Goal: Task Accomplishment & Management: Use online tool/utility

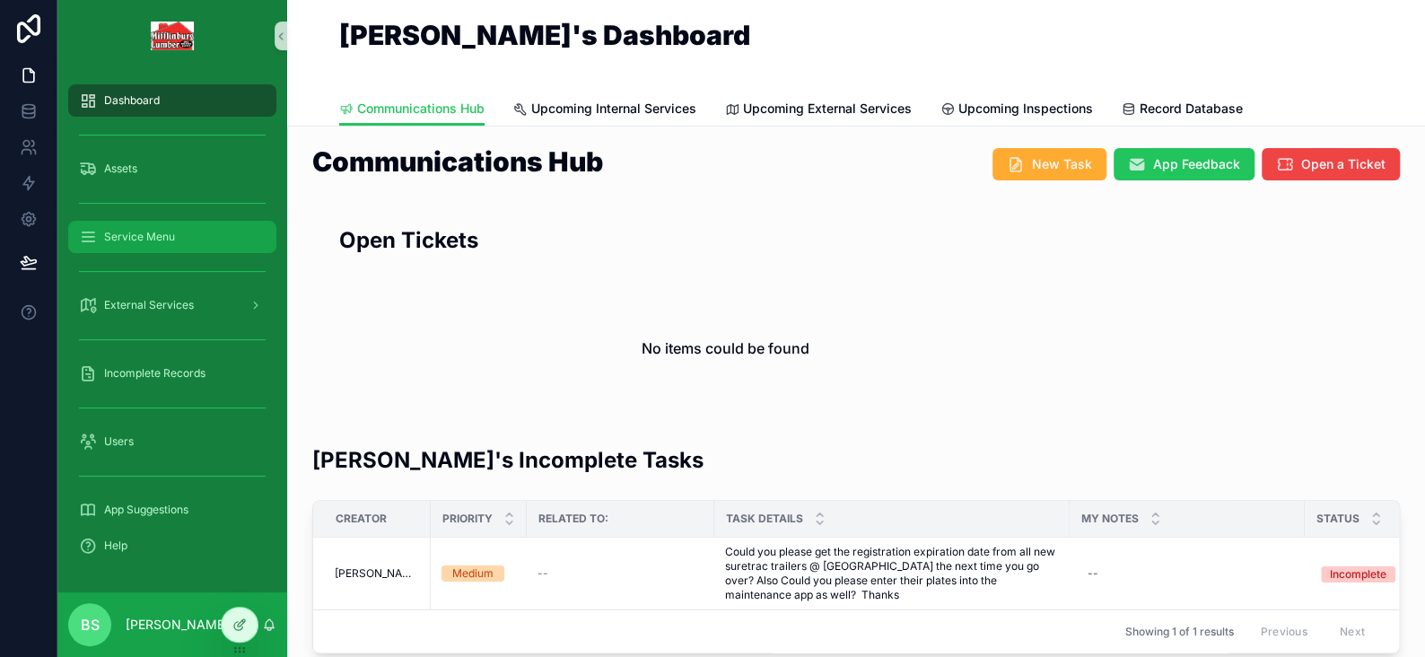
click at [132, 241] on span "Service Menu" at bounding box center [139, 237] width 71 height 14
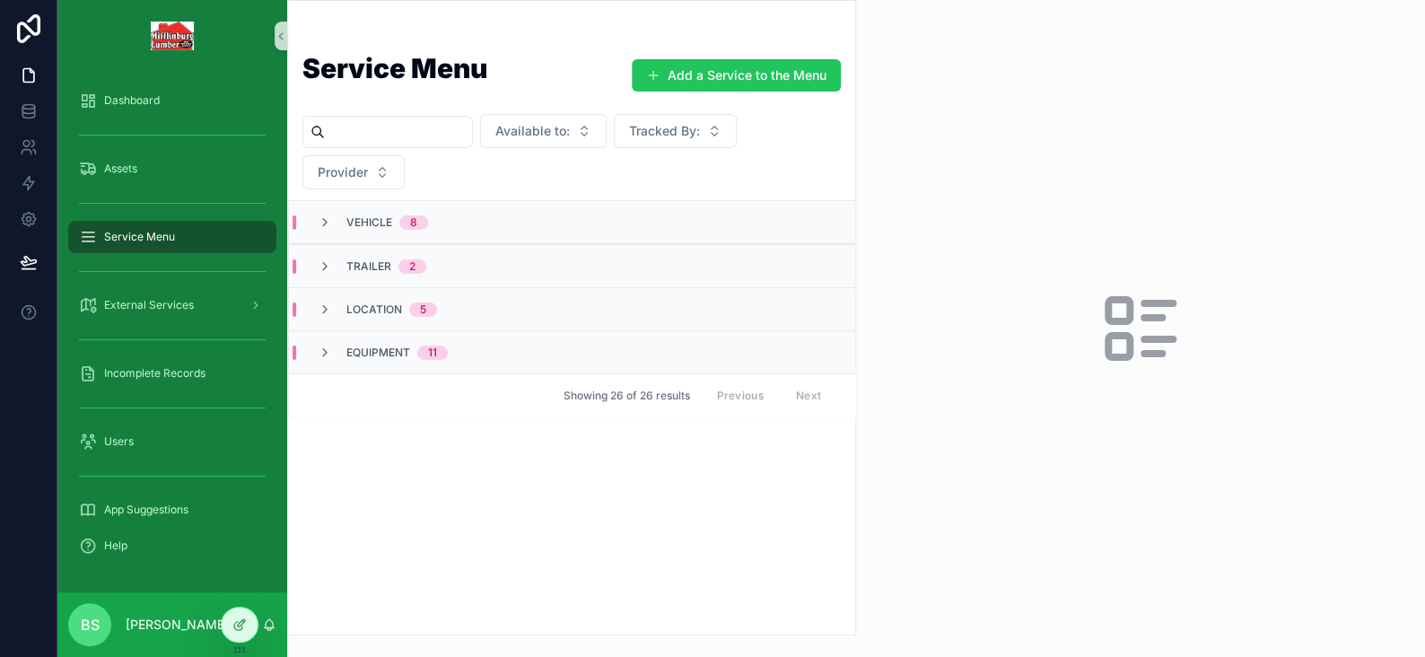
click at [332, 222] on div "Vehicle 8" at bounding box center [373, 222] width 110 height 14
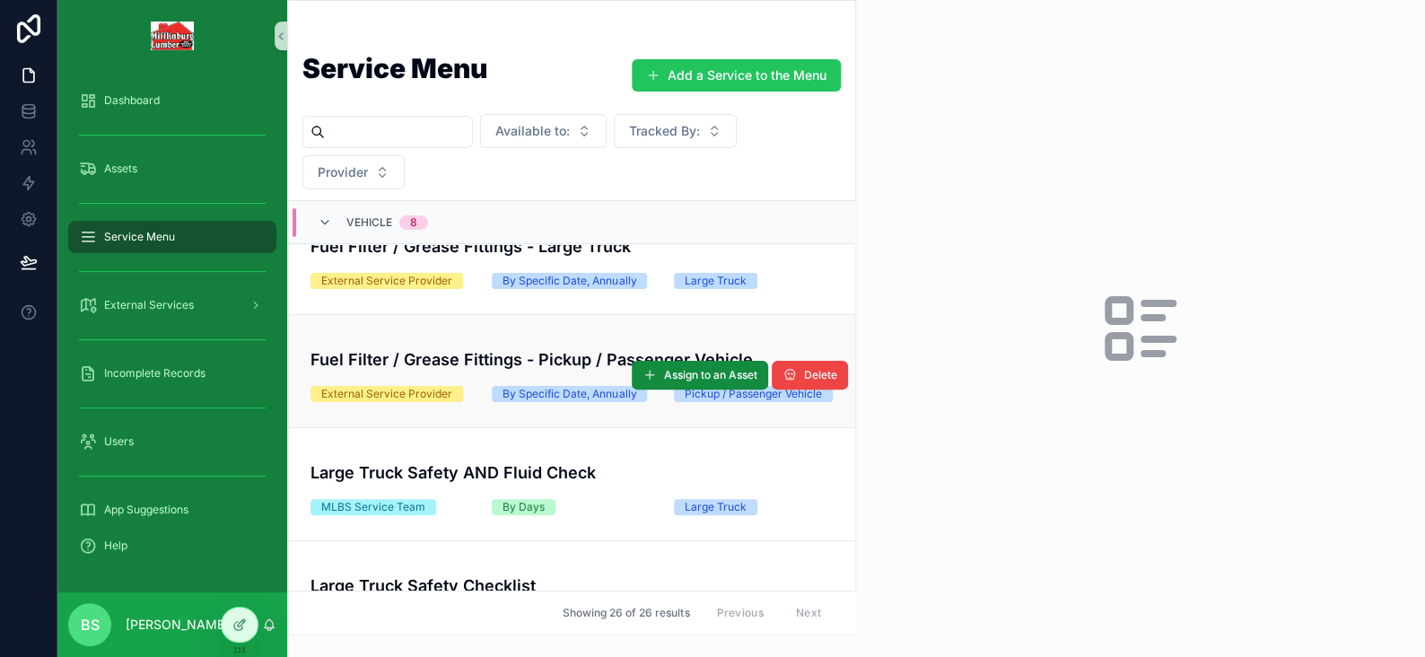
click at [435, 361] on div "Fuel Filter / Grease Fittings - Pickup / Passenger Vehicle" at bounding box center [572, 355] width 523 height 31
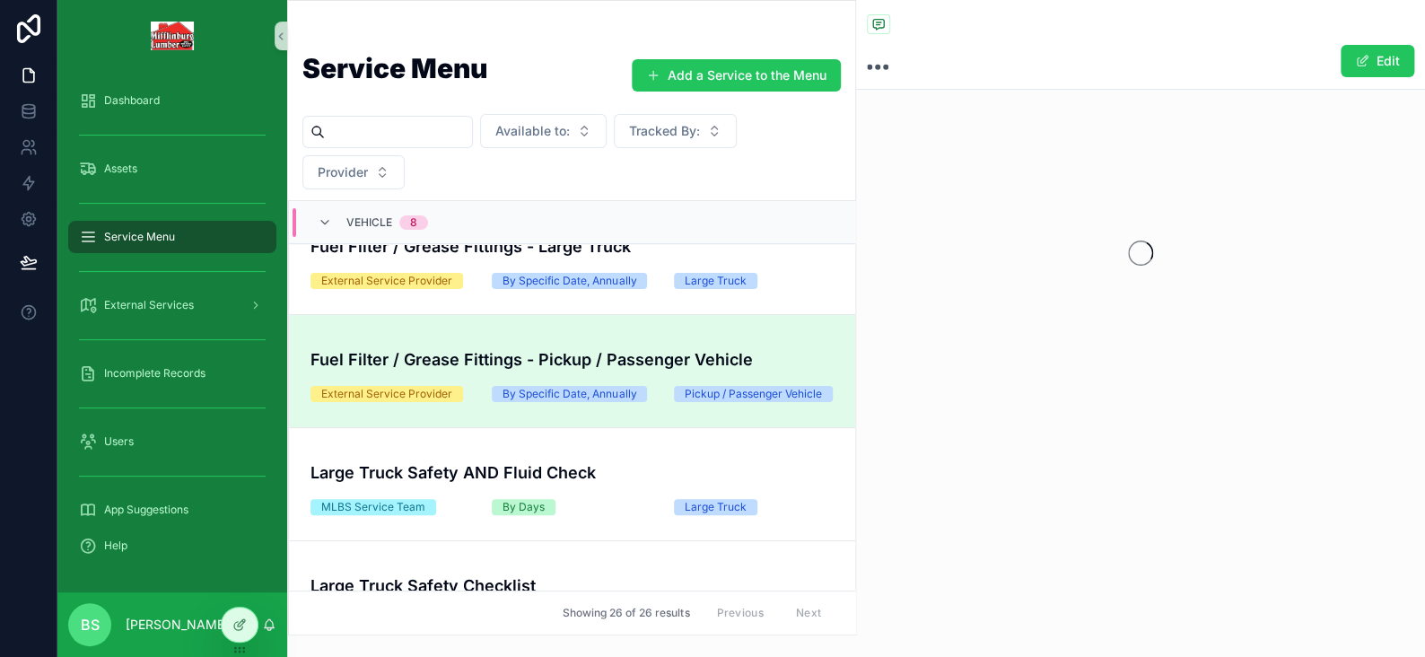
scroll to position [285, 0]
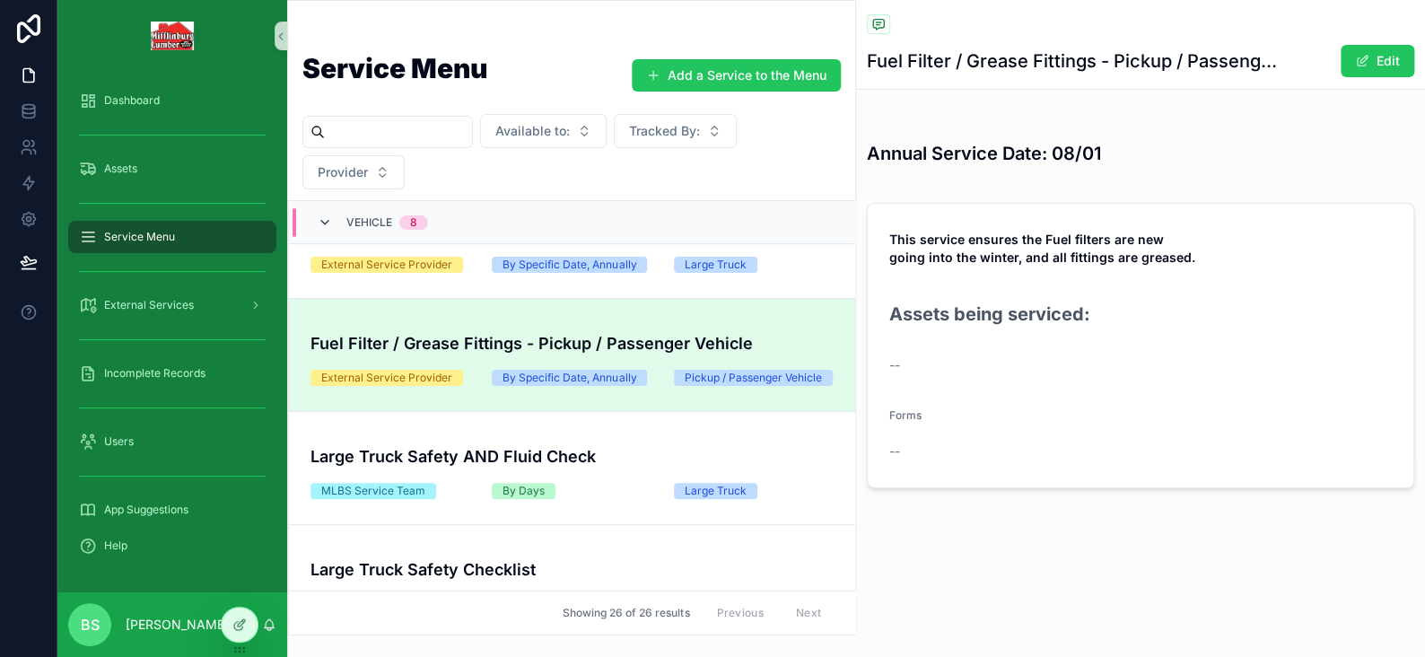
click at [329, 223] on icon "scrollable content" at bounding box center [325, 222] width 14 height 14
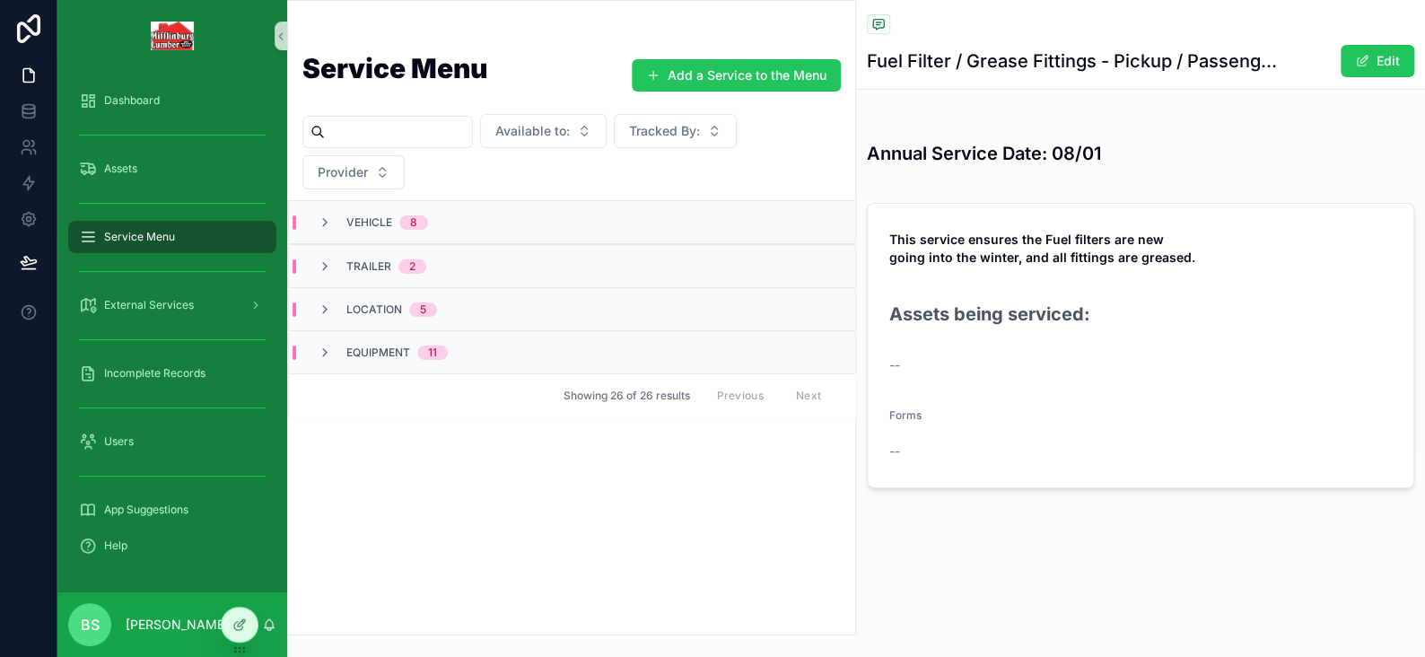
scroll to position [0, 0]
click at [112, 312] on div "External Services" at bounding box center [172, 305] width 187 height 29
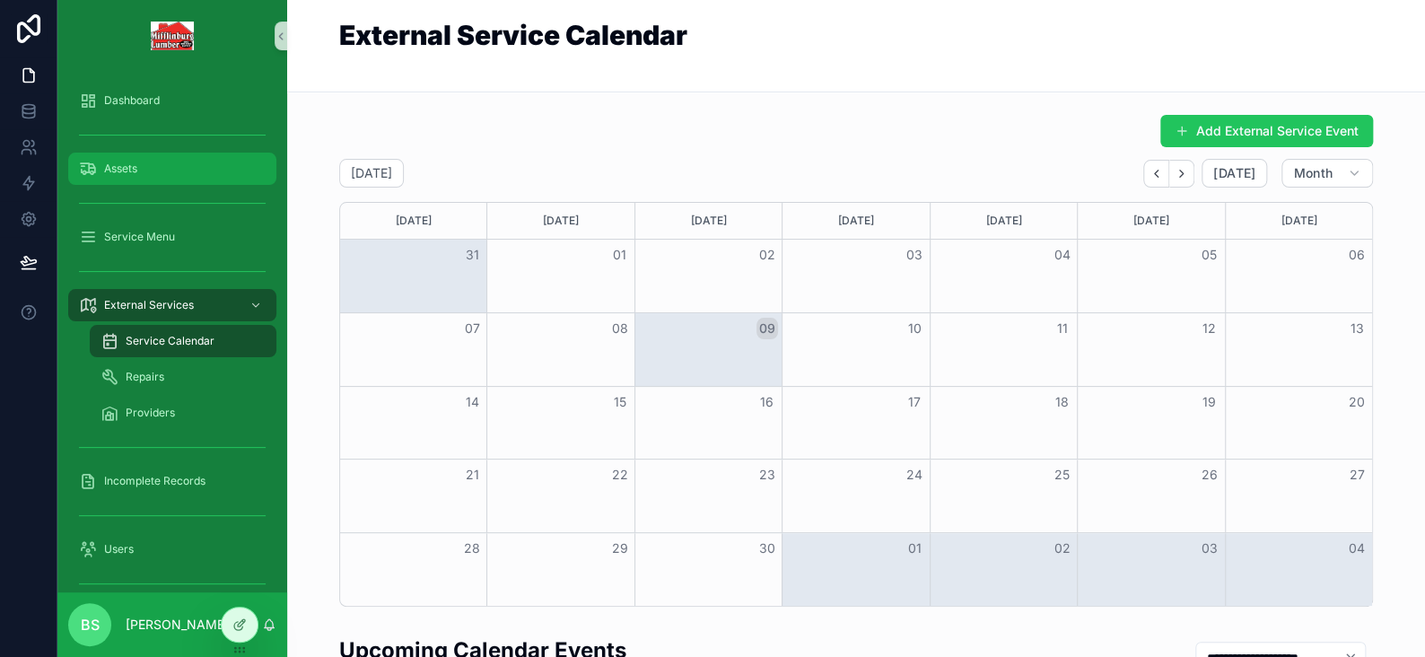
click at [107, 169] on span "Assets" at bounding box center [120, 169] width 33 height 14
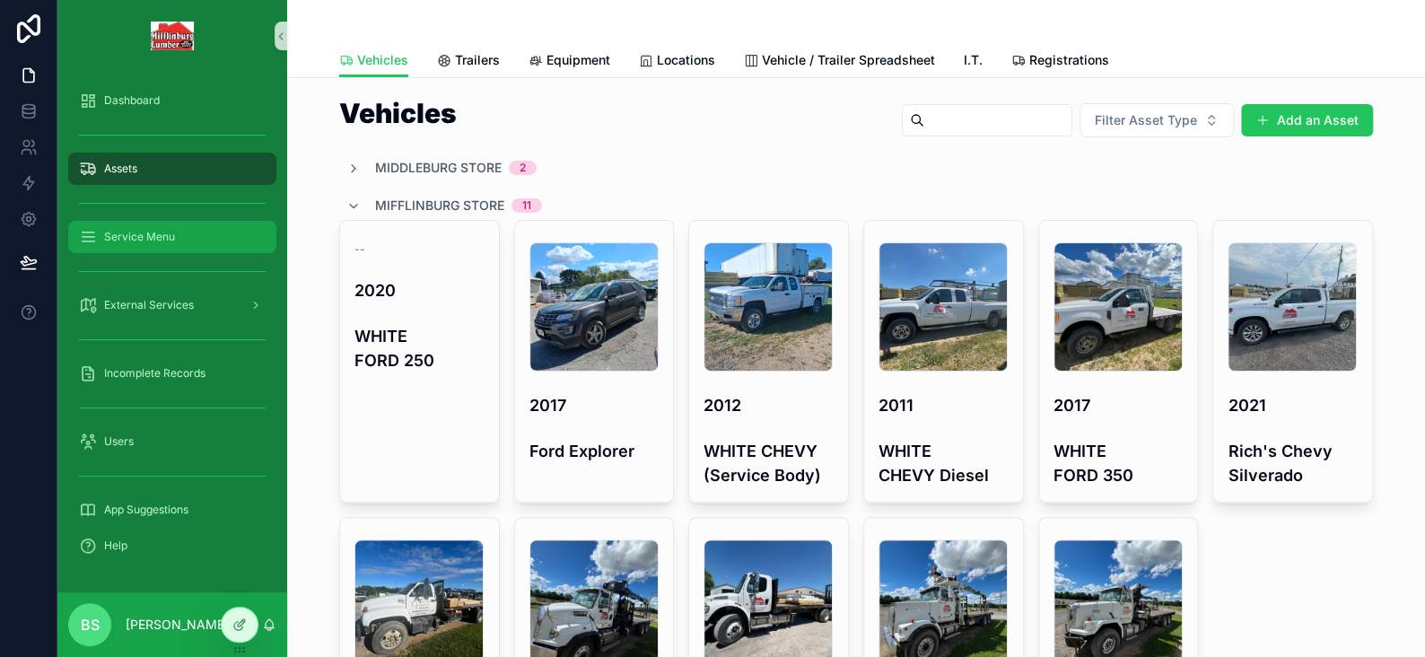
click at [138, 239] on span "Service Menu" at bounding box center [139, 237] width 71 height 14
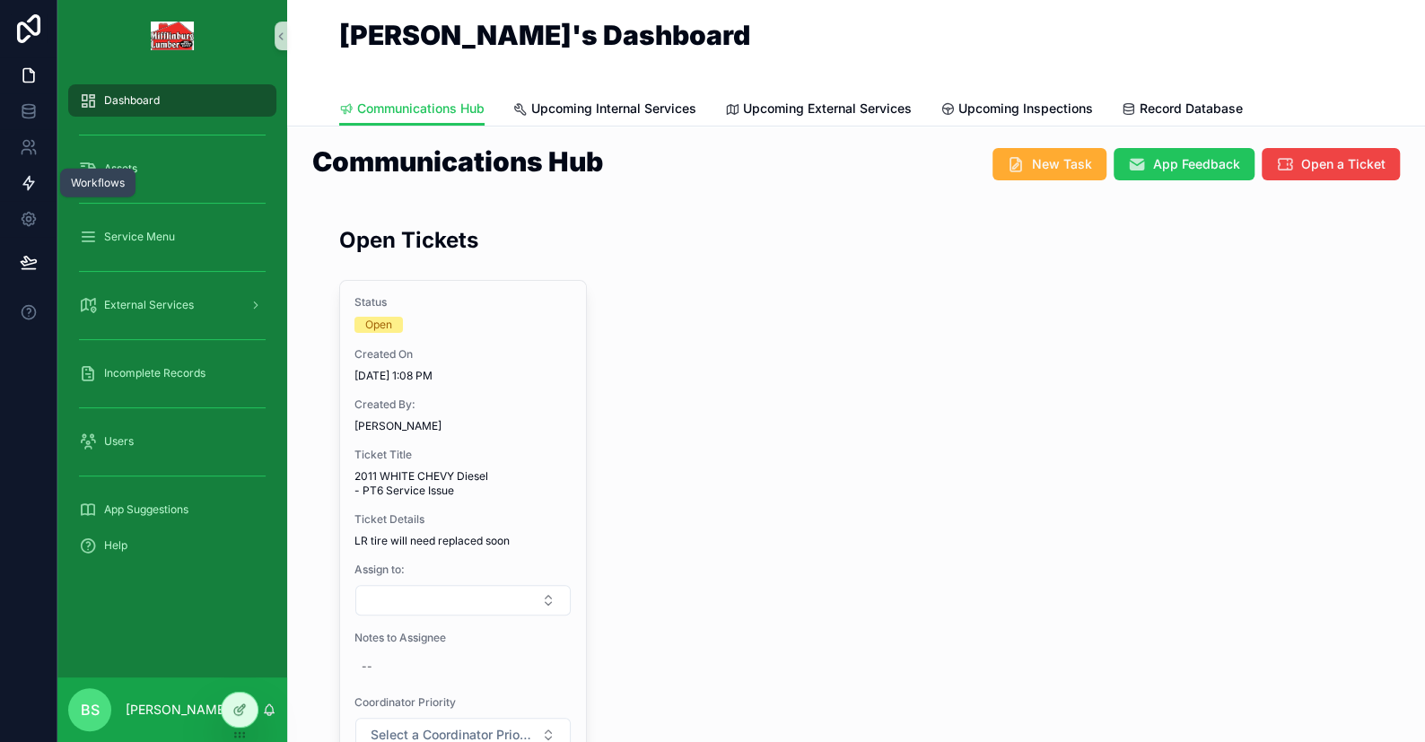
click at [30, 186] on icon at bounding box center [28, 183] width 11 height 13
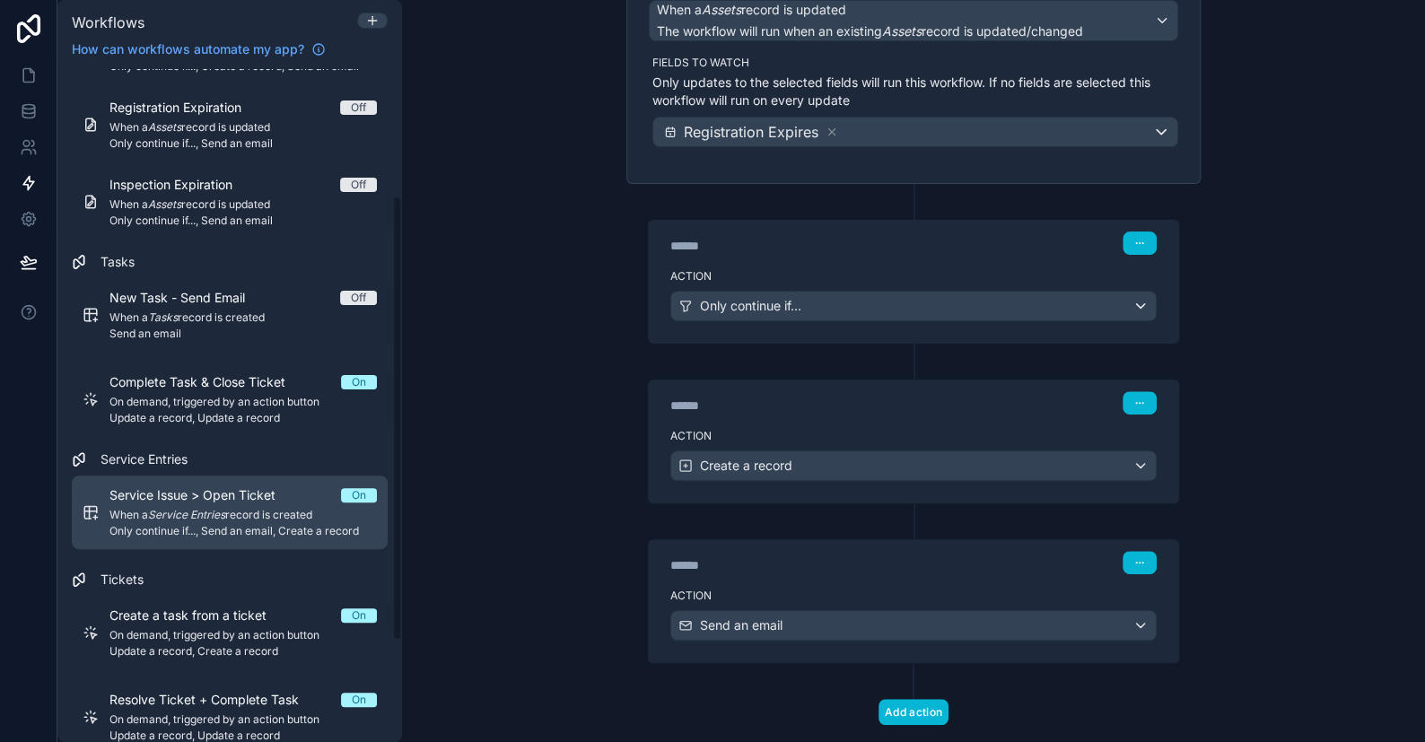
scroll to position [343, 0]
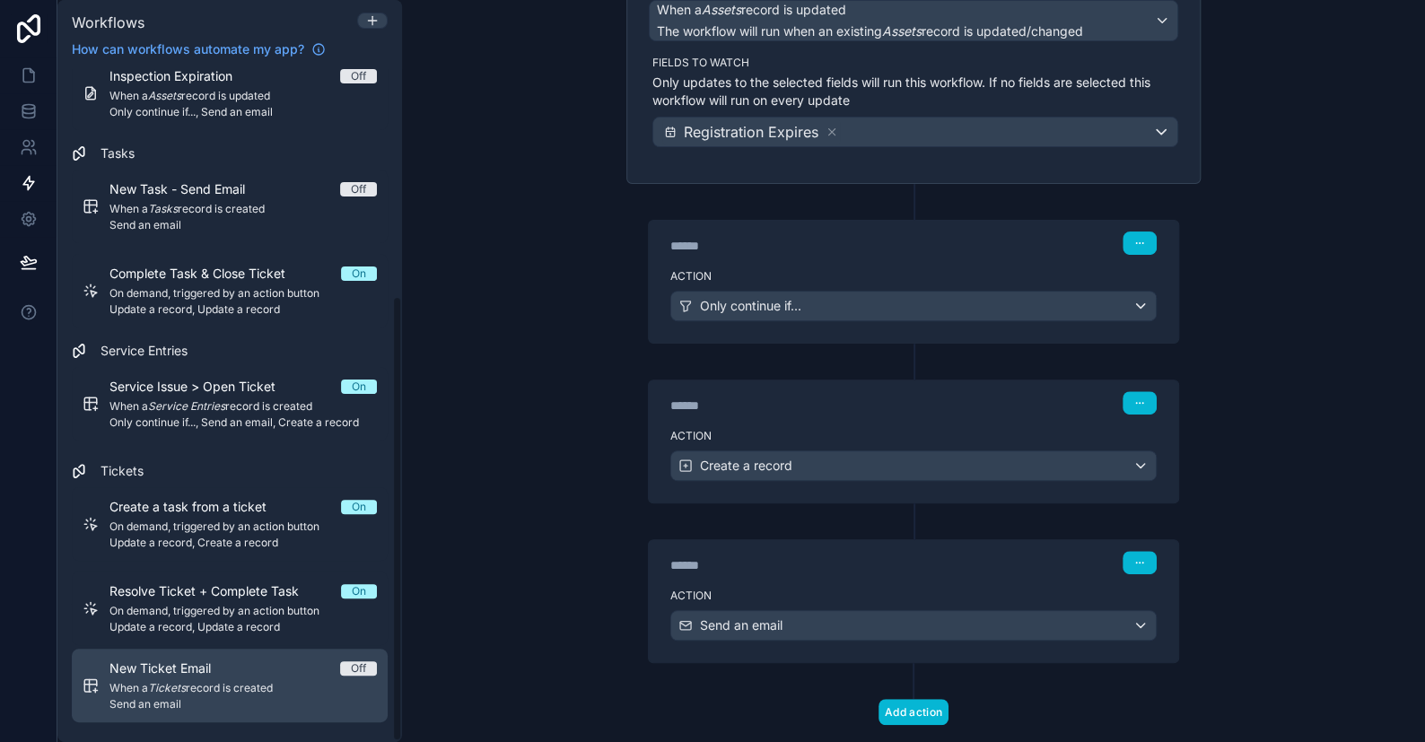
click at [290, 681] on span "When a Tickets record is created" at bounding box center [243, 688] width 267 height 14
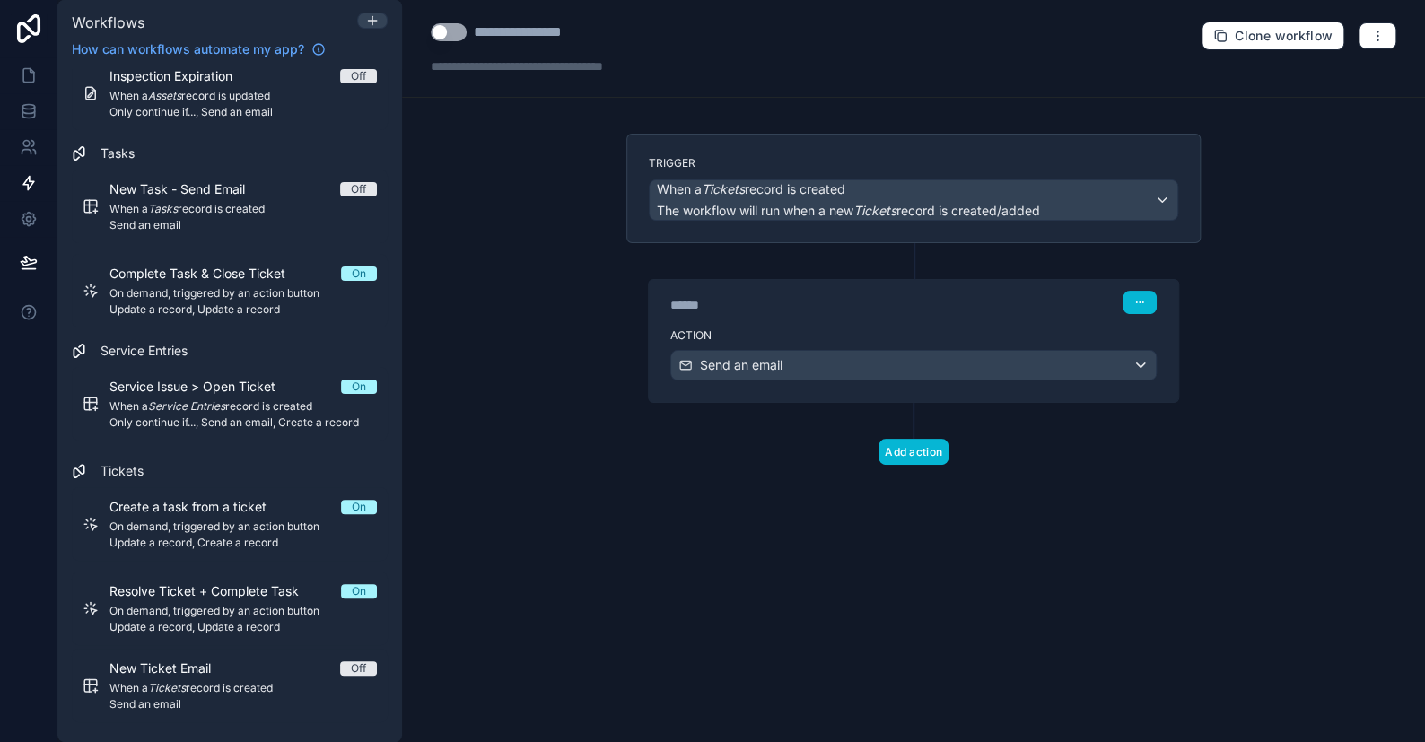
click at [448, 24] on button "Use setting" at bounding box center [449, 32] width 36 height 18
click at [768, 356] on span "Send an email" at bounding box center [741, 365] width 83 height 18
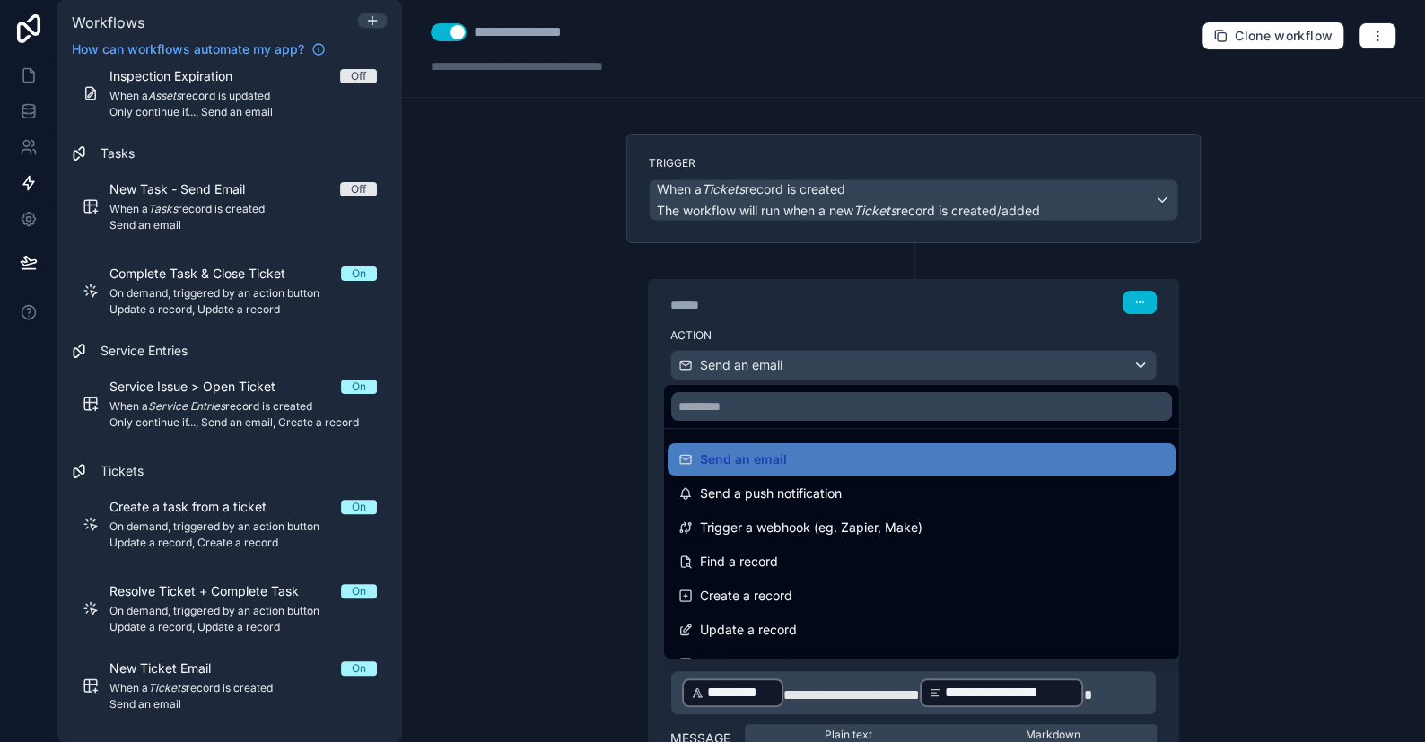
click at [765, 357] on div at bounding box center [712, 371] width 1425 height 742
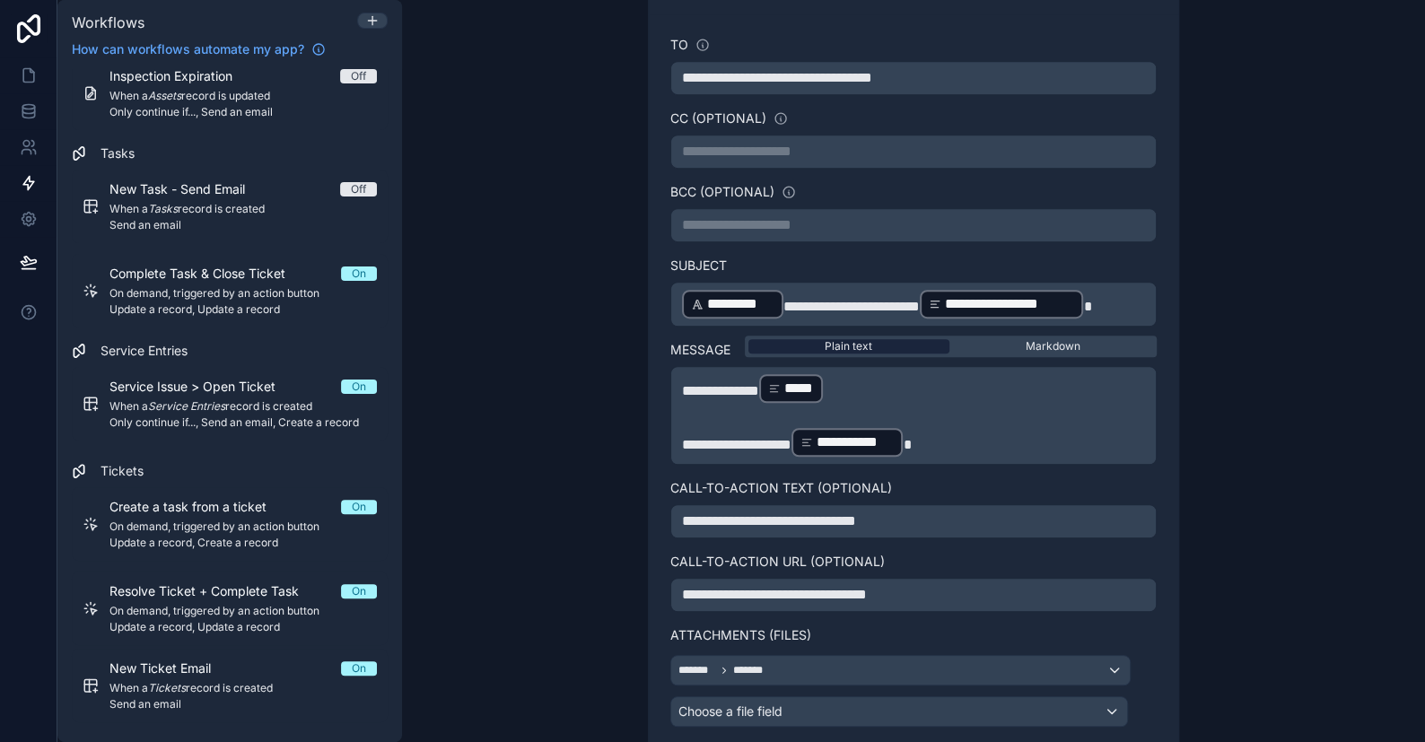
scroll to position [359, 0]
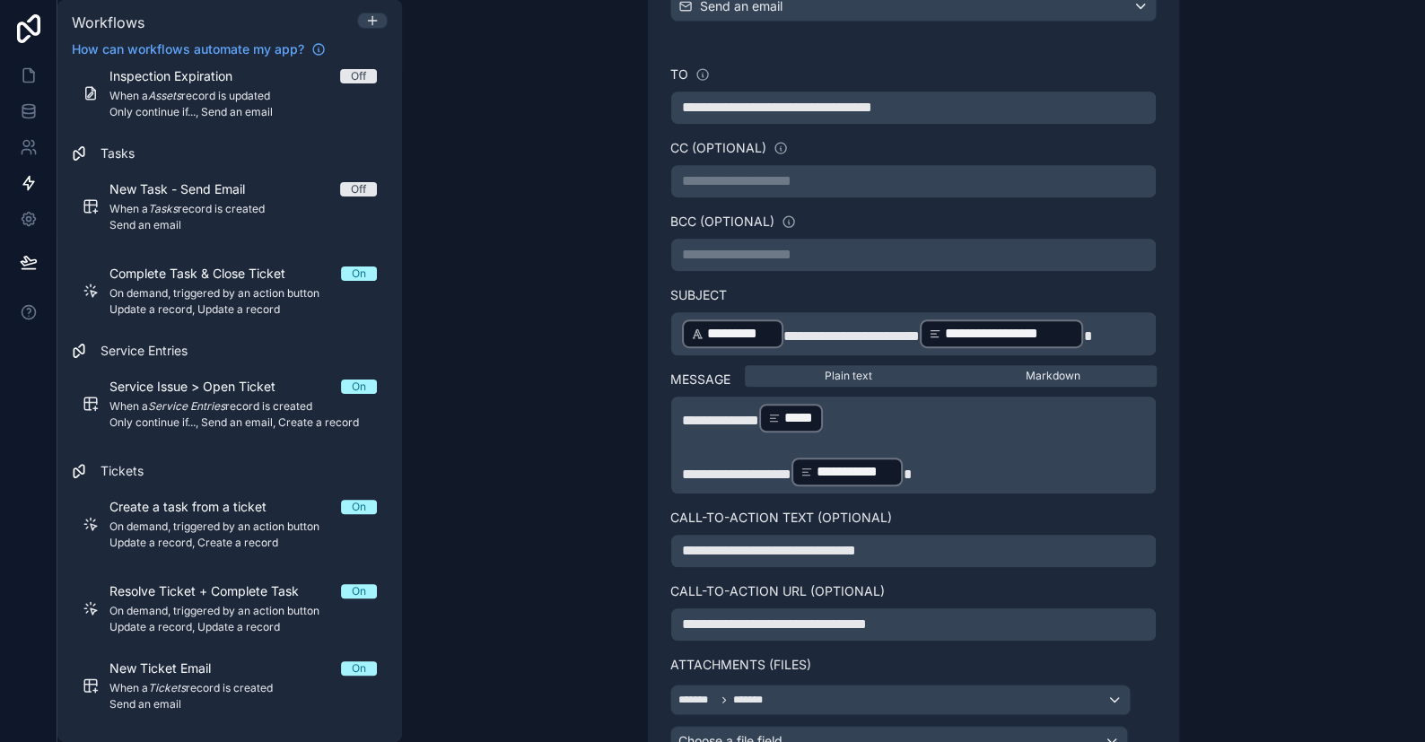
click at [1000, 105] on p "**********" at bounding box center [913, 108] width 463 height 22
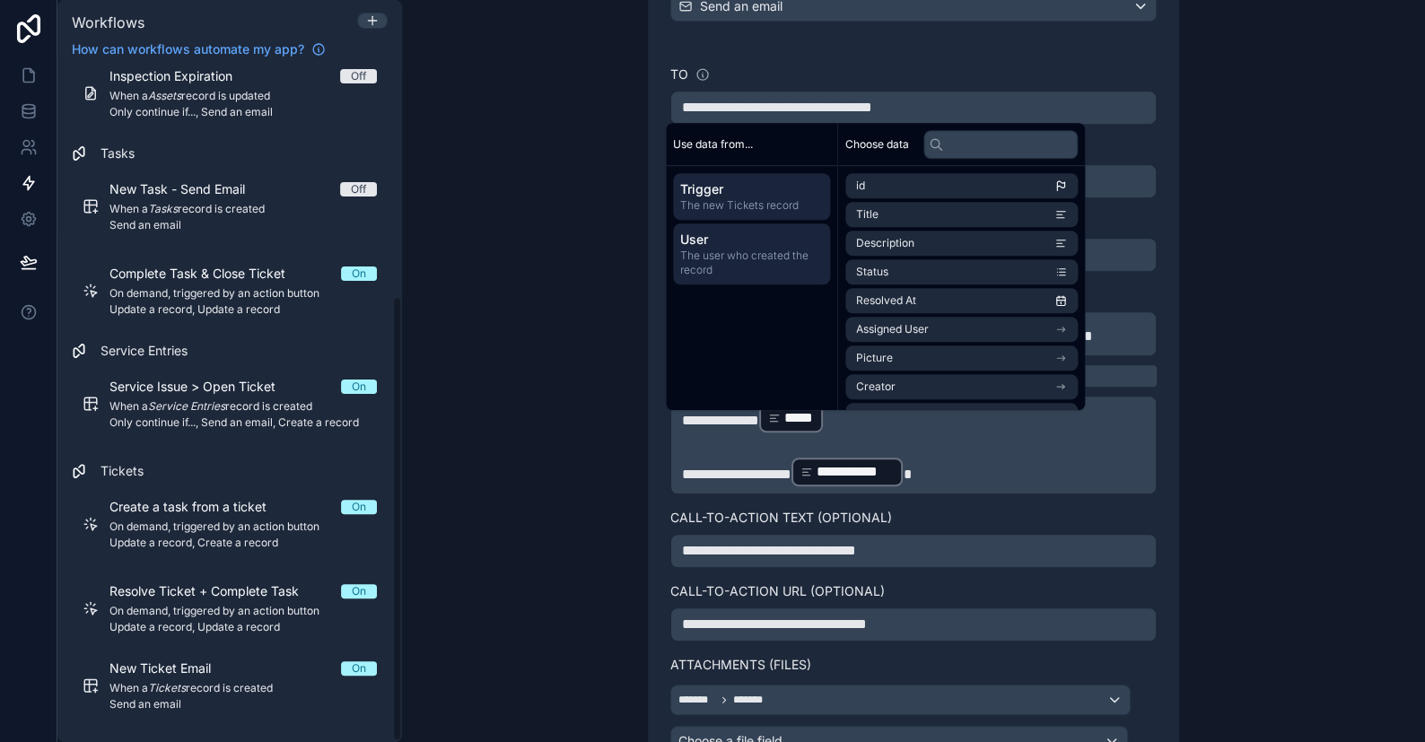
click at [733, 242] on span "User" at bounding box center [751, 240] width 143 height 18
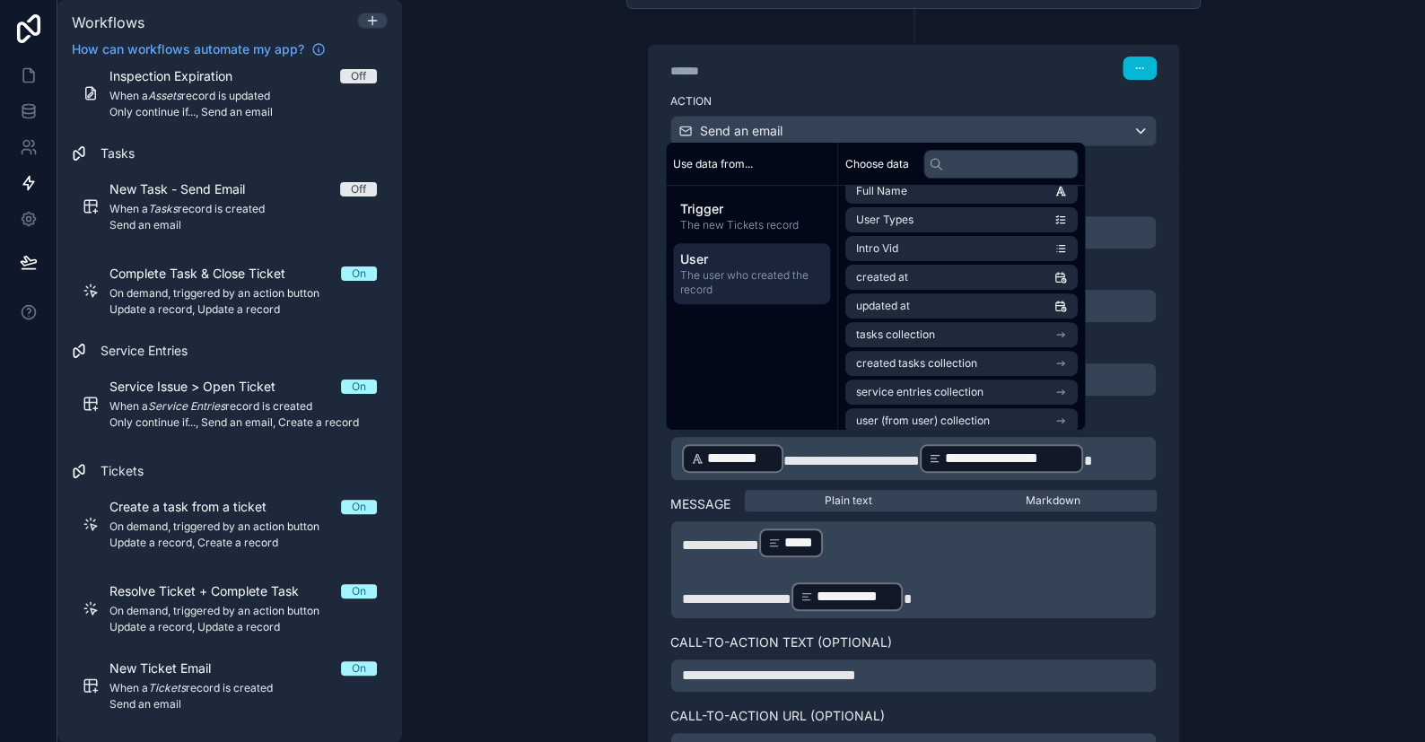
scroll to position [16, 0]
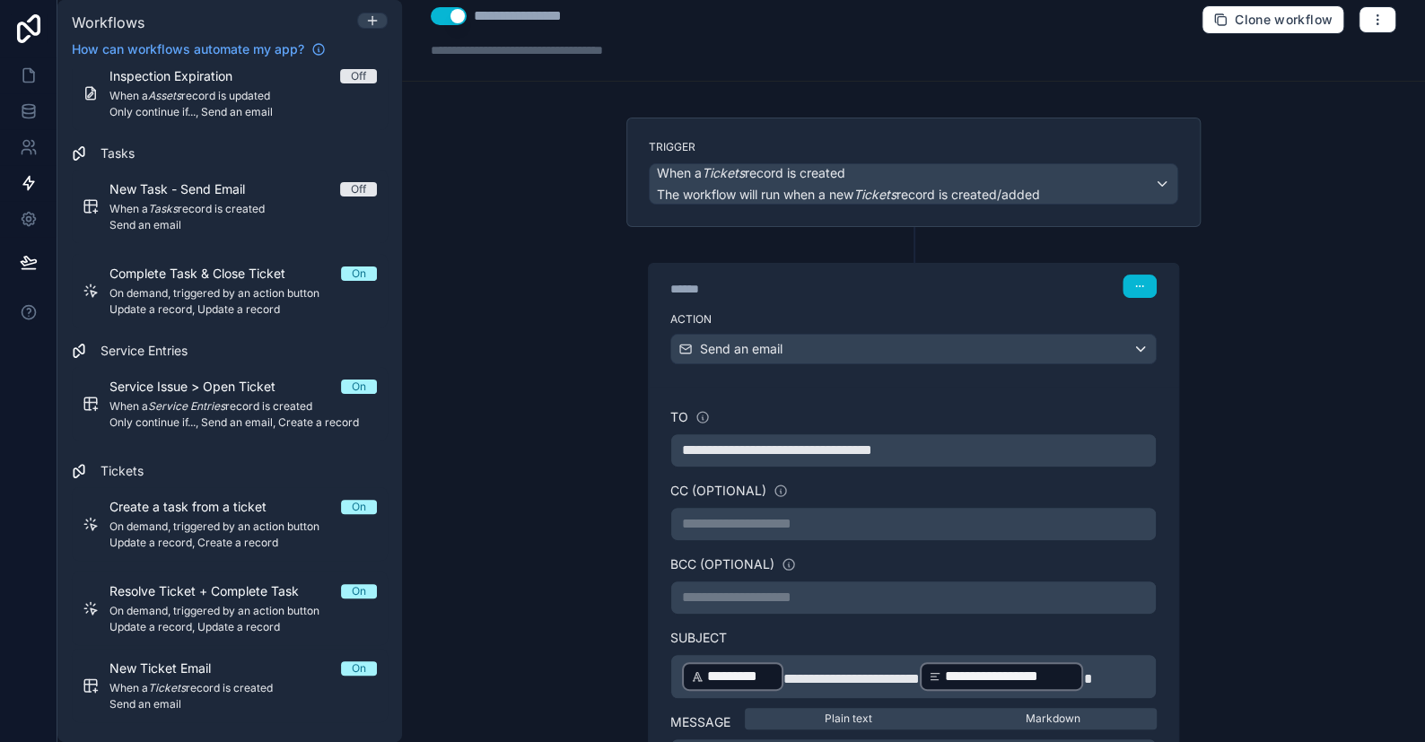
click at [1240, 345] on div "**********" at bounding box center [913, 371] width 1023 height 742
click at [961, 451] on p "**********" at bounding box center [913, 451] width 463 height 22
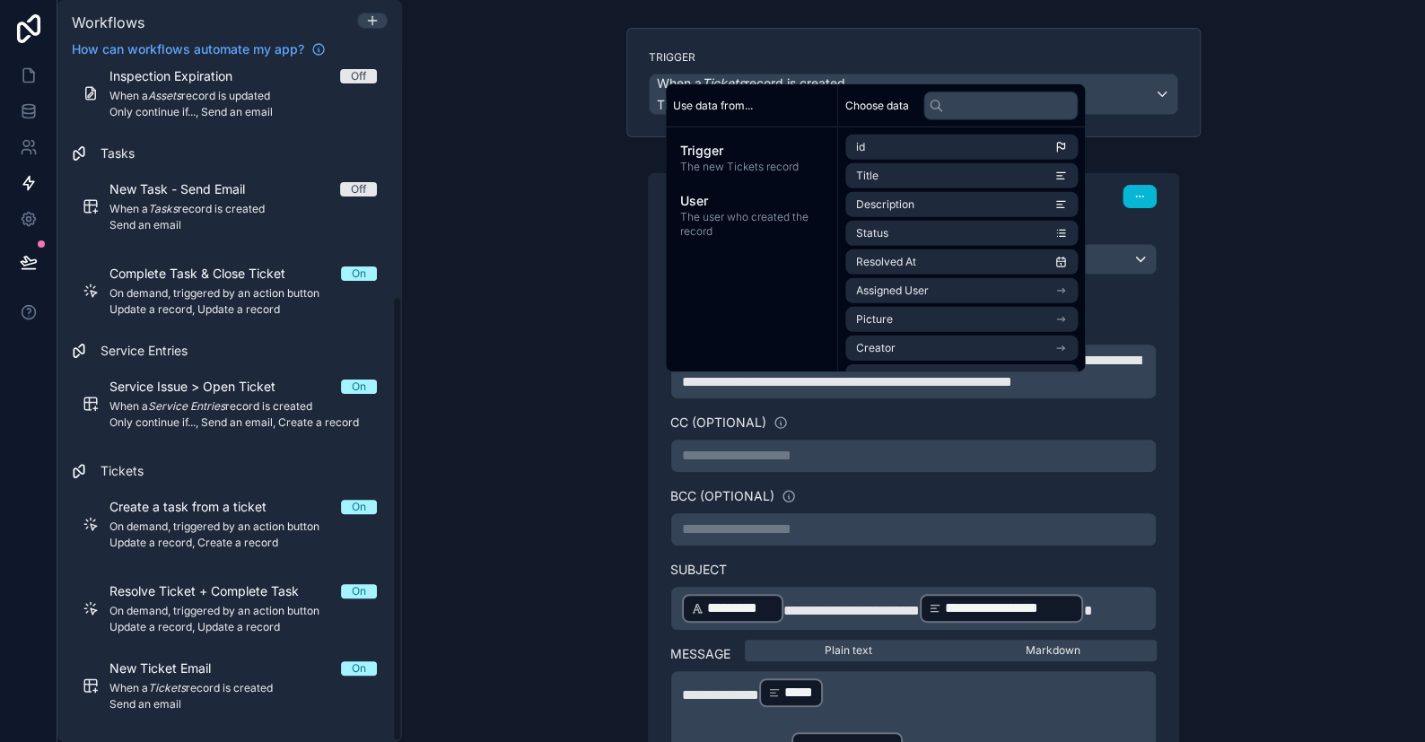
scroll to position [0, 0]
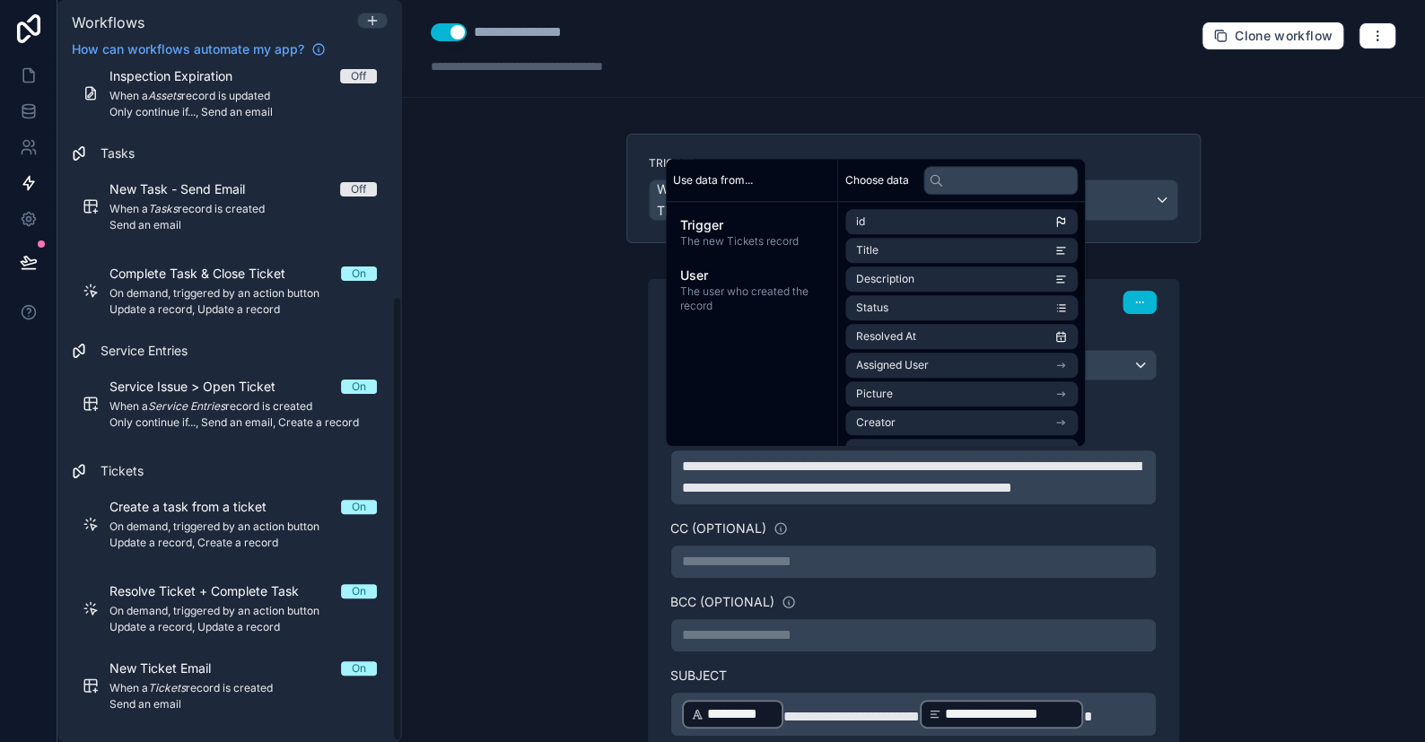
click at [1299, 191] on div "**********" at bounding box center [913, 371] width 1023 height 742
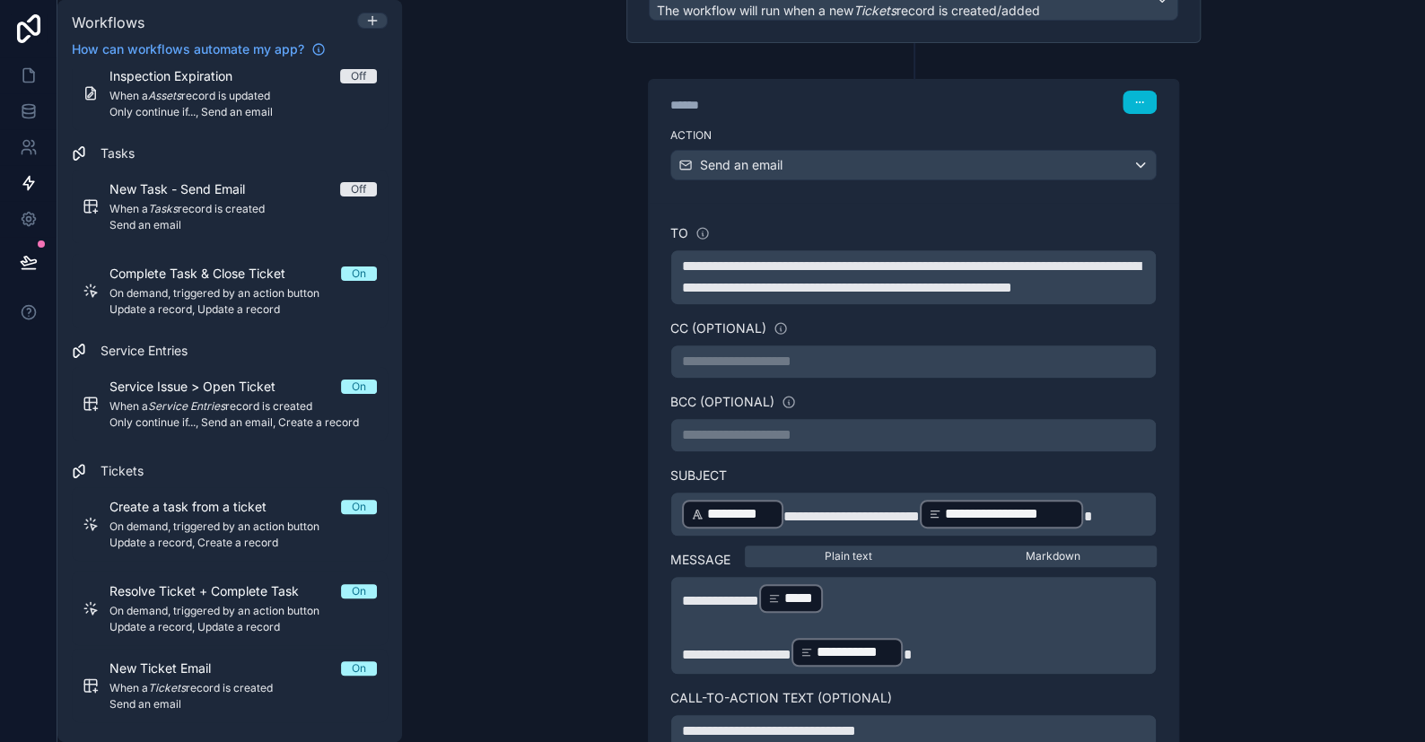
scroll to position [269, 0]
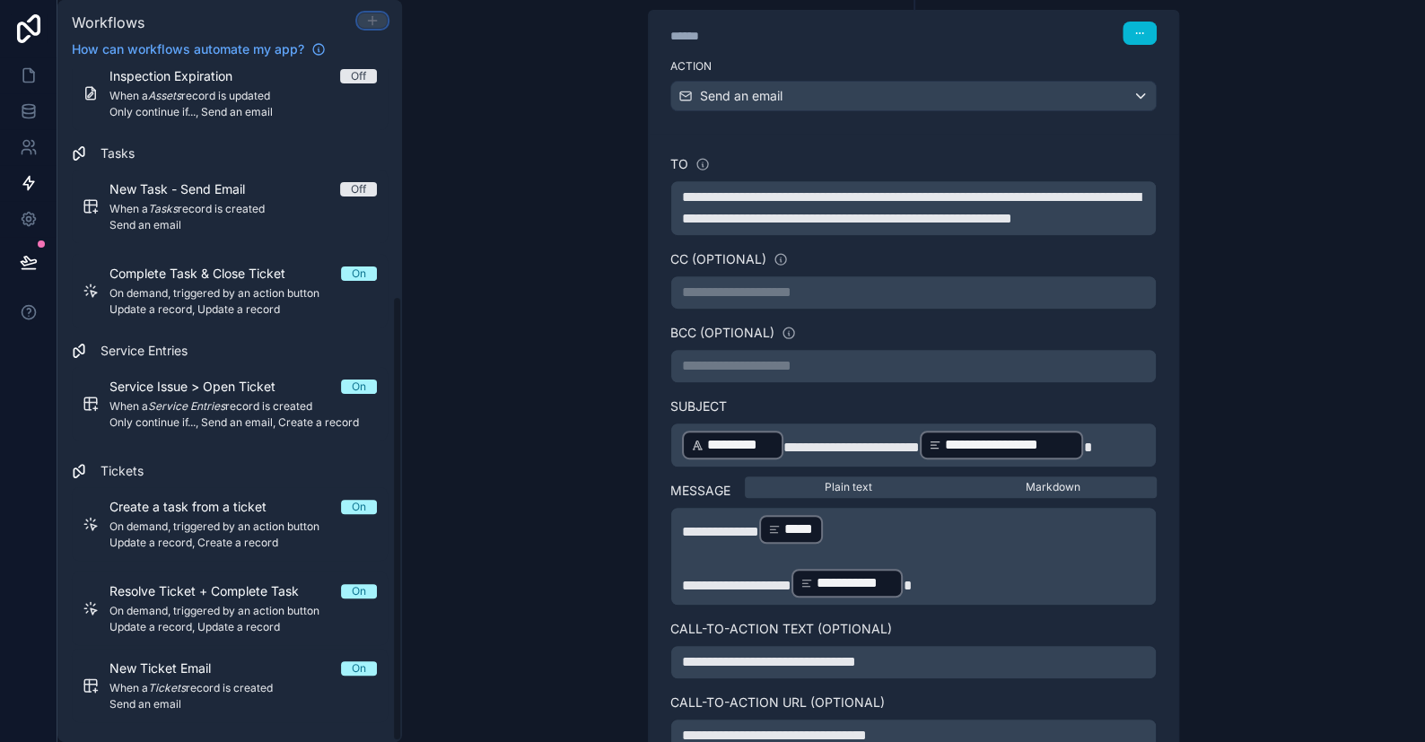
click at [368, 18] on icon at bounding box center [372, 20] width 14 height 14
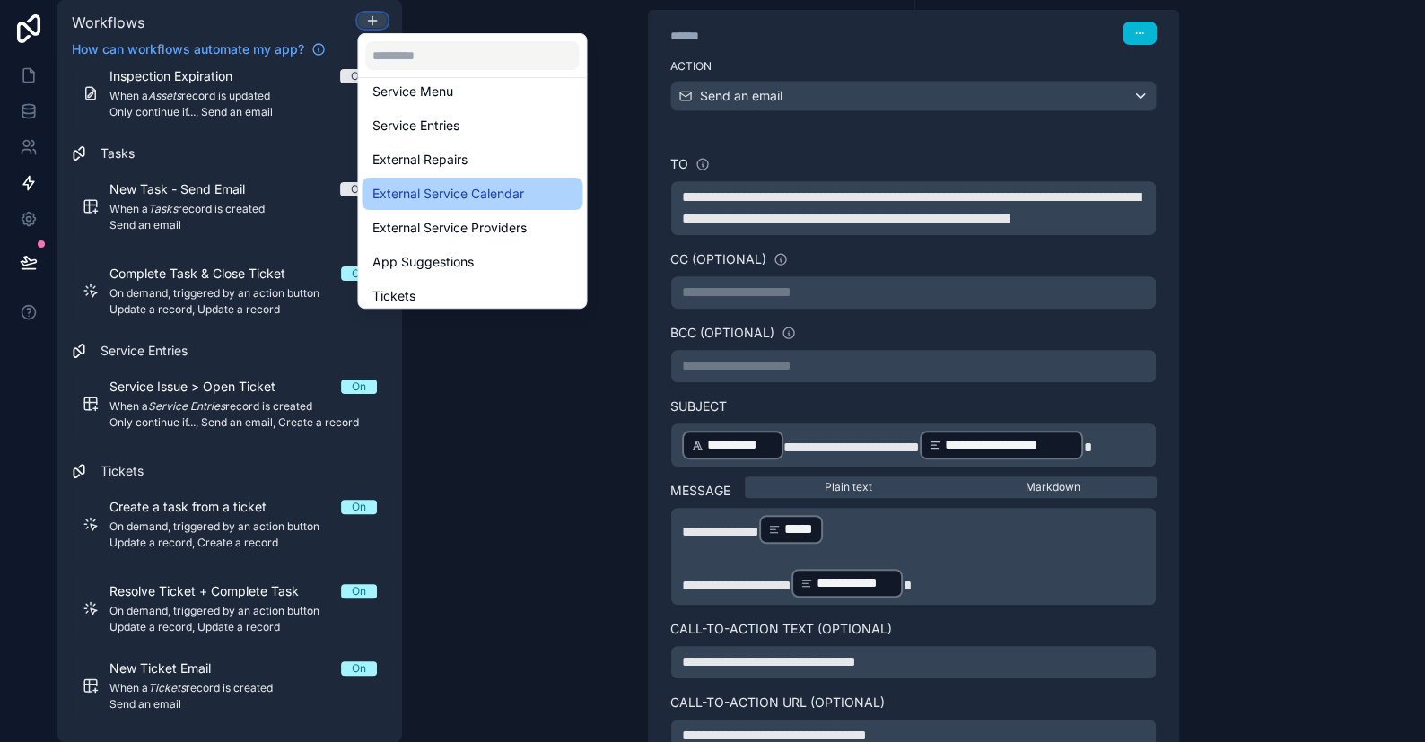
scroll to position [222, 0]
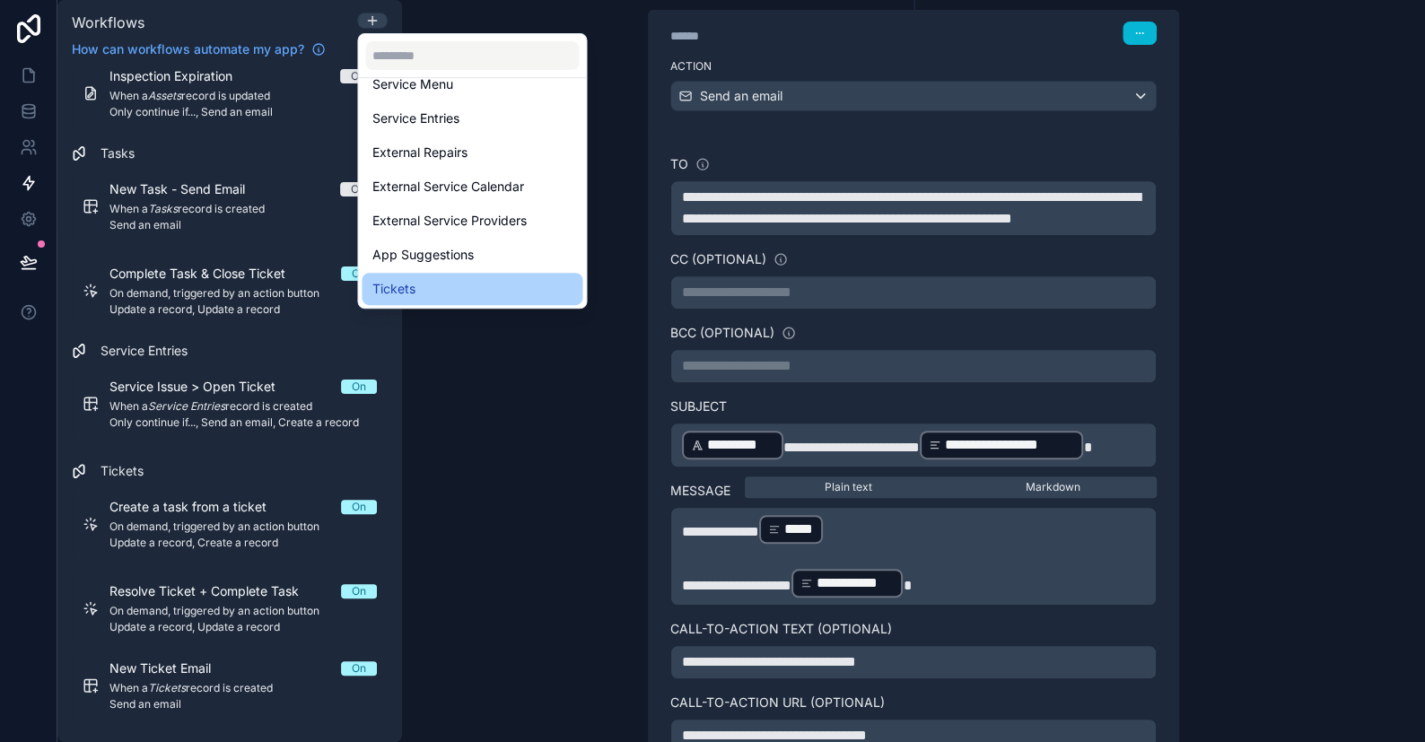
click at [421, 290] on div "Tickets" at bounding box center [472, 289] width 199 height 22
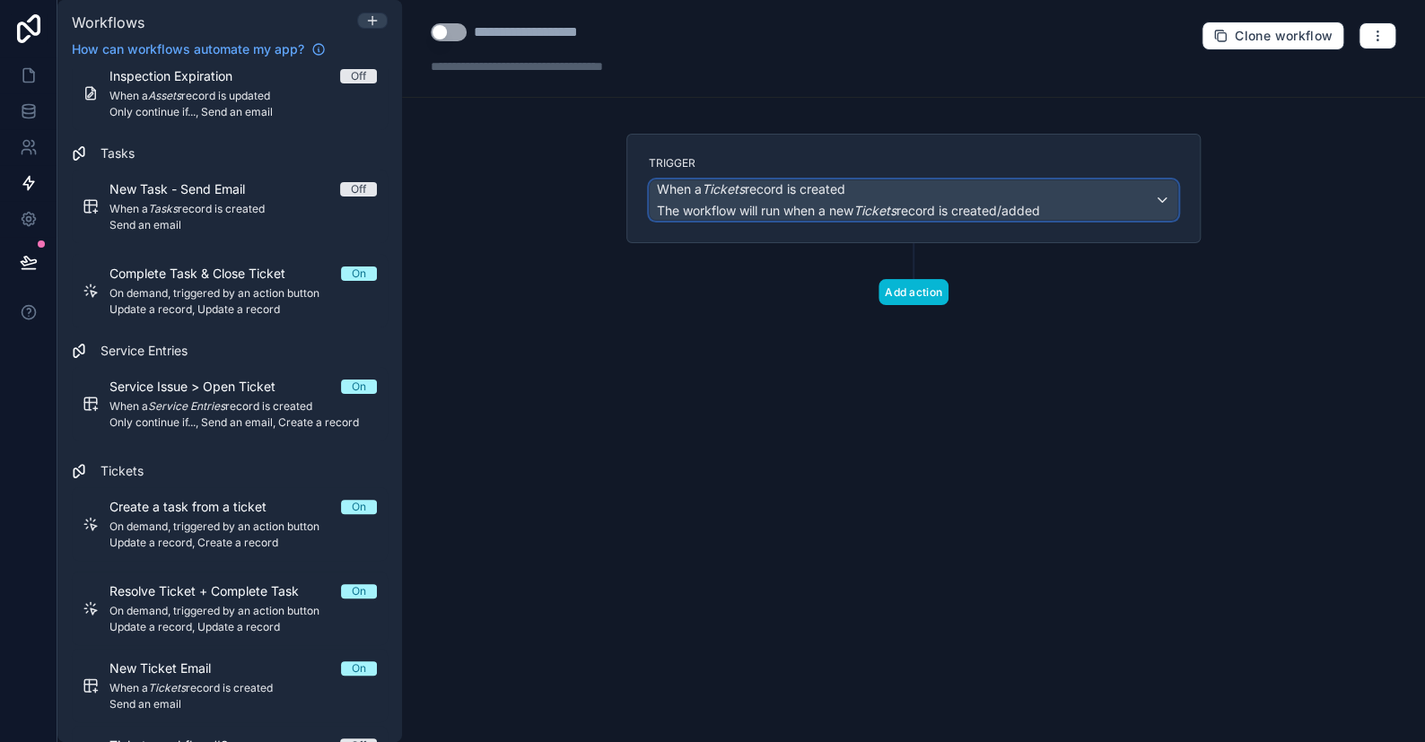
click at [890, 197] on div "When a Tickets record is created The workflow will run when a new Tickets recor…" at bounding box center [848, 199] width 383 height 39
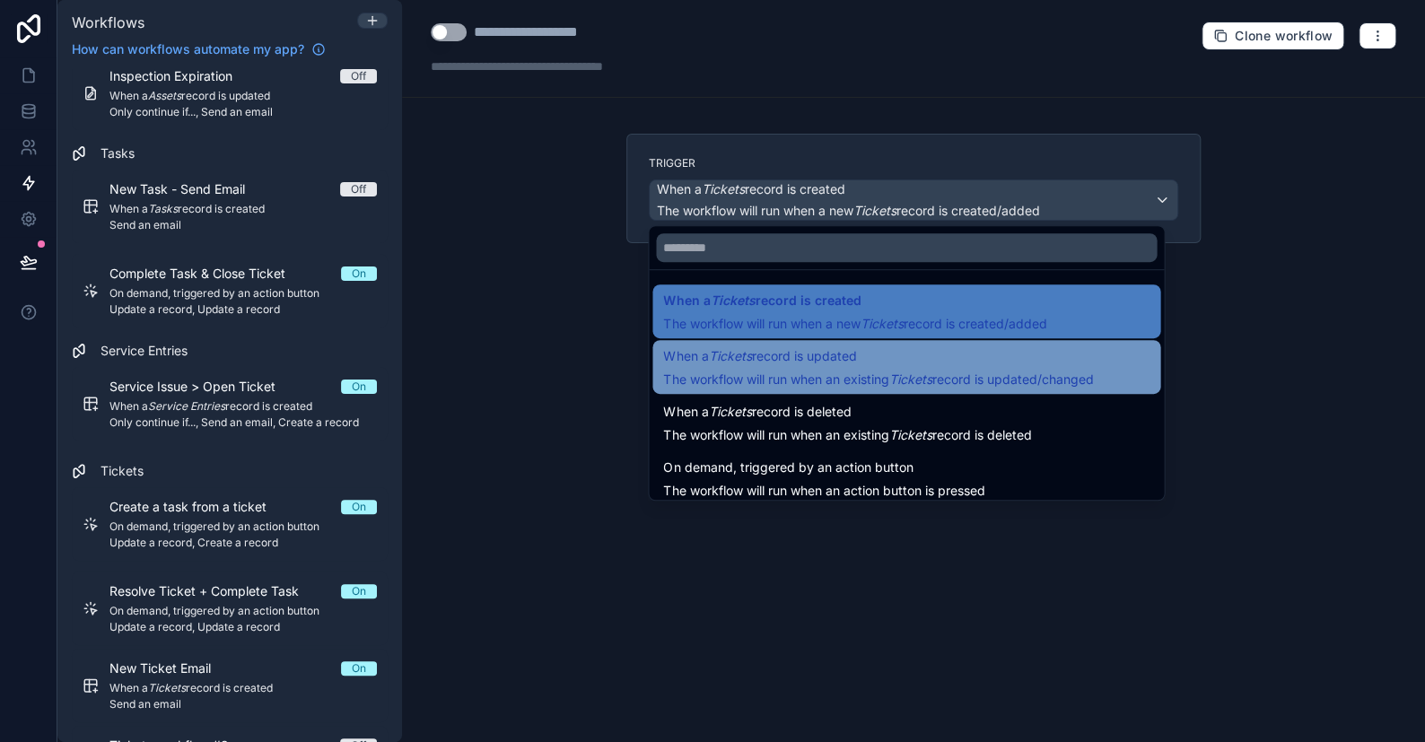
click at [790, 357] on span "When a Tickets record is updated" at bounding box center [759, 357] width 193 height 22
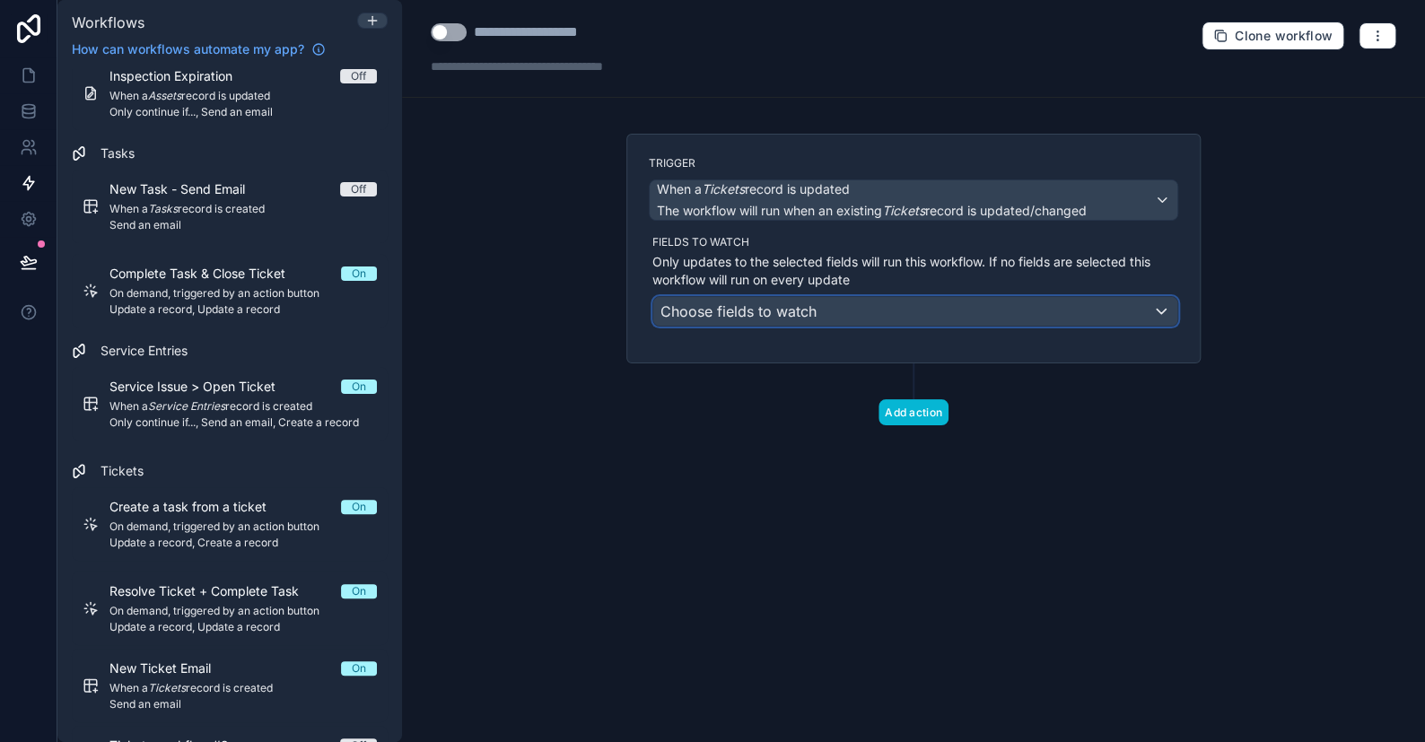
click at [816, 302] on div "Choose fields to watch" at bounding box center [915, 311] width 524 height 29
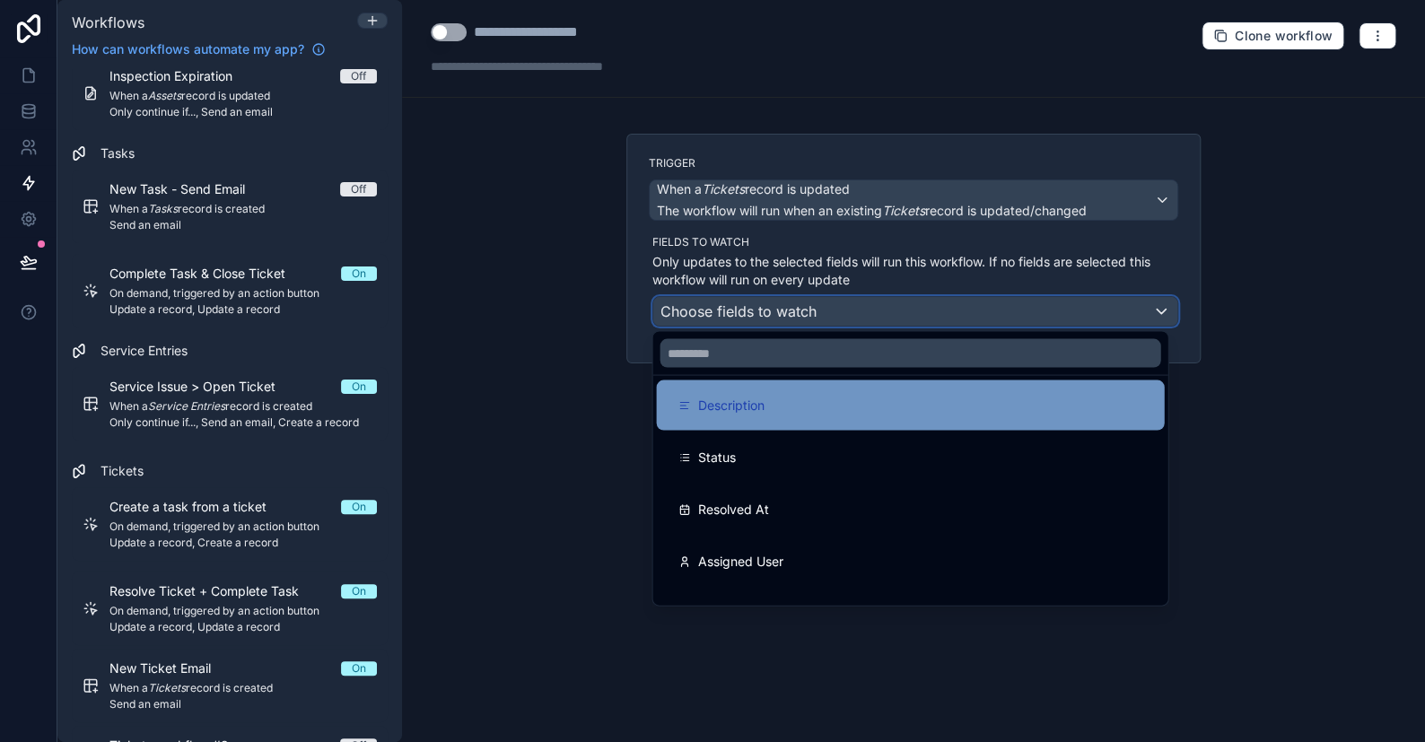
scroll to position [90, 0]
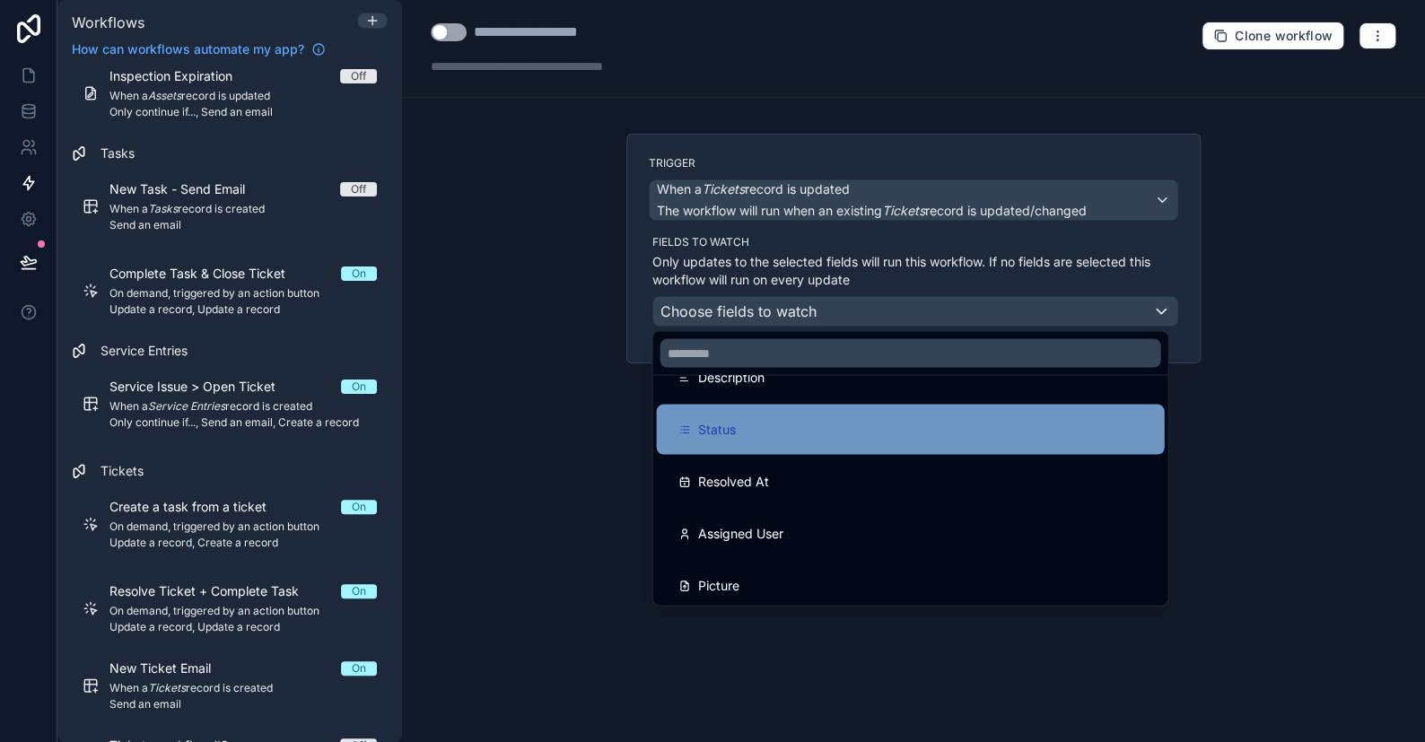
click at [723, 434] on span "Status" at bounding box center [716, 429] width 38 height 22
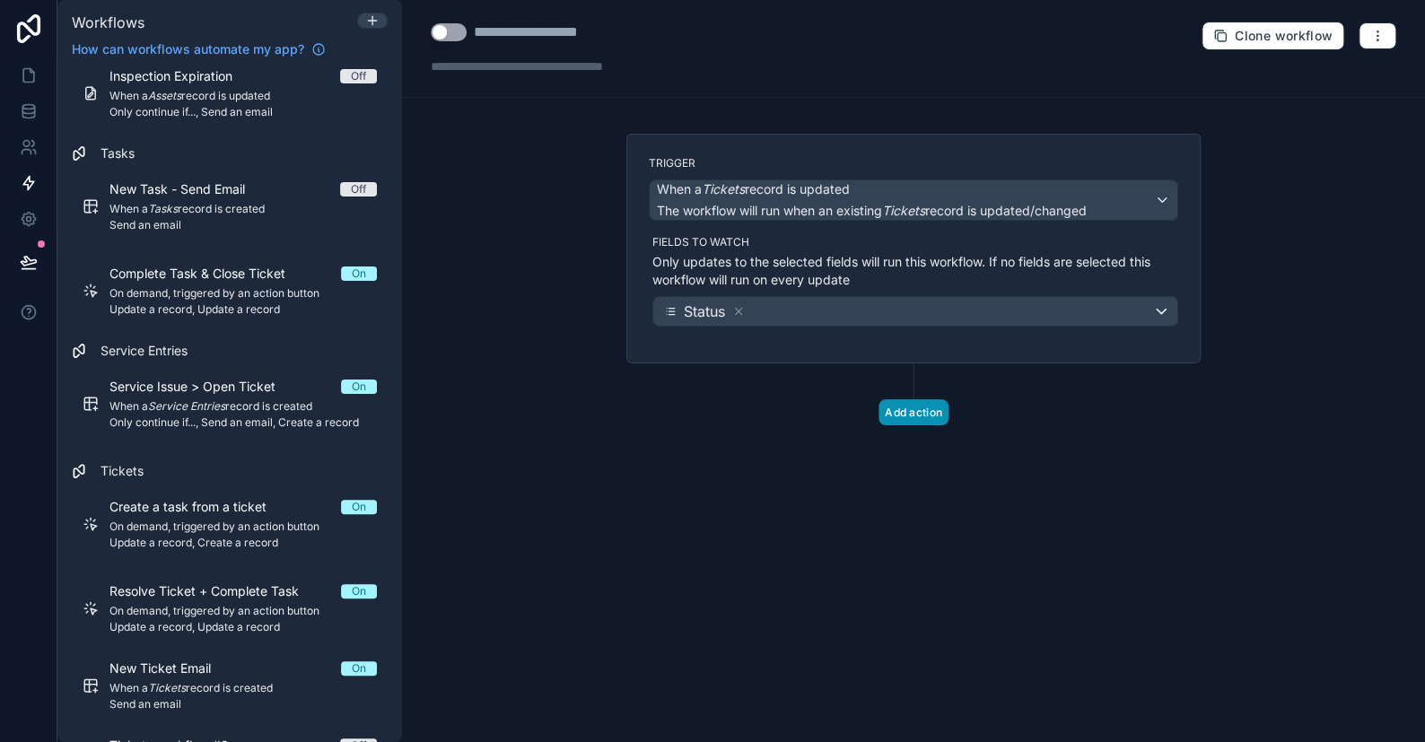
click at [910, 414] on button "Add action" at bounding box center [914, 412] width 70 height 26
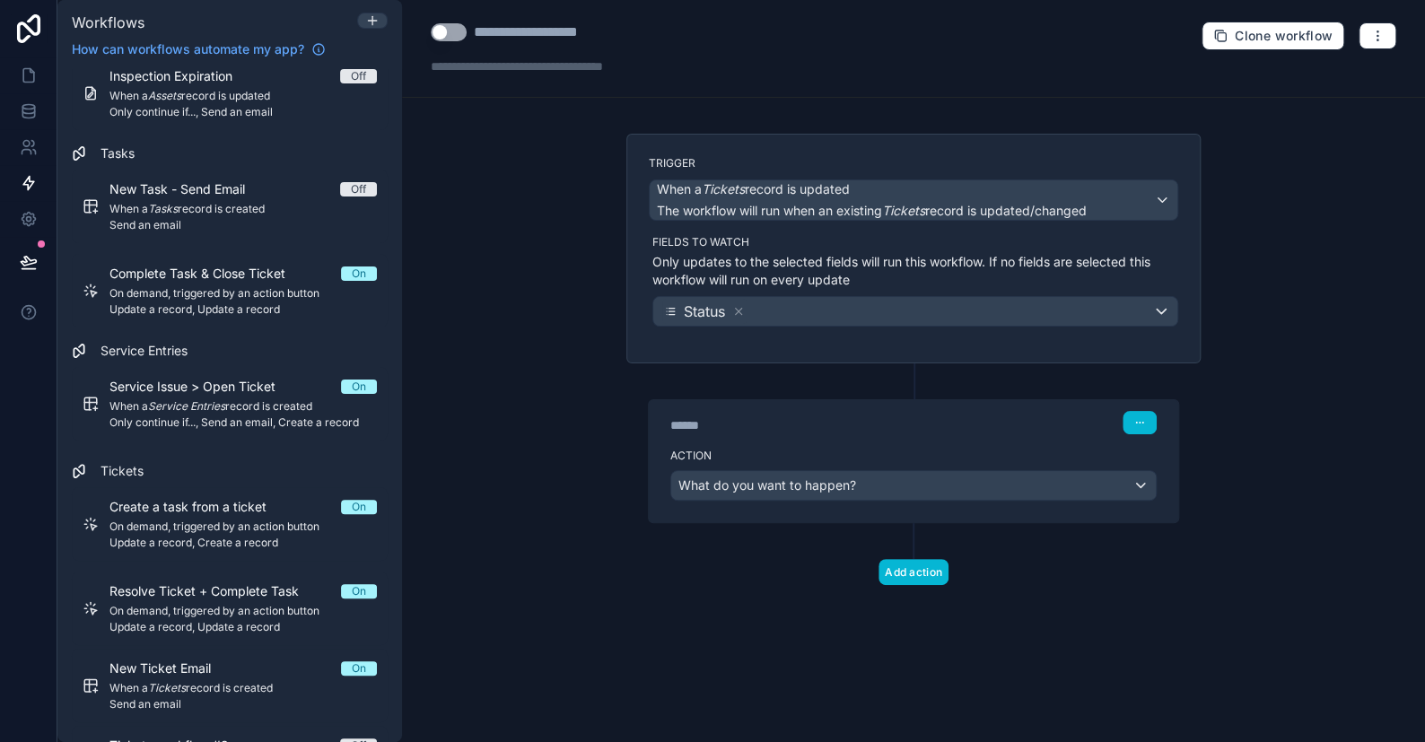
click at [828, 353] on div "Trigger When a Tickets record is updated The workflow will run when an existing…" at bounding box center [914, 249] width 574 height 230
click at [780, 493] on div "What do you want to happen?" at bounding box center [913, 485] width 485 height 29
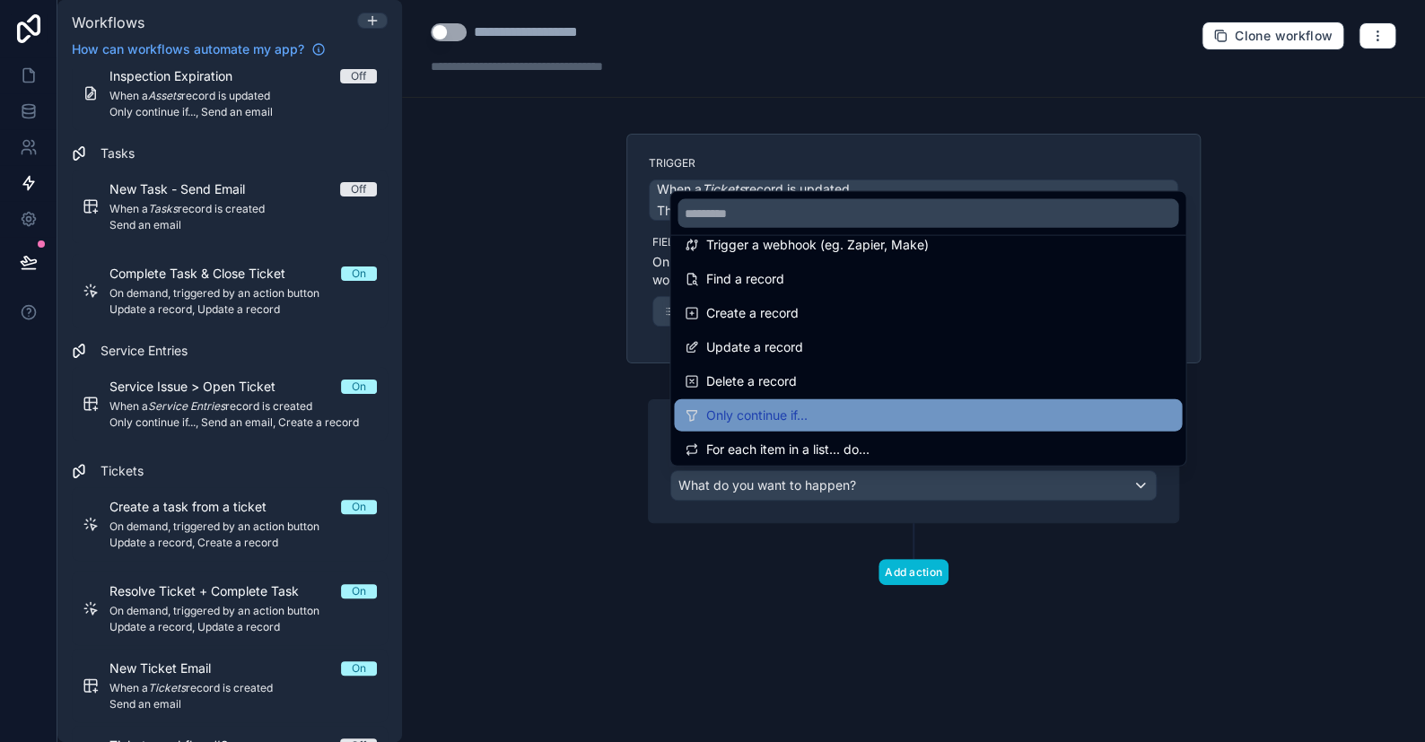
click at [753, 416] on span "Only continue if..." at bounding box center [756, 416] width 101 height 22
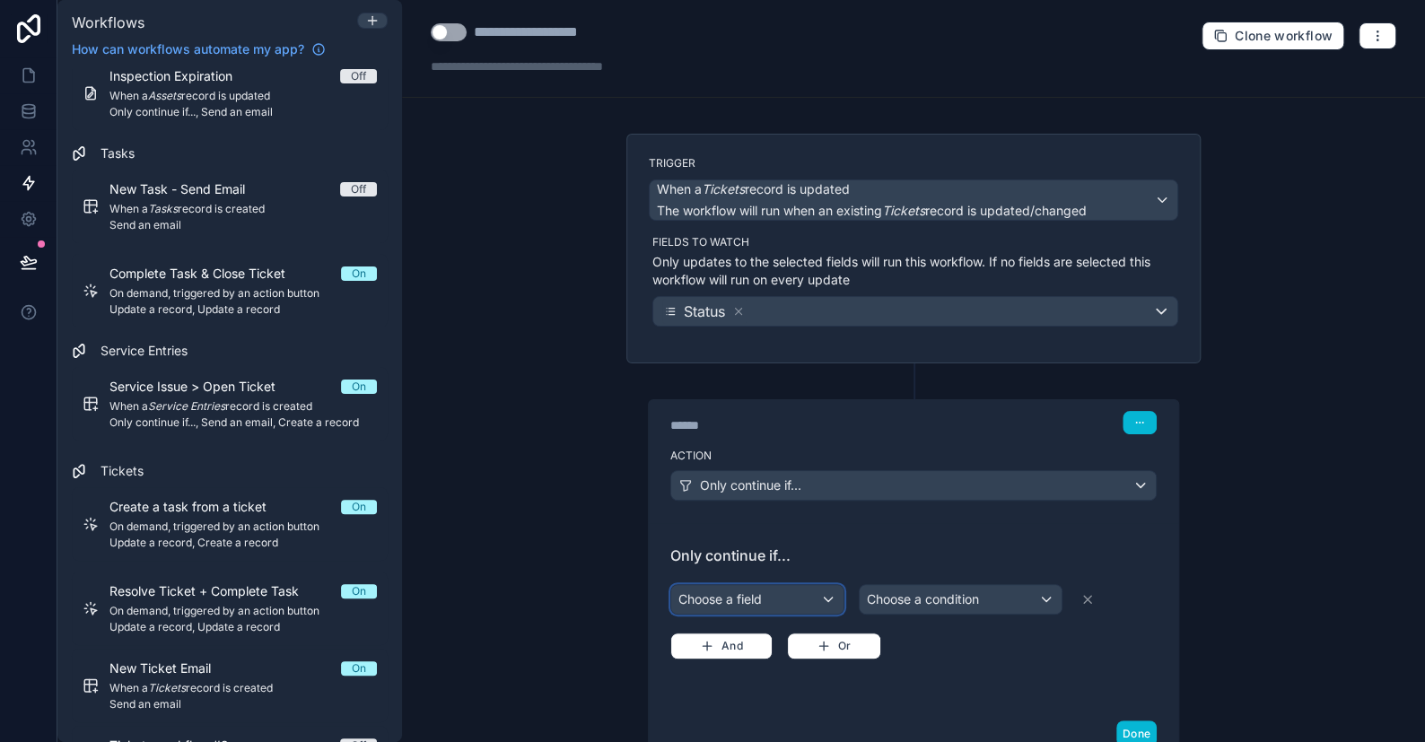
click at [735, 592] on div "Choose a field" at bounding box center [757, 599] width 172 height 29
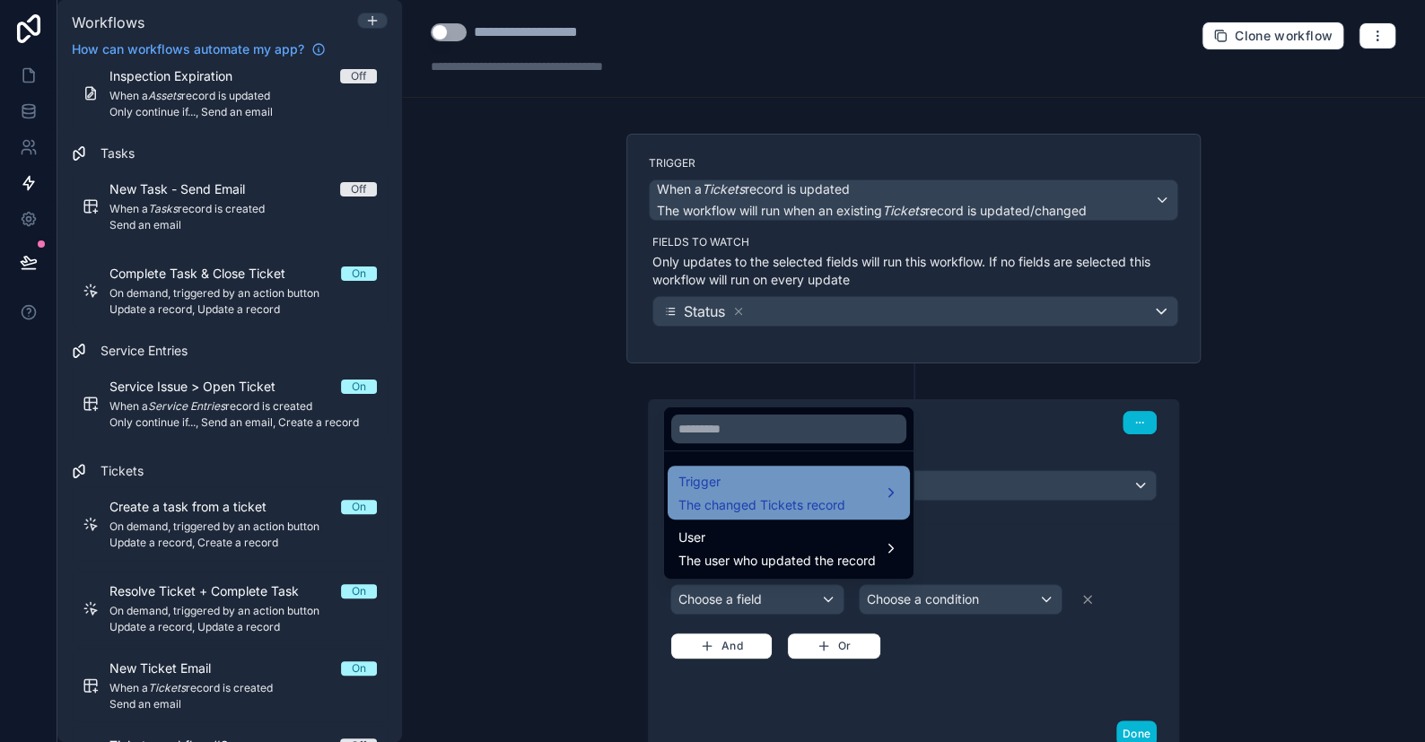
click at [745, 494] on div "Trigger The changed Tickets record" at bounding box center [762, 492] width 167 height 43
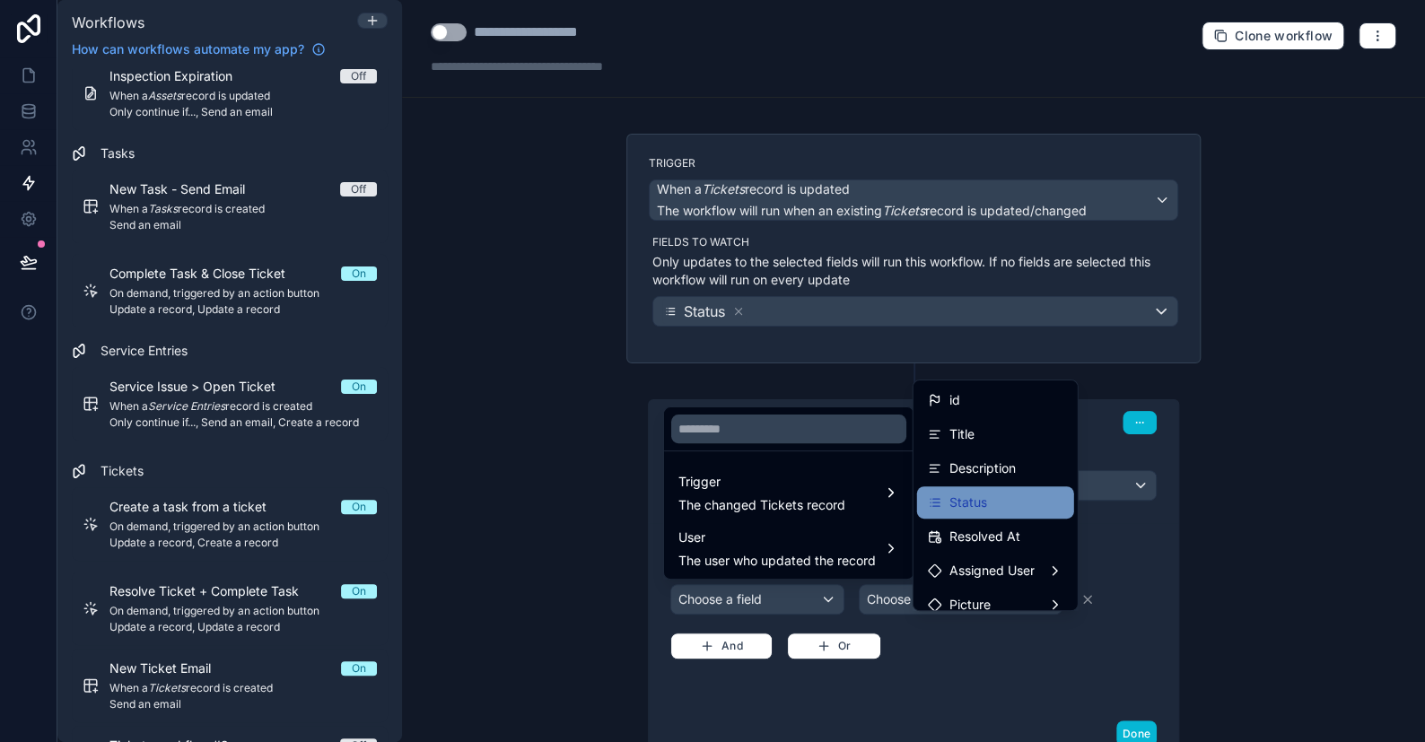
click at [953, 497] on span "Status" at bounding box center [969, 503] width 38 height 22
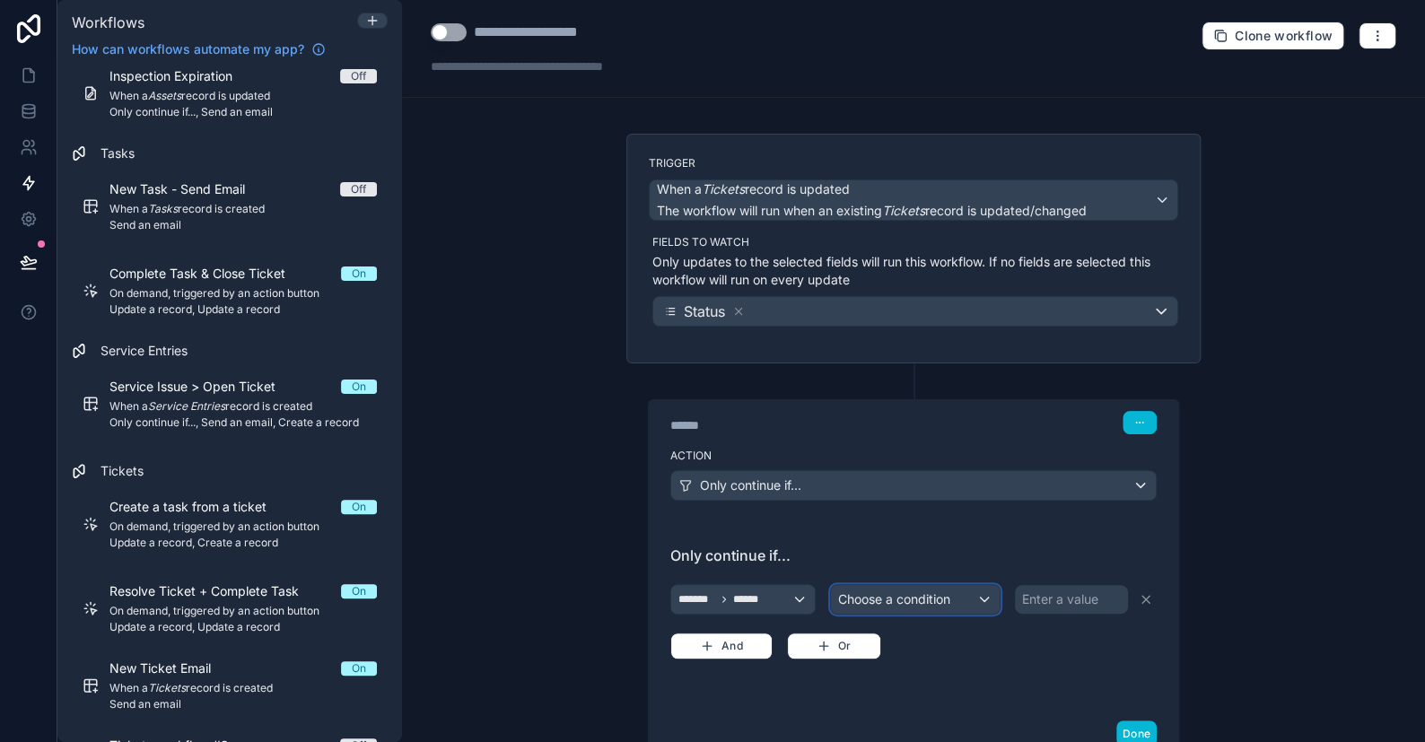
click at [889, 601] on span "Choose a condition" at bounding box center [894, 599] width 112 height 15
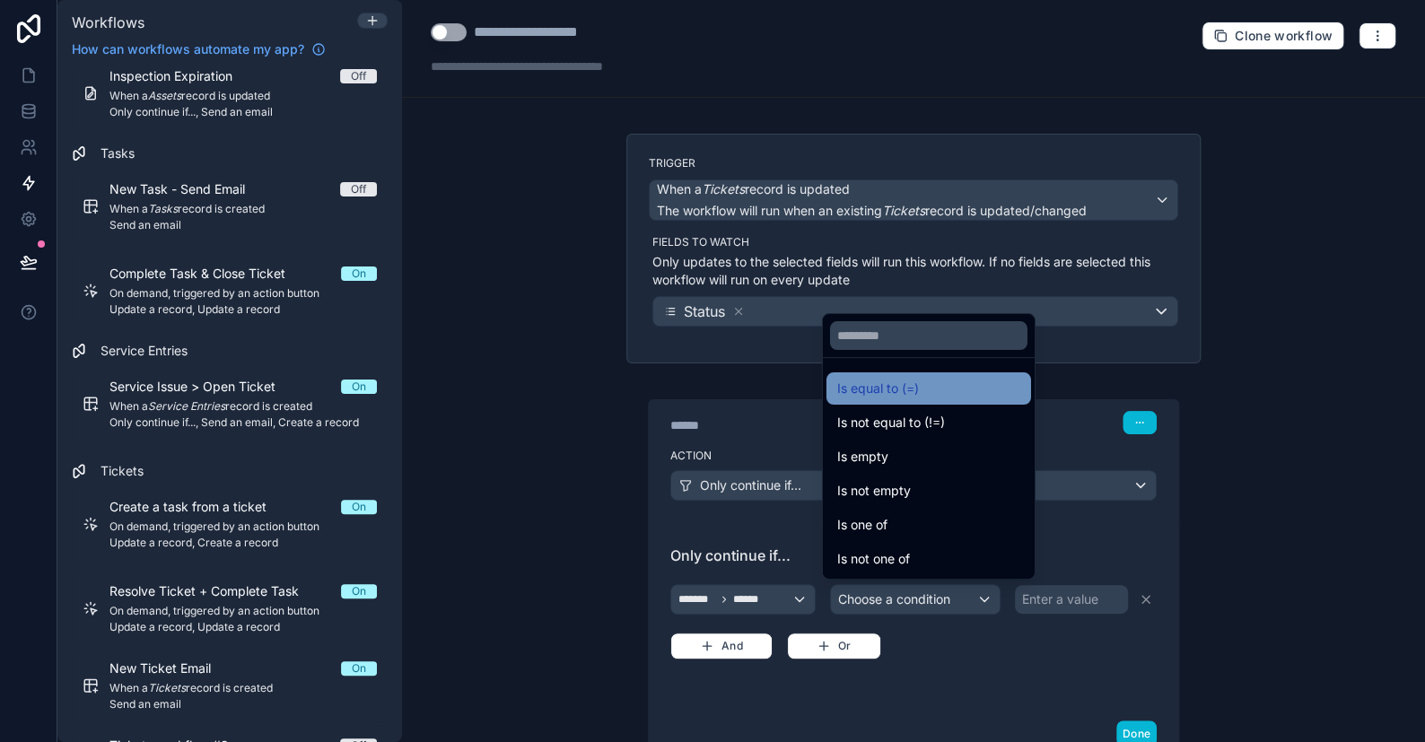
click at [864, 404] on div "Is equal to (=)" at bounding box center [929, 389] width 205 height 32
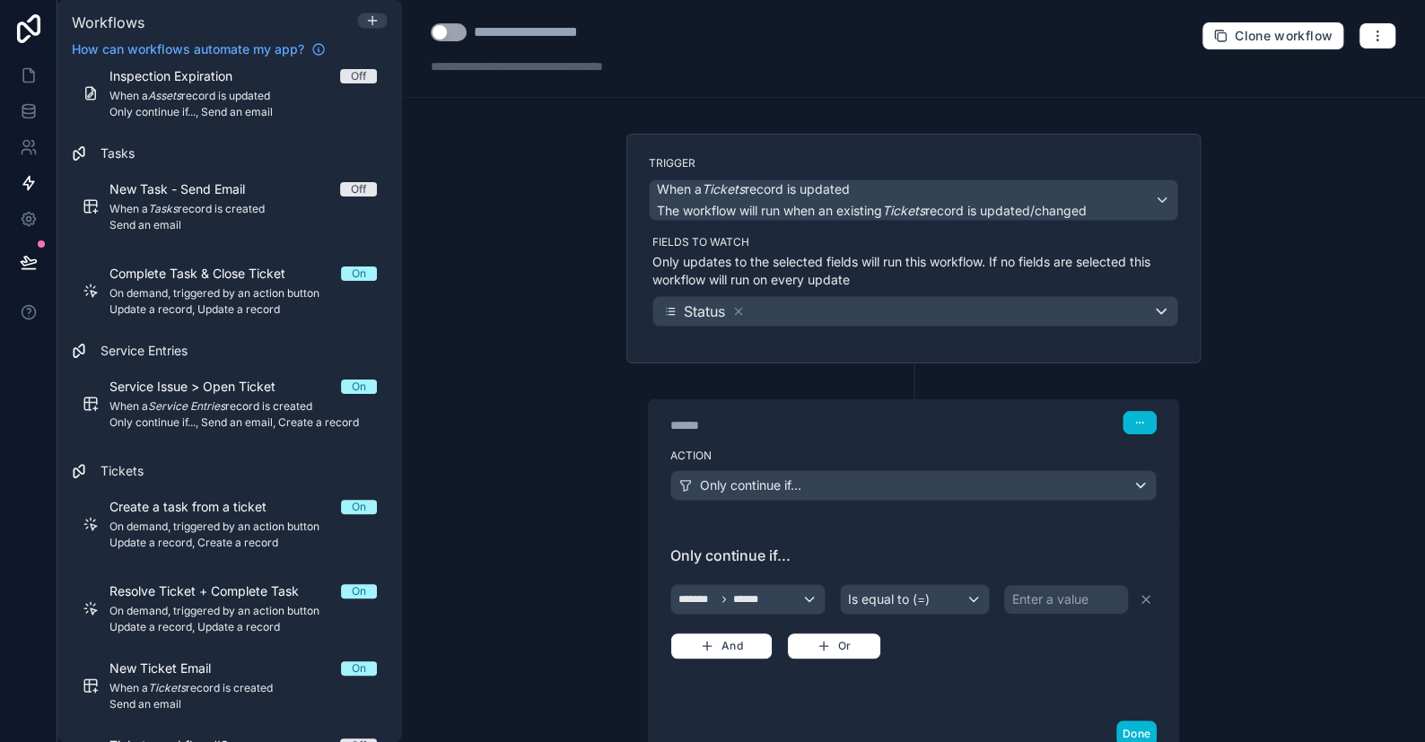
click at [1042, 612] on div "******* ****** Is equal to (=) Enter a value And Or" at bounding box center [914, 620] width 487 height 79
click at [1042, 600] on div "Enter a value" at bounding box center [1050, 600] width 76 height 18
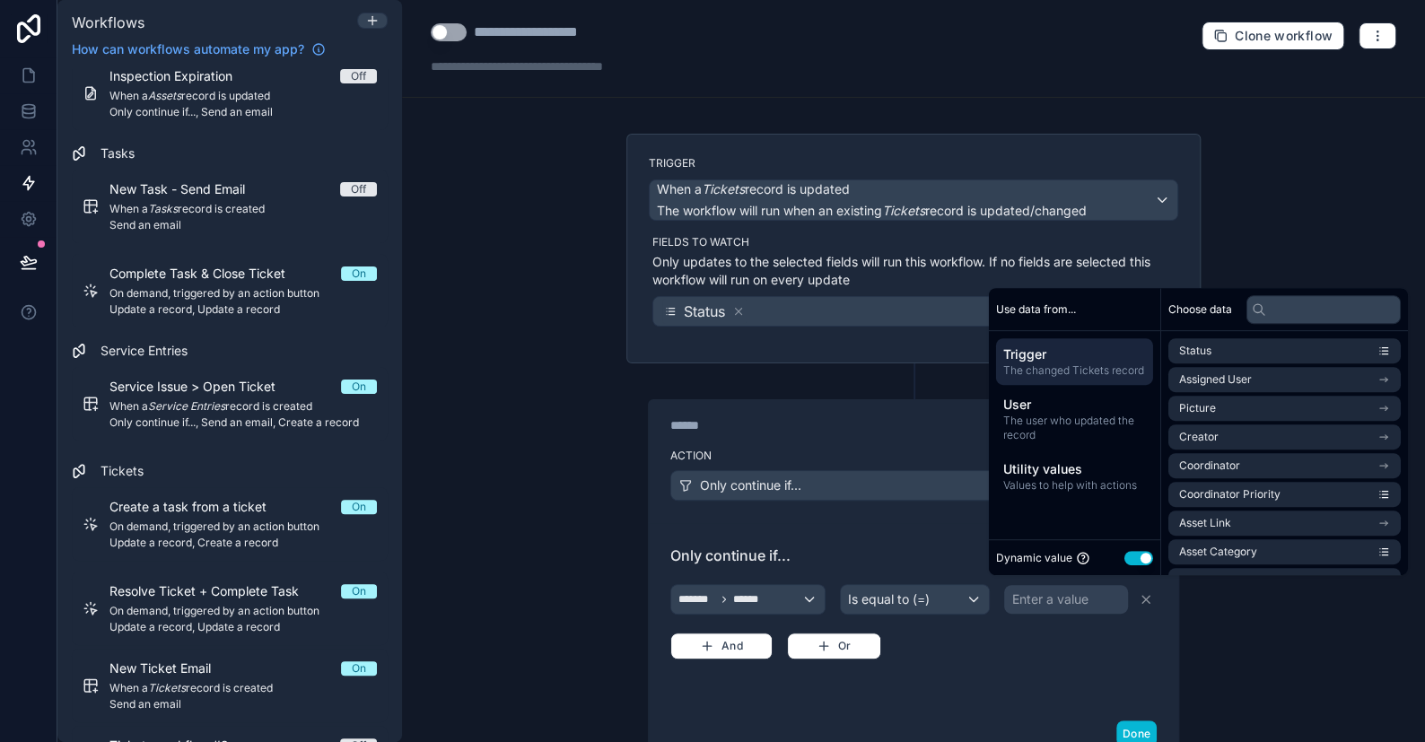
click at [1141, 557] on button "Use setting" at bounding box center [1139, 558] width 29 height 14
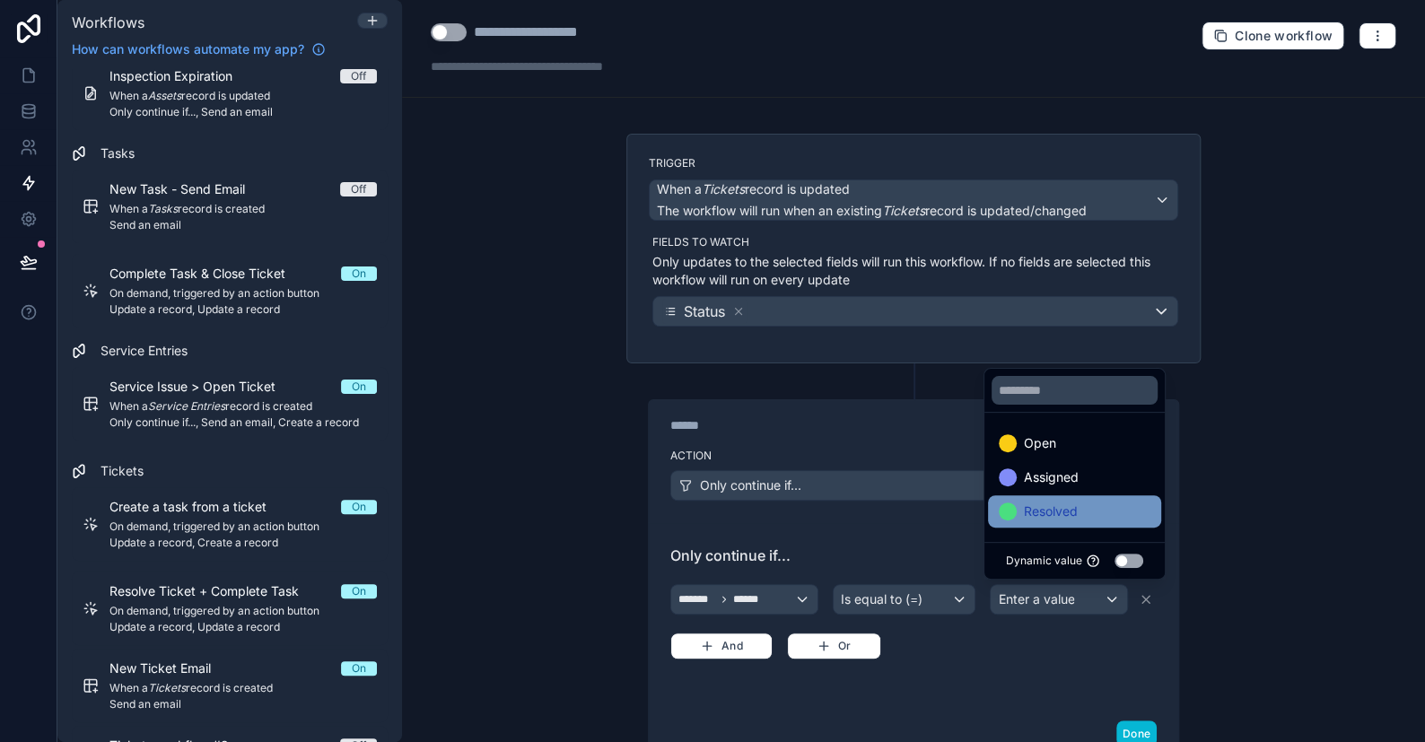
click at [1050, 510] on span "Resolved" at bounding box center [1051, 512] width 54 height 22
click at [1238, 494] on div "**********" at bounding box center [913, 371] width 1023 height 742
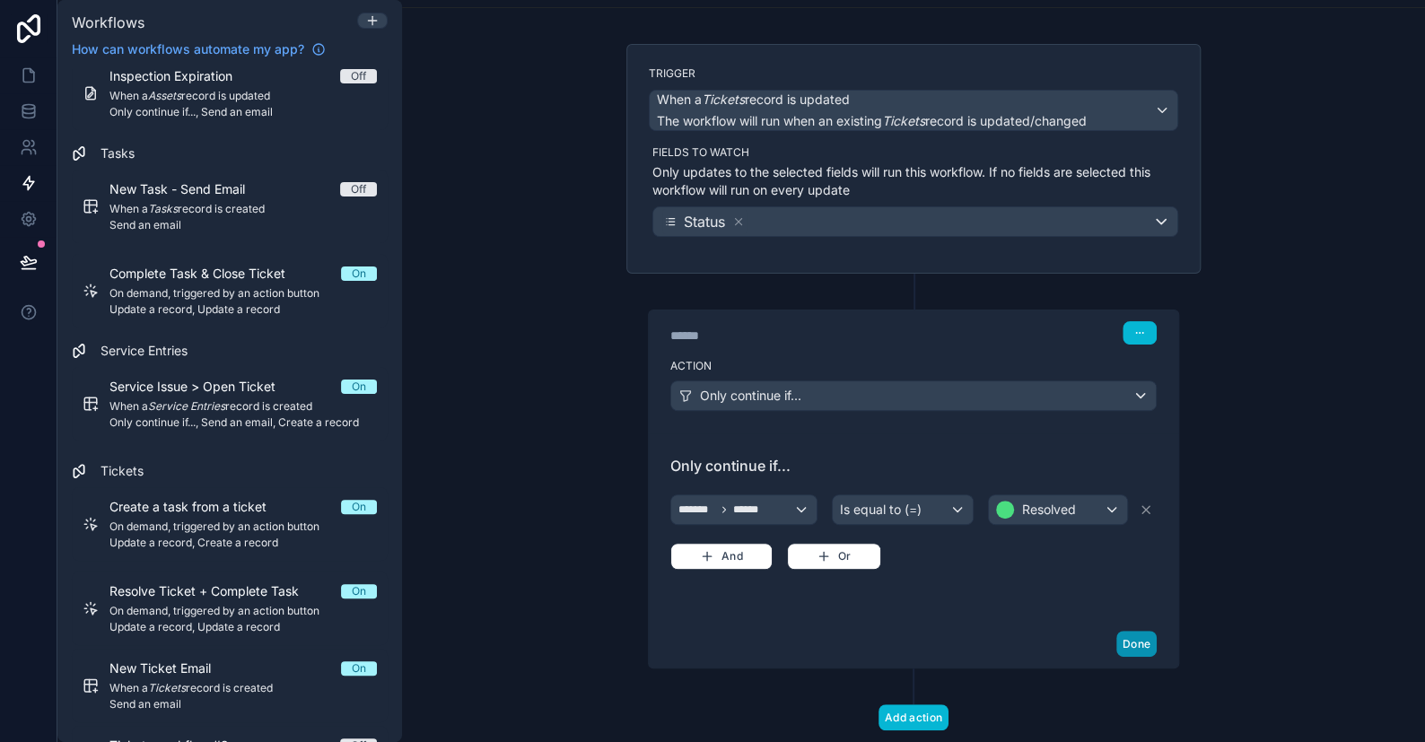
click at [1141, 644] on button "Done" at bounding box center [1137, 644] width 40 height 26
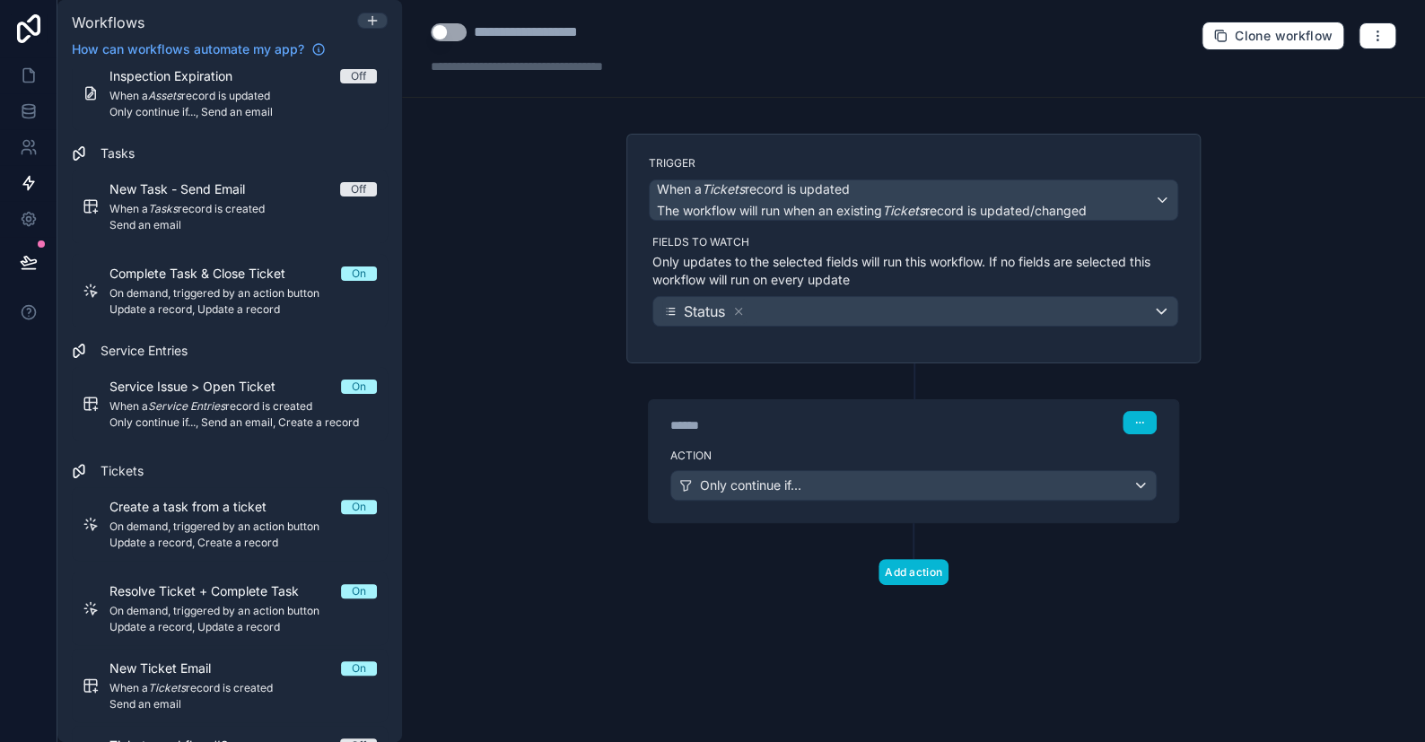
scroll to position [0, 0]
click at [913, 566] on button "Add action" at bounding box center [914, 572] width 70 height 26
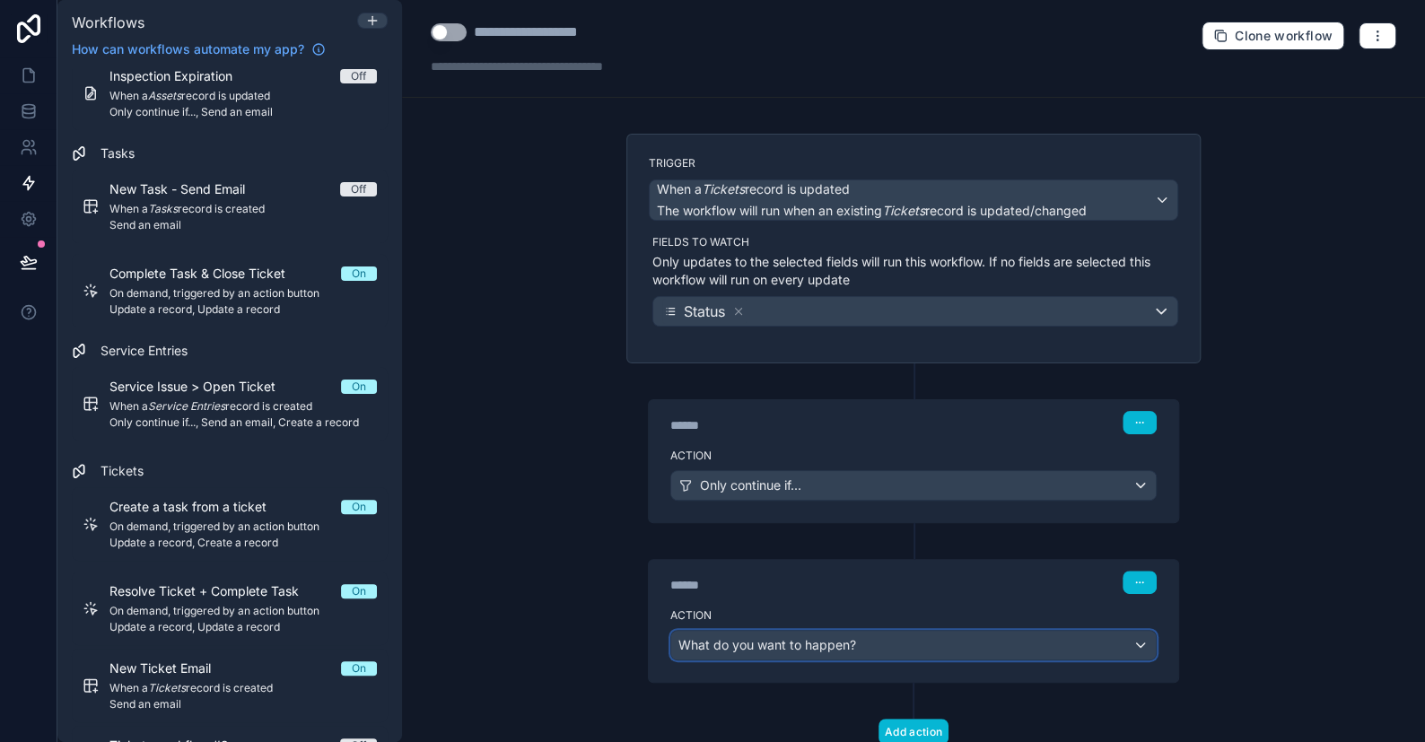
click at [783, 641] on span "What do you want to happen?" at bounding box center [768, 644] width 178 height 15
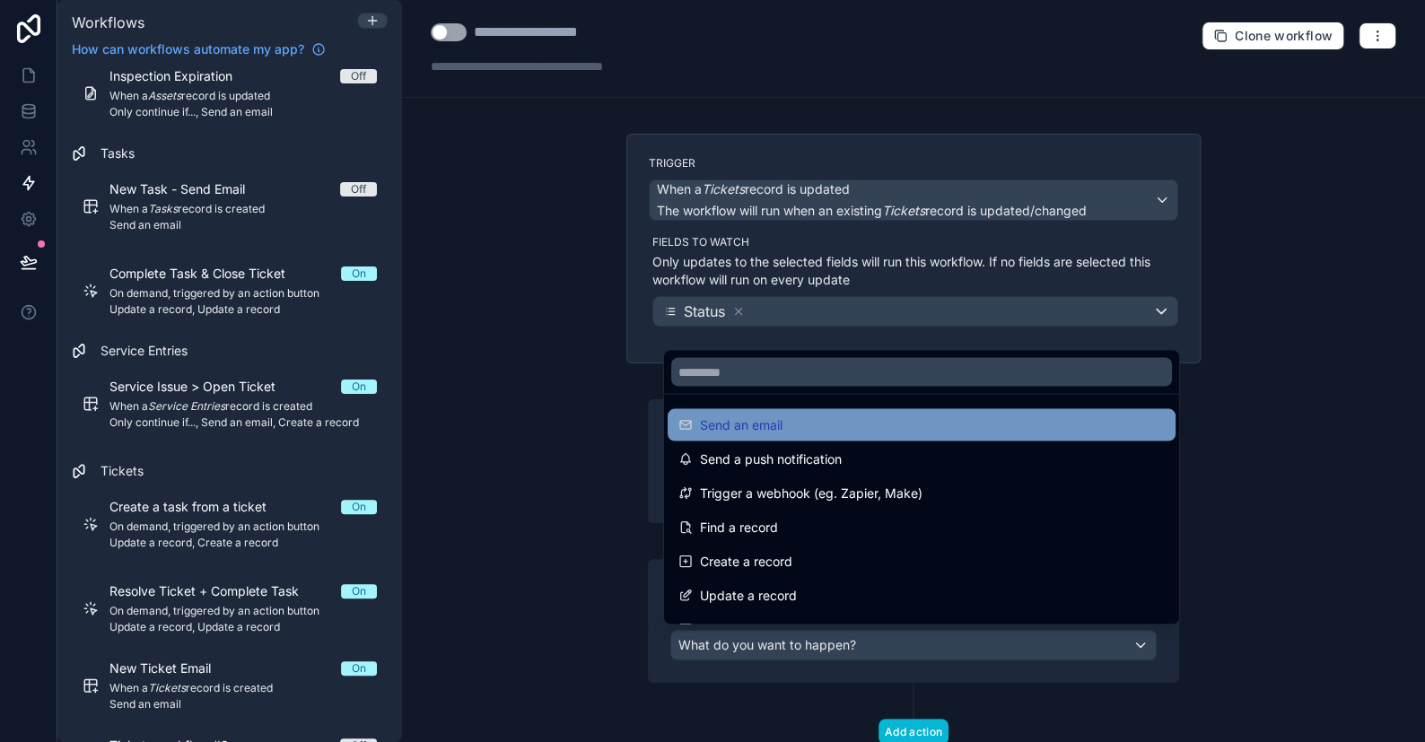
click at [747, 425] on span "Send an email" at bounding box center [741, 425] width 83 height 22
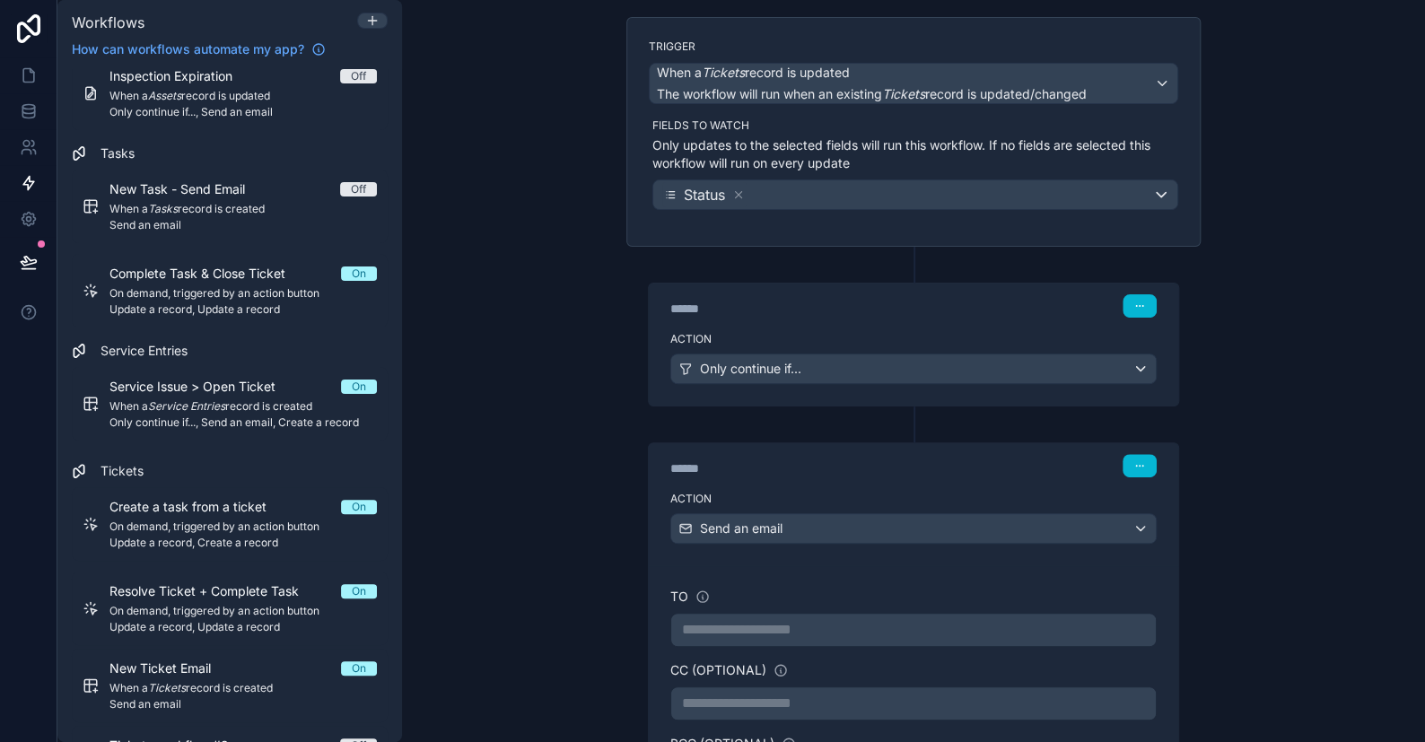
scroll to position [269, 0]
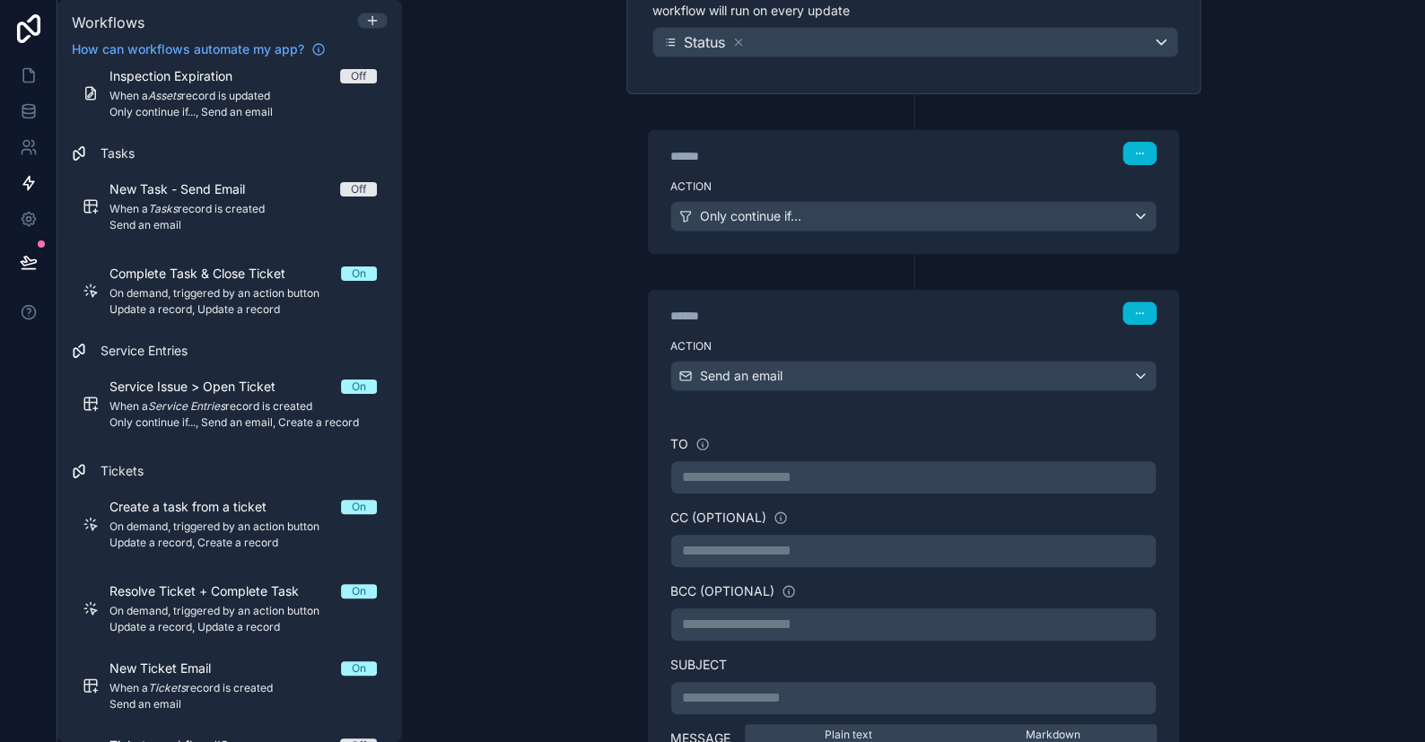
click at [714, 479] on p "**********" at bounding box center [913, 478] width 463 height 22
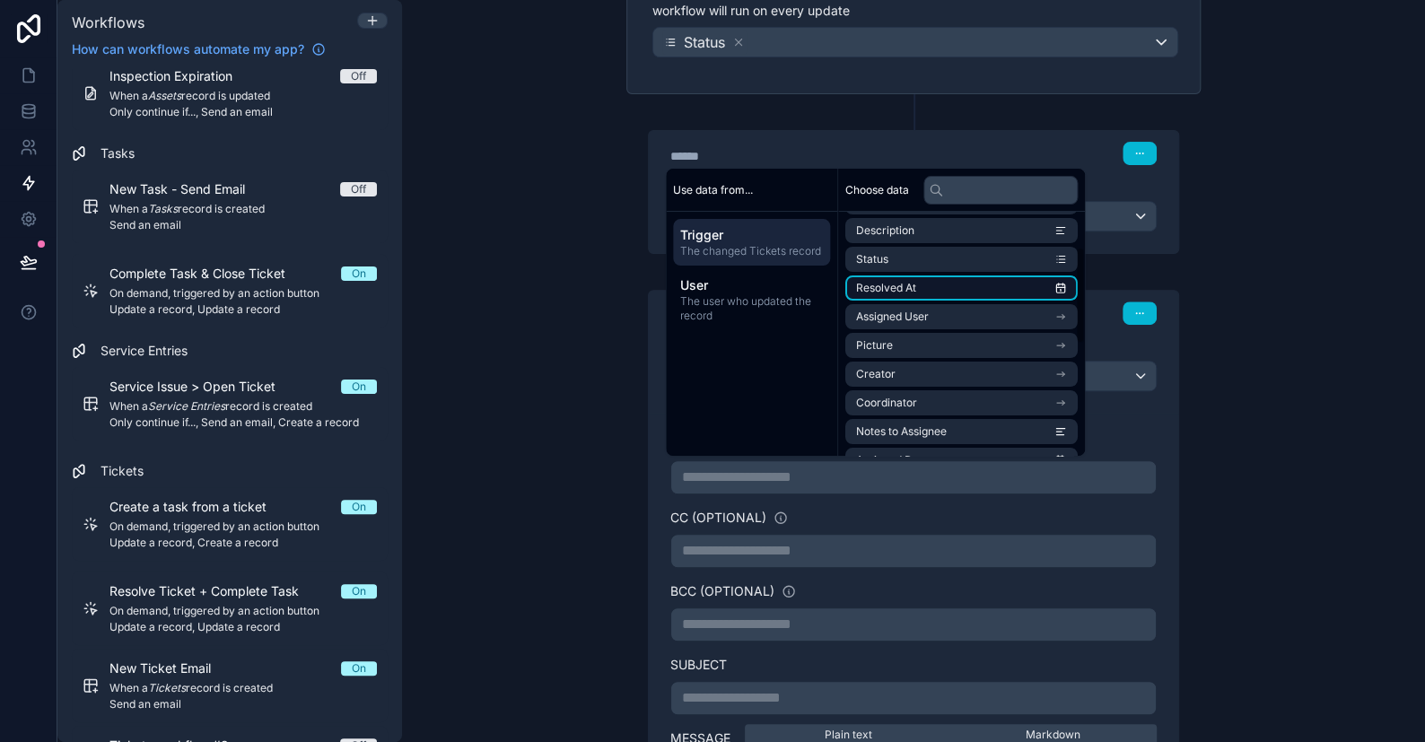
scroll to position [90, 0]
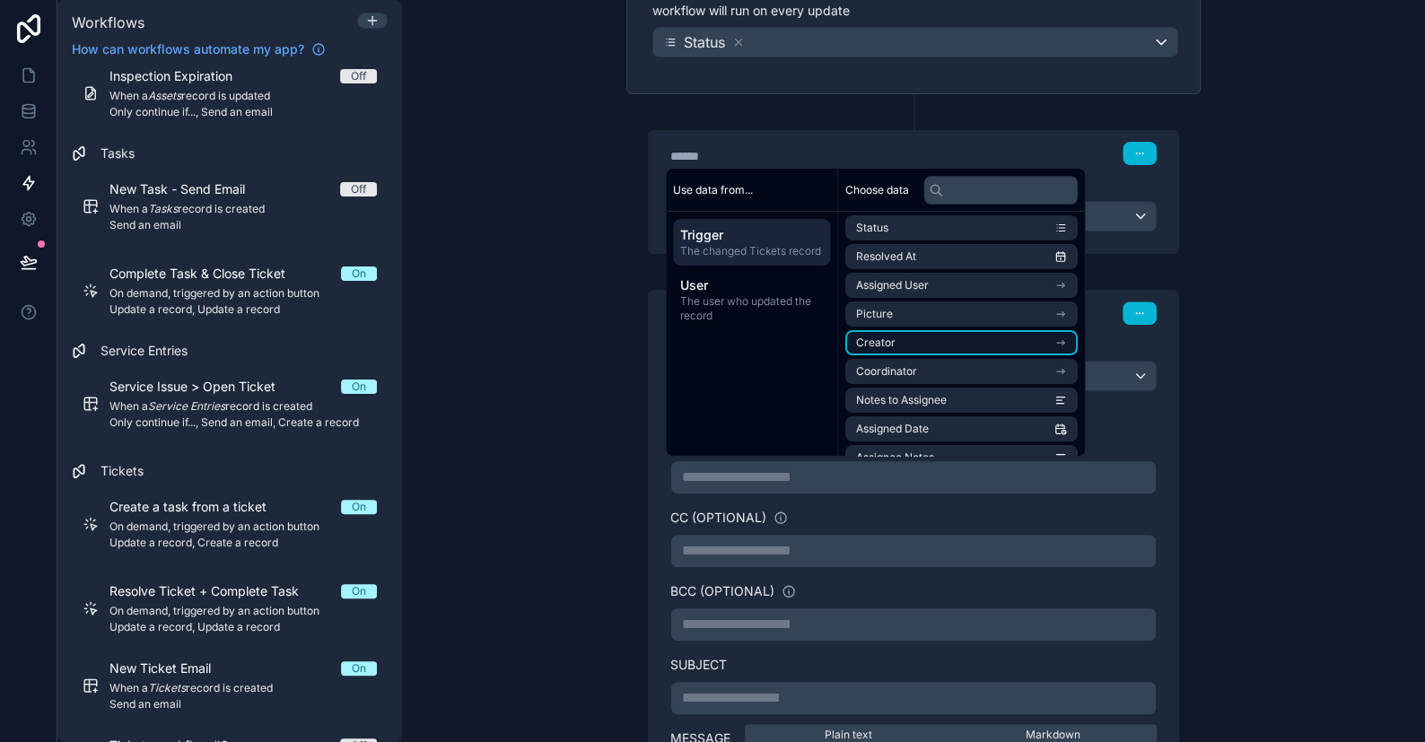
click at [906, 345] on li "Creator" at bounding box center [962, 342] width 232 height 25
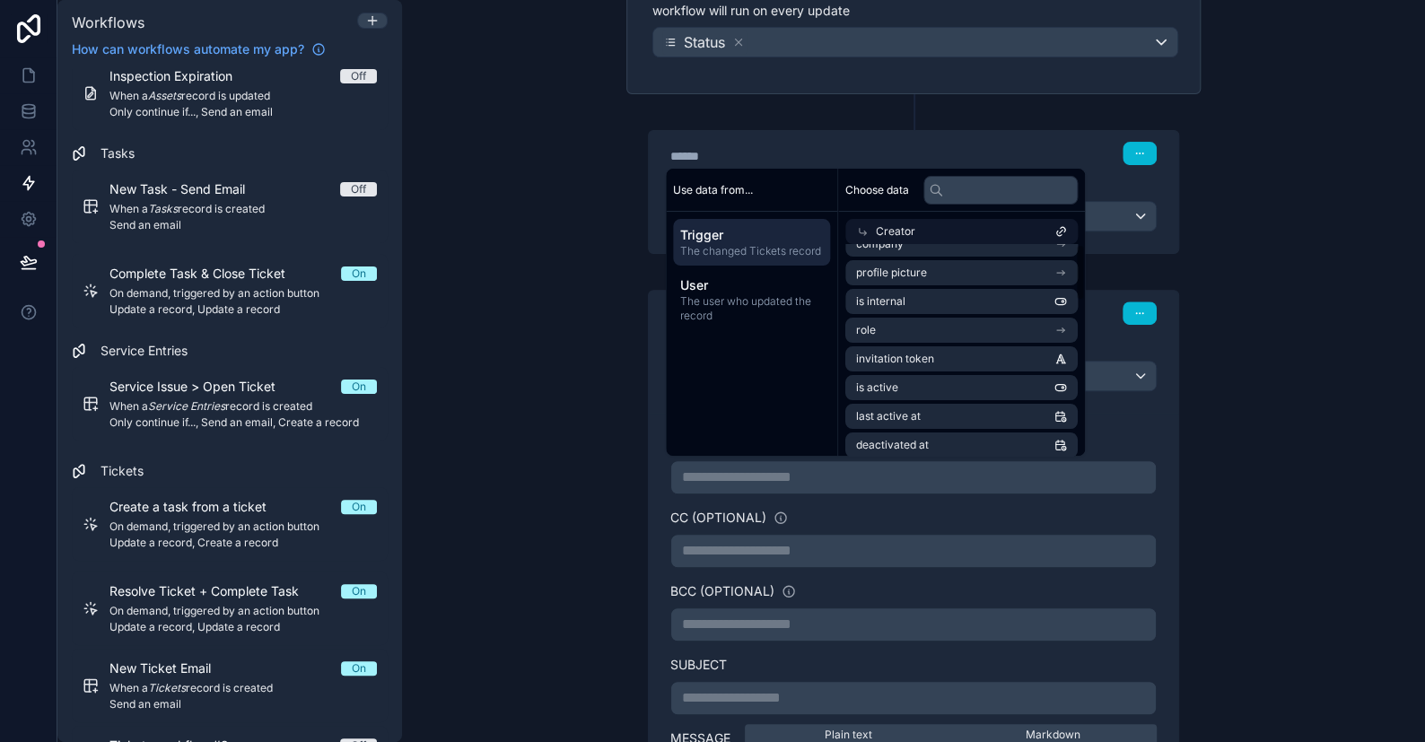
scroll to position [0, 0]
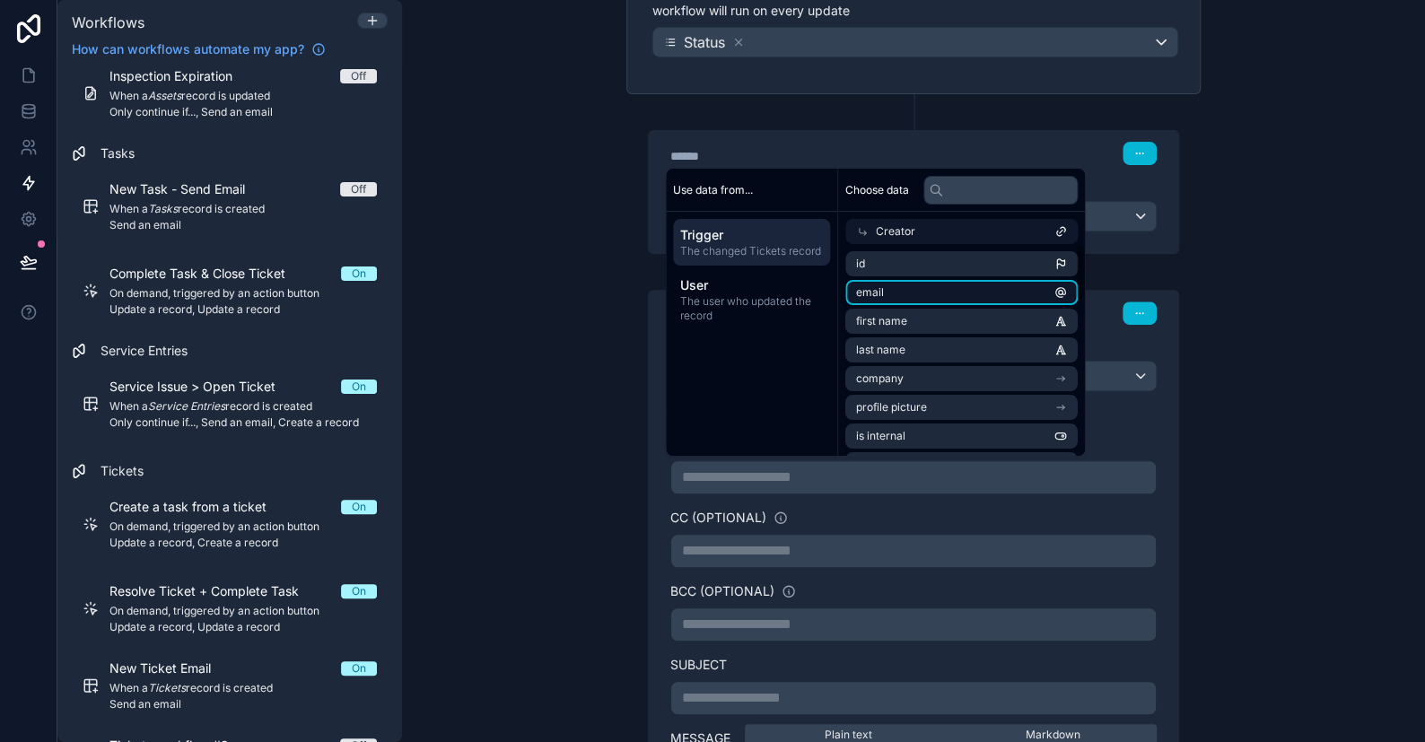
click at [895, 296] on li "email" at bounding box center [962, 292] width 232 height 25
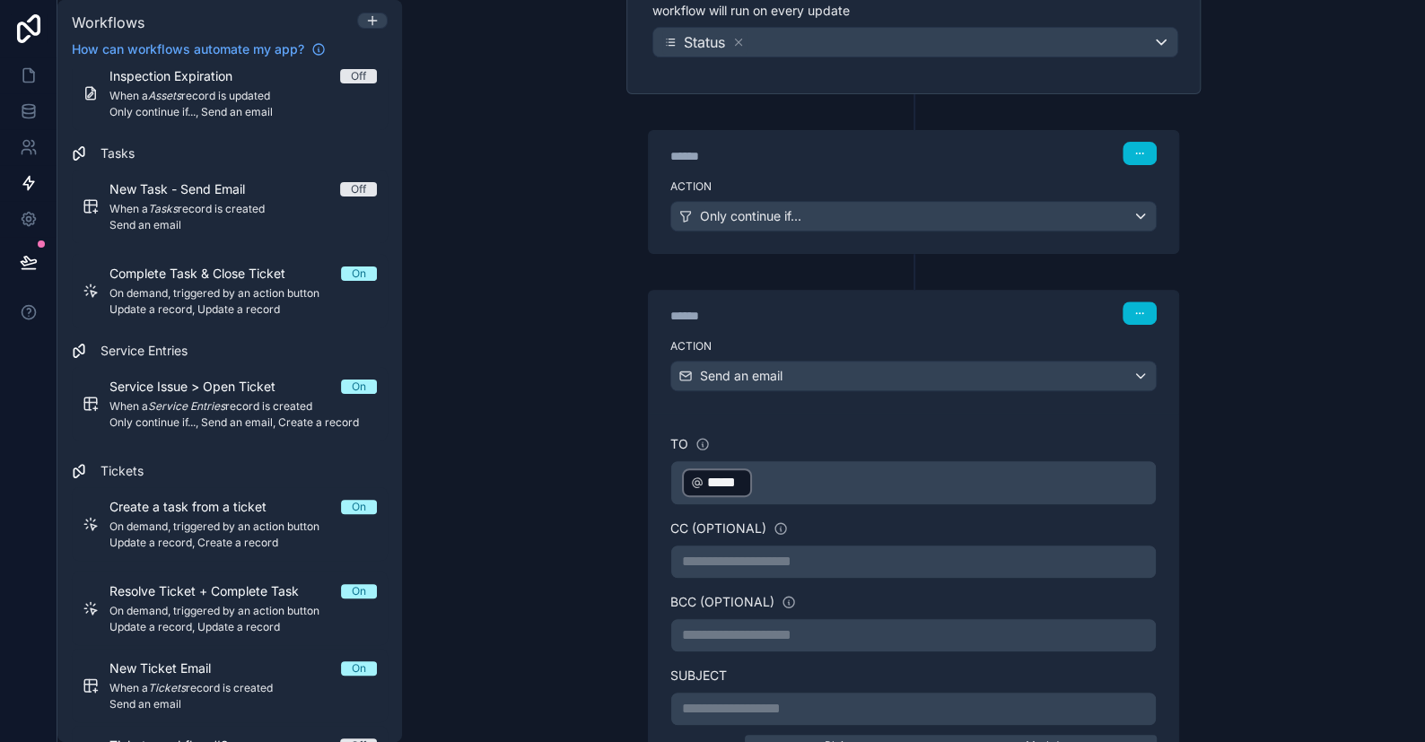
click at [1276, 345] on div "**********" at bounding box center [913, 371] width 1023 height 742
click at [723, 482] on span "*****" at bounding box center [725, 483] width 36 height 22
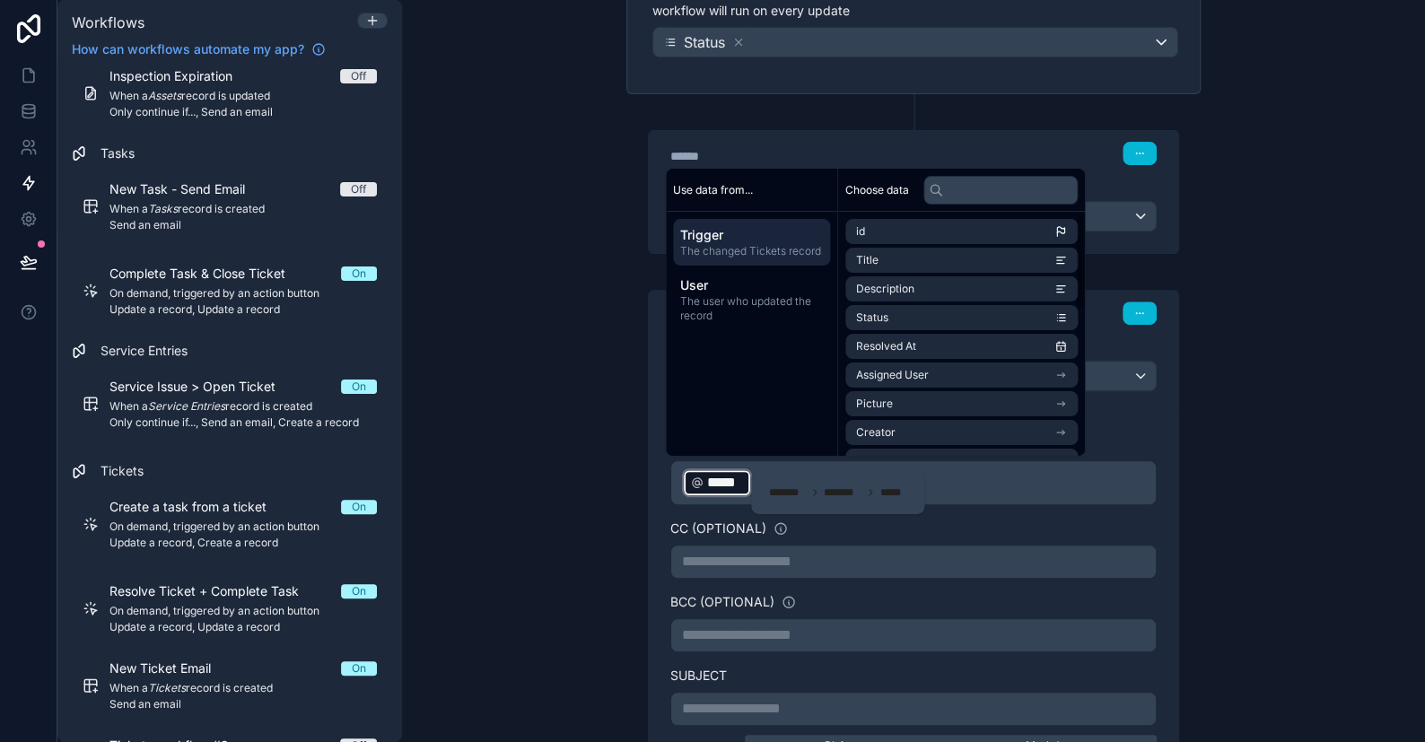
click at [1252, 359] on div "**********" at bounding box center [913, 371] width 1023 height 742
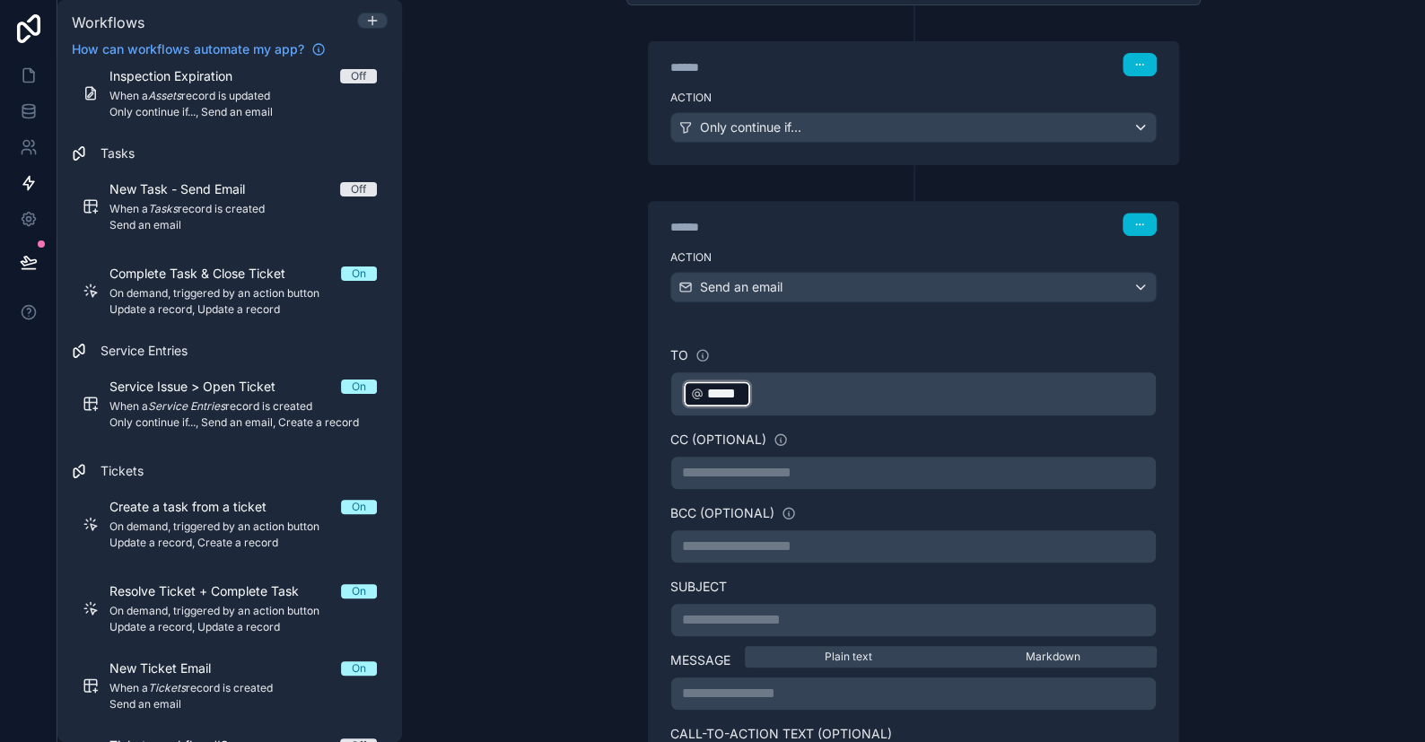
scroll to position [359, 0]
click at [694, 616] on p "**********" at bounding box center [913, 620] width 463 height 22
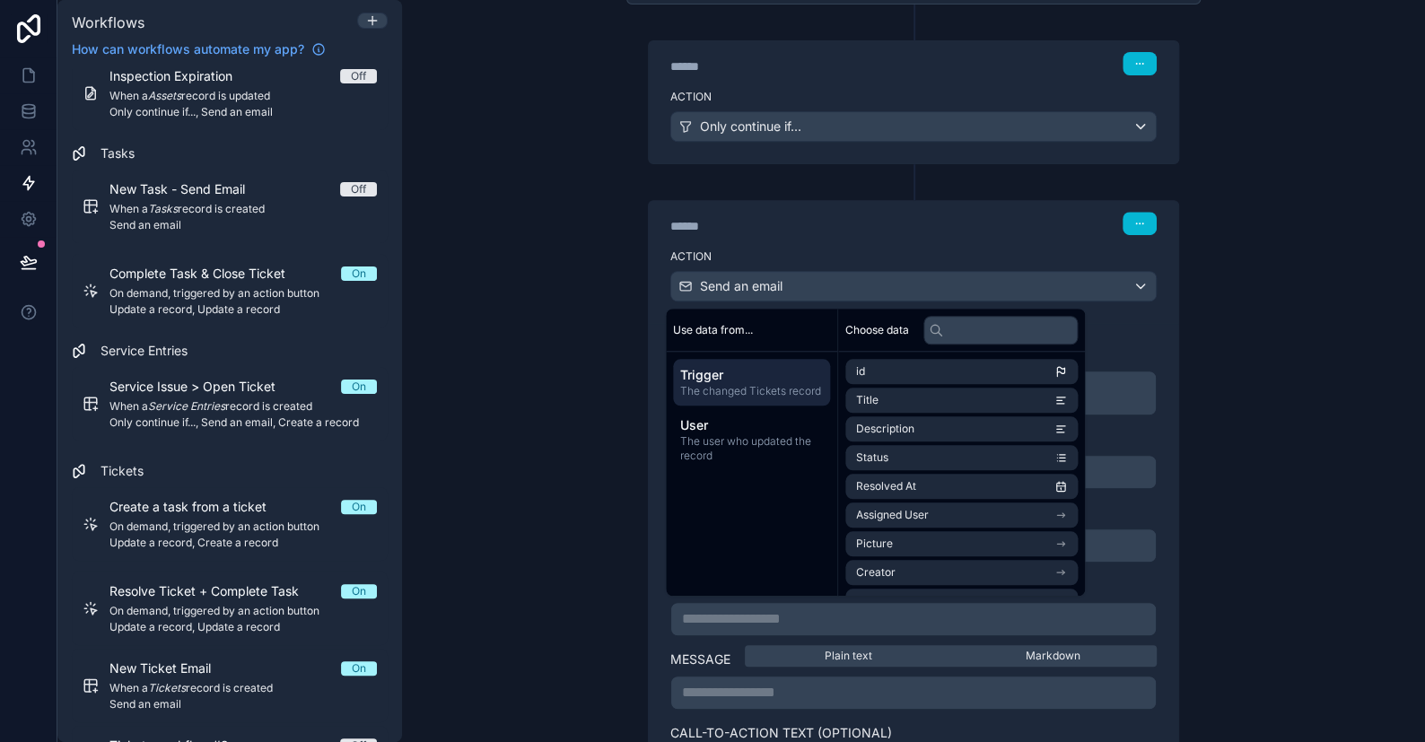
click at [1267, 338] on div "**********" at bounding box center [913, 371] width 1023 height 742
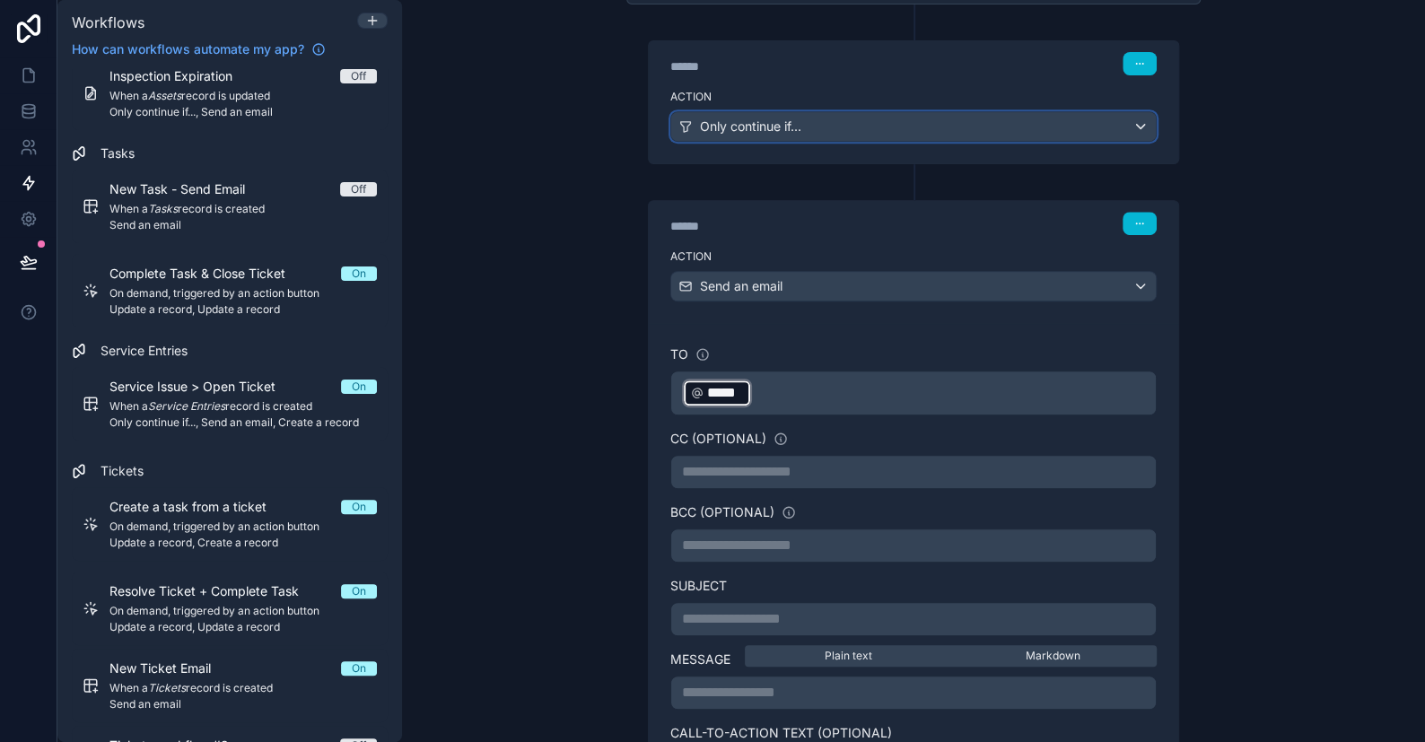
click at [812, 129] on div "Only continue if..." at bounding box center [913, 126] width 485 height 29
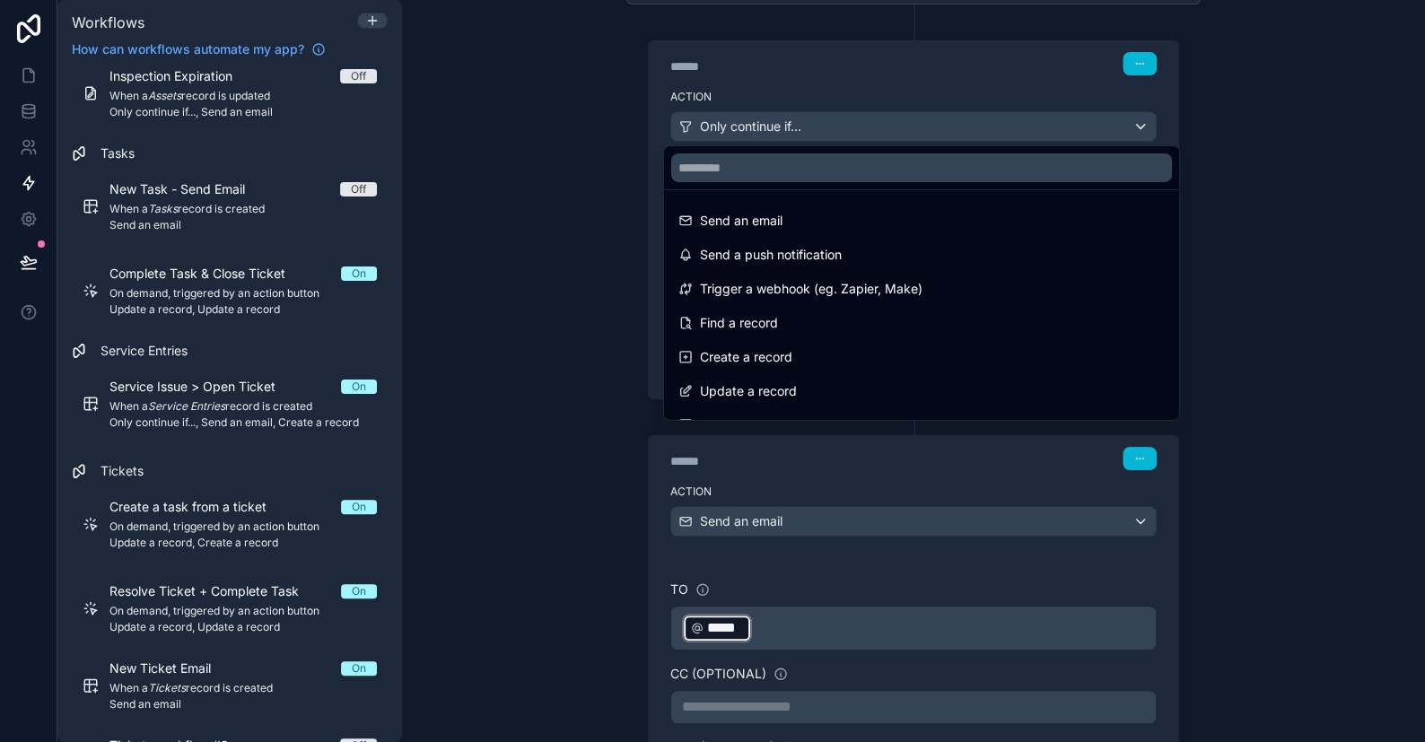
click at [811, 129] on div at bounding box center [712, 371] width 1425 height 742
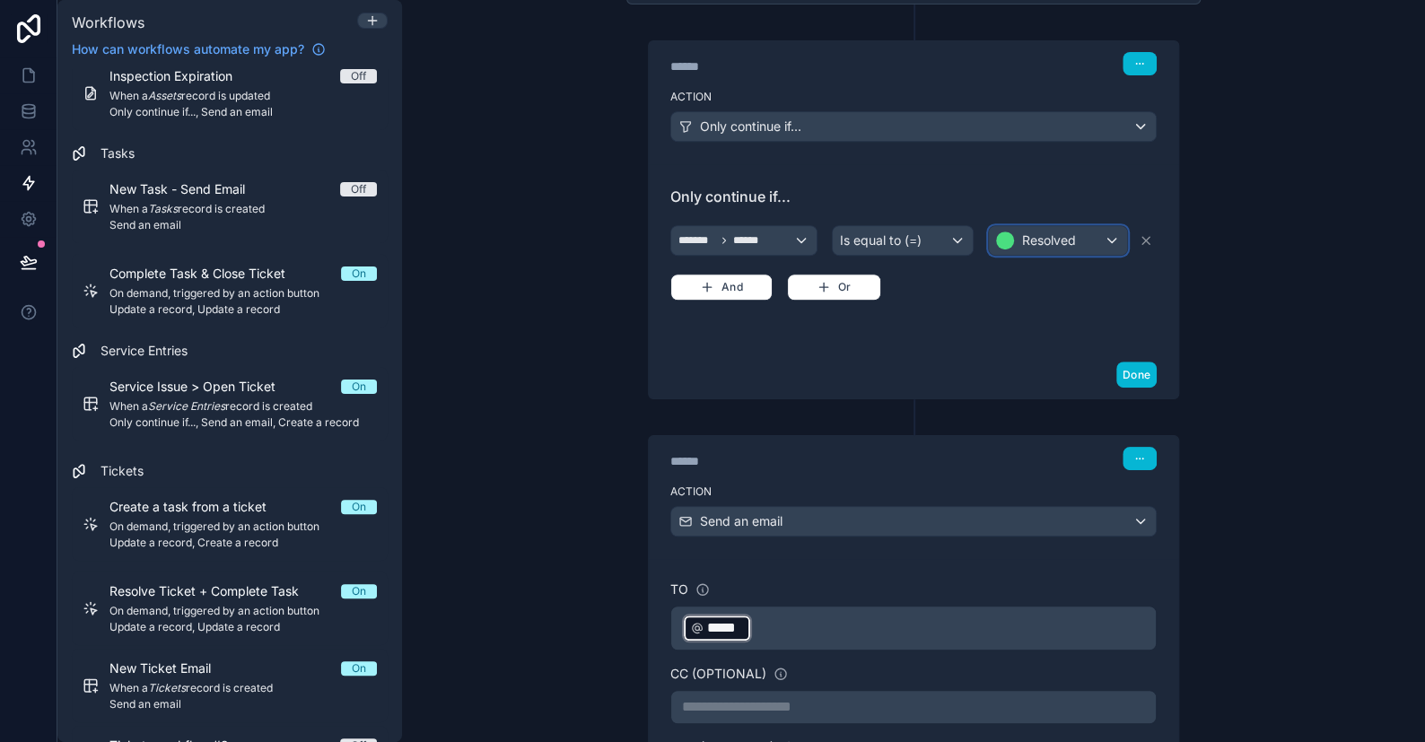
click at [1084, 238] on div "Resolved" at bounding box center [1058, 240] width 138 height 29
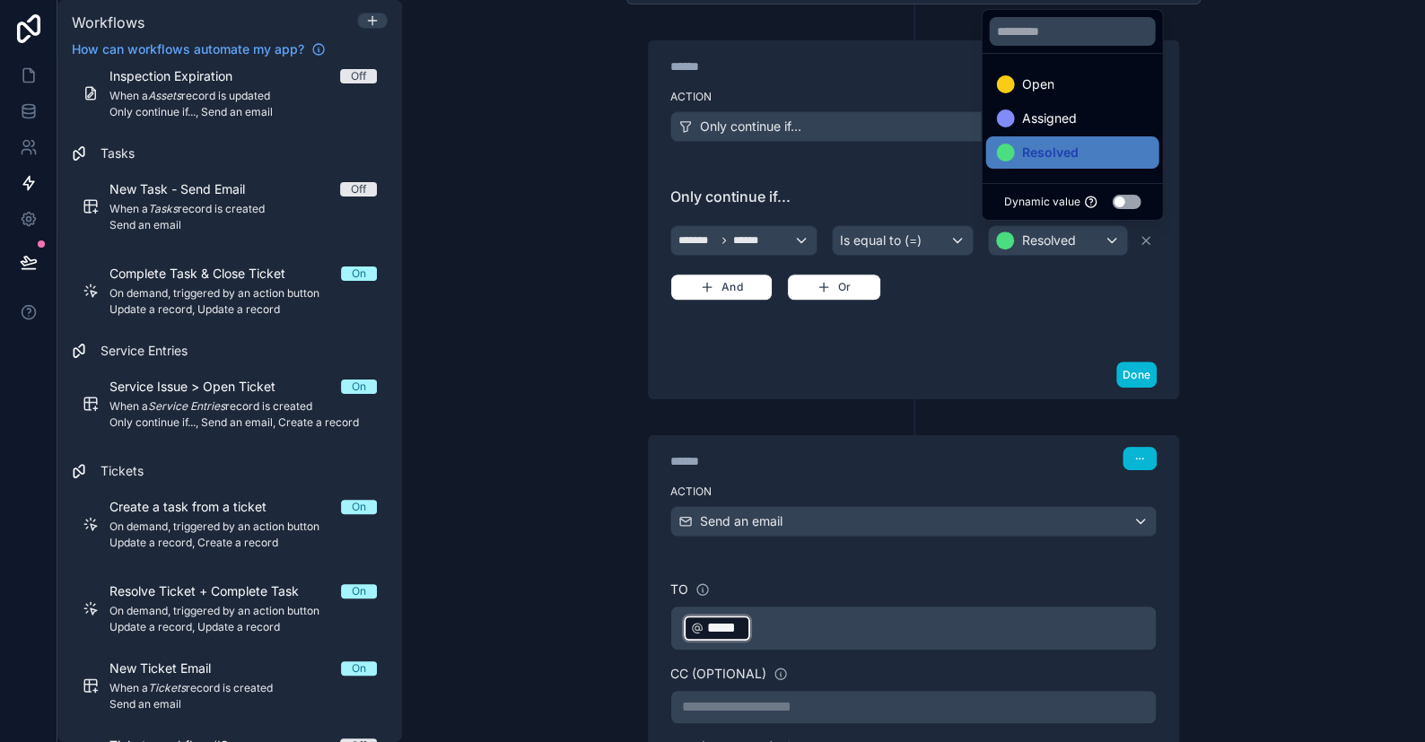
click at [1256, 224] on div at bounding box center [712, 371] width 1425 height 742
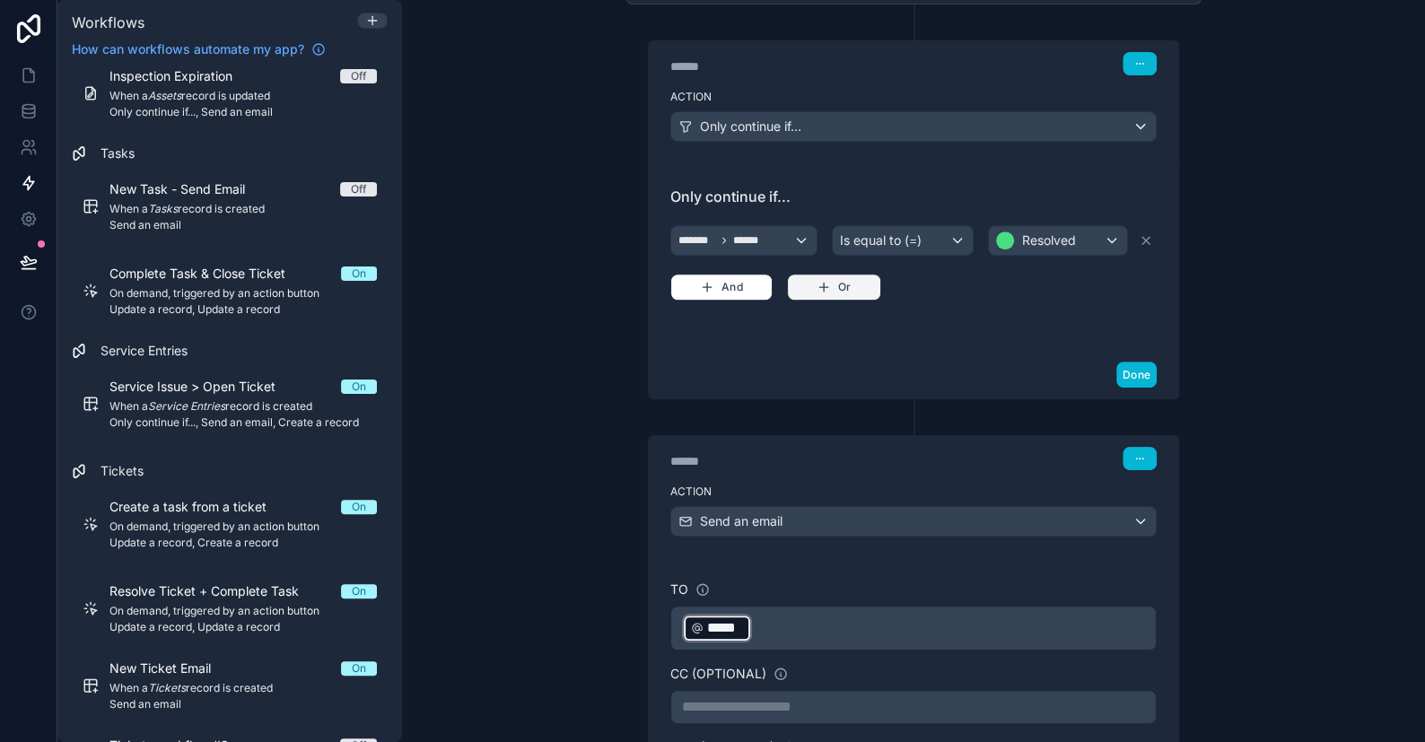
click at [859, 276] on button "Or" at bounding box center [834, 287] width 94 height 27
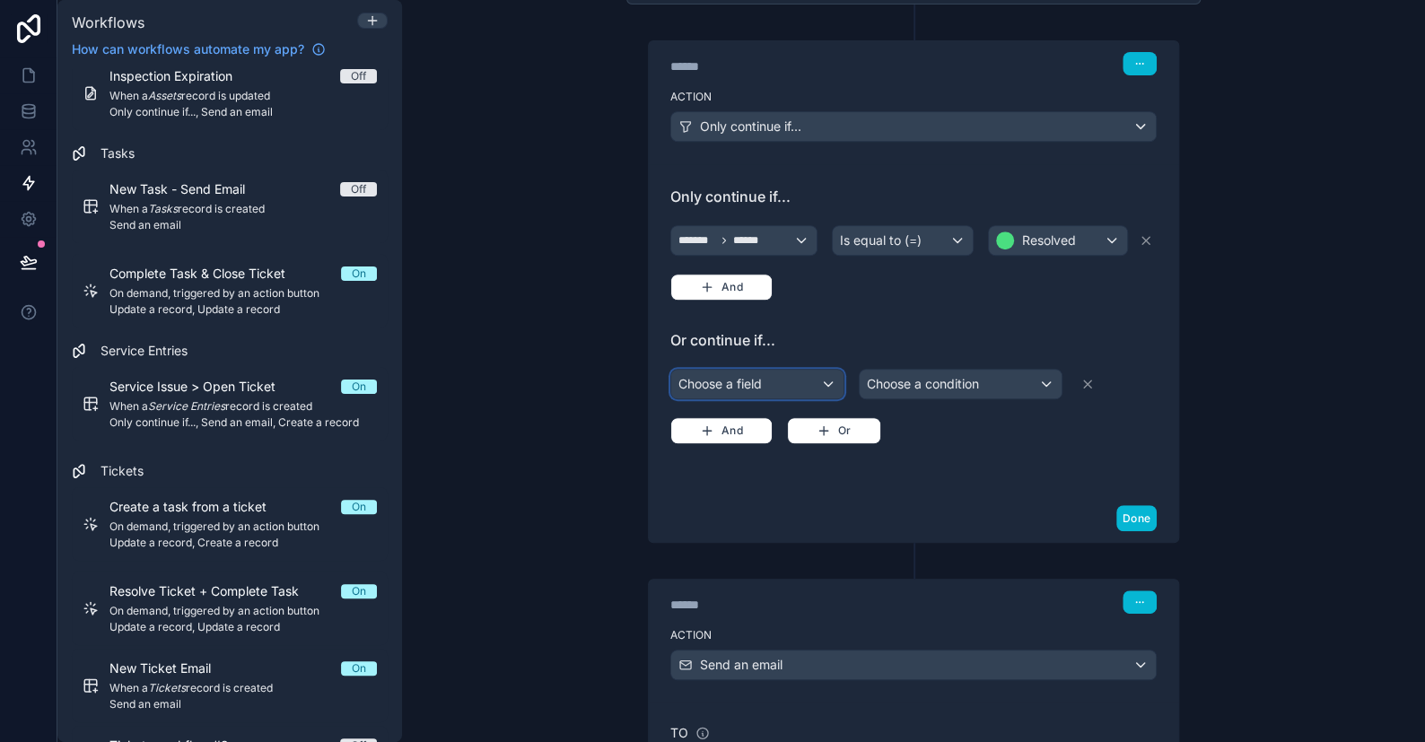
click at [787, 377] on div "Choose a field" at bounding box center [757, 384] width 172 height 29
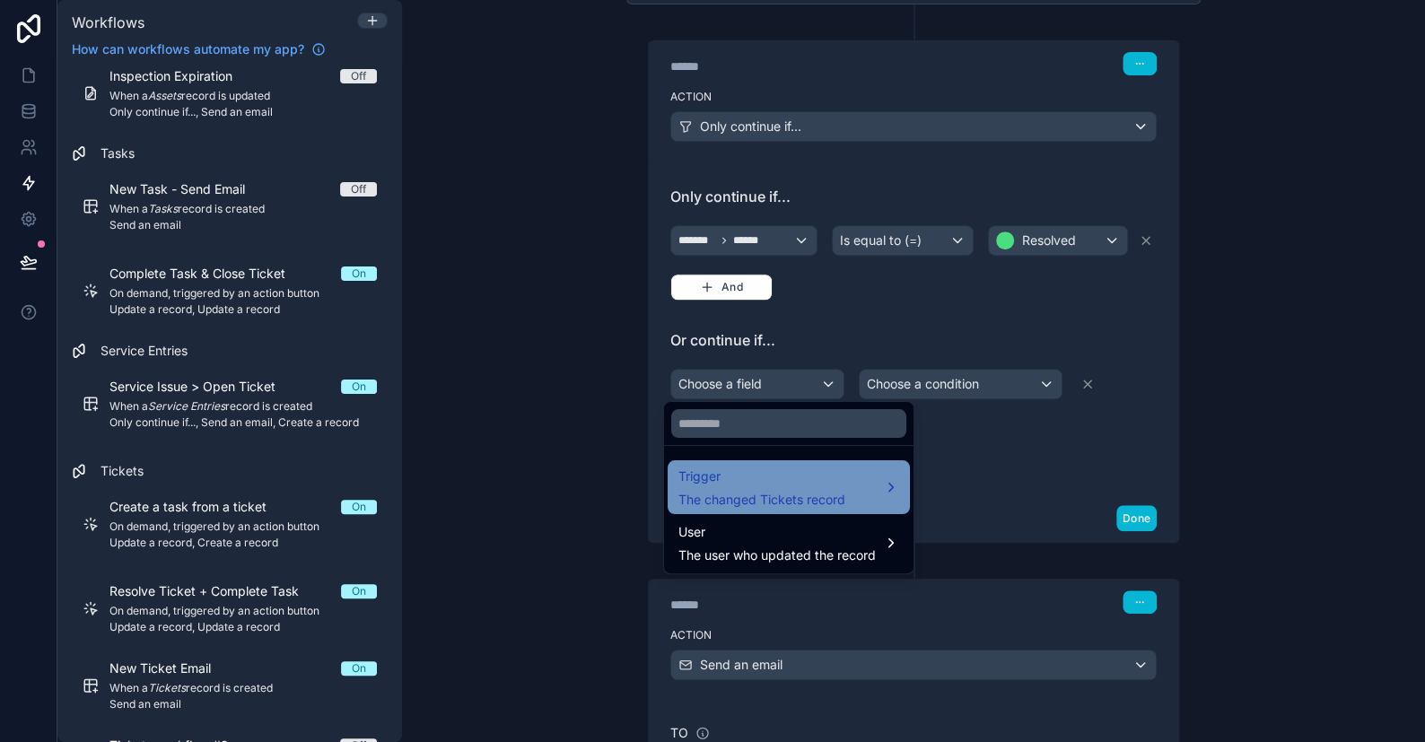
click at [745, 486] on span "Trigger" at bounding box center [762, 477] width 167 height 22
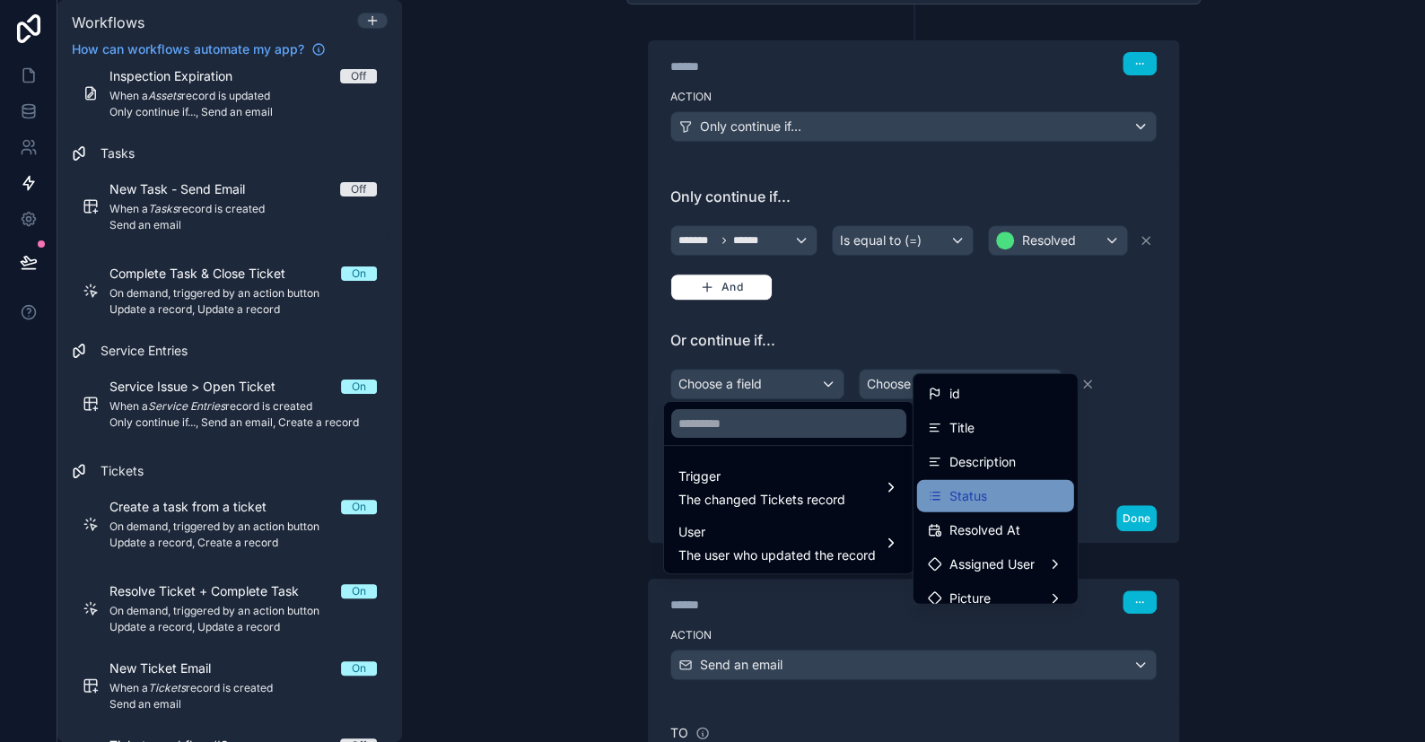
click at [960, 495] on span "Status" at bounding box center [969, 497] width 38 height 22
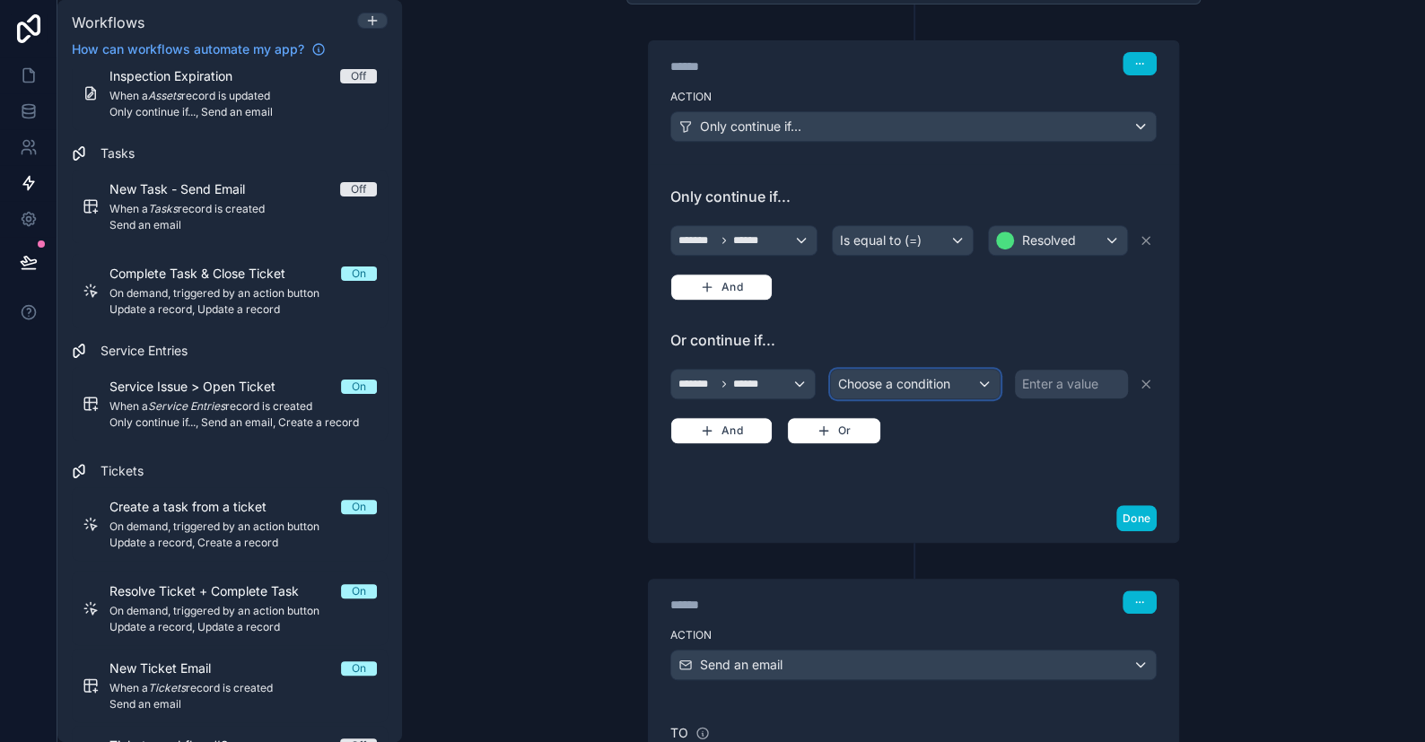
click at [869, 380] on span "Choose a condition" at bounding box center [894, 383] width 112 height 15
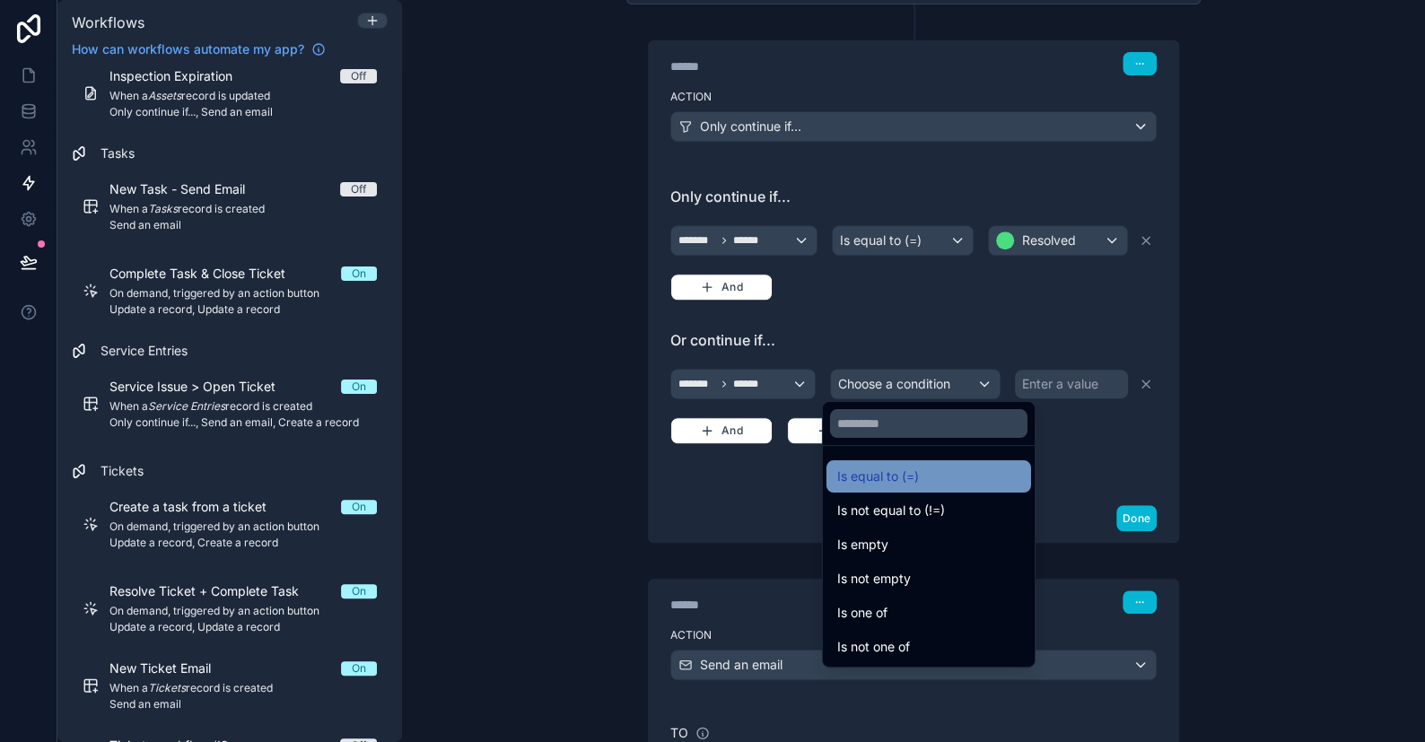
click at [859, 463] on div "Is equal to (=)" at bounding box center [929, 476] width 205 height 32
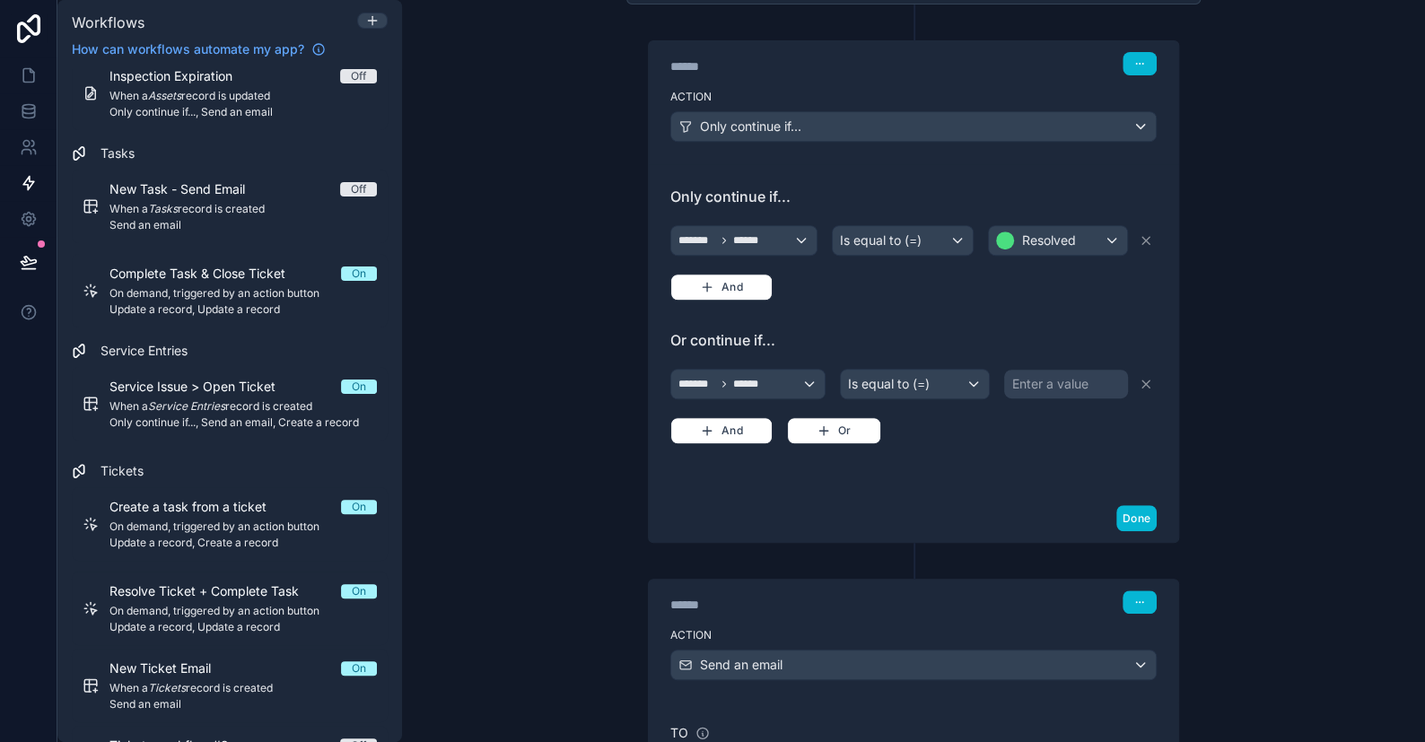
click at [1019, 381] on div "Enter a value" at bounding box center [1050, 384] width 76 height 18
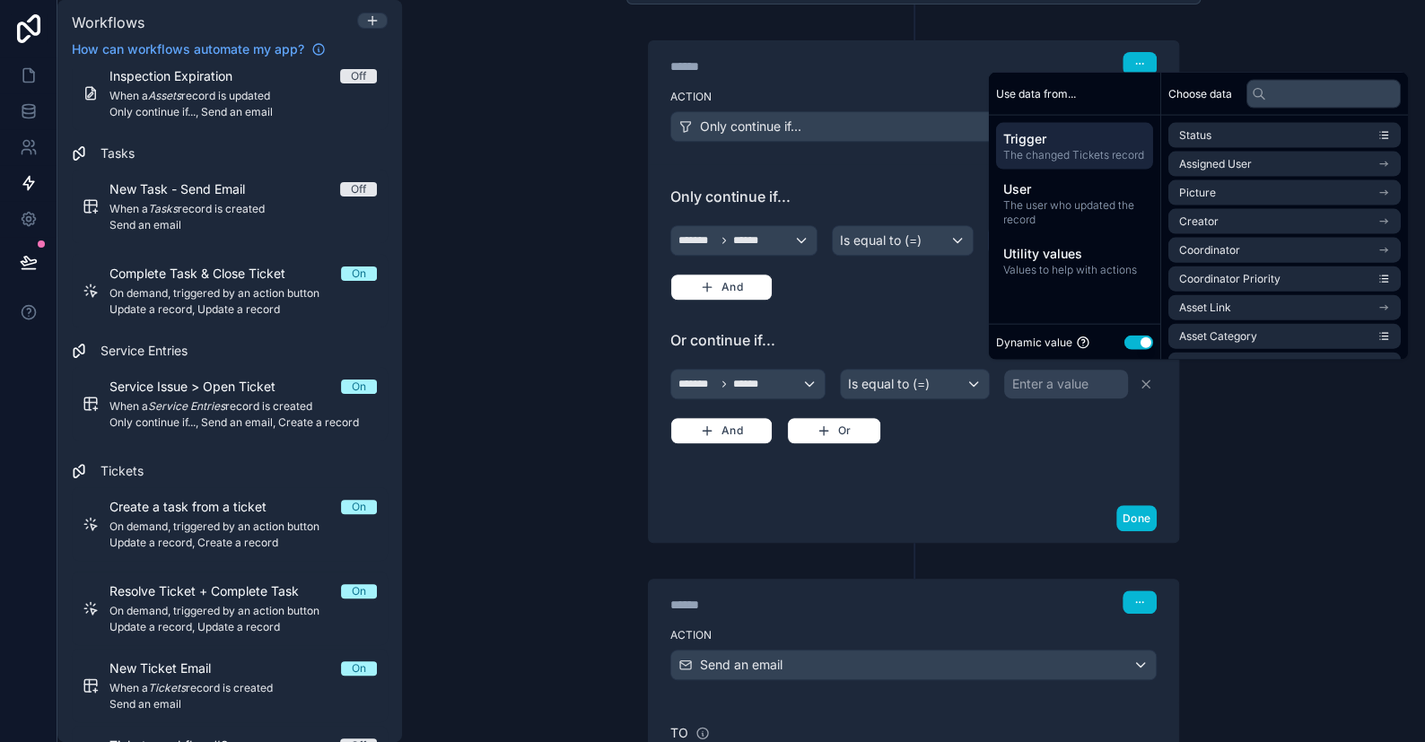
click at [1136, 346] on button "Use setting" at bounding box center [1139, 342] width 29 height 14
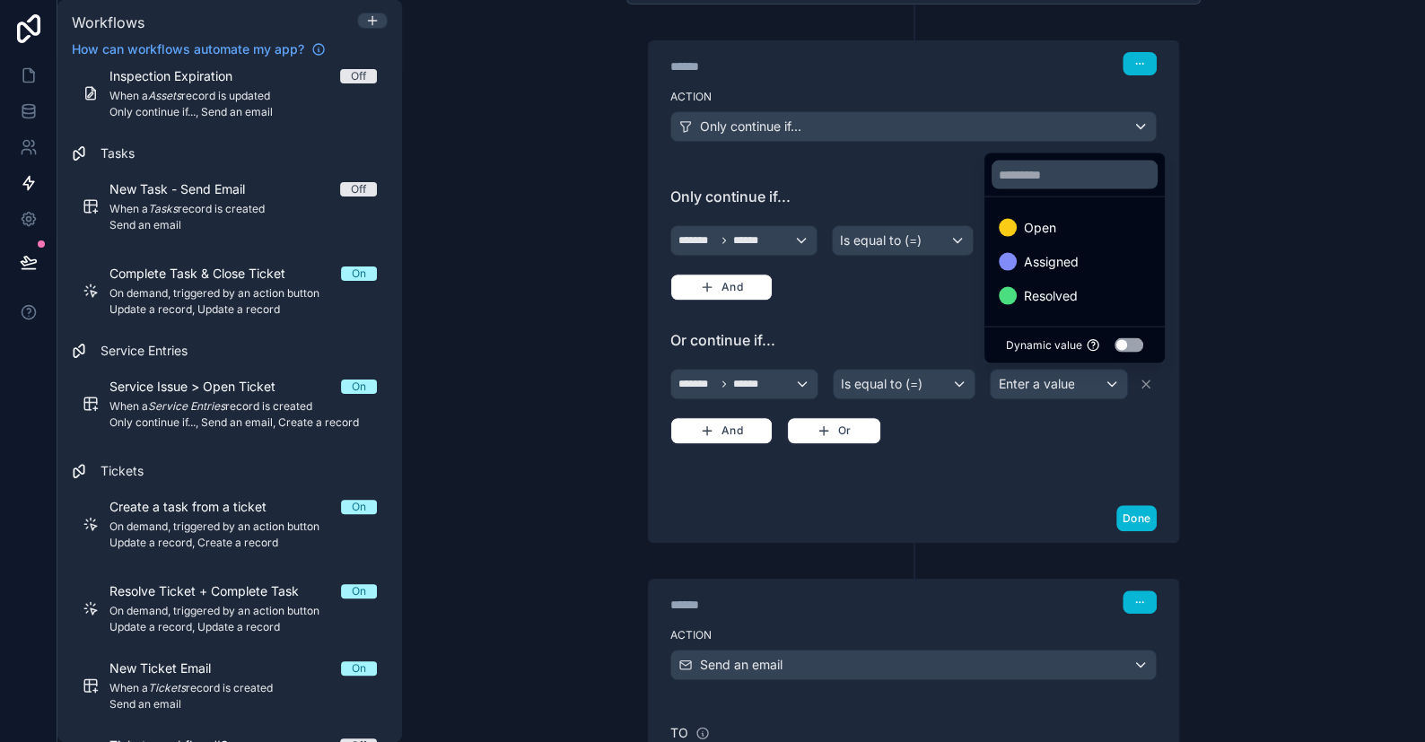
click at [1143, 340] on button "Use setting" at bounding box center [1129, 345] width 29 height 14
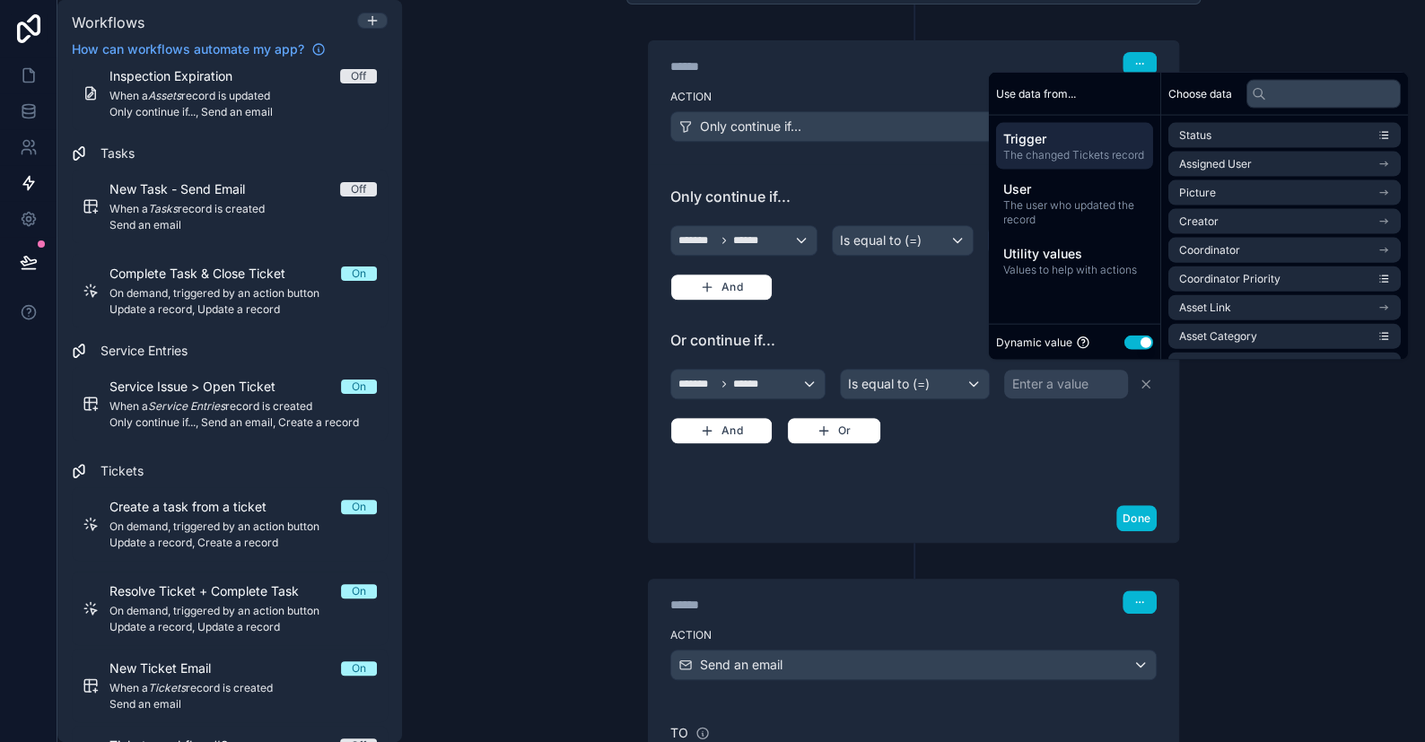
click at [1143, 340] on button "Use setting" at bounding box center [1139, 342] width 29 height 14
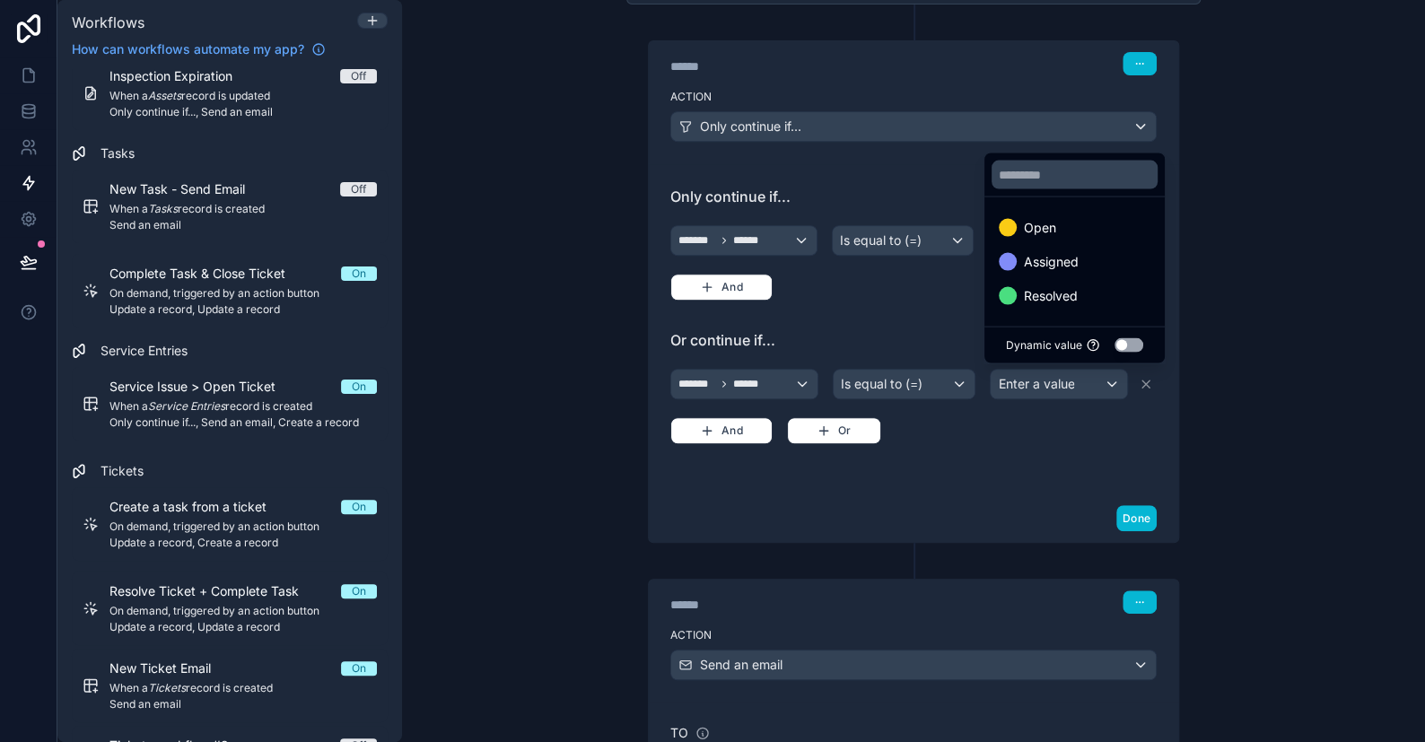
click at [1226, 305] on div at bounding box center [712, 371] width 1425 height 742
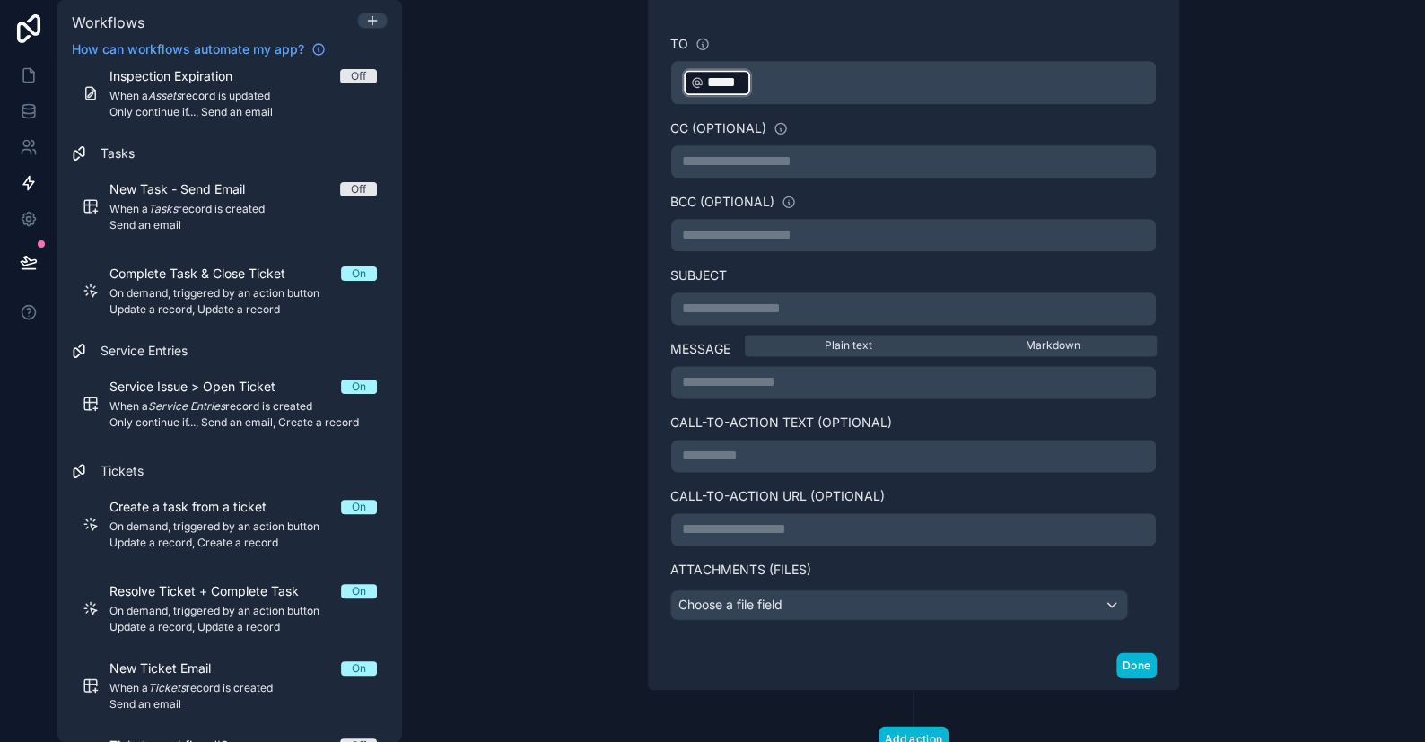
scroll to position [1106, 0]
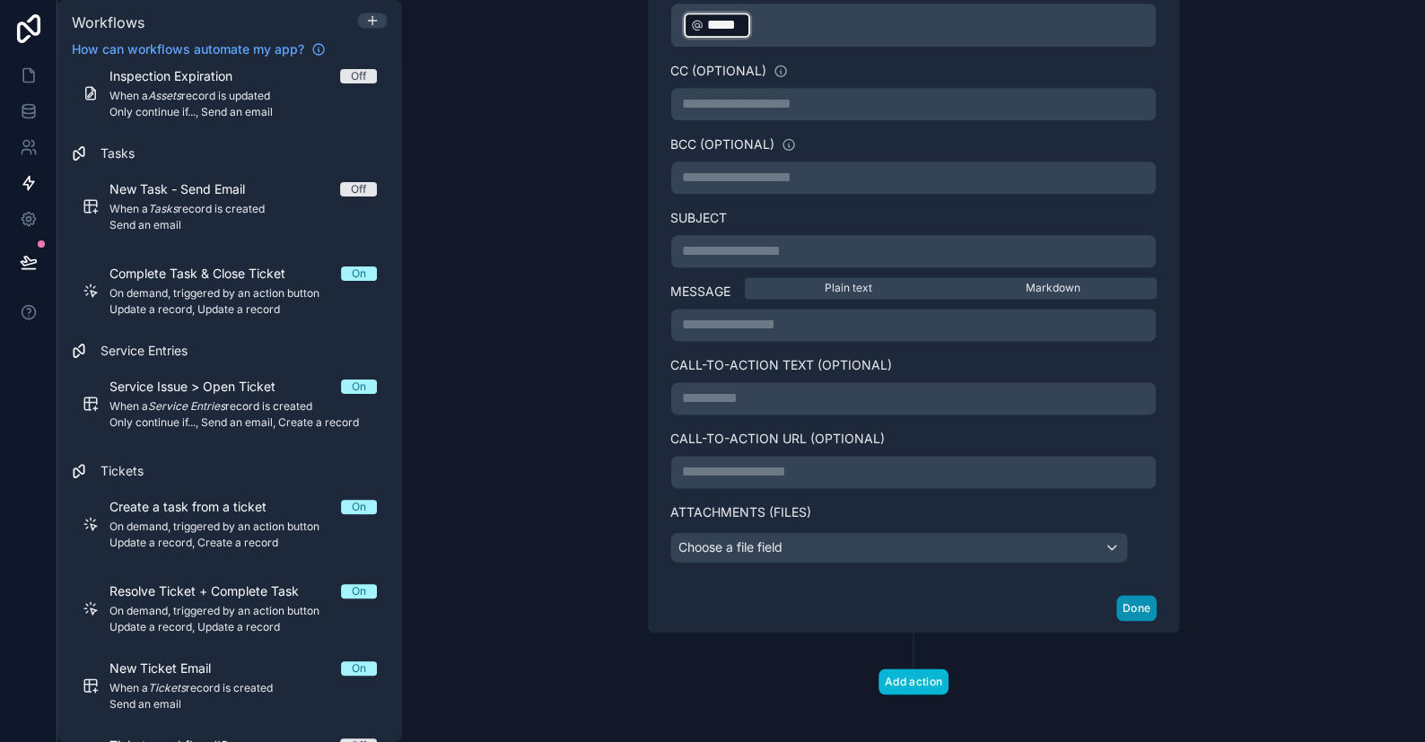
click at [1143, 601] on button "Done" at bounding box center [1137, 608] width 40 height 26
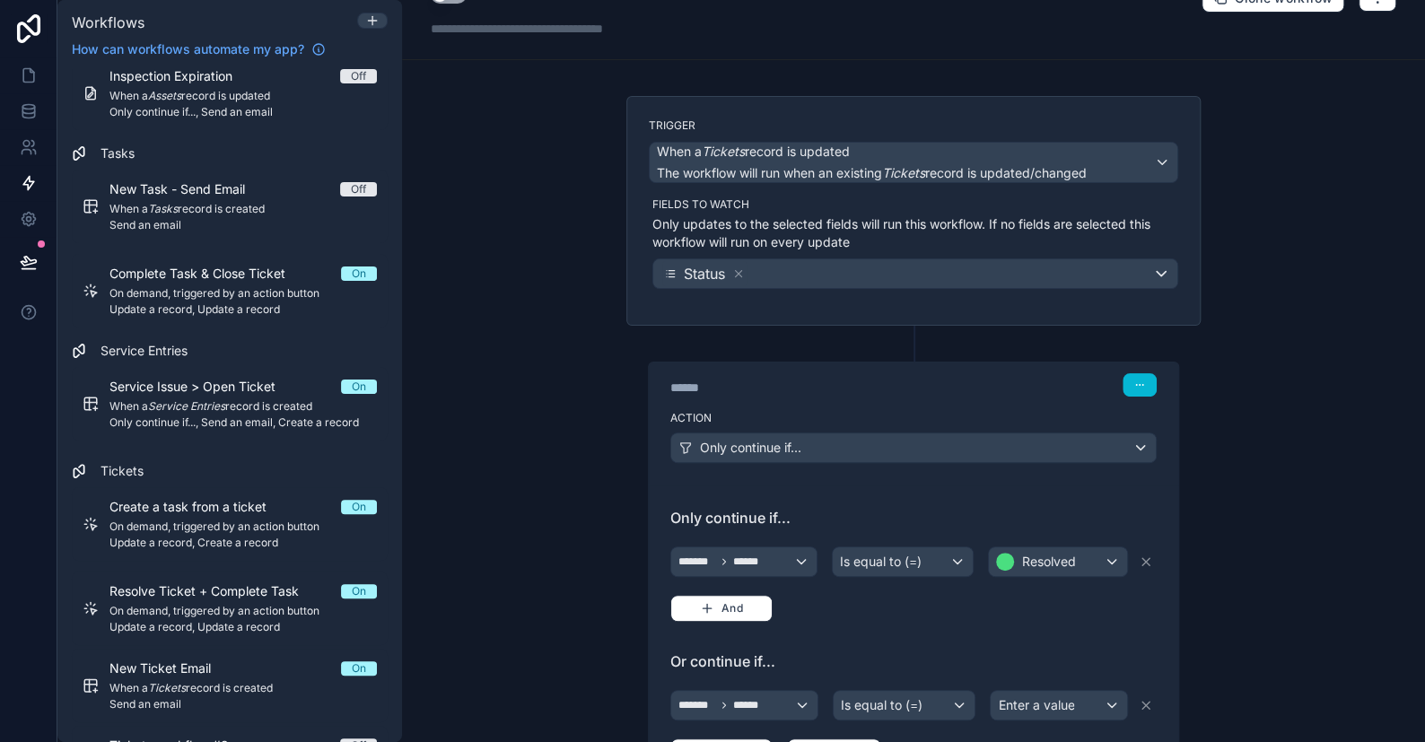
scroll to position [0, 0]
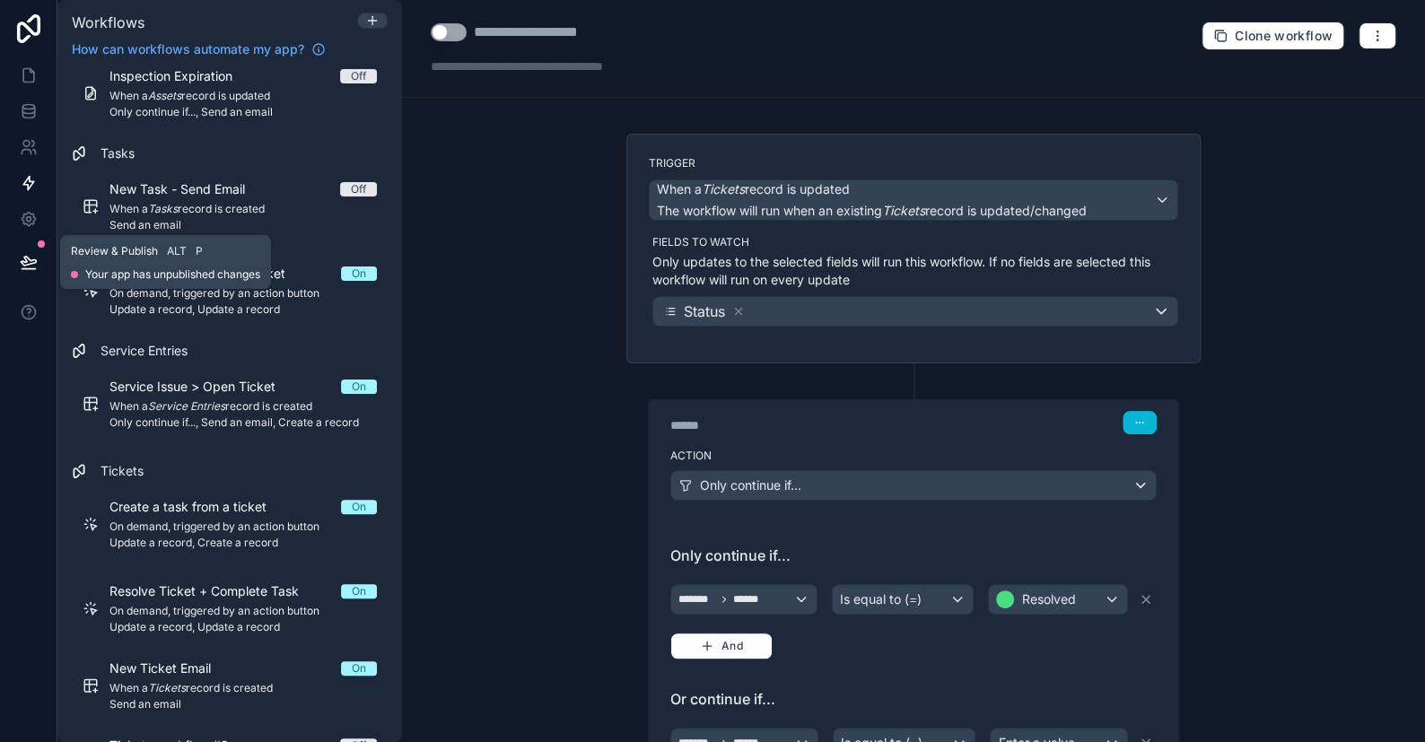
click at [31, 262] on icon at bounding box center [29, 262] width 18 height 18
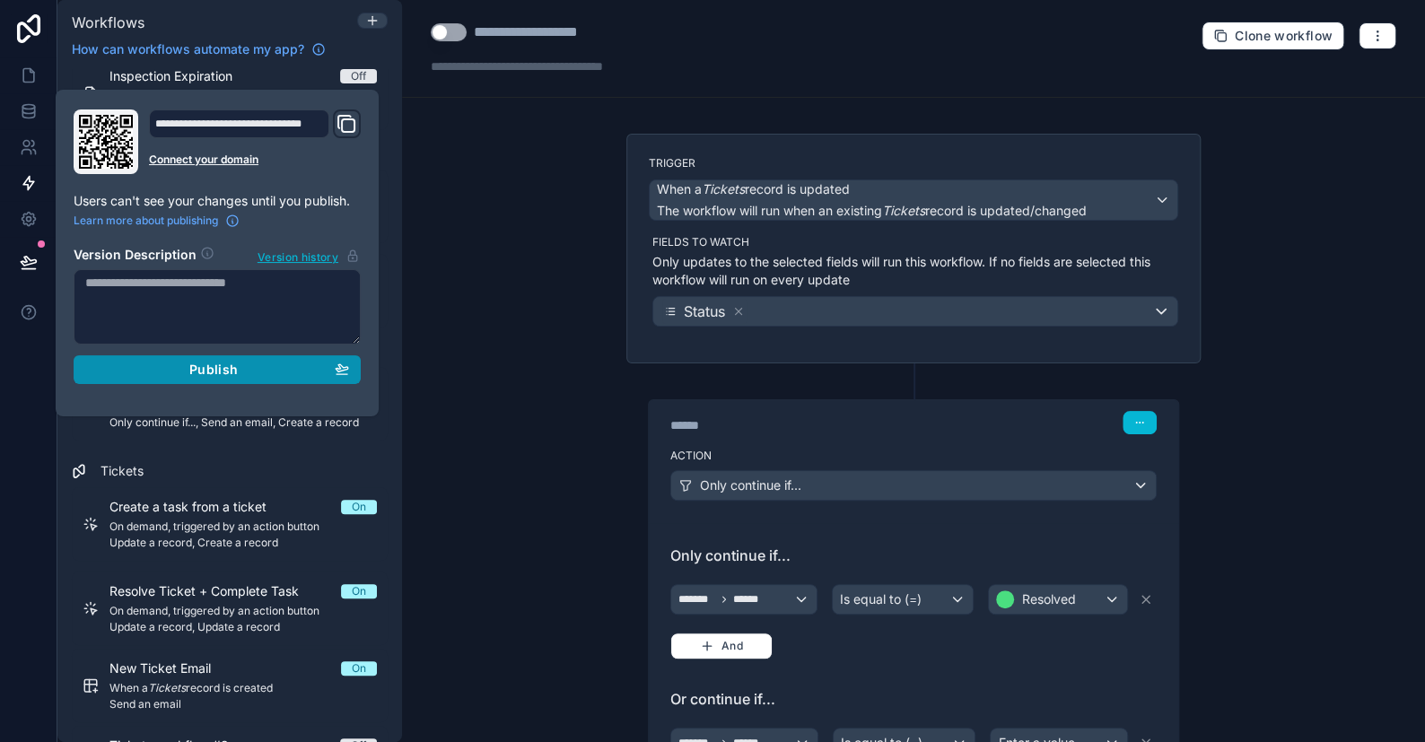
click at [180, 368] on div "Publish" at bounding box center [217, 370] width 264 height 16
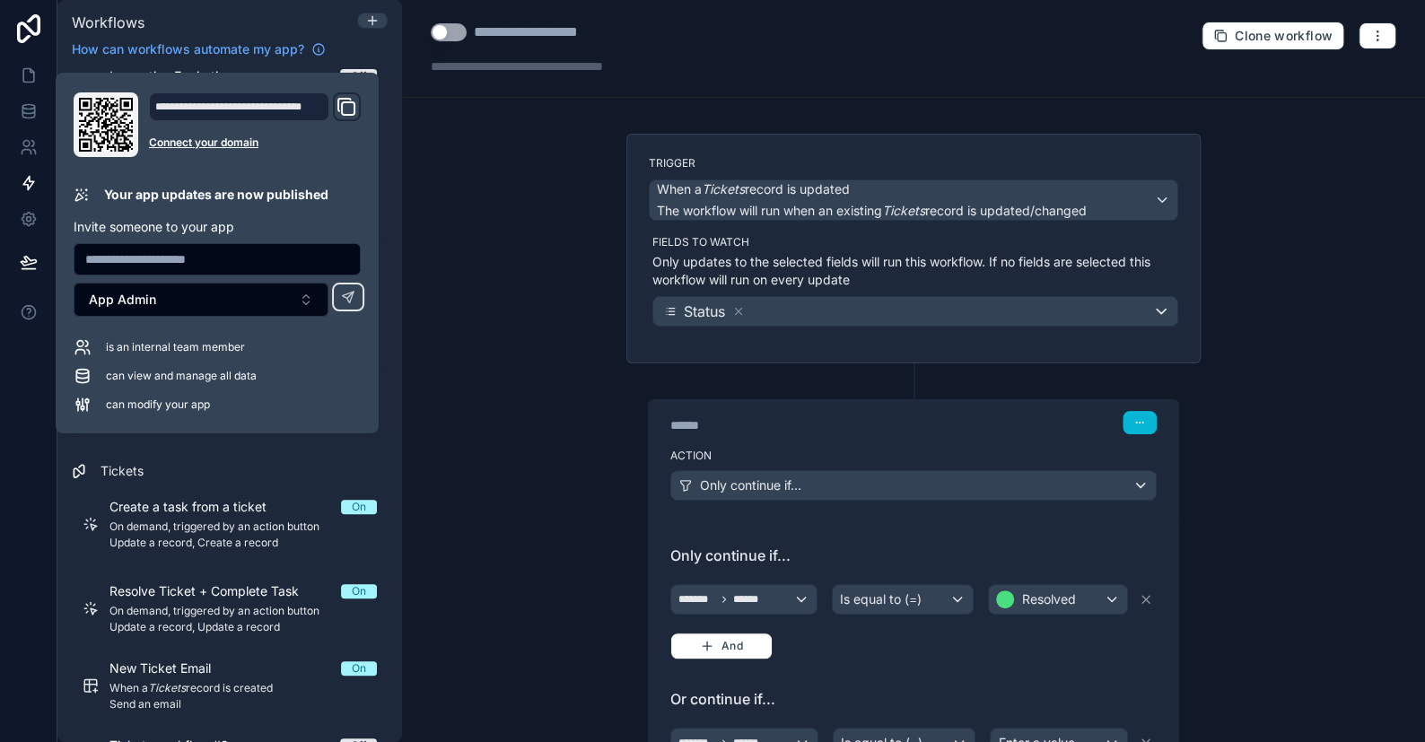
click at [558, 28] on div "**********" at bounding box center [550, 33] width 152 height 22
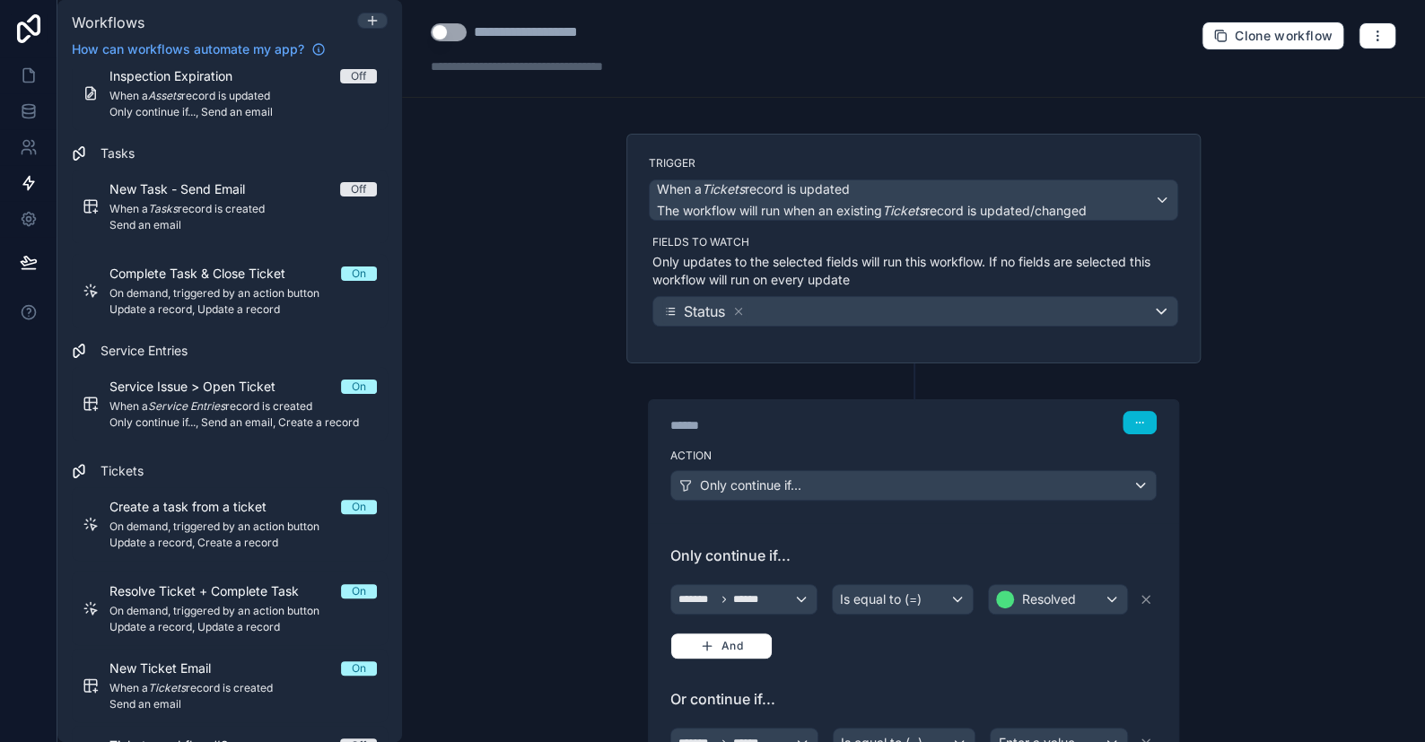
click at [588, 32] on div "**********" at bounding box center [550, 33] width 152 height 22
click at [605, 31] on div "**********" at bounding box center [550, 33] width 152 height 22
click at [609, 31] on div "**********" at bounding box center [550, 33] width 152 height 22
type div "**********"
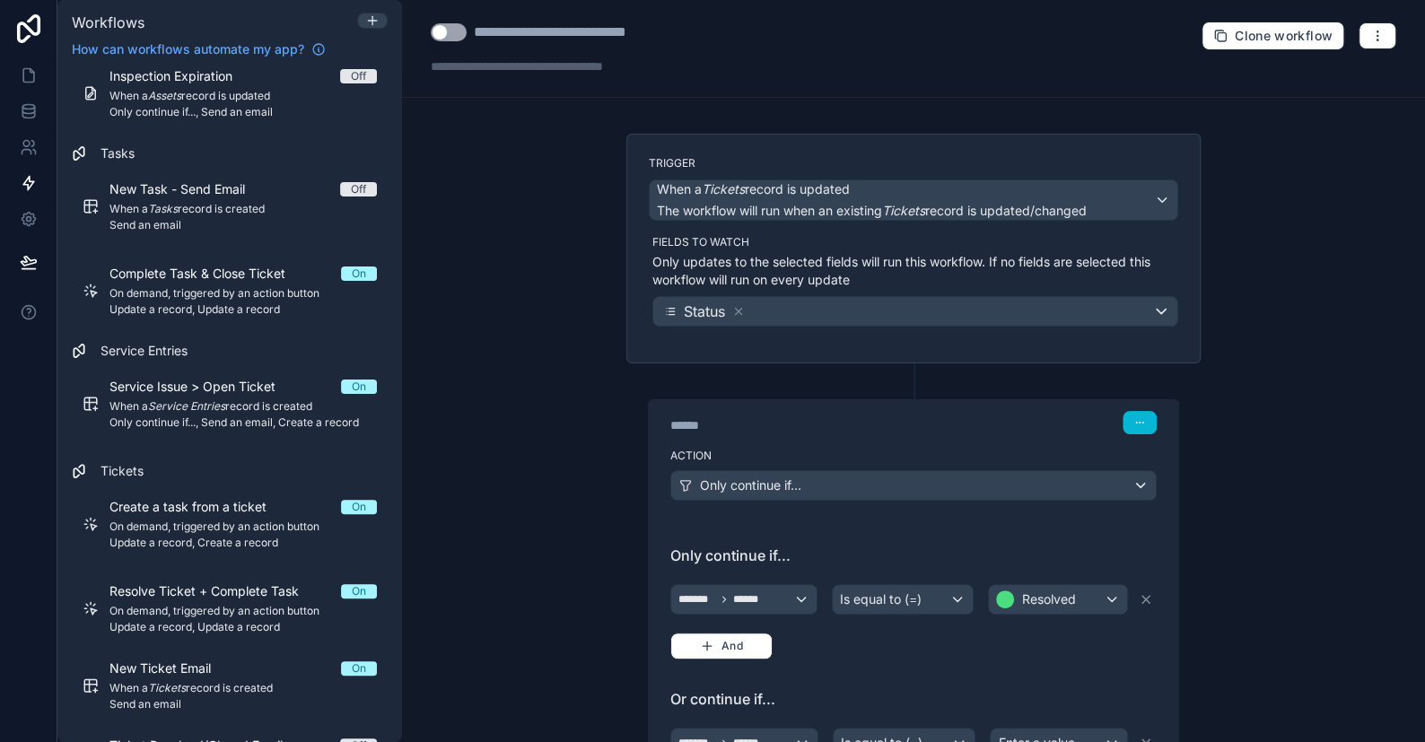
click at [499, 331] on div "**********" at bounding box center [913, 371] width 1023 height 742
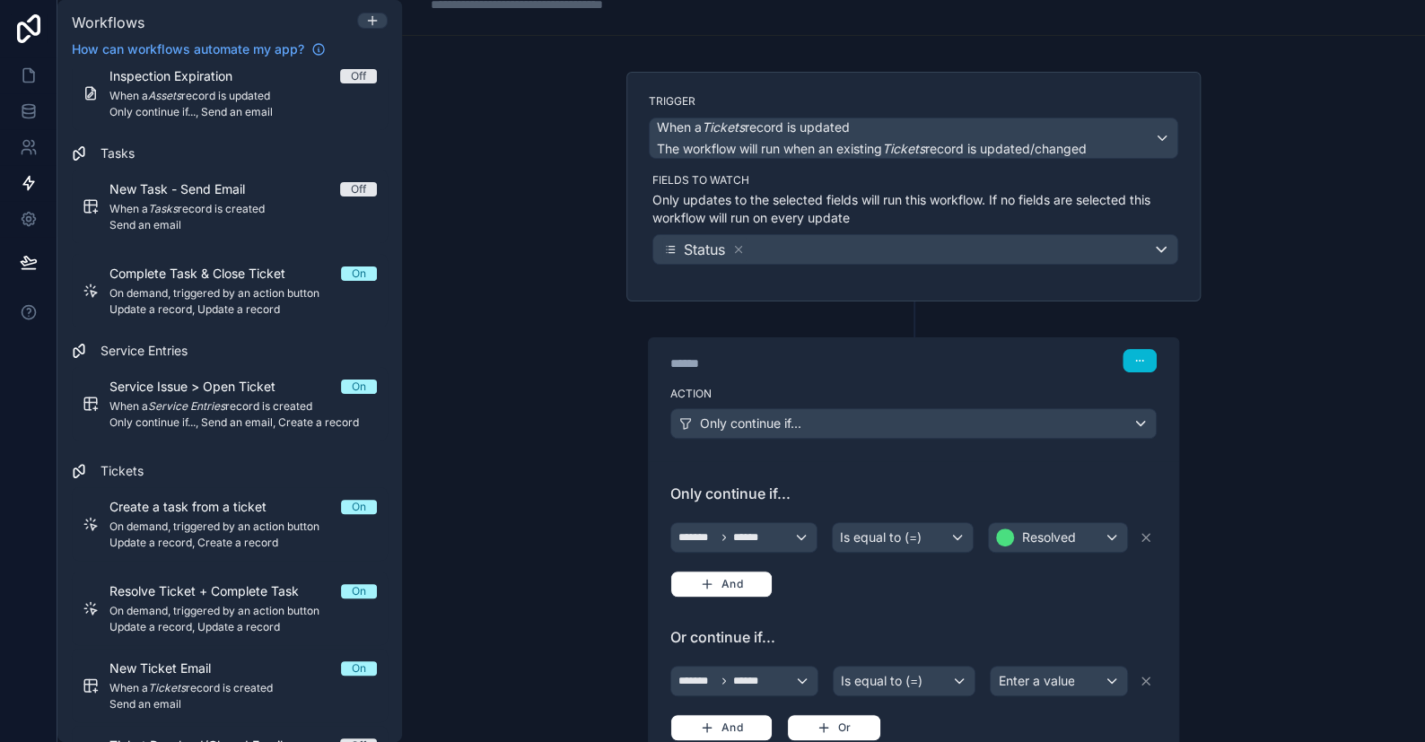
scroll to position [90, 0]
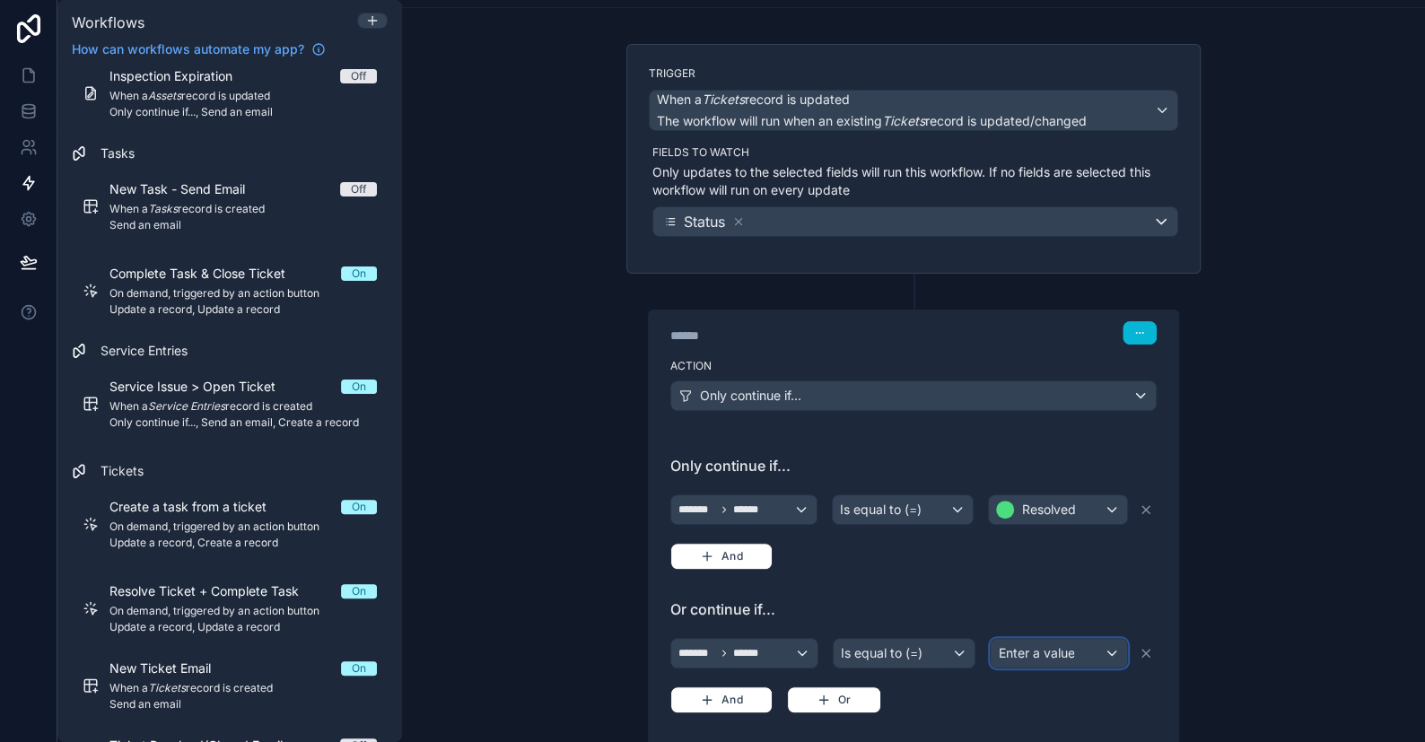
click at [1059, 651] on span "Enter a value" at bounding box center [1036, 652] width 76 height 15
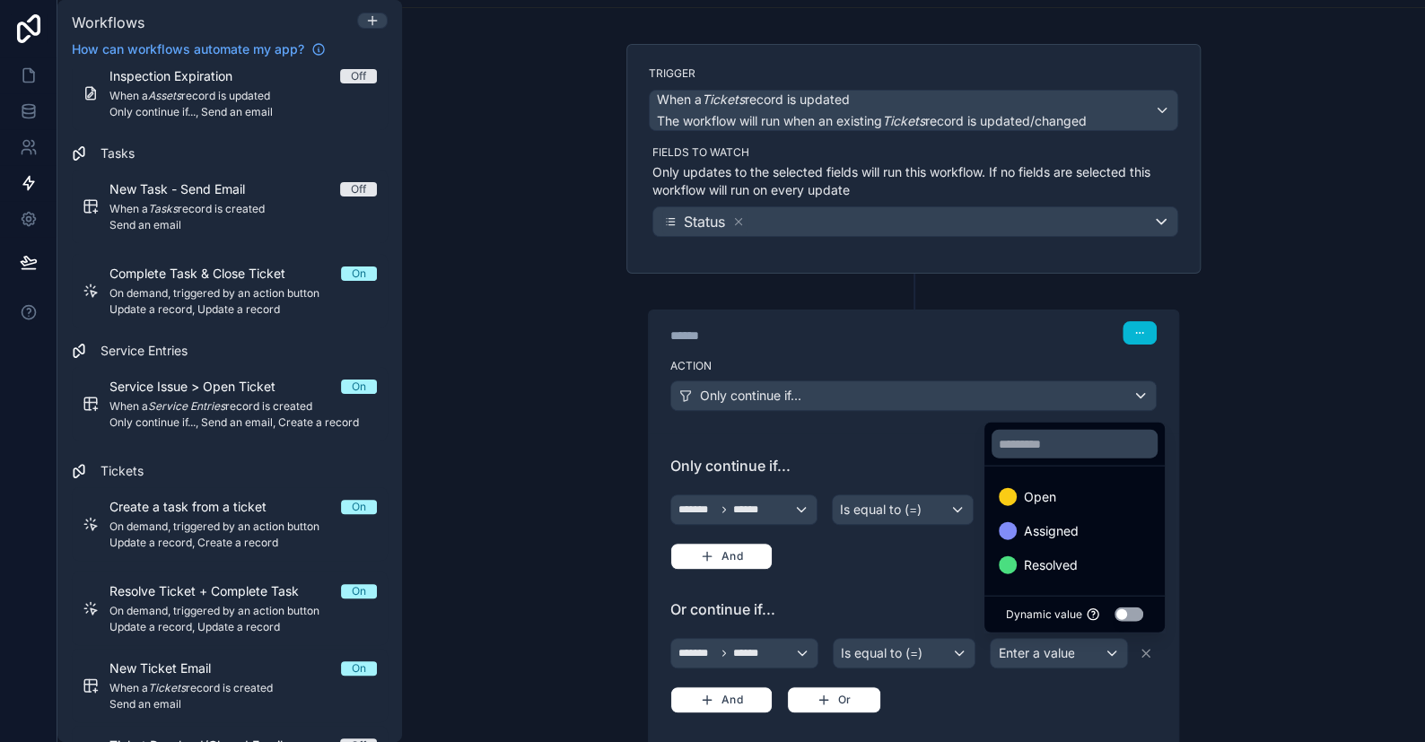
click at [1236, 514] on div at bounding box center [712, 371] width 1425 height 742
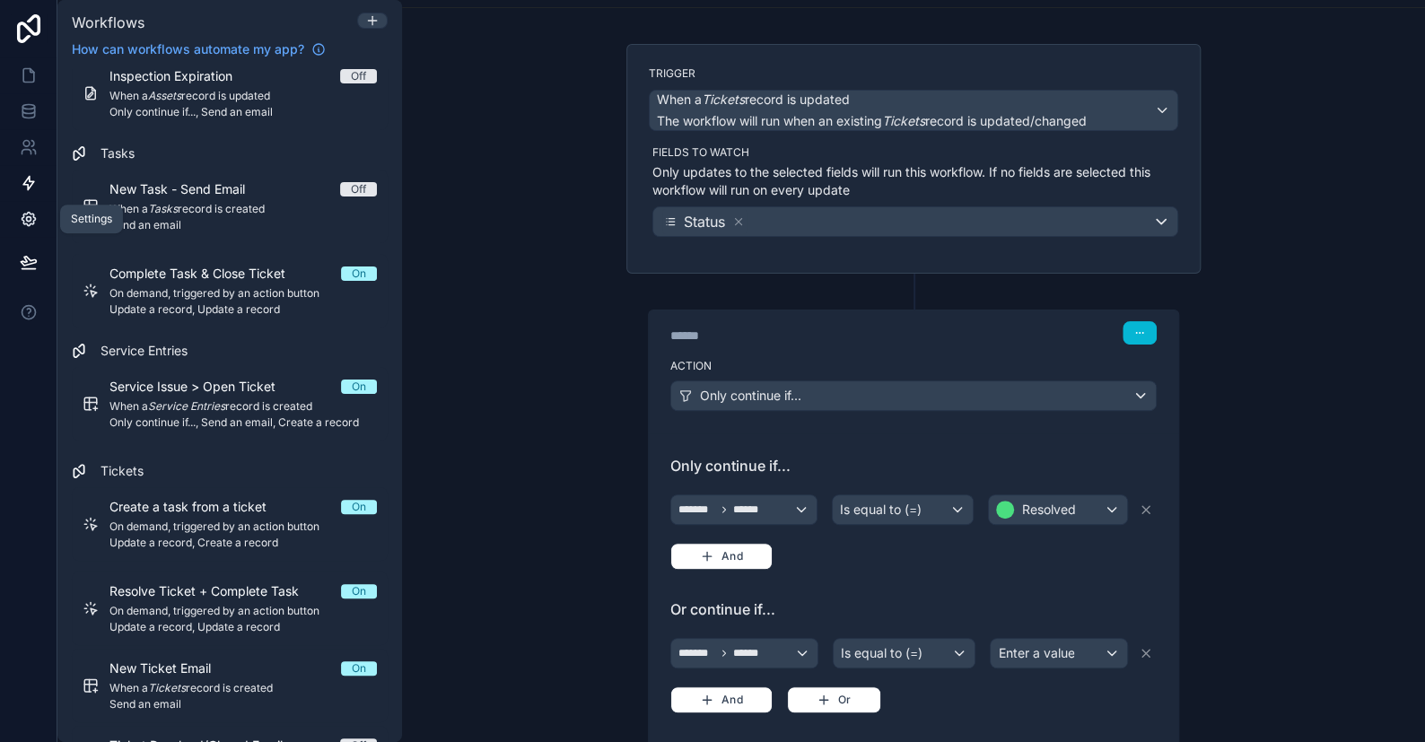
click at [34, 215] on icon at bounding box center [29, 219] width 18 height 18
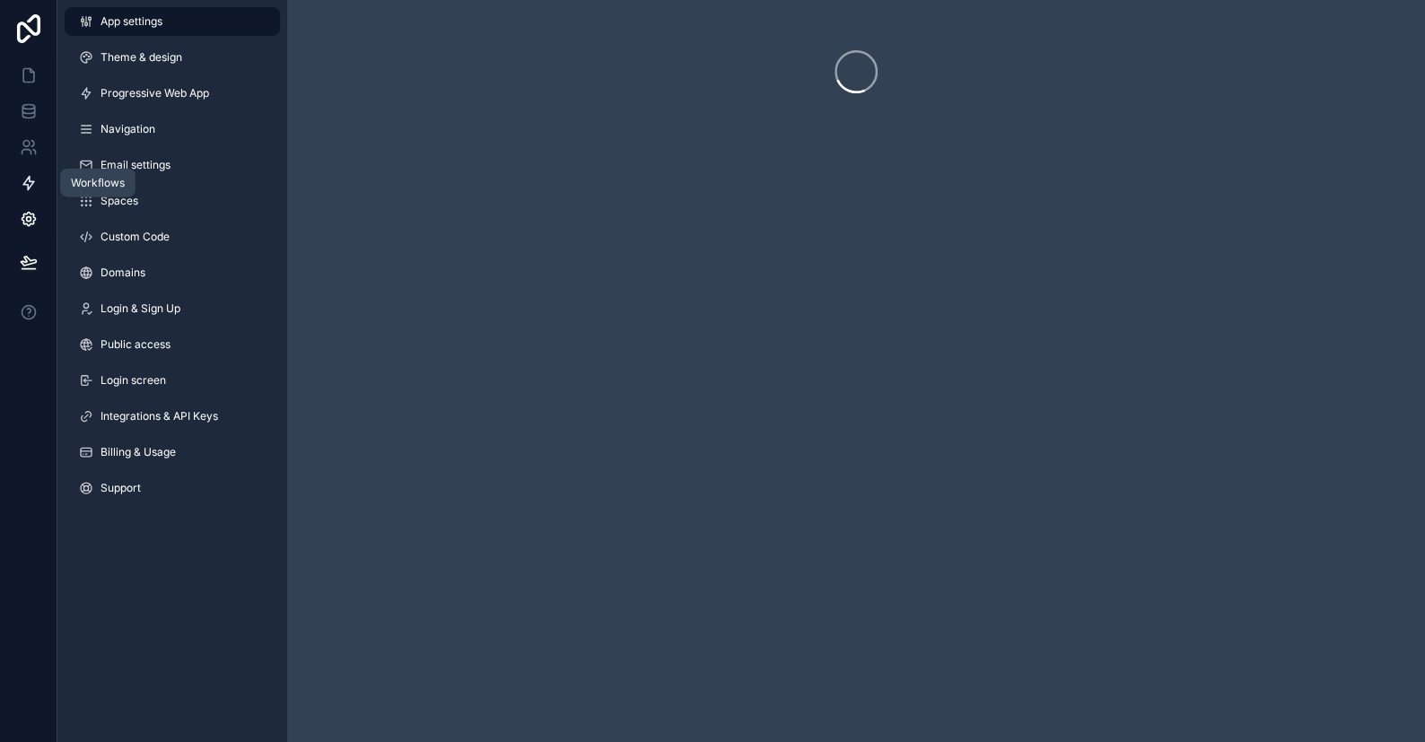
click at [26, 177] on icon at bounding box center [29, 183] width 18 height 18
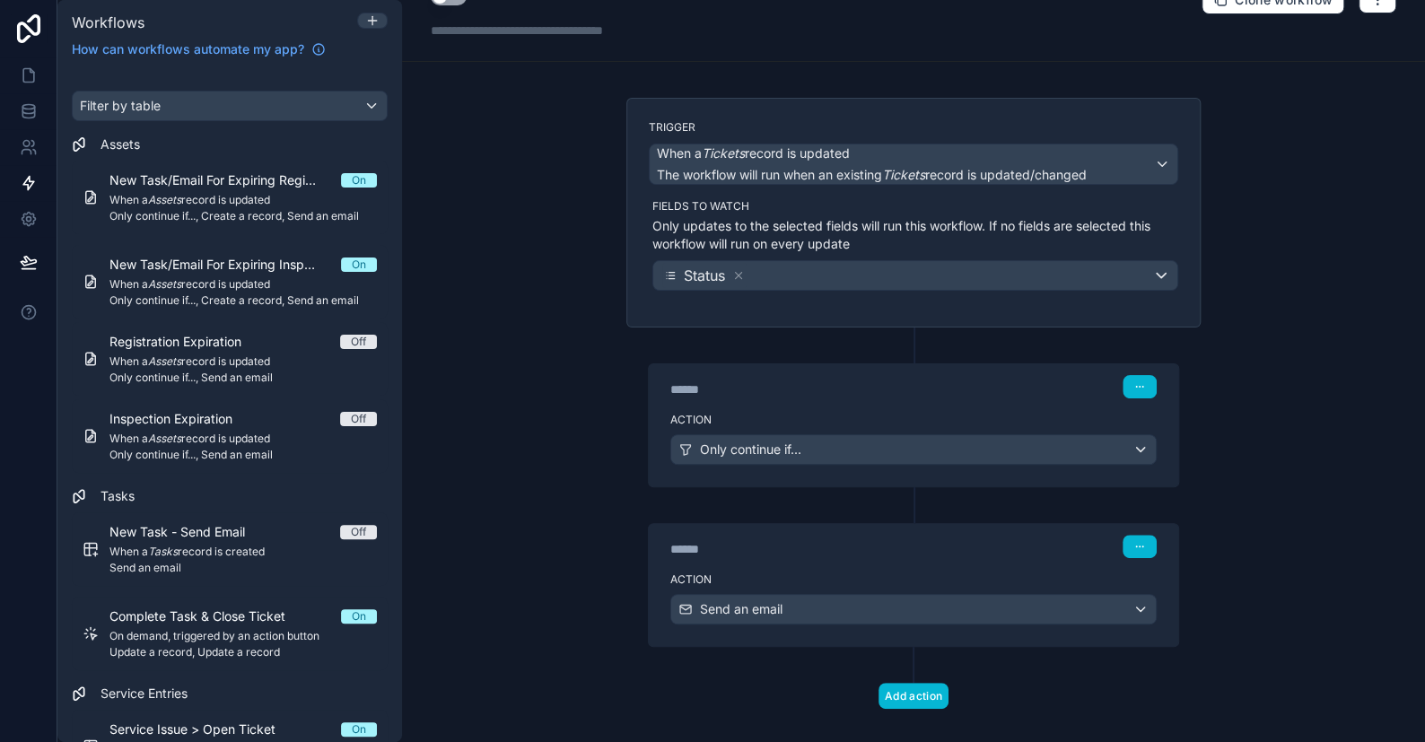
scroll to position [56, 0]
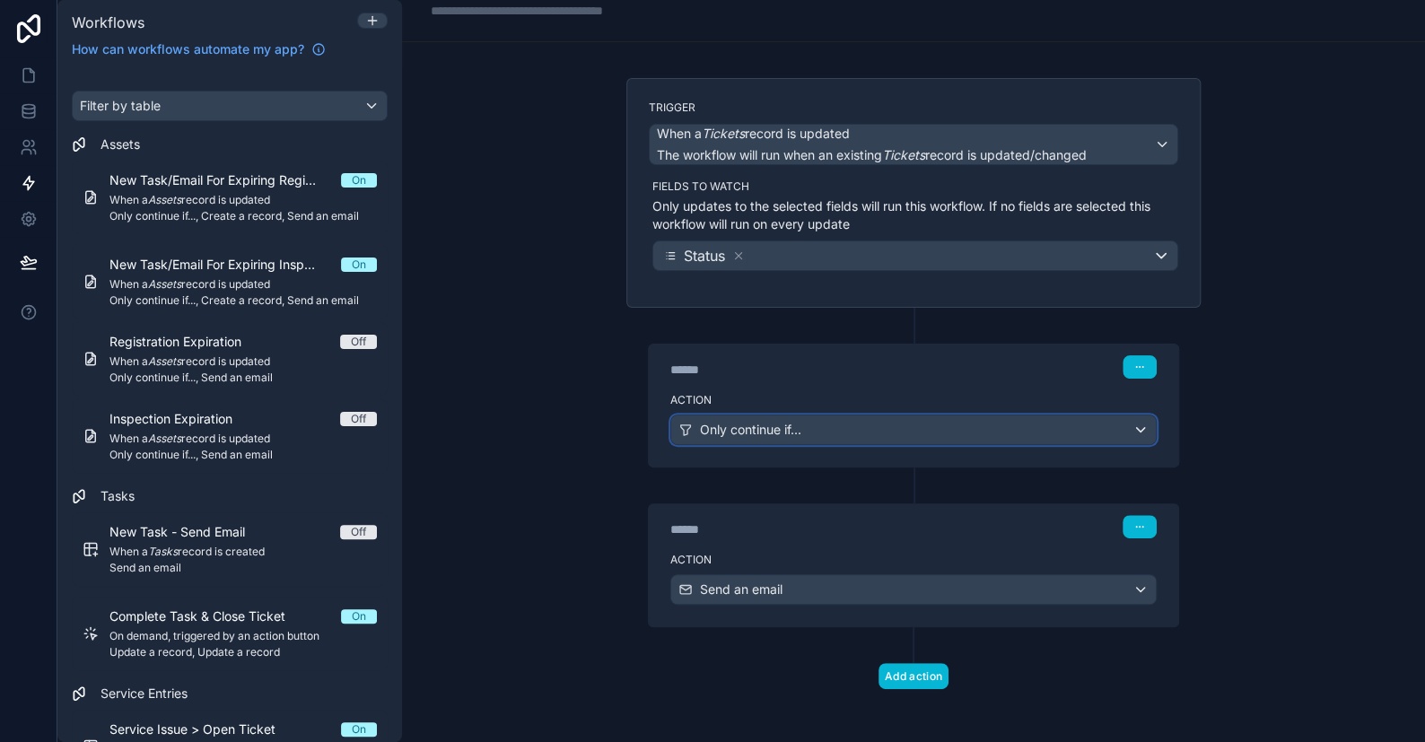
click at [728, 421] on span "Only continue if..." at bounding box center [750, 430] width 101 height 18
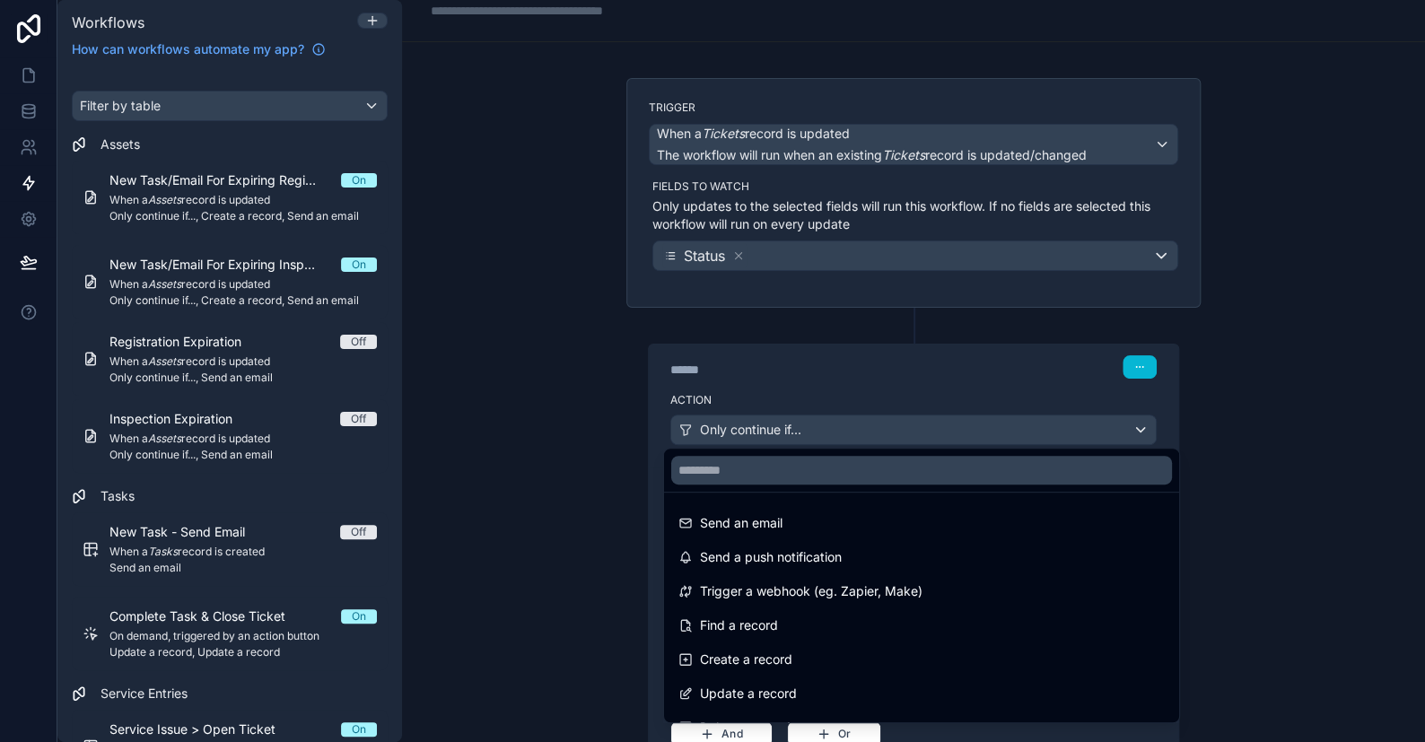
click at [728, 421] on div at bounding box center [712, 371] width 1425 height 742
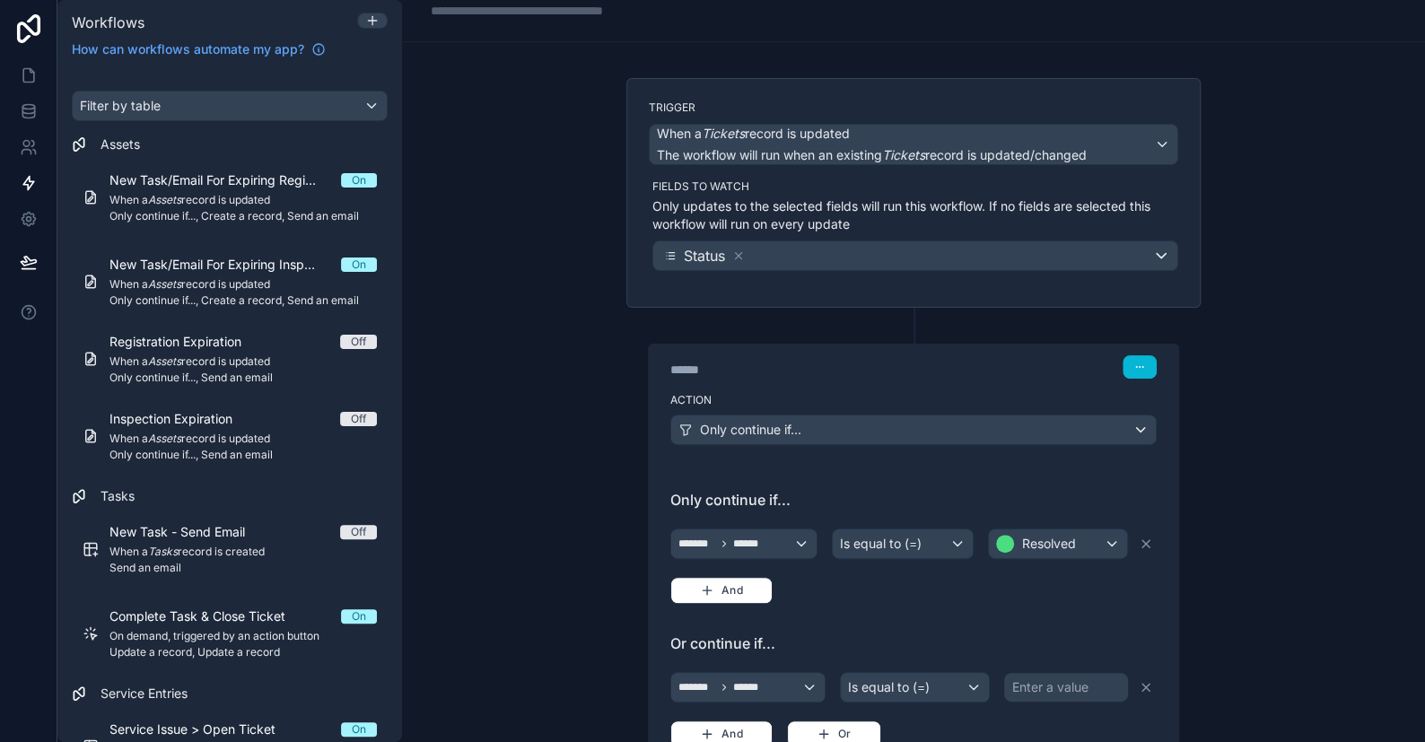
click at [1051, 680] on div "Enter a value" at bounding box center [1050, 688] width 76 height 18
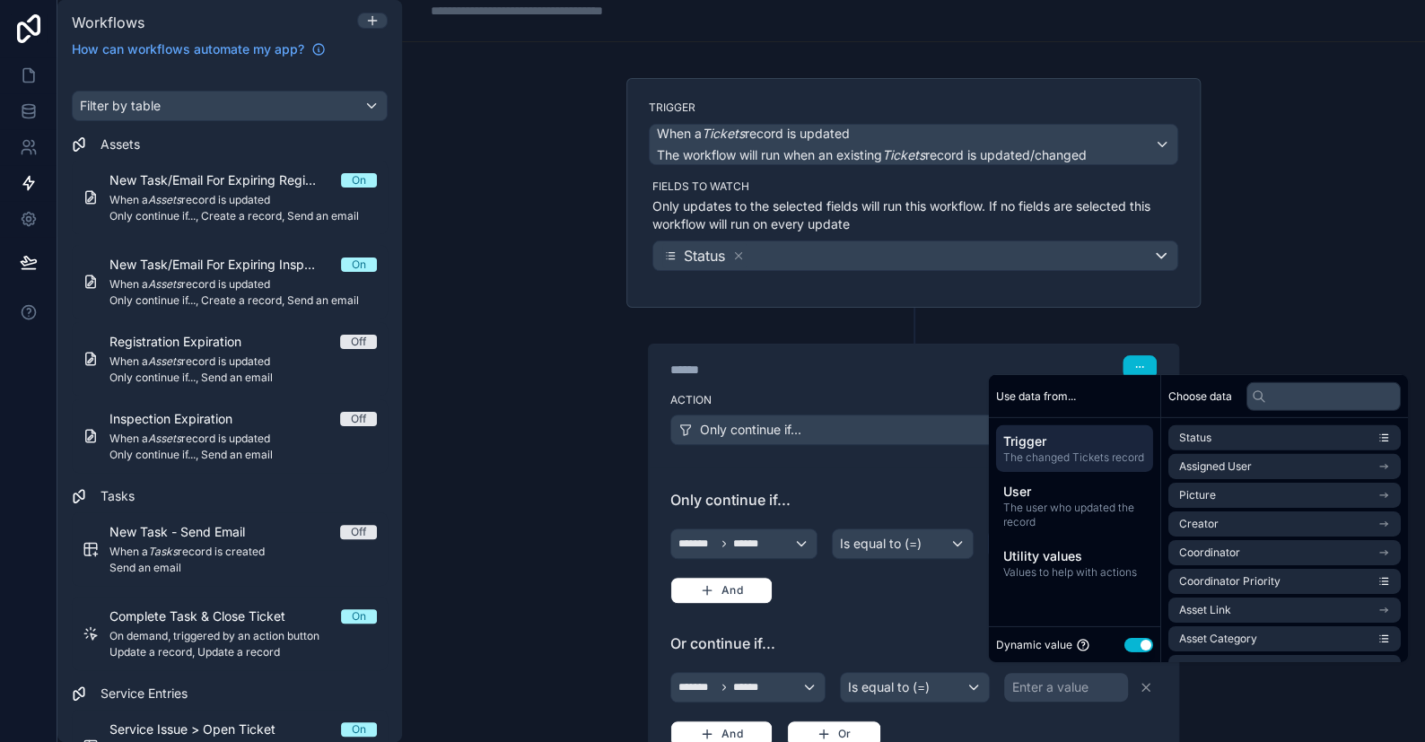
click at [1149, 643] on button "Use setting" at bounding box center [1139, 644] width 29 height 14
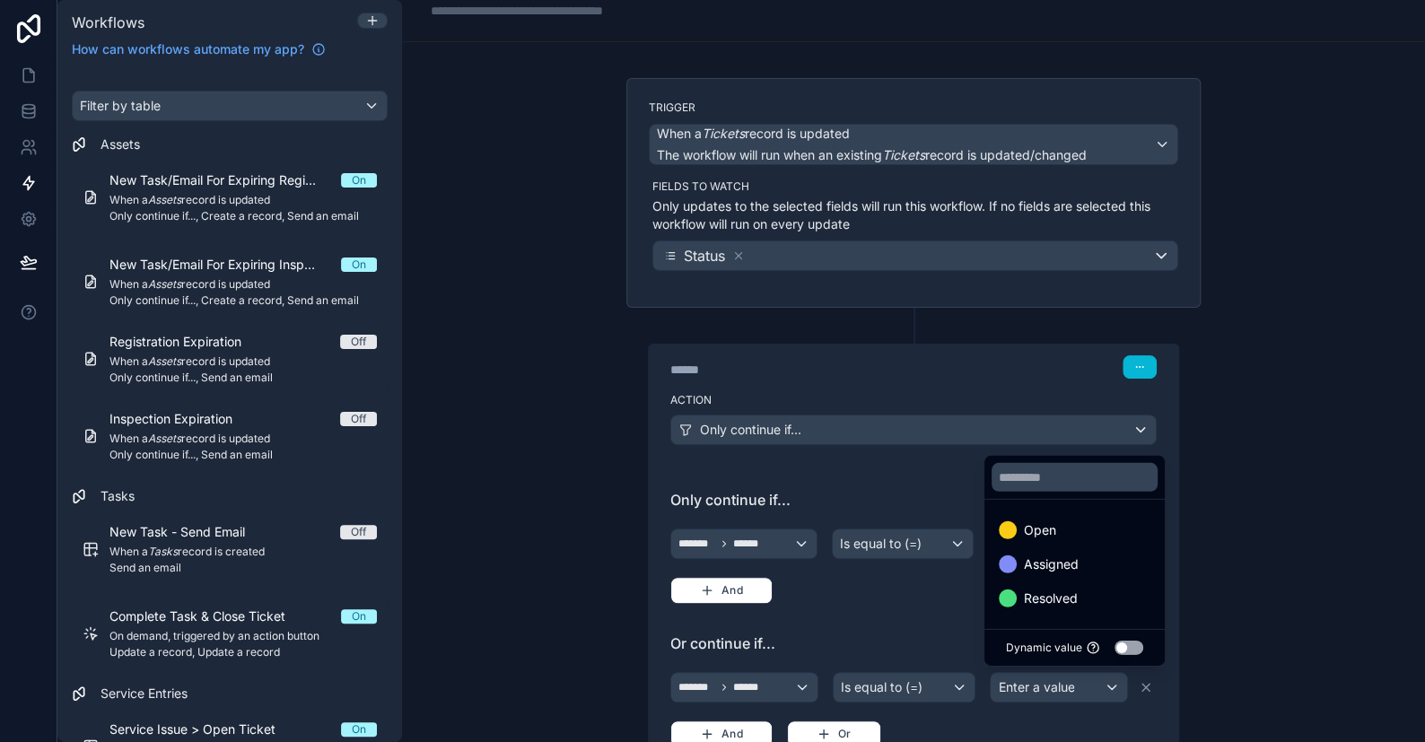
click at [1248, 486] on div at bounding box center [712, 371] width 1425 height 742
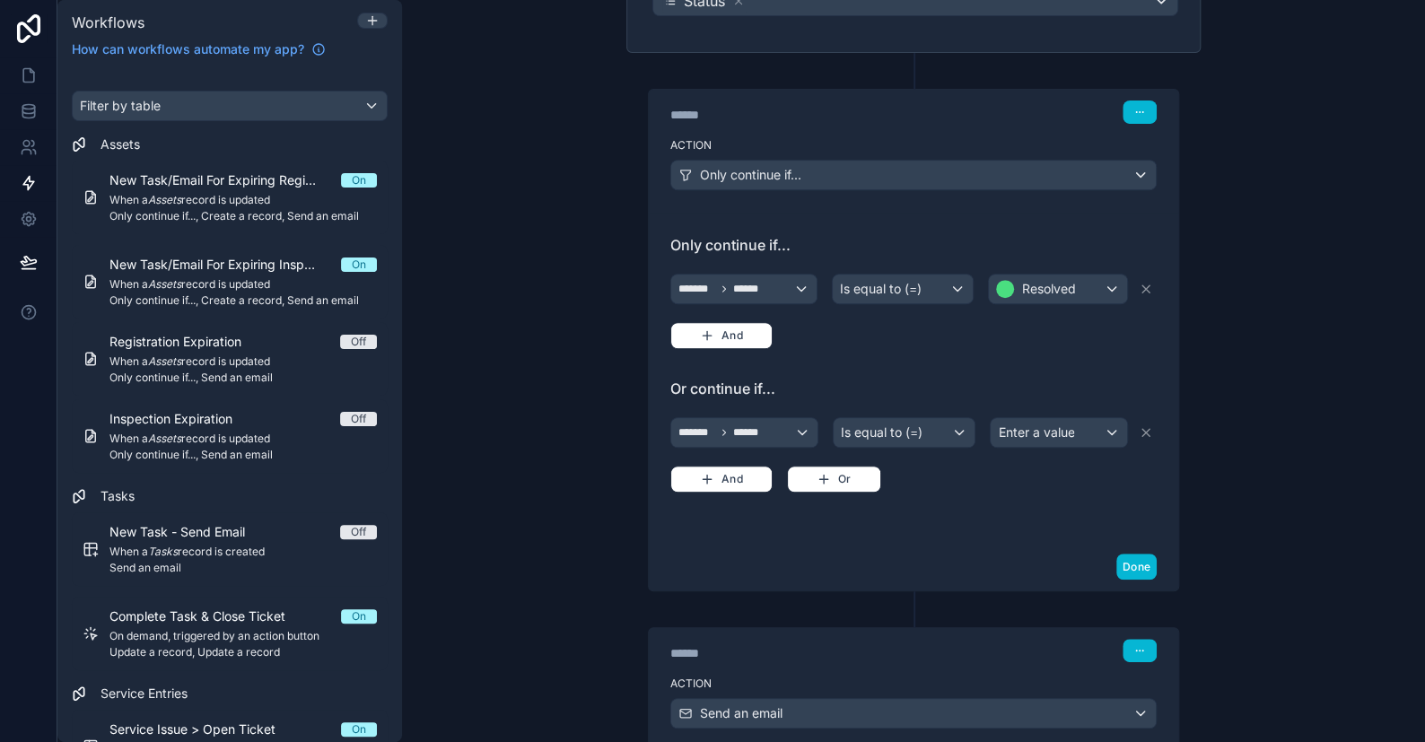
scroll to position [433, 0]
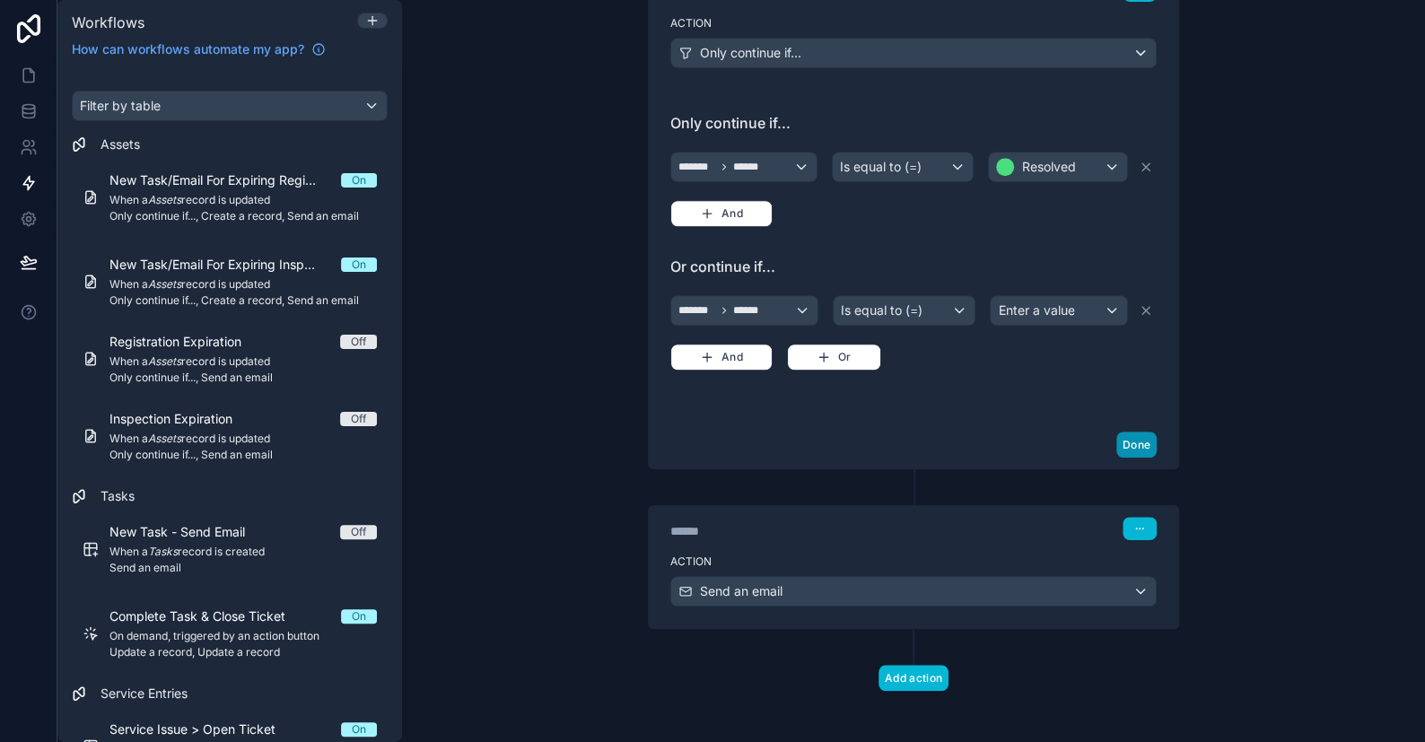
click at [1118, 450] on button "Done" at bounding box center [1137, 445] width 40 height 26
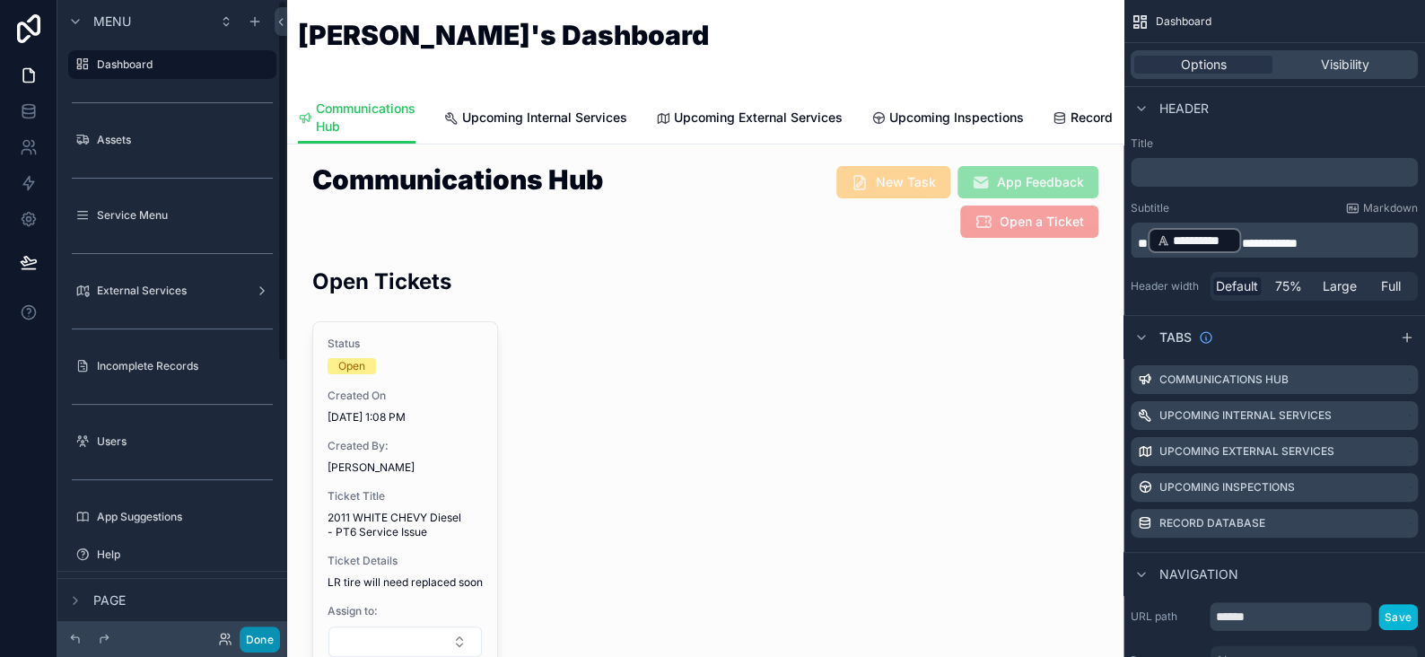
click at [246, 640] on button "Done" at bounding box center [260, 640] width 40 height 26
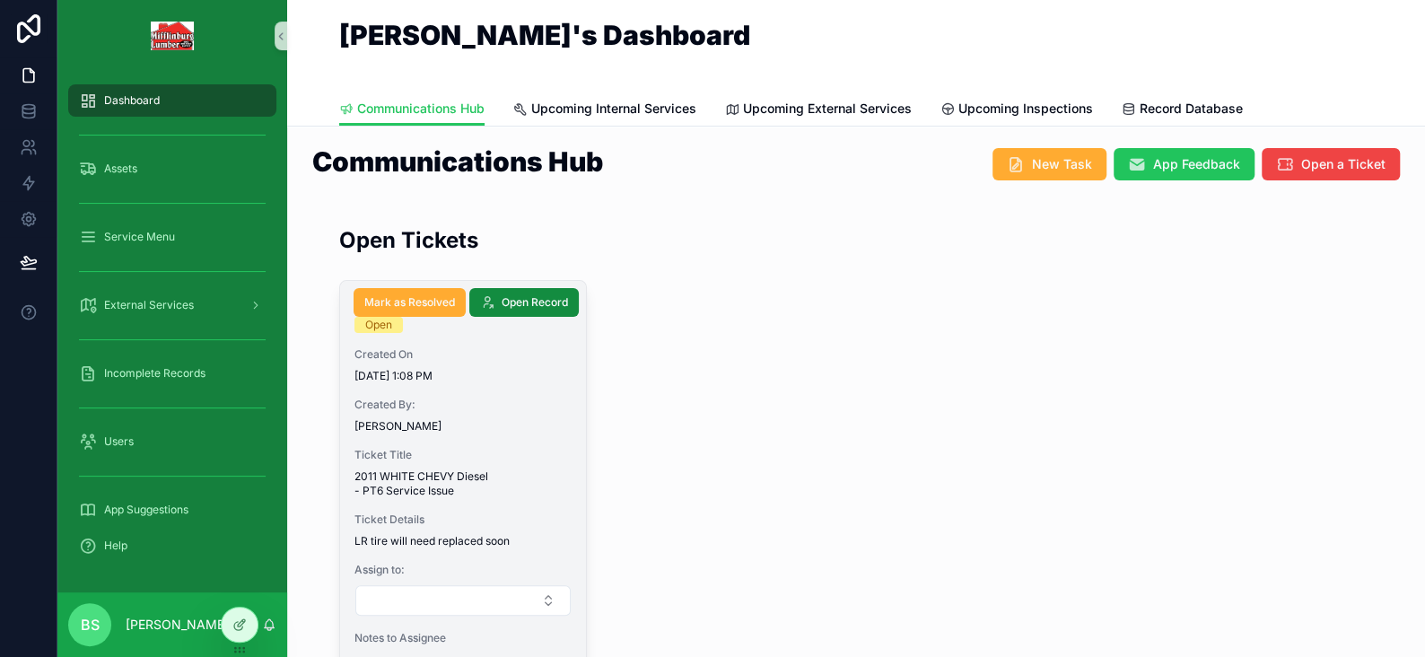
scroll to position [180, 0]
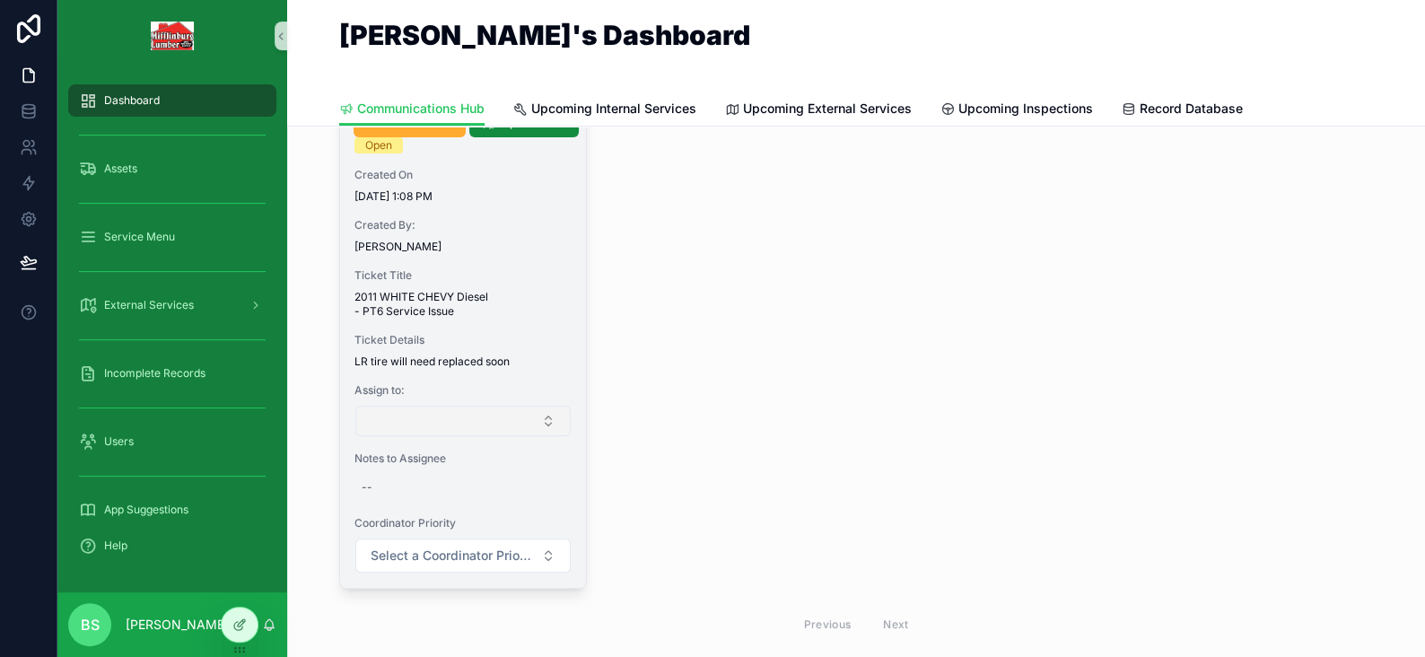
click at [418, 413] on button "Select Button" at bounding box center [462, 421] width 215 height 31
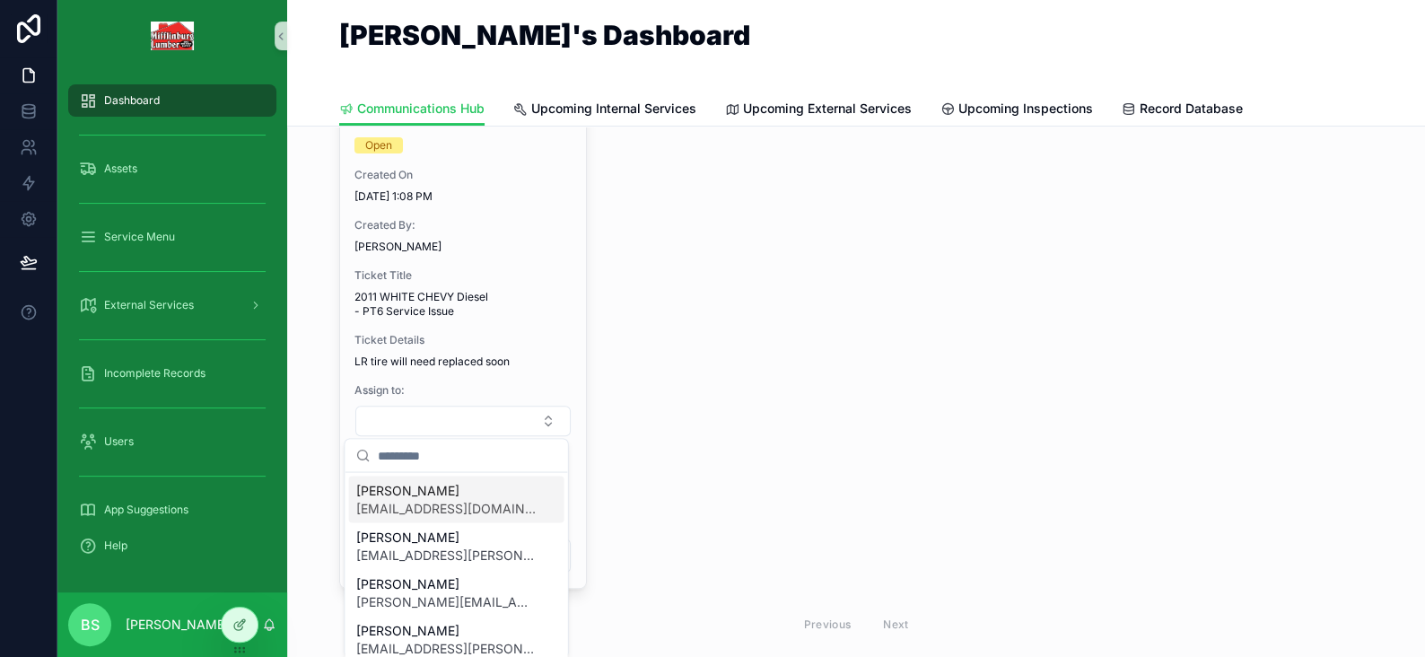
click at [732, 329] on div "Status Open Created On 9/9/2025 1:08 PM Created By: Dave Showalter Ticket Title…" at bounding box center [856, 373] width 1034 height 545
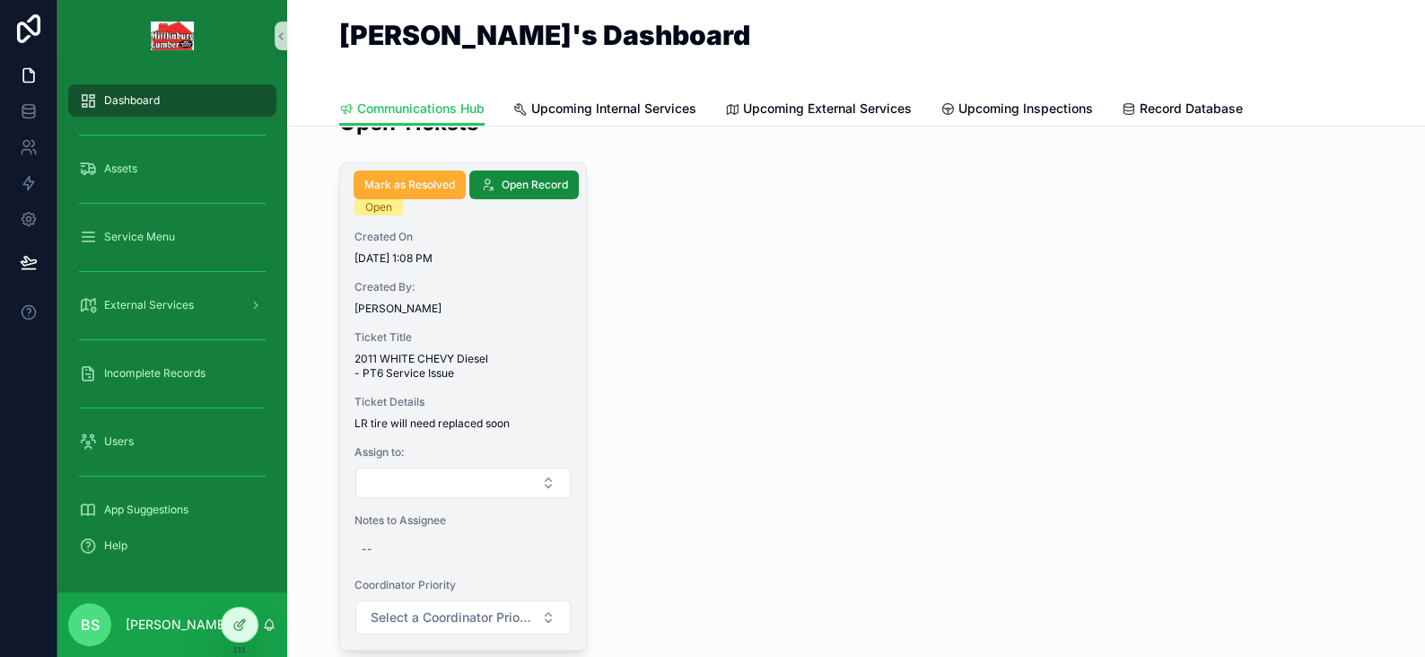
scroll to position [90, 0]
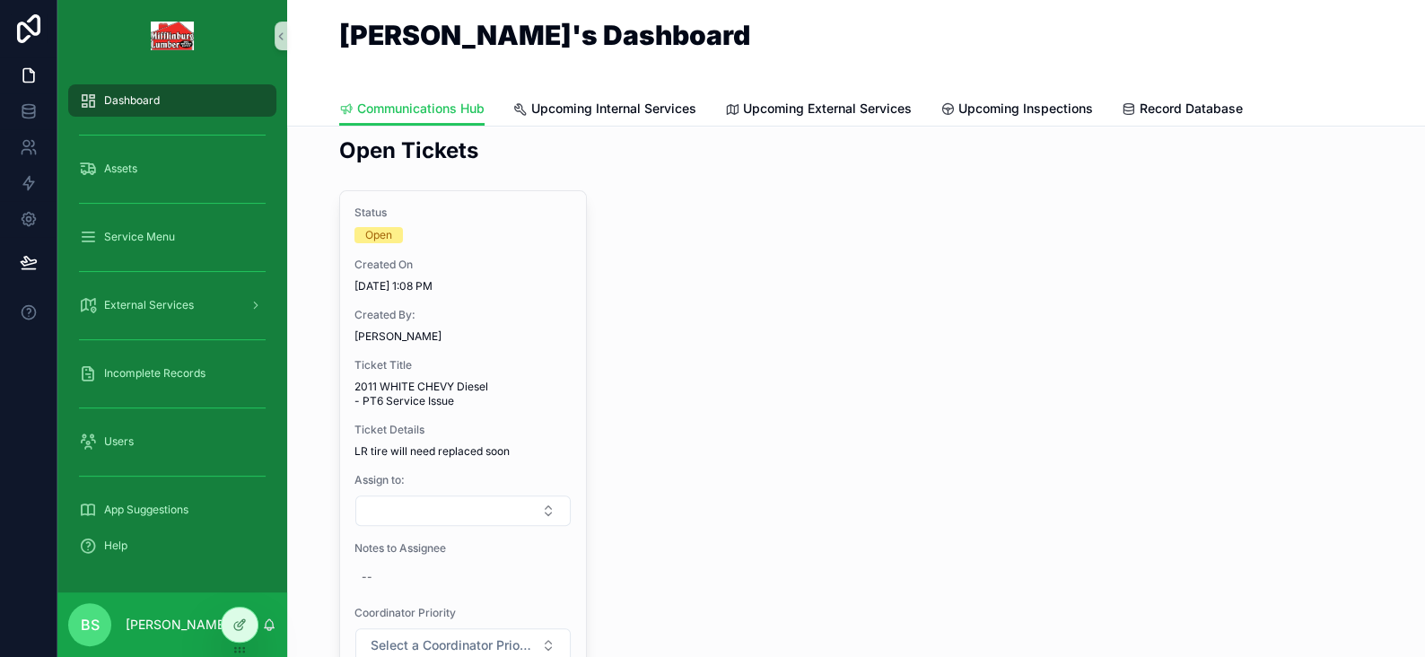
click at [219, 626] on div "BS Brian Sommers" at bounding box center [172, 624] width 230 height 65
click at [248, 628] on div at bounding box center [240, 625] width 36 height 34
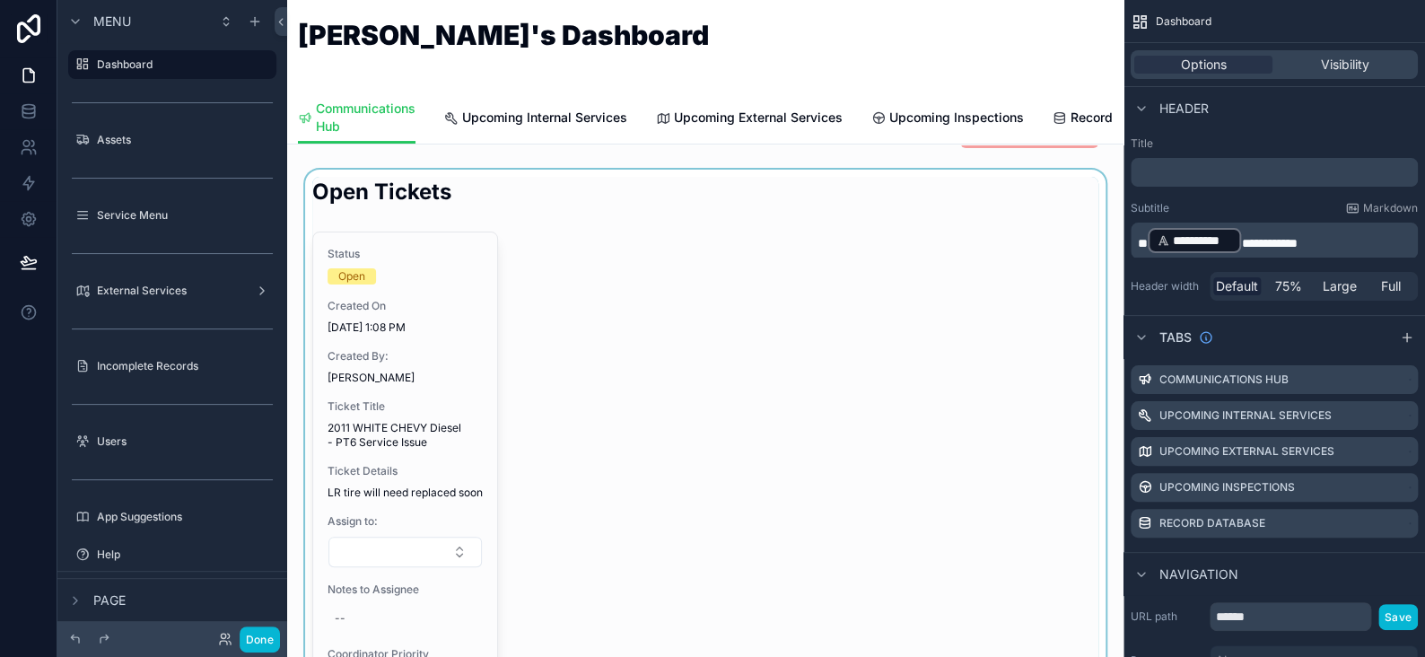
click at [443, 330] on div "scrollable content" at bounding box center [706, 477] width 808 height 614
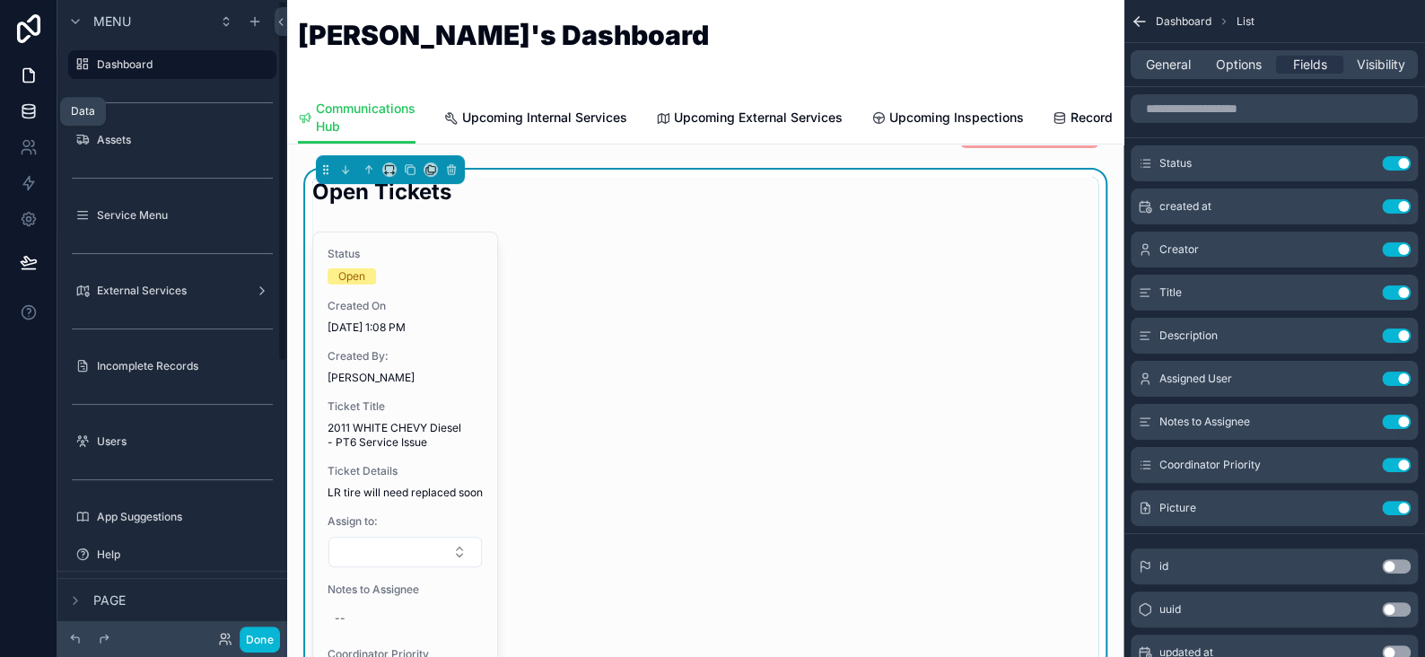
click at [38, 118] on link at bounding box center [28, 111] width 57 height 36
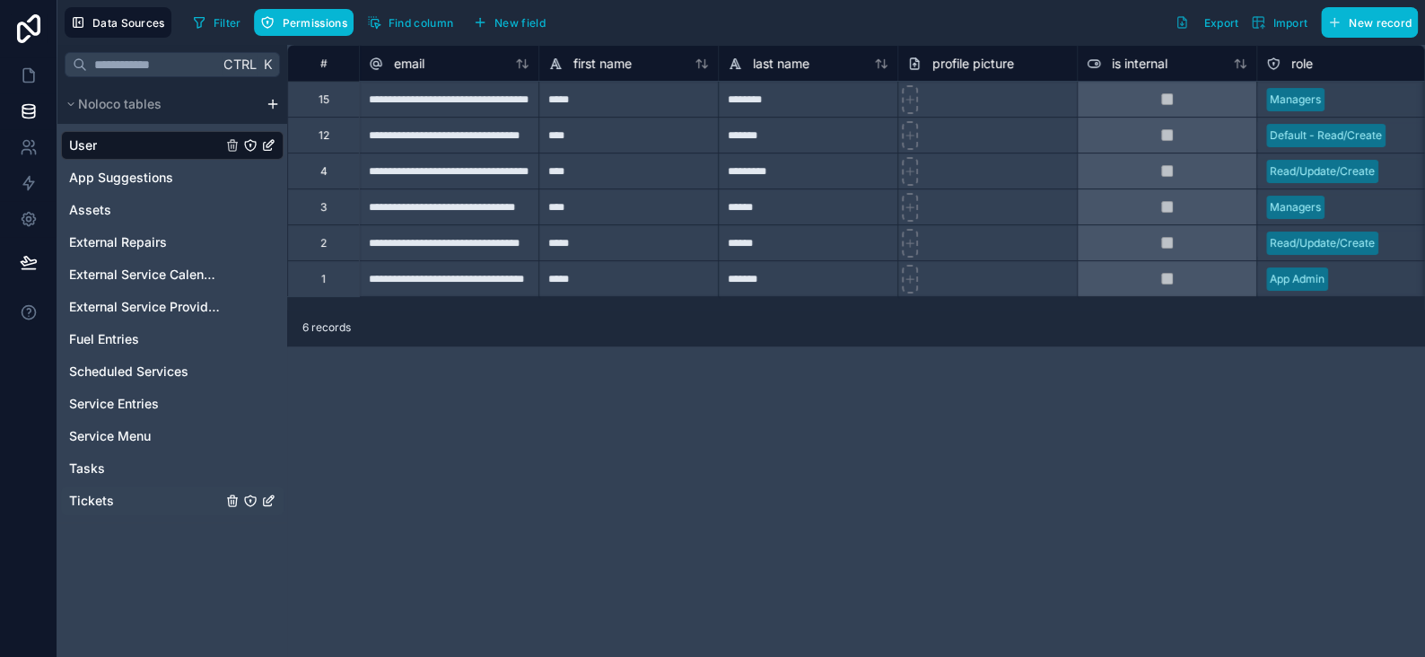
click at [101, 497] on span "Tickets" at bounding box center [91, 501] width 45 height 18
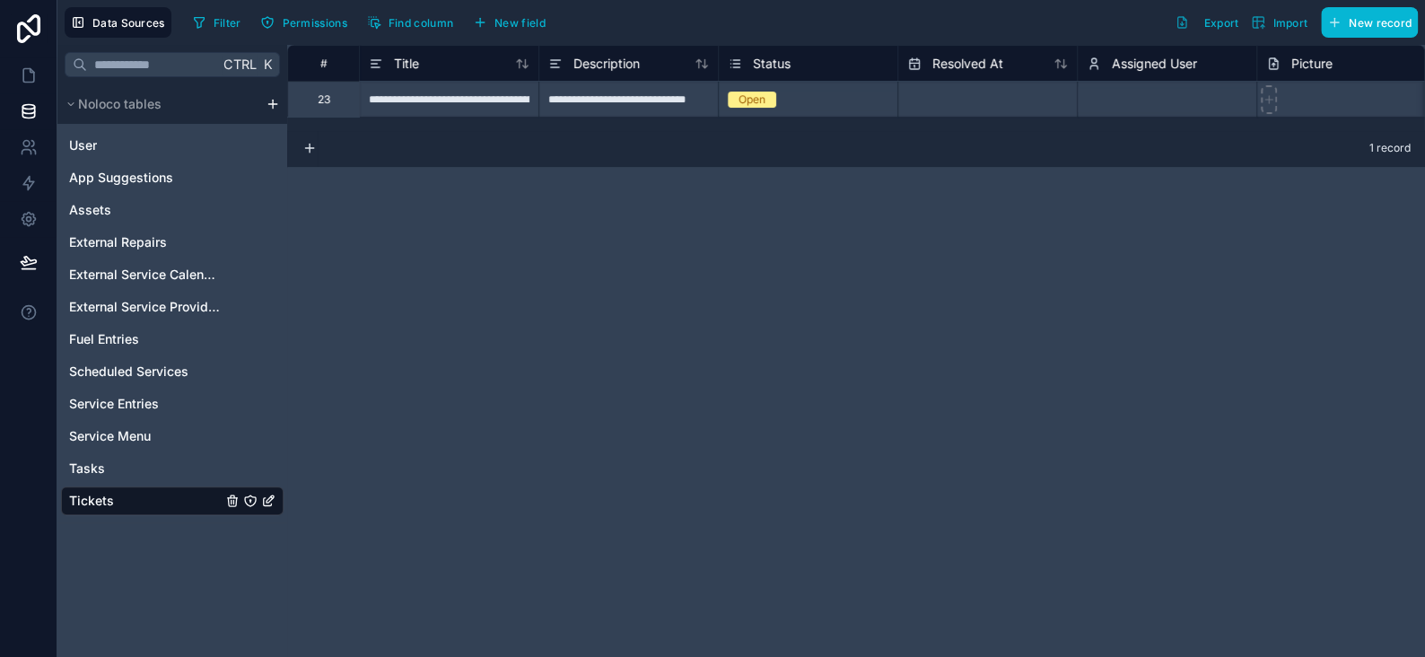
click at [793, 66] on div "Status" at bounding box center [808, 64] width 161 height 22
click at [782, 60] on span "Status" at bounding box center [772, 64] width 38 height 18
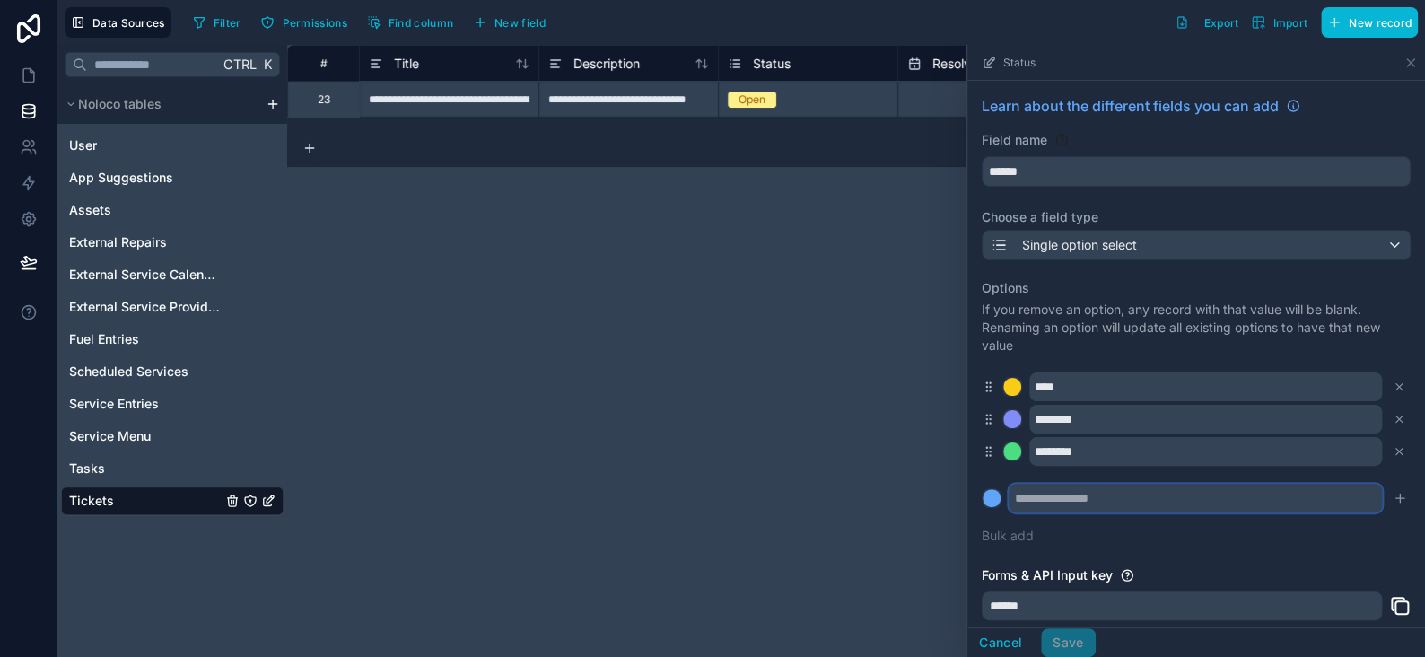
click at [1034, 498] on input "text" at bounding box center [1195, 498] width 373 height 29
click at [1030, 491] on input "******" at bounding box center [1195, 498] width 373 height 29
type input "******"
click at [987, 497] on div at bounding box center [992, 498] width 18 height 18
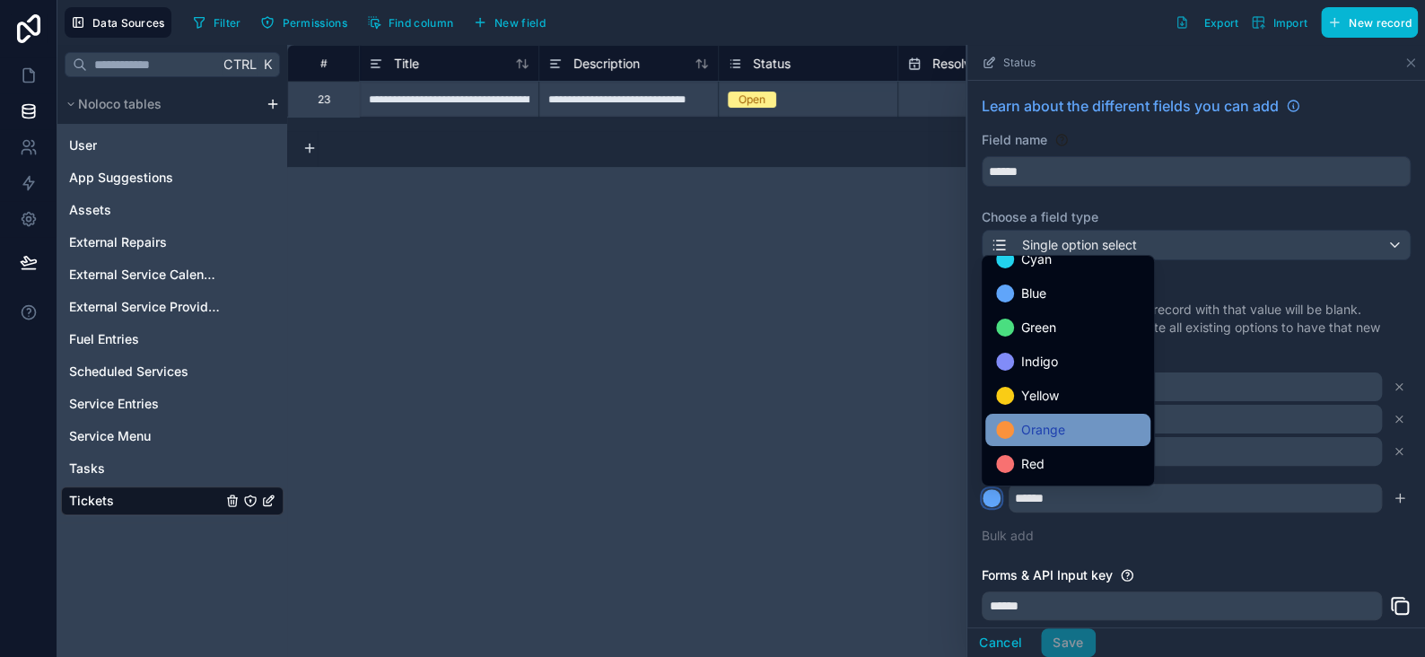
scroll to position [150, 0]
click at [1024, 432] on span "Red" at bounding box center [1033, 433] width 23 height 22
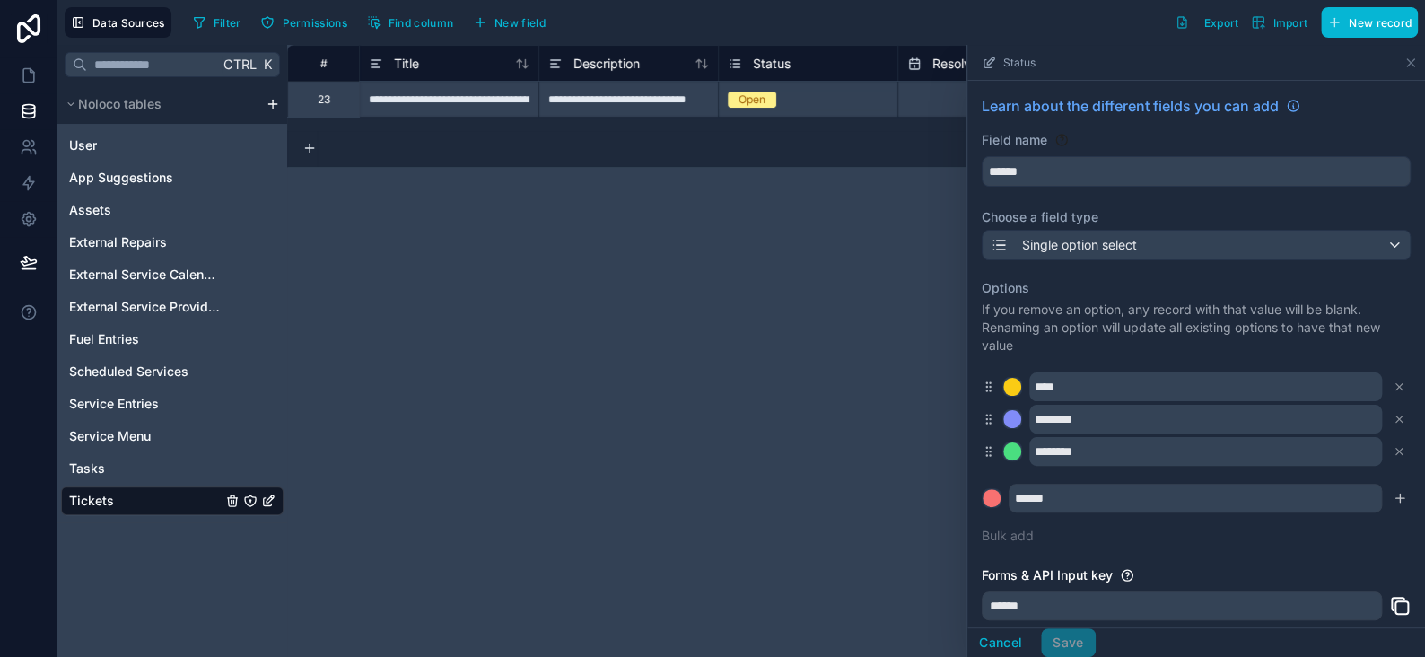
click at [1393, 500] on icon "submit" at bounding box center [1400, 498] width 14 height 14
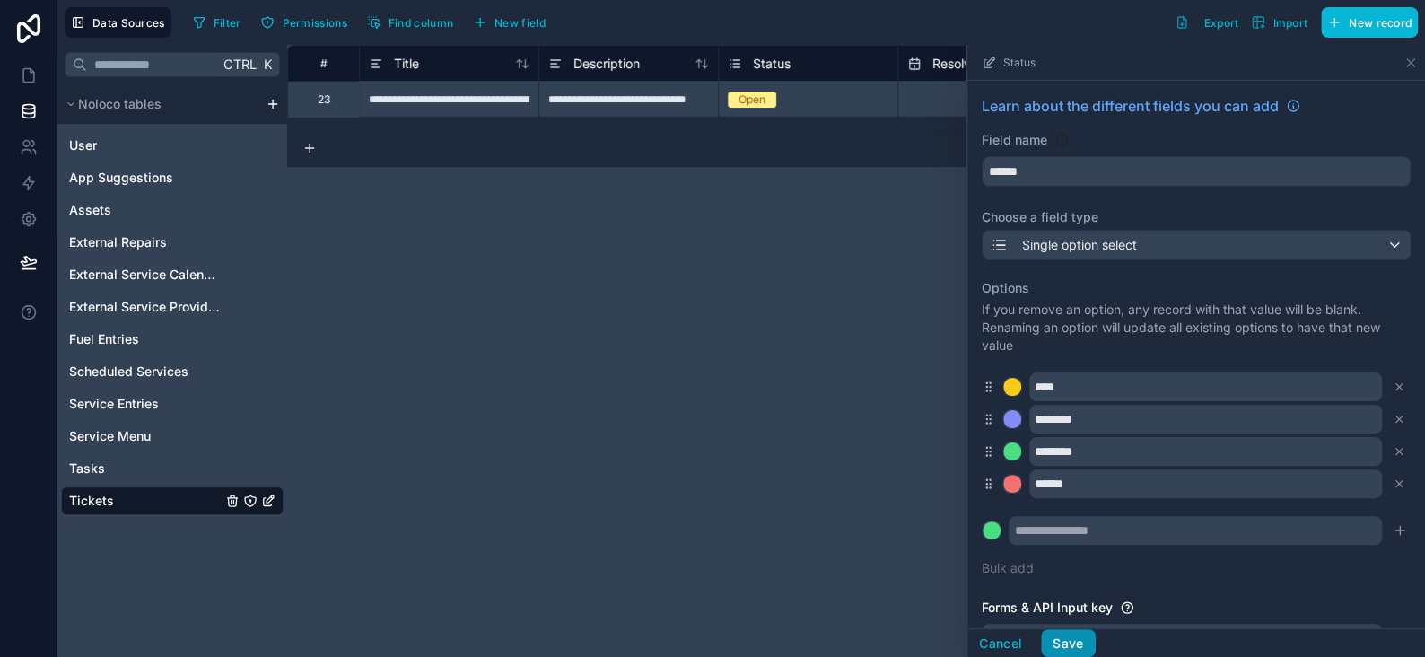
click at [1073, 638] on button "Save" at bounding box center [1068, 643] width 54 height 29
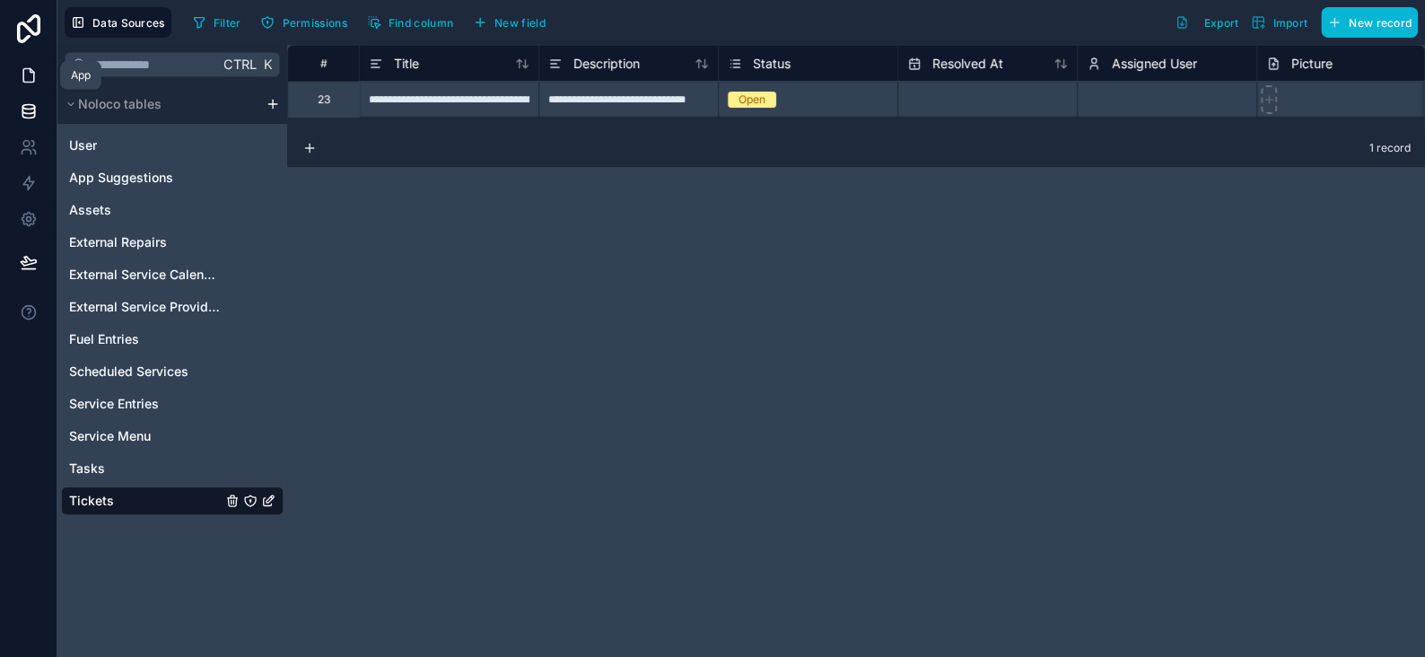
click at [34, 76] on icon at bounding box center [29, 75] width 18 height 18
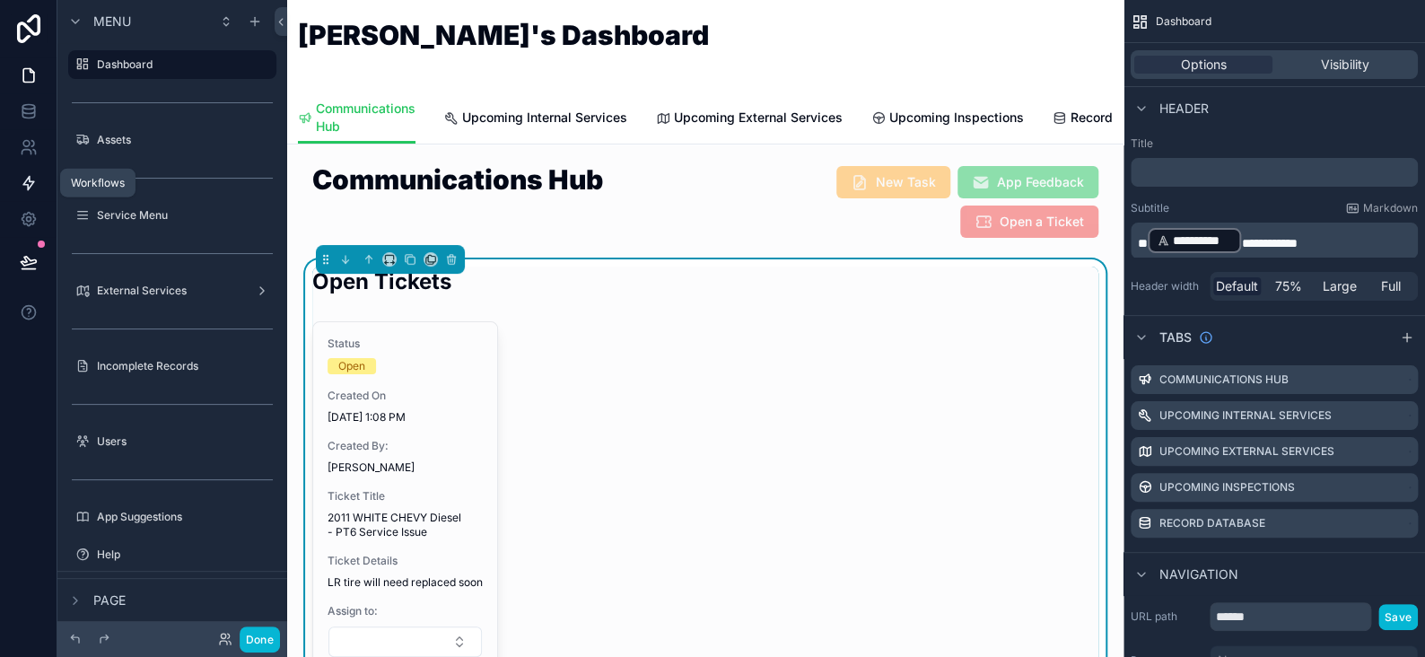
click at [32, 189] on icon at bounding box center [29, 183] width 18 height 18
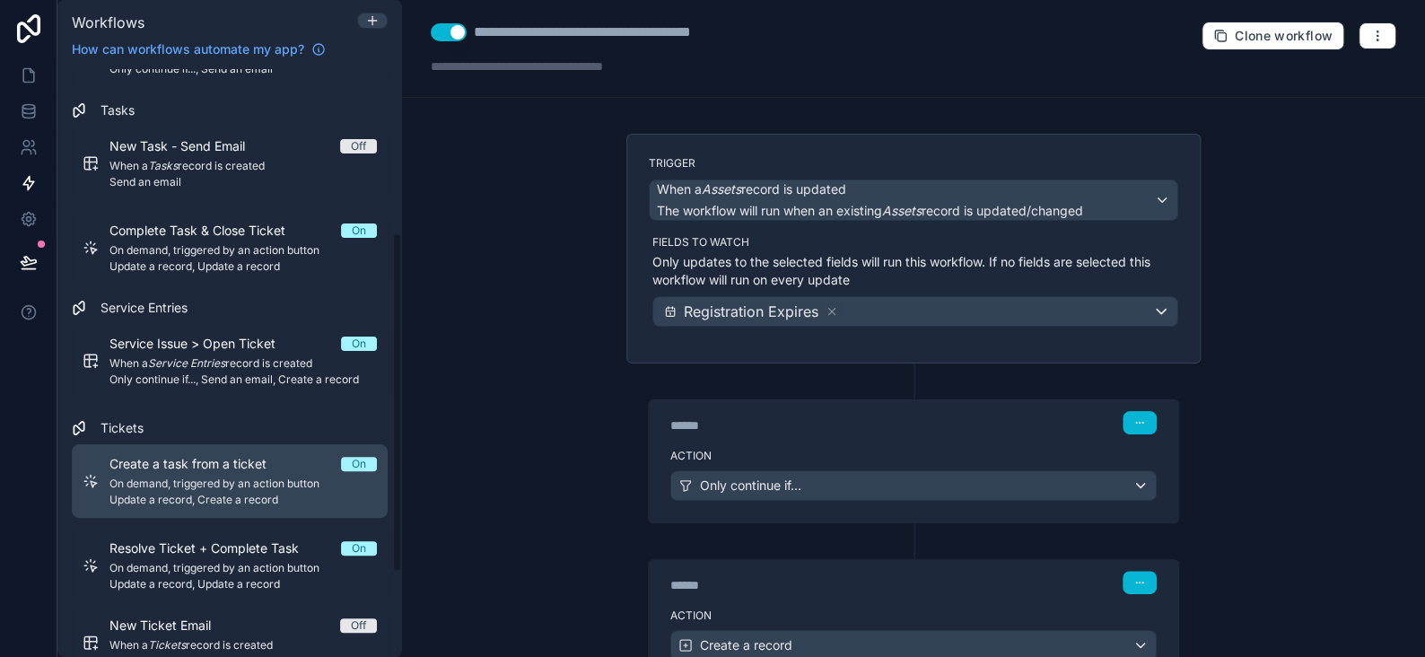
scroll to position [428, 0]
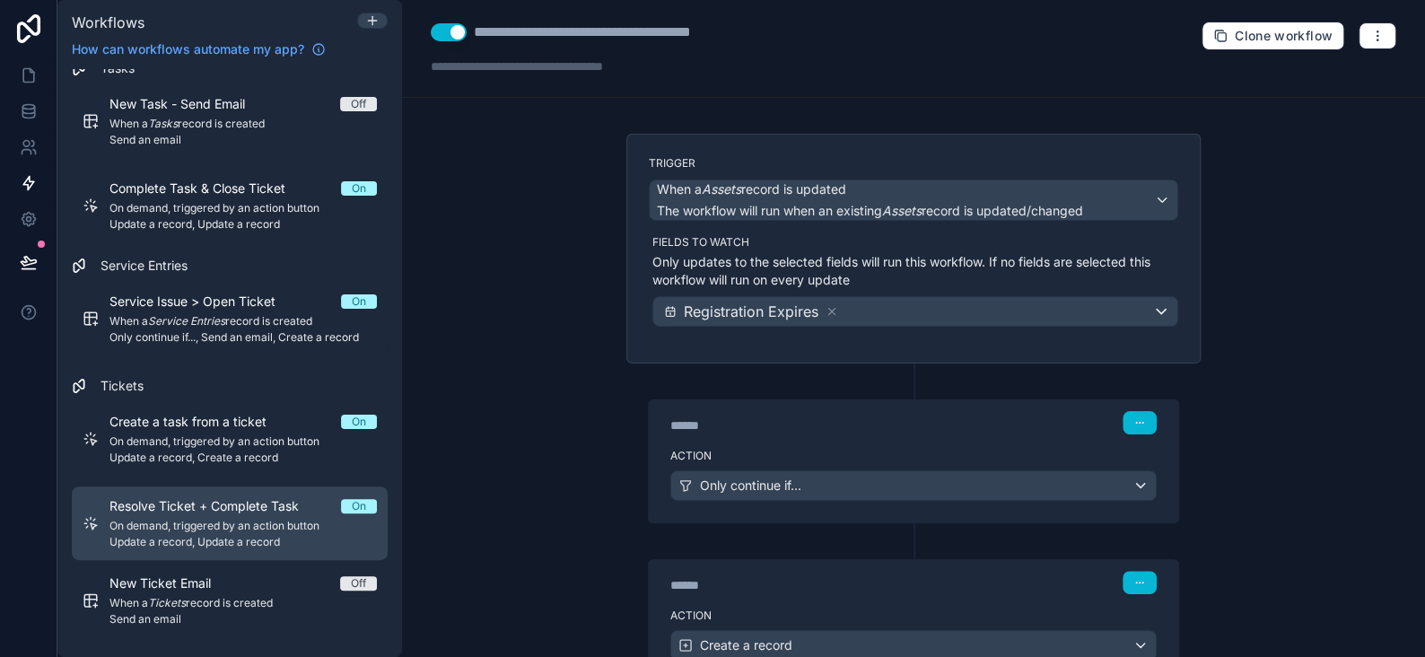
click at [186, 504] on span "Resolve Ticket + Complete Task" at bounding box center [215, 506] width 211 height 18
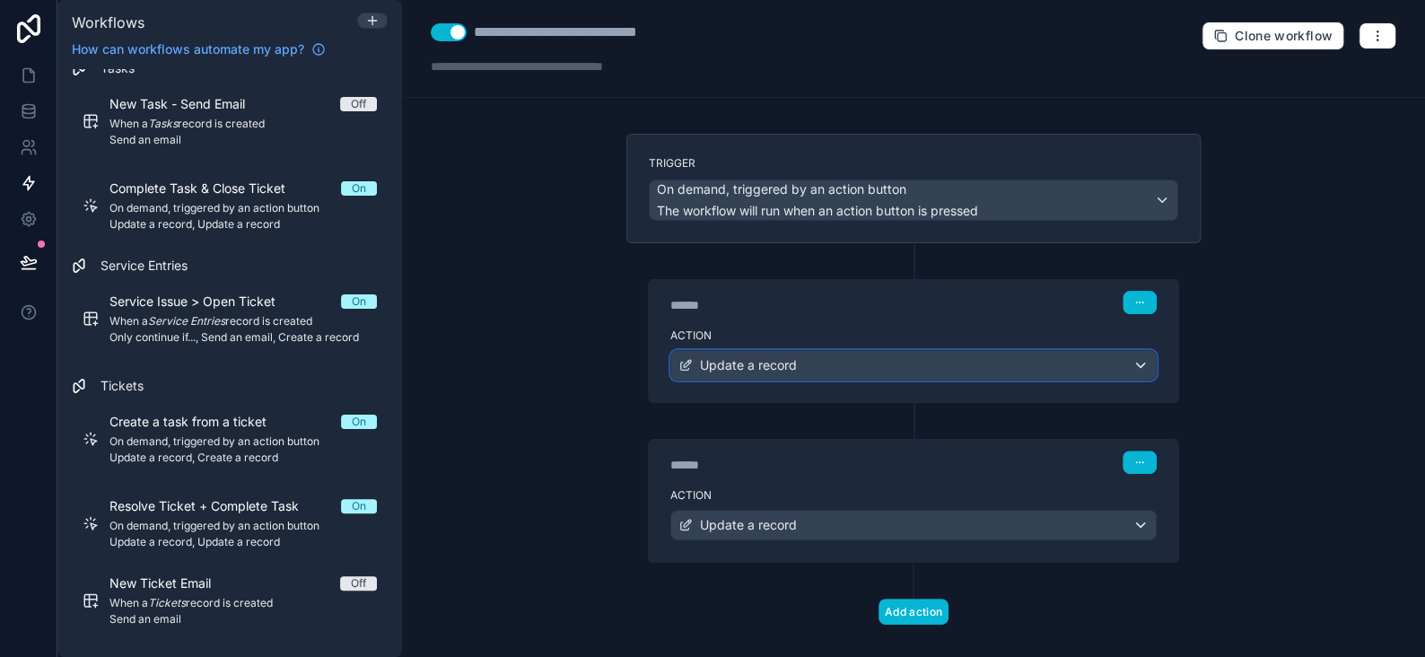
click at [755, 358] on span "Update a record" at bounding box center [748, 365] width 97 height 18
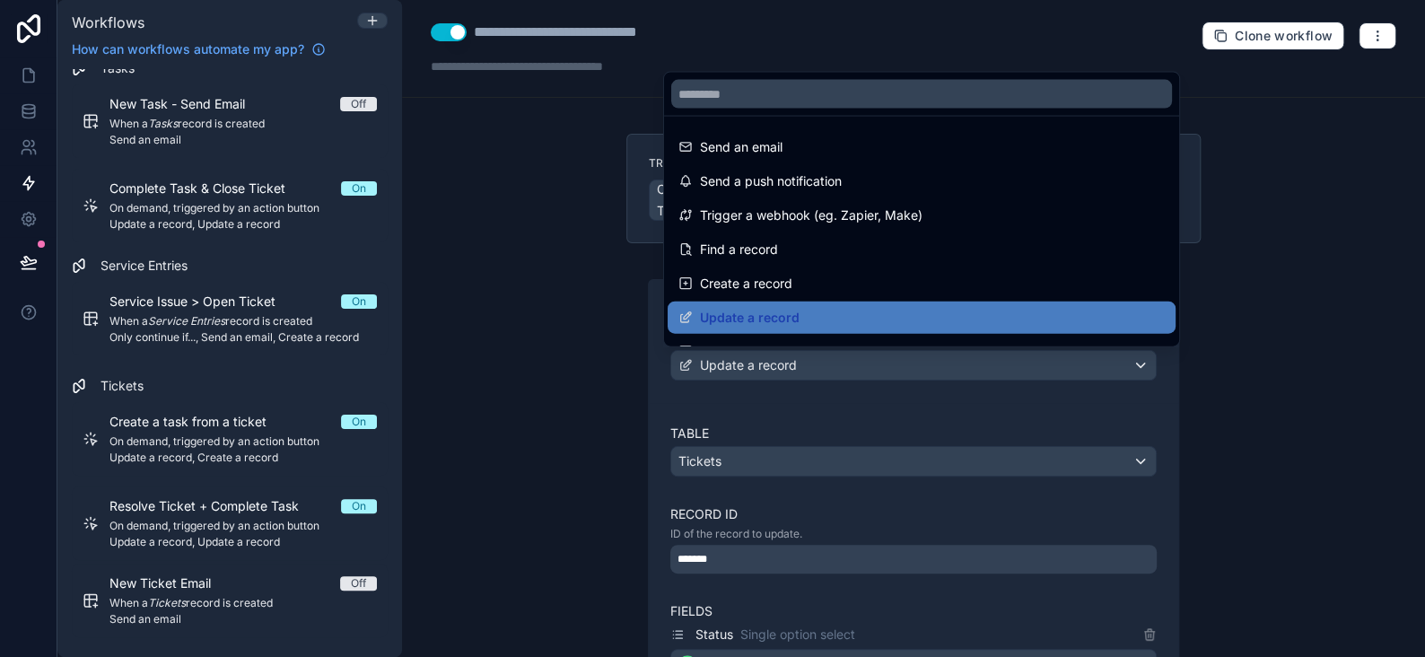
click at [755, 358] on div at bounding box center [712, 328] width 1425 height 657
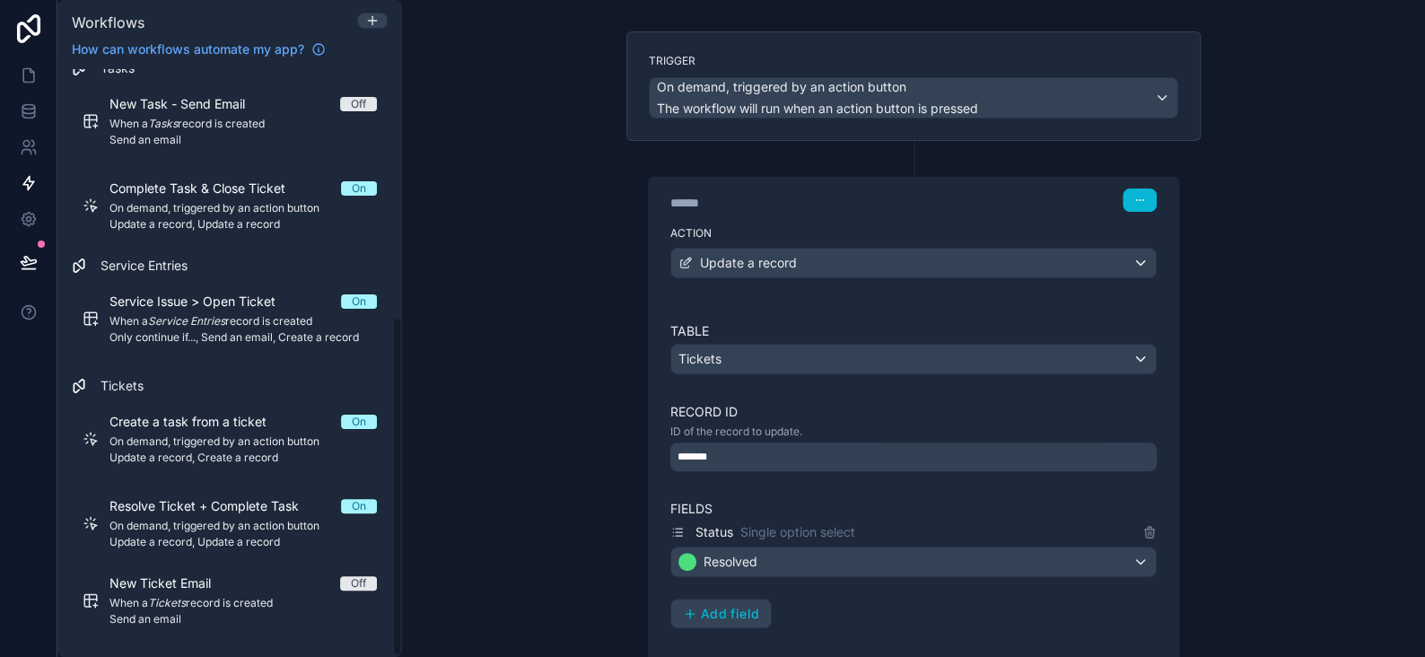
scroll to position [180, 0]
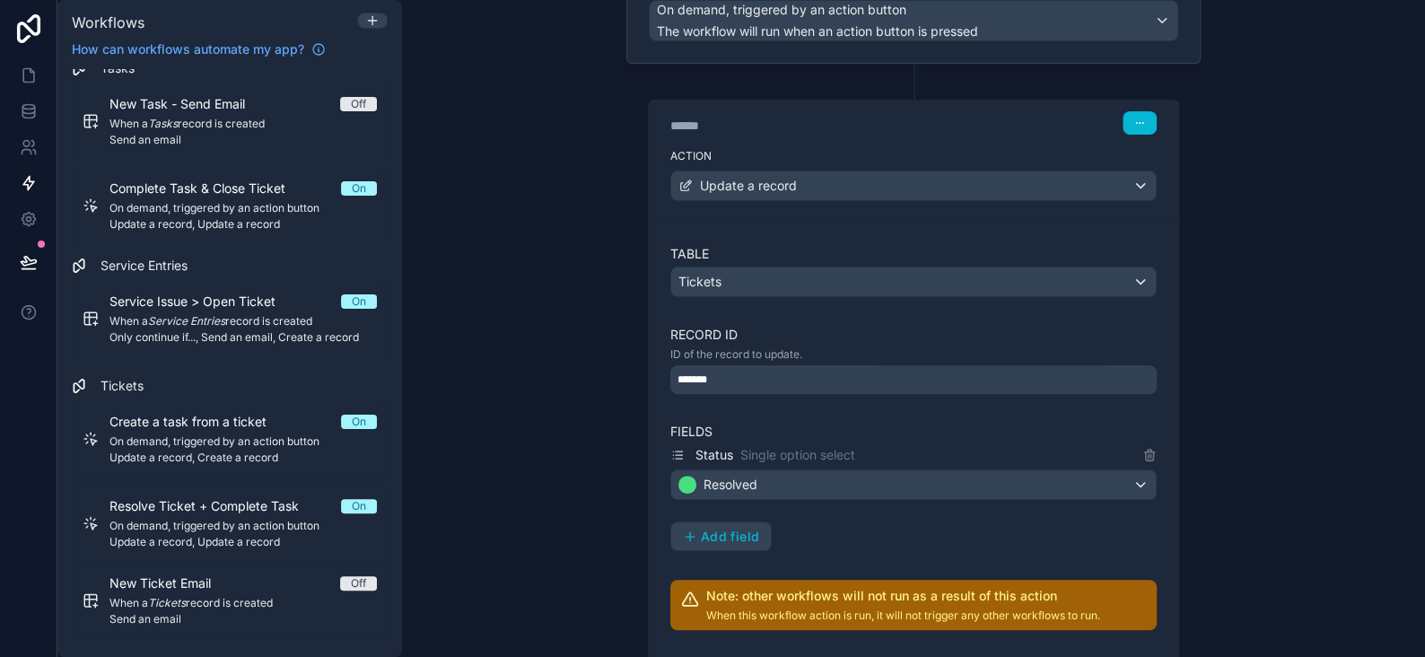
click at [743, 377] on div "*******" at bounding box center [914, 379] width 487 height 29
click at [590, 360] on div "**********" at bounding box center [913, 328] width 1023 height 657
click at [719, 371] on div "*******" at bounding box center [914, 379] width 487 height 29
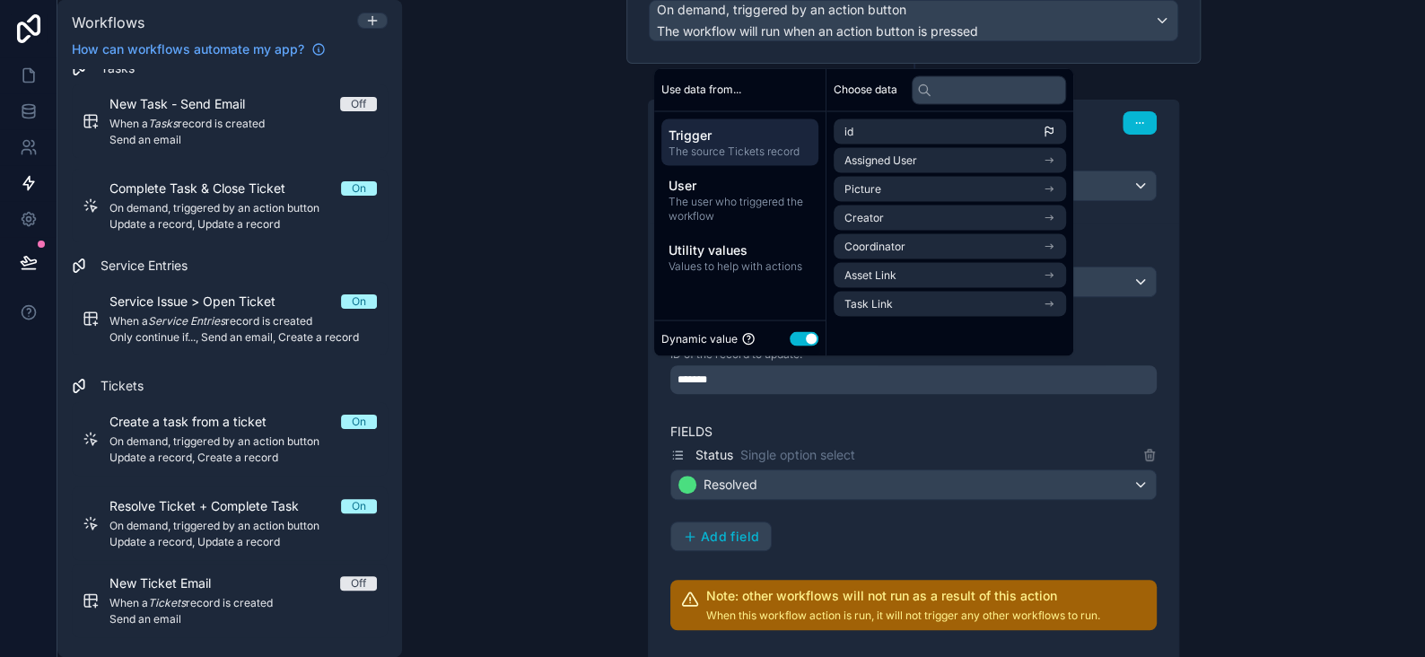
click at [507, 242] on div "**********" at bounding box center [913, 328] width 1023 height 657
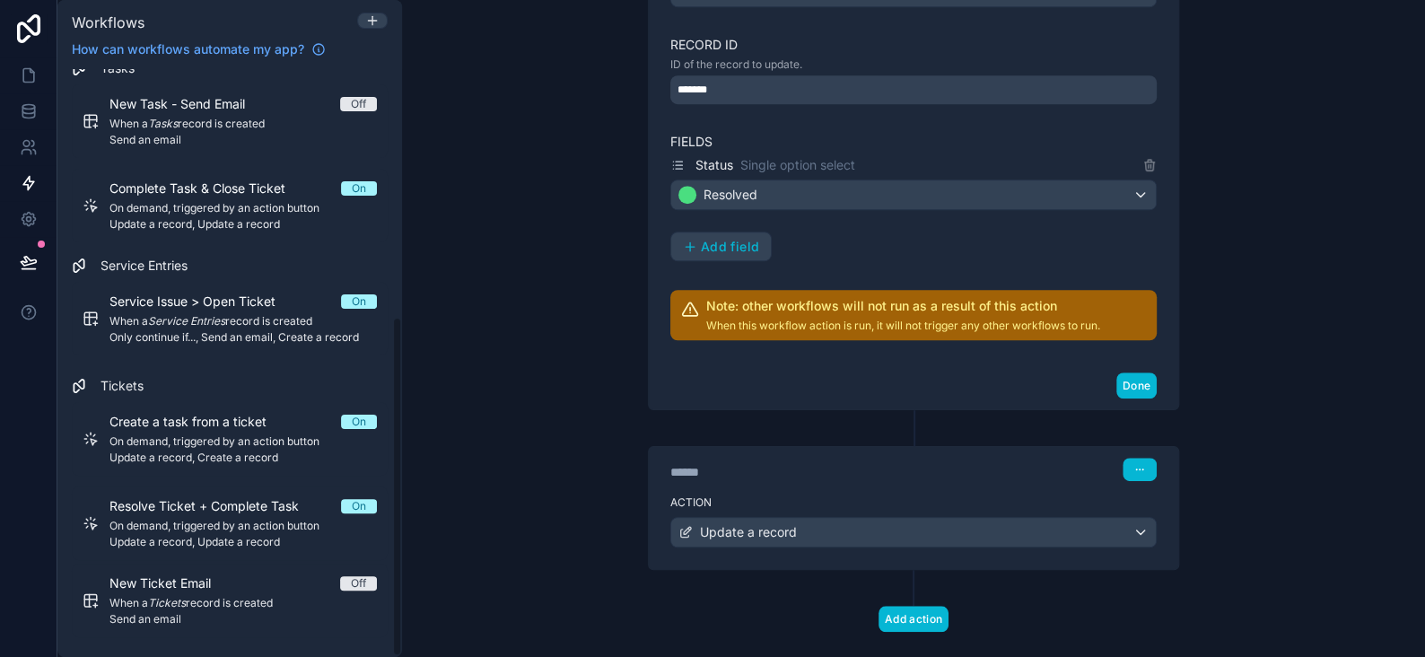
scroll to position [496, 0]
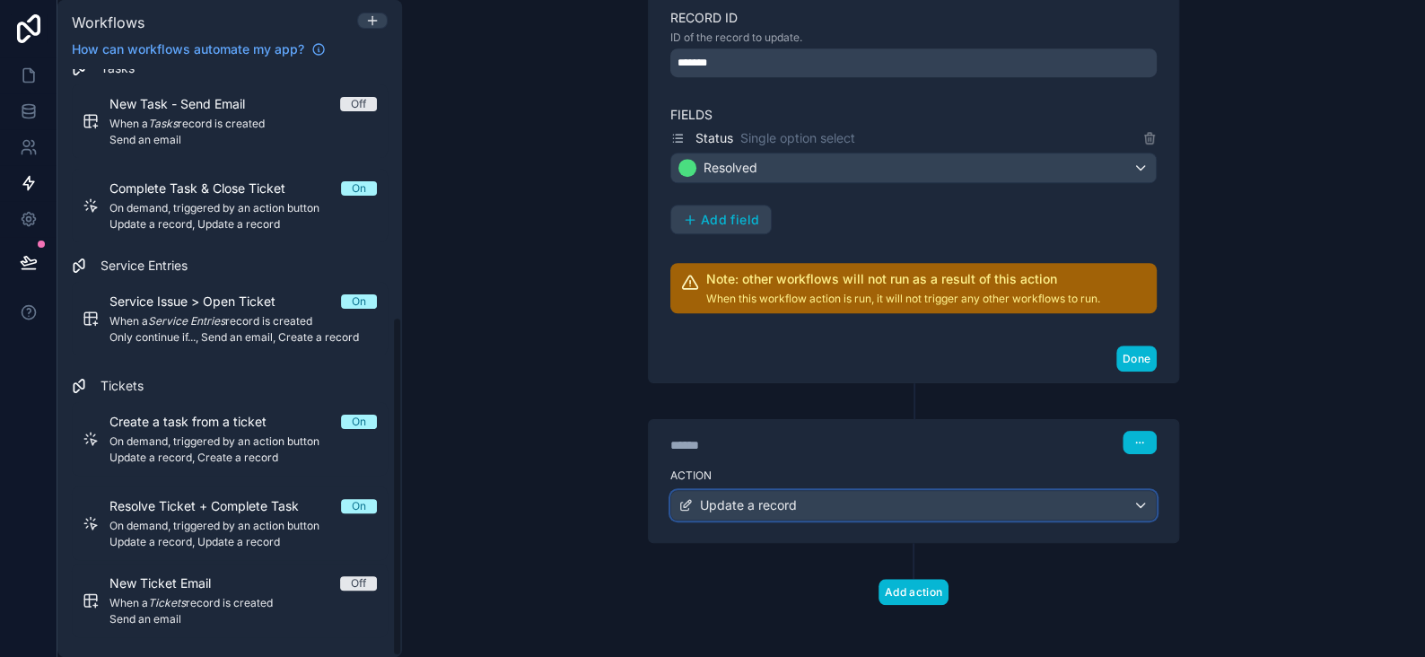
click at [735, 496] on span "Update a record" at bounding box center [748, 505] width 97 height 18
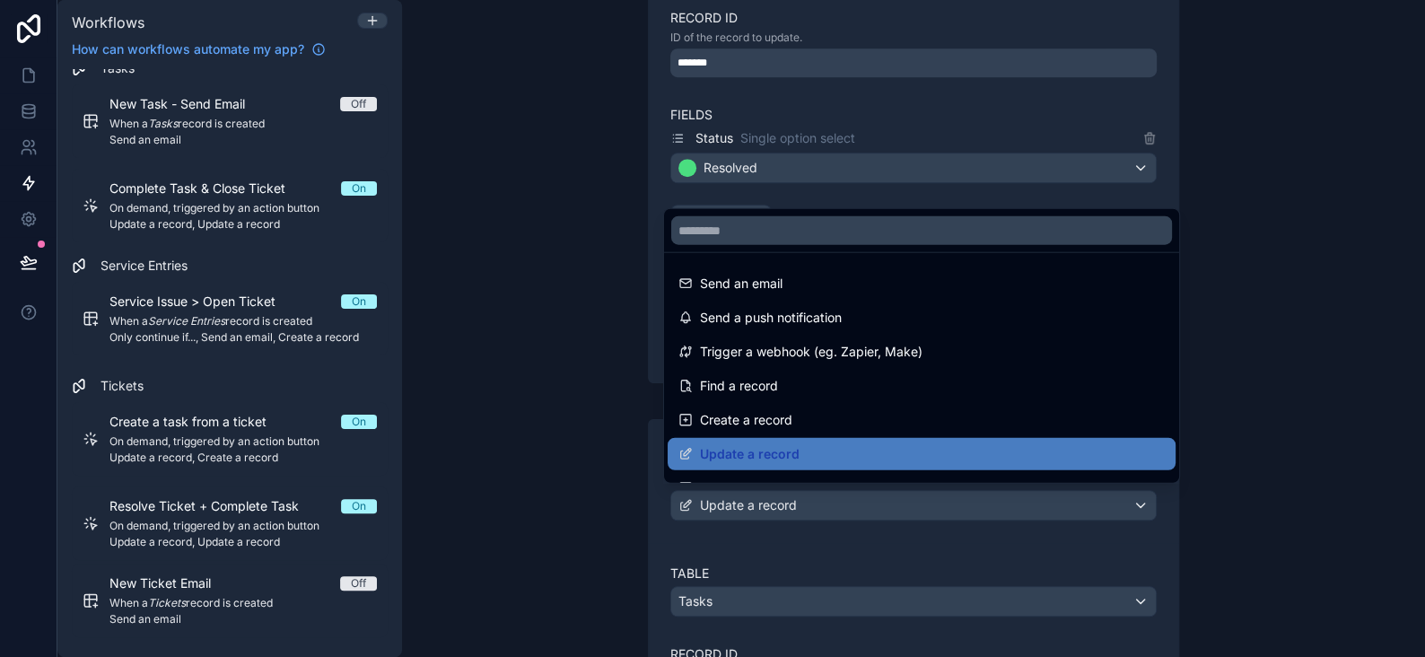
click at [735, 491] on div at bounding box center [712, 328] width 1425 height 657
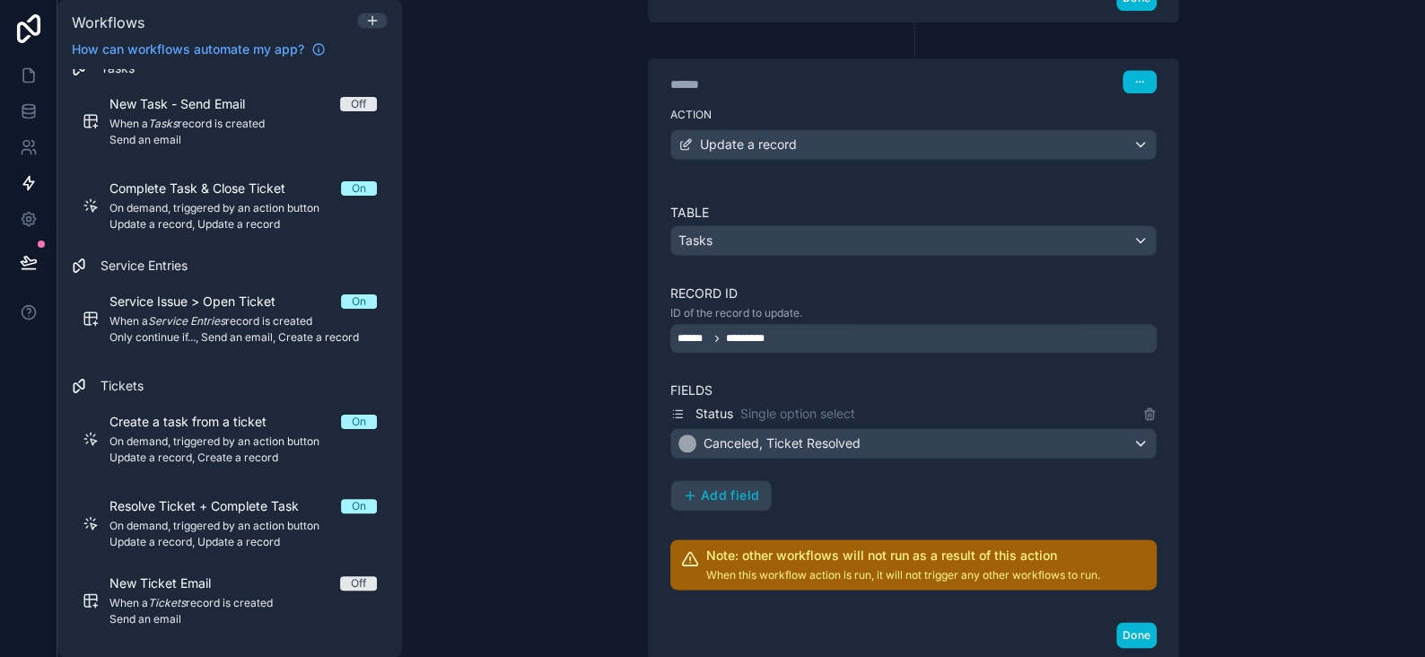
scroll to position [945, 0]
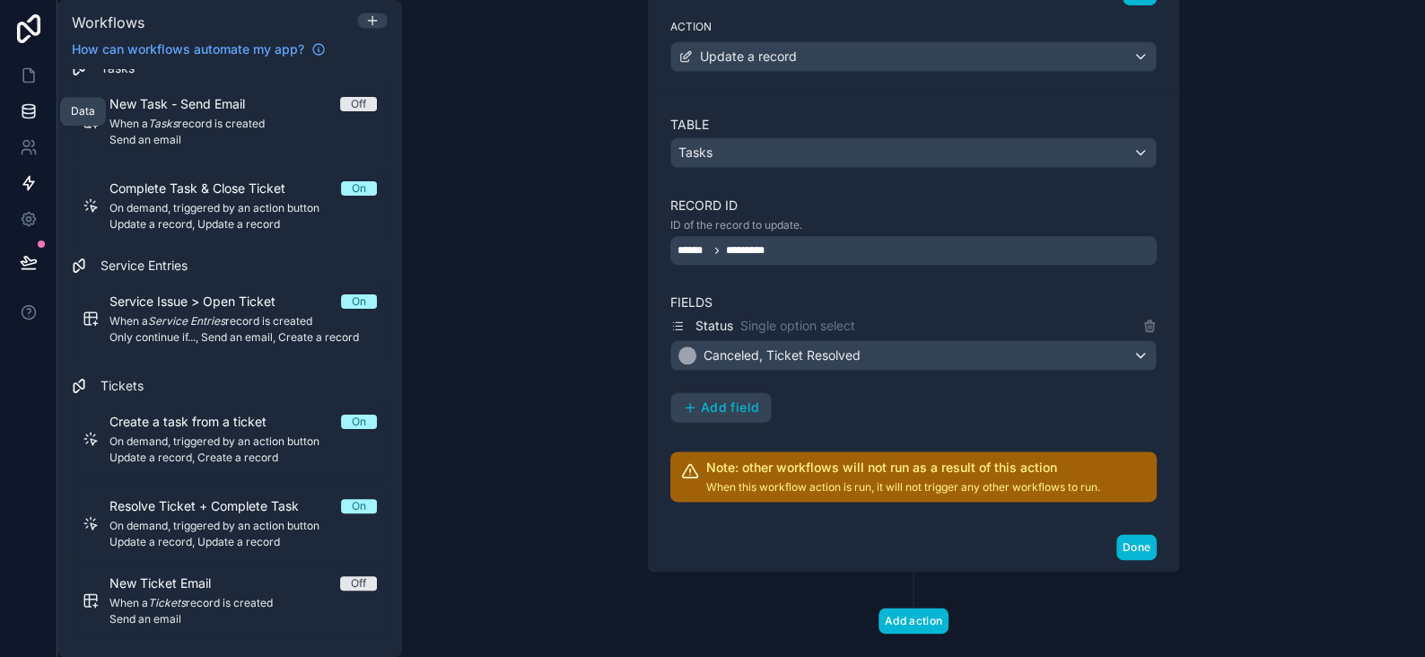
click at [27, 105] on icon at bounding box center [28, 107] width 12 height 4
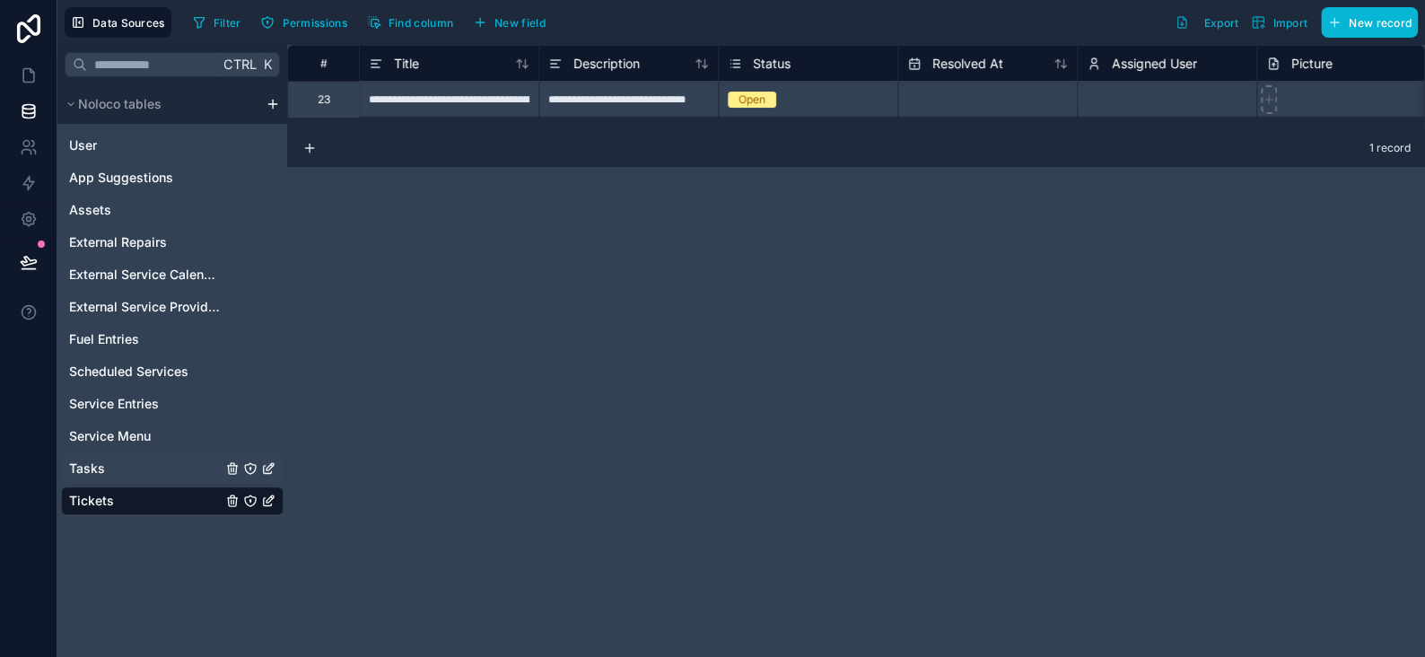
click at [100, 468] on span "Tasks" at bounding box center [87, 469] width 36 height 18
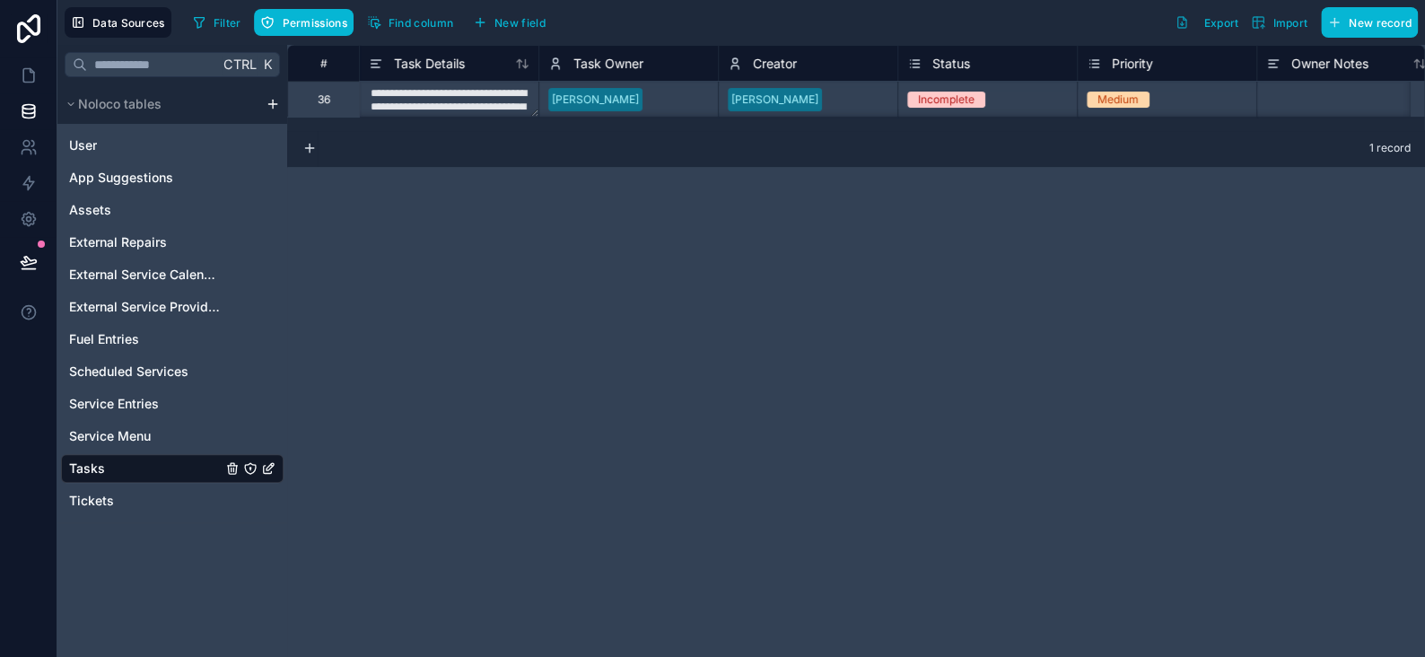
click at [967, 70] on span "Status" at bounding box center [952, 64] width 38 height 18
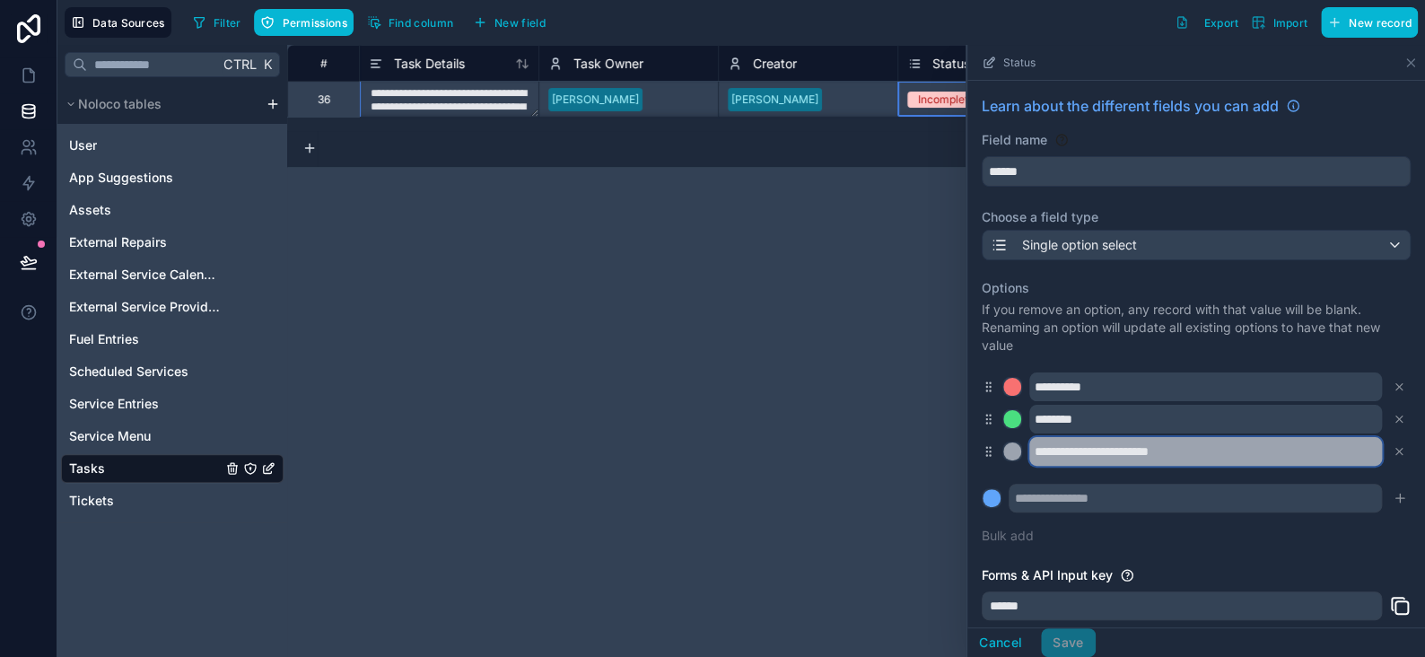
click at [1222, 443] on input "**********" at bounding box center [1206, 451] width 353 height 29
type input "********"
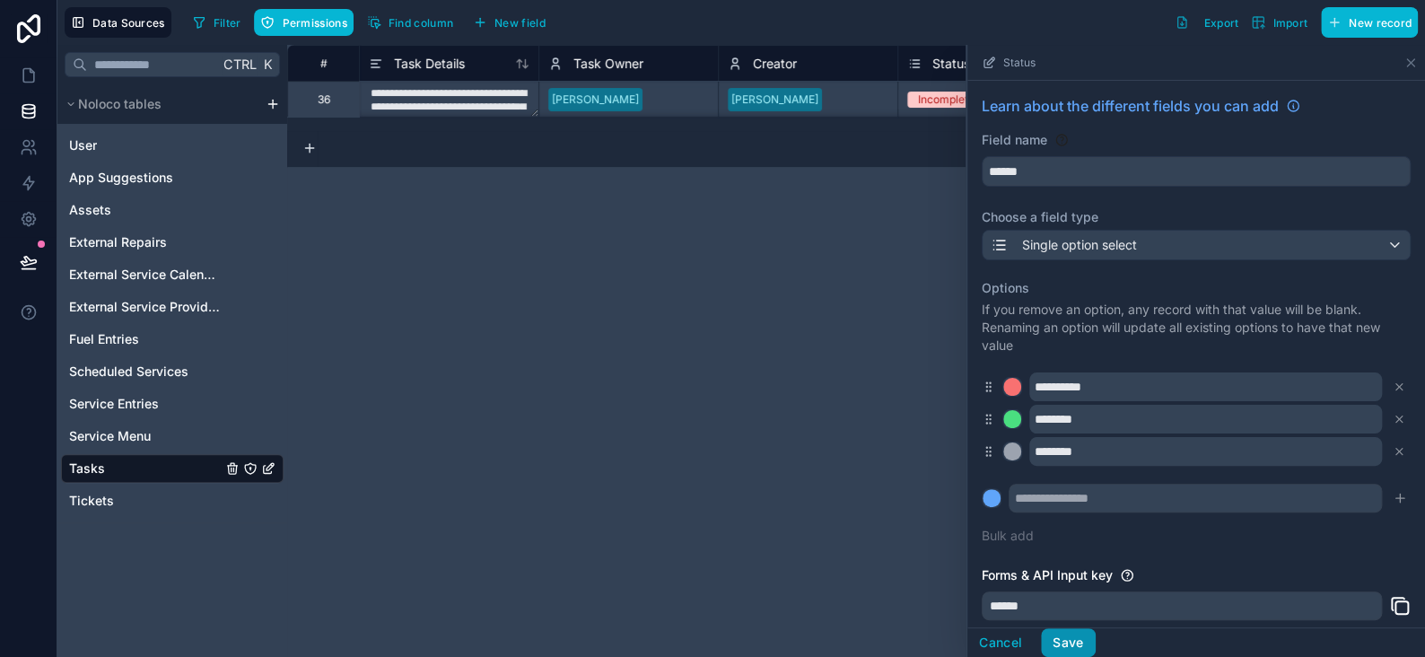
click at [1067, 643] on button "Save" at bounding box center [1068, 642] width 54 height 29
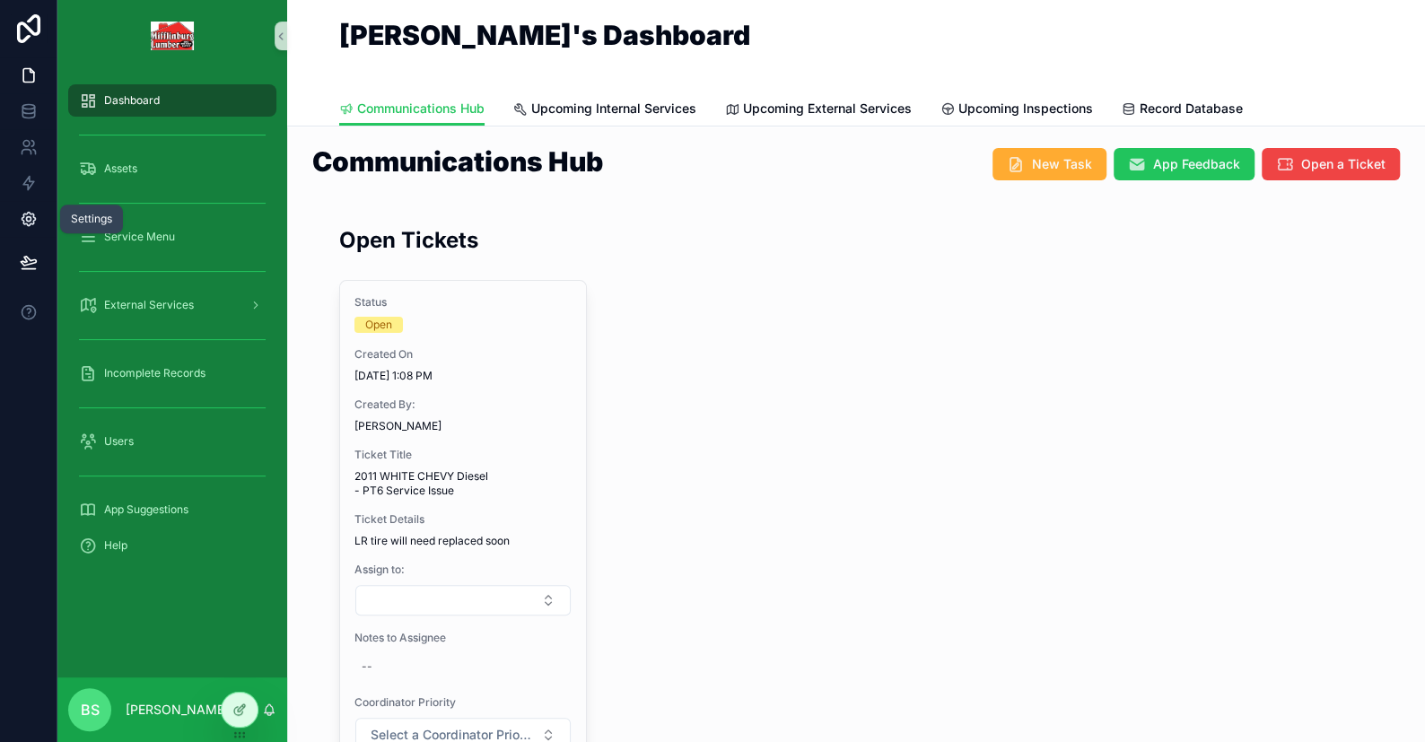
click at [31, 201] on link at bounding box center [28, 219] width 57 height 36
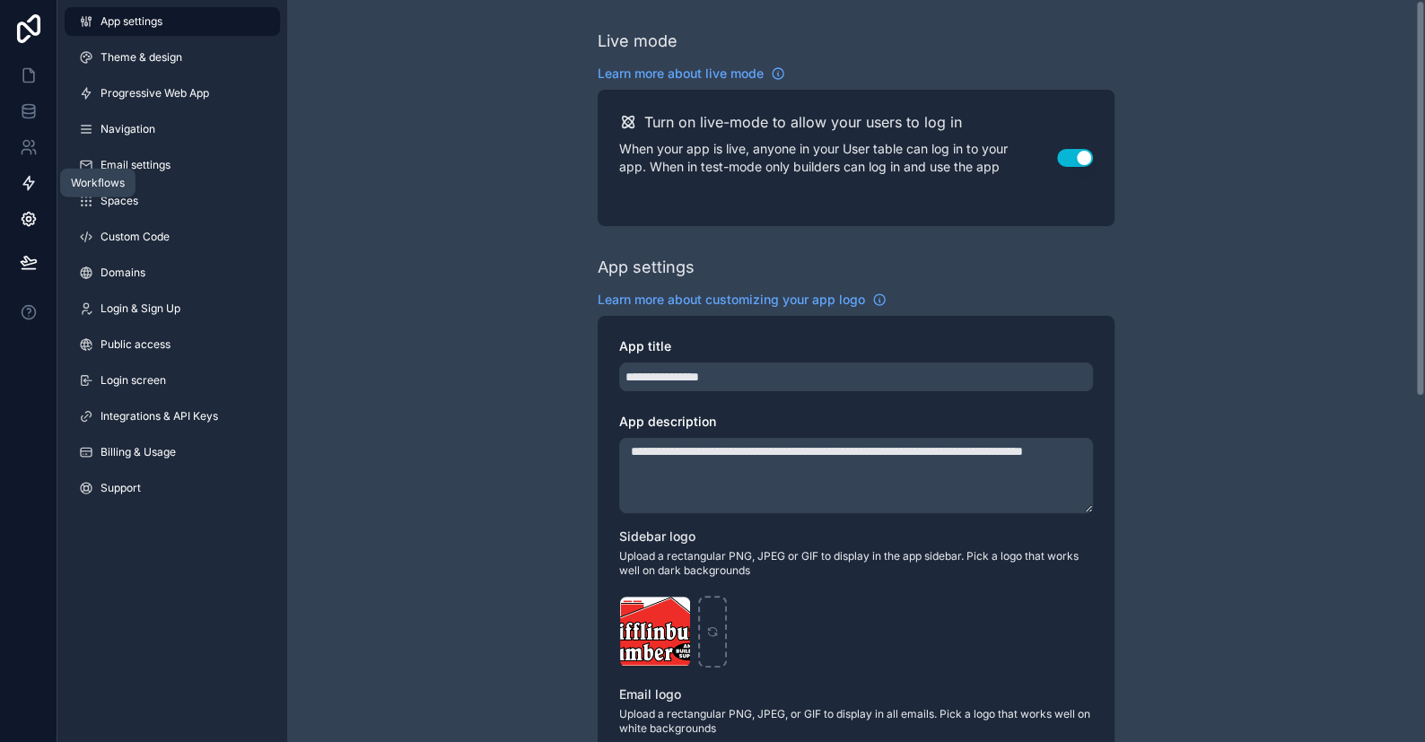
click at [31, 182] on icon at bounding box center [28, 183] width 11 height 13
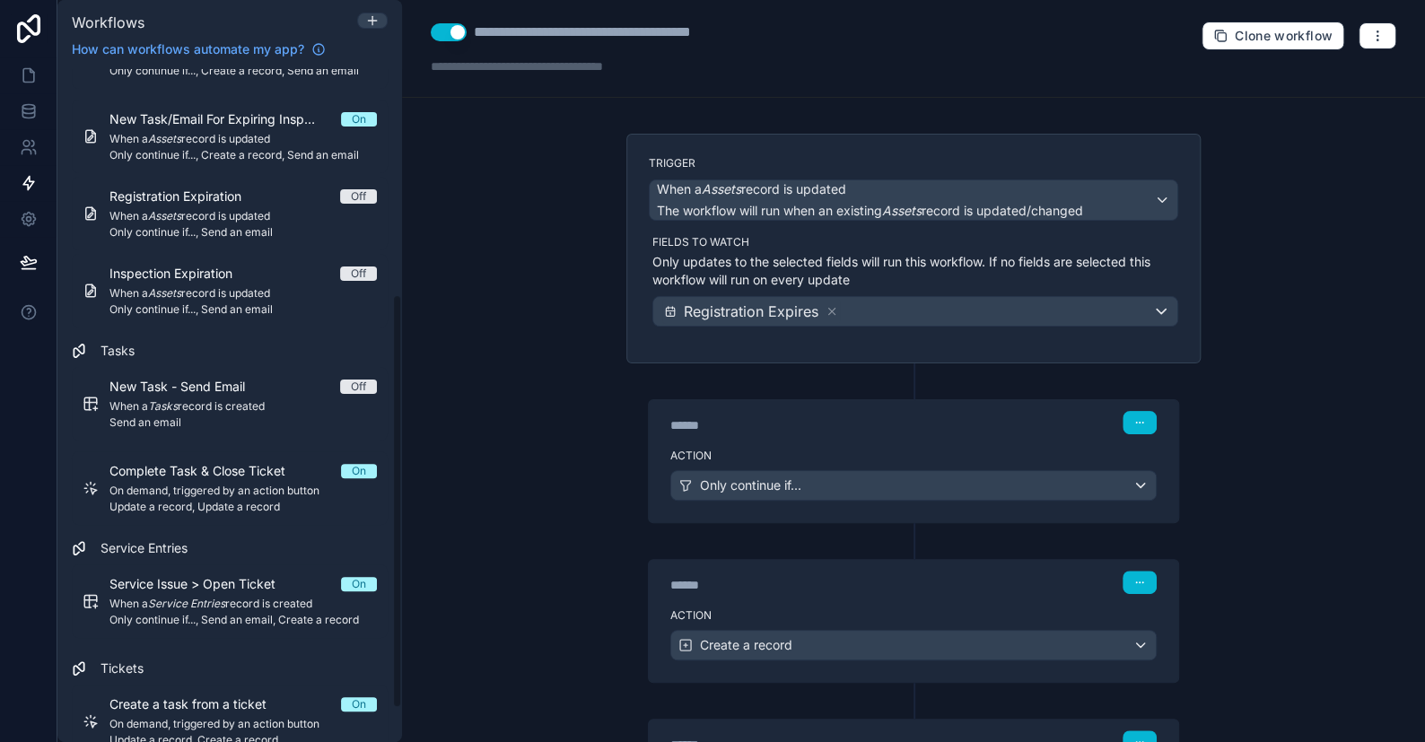
scroll to position [420, 0]
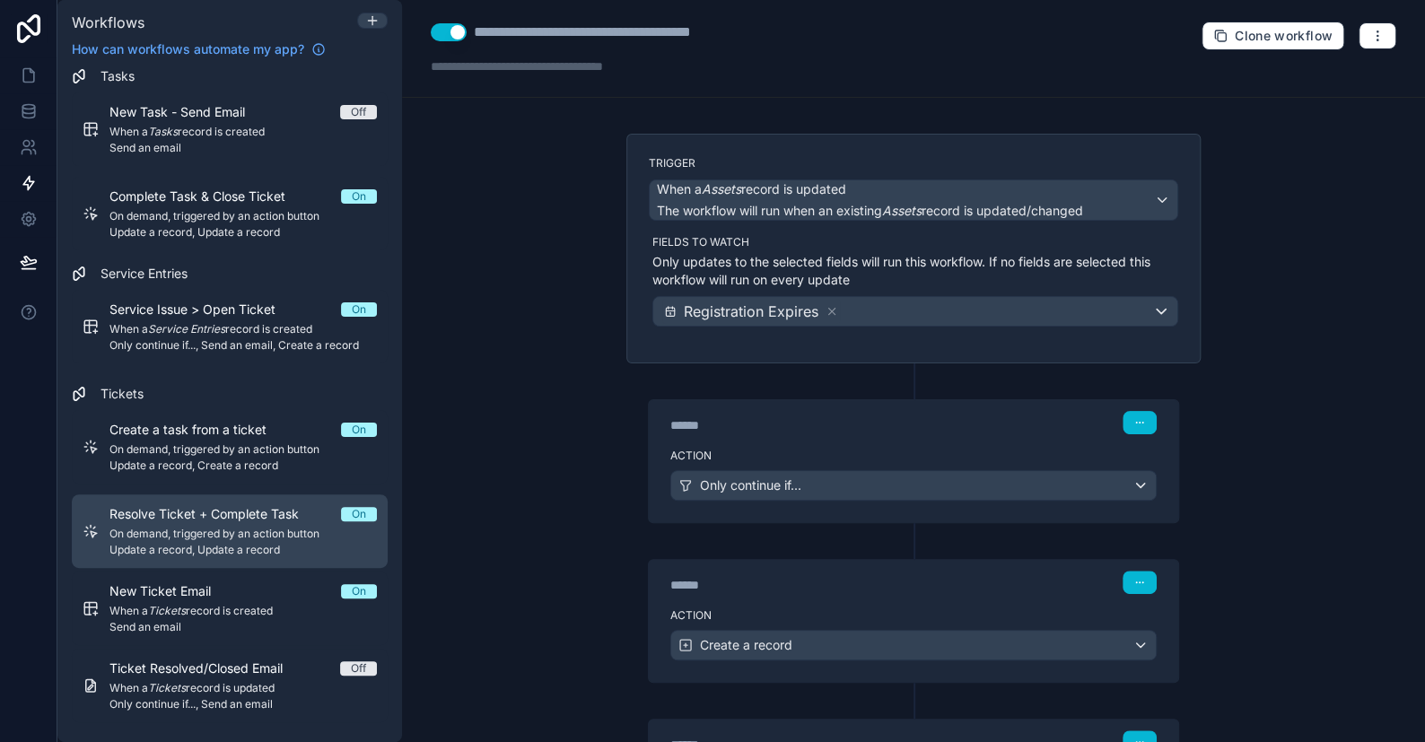
click at [172, 527] on span "On demand, triggered by an action button" at bounding box center [243, 534] width 267 height 14
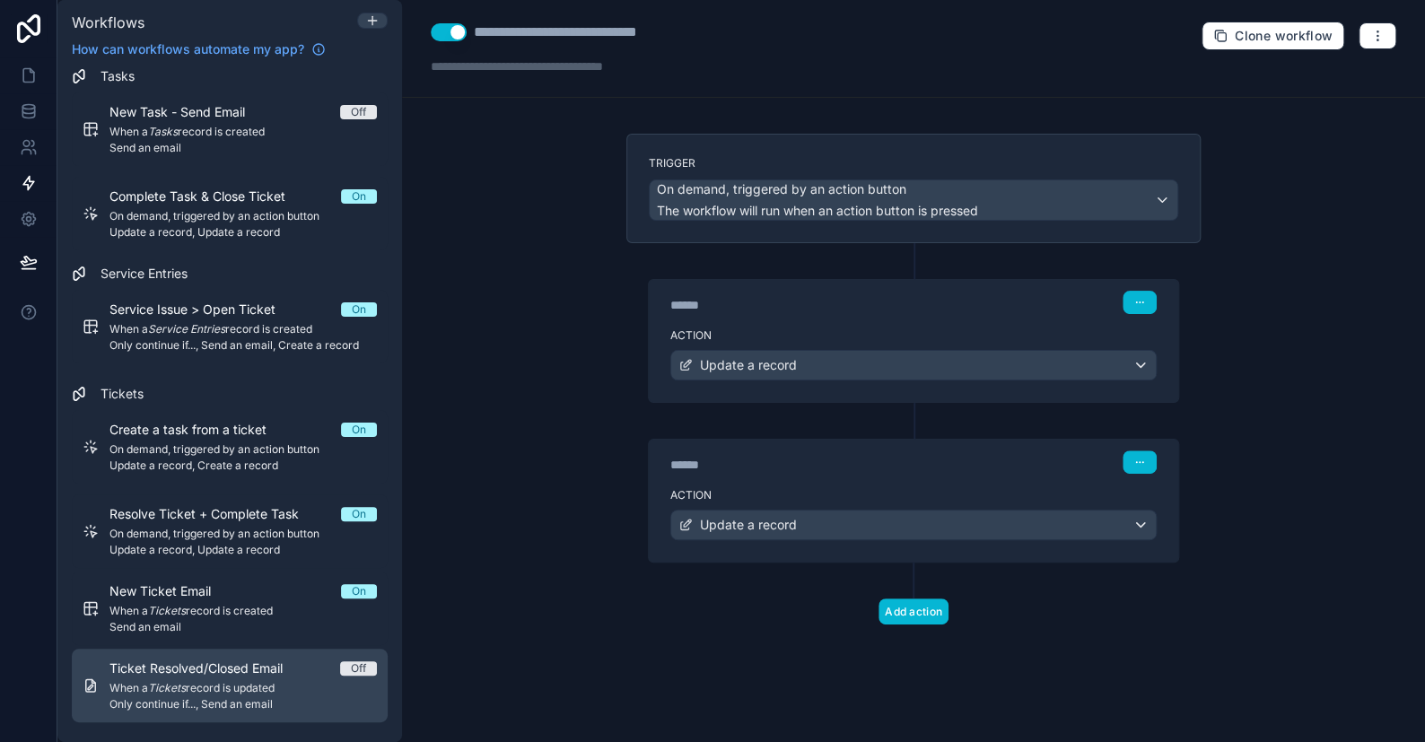
click at [177, 666] on span "Ticket Resolved/Closed Email" at bounding box center [207, 669] width 195 height 18
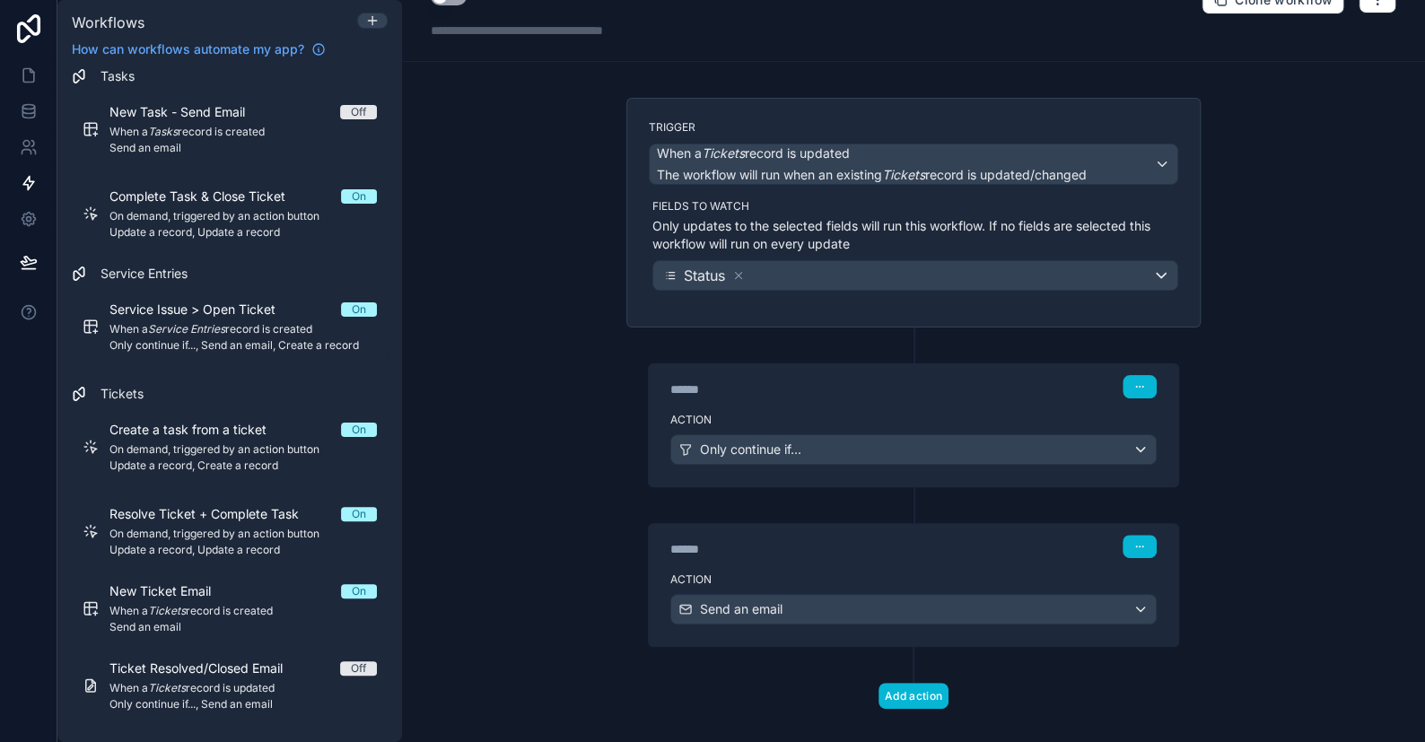
scroll to position [56, 0]
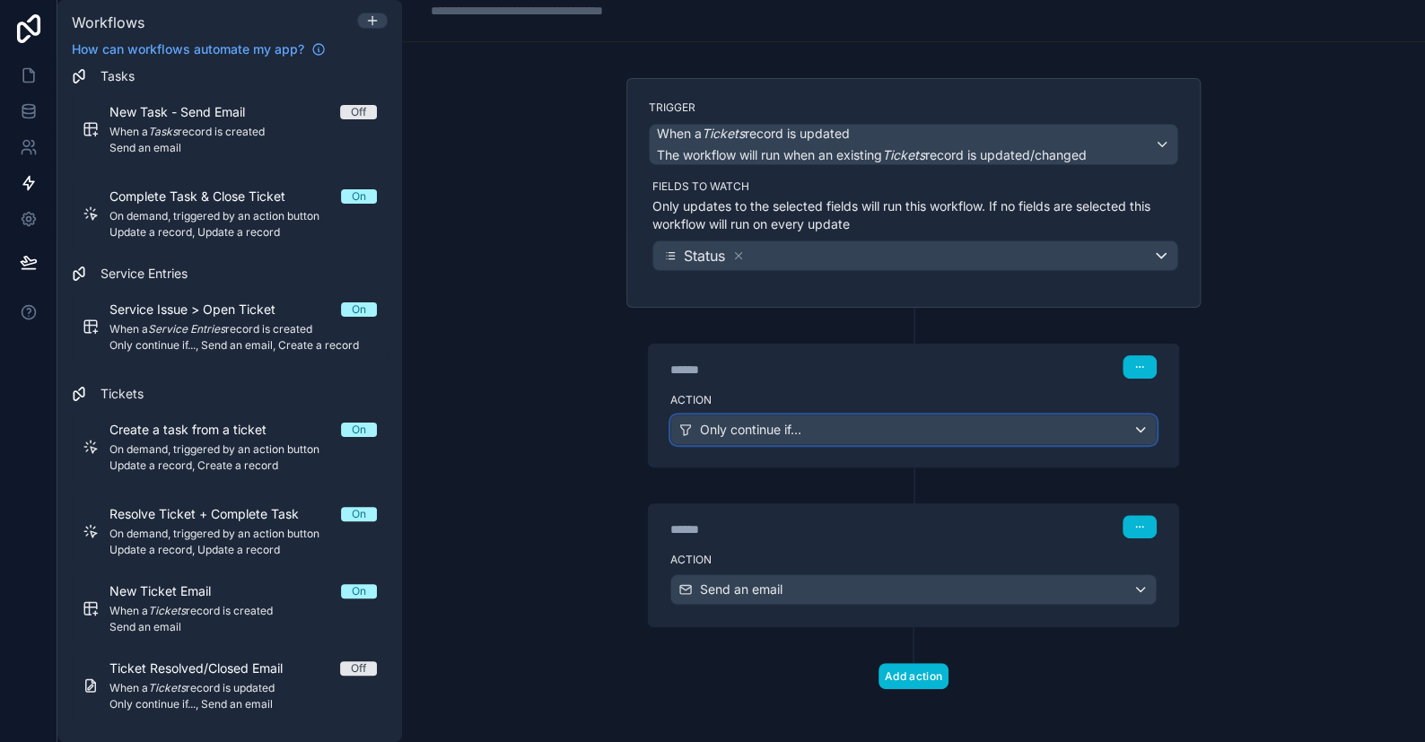
click at [843, 420] on div "Only continue if..." at bounding box center [913, 430] width 485 height 29
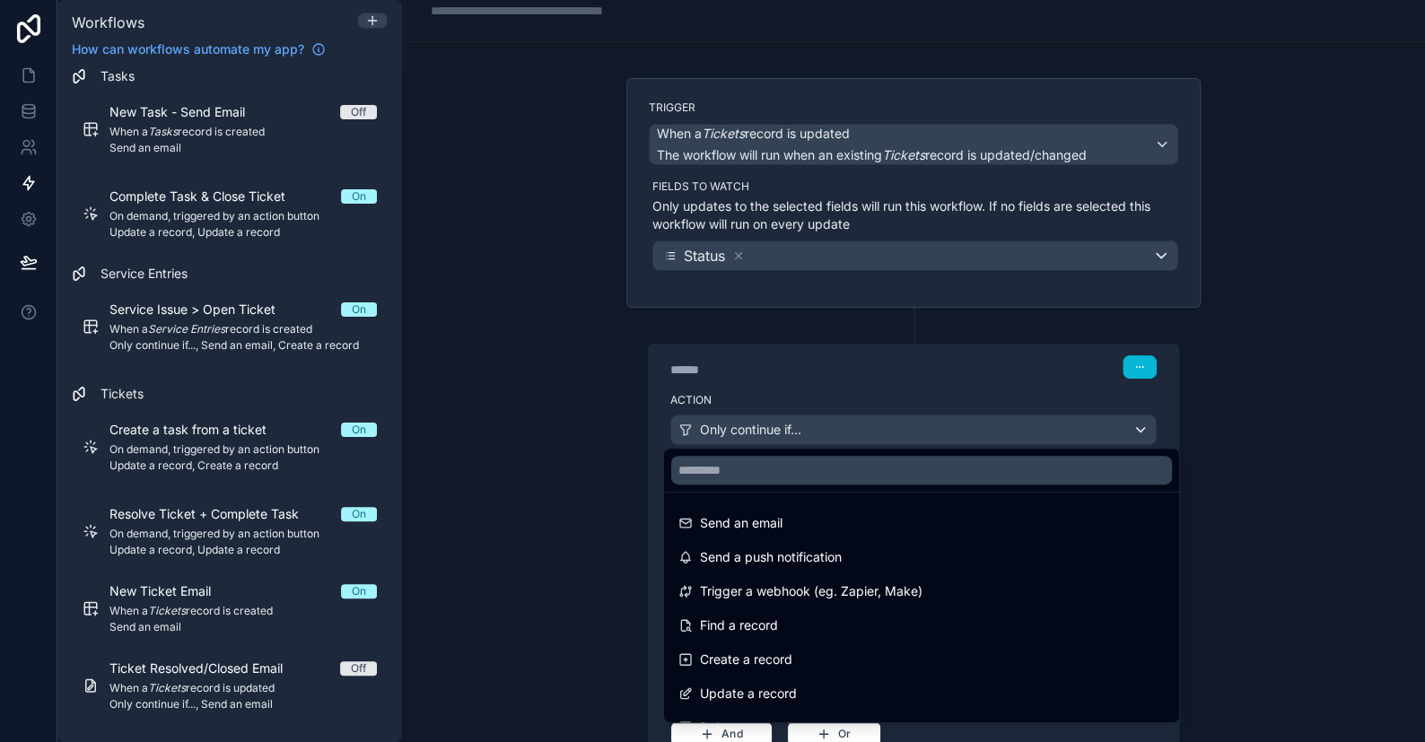
click at [842, 426] on div at bounding box center [712, 371] width 1425 height 742
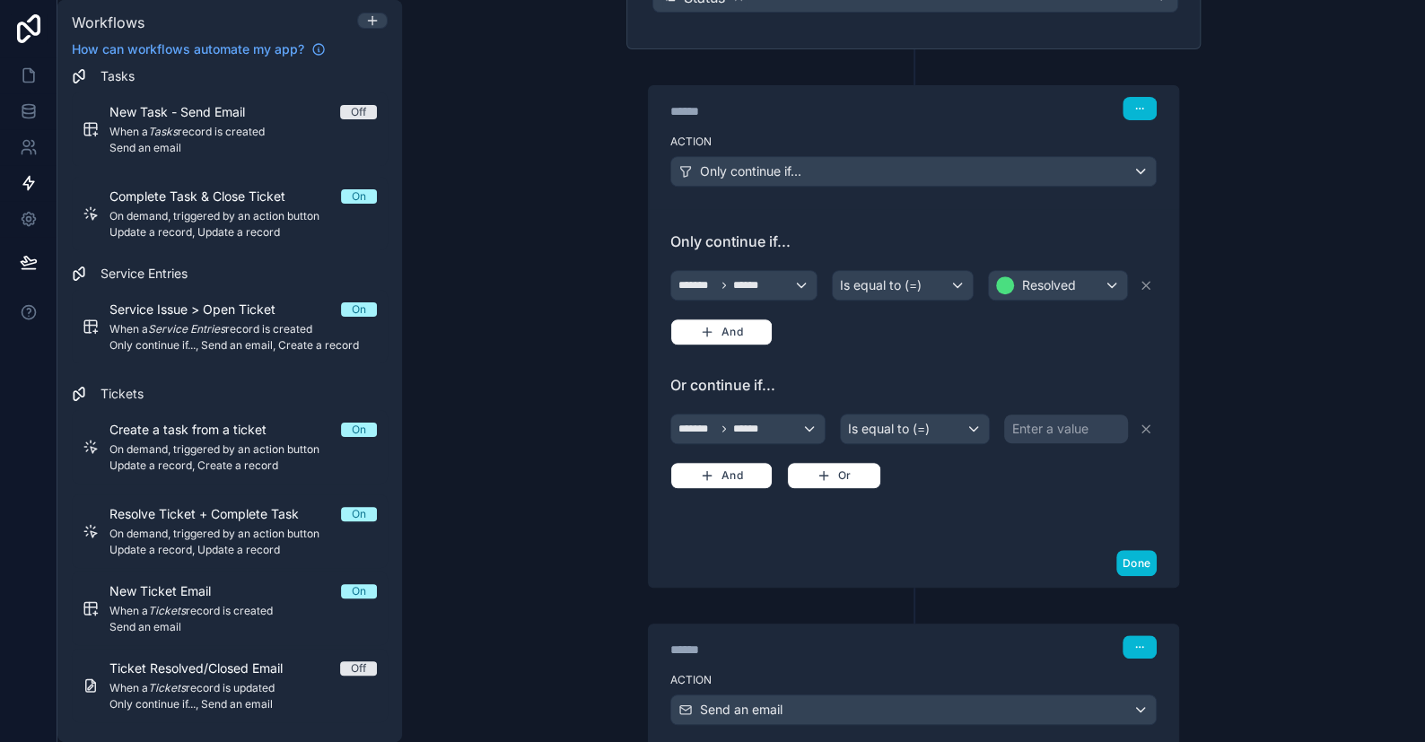
scroll to position [325, 0]
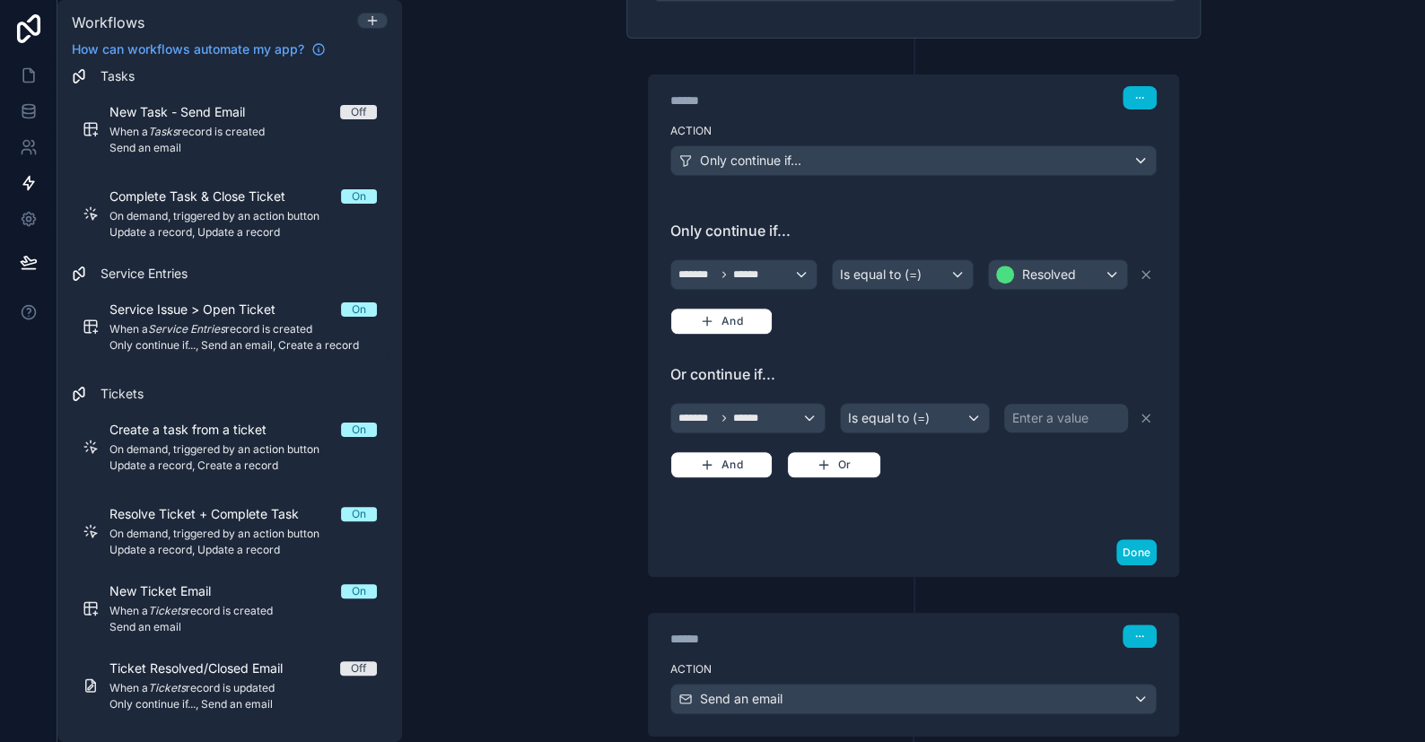
click at [1050, 417] on div "Enter a value" at bounding box center [1050, 418] width 76 height 18
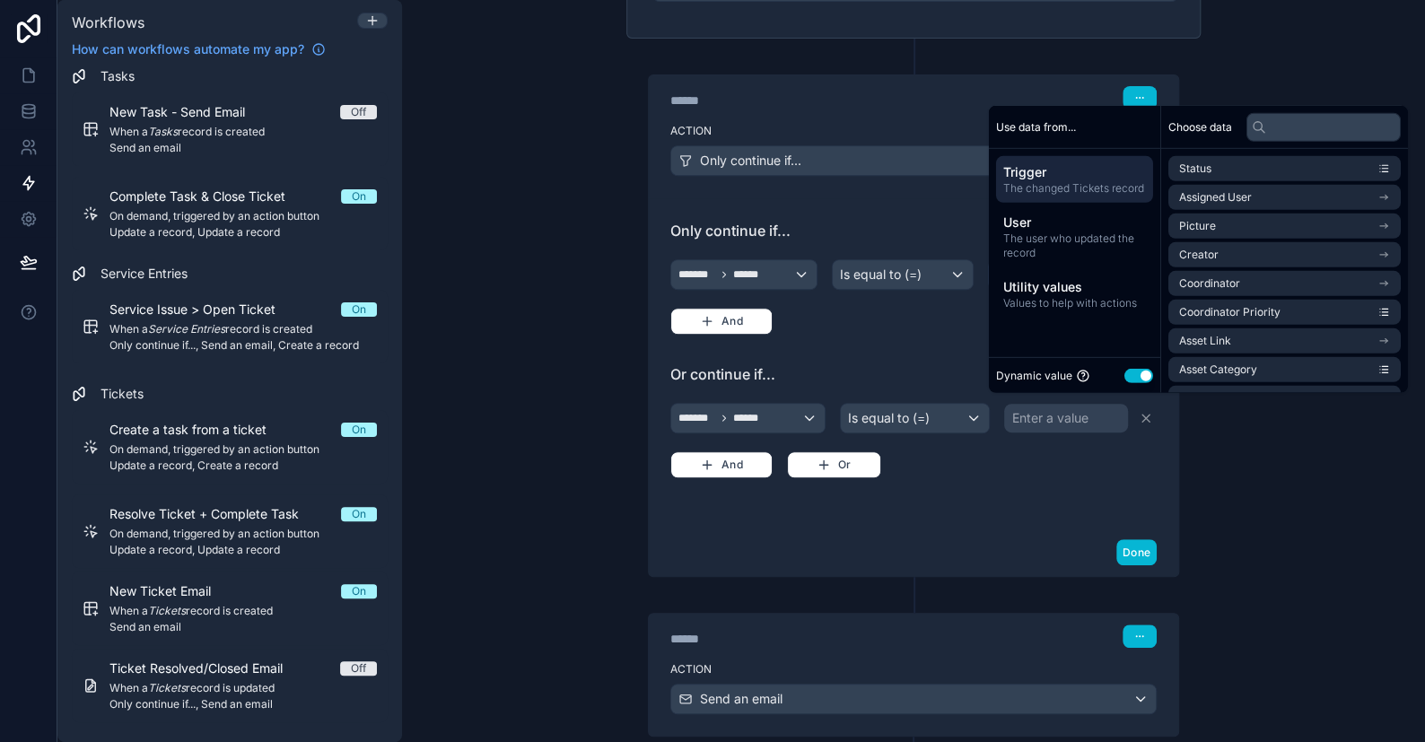
click at [1139, 378] on button "Use setting" at bounding box center [1139, 375] width 29 height 14
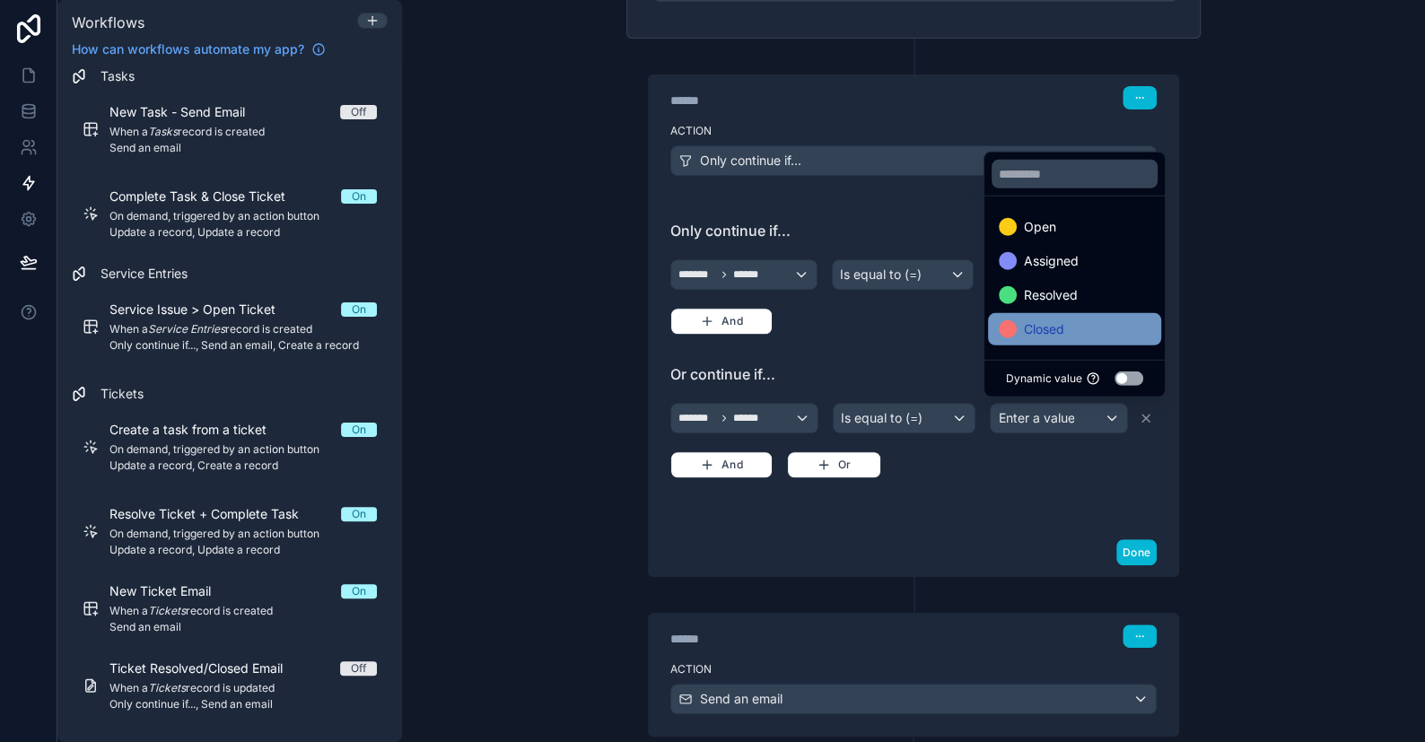
click at [1043, 334] on span "Closed" at bounding box center [1044, 330] width 40 height 22
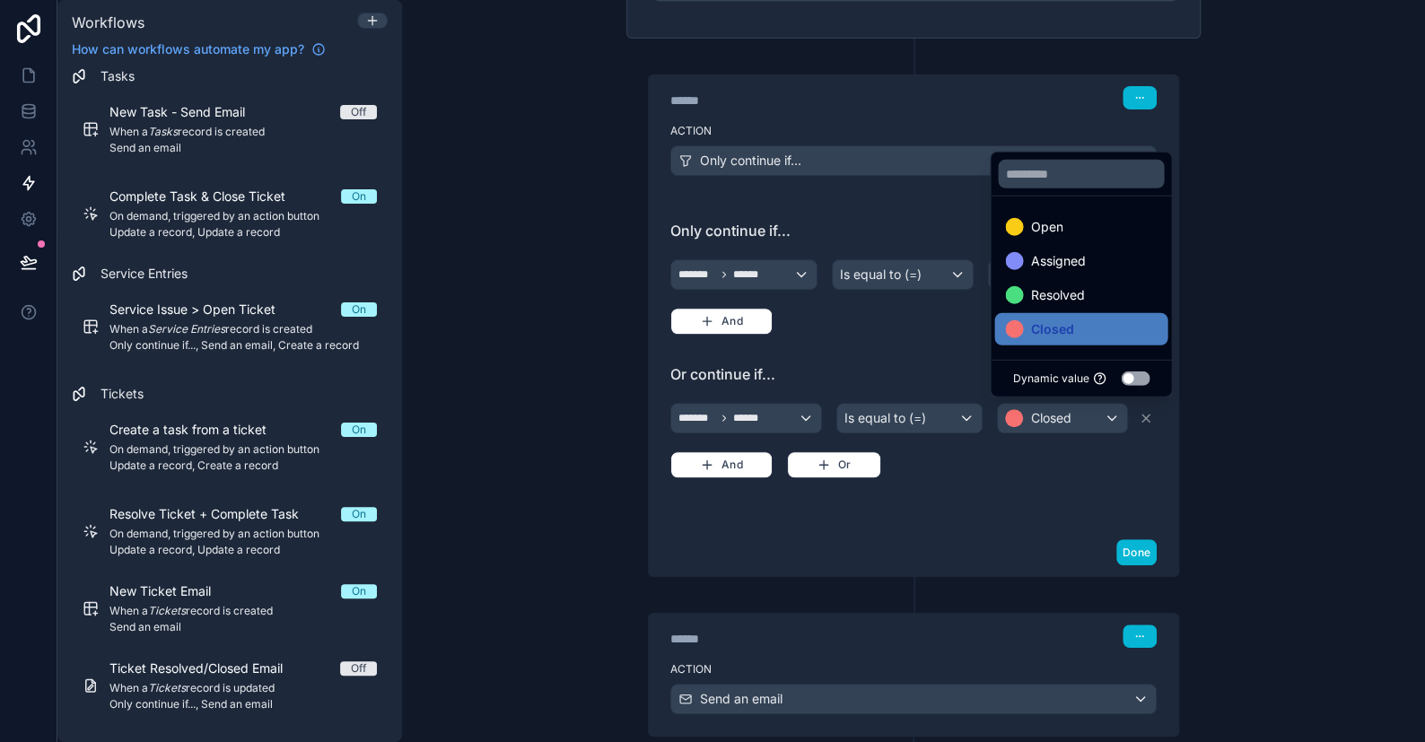
click at [1321, 323] on div "**********" at bounding box center [913, 371] width 1023 height 742
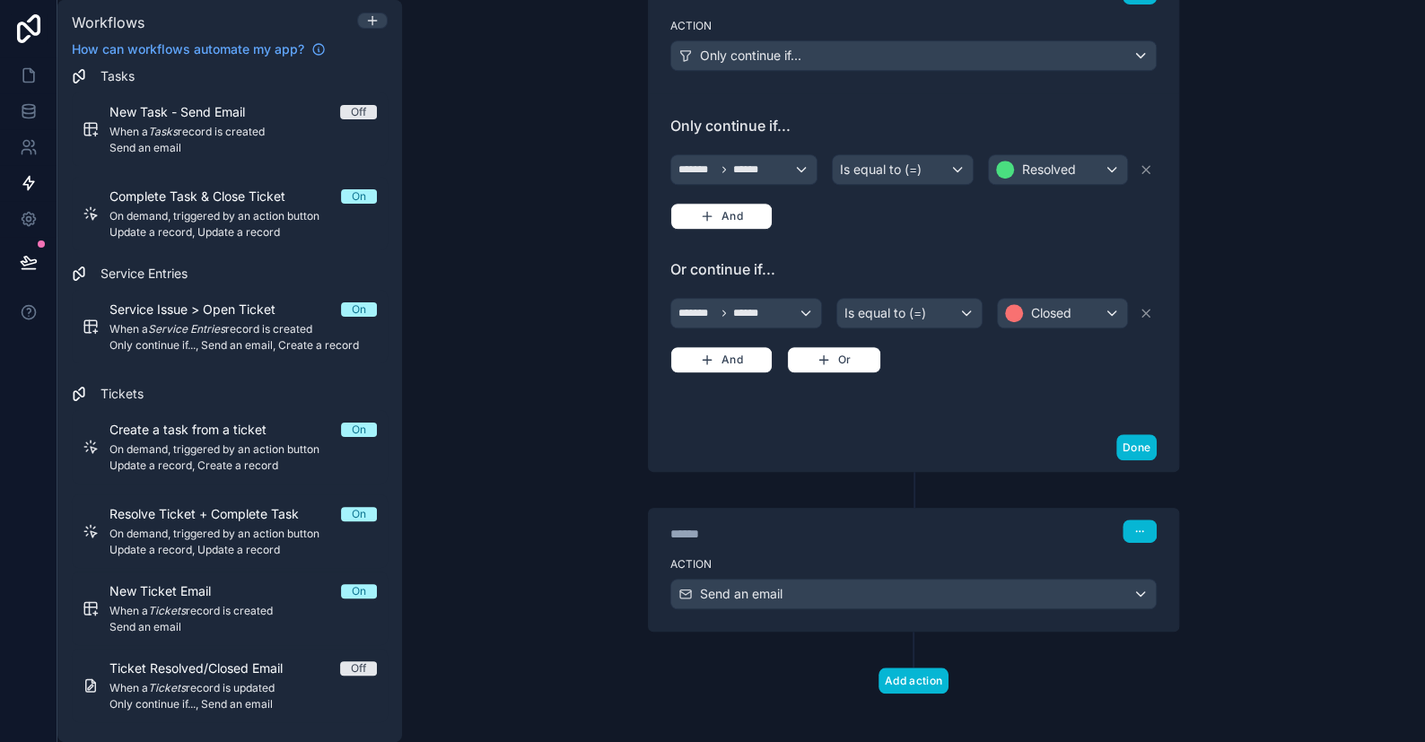
scroll to position [433, 0]
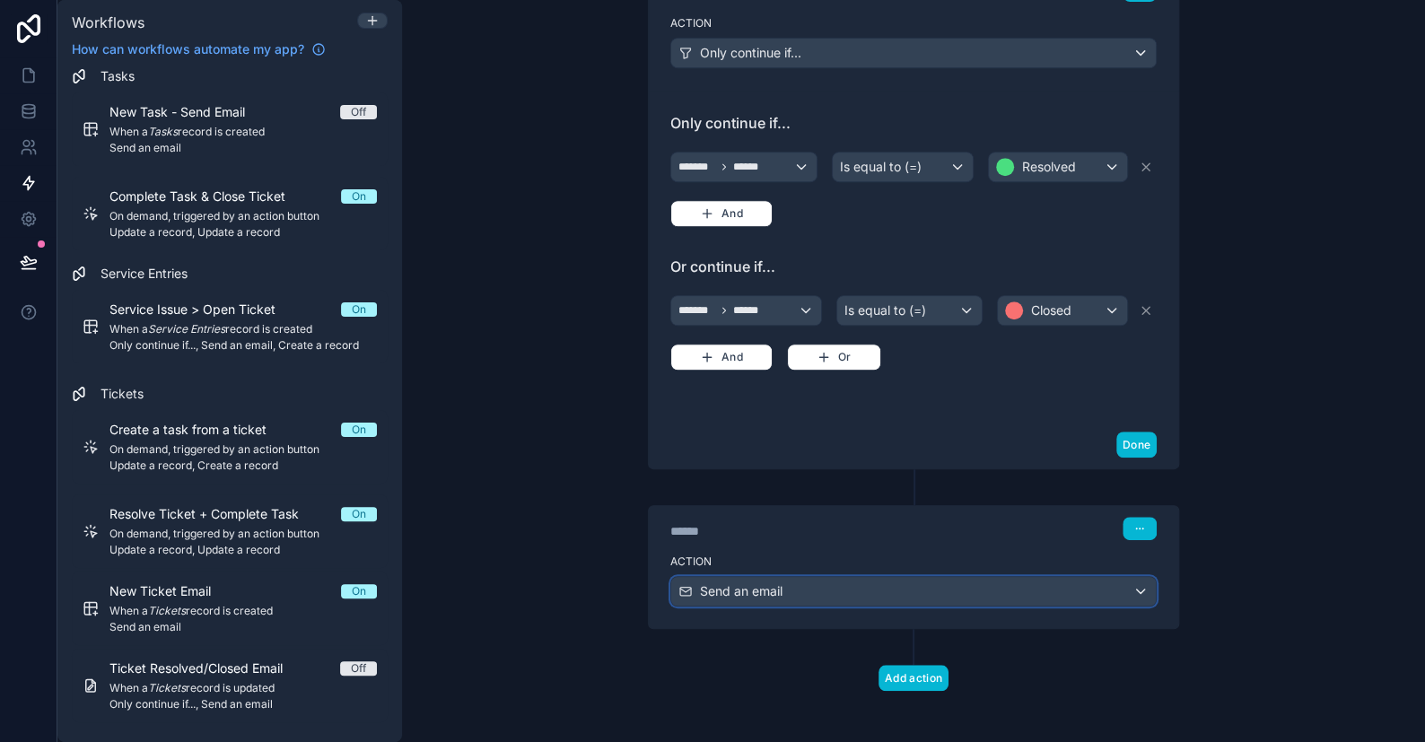
click at [790, 588] on div "Send an email" at bounding box center [913, 591] width 485 height 29
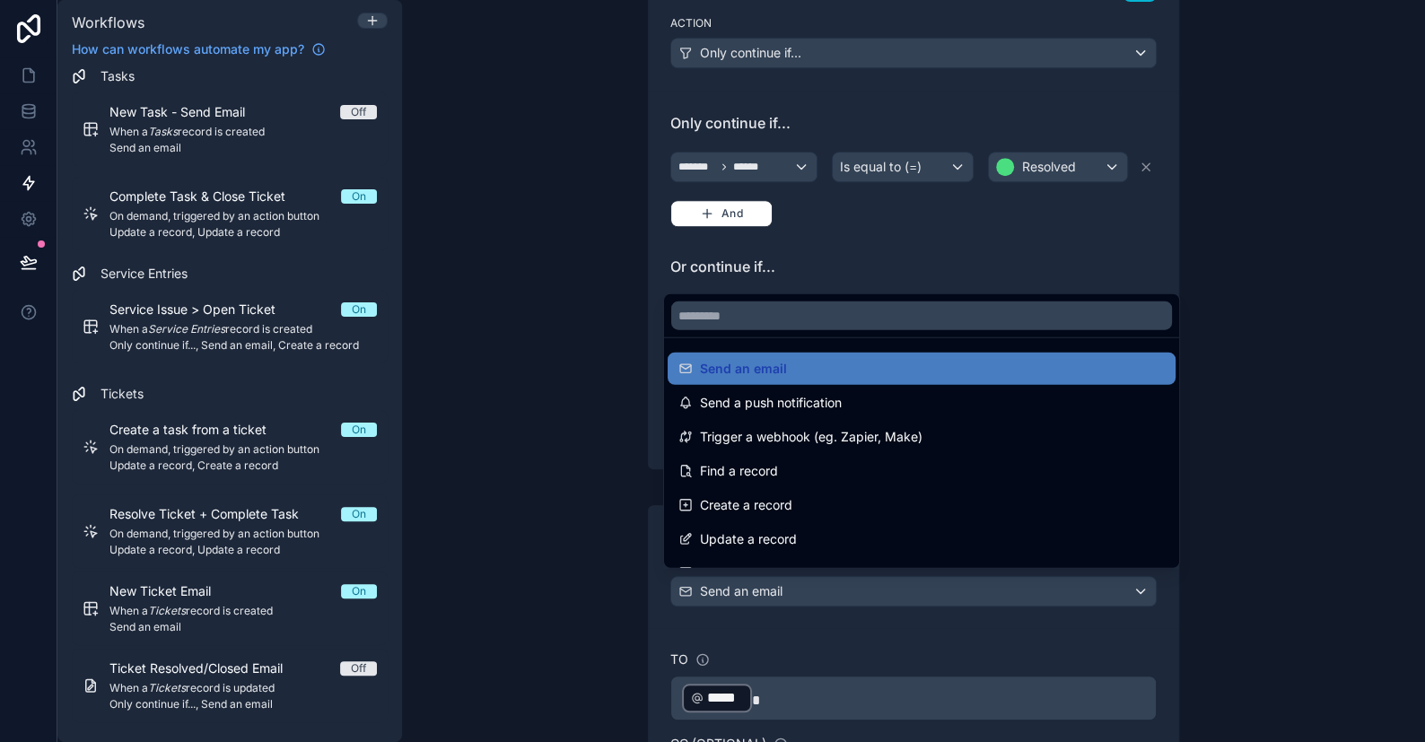
click at [790, 588] on div at bounding box center [712, 371] width 1425 height 742
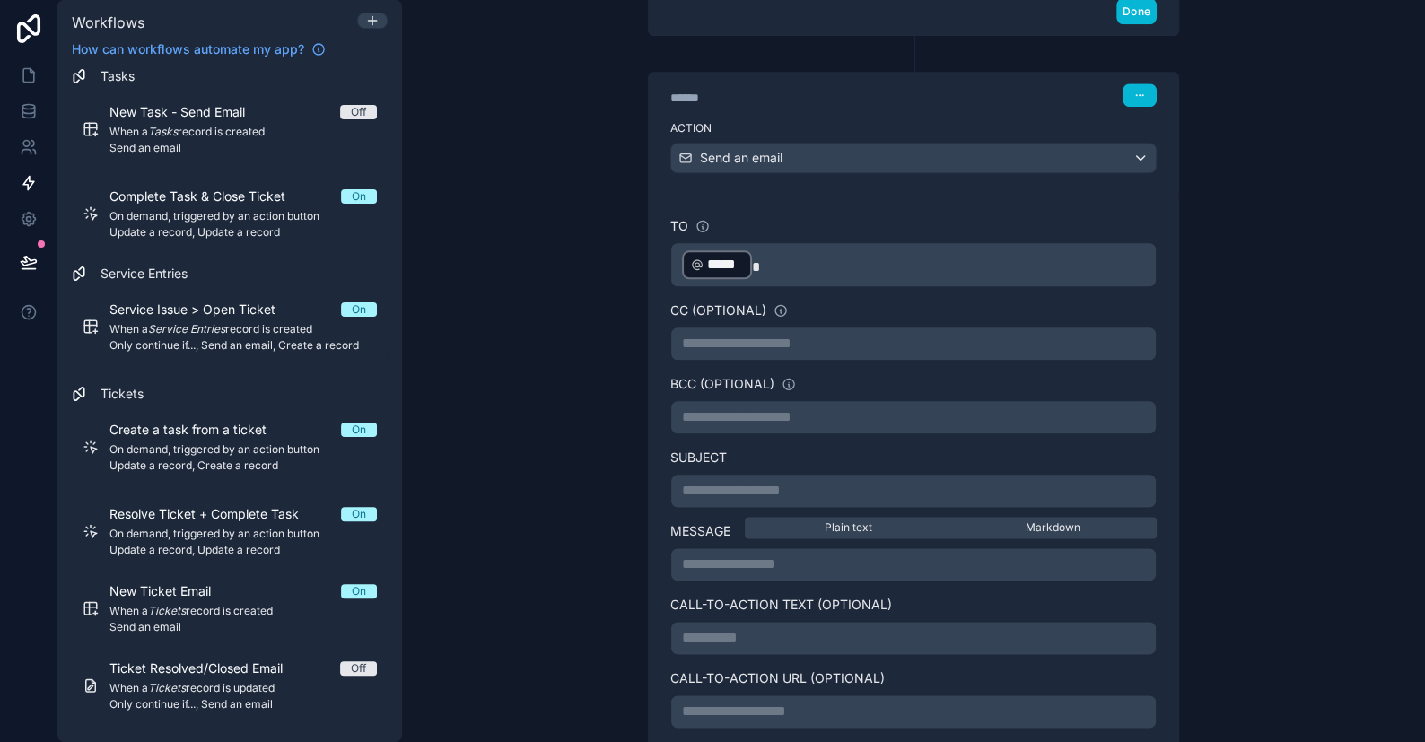
scroll to position [881, 0]
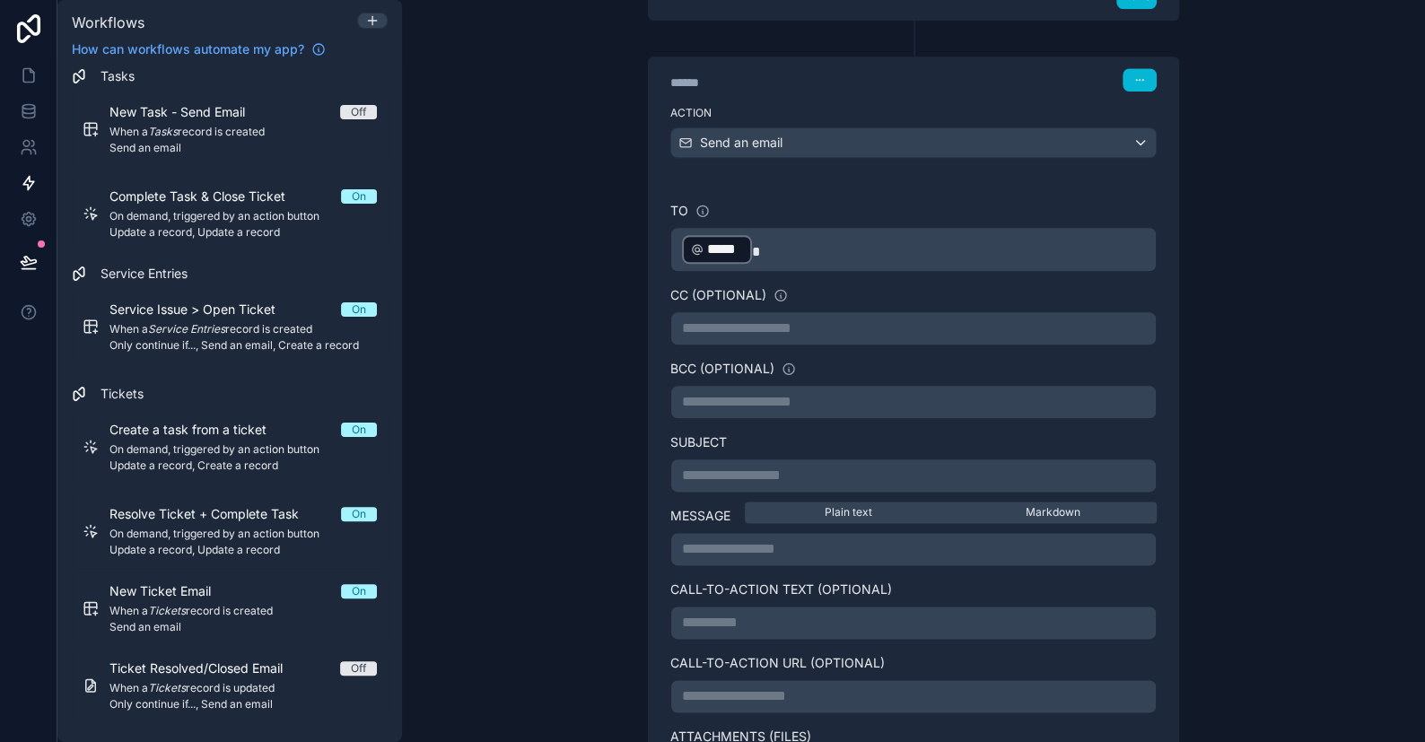
click at [695, 473] on p "**********" at bounding box center [913, 476] width 463 height 22
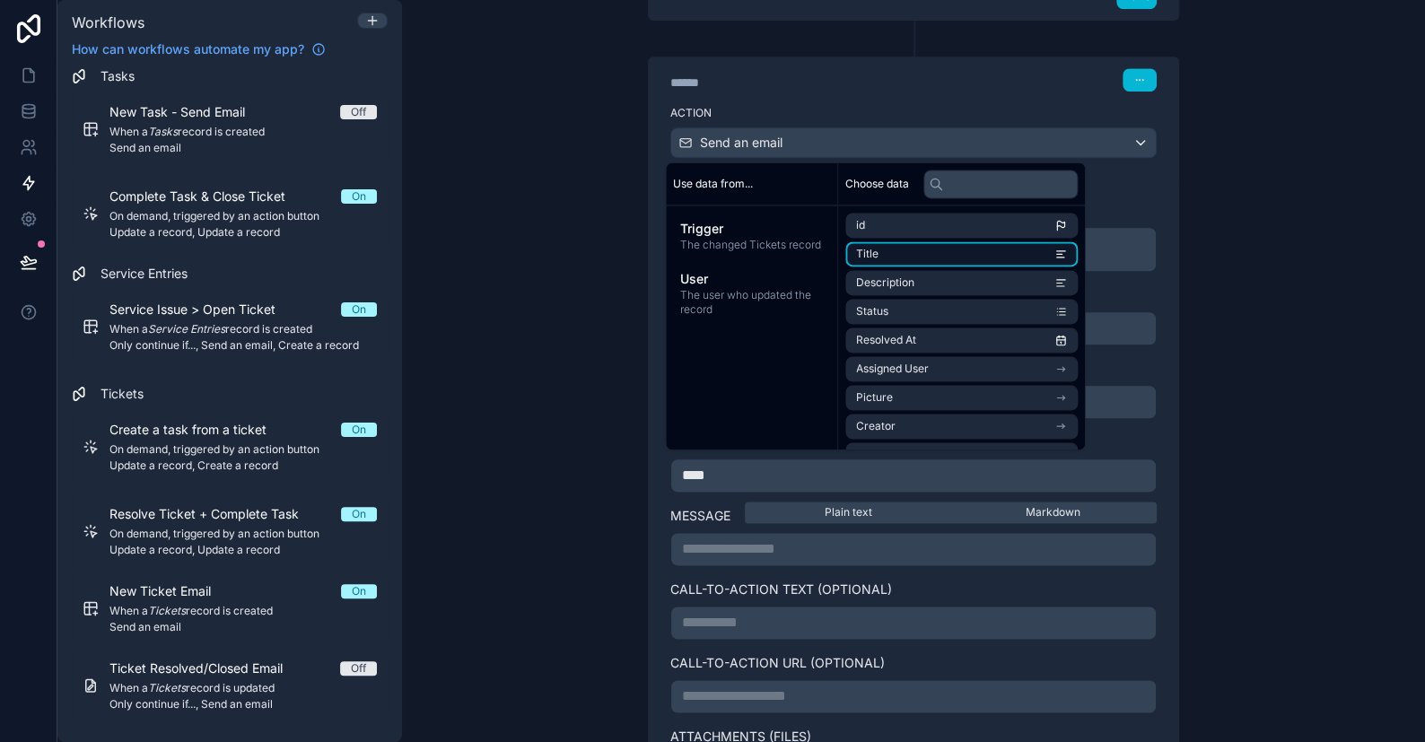
click at [901, 257] on li "Title" at bounding box center [962, 253] width 232 height 25
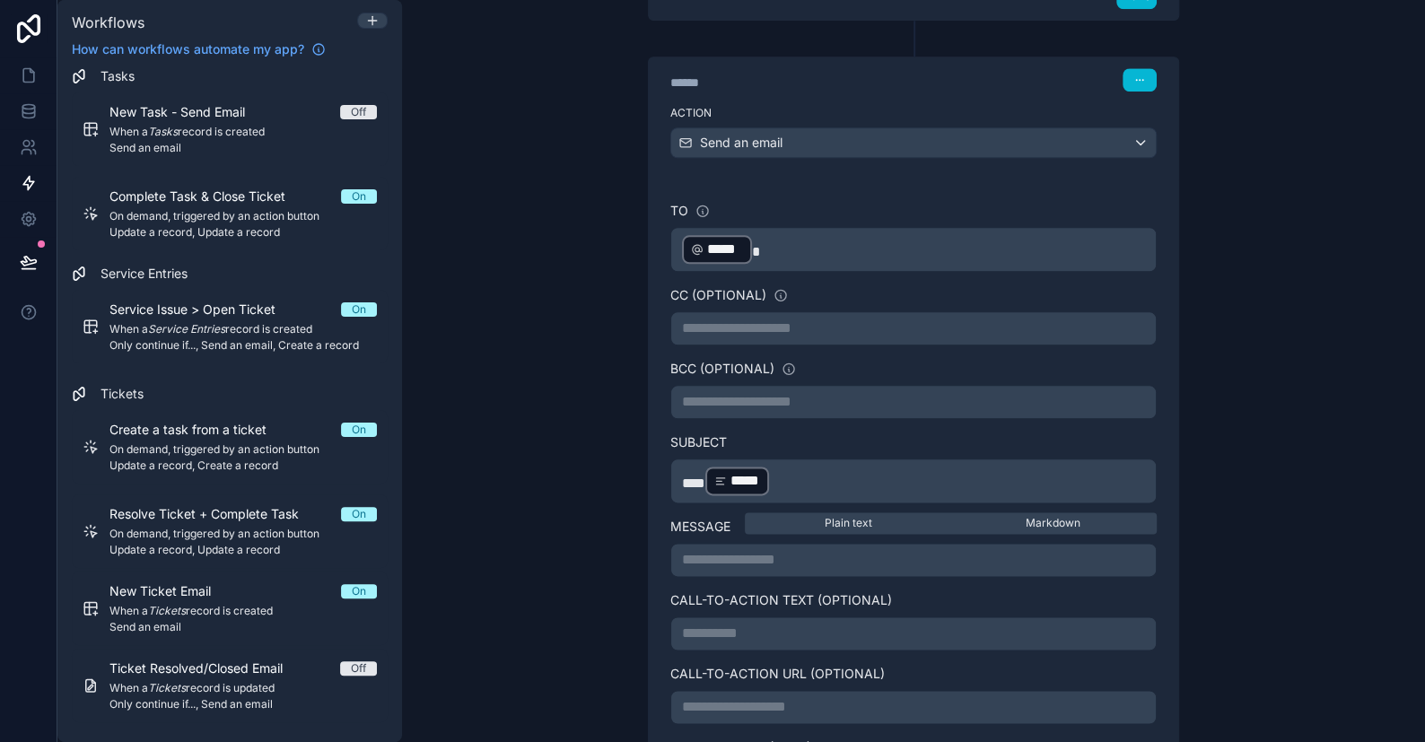
click at [794, 465] on p "*** ***** ﻿ ﻿" at bounding box center [913, 481] width 463 height 32
click at [822, 468] on p "***** ***** ﻿ ﻿" at bounding box center [913, 481] width 463 height 32
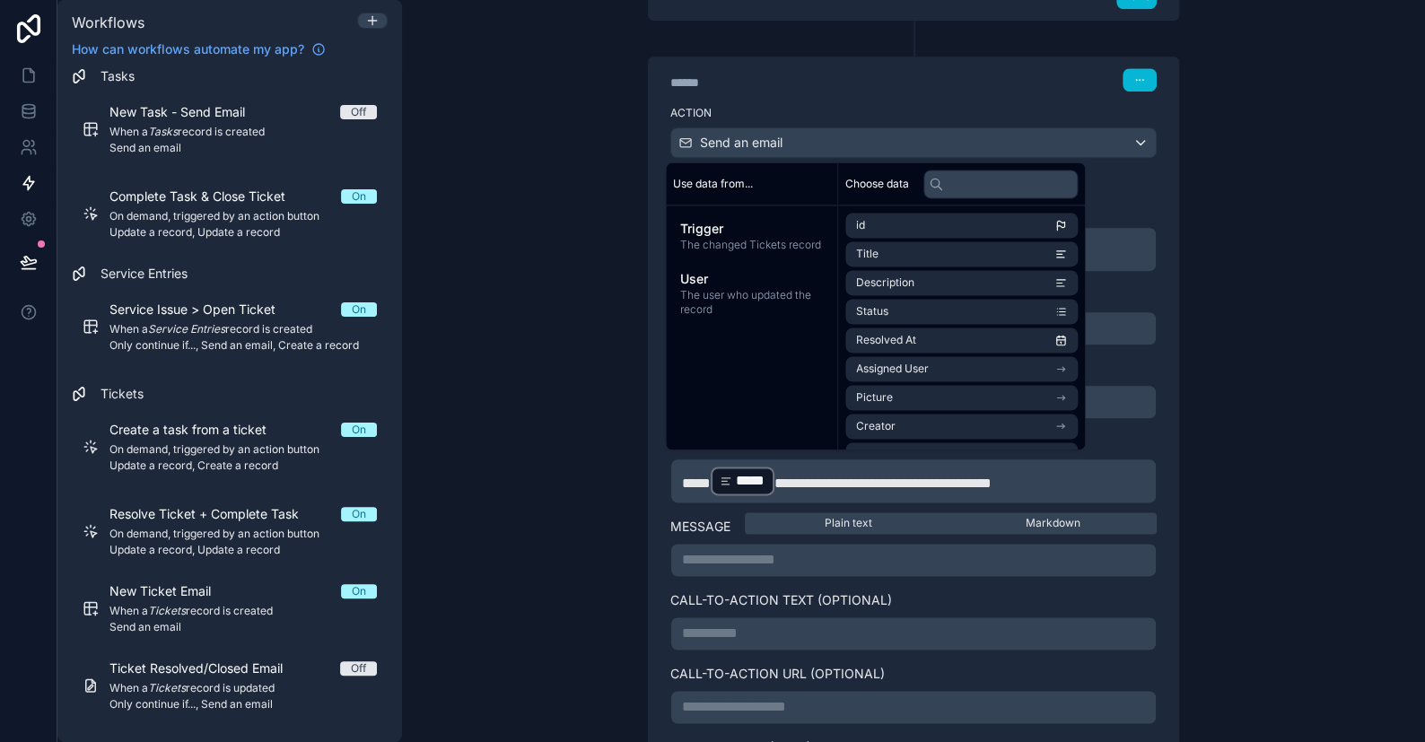
click at [706, 557] on p "**********" at bounding box center [913, 560] width 463 height 22
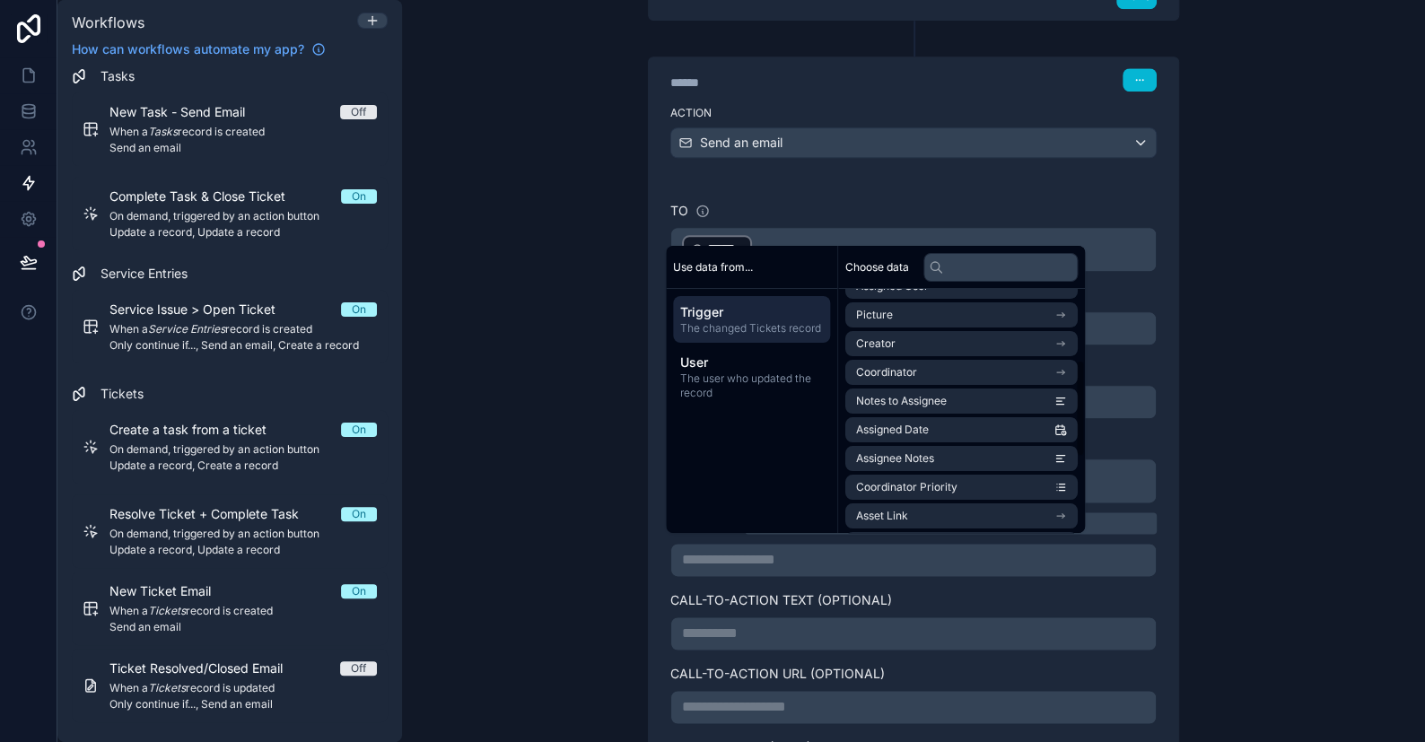
scroll to position [180, 0]
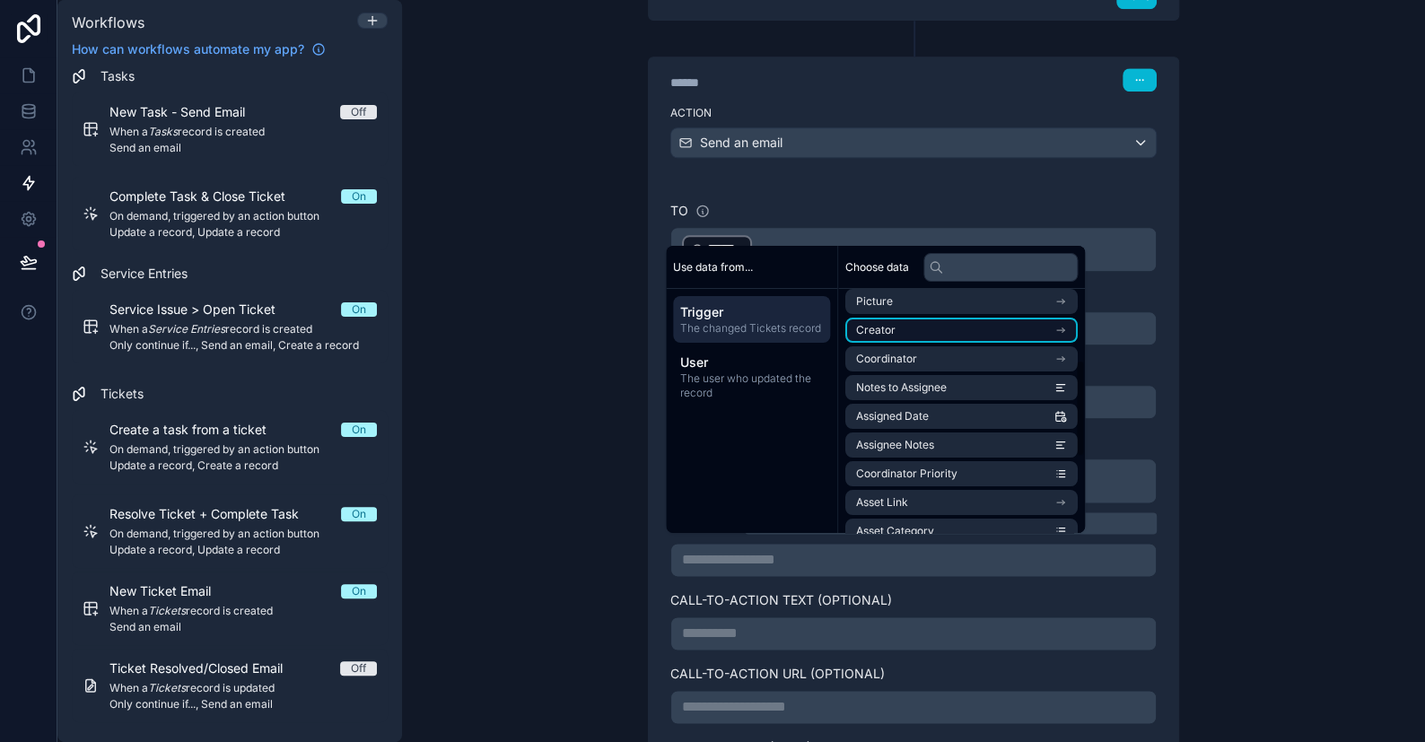
click at [907, 335] on li "Creator" at bounding box center [962, 330] width 232 height 25
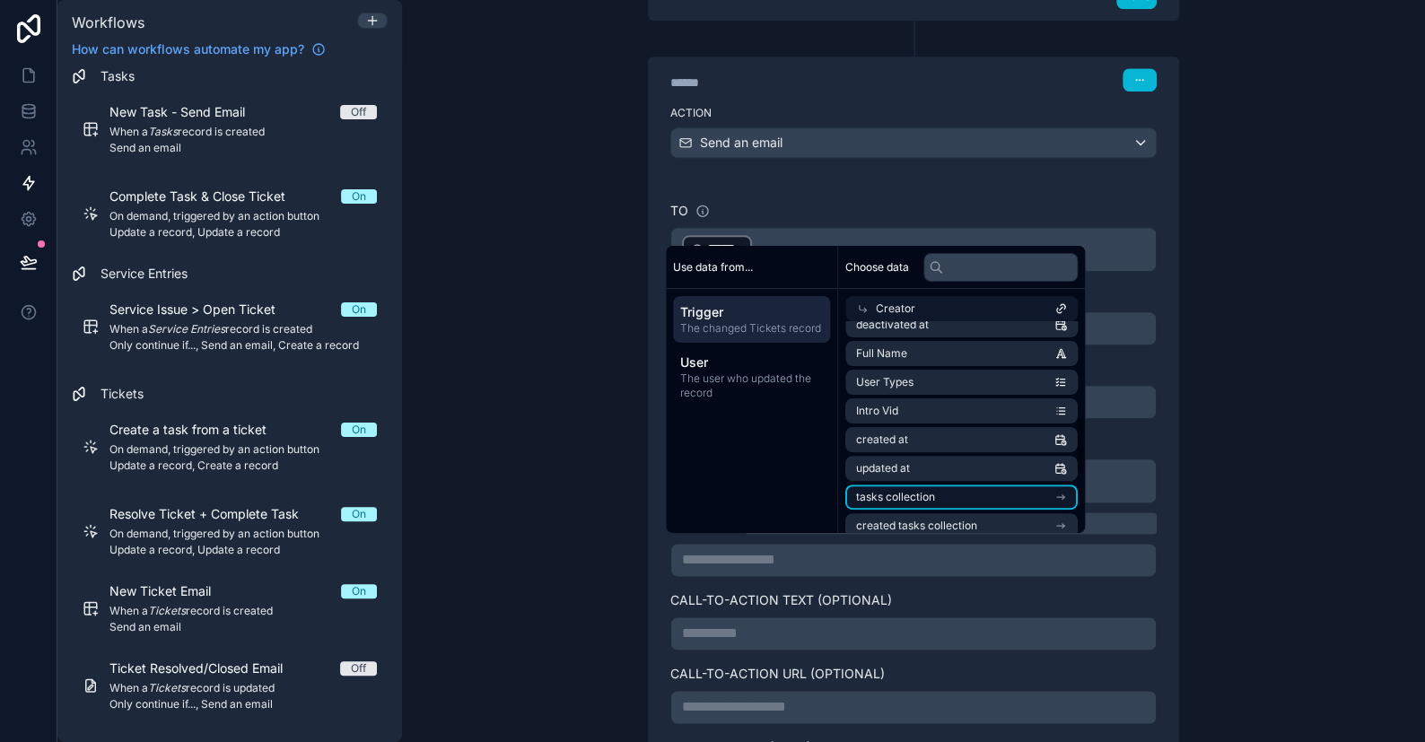
scroll to position [359, 0]
click at [966, 264] on input "text" at bounding box center [1001, 266] width 154 height 29
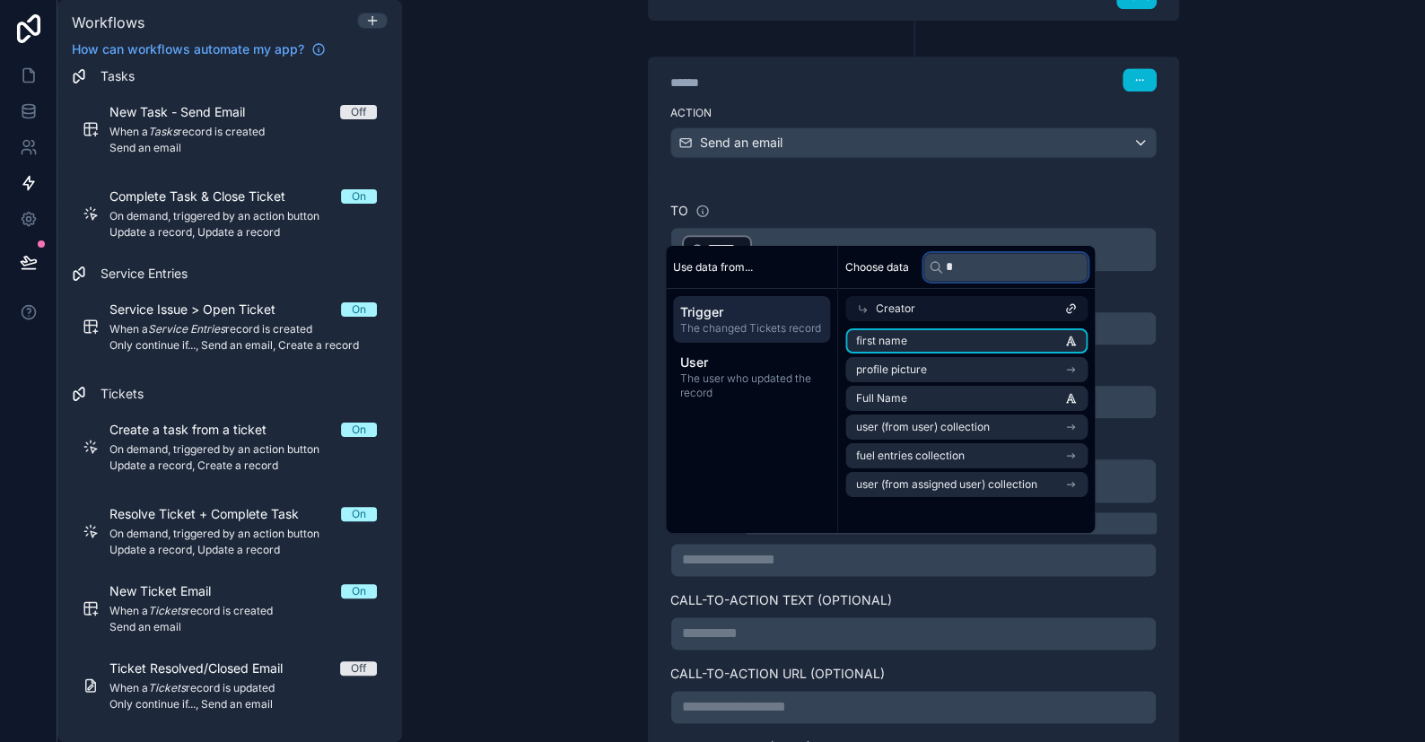
scroll to position [0, 0]
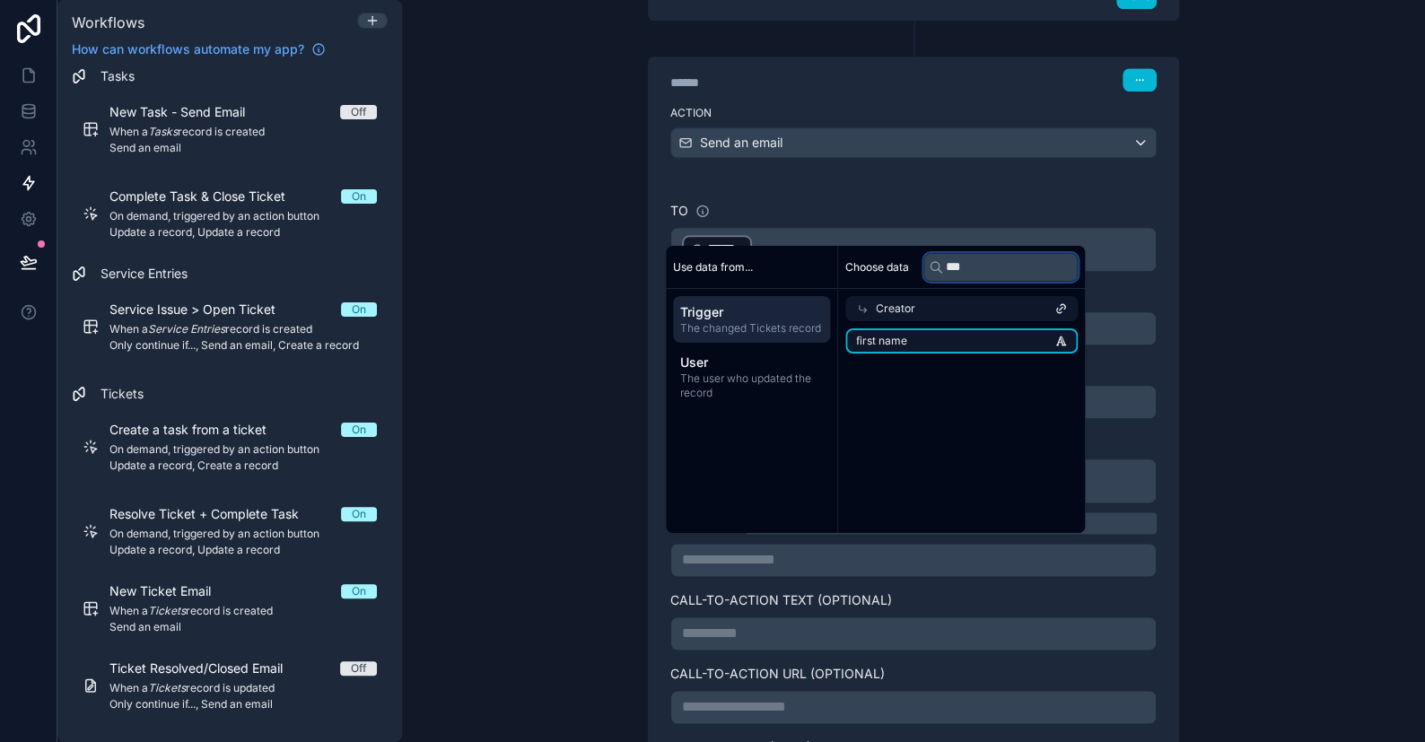
type input "***"
click at [908, 338] on li "first name" at bounding box center [962, 341] width 232 height 25
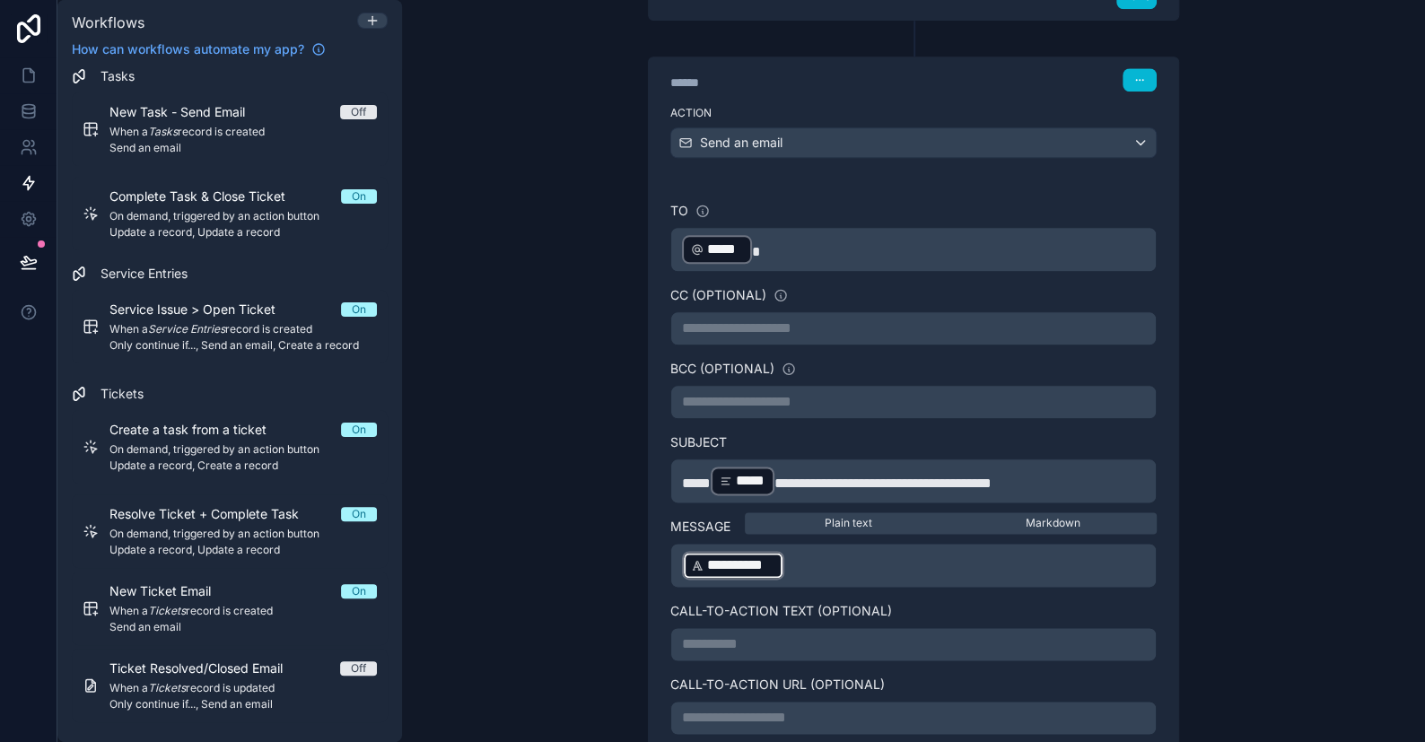
click at [791, 556] on p "**********" at bounding box center [913, 565] width 463 height 32
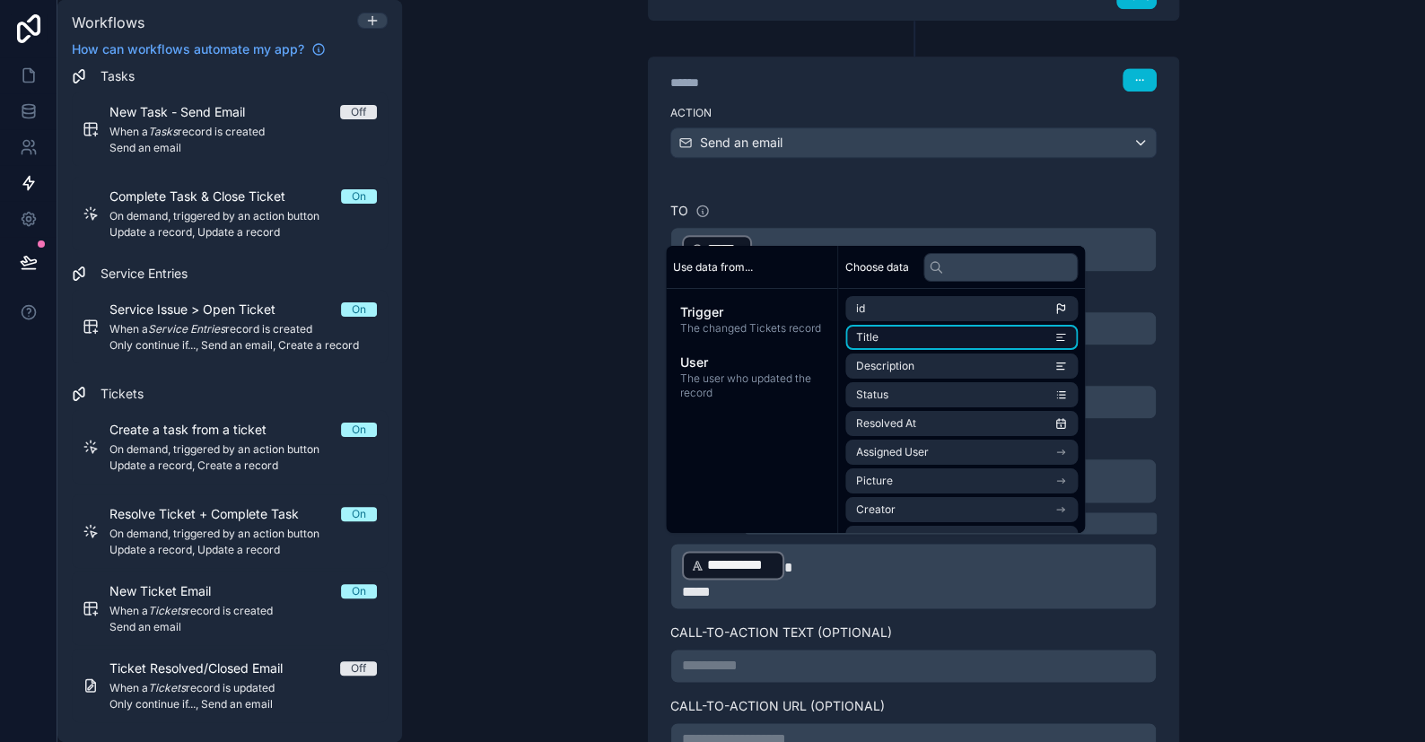
click at [910, 339] on li "Title" at bounding box center [962, 337] width 232 height 25
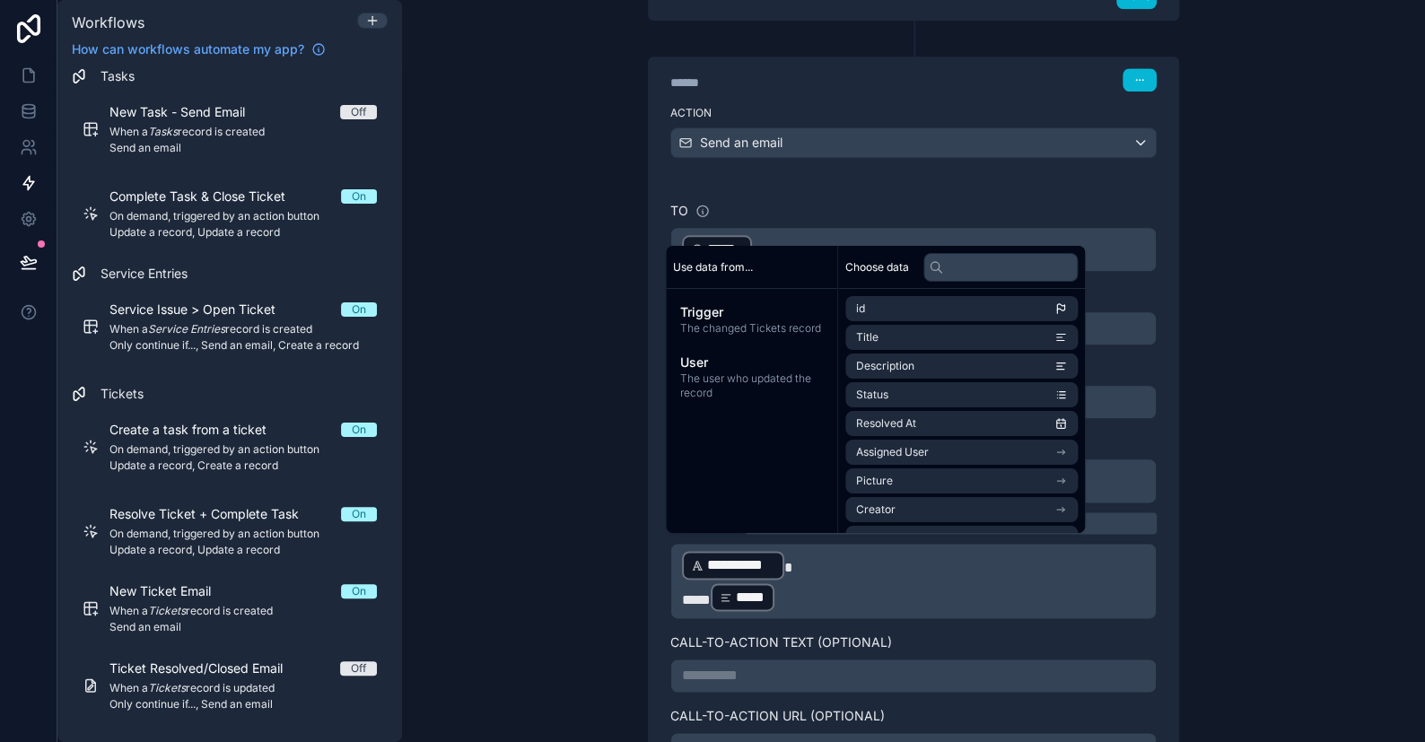
click at [794, 597] on p "***** ***** ﻿ ﻿" at bounding box center [913, 598] width 463 height 32
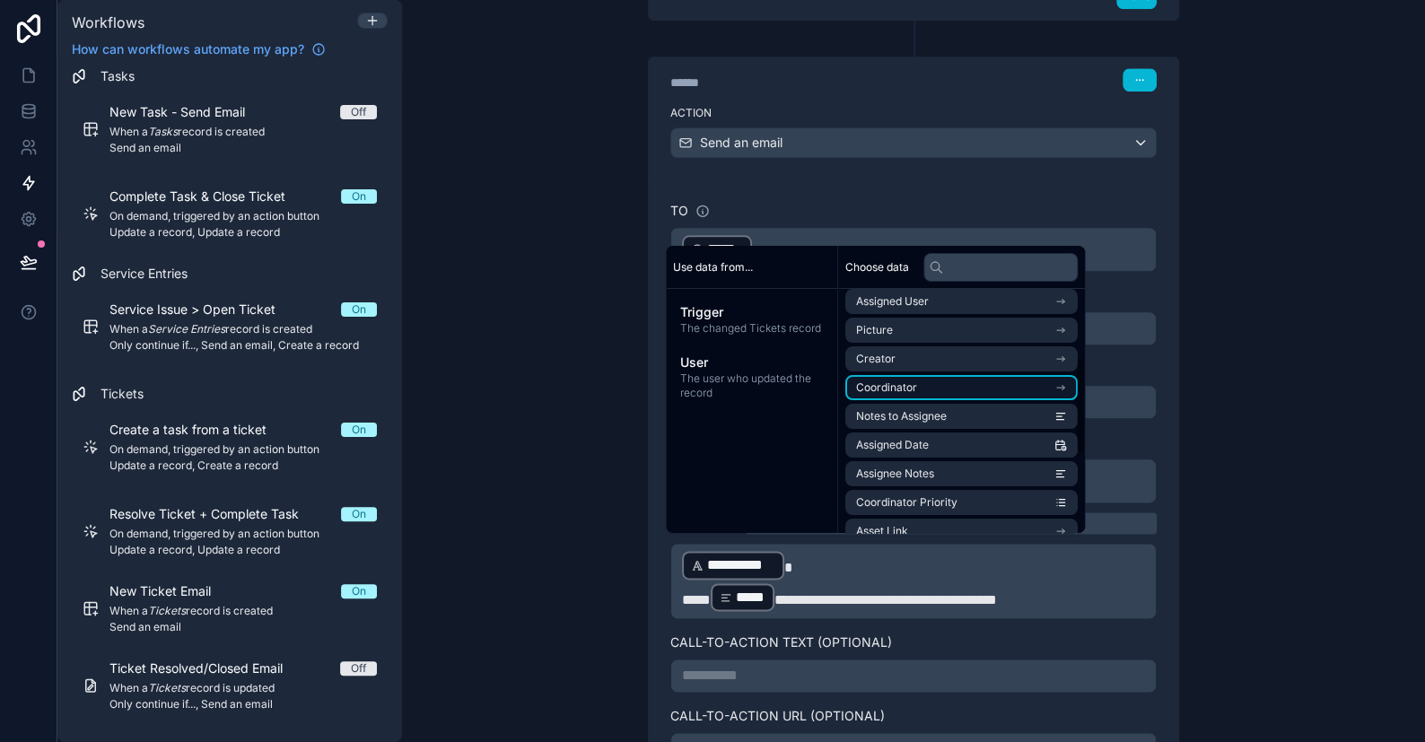
scroll to position [180, 0]
click at [21, 119] on icon at bounding box center [29, 111] width 18 height 18
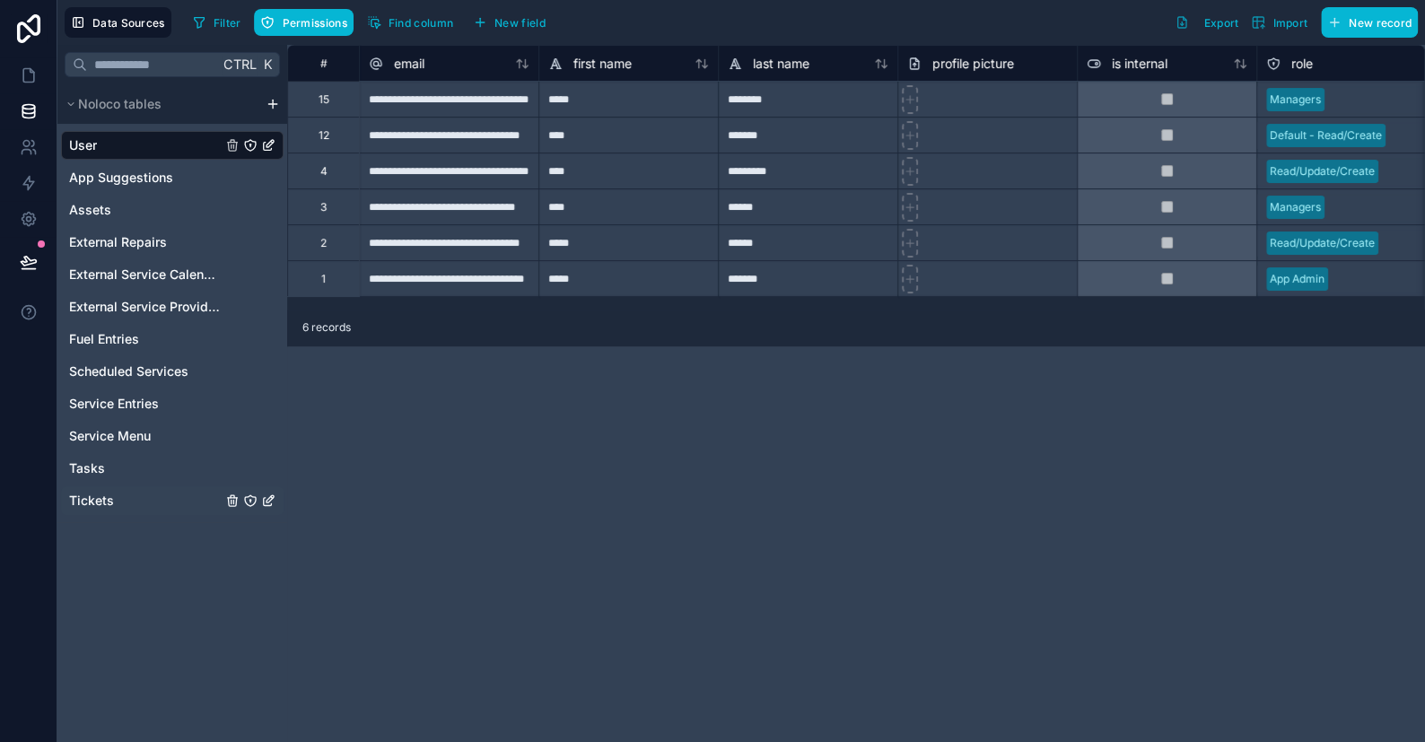
click at [83, 496] on span "Tickets" at bounding box center [91, 501] width 45 height 18
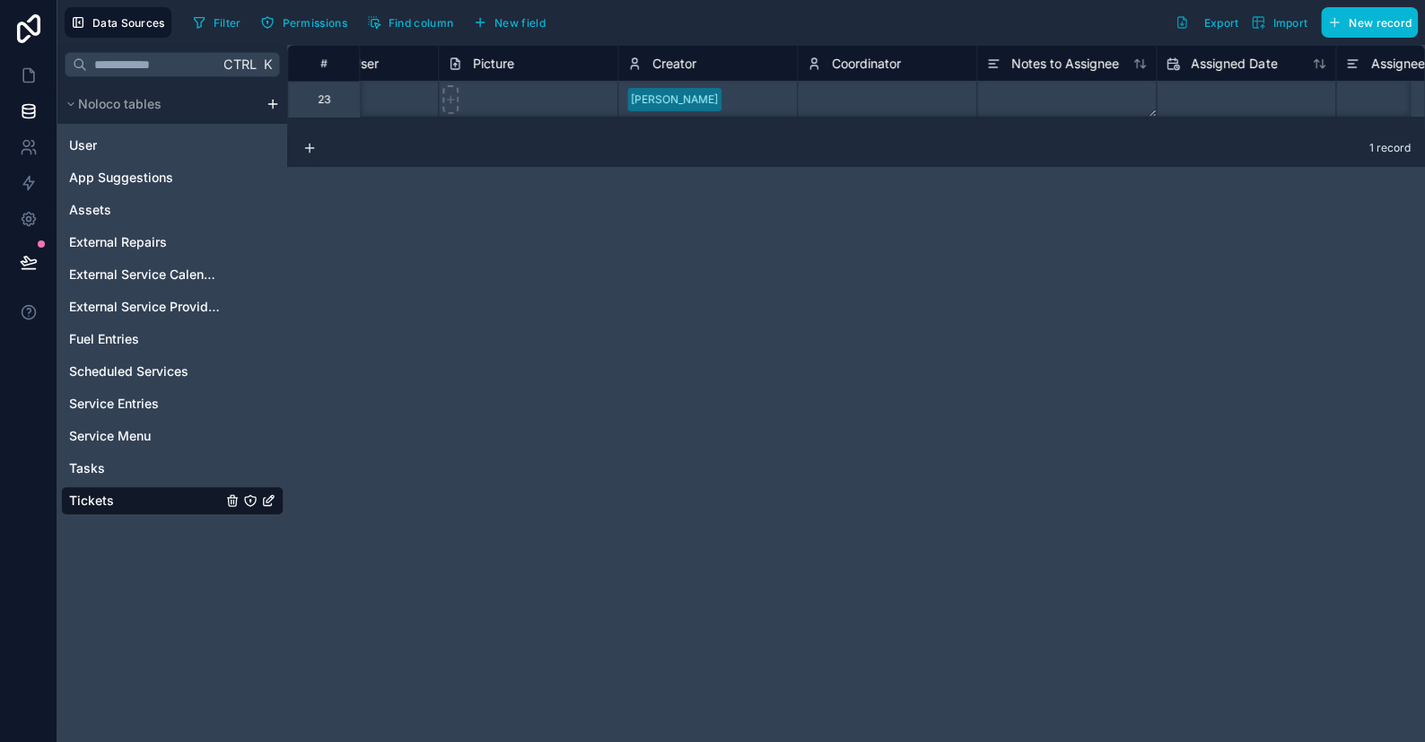
scroll to position [0, 826]
click at [526, 20] on span "New field" at bounding box center [520, 22] width 51 height 13
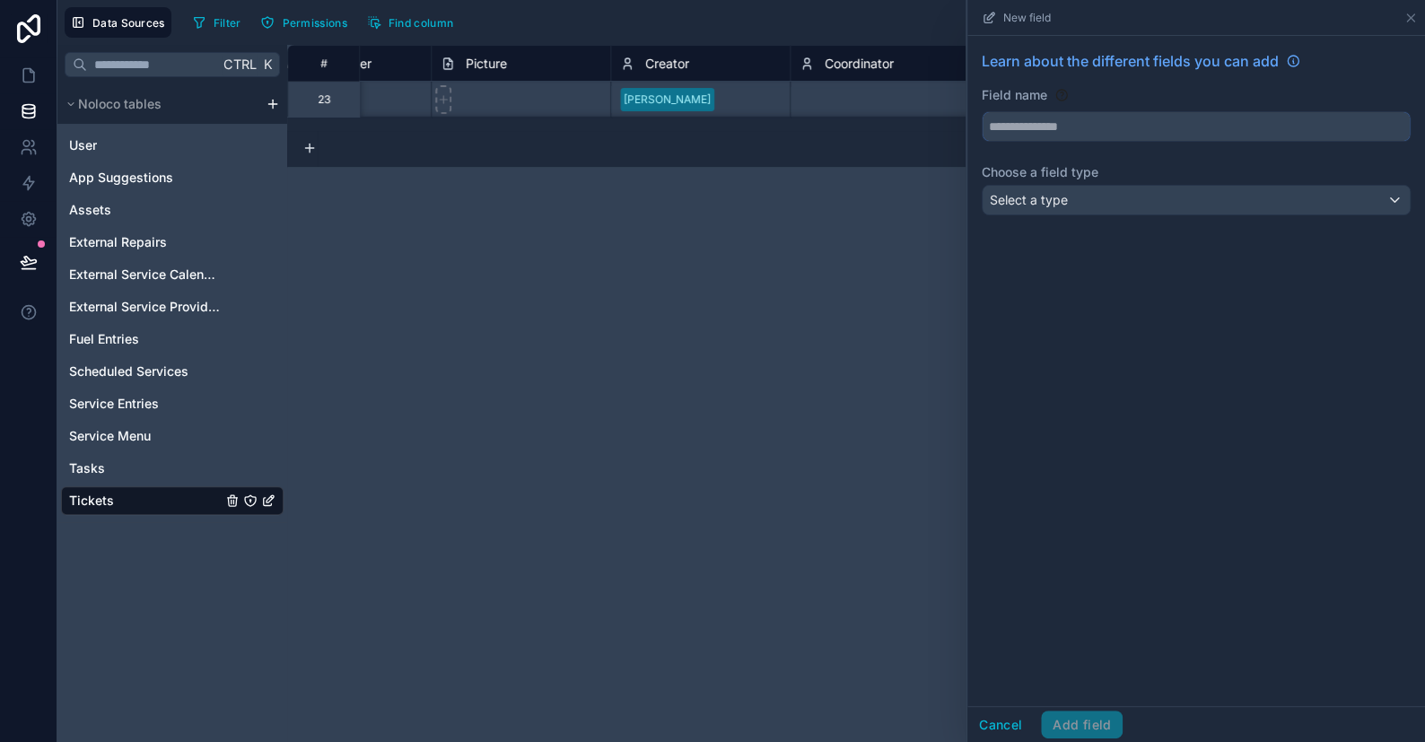
click at [1017, 122] on input "text" at bounding box center [1196, 126] width 427 height 29
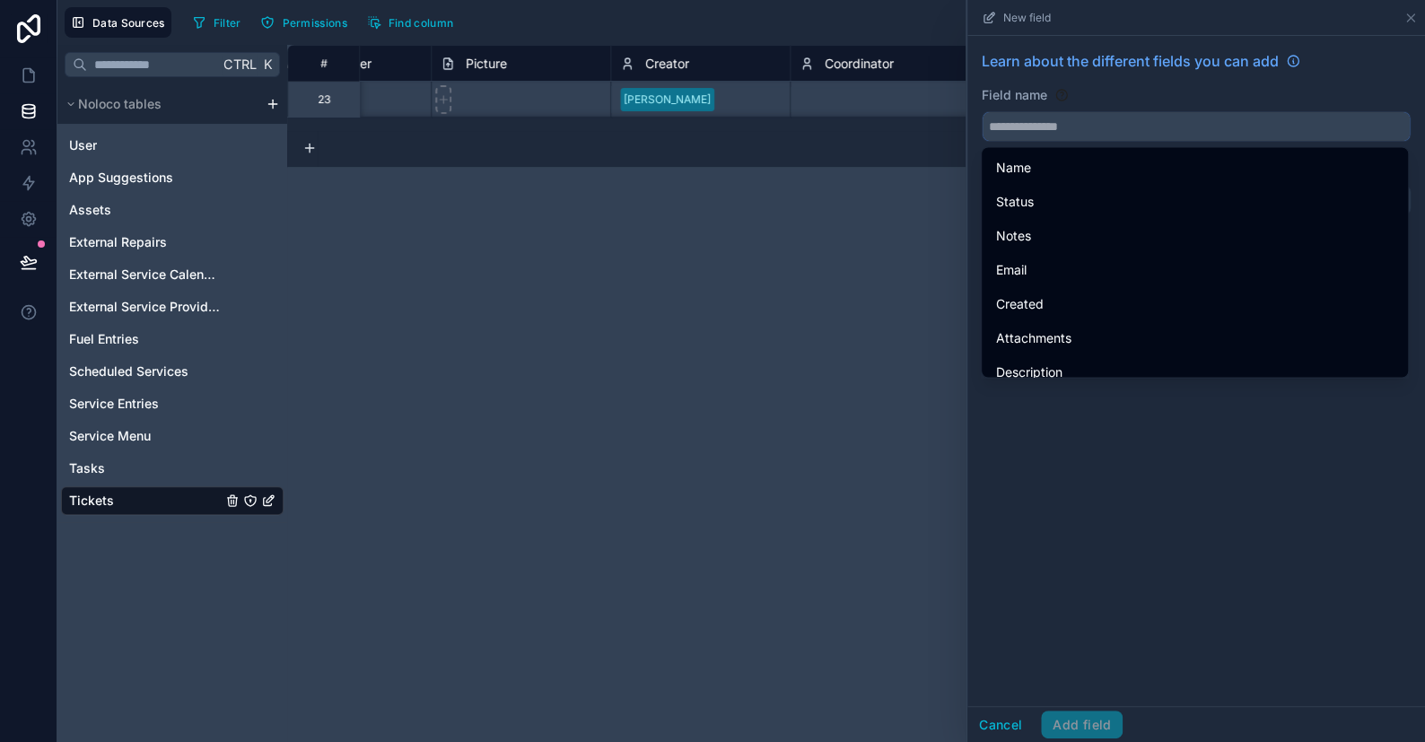
type input "*"
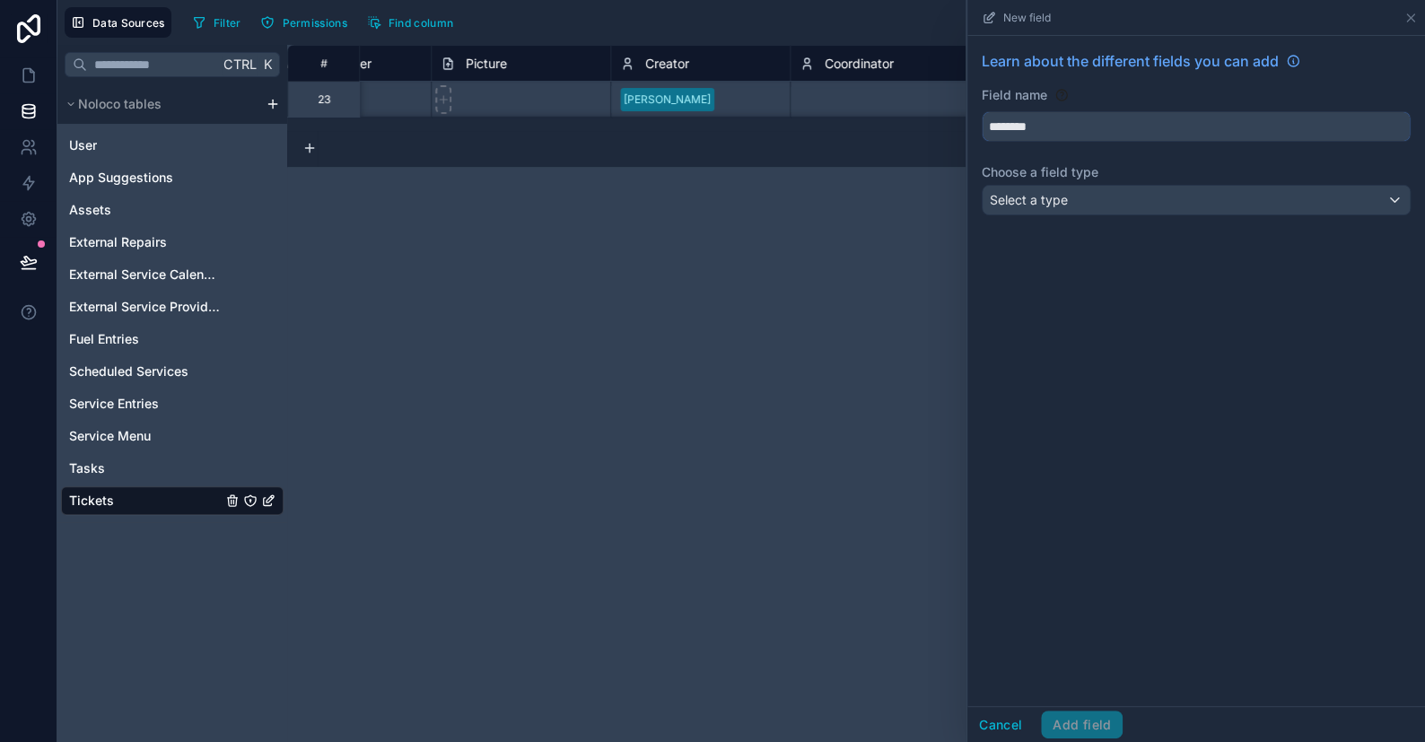
type input "********"
click at [1040, 208] on div "Select a type" at bounding box center [1196, 200] width 427 height 29
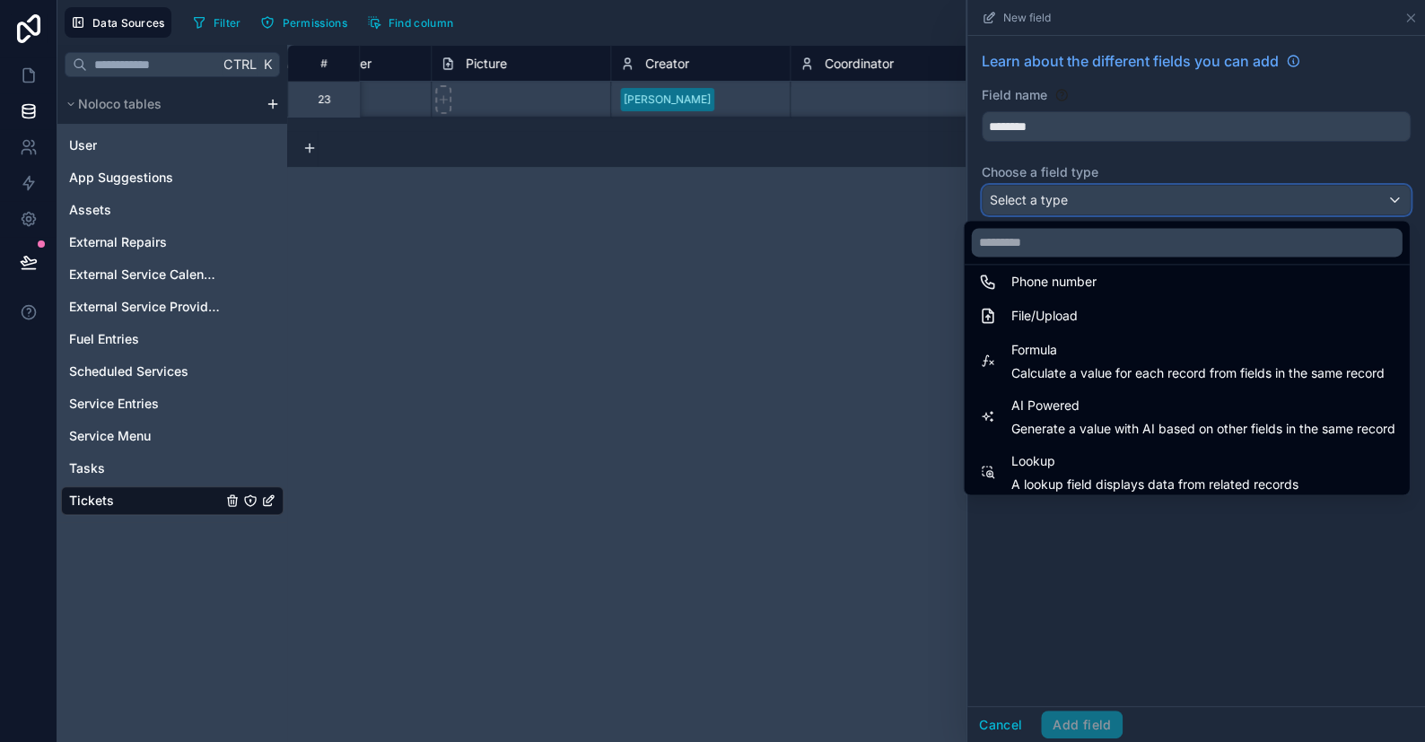
scroll to position [520, 0]
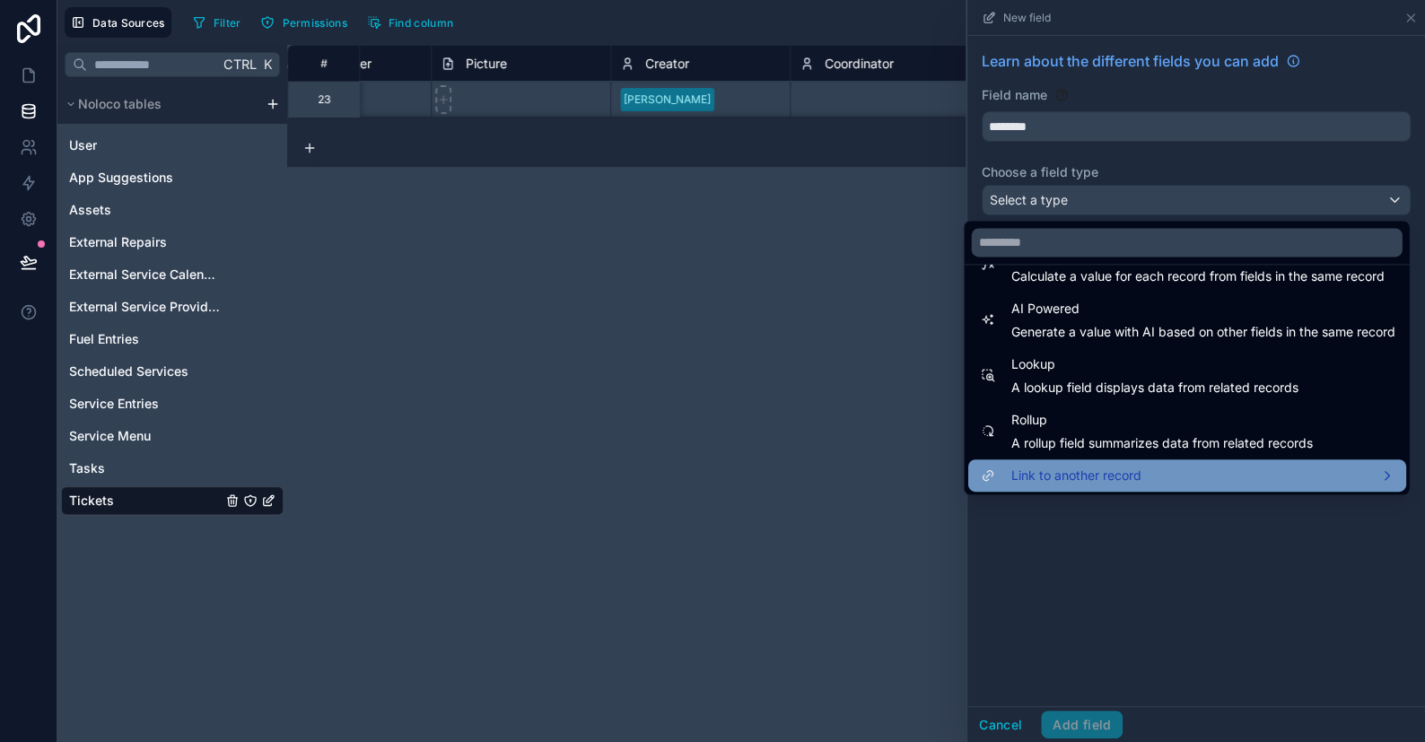
click at [1065, 469] on span "Link to another record" at bounding box center [1076, 476] width 130 height 22
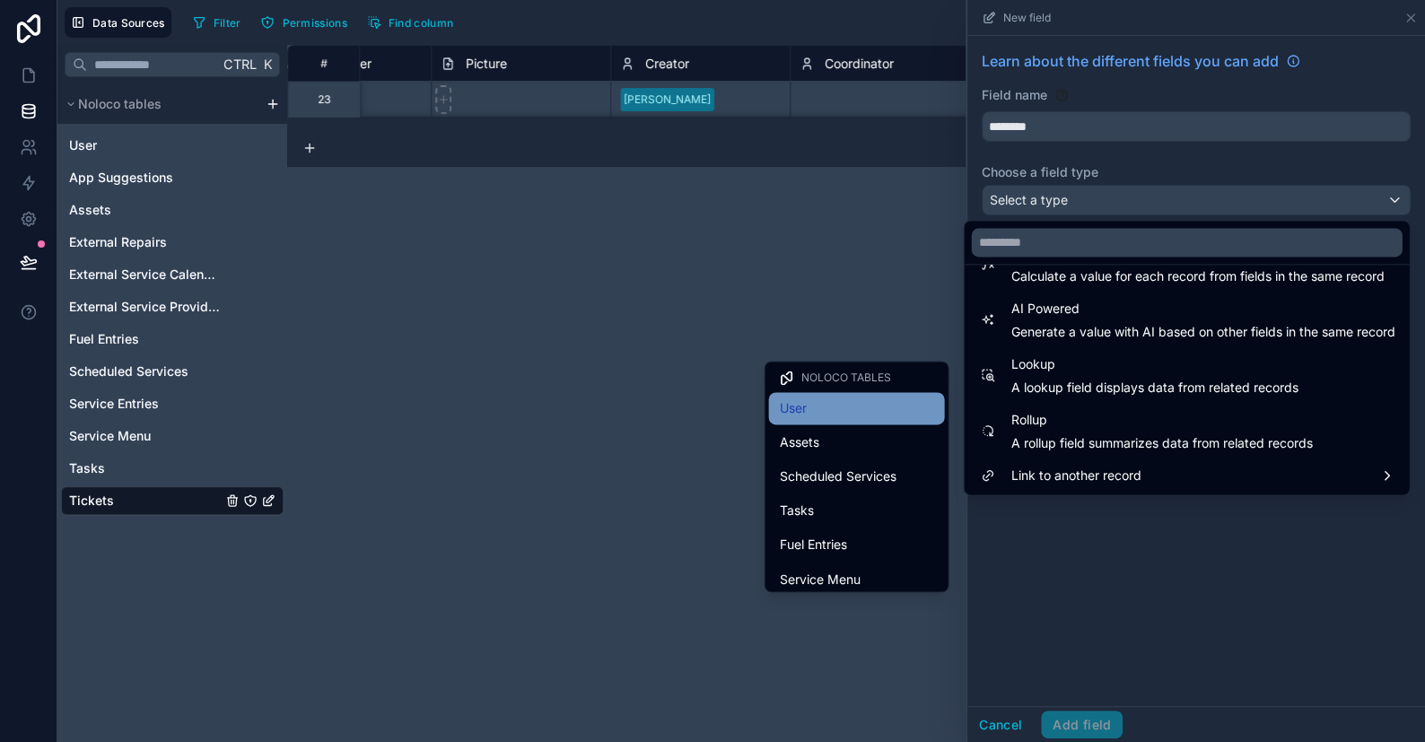
click at [821, 412] on div "User" at bounding box center [856, 409] width 154 height 22
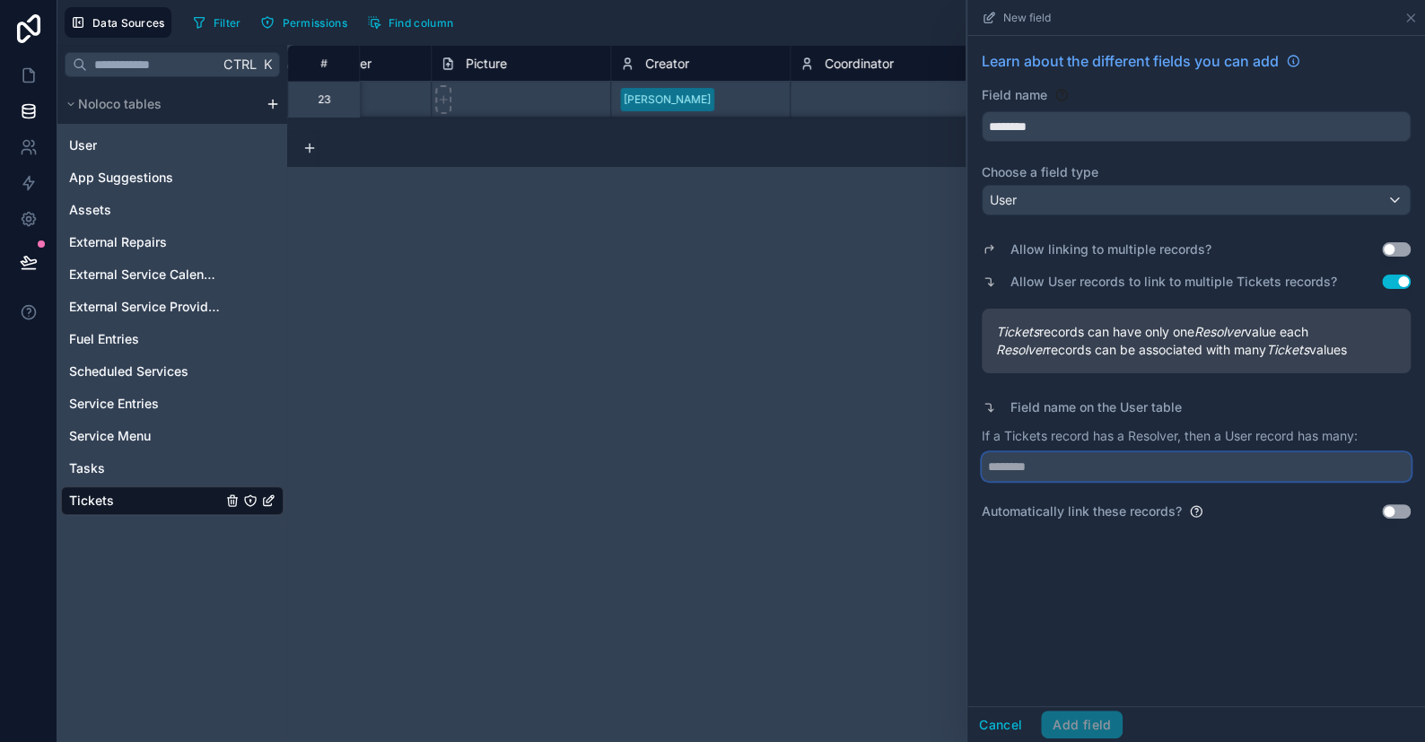
click at [1076, 469] on input "text" at bounding box center [1196, 466] width 429 height 29
type input "**********"
click at [1072, 731] on button "Add field" at bounding box center [1082, 725] width 82 height 29
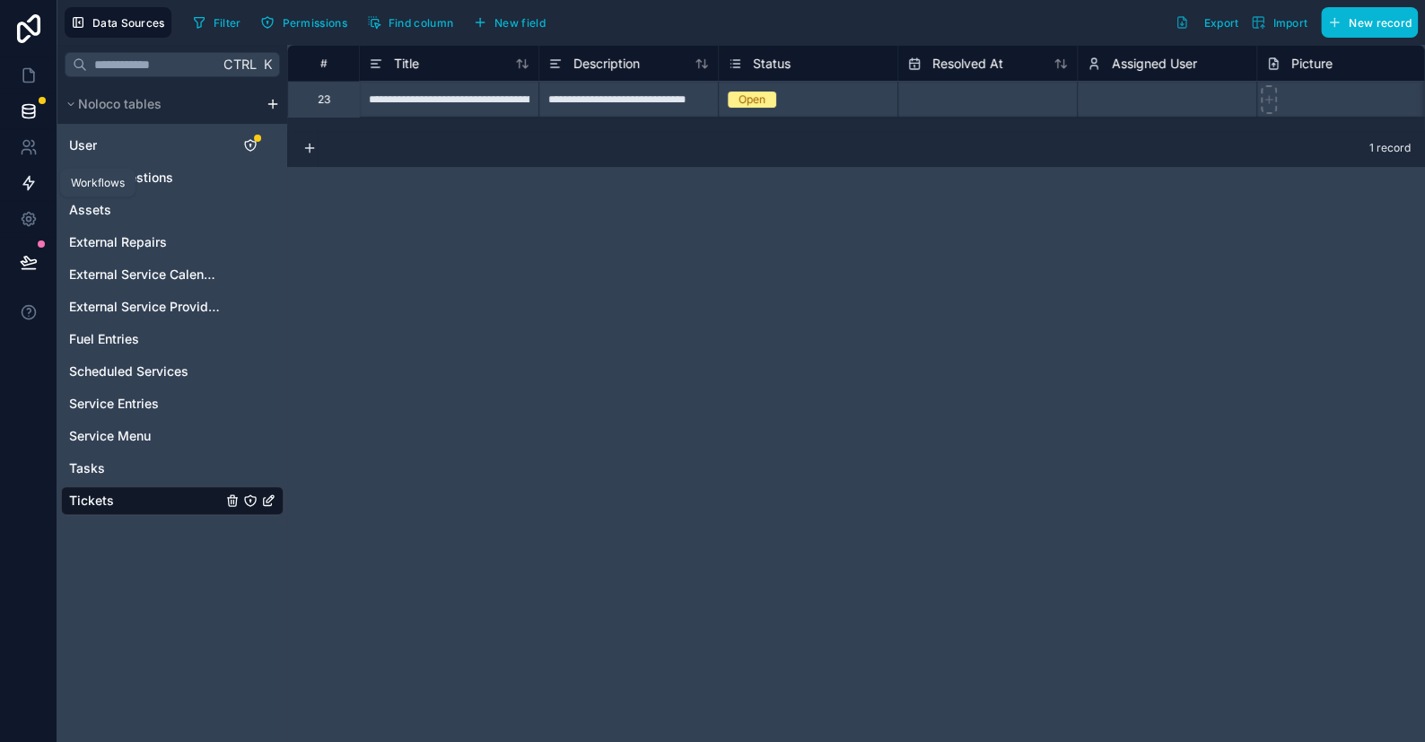
click at [26, 181] on icon at bounding box center [29, 183] width 18 height 18
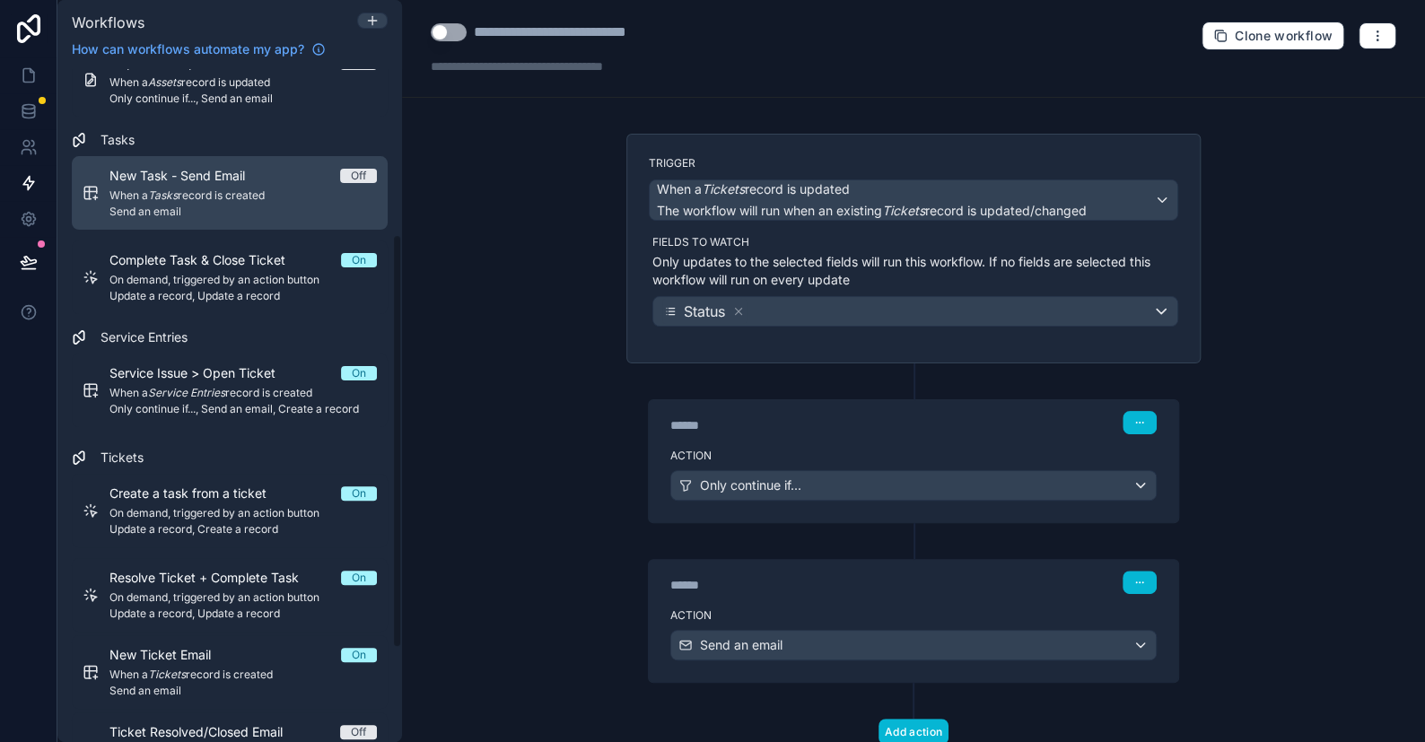
scroll to position [359, 0]
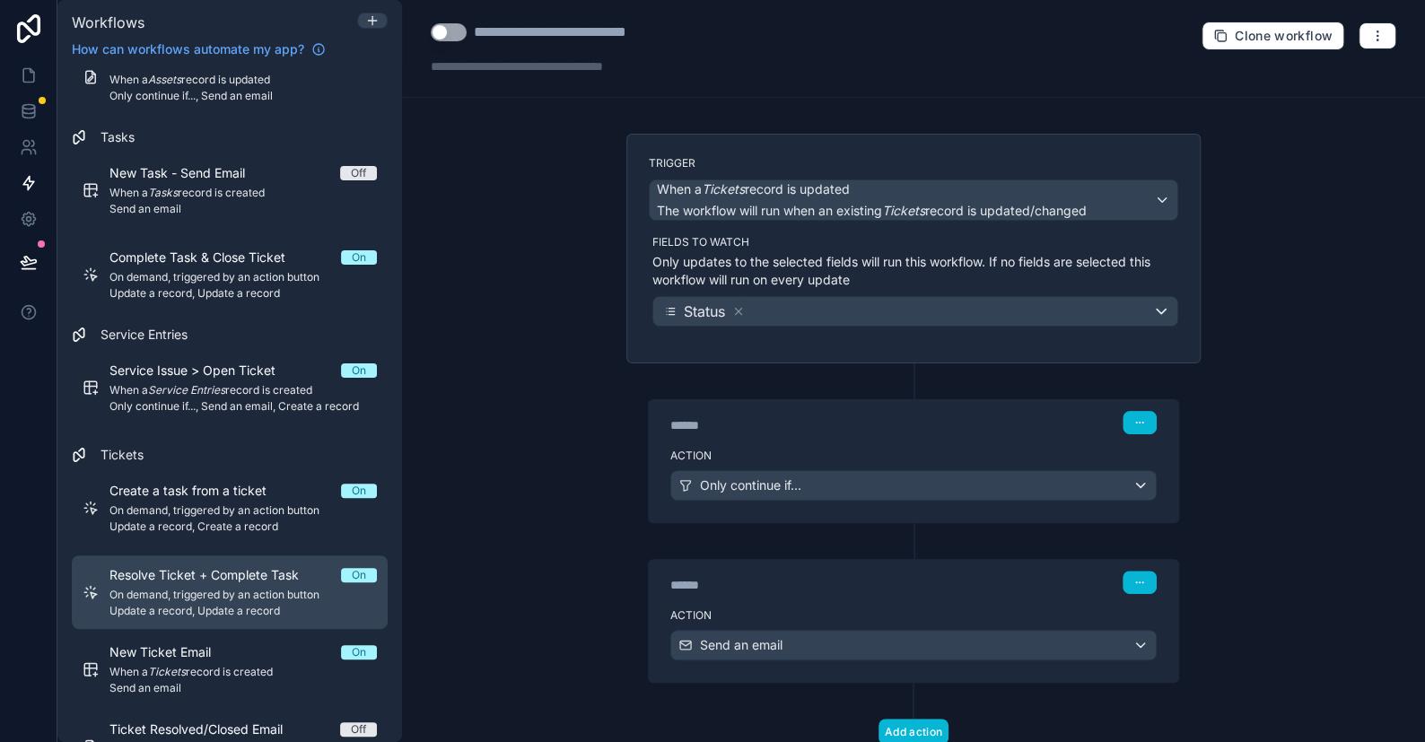
click at [194, 593] on span "On demand, triggered by an action button" at bounding box center [243, 595] width 267 height 14
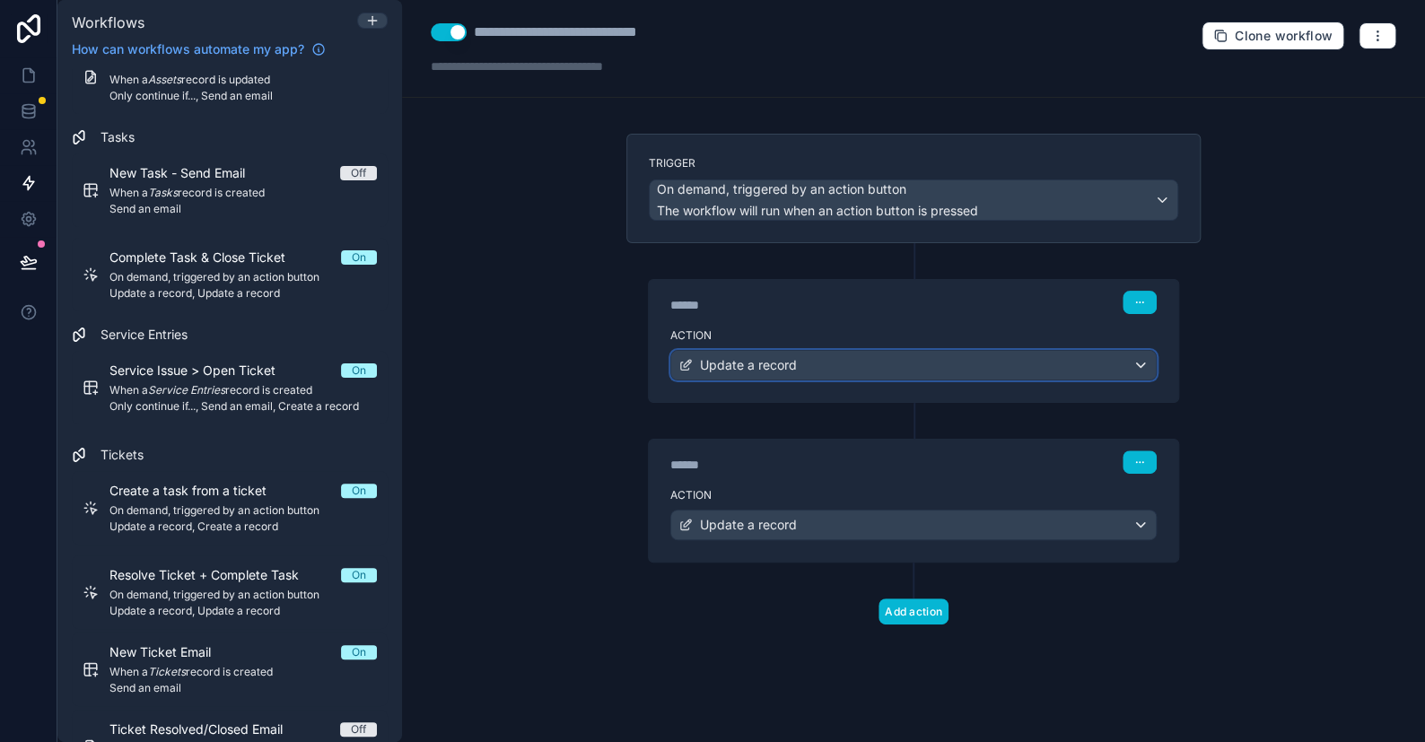
click at [785, 358] on span "Update a record" at bounding box center [748, 365] width 97 height 18
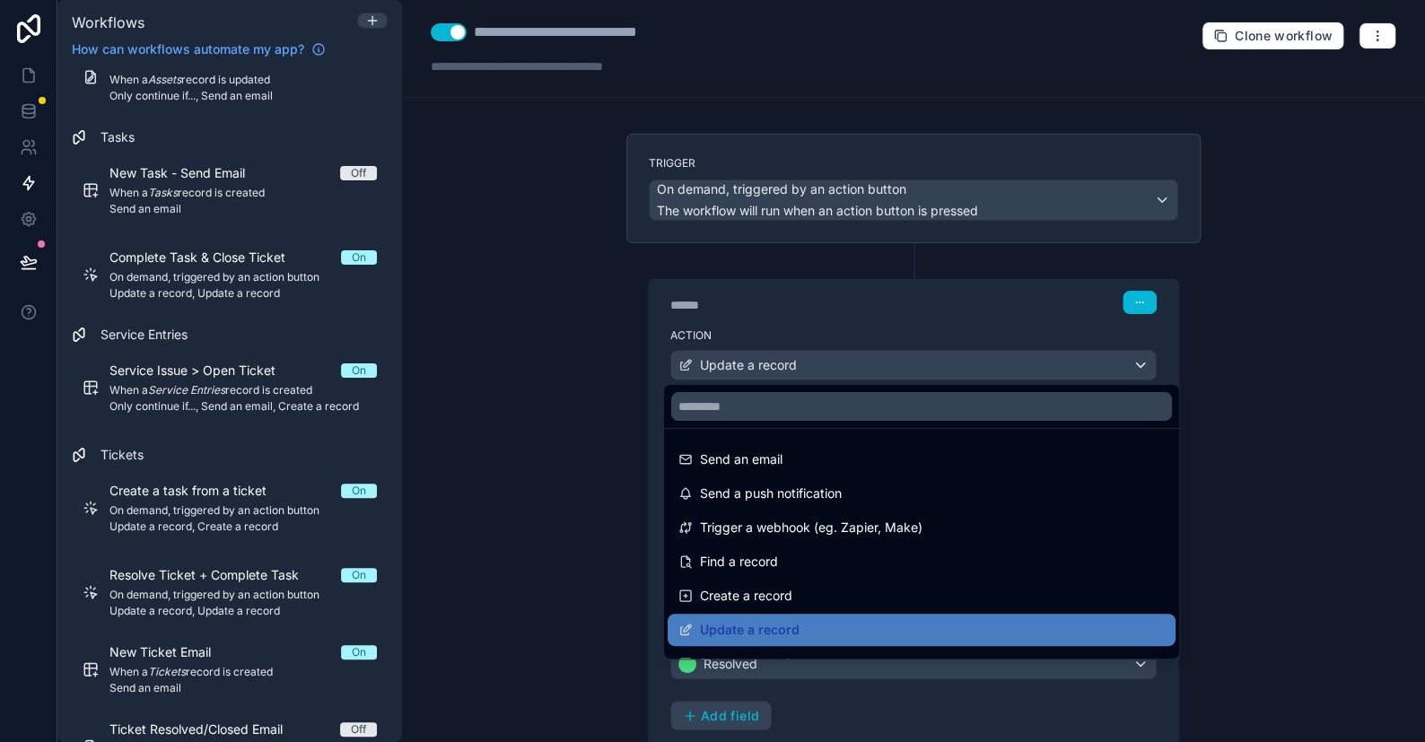
click at [785, 358] on div at bounding box center [712, 371] width 1425 height 742
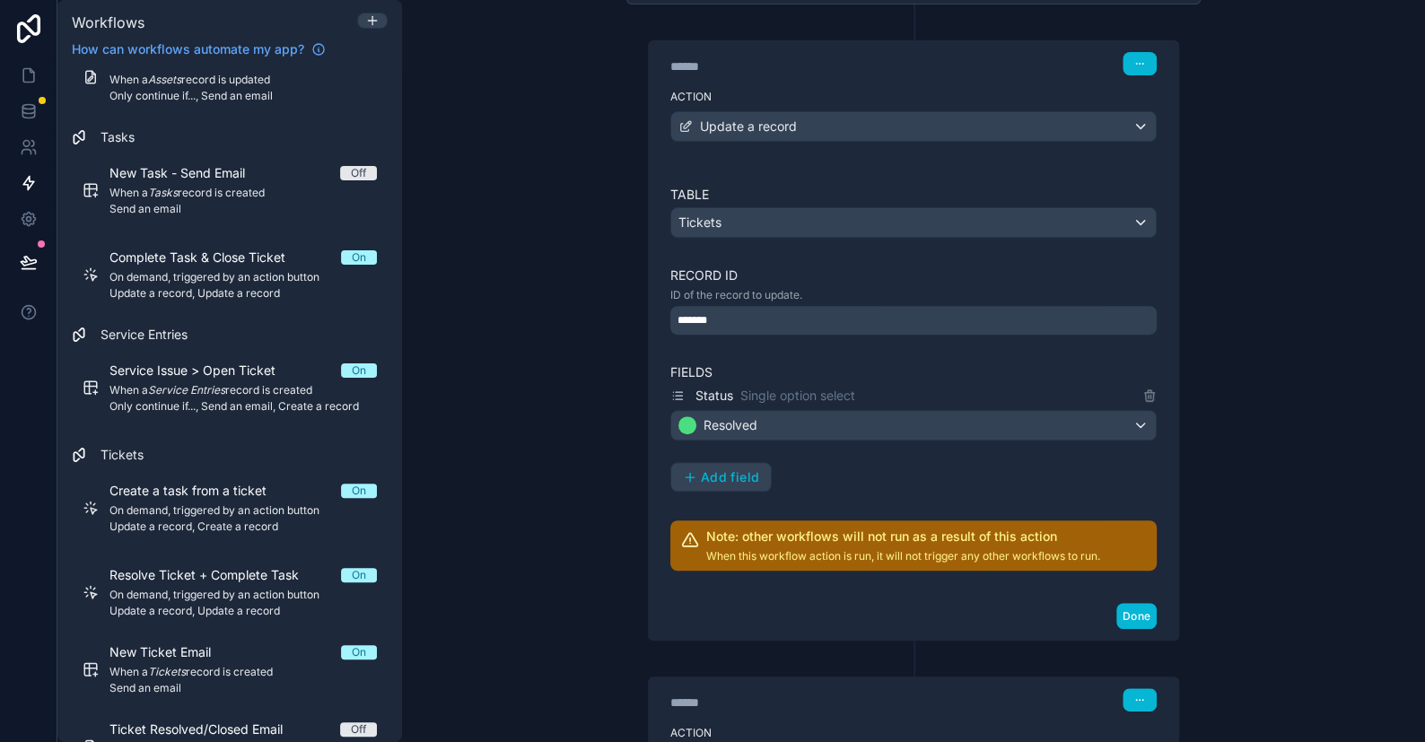
scroll to position [269, 0]
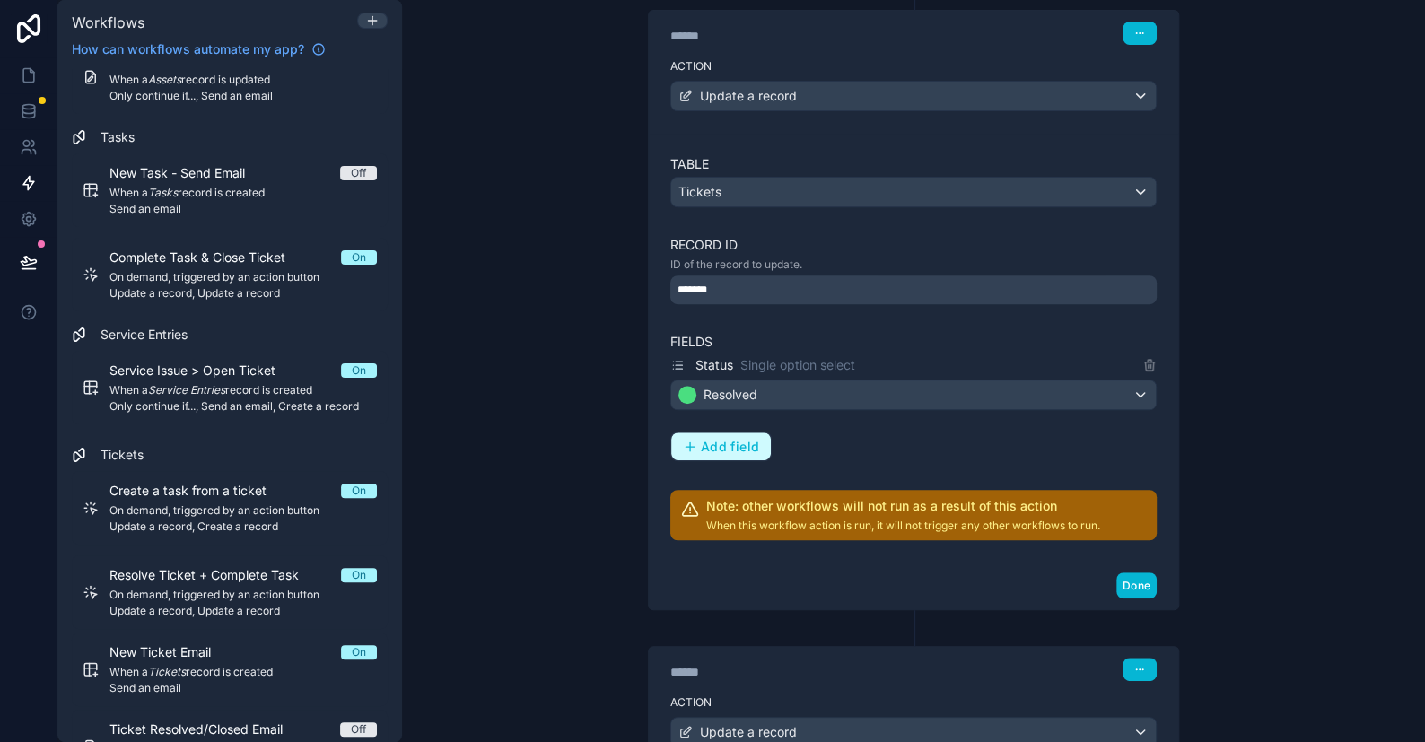
click at [719, 444] on span "Add field" at bounding box center [730, 447] width 58 height 16
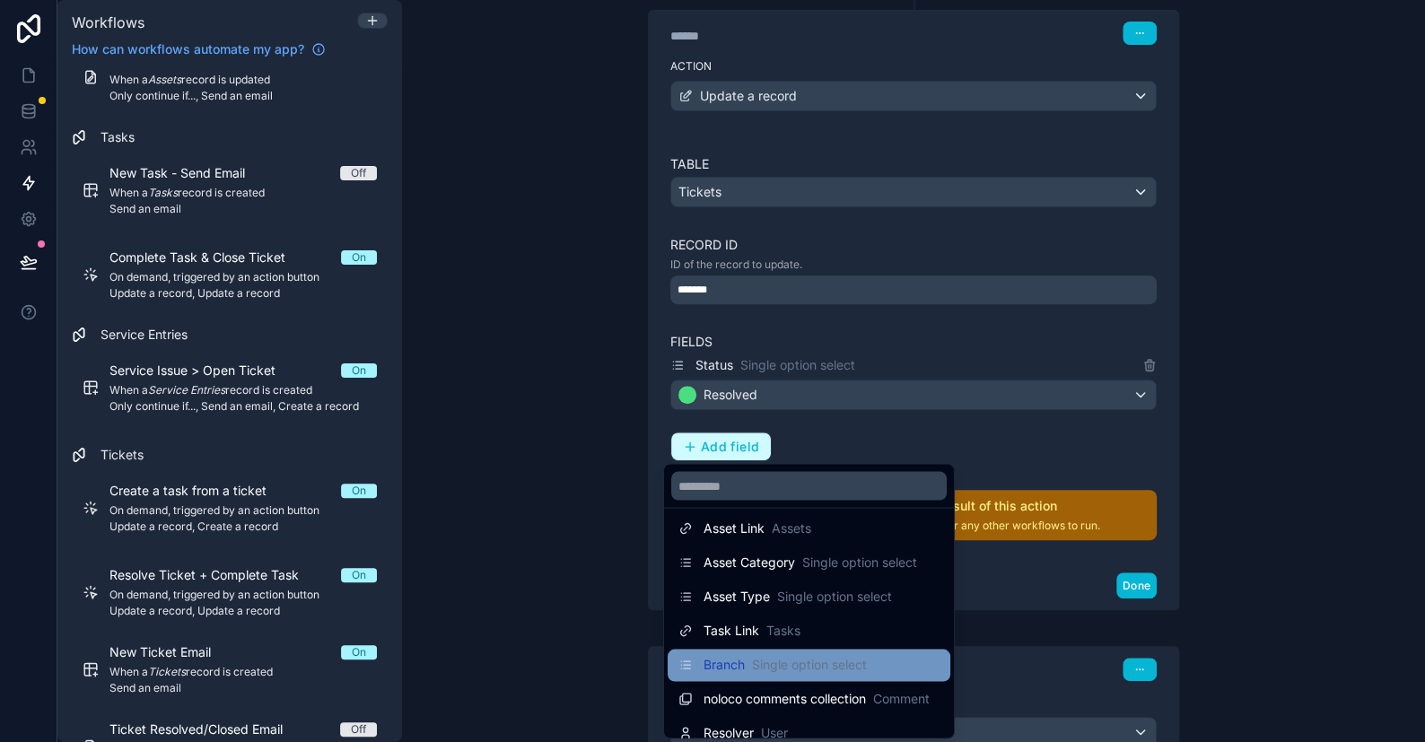
scroll to position [399, 0]
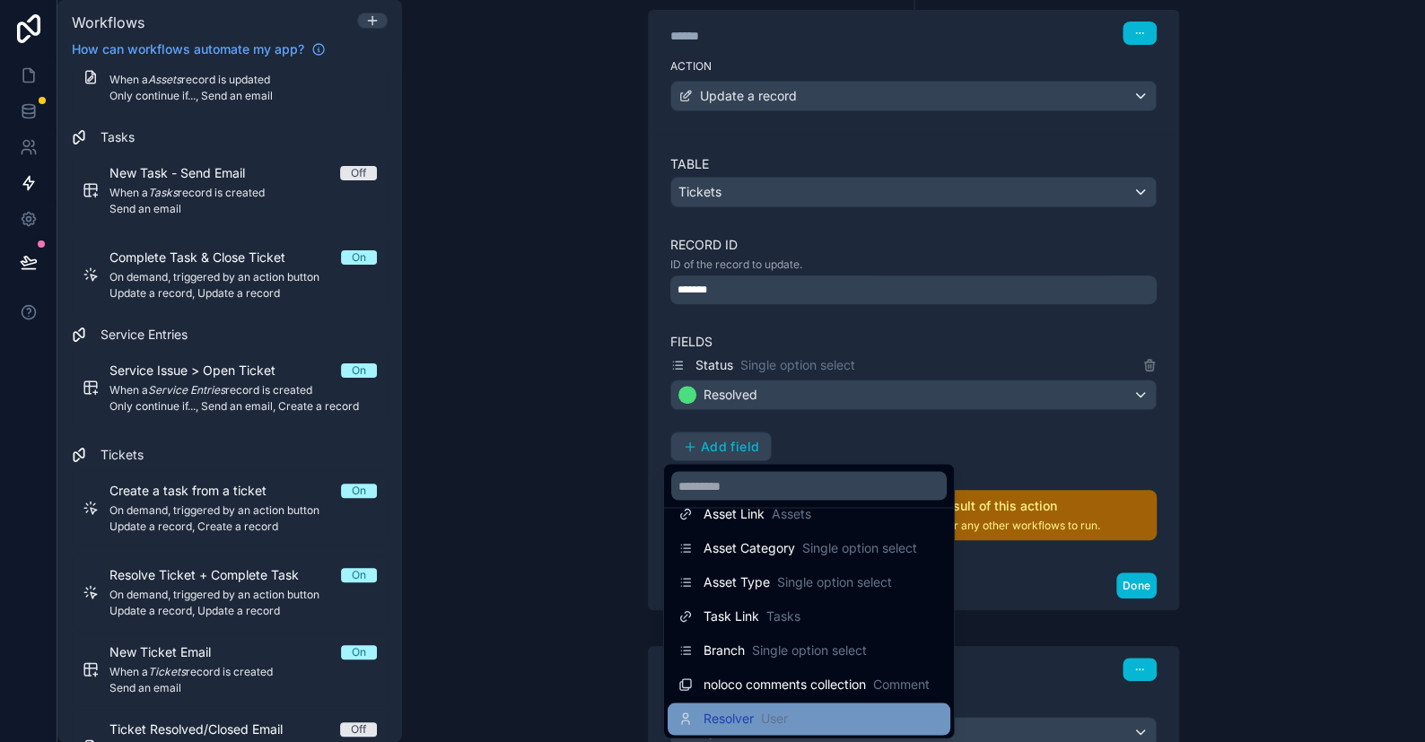
click at [754, 715] on span "Resolver" at bounding box center [729, 719] width 50 height 18
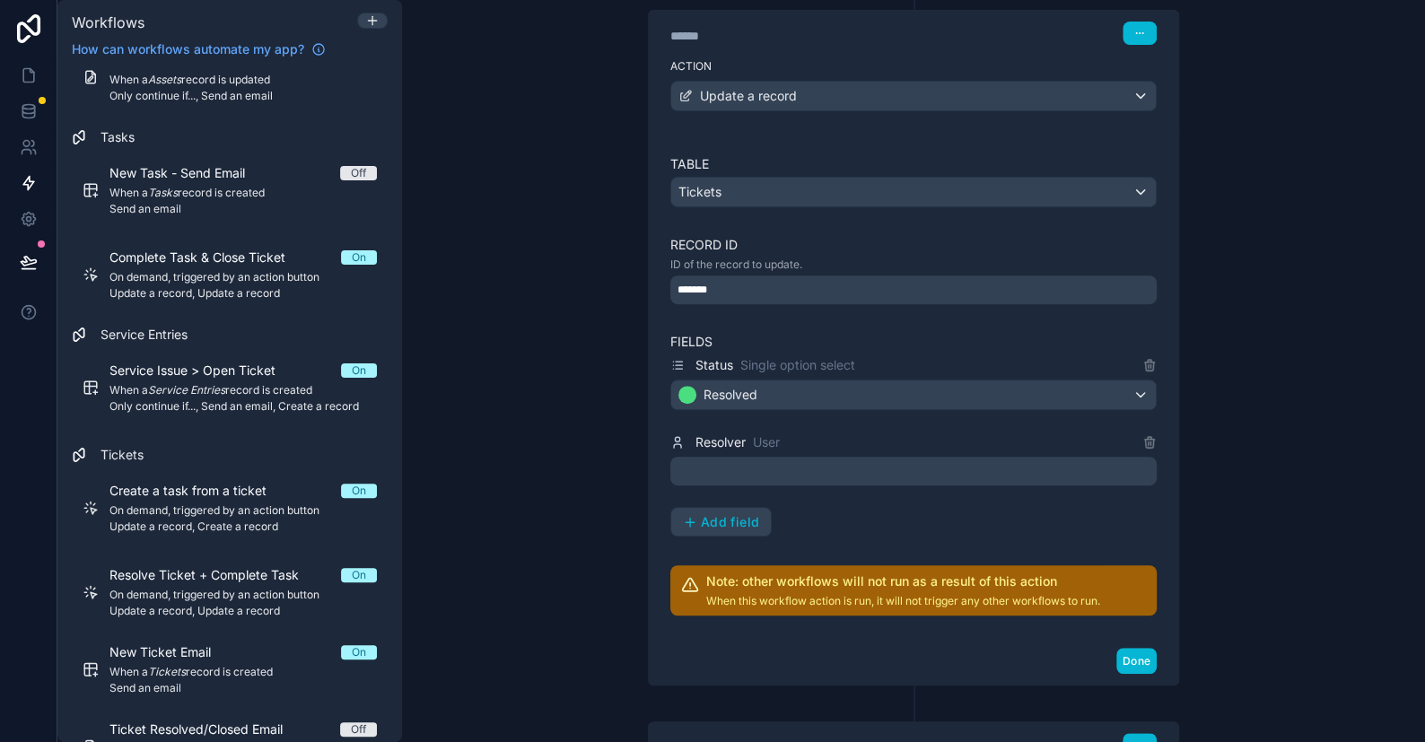
click at [717, 463] on div at bounding box center [914, 471] width 487 height 29
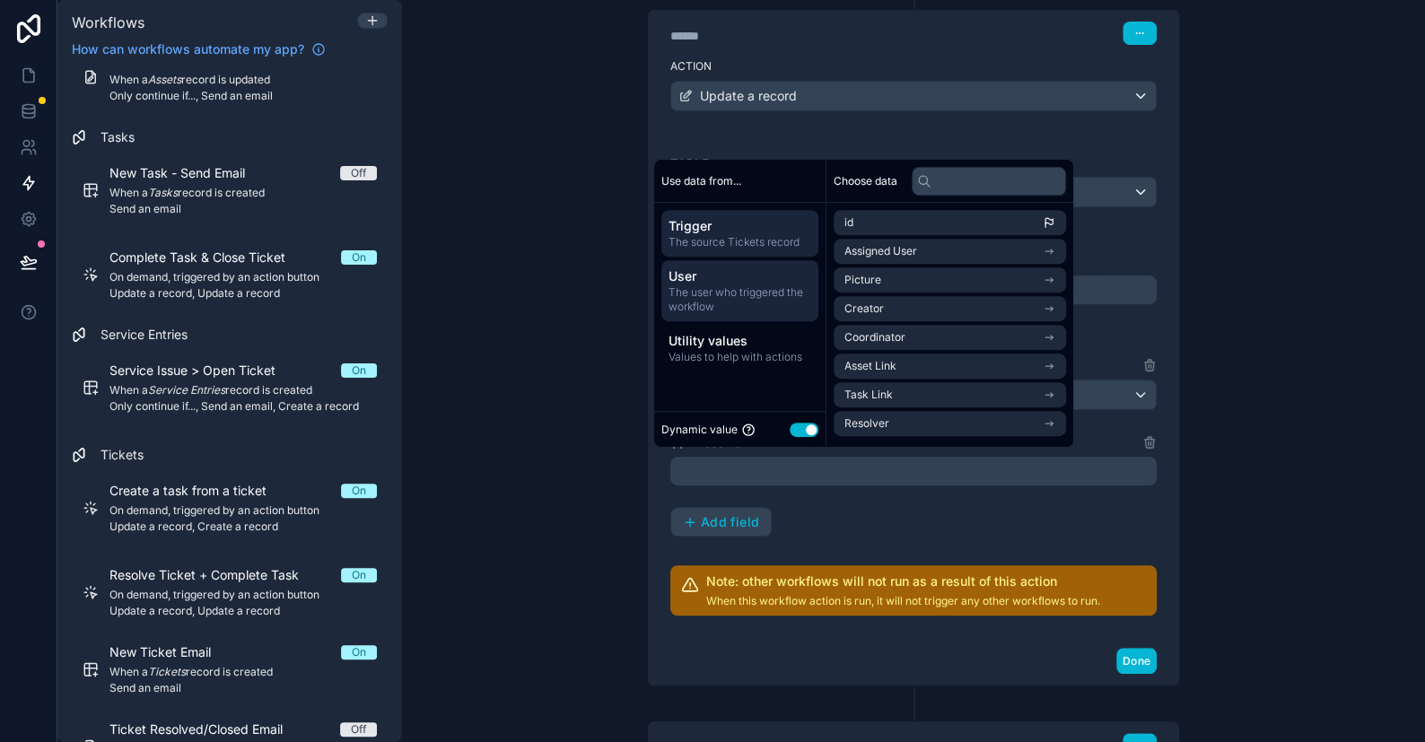
click at [741, 284] on span "User" at bounding box center [740, 276] width 143 height 18
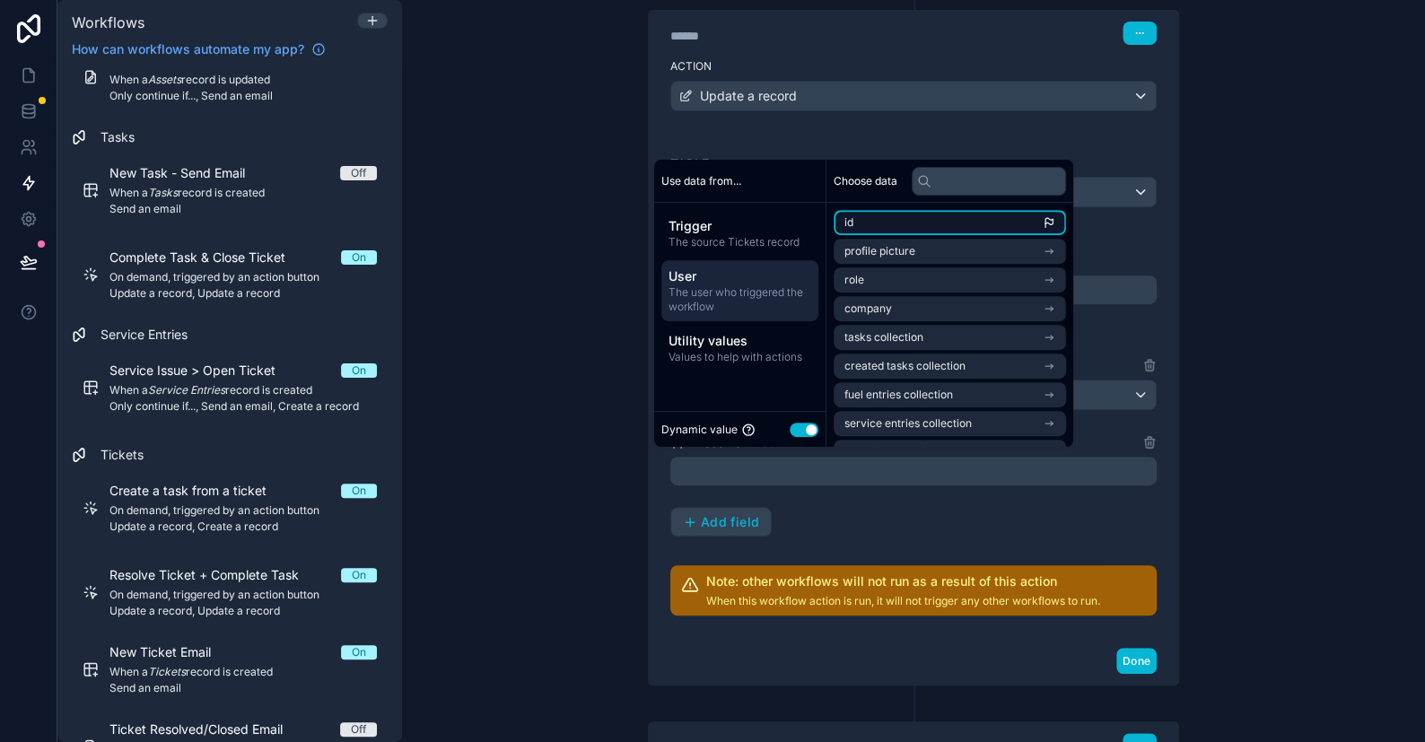
click at [912, 224] on li "id" at bounding box center [950, 222] width 232 height 25
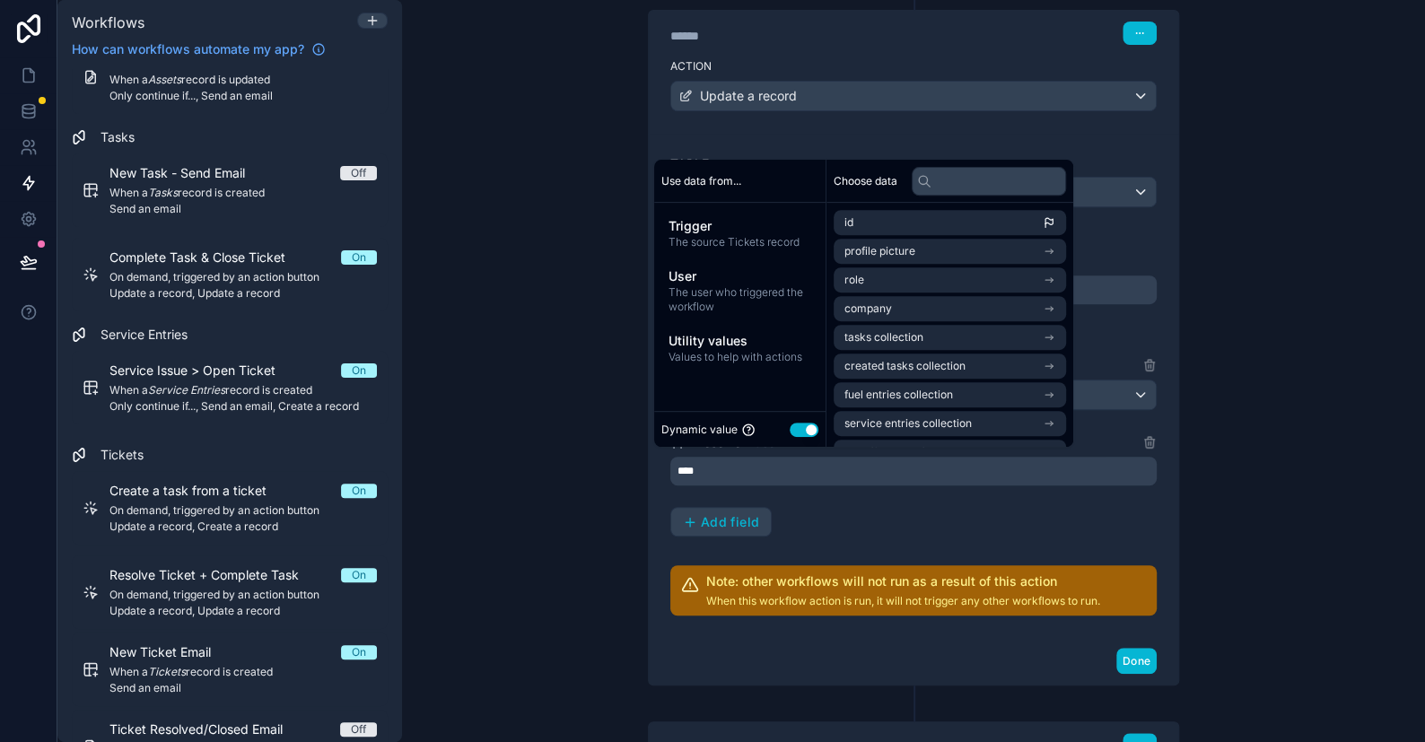
click at [1330, 224] on div "**********" at bounding box center [913, 371] width 1023 height 742
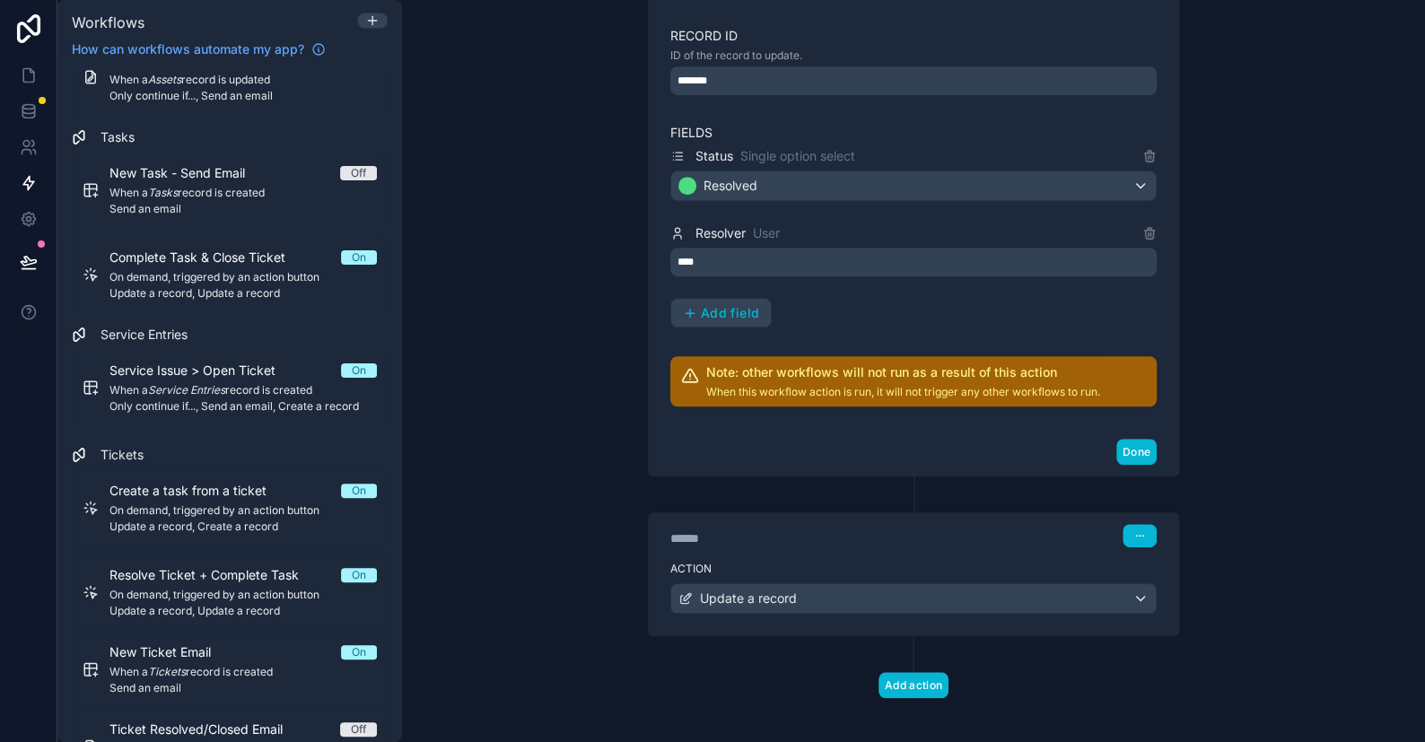
scroll to position [487, 0]
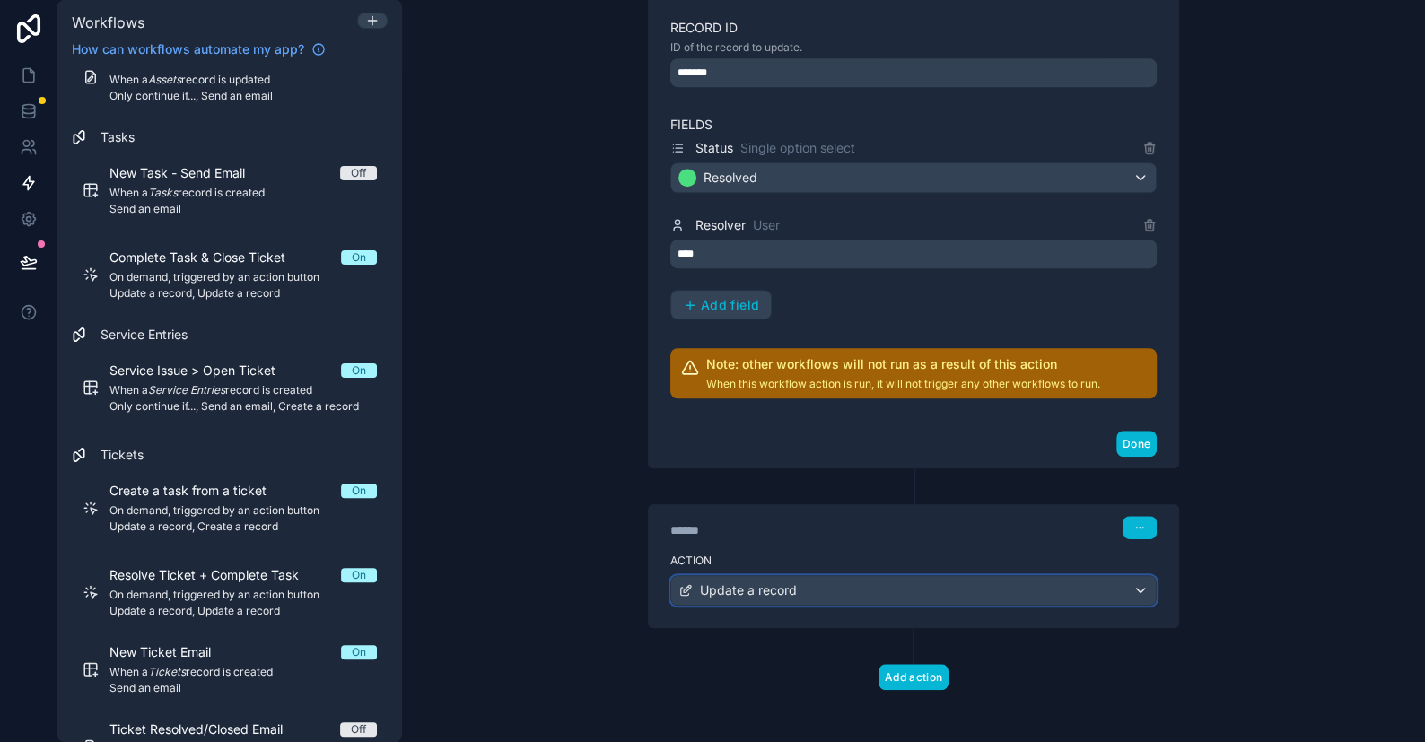
click at [837, 587] on div "Update a record" at bounding box center [913, 590] width 485 height 29
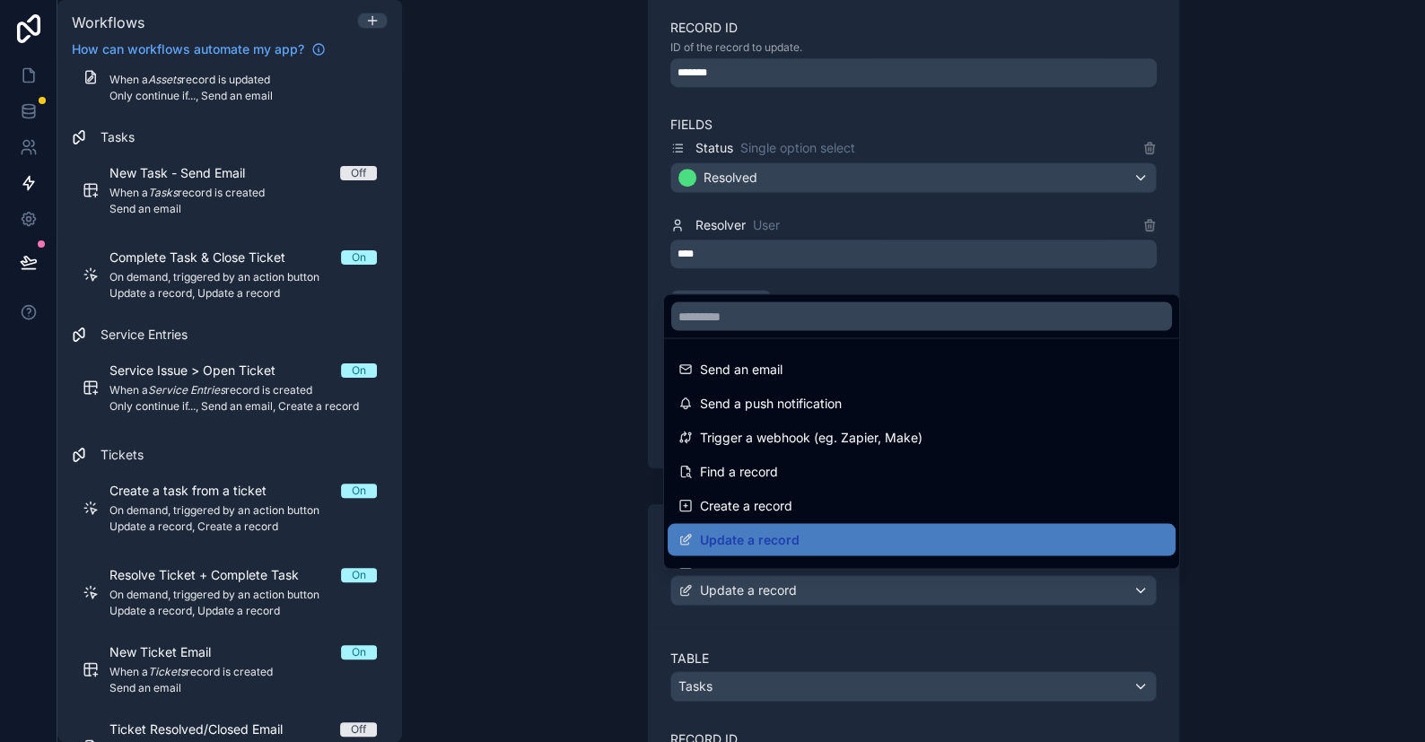
click at [837, 587] on div at bounding box center [712, 371] width 1425 height 742
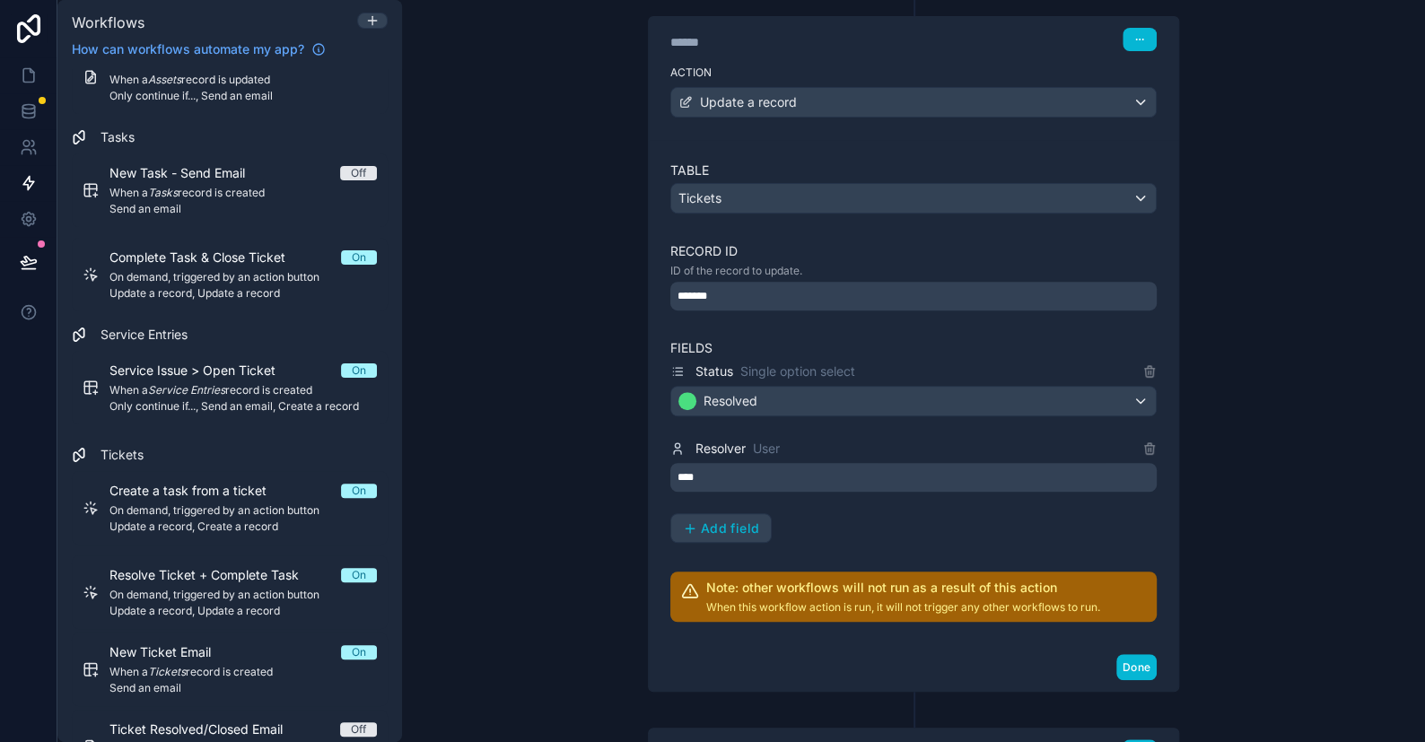
scroll to position [0, 0]
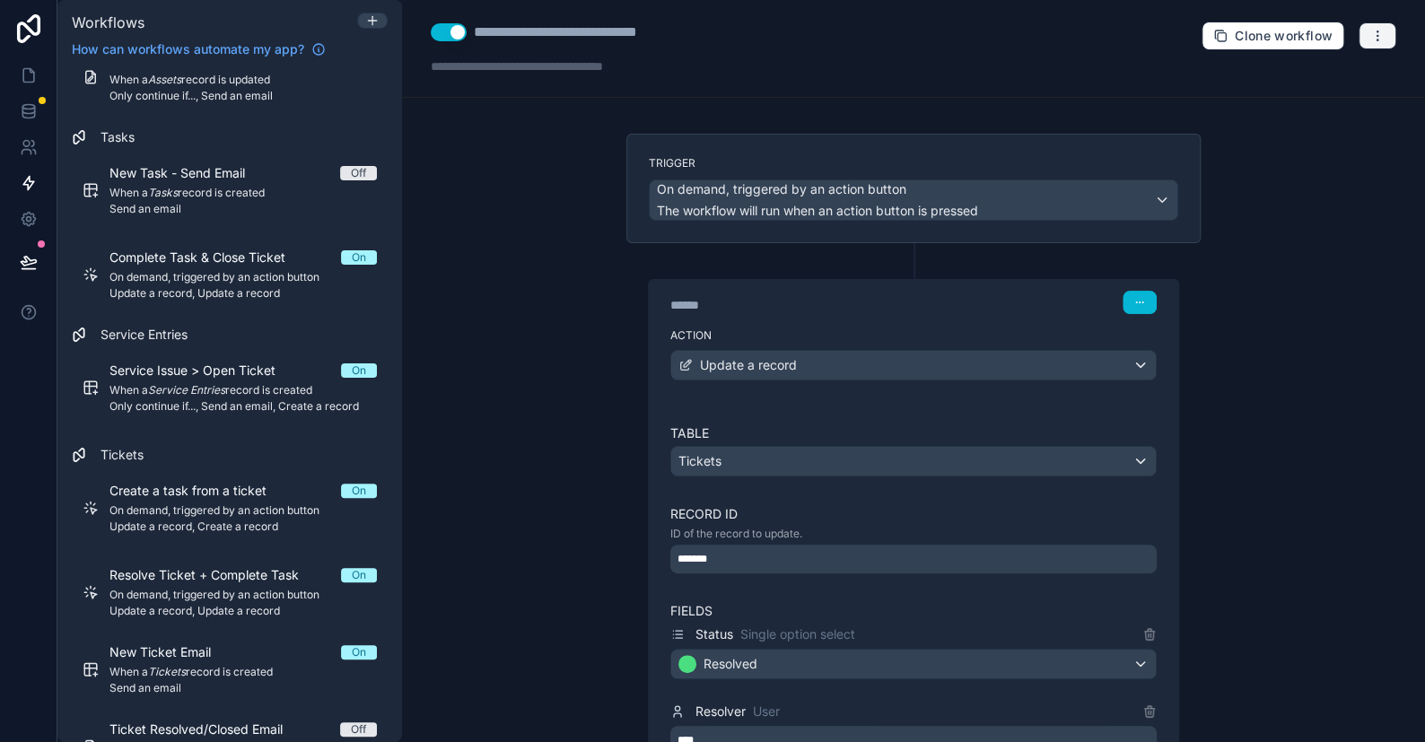
click at [1371, 37] on icon "button" at bounding box center [1378, 36] width 14 height 14
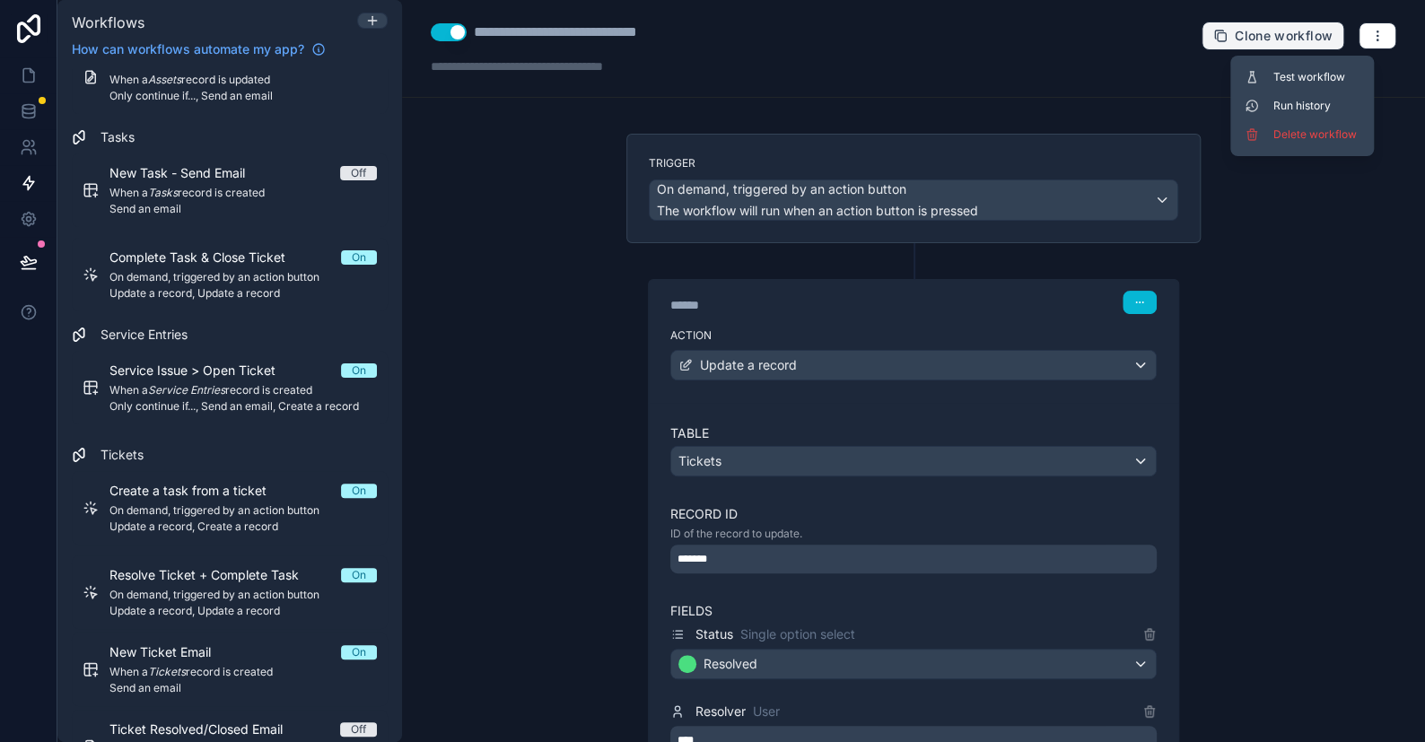
click at [1296, 36] on span "Clone workflow" at bounding box center [1284, 36] width 98 height 16
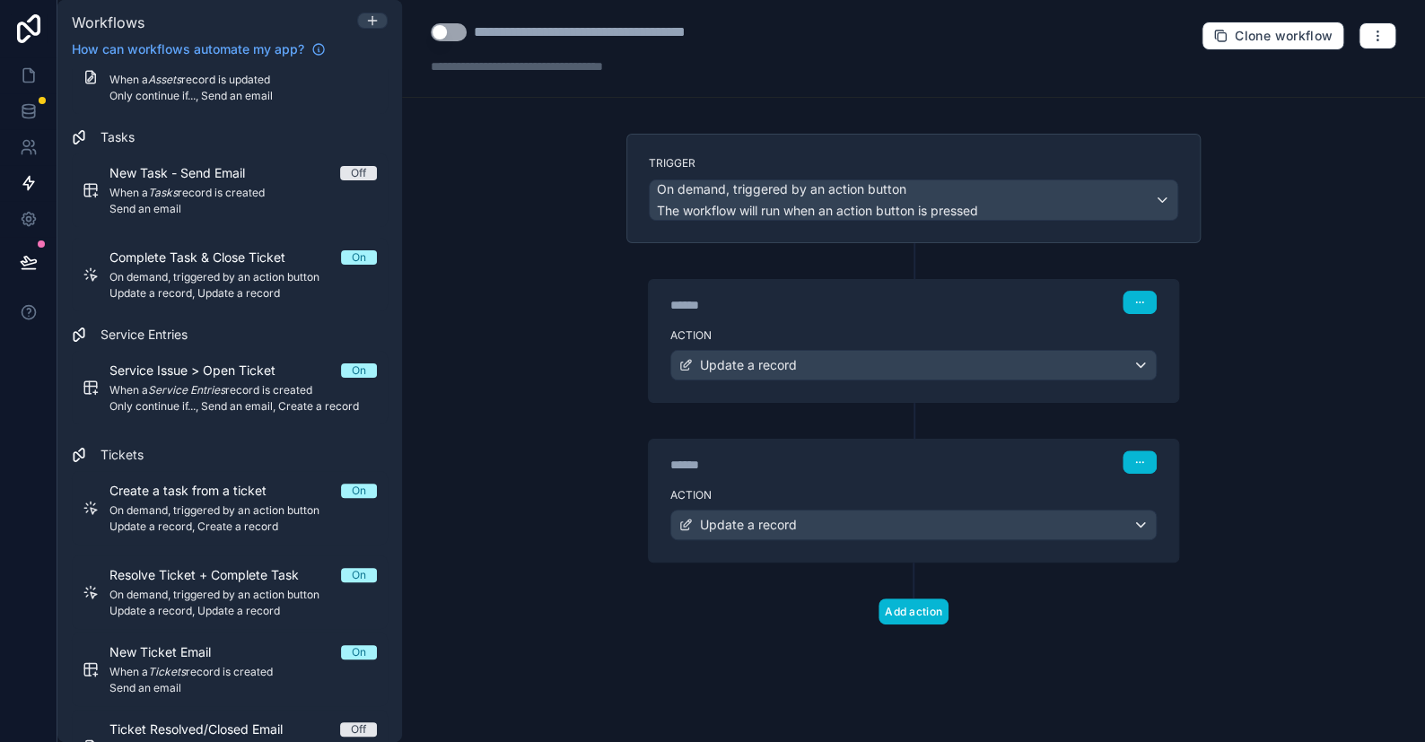
click at [541, 28] on div "**********" at bounding box center [621, 33] width 294 height 22
type div "**********"
click at [588, 32] on div "**********" at bounding box center [621, 33] width 294 height 22
click at [466, 168] on div "**********" at bounding box center [913, 371] width 1023 height 742
click at [716, 359] on span "Update a record" at bounding box center [748, 365] width 97 height 18
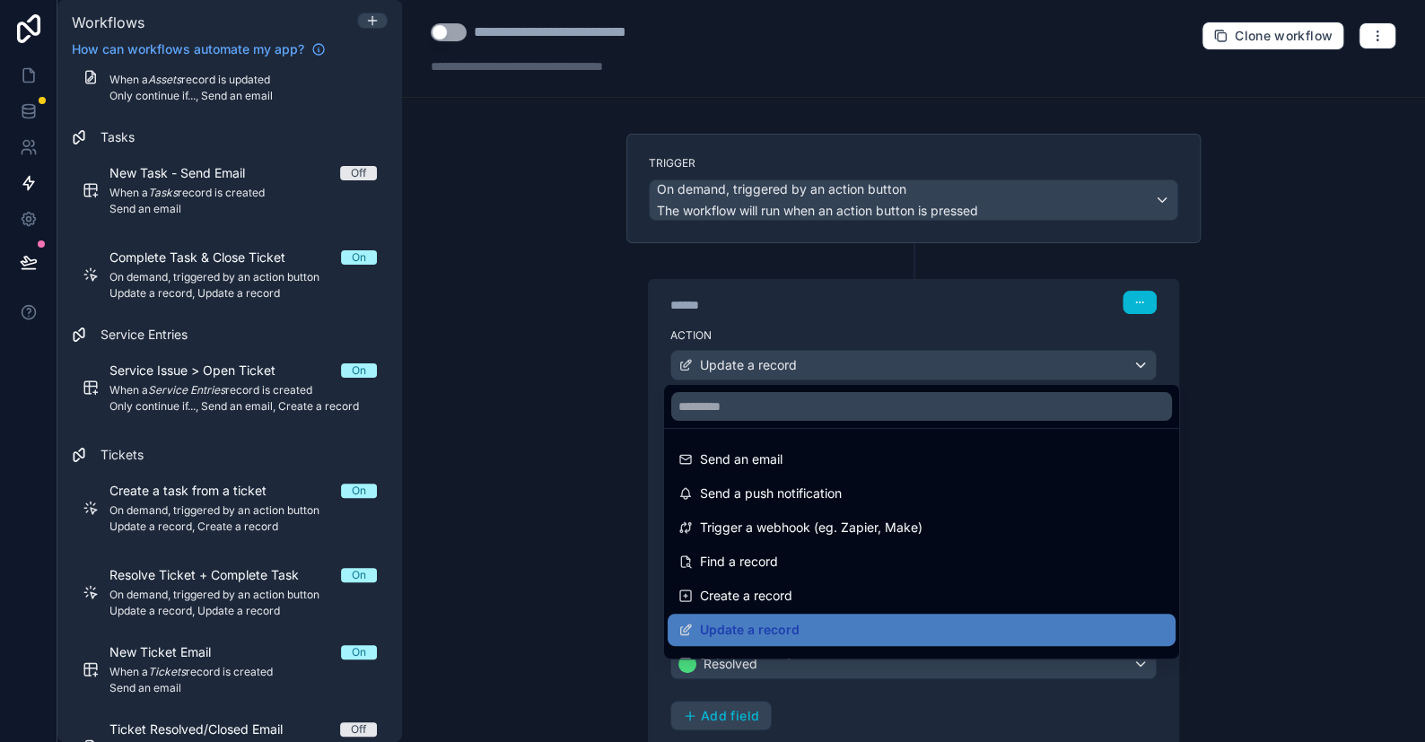
click at [716, 359] on div at bounding box center [712, 371] width 1425 height 742
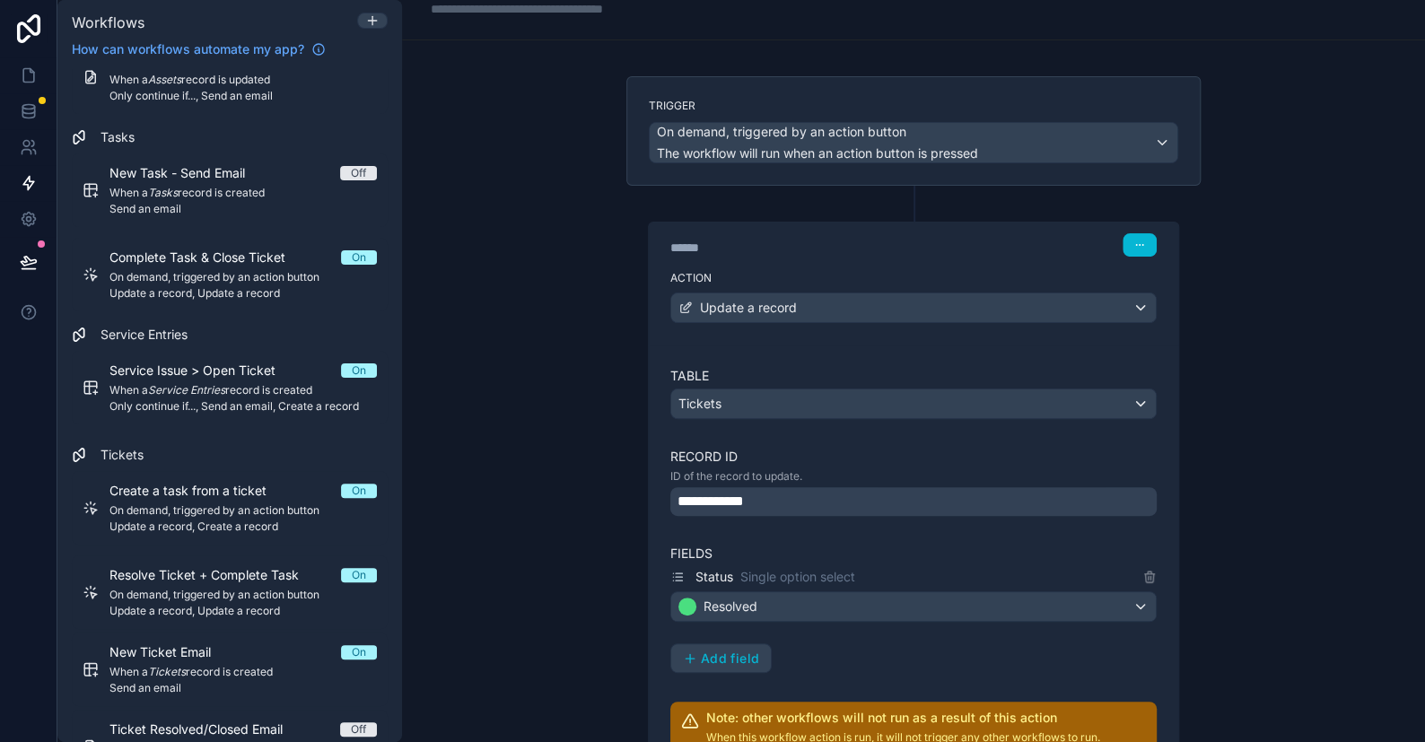
scroll to position [90, 0]
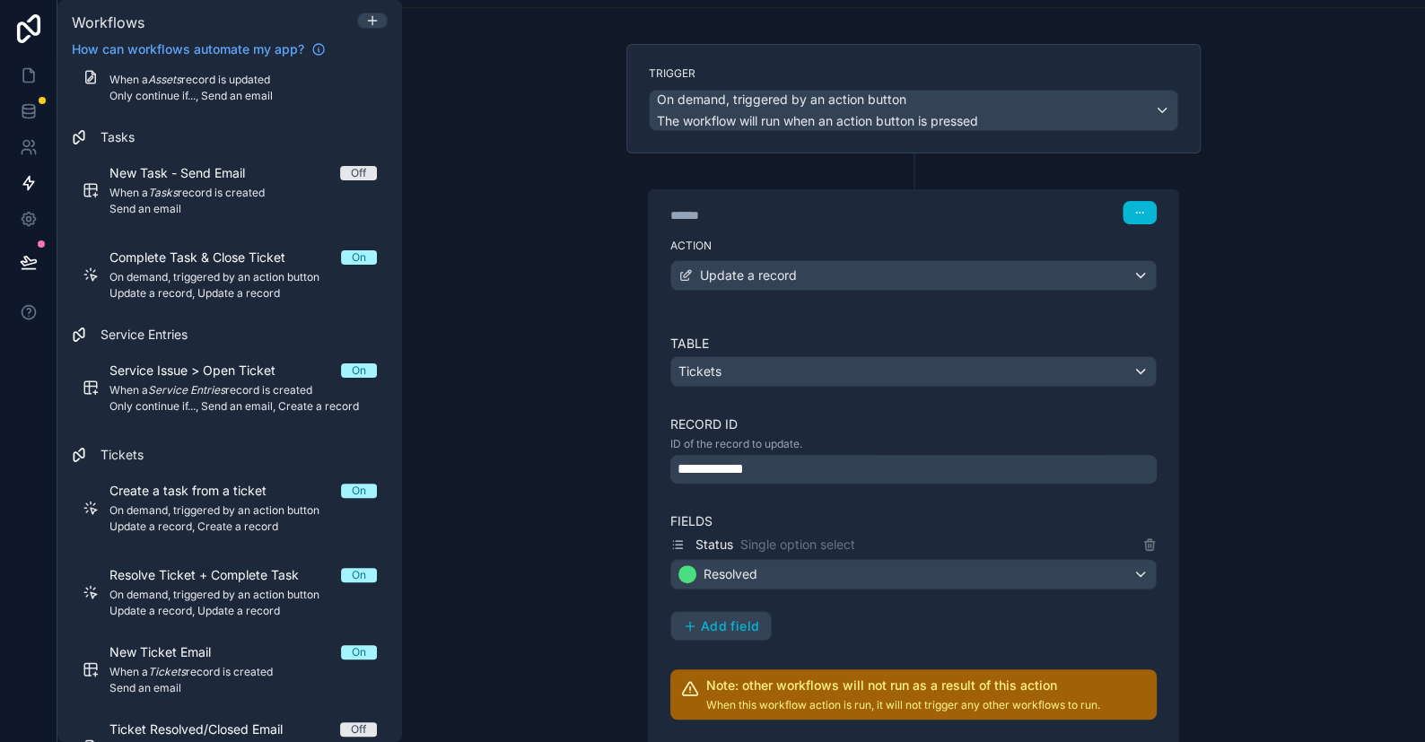
click at [752, 472] on div "**********" at bounding box center [914, 469] width 487 height 29
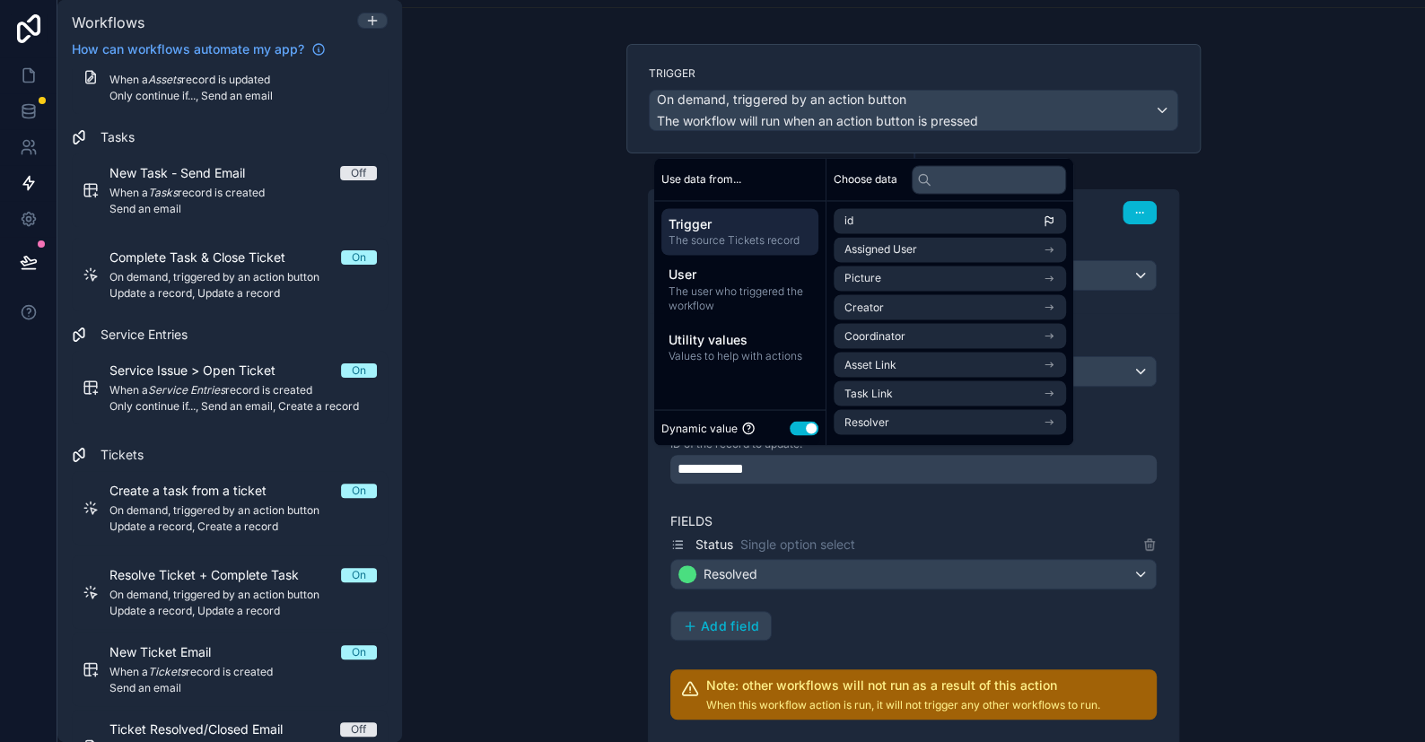
click at [1330, 359] on div "**********" at bounding box center [913, 371] width 1023 height 742
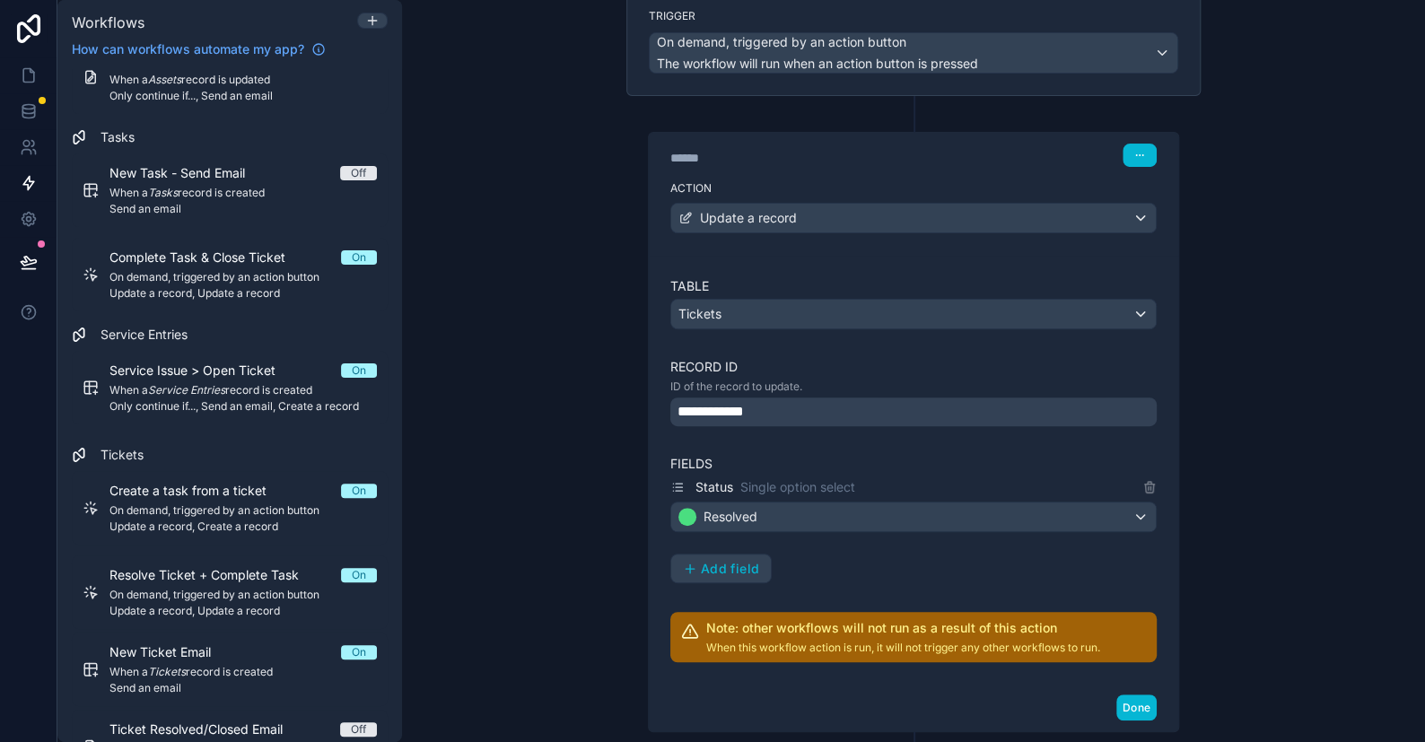
scroll to position [180, 0]
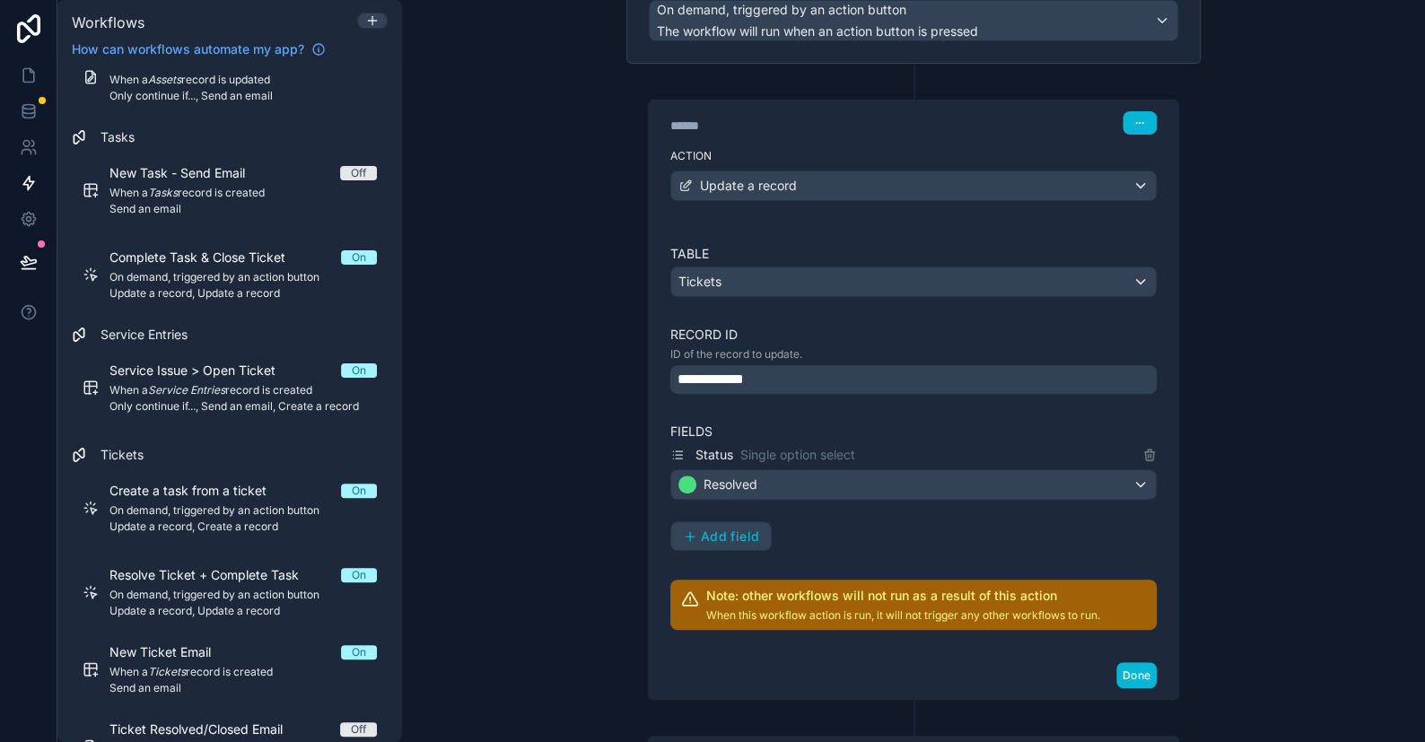
click at [756, 375] on div "**********" at bounding box center [914, 379] width 487 height 29
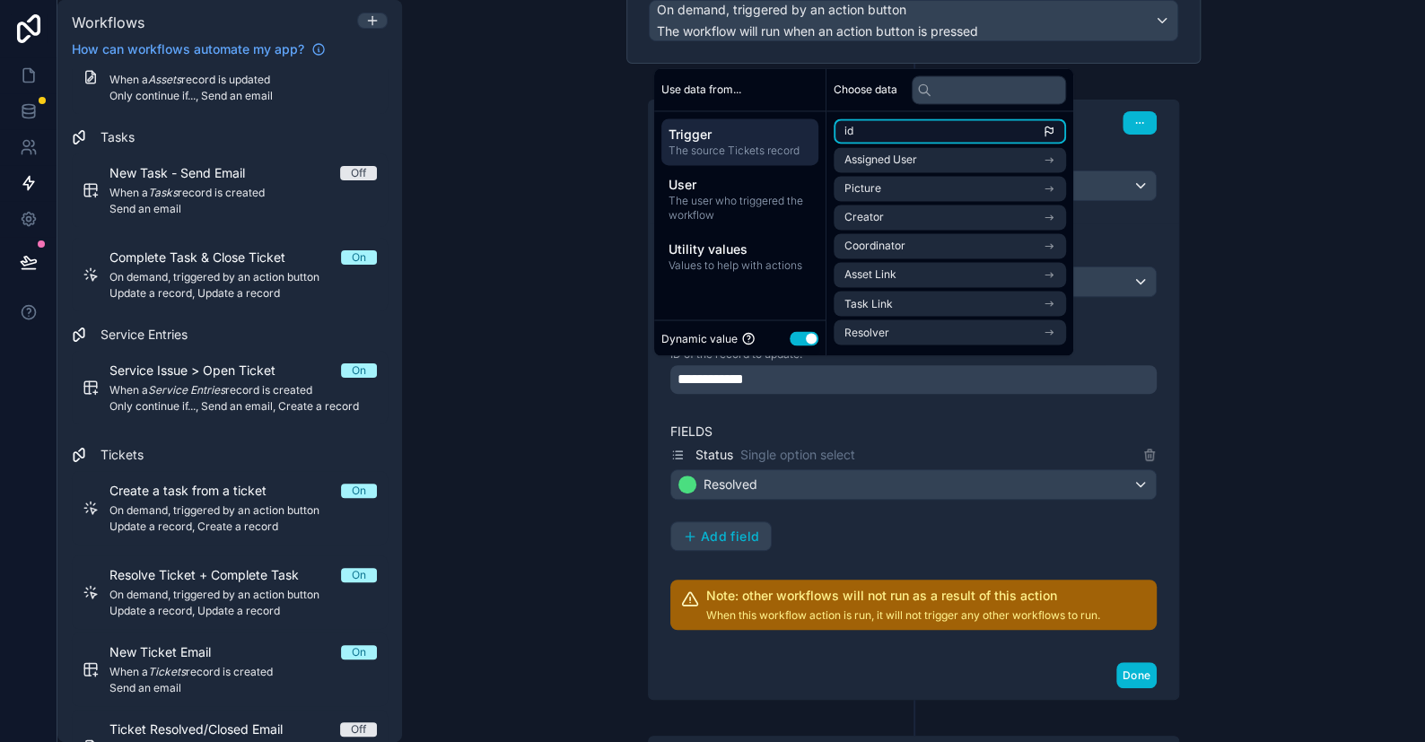
click at [854, 129] on li "id" at bounding box center [950, 130] width 232 height 25
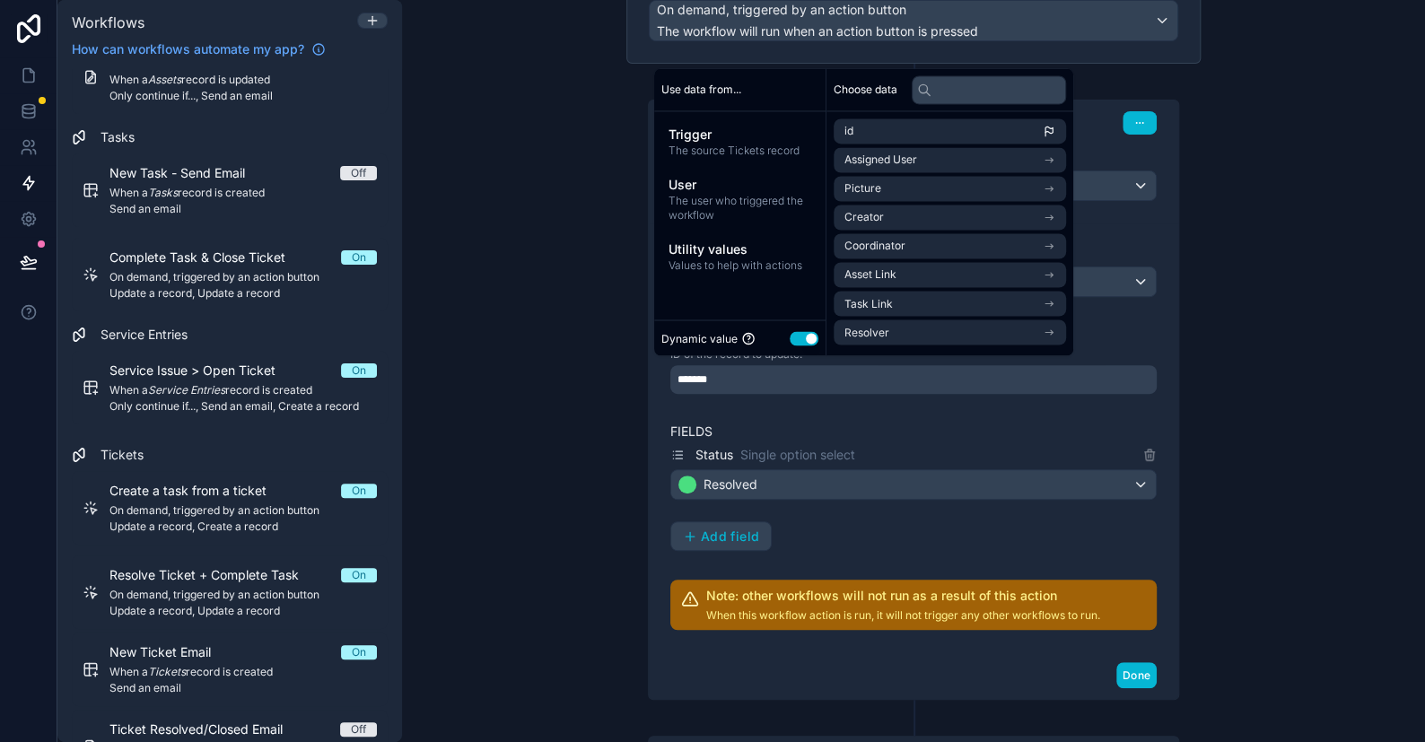
click at [1367, 207] on div "**********" at bounding box center [913, 371] width 1023 height 742
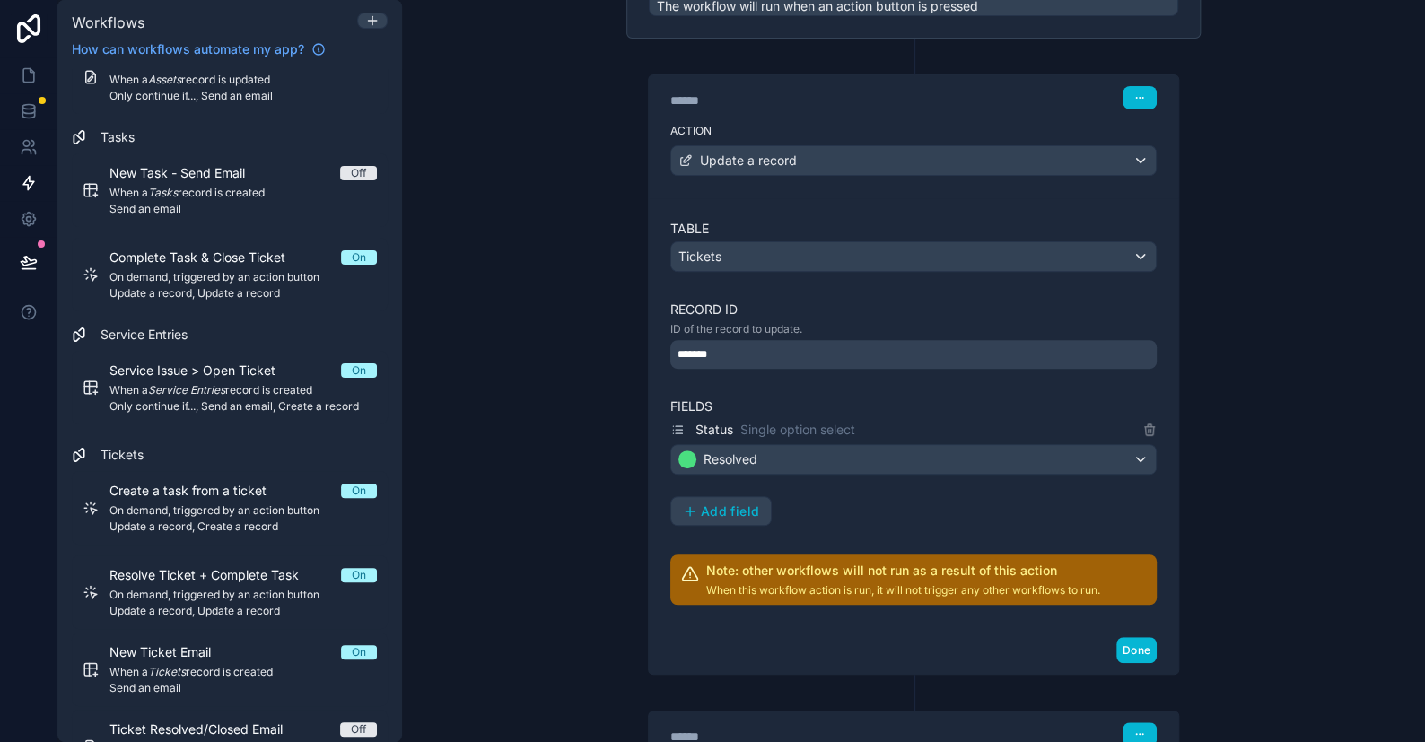
scroll to position [359, 0]
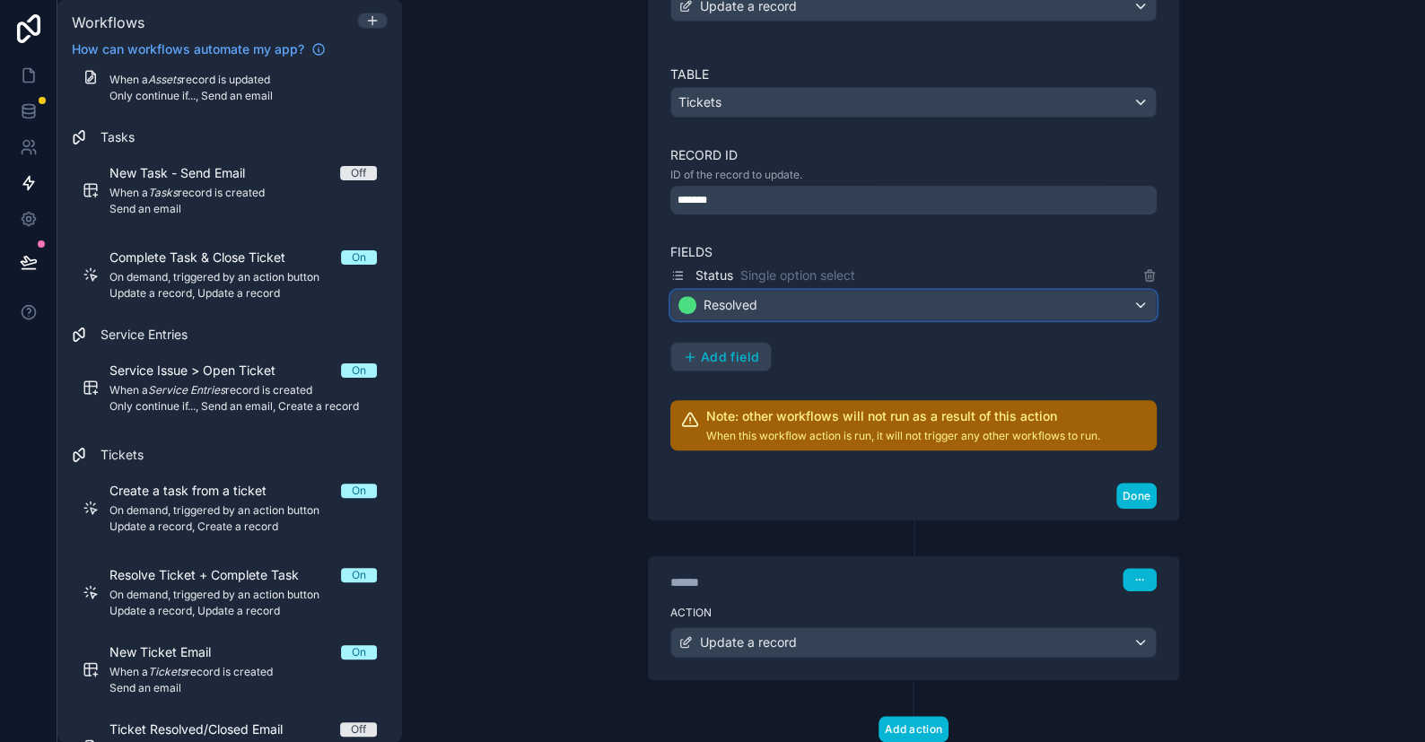
click at [716, 301] on span "Resolved" at bounding box center [731, 305] width 54 height 18
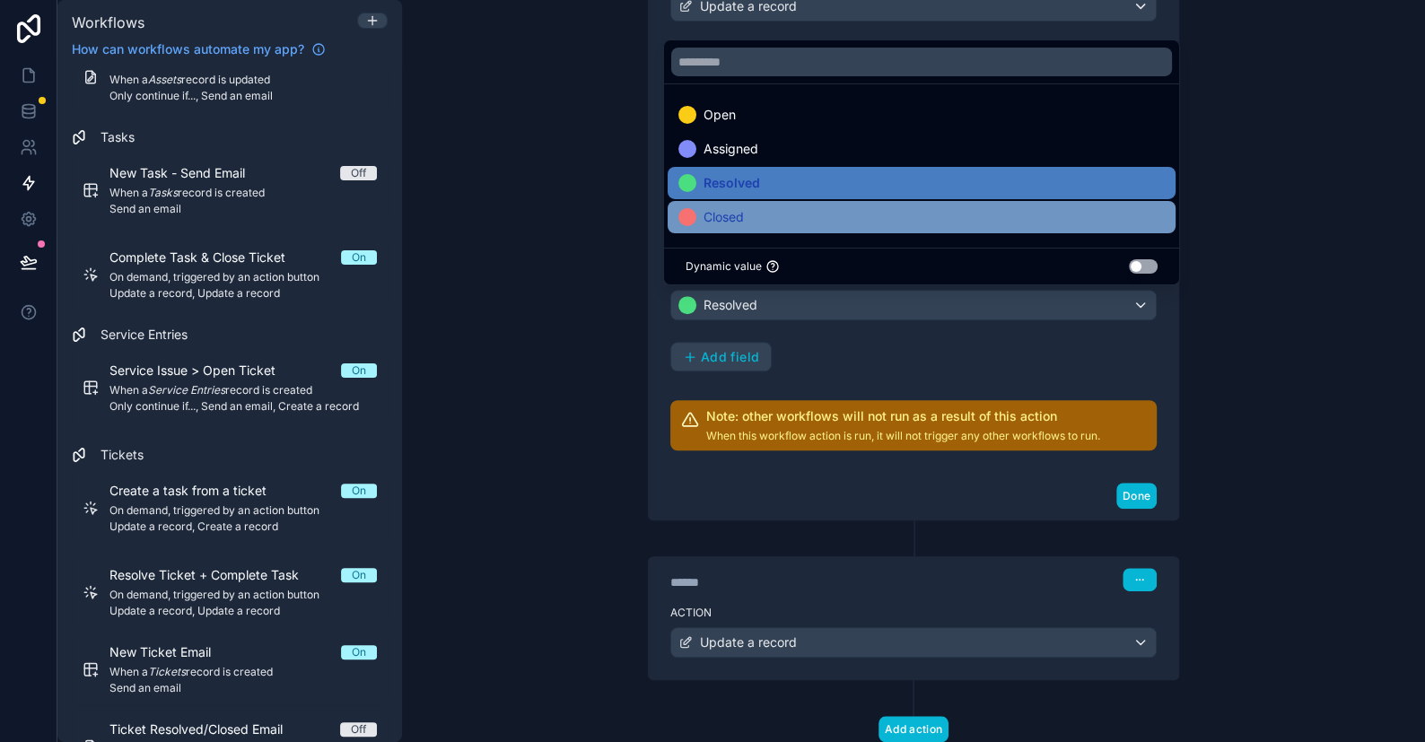
click at [741, 217] on span "Closed" at bounding box center [724, 217] width 40 height 22
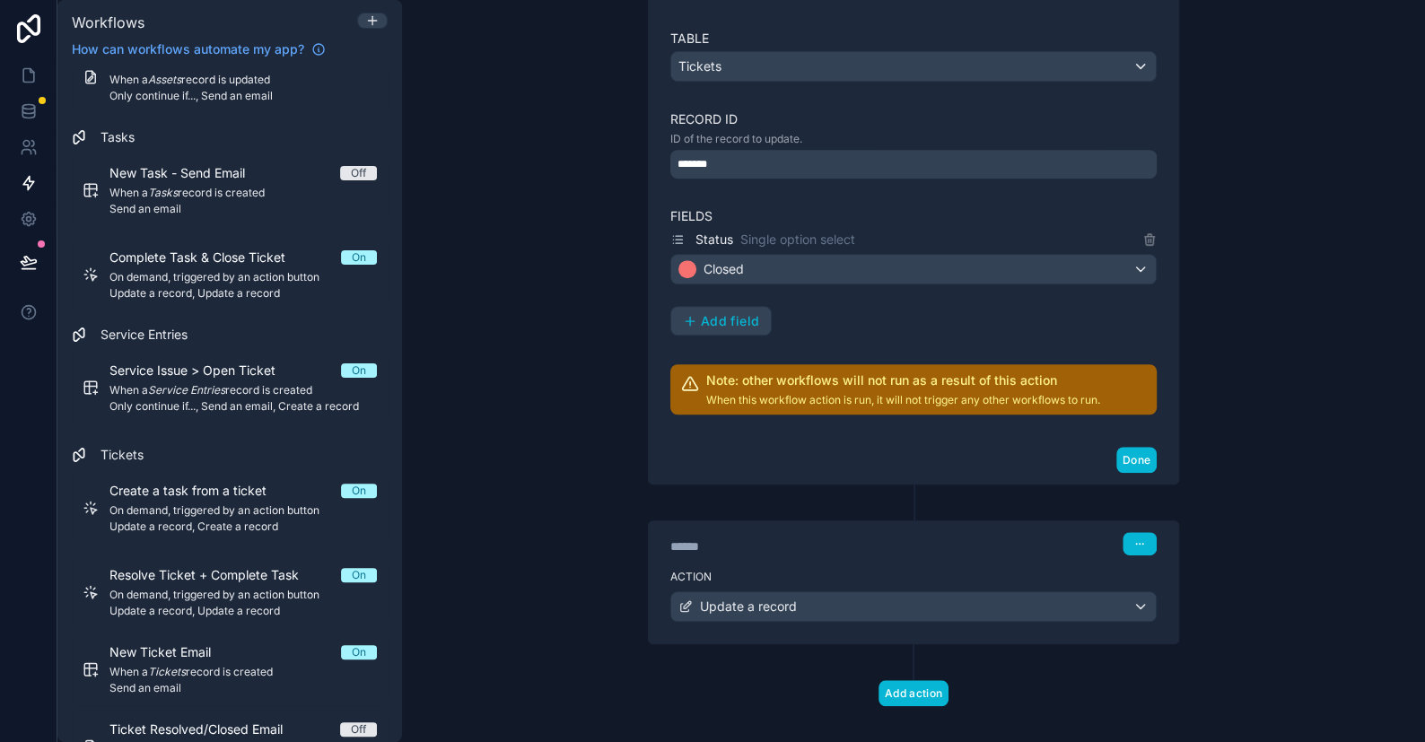
scroll to position [411, 0]
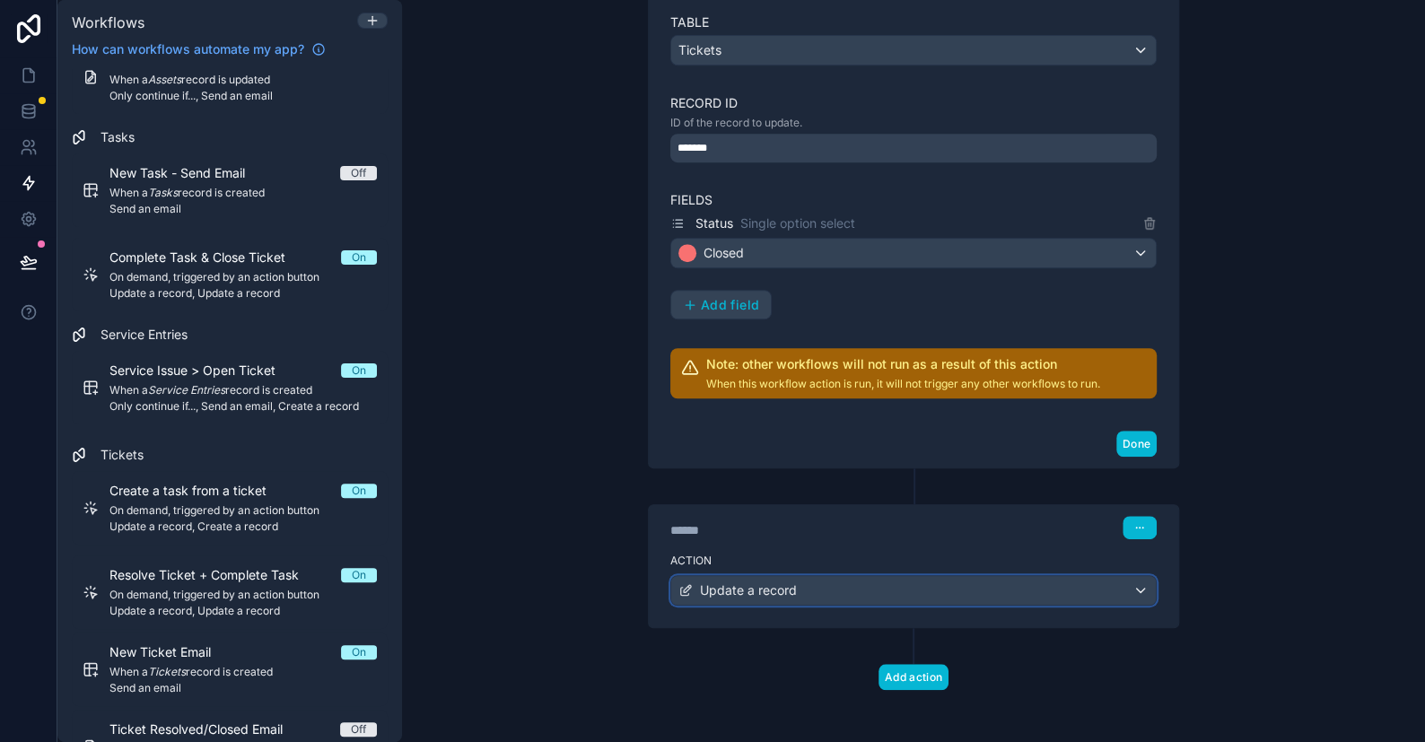
click at [770, 592] on span "Update a record" at bounding box center [748, 591] width 97 height 18
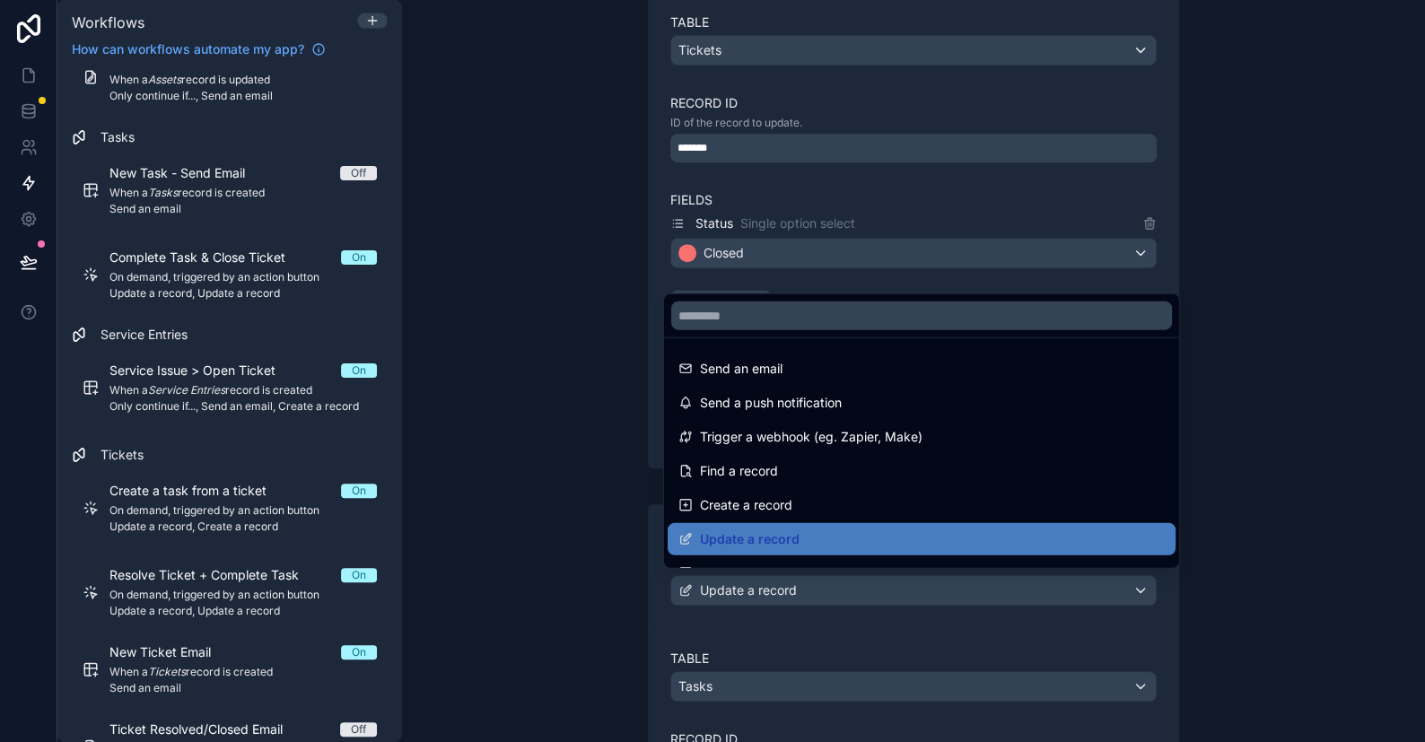
click at [770, 592] on div at bounding box center [712, 371] width 1425 height 742
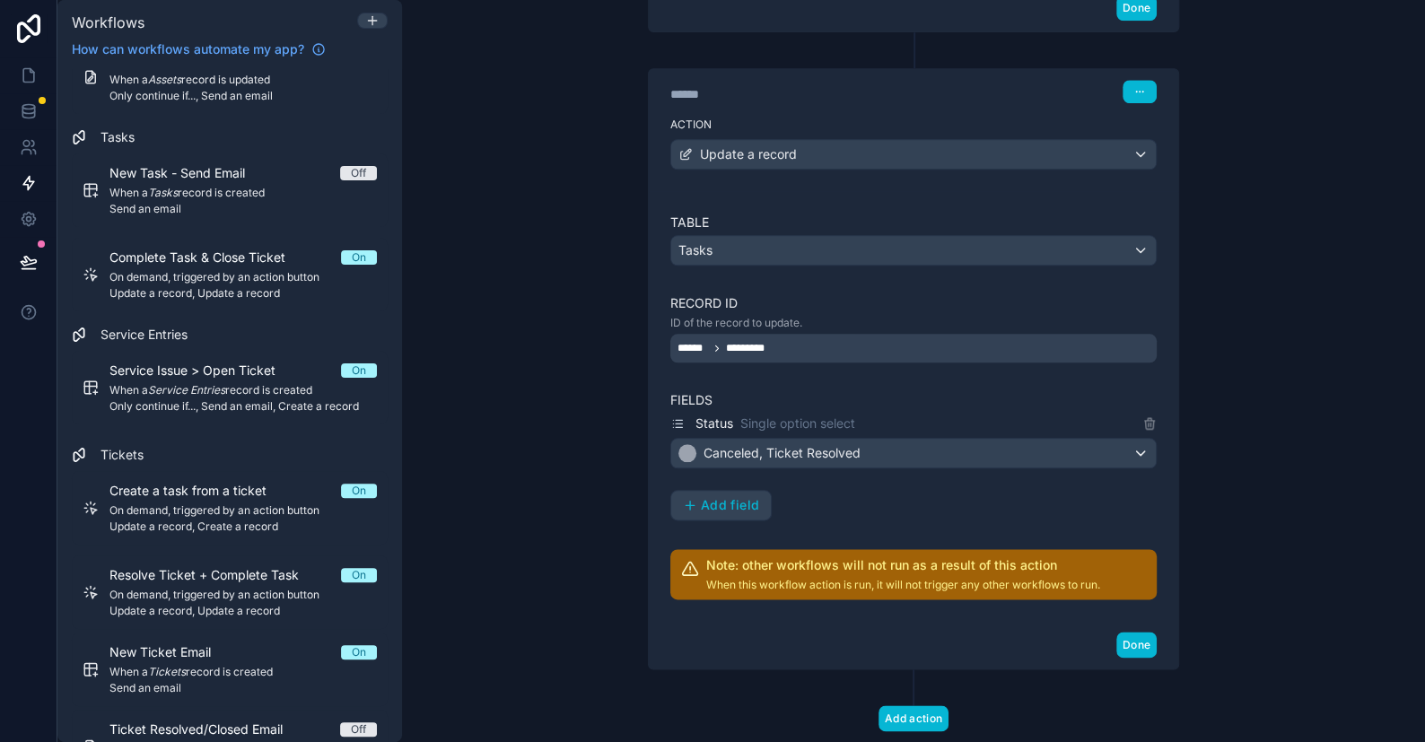
scroll to position [860, 0]
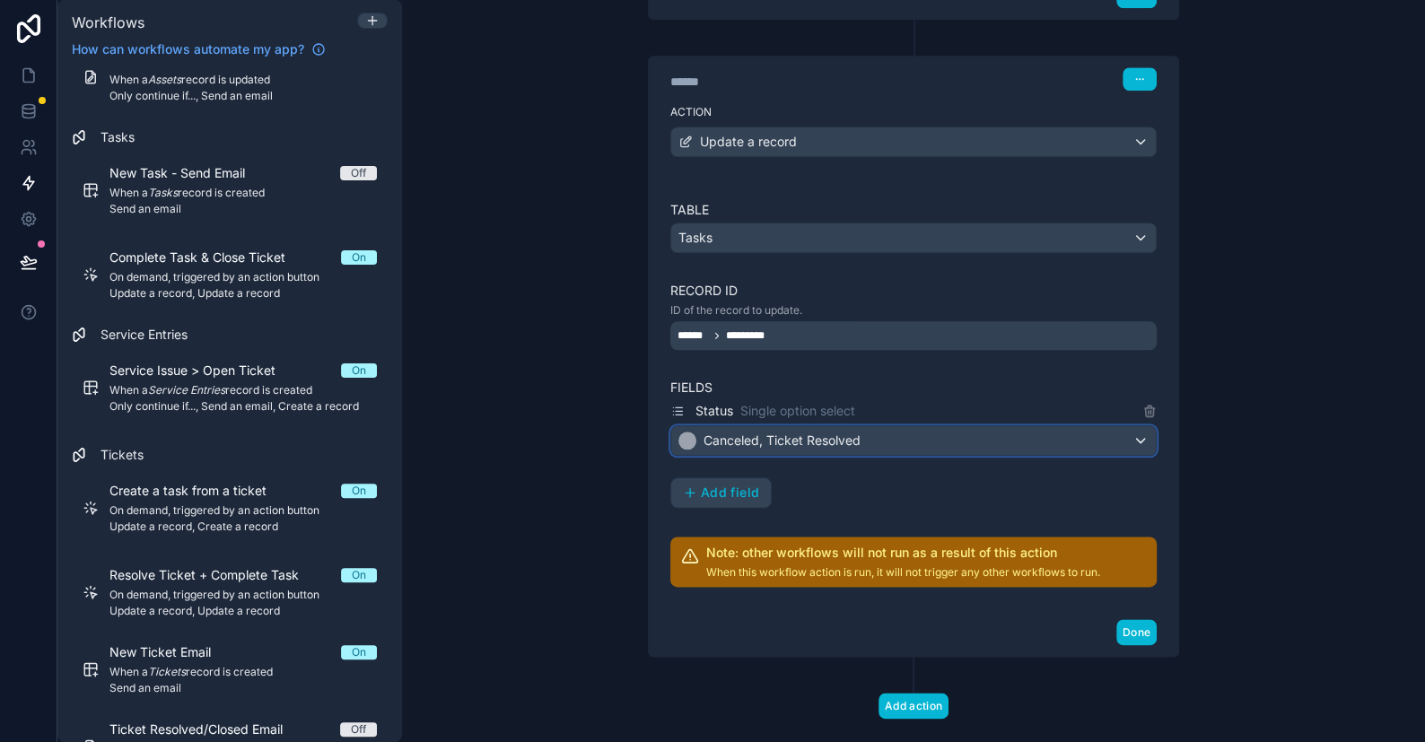
click at [772, 442] on span "Canceled, Ticket Resolved" at bounding box center [782, 441] width 157 height 18
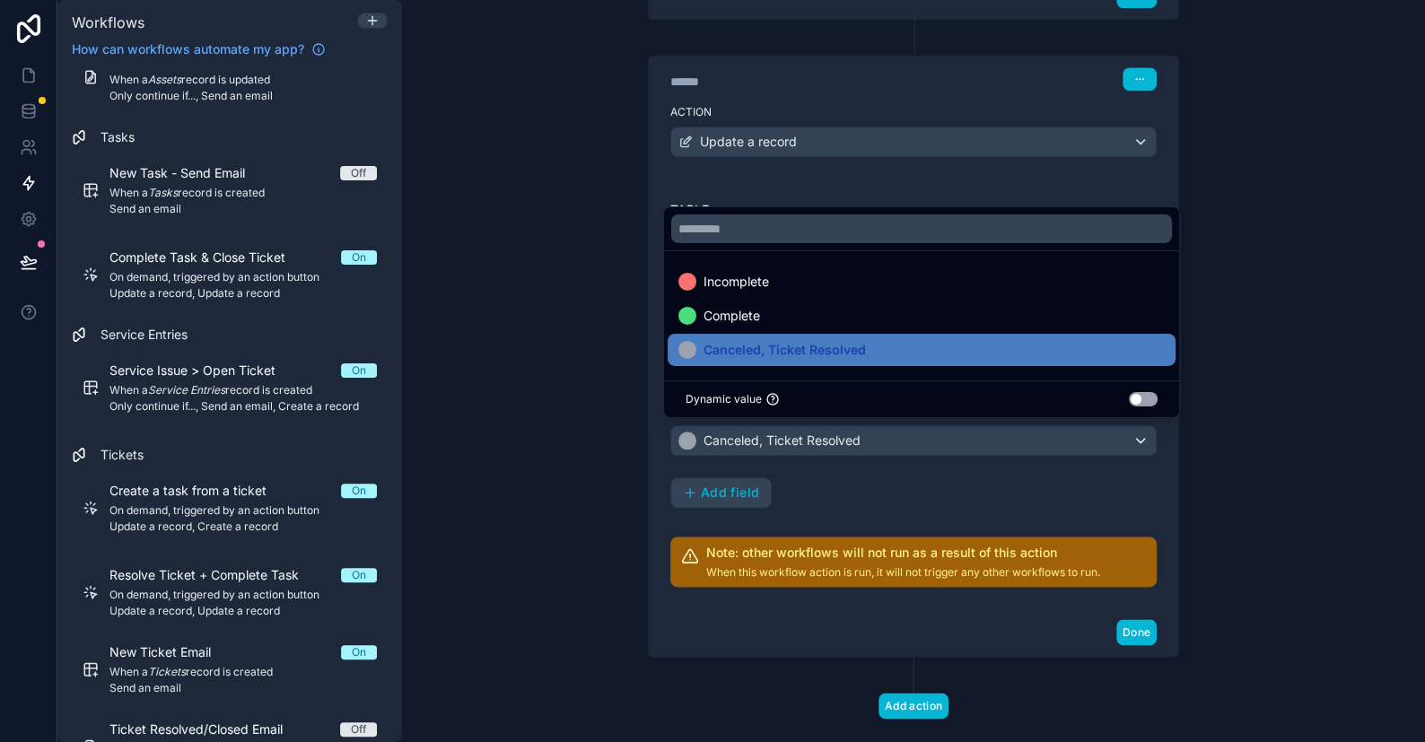
click at [787, 434] on div at bounding box center [712, 371] width 1425 height 742
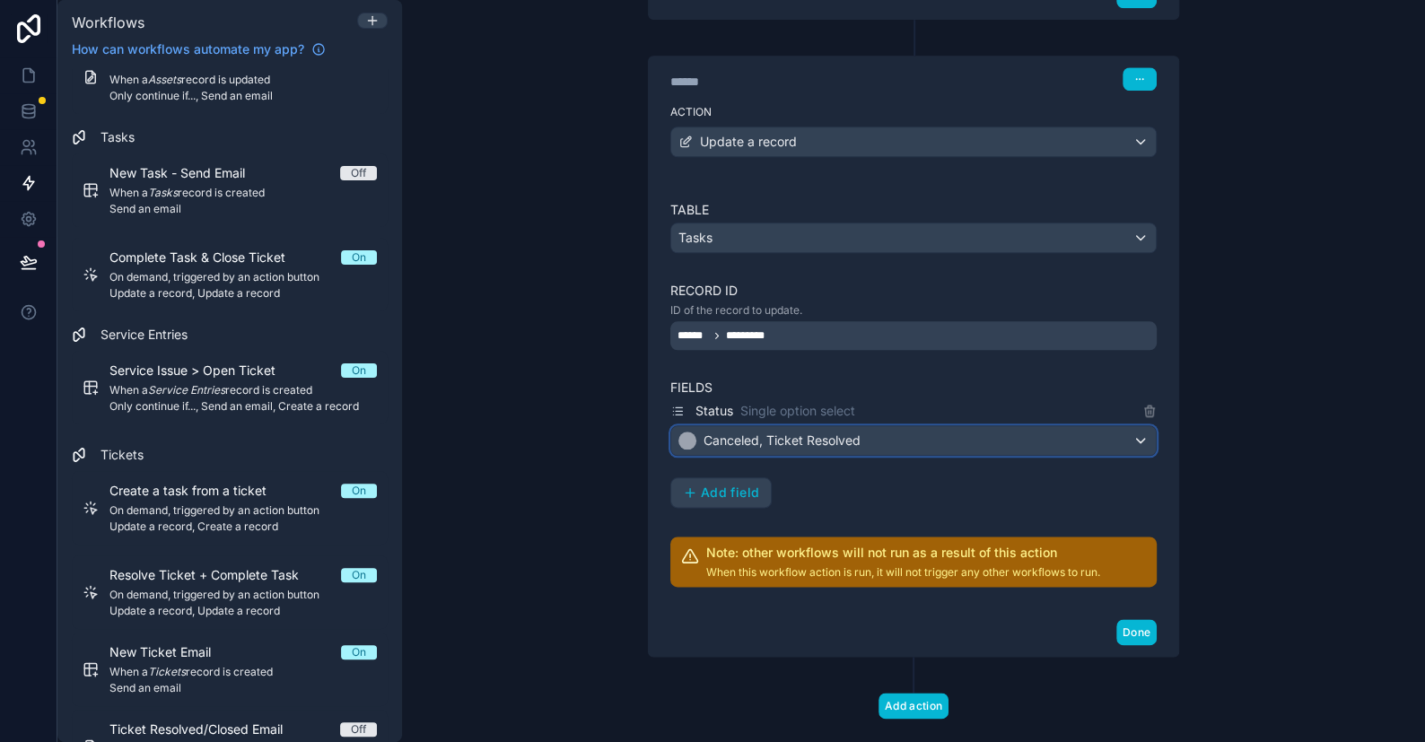
click at [873, 429] on div "Canceled, Ticket Resolved" at bounding box center [913, 440] width 485 height 29
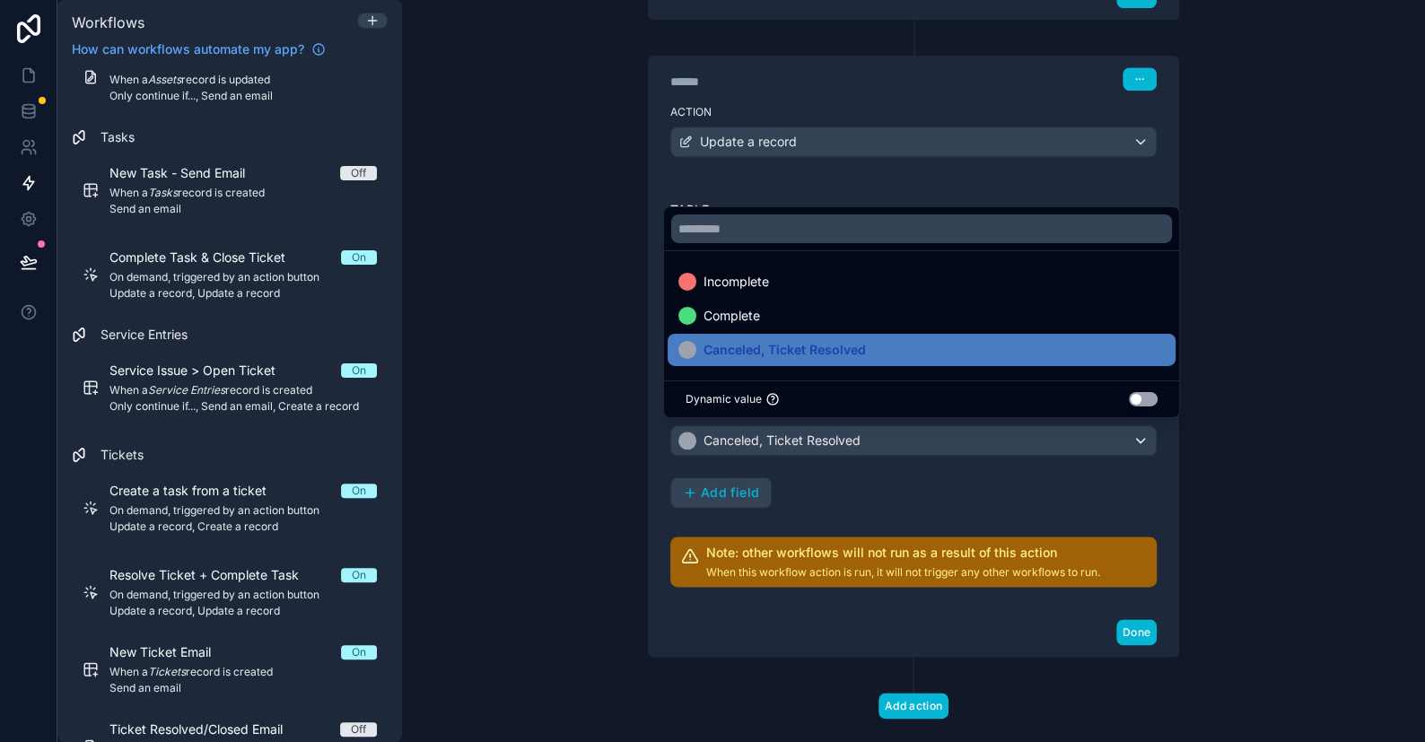
click at [873, 429] on div at bounding box center [712, 371] width 1425 height 742
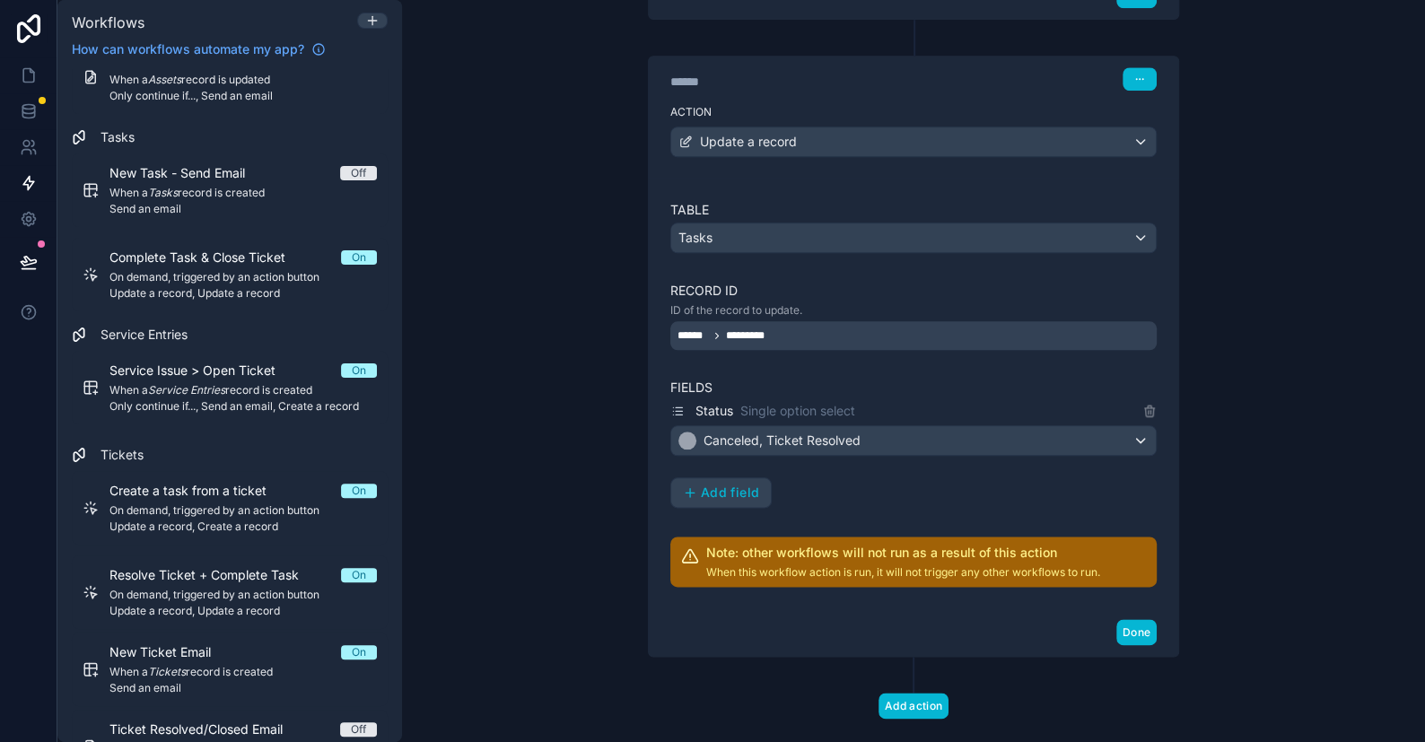
click at [1330, 348] on div "**********" at bounding box center [913, 371] width 1023 height 742
click at [1127, 623] on button "Done" at bounding box center [1137, 632] width 40 height 26
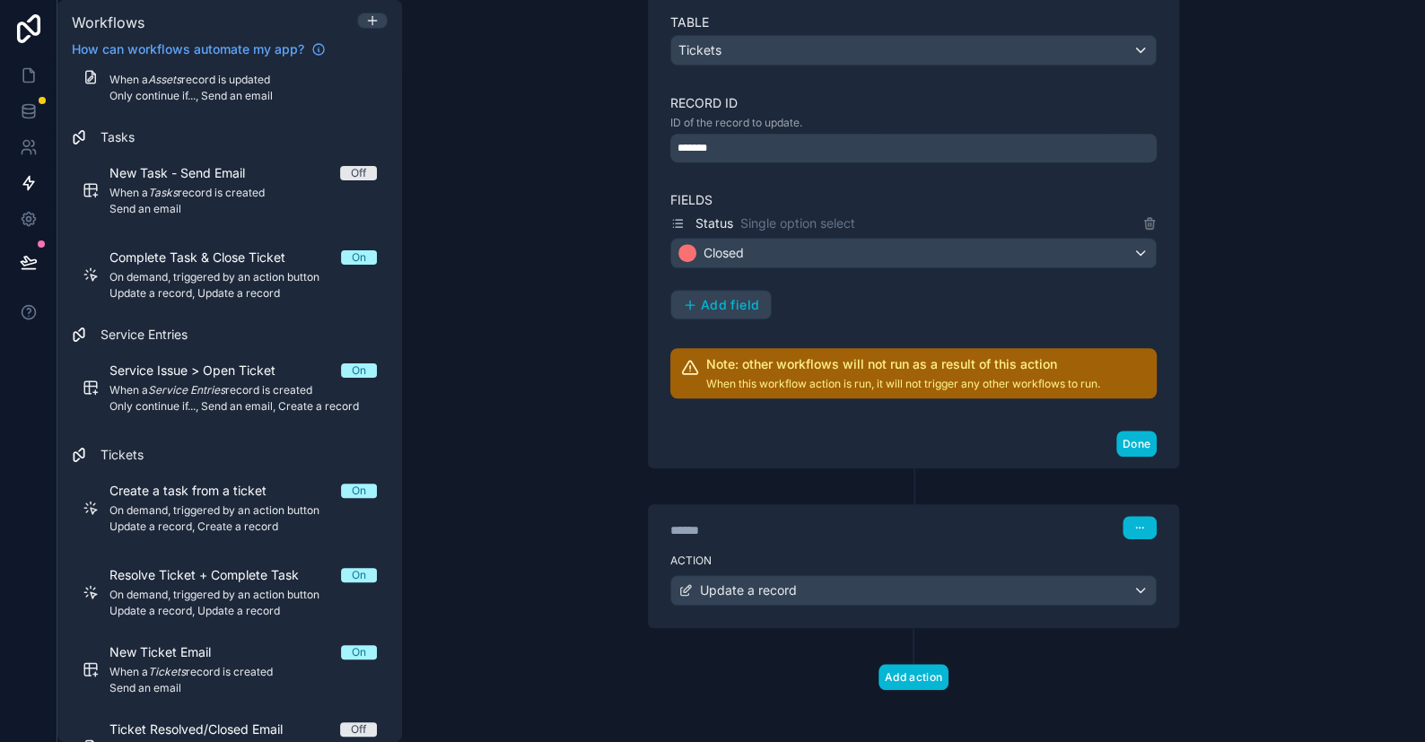
drag, startPoint x: 1397, startPoint y: 0, endPoint x: 1409, endPoint y: 399, distance: 399.6
click at [1409, 399] on div "**********" at bounding box center [913, 371] width 1023 height 742
drag, startPoint x: 1372, startPoint y: 147, endPoint x: 1299, endPoint y: 279, distance: 150.7
click at [1372, 152] on div "**********" at bounding box center [913, 371] width 1023 height 742
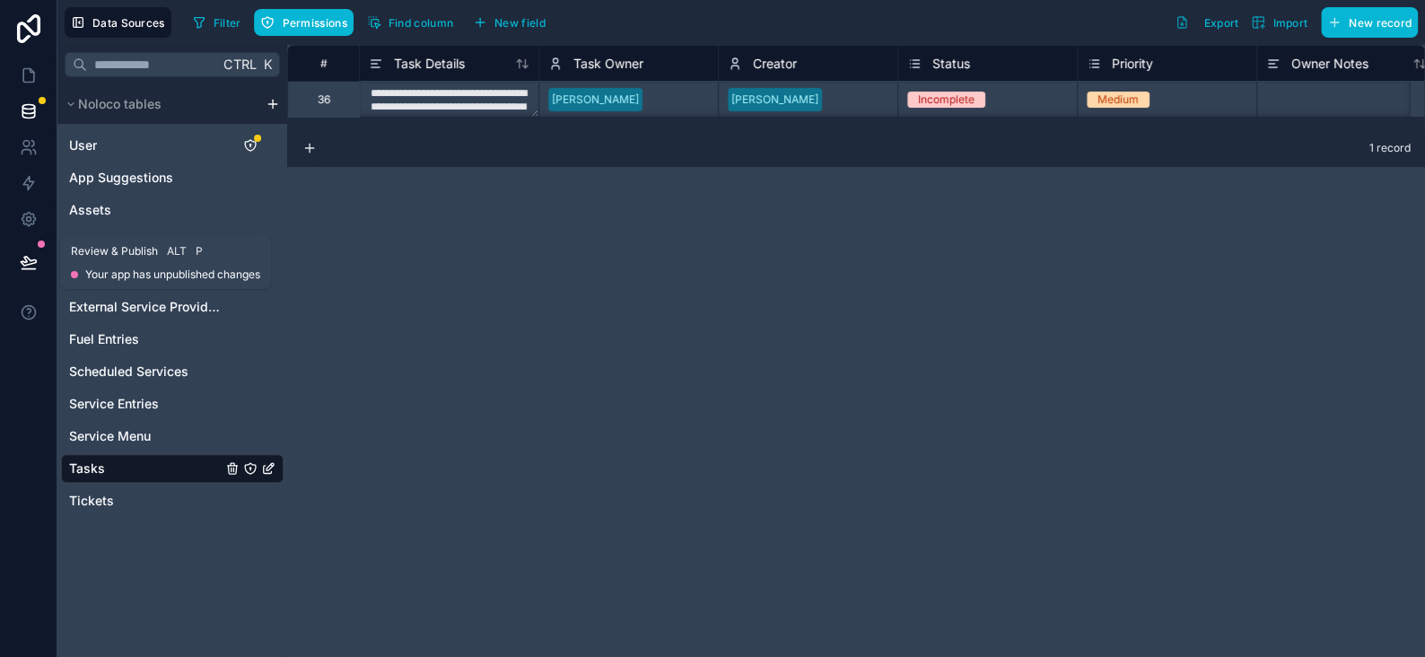
click at [34, 266] on icon at bounding box center [29, 262] width 18 height 18
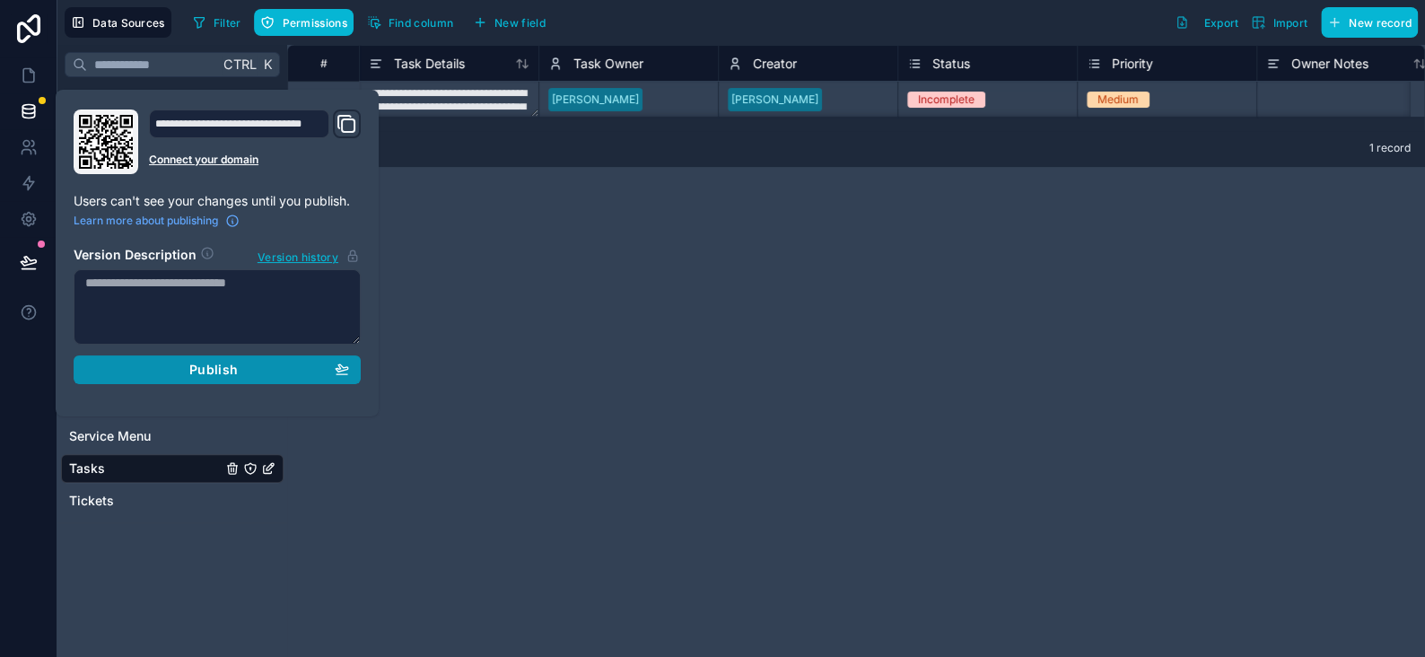
click at [221, 362] on span "Publish" at bounding box center [213, 370] width 48 height 16
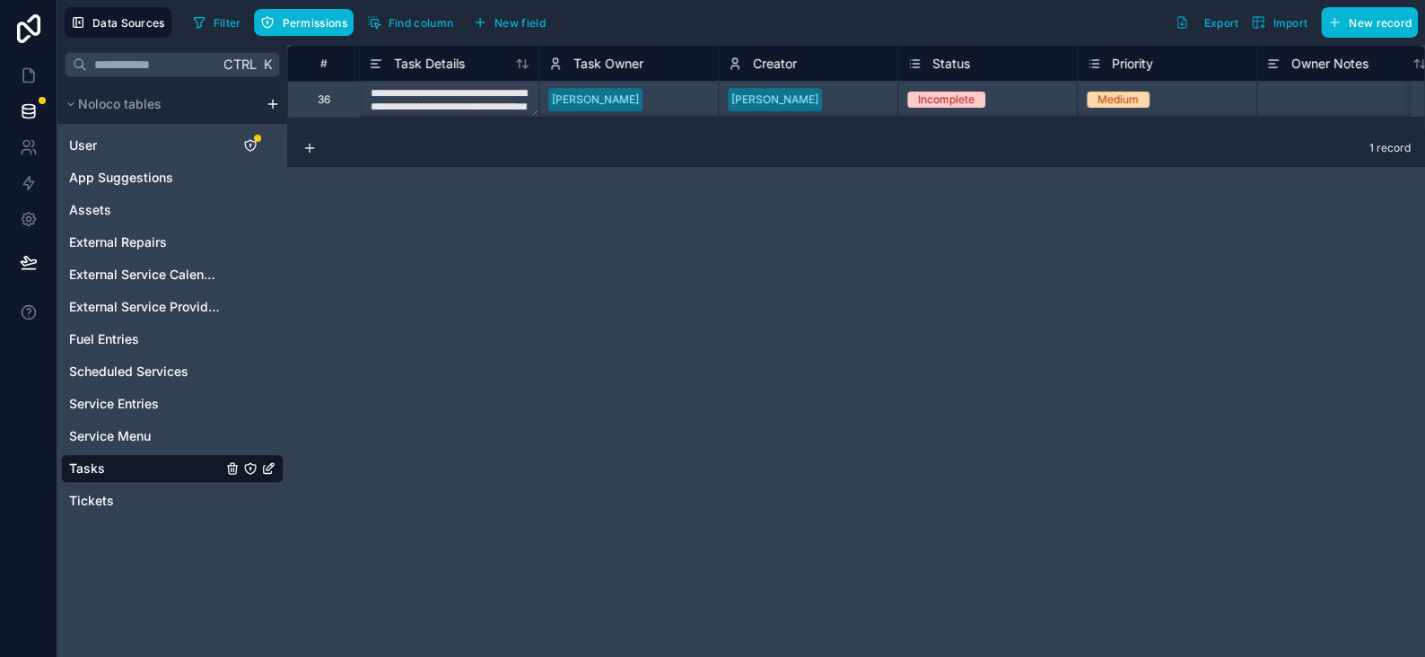
click at [490, 225] on div "**********" at bounding box center [856, 351] width 1138 height 612
click at [30, 190] on icon at bounding box center [29, 183] width 18 height 18
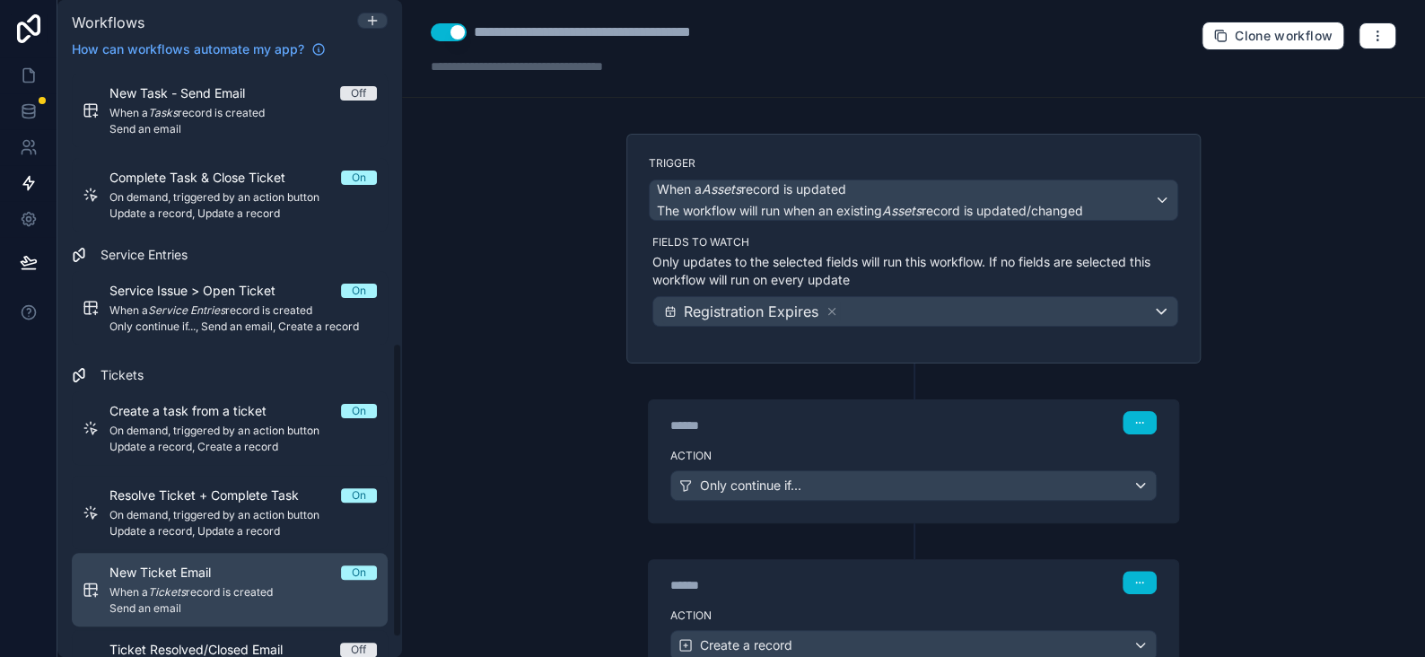
scroll to position [583, 0]
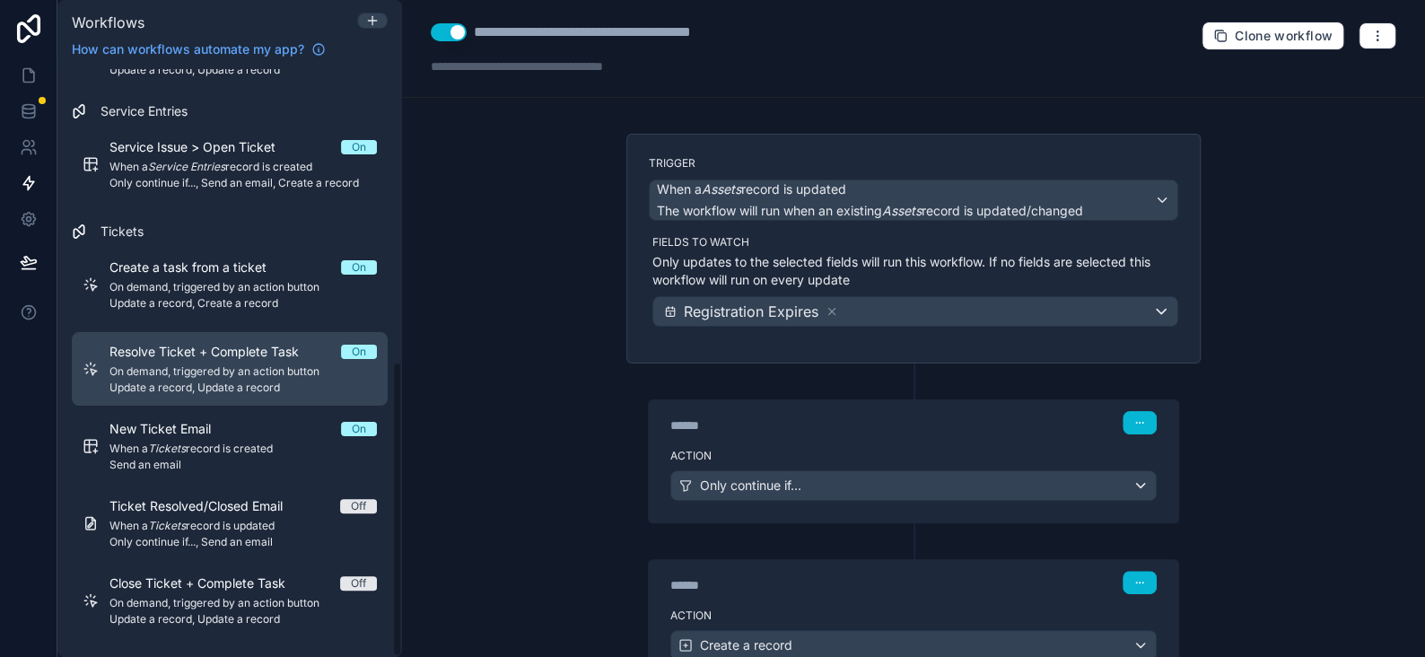
click at [182, 370] on span "On demand, triggered by an action button" at bounding box center [243, 371] width 267 height 14
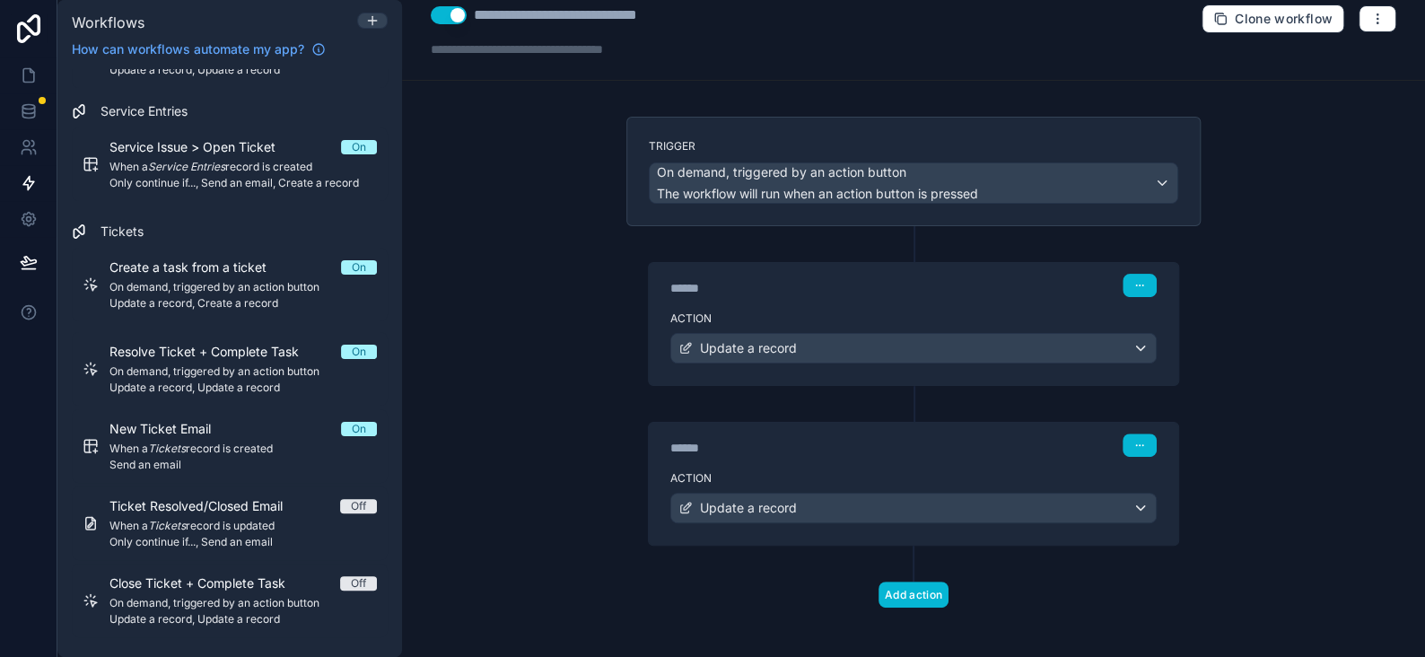
scroll to position [21, 0]
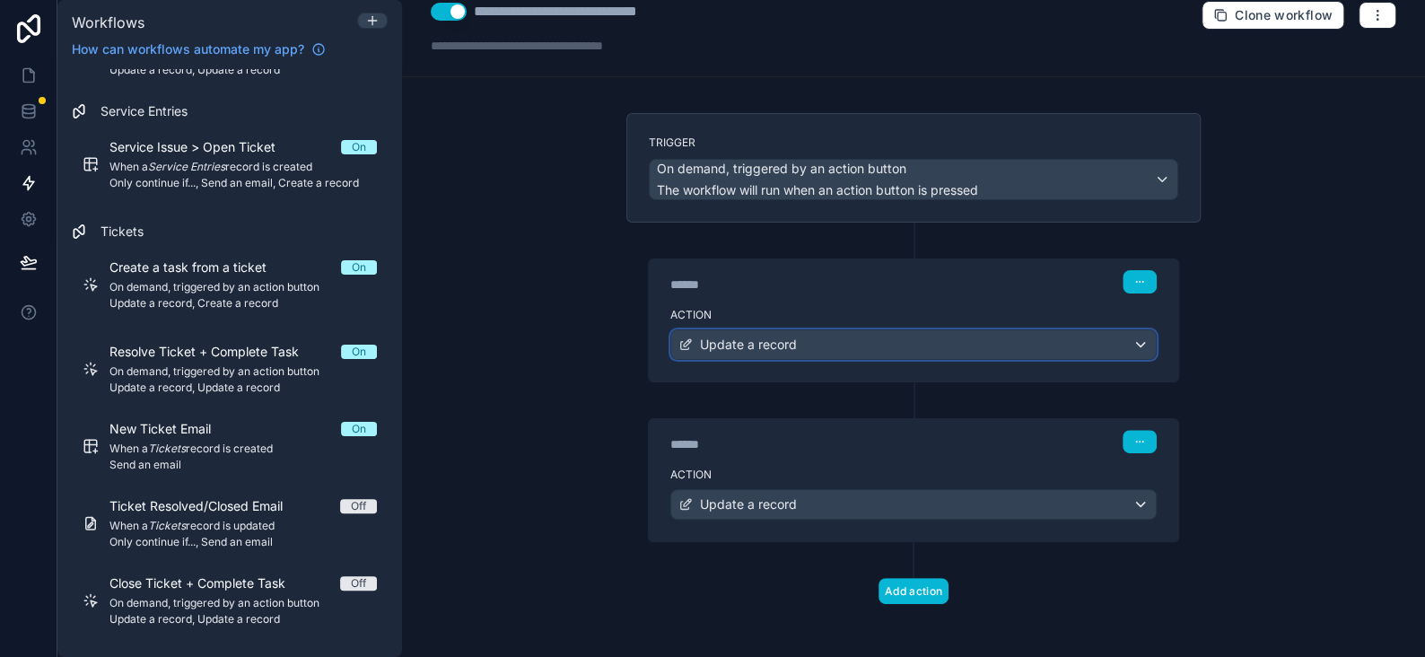
click at [725, 336] on span "Update a record" at bounding box center [748, 345] width 97 height 18
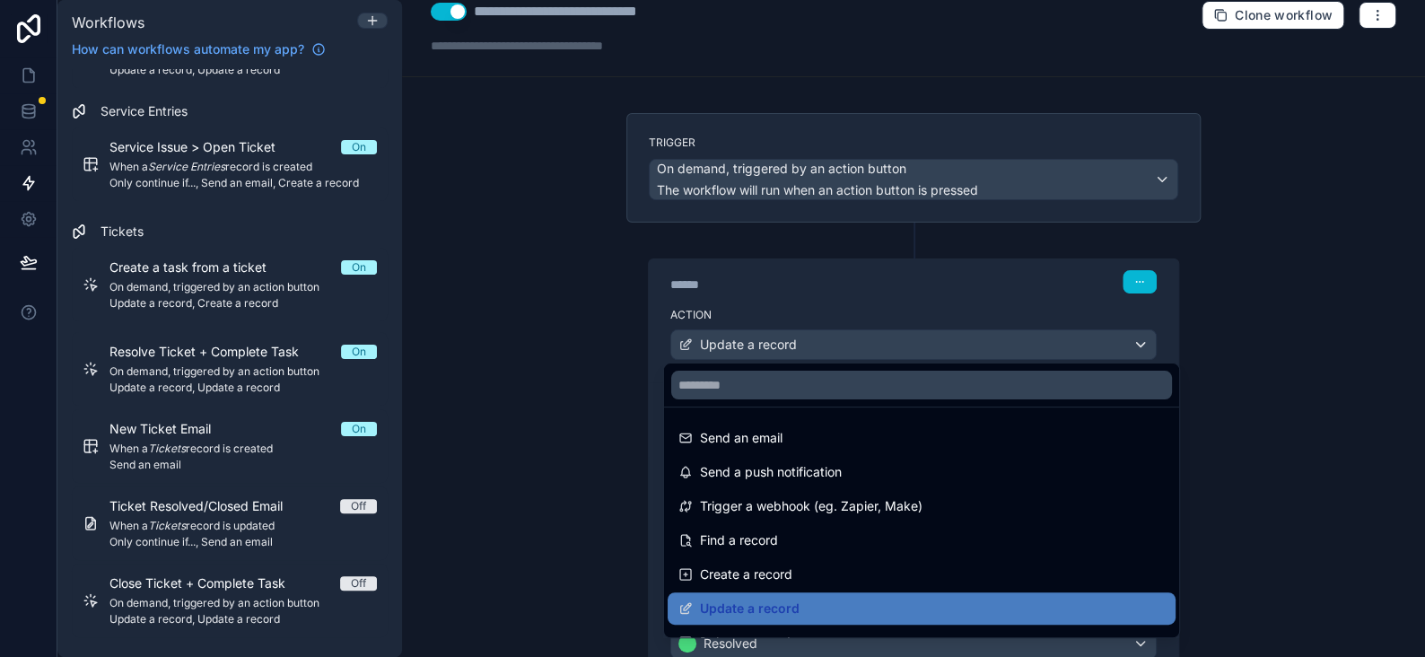
click at [725, 334] on div at bounding box center [712, 328] width 1425 height 657
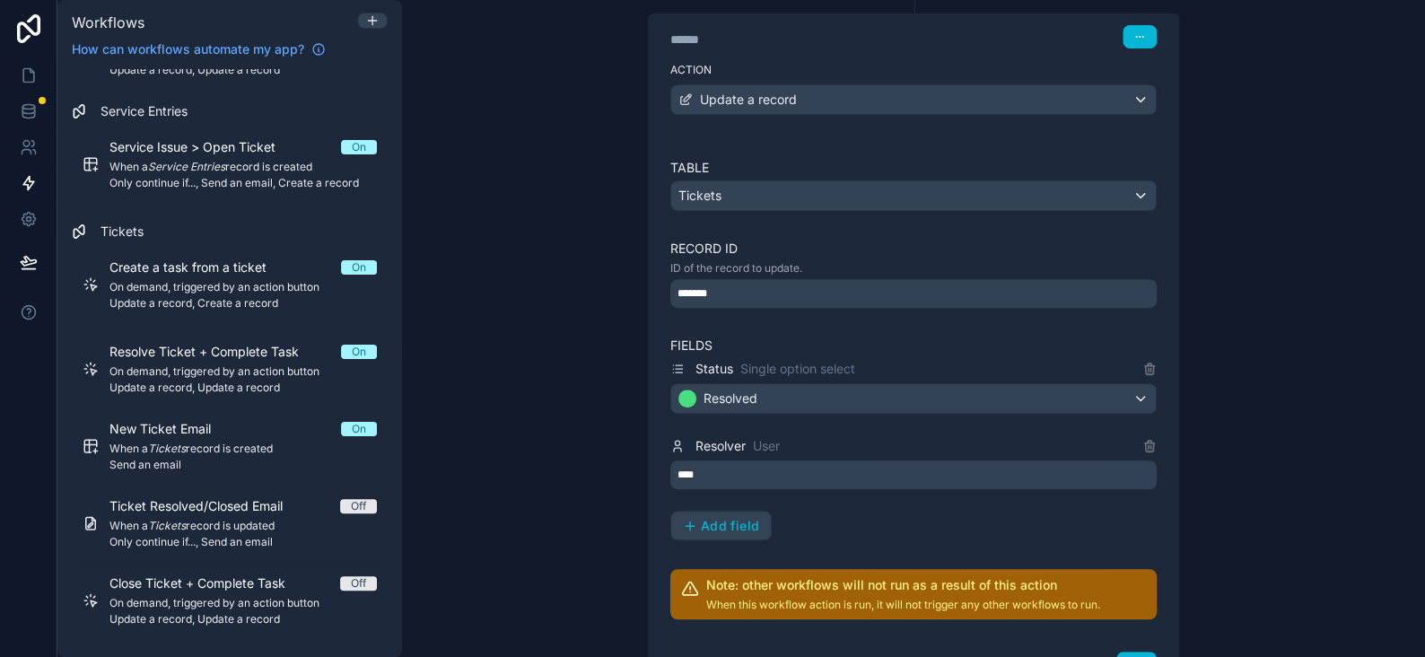
scroll to position [469, 0]
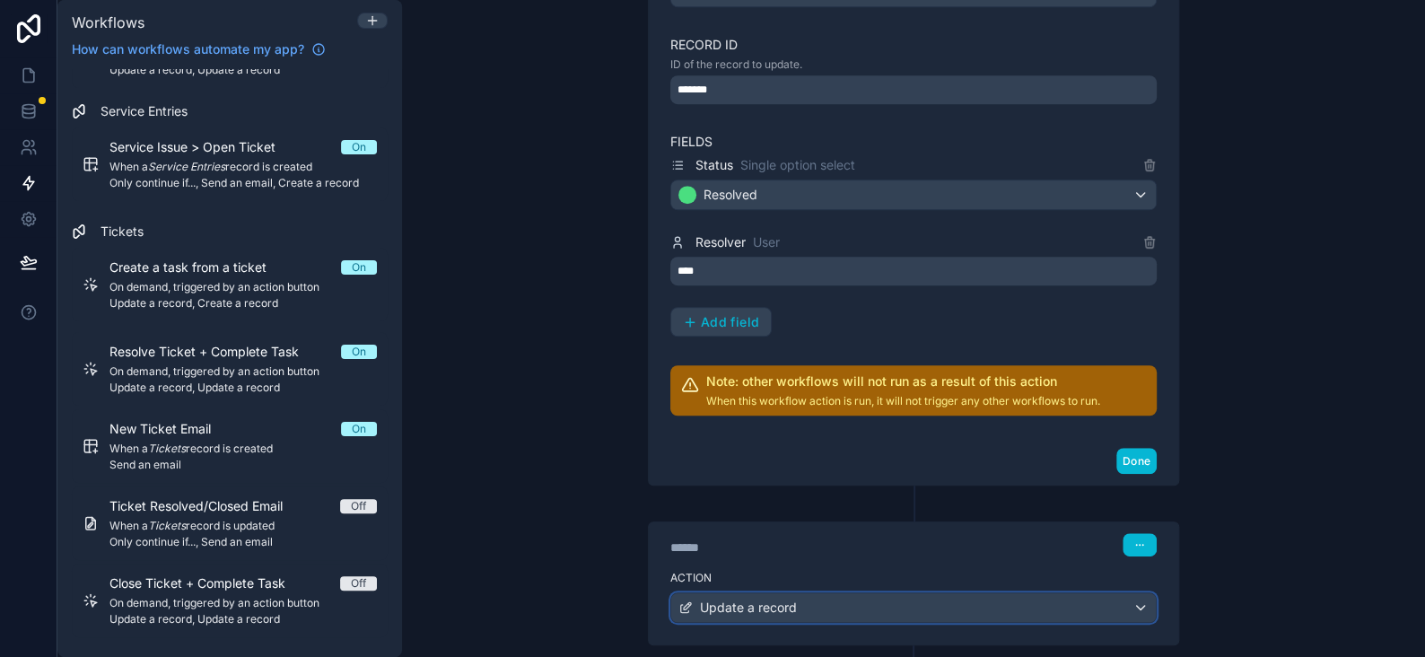
click at [735, 604] on span "Update a record" at bounding box center [748, 608] width 97 height 18
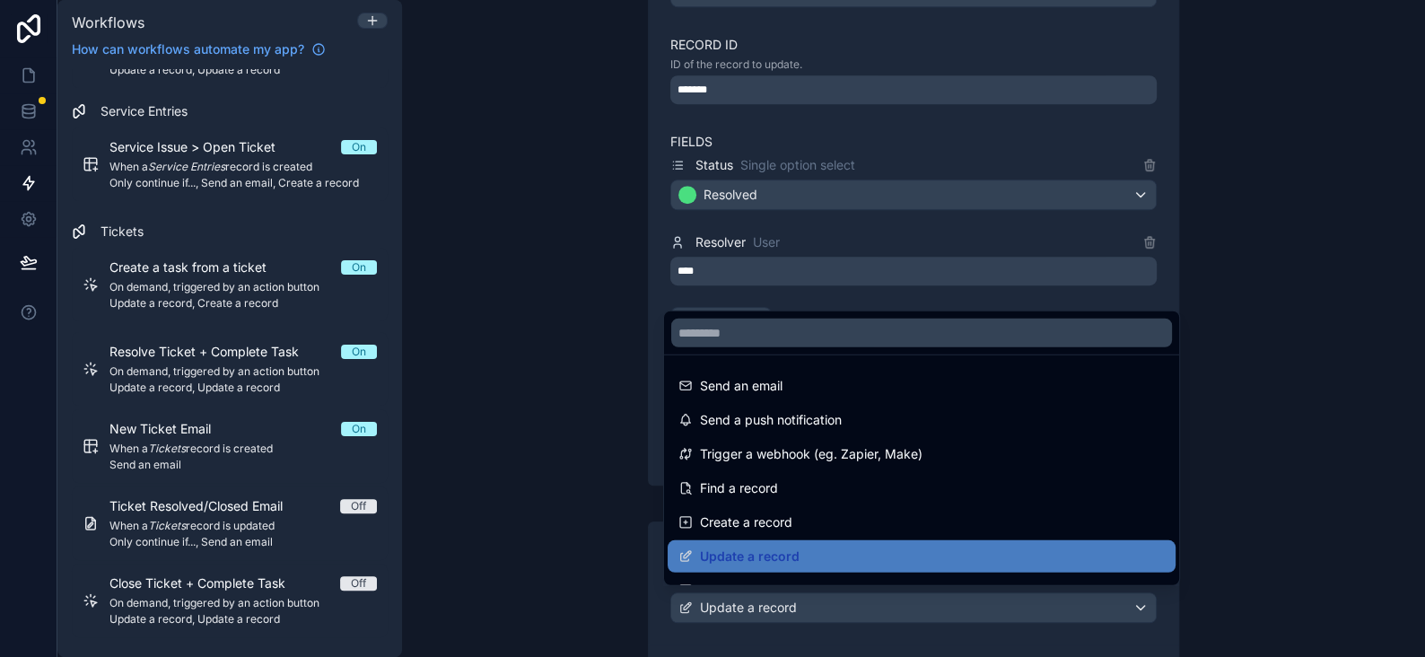
click at [735, 604] on div at bounding box center [712, 328] width 1425 height 657
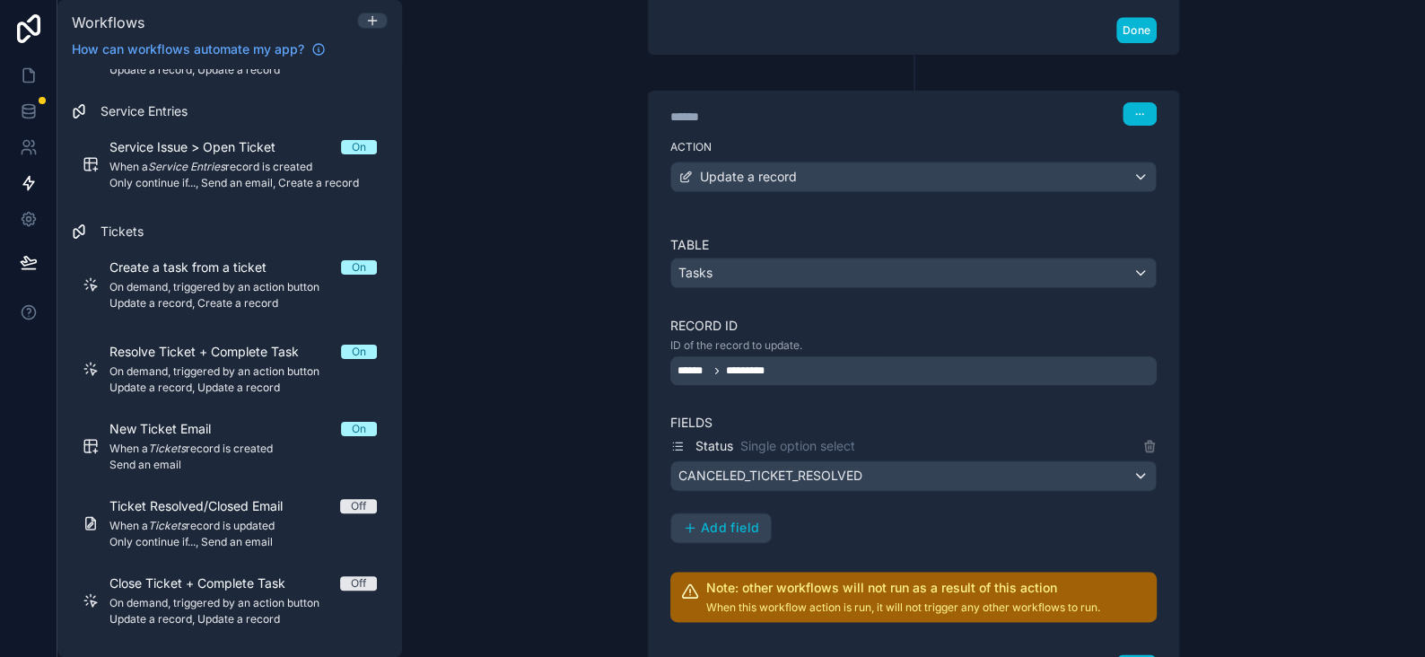
scroll to position [918, 0]
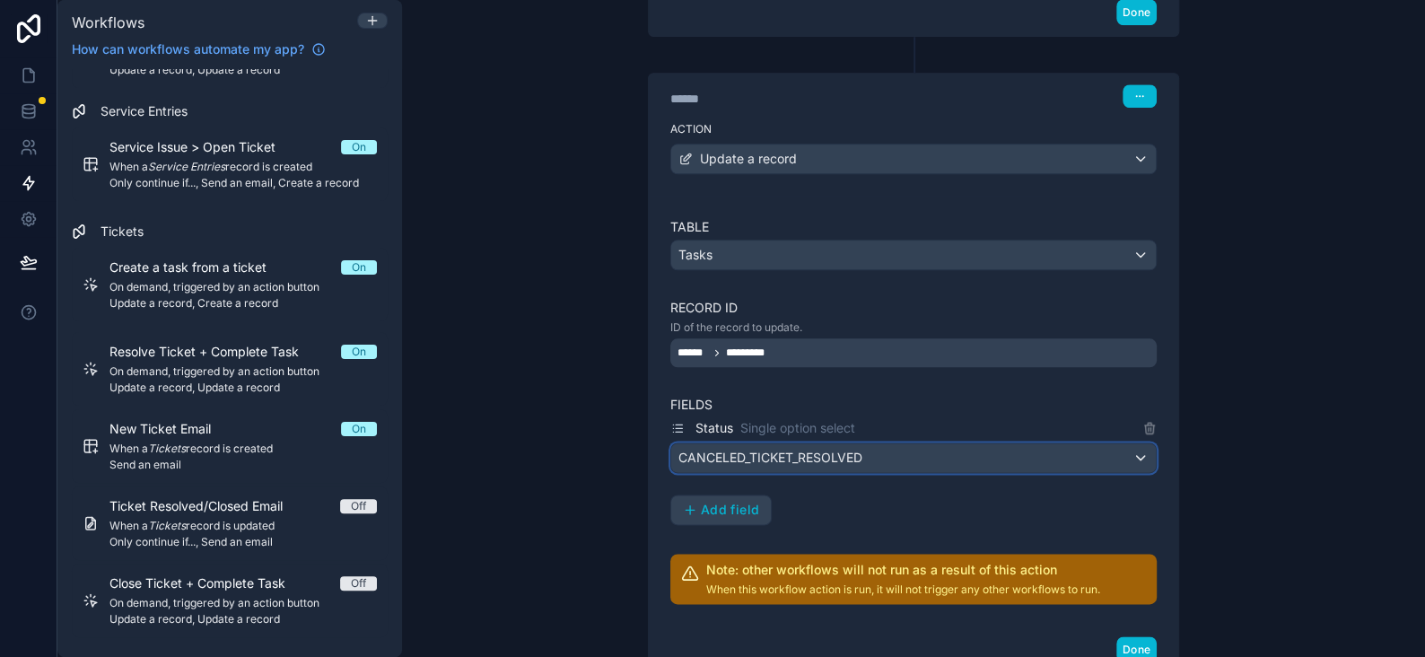
click at [772, 456] on span "CANCELED_TICKET_RESOLVED" at bounding box center [771, 458] width 184 height 18
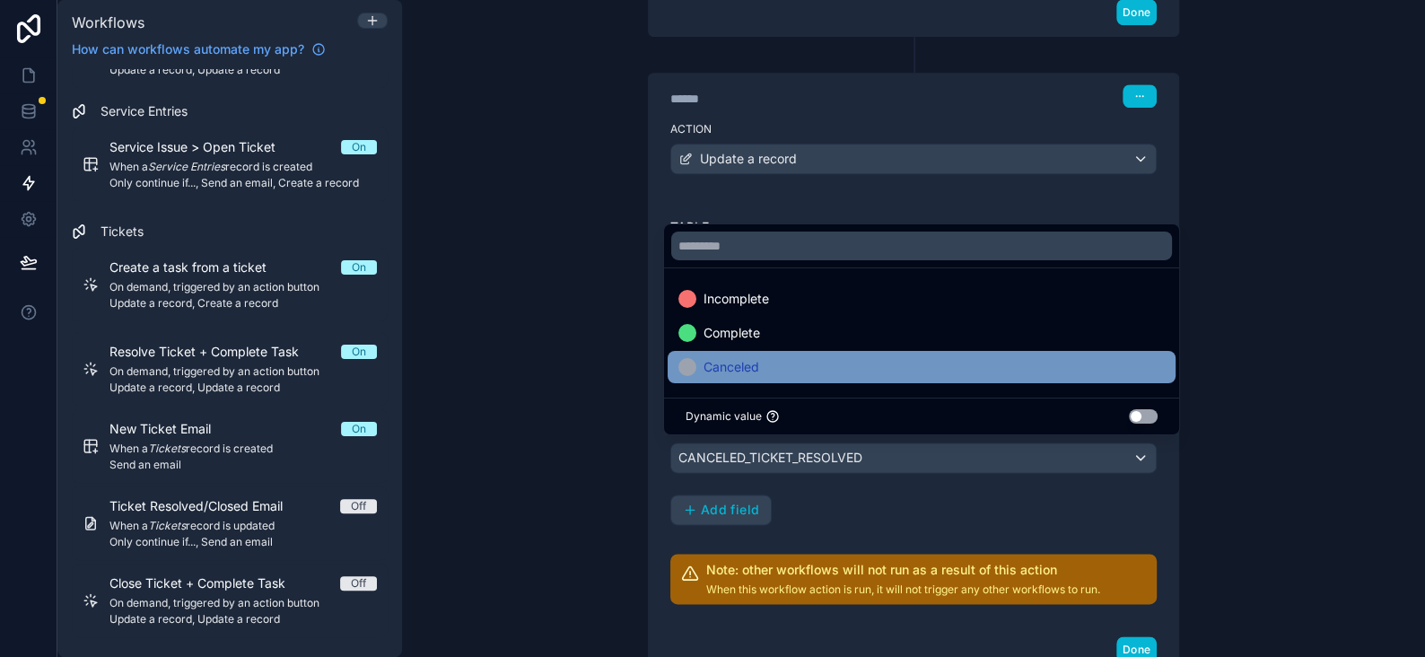
click at [743, 373] on span "Canceled" at bounding box center [732, 367] width 56 height 22
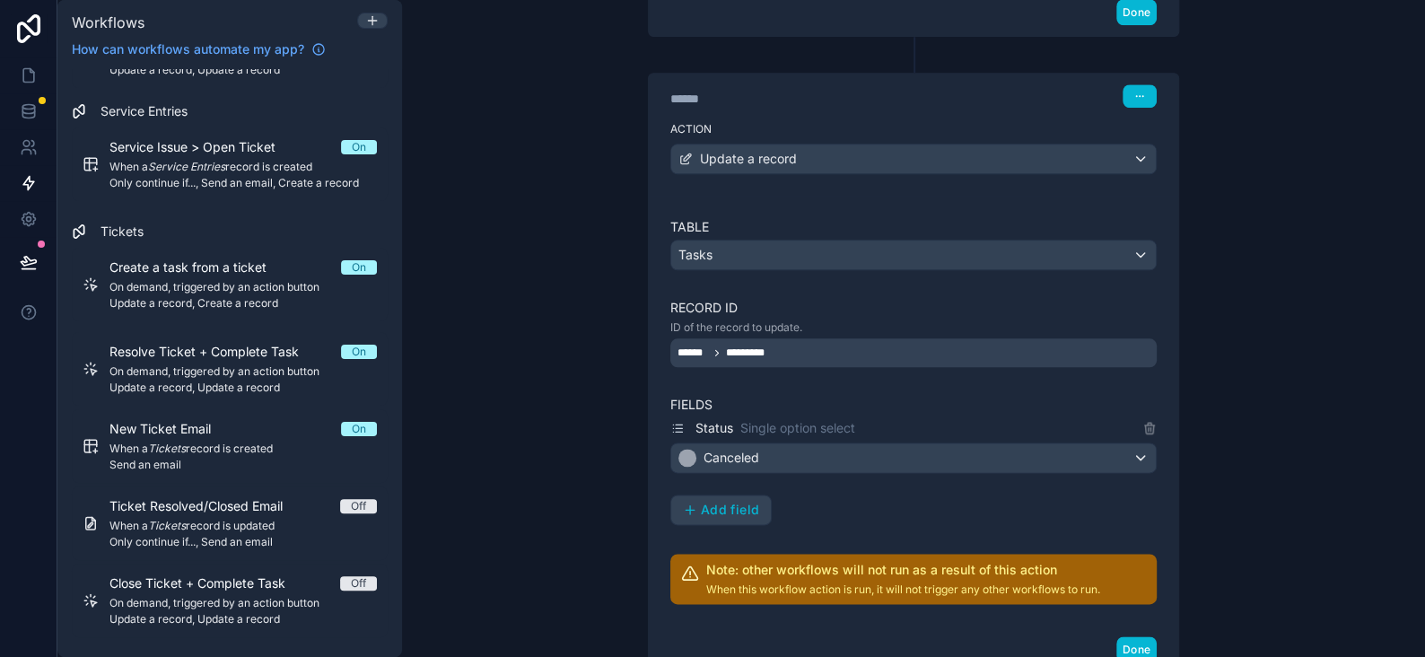
click at [594, 373] on div "**********" at bounding box center [913, 328] width 1023 height 657
click at [1144, 642] on button "Done" at bounding box center [1137, 649] width 40 height 26
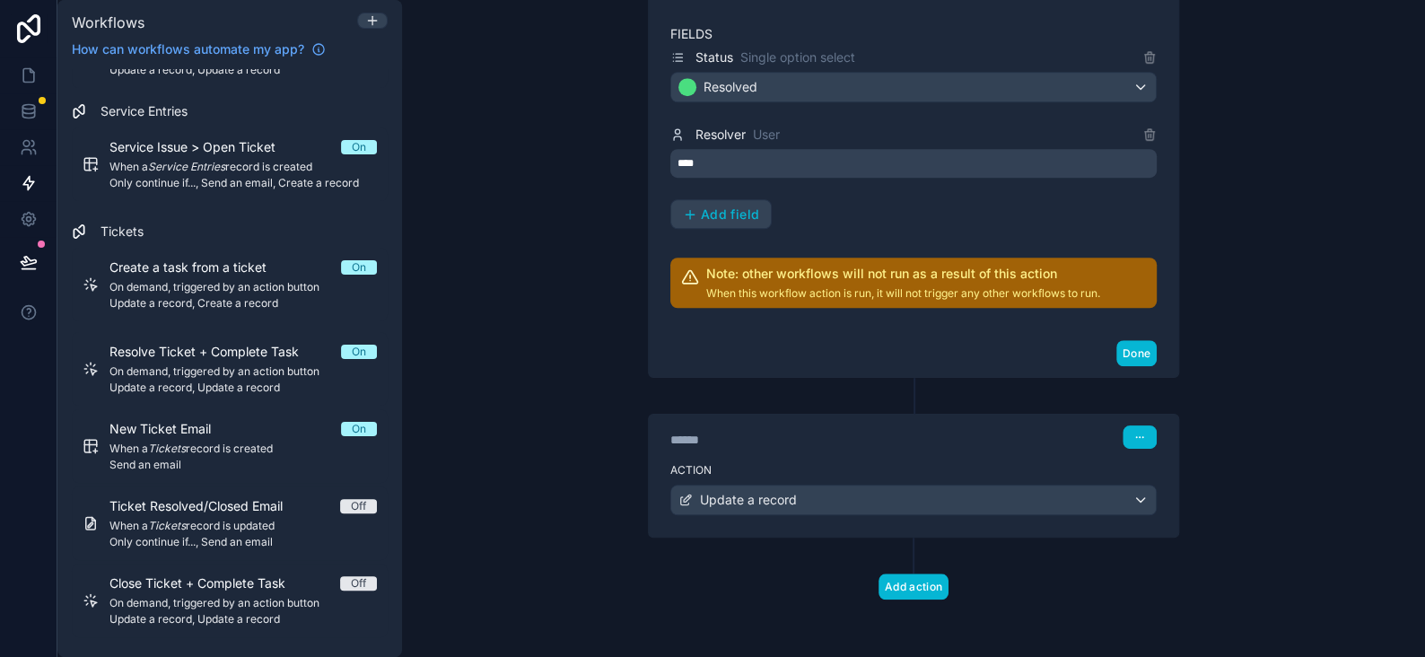
scroll to position [572, 0]
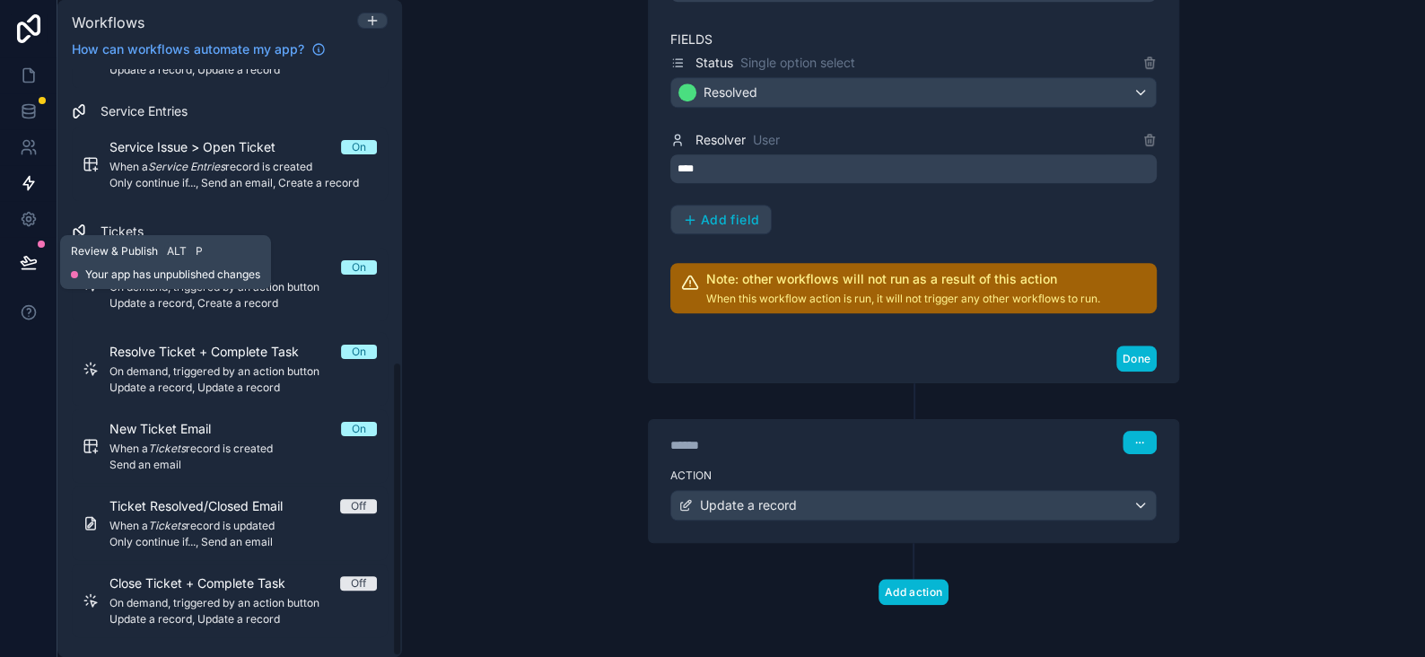
click at [33, 254] on icon at bounding box center [29, 262] width 18 height 18
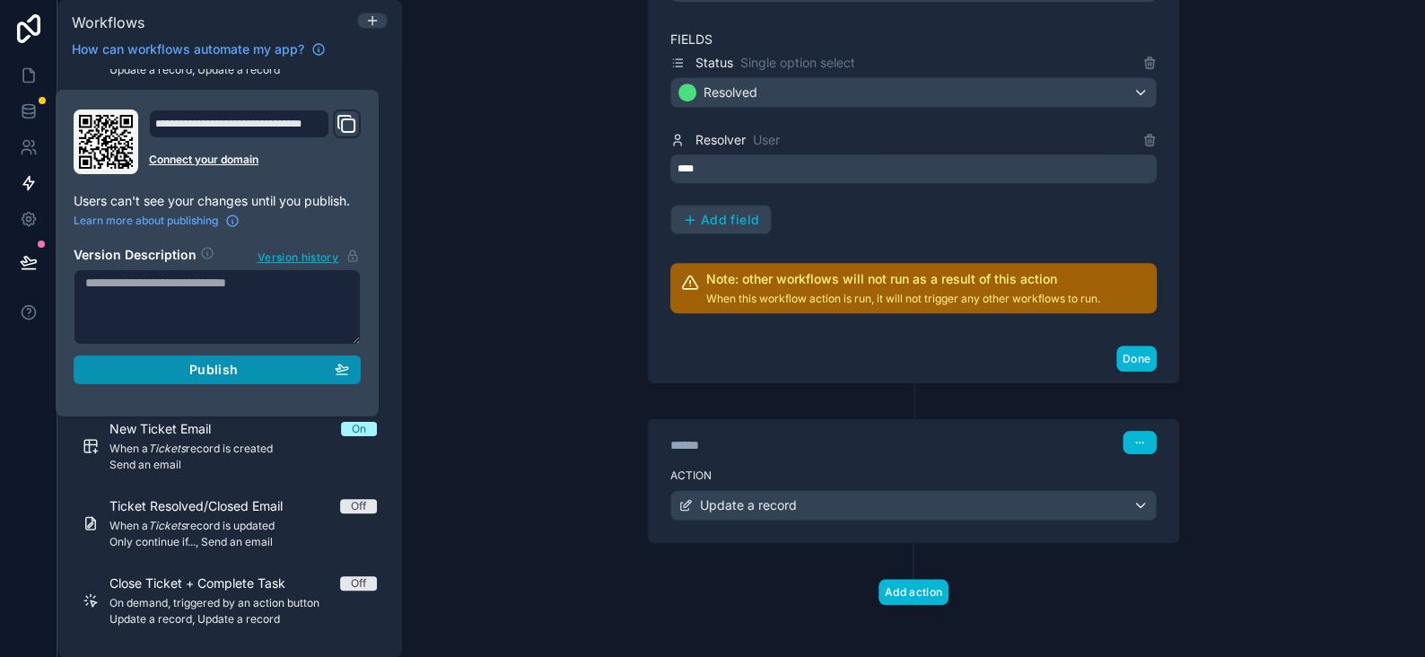
click at [206, 369] on span "Publish" at bounding box center [213, 370] width 48 height 16
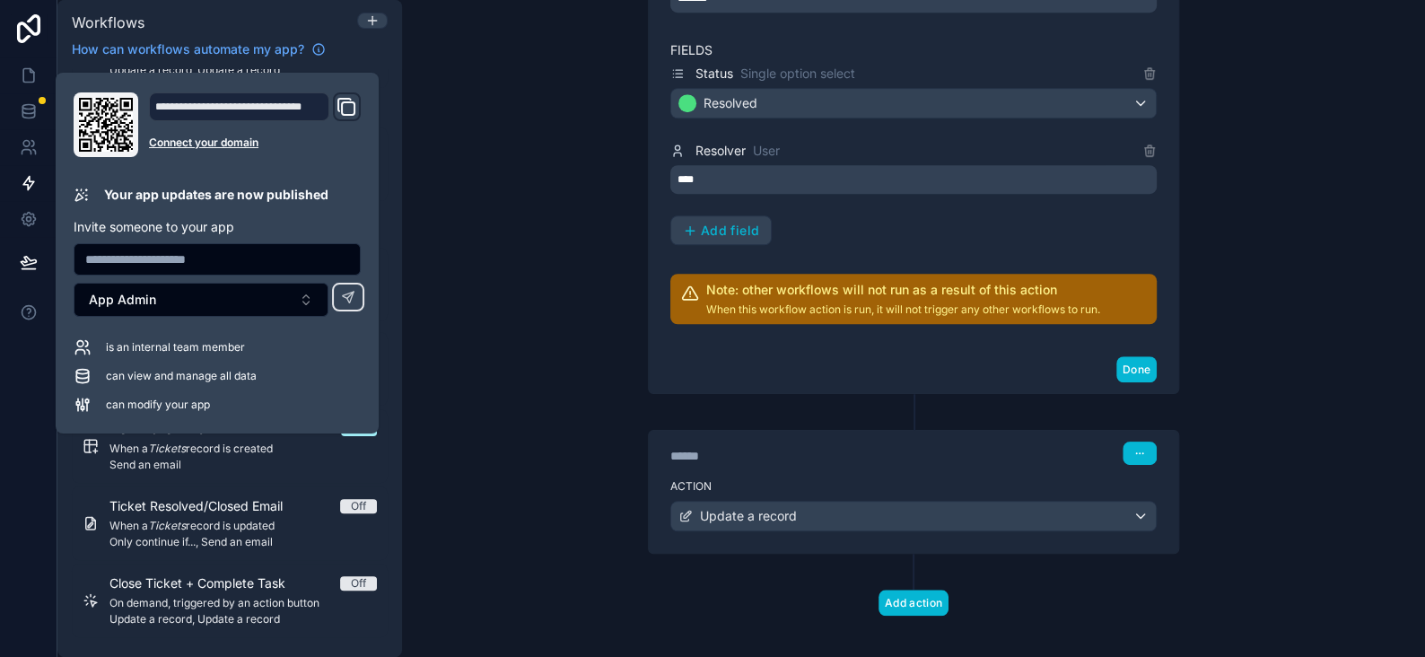
scroll to position [572, 0]
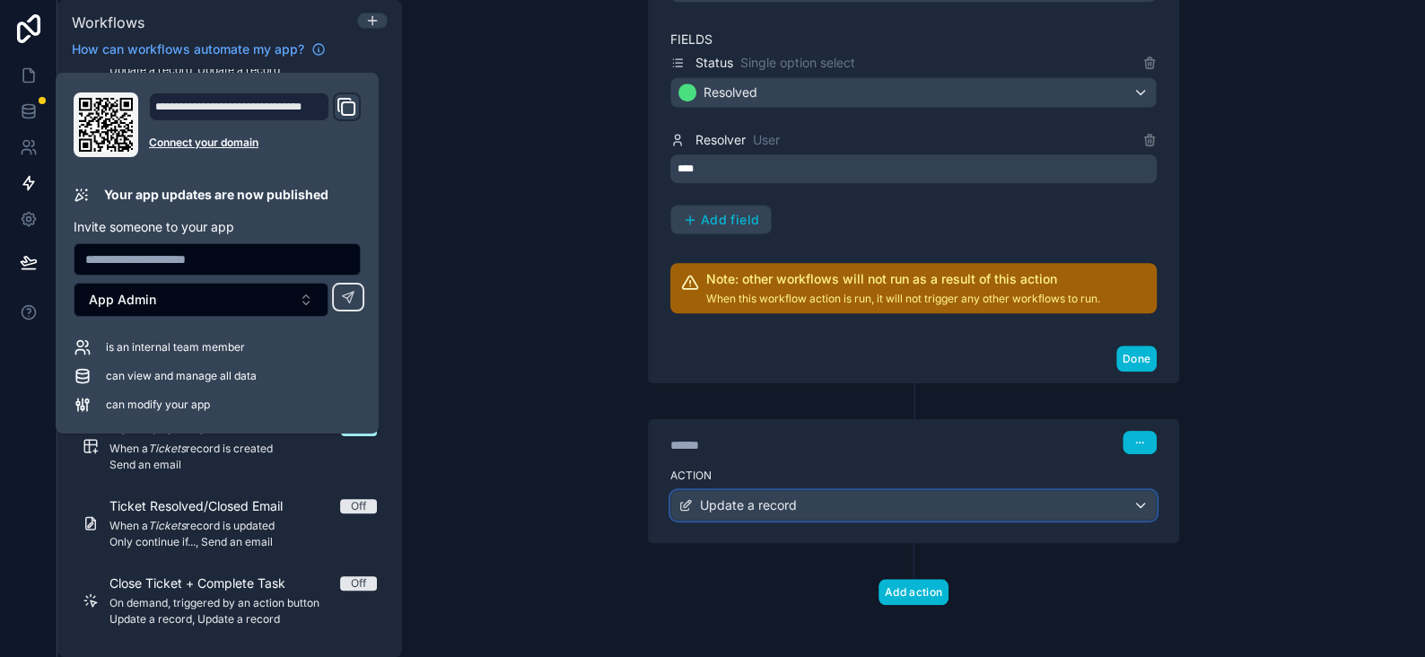
click at [741, 506] on span "Update a record" at bounding box center [748, 505] width 97 height 18
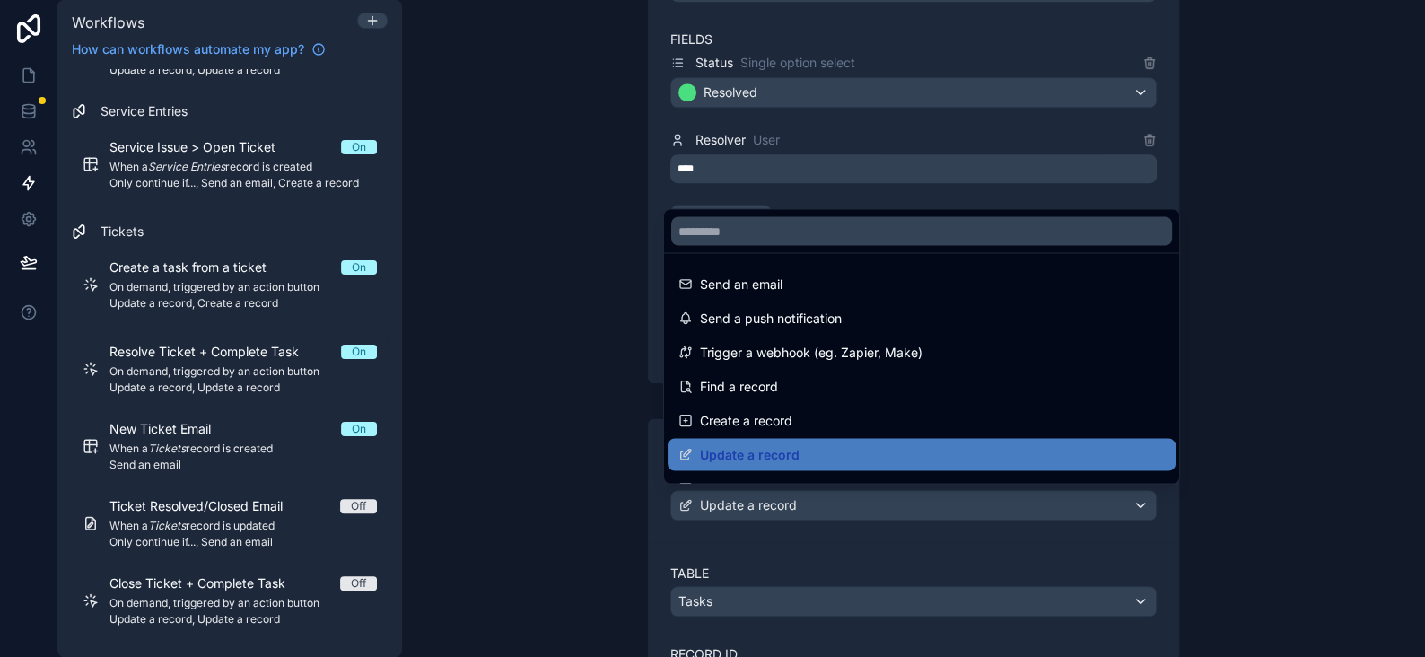
click at [741, 506] on div at bounding box center [712, 328] width 1425 height 657
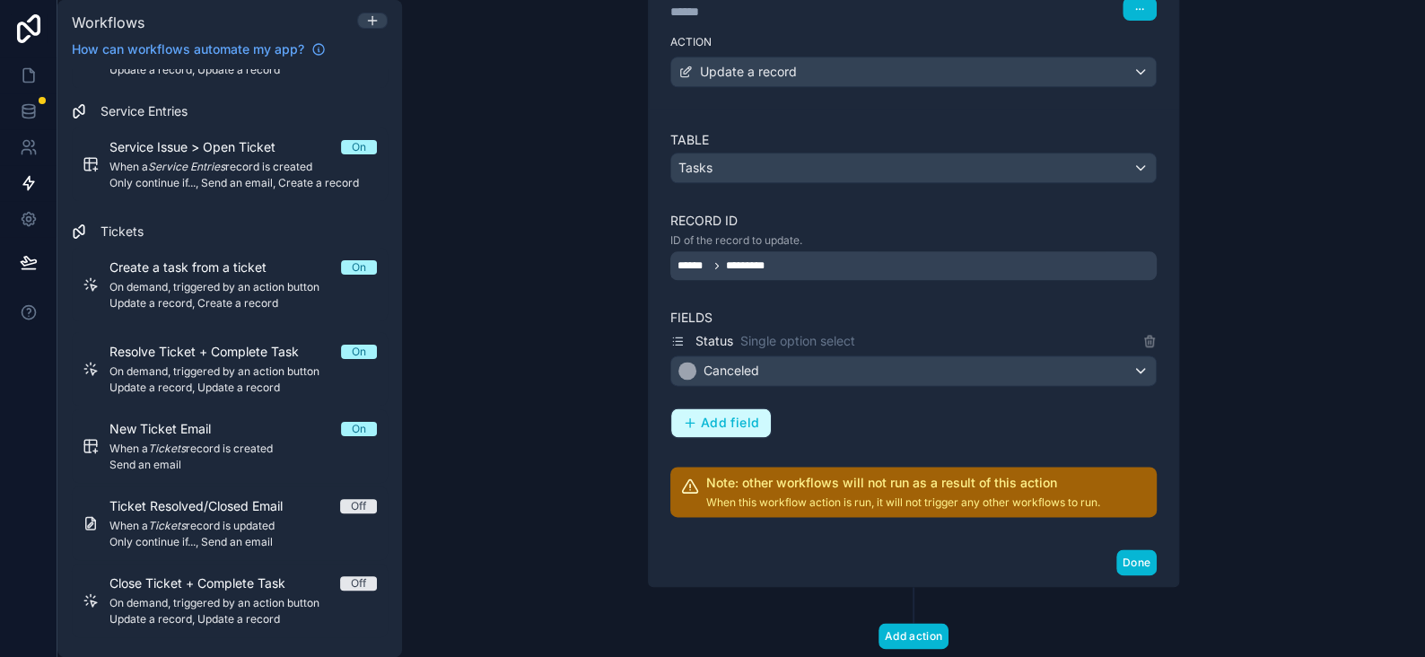
scroll to position [1021, 0]
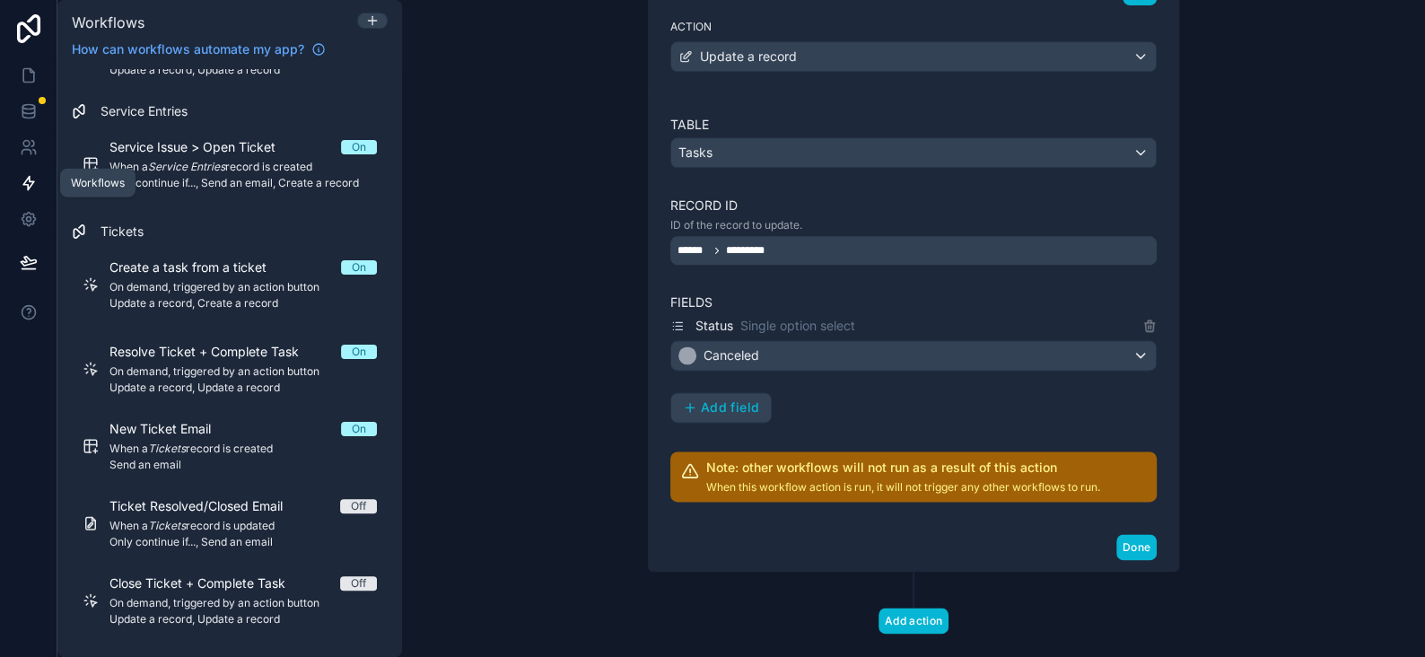
click at [36, 178] on icon at bounding box center [29, 183] width 18 height 18
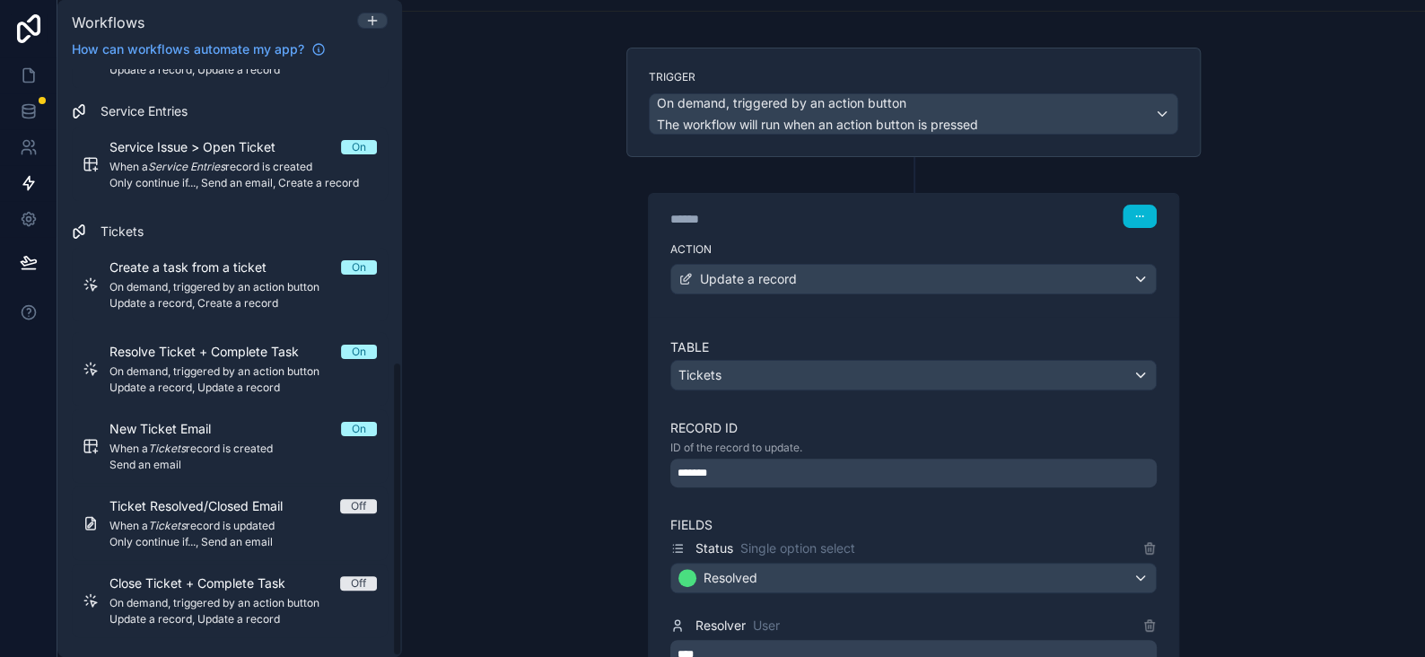
scroll to position [0, 0]
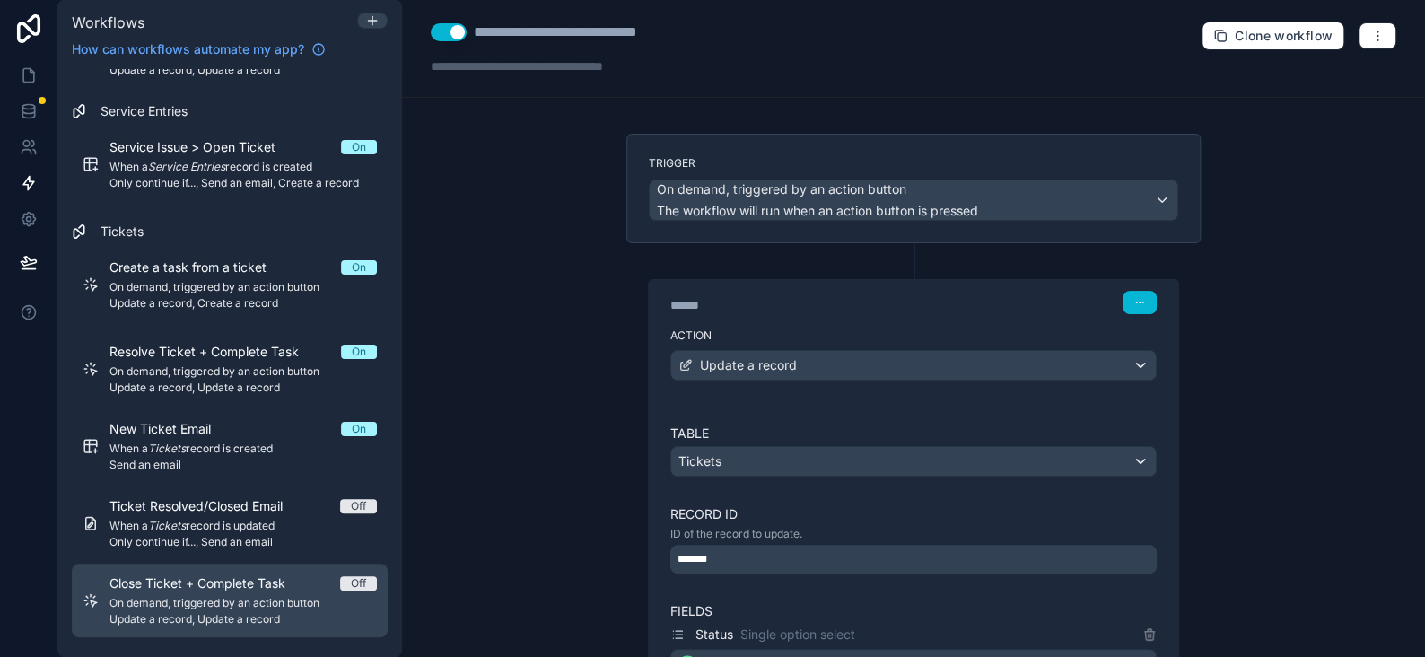
click at [181, 592] on div "Close Ticket + Complete Task Off On demand, triggered by an action button Updat…" at bounding box center [243, 600] width 267 height 52
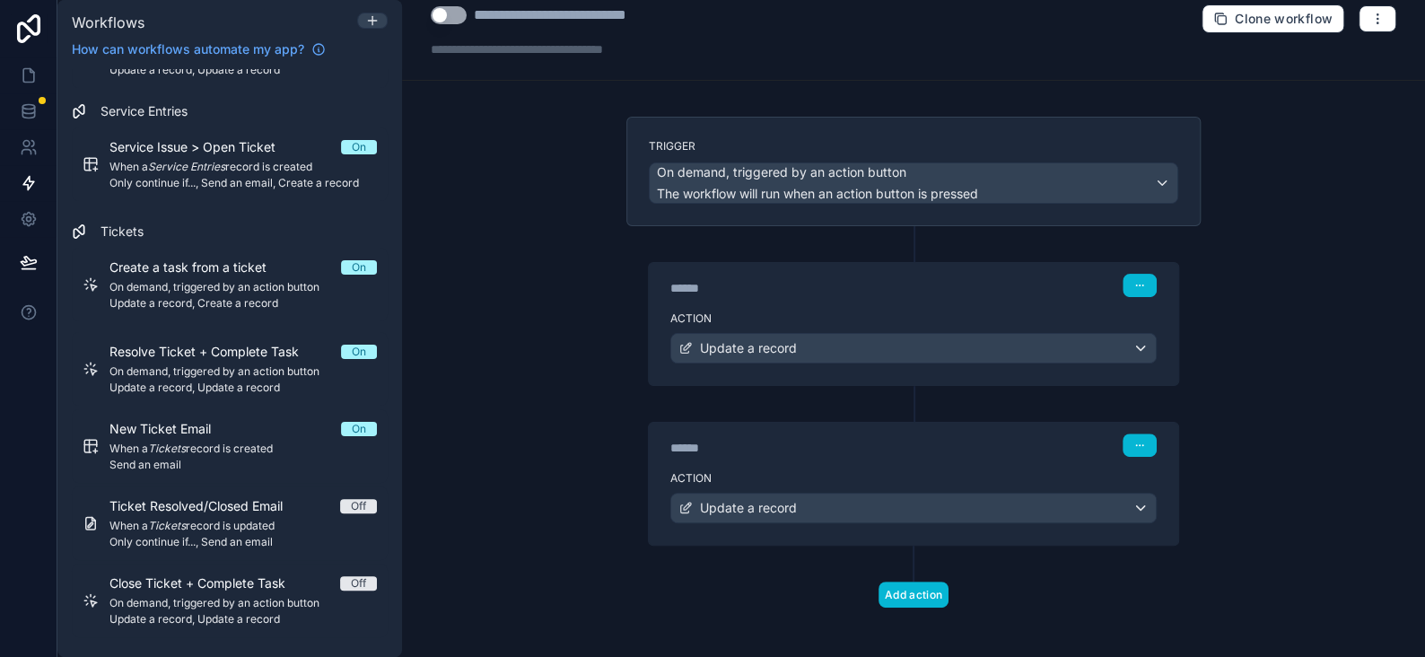
scroll to position [21, 0]
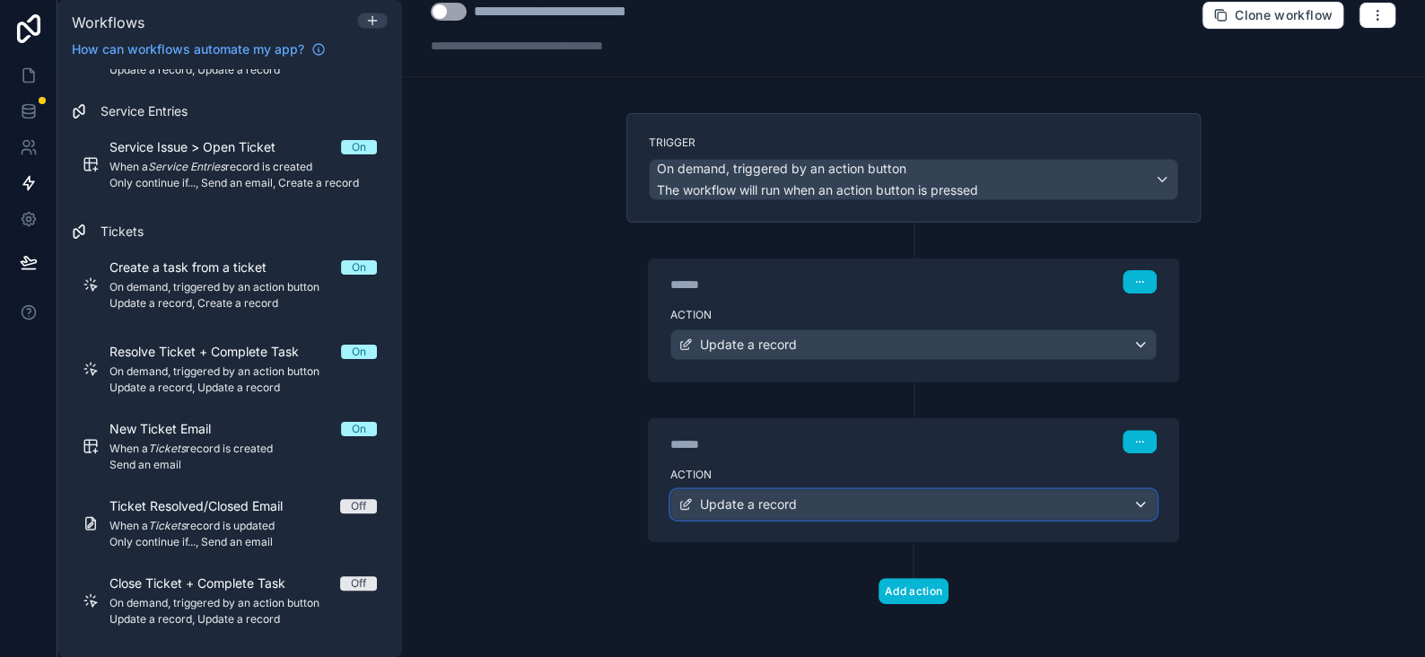
click at [760, 510] on div "Update a record" at bounding box center [913, 504] width 485 height 29
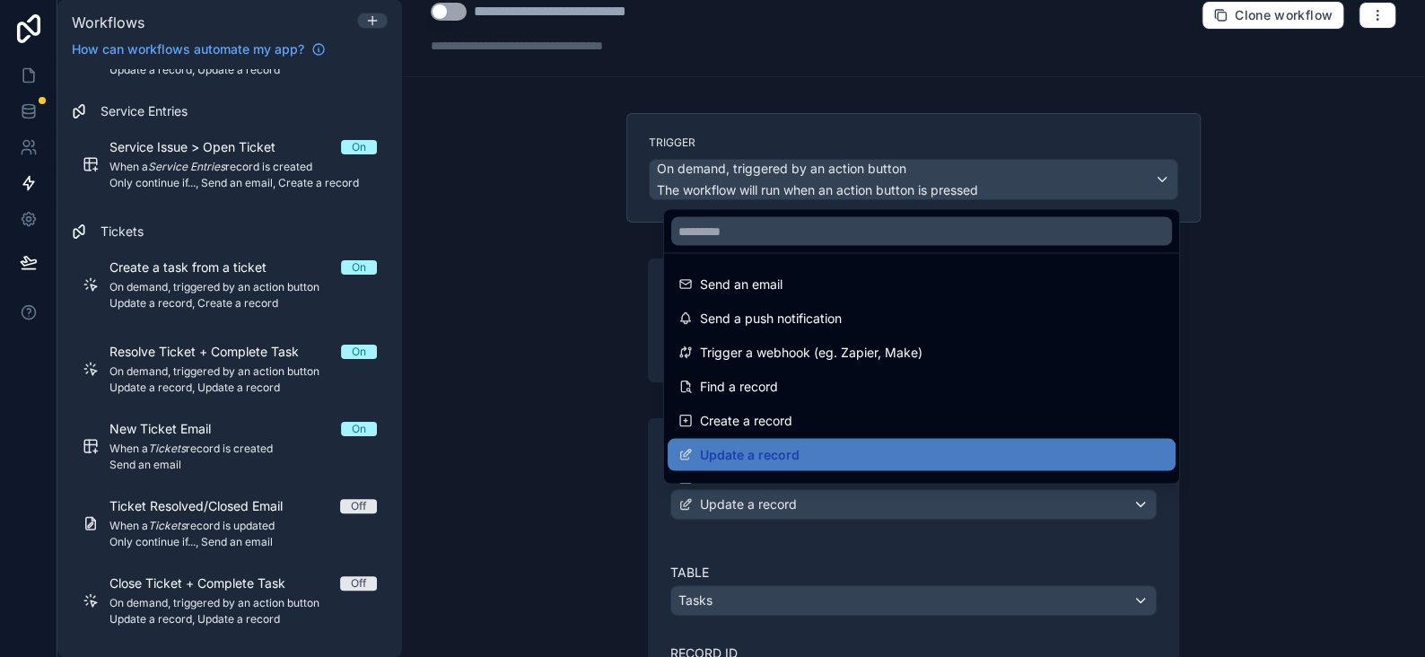
click at [760, 510] on div at bounding box center [712, 328] width 1425 height 657
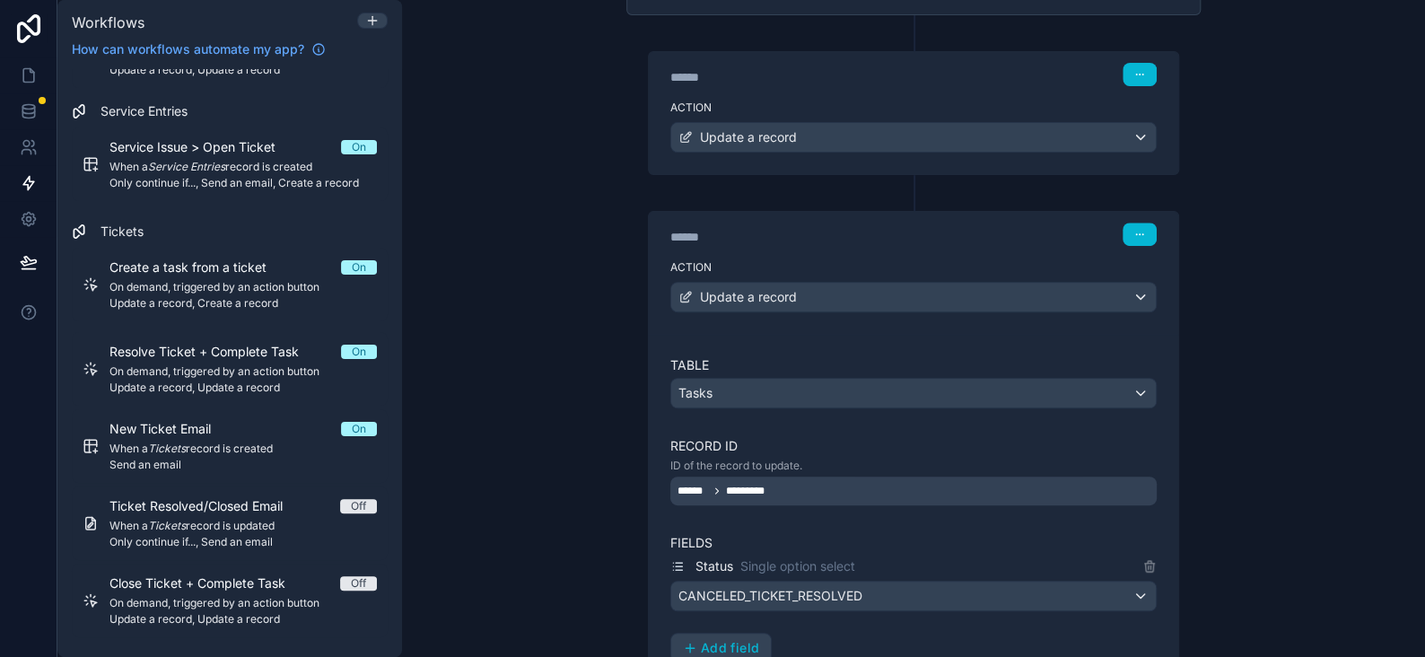
scroll to position [496, 0]
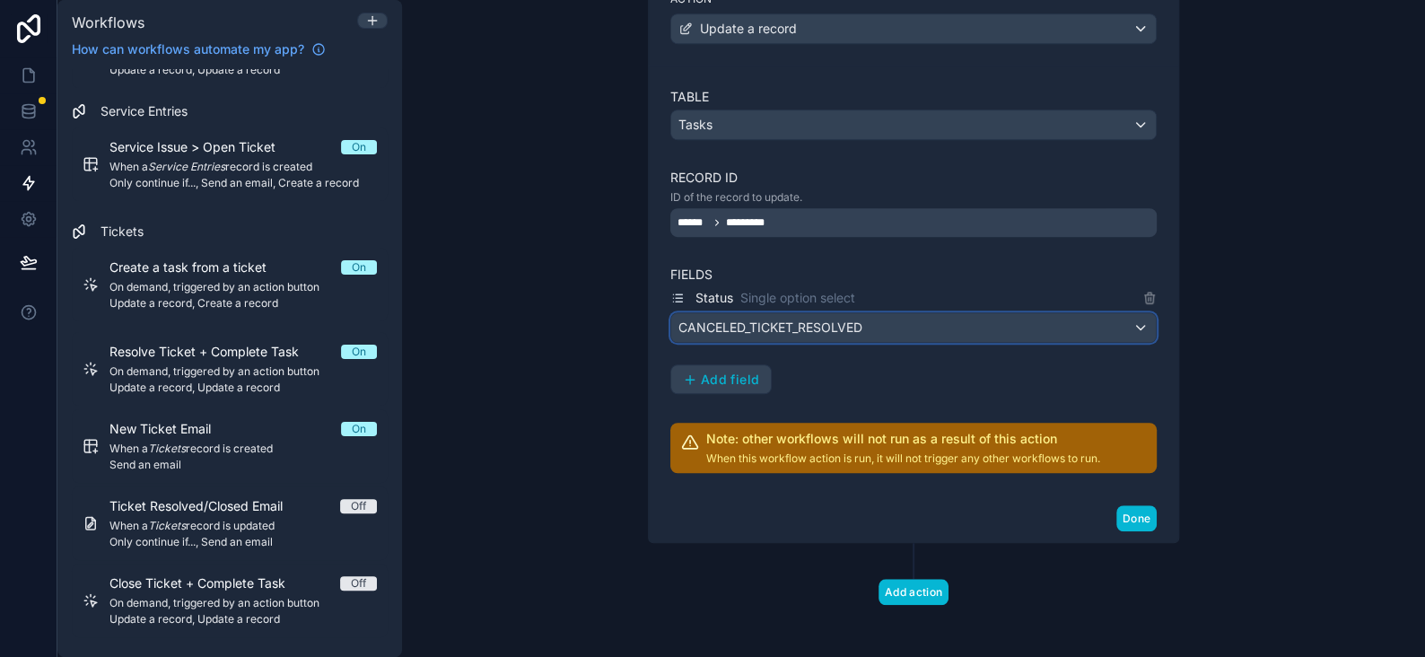
click at [864, 319] on div "CANCELED_TICKET_RESOLVED" at bounding box center [913, 327] width 485 height 29
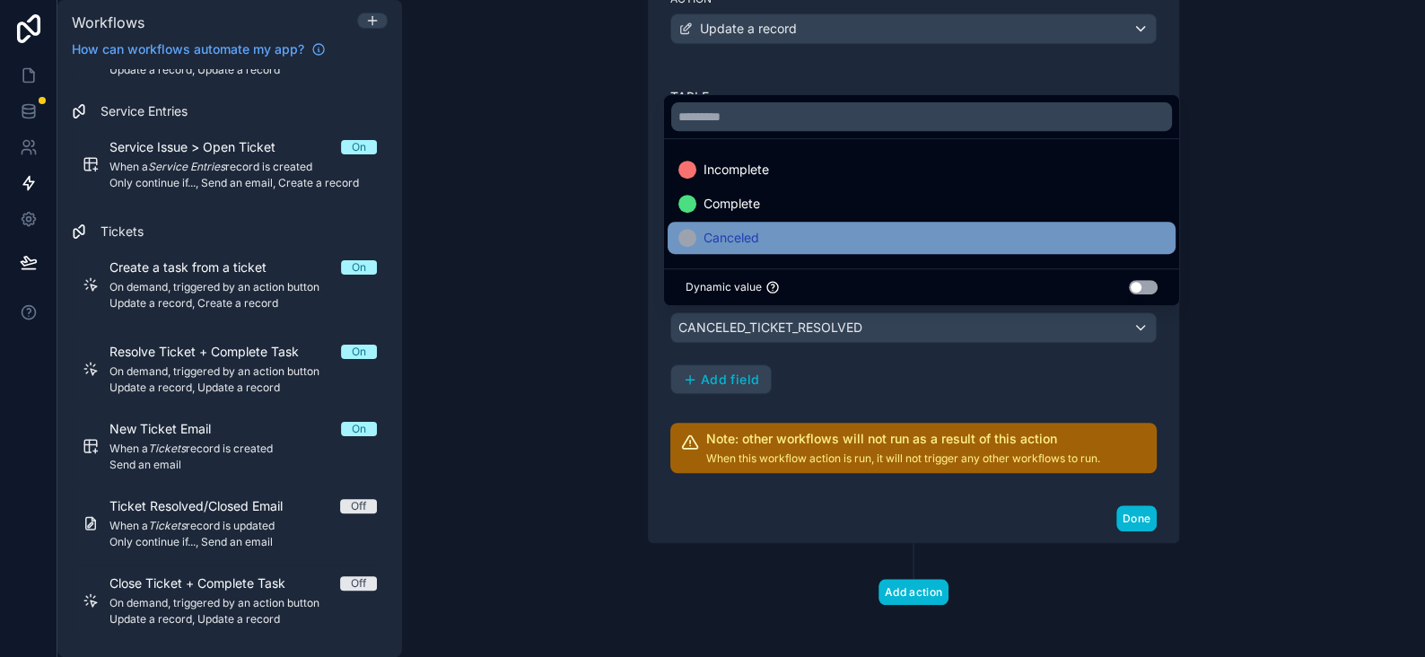
click at [712, 247] on span "Canceled" at bounding box center [732, 238] width 56 height 22
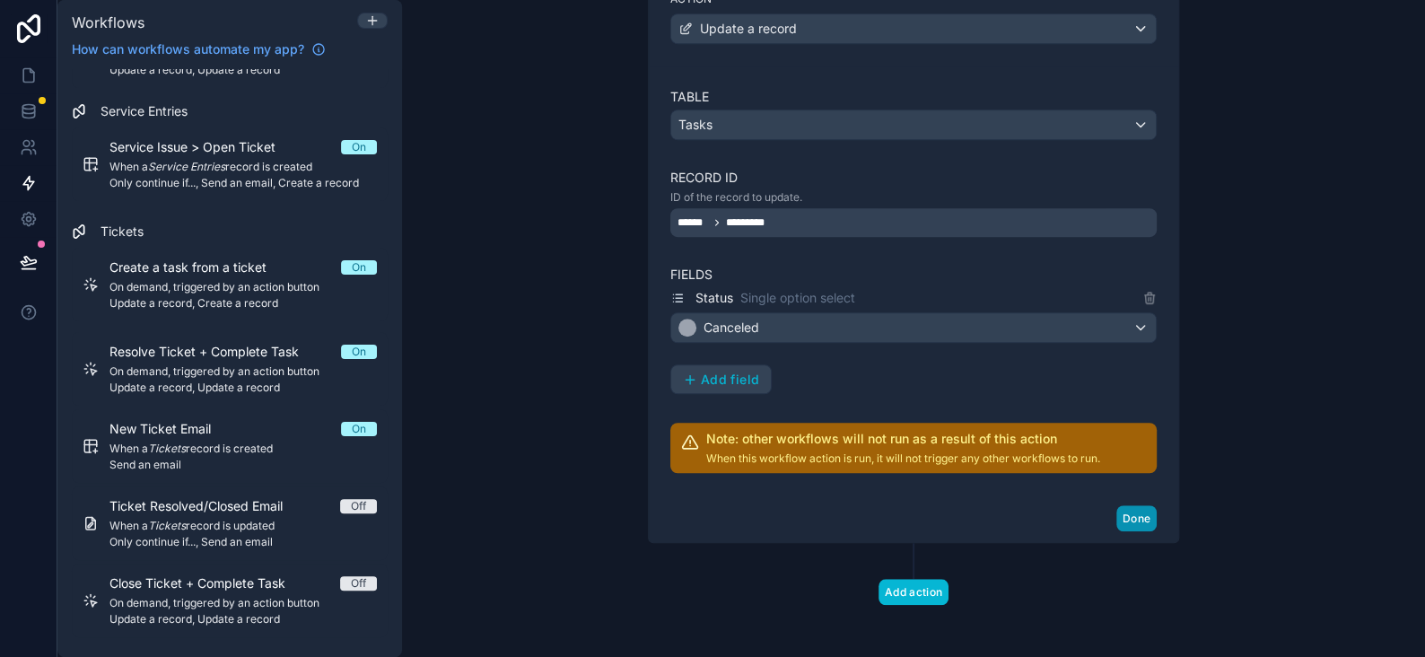
click at [1136, 518] on button "Done" at bounding box center [1137, 518] width 40 height 26
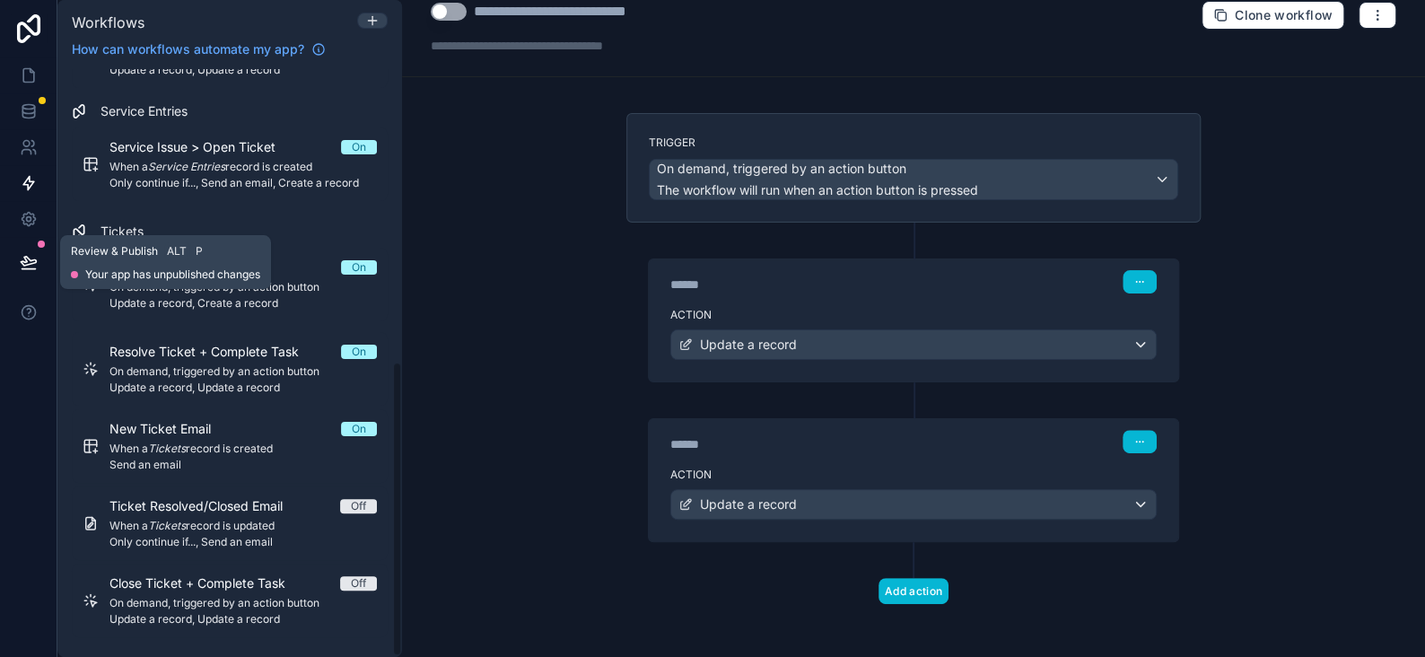
click at [34, 261] on icon at bounding box center [29, 262] width 18 height 18
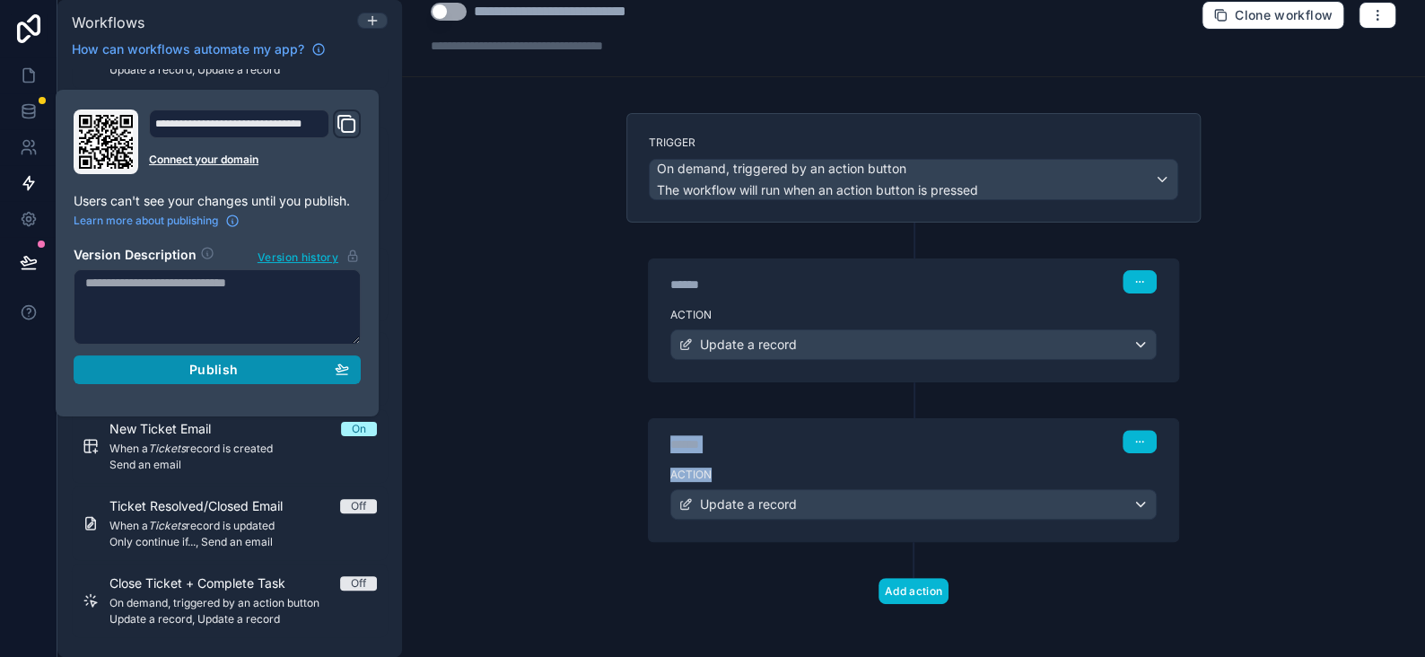
click at [181, 370] on div "Publish" at bounding box center [217, 370] width 264 height 16
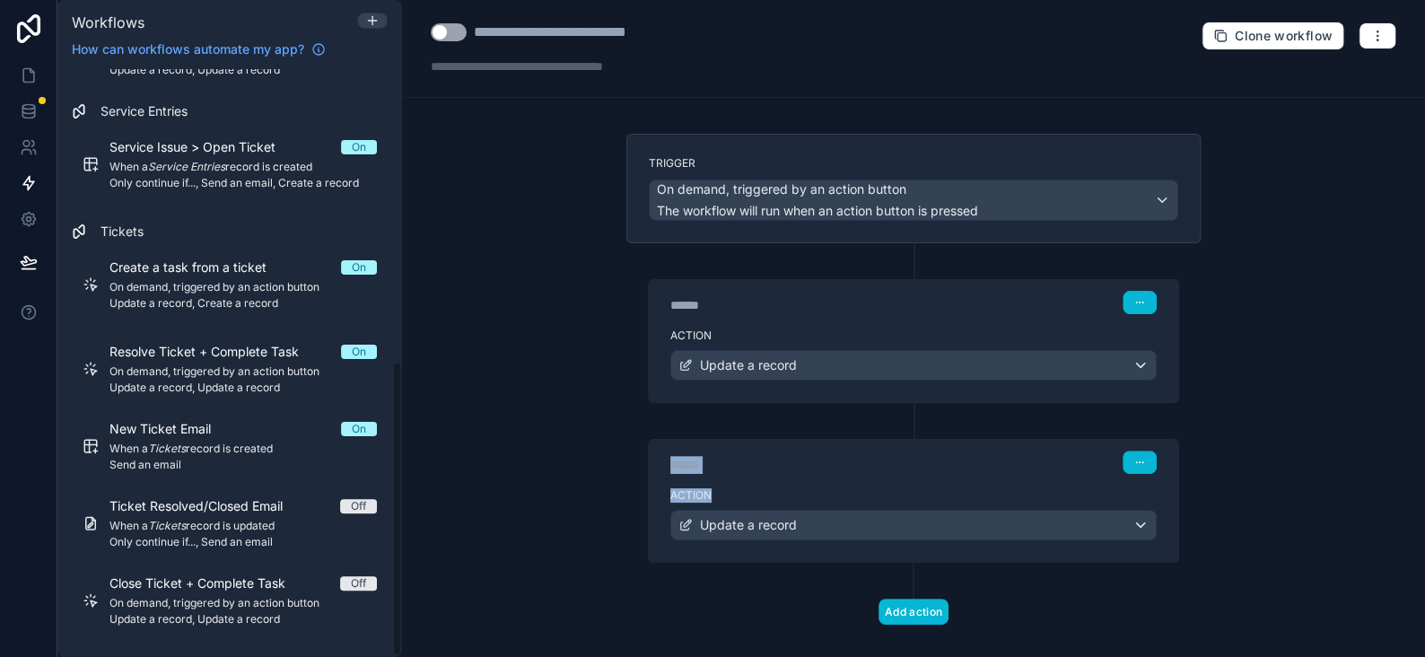
click at [441, 33] on button "Use setting" at bounding box center [449, 32] width 36 height 18
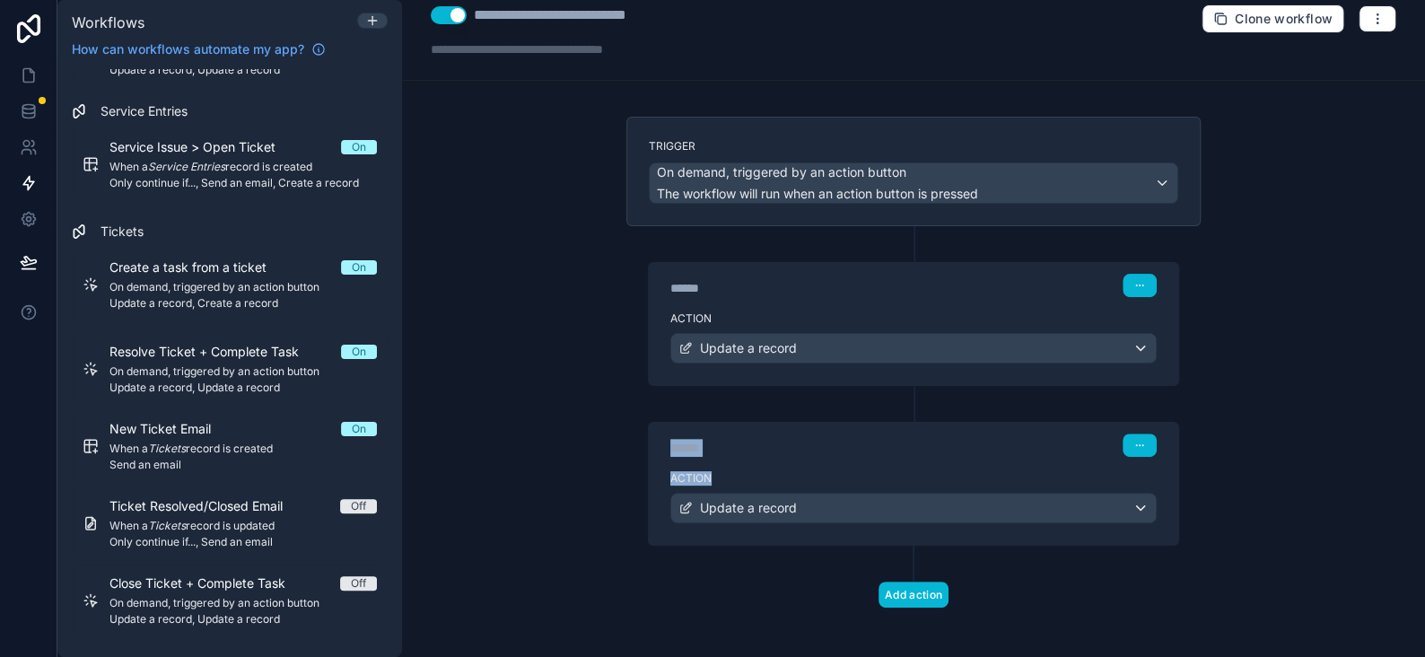
scroll to position [21, 0]
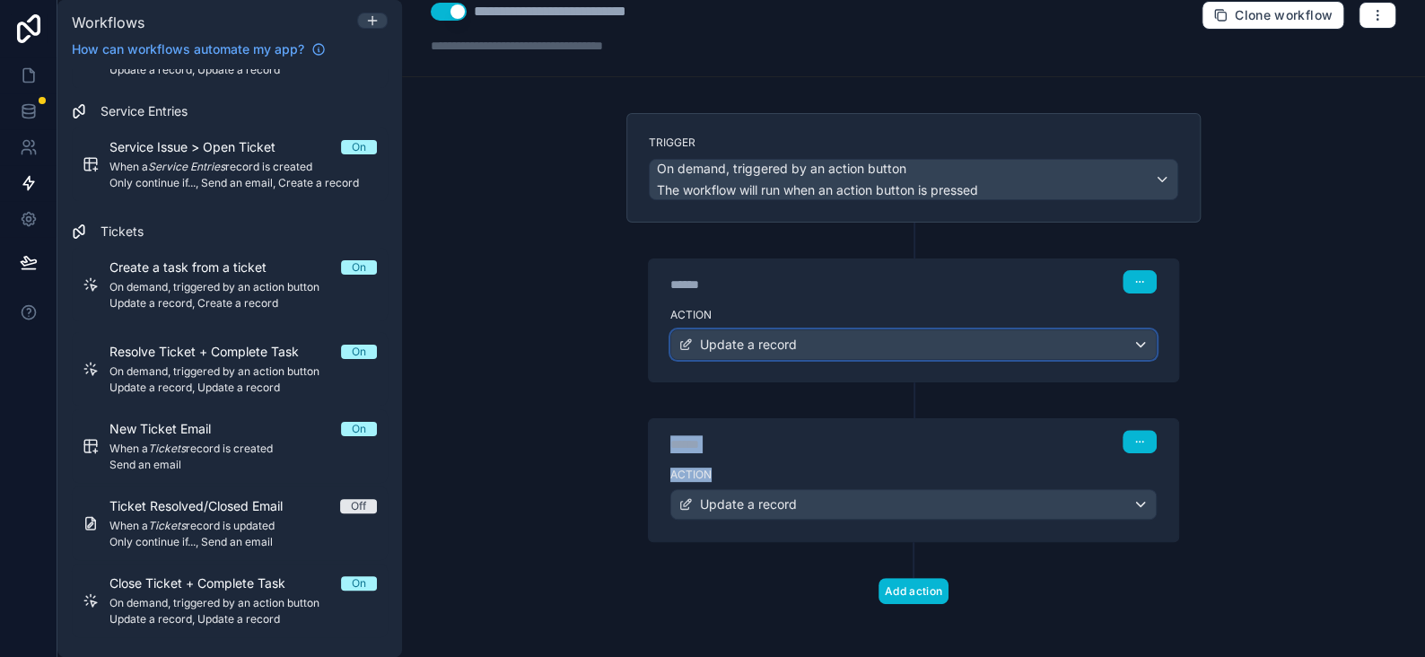
click at [739, 348] on span "Update a record" at bounding box center [748, 345] width 97 height 18
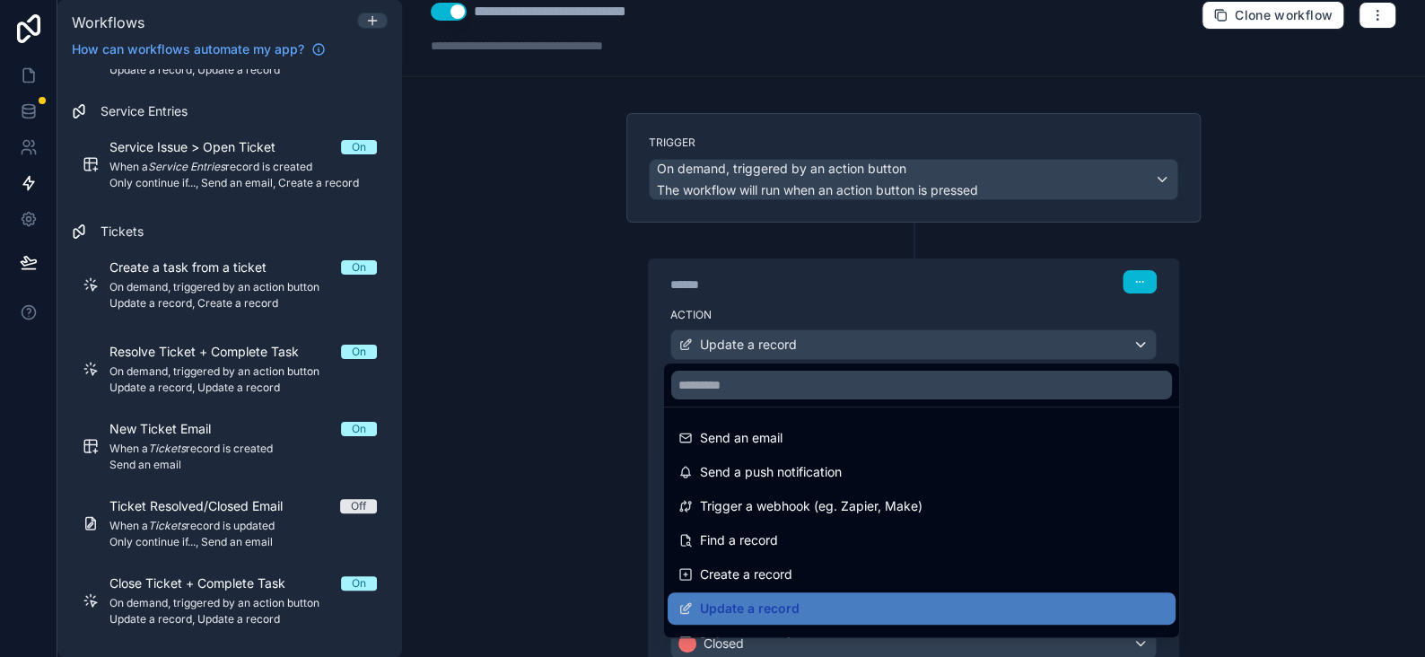
click at [739, 348] on div at bounding box center [712, 328] width 1425 height 657
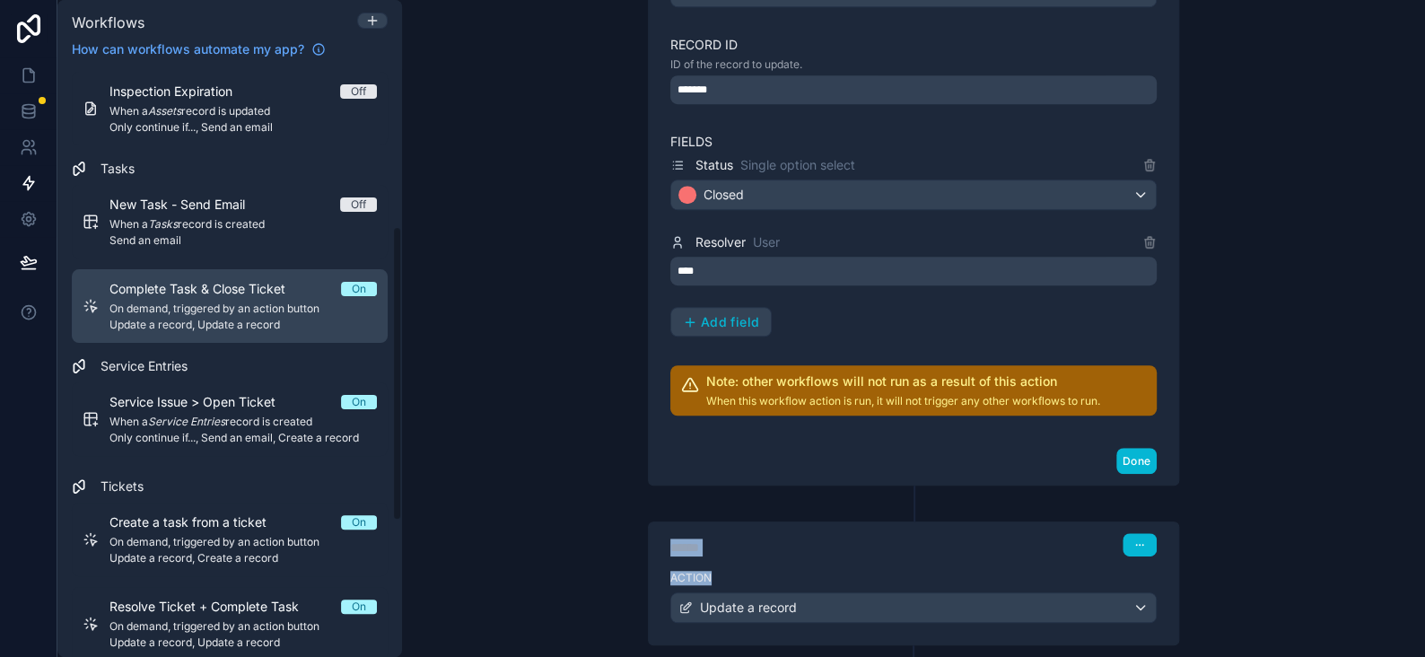
scroll to position [313, 0]
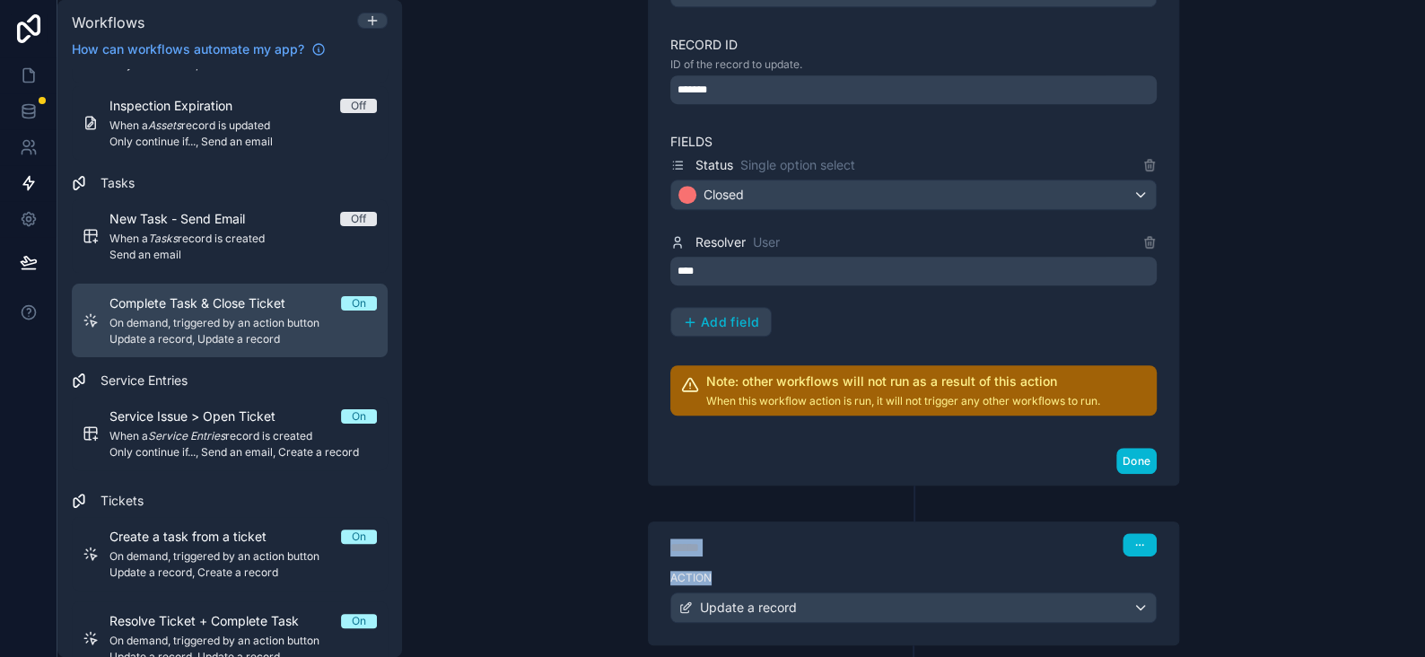
click at [186, 305] on span "Complete Task & Close Ticket" at bounding box center [208, 303] width 197 height 18
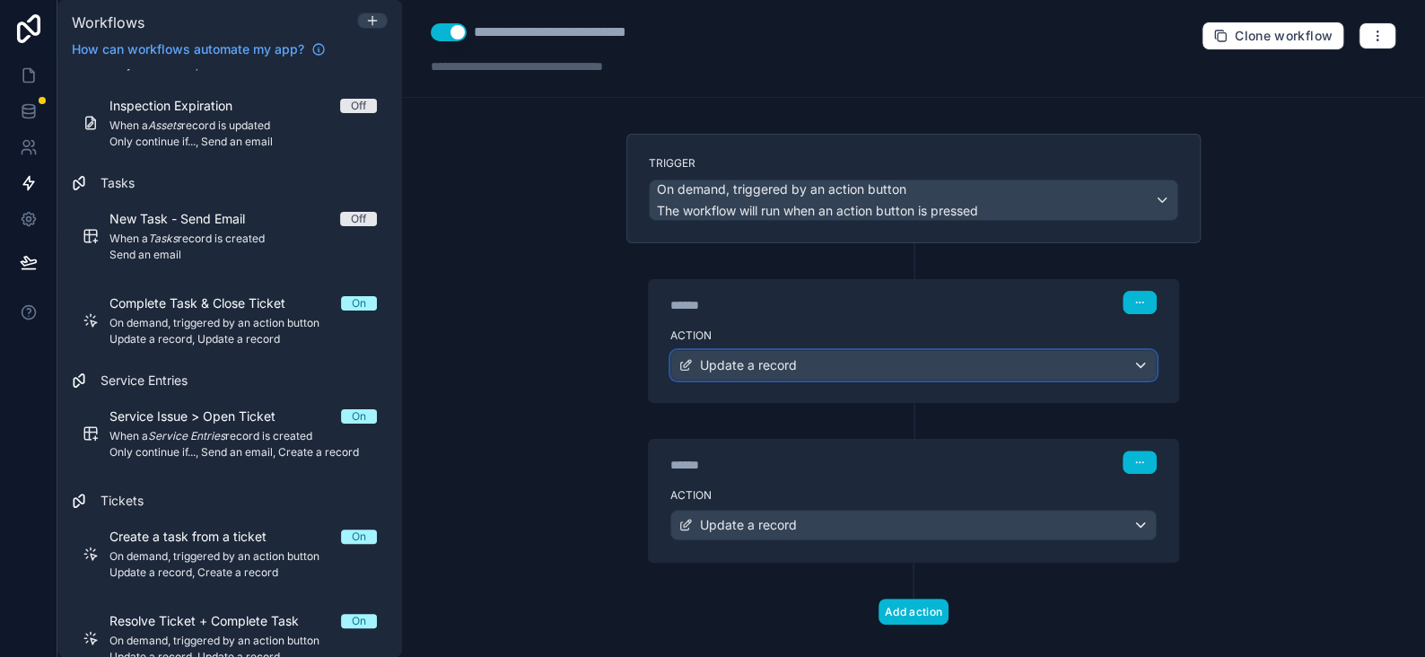
click at [813, 370] on div "Update a record" at bounding box center [913, 365] width 485 height 29
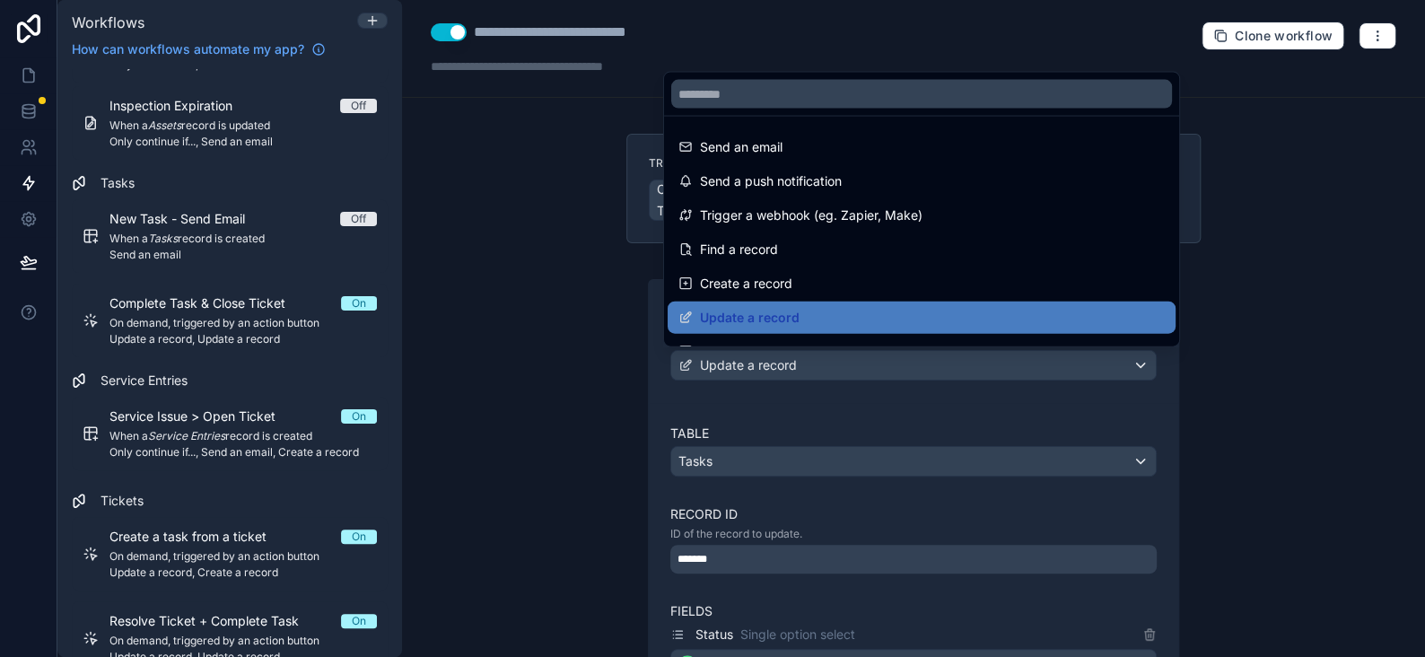
click at [813, 370] on div at bounding box center [712, 328] width 1425 height 657
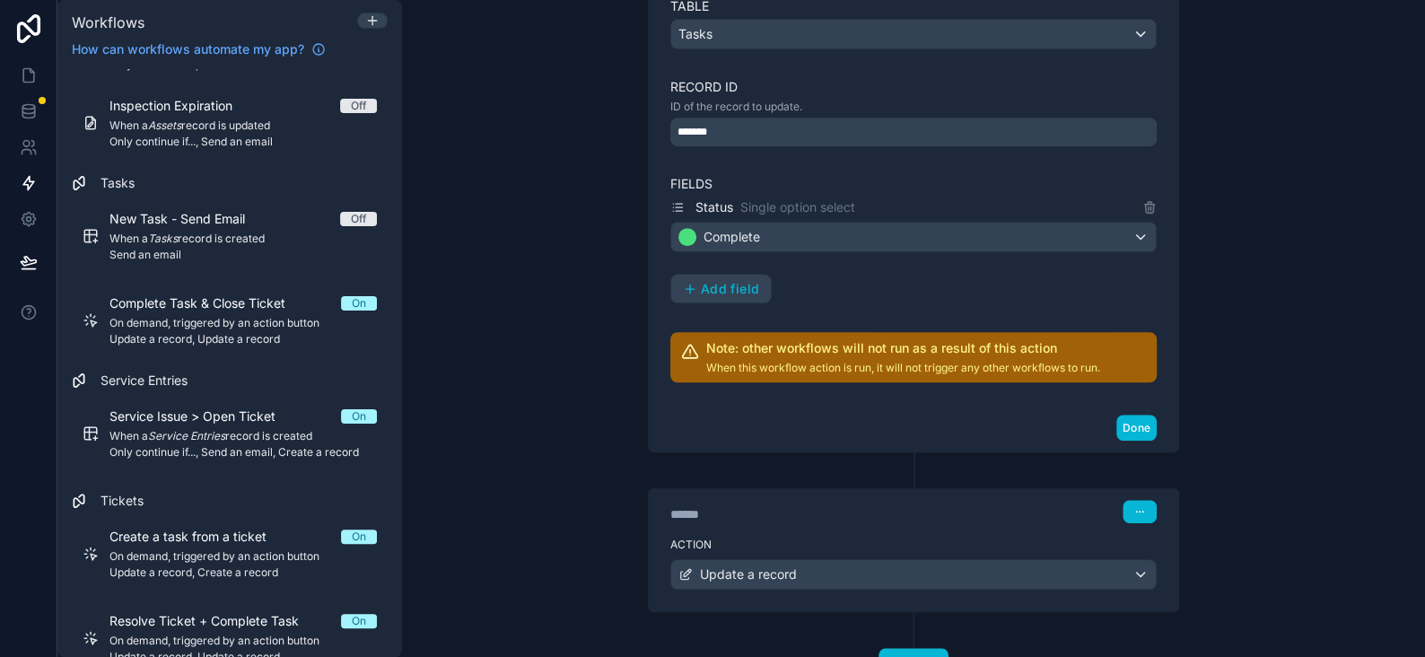
scroll to position [496, 0]
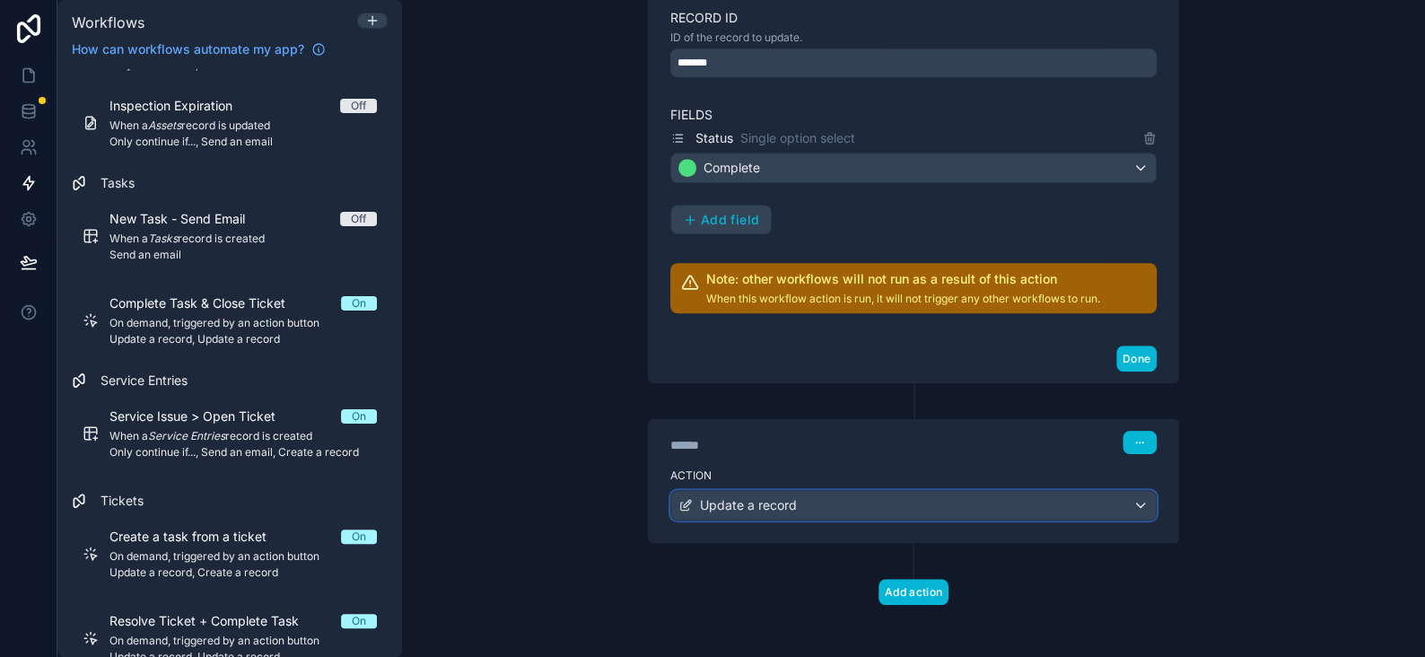
click at [768, 504] on span "Update a record" at bounding box center [748, 505] width 97 height 18
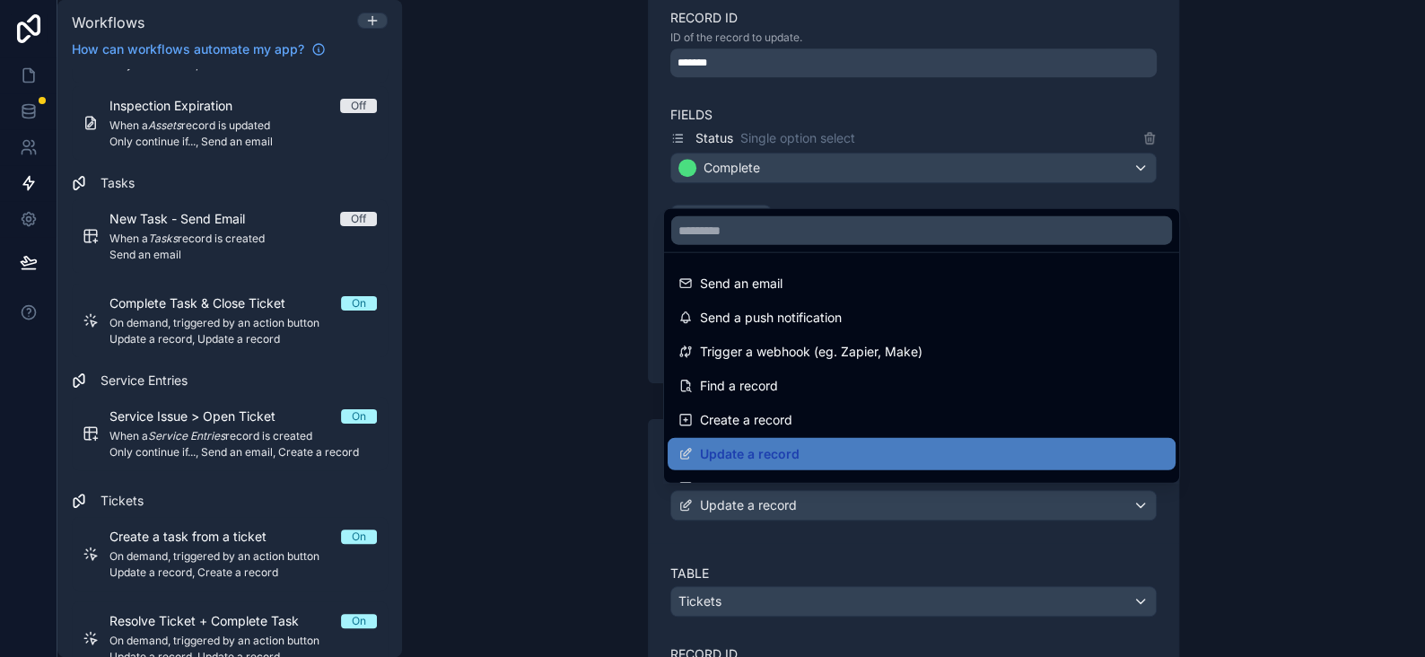
click at [768, 504] on div at bounding box center [712, 328] width 1425 height 657
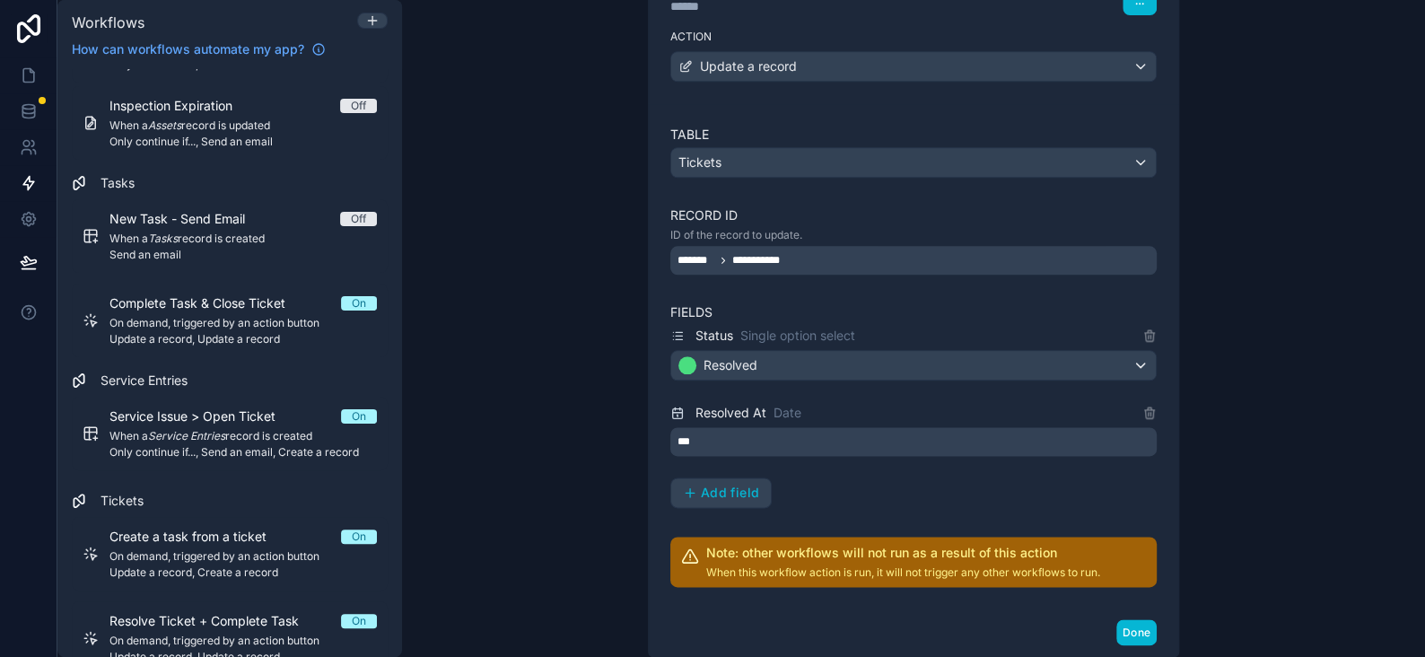
scroll to position [945, 0]
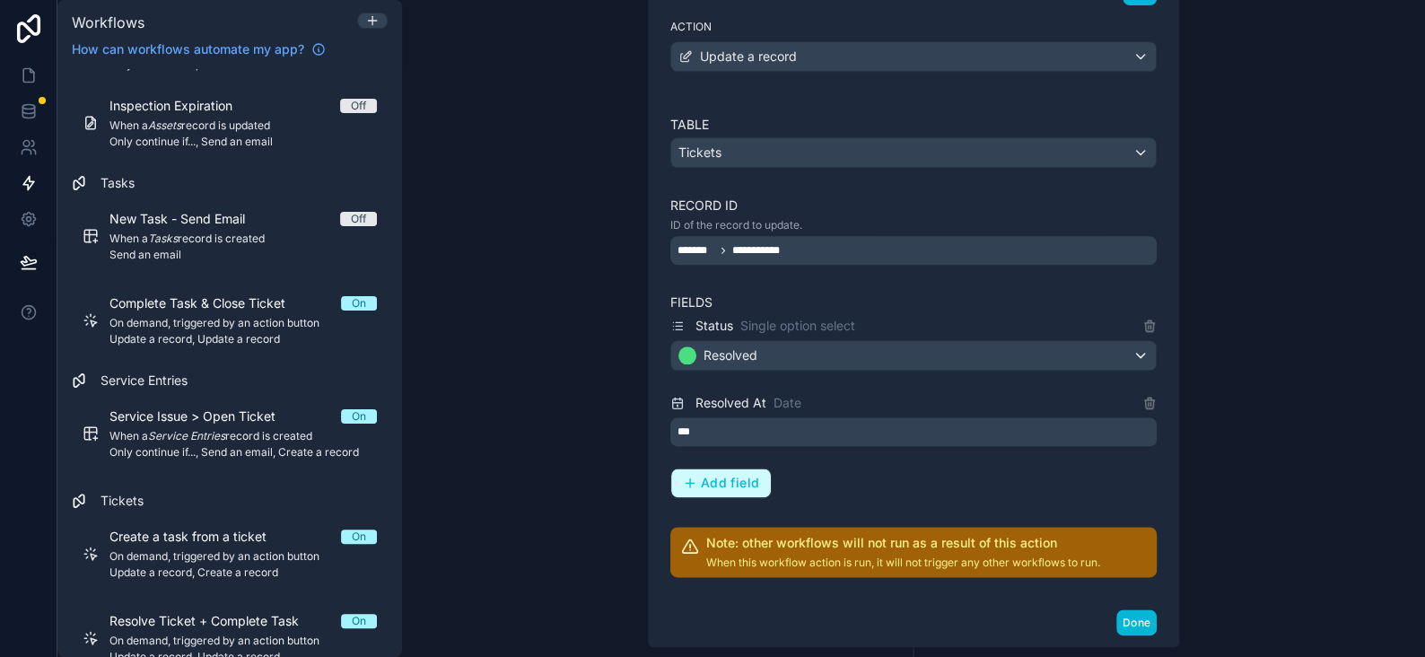
click at [701, 475] on span "Add field" at bounding box center [730, 483] width 58 height 16
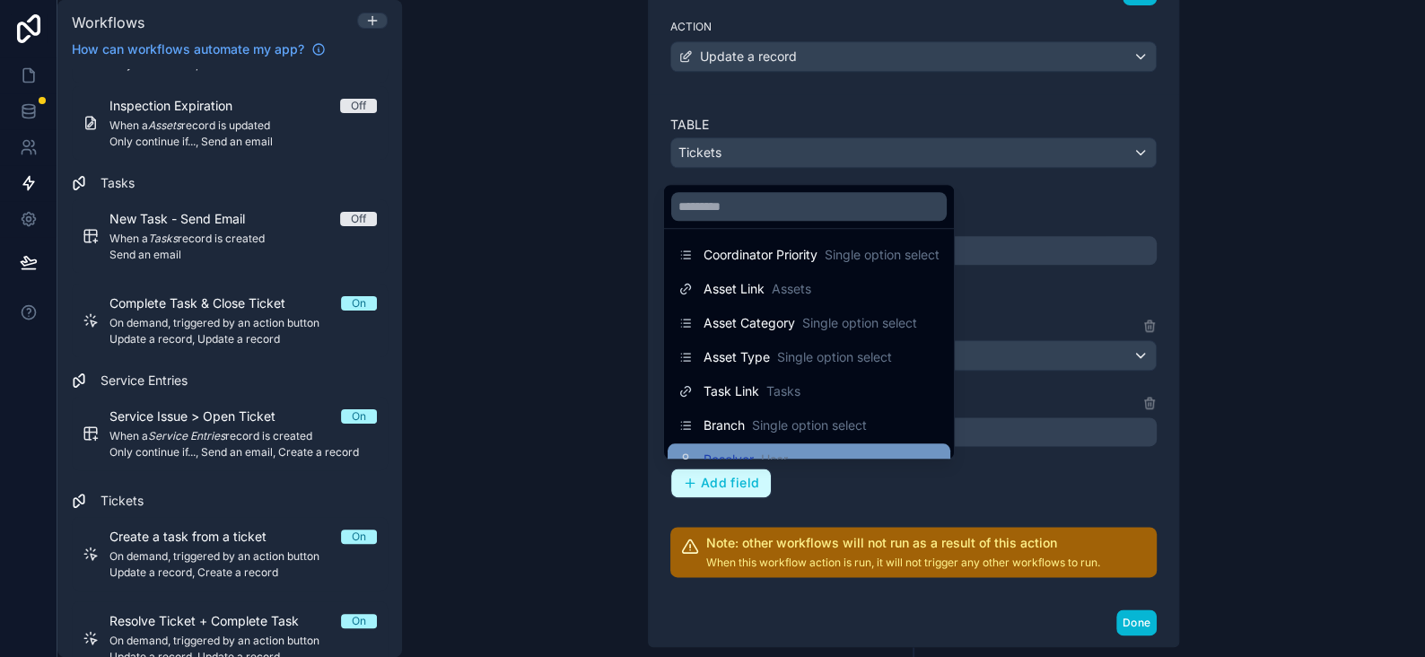
scroll to position [365, 0]
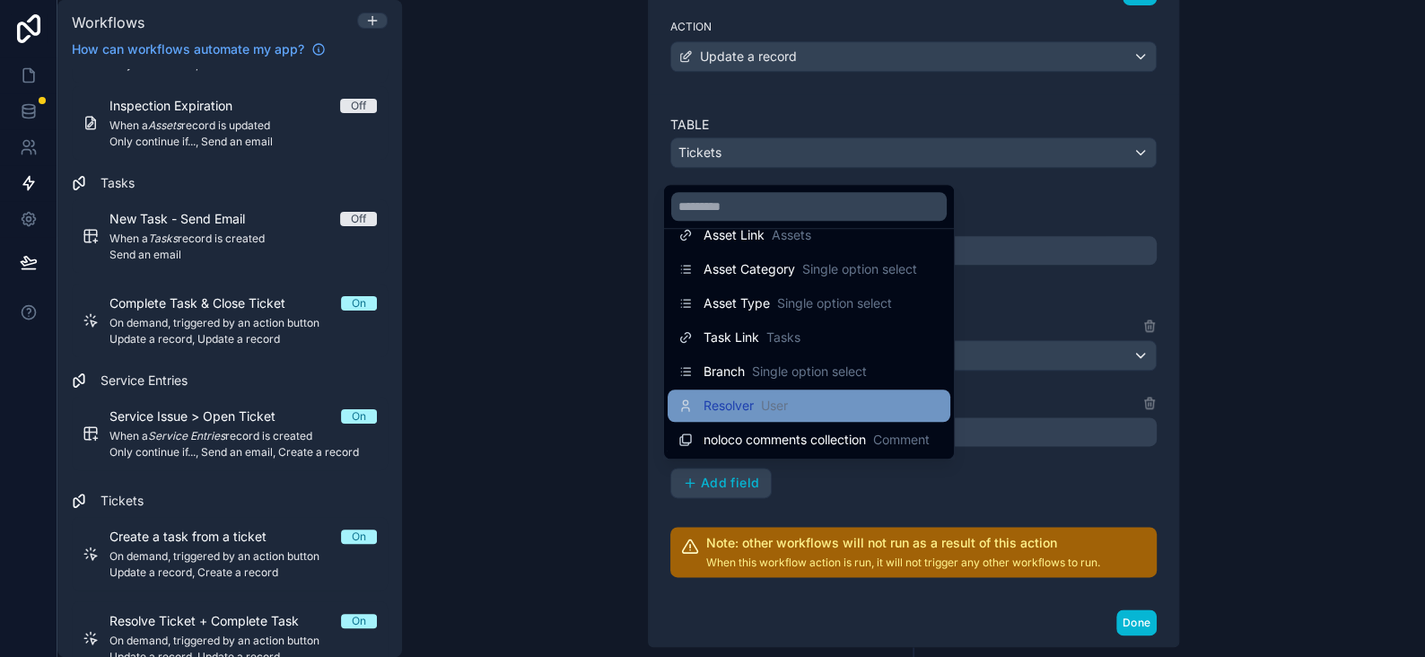
click at [719, 404] on span "Resolver" at bounding box center [729, 406] width 50 height 18
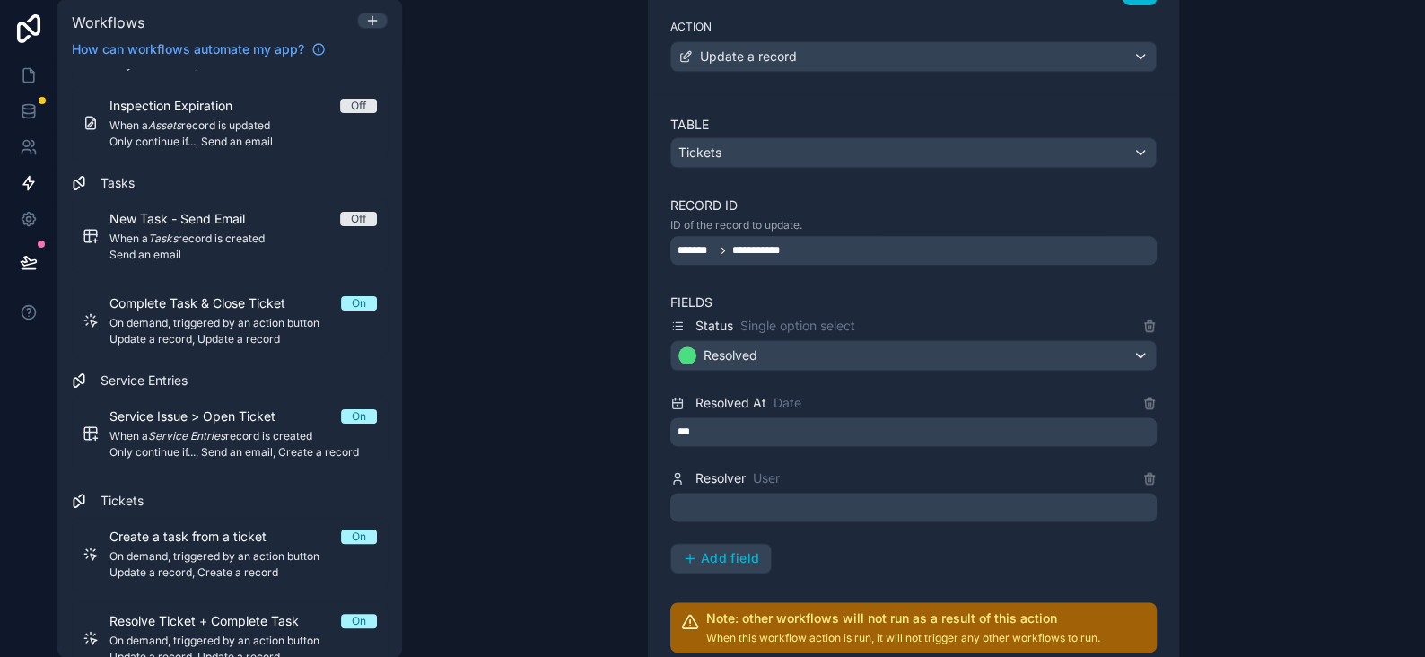
click at [763, 499] on div at bounding box center [914, 507] width 487 height 29
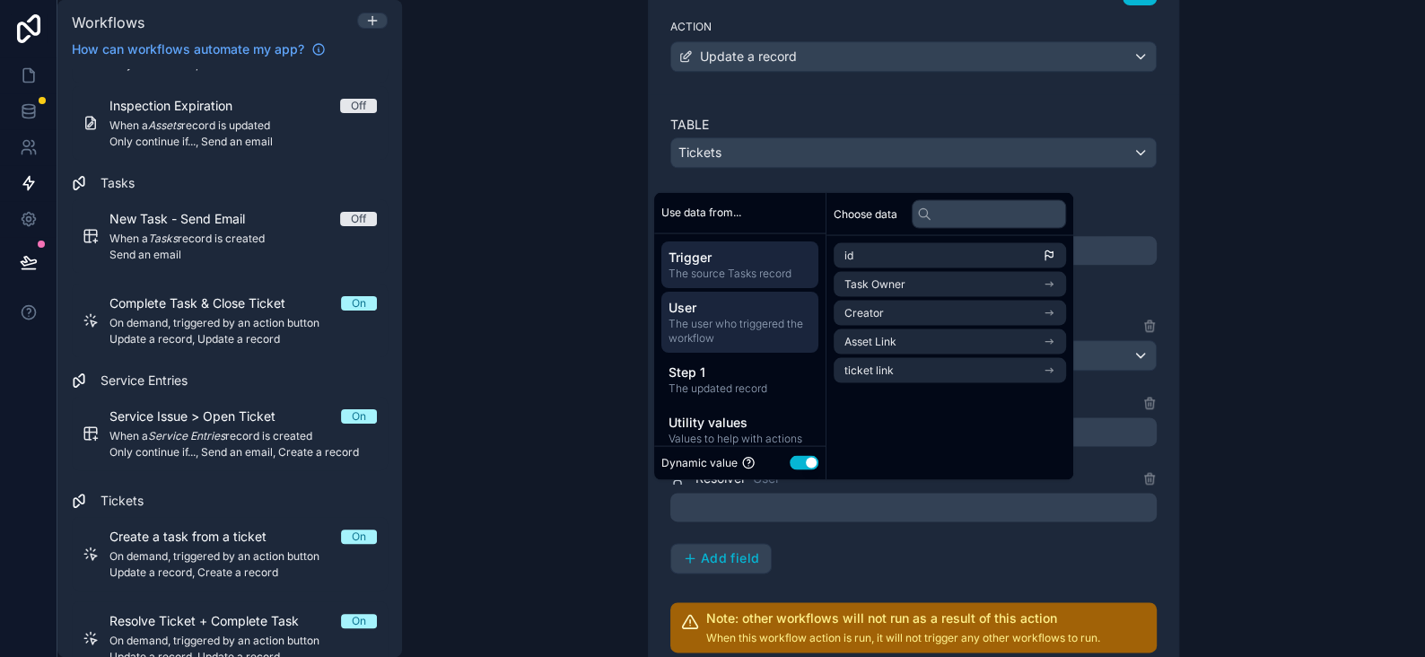
click at [749, 321] on span "The user who triggered the workflow" at bounding box center [740, 330] width 143 height 29
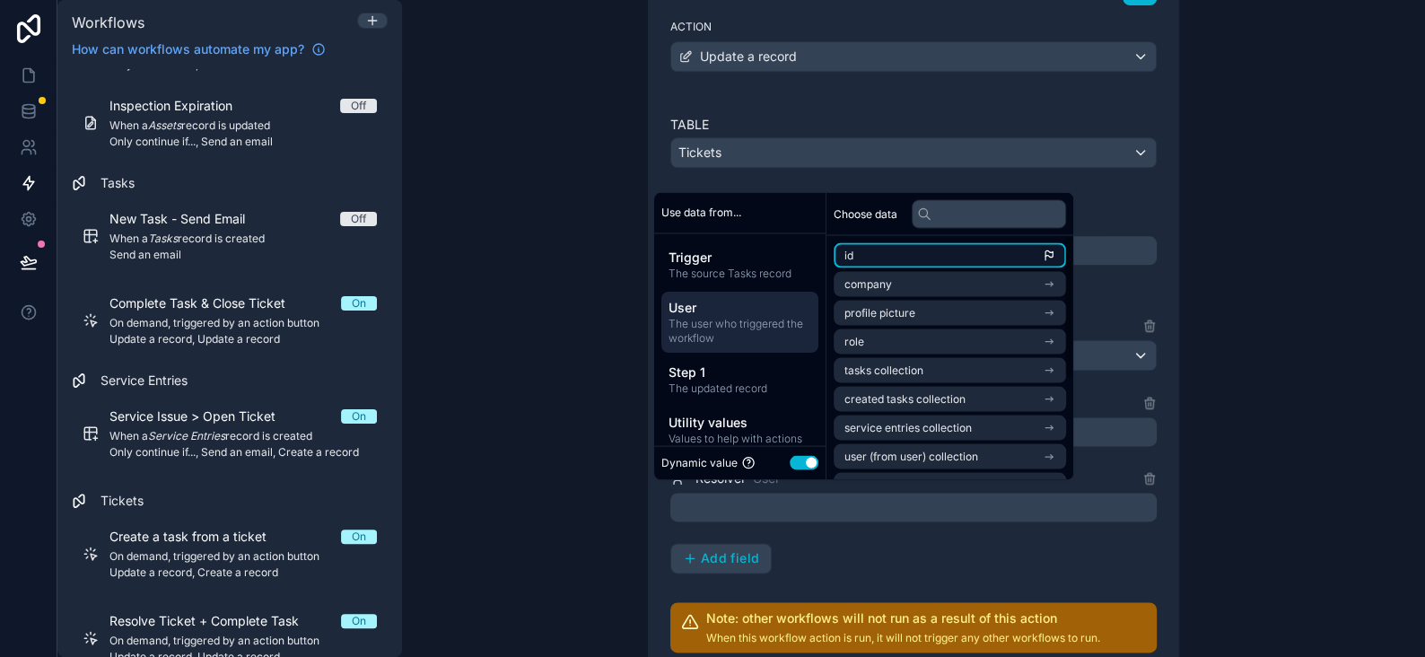
click at [859, 258] on li "id" at bounding box center [950, 254] width 232 height 25
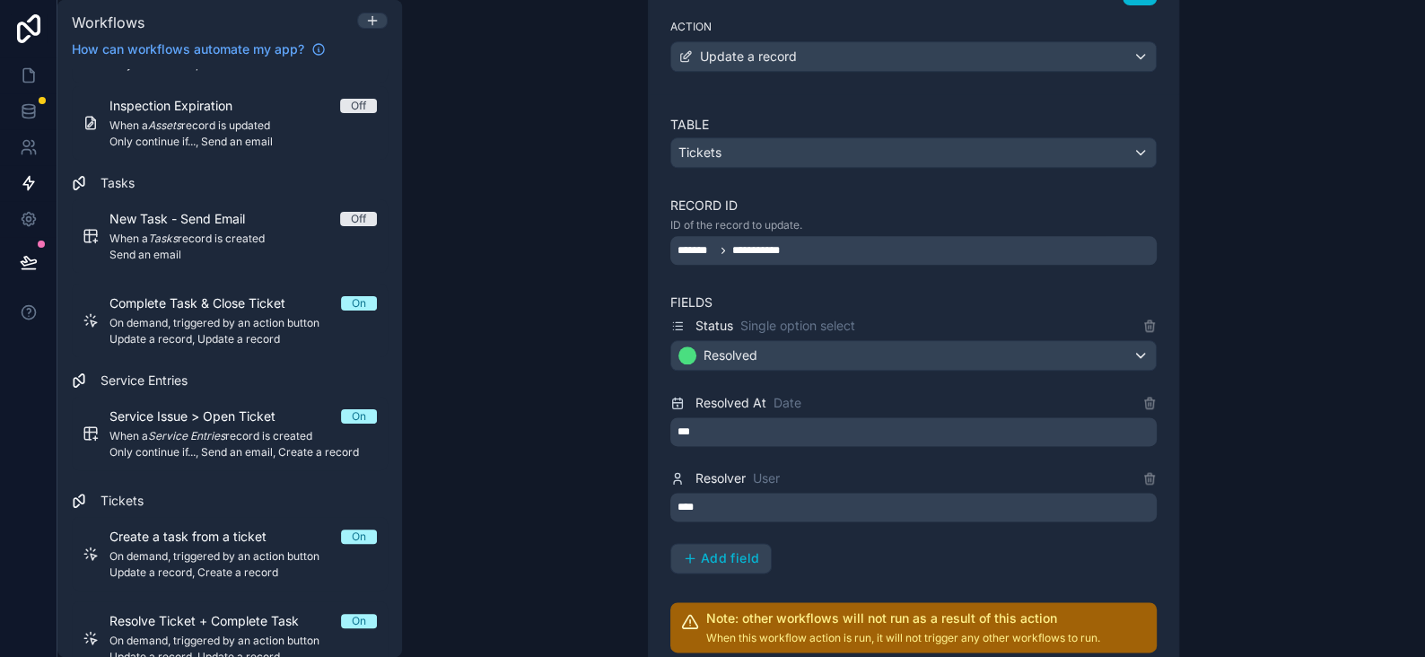
drag, startPoint x: 1302, startPoint y: 342, endPoint x: 1012, endPoint y: 493, distance: 327.6
click at [1302, 344] on div "**********" at bounding box center [913, 328] width 1023 height 657
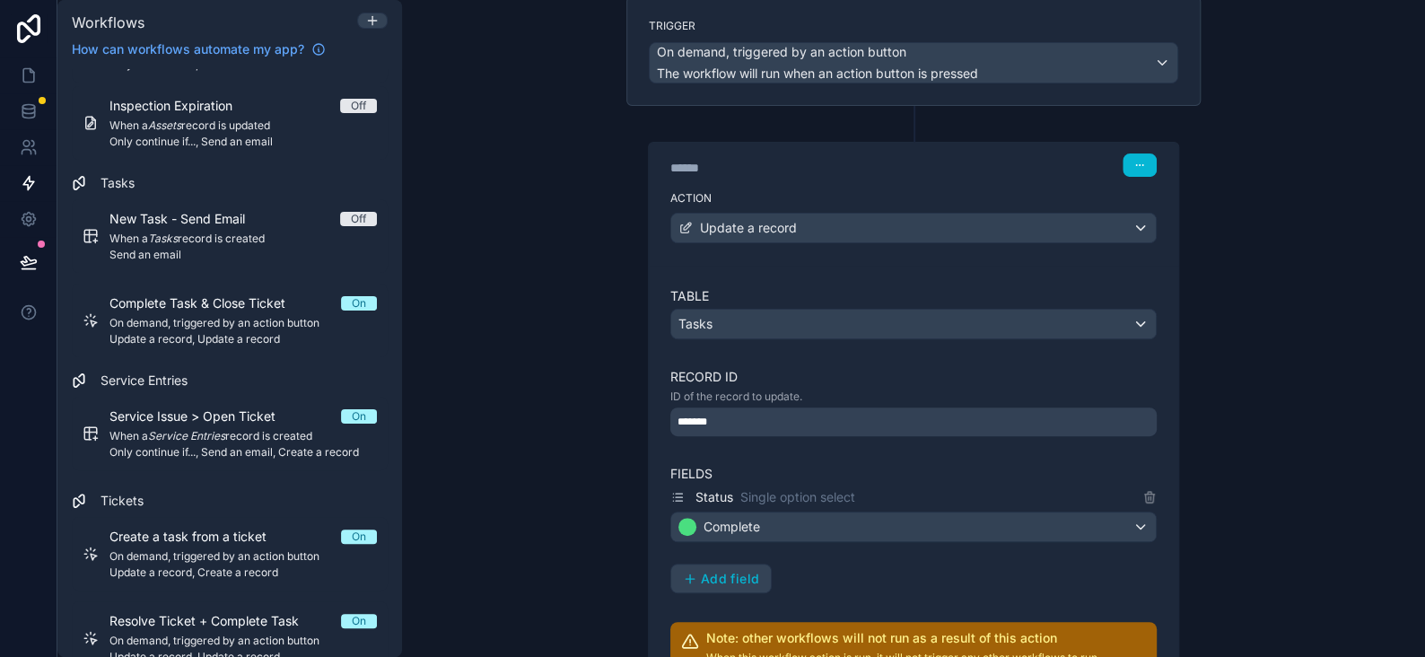
scroll to position [0, 0]
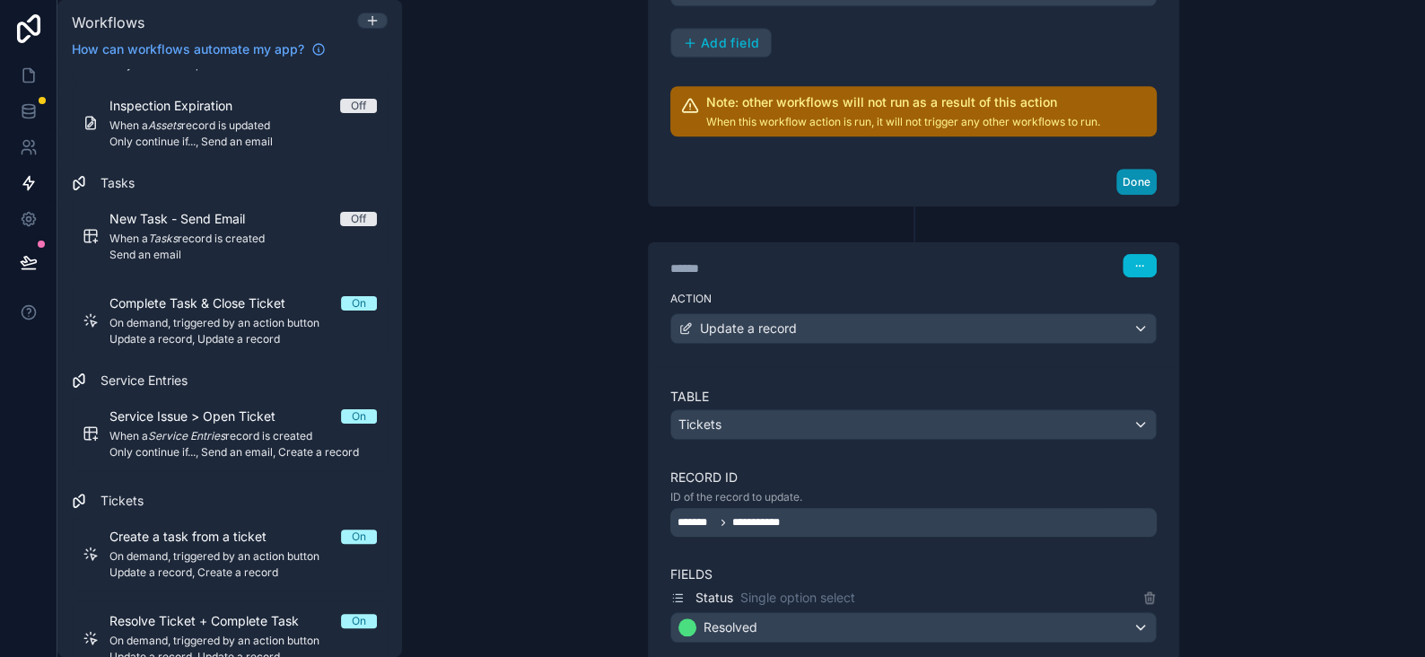
click at [1129, 177] on button "Done" at bounding box center [1137, 182] width 40 height 26
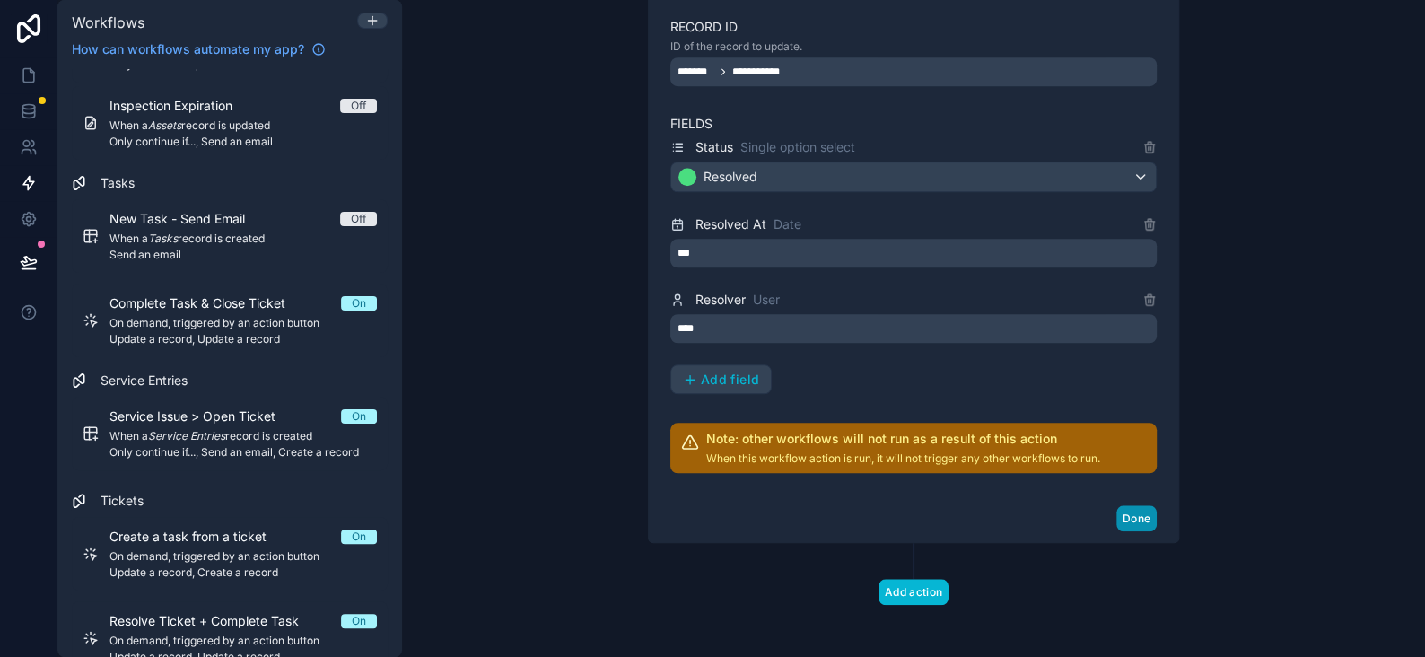
click at [1128, 521] on button "Done" at bounding box center [1137, 518] width 40 height 26
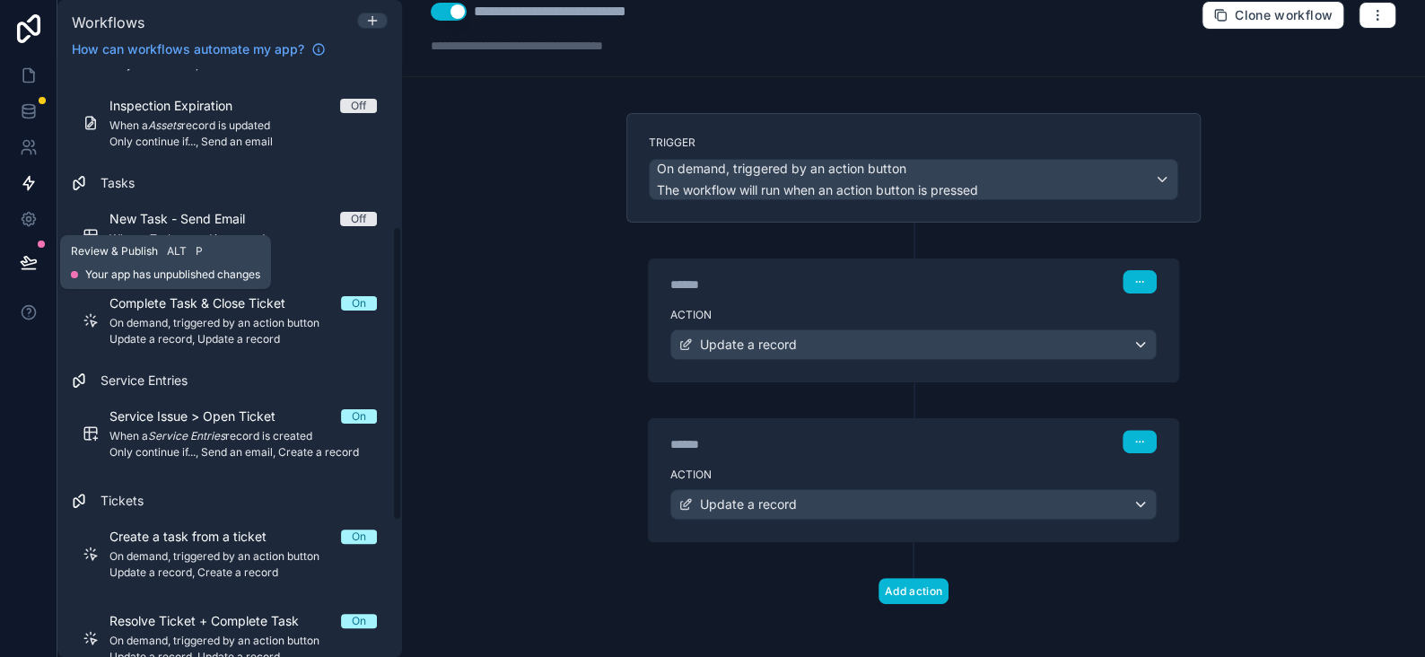
click at [32, 267] on icon at bounding box center [29, 262] width 18 height 18
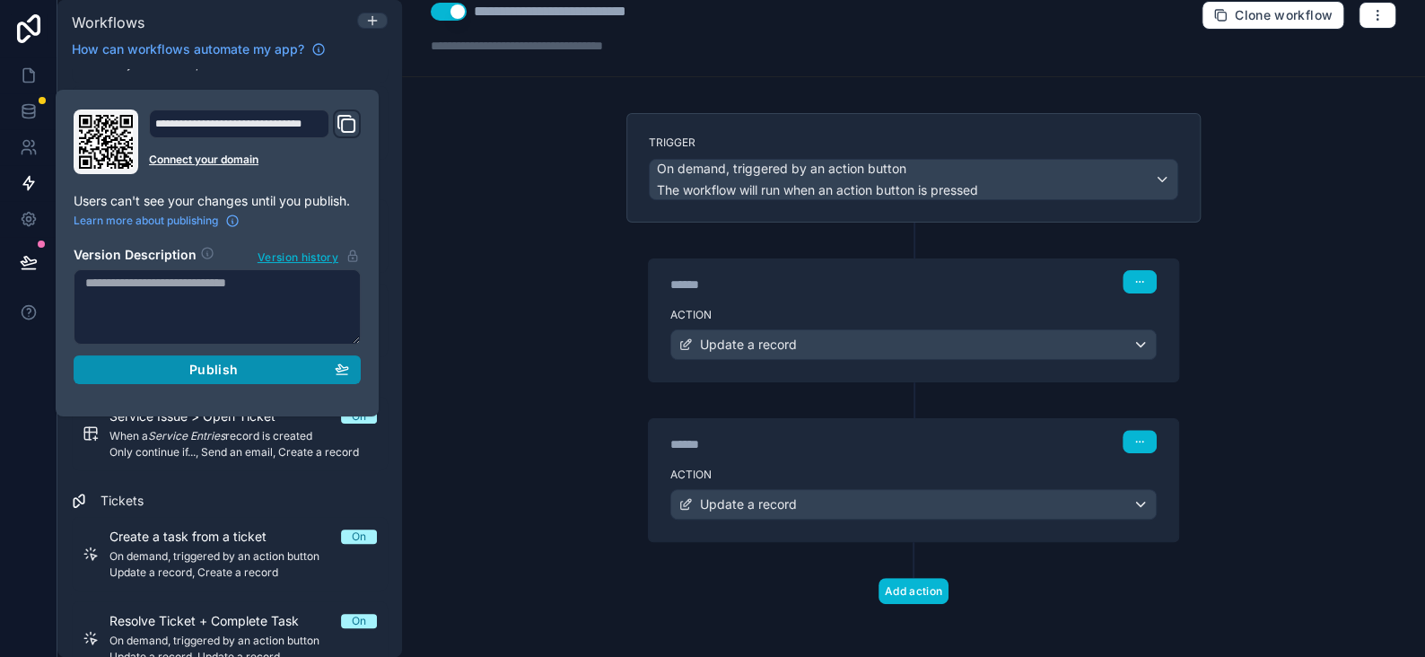
click at [239, 365] on div "Publish" at bounding box center [217, 370] width 264 height 16
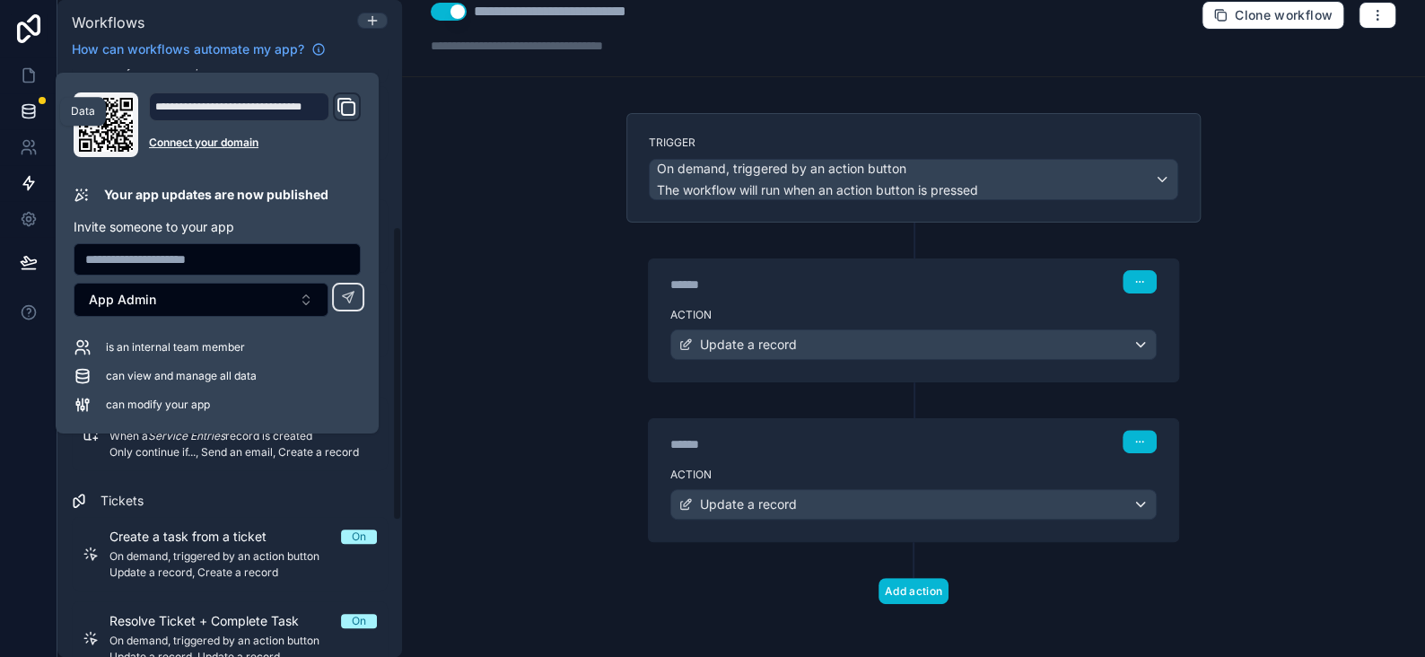
click at [32, 104] on icon at bounding box center [29, 111] width 18 height 18
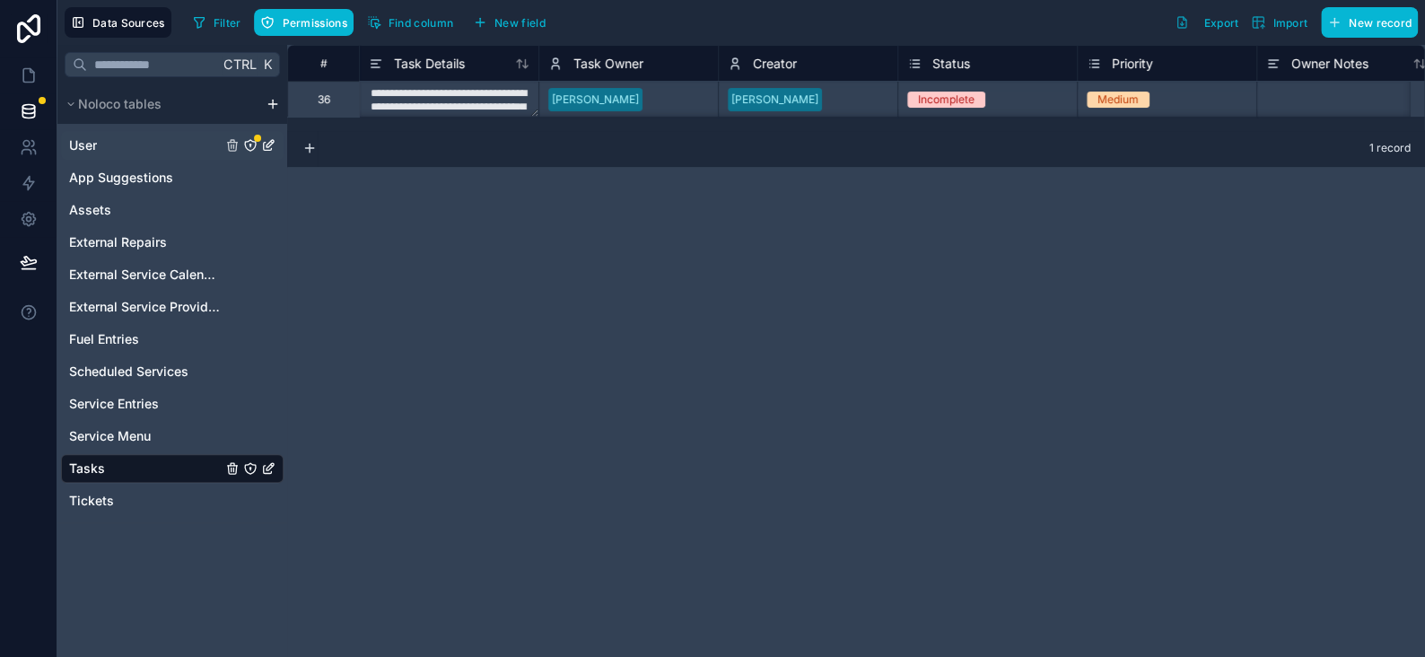
click at [251, 146] on icon "User" at bounding box center [250, 145] width 14 height 14
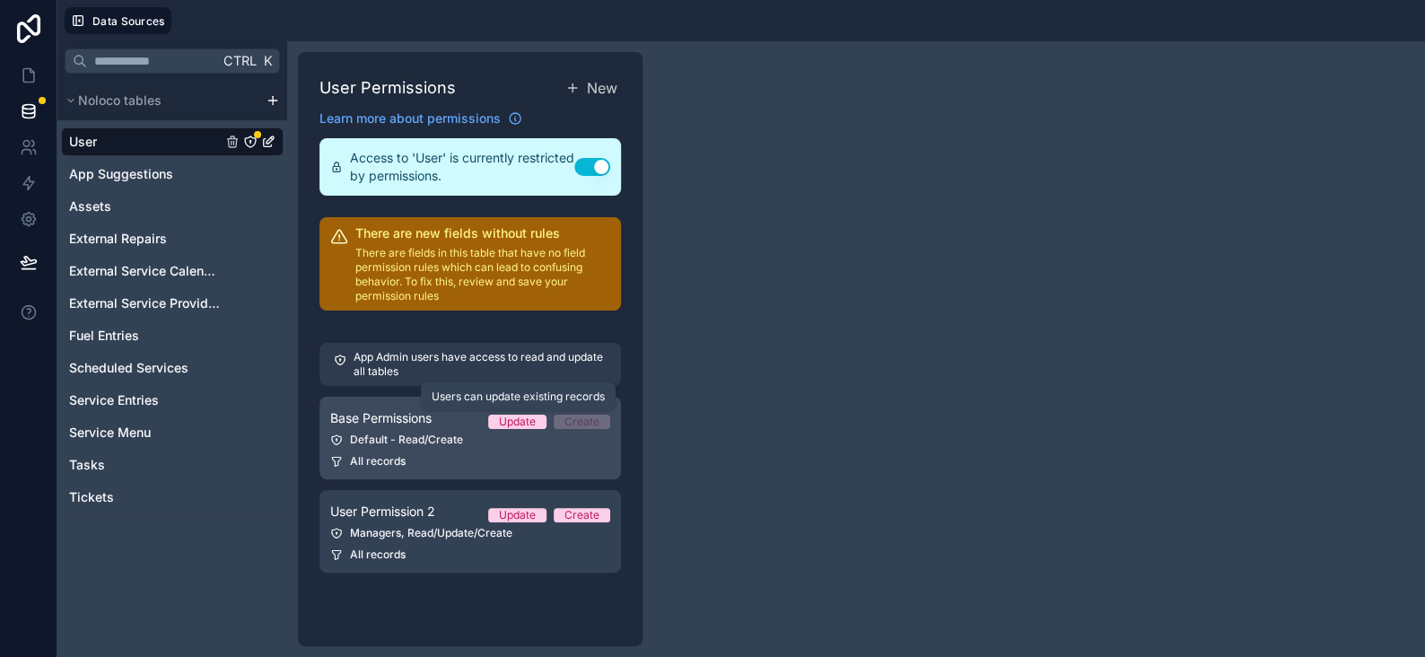
click at [484, 469] on link "Base Permissions Update Create Default - Read/Create All records" at bounding box center [471, 438] width 302 height 83
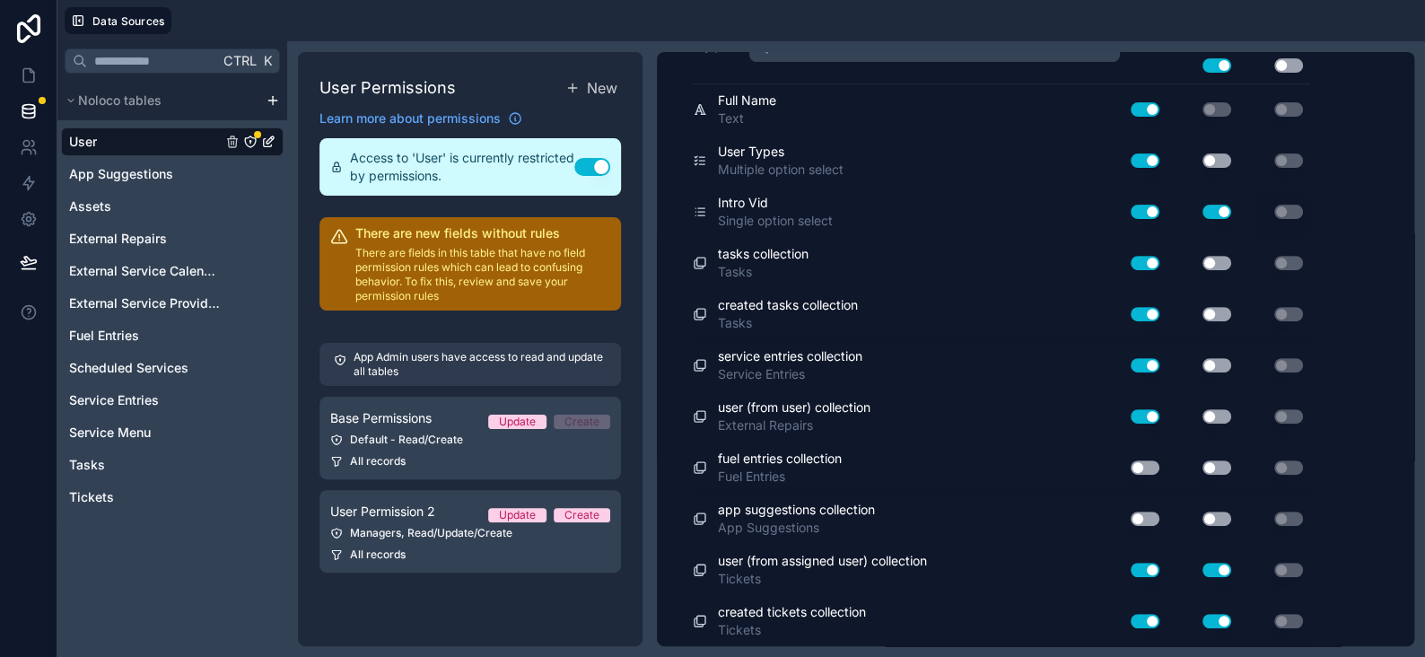
scroll to position [373, 0]
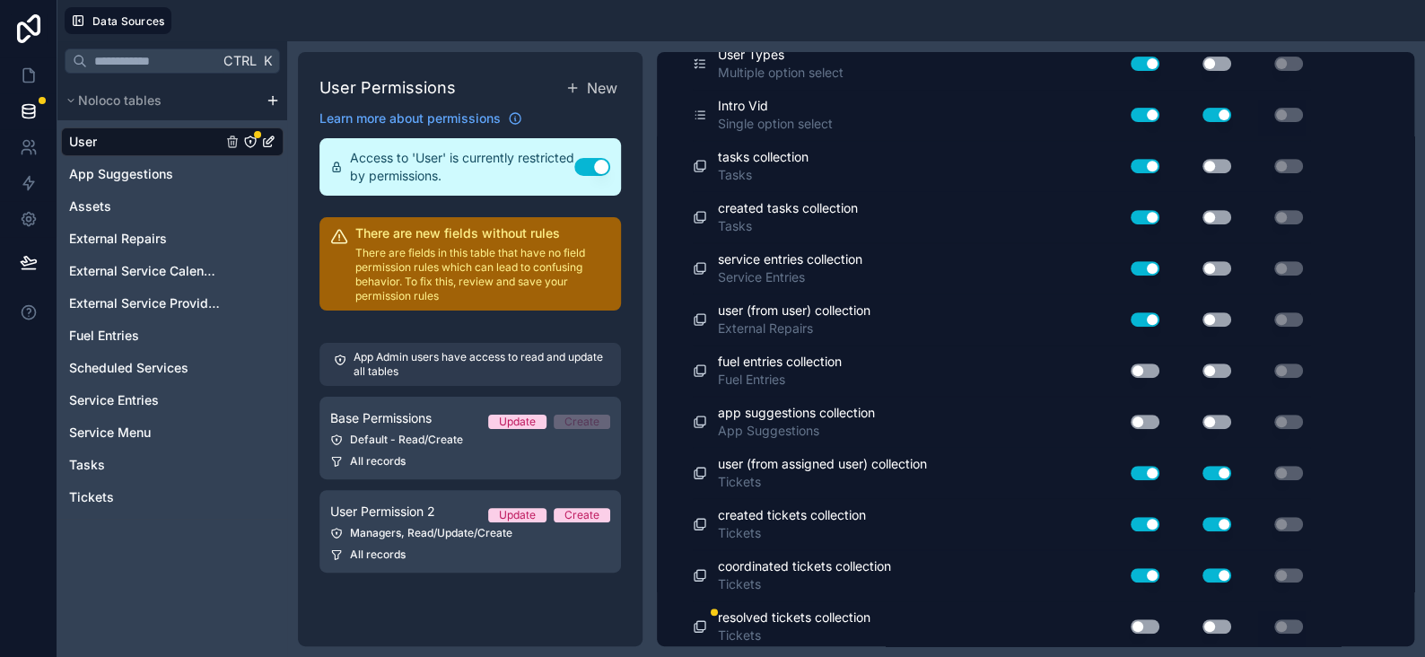
drag, startPoint x: 1144, startPoint y: 615, endPoint x: 1242, endPoint y: 617, distance: 98.8
click at [1144, 619] on button "Use setting" at bounding box center [1145, 626] width 29 height 14
click at [1223, 621] on button "Use setting" at bounding box center [1217, 626] width 29 height 14
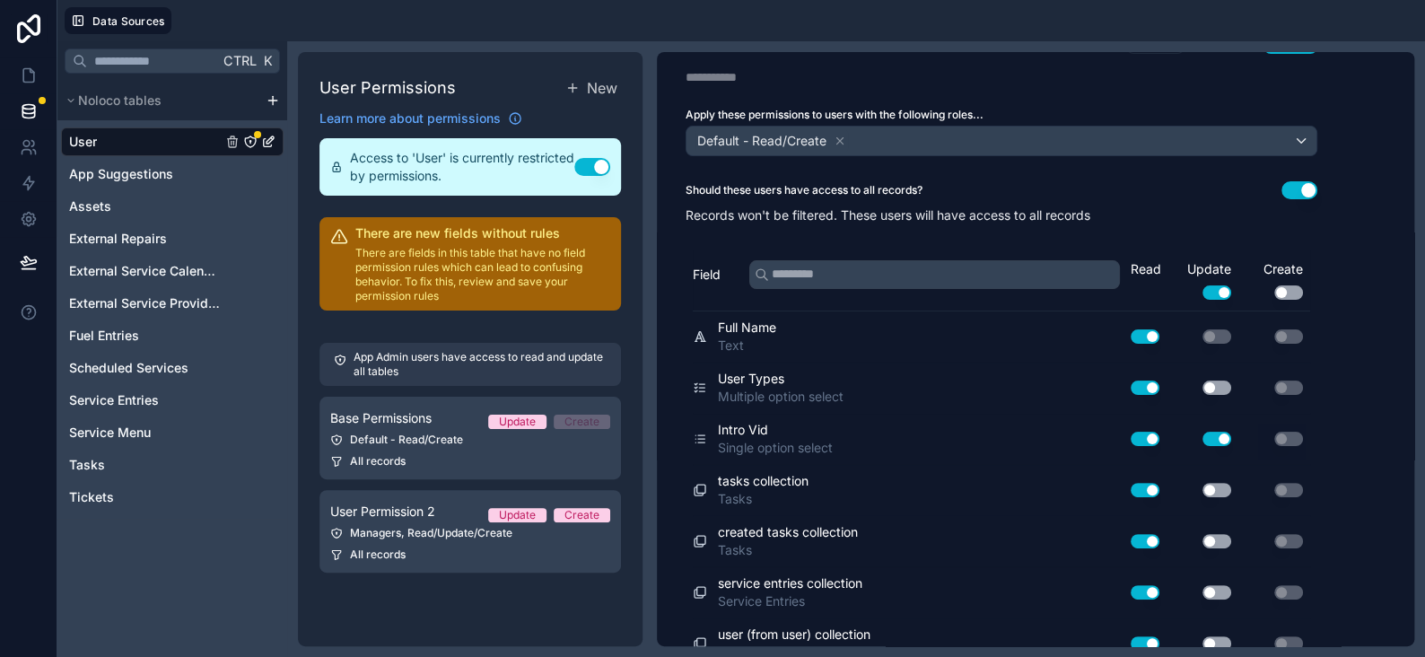
scroll to position [0, 0]
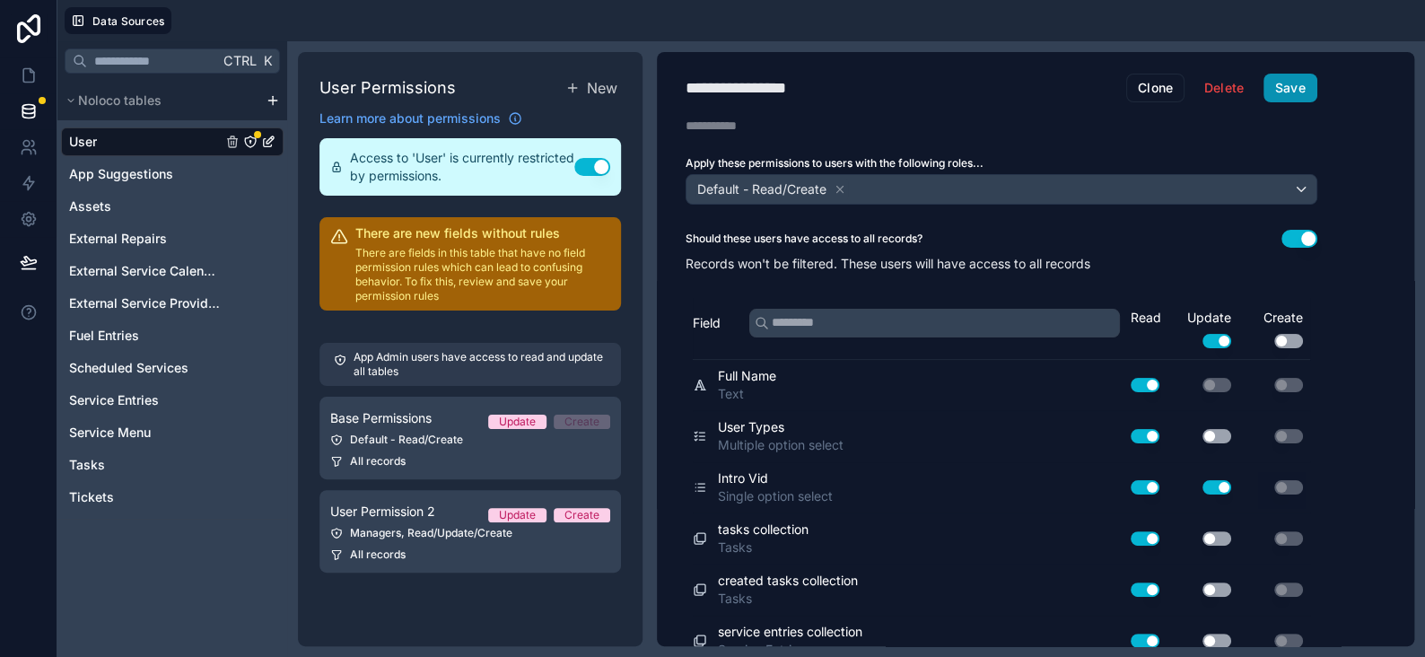
click at [1311, 94] on button "Save" at bounding box center [1291, 88] width 54 height 29
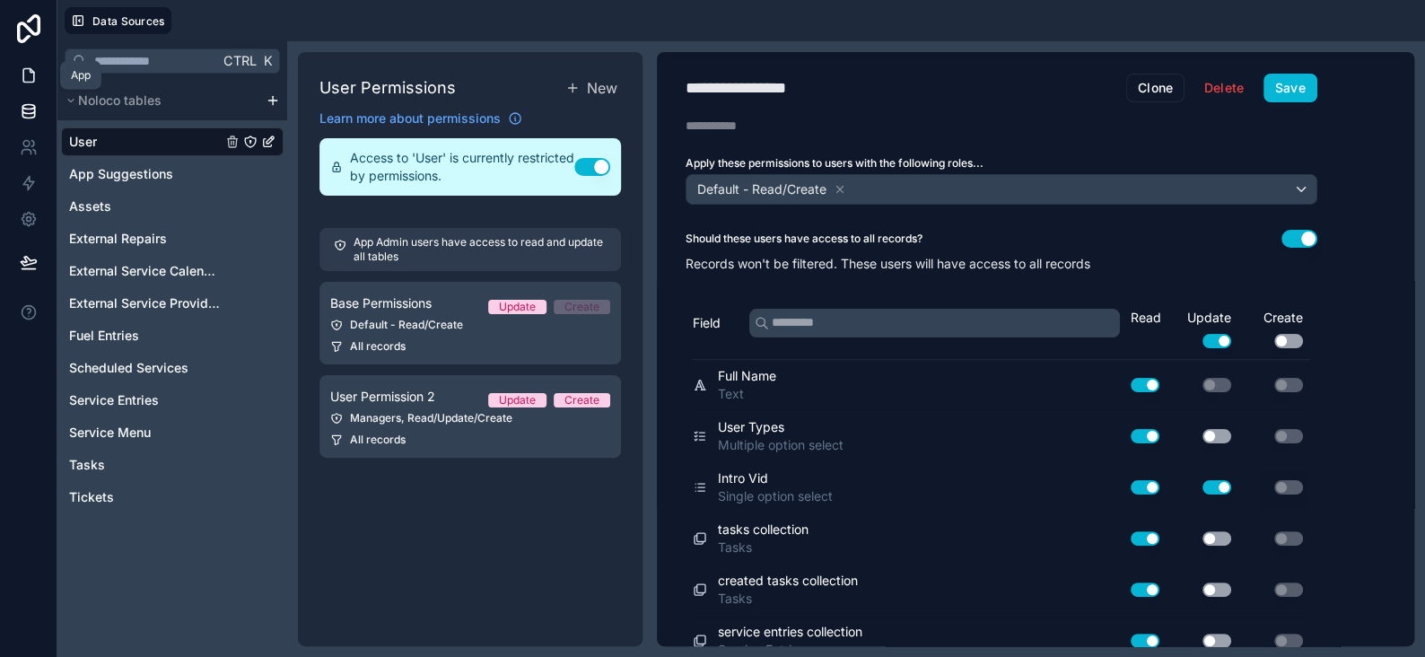
click at [34, 66] on icon at bounding box center [29, 75] width 18 height 18
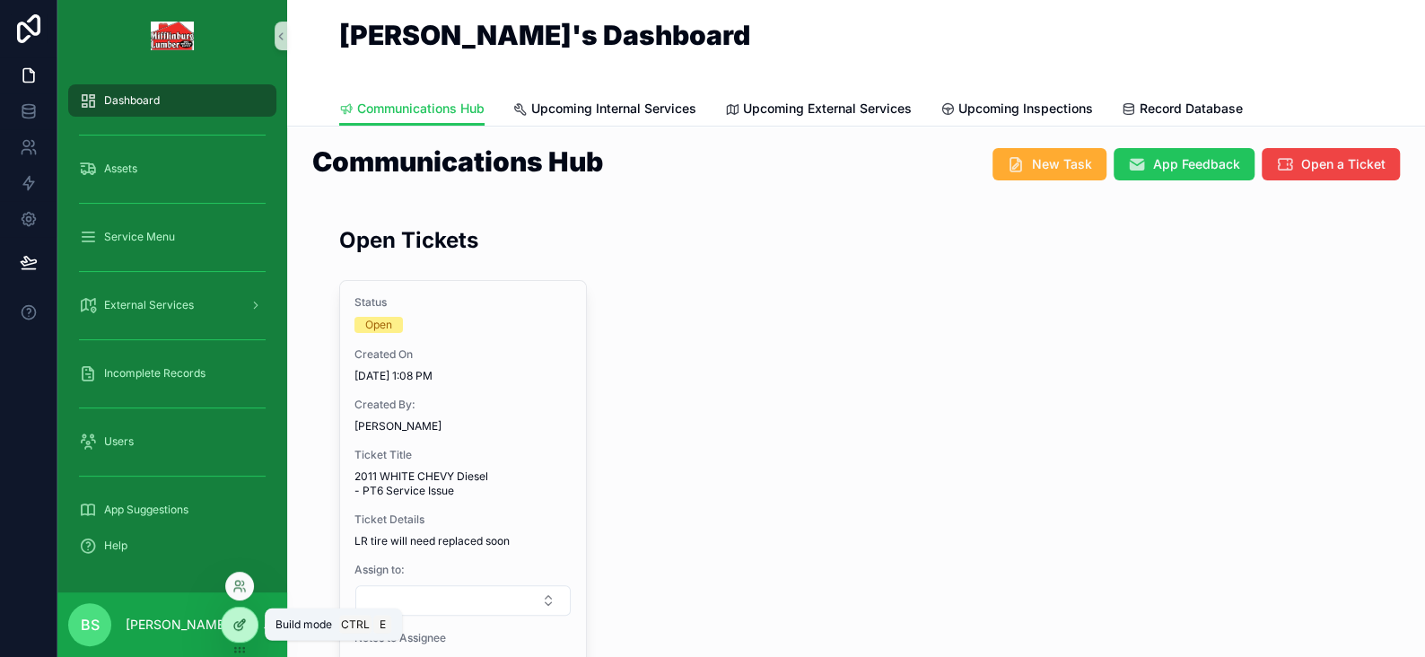
click at [239, 620] on icon at bounding box center [239, 625] width 14 height 14
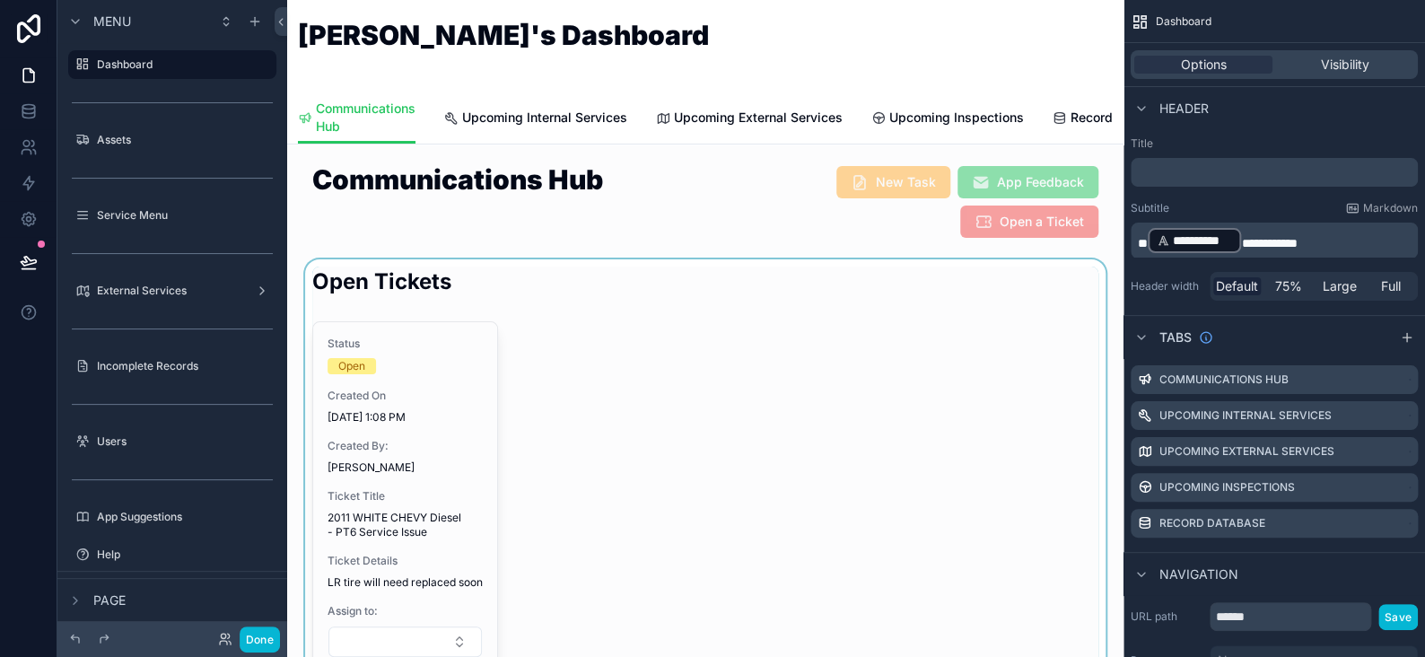
click at [464, 305] on div "scrollable content" at bounding box center [706, 566] width 808 height 614
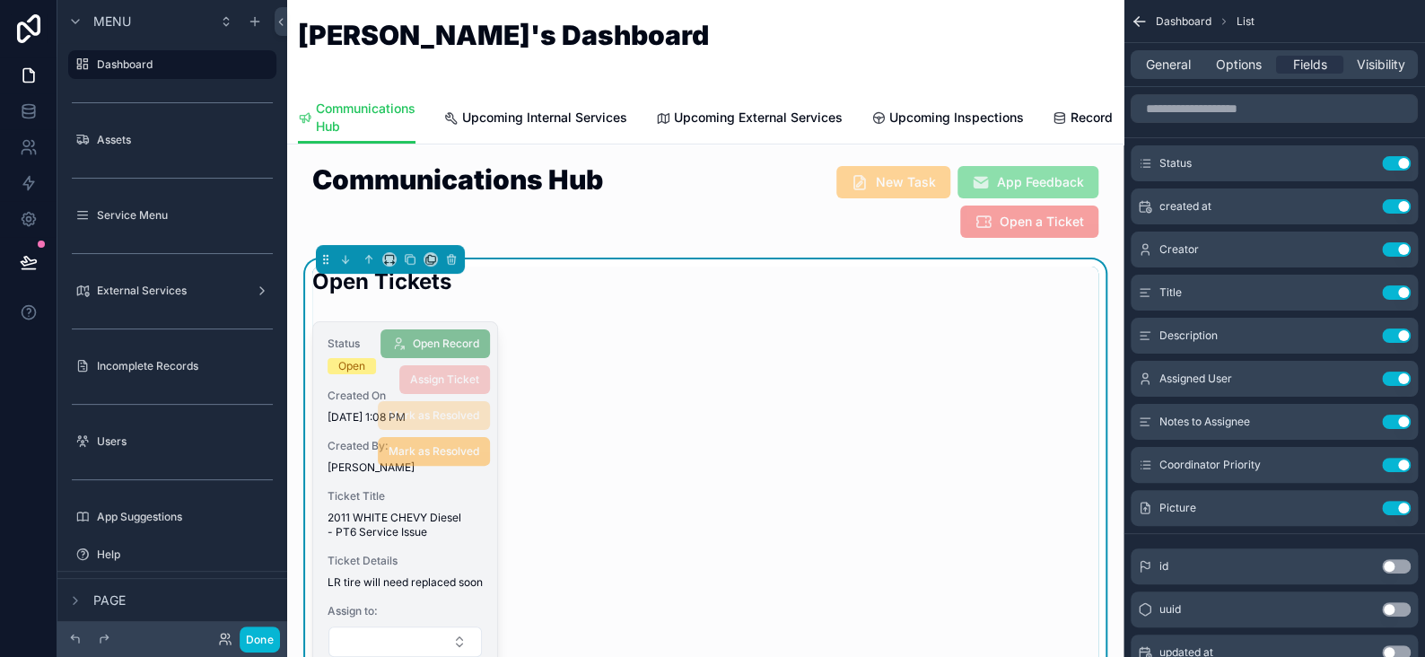
click at [434, 502] on span "Ticket Title" at bounding box center [405, 496] width 155 height 14
click at [446, 528] on span "2011 WHITE CHEVY Diesel - PT6 Service Issue" at bounding box center [405, 525] width 155 height 29
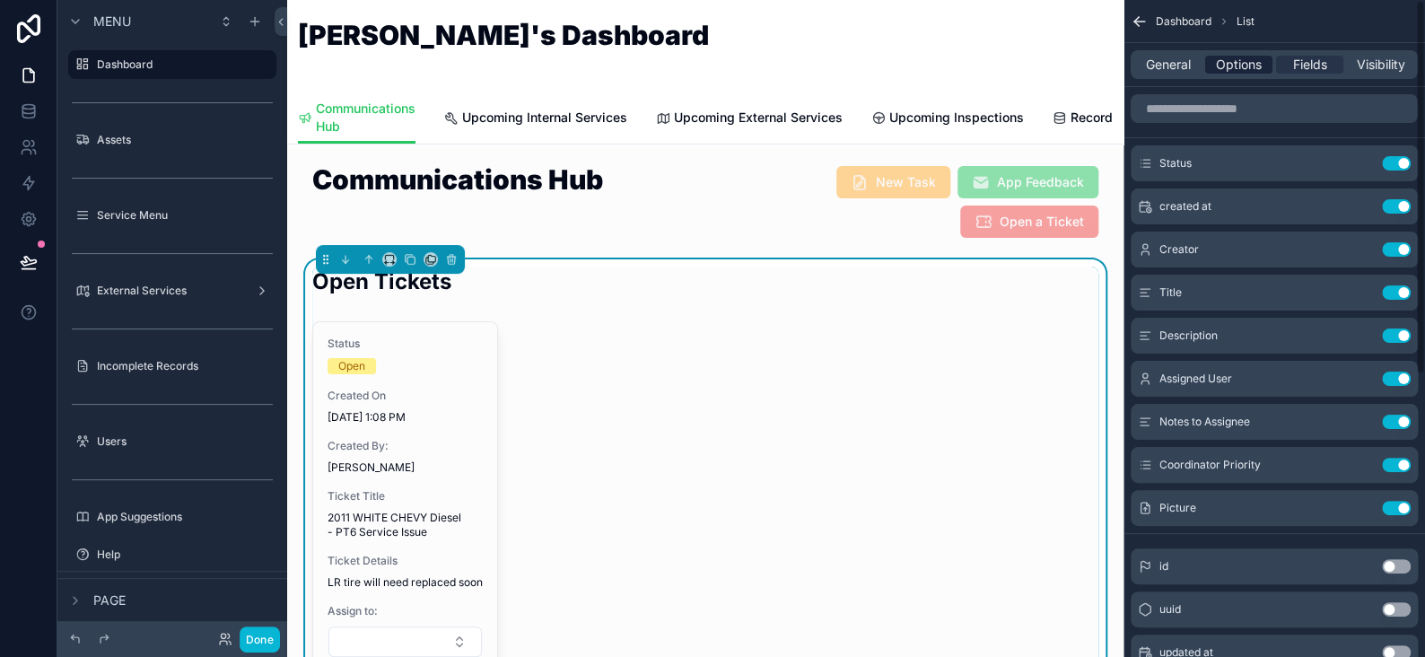
click at [1254, 66] on span "Options" at bounding box center [1239, 65] width 46 height 18
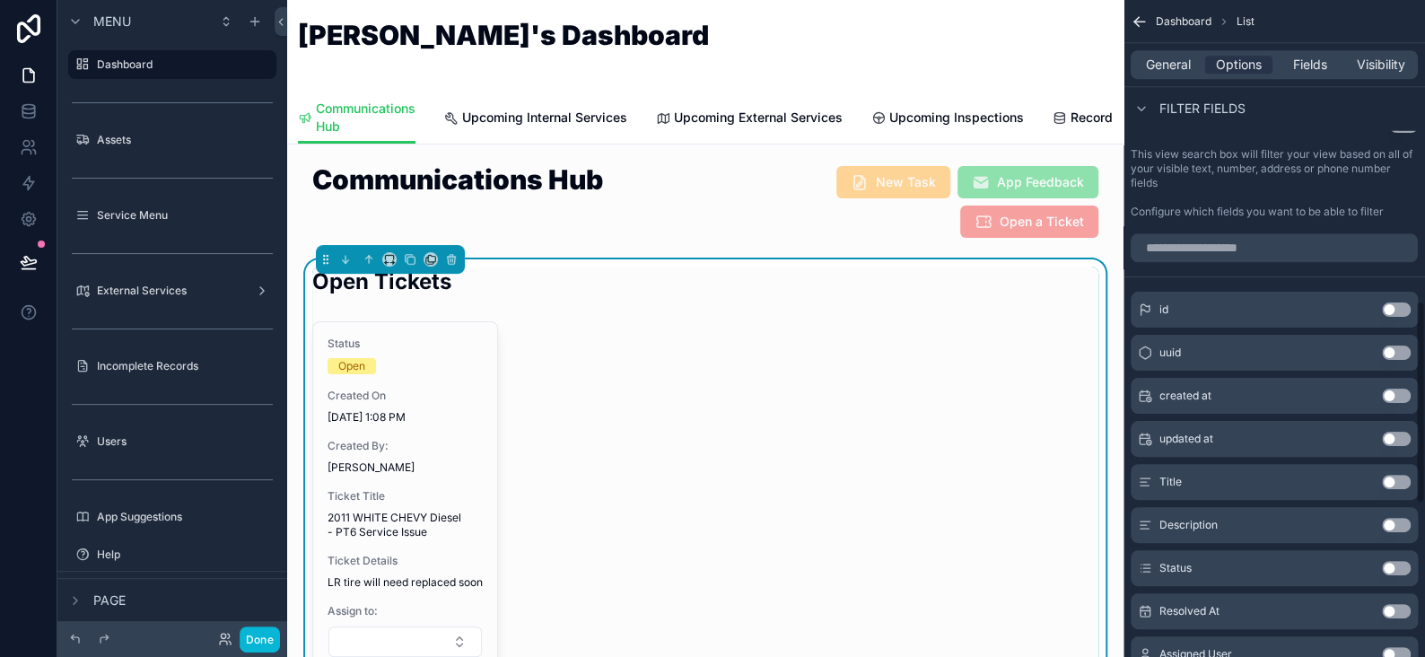
scroll to position [628, 0]
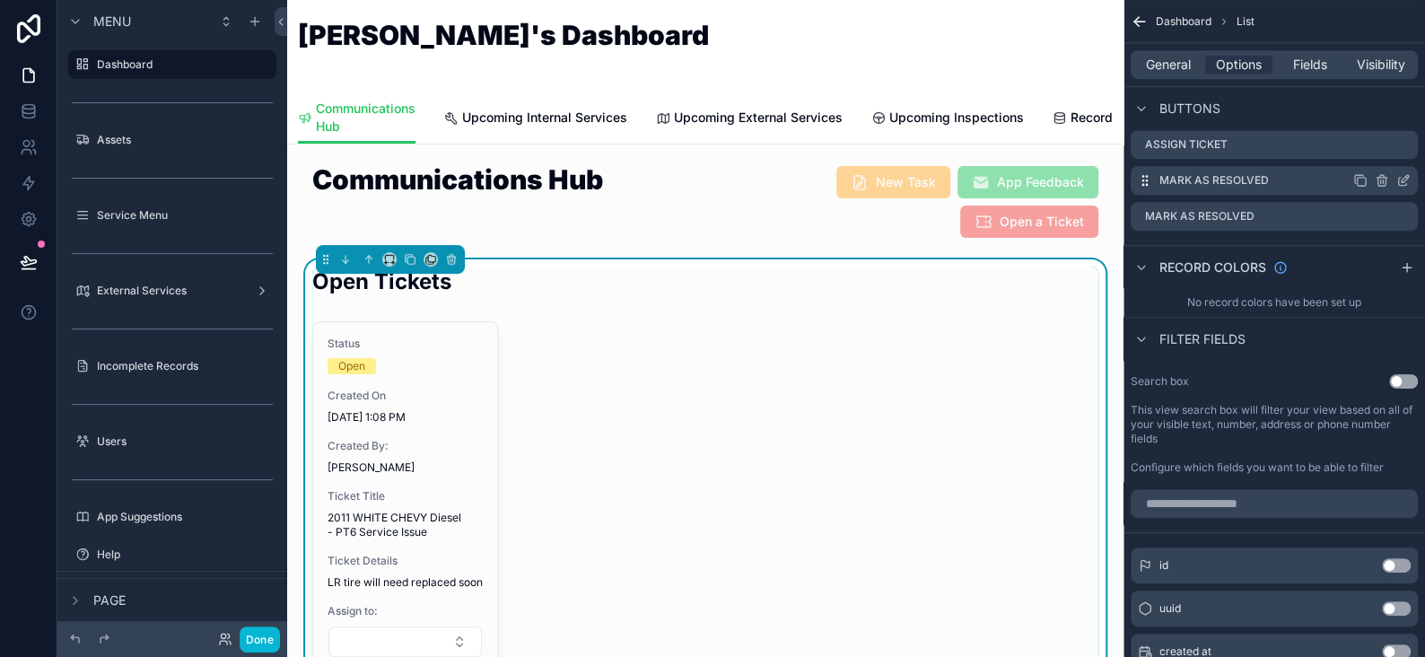
click at [1407, 180] on icon "scrollable content" at bounding box center [1404, 180] width 14 height 14
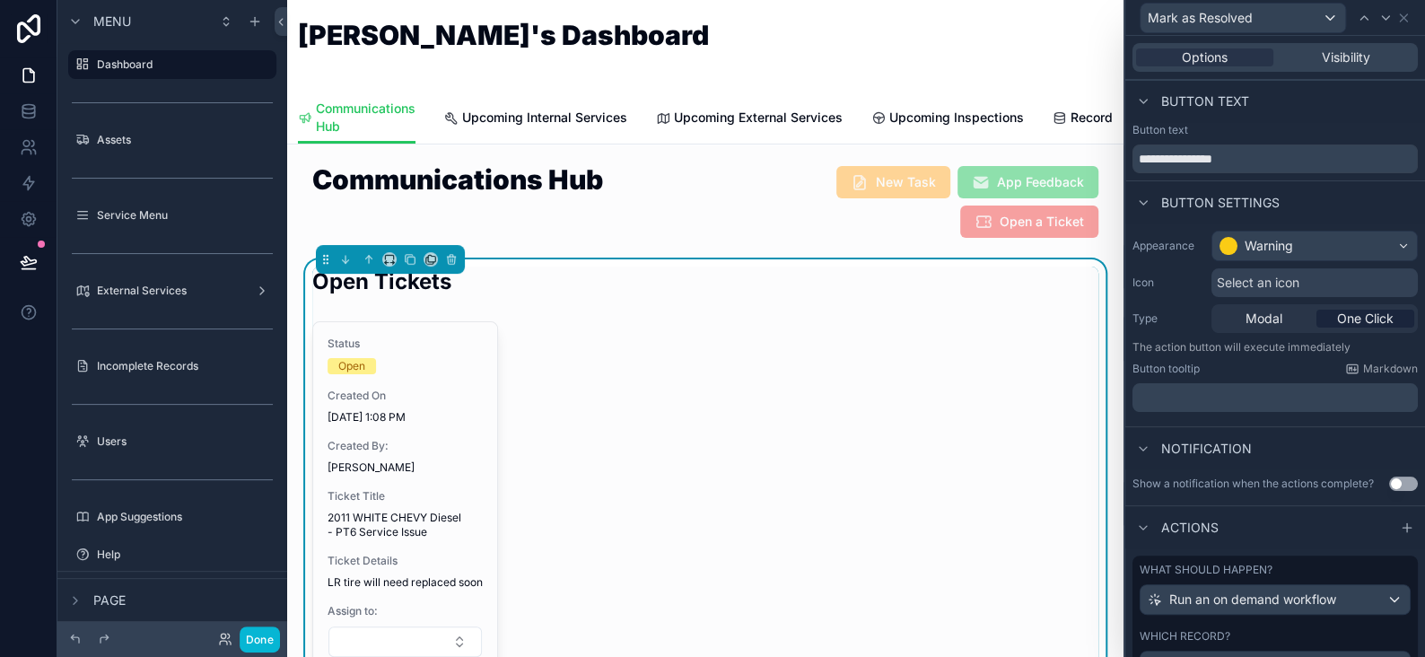
scroll to position [83, 0]
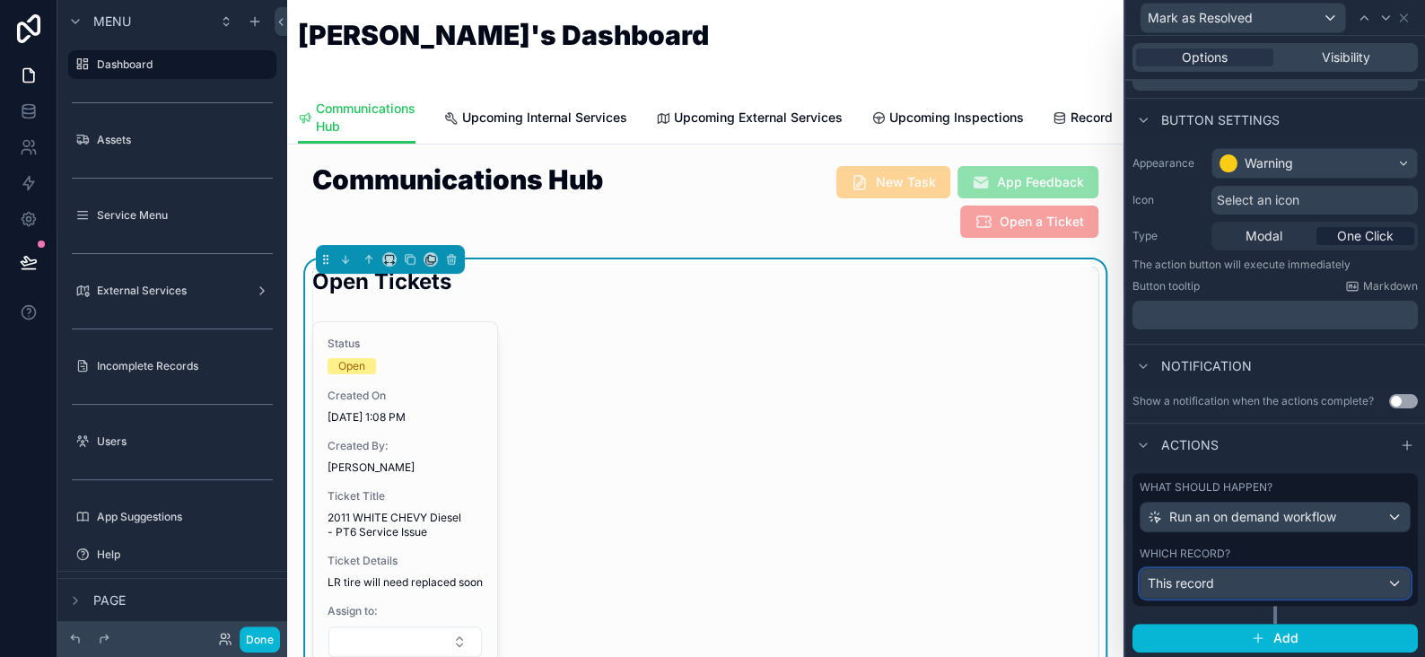
click at [1239, 579] on div "This record" at bounding box center [1275, 583] width 269 height 29
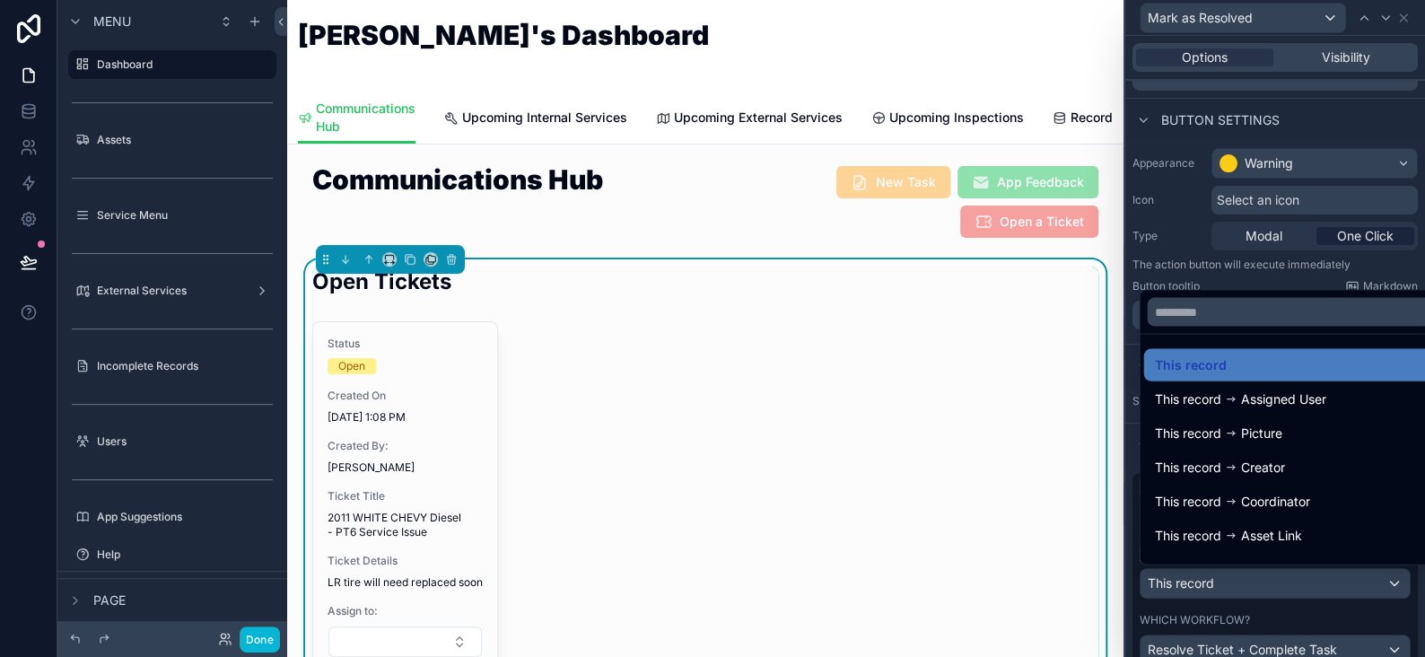
click at [1239, 580] on div at bounding box center [1276, 328] width 300 height 657
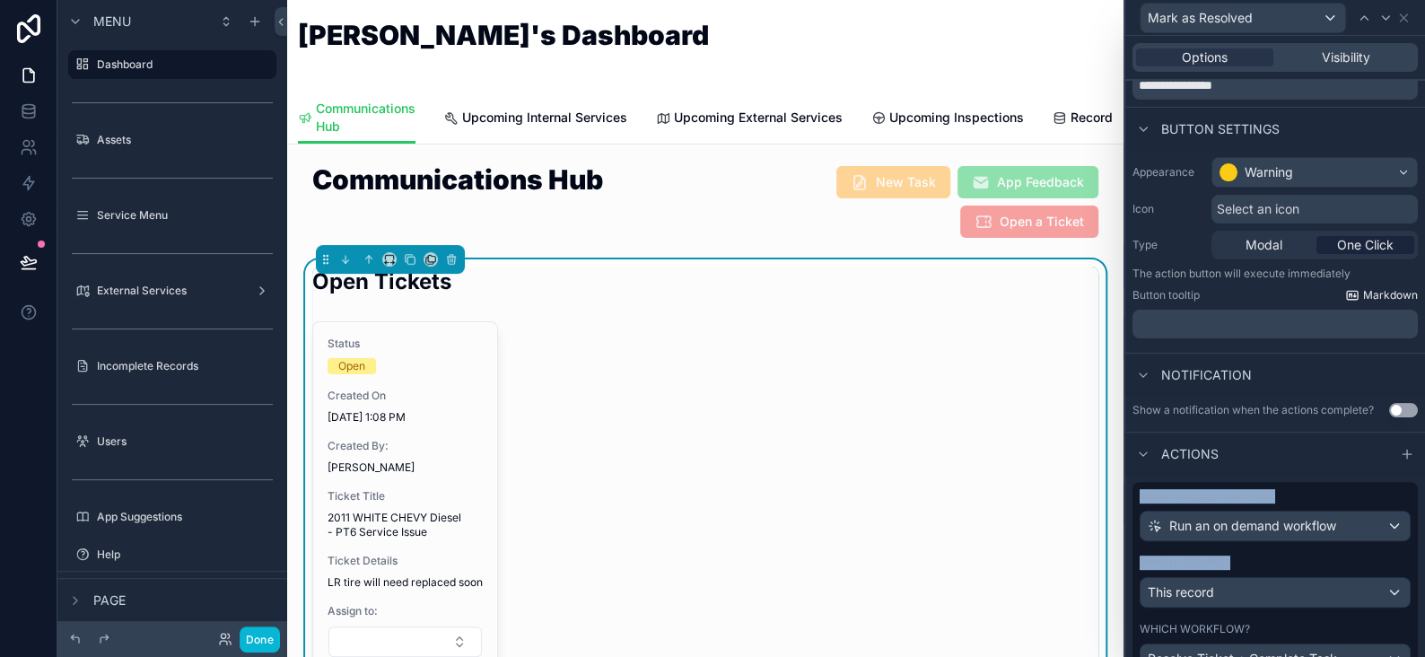
scroll to position [0, 0]
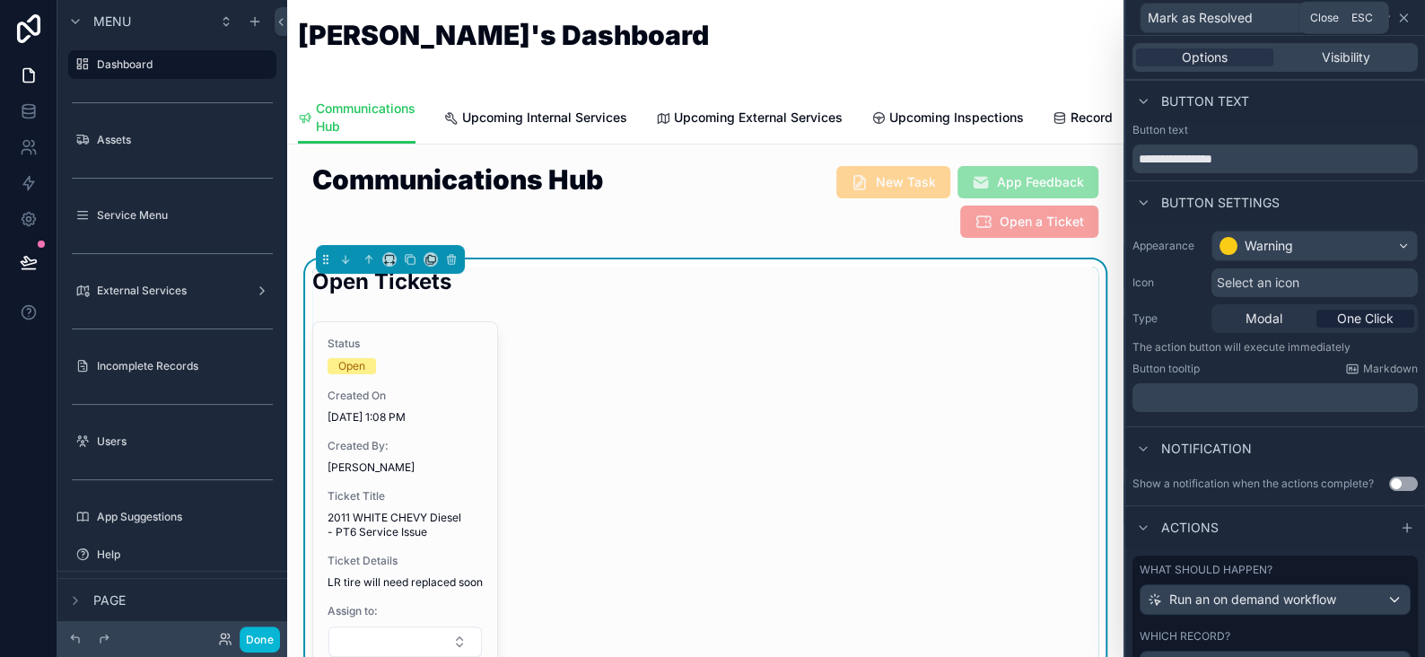
click at [1401, 18] on icon at bounding box center [1403, 17] width 7 height 7
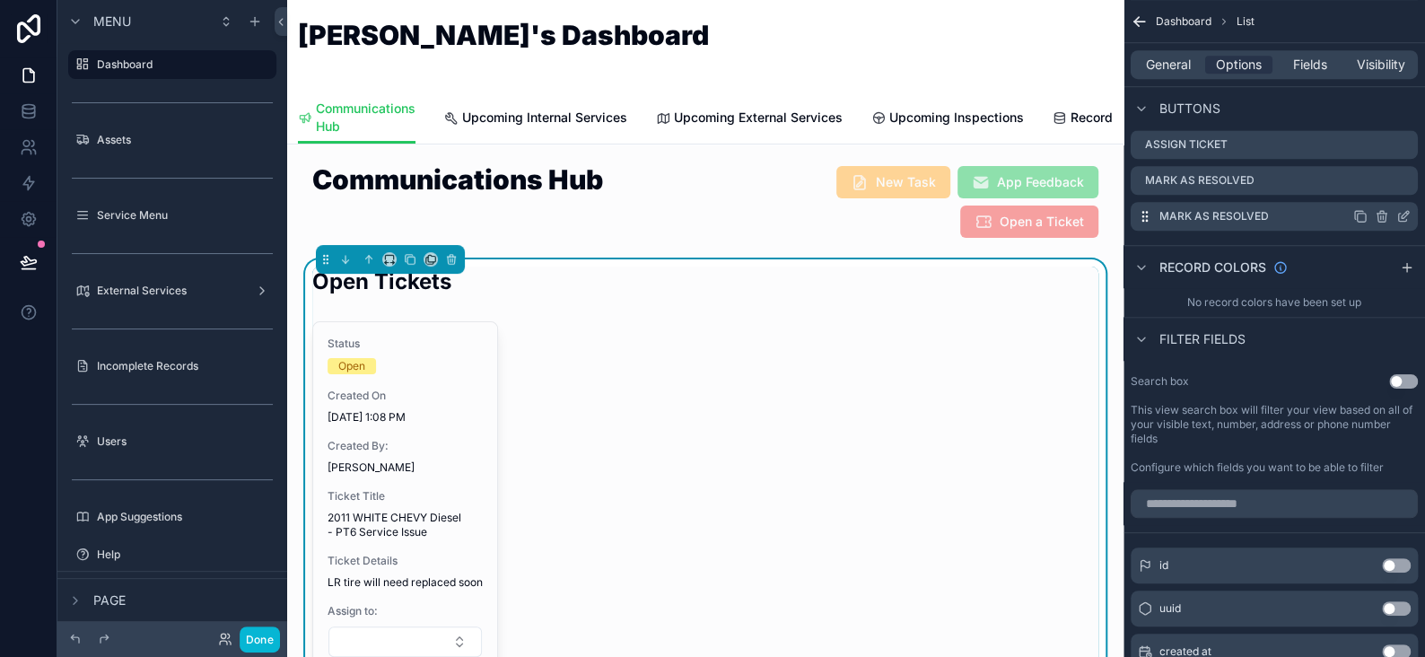
drag, startPoint x: 1407, startPoint y: 215, endPoint x: 1397, endPoint y: 222, distance: 12.5
click at [1407, 216] on icon "scrollable content" at bounding box center [1404, 216] width 14 height 14
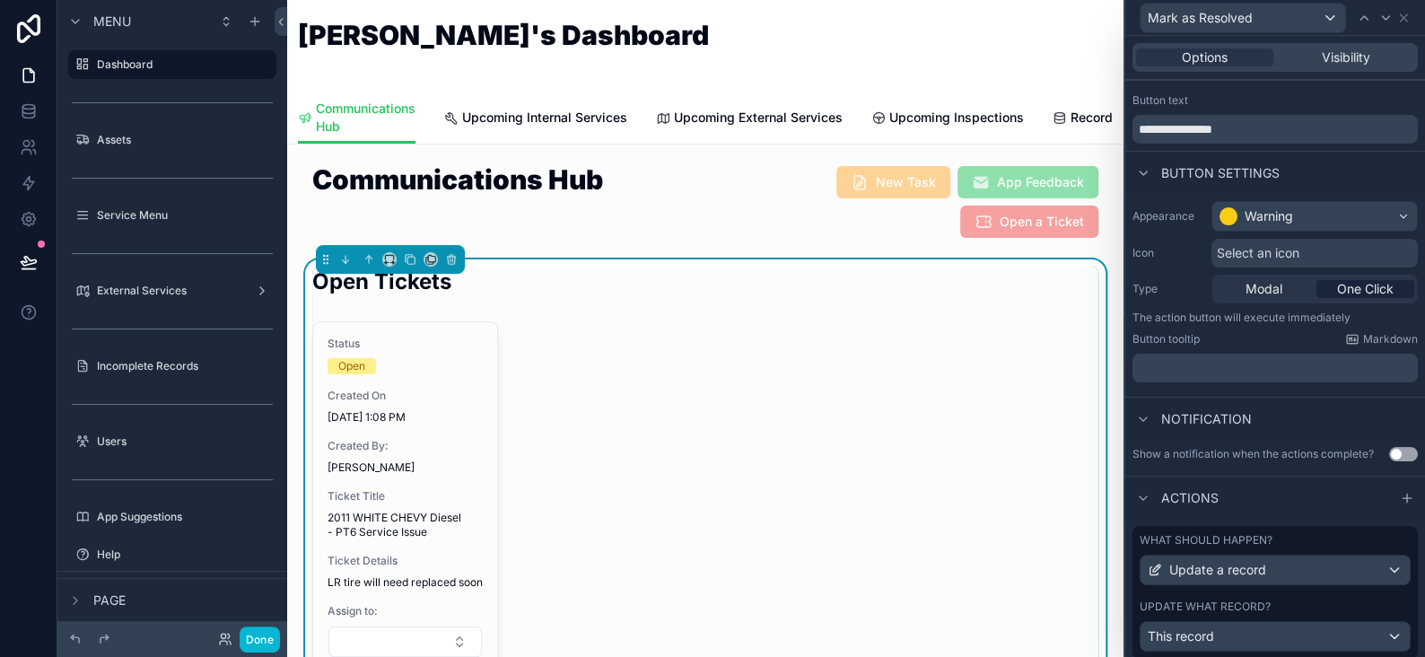
scroll to position [83, 0]
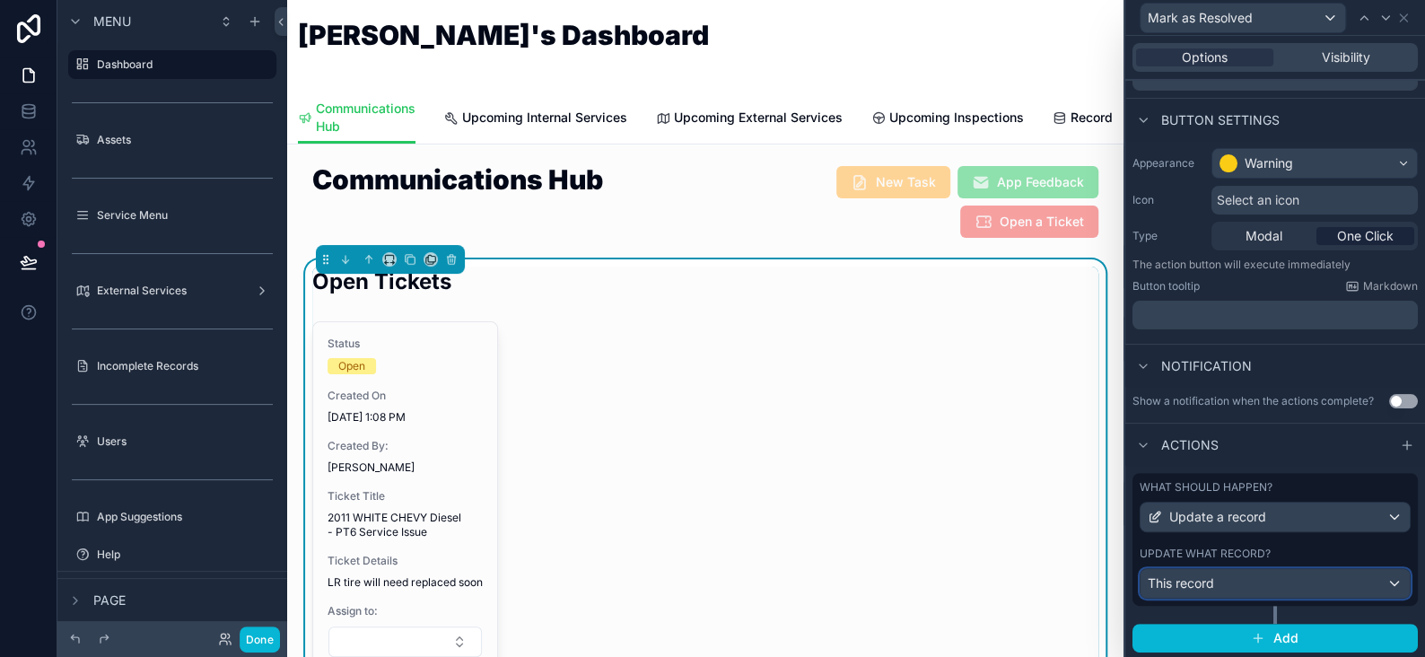
click at [1217, 584] on div "This record" at bounding box center [1275, 583] width 269 height 29
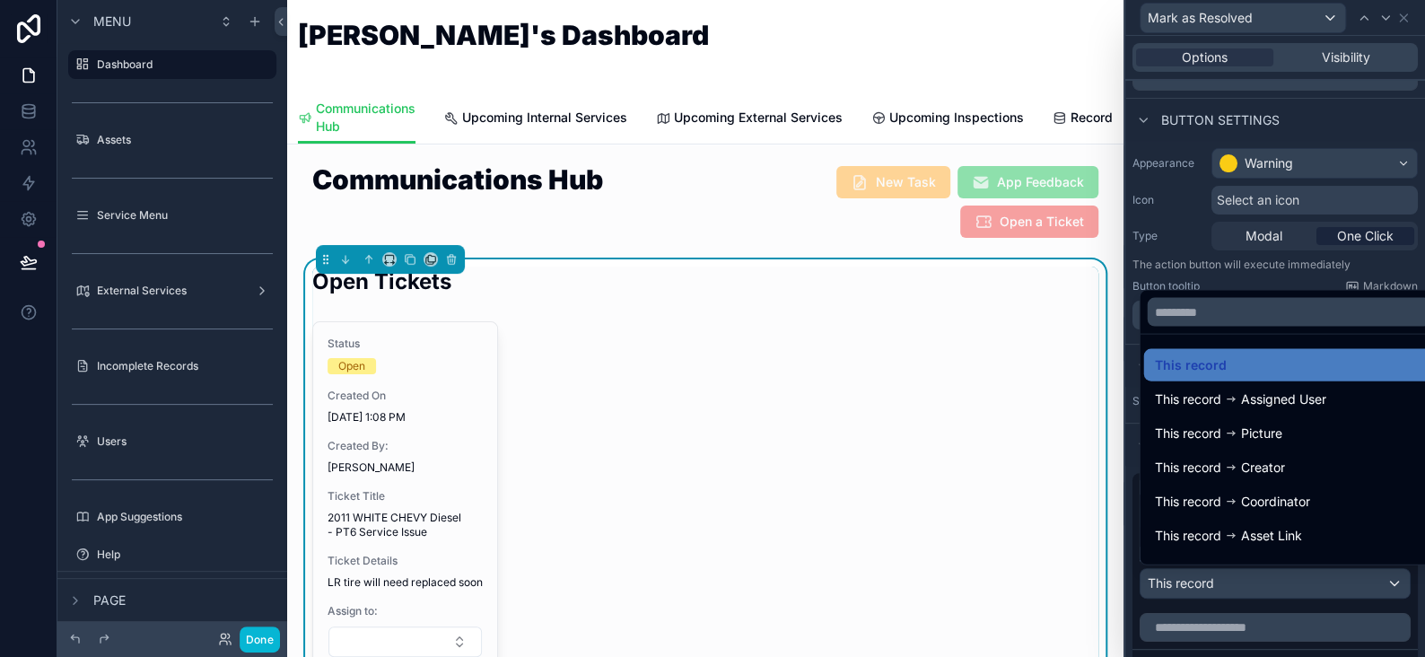
click at [1217, 584] on div at bounding box center [1276, 328] width 300 height 657
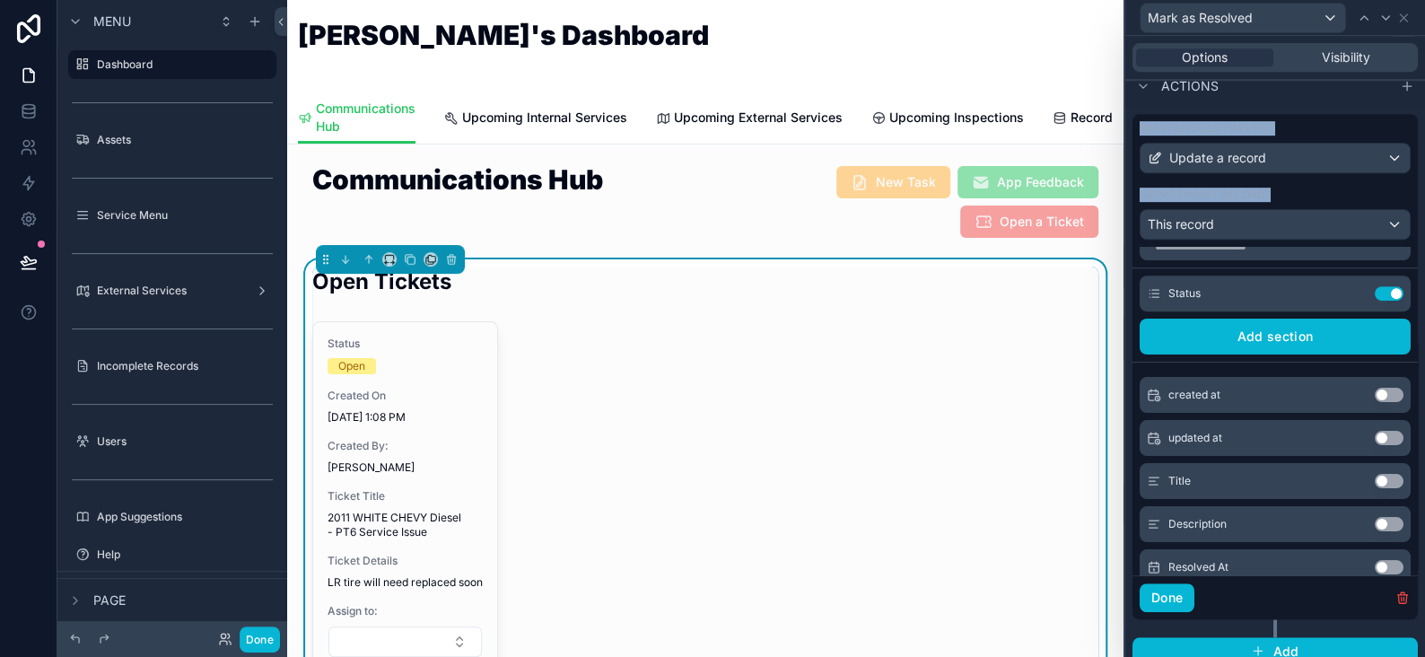
scroll to position [0, 0]
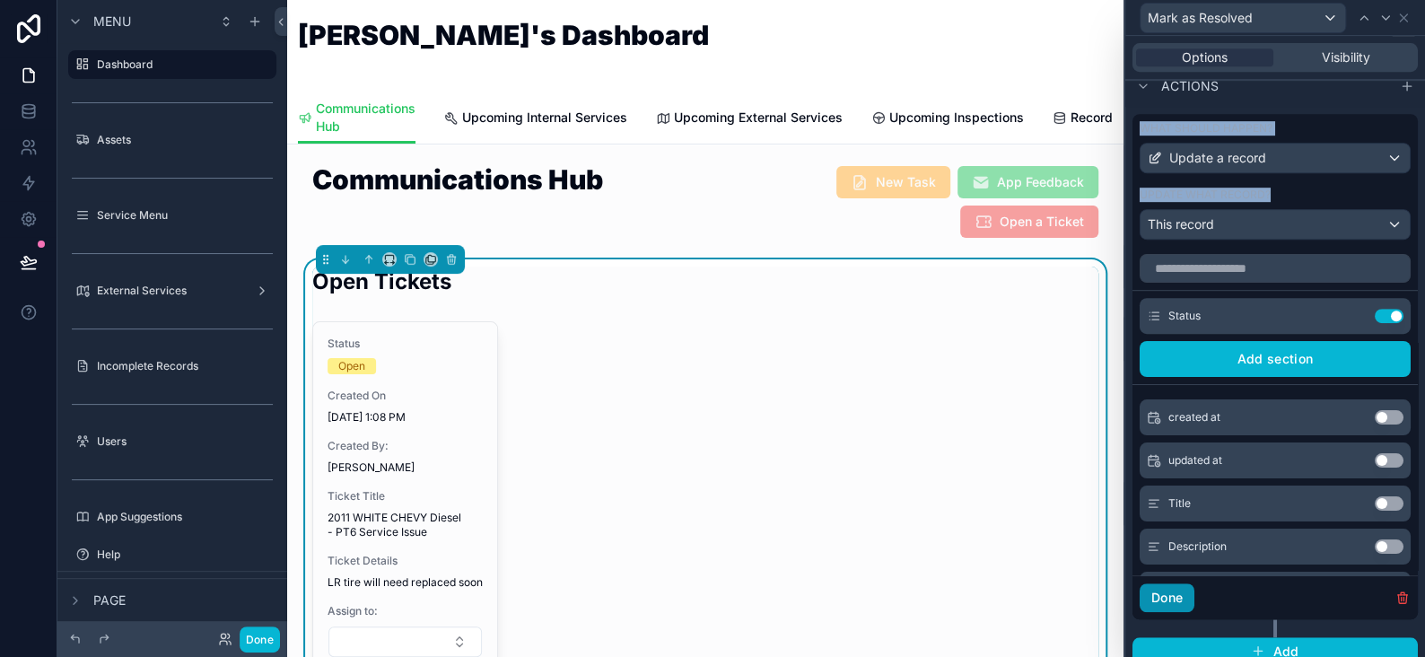
click at [1169, 598] on button "Done" at bounding box center [1167, 597] width 55 height 29
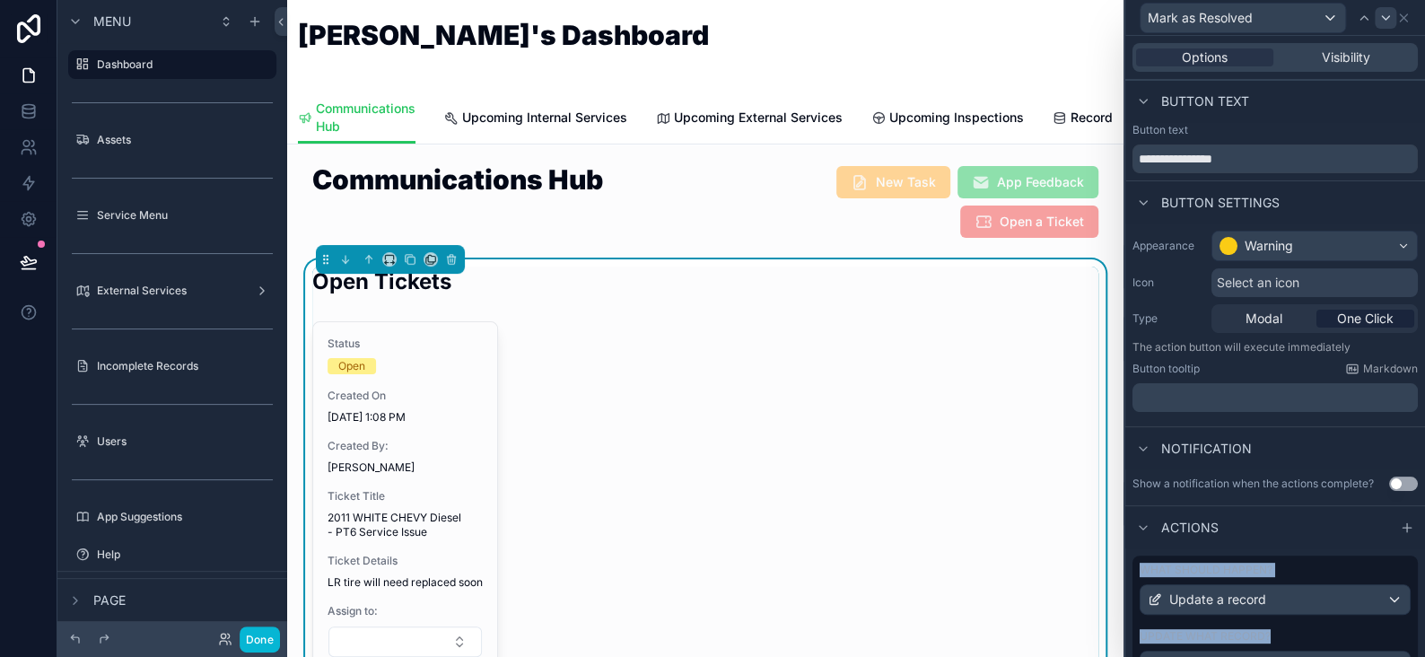
click at [1395, 15] on div at bounding box center [1386, 18] width 22 height 22
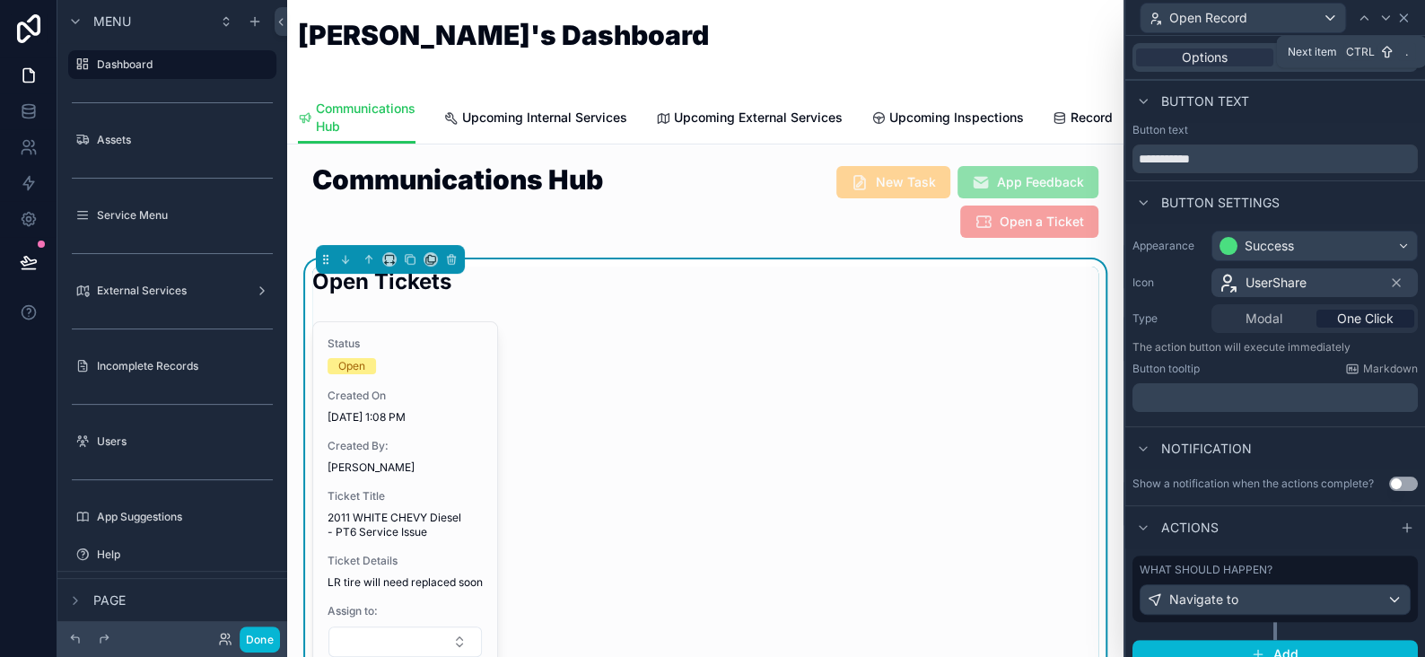
click at [1401, 15] on icon at bounding box center [1403, 17] width 7 height 7
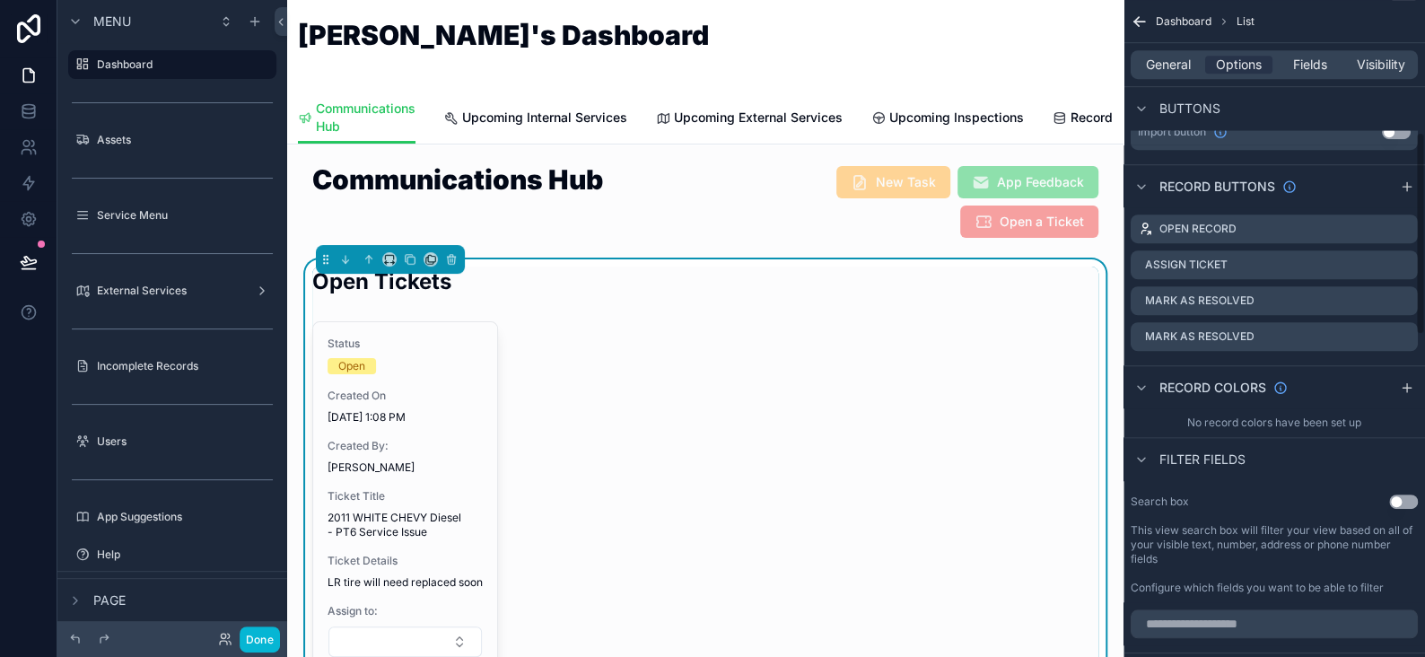
scroll to position [359, 0]
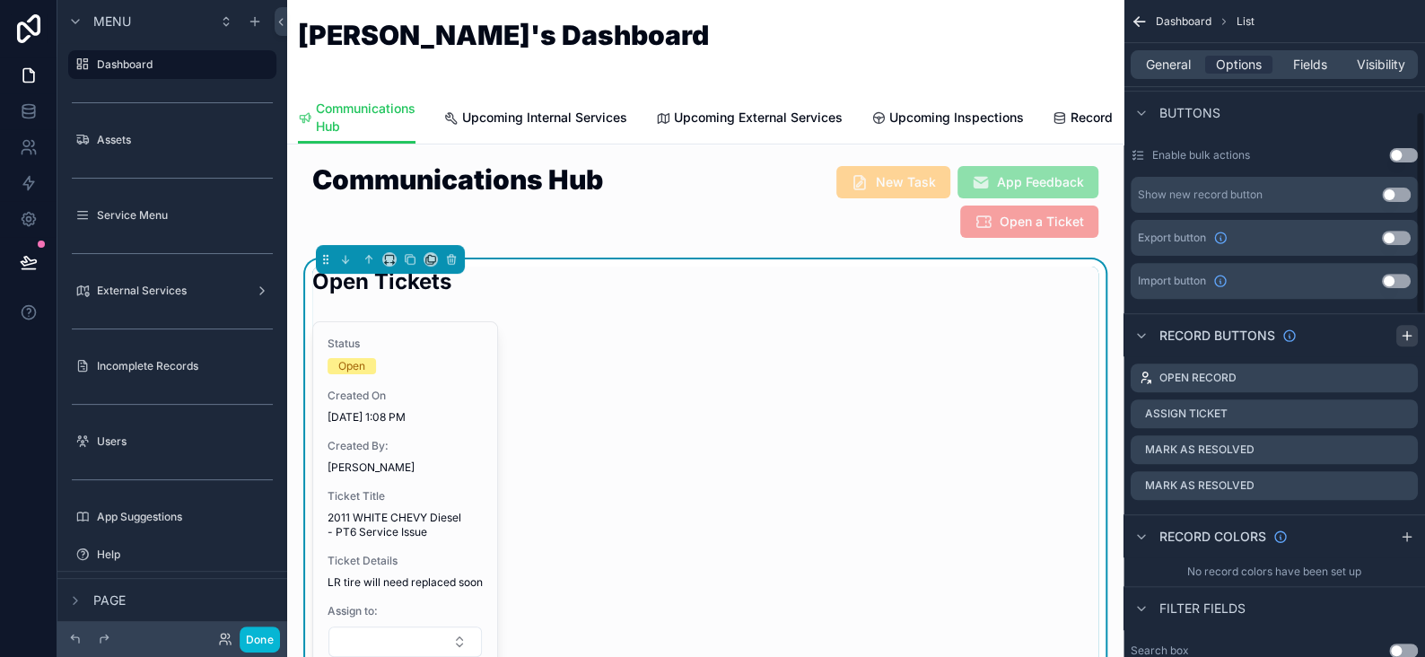
click at [1406, 336] on icon "scrollable content" at bounding box center [1407, 336] width 14 height 14
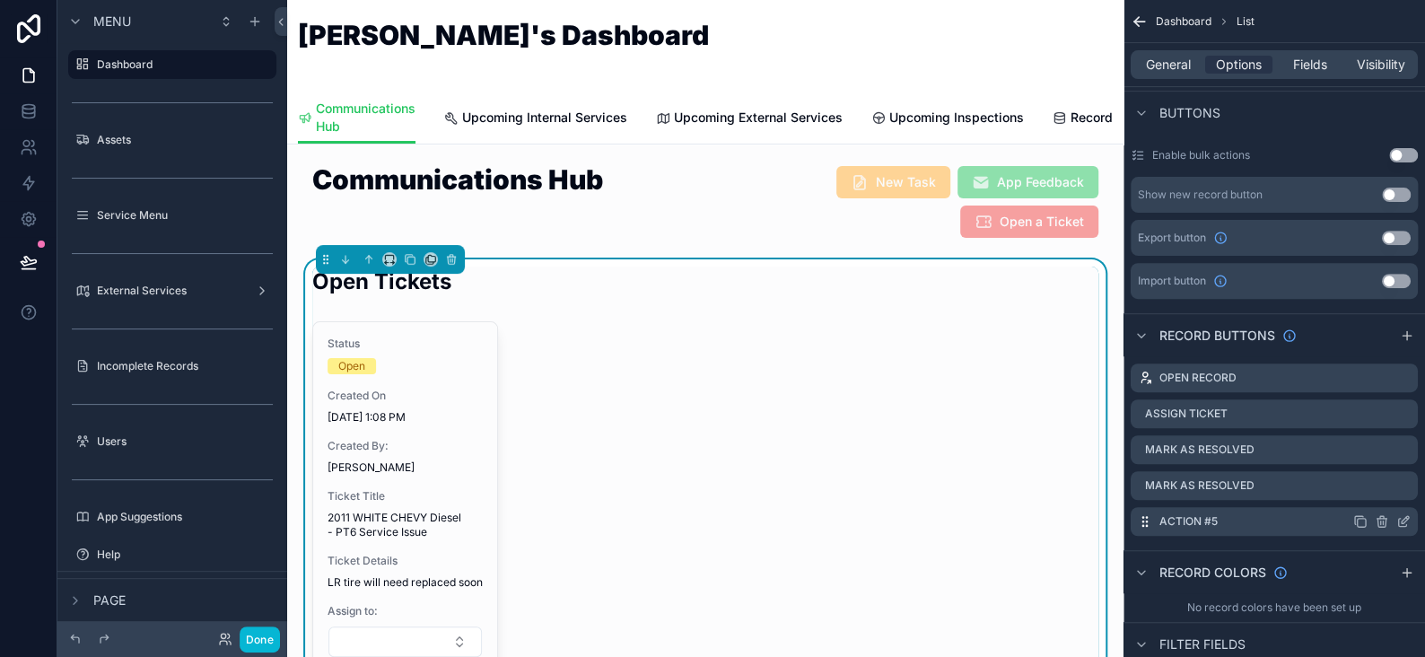
click at [1251, 530] on div "Action #5" at bounding box center [1274, 521] width 287 height 29
click at [1401, 516] on icon "scrollable content" at bounding box center [1404, 521] width 14 height 14
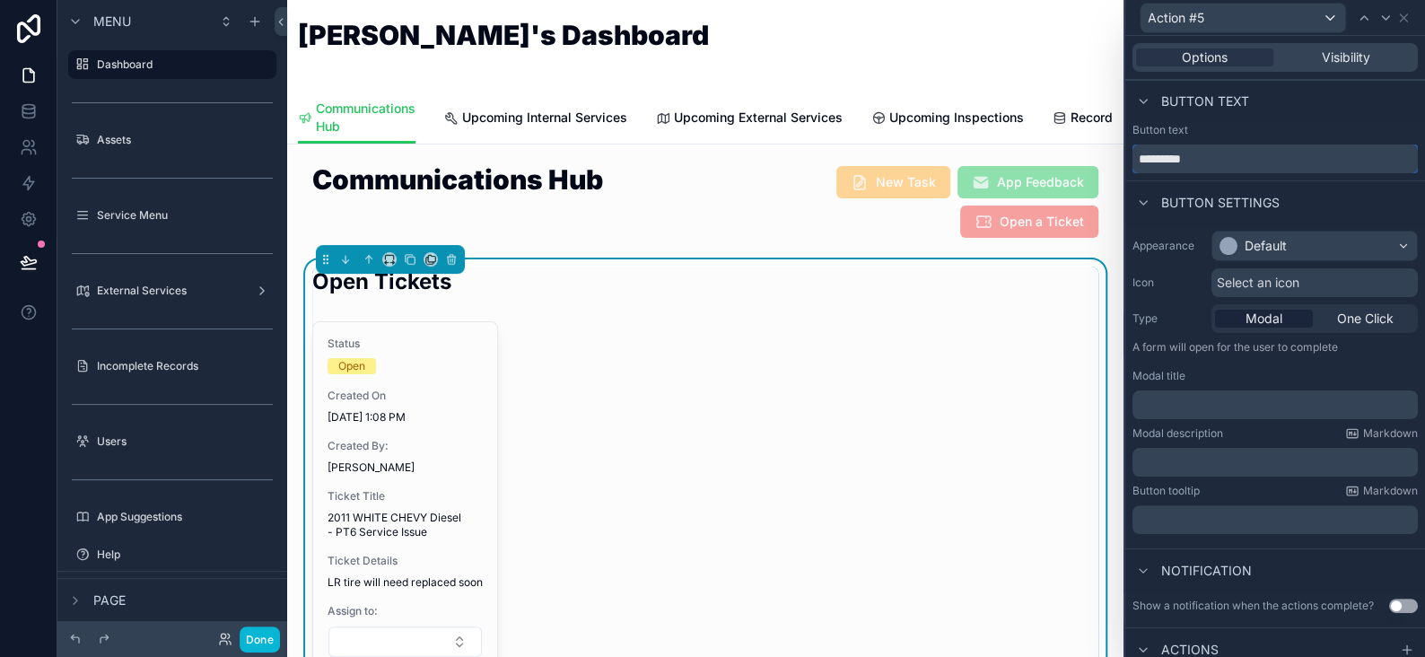
drag, startPoint x: 1211, startPoint y: 156, endPoint x: 1111, endPoint y: 154, distance: 99.7
click at [1111, 154] on div "Action #5 Options Visibility Button text Button text ********* Button settings …" at bounding box center [712, 328] width 1425 height 657
type input "**********"
click at [1252, 243] on div "Default" at bounding box center [1266, 246] width 42 height 18
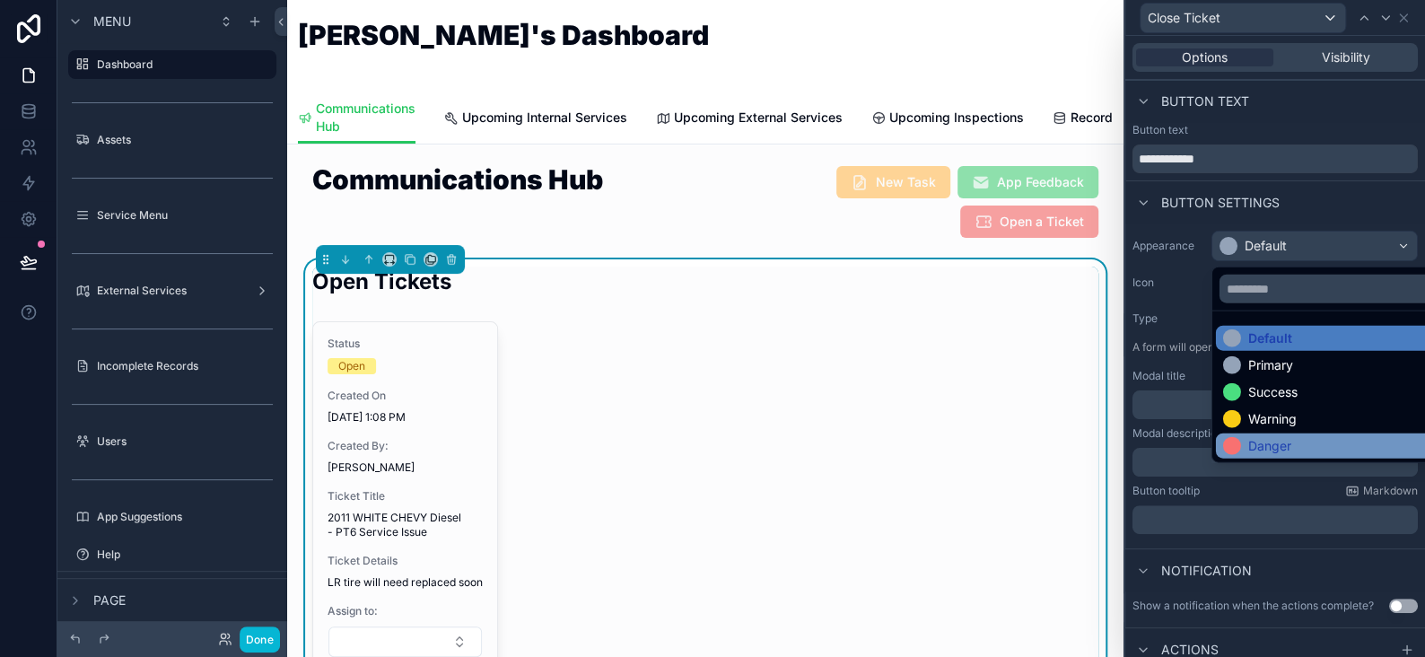
click at [1251, 438] on div "Danger" at bounding box center [1270, 446] width 43 height 18
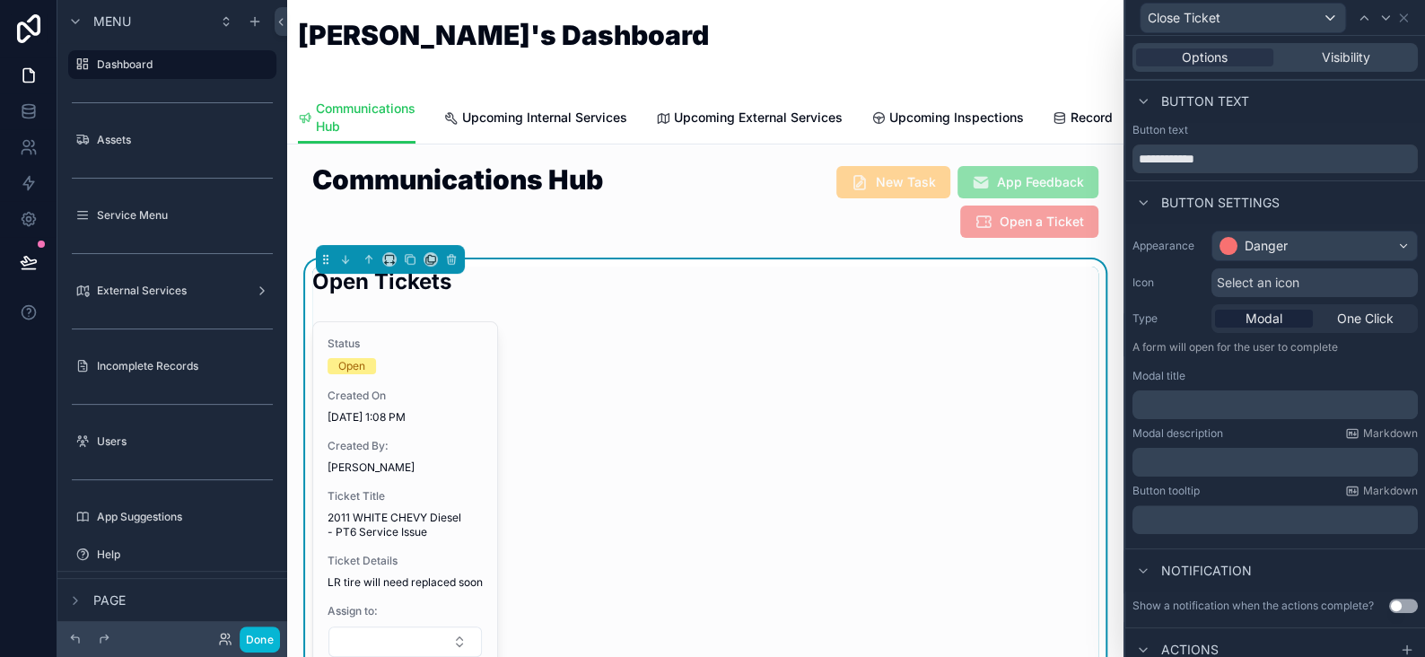
click at [1232, 274] on span "Select an icon" at bounding box center [1258, 283] width 83 height 18
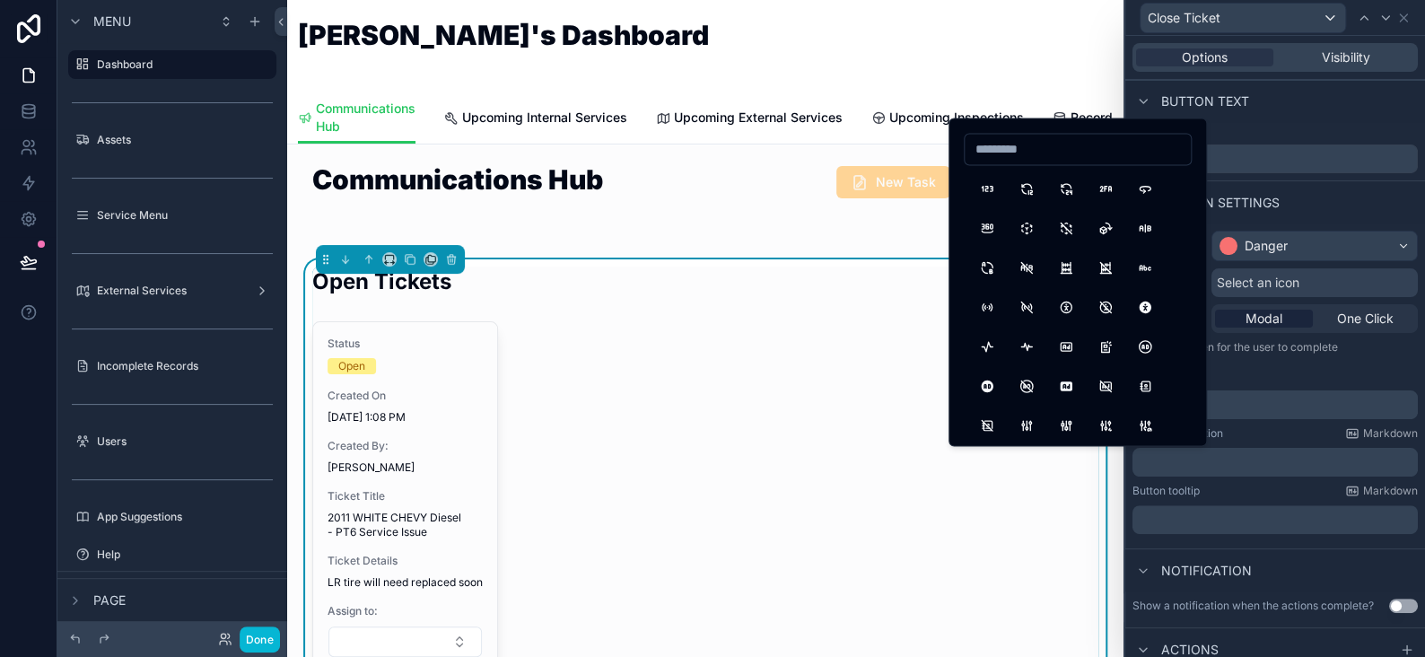
click at [991, 145] on input at bounding box center [1078, 148] width 226 height 25
type input "*"
click at [1059, 149] on input "******" at bounding box center [1078, 148] width 226 height 25
type input "*"
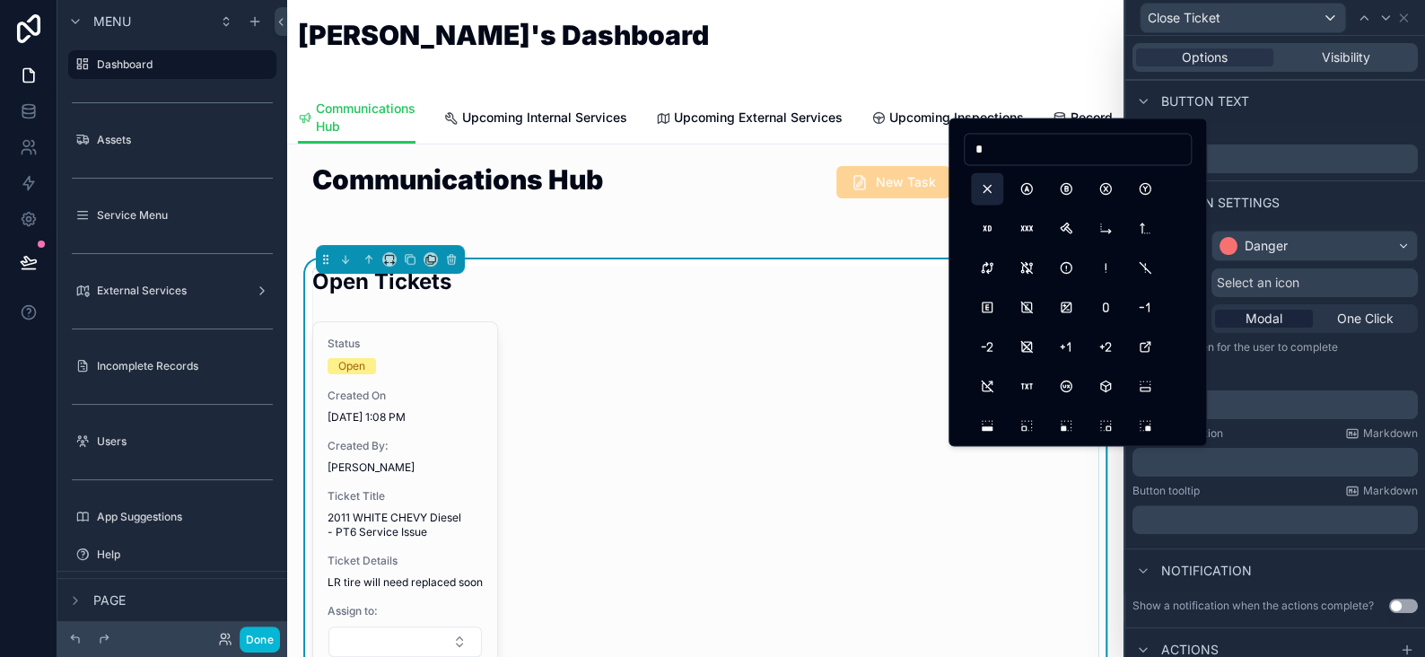
click at [984, 186] on button "X" at bounding box center [987, 188] width 32 height 32
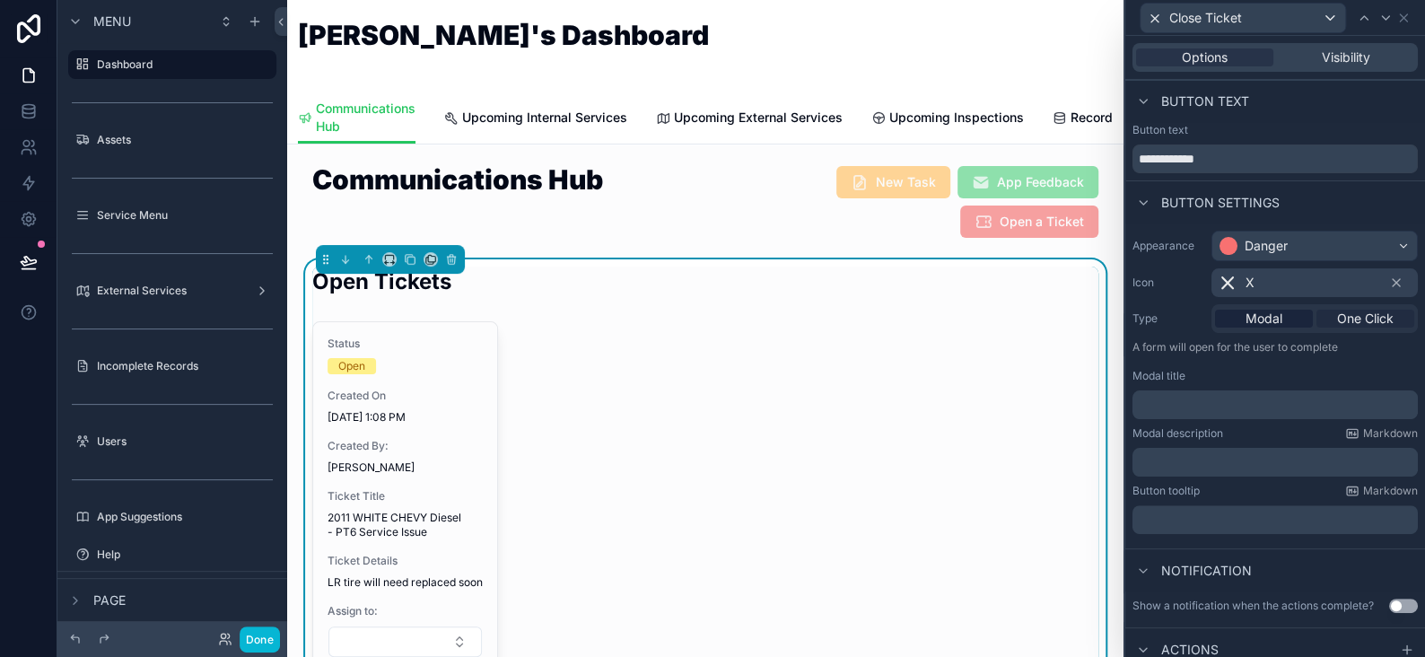
click at [1345, 320] on span "One Click" at bounding box center [1365, 319] width 57 height 18
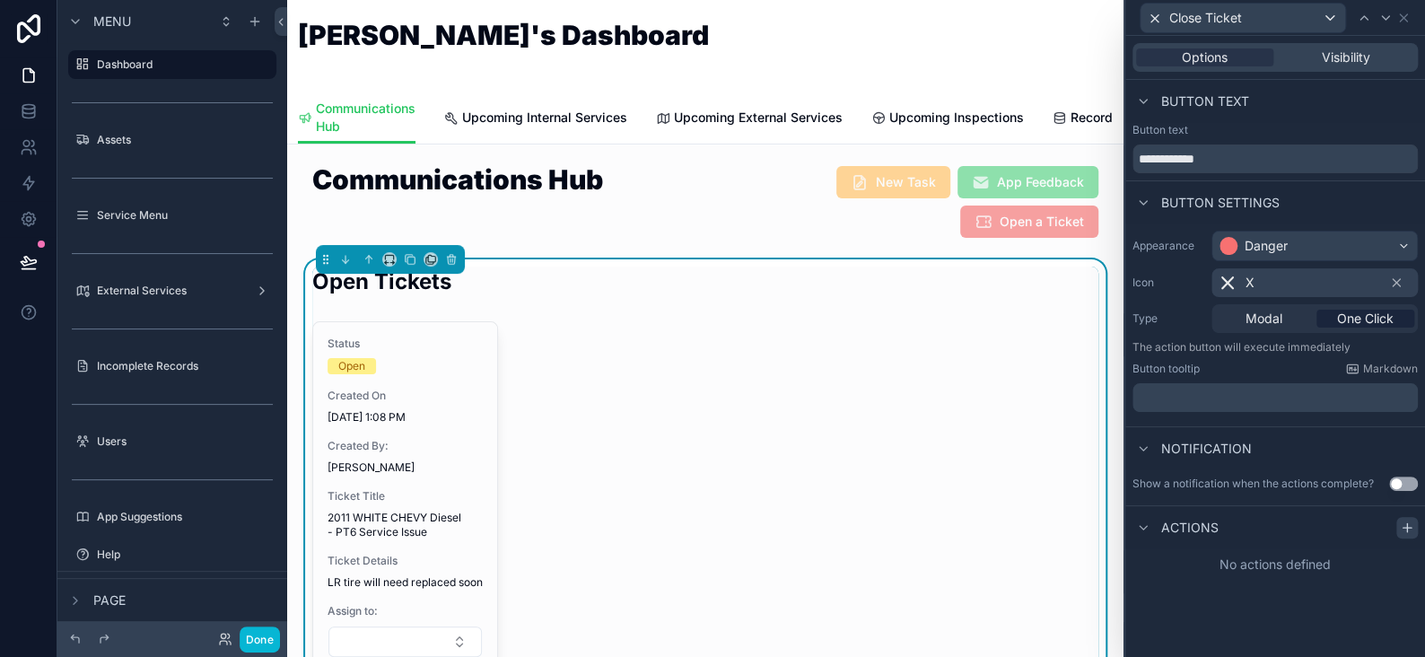
click at [1407, 523] on icon at bounding box center [1407, 528] width 14 height 14
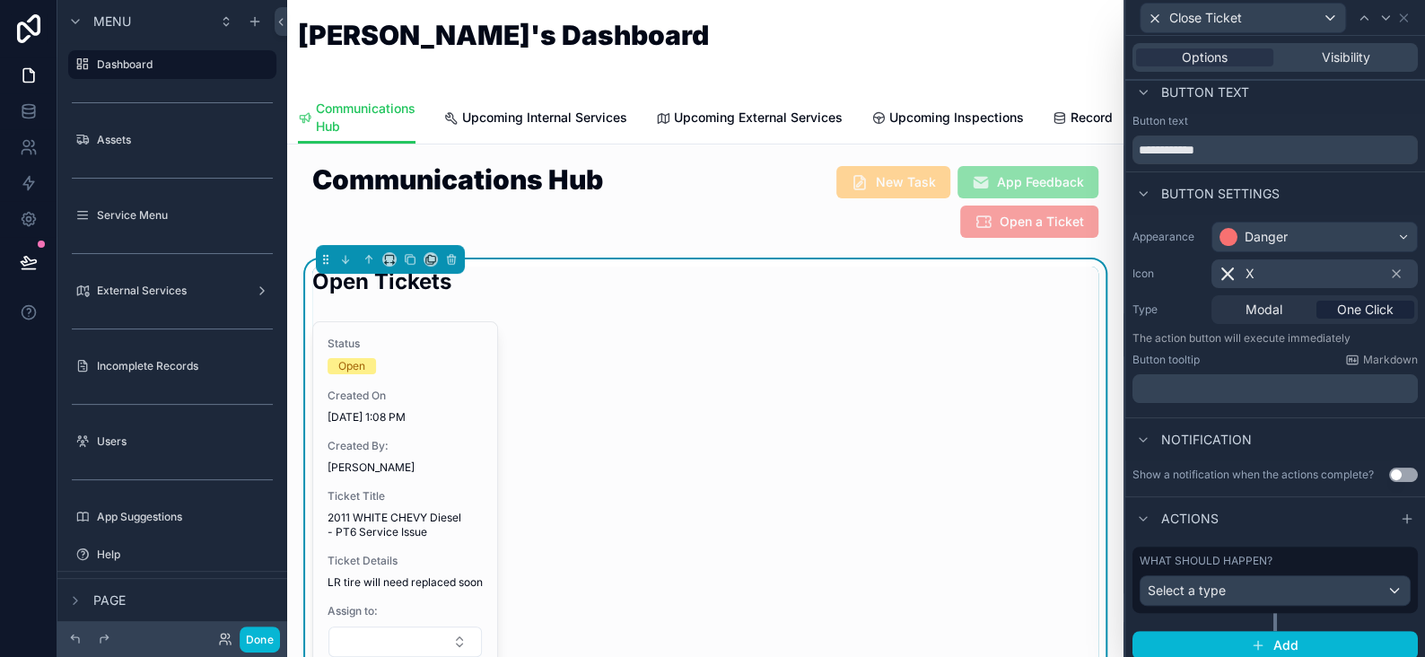
scroll to position [16, 0]
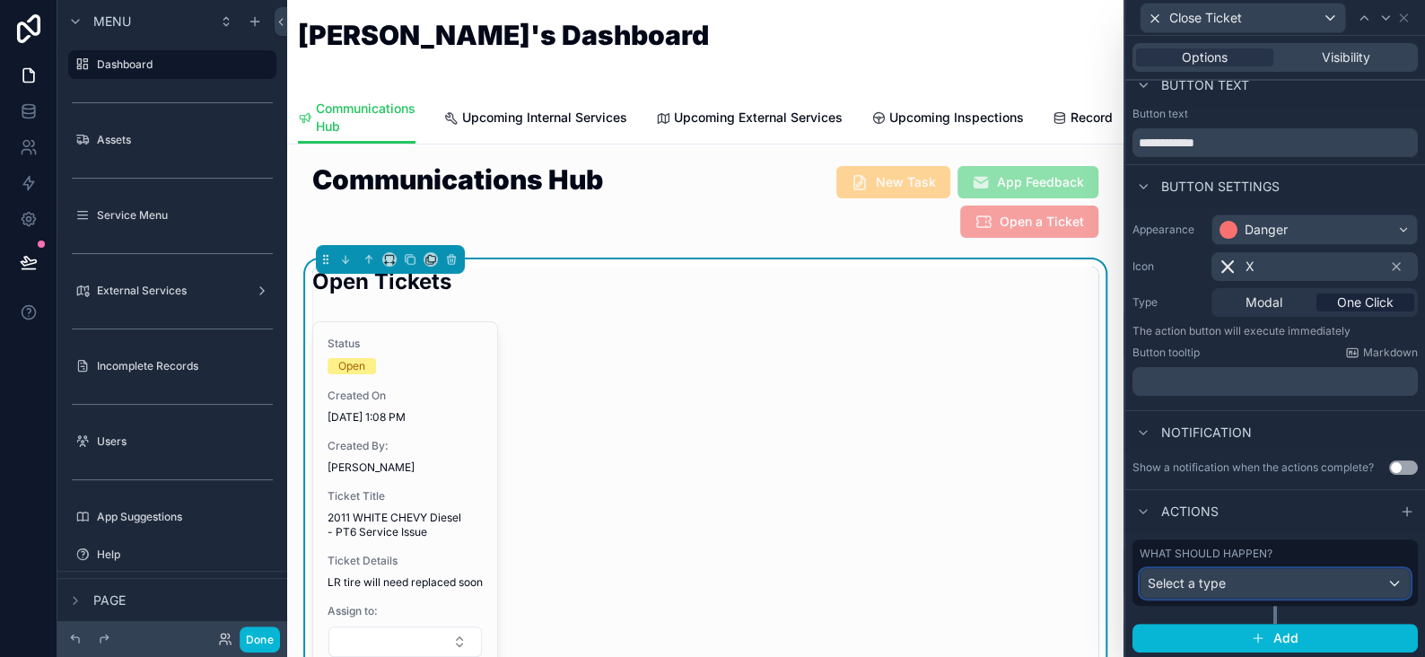
click at [1191, 590] on span "Select a type" at bounding box center [1187, 583] width 78 height 18
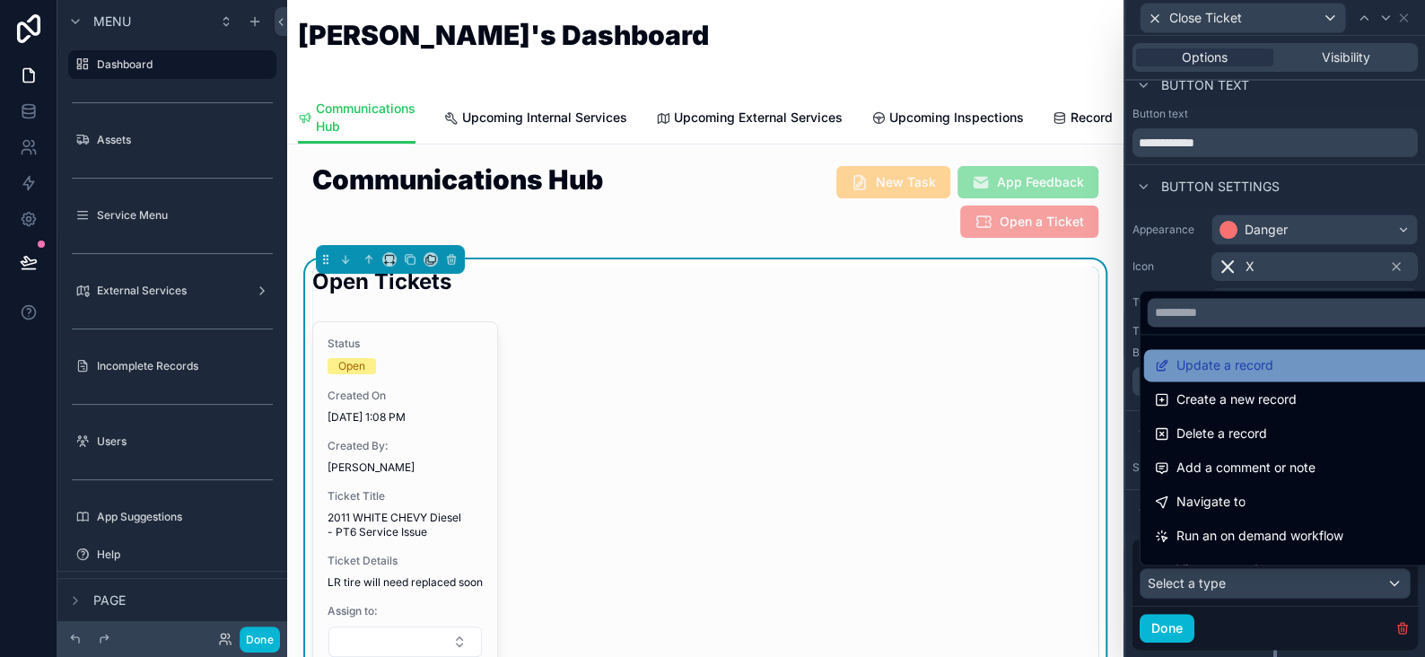
click at [1214, 362] on span "Update a record" at bounding box center [1224, 366] width 97 height 22
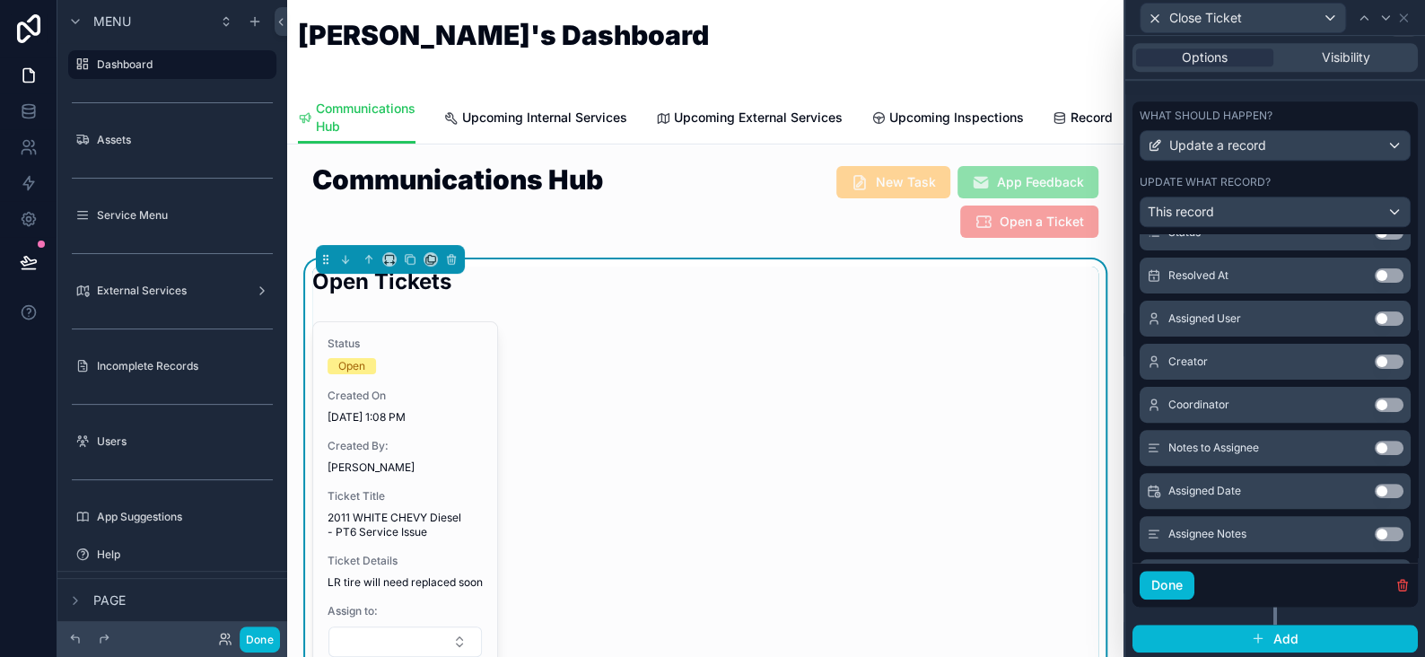
scroll to position [0, 0]
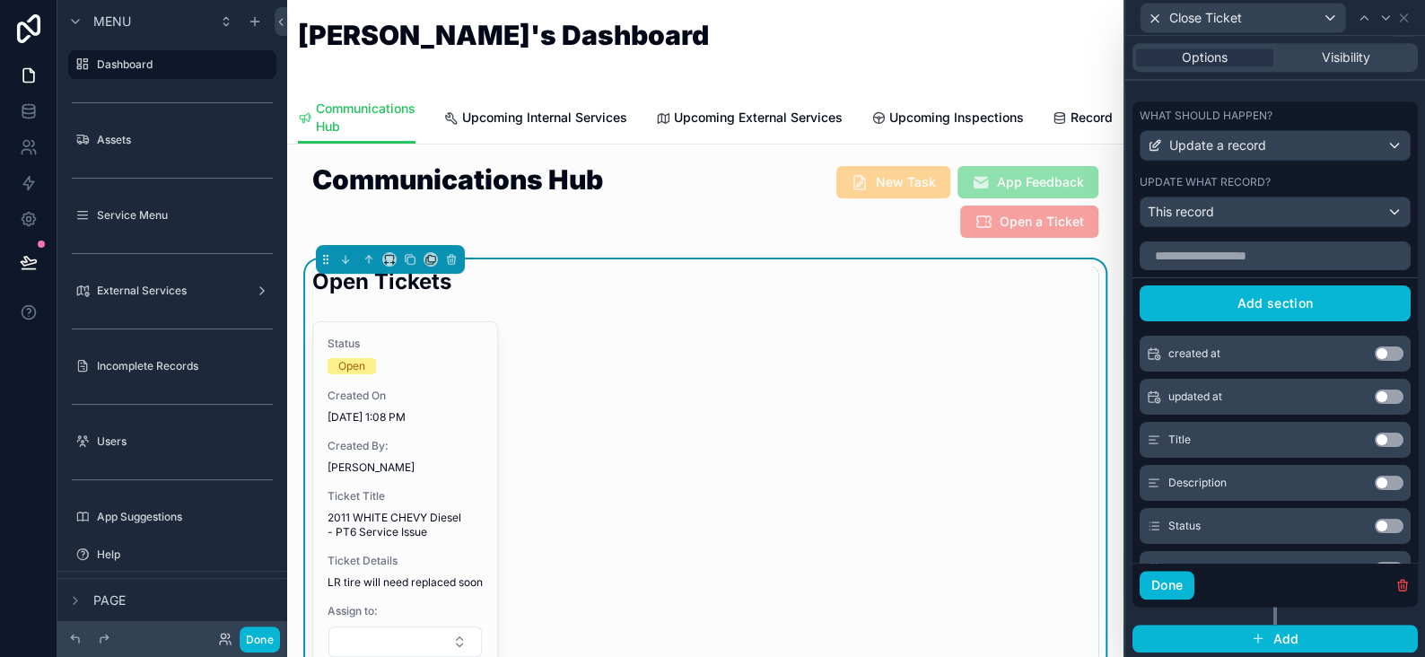
click at [1375, 523] on button "Use setting" at bounding box center [1389, 526] width 29 height 14
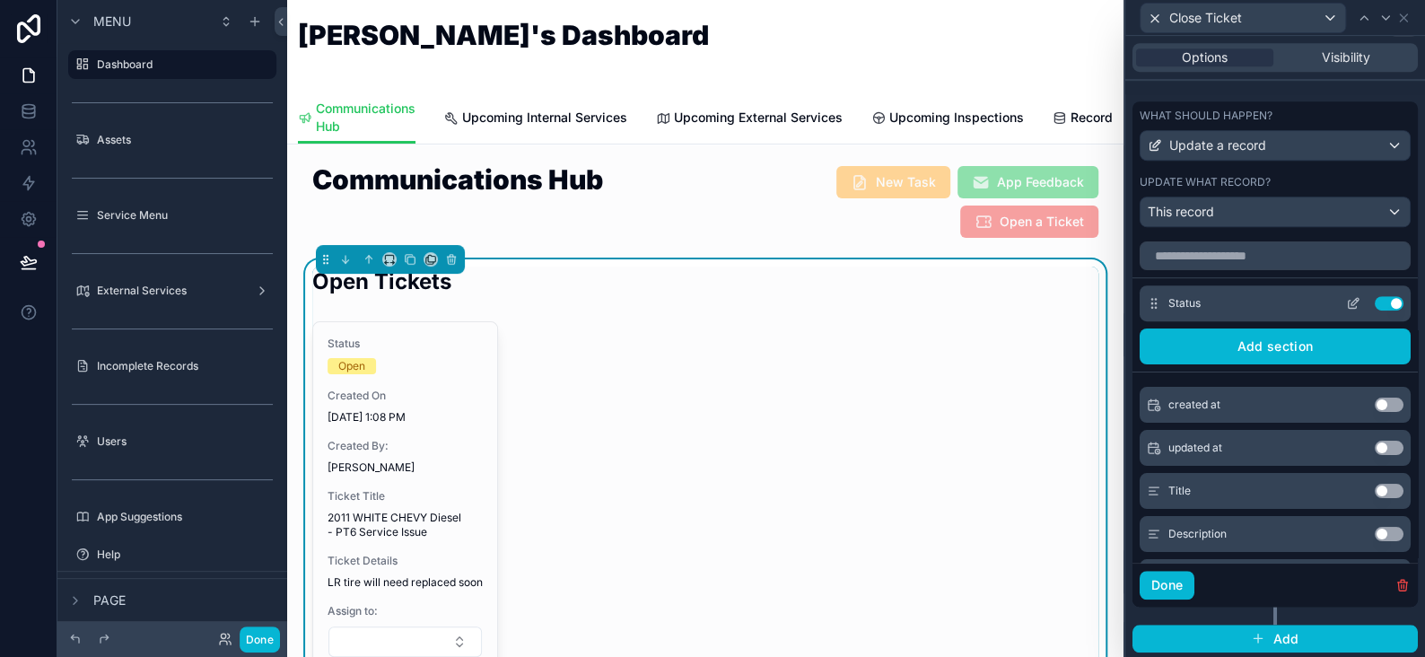
click at [1352, 302] on icon at bounding box center [1355, 301] width 7 height 7
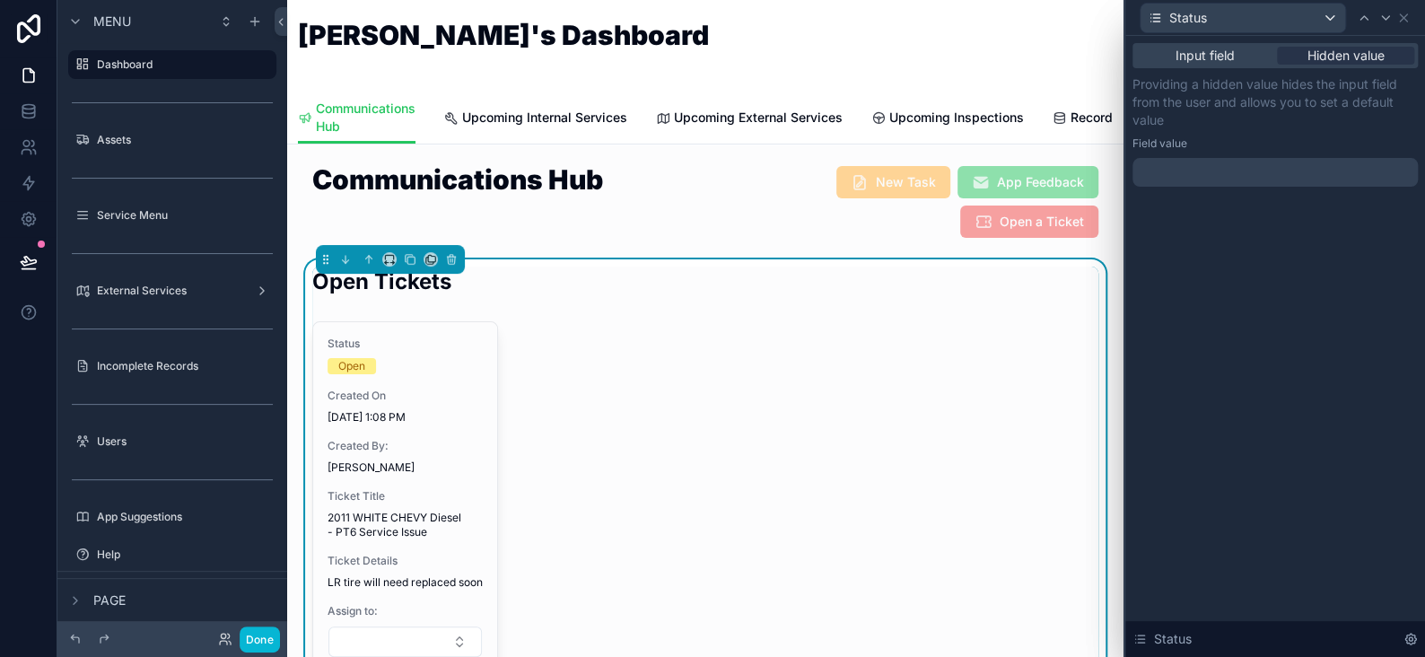
click at [1194, 173] on div at bounding box center [1275, 172] width 285 height 29
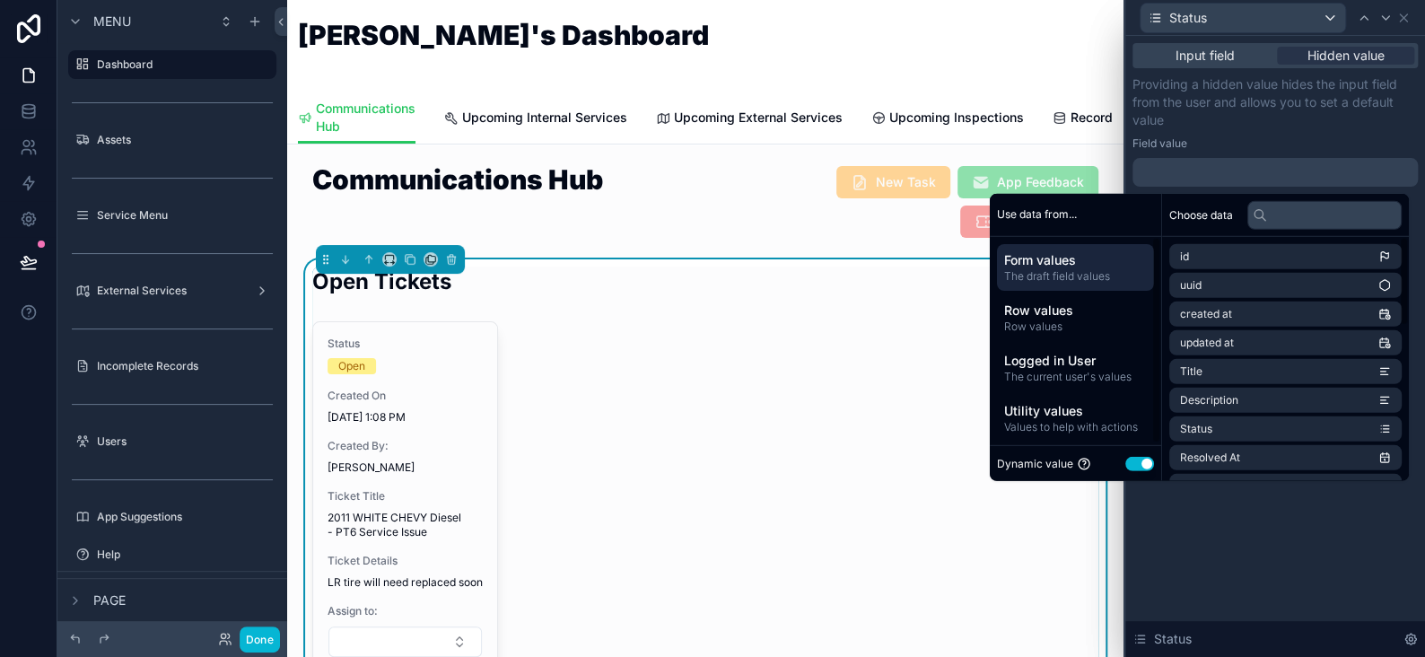
click at [1129, 464] on button "Use setting" at bounding box center [1140, 463] width 29 height 14
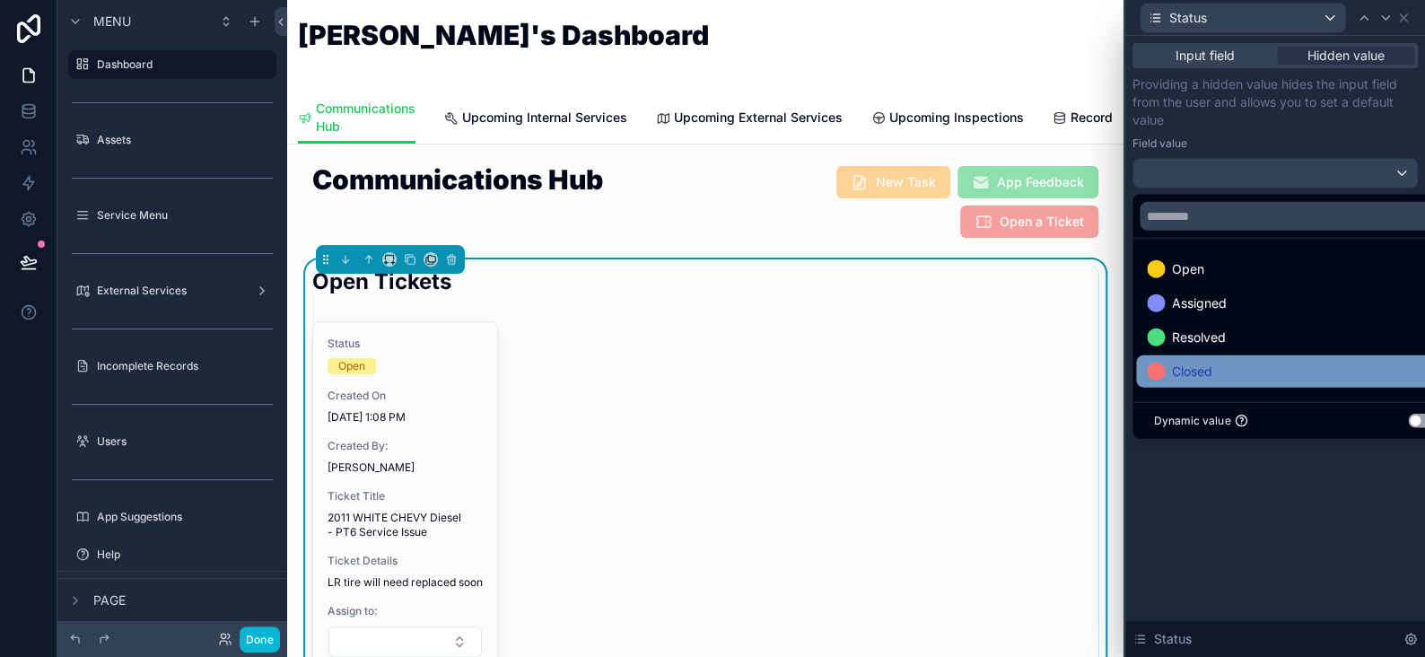
click at [1195, 377] on span "Closed" at bounding box center [1192, 372] width 40 height 22
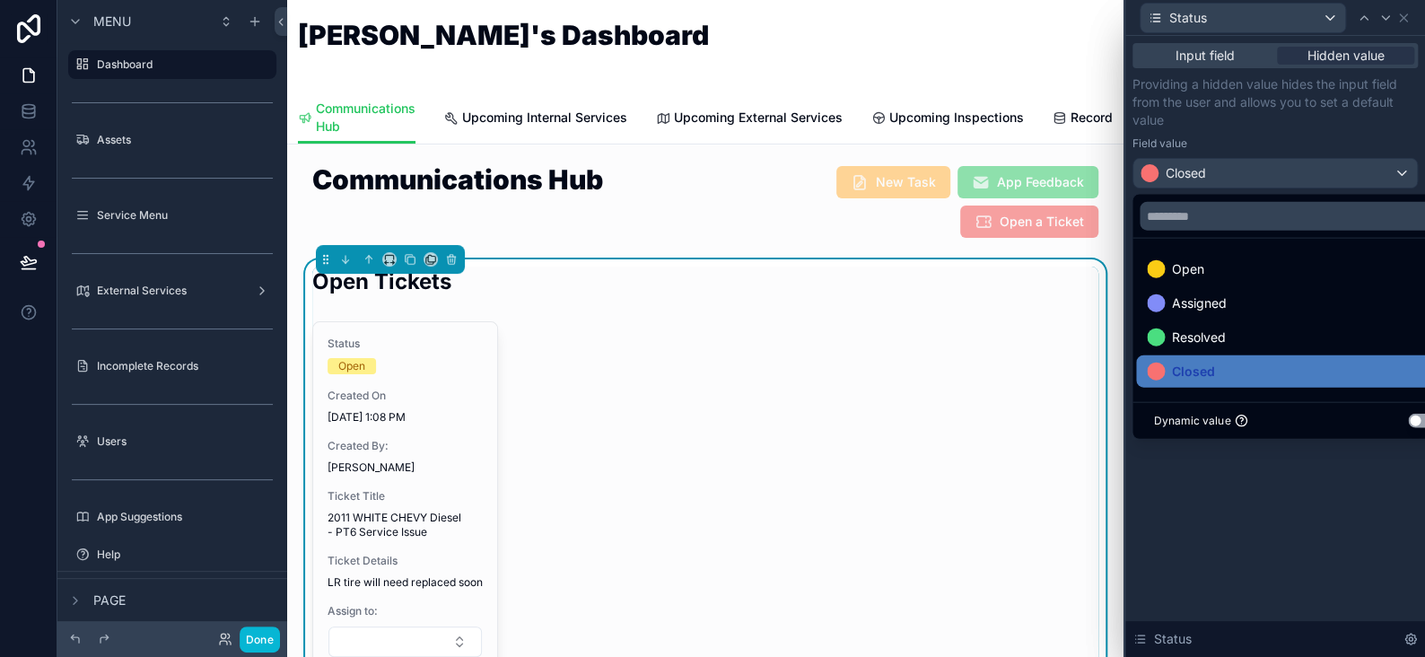
click at [1237, 480] on div "Input field Hidden value Providing a hidden value hides the input field from th…" at bounding box center [1276, 346] width 300 height 621
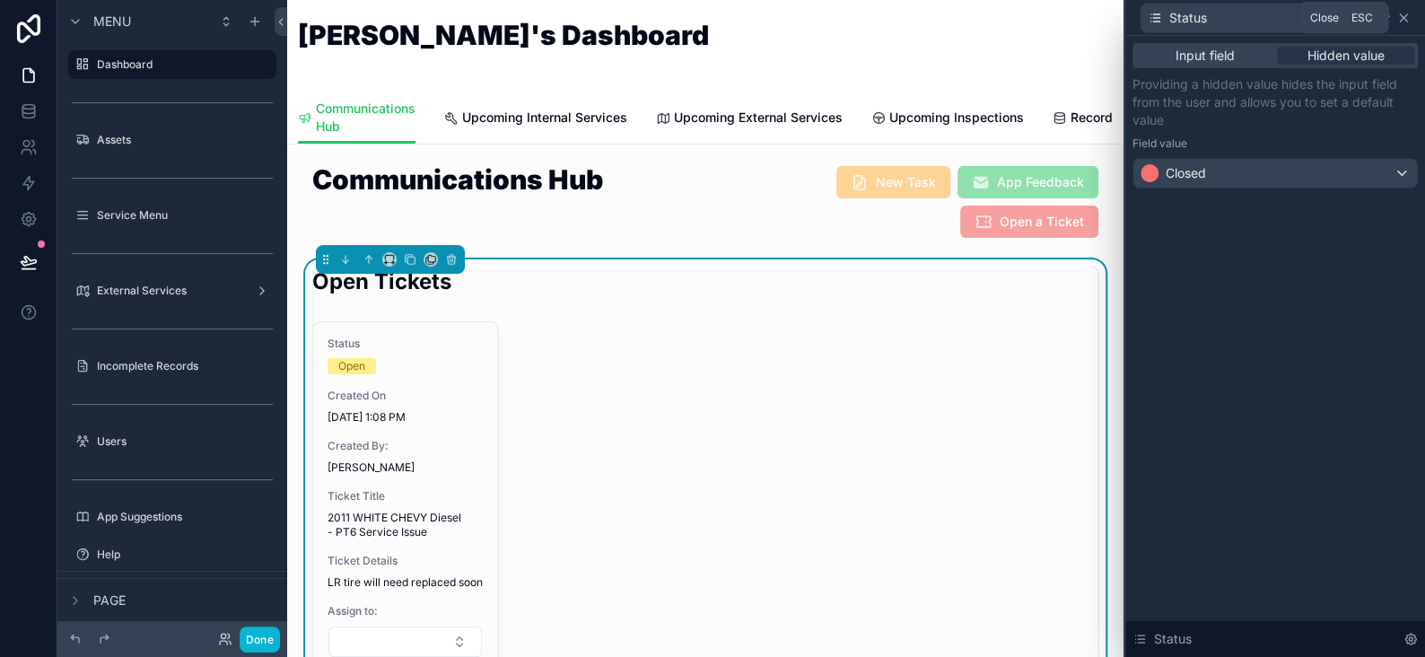
click at [1400, 15] on icon at bounding box center [1404, 18] width 14 height 14
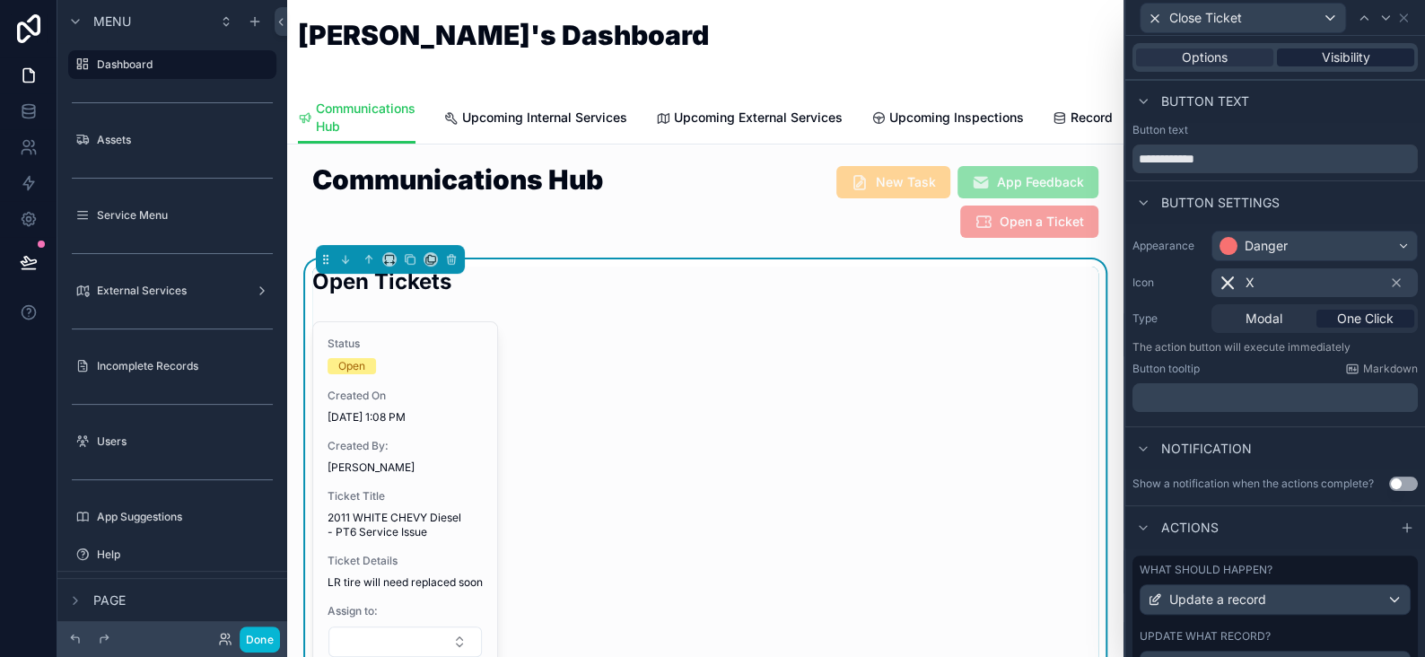
click at [1348, 57] on span "Visibility" at bounding box center [1346, 57] width 48 height 18
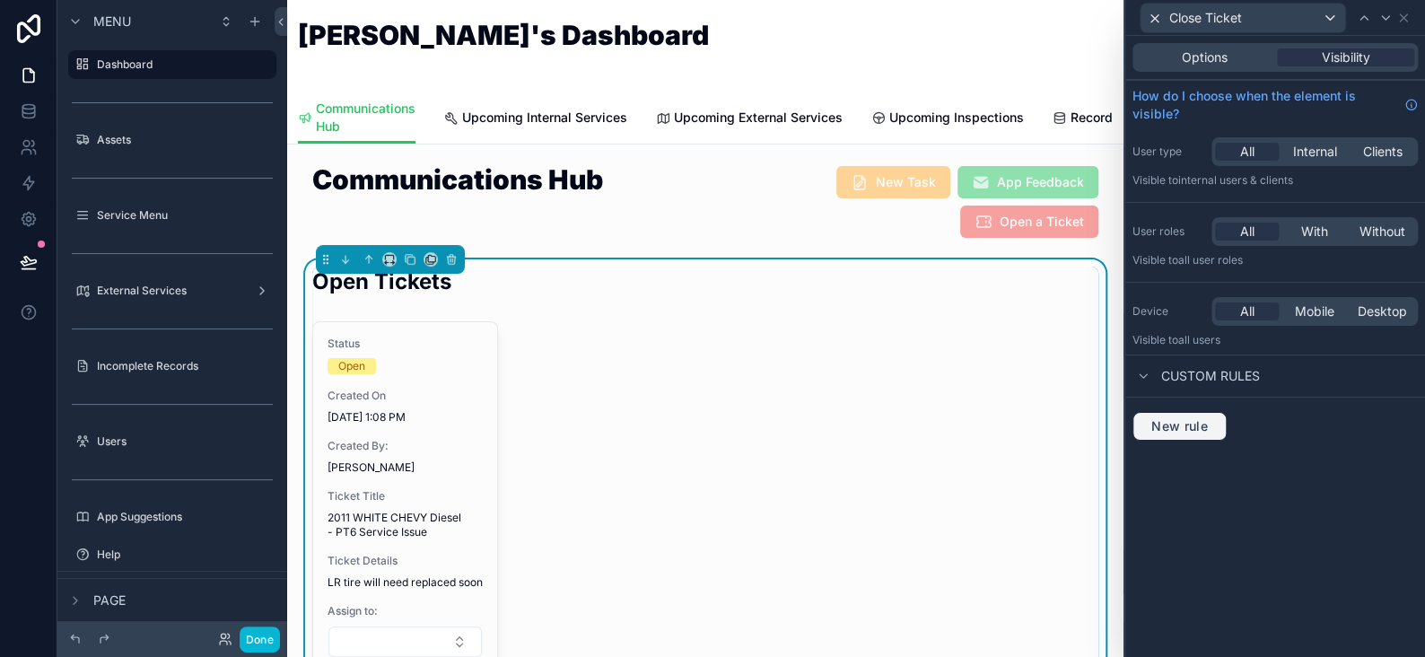
click at [1207, 425] on span "New rule" at bounding box center [1179, 426] width 71 height 16
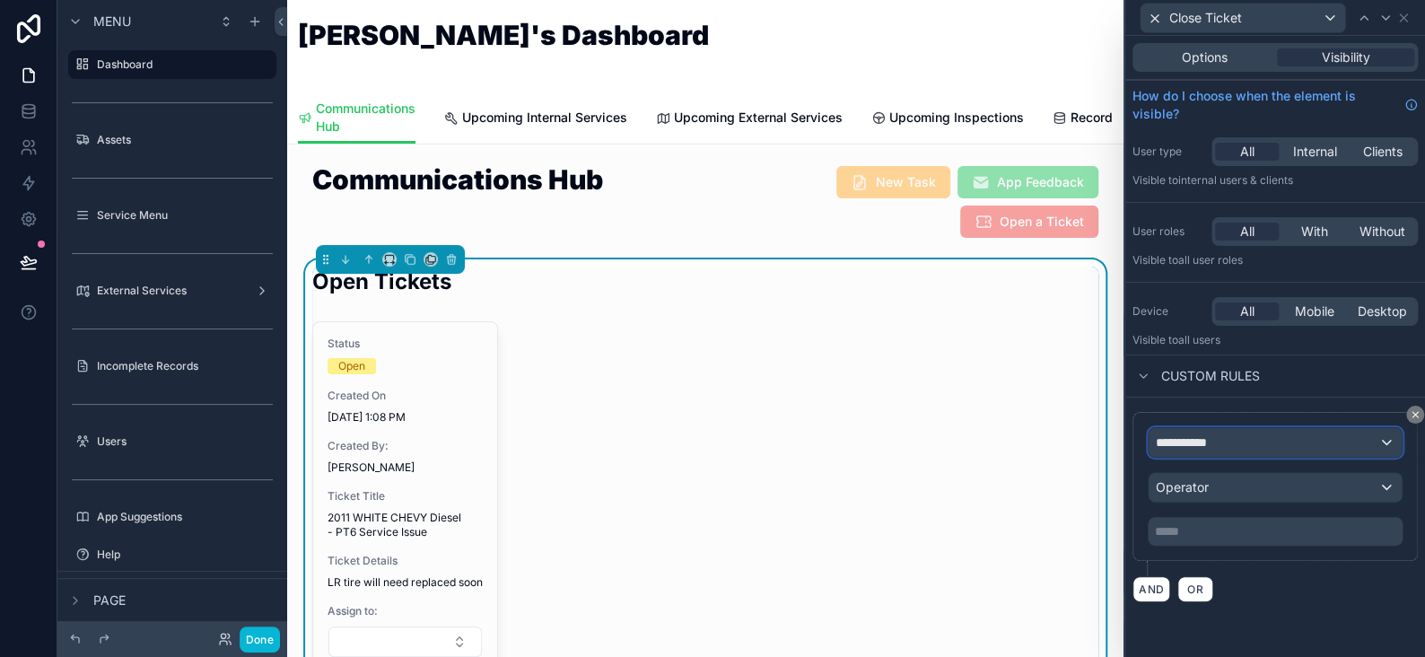
click at [1227, 438] on div "**********" at bounding box center [1275, 442] width 253 height 29
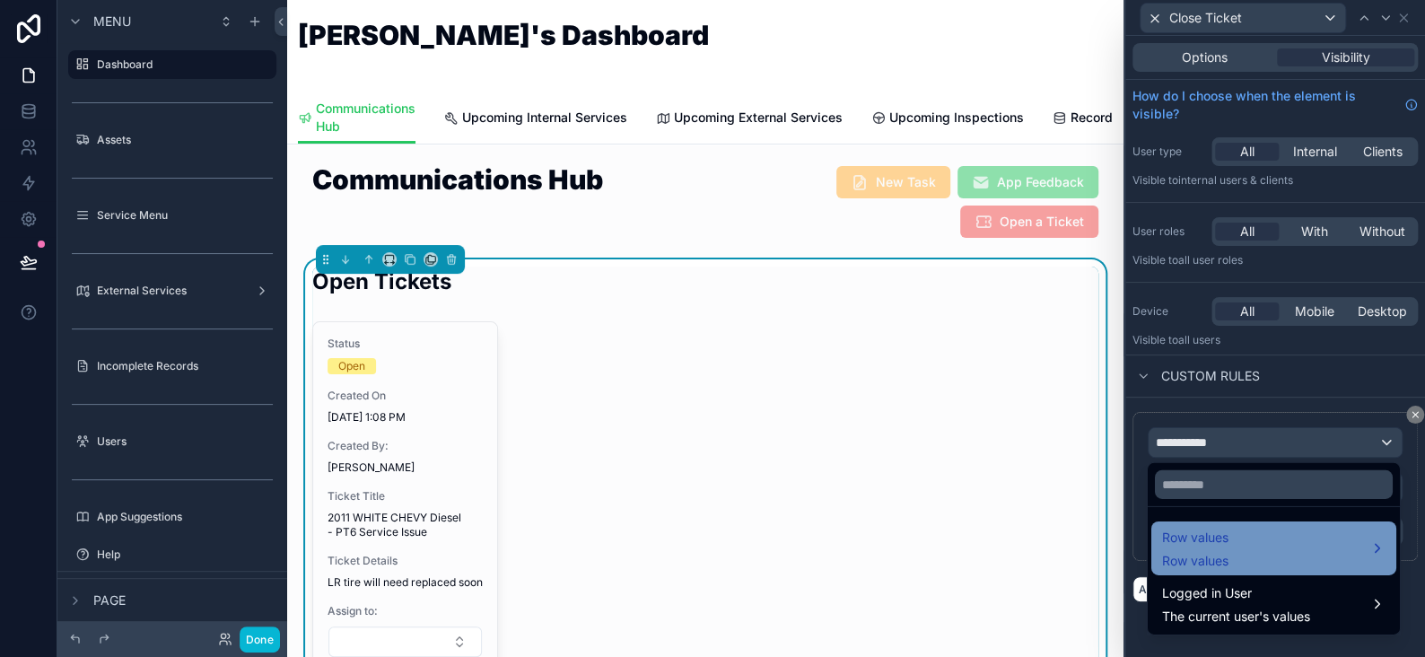
click at [1226, 552] on span "Row values" at bounding box center [1195, 561] width 66 height 18
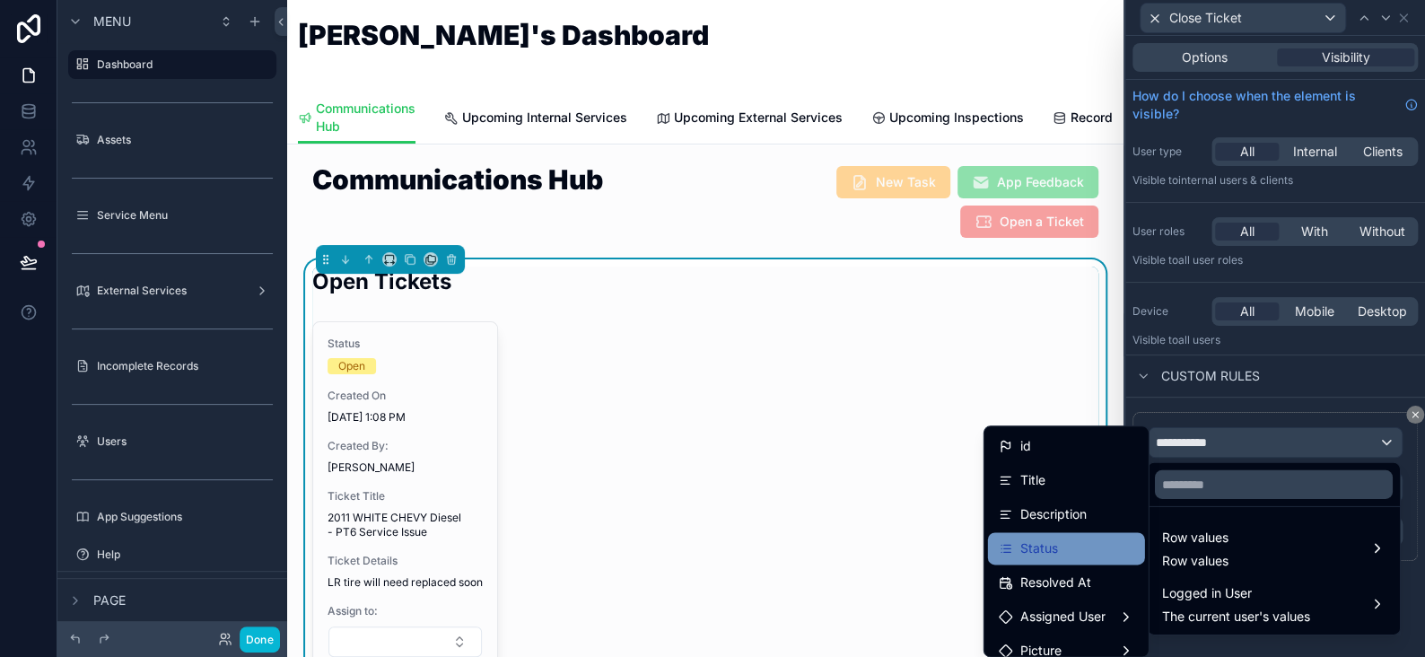
click at [1021, 545] on span "Status" at bounding box center [1040, 549] width 38 height 22
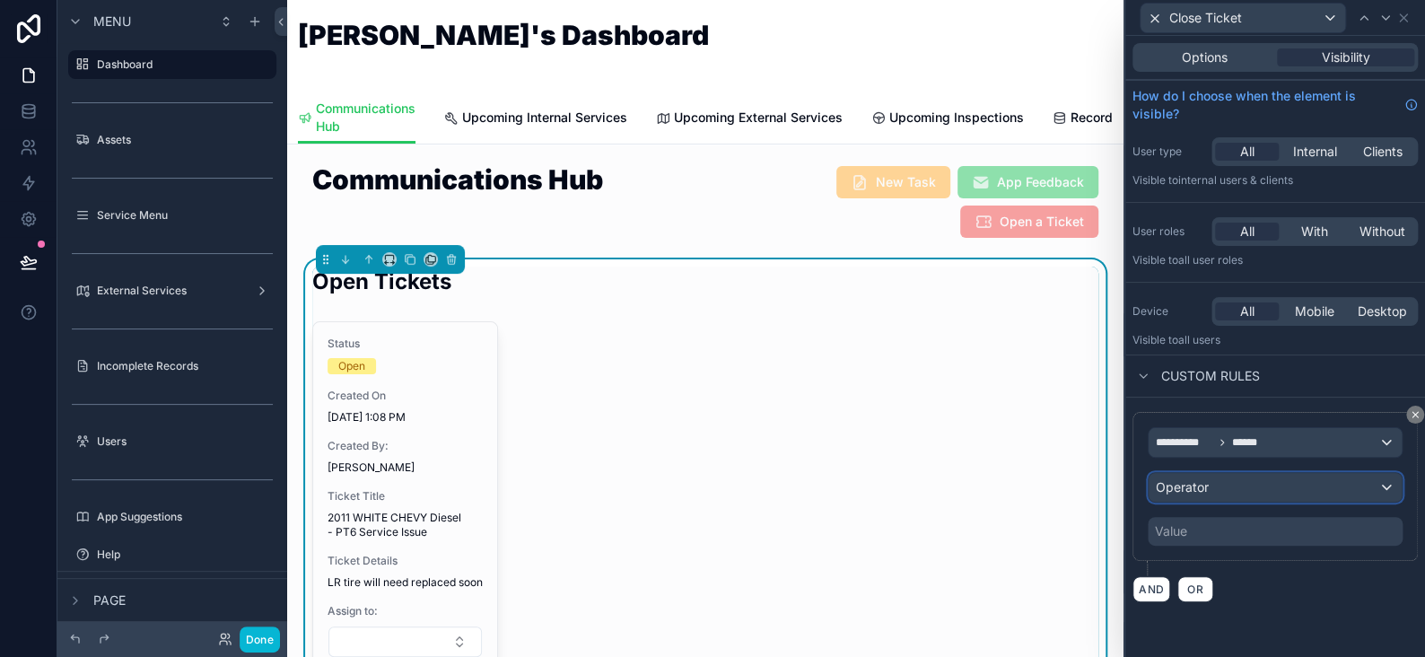
click at [1241, 483] on div "Operator" at bounding box center [1275, 487] width 253 height 29
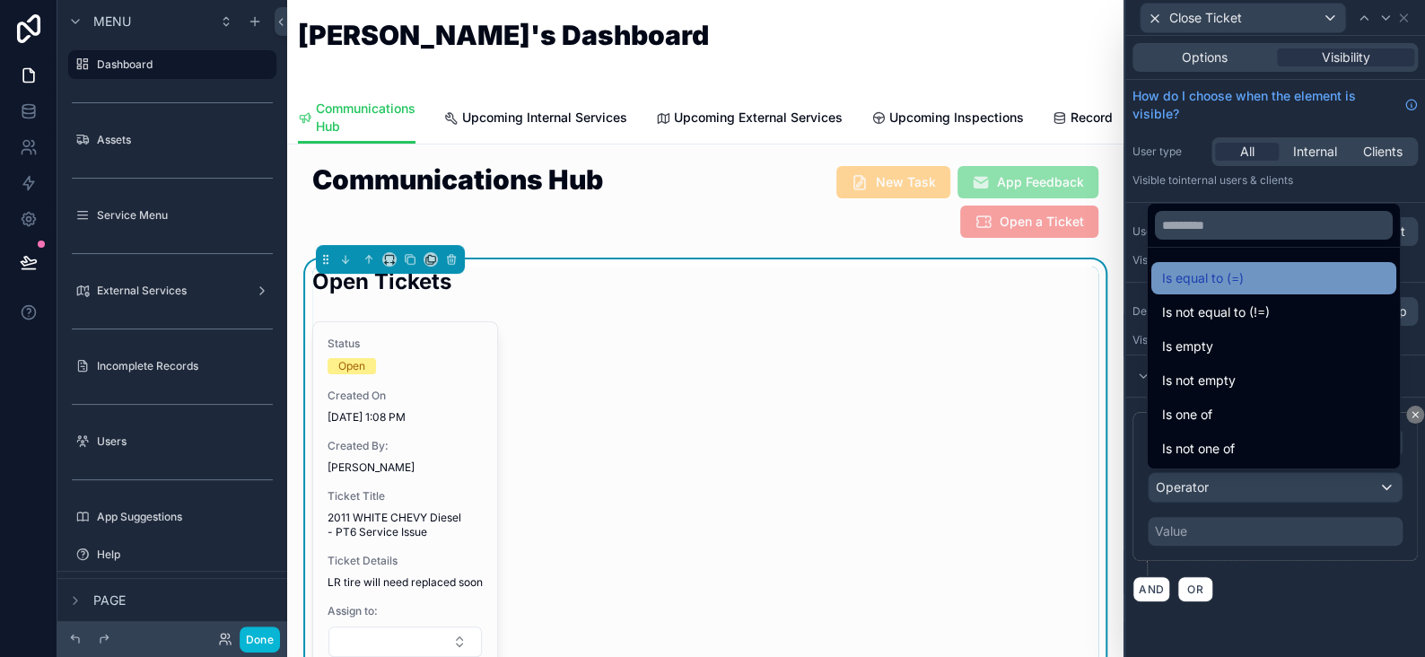
click at [1189, 280] on span "Is equal to (=)" at bounding box center [1203, 278] width 82 height 22
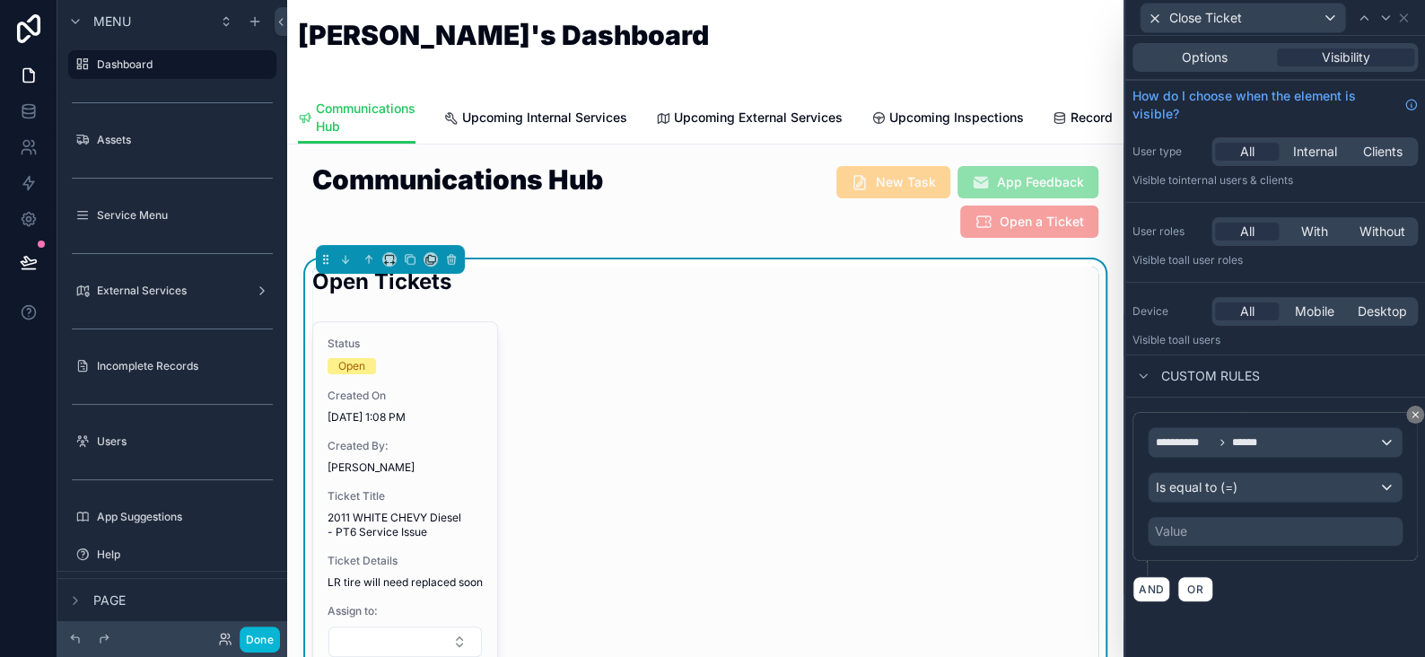
click at [1175, 528] on div "Value" at bounding box center [1171, 531] width 32 height 18
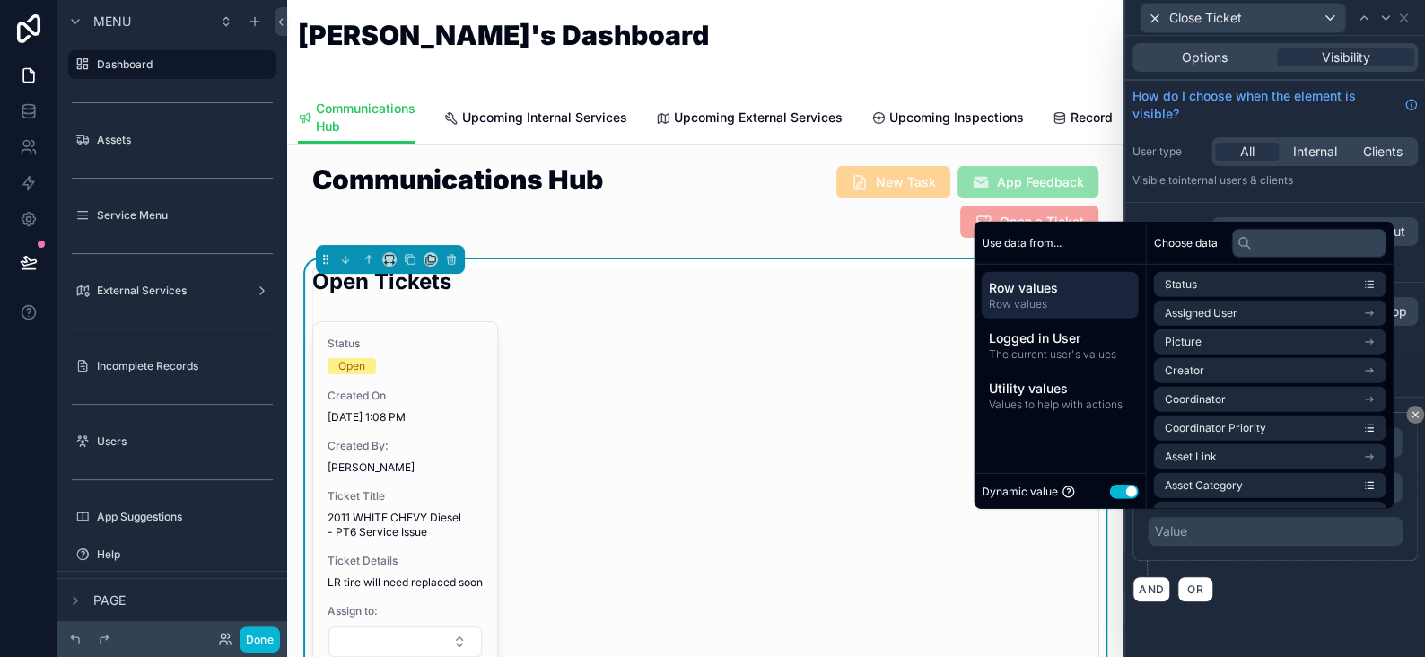
click at [1126, 493] on button "Use setting" at bounding box center [1123, 491] width 29 height 14
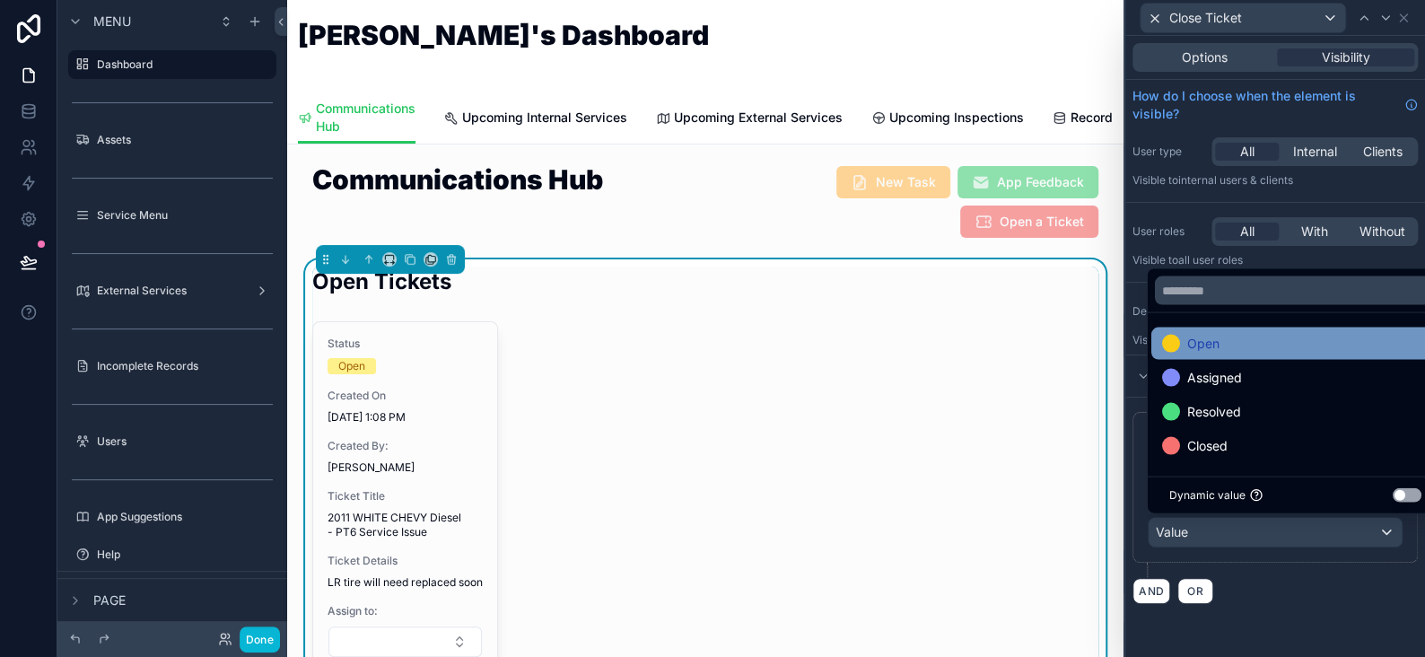
click at [1199, 340] on span "Open" at bounding box center [1204, 343] width 32 height 22
click at [1311, 634] on div "**********" at bounding box center [1276, 346] width 300 height 621
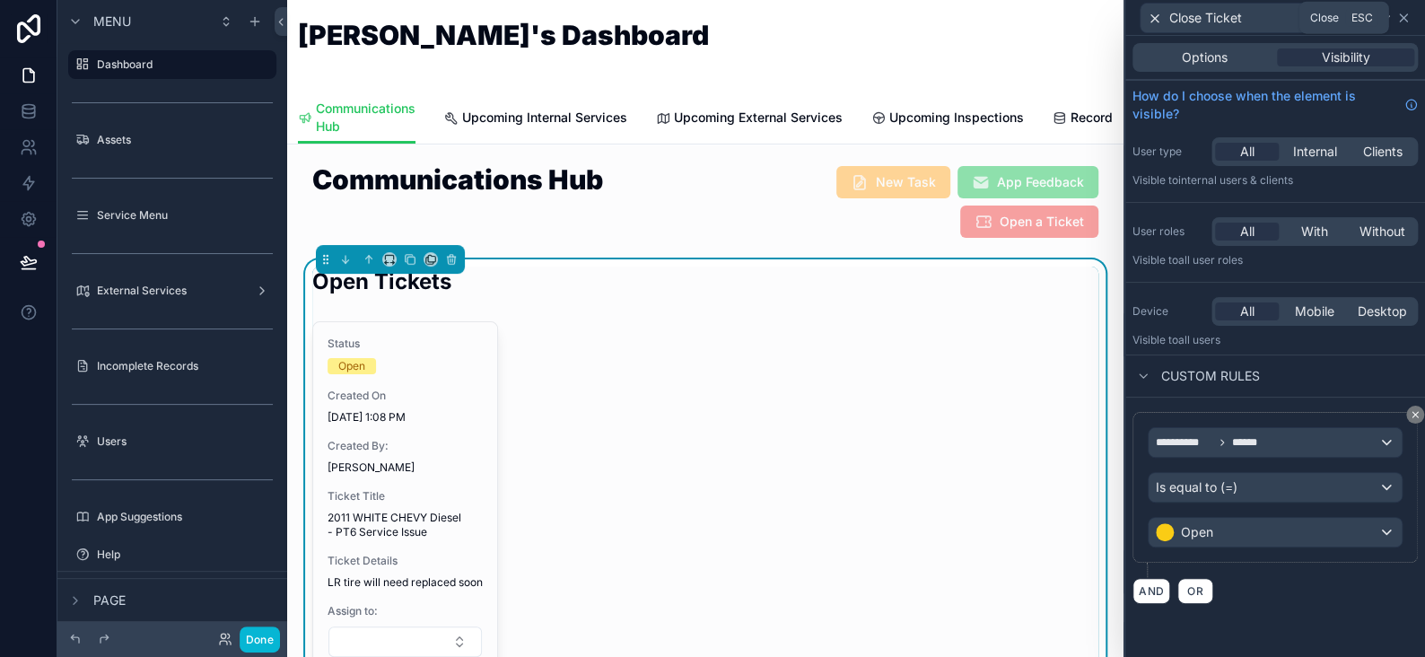
click at [1407, 18] on icon at bounding box center [1404, 18] width 14 height 14
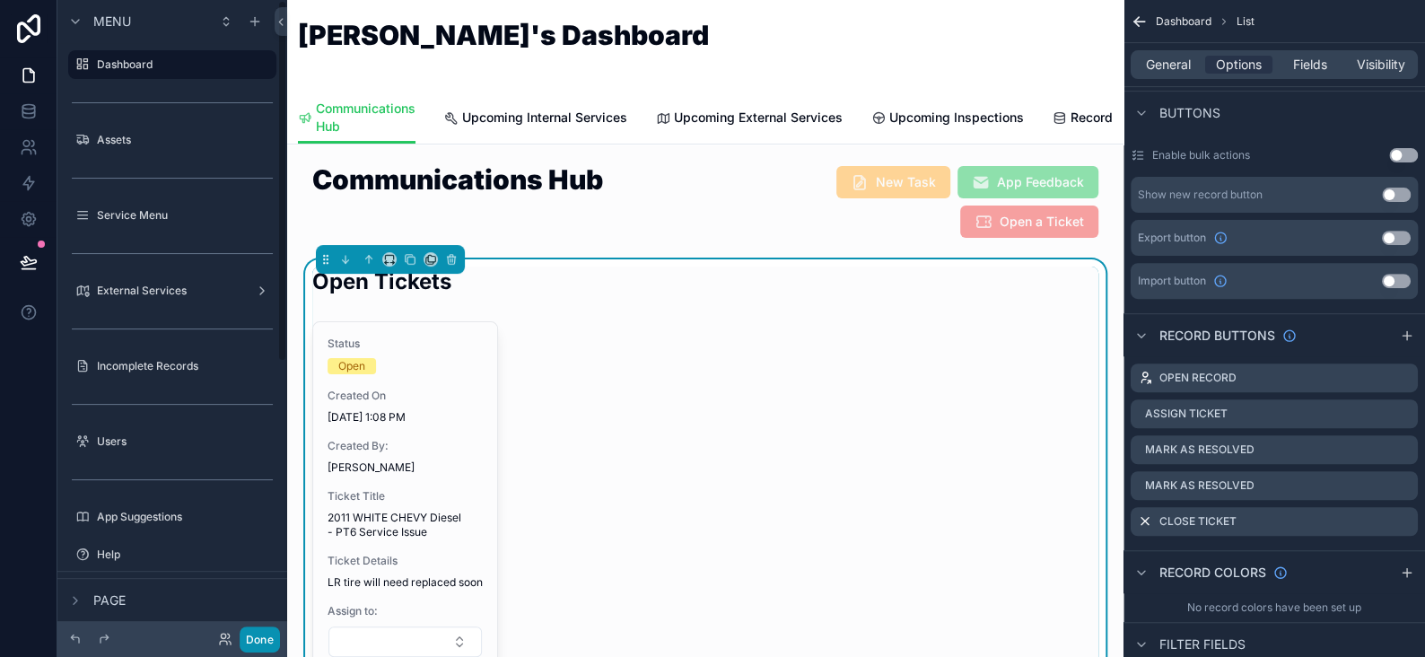
click at [257, 644] on button "Done" at bounding box center [260, 640] width 40 height 26
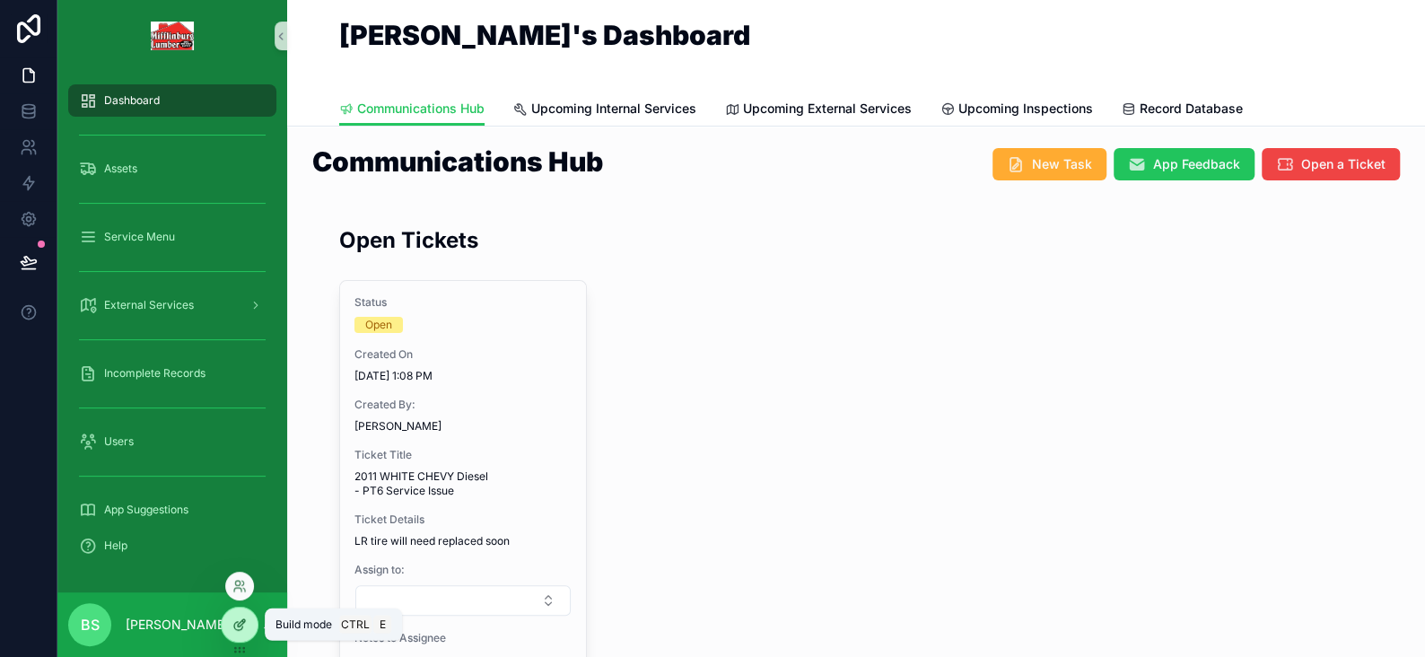
click at [248, 621] on div at bounding box center [240, 625] width 36 height 34
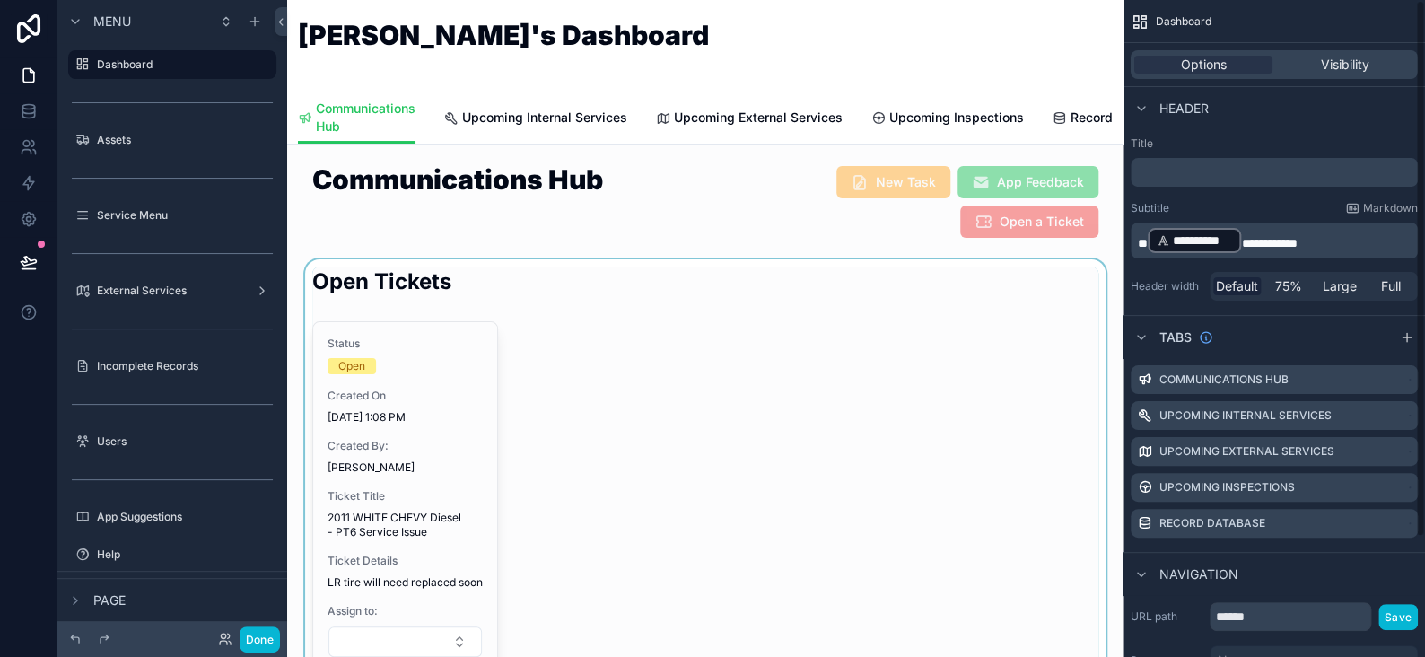
click at [468, 412] on div "scrollable content" at bounding box center [706, 566] width 808 height 614
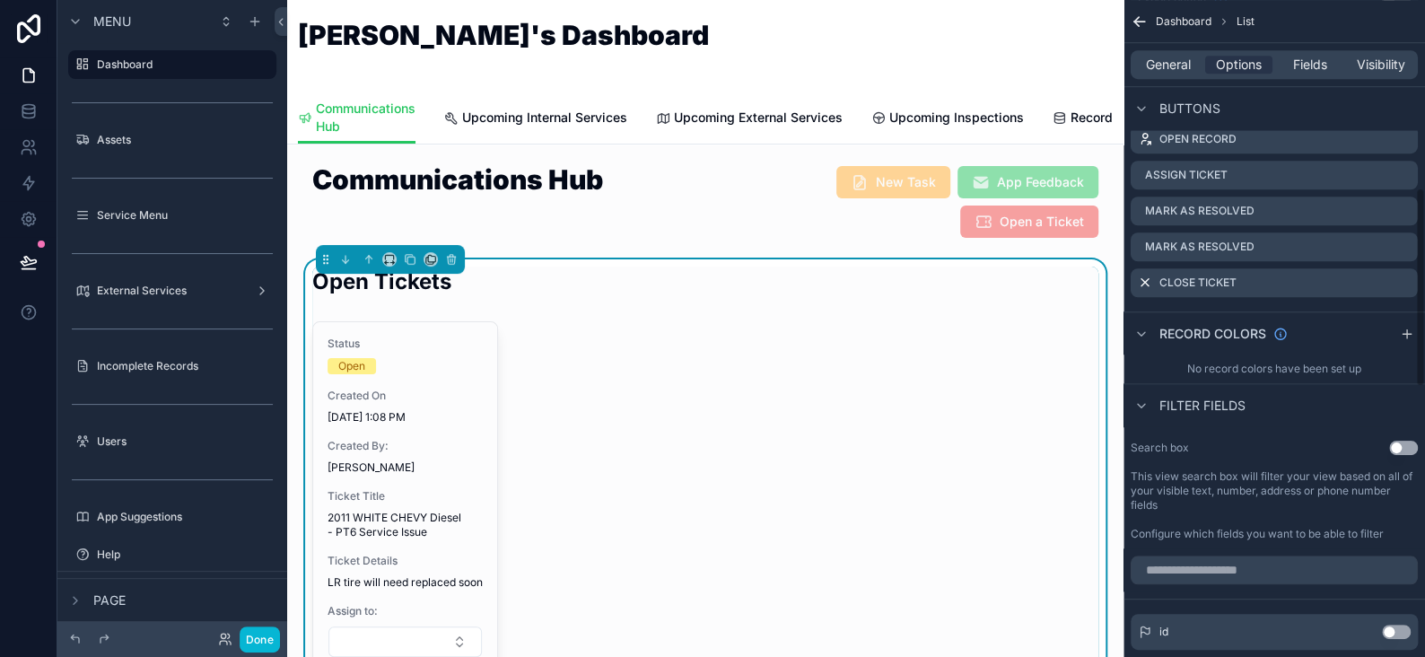
scroll to position [628, 0]
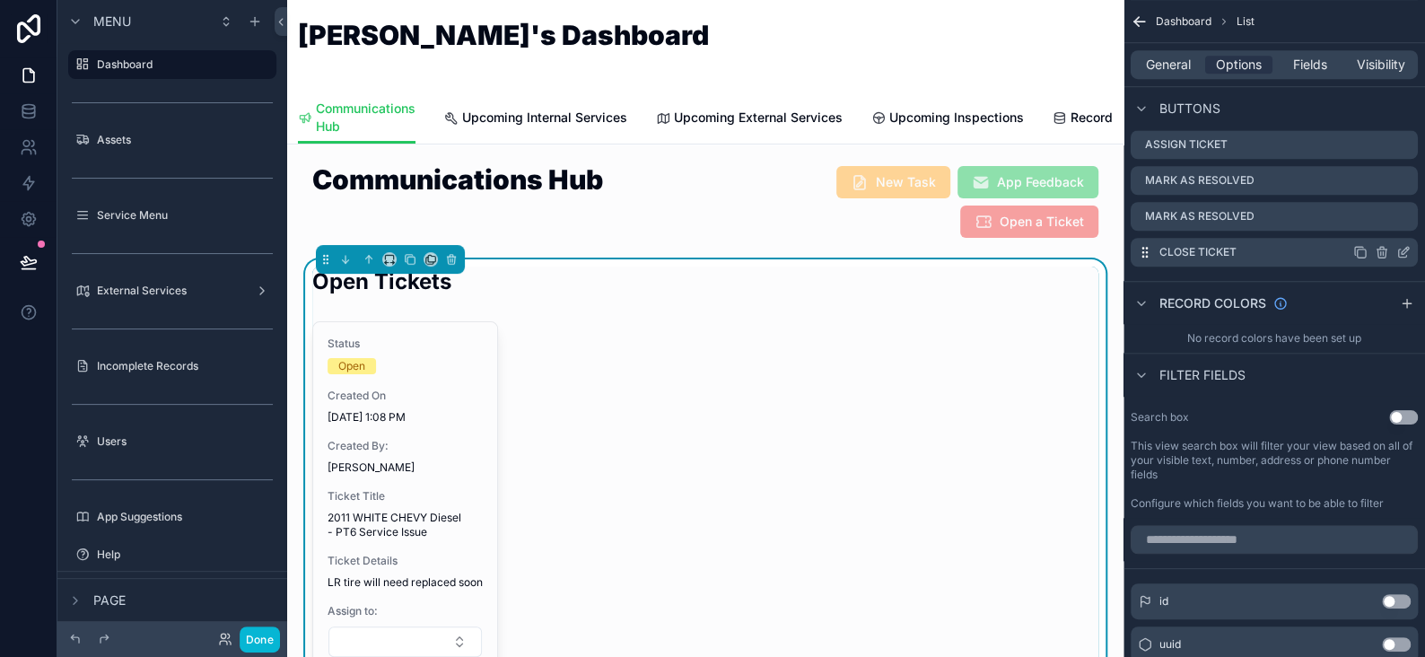
click at [1358, 250] on icon "scrollable content" at bounding box center [1362, 254] width 8 height 8
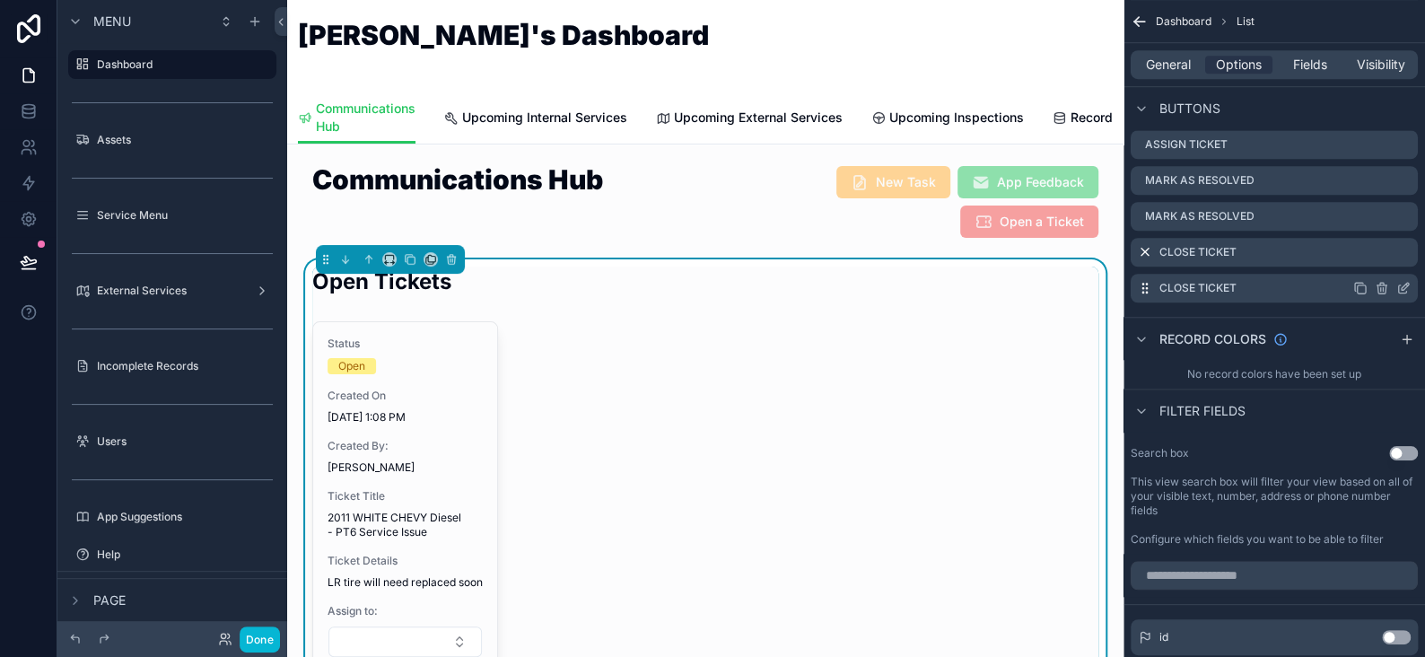
click at [1406, 288] on icon "scrollable content" at bounding box center [1404, 288] width 14 height 14
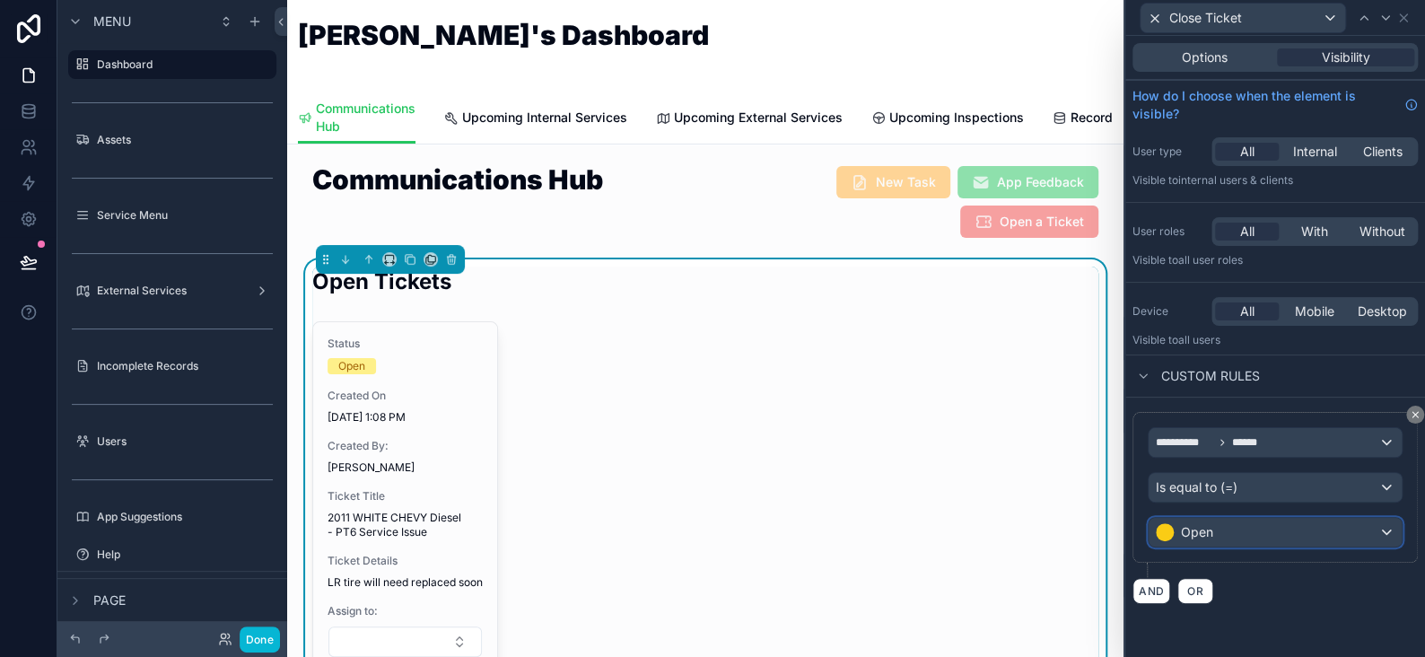
click at [1218, 529] on div "Open" at bounding box center [1275, 532] width 253 height 29
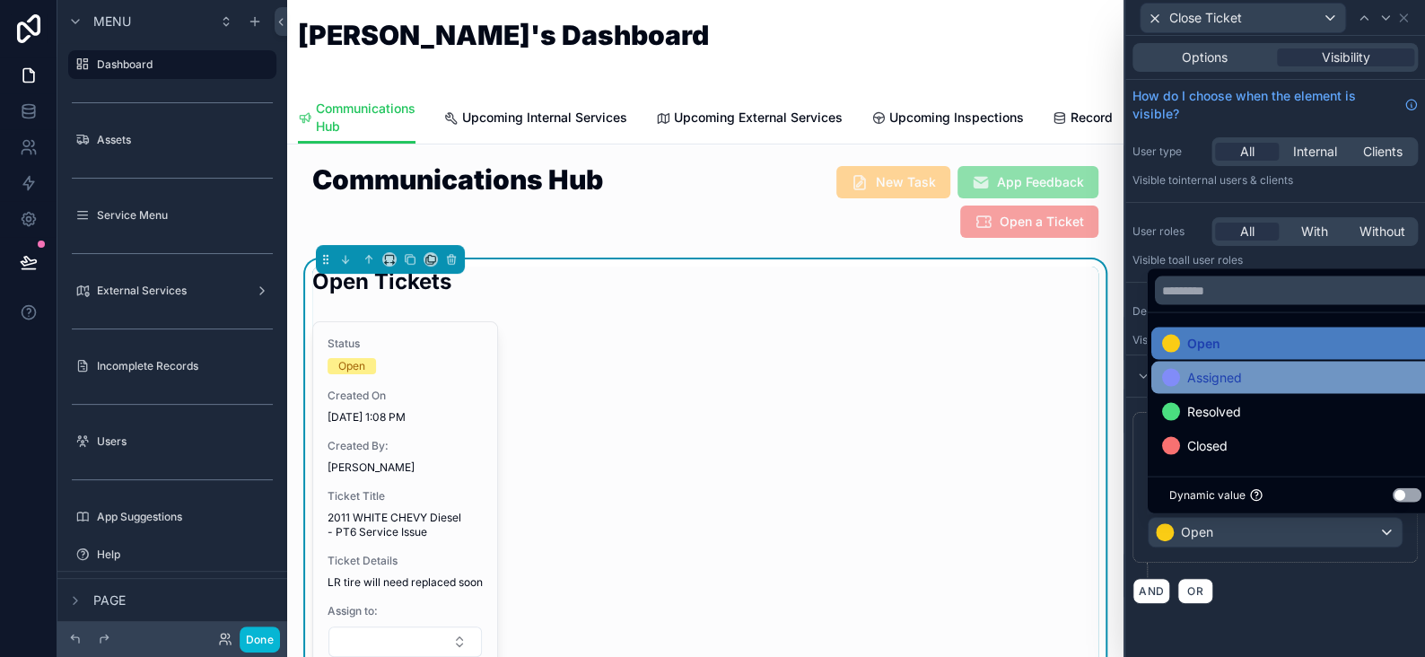
click at [1257, 364] on div "Assigned" at bounding box center [1296, 377] width 288 height 32
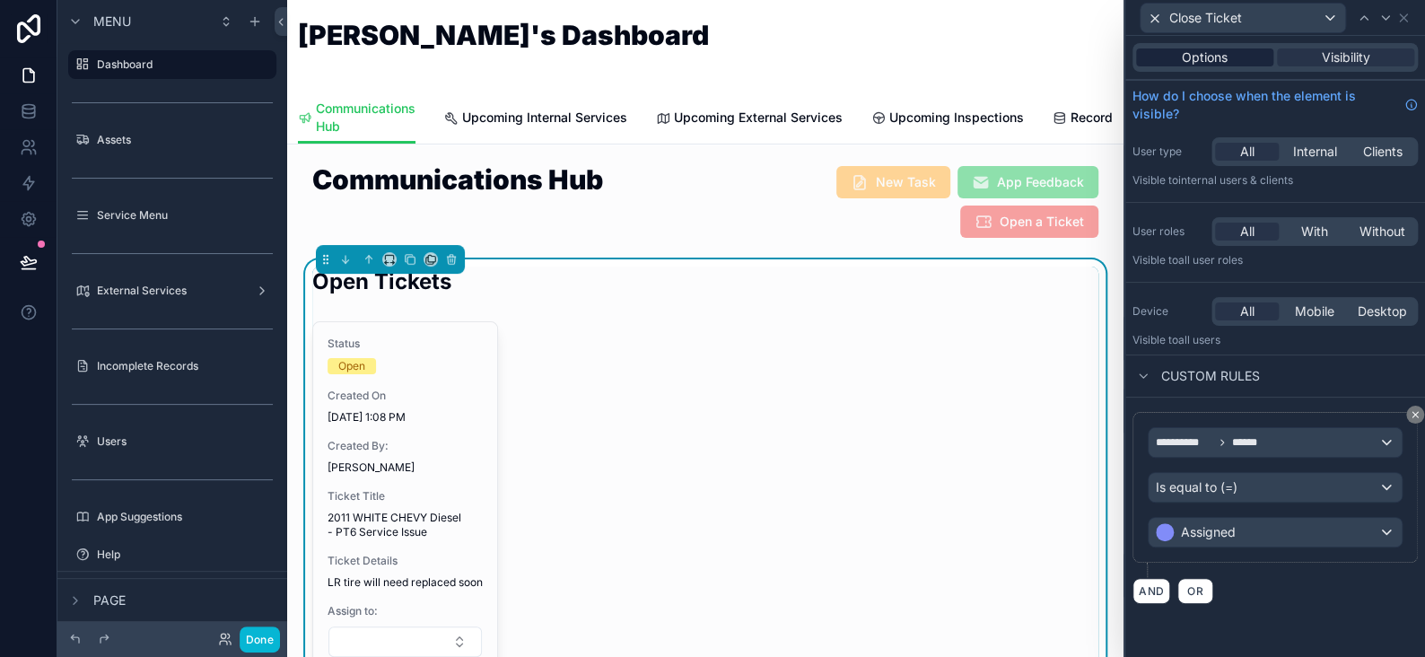
click at [1214, 55] on span "Options" at bounding box center [1205, 57] width 46 height 18
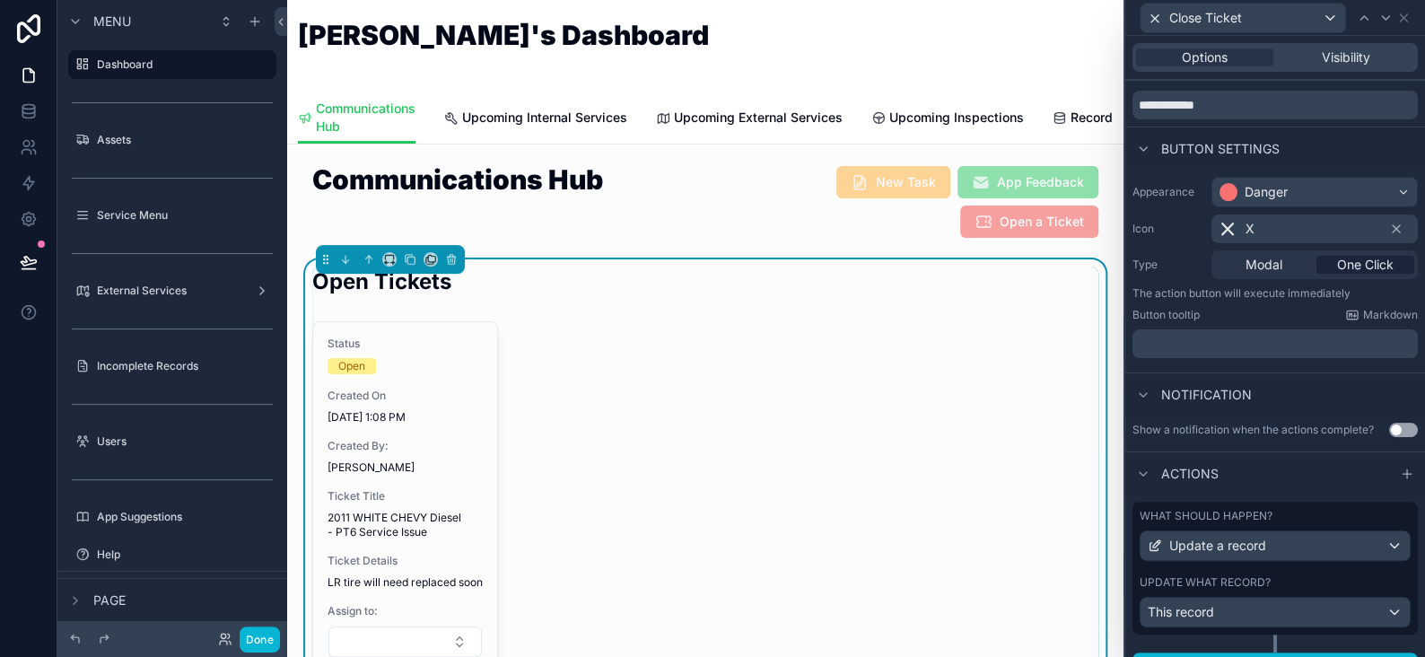
scroll to position [83, 0]
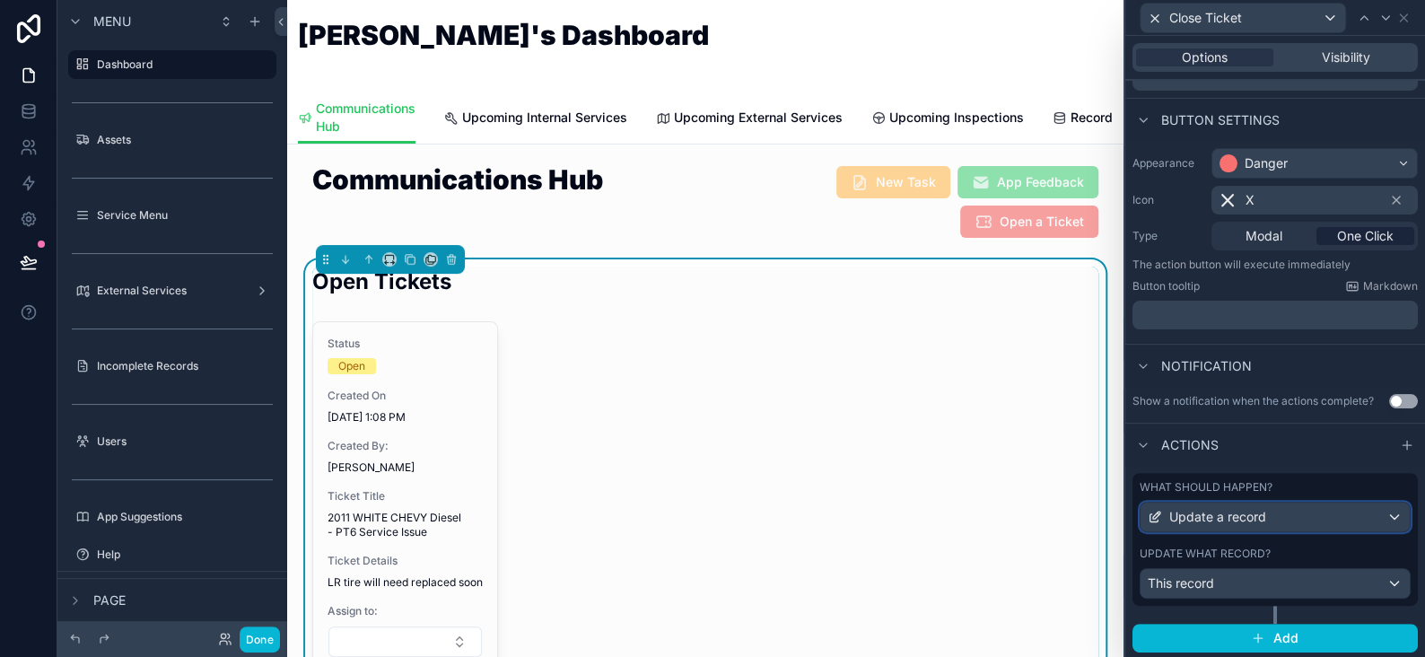
click at [1218, 513] on span "Update a record" at bounding box center [1218, 517] width 97 height 18
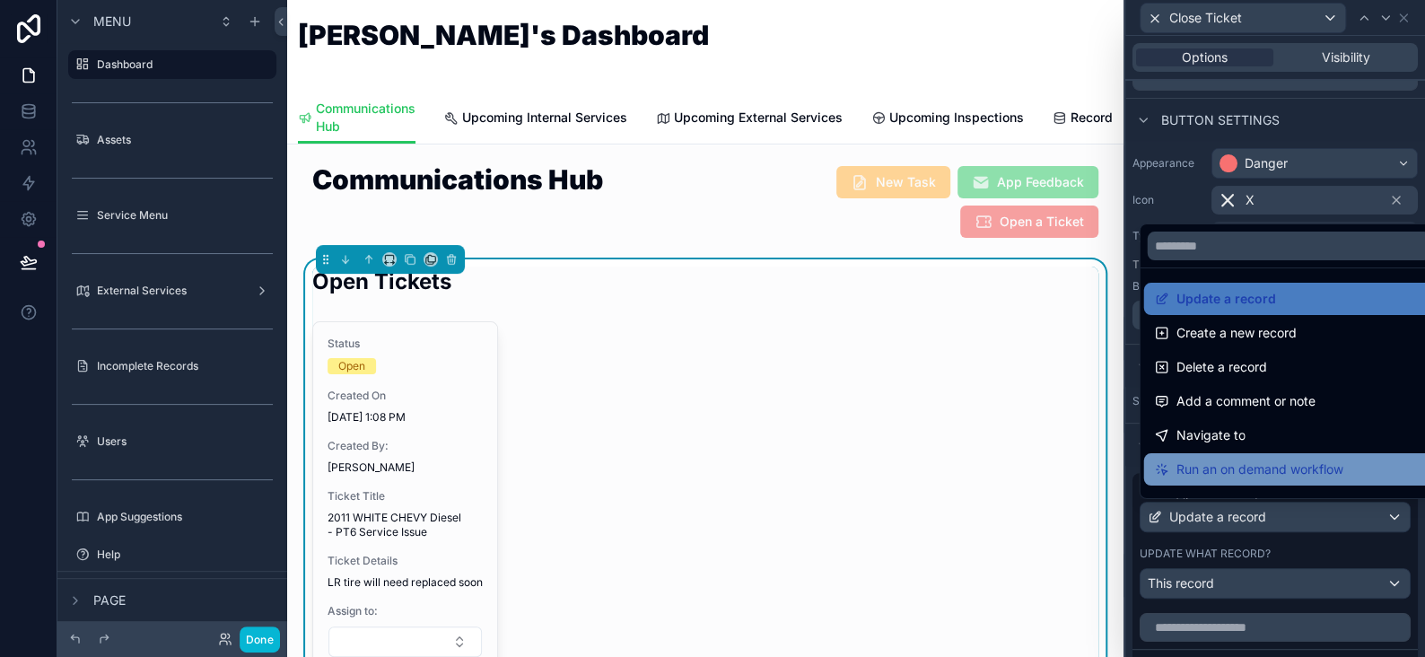
click at [1235, 468] on span "Run an on demand workflow" at bounding box center [1259, 470] width 167 height 22
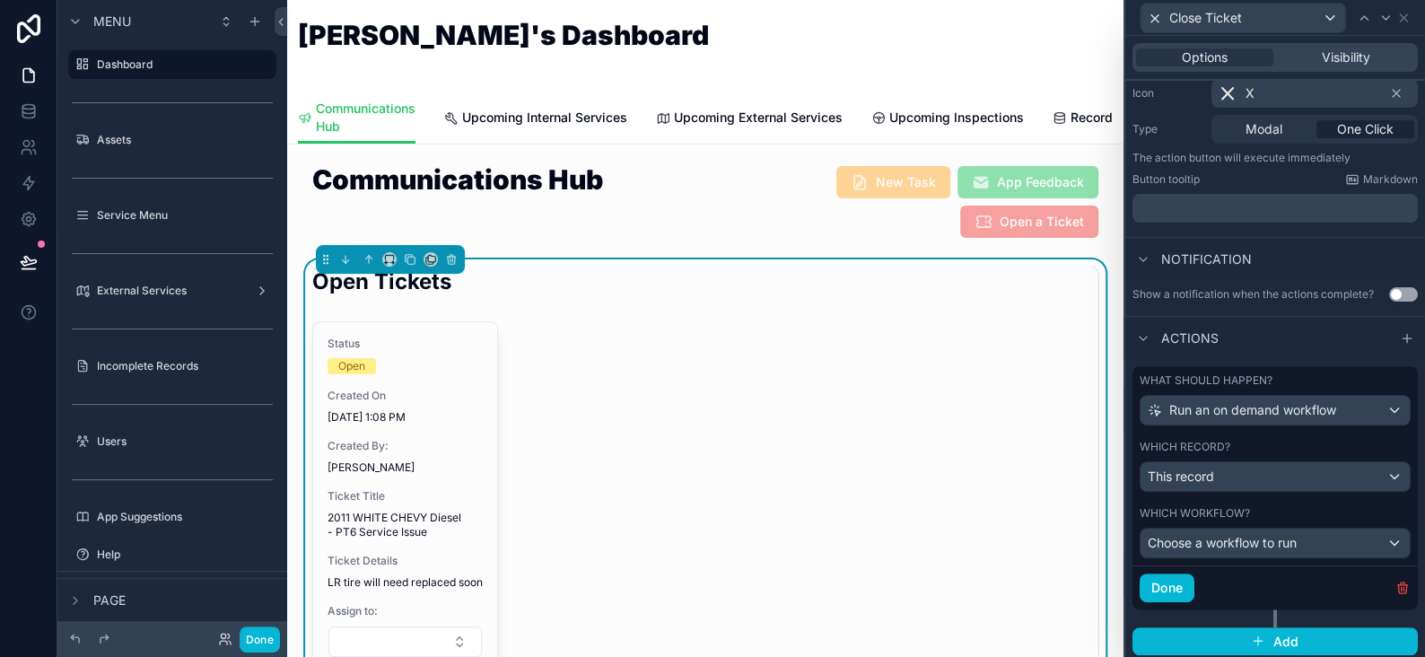
scroll to position [192, 0]
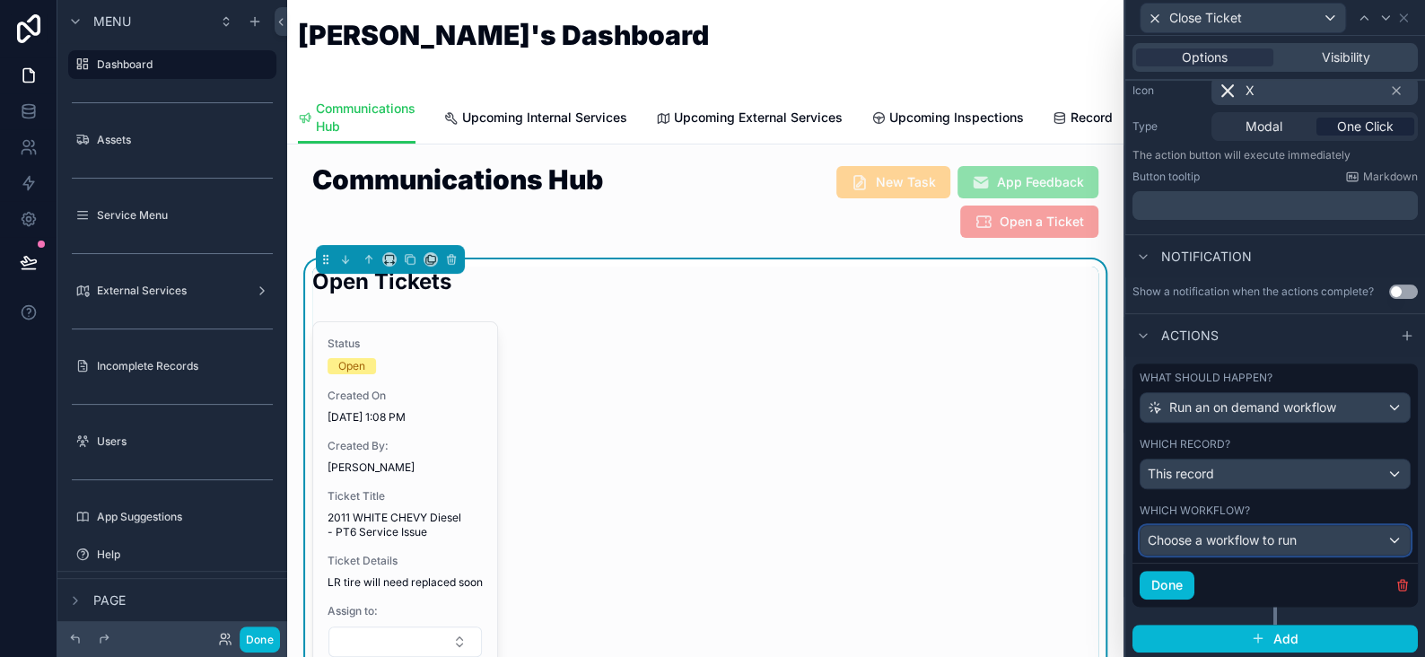
click at [1239, 538] on span "Choose a workflow to run" at bounding box center [1222, 539] width 149 height 15
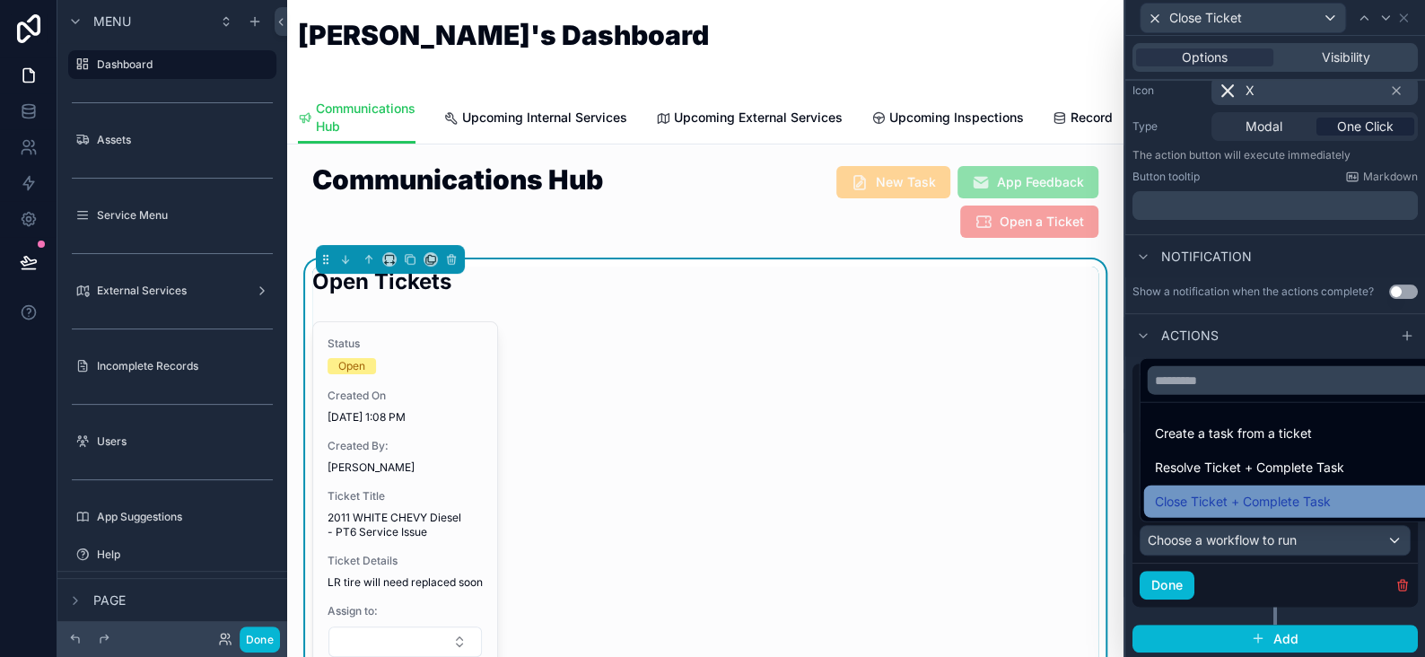
click at [1223, 496] on span "Close Ticket + Complete Task" at bounding box center [1242, 502] width 176 height 22
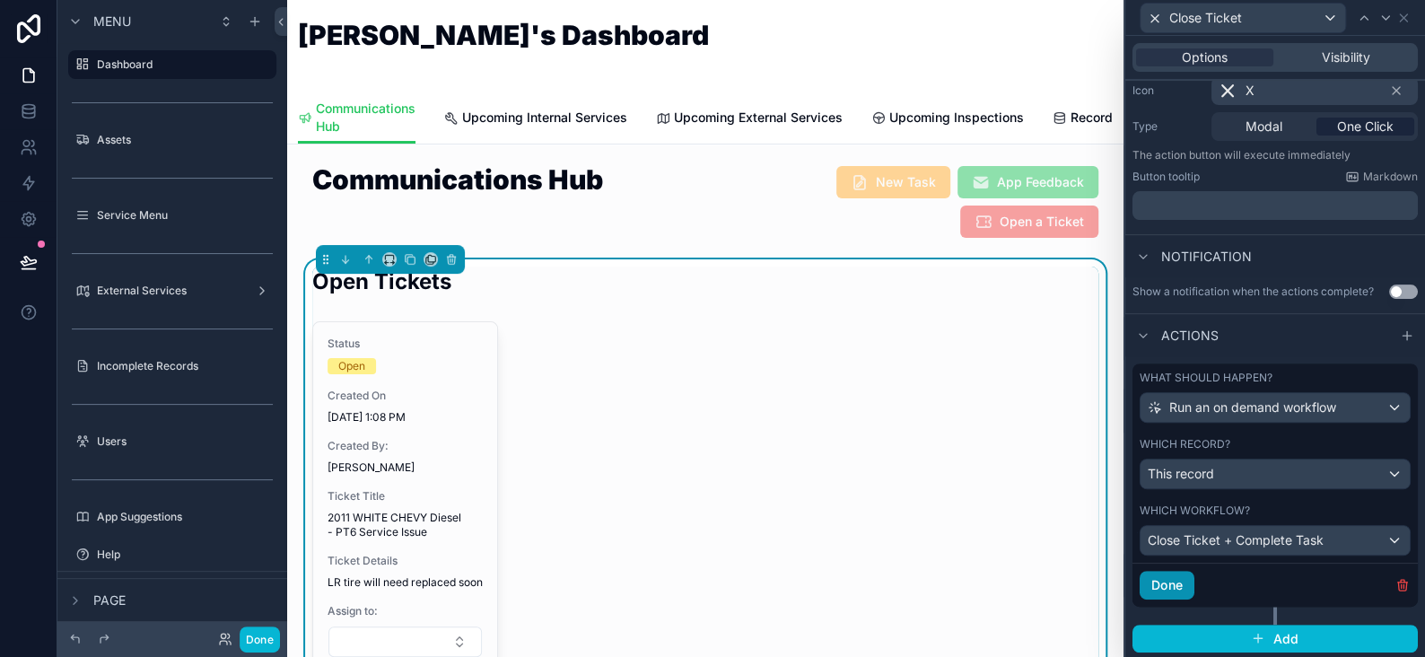
click at [1173, 574] on button "Done" at bounding box center [1167, 585] width 55 height 29
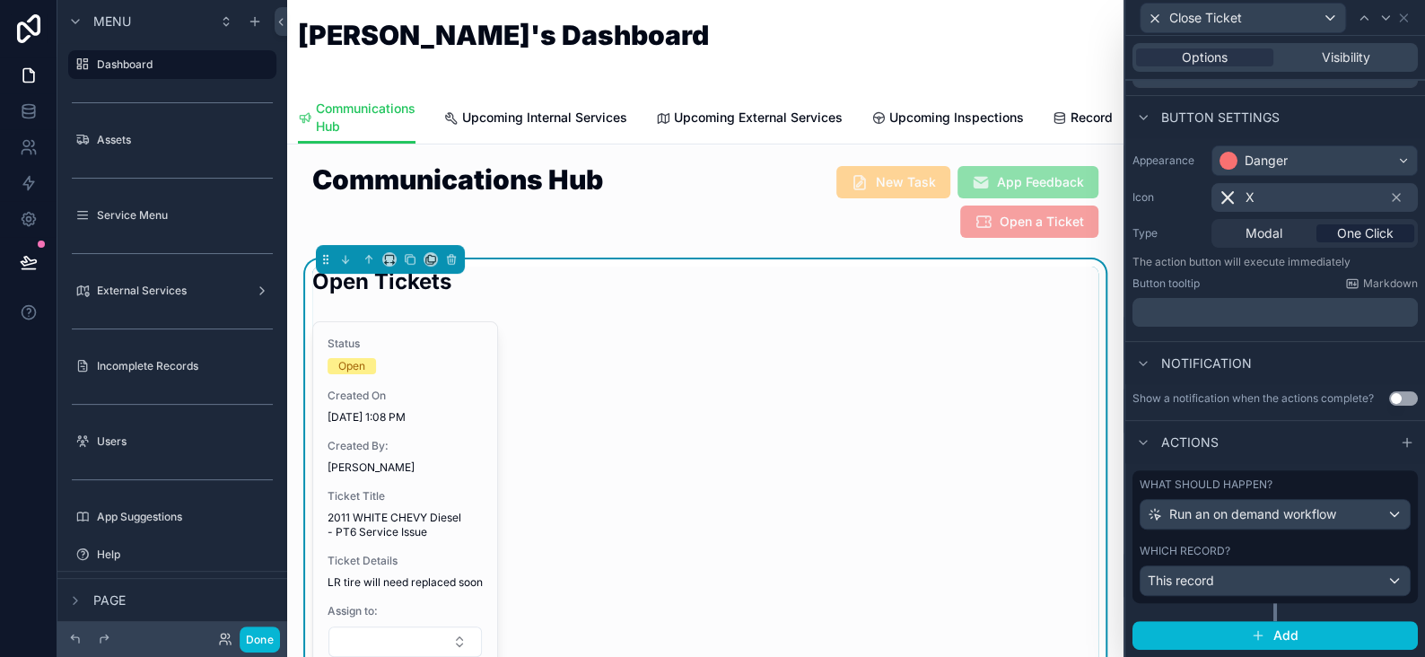
scroll to position [83, 0]
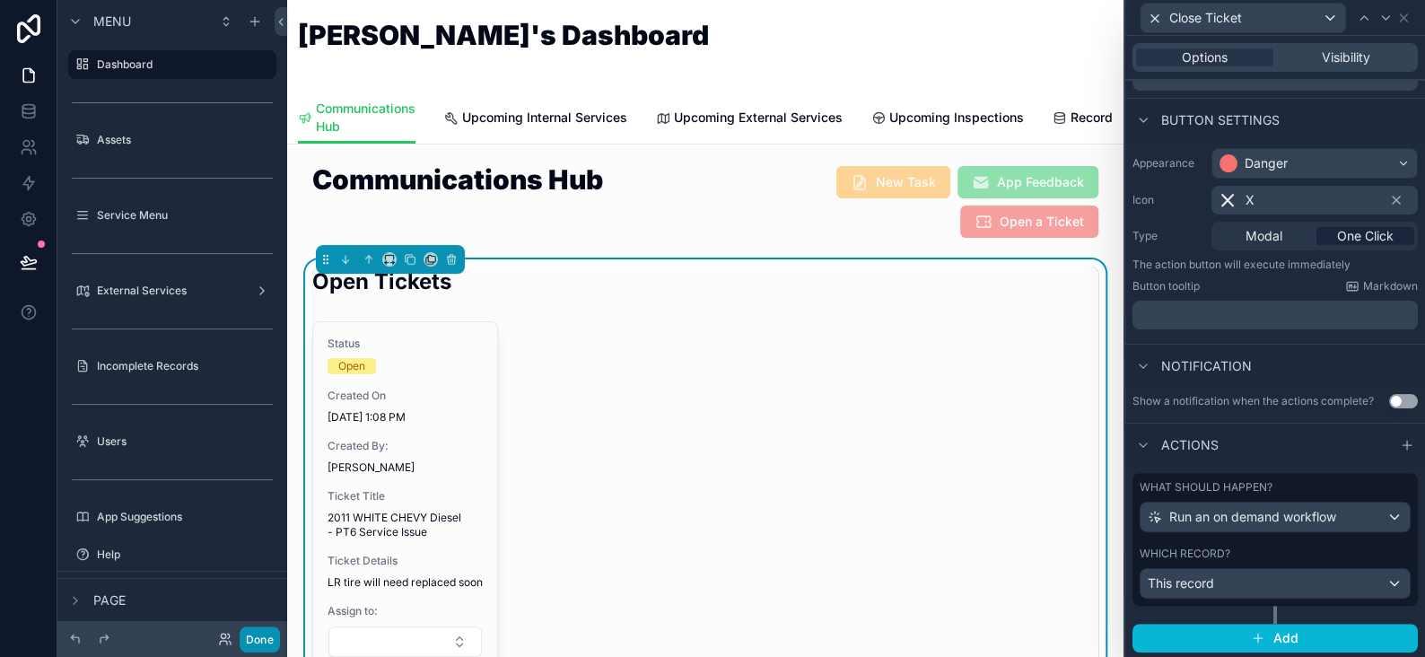
click at [258, 645] on button "Done" at bounding box center [260, 640] width 40 height 26
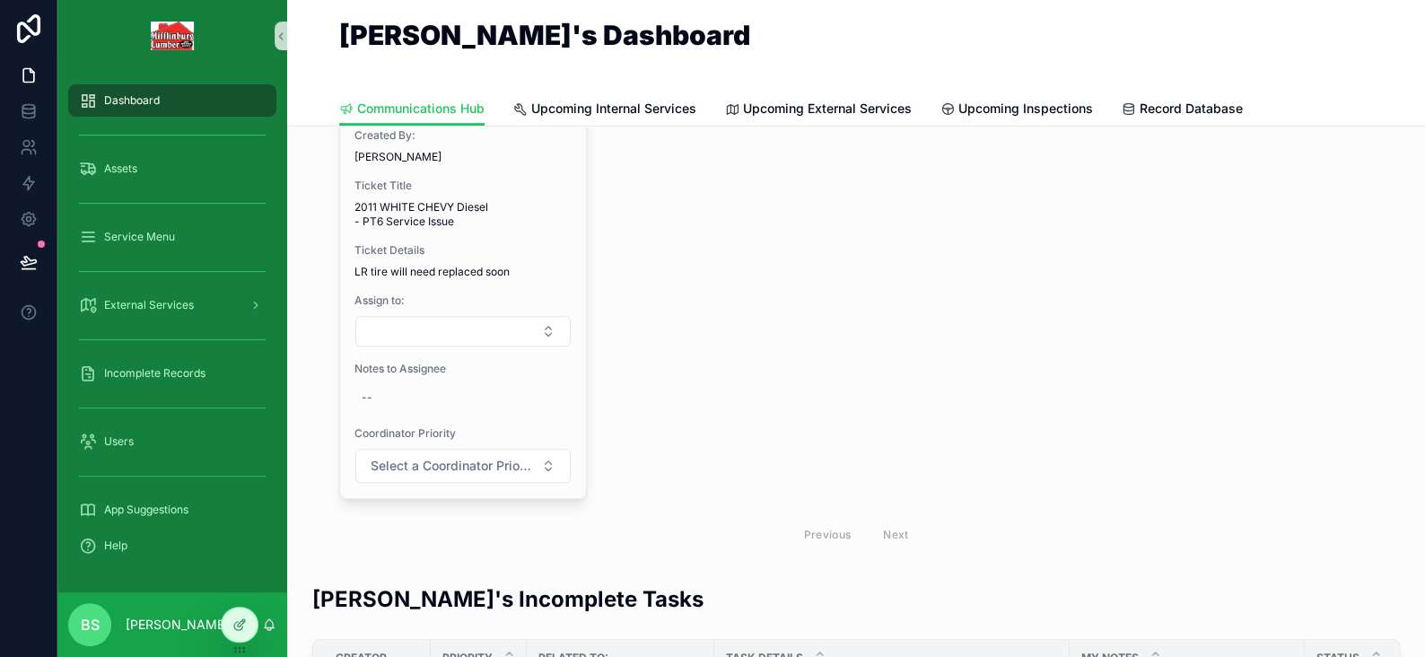
scroll to position [0, 0]
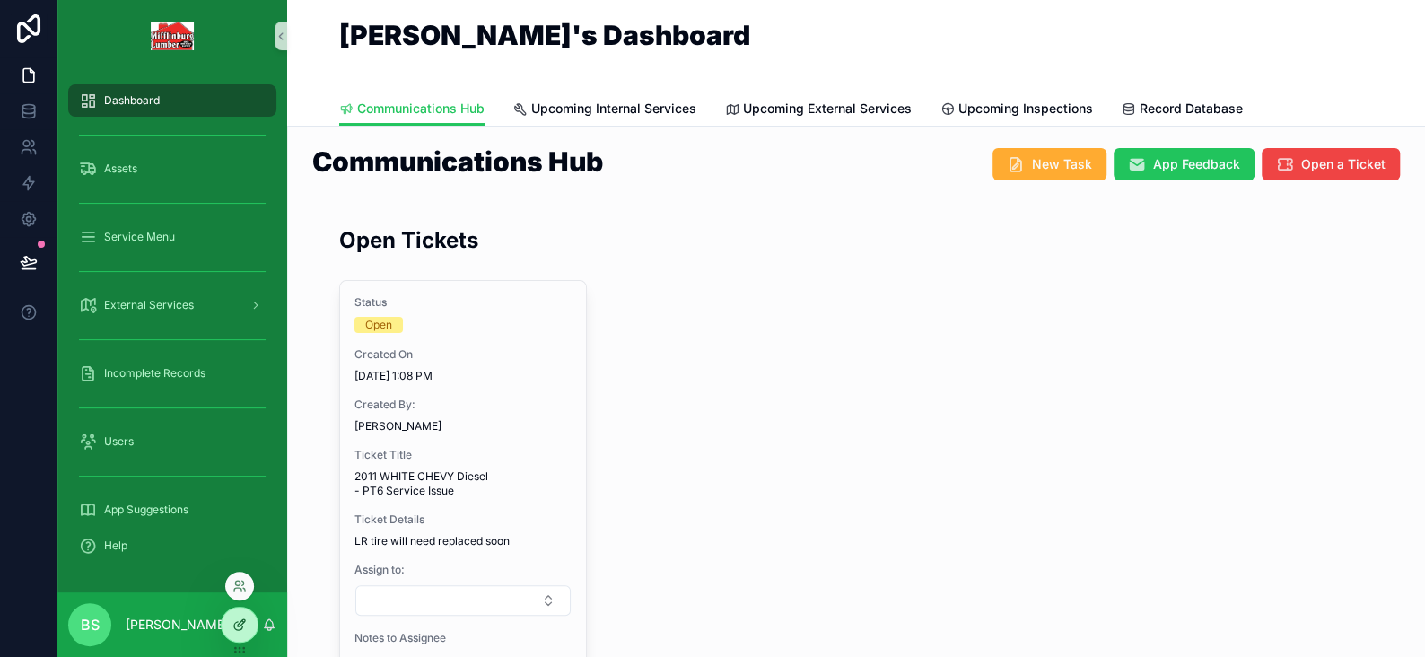
click at [235, 625] on icon at bounding box center [239, 625] width 14 height 14
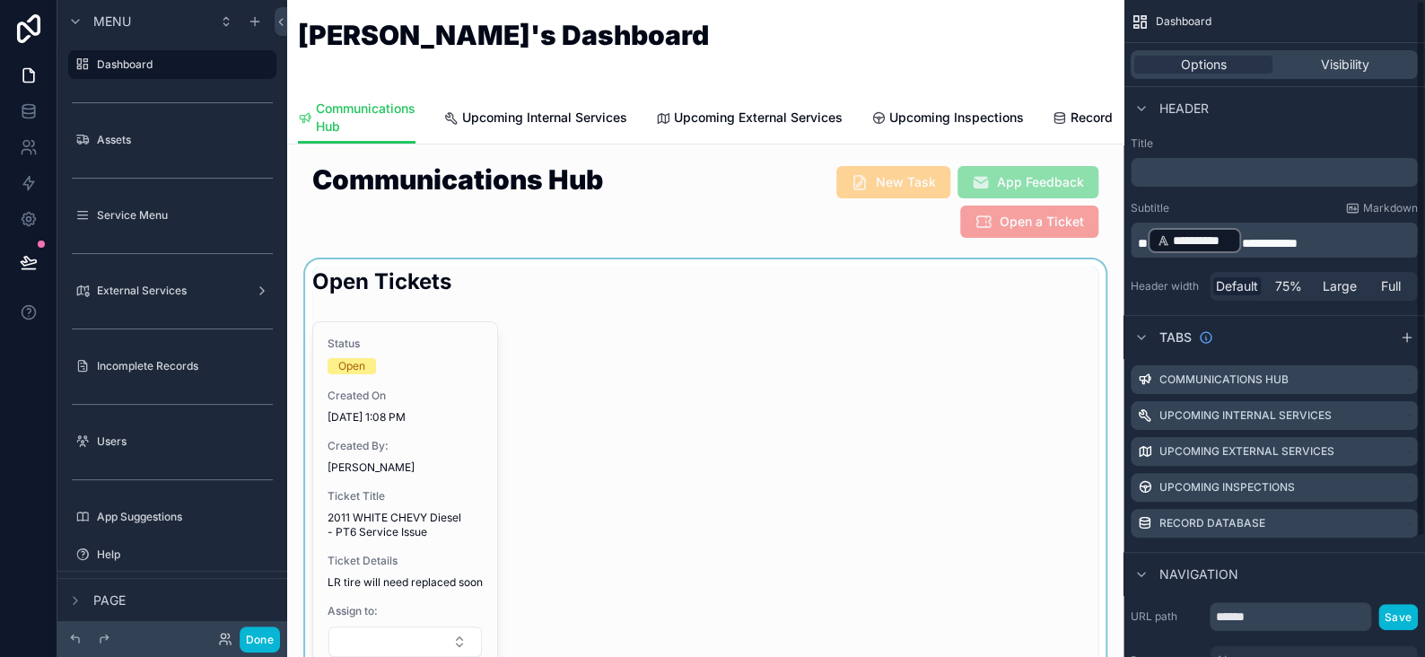
click at [616, 323] on div "scrollable content" at bounding box center [706, 566] width 808 height 614
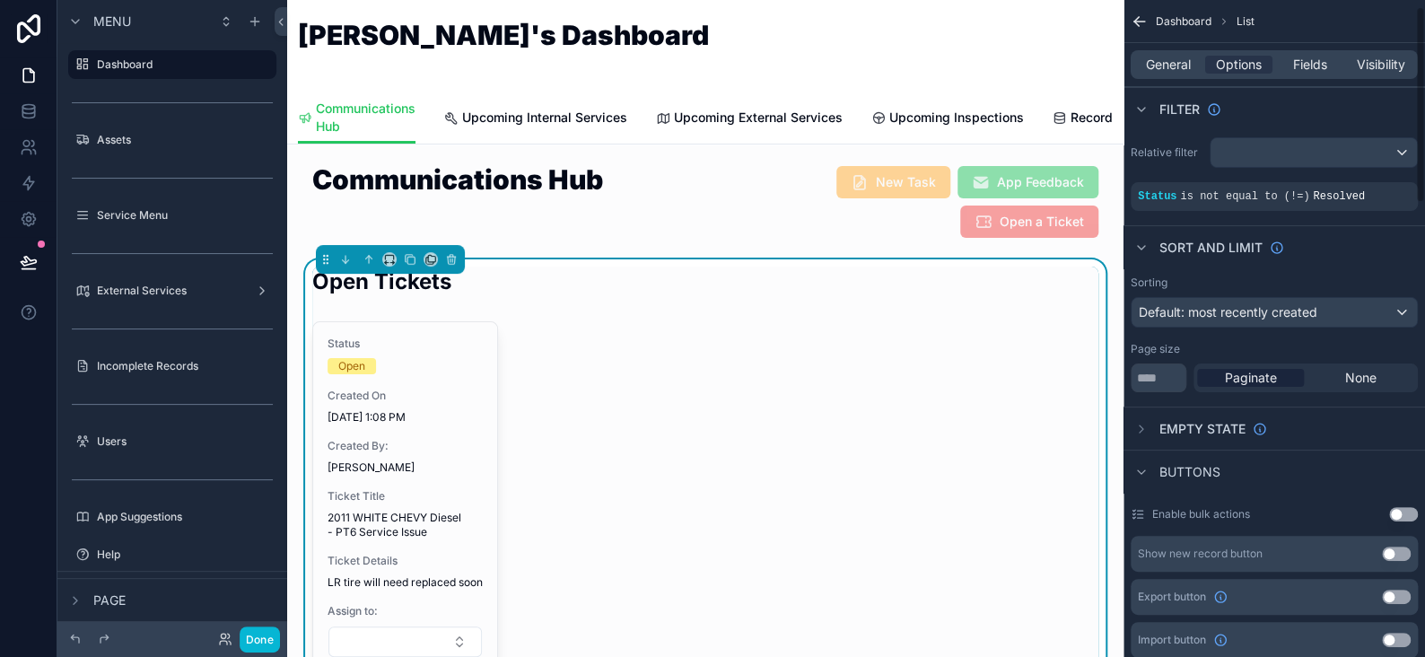
scroll to position [359, 0]
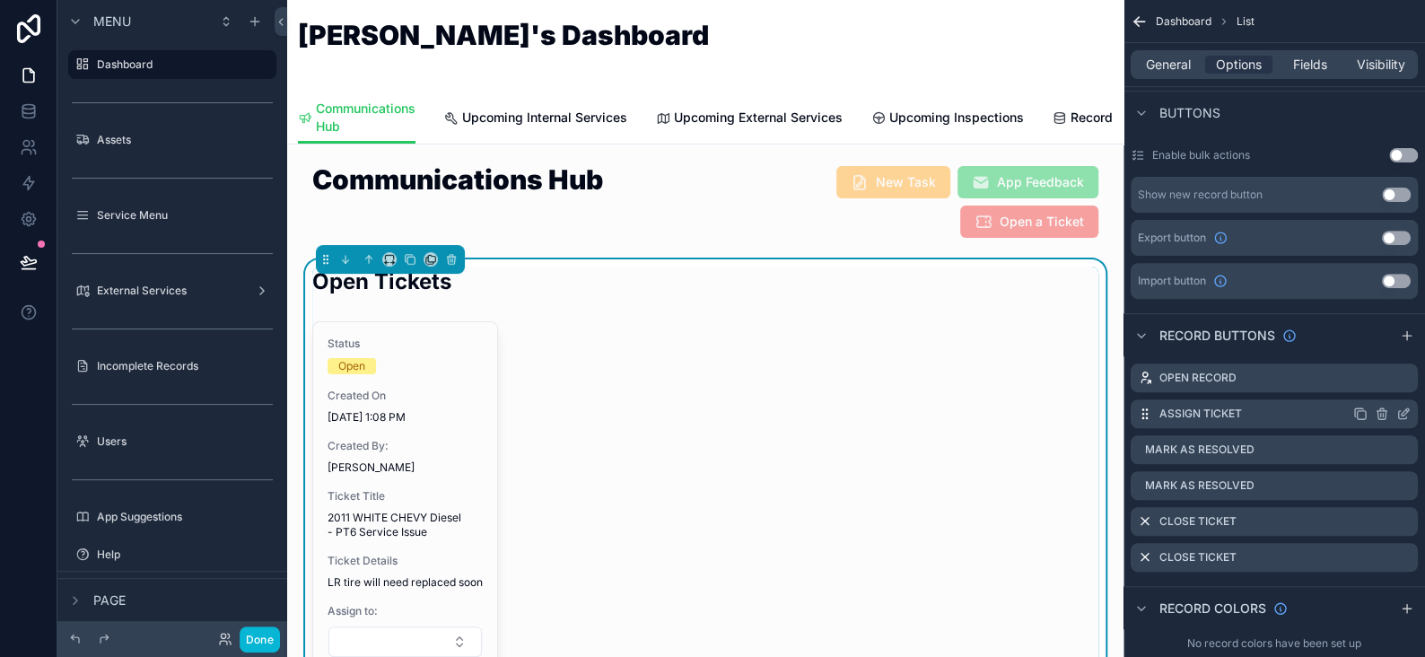
click at [1407, 412] on icon "scrollable content" at bounding box center [1404, 414] width 14 height 14
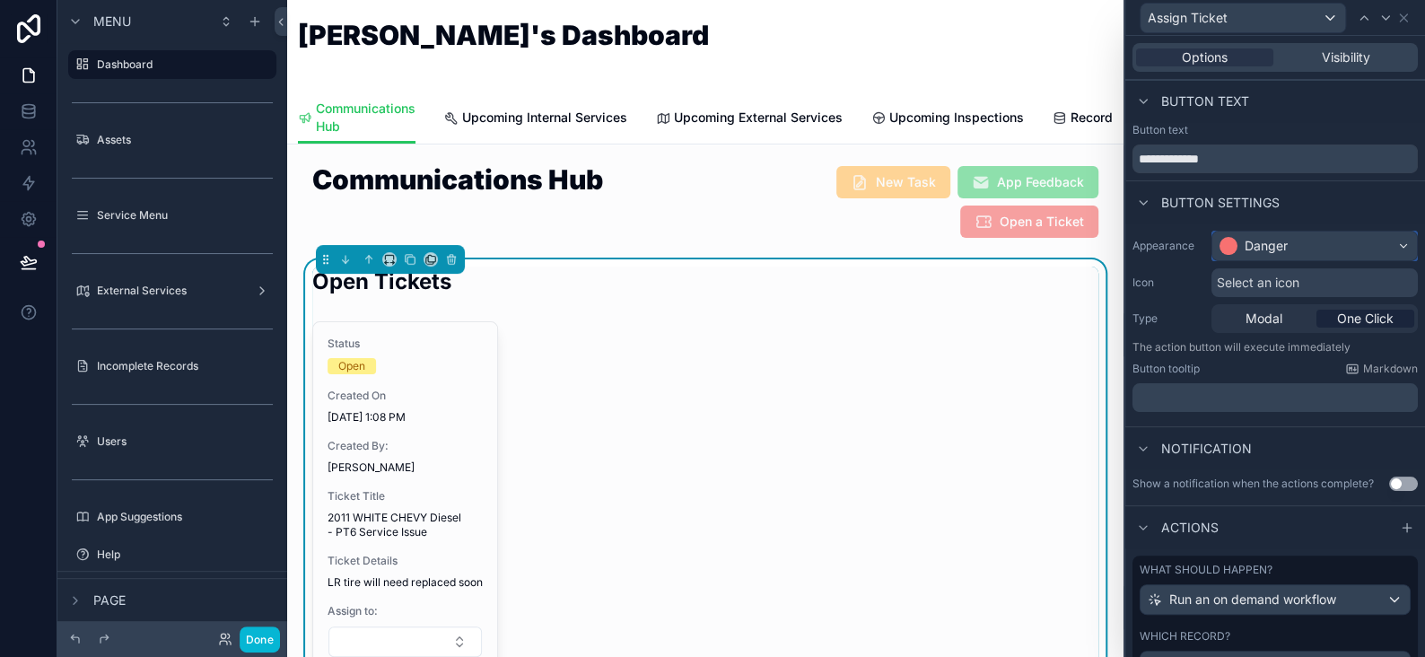
click at [1266, 239] on div "Danger" at bounding box center [1266, 246] width 43 height 18
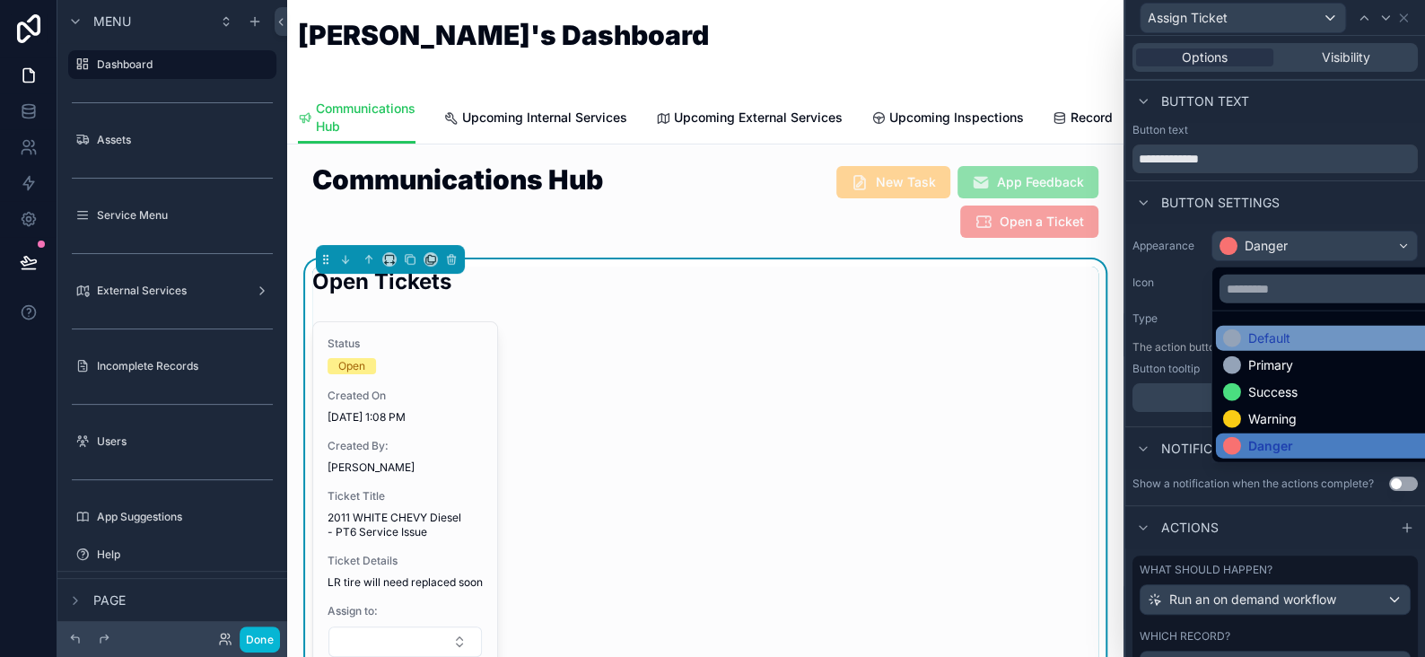
click at [1258, 336] on div "Default" at bounding box center [1270, 338] width 42 height 18
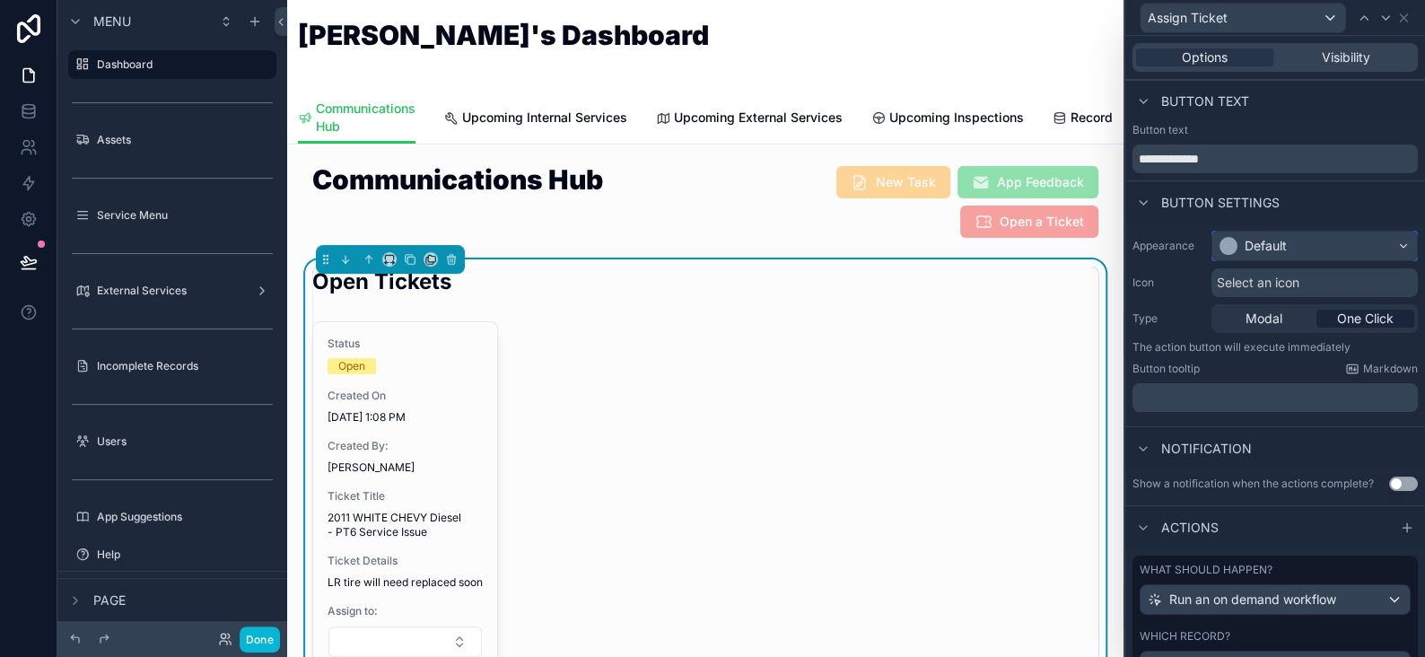
click at [1267, 244] on div "Default" at bounding box center [1266, 246] width 42 height 18
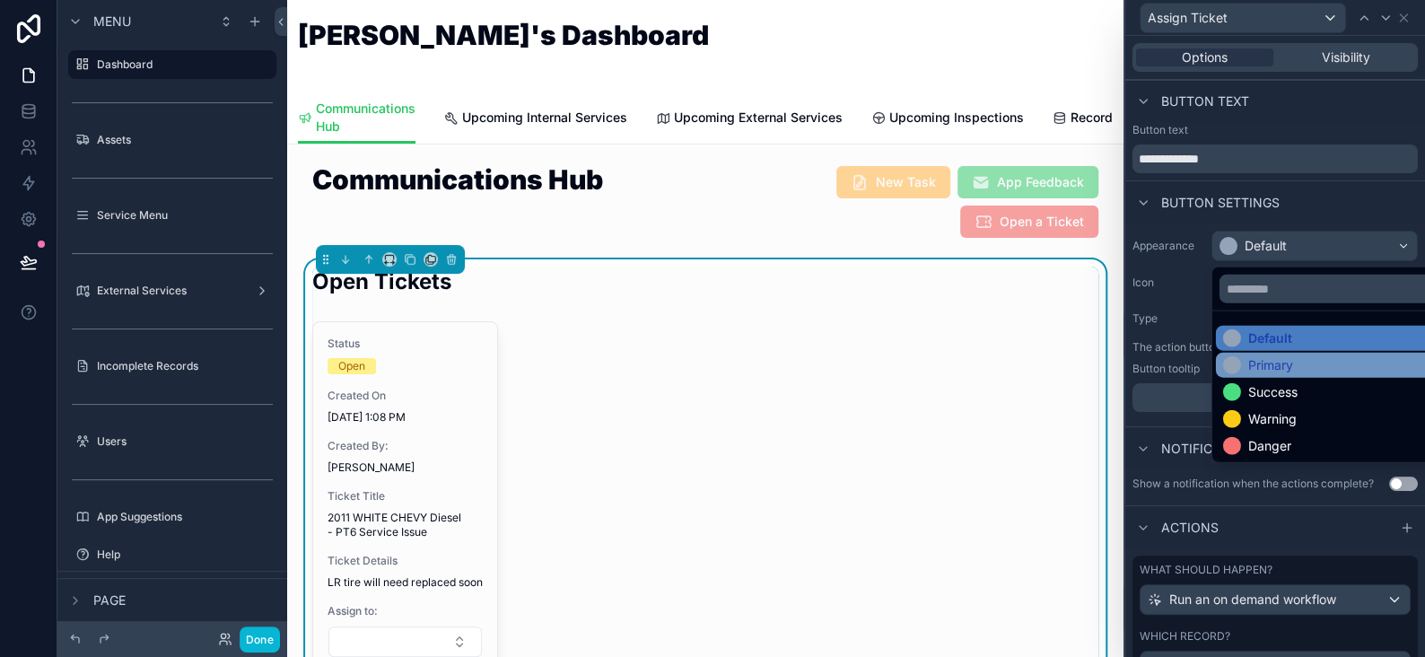
click at [1275, 360] on div "Primary" at bounding box center [1271, 365] width 45 height 18
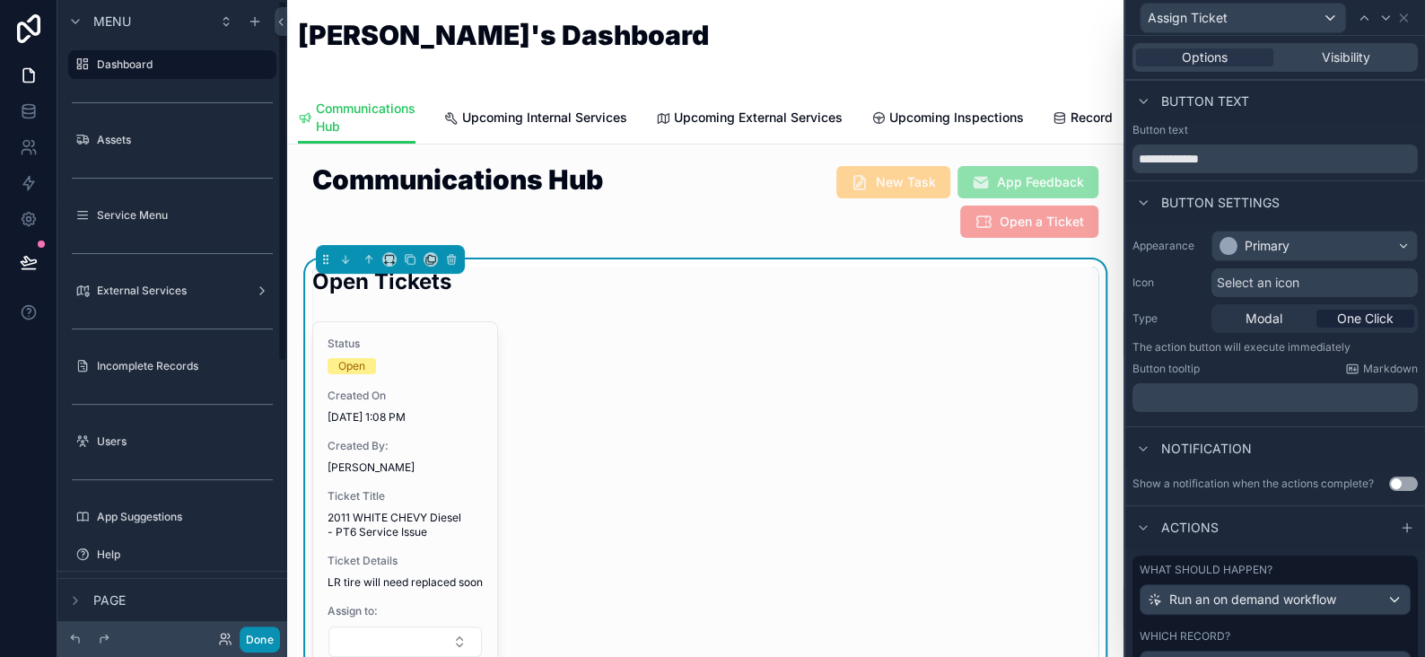
click at [252, 647] on button "Done" at bounding box center [260, 640] width 40 height 26
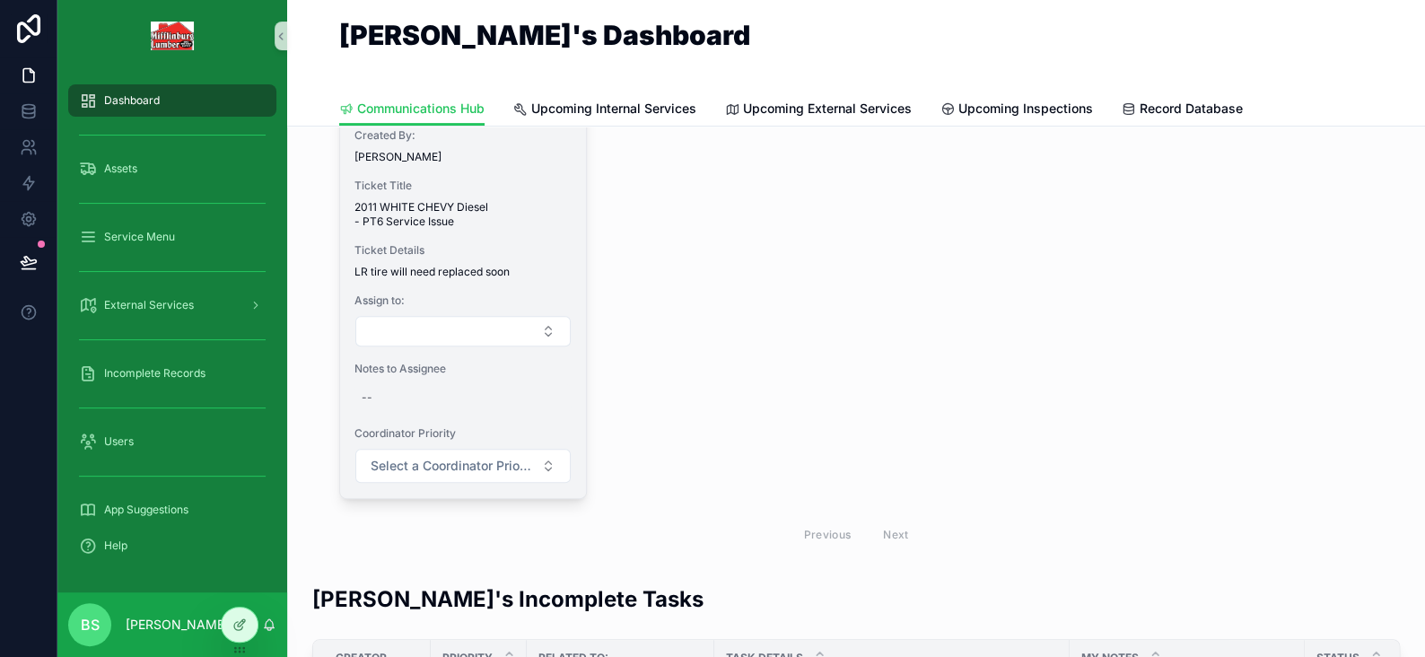
scroll to position [0, 0]
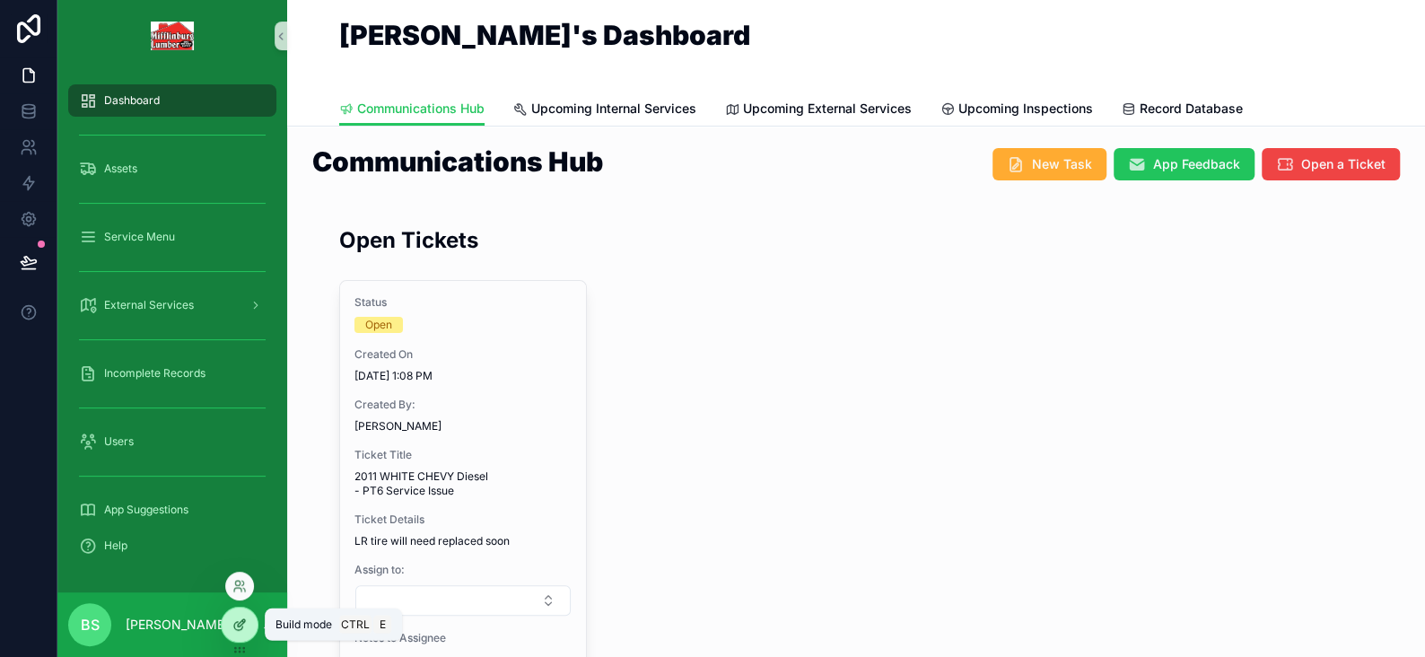
click at [247, 624] on div at bounding box center [240, 625] width 36 height 34
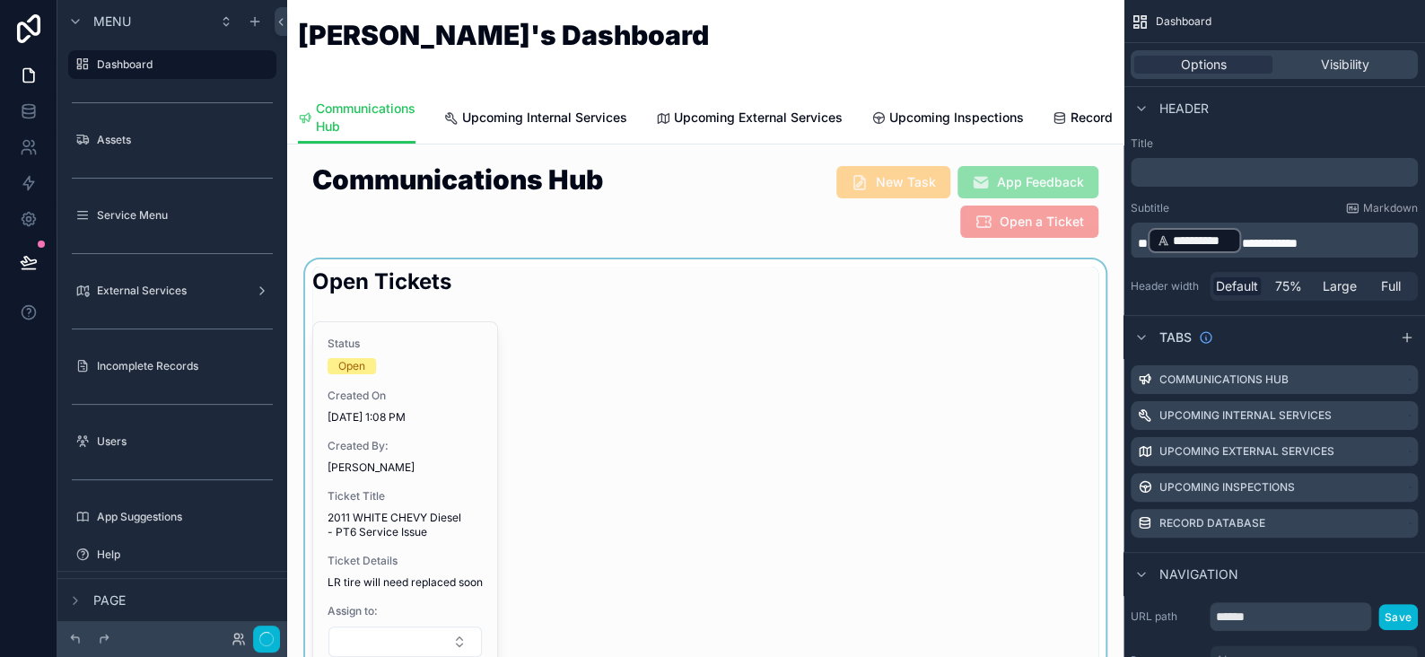
click at [705, 346] on div "scrollable content" at bounding box center [706, 566] width 808 height 614
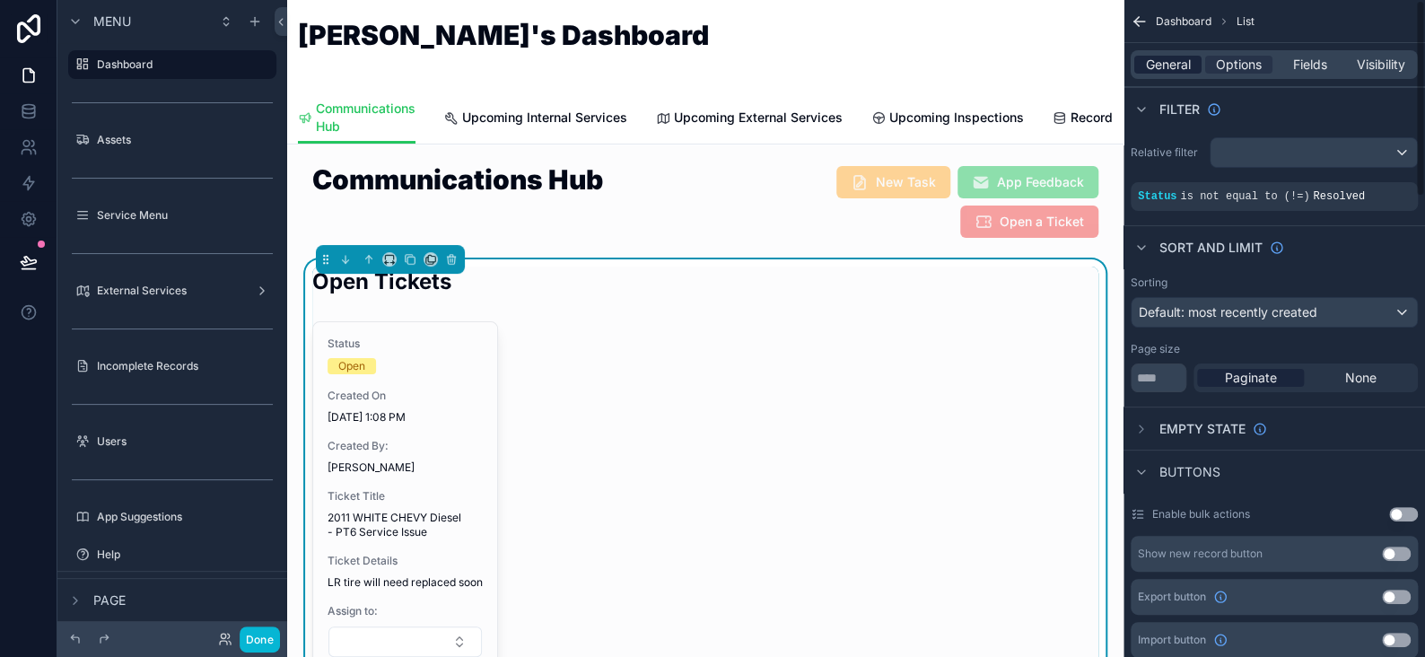
click at [1197, 64] on div "General" at bounding box center [1168, 65] width 67 height 18
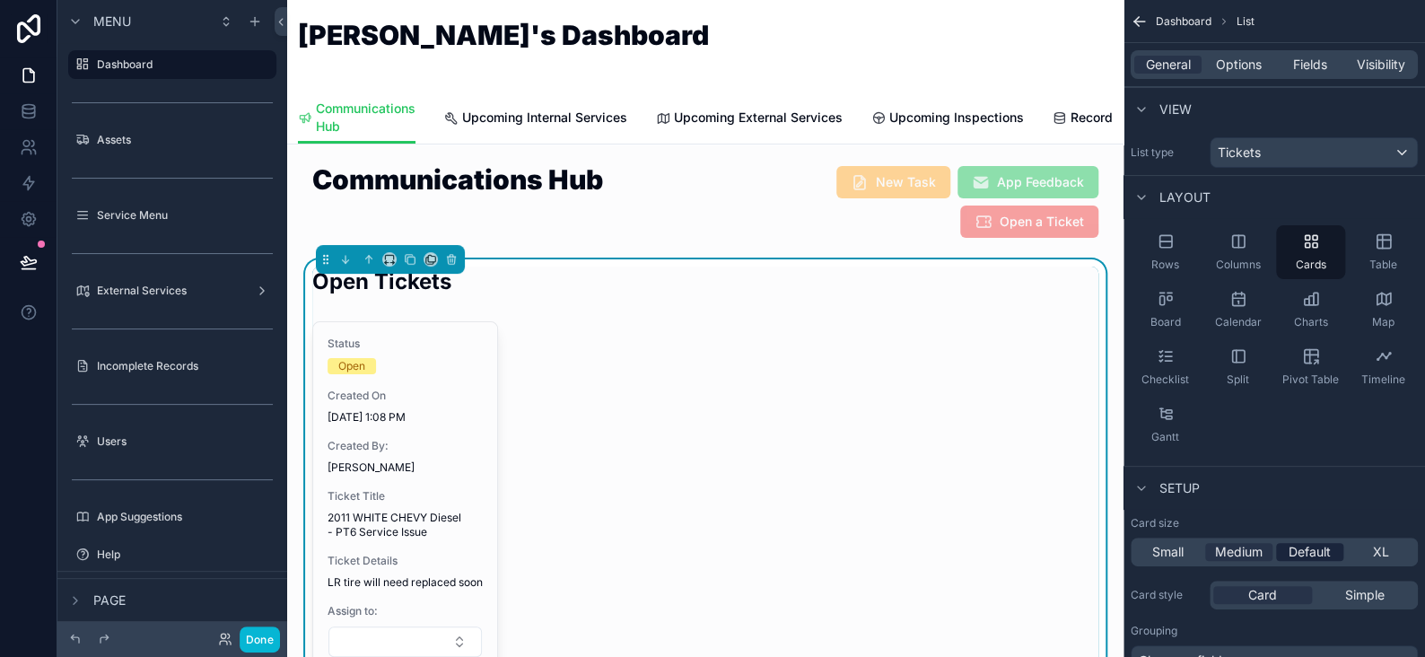
click at [1324, 549] on span "Default" at bounding box center [1310, 552] width 42 height 18
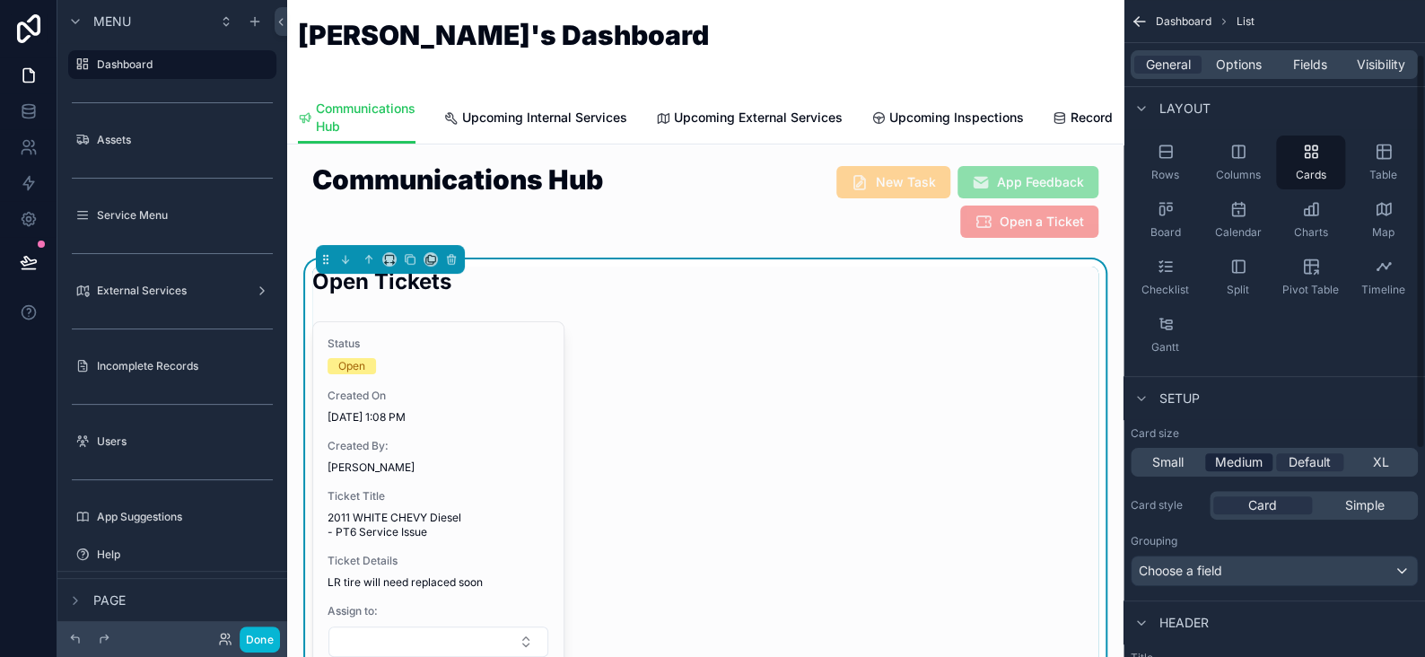
click at [1235, 456] on span "Medium" at bounding box center [1239, 462] width 48 height 18
click at [1302, 454] on span "Default" at bounding box center [1310, 462] width 42 height 18
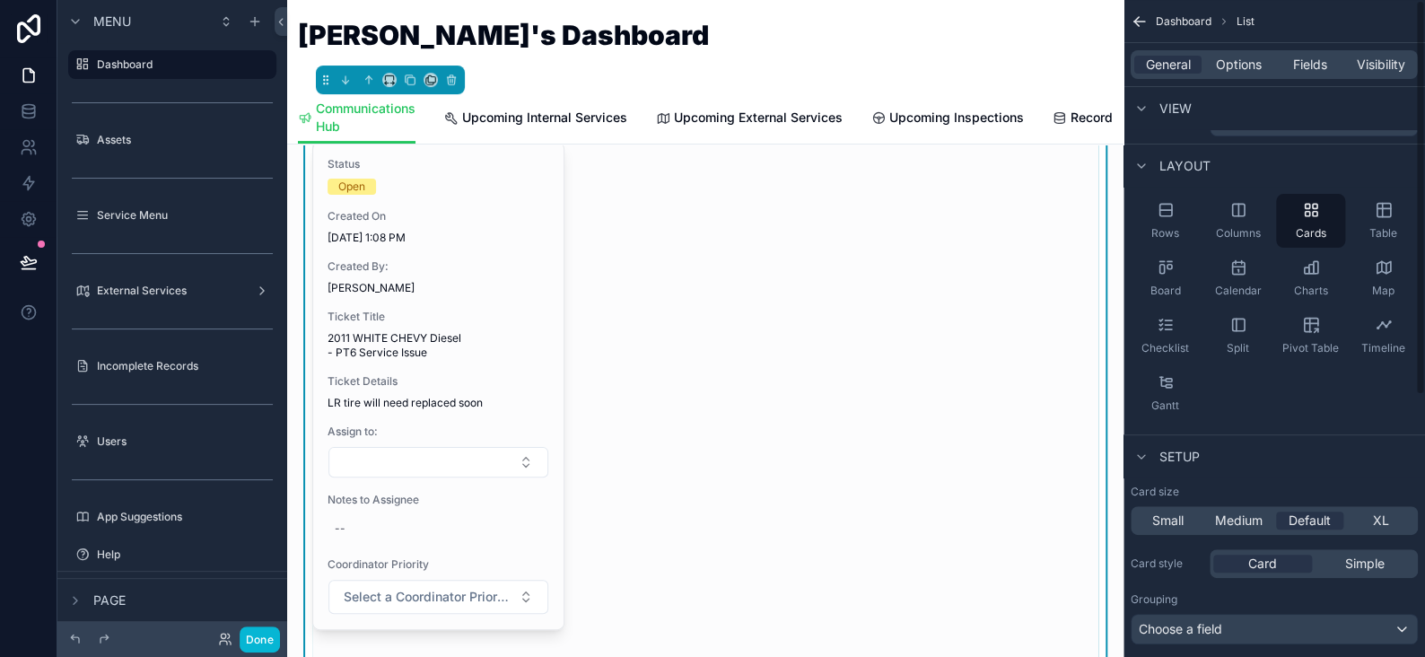
scroll to position [0, 0]
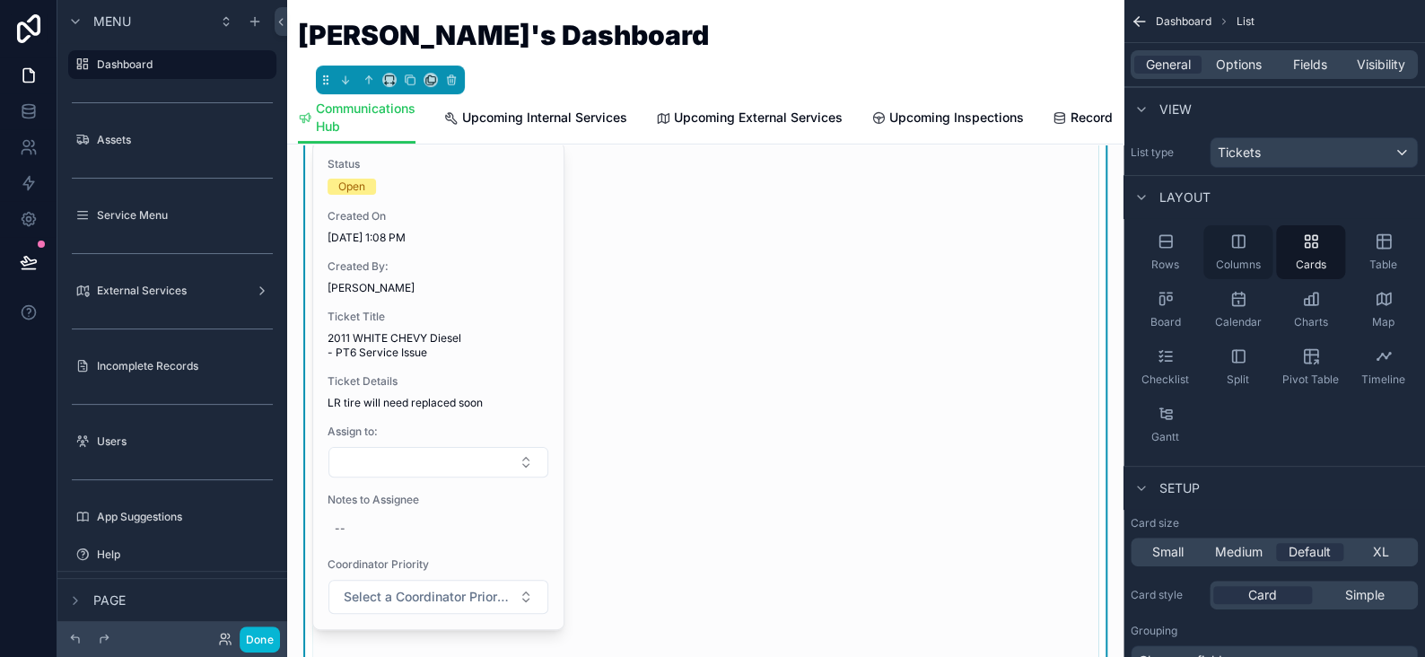
click at [1234, 250] on div "Columns" at bounding box center [1238, 252] width 69 height 54
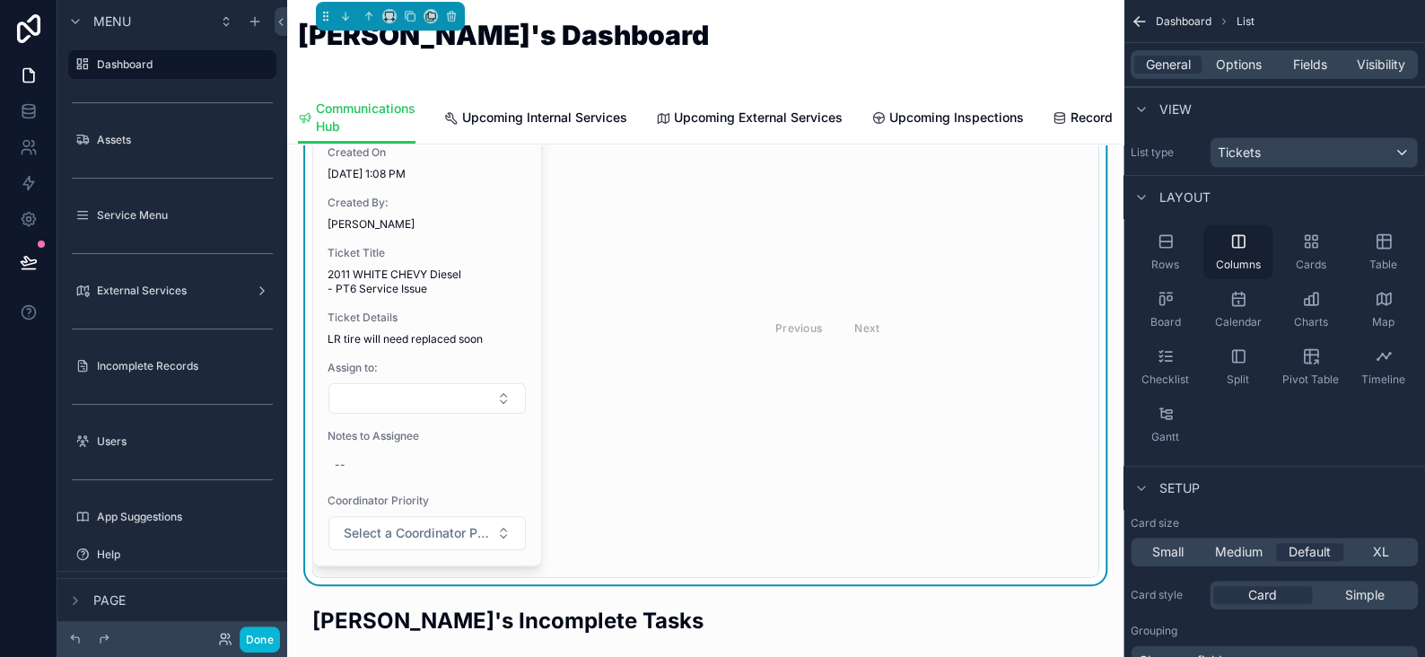
scroll to position [269, 0]
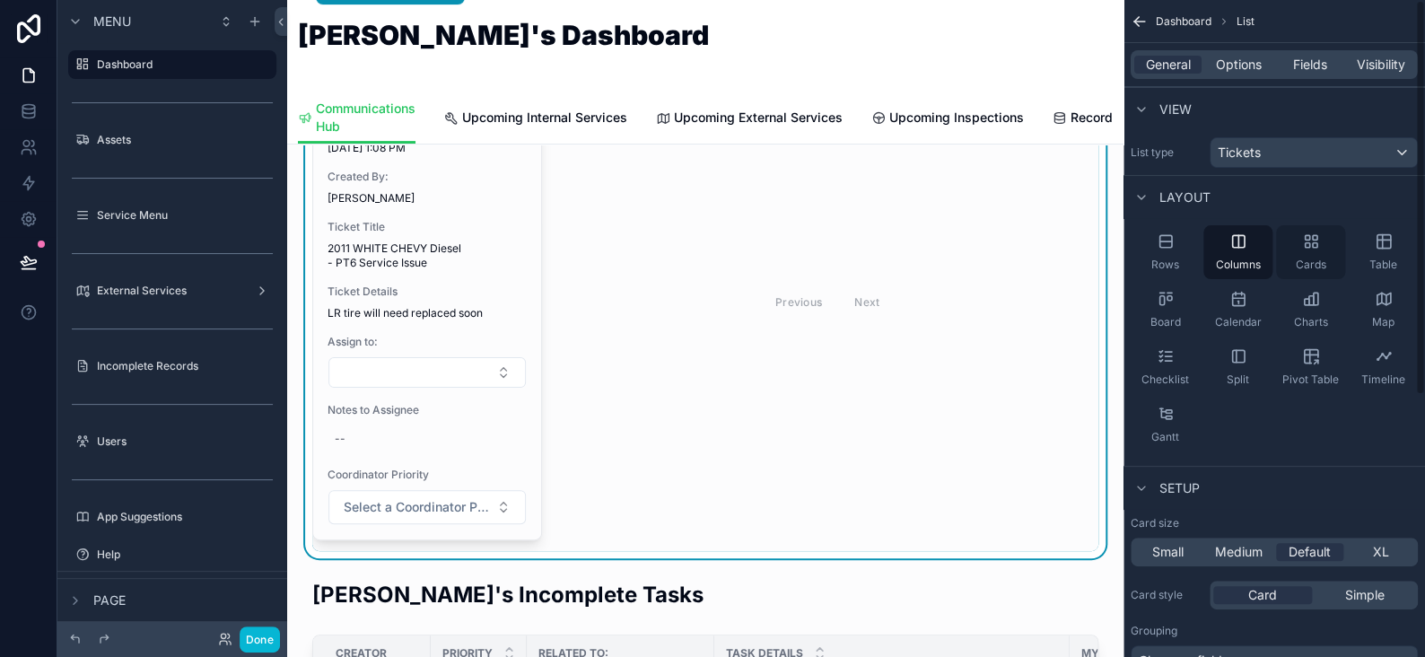
click at [1285, 247] on div "Cards" at bounding box center [1310, 252] width 69 height 54
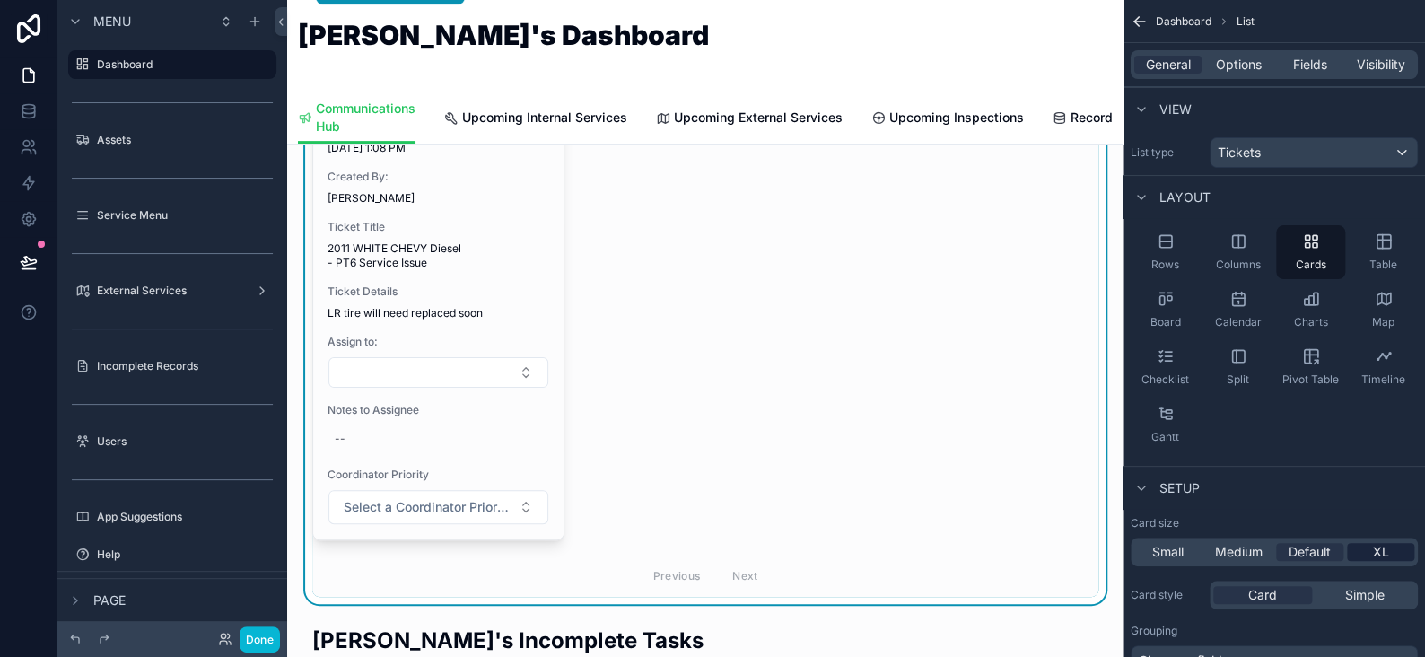
click at [1379, 554] on span "XL" at bounding box center [1381, 552] width 16 height 18
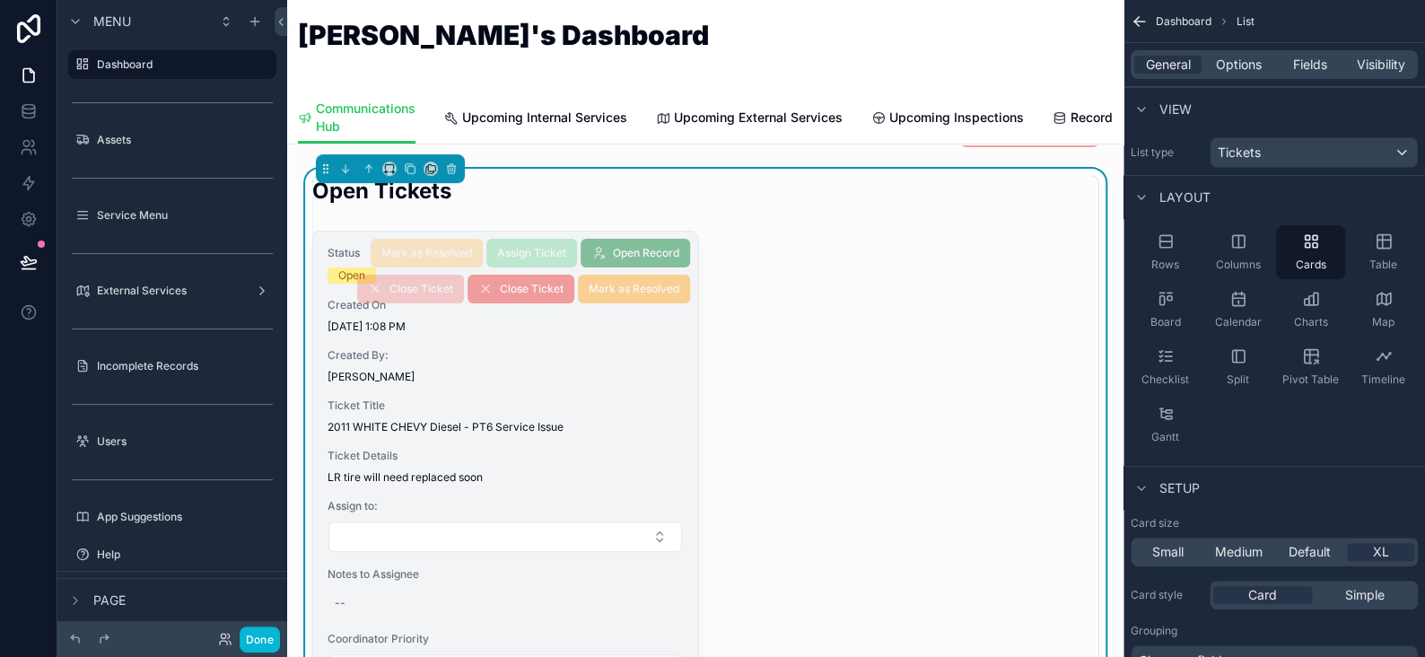
scroll to position [180, 0]
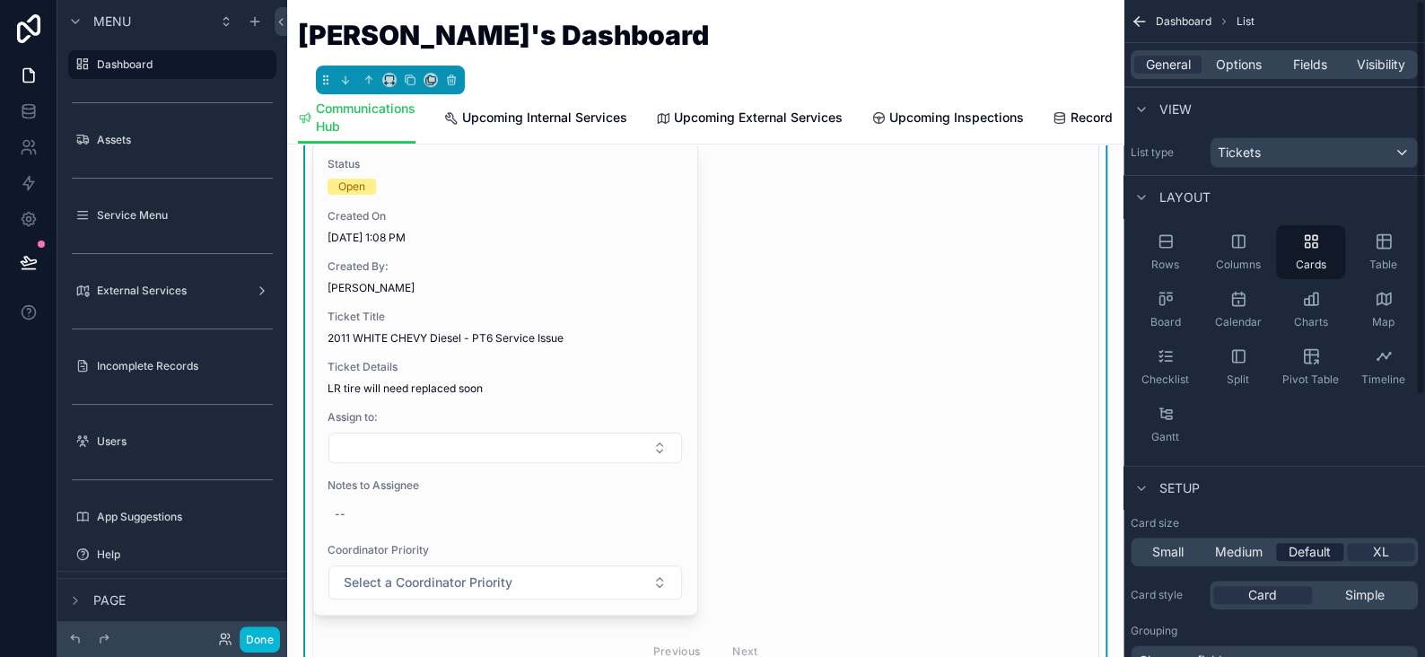
click at [1299, 549] on span "Default" at bounding box center [1310, 552] width 42 height 18
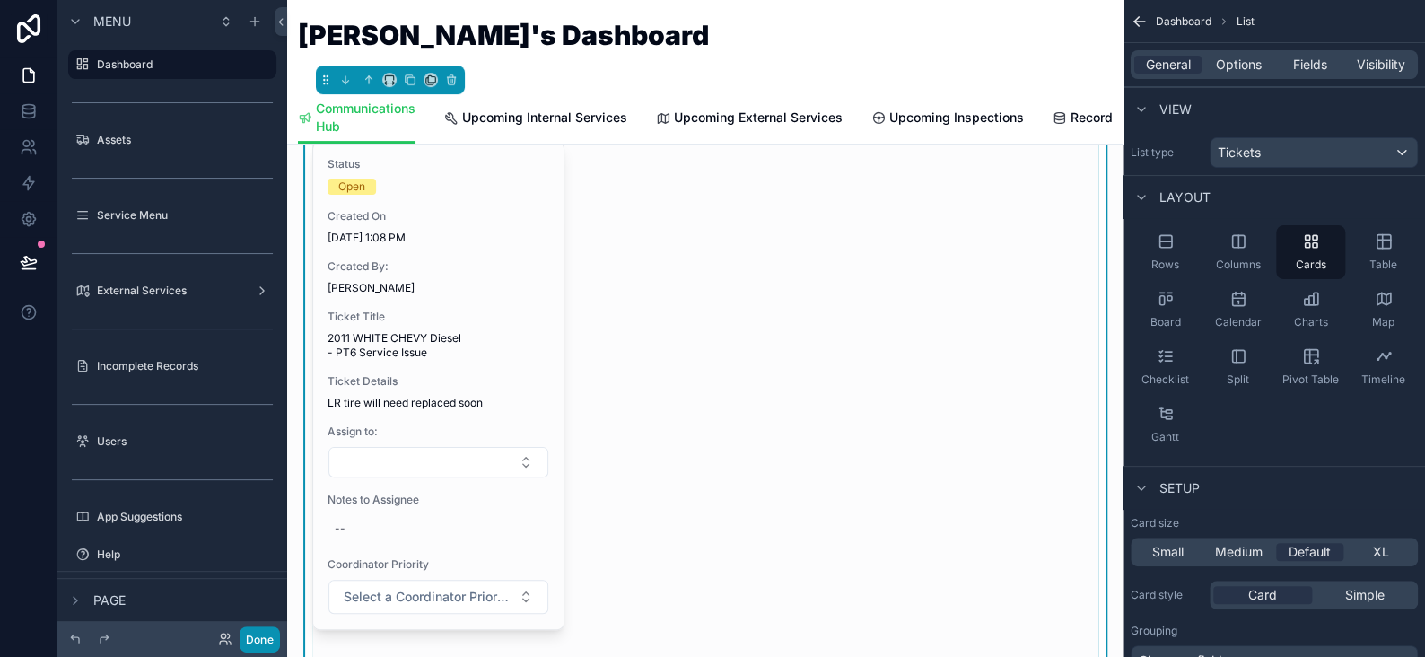
click at [246, 644] on button "Done" at bounding box center [260, 640] width 40 height 26
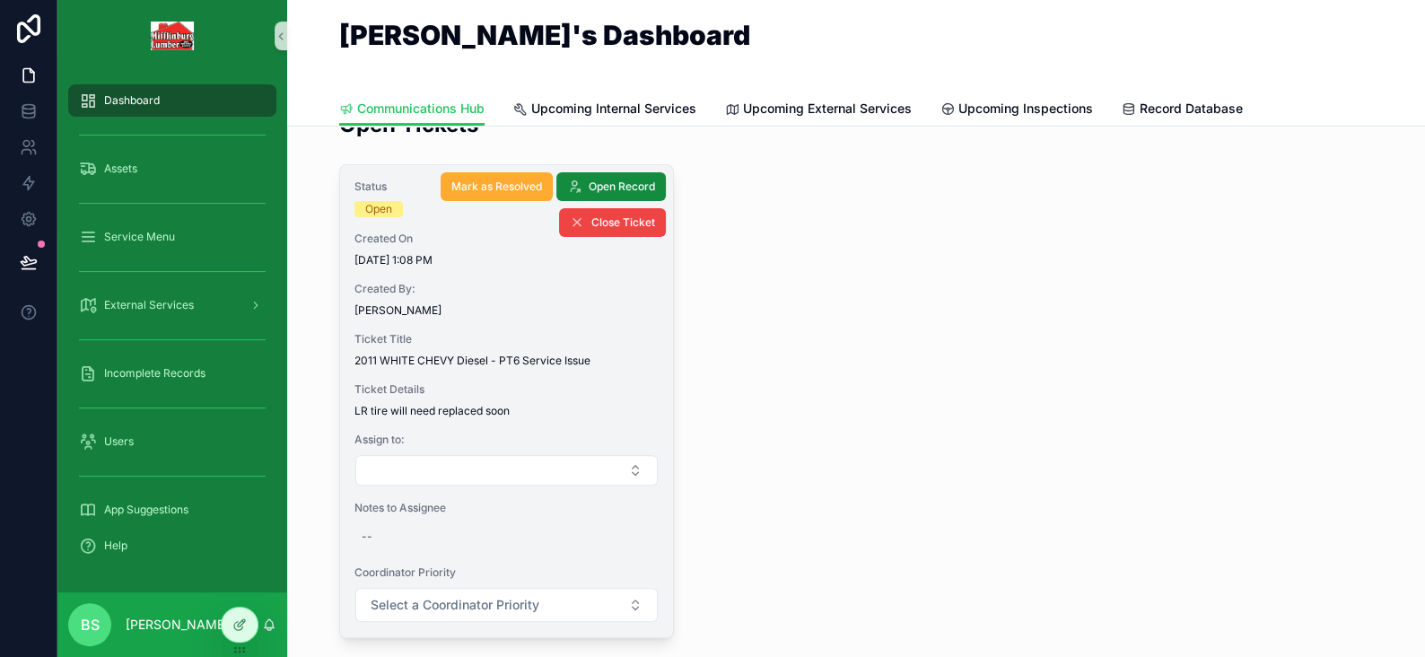
scroll to position [90, 0]
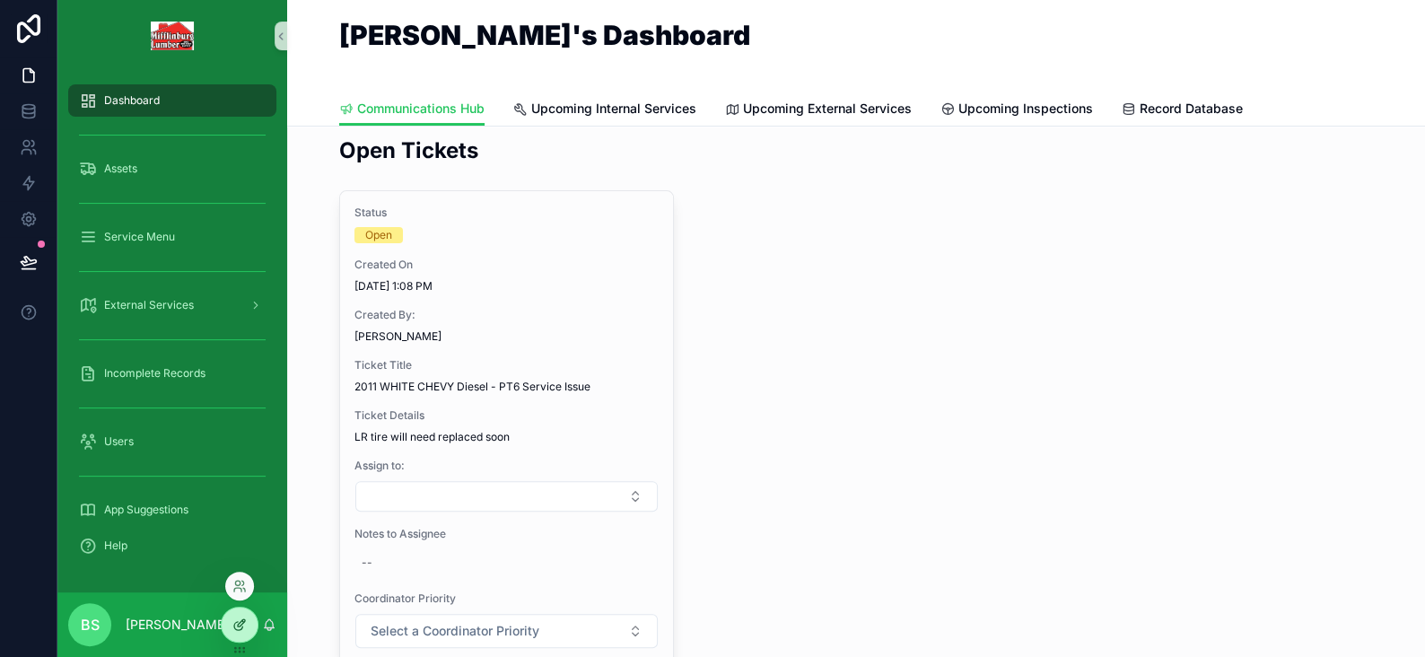
click at [245, 627] on icon at bounding box center [239, 625] width 14 height 14
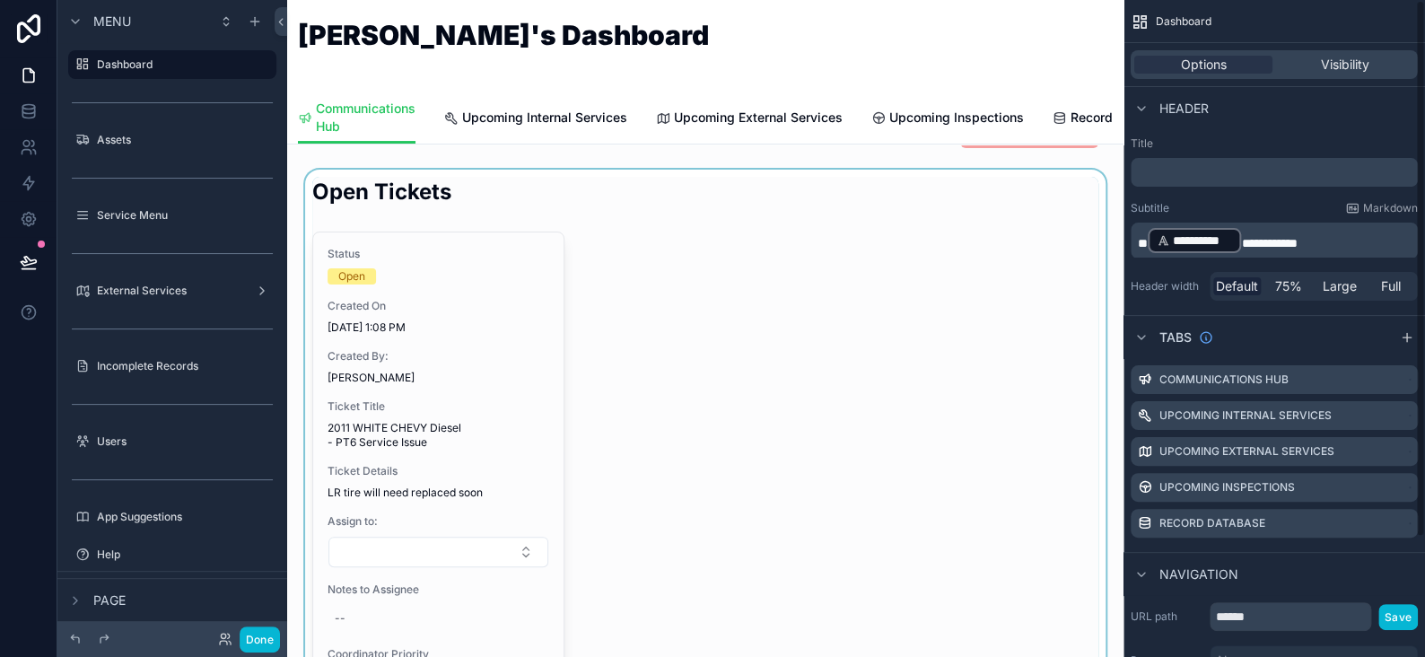
click at [729, 293] on div "scrollable content" at bounding box center [706, 477] width 808 height 614
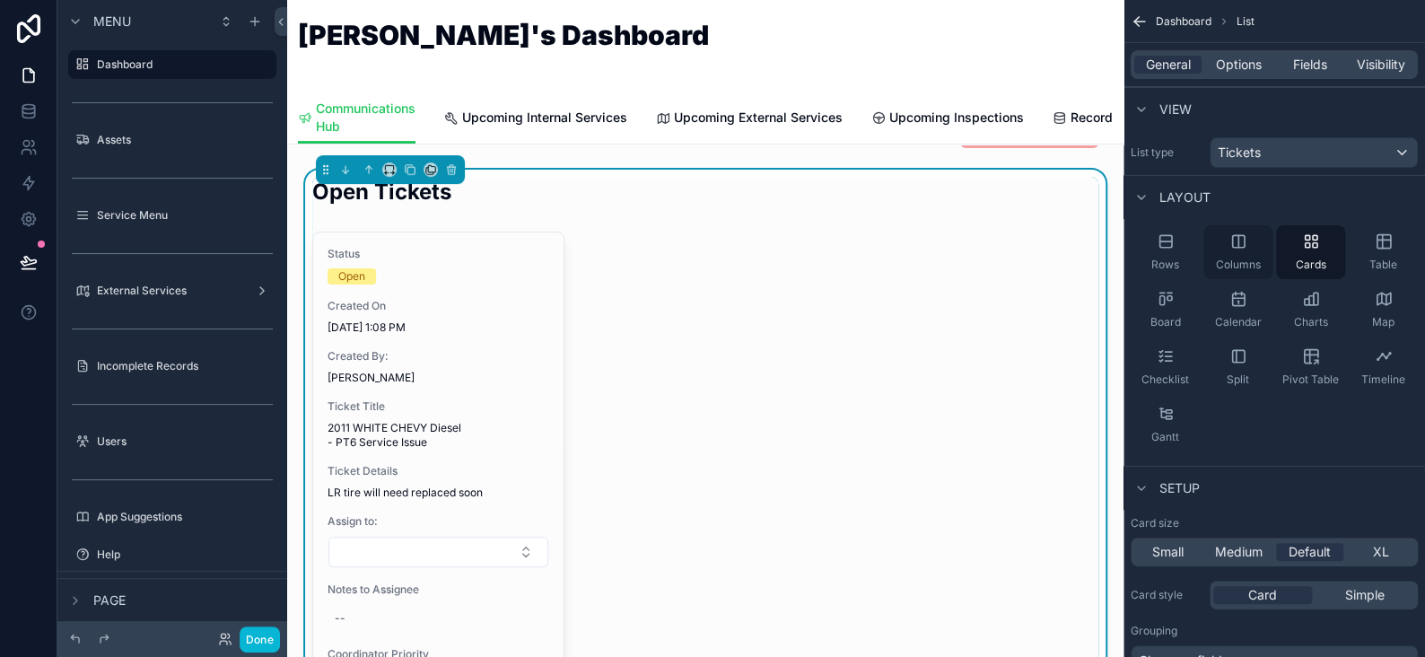
click at [1232, 246] on icon "scrollable content" at bounding box center [1239, 241] width 18 height 18
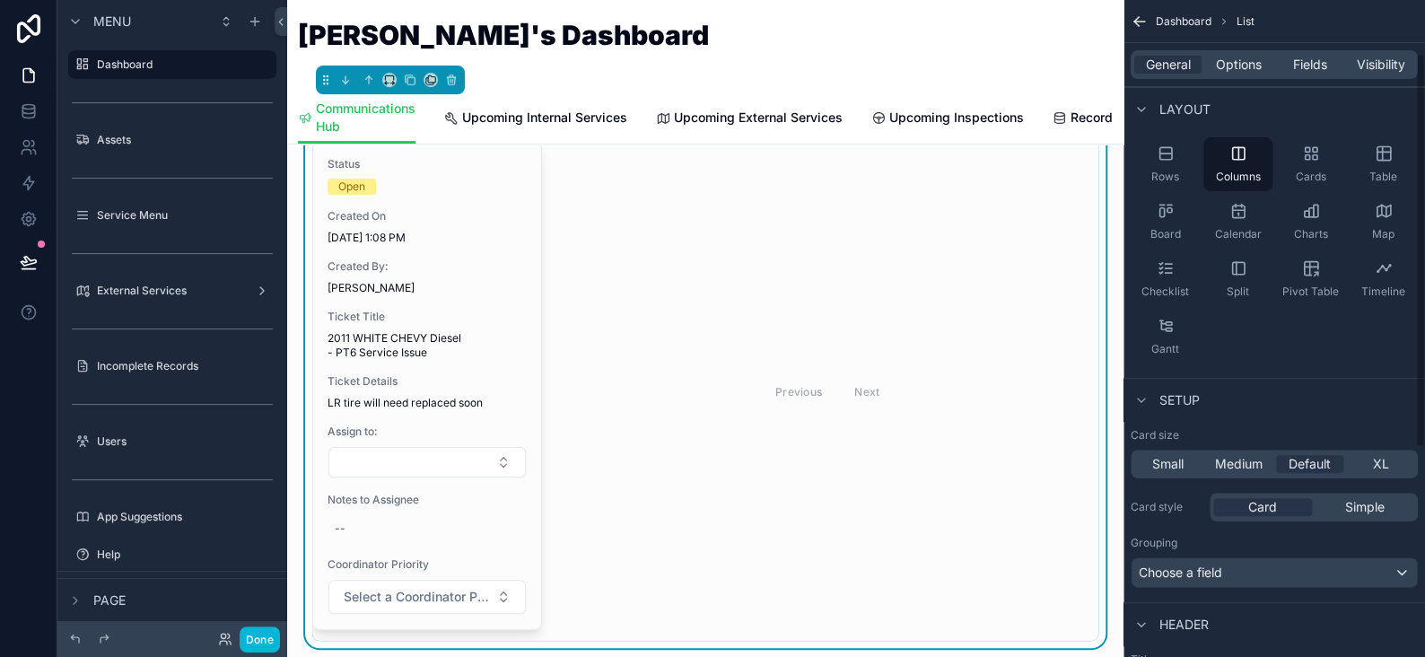
scroll to position [0, 0]
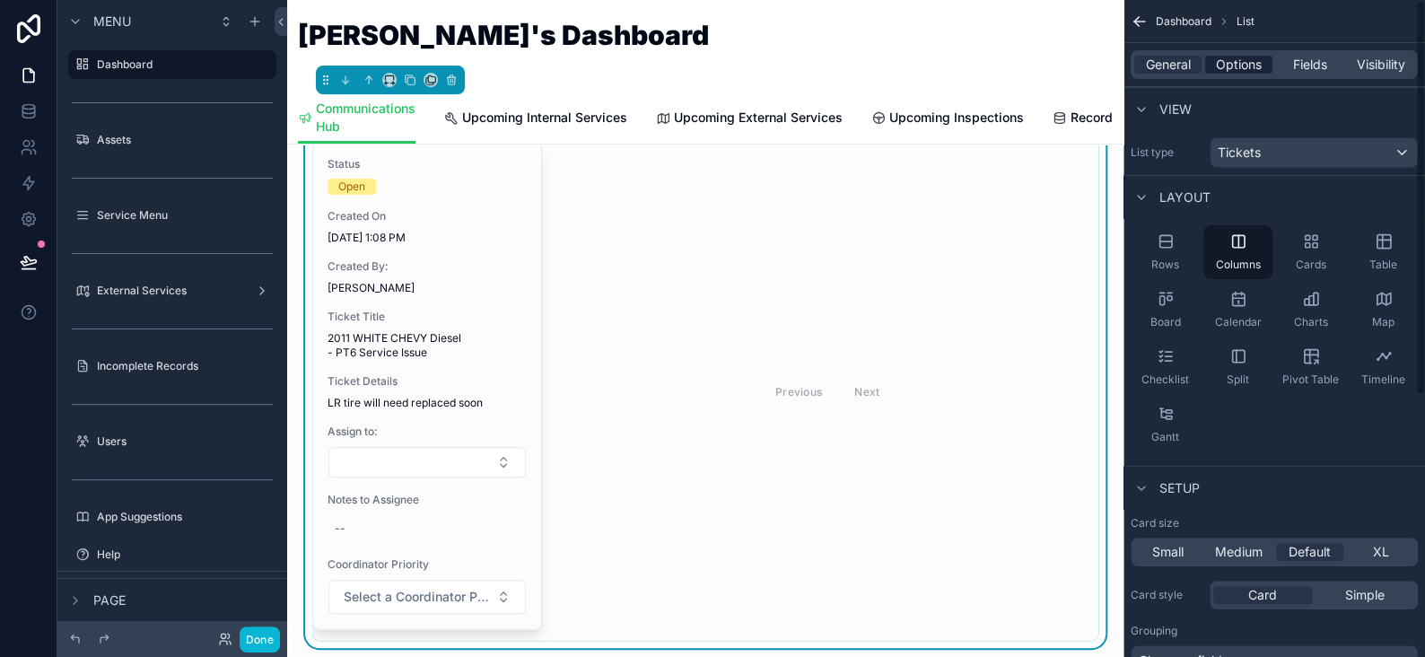
click at [1249, 68] on span "Options" at bounding box center [1239, 65] width 46 height 18
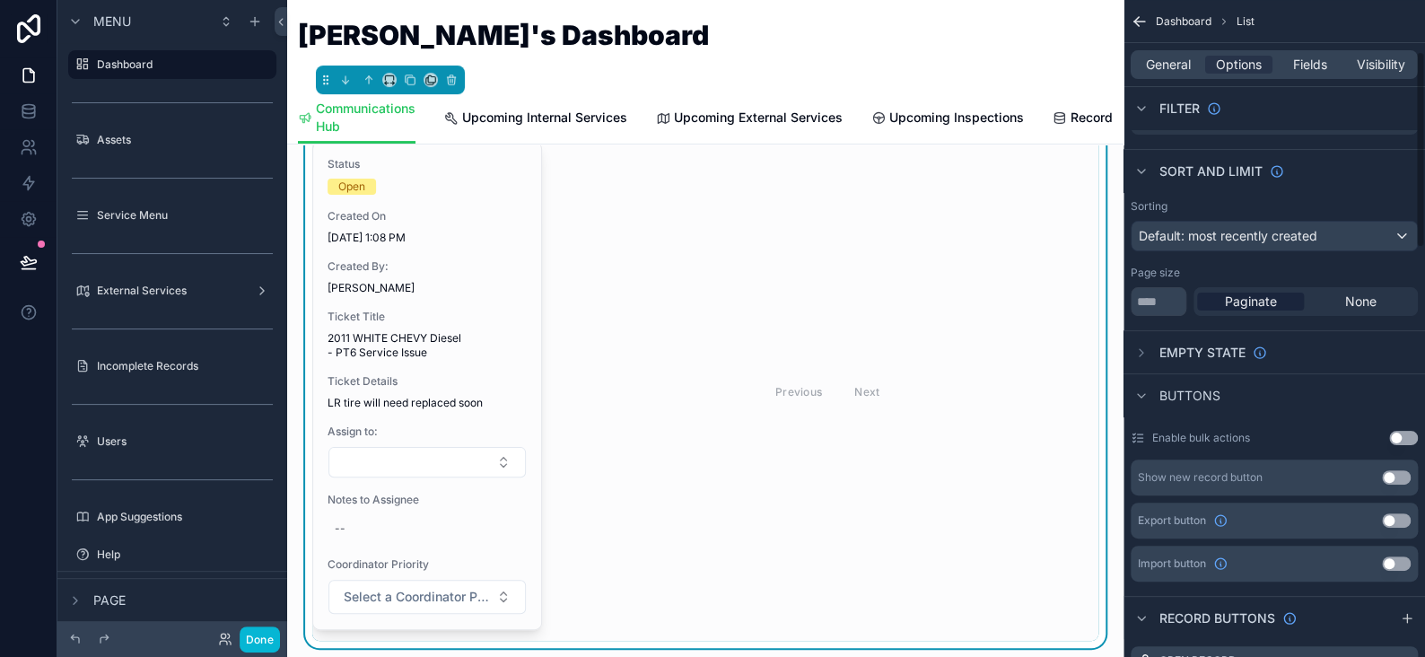
scroll to position [180, 0]
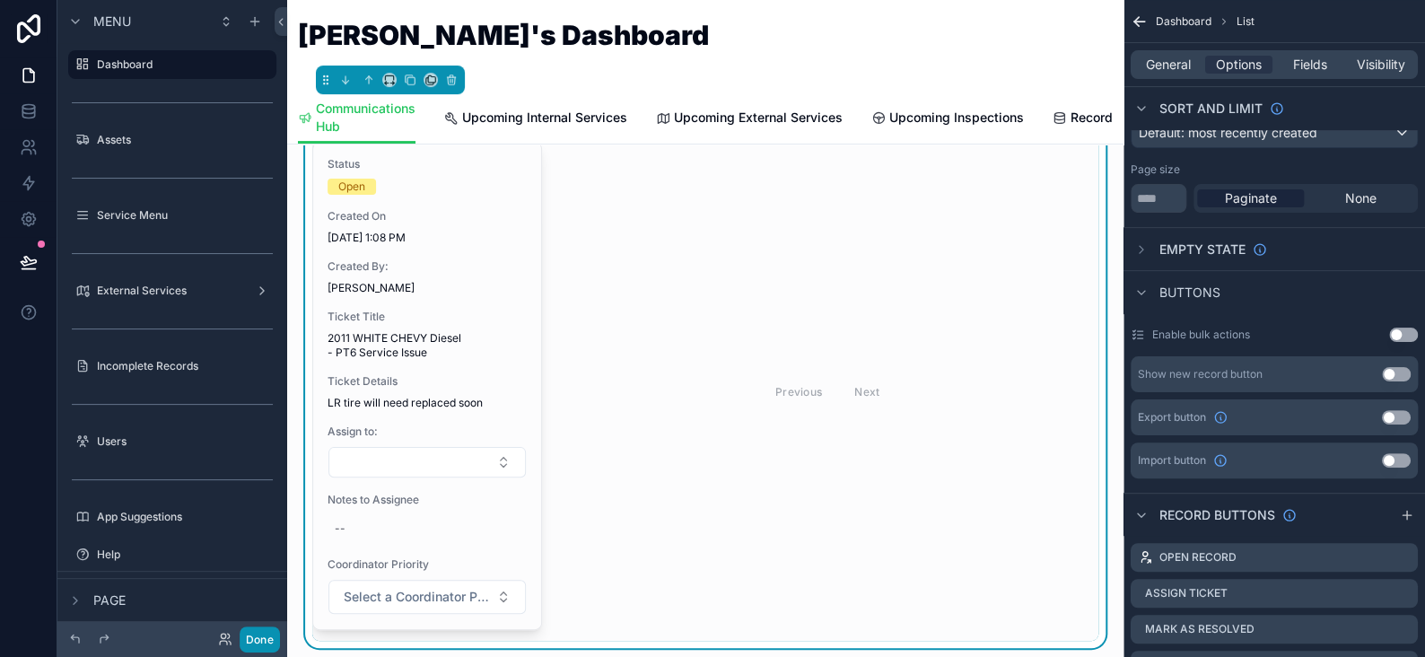
click at [261, 636] on button "Done" at bounding box center [260, 640] width 40 height 26
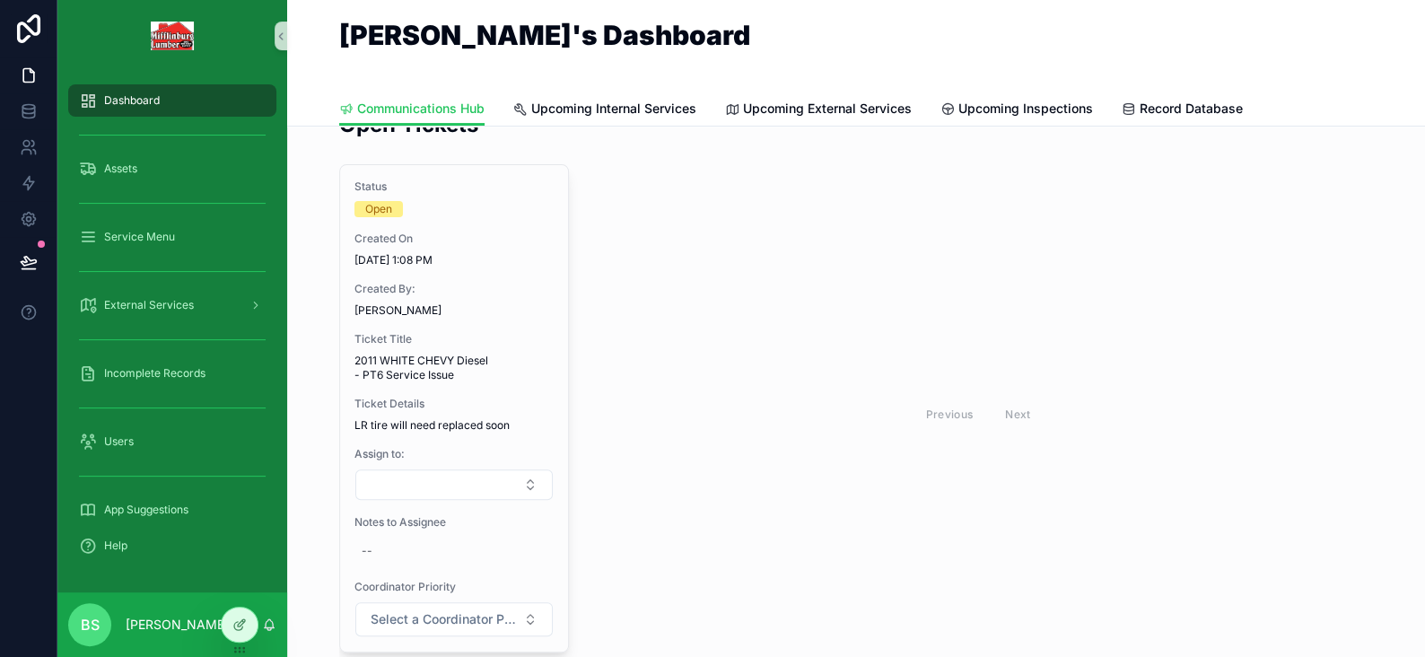
scroll to position [90, 0]
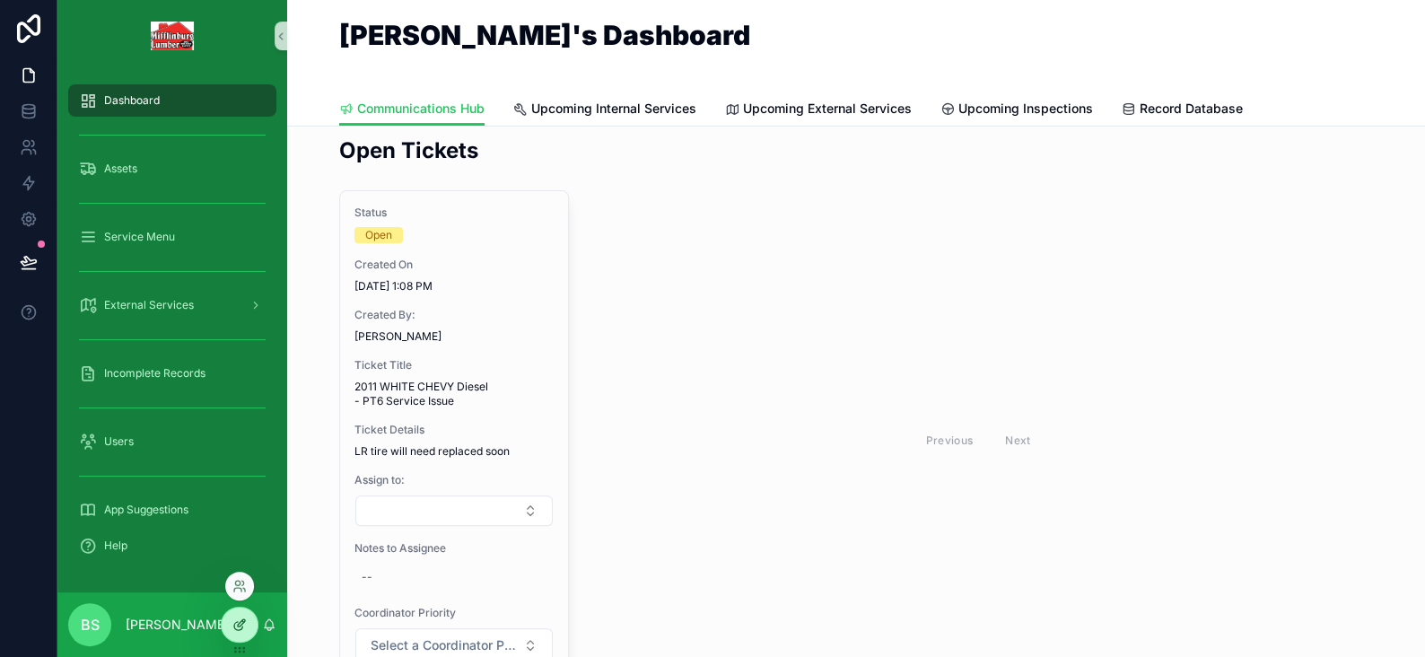
click at [246, 621] on icon at bounding box center [239, 625] width 14 height 14
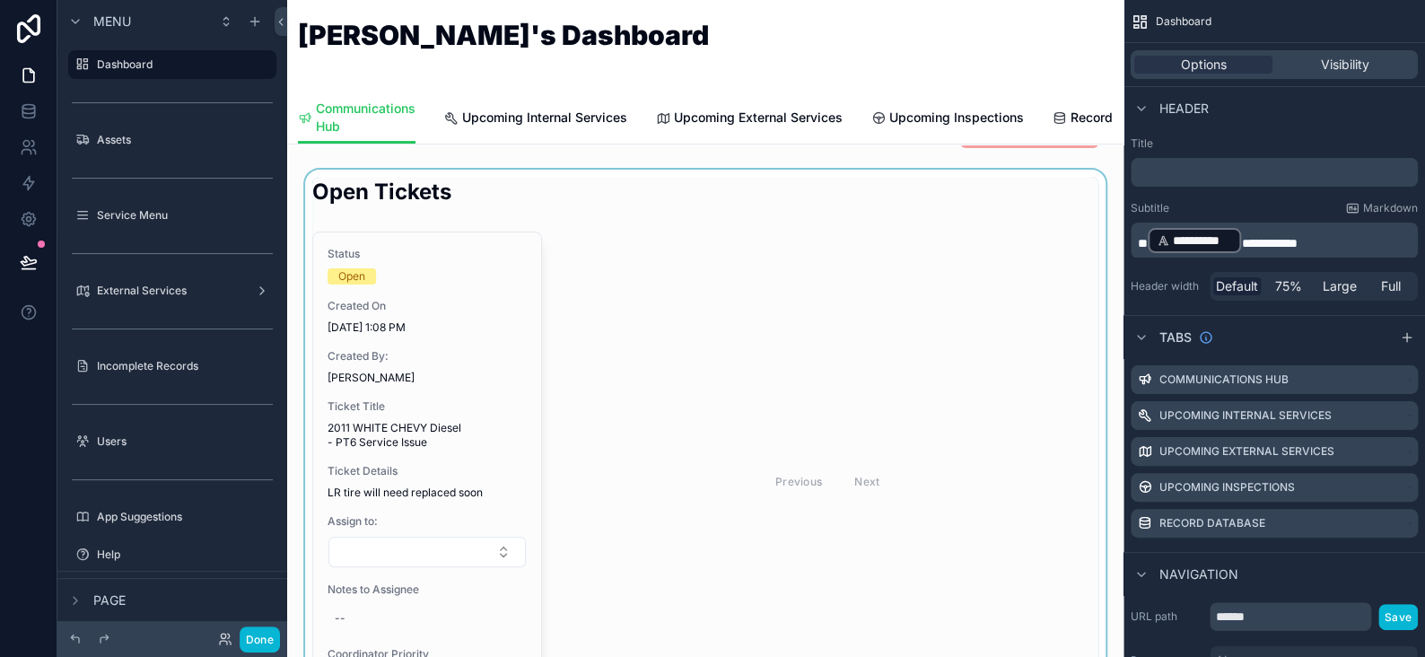
click at [594, 340] on div "scrollable content" at bounding box center [706, 454] width 808 height 568
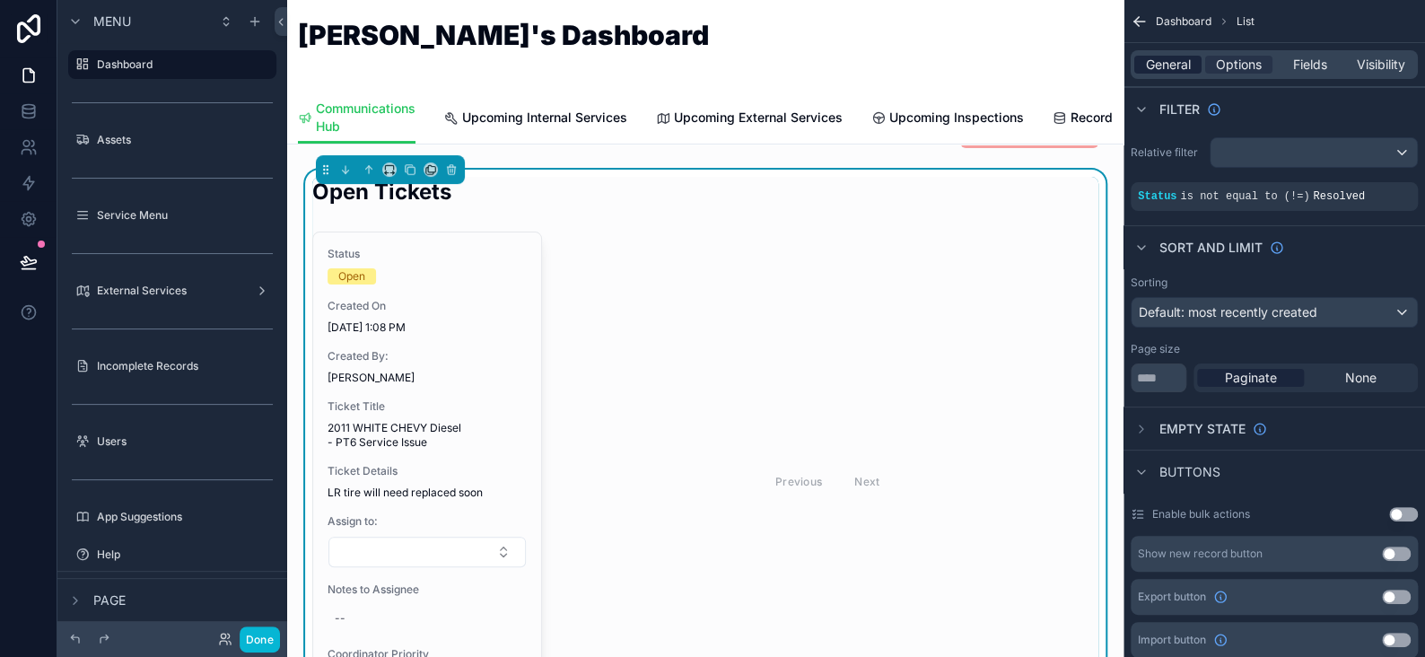
click at [1180, 69] on span "General" at bounding box center [1168, 65] width 45 height 18
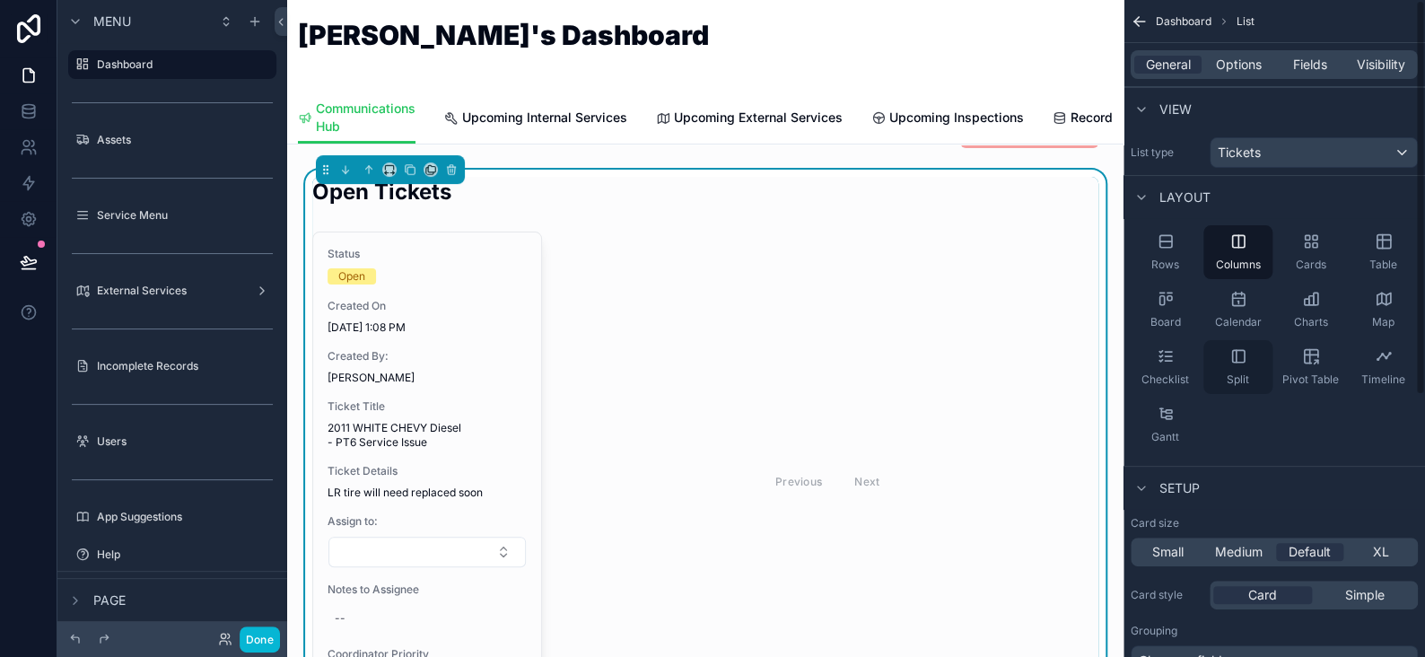
click at [1255, 382] on div "Split" at bounding box center [1238, 367] width 69 height 54
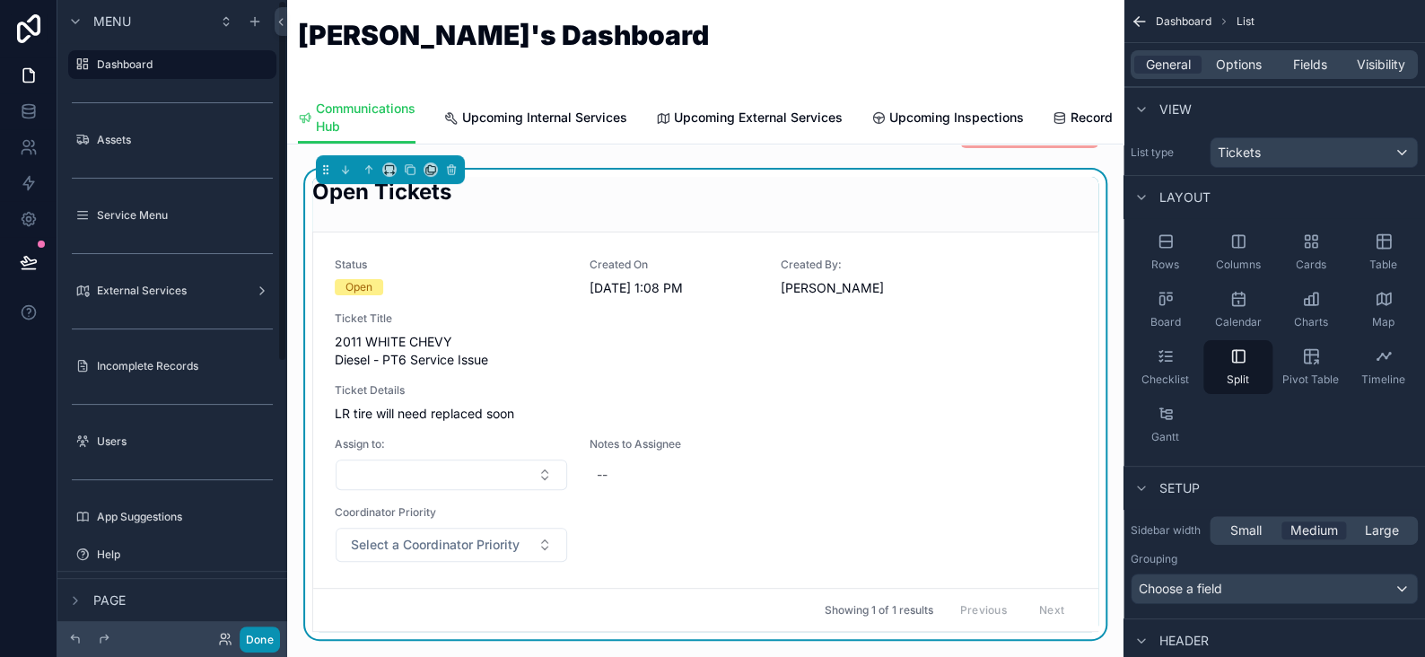
click at [259, 635] on button "Done" at bounding box center [260, 640] width 40 height 26
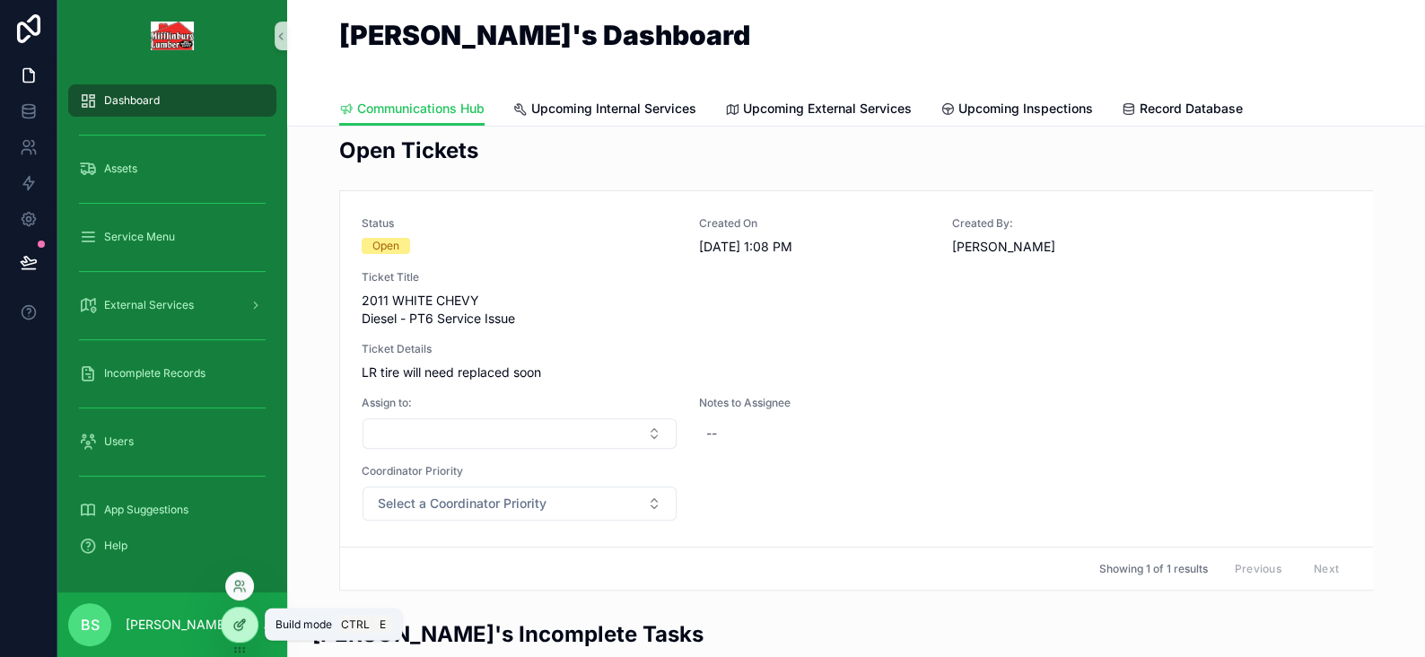
click at [243, 620] on icon at bounding box center [239, 625] width 14 height 14
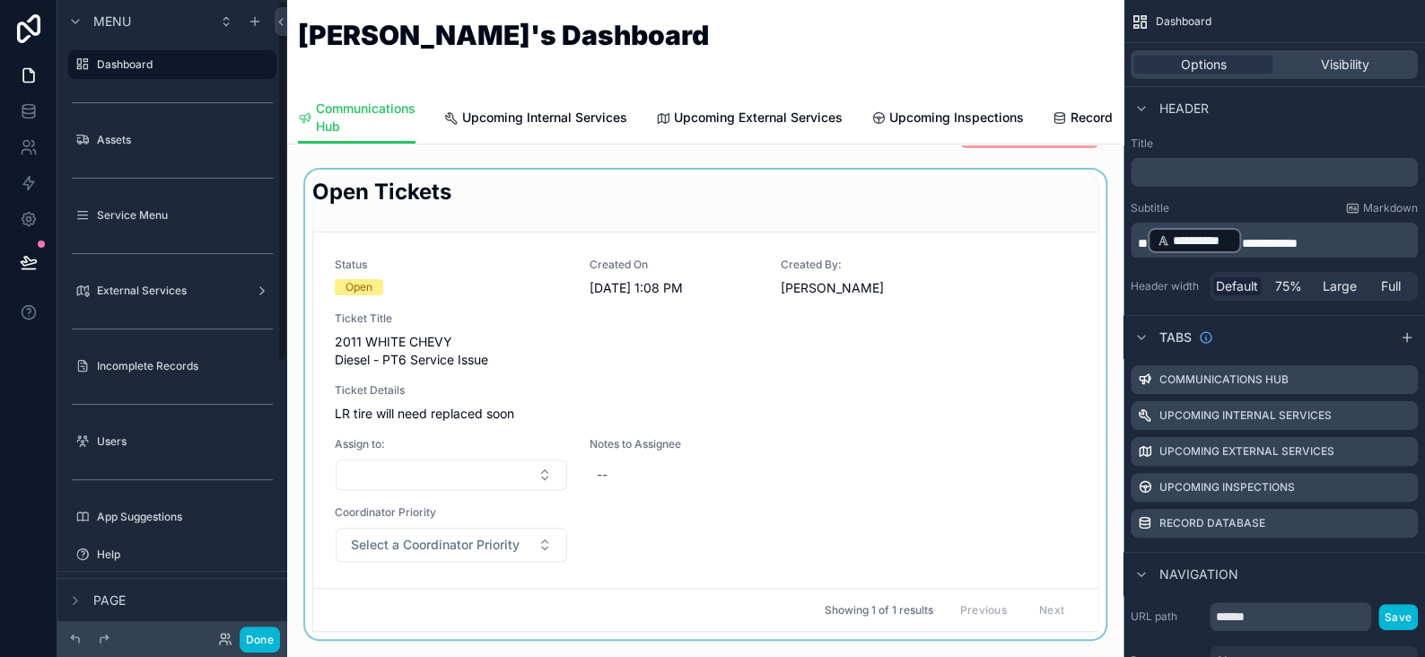
click at [450, 264] on div "scrollable content" at bounding box center [706, 404] width 808 height 469
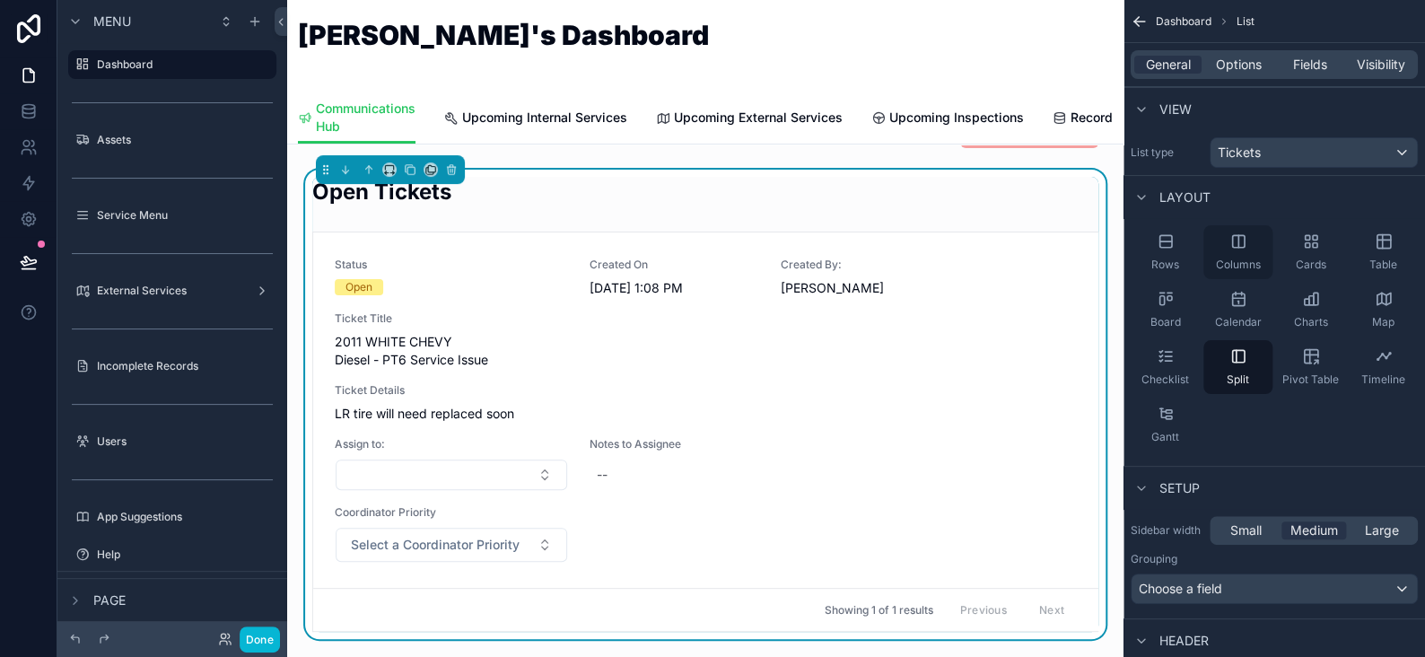
click at [1255, 249] on div "Columns" at bounding box center [1238, 252] width 69 height 54
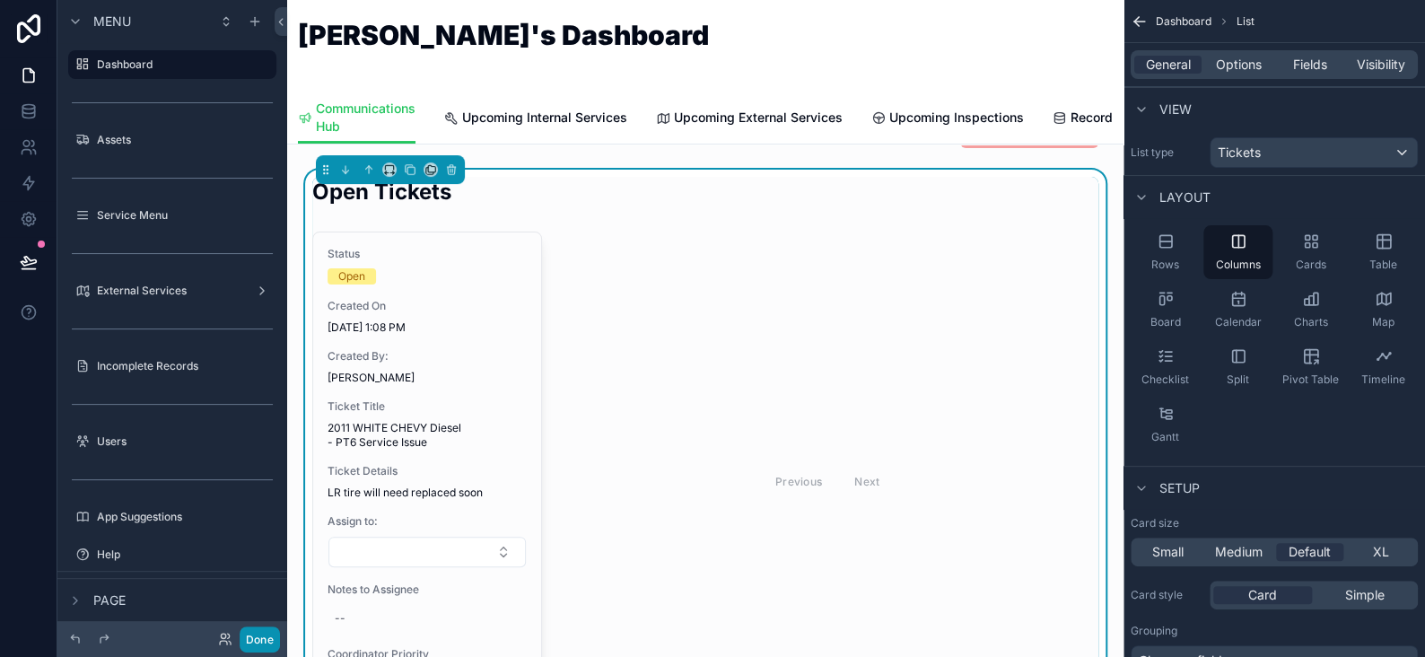
click at [265, 639] on button "Done" at bounding box center [260, 640] width 40 height 26
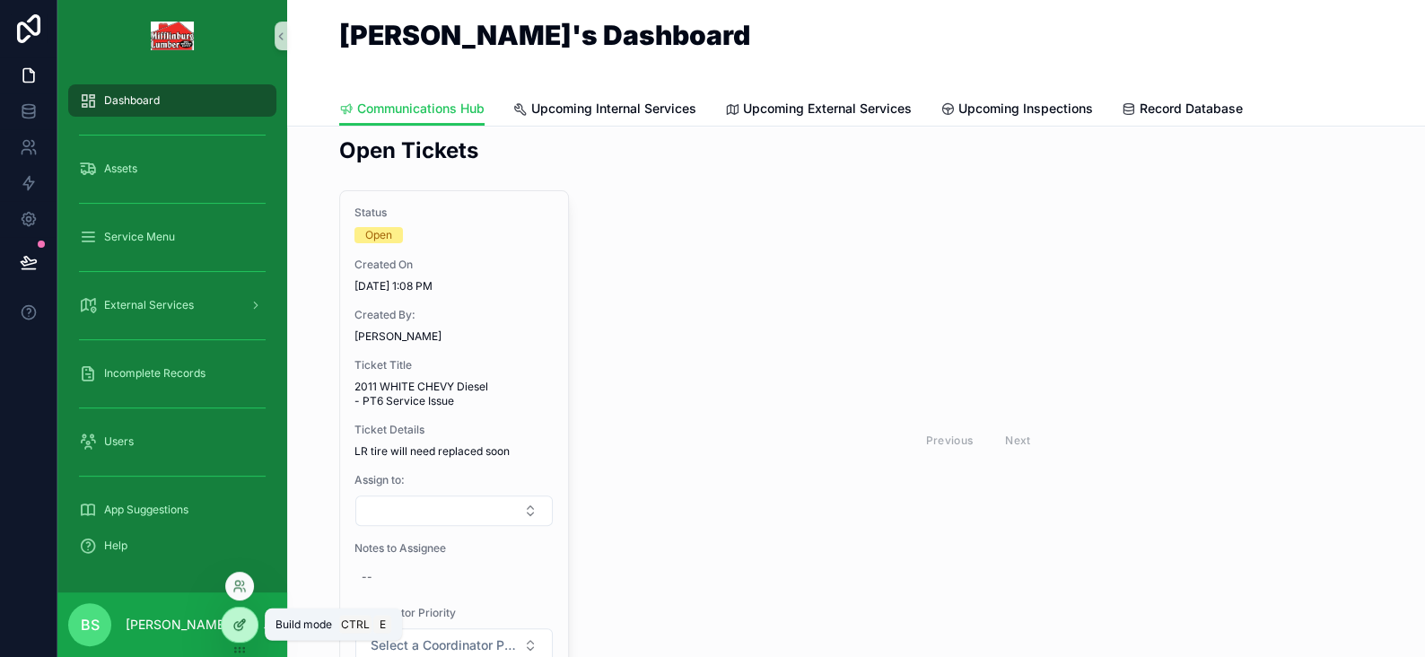
click at [240, 629] on icon at bounding box center [238, 626] width 8 height 8
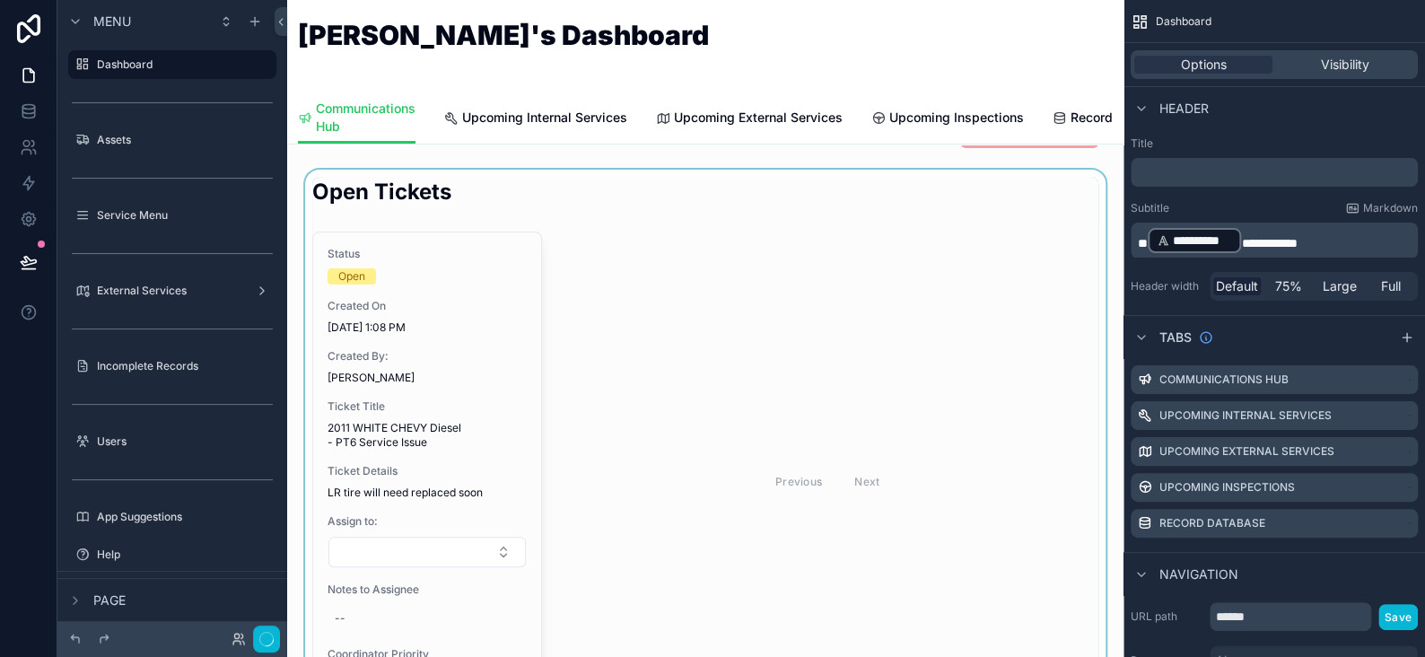
click at [469, 294] on div "scrollable content" at bounding box center [706, 454] width 808 height 568
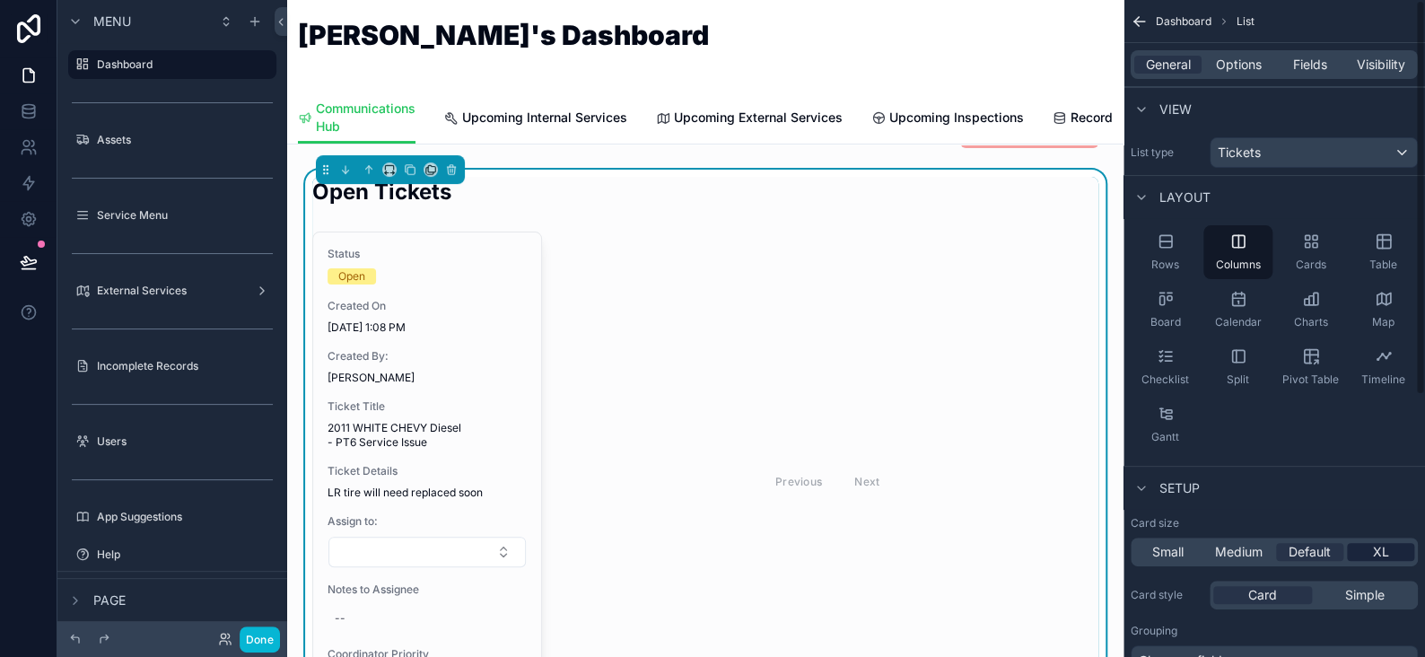
click at [1380, 557] on span "XL" at bounding box center [1381, 552] width 16 height 18
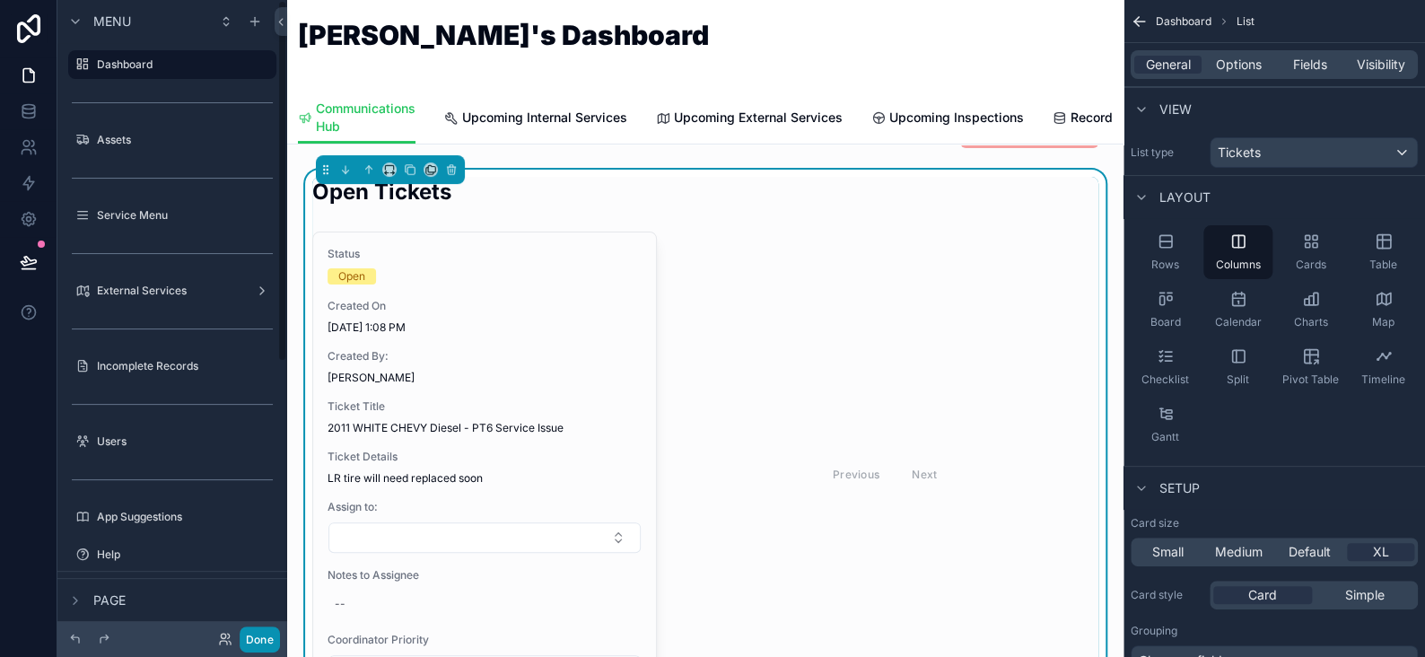
click at [257, 635] on button "Done" at bounding box center [260, 640] width 40 height 26
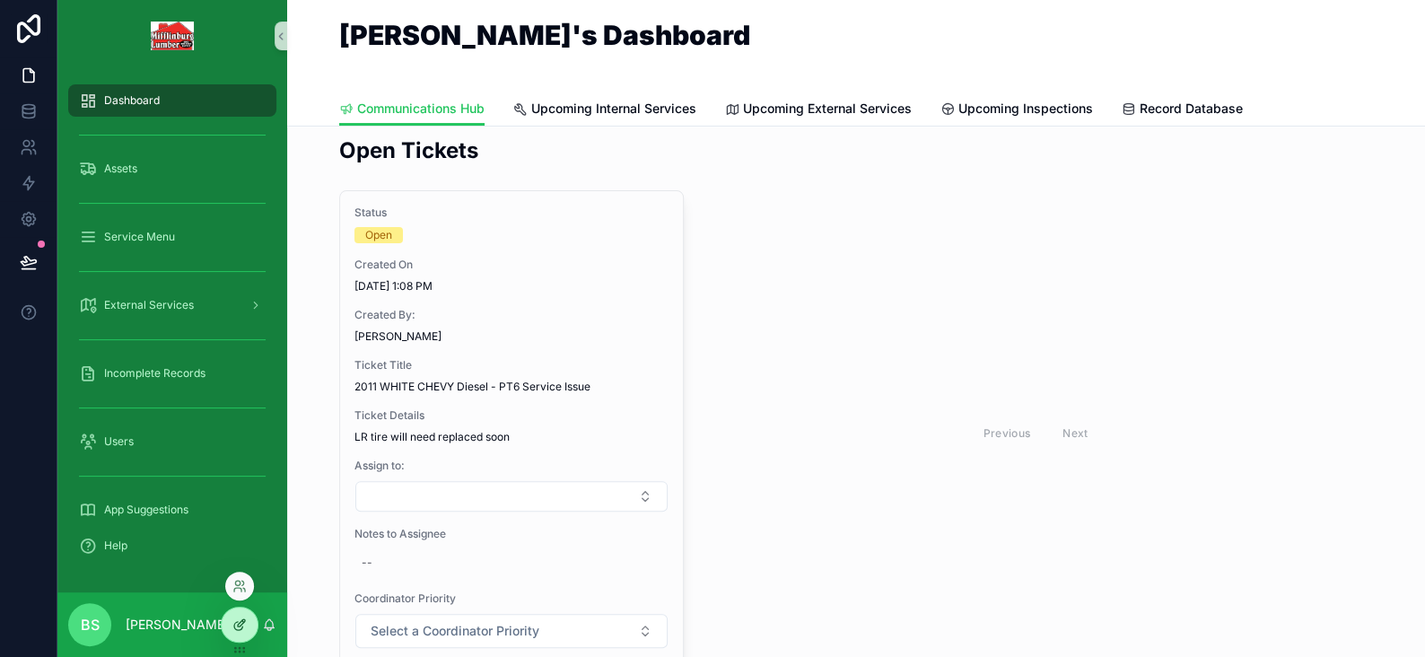
click at [233, 621] on icon at bounding box center [239, 625] width 14 height 14
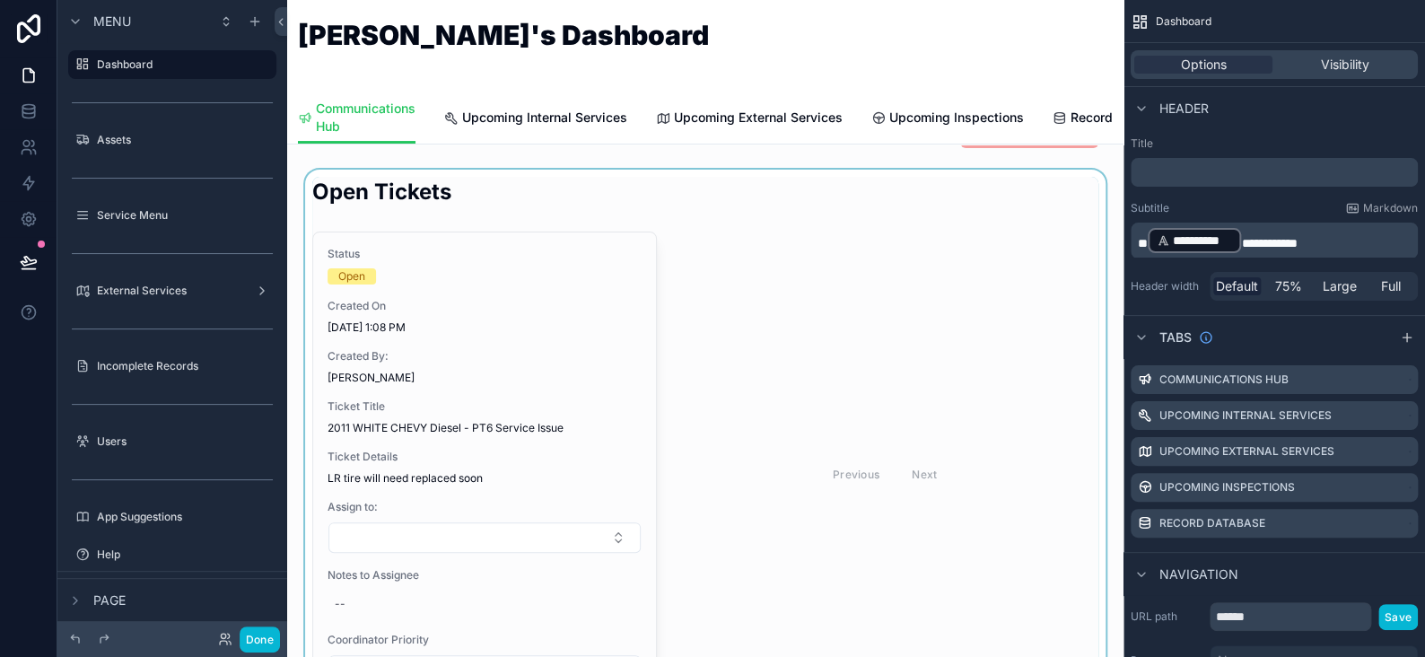
click at [470, 353] on div "scrollable content" at bounding box center [706, 447] width 808 height 554
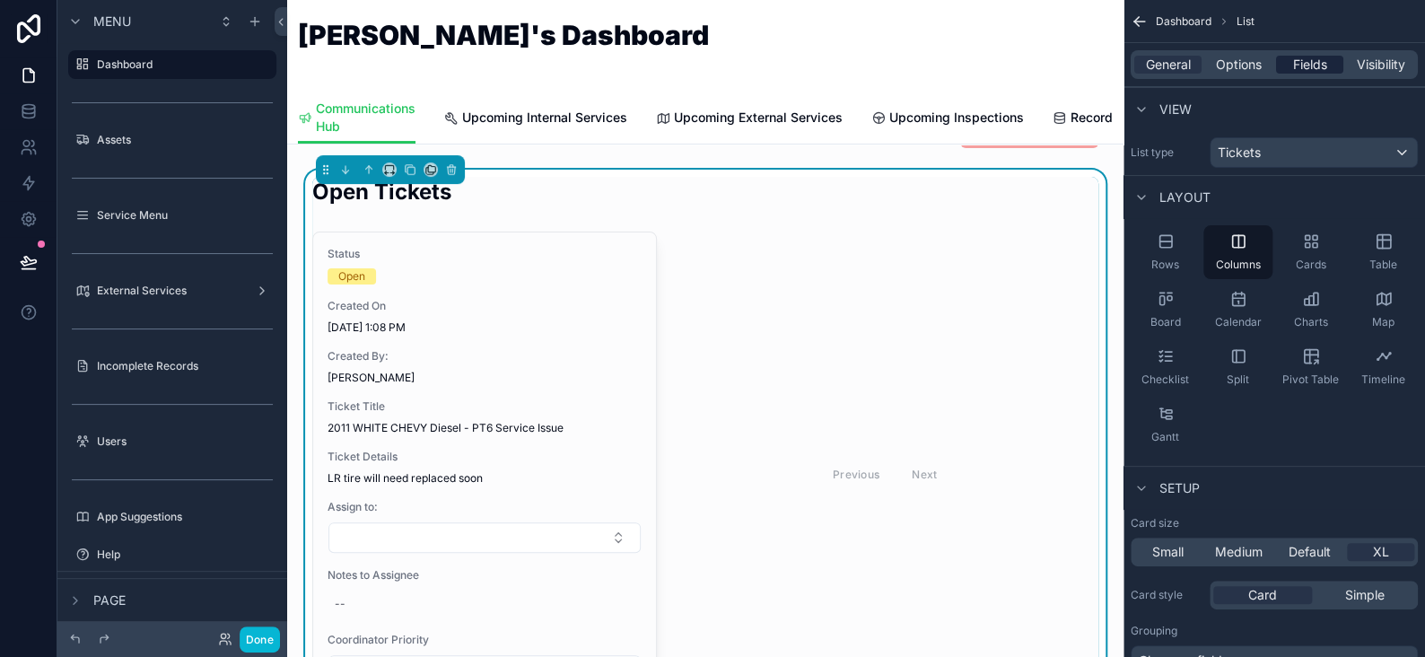
click at [1314, 66] on span "Fields" at bounding box center [1310, 65] width 34 height 18
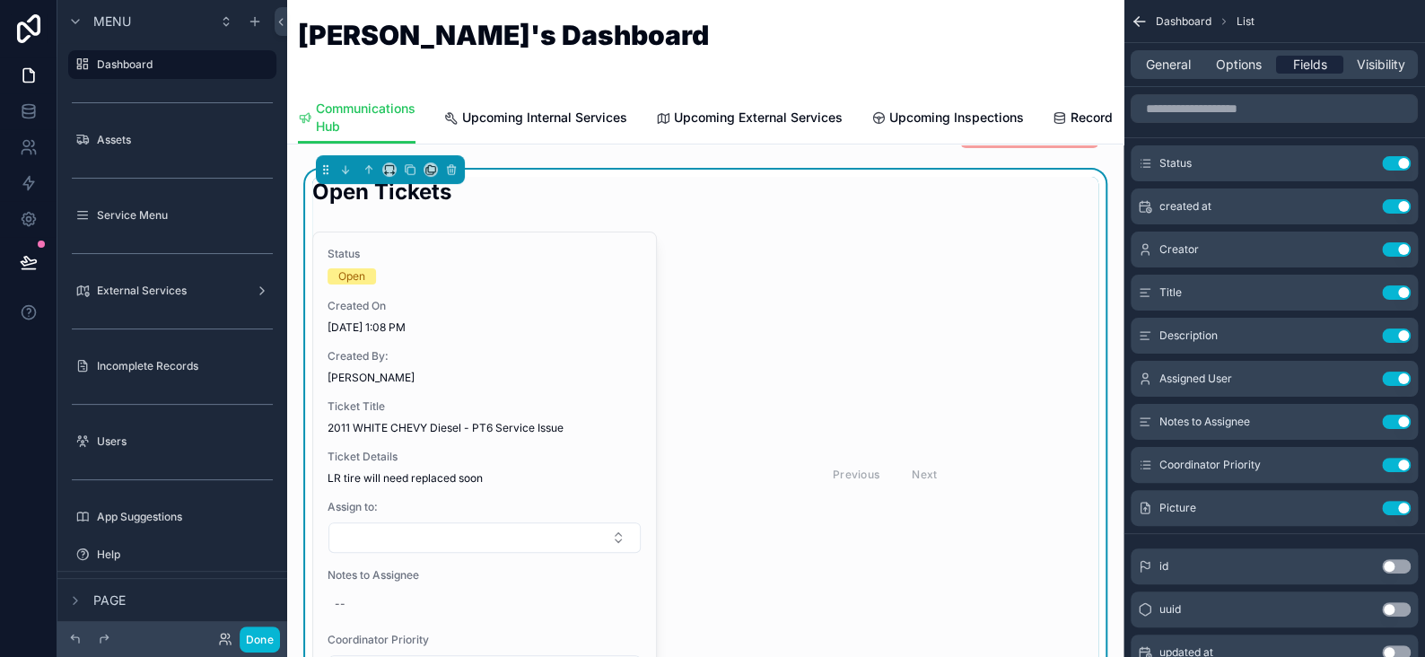
click at [1303, 64] on span "Fields" at bounding box center [1310, 65] width 34 height 18
click at [1171, 79] on div "General Options Fields Visibility" at bounding box center [1275, 64] width 302 height 43
click at [1169, 70] on span "General" at bounding box center [1168, 65] width 45 height 18
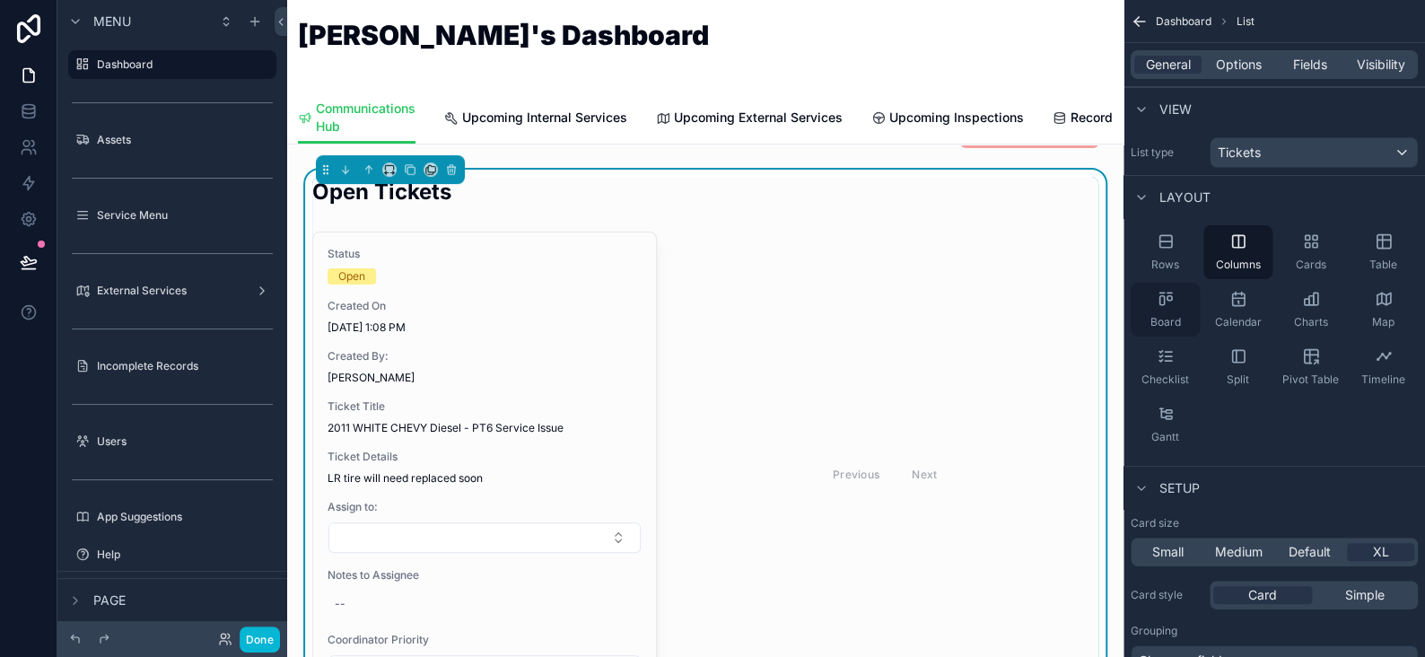
click at [1174, 306] on div "Board" at bounding box center [1165, 310] width 69 height 54
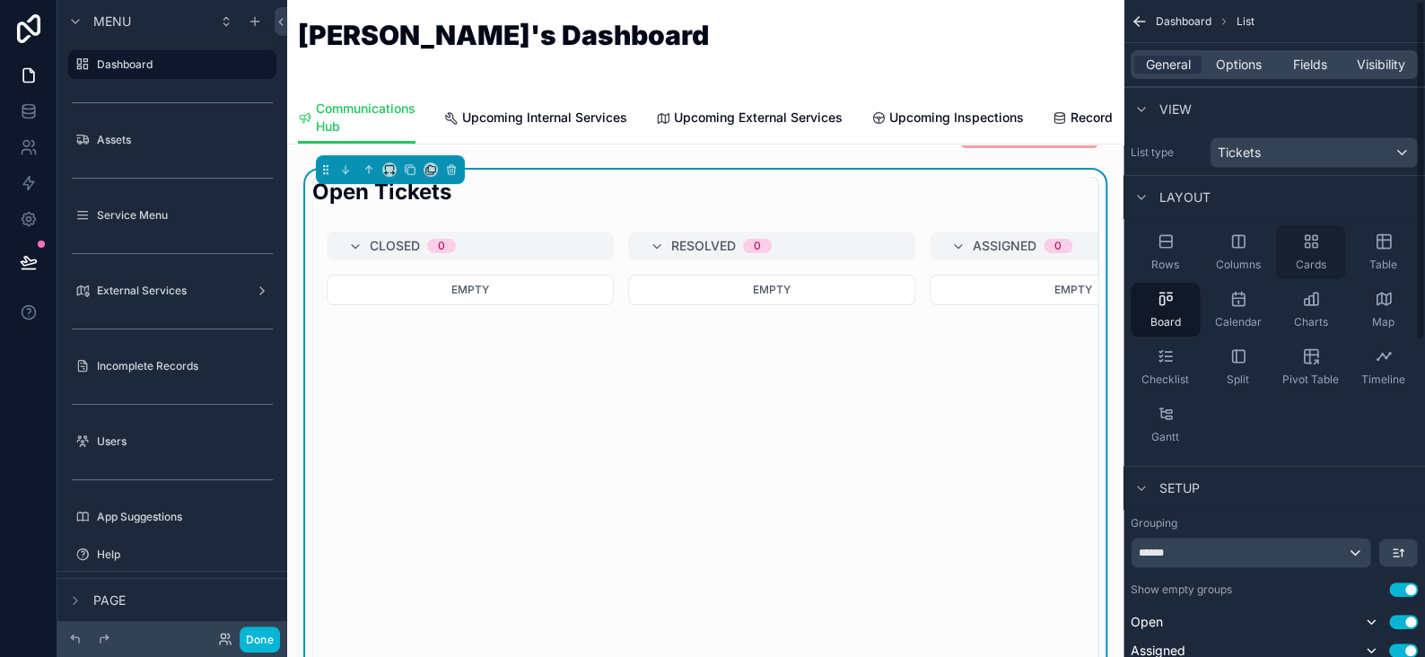
click at [1299, 245] on div "Cards" at bounding box center [1310, 252] width 69 height 54
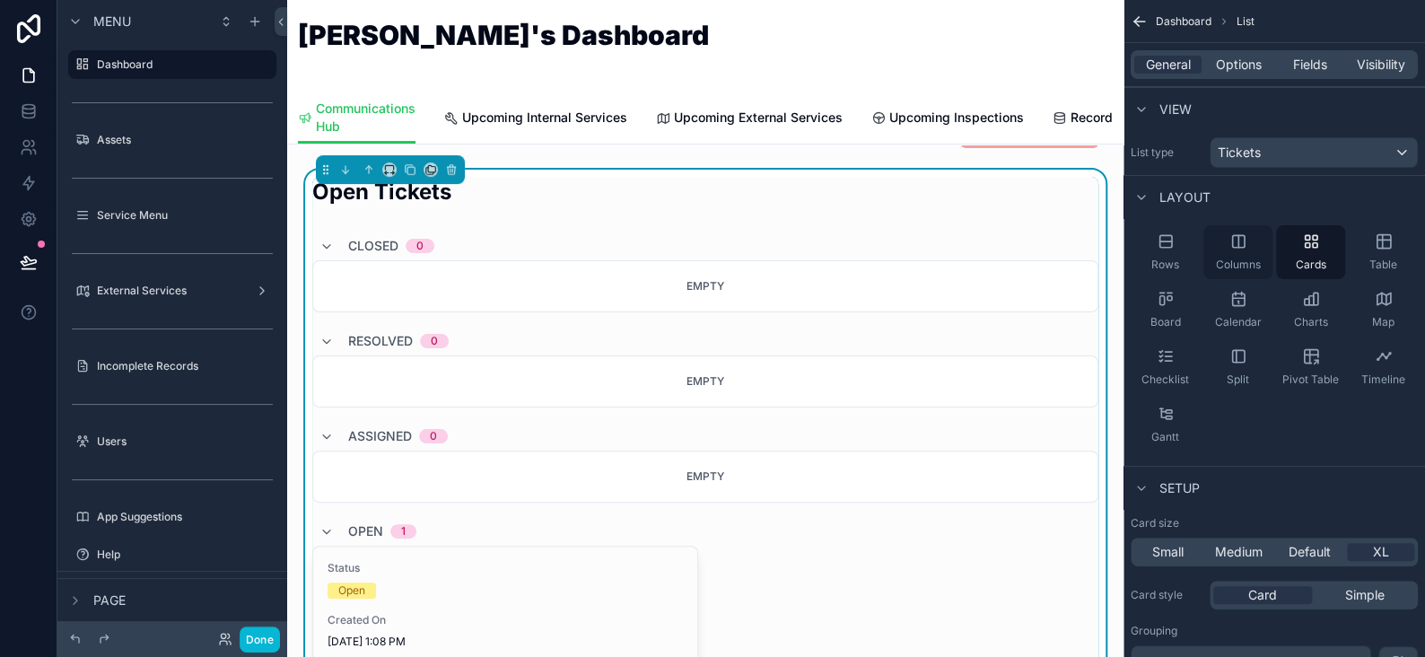
click at [1239, 248] on icon "scrollable content" at bounding box center [1239, 241] width 18 height 18
click at [1239, 251] on div "Columns" at bounding box center [1238, 252] width 69 height 54
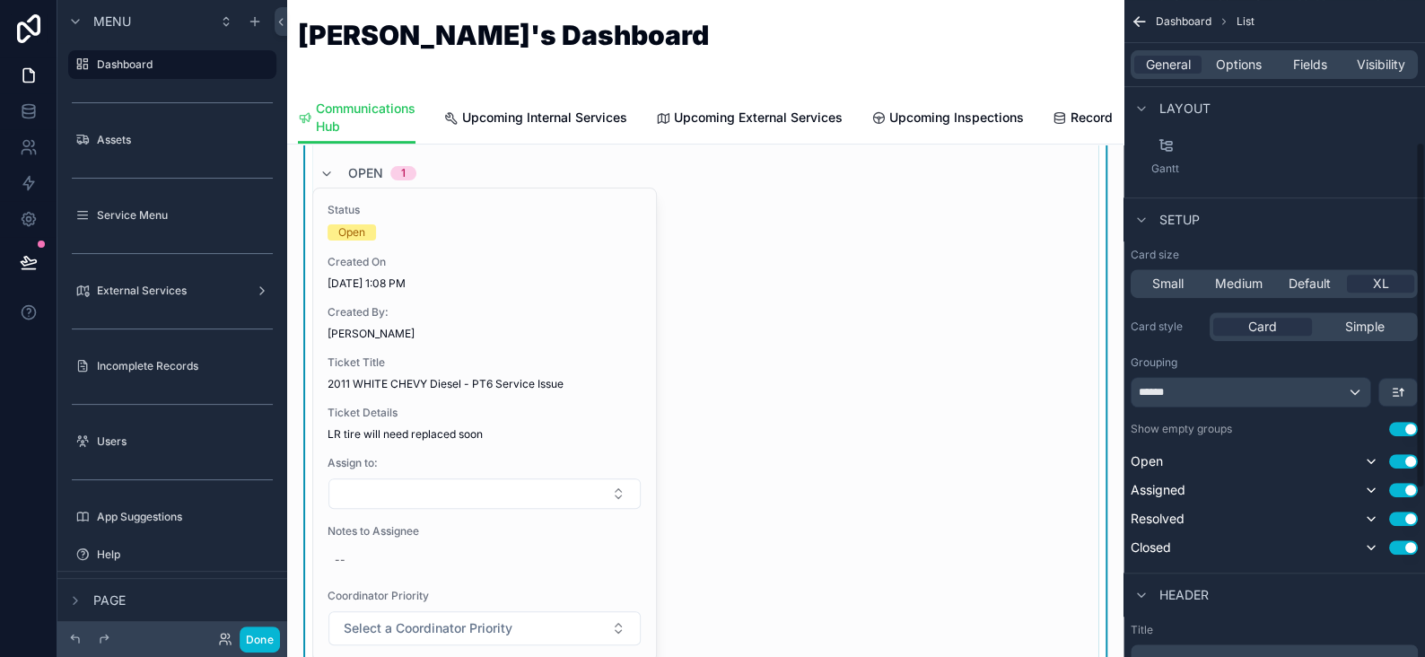
scroll to position [269, 0]
click at [1166, 390] on span "******" at bounding box center [1155, 391] width 32 height 14
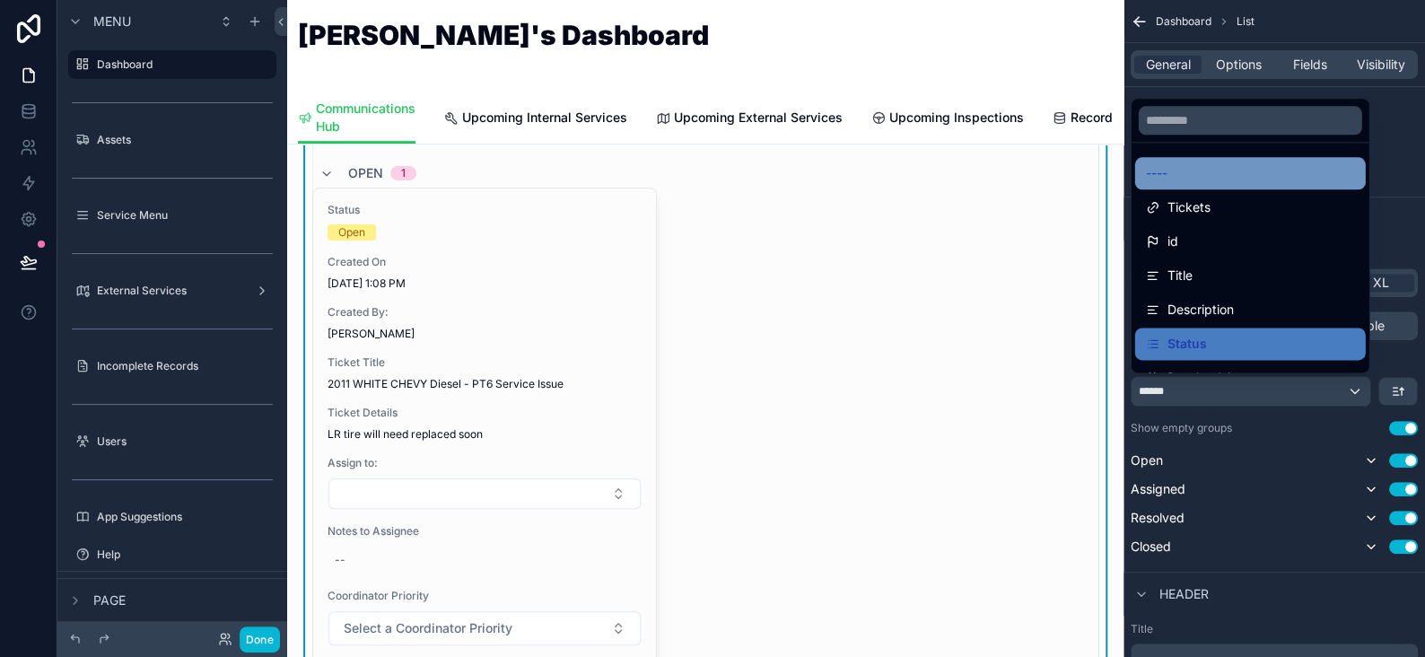
click at [1162, 185] on div "----" at bounding box center [1251, 173] width 231 height 32
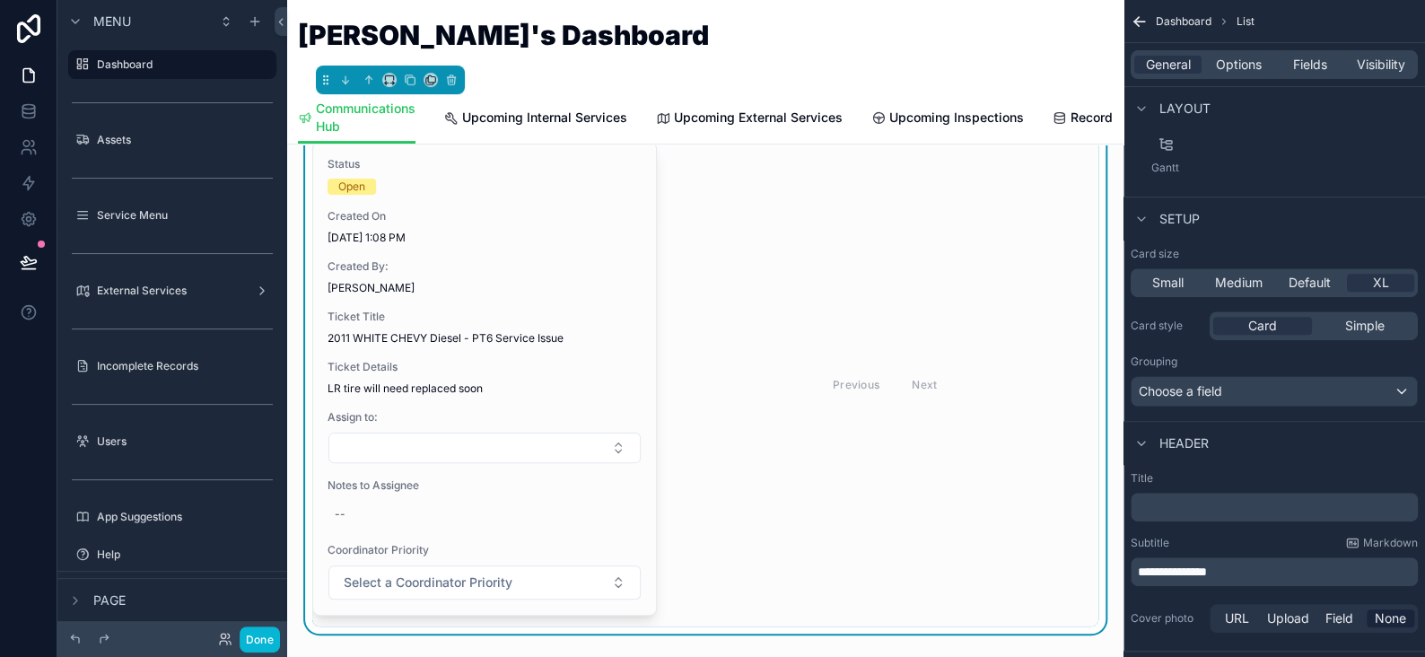
scroll to position [90, 0]
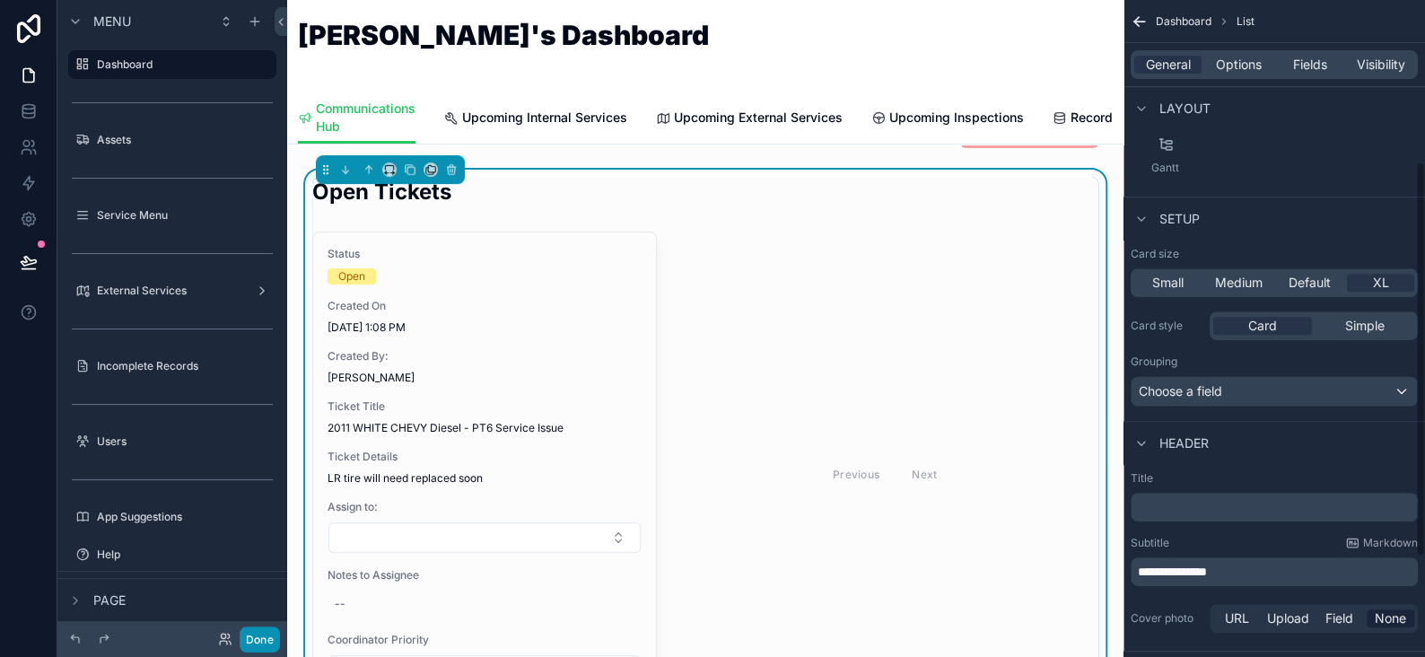
click at [241, 636] on button "Done" at bounding box center [260, 640] width 40 height 26
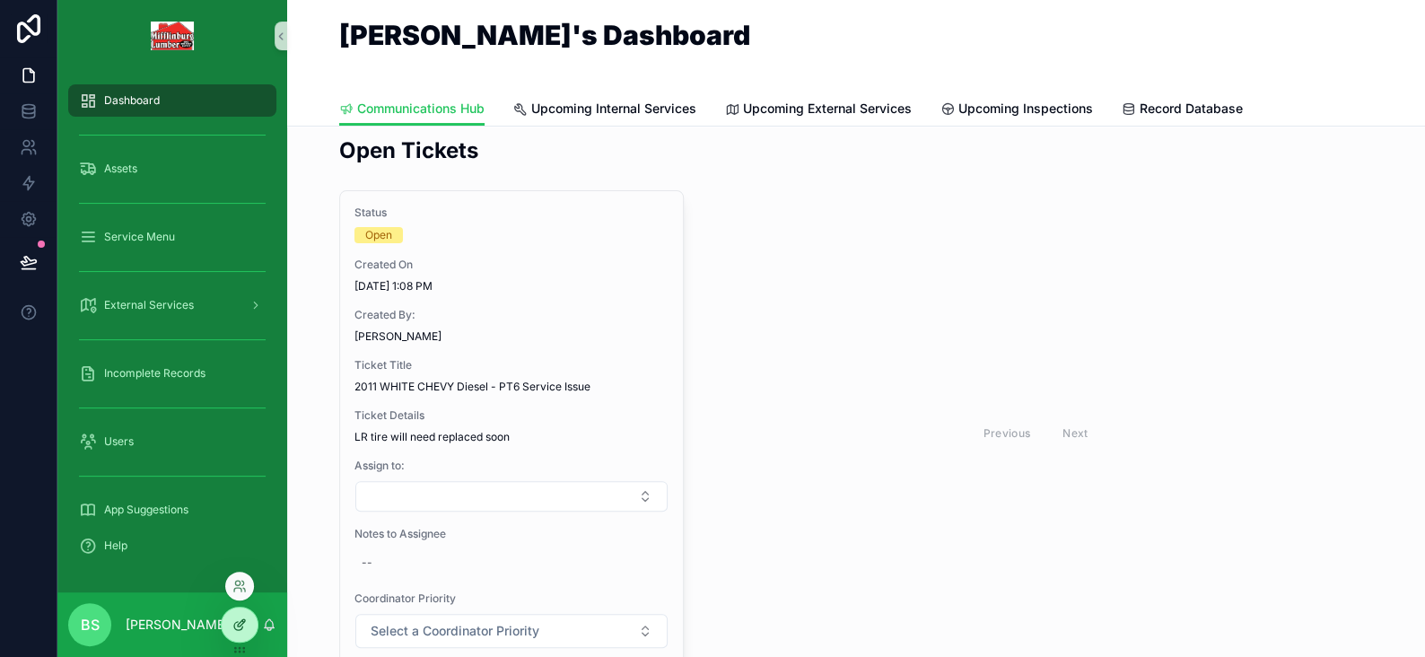
click at [238, 621] on icon at bounding box center [239, 625] width 14 height 14
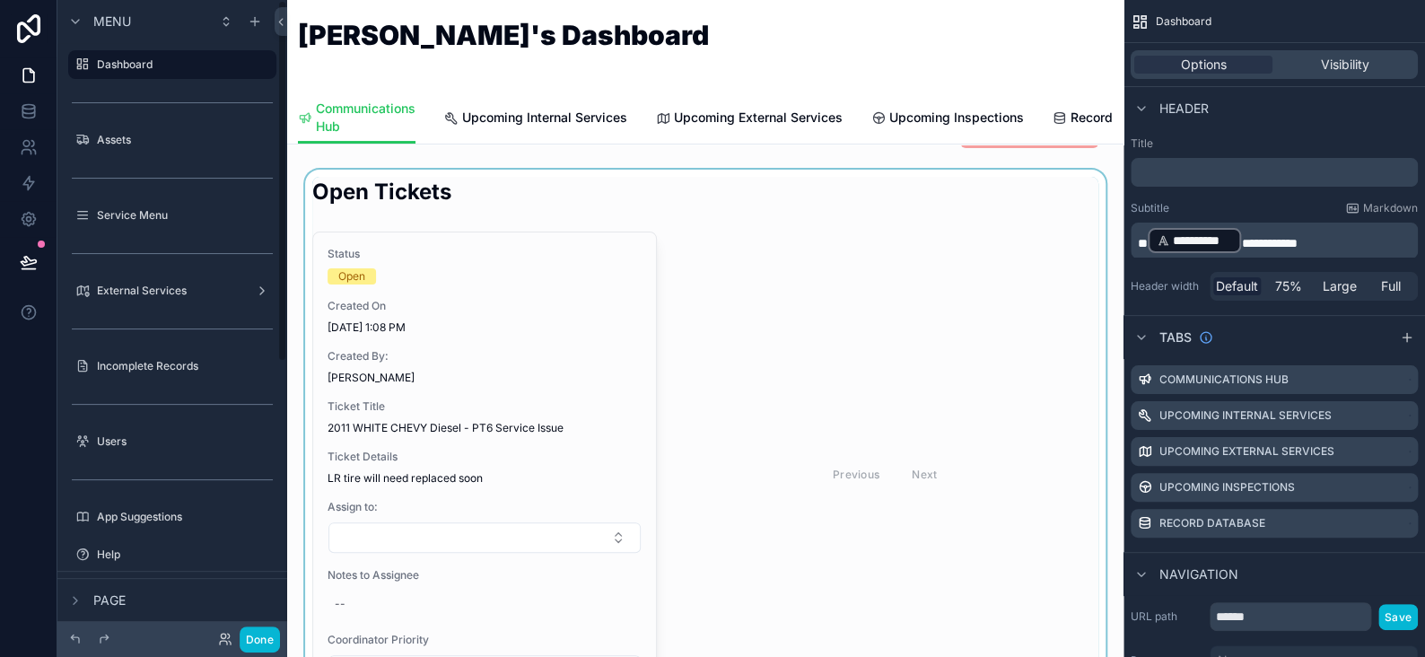
click at [452, 403] on div "scrollable content" at bounding box center [706, 447] width 808 height 554
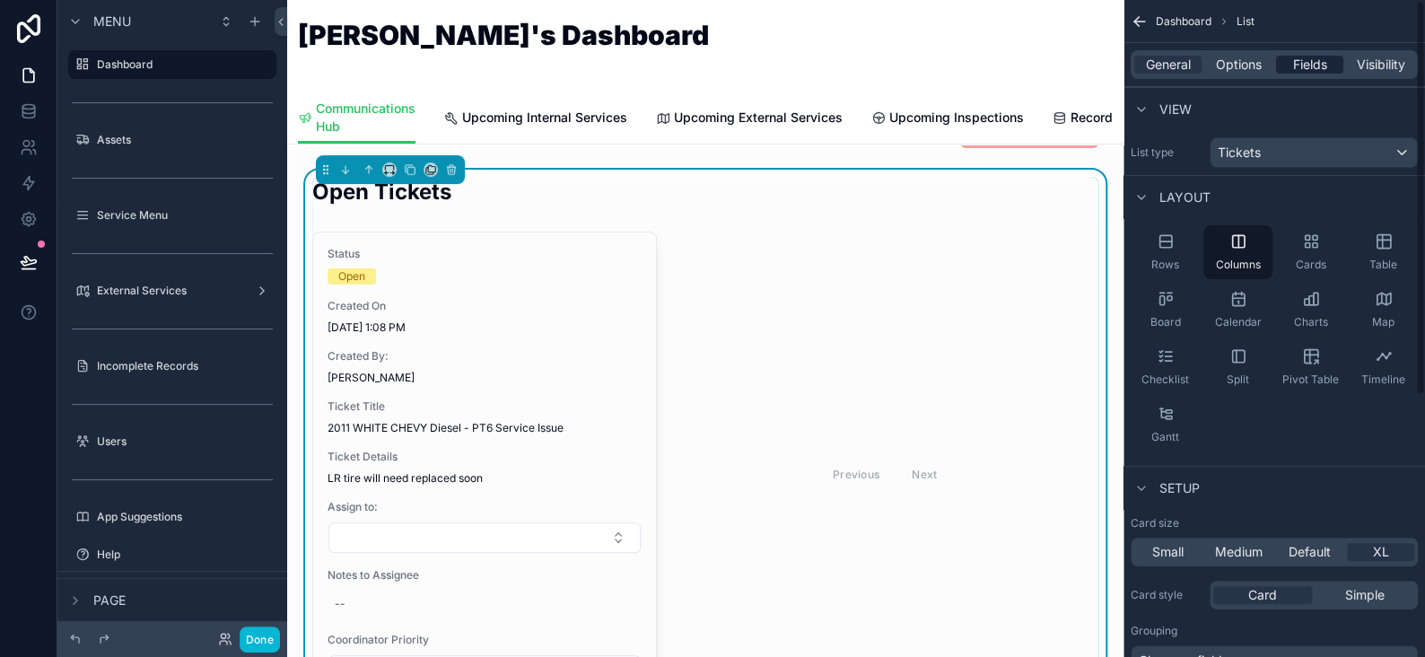
click at [1298, 64] on span "Fields" at bounding box center [1310, 65] width 34 height 18
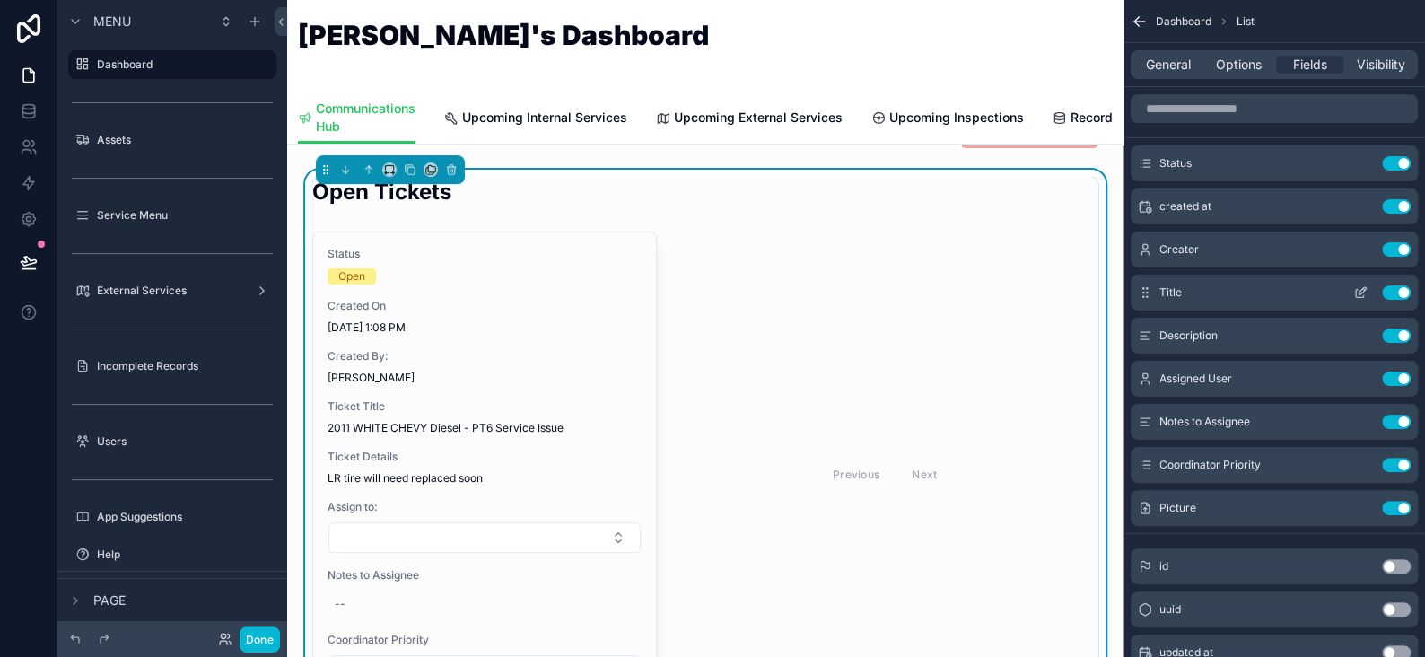
click at [1361, 293] on icon "scrollable content" at bounding box center [1362, 290] width 7 height 7
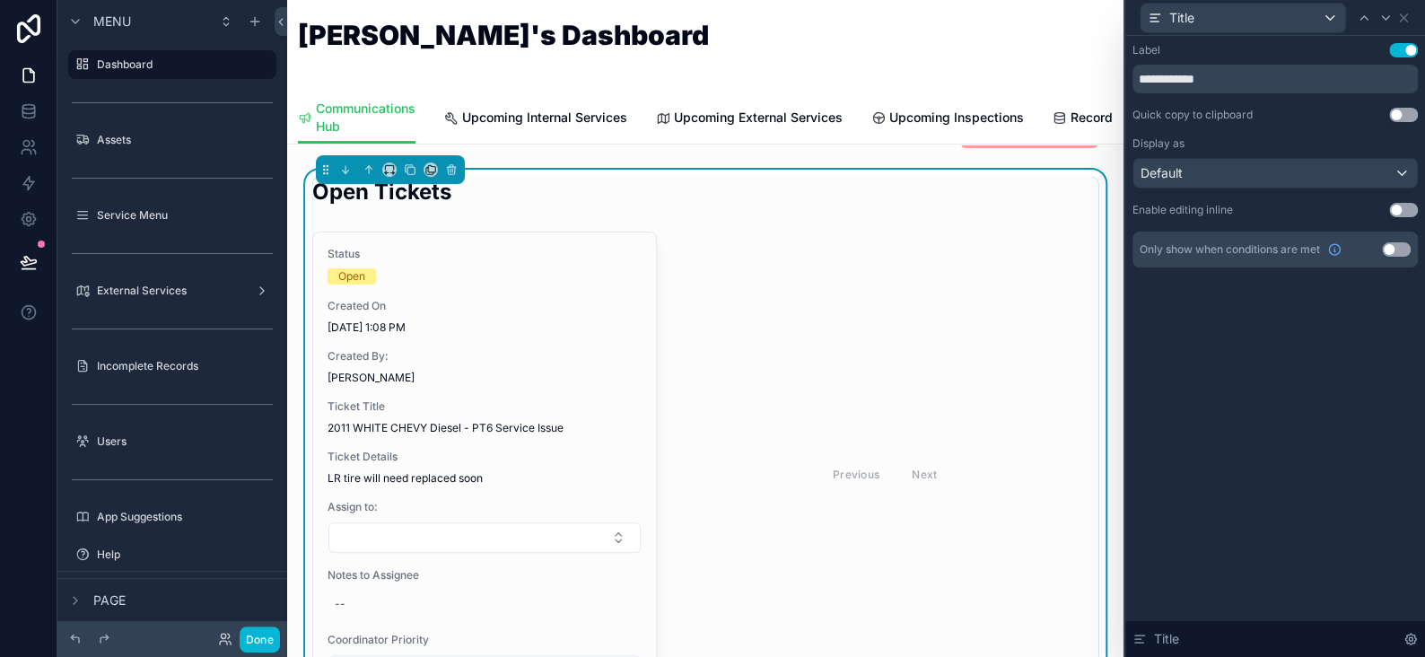
click at [1408, 46] on button "Use setting" at bounding box center [1404, 50] width 29 height 14
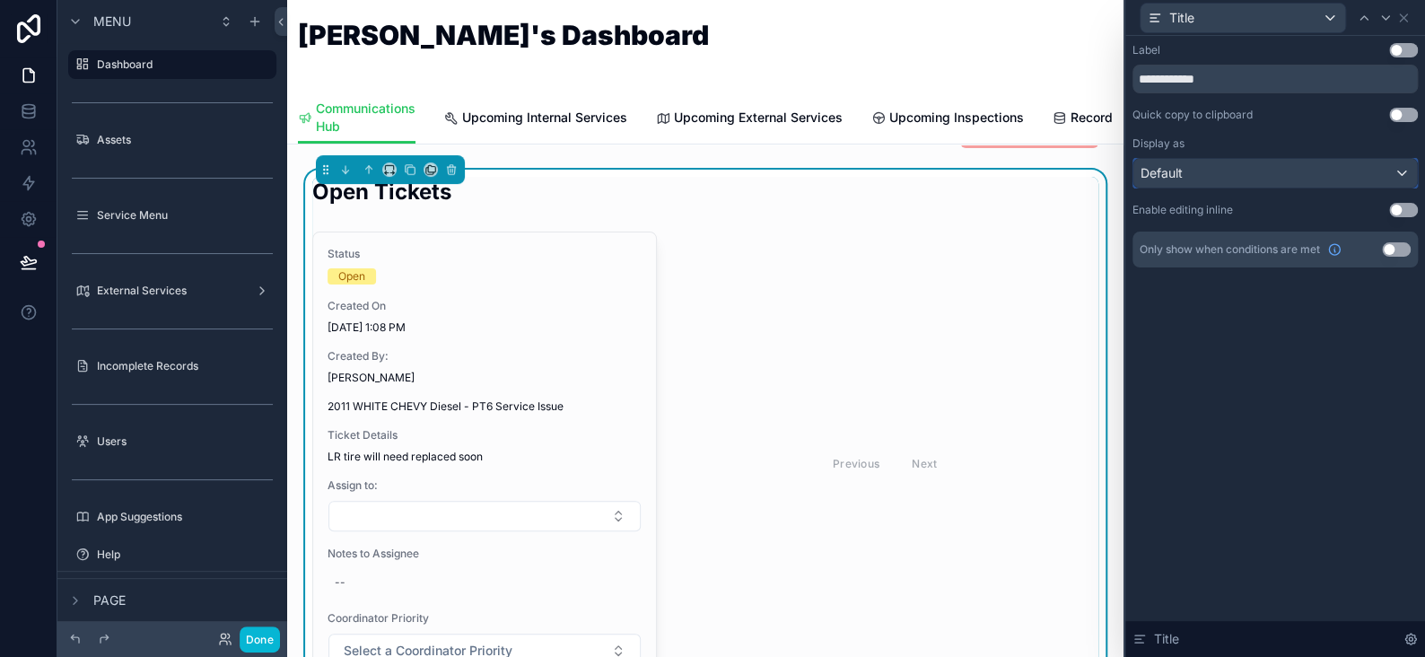
click at [1202, 177] on div "Default" at bounding box center [1276, 173] width 284 height 29
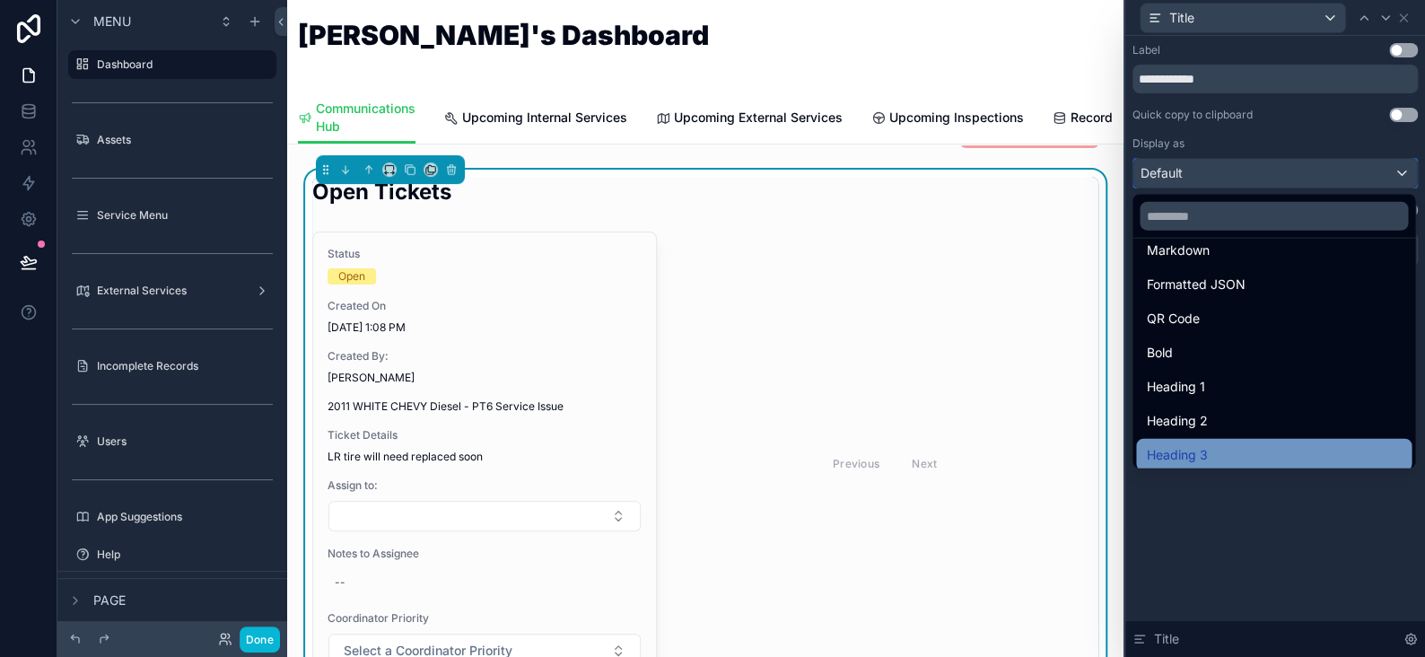
scroll to position [195, 0]
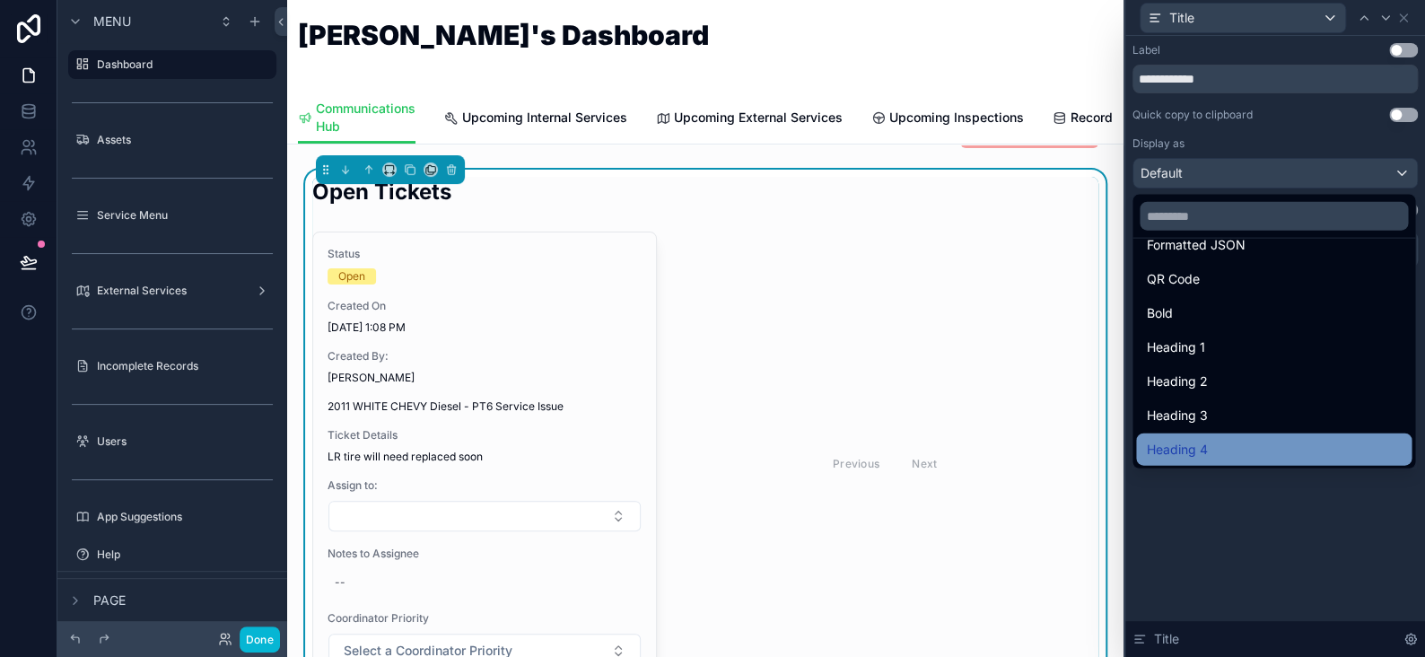
click at [1192, 452] on span "Heading 4" at bounding box center [1177, 450] width 61 height 22
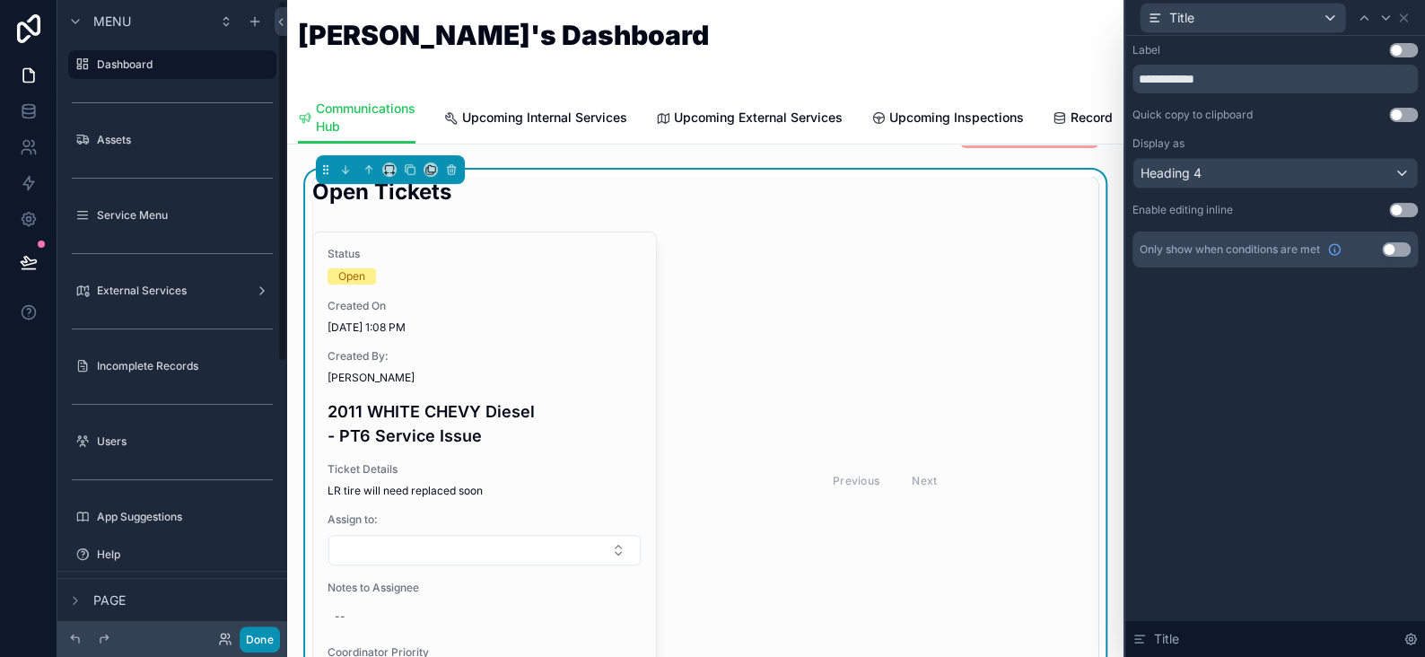
click at [268, 636] on button "Done" at bounding box center [260, 640] width 40 height 26
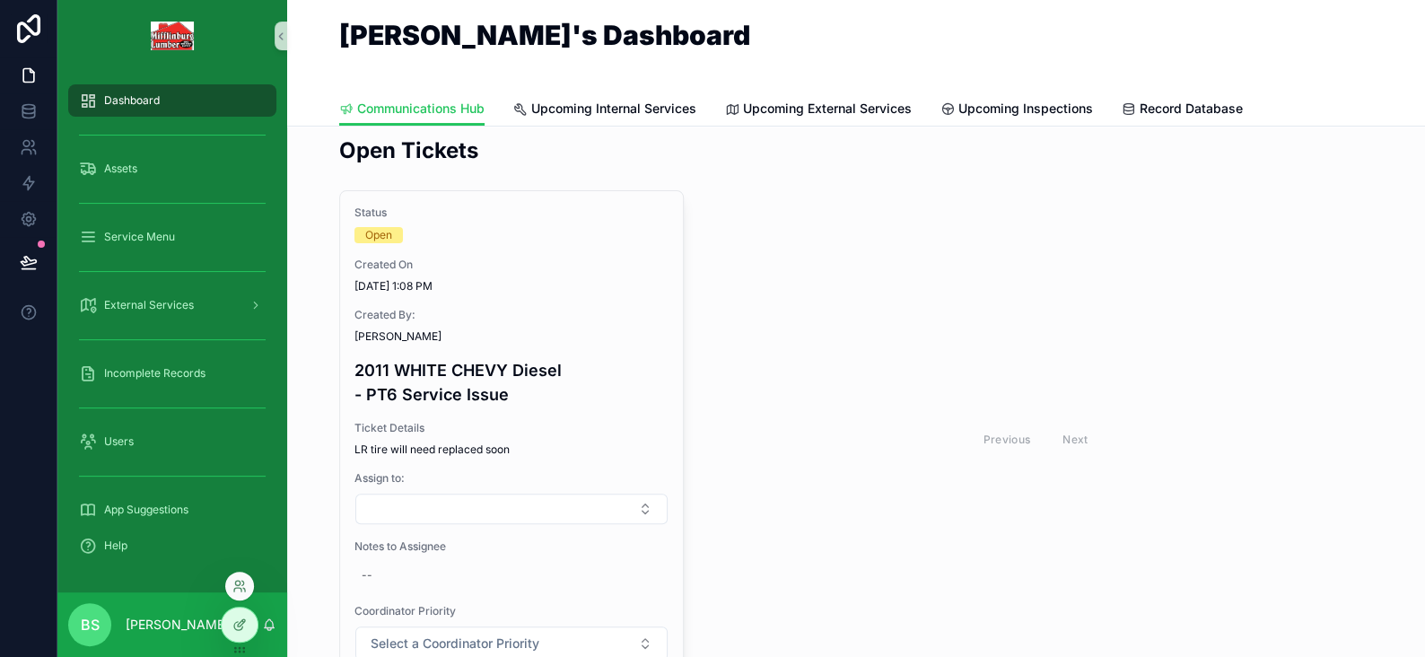
click at [248, 644] on div at bounding box center [240, 632] width 38 height 50
click at [248, 630] on div at bounding box center [240, 625] width 36 height 34
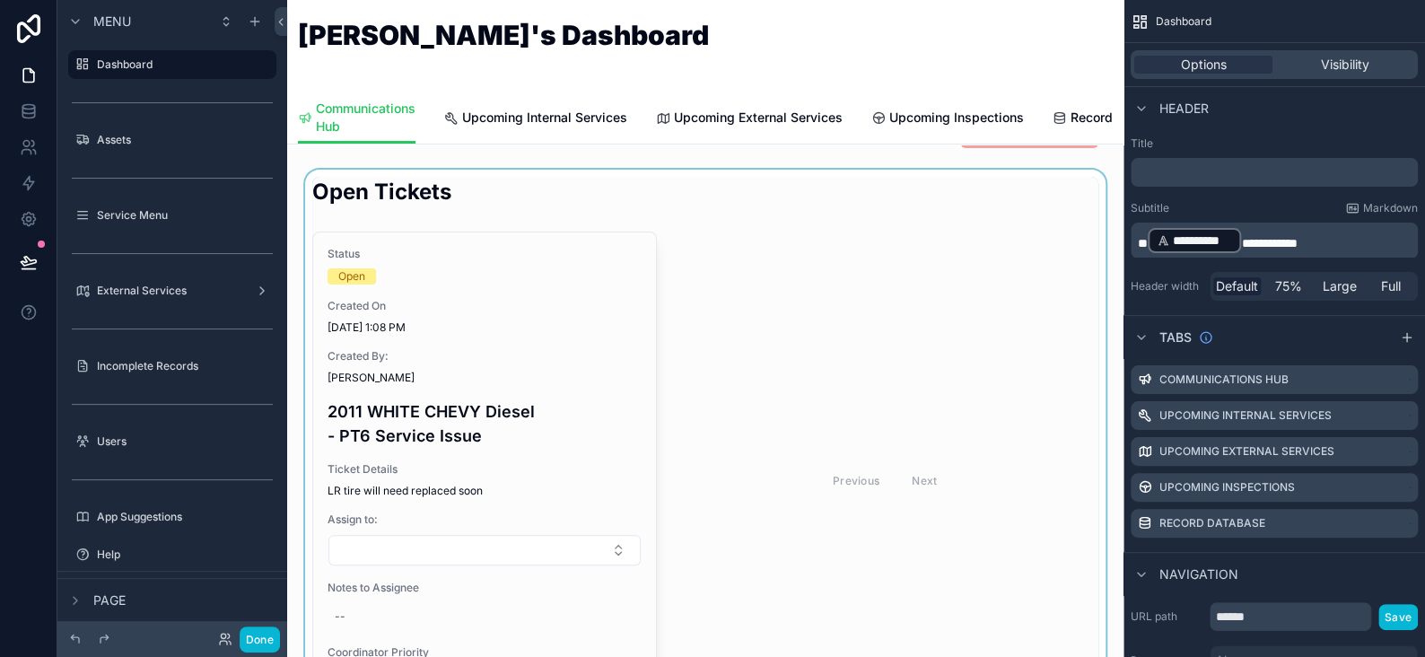
click at [568, 436] on div "scrollable content" at bounding box center [706, 453] width 808 height 566
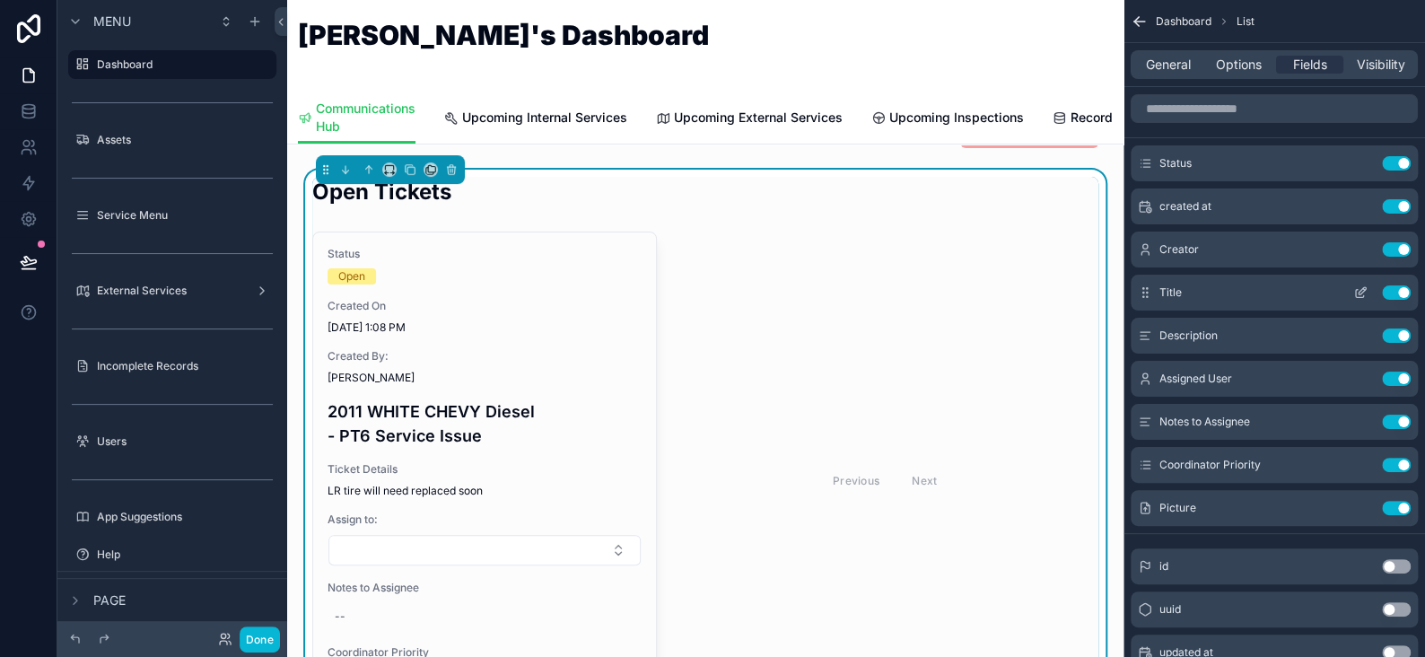
click at [1358, 291] on icon "scrollable content" at bounding box center [1361, 292] width 14 height 14
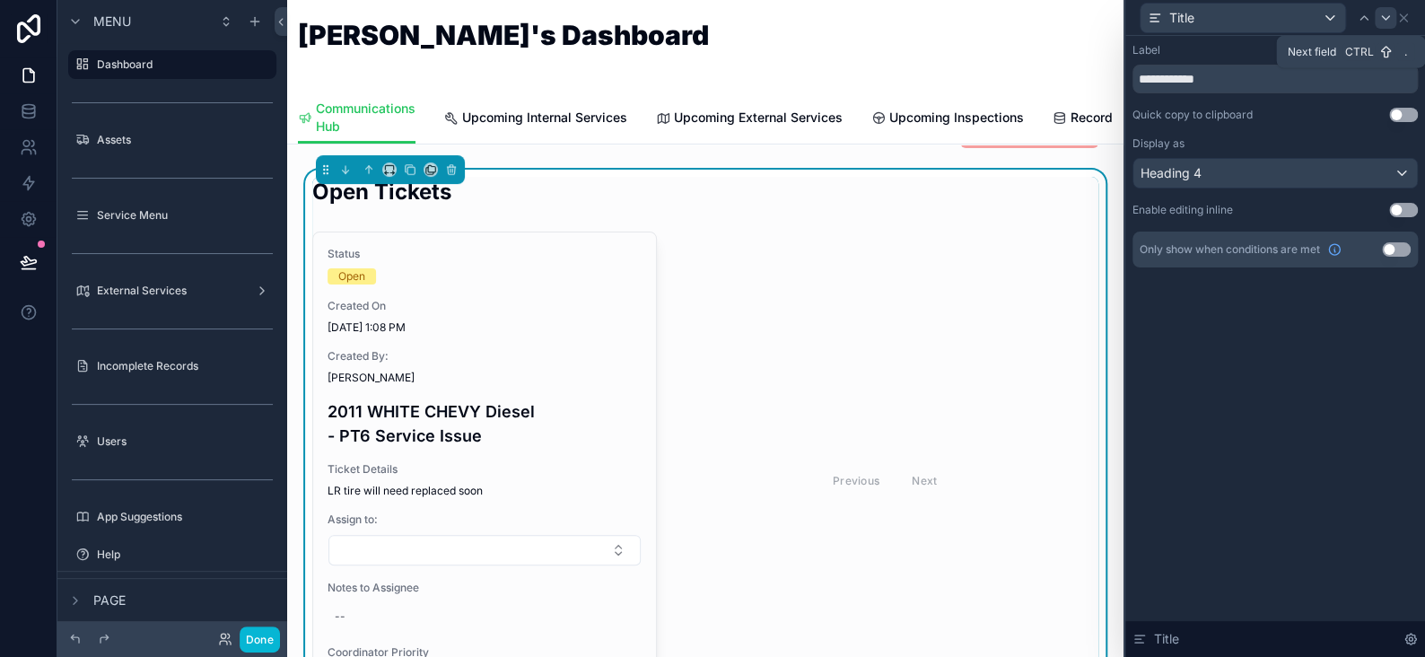
click at [1381, 19] on icon at bounding box center [1386, 18] width 14 height 14
click at [1406, 49] on button "Use setting" at bounding box center [1404, 50] width 29 height 14
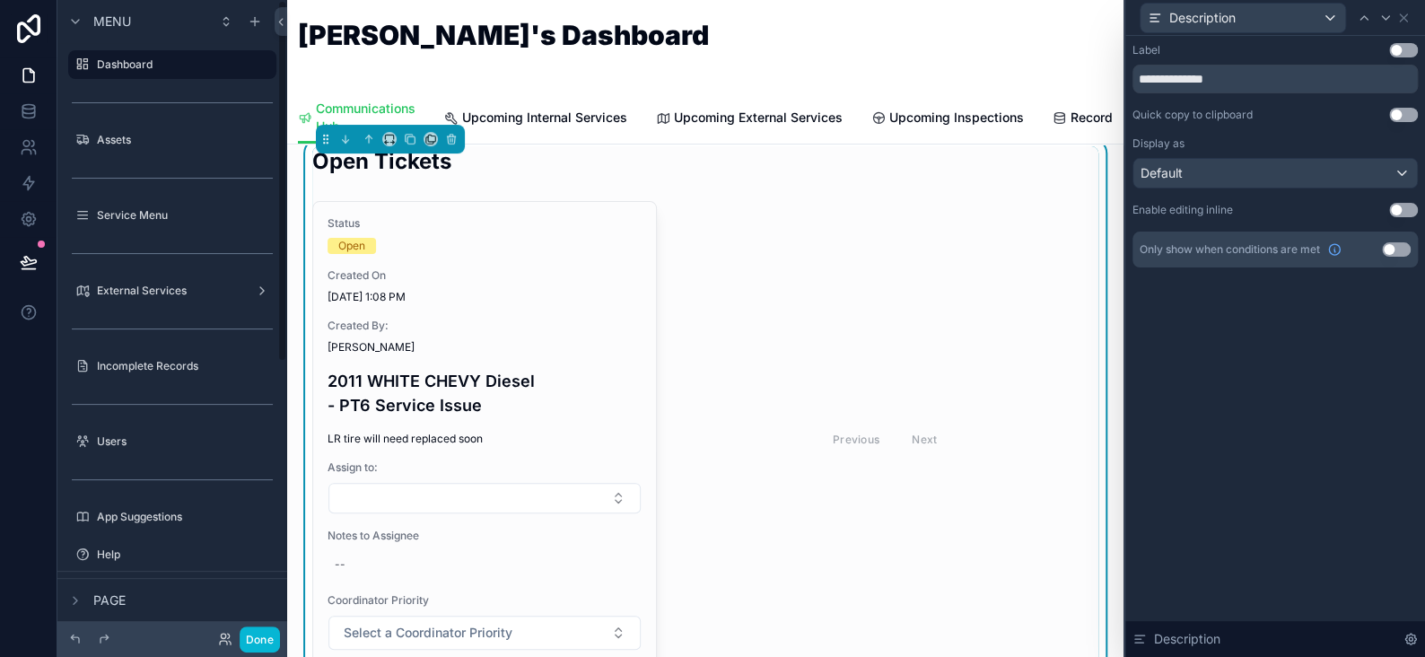
scroll to position [90, 0]
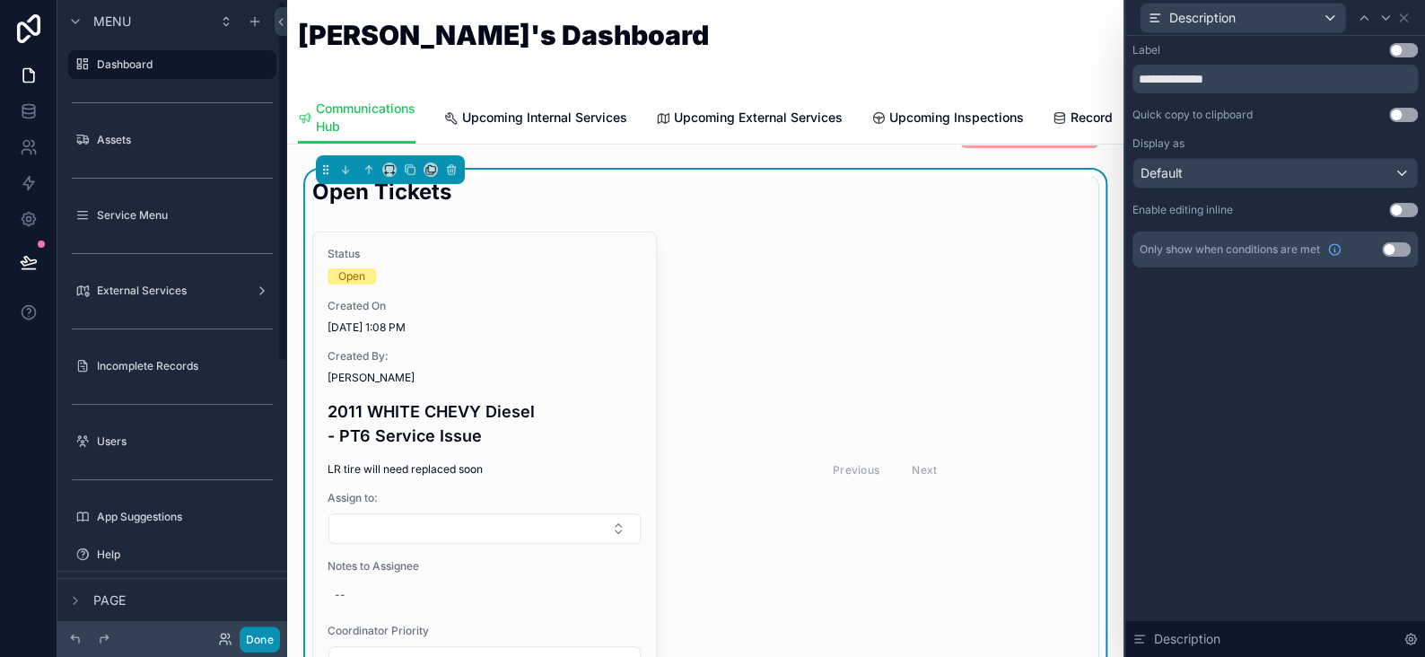
click at [264, 637] on button "Done" at bounding box center [260, 640] width 40 height 26
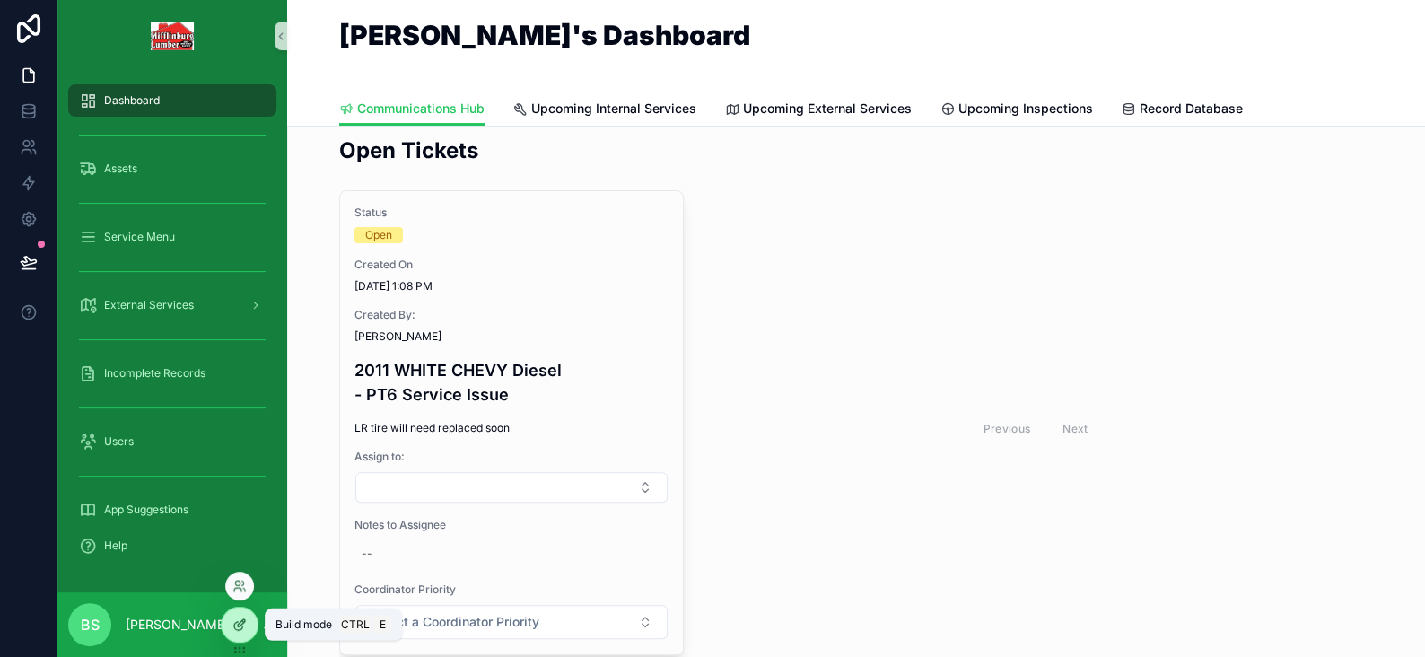
click at [250, 622] on div at bounding box center [240, 625] width 36 height 34
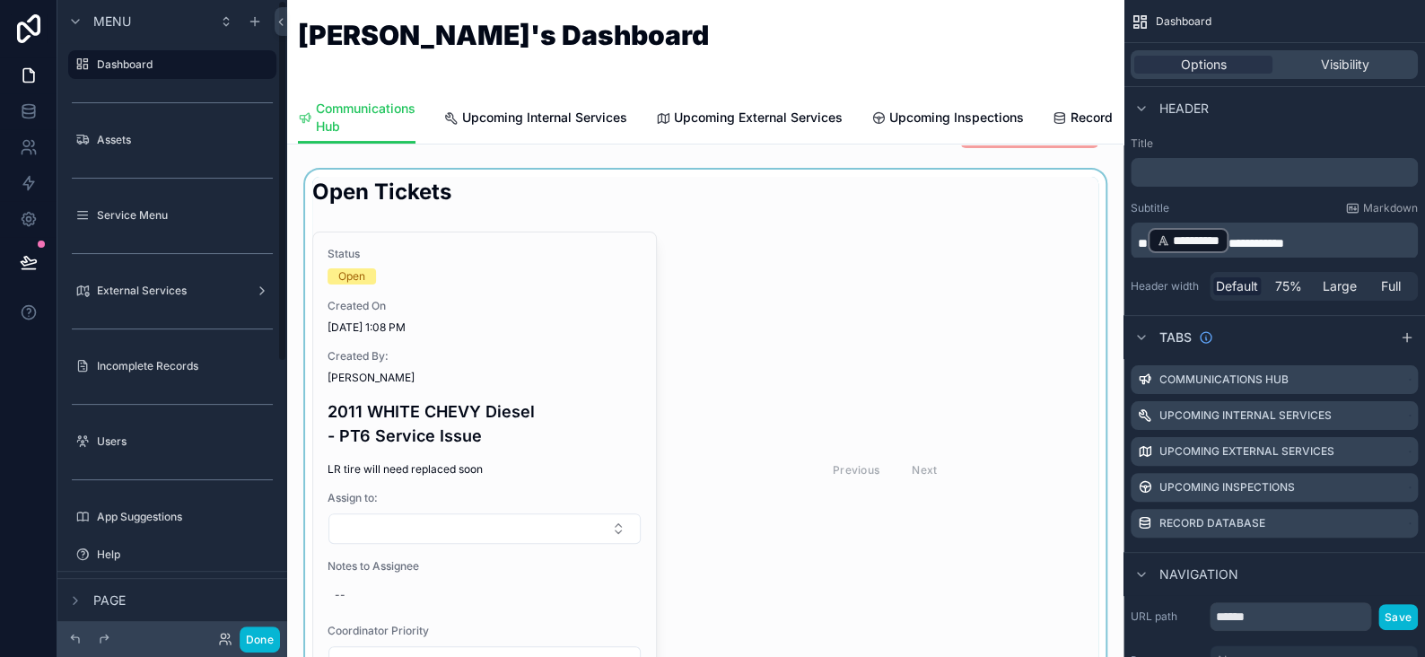
click at [544, 394] on div "scrollable content" at bounding box center [706, 442] width 808 height 545
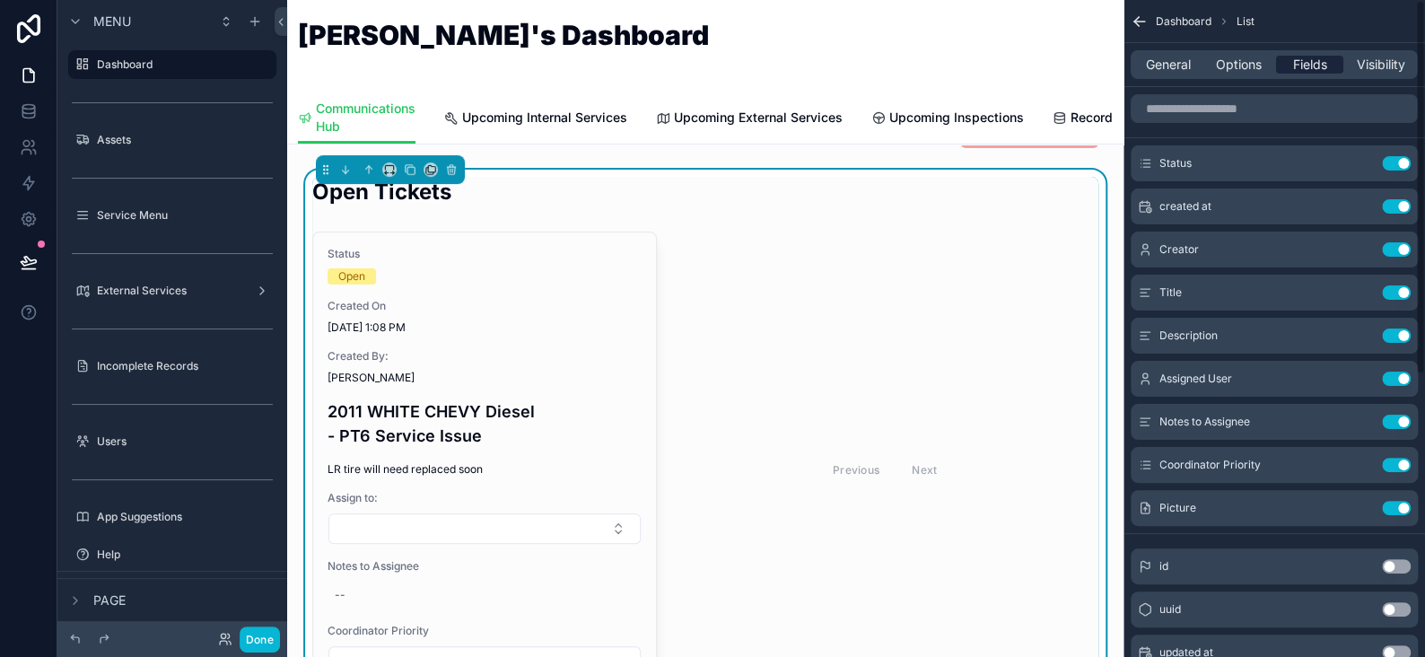
click at [1286, 66] on div "Fields" at bounding box center [1309, 65] width 67 height 18
click at [1359, 336] on icon "scrollable content" at bounding box center [1362, 333] width 7 height 7
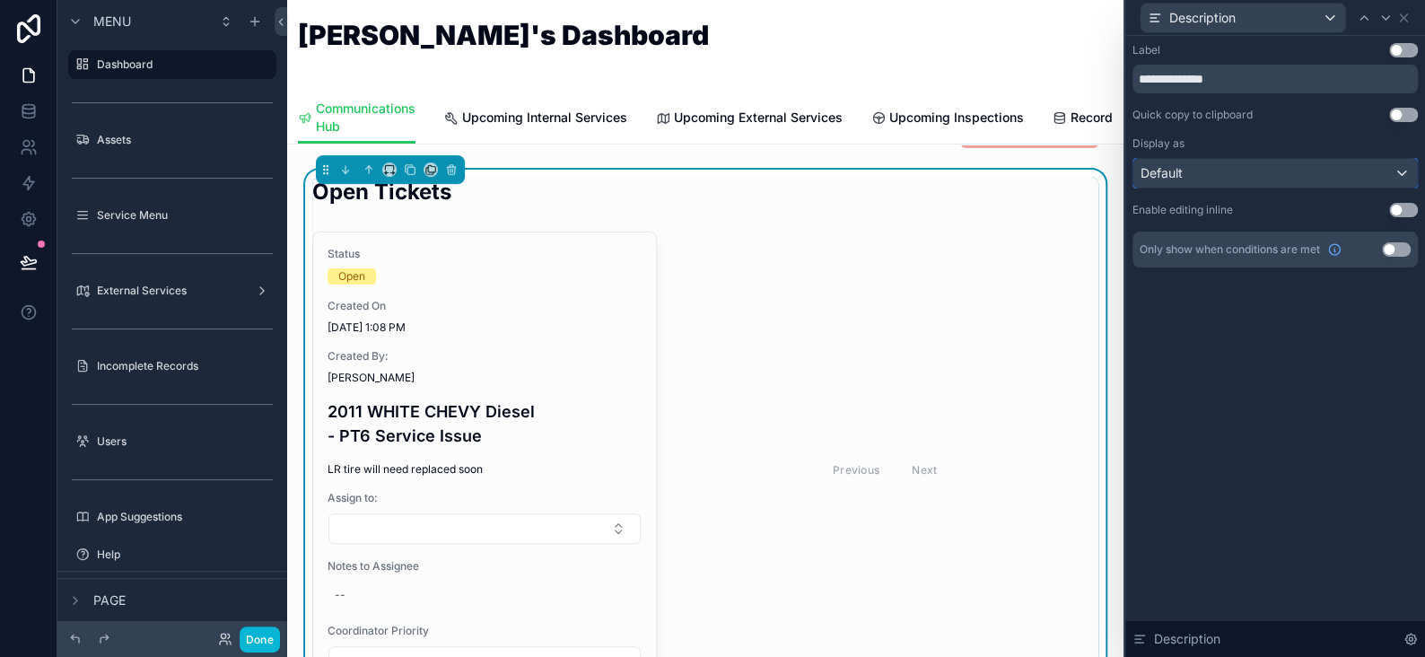
click at [1221, 162] on div "Default" at bounding box center [1276, 173] width 284 height 29
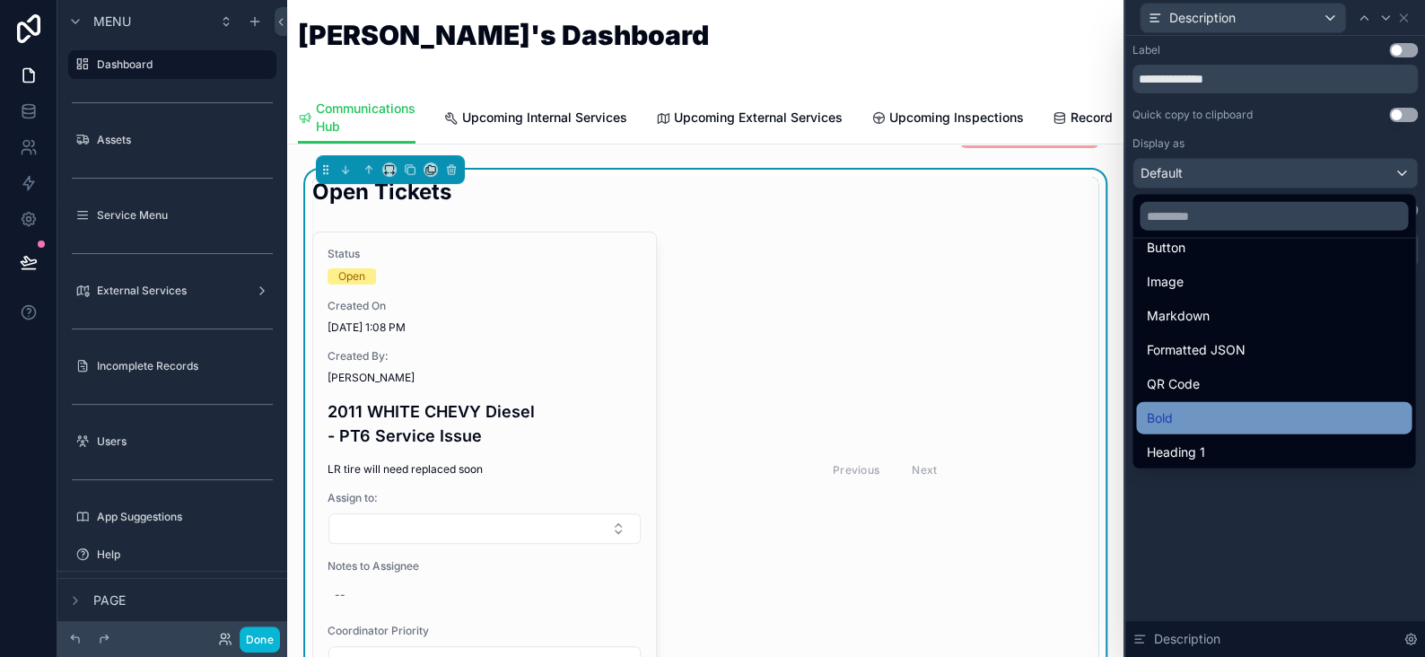
click at [1197, 414] on div "Bold" at bounding box center [1274, 419] width 254 height 22
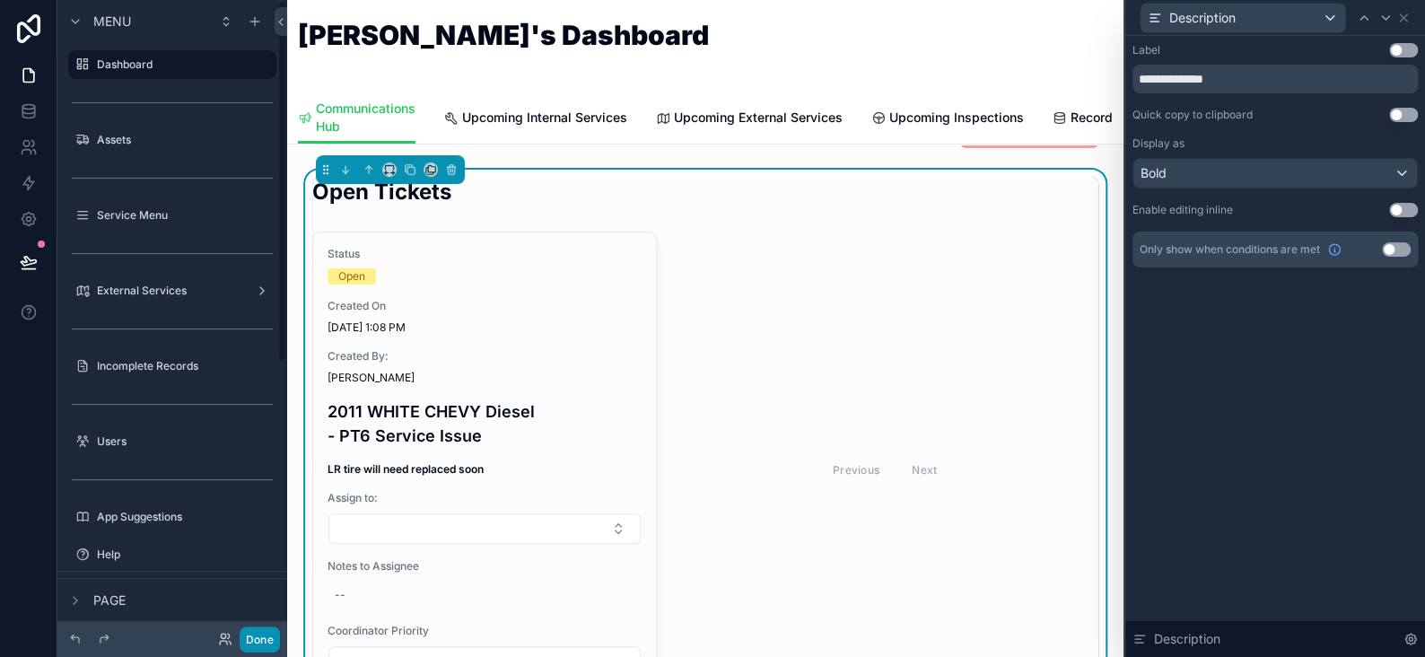
click at [273, 632] on button "Done" at bounding box center [260, 640] width 40 height 26
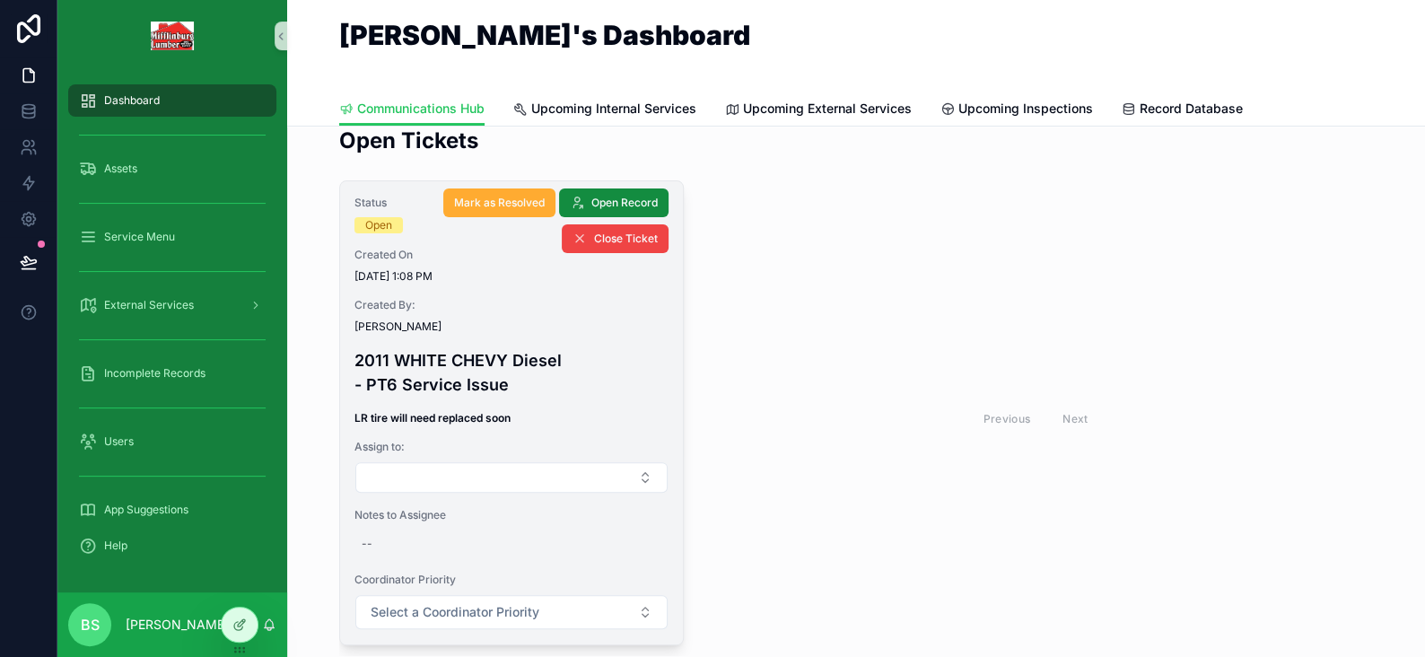
scroll to position [0, 0]
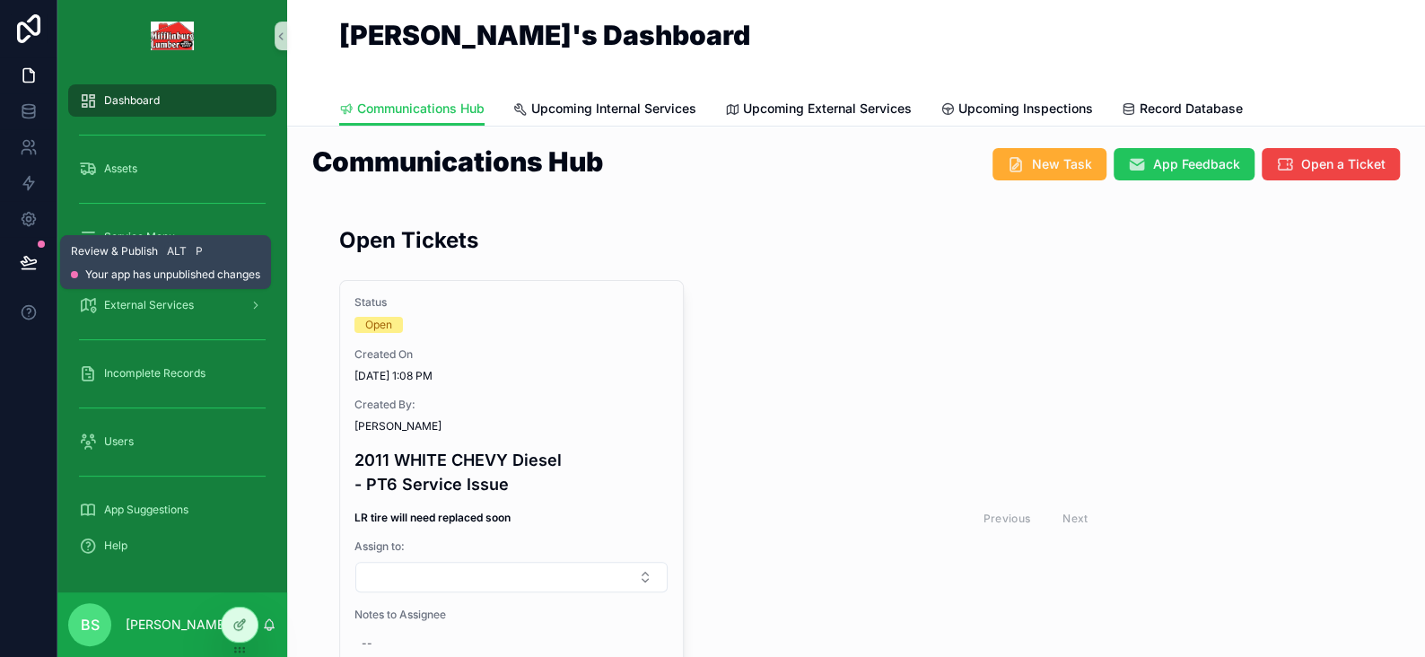
click at [24, 262] on icon at bounding box center [28, 261] width 15 height 9
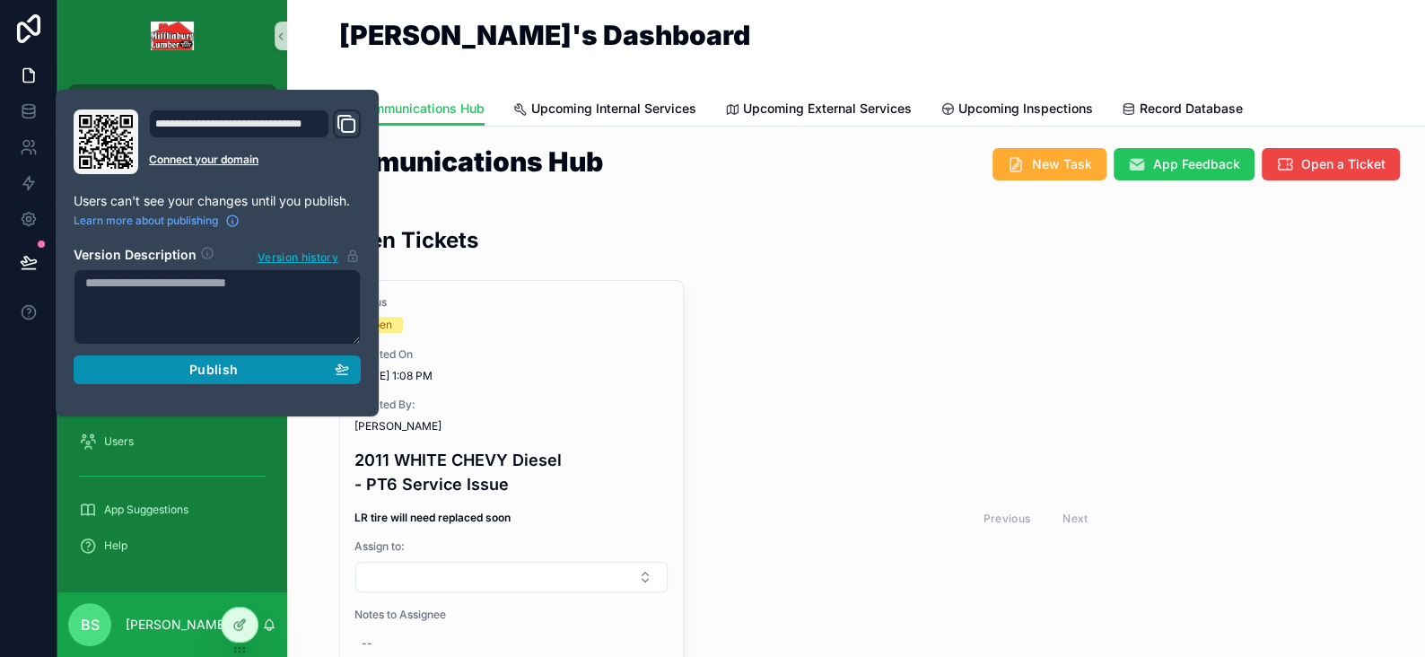
click at [207, 365] on span "Publish" at bounding box center [213, 370] width 48 height 16
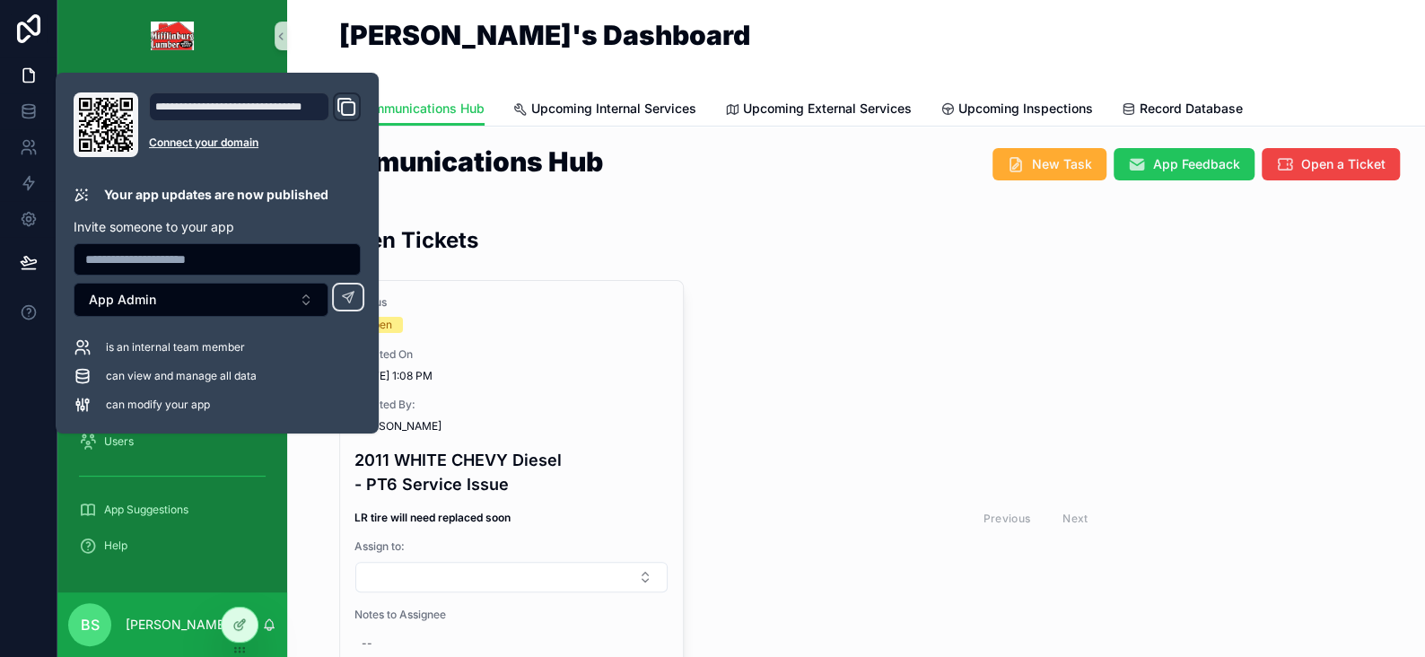
click at [1396, 227] on div "Open Tickets Status Open Created On 9/9/2025 1:08 PM Created By: Dave Showalter…" at bounding box center [856, 490] width 1109 height 545
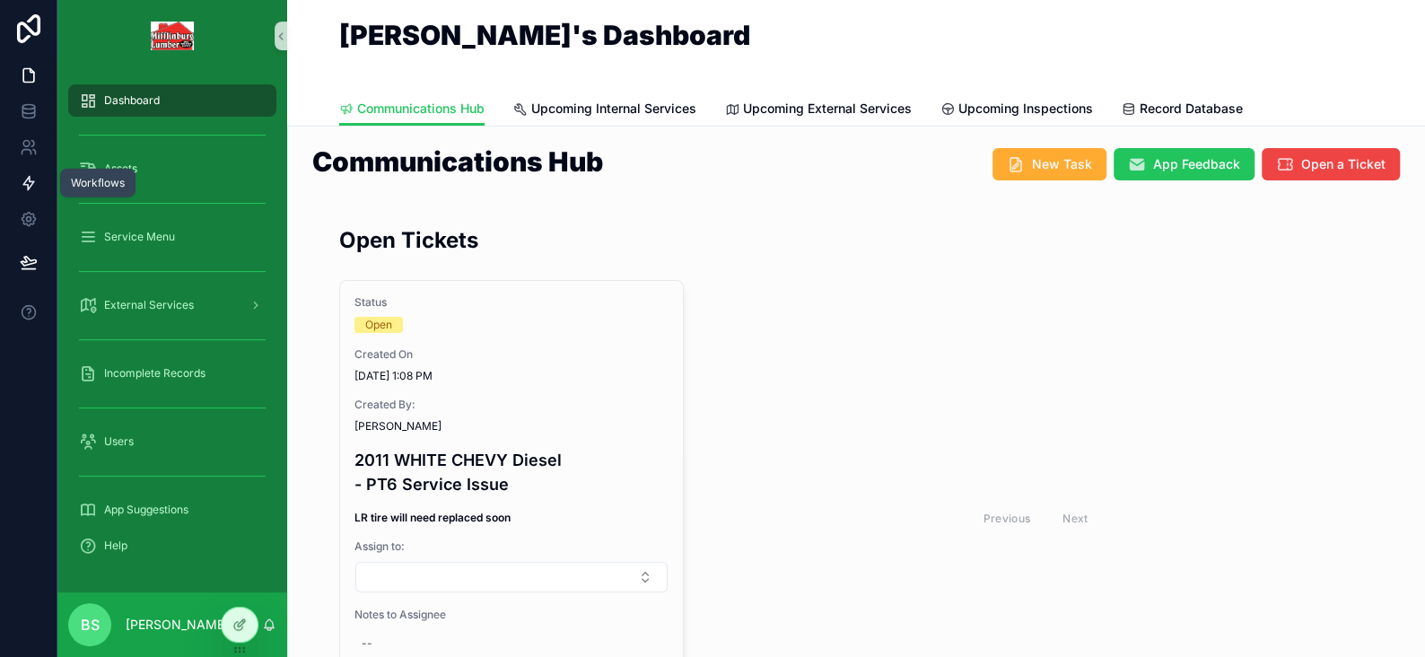
click at [34, 189] on icon at bounding box center [29, 183] width 18 height 18
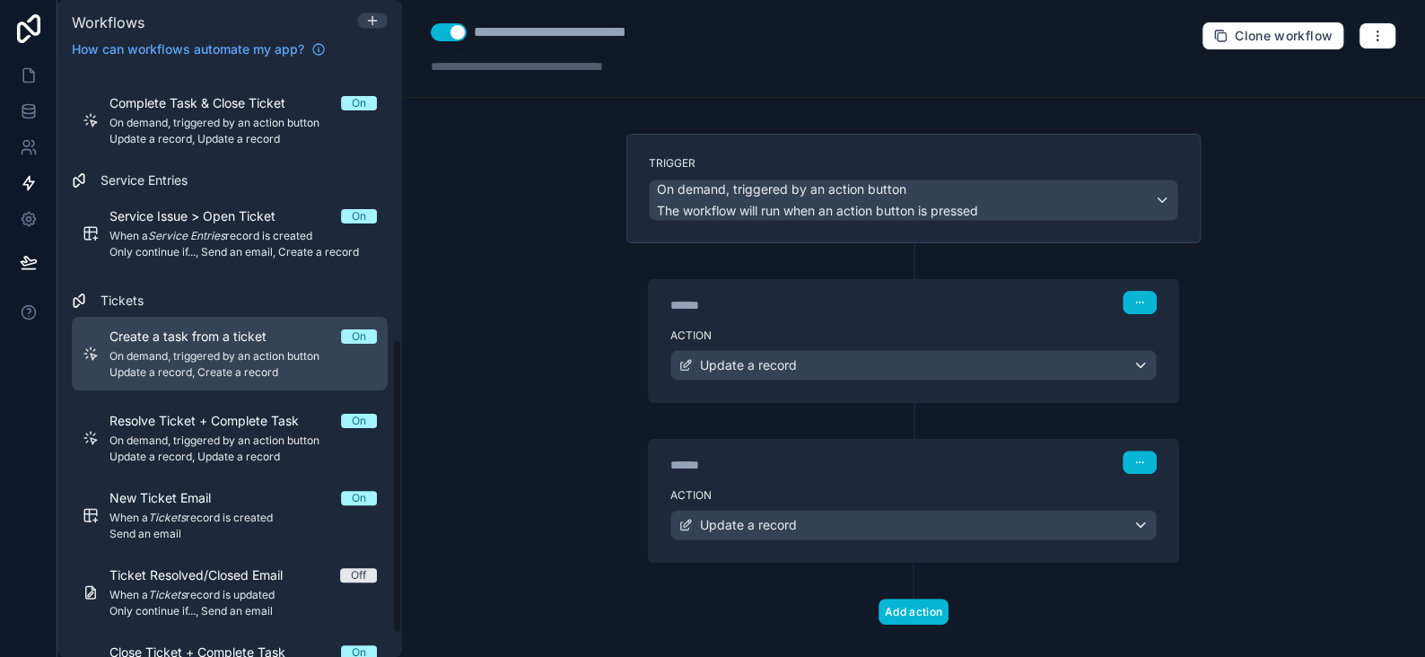
scroll to position [539, 0]
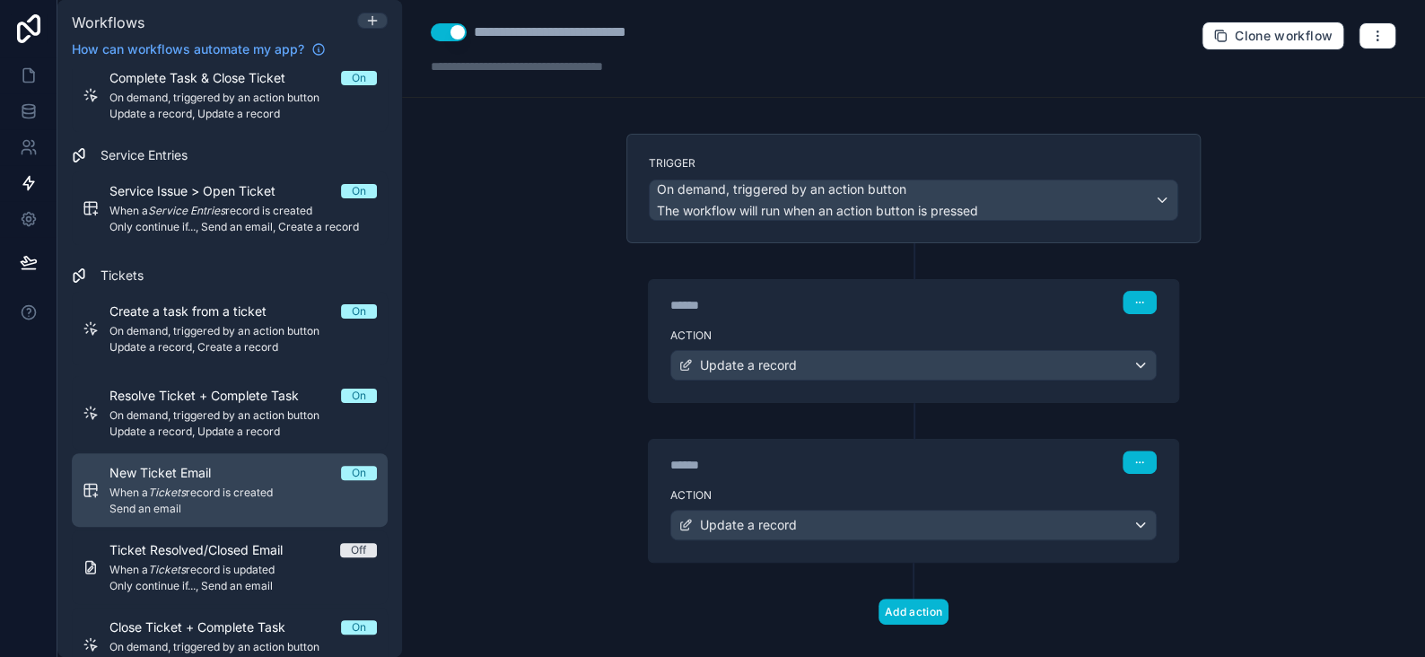
click at [183, 469] on span "New Ticket Email" at bounding box center [171, 473] width 123 height 18
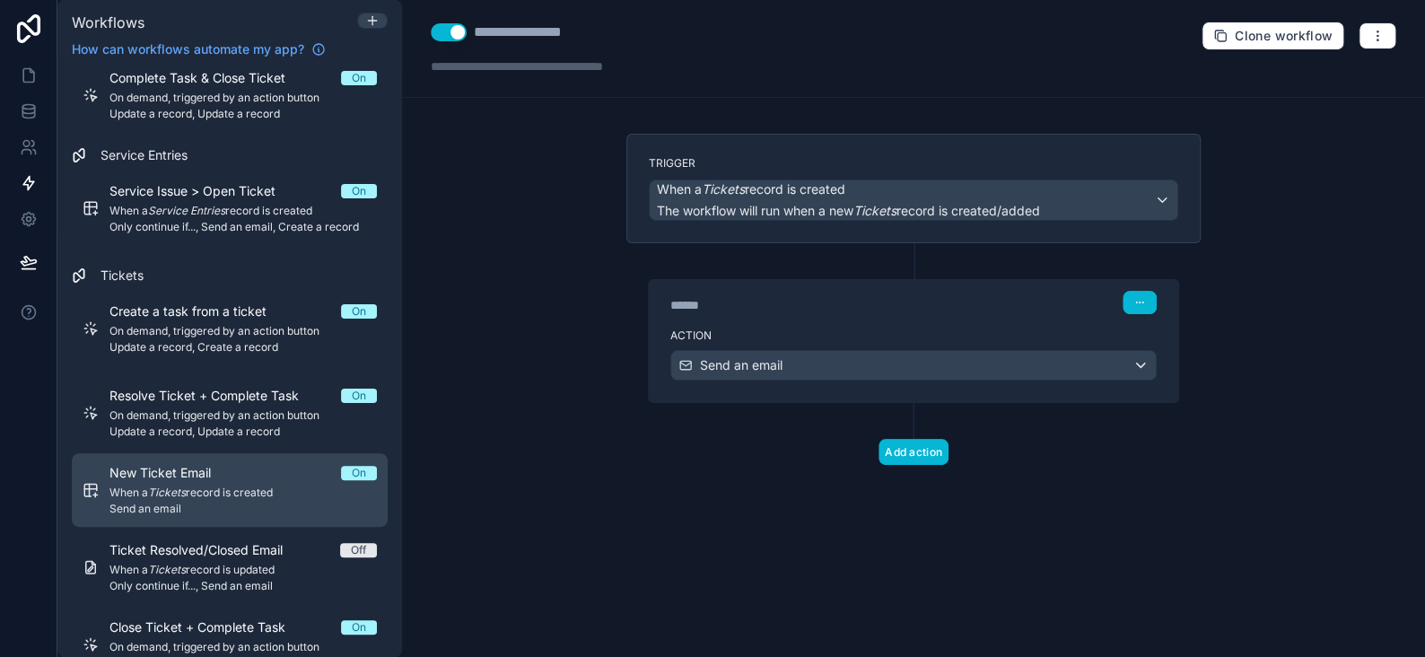
scroll to position [583, 0]
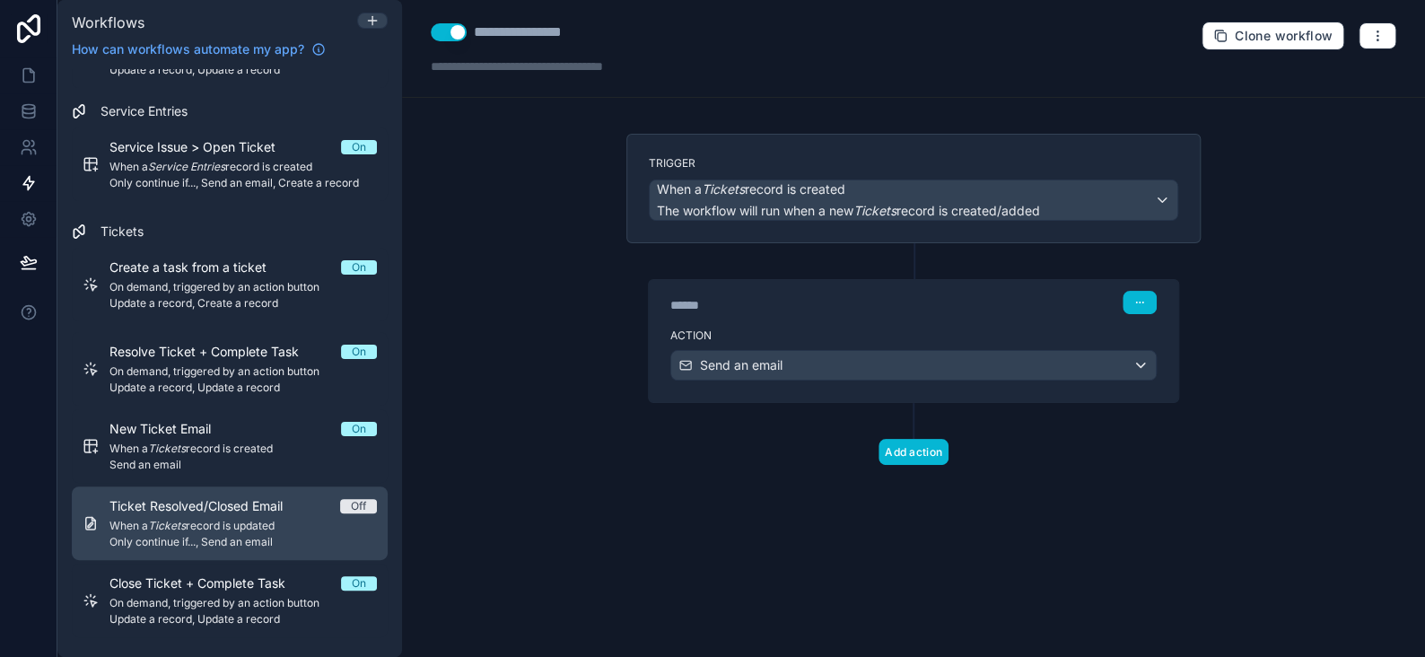
click at [163, 515] on div "Ticket Resolved/Closed Email Off When a Tickets record is updated Only continue…" at bounding box center [243, 523] width 267 height 52
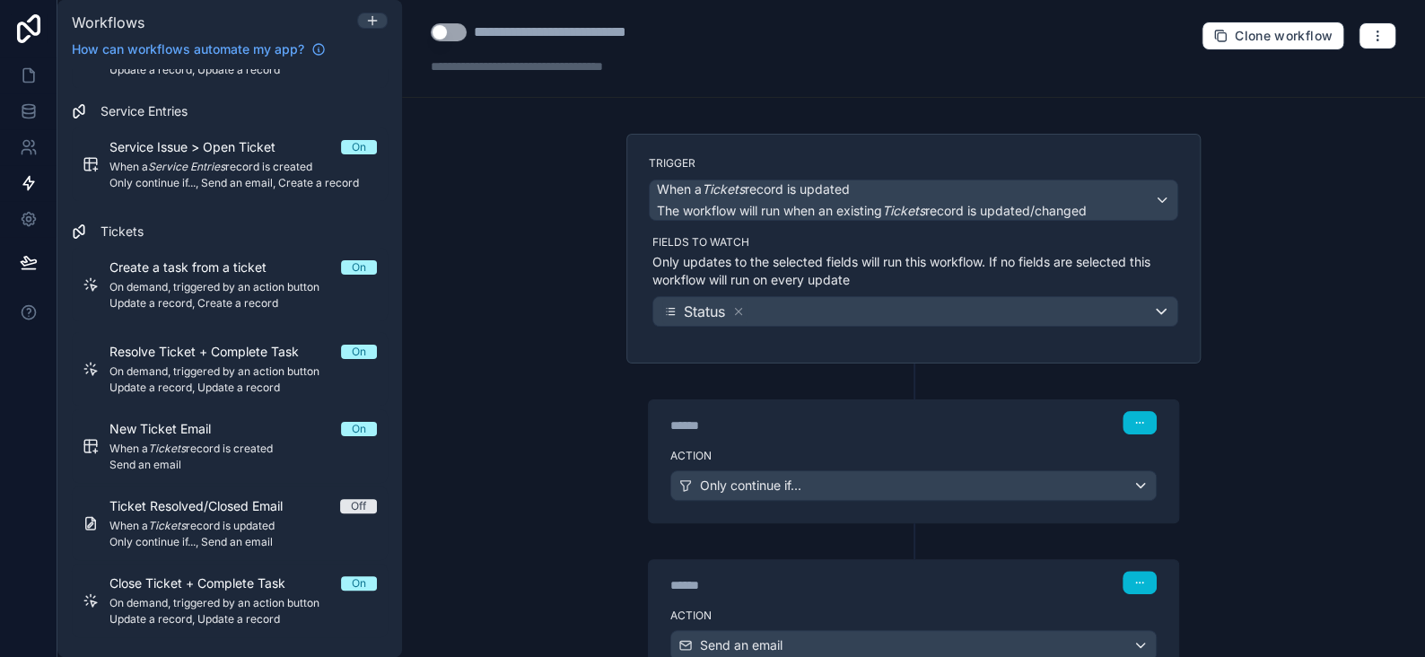
scroll to position [141, 0]
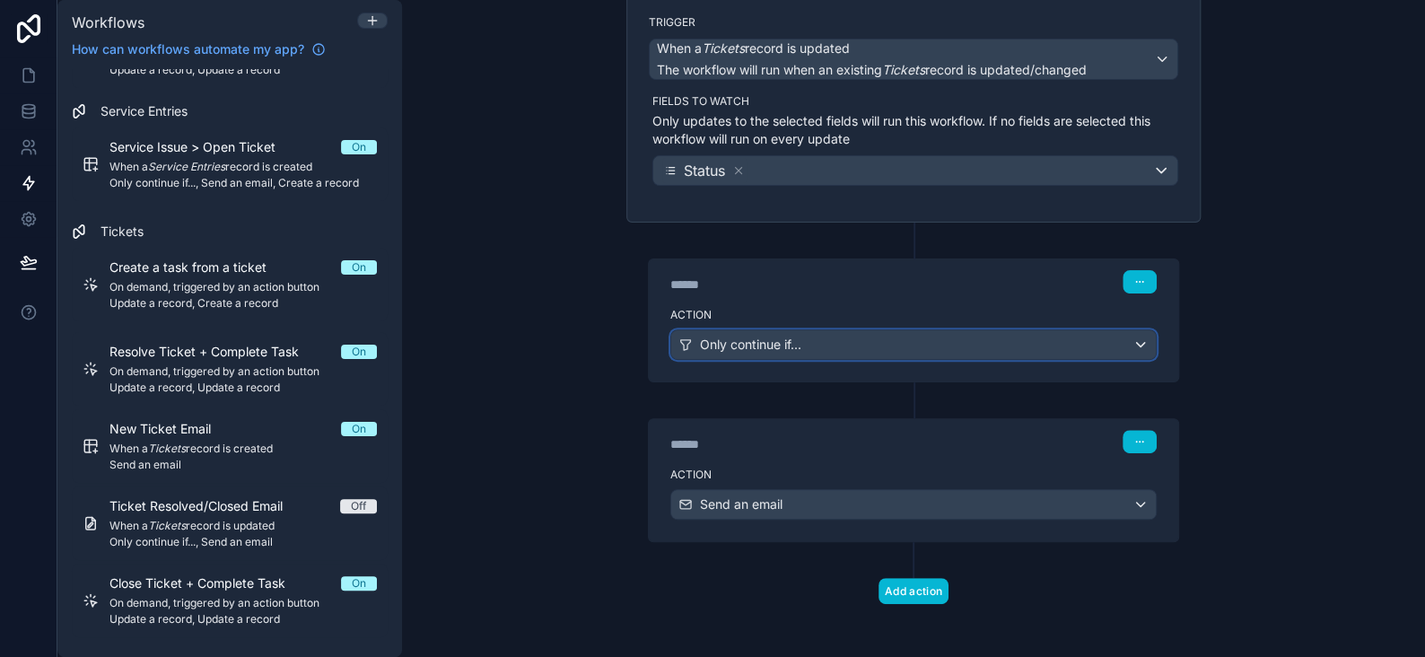
click at [781, 348] on span "Only continue if..." at bounding box center [750, 345] width 101 height 18
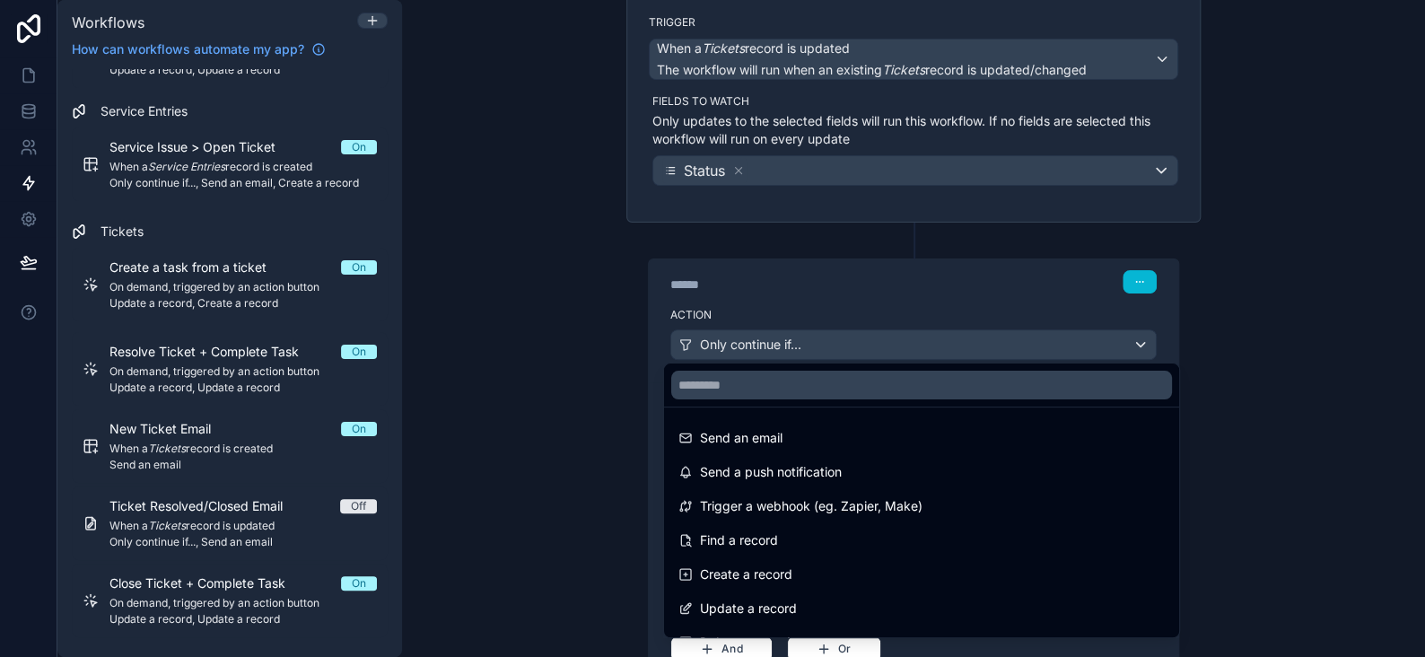
click at [781, 348] on div at bounding box center [712, 328] width 1425 height 657
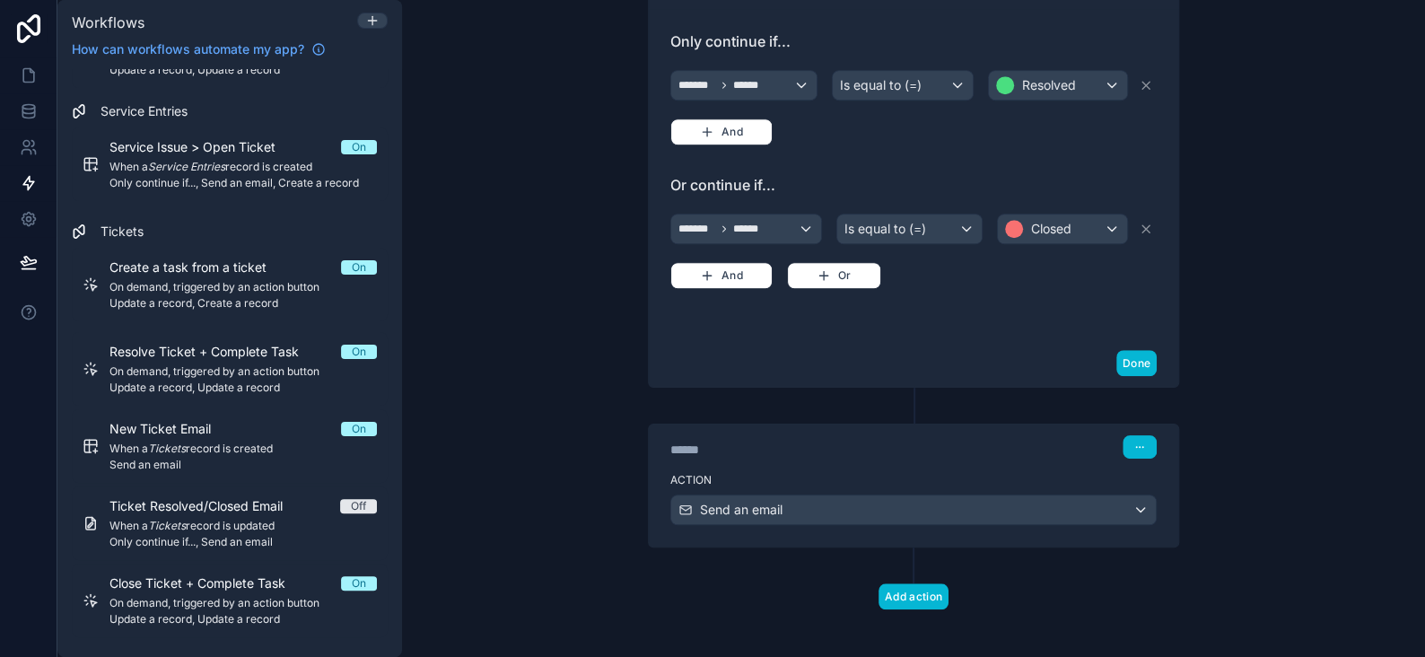
scroll to position [518, 0]
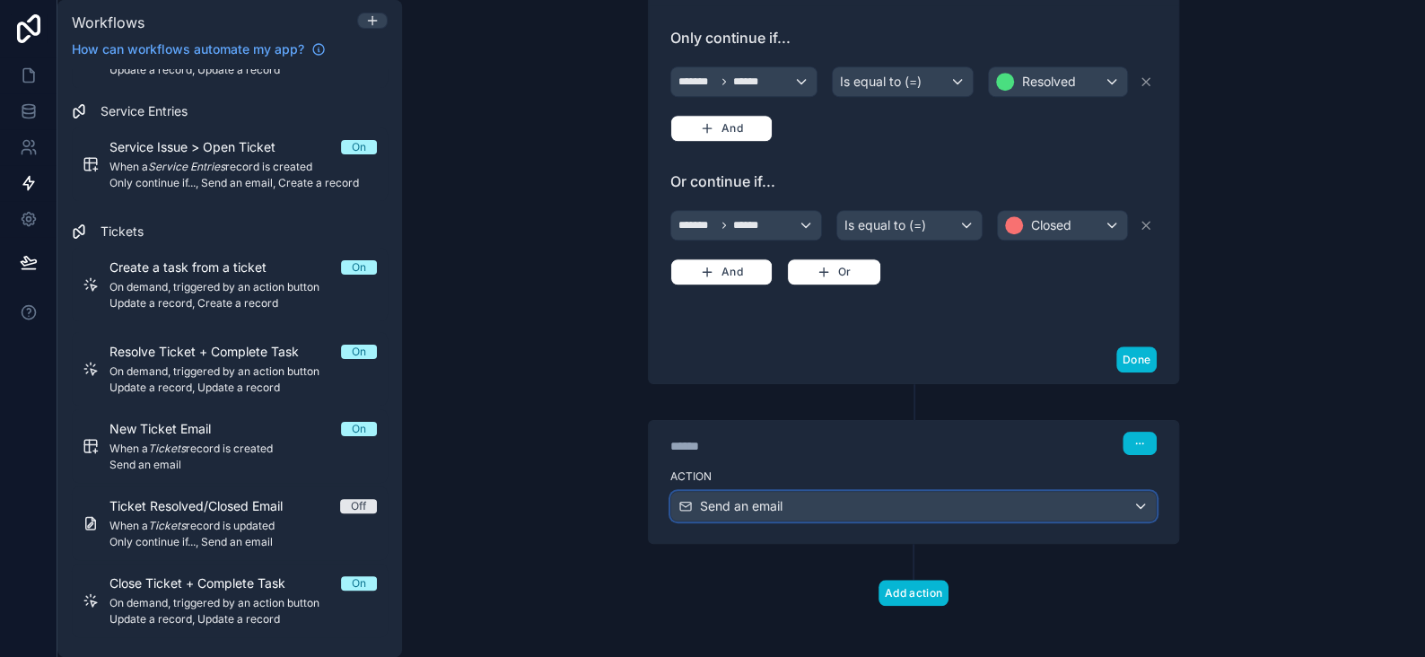
click at [773, 497] on span "Send an email" at bounding box center [741, 506] width 83 height 18
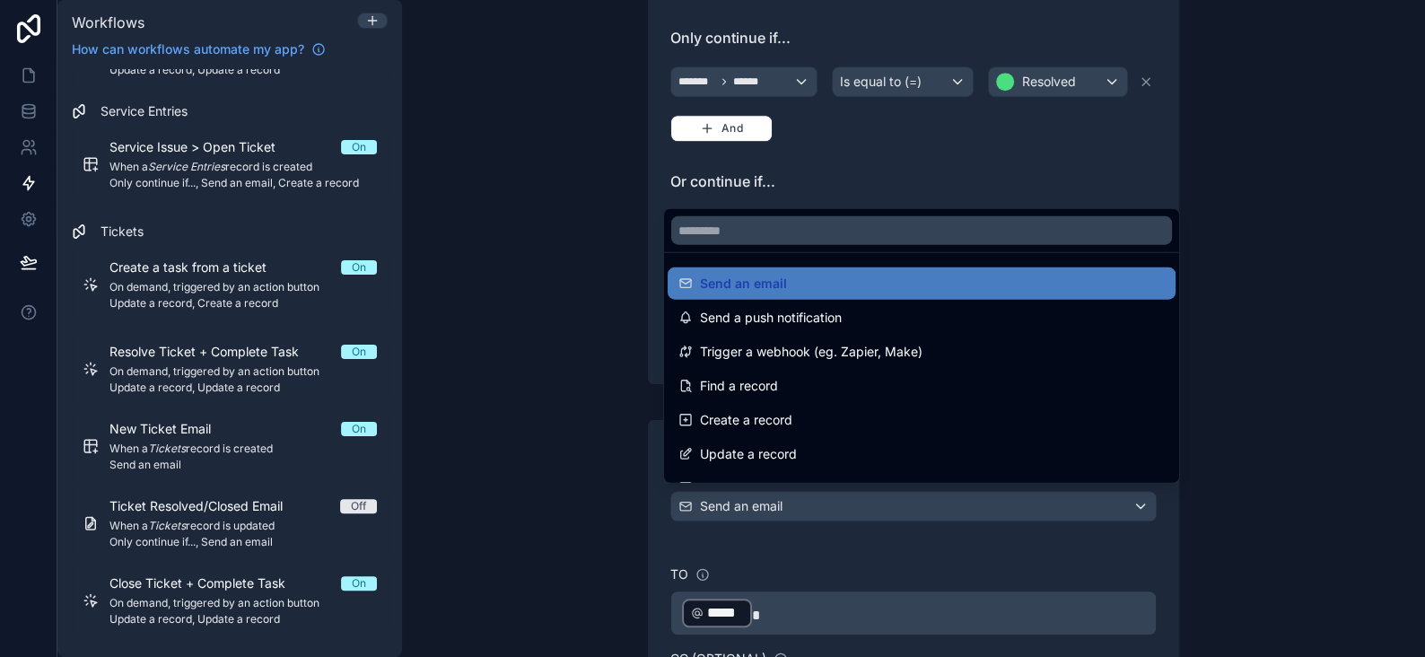
click at [773, 494] on div at bounding box center [712, 328] width 1425 height 657
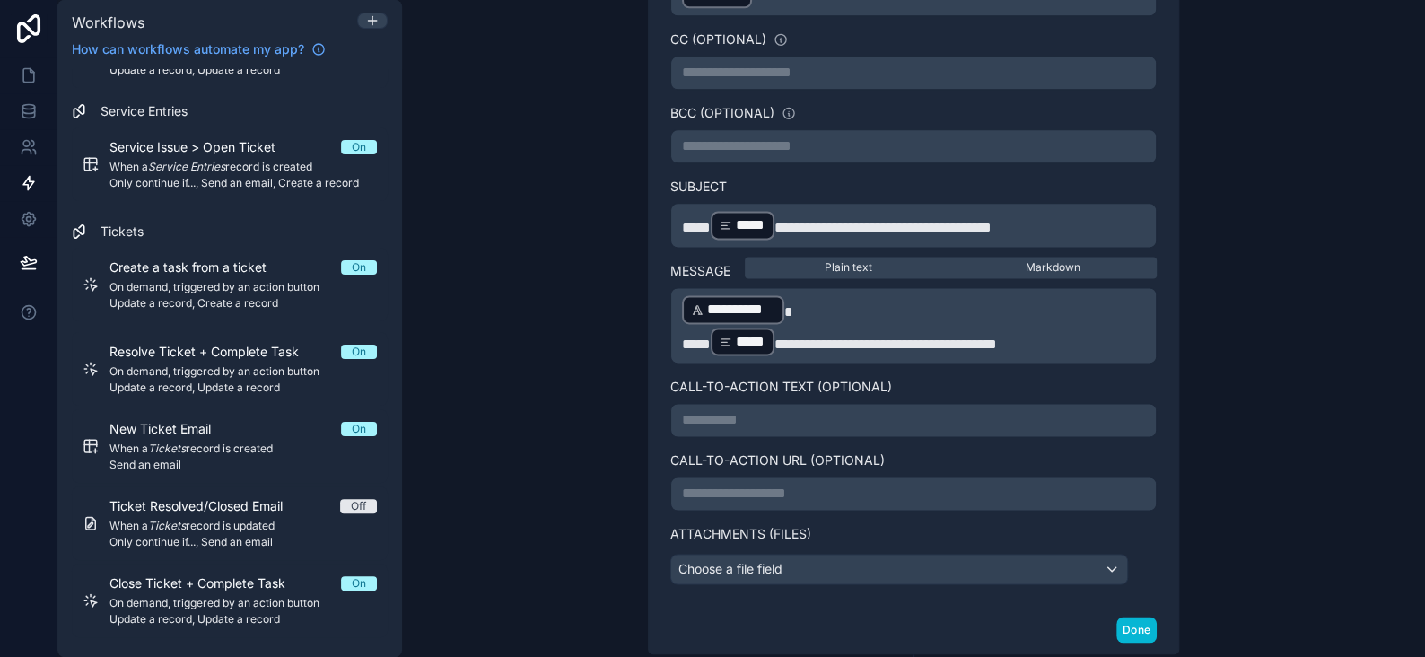
scroll to position [1146, 0]
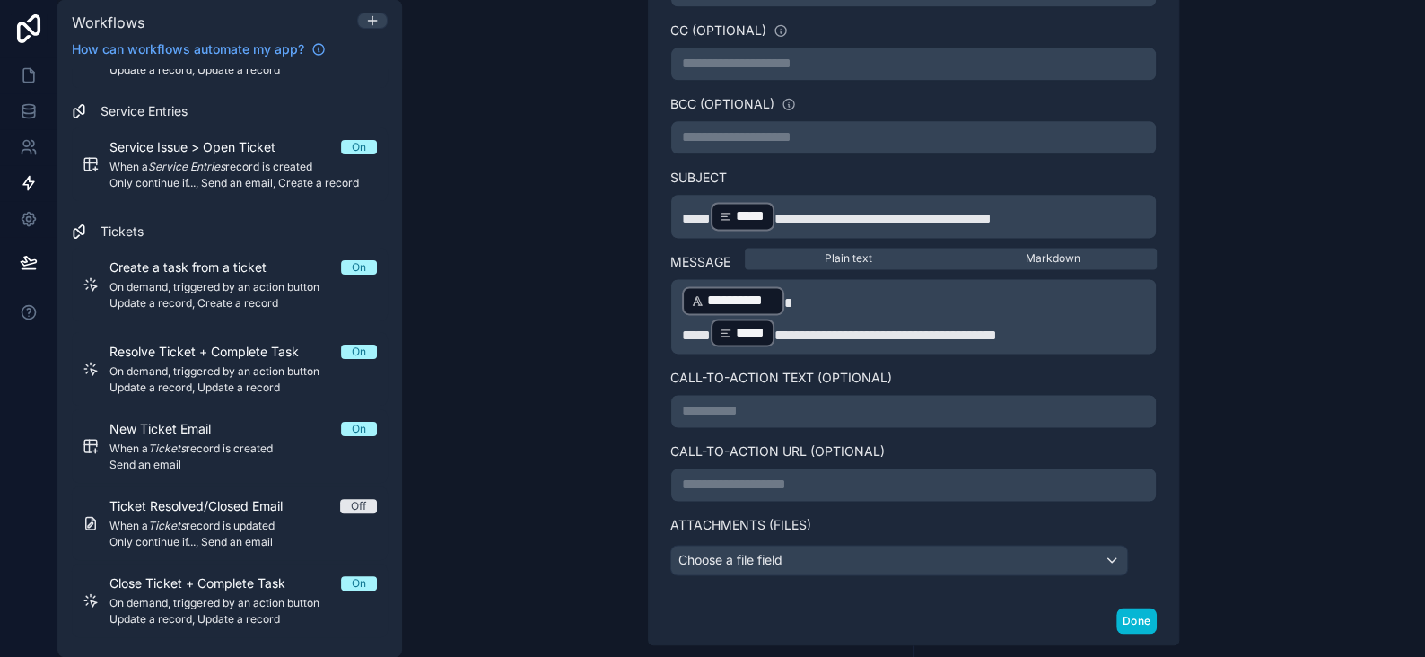
click at [1101, 207] on p "**********" at bounding box center [913, 216] width 463 height 32
click at [1240, 157] on div "**********" at bounding box center [913, 328] width 1023 height 657
click at [682, 329] on span "*****" at bounding box center [696, 335] width 29 height 13
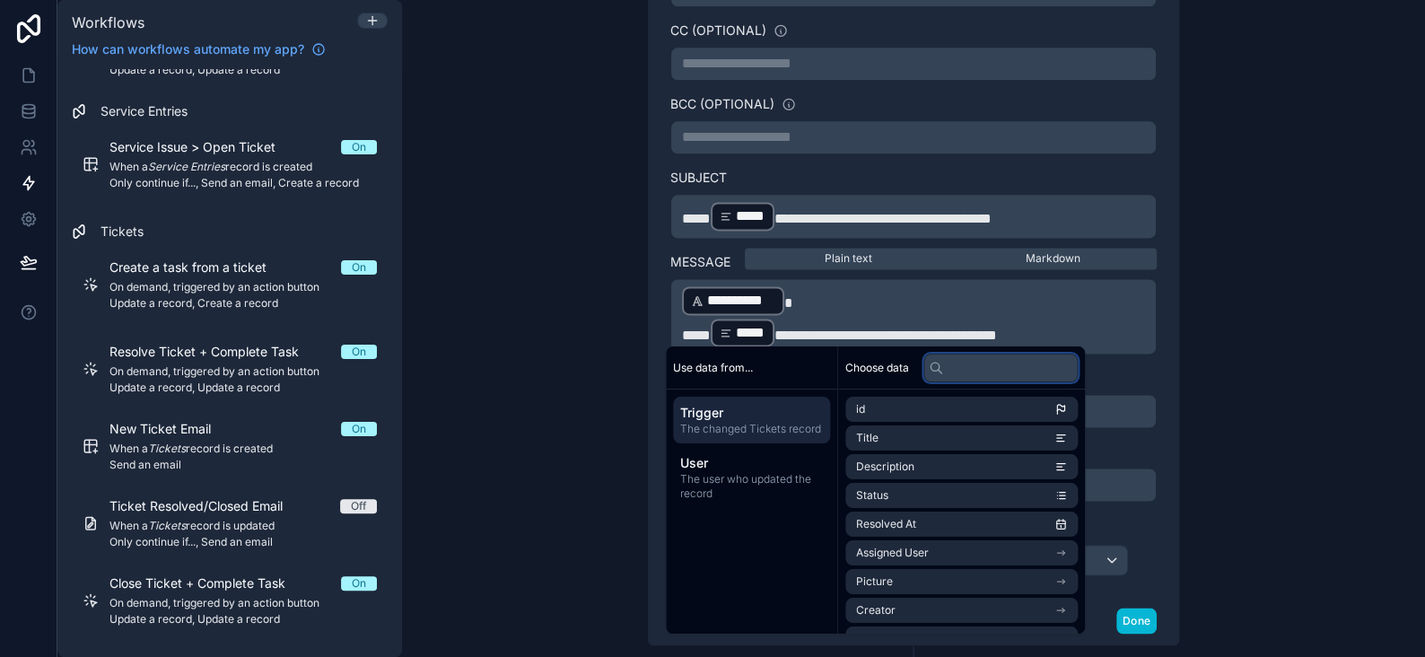
click at [963, 373] on input "text" at bounding box center [1001, 367] width 154 height 29
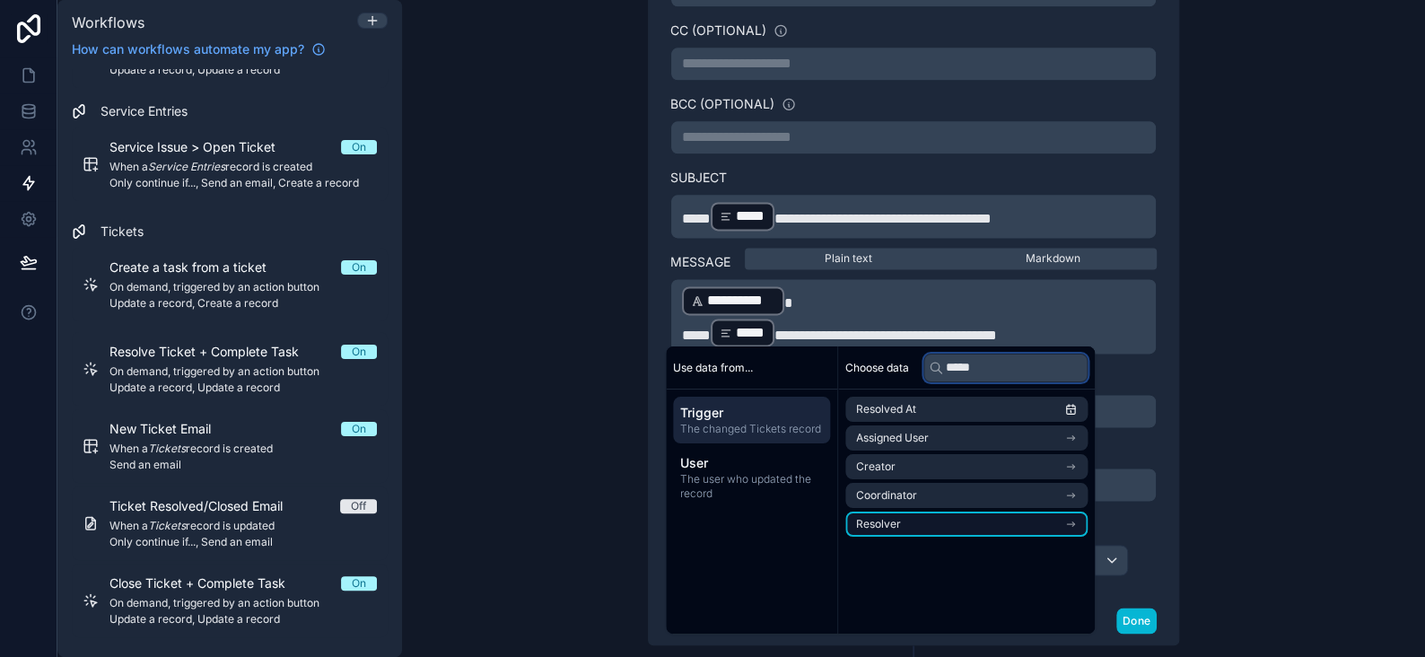
type input "*****"
click at [891, 517] on span "Resolver" at bounding box center [878, 524] width 45 height 14
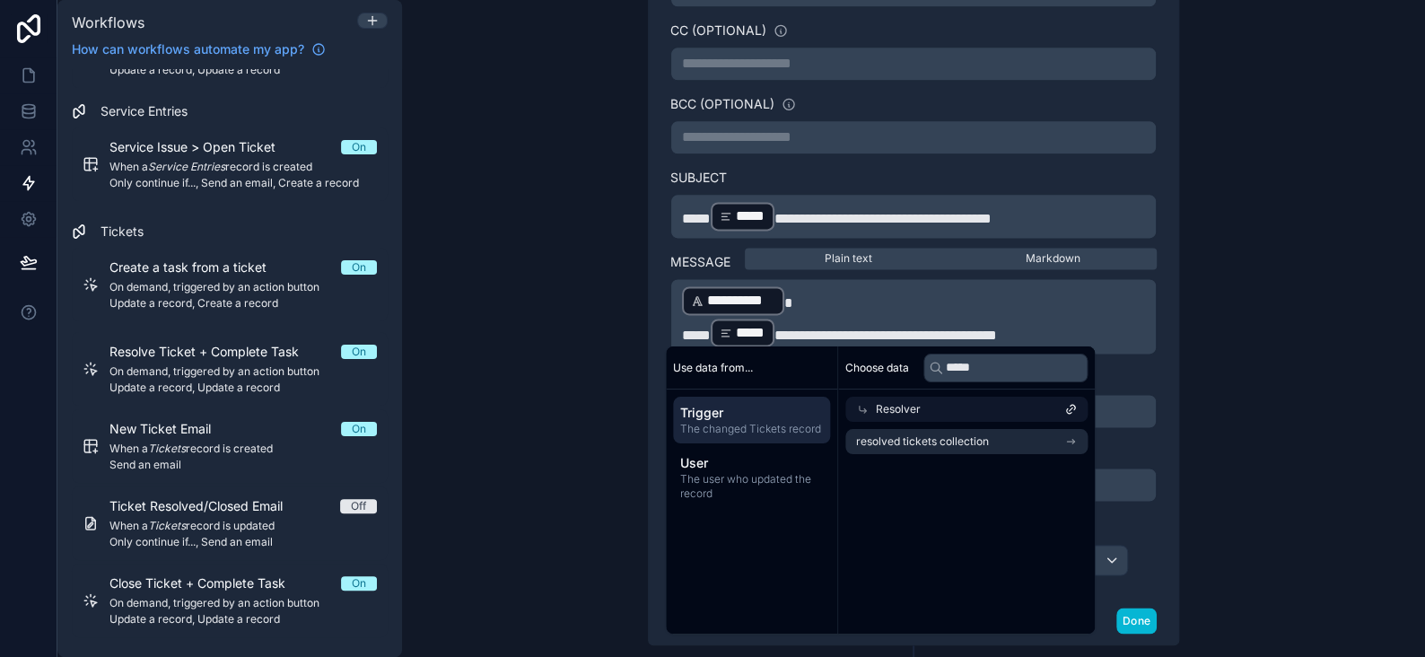
click at [1259, 291] on div "**********" at bounding box center [913, 328] width 1023 height 657
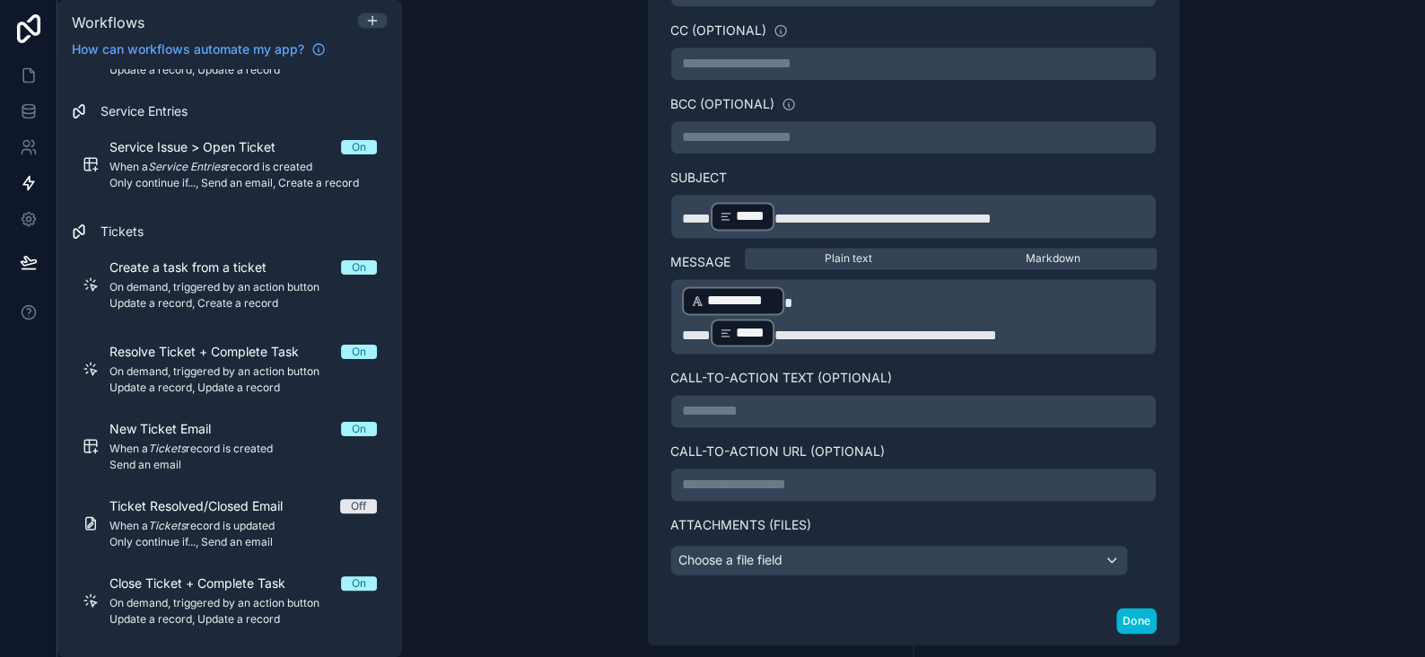
click at [682, 329] on span "*****" at bounding box center [696, 335] width 29 height 13
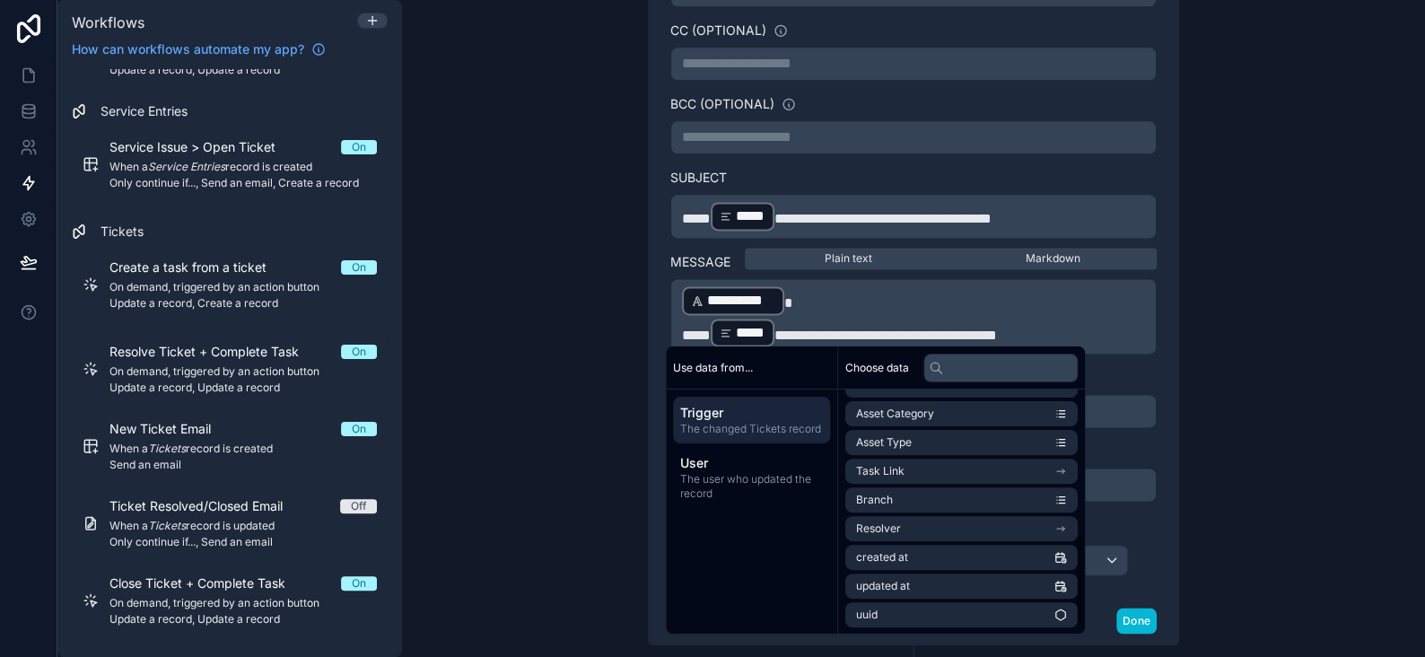
scroll to position [128, 0]
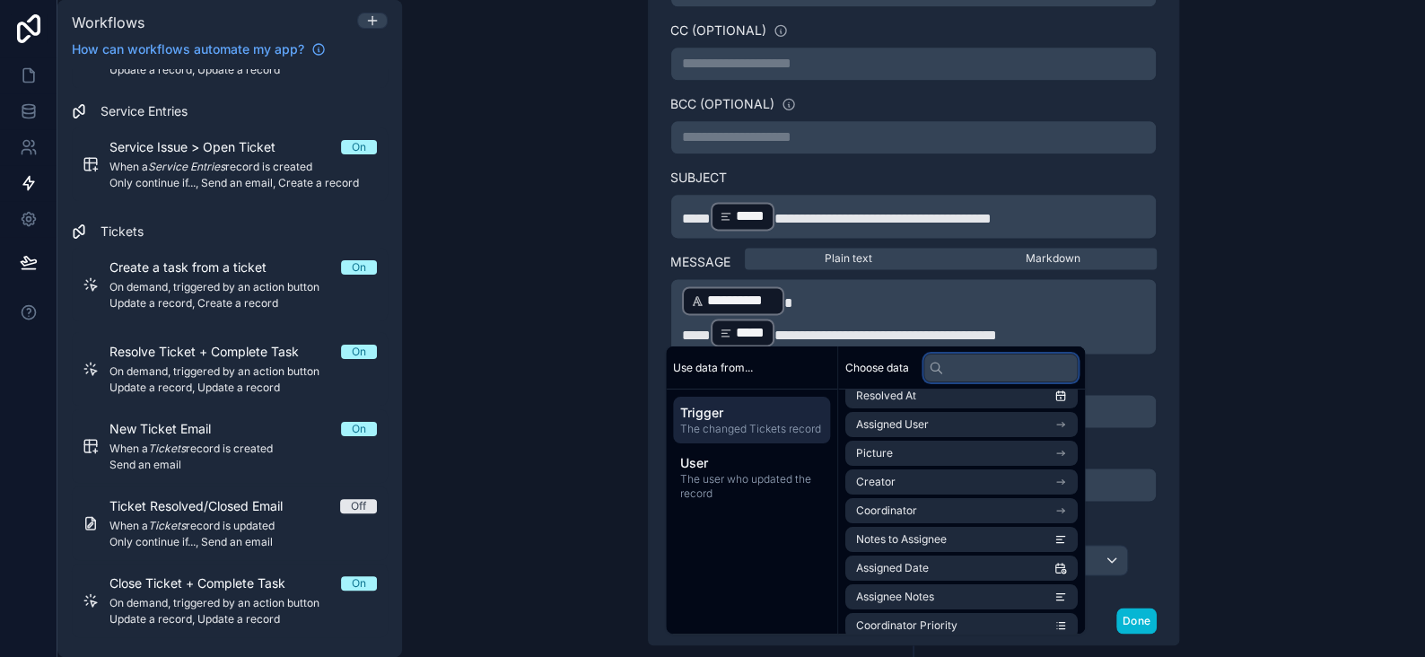
click at [970, 371] on input "text" at bounding box center [1001, 367] width 154 height 29
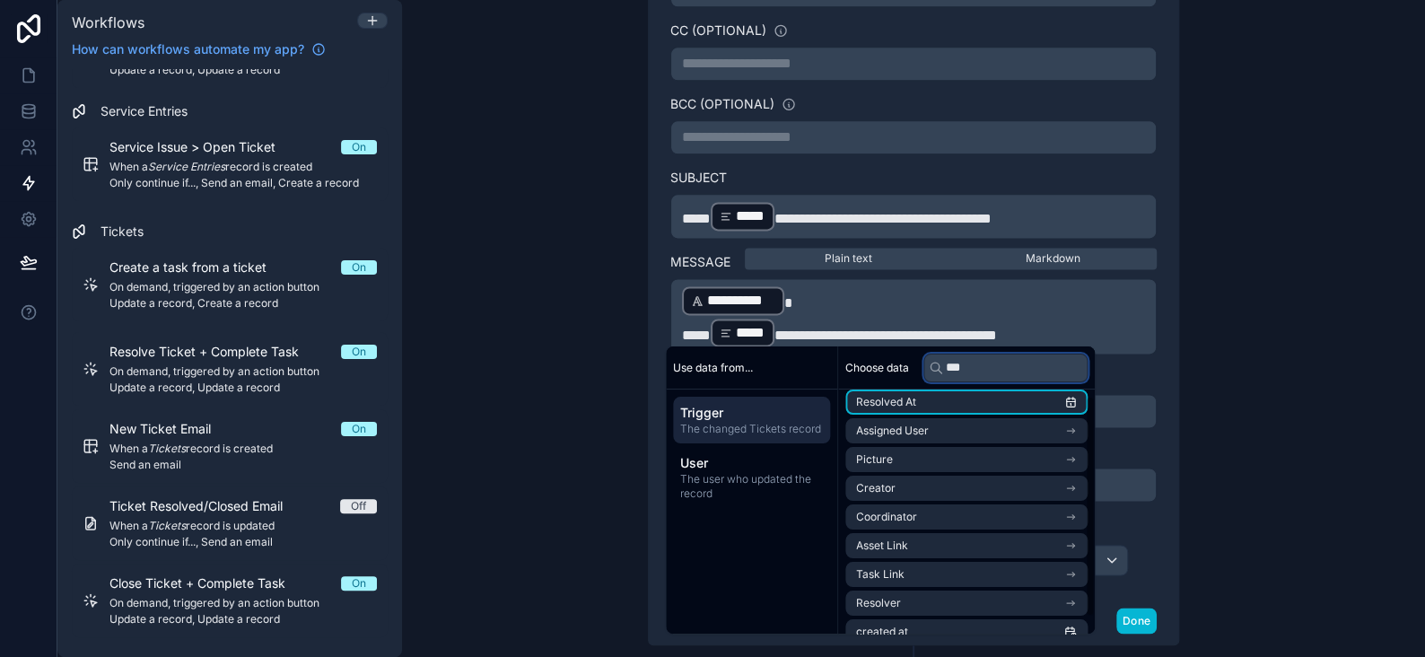
scroll to position [0, 0]
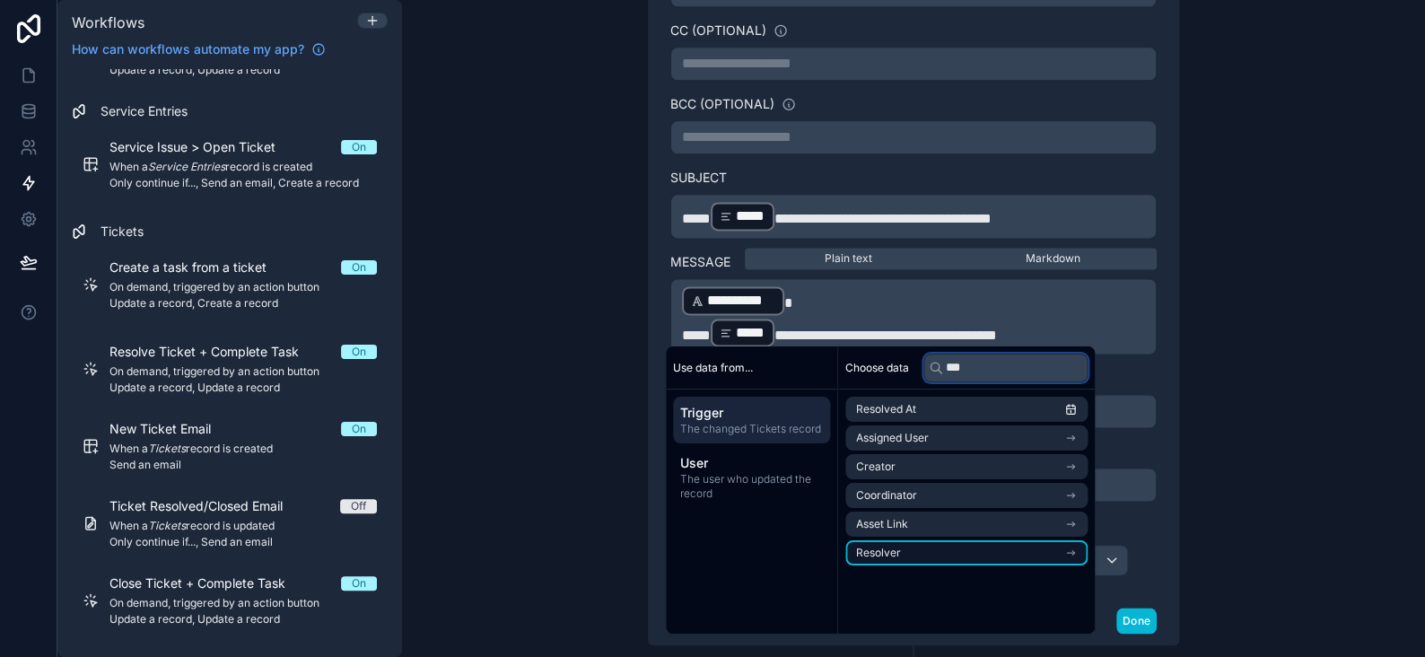
type input "***"
click at [913, 553] on li "Resolver" at bounding box center [967, 552] width 242 height 25
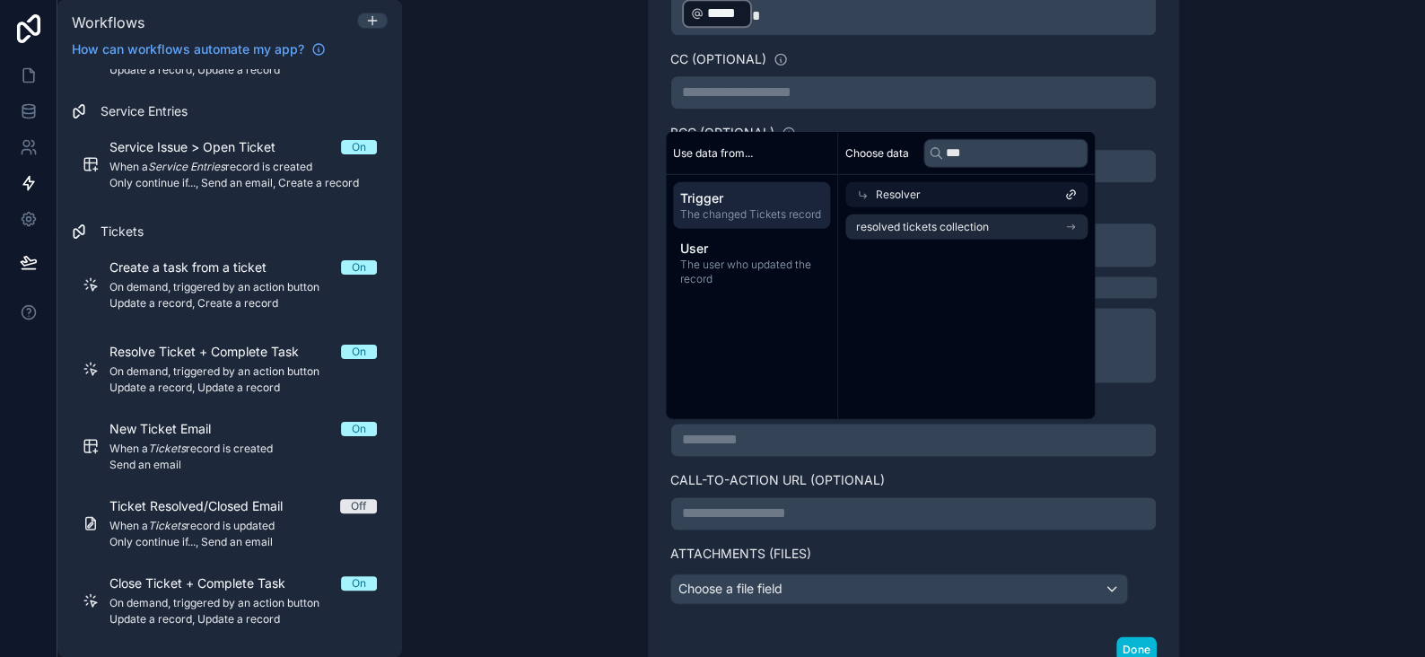
scroll to position [967, 0]
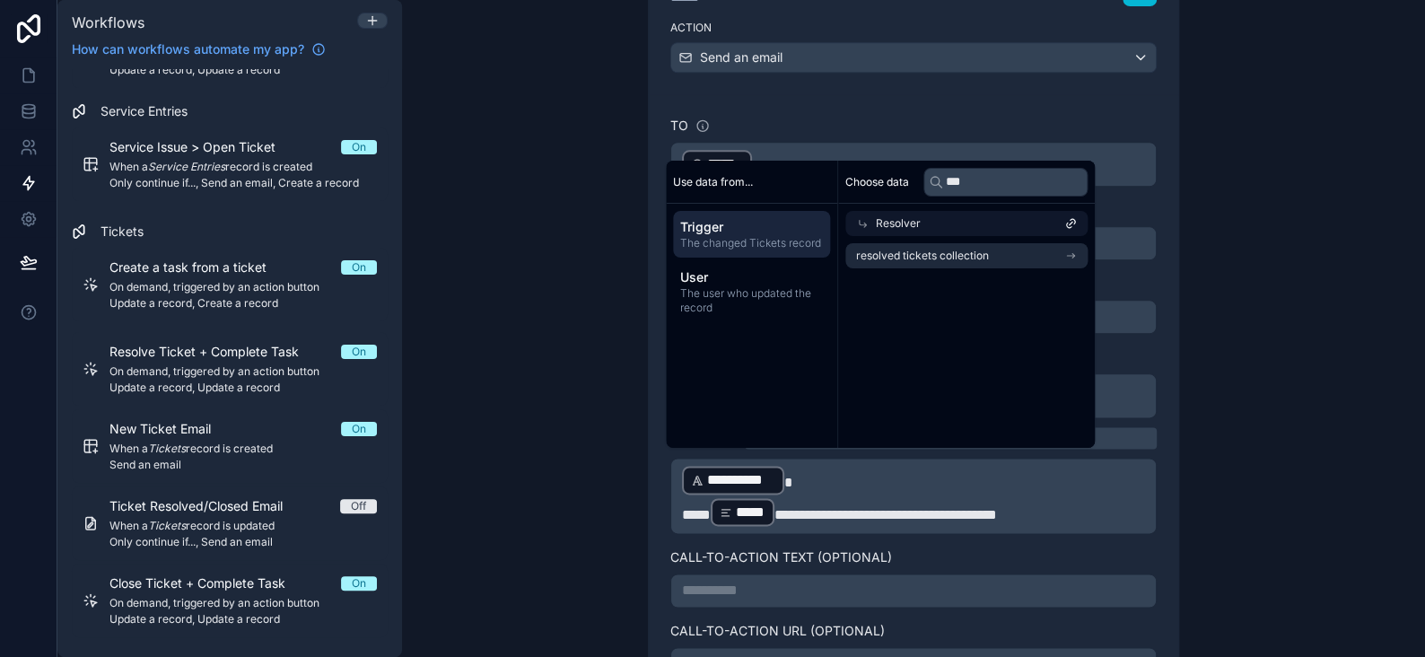
click at [1340, 432] on div "**********" at bounding box center [913, 328] width 1023 height 657
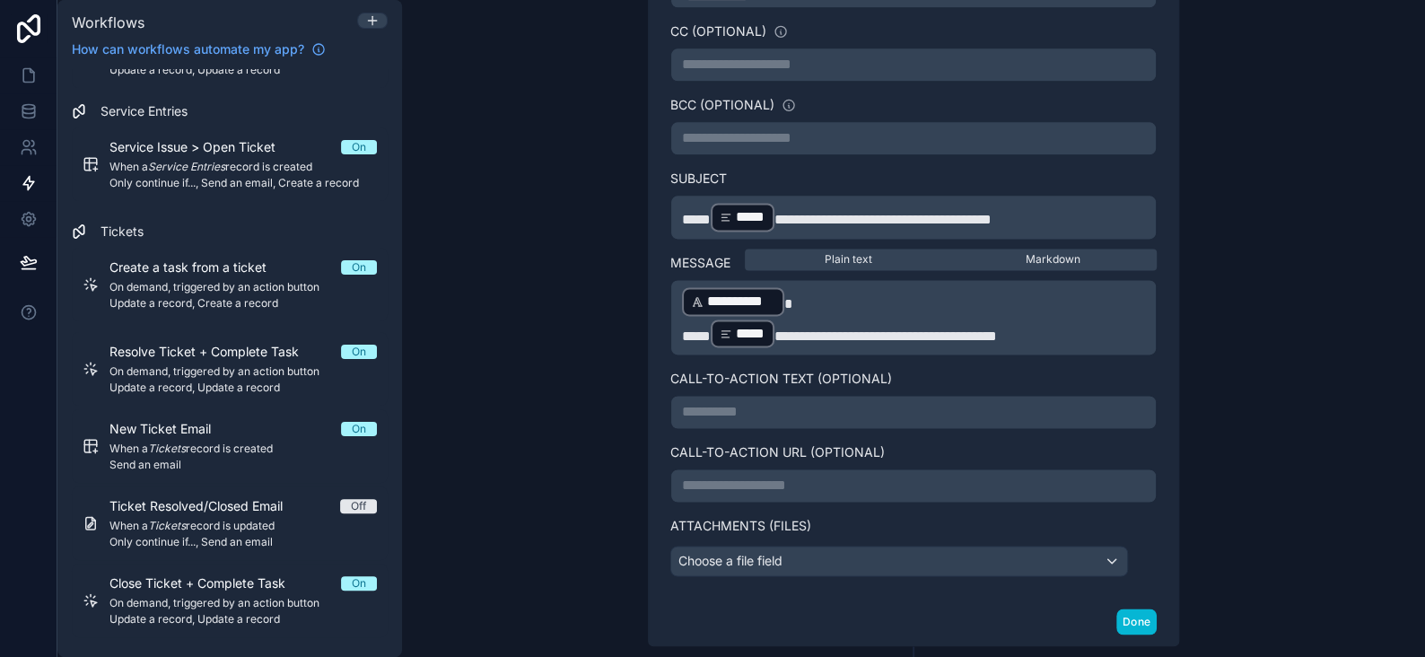
scroll to position [1146, 0]
click at [28, 103] on icon at bounding box center [29, 111] width 18 height 18
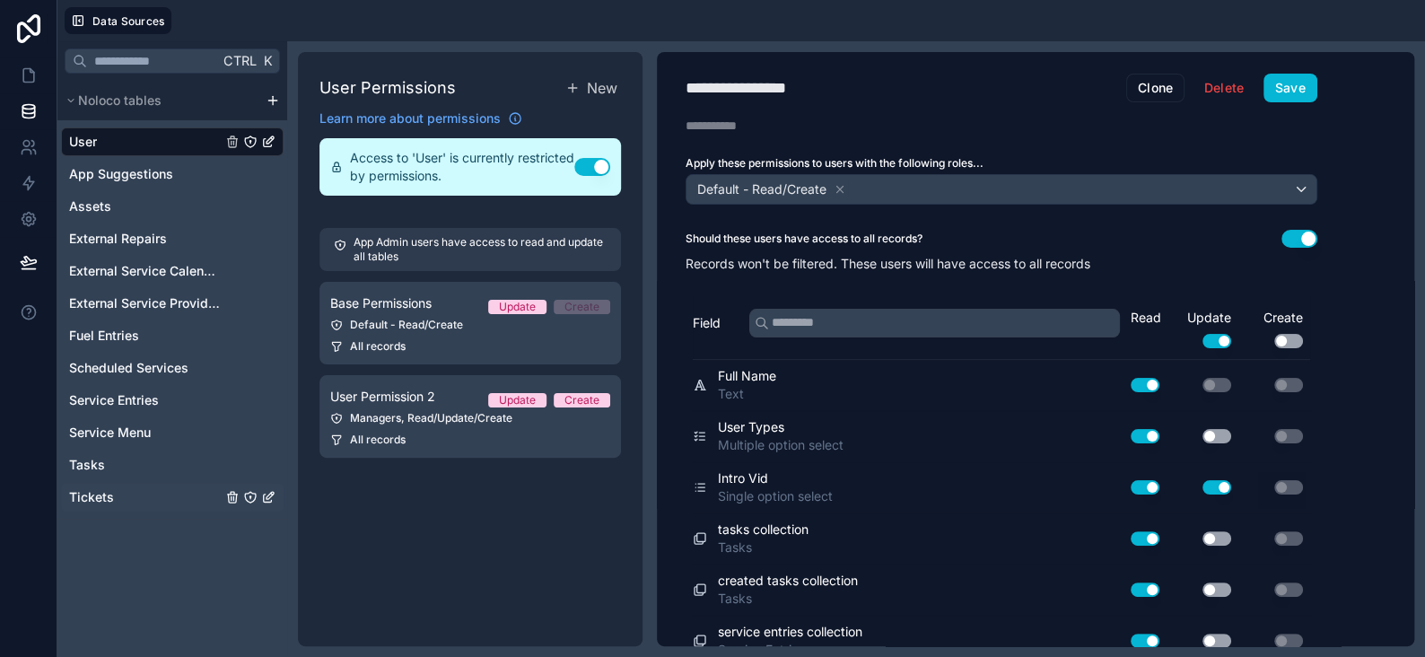
click at [92, 498] on span "Tickets" at bounding box center [91, 497] width 45 height 18
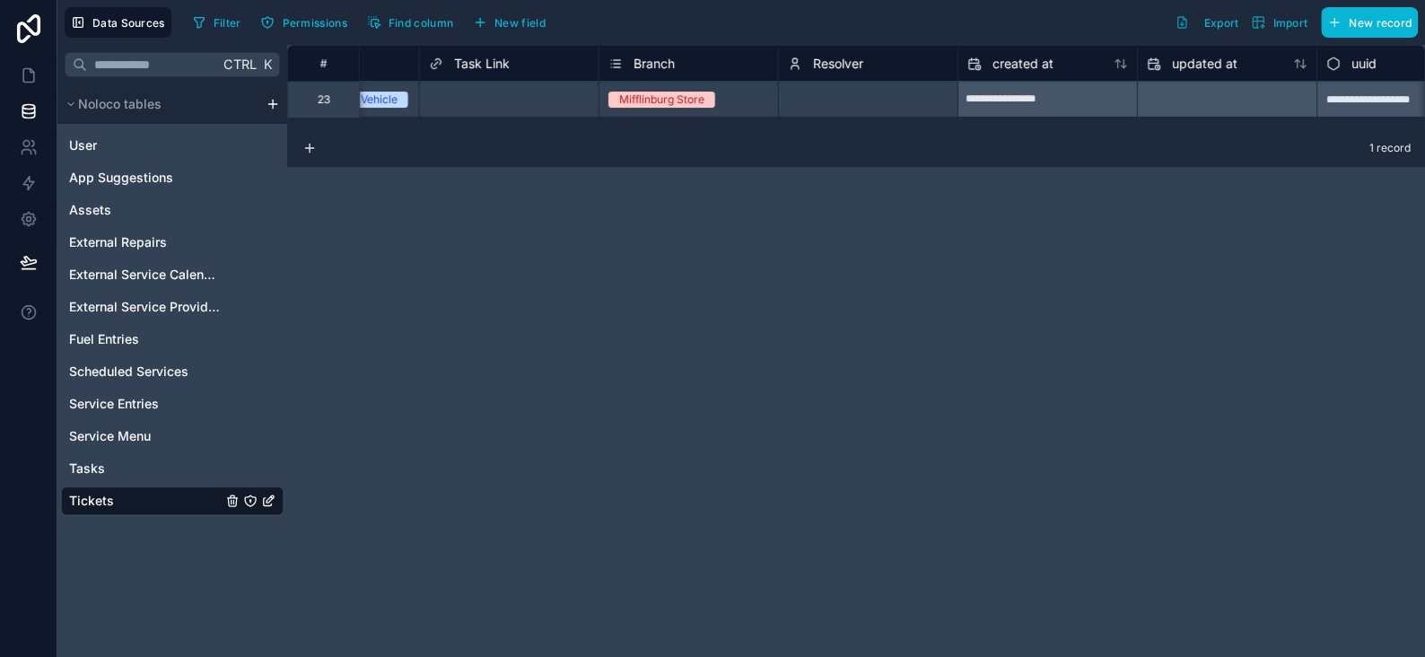
scroll to position [0, 2662]
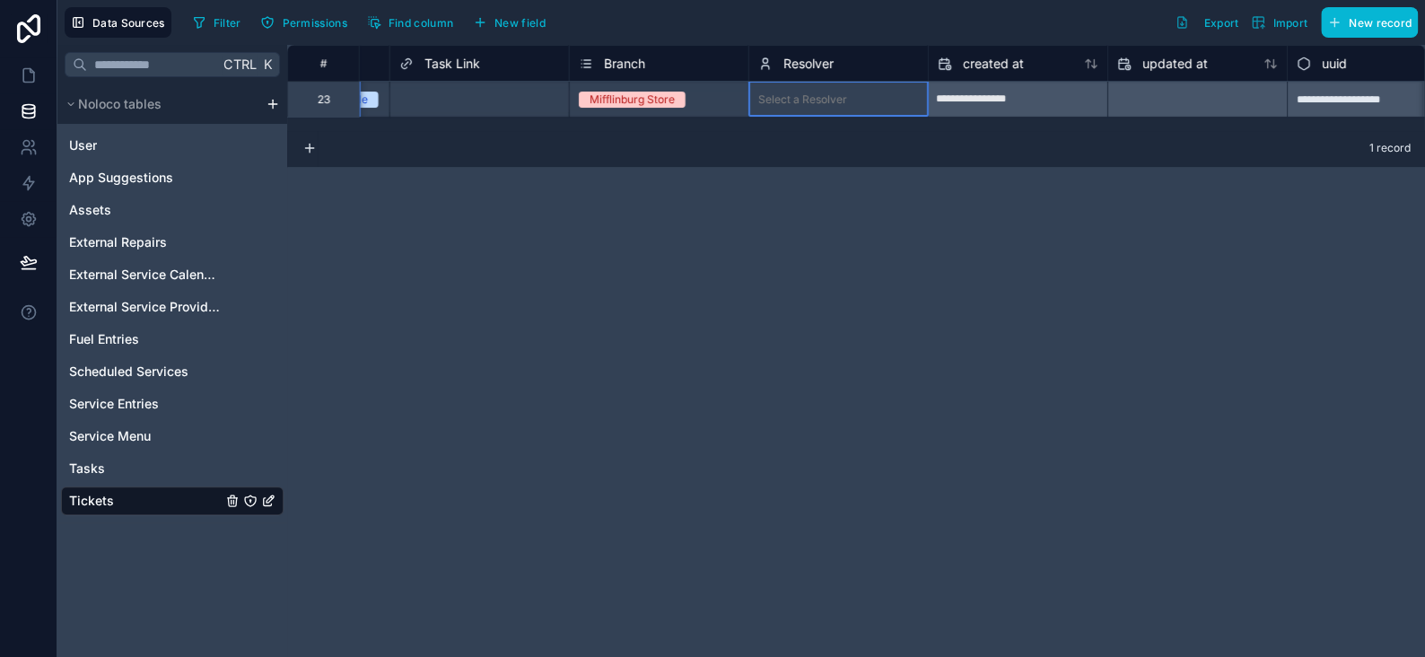
click at [829, 66] on span "Resolver" at bounding box center [809, 64] width 50 height 18
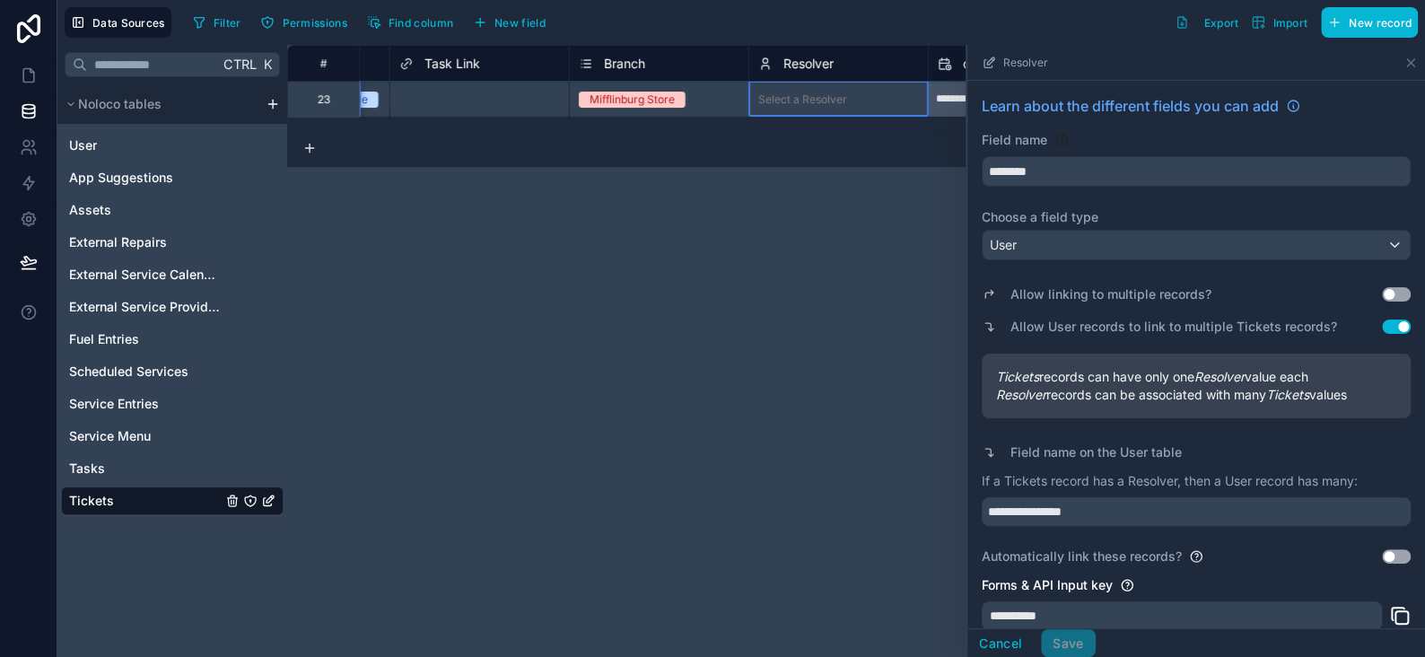
scroll to position [90, 0]
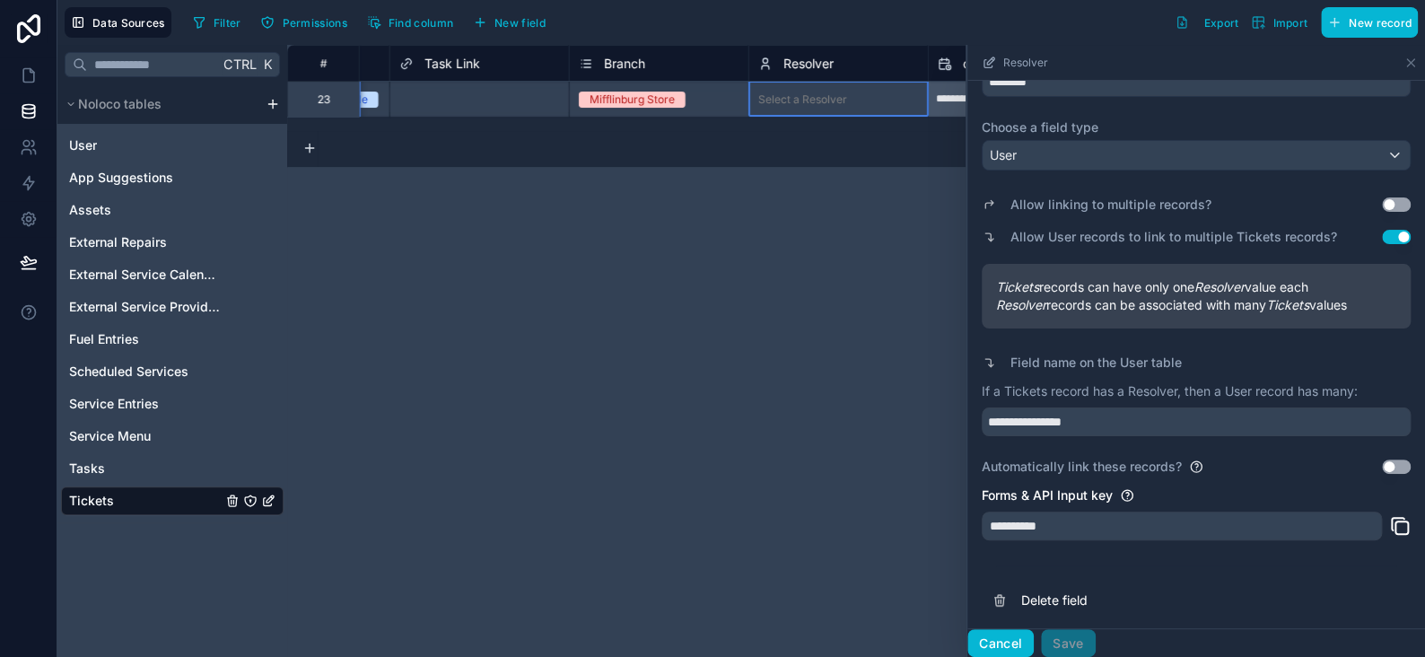
click at [1008, 646] on button "Cancel" at bounding box center [1001, 643] width 66 height 29
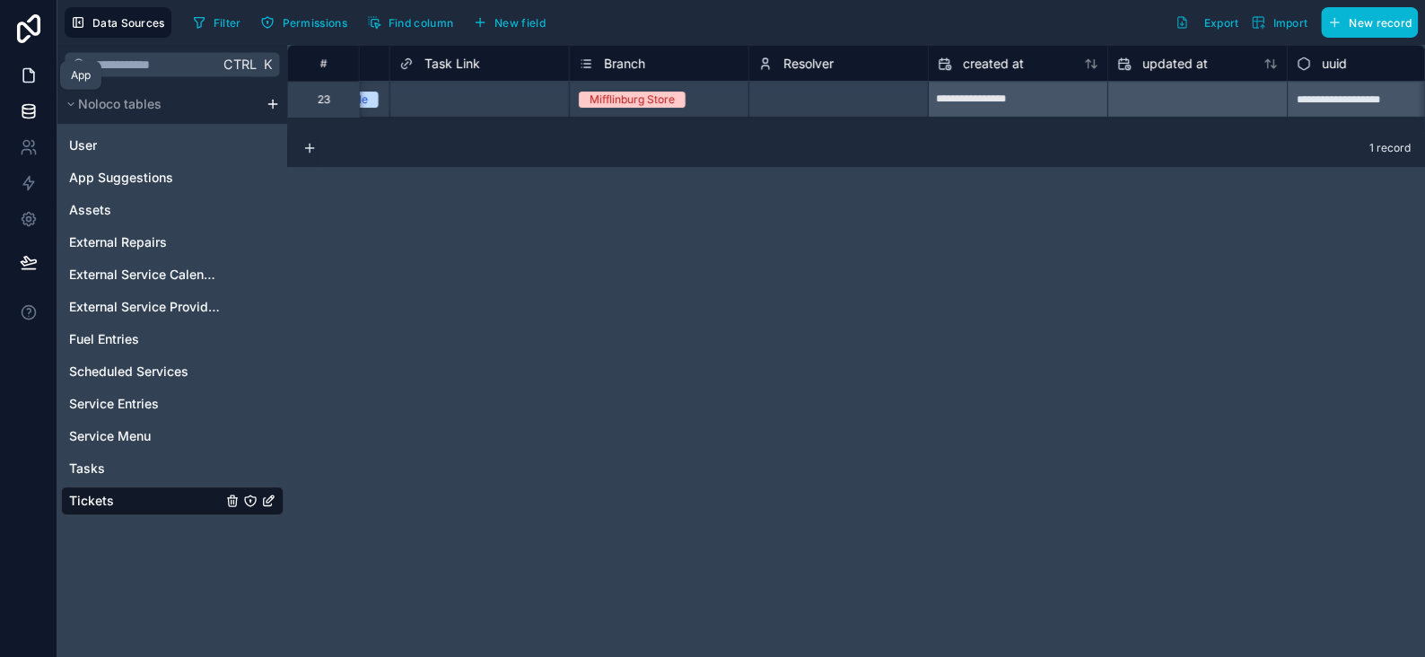
click at [26, 76] on icon at bounding box center [29, 75] width 18 height 18
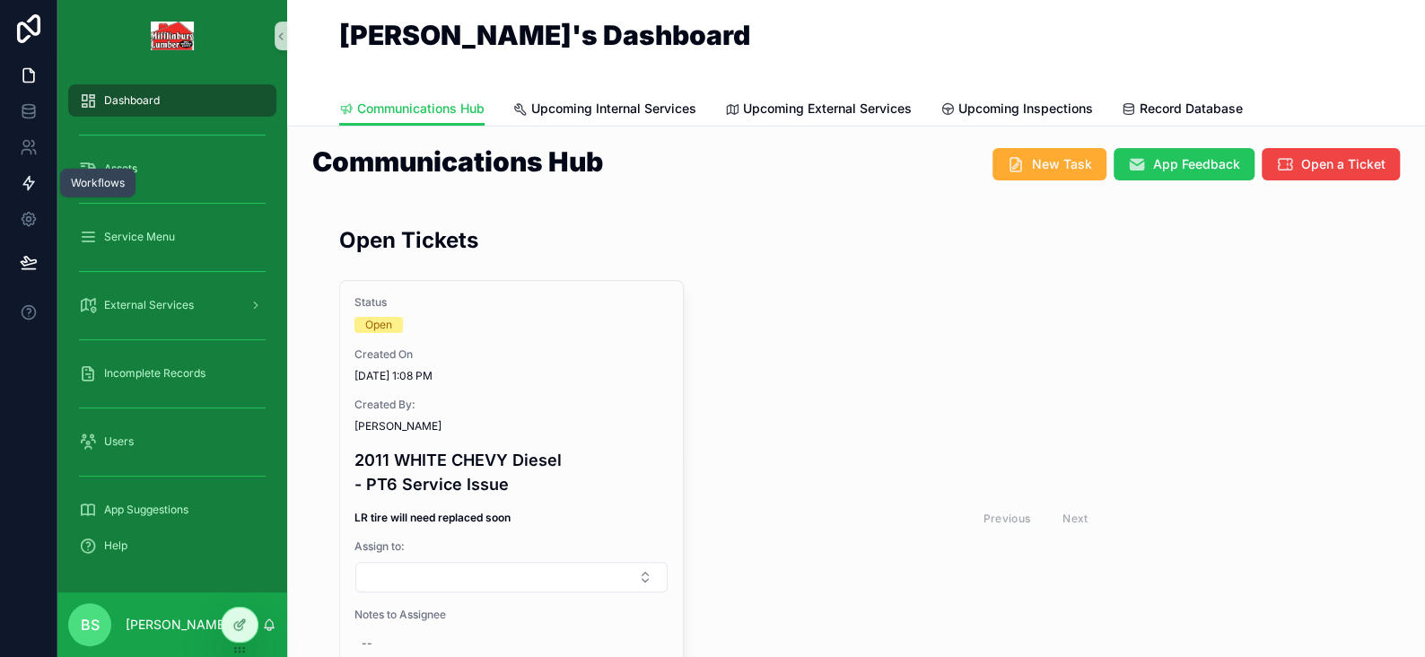
click at [33, 181] on icon at bounding box center [28, 183] width 11 height 13
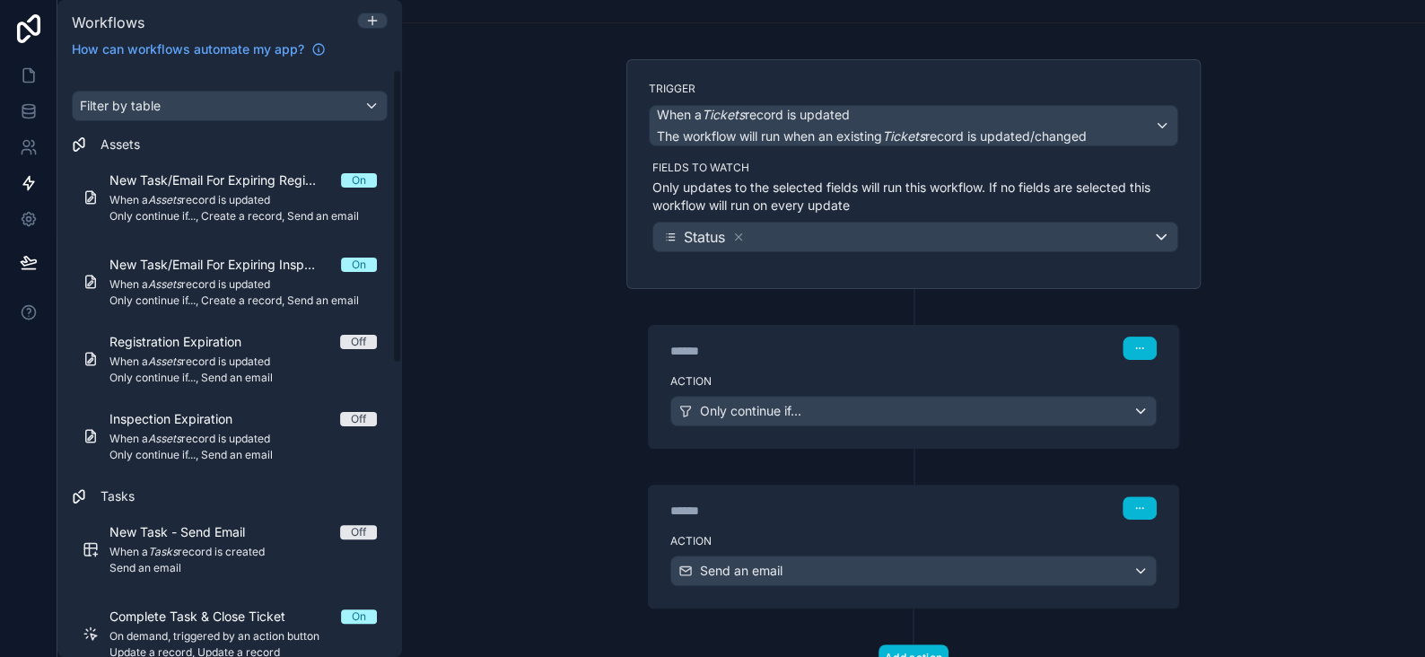
scroll to position [141, 0]
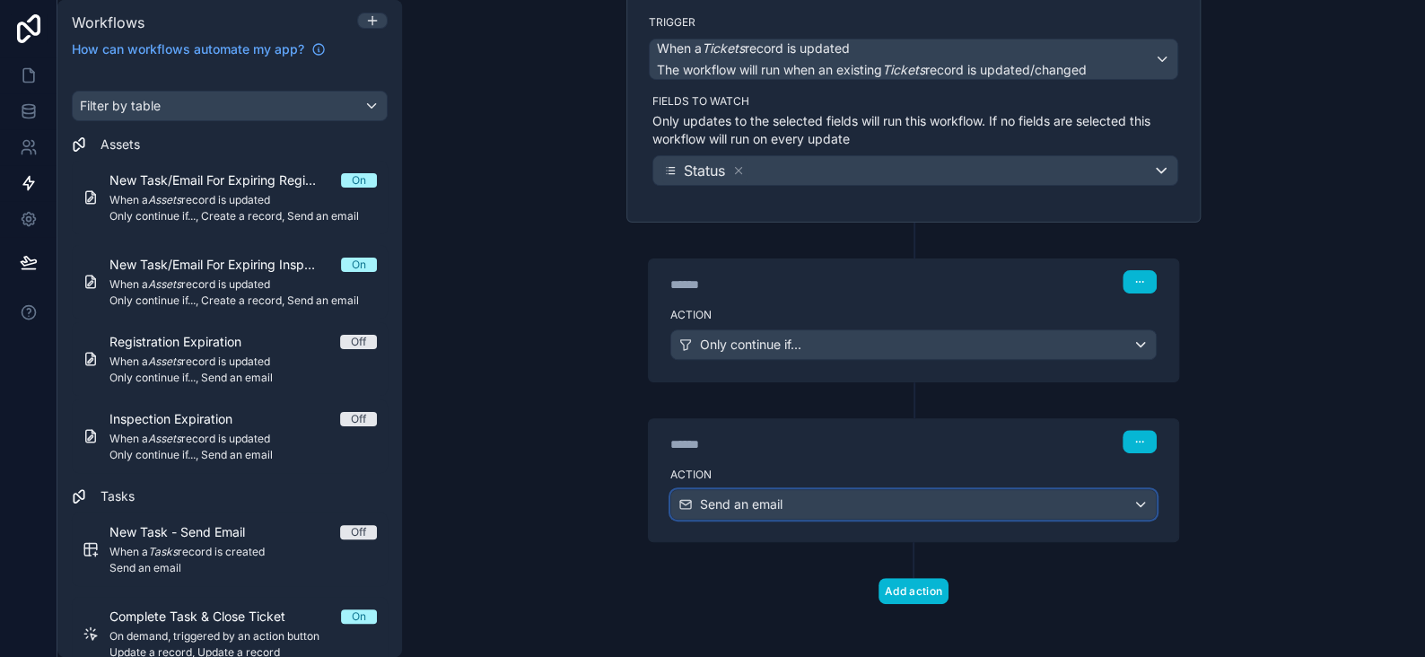
click at [907, 498] on div "Send an email" at bounding box center [913, 504] width 485 height 29
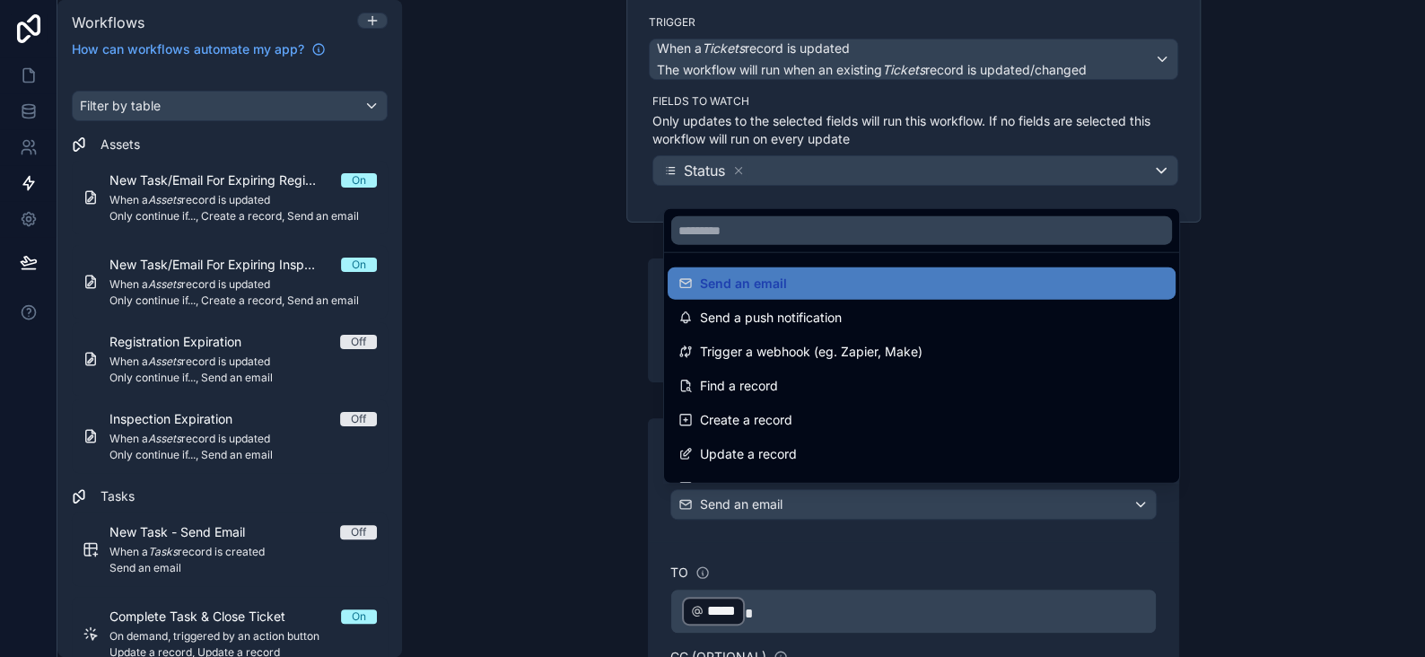
click at [907, 498] on div at bounding box center [712, 328] width 1425 height 657
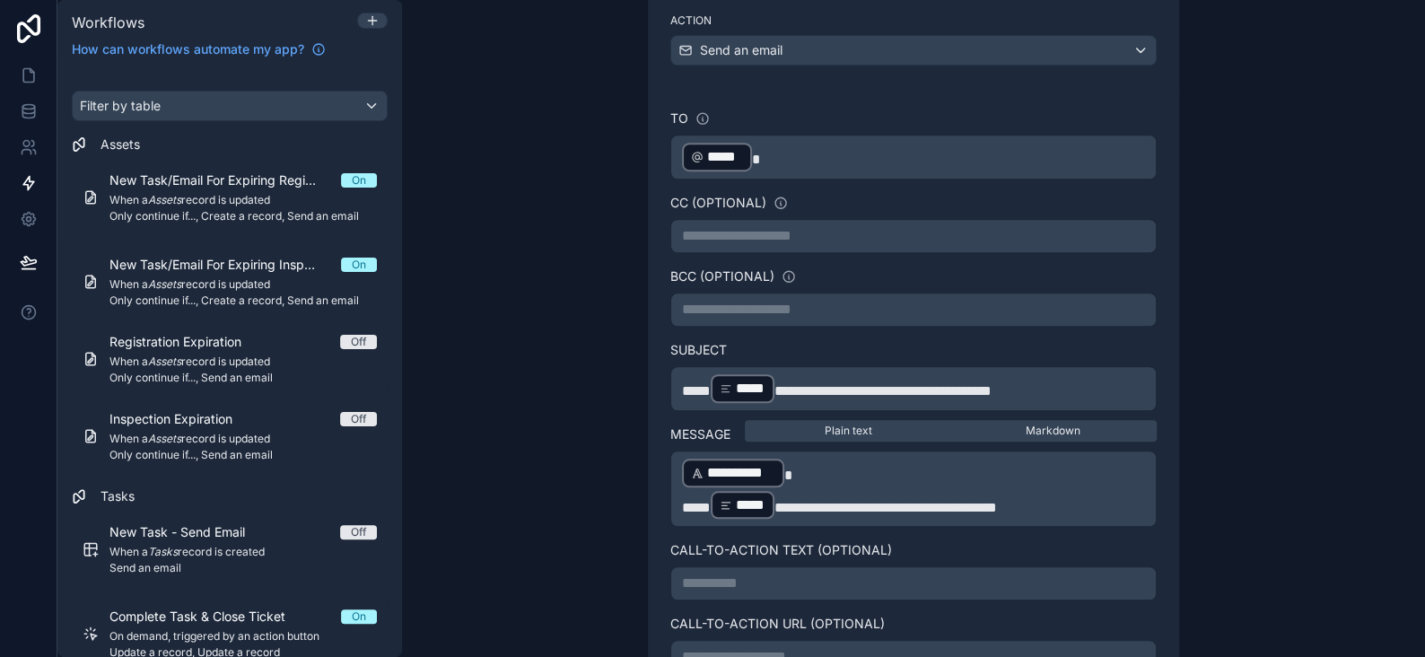
scroll to position [680, 0]
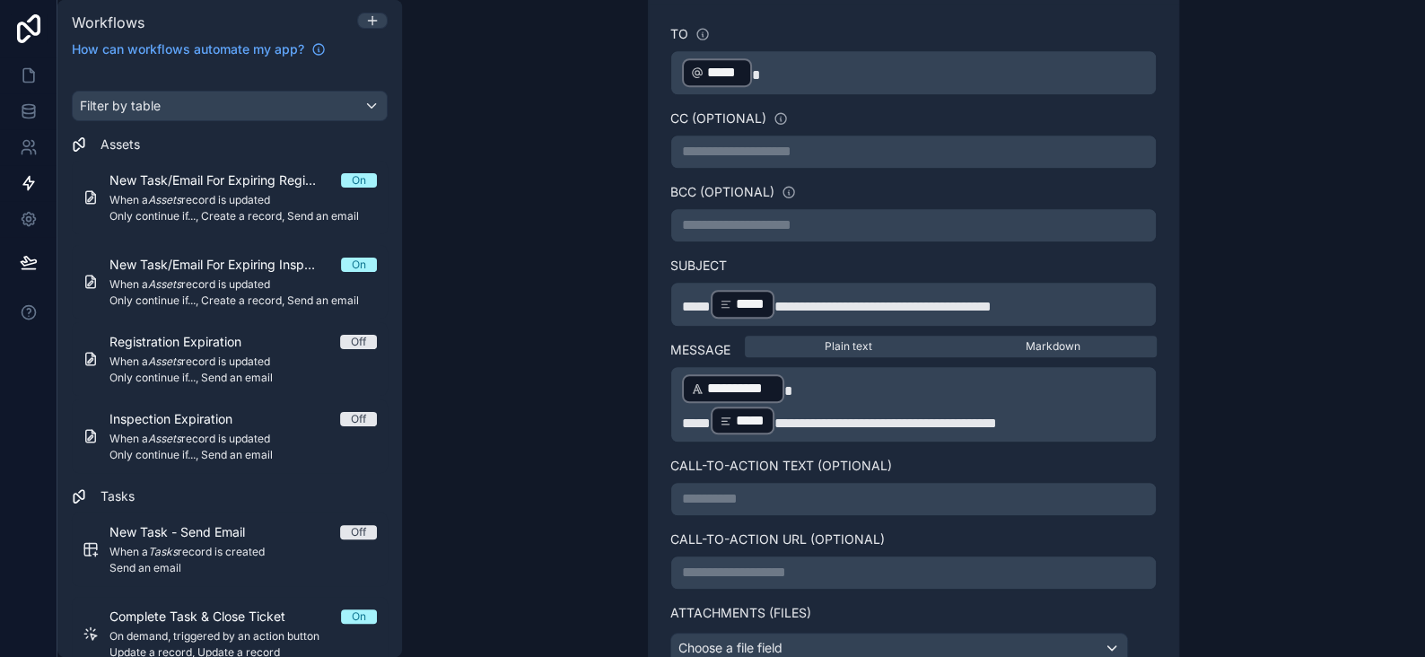
click at [682, 417] on span "*****" at bounding box center [696, 423] width 29 height 13
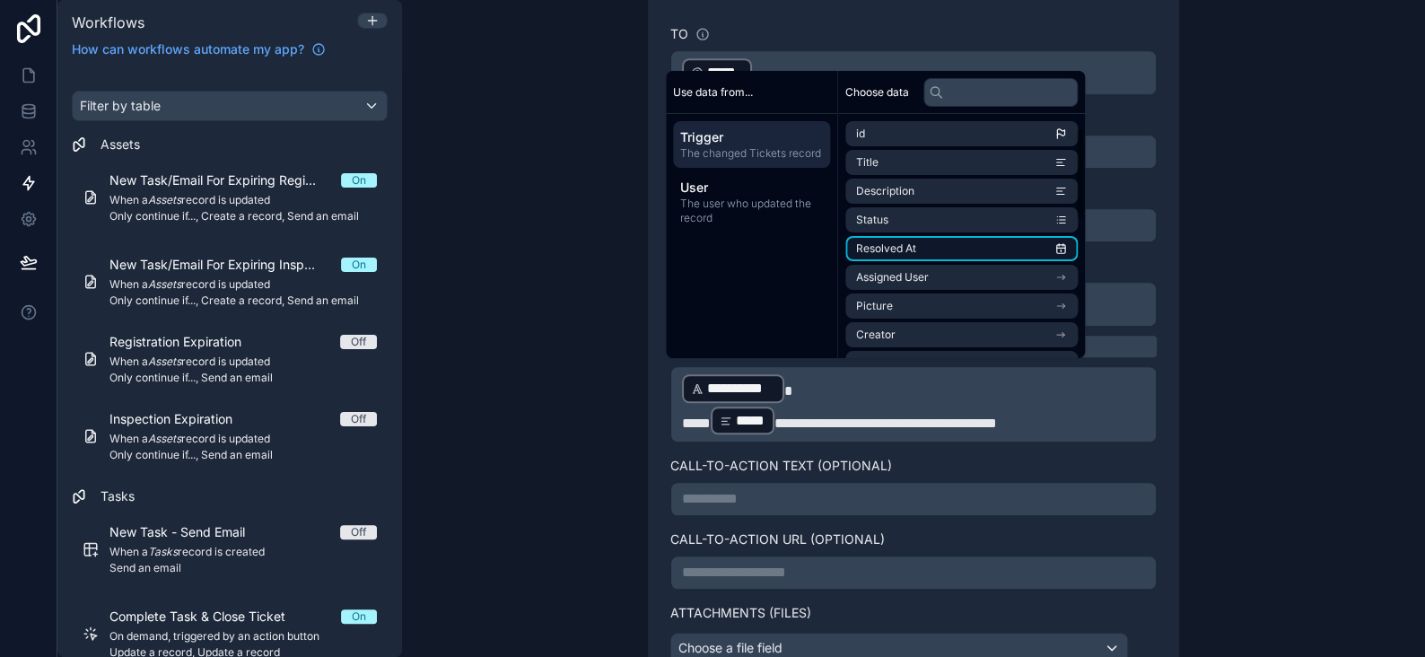
scroll to position [90, 0]
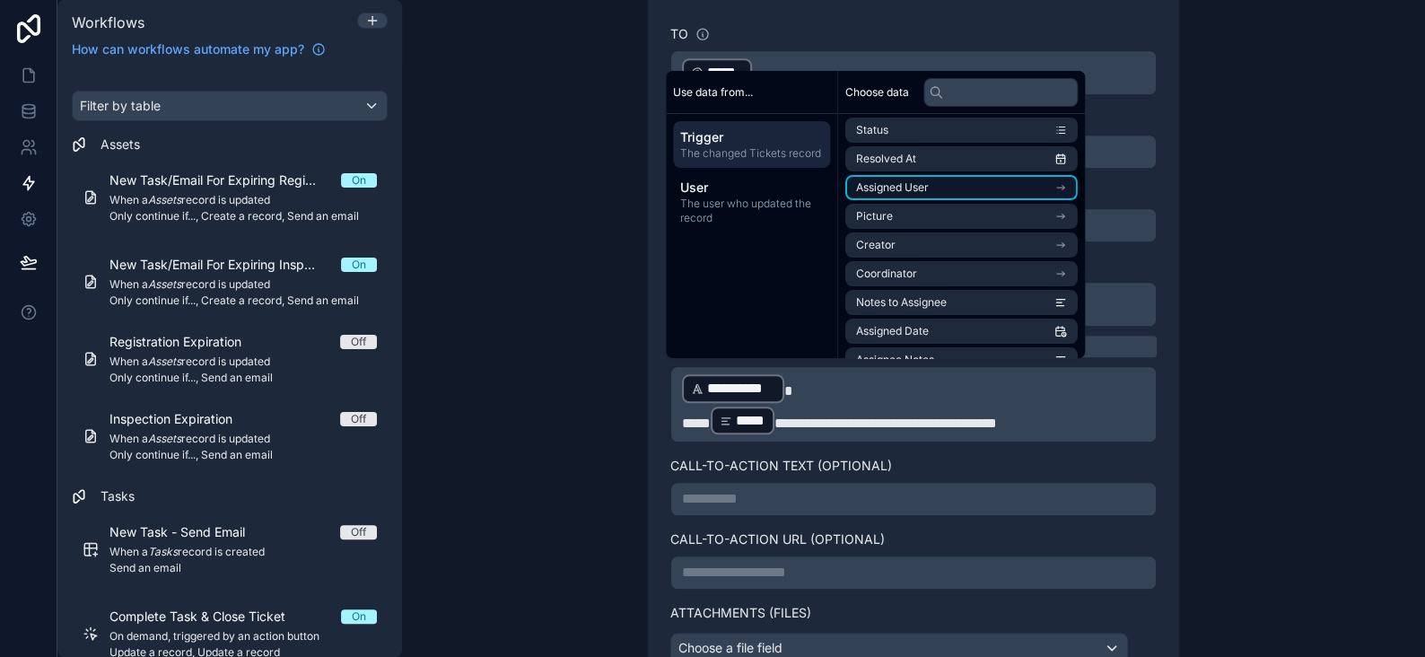
click at [890, 180] on span "Assigned User" at bounding box center [892, 187] width 73 height 14
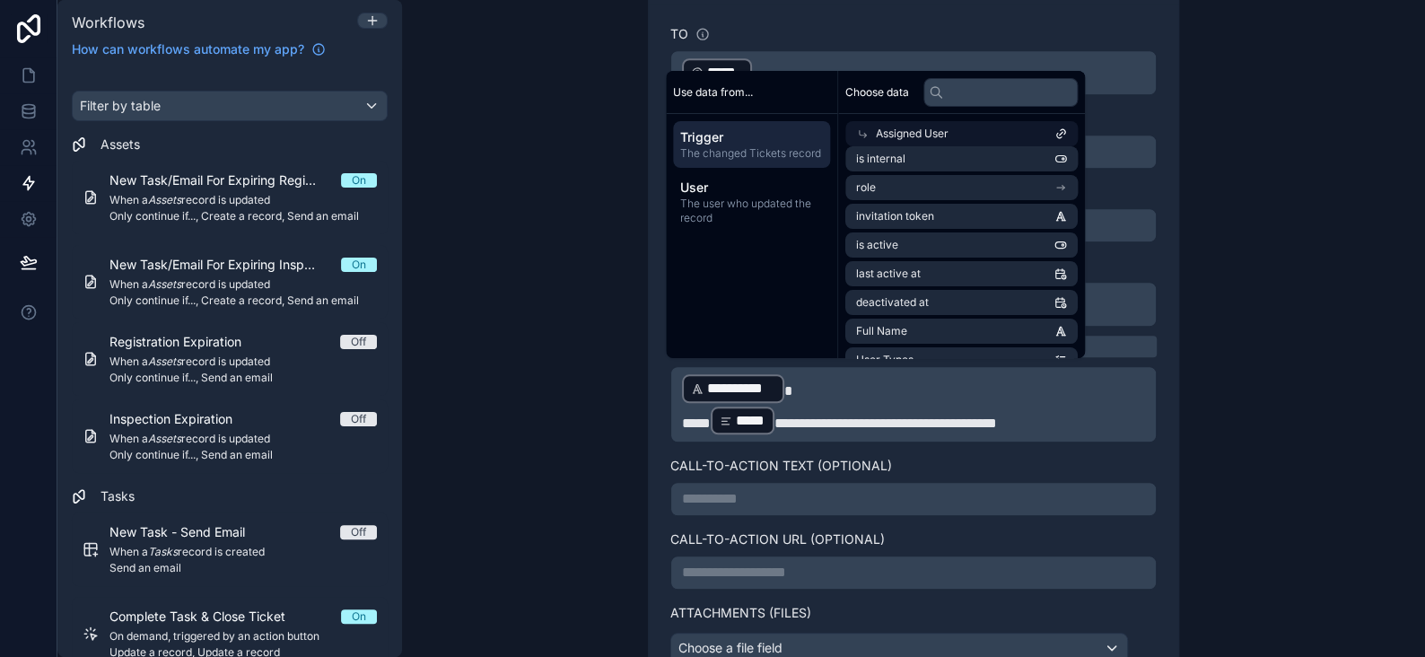
click at [746, 132] on span "Trigger" at bounding box center [751, 137] width 143 height 18
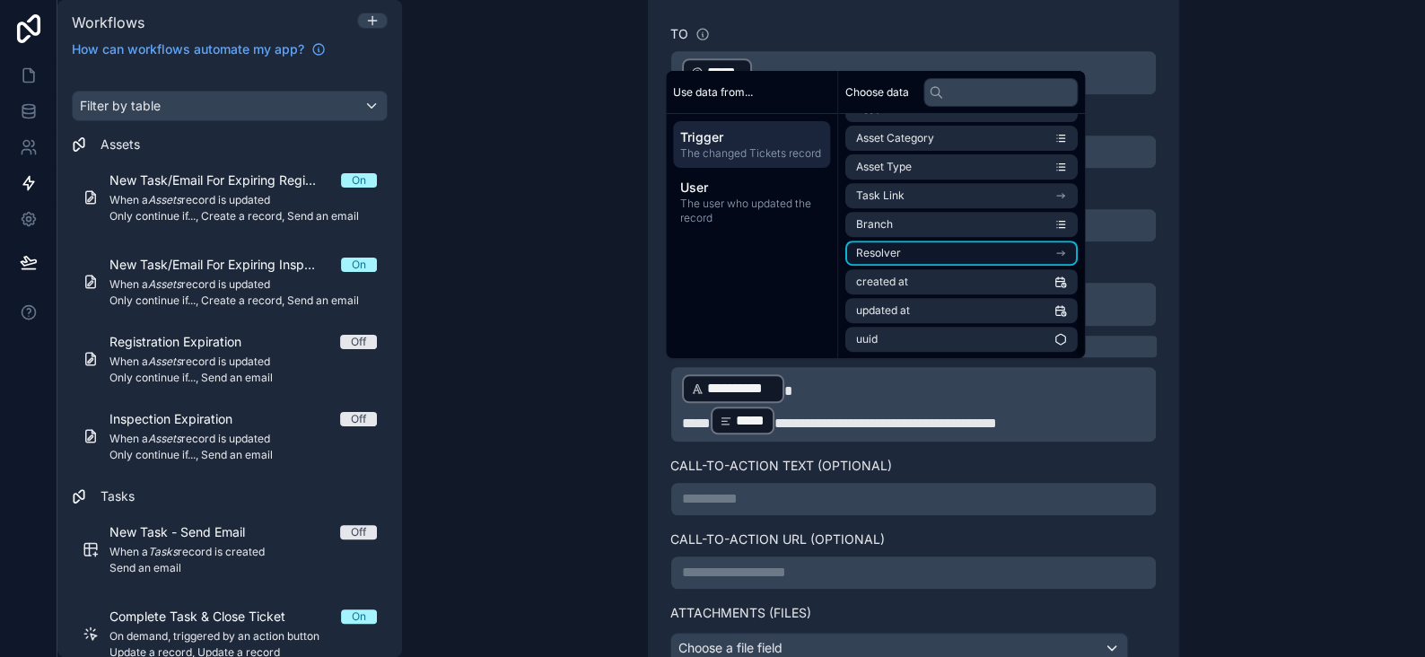
click at [884, 254] on span "Resolver" at bounding box center [878, 253] width 45 height 14
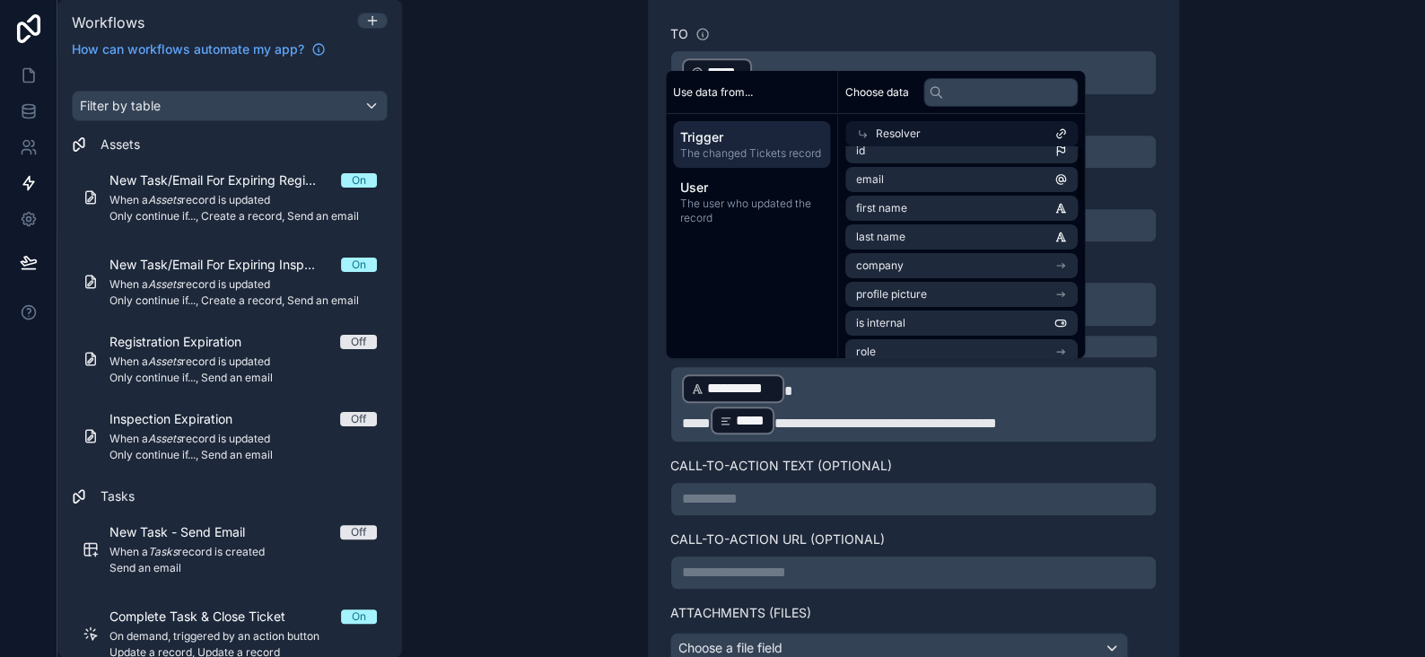
scroll to position [0, 0]
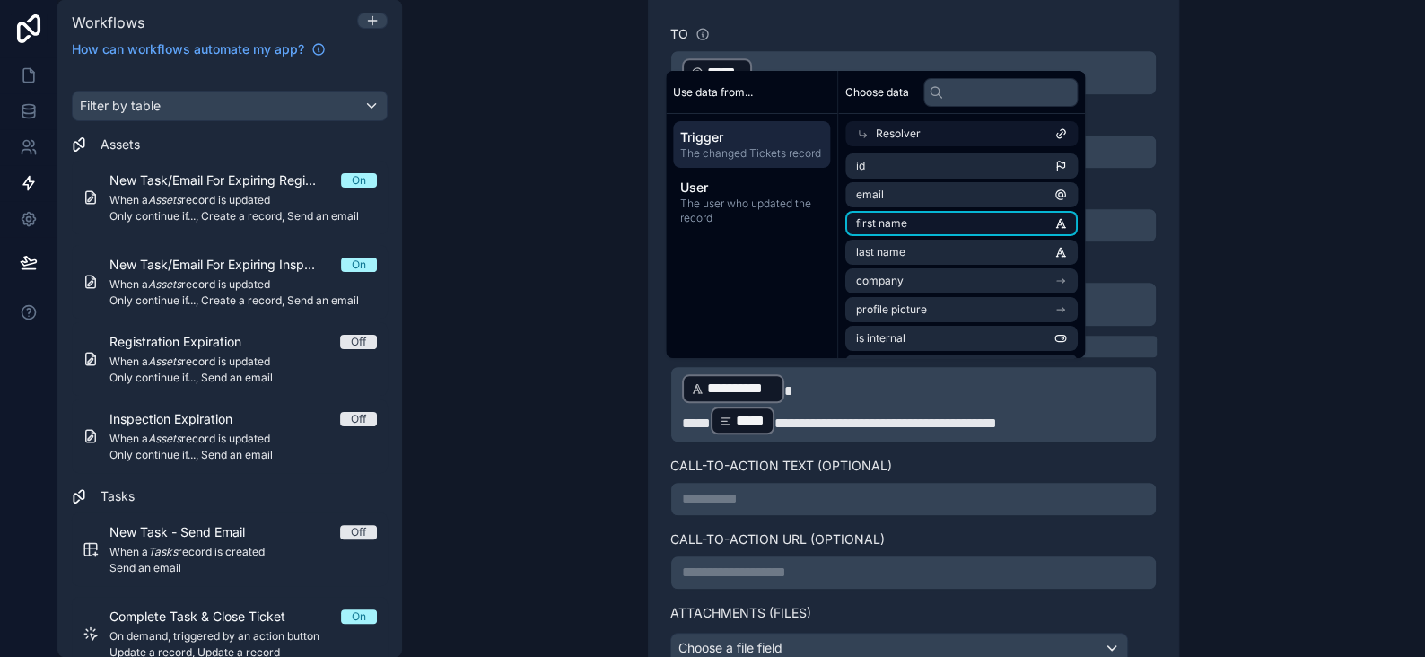
click at [908, 221] on li "first name" at bounding box center [962, 223] width 232 height 25
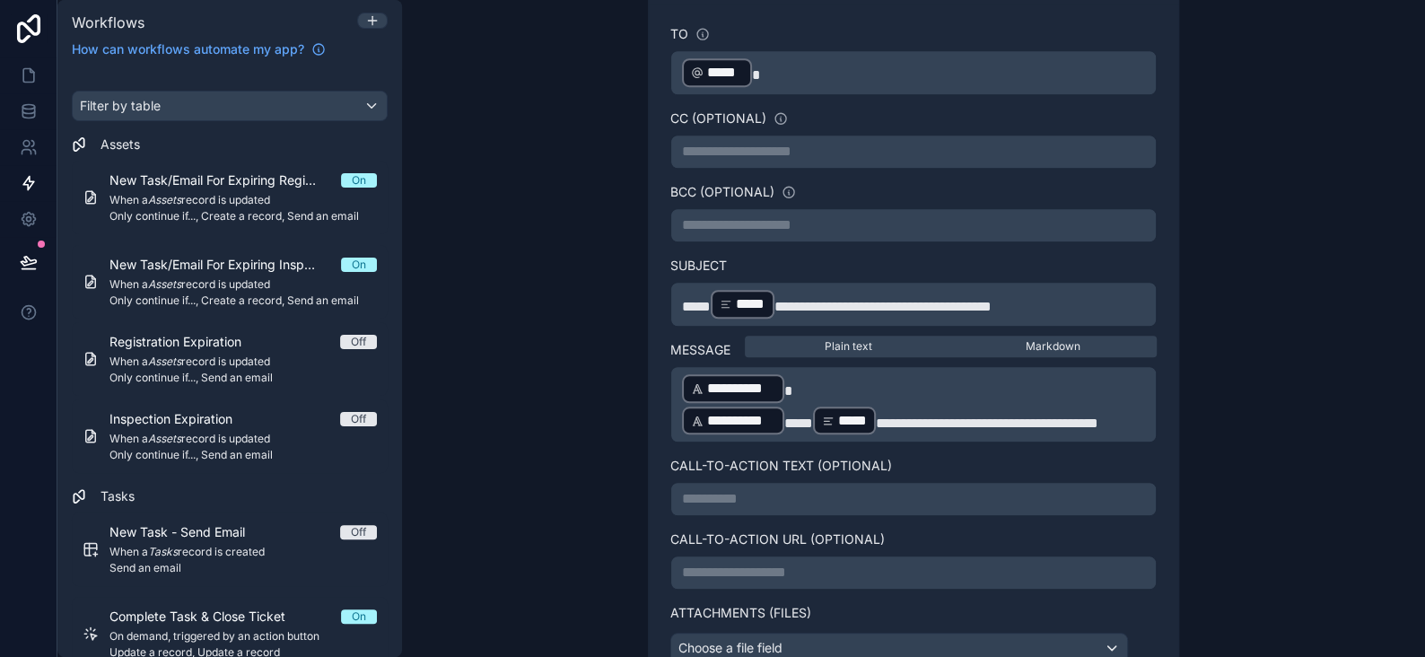
click at [785, 417] on span "*****" at bounding box center [799, 423] width 29 height 13
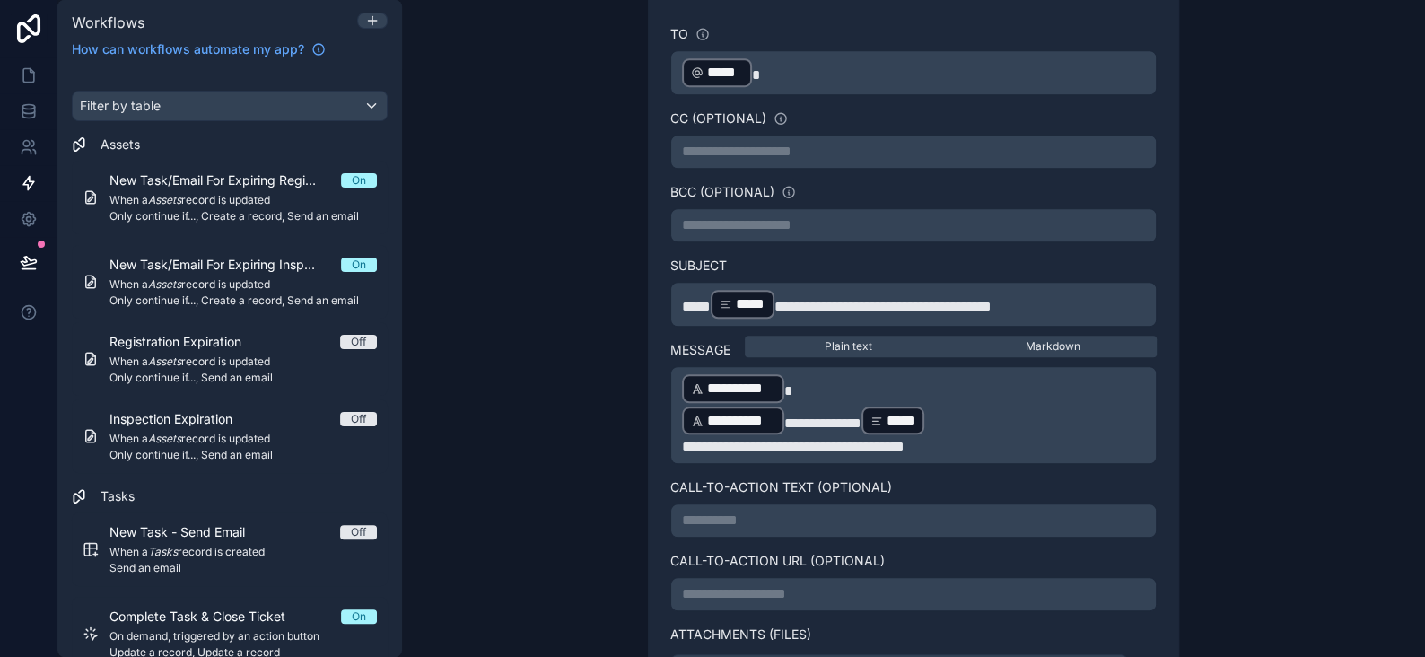
click at [905, 440] on span "**********" at bounding box center [793, 446] width 223 height 13
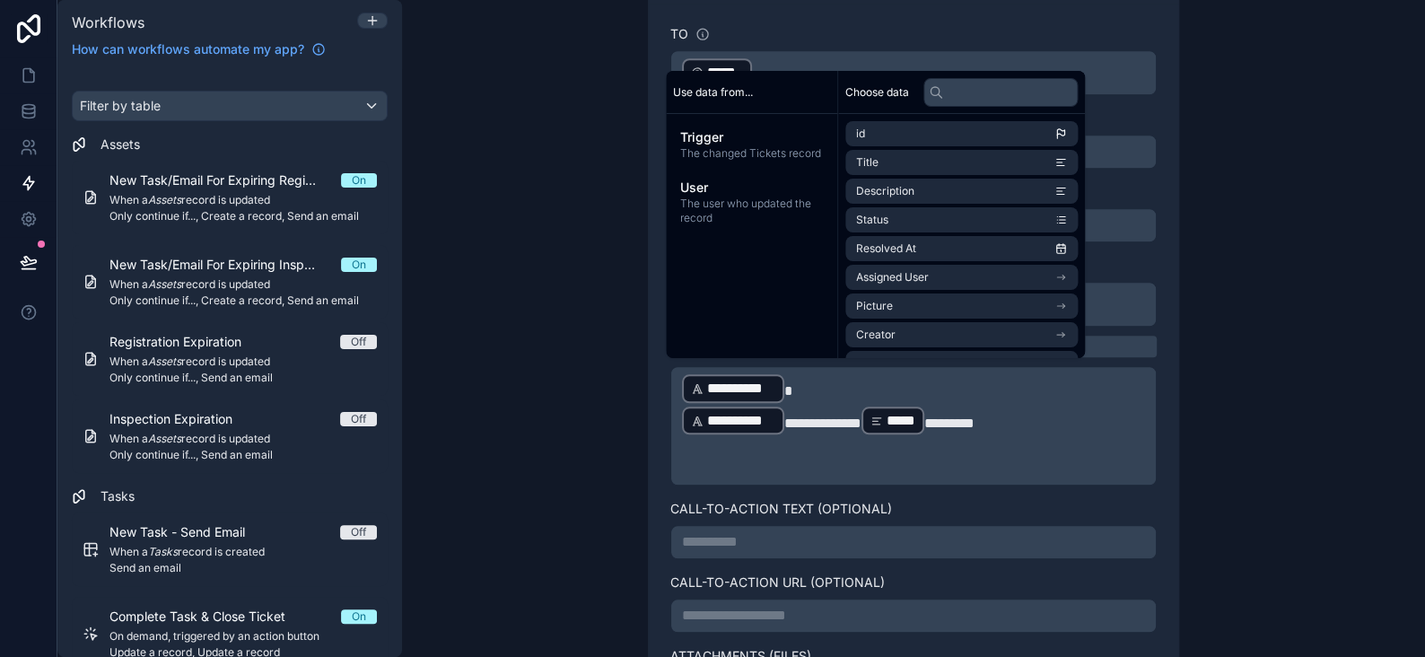
click at [975, 417] on span "*********" at bounding box center [950, 423] width 50 height 13
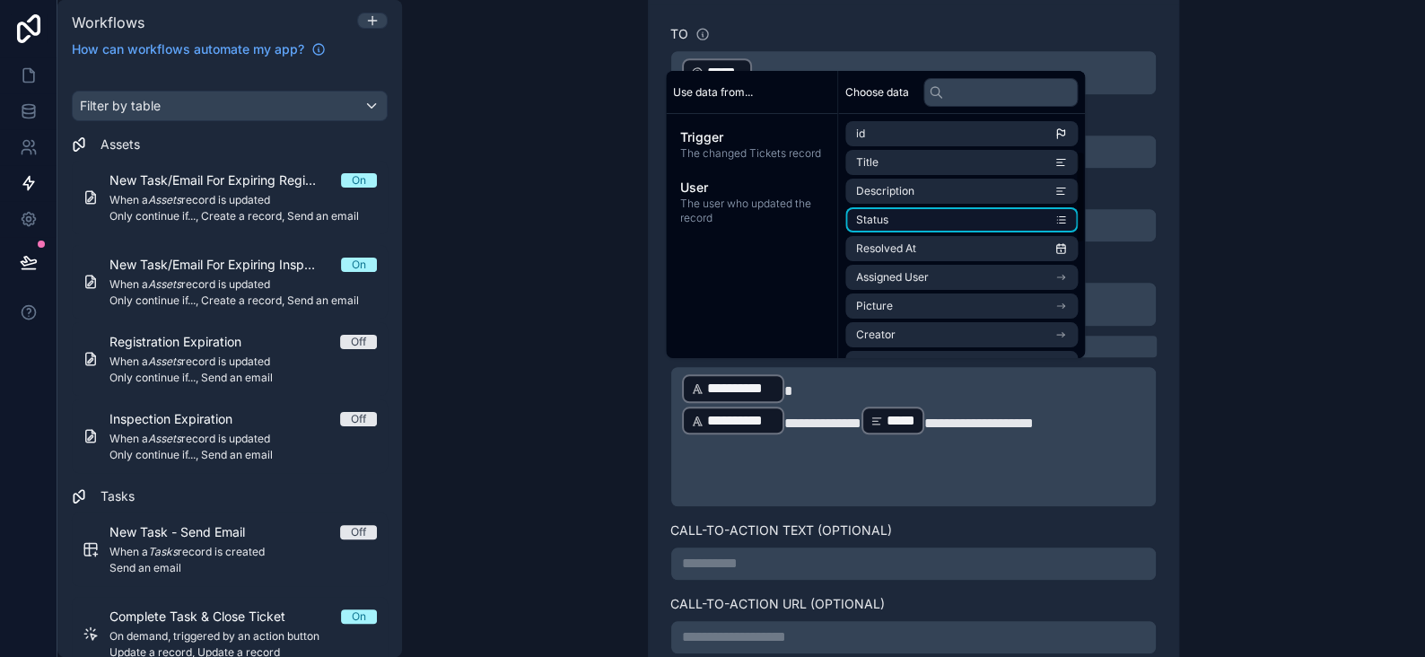
scroll to position [398, 0]
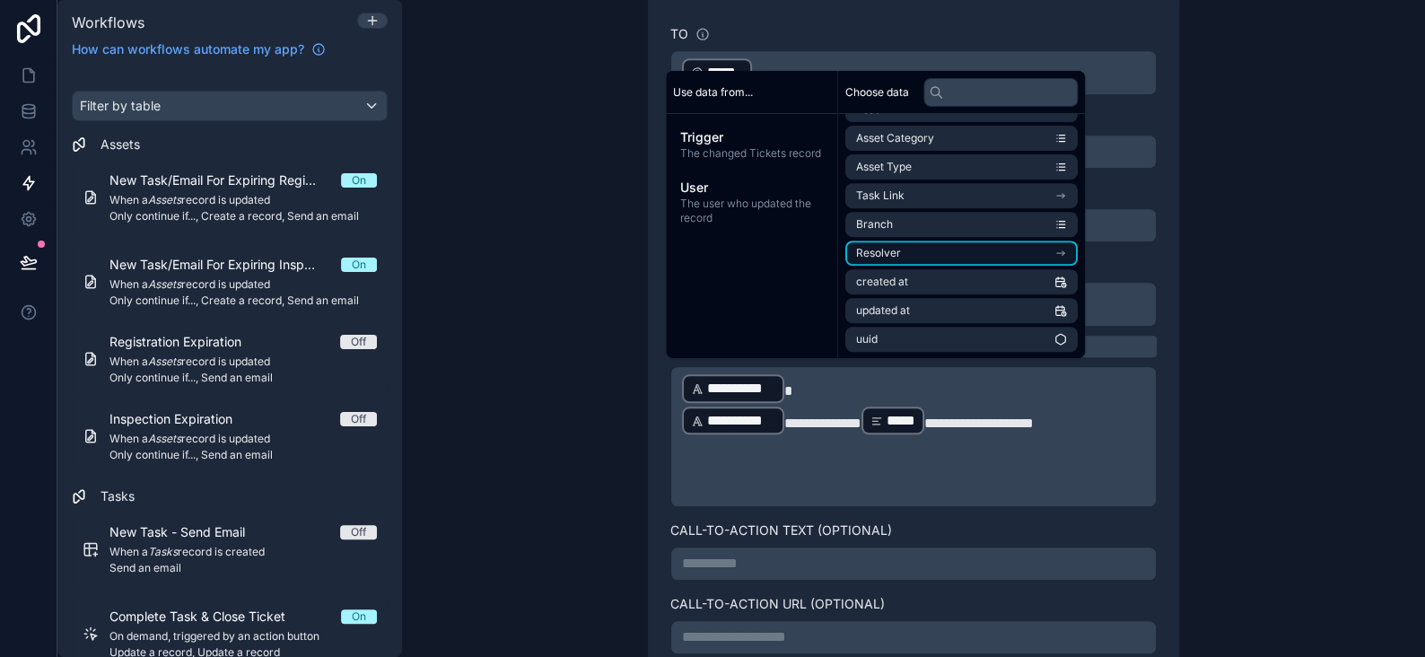
click at [913, 250] on li "Resolver" at bounding box center [962, 253] width 232 height 25
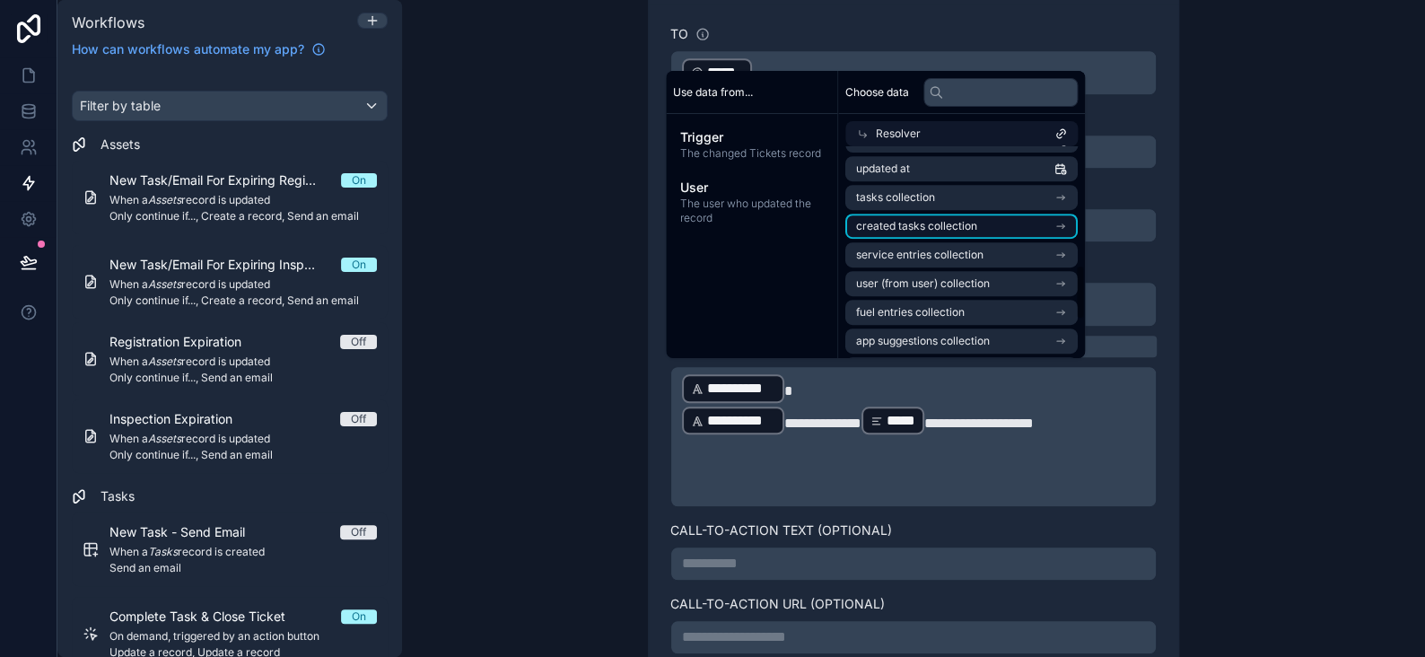
scroll to position [487, 0]
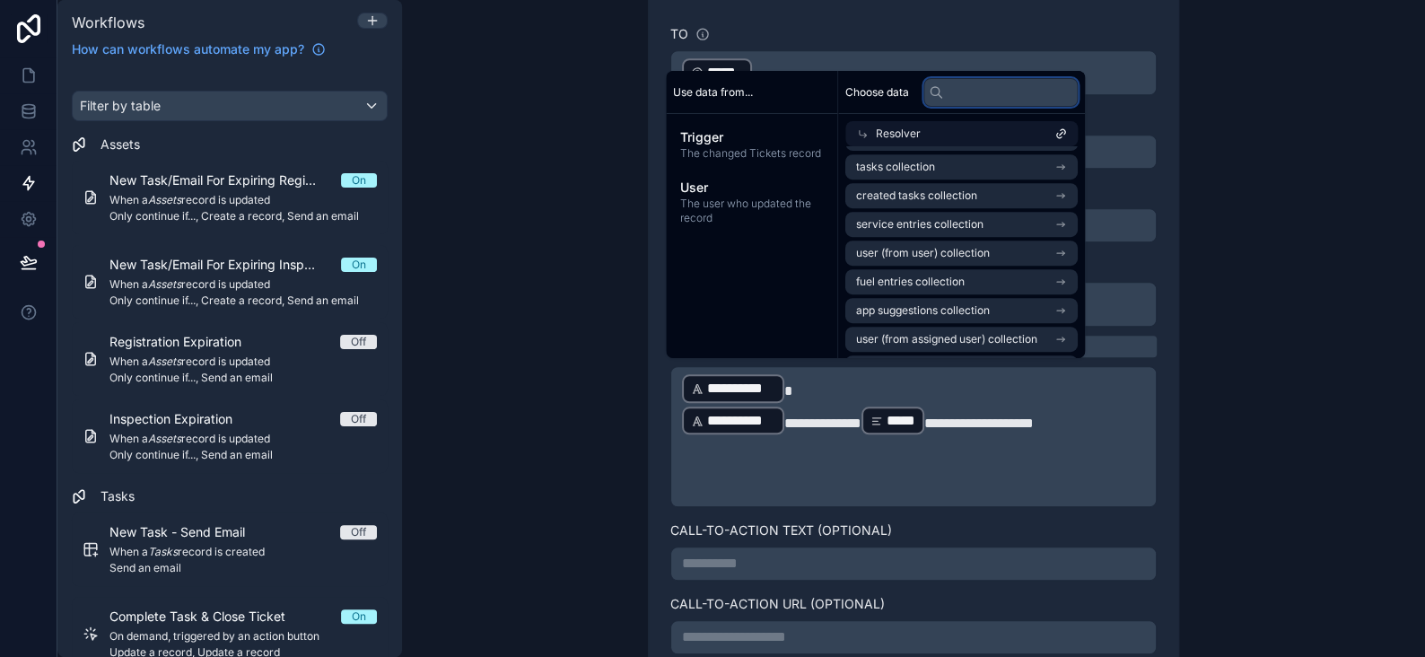
click at [995, 98] on input "text" at bounding box center [1001, 91] width 154 height 29
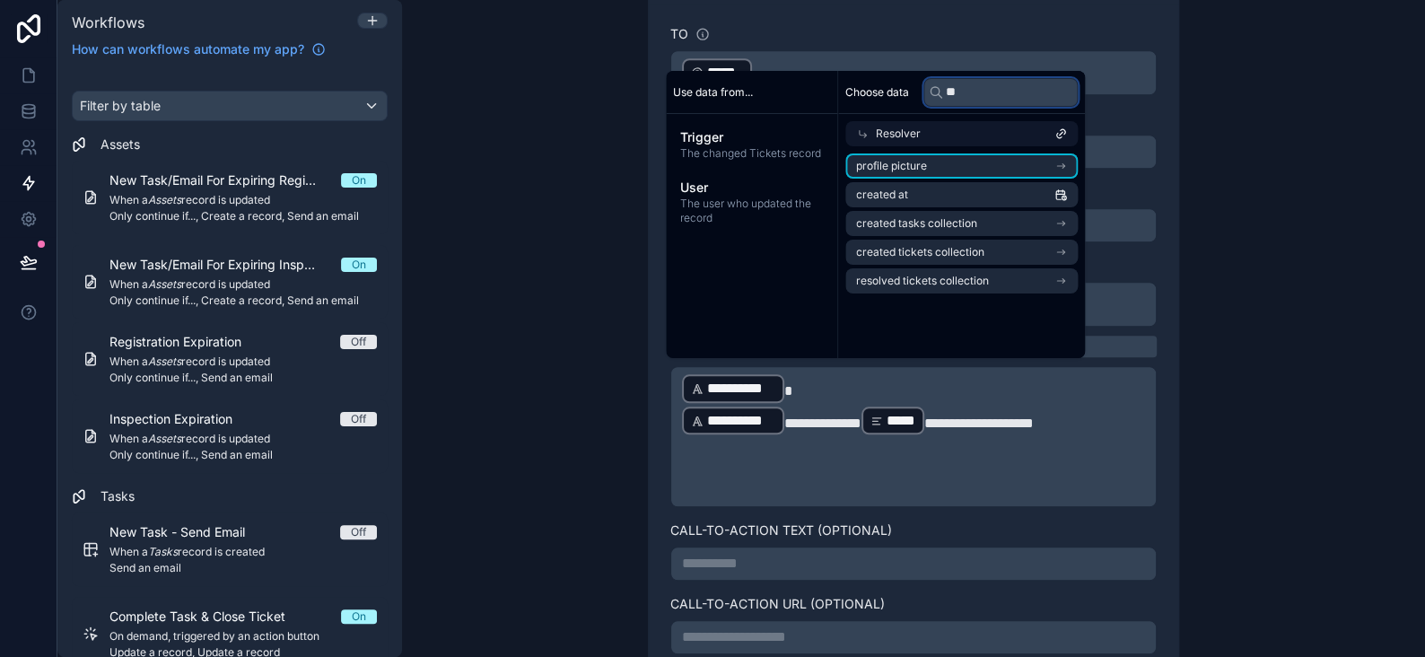
type input "*"
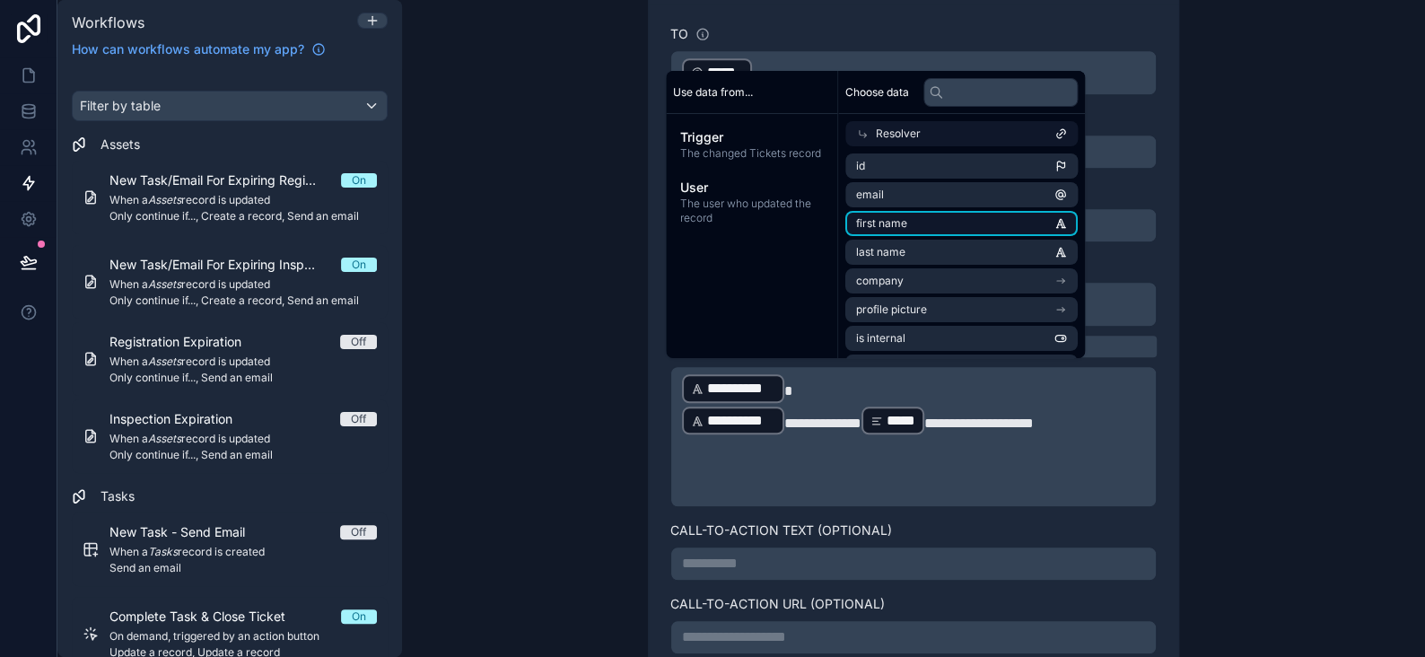
click at [896, 223] on span "first name" at bounding box center [881, 223] width 51 height 14
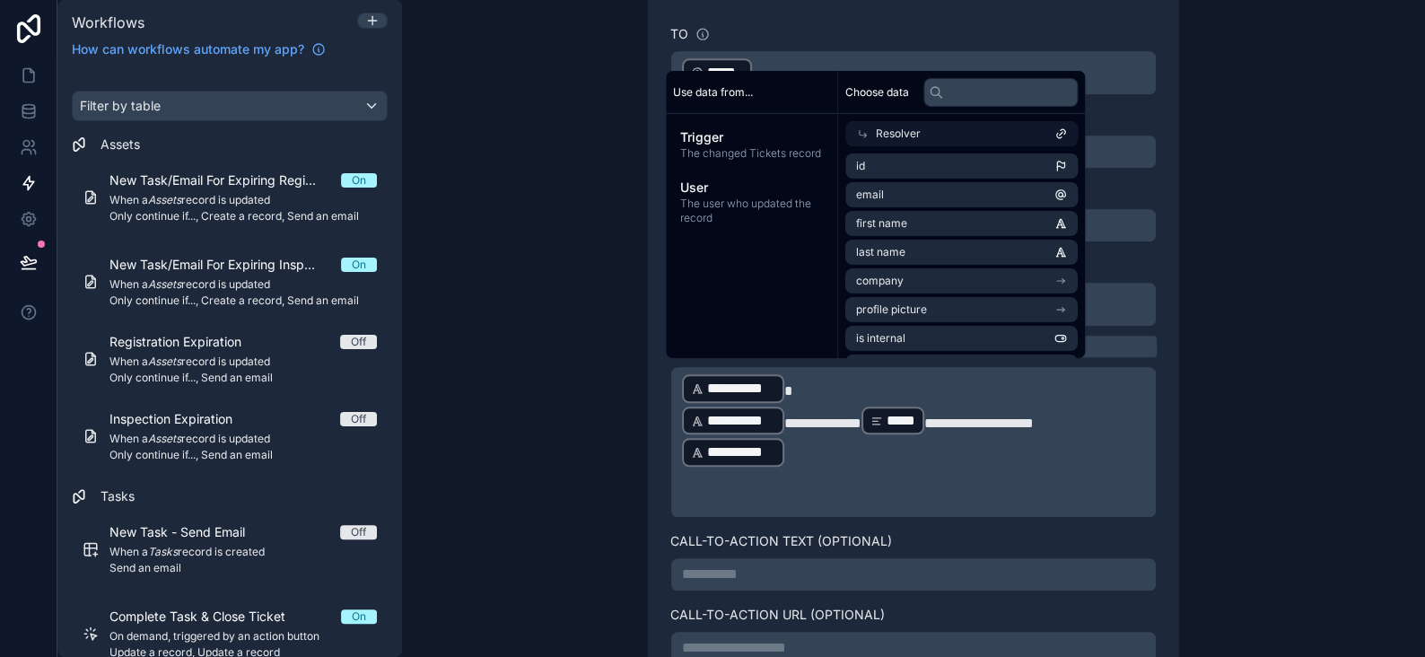
click at [820, 445] on p "**********" at bounding box center [913, 452] width 463 height 32
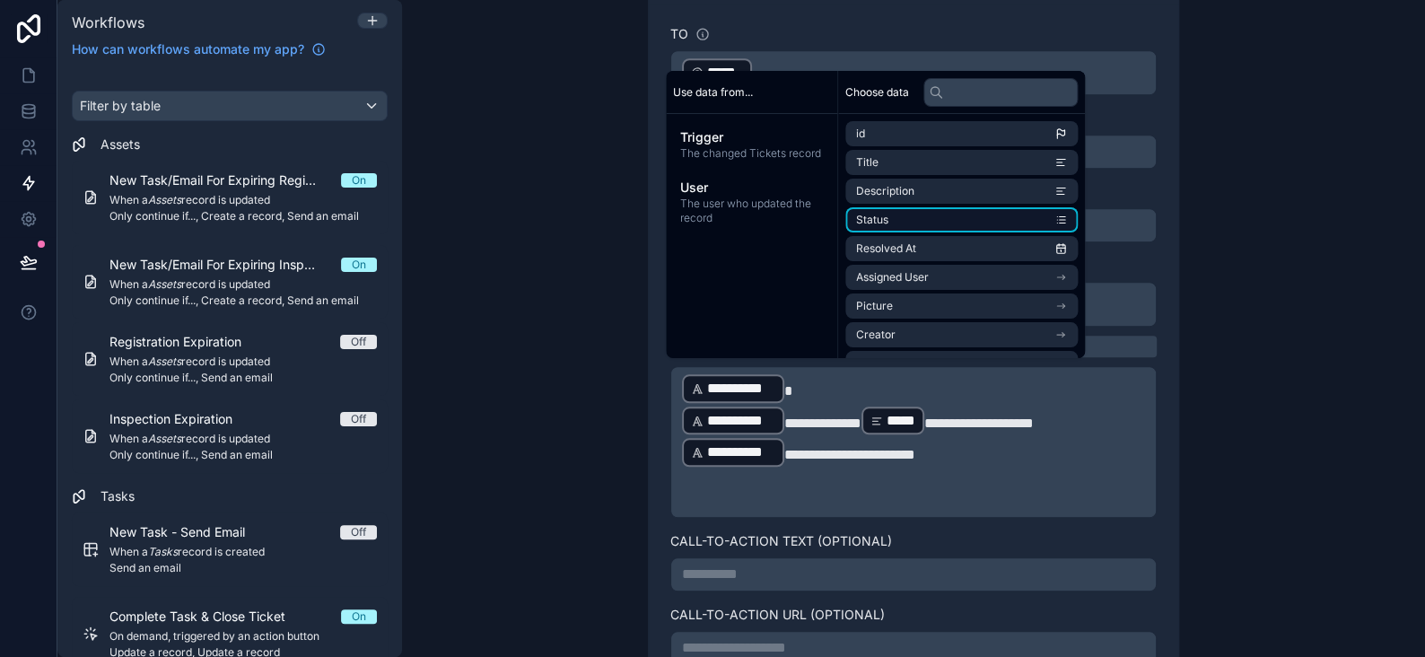
click at [901, 226] on li "Status" at bounding box center [962, 219] width 232 height 25
click at [1074, 443] on p "**********" at bounding box center [913, 452] width 463 height 32
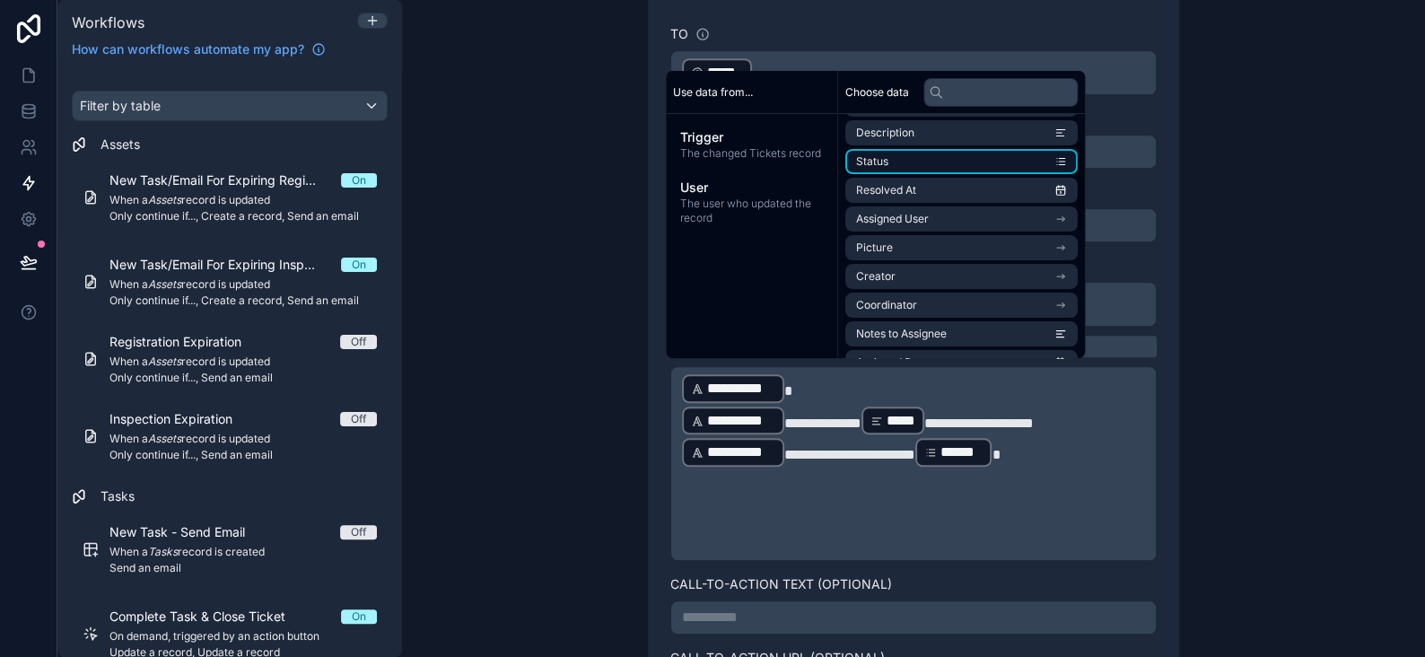
scroll to position [90, 0]
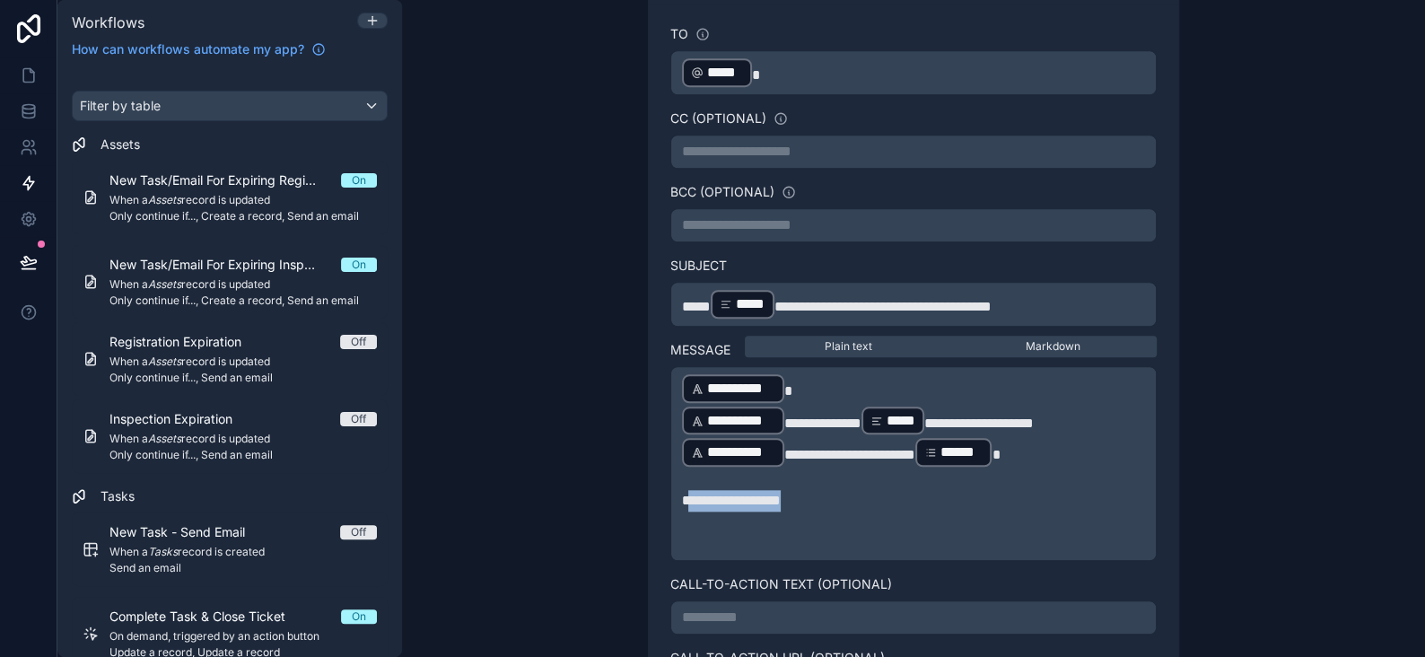
drag, startPoint x: 803, startPoint y: 494, endPoint x: 681, endPoint y: 496, distance: 122.1
click at [682, 496] on p "**********" at bounding box center [913, 501] width 463 height 22
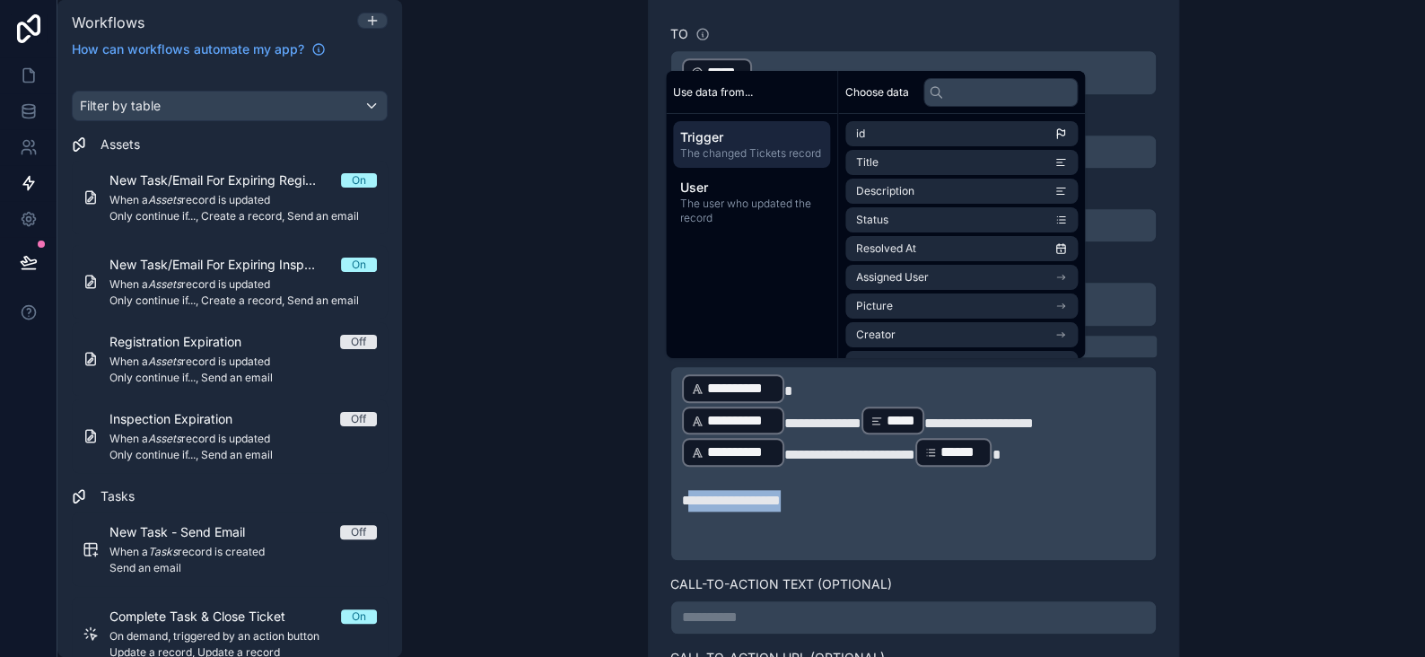
click at [767, 494] on span "**********" at bounding box center [731, 500] width 99 height 13
click at [860, 512] on p "﻿" at bounding box center [913, 523] width 463 height 22
click at [762, 512] on p "﻿" at bounding box center [913, 523] width 463 height 22
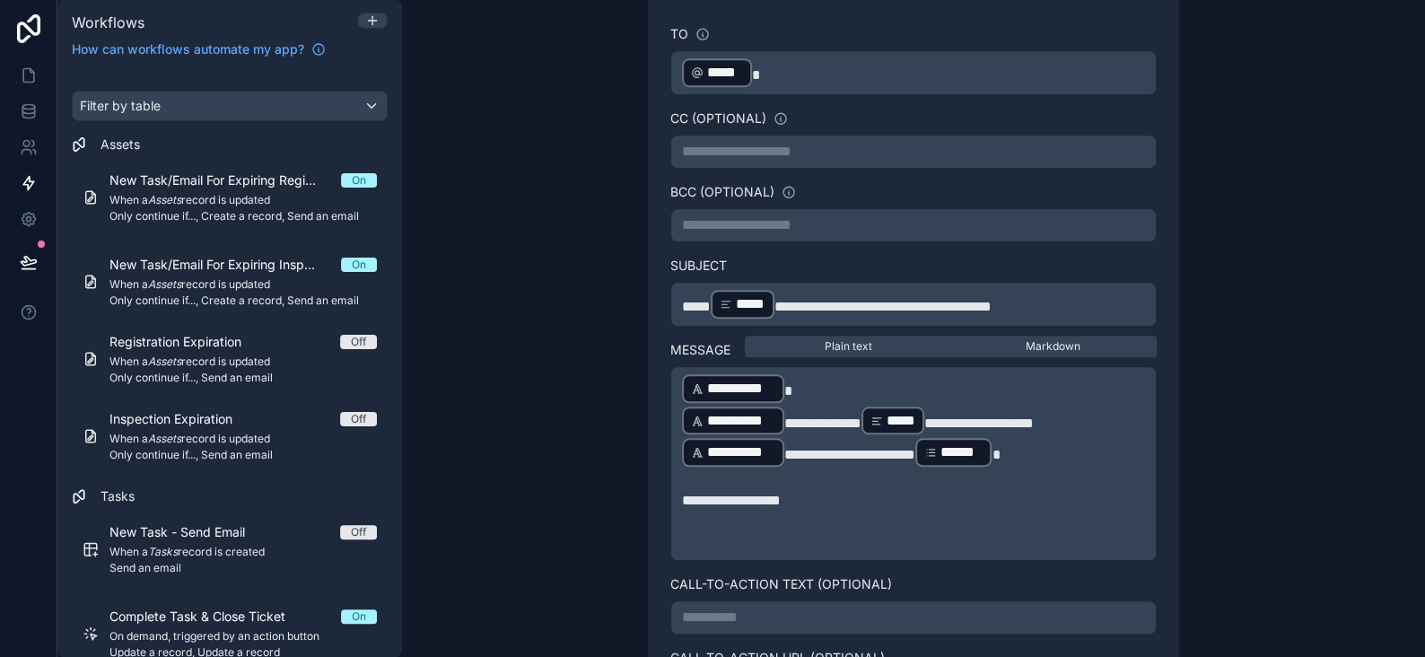
drag, startPoint x: 743, startPoint y: 528, endPoint x: 721, endPoint y: 534, distance: 23.3
click at [743, 533] on p "﻿" at bounding box center [913, 544] width 463 height 22
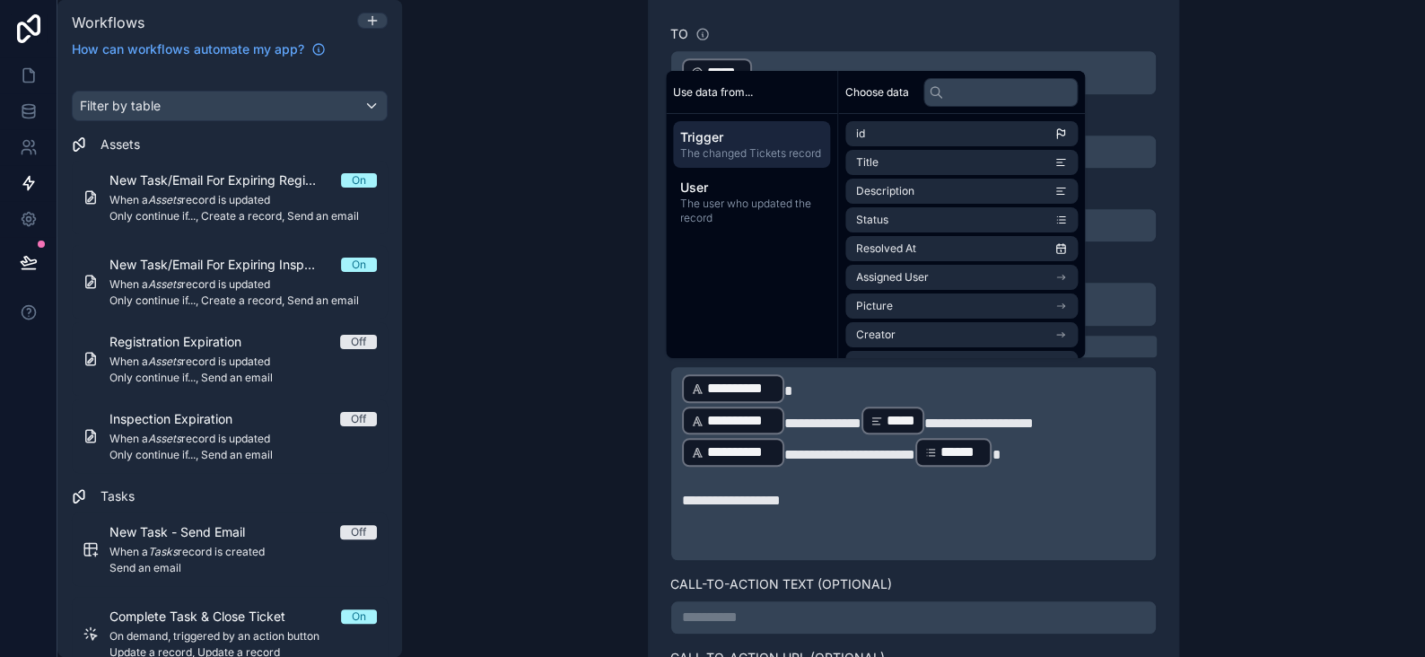
drag, startPoint x: 715, startPoint y: 535, endPoint x: 771, endPoint y: 545, distance: 57.4
click at [717, 535] on p "﻿" at bounding box center [913, 544] width 463 height 22
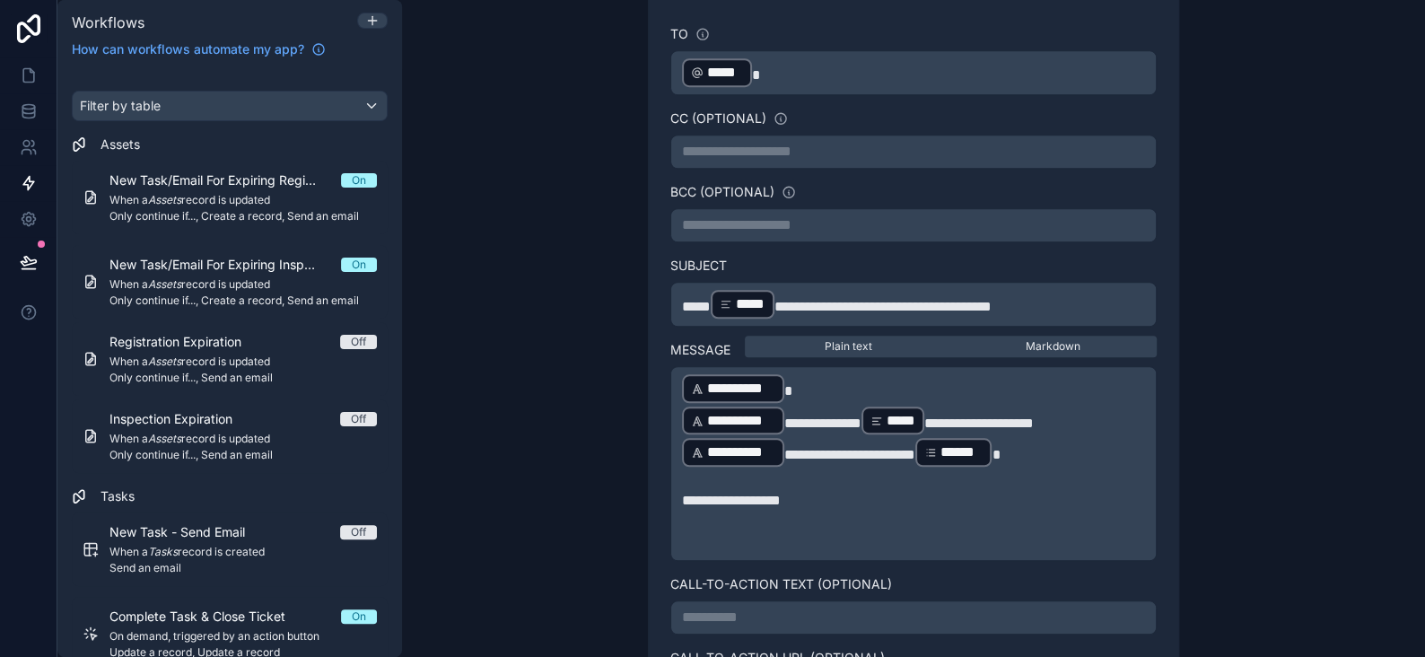
click at [866, 540] on p "﻿" at bounding box center [913, 544] width 463 height 22
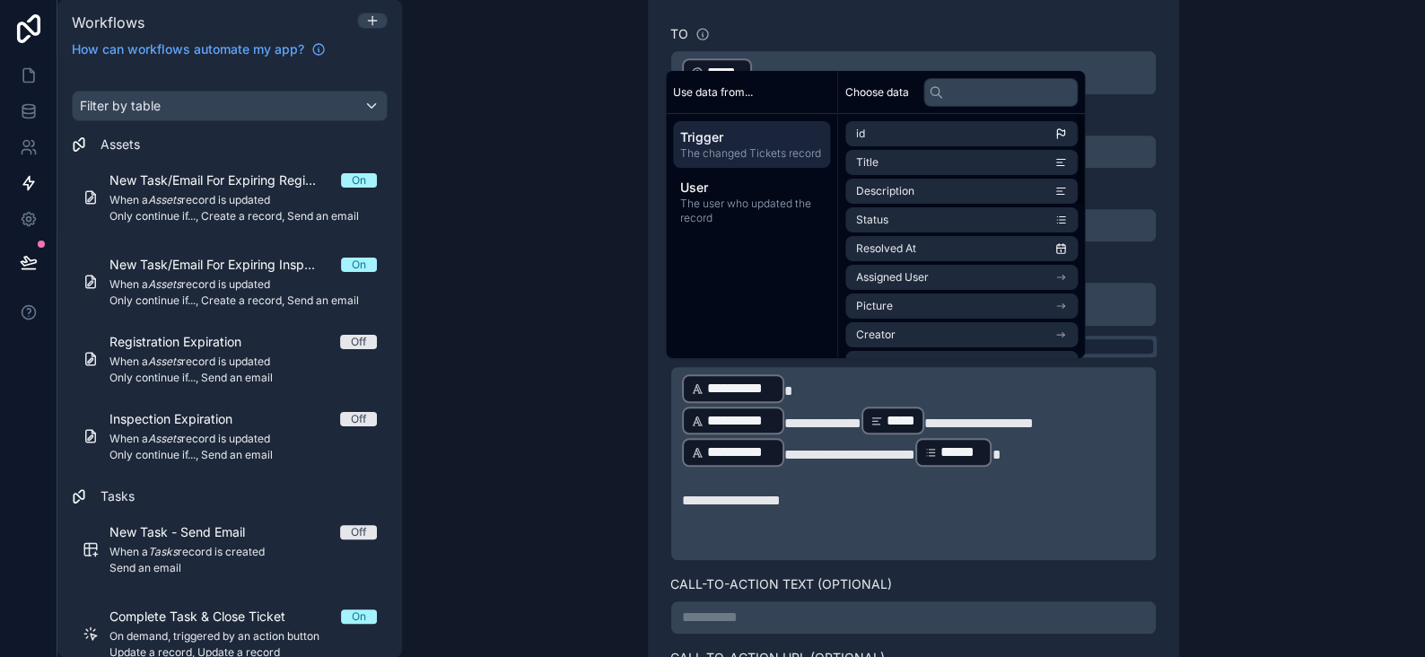
click at [1109, 339] on div "Markdown" at bounding box center [1053, 346] width 201 height 14
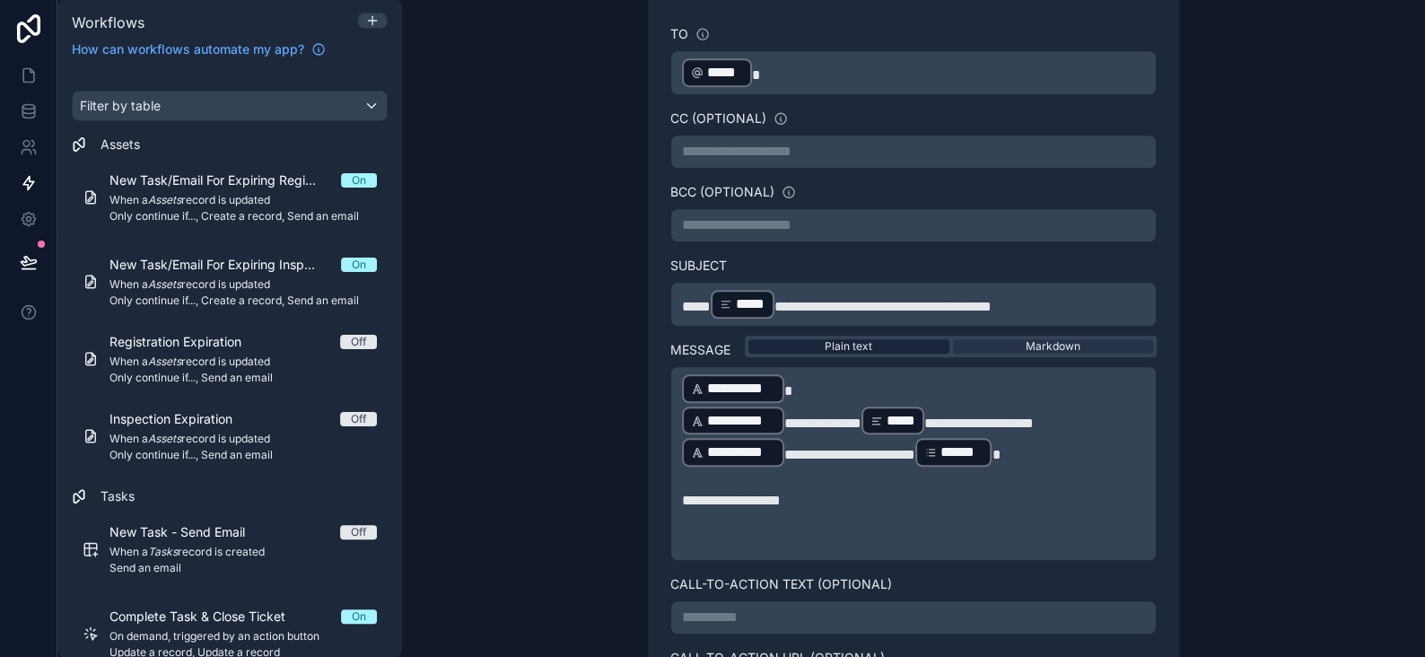
click at [871, 343] on div "Plain text" at bounding box center [849, 346] width 201 height 14
click at [775, 495] on span "**********" at bounding box center [731, 500] width 99 height 13
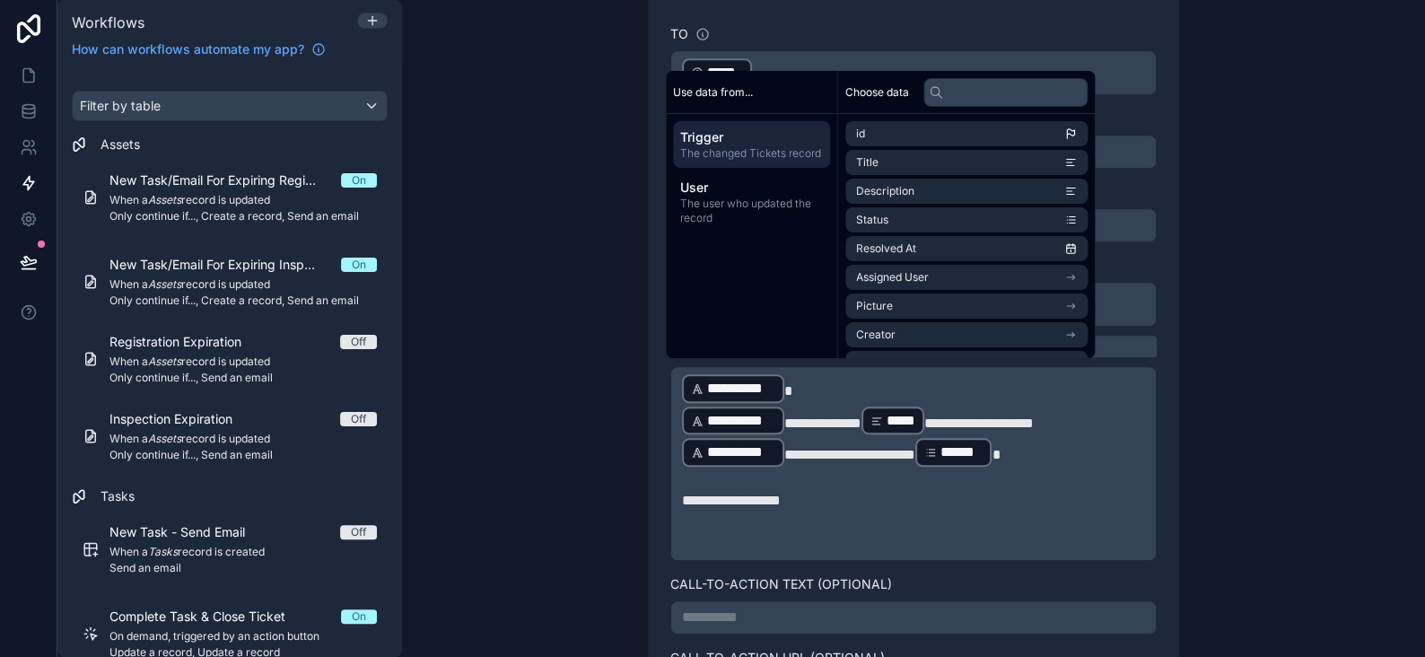
click at [801, 498] on p "**********" at bounding box center [913, 501] width 463 height 22
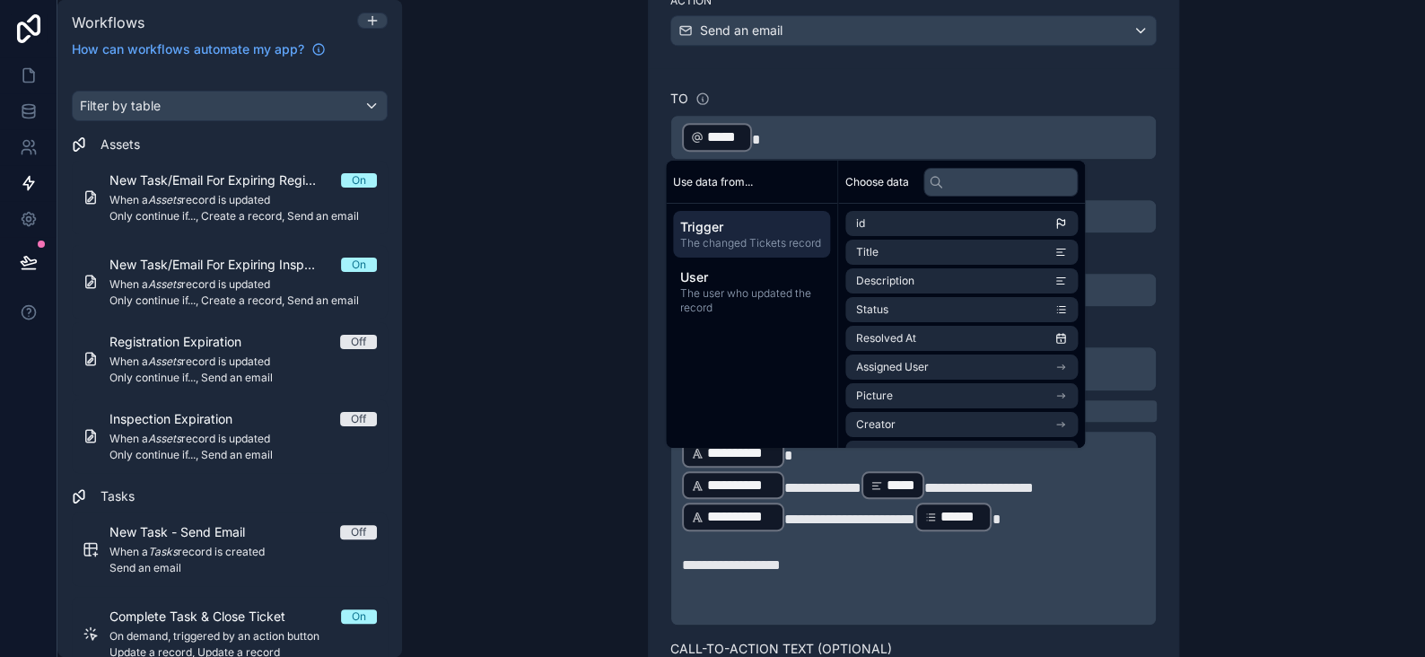
scroll to position [590, 0]
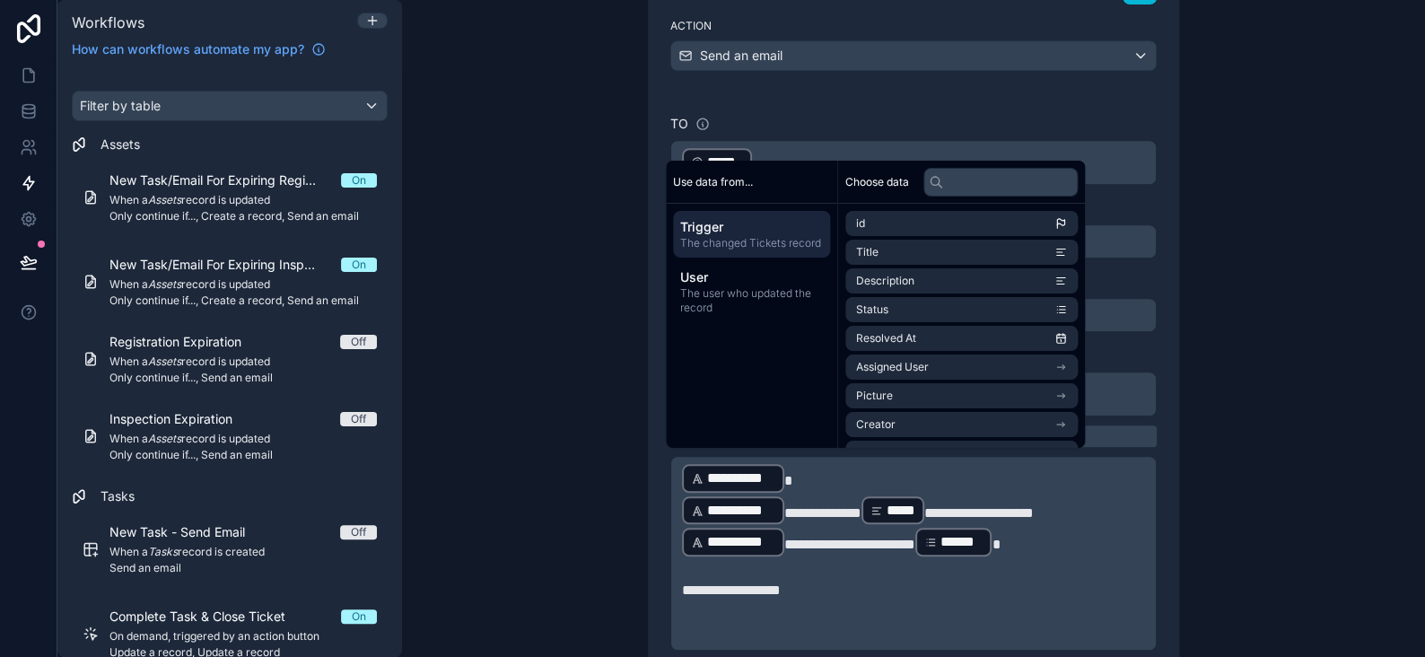
click at [697, 585] on span "**********" at bounding box center [731, 589] width 99 height 13
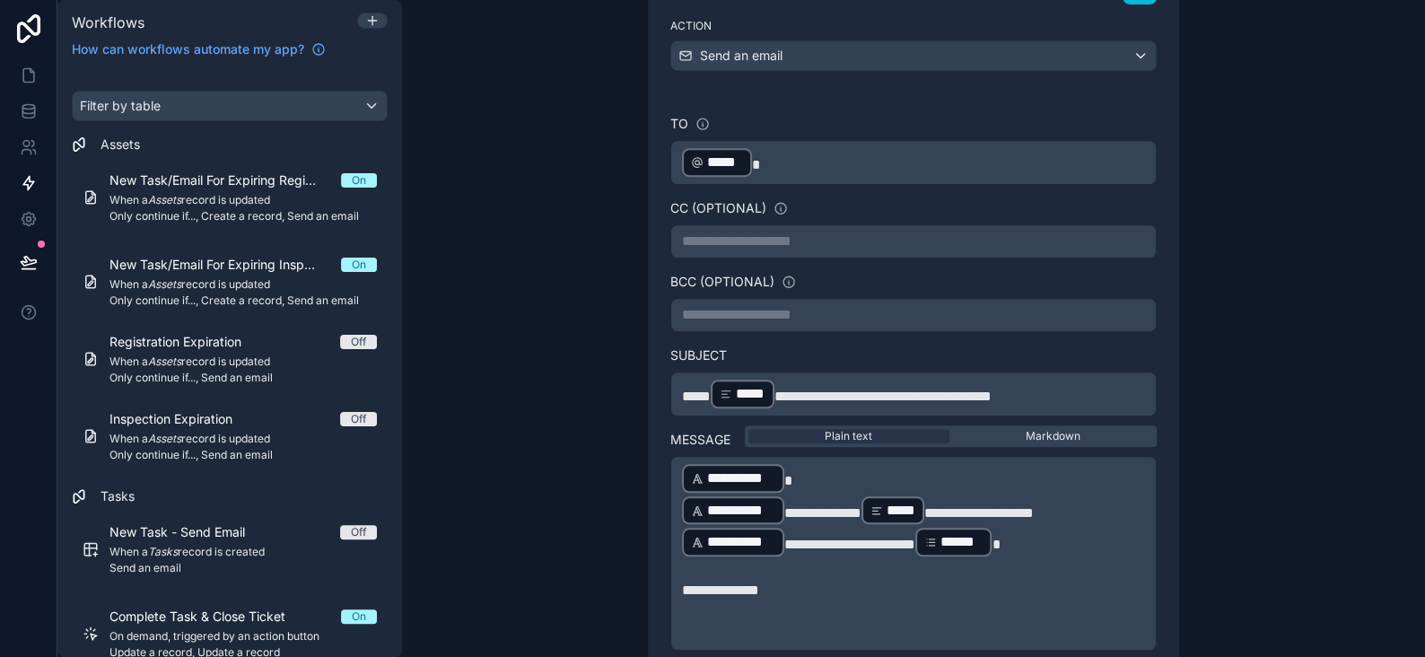
click at [780, 581] on p "**********" at bounding box center [913, 591] width 463 height 22
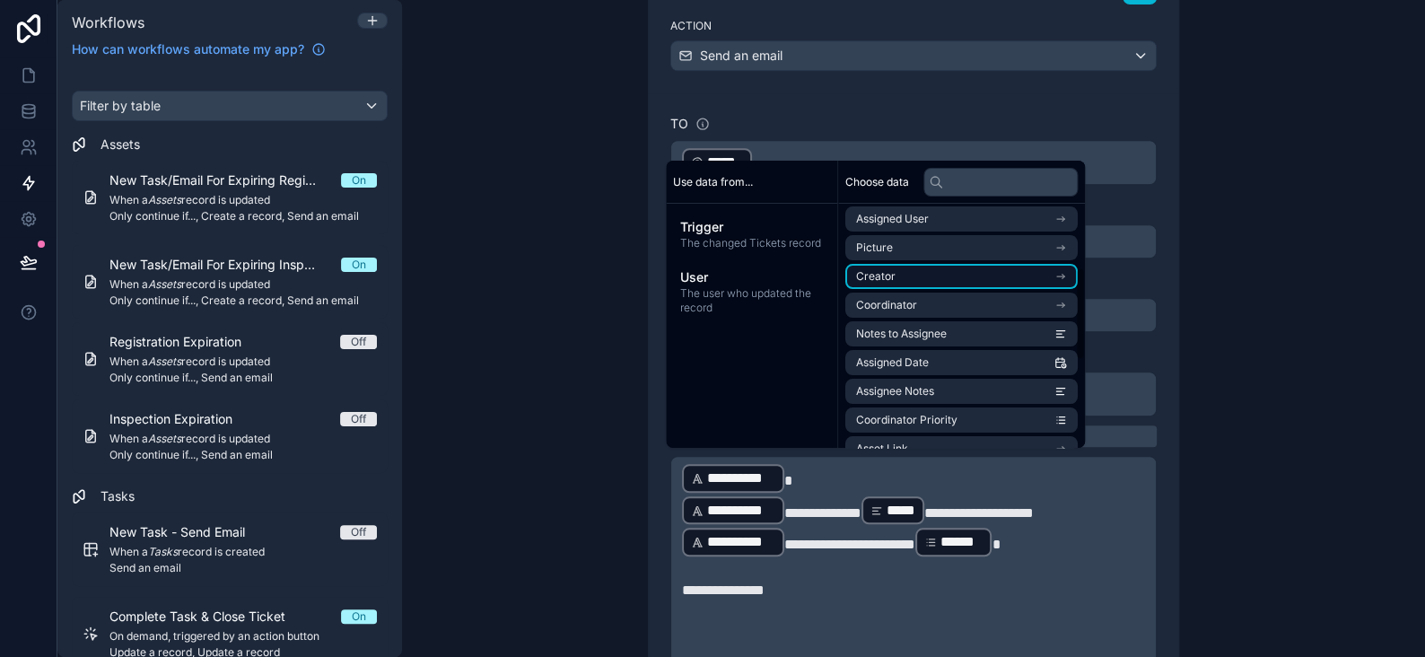
scroll to position [180, 0]
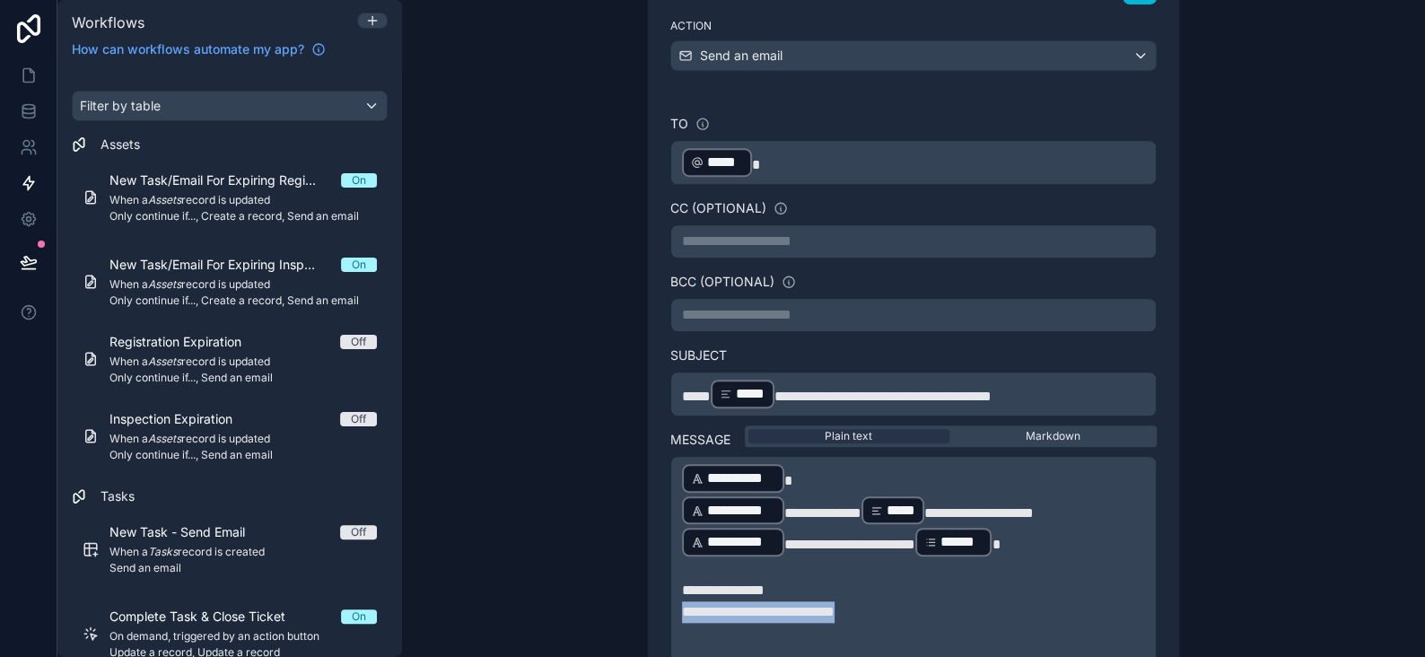
drag, startPoint x: 876, startPoint y: 609, endPoint x: 680, endPoint y: 599, distance: 196.8
click at [682, 601] on p "**********" at bounding box center [913, 612] width 463 height 22
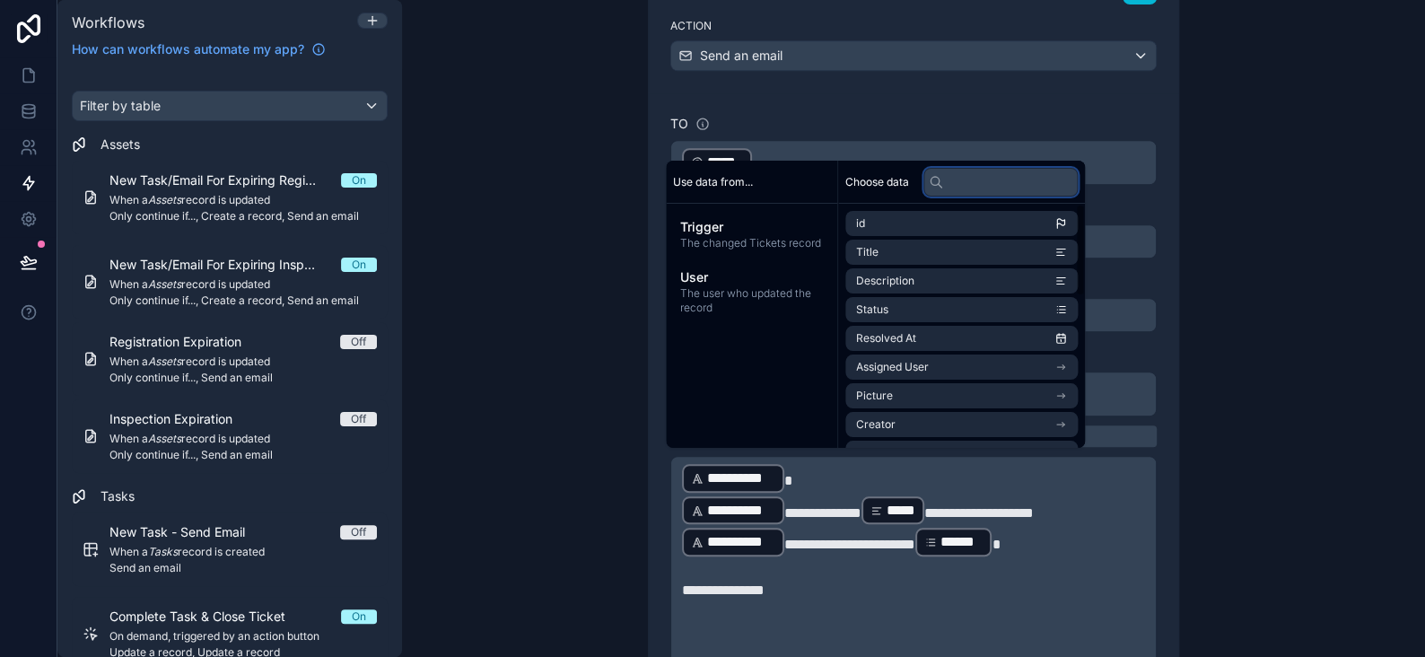
click at [951, 191] on input "text" at bounding box center [1001, 181] width 154 height 29
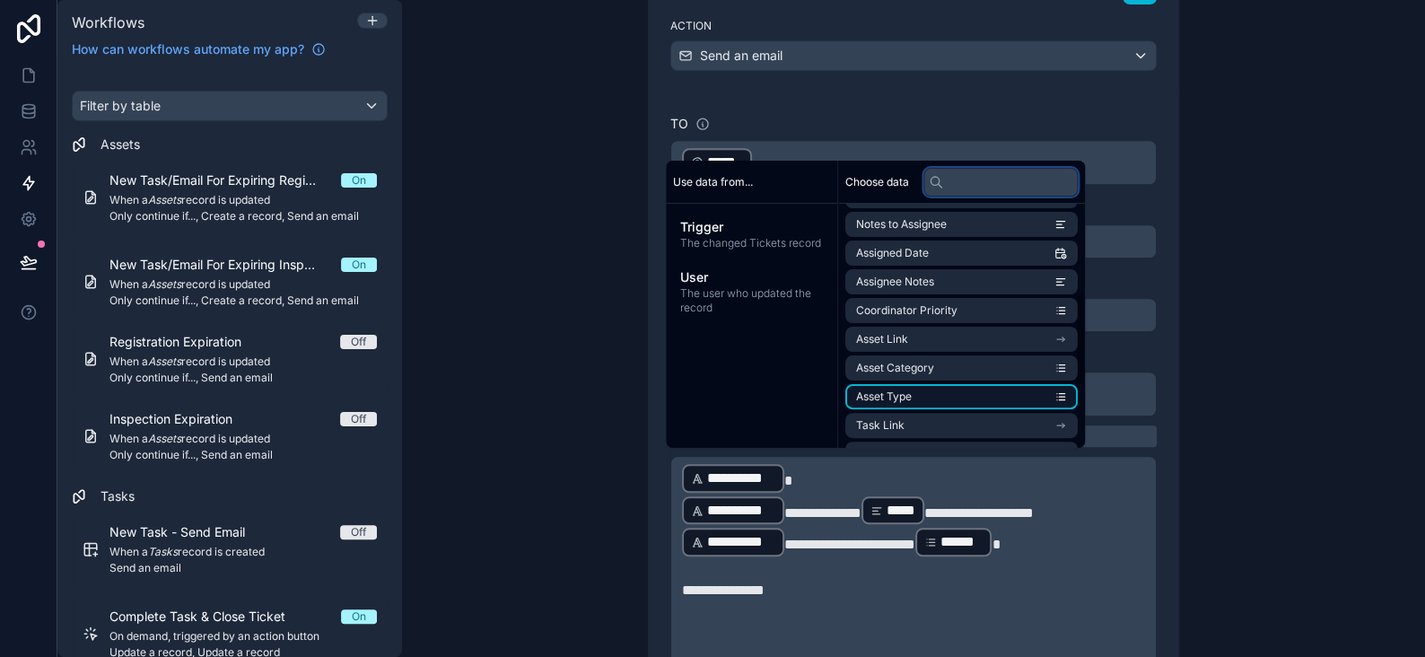
scroll to position [218, 0]
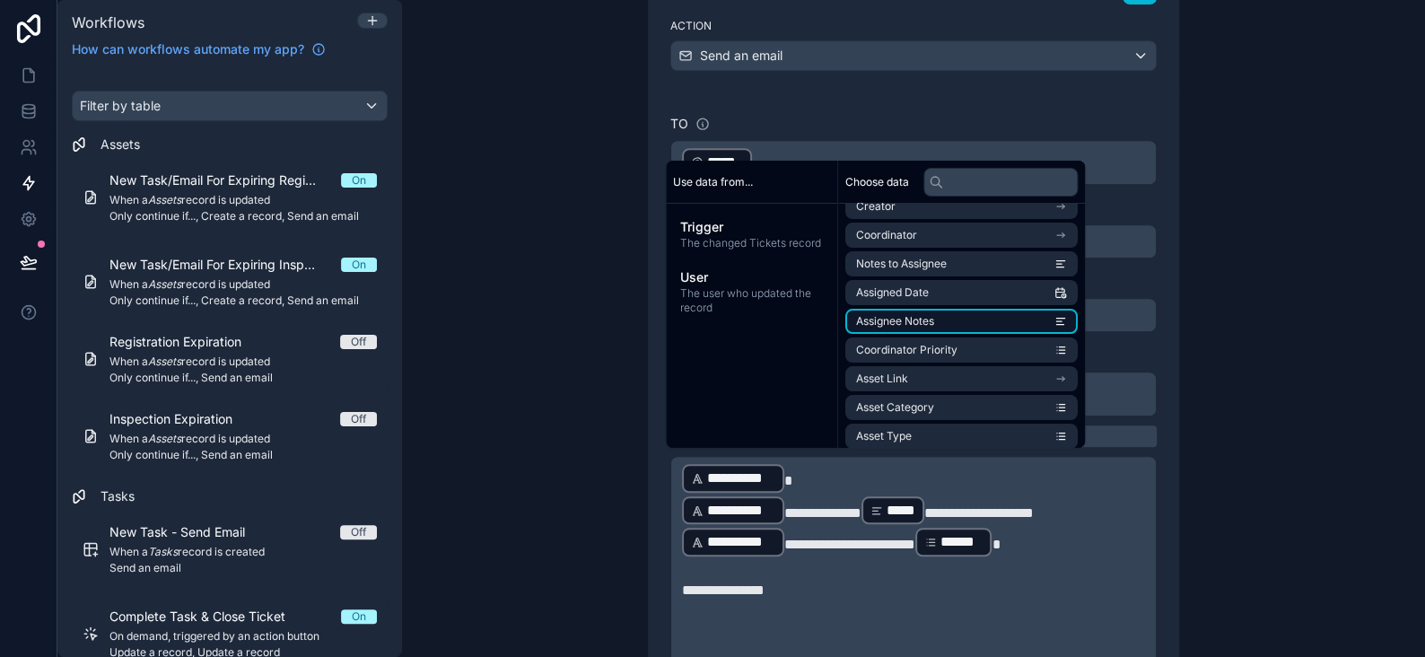
click at [918, 320] on span "Assignee Notes" at bounding box center [895, 321] width 78 height 14
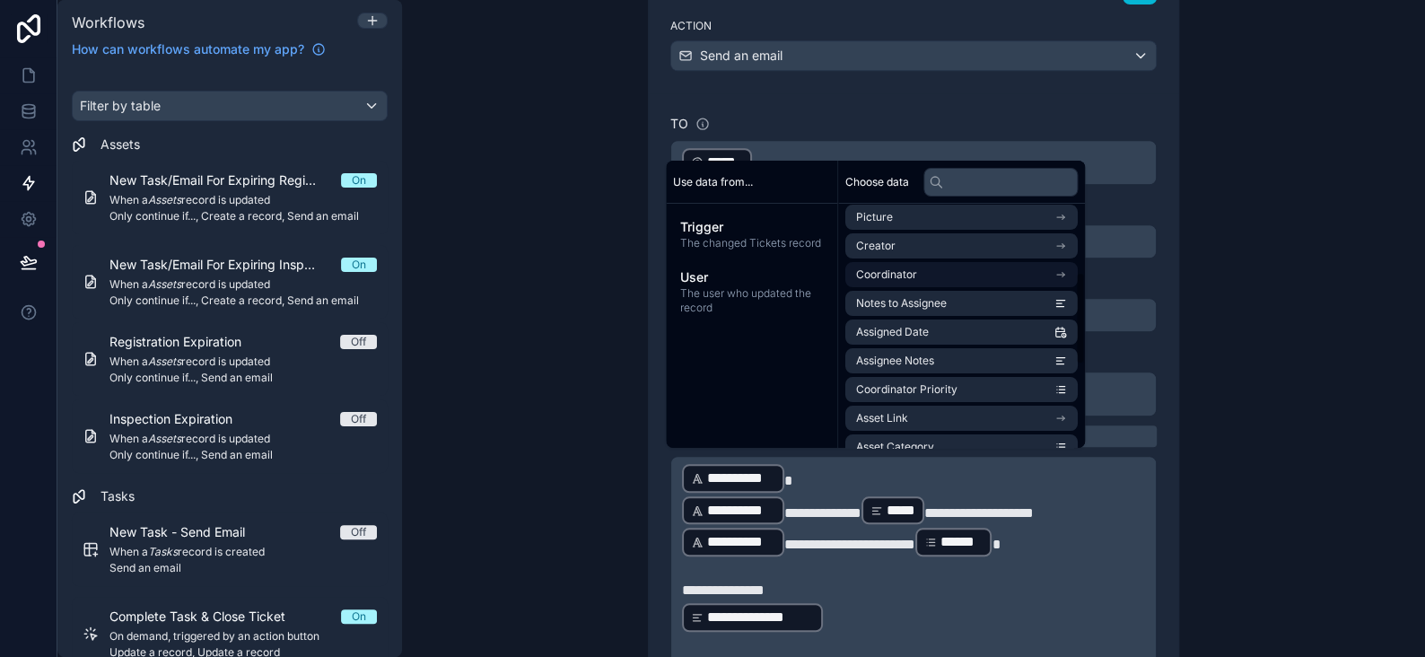
scroll to position [180, 0]
click at [576, 299] on div "**********" at bounding box center [913, 328] width 1023 height 657
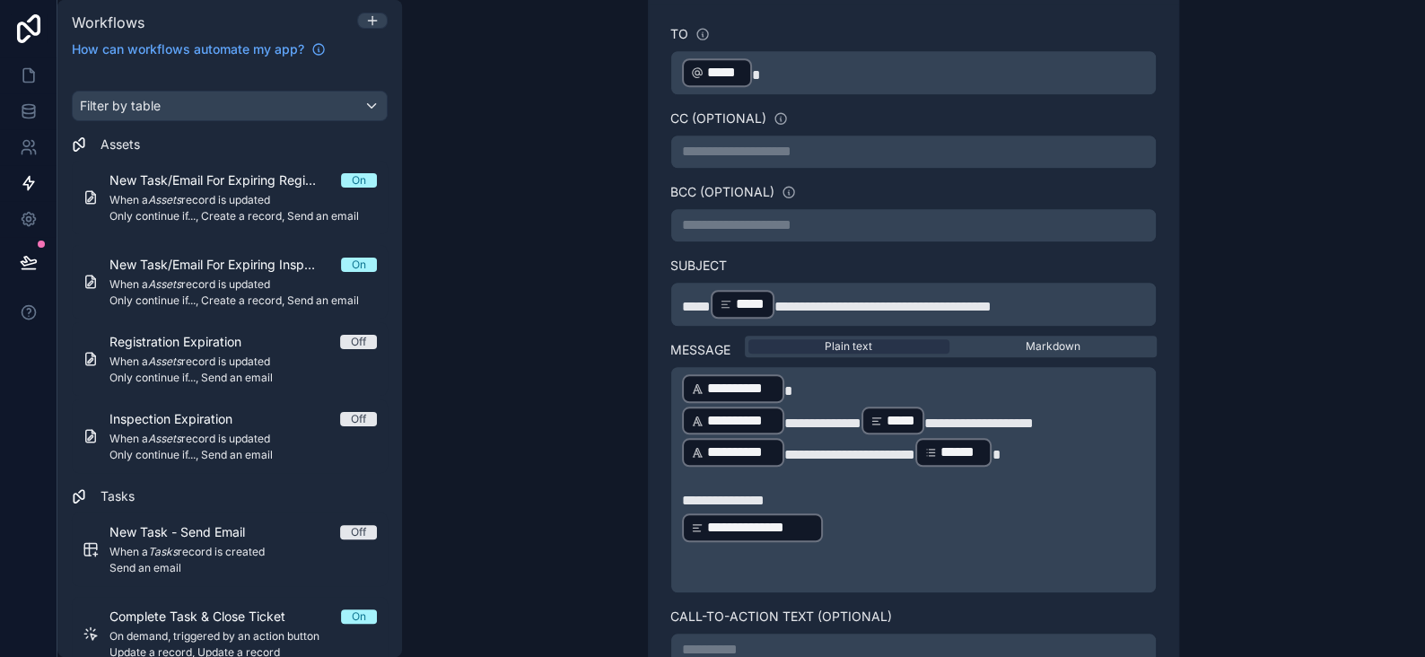
scroll to position [680, 0]
click at [807, 495] on p "**********" at bounding box center [913, 501] width 463 height 22
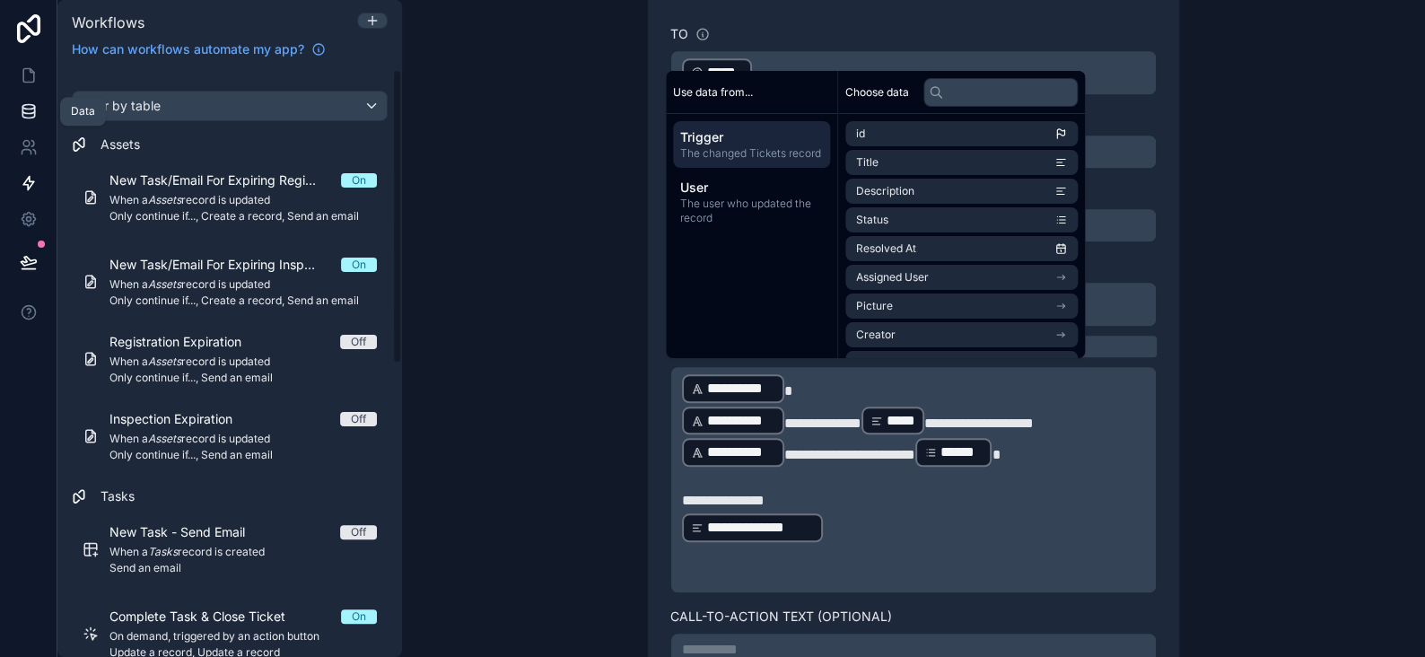
click at [27, 109] on icon at bounding box center [28, 107] width 12 height 4
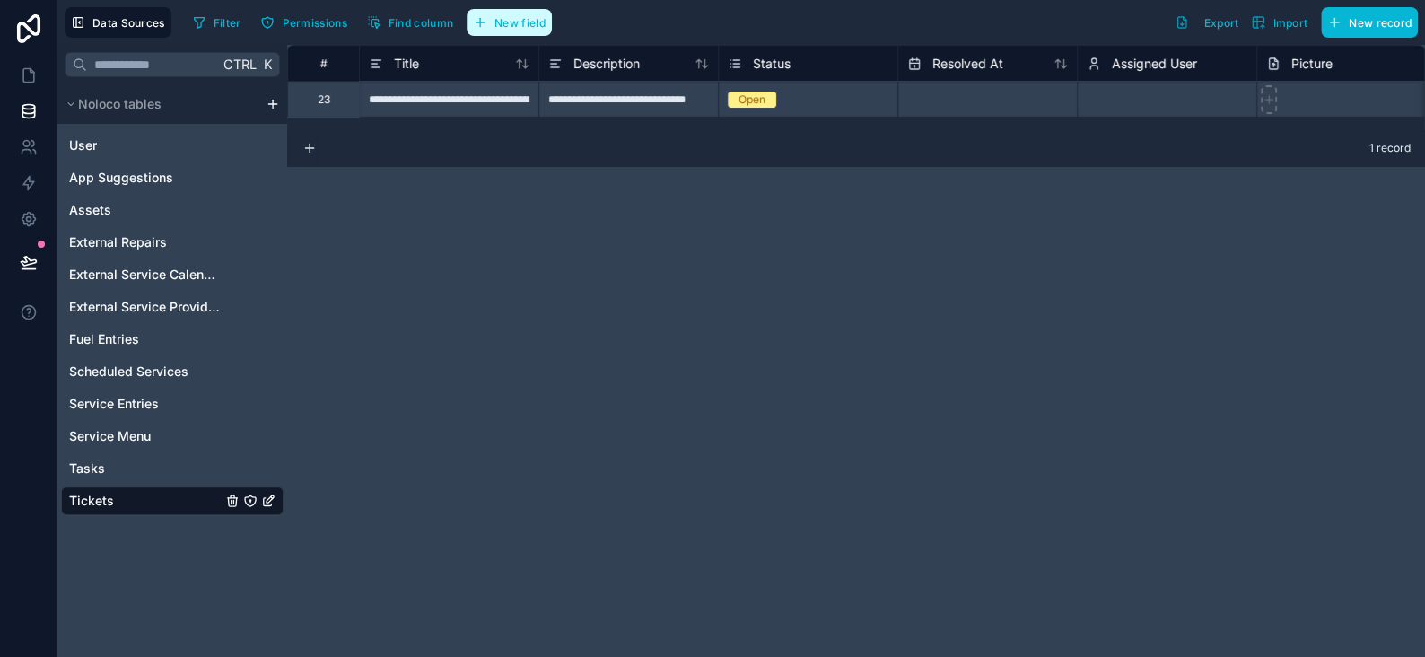
click at [505, 27] on span "New field" at bounding box center [520, 22] width 51 height 13
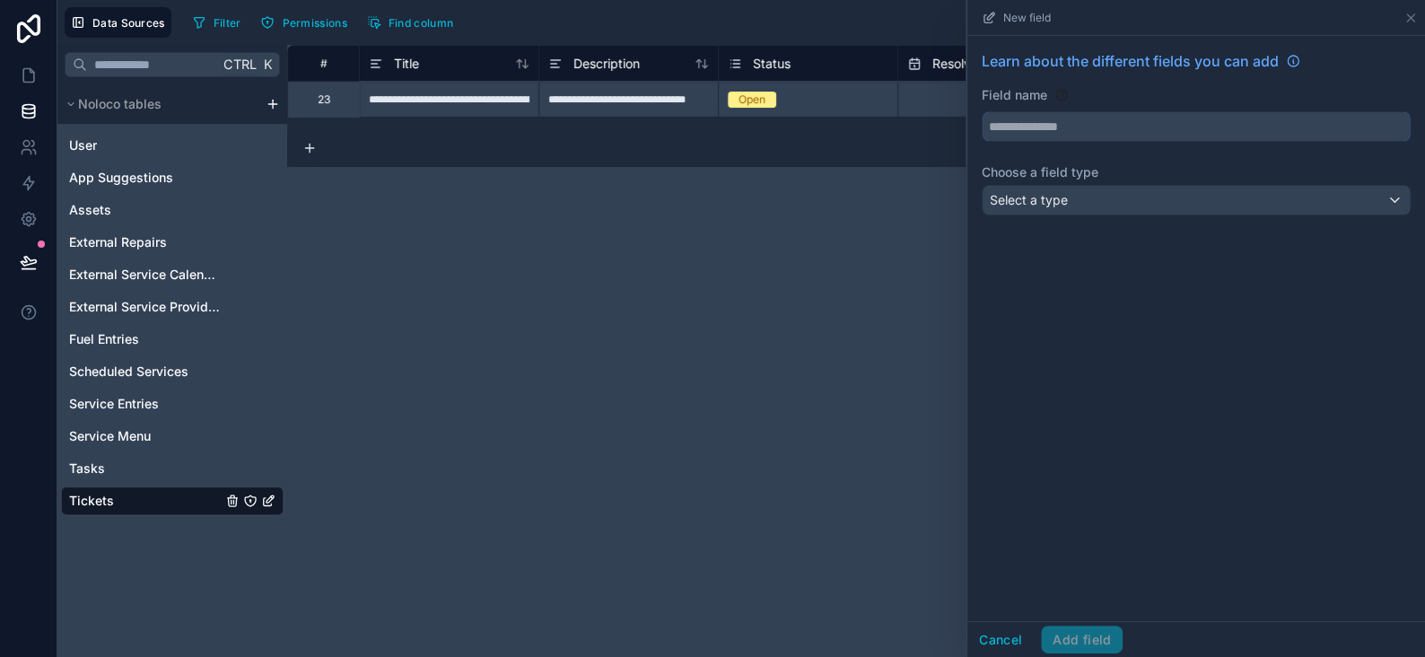
click at [1039, 113] on input "text" at bounding box center [1196, 126] width 427 height 29
click at [982, 111] on button "*******" at bounding box center [1196, 126] width 429 height 31
type input "**********"
click at [1070, 195] on div "Select a type" at bounding box center [1196, 200] width 427 height 29
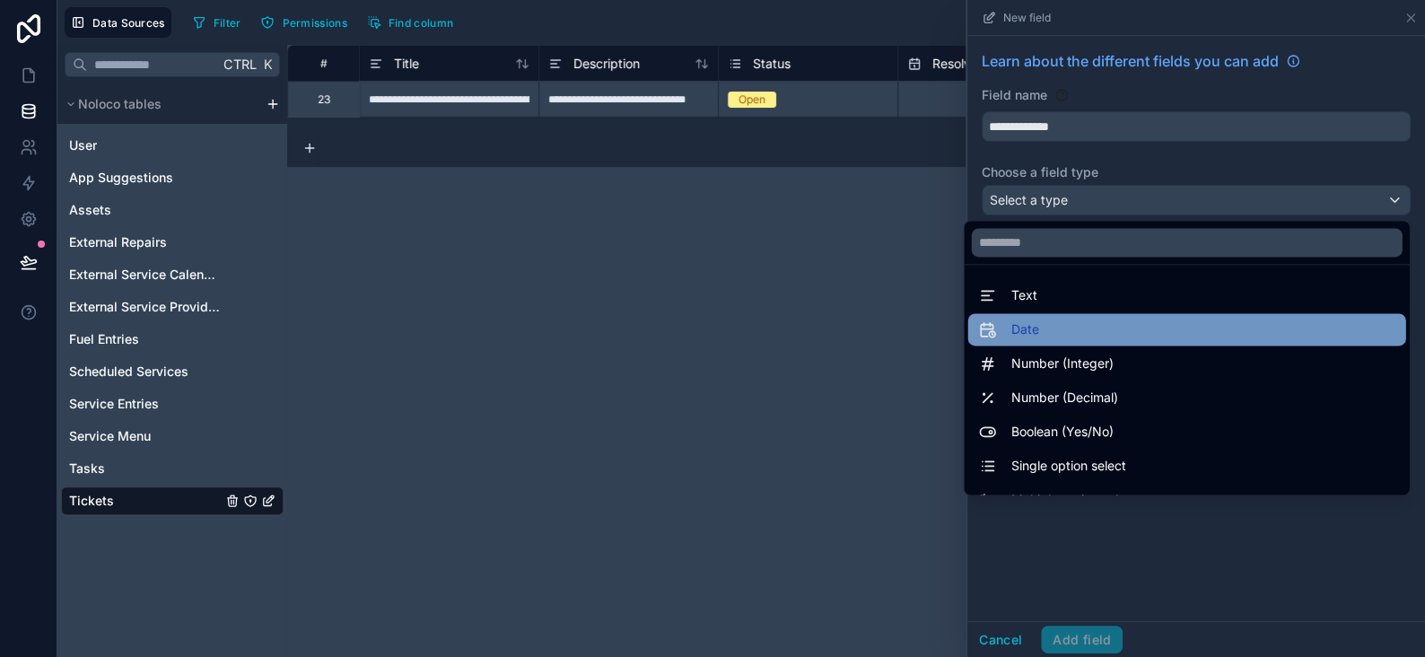
click at [1021, 316] on div "Date" at bounding box center [1187, 329] width 438 height 32
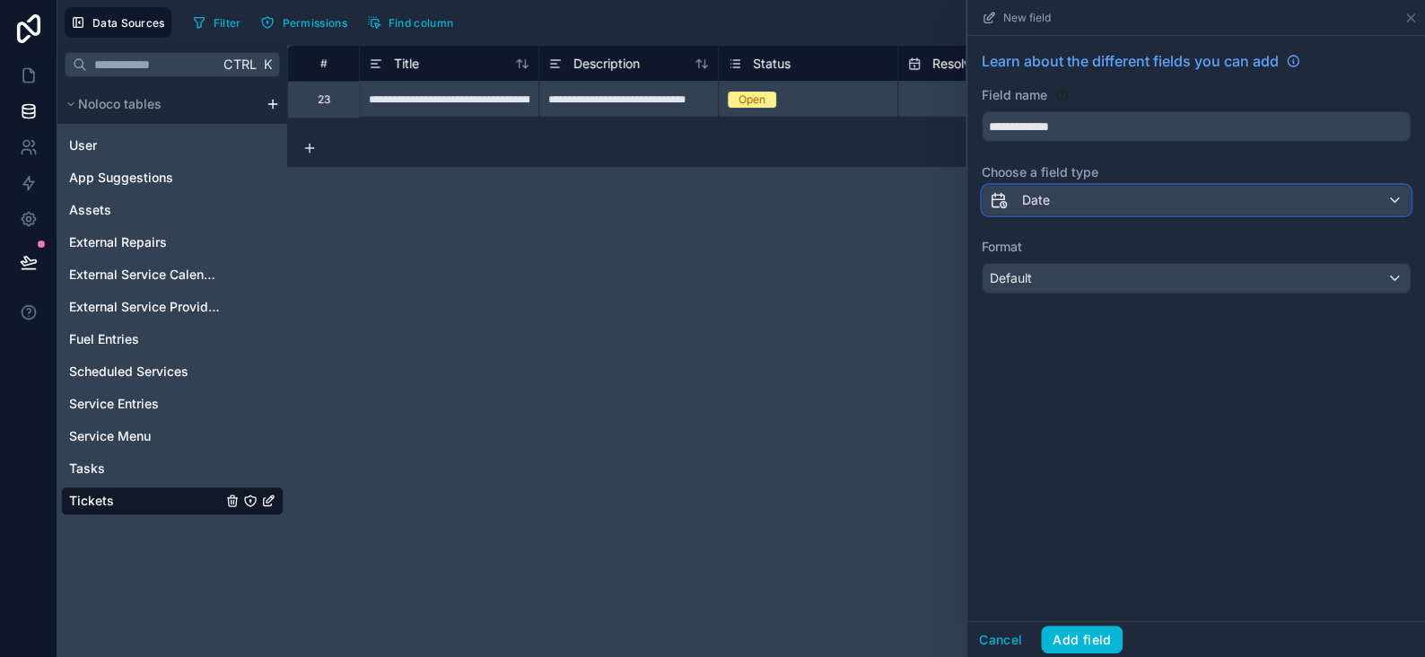
click at [1051, 212] on div "Date" at bounding box center [1196, 200] width 427 height 29
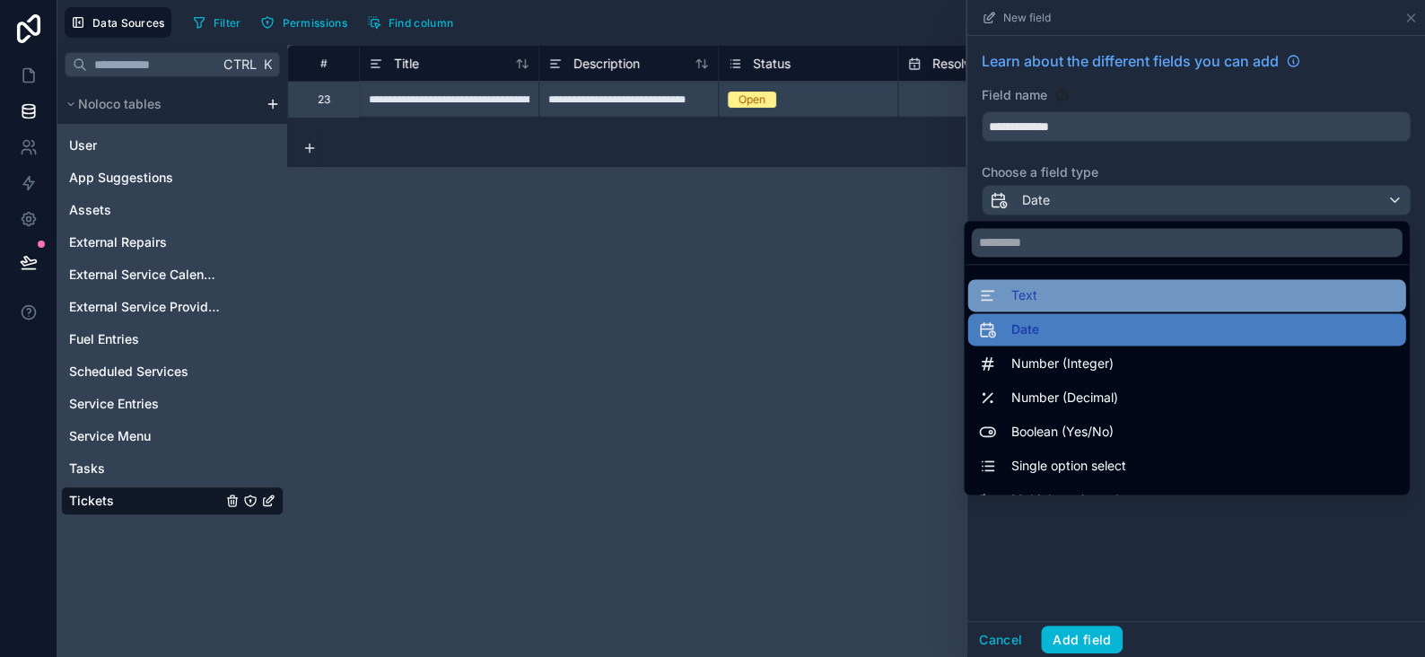
click at [1022, 291] on div "Text" at bounding box center [1186, 296] width 417 height 22
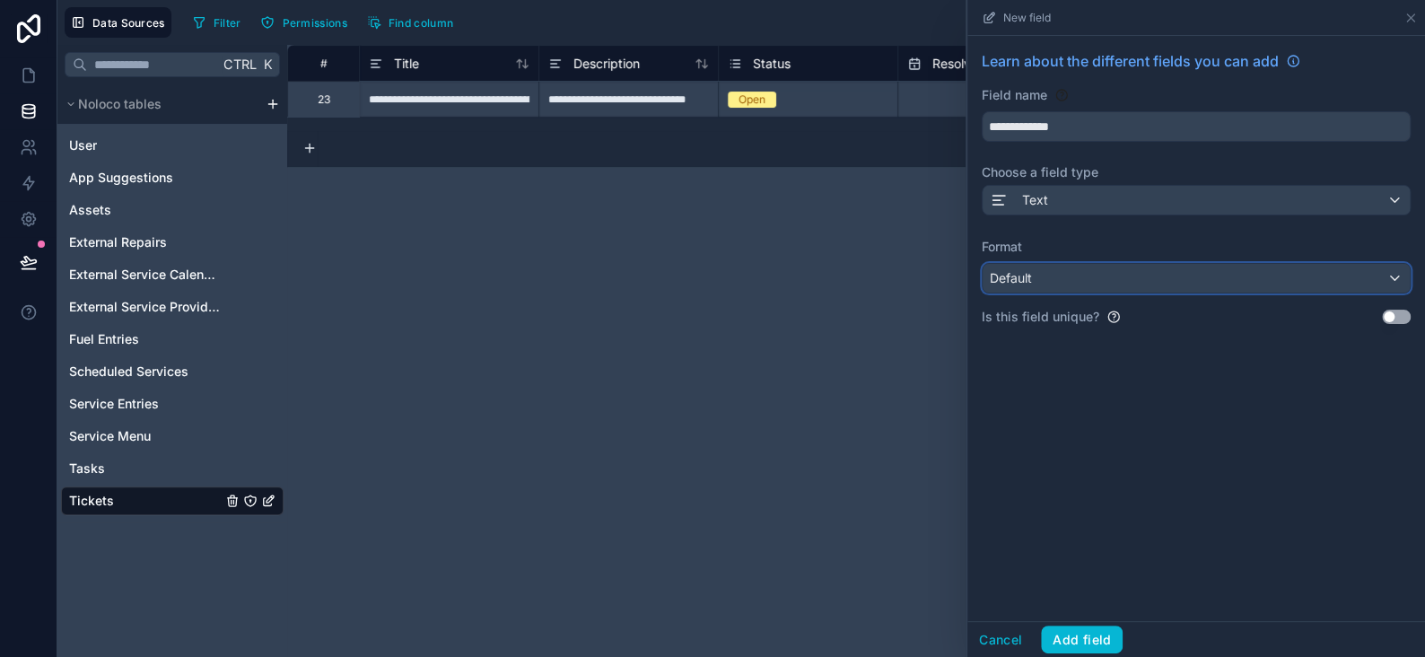
click at [1039, 278] on div "Default" at bounding box center [1196, 278] width 427 height 29
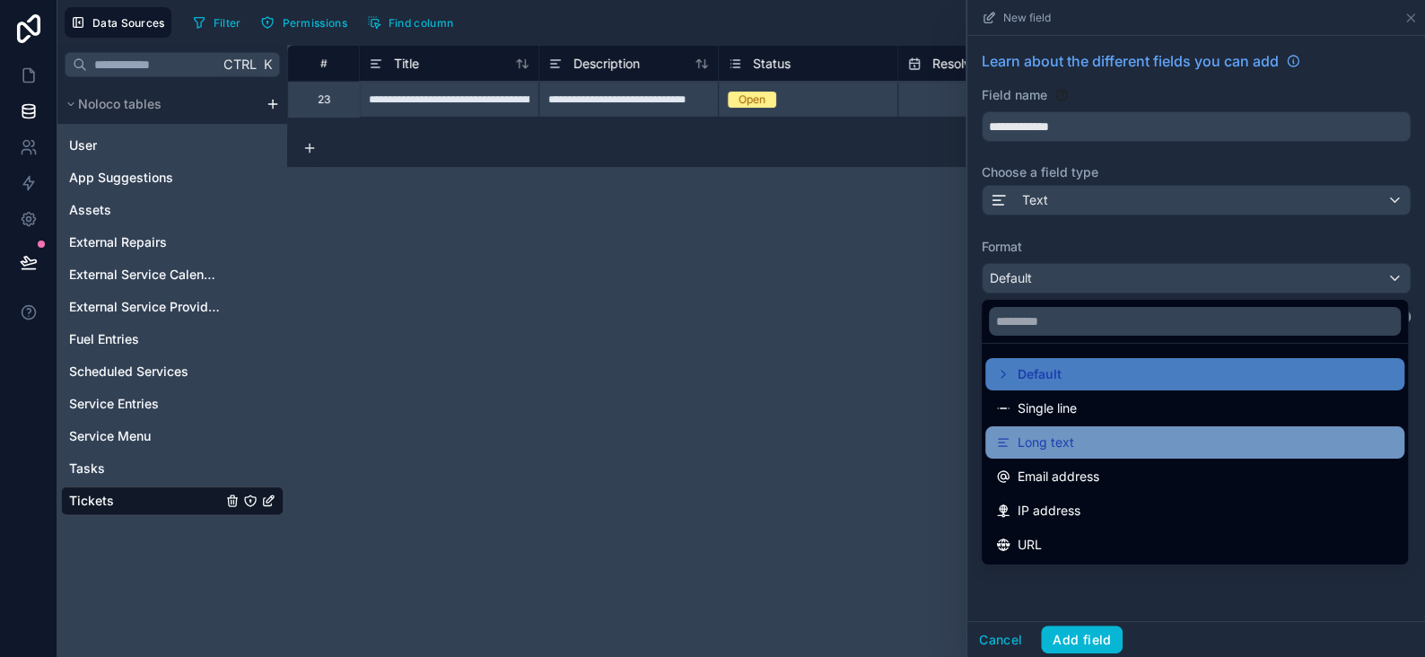
click at [1054, 438] on span "Long text" at bounding box center [1046, 443] width 57 height 22
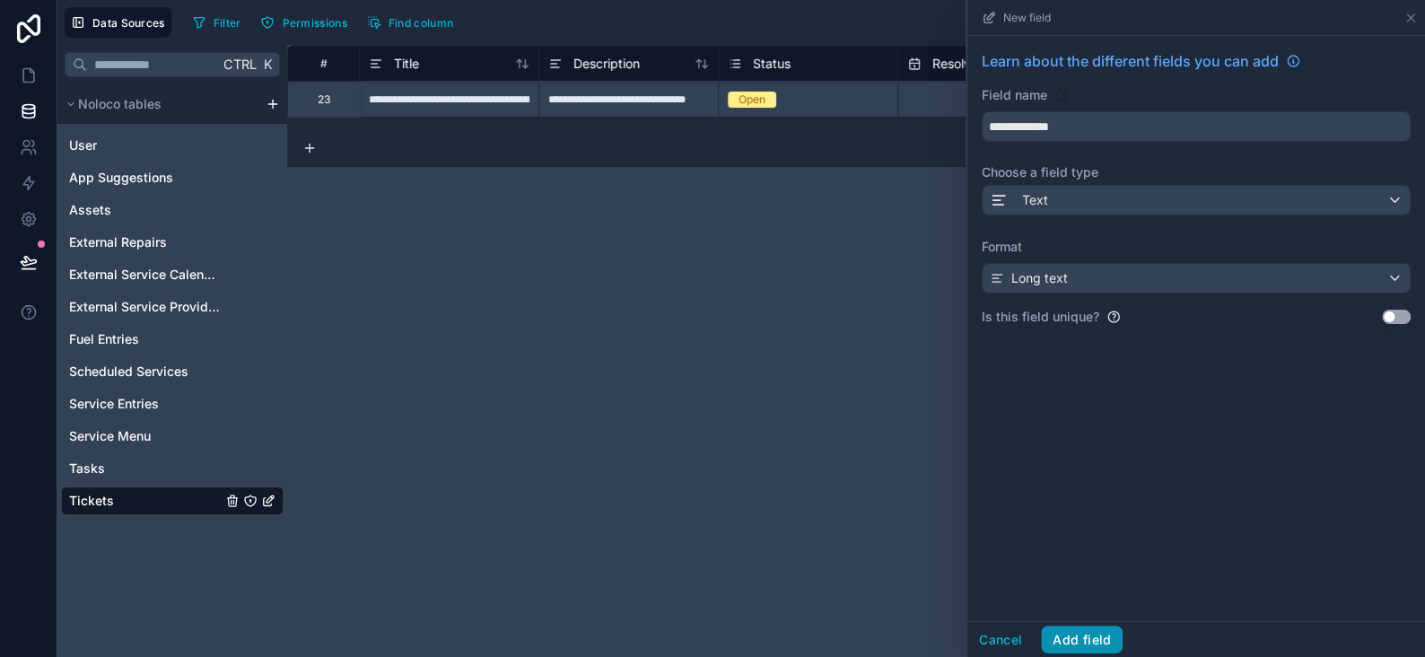
click at [1101, 628] on button "Add field" at bounding box center [1082, 640] width 82 height 29
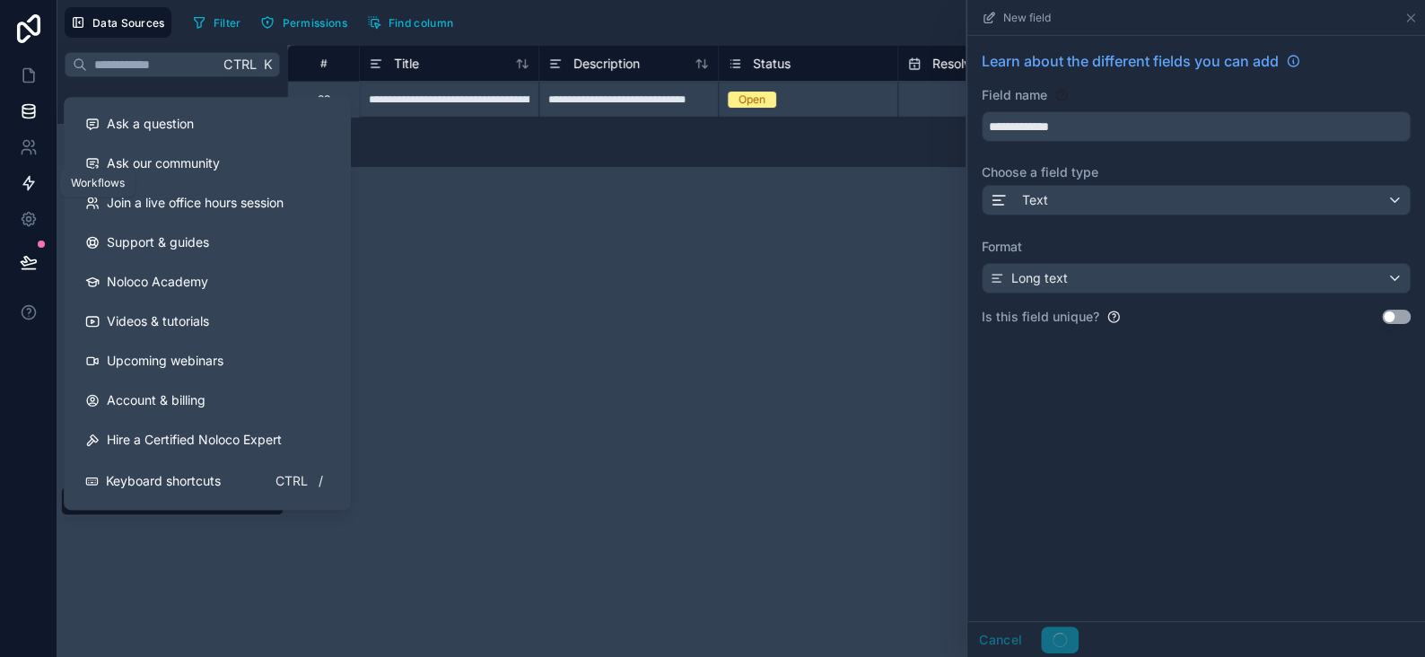
click at [27, 184] on icon at bounding box center [28, 183] width 11 height 13
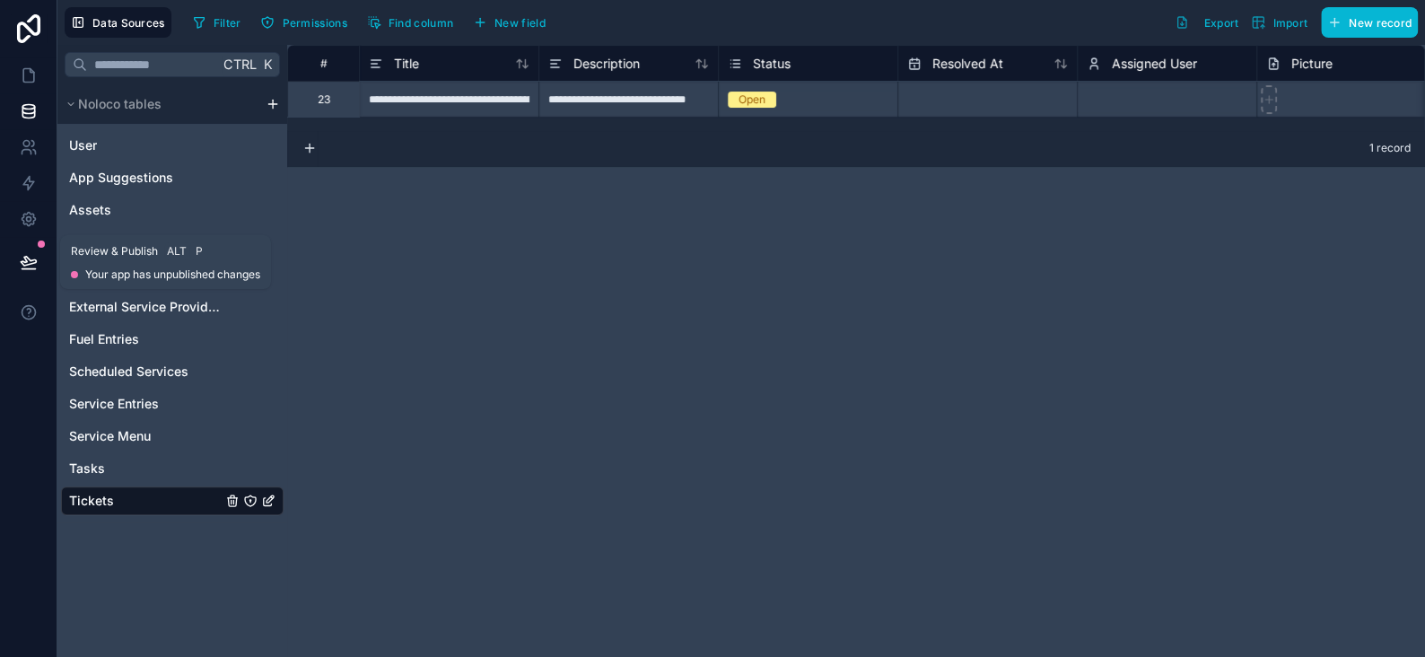
click at [33, 250] on button at bounding box center [28, 262] width 39 height 50
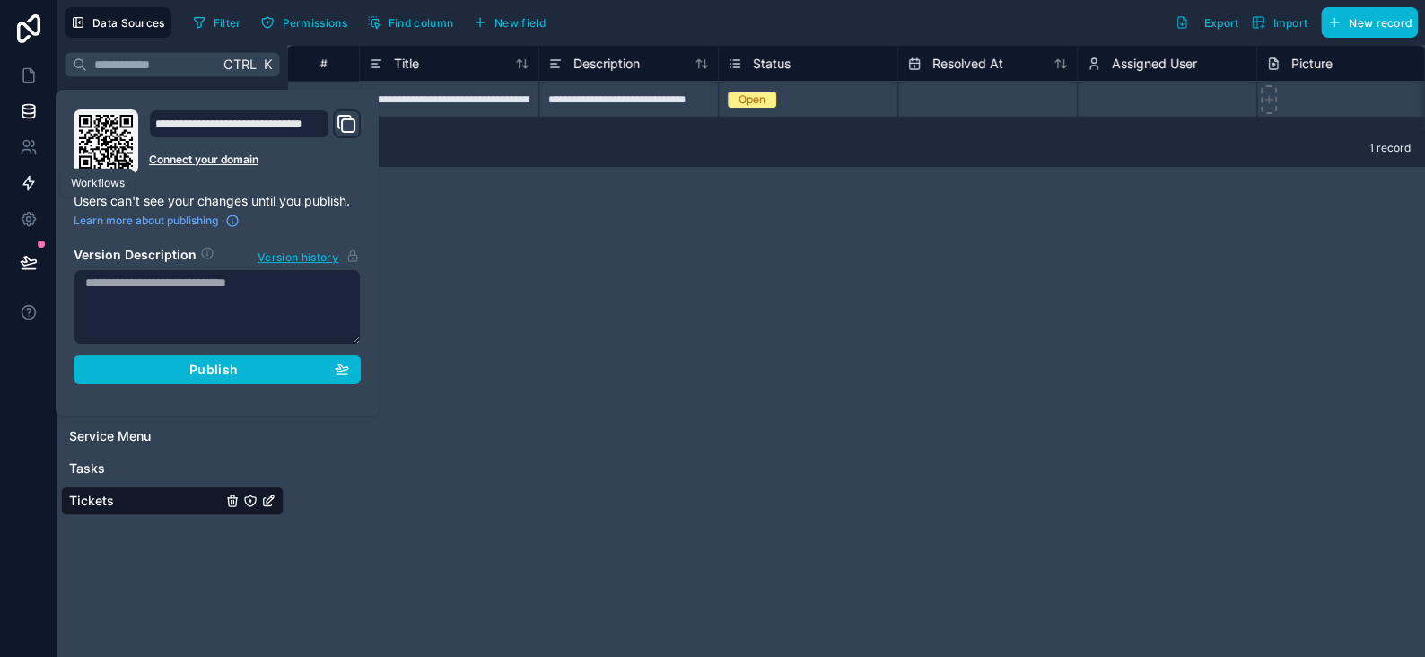
click at [31, 174] on icon at bounding box center [29, 183] width 18 height 18
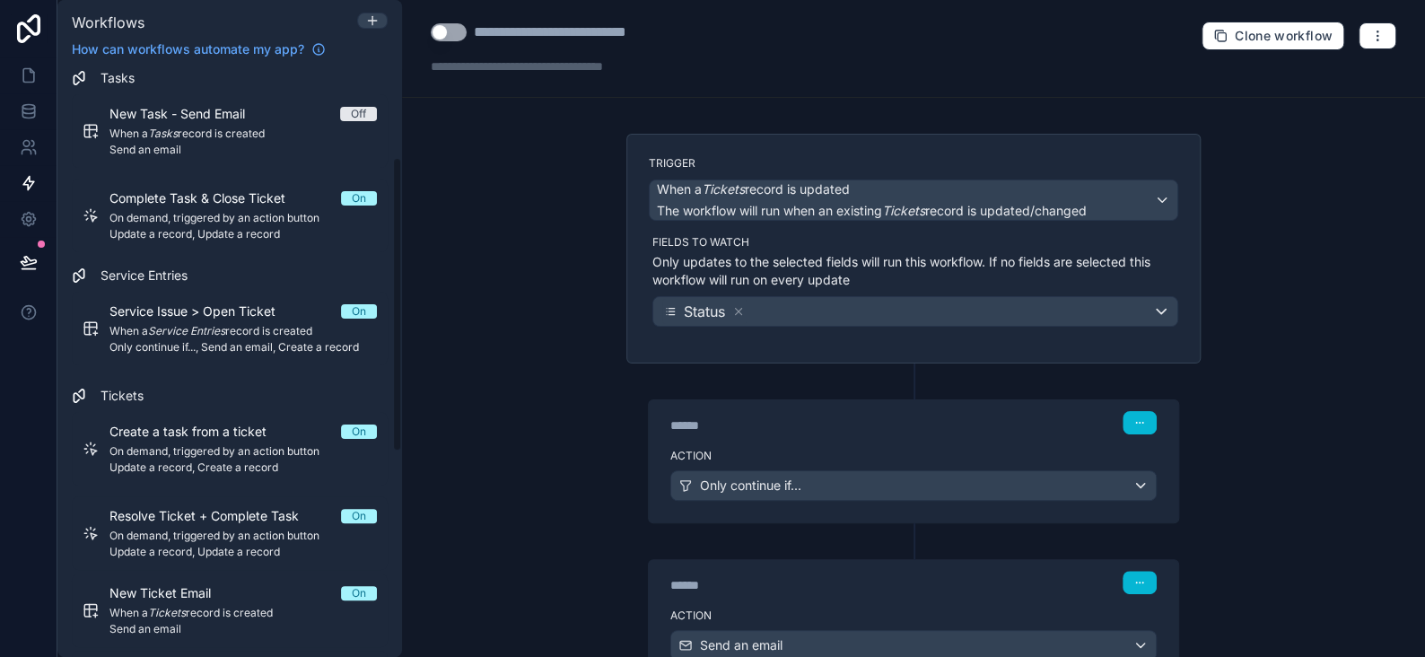
scroll to position [583, 0]
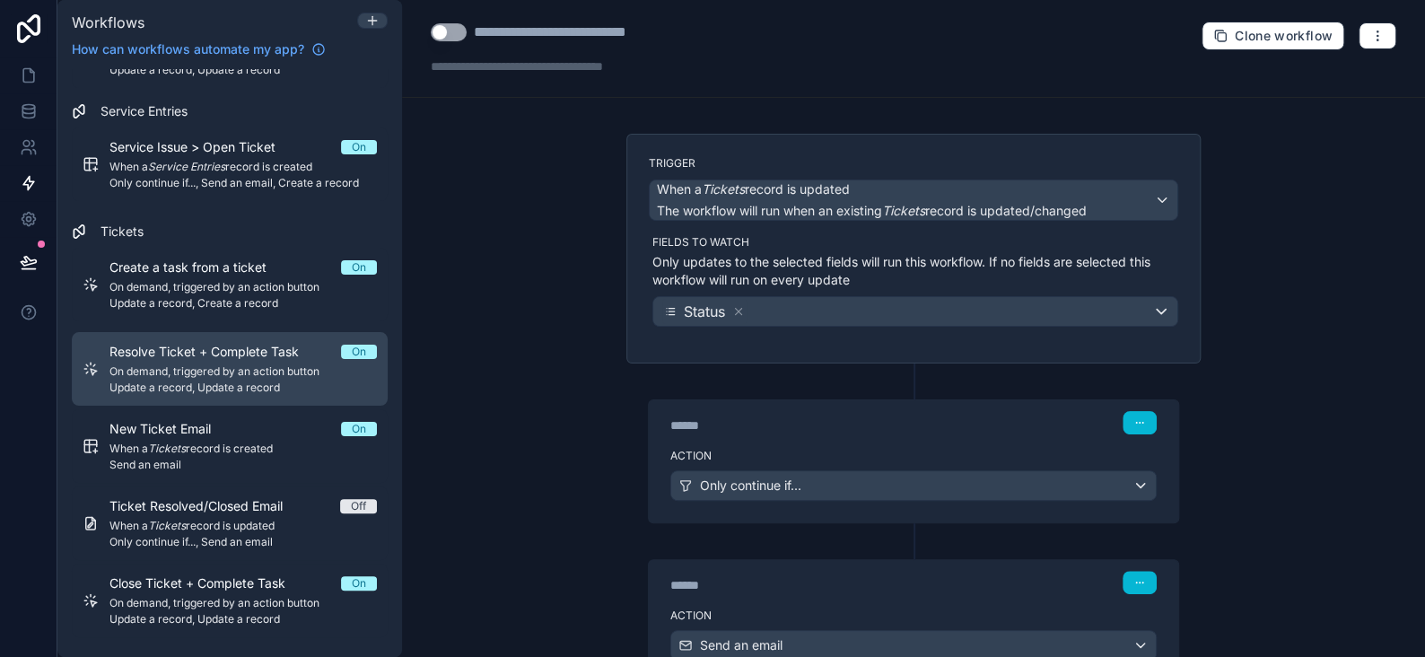
click at [211, 364] on span "On demand, triggered by an action button" at bounding box center [243, 371] width 267 height 14
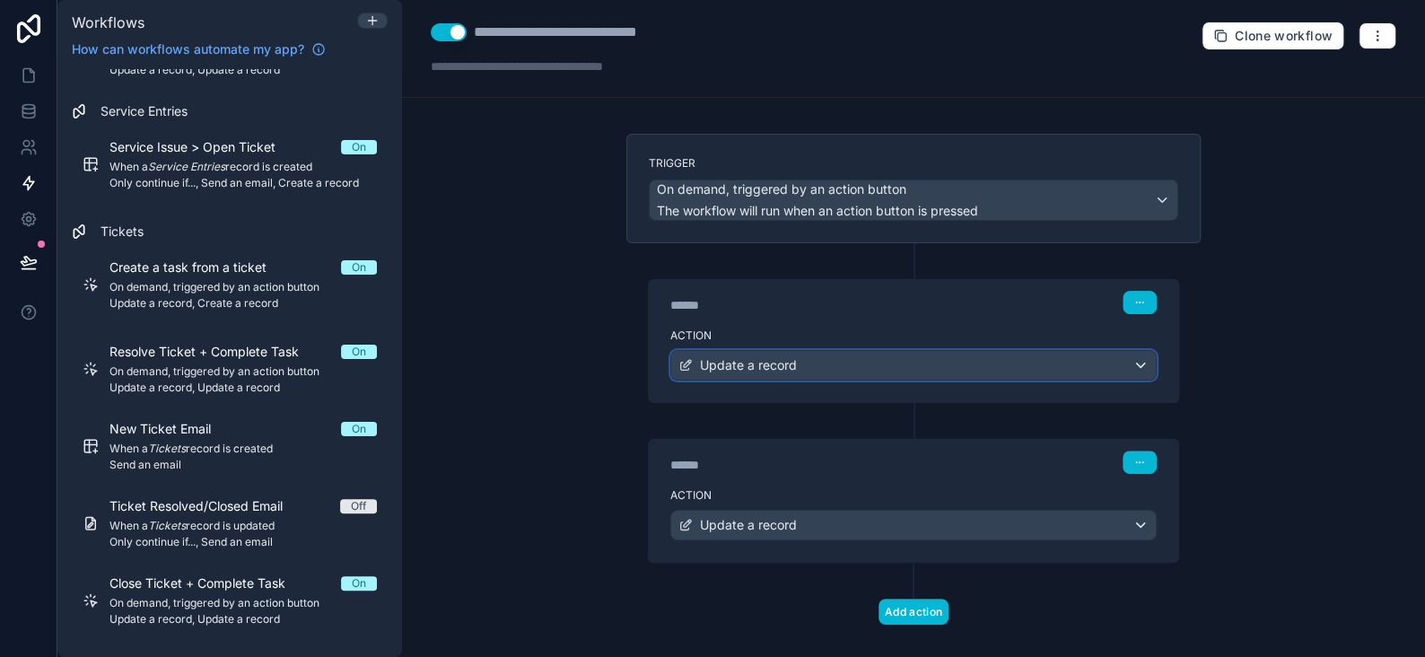
click at [777, 352] on div "Update a record" at bounding box center [913, 365] width 485 height 29
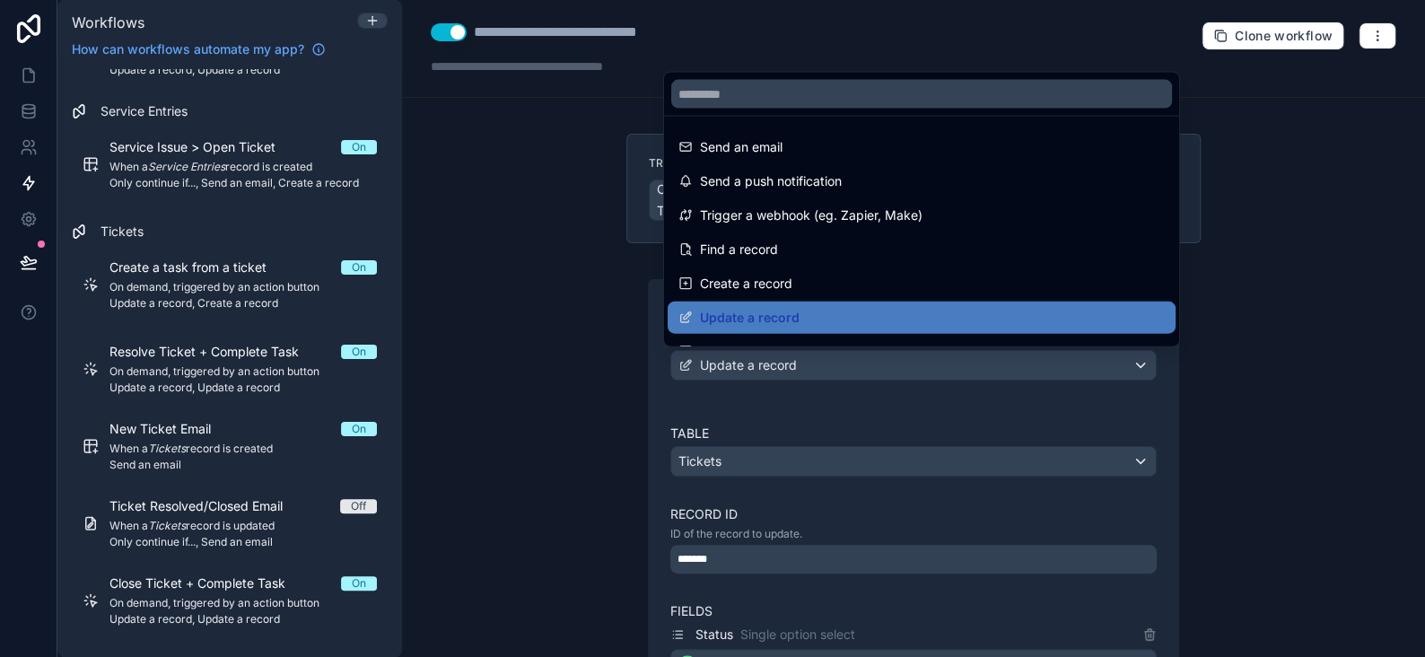
click at [777, 353] on div at bounding box center [712, 328] width 1425 height 657
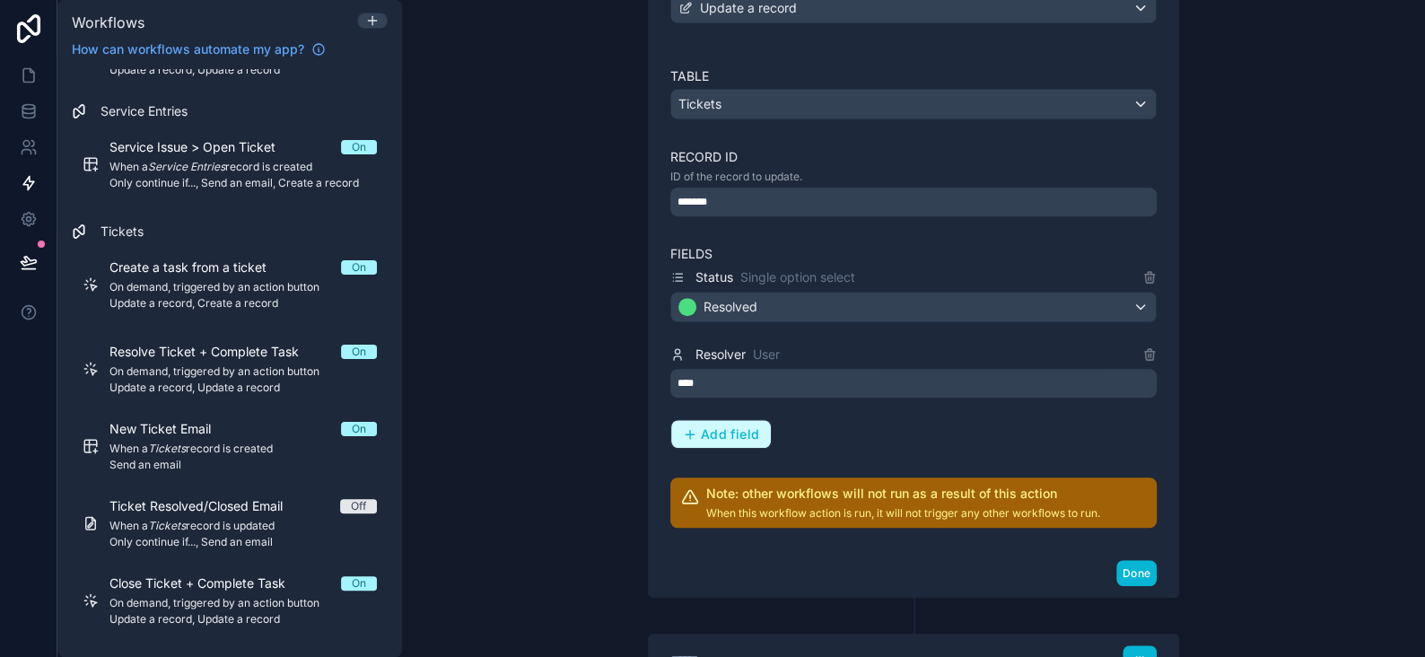
scroll to position [359, 0]
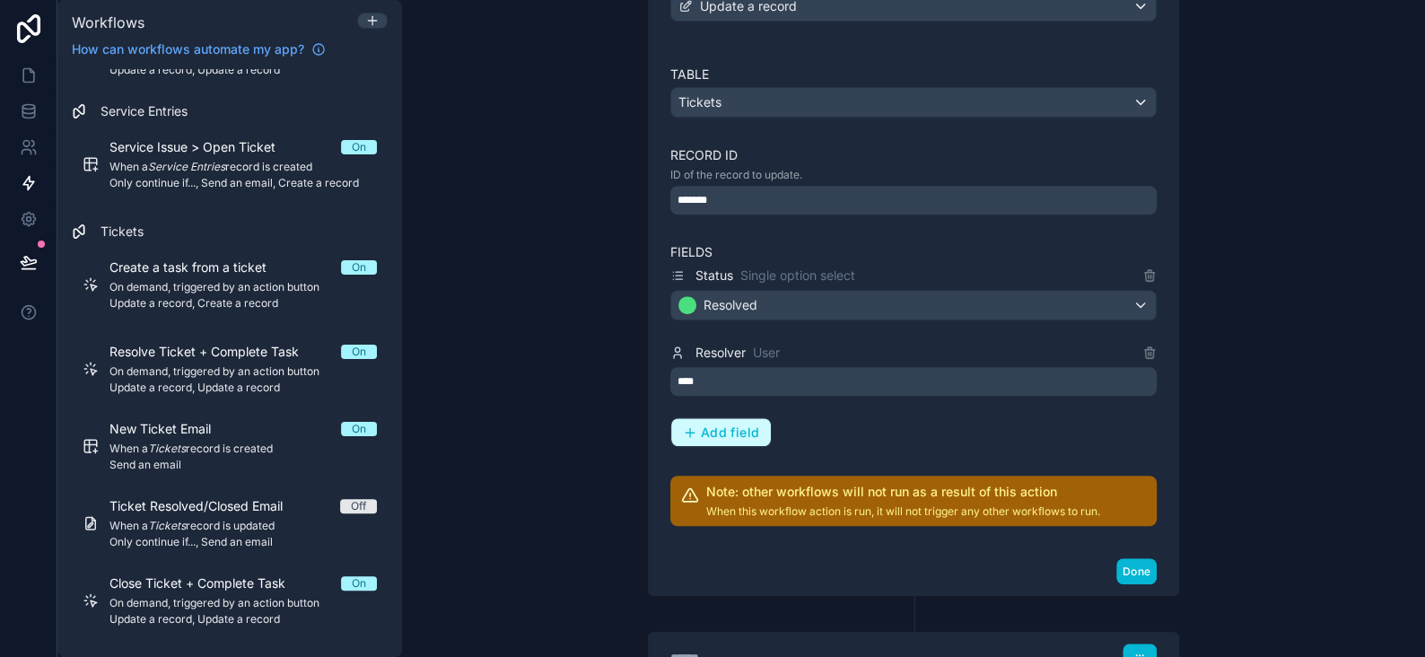
click at [705, 433] on span "Add field" at bounding box center [730, 433] width 58 height 16
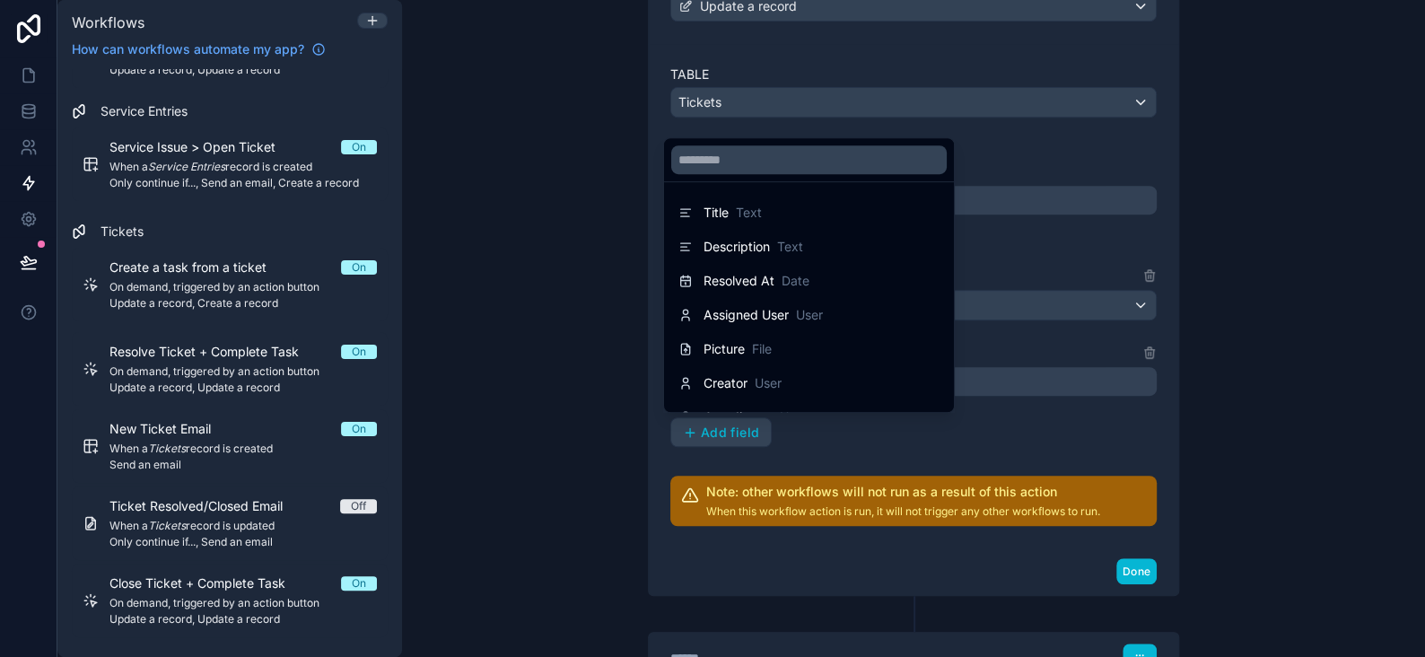
click at [1274, 205] on div at bounding box center [712, 328] width 1425 height 657
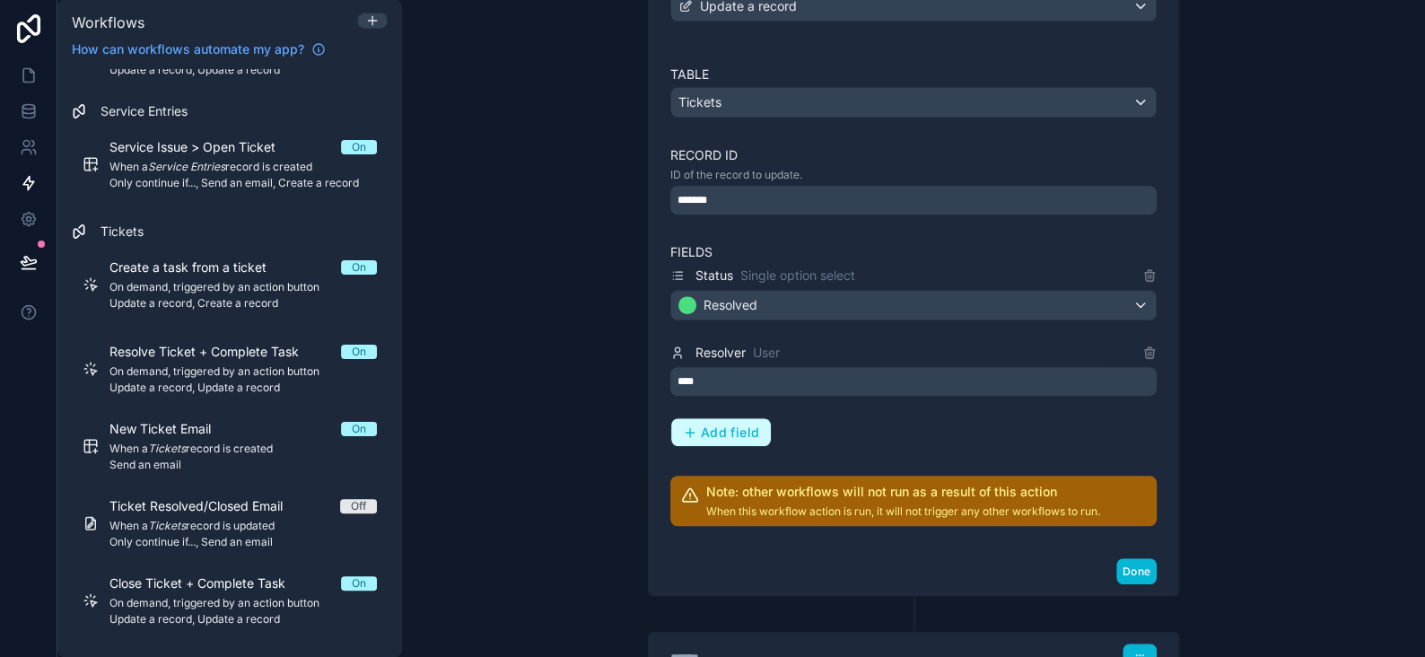
click at [756, 424] on button "Add field" at bounding box center [721, 432] width 100 height 29
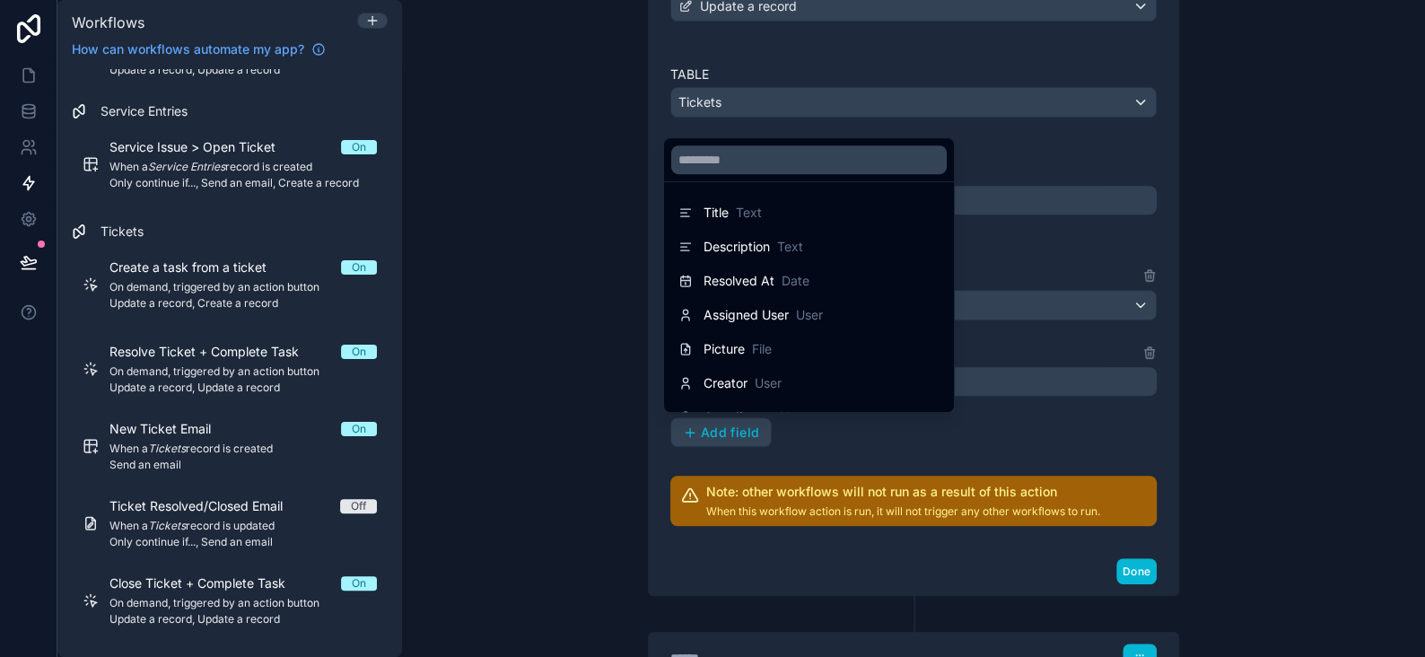
click at [1241, 162] on div at bounding box center [712, 328] width 1425 height 657
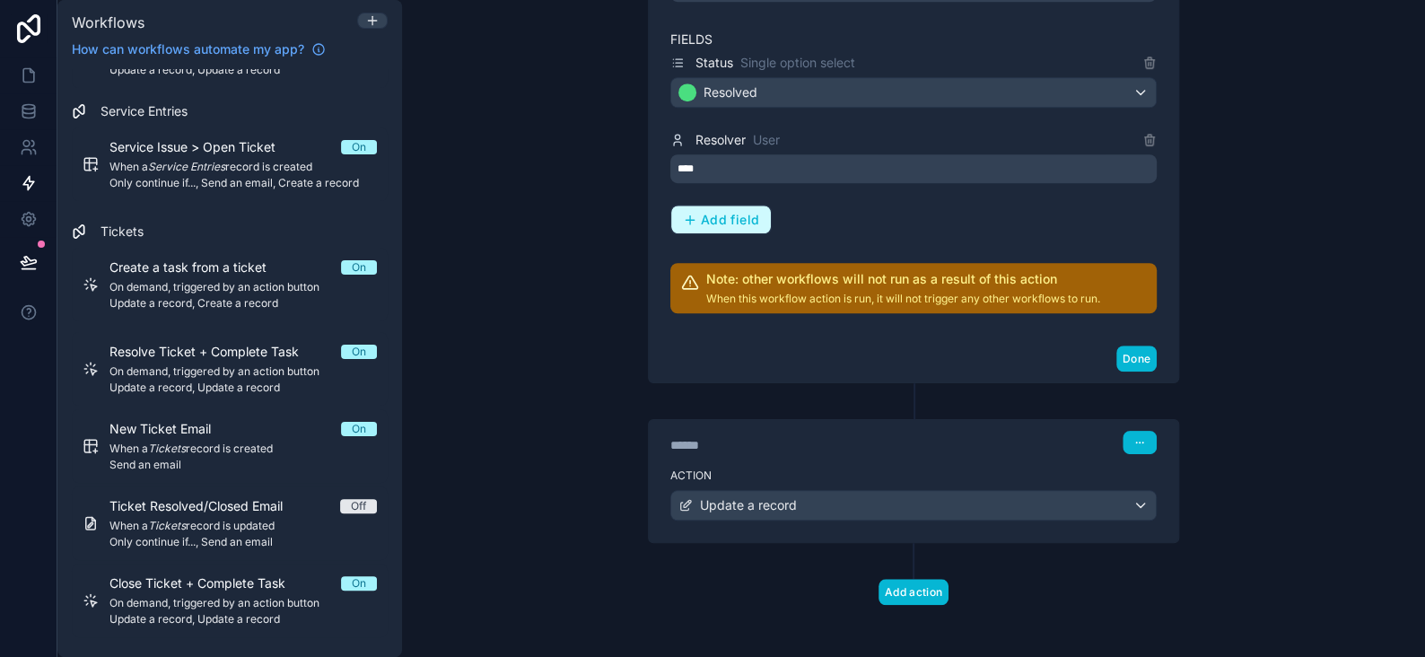
scroll to position [213, 0]
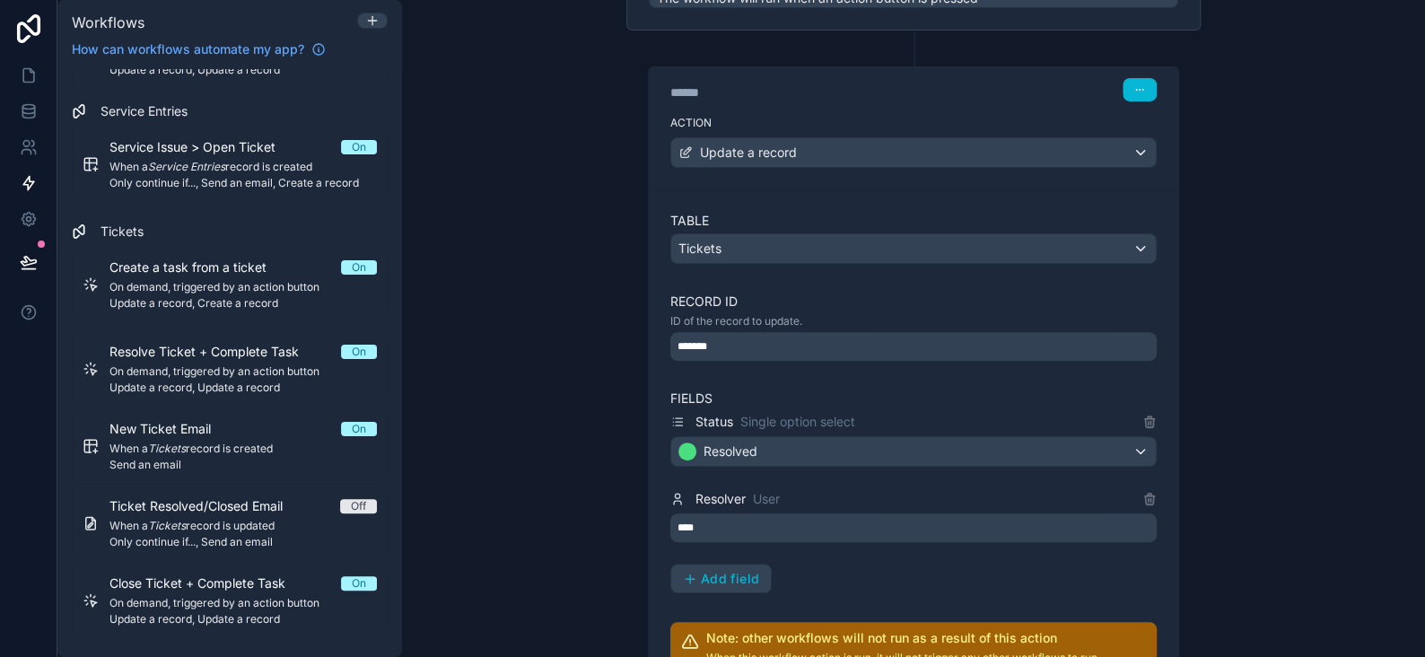
click at [1251, 328] on div "**********" at bounding box center [913, 328] width 1023 height 657
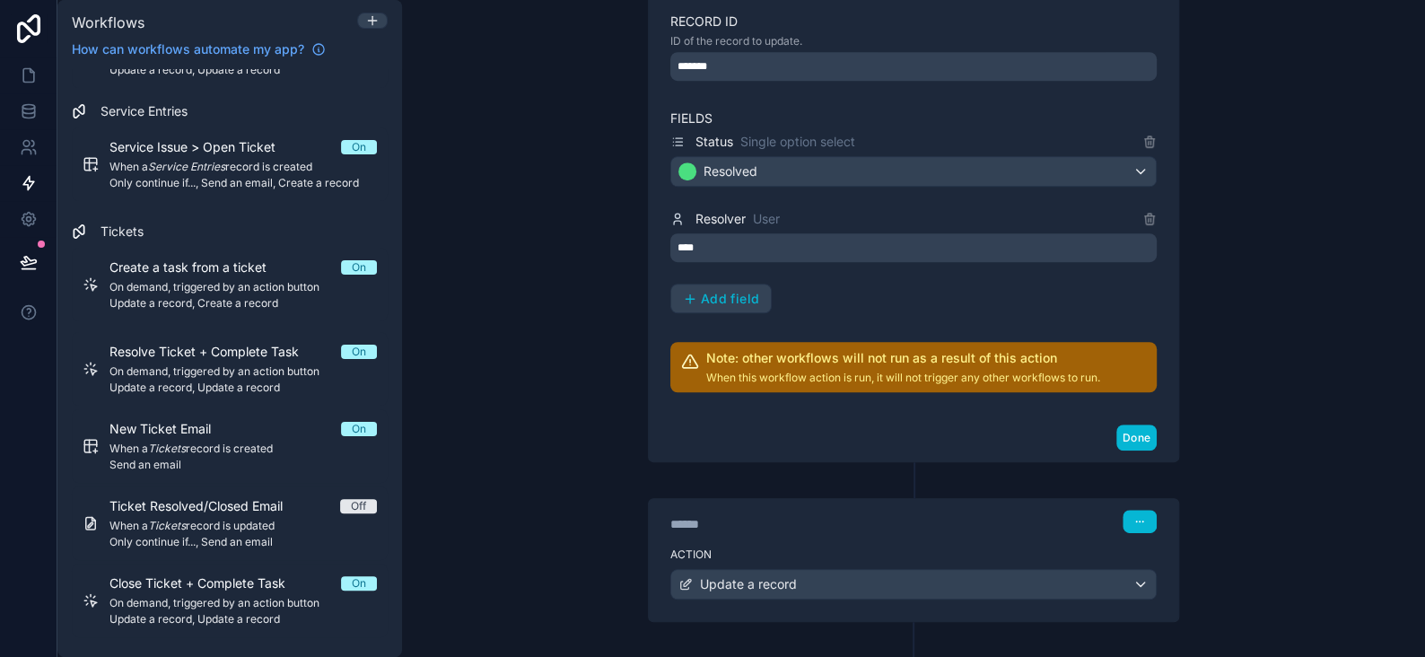
scroll to position [572, 0]
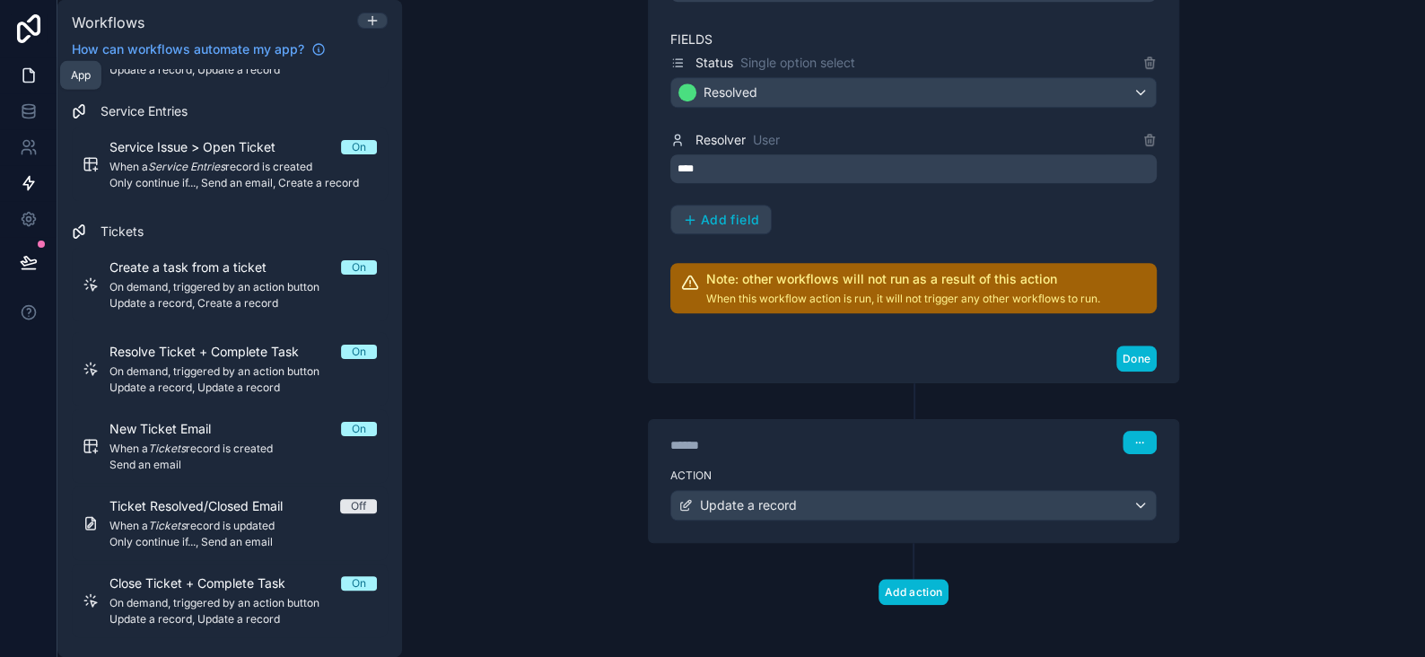
click at [25, 79] on icon at bounding box center [29, 75] width 18 height 18
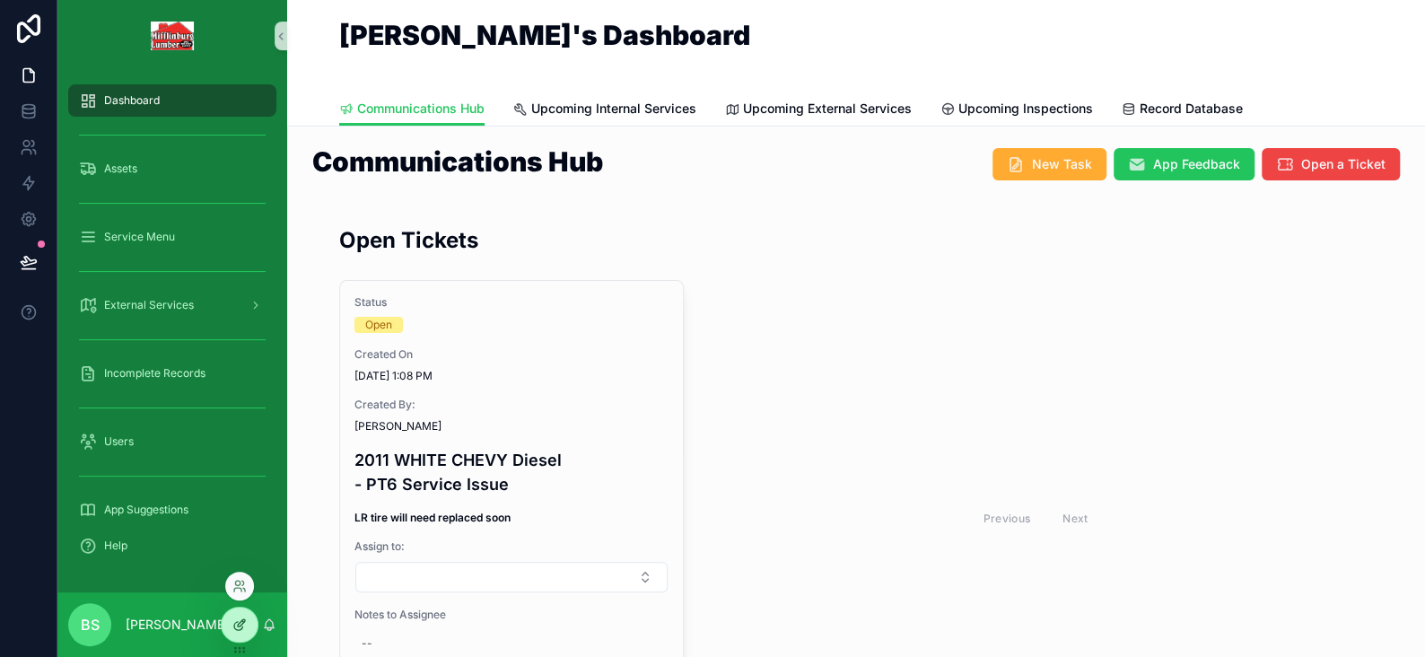
click at [254, 629] on div at bounding box center [240, 625] width 36 height 34
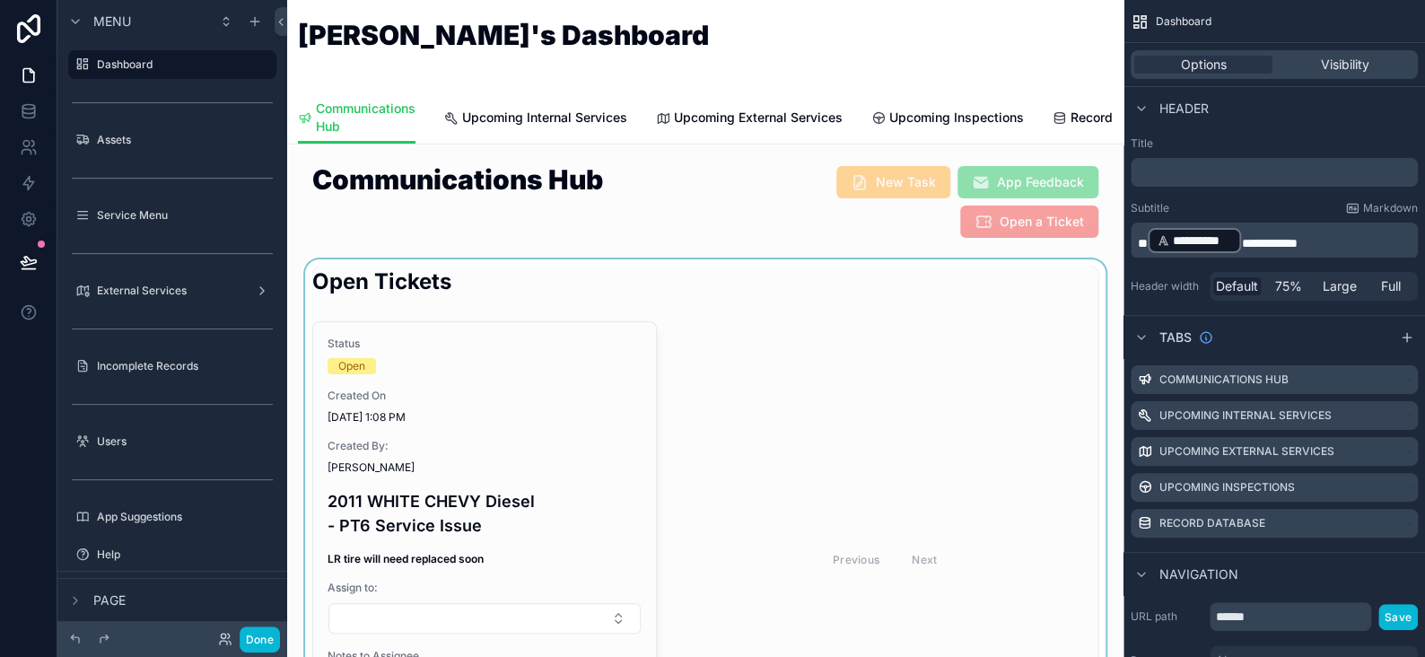
click at [610, 363] on div "scrollable content" at bounding box center [706, 531] width 808 height 545
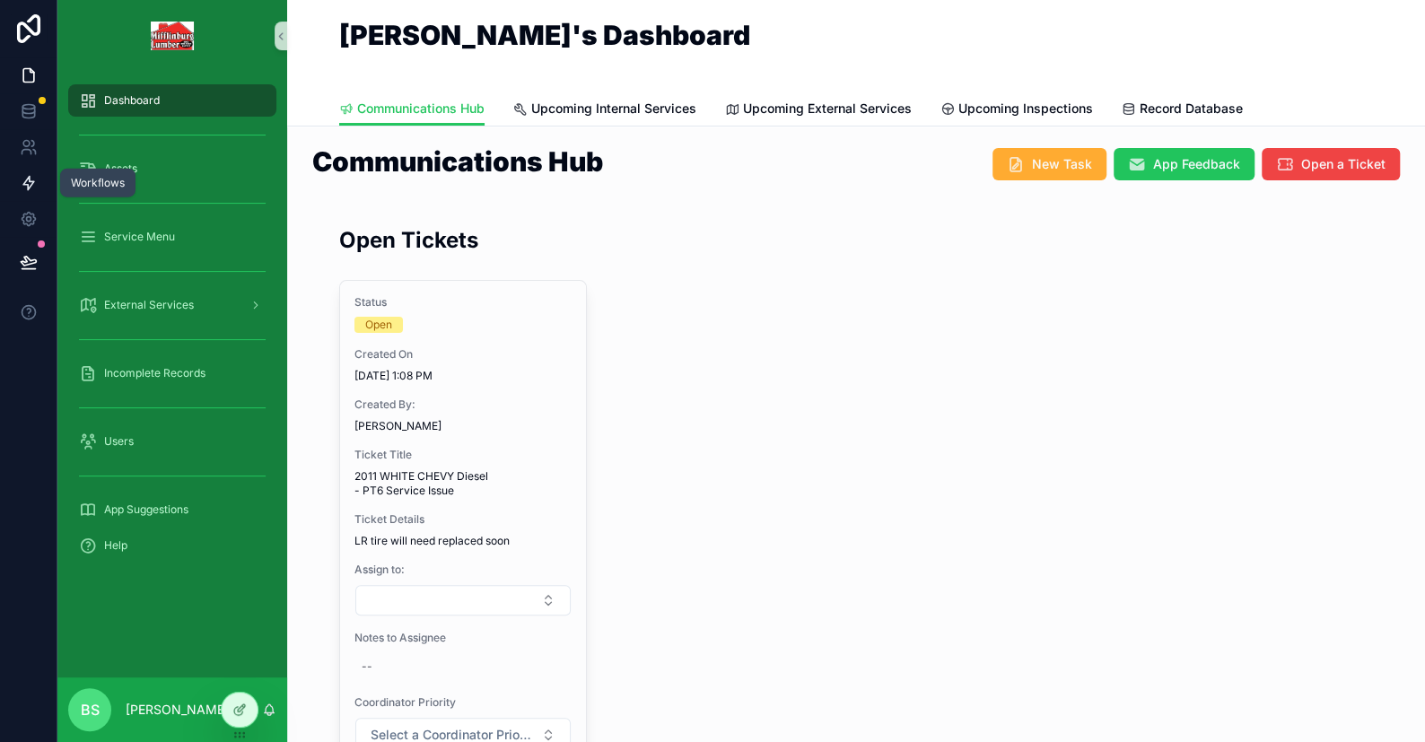
click at [27, 188] on icon at bounding box center [28, 183] width 11 height 13
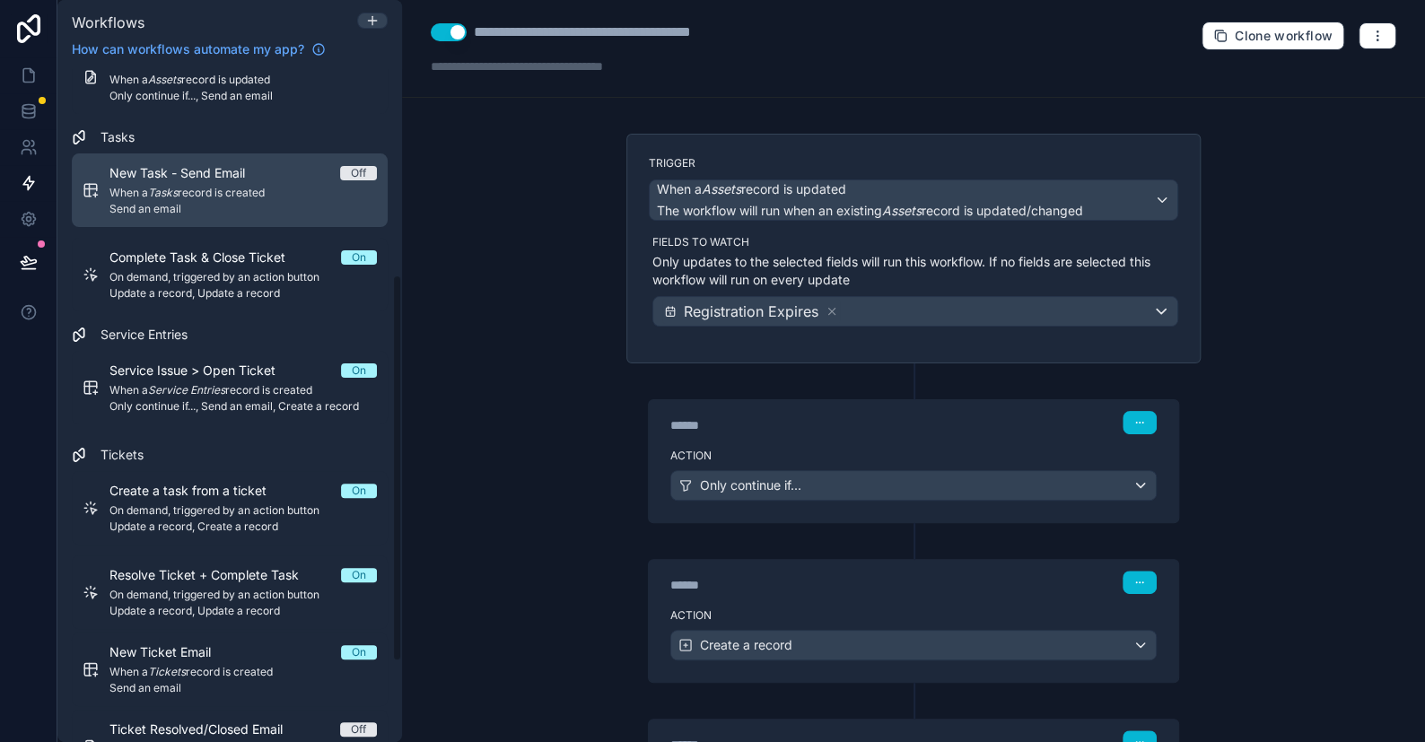
scroll to position [497, 0]
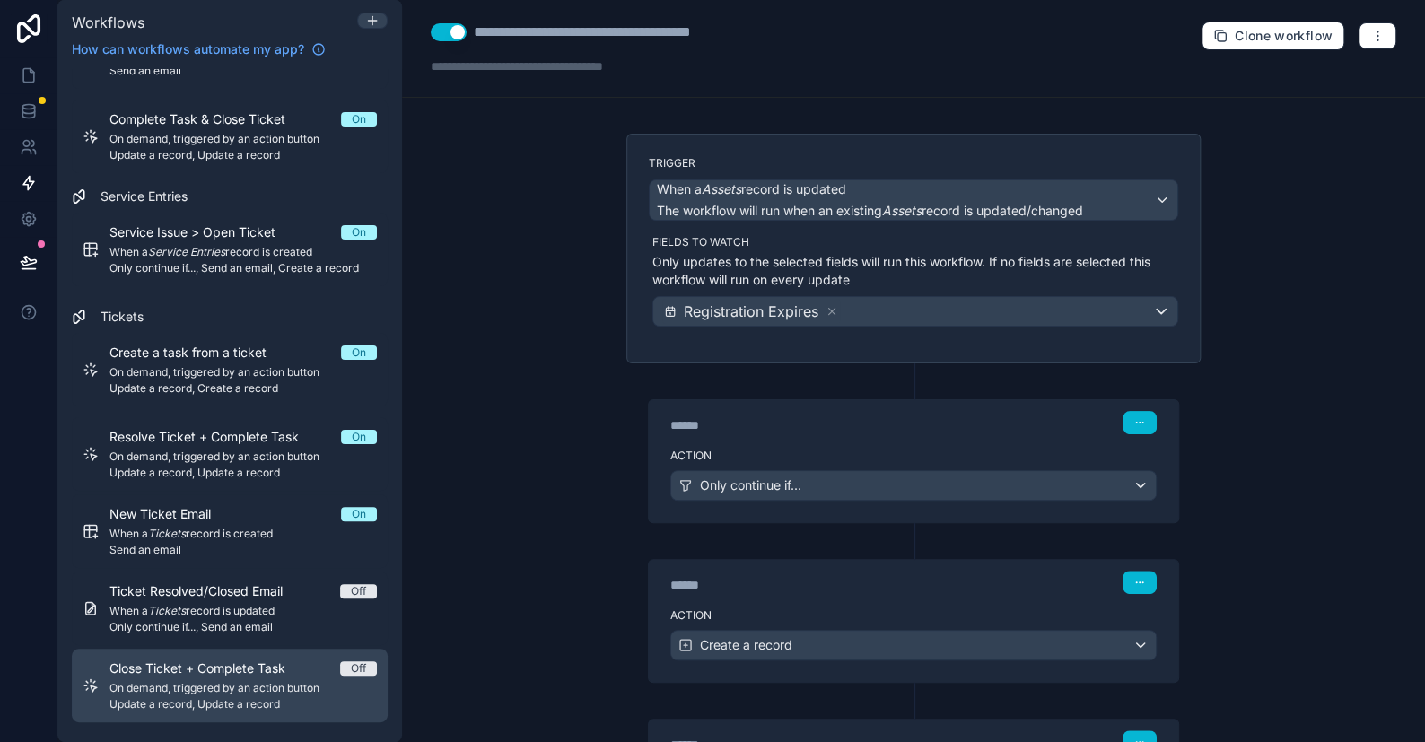
click at [158, 688] on span "On demand, triggered by an action button" at bounding box center [243, 688] width 267 height 14
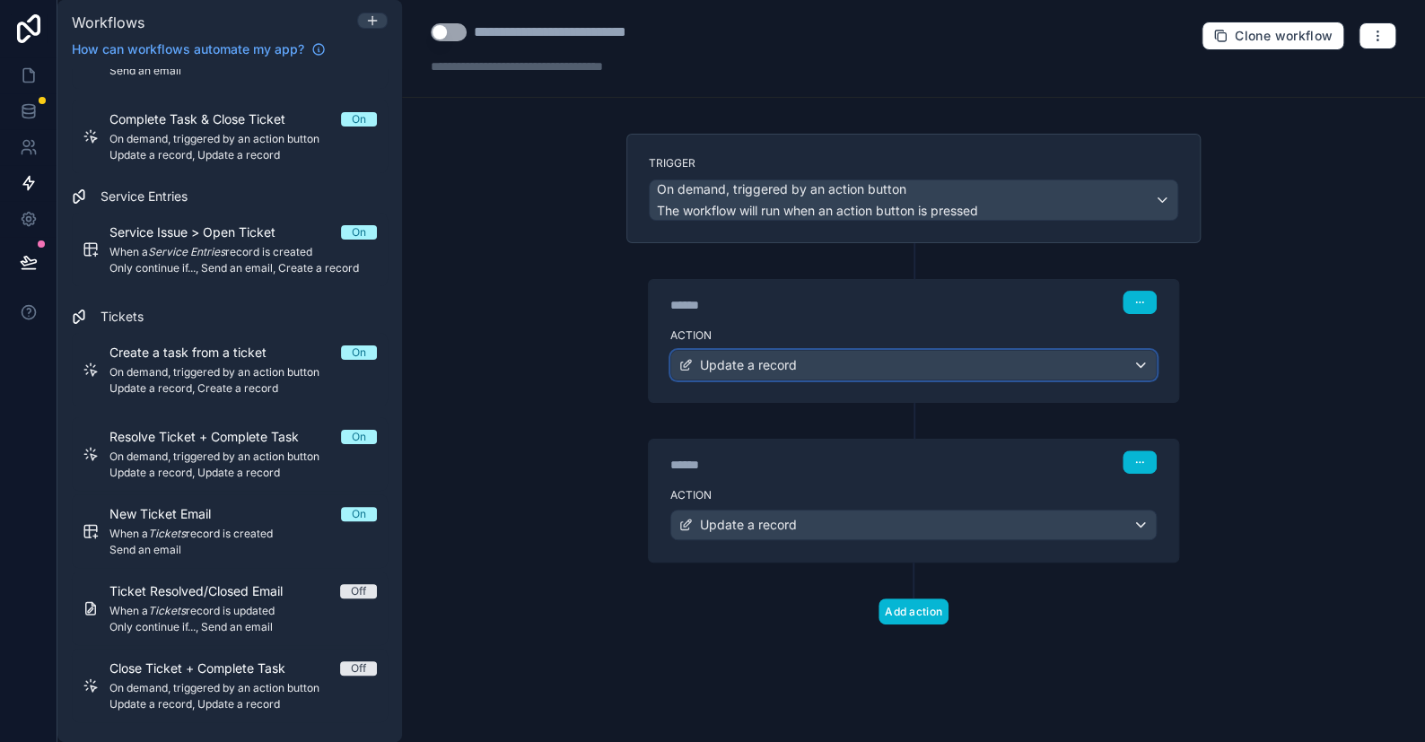
click at [769, 353] on div "Update a record" at bounding box center [913, 365] width 485 height 29
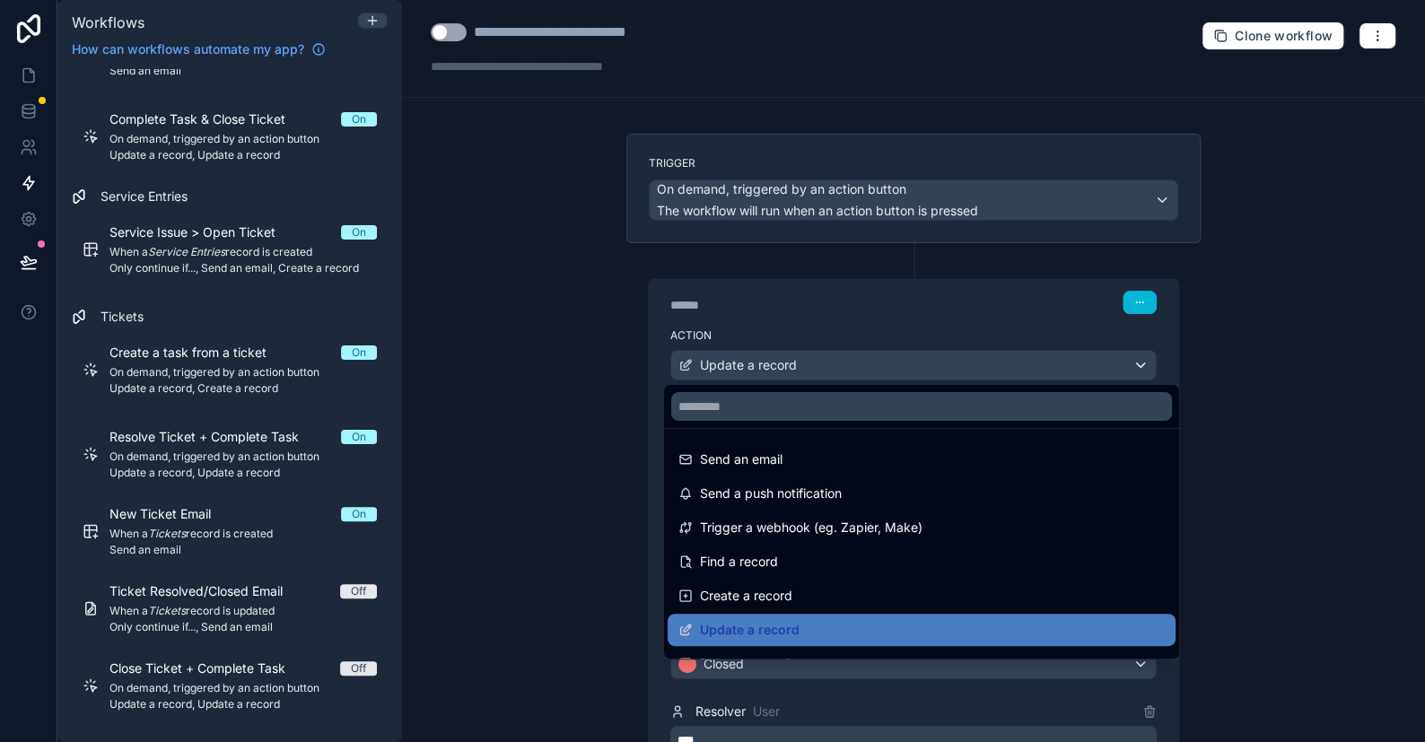
click at [769, 353] on div at bounding box center [712, 371] width 1425 height 742
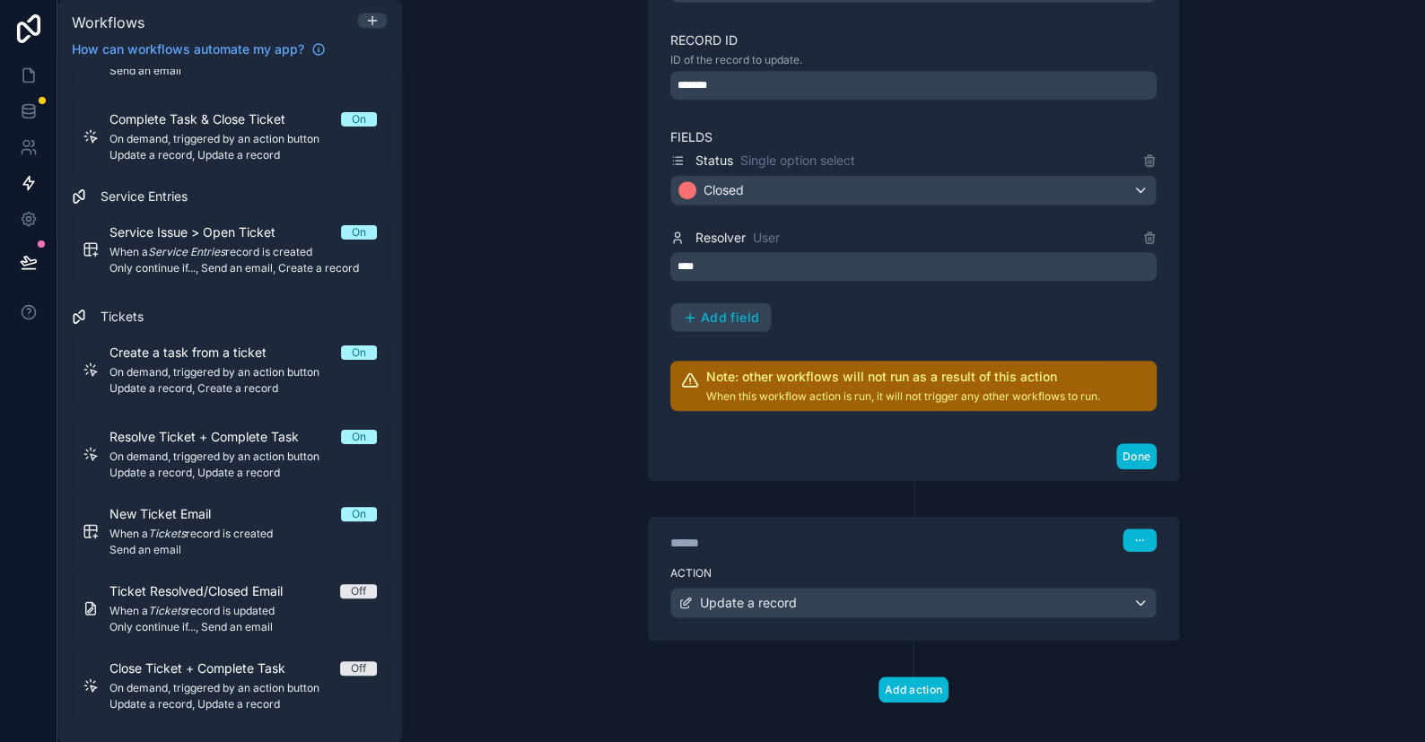
scroll to position [487, 0]
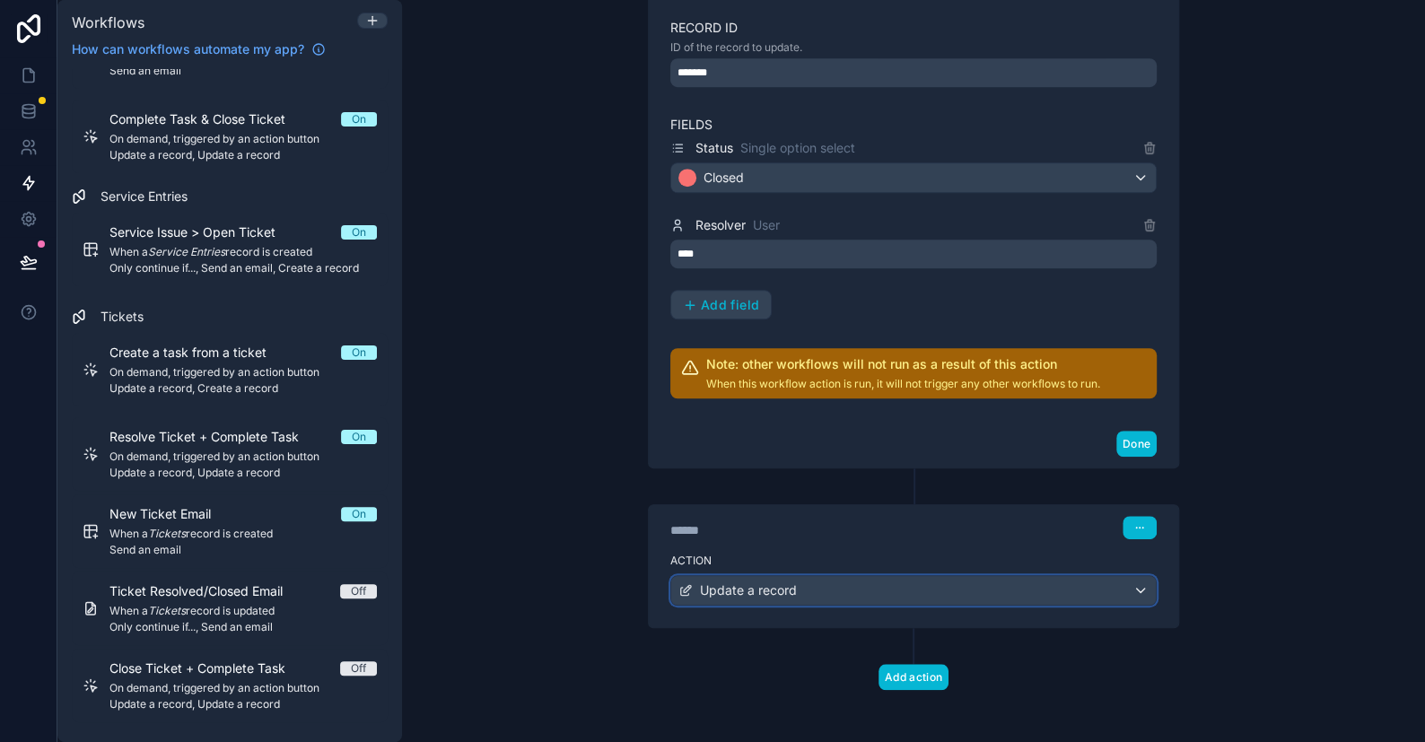
click at [740, 583] on span "Update a record" at bounding box center [748, 591] width 97 height 18
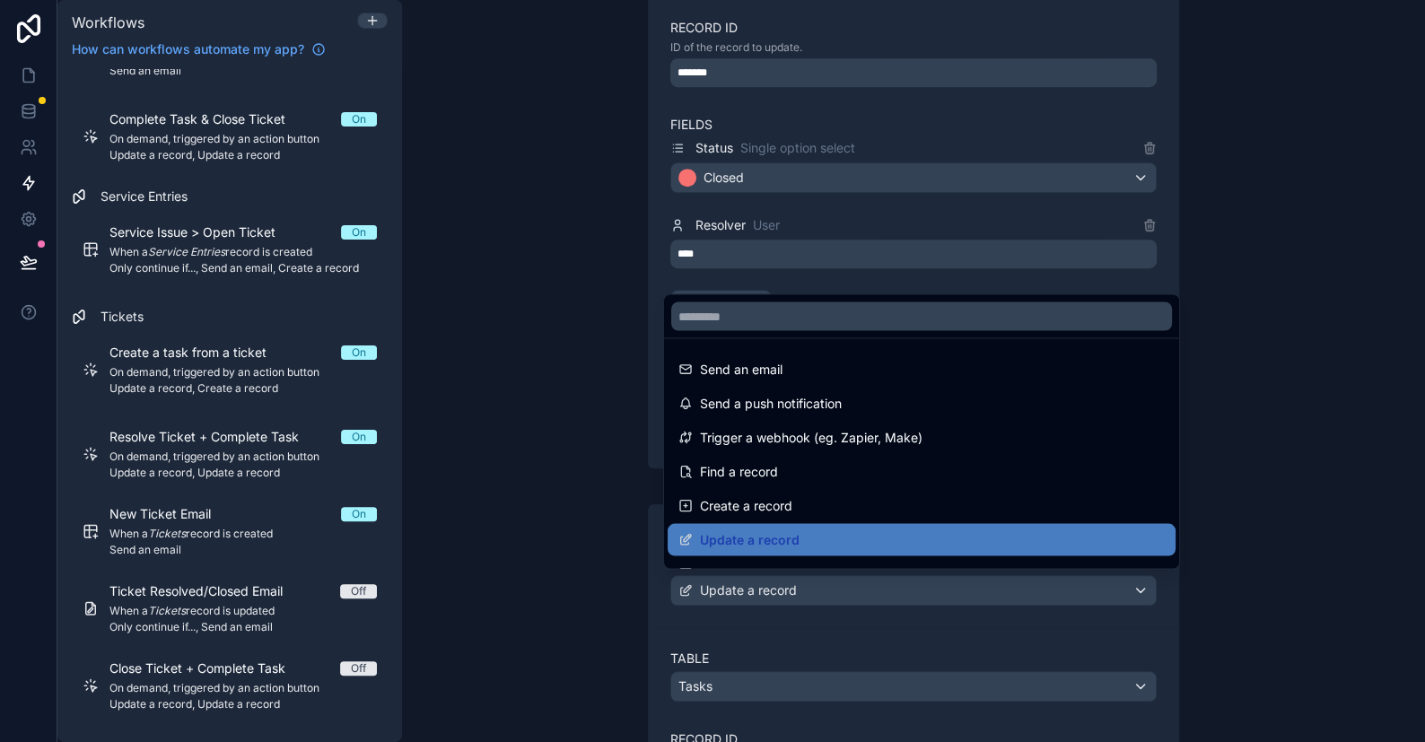
click at [740, 583] on div at bounding box center [712, 371] width 1425 height 742
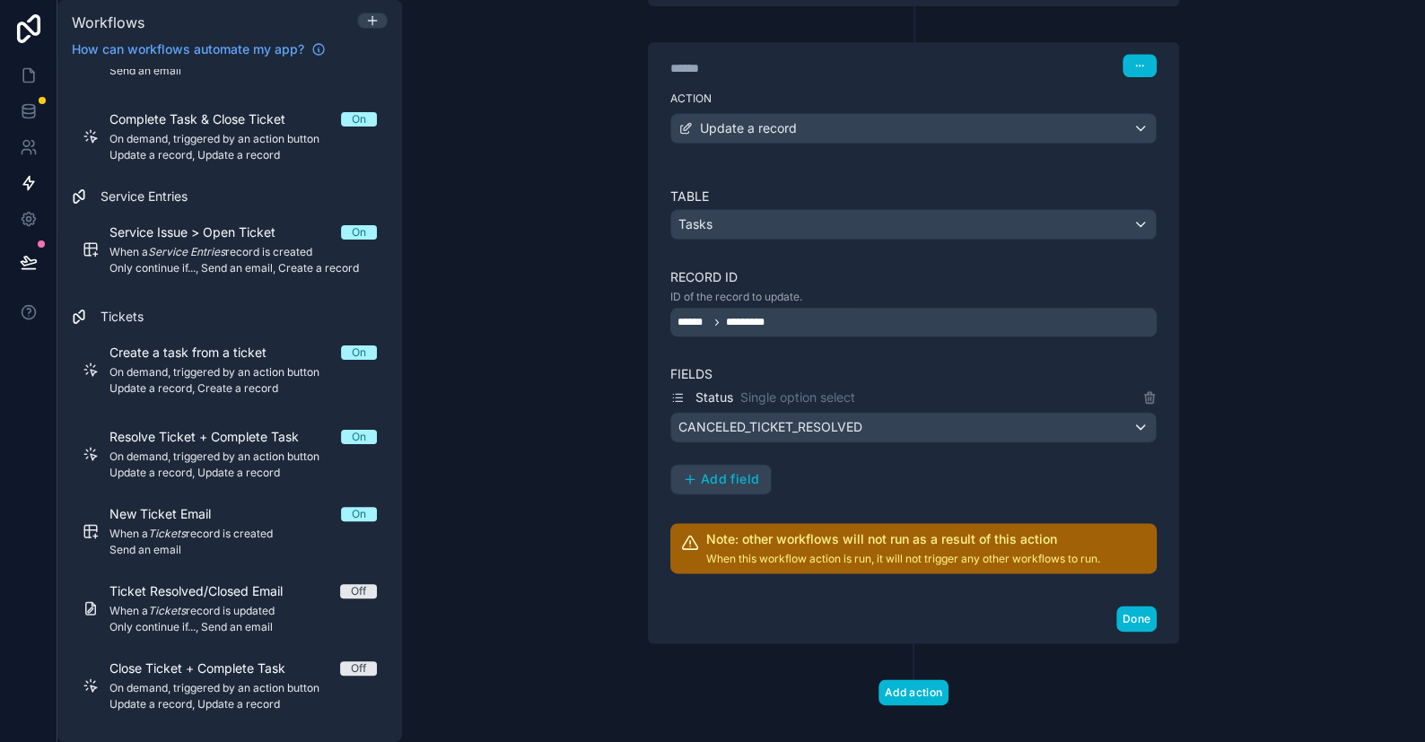
scroll to position [961, 0]
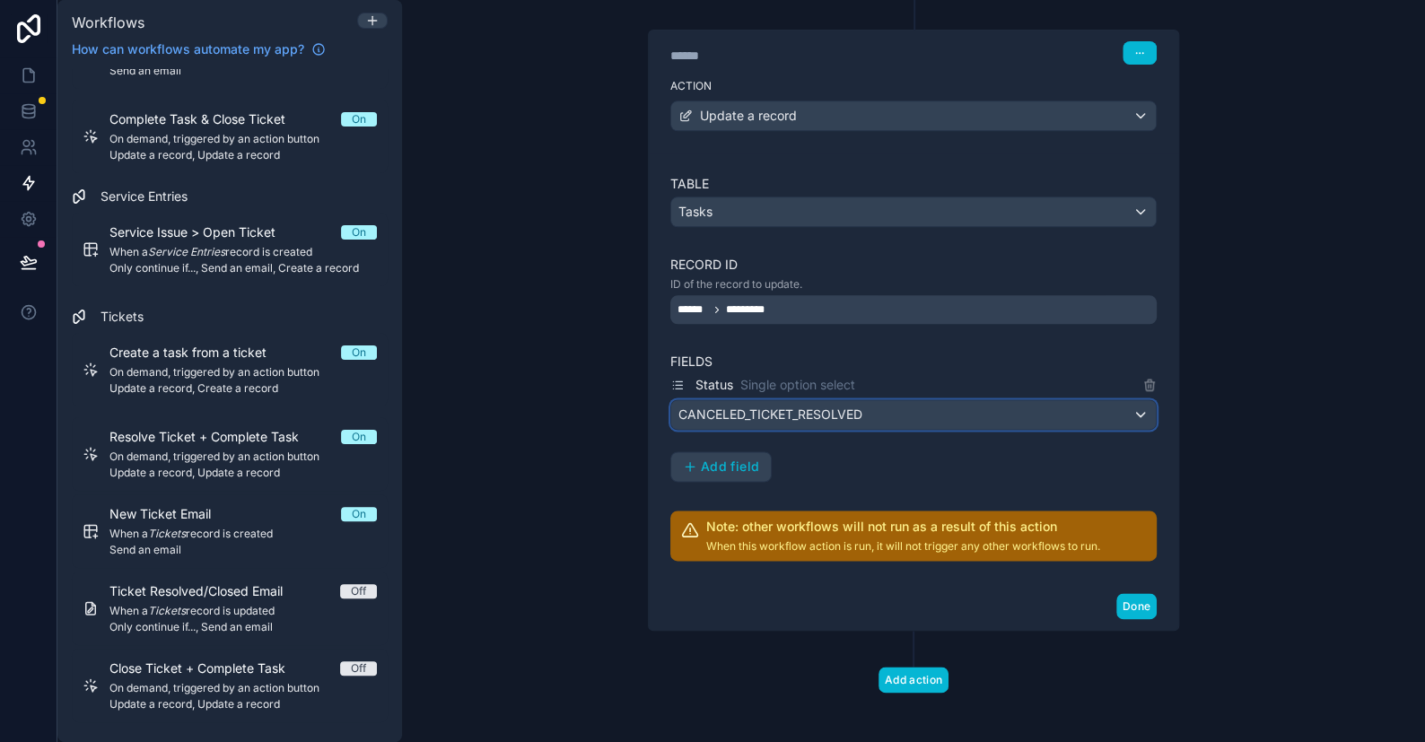
click at [834, 415] on span "CANCELED_TICKET_RESOLVED" at bounding box center [771, 415] width 184 height 18
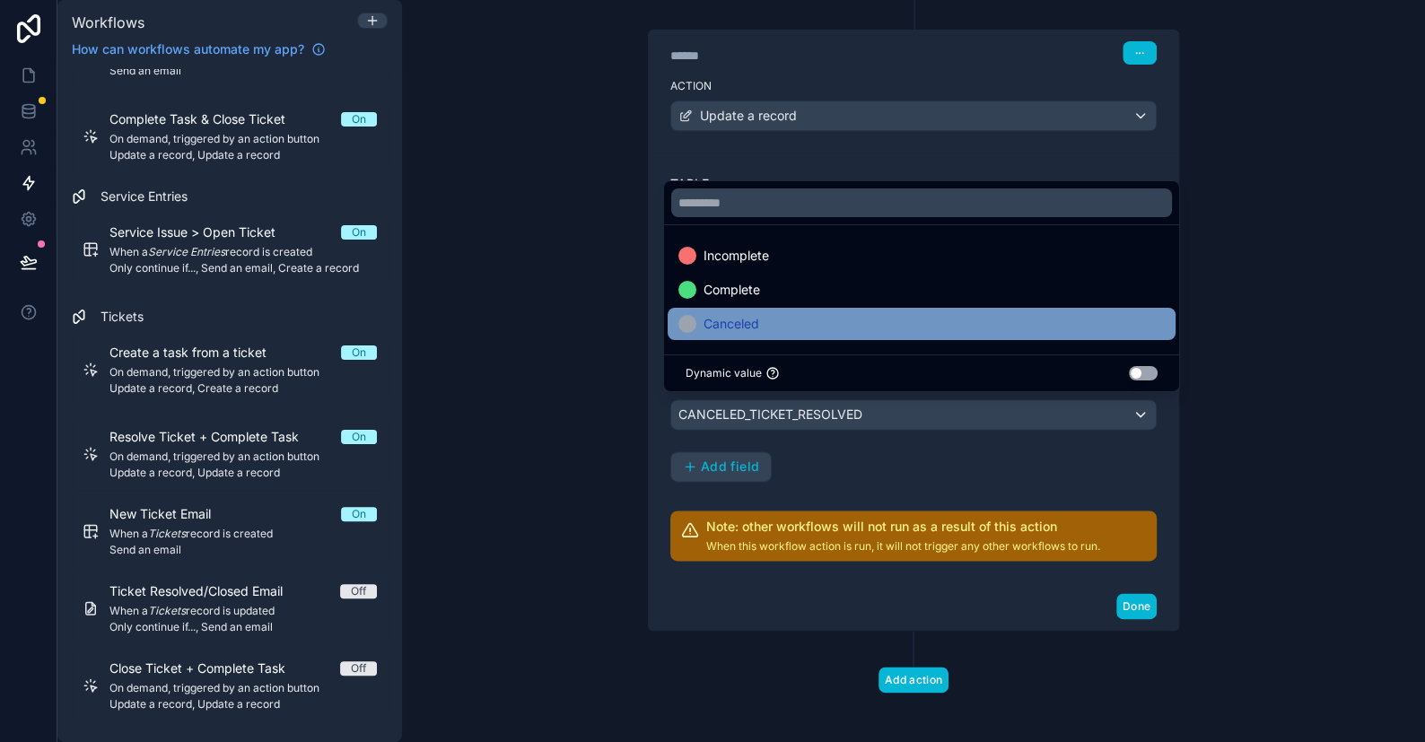
click at [750, 323] on span "Canceled" at bounding box center [732, 324] width 56 height 22
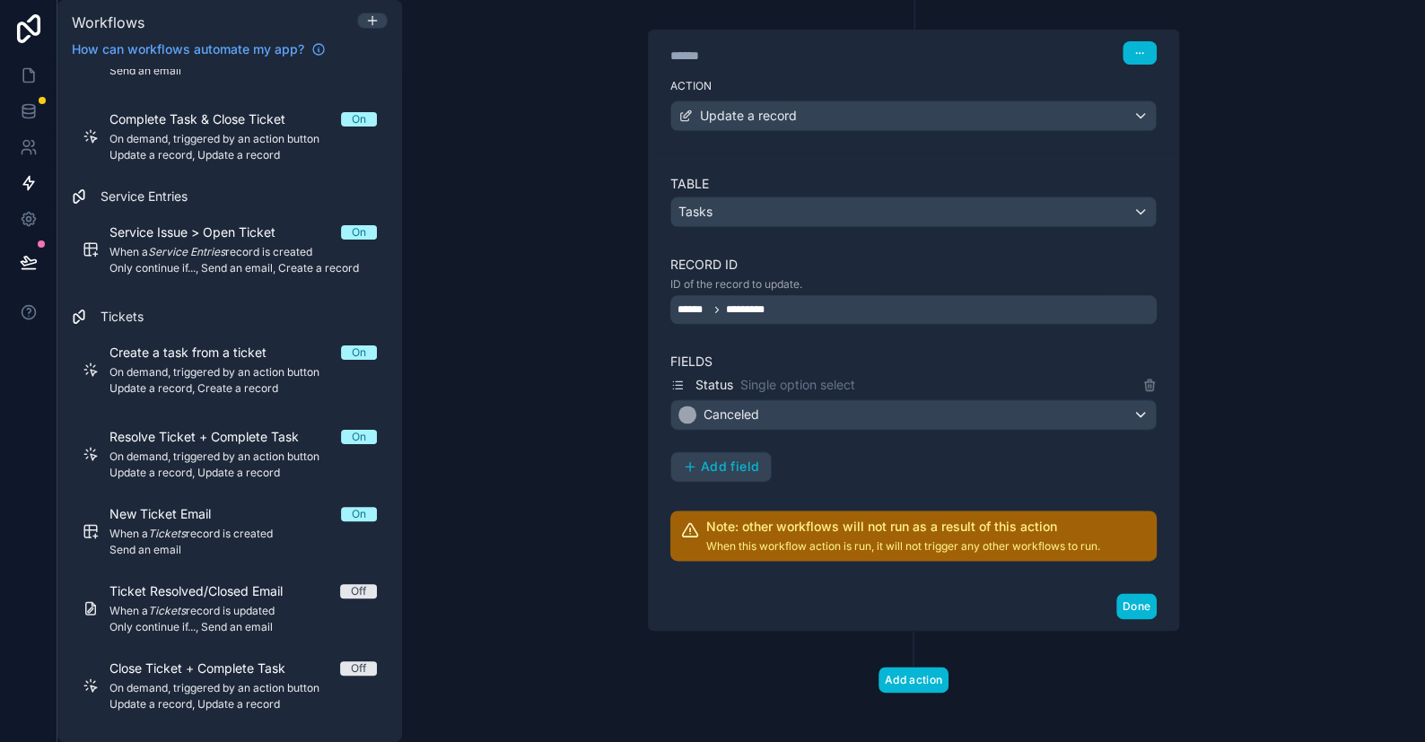
click at [1162, 594] on div "Done" at bounding box center [914, 607] width 530 height 48
click at [1133, 600] on button "Done" at bounding box center [1137, 606] width 40 height 26
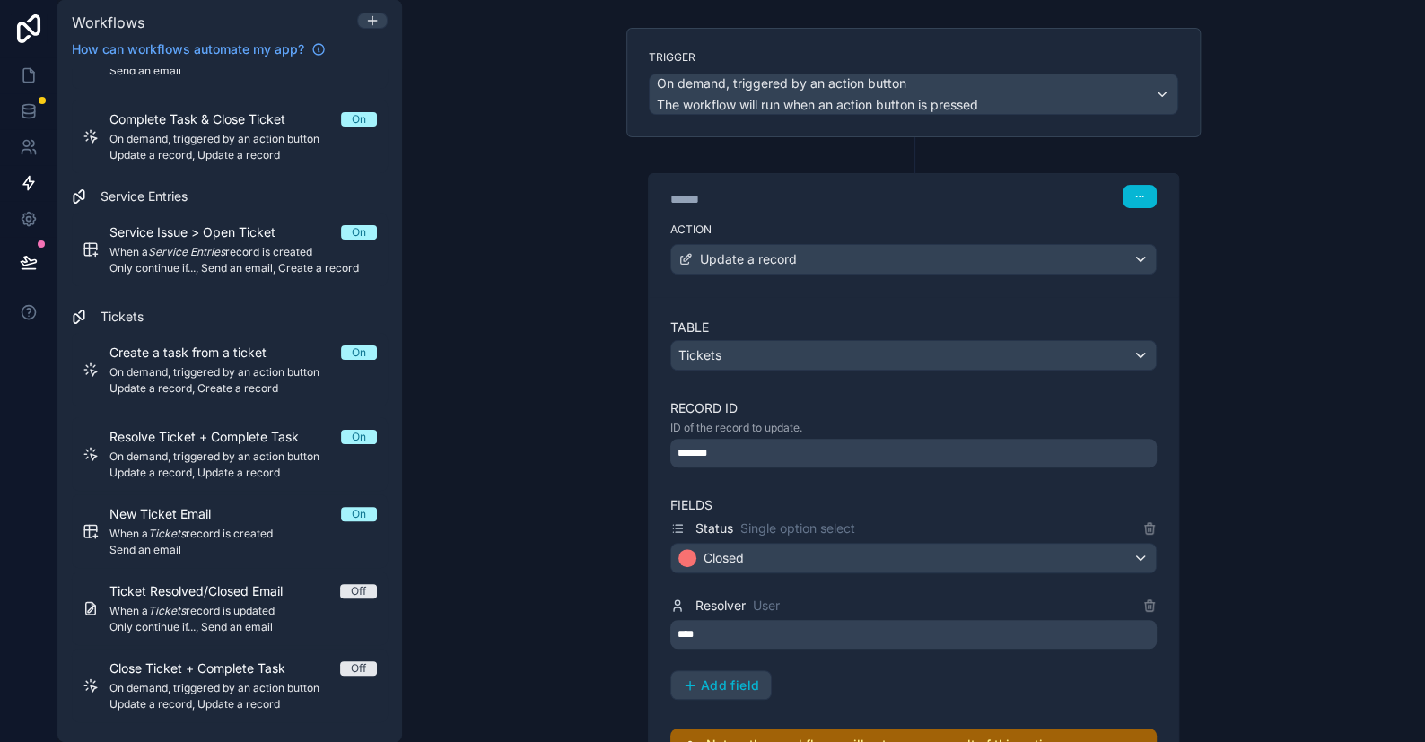
scroll to position [0, 0]
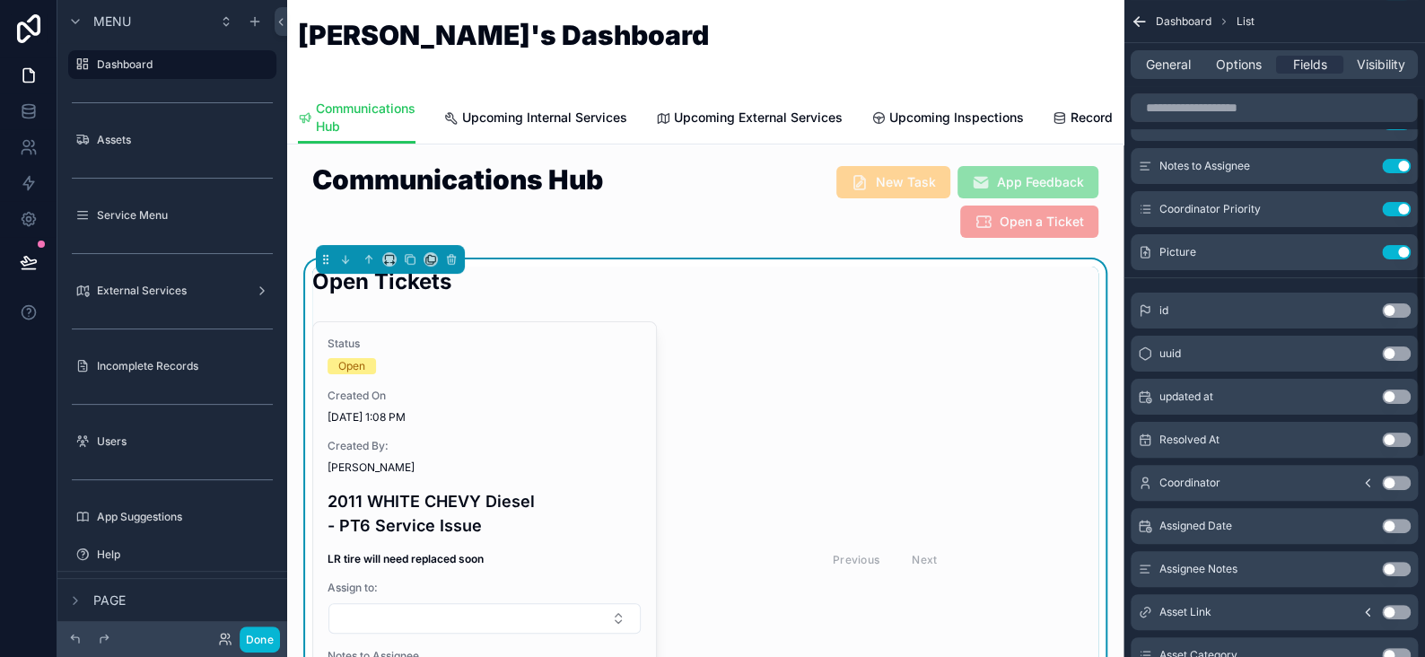
scroll to position [177, 0]
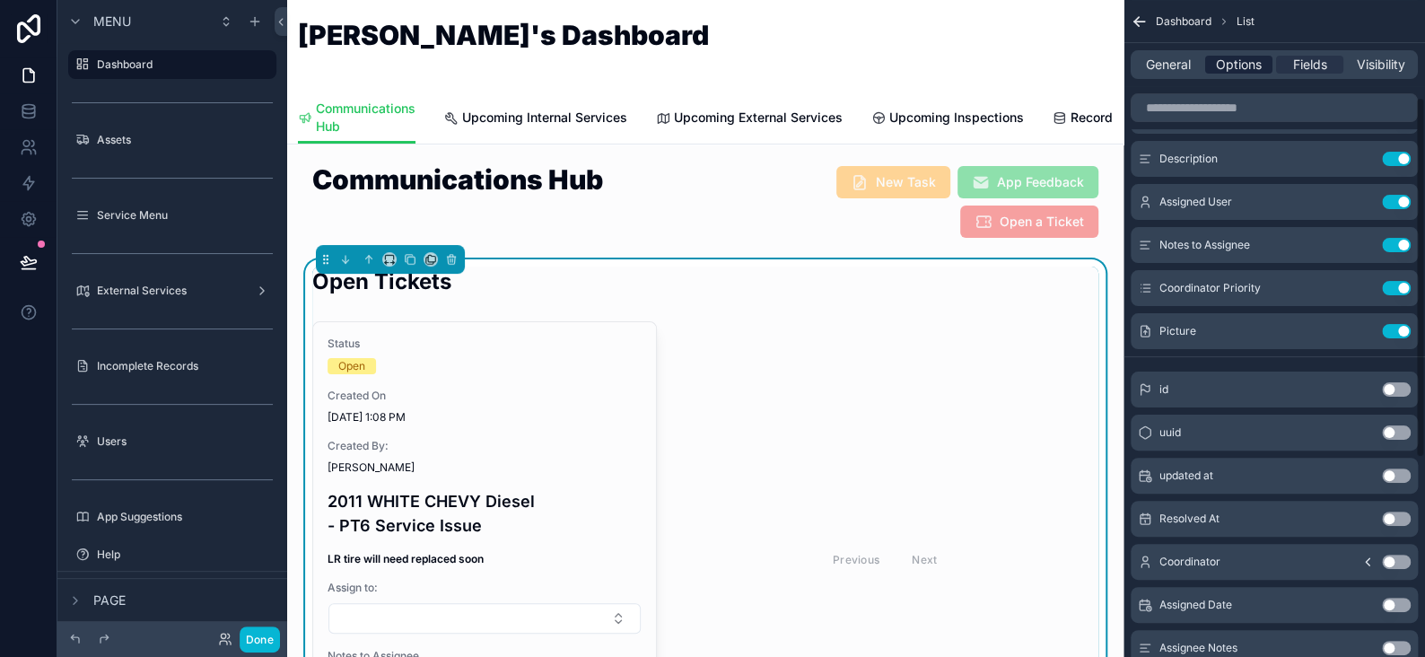
click at [1232, 67] on span "Options" at bounding box center [1239, 65] width 46 height 18
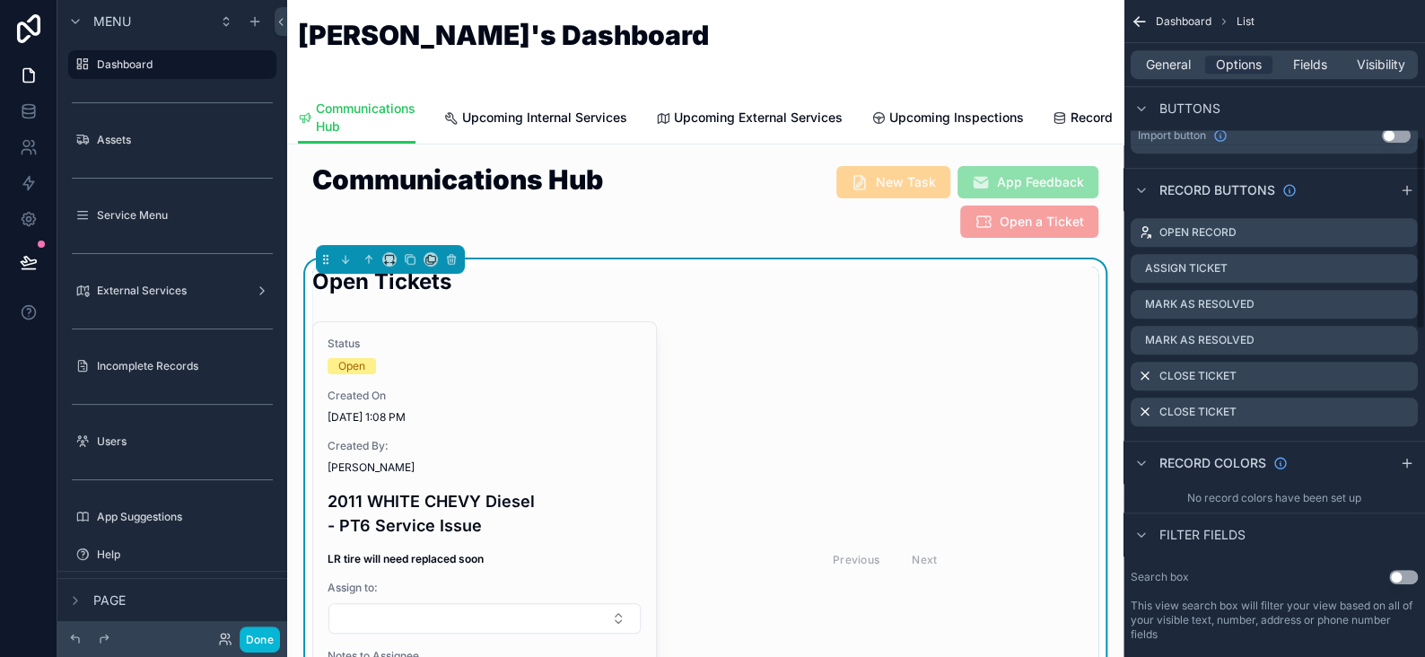
scroll to position [536, 0]
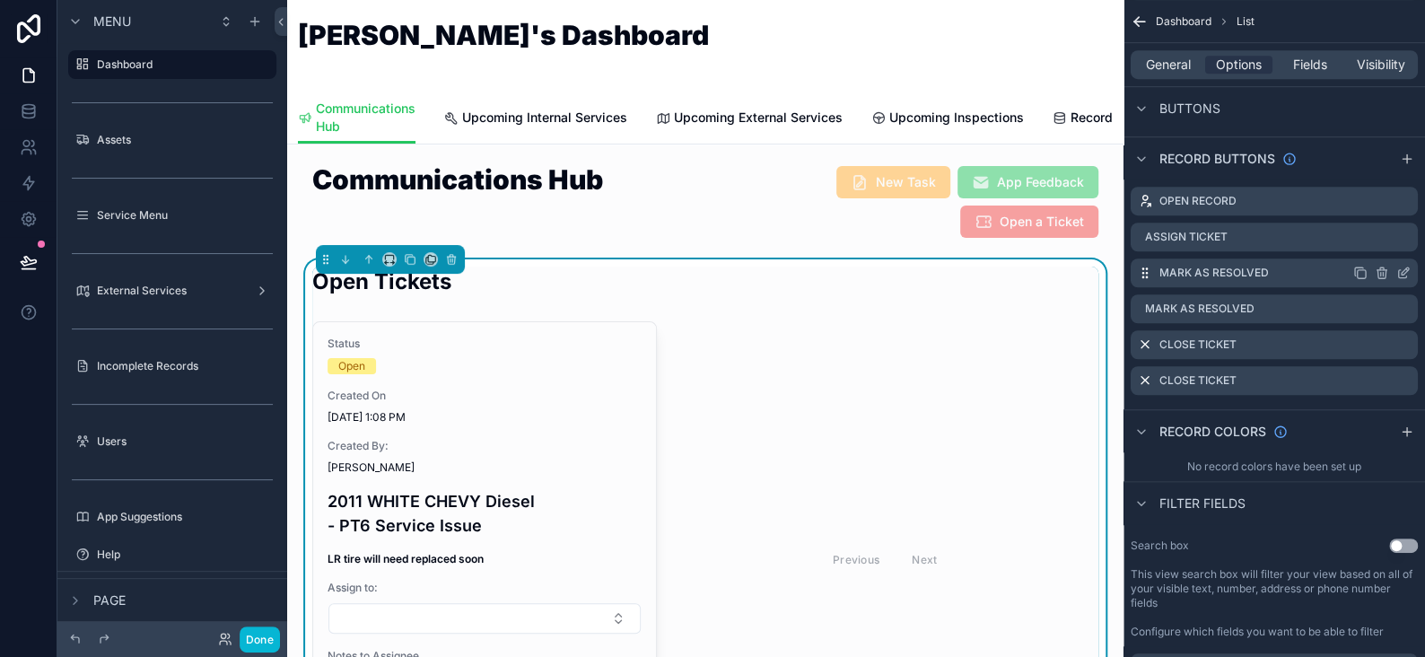
click at [1398, 270] on icon "scrollable content" at bounding box center [1404, 273] width 14 height 14
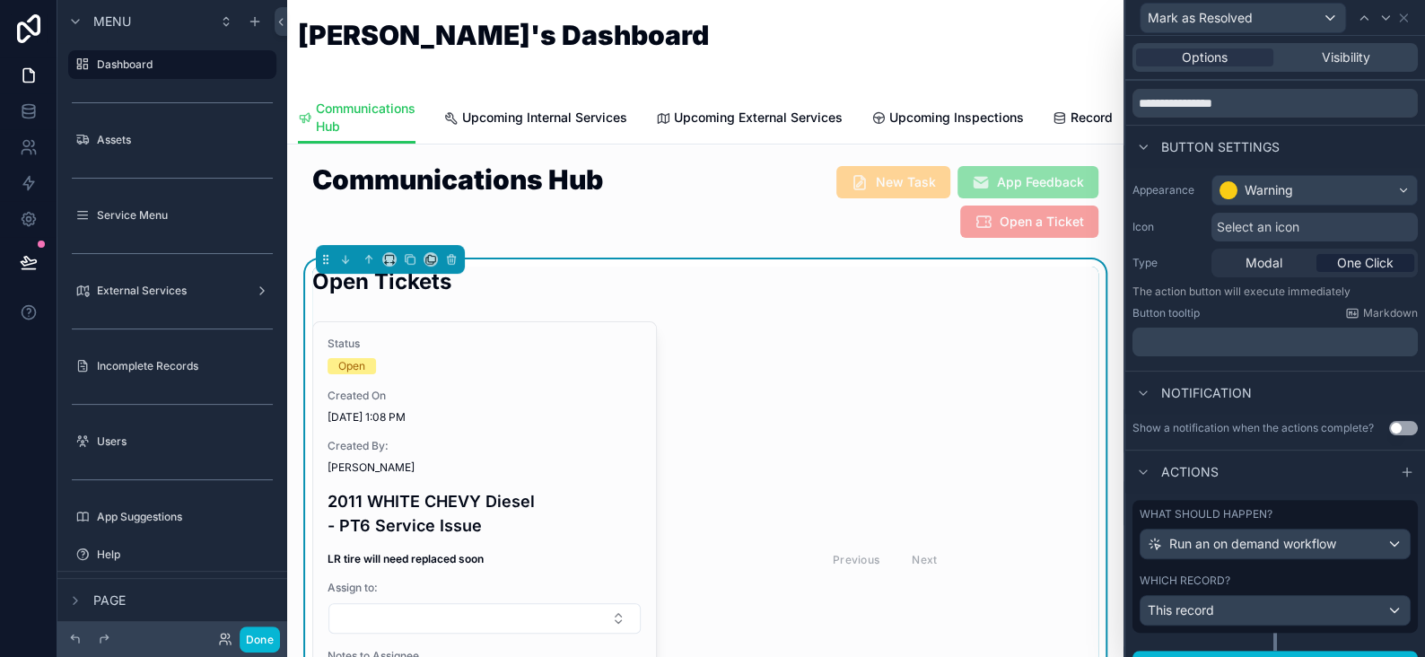
scroll to position [83, 0]
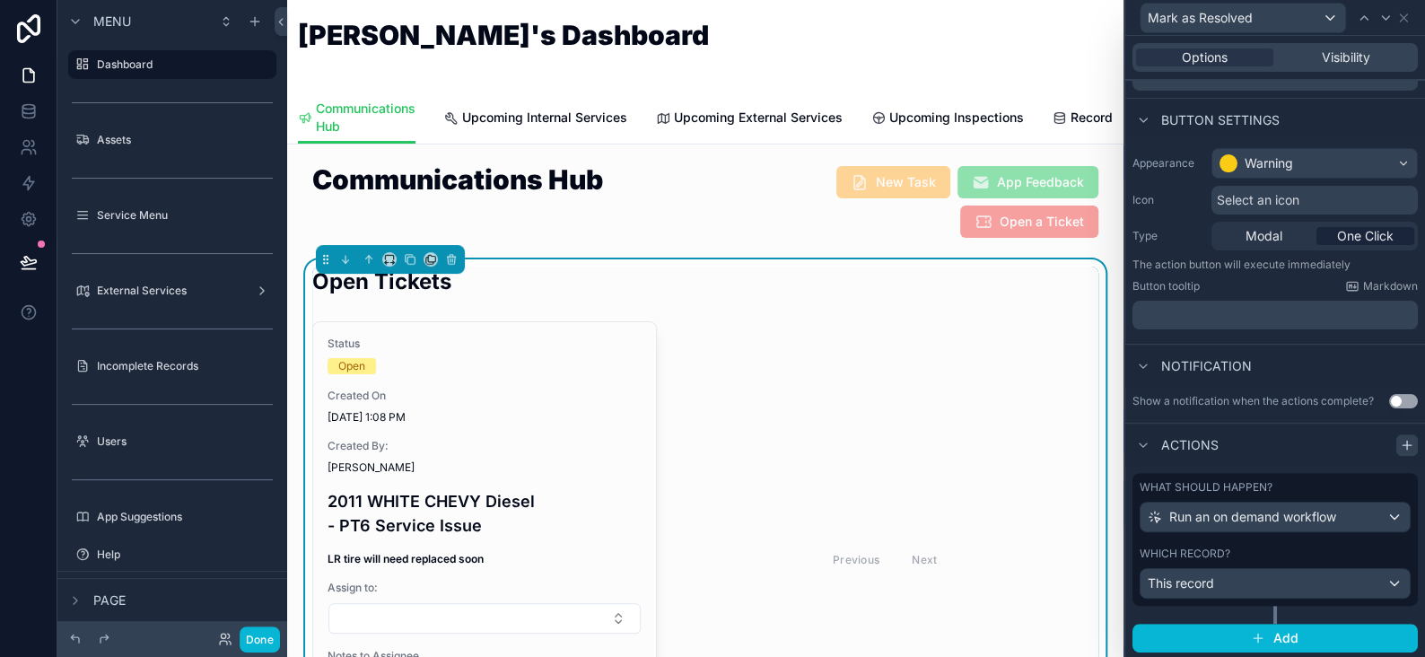
click at [1403, 445] on icon at bounding box center [1407, 445] width 8 height 0
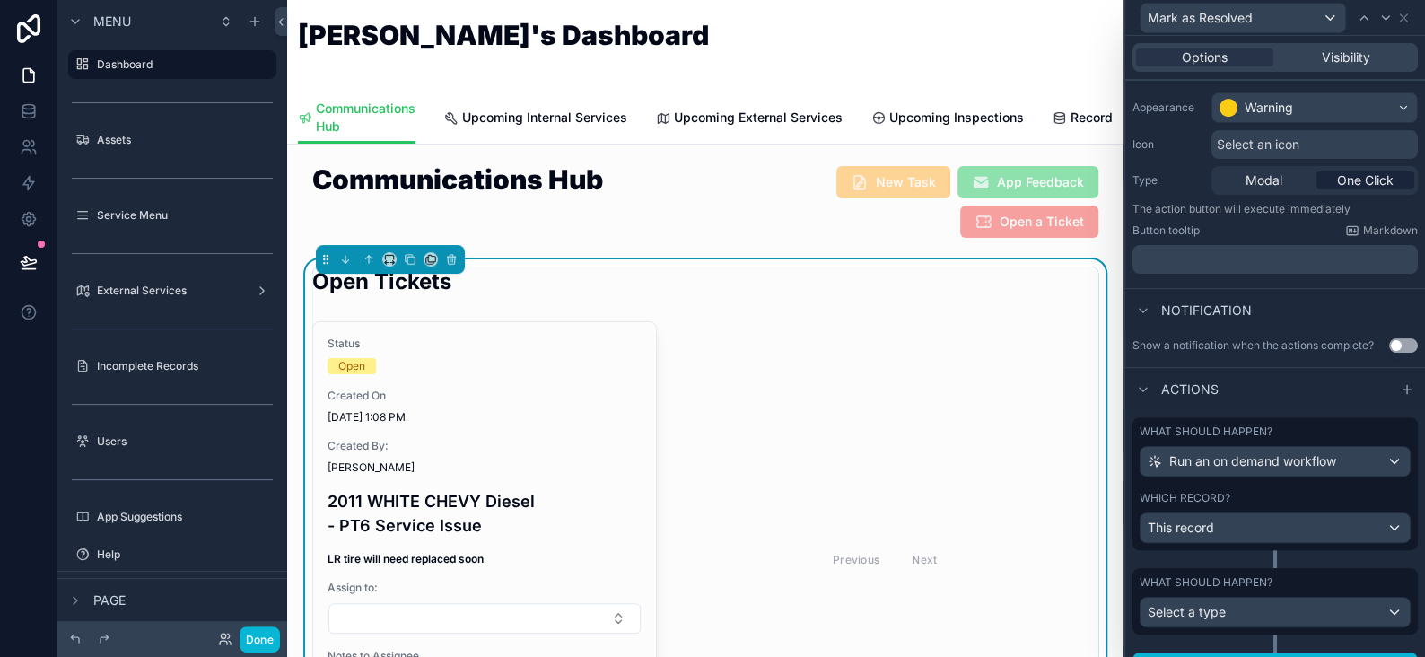
scroll to position [166, 0]
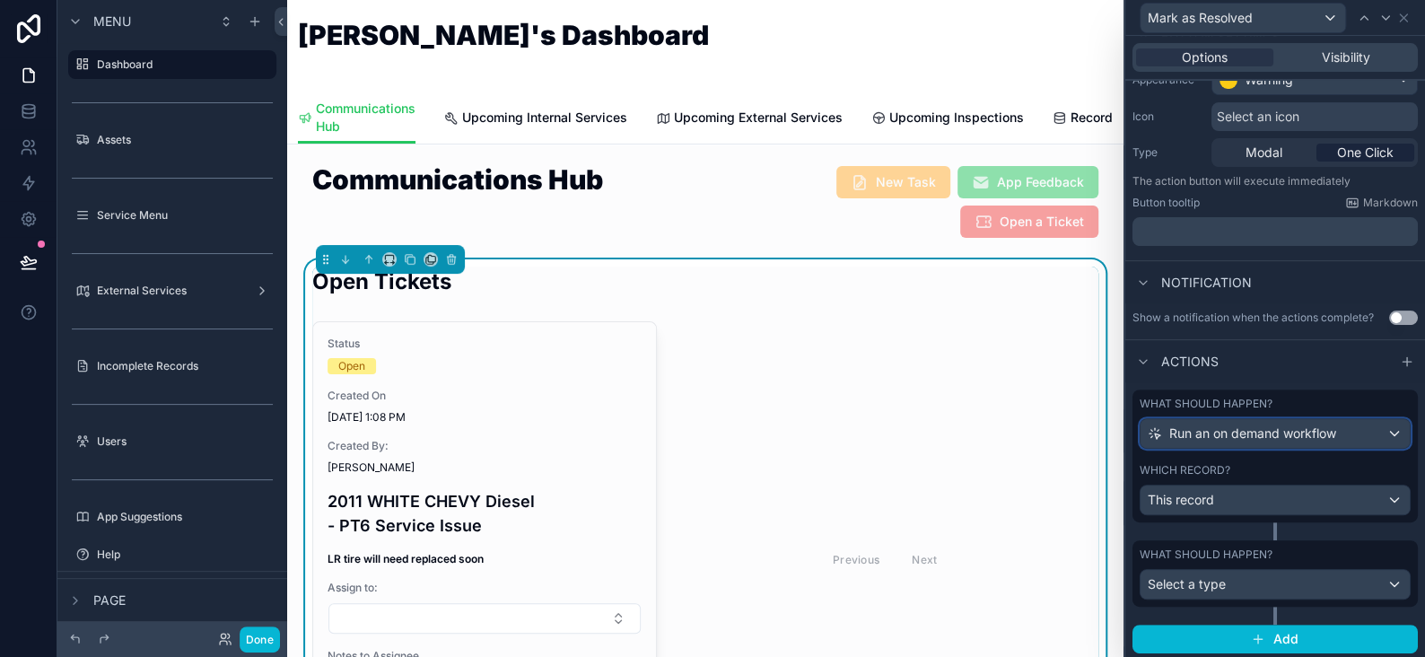
click at [1227, 441] on div "Run an on demand workflow" at bounding box center [1275, 433] width 269 height 29
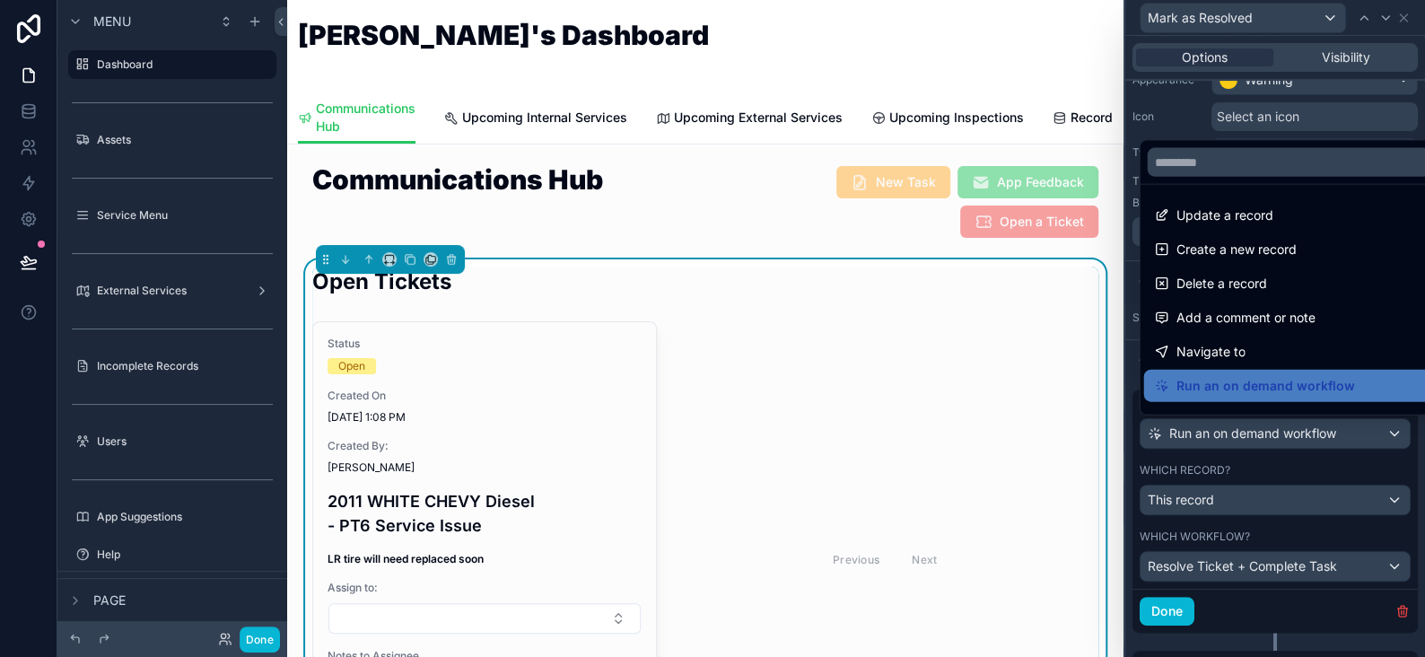
click at [1237, 438] on div at bounding box center [1276, 328] width 300 height 657
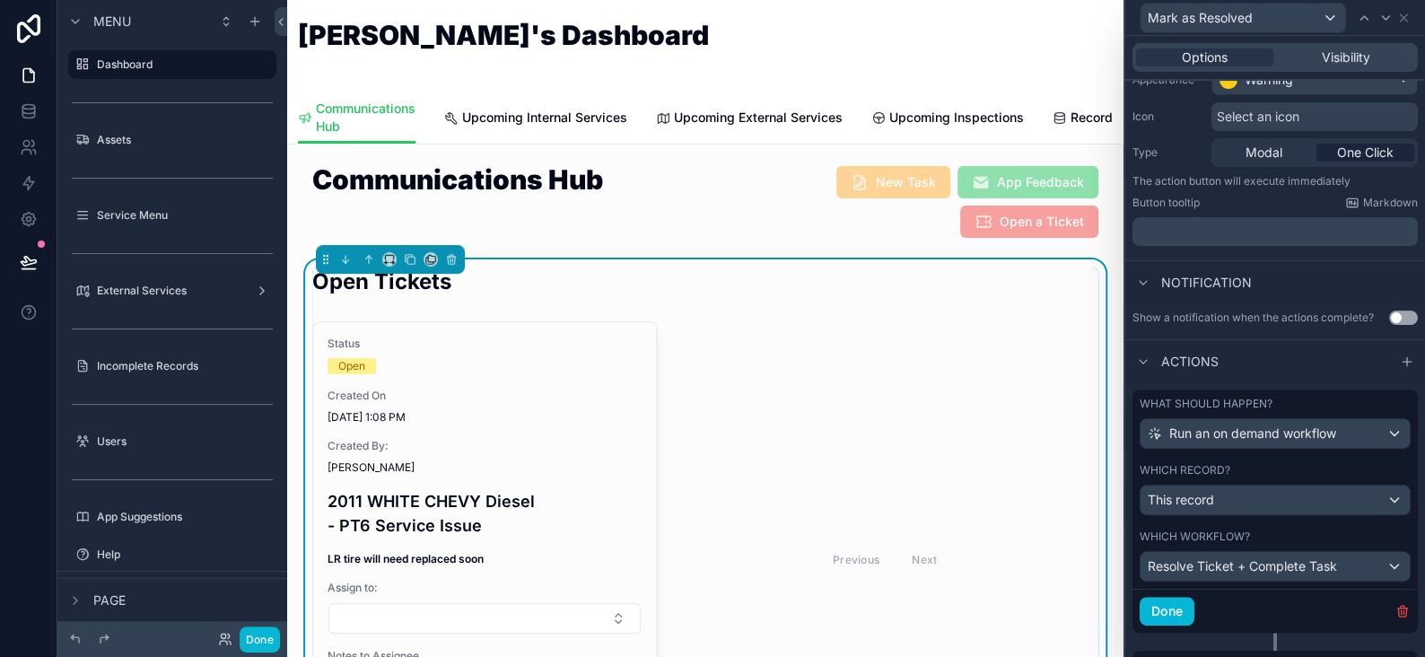
click at [1295, 536] on div "Which workflow?" at bounding box center [1275, 537] width 271 height 14
drag, startPoint x: 1150, startPoint y: 565, endPoint x: 1152, endPoint y: 413, distance: 151.7
click at [1152, 413] on div "What should happen? Run an on demand workflow Which record? This record Which w…" at bounding box center [1275, 511] width 285 height 243
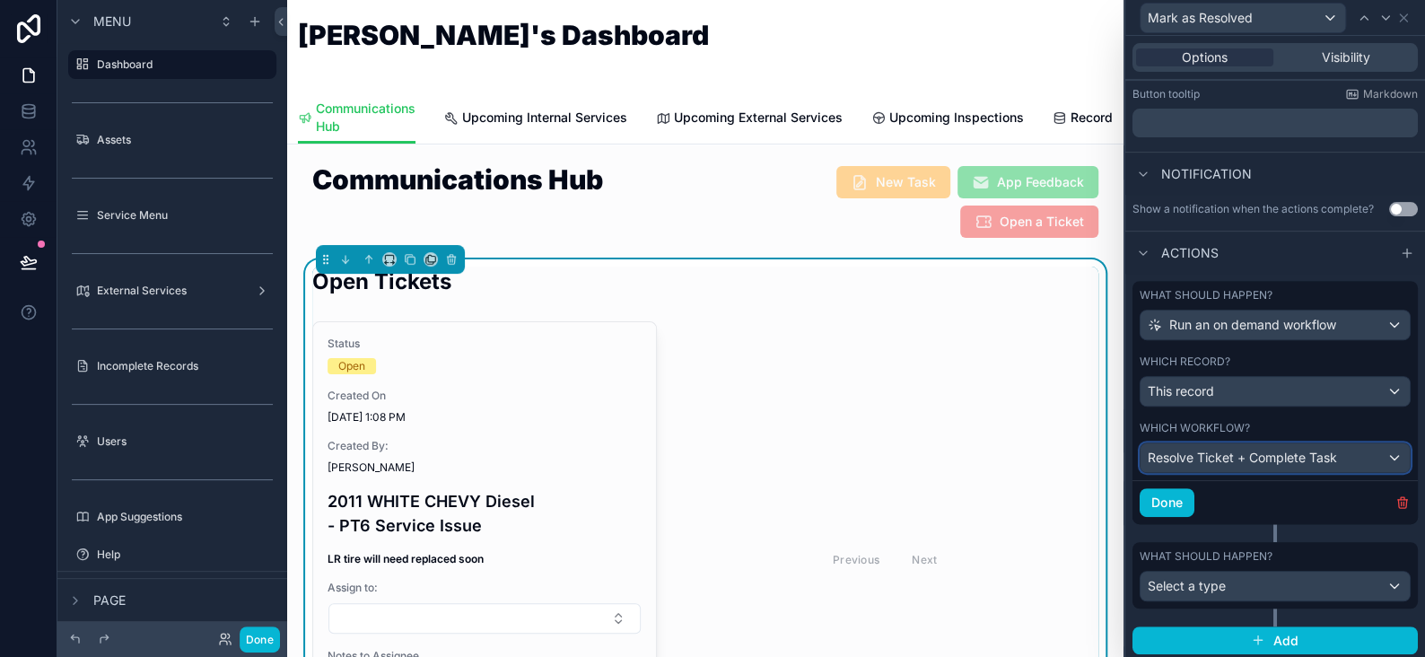
scroll to position [276, 0]
click at [1321, 562] on div "What should happen? Select a type" at bounding box center [1275, 574] width 271 height 52
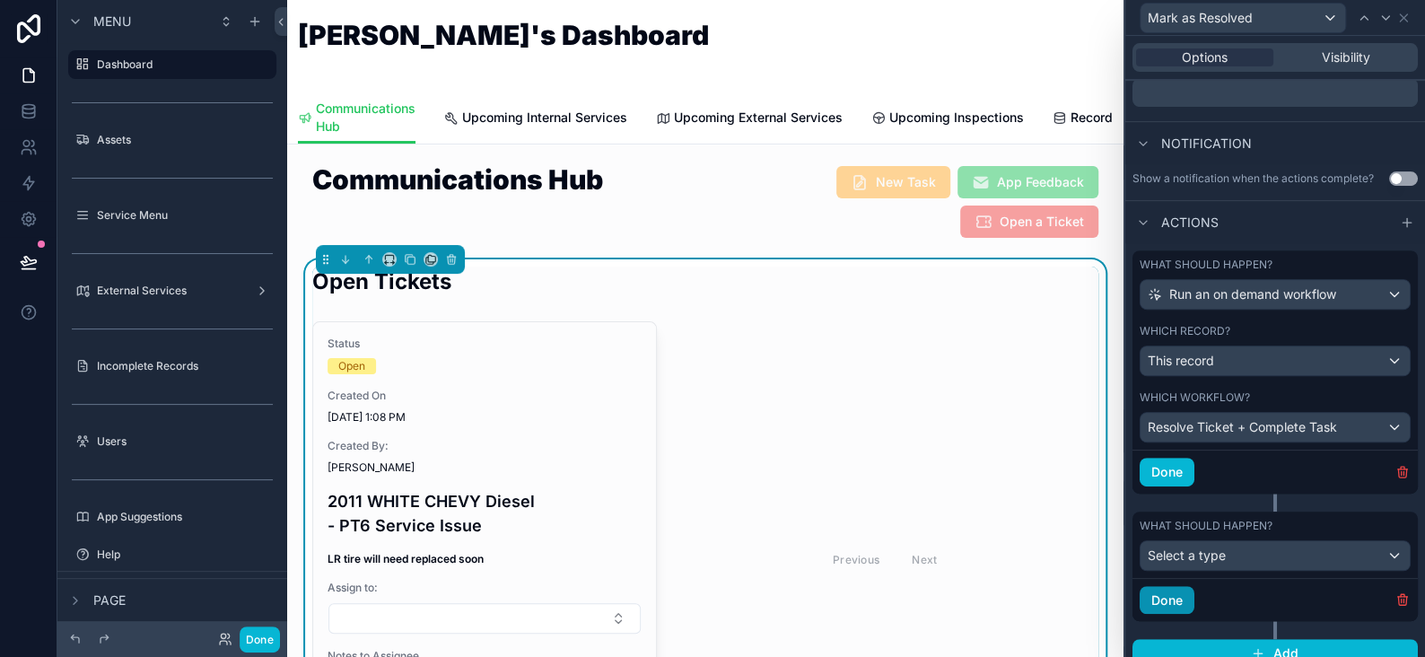
scroll to position [319, 0]
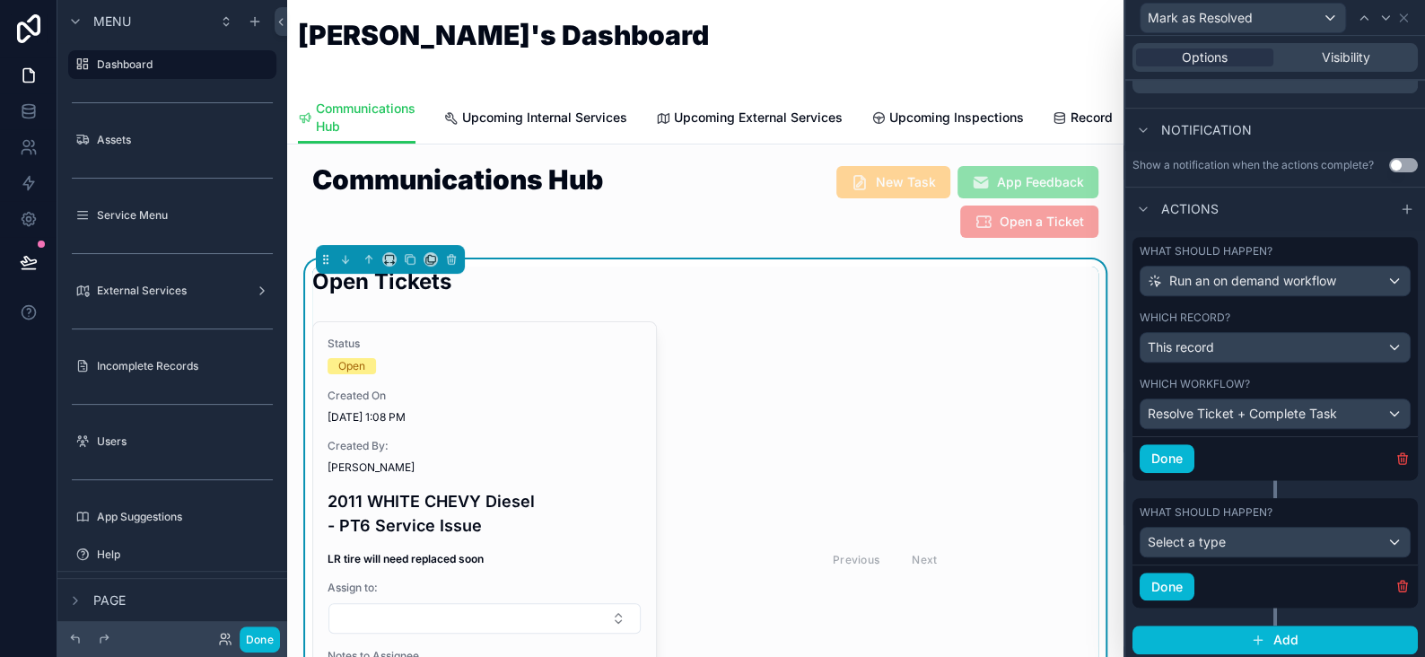
drag, startPoint x: 1207, startPoint y: 504, endPoint x: 1205, endPoint y: 495, distance: 10.2
click at [1205, 498] on div "What should happen? Select a type" at bounding box center [1275, 531] width 285 height 66
click at [1401, 581] on icon "button" at bounding box center [1403, 582] width 4 height 3
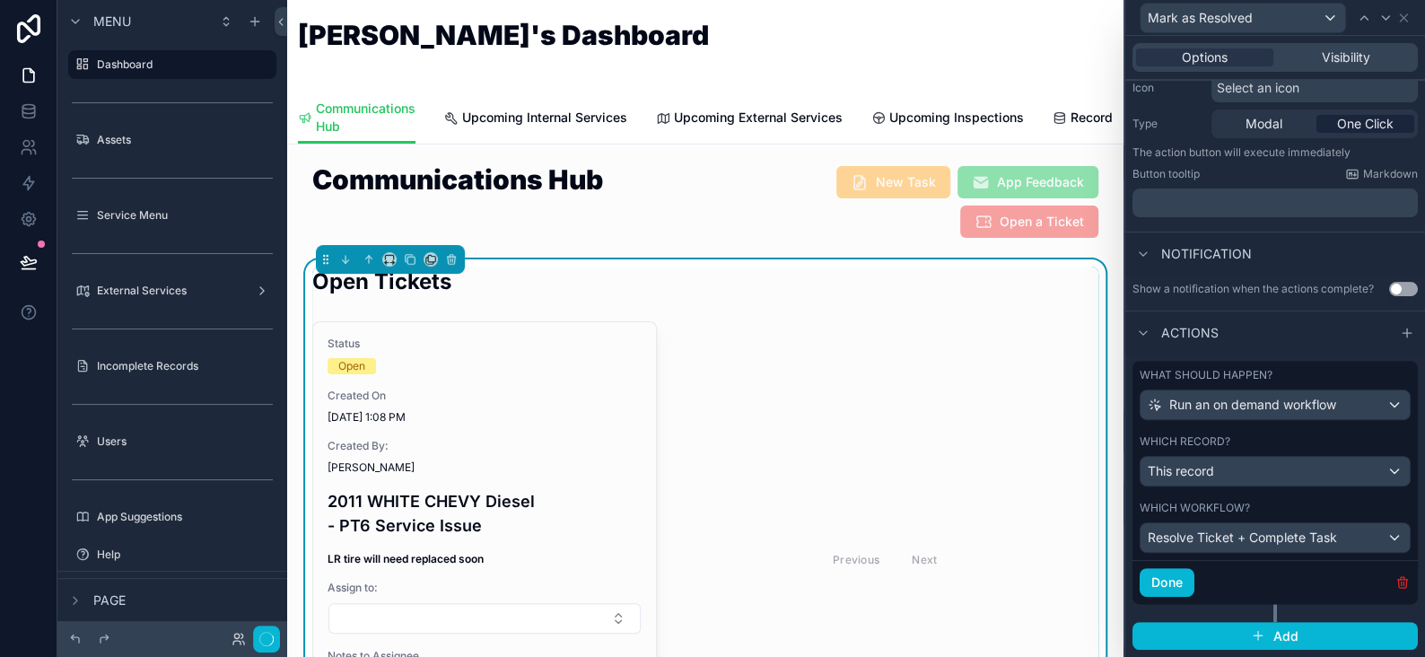
scroll to position [192, 0]
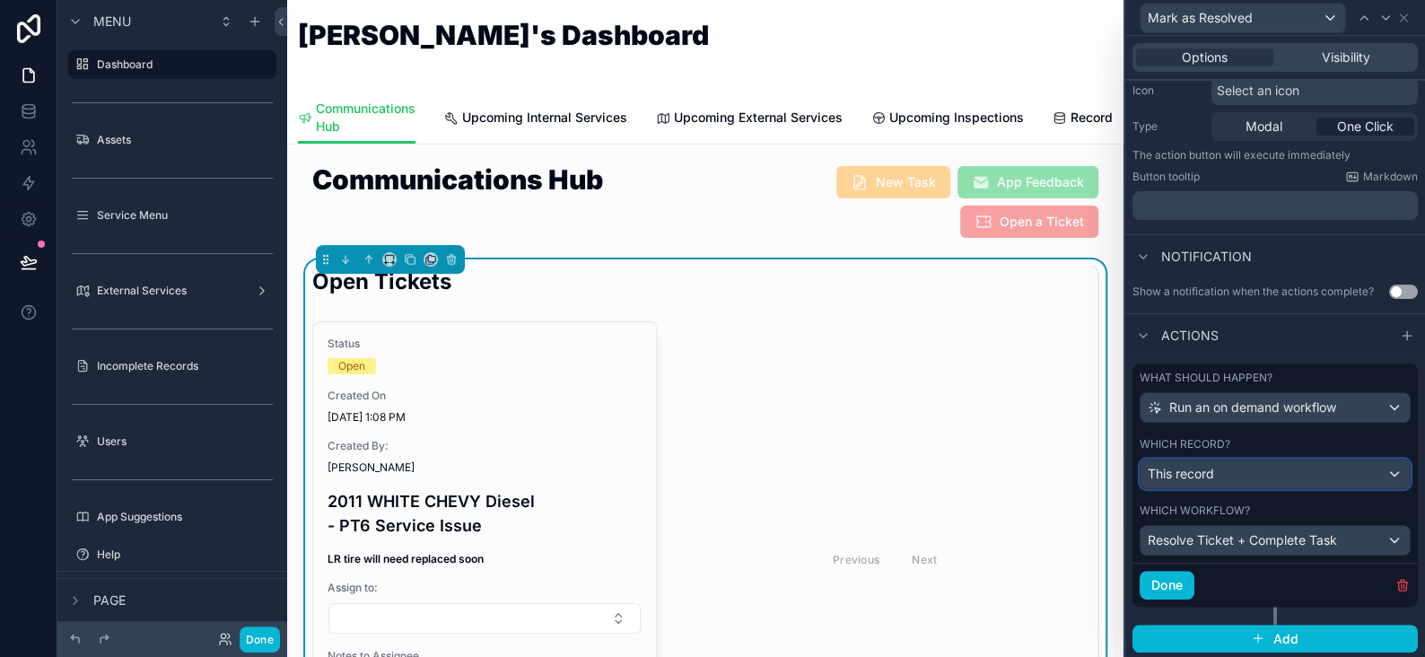
click at [1235, 474] on div "This record" at bounding box center [1275, 474] width 269 height 29
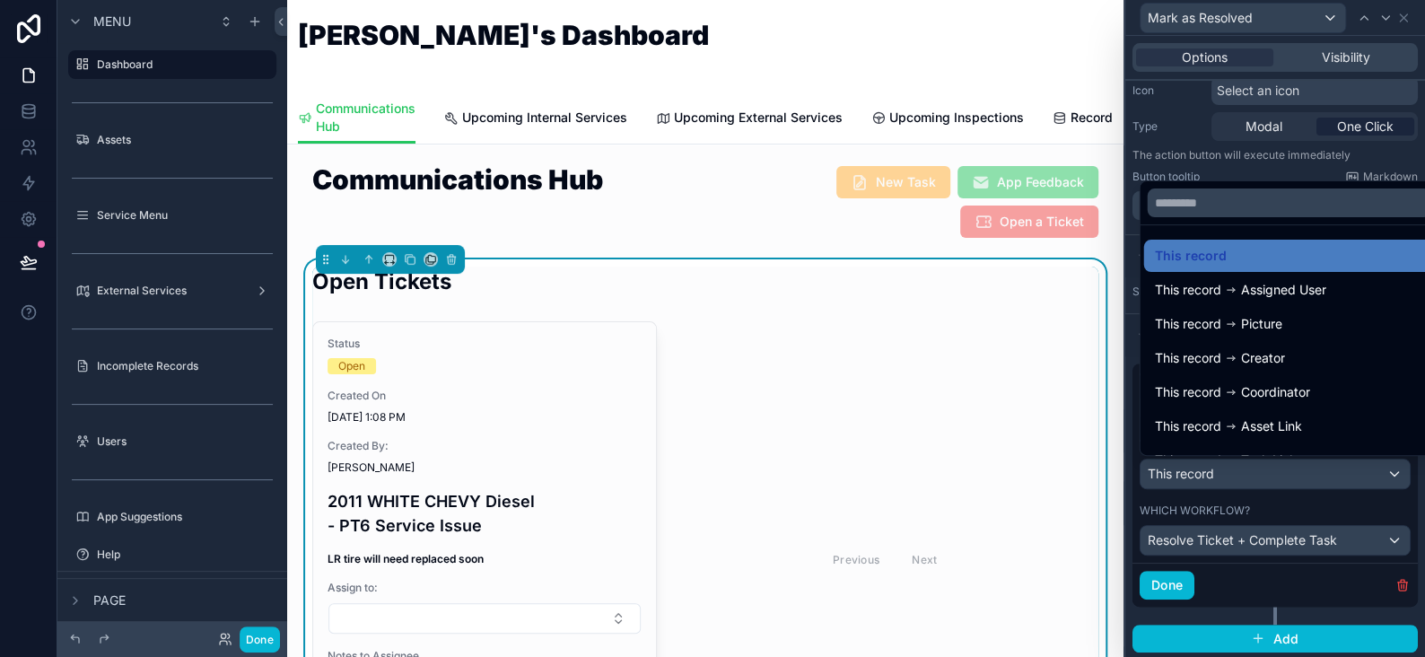
click at [1235, 474] on div at bounding box center [1276, 328] width 300 height 657
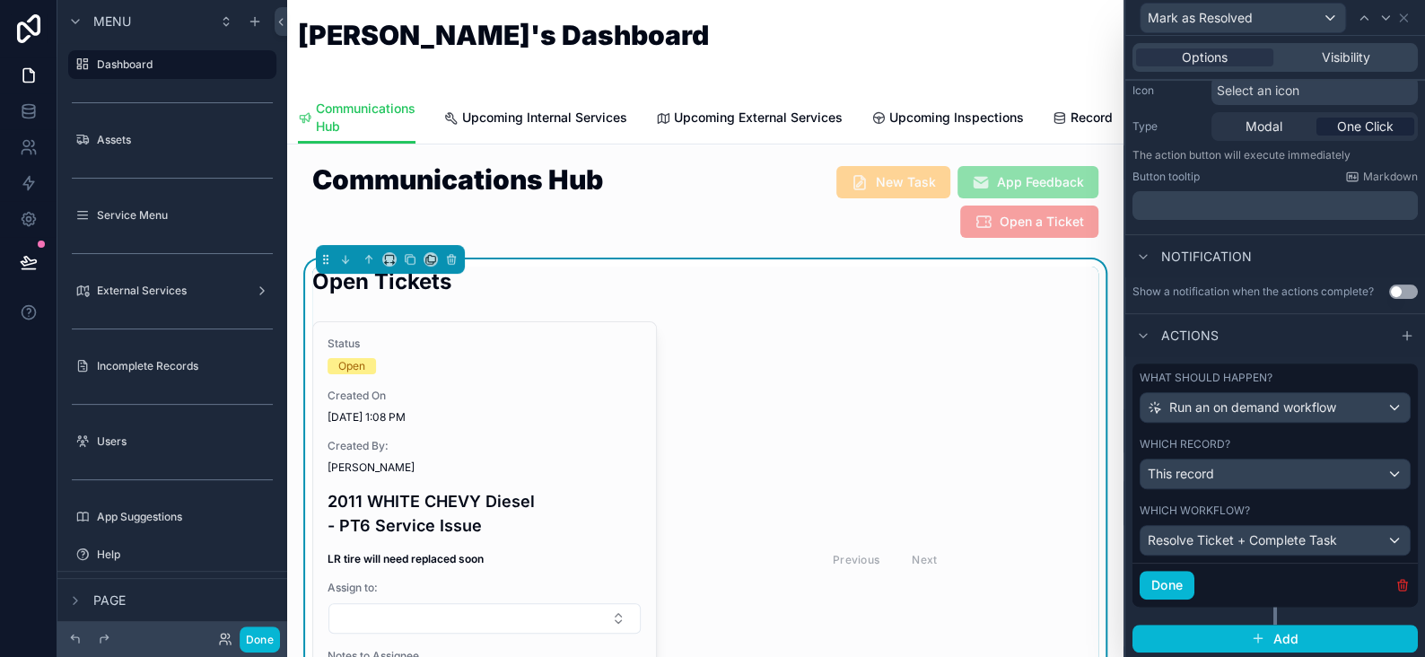
click at [1399, 583] on icon "button" at bounding box center [1403, 586] width 8 height 8
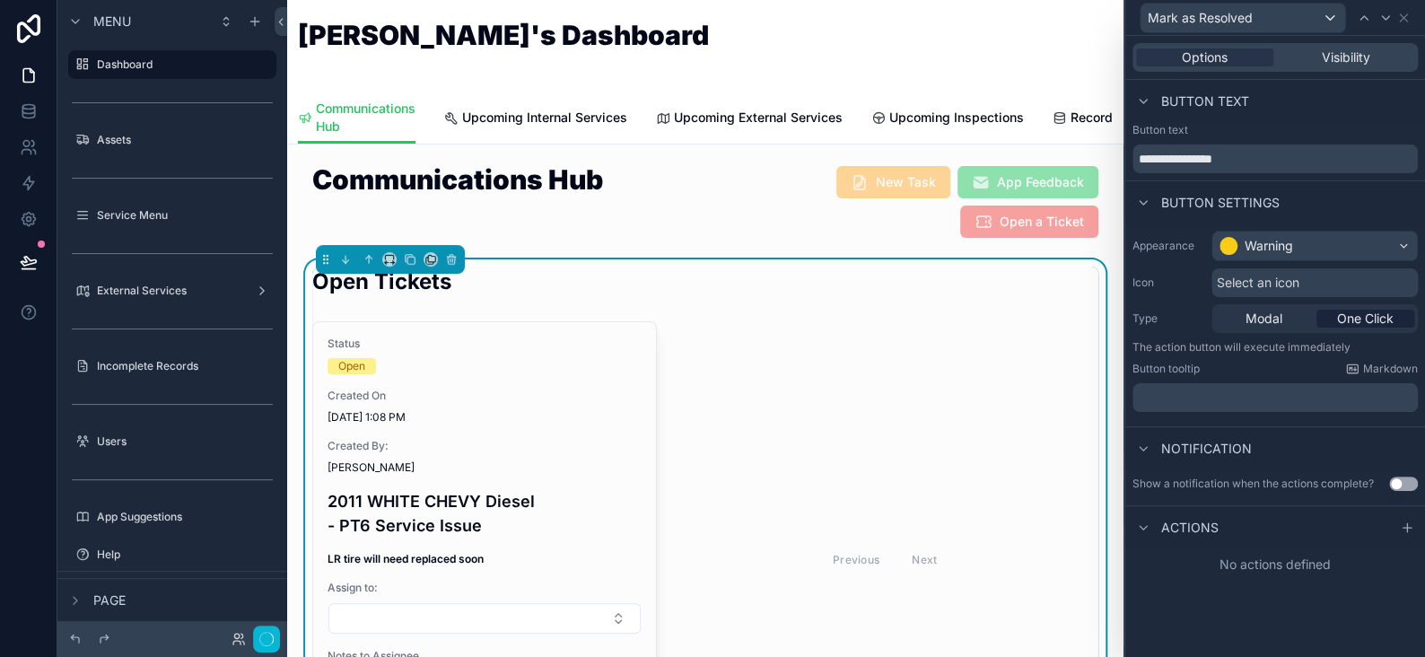
scroll to position [0, 0]
click at [1406, 528] on icon at bounding box center [1407, 528] width 8 height 0
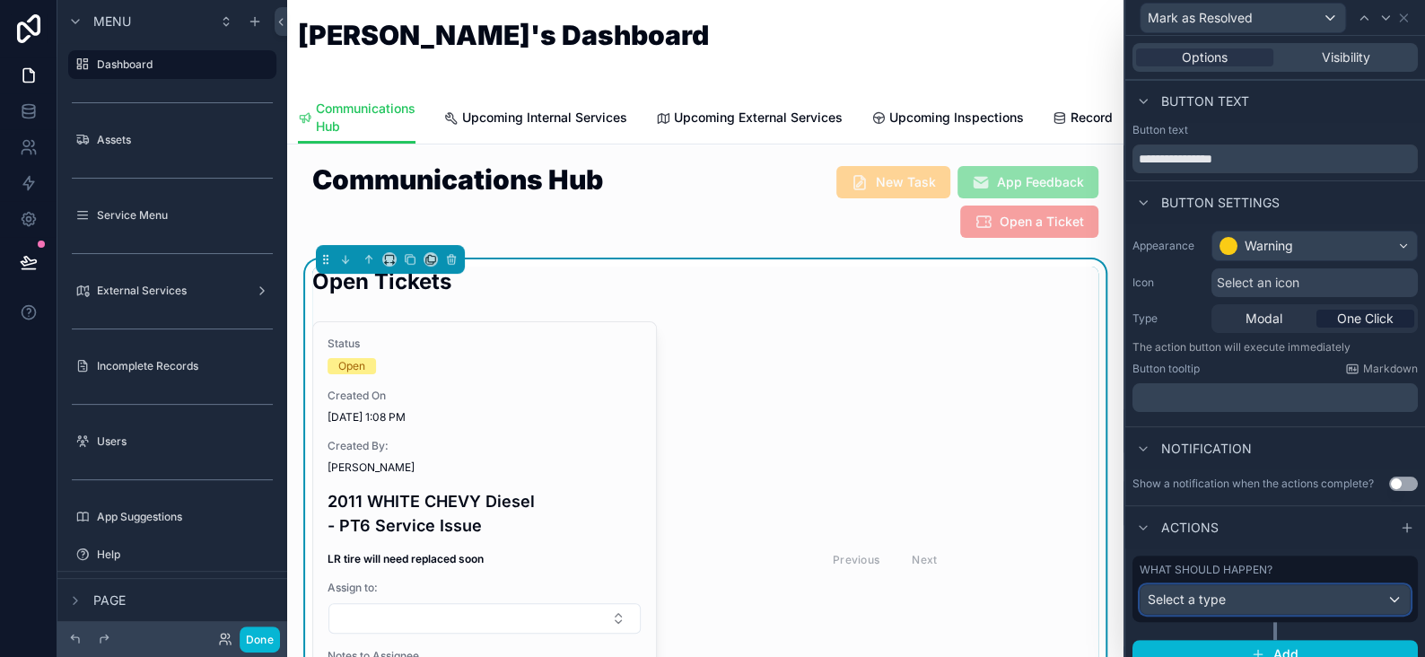
click at [1244, 591] on div "Select a type" at bounding box center [1275, 599] width 269 height 29
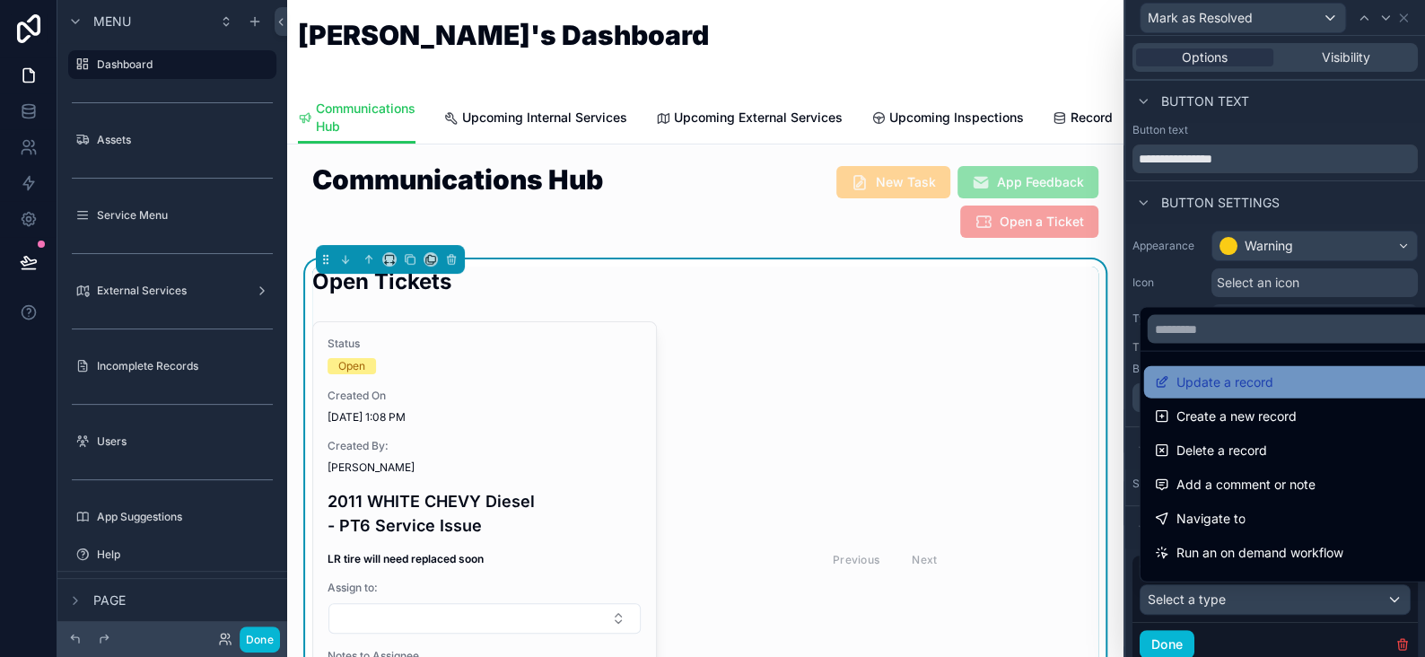
click at [1226, 378] on span "Update a record" at bounding box center [1224, 383] width 97 height 22
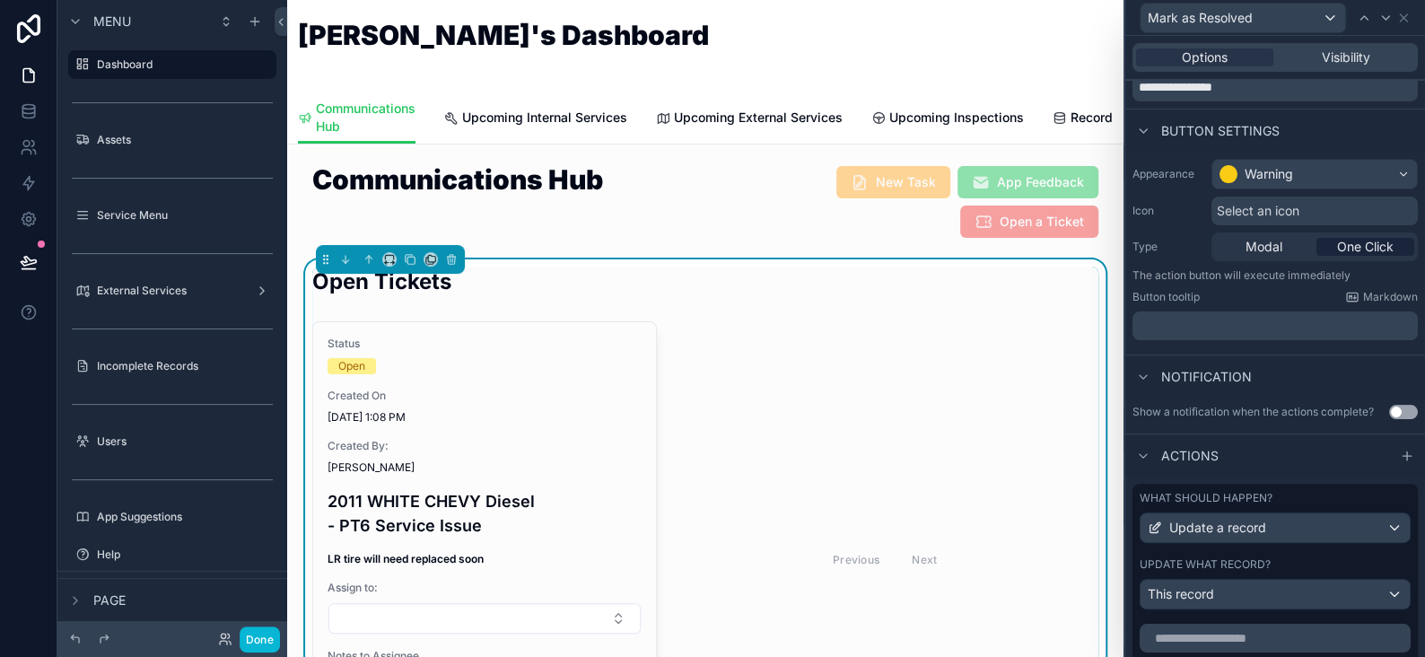
scroll to position [180, 0]
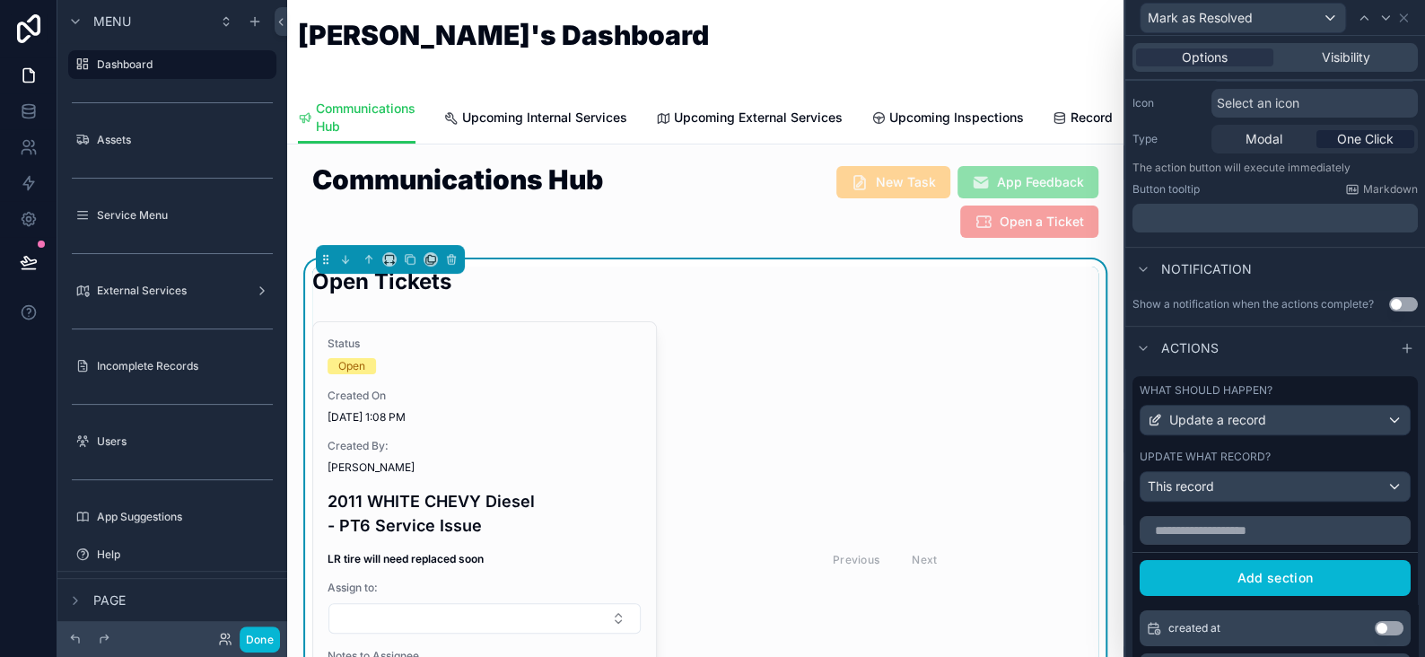
click at [1231, 504] on div "What should happen? Update a record Update what record? This record" at bounding box center [1275, 442] width 285 height 133
click at [1219, 490] on div "This record" at bounding box center [1275, 486] width 269 height 29
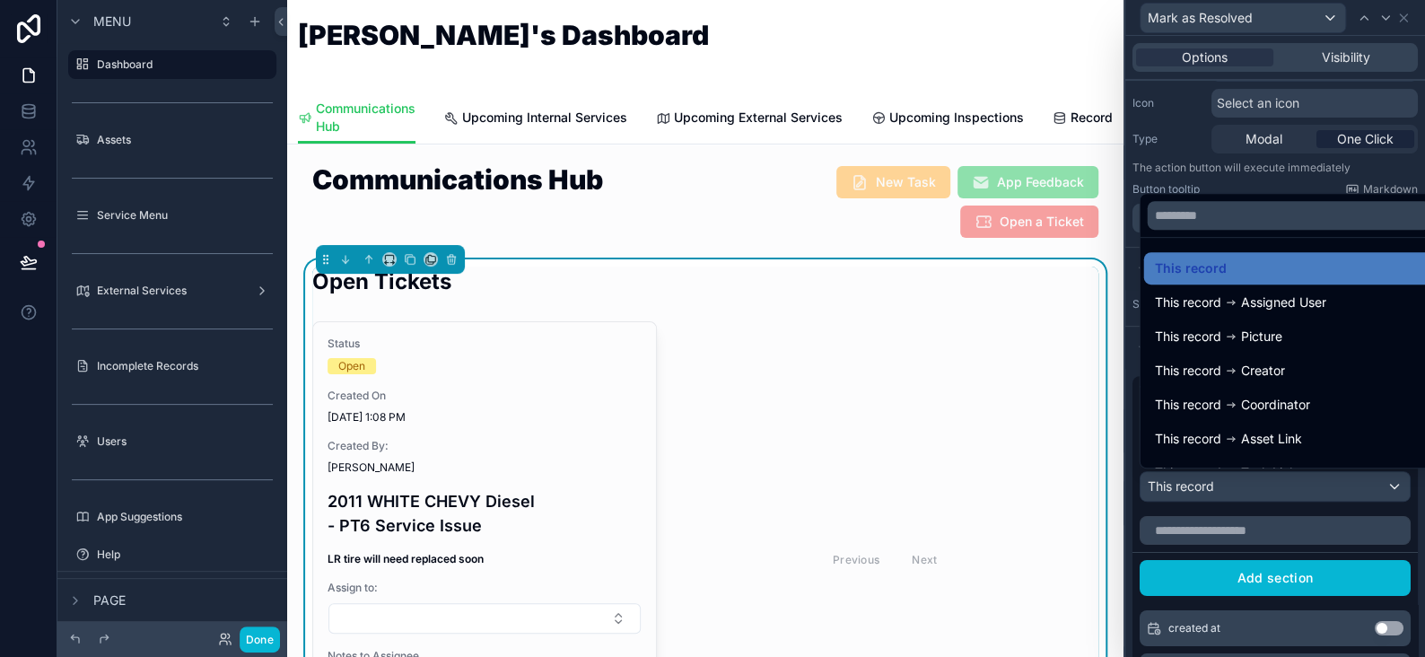
click at [1219, 490] on div at bounding box center [1276, 328] width 300 height 657
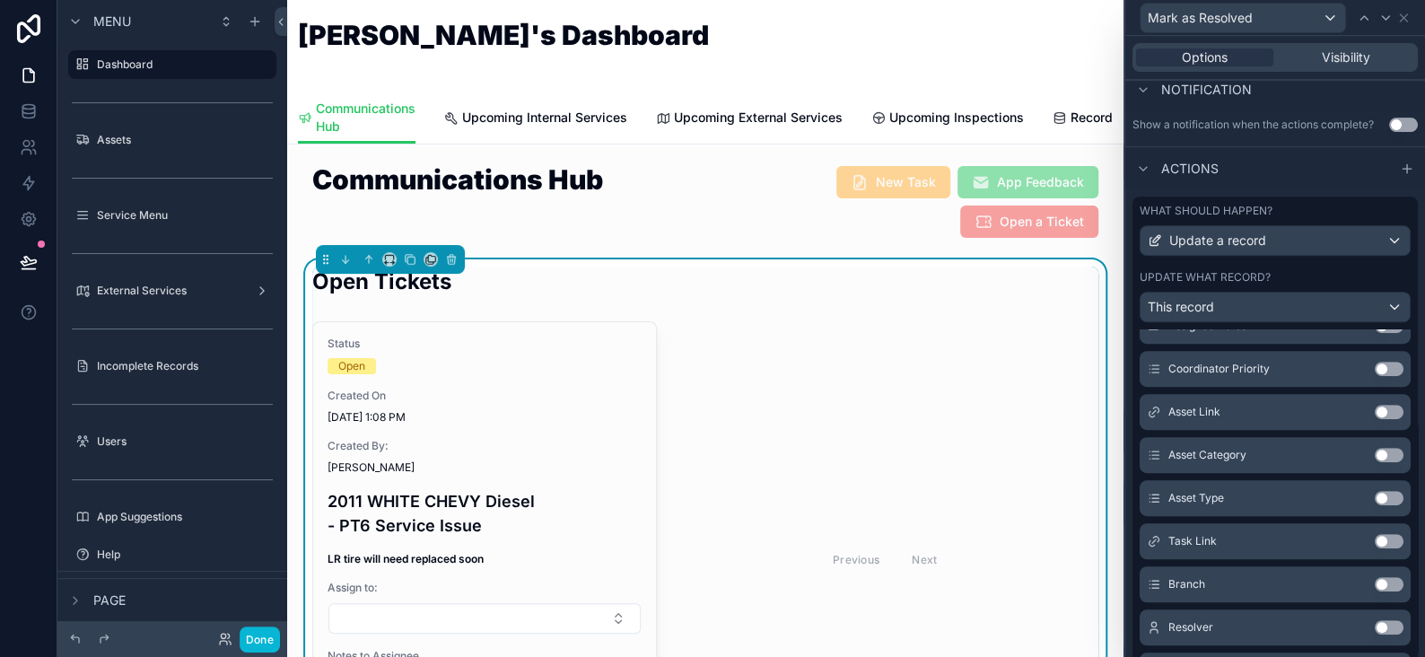
scroll to position [648, 0]
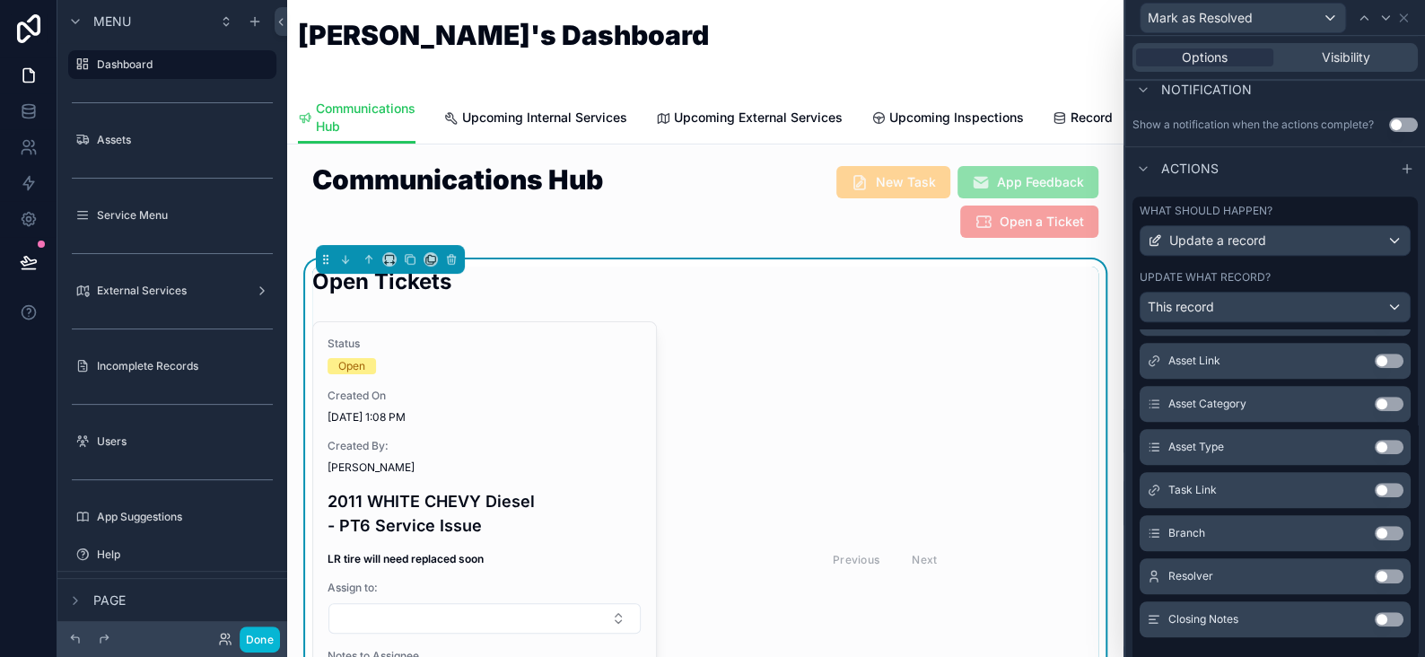
click at [1375, 618] on button "Use setting" at bounding box center [1389, 619] width 29 height 14
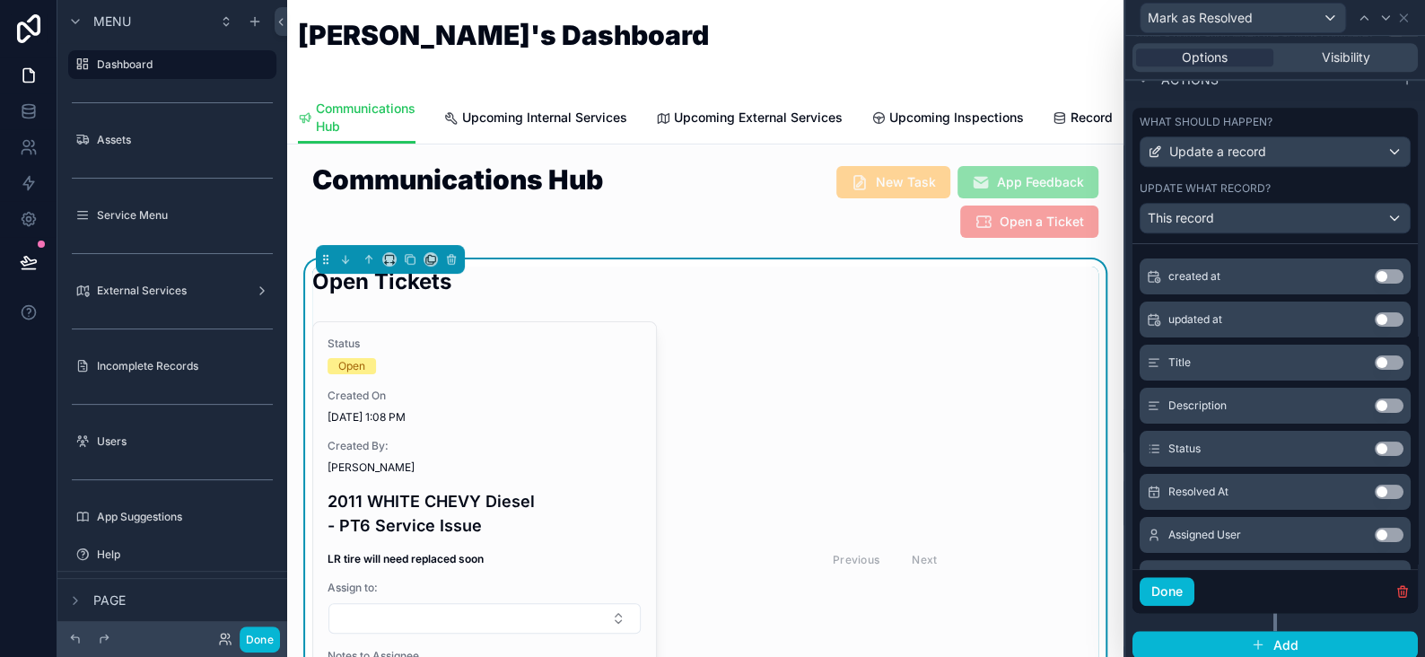
scroll to position [0, 0]
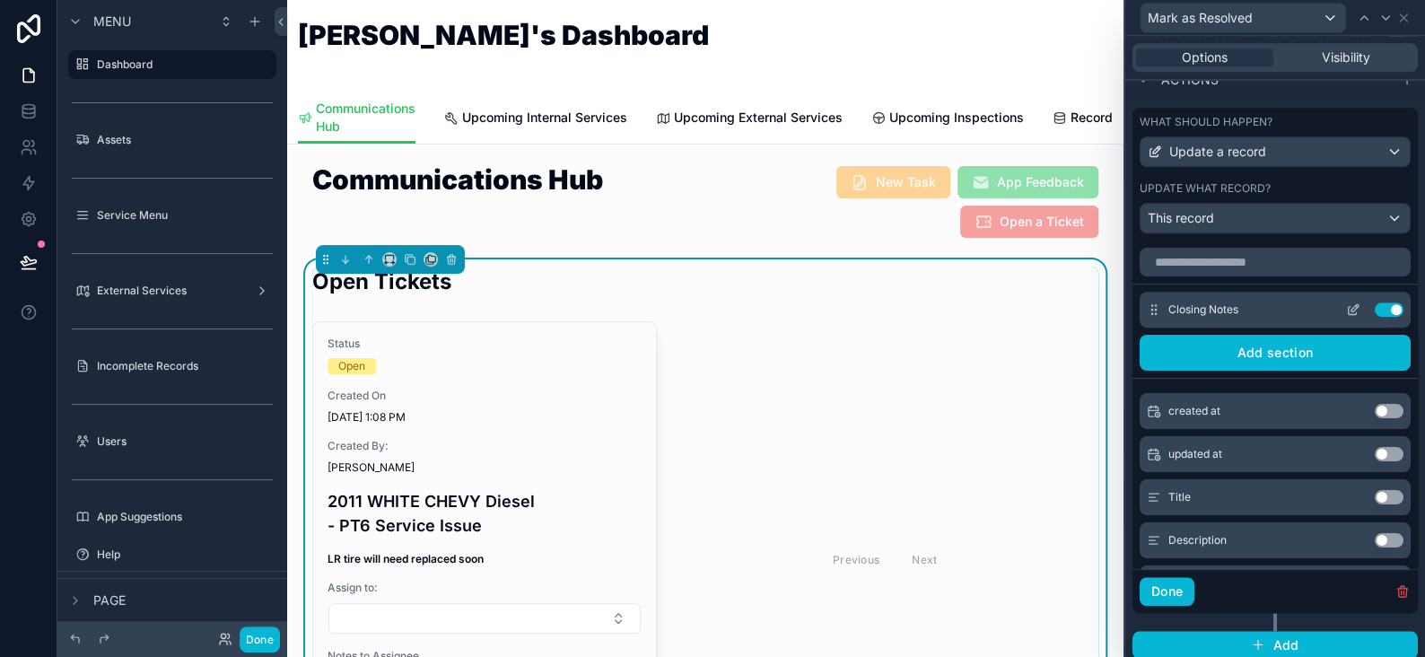
click at [1346, 307] on icon at bounding box center [1353, 310] width 14 height 14
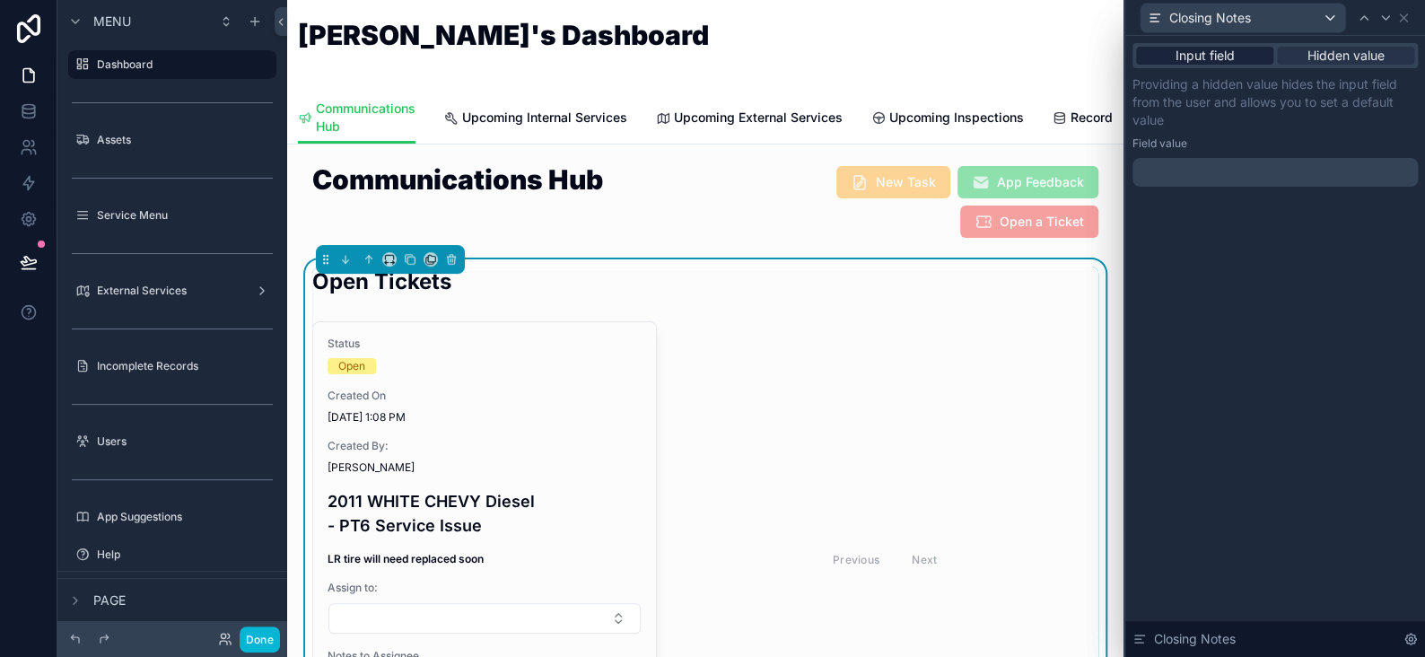
click at [1226, 52] on span "Input field" at bounding box center [1205, 56] width 59 height 18
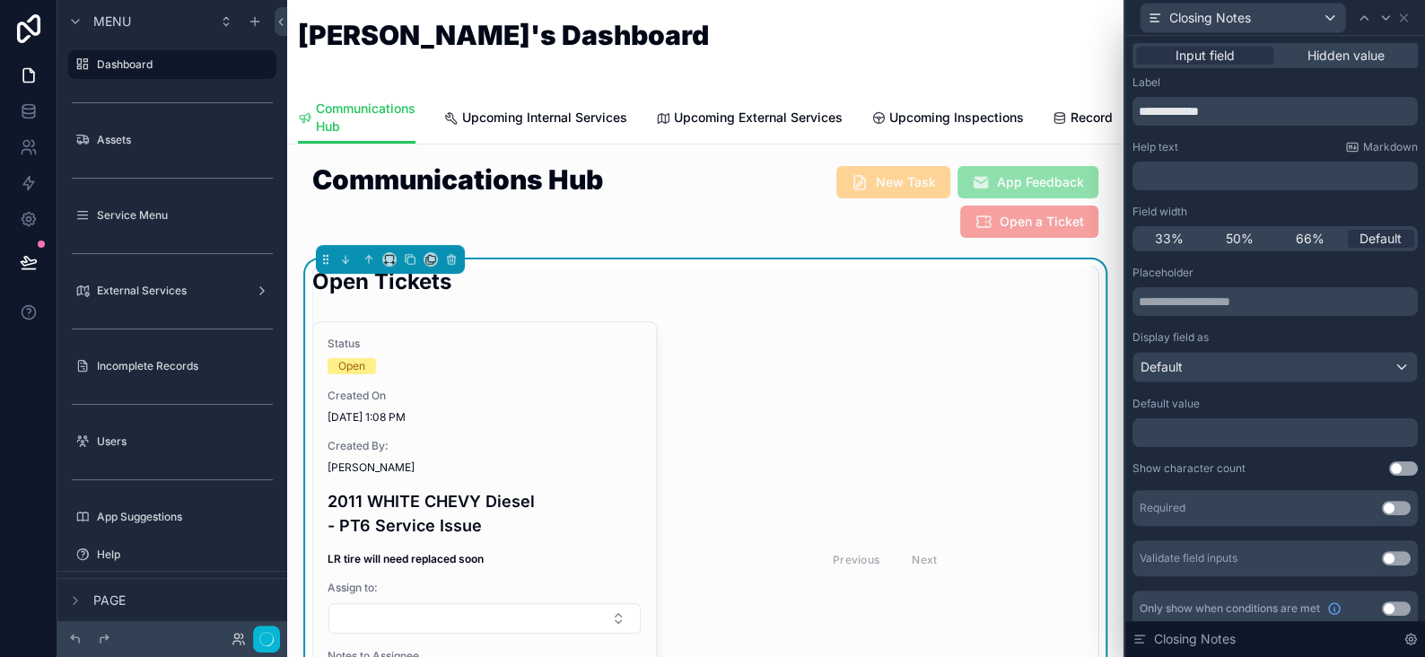
scroll to position [571, 0]
drag, startPoint x: 1240, startPoint y: 112, endPoint x: 1105, endPoint y: 102, distance: 135.0
click at [1105, 102] on div "**********" at bounding box center [712, 328] width 1425 height 657
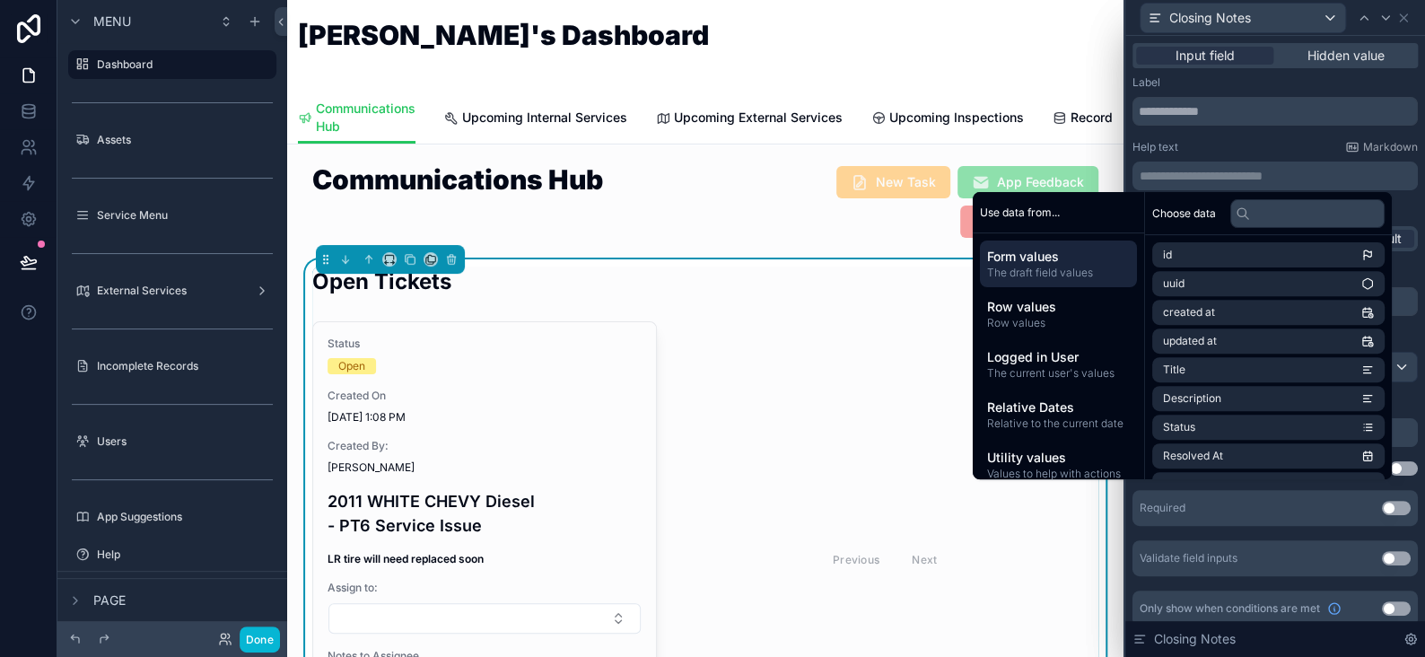
click at [1179, 173] on p "**********" at bounding box center [1277, 176] width 275 height 18
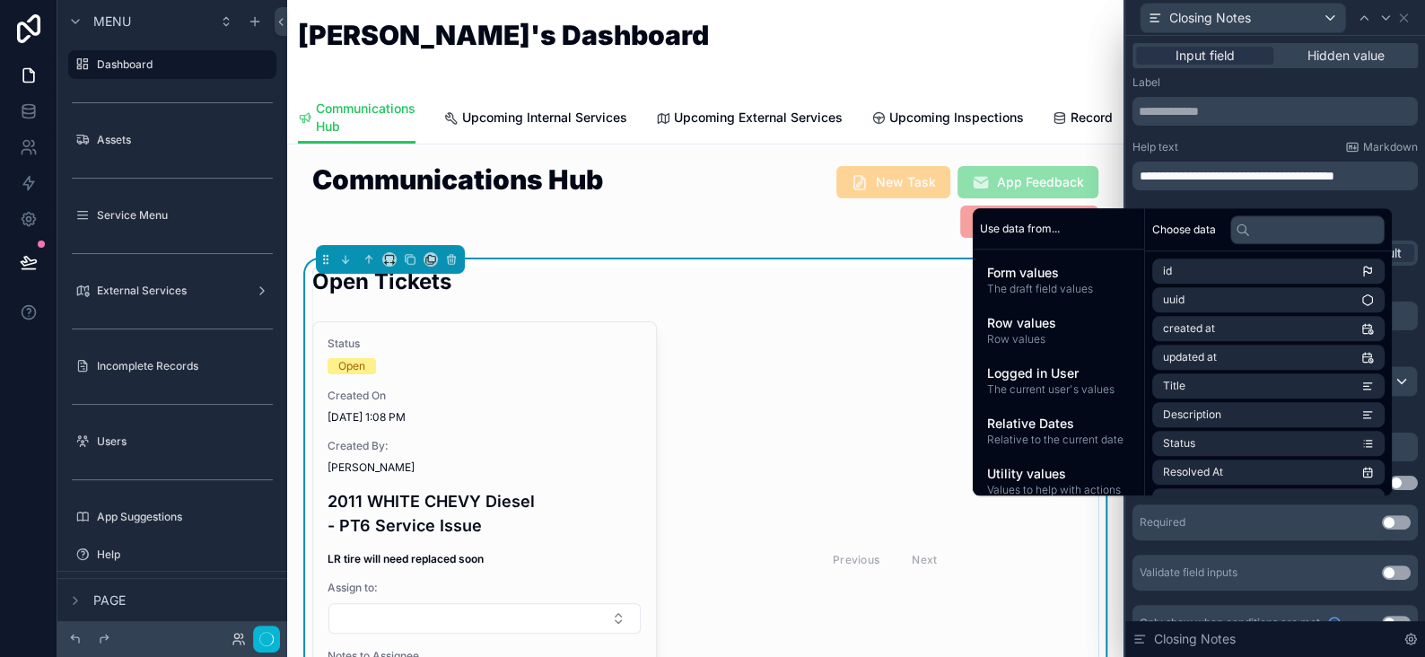
scroll to position [0, 0]
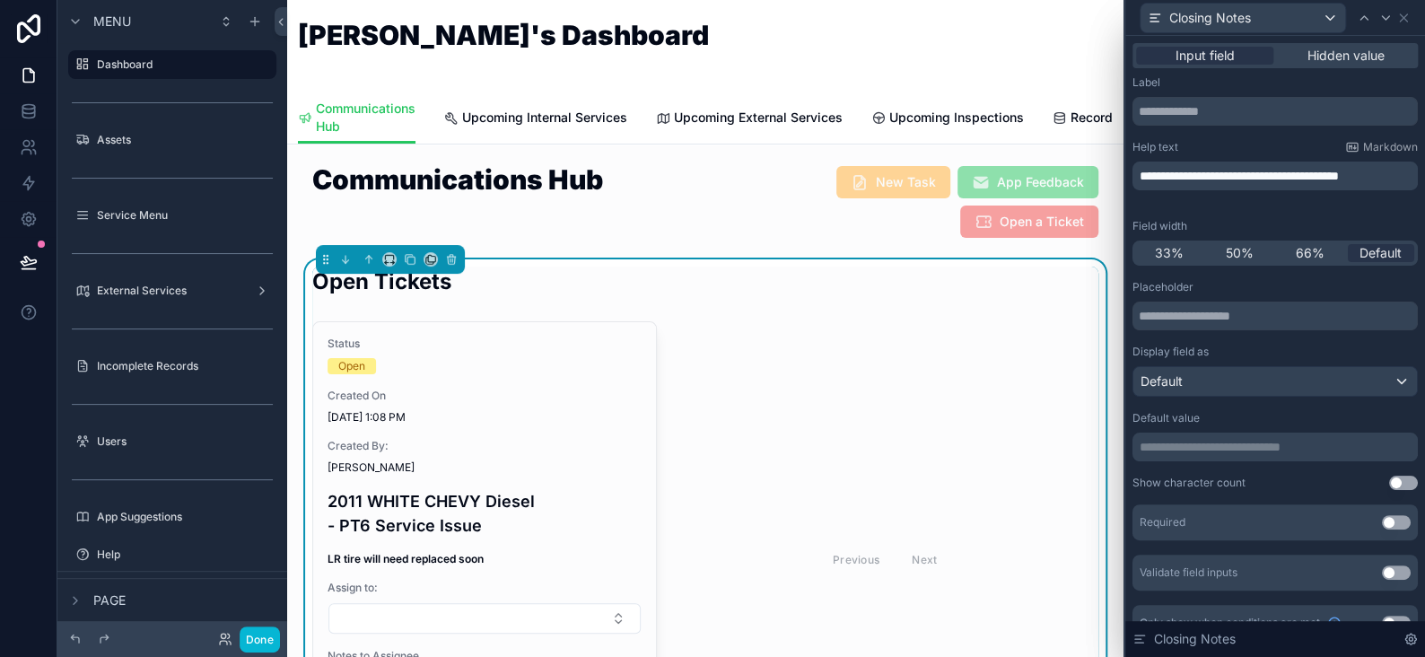
click at [1262, 185] on p "**********" at bounding box center [1277, 176] width 275 height 18
click at [1302, 170] on span "**********" at bounding box center [1239, 176] width 199 height 13
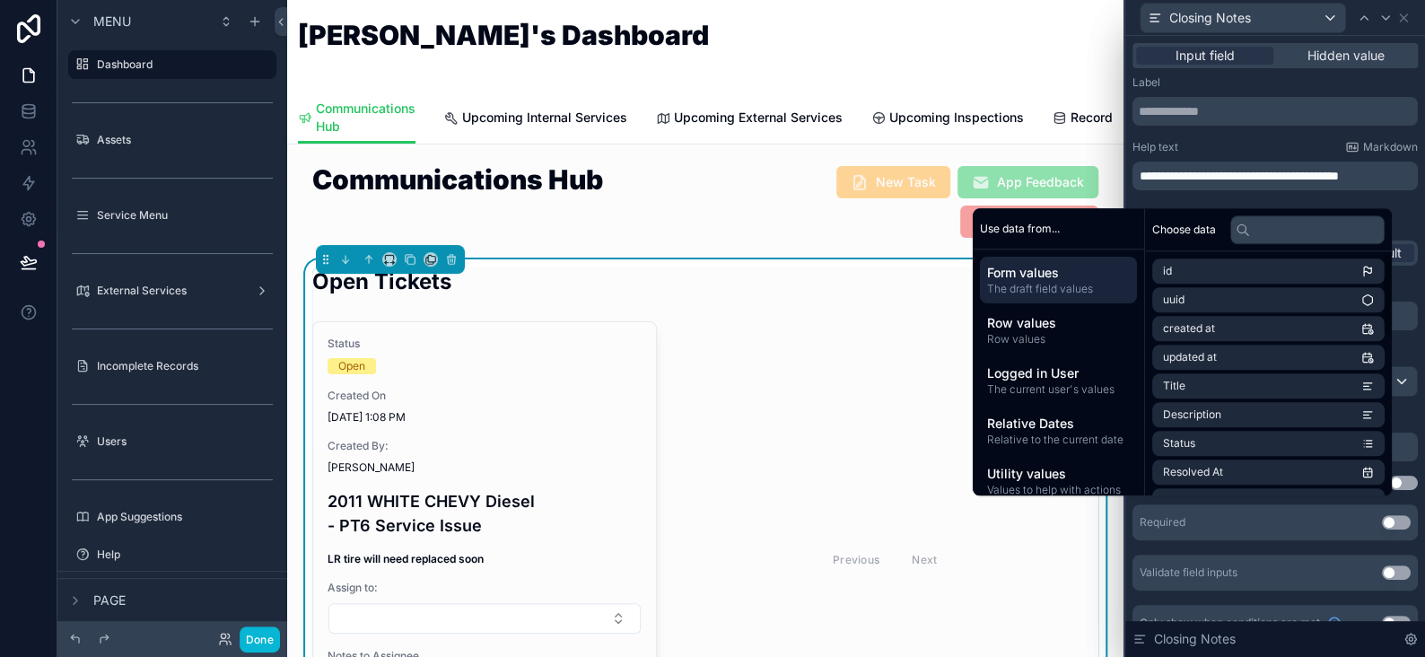
click at [1233, 522] on div "Required Use setting" at bounding box center [1275, 522] width 285 height 36
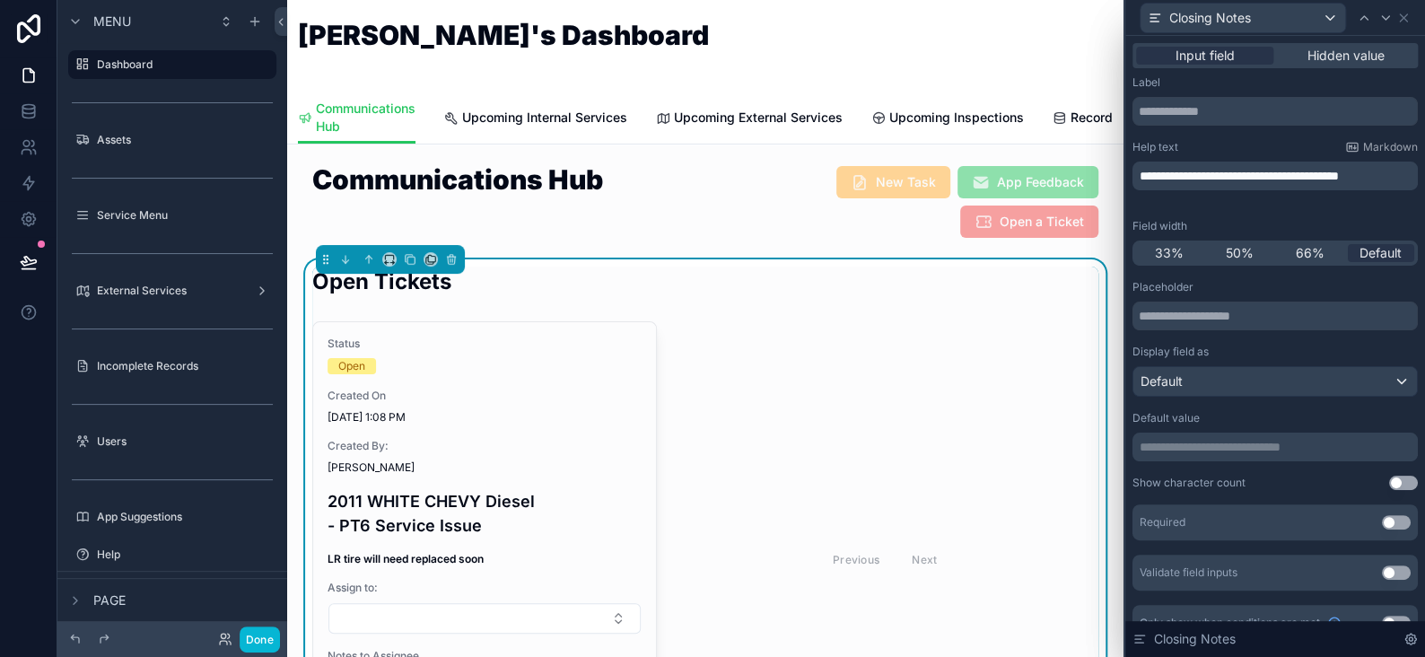
click at [1382, 521] on button "Use setting" at bounding box center [1396, 522] width 29 height 14
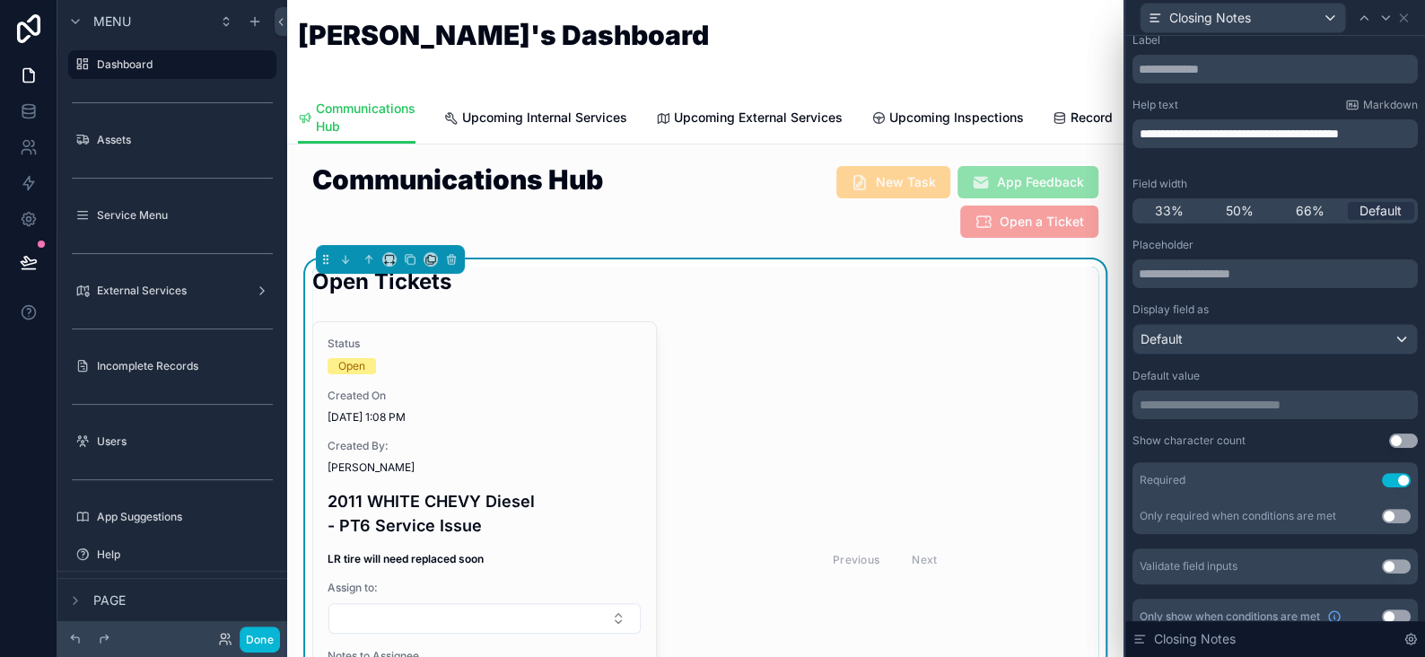
scroll to position [61, 0]
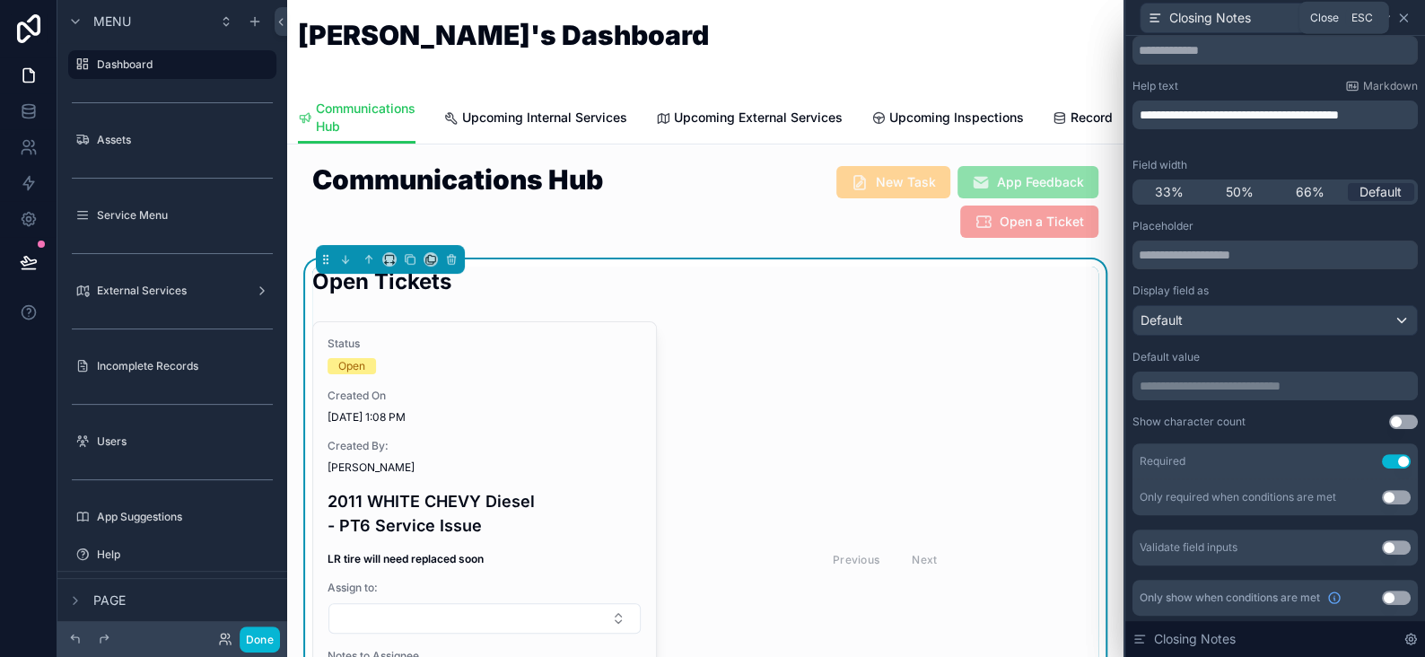
click at [1401, 22] on icon at bounding box center [1404, 18] width 14 height 14
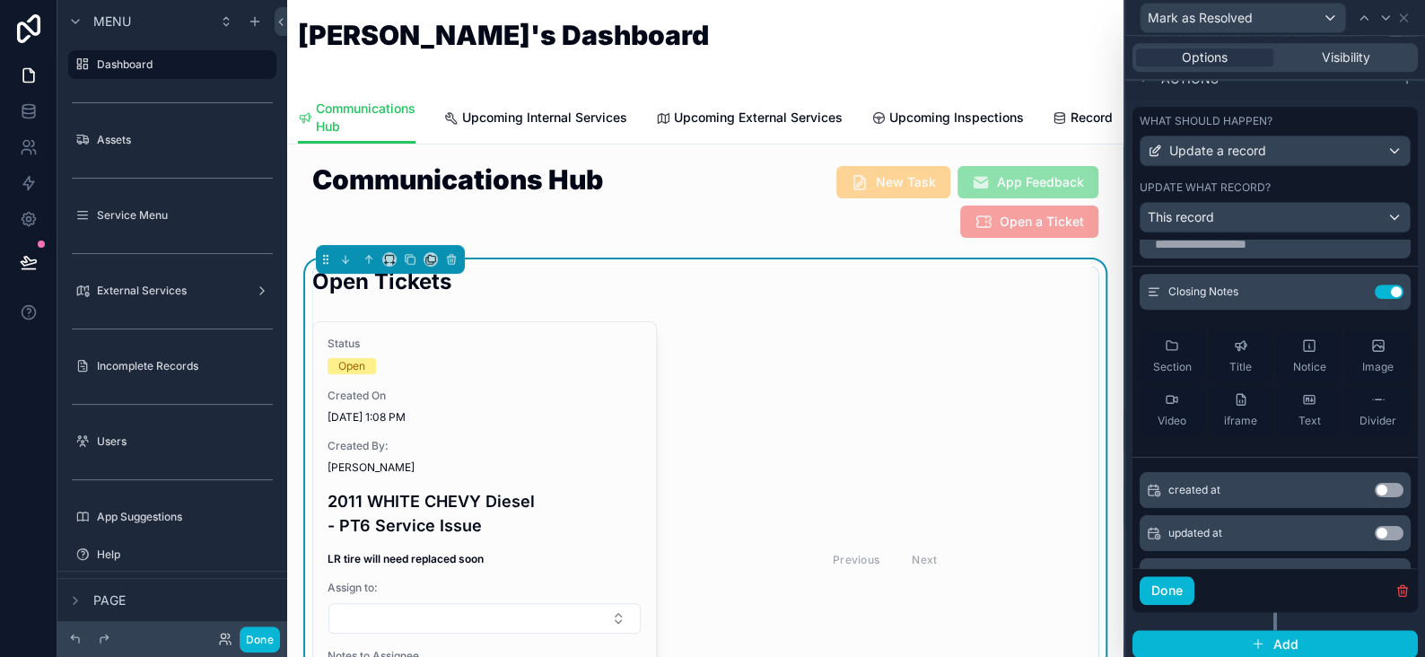
scroll to position [0, 0]
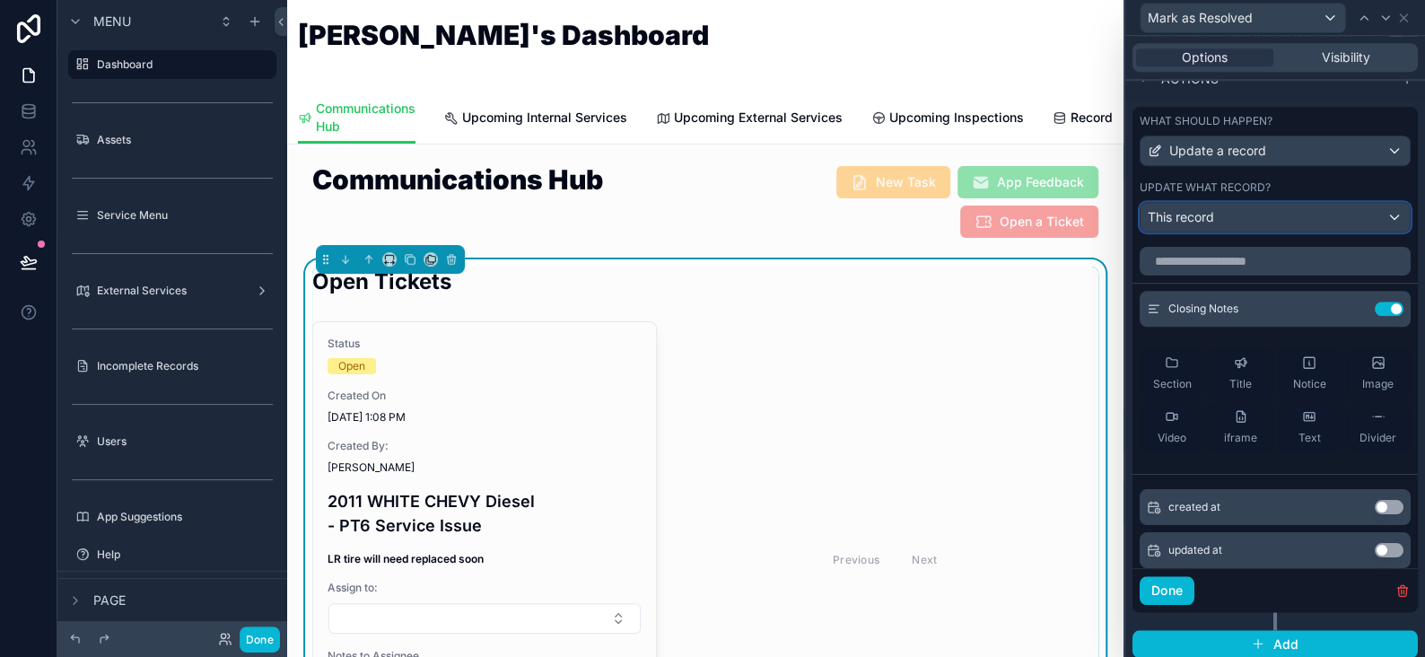
click at [1241, 216] on div "This record" at bounding box center [1275, 217] width 269 height 29
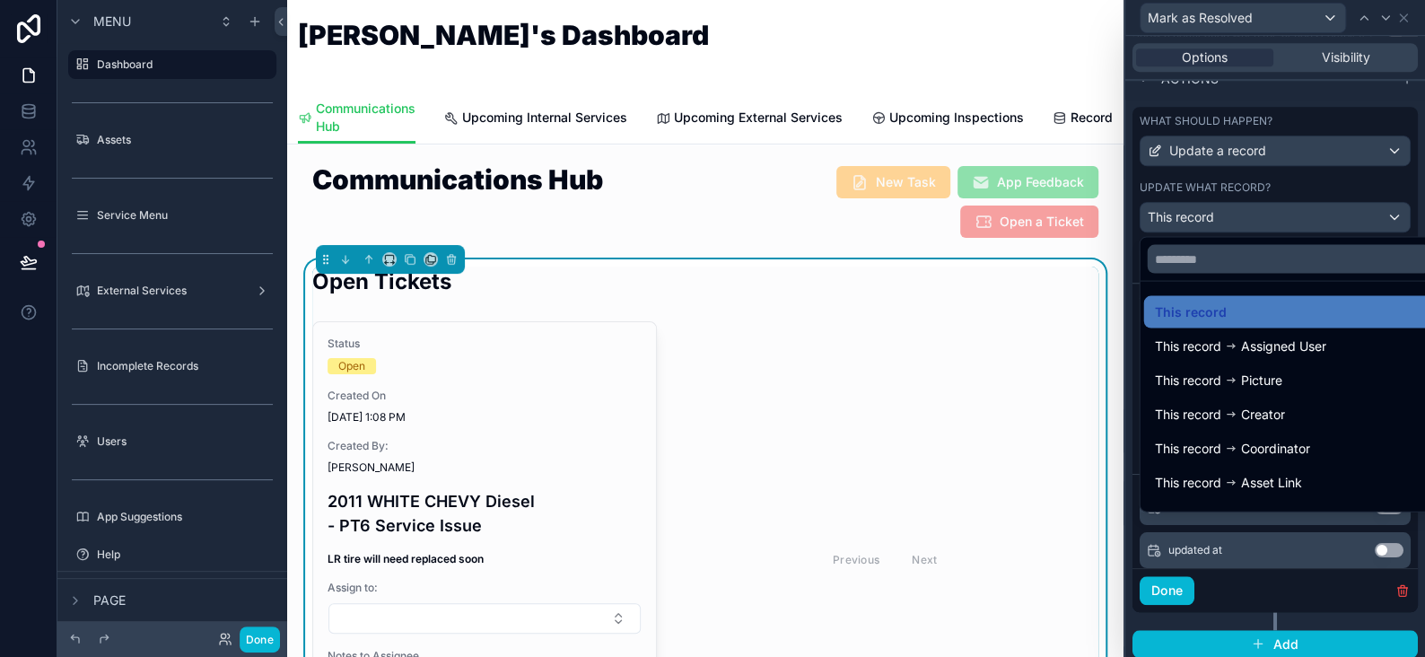
click at [1263, 224] on div at bounding box center [1276, 328] width 300 height 657
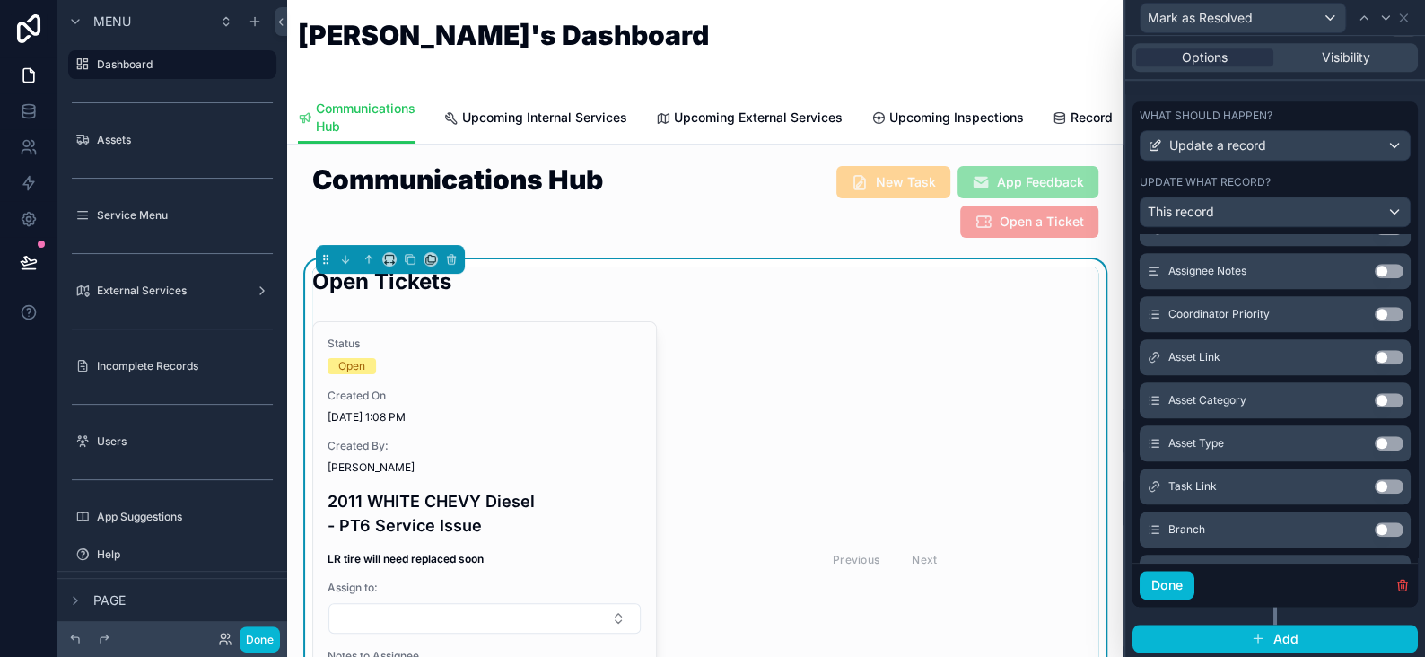
scroll to position [795, 0]
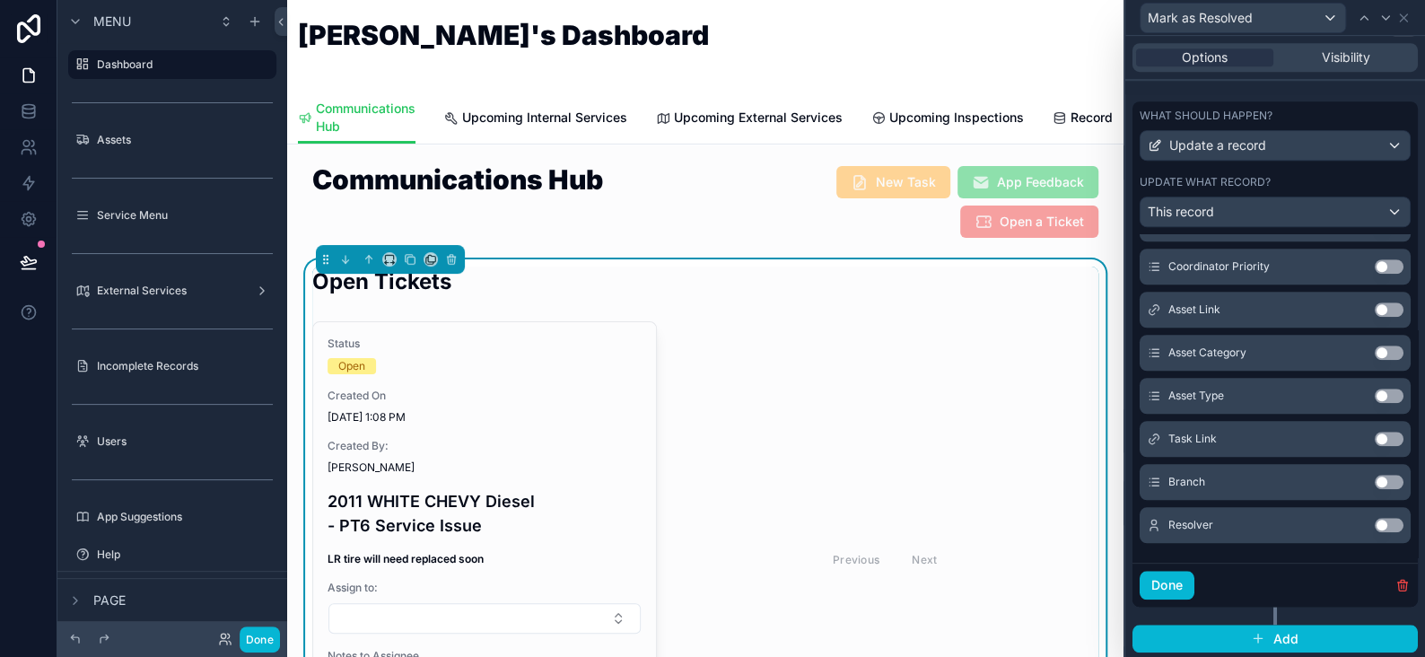
click at [1405, 189] on div "What should happen? Update a record Update what record? This record Closing Not…" at bounding box center [1276, 377] width 300 height 566
click at [1172, 579] on button "Done" at bounding box center [1167, 585] width 55 height 29
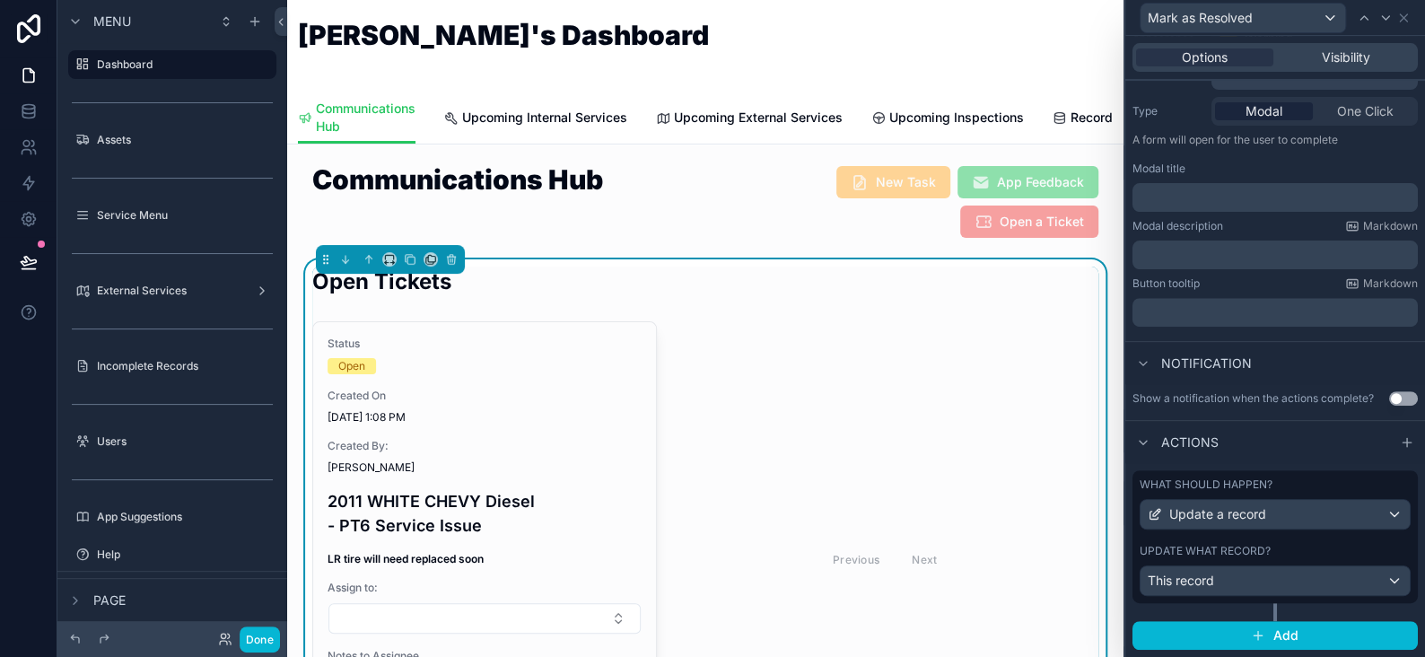
scroll to position [205, 0]
click at [1279, 644] on button "Add" at bounding box center [1275, 638] width 285 height 29
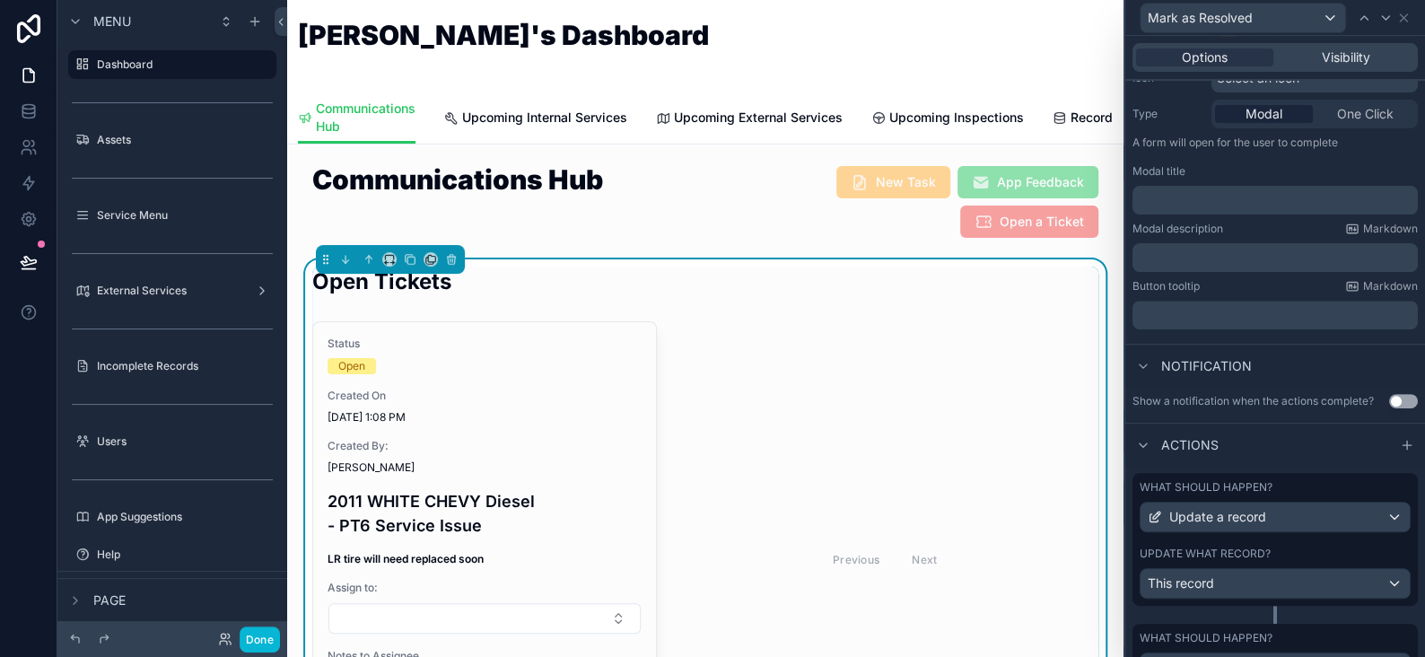
scroll to position [288, 0]
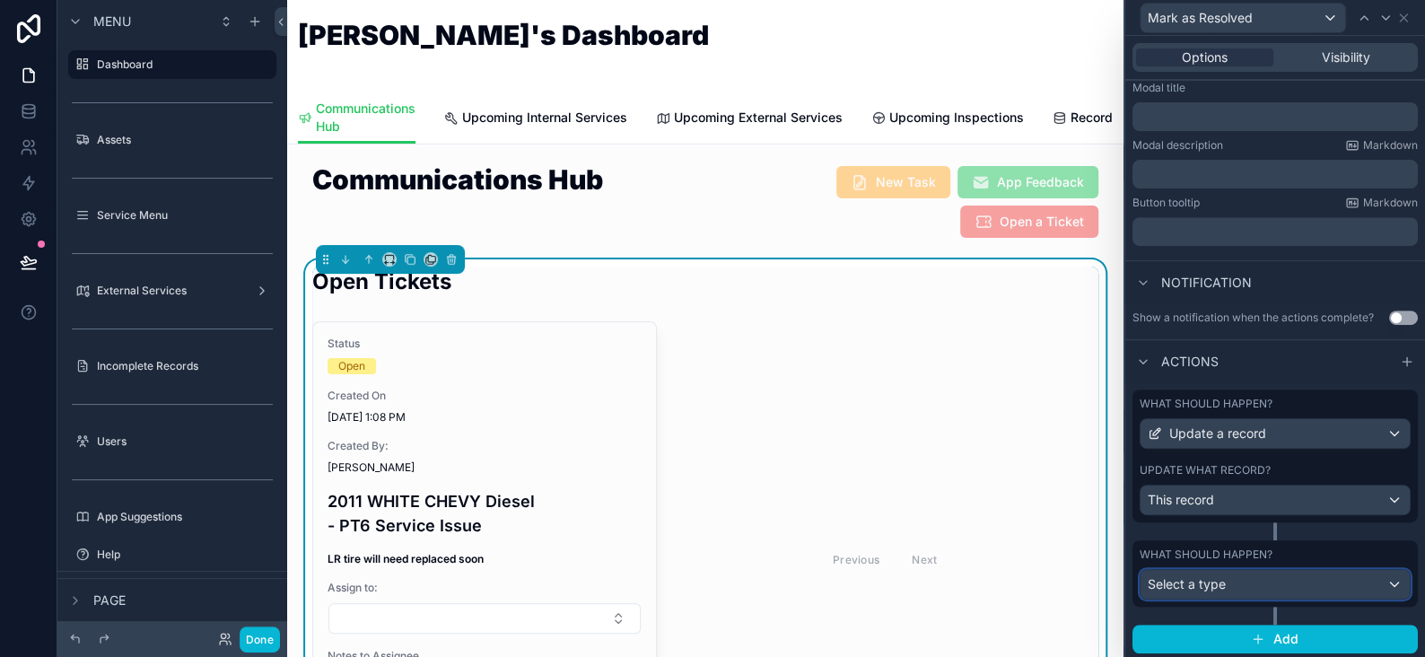
click at [1231, 583] on div "Select a type" at bounding box center [1275, 584] width 269 height 29
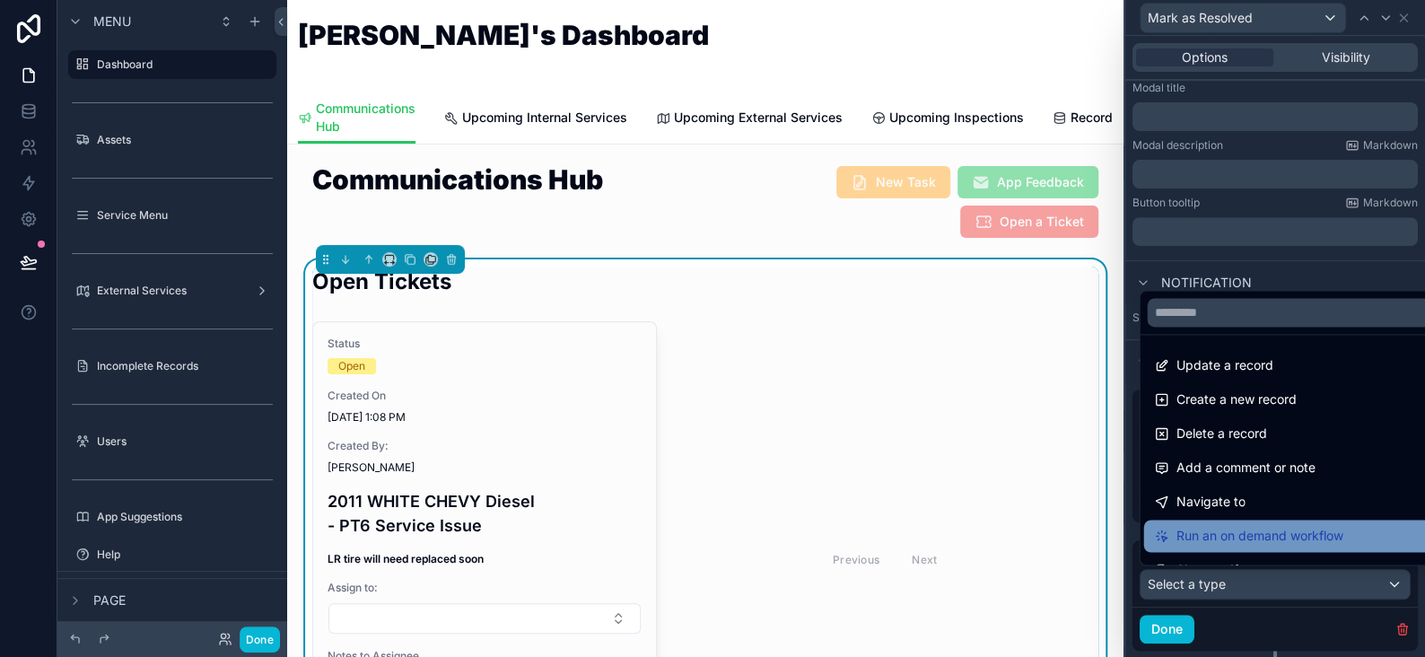
click at [1226, 531] on span "Run an on demand workflow" at bounding box center [1259, 536] width 167 height 22
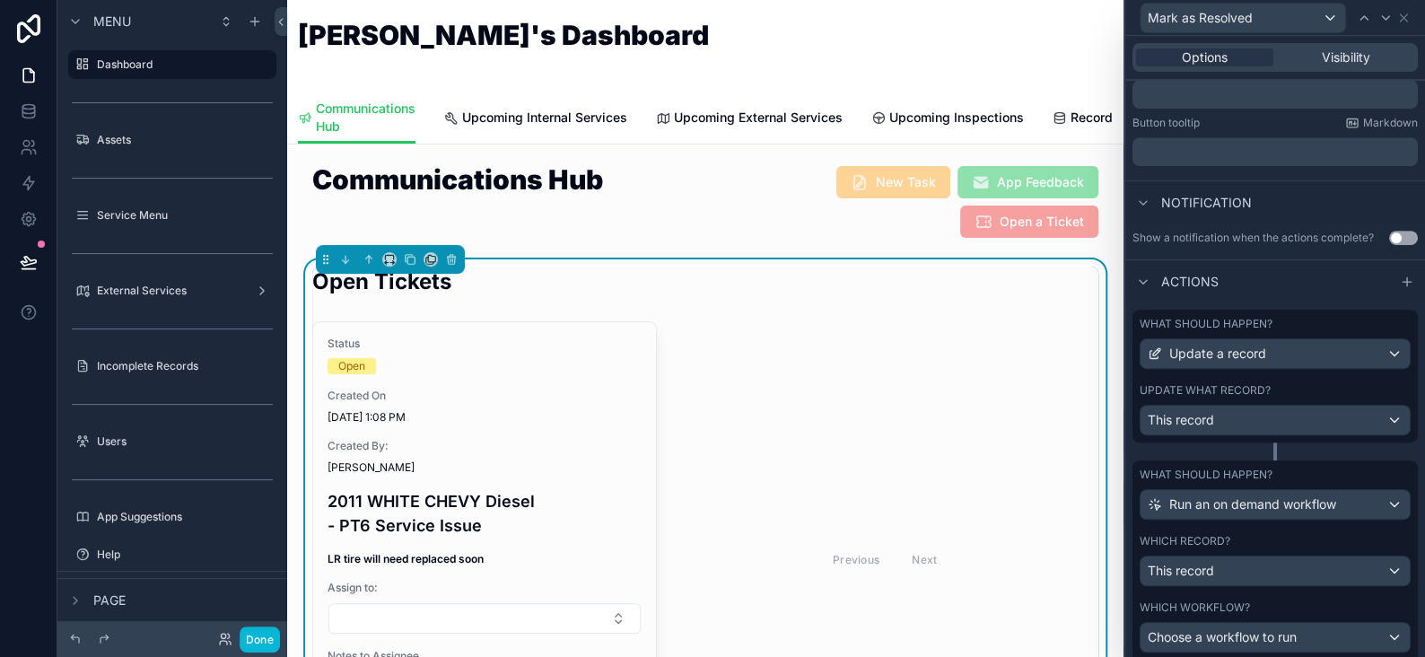
scroll to position [464, 0]
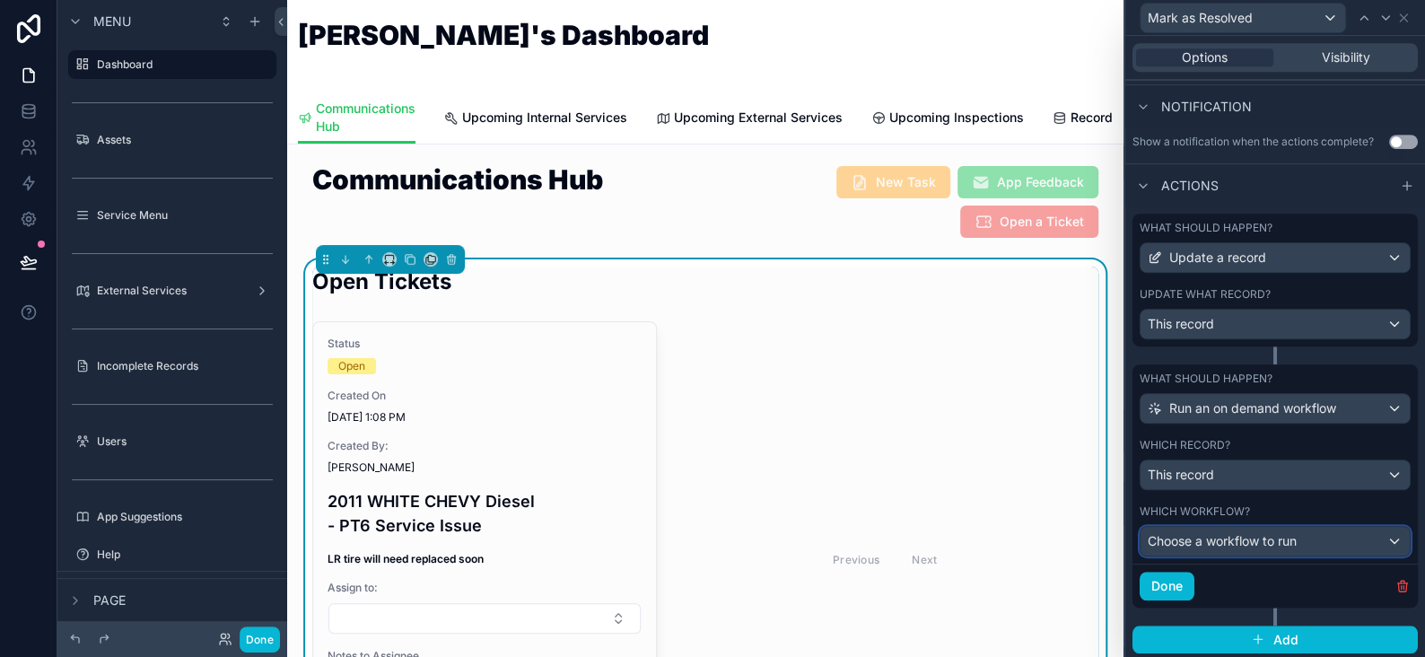
click at [1266, 543] on span "Choose a workflow to run" at bounding box center [1222, 540] width 149 height 15
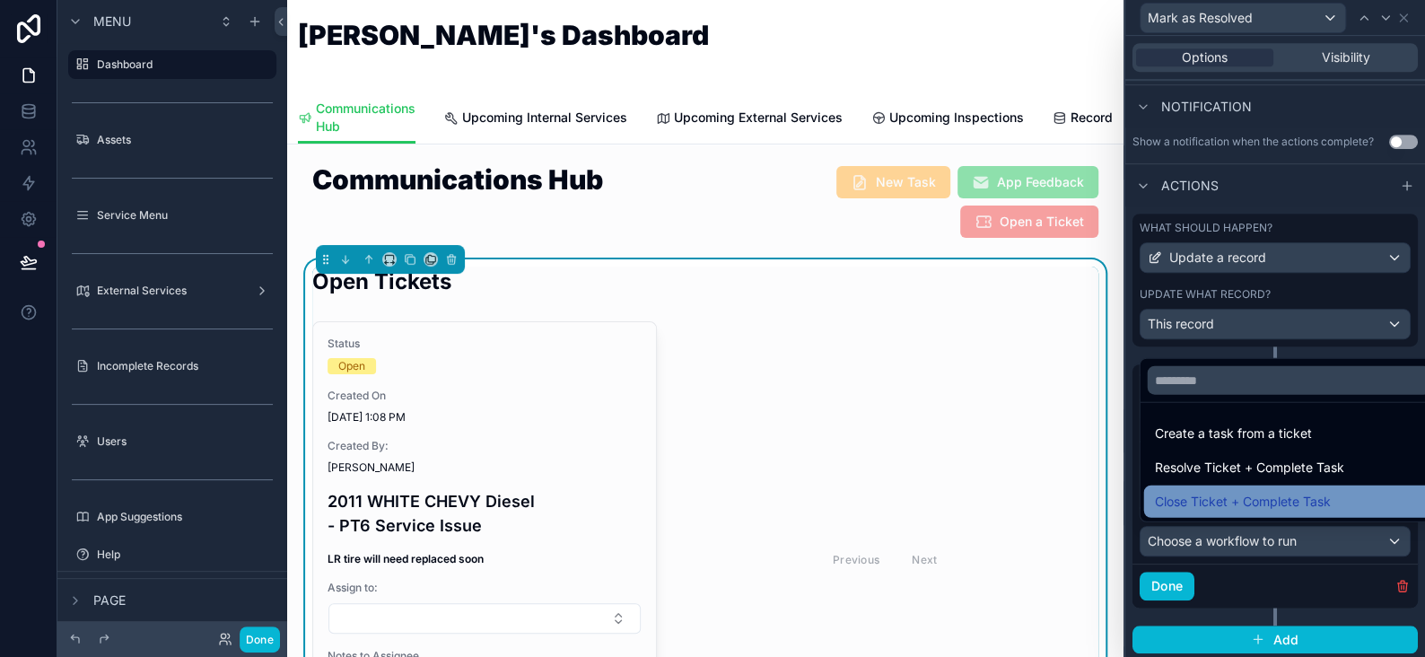
click at [1206, 508] on span "Close Ticket + Complete Task" at bounding box center [1242, 502] width 176 height 22
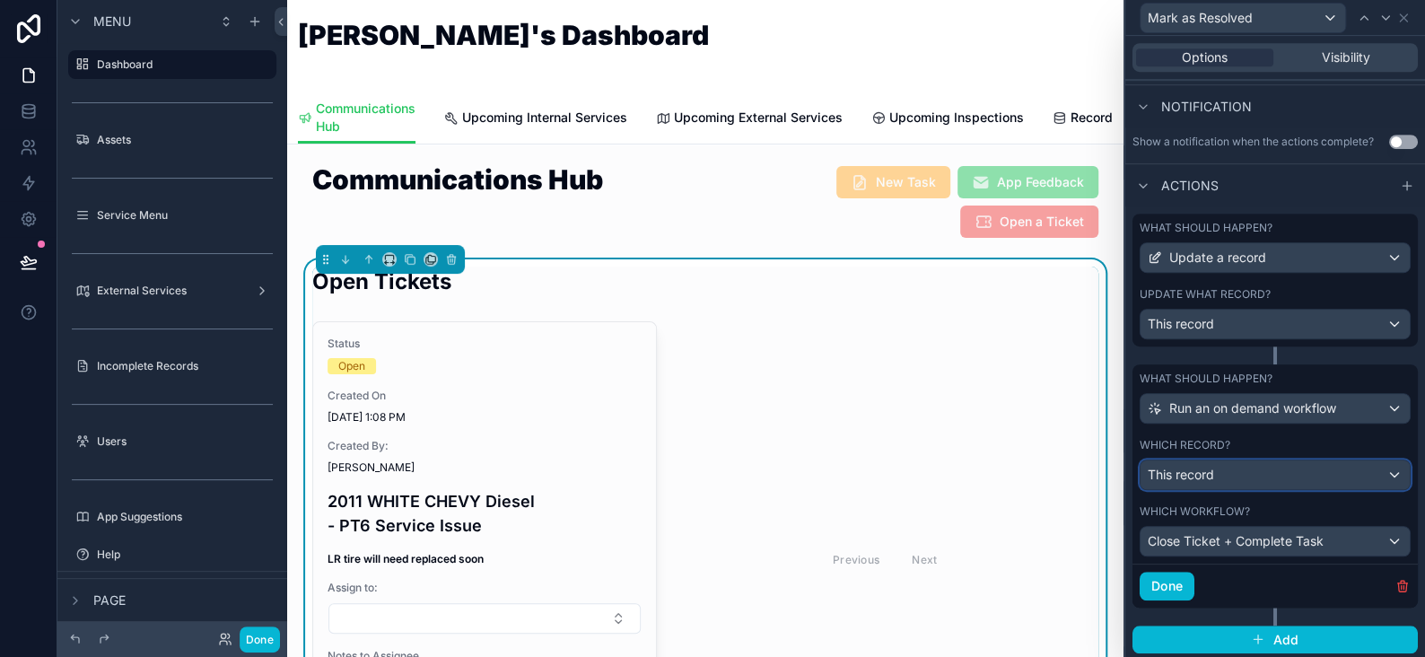
click at [1183, 467] on span "This record" at bounding box center [1181, 475] width 66 height 18
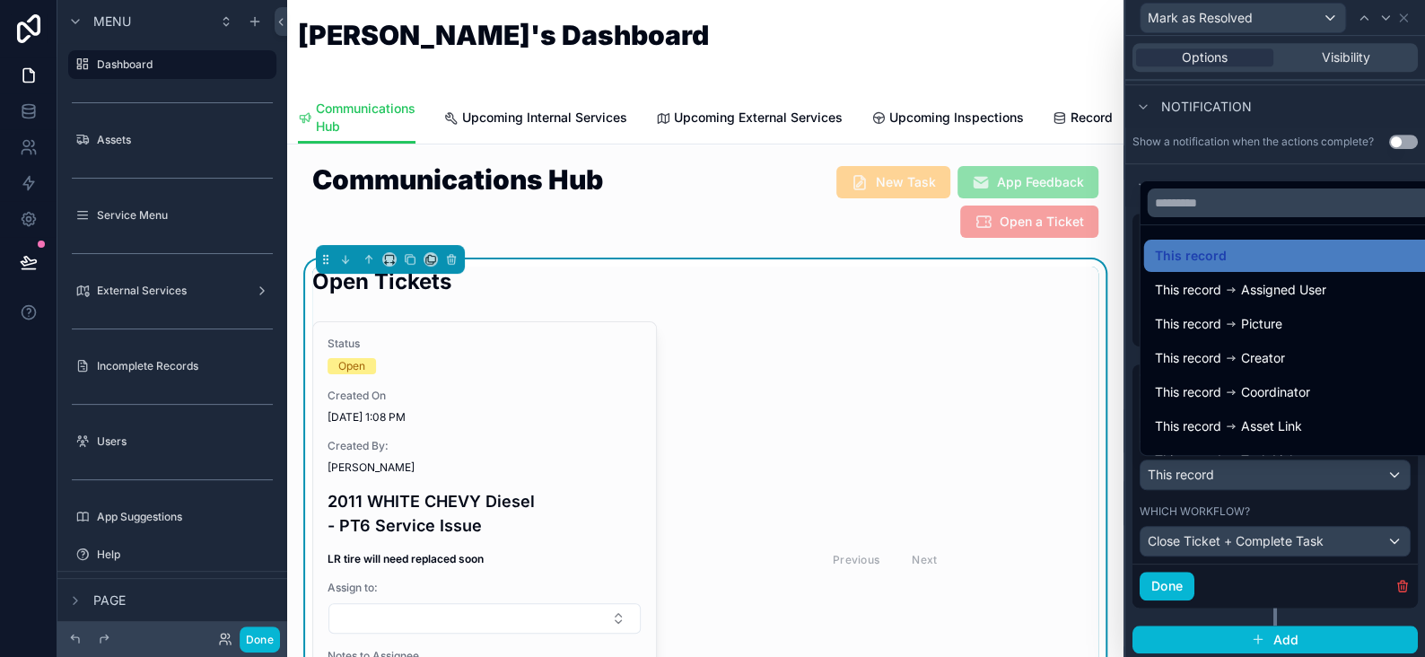
click at [1183, 467] on div at bounding box center [1276, 328] width 300 height 657
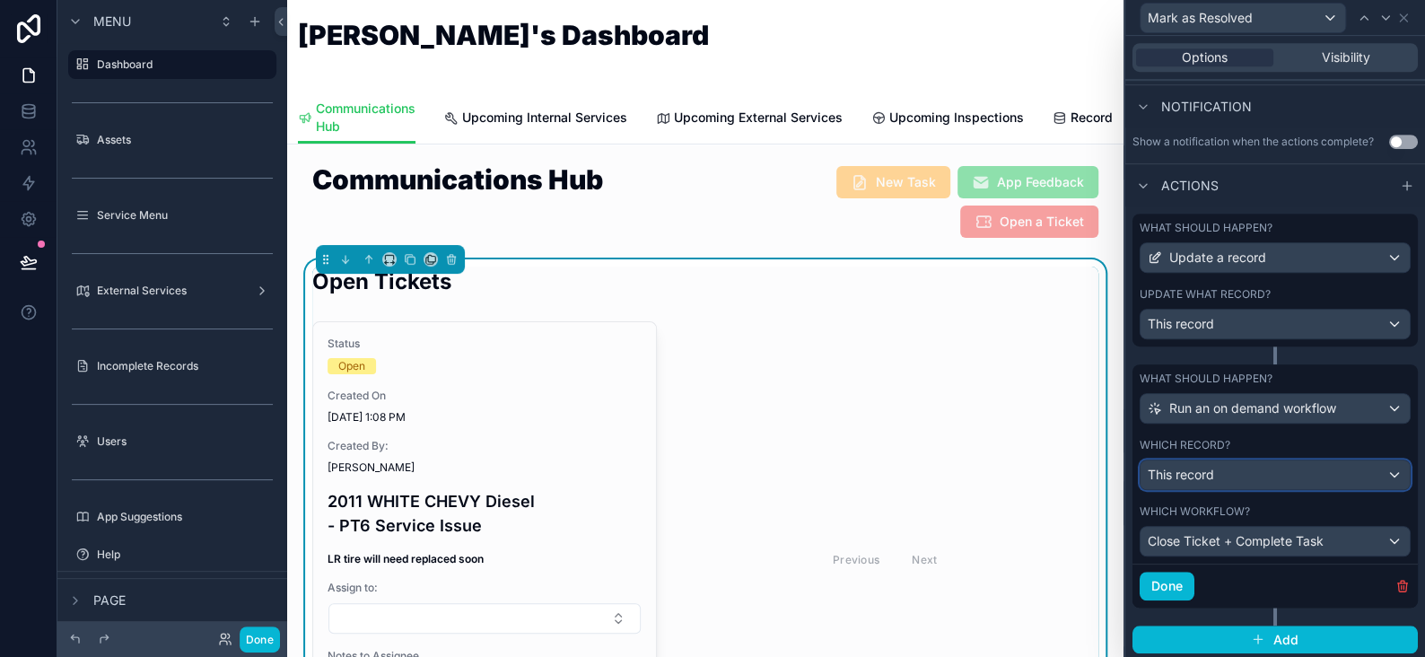
click at [1380, 476] on div "This record" at bounding box center [1275, 474] width 269 height 29
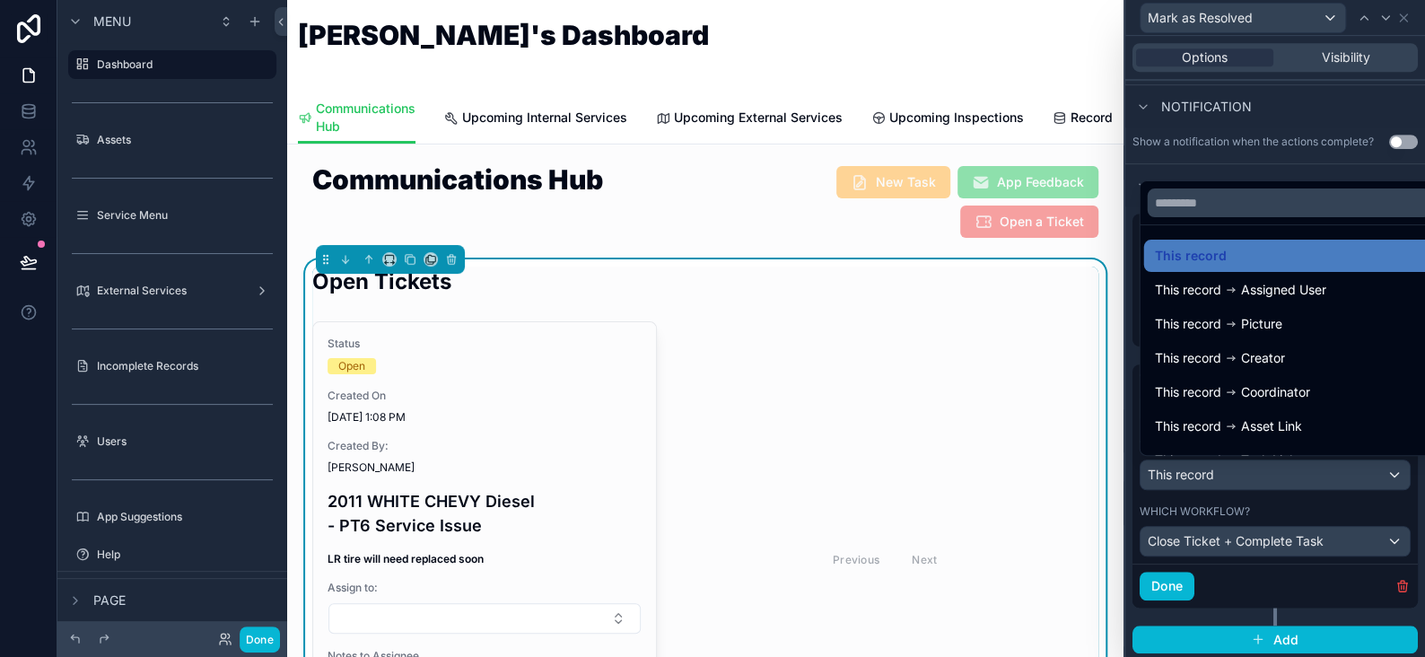
click at [1351, 473] on div at bounding box center [1276, 328] width 300 height 657
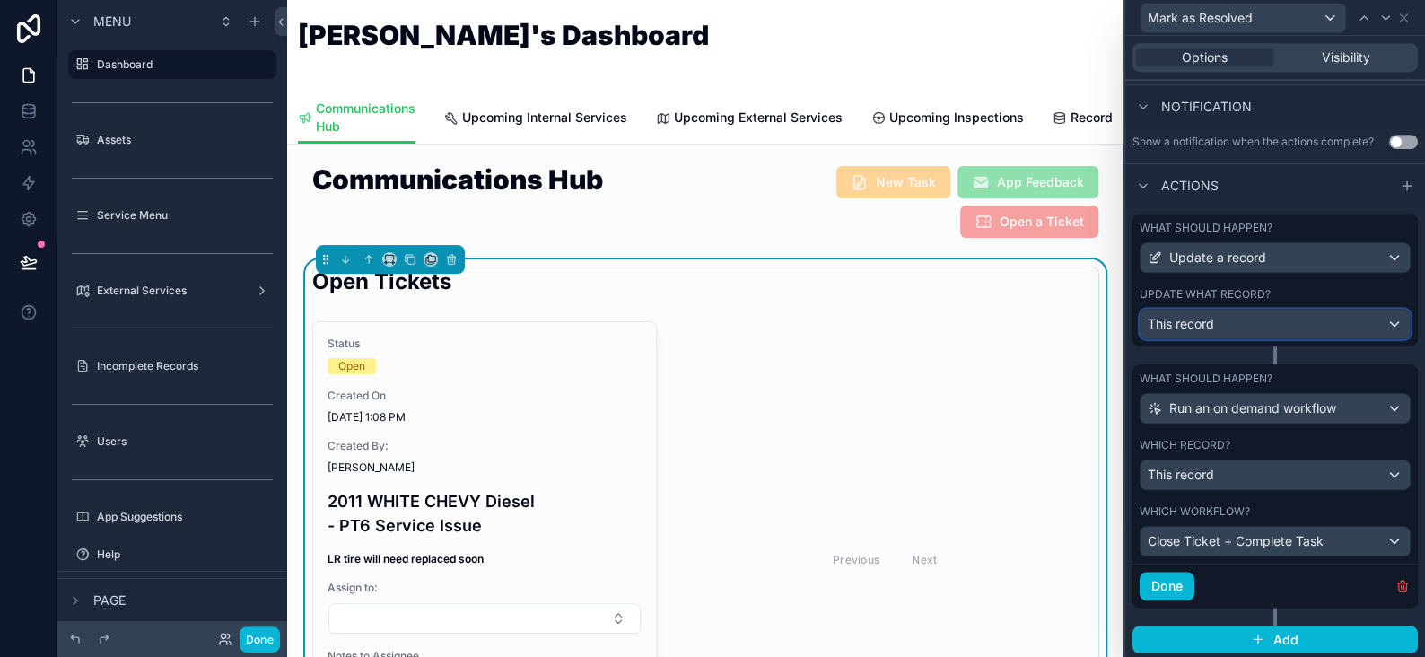
click at [1209, 315] on span "This record" at bounding box center [1181, 324] width 66 height 18
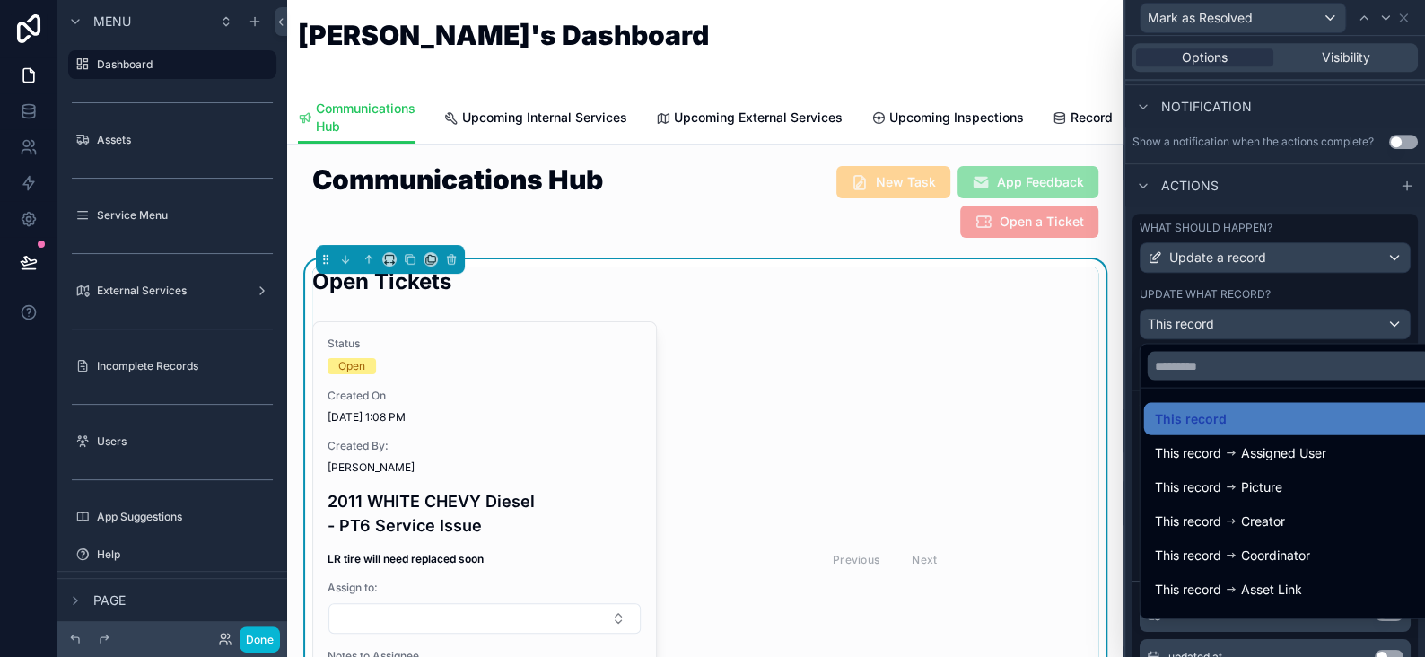
click at [1209, 313] on div at bounding box center [1276, 328] width 300 height 657
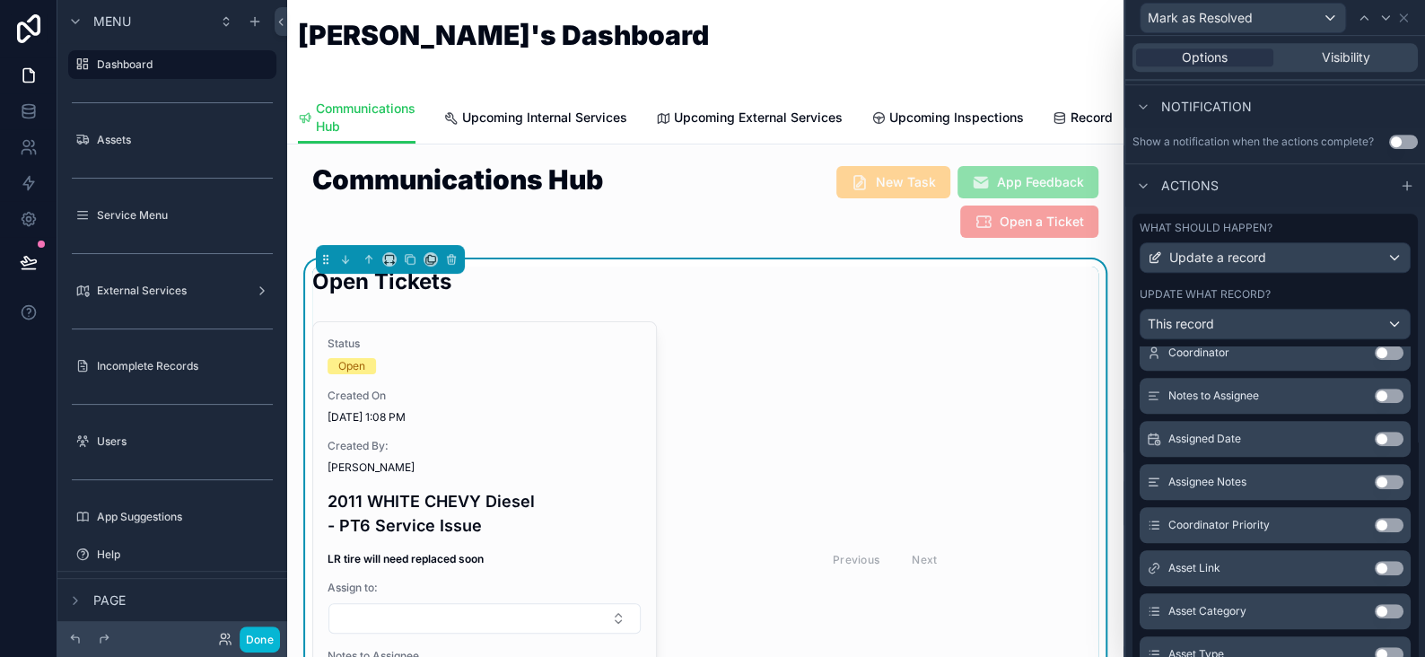
scroll to position [795, 0]
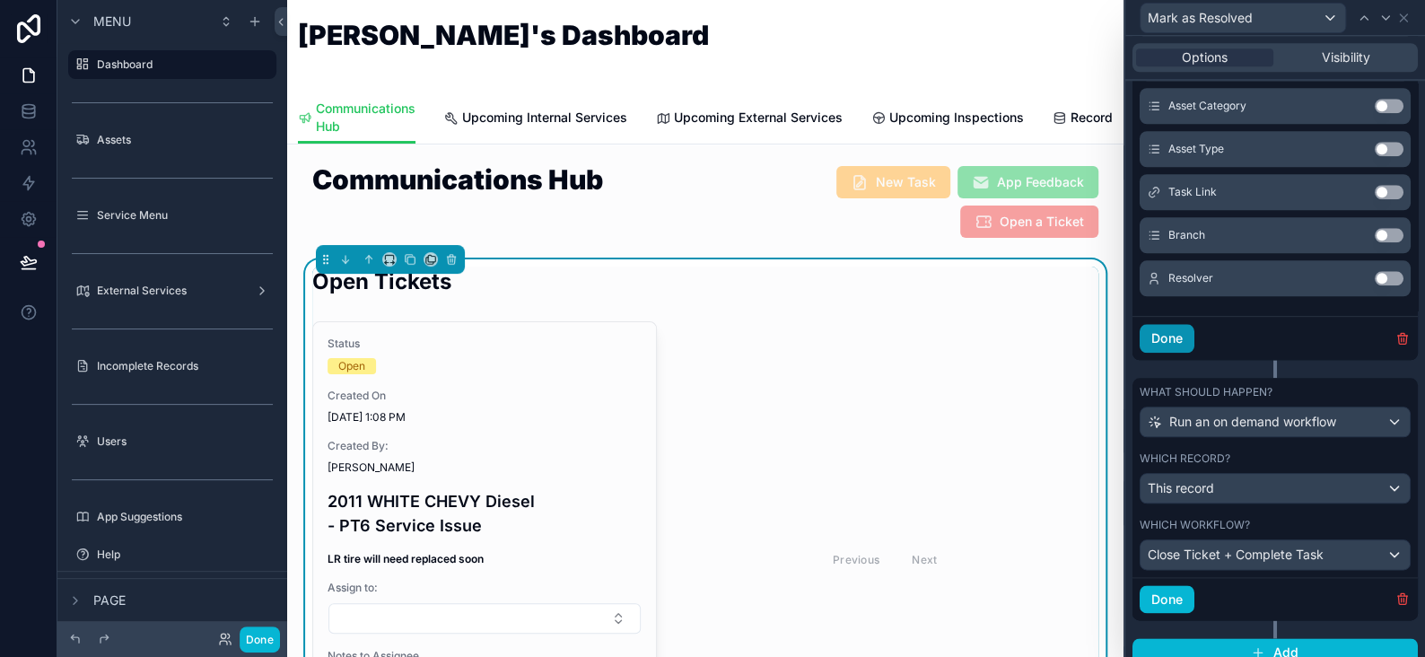
click at [1175, 338] on button "Done" at bounding box center [1167, 338] width 55 height 29
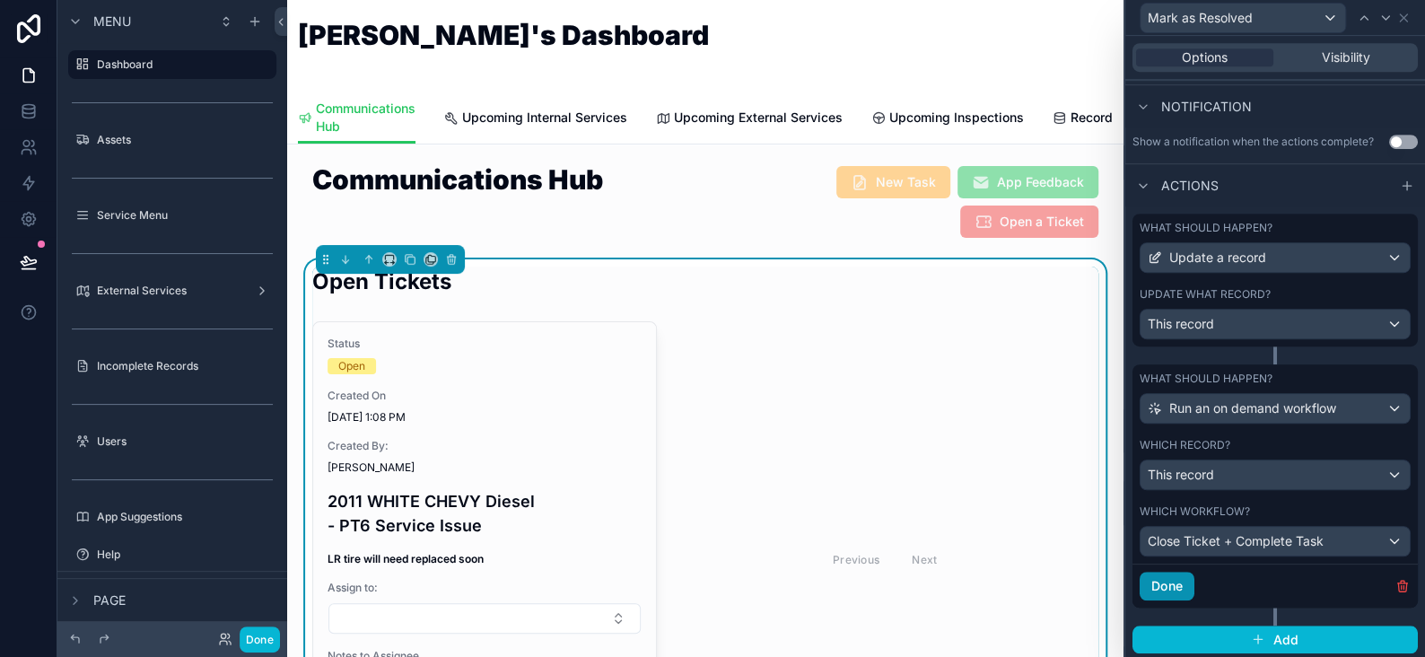
click at [1175, 582] on button "Done" at bounding box center [1167, 586] width 55 height 29
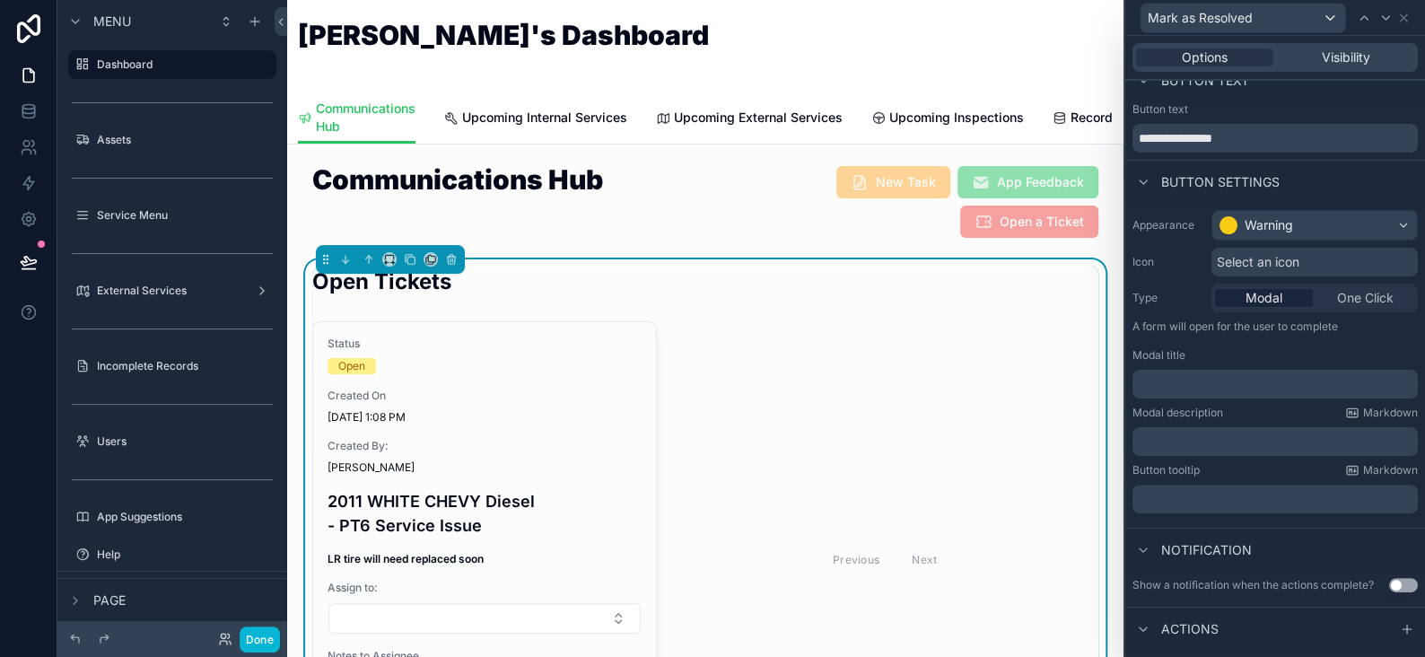
scroll to position [0, 0]
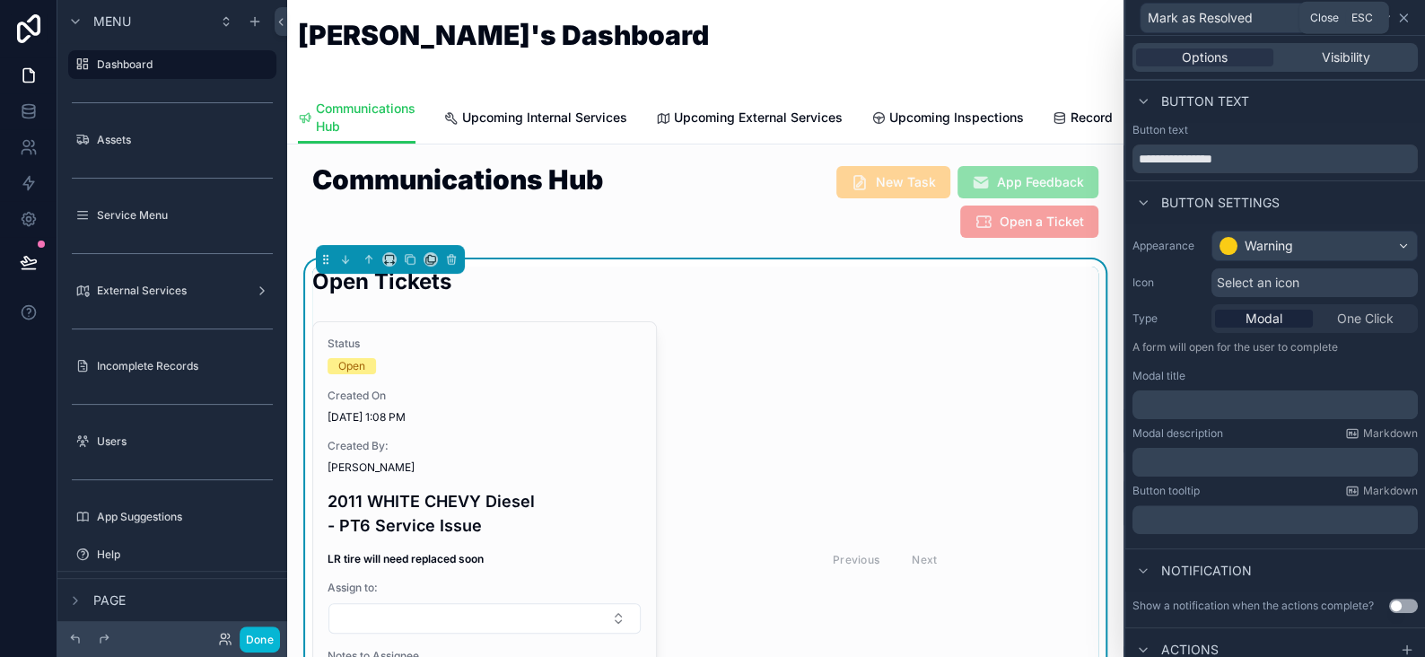
click at [1401, 16] on icon at bounding box center [1404, 18] width 14 height 14
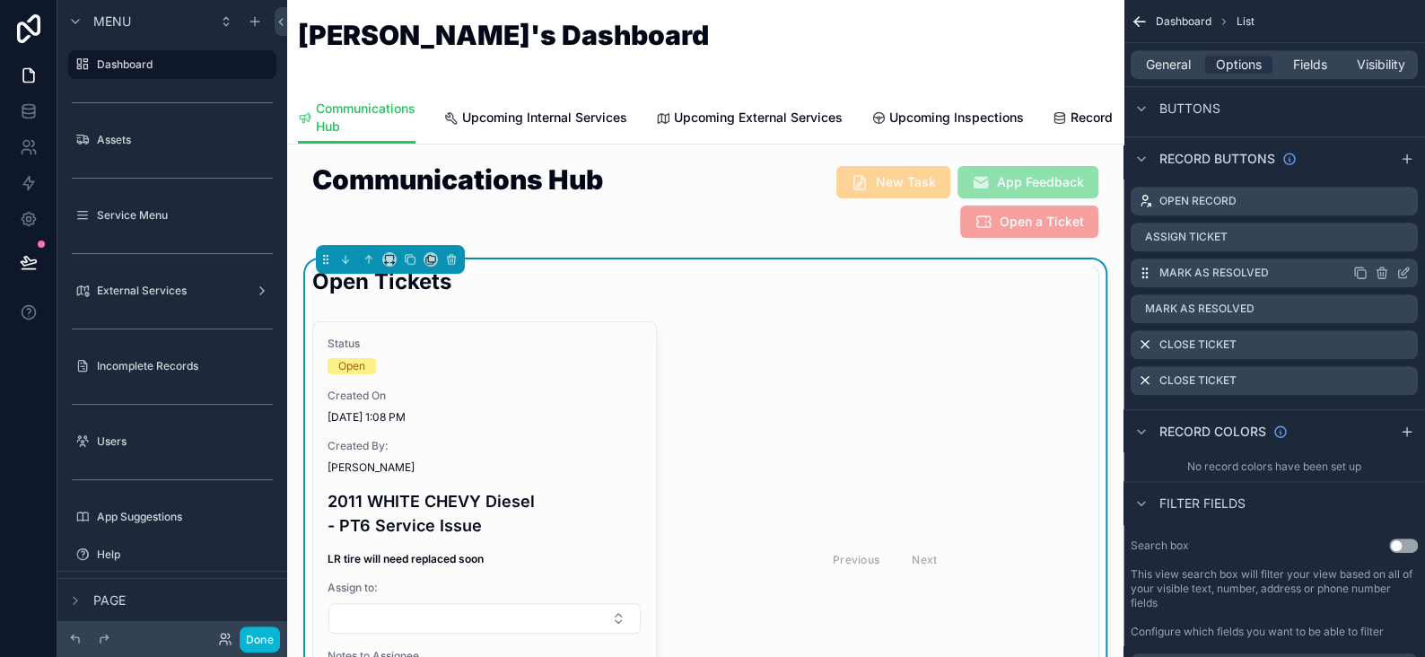
click at [1403, 272] on icon "scrollable content" at bounding box center [1405, 270] width 7 height 7
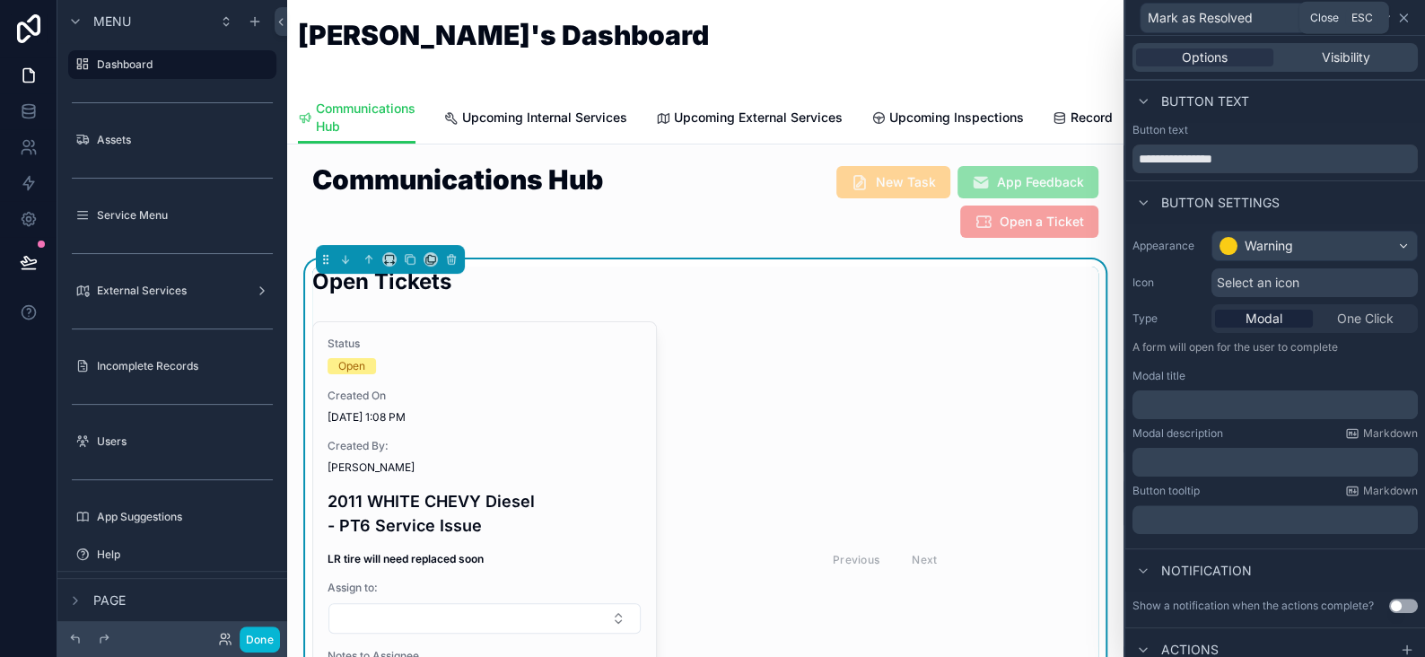
click at [1401, 16] on icon at bounding box center [1404, 18] width 14 height 14
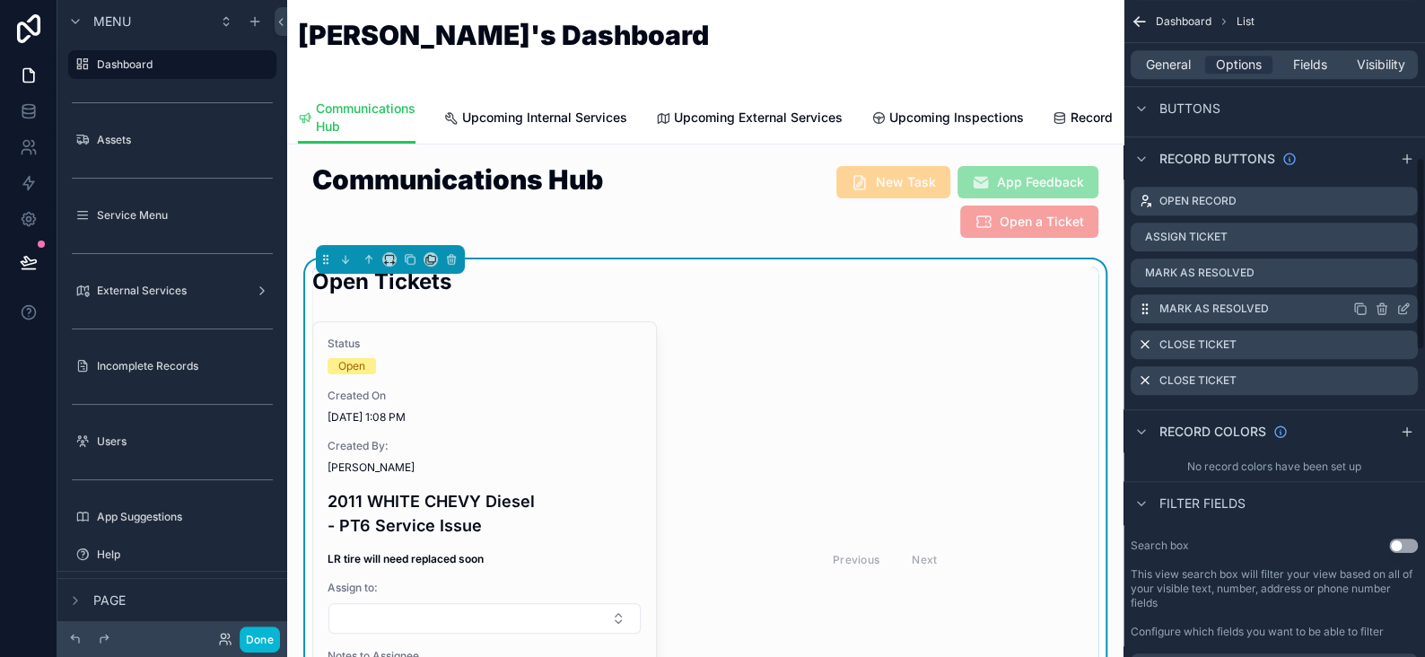
click at [1402, 303] on icon "scrollable content" at bounding box center [1404, 309] width 14 height 14
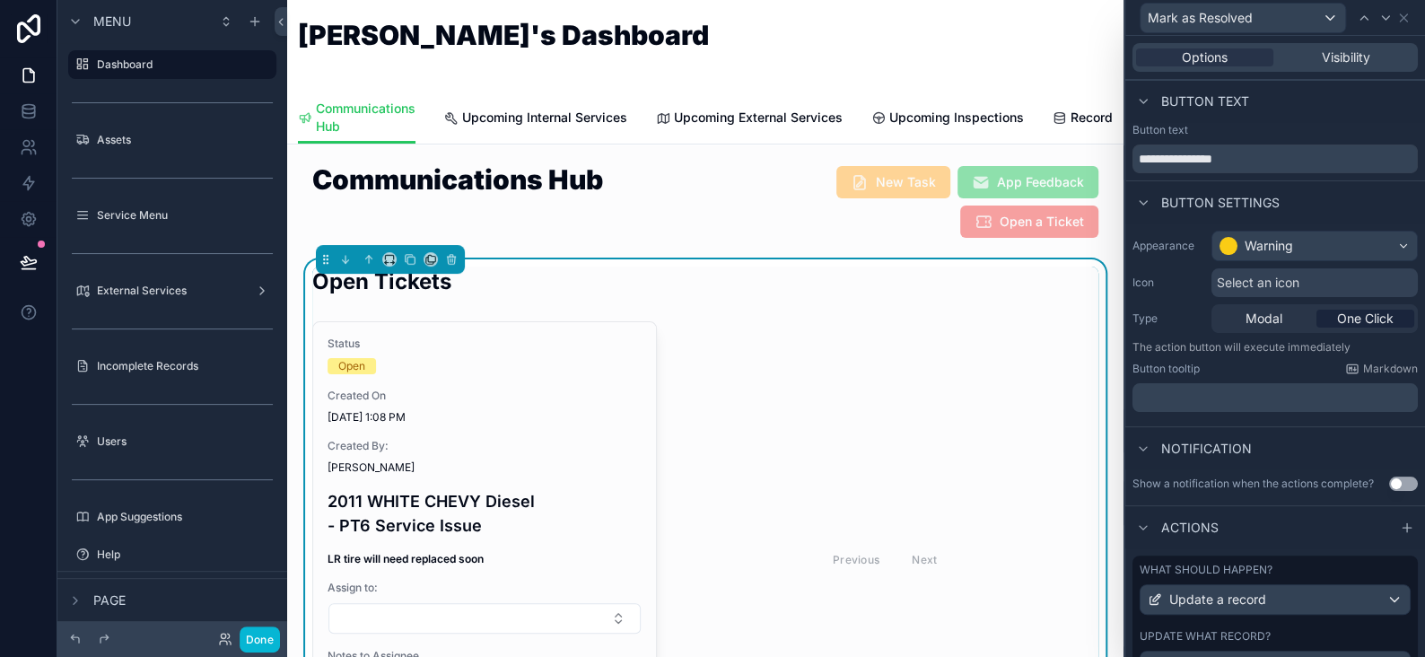
scroll to position [83, 0]
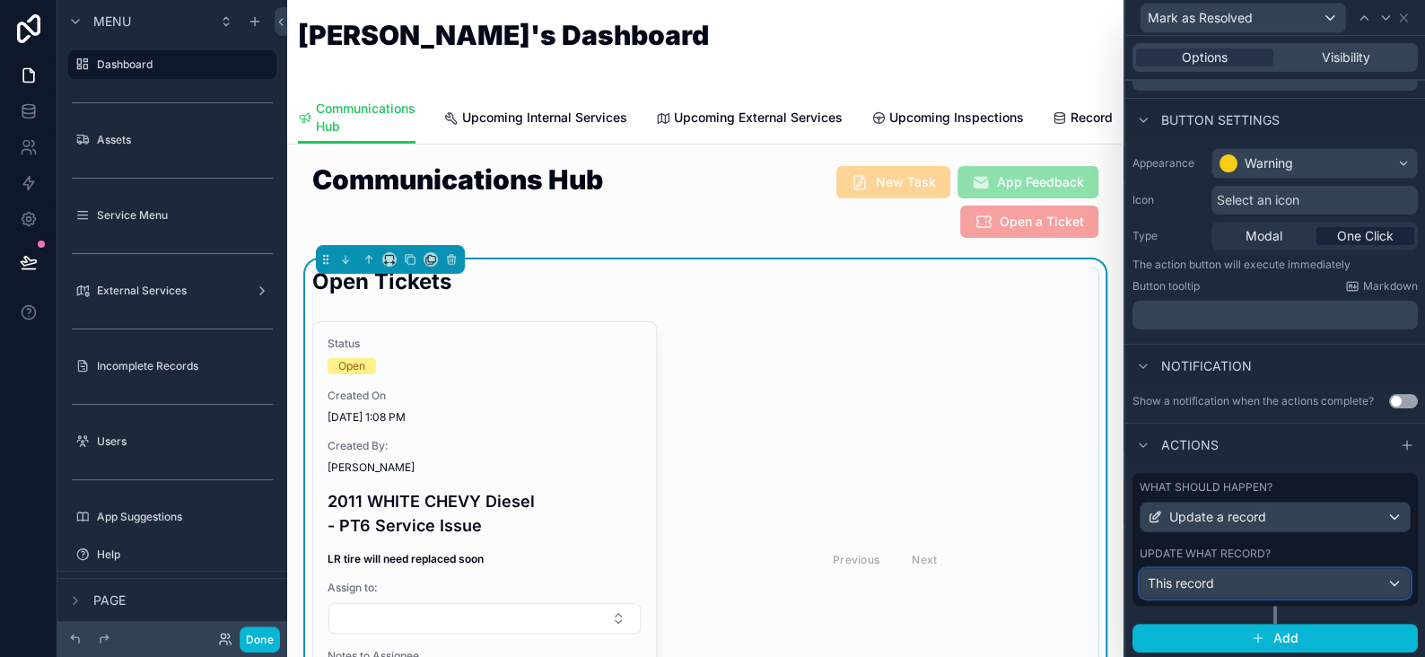
click at [1277, 578] on div "This record" at bounding box center [1275, 583] width 269 height 29
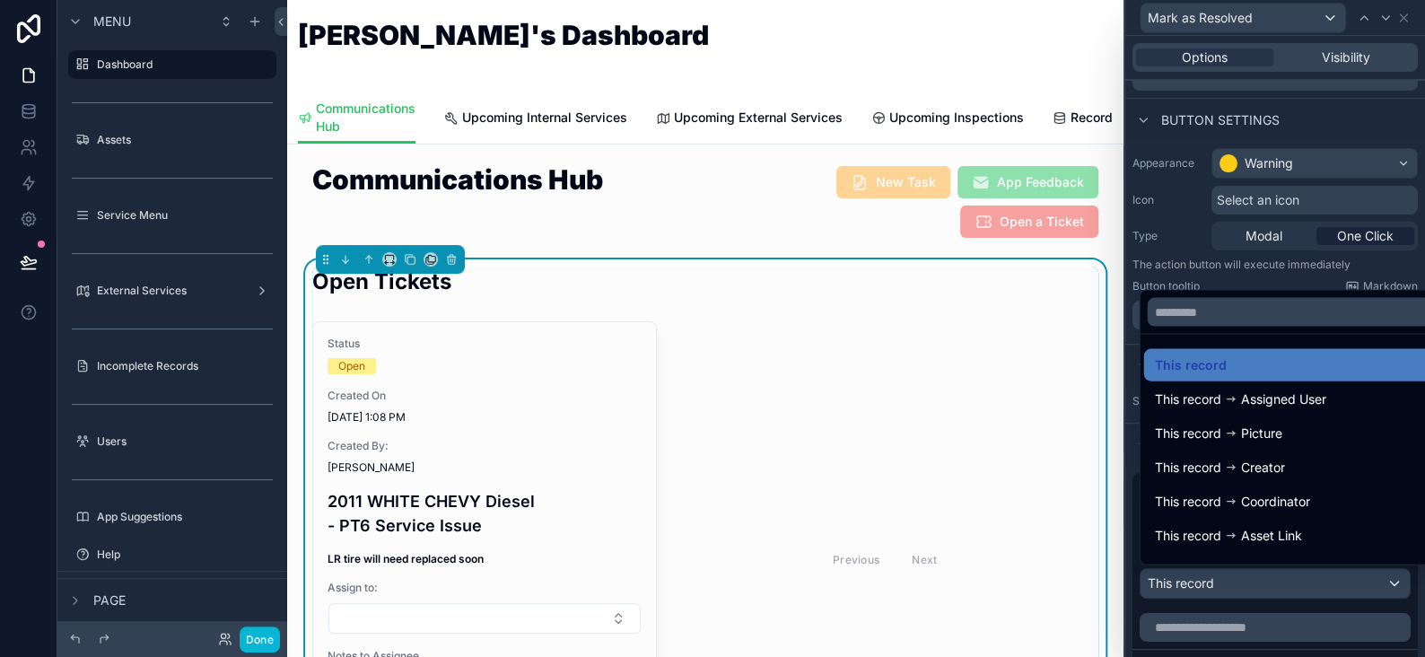
click at [1277, 578] on div at bounding box center [1276, 328] width 300 height 657
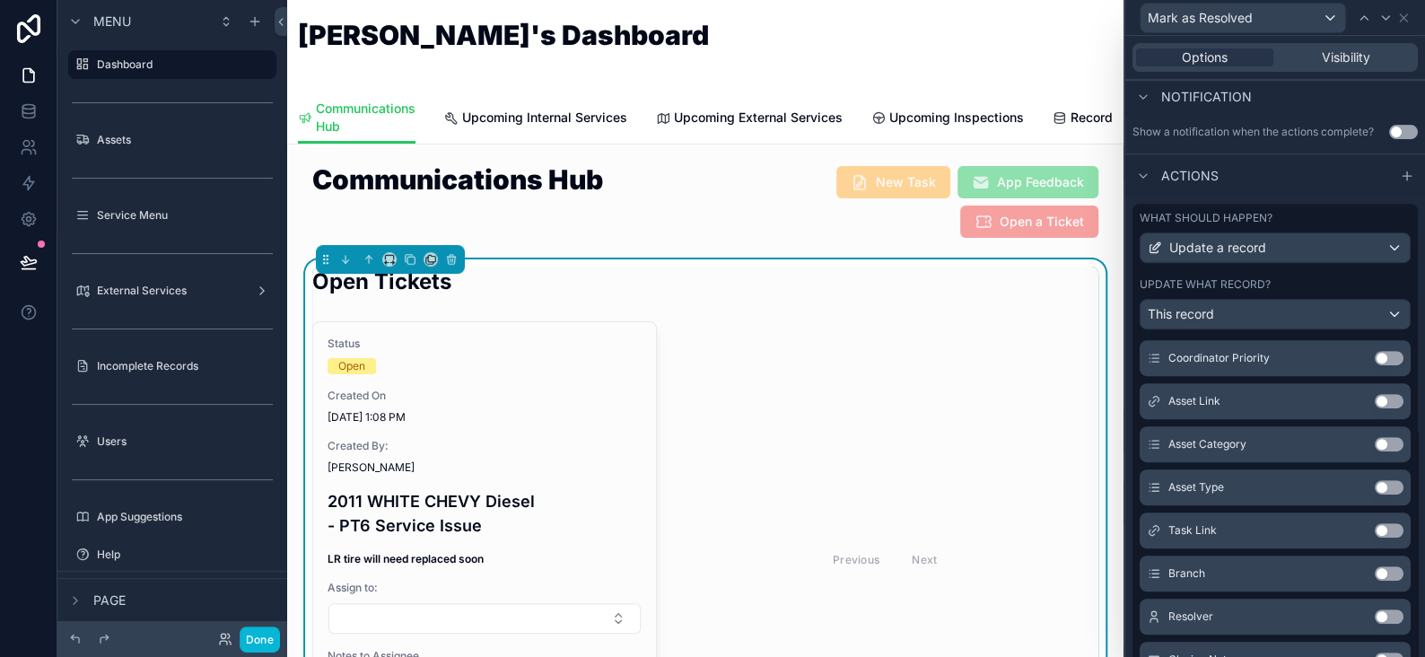
scroll to position [656, 0]
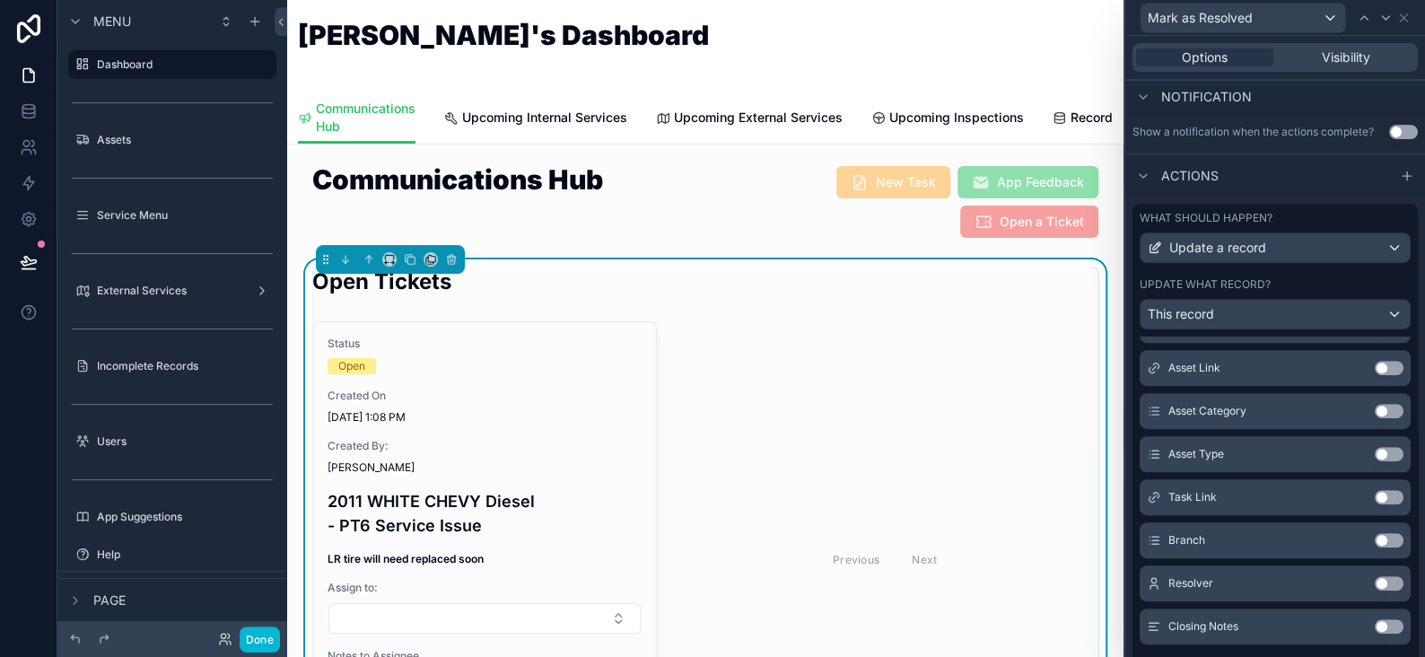
click at [1345, 626] on div "Closing Notes Use setting" at bounding box center [1275, 627] width 271 height 36
click at [1375, 627] on button "Use setting" at bounding box center [1389, 626] width 29 height 14
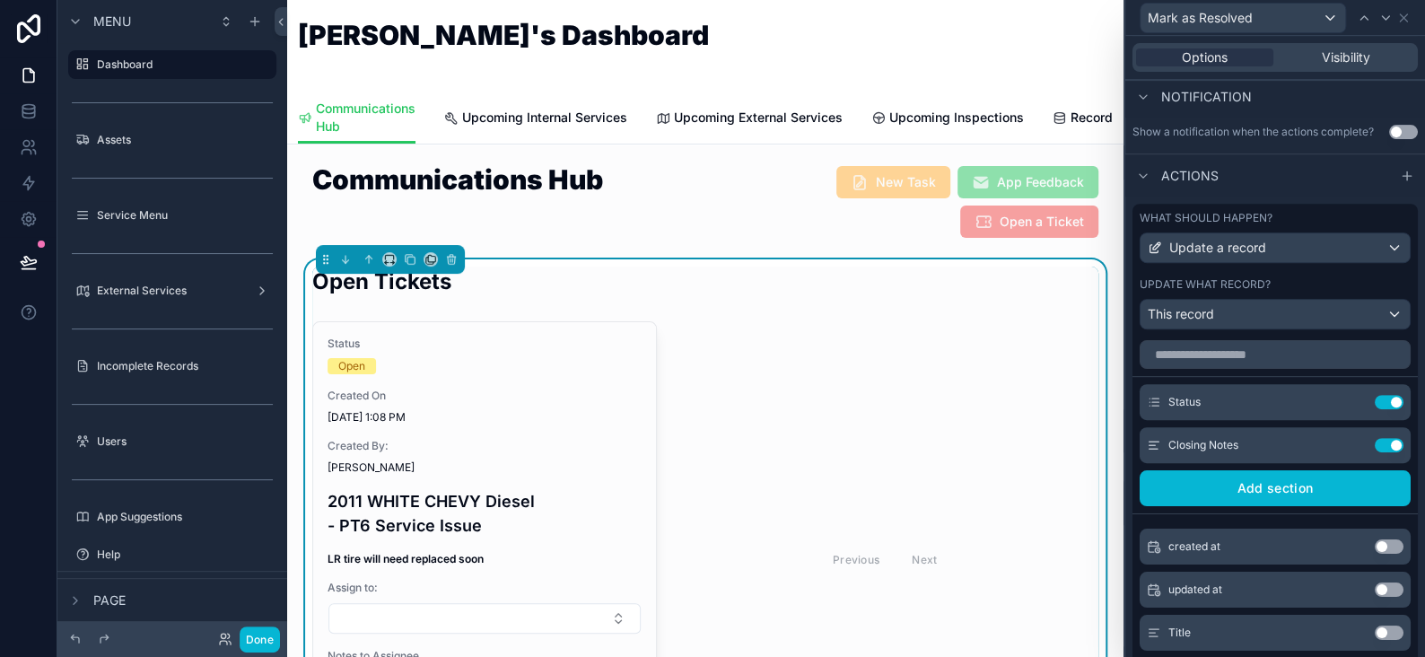
scroll to position [0, 0]
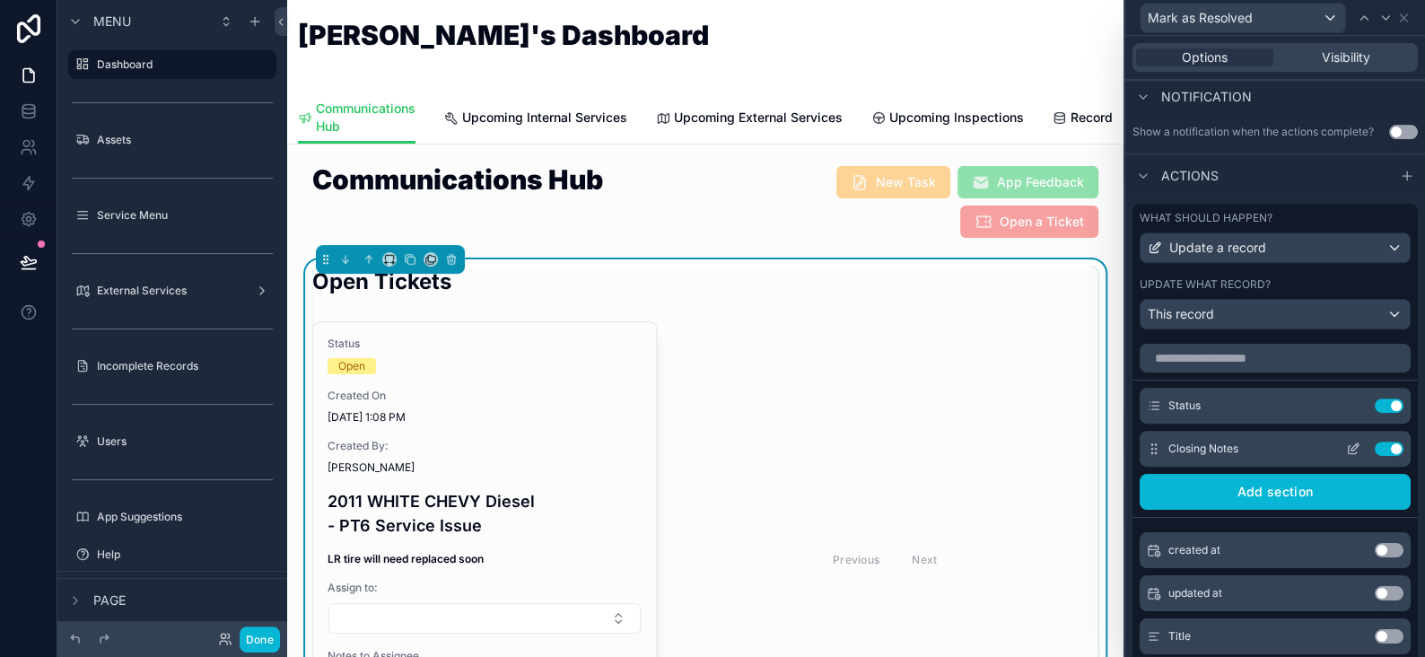
click at [1346, 443] on icon at bounding box center [1353, 449] width 14 height 14
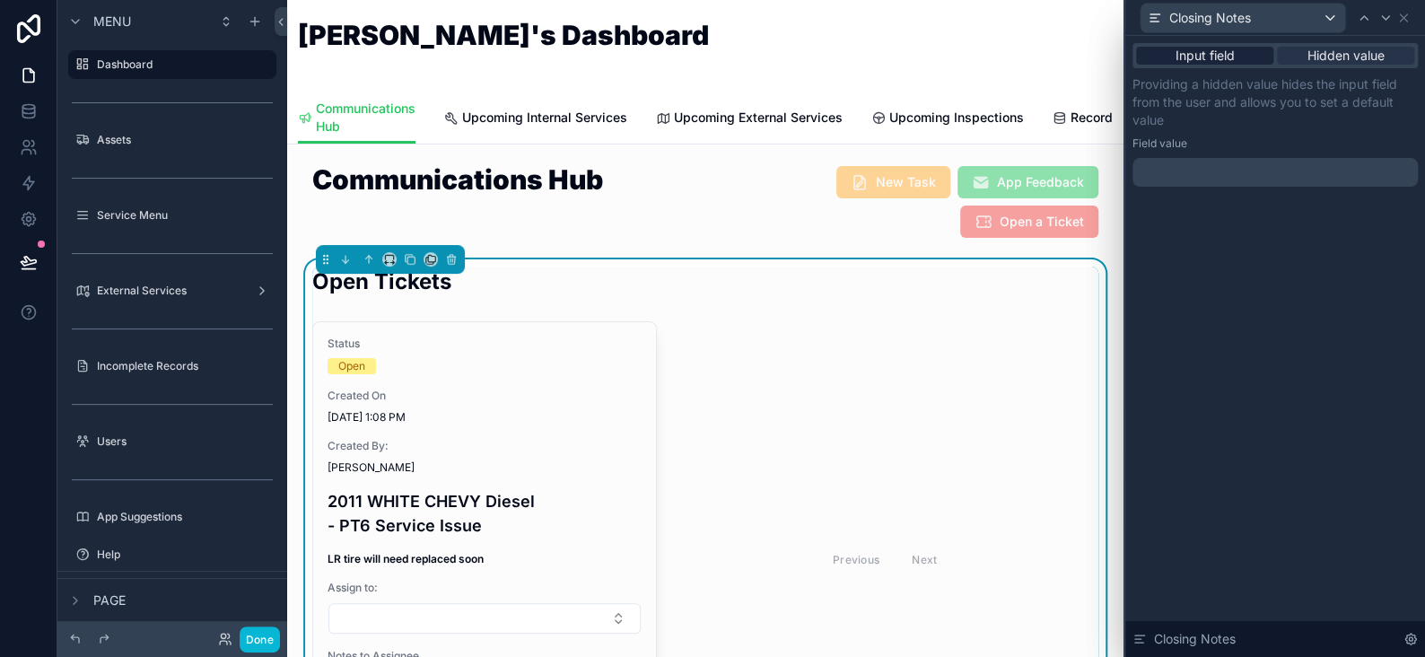
click at [1229, 63] on span "Input field" at bounding box center [1205, 56] width 59 height 18
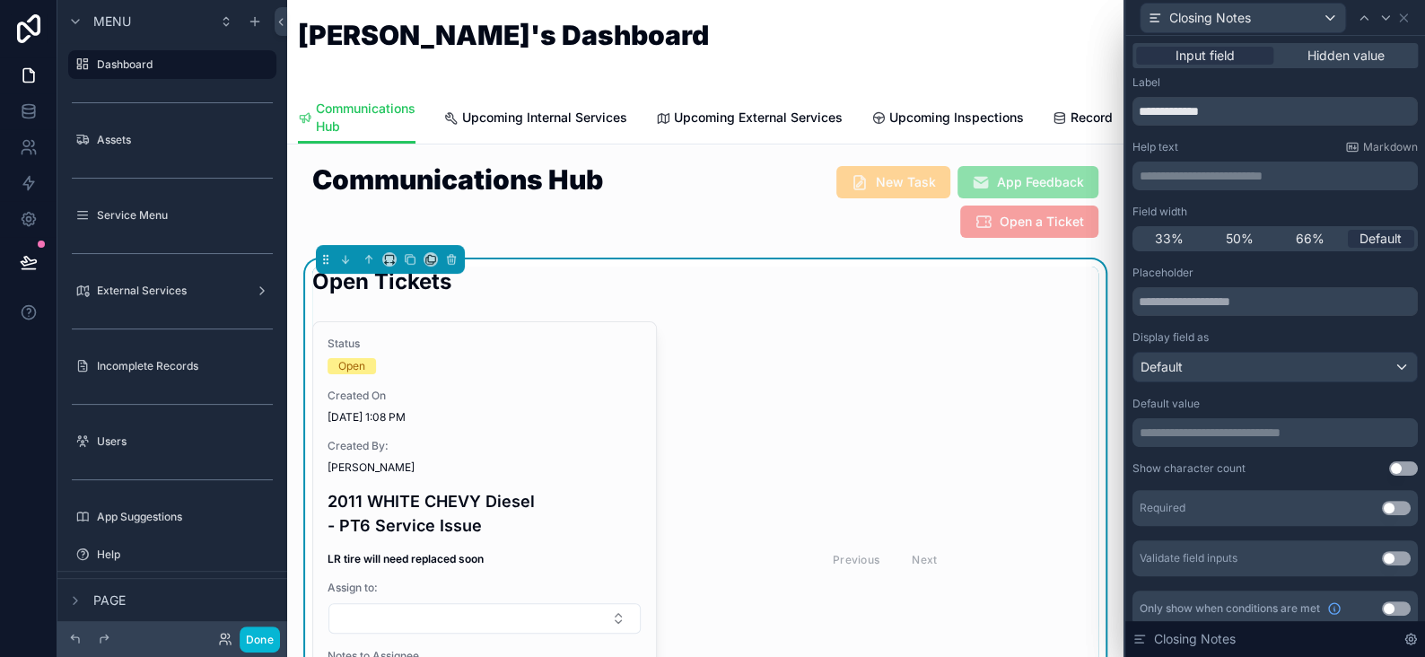
scroll to position [474, 0]
click at [1401, 16] on icon at bounding box center [1403, 17] width 7 height 7
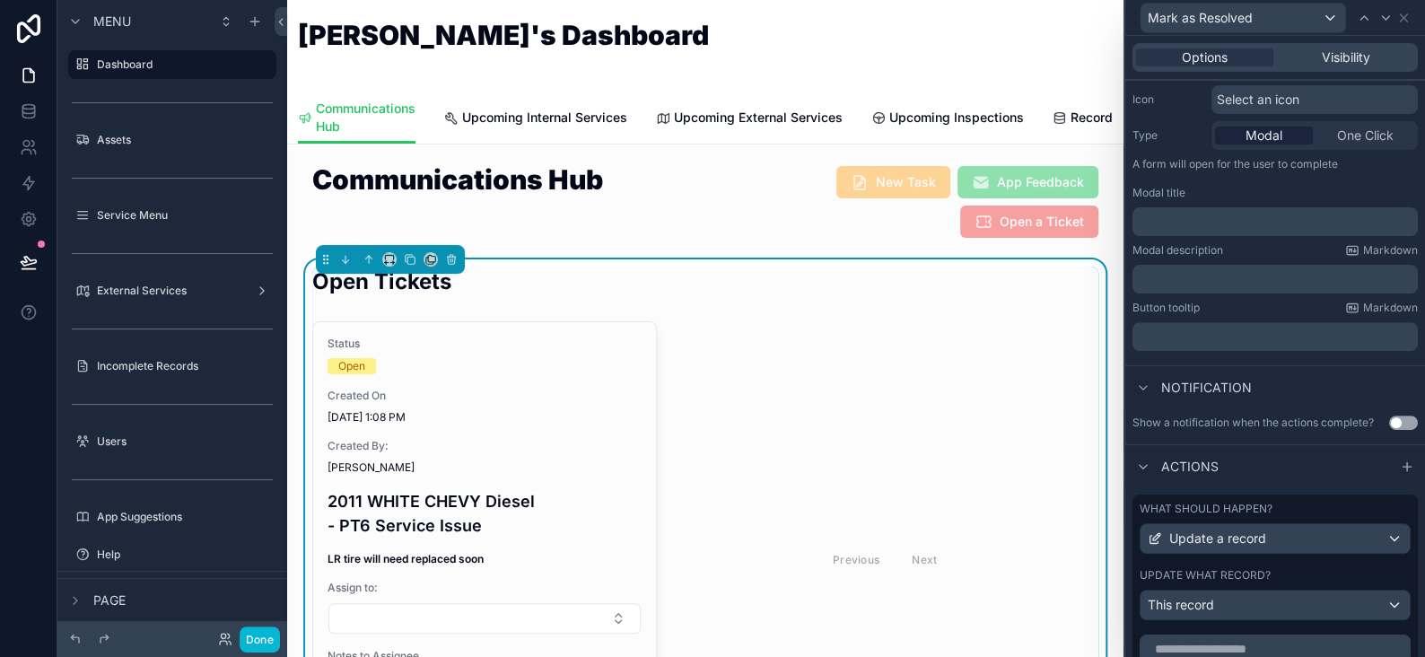
scroll to position [0, 0]
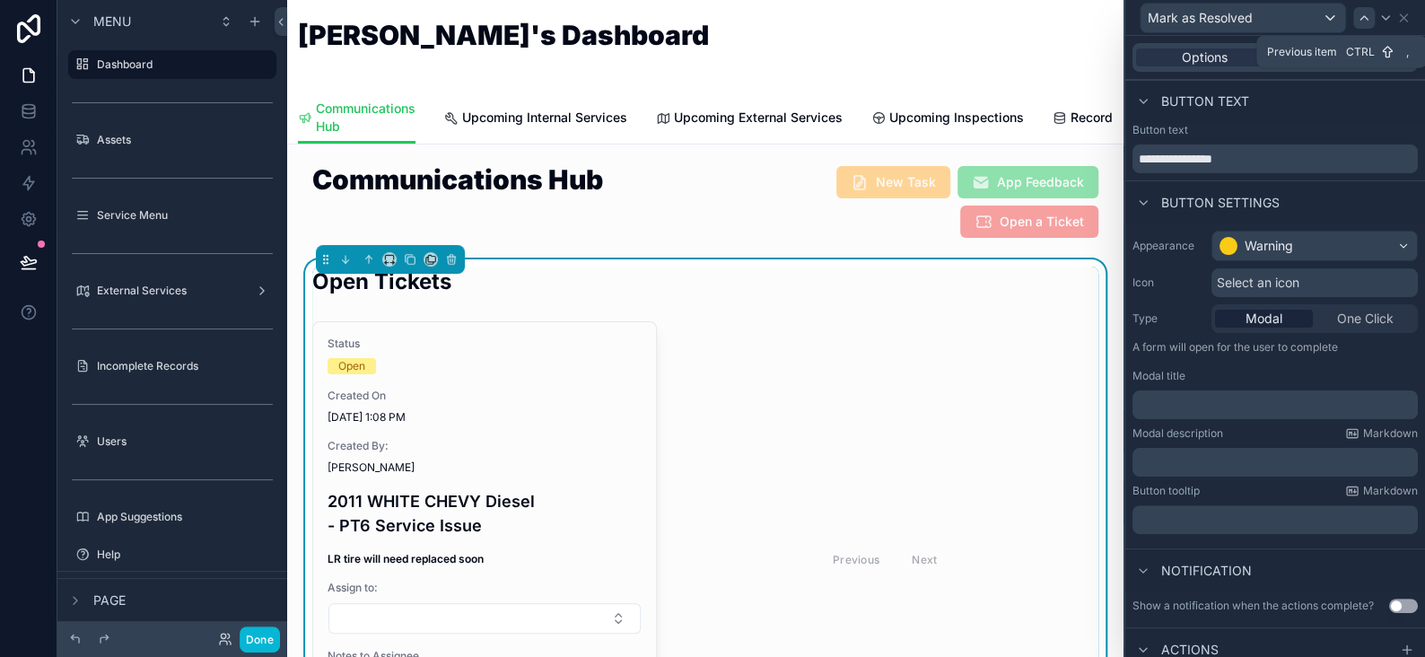
click at [1371, 22] on icon at bounding box center [1364, 18] width 14 height 14
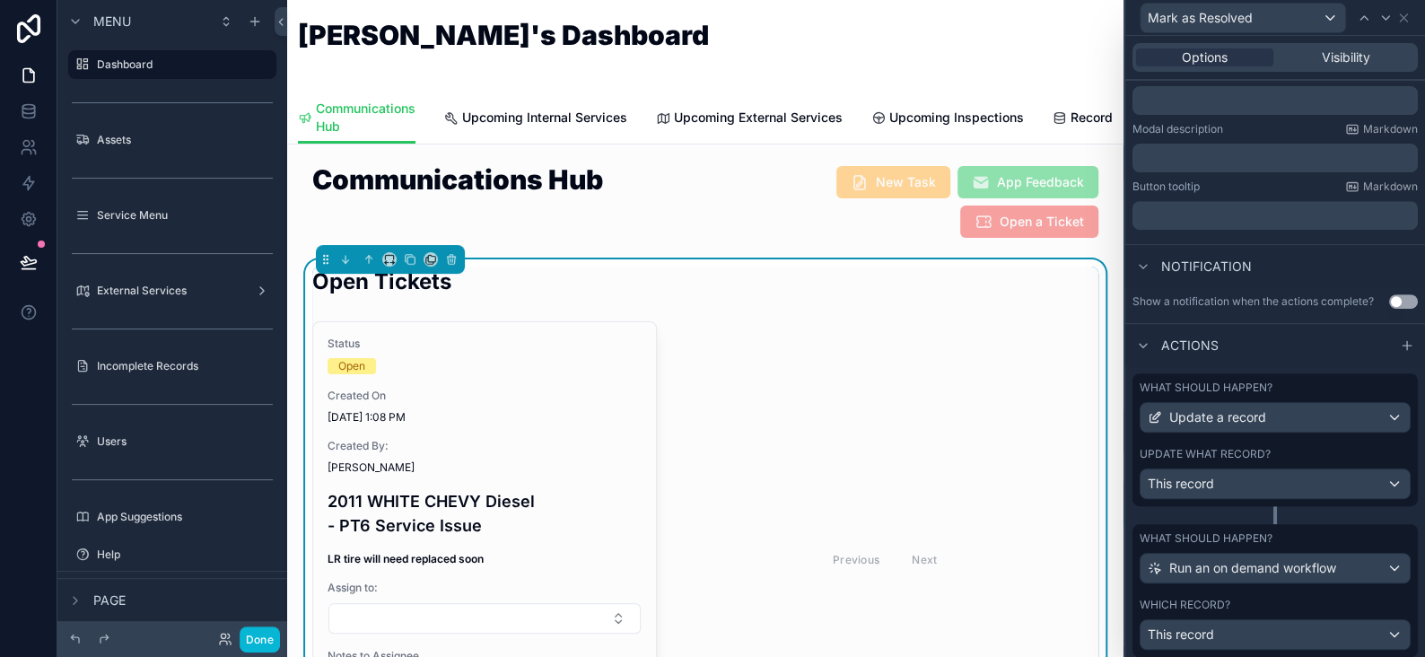
scroll to position [355, 0]
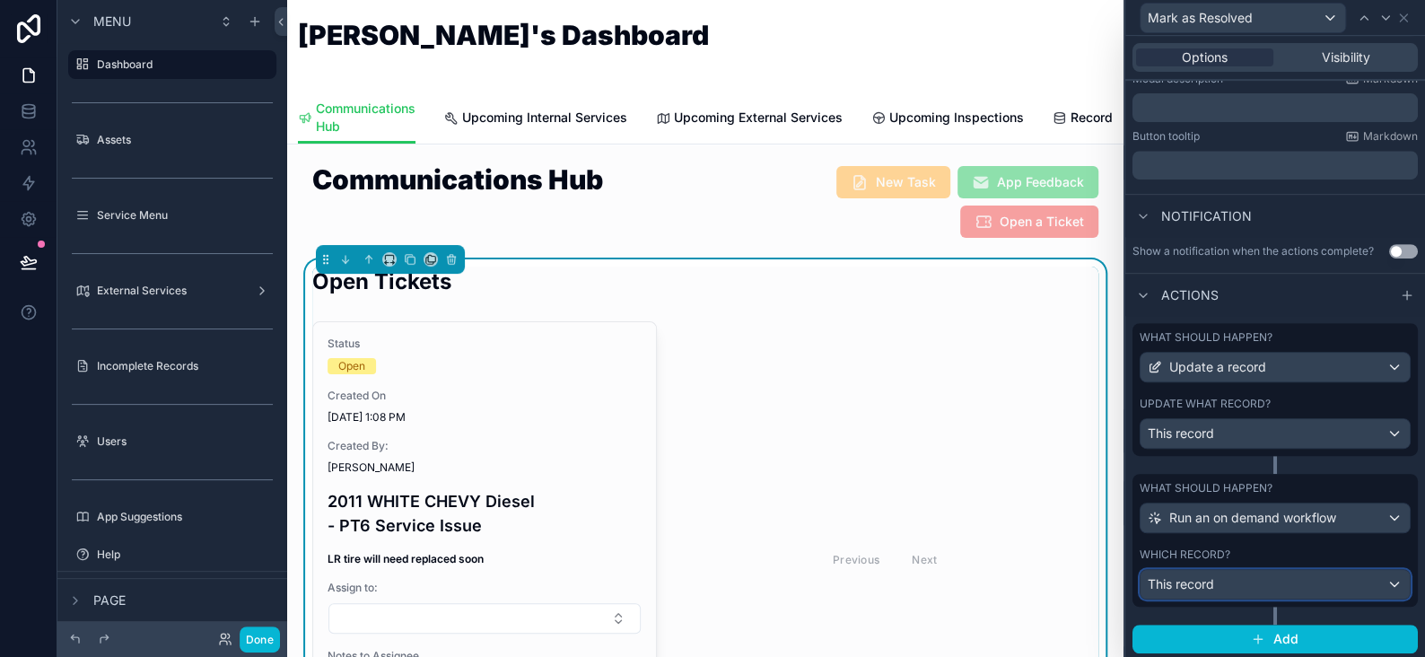
click at [1197, 583] on span "This record" at bounding box center [1181, 584] width 66 height 18
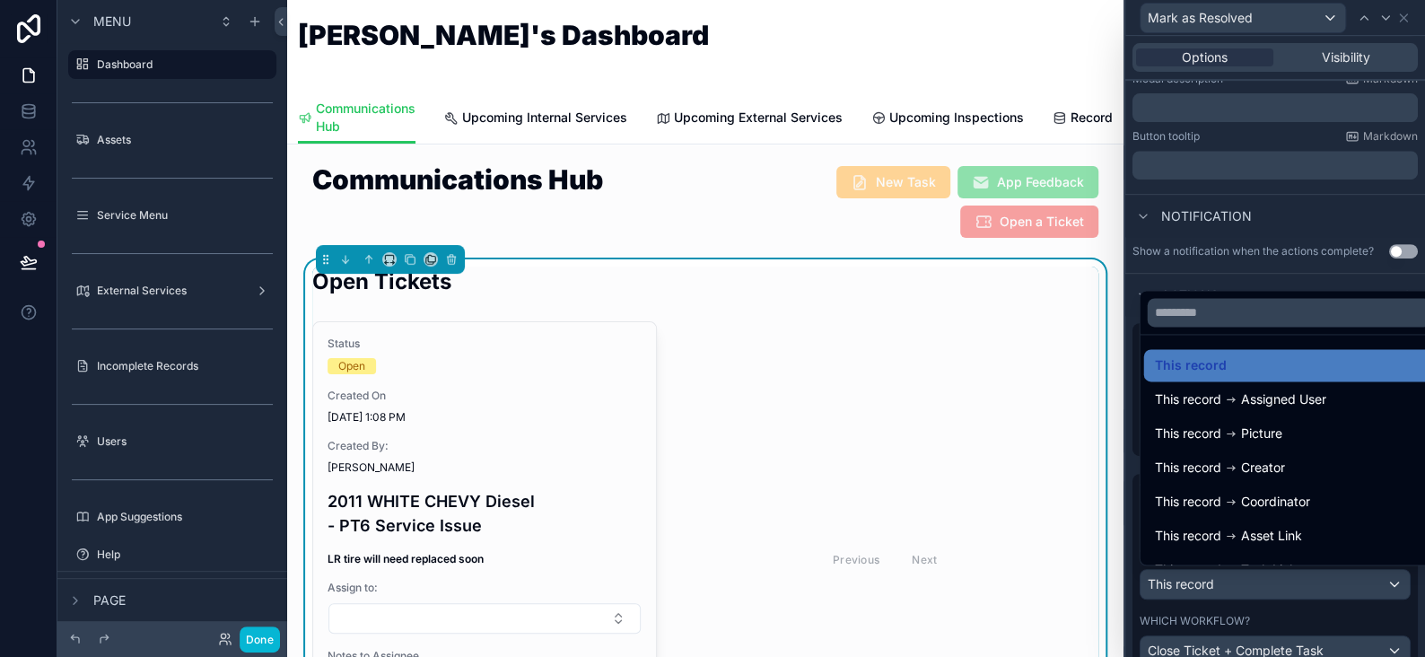
click at [1197, 583] on div at bounding box center [1276, 328] width 300 height 657
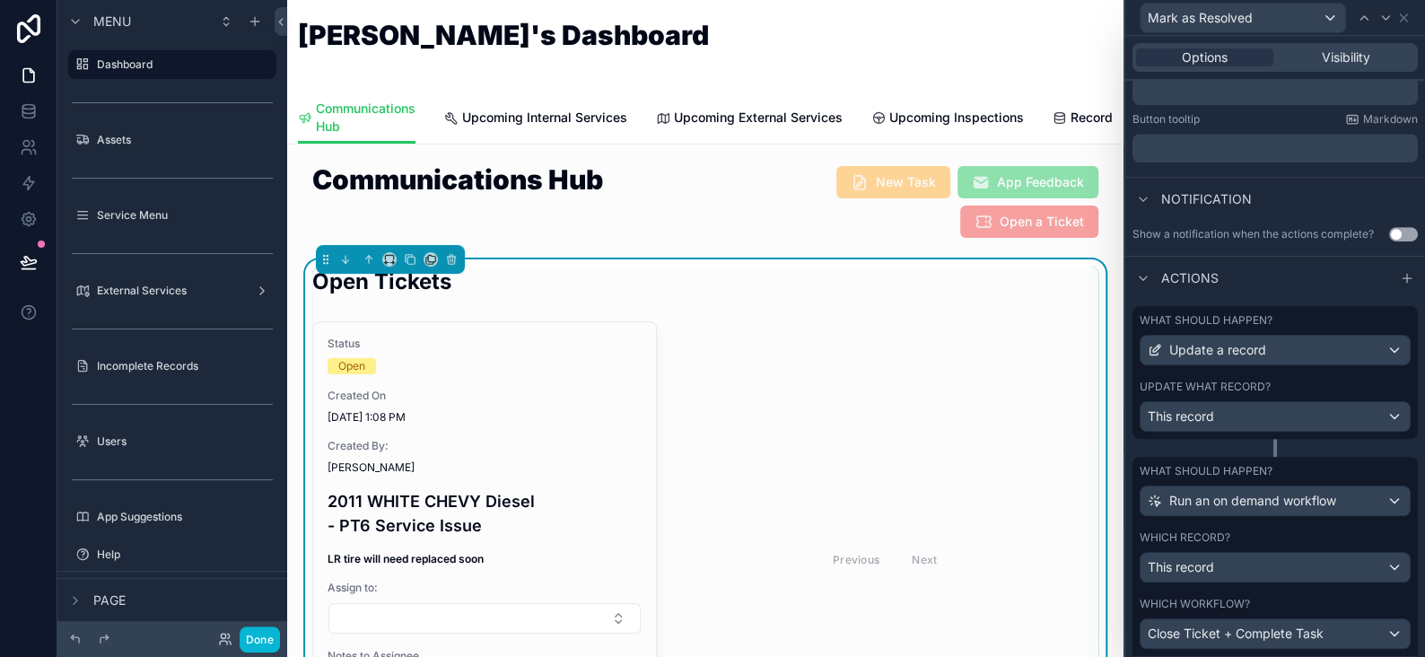
scroll to position [464, 0]
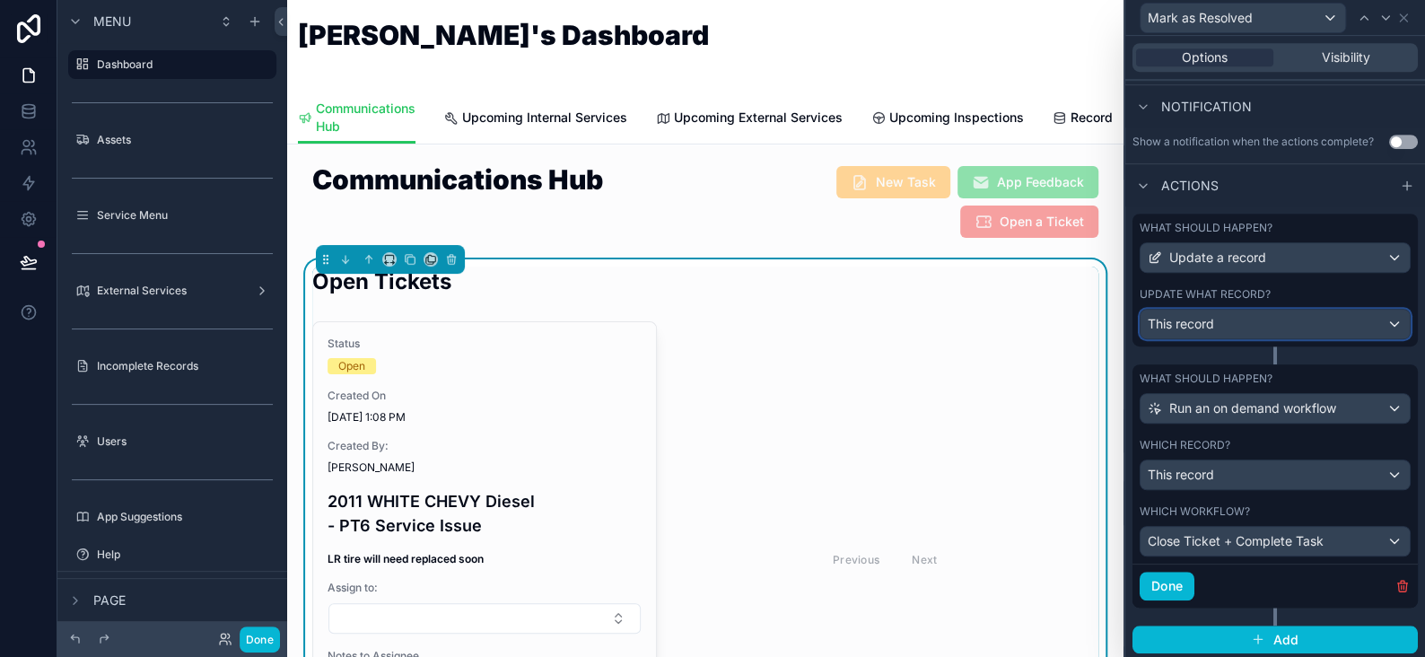
click at [1204, 322] on span "This record" at bounding box center [1181, 324] width 66 height 18
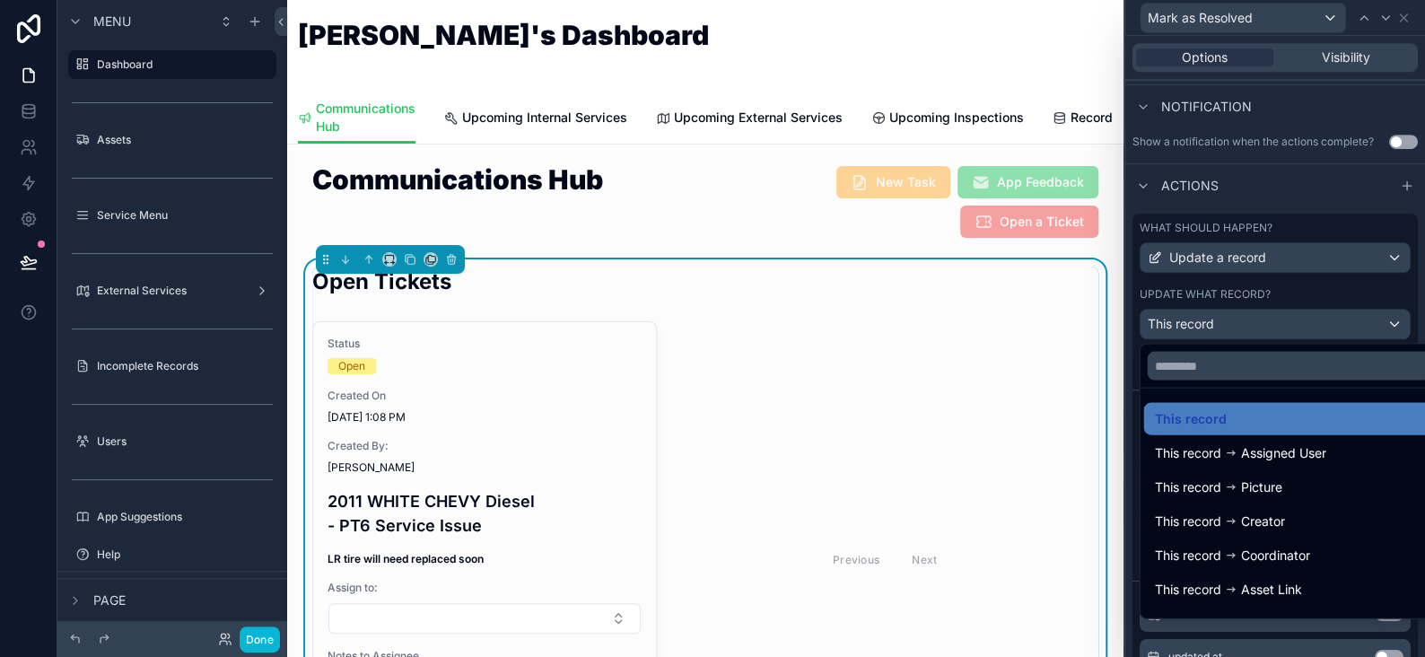
click at [1204, 322] on div at bounding box center [1276, 328] width 300 height 657
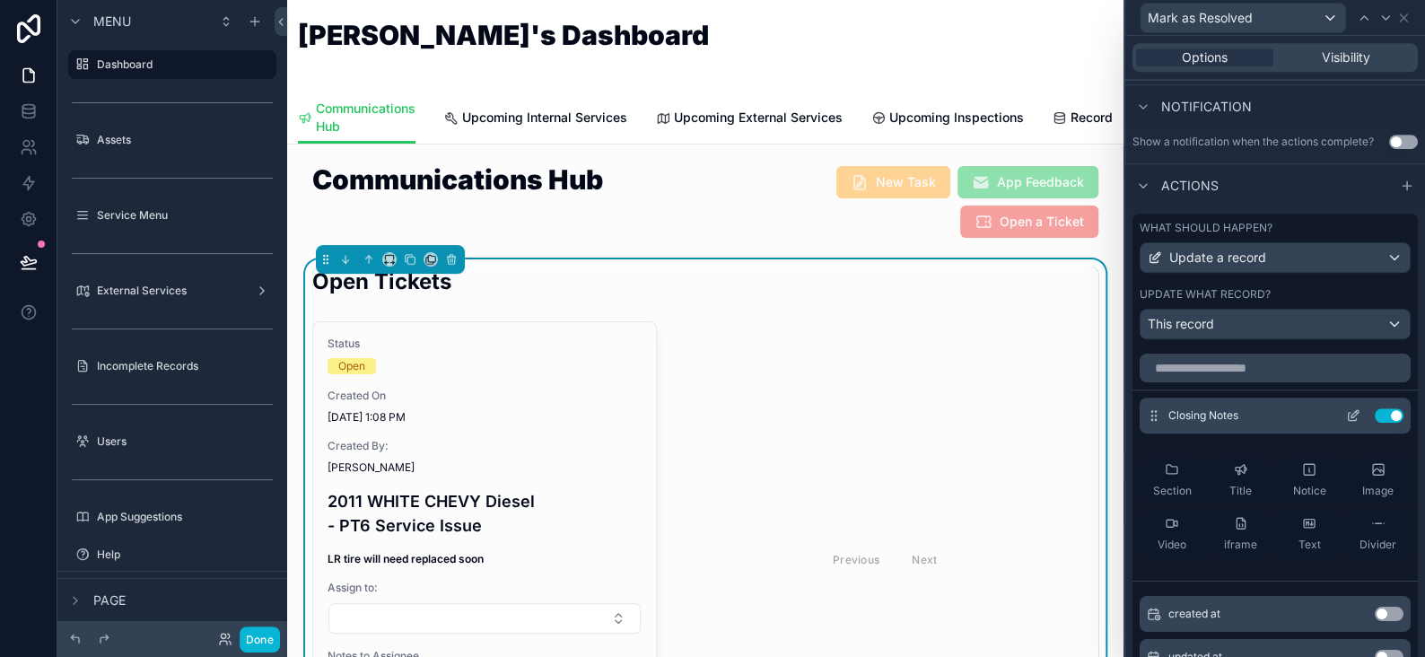
click at [1349, 413] on icon at bounding box center [1353, 417] width 8 height 8
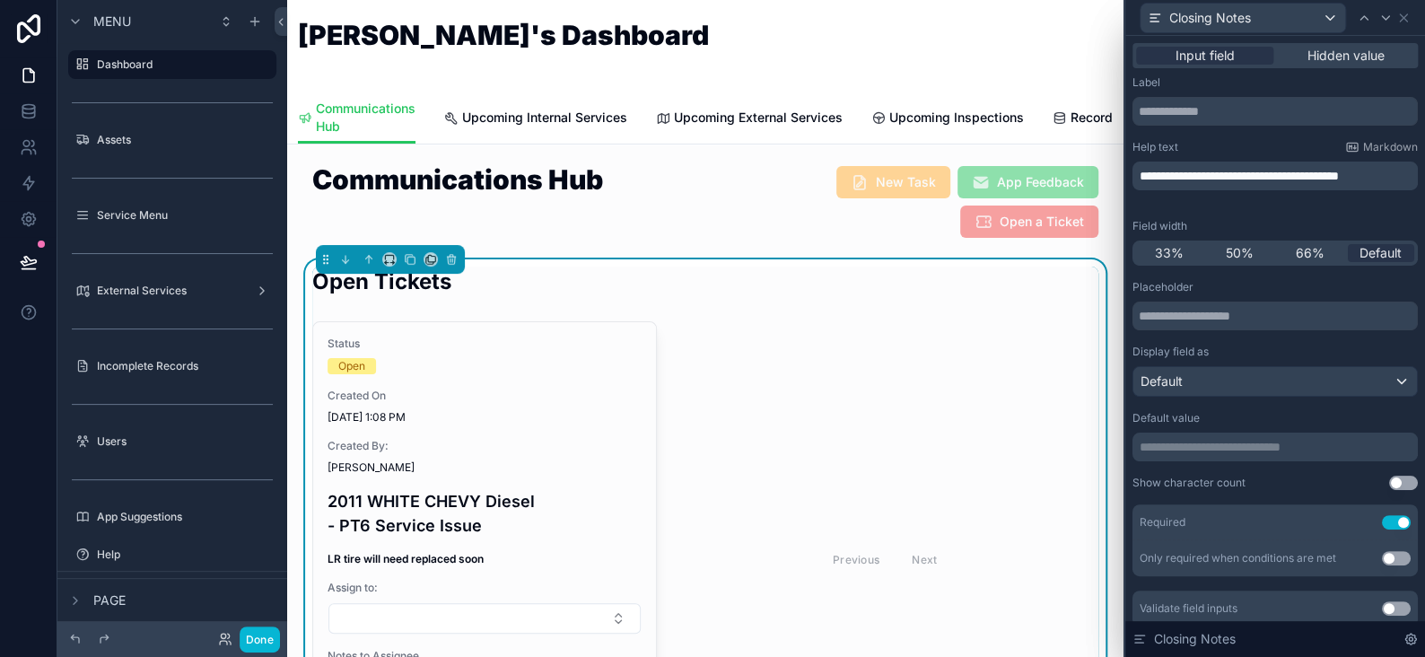
click at [1188, 170] on span "**********" at bounding box center [1239, 176] width 199 height 13
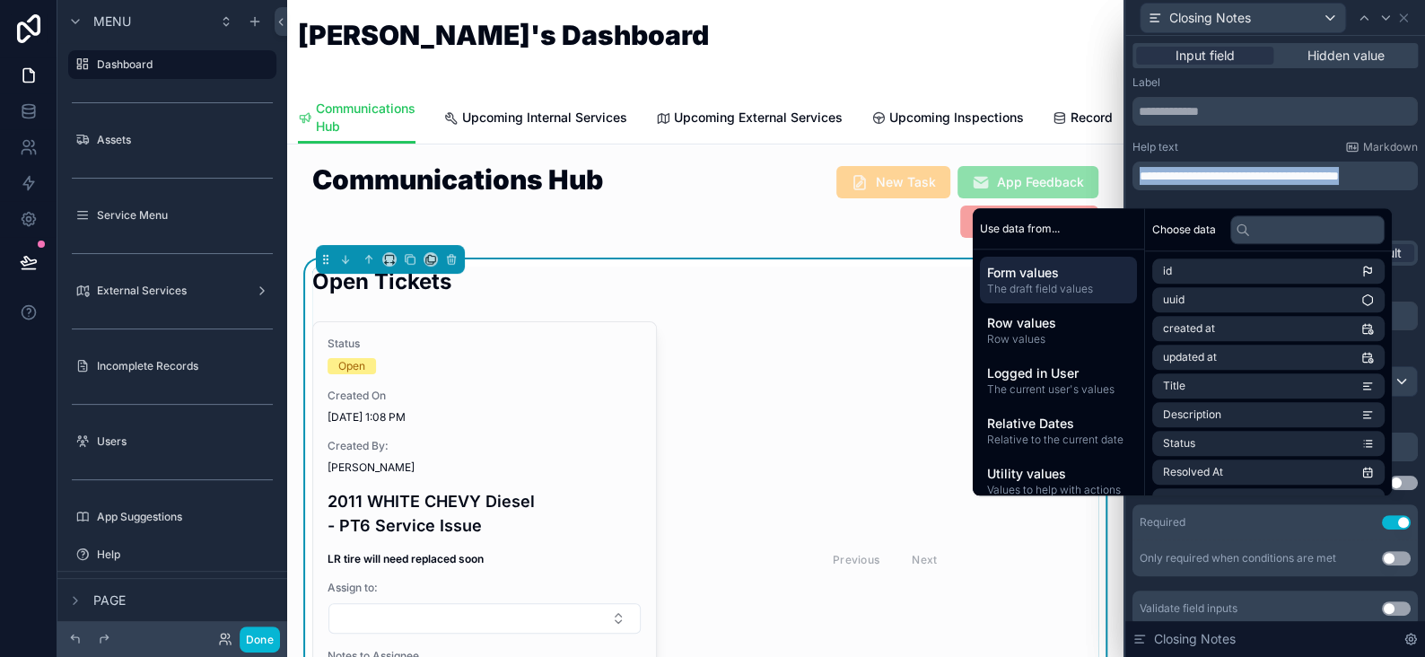
copy span "**********"
click at [1379, 14] on icon at bounding box center [1386, 18] width 14 height 14
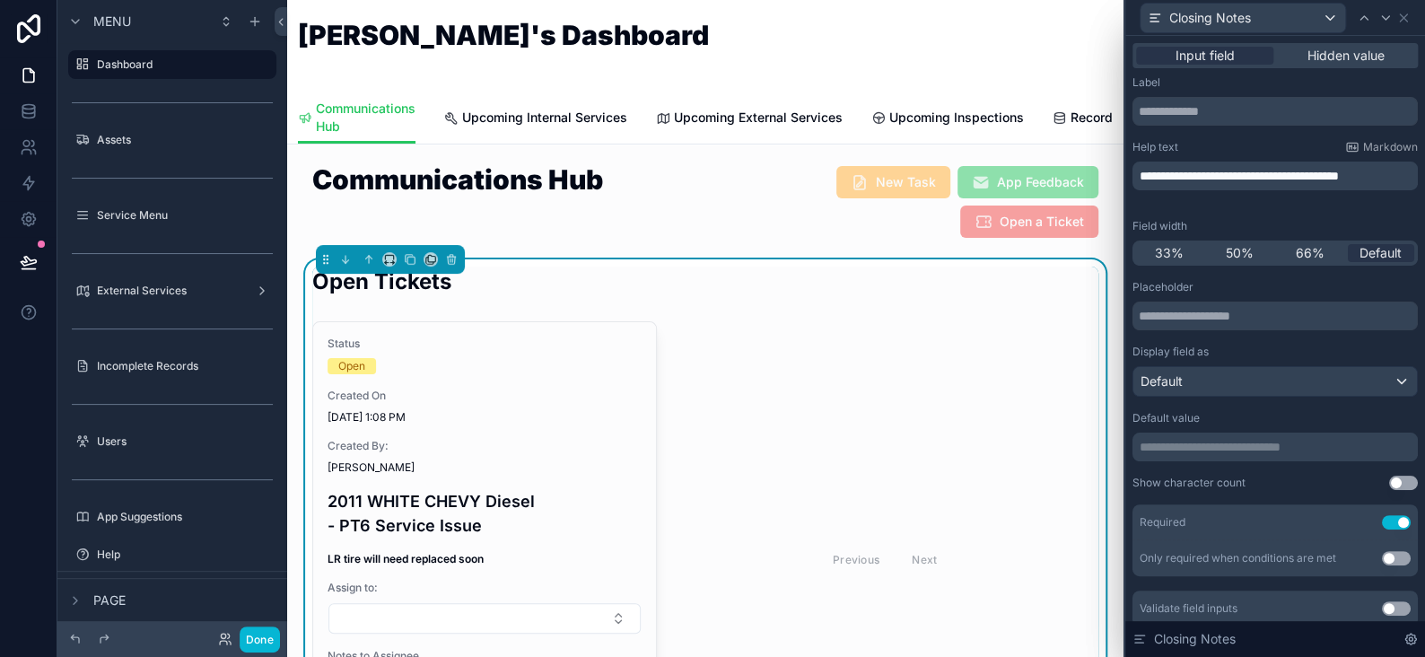
click at [1405, 6] on div "Closing Notes" at bounding box center [1275, 17] width 285 height 35
click at [1406, 14] on icon at bounding box center [1403, 17] width 7 height 7
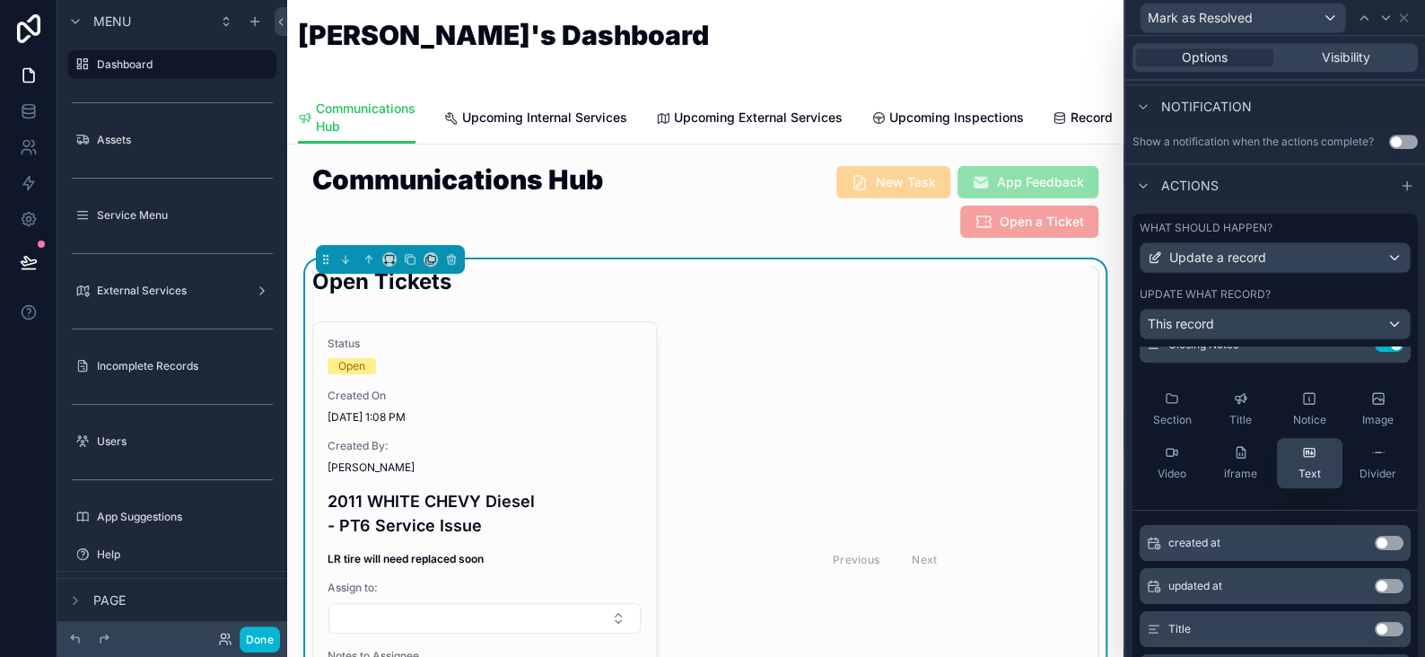
scroll to position [0, 0]
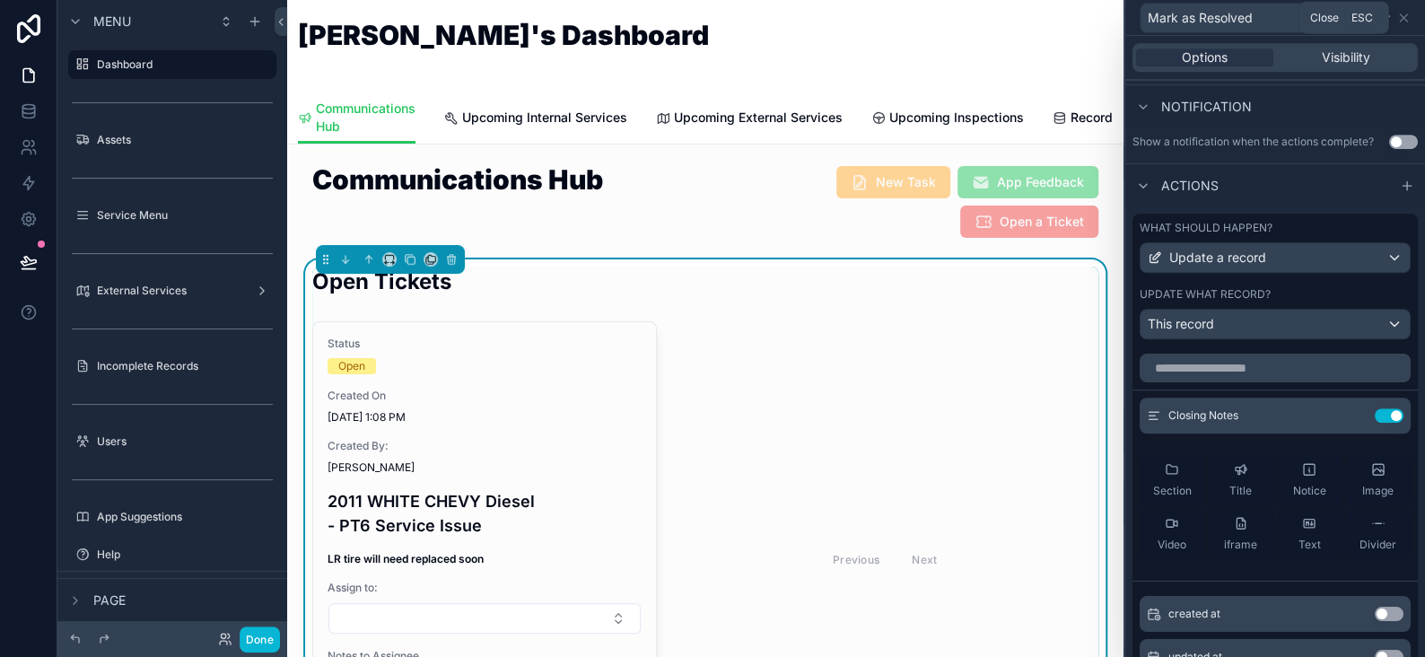
click at [1411, 14] on div "Mark as Resolved" at bounding box center [1275, 17] width 285 height 35
click at [1401, 23] on icon at bounding box center [1404, 18] width 14 height 14
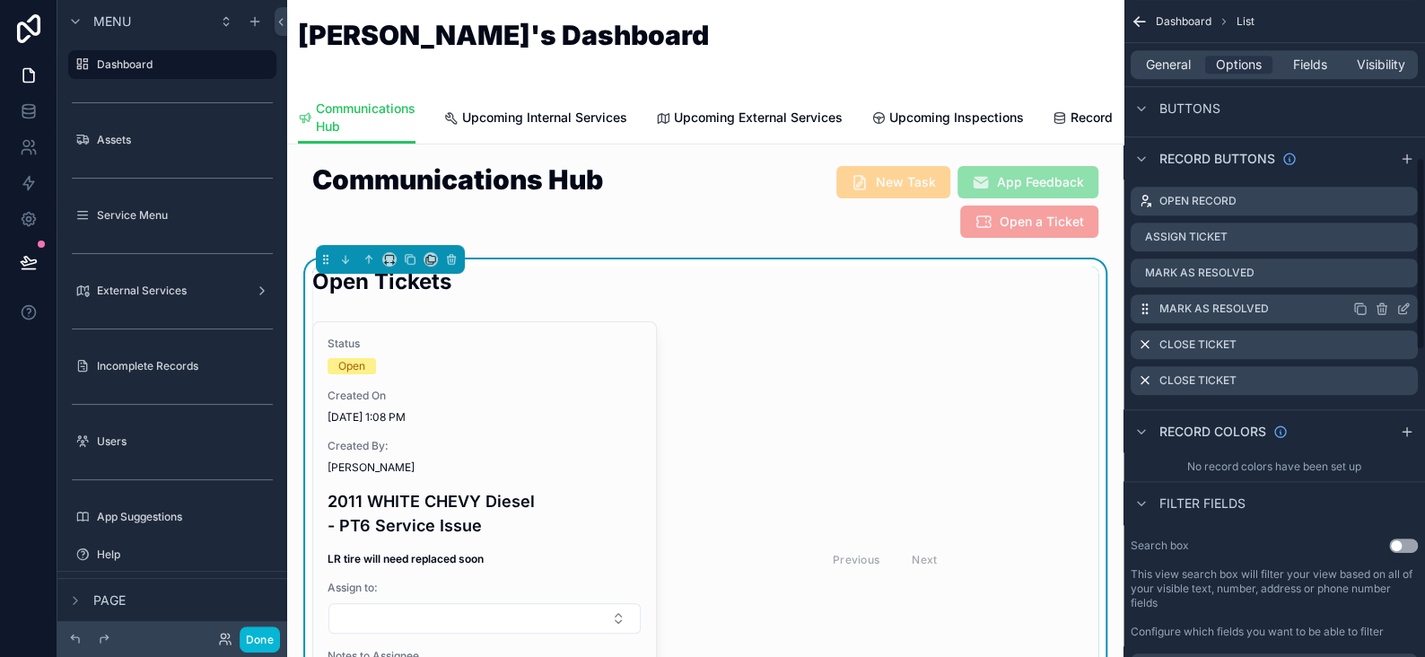
click at [1409, 307] on icon "scrollable content" at bounding box center [1404, 309] width 14 height 14
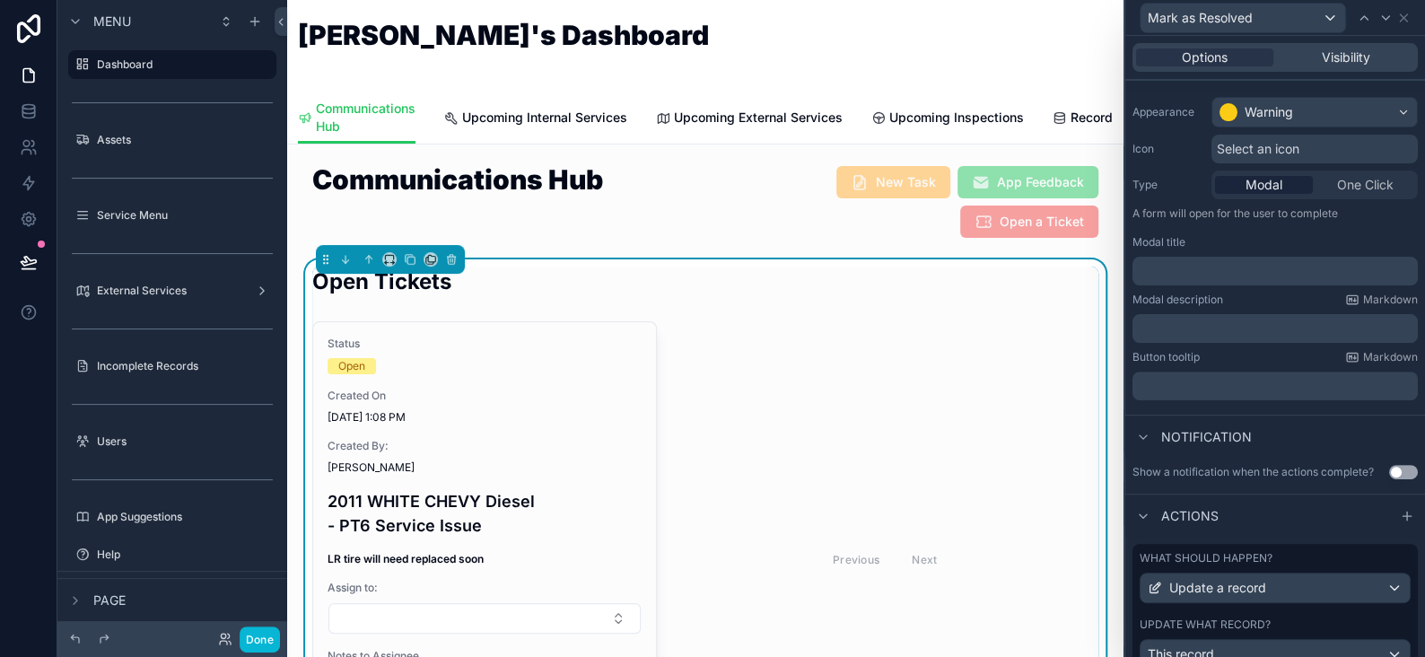
scroll to position [205, 0]
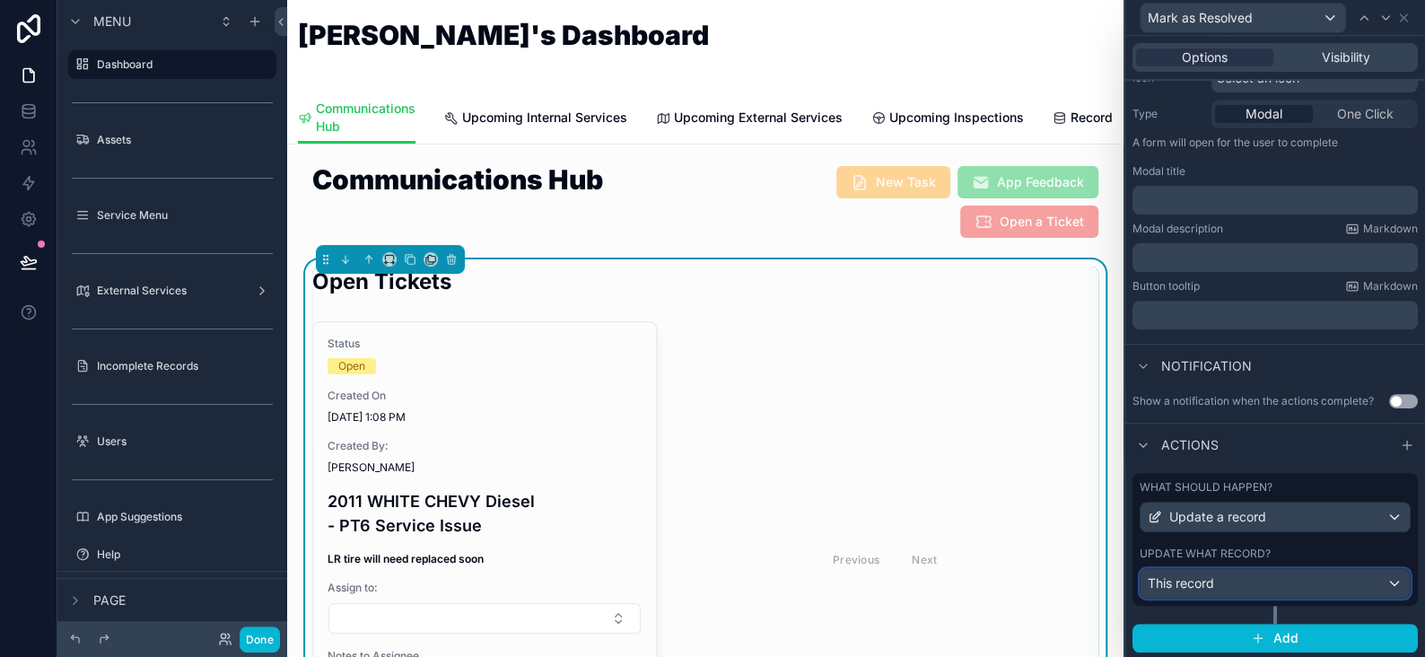
click at [1230, 574] on div "This record" at bounding box center [1275, 583] width 269 height 29
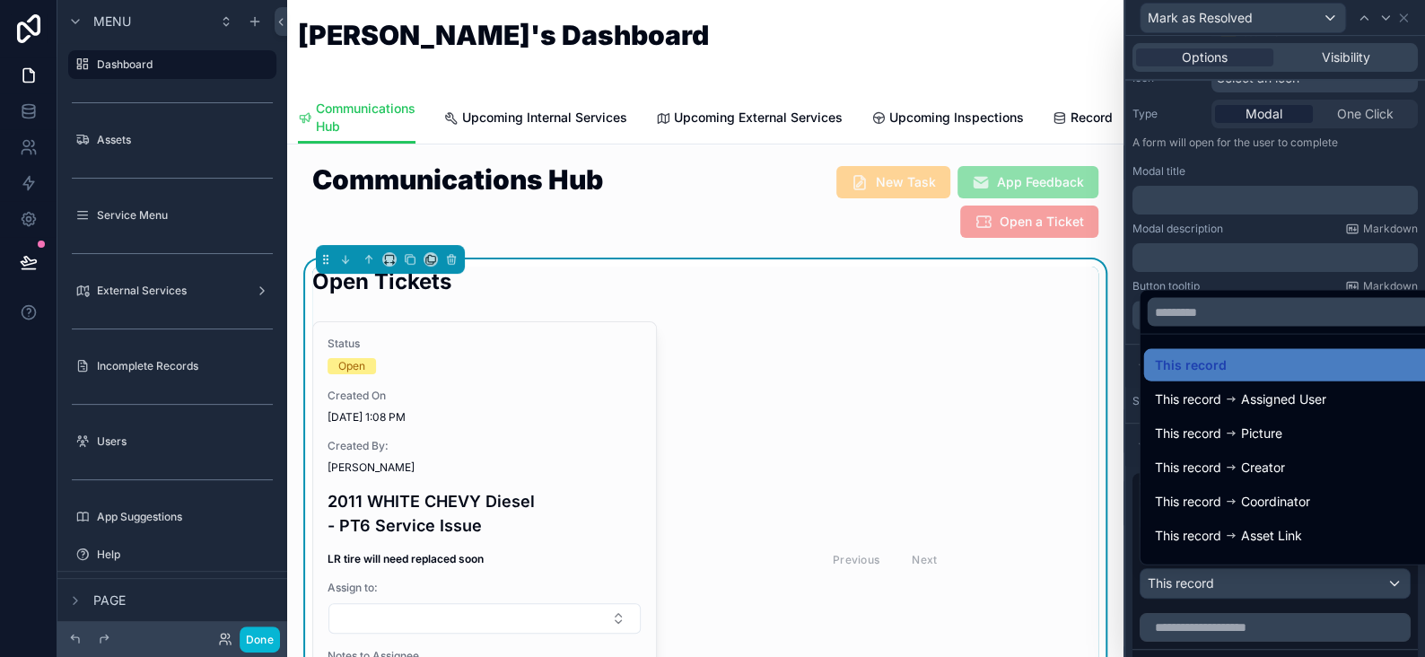
click at [1230, 574] on div at bounding box center [1276, 328] width 300 height 657
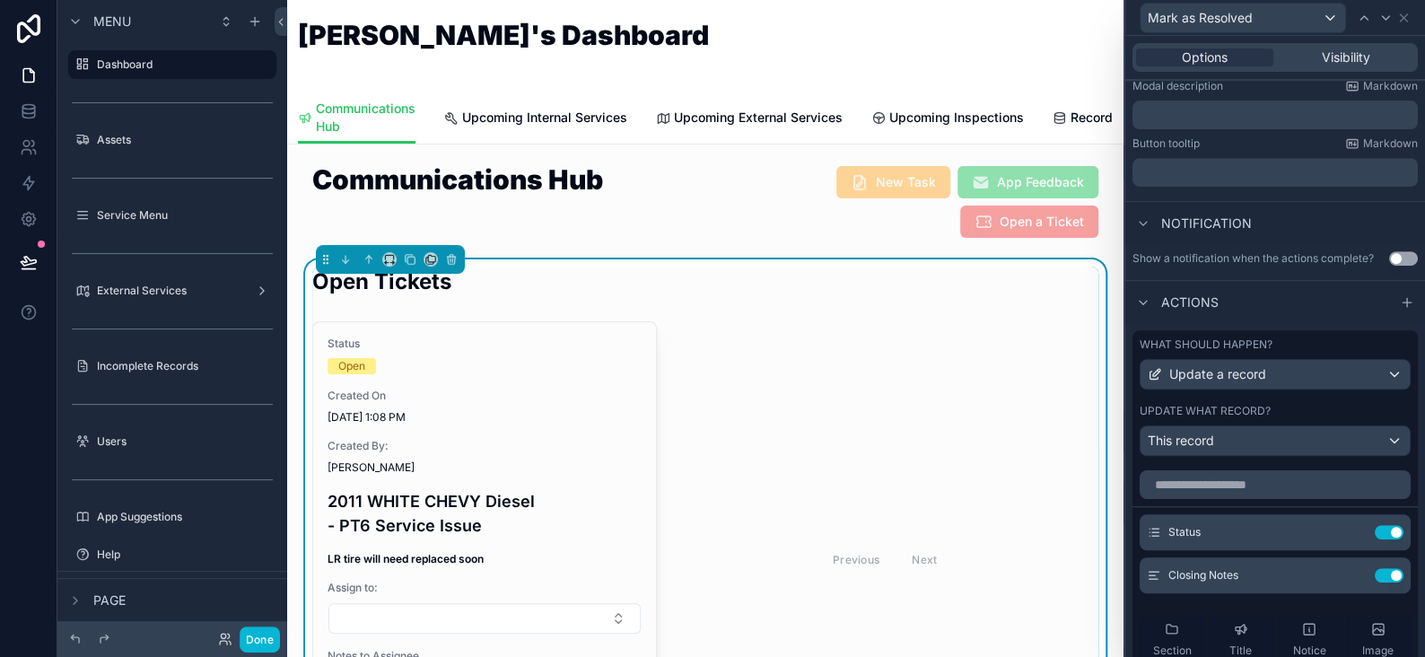
scroll to position [564, 0]
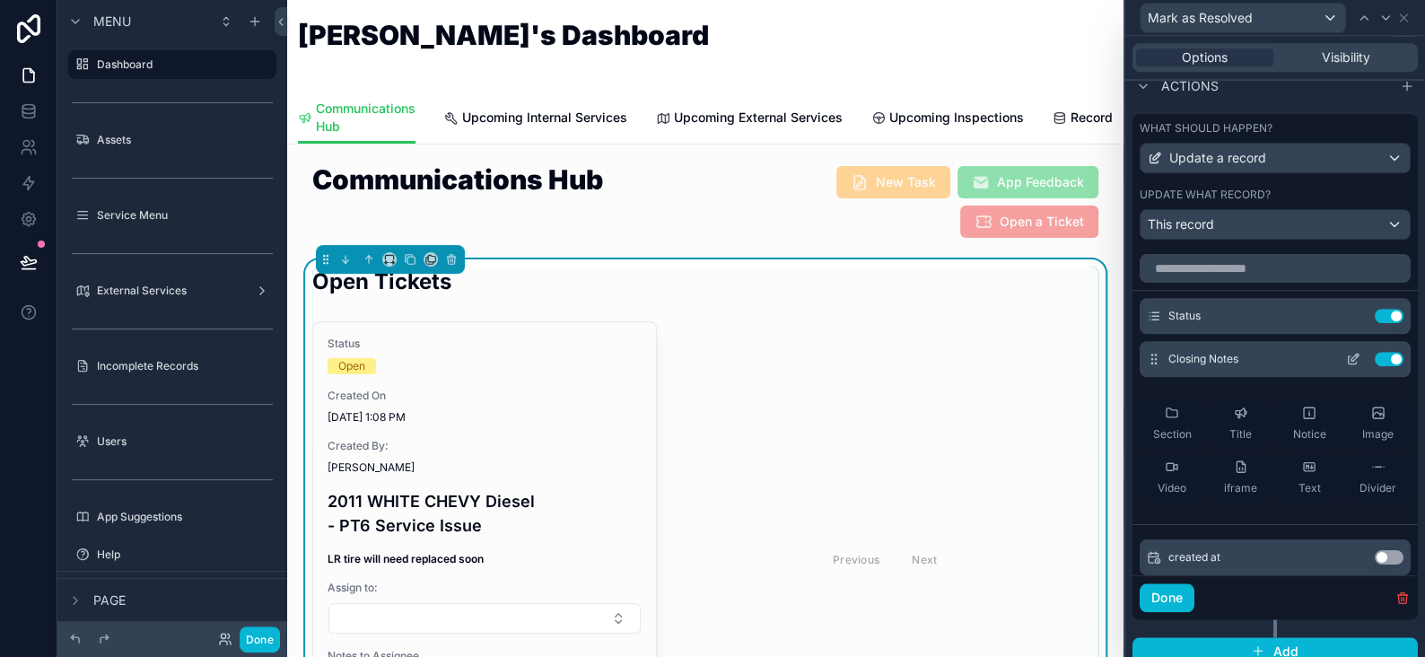
click at [1352, 357] on icon at bounding box center [1355, 357] width 7 height 7
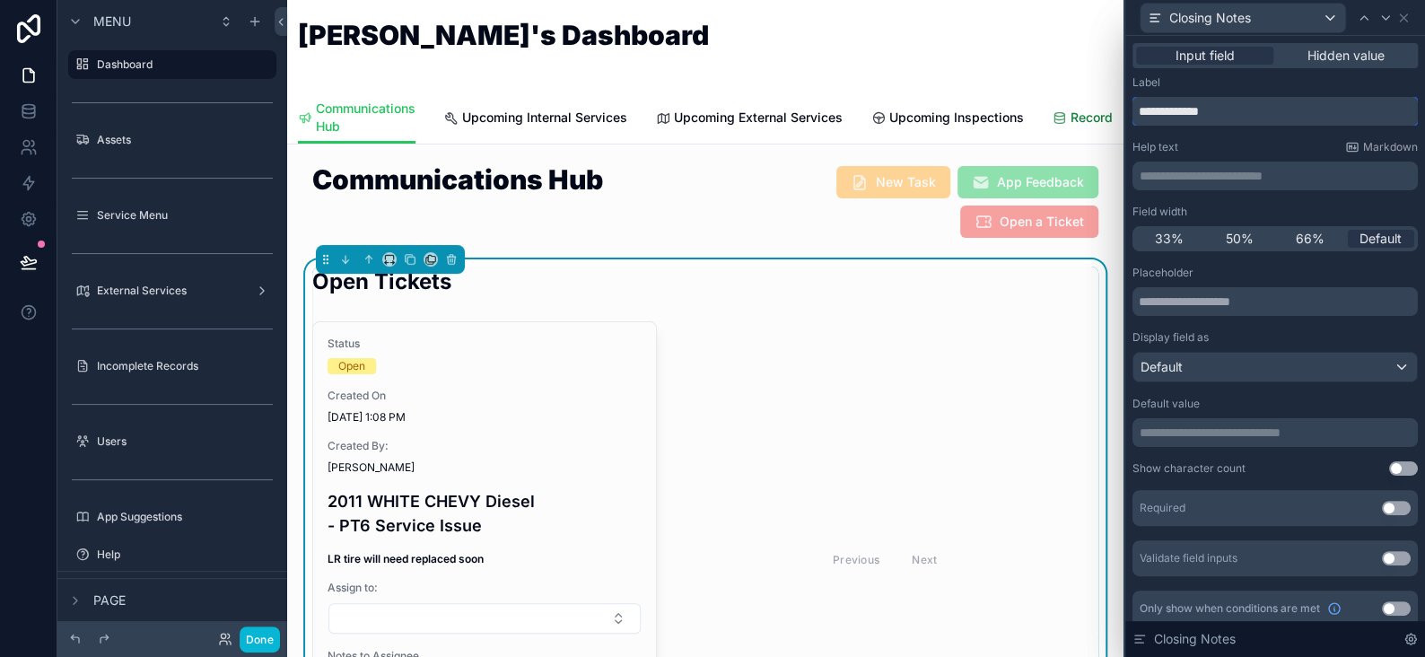
drag, startPoint x: 1248, startPoint y: 112, endPoint x: 1098, endPoint y: 109, distance: 149.9
click at [1098, 109] on div "**********" at bounding box center [712, 328] width 1425 height 657
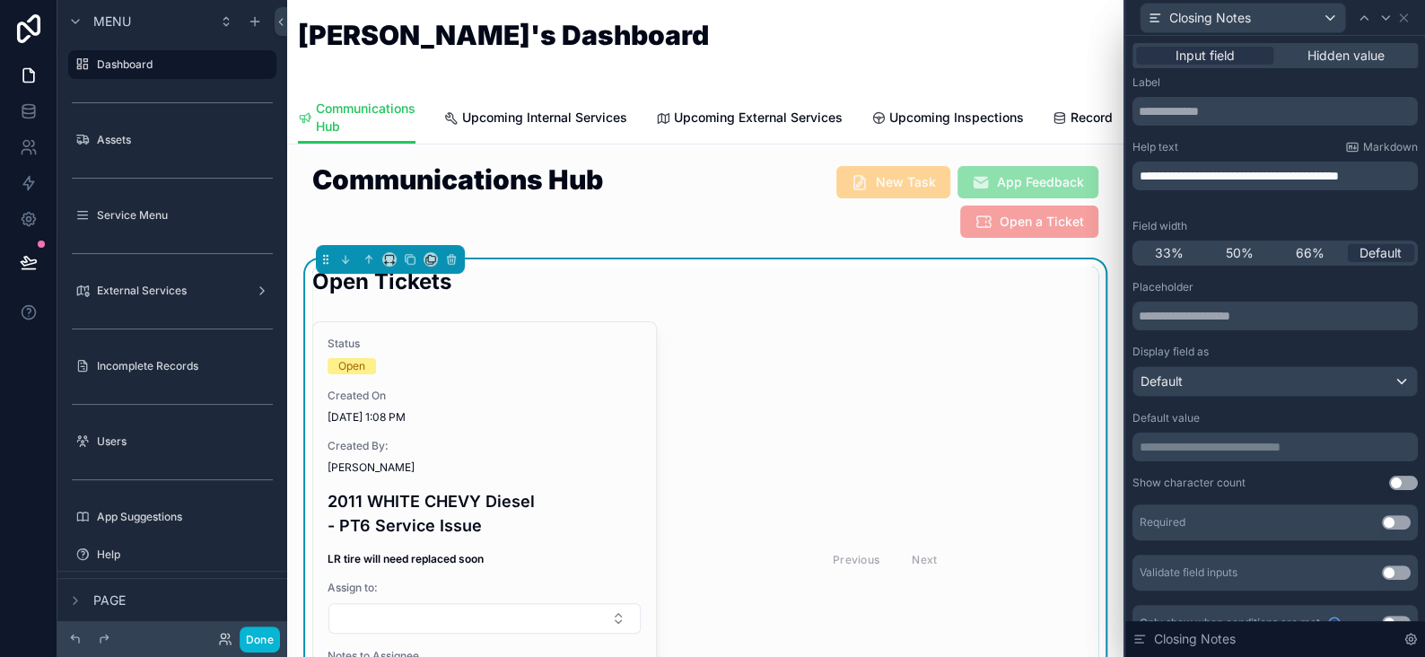
click at [1384, 525] on button "Use setting" at bounding box center [1396, 522] width 29 height 14
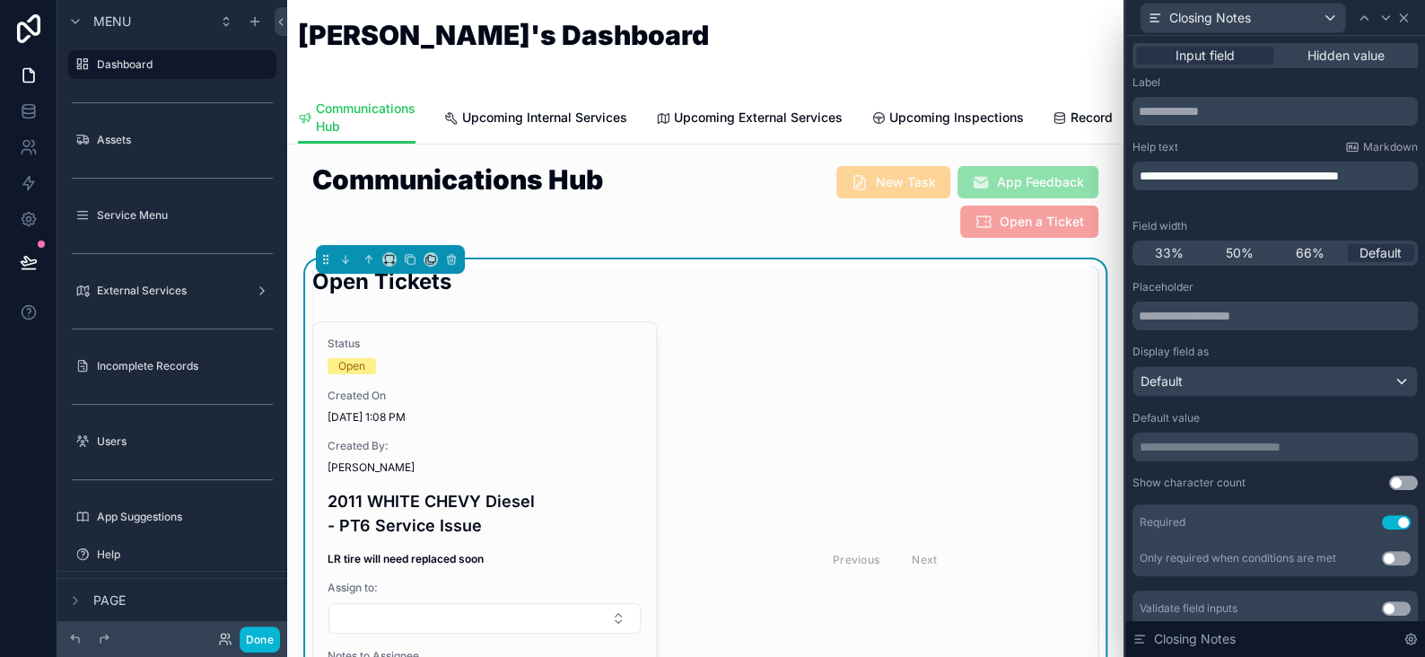
click at [1404, 18] on icon at bounding box center [1403, 17] width 7 height 7
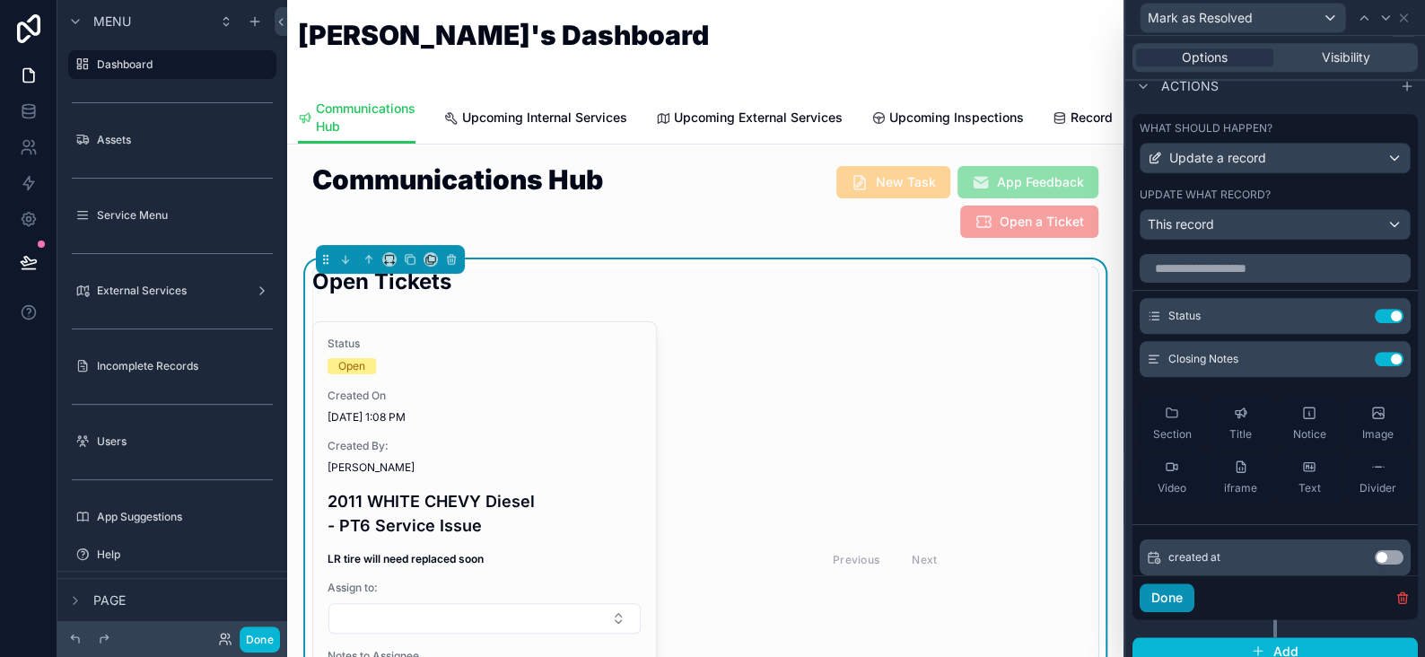
click at [1173, 604] on button "Done" at bounding box center [1167, 597] width 55 height 29
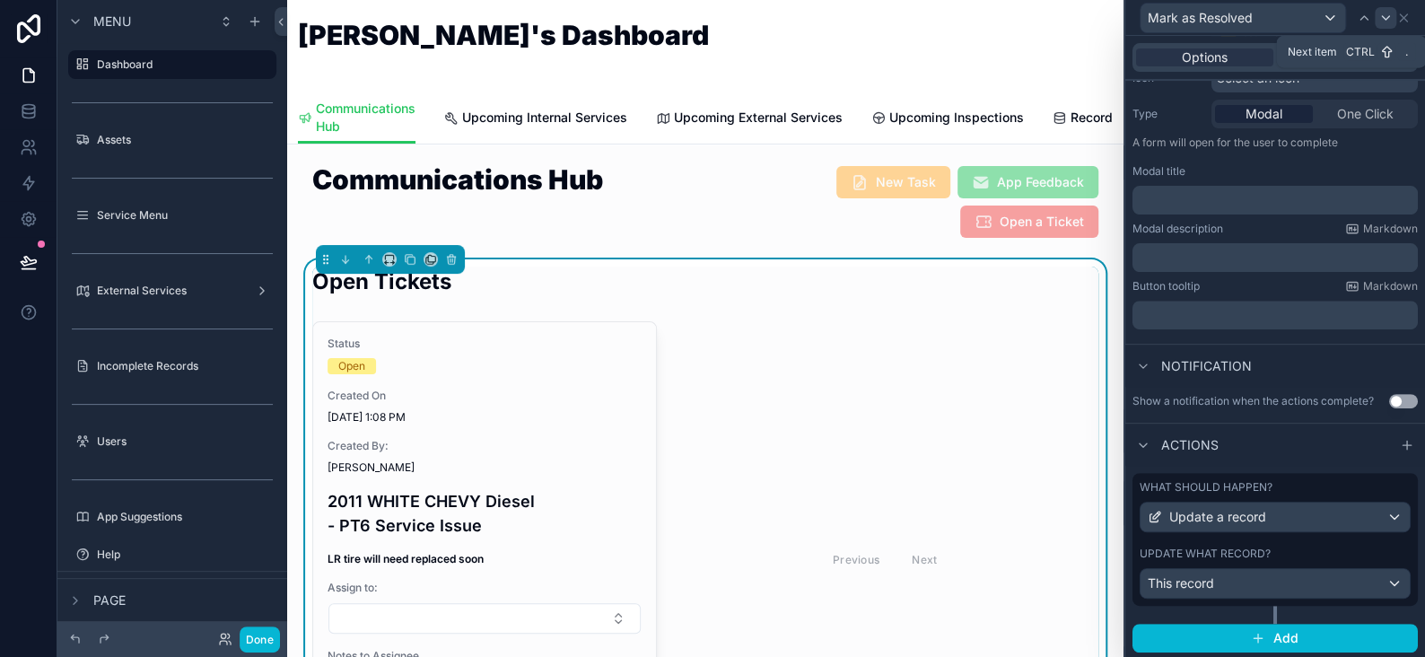
click at [1379, 15] on icon at bounding box center [1386, 18] width 14 height 14
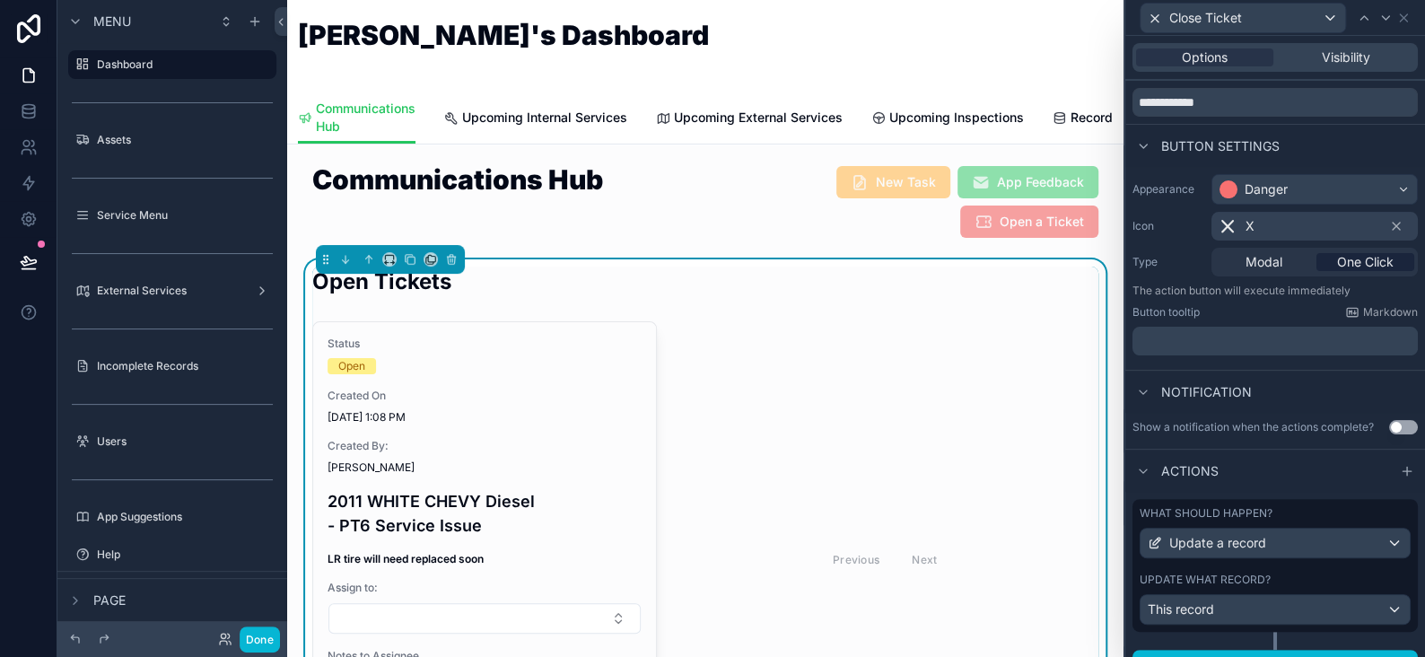
scroll to position [83, 0]
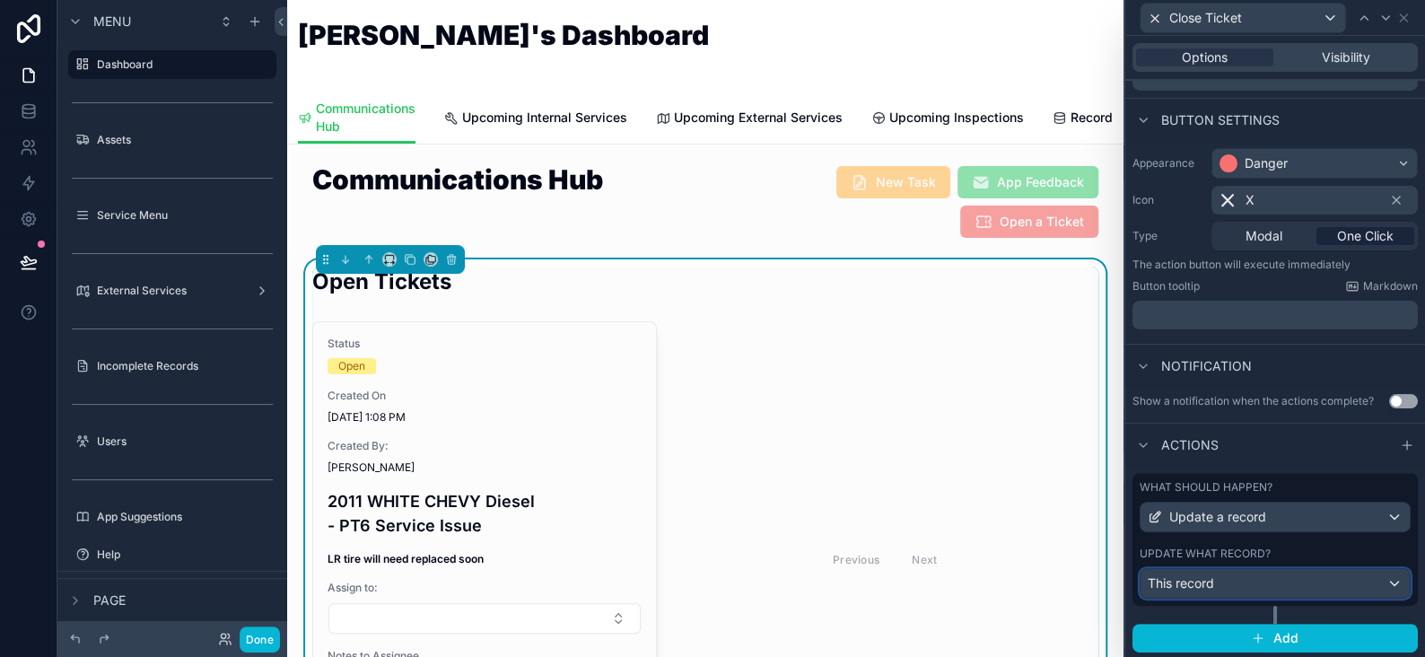
click at [1220, 583] on div "This record" at bounding box center [1275, 583] width 269 height 29
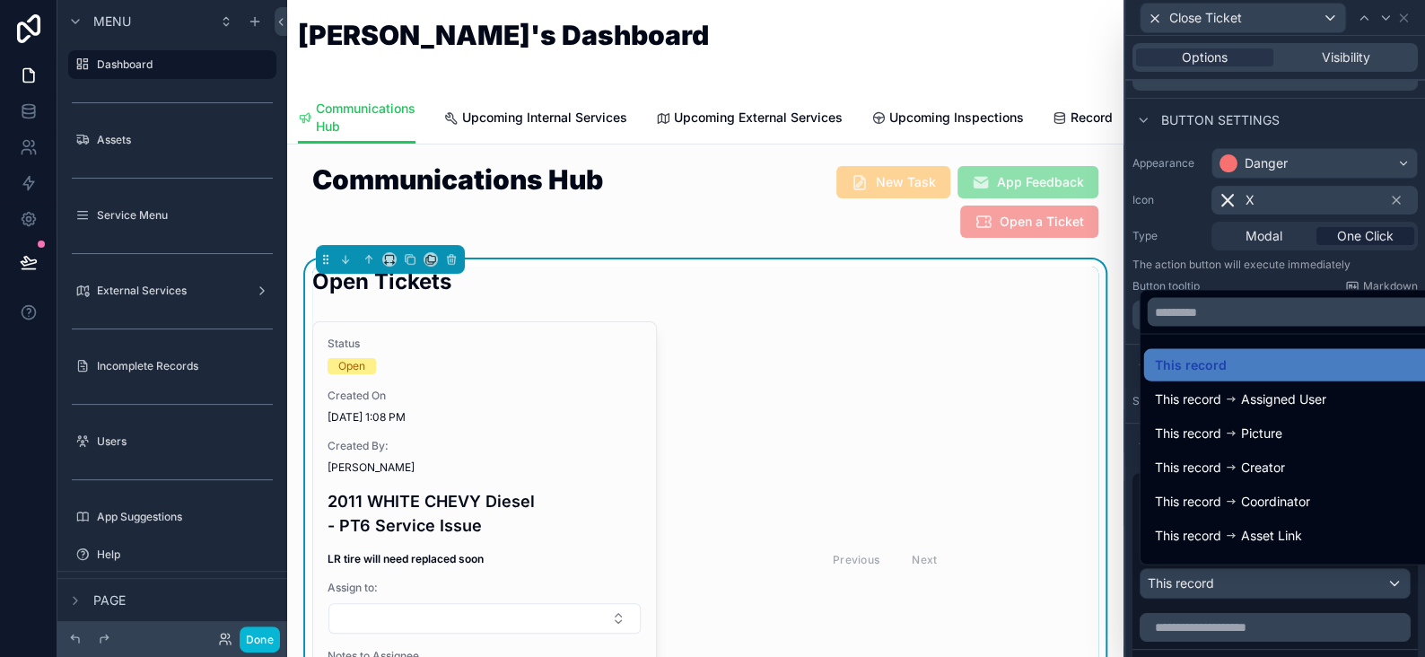
click at [1220, 583] on div at bounding box center [1276, 328] width 300 height 657
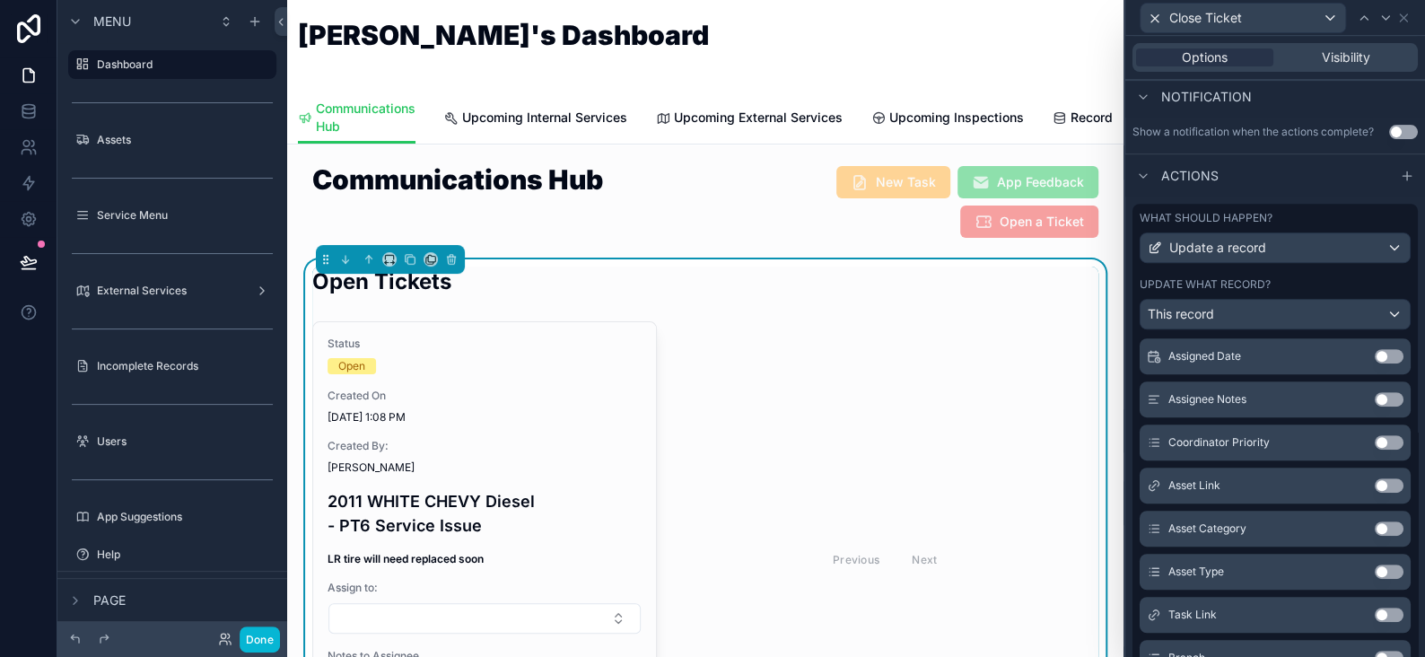
scroll to position [656, 0]
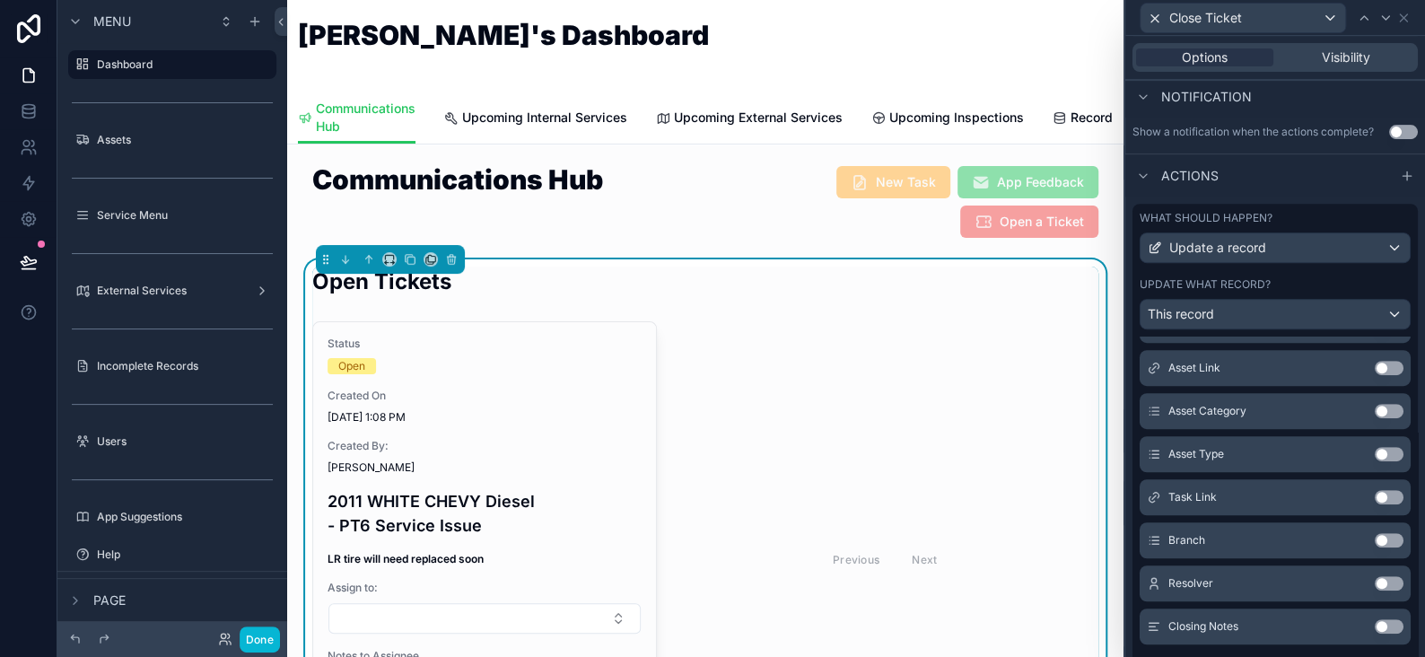
click at [1375, 625] on button "Use setting" at bounding box center [1389, 626] width 29 height 14
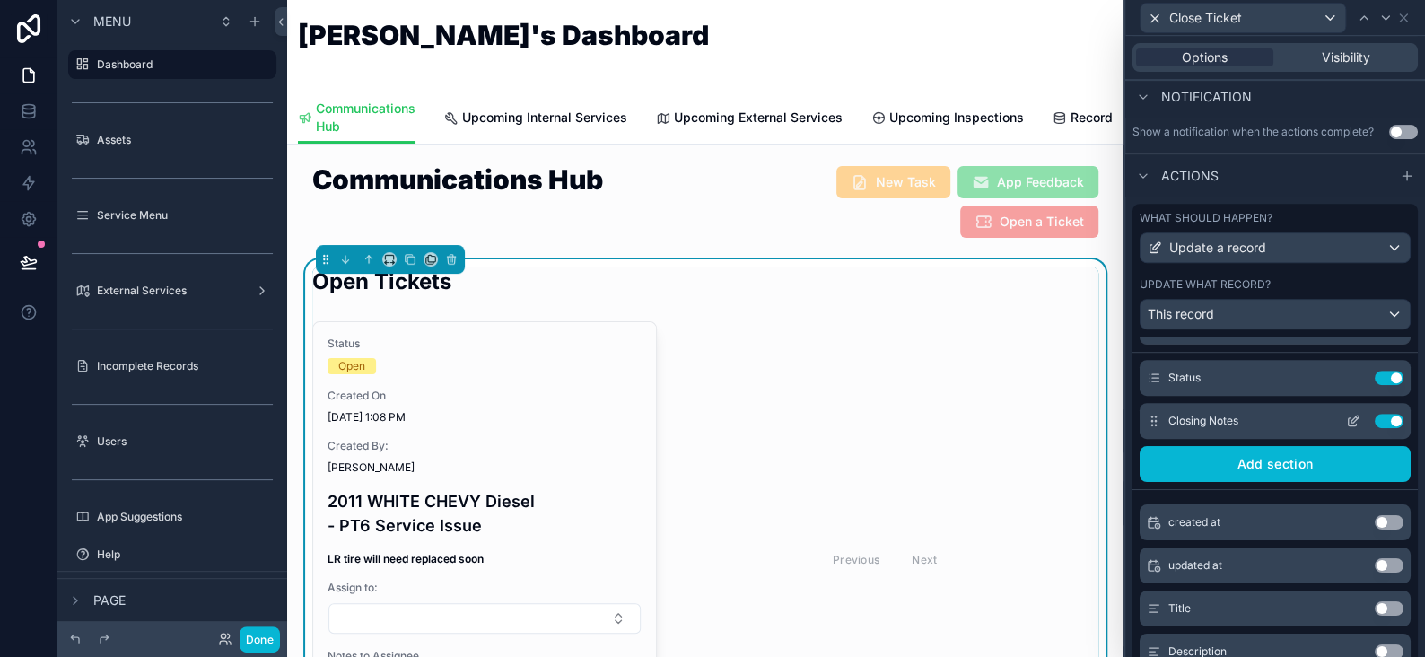
click at [1349, 423] on icon at bounding box center [1353, 422] width 8 height 8
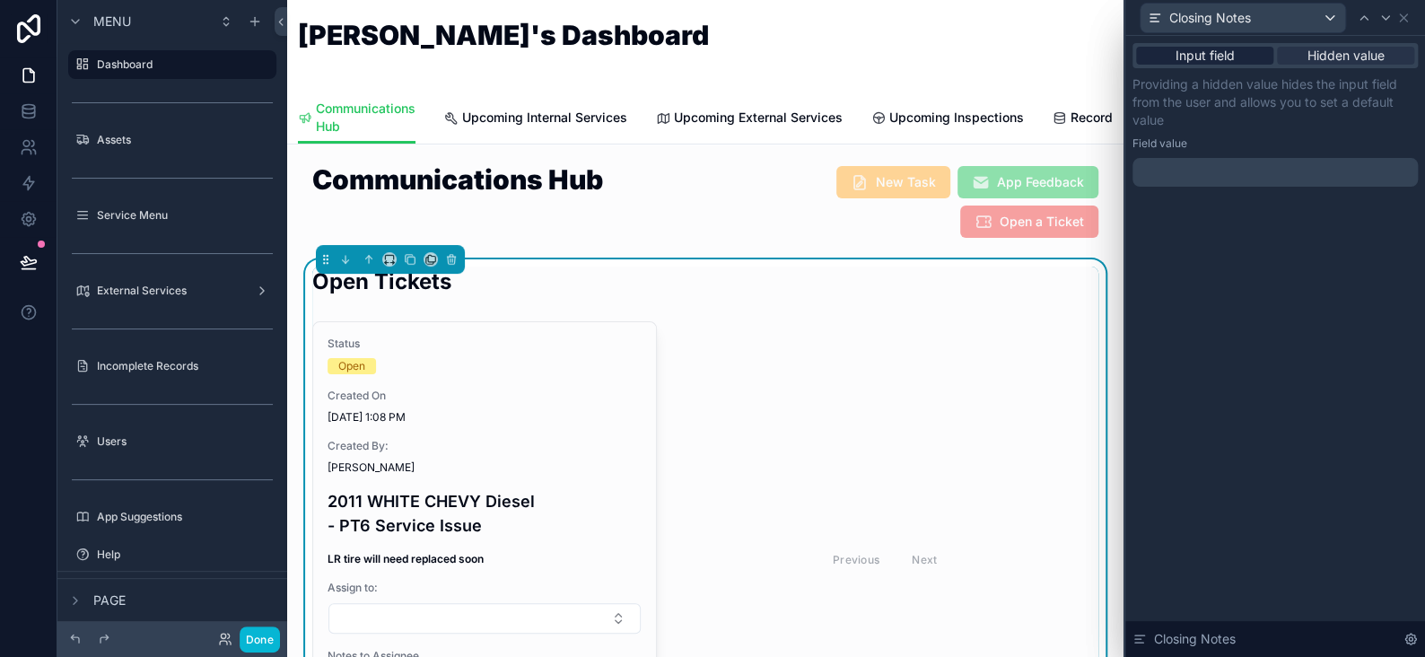
click at [1223, 60] on span "Input field" at bounding box center [1205, 56] width 59 height 18
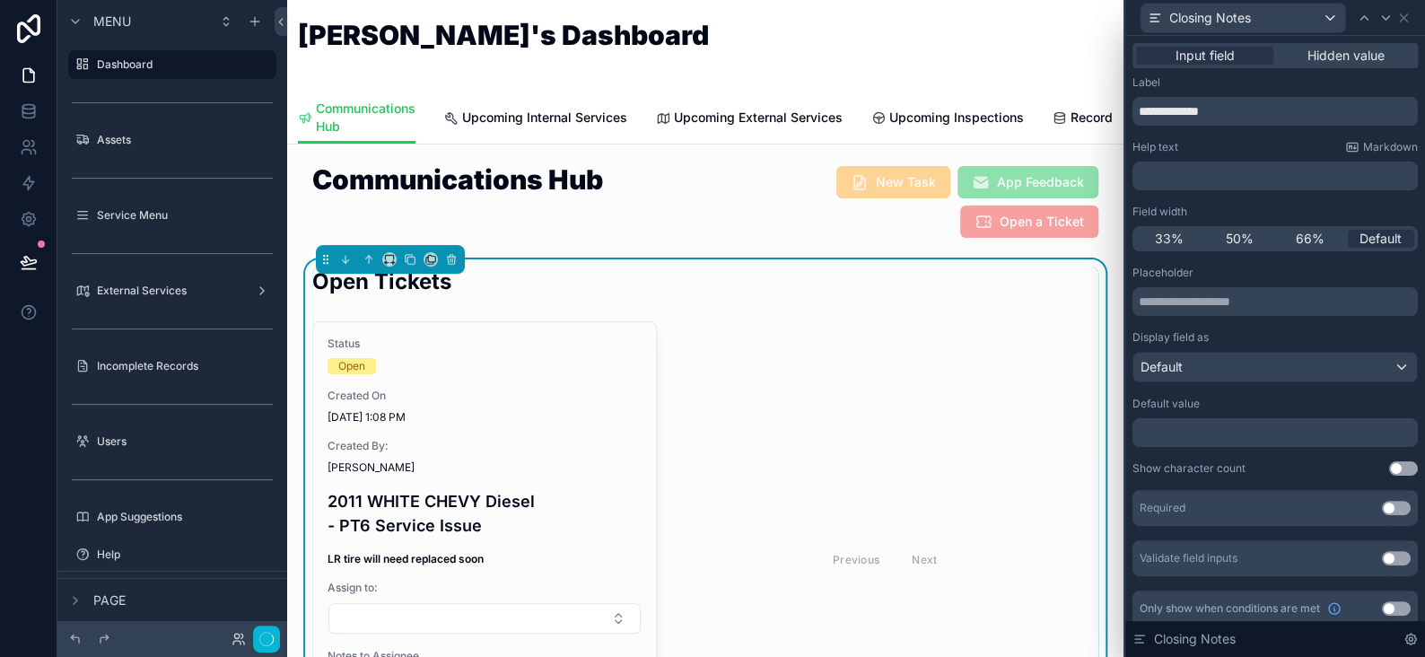
scroll to position [474, 0]
click at [1179, 163] on div "**********" at bounding box center [1275, 176] width 285 height 29
click at [1177, 171] on p "**********" at bounding box center [1277, 176] width 275 height 18
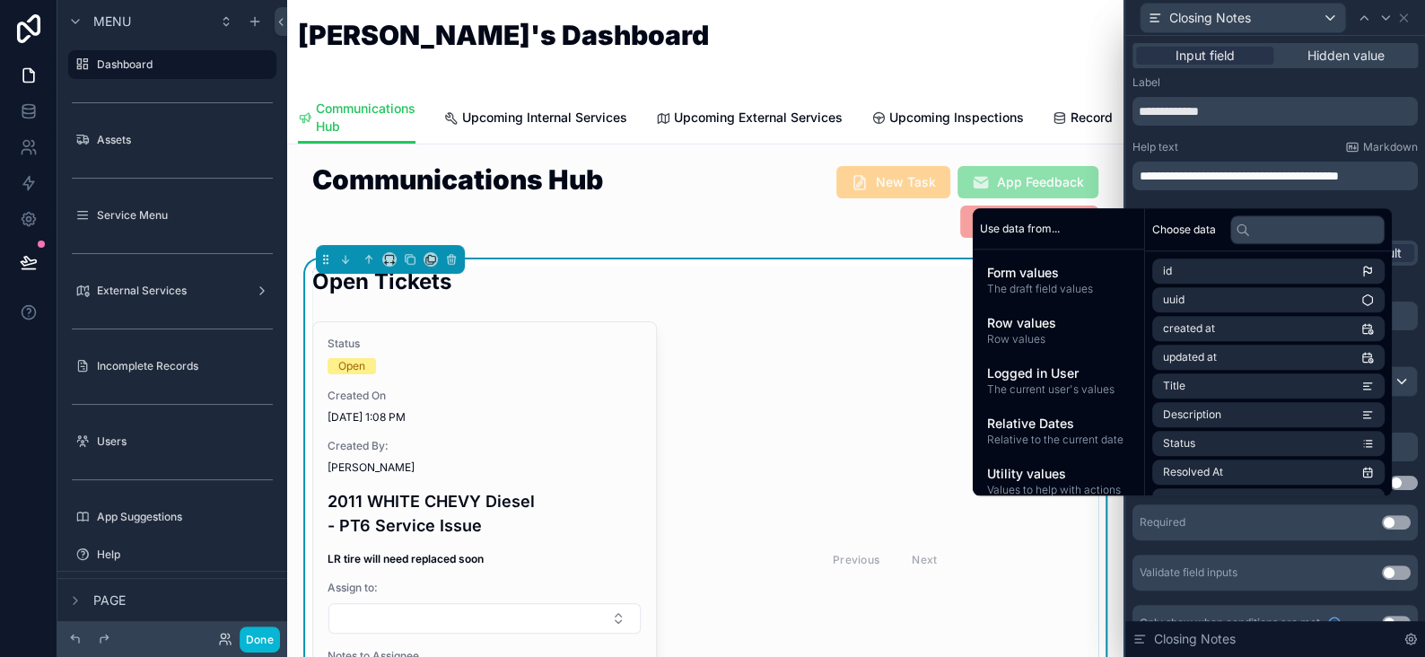
scroll to position [0, 0]
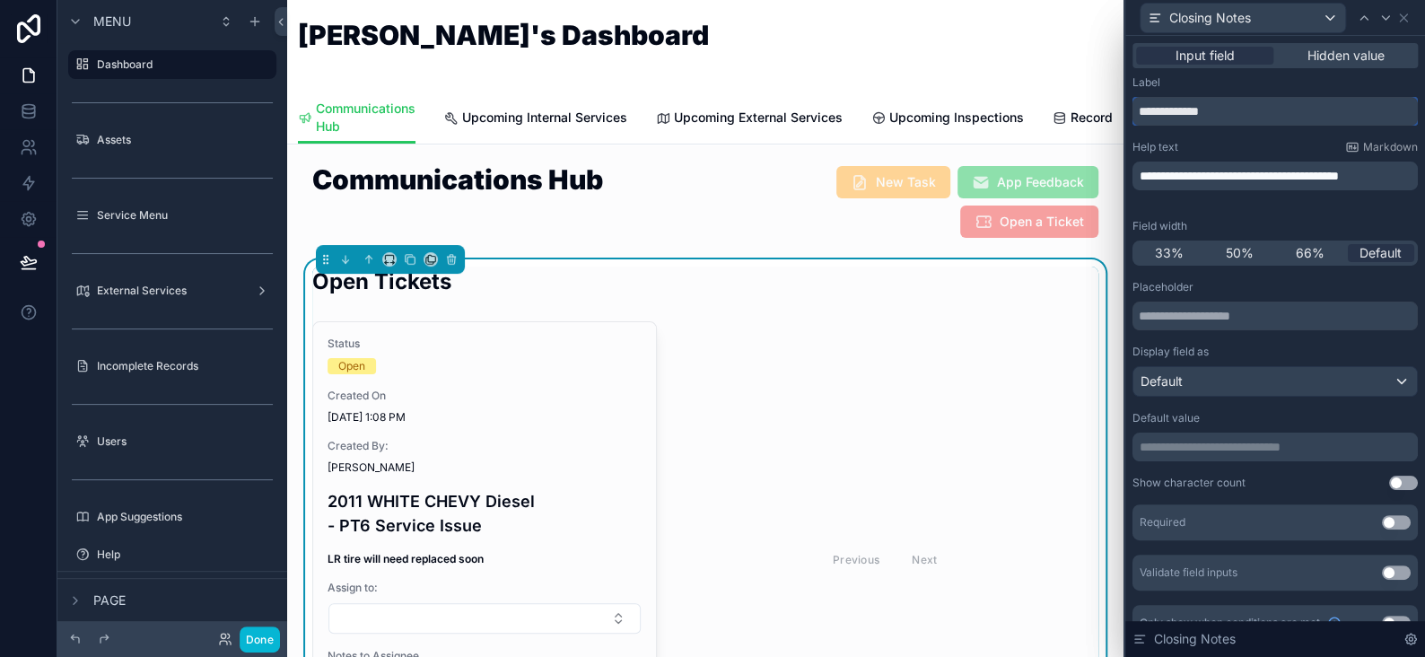
drag, startPoint x: 1248, startPoint y: 115, endPoint x: 1129, endPoint y: 109, distance: 118.7
click at [1129, 109] on div "**********" at bounding box center [1276, 360] width 300 height 648
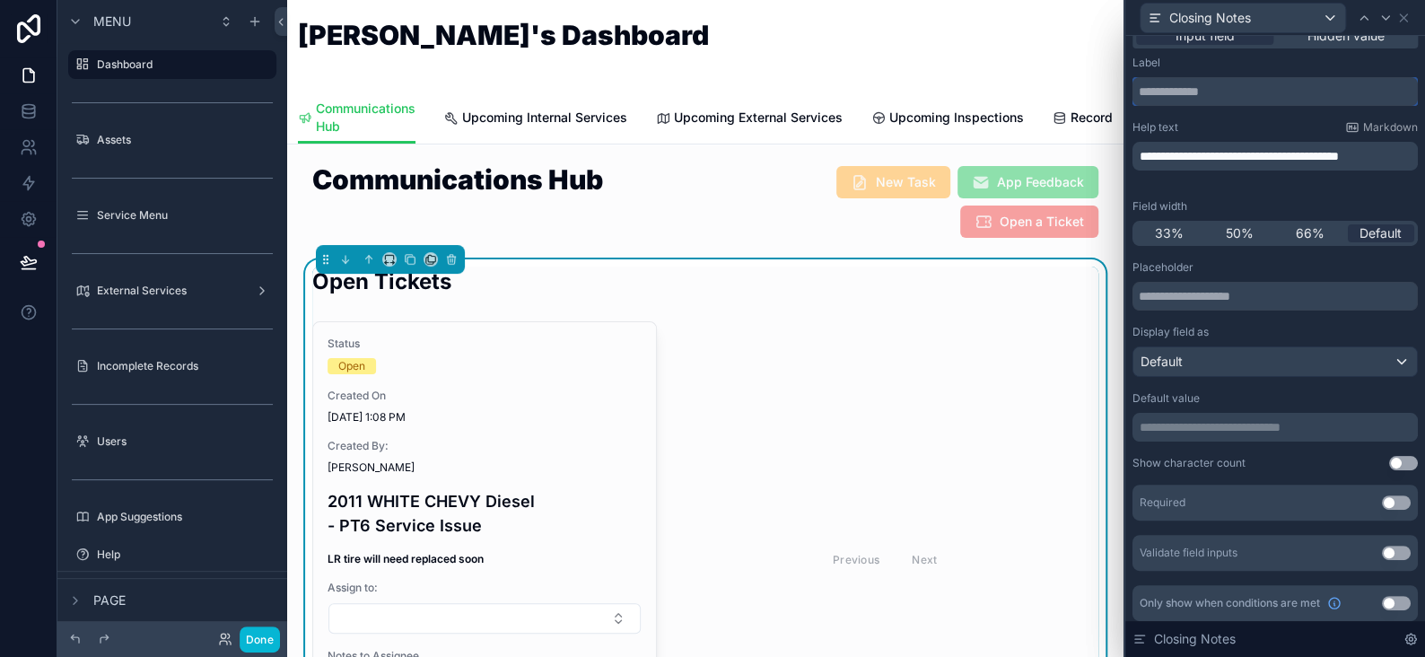
scroll to position [25, 0]
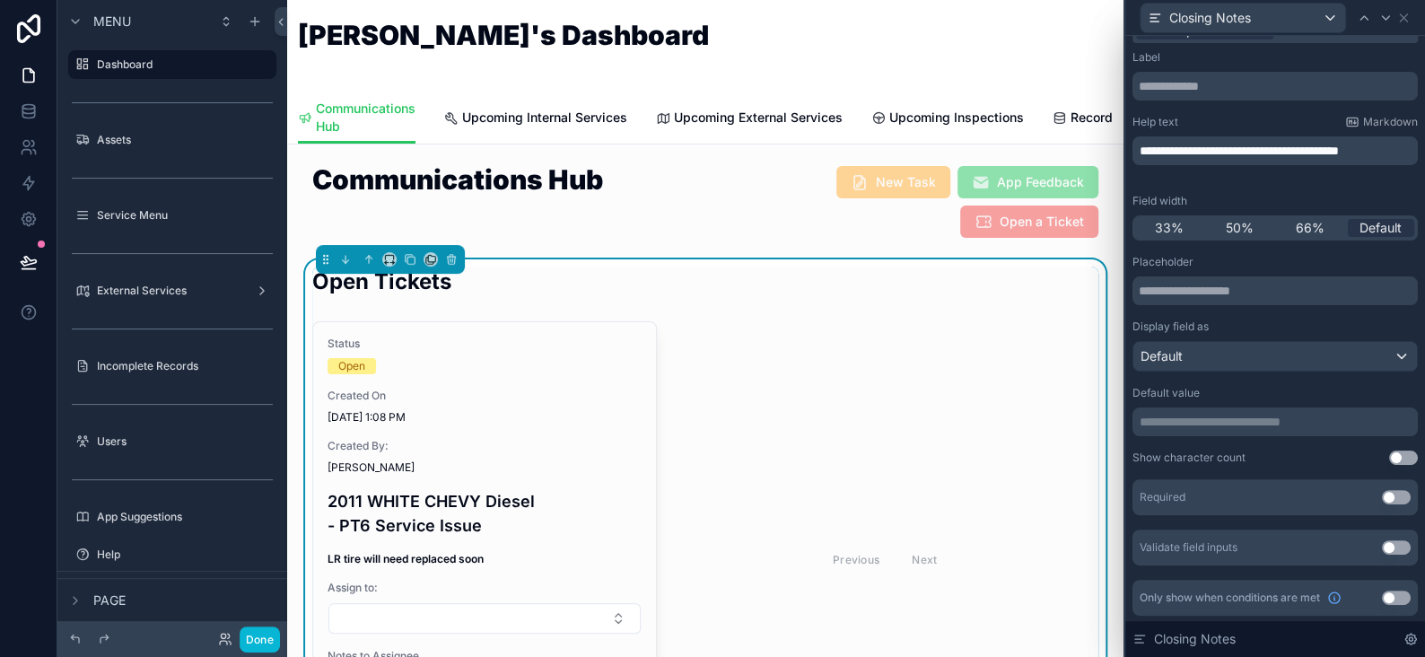
click at [1382, 497] on button "Use setting" at bounding box center [1396, 497] width 29 height 14
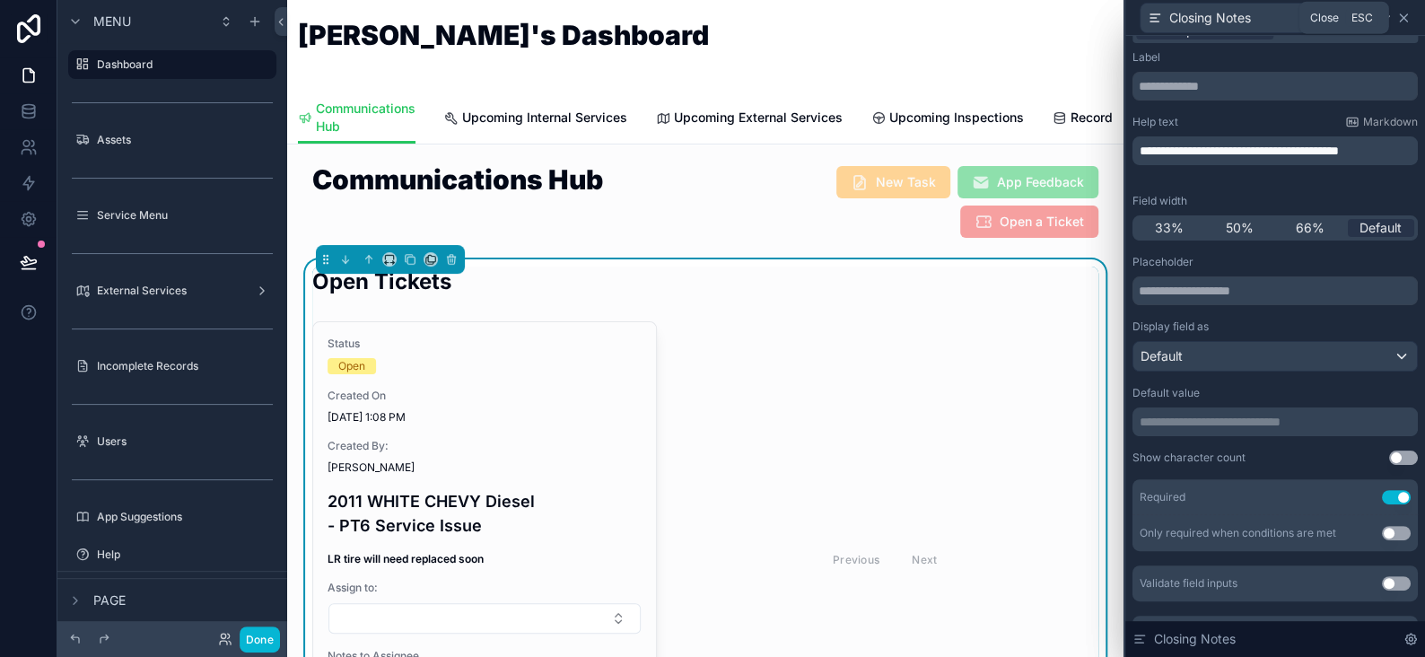
click at [1401, 18] on icon at bounding box center [1403, 17] width 7 height 7
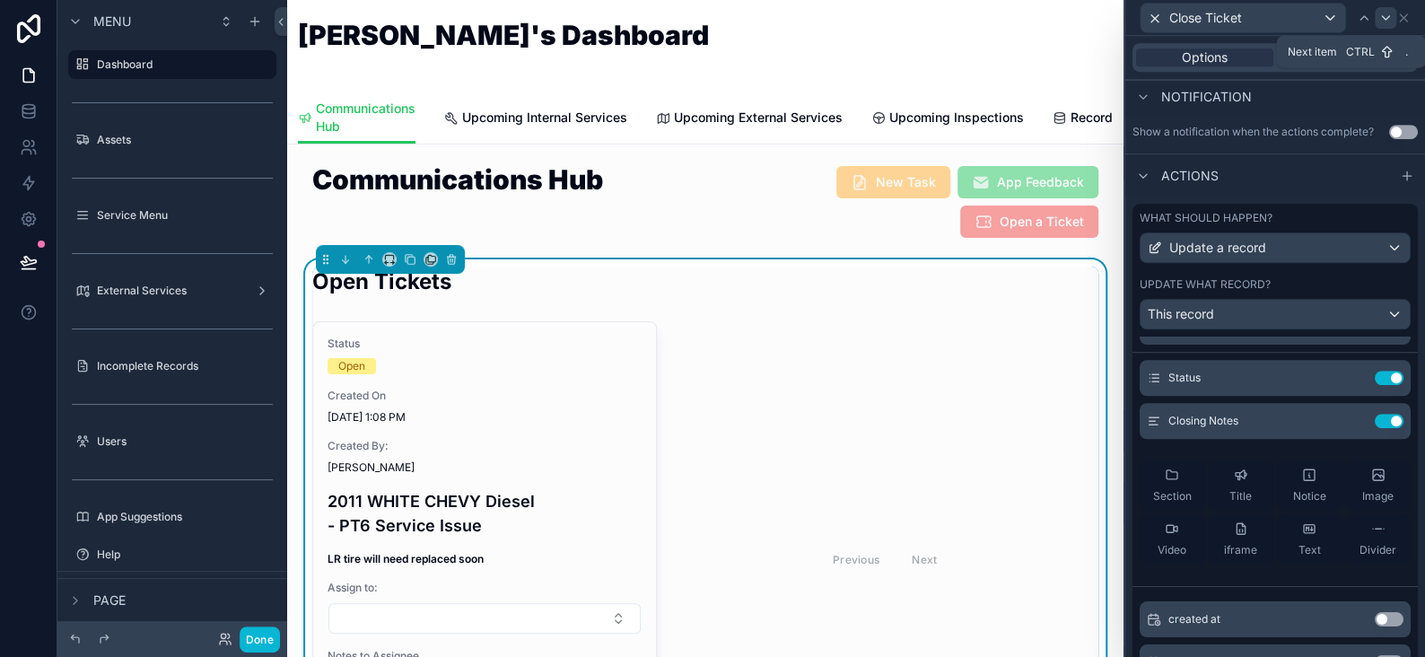
click at [1387, 19] on icon at bounding box center [1386, 18] width 14 height 14
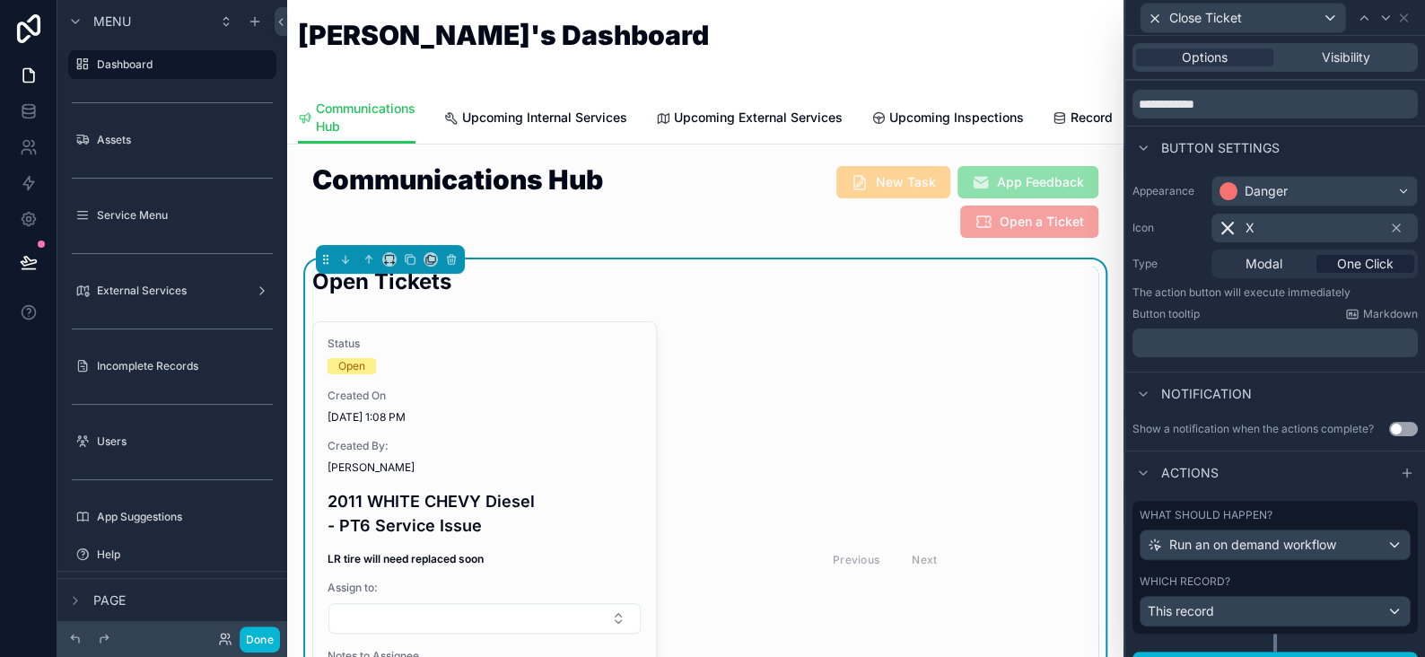
scroll to position [83, 0]
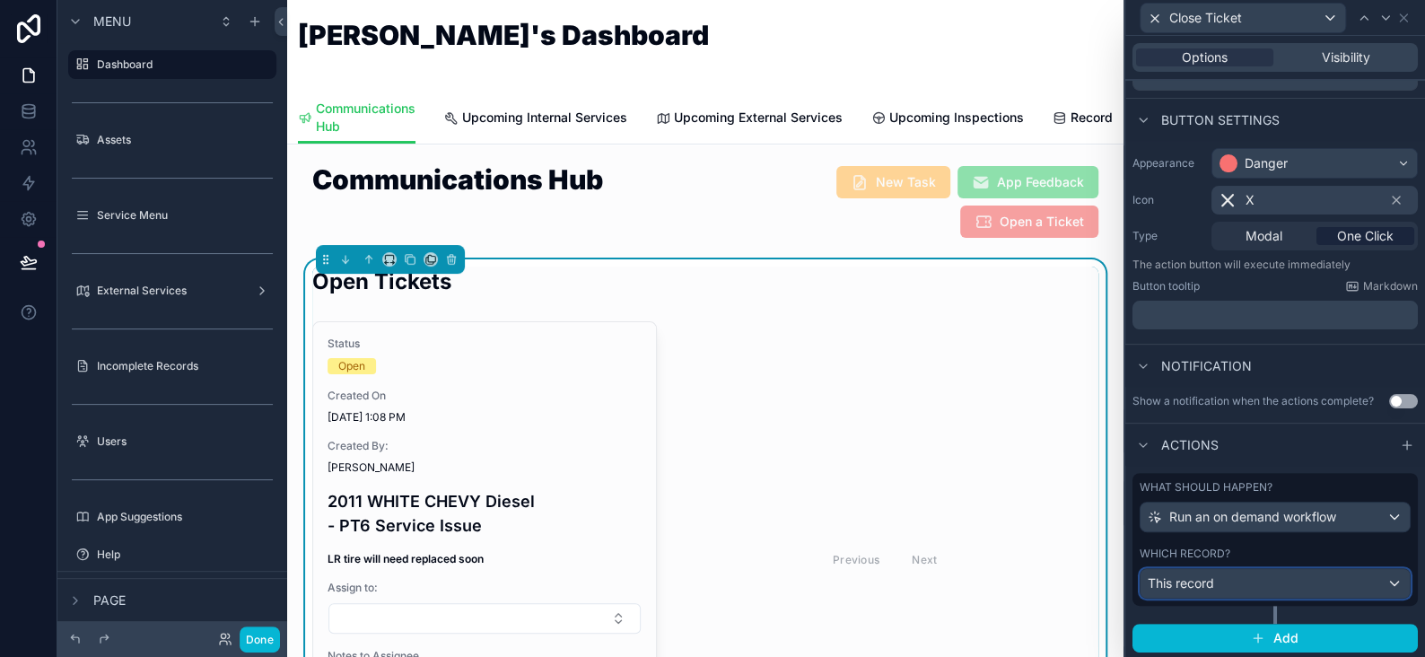
click at [1377, 583] on div "This record" at bounding box center [1275, 583] width 269 height 29
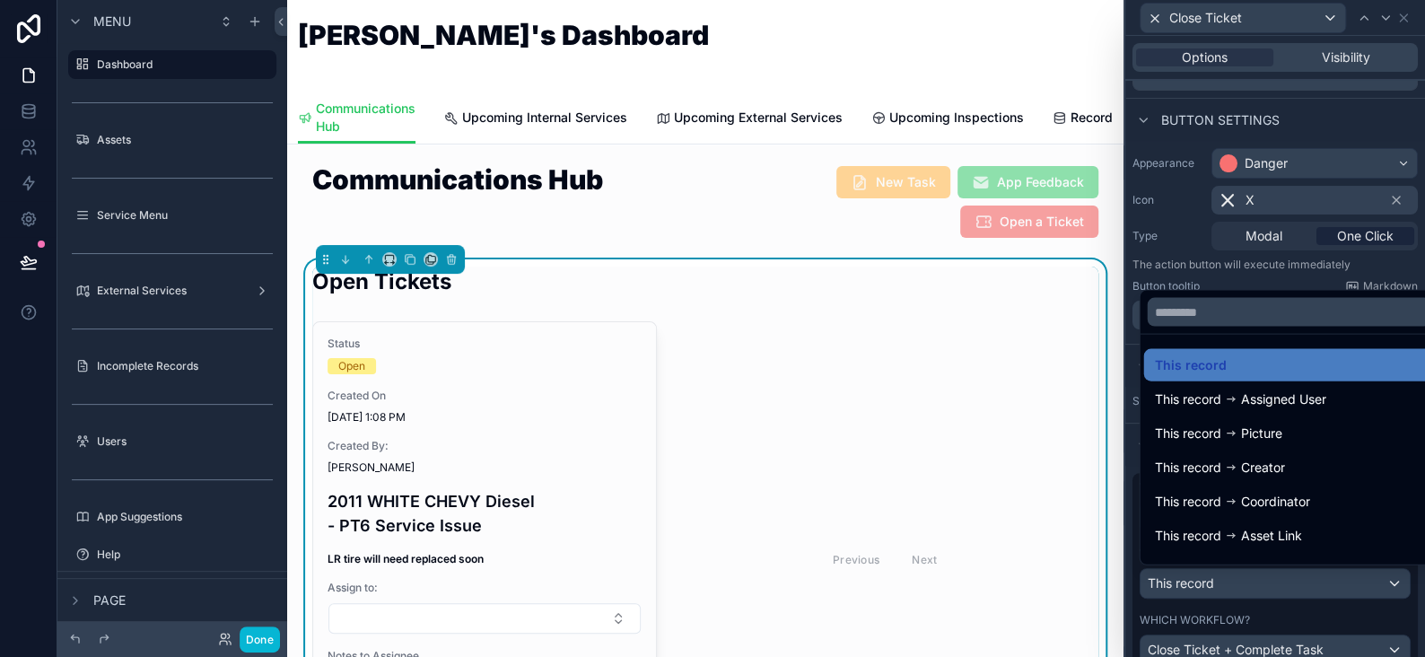
click at [1377, 583] on div at bounding box center [1276, 328] width 300 height 657
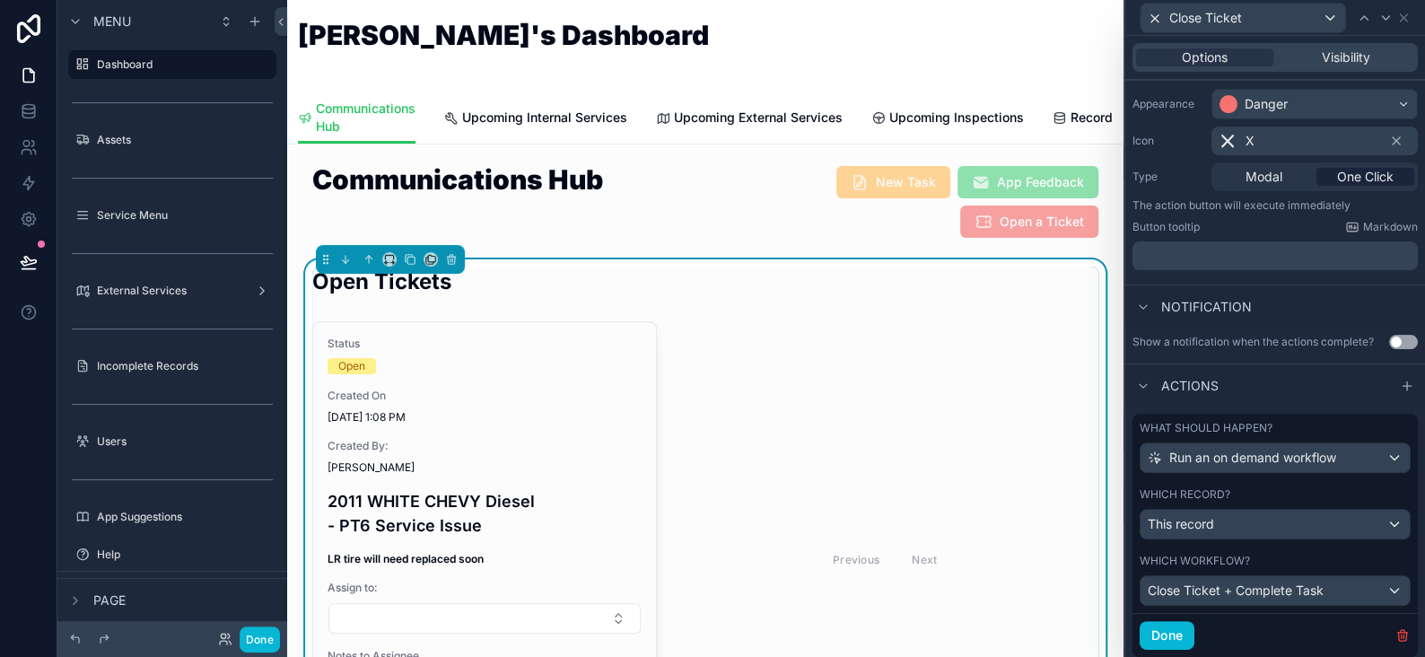
scroll to position [172, 0]
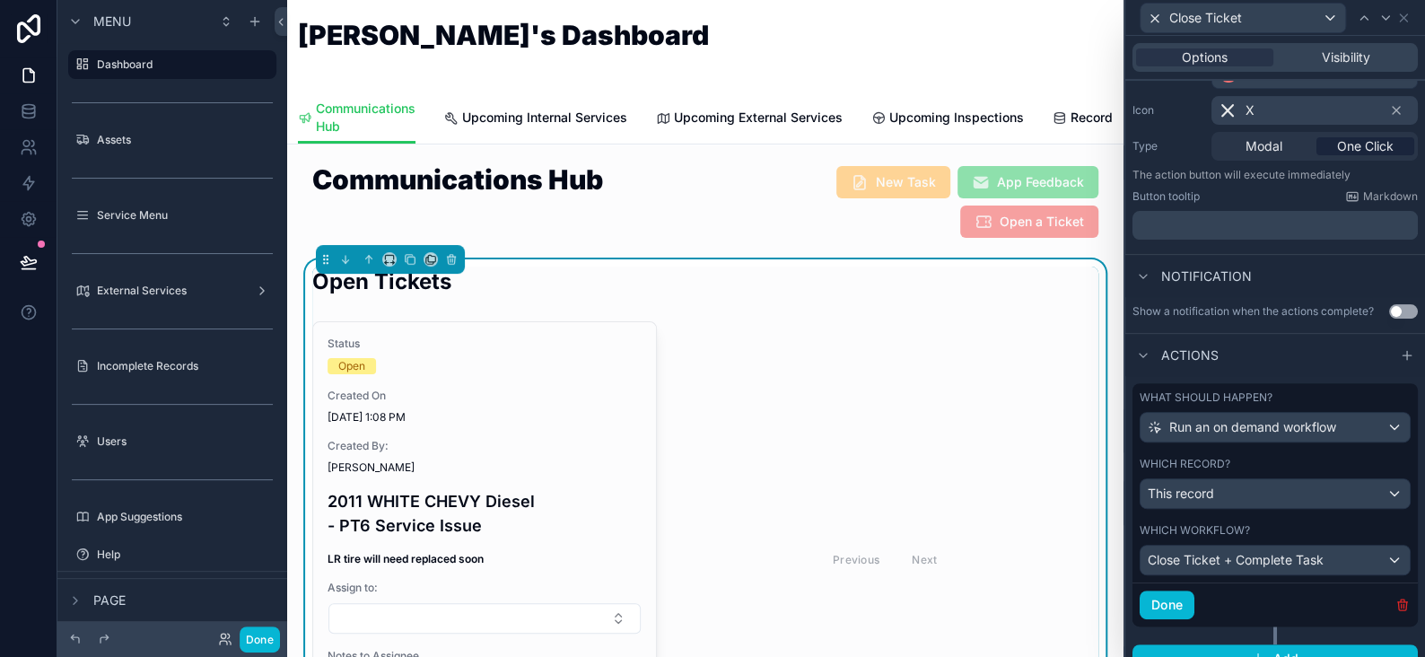
click at [1399, 601] on icon "button" at bounding box center [1403, 605] width 8 height 8
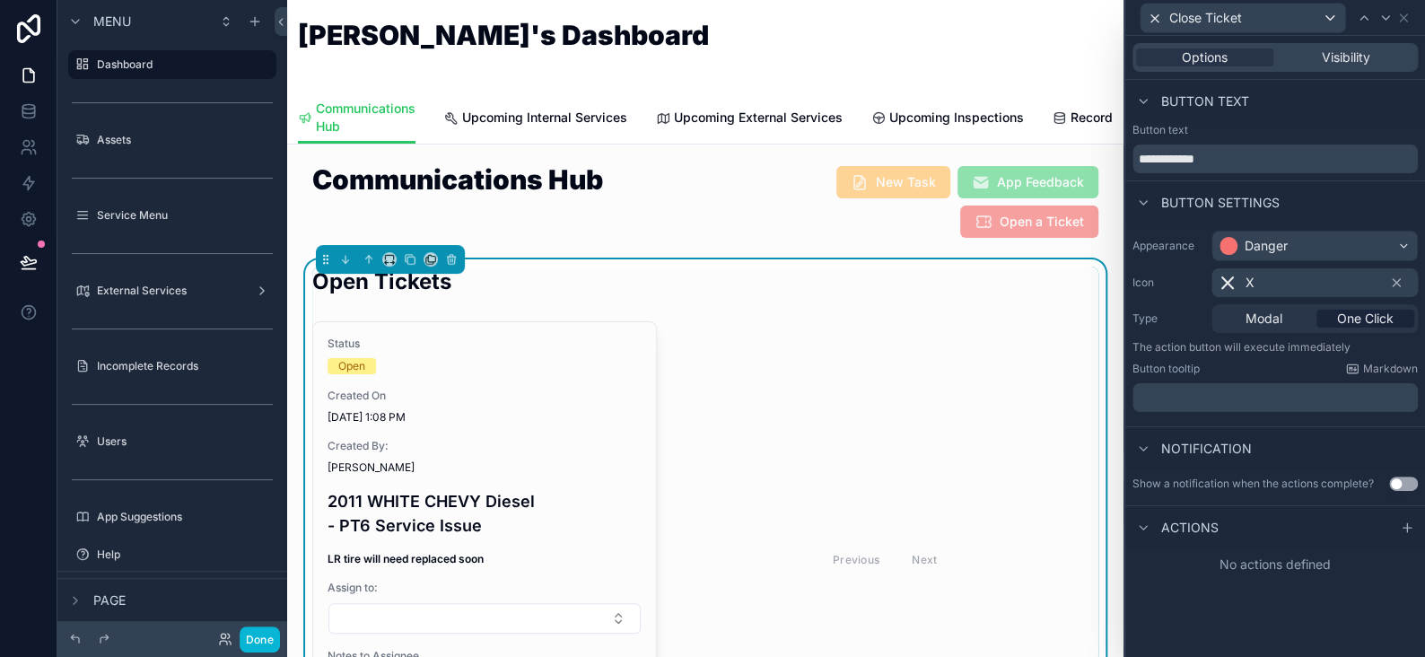
scroll to position [0, 0]
drag, startPoint x: 1416, startPoint y: 519, endPoint x: 1337, endPoint y: 530, distance: 79.7
click at [1416, 519] on div at bounding box center [1408, 528] width 22 height 22
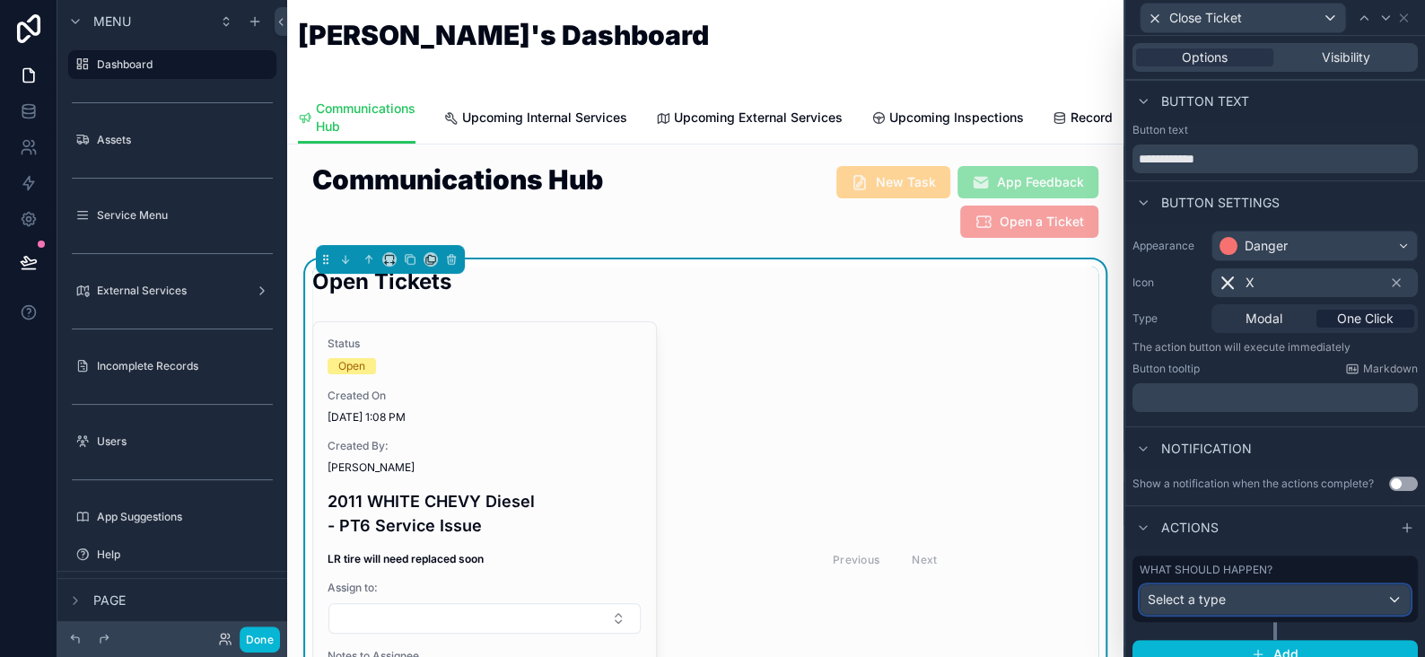
click at [1213, 597] on span "Select a type" at bounding box center [1187, 599] width 78 height 15
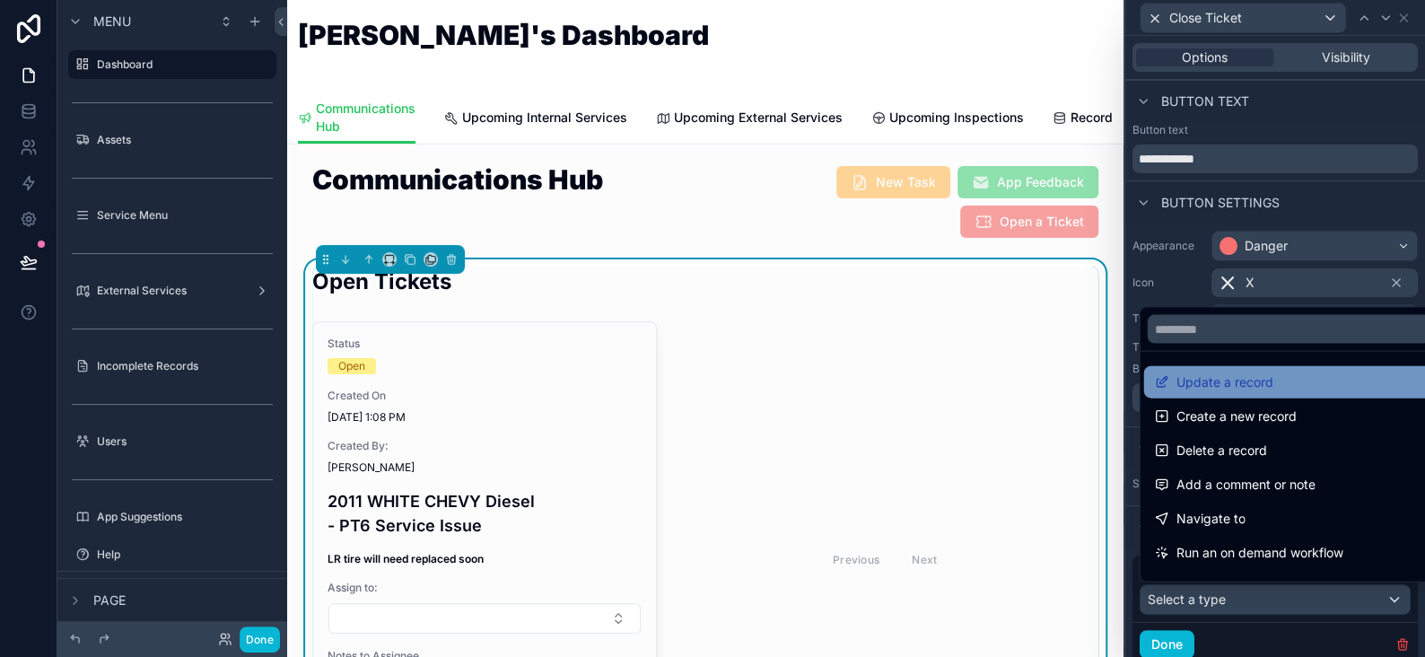
click at [1214, 390] on span "Update a record" at bounding box center [1224, 383] width 97 height 22
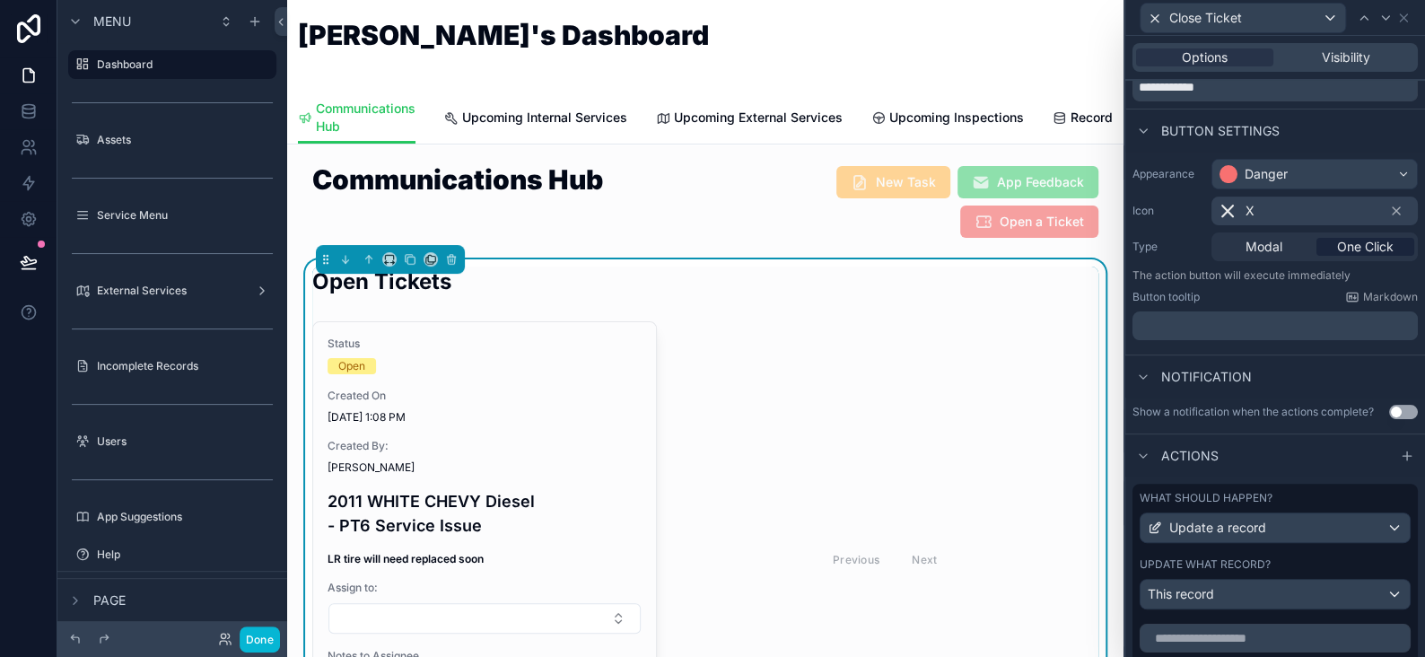
scroll to position [180, 0]
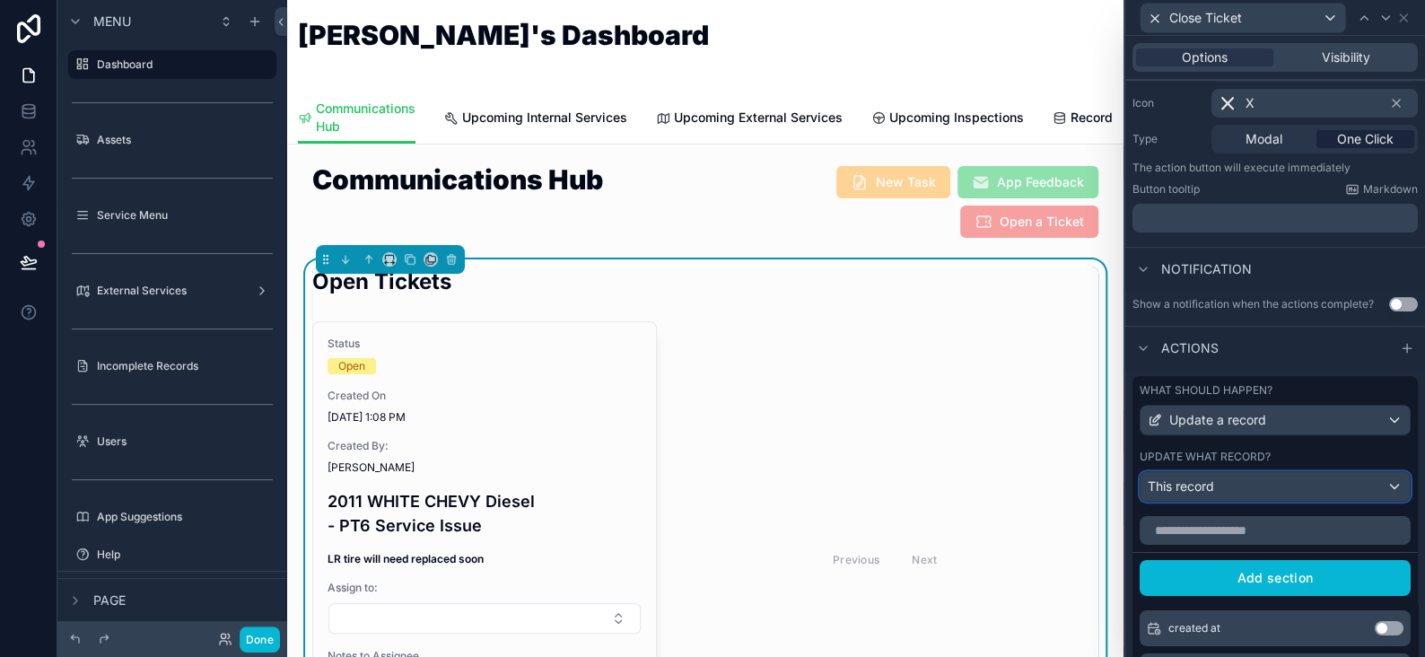
click at [1201, 488] on span "This record" at bounding box center [1181, 487] width 66 height 18
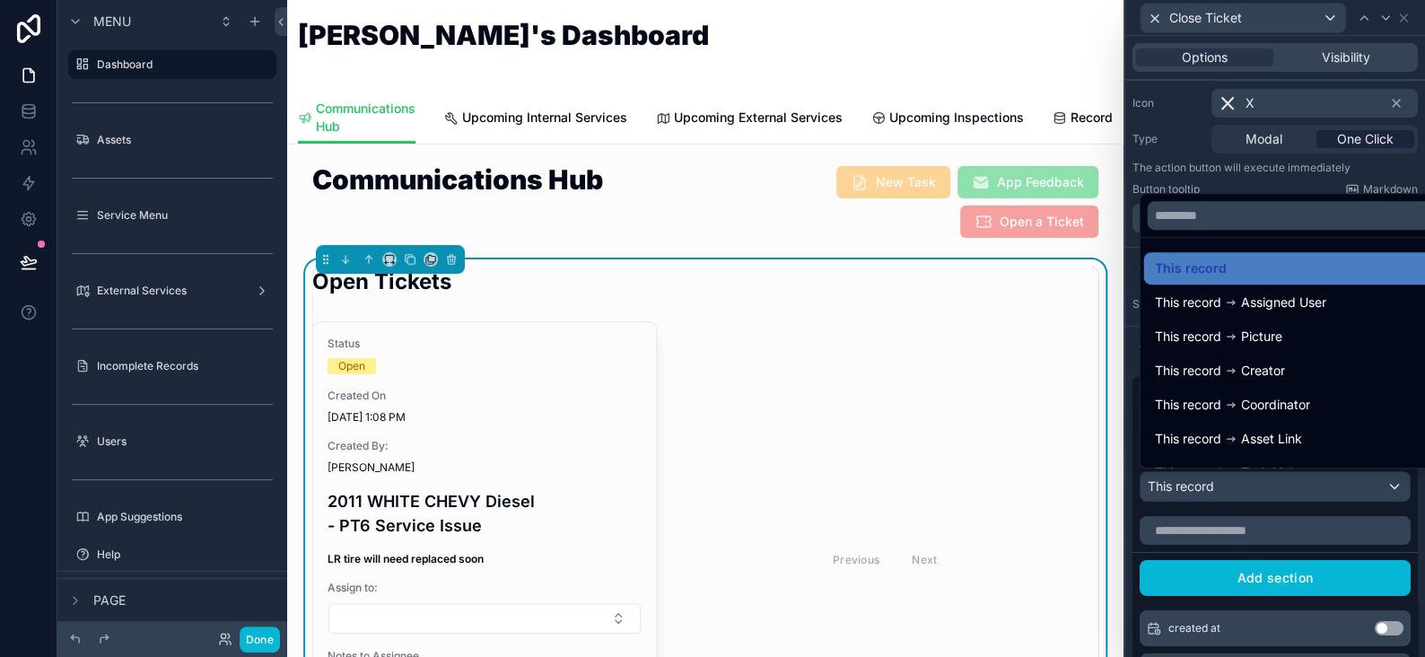
click at [1201, 488] on div at bounding box center [1276, 328] width 300 height 657
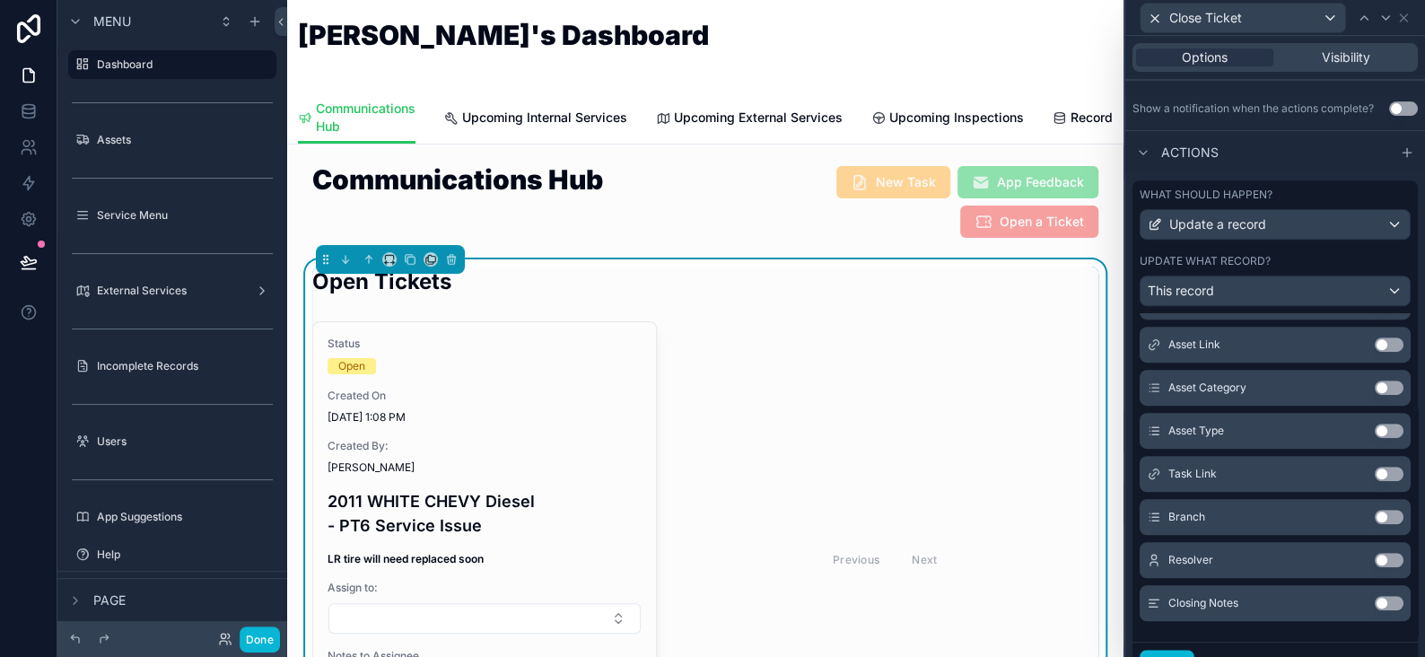
scroll to position [454, 0]
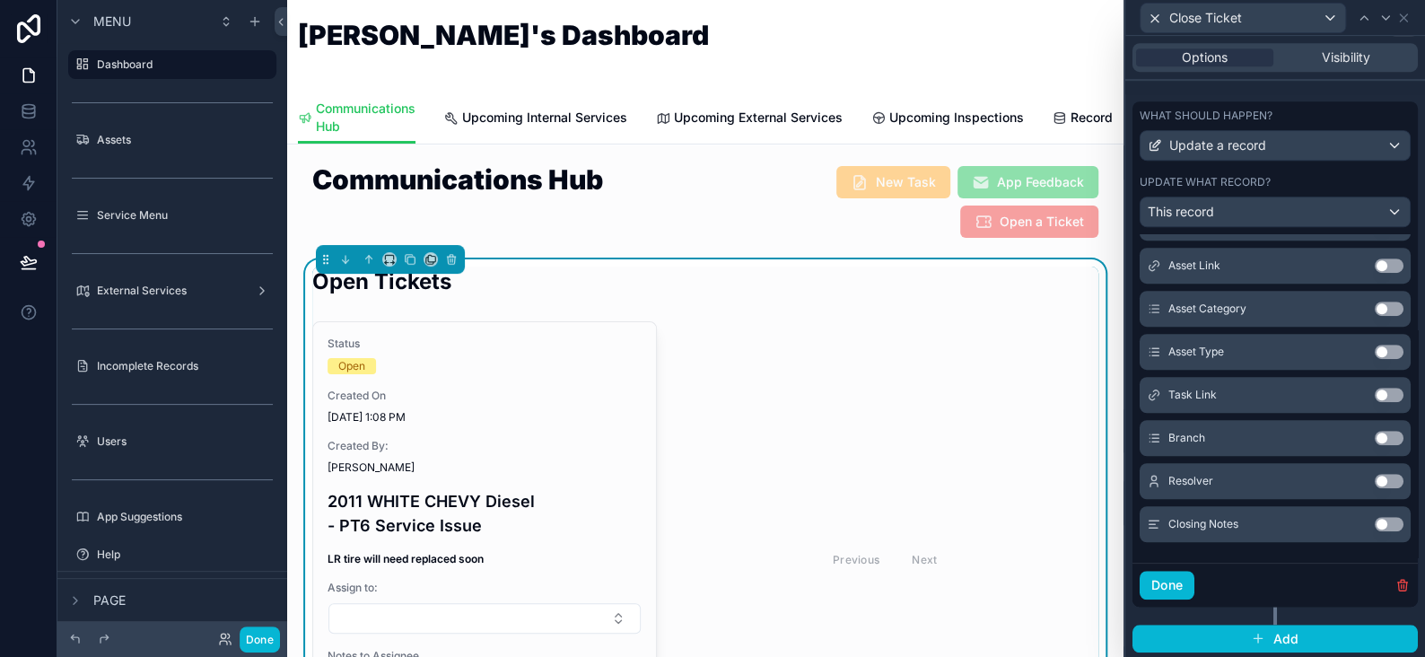
click at [1375, 522] on button "Use setting" at bounding box center [1389, 524] width 29 height 14
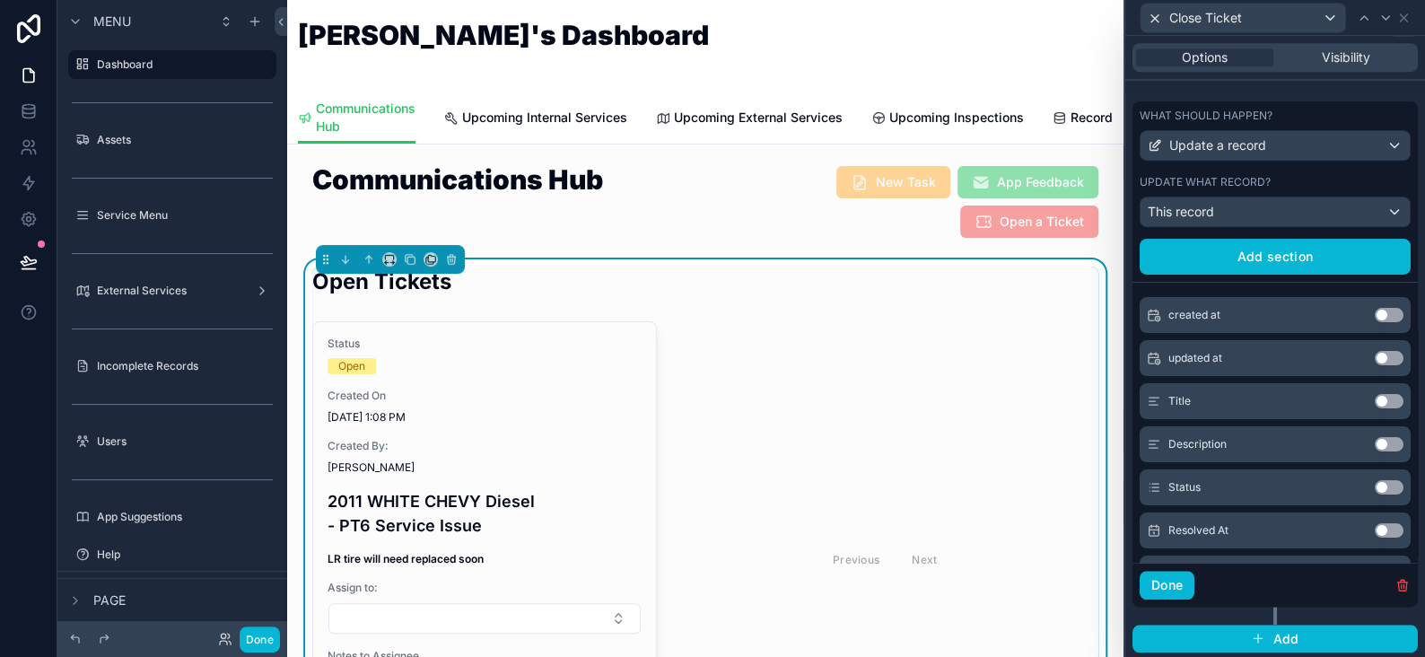
scroll to position [0, 0]
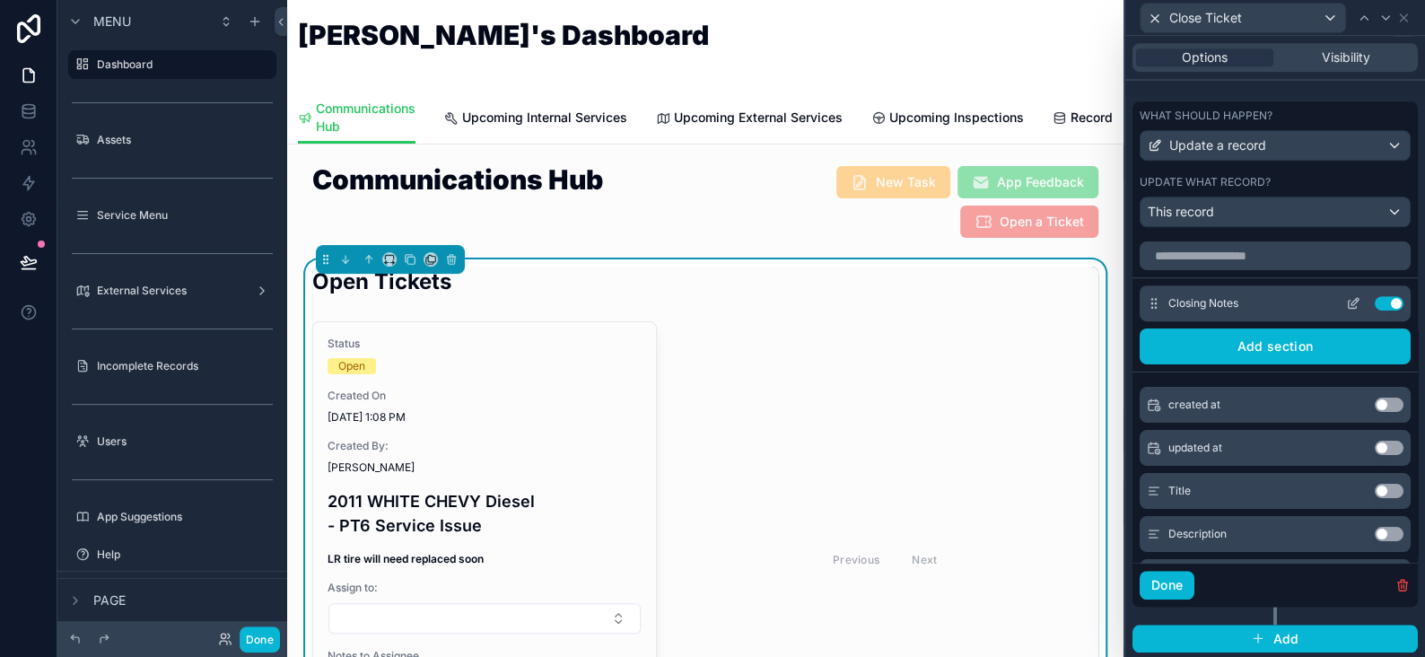
click at [1352, 298] on icon at bounding box center [1355, 301] width 7 height 7
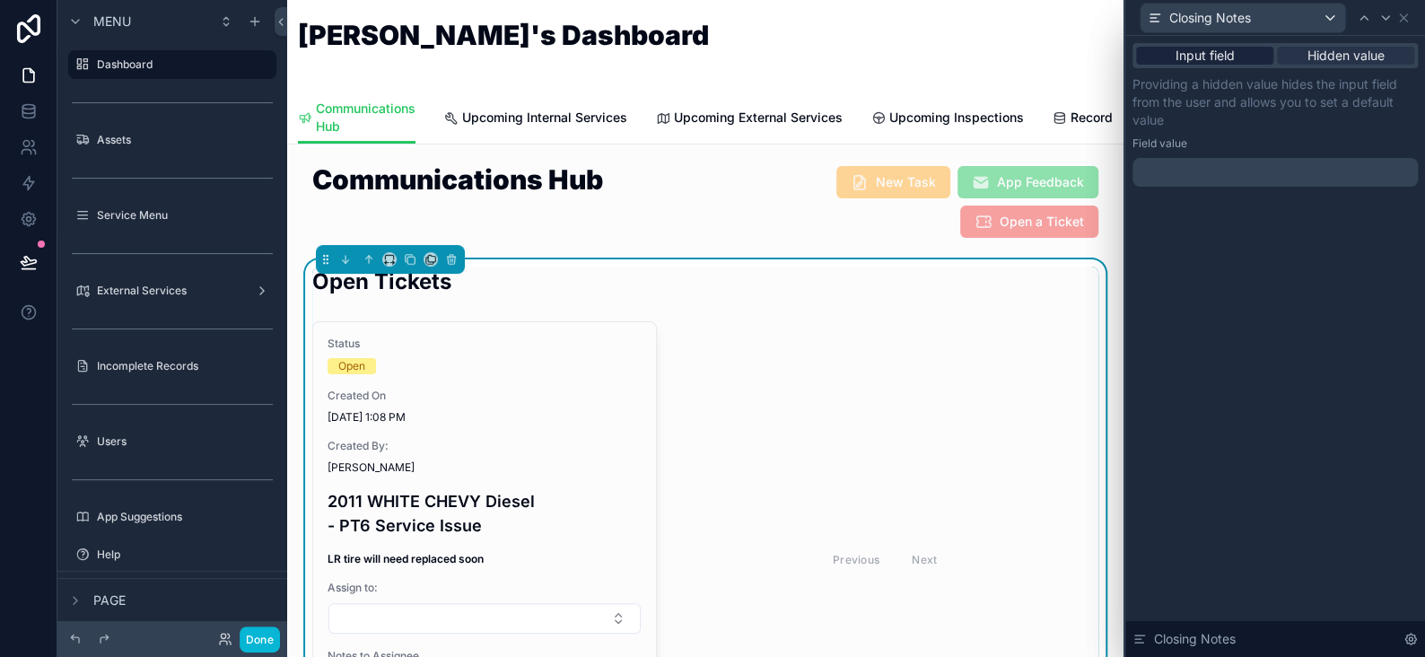
click at [1248, 54] on div "Input field" at bounding box center [1204, 56] width 137 height 18
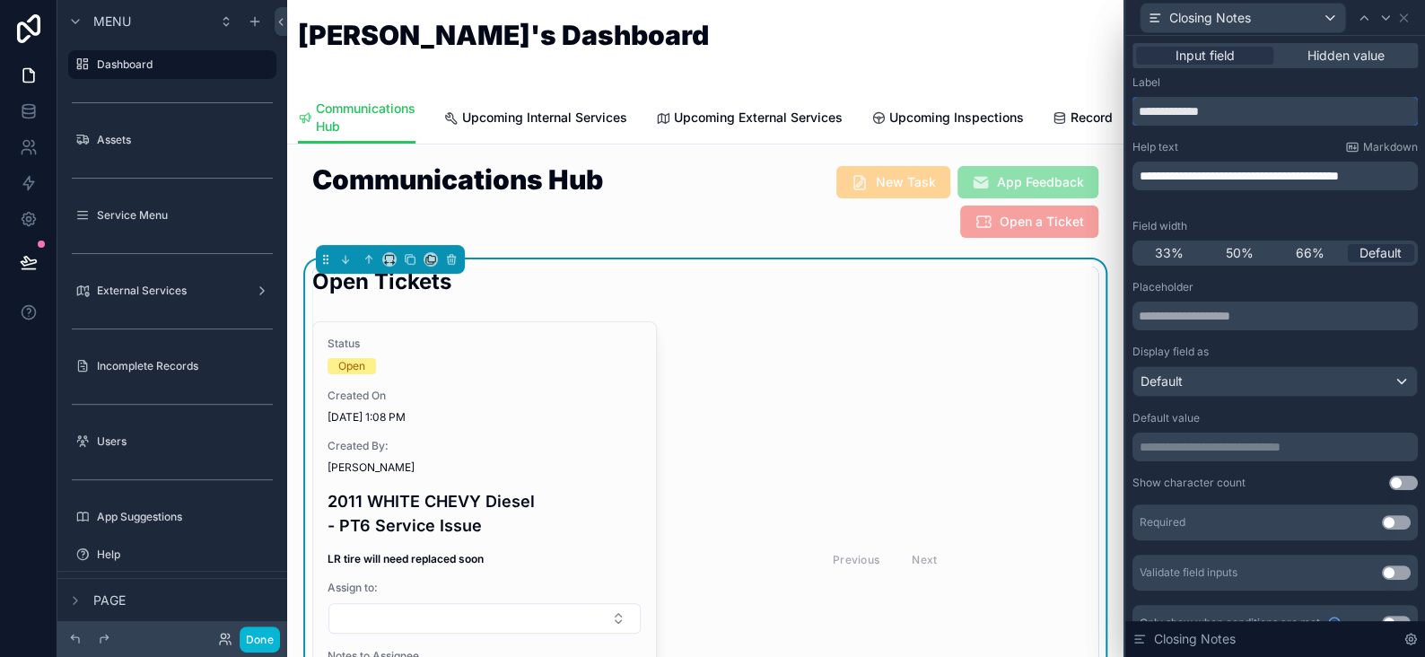
drag, startPoint x: 1235, startPoint y: 110, endPoint x: 1104, endPoint y: 124, distance: 131.7
click at [1110, 122] on div "**********" at bounding box center [712, 328] width 1425 height 657
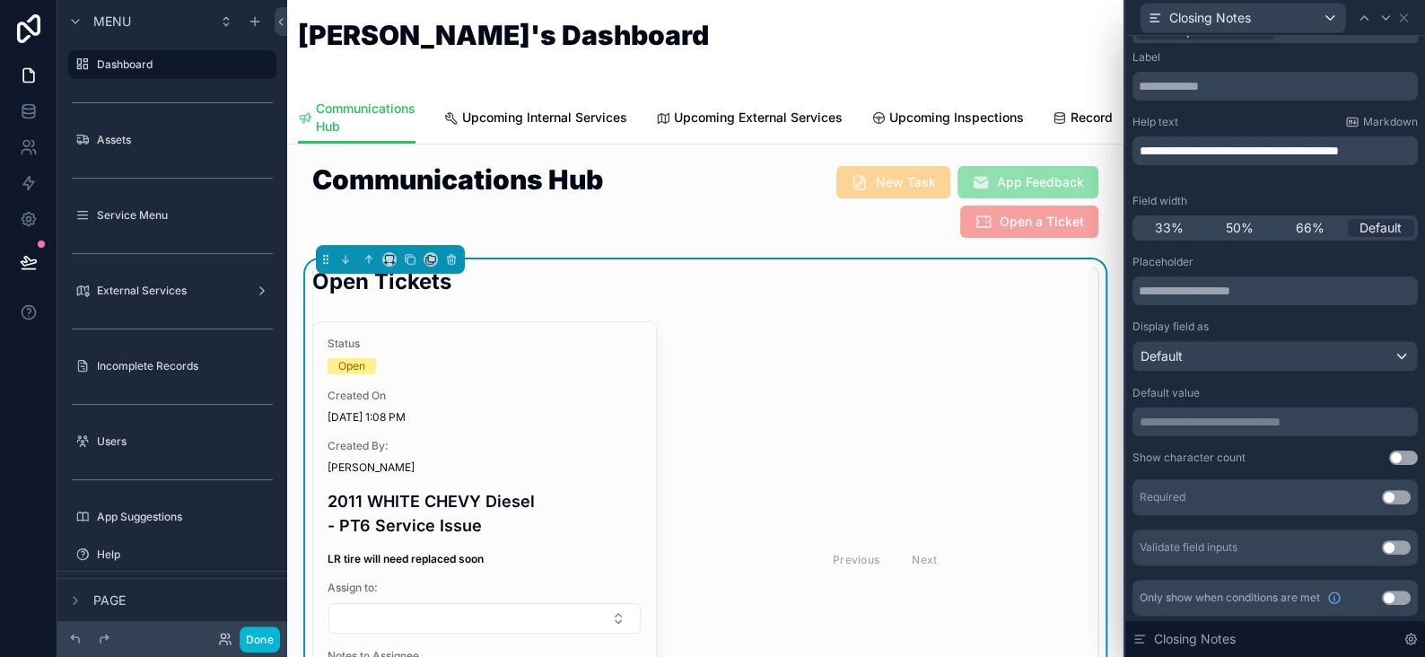
click at [1382, 494] on button "Use setting" at bounding box center [1396, 497] width 29 height 14
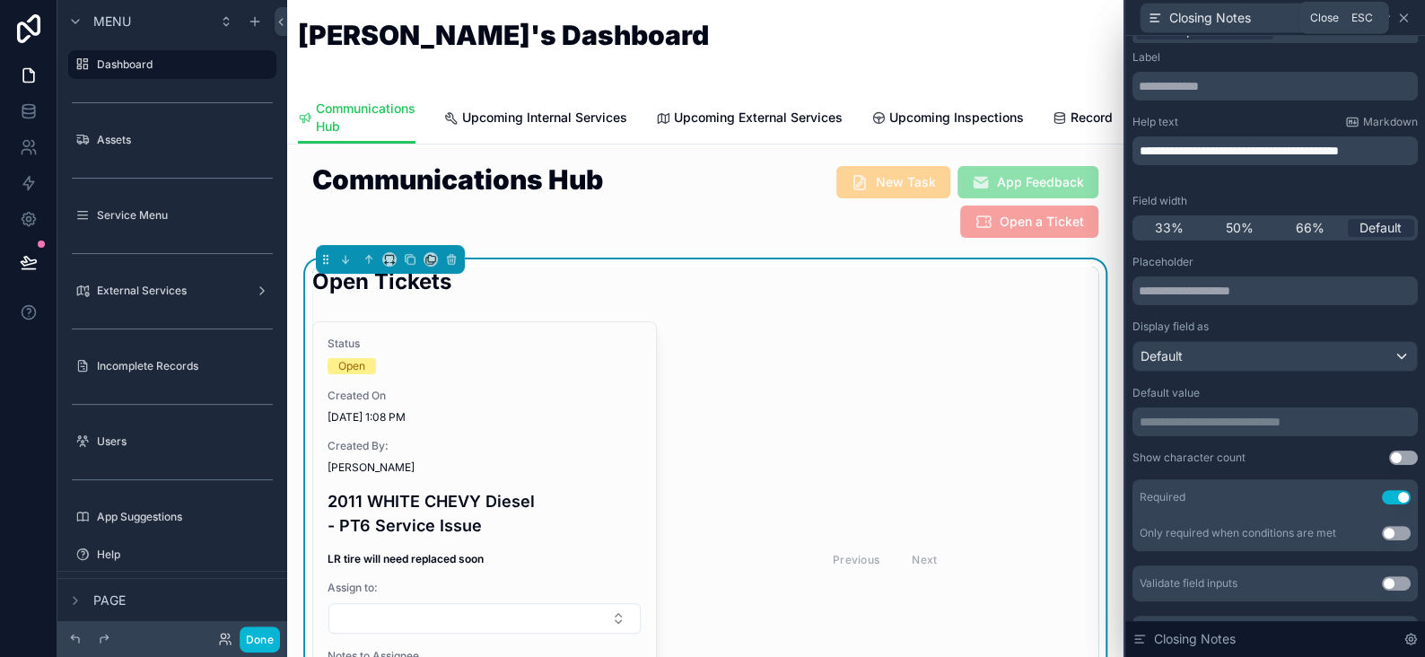
click at [1400, 20] on icon at bounding box center [1403, 17] width 7 height 7
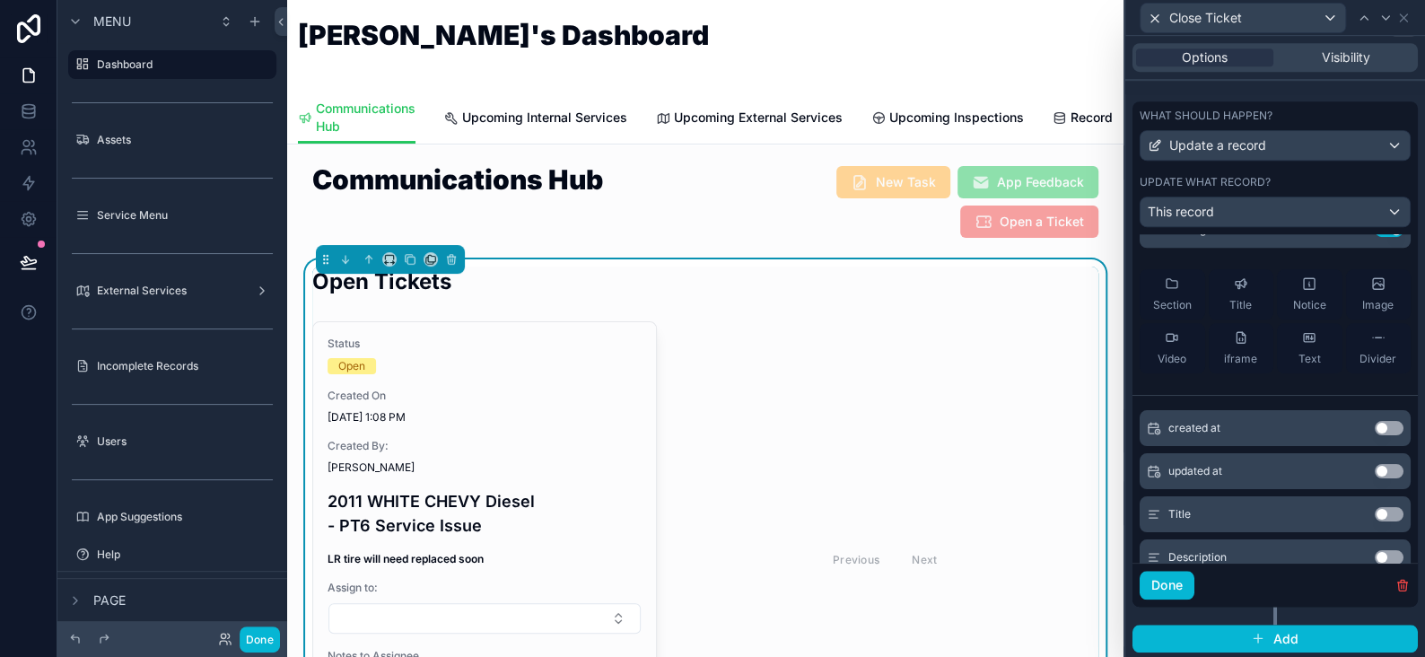
scroll to position [269, 0]
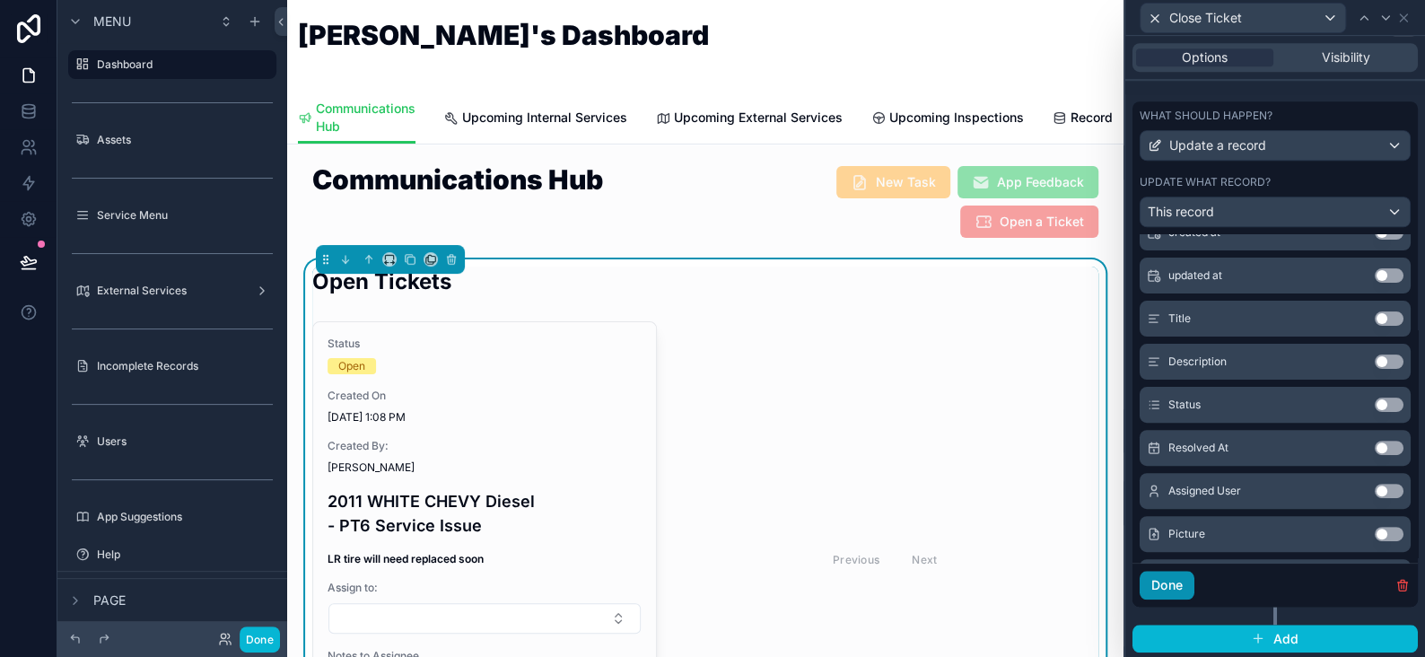
click at [1187, 590] on button "Done" at bounding box center [1167, 585] width 55 height 29
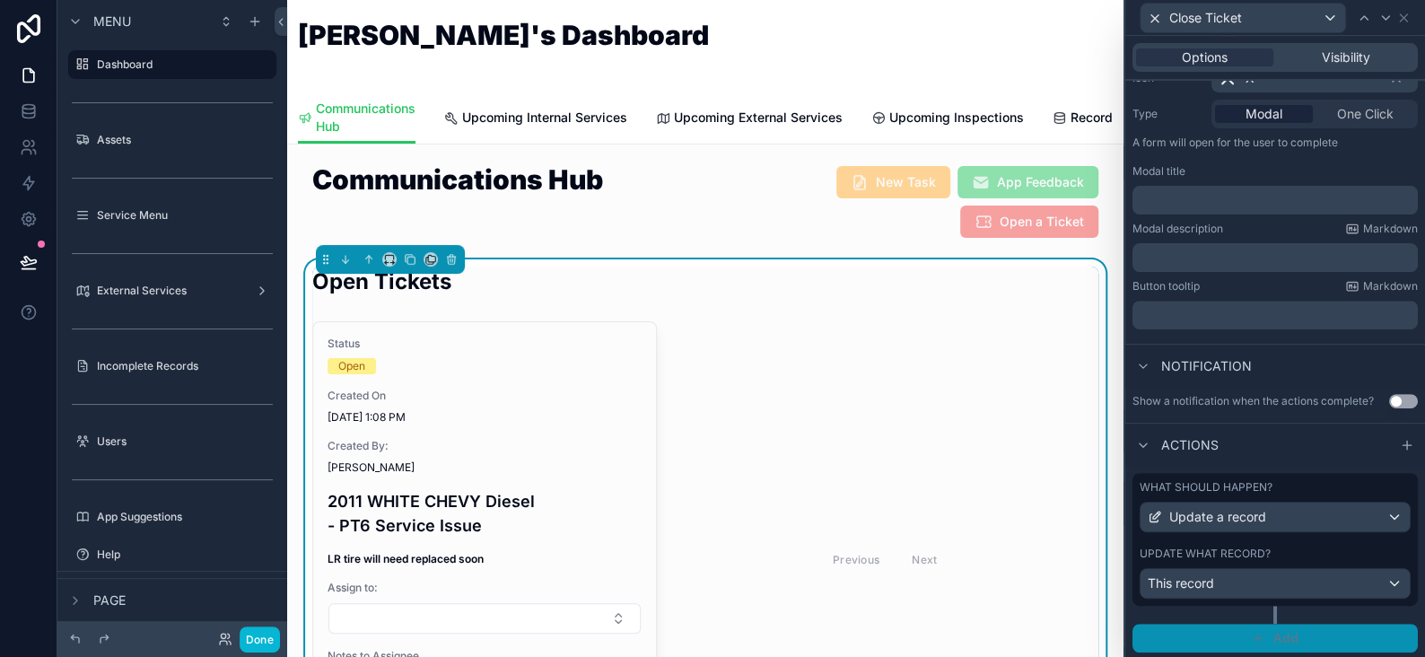
click at [1264, 630] on button "Add" at bounding box center [1275, 638] width 285 height 29
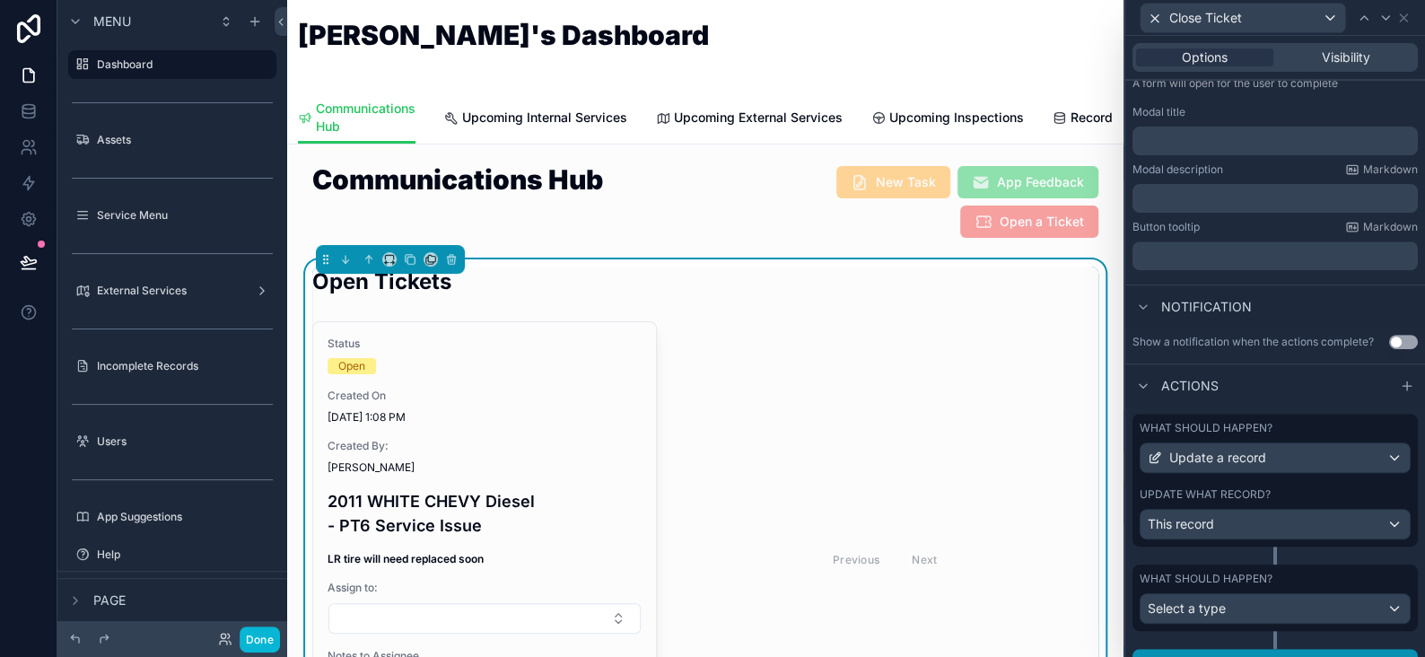
scroll to position [288, 0]
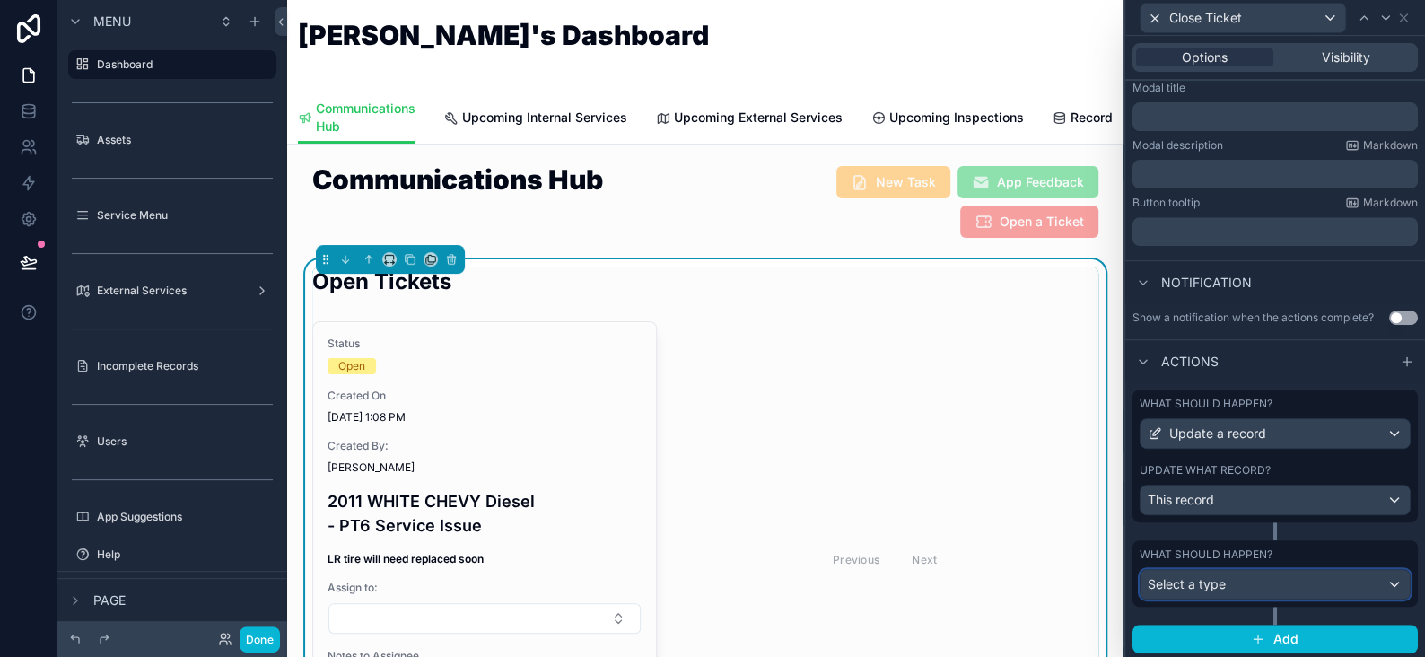
click at [1241, 581] on div "Select a type" at bounding box center [1275, 584] width 269 height 29
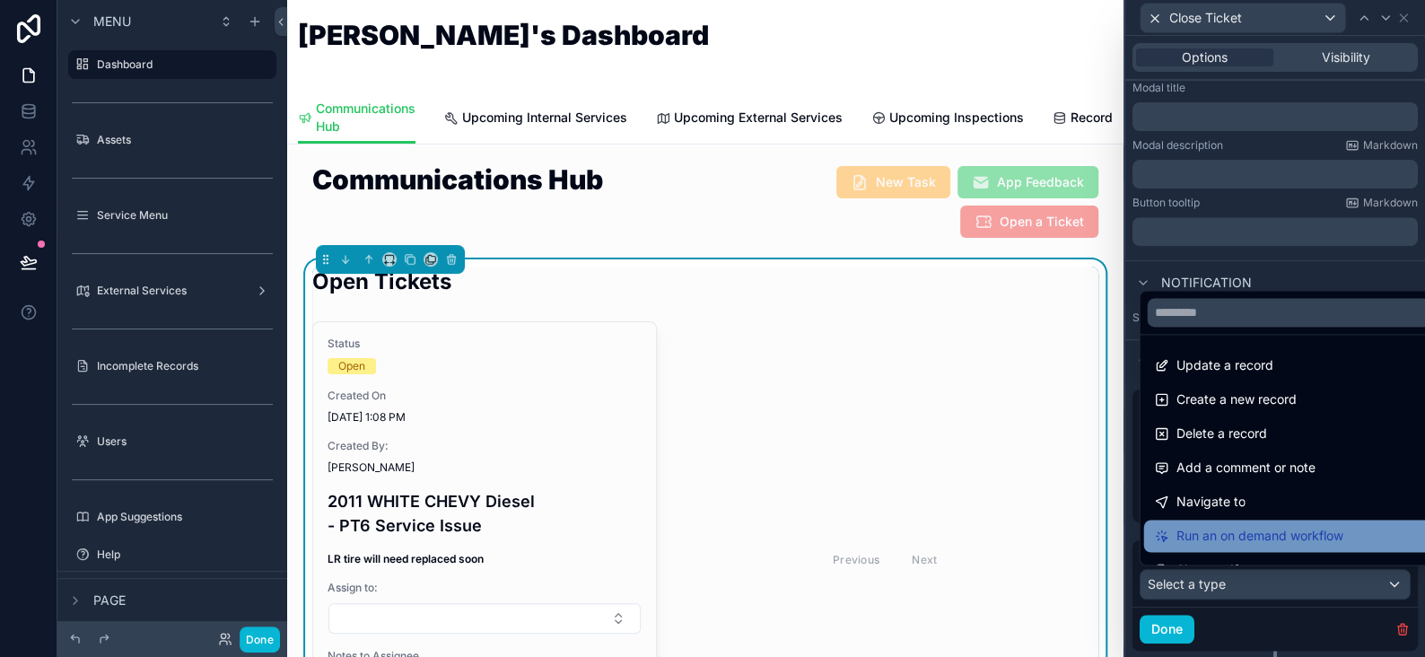
click at [1238, 531] on span "Run an on demand workflow" at bounding box center [1259, 536] width 167 height 22
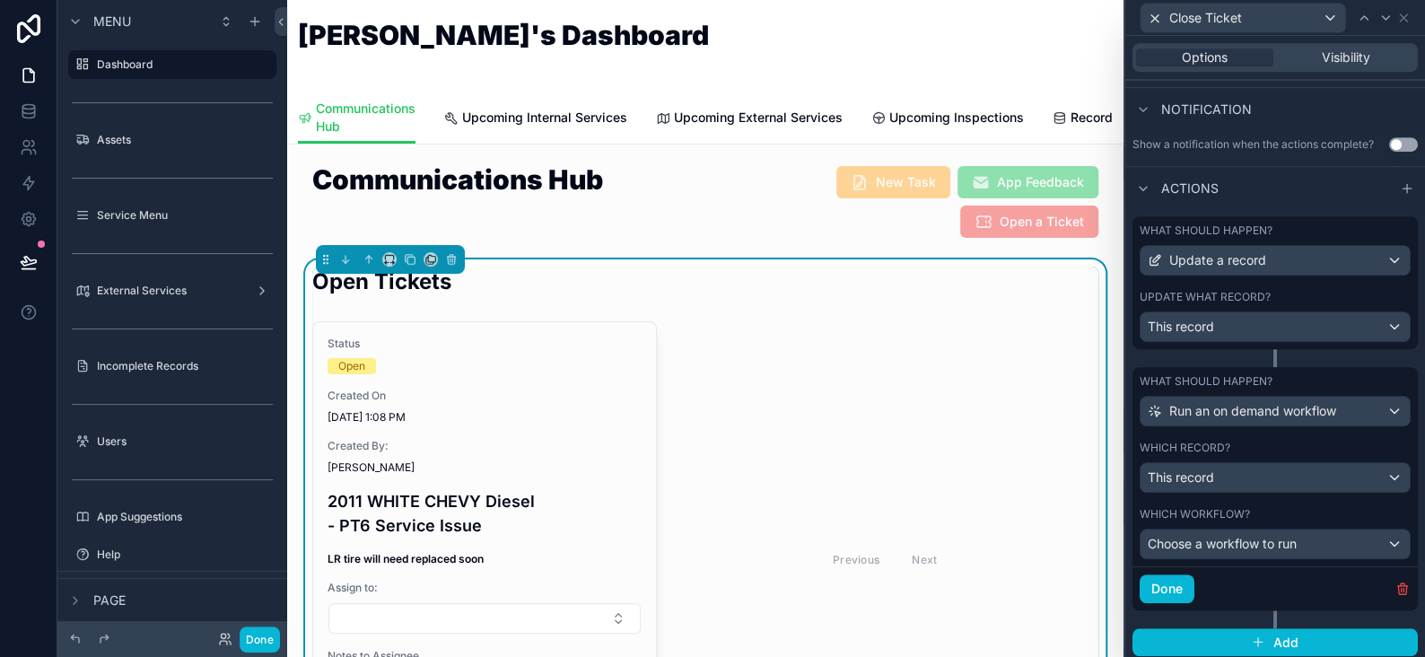
scroll to position [464, 0]
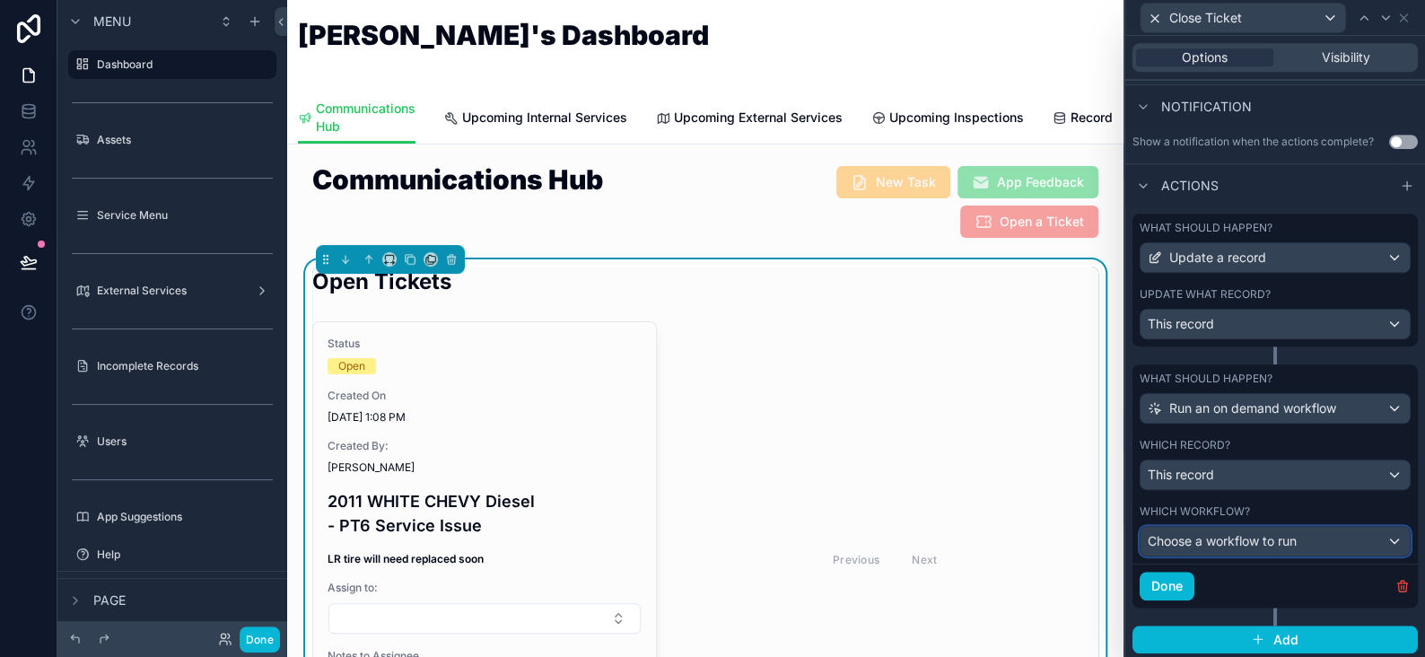
click at [1209, 528] on div "Choose a workflow to run" at bounding box center [1275, 541] width 269 height 29
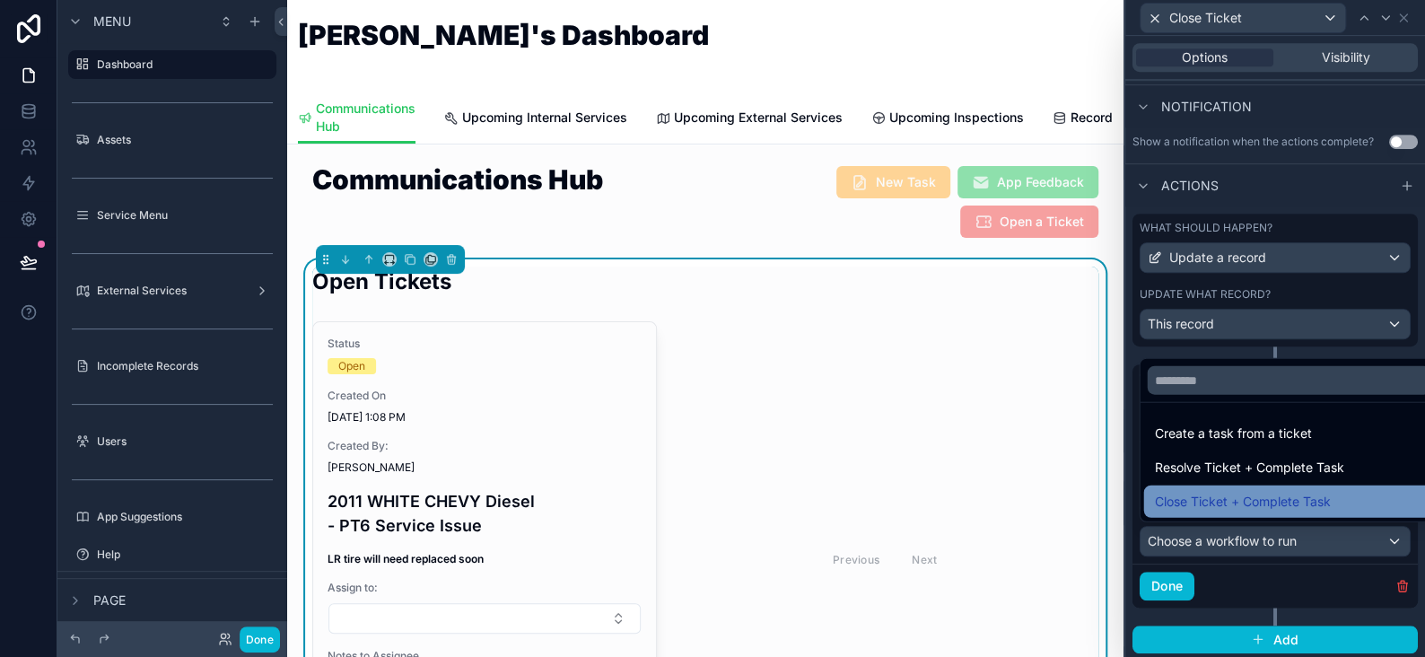
click at [1243, 502] on span "Close Ticket + Complete Task" at bounding box center [1242, 502] width 176 height 22
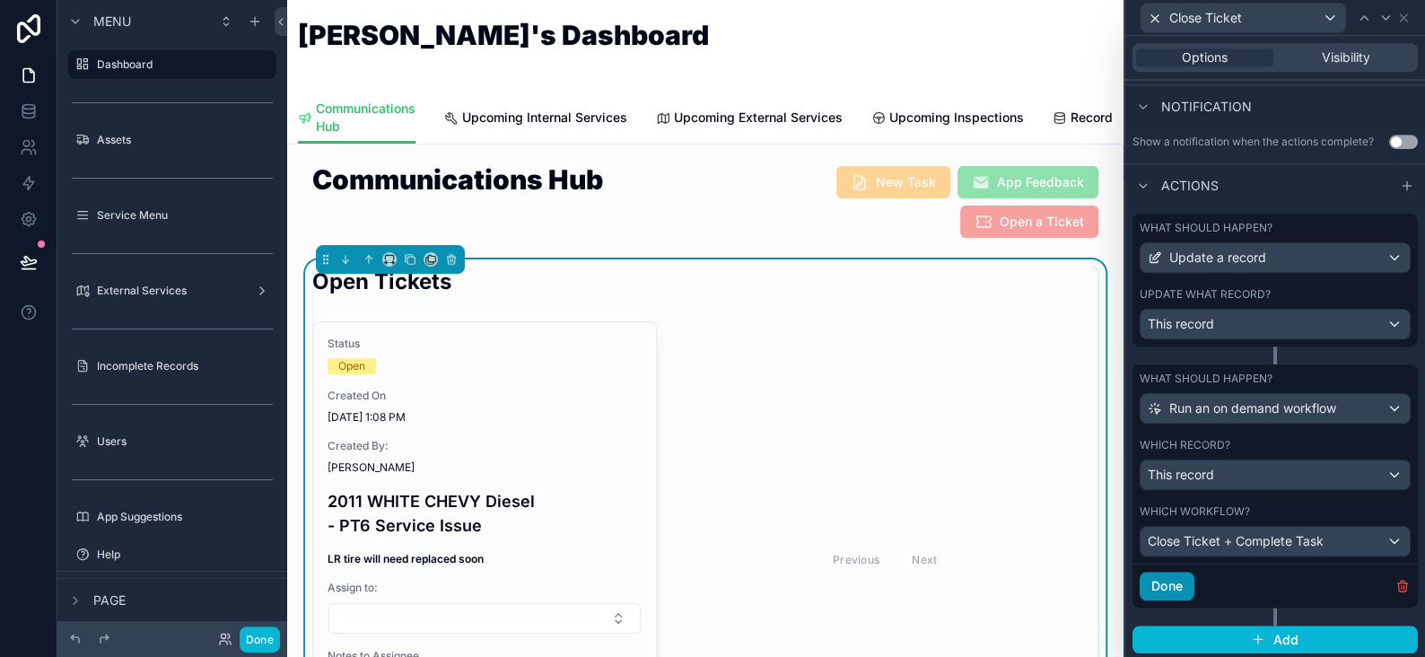
click at [1176, 589] on button "Done" at bounding box center [1167, 586] width 55 height 29
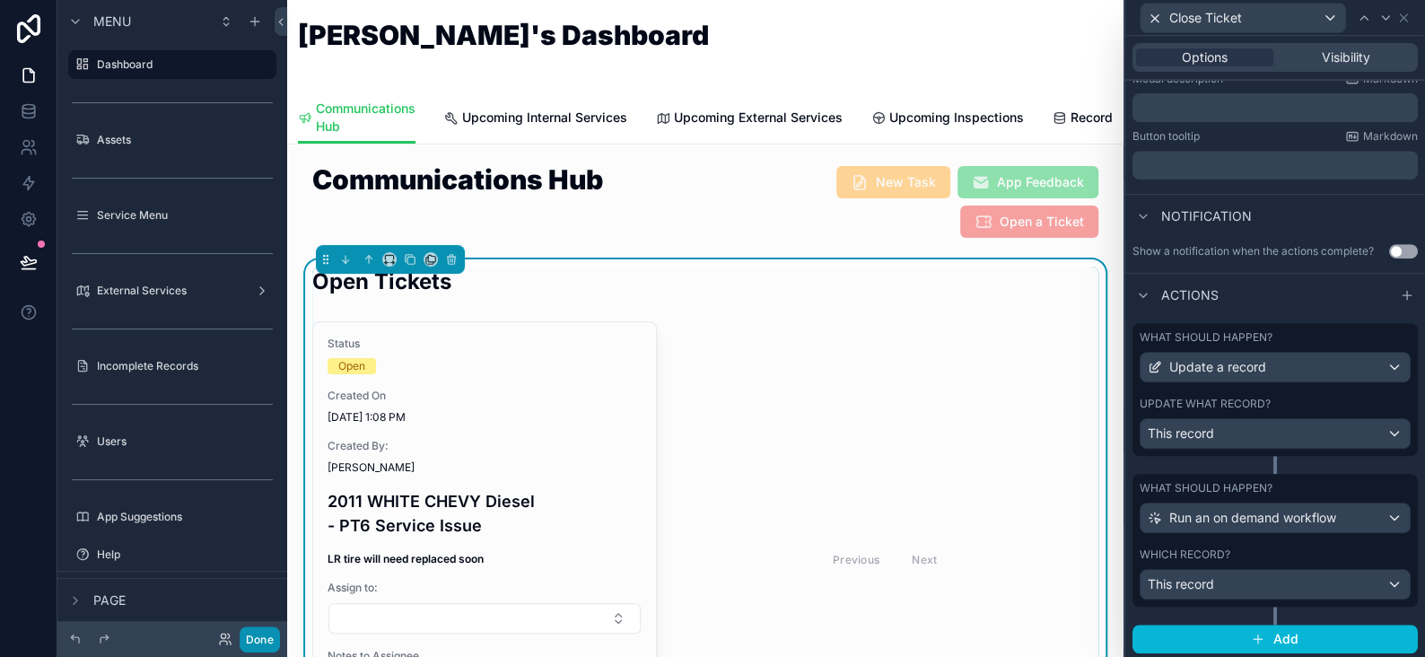
click at [261, 647] on button "Done" at bounding box center [260, 640] width 40 height 26
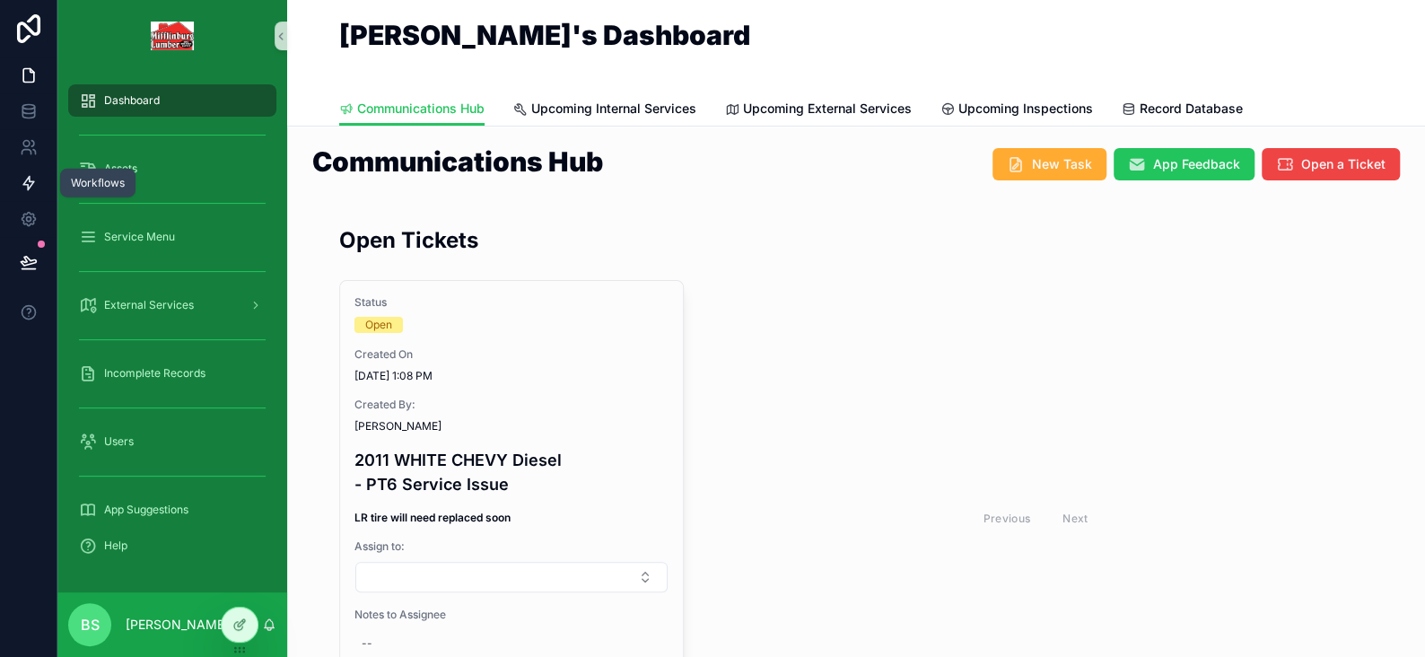
click at [28, 185] on icon at bounding box center [28, 183] width 11 height 13
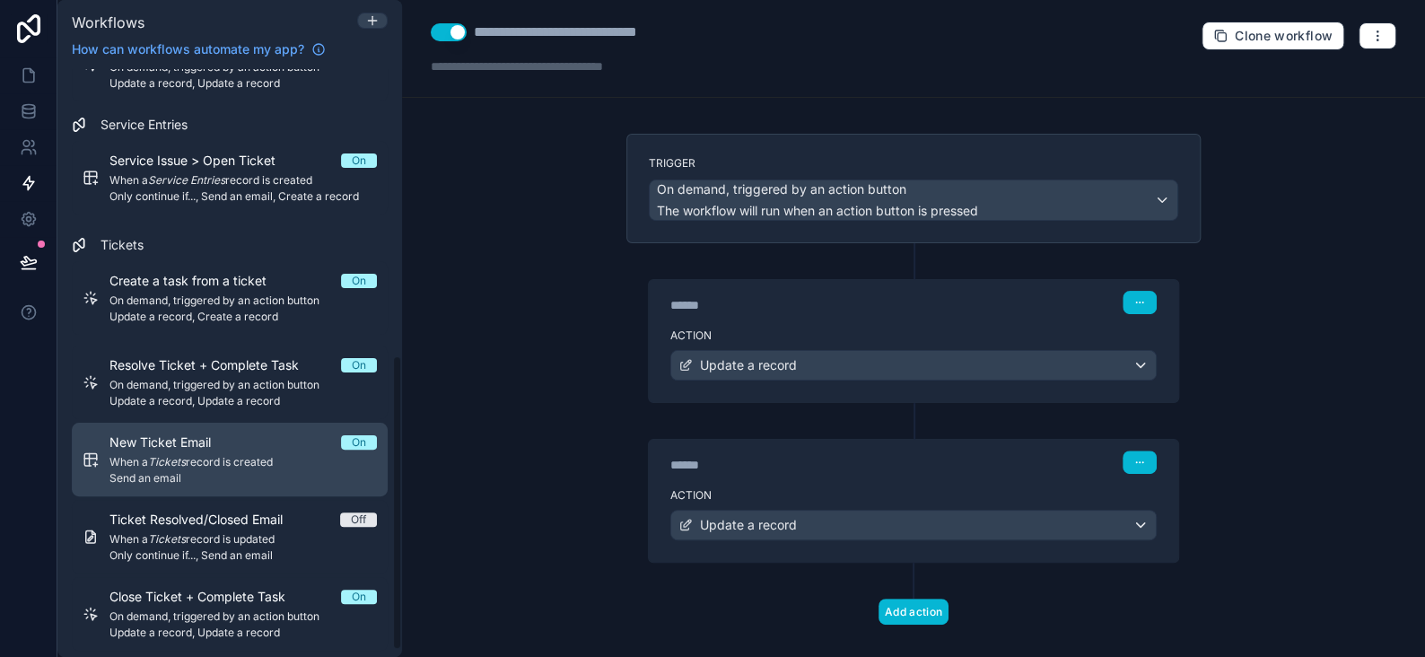
scroll to position [583, 0]
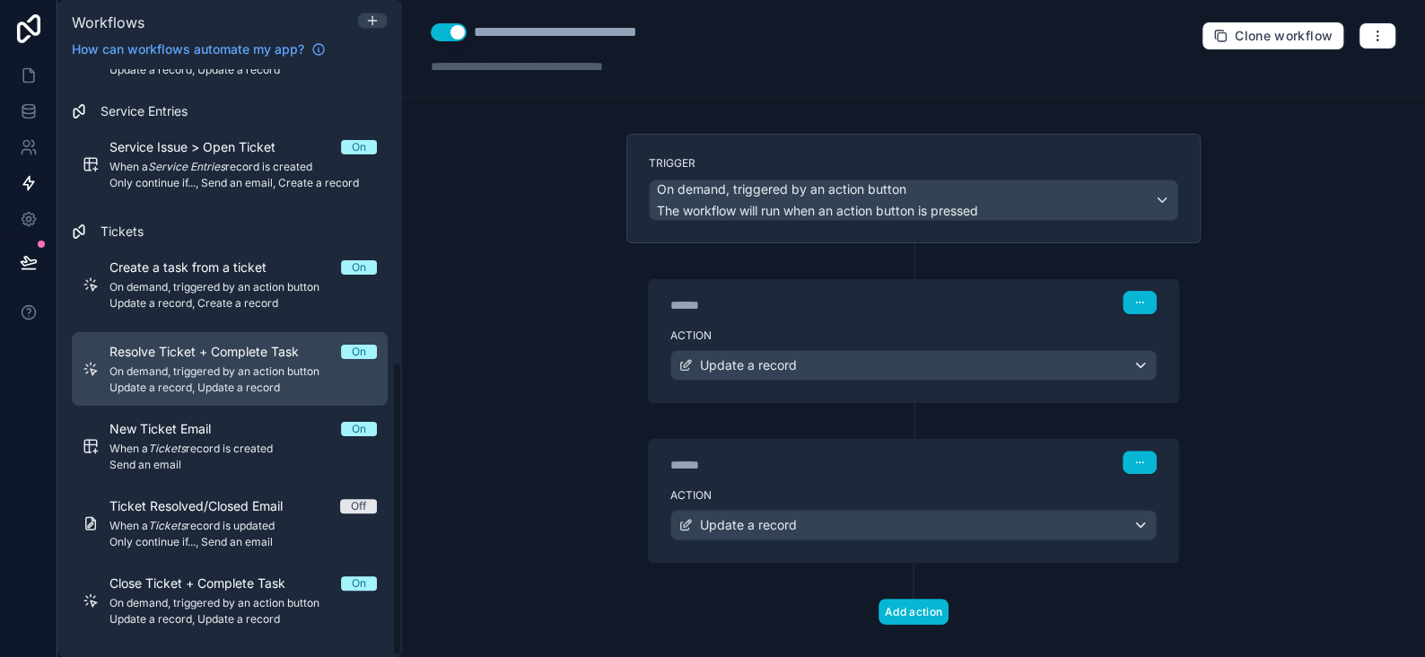
click at [197, 374] on span "On demand, triggered by an action button" at bounding box center [243, 371] width 267 height 14
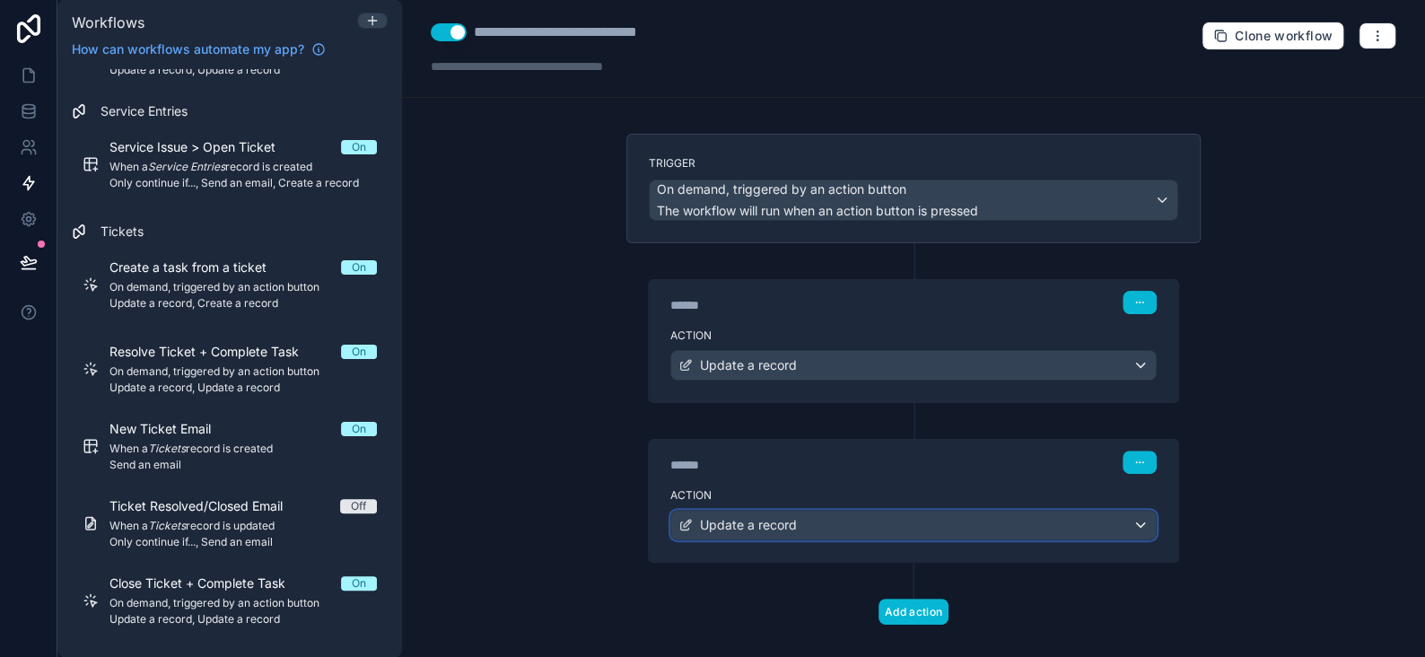
click at [852, 530] on div "Update a record" at bounding box center [913, 525] width 485 height 29
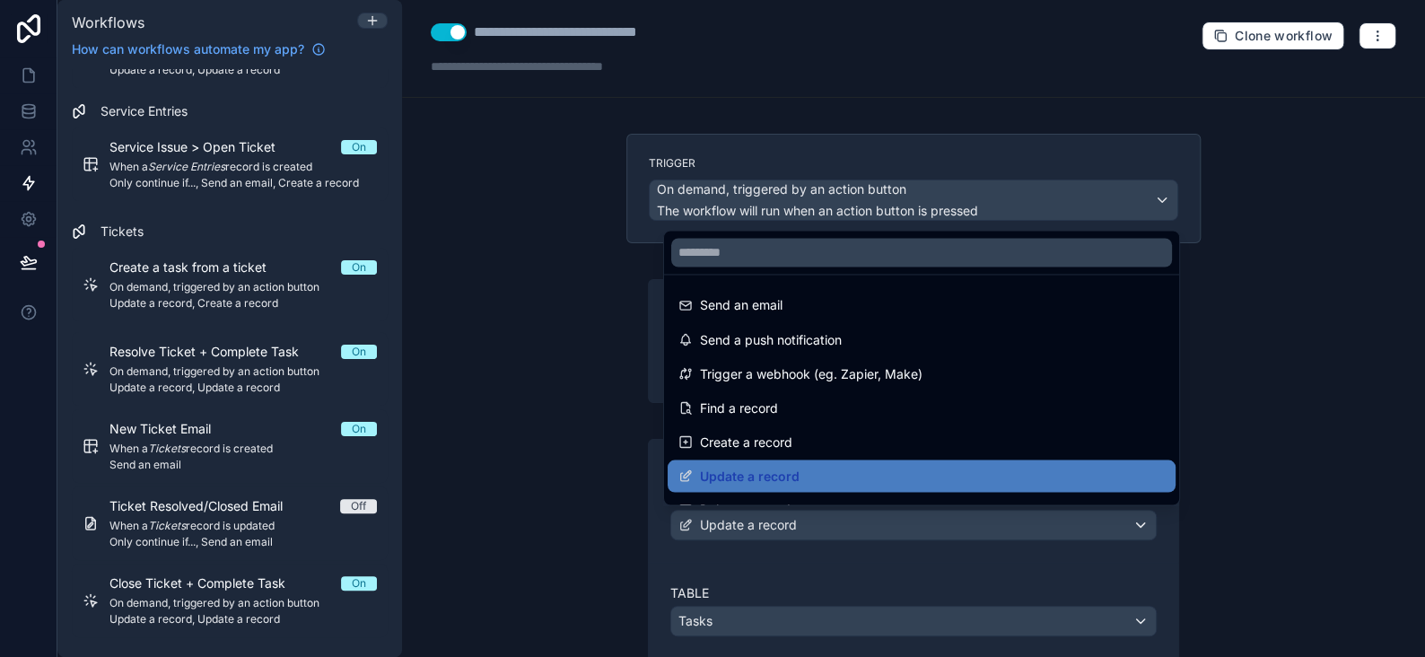
click at [852, 530] on div at bounding box center [712, 328] width 1425 height 657
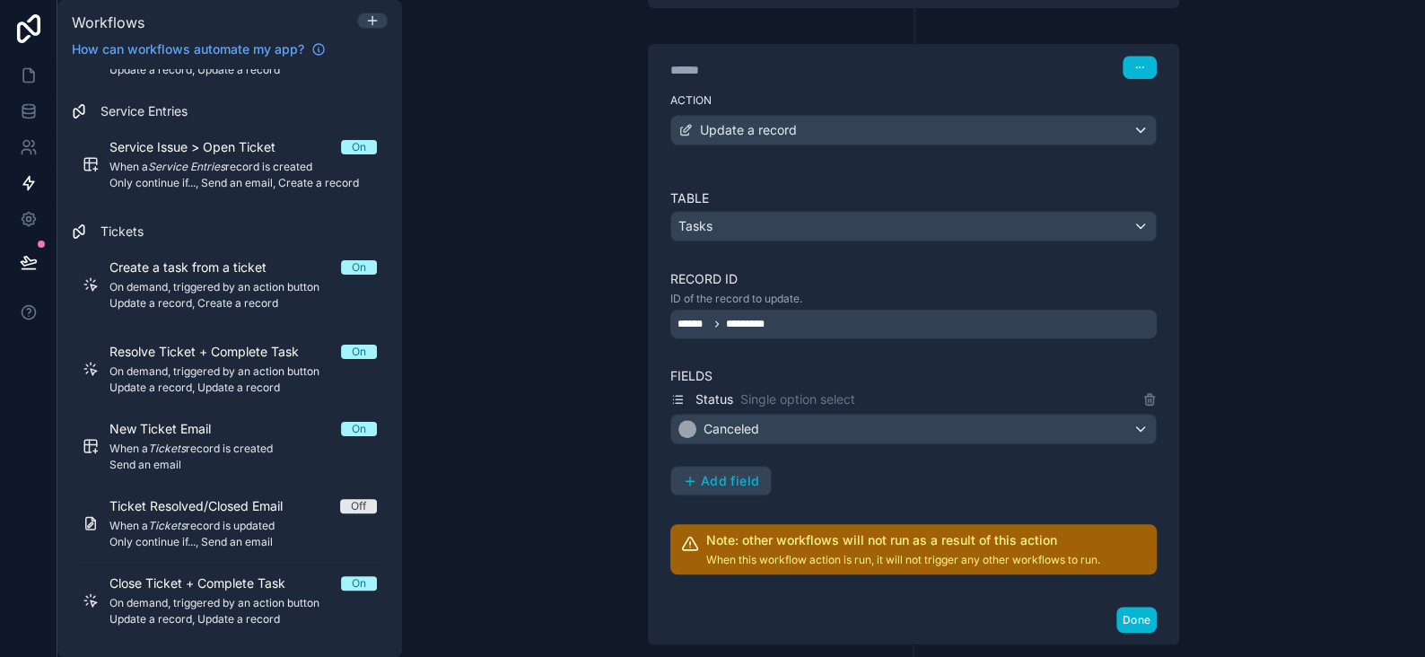
scroll to position [496, 0]
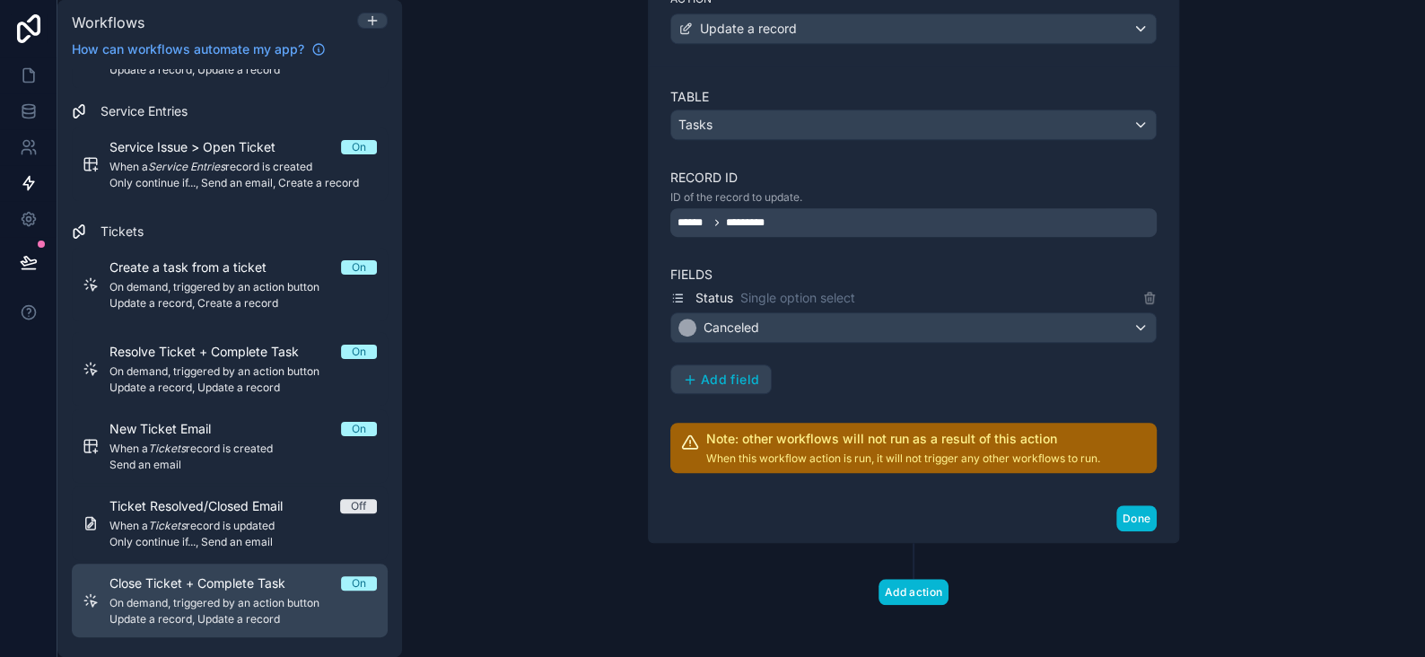
click at [209, 583] on span "Close Ticket + Complete Task" at bounding box center [208, 583] width 197 height 18
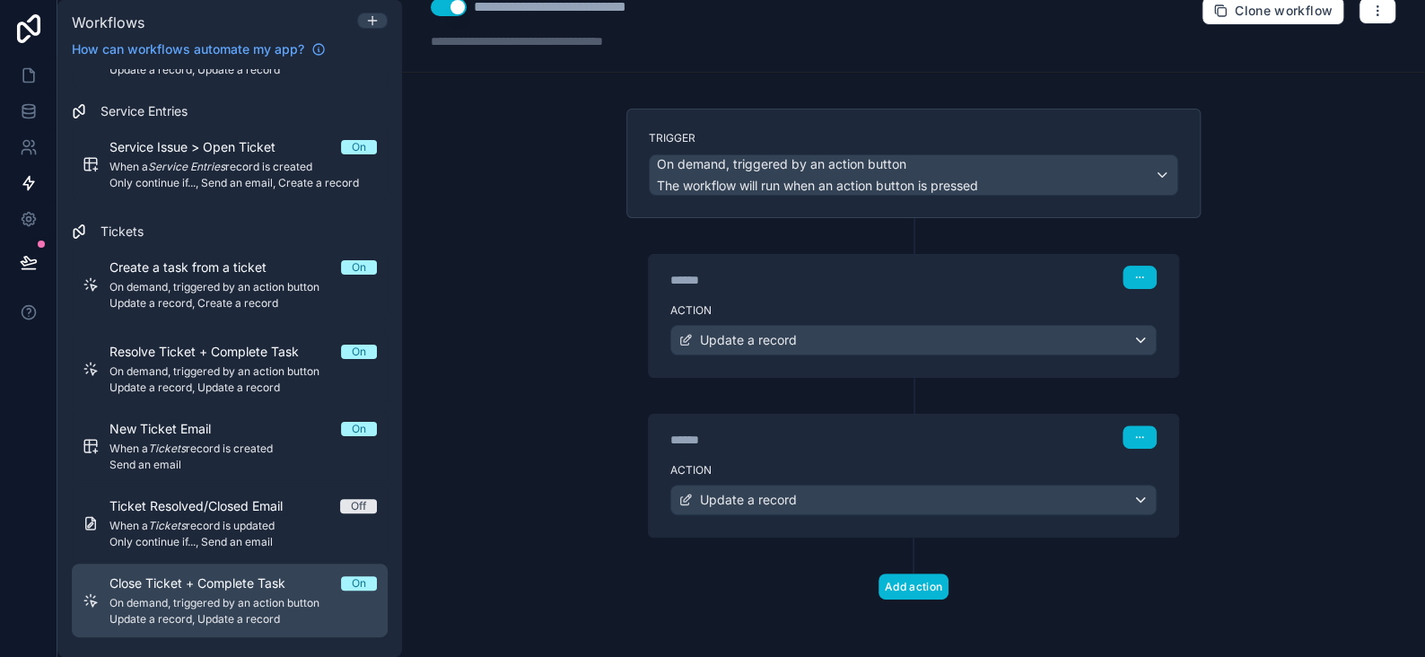
scroll to position [21, 0]
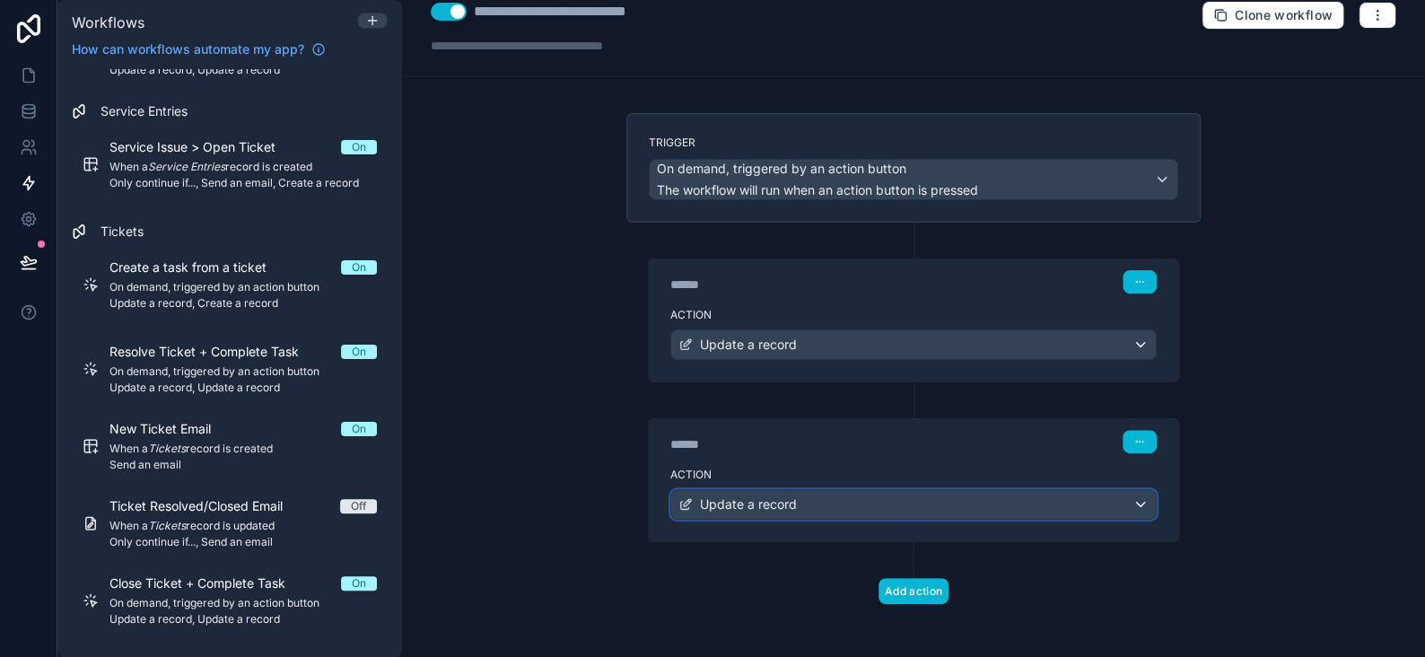
click at [715, 497] on span "Update a record" at bounding box center [748, 504] width 97 height 18
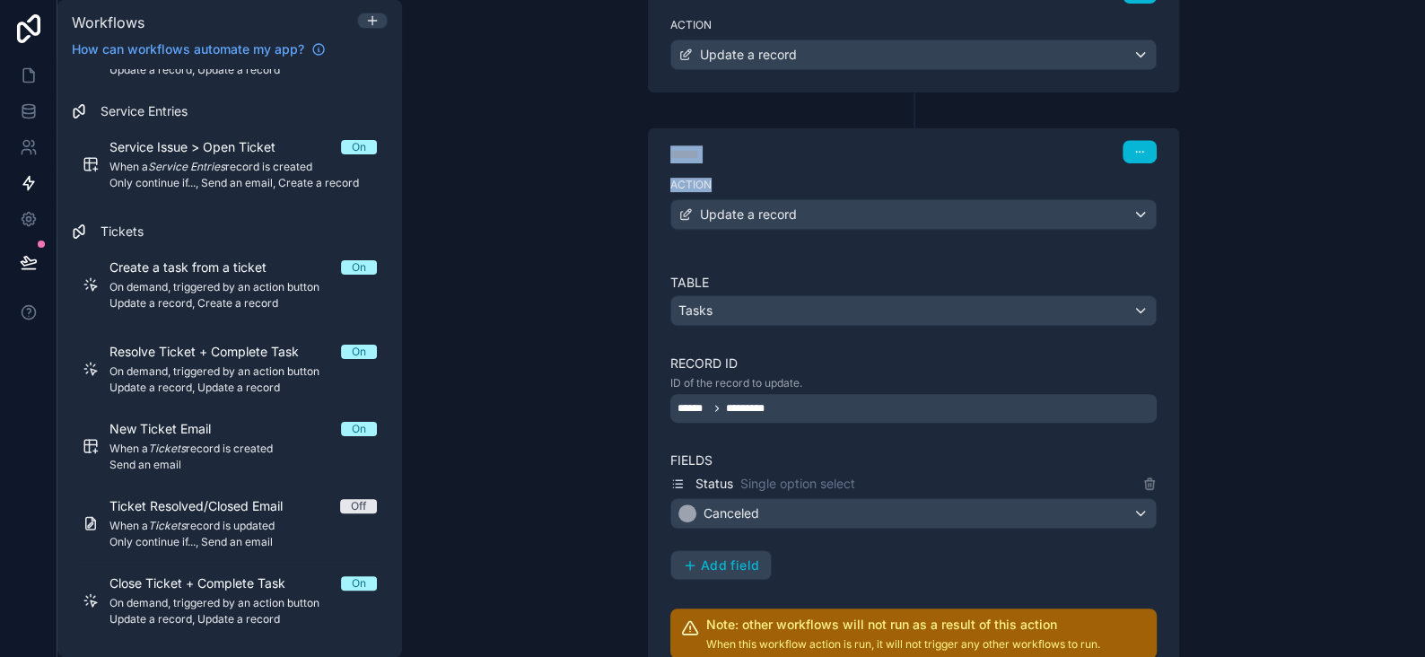
scroll to position [469, 0]
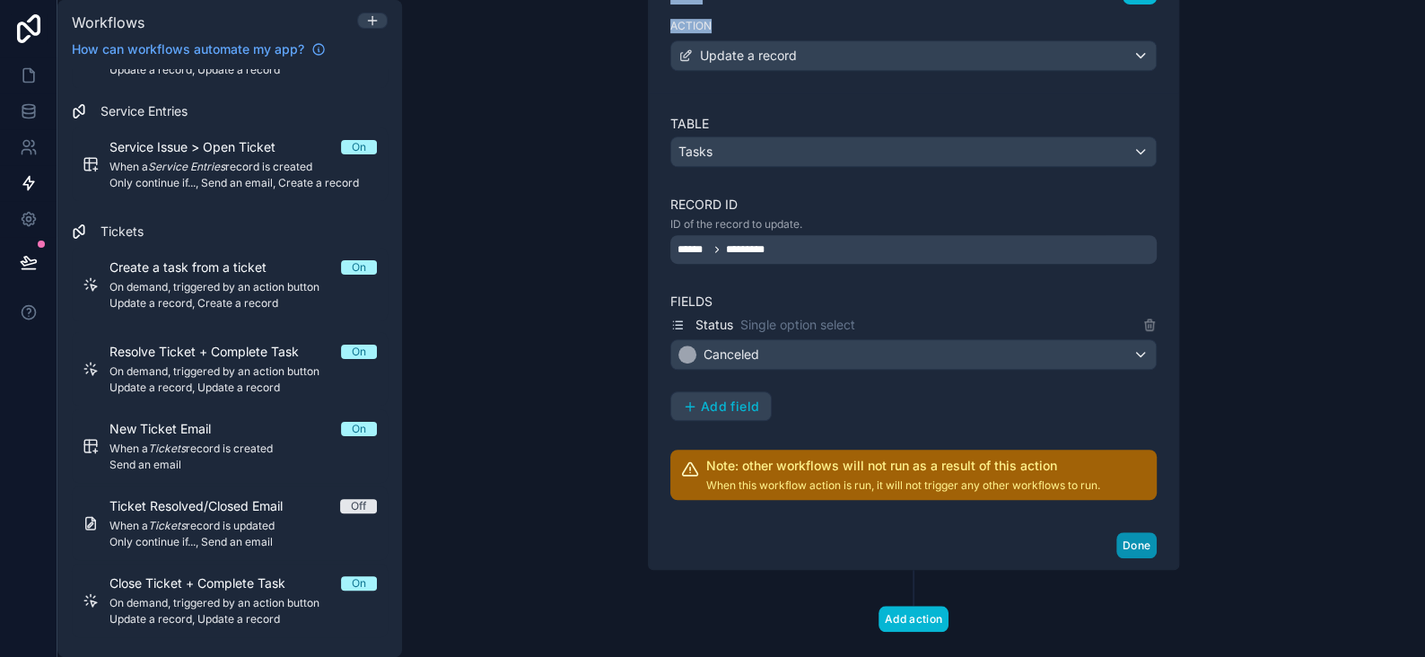
click at [1124, 539] on button "Done" at bounding box center [1137, 545] width 40 height 26
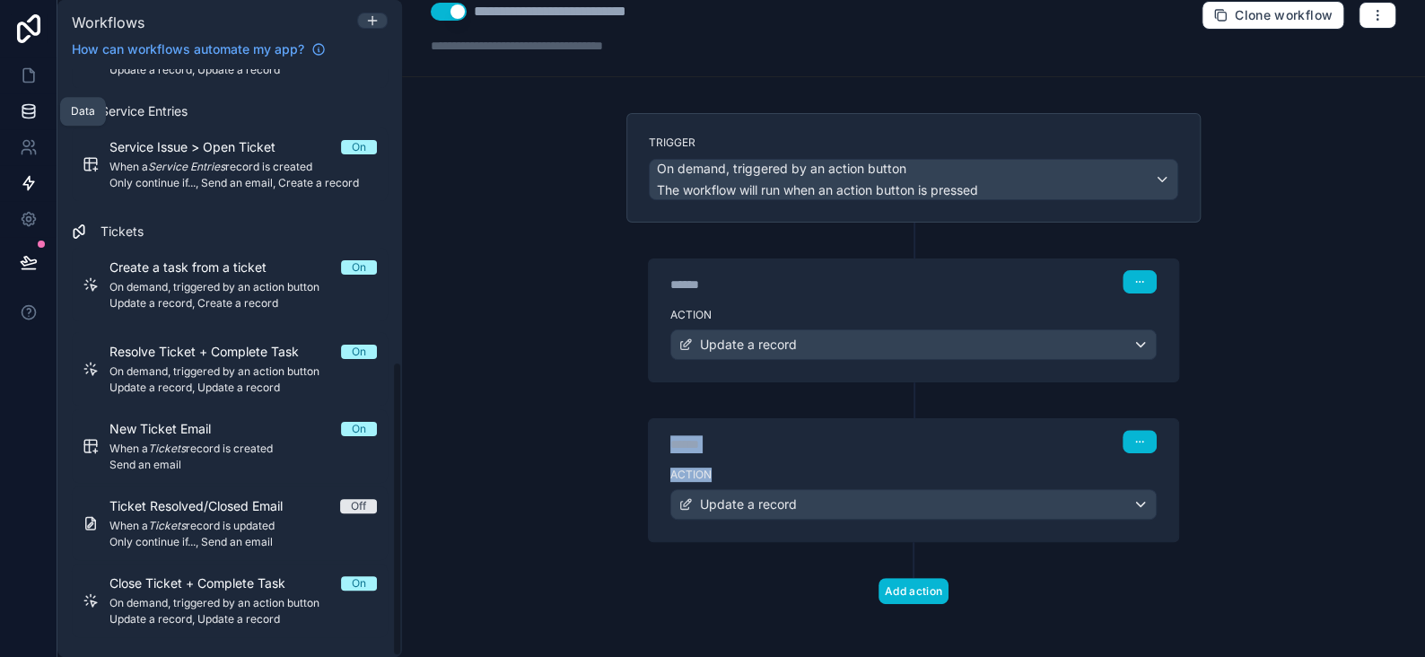
click at [39, 109] on link at bounding box center [28, 111] width 57 height 36
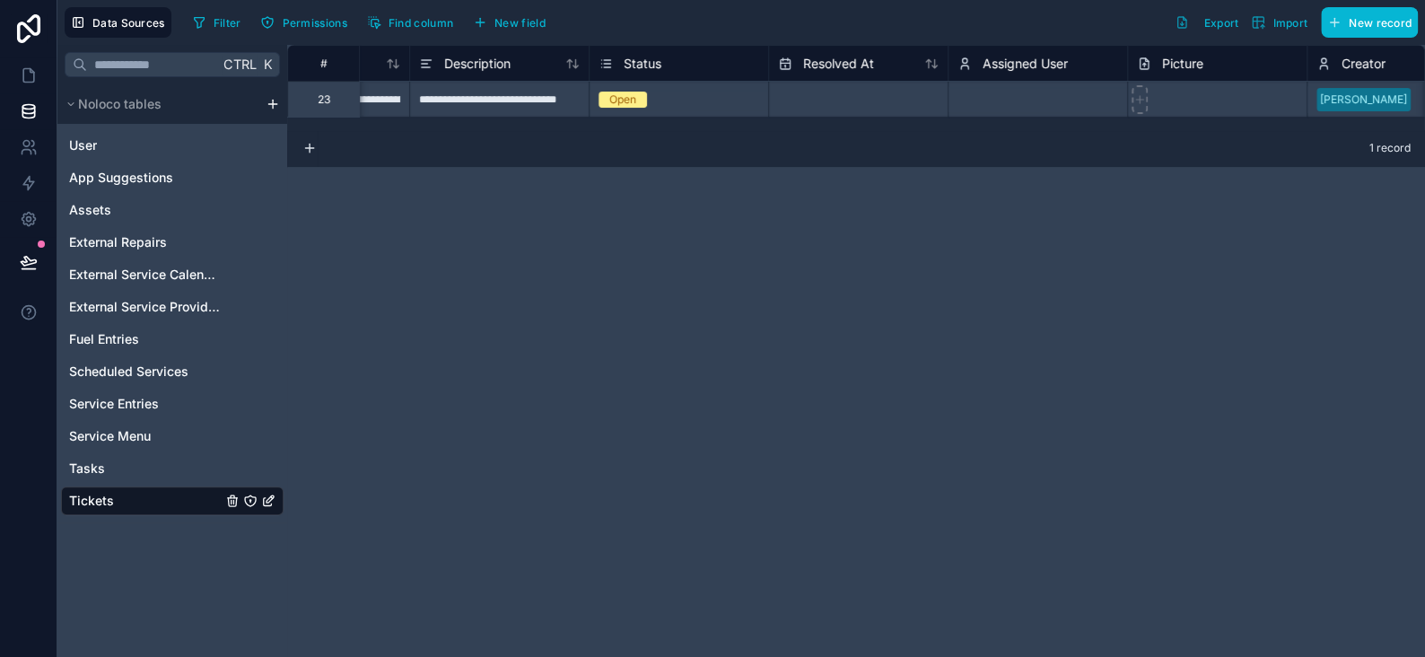
scroll to position [0, 102]
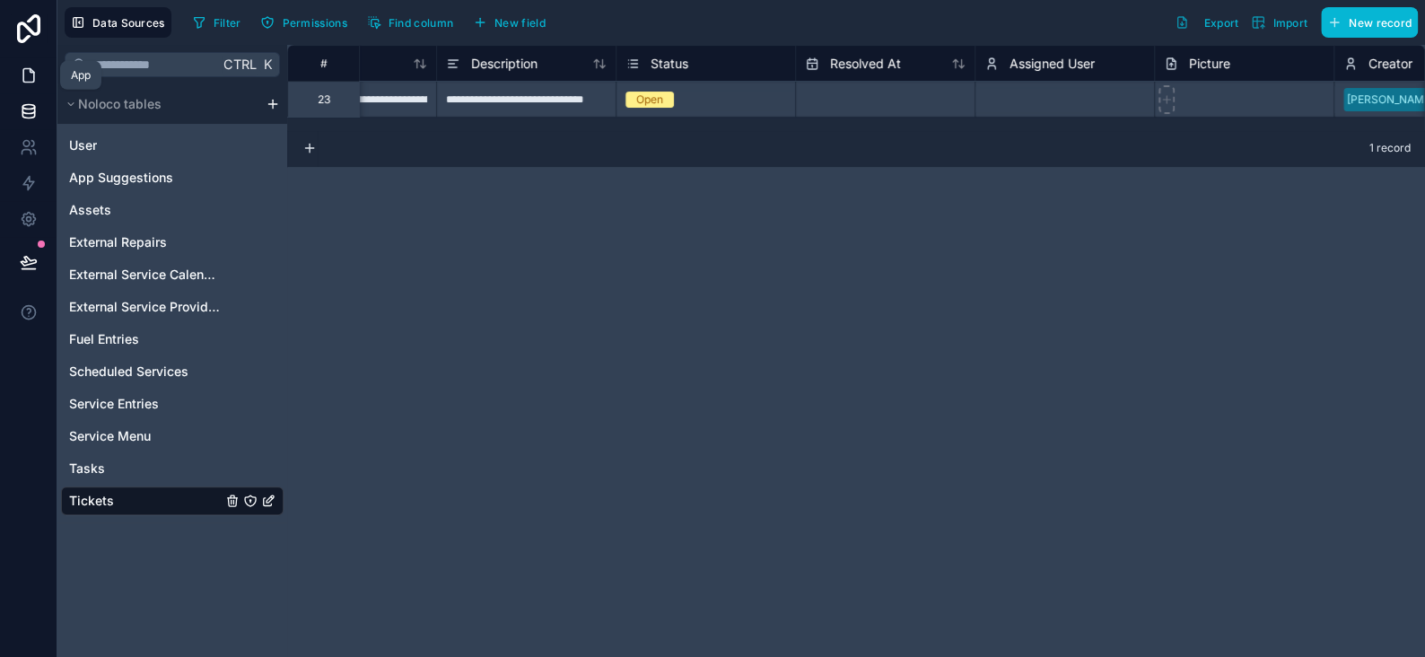
click at [22, 80] on icon at bounding box center [29, 75] width 18 height 18
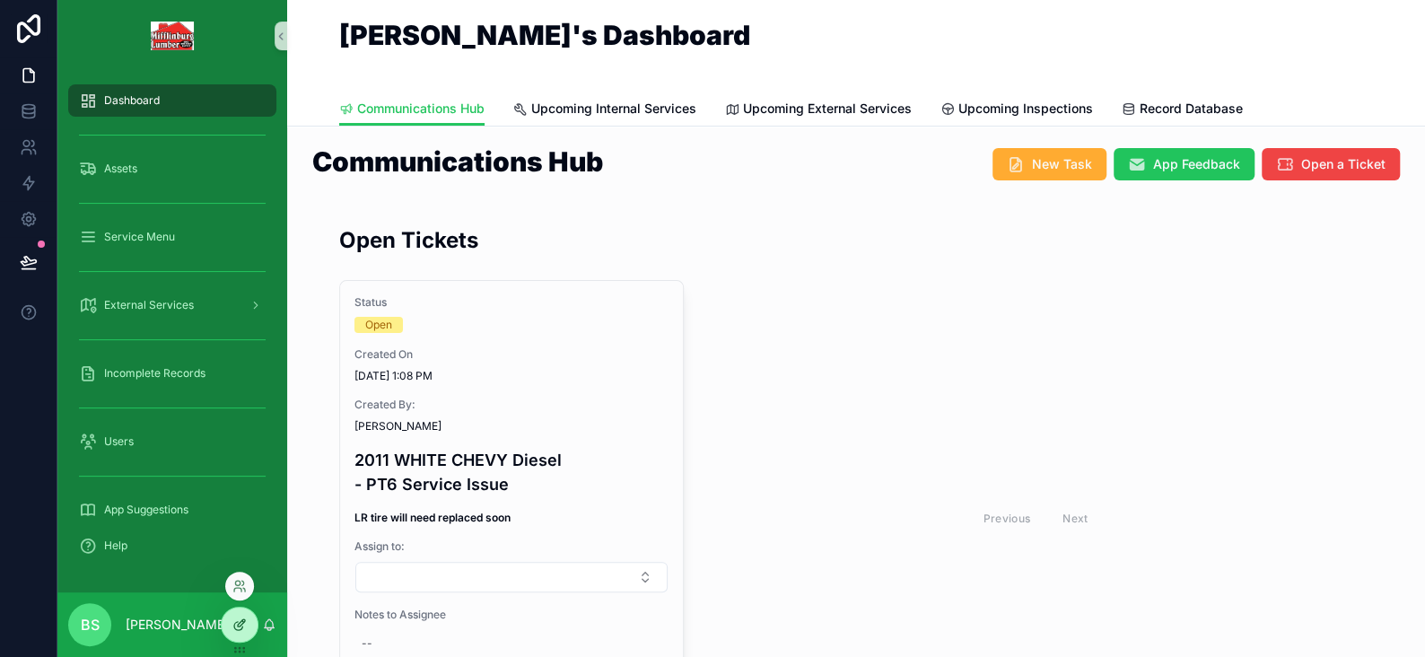
click at [231, 626] on div at bounding box center [240, 625] width 36 height 34
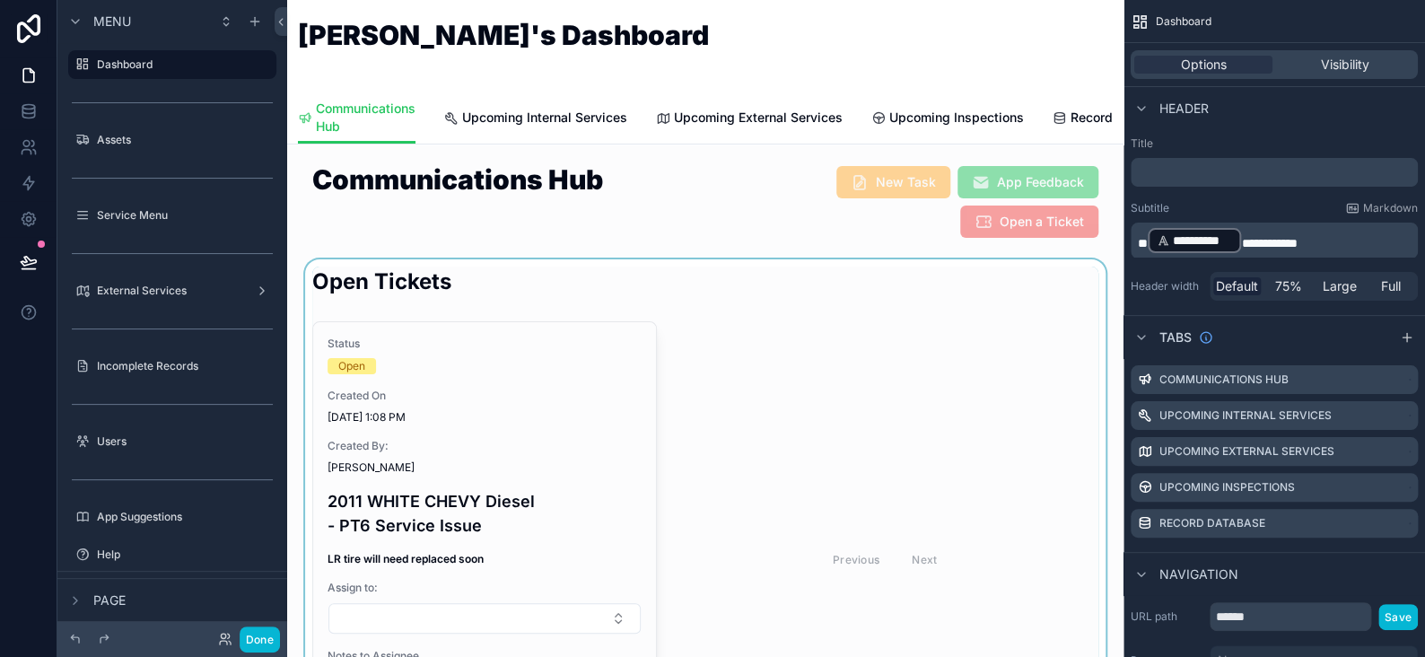
click at [777, 356] on div "scrollable content" at bounding box center [706, 531] width 808 height 545
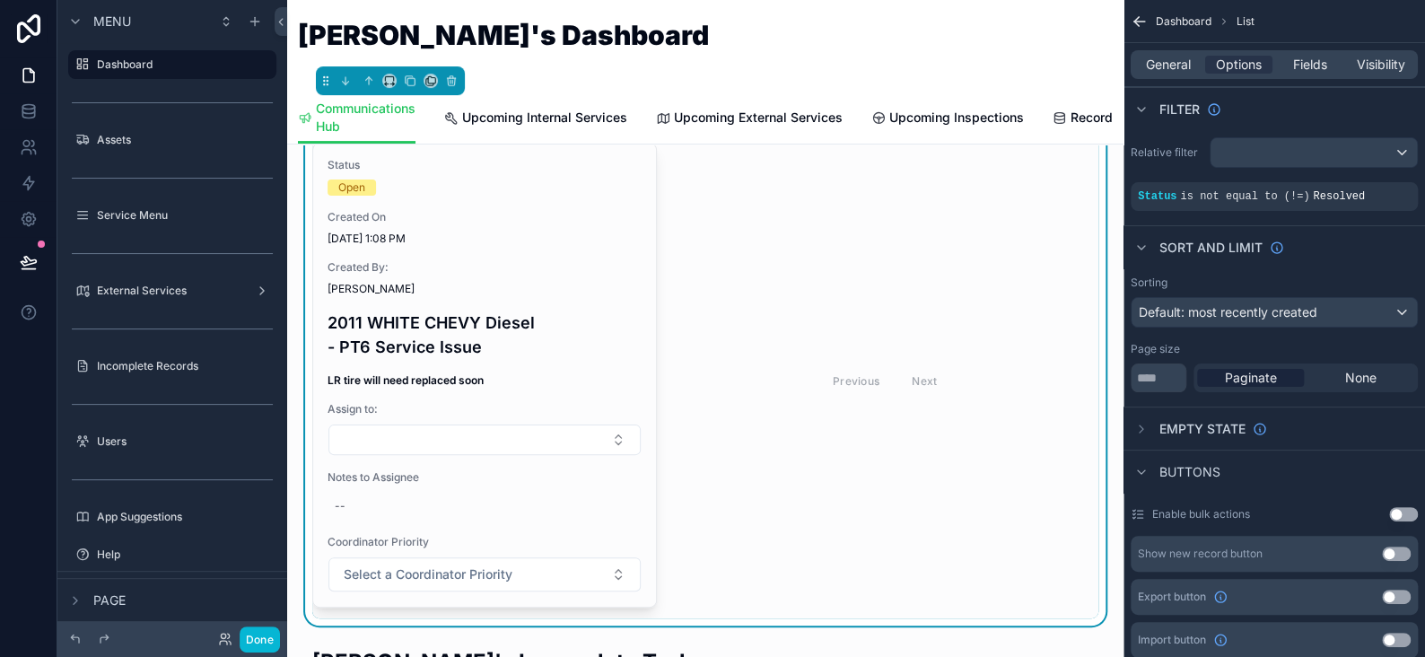
scroll to position [180, 0]
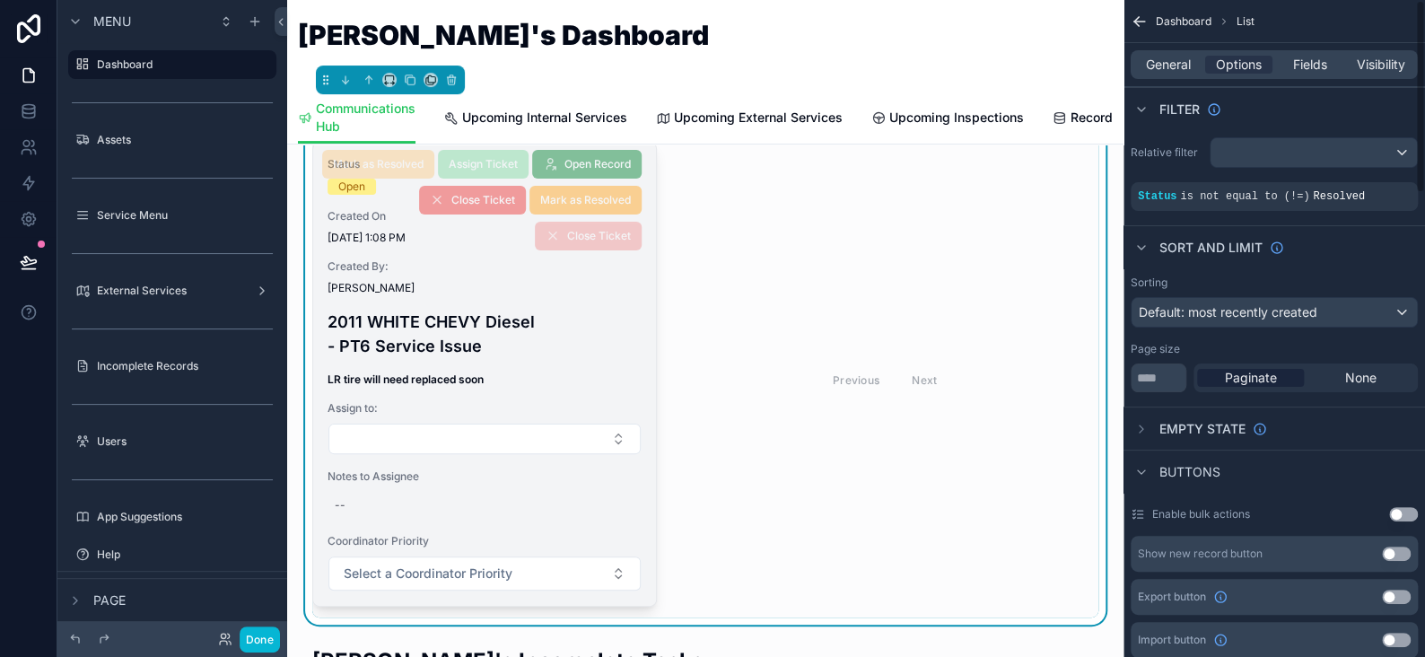
click at [607, 323] on h4 "2011 WHITE CHEVY Diesel - PT6 Service Issue" at bounding box center [485, 334] width 314 height 48
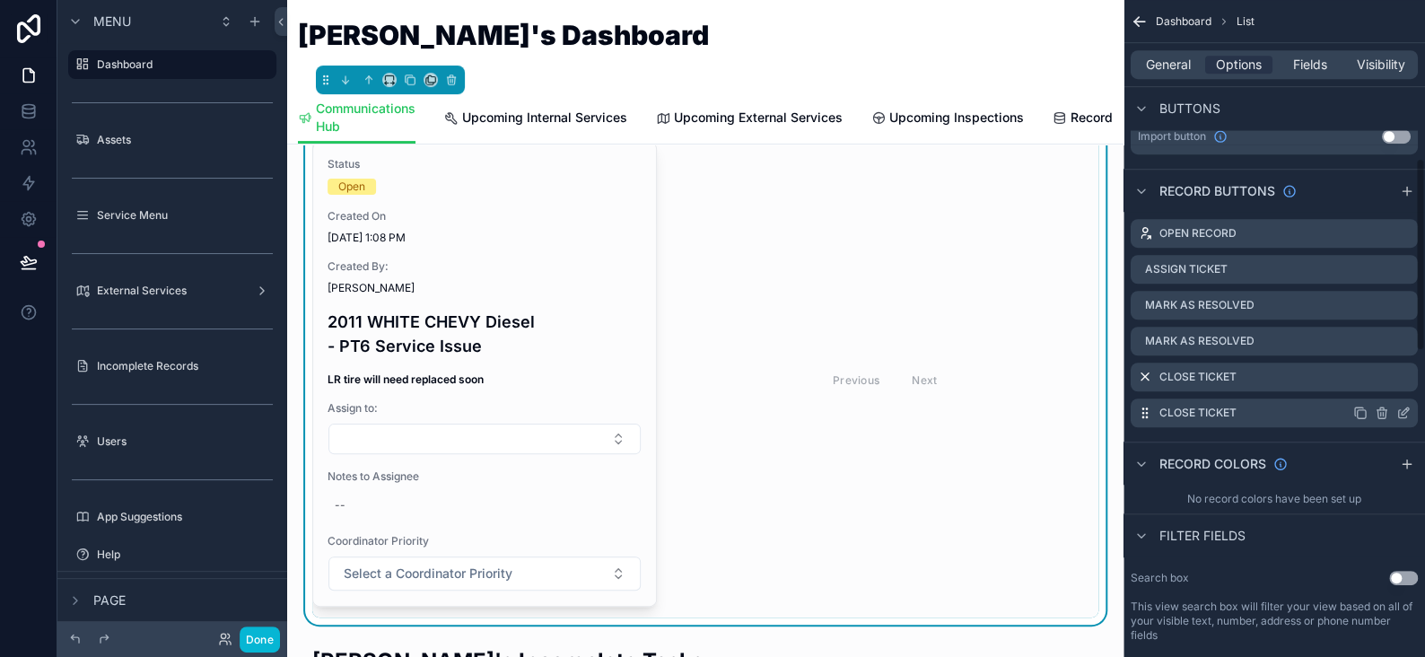
scroll to position [539, 0]
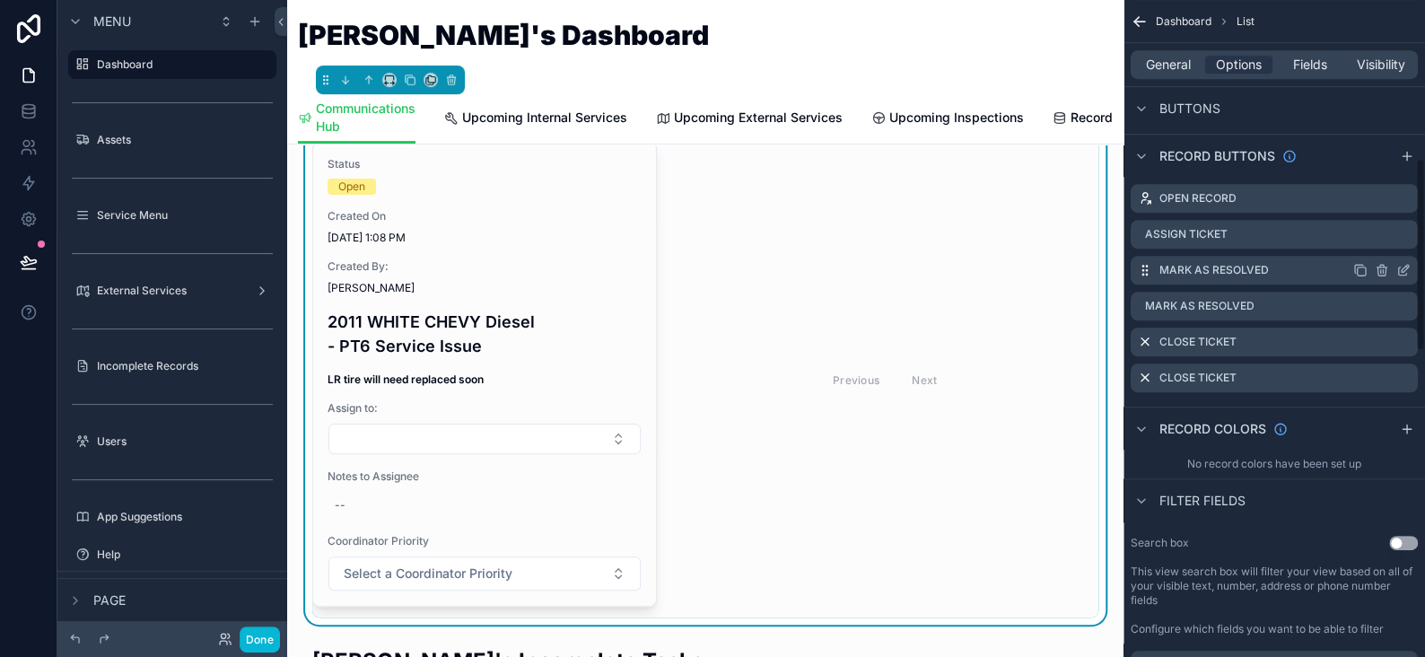
click at [1400, 268] on icon "scrollable content" at bounding box center [1404, 270] width 14 height 14
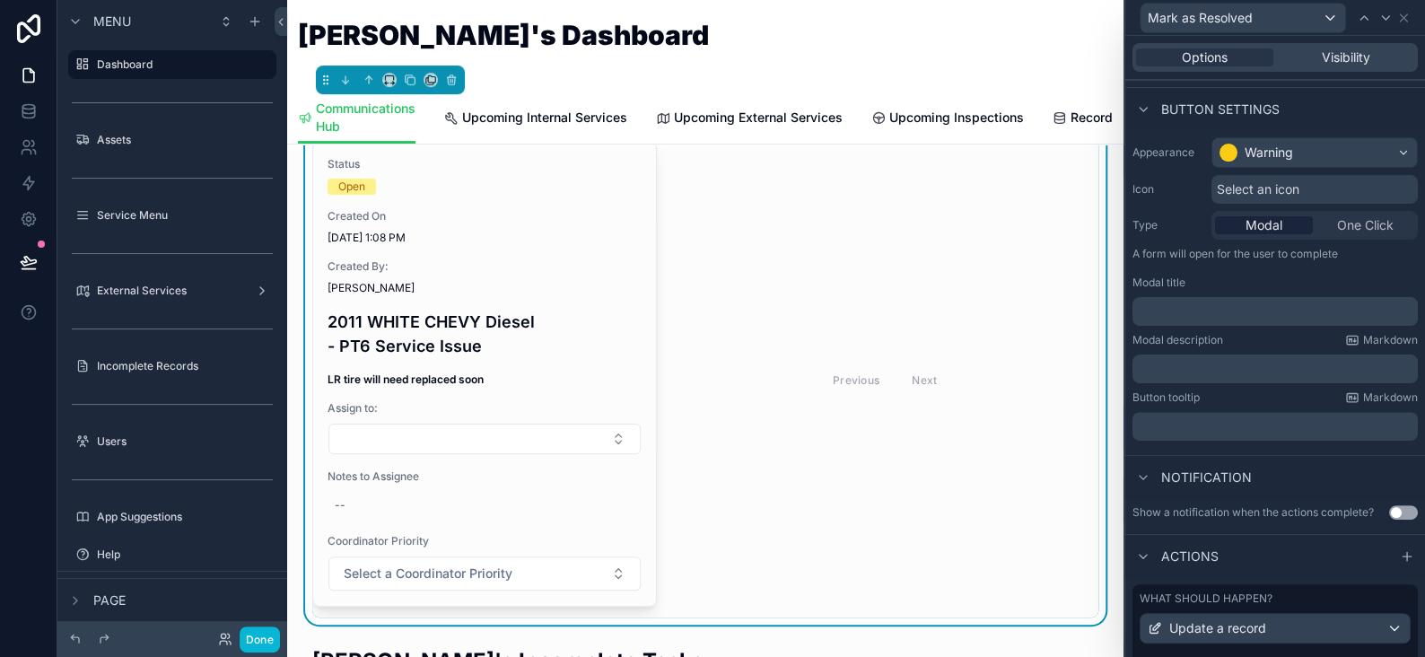
scroll to position [355, 0]
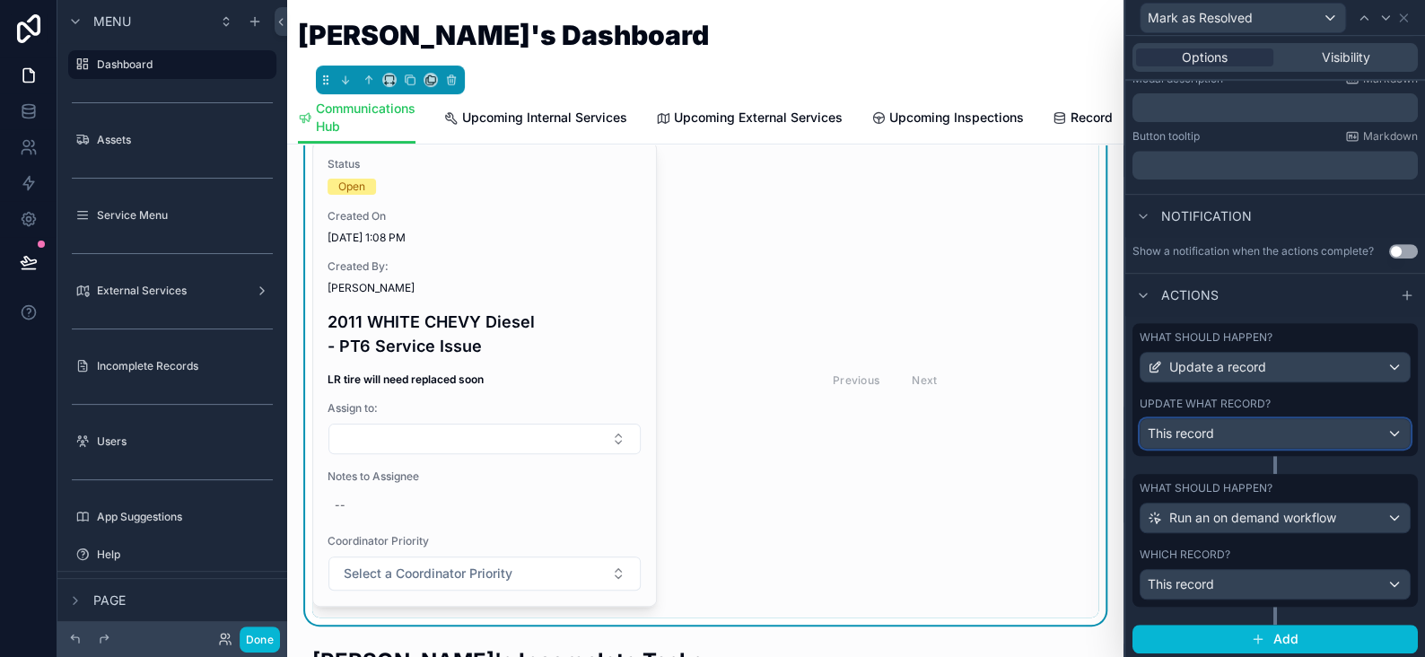
click at [1235, 434] on div "This record" at bounding box center [1275, 433] width 269 height 29
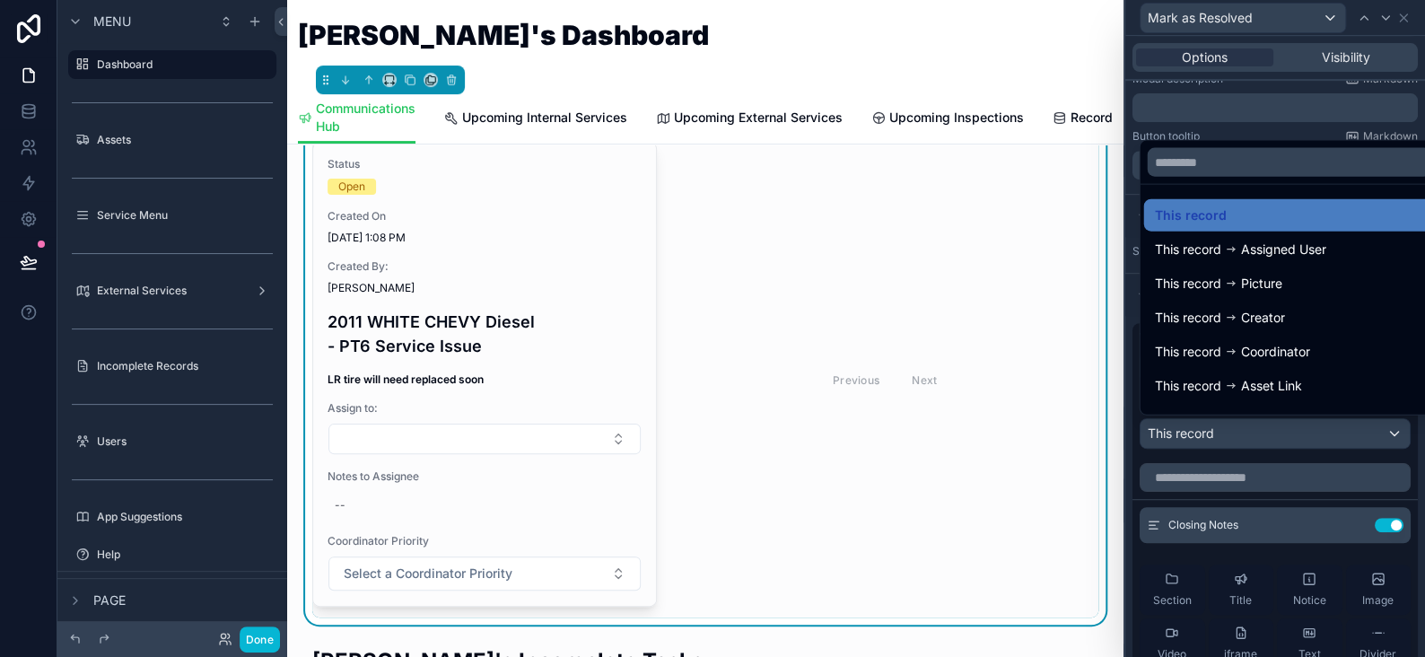
click at [1235, 434] on div at bounding box center [1276, 328] width 300 height 657
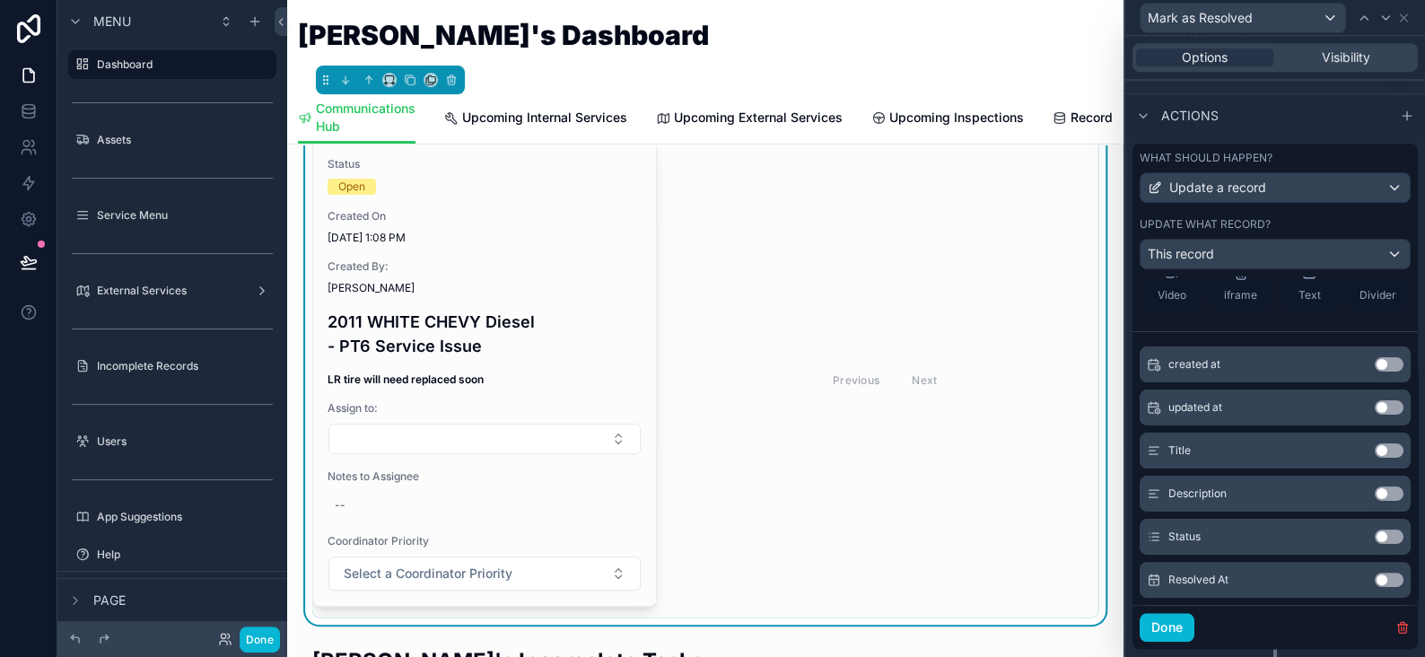
scroll to position [269, 0]
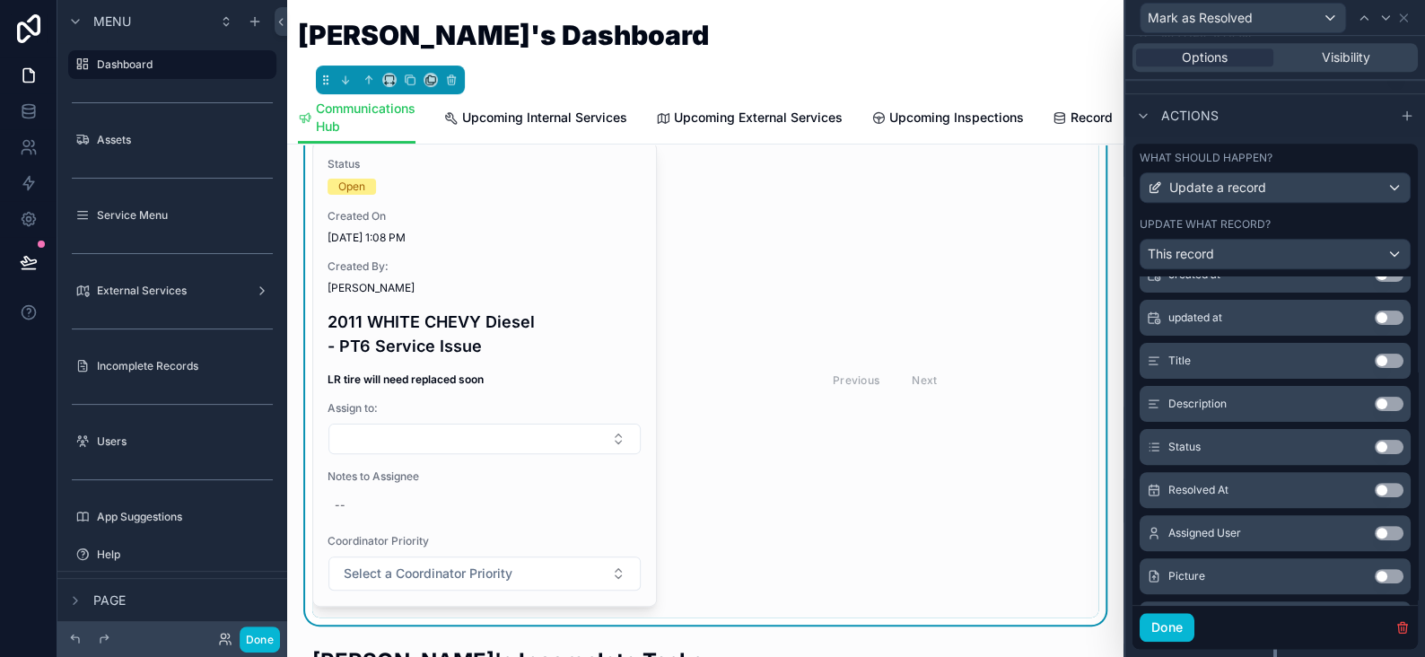
click at [1375, 485] on button "Use setting" at bounding box center [1389, 490] width 29 height 14
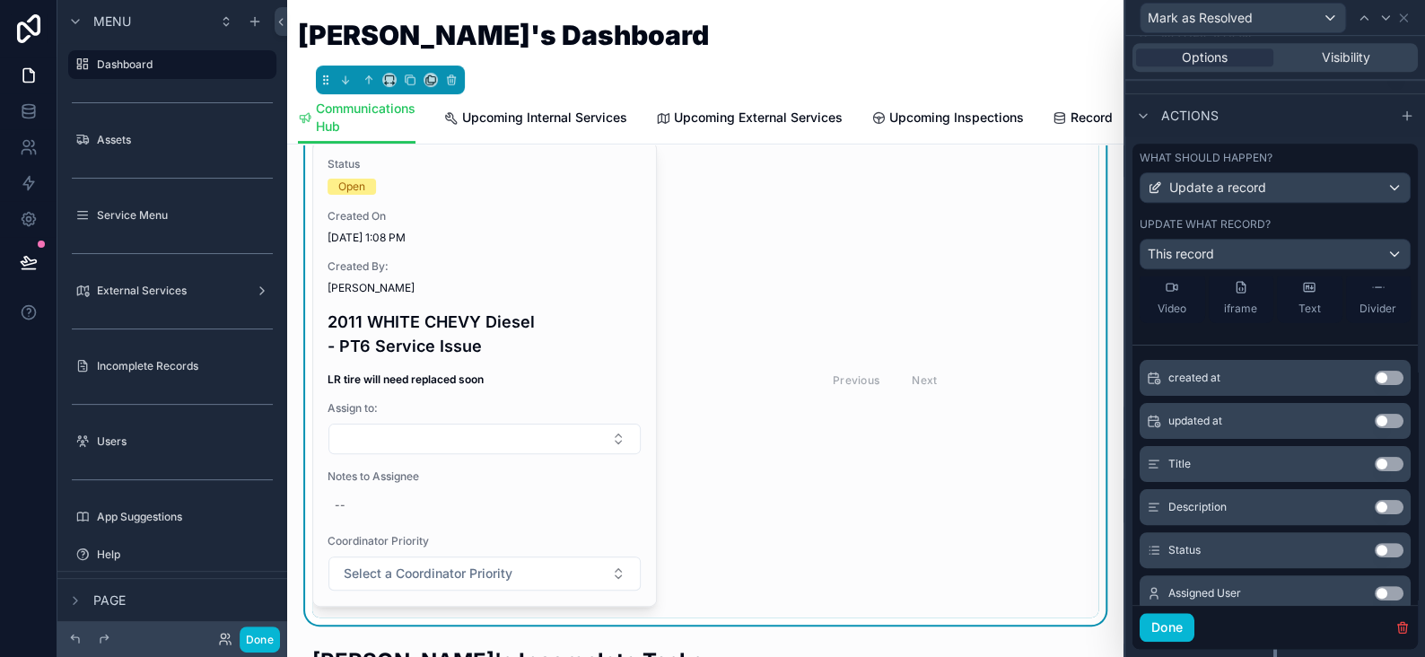
scroll to position [42, 0]
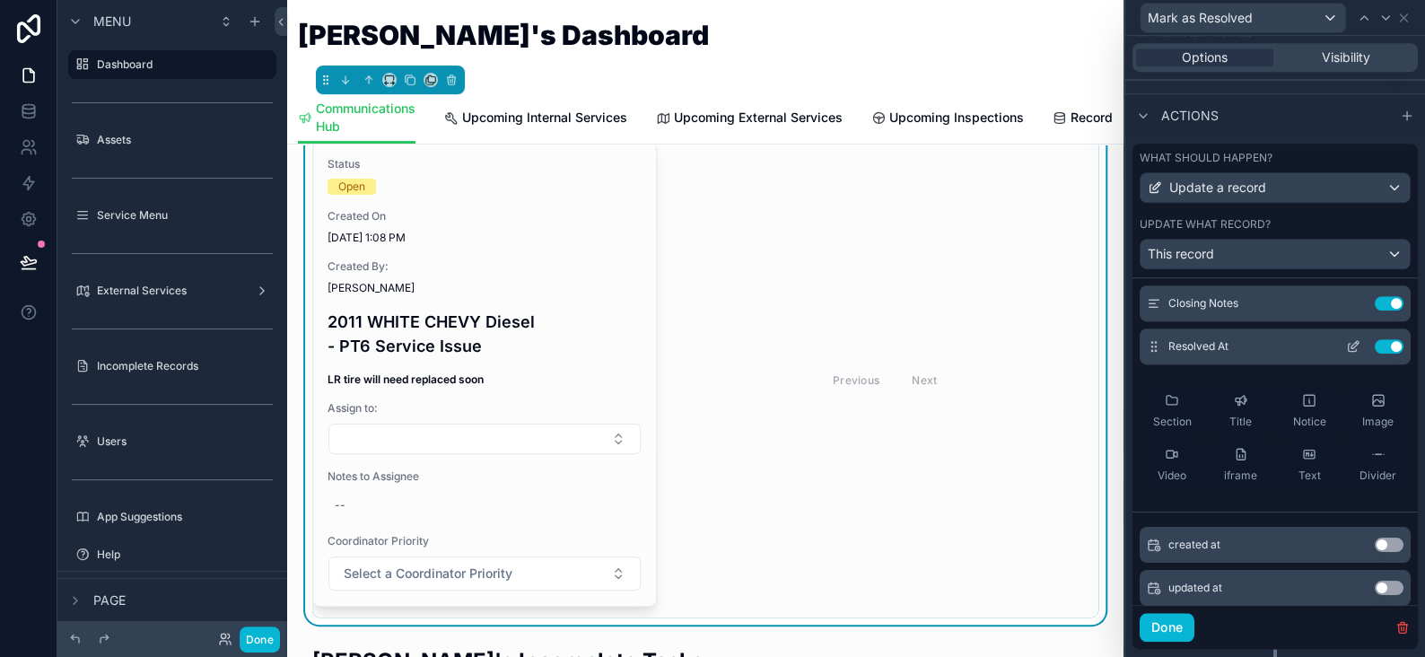
click at [1341, 345] on div "Use setting" at bounding box center [1371, 346] width 65 height 14
click at [1339, 346] on button at bounding box center [1353, 346] width 29 height 14
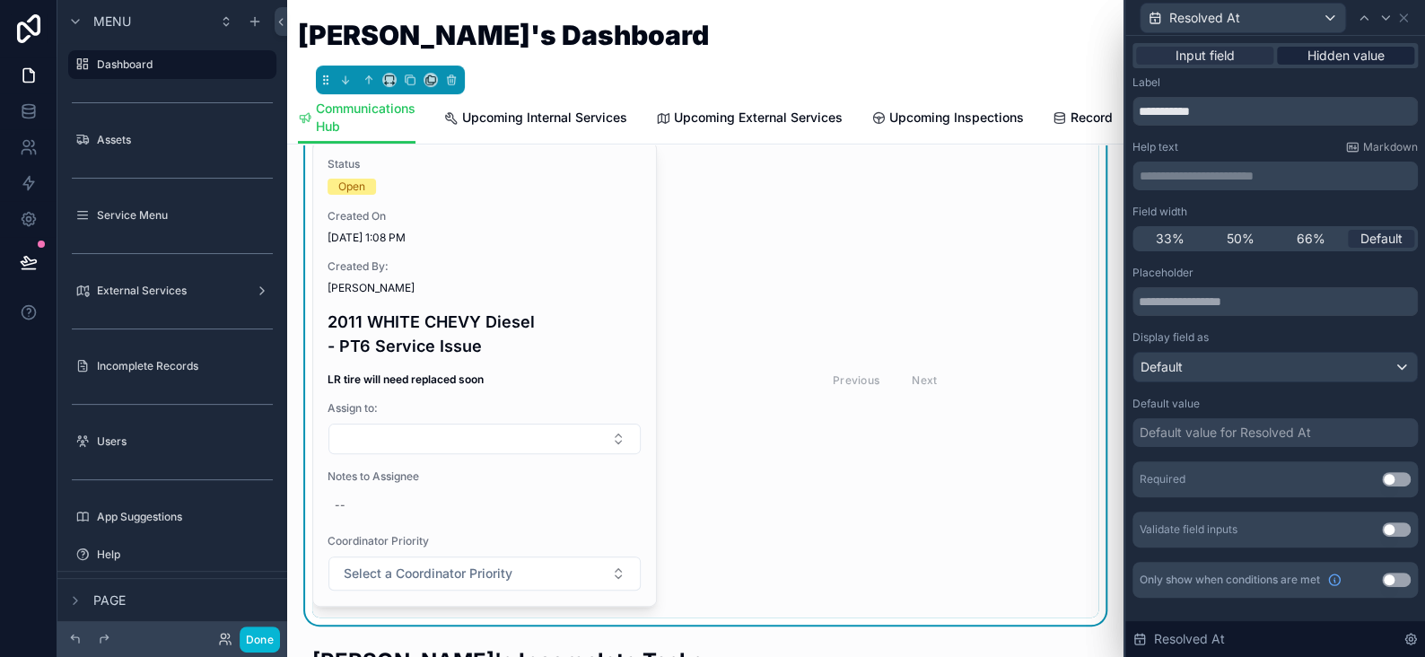
click at [1342, 55] on span "Hidden value" at bounding box center [1346, 56] width 77 height 18
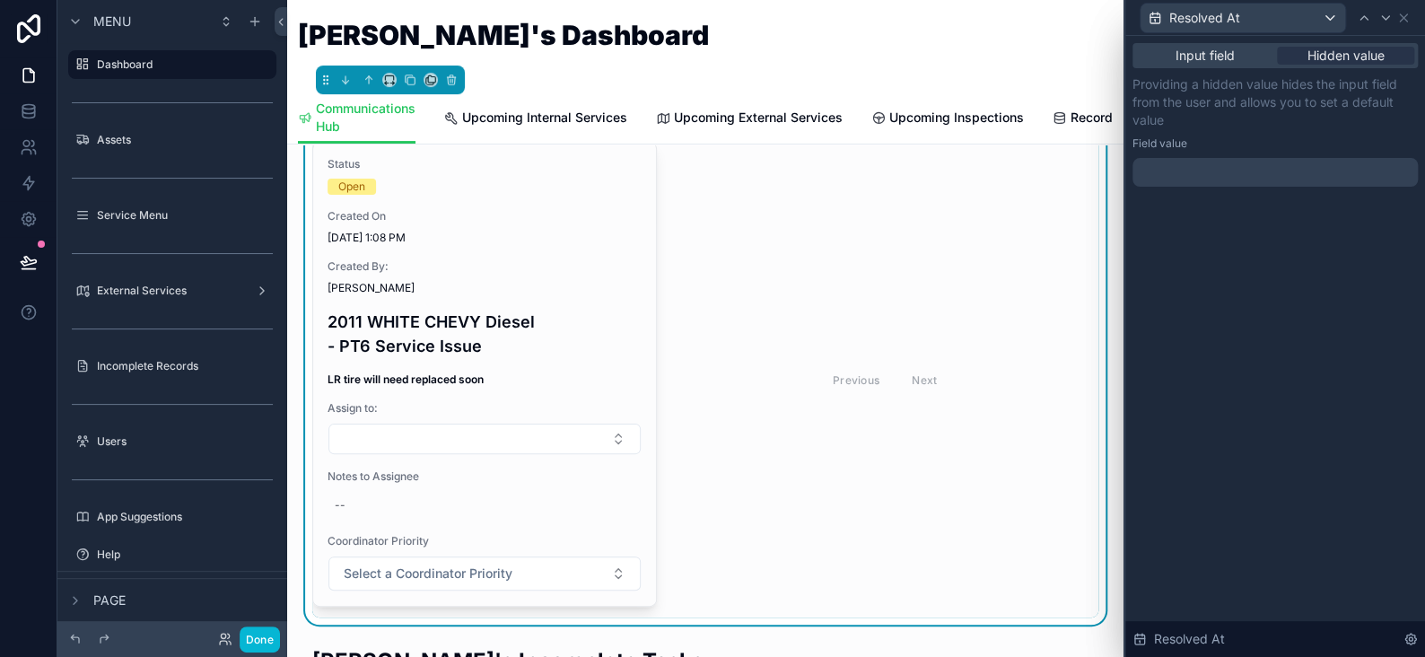
click at [1181, 167] on div at bounding box center [1275, 172] width 285 height 29
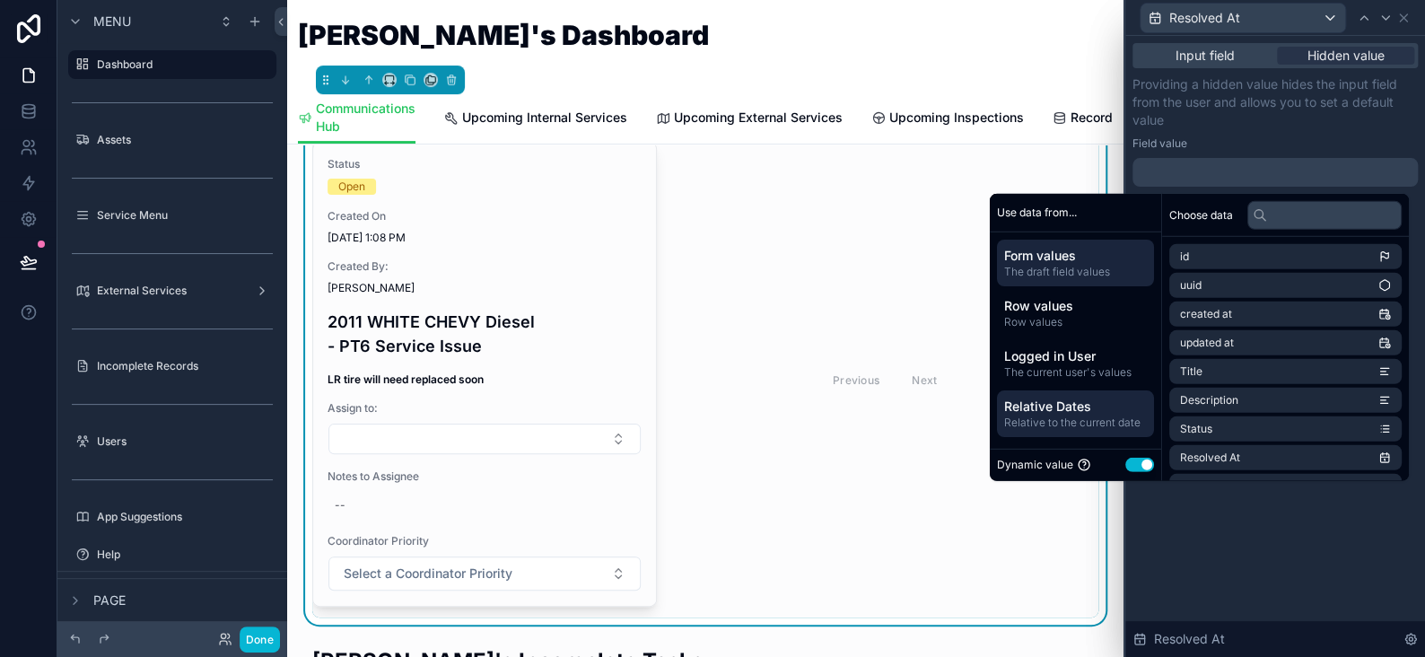
click at [1042, 404] on span "Relative Dates" at bounding box center [1075, 406] width 143 height 18
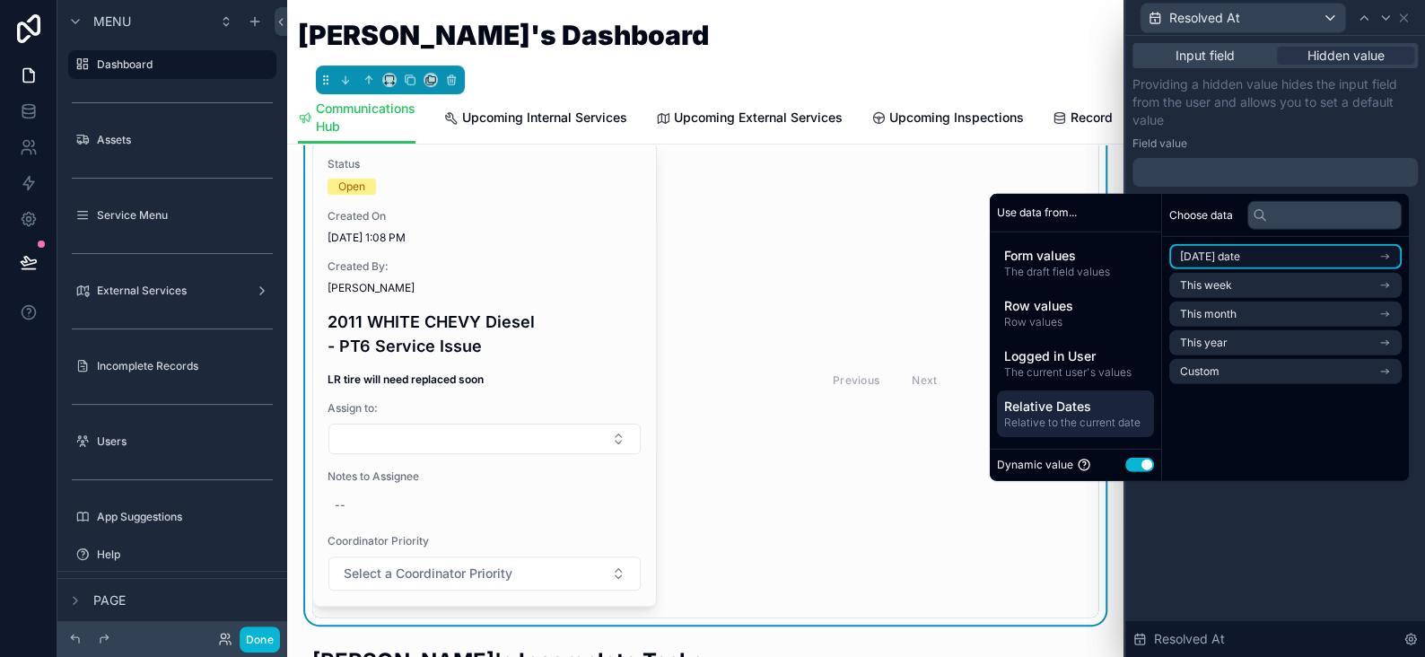
click at [1190, 265] on li "Today's date" at bounding box center [1286, 256] width 232 height 25
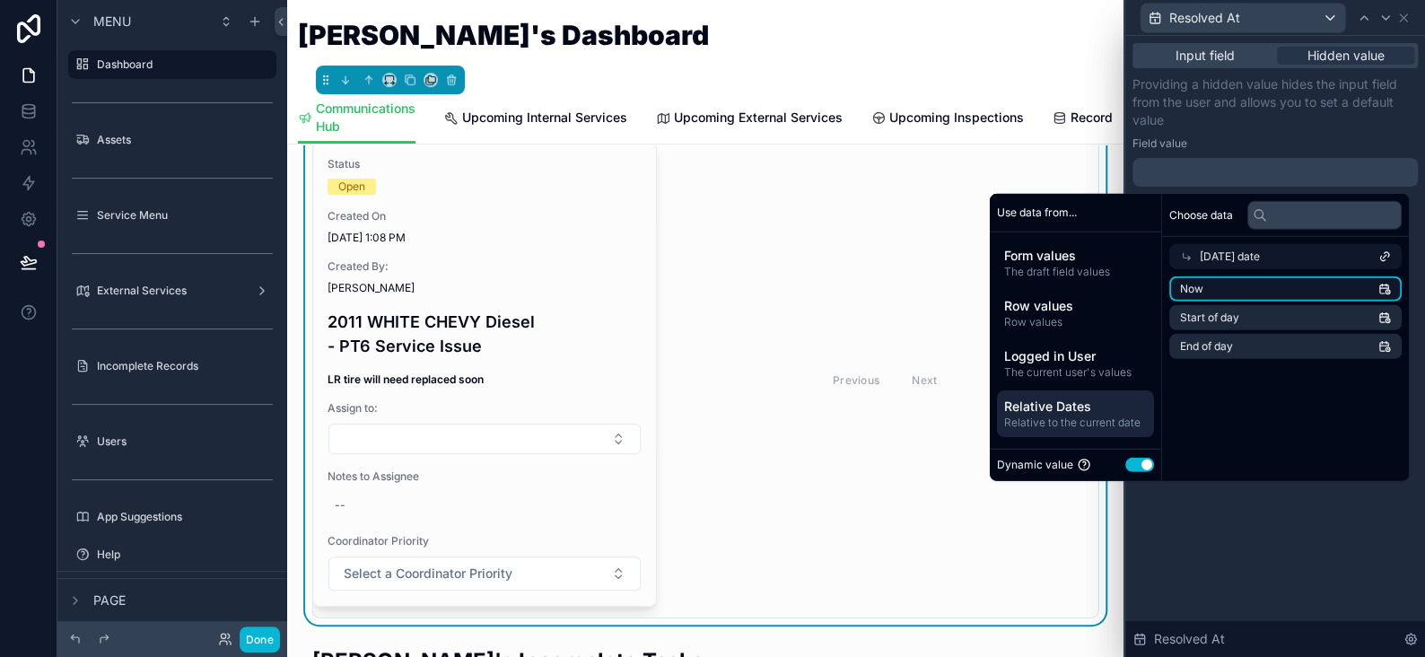
click at [1205, 285] on li "Now" at bounding box center [1286, 288] width 232 height 25
click at [1236, 527] on div "Input field Hidden value Providing a hidden value hides the input field from th…" at bounding box center [1276, 346] width 300 height 621
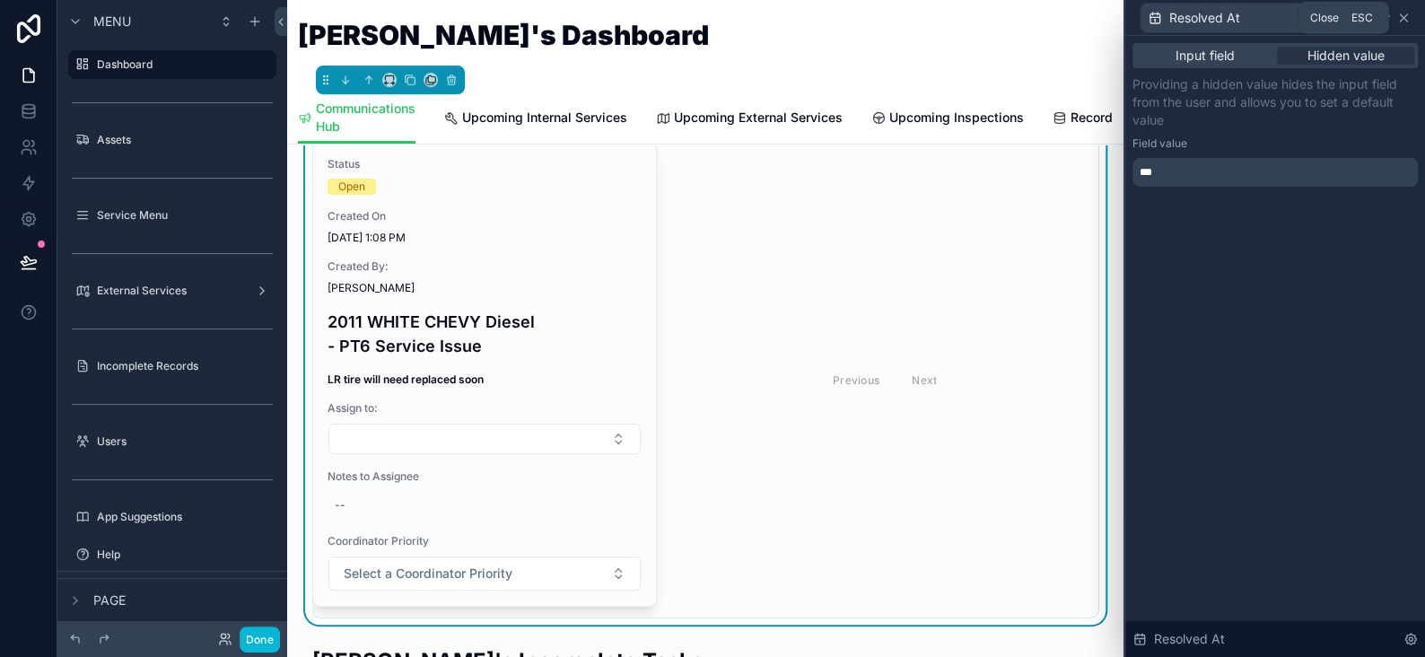
click at [1407, 17] on icon at bounding box center [1404, 18] width 14 height 14
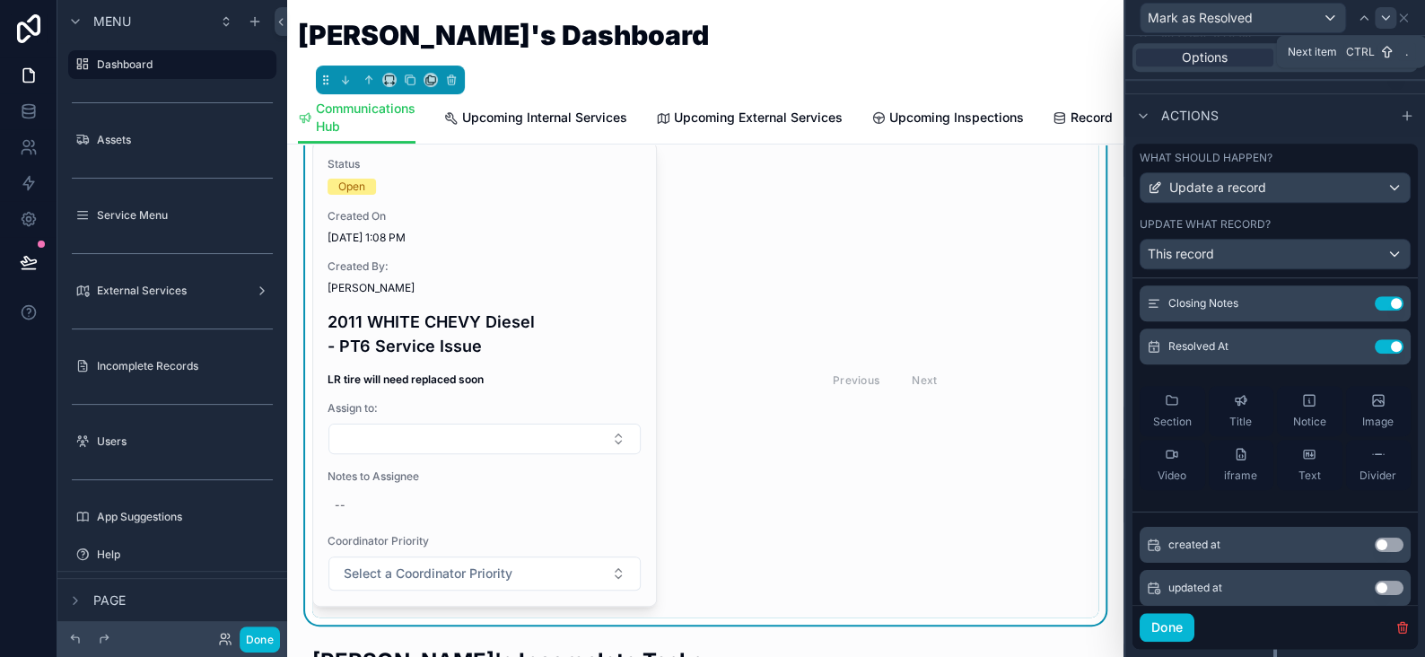
click at [1381, 19] on icon at bounding box center [1386, 18] width 14 height 14
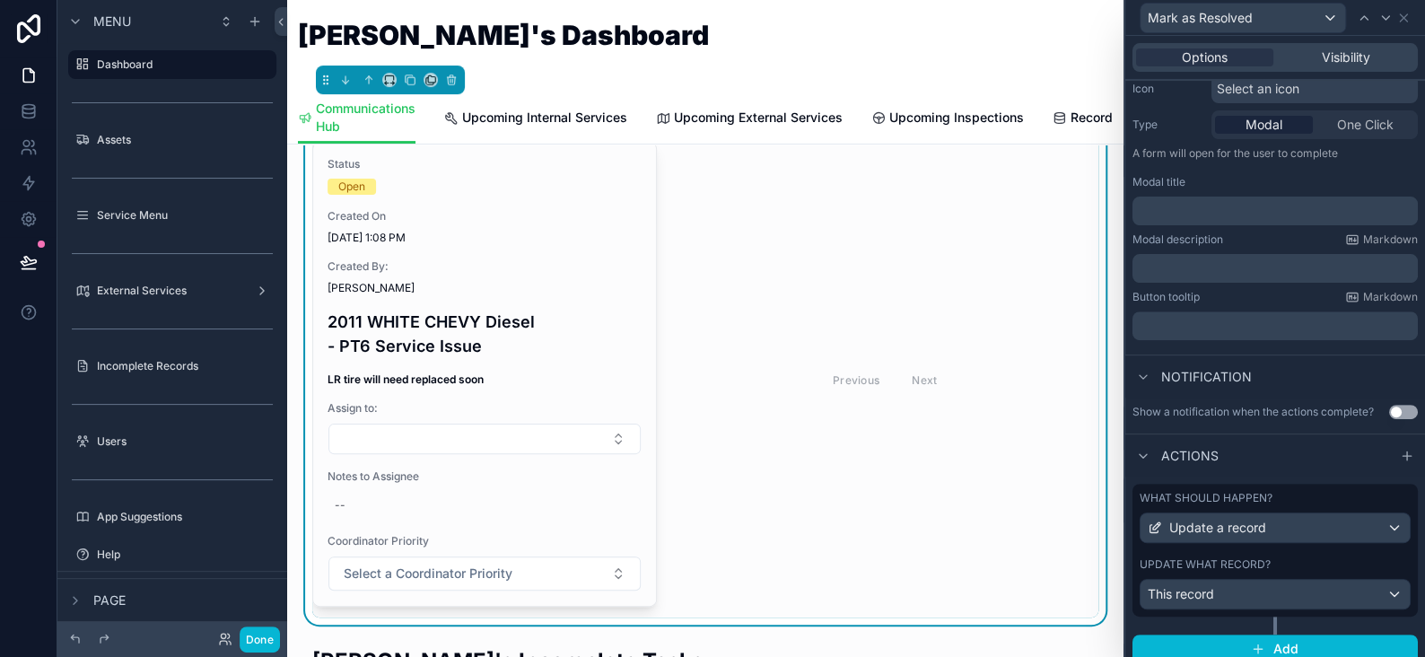
scroll to position [205, 0]
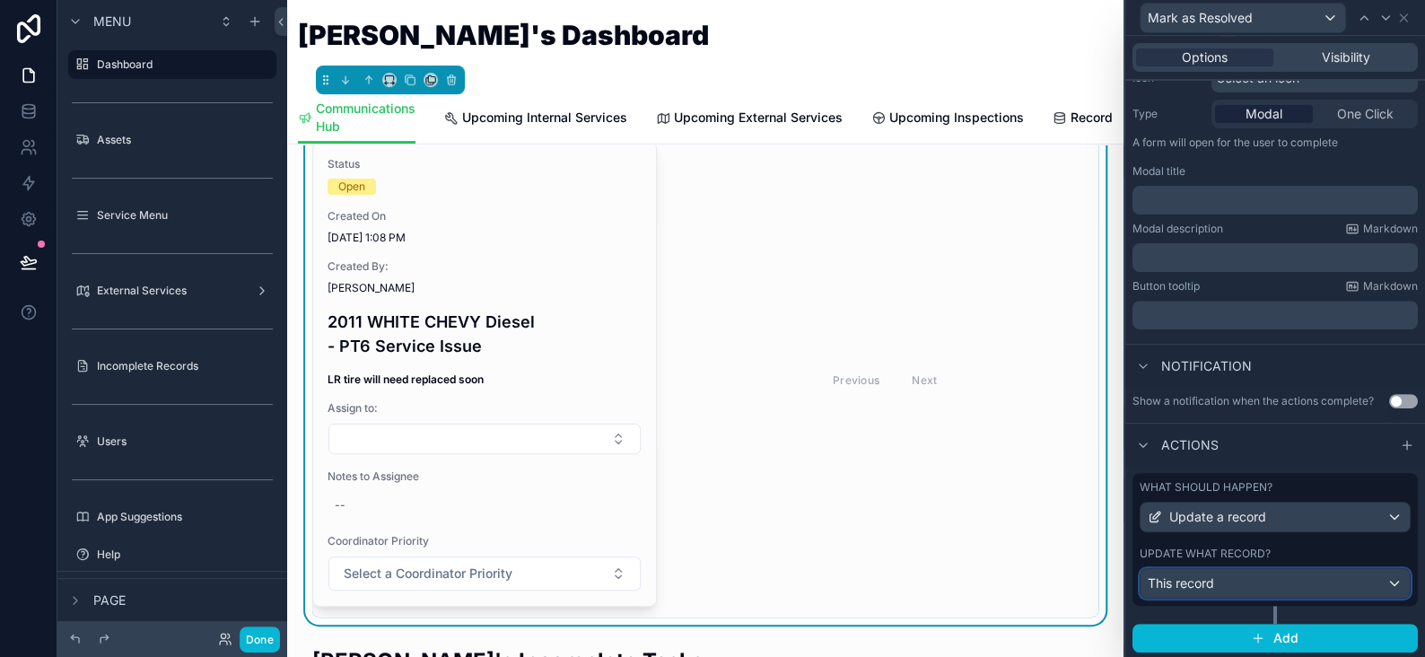
click at [1208, 574] on span "This record" at bounding box center [1181, 583] width 66 height 18
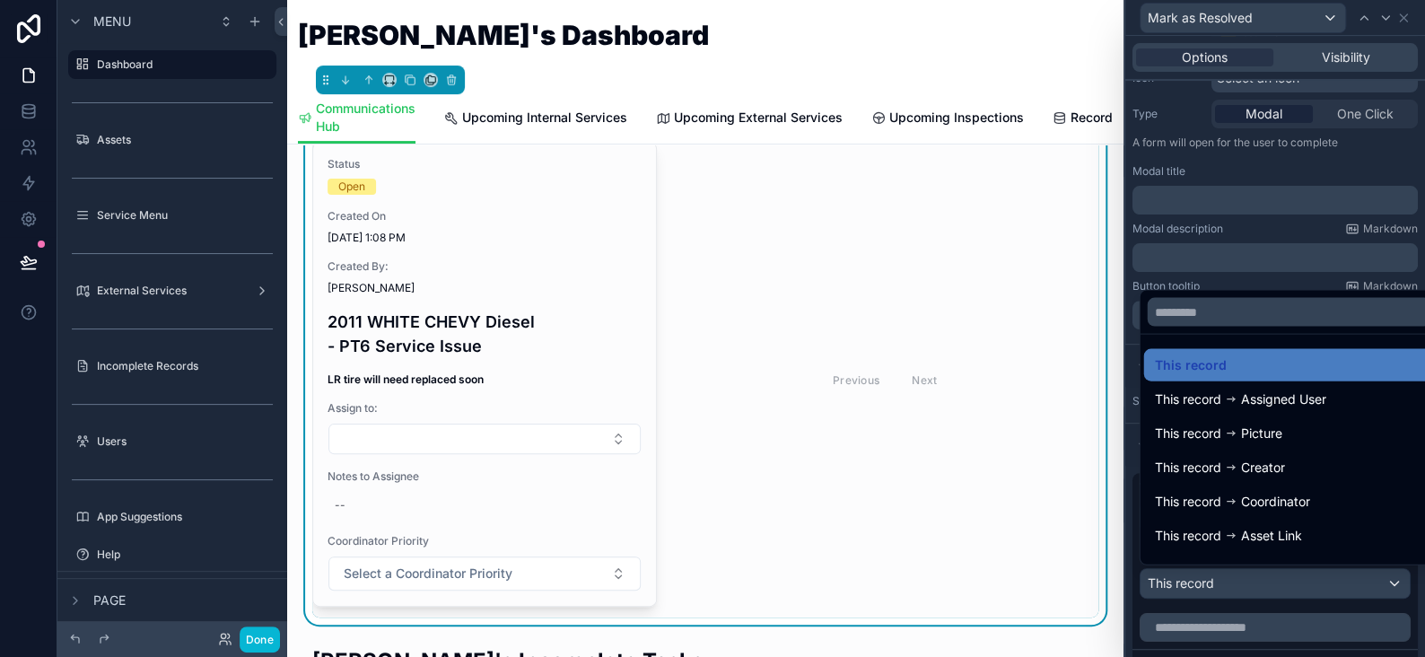
click at [1208, 573] on div at bounding box center [1276, 328] width 300 height 657
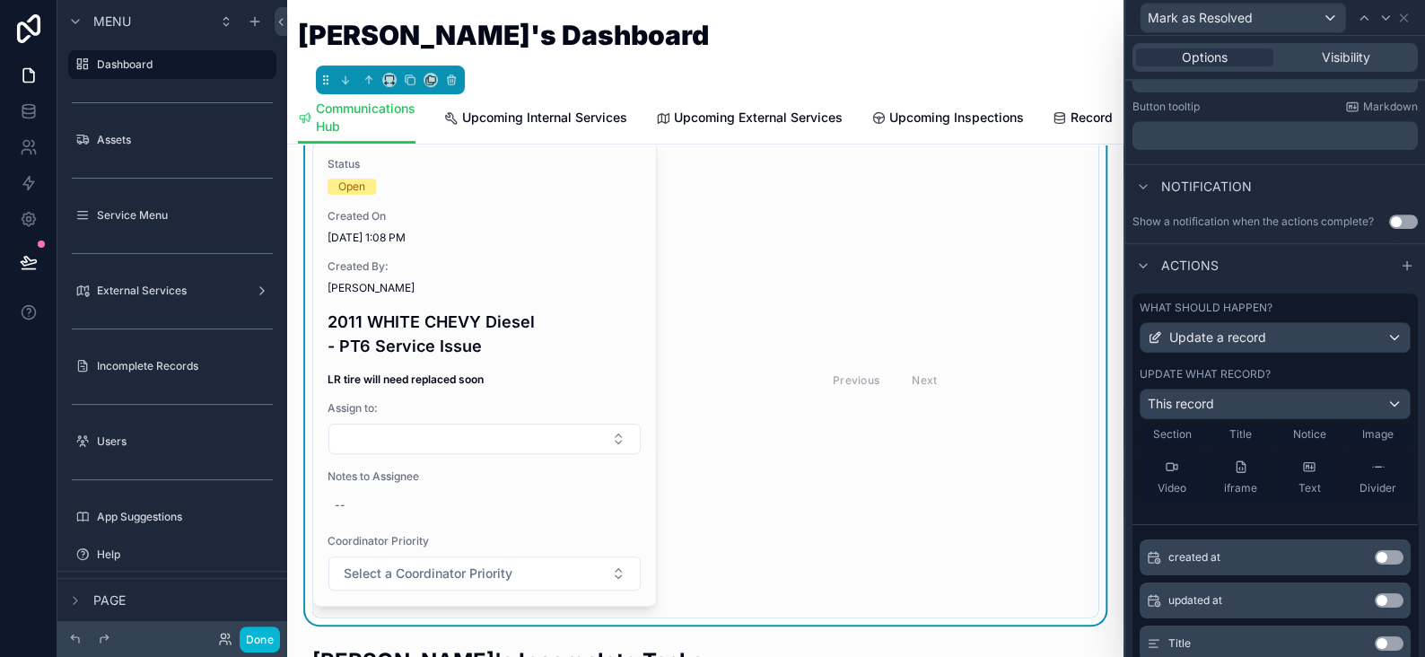
scroll to position [269, 0]
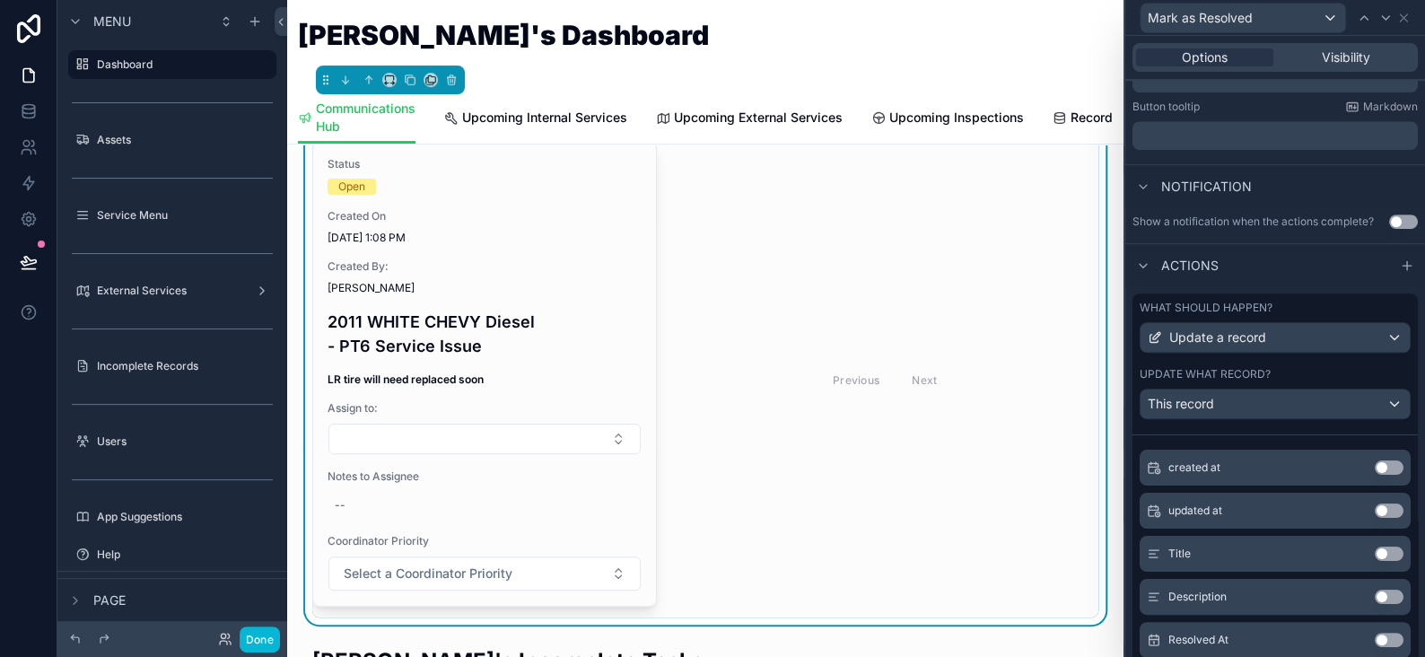
click at [1354, 644] on div "Resolved At Use setting" at bounding box center [1275, 640] width 271 height 36
click at [1375, 638] on button "Use setting" at bounding box center [1389, 640] width 29 height 14
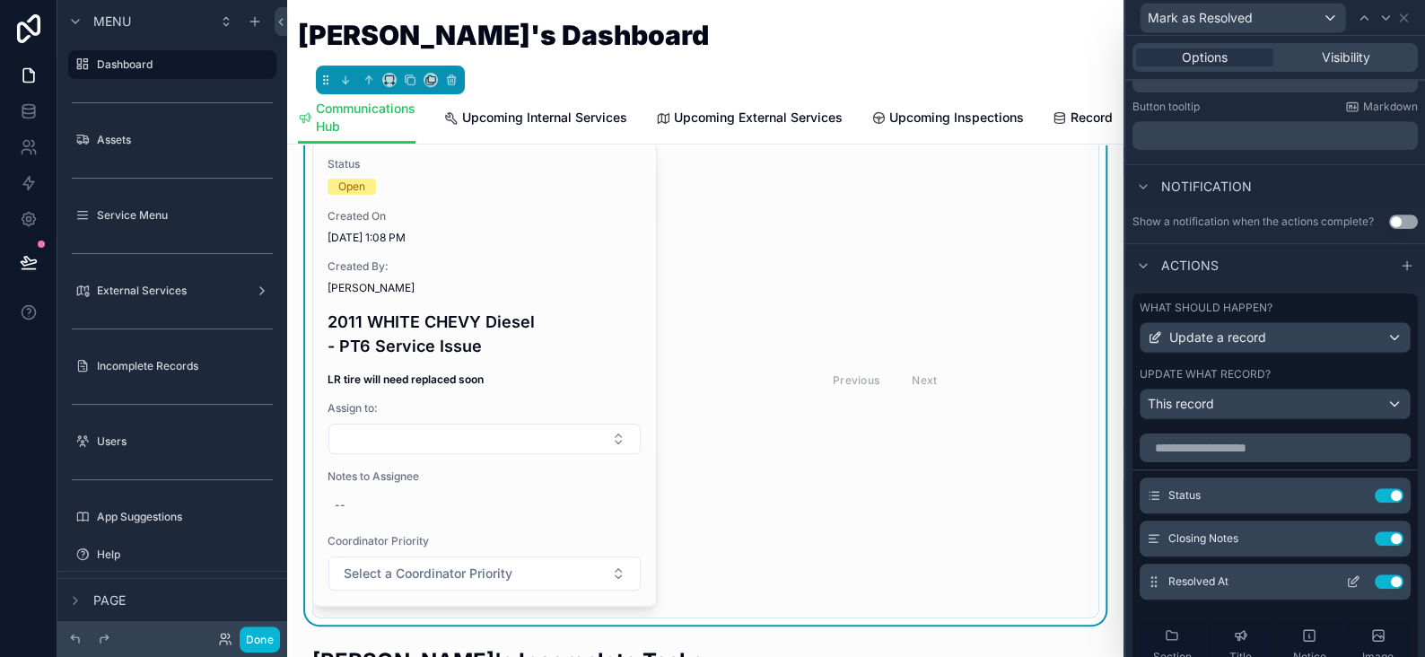
click at [1346, 583] on icon at bounding box center [1353, 581] width 14 height 14
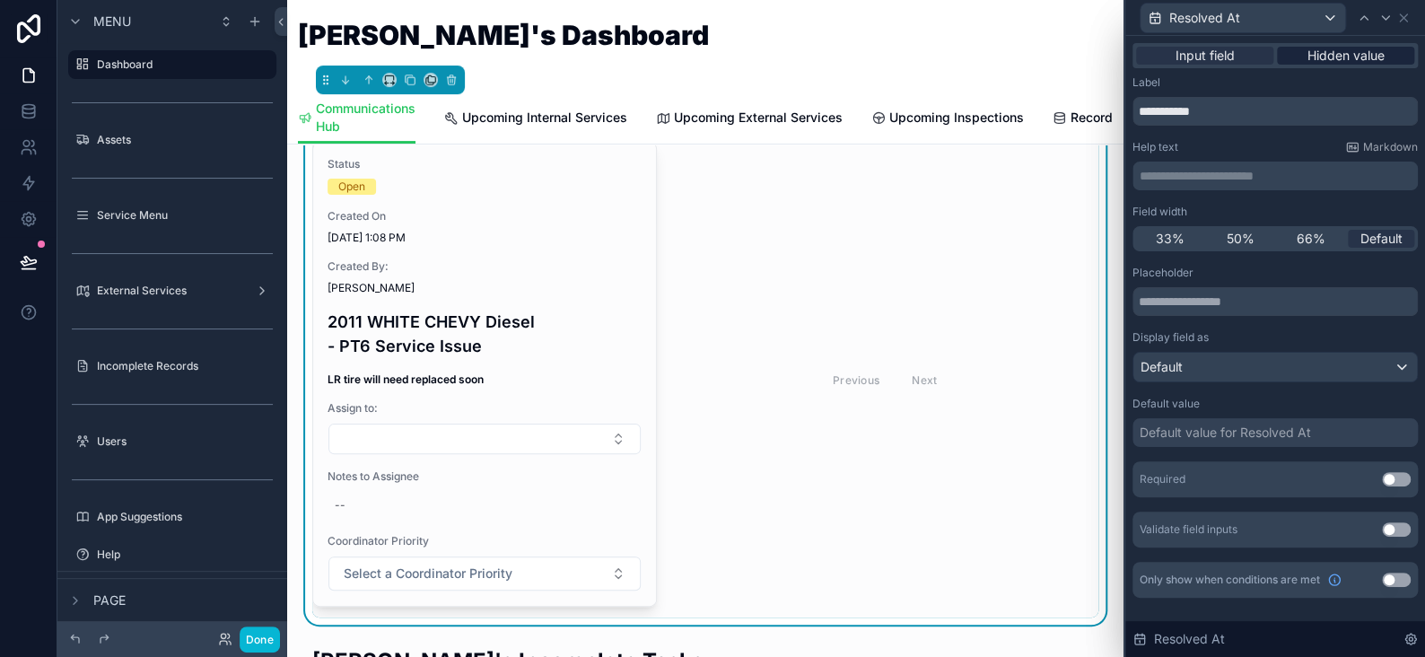
click at [1346, 53] on span "Hidden value" at bounding box center [1346, 56] width 77 height 18
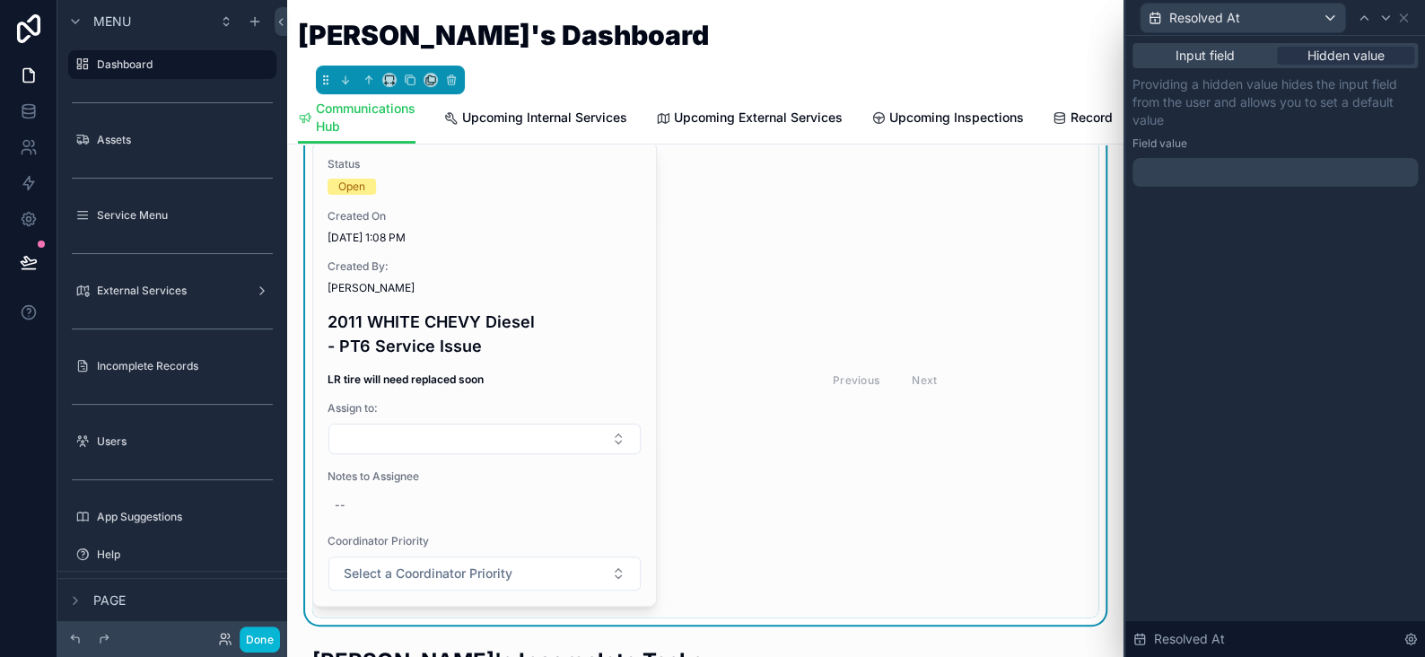
click at [1178, 162] on div at bounding box center [1275, 172] width 285 height 29
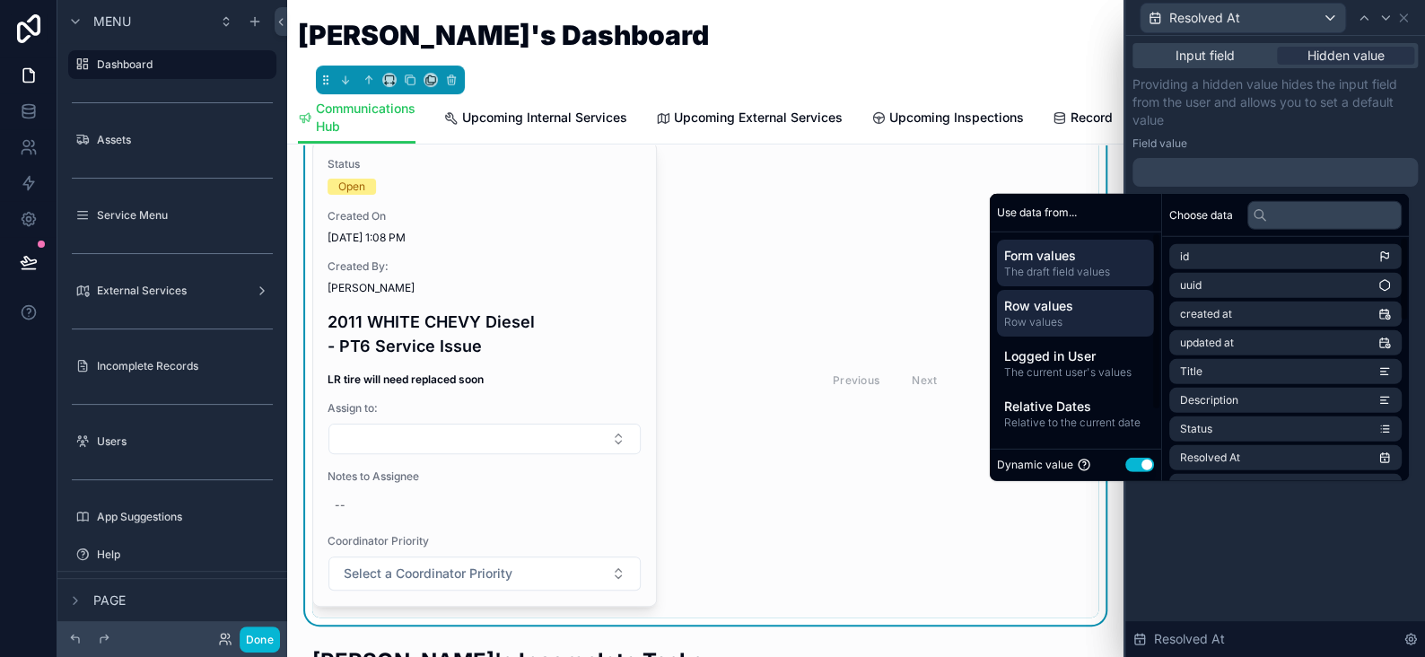
click at [1081, 301] on span "Row values" at bounding box center [1075, 305] width 143 height 18
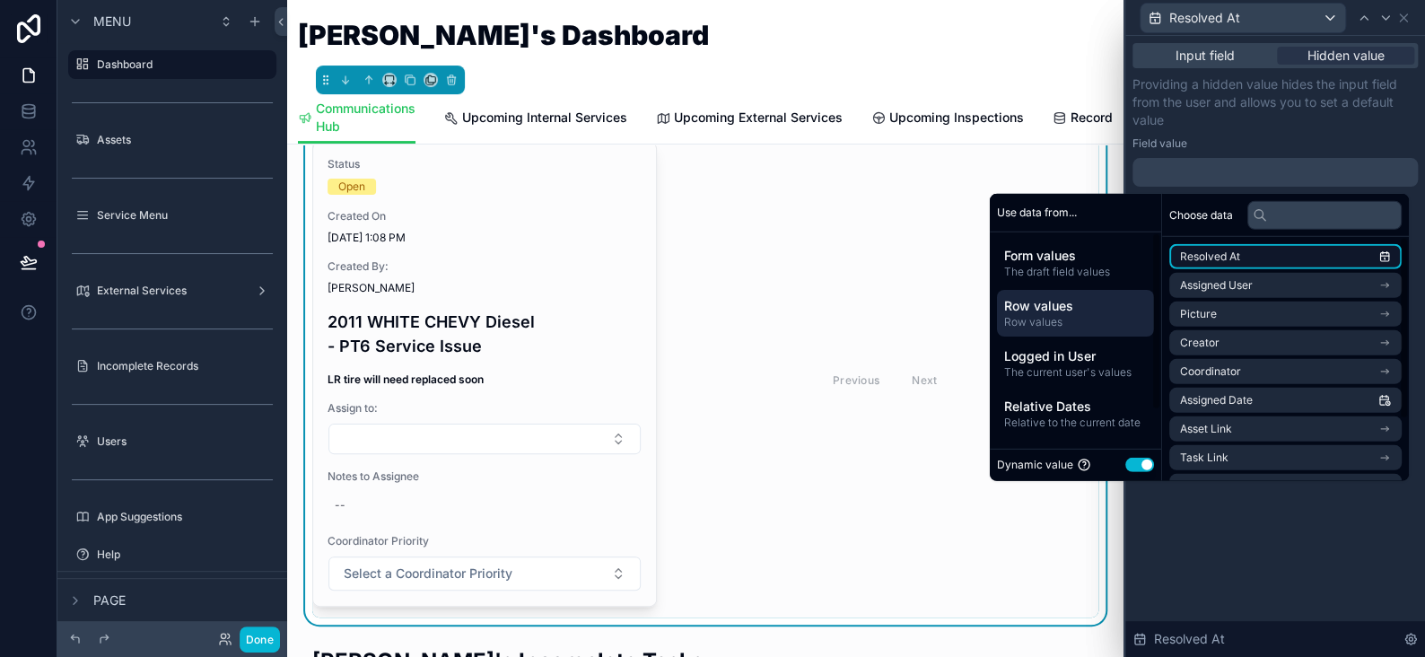
click at [1192, 259] on span "Resolved At" at bounding box center [1210, 257] width 60 height 14
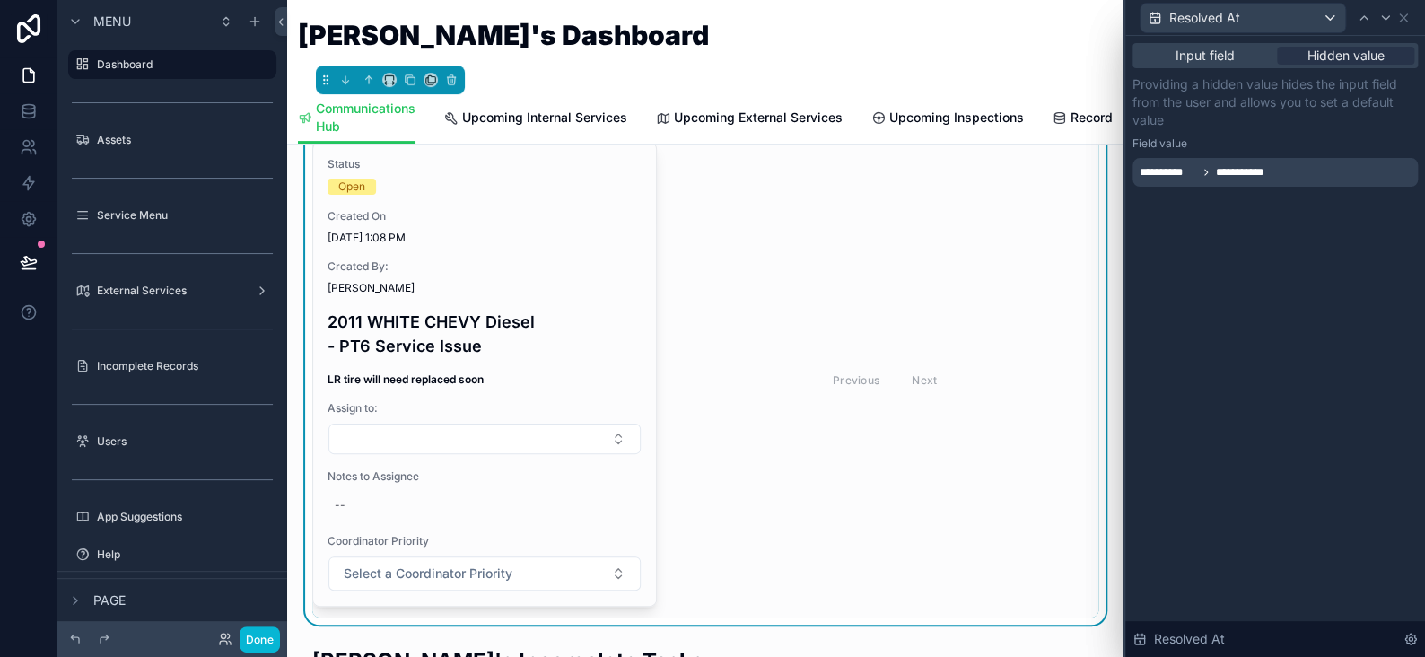
click at [1267, 494] on div "**********" at bounding box center [1276, 346] width 300 height 621
click at [1308, 178] on div "**********" at bounding box center [1275, 172] width 285 height 29
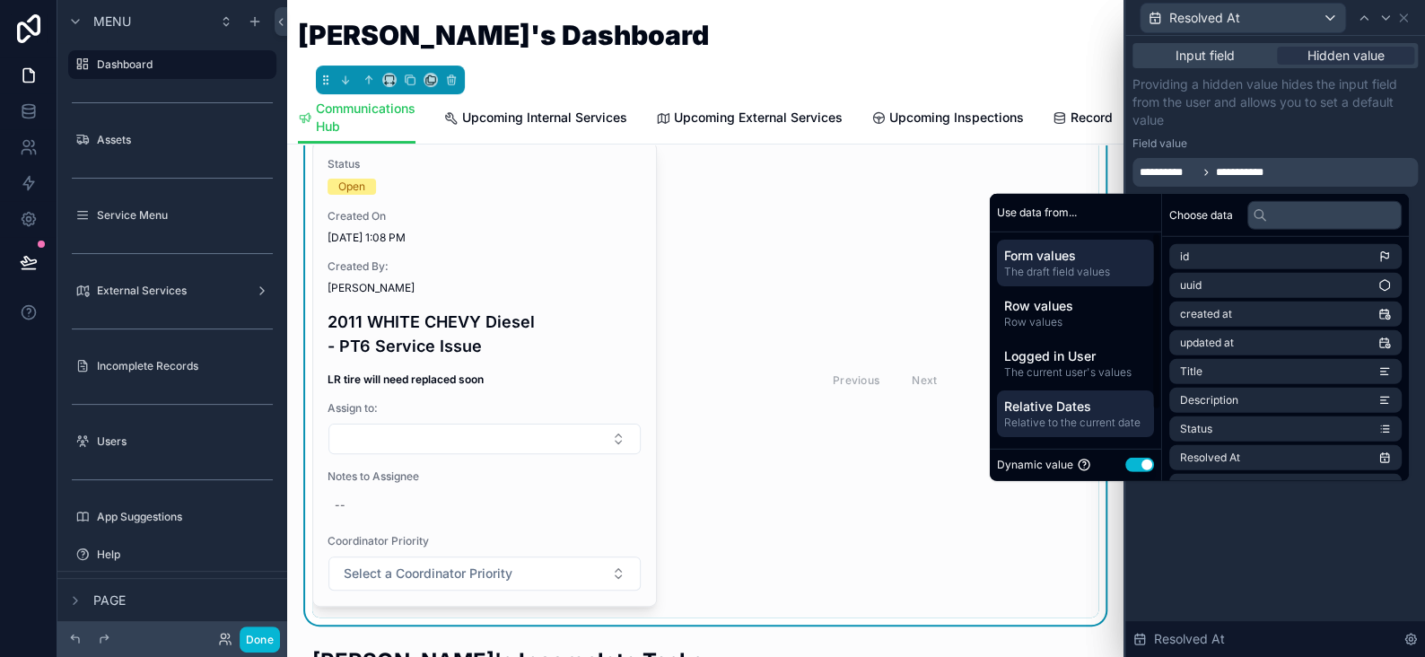
click at [1049, 400] on span "Relative Dates" at bounding box center [1075, 406] width 143 height 18
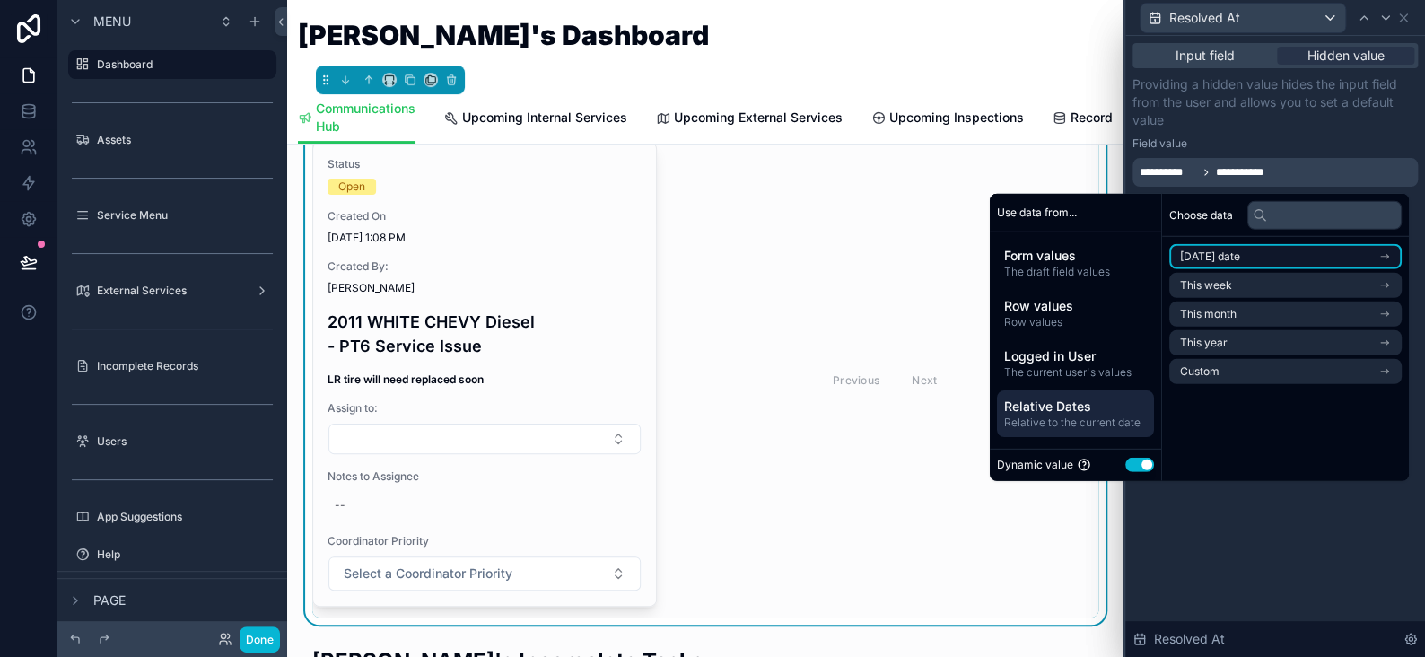
click at [1224, 261] on span "Today's date" at bounding box center [1210, 257] width 60 height 14
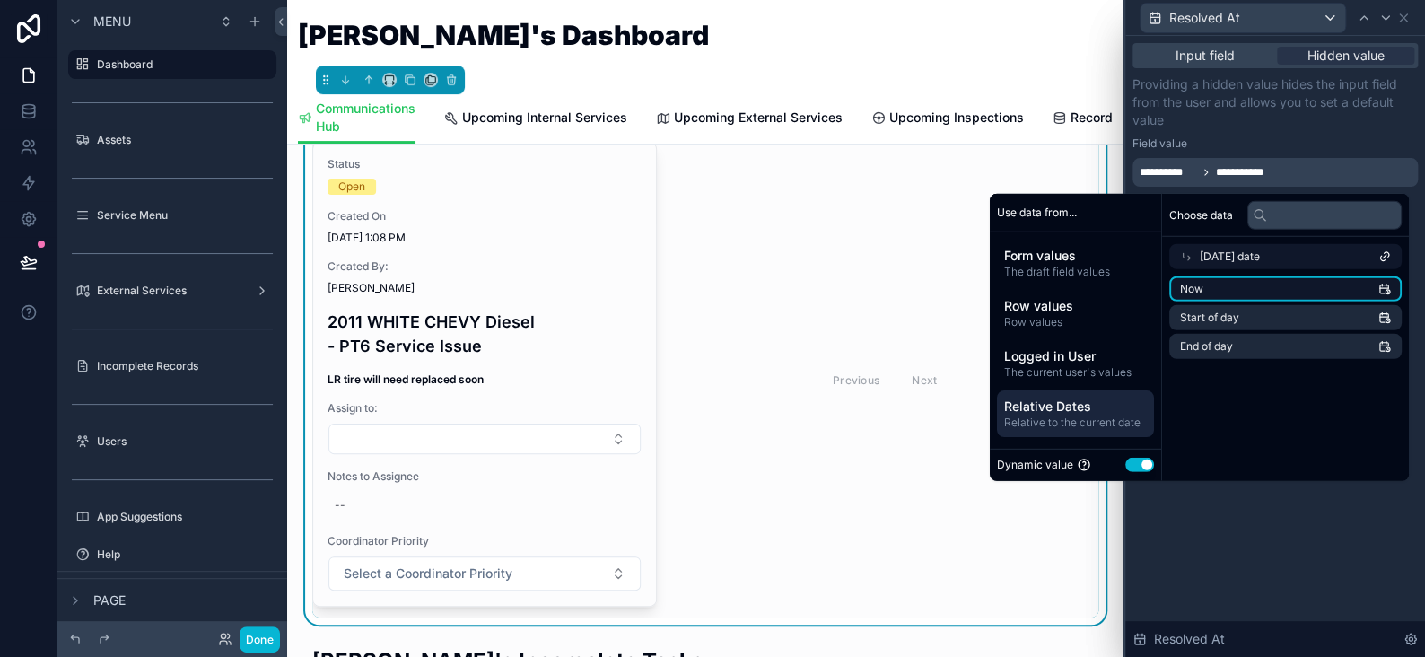
click at [1223, 289] on li "Now" at bounding box center [1286, 288] width 232 height 25
click at [1227, 572] on div "Input field Hidden value Providing a hidden value hides the input field from th…" at bounding box center [1276, 346] width 300 height 621
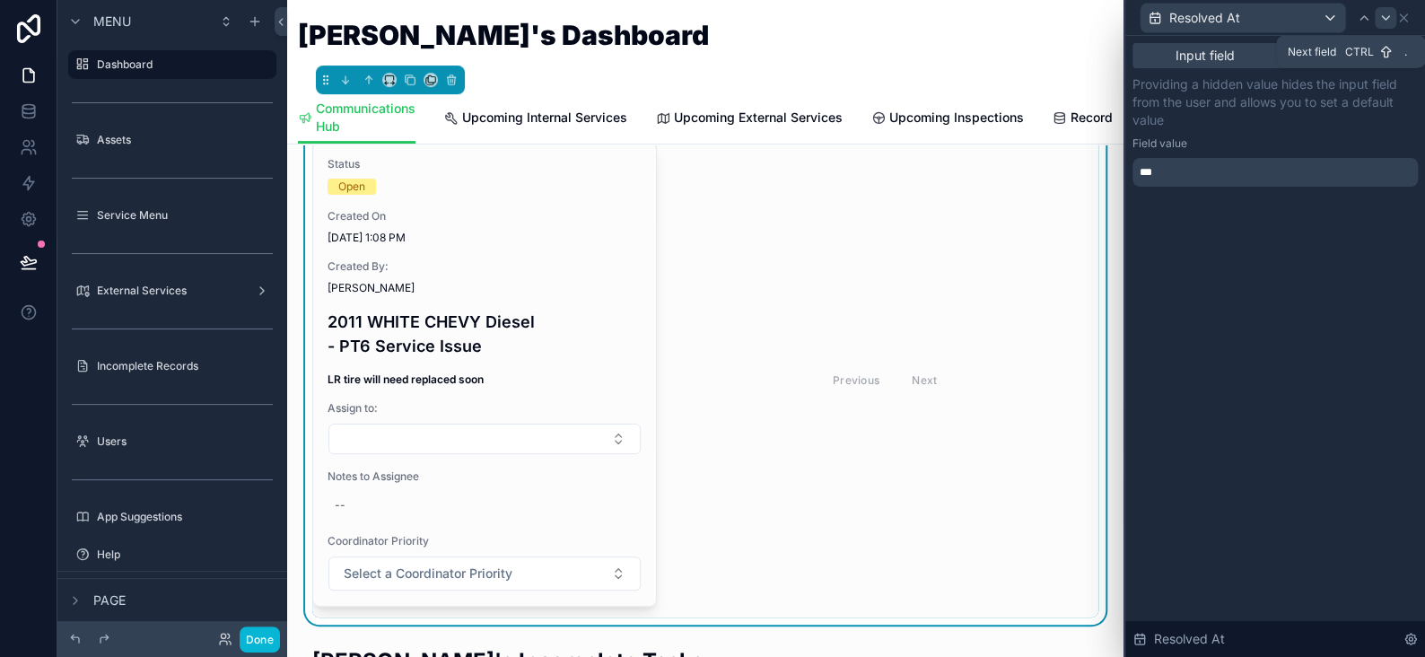
click at [1385, 22] on icon at bounding box center [1386, 18] width 14 height 14
click at [1401, 15] on icon at bounding box center [1403, 17] width 7 height 7
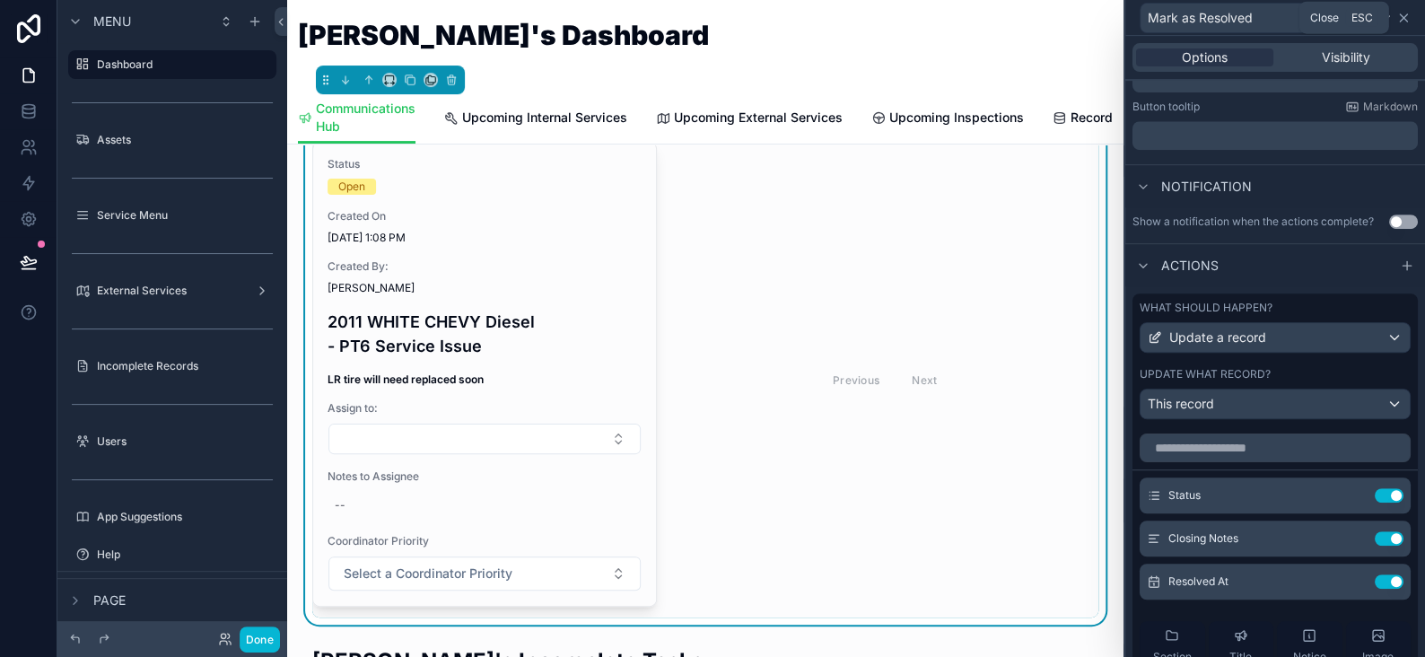
click at [1401, 15] on icon at bounding box center [1403, 17] width 7 height 7
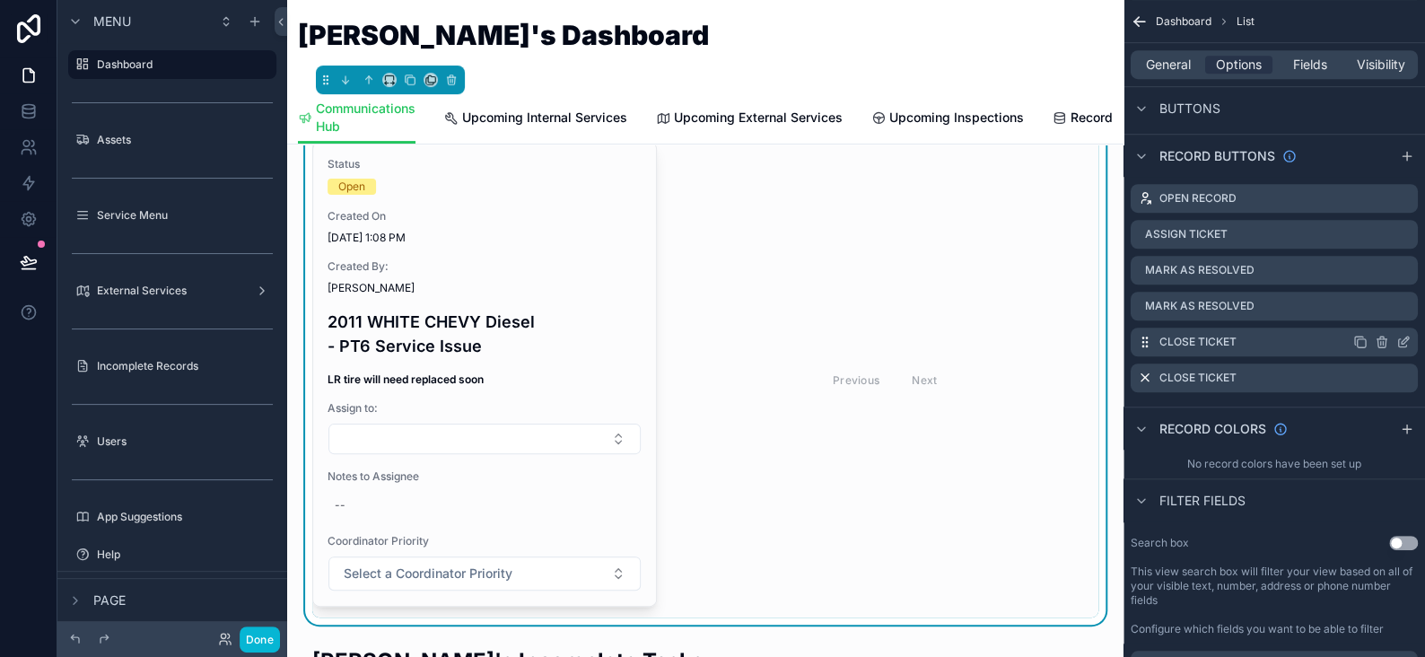
click at [1402, 343] on icon "scrollable content" at bounding box center [1405, 340] width 7 height 7
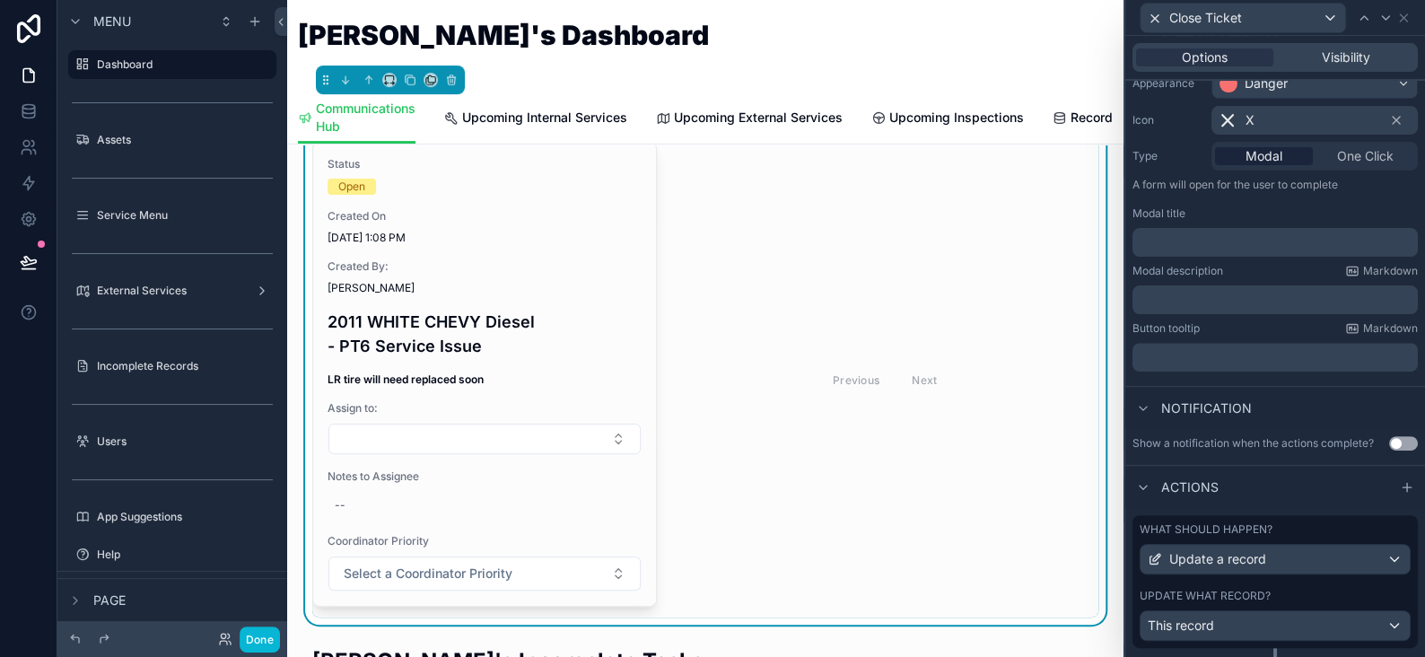
scroll to position [205, 0]
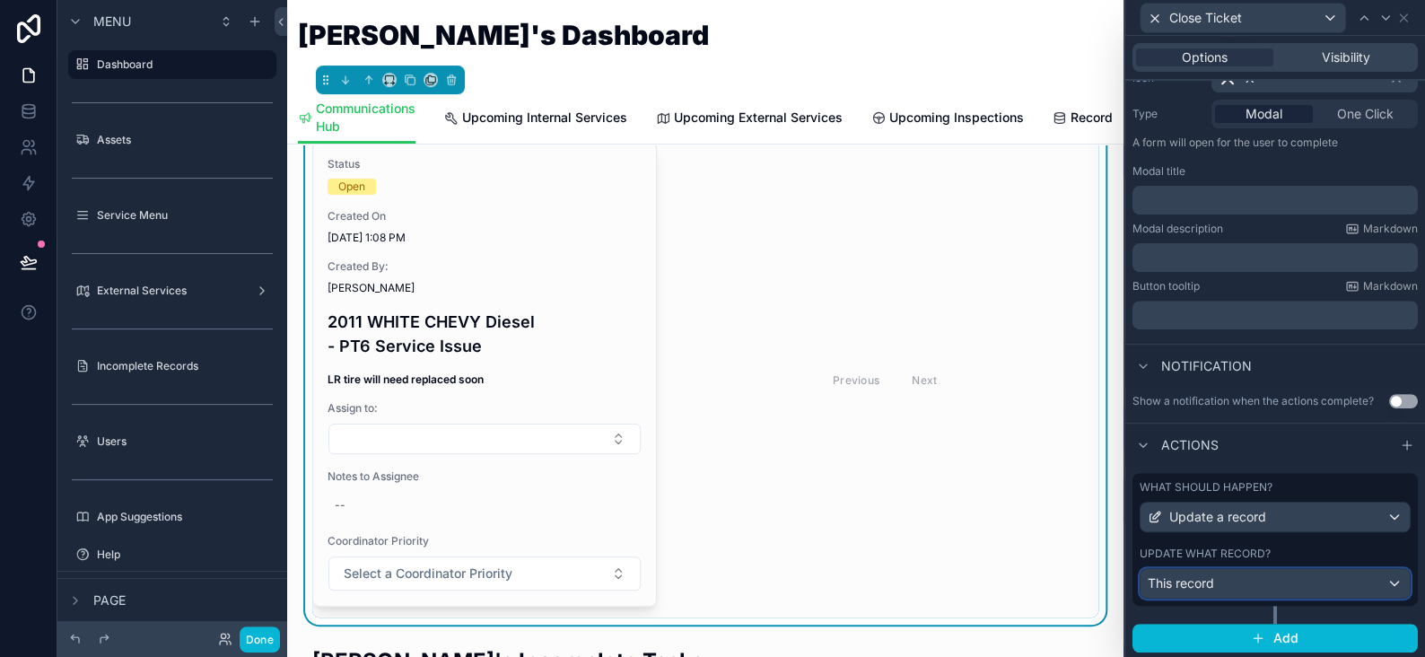
click at [1176, 576] on span "This record" at bounding box center [1181, 583] width 66 height 18
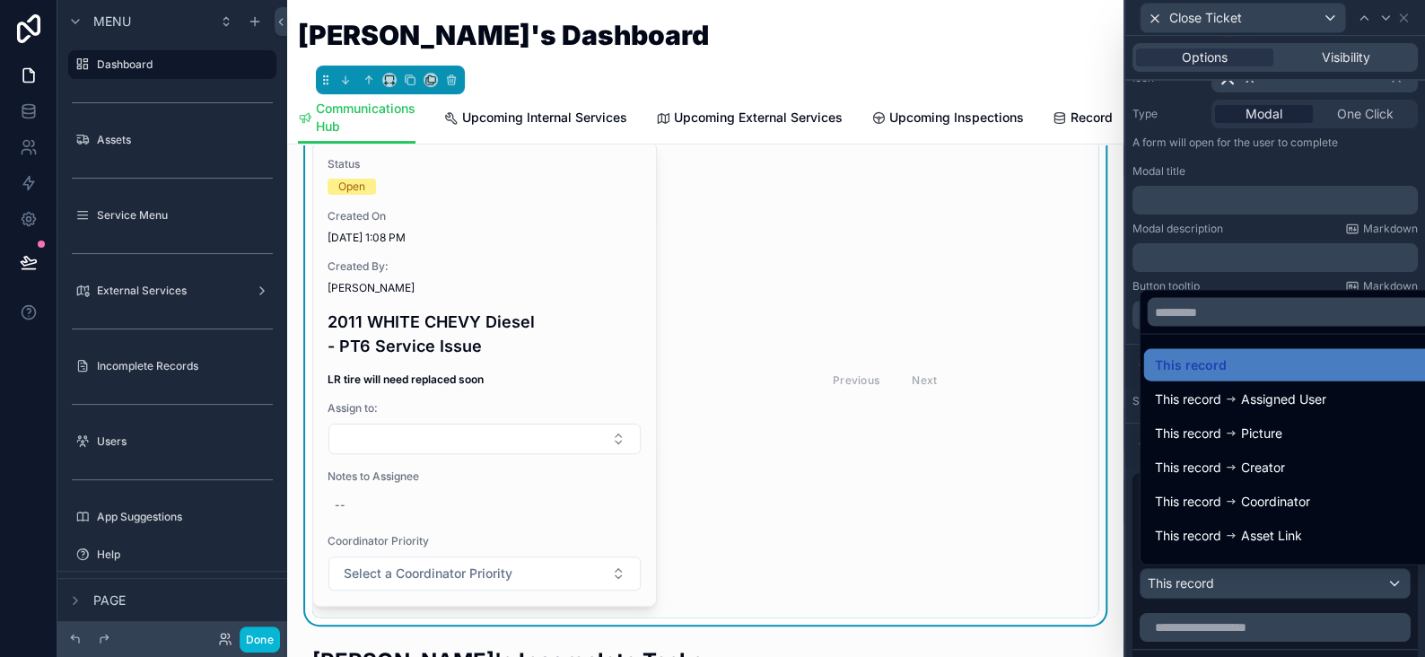
click at [1176, 576] on div at bounding box center [1276, 328] width 300 height 657
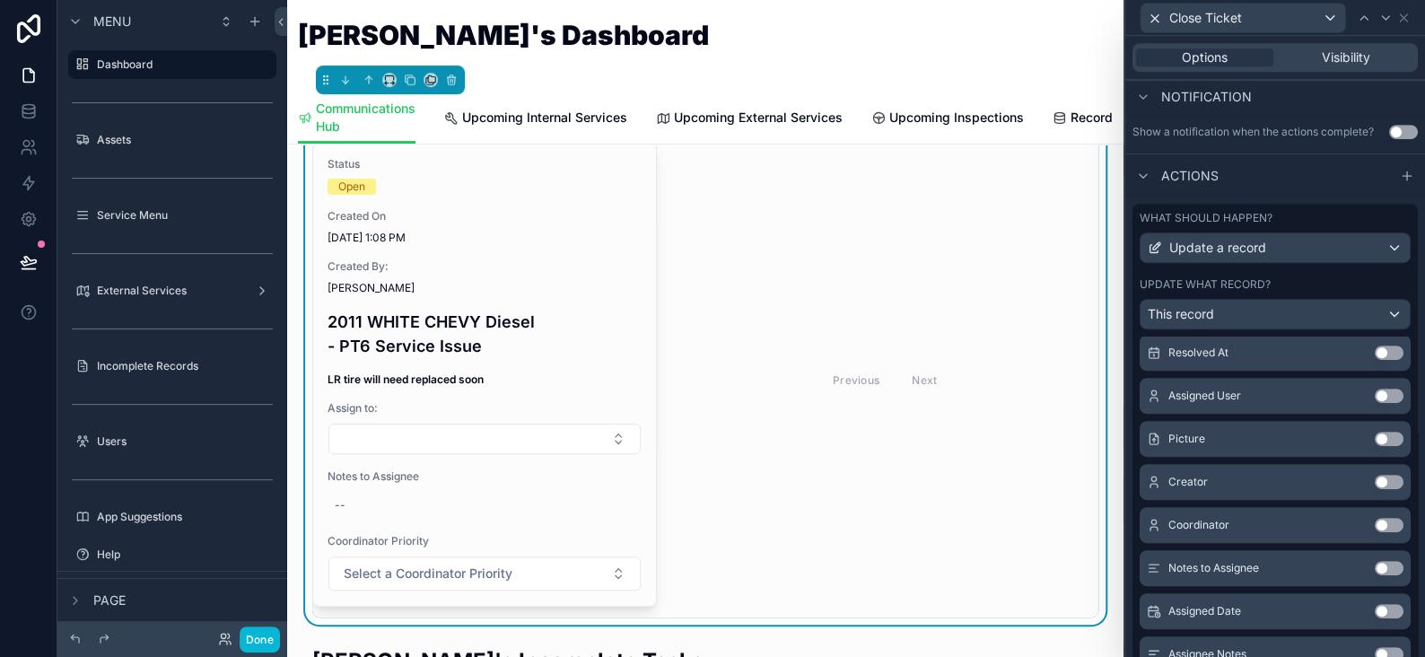
scroll to position [436, 0]
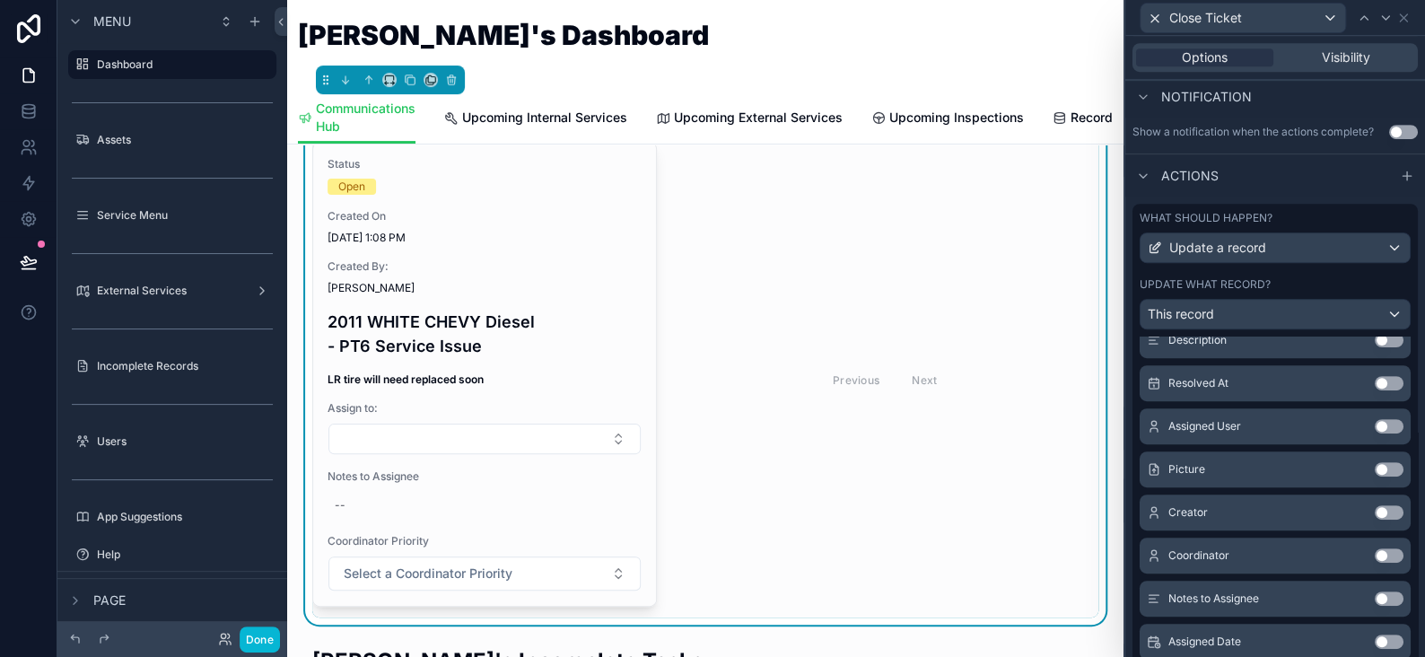
click at [1375, 380] on button "Use setting" at bounding box center [1389, 383] width 29 height 14
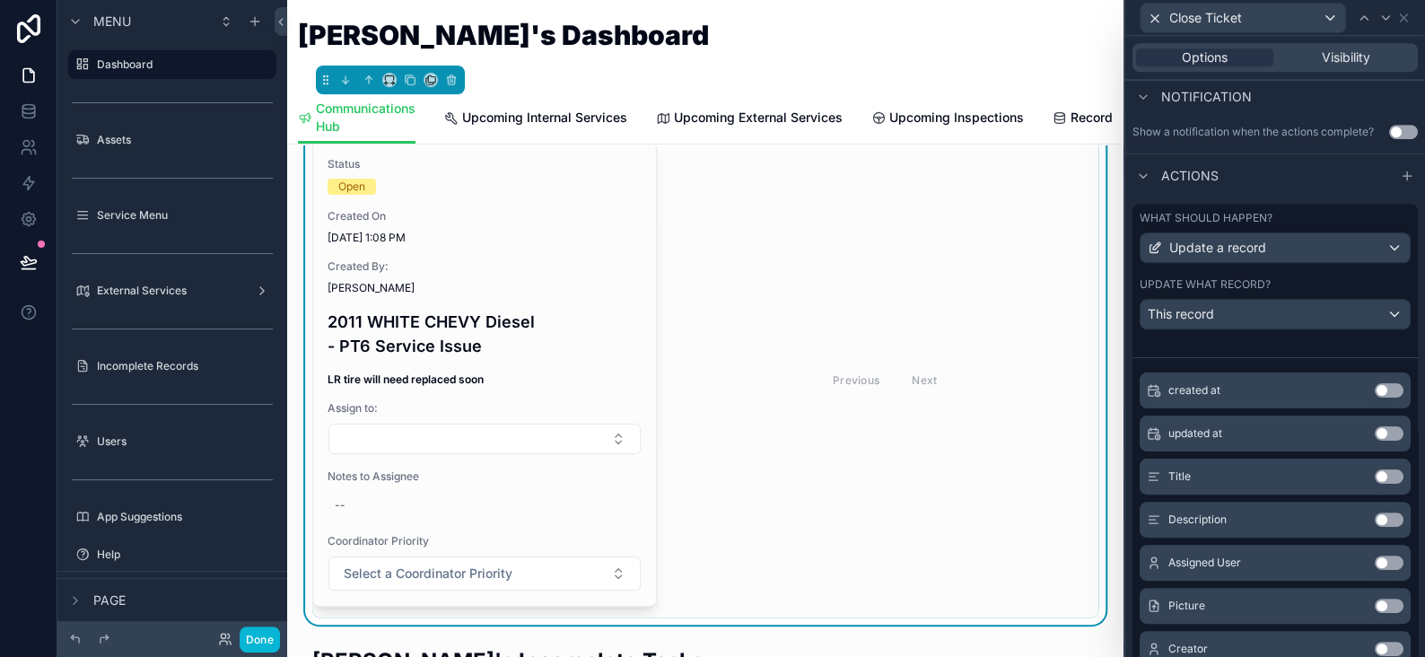
scroll to position [120, 0]
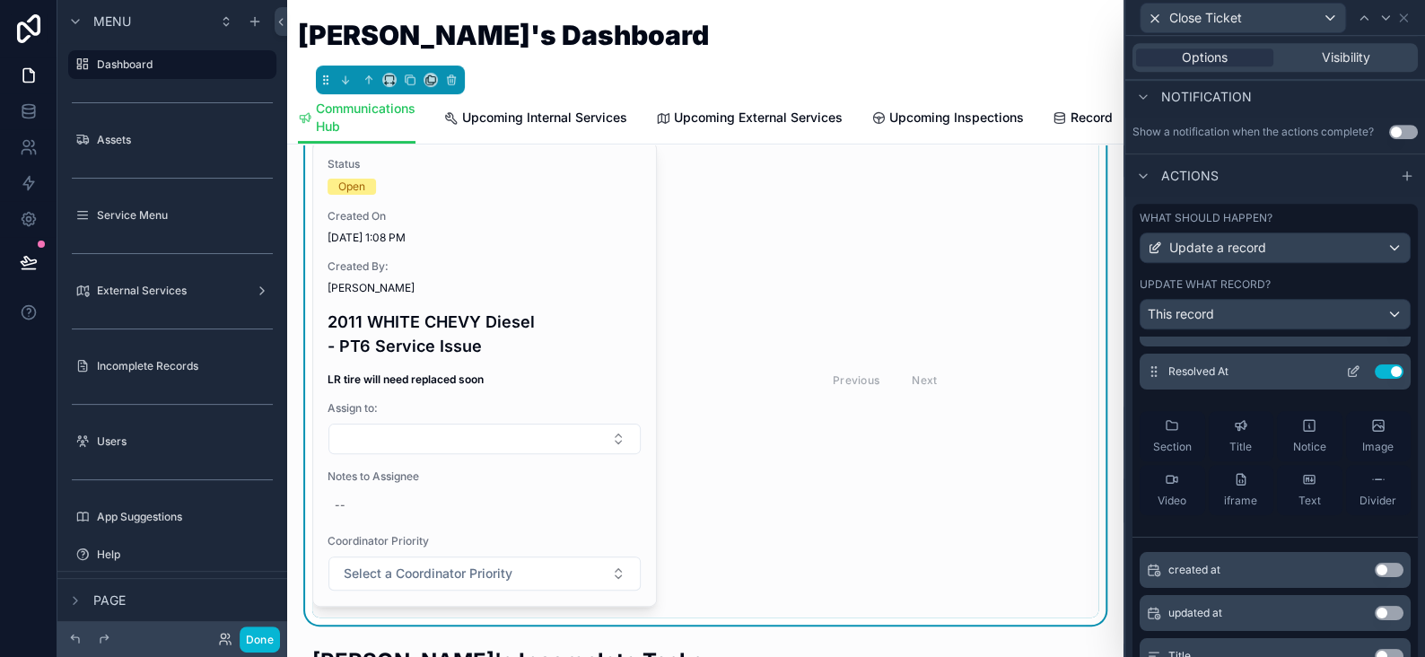
click at [1352, 366] on icon at bounding box center [1355, 369] width 7 height 7
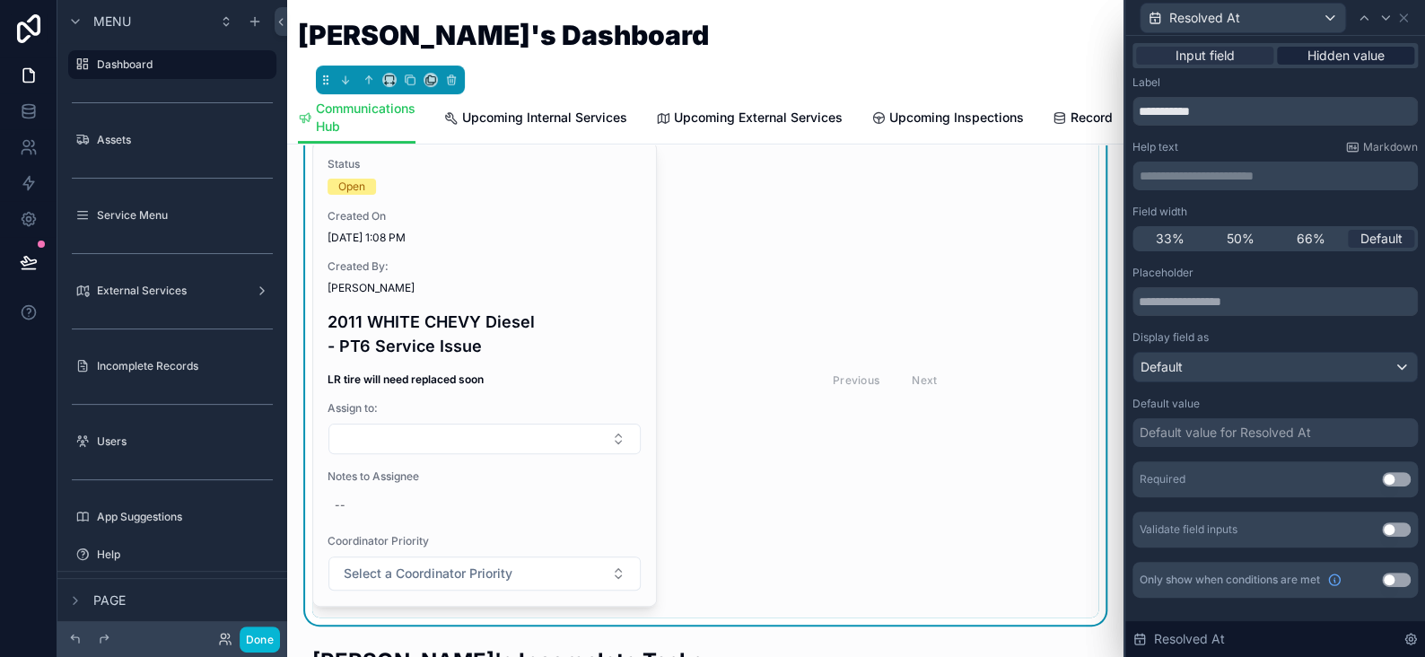
click at [1325, 57] on span "Hidden value" at bounding box center [1346, 56] width 77 height 18
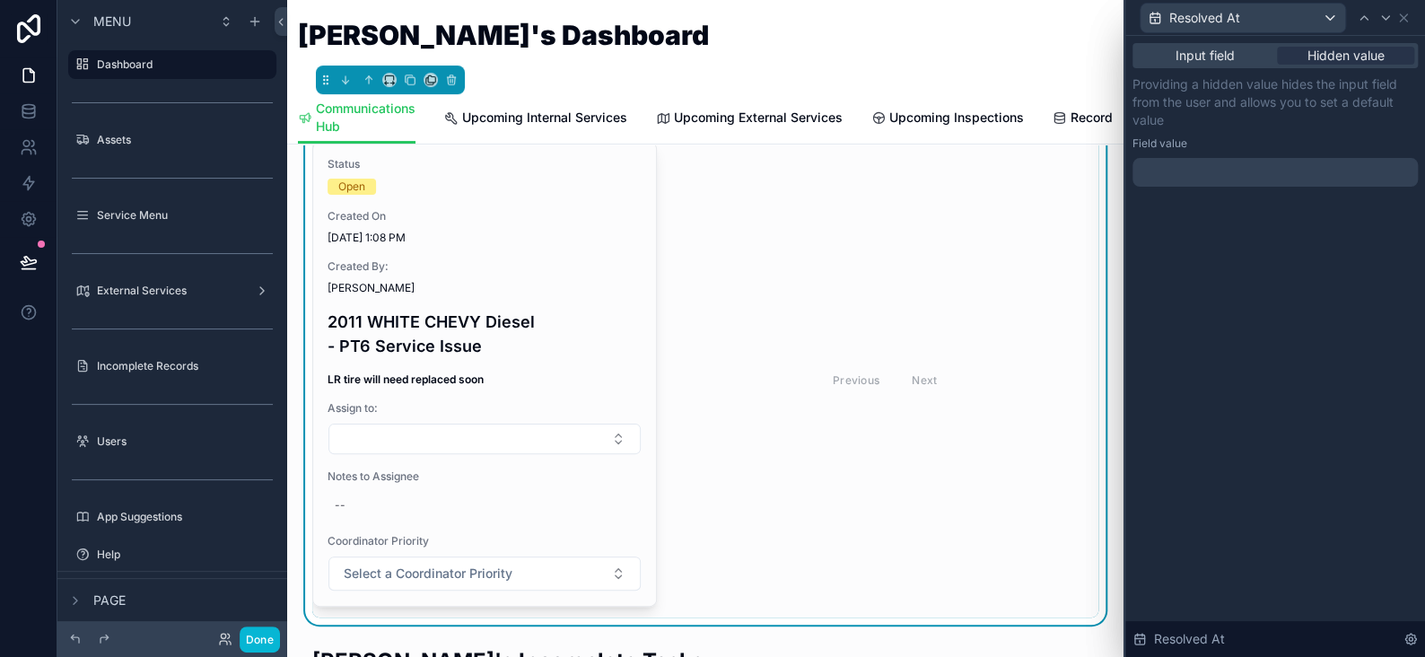
click at [1162, 182] on div at bounding box center [1275, 172] width 285 height 29
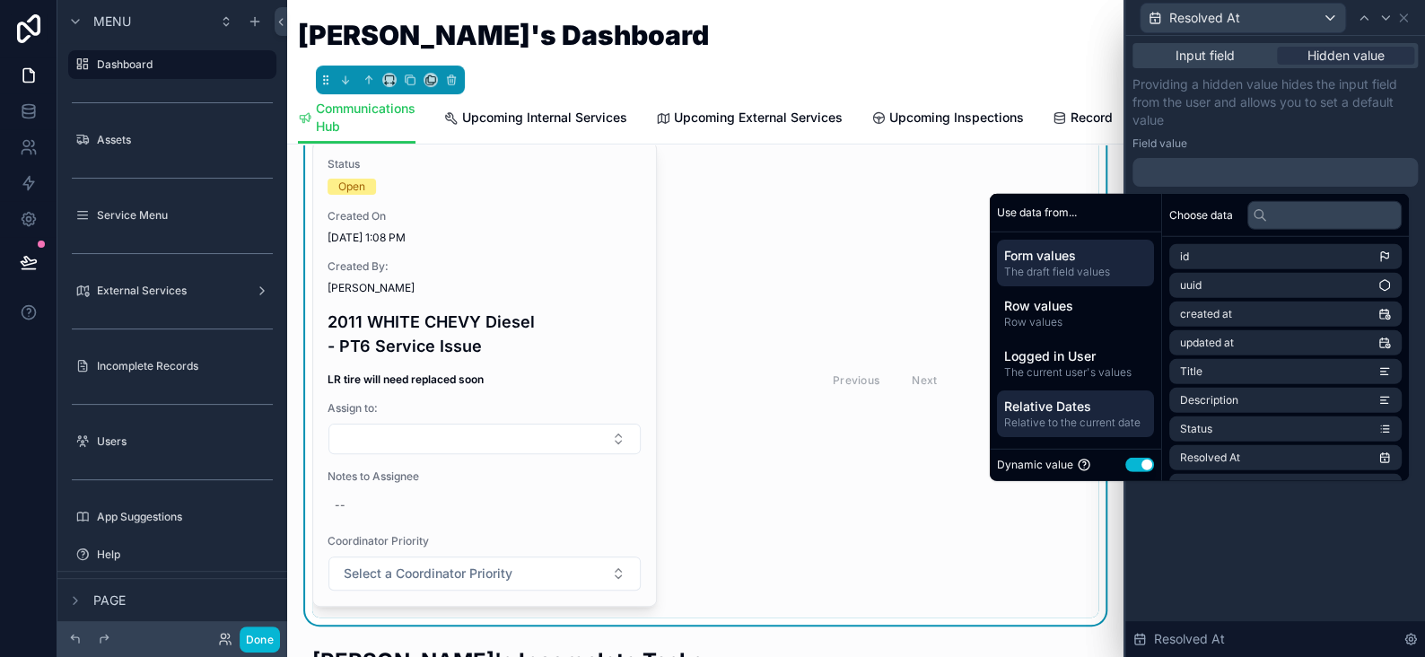
click at [1052, 416] on span "Relative to the current date" at bounding box center [1075, 422] width 143 height 14
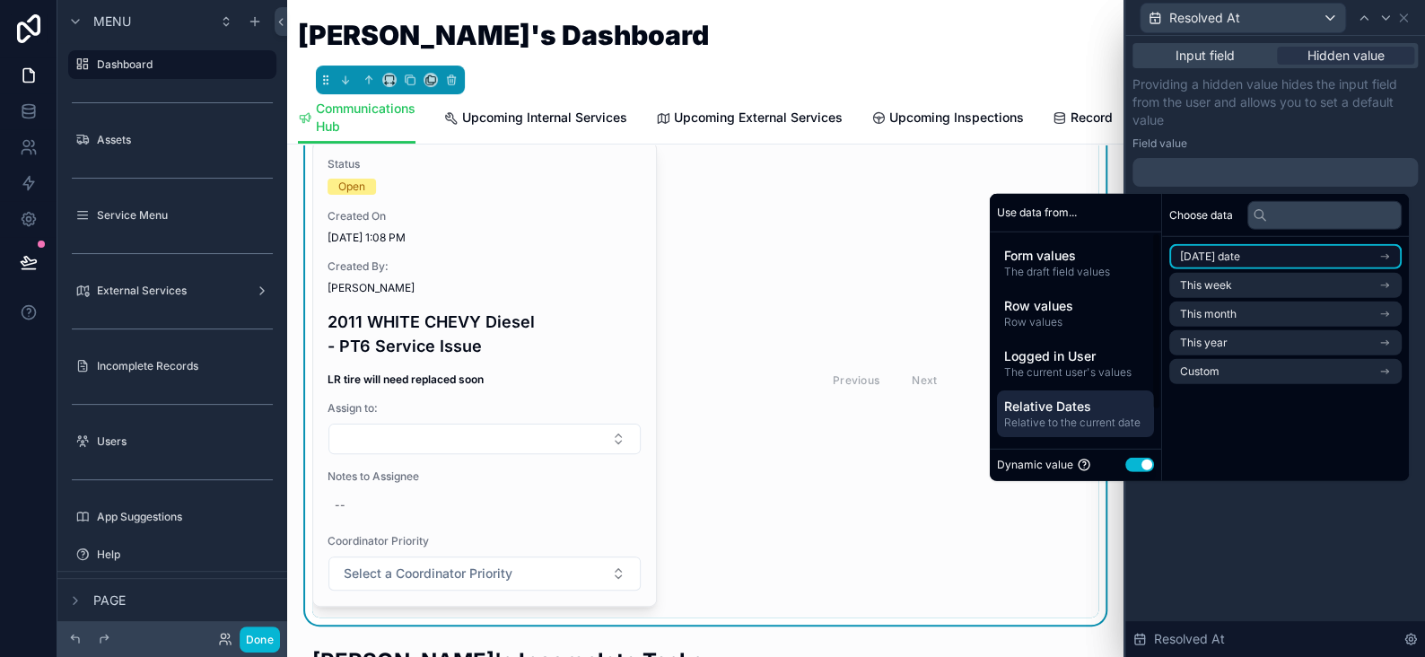
click at [1219, 255] on span "Today's date" at bounding box center [1210, 257] width 60 height 14
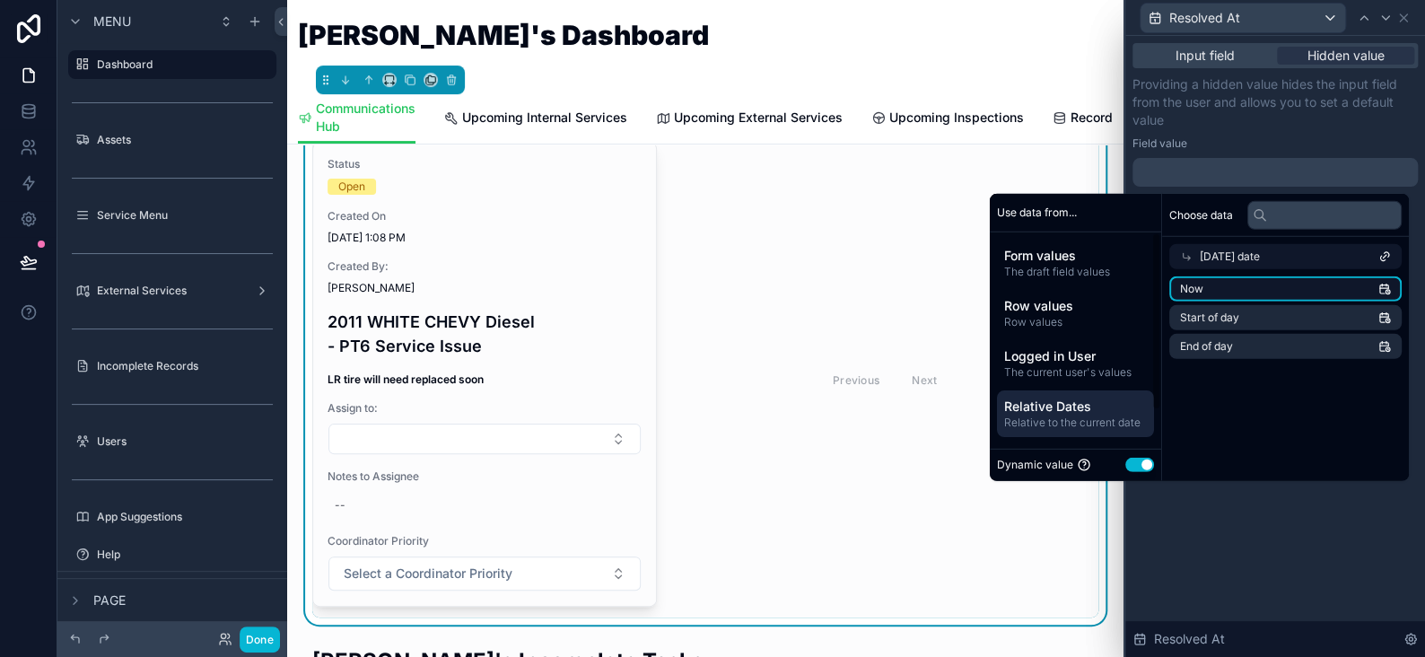
click at [1218, 283] on li "Now" at bounding box center [1286, 288] width 232 height 25
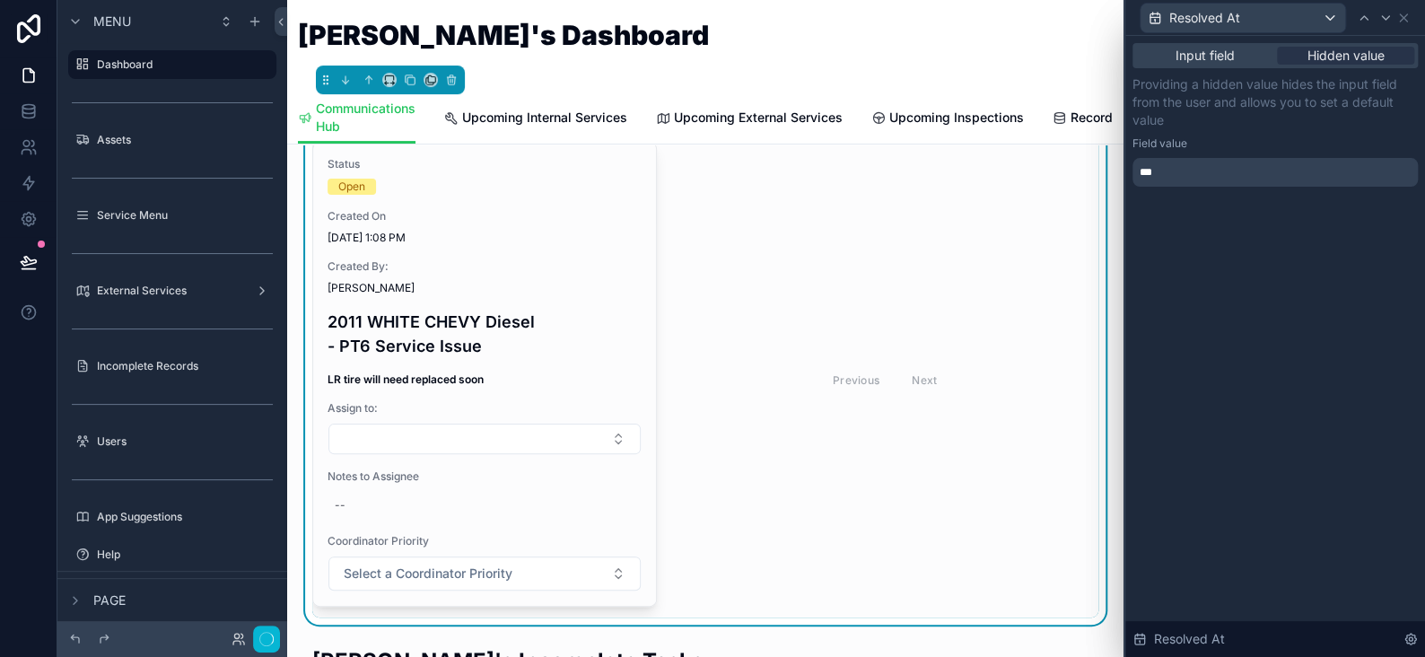
click at [1300, 536] on div "Input field Hidden value Providing a hidden value hides the input field from th…" at bounding box center [1276, 346] width 300 height 621
click at [1404, 17] on icon at bounding box center [1403, 17] width 7 height 7
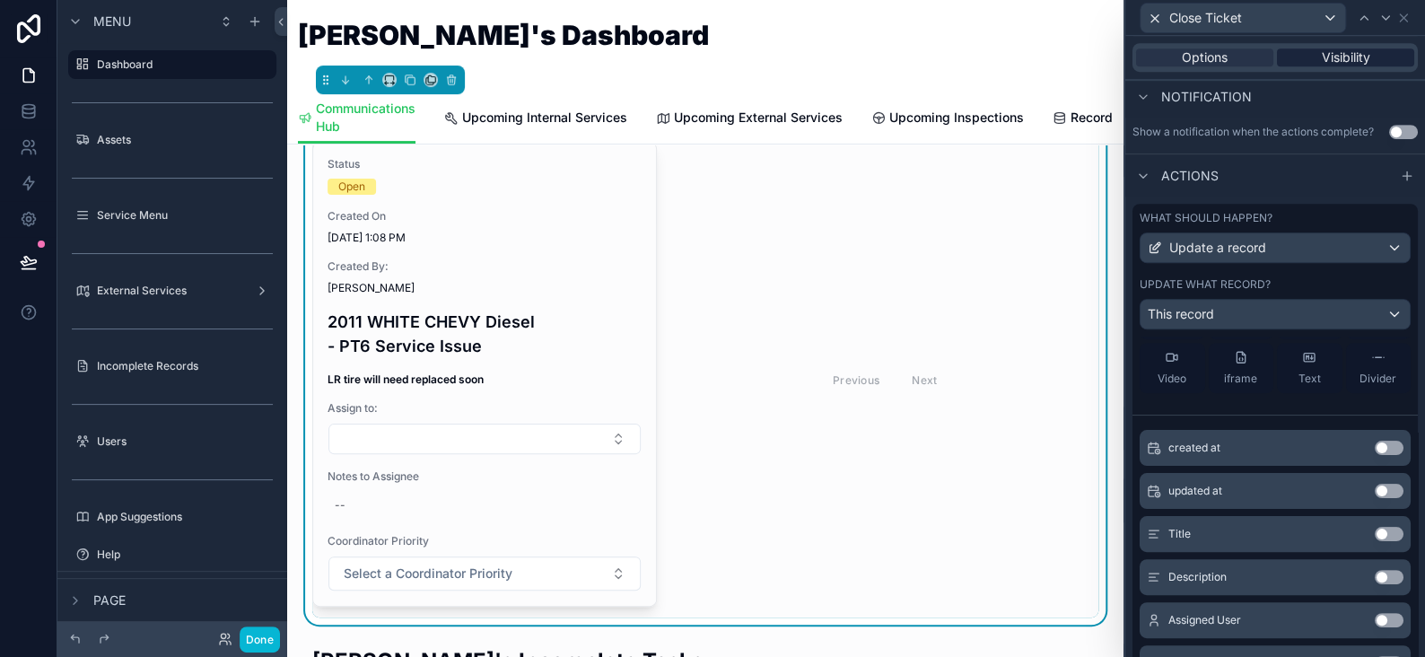
scroll to position [210, 0]
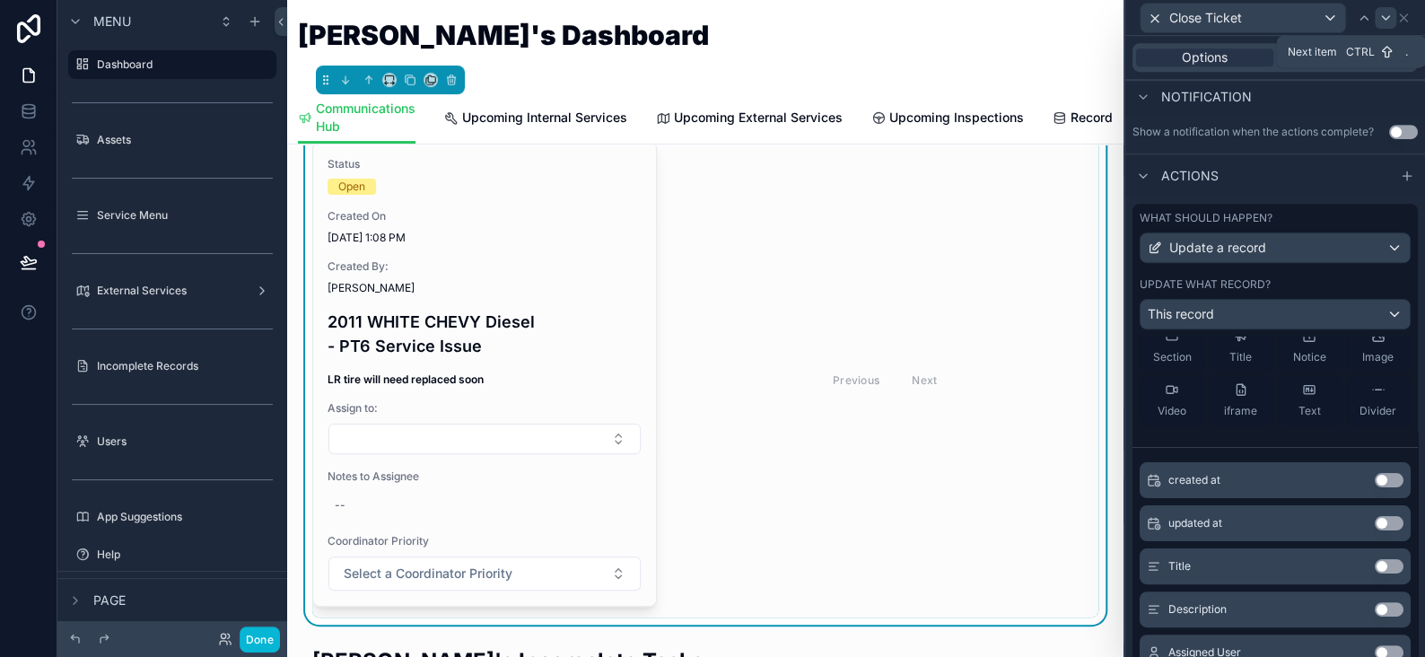
click at [1389, 13] on icon at bounding box center [1386, 18] width 14 height 14
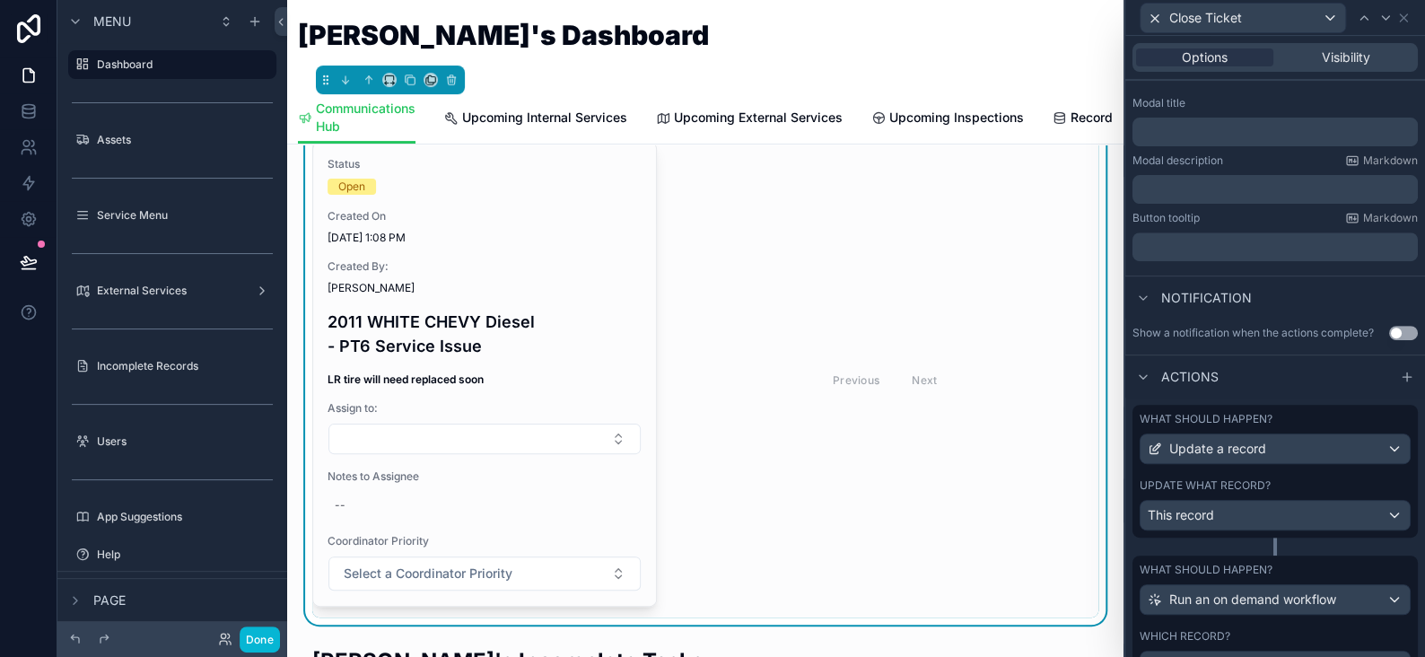
scroll to position [355, 0]
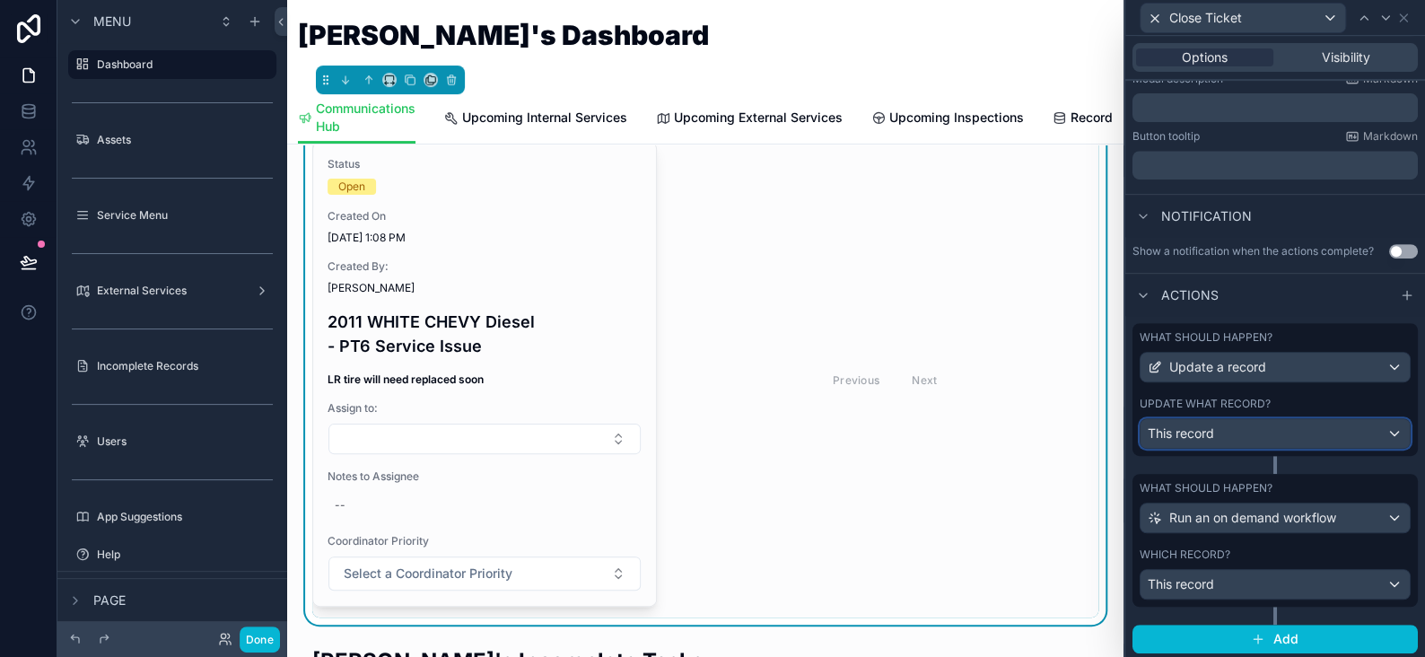
click at [1213, 429] on span "This record" at bounding box center [1181, 434] width 66 height 18
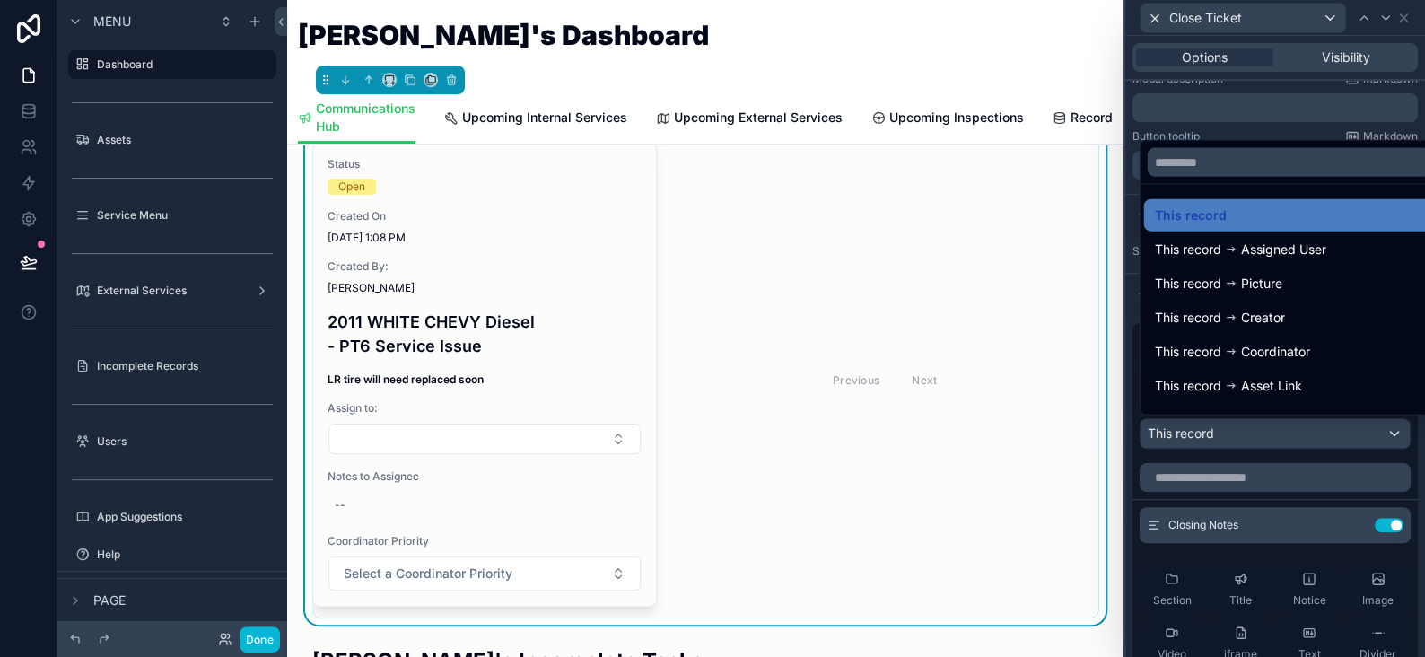
click at [1213, 429] on div at bounding box center [1276, 328] width 300 height 657
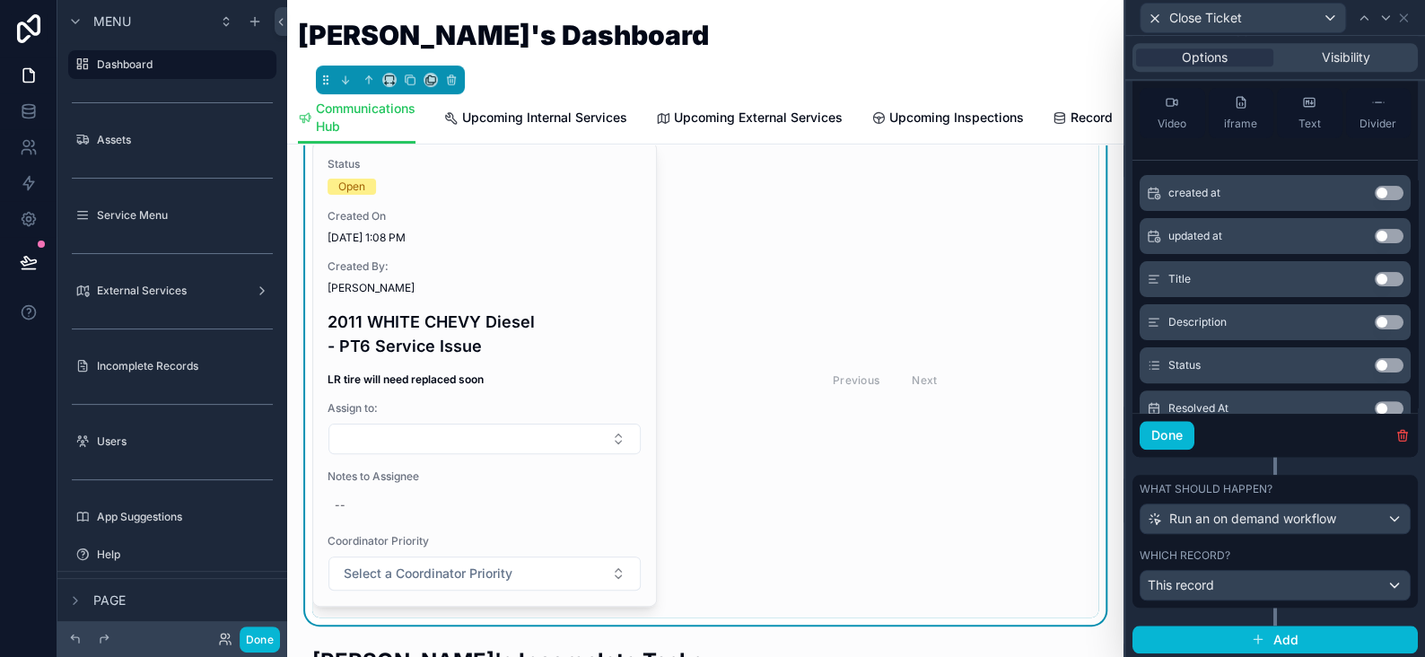
scroll to position [180, 0]
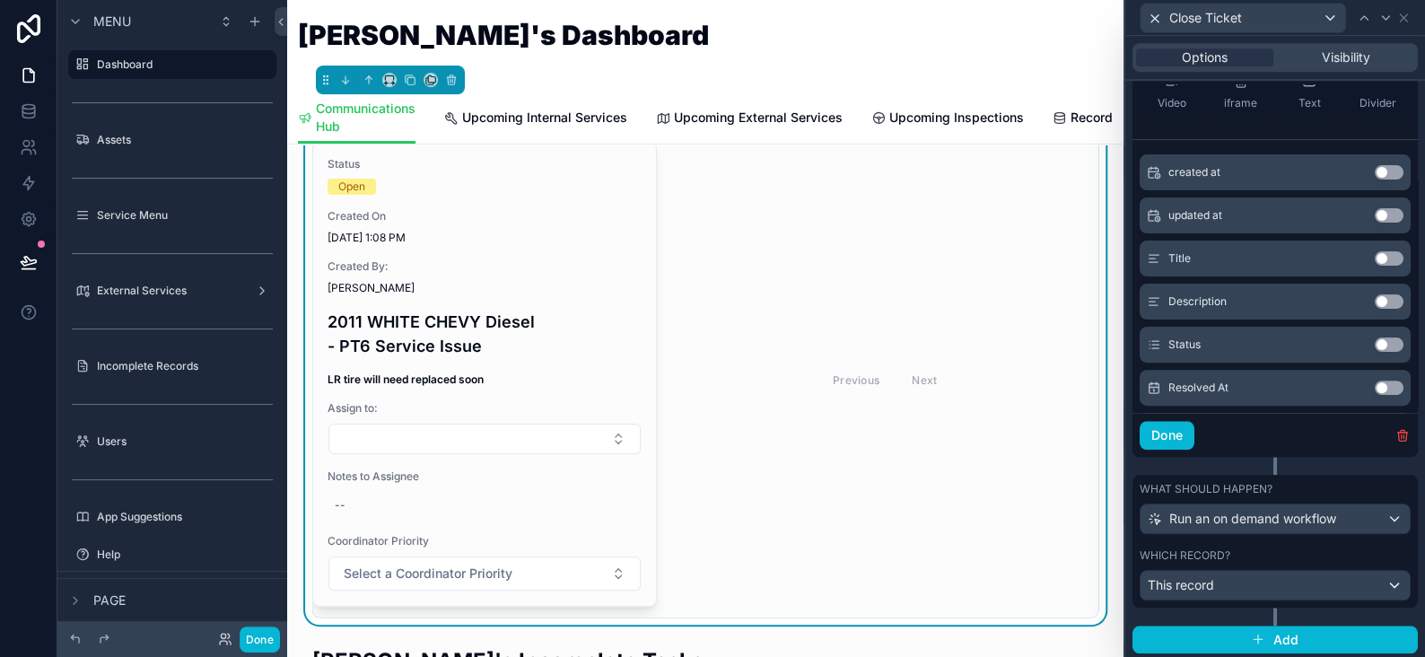
click at [1375, 384] on button "Use setting" at bounding box center [1389, 388] width 29 height 14
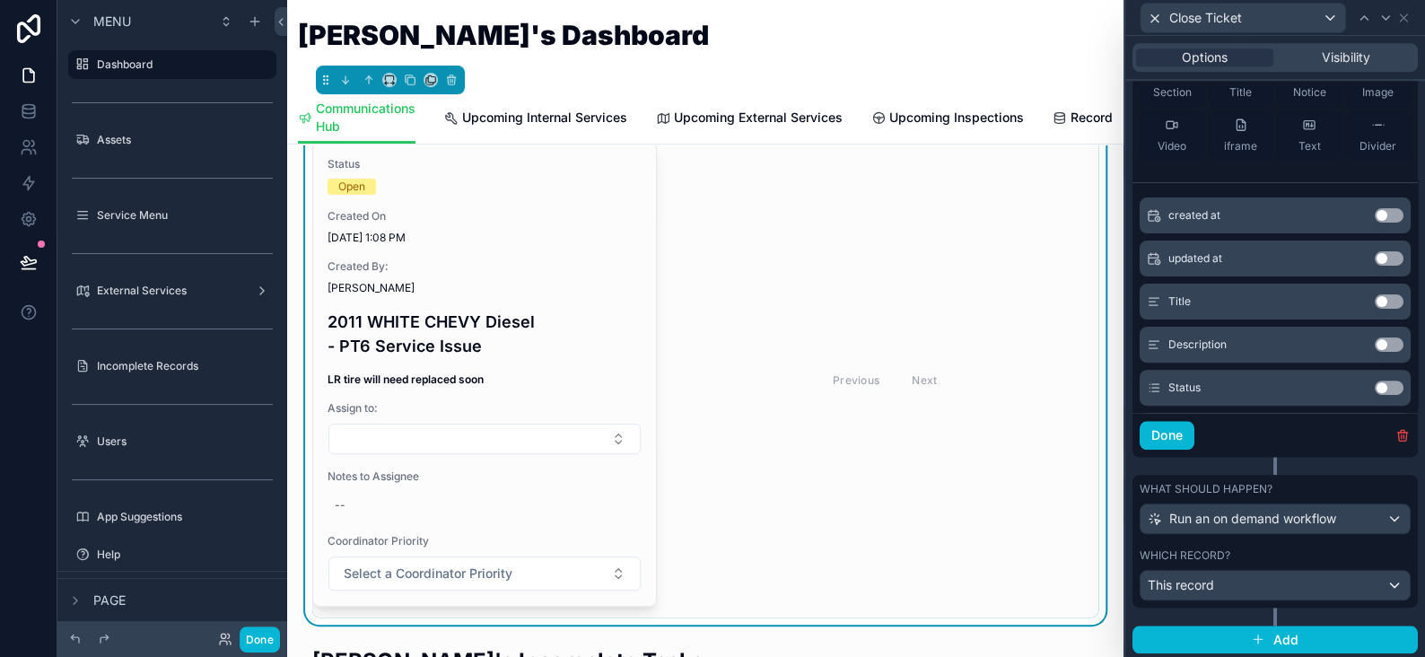
scroll to position [0, 0]
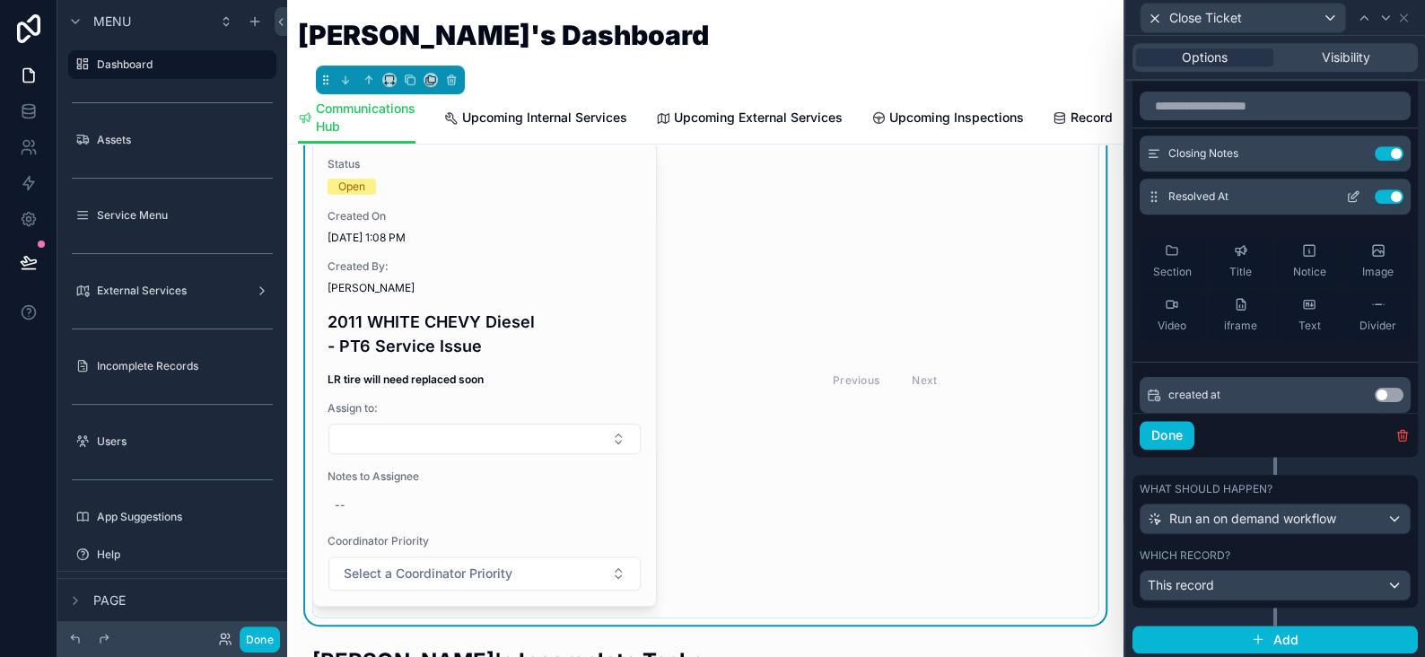
click at [1339, 195] on button at bounding box center [1353, 196] width 29 height 14
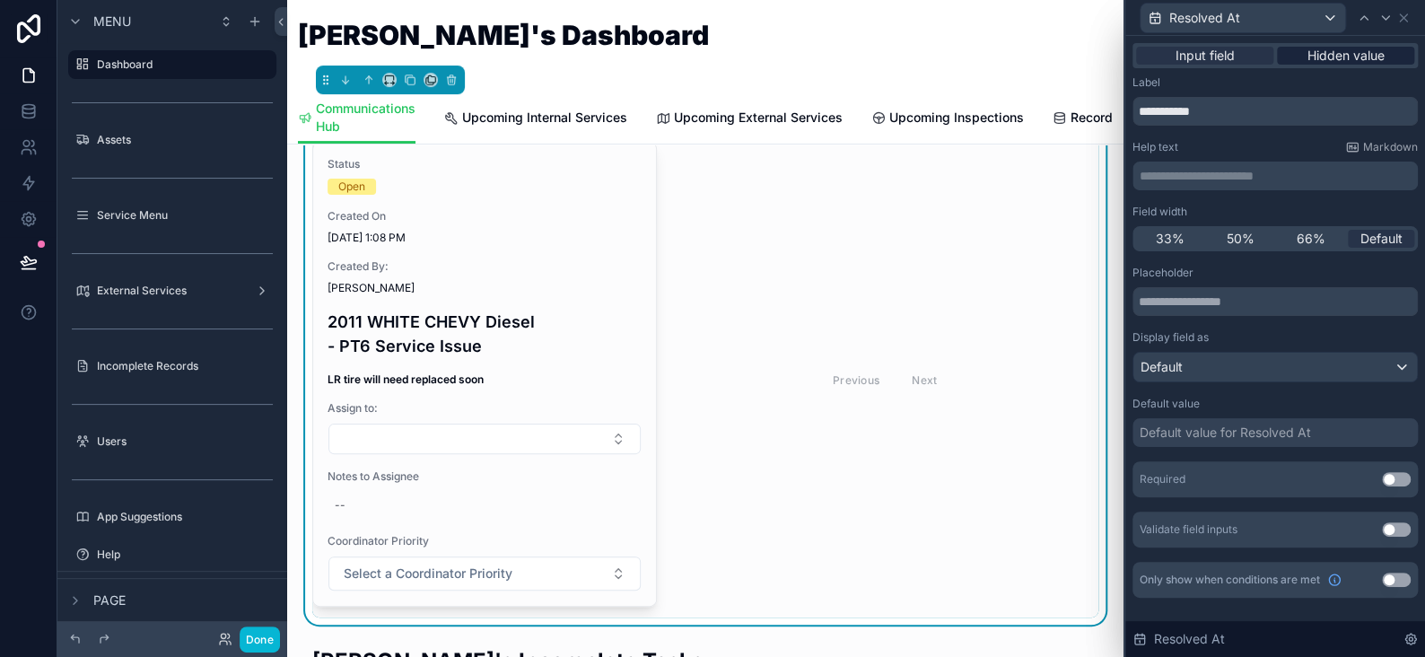
click at [1324, 62] on span "Hidden value" at bounding box center [1346, 56] width 77 height 18
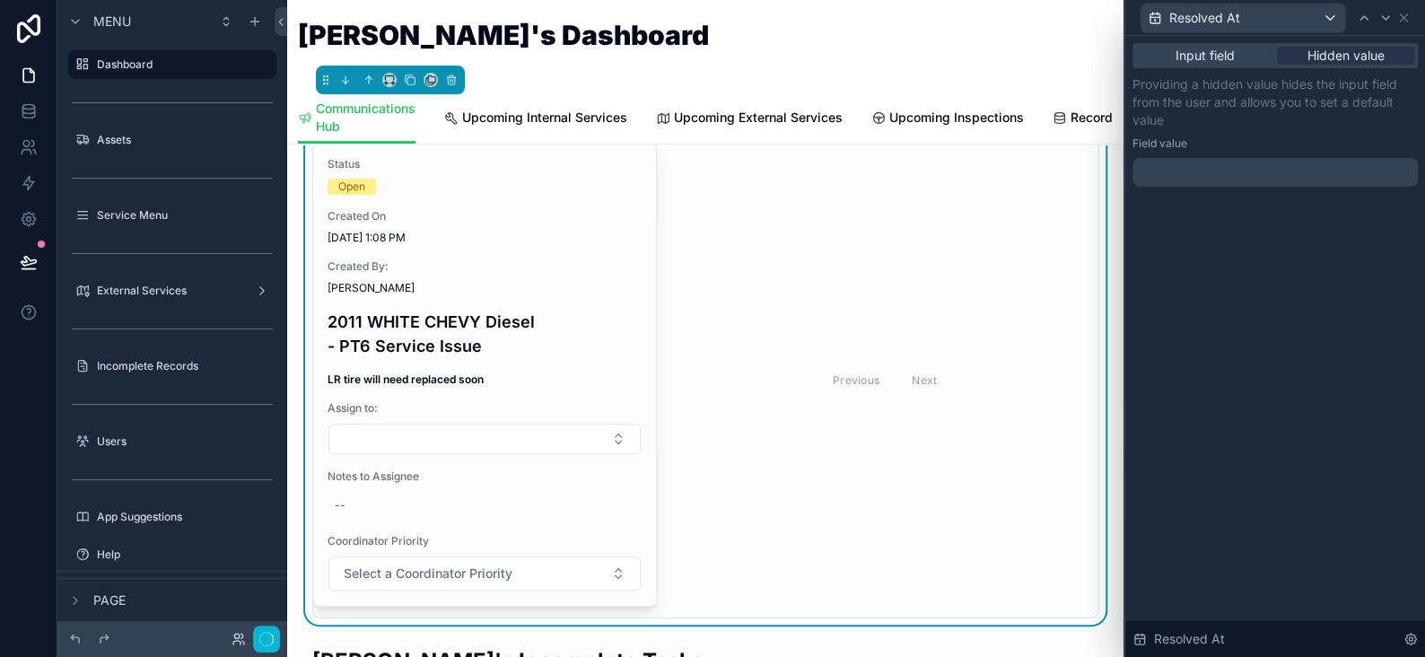
click at [1243, 176] on div at bounding box center [1275, 172] width 285 height 29
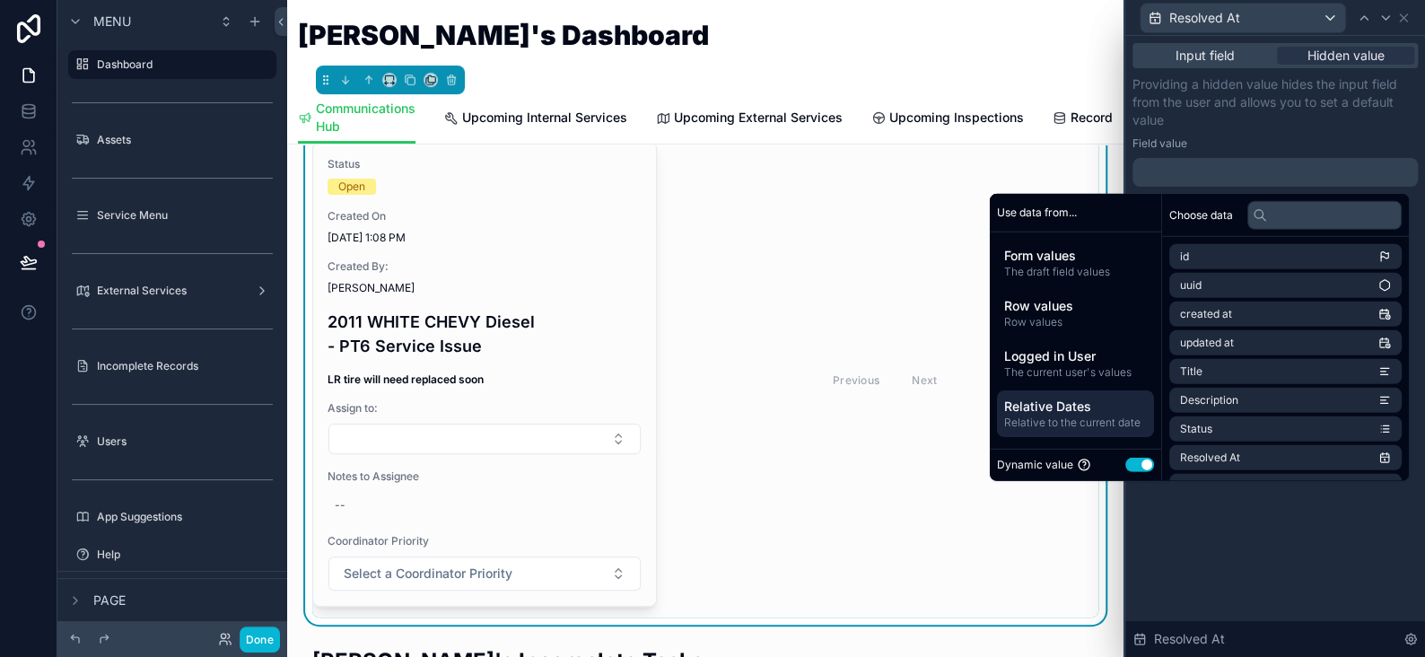
click at [1056, 406] on span "Relative Dates" at bounding box center [1075, 406] width 143 height 18
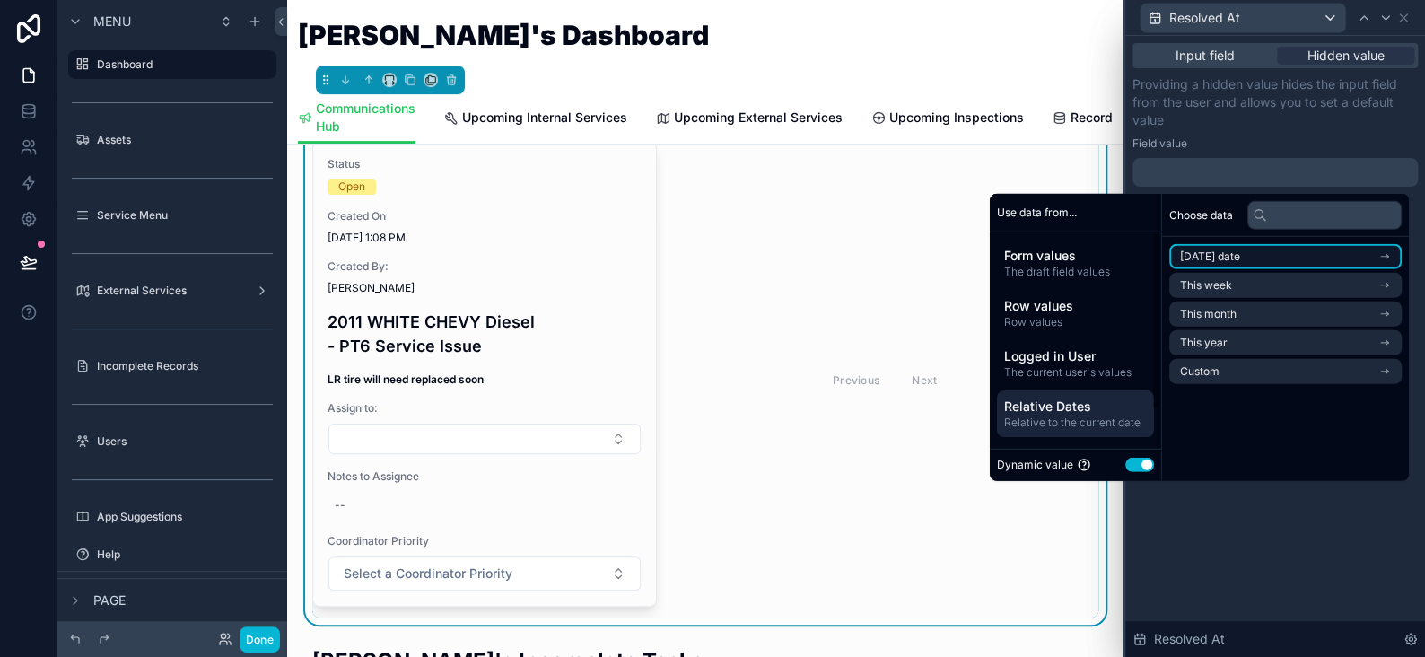
click at [1198, 256] on span "Today's date" at bounding box center [1210, 257] width 60 height 14
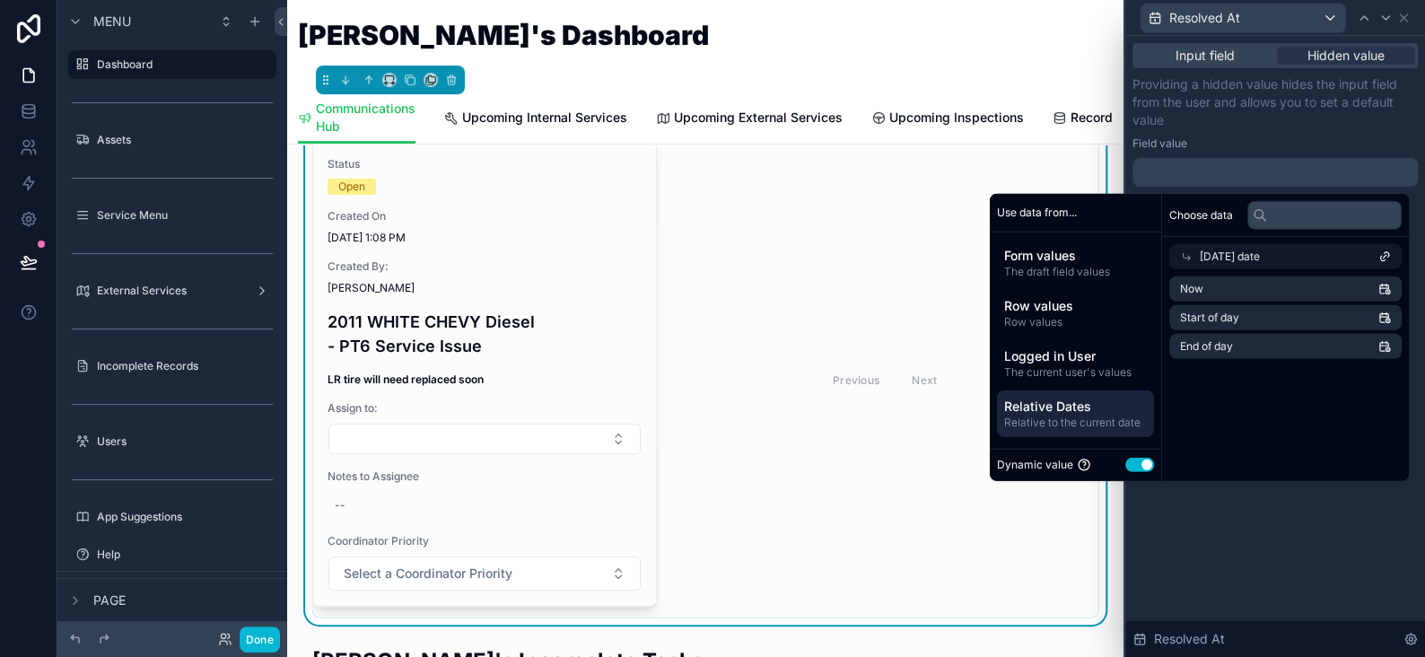
click at [1200, 260] on span "Today's date" at bounding box center [1230, 257] width 60 height 14
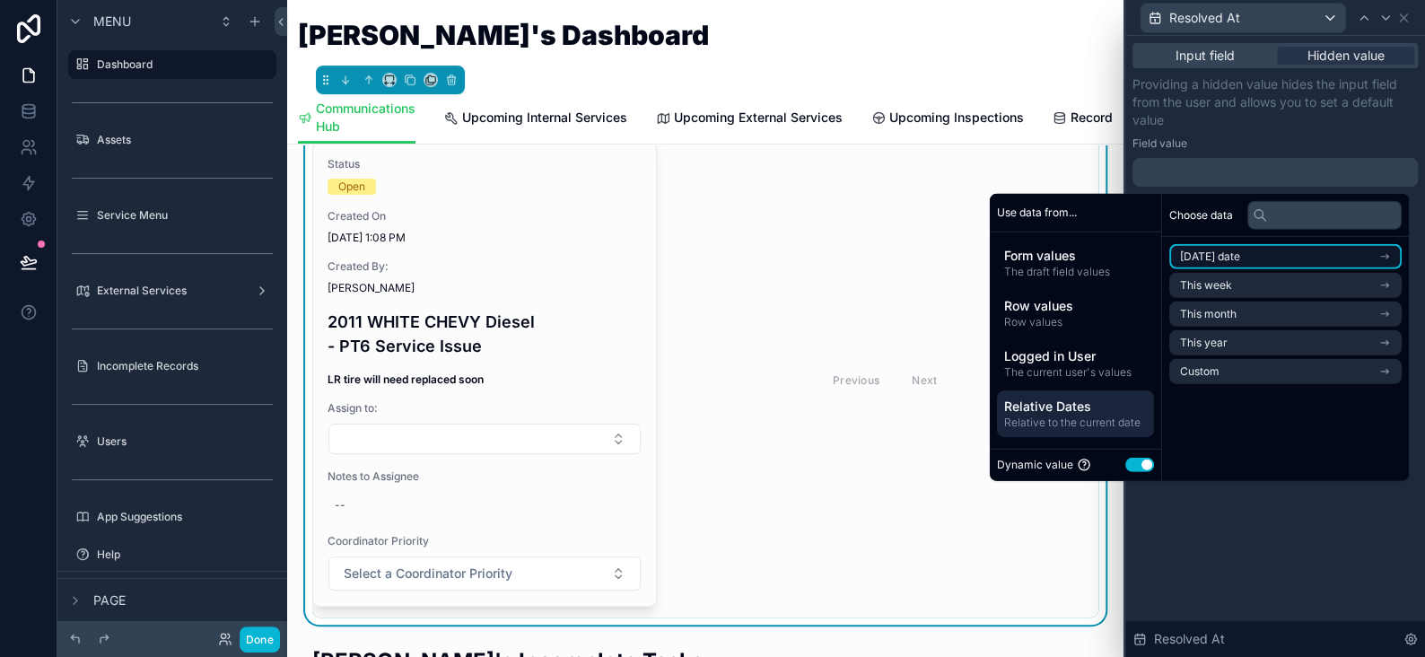
click at [1243, 250] on li "Today's date" at bounding box center [1286, 256] width 232 height 25
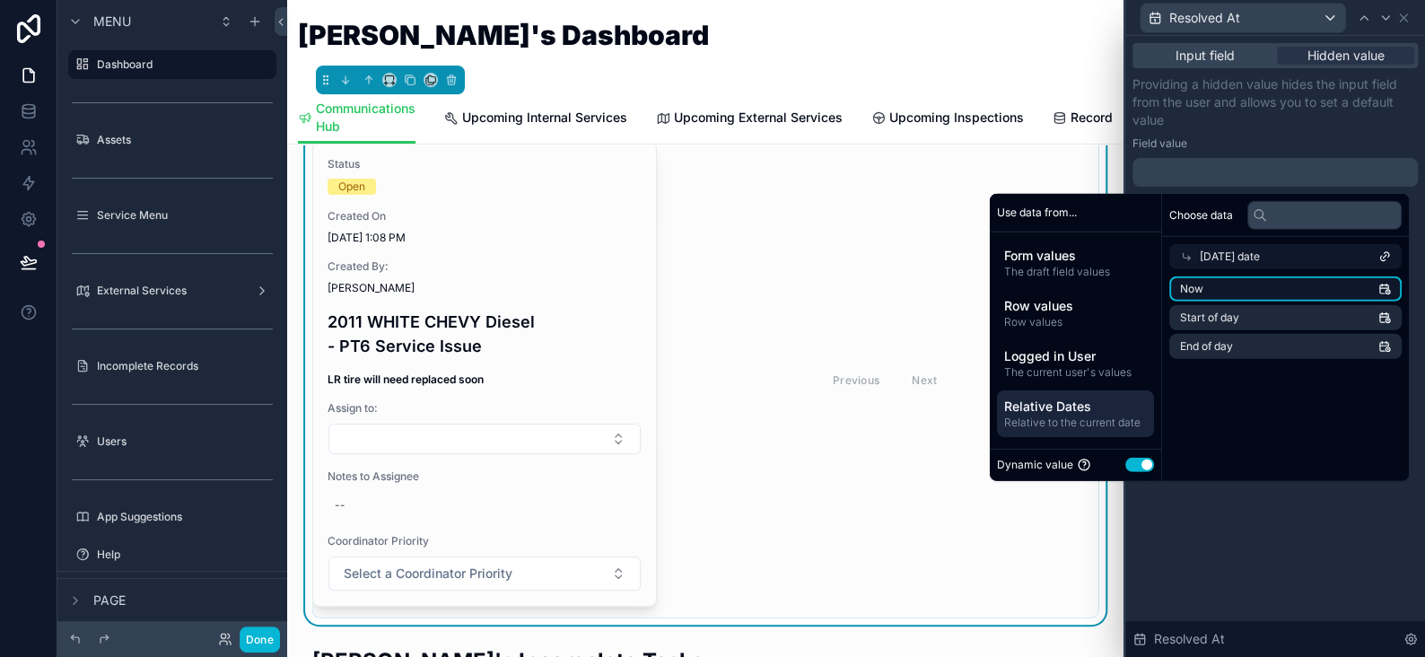
click at [1207, 286] on li "Now" at bounding box center [1286, 288] width 232 height 25
click at [1308, 564] on div "Input field Hidden value Providing a hidden value hides the input field from th…" at bounding box center [1276, 346] width 300 height 621
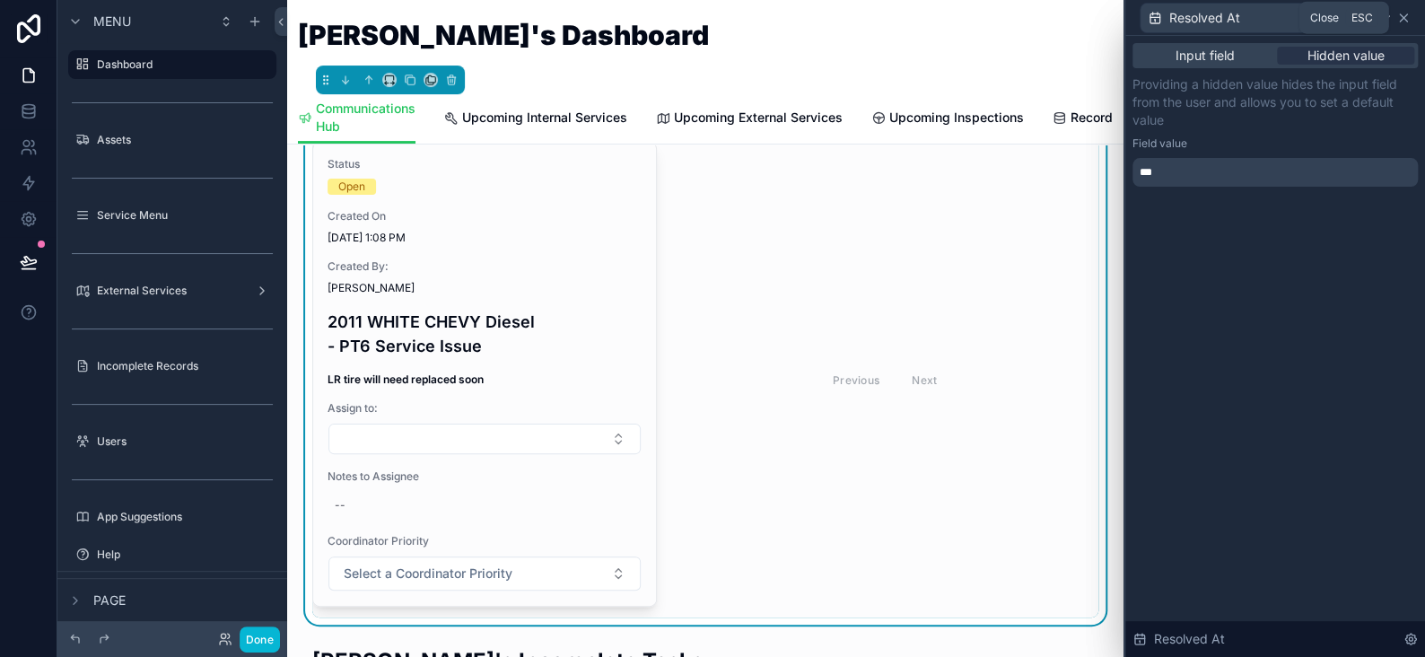
click at [1406, 17] on icon at bounding box center [1404, 18] width 14 height 14
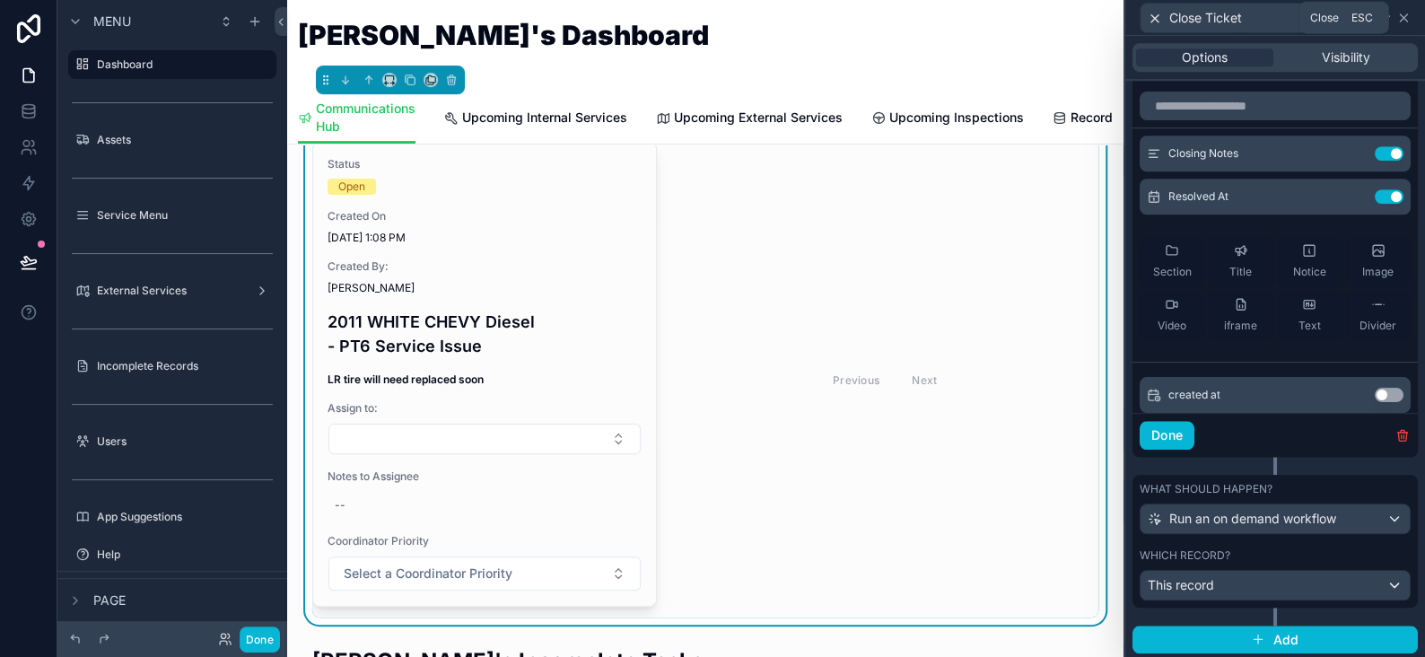
click at [1406, 17] on icon at bounding box center [1404, 18] width 14 height 14
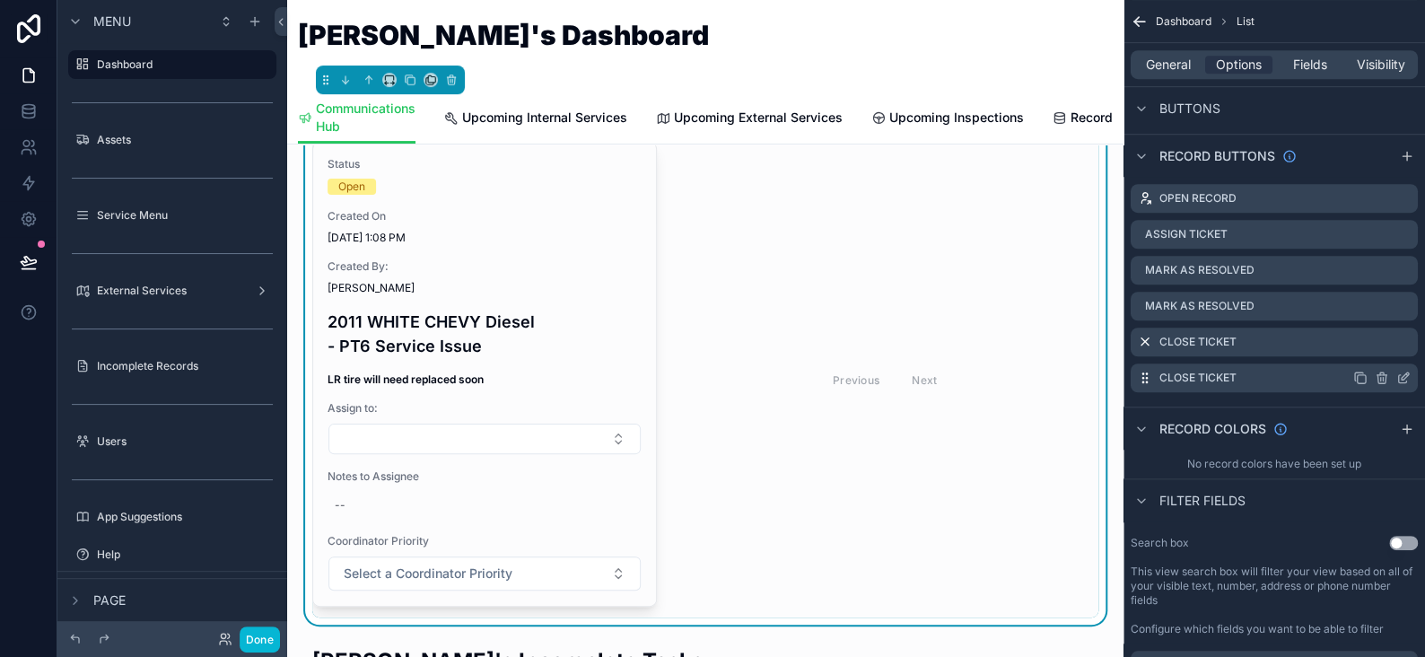
click at [1403, 368] on div "Close Ticket" at bounding box center [1274, 378] width 287 height 29
click at [1404, 374] on icon "scrollable content" at bounding box center [1405, 376] width 7 height 7
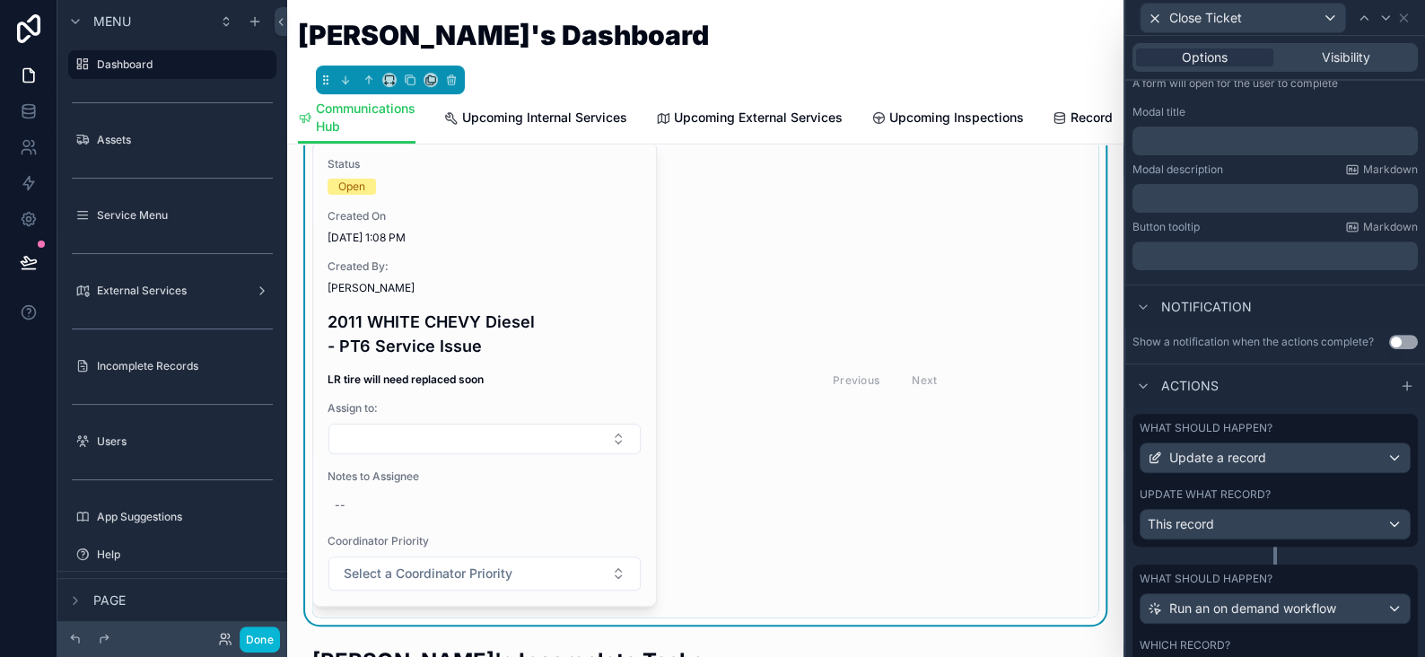
scroll to position [355, 0]
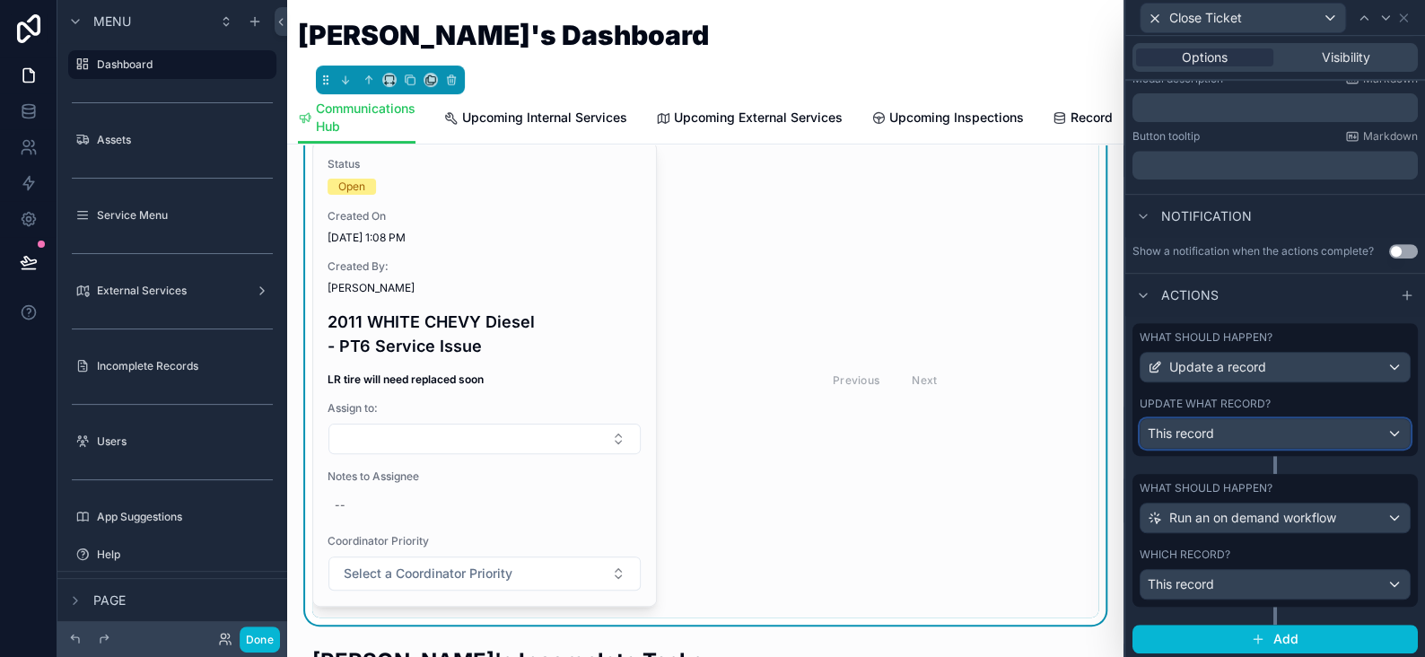
click at [1225, 433] on div "This record" at bounding box center [1275, 433] width 269 height 29
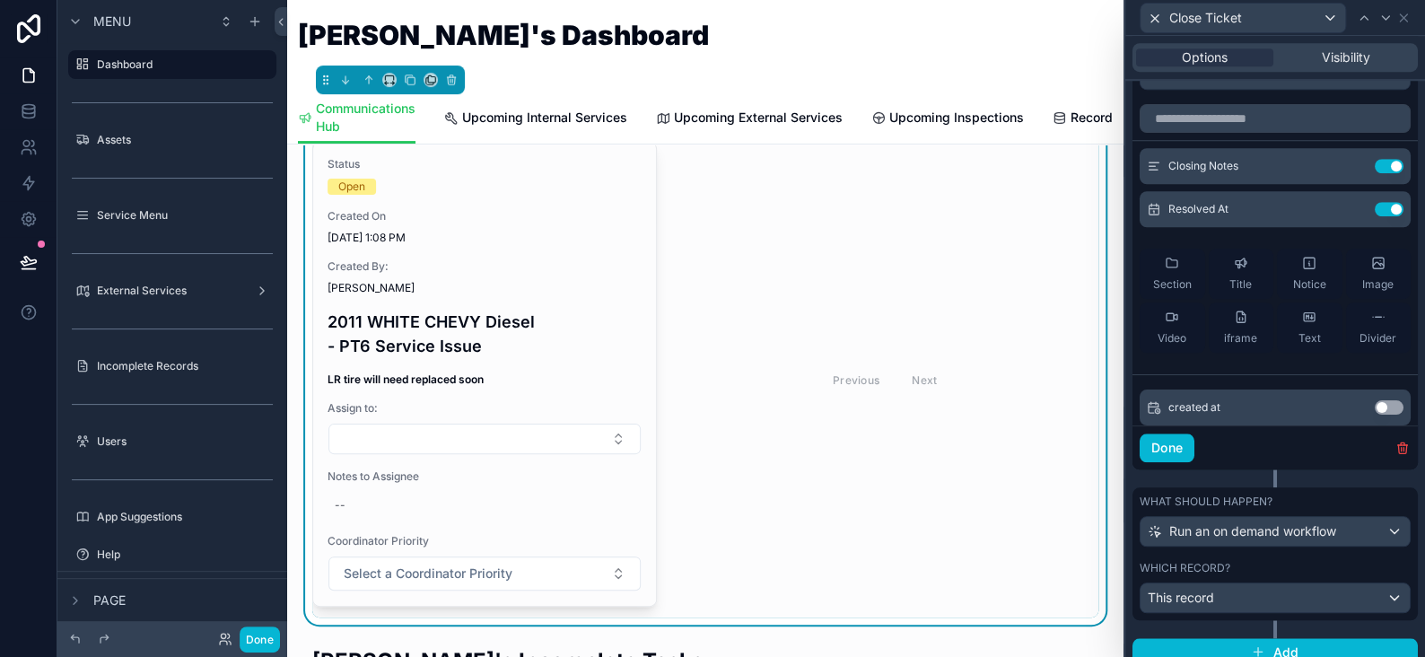
scroll to position [444, 0]
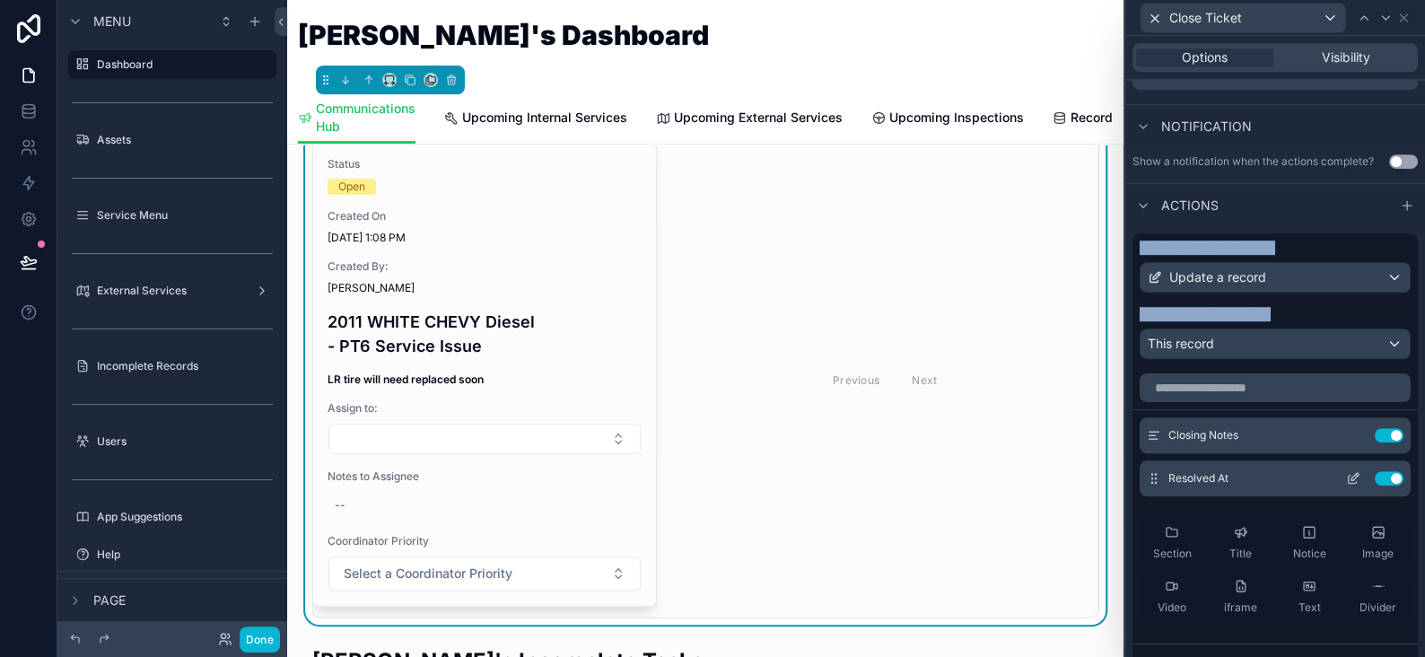
click at [1346, 477] on icon at bounding box center [1353, 478] width 14 height 14
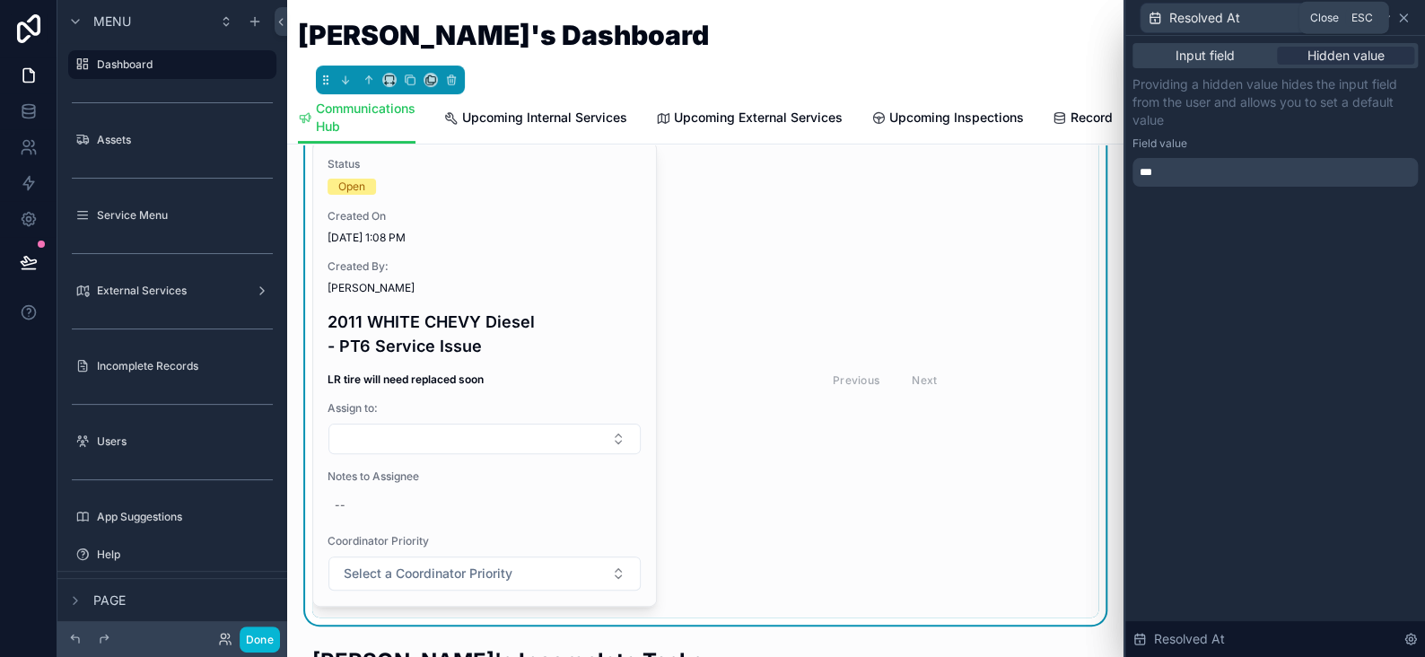
click at [1407, 18] on icon at bounding box center [1404, 18] width 14 height 14
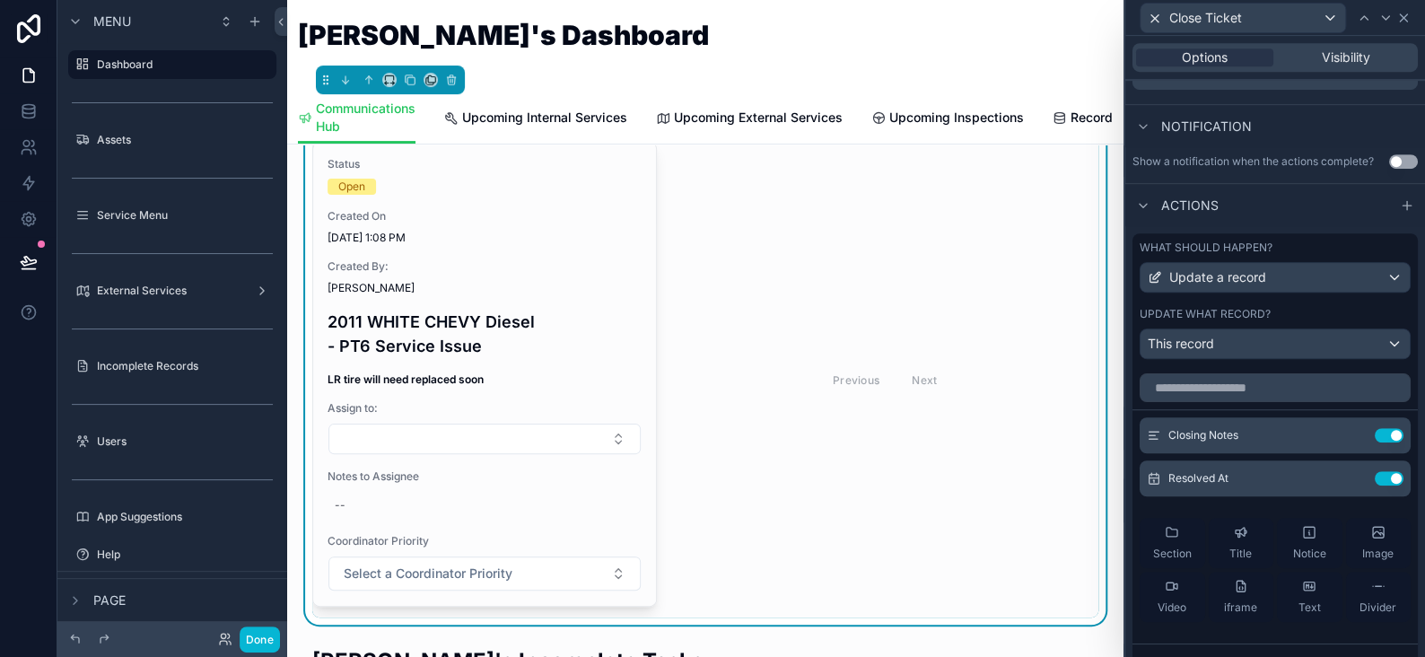
click at [1403, 22] on icon at bounding box center [1404, 18] width 14 height 14
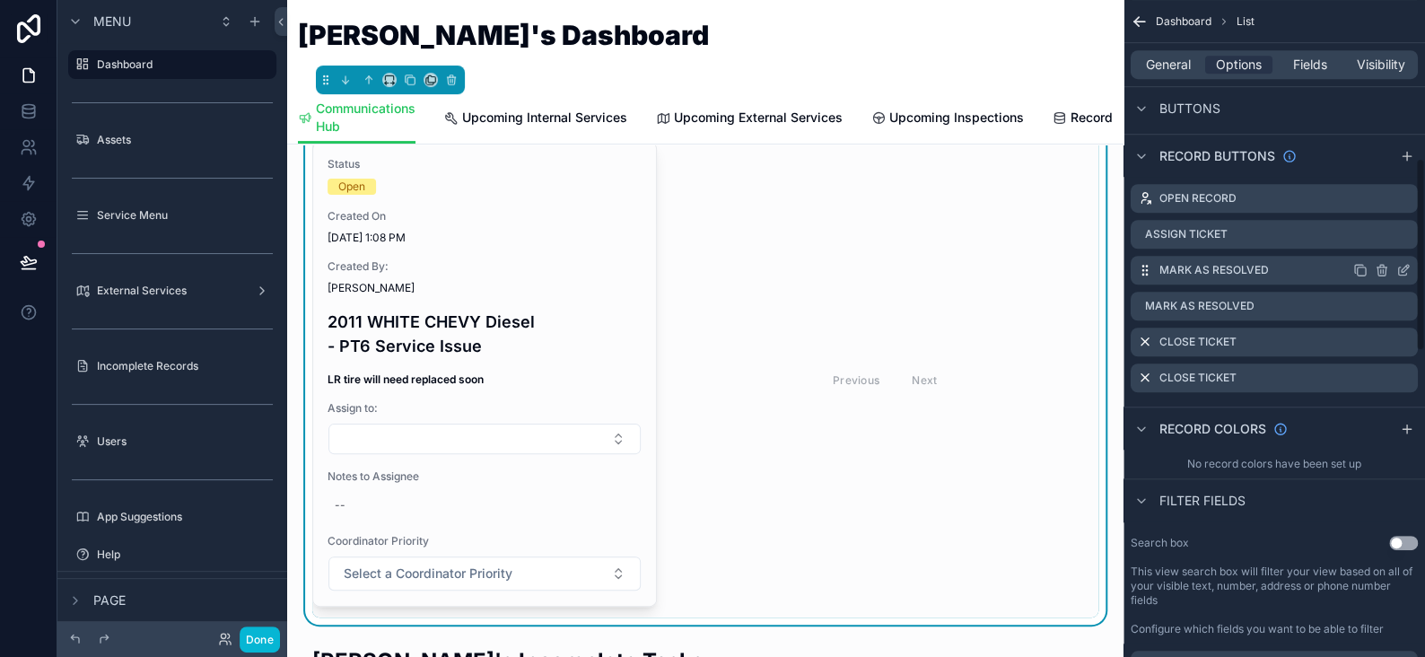
click at [1399, 268] on icon "scrollable content" at bounding box center [1404, 270] width 14 height 14
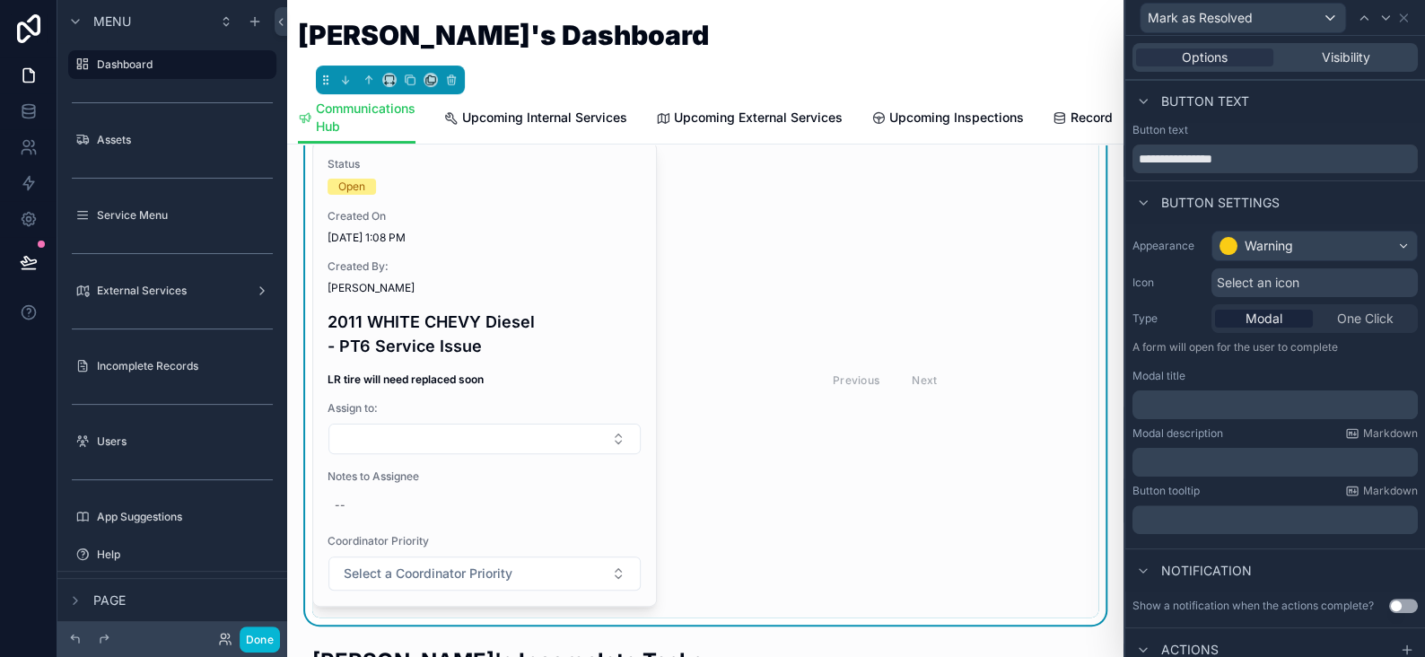
click at [1258, 277] on span "Select an icon" at bounding box center [1258, 283] width 83 height 18
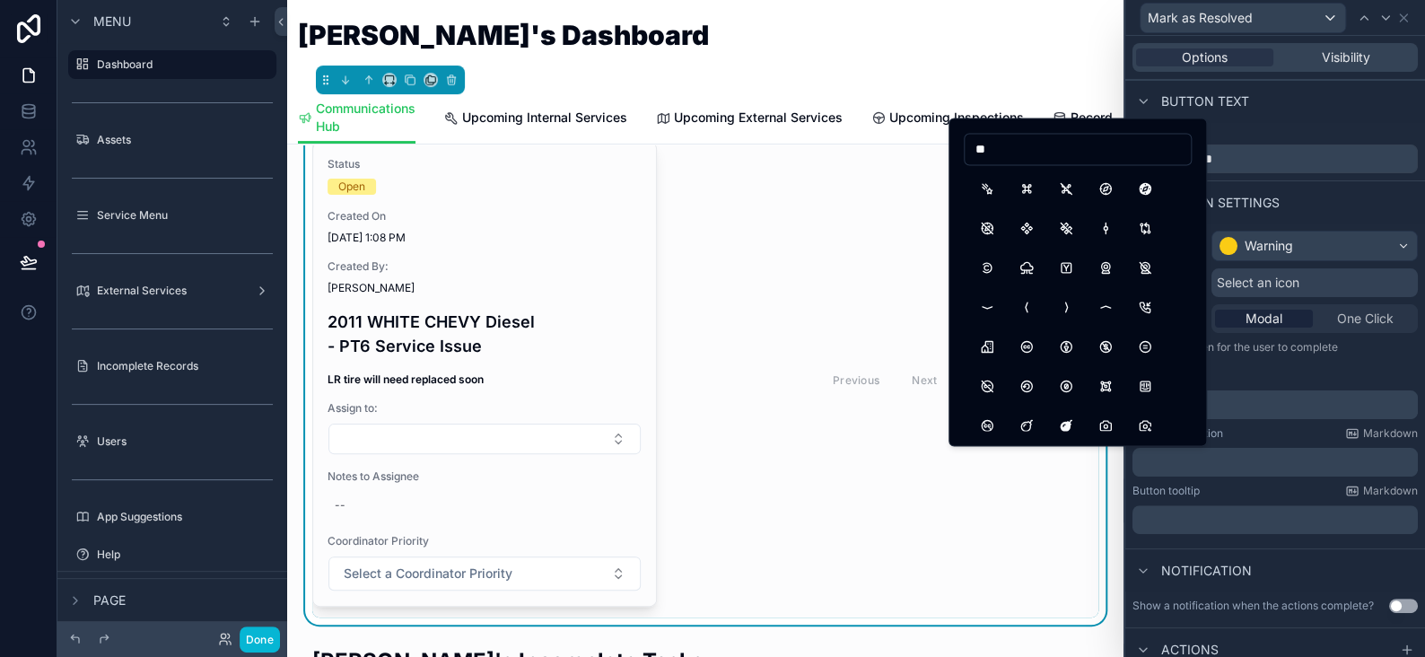
type input "*"
type input "*****"
click at [983, 186] on button "Check" at bounding box center [987, 188] width 32 height 32
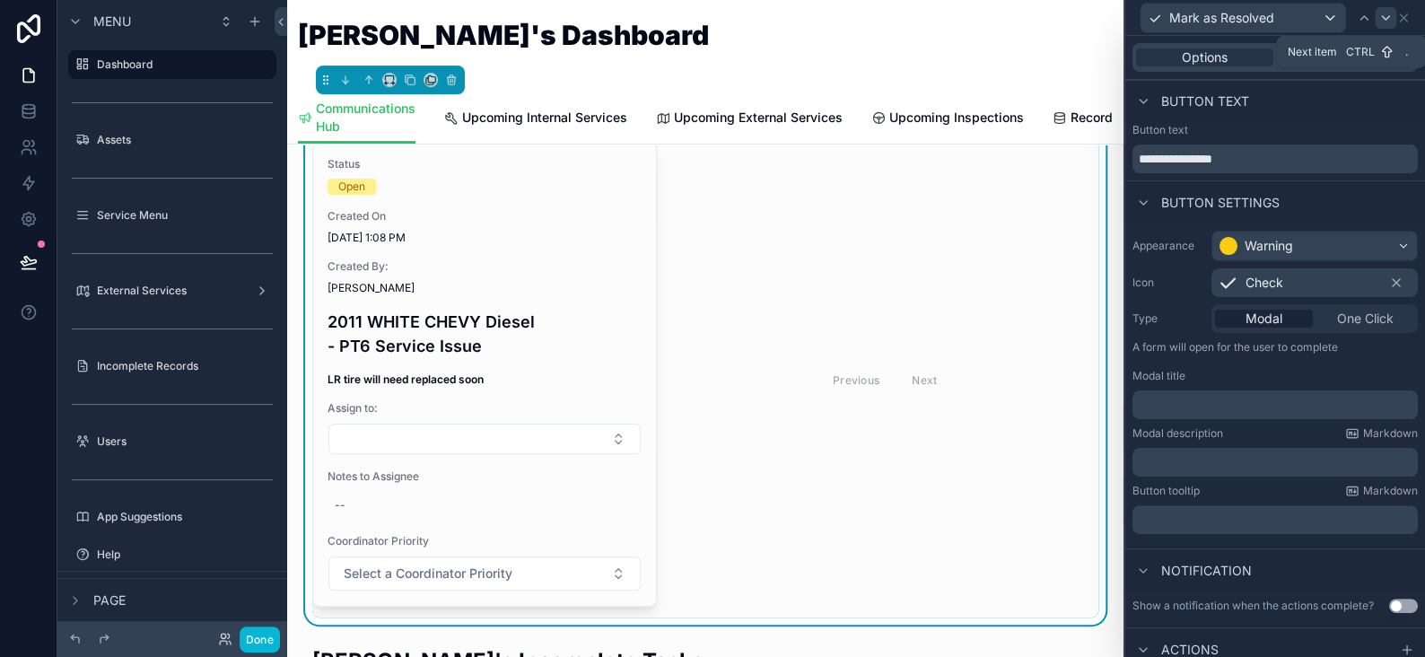
click at [1382, 20] on icon at bounding box center [1386, 18] width 14 height 14
click at [1255, 276] on span "Select an icon" at bounding box center [1258, 283] width 83 height 18
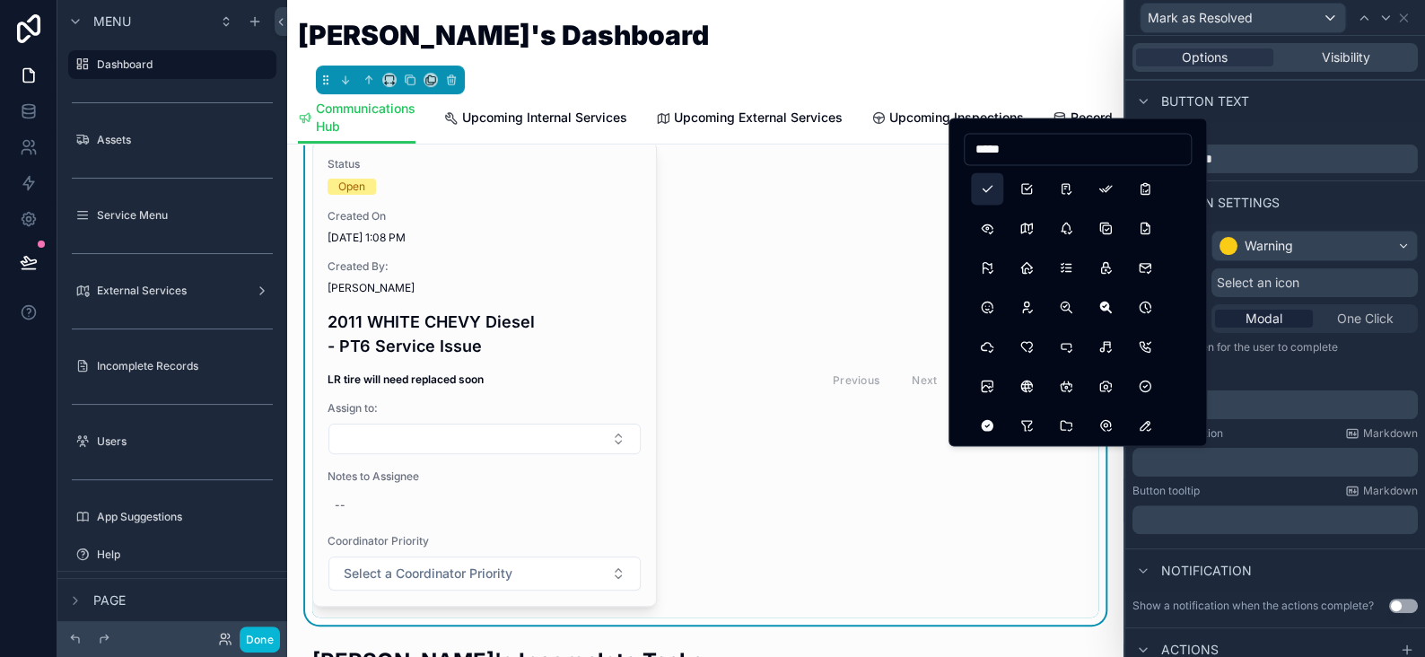
type input "*****"
click at [983, 195] on button "Check" at bounding box center [987, 188] width 32 height 32
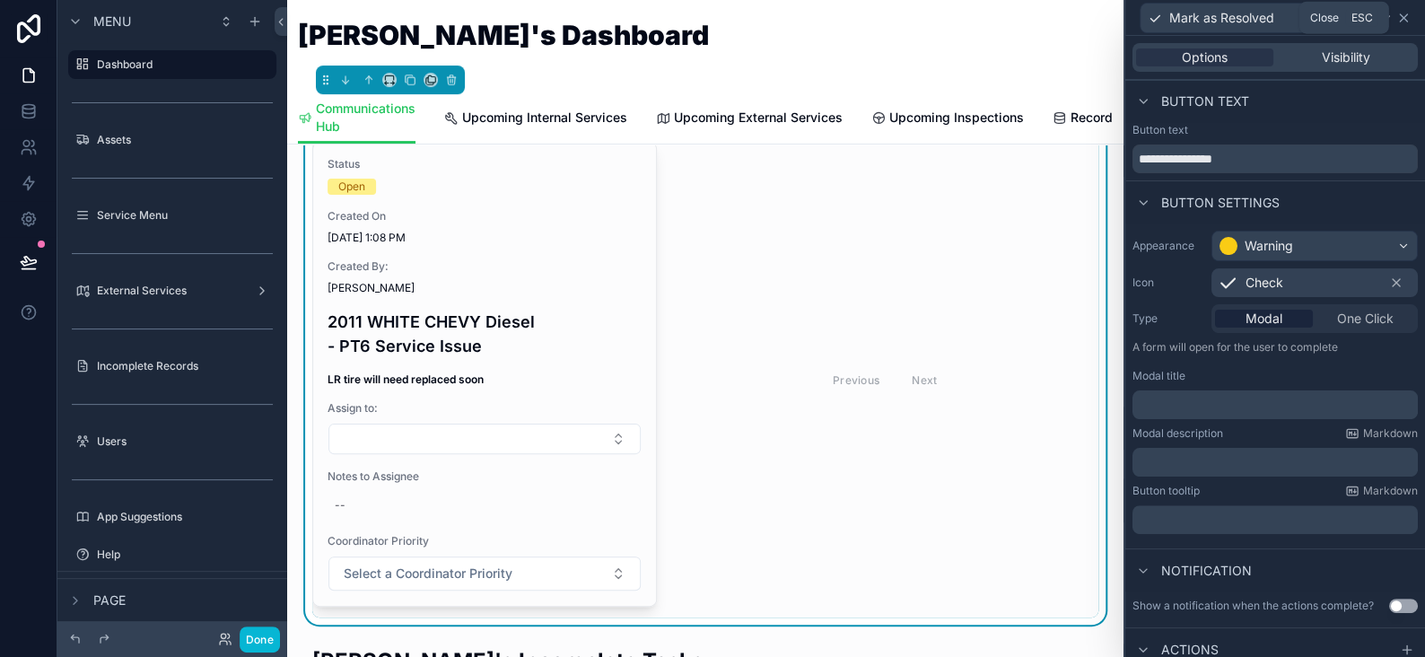
click at [1403, 17] on icon at bounding box center [1403, 17] width 7 height 7
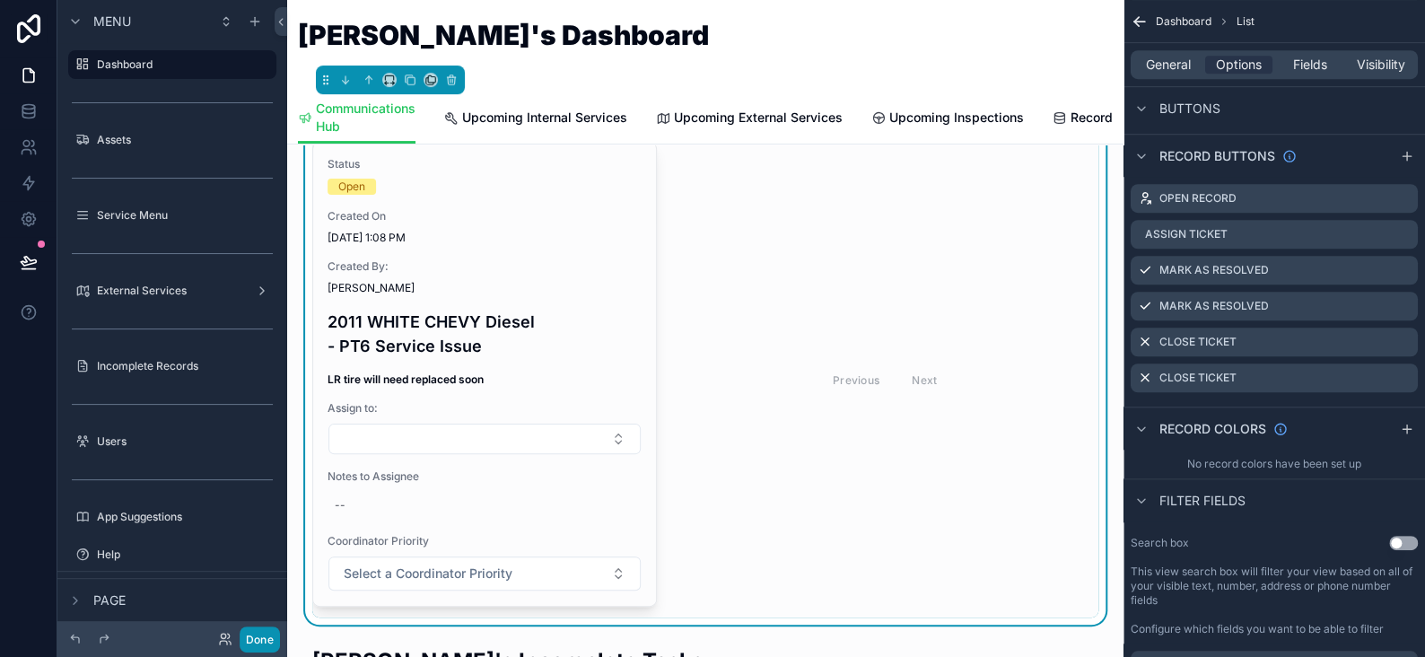
click at [250, 646] on button "Done" at bounding box center [260, 640] width 40 height 26
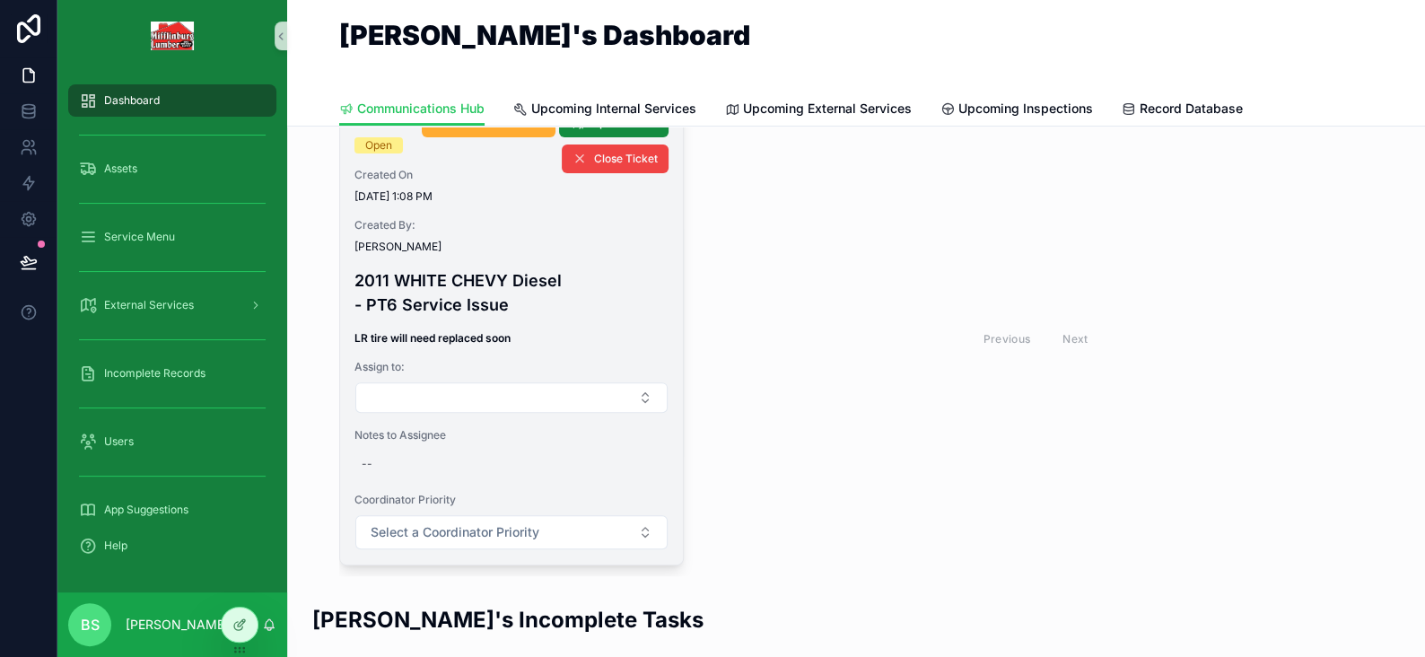
scroll to position [0, 0]
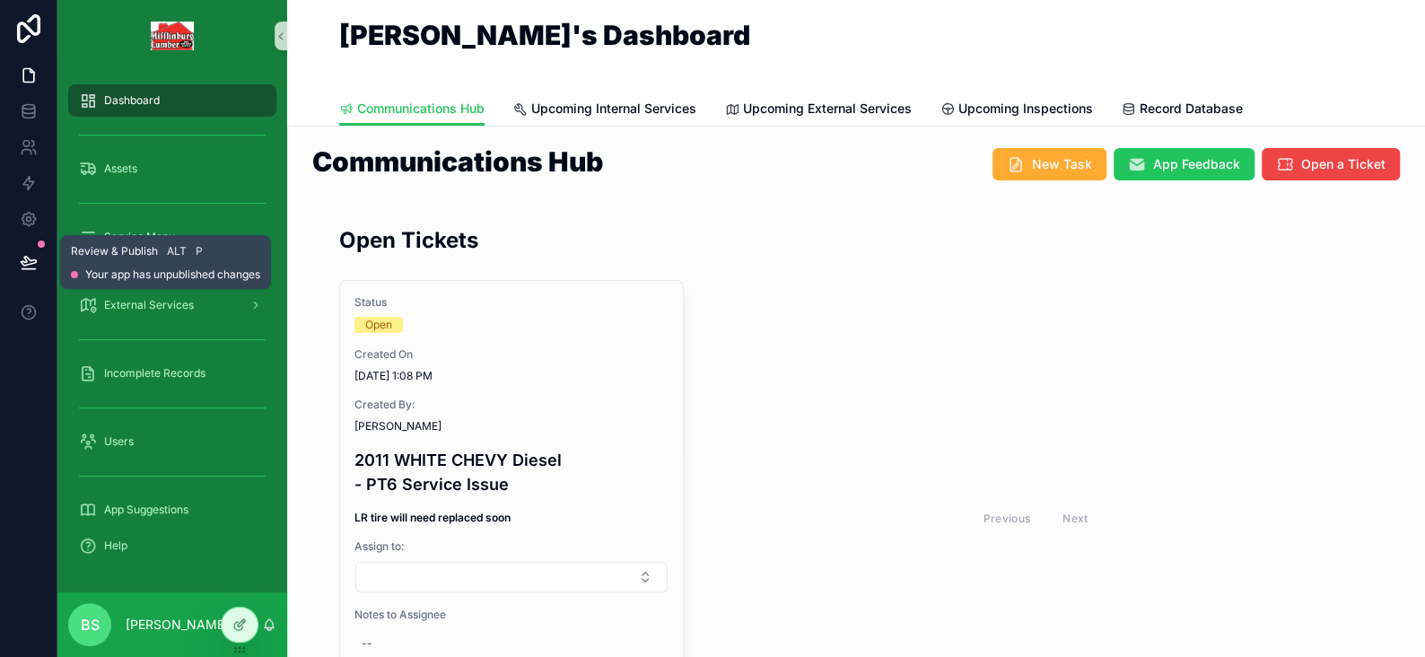
click at [36, 263] on icon at bounding box center [29, 262] width 18 height 18
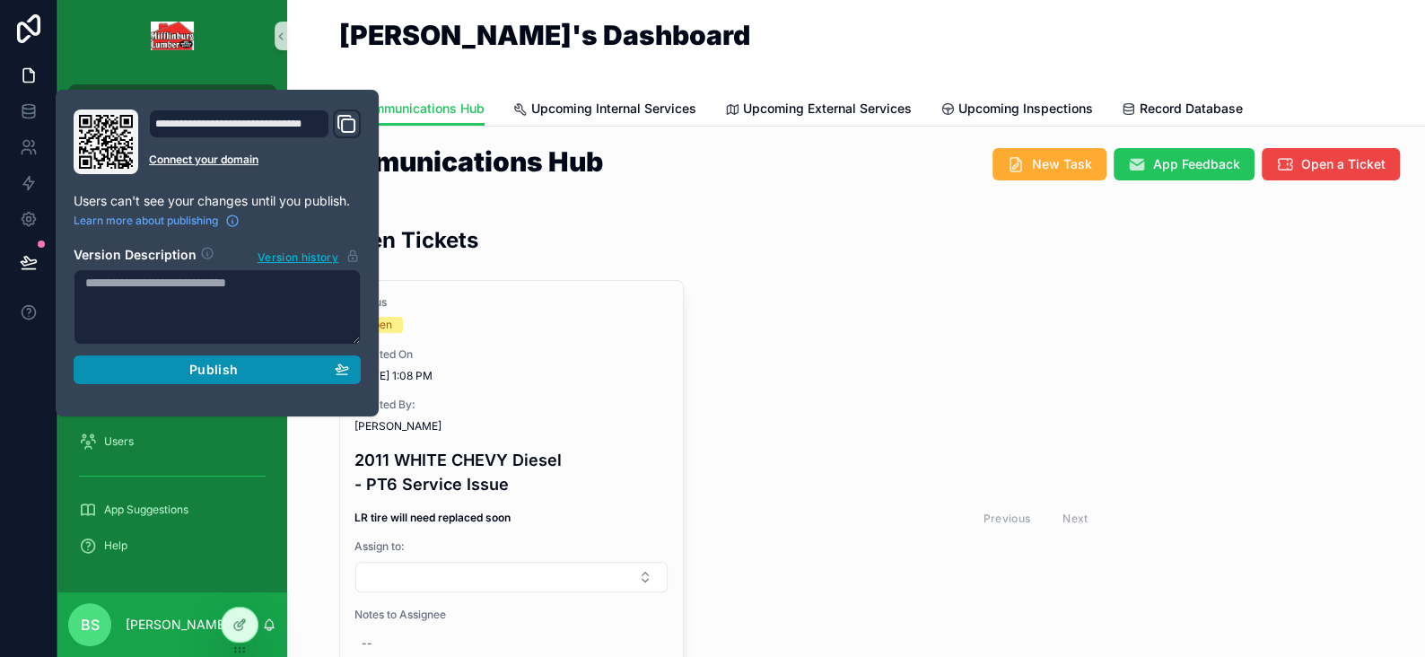
click at [288, 366] on div "Publish" at bounding box center [217, 370] width 264 height 16
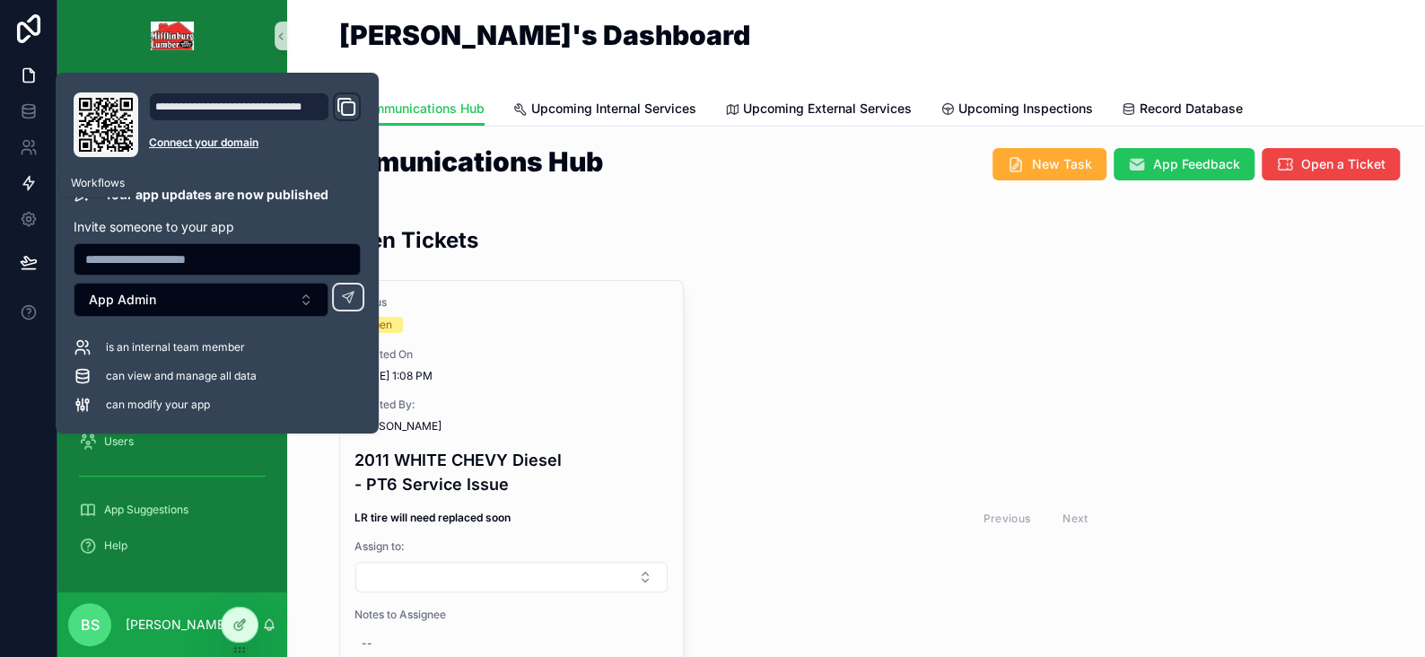
click at [22, 178] on icon at bounding box center [29, 183] width 18 height 18
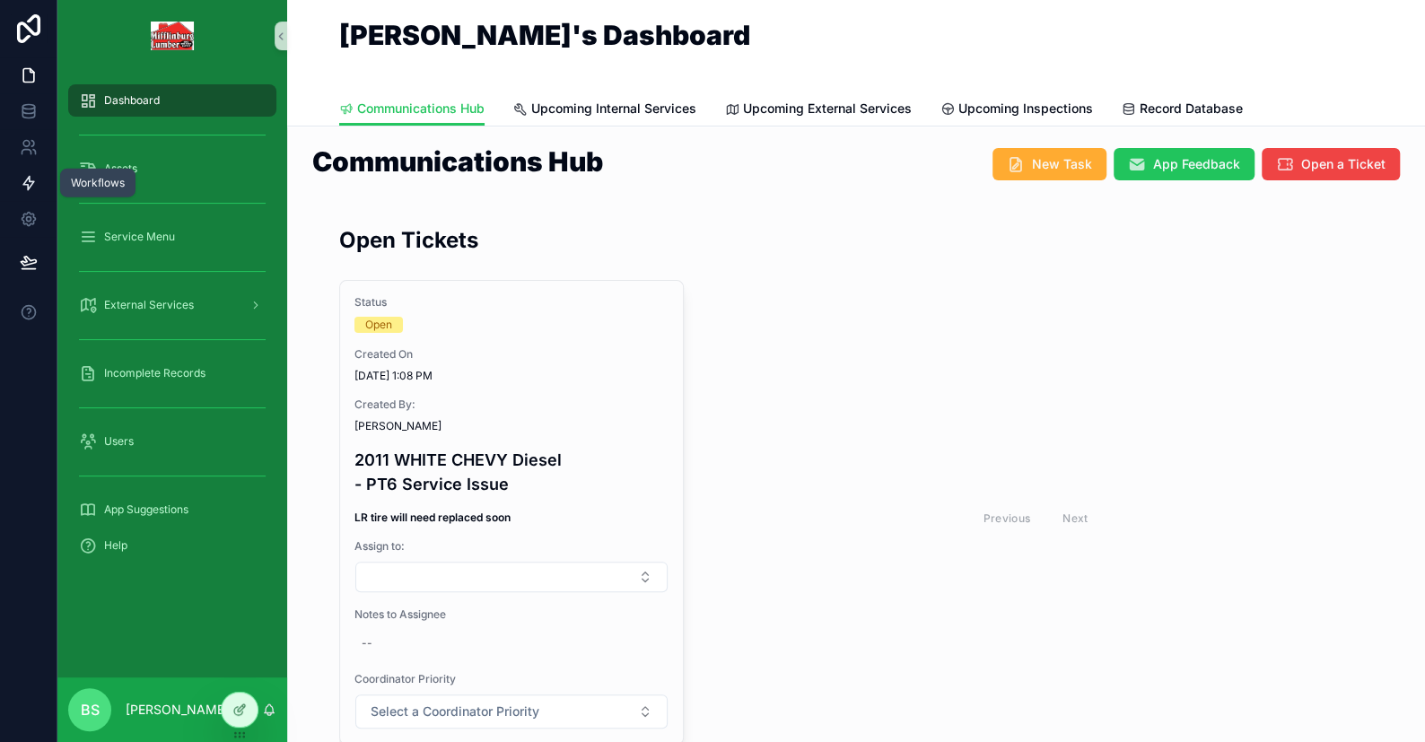
click at [25, 182] on icon at bounding box center [28, 183] width 11 height 13
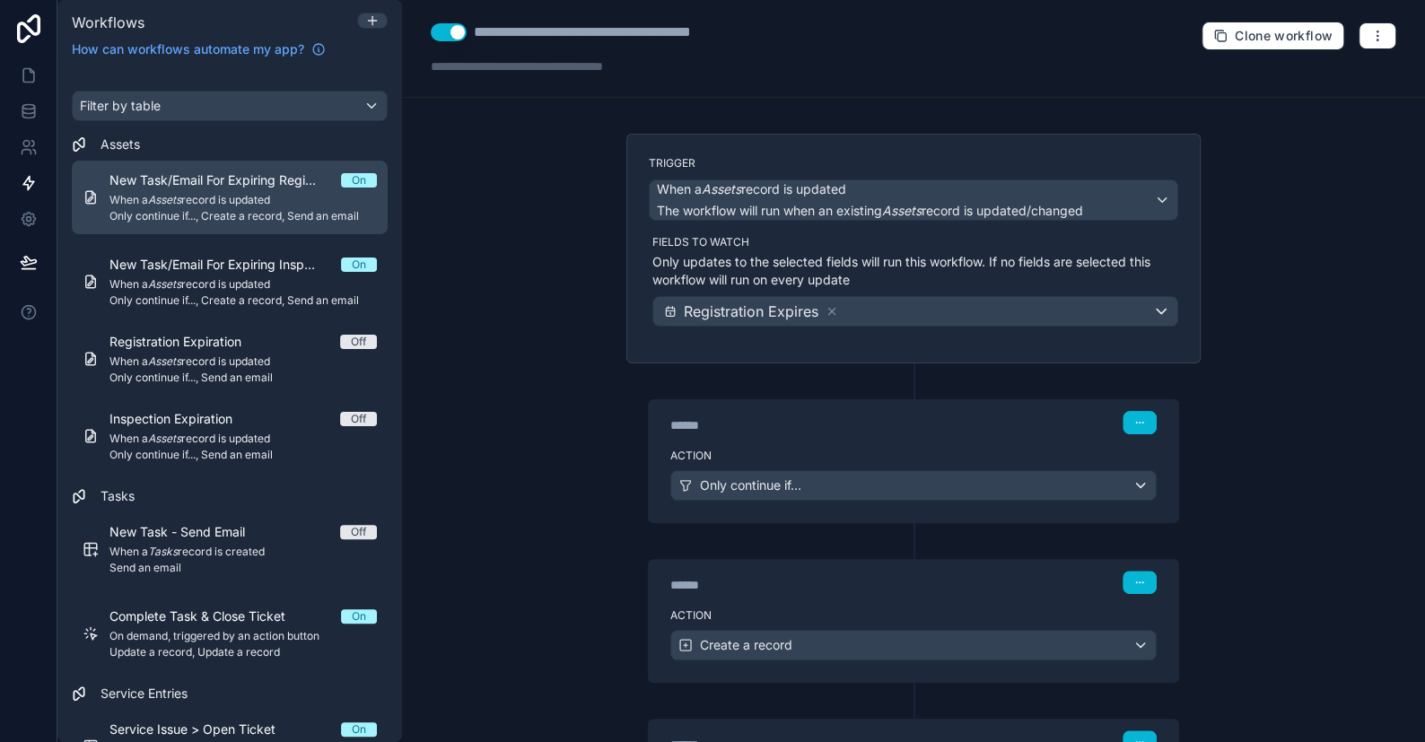
click at [214, 190] on div "New Task/Email For Expiring Registration On When a Assets record is updated Onl…" at bounding box center [243, 197] width 267 height 52
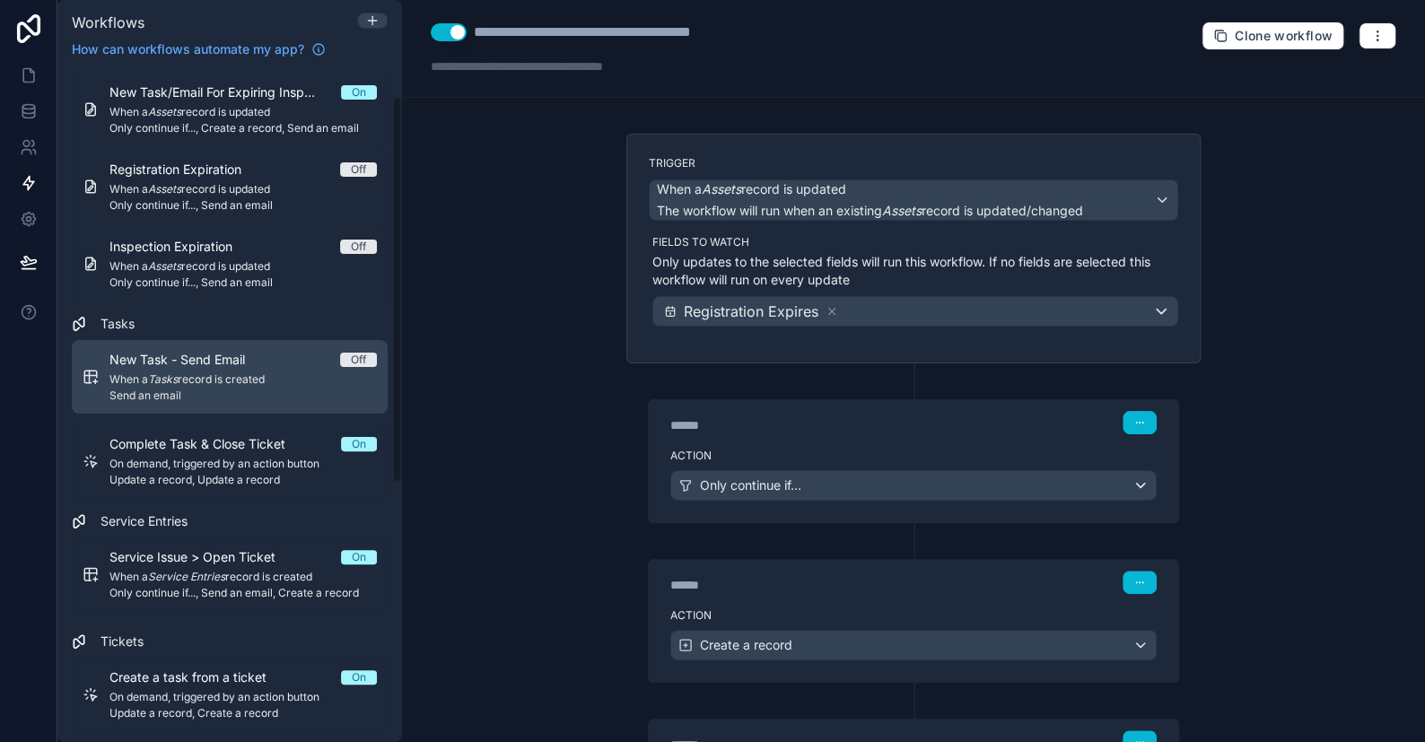
scroll to position [180, 0]
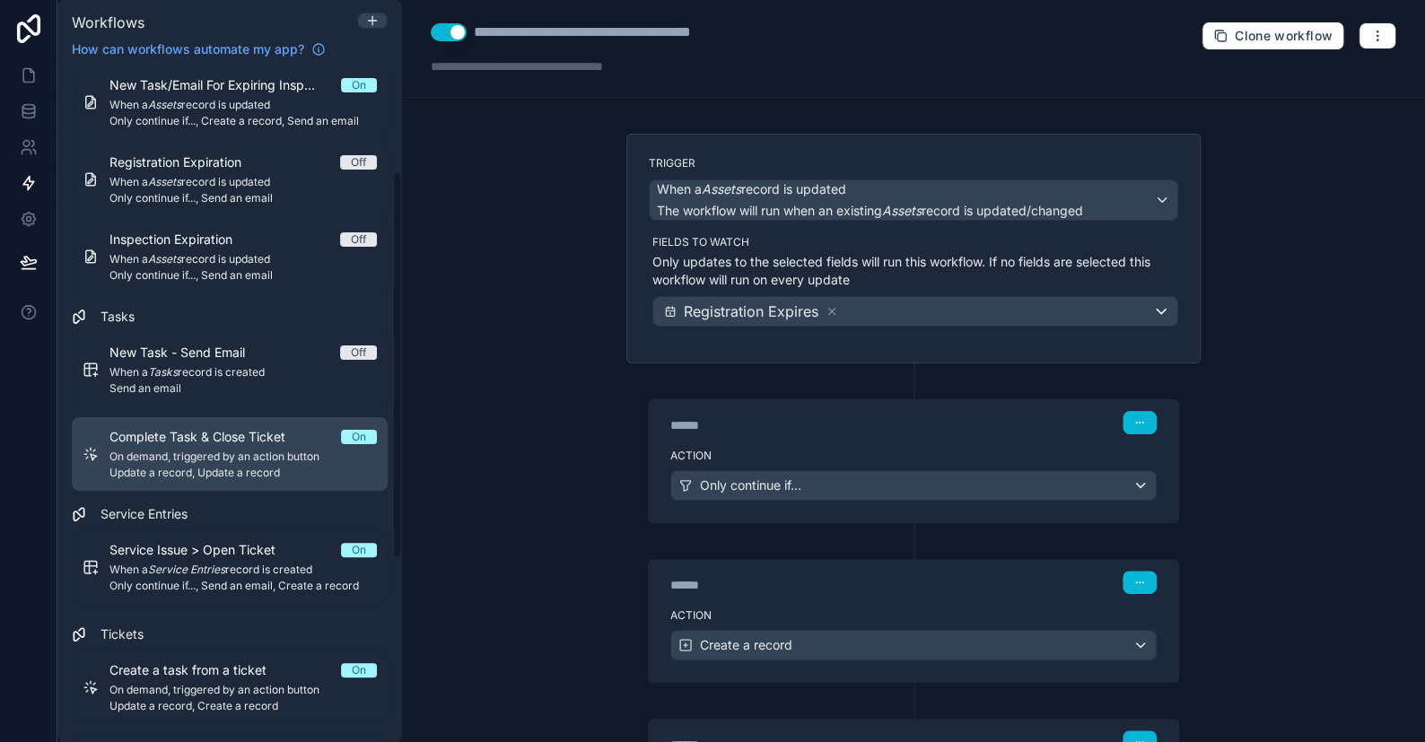
click at [253, 463] on span "On demand, triggered by an action button" at bounding box center [243, 457] width 267 height 14
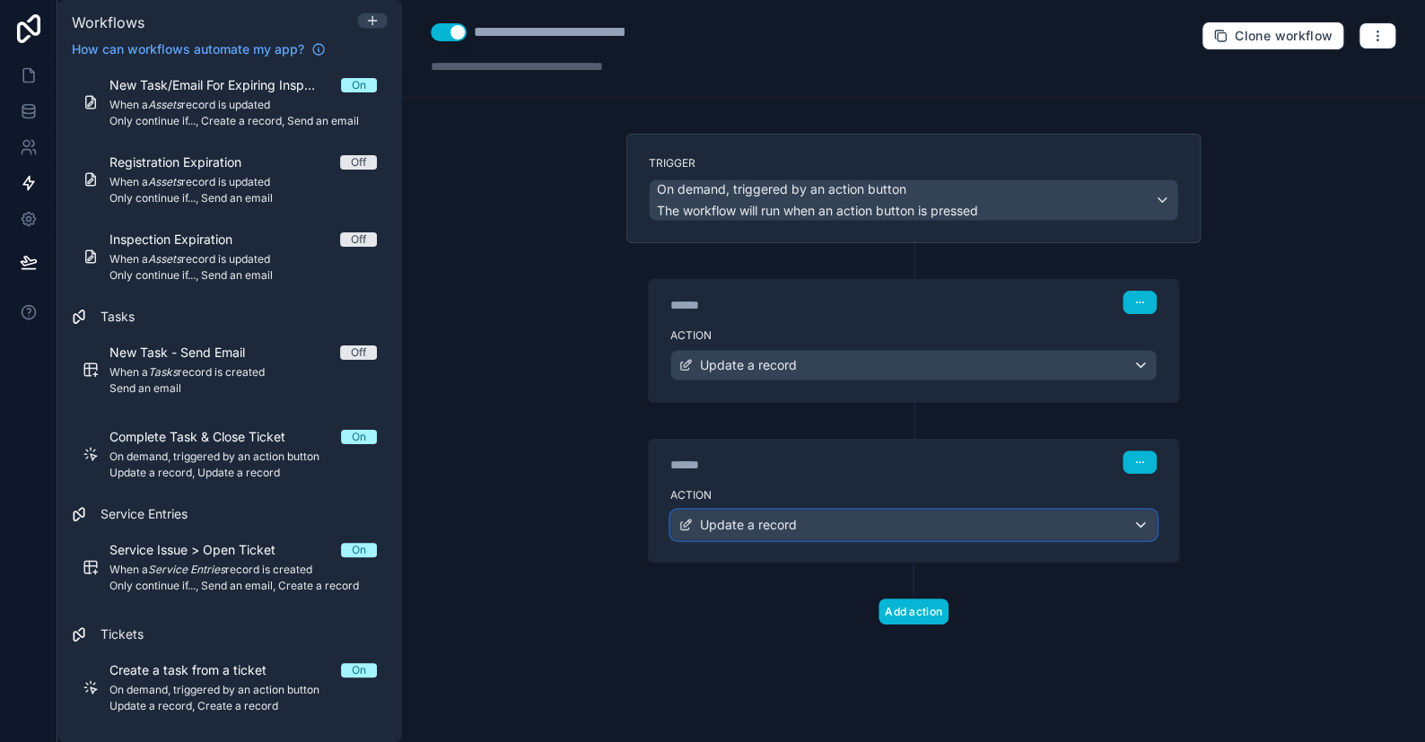
click at [790, 516] on span "Update a record" at bounding box center [748, 525] width 97 height 18
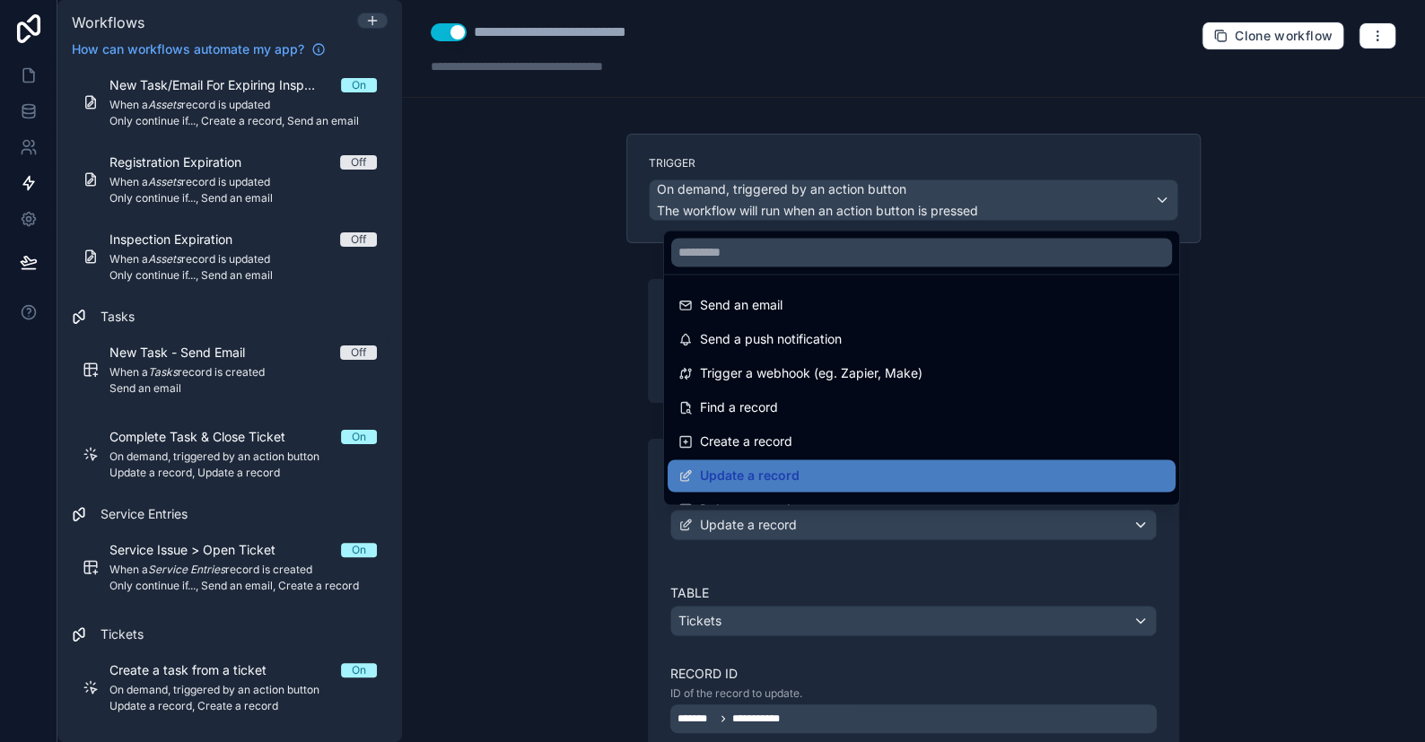
click at [790, 513] on div at bounding box center [712, 371] width 1425 height 742
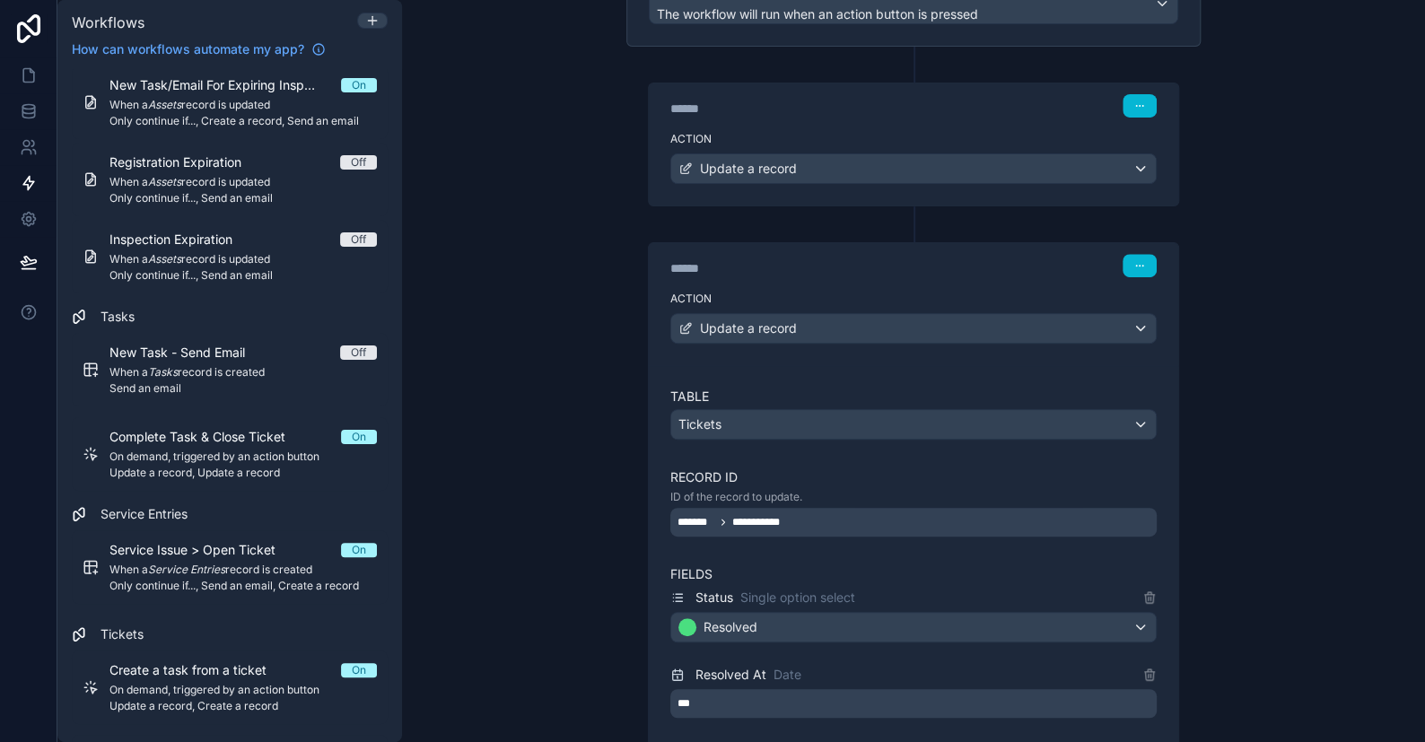
scroll to position [448, 0]
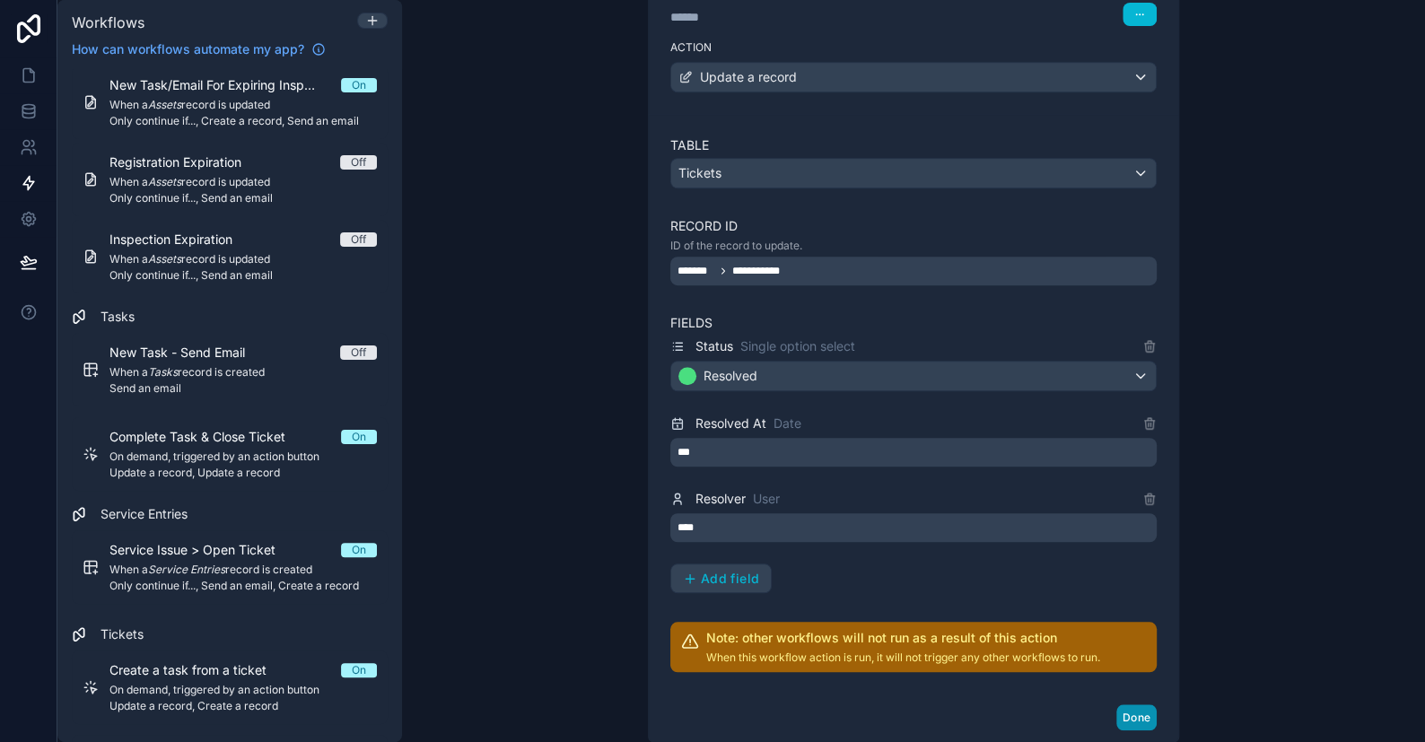
click at [1119, 706] on button "Done" at bounding box center [1137, 718] width 40 height 26
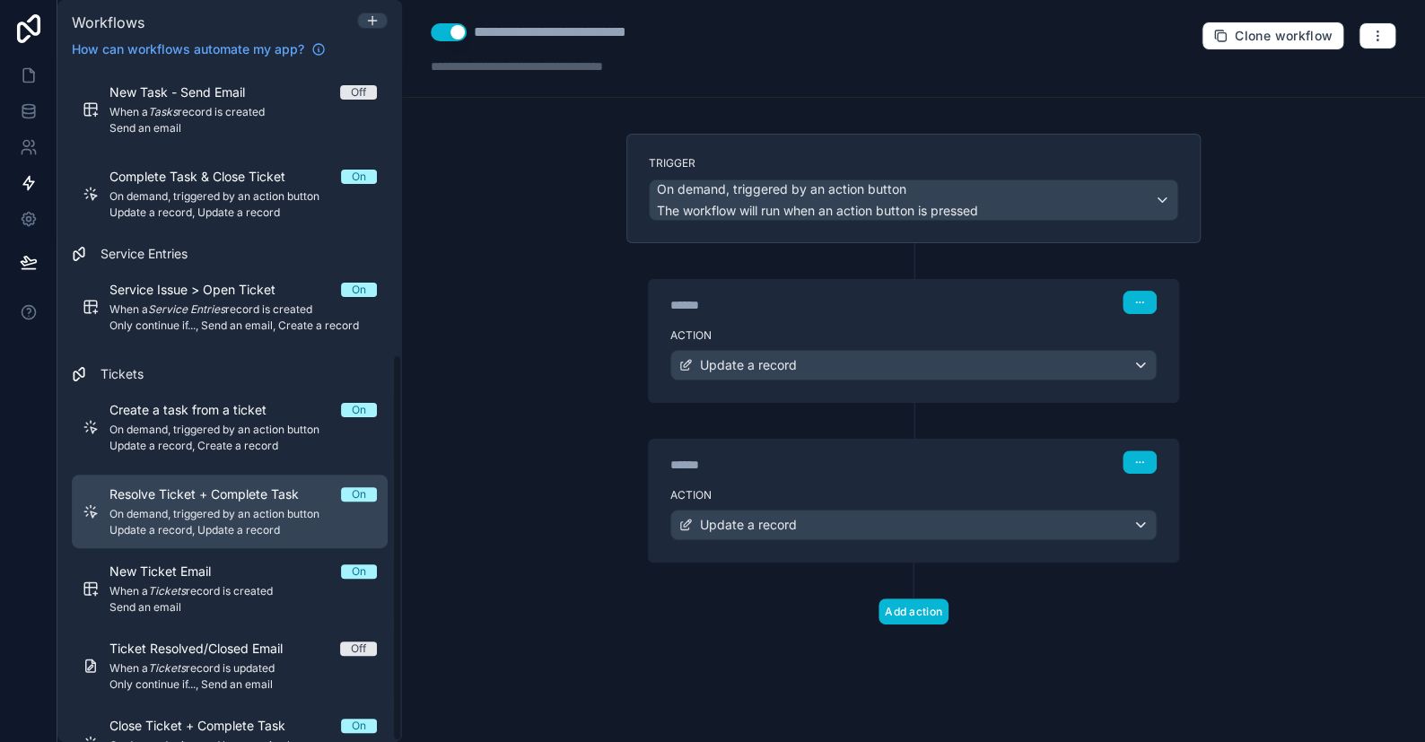
scroll to position [497, 0]
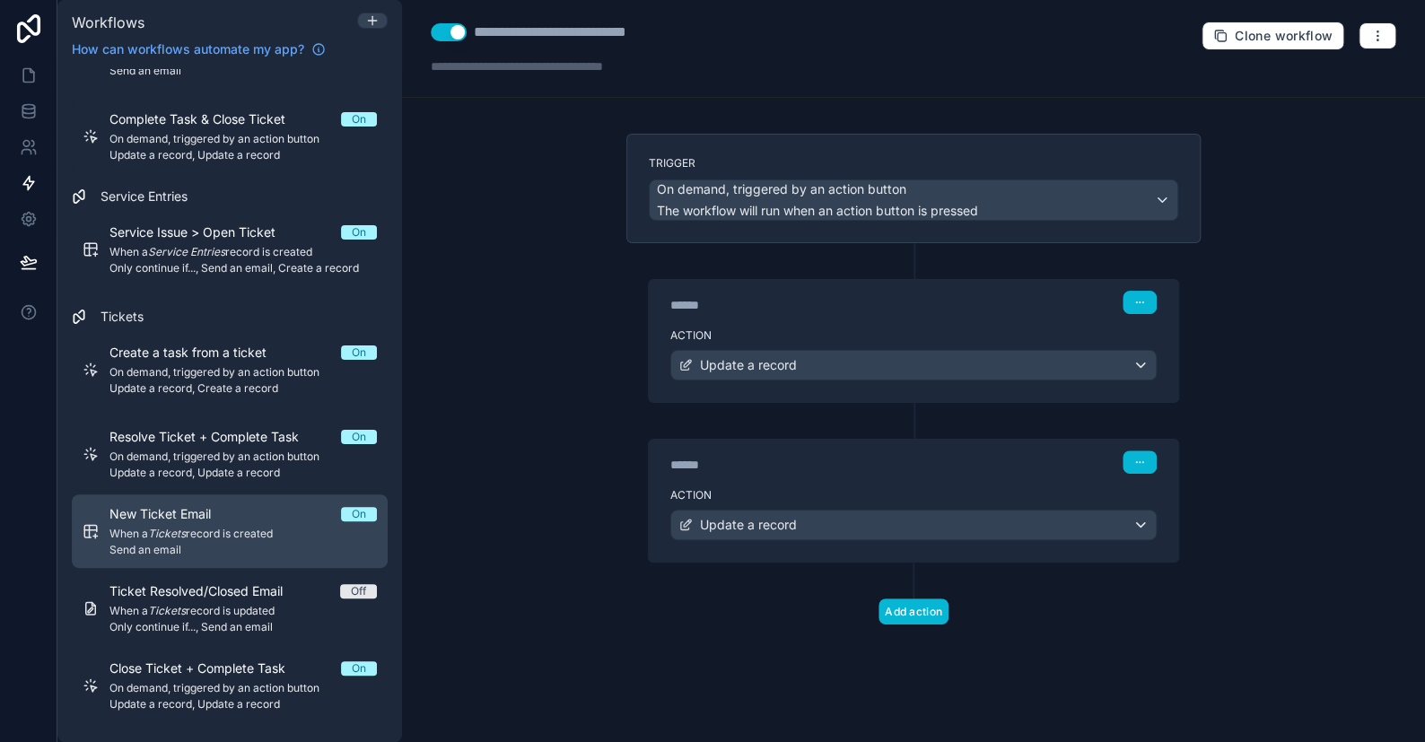
click at [145, 514] on span "New Ticket Email" at bounding box center [171, 514] width 123 height 18
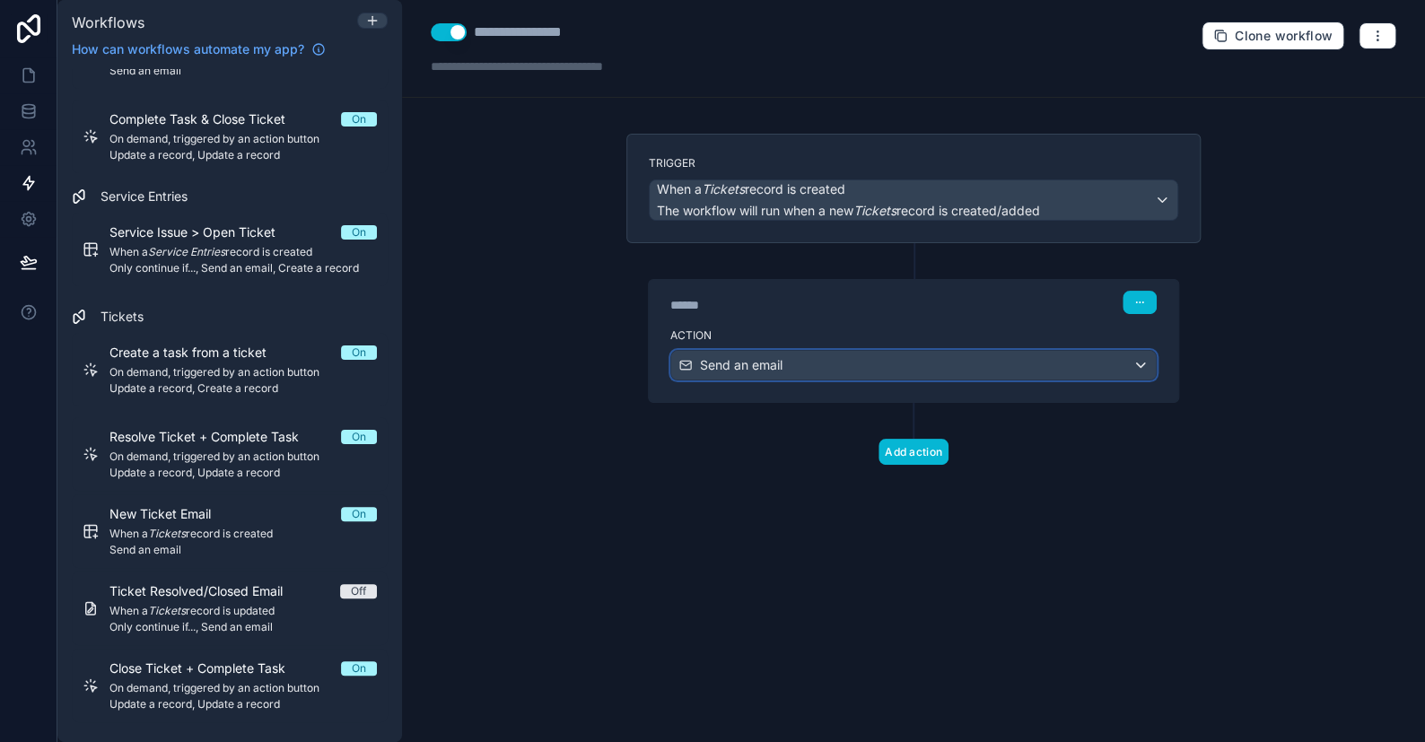
click at [1021, 378] on button "Send an email" at bounding box center [914, 365] width 487 height 31
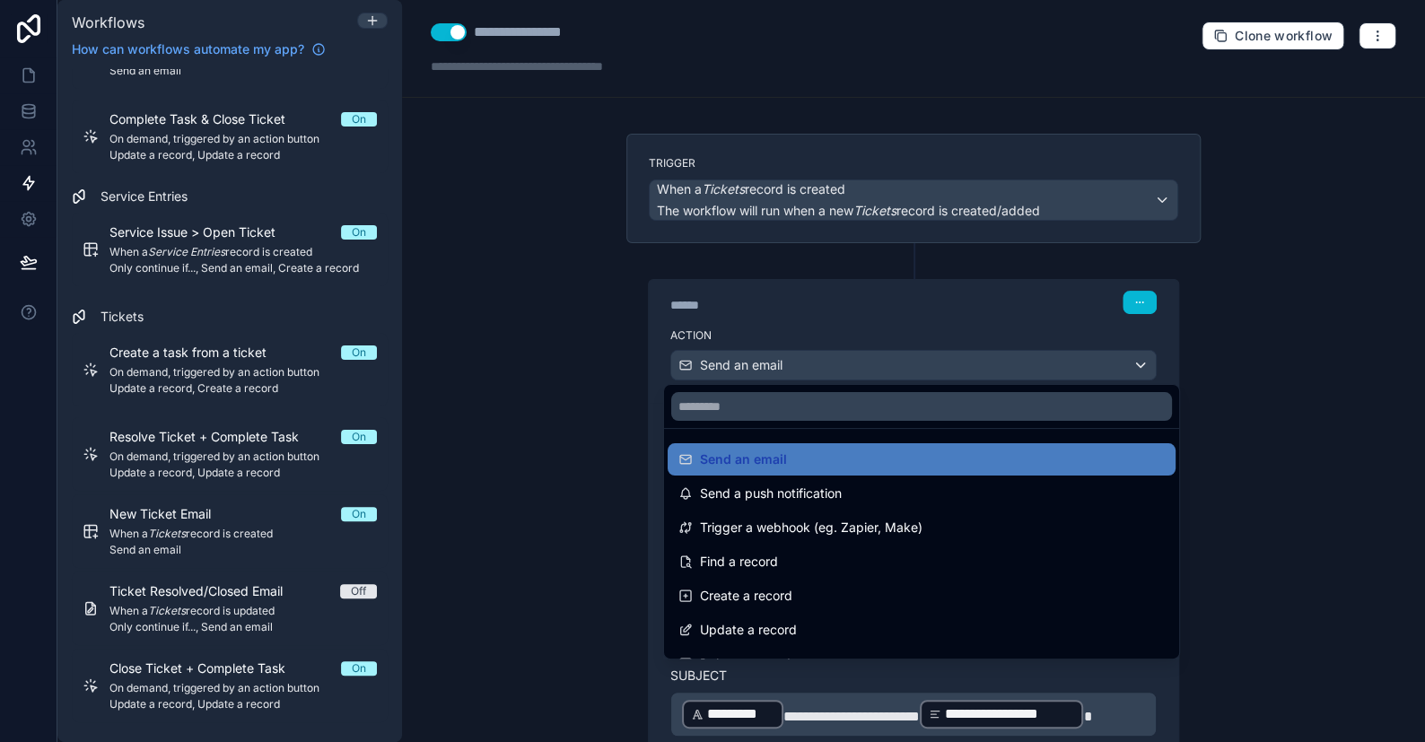
click at [1020, 372] on div at bounding box center [712, 371] width 1425 height 742
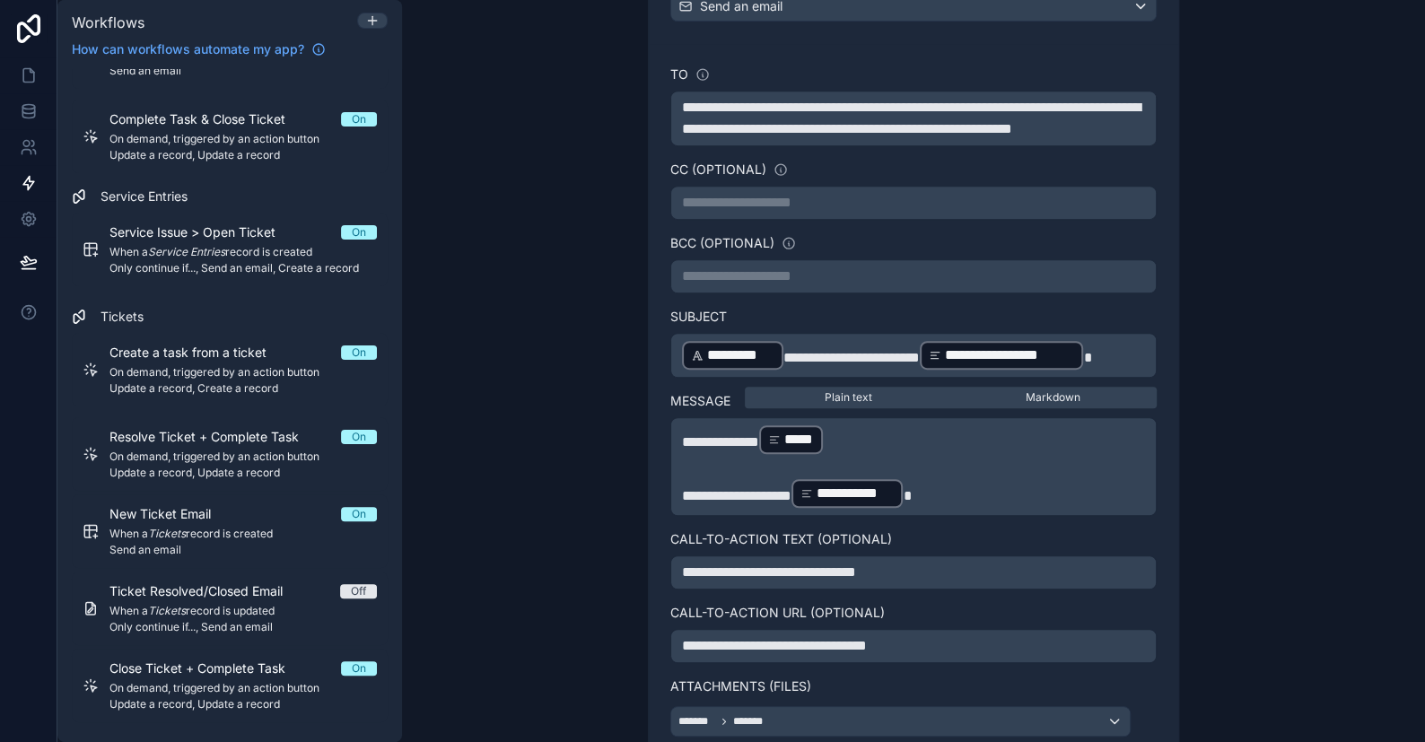
scroll to position [448, 0]
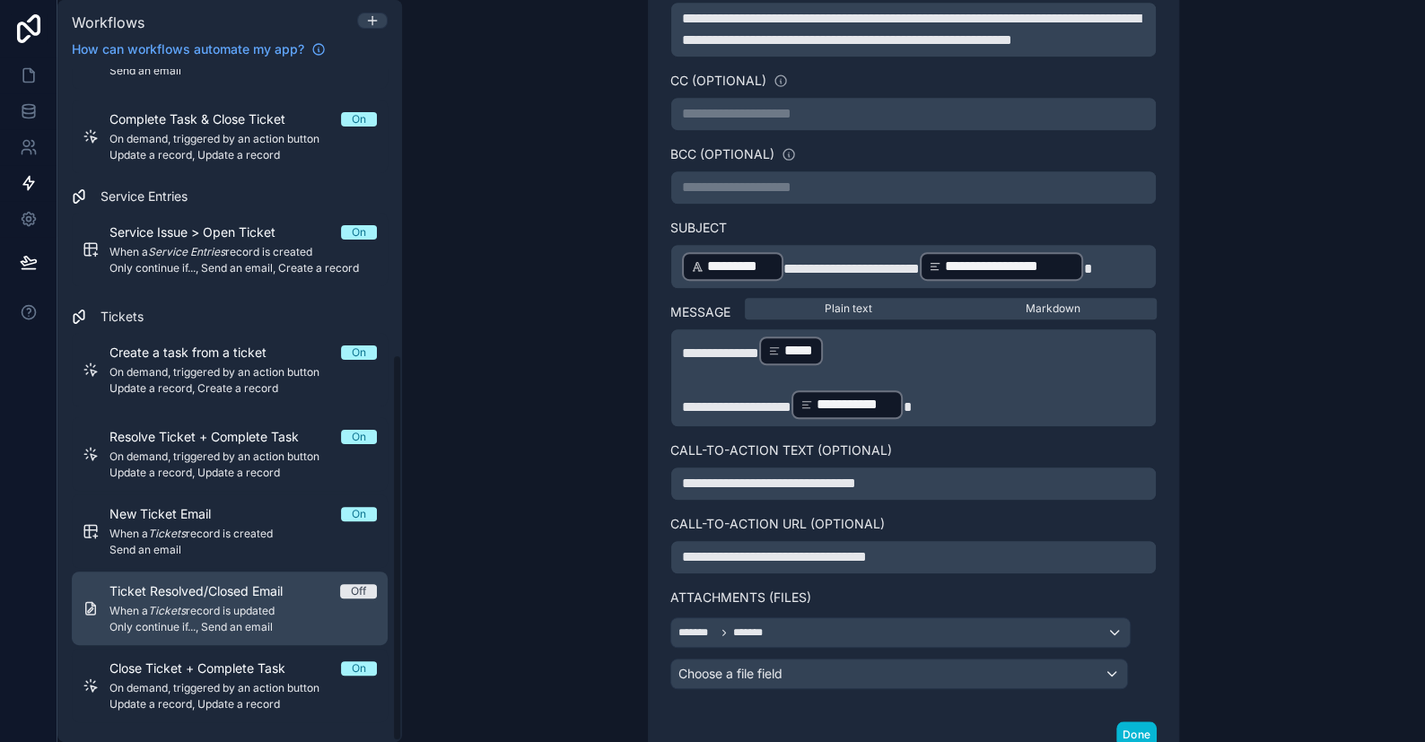
click at [172, 607] on em "Tickets" at bounding box center [167, 610] width 38 height 13
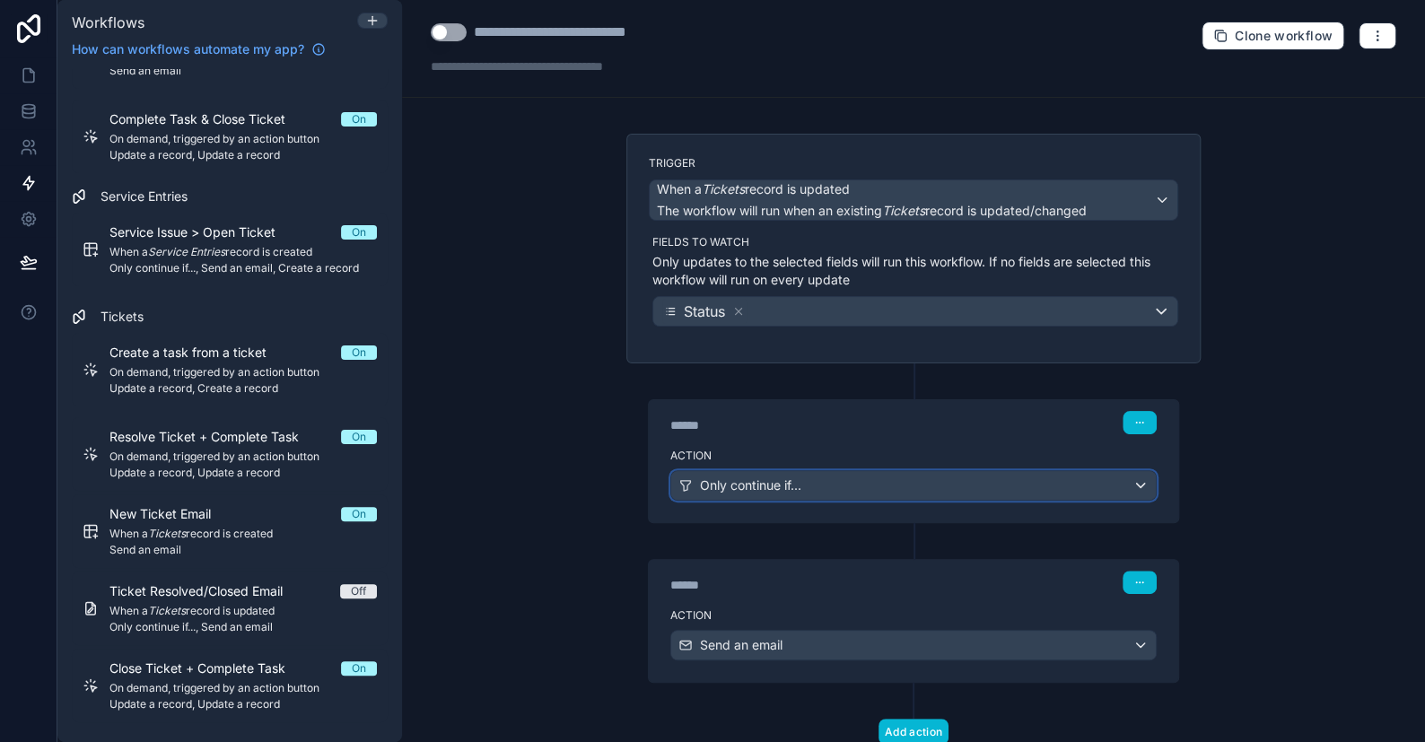
click at [761, 488] on span "Only continue if..." at bounding box center [750, 486] width 101 height 18
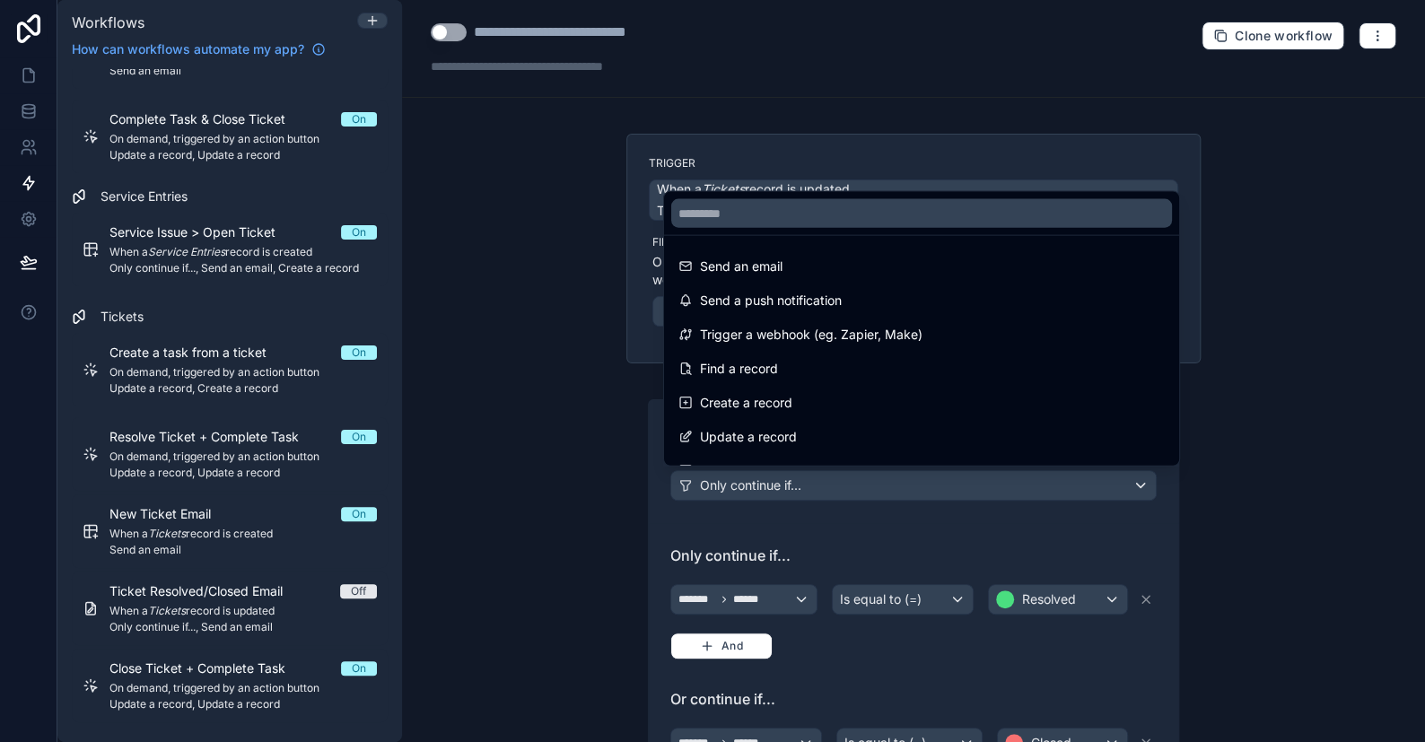
click at [761, 488] on div at bounding box center [712, 371] width 1425 height 742
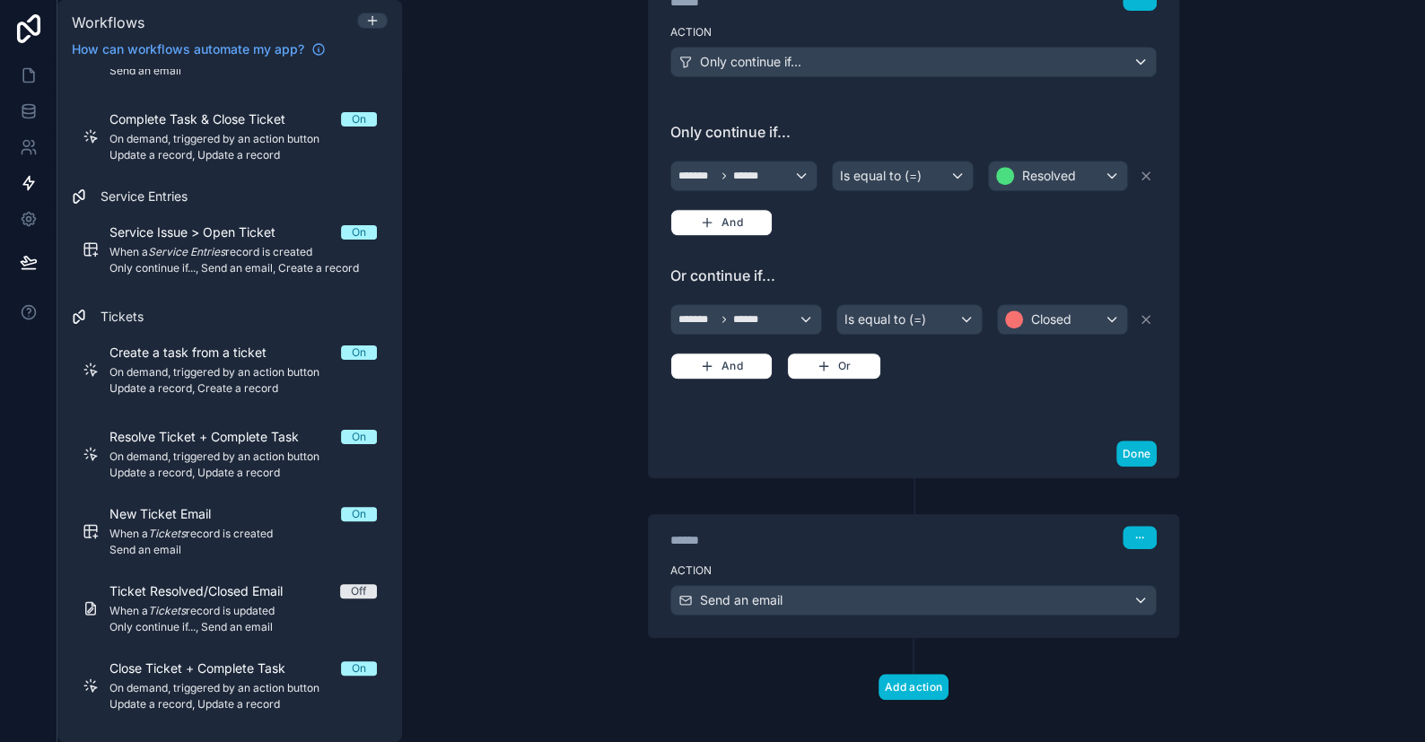
scroll to position [433, 0]
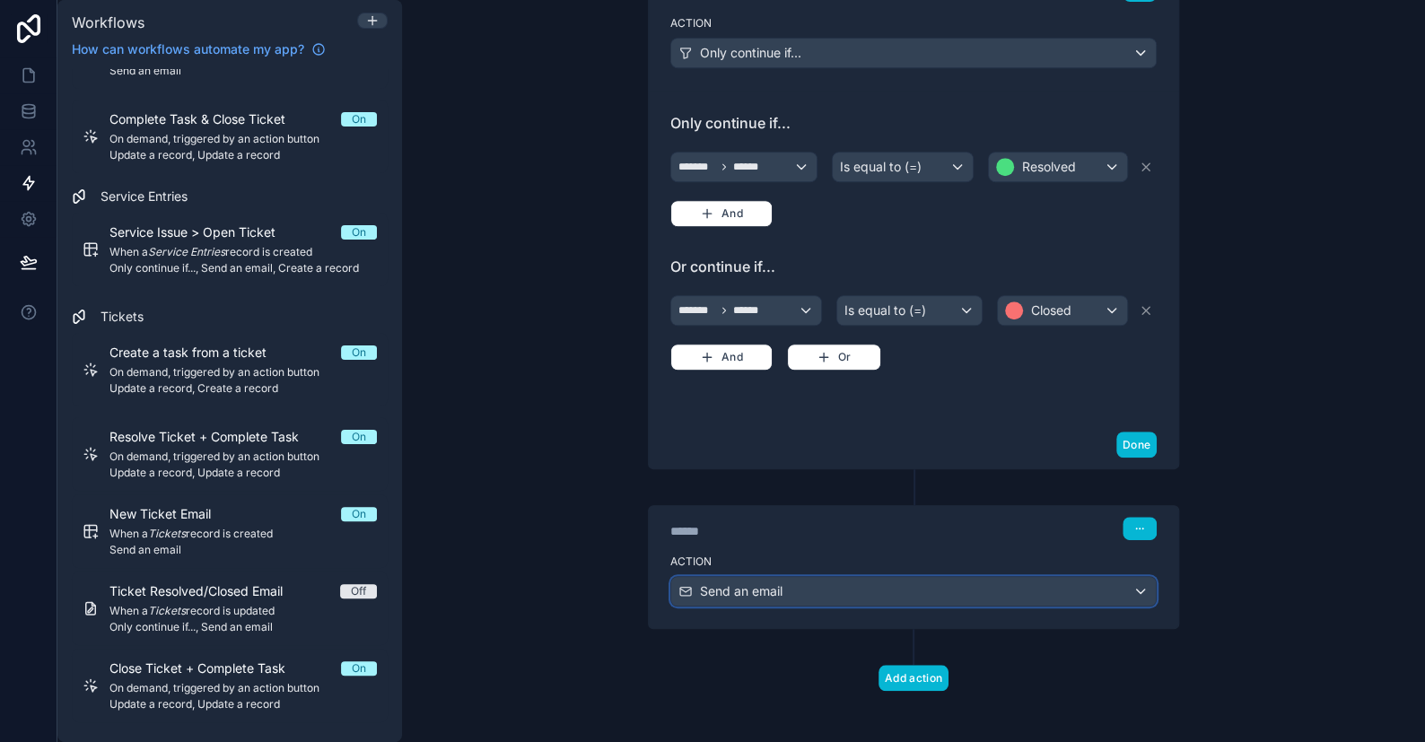
click at [757, 577] on div "Send an email" at bounding box center [913, 591] width 485 height 29
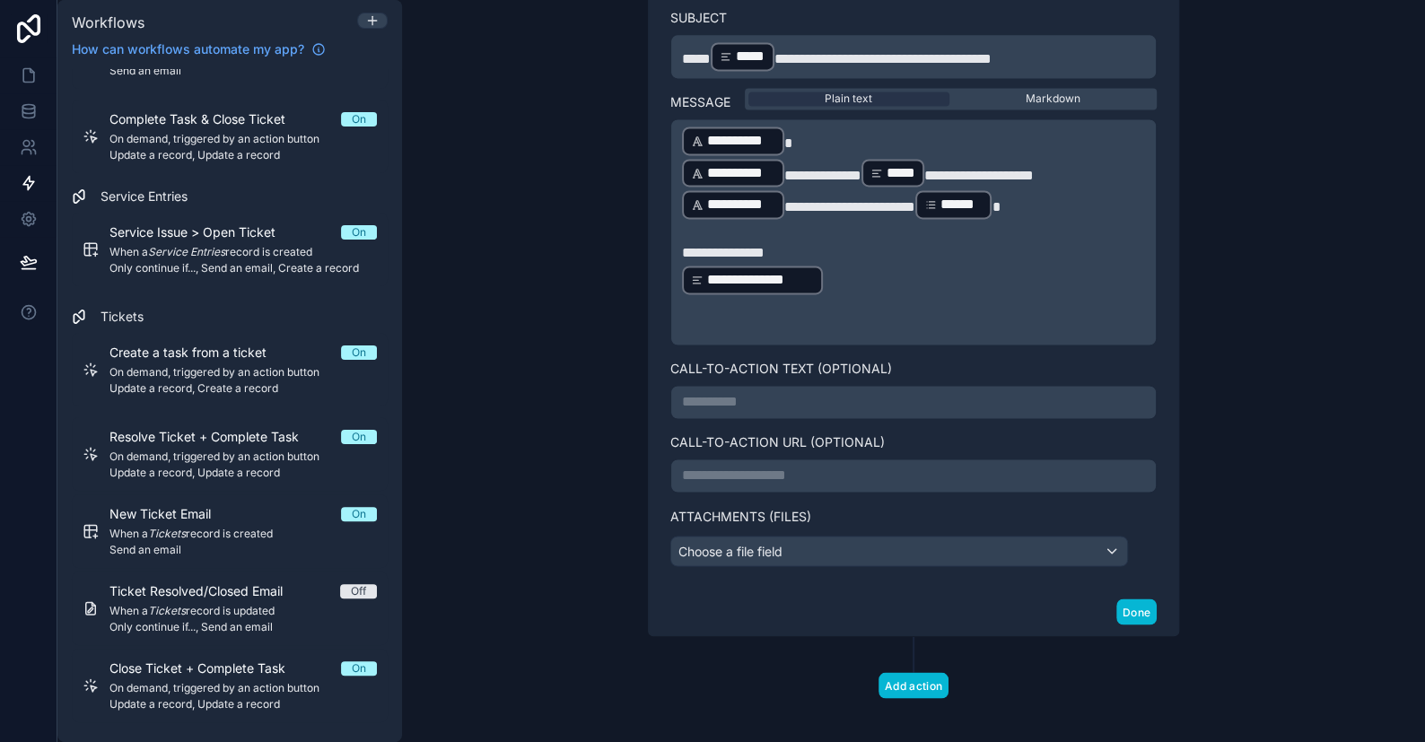
scroll to position [1307, 0]
click at [1119, 598] on button "Done" at bounding box center [1137, 611] width 40 height 26
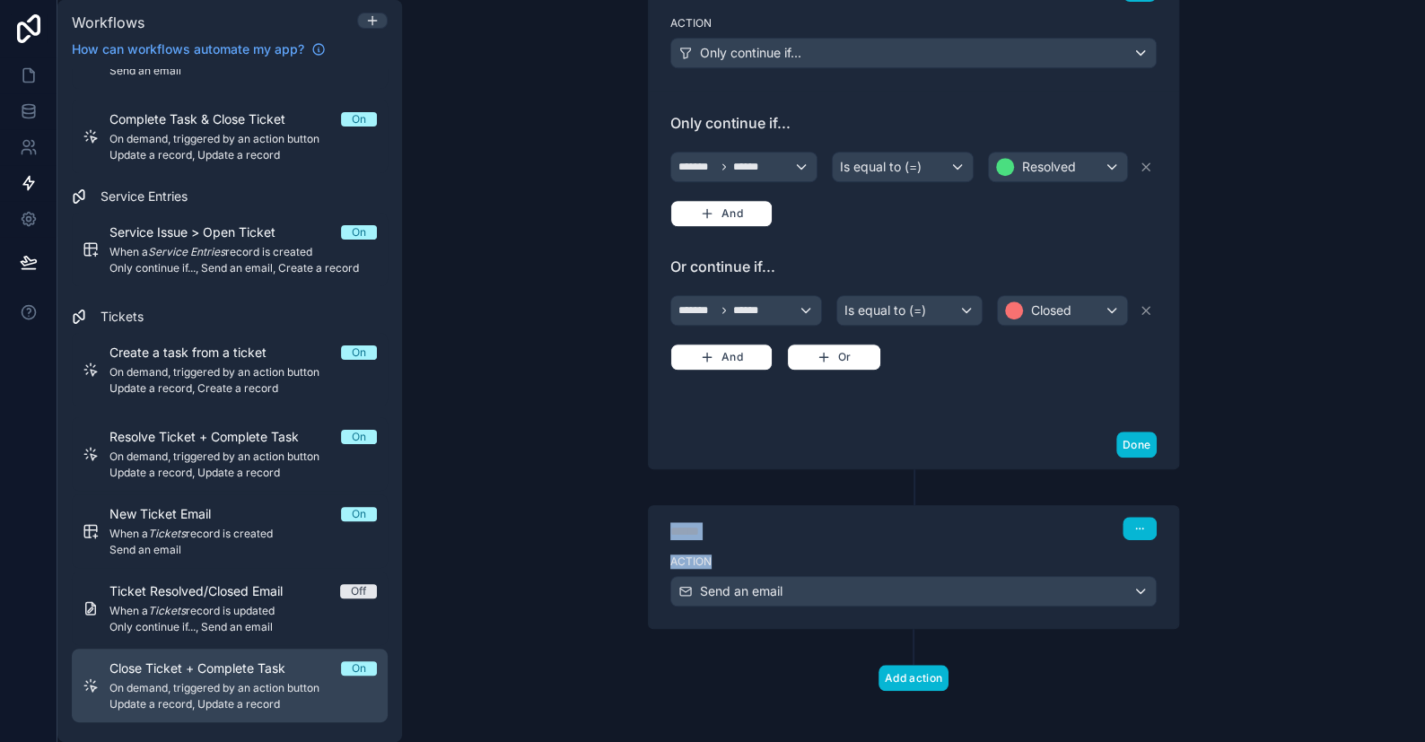
click at [182, 668] on span "Close Ticket + Complete Task" at bounding box center [208, 669] width 197 height 18
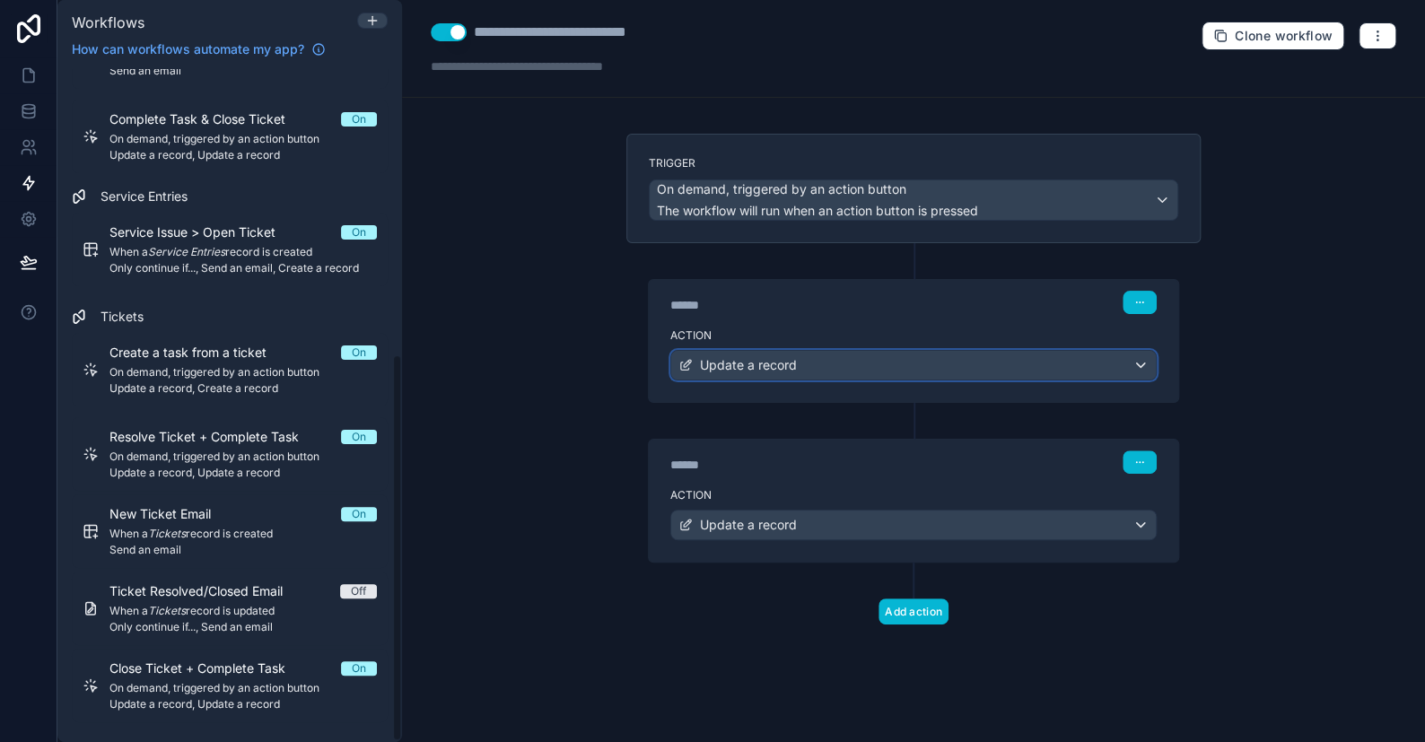
click at [731, 364] on span "Update a record" at bounding box center [748, 365] width 97 height 18
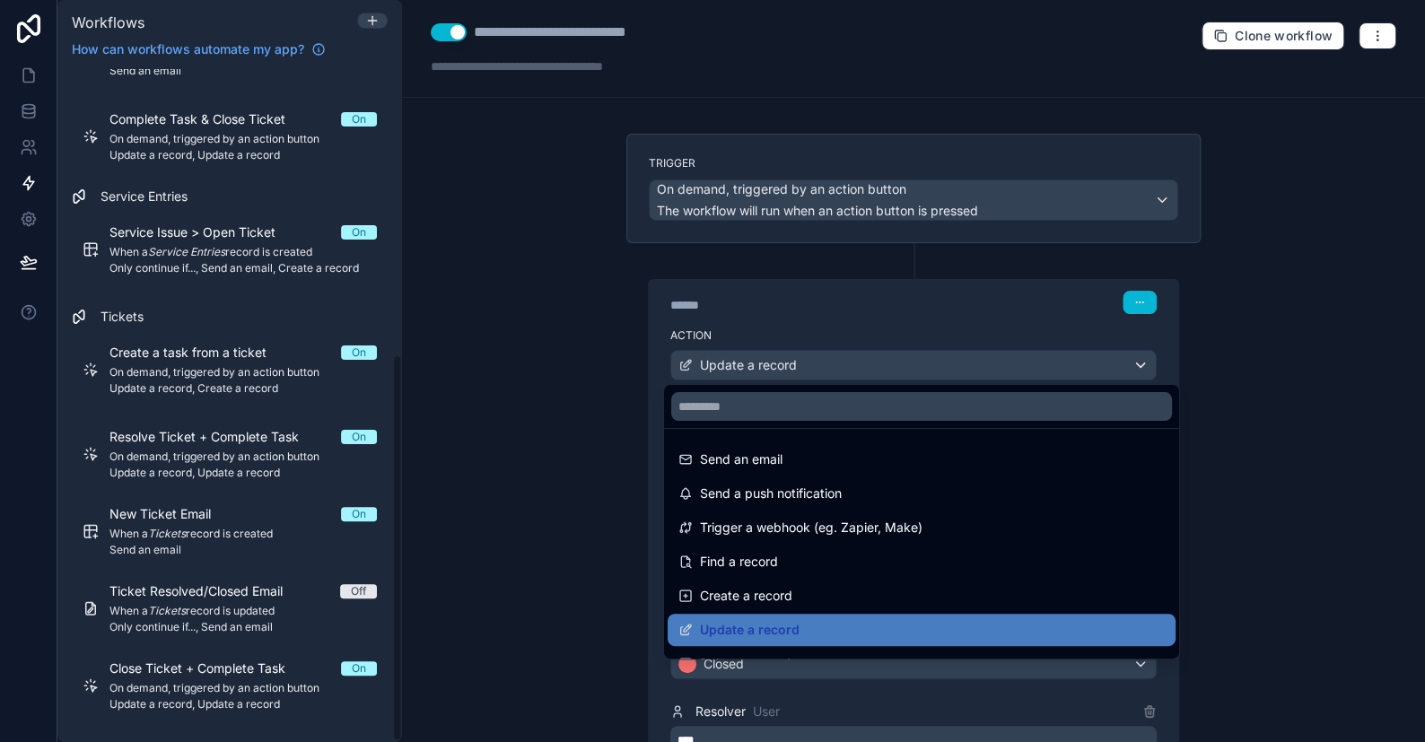
click at [731, 364] on div at bounding box center [712, 371] width 1425 height 742
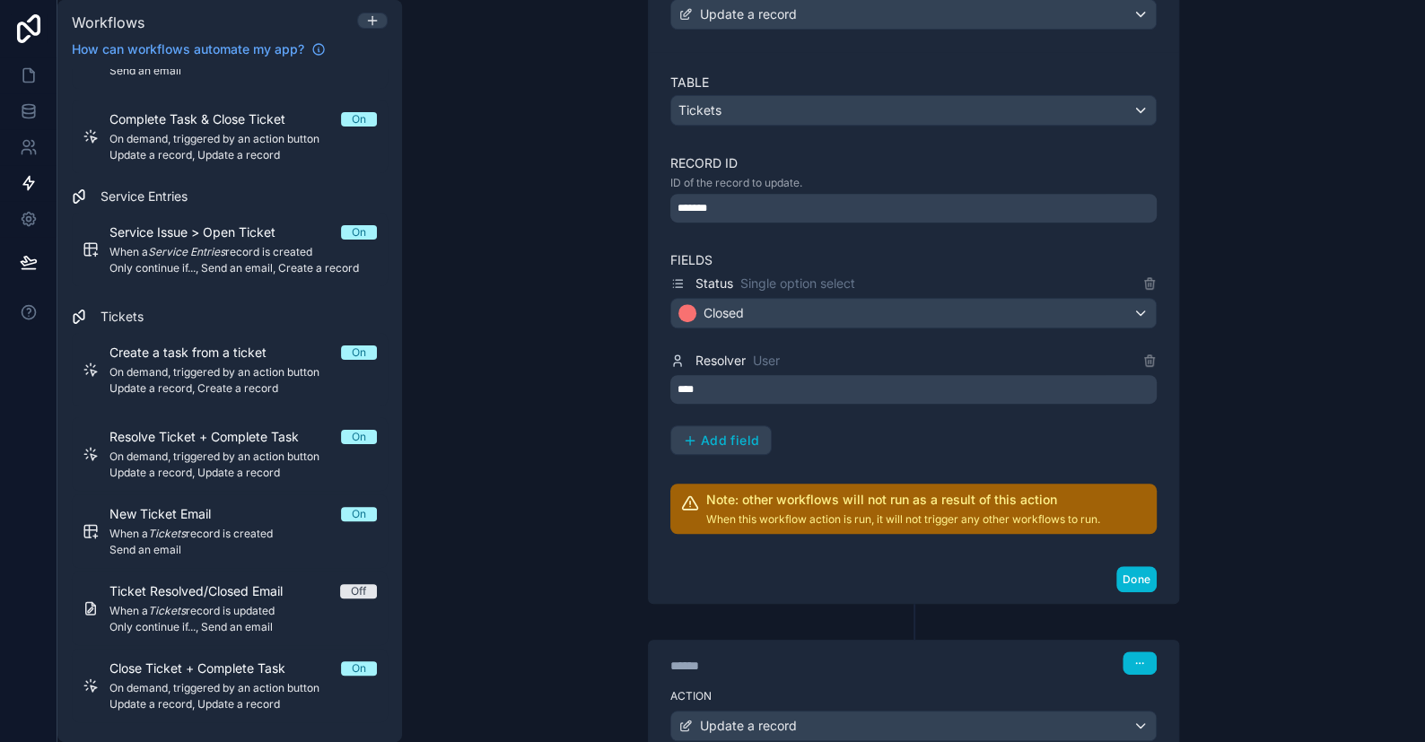
scroll to position [448, 0]
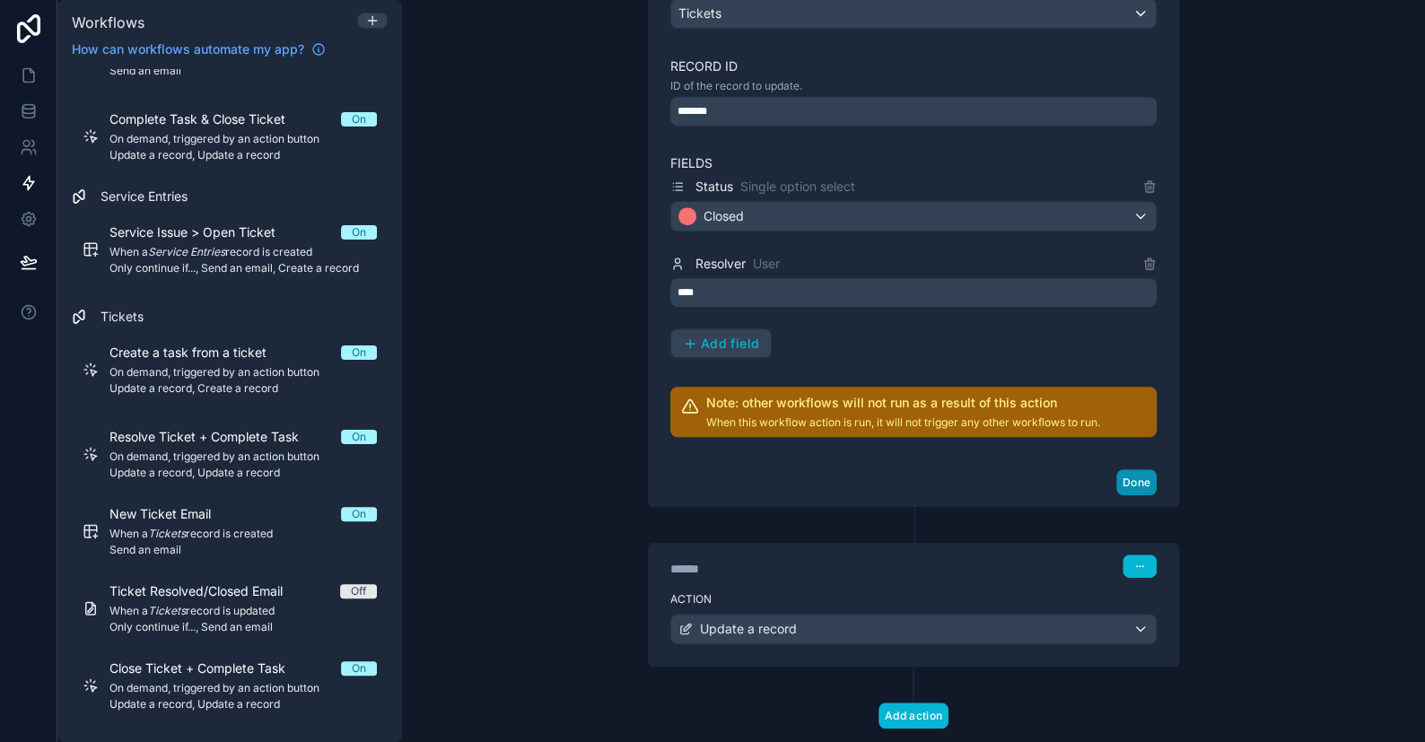
click at [1132, 471] on button "Done" at bounding box center [1137, 482] width 40 height 26
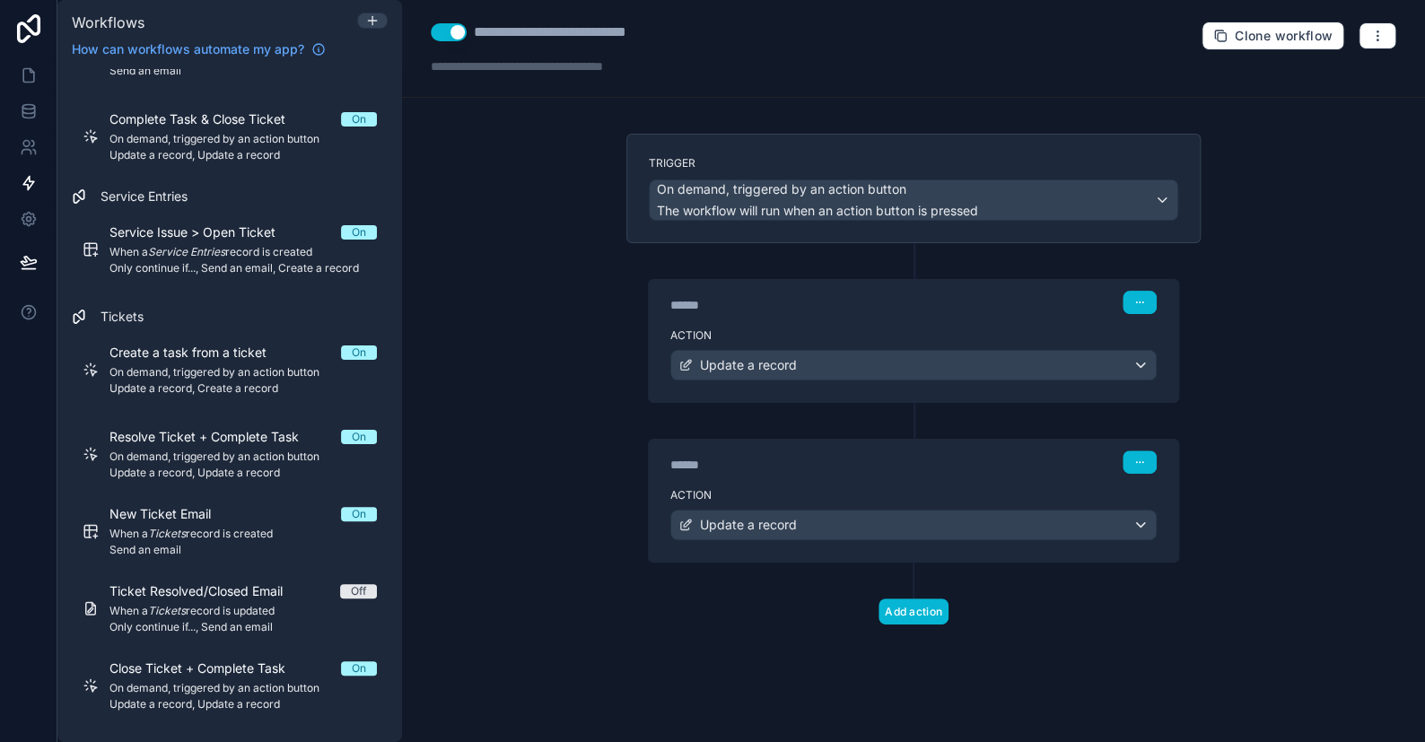
scroll to position [0, 0]
click at [692, 517] on div "Update a record" at bounding box center [738, 525] width 118 height 18
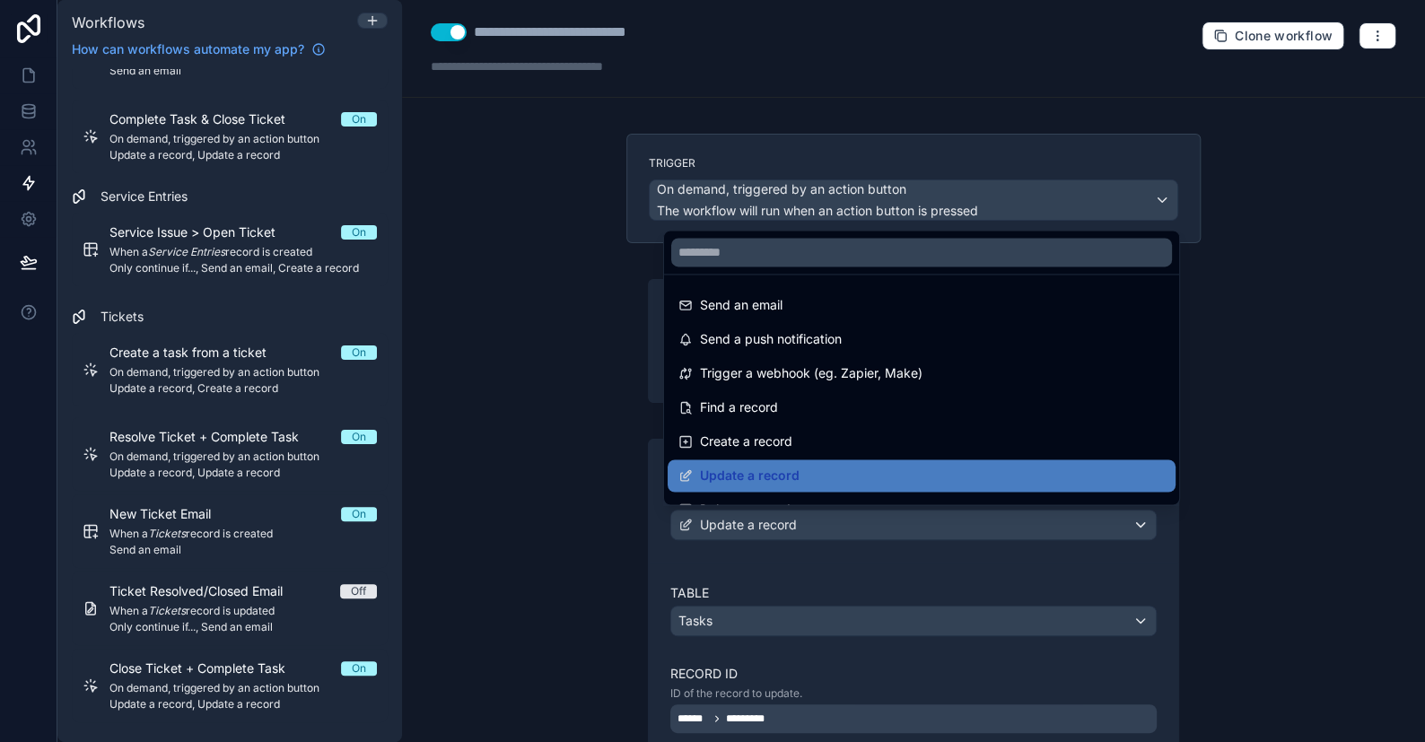
click at [692, 517] on div at bounding box center [712, 371] width 1425 height 742
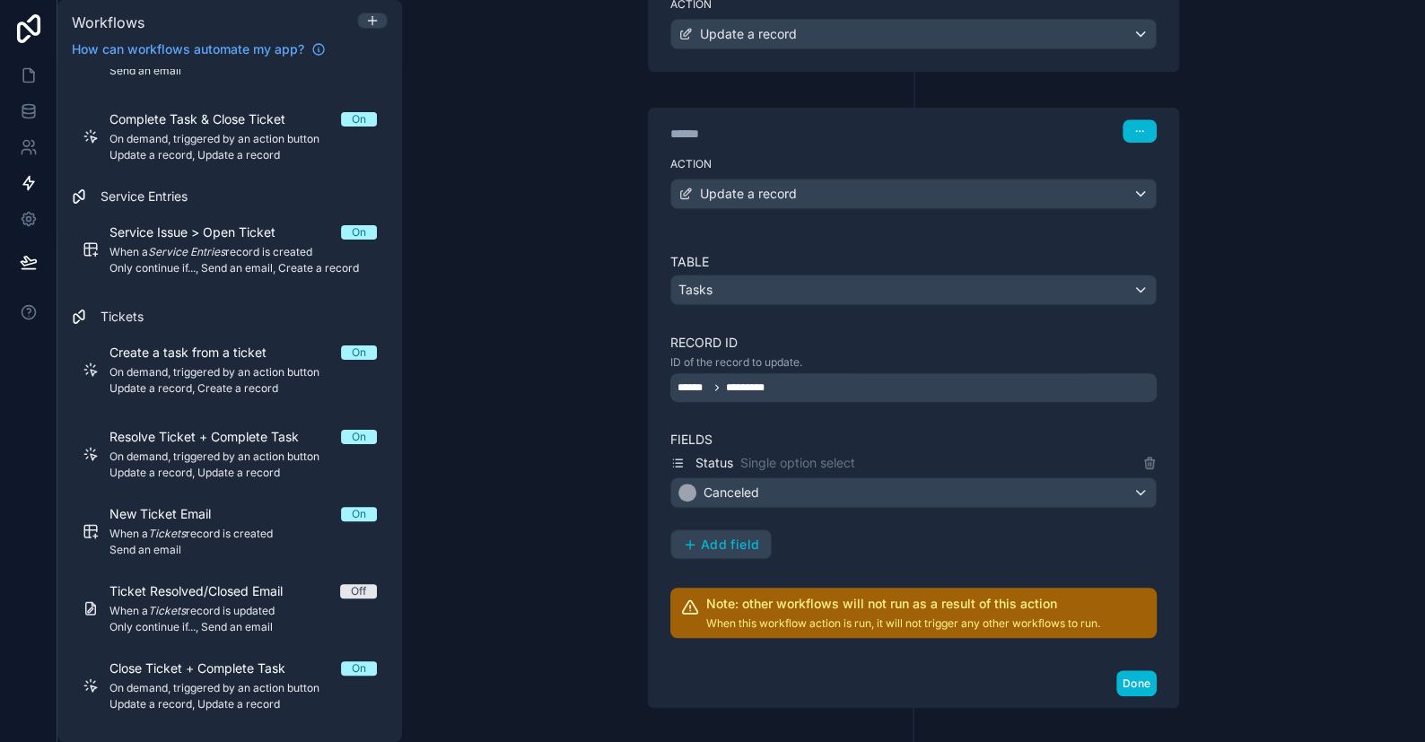
scroll to position [359, 0]
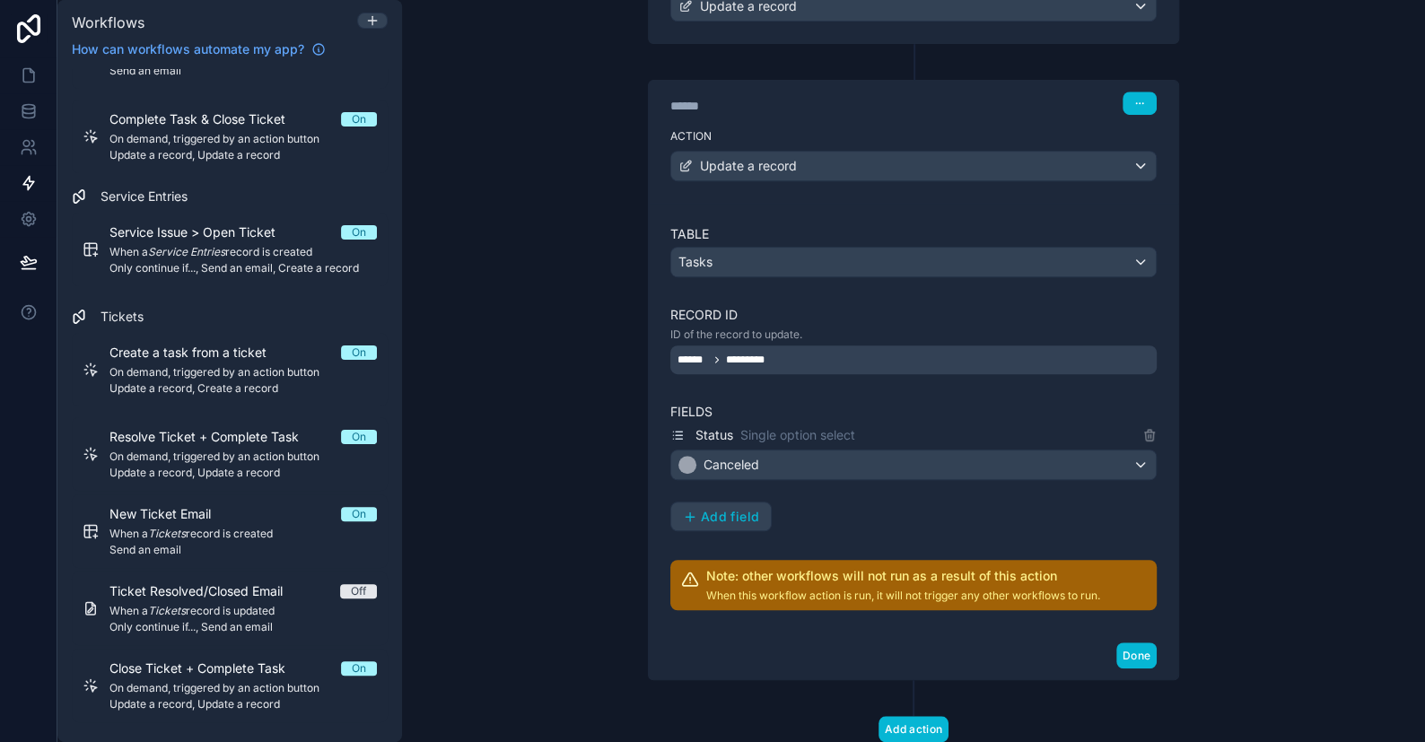
drag, startPoint x: 1370, startPoint y: 443, endPoint x: 1365, endPoint y: 429, distance: 14.2
click at [1367, 435] on div "**********" at bounding box center [913, 371] width 1023 height 742
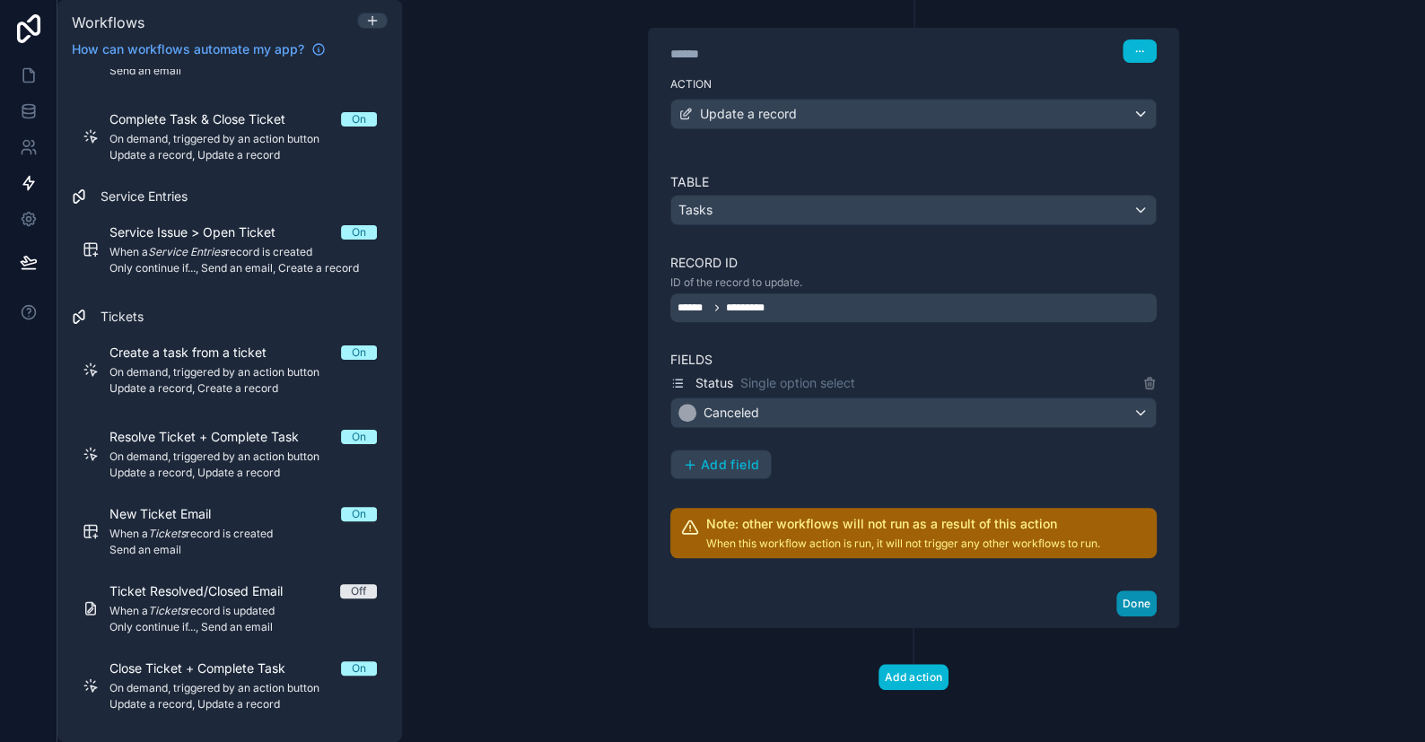
click at [1136, 601] on button "Done" at bounding box center [1137, 604] width 40 height 26
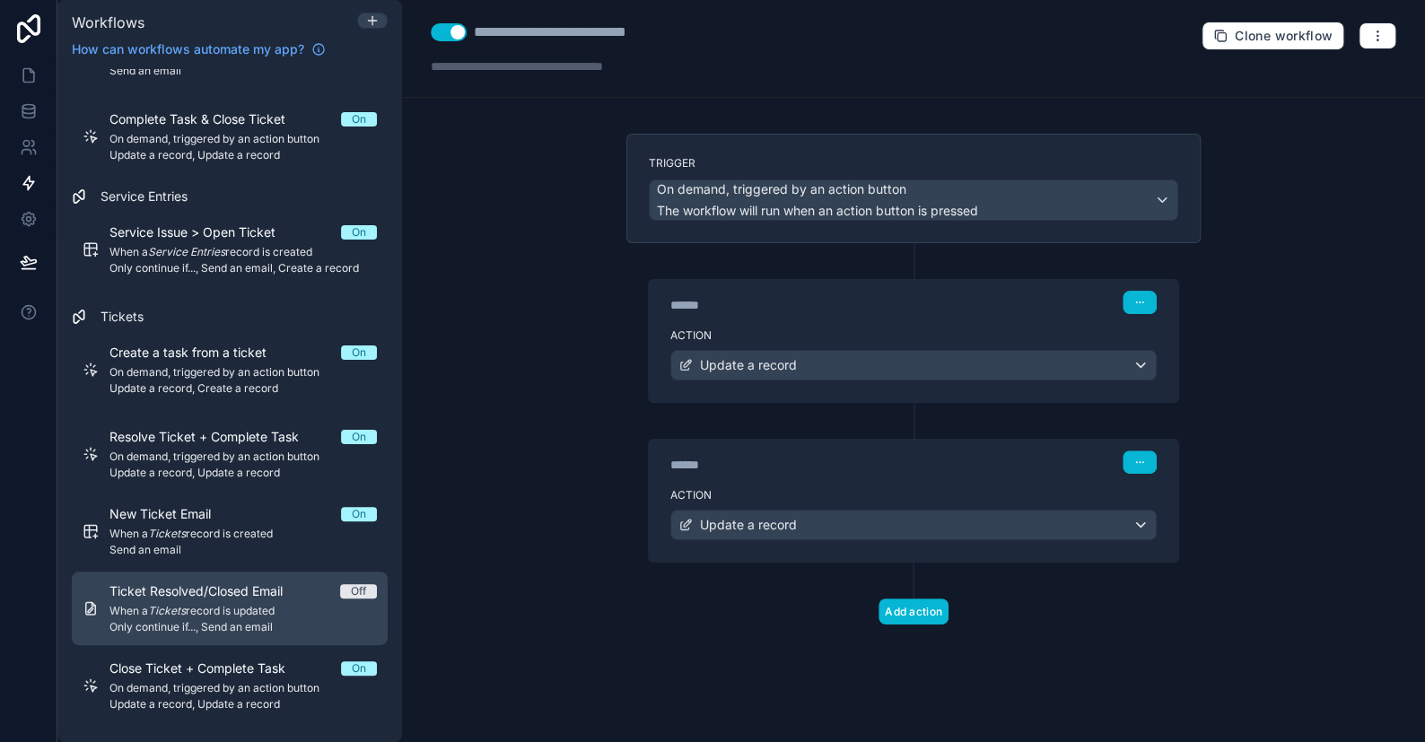
click at [263, 604] on span "When a Tickets record is updated" at bounding box center [243, 611] width 267 height 14
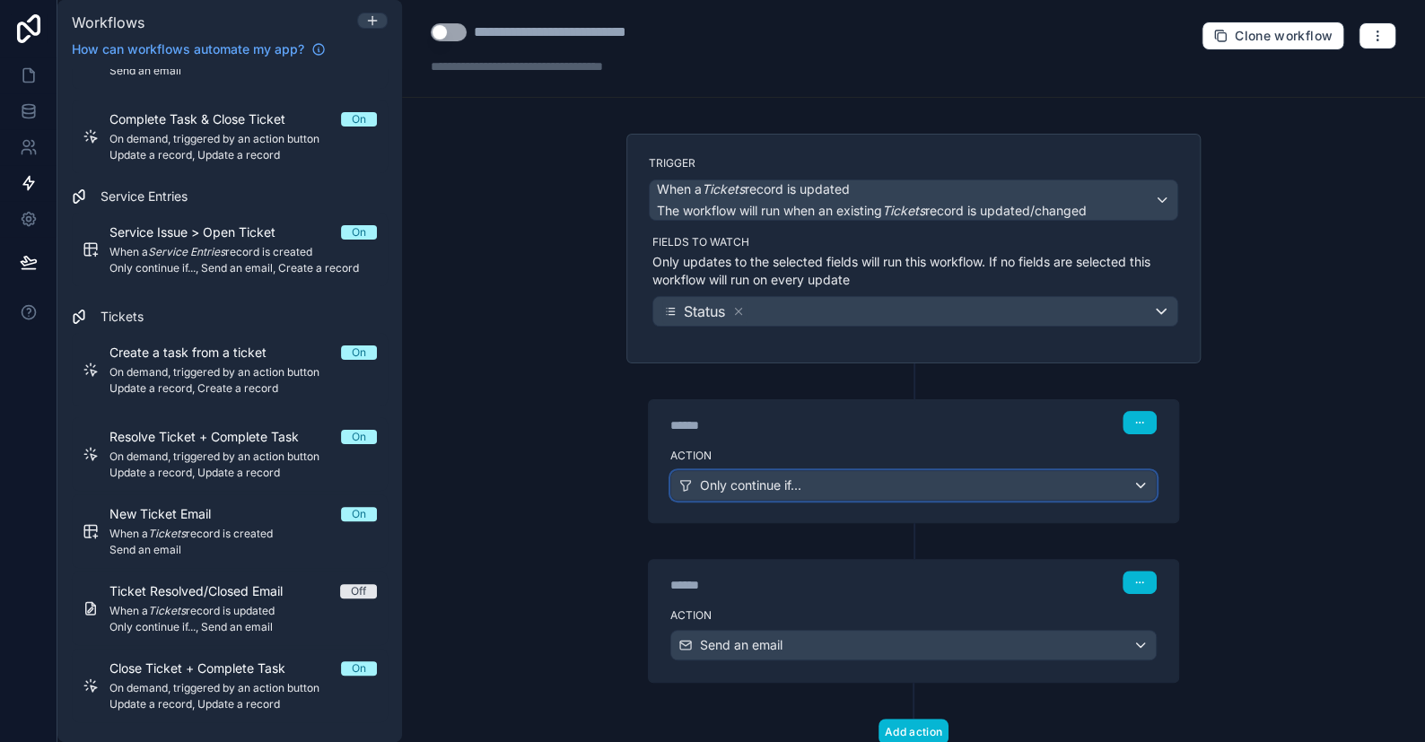
click at [764, 487] on span "Only continue if..." at bounding box center [750, 486] width 101 height 18
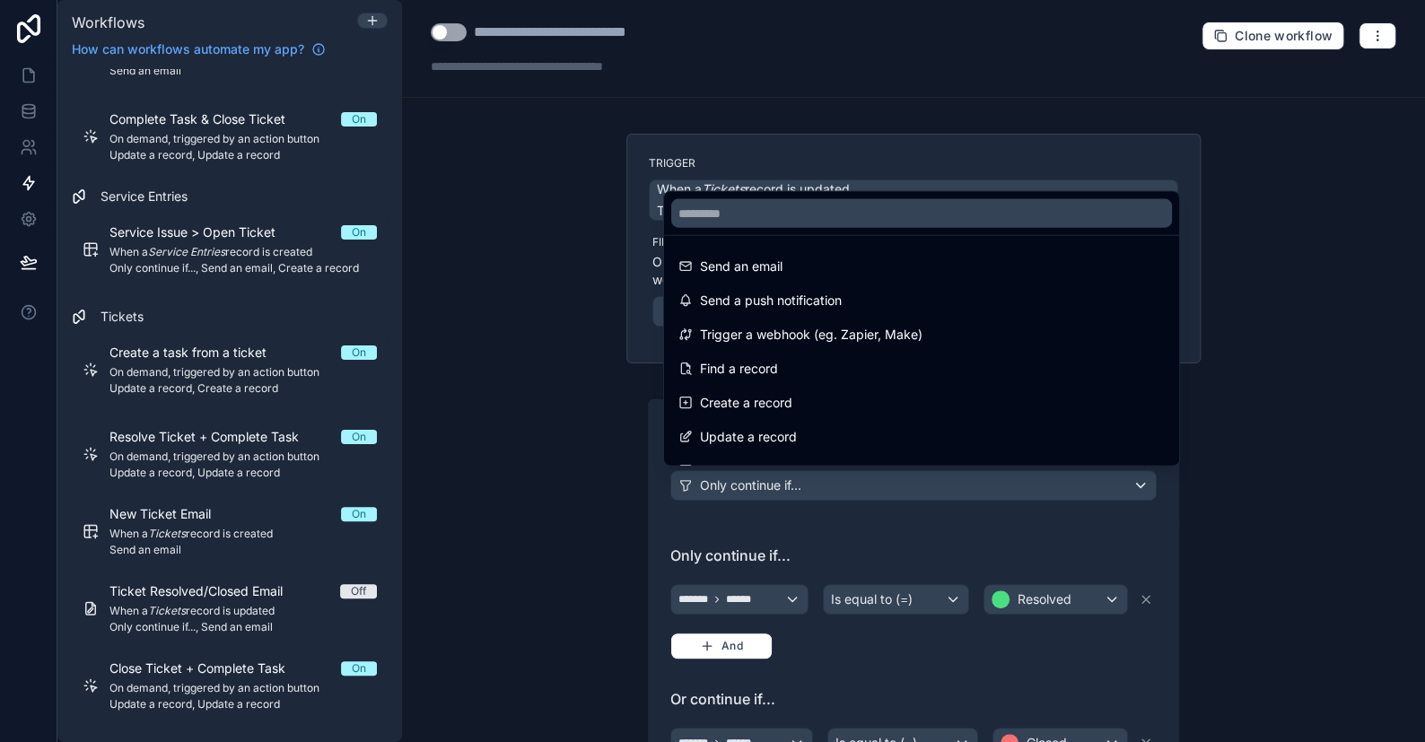
click at [764, 487] on div at bounding box center [712, 371] width 1425 height 742
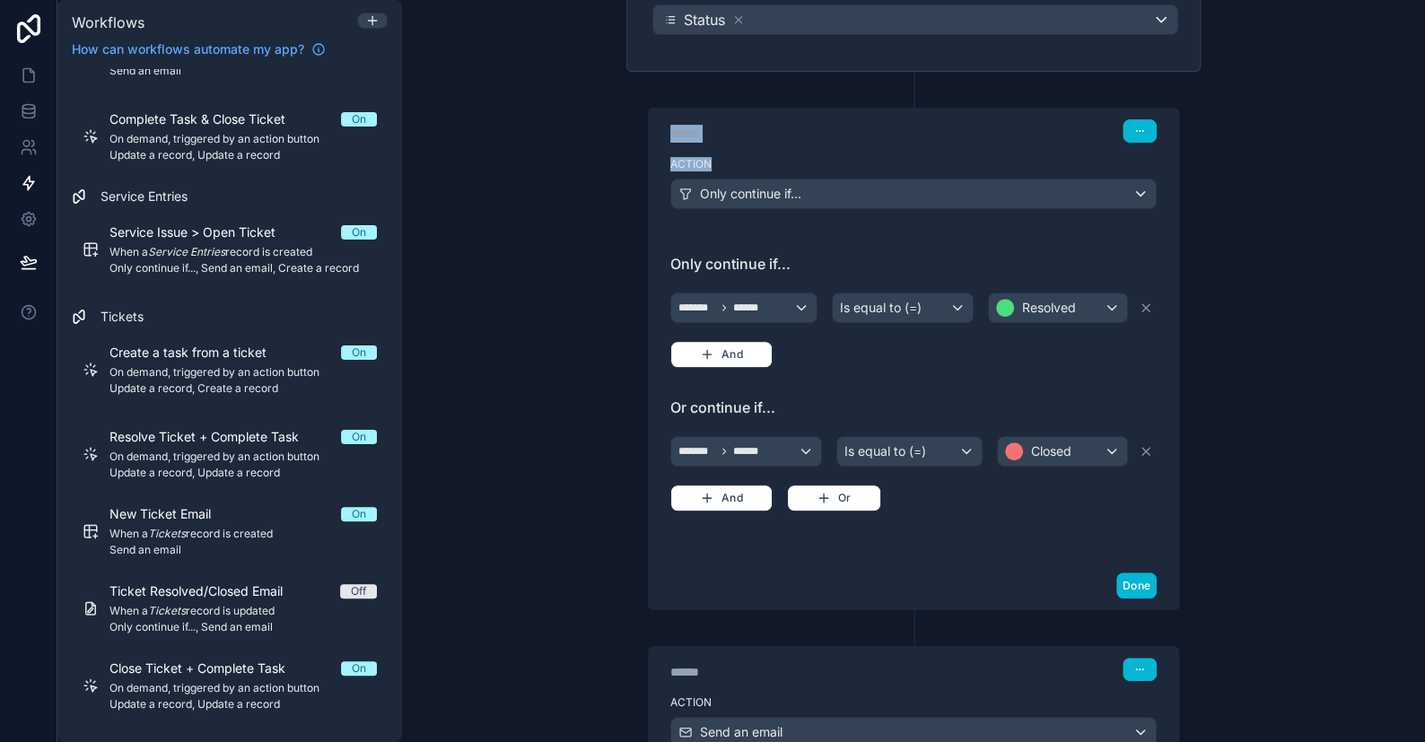
scroll to position [433, 0]
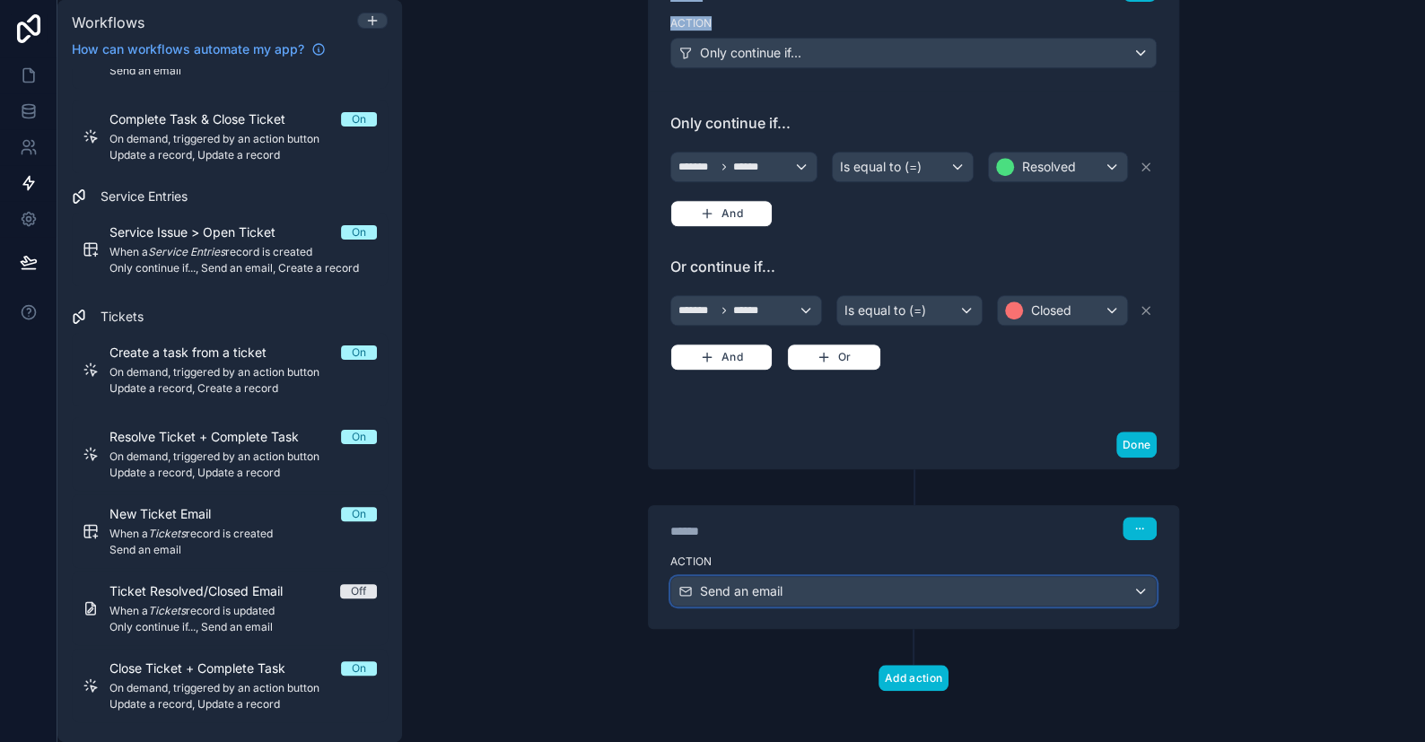
click at [724, 583] on span "Send an email" at bounding box center [741, 592] width 83 height 18
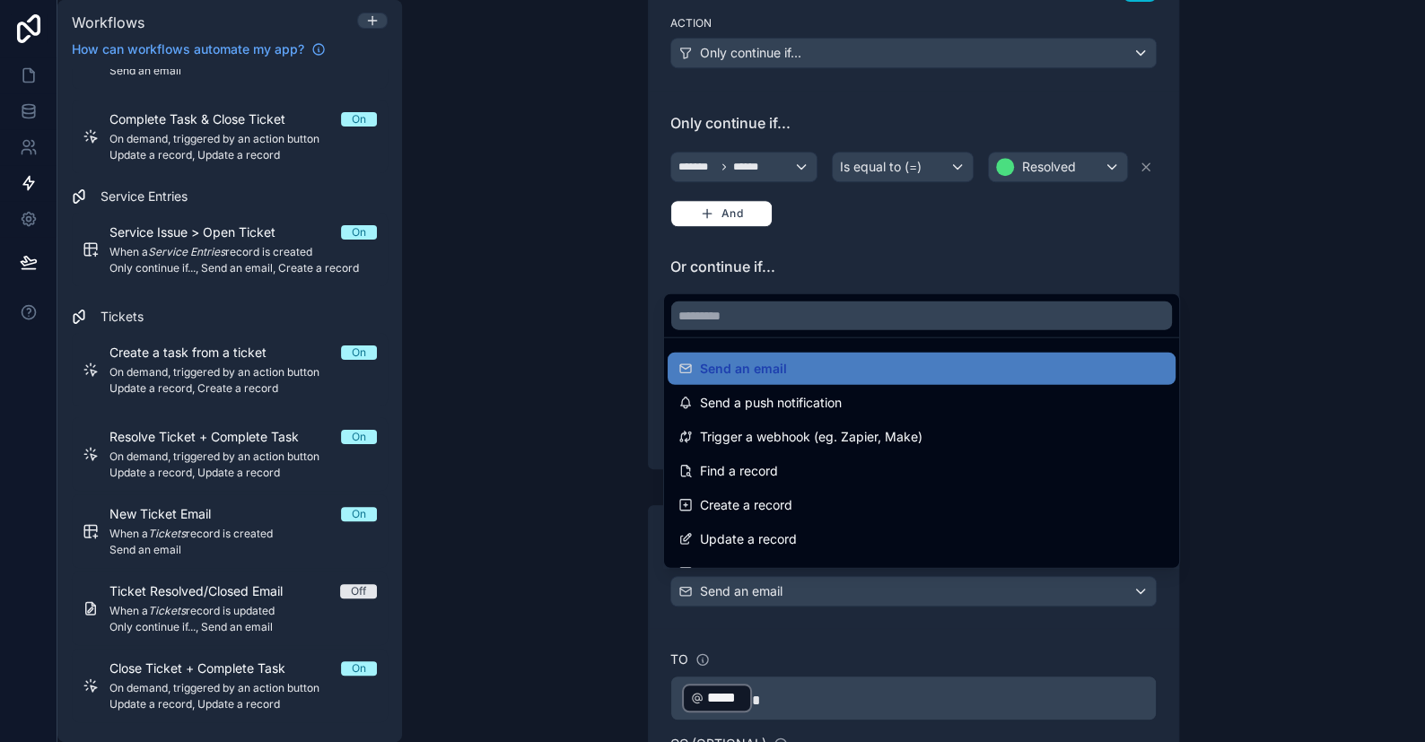
click at [724, 583] on div at bounding box center [712, 371] width 1425 height 742
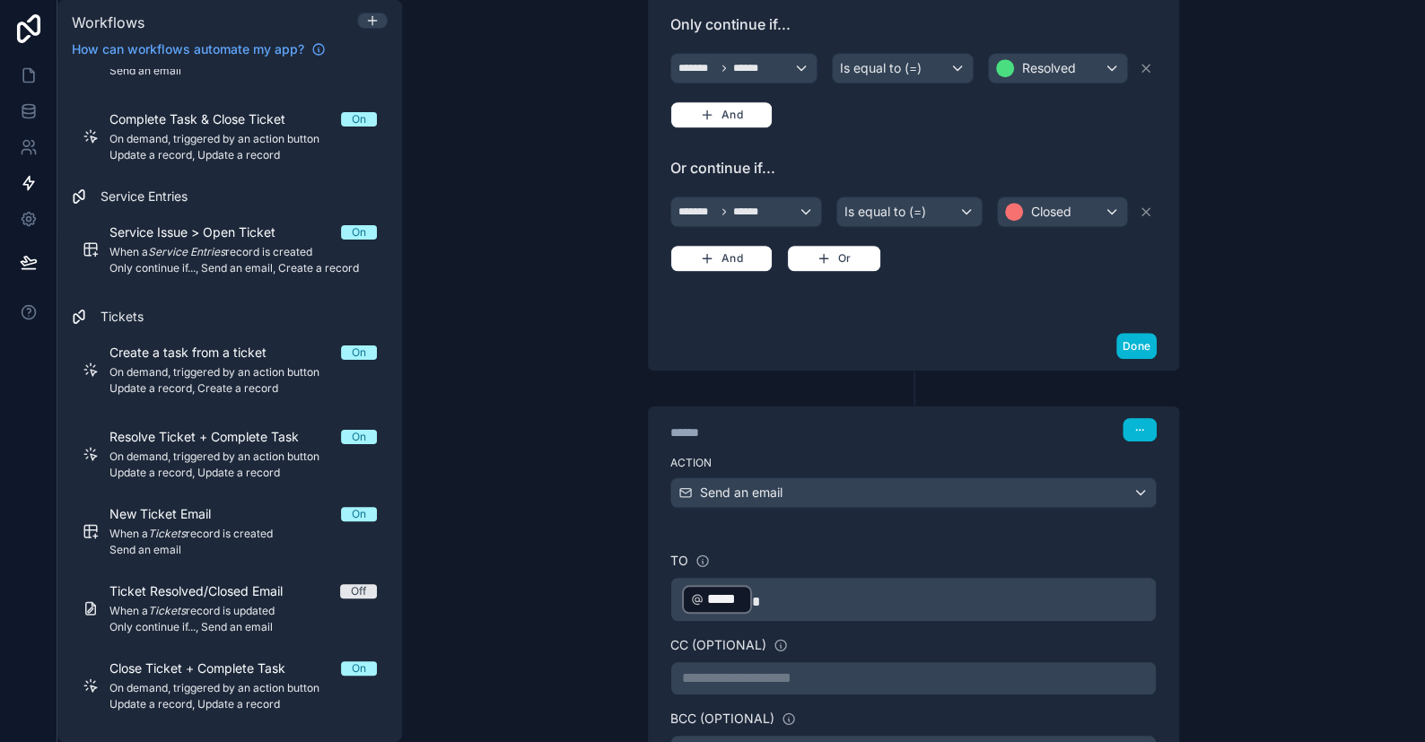
scroll to position [702, 0]
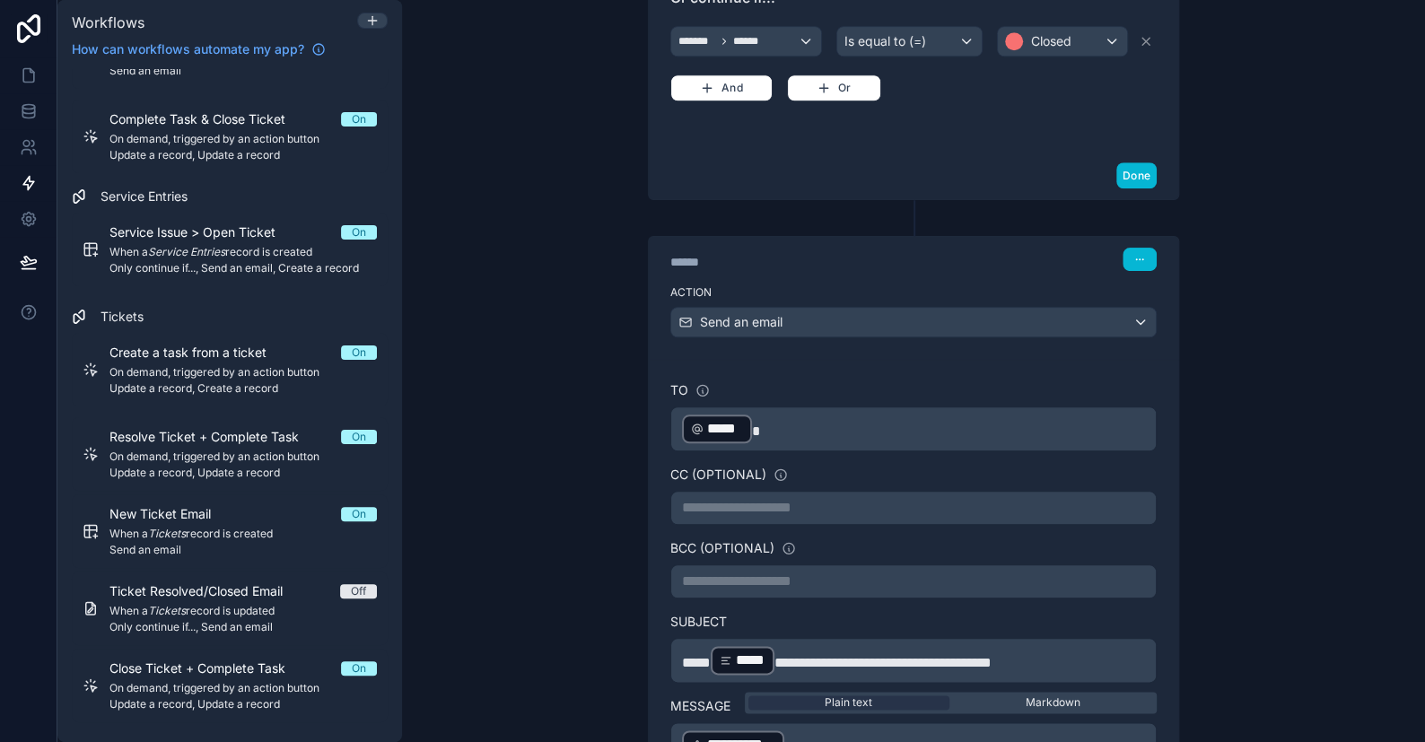
click at [1350, 353] on div "**********" at bounding box center [913, 371] width 1023 height 742
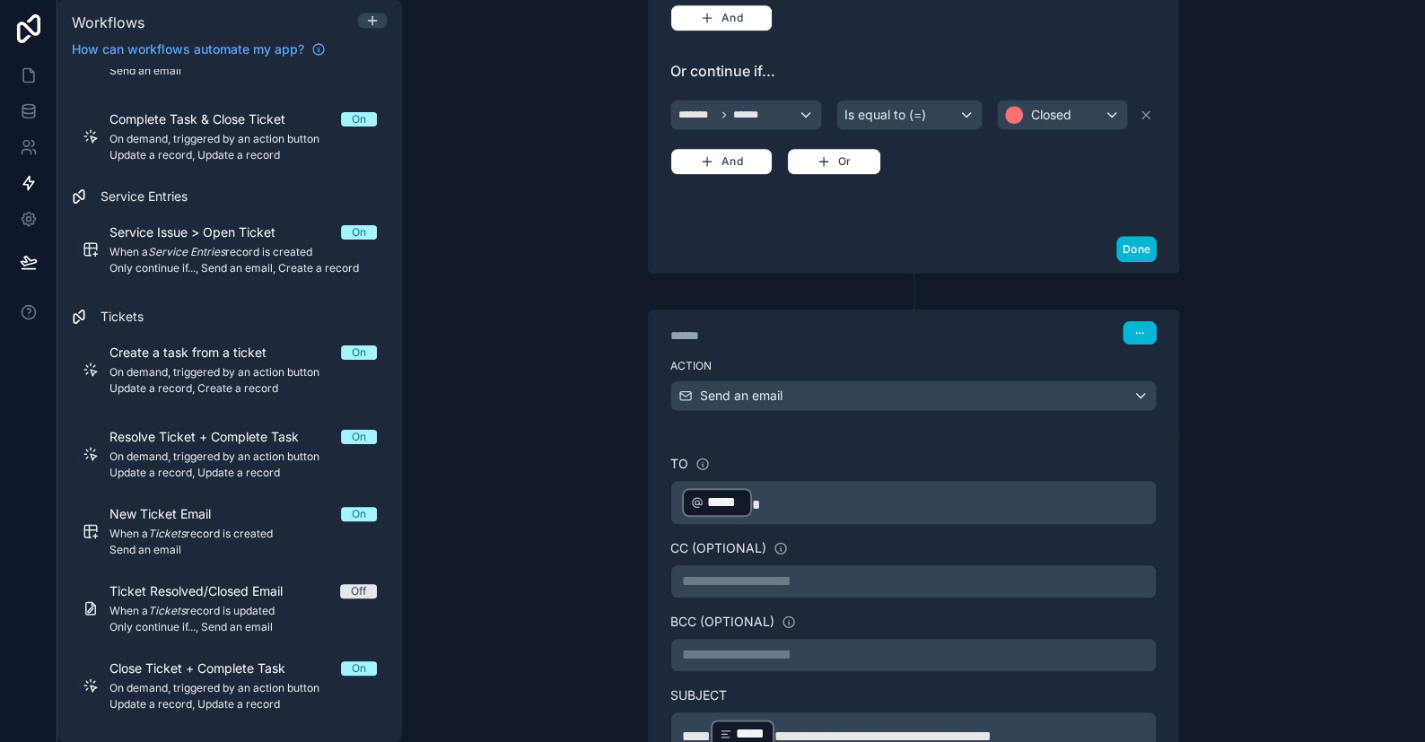
scroll to position [1257, 0]
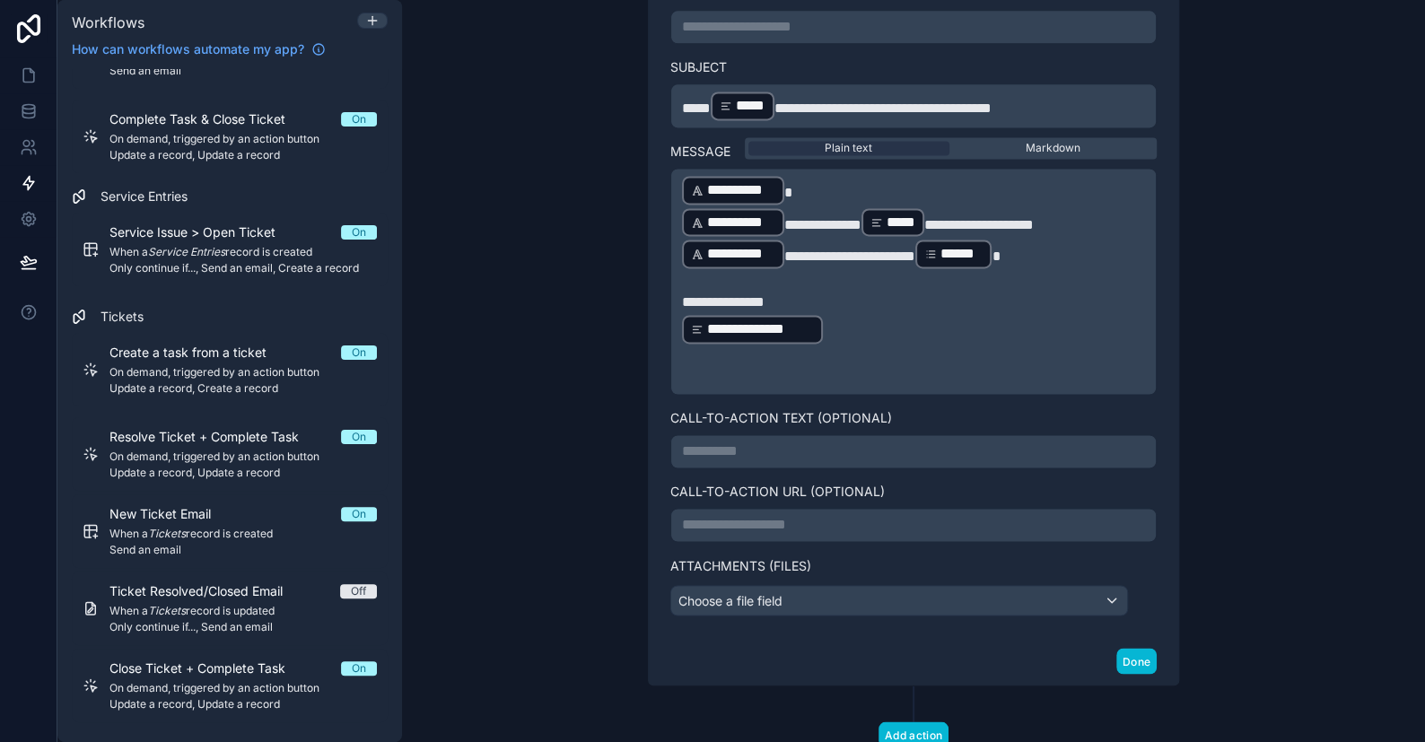
click at [802, 292] on p "**********" at bounding box center [913, 303] width 463 height 22
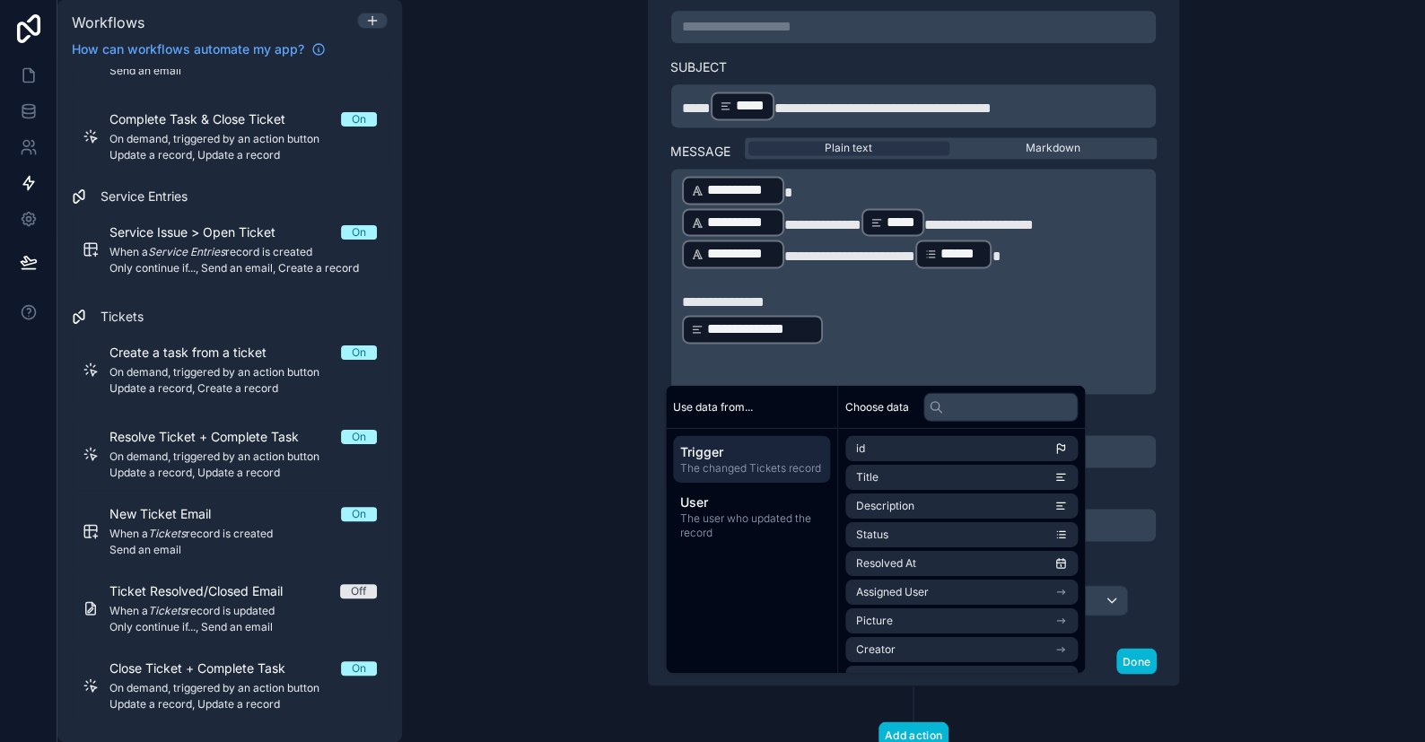
click at [821, 318] on p "**********" at bounding box center [913, 329] width 463 height 32
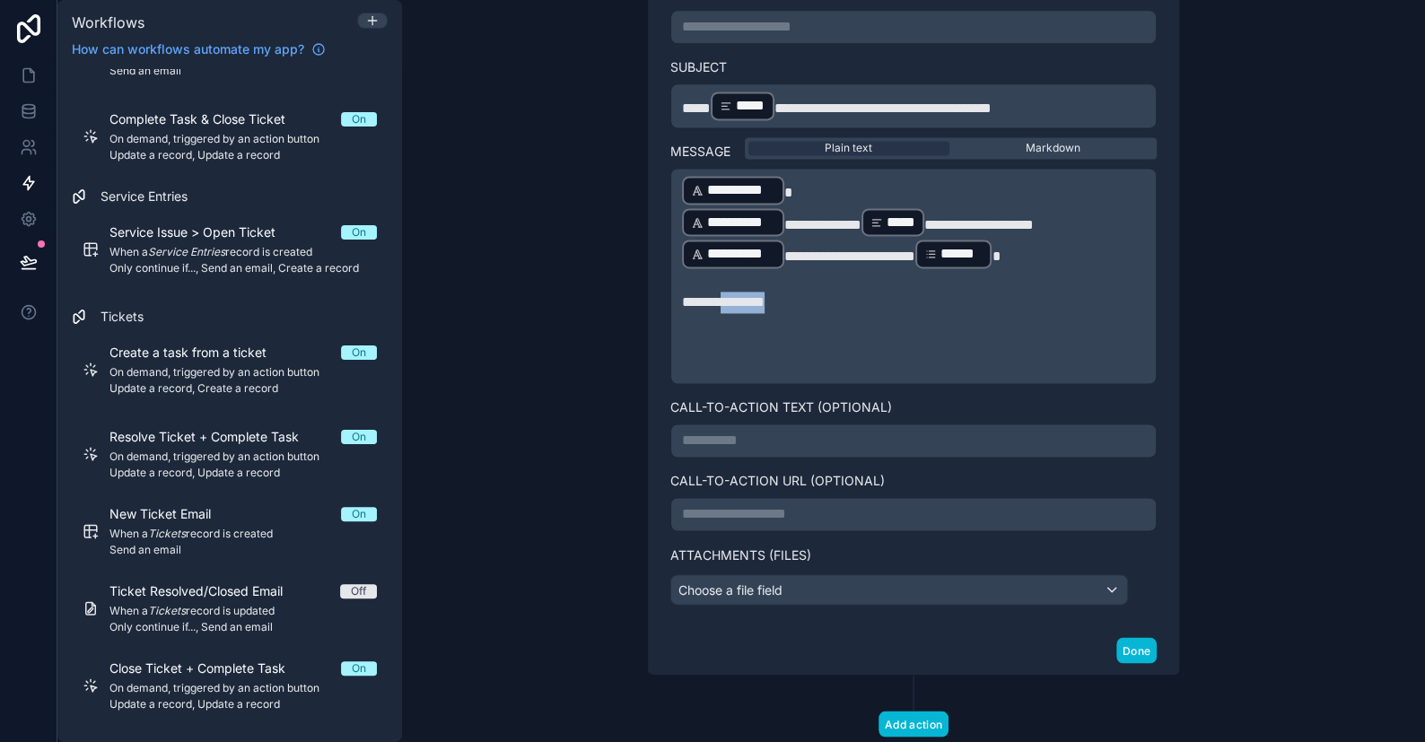
drag, startPoint x: 811, startPoint y: 303, endPoint x: 720, endPoint y: 299, distance: 91.6
click at [720, 299] on p "**********" at bounding box center [913, 303] width 463 height 22
click at [771, 295] on span "**********" at bounding box center [737, 301] width 110 height 13
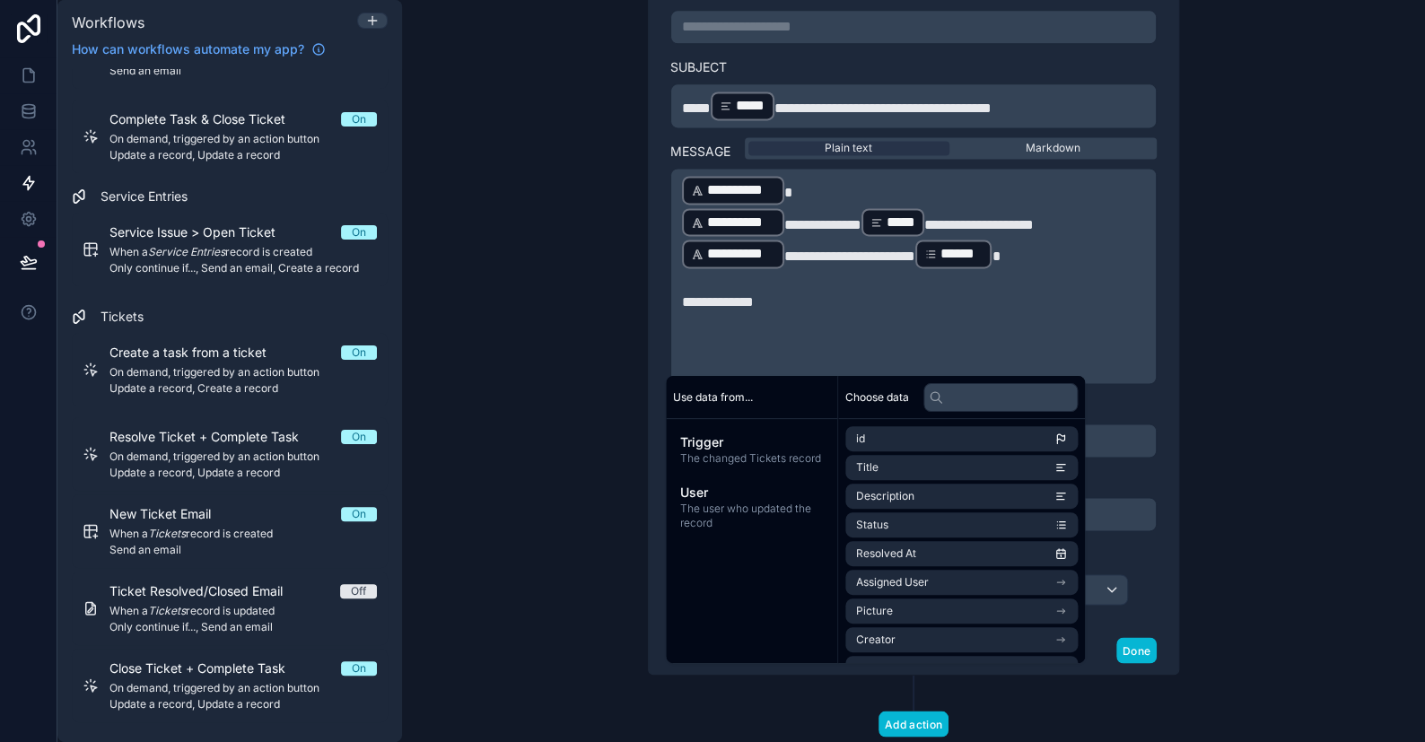
click at [809, 298] on p "**********" at bounding box center [913, 303] width 463 height 22
click at [760, 316] on p "﻿" at bounding box center [913, 324] width 463 height 22
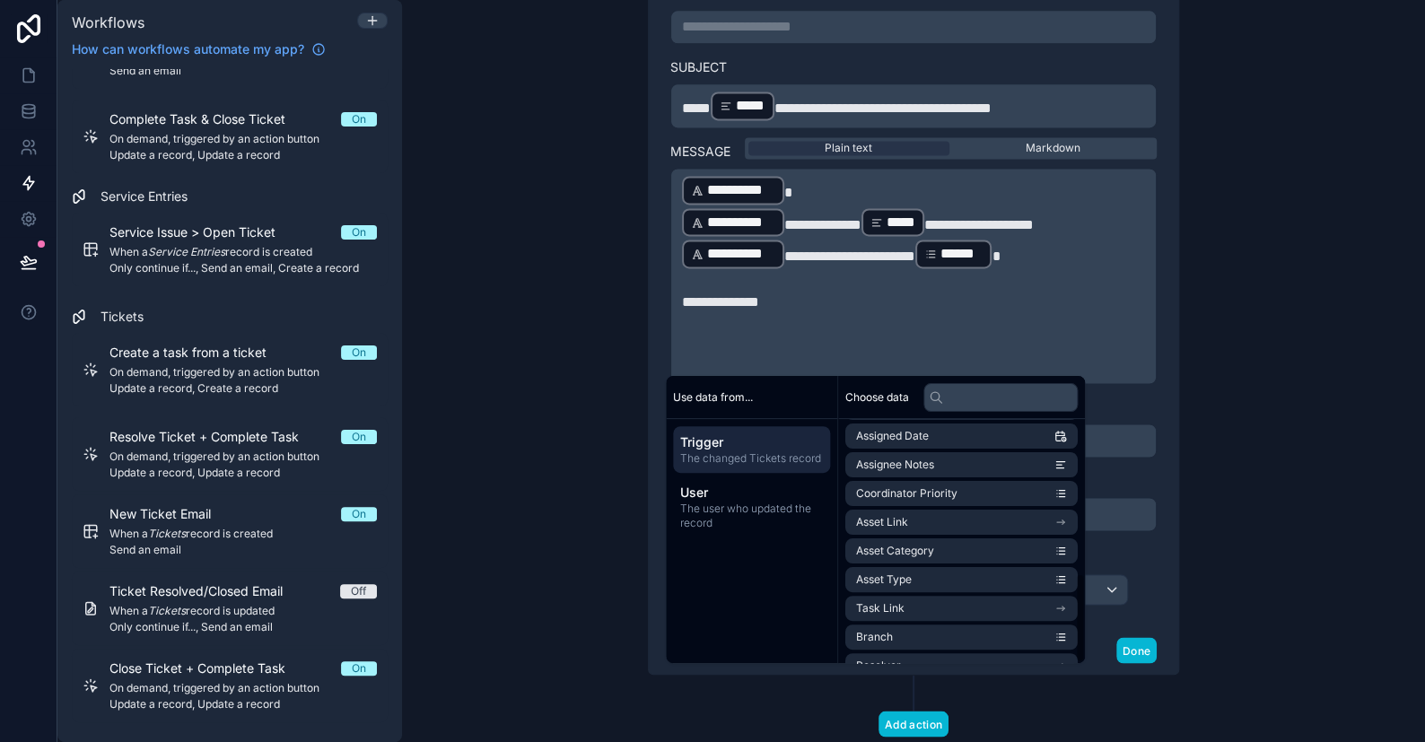
scroll to position [426, 0]
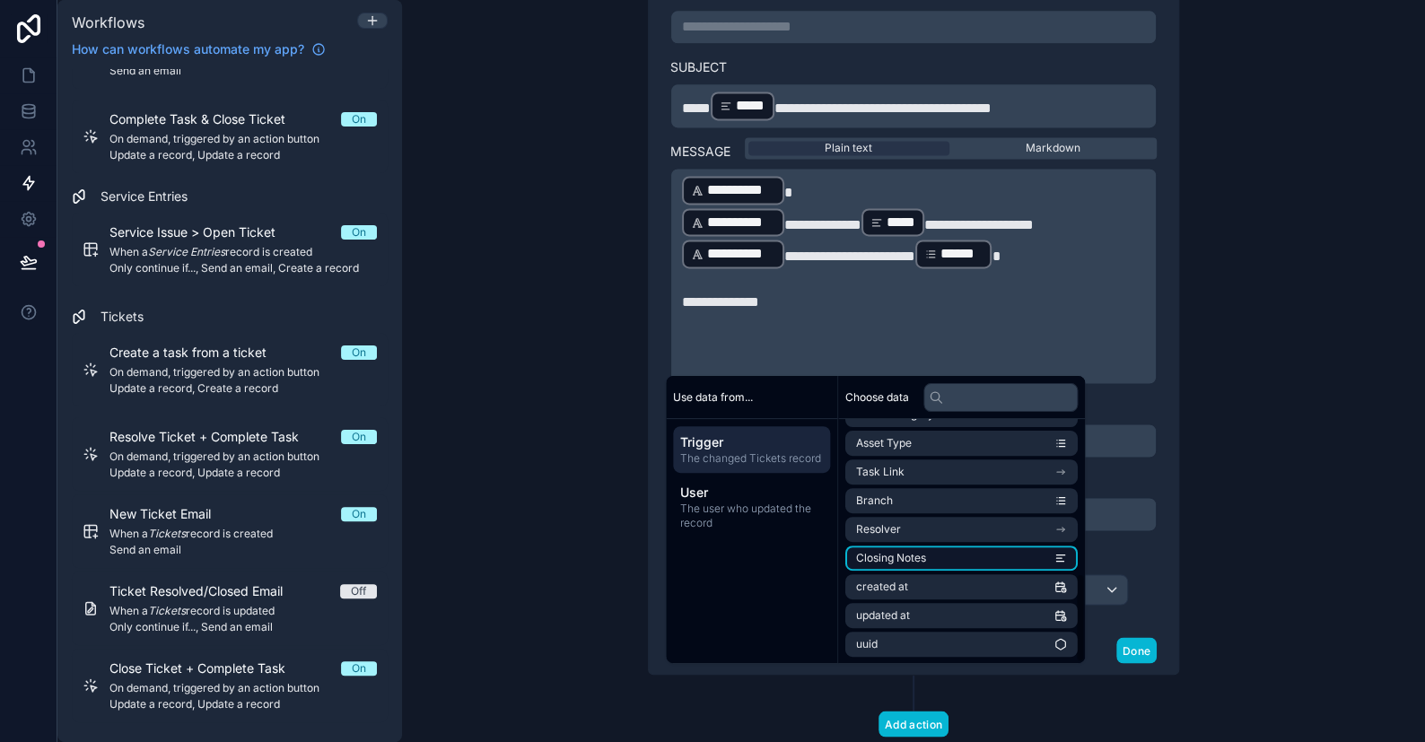
click at [893, 559] on span "Closing Notes" at bounding box center [891, 558] width 70 height 14
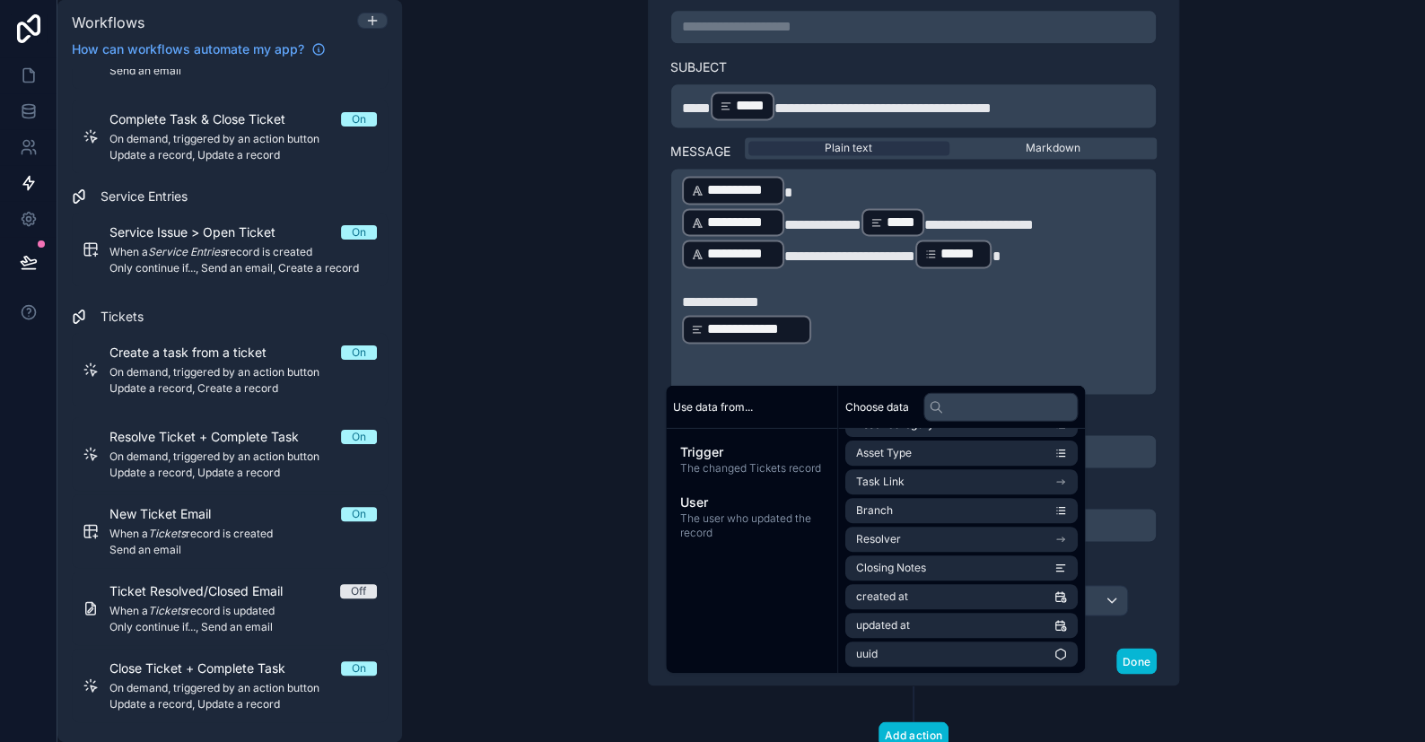
click at [1296, 334] on div "**********" at bounding box center [913, 371] width 1023 height 742
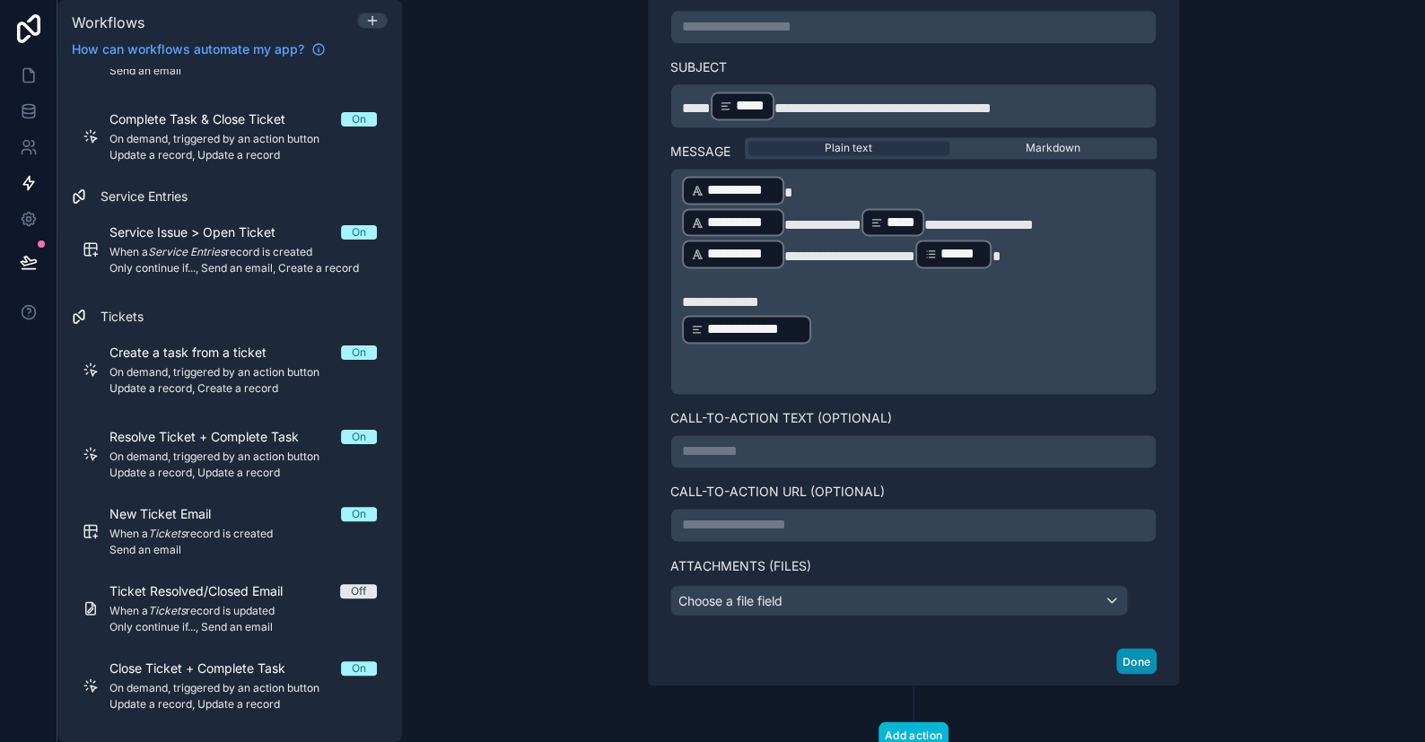
click at [1127, 655] on button "Done" at bounding box center [1137, 661] width 40 height 26
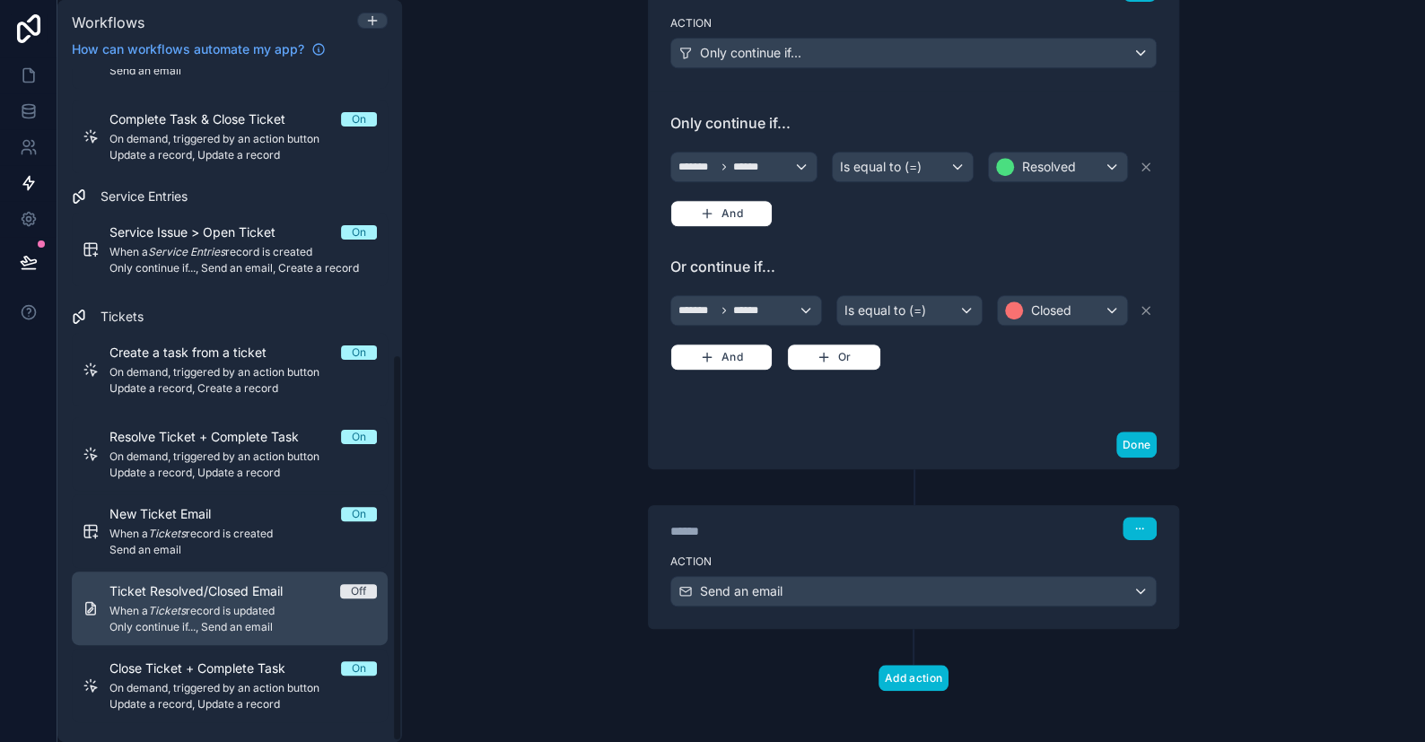
click at [243, 618] on div "Ticket Resolved/Closed Email Off When a Tickets record is updated Only continue…" at bounding box center [243, 609] width 267 height 52
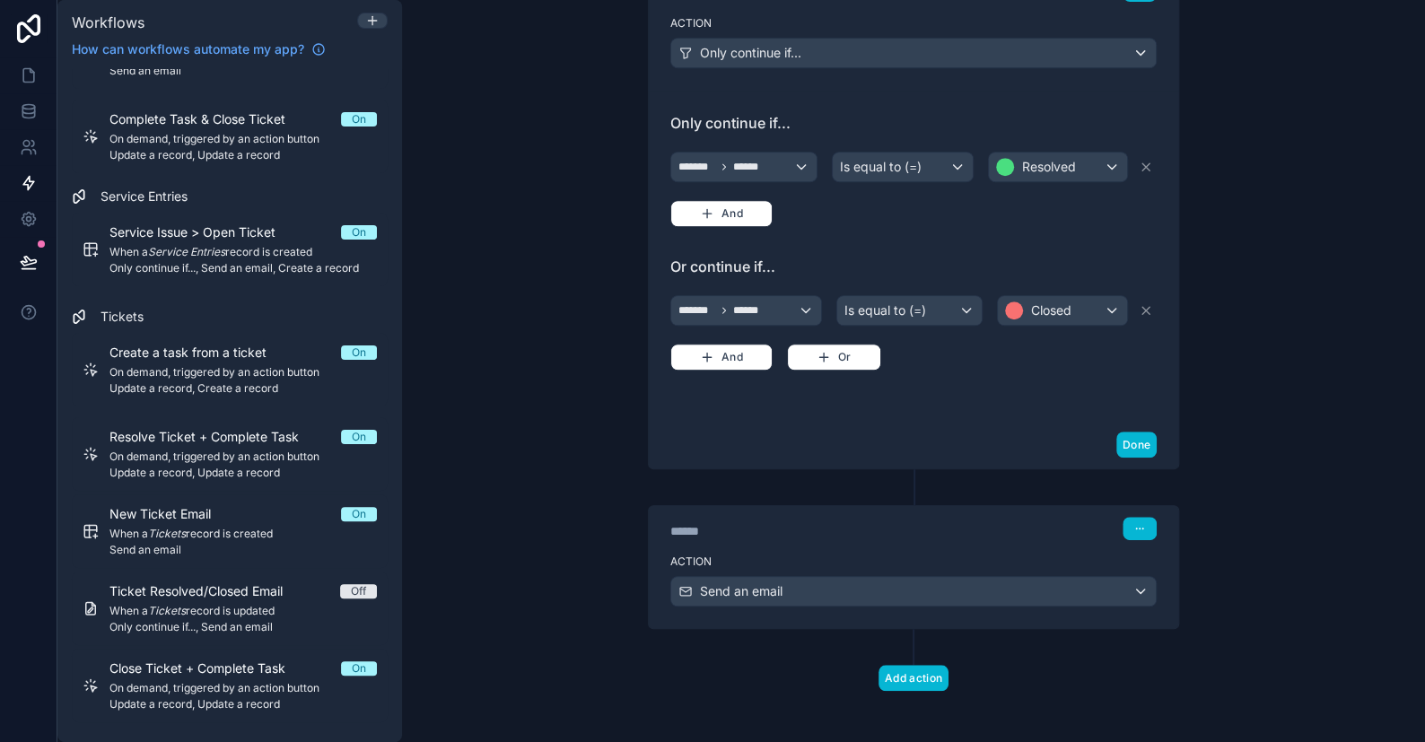
scroll to position [0, 0]
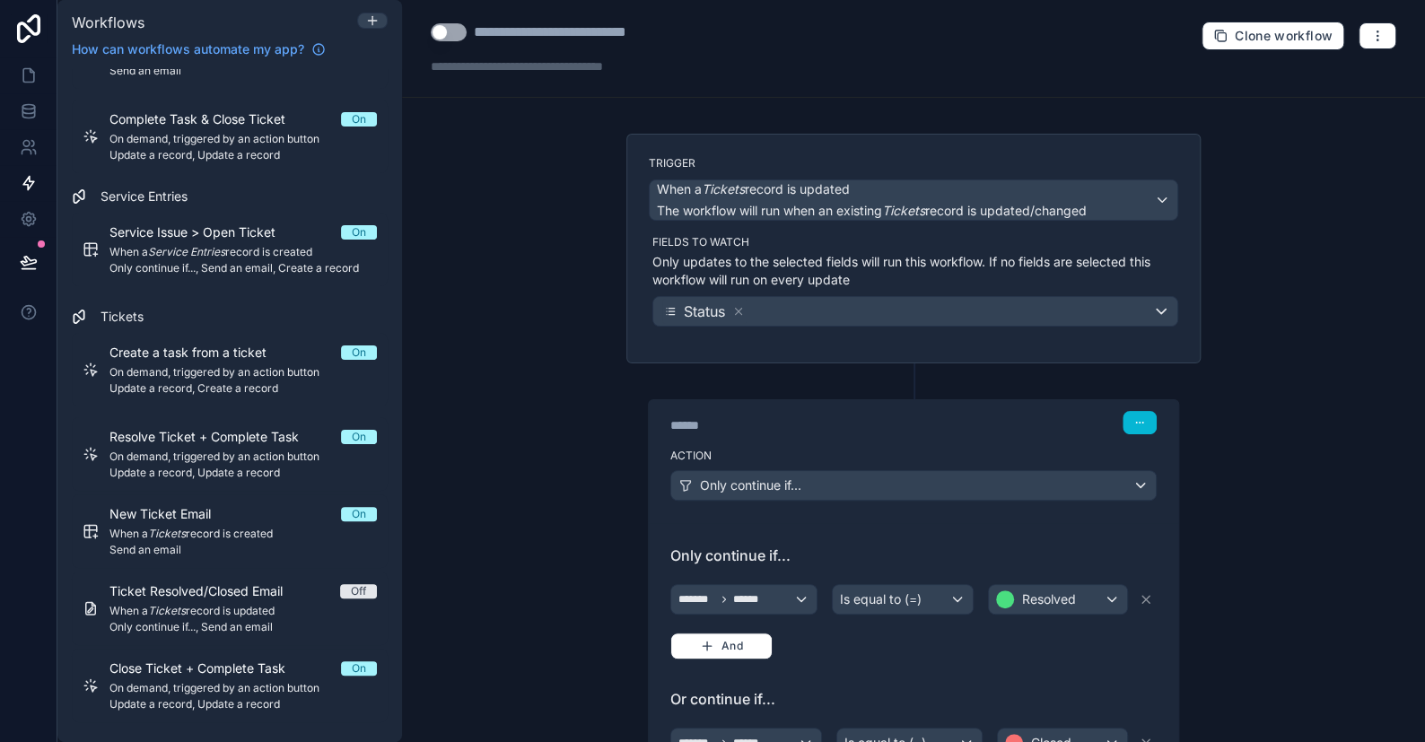
click at [449, 38] on button "Use setting" at bounding box center [449, 32] width 36 height 18
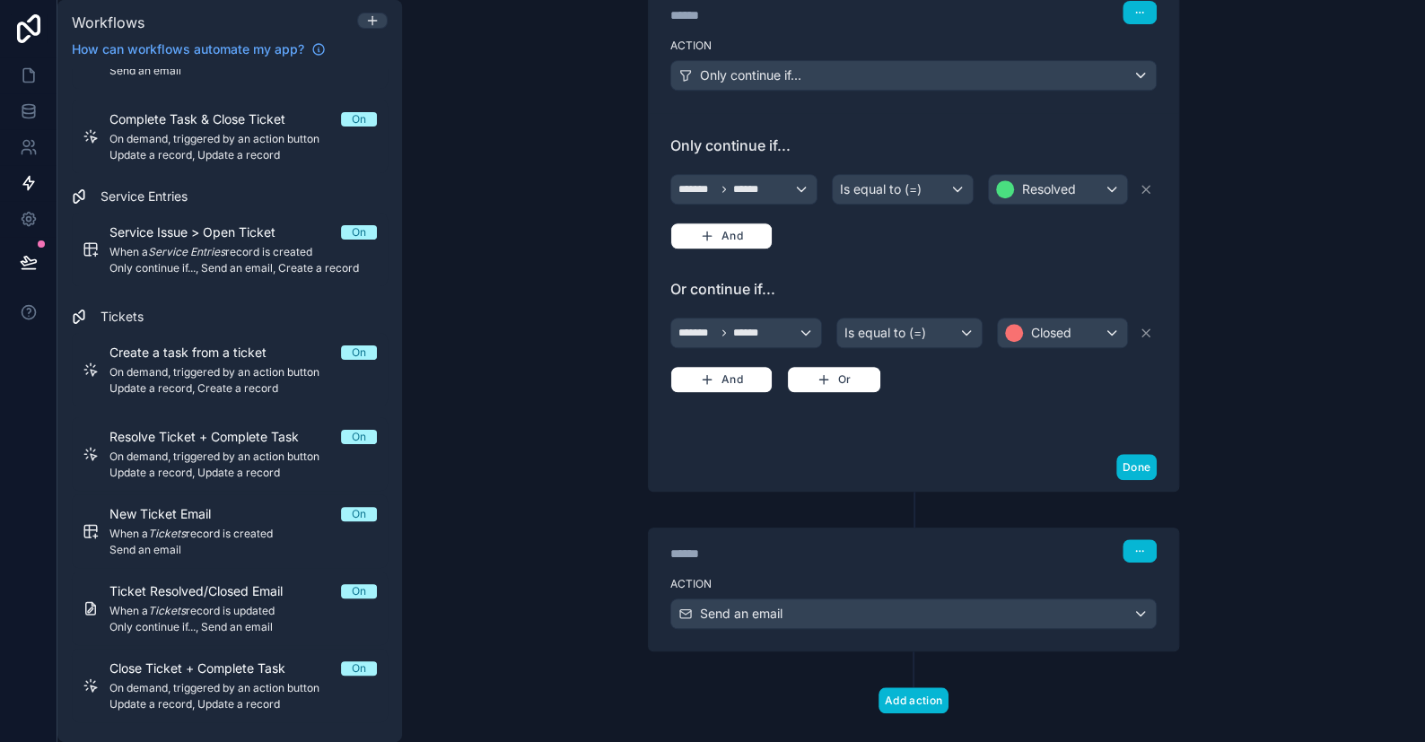
scroll to position [433, 0]
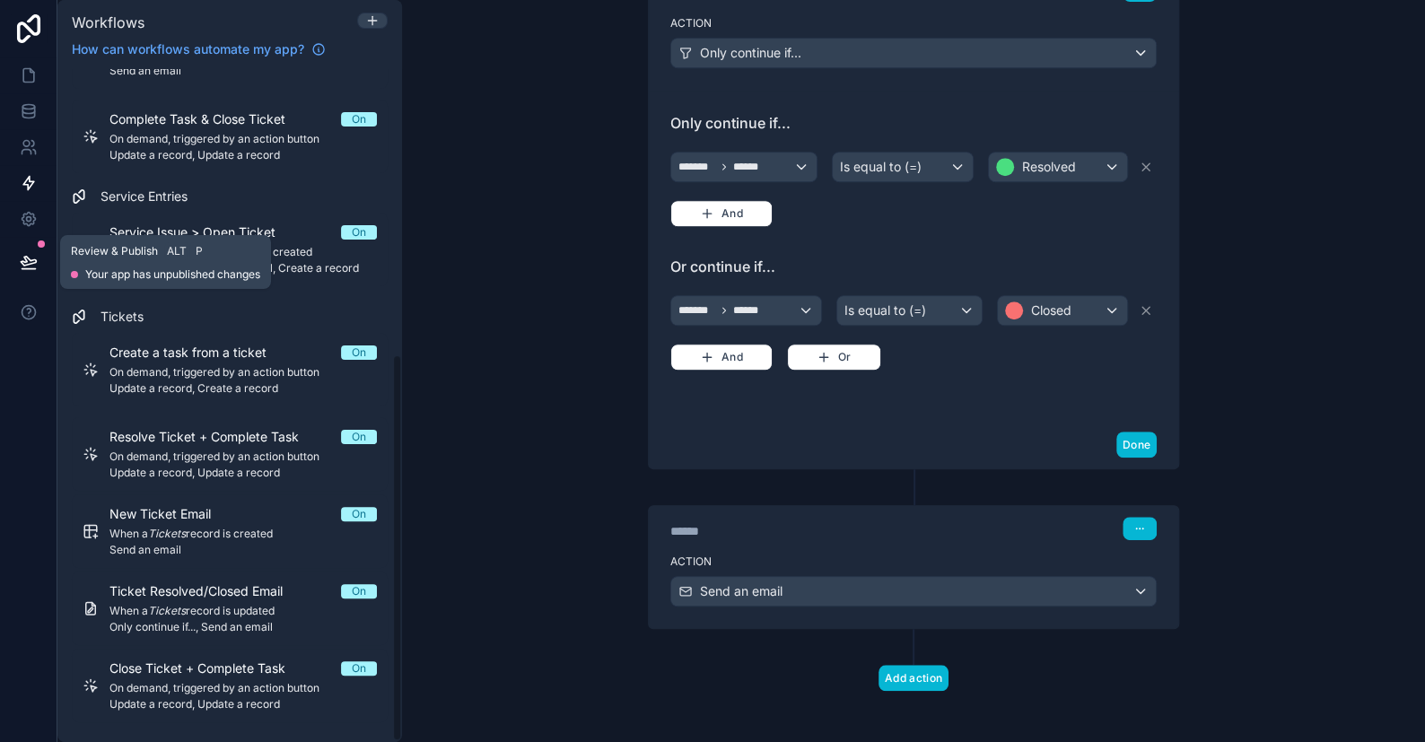
click at [27, 264] on icon at bounding box center [28, 261] width 15 height 9
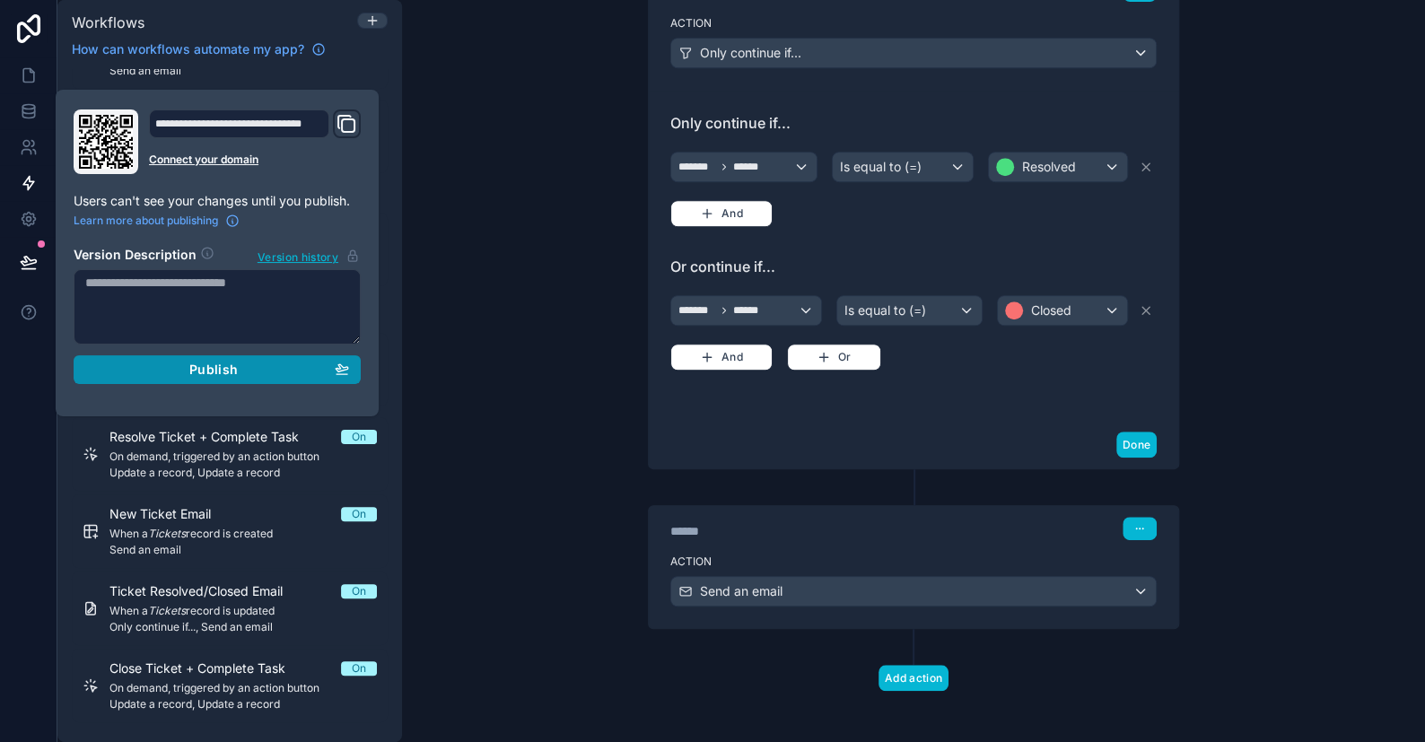
click at [274, 366] on div "Publish" at bounding box center [217, 370] width 264 height 16
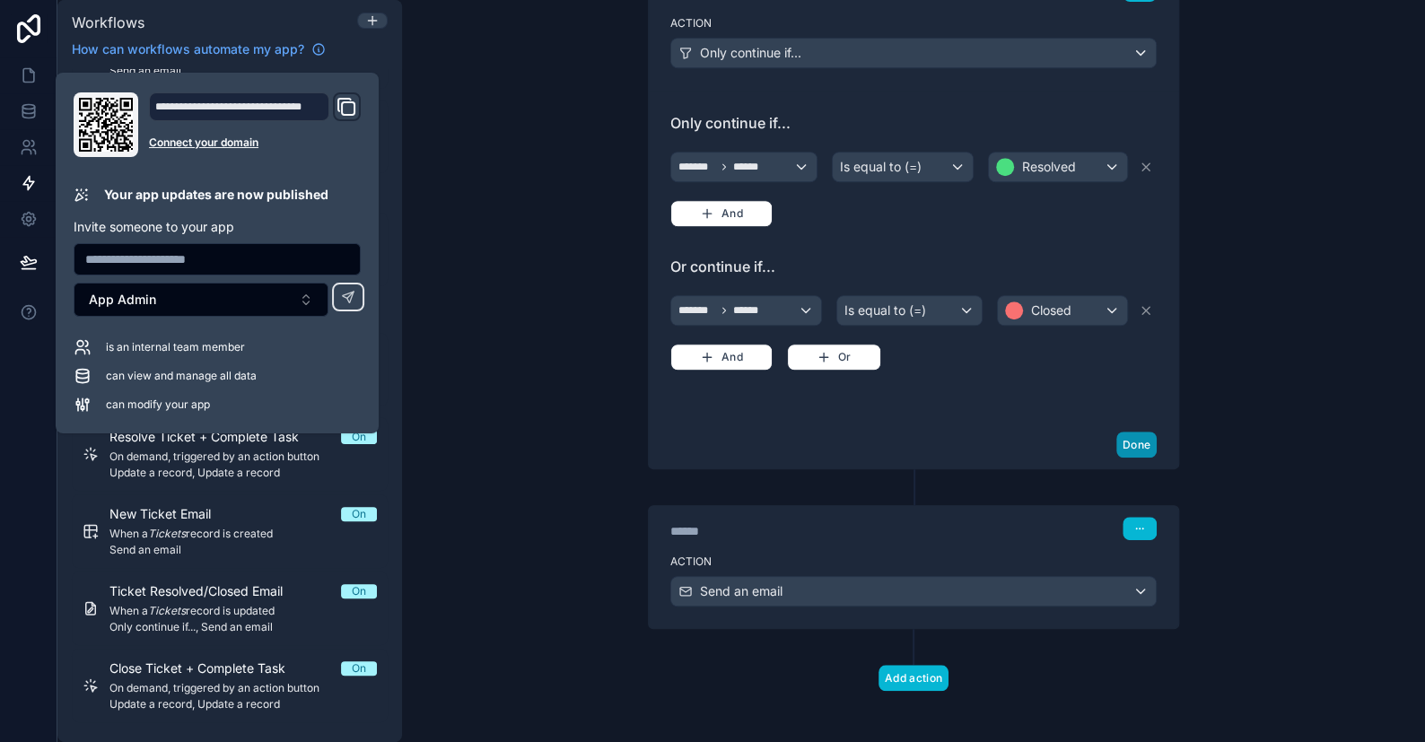
click at [1137, 439] on button "Done" at bounding box center [1137, 445] width 40 height 26
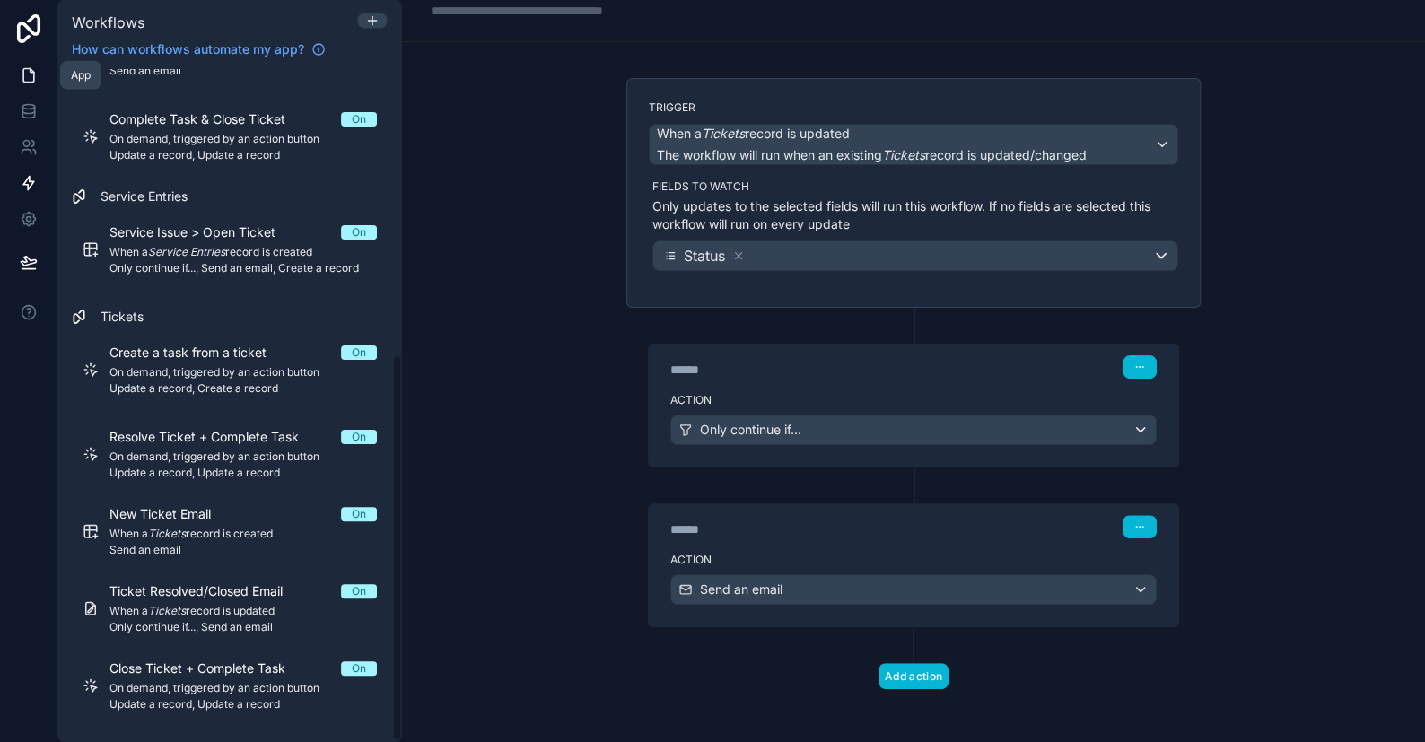
click at [30, 75] on icon at bounding box center [29, 75] width 18 height 18
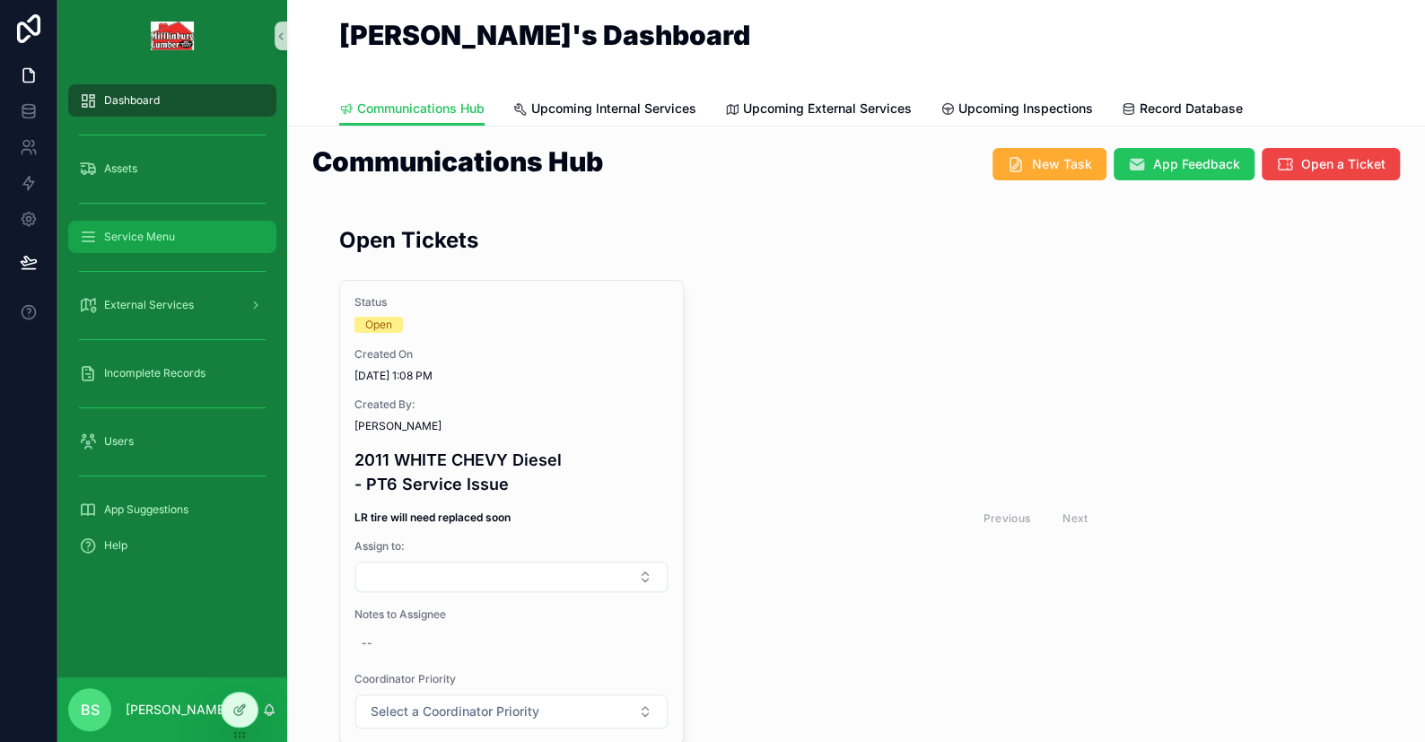
click at [162, 242] on span "Service Menu" at bounding box center [139, 237] width 71 height 14
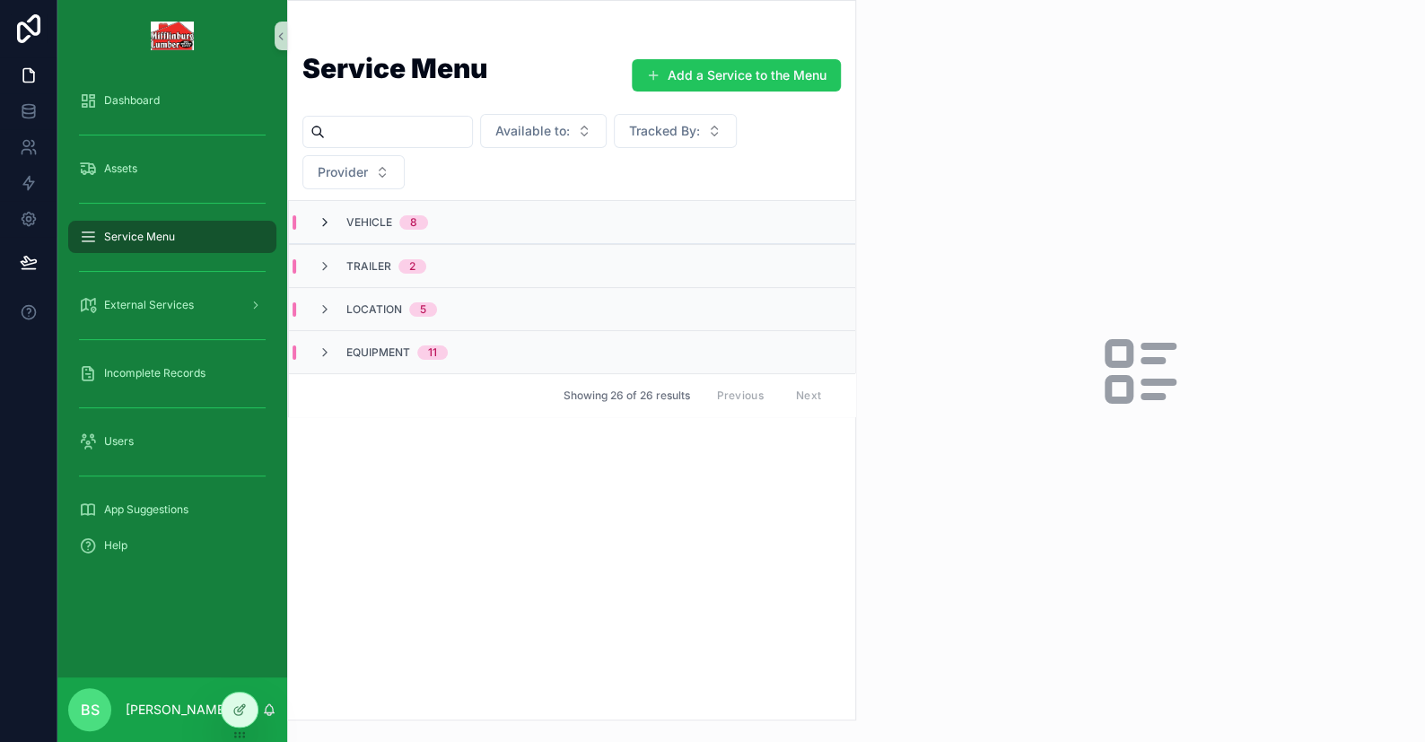
click at [326, 220] on icon "scrollable content" at bounding box center [325, 222] width 14 height 14
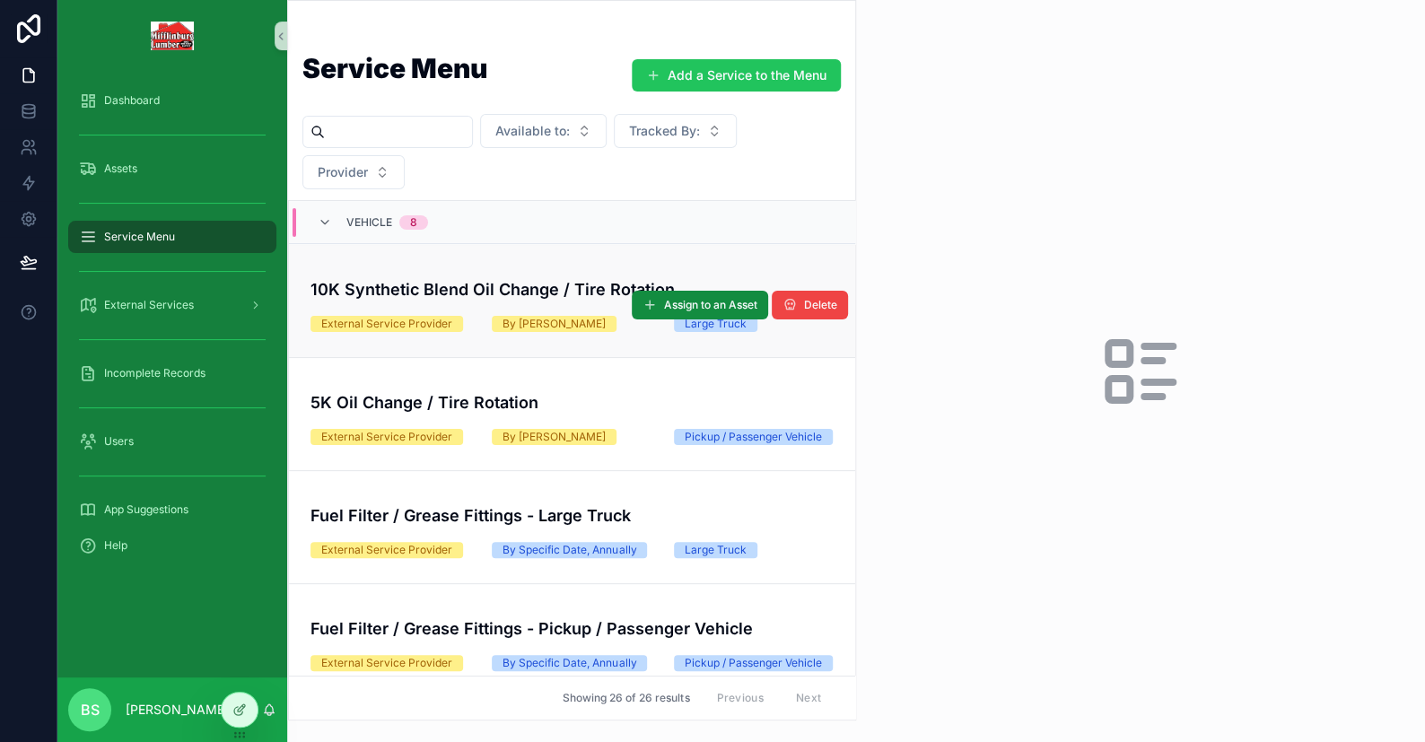
click at [513, 289] on h4 "10K Synthetic Blend Oil Change / Tire Rotation" at bounding box center [572, 289] width 523 height 24
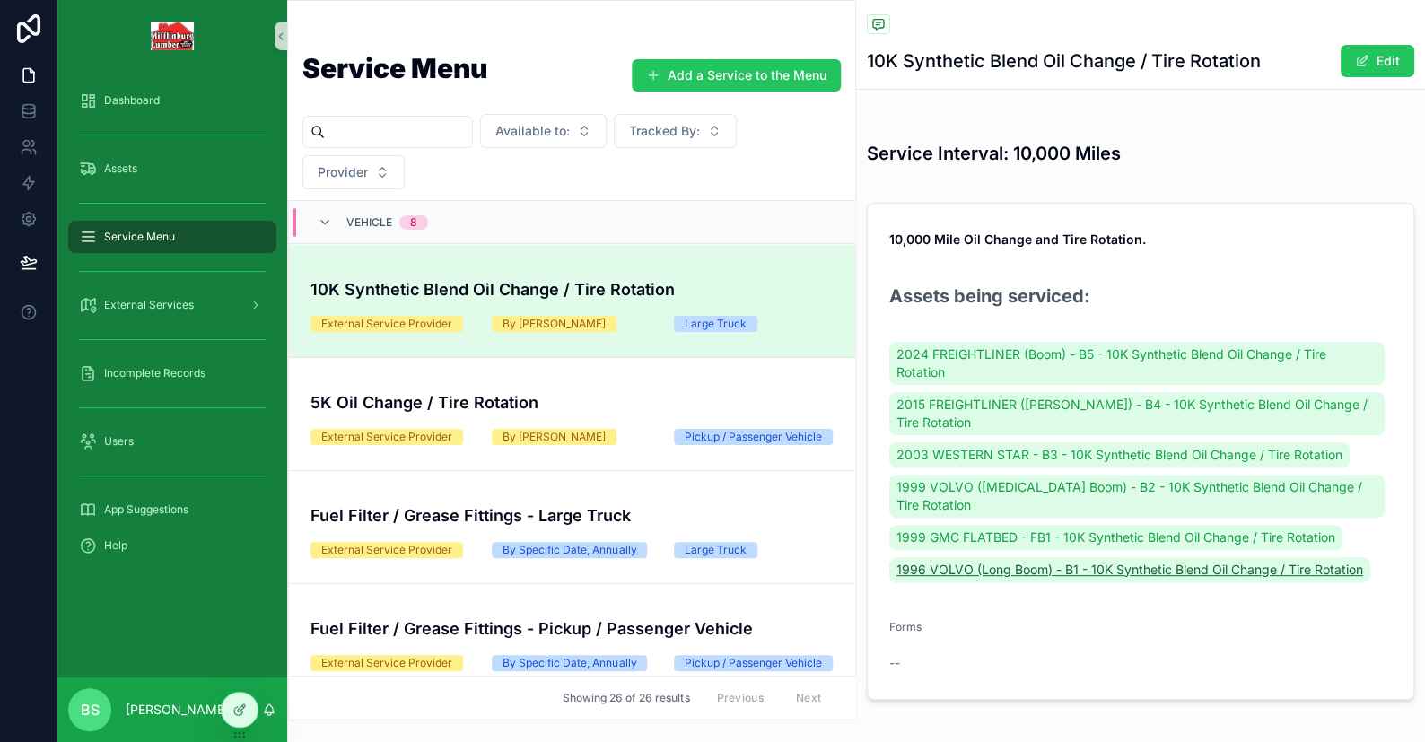
click at [1057, 570] on span "1996 VOLVO (Long Boom) - B1 - 10K Synthetic Blend Oil Change / Tire Rotation" at bounding box center [1130, 570] width 467 height 18
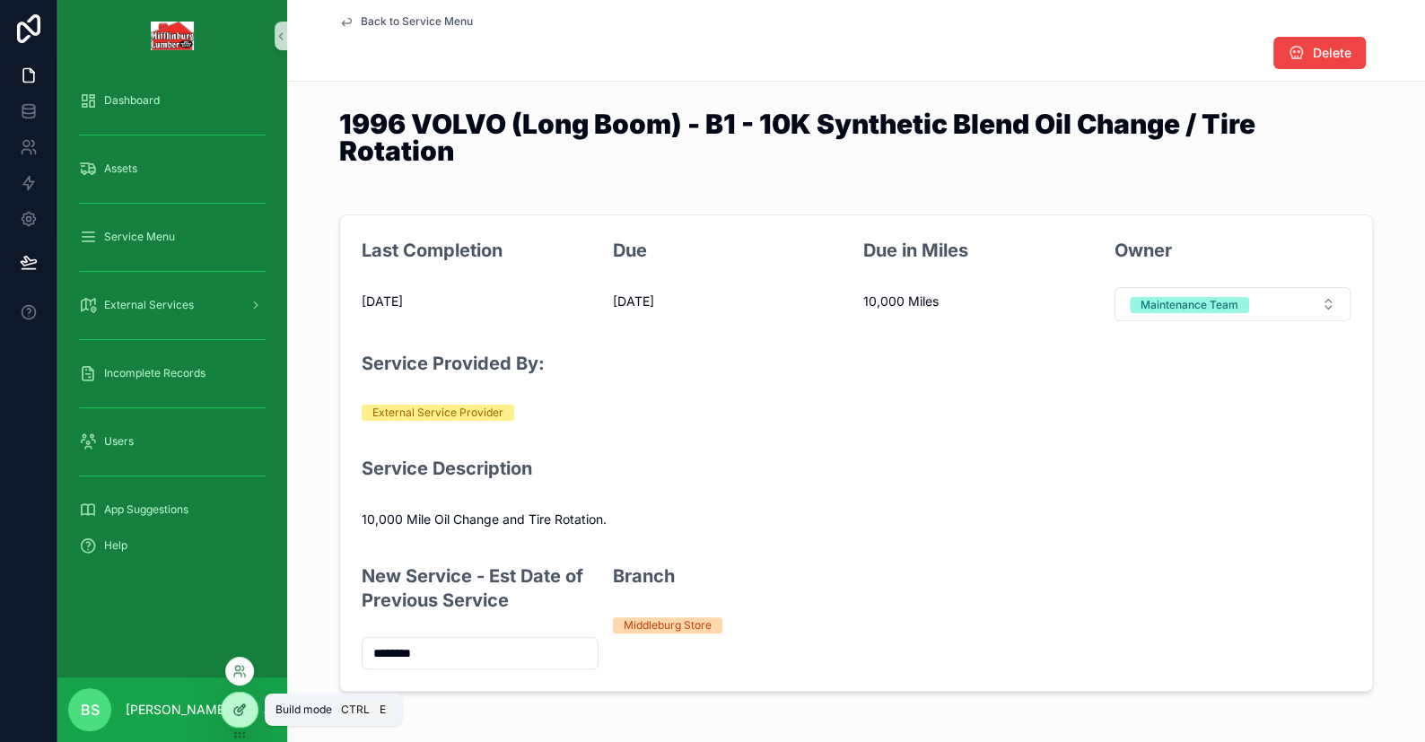
click at [254, 706] on div at bounding box center [240, 710] width 36 height 34
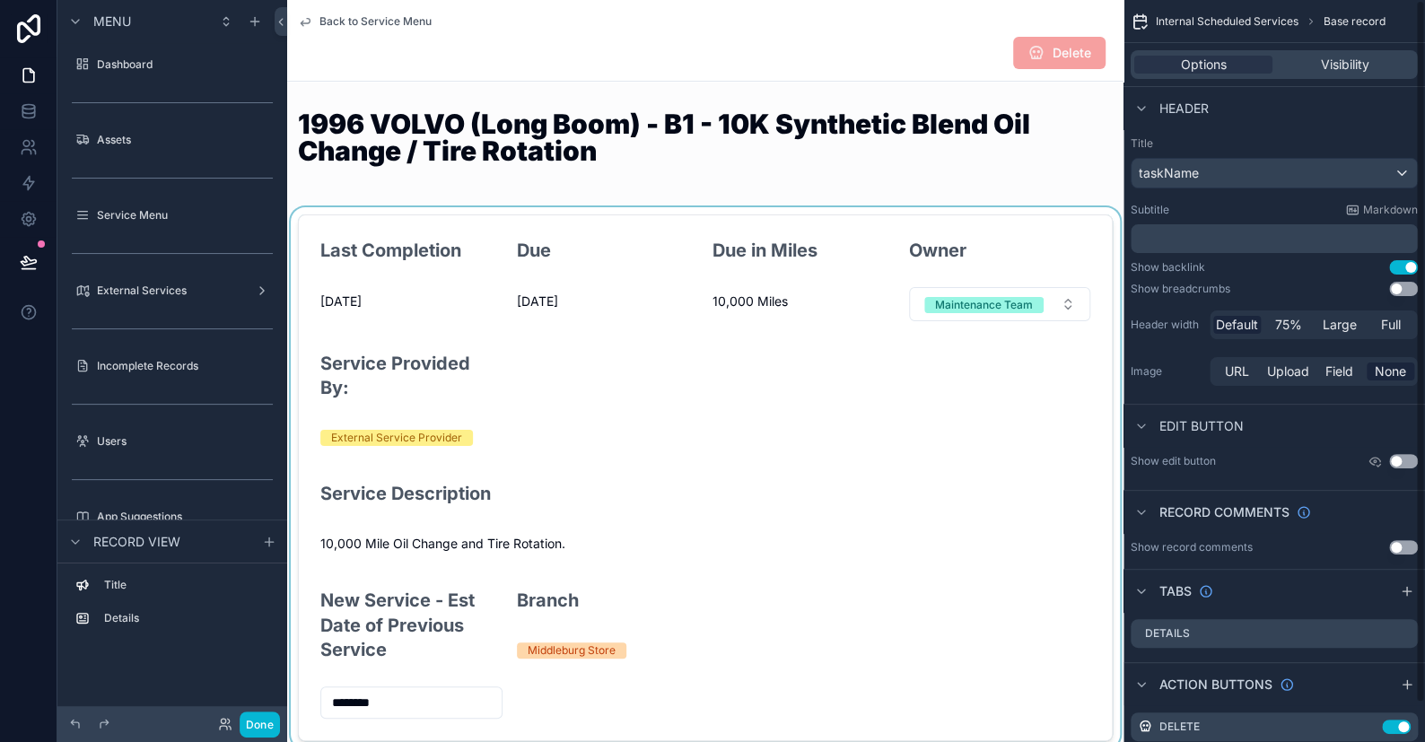
click at [794, 487] on div "scrollable content" at bounding box center [705, 477] width 837 height 541
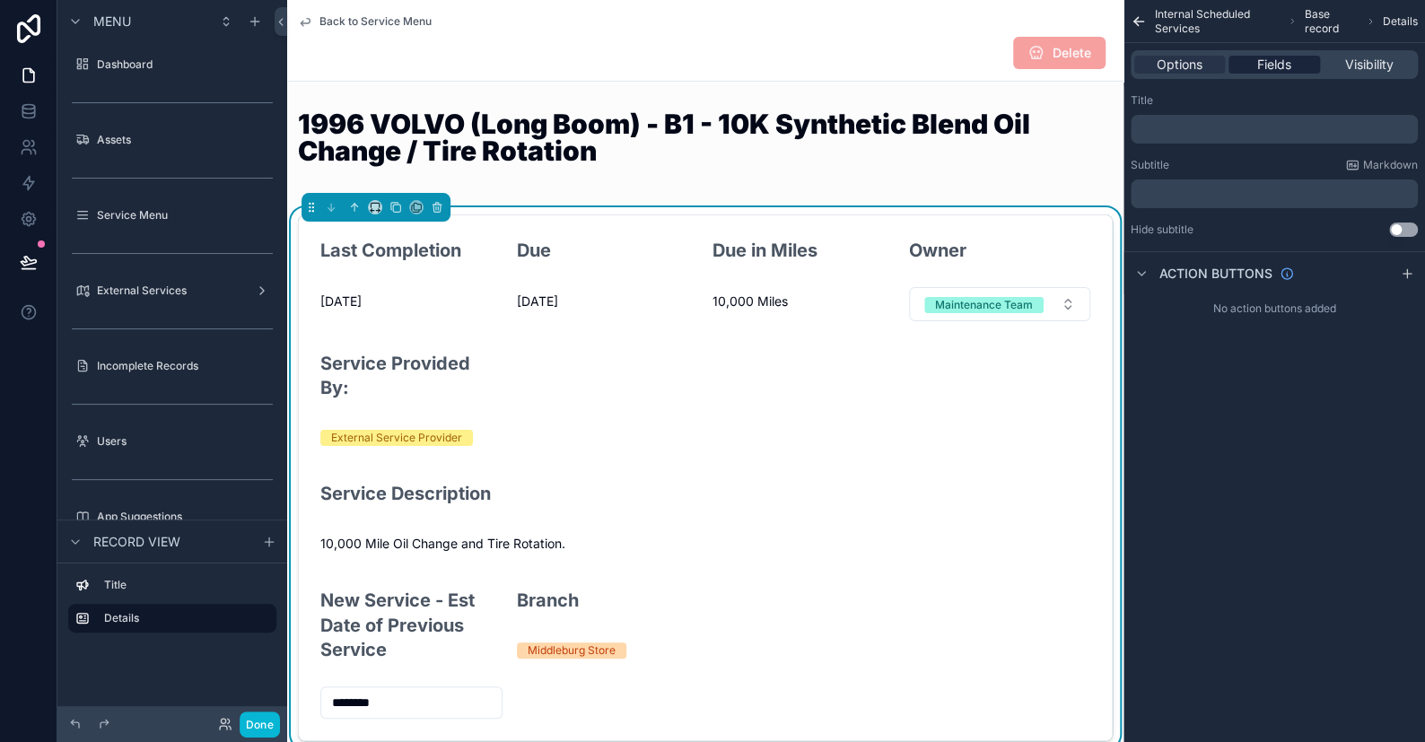
click at [1277, 67] on span "Fields" at bounding box center [1275, 65] width 34 height 18
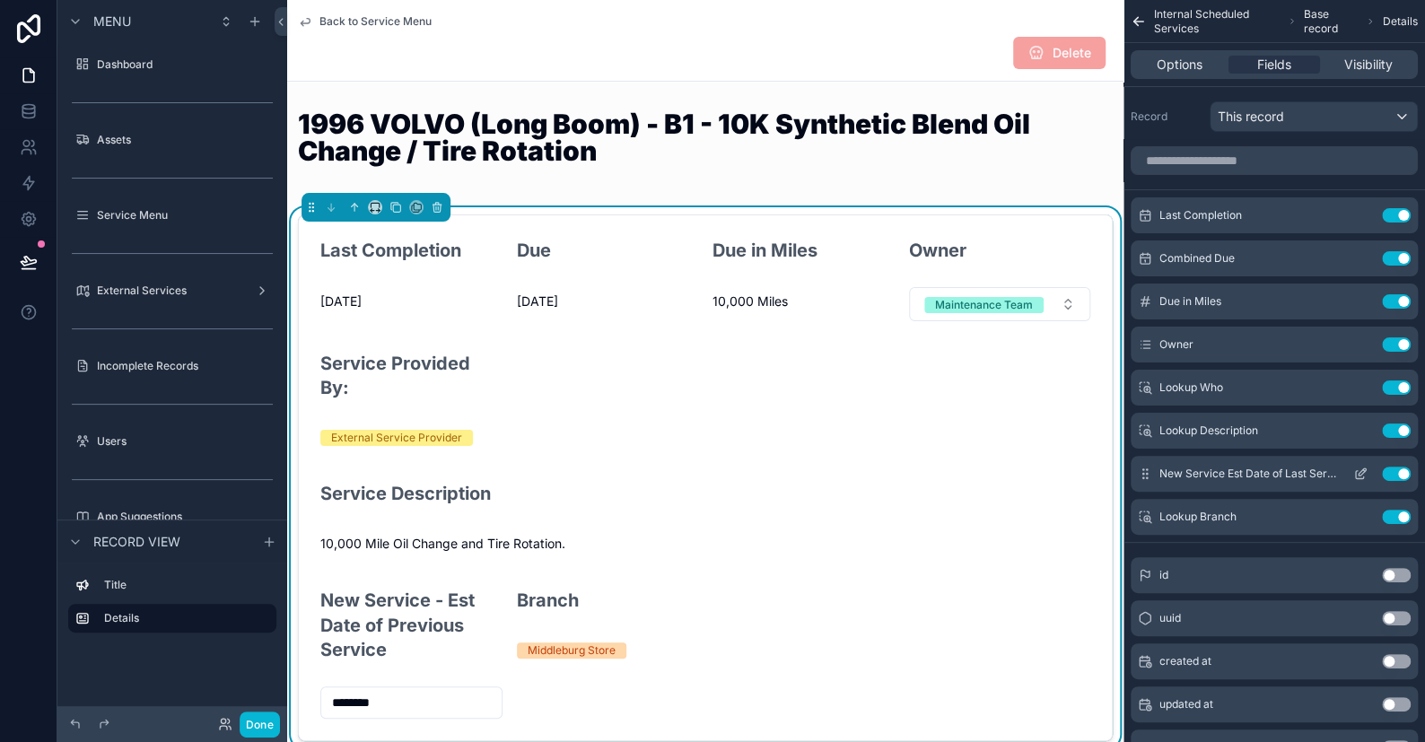
click at [1364, 469] on icon "scrollable content" at bounding box center [1365, 470] width 2 height 2
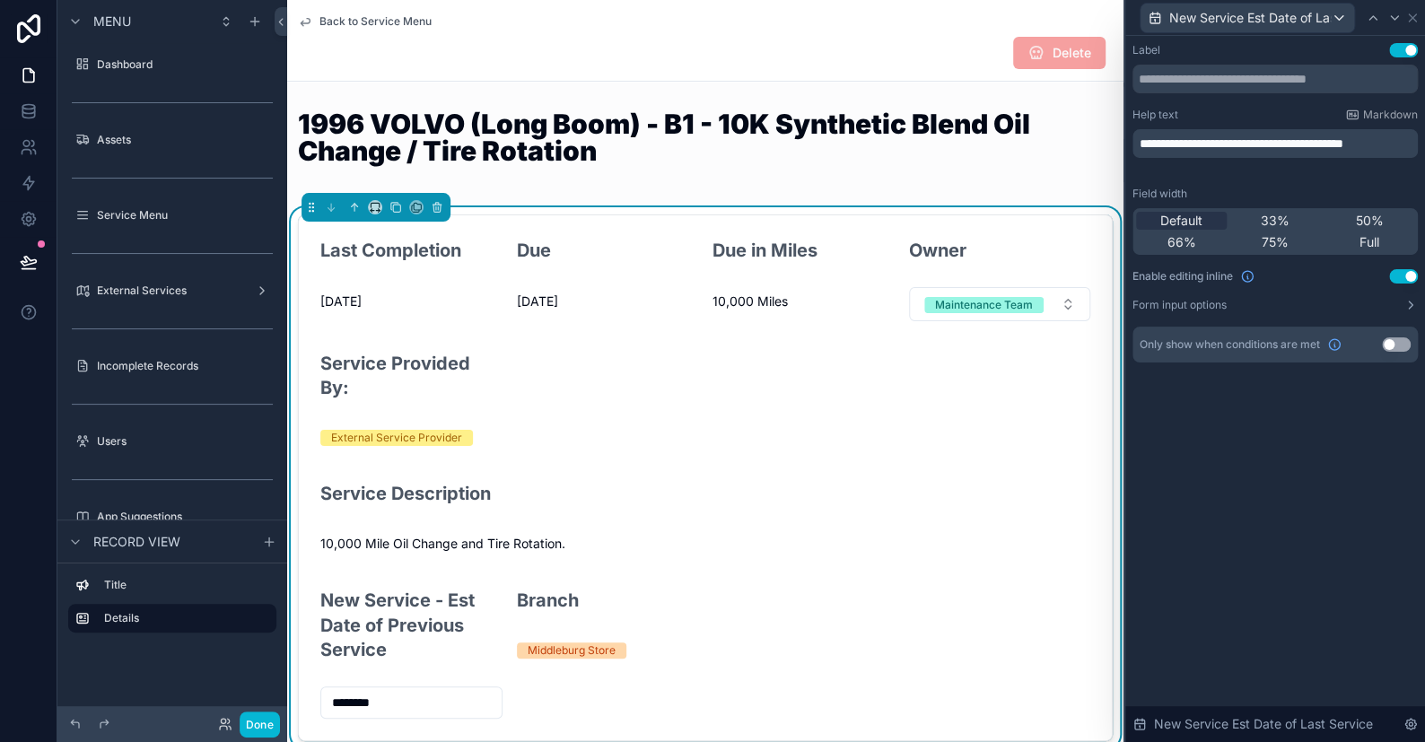
click at [1387, 344] on button "Use setting" at bounding box center [1396, 345] width 29 height 14
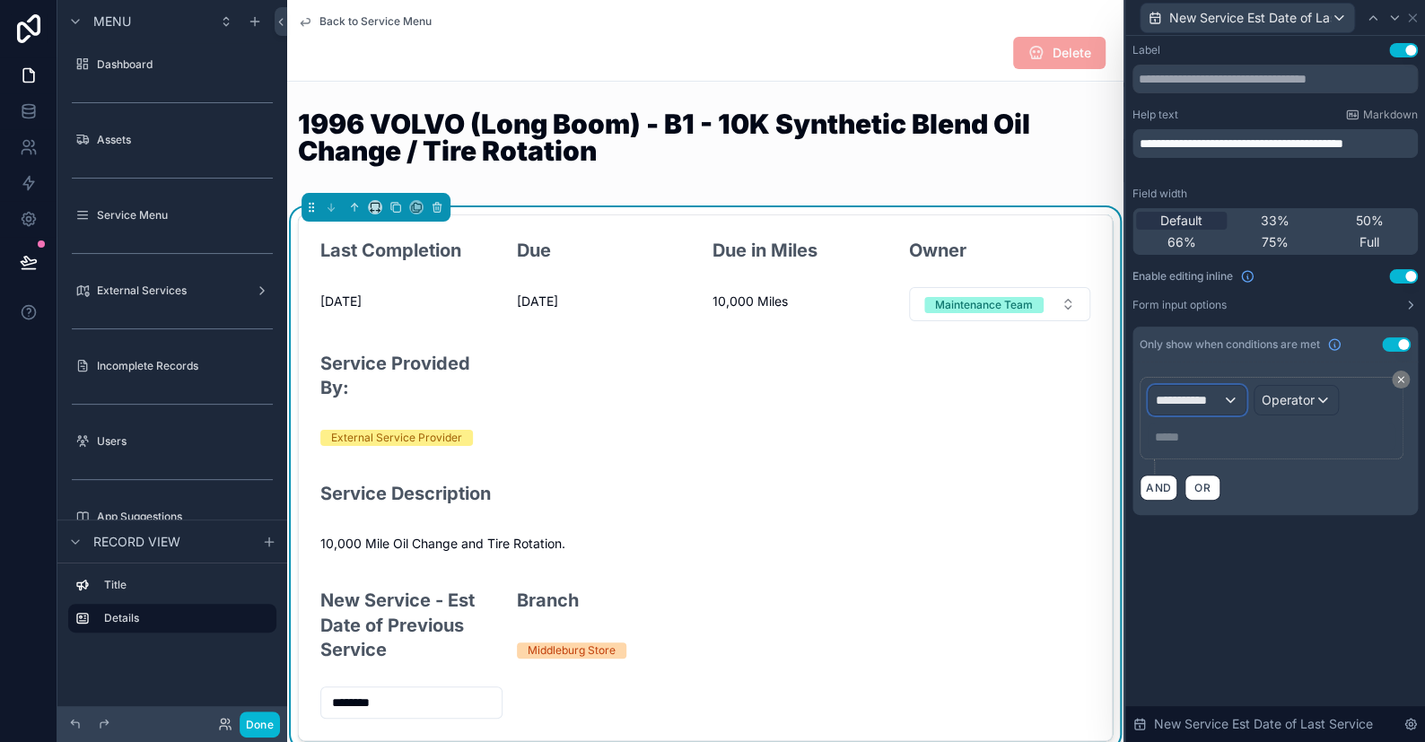
click at [1219, 400] on span "**********" at bounding box center [1189, 400] width 66 height 18
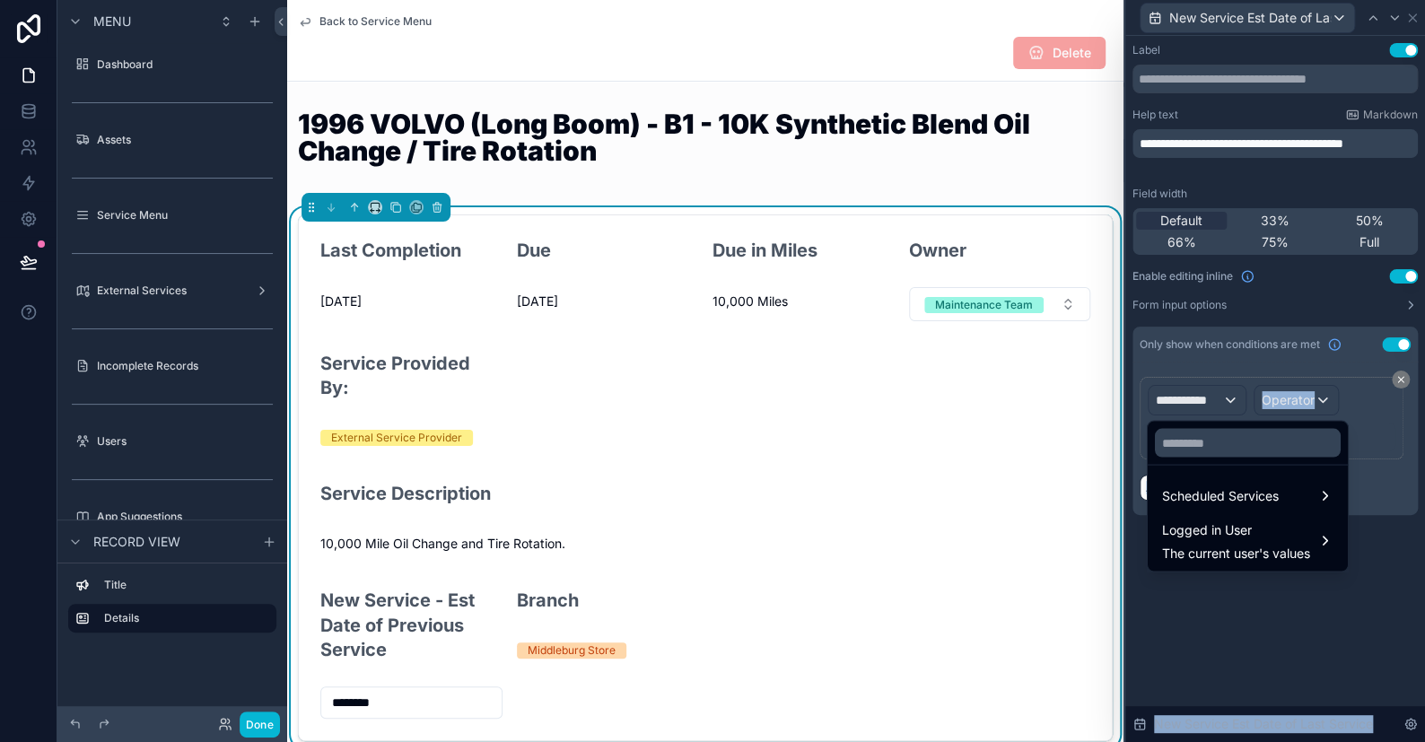
click at [1160, 426] on div "**********" at bounding box center [712, 371] width 1425 height 742
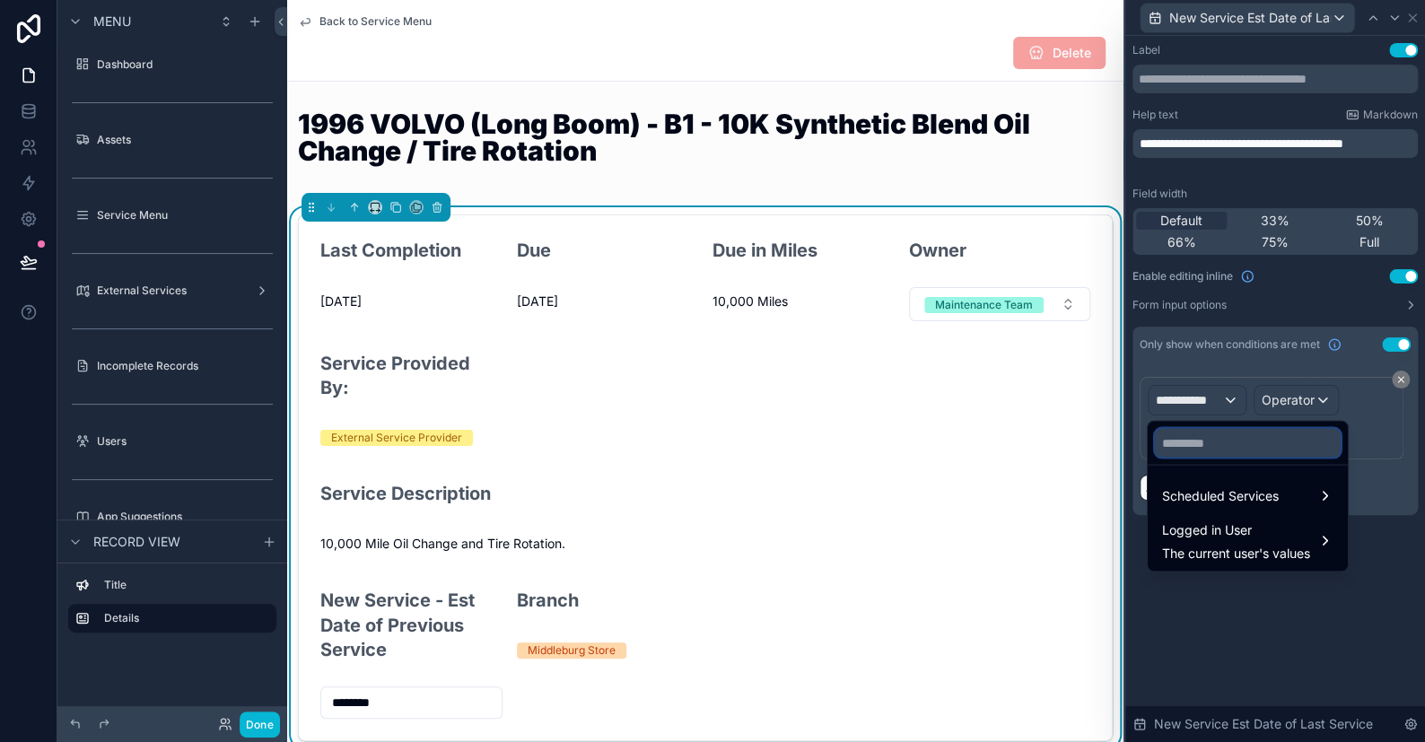
click at [1177, 438] on input "text" at bounding box center [1248, 442] width 186 height 29
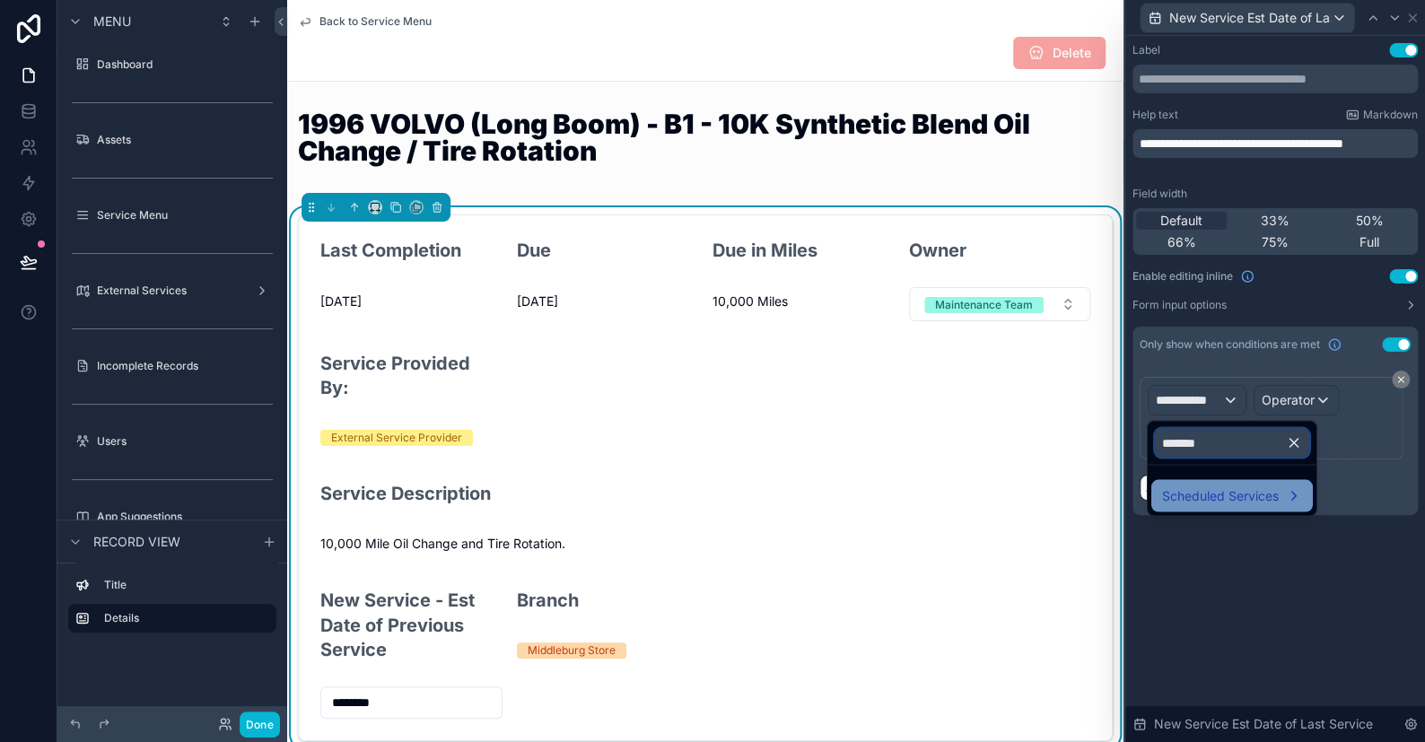
type input "*******"
click at [1223, 493] on span "Scheduled Services" at bounding box center [1220, 496] width 117 height 22
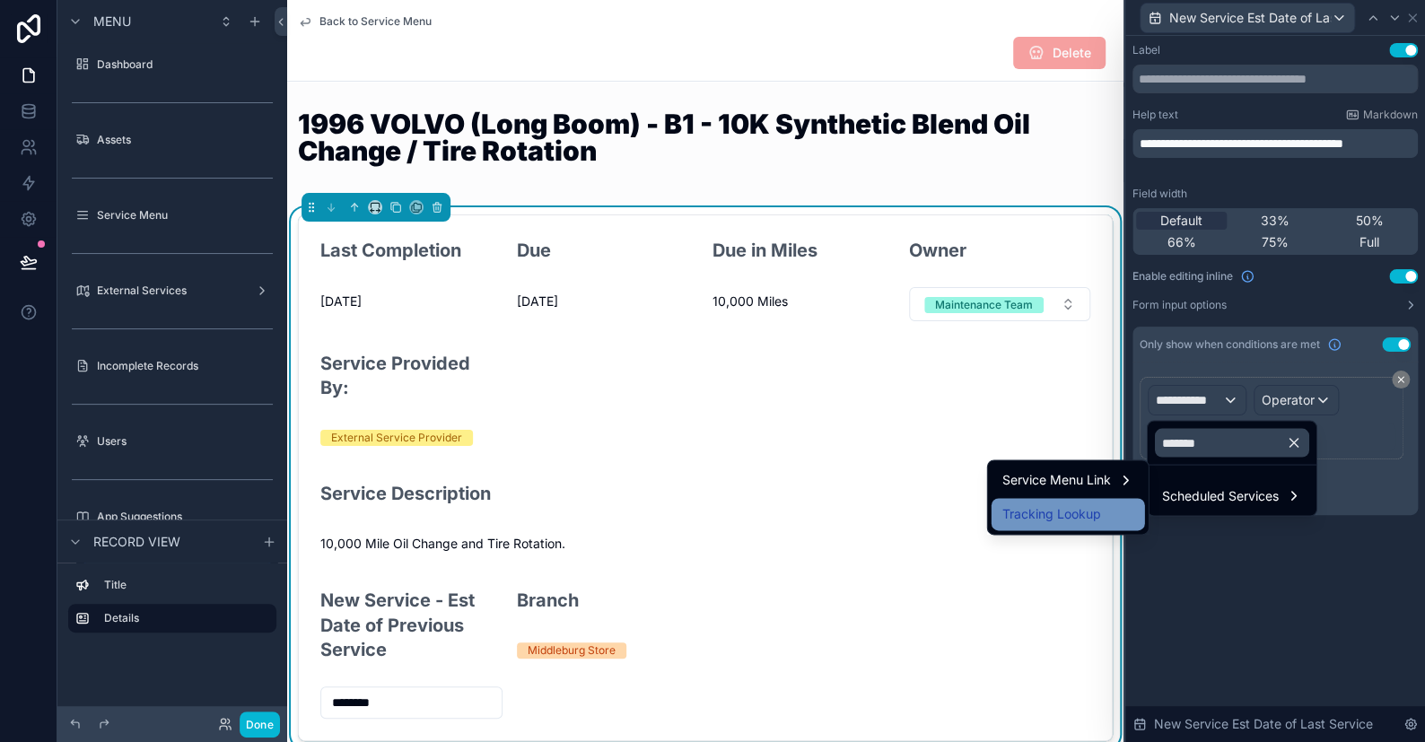
click at [1050, 515] on span "Tracking Lookup" at bounding box center [1052, 515] width 99 height 22
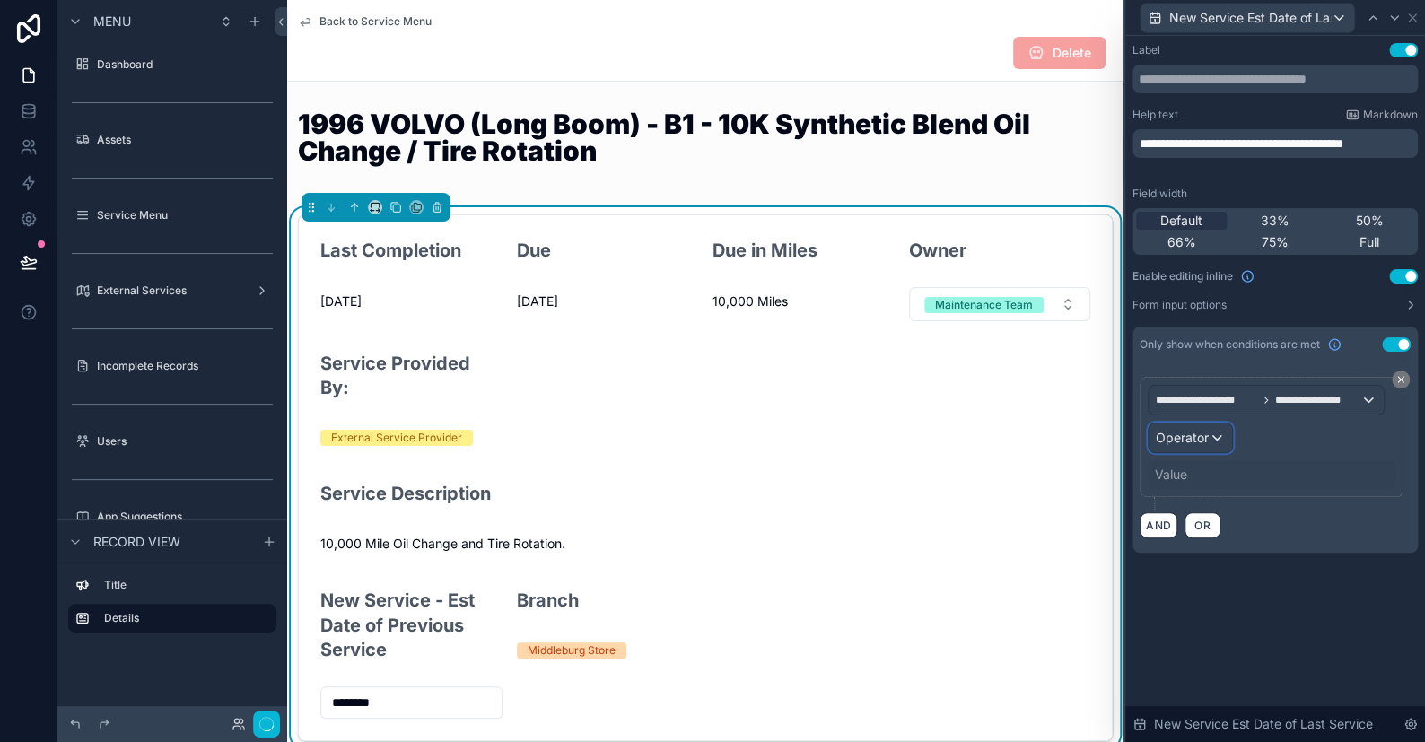
click at [1179, 431] on span "Operator" at bounding box center [1182, 437] width 53 height 15
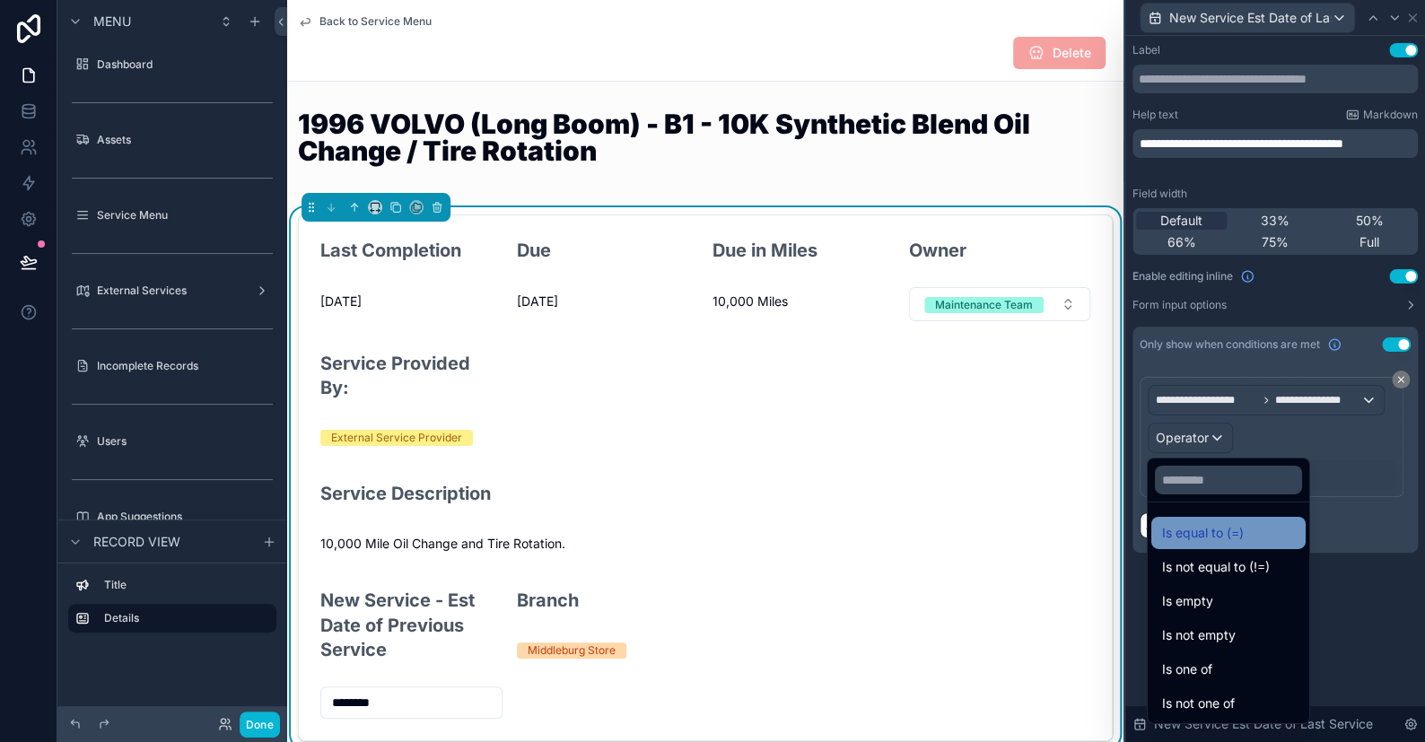
click at [1210, 532] on span "Is equal to (=)" at bounding box center [1203, 533] width 82 height 22
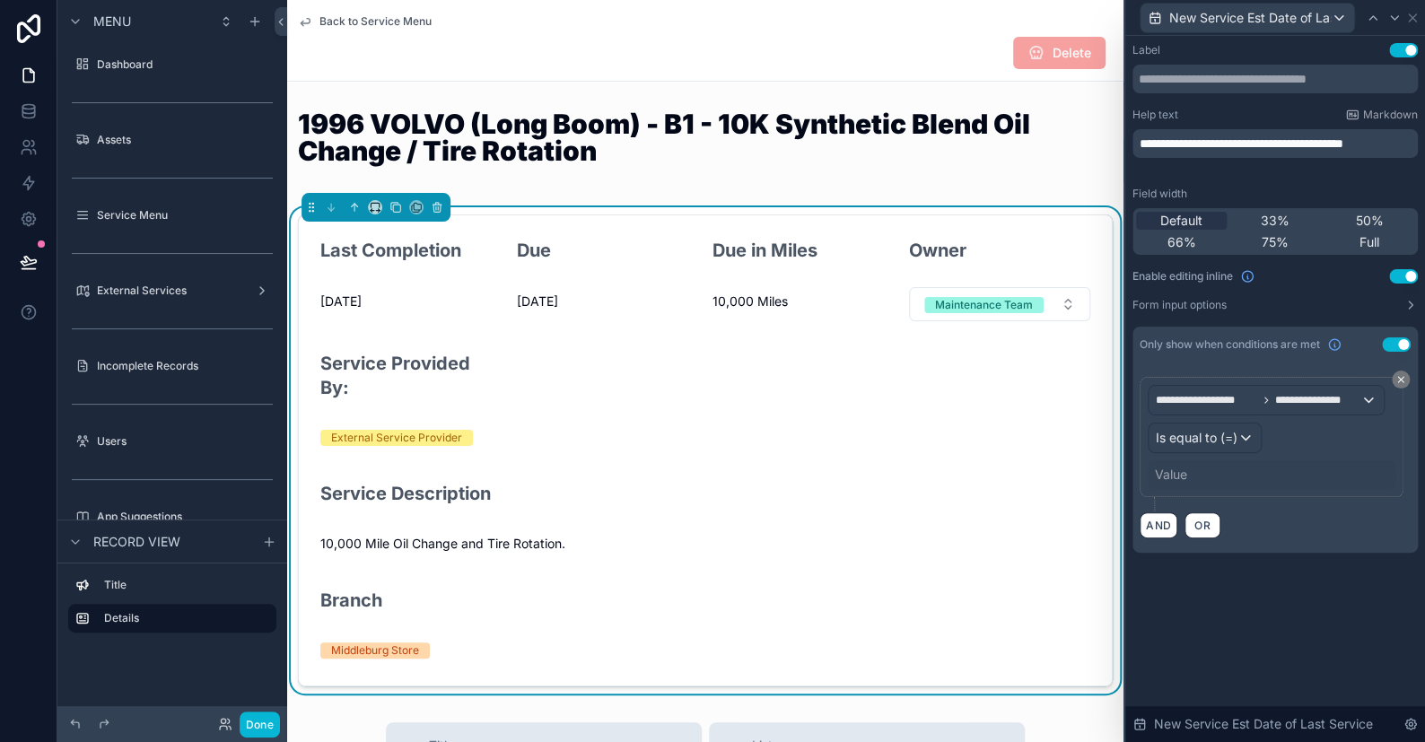
click at [1184, 469] on div "Value" at bounding box center [1171, 475] width 32 height 18
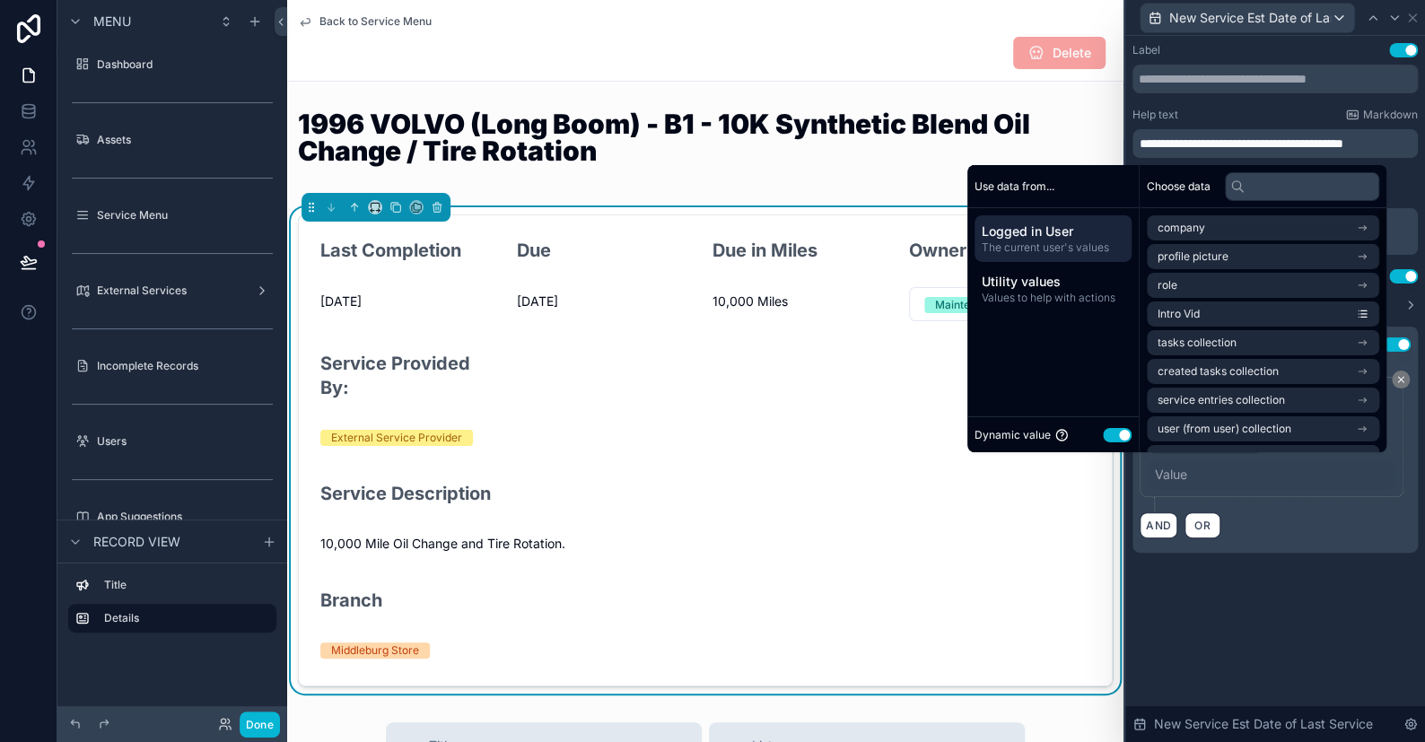
click at [1108, 433] on button "Use setting" at bounding box center [1117, 434] width 29 height 14
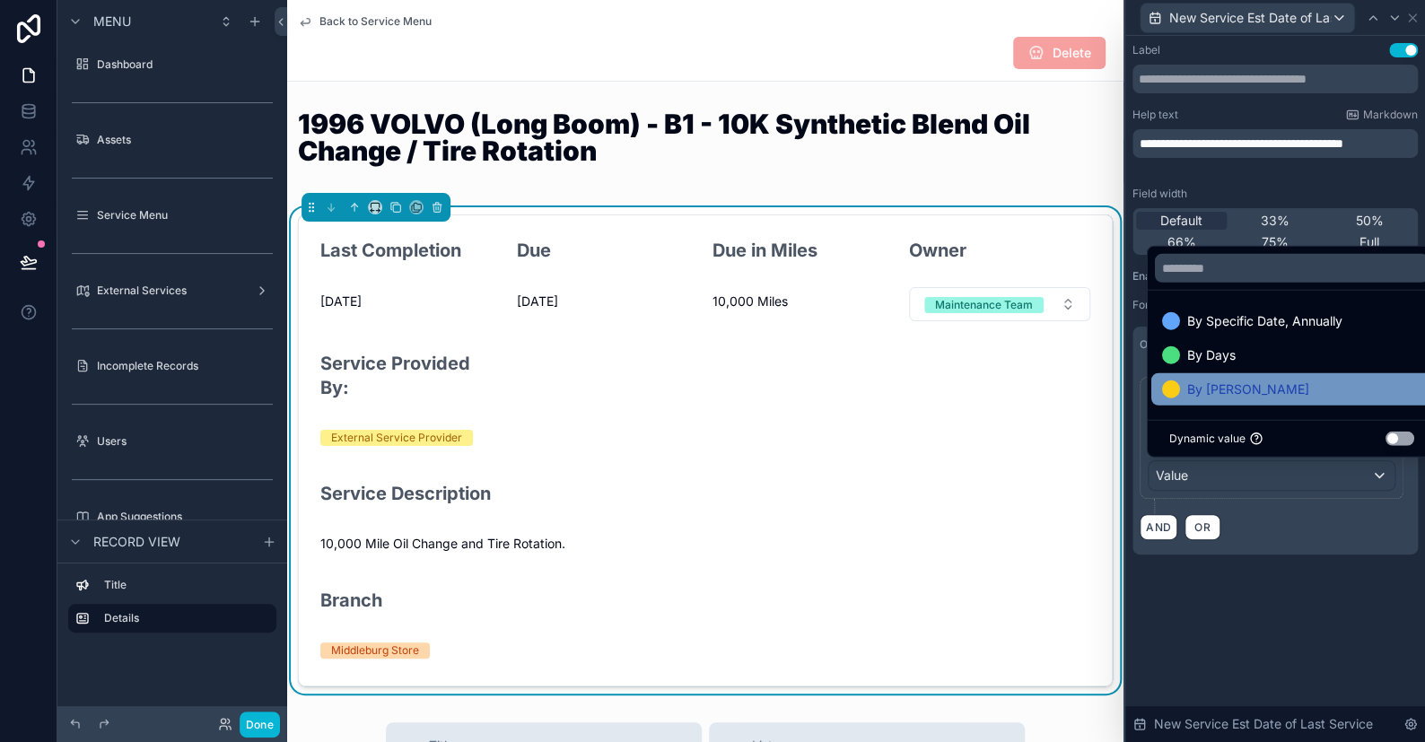
click at [1209, 387] on span "By [PERSON_NAME]" at bounding box center [1249, 390] width 122 height 22
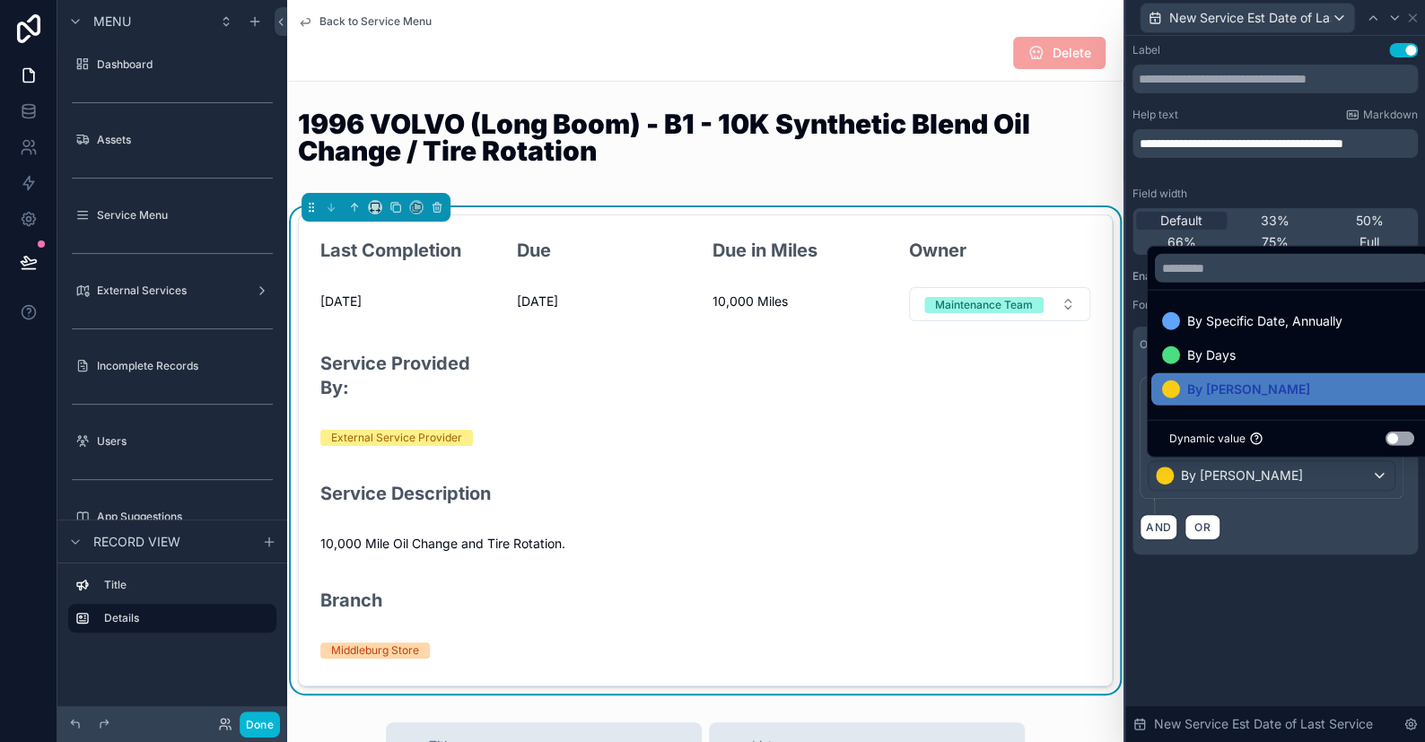
click at [1247, 566] on div "**********" at bounding box center [1276, 317] width 300 height 562
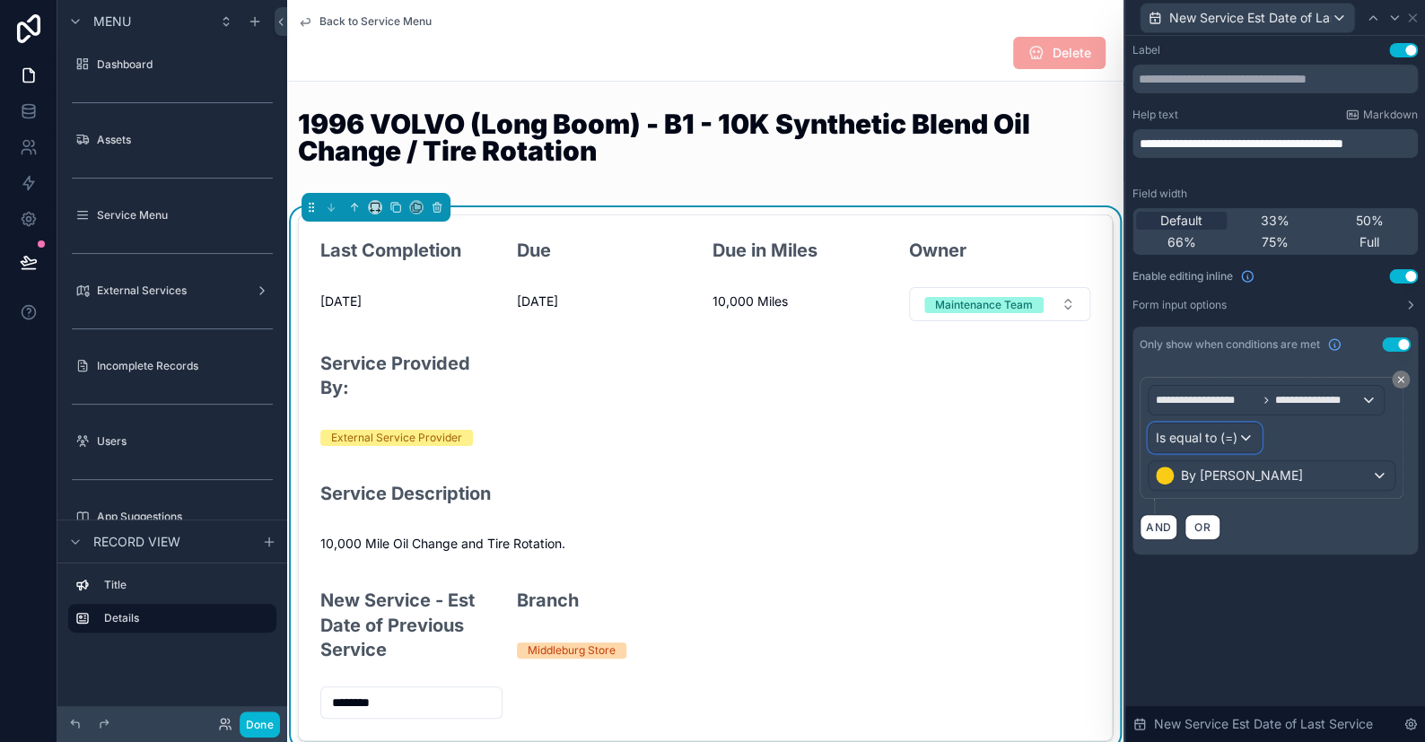
click at [1208, 434] on span "Is equal to (=)" at bounding box center [1197, 438] width 82 height 18
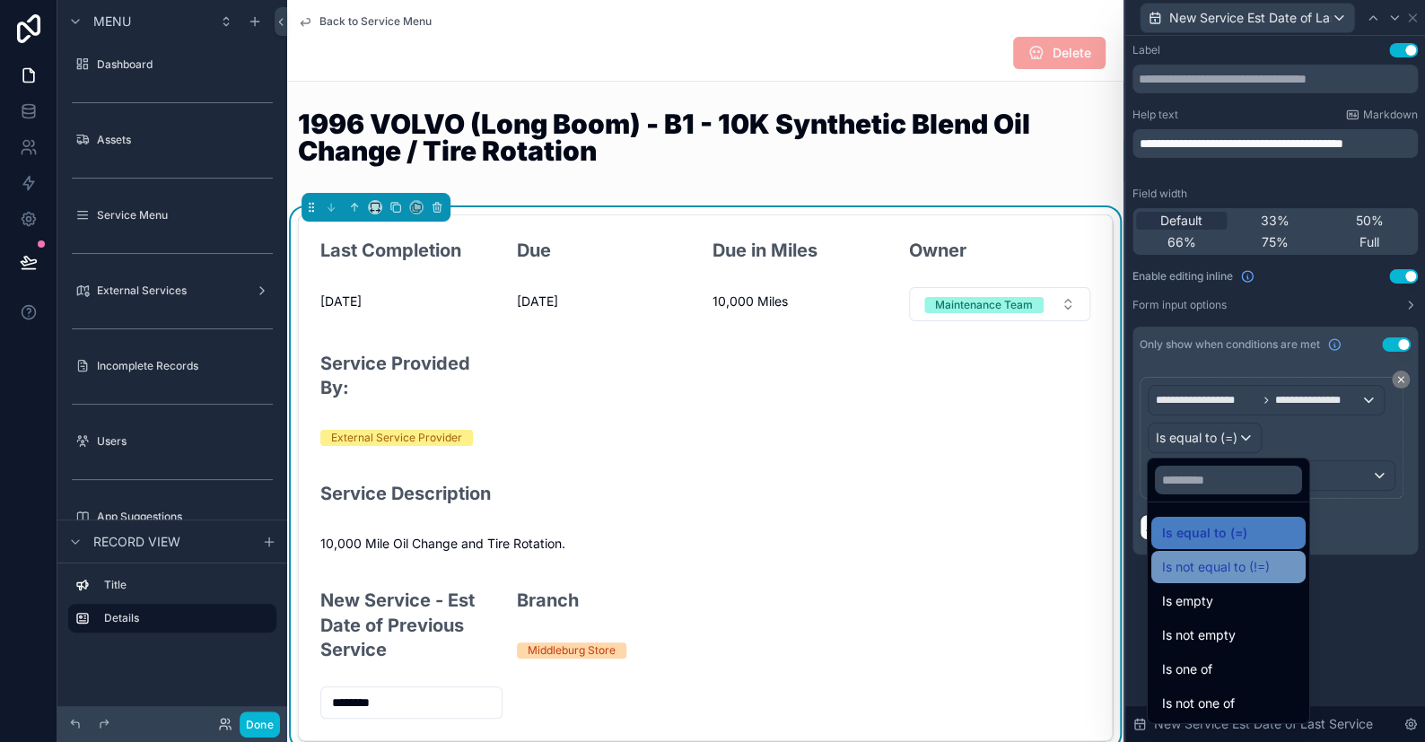
click at [1222, 574] on span "Is not equal to (!=)" at bounding box center [1216, 568] width 108 height 22
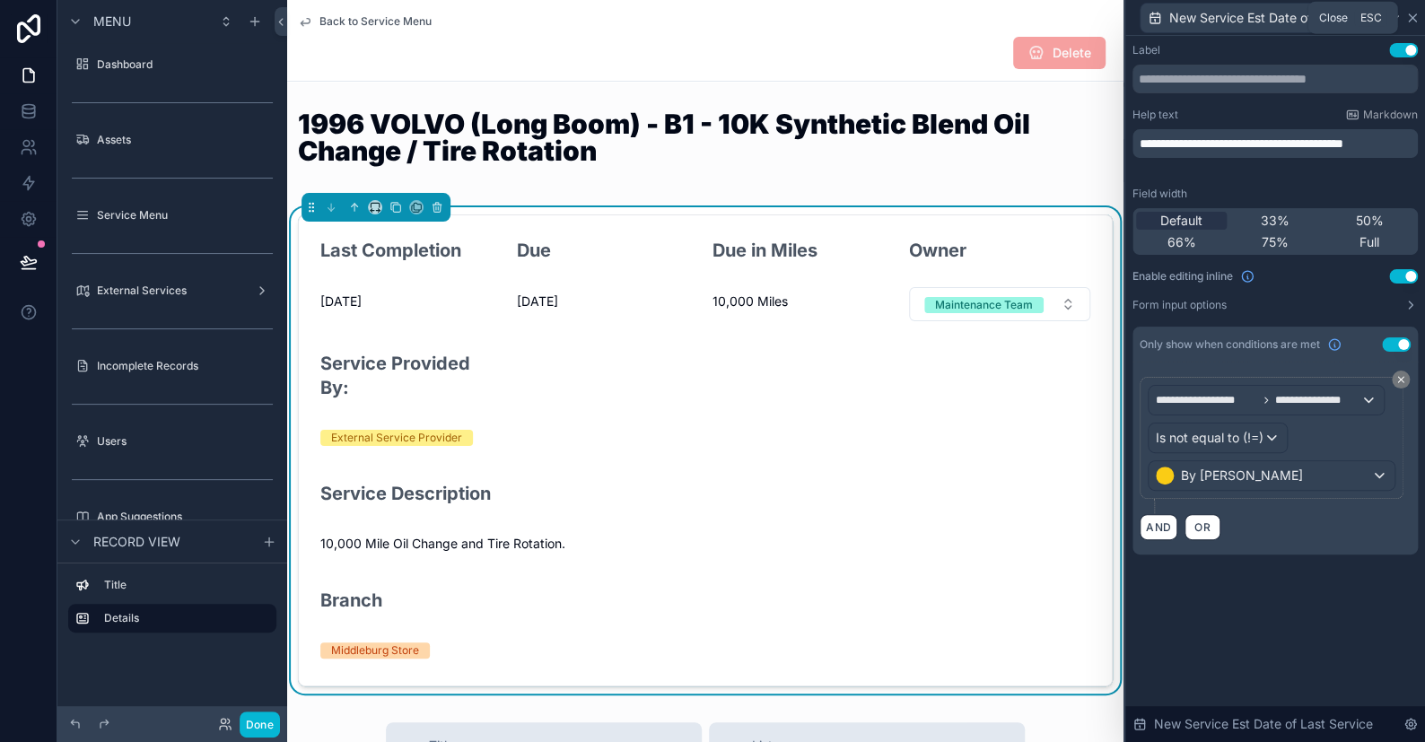
click at [1417, 19] on icon at bounding box center [1413, 18] width 14 height 14
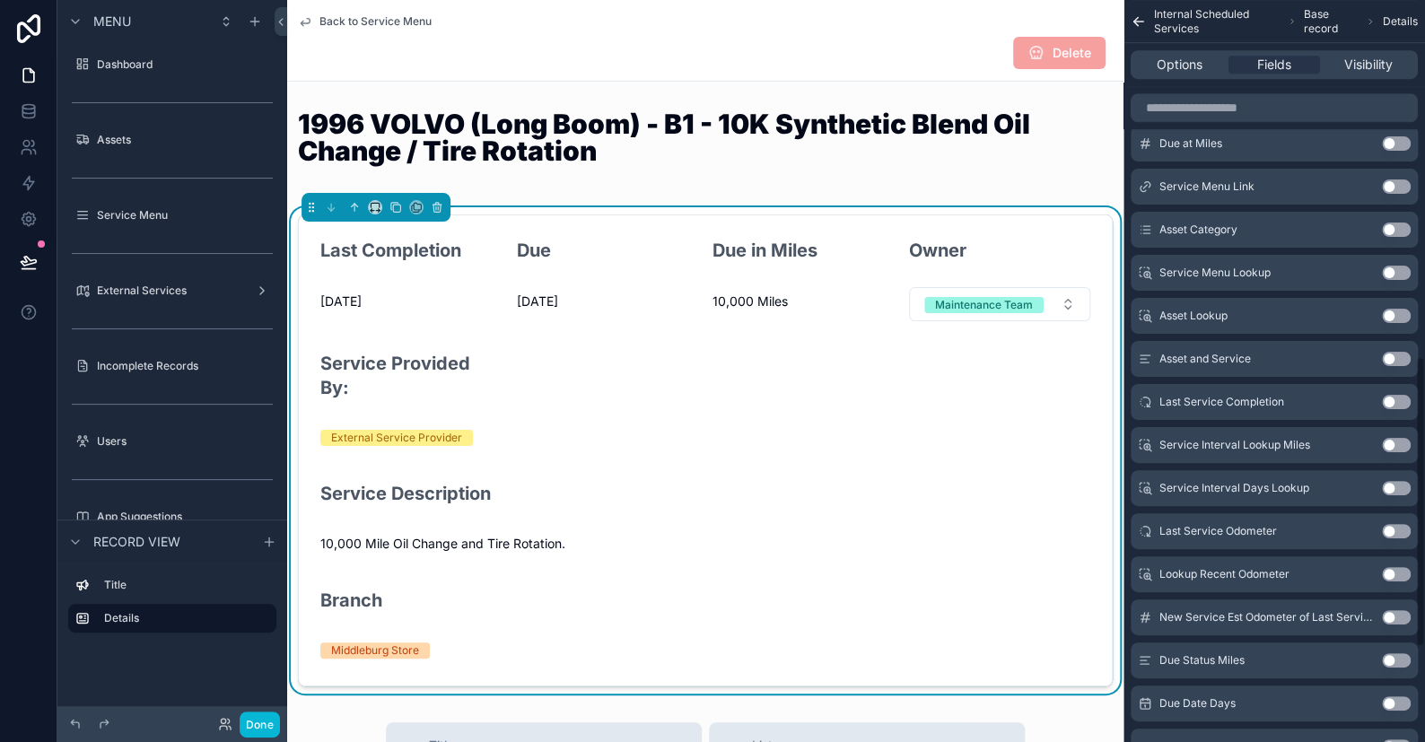
scroll to position [610, 0]
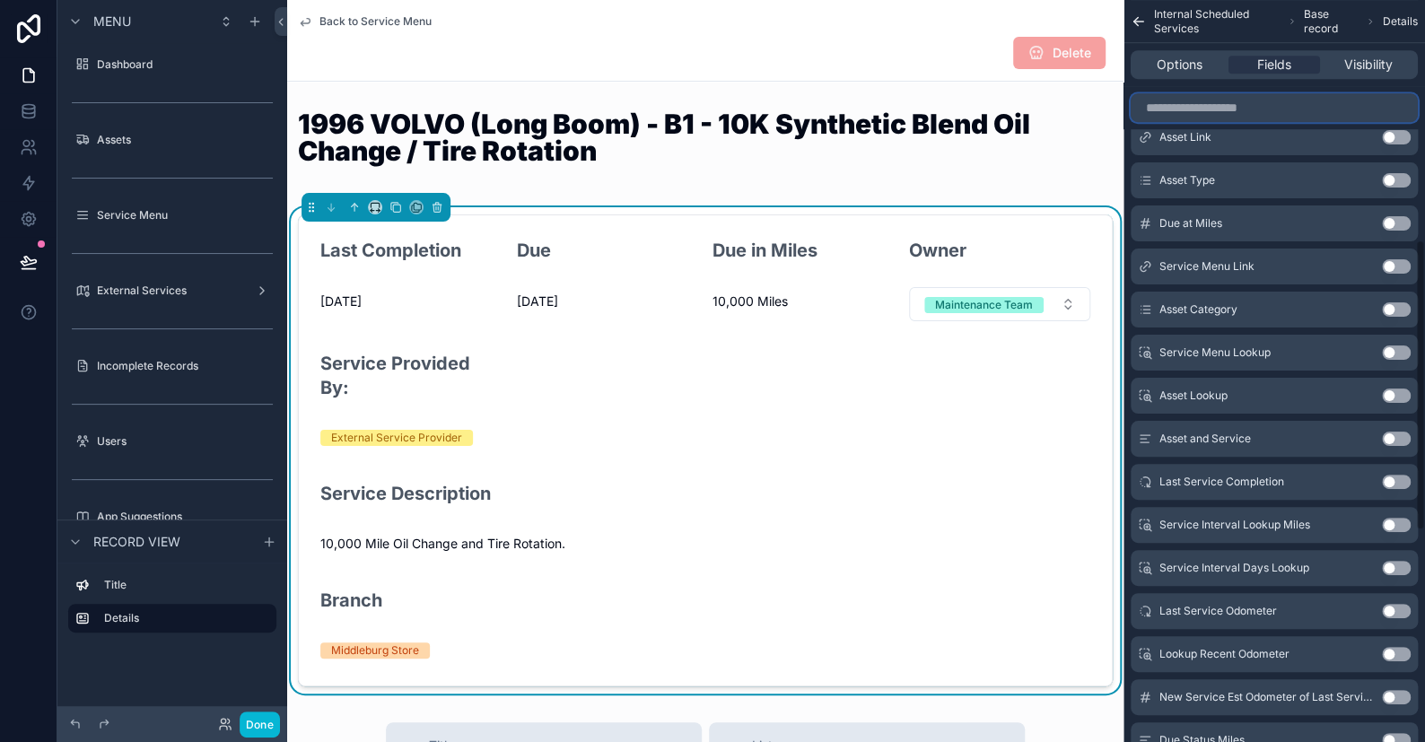
click at [1235, 103] on input "scrollable content" at bounding box center [1274, 107] width 287 height 29
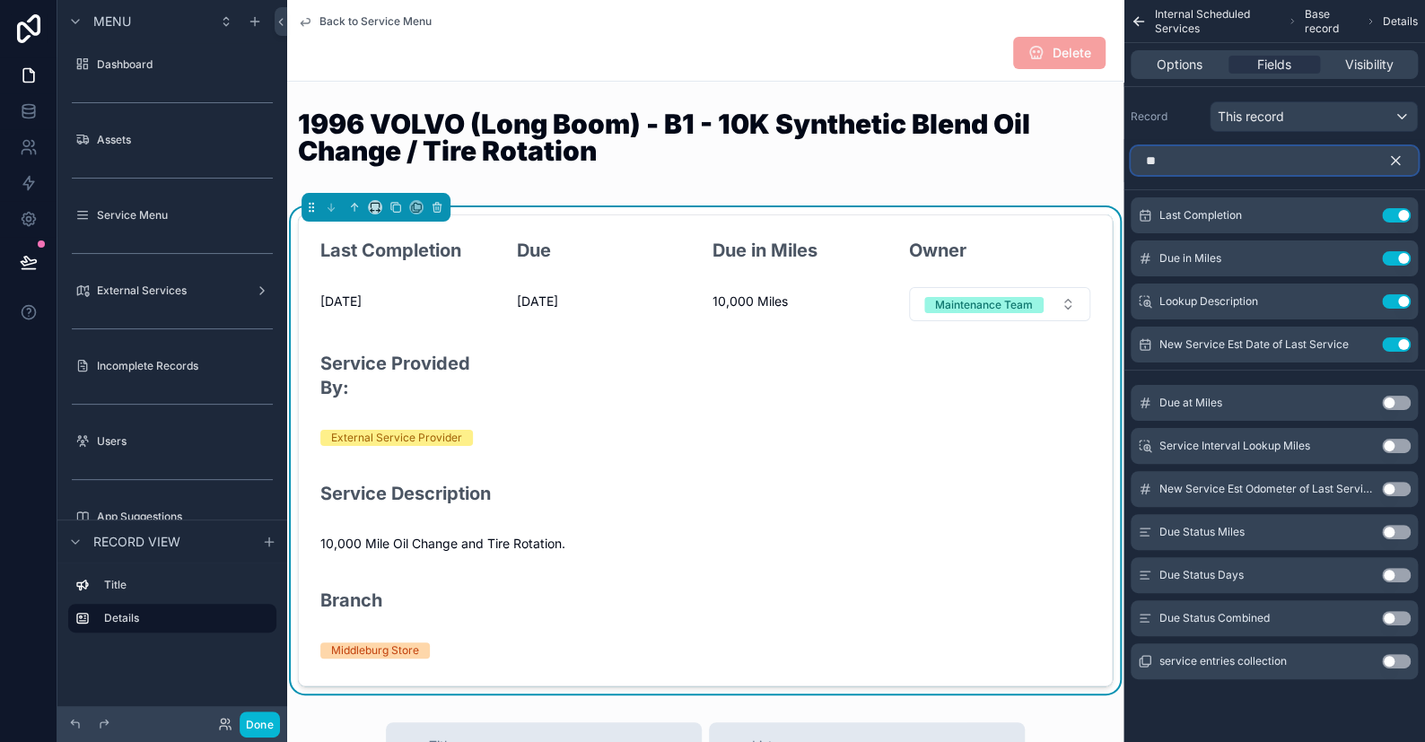
scroll to position [0, 0]
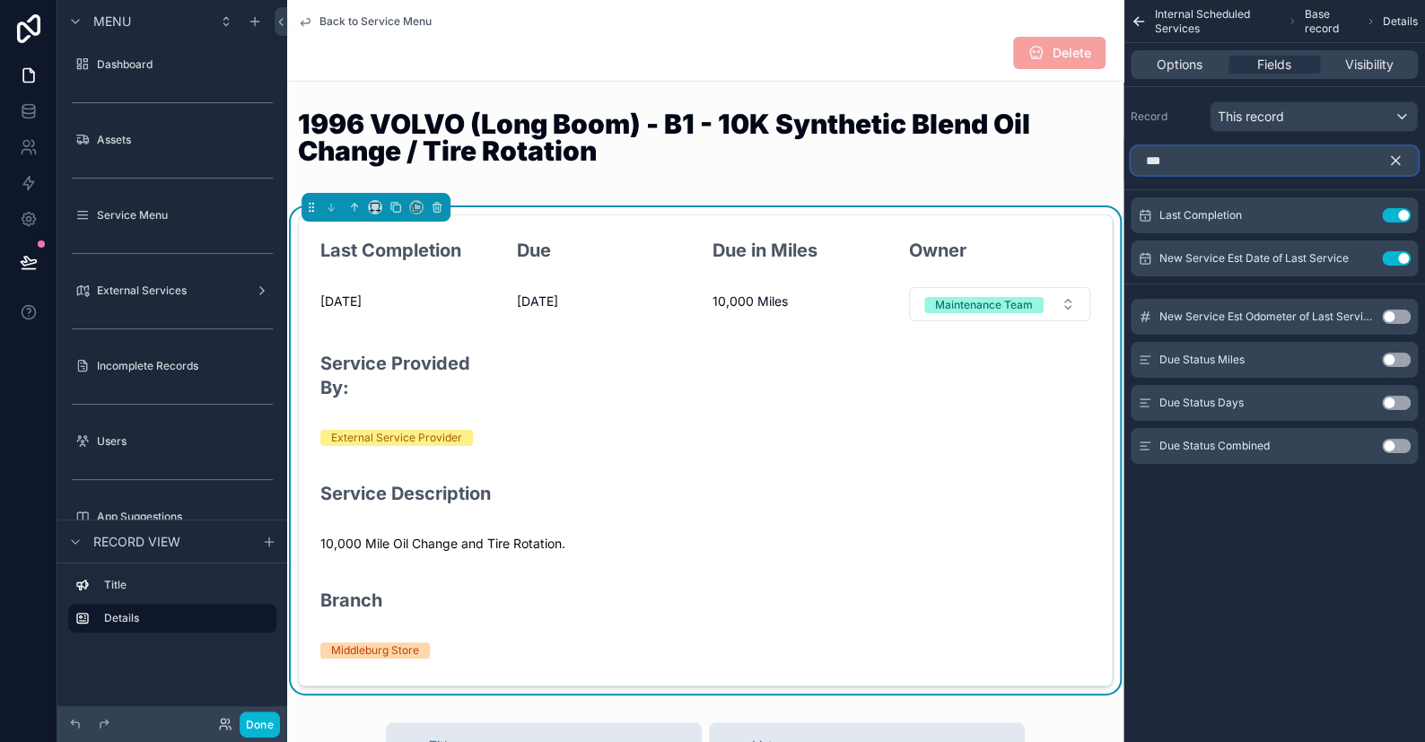
type input "***"
click at [1385, 320] on button "Use setting" at bounding box center [1396, 317] width 29 height 14
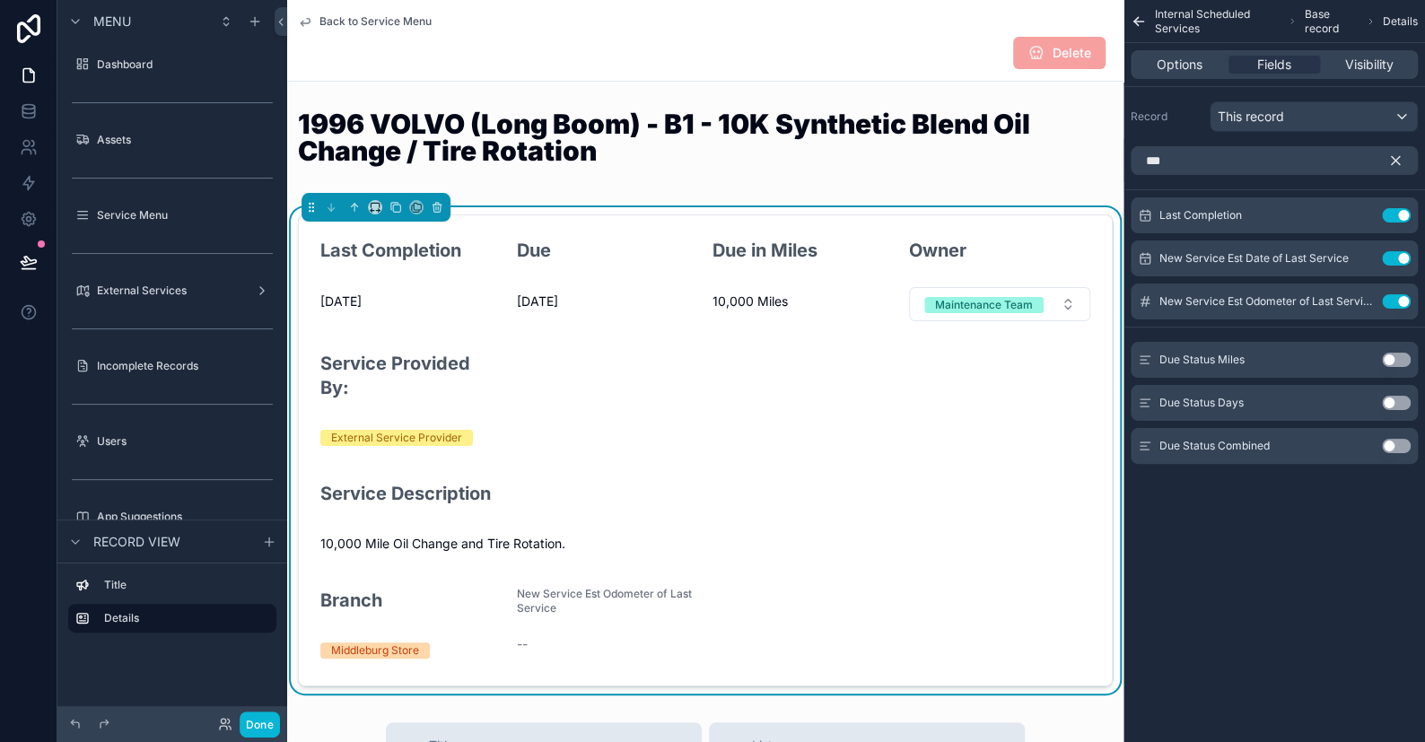
click at [1397, 159] on icon "scrollable content" at bounding box center [1396, 161] width 8 height 8
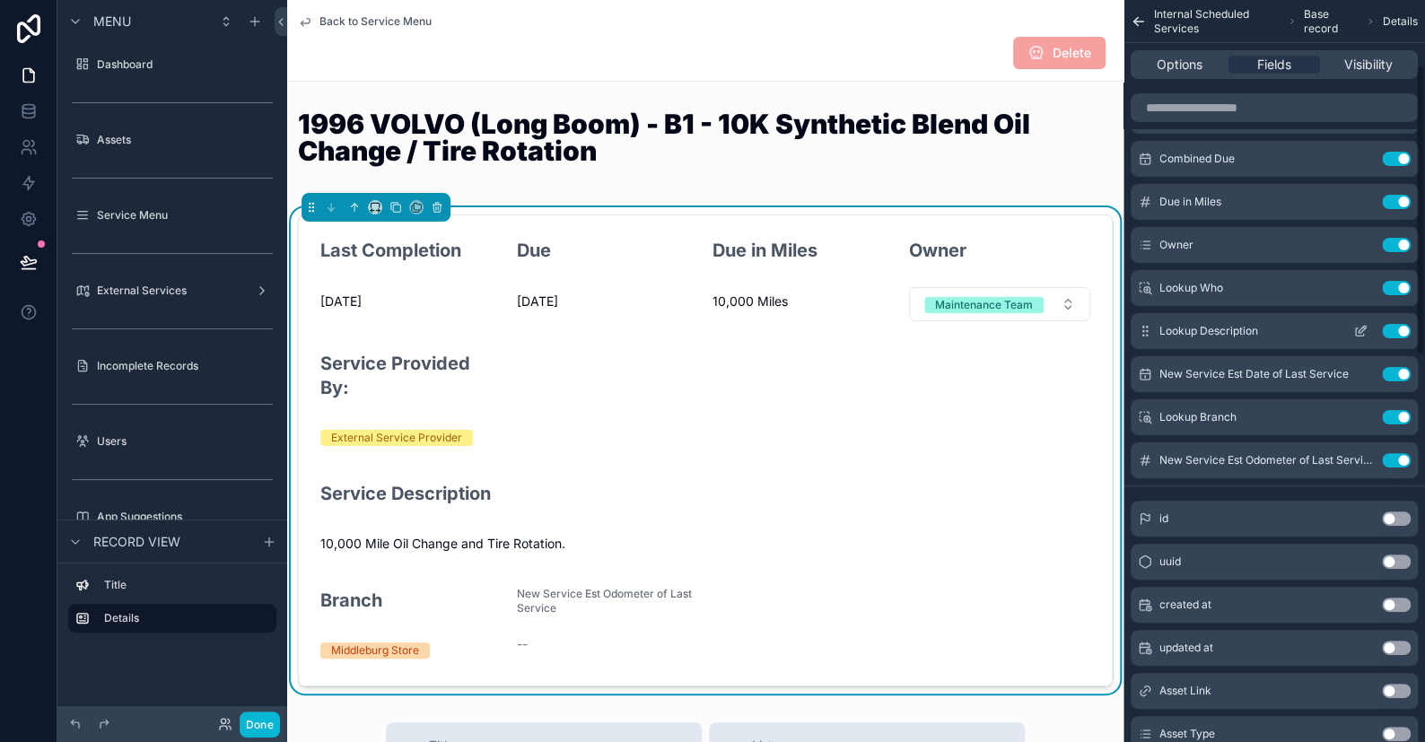
scroll to position [180, 0]
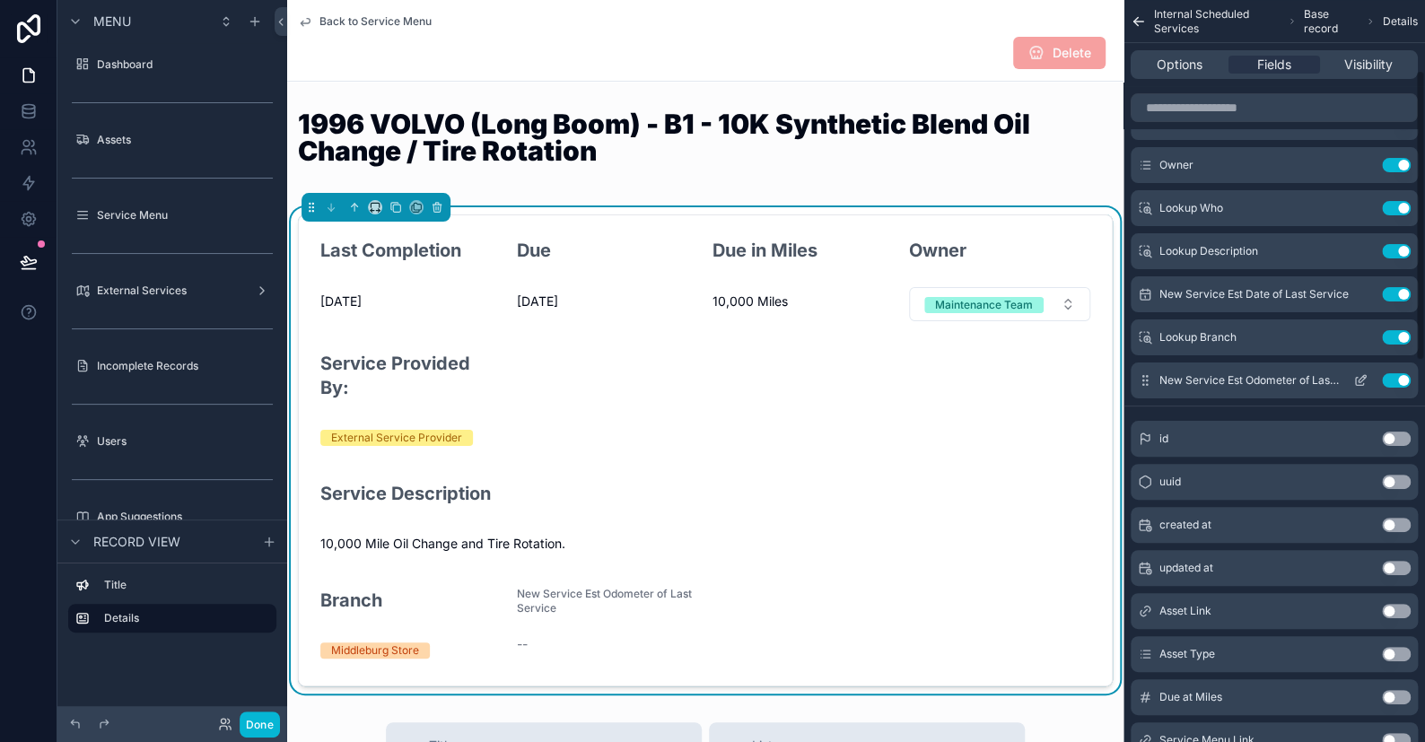
click at [1364, 379] on icon "scrollable content" at bounding box center [1361, 380] width 14 height 14
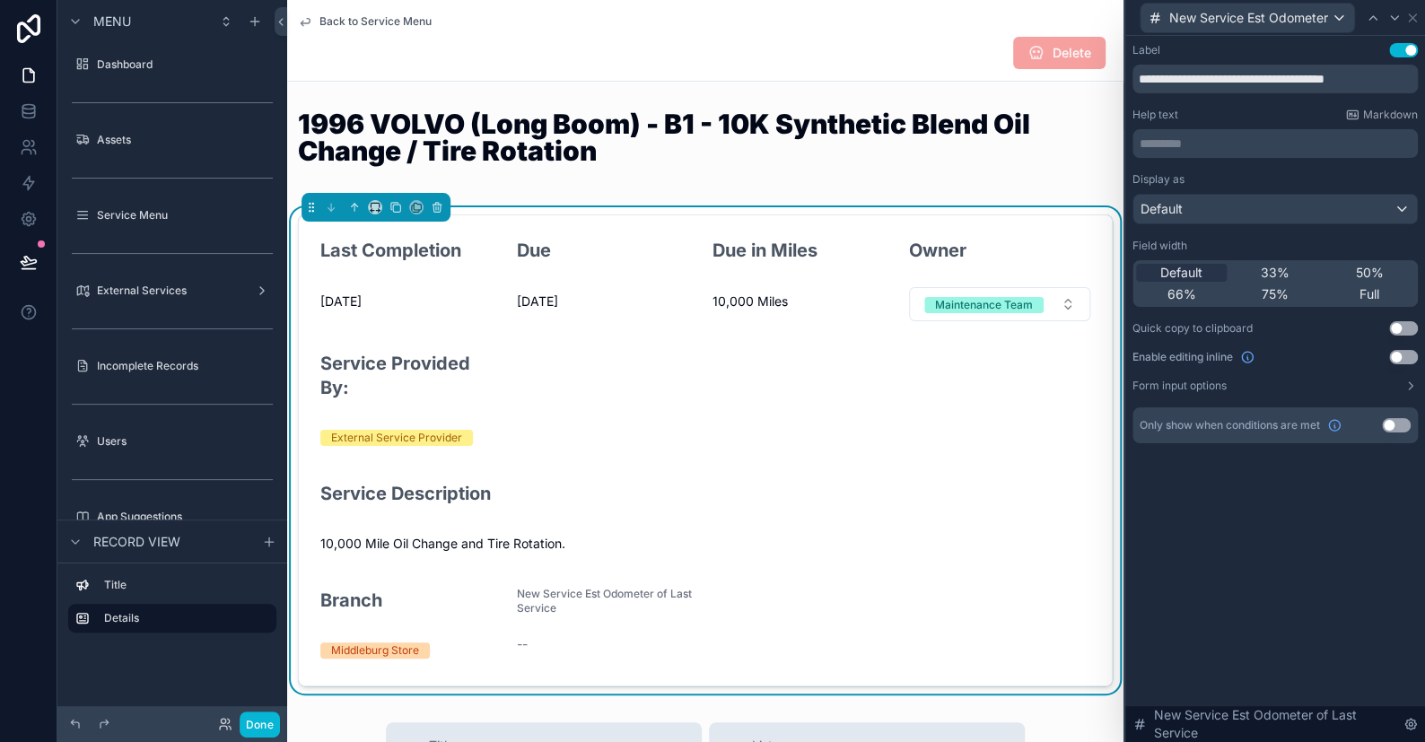
click at [1390, 421] on button "Use setting" at bounding box center [1396, 425] width 29 height 14
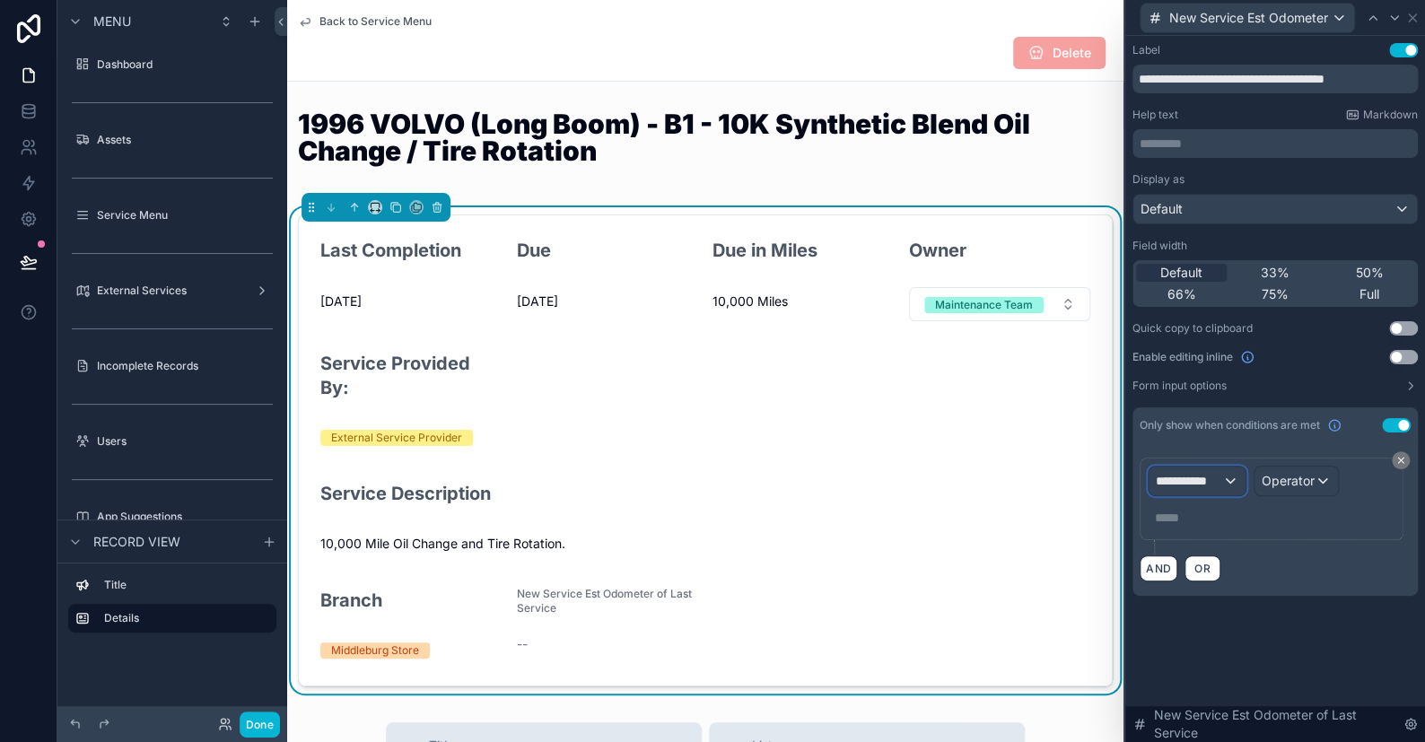
click at [1228, 475] on div "**********" at bounding box center [1197, 481] width 97 height 29
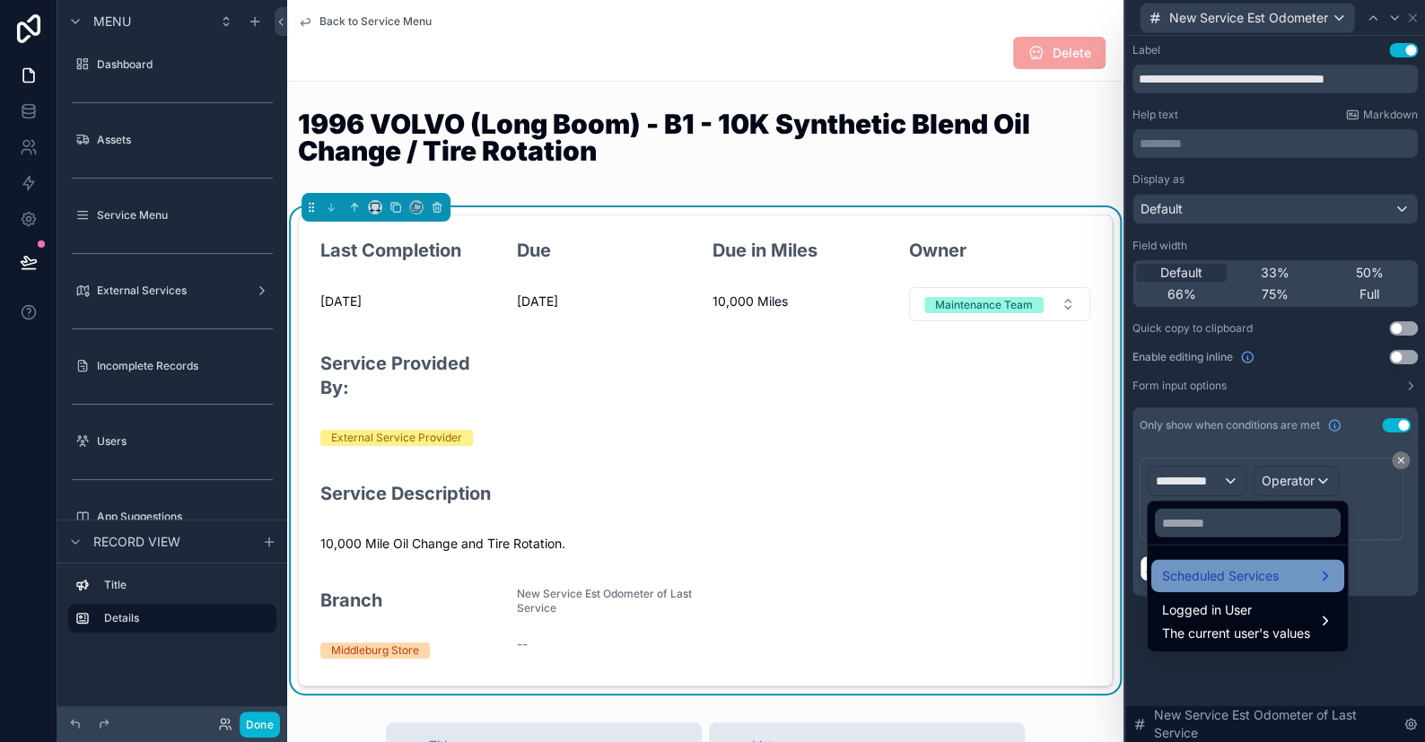
click at [1229, 574] on span "Scheduled Services" at bounding box center [1220, 577] width 117 height 22
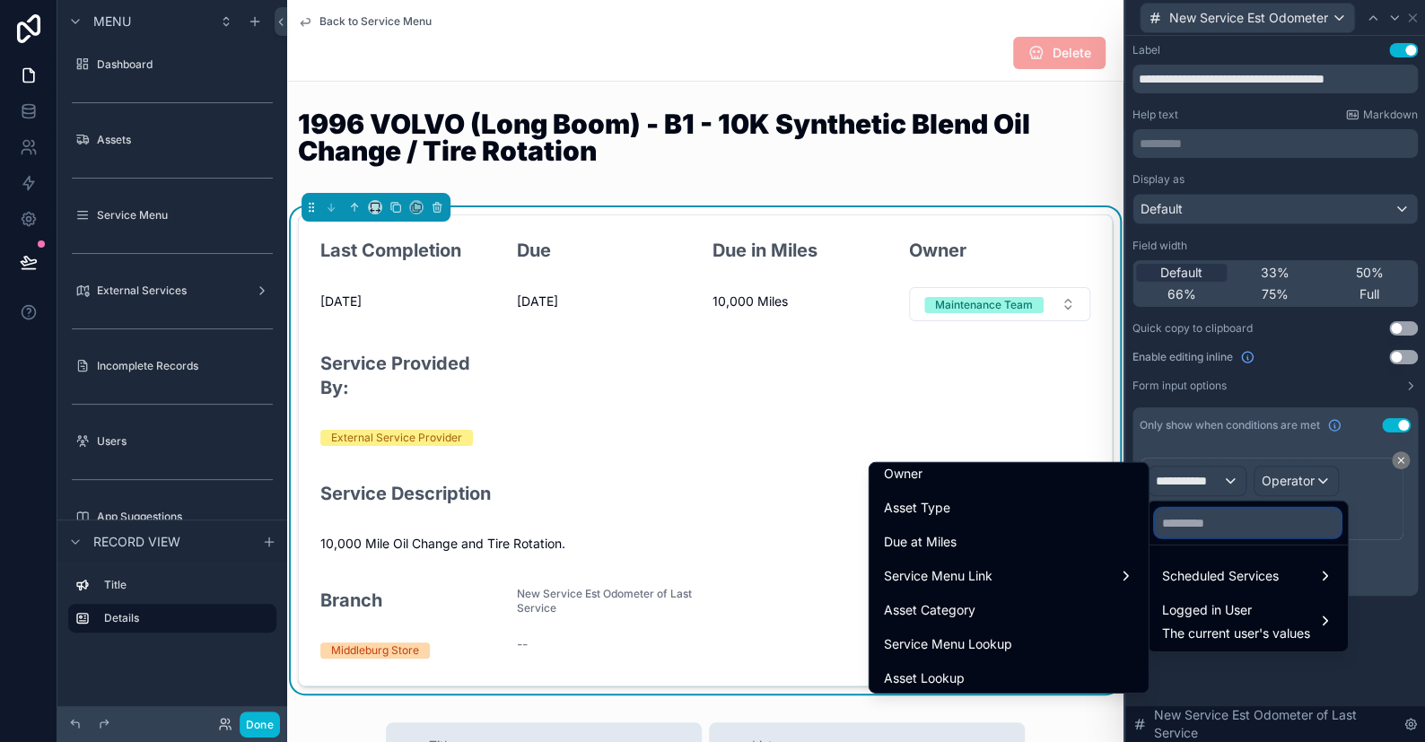
click at [1243, 524] on input "text" at bounding box center [1248, 523] width 186 height 29
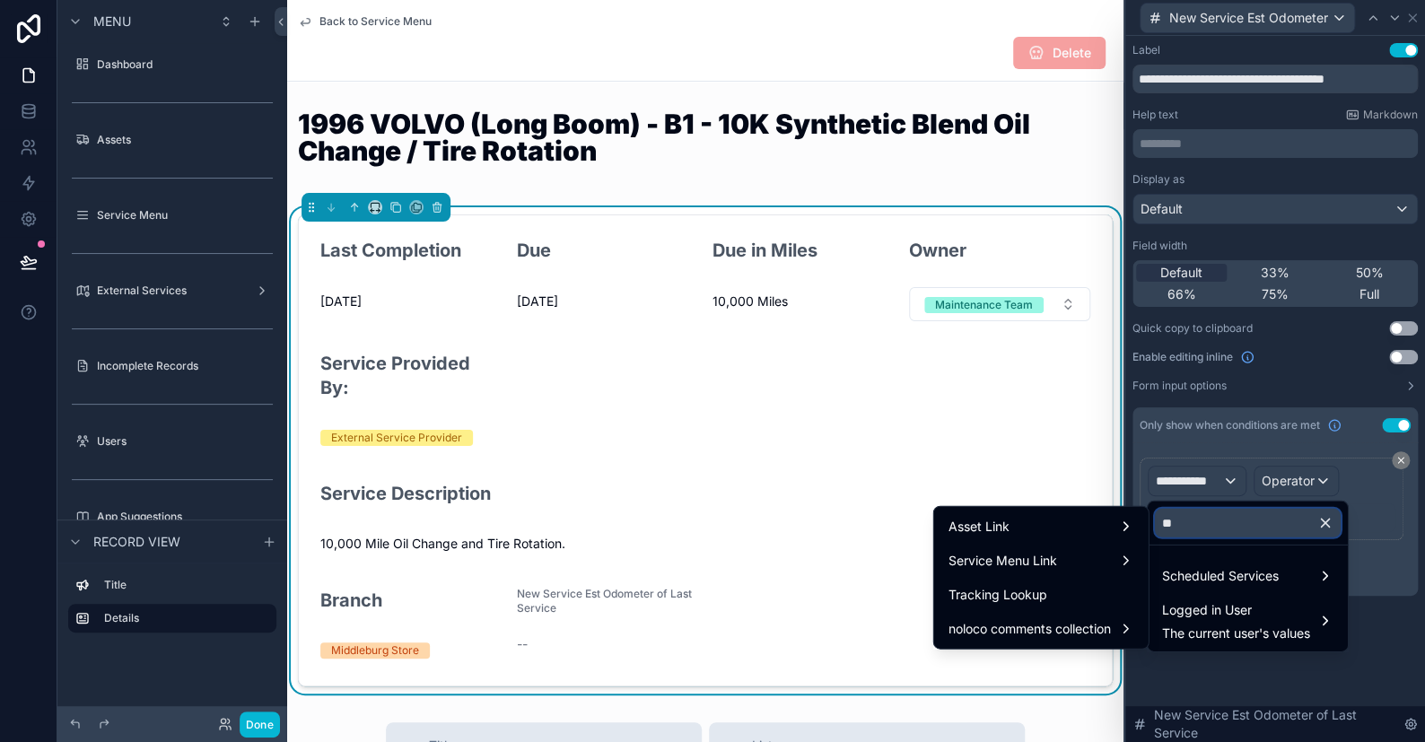
scroll to position [0, 0]
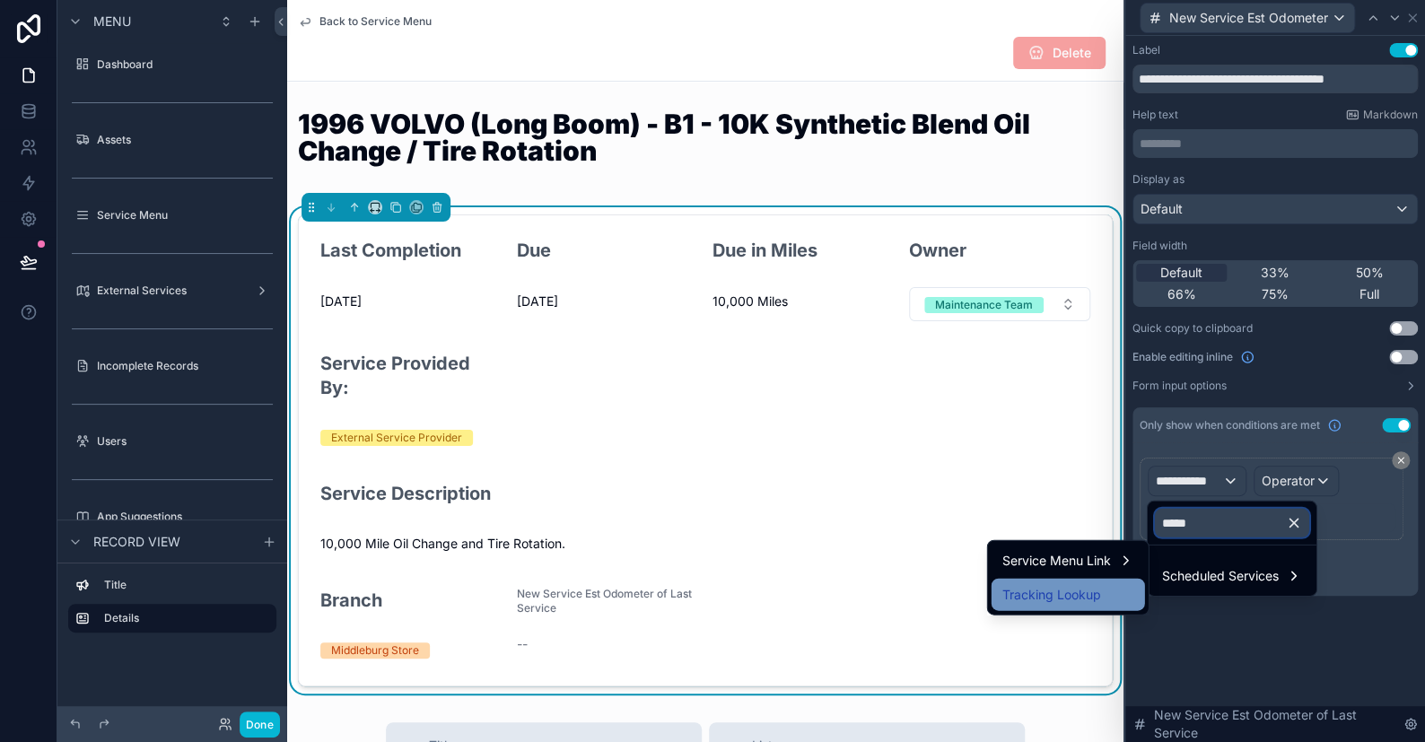
type input "*****"
click at [1079, 587] on span "Tracking Lookup" at bounding box center [1052, 595] width 99 height 22
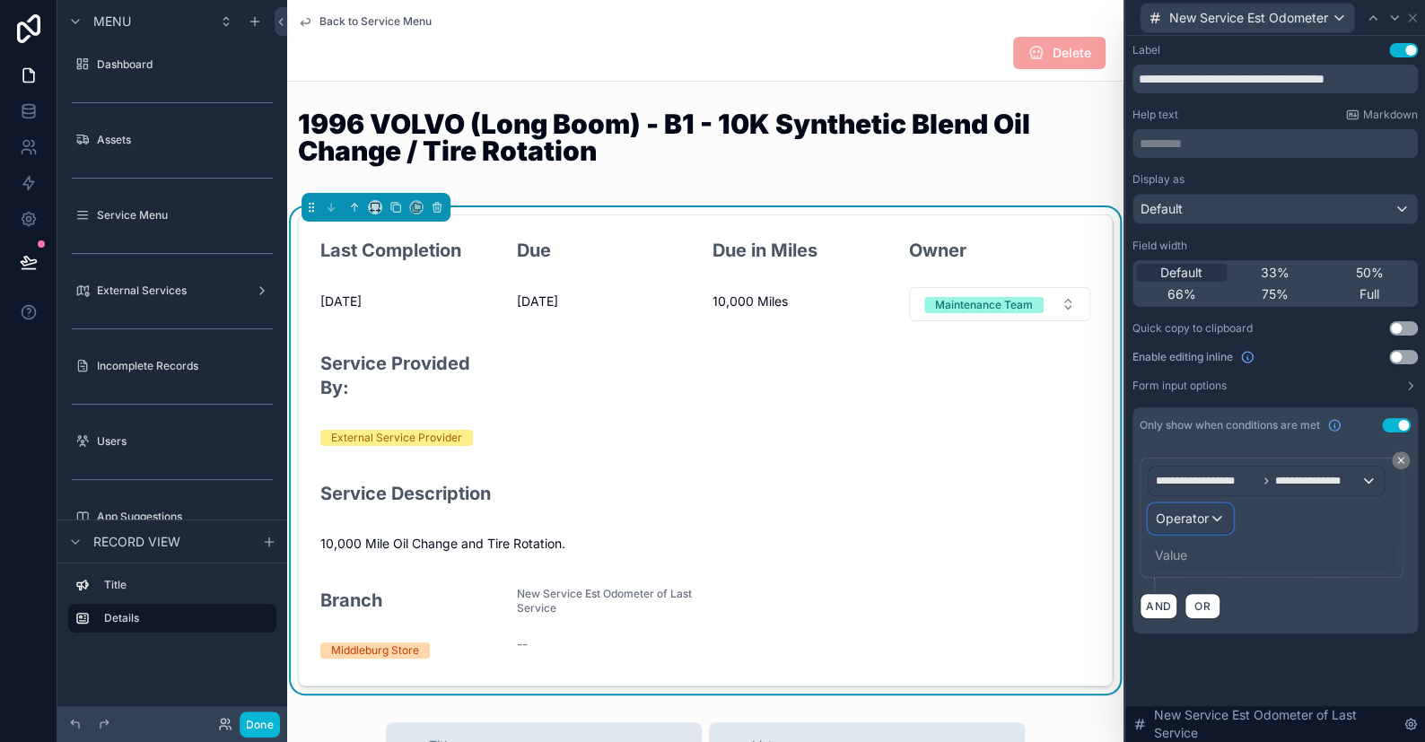
click at [1214, 519] on div "Operator" at bounding box center [1190, 518] width 83 height 29
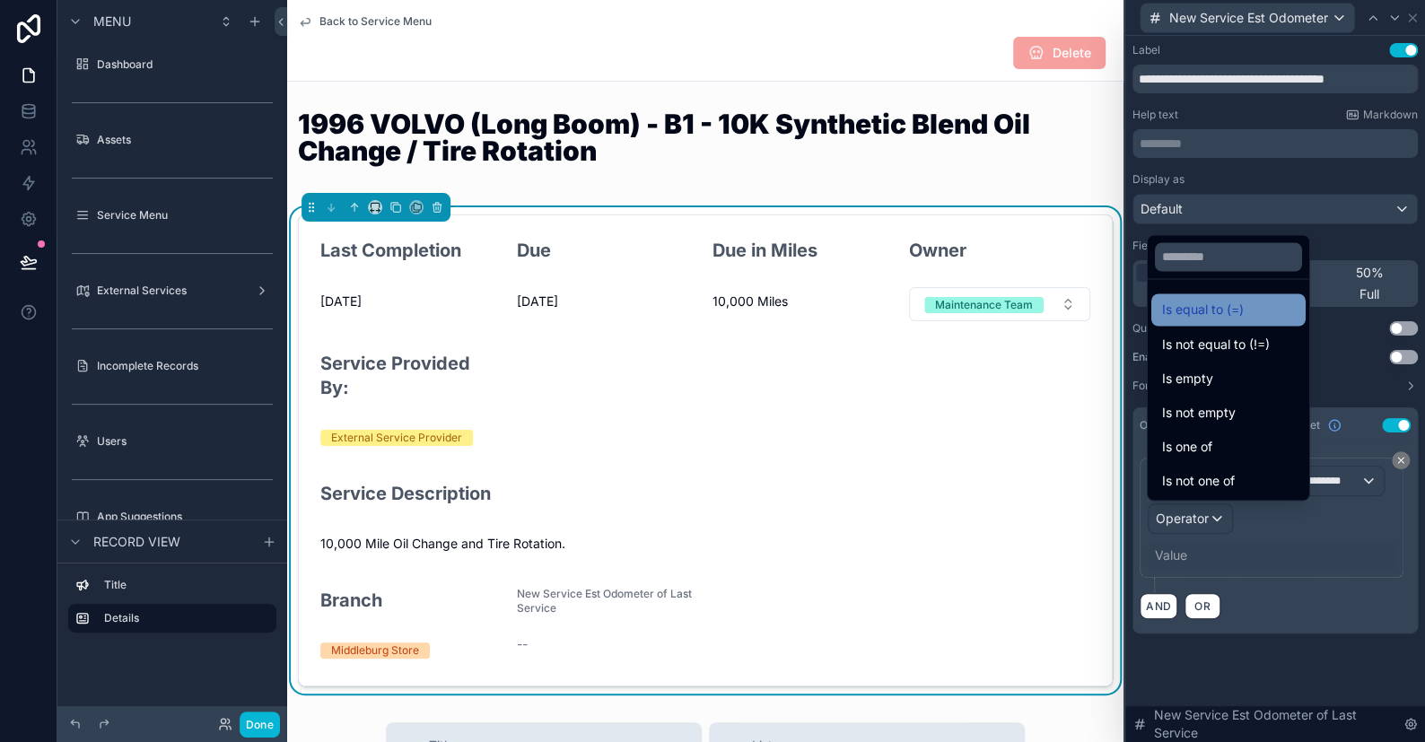
click at [1217, 318] on span "Is equal to (=)" at bounding box center [1203, 310] width 82 height 22
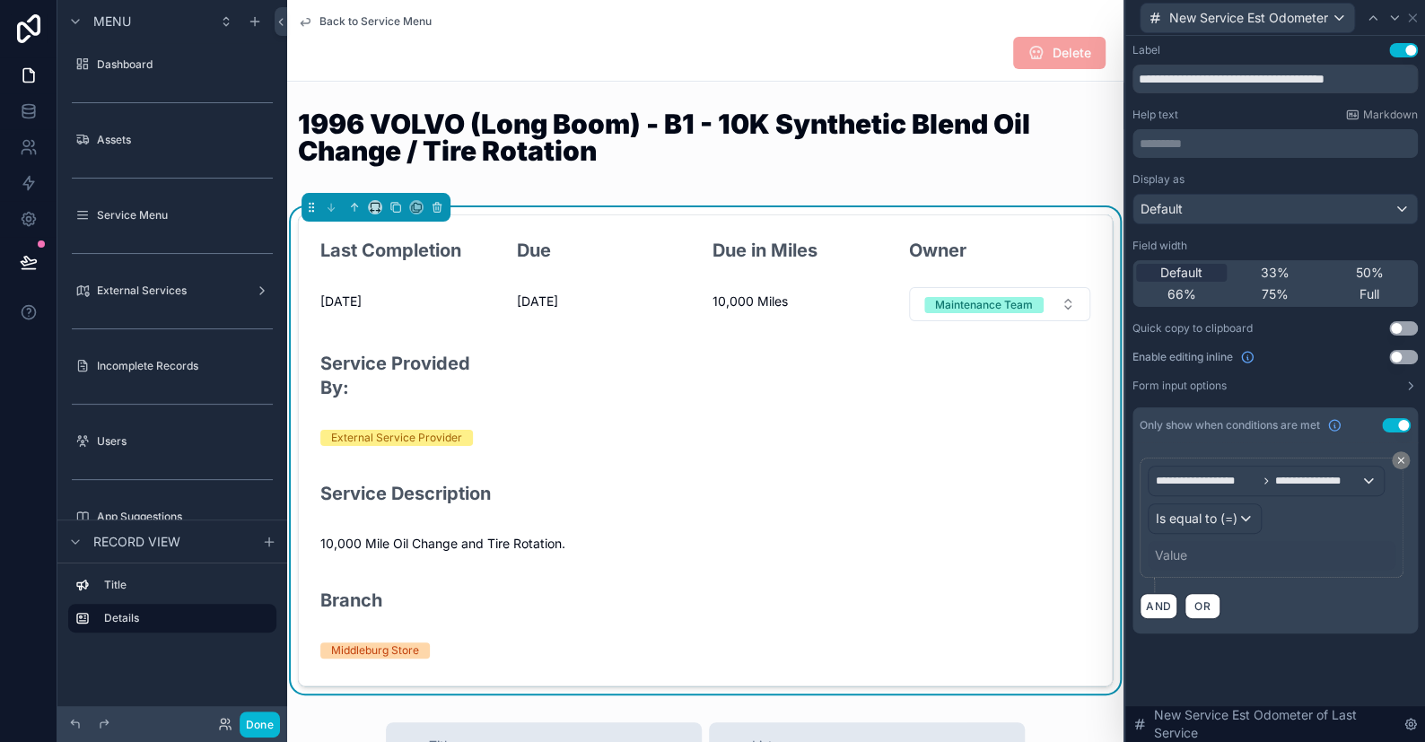
click at [1197, 551] on div "Value" at bounding box center [1272, 555] width 248 height 29
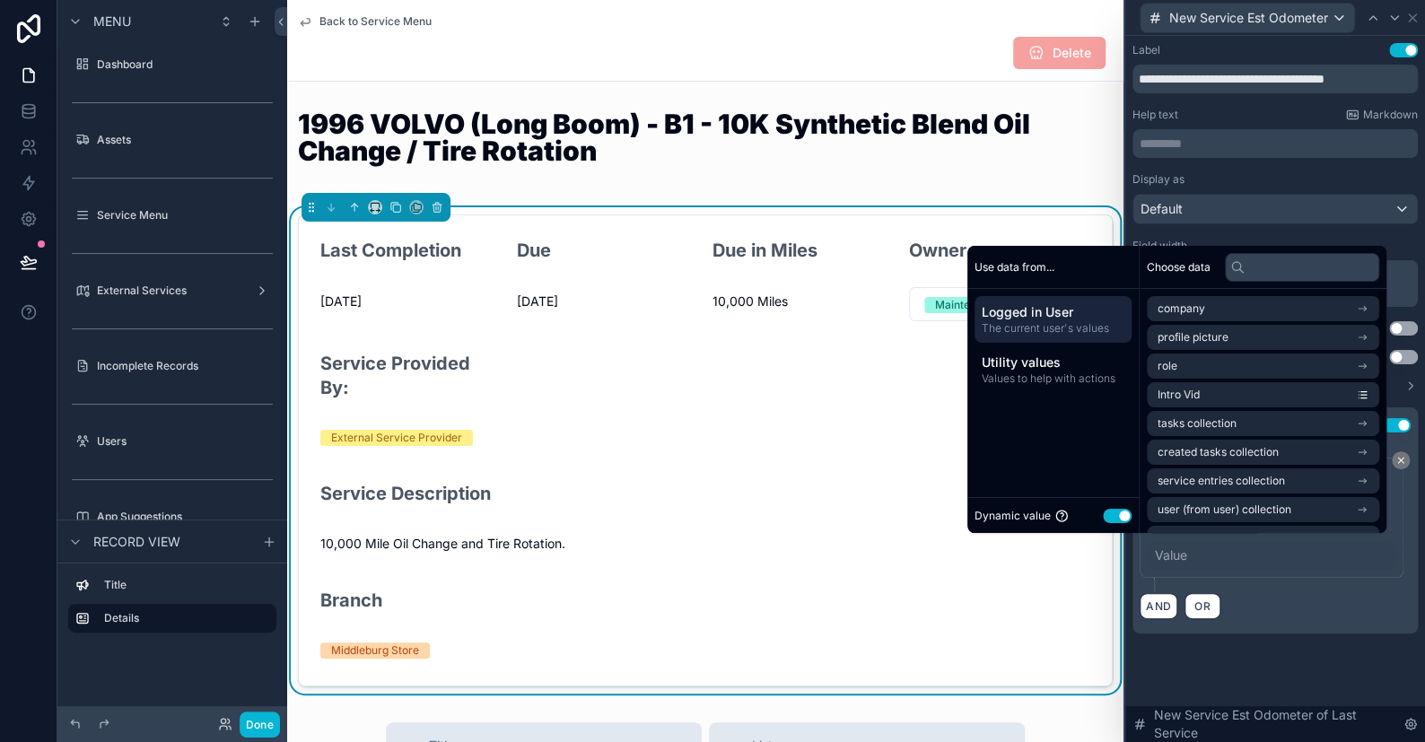
click at [1118, 512] on button "Use setting" at bounding box center [1117, 515] width 29 height 14
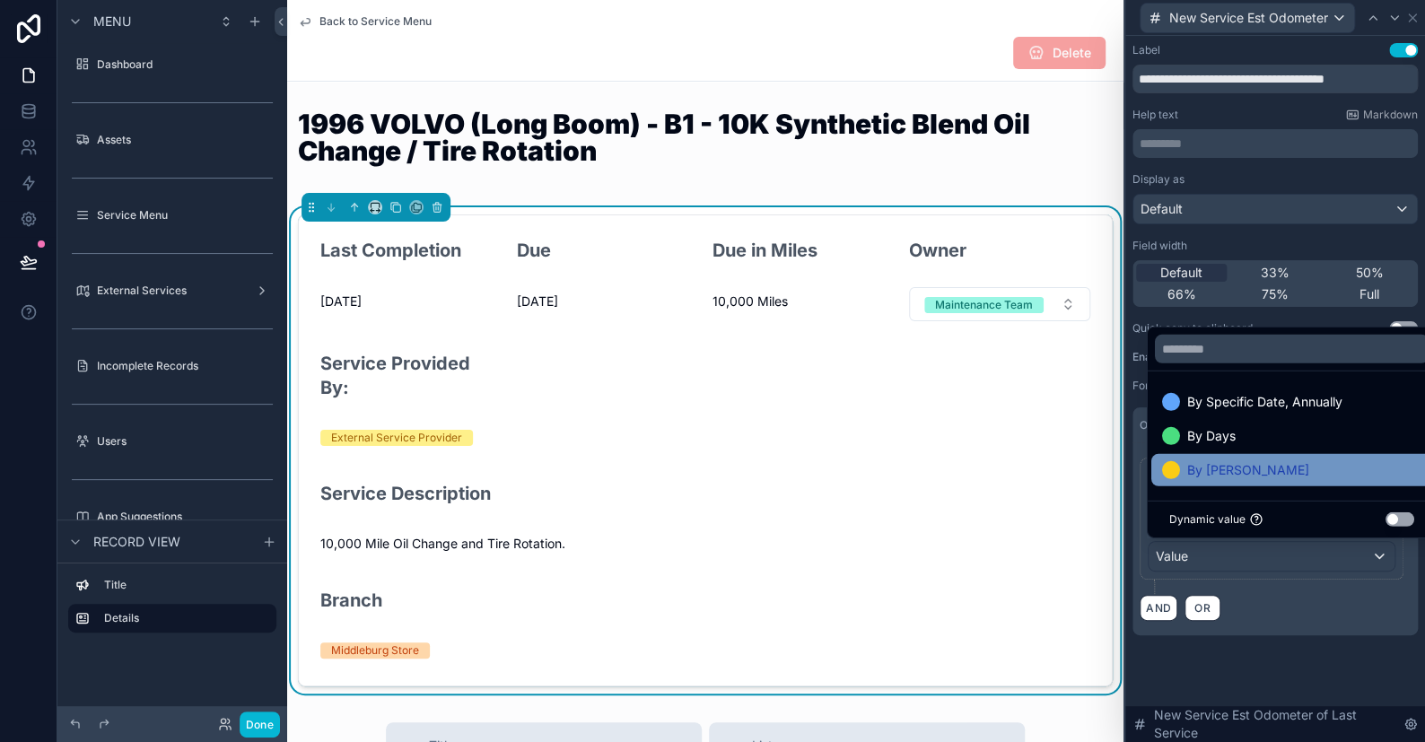
click at [1164, 478] on span at bounding box center [1171, 470] width 18 height 18
click at [1298, 604] on div "AND OR" at bounding box center [1275, 607] width 271 height 27
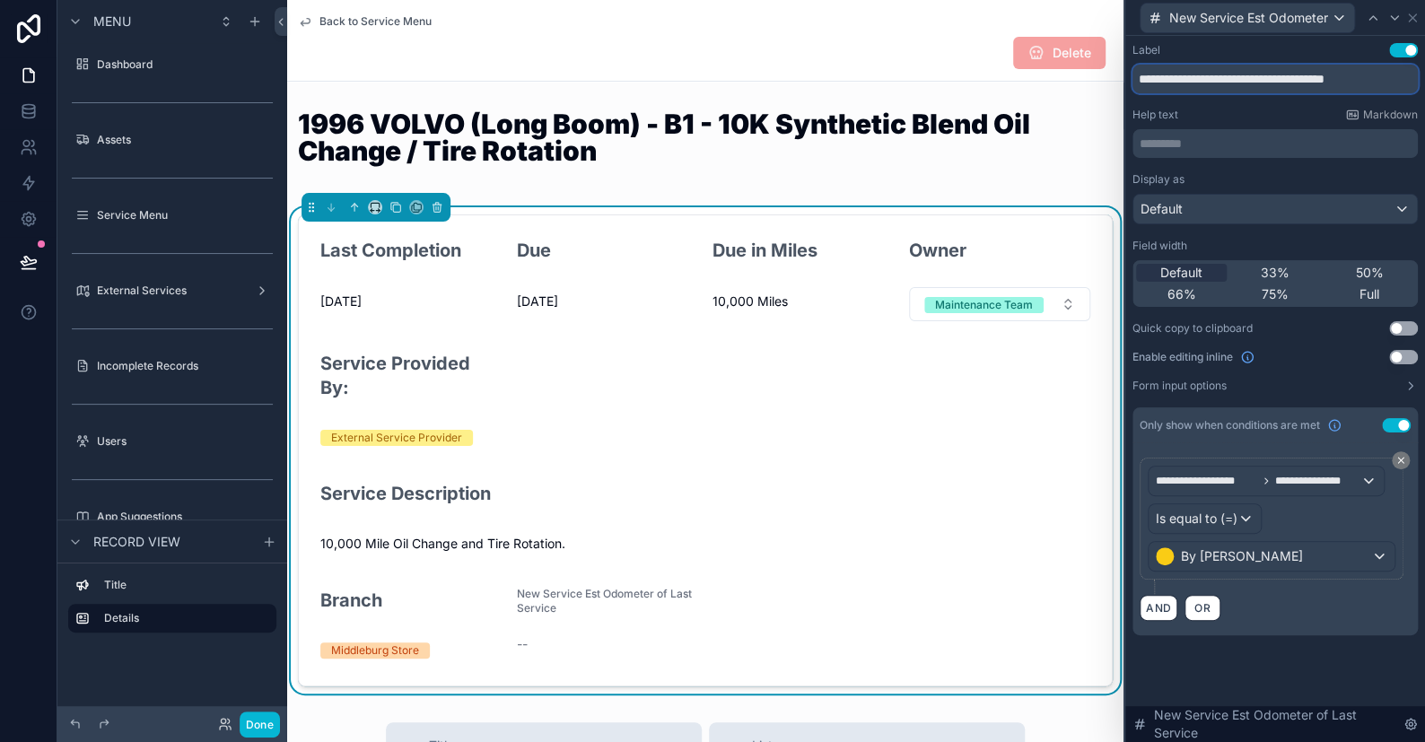
click at [1250, 79] on input "**********" at bounding box center [1275, 79] width 285 height 29
click at [1207, 147] on p "********* ﻿" at bounding box center [1277, 144] width 275 height 18
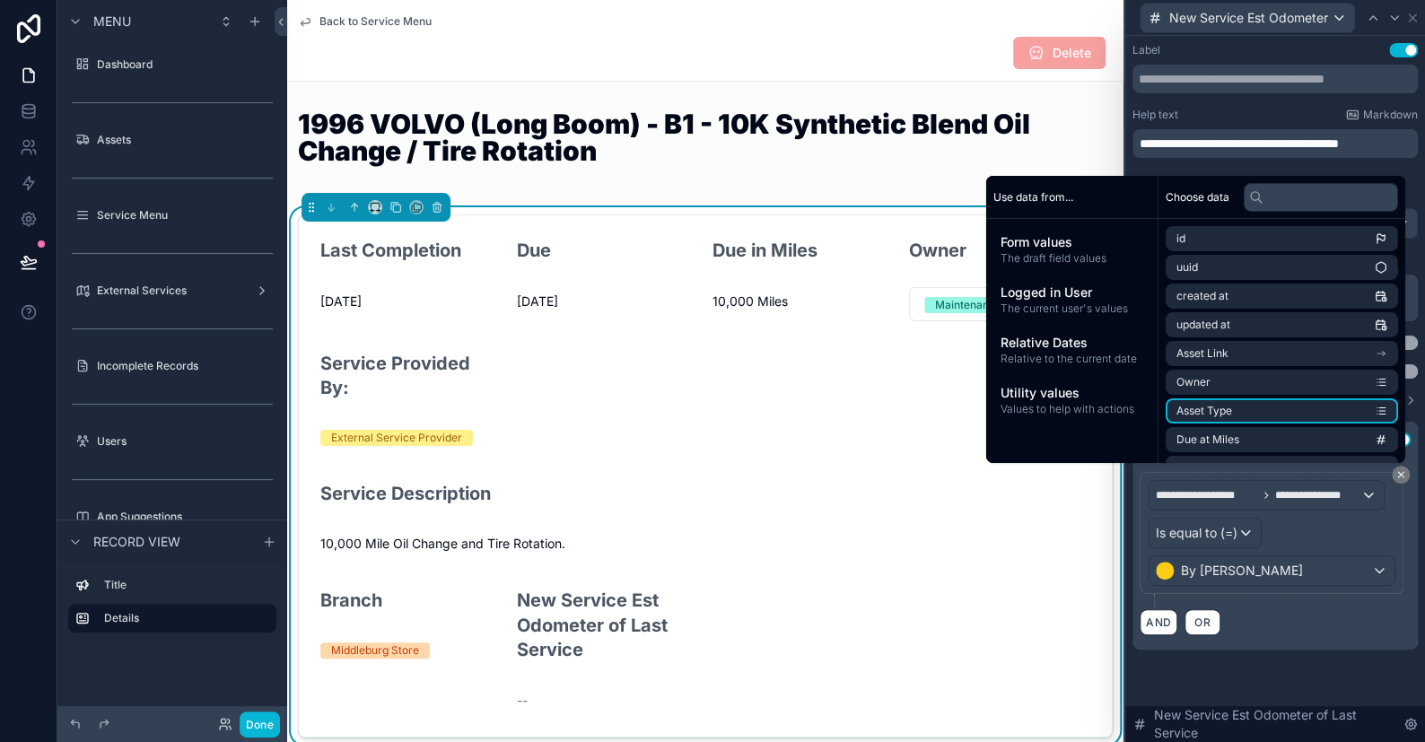
click at [1293, 670] on div "**********" at bounding box center [1276, 364] width 300 height 657
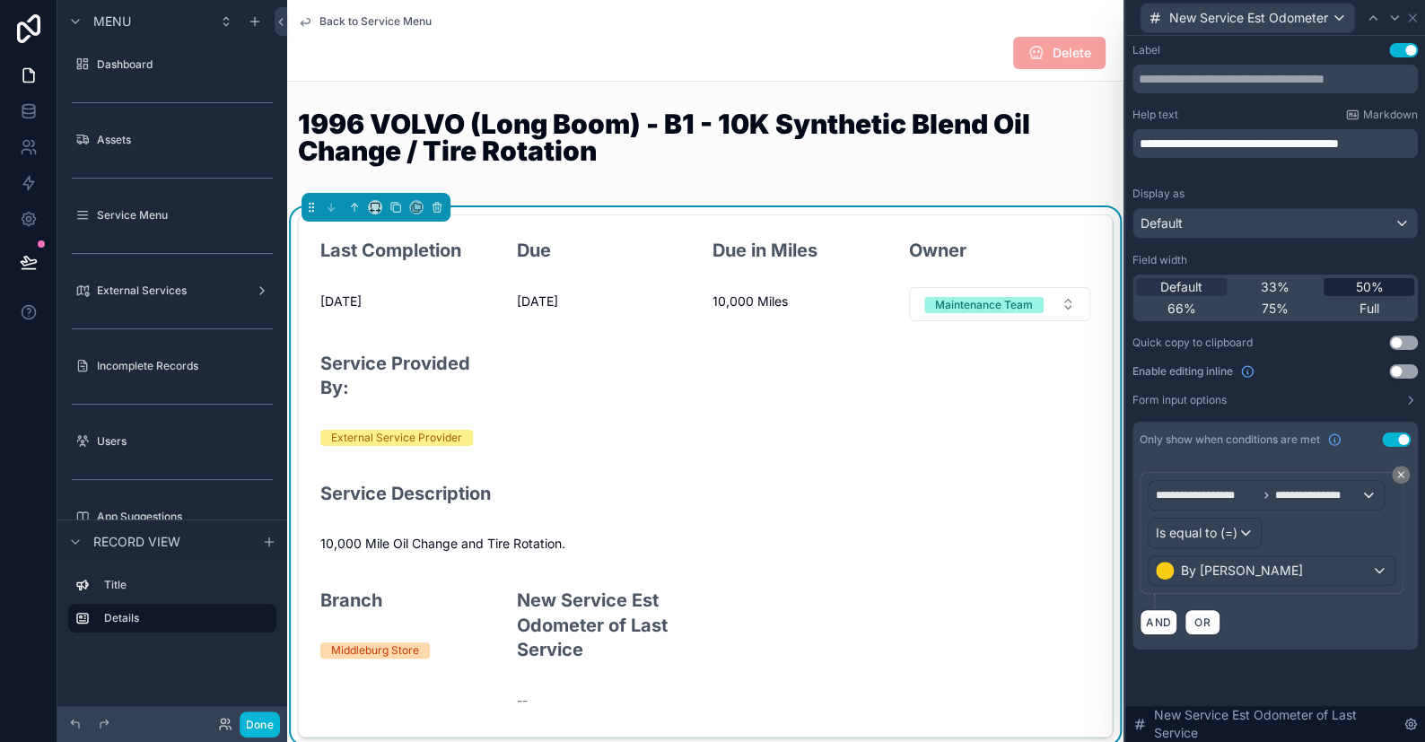
click at [1355, 282] on span "50%" at bounding box center [1369, 287] width 28 height 18
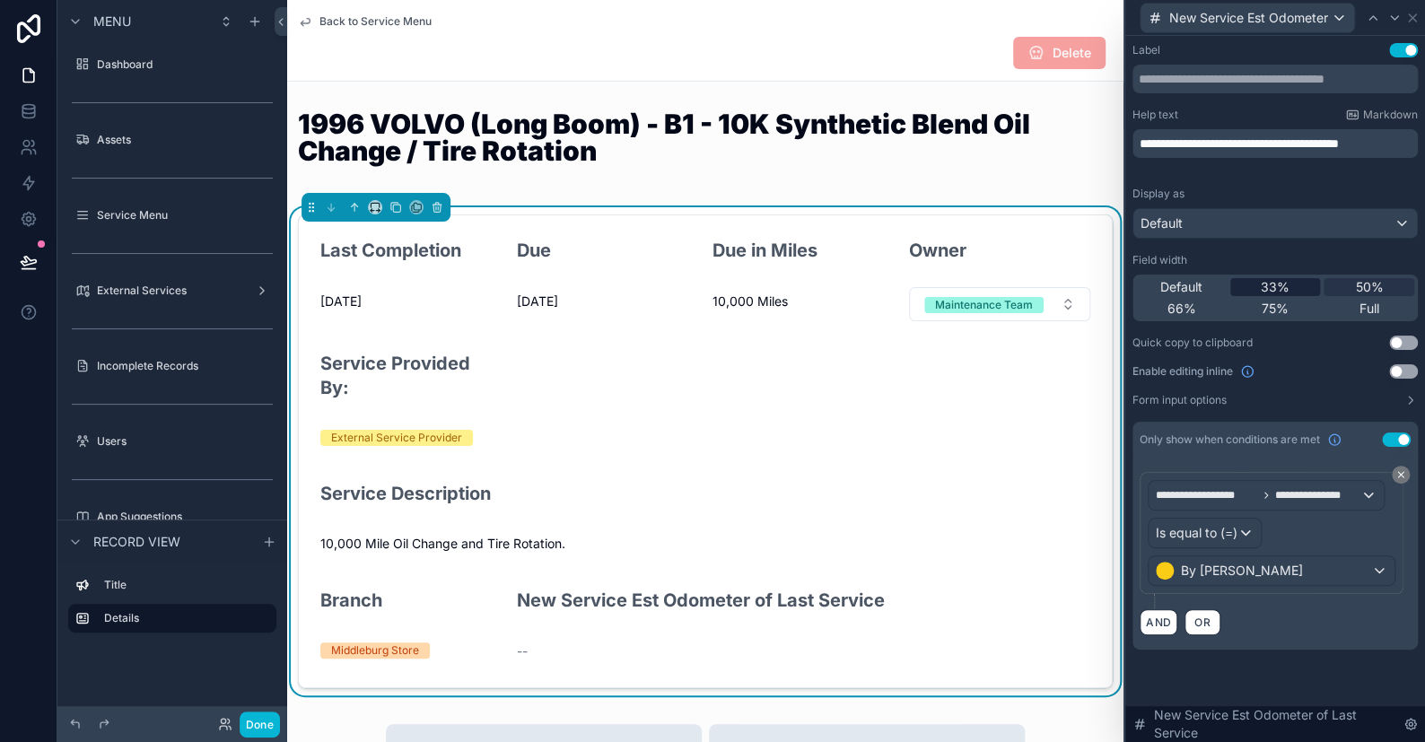
click at [1284, 288] on span "33%" at bounding box center [1275, 287] width 29 height 18
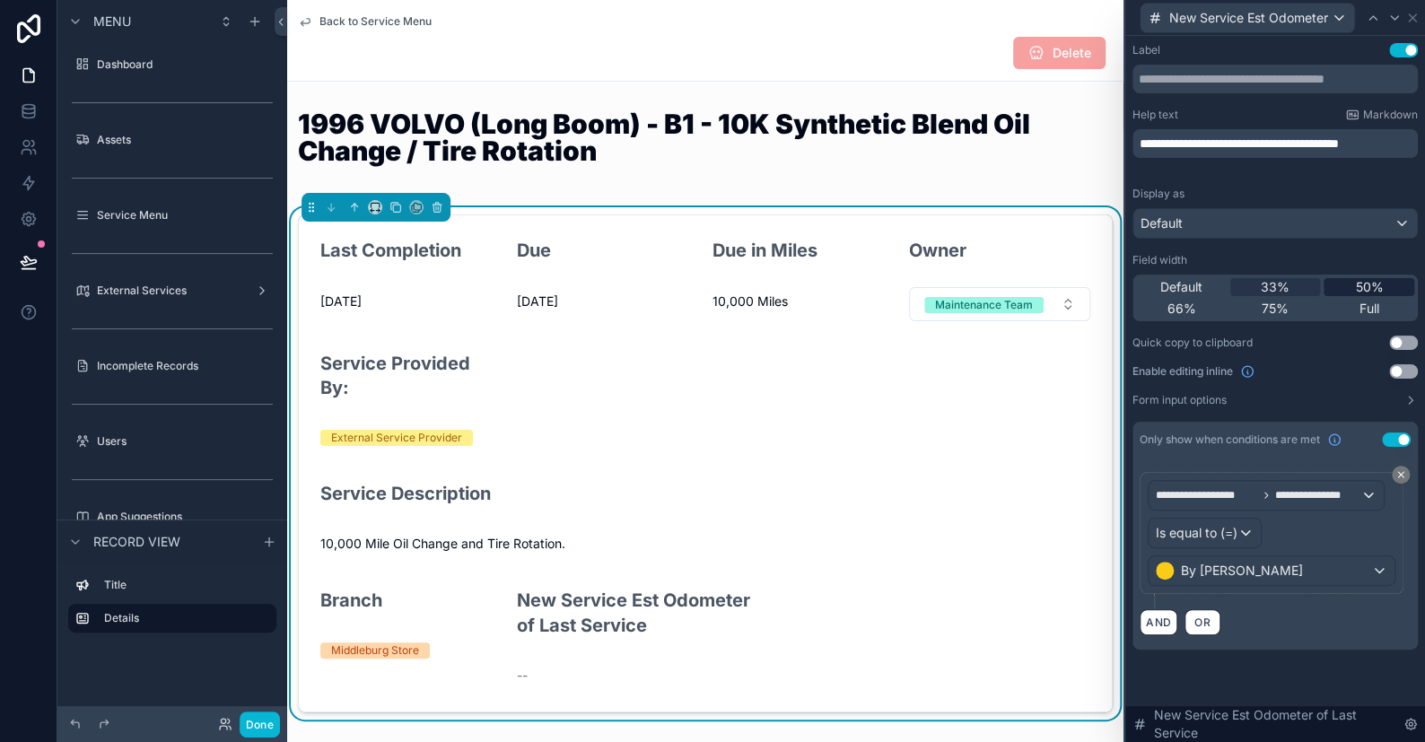
click at [1346, 280] on div "50%" at bounding box center [1369, 287] width 91 height 18
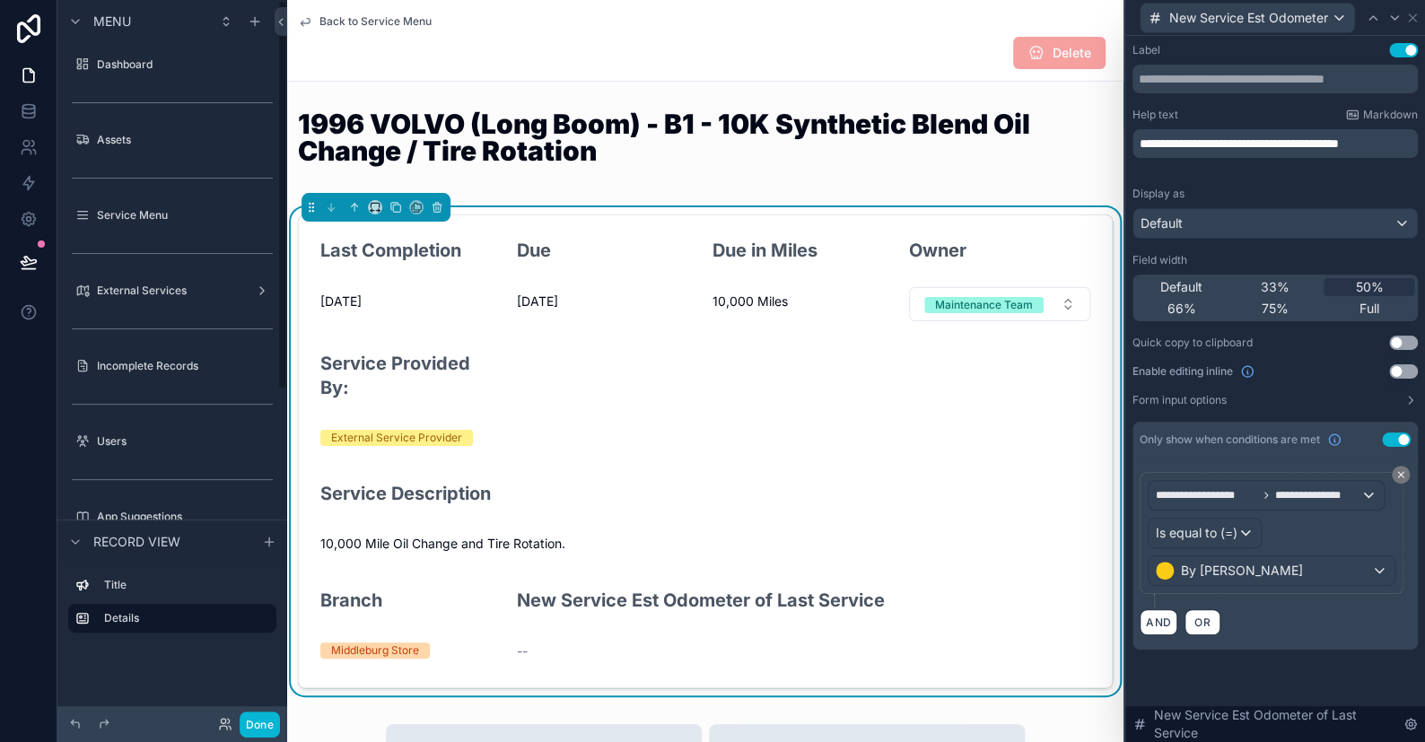
click at [282, 724] on div "Done" at bounding box center [172, 724] width 230 height 36
click at [267, 726] on button "Done" at bounding box center [260, 725] width 40 height 26
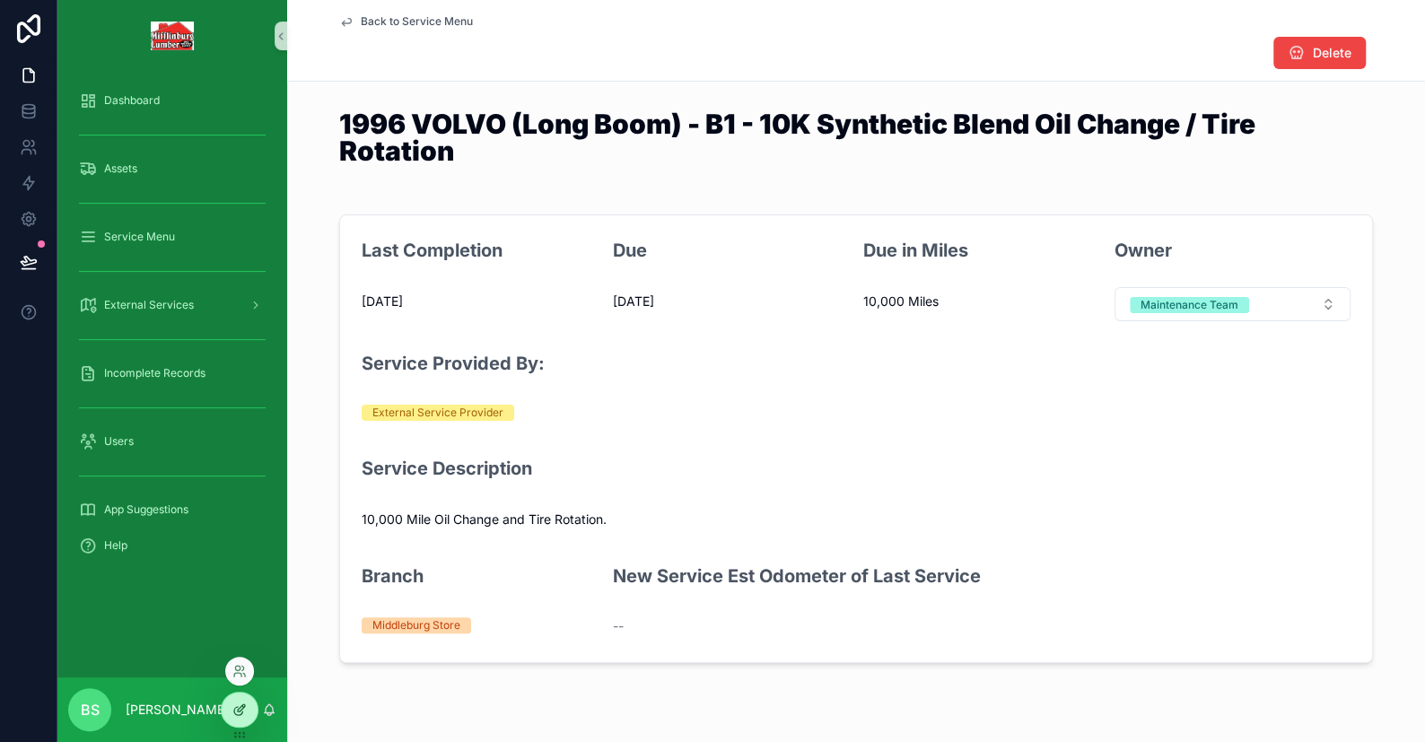
click at [240, 707] on icon at bounding box center [241, 708] width 7 height 7
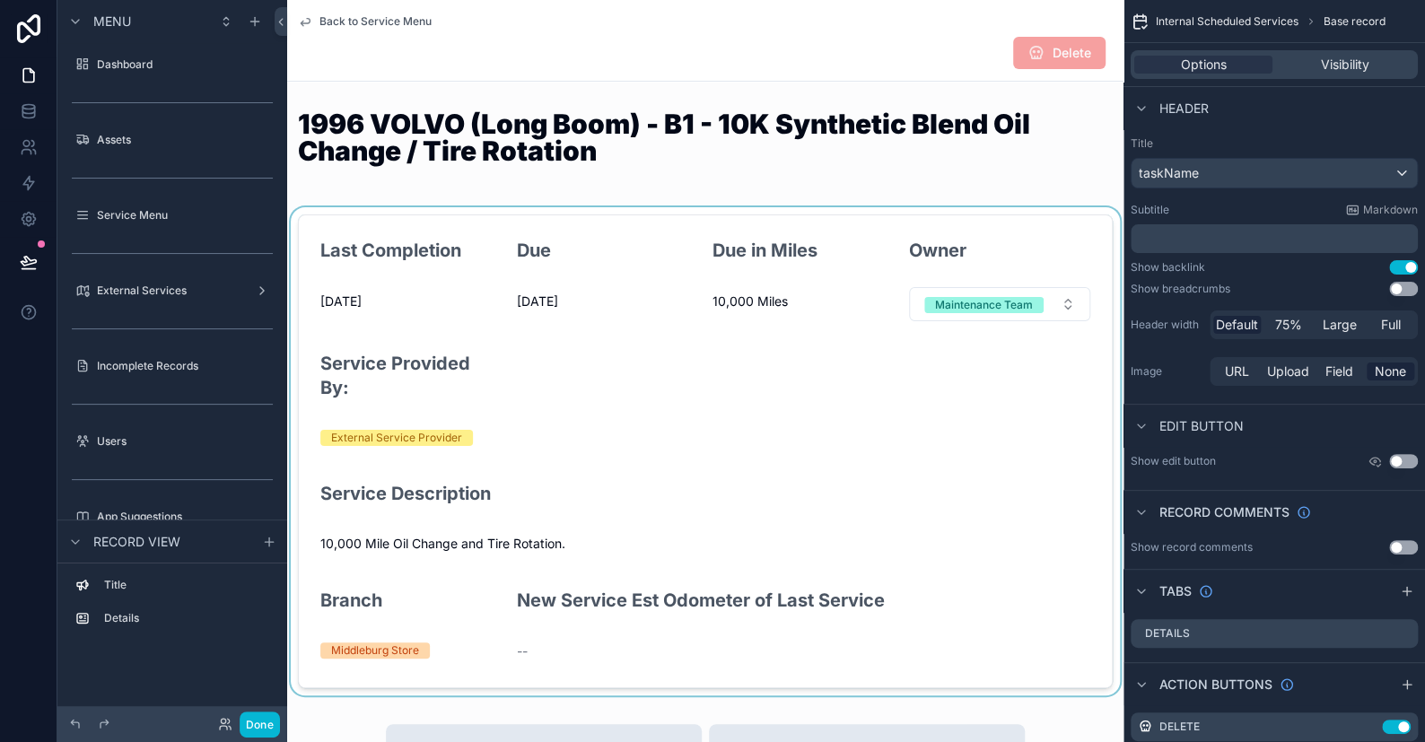
click at [741, 425] on div "scrollable content" at bounding box center [705, 451] width 837 height 488
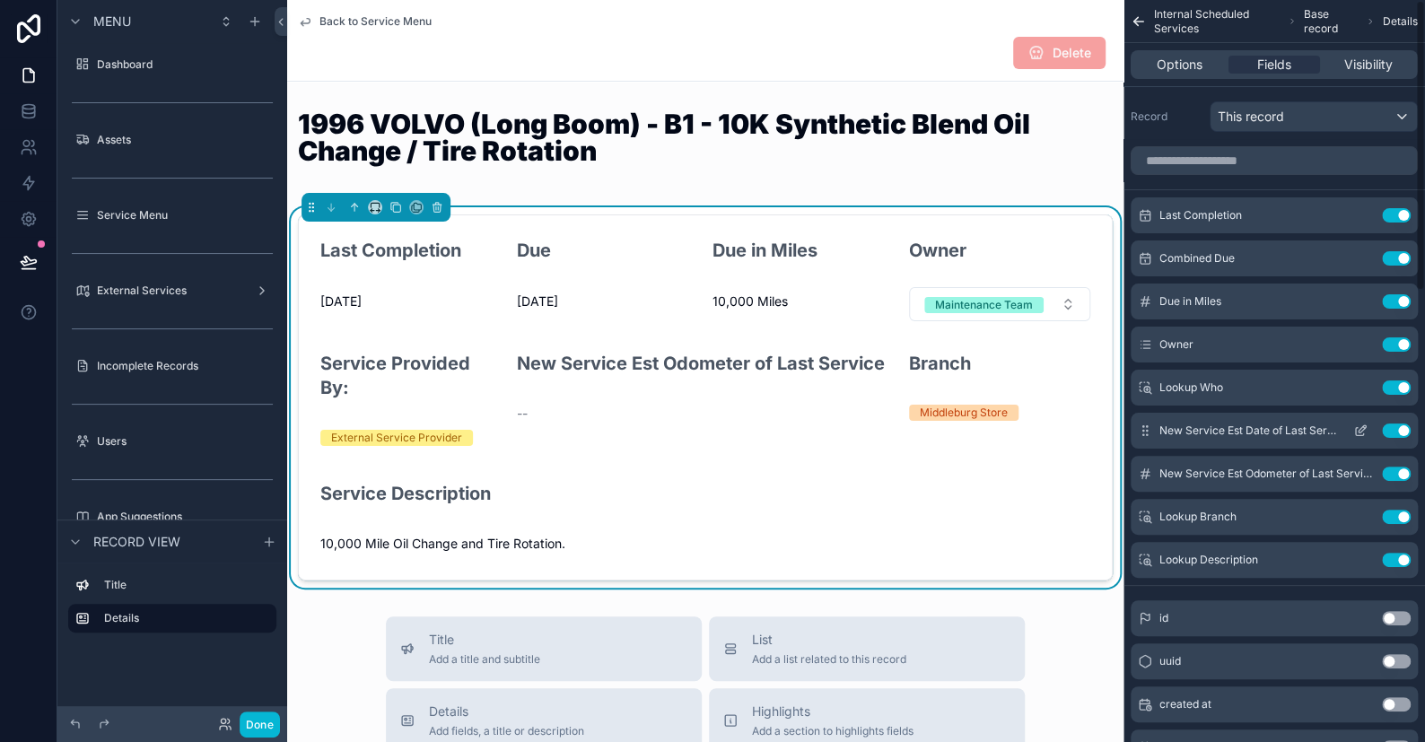
click at [1359, 429] on icon "scrollable content" at bounding box center [1362, 428] width 7 height 7
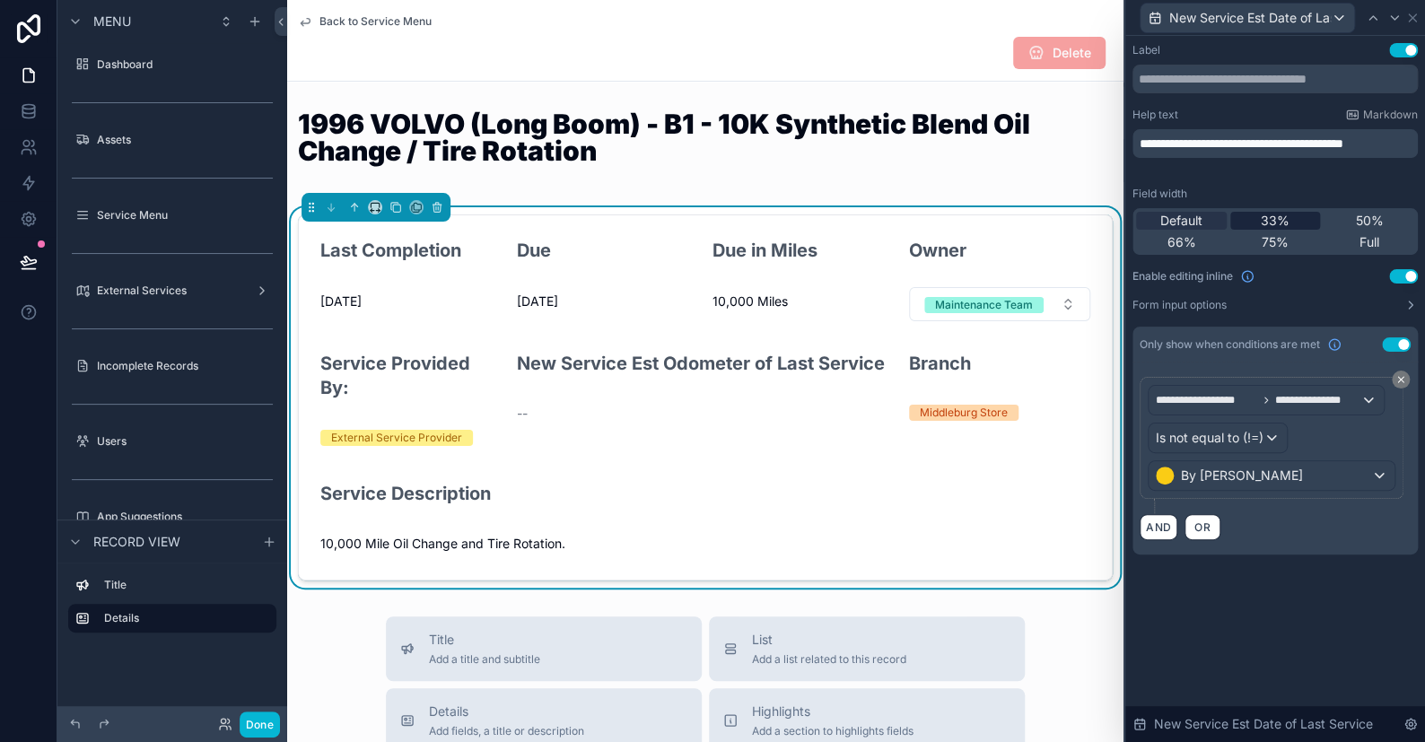
click at [1270, 222] on span "33%" at bounding box center [1275, 221] width 29 height 18
click at [1389, 20] on icon at bounding box center [1395, 18] width 14 height 14
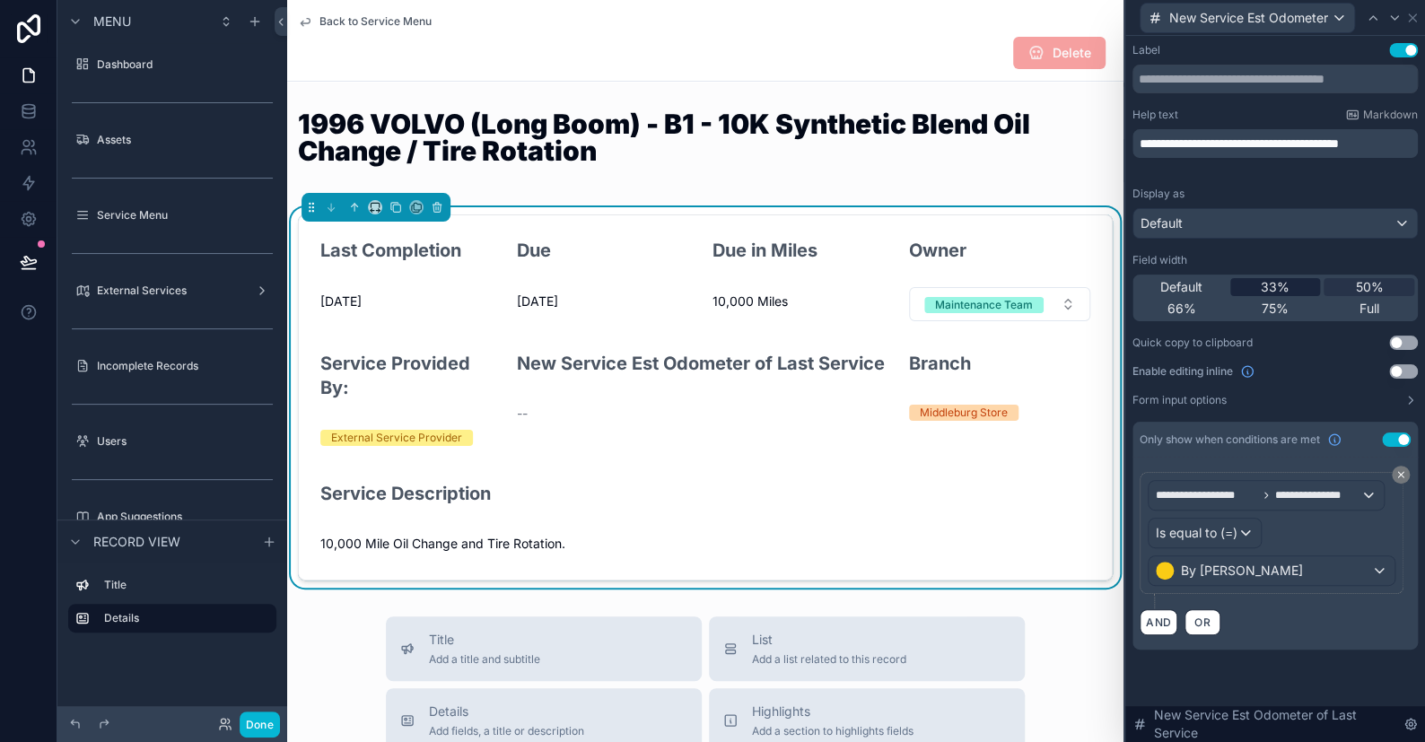
click at [1282, 281] on span "33%" at bounding box center [1275, 287] width 29 height 18
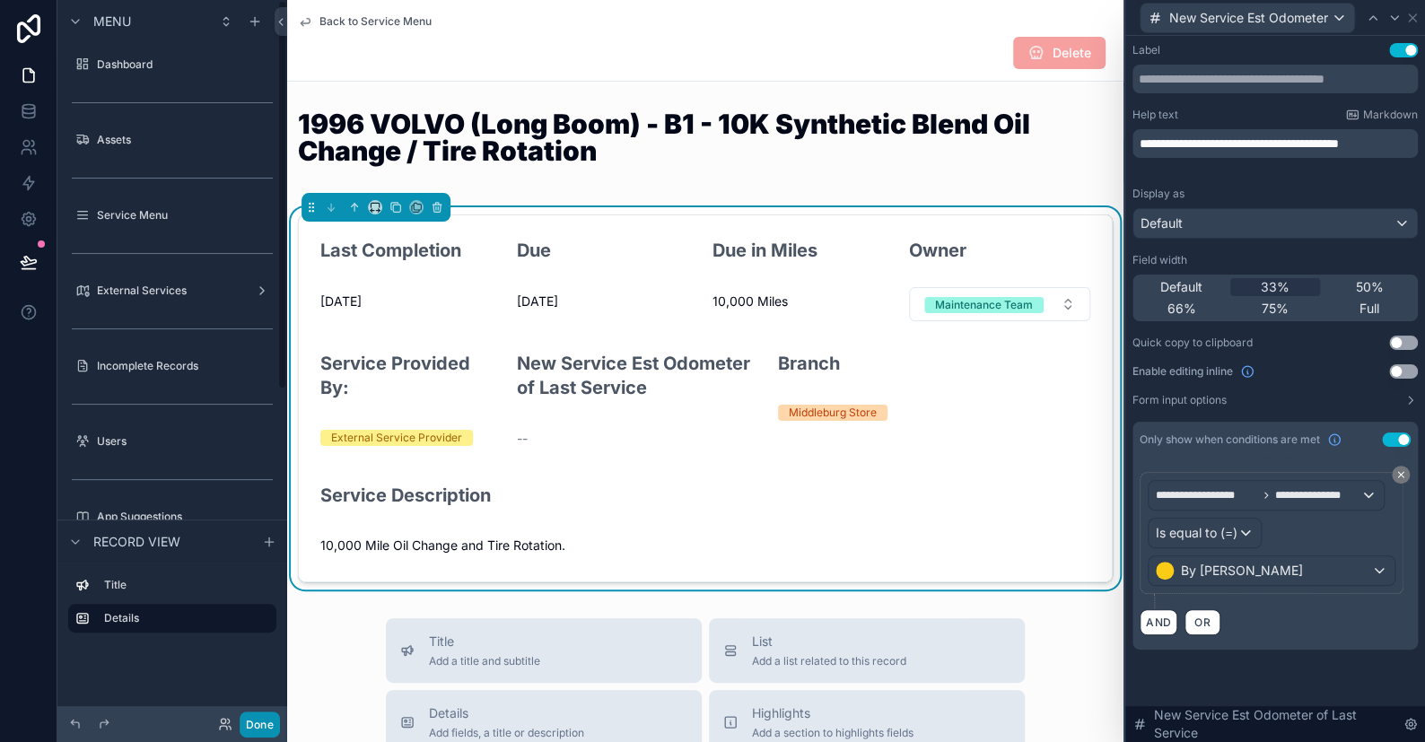
click at [268, 716] on button "Done" at bounding box center [260, 725] width 40 height 26
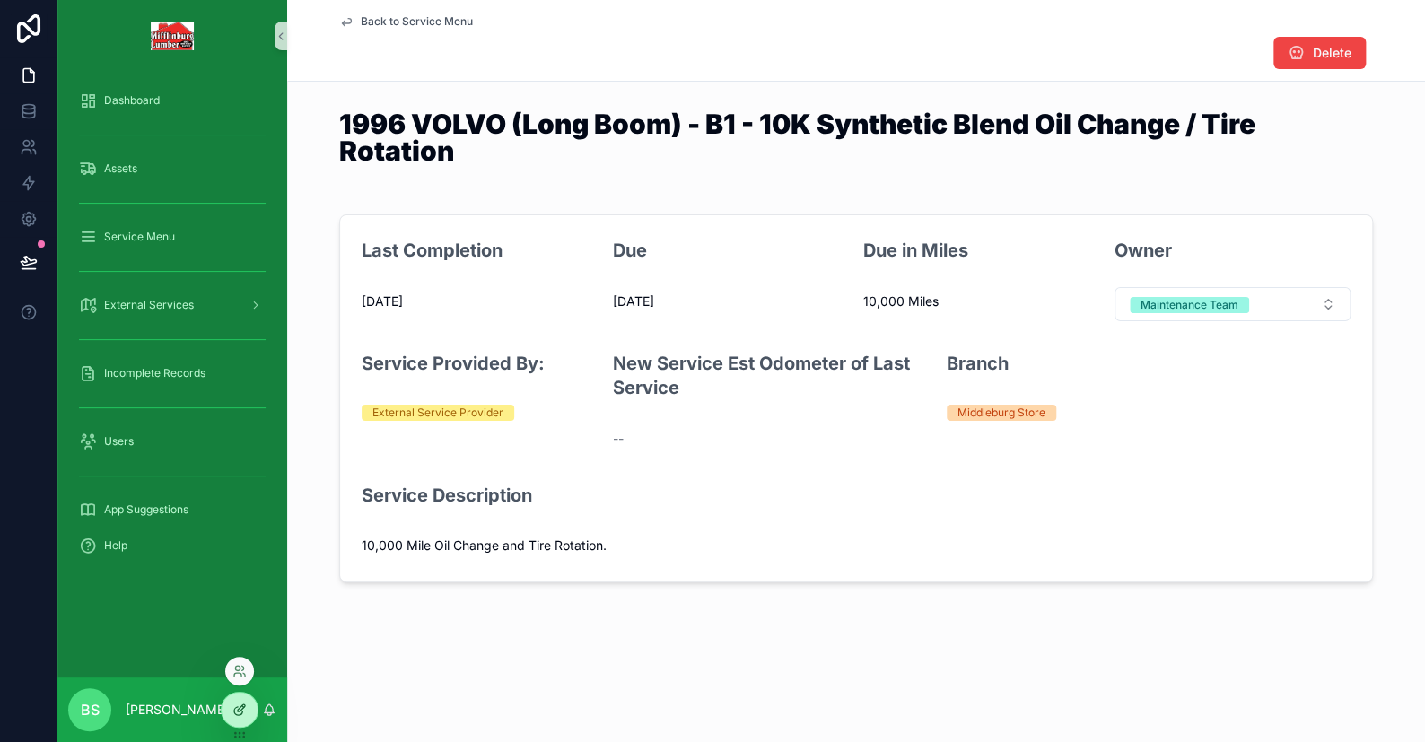
click at [224, 703] on div at bounding box center [240, 710] width 36 height 34
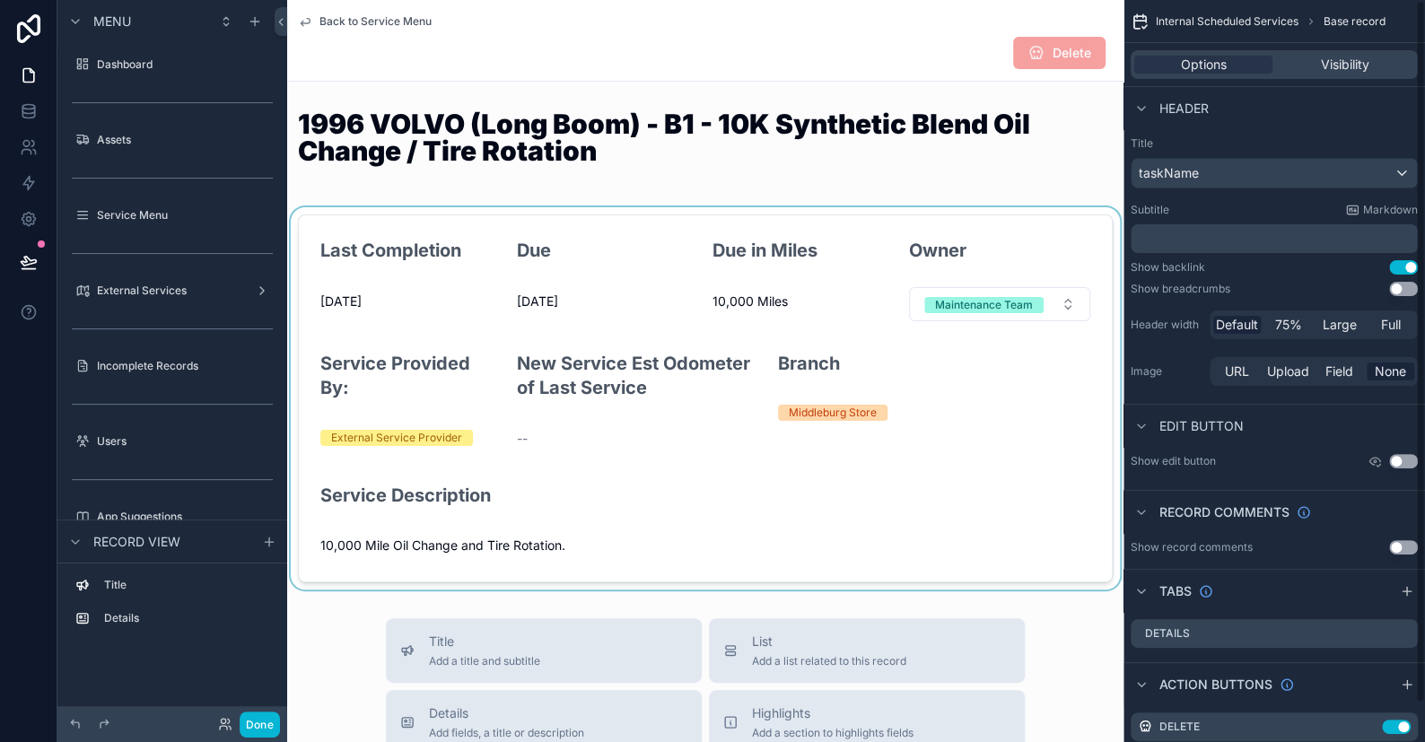
click at [645, 408] on div "scrollable content" at bounding box center [705, 398] width 837 height 382
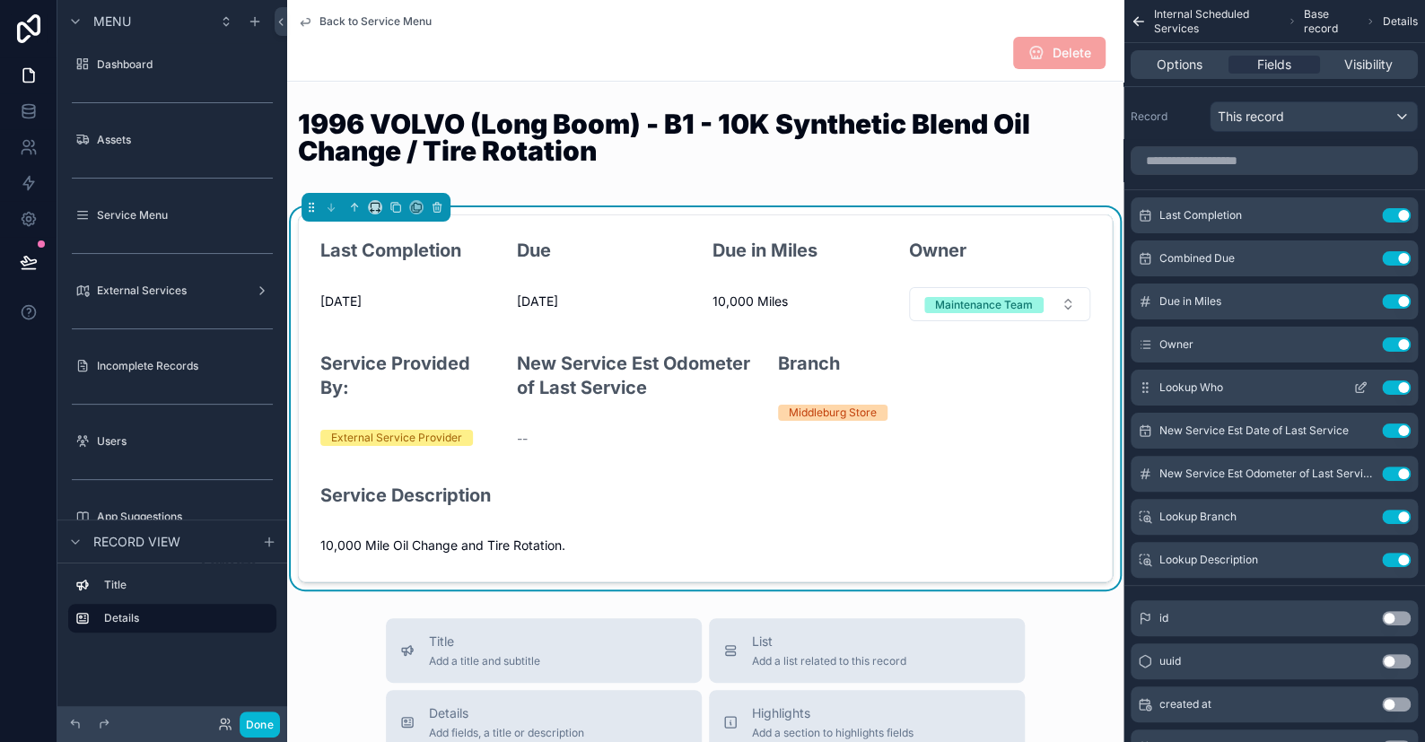
click at [1355, 381] on icon "scrollable content" at bounding box center [1361, 388] width 14 height 14
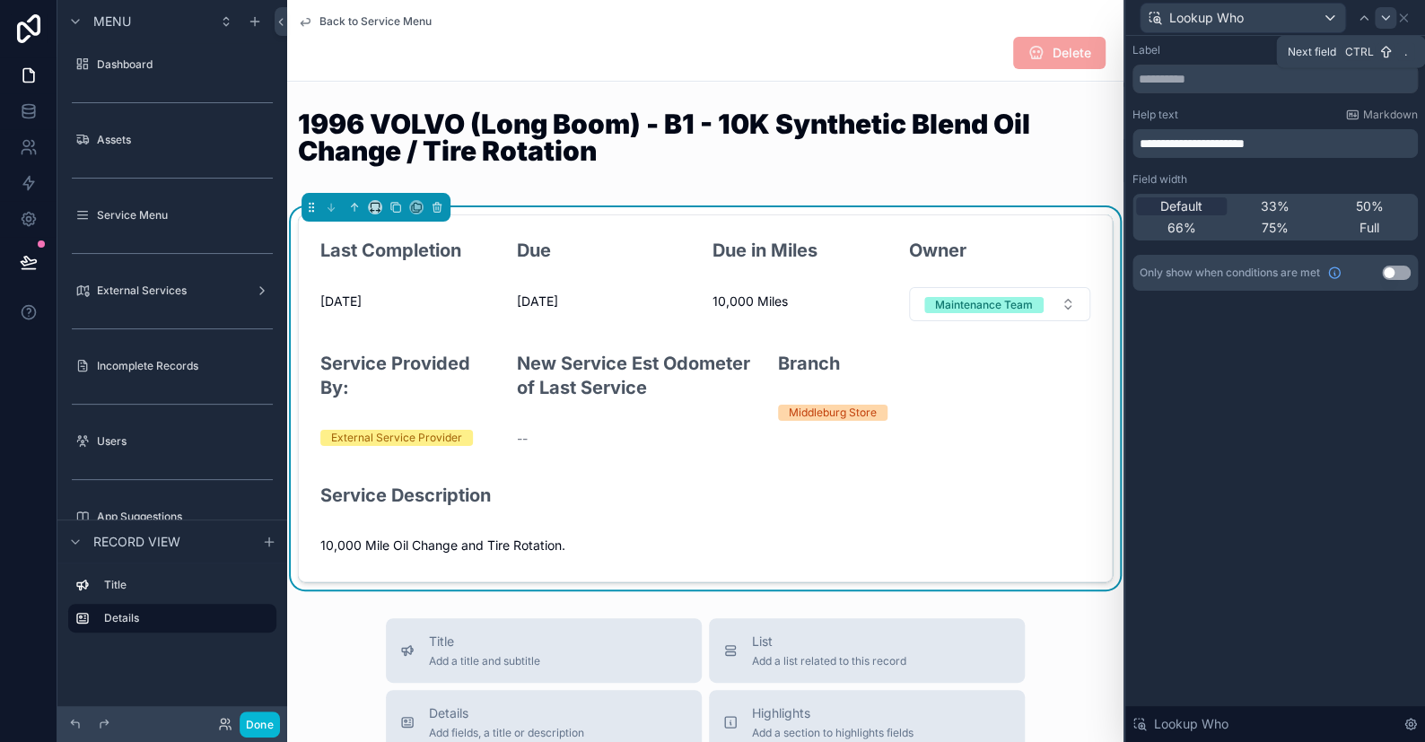
click at [1384, 15] on icon at bounding box center [1386, 18] width 14 height 14
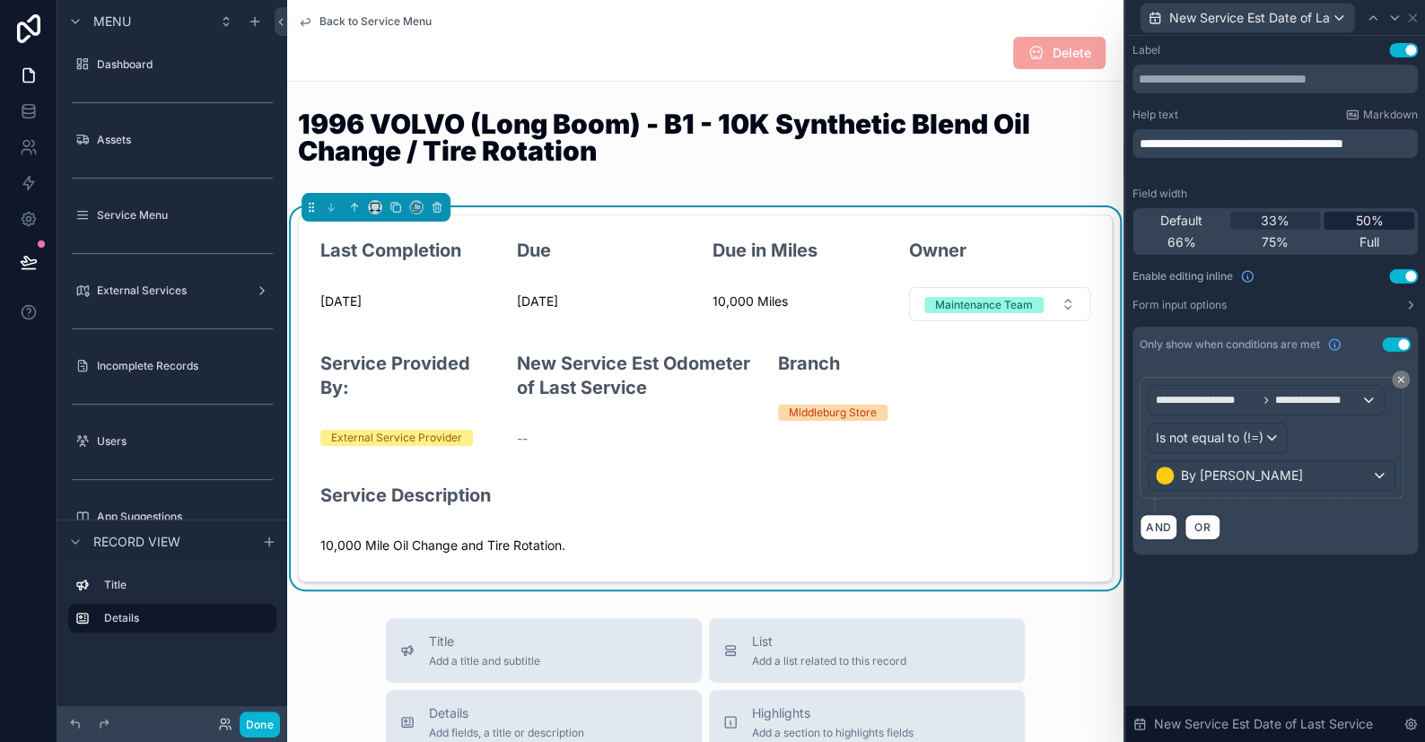
click at [1365, 224] on span "50%" at bounding box center [1369, 221] width 28 height 18
click at [1390, 18] on icon at bounding box center [1395, 18] width 14 height 14
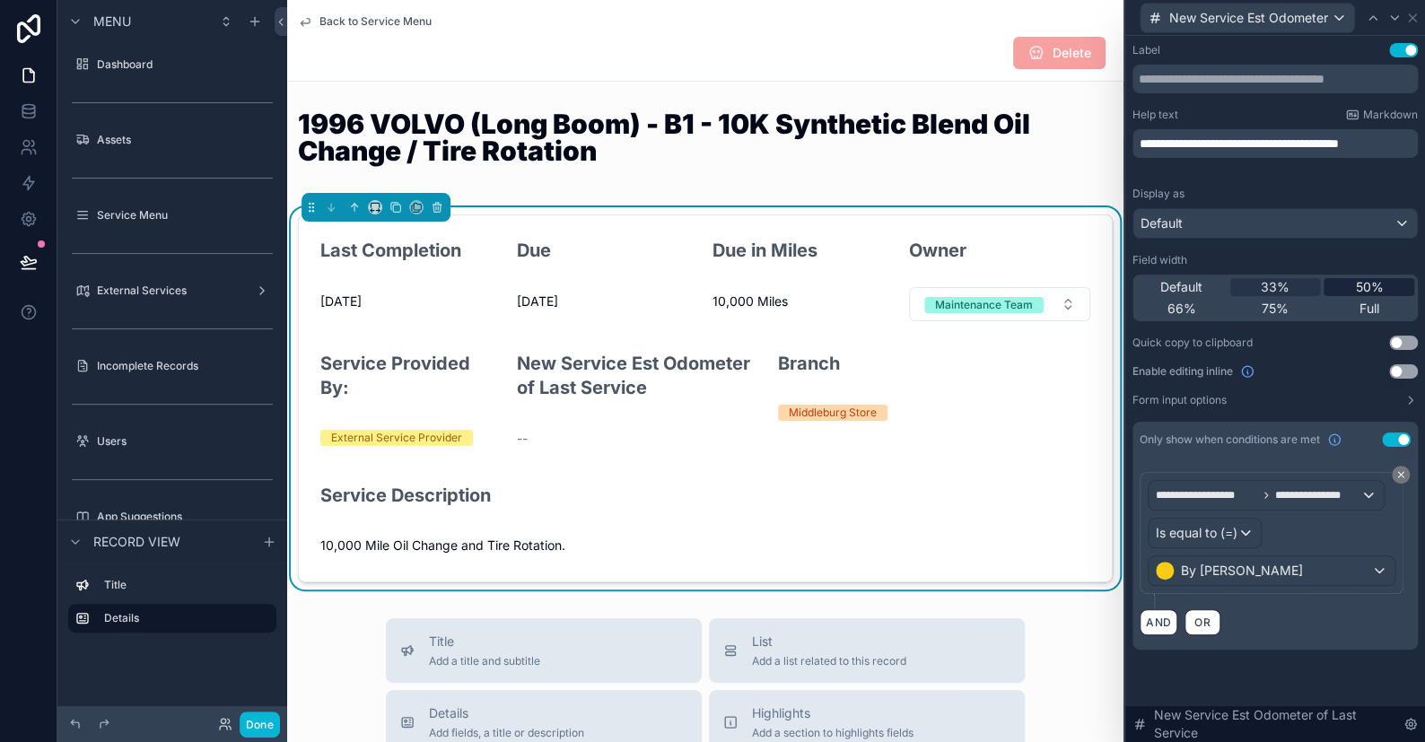
click at [1347, 283] on div "50%" at bounding box center [1369, 287] width 91 height 18
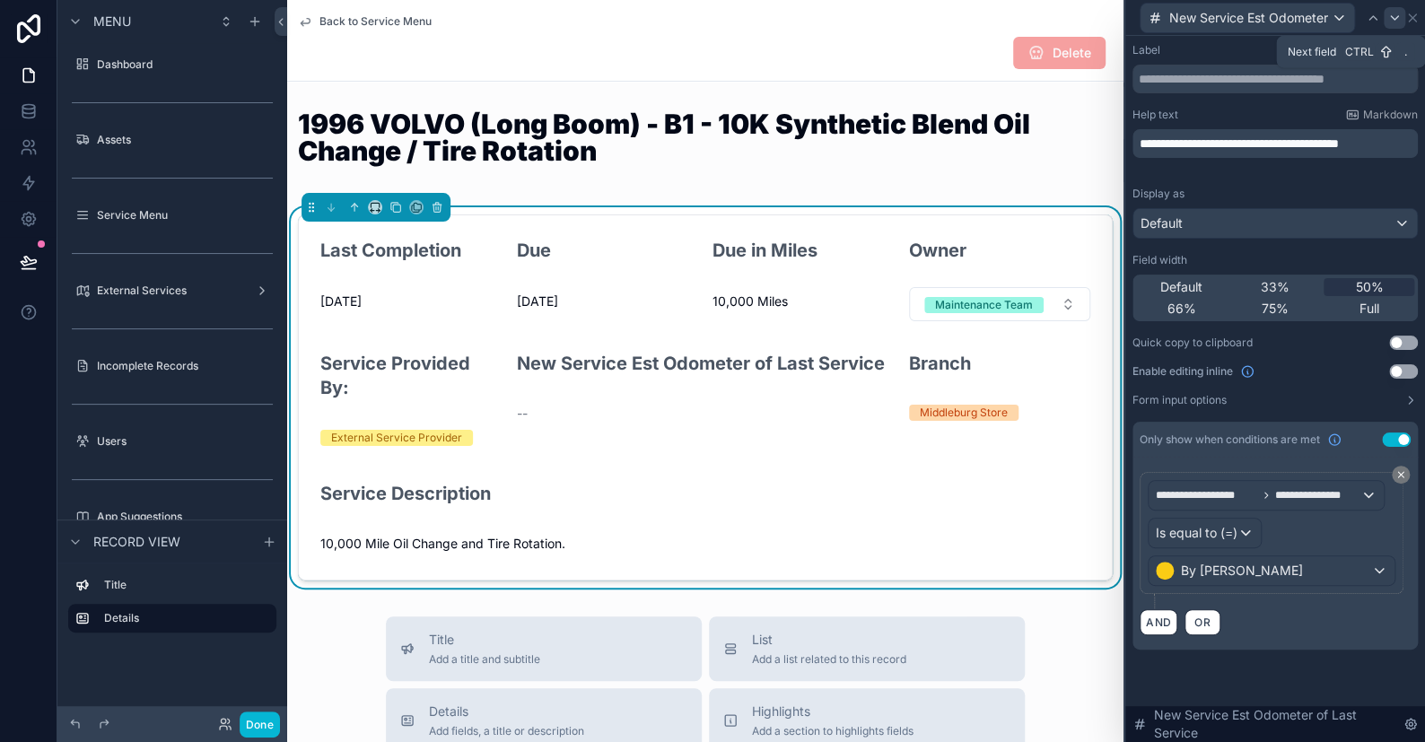
click at [1389, 16] on icon at bounding box center [1395, 18] width 14 height 14
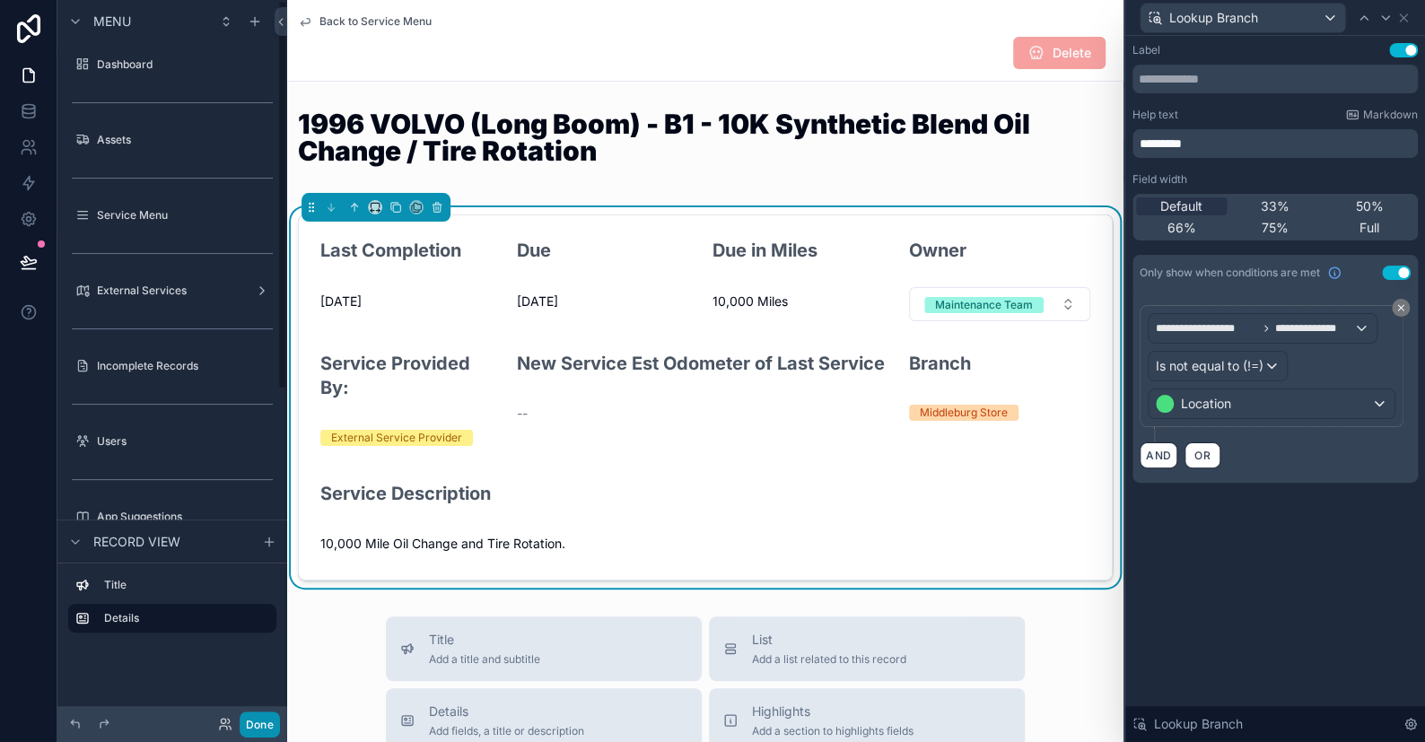
click at [261, 724] on button "Done" at bounding box center [260, 725] width 40 height 26
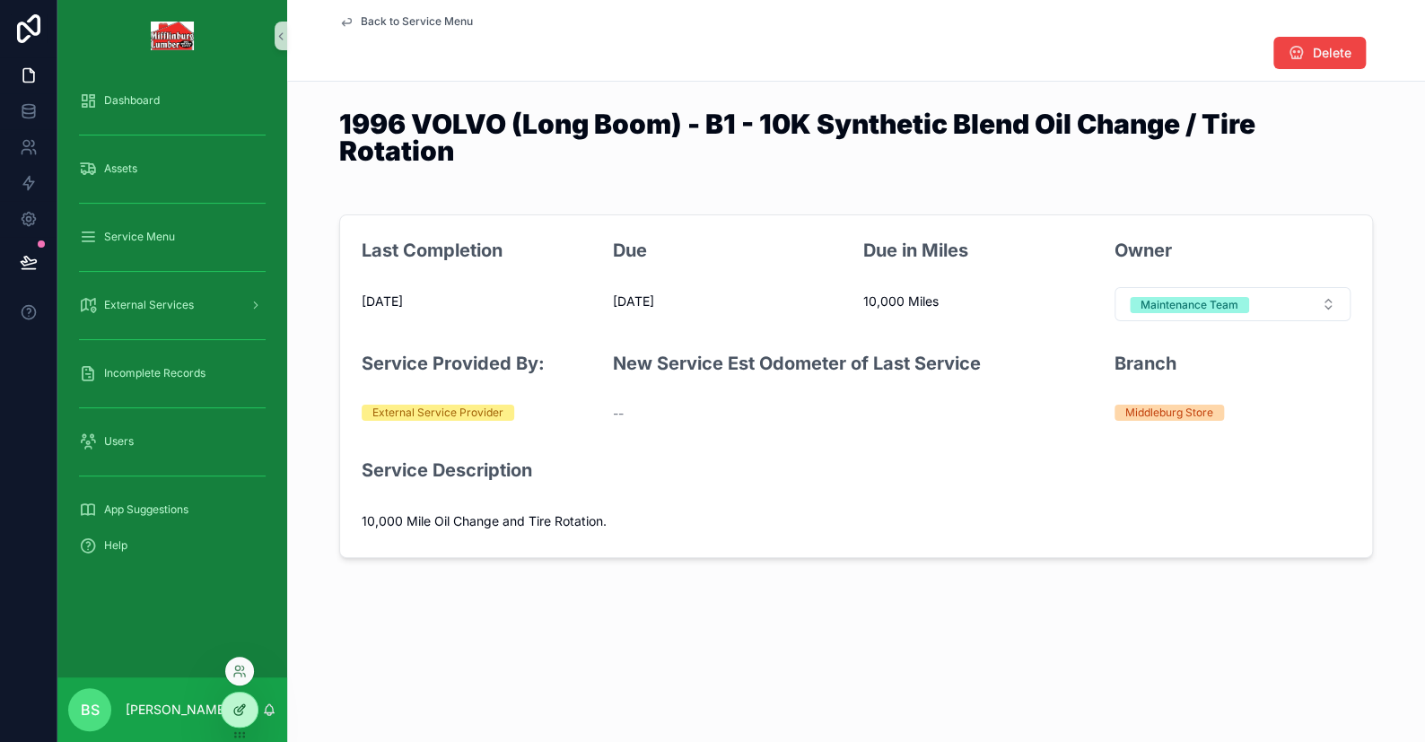
click at [230, 707] on div at bounding box center [240, 710] width 36 height 34
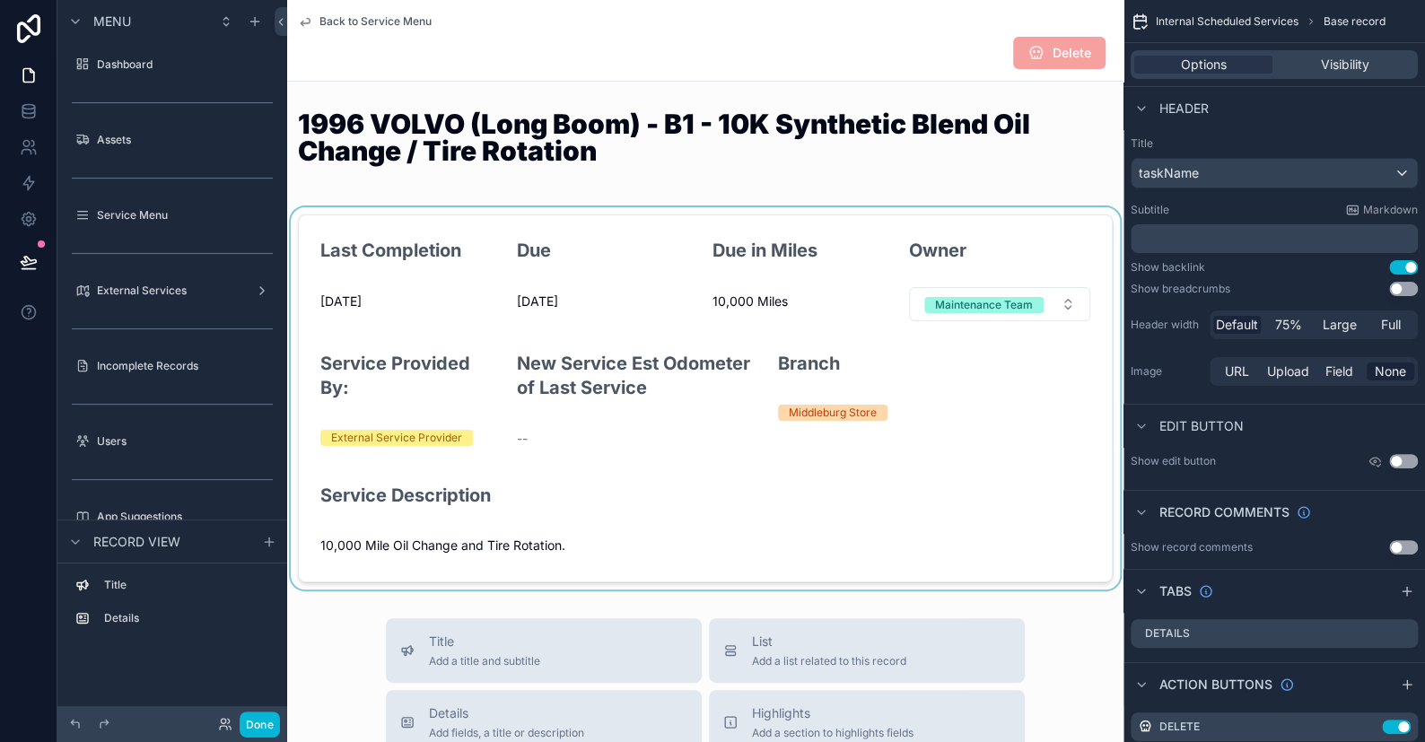
click at [777, 496] on div "scrollable content" at bounding box center [705, 398] width 837 height 382
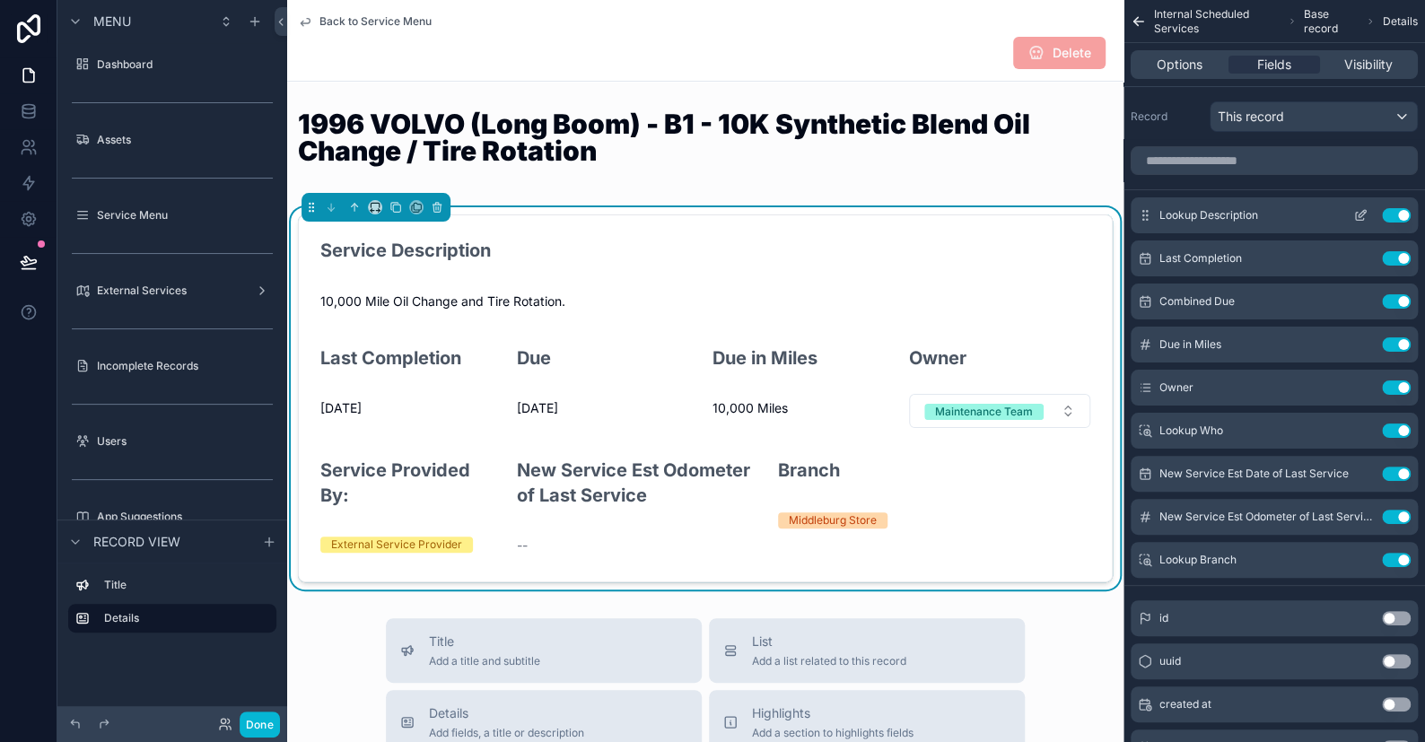
click at [1360, 211] on icon "scrollable content" at bounding box center [1361, 215] width 14 height 14
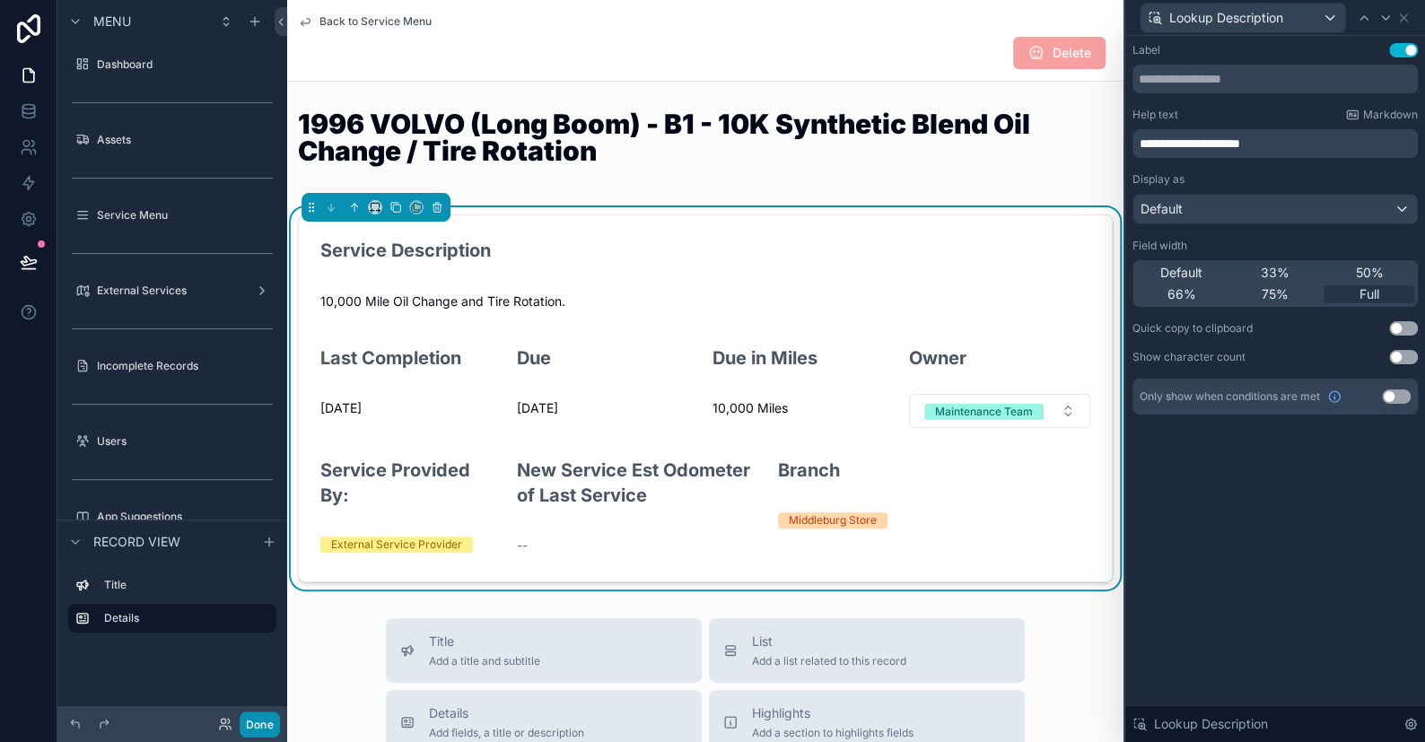
click at [268, 721] on button "Done" at bounding box center [260, 725] width 40 height 26
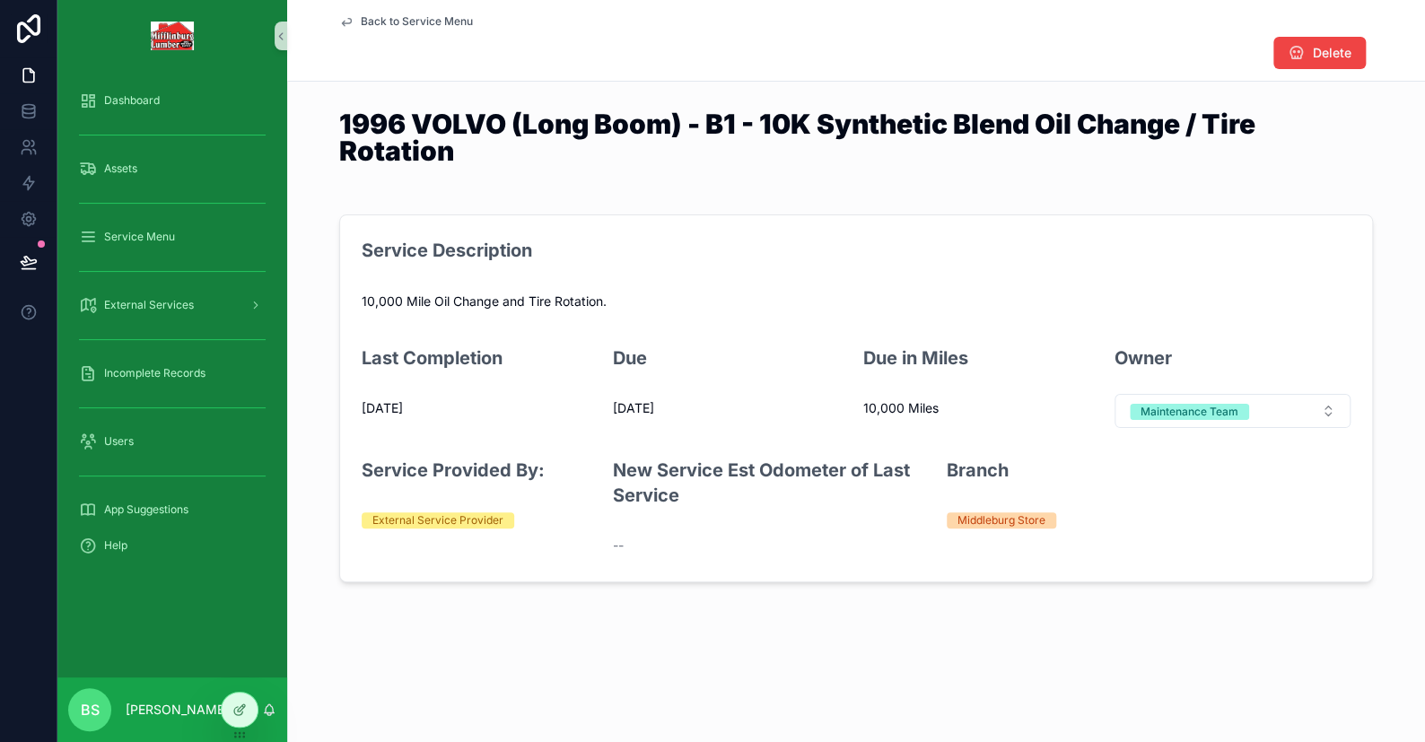
click at [405, 404] on span "[DATE]" at bounding box center [480, 408] width 237 height 18
click at [231, 720] on div at bounding box center [240, 710] width 36 height 34
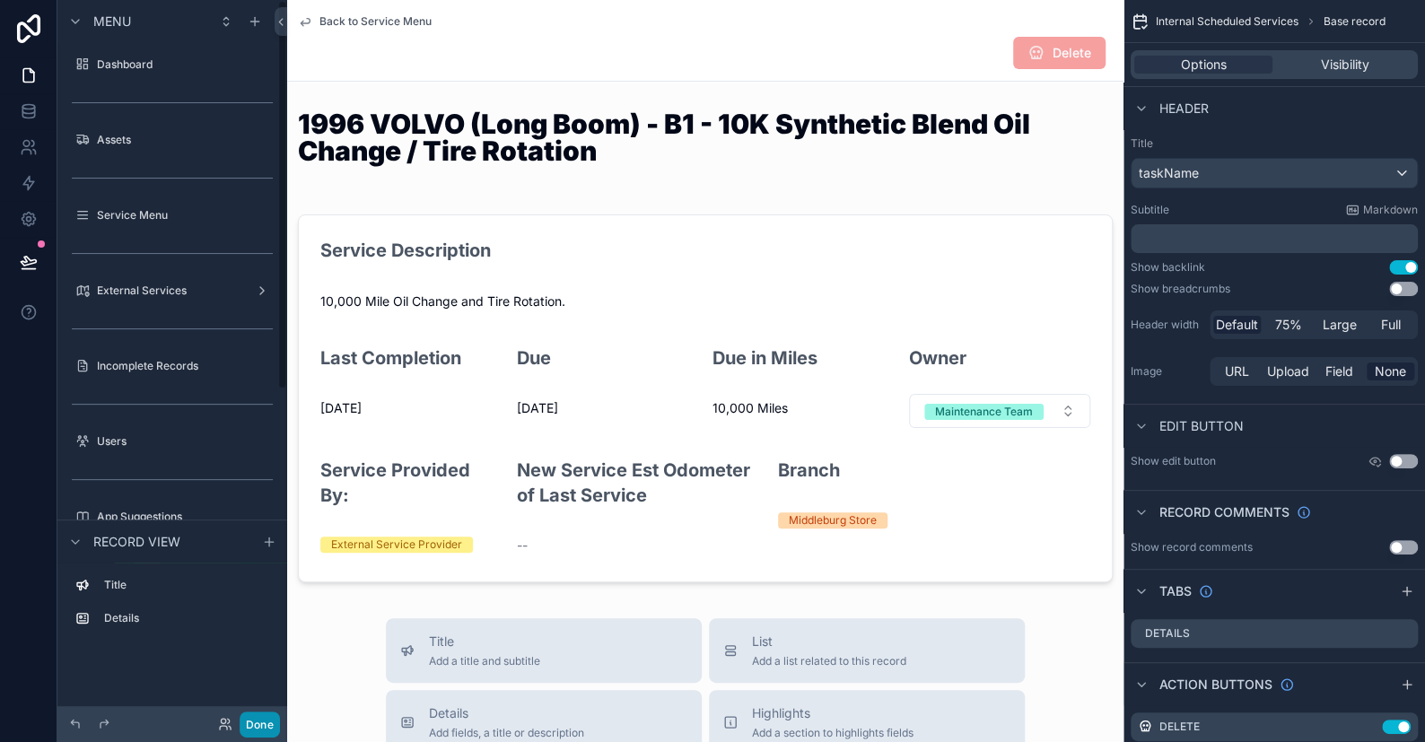
click at [271, 714] on button "Done" at bounding box center [260, 725] width 40 height 26
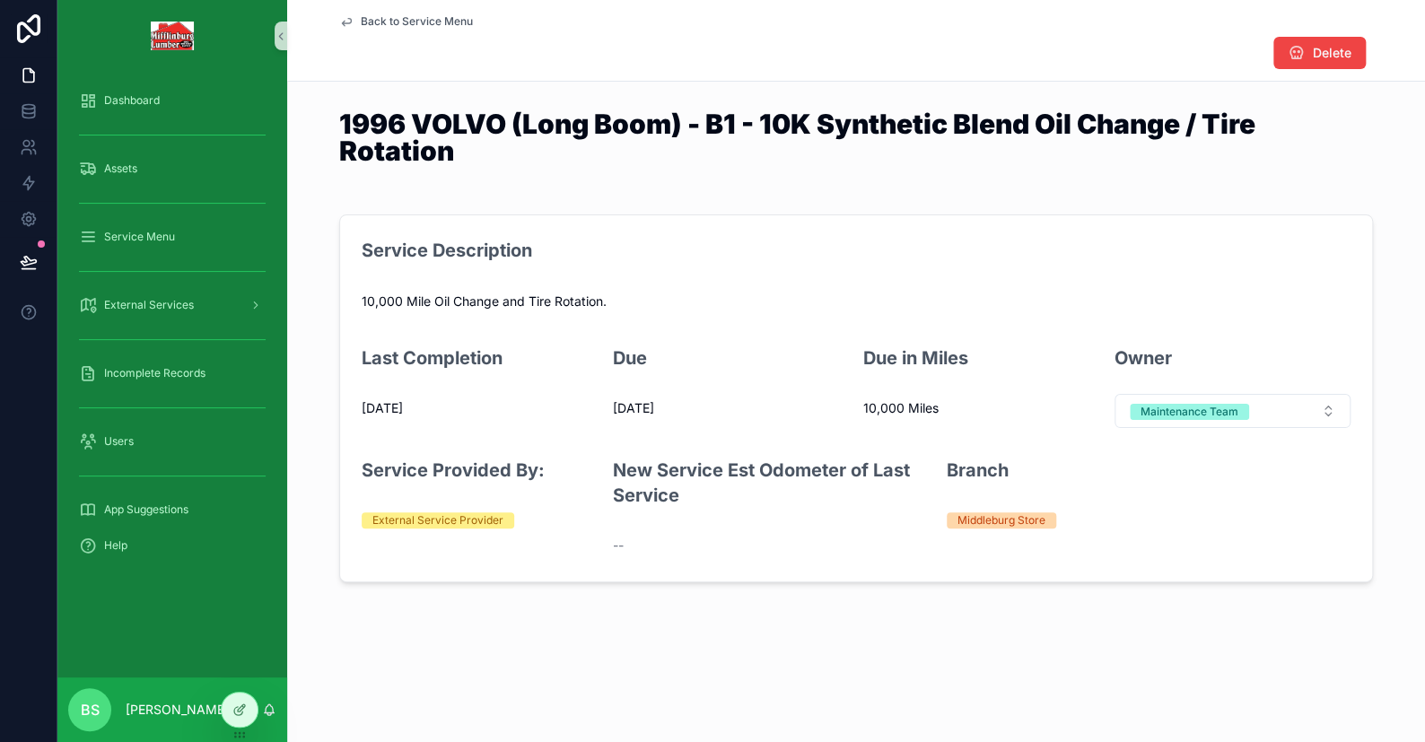
click at [632, 532] on div "--" at bounding box center [773, 545] width 320 height 29
click at [622, 541] on span "--" at bounding box center [618, 546] width 11 height 18
click at [247, 703] on div at bounding box center [240, 710] width 36 height 34
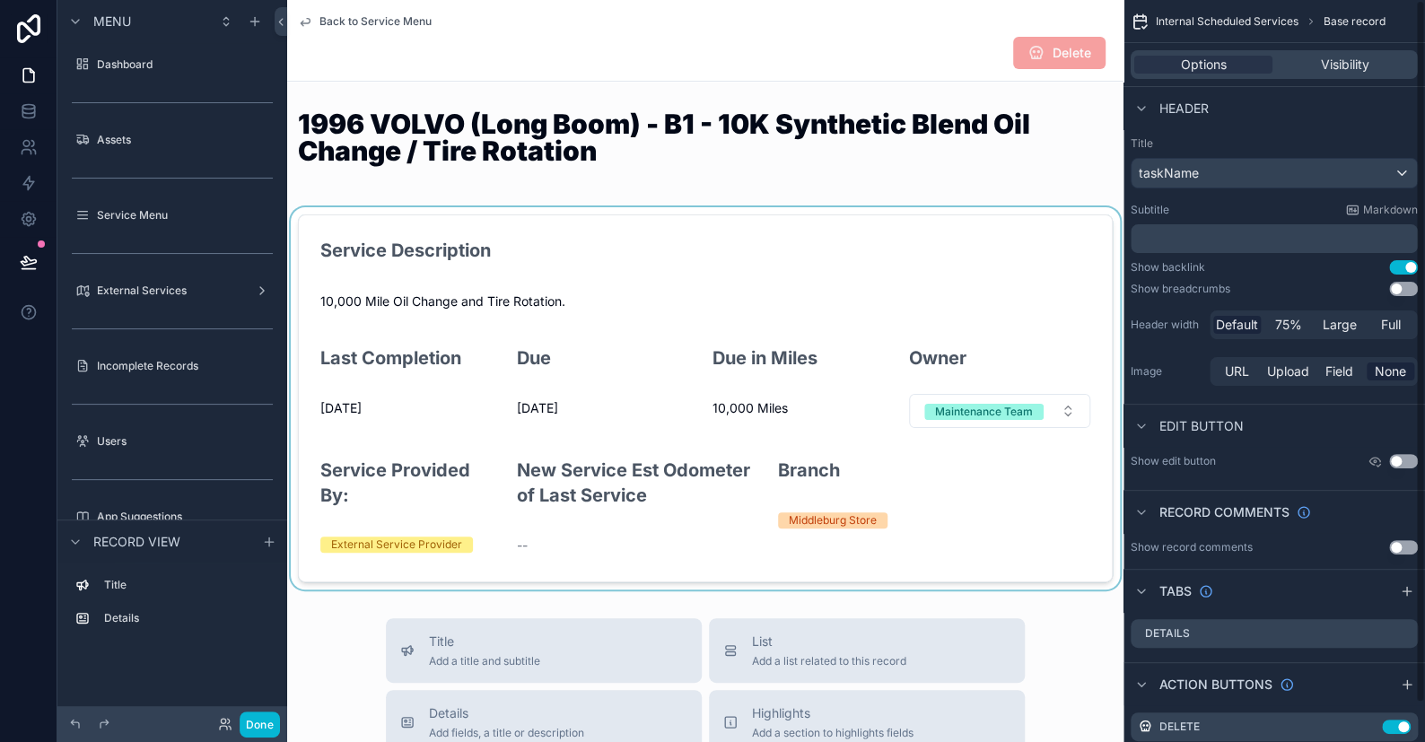
click at [962, 438] on div "scrollable content" at bounding box center [705, 398] width 837 height 382
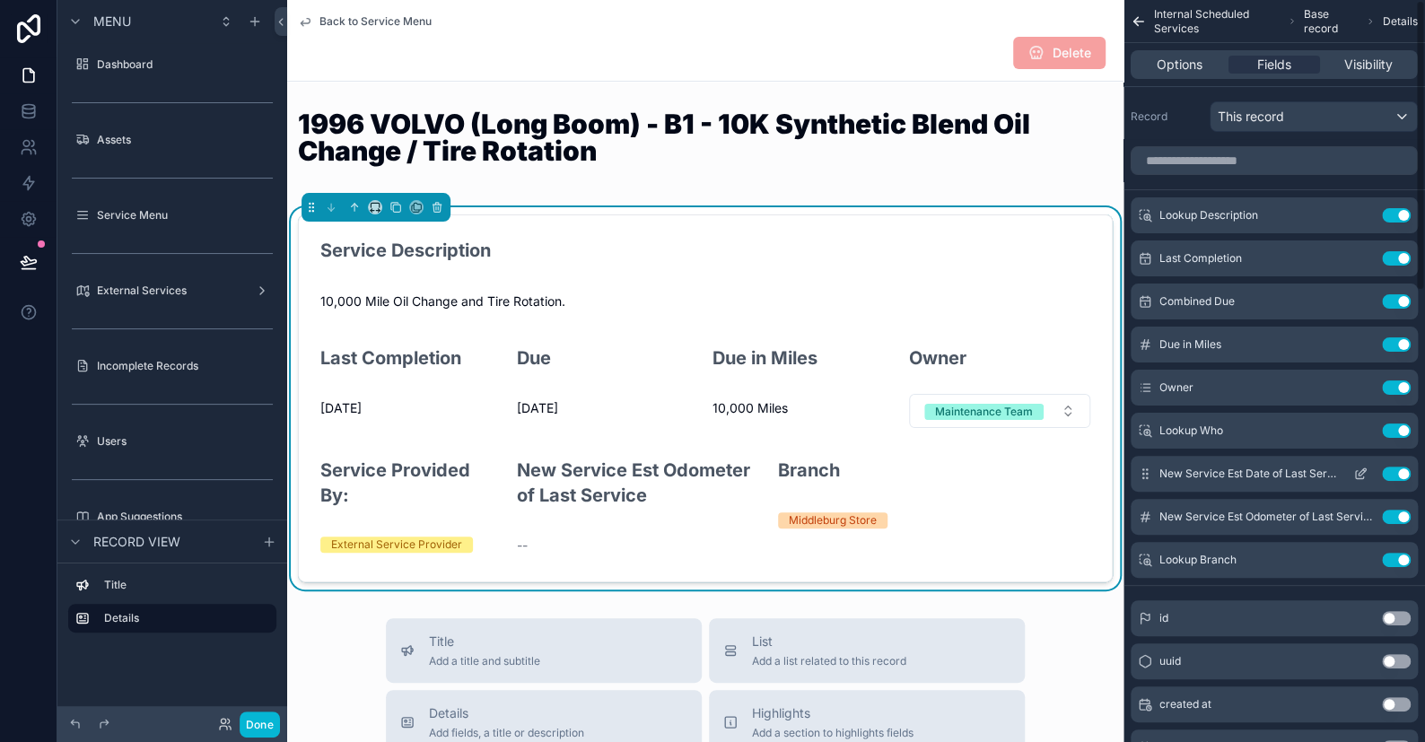
click at [1359, 468] on icon "scrollable content" at bounding box center [1361, 474] width 14 height 14
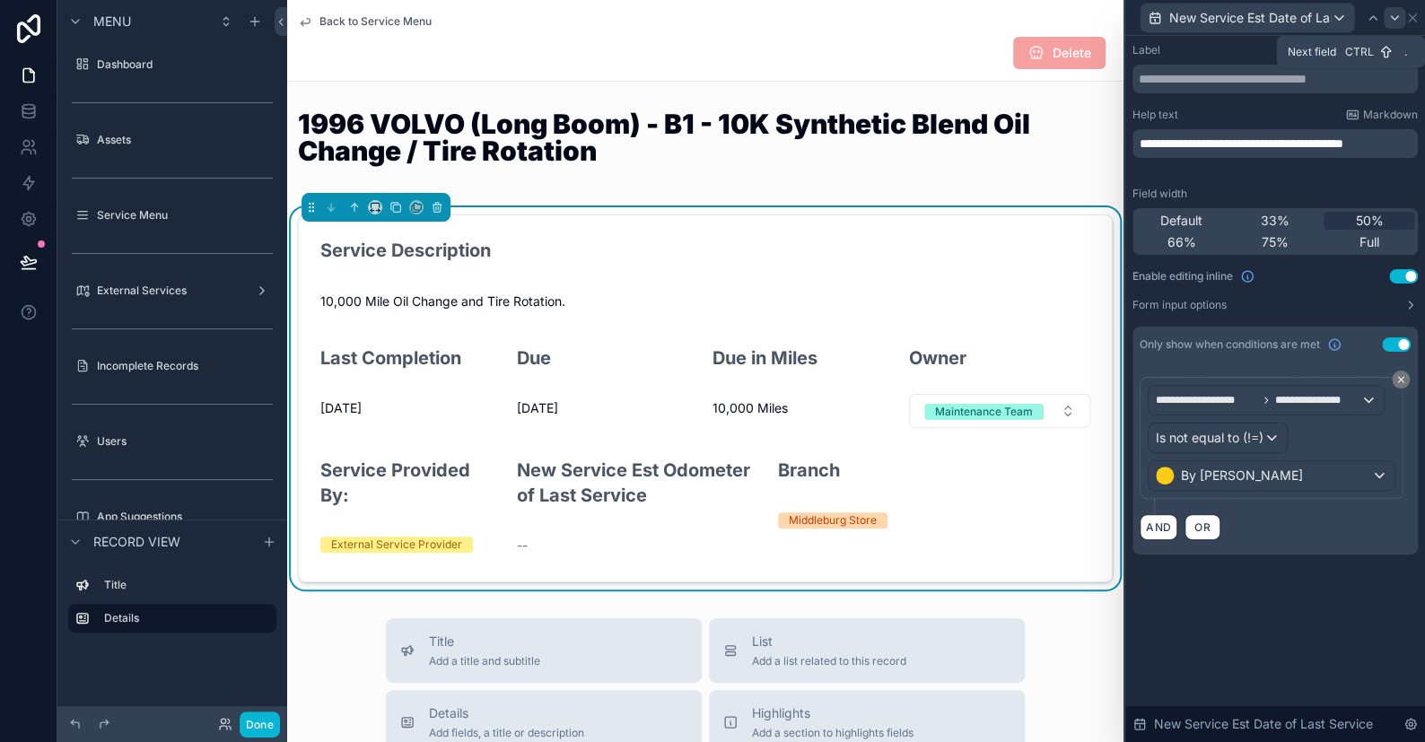
click at [1391, 13] on icon at bounding box center [1395, 18] width 14 height 14
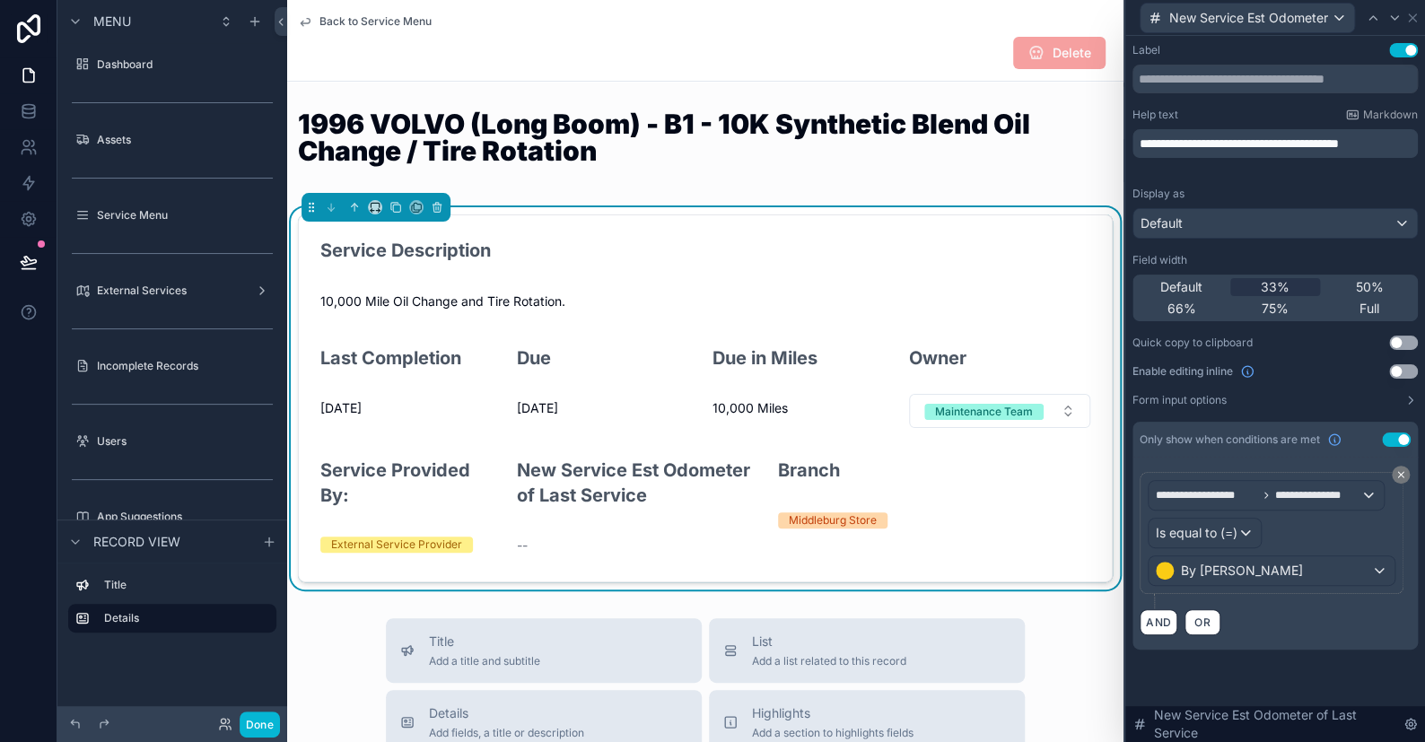
click at [1396, 366] on button "Use setting" at bounding box center [1404, 371] width 29 height 14
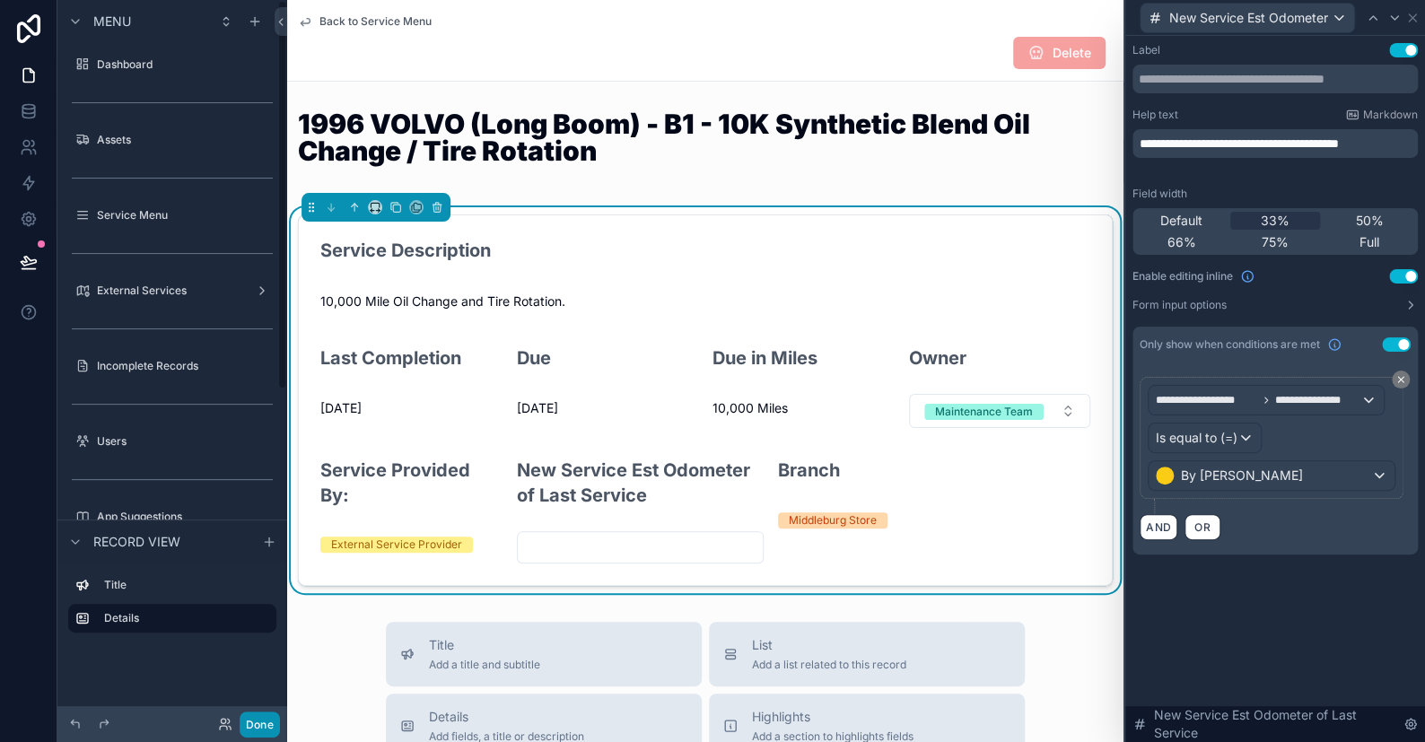
click at [263, 721] on button "Done" at bounding box center [260, 725] width 40 height 26
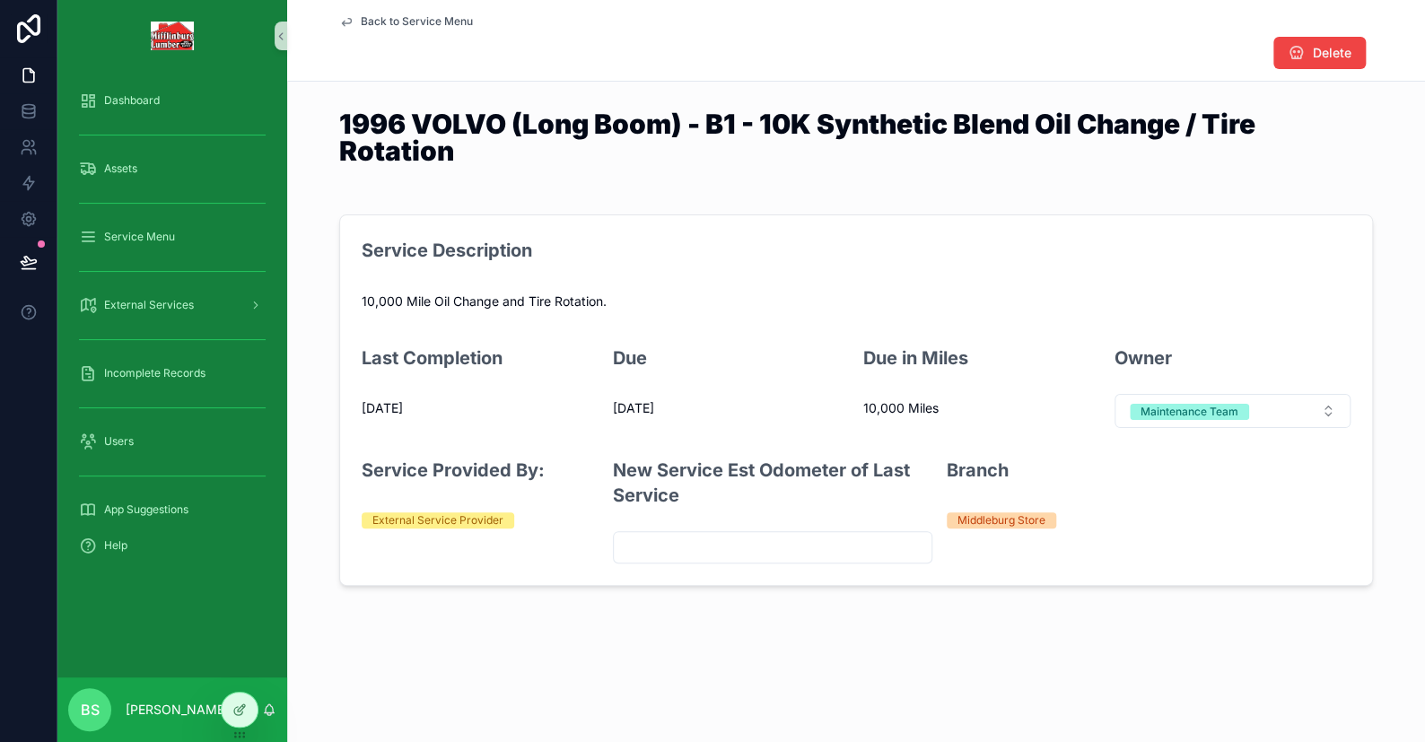
click at [689, 548] on input "scrollable content" at bounding box center [773, 547] width 319 height 25
type input "******"
click at [697, 614] on div "Back to Service Menu Delete 1996 VOLVO (Long Boom) - B1 - 10K Synthetic Blend O…" at bounding box center [856, 354] width 1138 height 708
click at [645, 609] on div "Back to Service Menu Delete 1996 VOLVO (Long Boom) - B1 - 10K Synthetic Blend O…" at bounding box center [856, 354] width 1138 height 708
click at [242, 715] on icon at bounding box center [239, 710] width 14 height 14
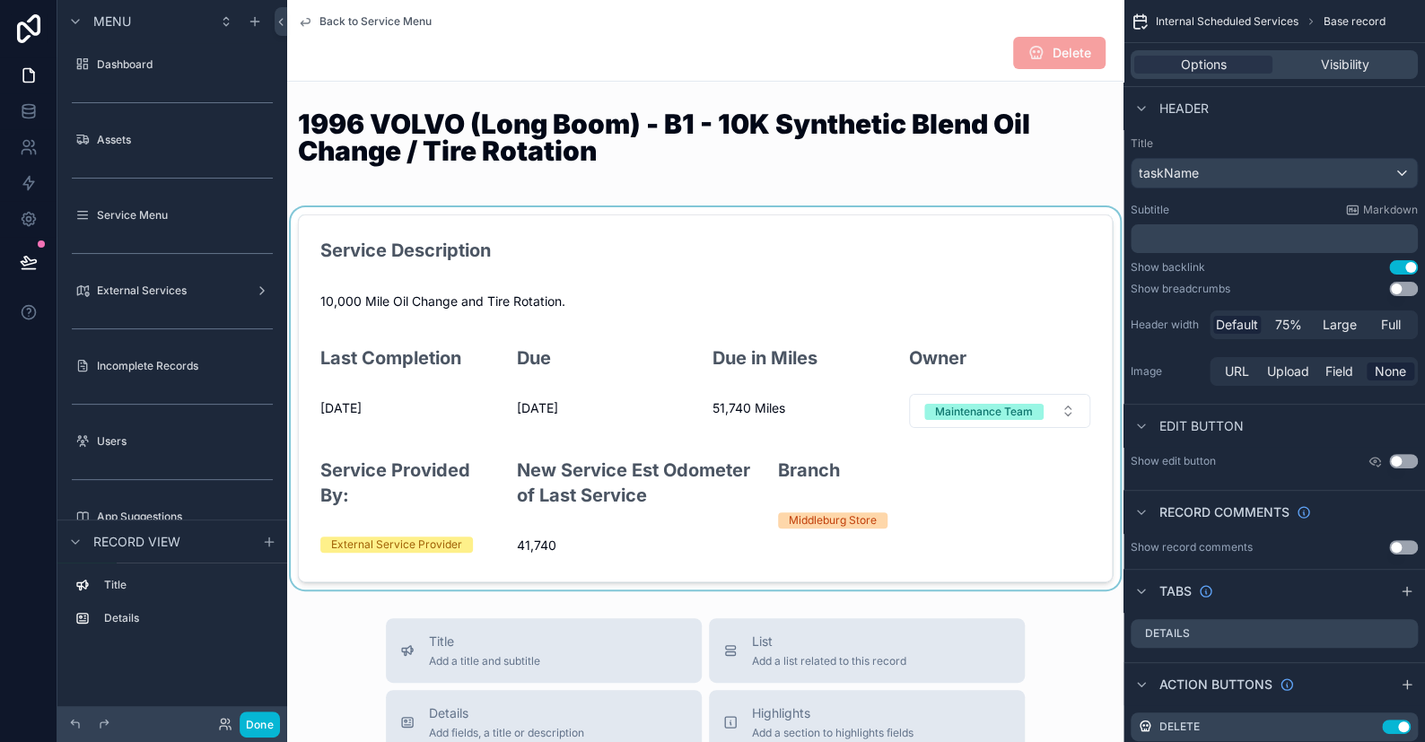
click at [709, 422] on div "scrollable content" at bounding box center [705, 398] width 837 height 382
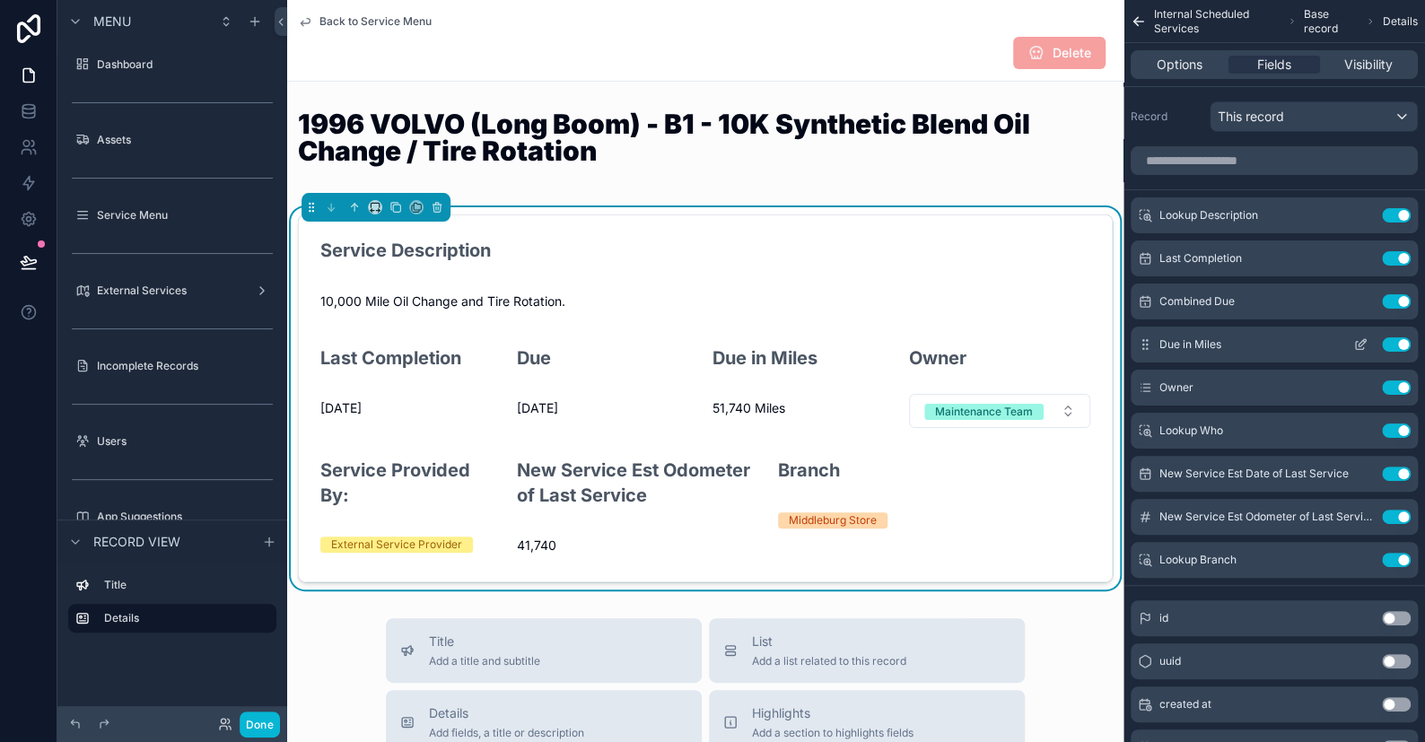
click at [1362, 341] on icon "scrollable content" at bounding box center [1361, 345] width 14 height 14
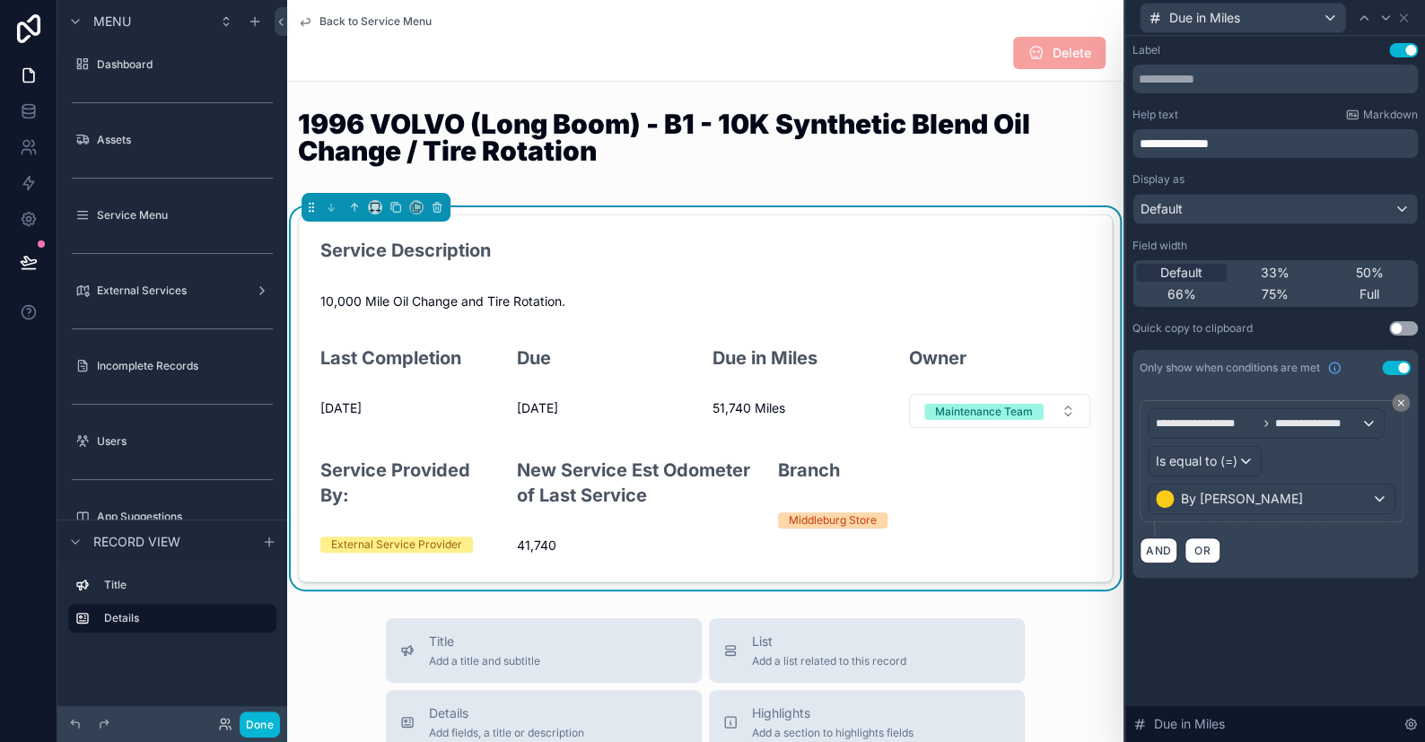
click at [666, 298] on span "10,000 Mile Oil Change and Tire Rotation." at bounding box center [705, 302] width 770 height 18
click at [1412, 20] on div "Due in Miles" at bounding box center [1275, 17] width 285 height 35
click at [1402, 19] on icon at bounding box center [1403, 17] width 7 height 7
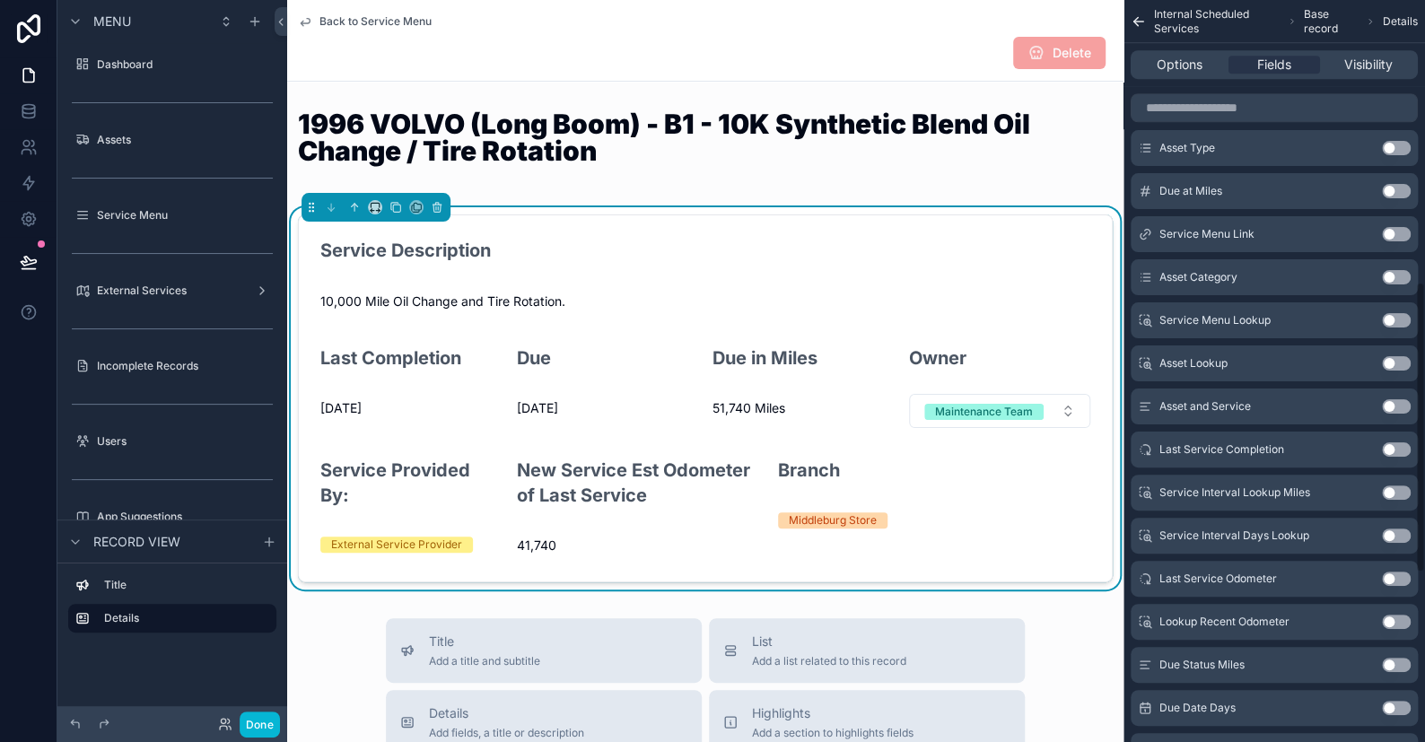
scroll to position [718, 0]
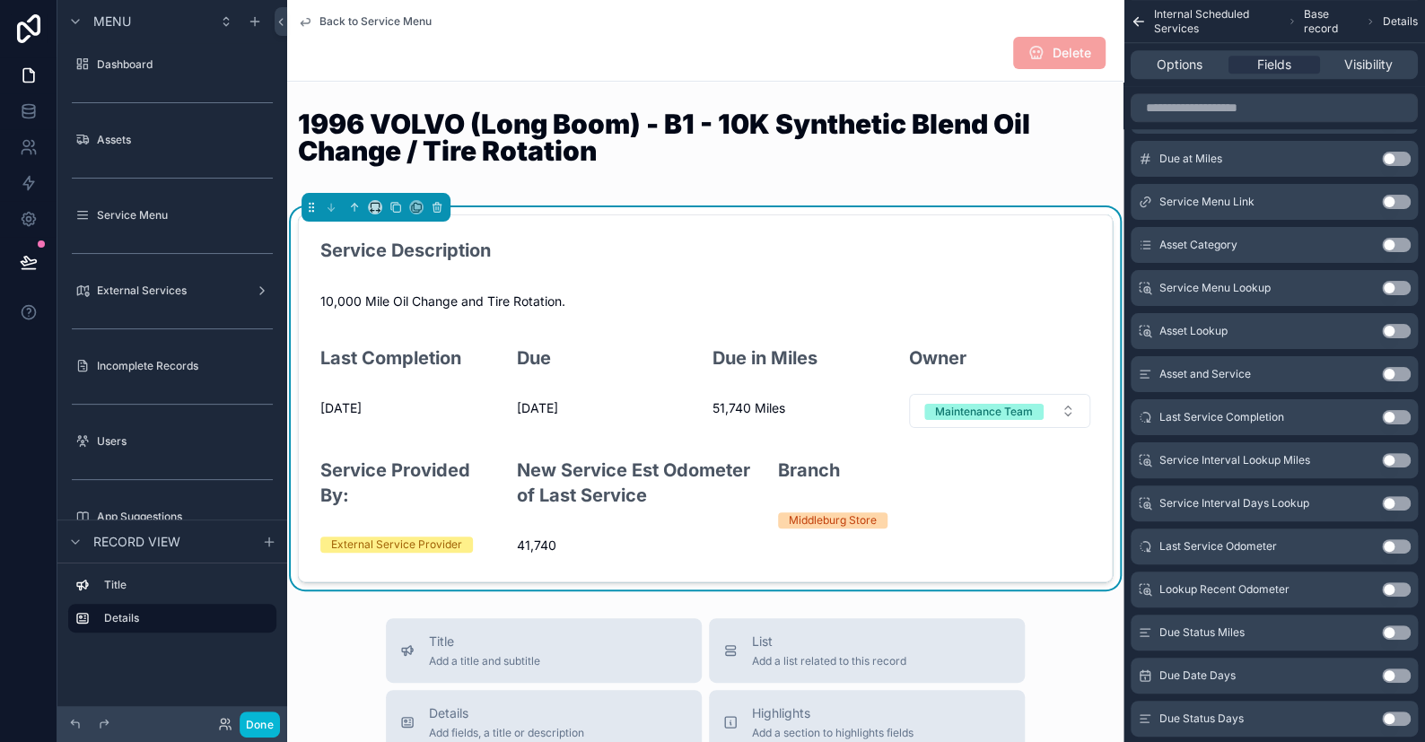
click at [1390, 589] on button "Use setting" at bounding box center [1396, 590] width 29 height 14
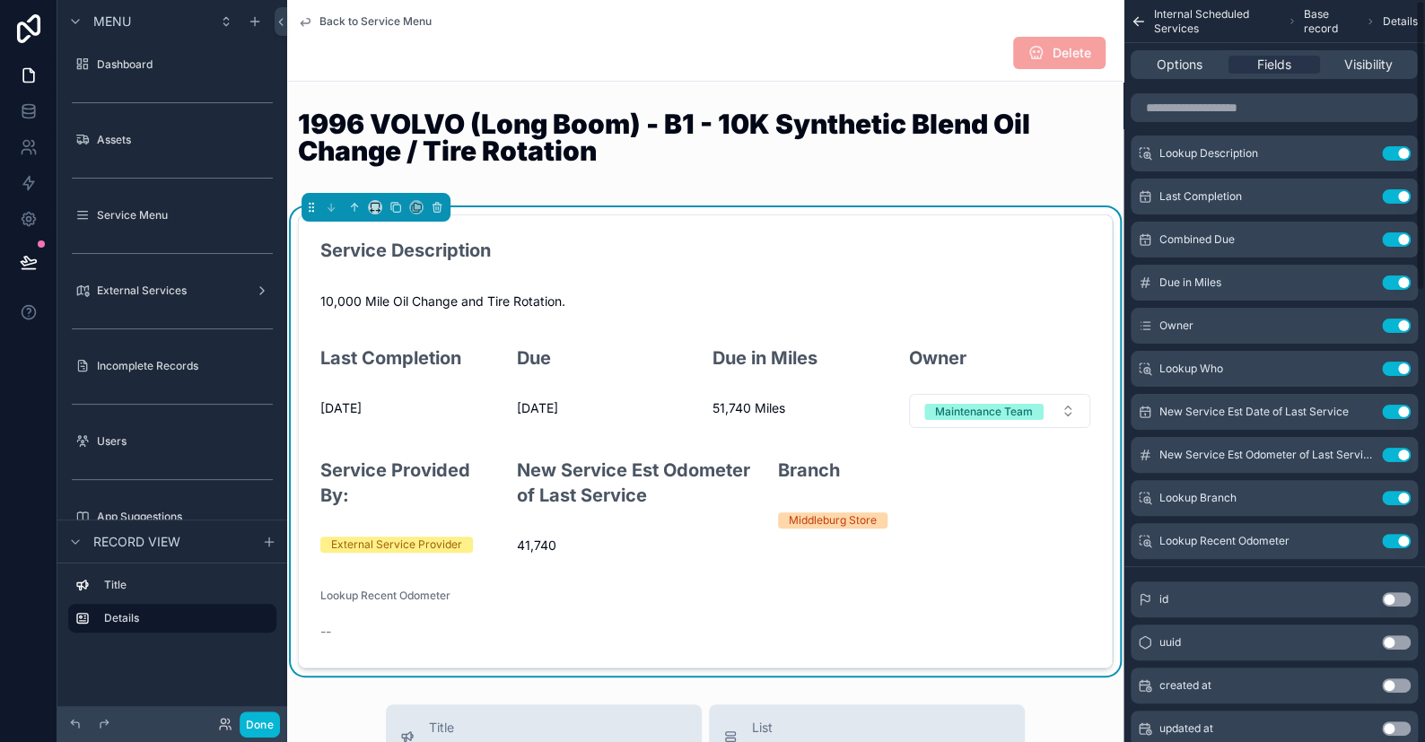
scroll to position [0, 0]
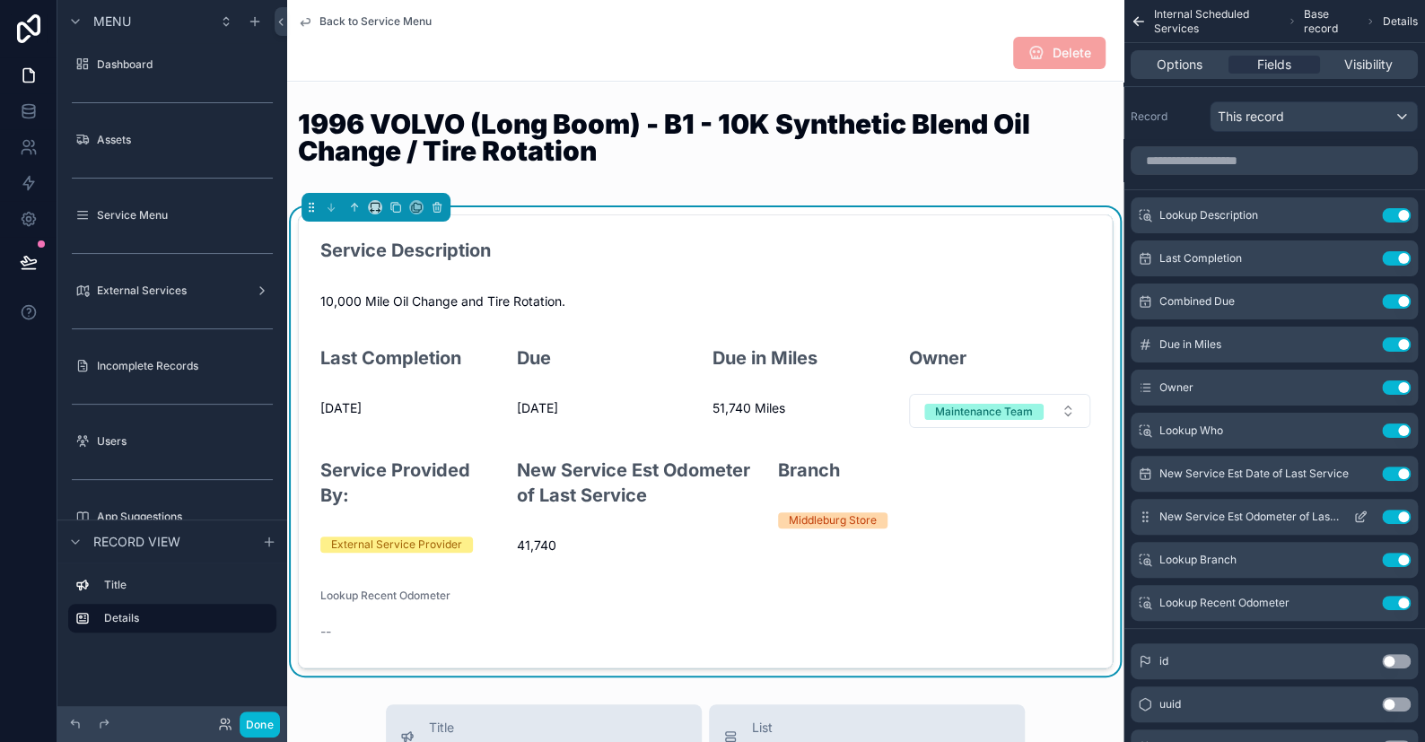
click at [1362, 514] on icon "scrollable content" at bounding box center [1361, 517] width 14 height 14
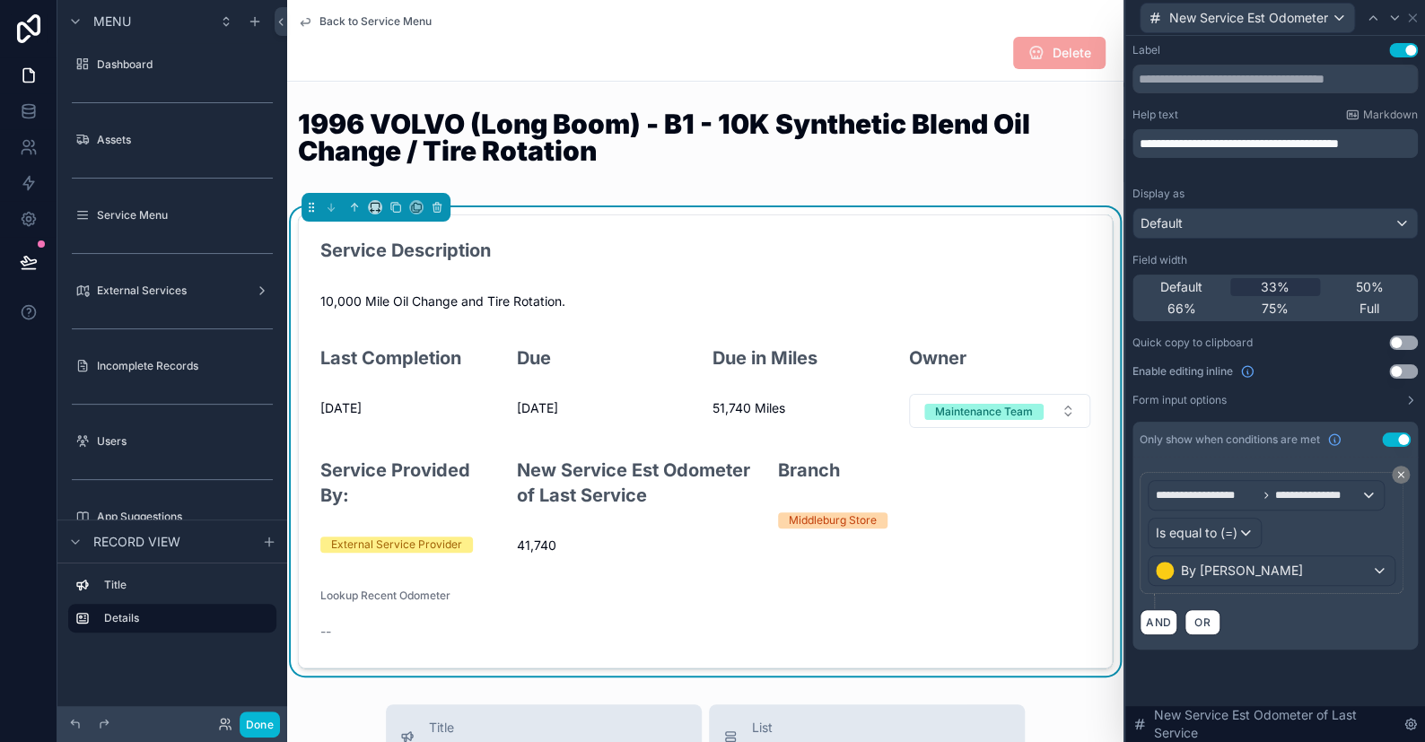
click at [1258, 140] on span "**********" at bounding box center [1239, 143] width 199 height 13
drag, startPoint x: 1239, startPoint y: 139, endPoint x: 1162, endPoint y: 137, distance: 76.3
click at [1162, 137] on span "**********" at bounding box center [1253, 143] width 226 height 13
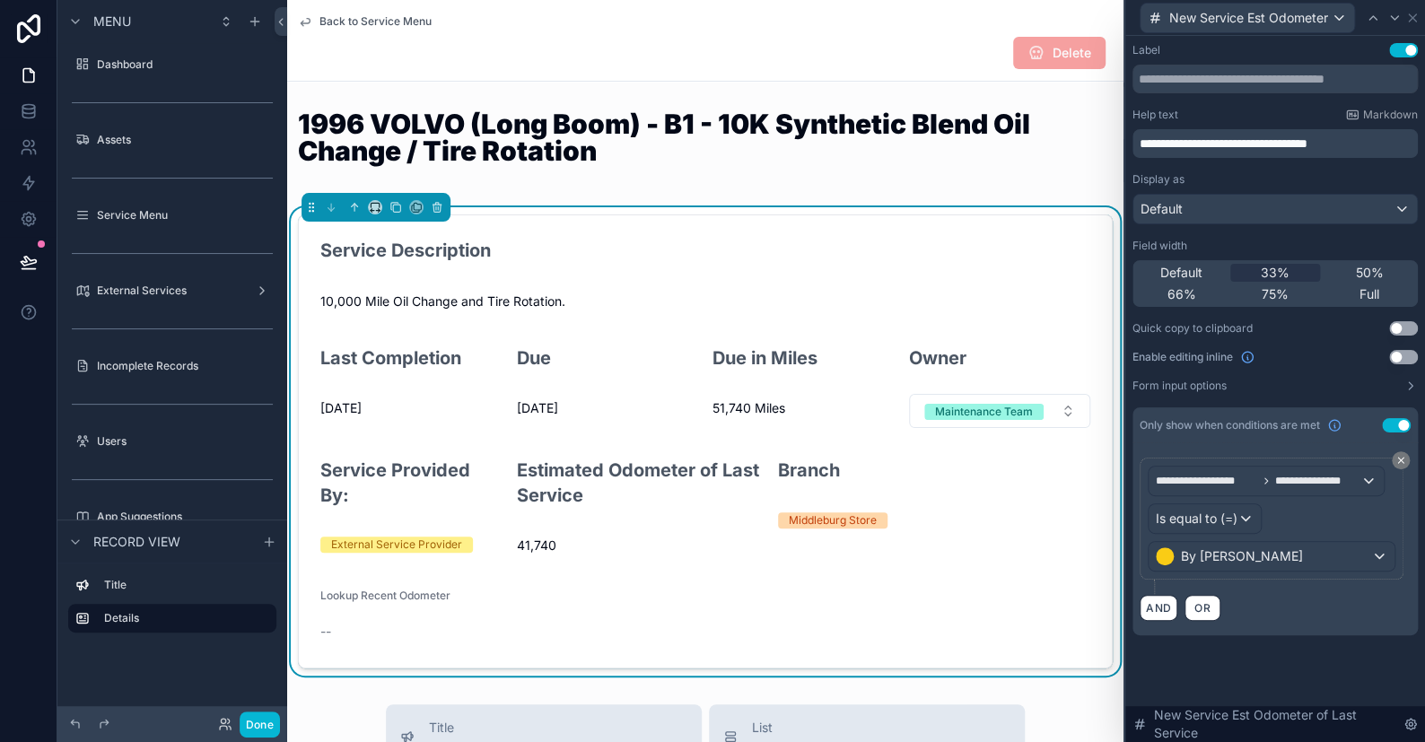
click at [1376, 143] on p "**********" at bounding box center [1277, 144] width 275 height 18
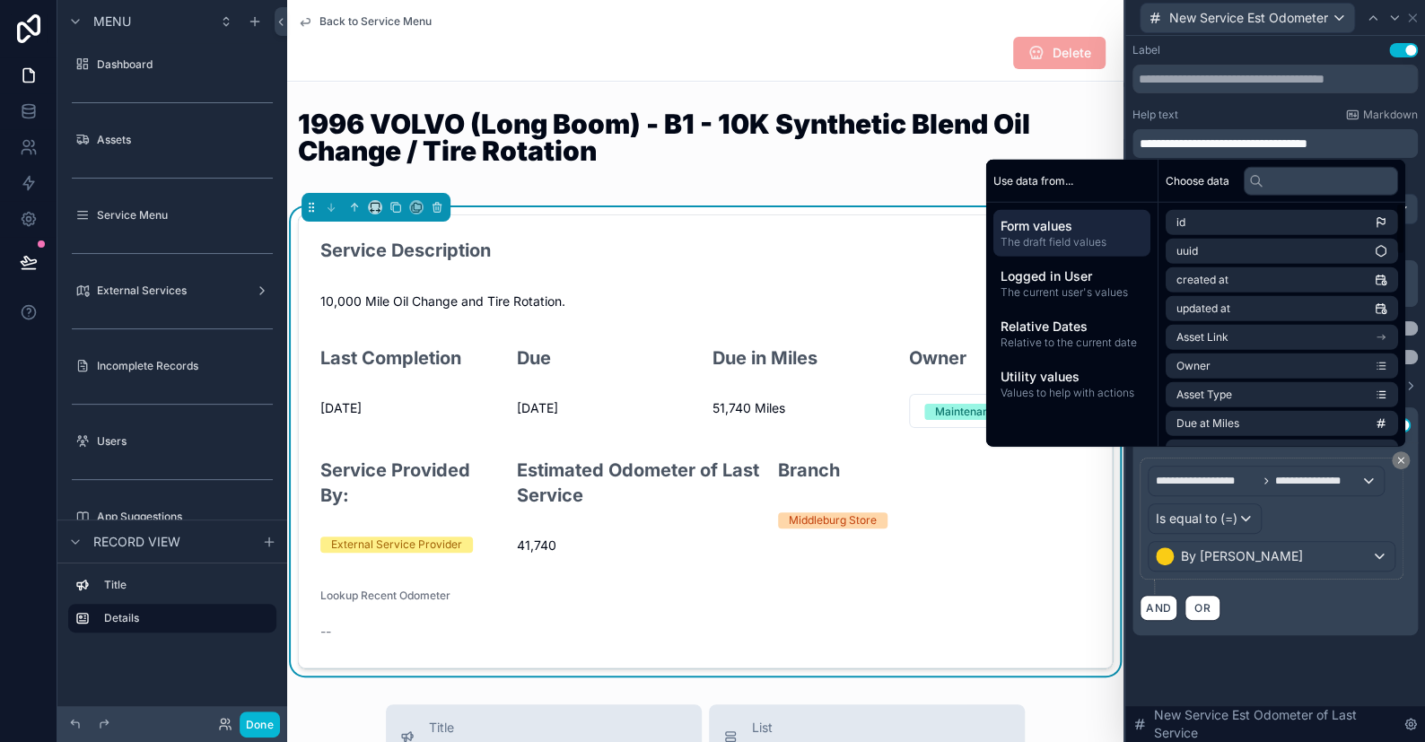
click at [1286, 672] on div "**********" at bounding box center [1276, 357] width 300 height 643
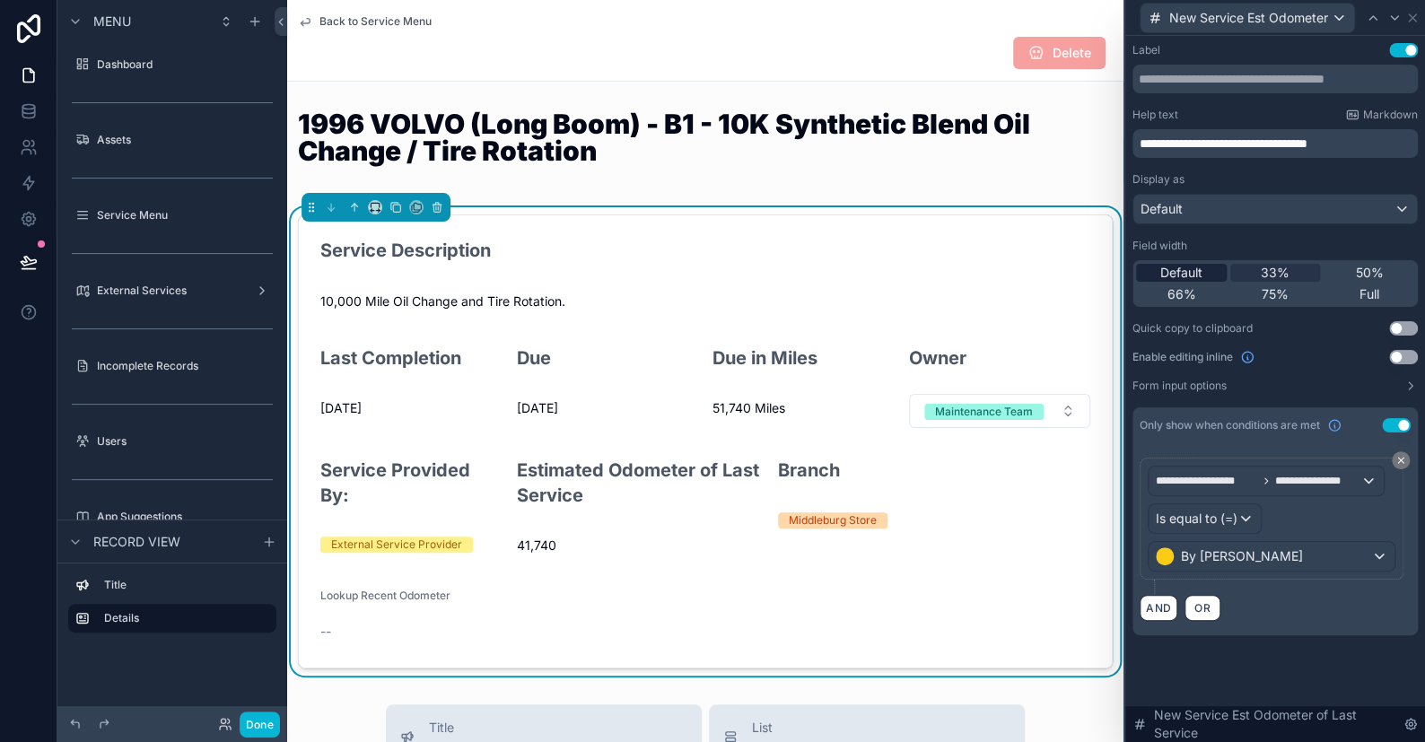
click at [1198, 272] on span "Default" at bounding box center [1182, 273] width 42 height 18
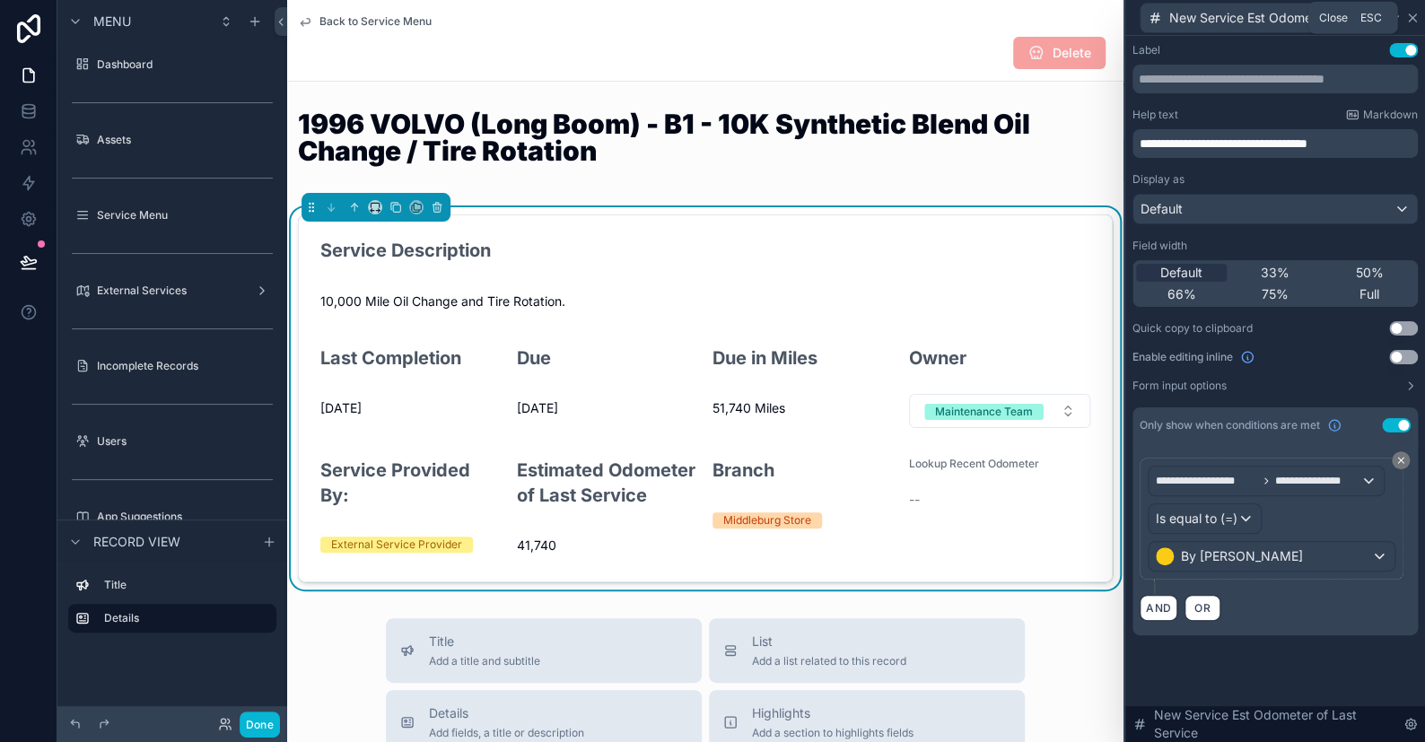
click at [1407, 22] on icon at bounding box center [1413, 18] width 14 height 14
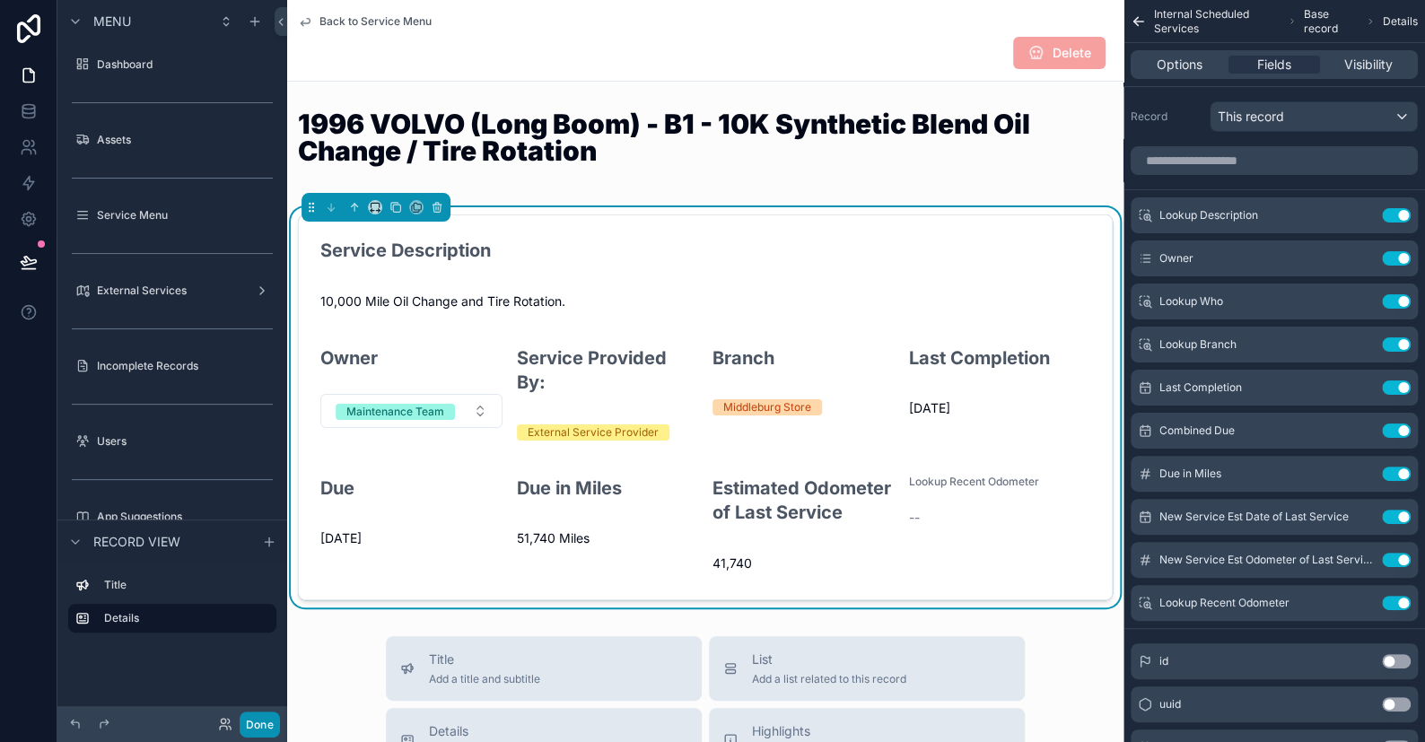
click at [268, 726] on button "Done" at bounding box center [260, 725] width 40 height 26
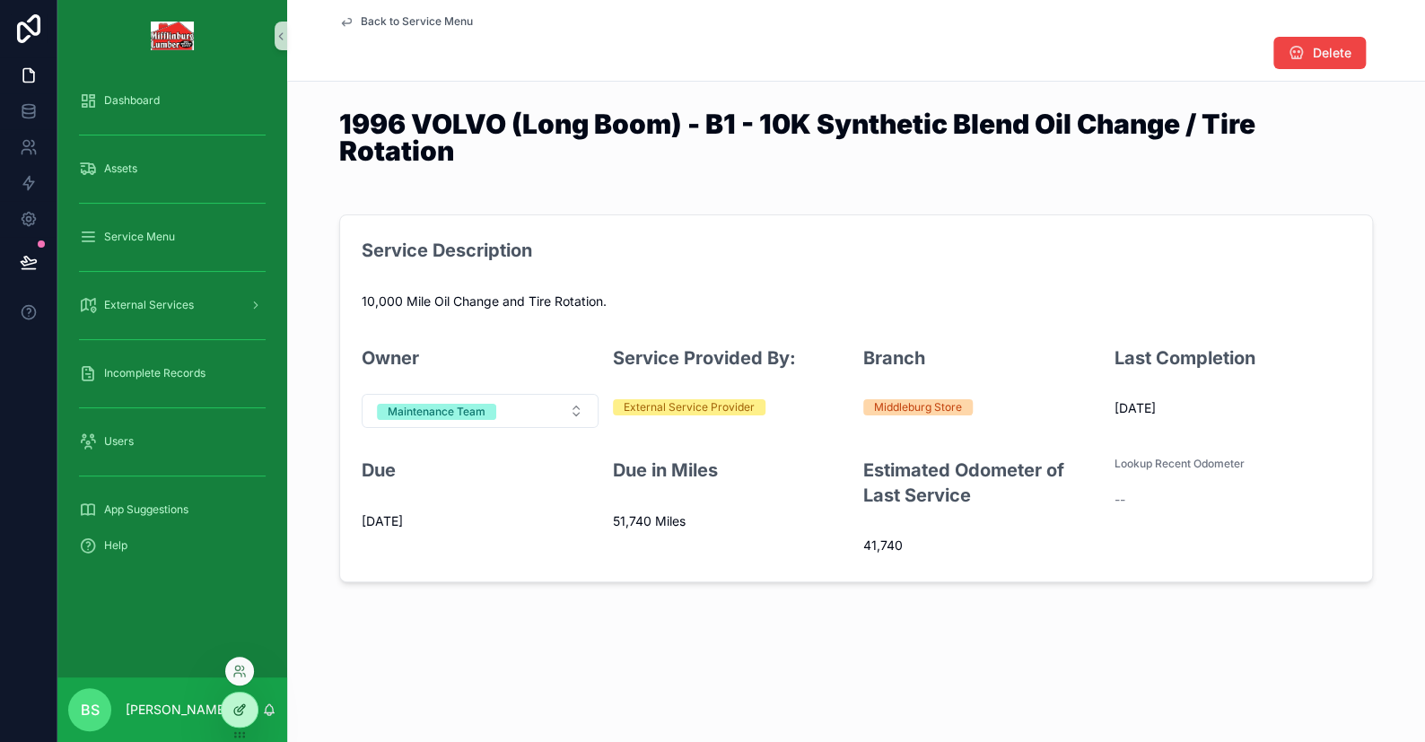
click at [248, 715] on div at bounding box center [240, 710] width 36 height 34
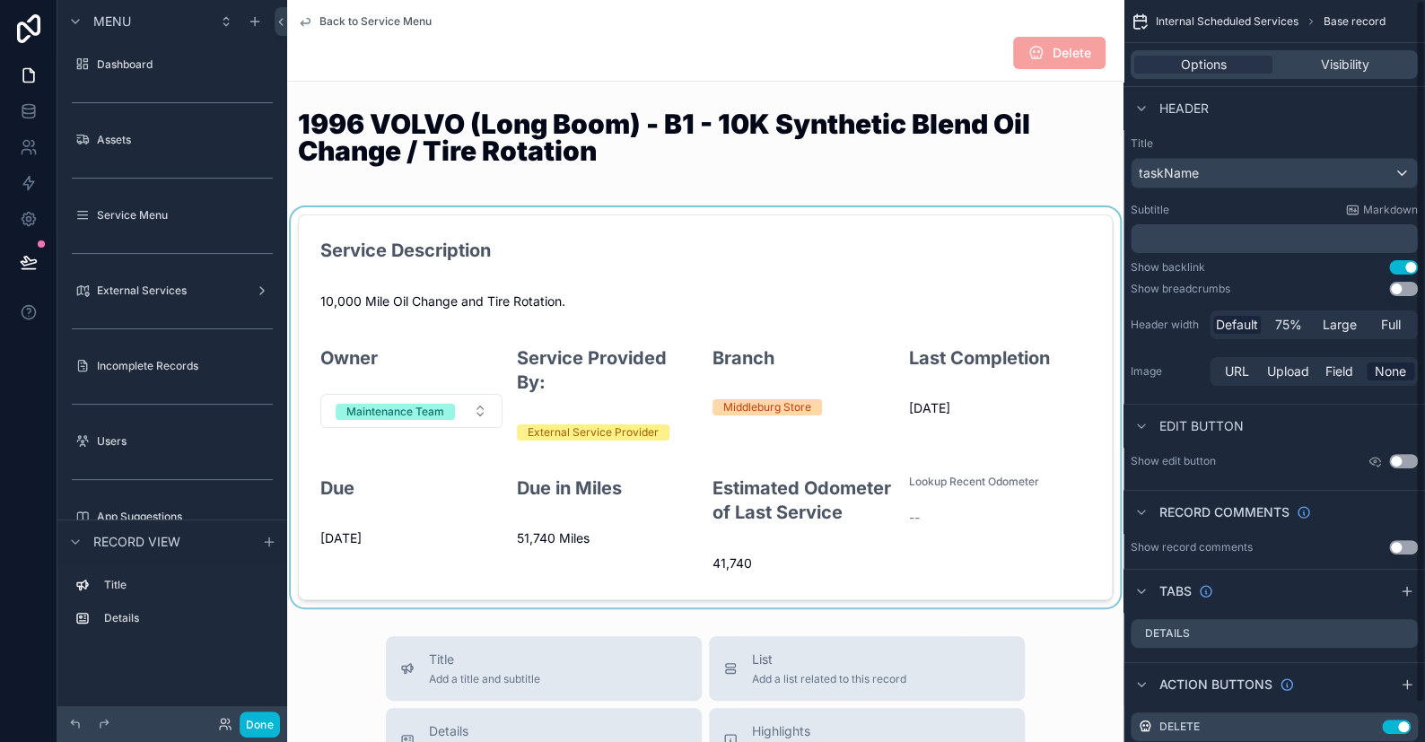
click at [935, 495] on div "scrollable content" at bounding box center [705, 407] width 837 height 400
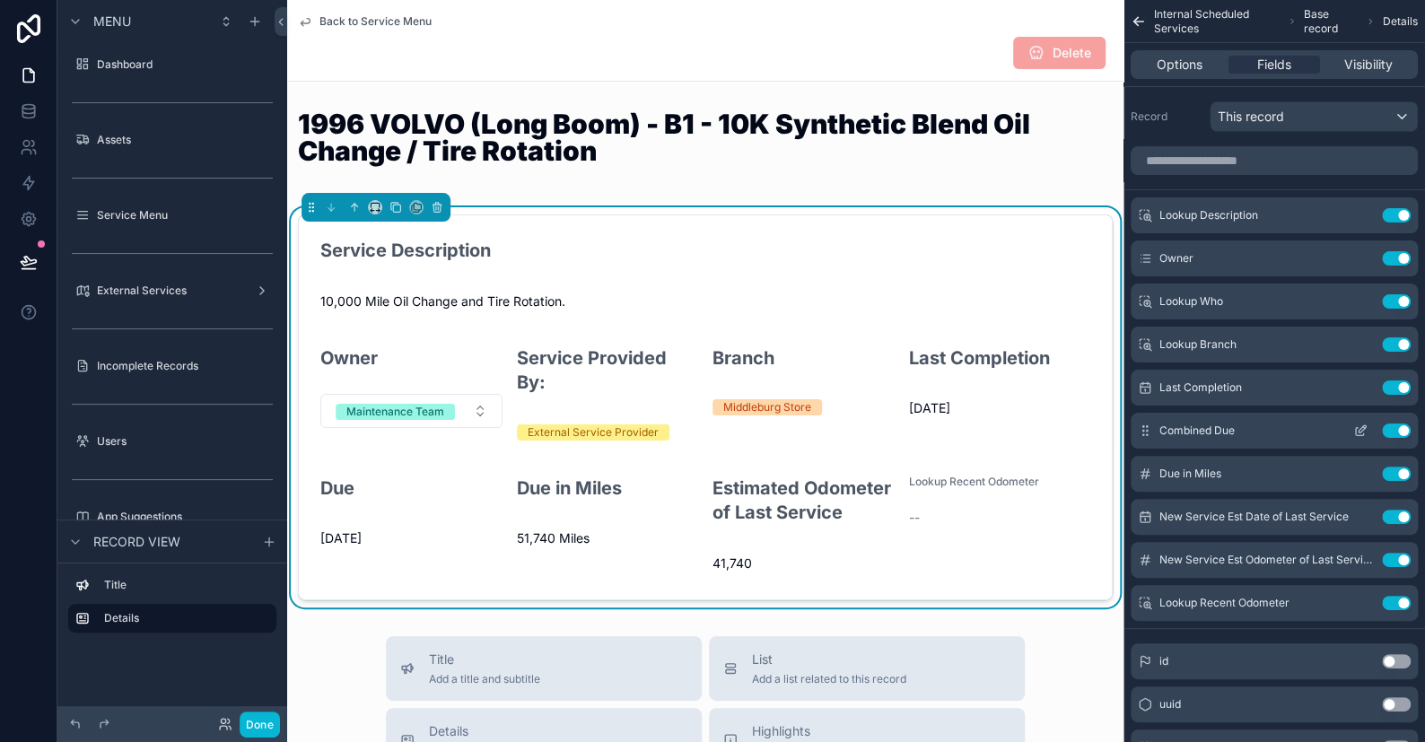
click at [1361, 429] on icon "scrollable content" at bounding box center [1361, 431] width 14 height 14
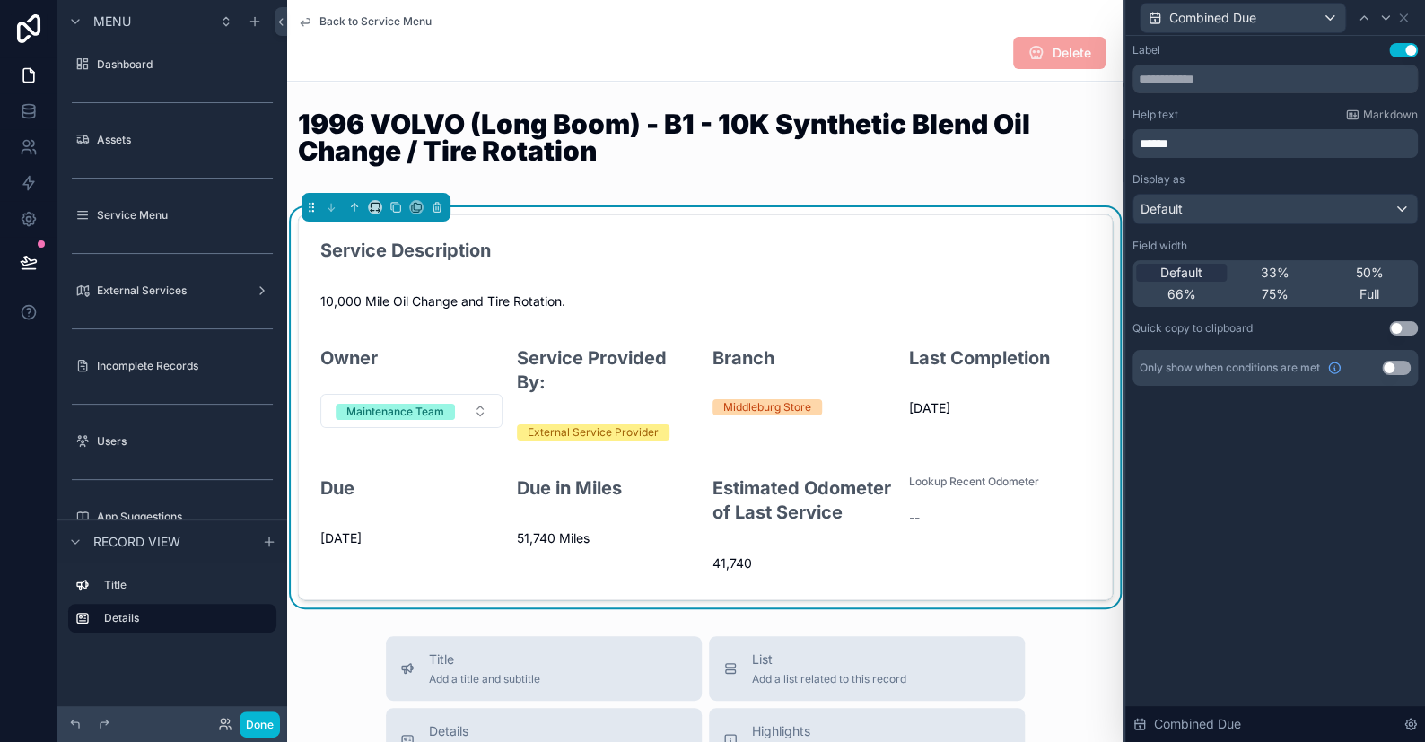
click at [1398, 362] on button "Use setting" at bounding box center [1396, 368] width 29 height 14
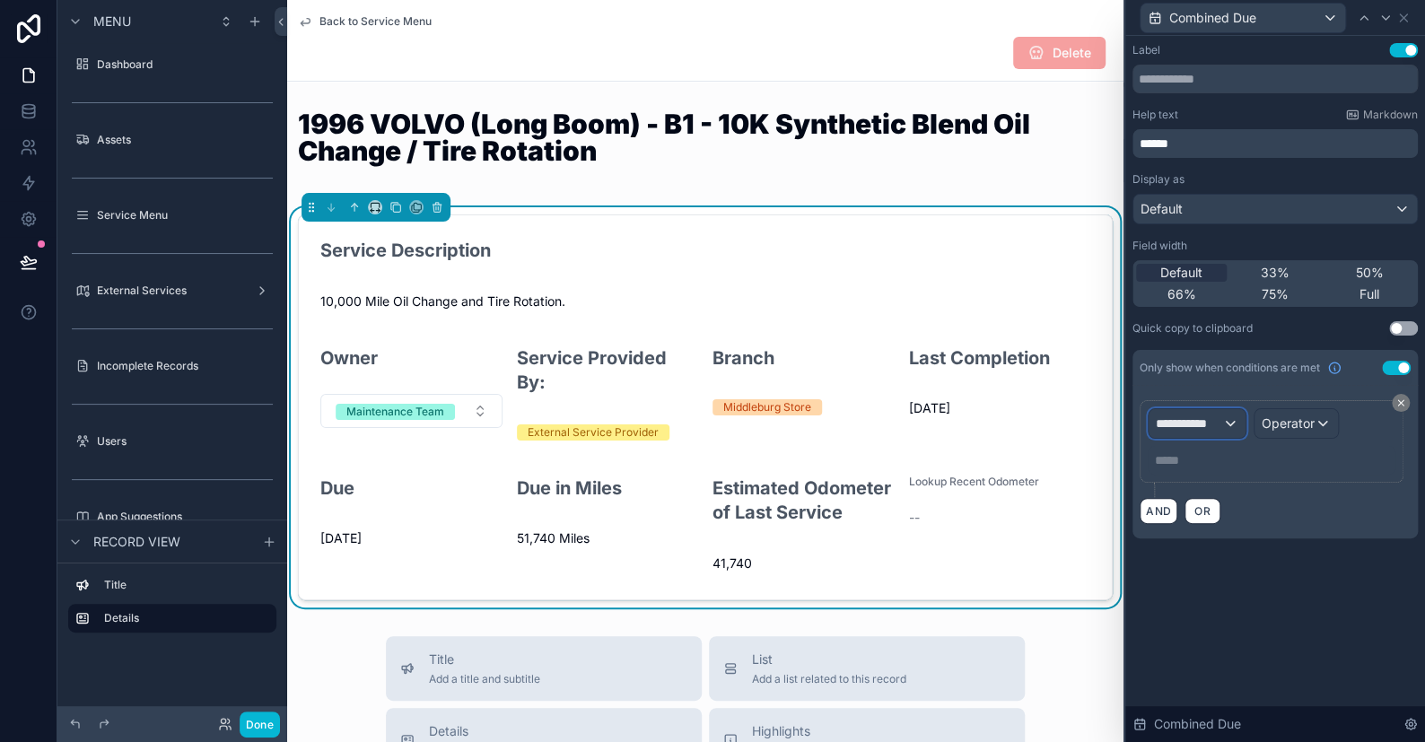
click at [1175, 415] on span "**********" at bounding box center [1189, 424] width 66 height 18
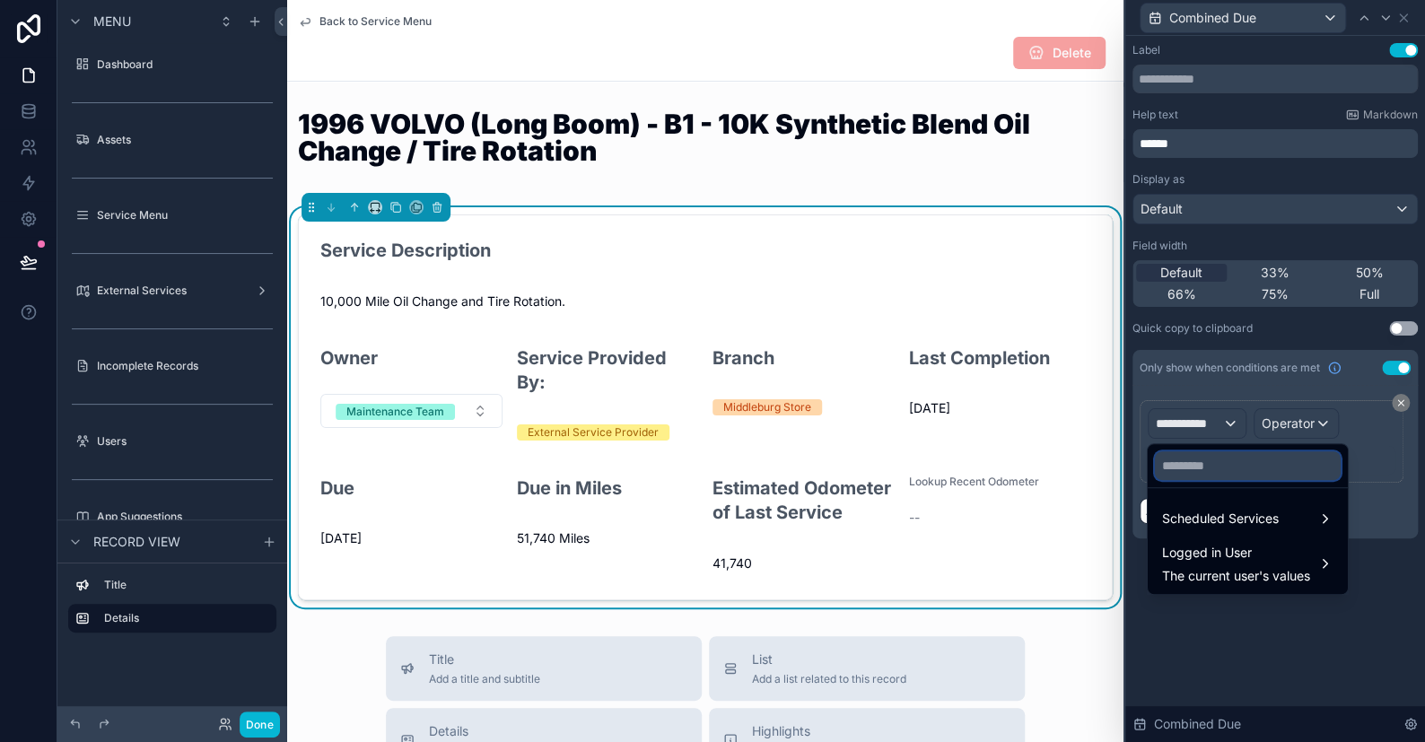
click at [1181, 464] on input "text" at bounding box center [1248, 466] width 186 height 29
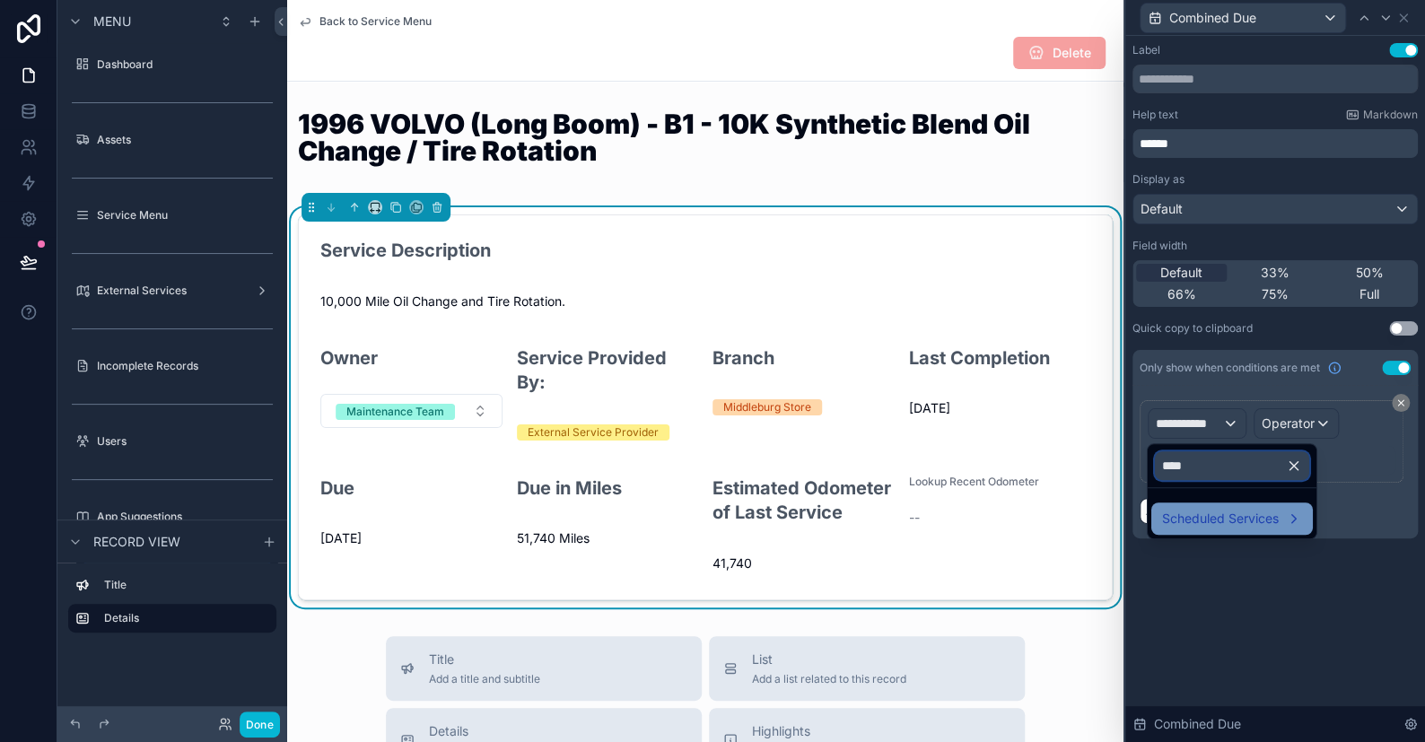
type input "****"
click at [1210, 524] on span "Scheduled Services" at bounding box center [1220, 519] width 117 height 22
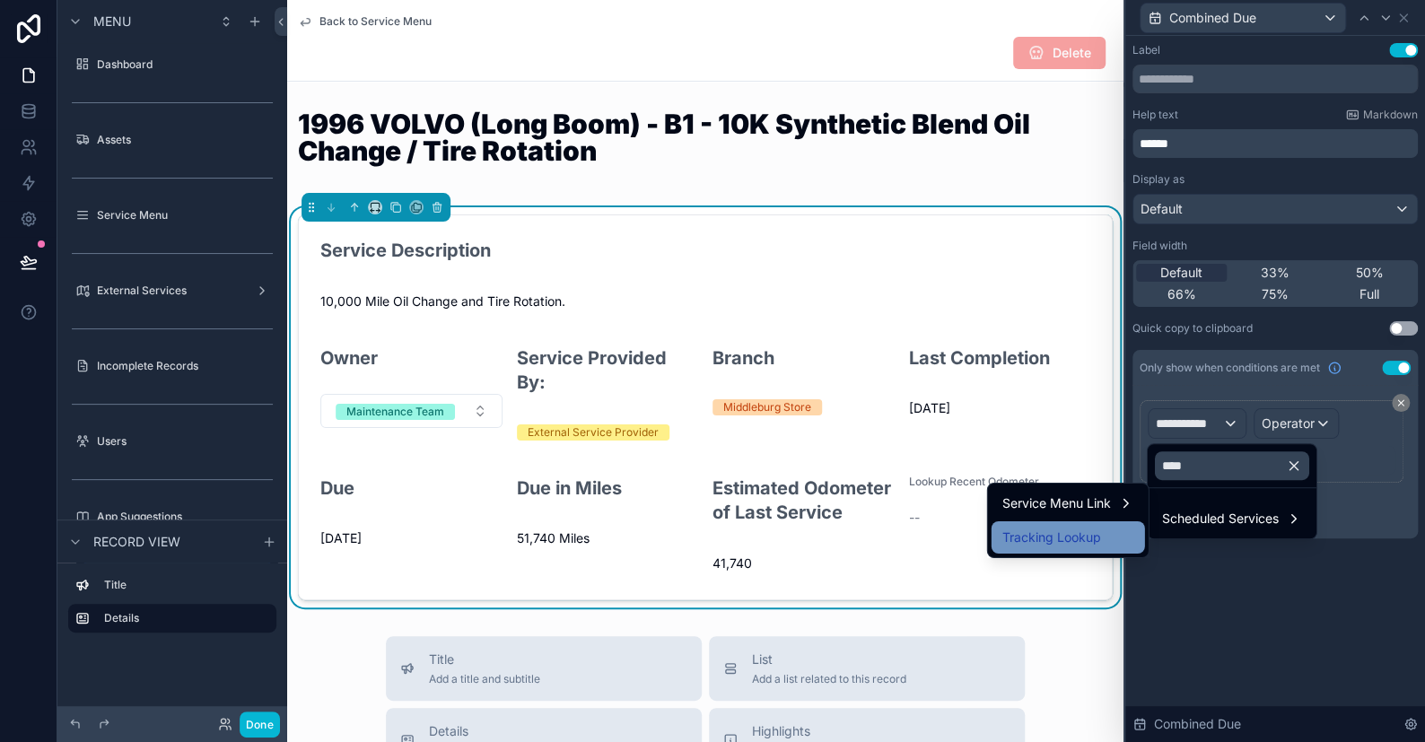
click at [1098, 537] on span "Tracking Lookup" at bounding box center [1052, 538] width 99 height 22
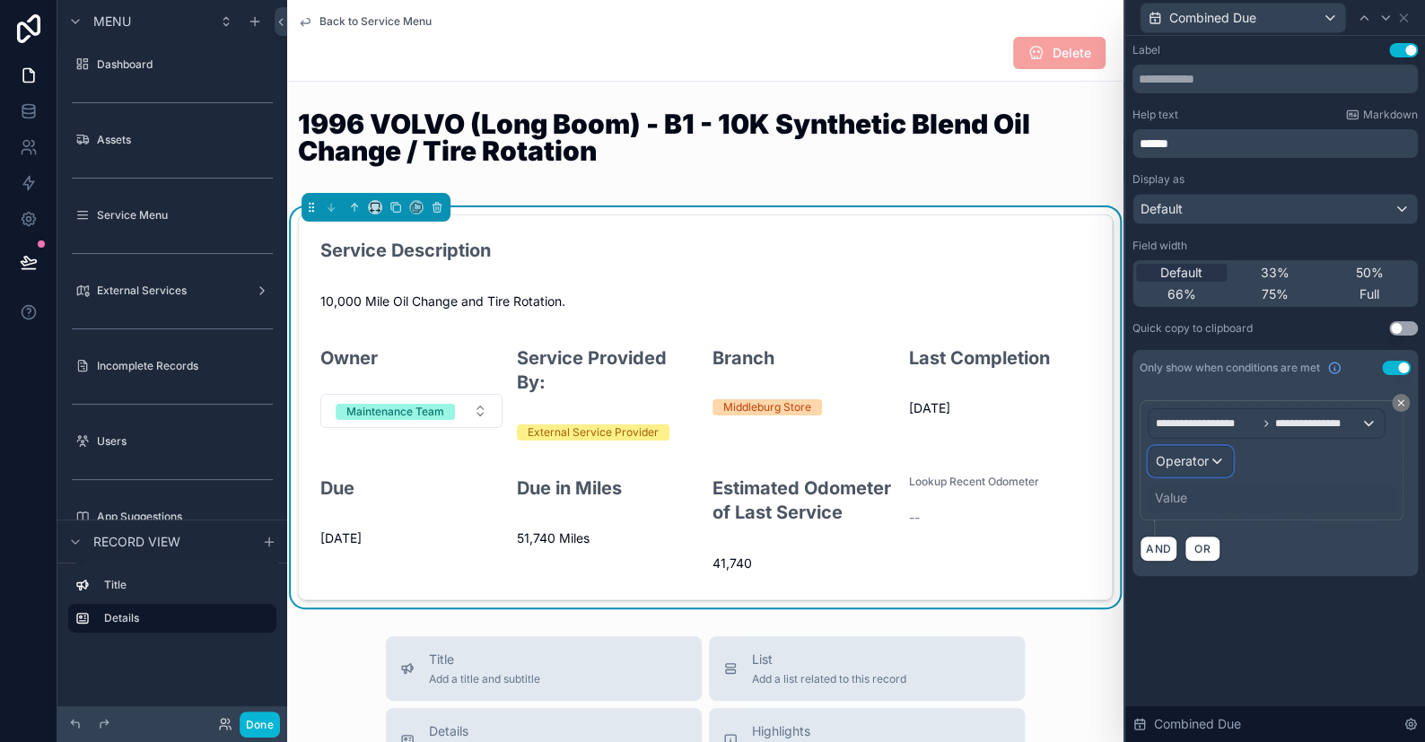
click at [1192, 460] on span "Operator" at bounding box center [1182, 460] width 53 height 15
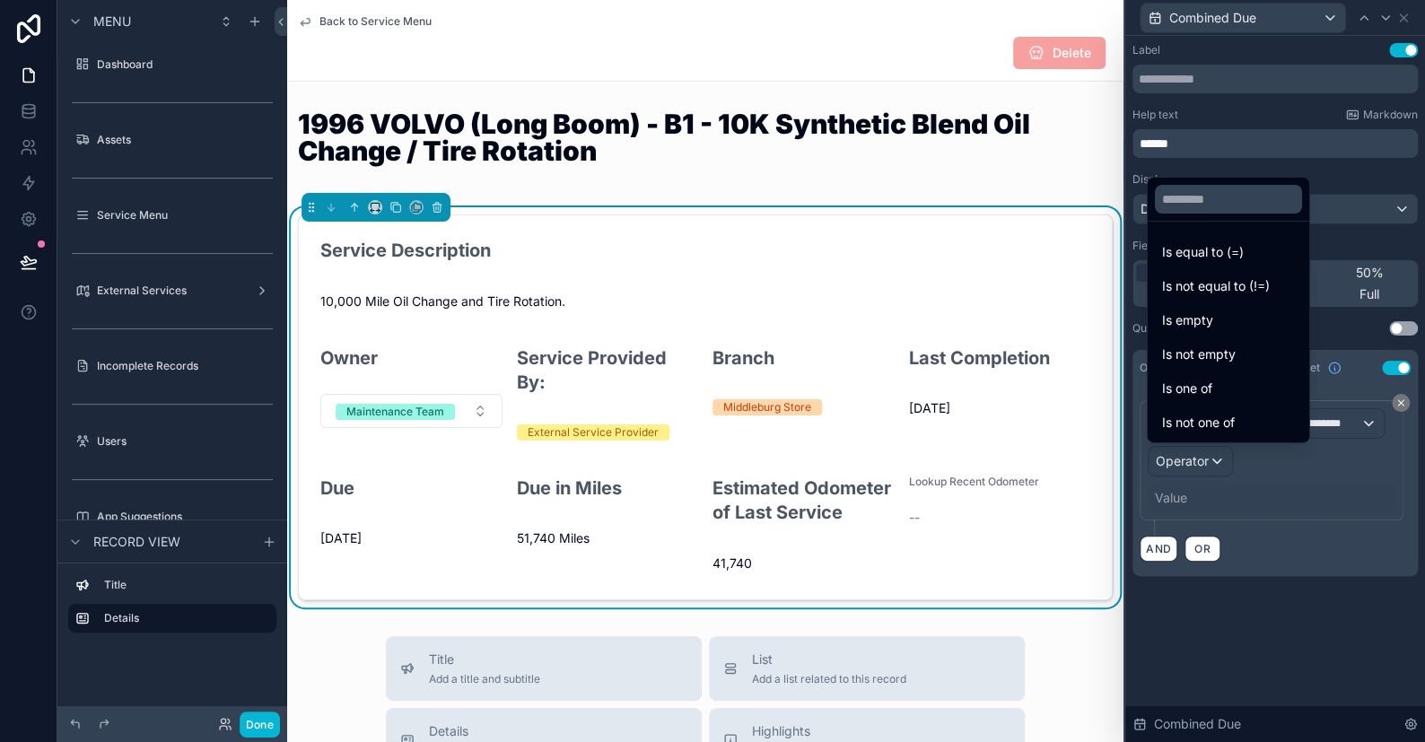
click at [1206, 279] on span "Is not equal to (!=)" at bounding box center [1216, 287] width 108 height 22
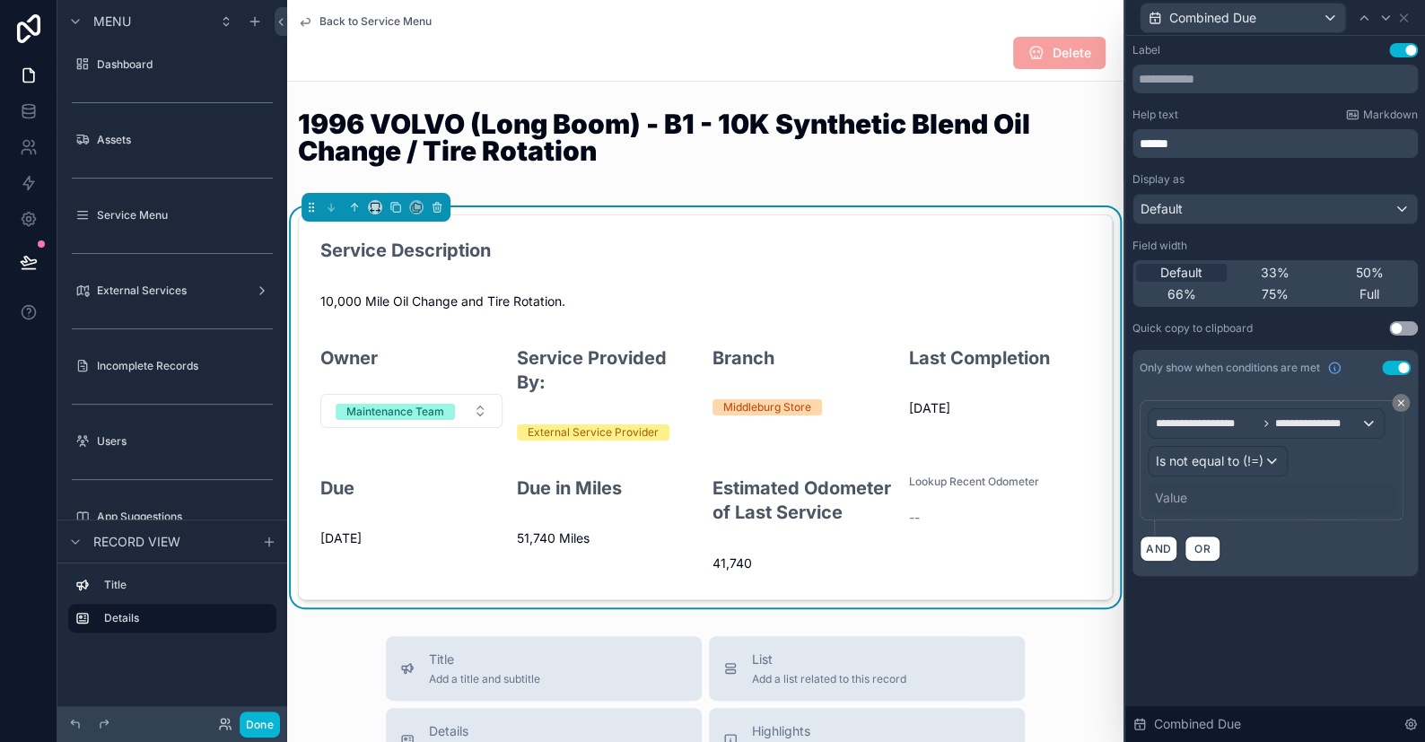
click at [1197, 484] on div "Value" at bounding box center [1272, 498] width 248 height 29
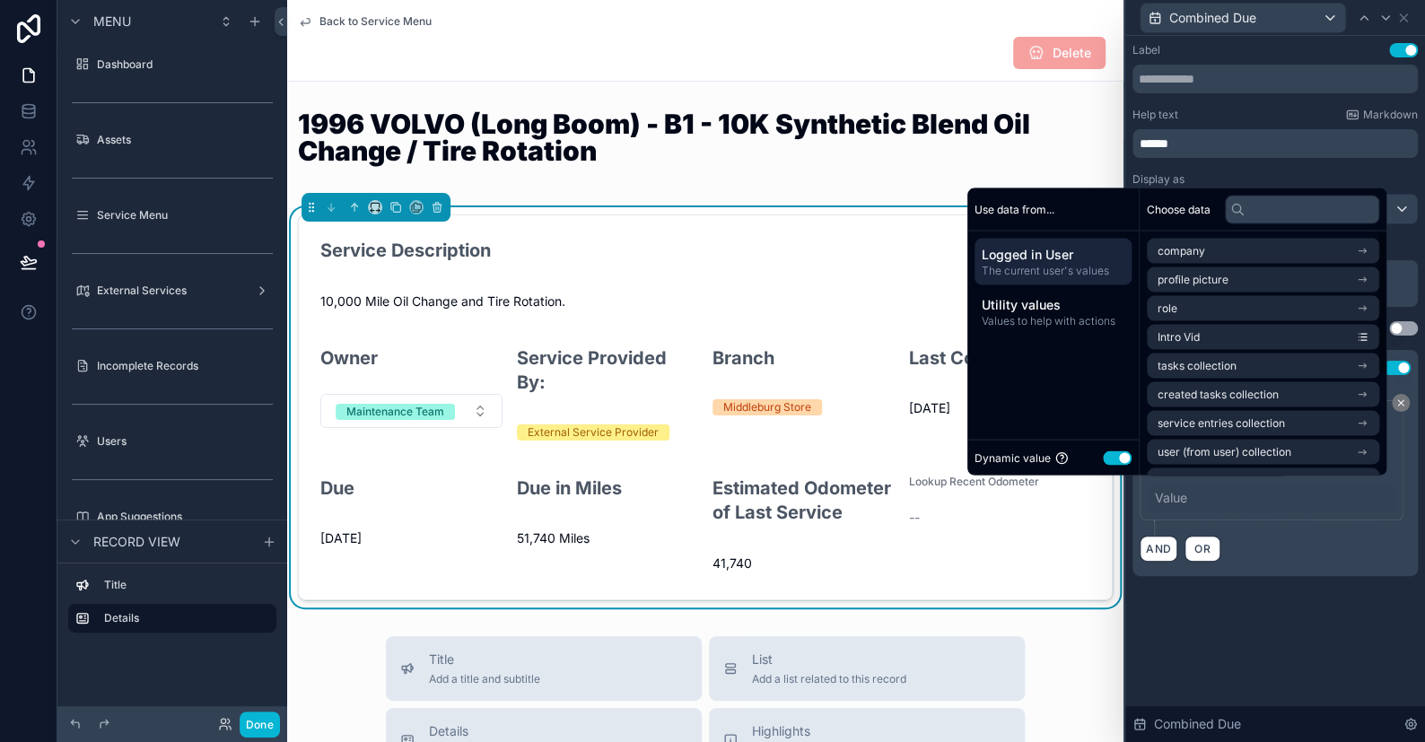
click at [1111, 460] on button "Use setting" at bounding box center [1117, 458] width 29 height 14
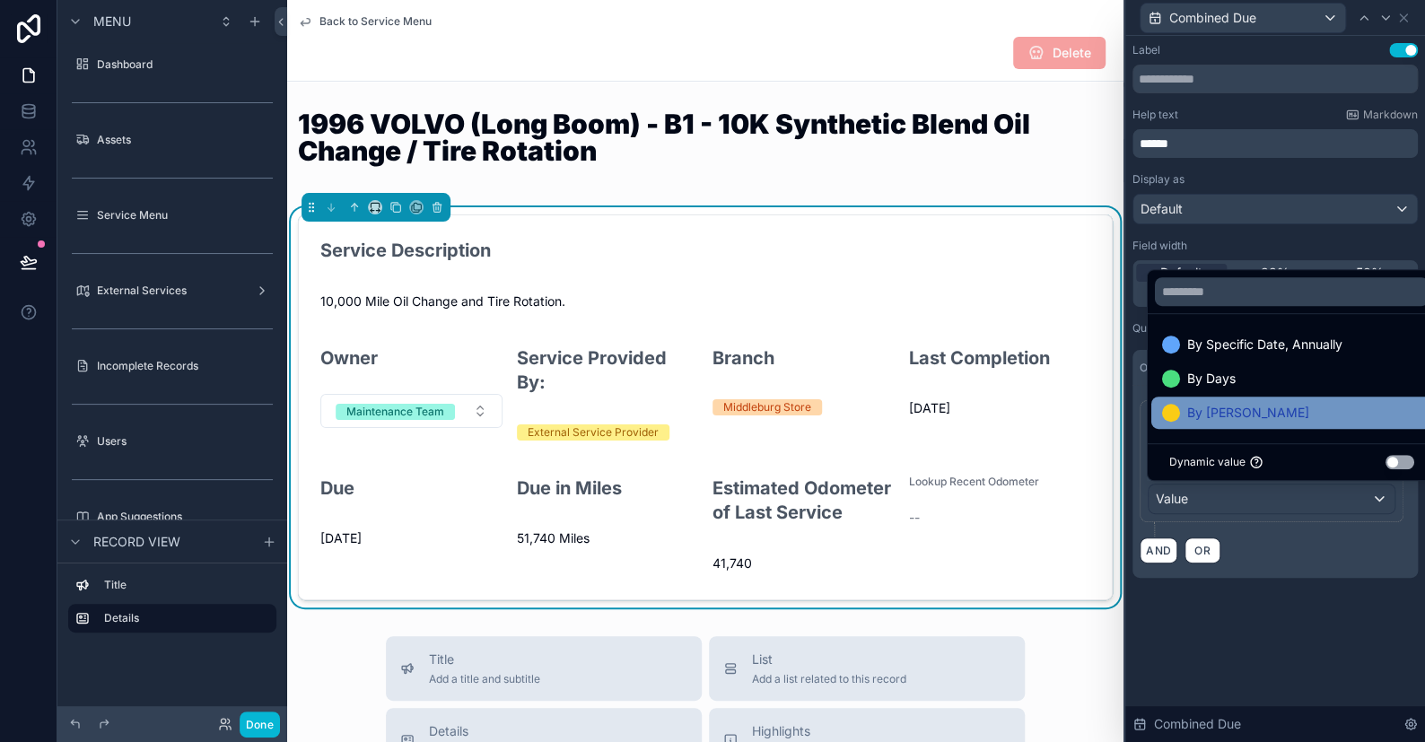
click at [1189, 421] on span "By [PERSON_NAME]" at bounding box center [1249, 413] width 122 height 22
click at [1260, 624] on div "**********" at bounding box center [1276, 389] width 300 height 706
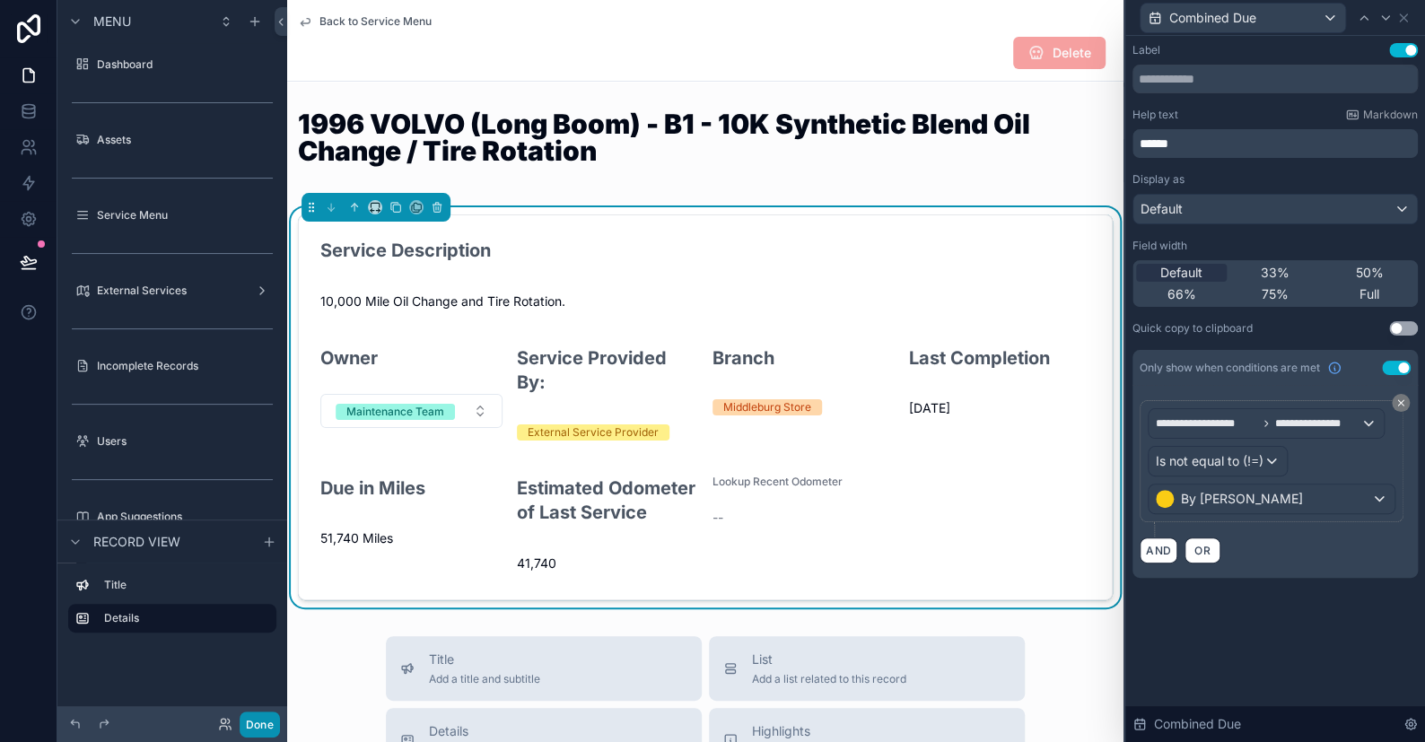
click at [268, 722] on button "Done" at bounding box center [260, 725] width 40 height 26
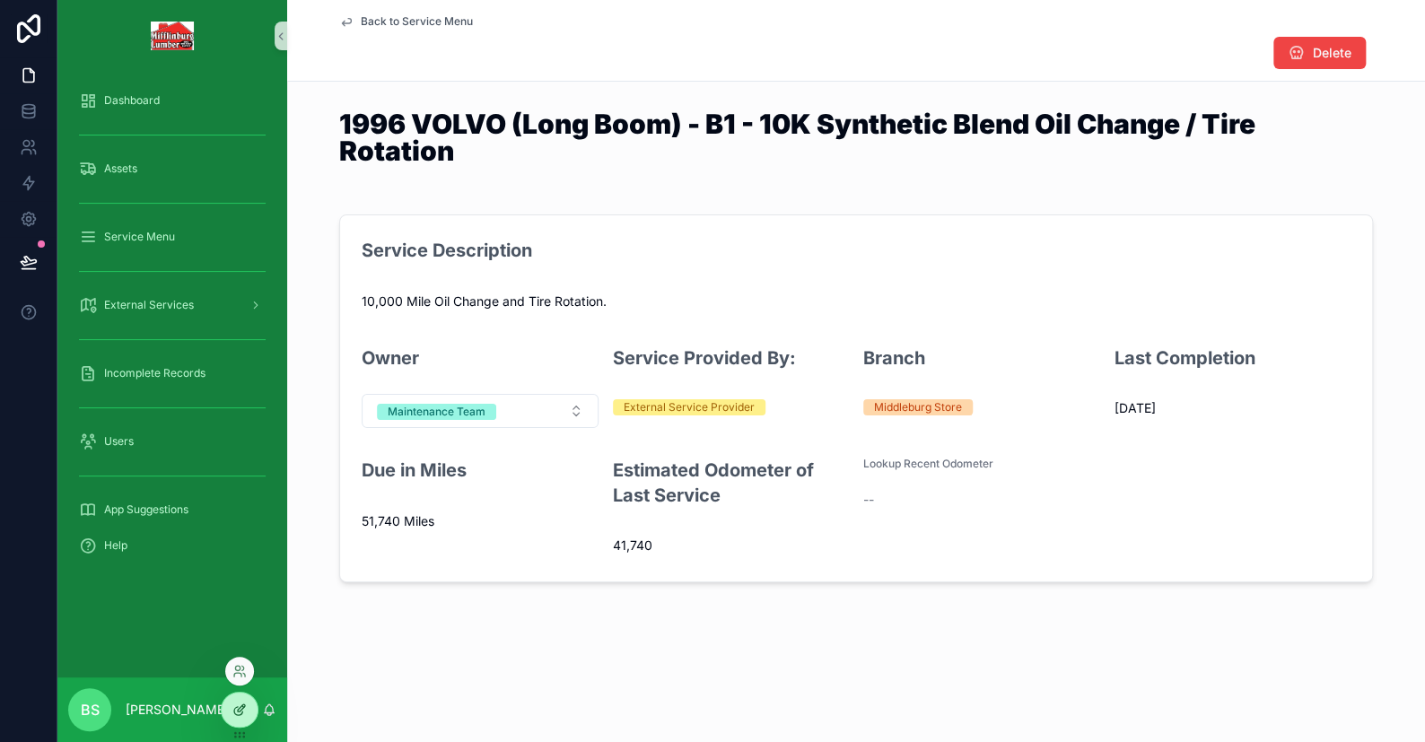
click at [244, 708] on icon at bounding box center [239, 710] width 14 height 14
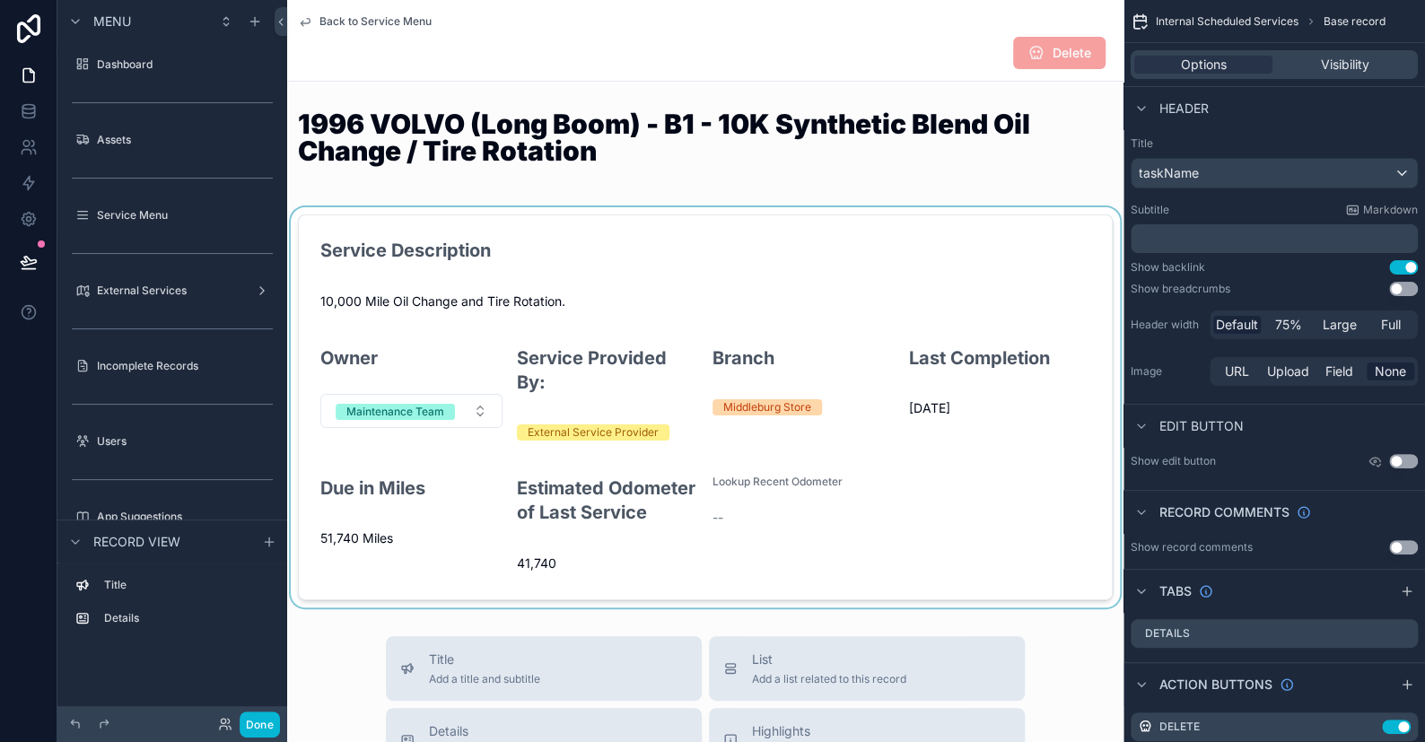
click at [1068, 395] on div "scrollable content" at bounding box center [705, 407] width 837 height 400
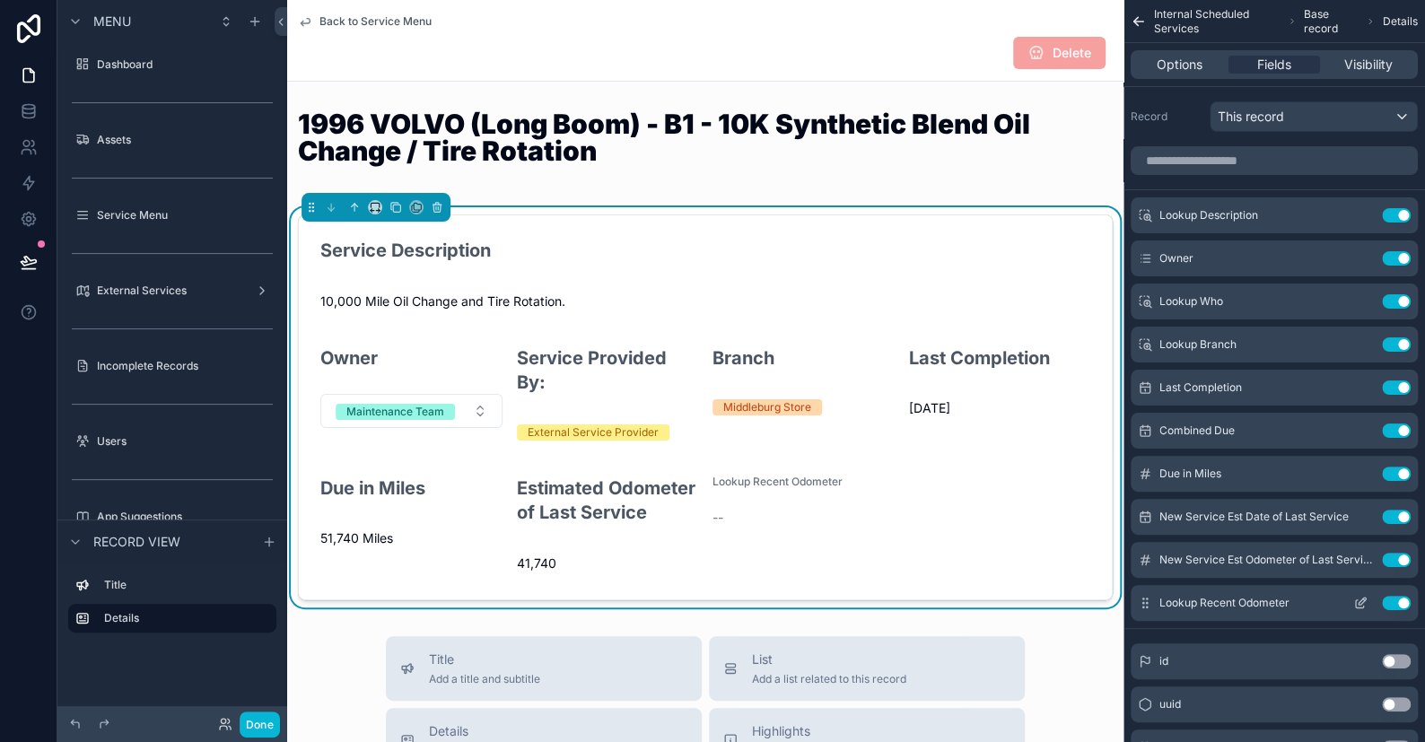
click at [1360, 601] on icon "scrollable content" at bounding box center [1361, 603] width 14 height 14
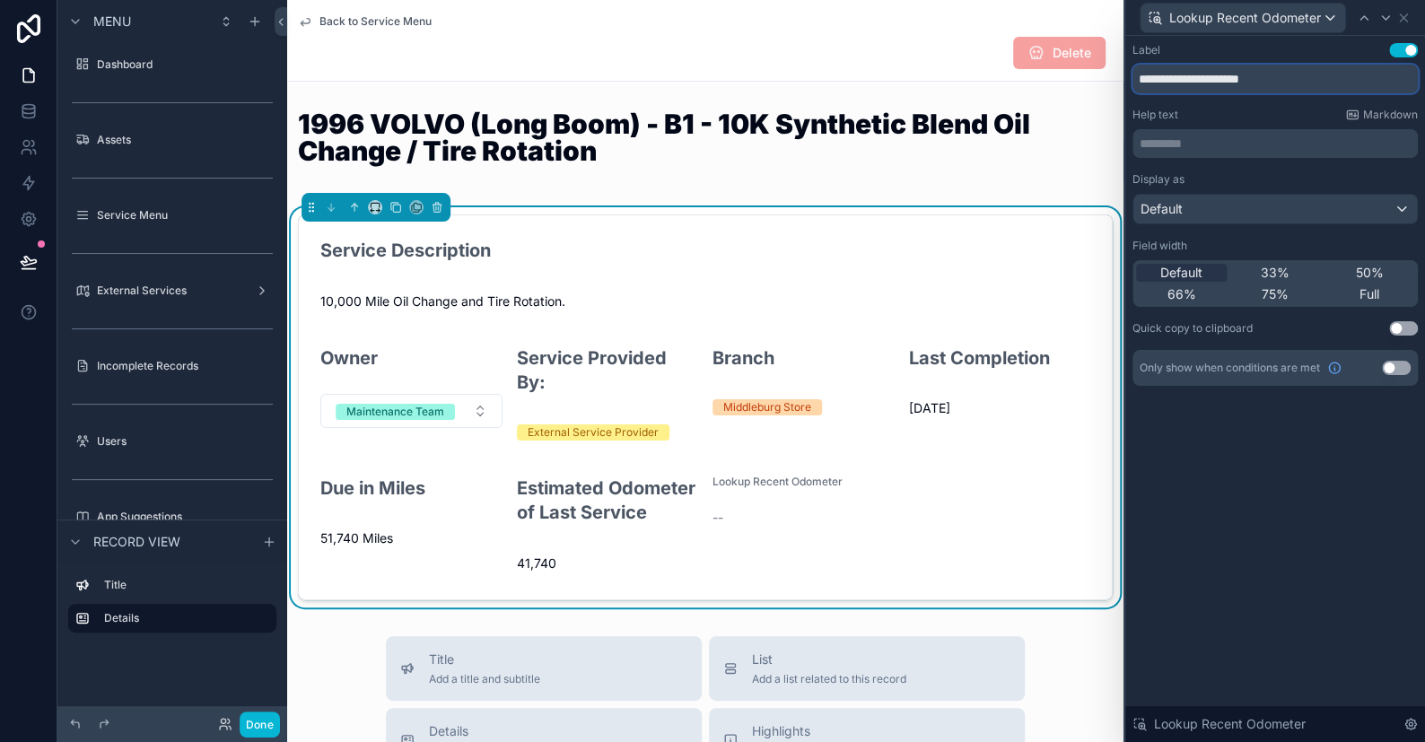
drag, startPoint x: 1317, startPoint y: 84, endPoint x: 1286, endPoint y: 87, distance: 30.6
click at [1286, 87] on input "**********" at bounding box center [1275, 79] width 285 height 29
click at [1199, 68] on input "**********" at bounding box center [1275, 79] width 285 height 29
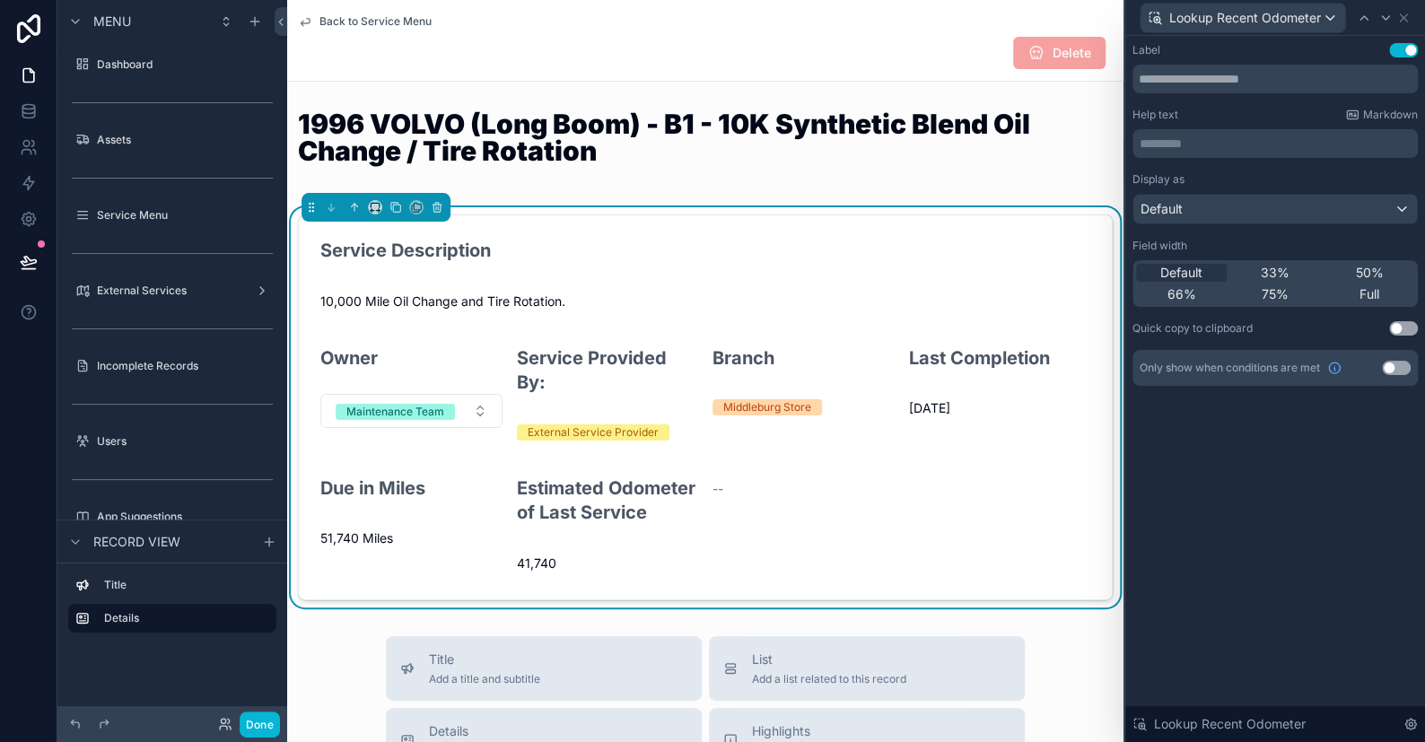
click at [1187, 135] on p "********* ﻿" at bounding box center [1277, 144] width 275 height 18
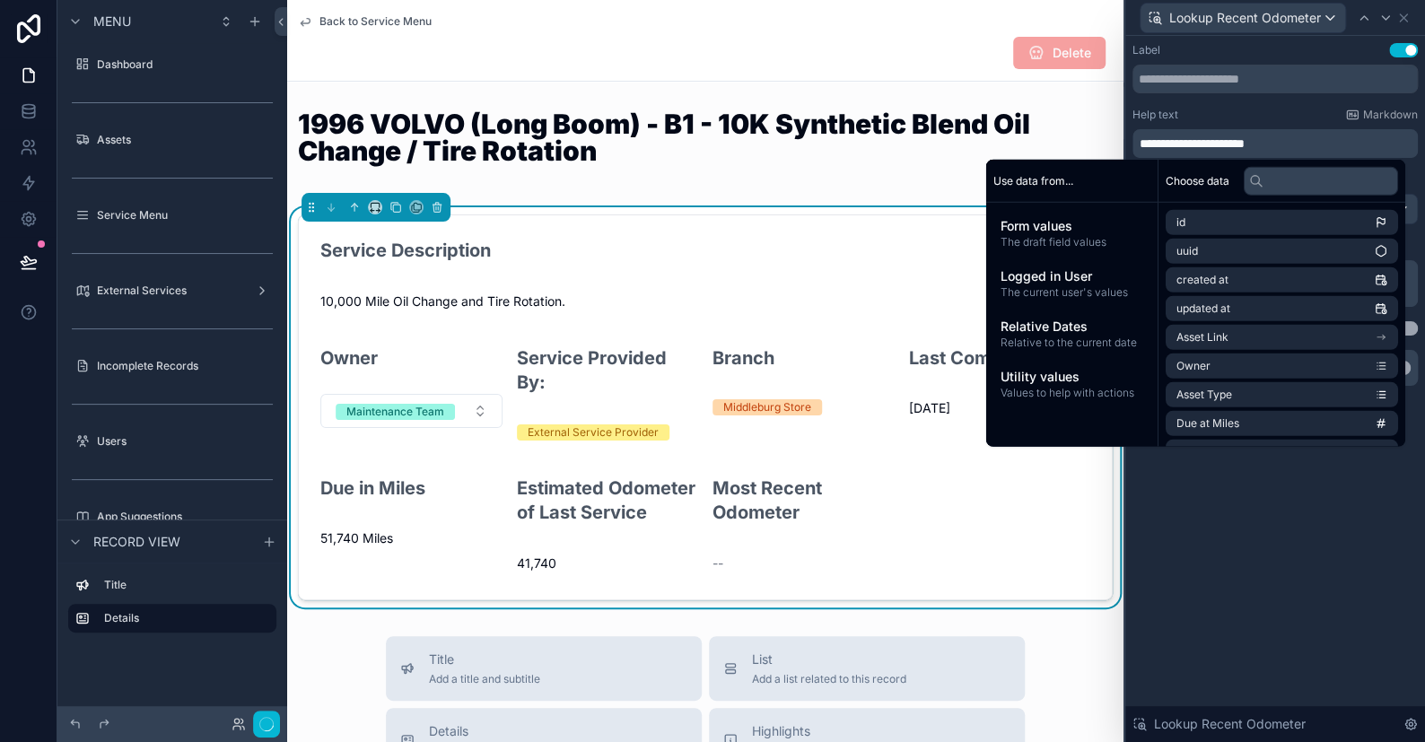
click at [1346, 564] on div "**********" at bounding box center [1276, 389] width 300 height 706
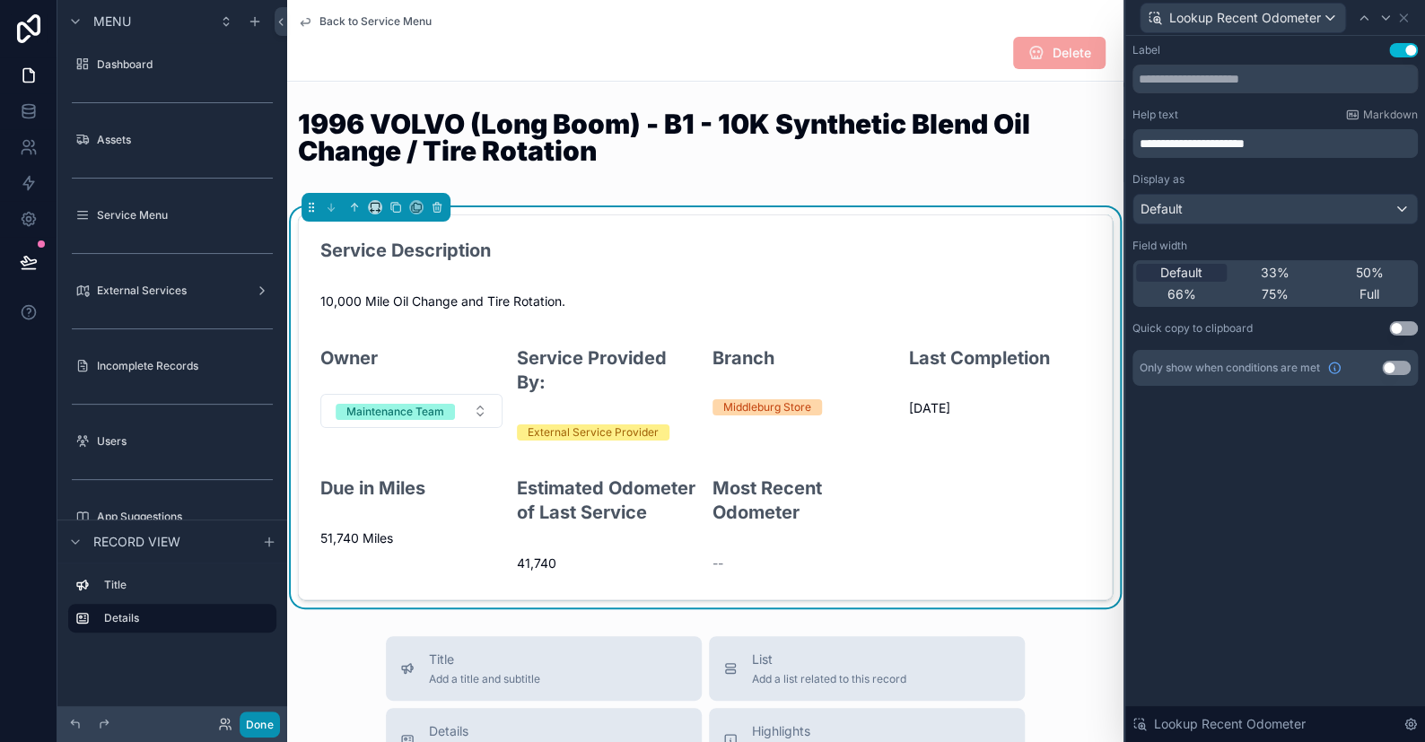
click at [268, 731] on button "Done" at bounding box center [260, 725] width 40 height 26
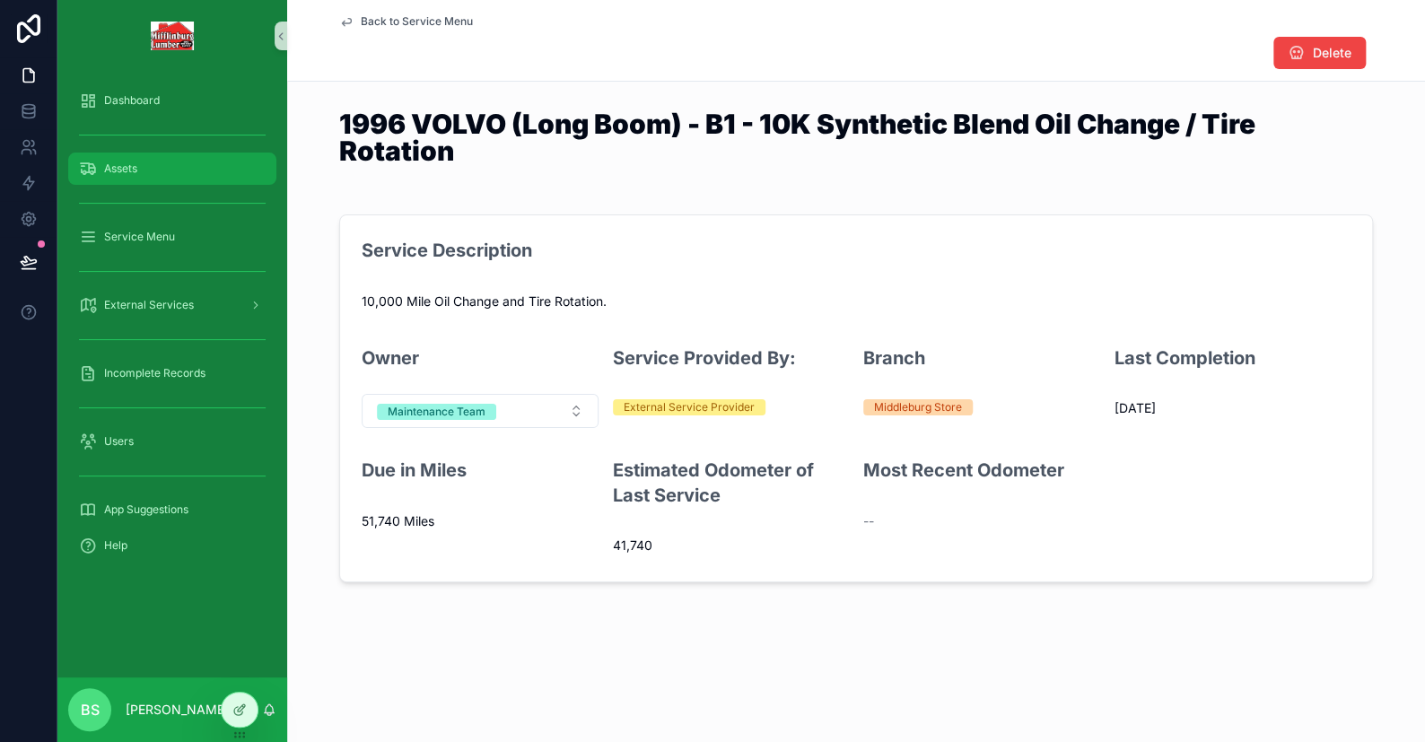
click at [120, 167] on span "Assets" at bounding box center [120, 169] width 33 height 14
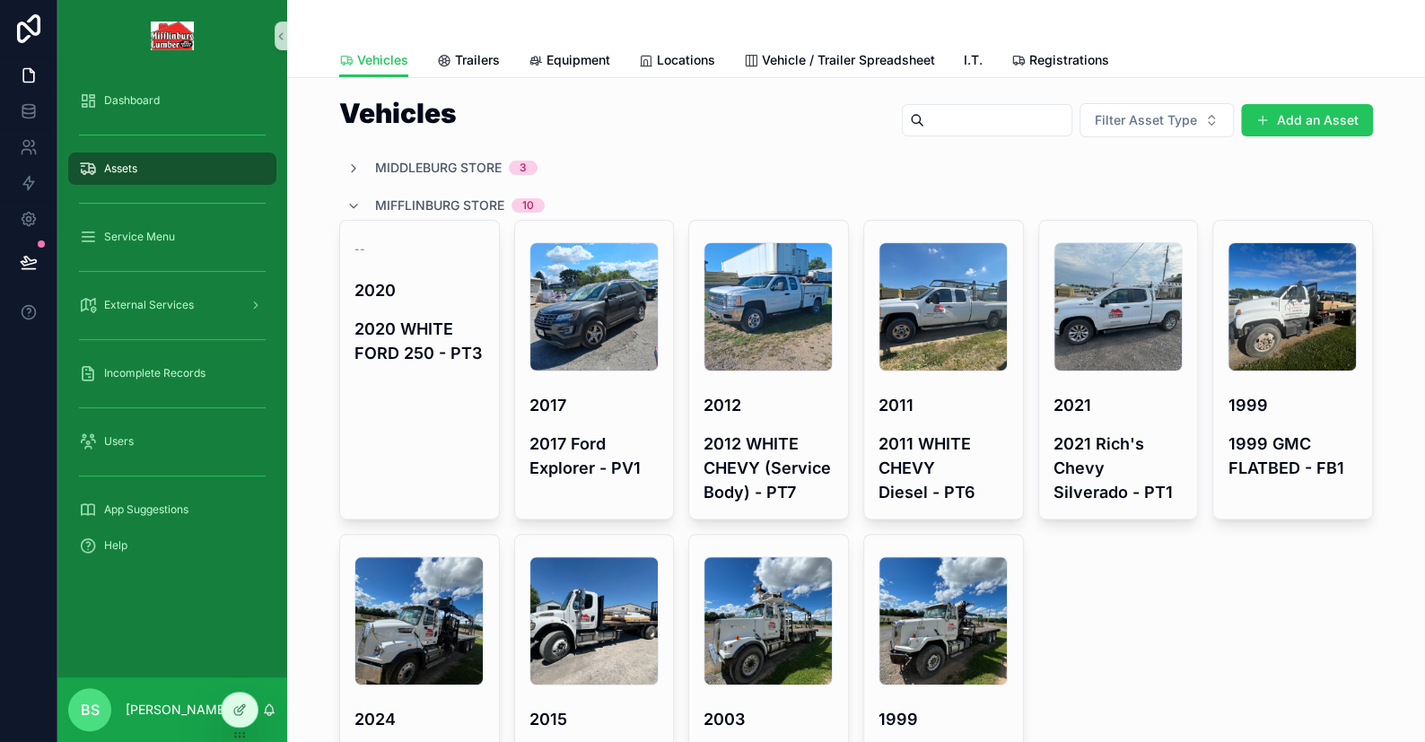
click at [132, 171] on span "Assets" at bounding box center [120, 169] width 33 height 14
click at [346, 163] on icon "scrollable content" at bounding box center [353, 169] width 14 height 14
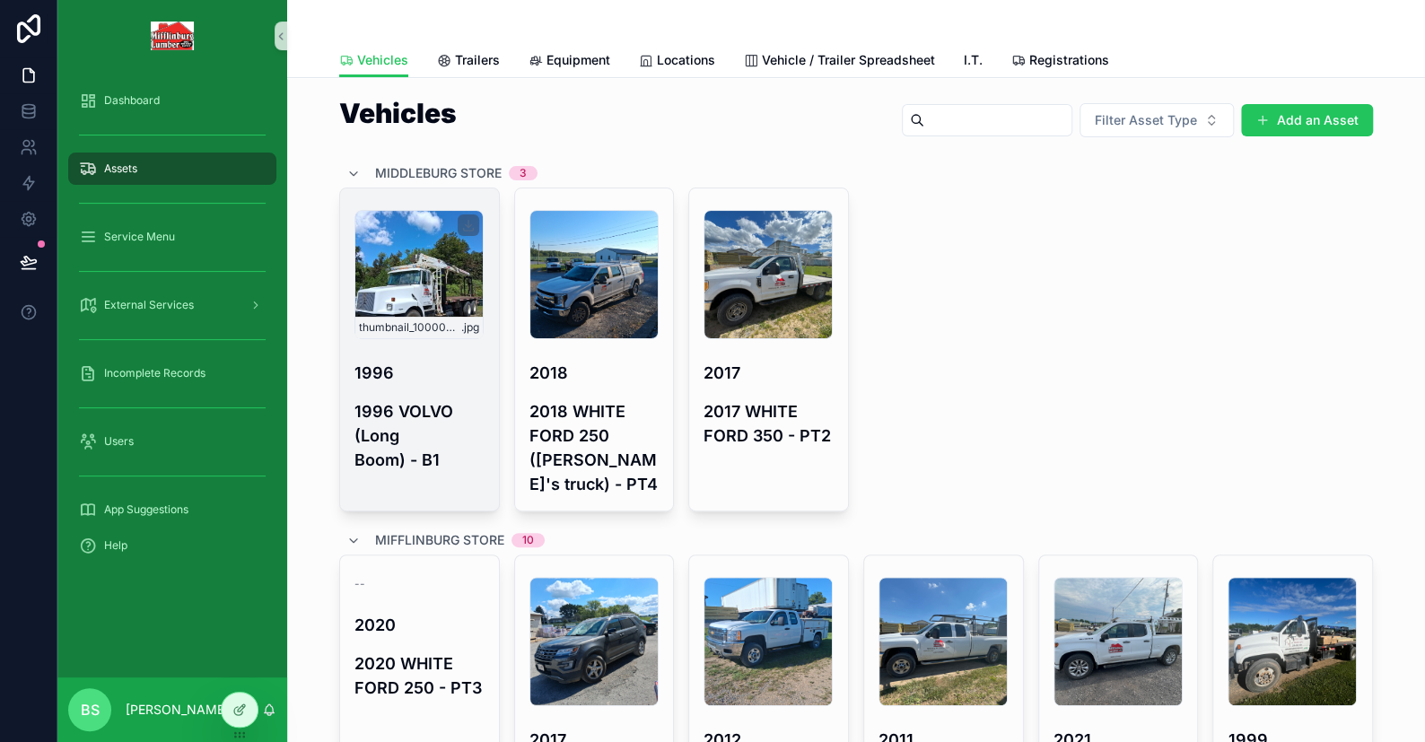
click at [393, 271] on div "thumbnail_1000002662 .jpg" at bounding box center [419, 274] width 129 height 129
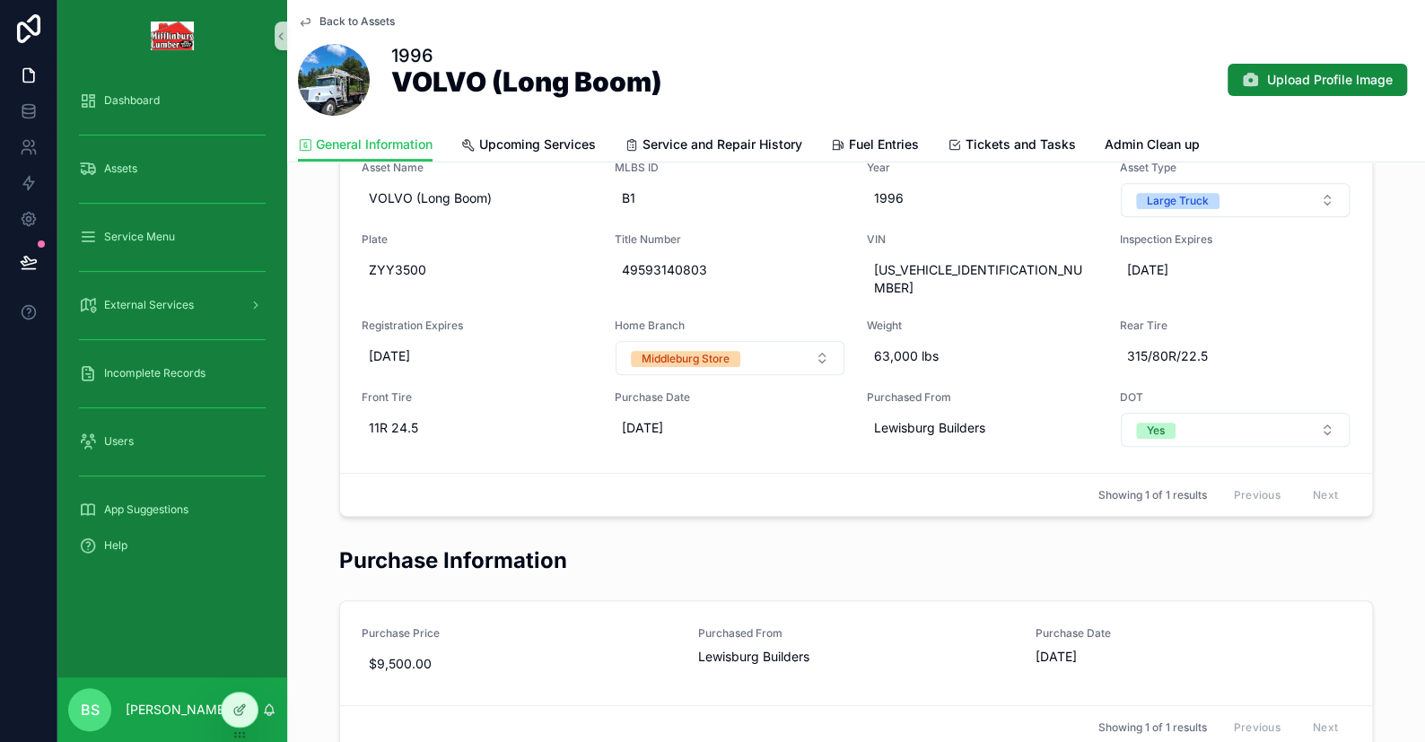
scroll to position [172, 0]
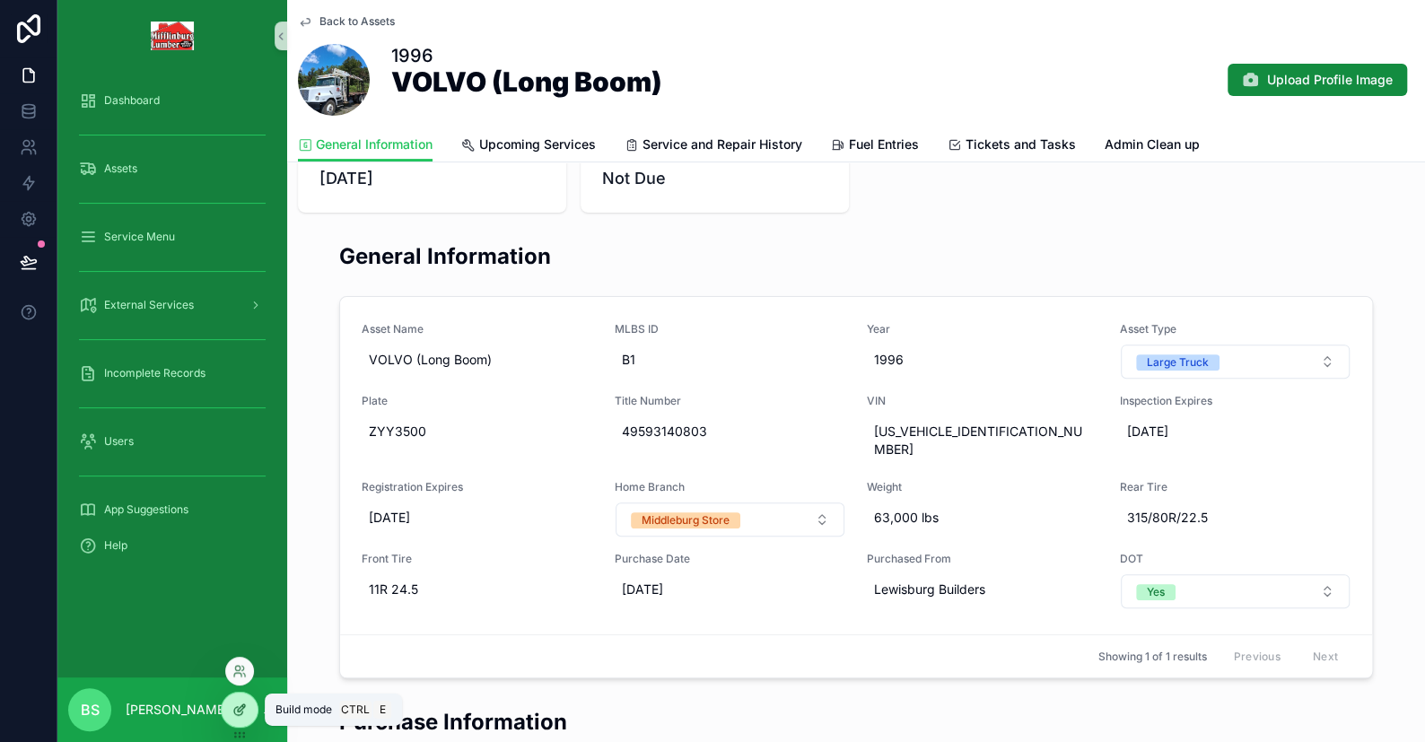
click at [232, 713] on icon at bounding box center [239, 710] width 14 height 14
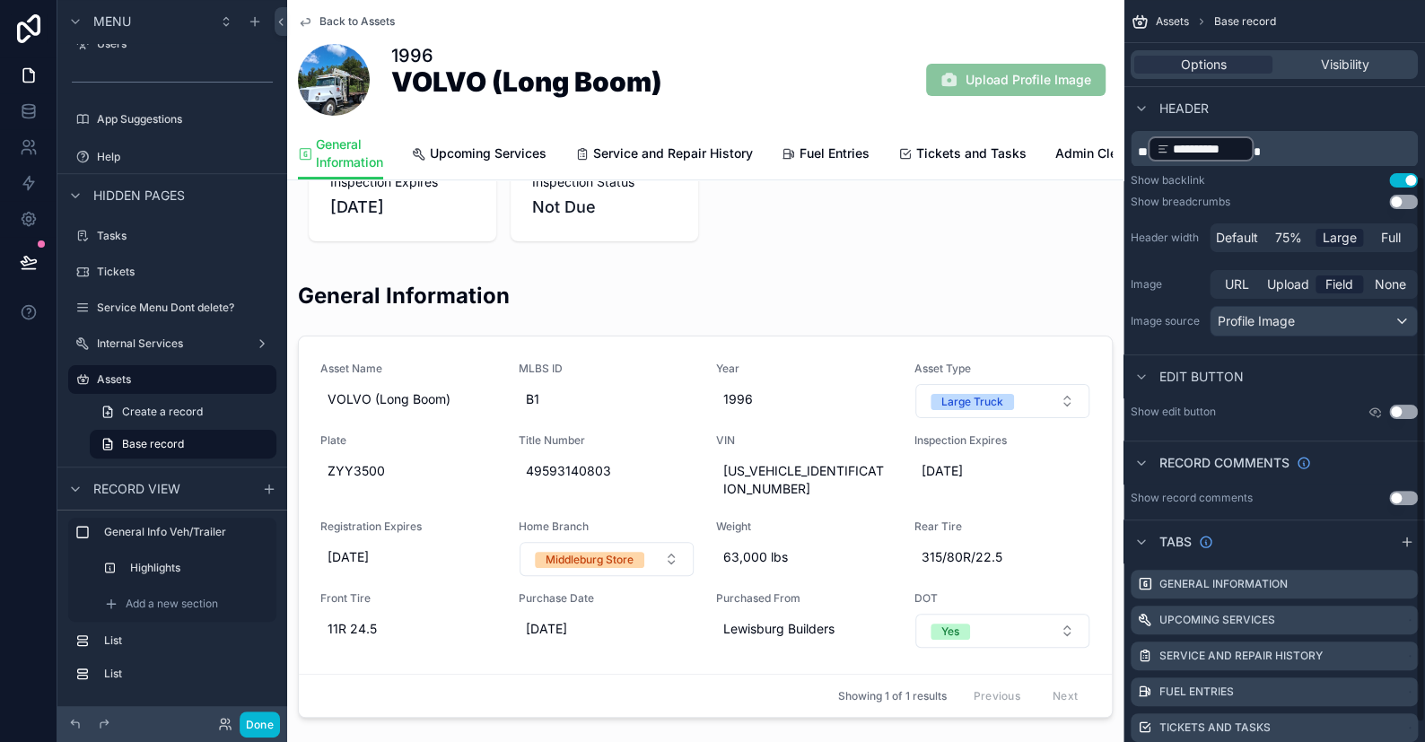
scroll to position [265, 0]
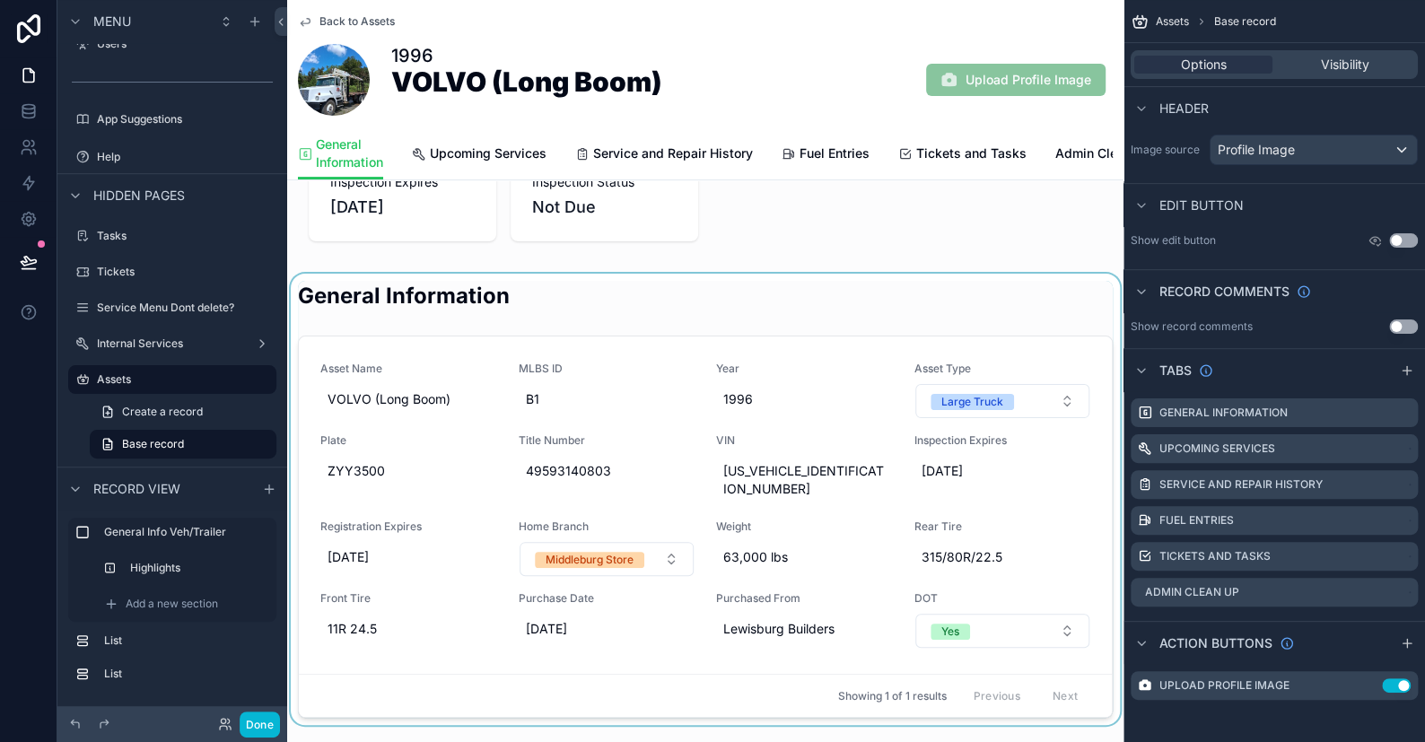
click at [610, 376] on div "scrollable content" at bounding box center [705, 500] width 837 height 452
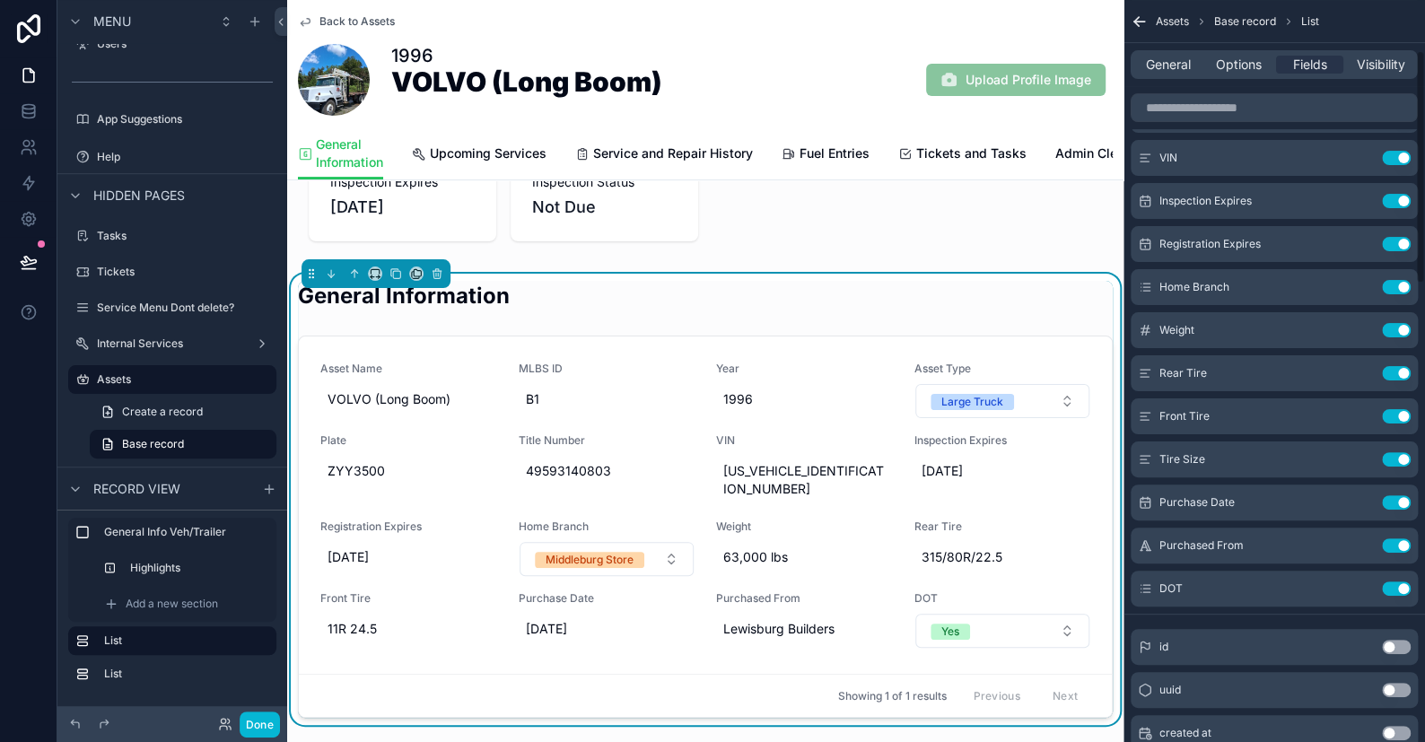
scroll to position [0, 0]
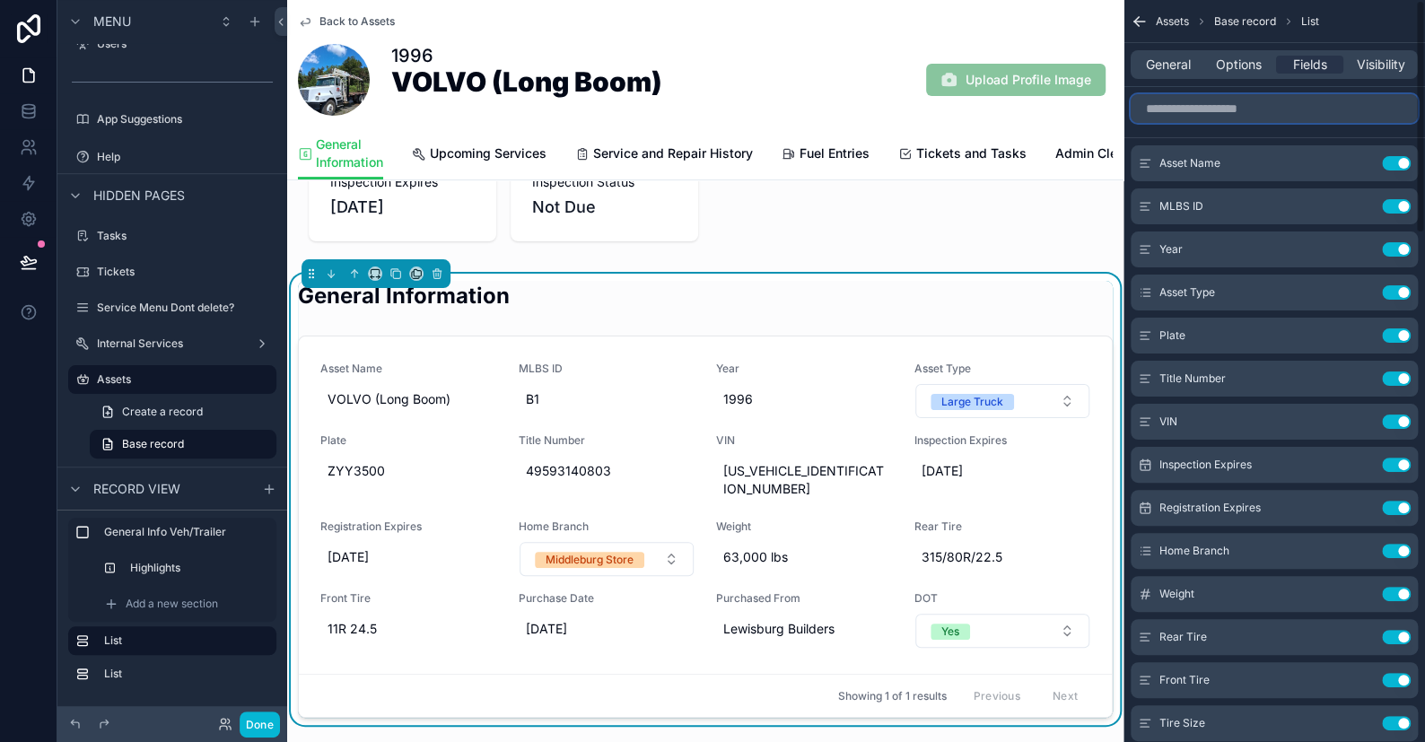
click at [1185, 102] on input "scrollable content" at bounding box center [1274, 108] width 287 height 29
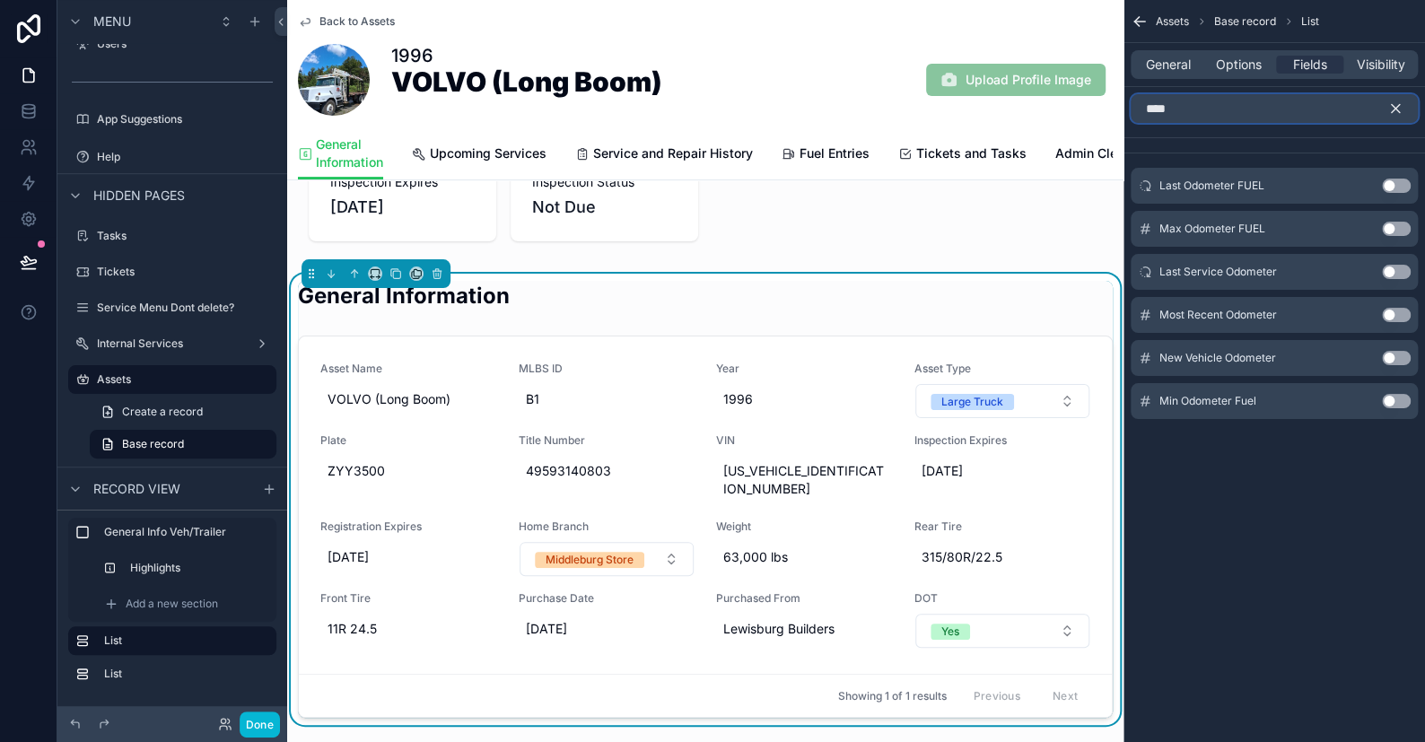
type input "****"
click at [1390, 360] on button "Use setting" at bounding box center [1396, 358] width 29 height 14
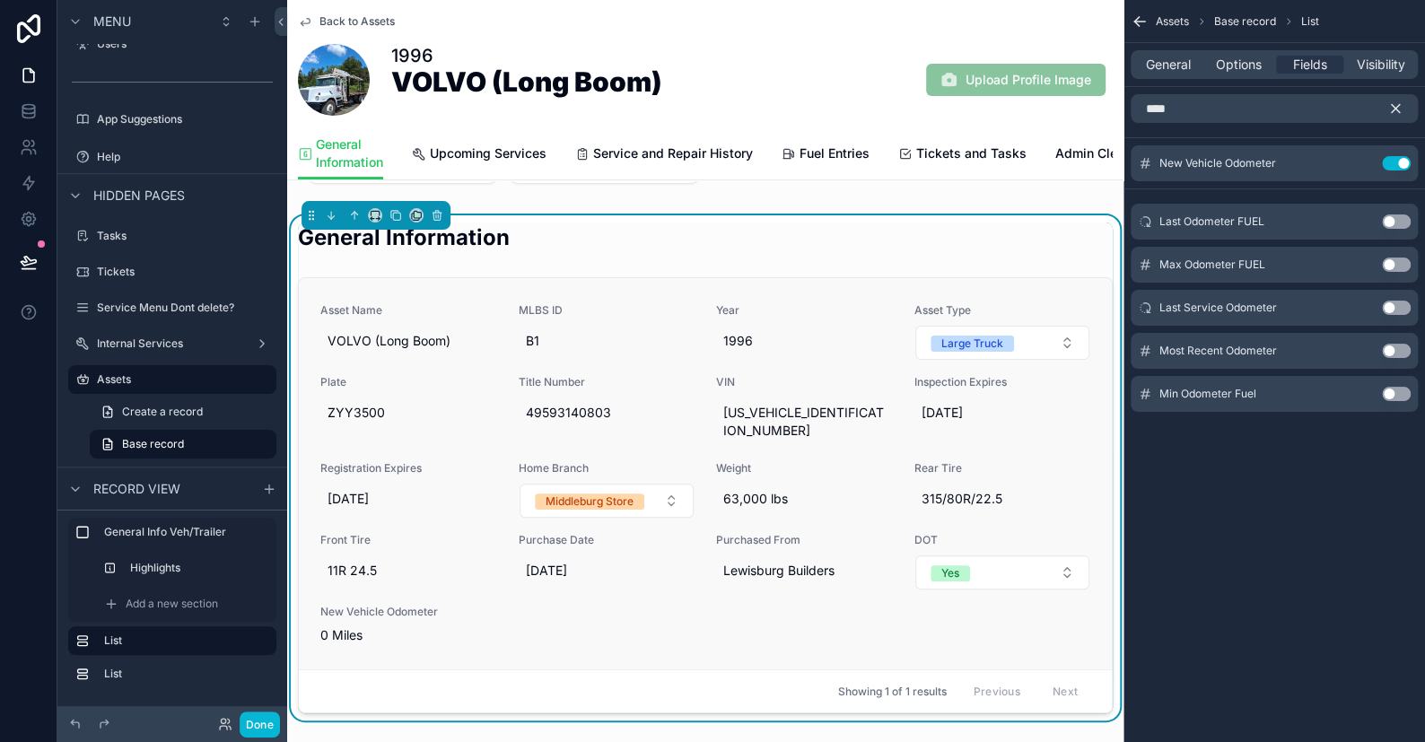
scroll to position [262, 0]
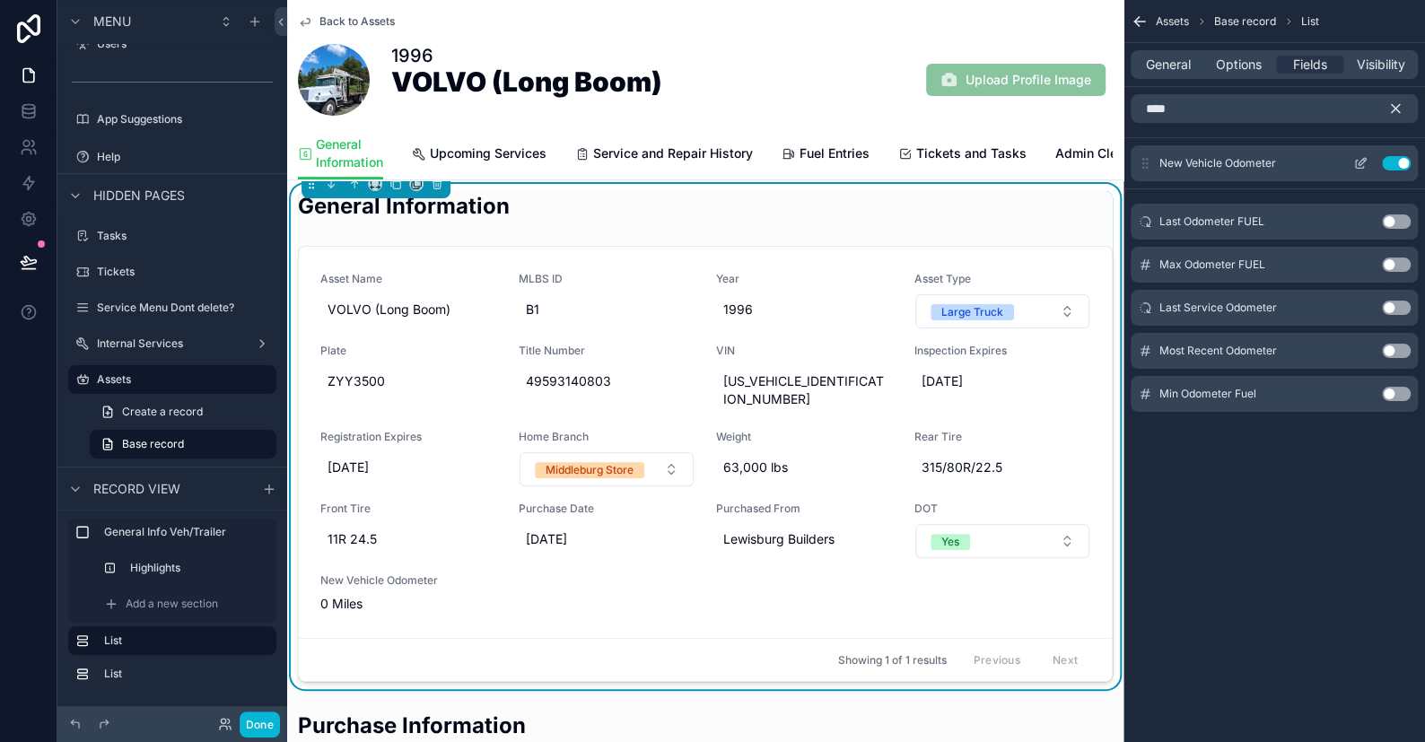
click at [1356, 164] on icon "scrollable content" at bounding box center [1360, 165] width 8 height 8
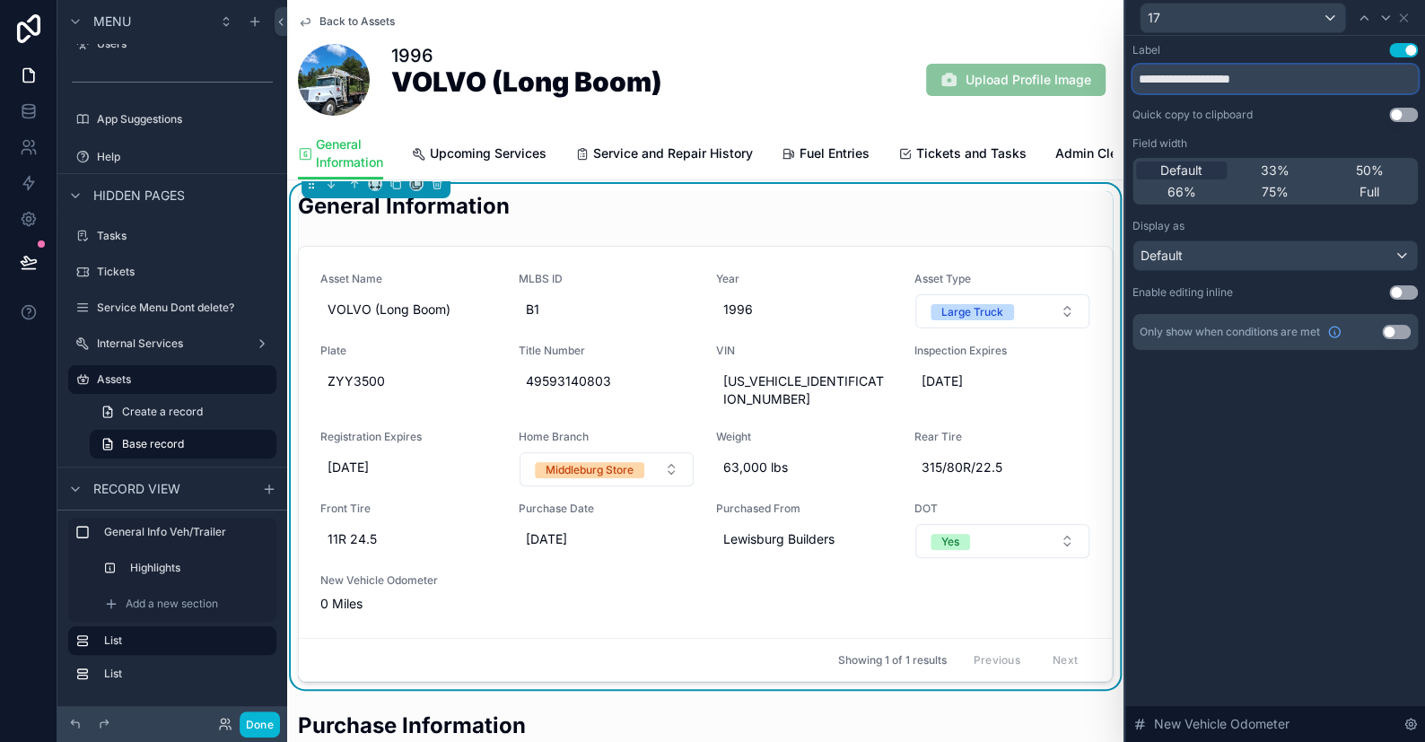
click at [1217, 78] on input "**********" at bounding box center [1275, 79] width 285 height 29
click at [1242, 77] on input "*********" at bounding box center [1275, 79] width 285 height 29
click at [1151, 75] on input "*********" at bounding box center [1275, 79] width 285 height 29
click at [1230, 70] on input "********" at bounding box center [1275, 79] width 285 height 29
type input "**********"
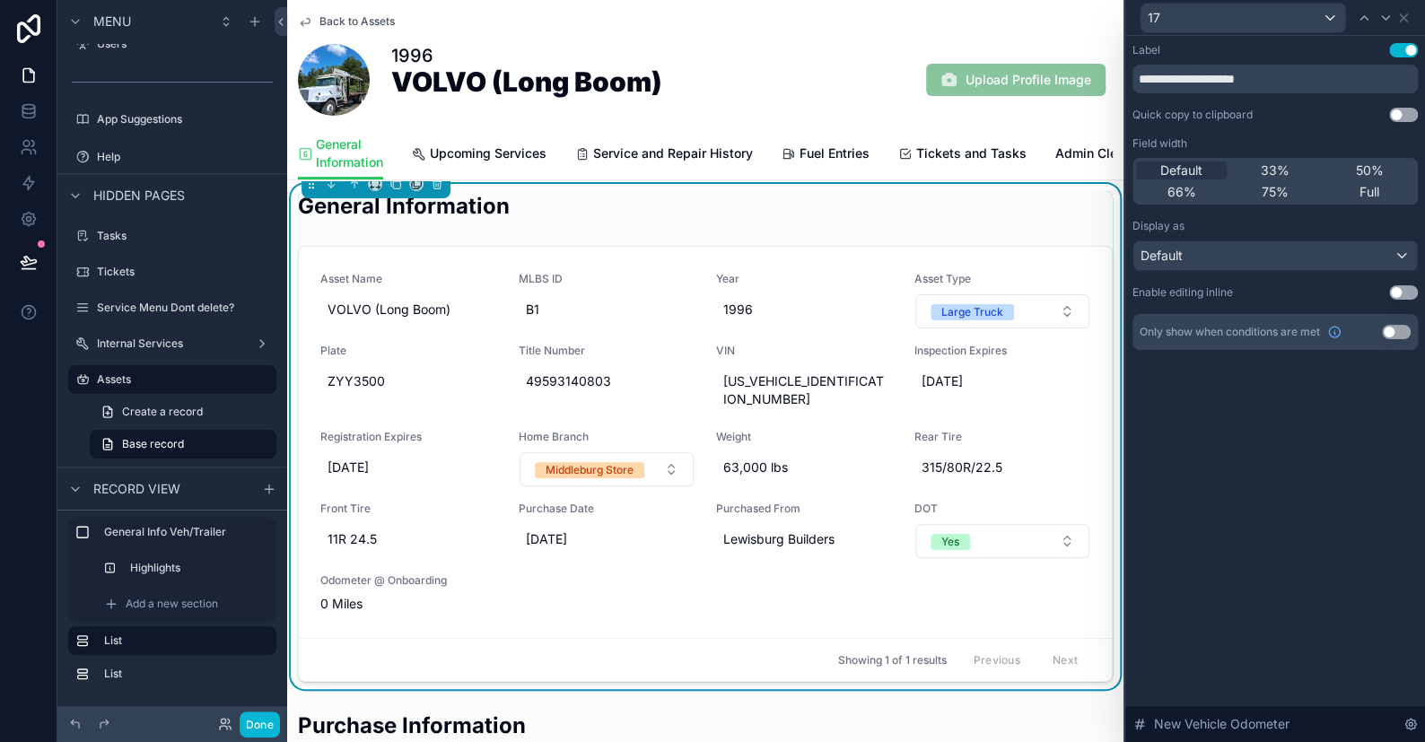
click at [1258, 446] on div "**********" at bounding box center [1276, 389] width 300 height 706
click at [321, 598] on span "0 Miles" at bounding box center [408, 604] width 177 height 18
click at [1398, 291] on button "Use setting" at bounding box center [1404, 292] width 29 height 14
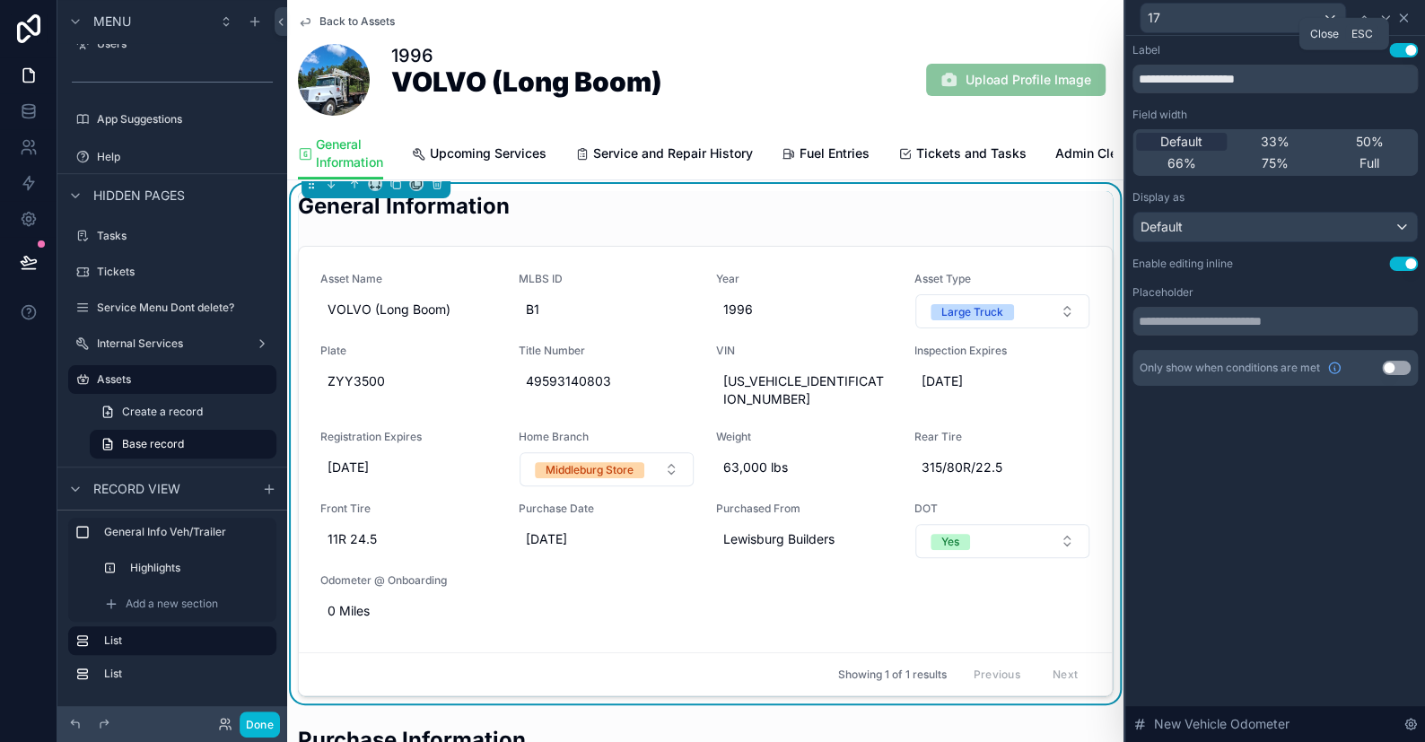
click at [1409, 14] on icon at bounding box center [1404, 18] width 14 height 14
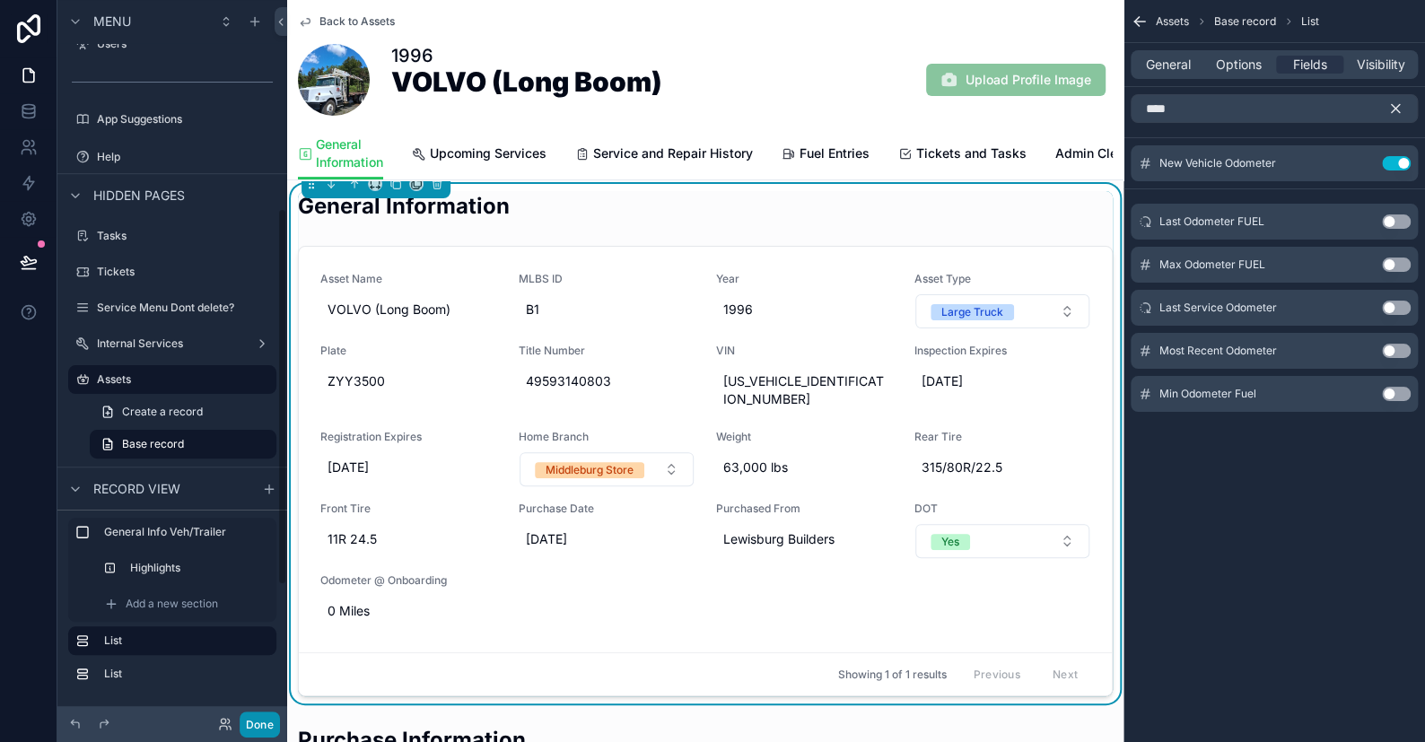
click at [256, 726] on button "Done" at bounding box center [260, 725] width 40 height 26
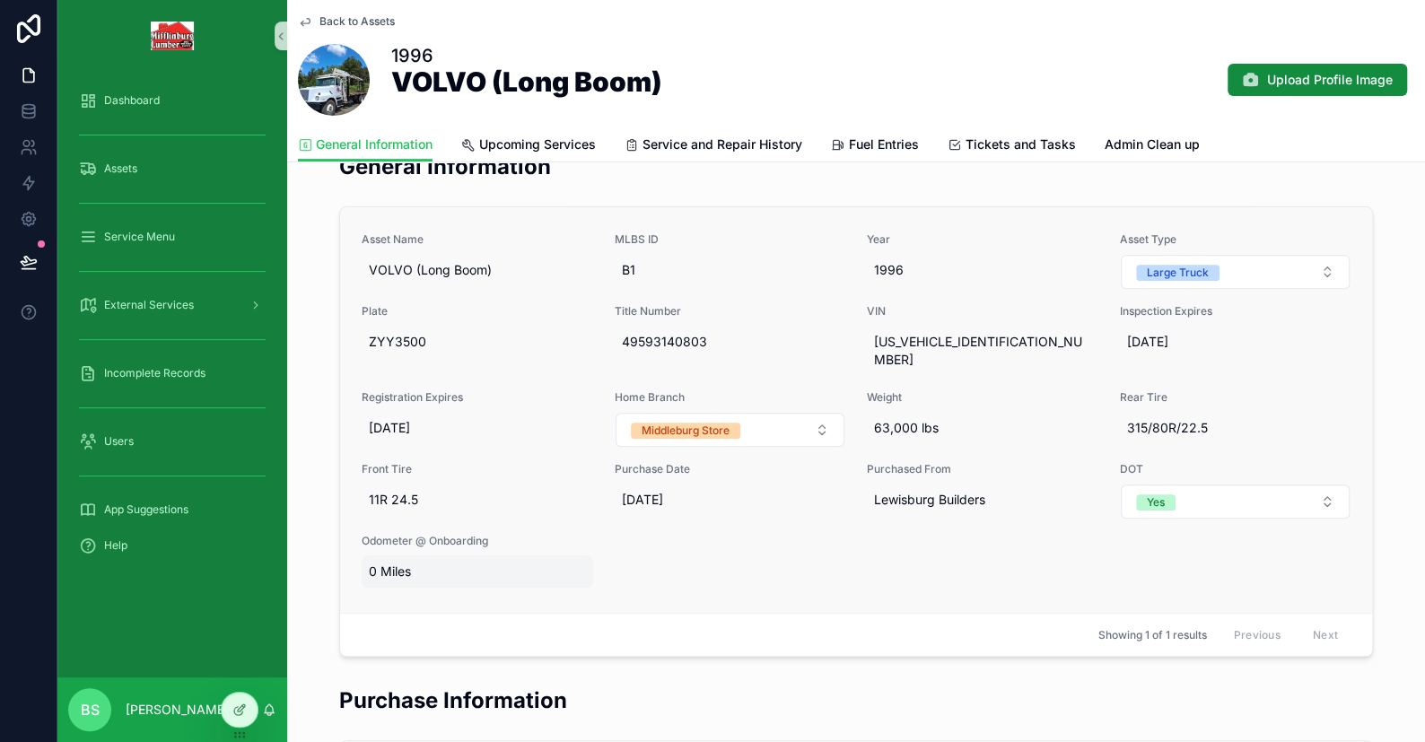
click at [391, 563] on span "0 Miles" at bounding box center [477, 572] width 217 height 18
click at [387, 576] on input "**********" at bounding box center [449, 577] width 169 height 25
type input "**********"
click at [580, 574] on icon "scrollable content" at bounding box center [581, 575] width 14 height 14
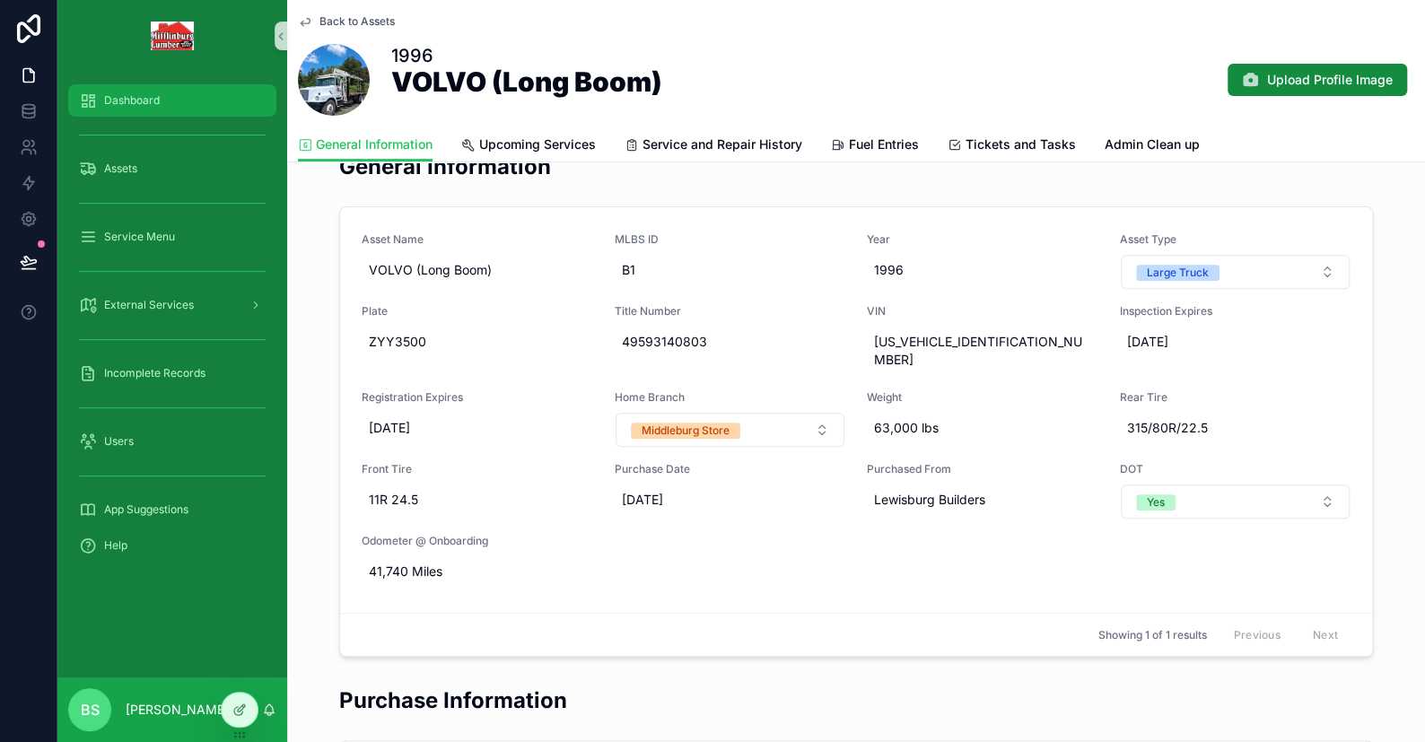
click at [139, 104] on span "Dashboard" at bounding box center [132, 100] width 56 height 14
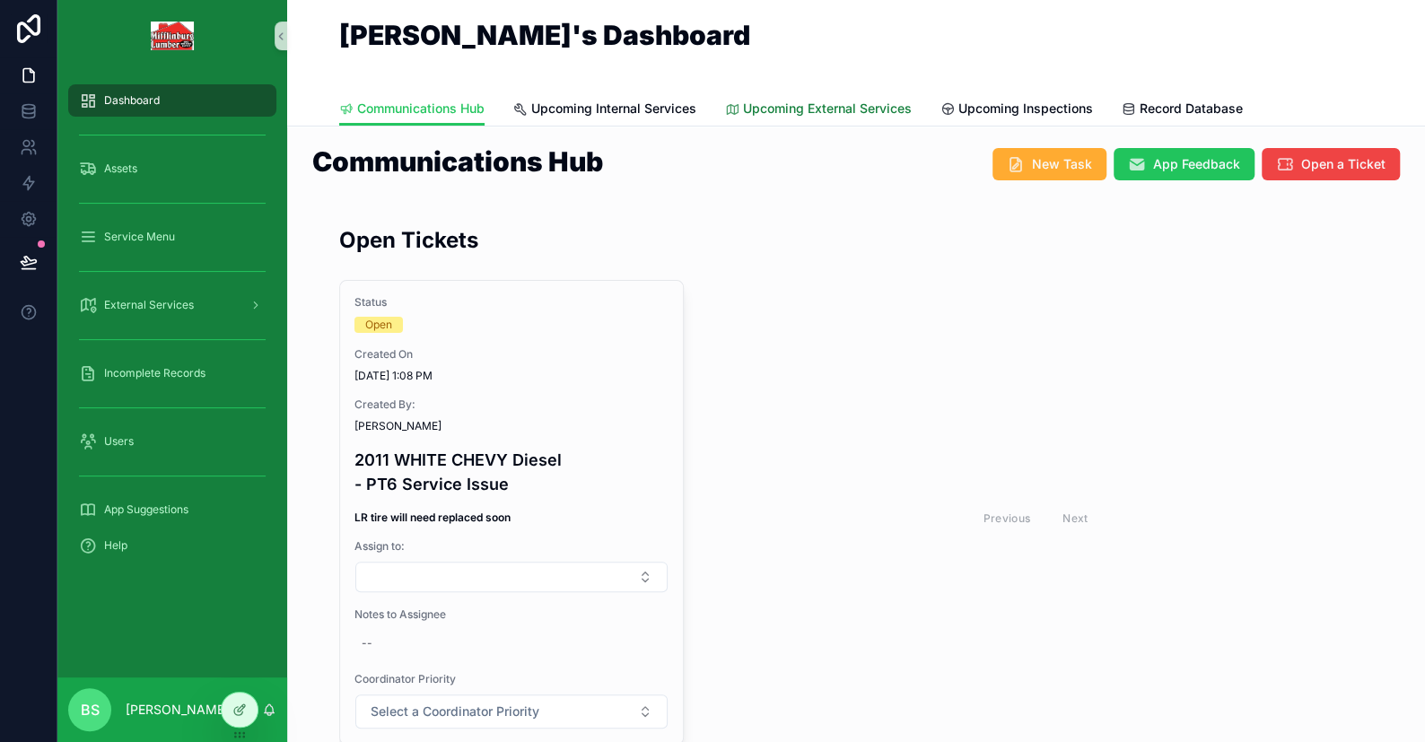
click at [799, 102] on span "Upcoming External Services" at bounding box center [827, 109] width 169 height 18
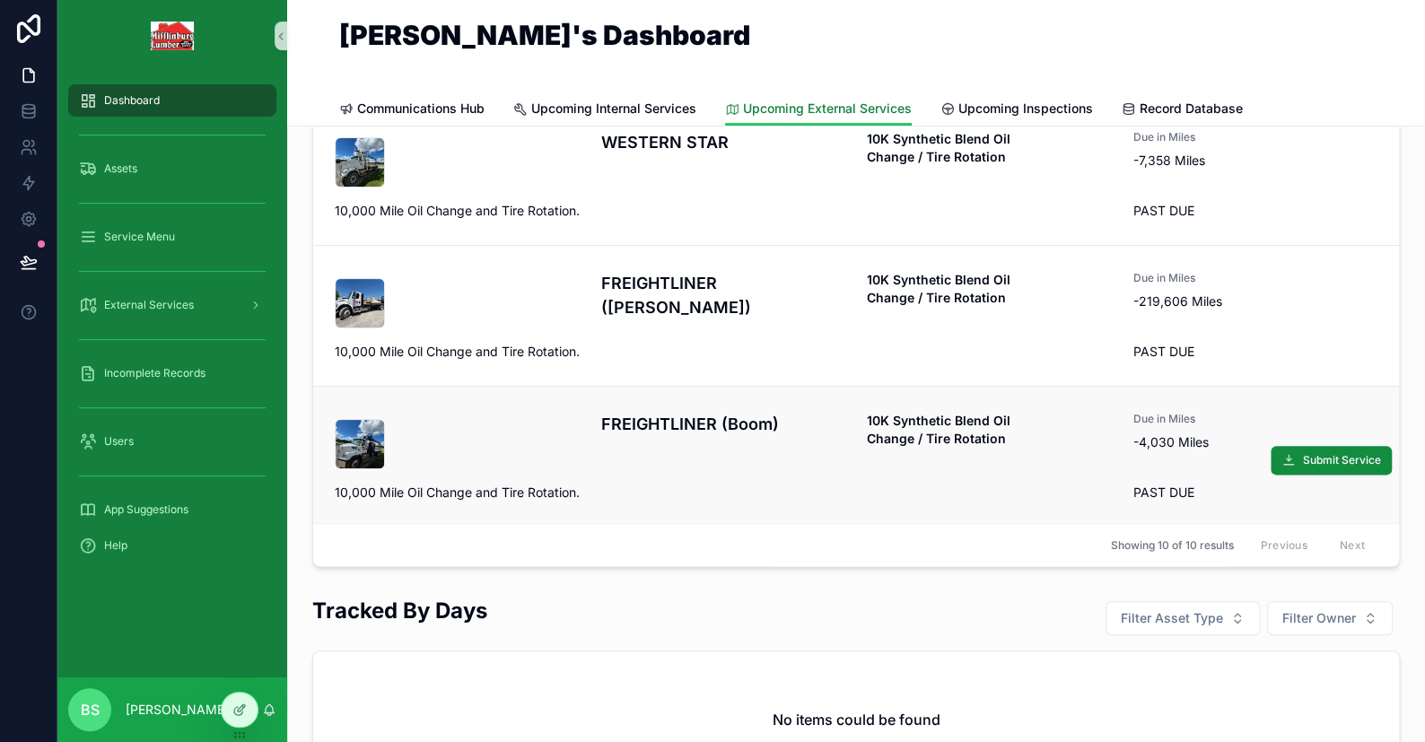
scroll to position [175, 0]
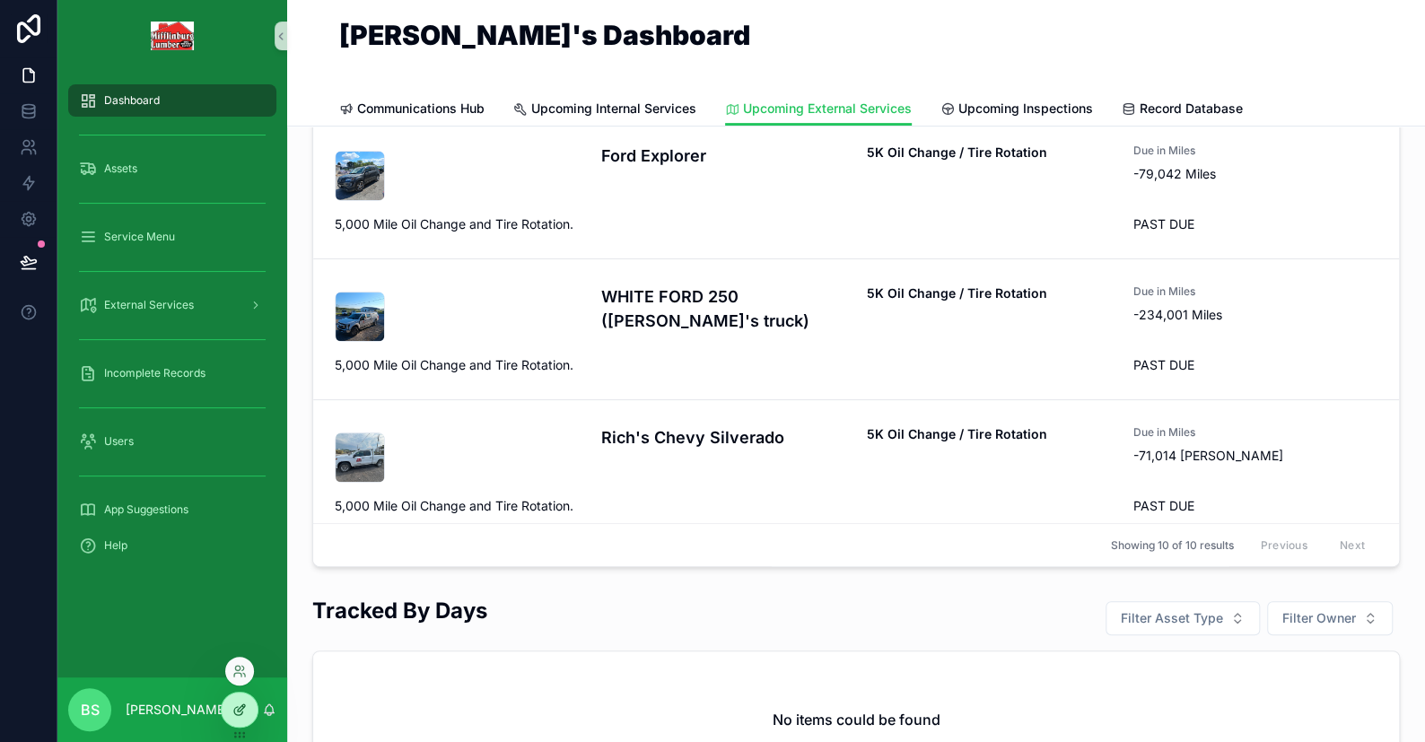
click at [231, 713] on div at bounding box center [240, 710] width 36 height 34
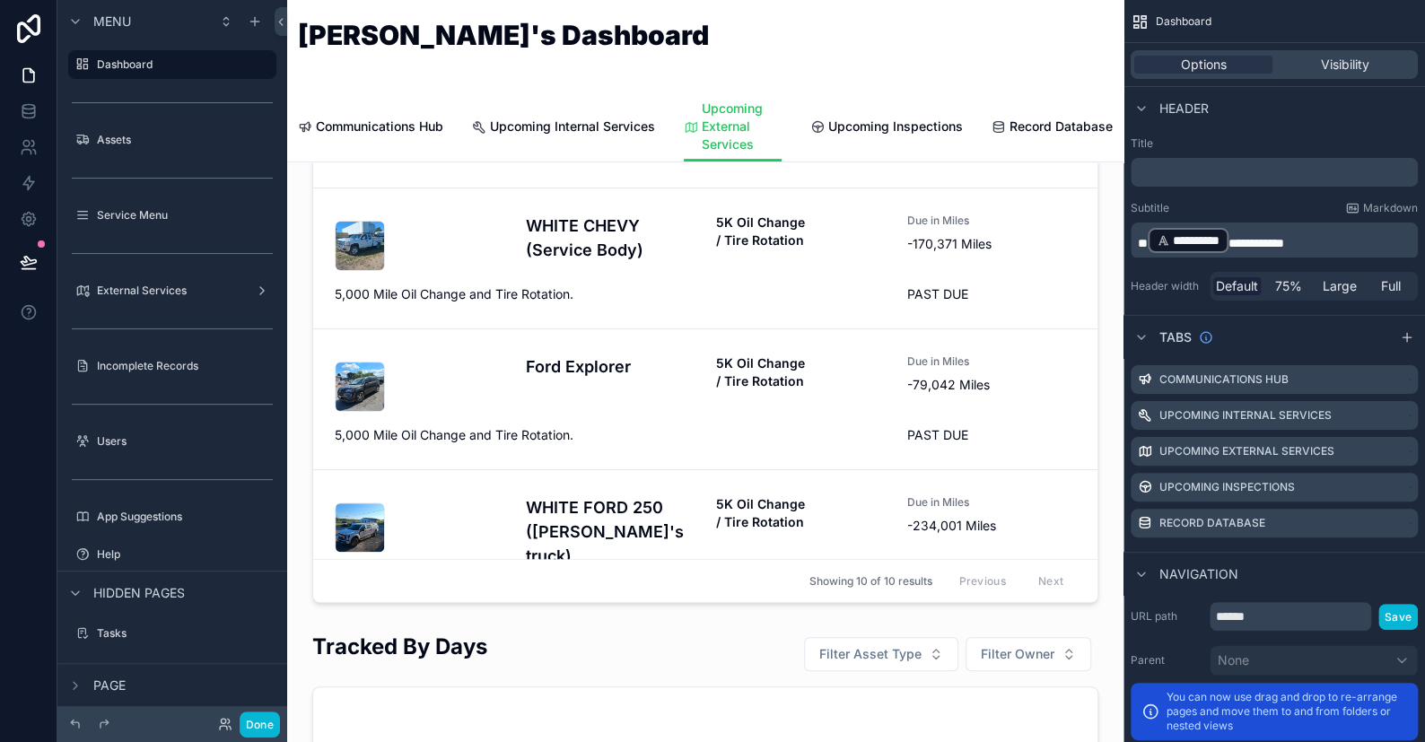
scroll to position [0, 0]
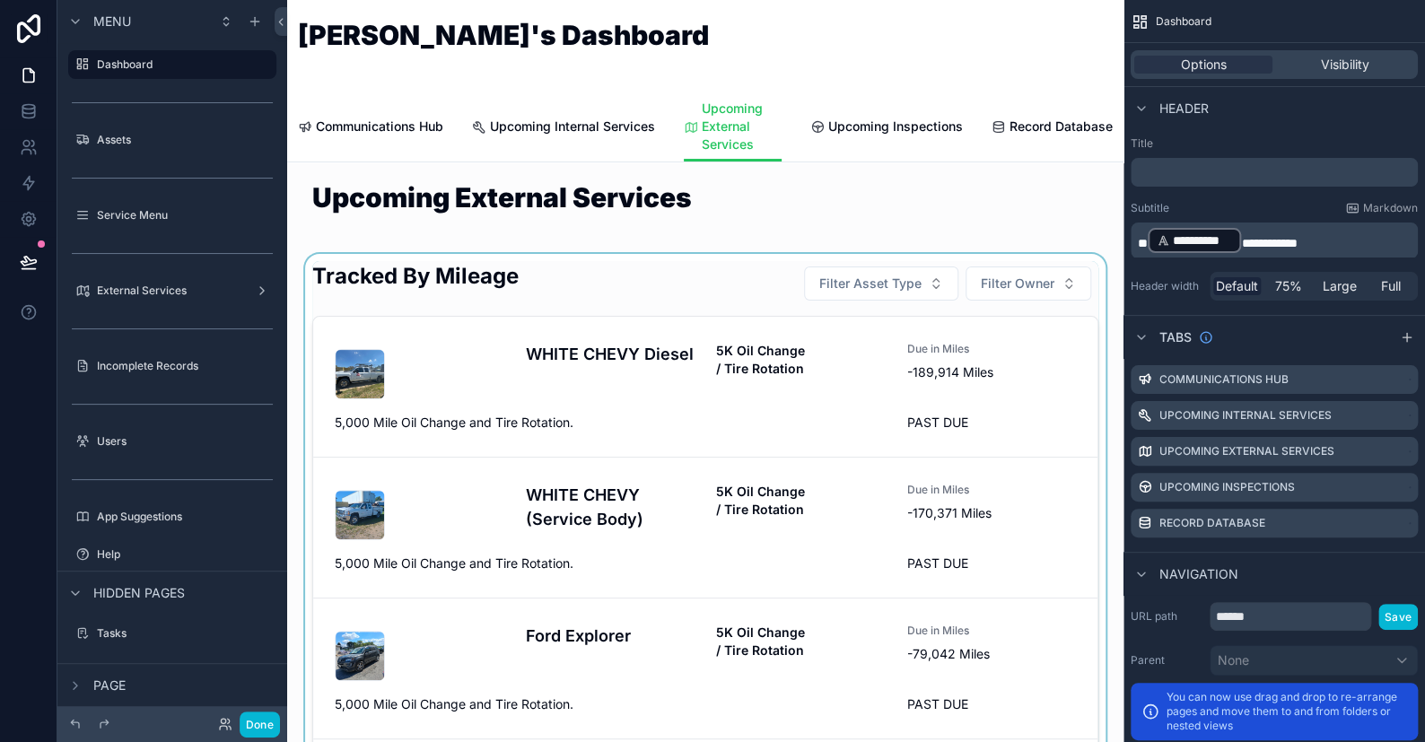
click at [591, 286] on div "scrollable content" at bounding box center [706, 567] width 808 height 626
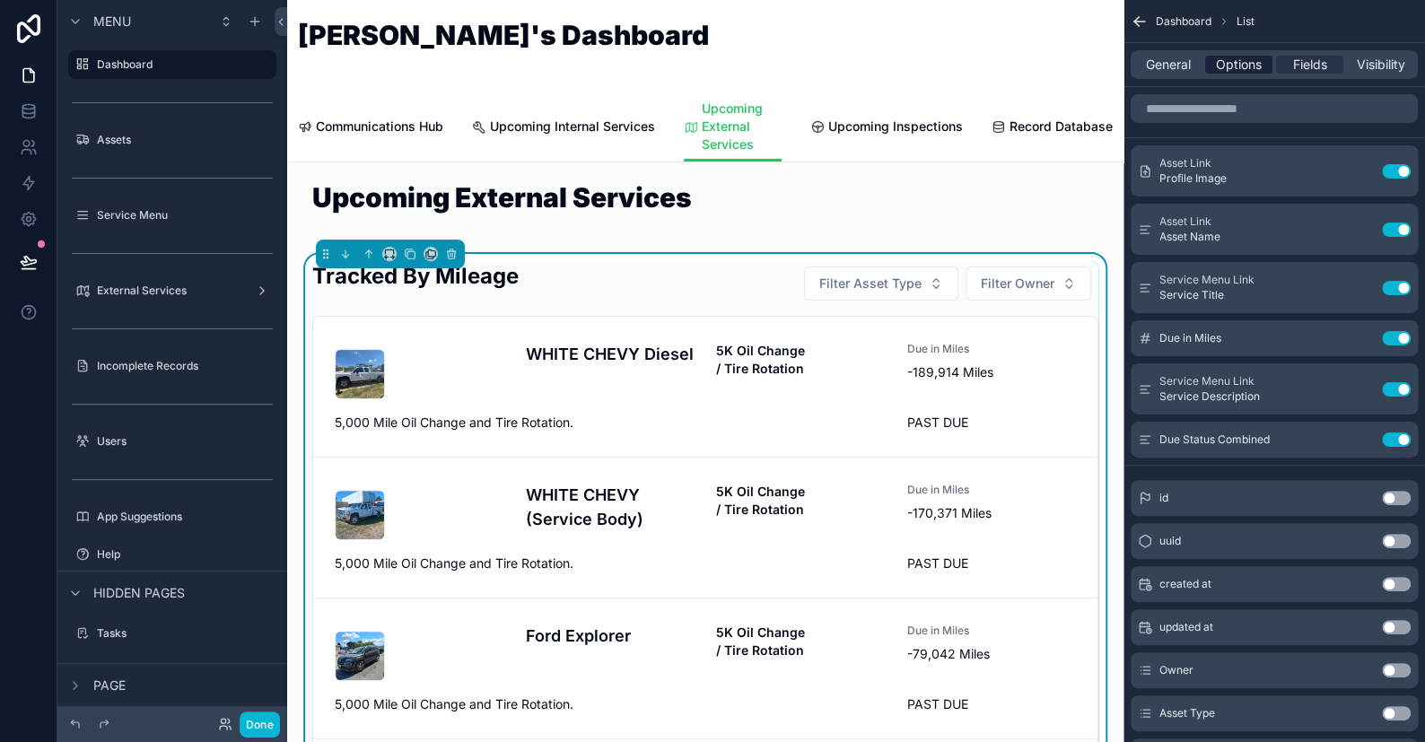
click at [1225, 73] on span "Options" at bounding box center [1239, 65] width 46 height 18
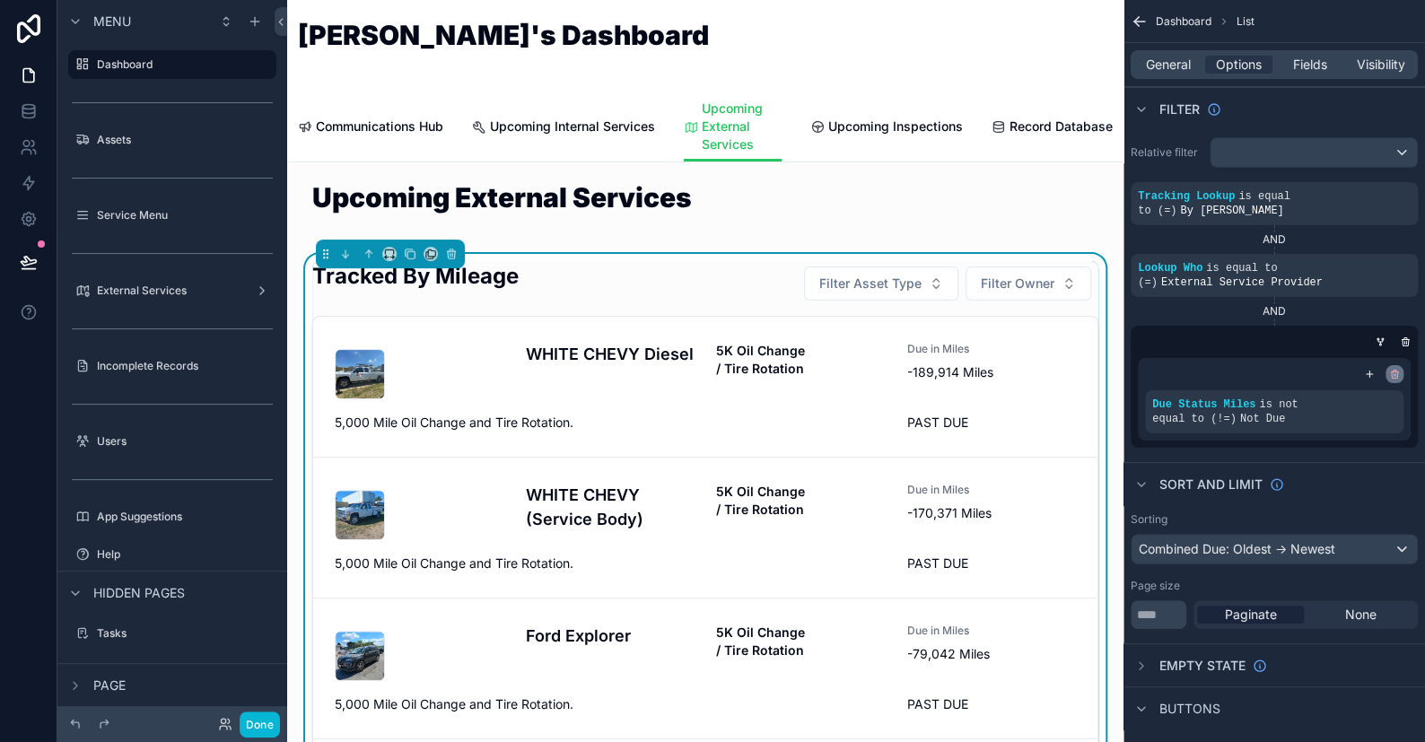
click at [1398, 373] on icon "scrollable content" at bounding box center [1395, 376] width 6 height 6
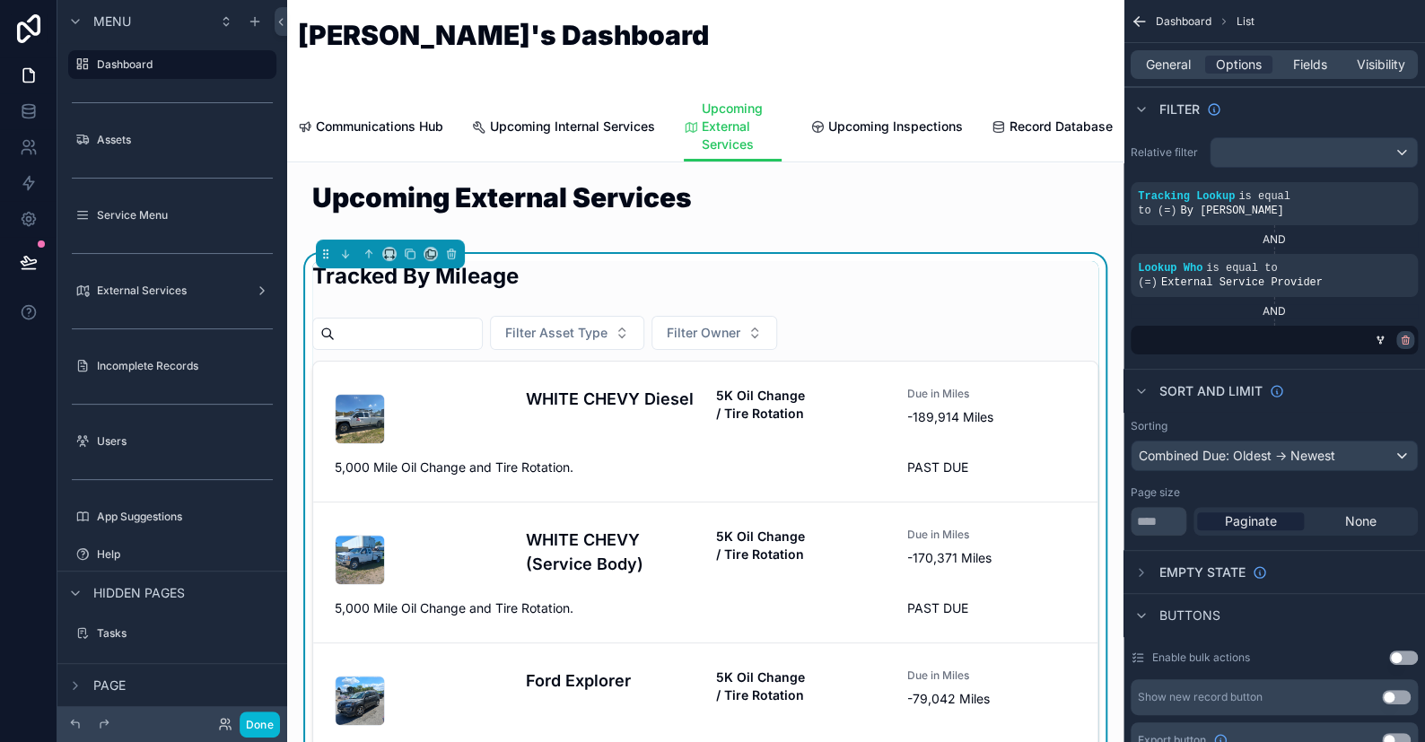
click at [1401, 335] on icon "scrollable content" at bounding box center [1405, 340] width 11 height 11
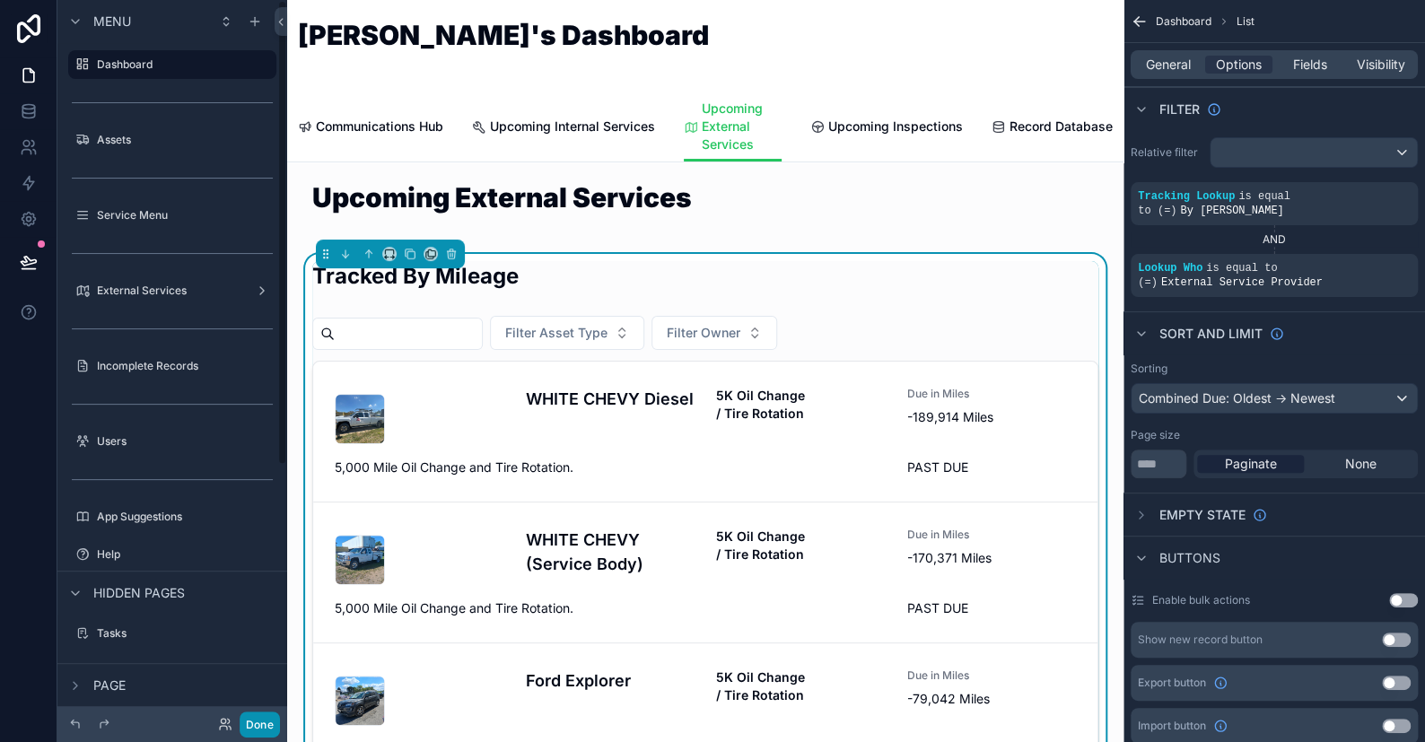
click at [248, 723] on button "Done" at bounding box center [260, 725] width 40 height 26
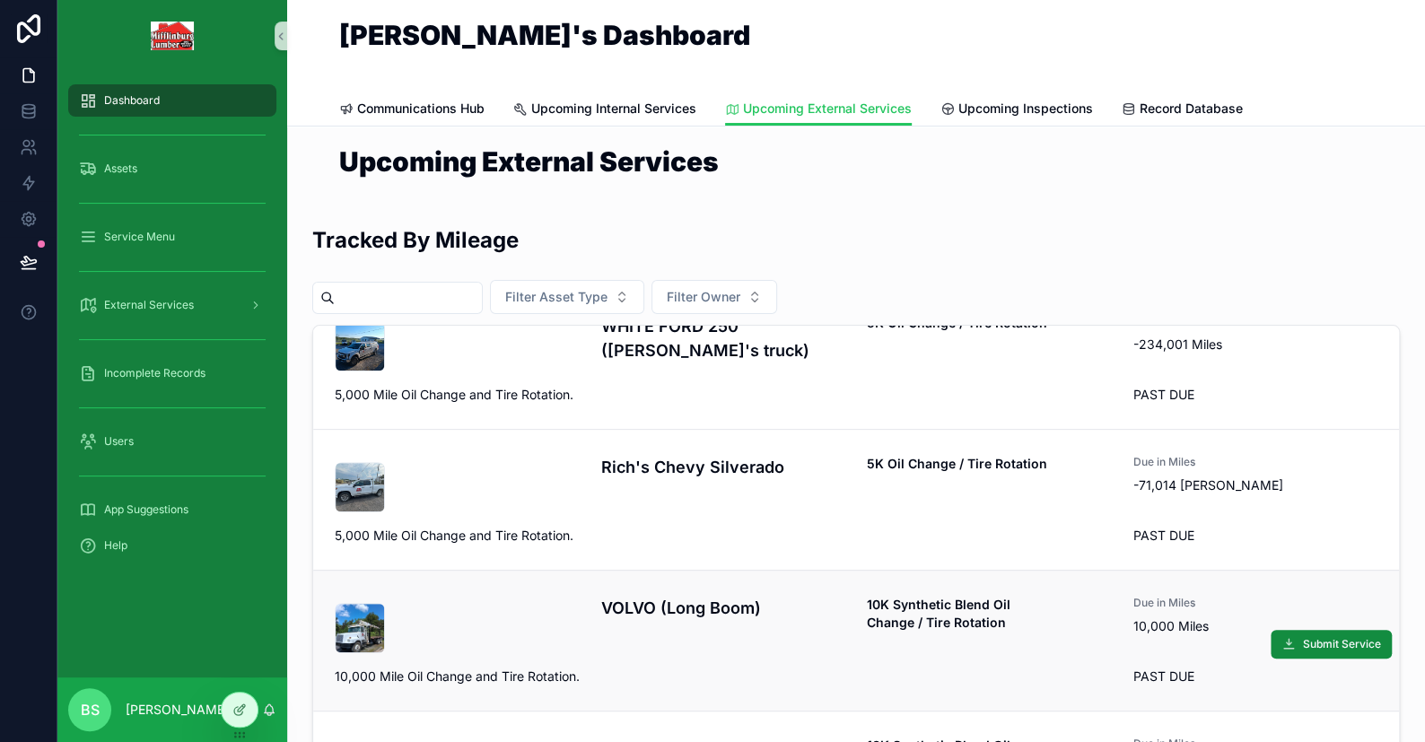
scroll to position [875, 0]
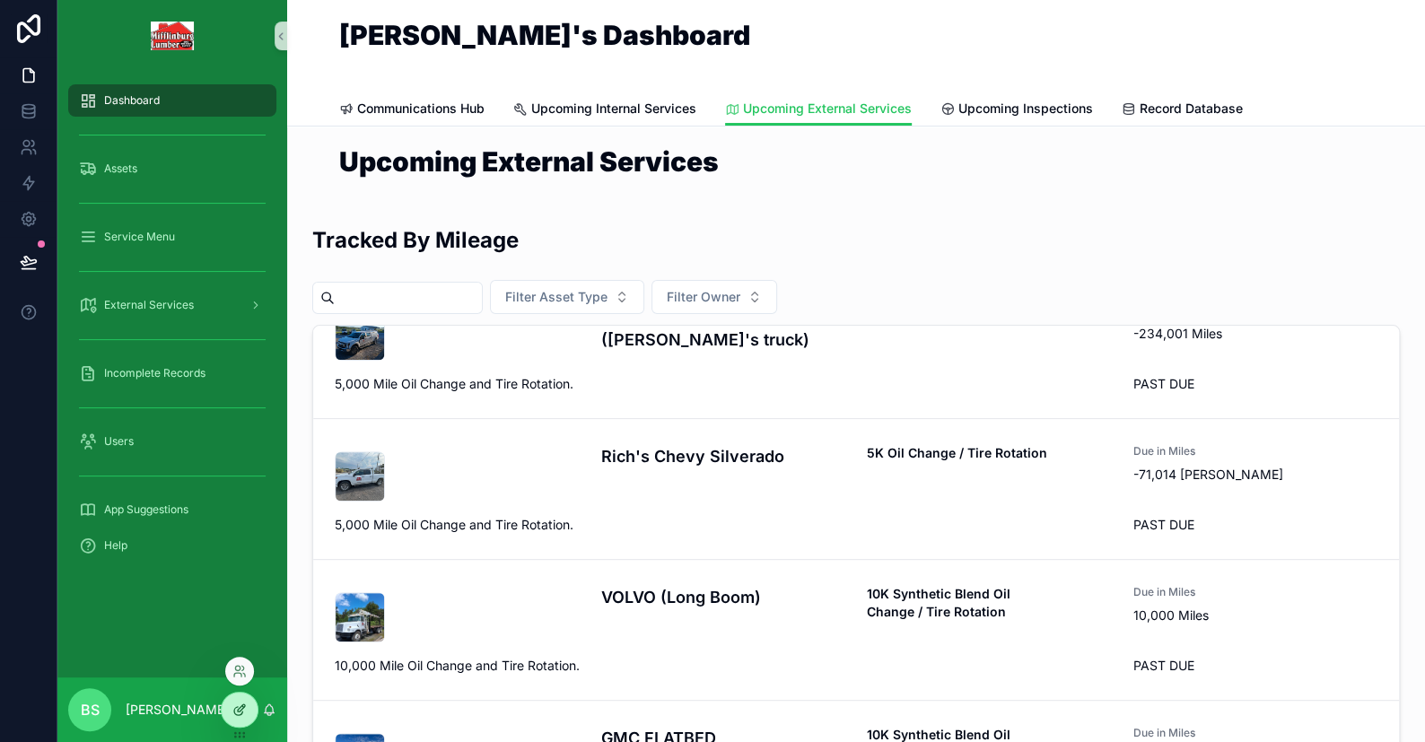
click at [246, 713] on icon at bounding box center [239, 710] width 14 height 14
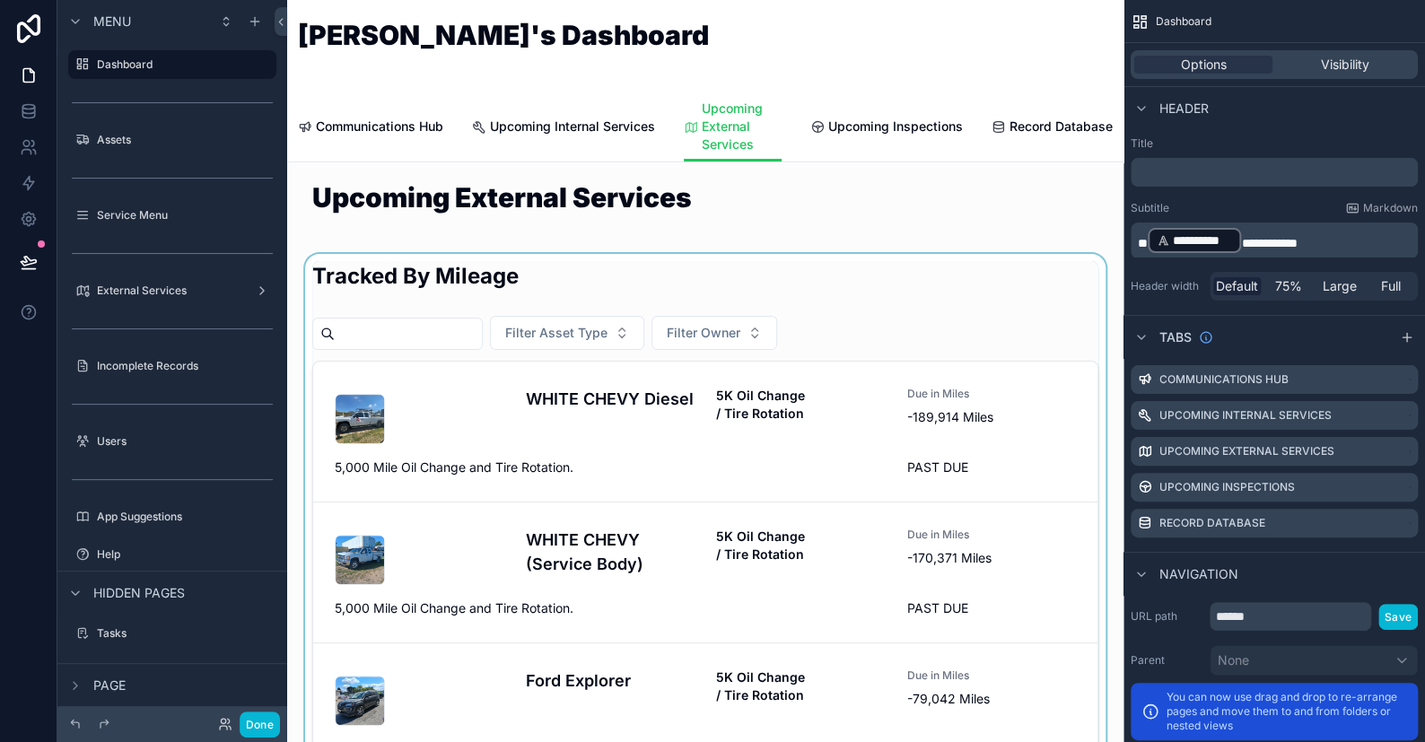
click at [724, 568] on div "scrollable content" at bounding box center [706, 589] width 808 height 671
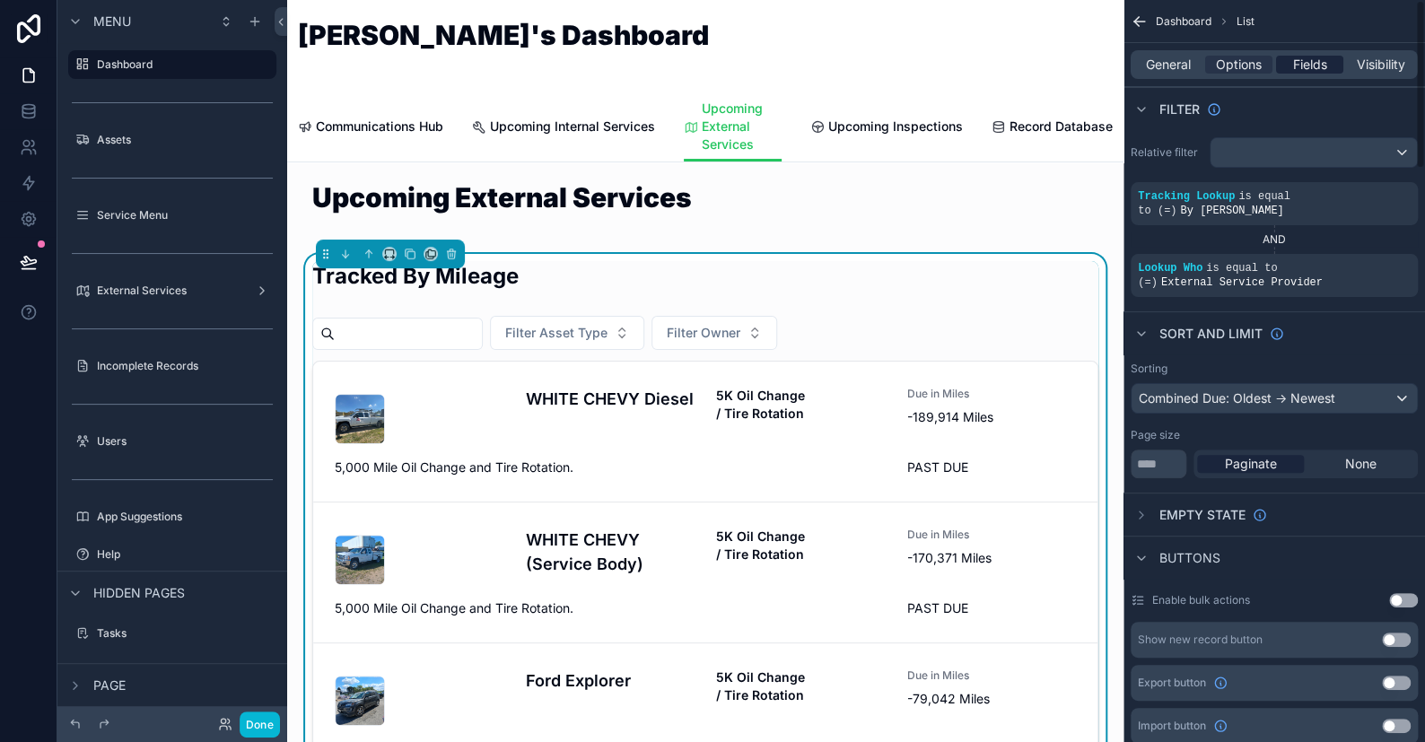
click at [1306, 57] on span "Fields" at bounding box center [1310, 65] width 34 height 18
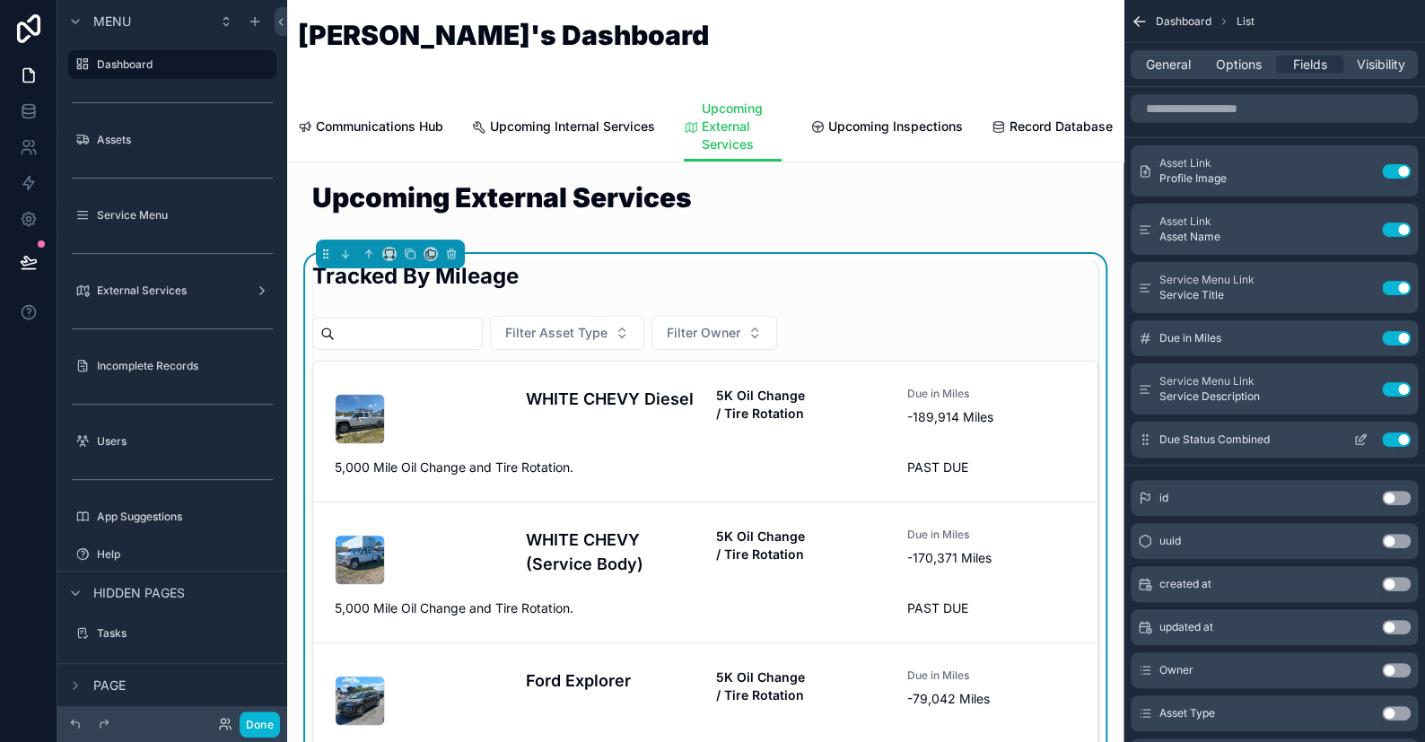
click at [1354, 438] on icon "scrollable content" at bounding box center [1361, 440] width 14 height 14
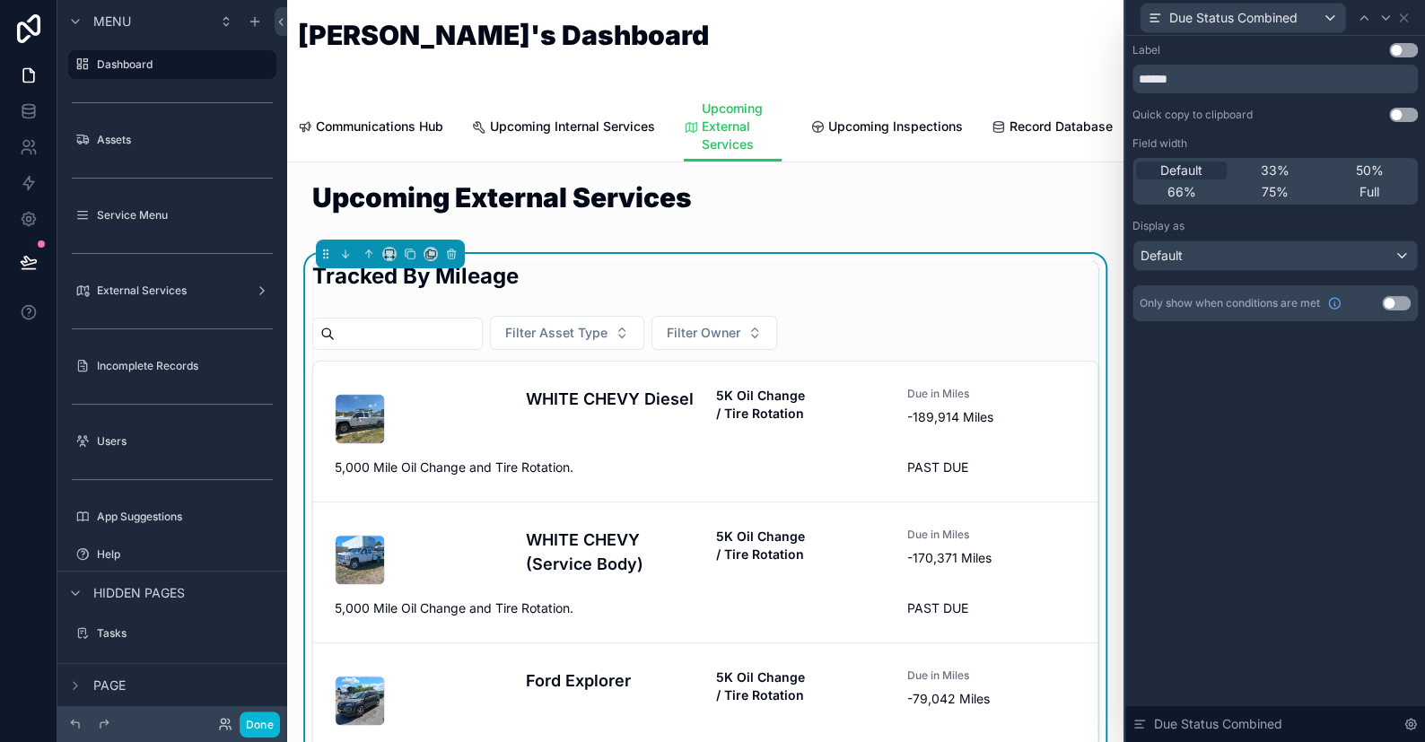
click at [1389, 303] on button "Use setting" at bounding box center [1396, 303] width 29 height 14
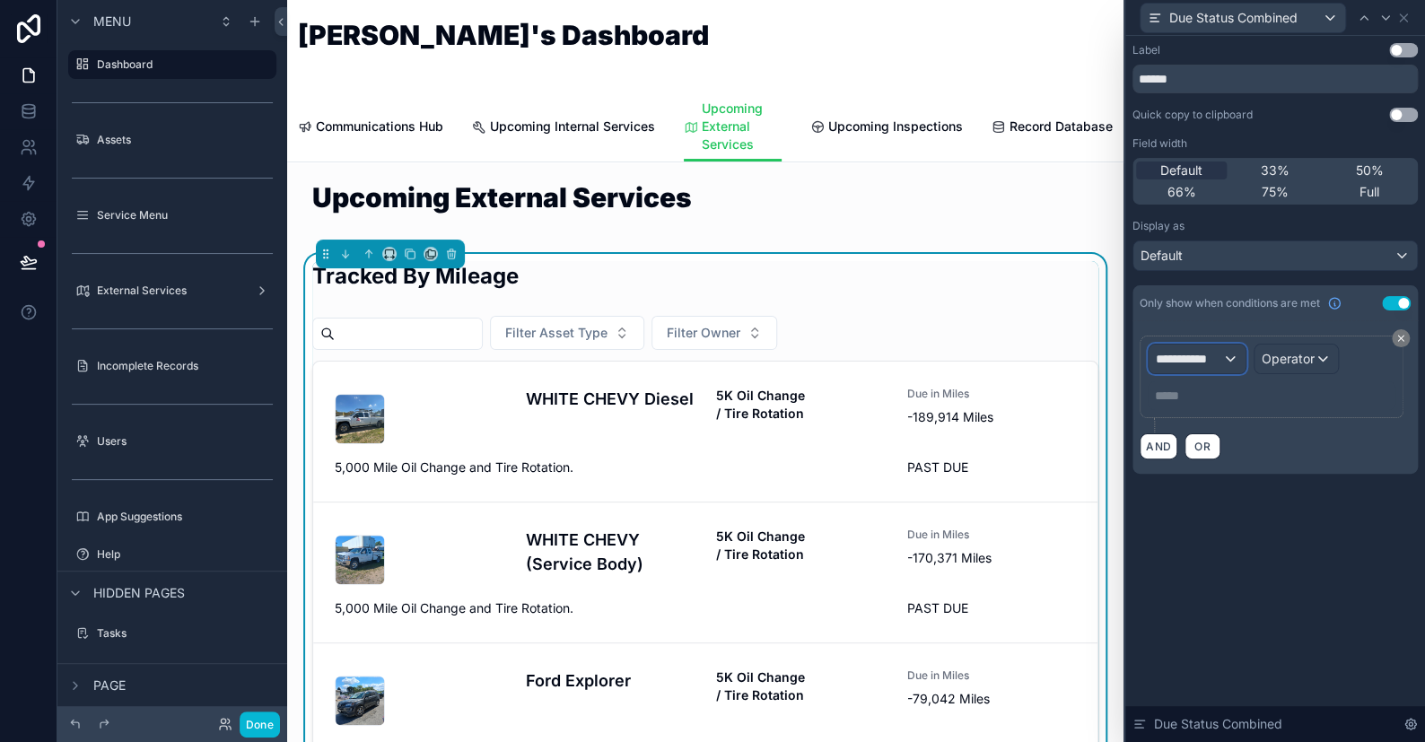
click at [1176, 352] on span "**********" at bounding box center [1189, 359] width 66 height 18
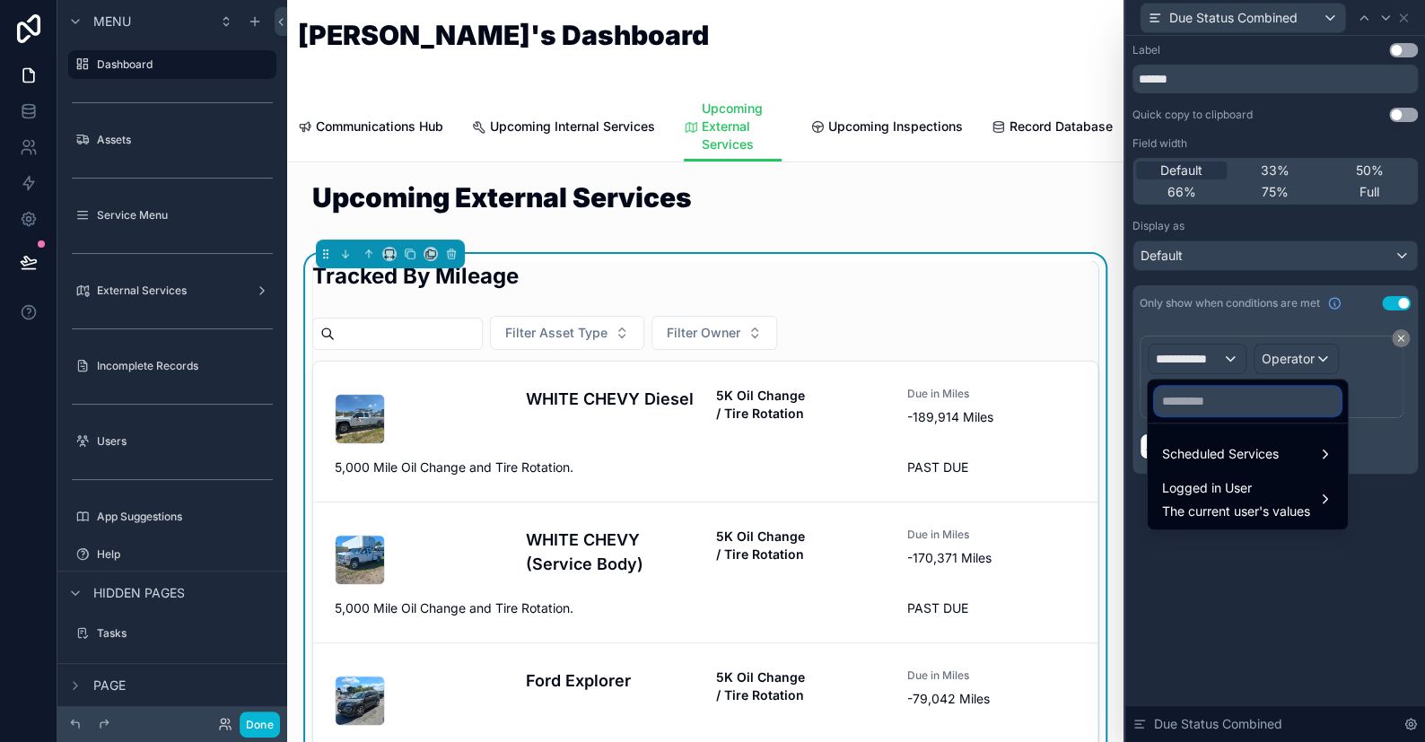
click at [1171, 392] on input "text" at bounding box center [1248, 401] width 186 height 29
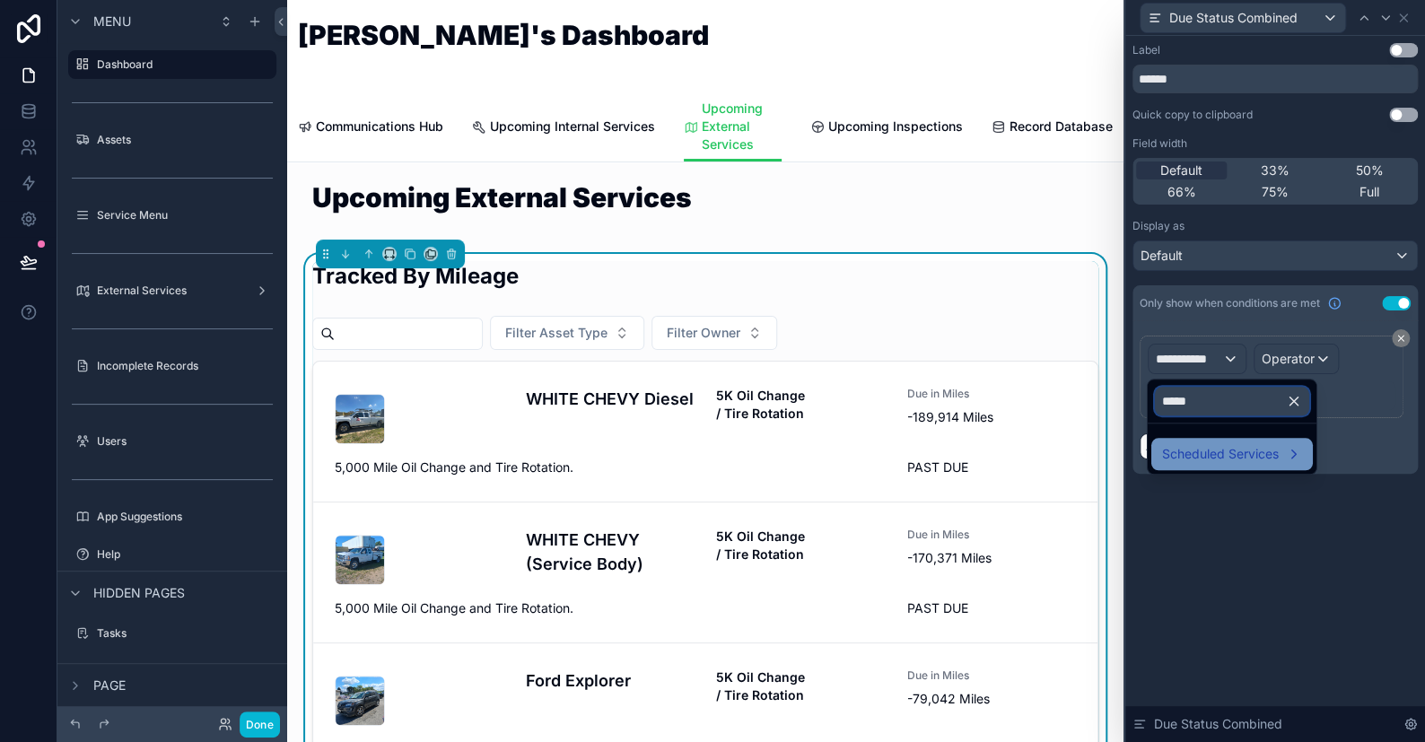
type input "*****"
click at [1192, 457] on span "Scheduled Services" at bounding box center [1220, 454] width 117 height 22
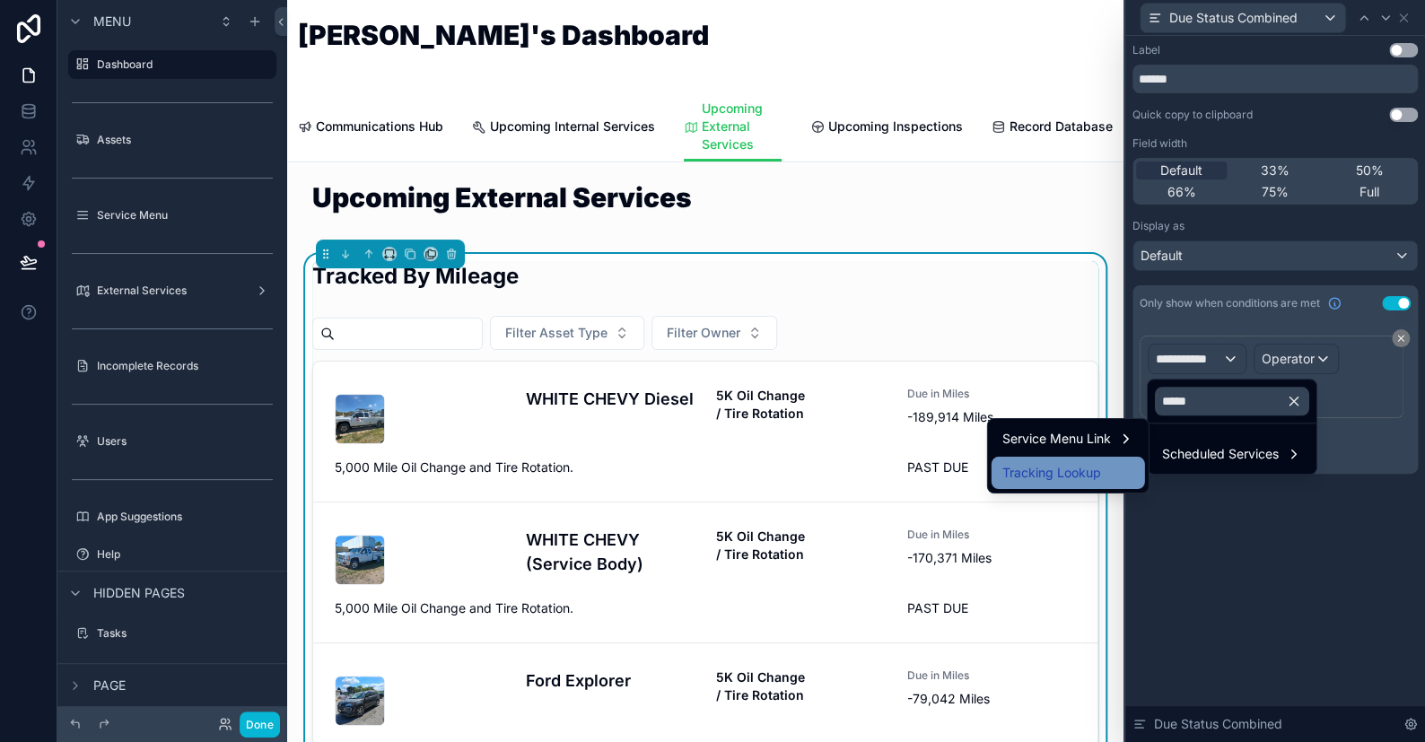
click at [1060, 472] on span "Tracking Lookup" at bounding box center [1052, 473] width 99 height 22
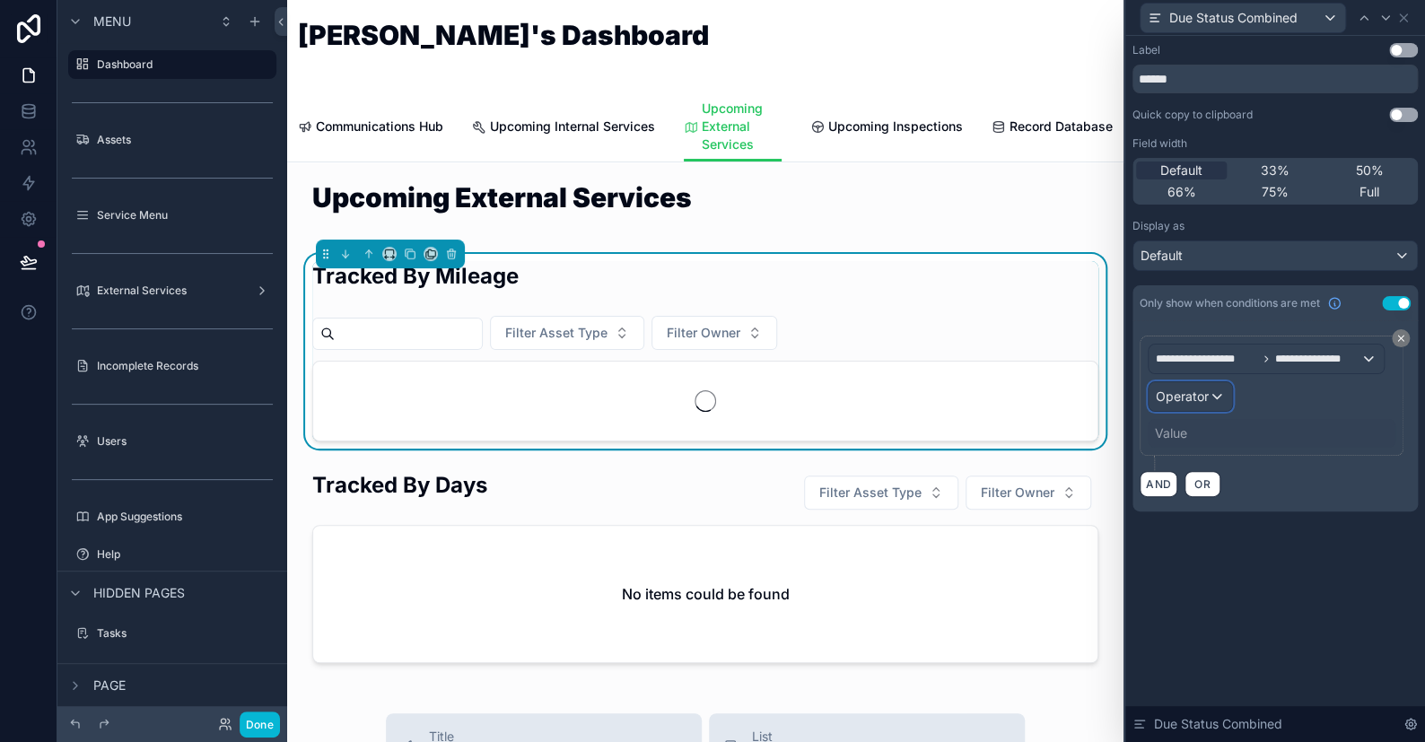
click at [1209, 398] on div "Operator" at bounding box center [1190, 396] width 83 height 29
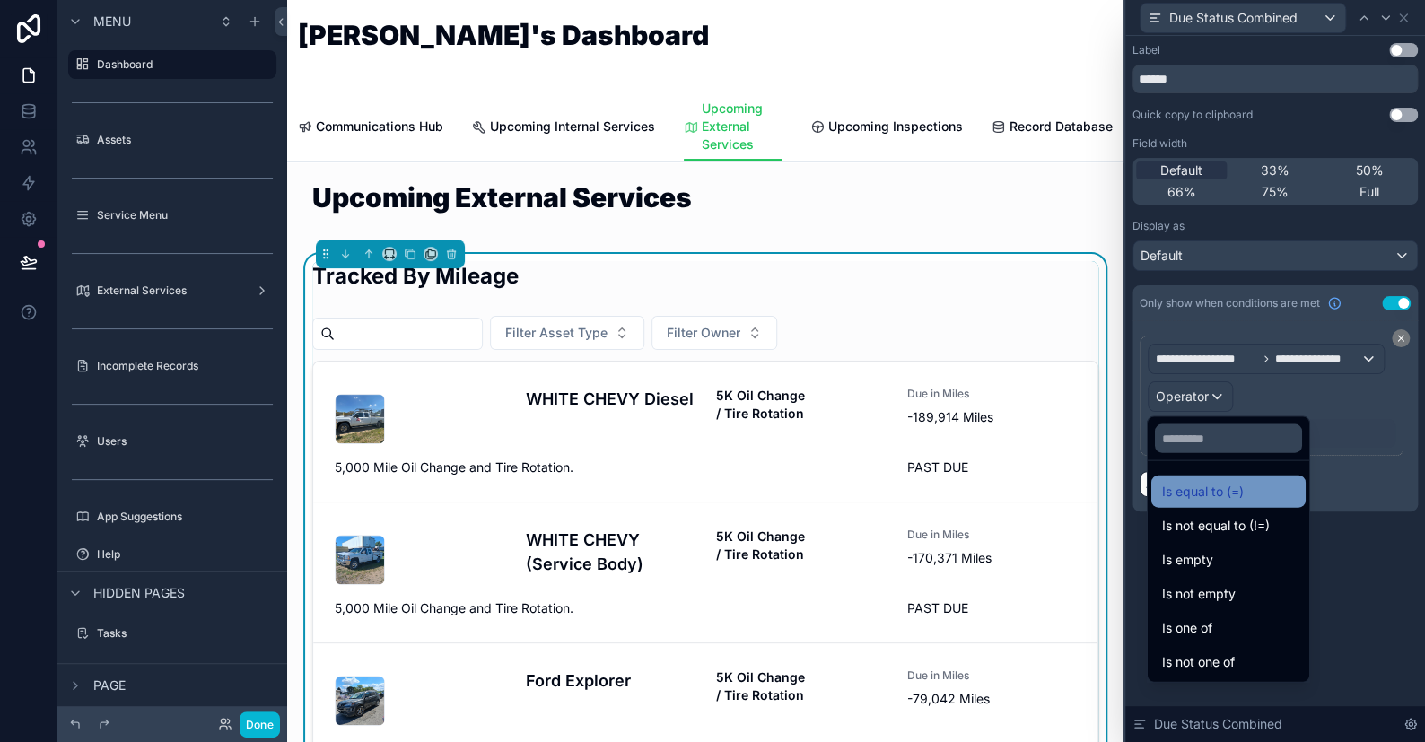
click at [1196, 495] on span "Is equal to (=)" at bounding box center [1203, 492] width 82 height 22
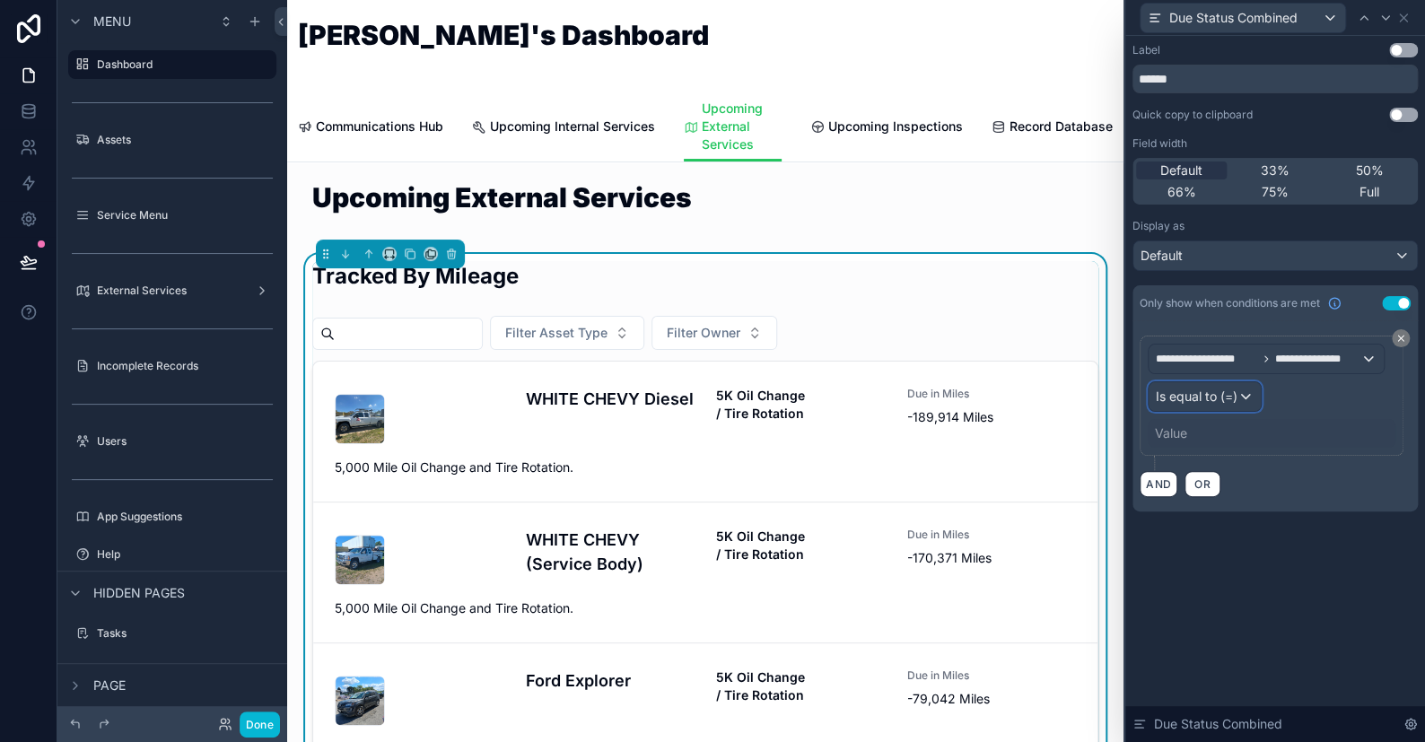
click at [1204, 403] on span "Is equal to (=)" at bounding box center [1197, 397] width 82 height 18
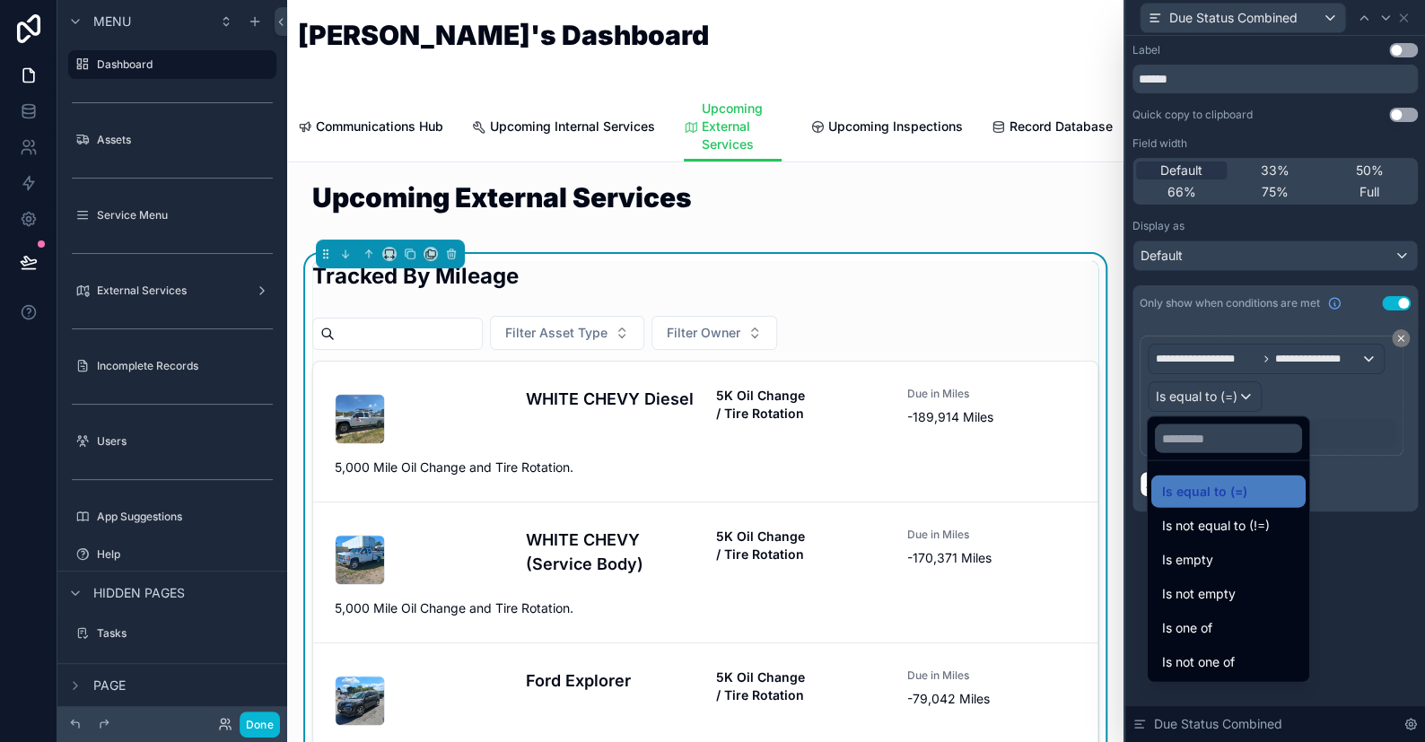
click at [1197, 531] on span "Is not equal to (!=)" at bounding box center [1216, 526] width 108 height 22
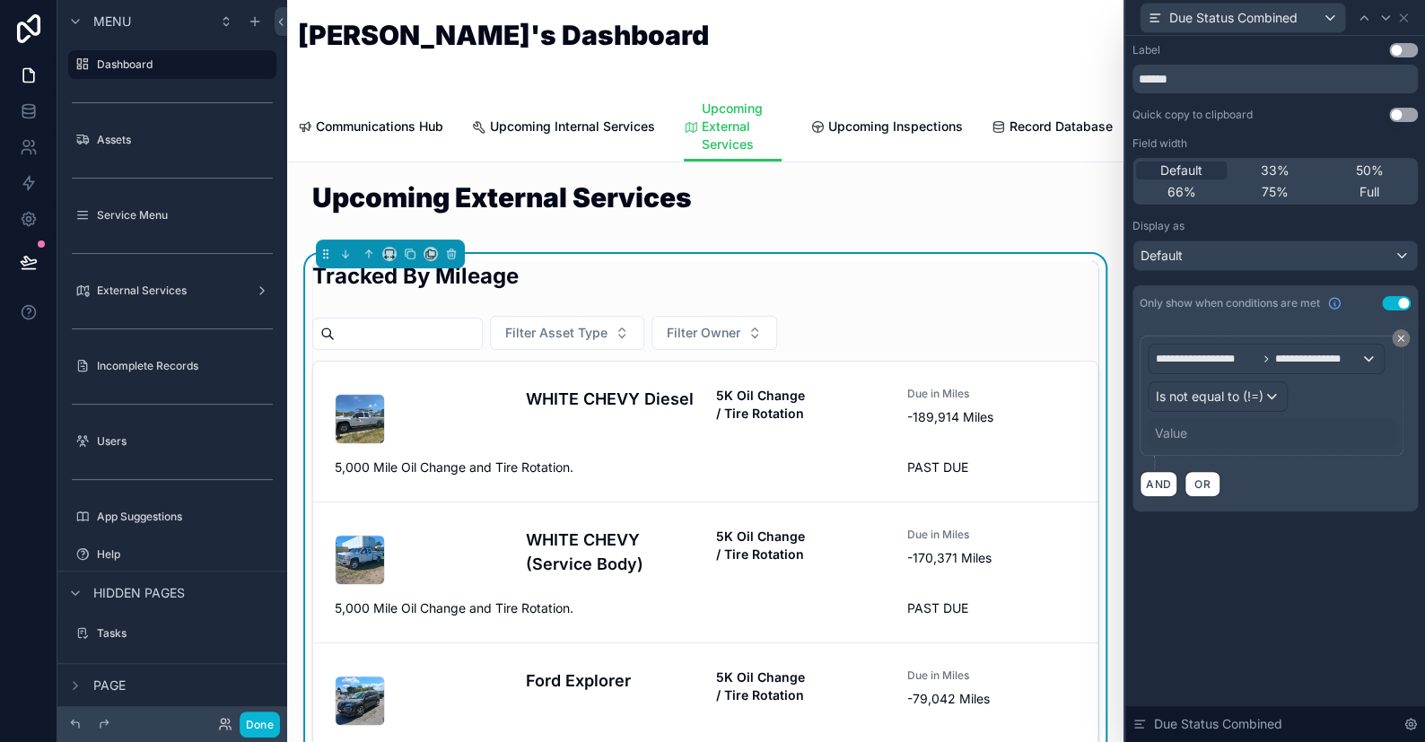
click at [1177, 434] on div "Value" at bounding box center [1171, 434] width 32 height 18
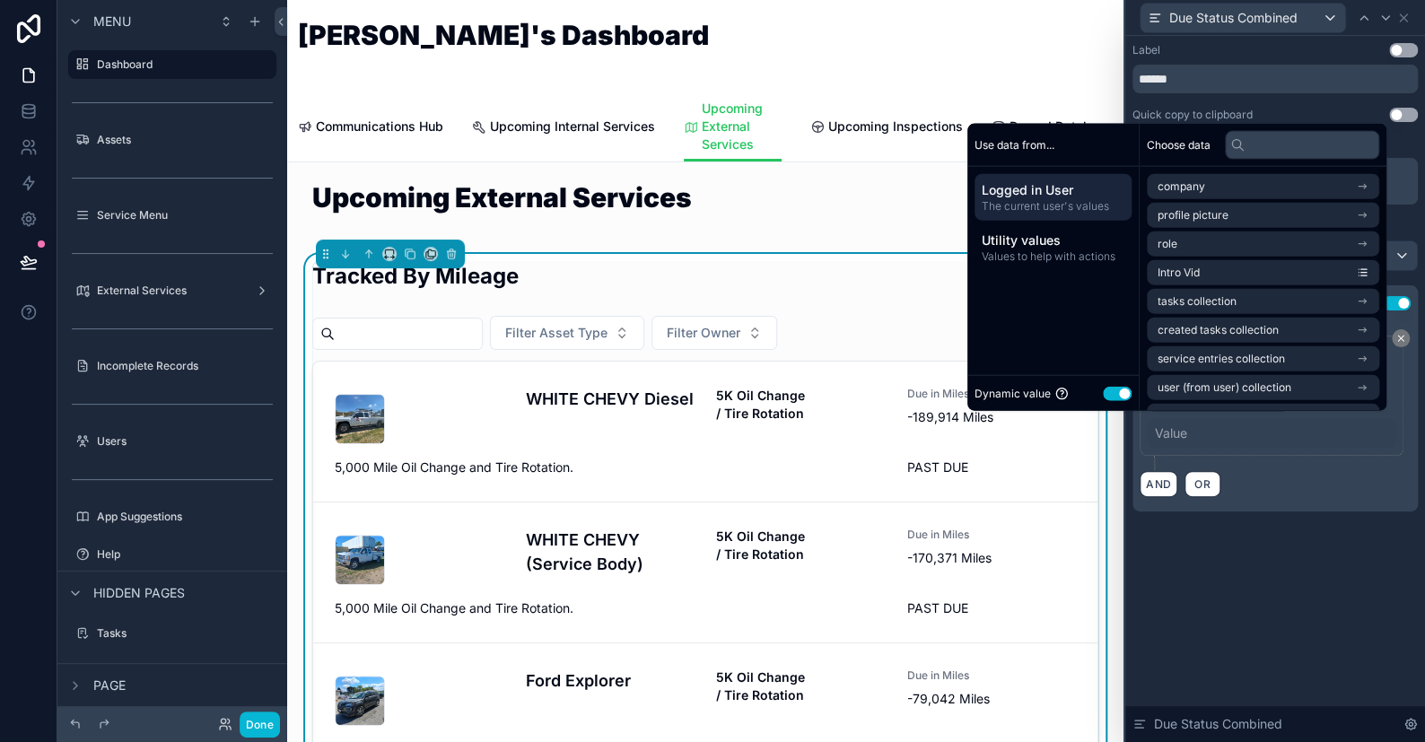
click at [1103, 399] on button "Use setting" at bounding box center [1117, 393] width 29 height 14
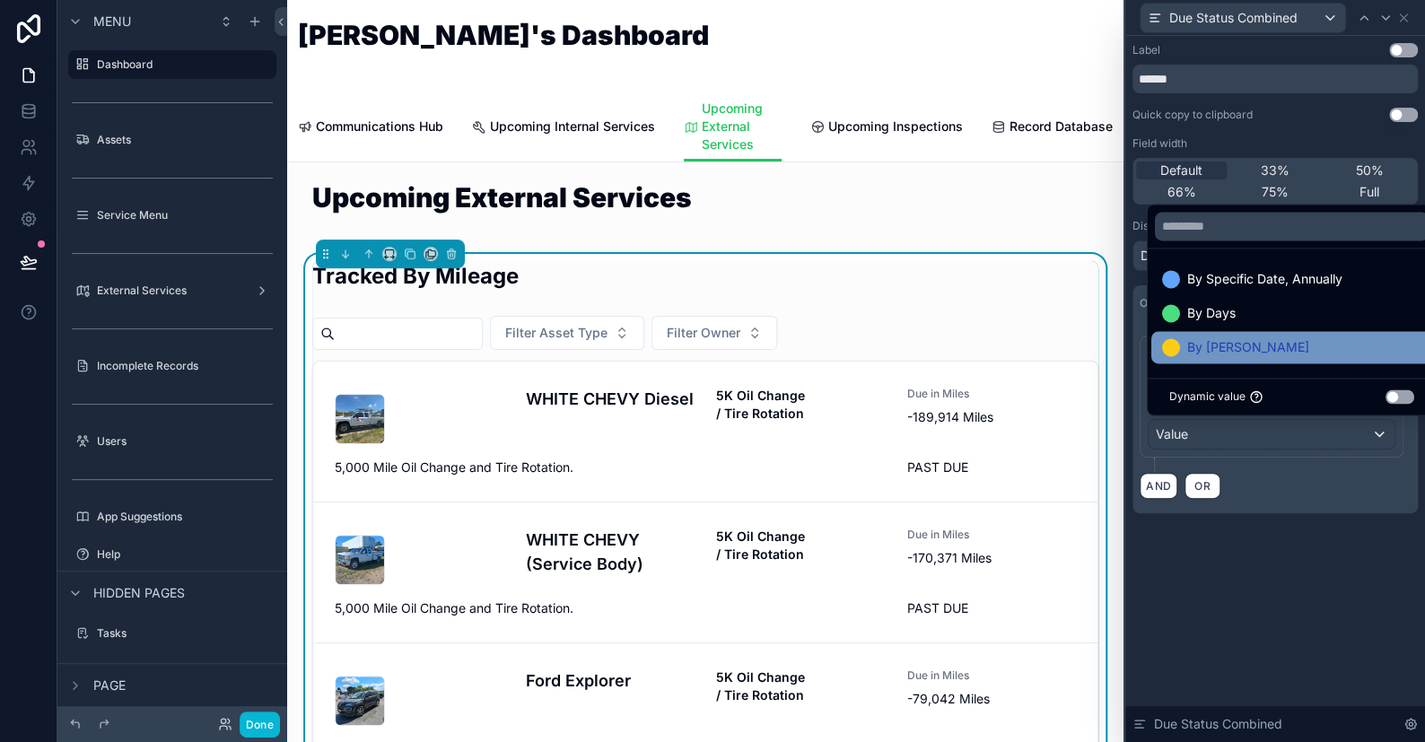
click at [1183, 360] on div "By [PERSON_NAME]" at bounding box center [1292, 347] width 281 height 32
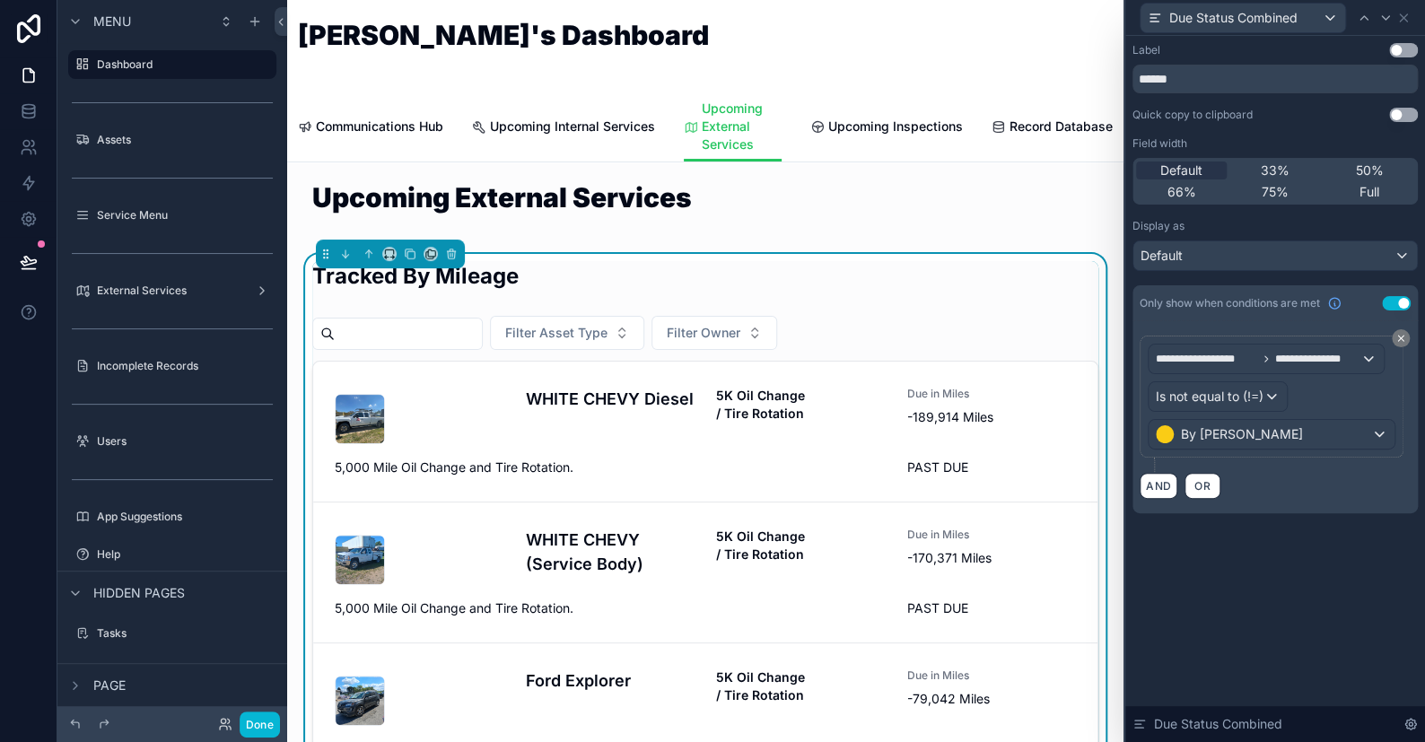
click at [1220, 567] on div "**********" at bounding box center [1276, 389] width 300 height 706
click at [277, 724] on button "Done" at bounding box center [260, 725] width 40 height 26
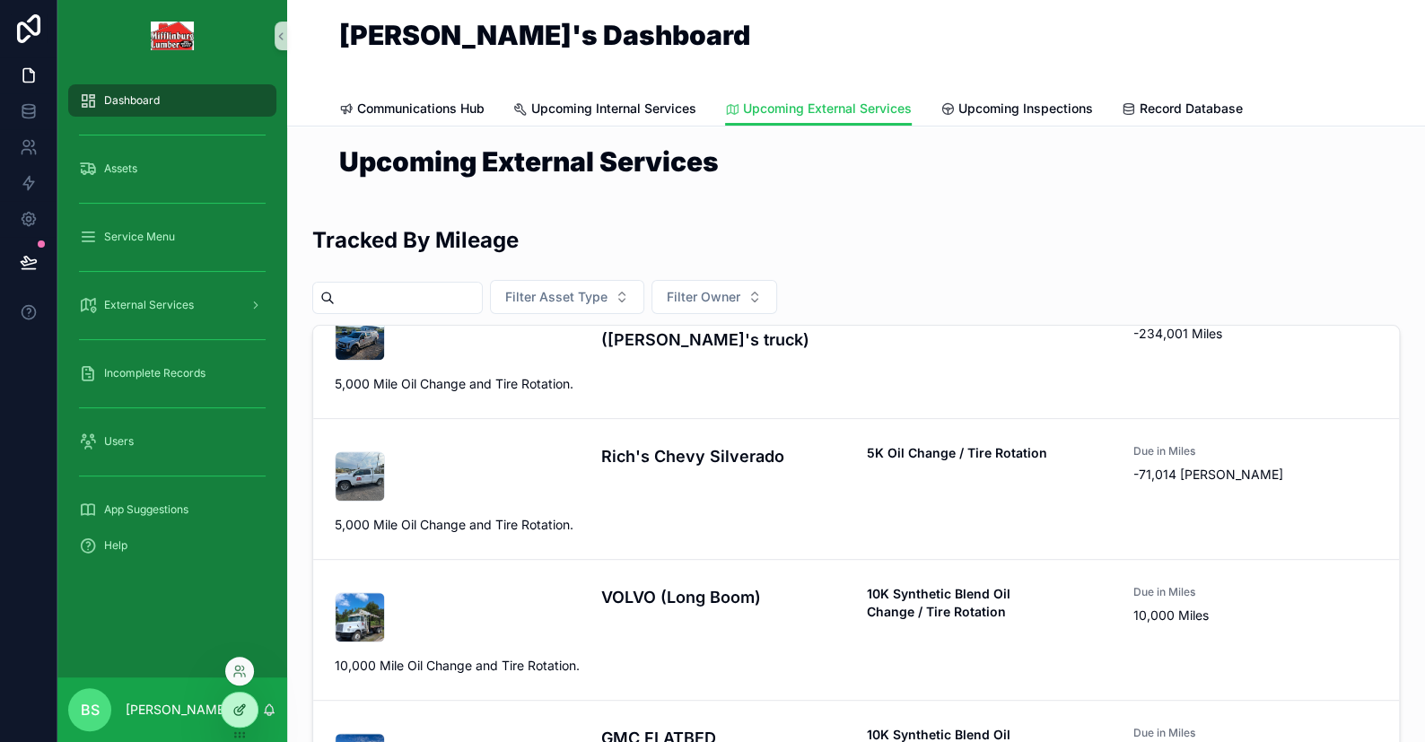
click at [255, 708] on div at bounding box center [240, 710] width 36 height 34
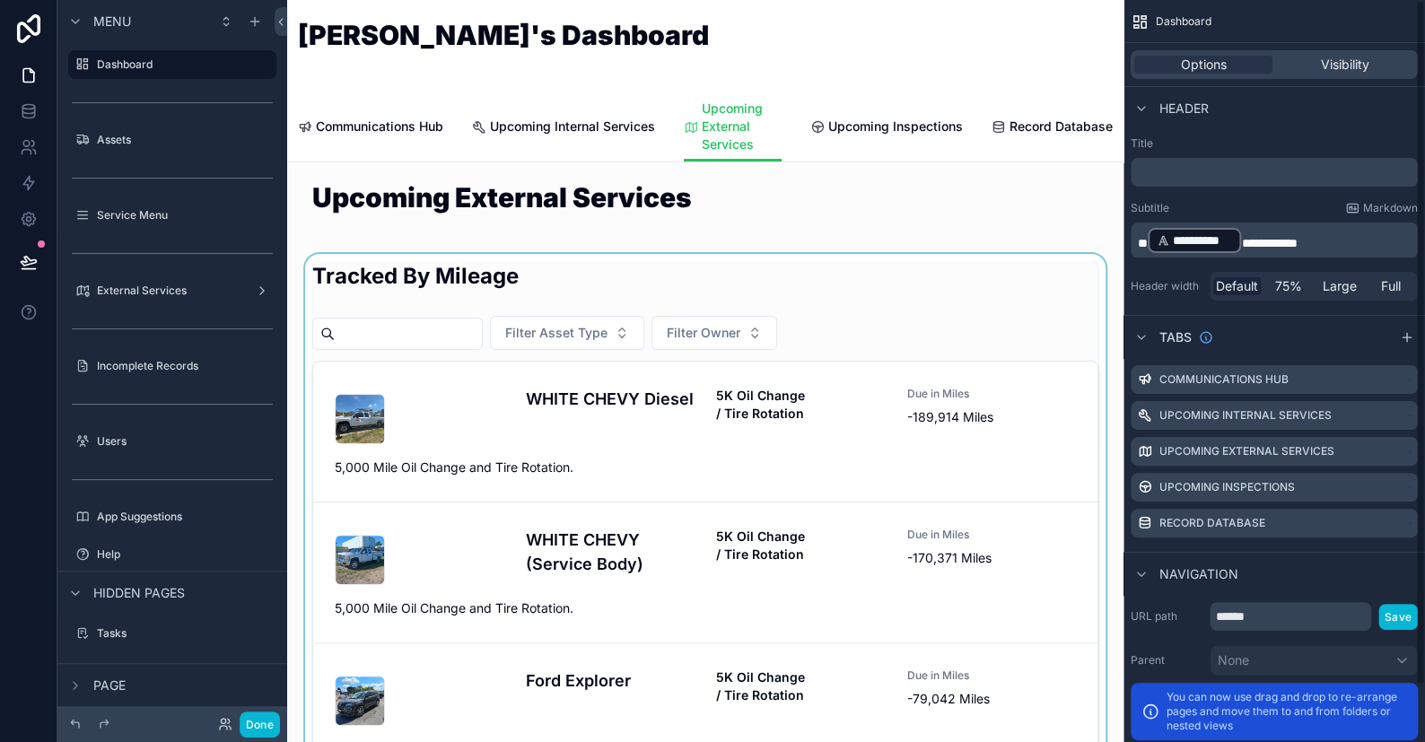
click at [885, 329] on div "scrollable content" at bounding box center [706, 589] width 808 height 671
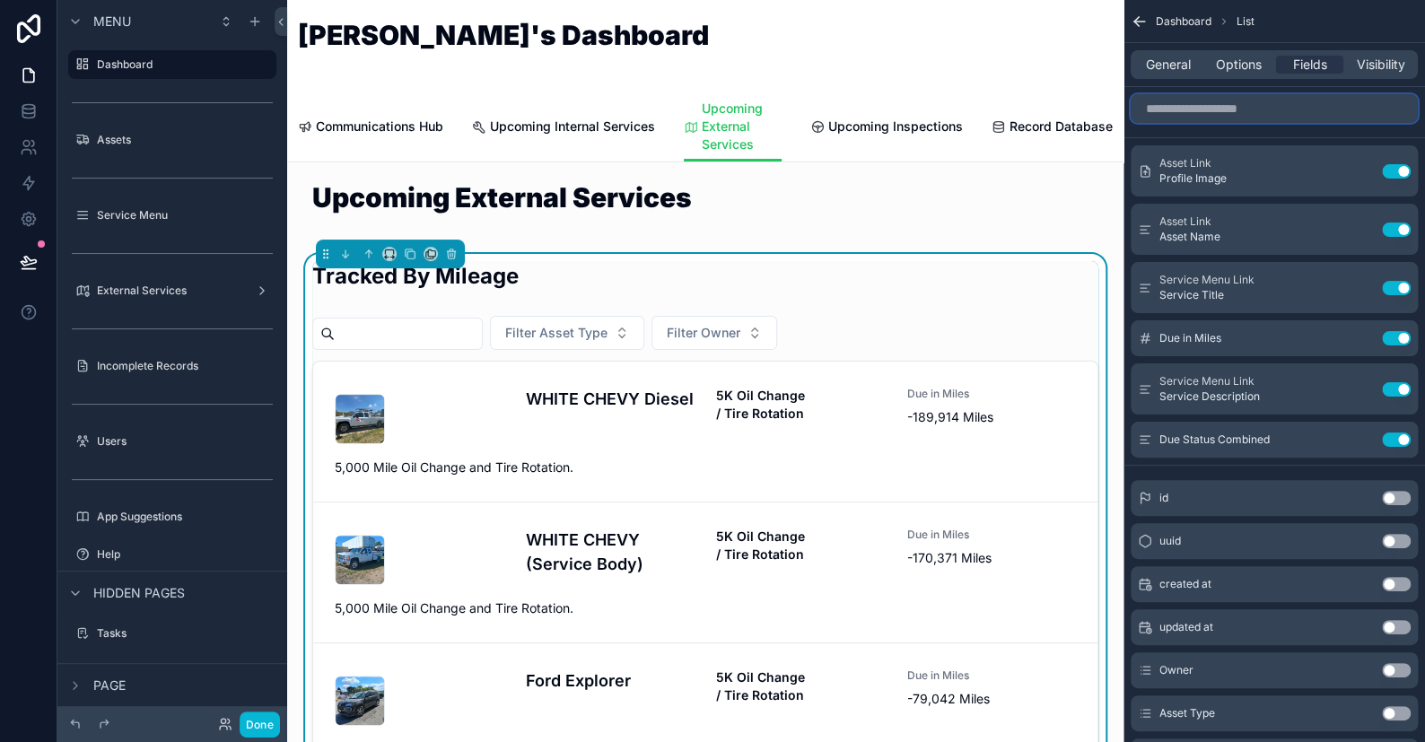
click at [1259, 118] on input "scrollable content" at bounding box center [1274, 108] width 287 height 29
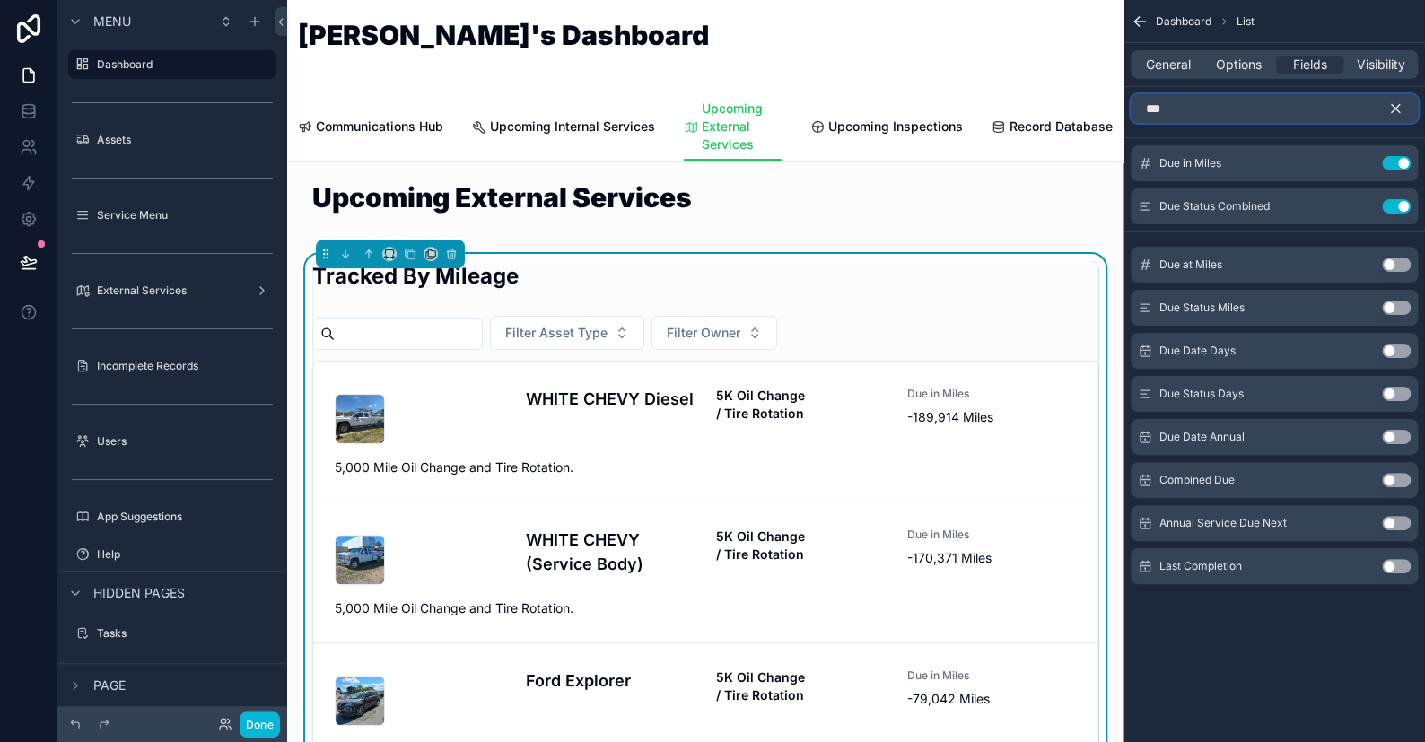
type input "***"
click at [1407, 305] on button "Use setting" at bounding box center [1396, 308] width 29 height 14
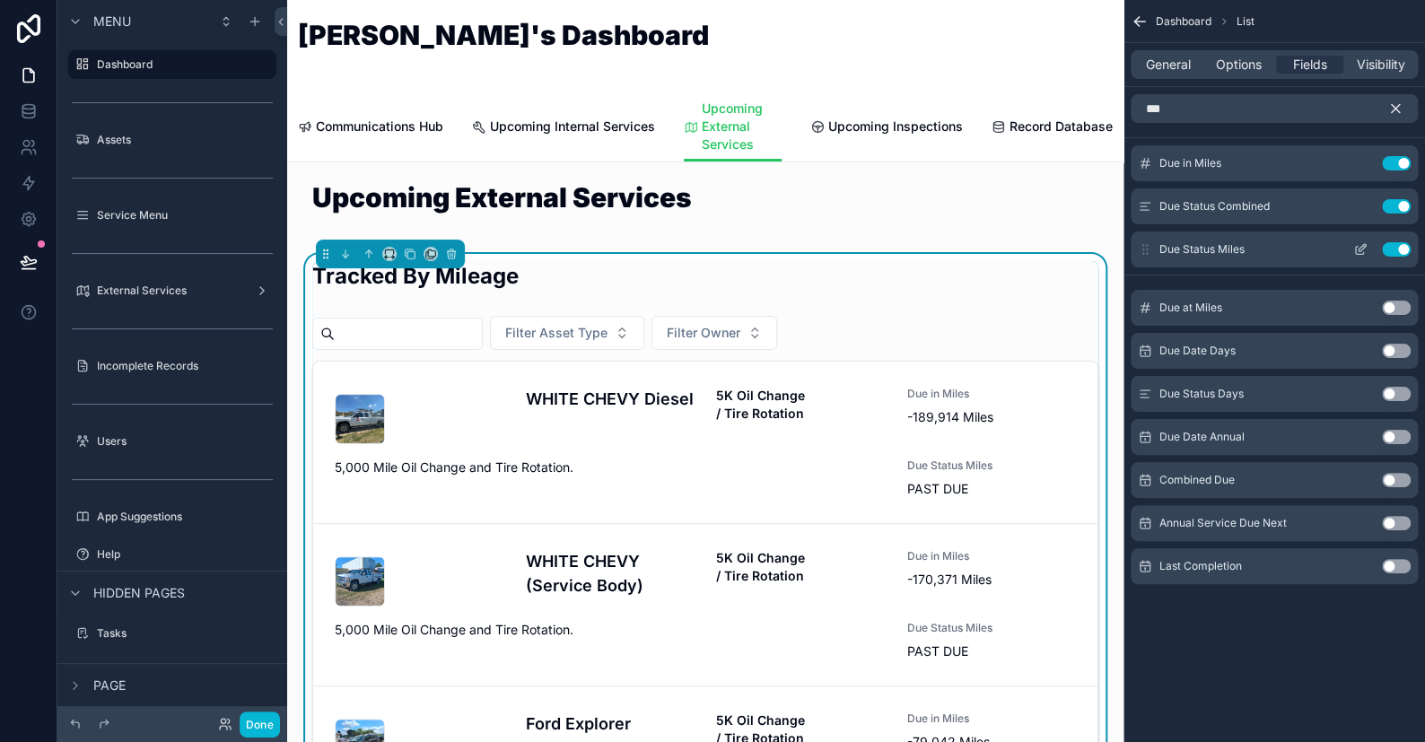
click at [1362, 248] on icon "scrollable content" at bounding box center [1361, 249] width 14 height 14
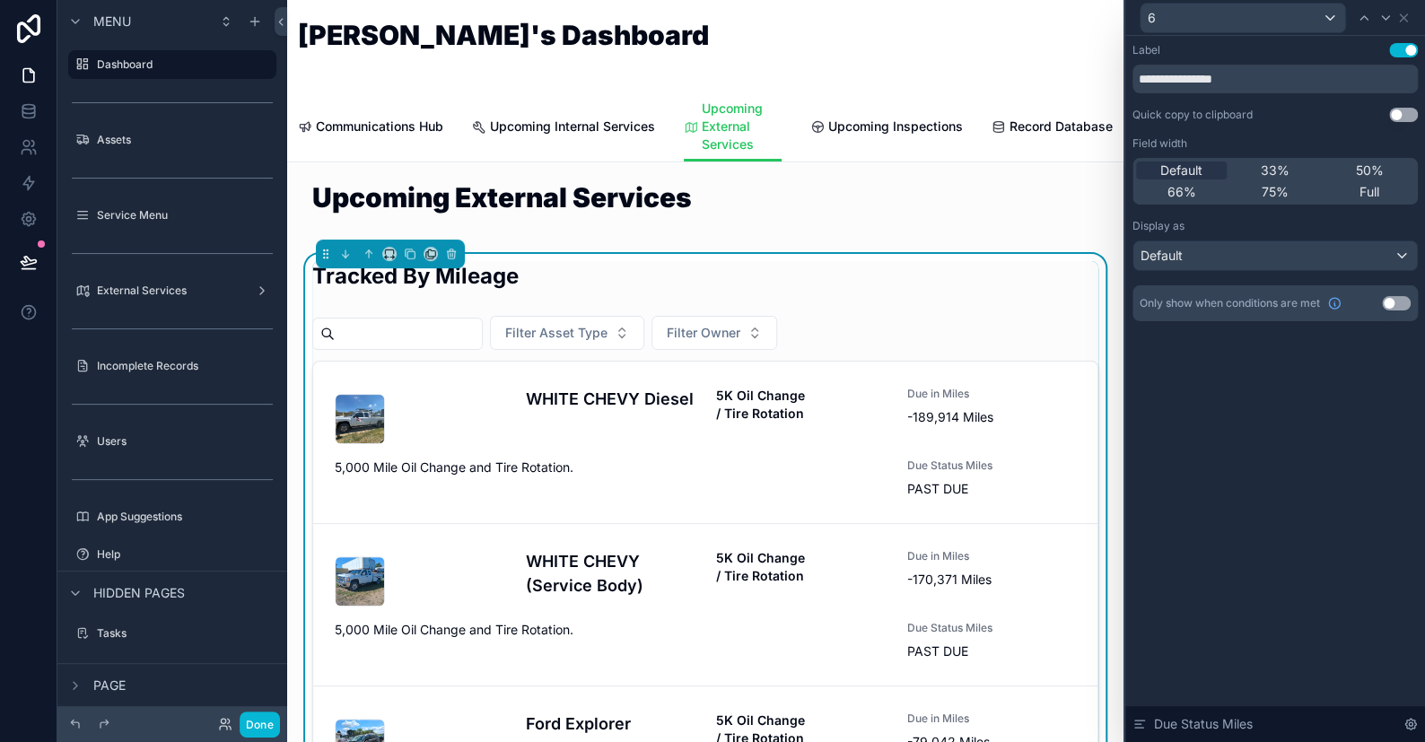
click at [1395, 300] on button "Use setting" at bounding box center [1396, 303] width 29 height 14
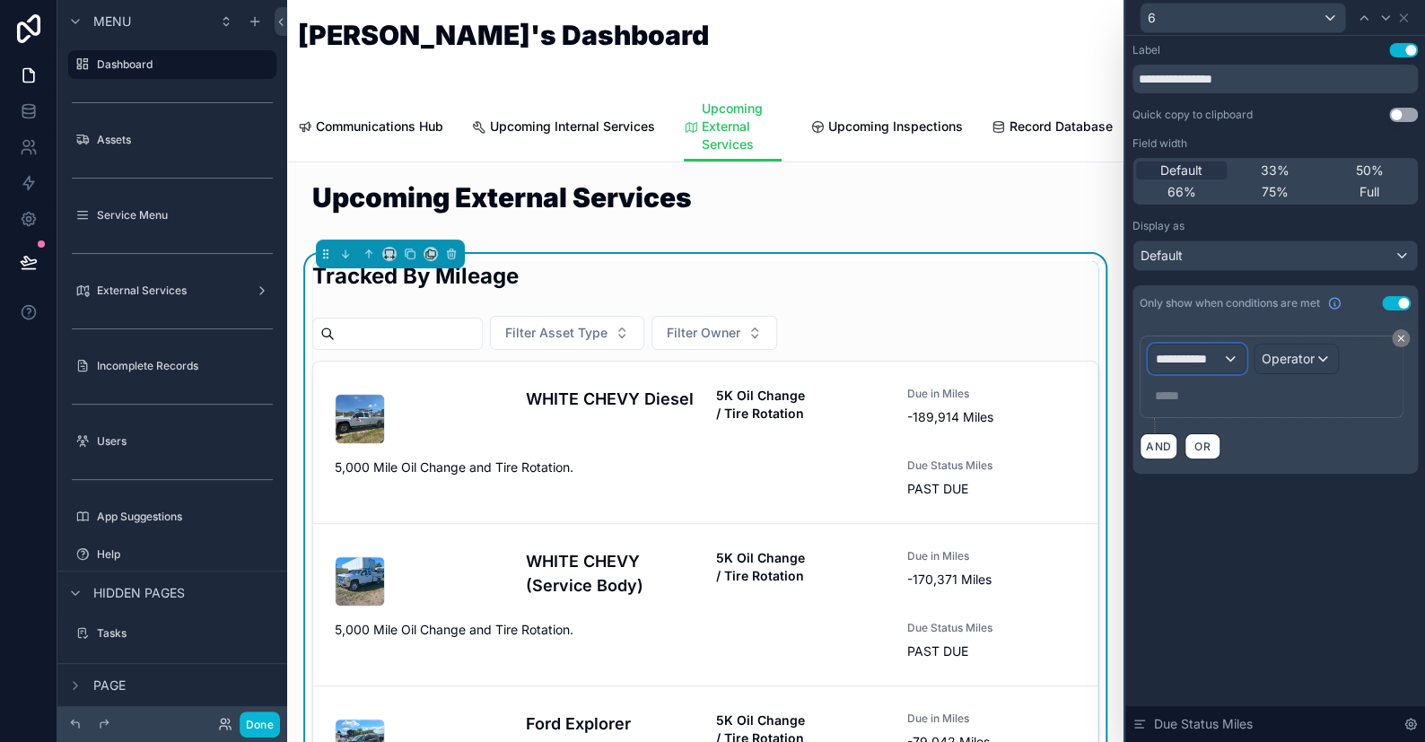
click at [1188, 361] on span "**********" at bounding box center [1189, 359] width 66 height 18
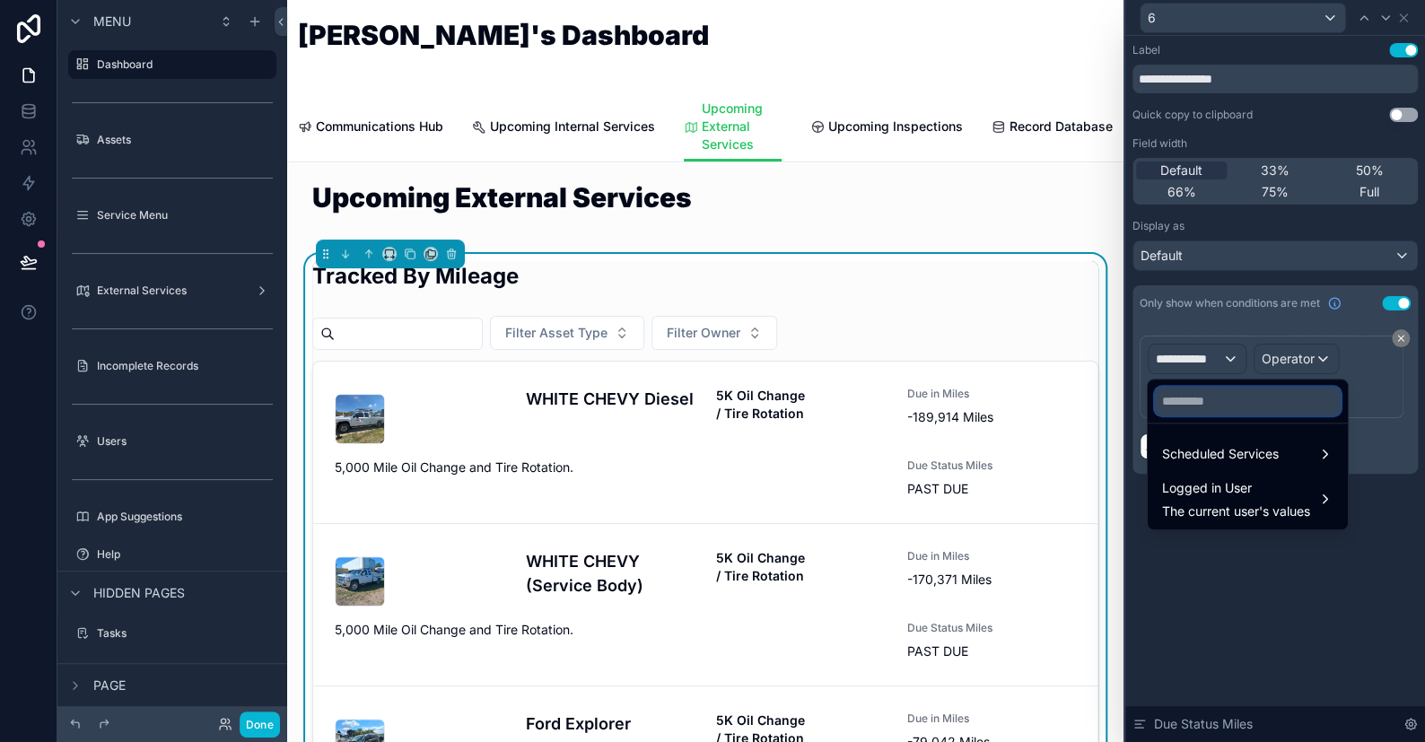
click at [1187, 404] on input "text" at bounding box center [1248, 401] width 186 height 29
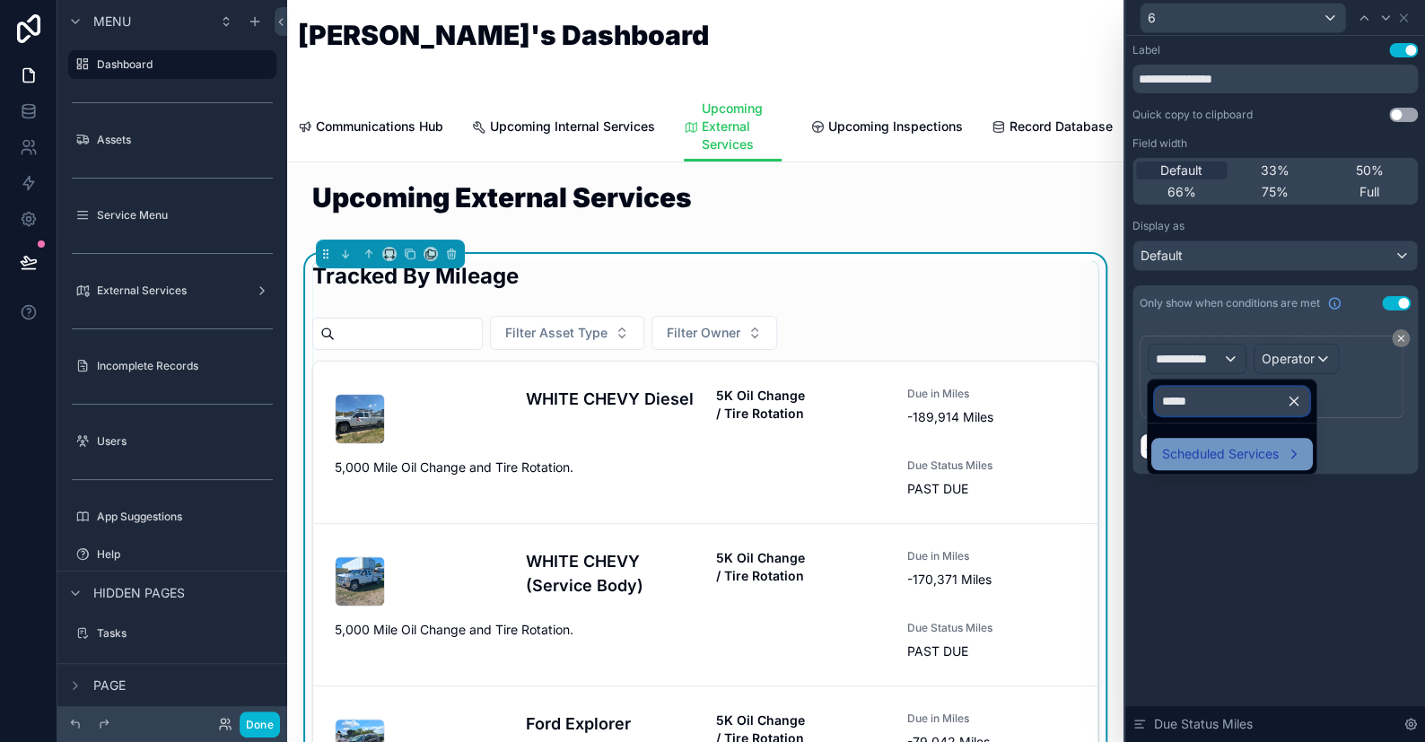
type input "*****"
click at [1190, 451] on span "Scheduled Services" at bounding box center [1220, 454] width 117 height 22
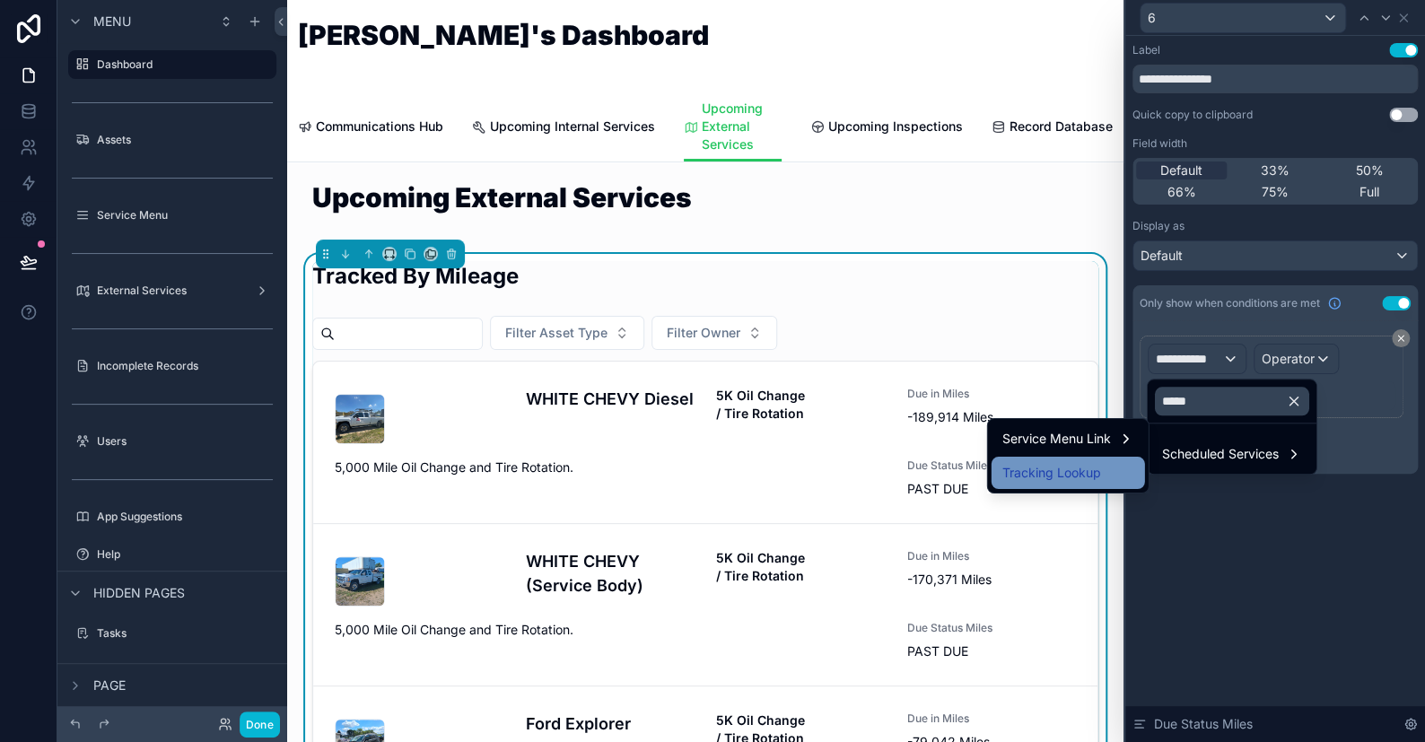
click at [1106, 481] on div "Tracking Lookup" at bounding box center [1069, 473] width 132 height 22
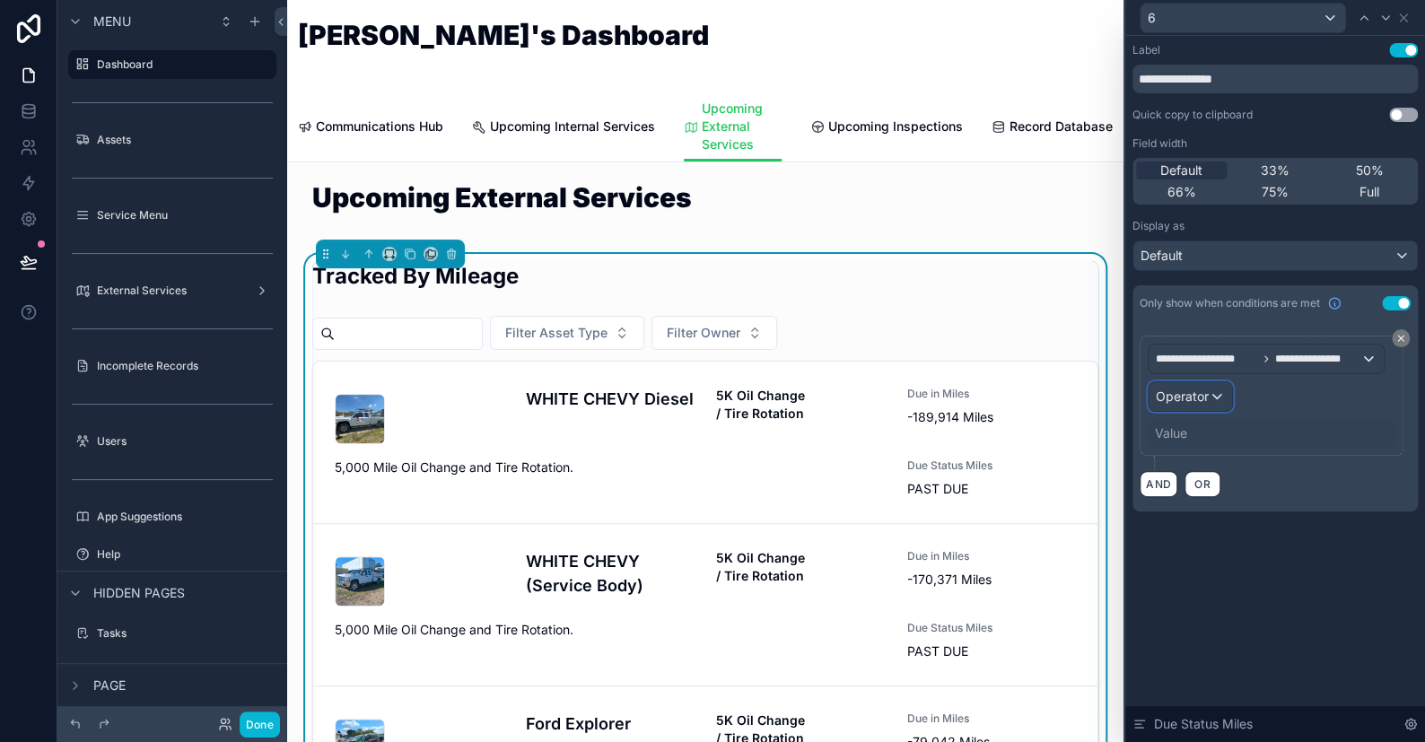
click at [1193, 398] on span "Operator" at bounding box center [1182, 396] width 53 height 15
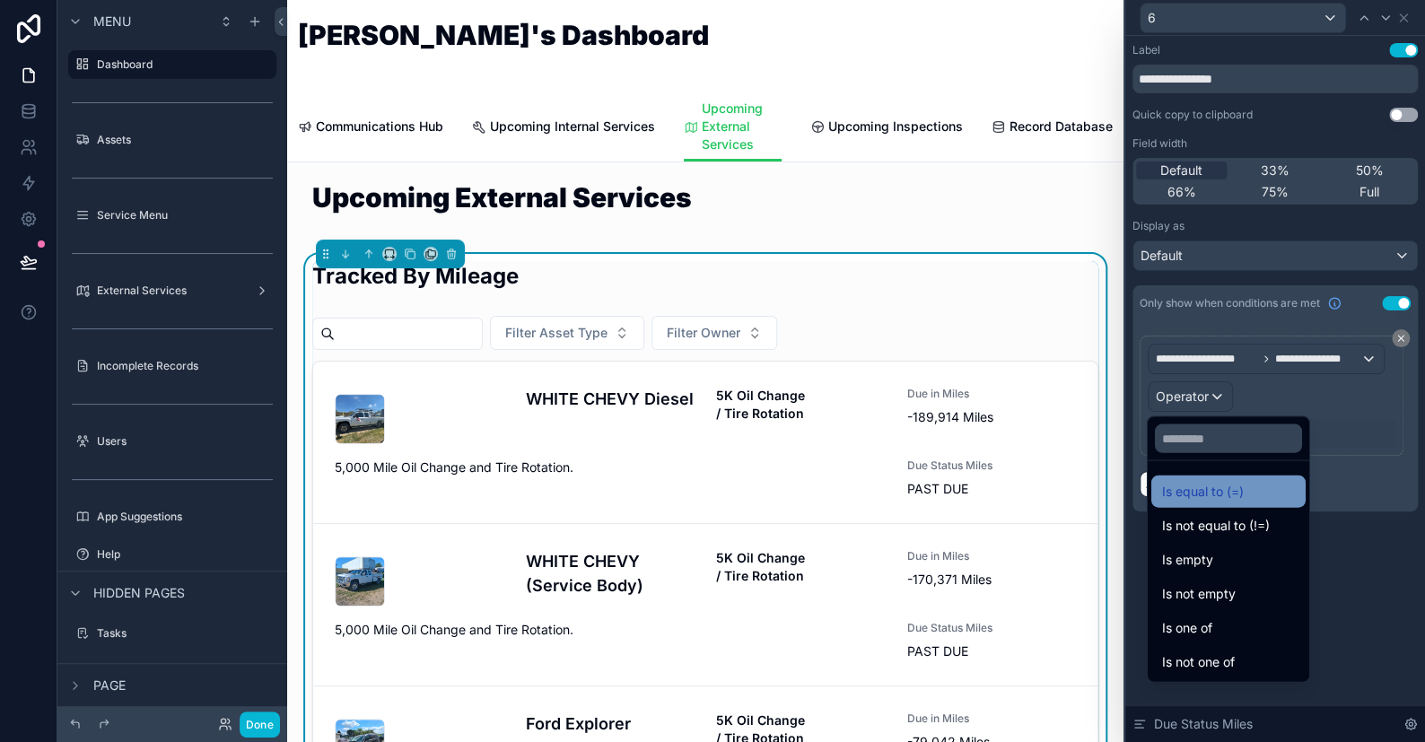
click at [1198, 494] on span "Is equal to (=)" at bounding box center [1203, 492] width 82 height 22
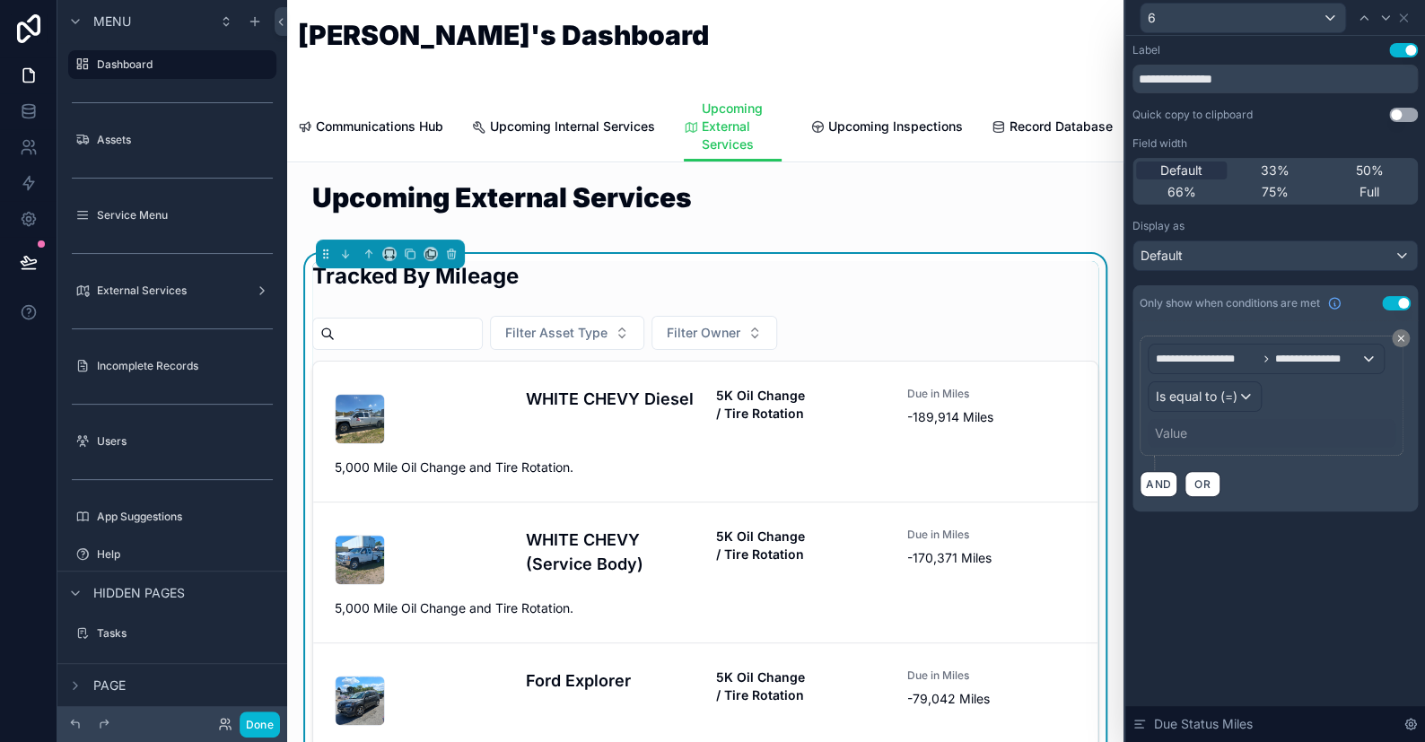
click at [1179, 435] on div "Value" at bounding box center [1171, 434] width 32 height 18
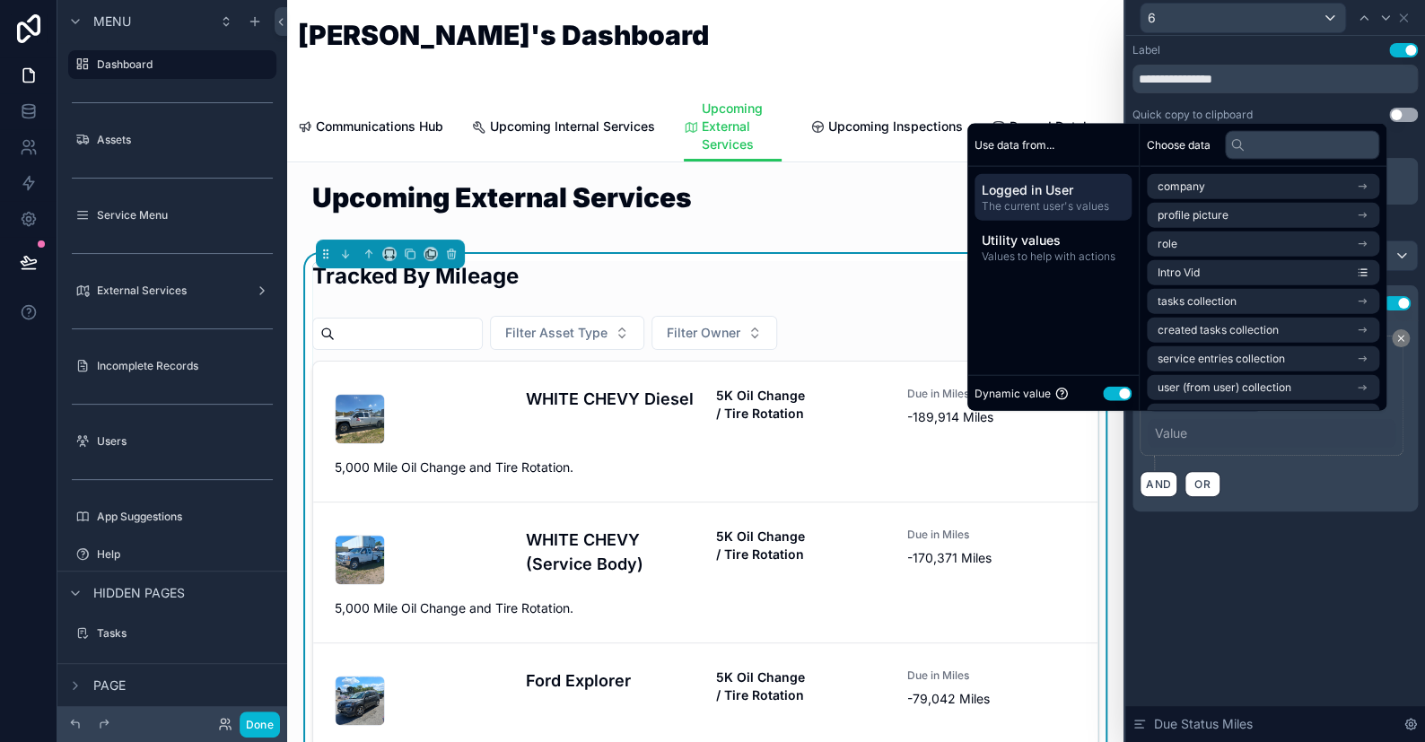
click at [1103, 388] on button "Use setting" at bounding box center [1117, 393] width 29 height 14
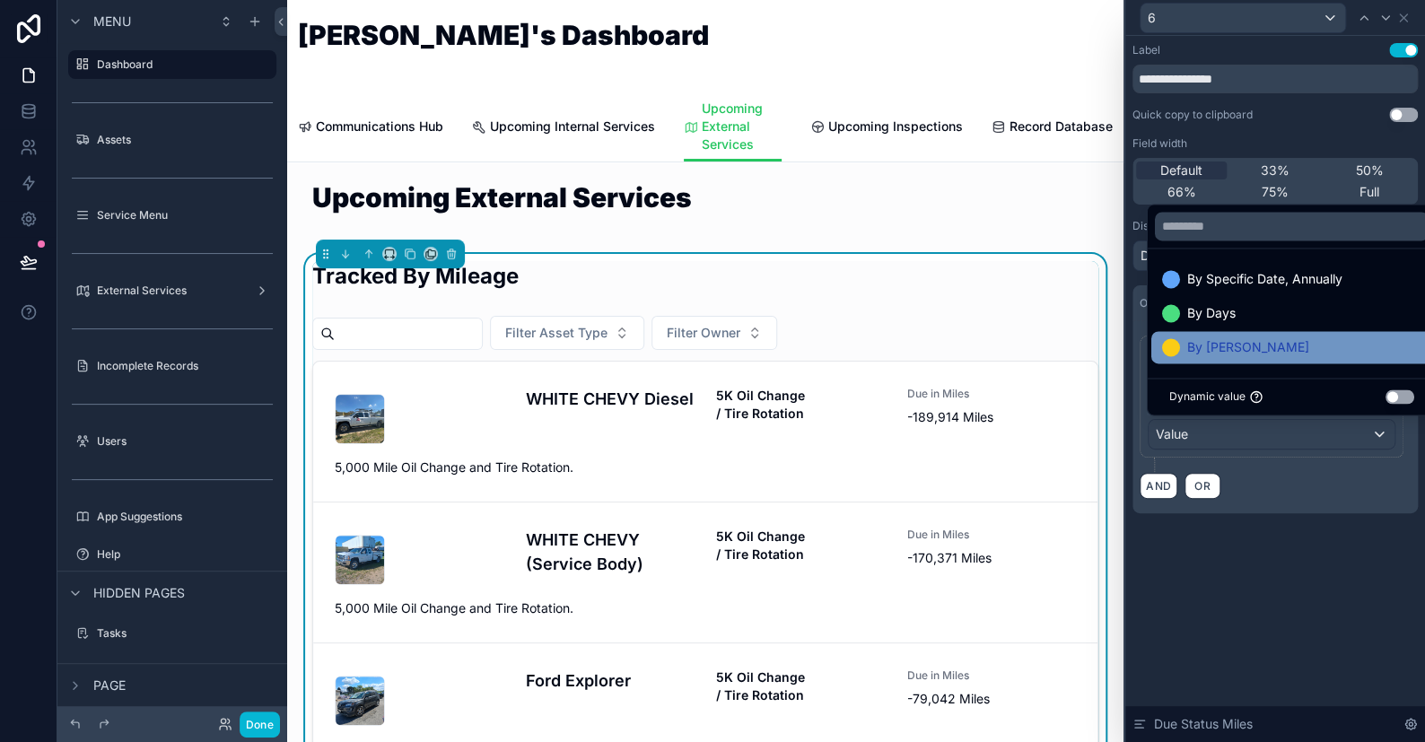
click at [1192, 347] on span "By [PERSON_NAME]" at bounding box center [1249, 348] width 122 height 22
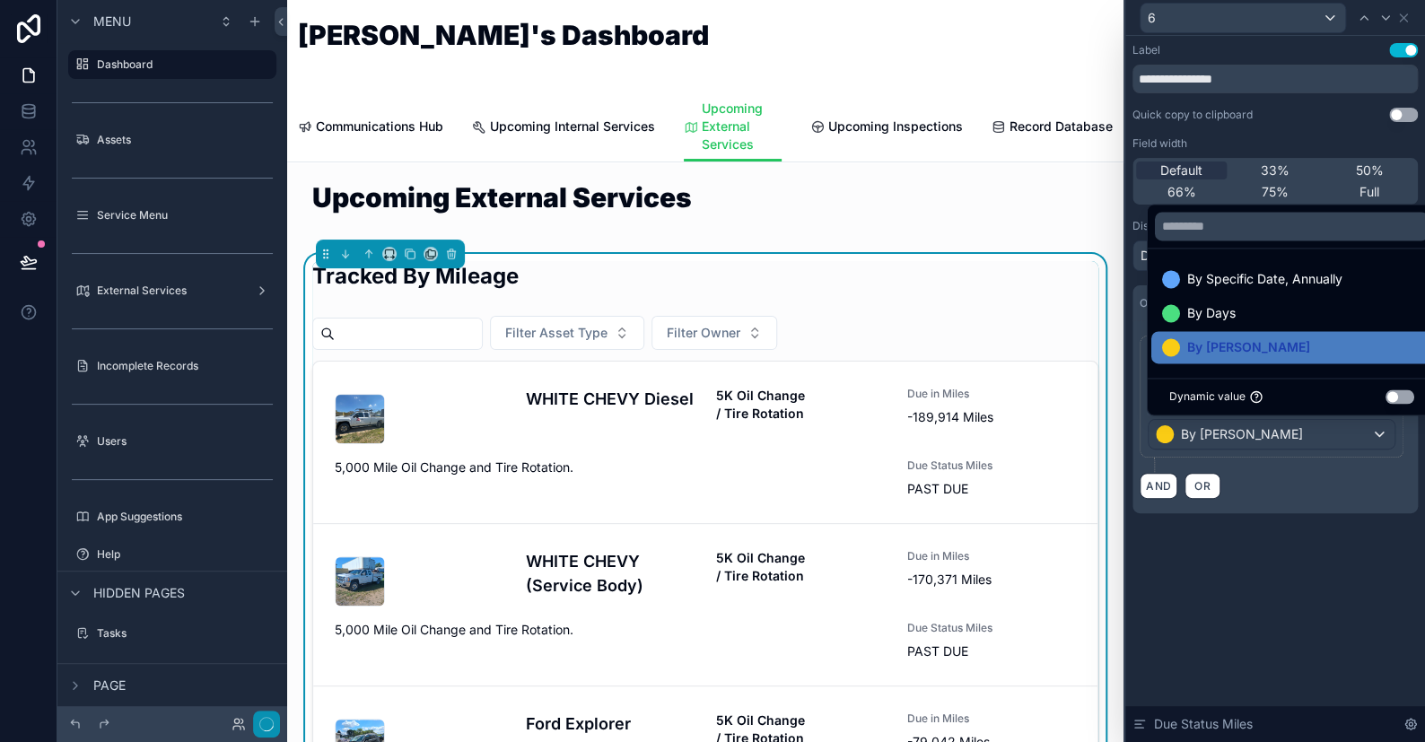
click at [267, 727] on button "button" at bounding box center [266, 724] width 27 height 27
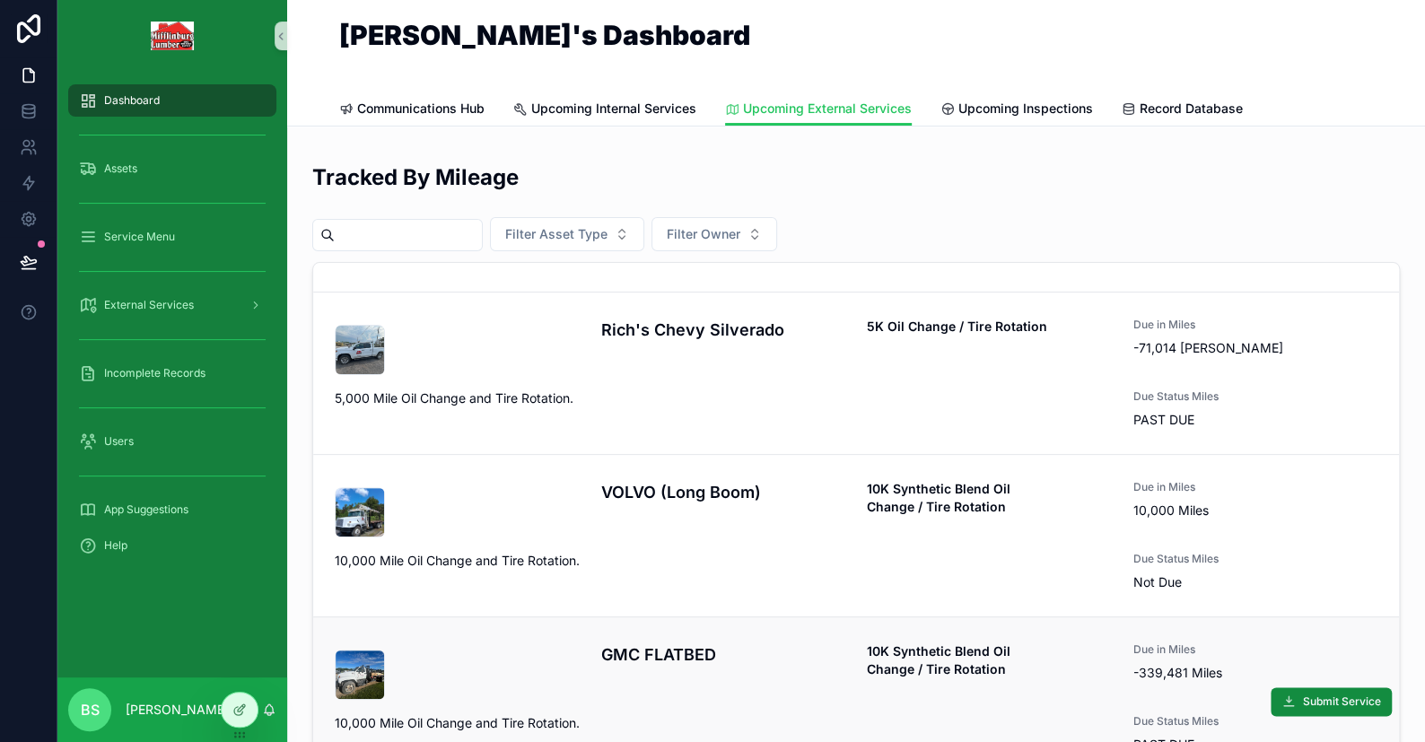
scroll to position [90, 0]
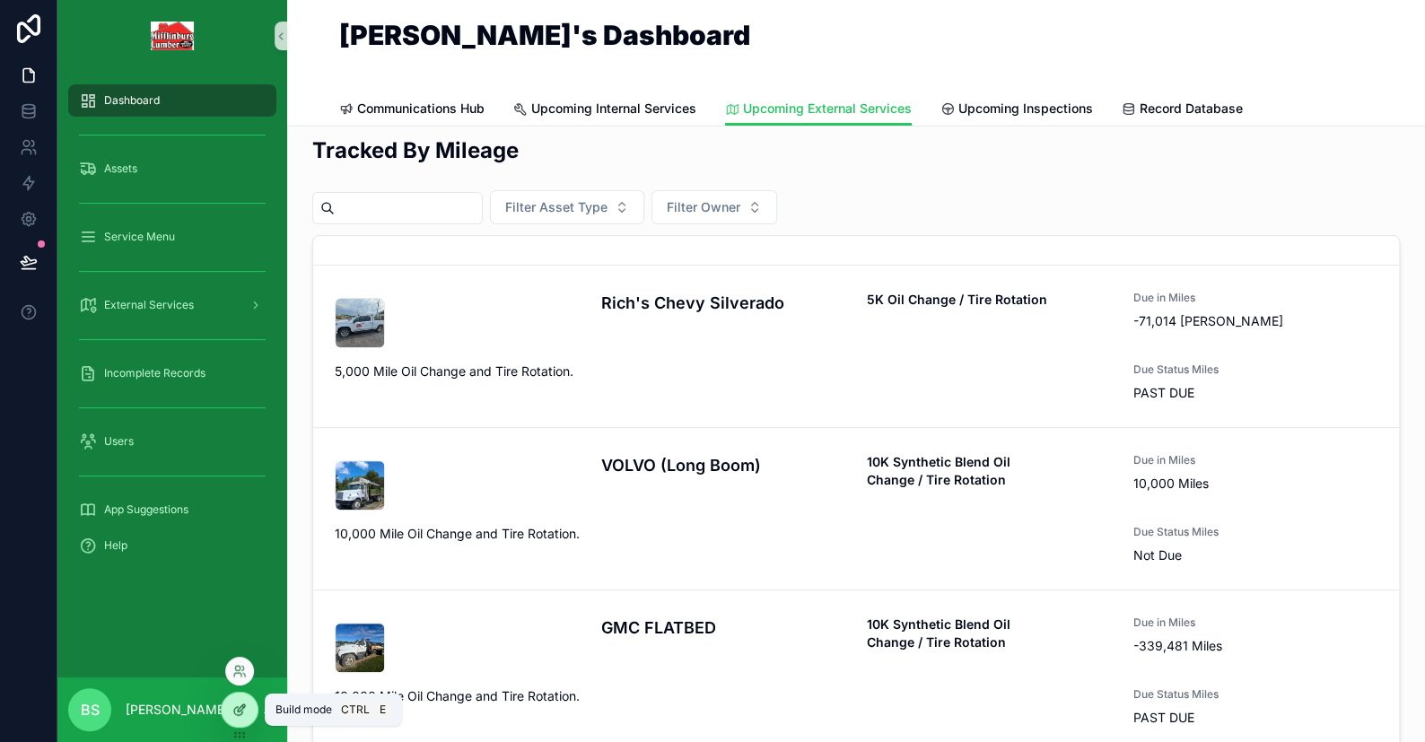
click at [251, 718] on div at bounding box center [240, 710] width 36 height 34
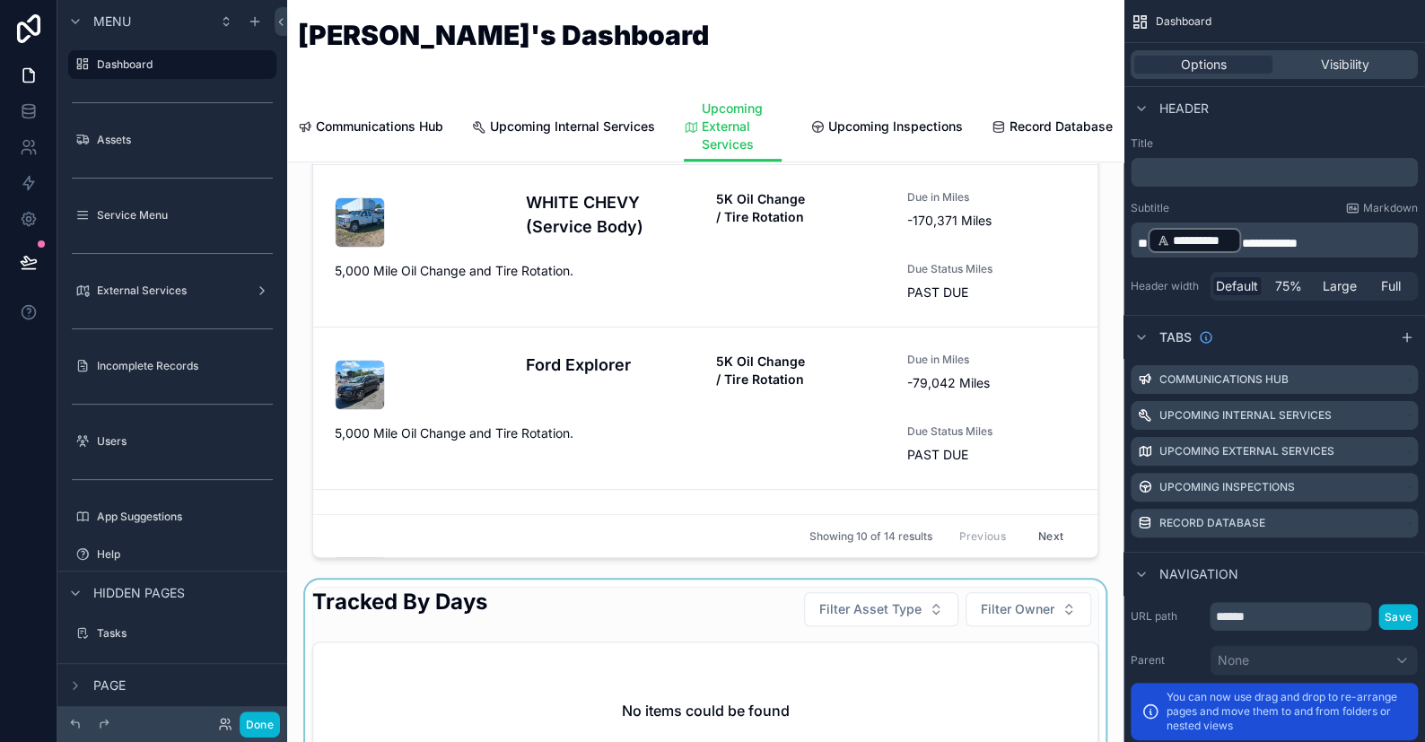
scroll to position [448, 0]
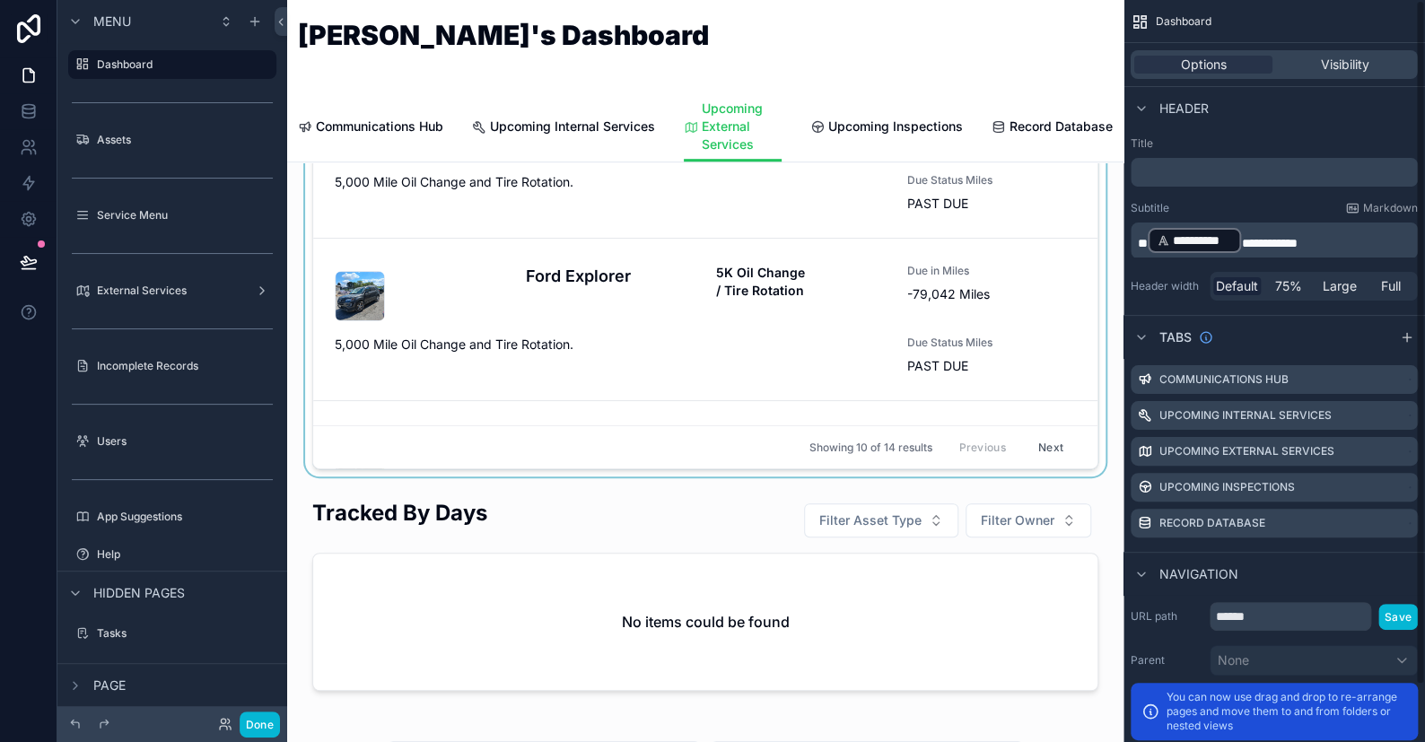
click at [675, 374] on div "scrollable content" at bounding box center [706, 141] width 808 height 671
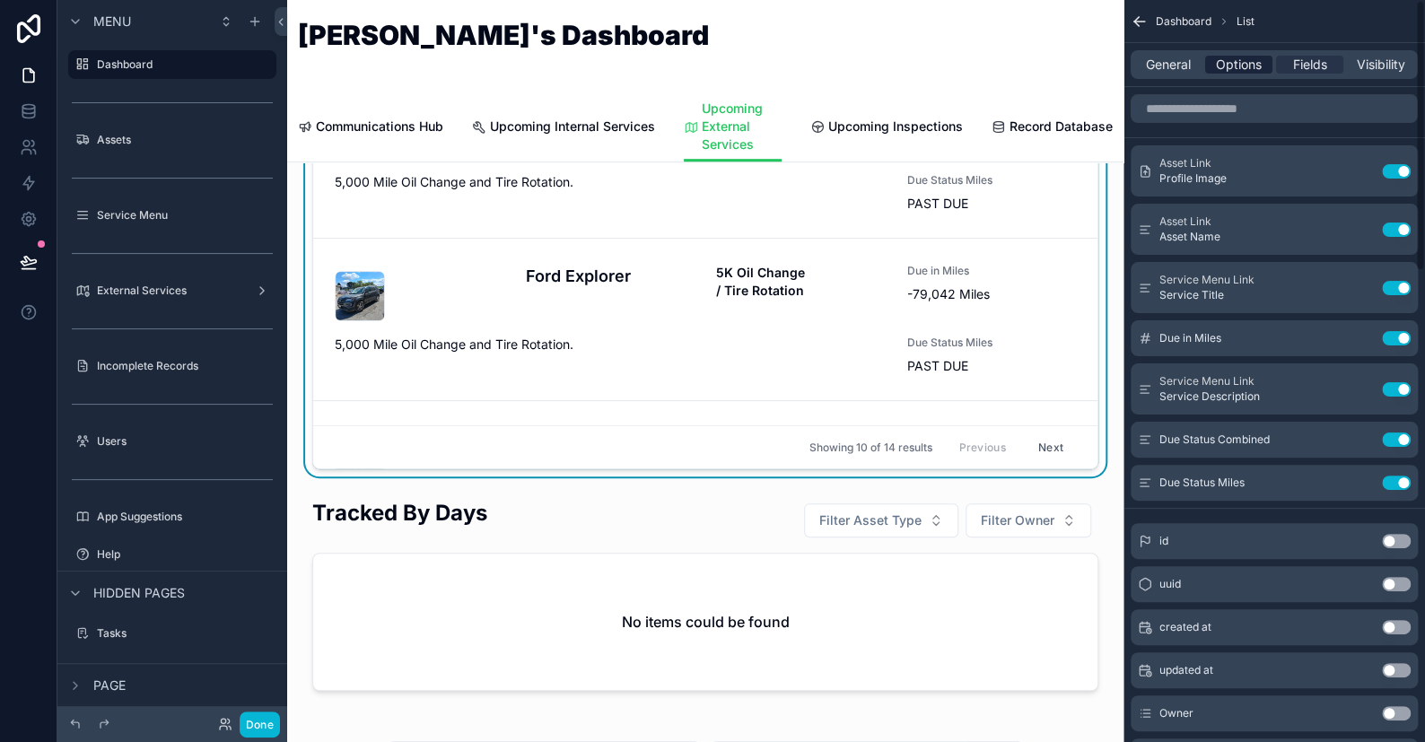
click at [1226, 62] on span "Options" at bounding box center [1239, 65] width 46 height 18
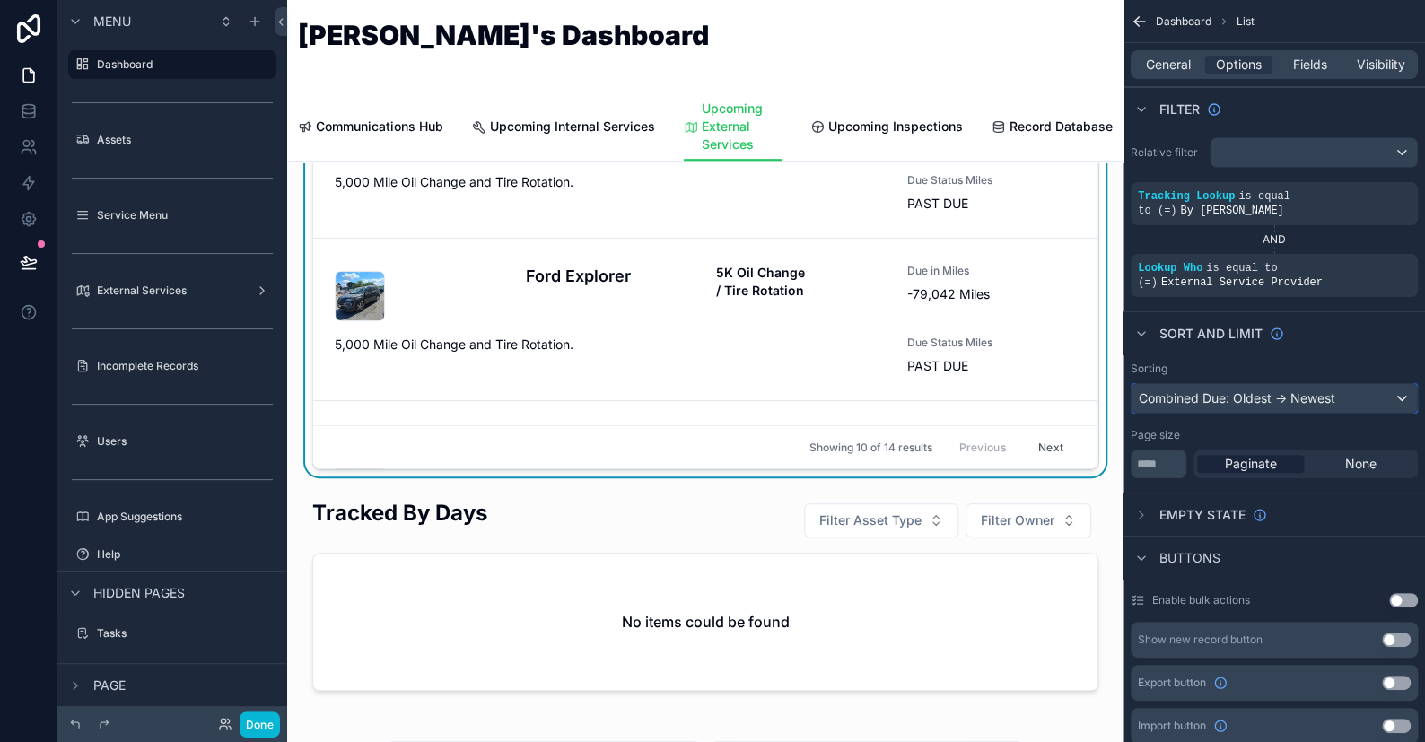
click at [1178, 384] on div "Combined Due: Oldest -> Newest" at bounding box center [1274, 398] width 285 height 29
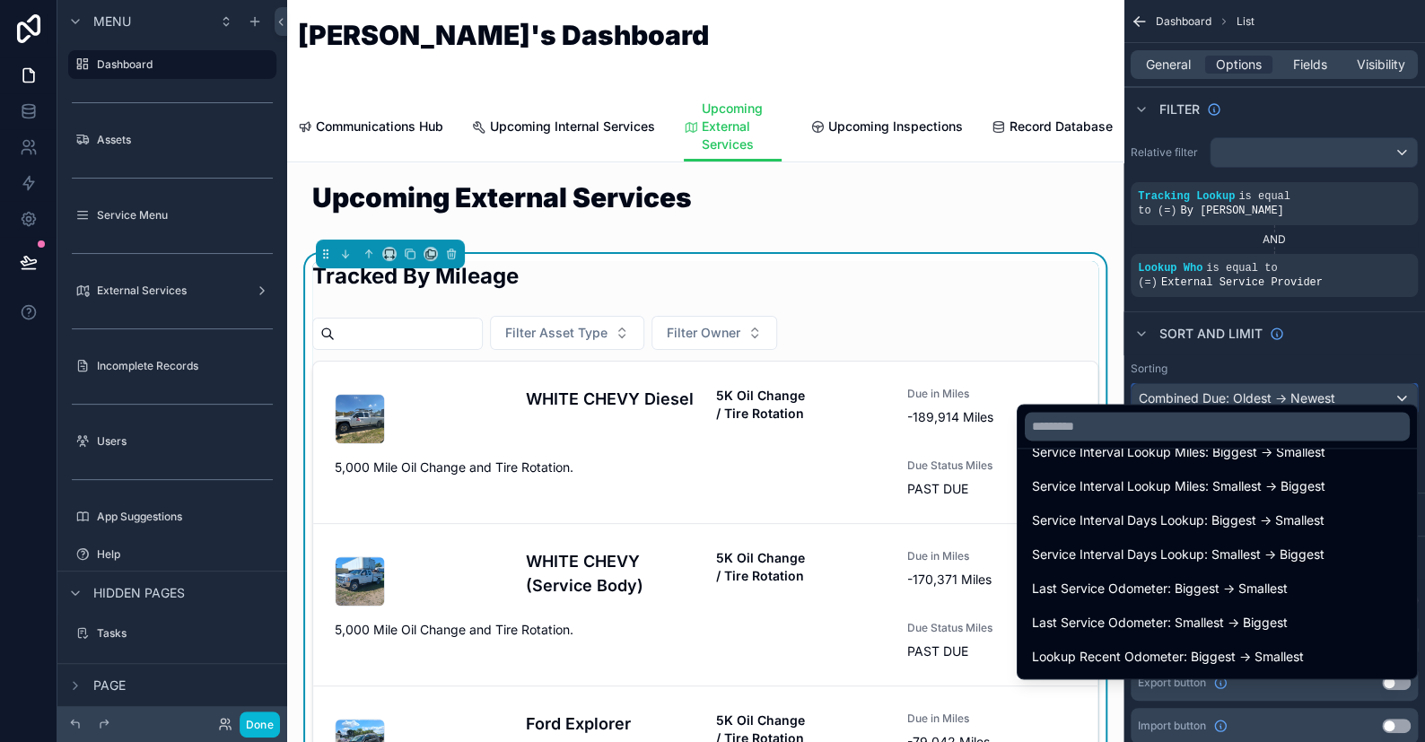
scroll to position [897, 0]
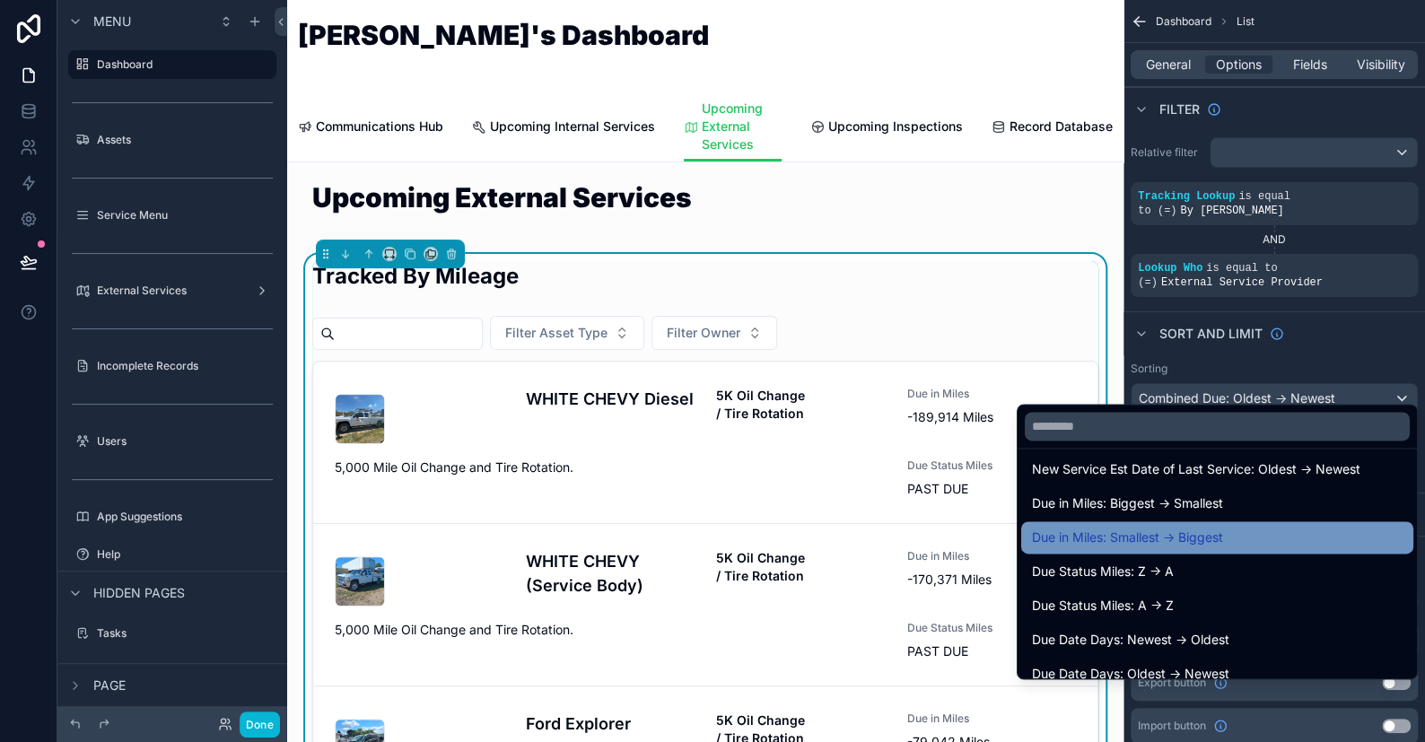
click at [1088, 539] on span "Due in Miles: Smallest -> Biggest" at bounding box center [1127, 538] width 191 height 22
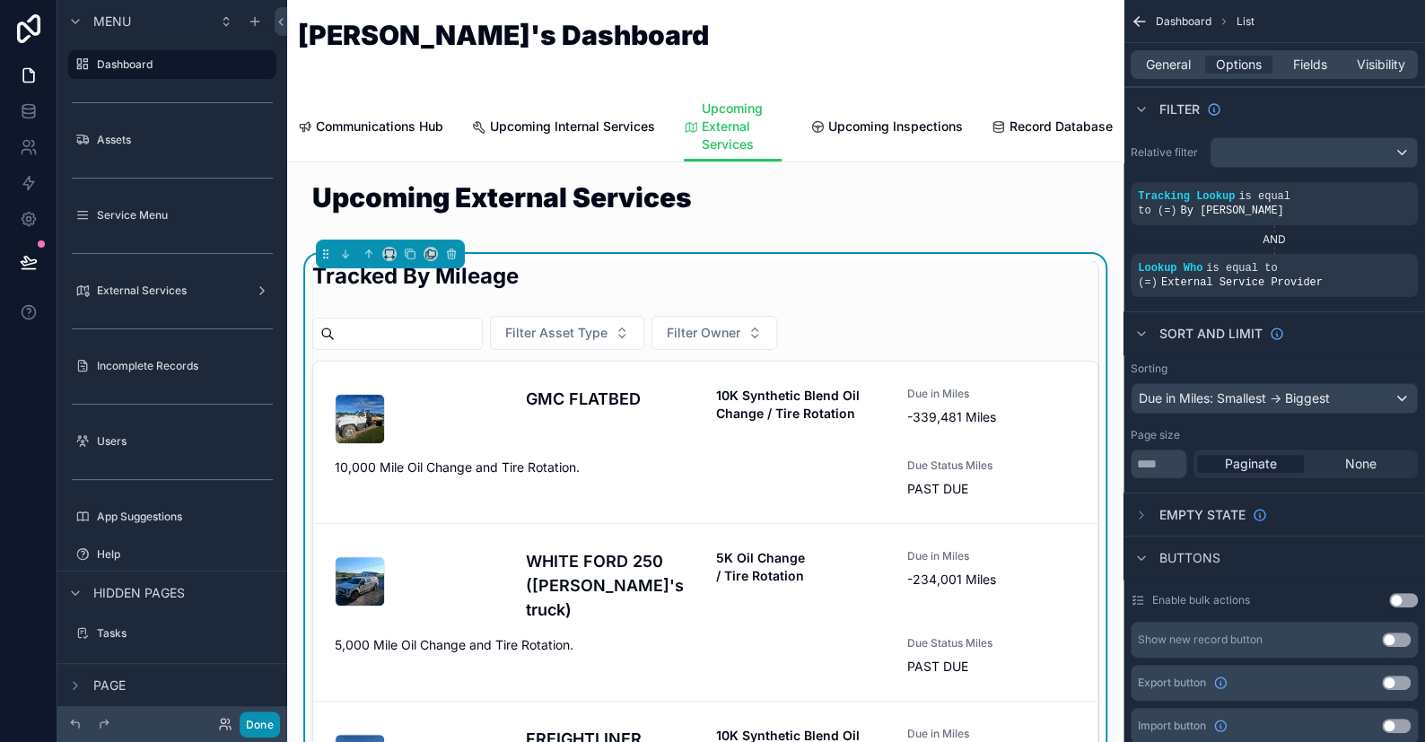
click at [262, 723] on button "Done" at bounding box center [260, 725] width 40 height 26
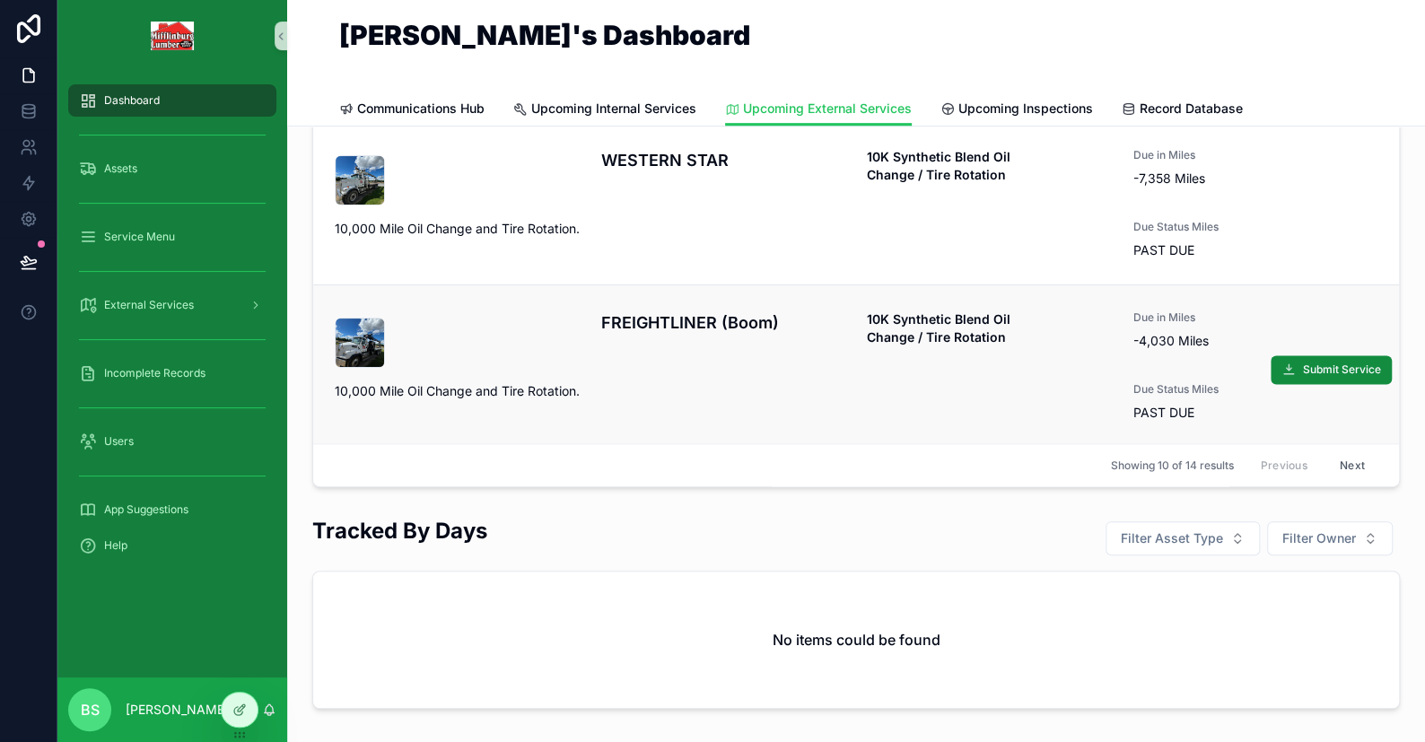
scroll to position [510, 0]
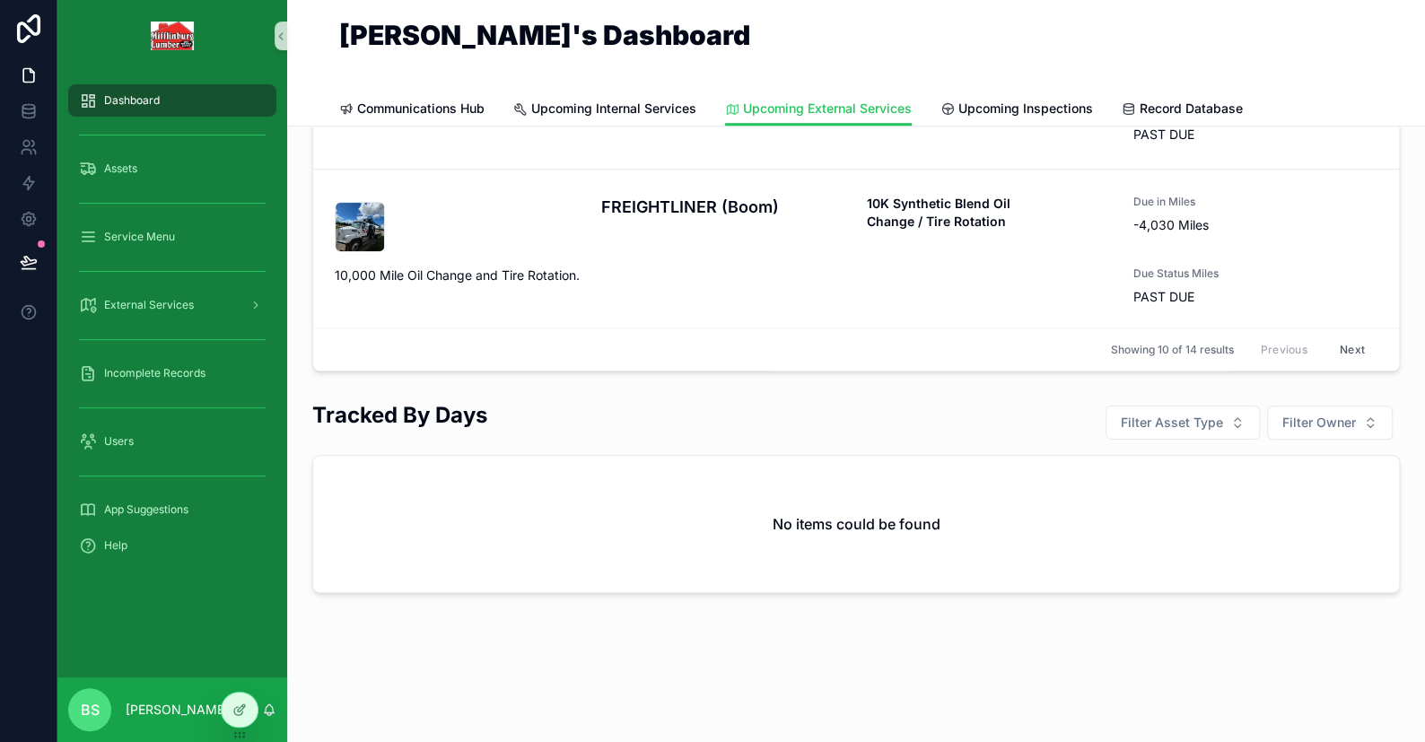
click at [1328, 346] on button "Next" at bounding box center [1353, 350] width 50 height 28
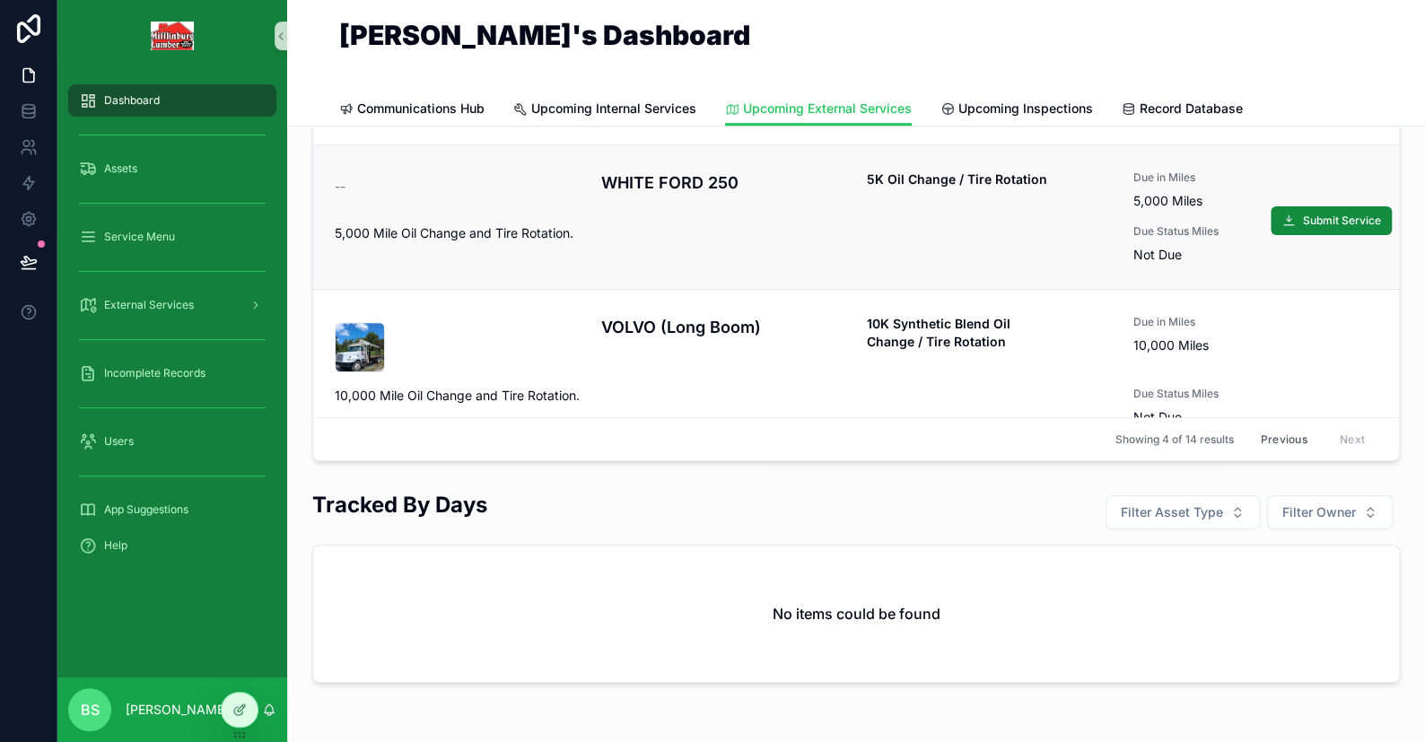
scroll to position [117, 0]
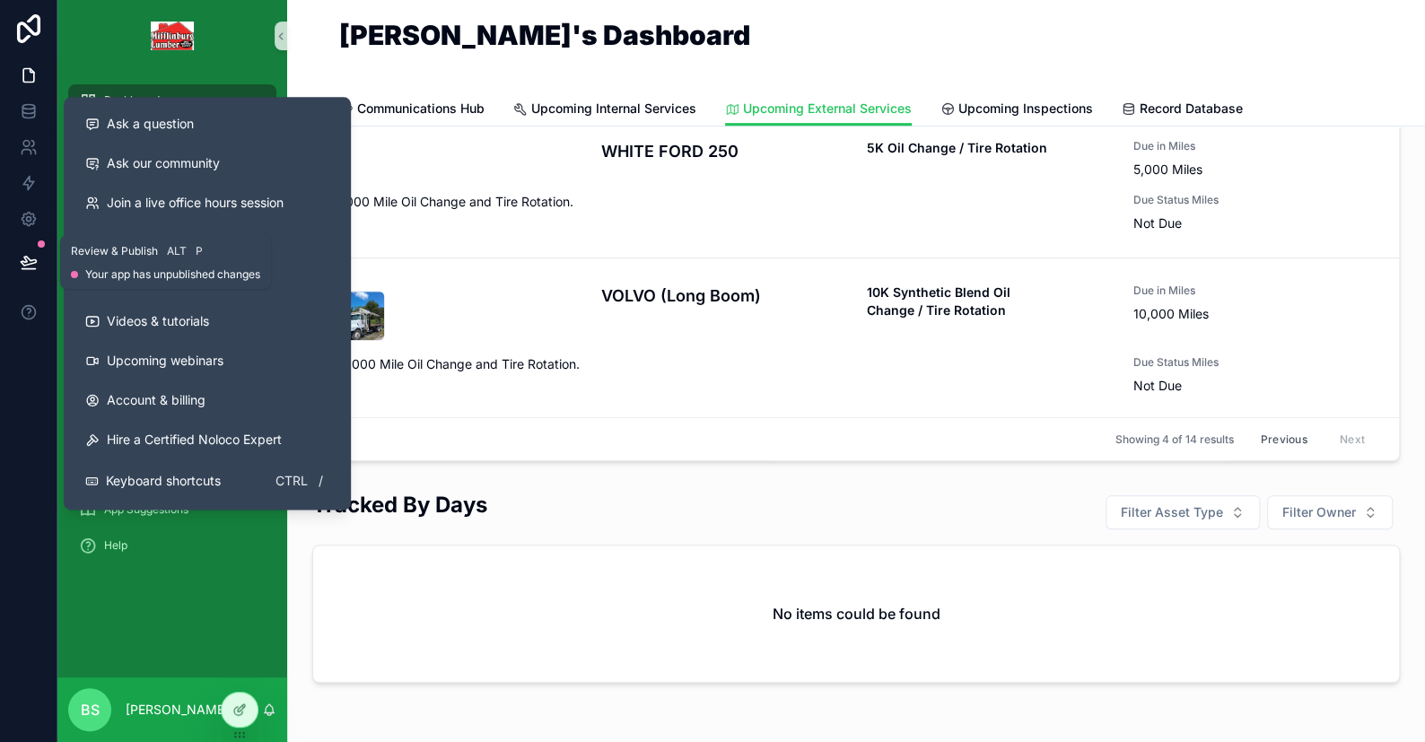
click at [23, 259] on icon at bounding box center [29, 262] width 18 height 18
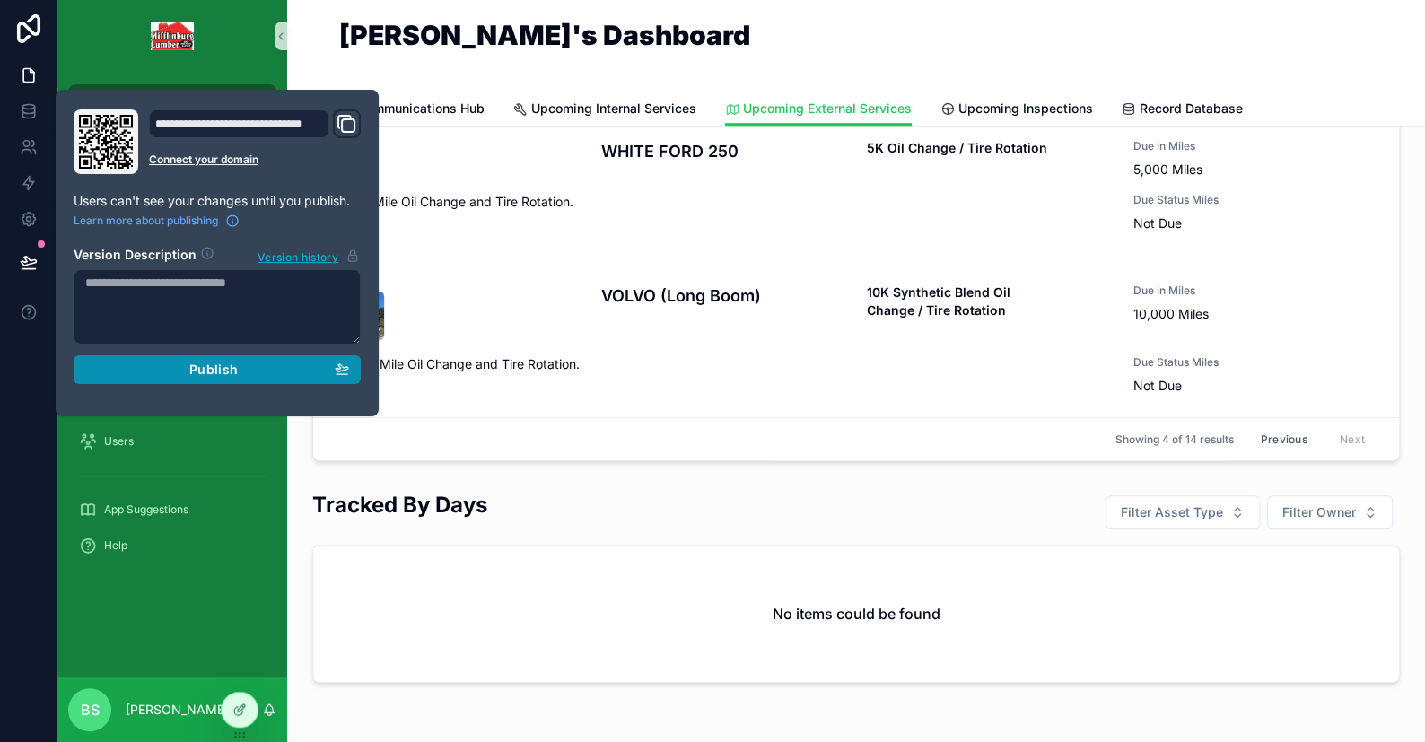
click at [244, 373] on div "Publish" at bounding box center [217, 370] width 264 height 16
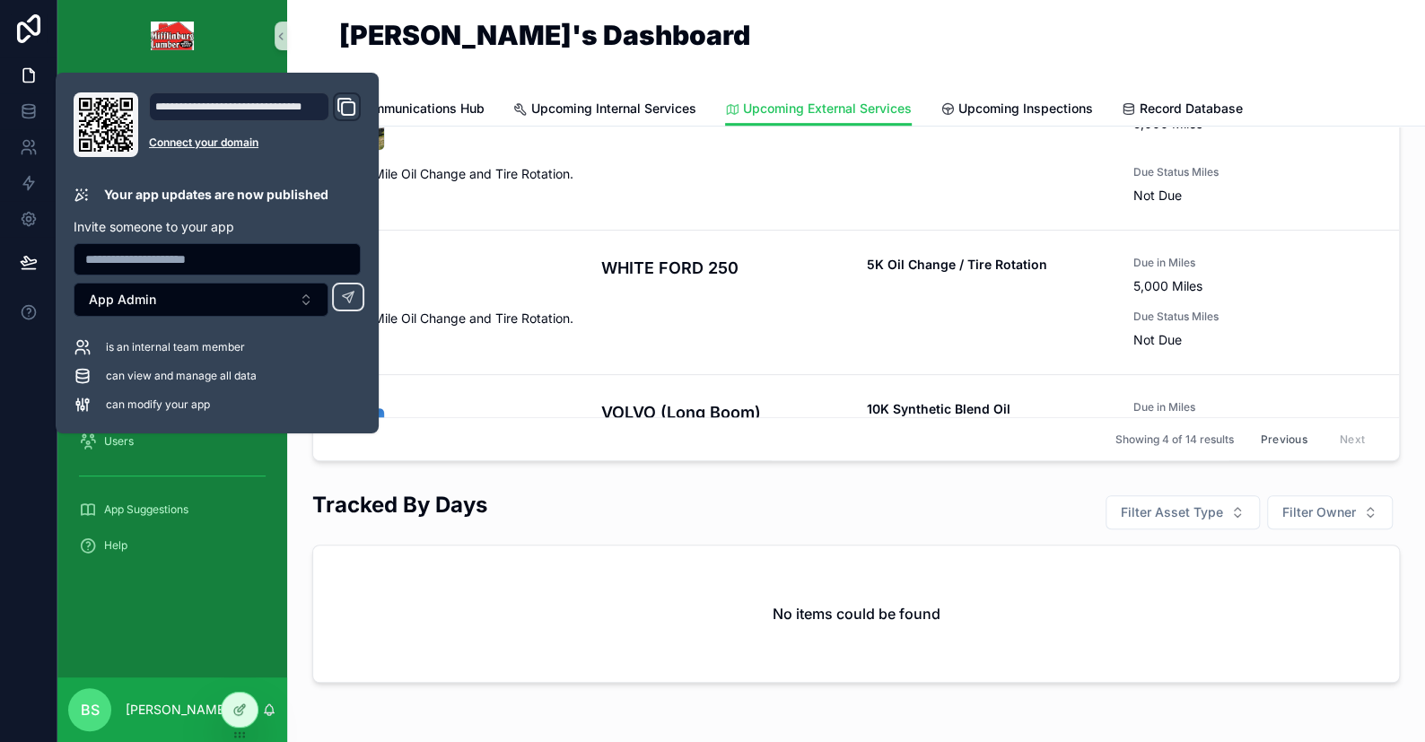
click at [354, 718] on div "Upcoming External Services Tracked By Mileage Filter Asset Type Filter Owner WH…" at bounding box center [856, 255] width 1138 height 1099
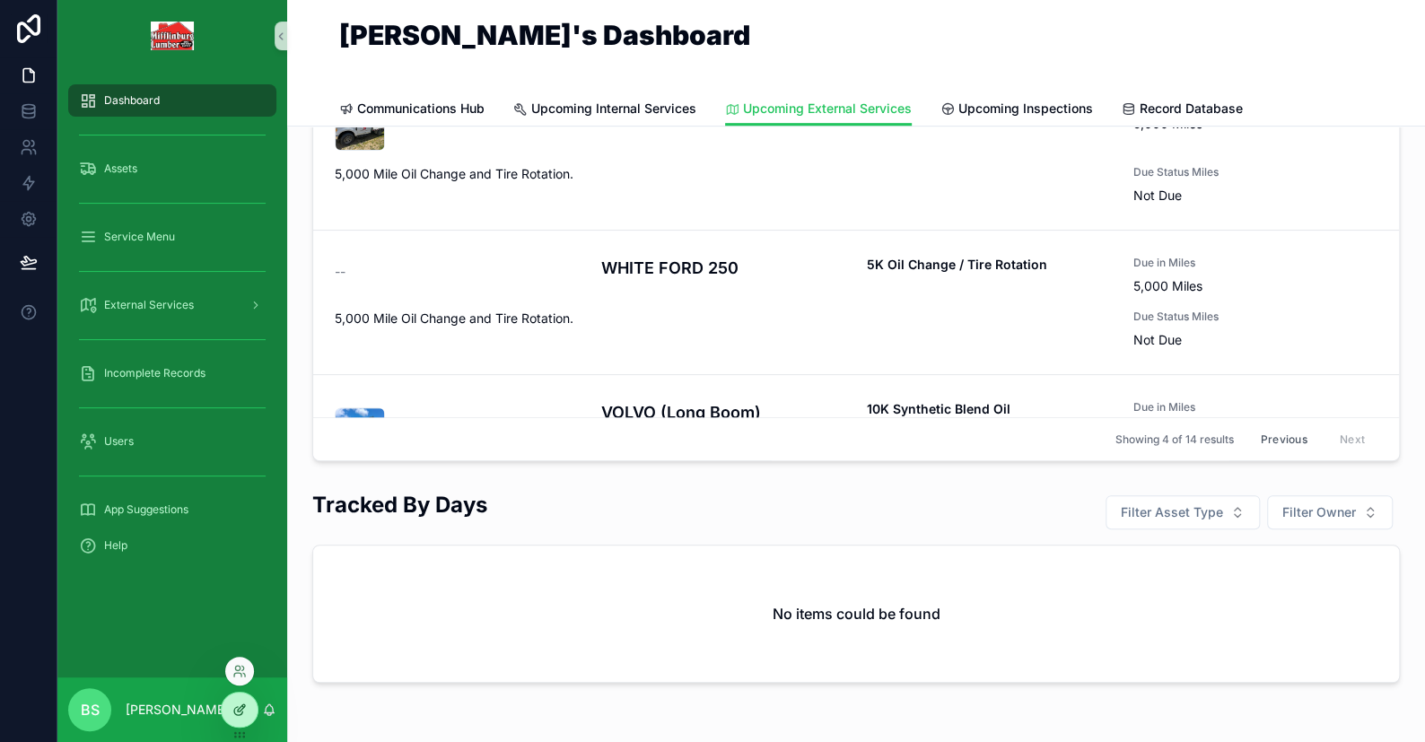
click at [247, 699] on div at bounding box center [240, 710] width 36 height 34
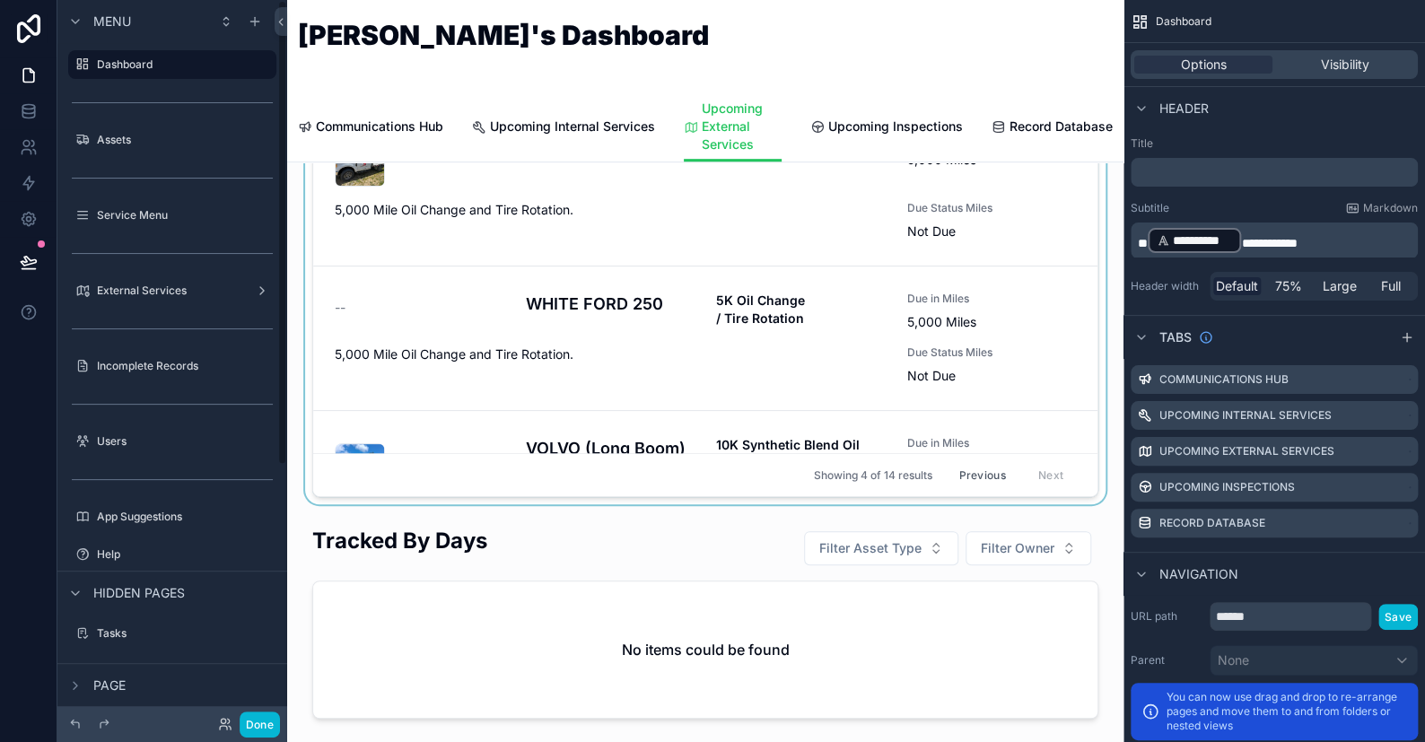
click at [535, 350] on div "scrollable content" at bounding box center [706, 169] width 808 height 671
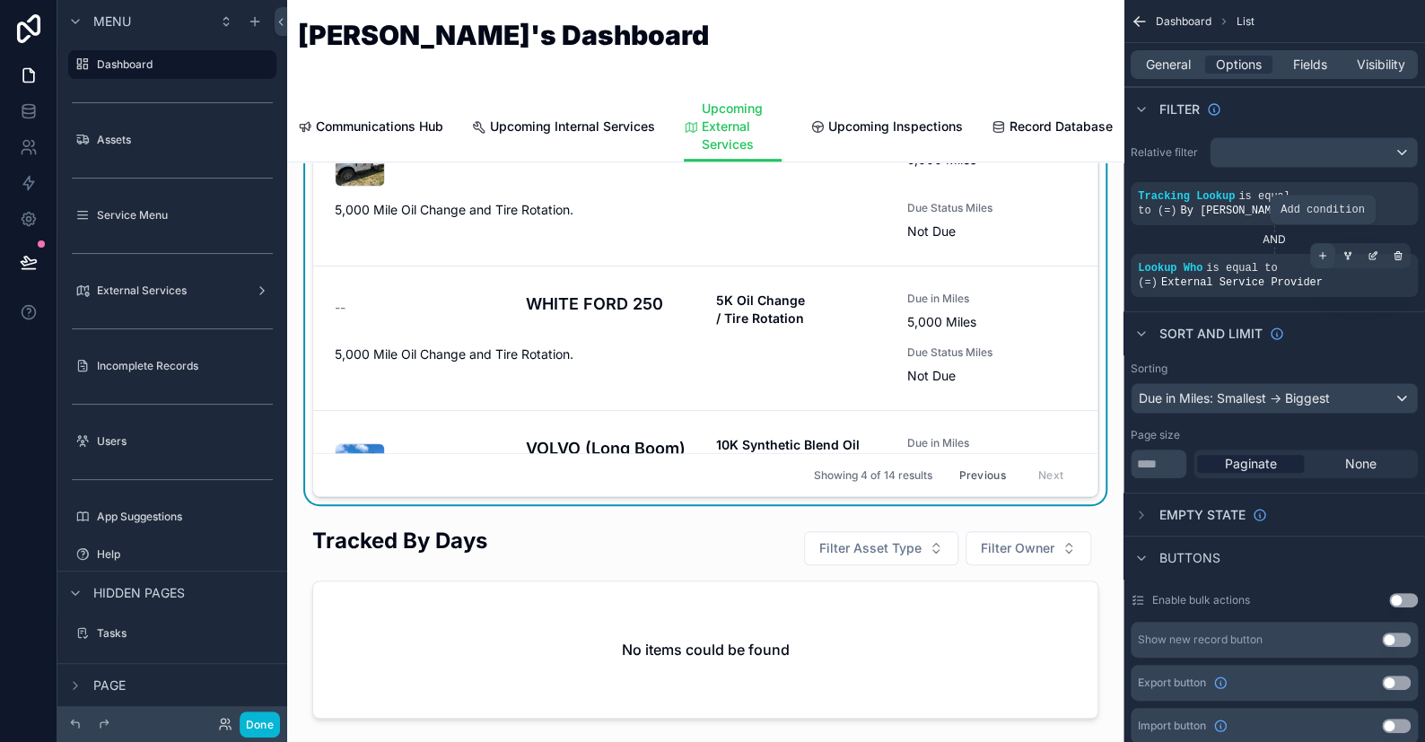
click at [1328, 243] on div "scrollable content" at bounding box center [1323, 255] width 25 height 25
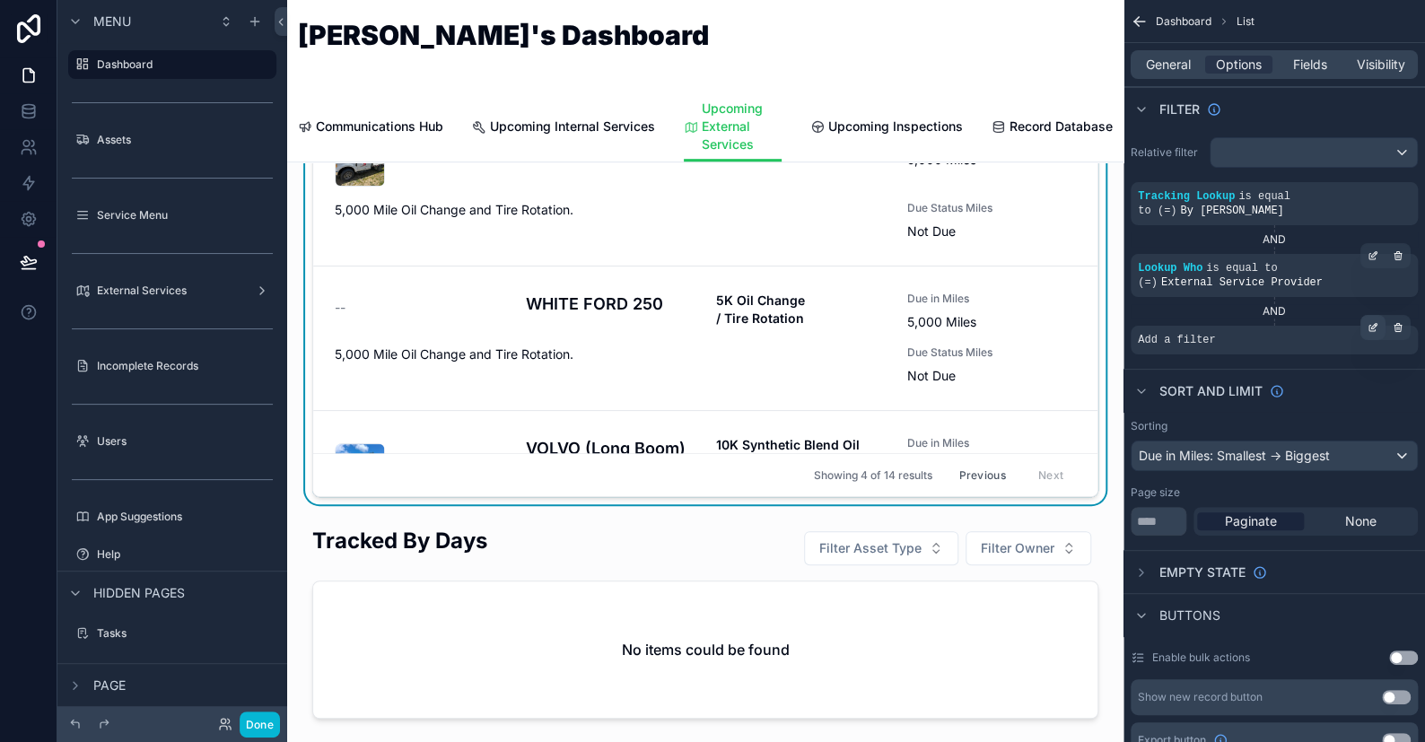
click at [1368, 322] on icon "scrollable content" at bounding box center [1373, 327] width 11 height 11
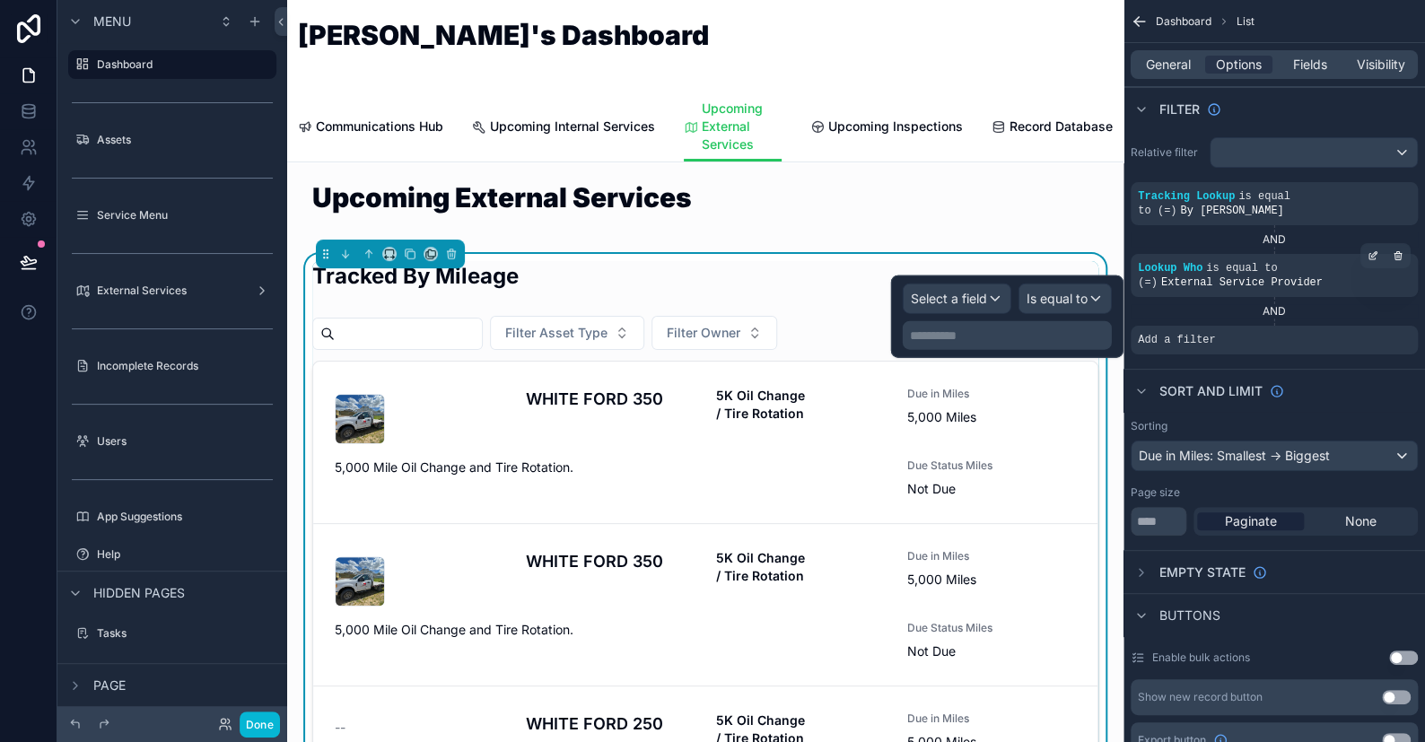
scroll to position [90, 0]
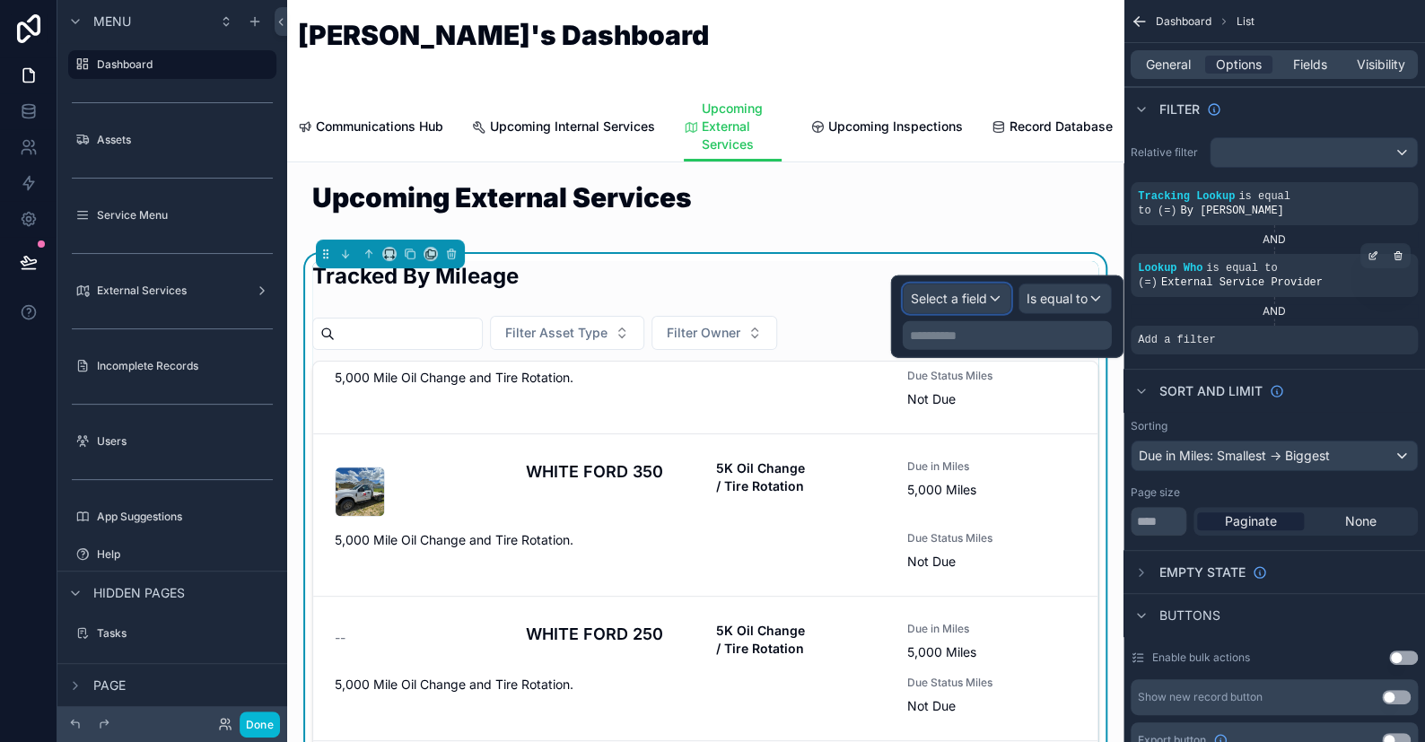
click at [975, 306] on span "Select a field" at bounding box center [949, 299] width 76 height 18
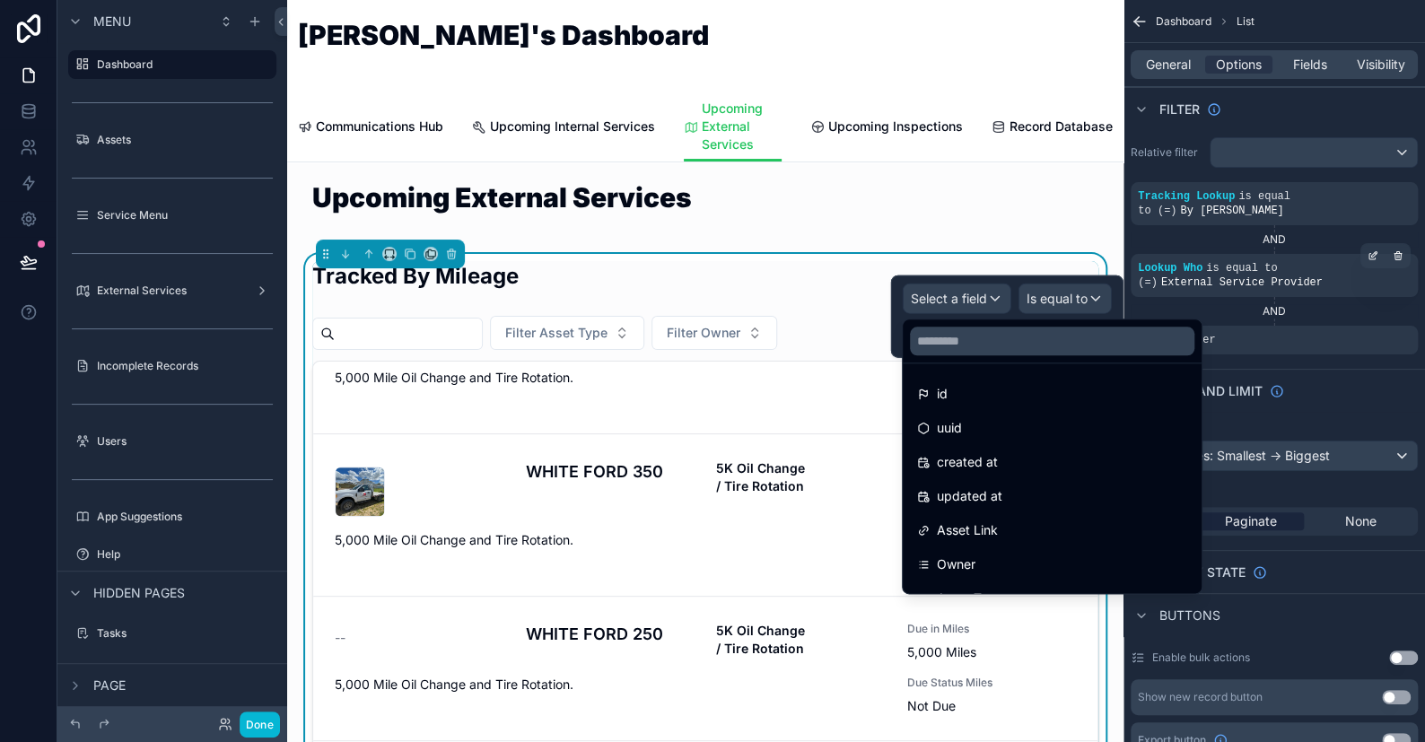
click at [989, 355] on div at bounding box center [1052, 341] width 299 height 43
click at [986, 344] on input "text" at bounding box center [1052, 341] width 285 height 29
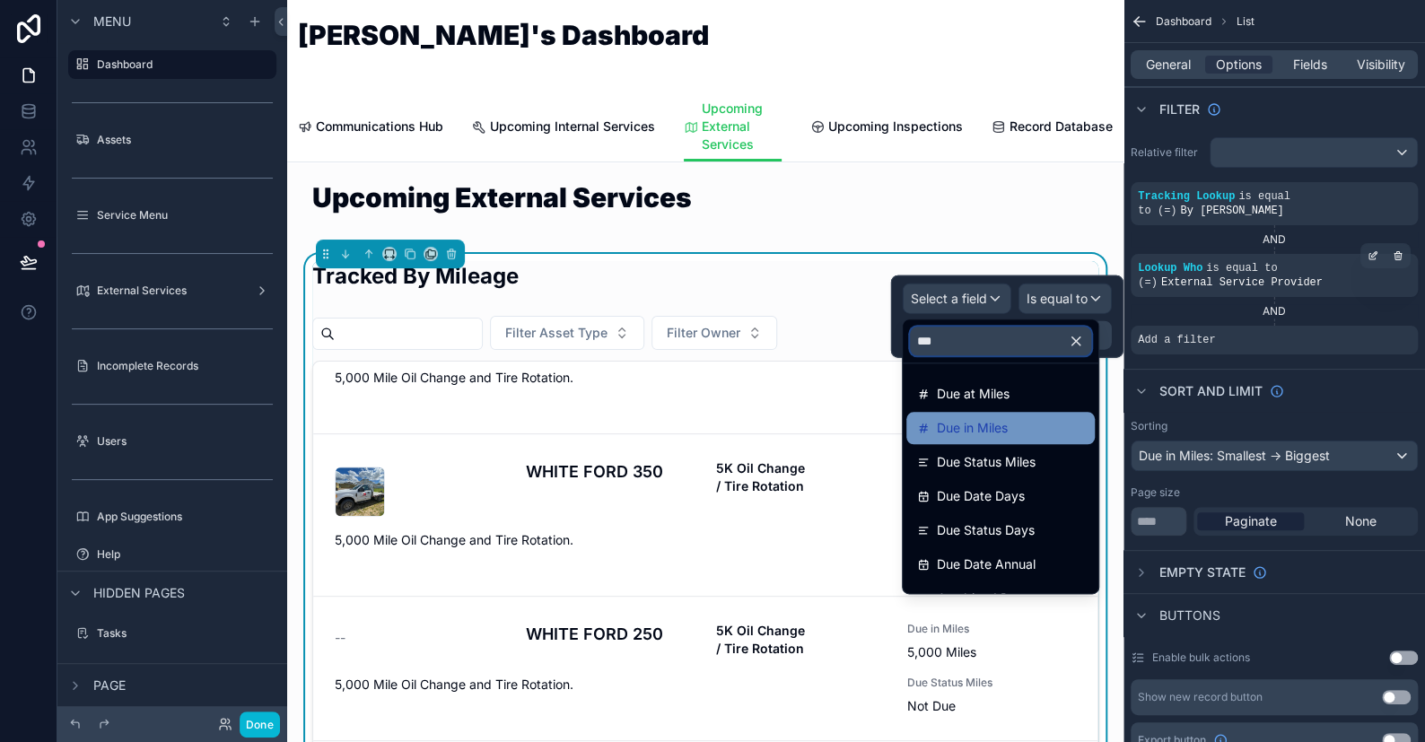
type input "***"
click at [986, 421] on span "Due in Miles" at bounding box center [972, 428] width 71 height 22
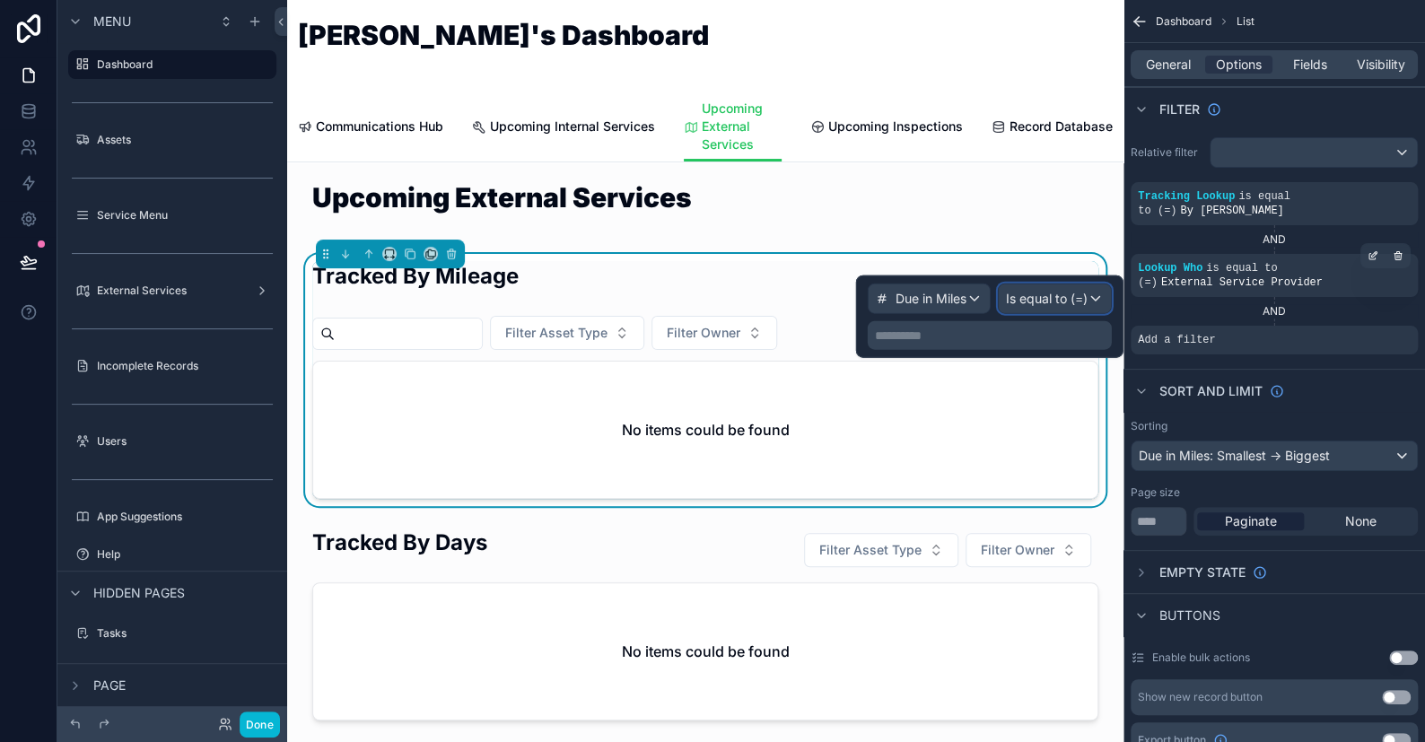
click at [1074, 297] on span "Is equal to (=)" at bounding box center [1047, 299] width 82 height 18
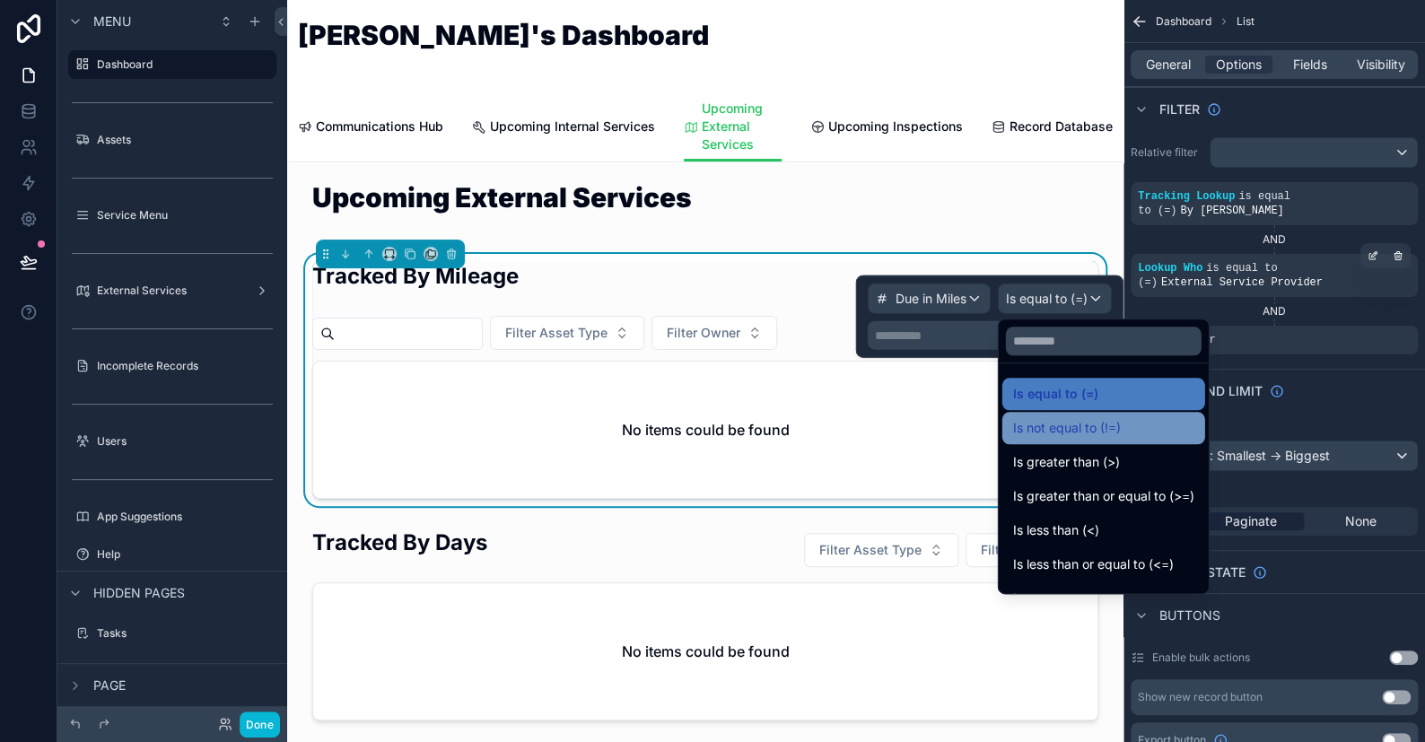
click at [1059, 425] on span "Is not equal to (!=)" at bounding box center [1067, 428] width 108 height 22
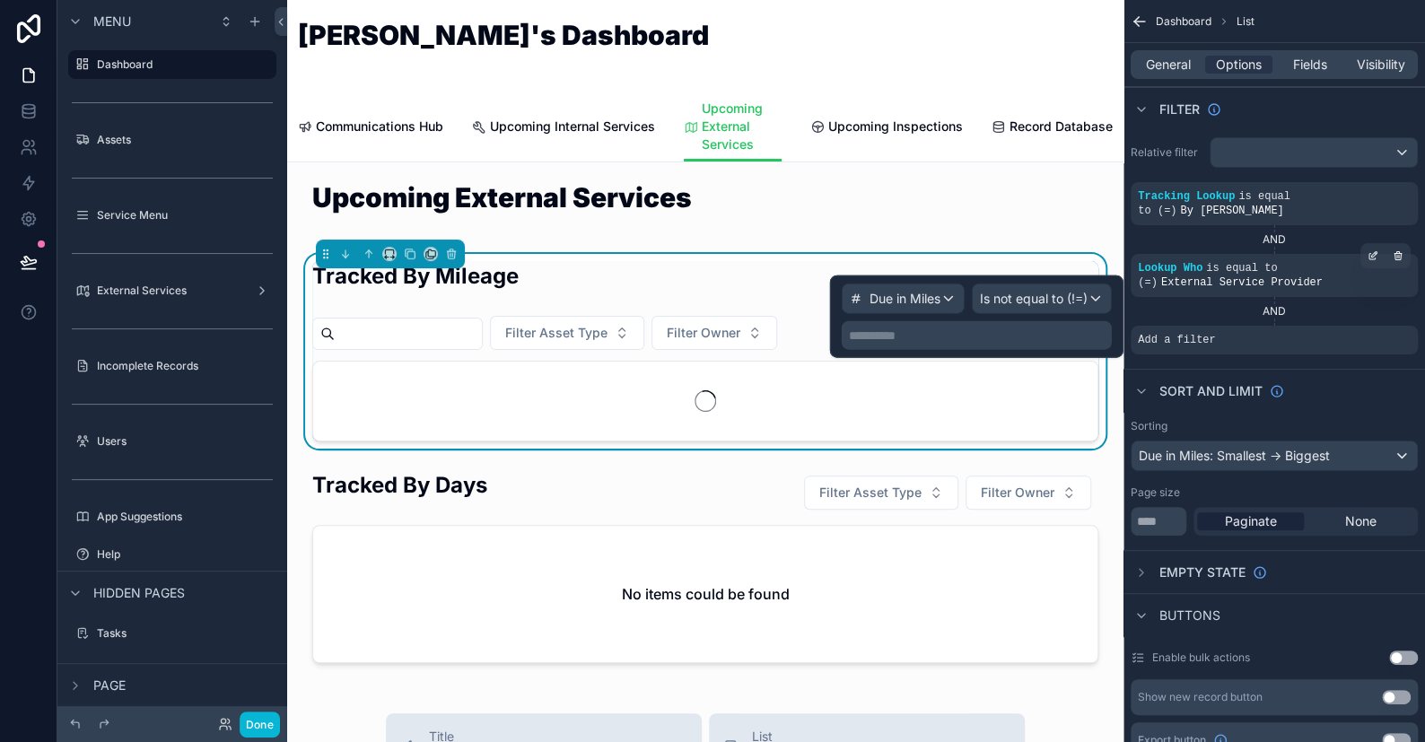
click at [937, 333] on p "**********" at bounding box center [978, 336] width 259 height 18
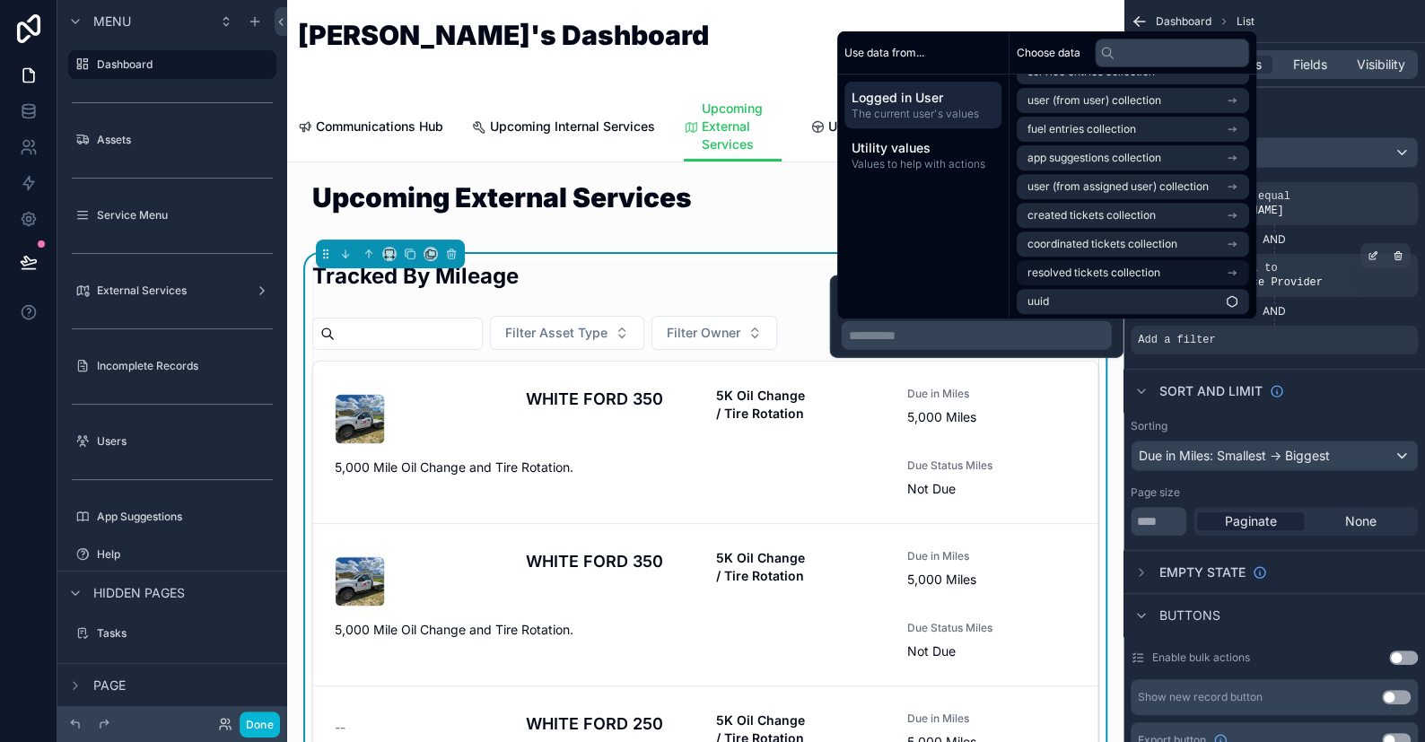
scroll to position [369, 0]
click at [995, 338] on p "**********" at bounding box center [978, 336] width 259 height 18
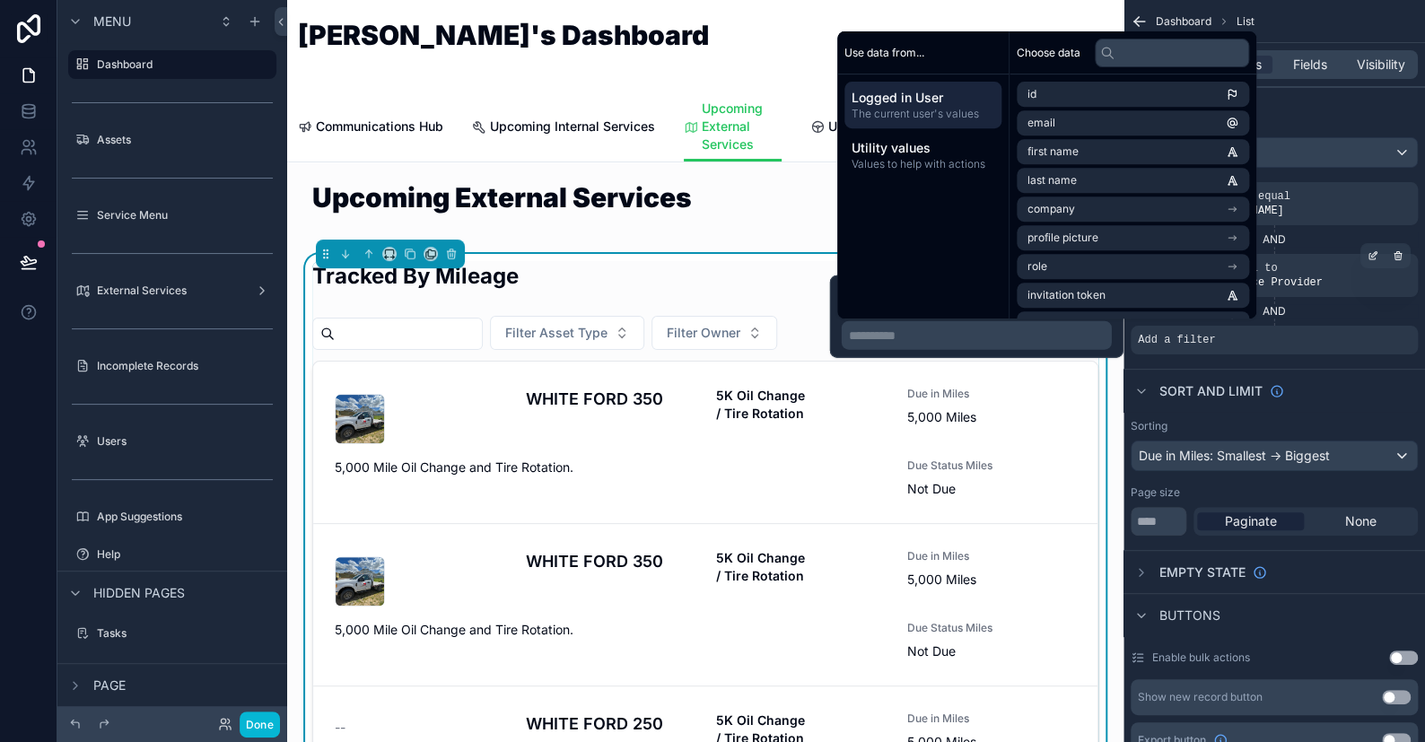
drag, startPoint x: 997, startPoint y: 337, endPoint x: 1016, endPoint y: 344, distance: 20.2
click at [998, 337] on p "**********" at bounding box center [978, 336] width 259 height 18
click at [1054, 343] on p "**********" at bounding box center [978, 336] width 259 height 18
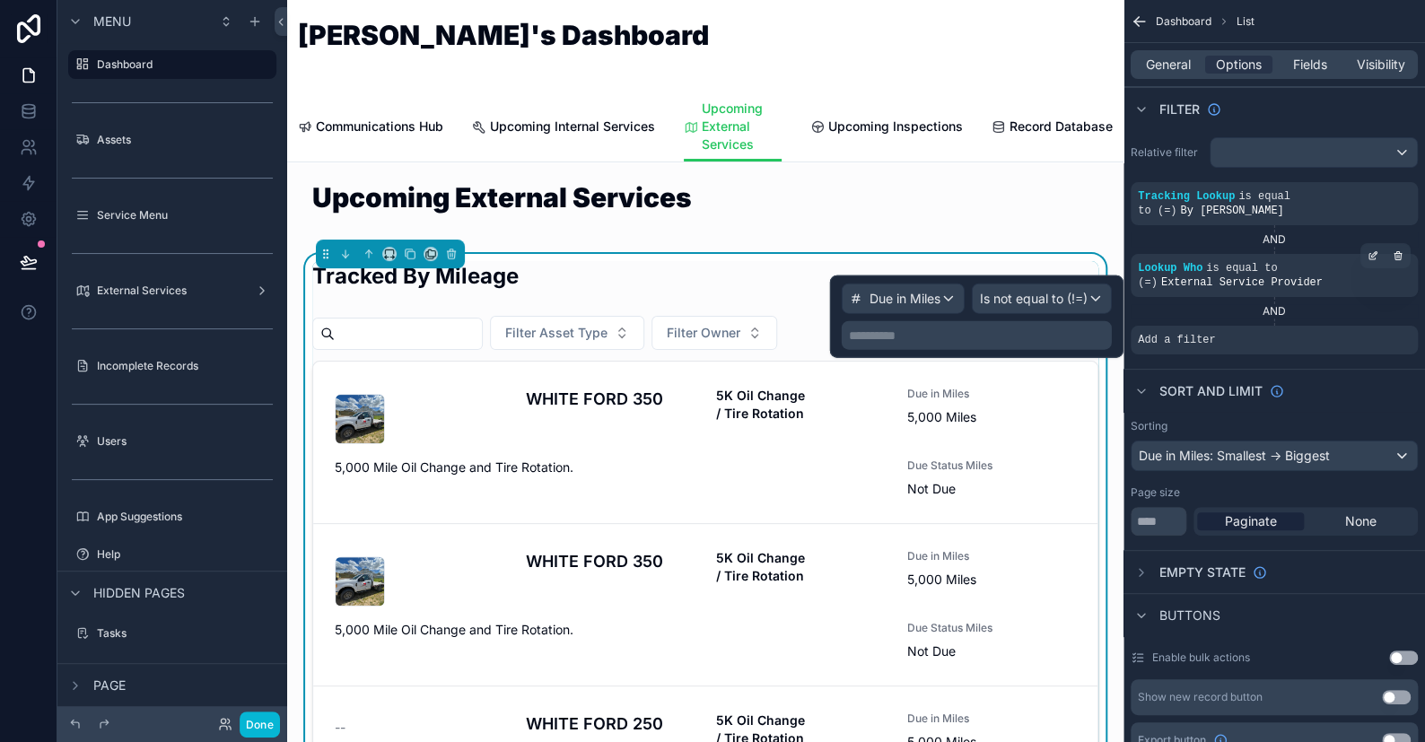
click at [993, 345] on div "**********" at bounding box center [977, 335] width 270 height 29
click at [921, 301] on span "Due in Miles" at bounding box center [905, 299] width 71 height 18
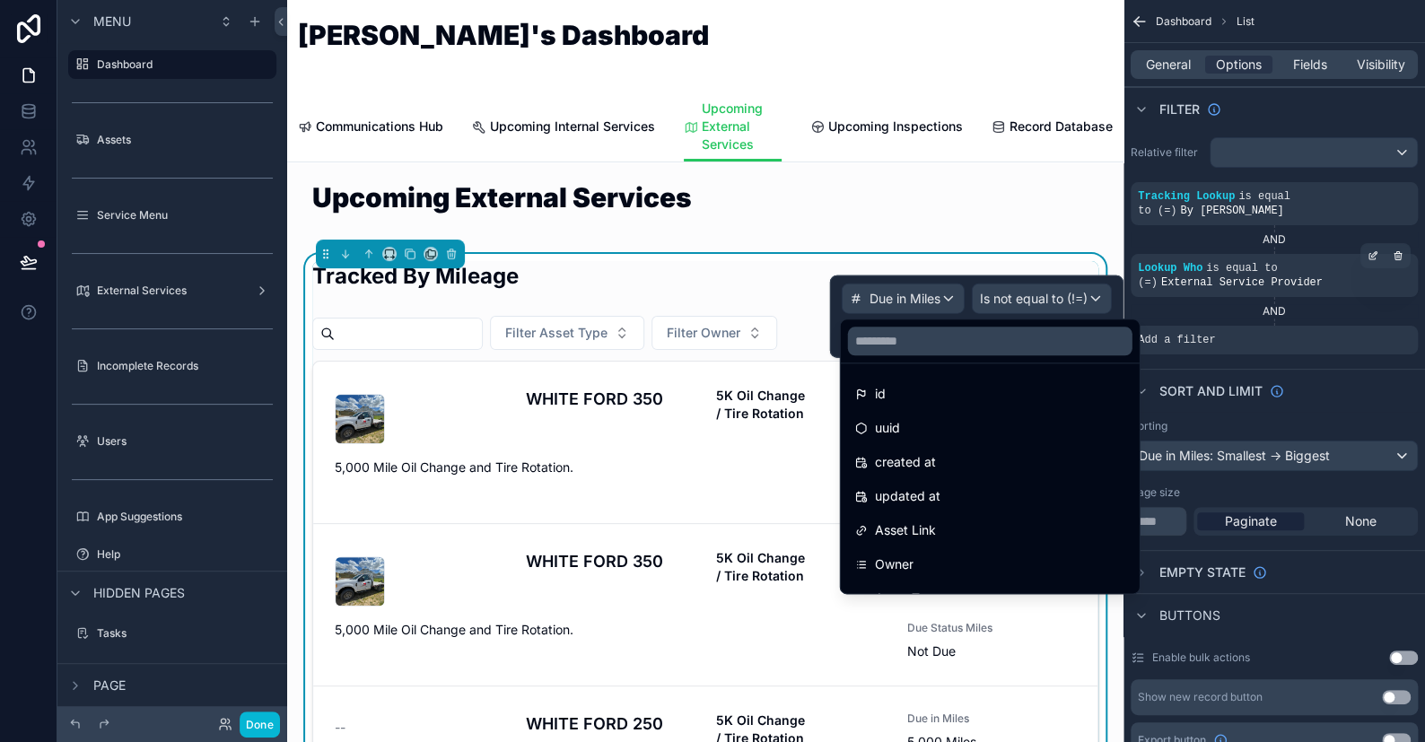
click at [921, 301] on div at bounding box center [977, 317] width 294 height 83
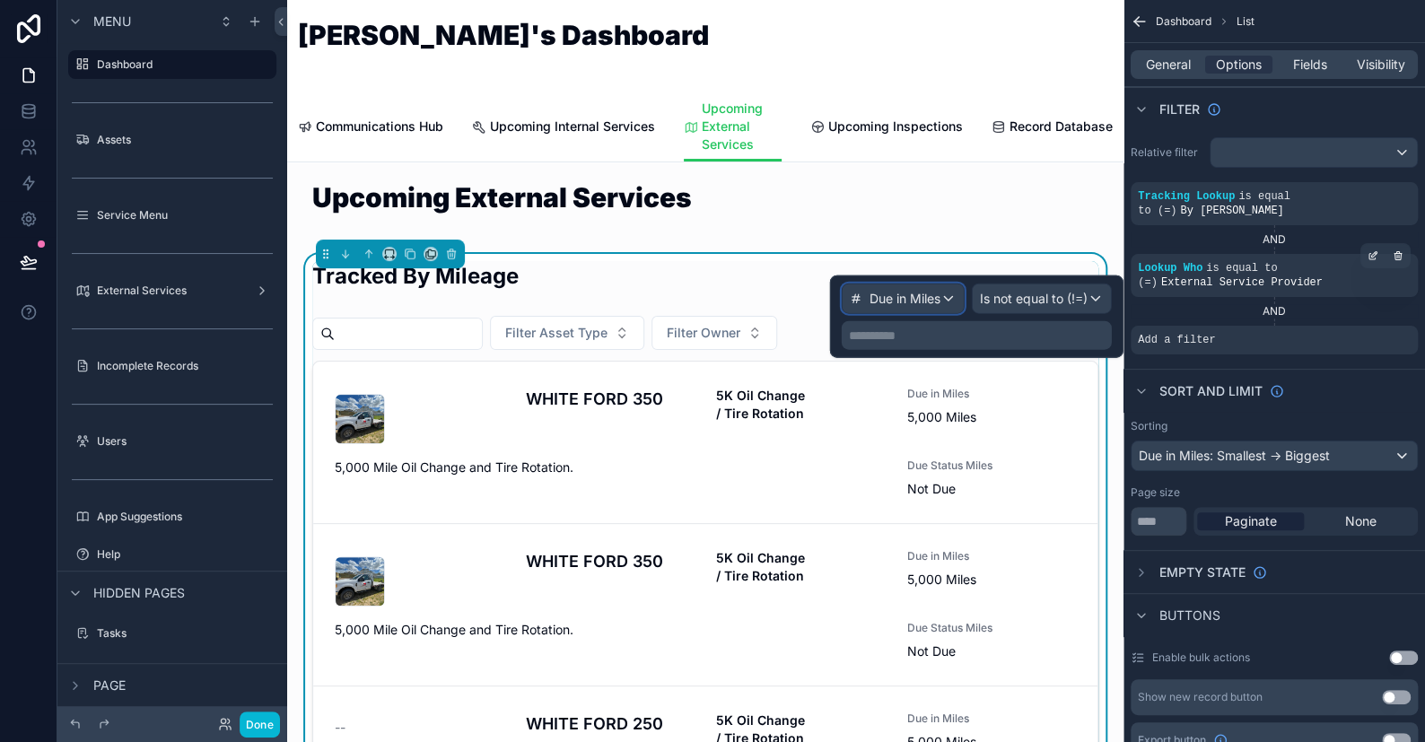
click at [921, 301] on span "Due in Miles" at bounding box center [905, 299] width 71 height 18
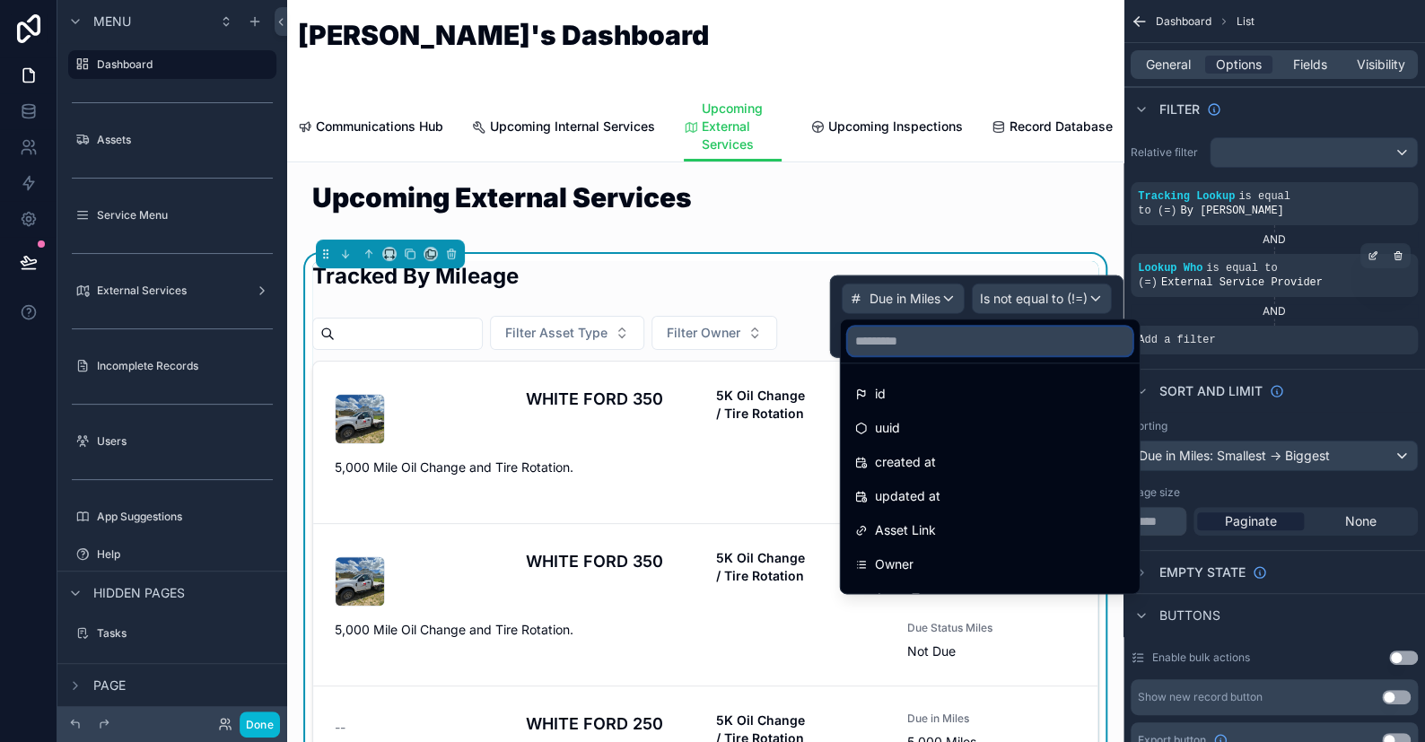
click at [908, 344] on input "text" at bounding box center [990, 341] width 285 height 29
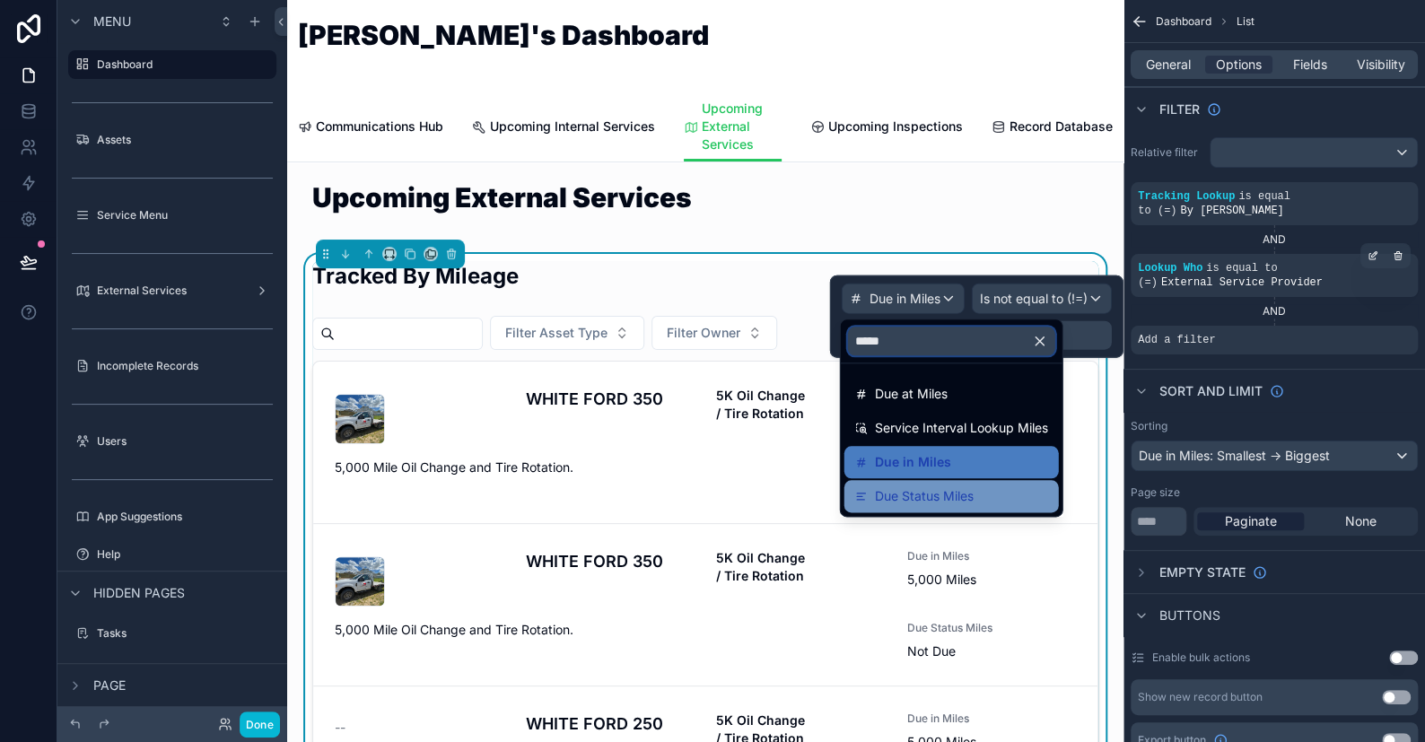
type input "*****"
click at [952, 499] on span "Due Status Miles" at bounding box center [924, 497] width 99 height 22
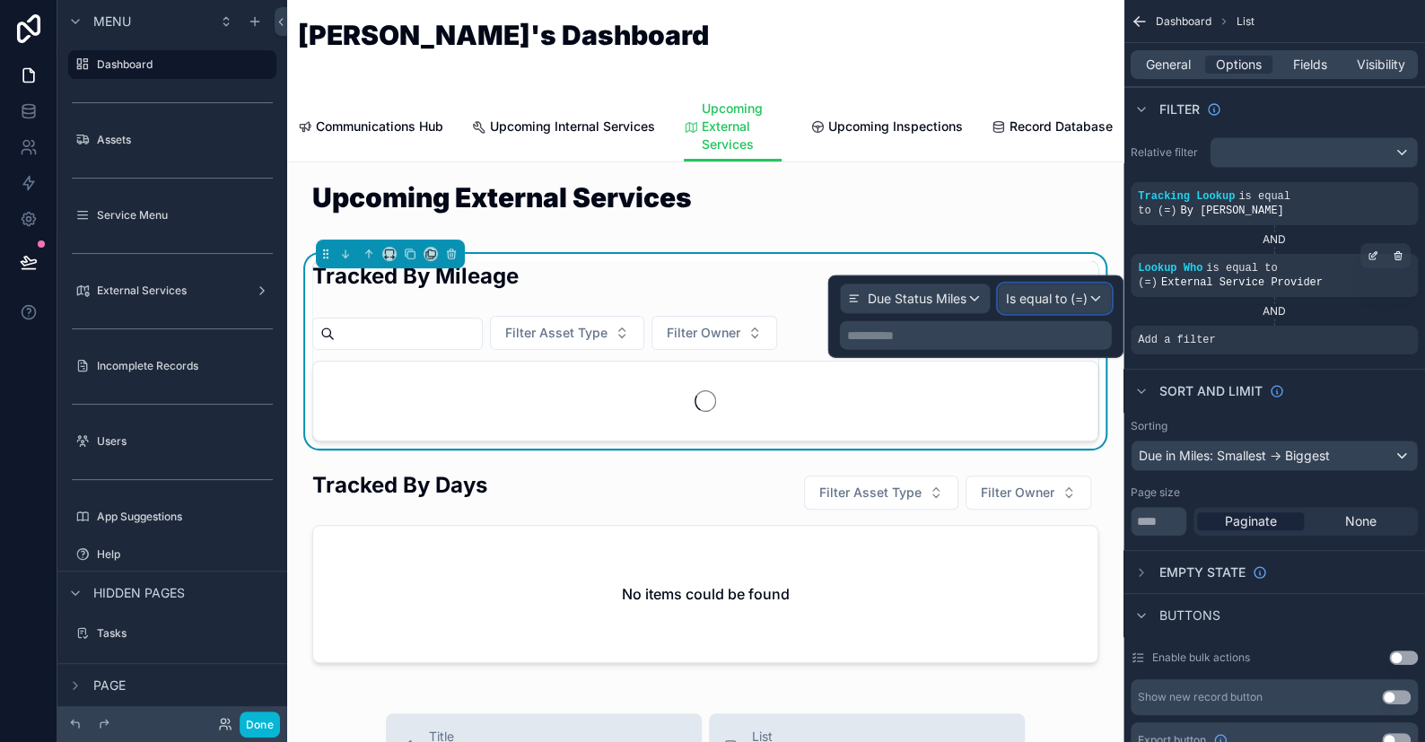
click at [1008, 298] on span "Is equal to (=)" at bounding box center [1047, 299] width 82 height 18
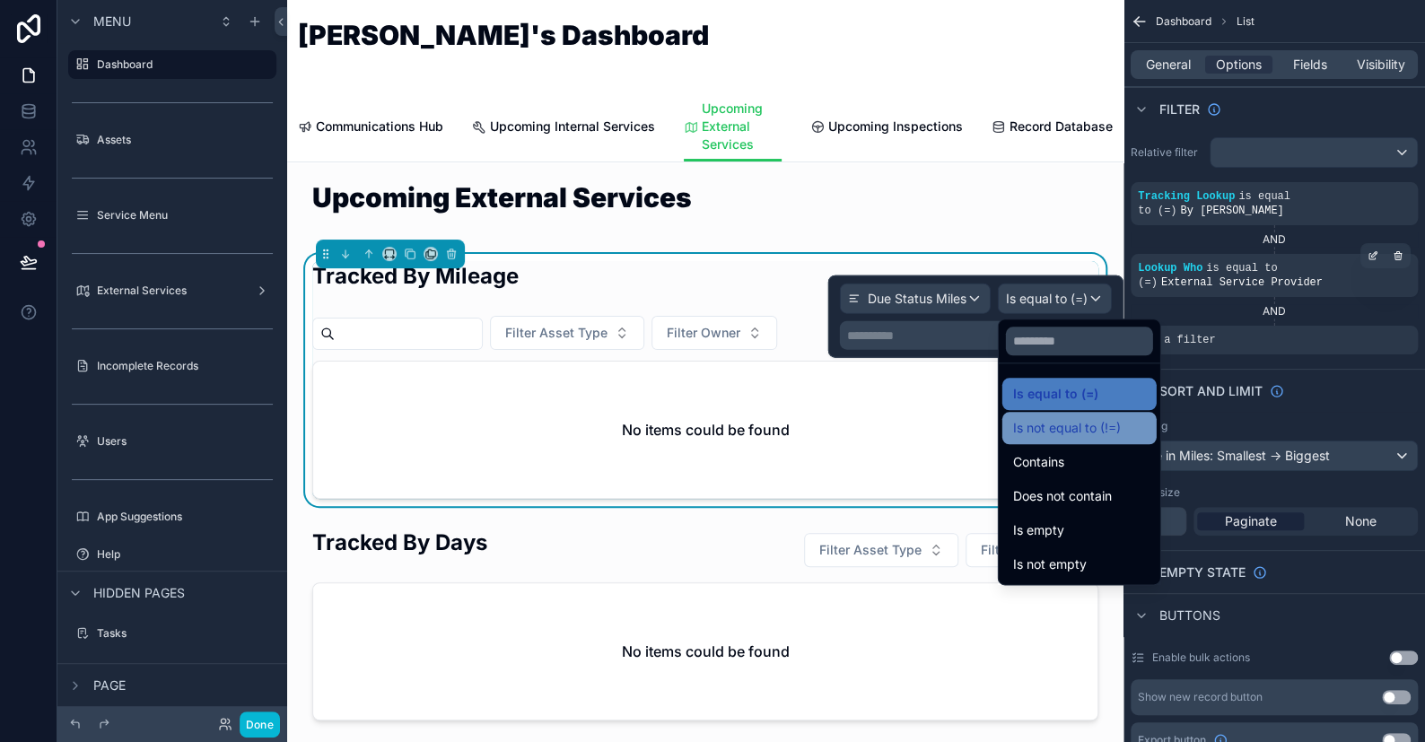
click at [1054, 417] on span "Is not equal to (!=)" at bounding box center [1067, 428] width 108 height 22
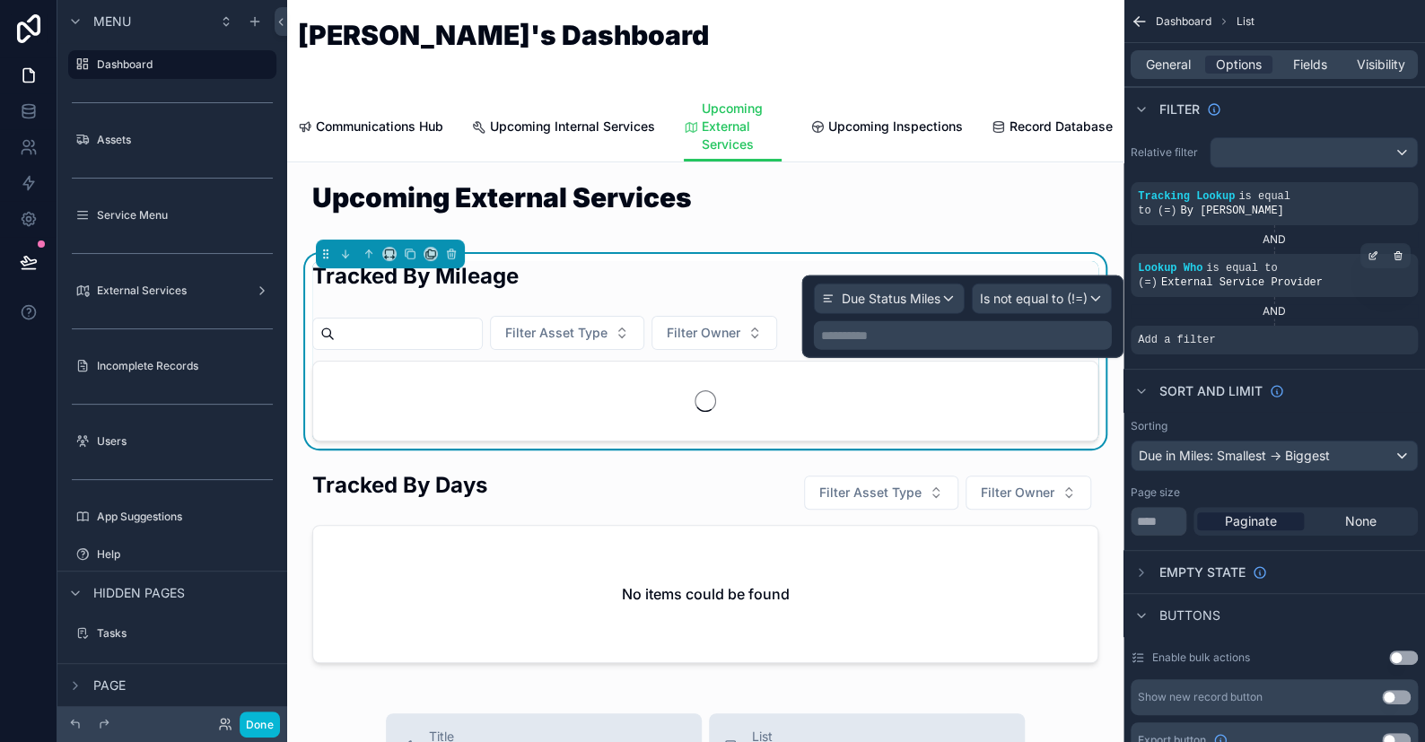
click at [955, 335] on p "**********" at bounding box center [964, 336] width 287 height 18
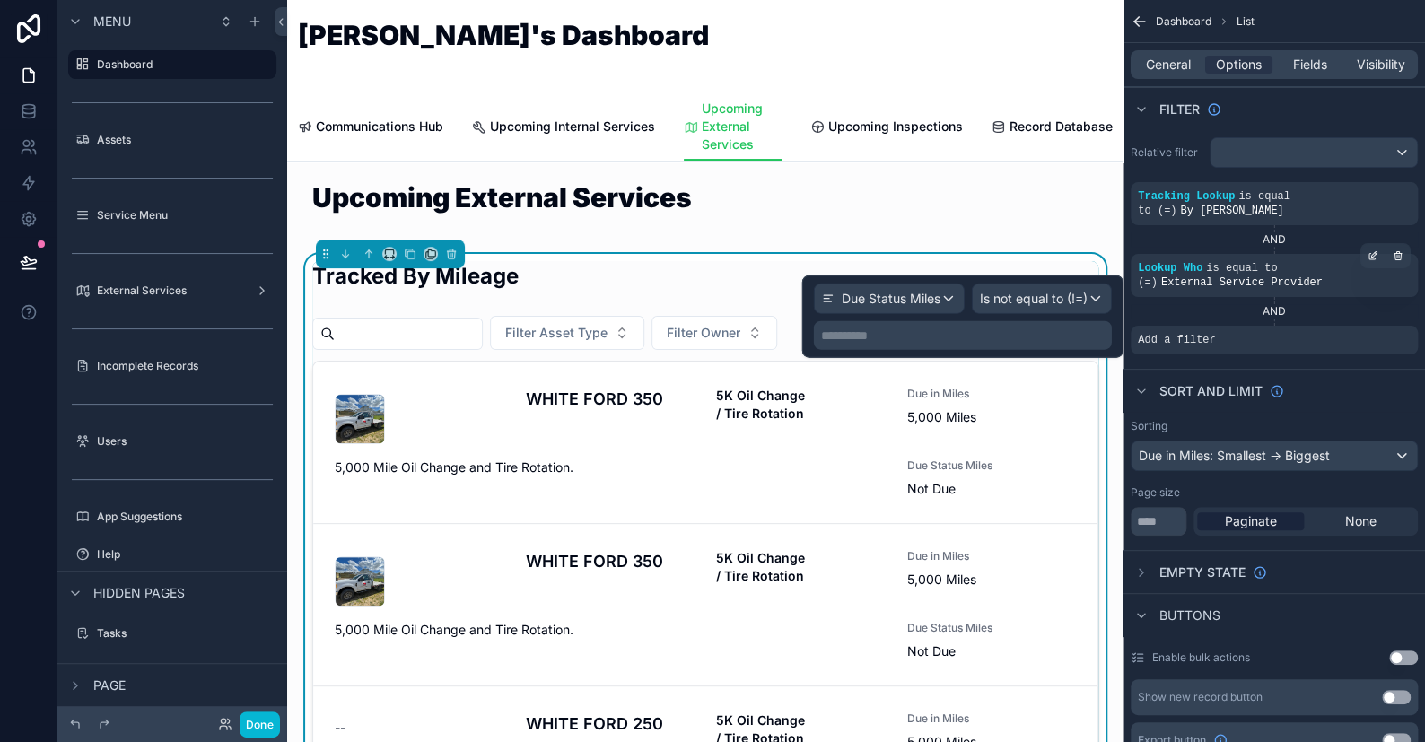
click at [1087, 330] on p "**********" at bounding box center [964, 336] width 287 height 18
click at [1013, 346] on div "**********" at bounding box center [963, 335] width 298 height 29
click at [1030, 300] on span "Is not equal to (!=)" at bounding box center [1034, 299] width 108 height 18
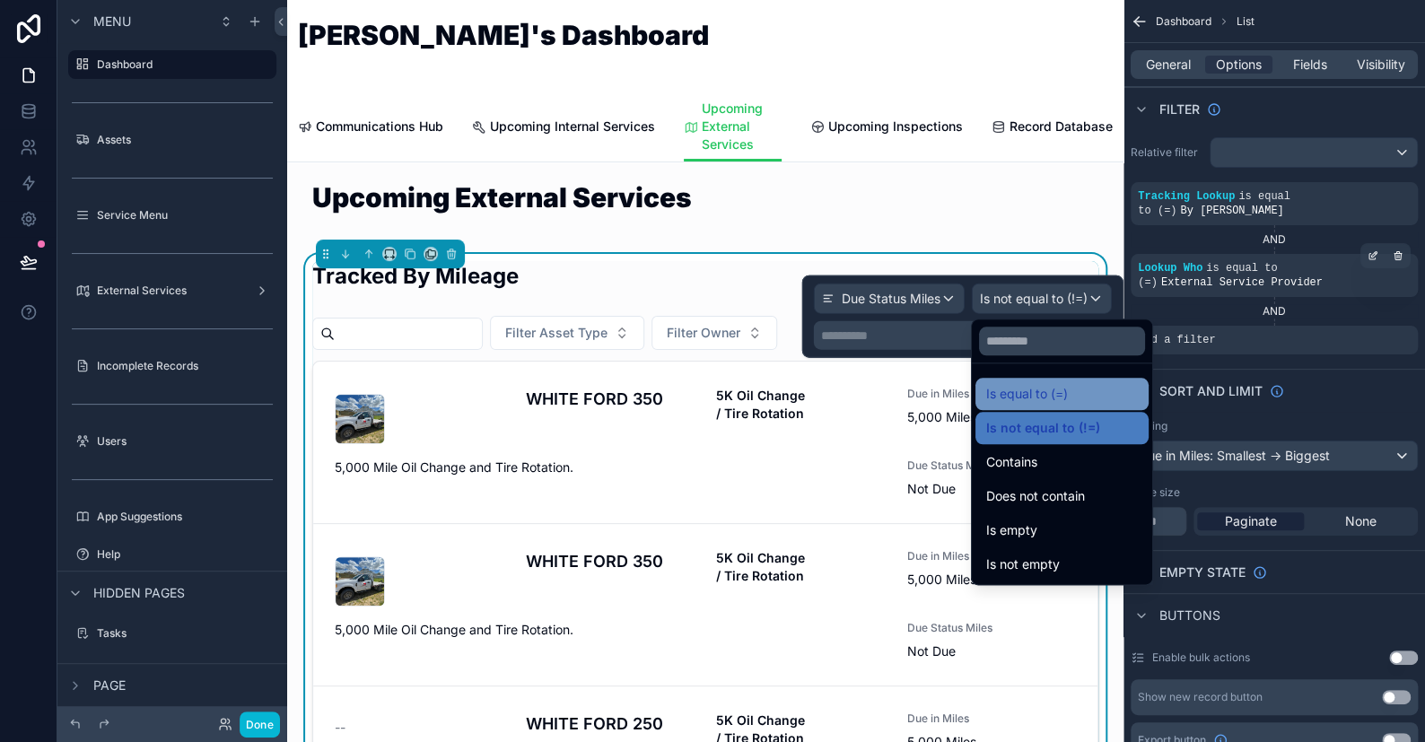
click at [1031, 386] on span "Is equal to (=)" at bounding box center [1027, 394] width 82 height 22
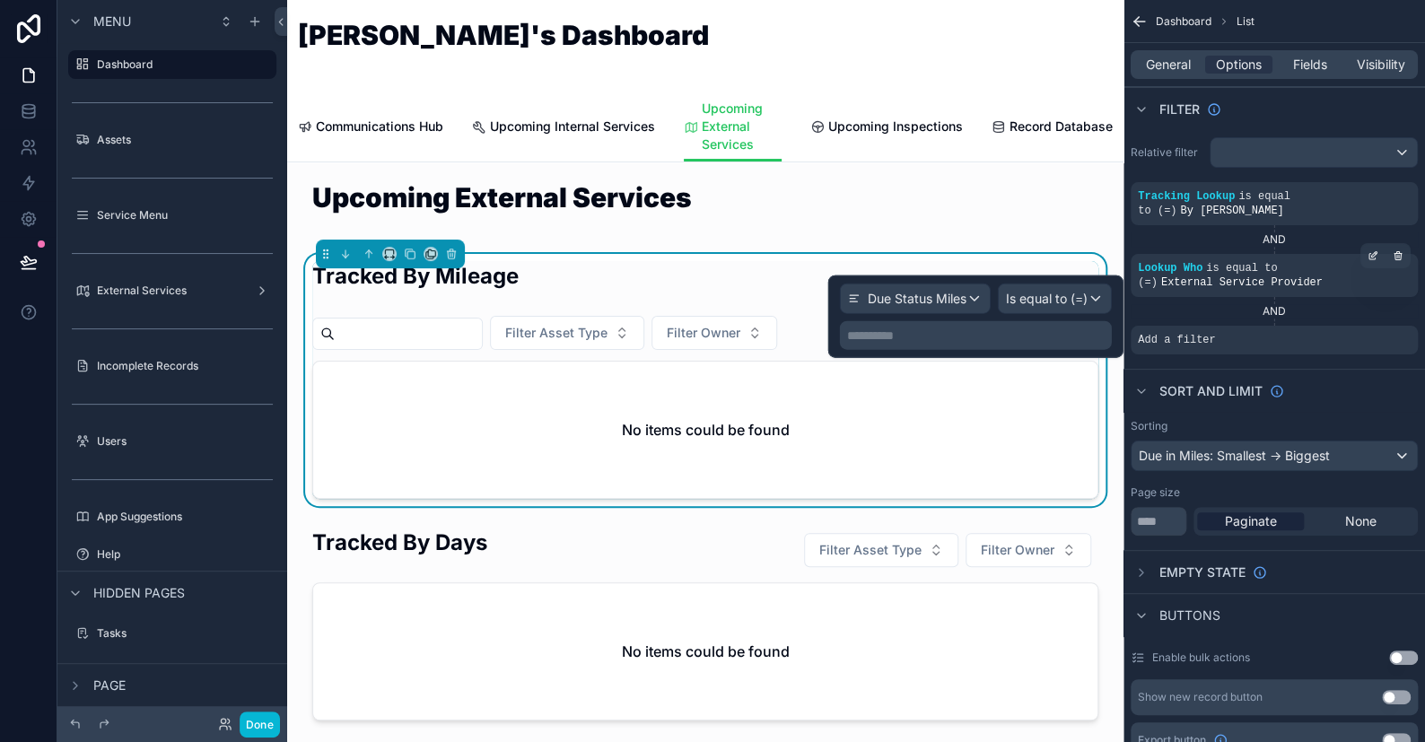
click at [1002, 337] on p "**********" at bounding box center [977, 336] width 261 height 18
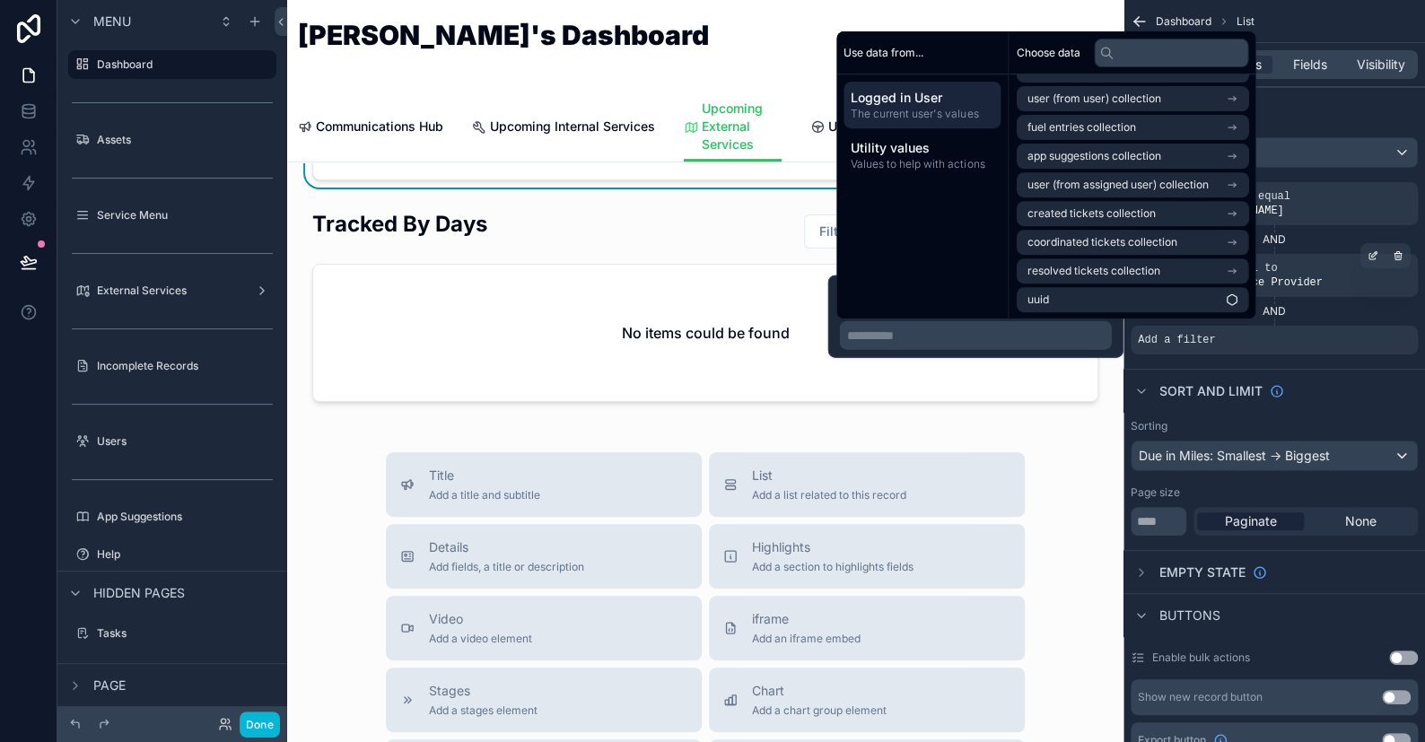
scroll to position [0, 0]
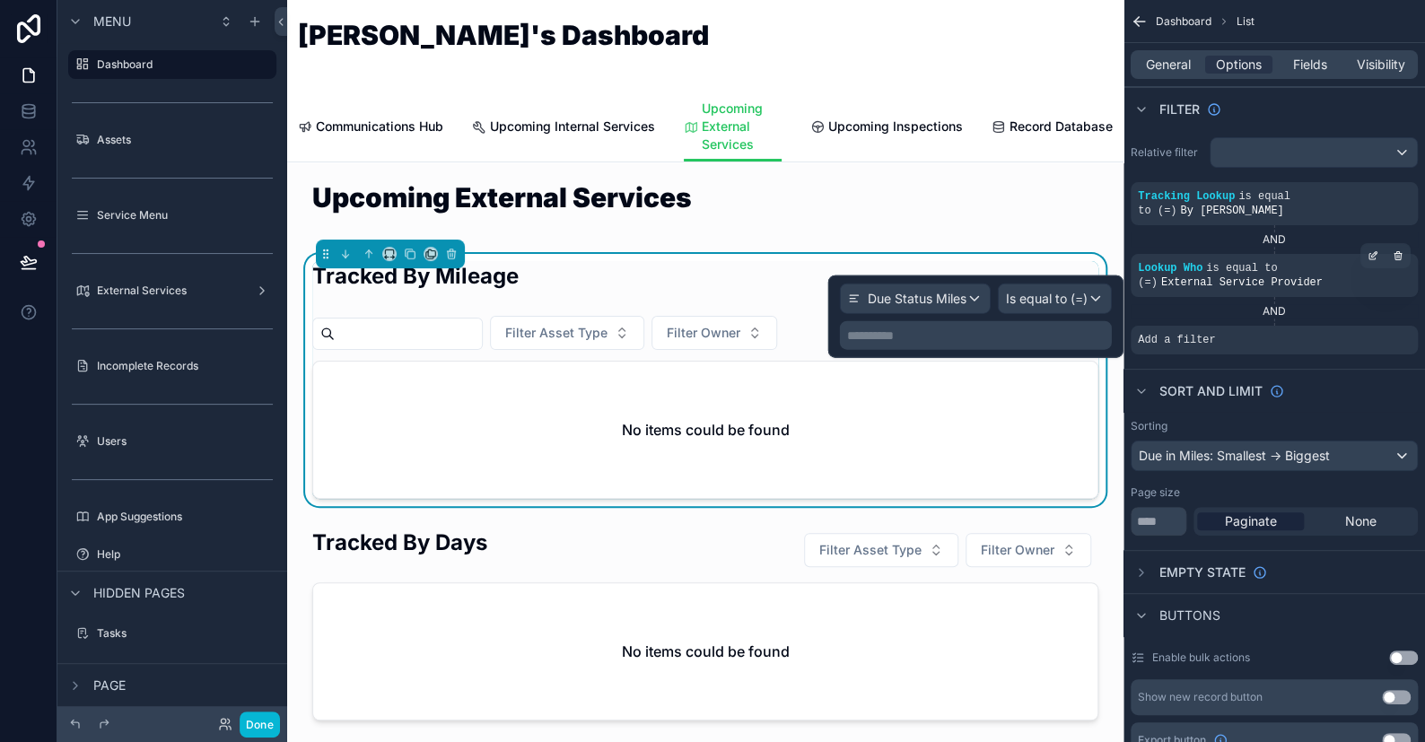
click at [1072, 339] on p "**********" at bounding box center [977, 336] width 261 height 18
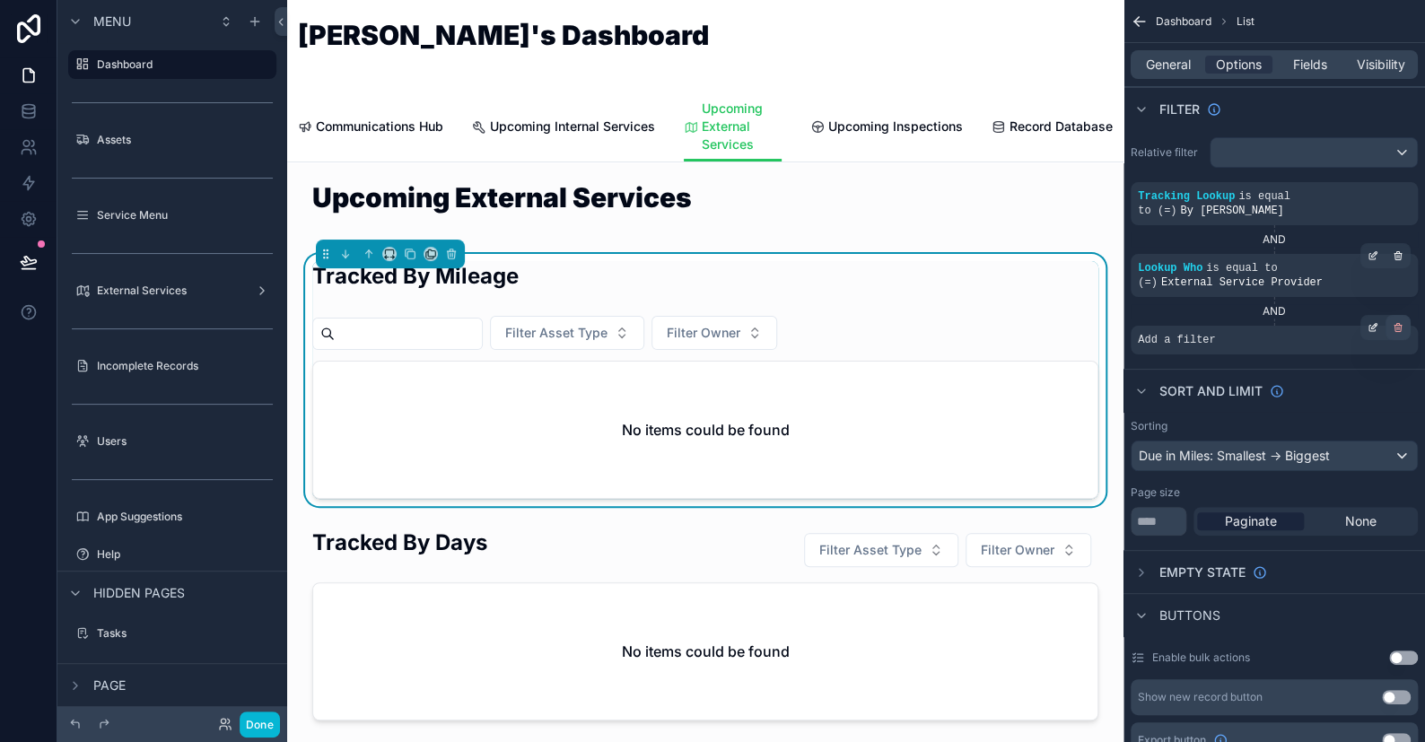
click at [1400, 326] on icon "scrollable content" at bounding box center [1399, 329] width 6 height 6
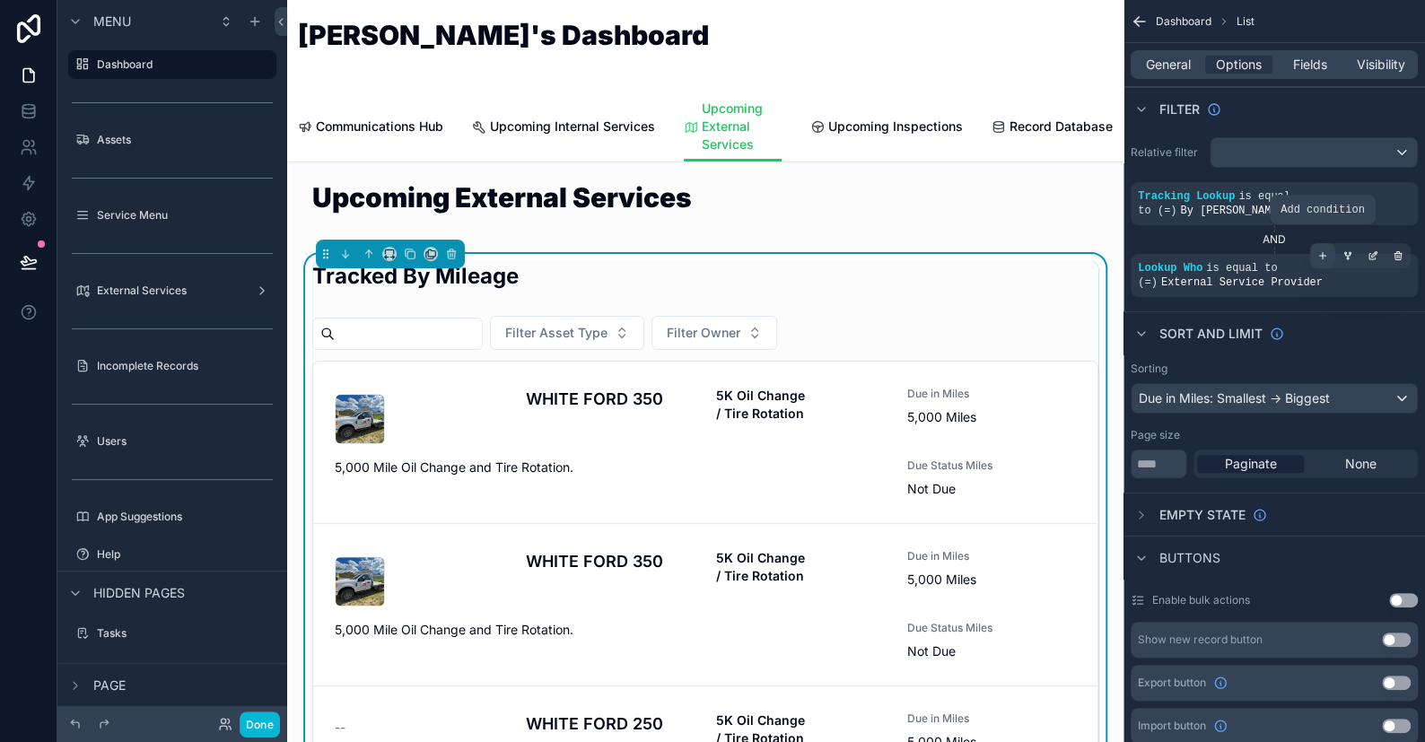
click at [1320, 250] on icon "scrollable content" at bounding box center [1323, 255] width 11 height 11
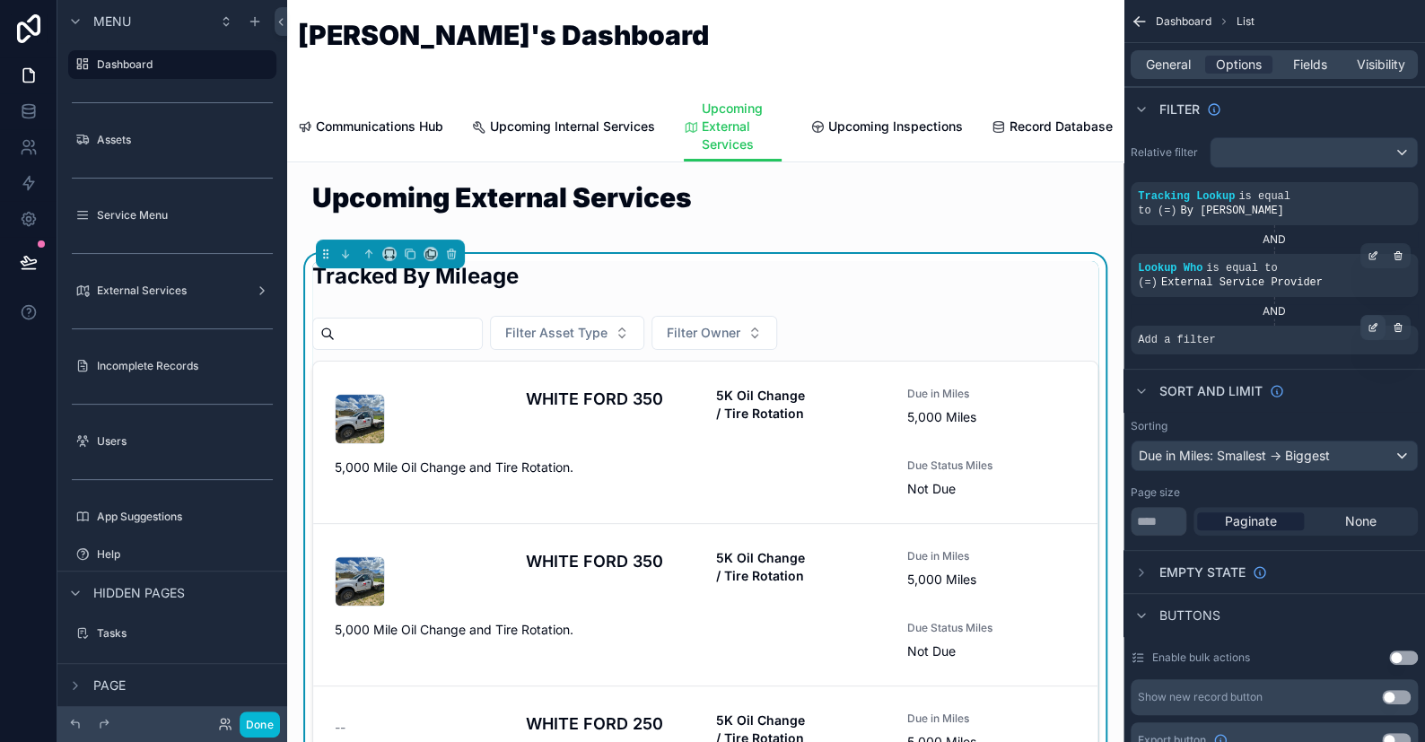
click at [1368, 322] on icon "scrollable content" at bounding box center [1373, 327] width 11 height 11
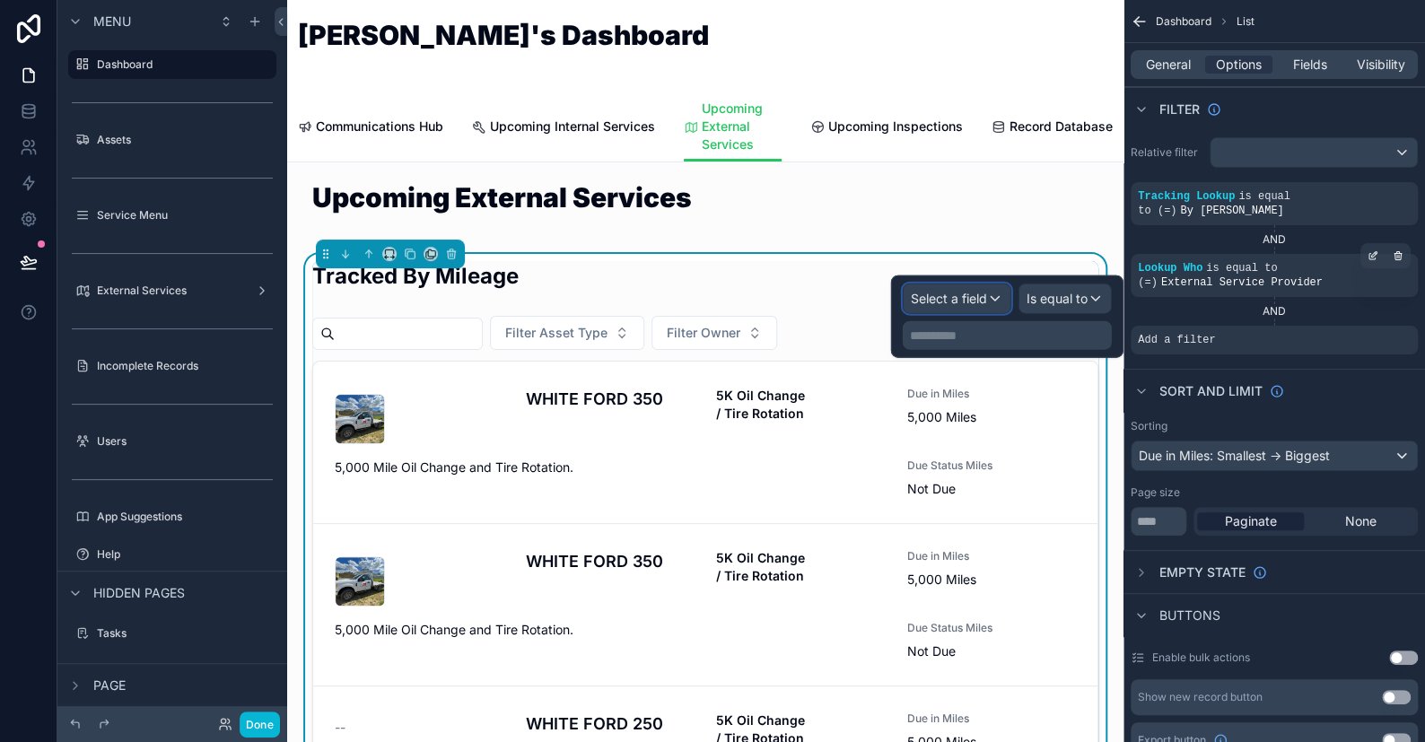
click at [993, 303] on div "Select a field" at bounding box center [957, 299] width 107 height 29
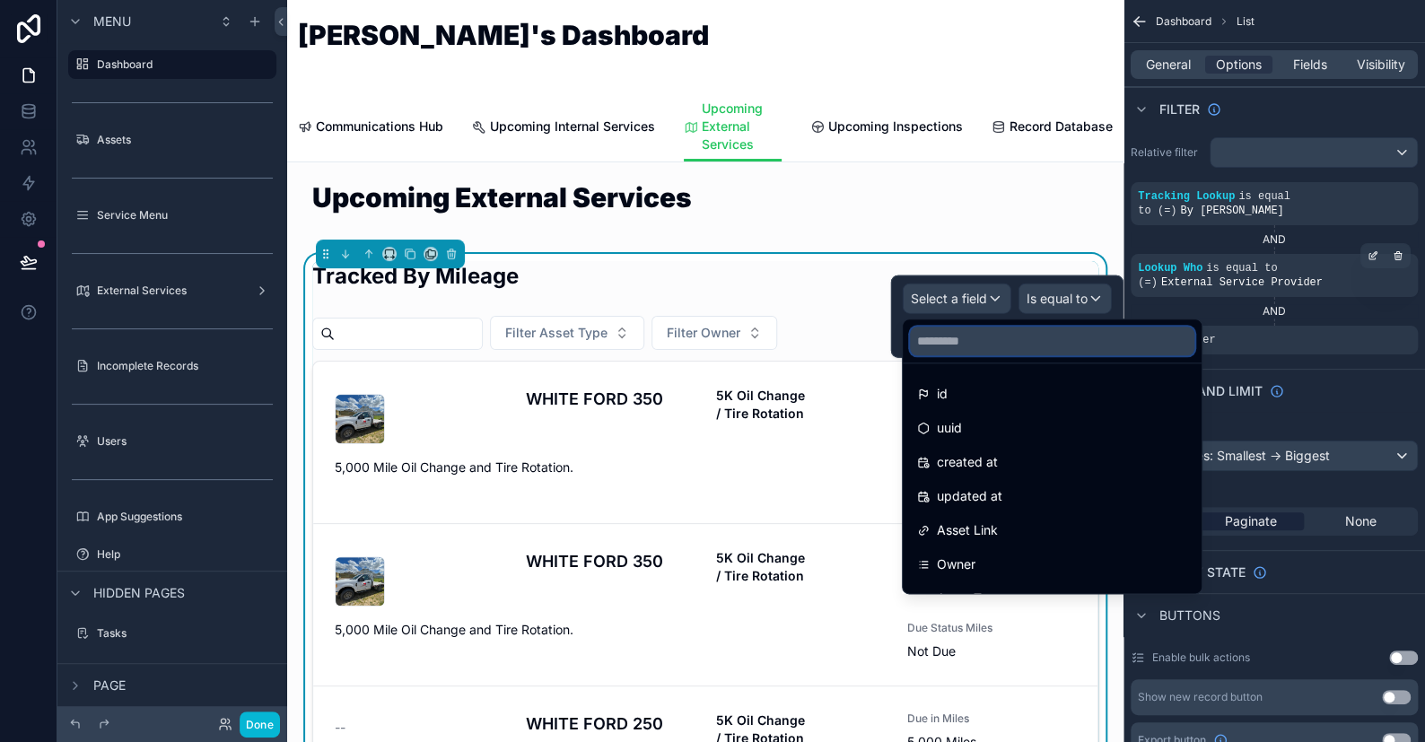
click at [1006, 335] on input "text" at bounding box center [1052, 341] width 285 height 29
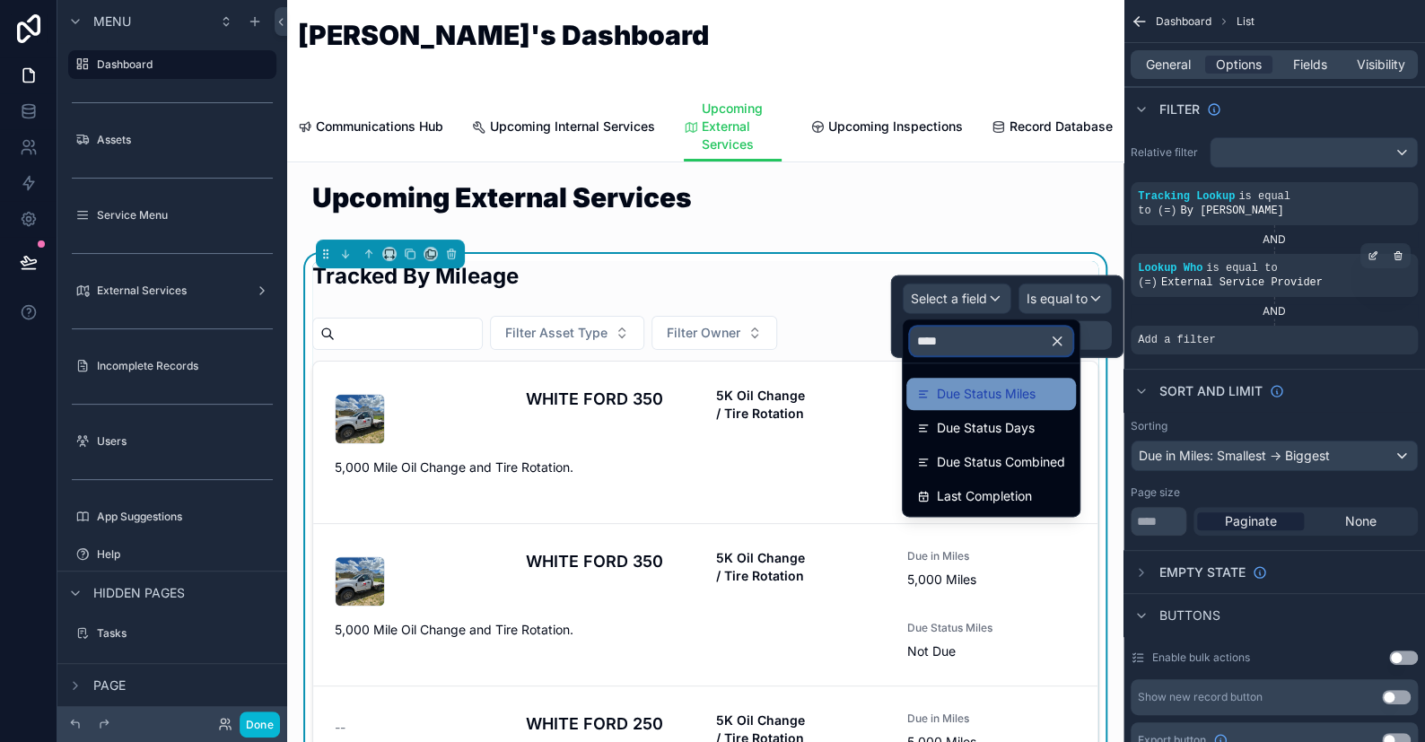
type input "****"
click at [1000, 392] on span "Due Status Miles" at bounding box center [986, 394] width 99 height 22
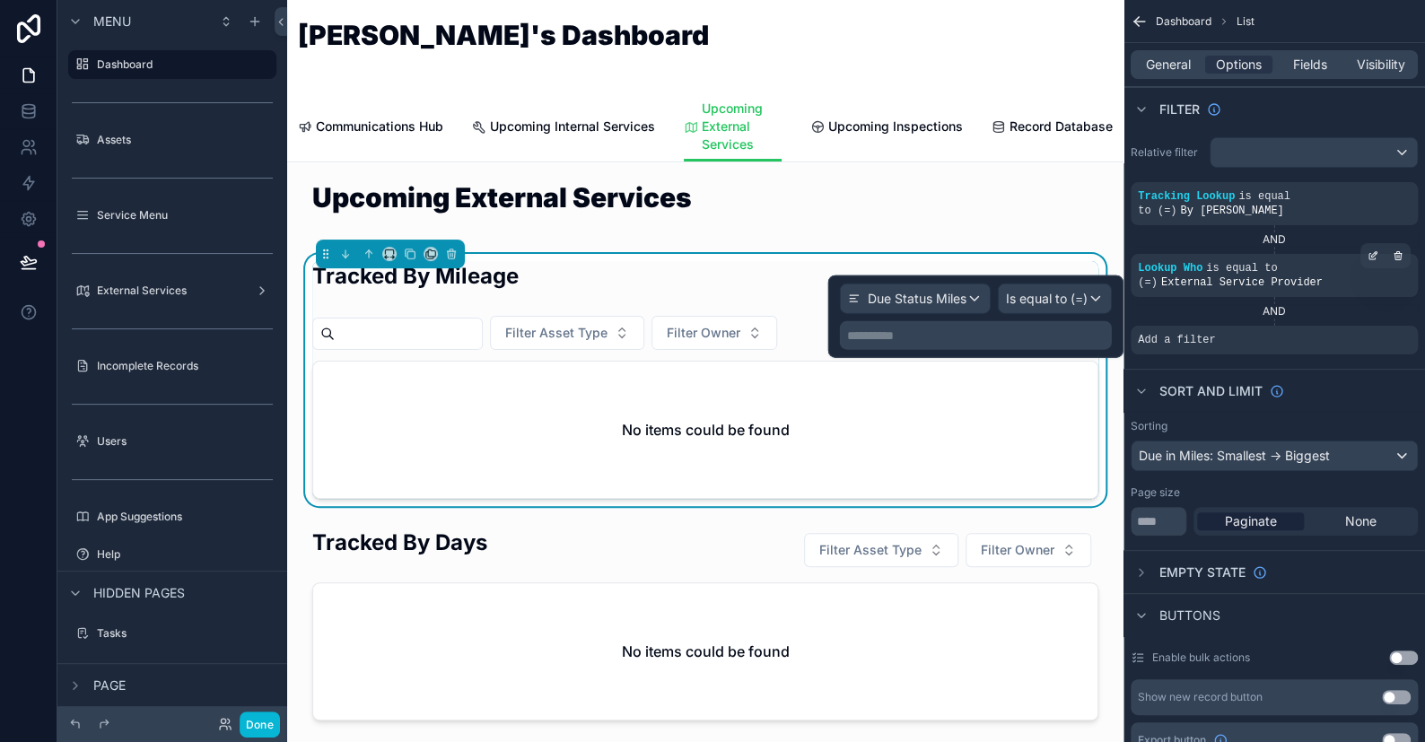
click at [979, 339] on p "**********" at bounding box center [977, 336] width 261 height 18
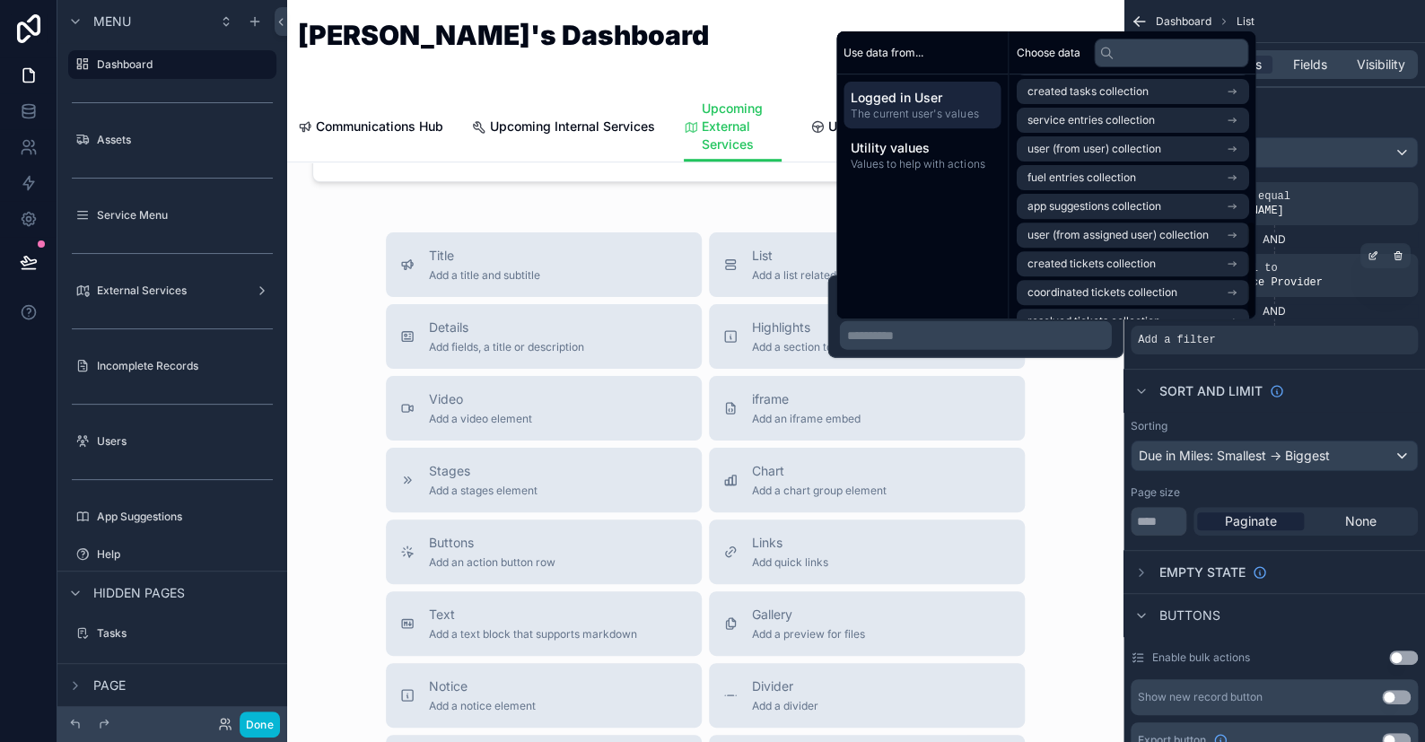
scroll to position [369, 0]
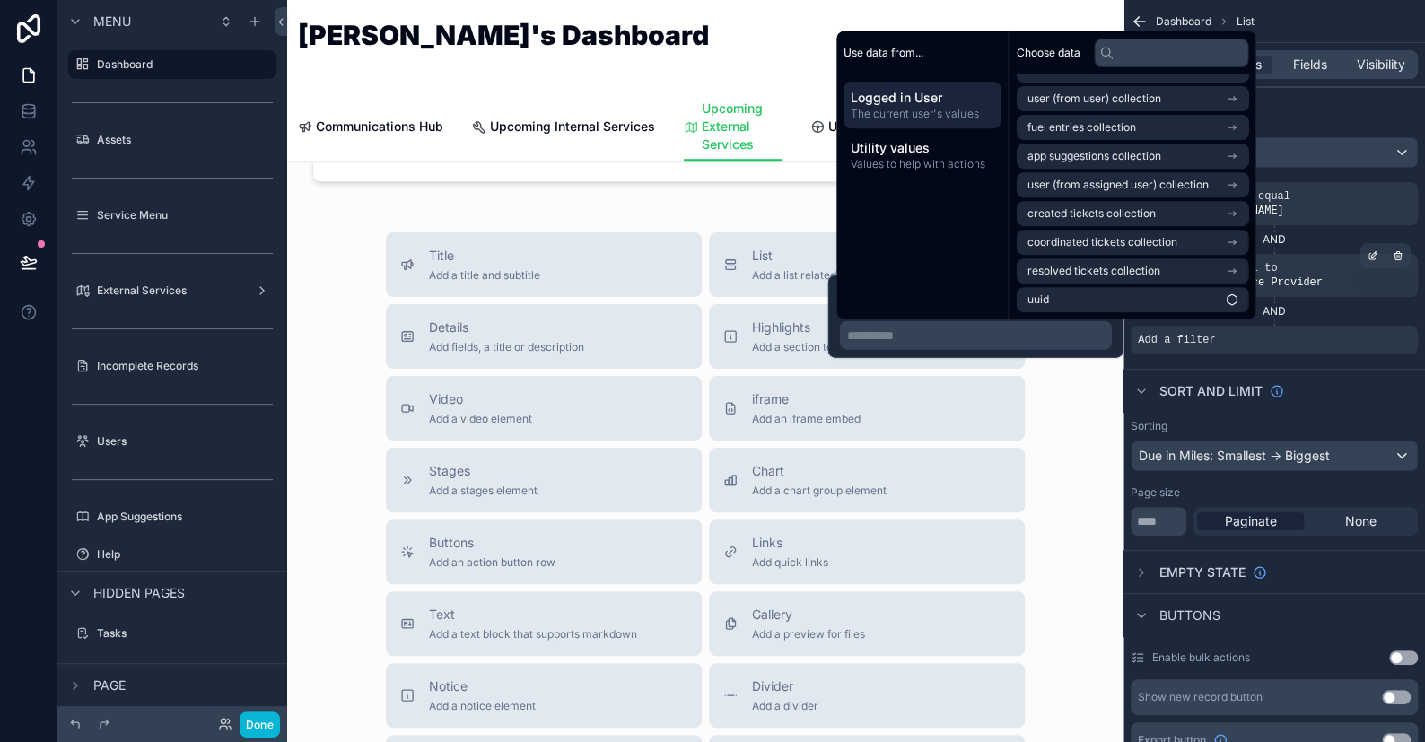
click at [956, 338] on p "**********" at bounding box center [977, 336] width 261 height 18
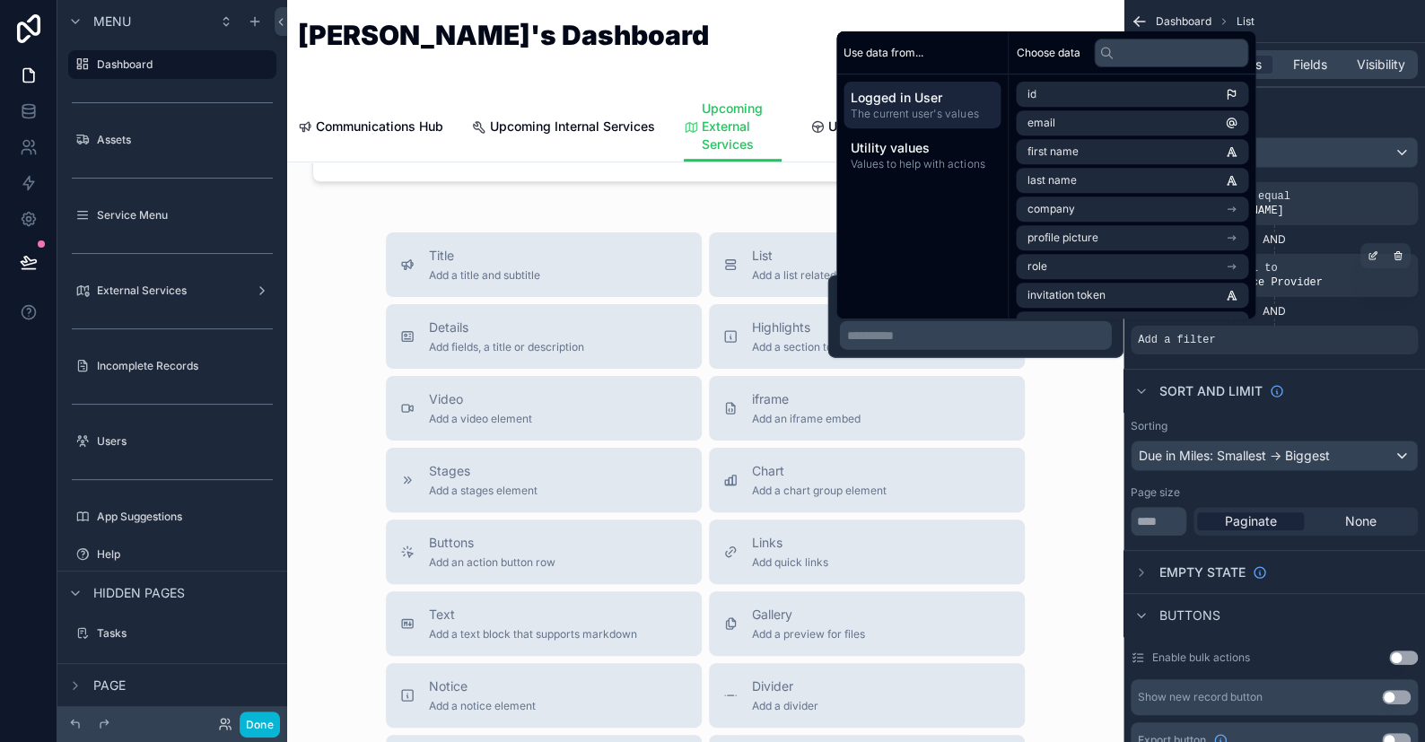
click at [956, 338] on p "**********" at bounding box center [977, 336] width 261 height 18
click at [1372, 370] on div "Sort And Limit" at bounding box center [1275, 390] width 302 height 43
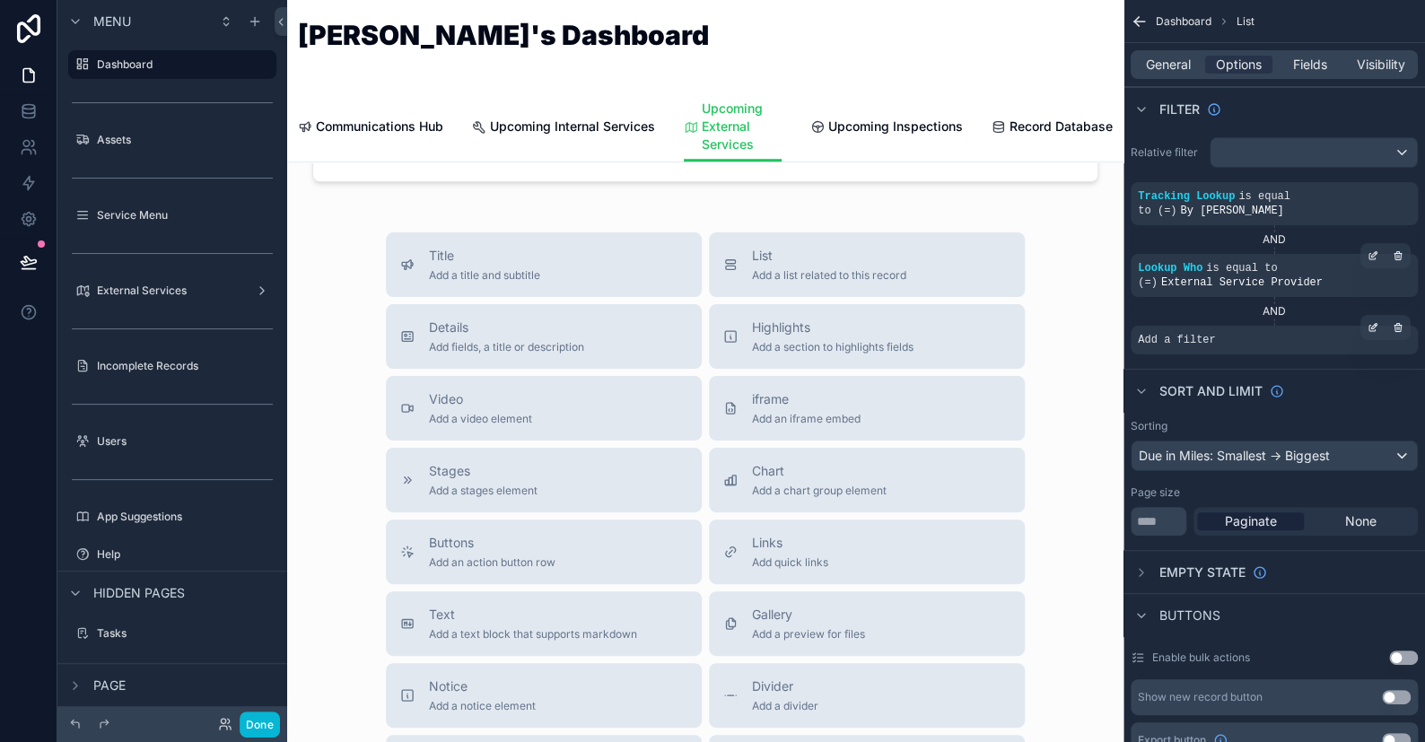
click at [1214, 333] on span "Add a filter" at bounding box center [1176, 340] width 77 height 14
click at [1400, 326] on icon "scrollable content" at bounding box center [1399, 329] width 6 height 6
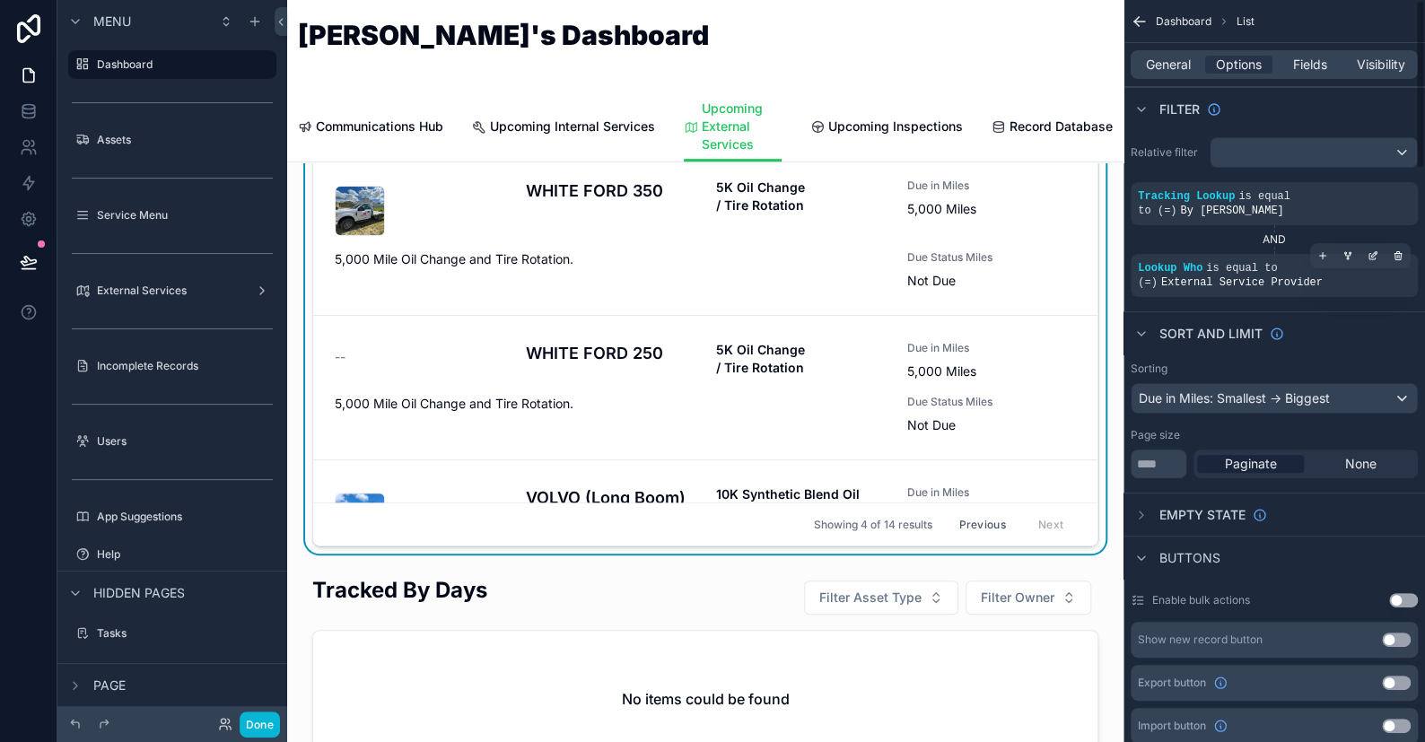
scroll to position [359, 0]
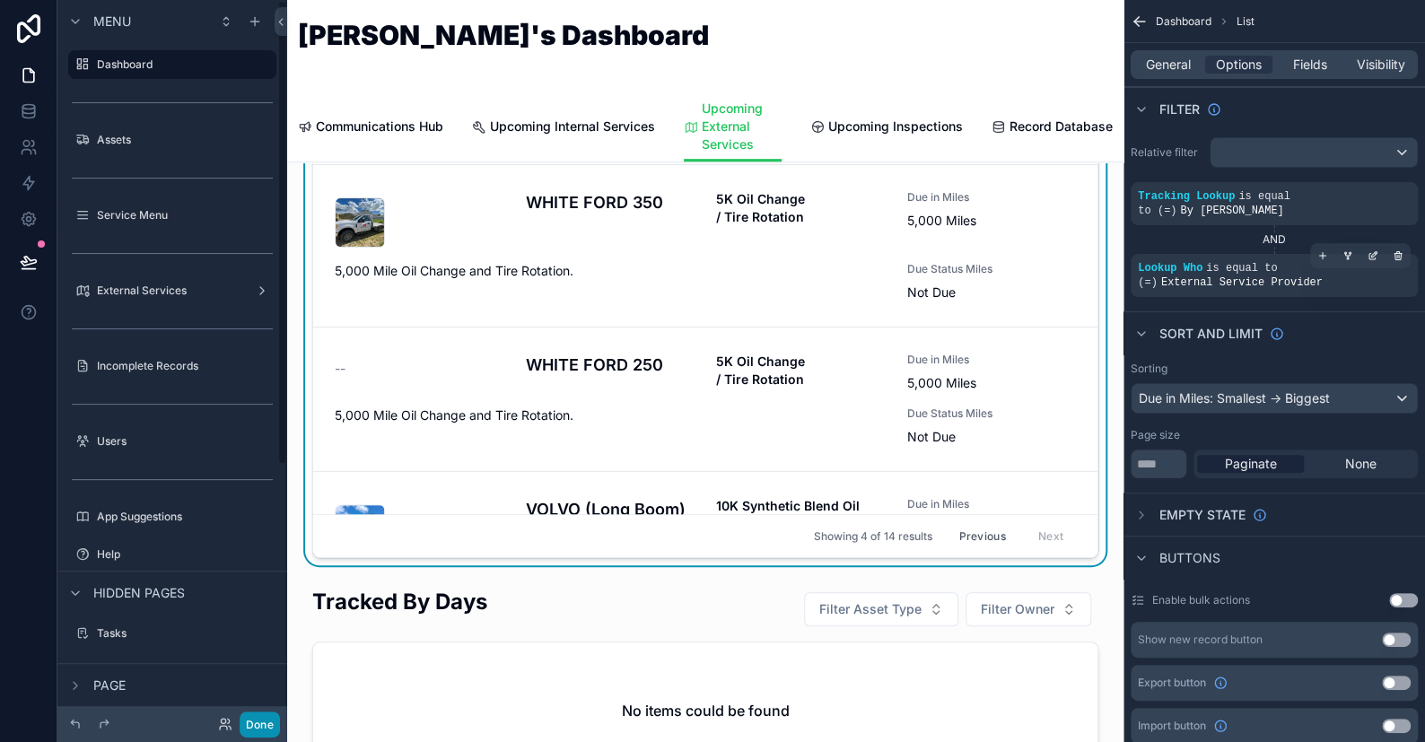
click at [260, 723] on button "Done" at bounding box center [260, 725] width 40 height 26
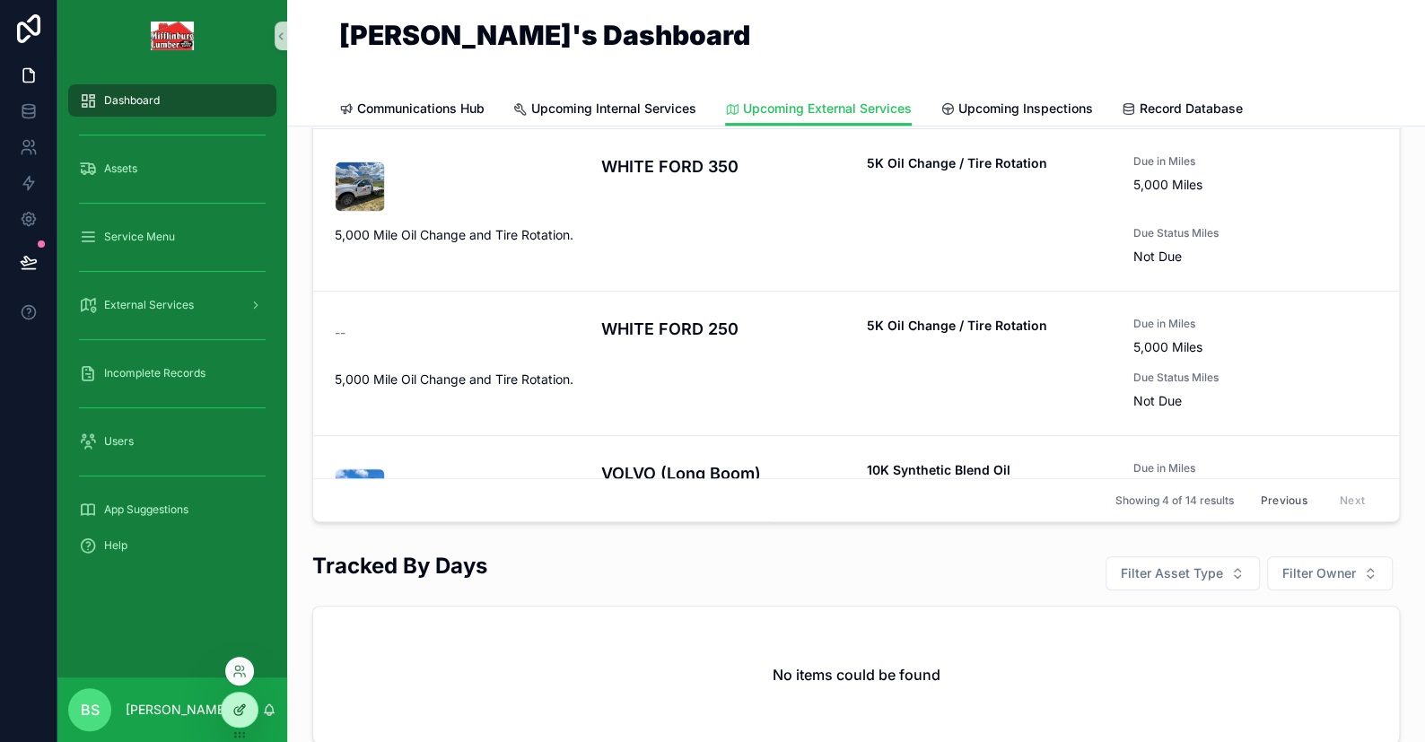
click at [246, 711] on icon at bounding box center [239, 710] width 14 height 14
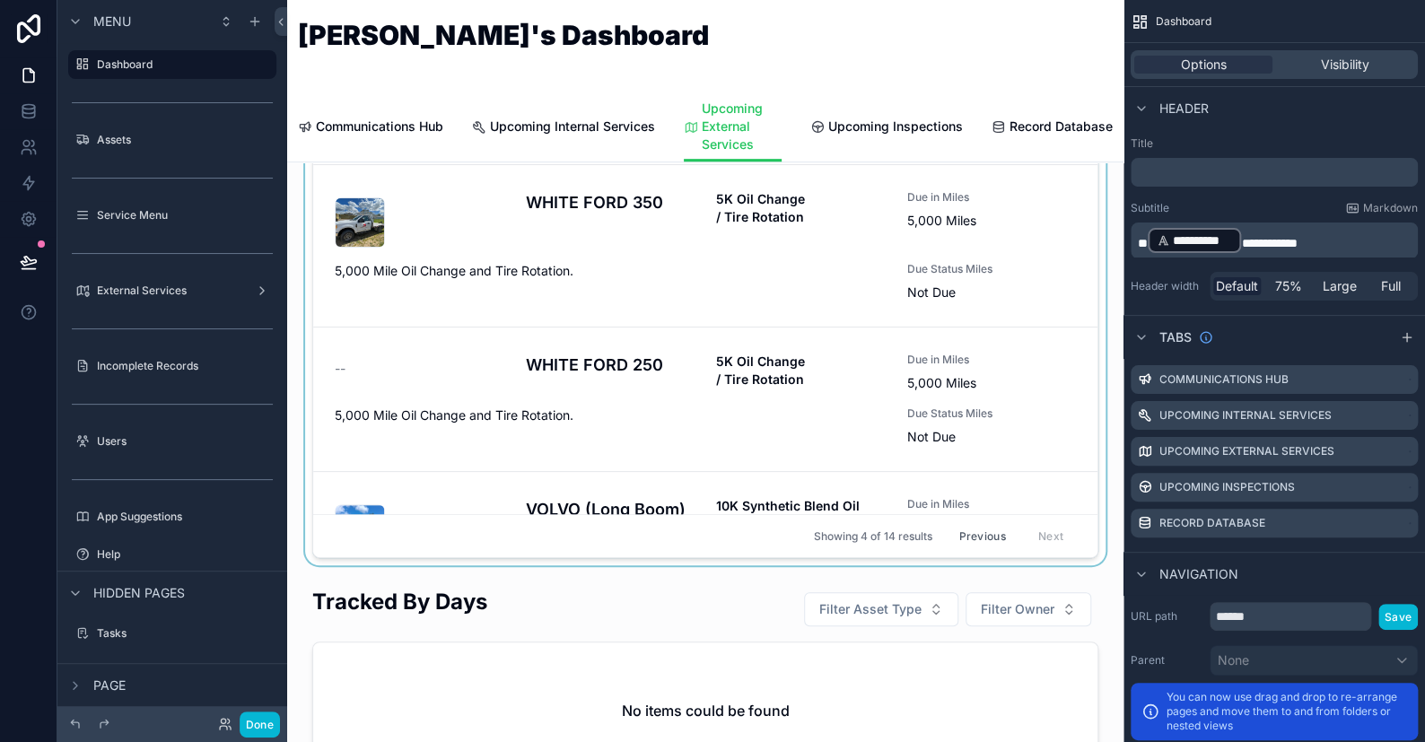
click at [934, 446] on div "scrollable content" at bounding box center [706, 230] width 808 height 671
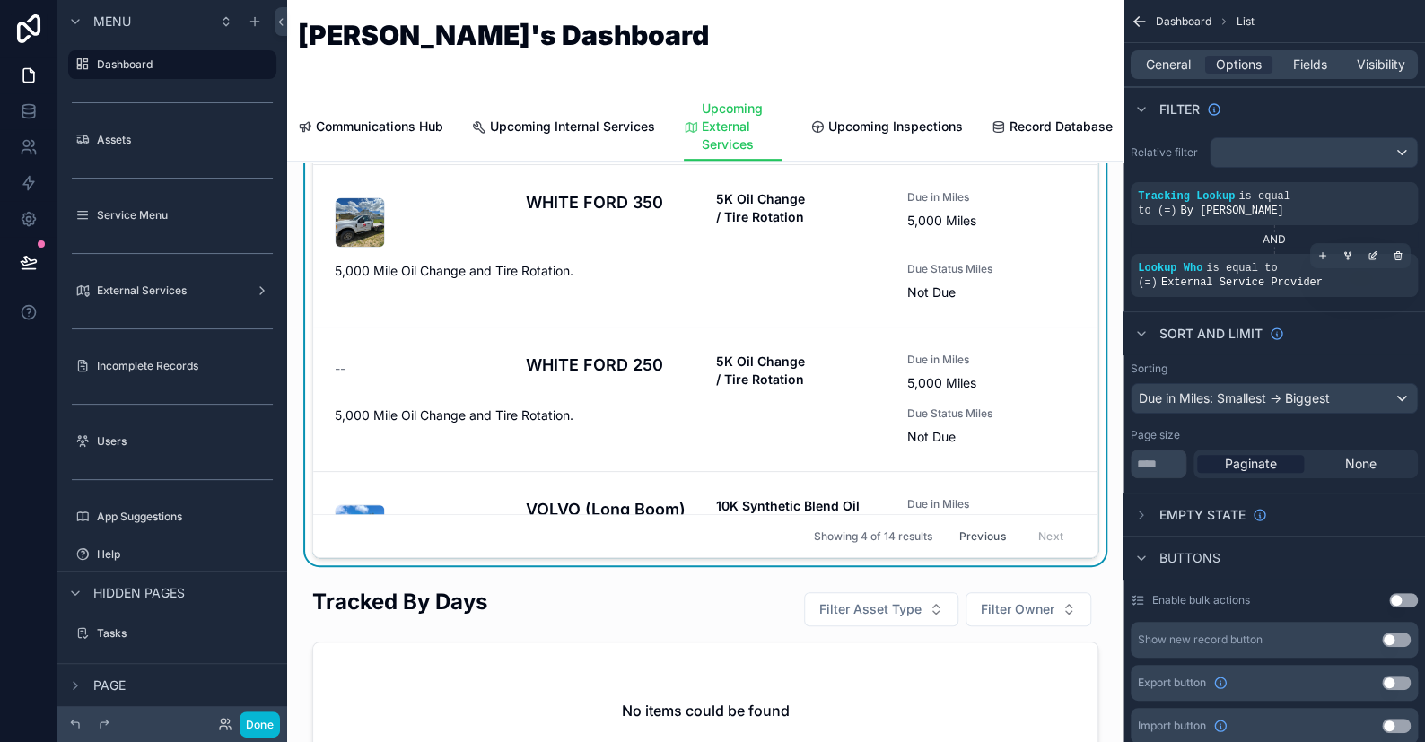
click at [1283, 276] on span "External Service Provider" at bounding box center [1243, 282] width 162 height 13
click at [1328, 245] on div "scrollable content" at bounding box center [1323, 255] width 25 height 25
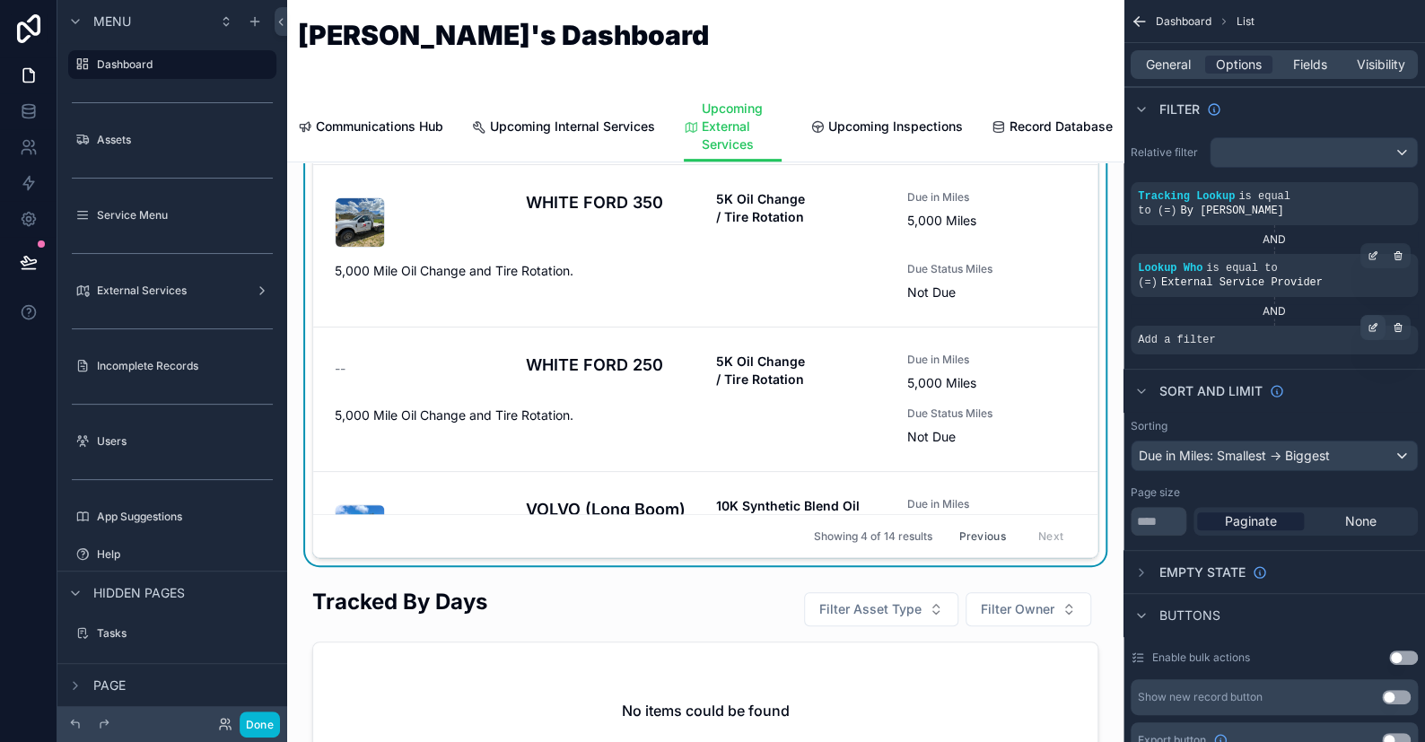
click at [1371, 322] on icon "scrollable content" at bounding box center [1373, 327] width 11 height 11
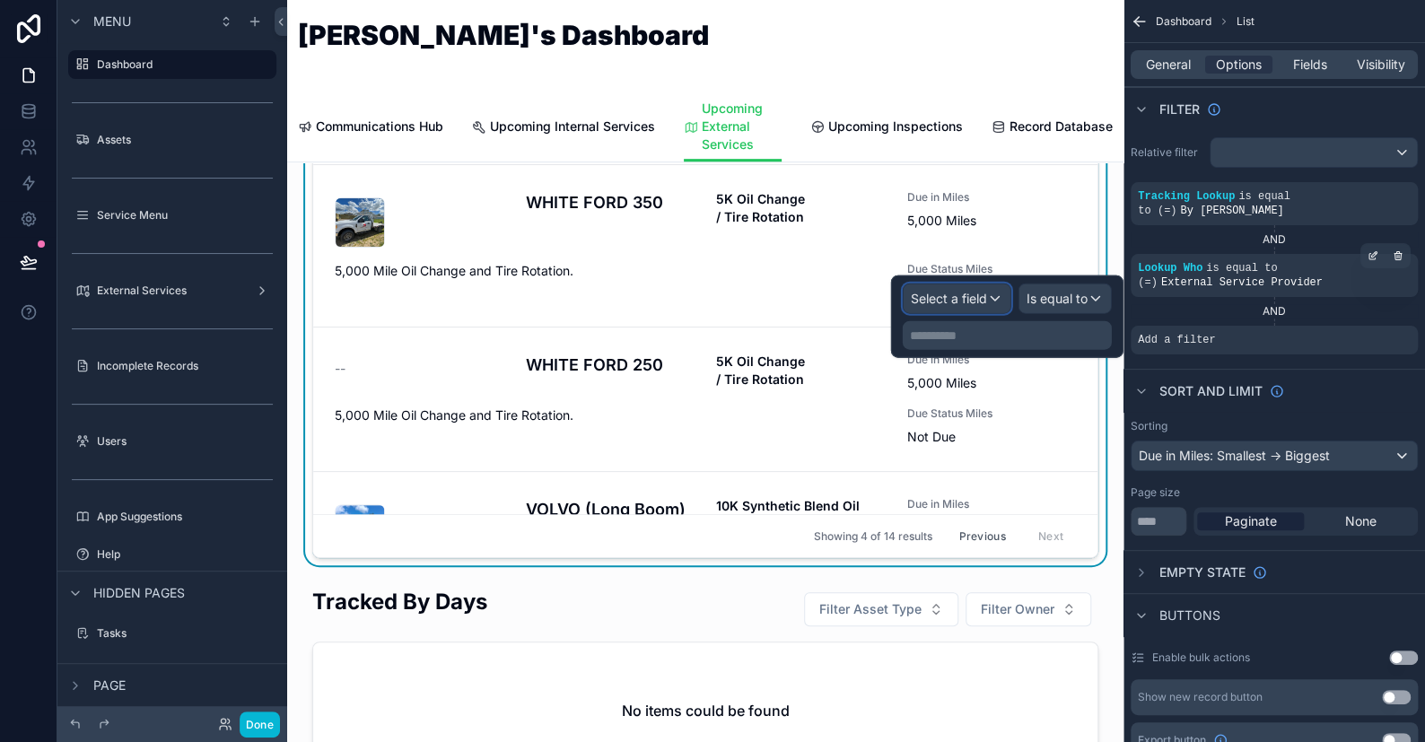
click at [962, 308] on div "Select a field" at bounding box center [957, 299] width 107 height 29
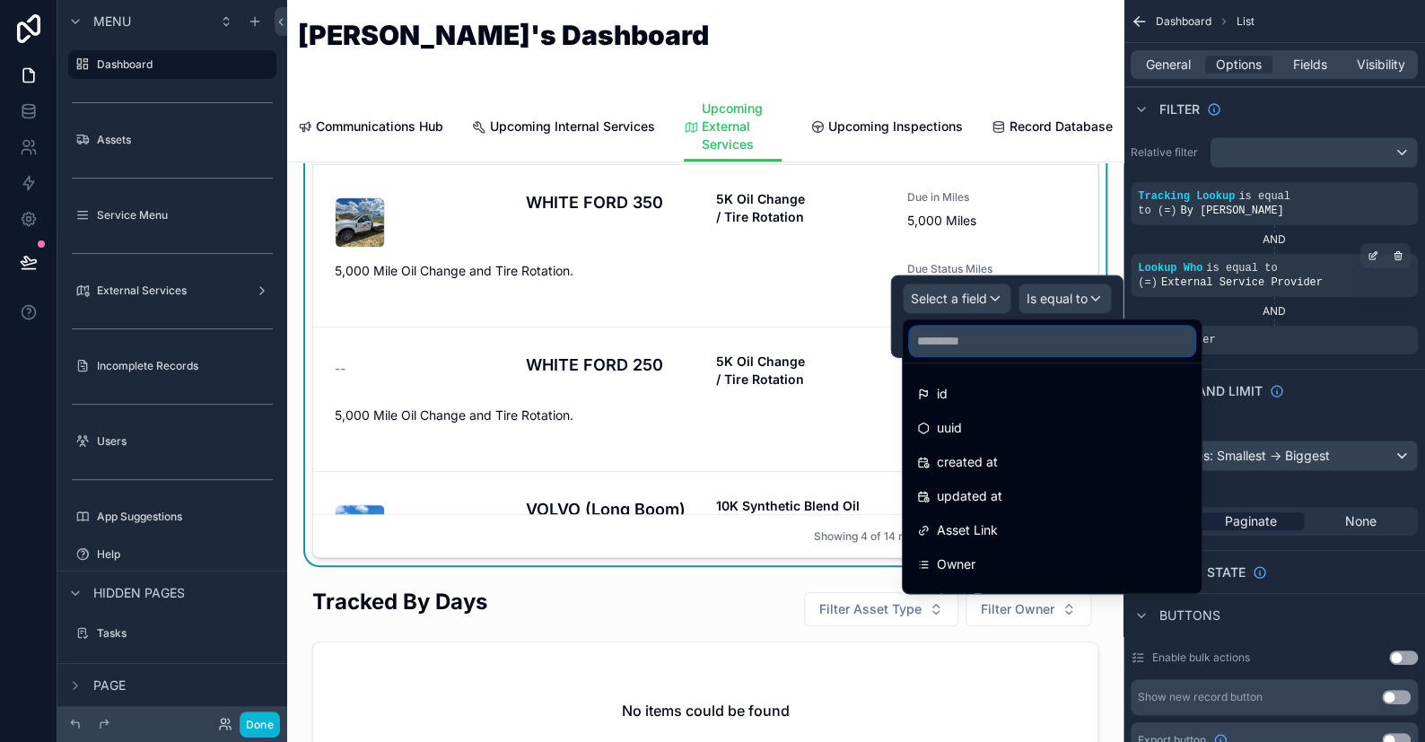
click at [972, 339] on input "text" at bounding box center [1052, 341] width 285 height 29
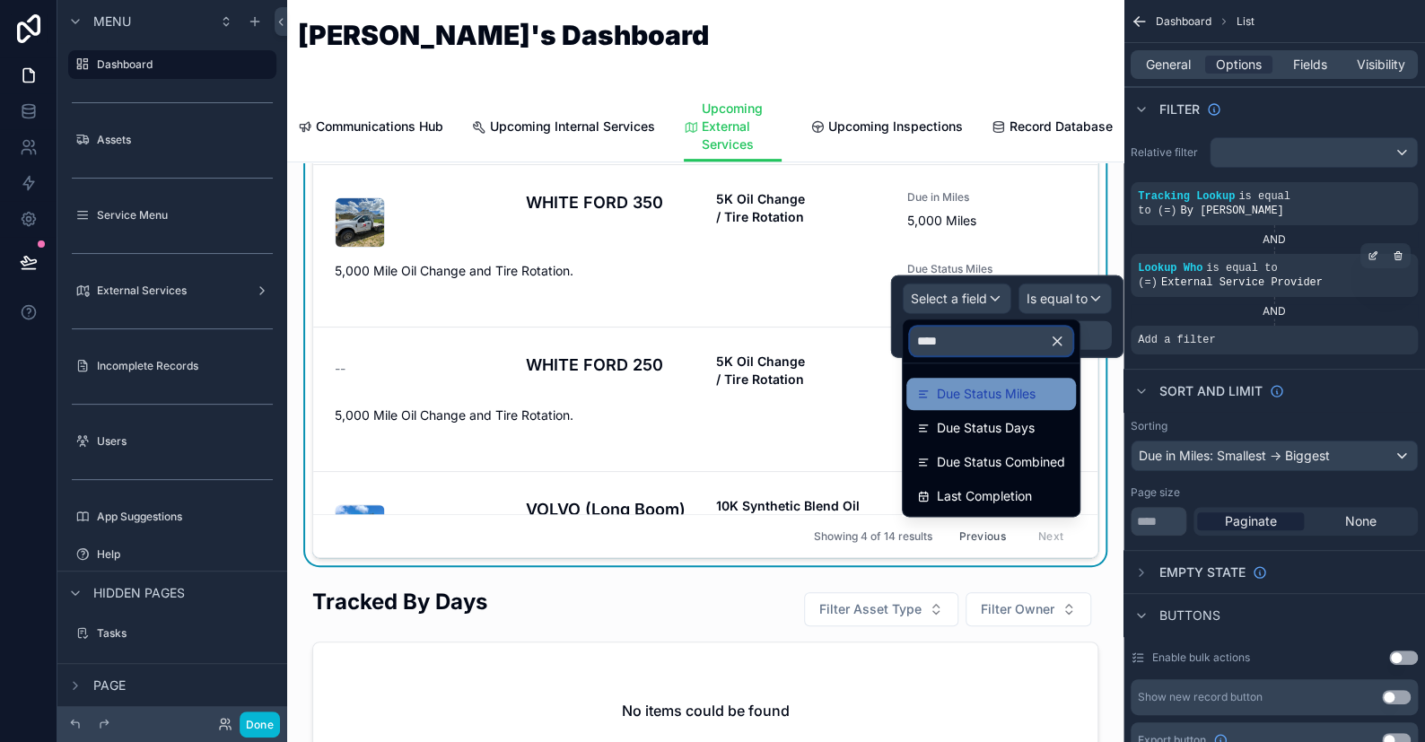
type input "****"
click at [966, 407] on div "Due Status Miles" at bounding box center [992, 394] width 170 height 32
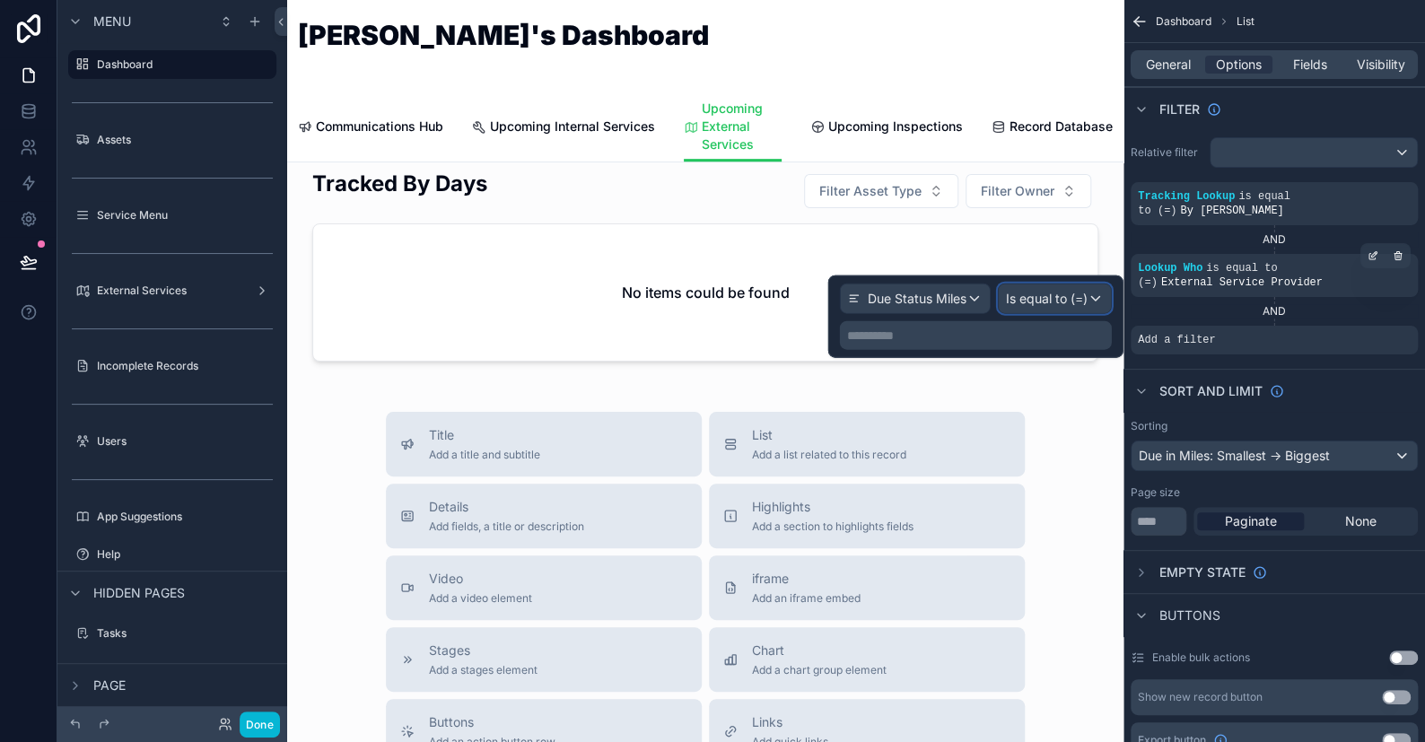
click at [1061, 297] on span "Is equal to (=)" at bounding box center [1047, 299] width 82 height 18
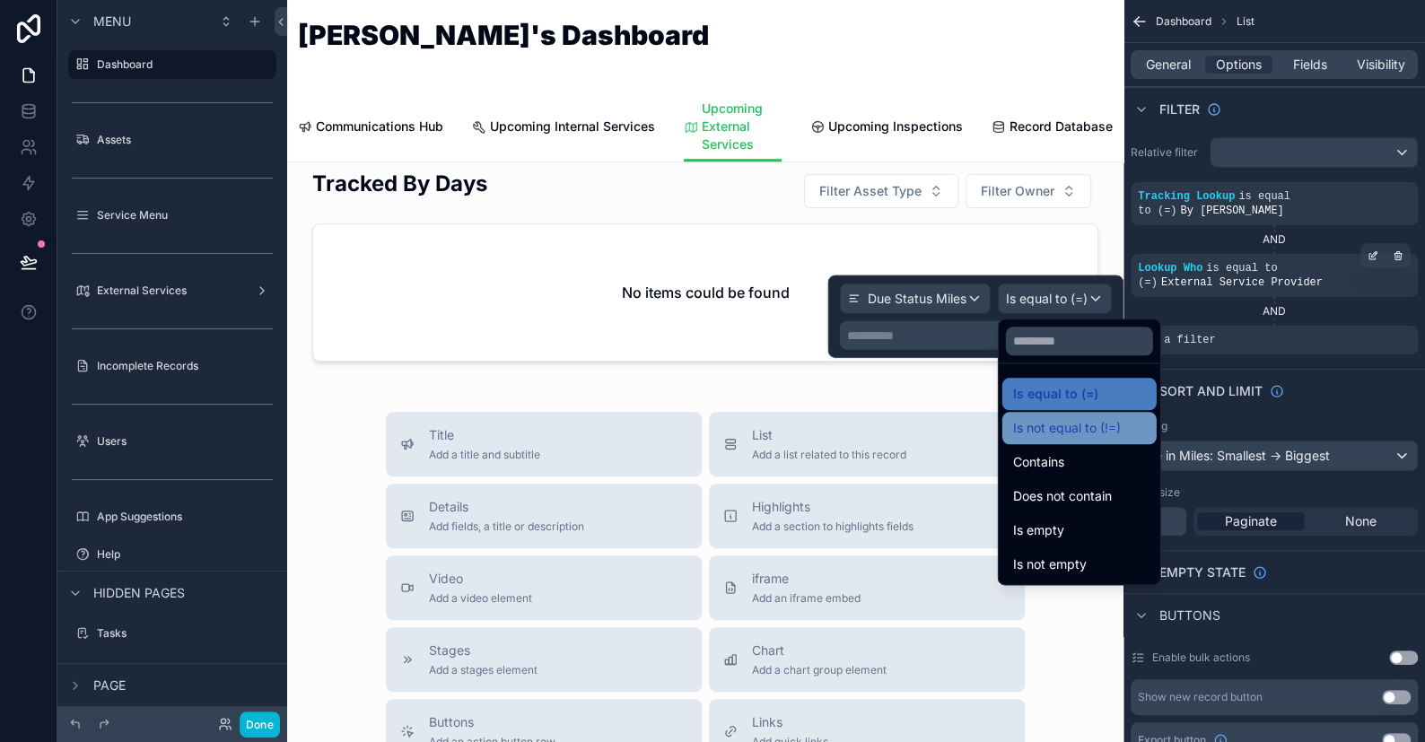
click at [1066, 436] on span "Is not equal to (!=)" at bounding box center [1067, 428] width 108 height 22
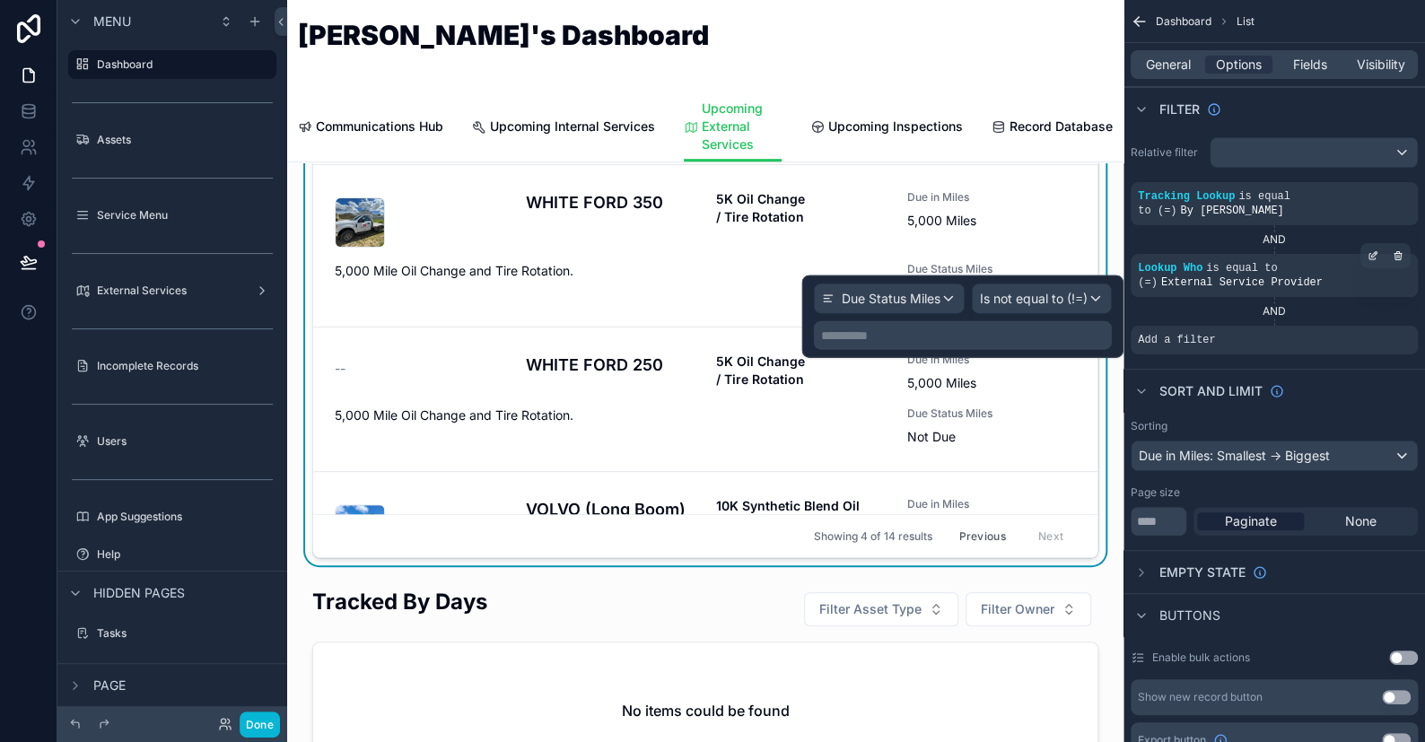
click at [893, 338] on p "**********" at bounding box center [964, 336] width 287 height 18
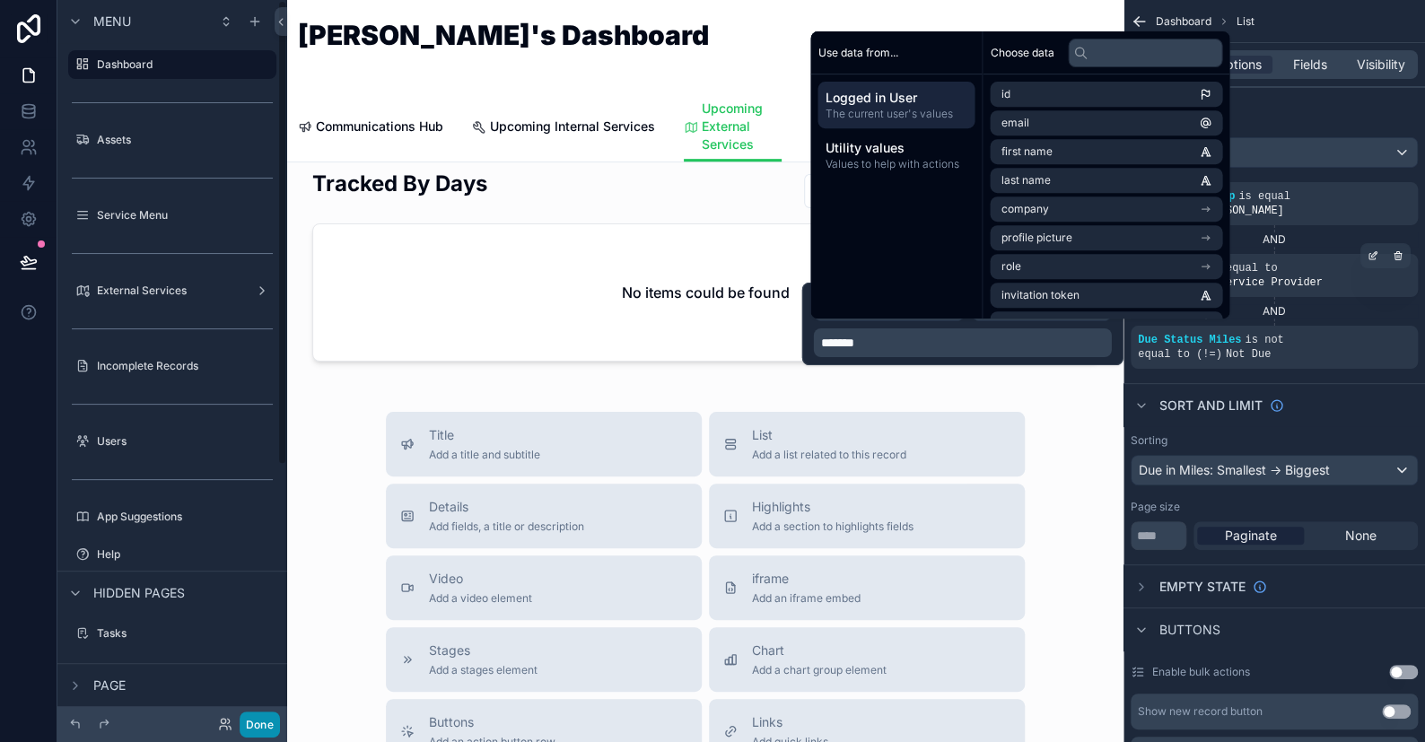
click at [256, 723] on button "Done" at bounding box center [260, 725] width 40 height 26
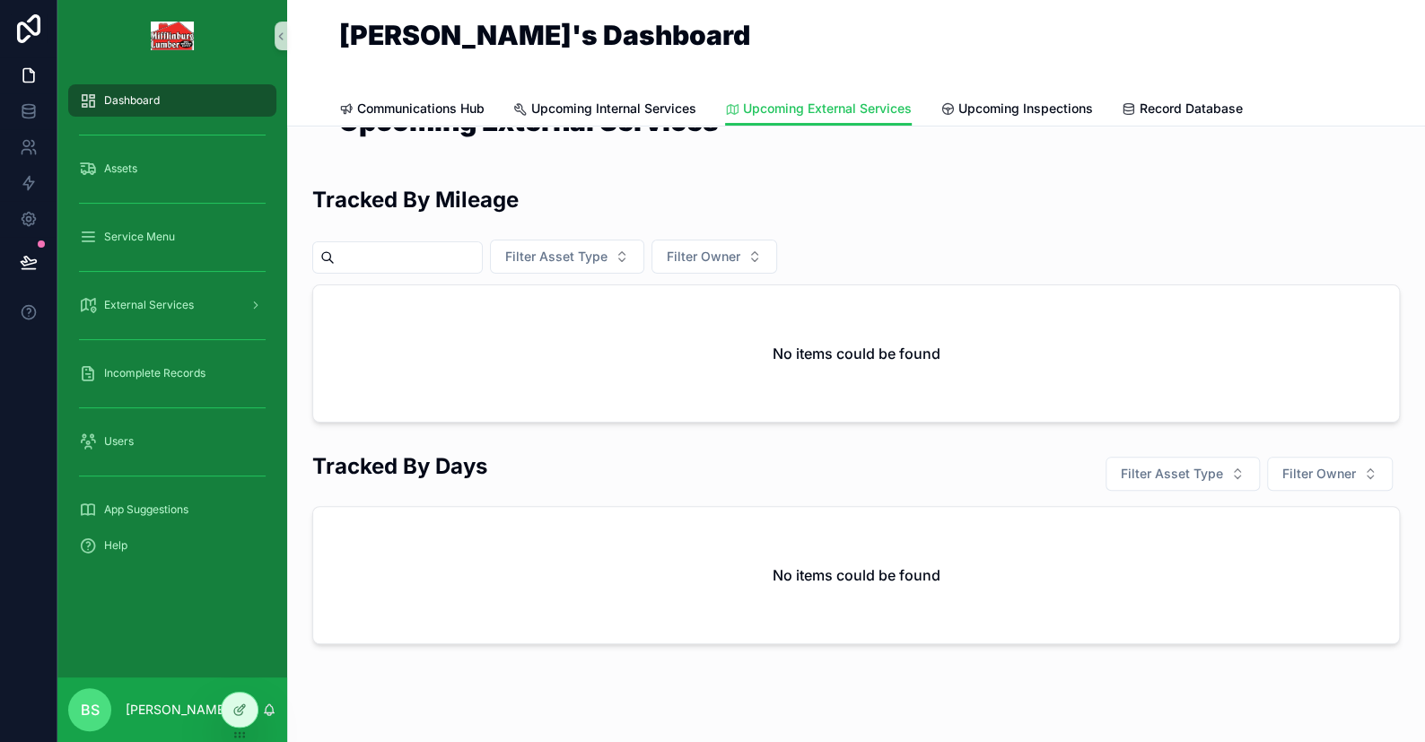
scroll to position [0, 0]
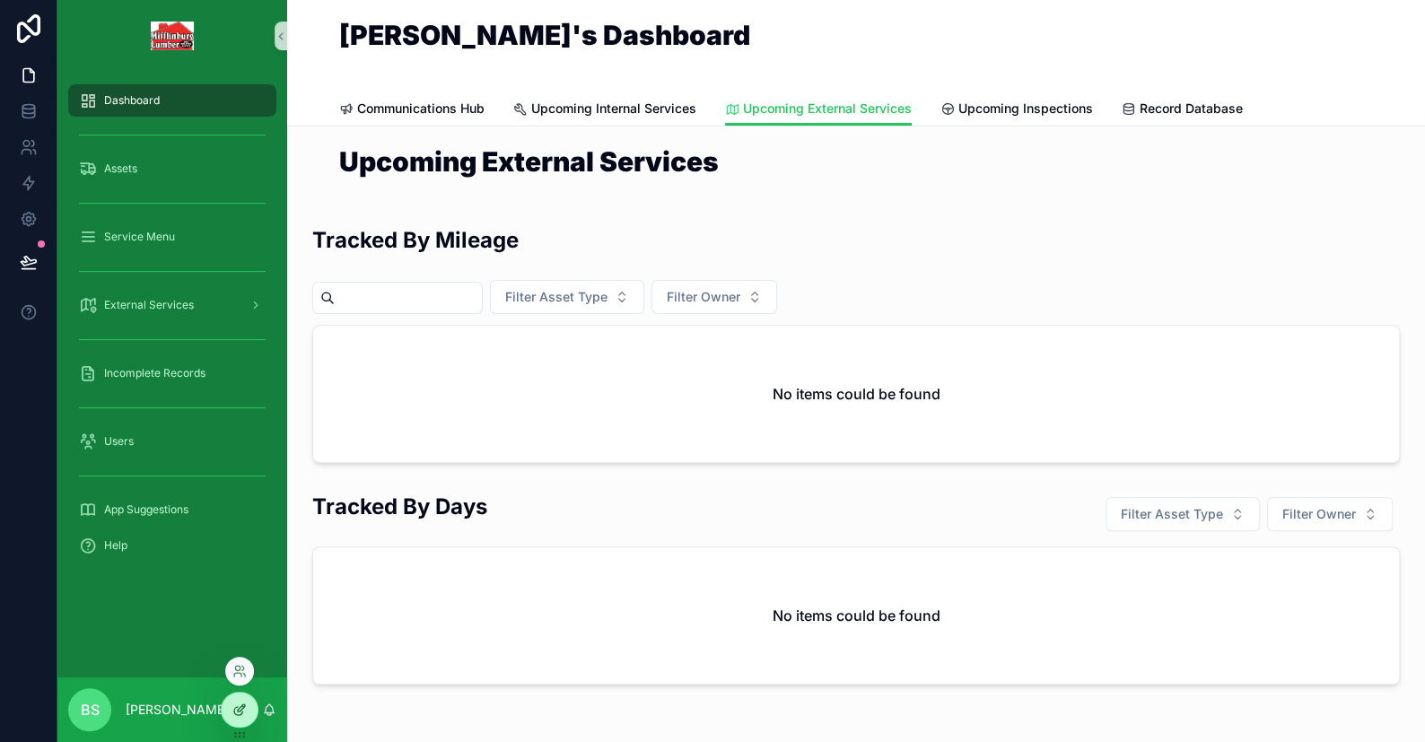
click at [239, 713] on icon at bounding box center [239, 710] width 14 height 14
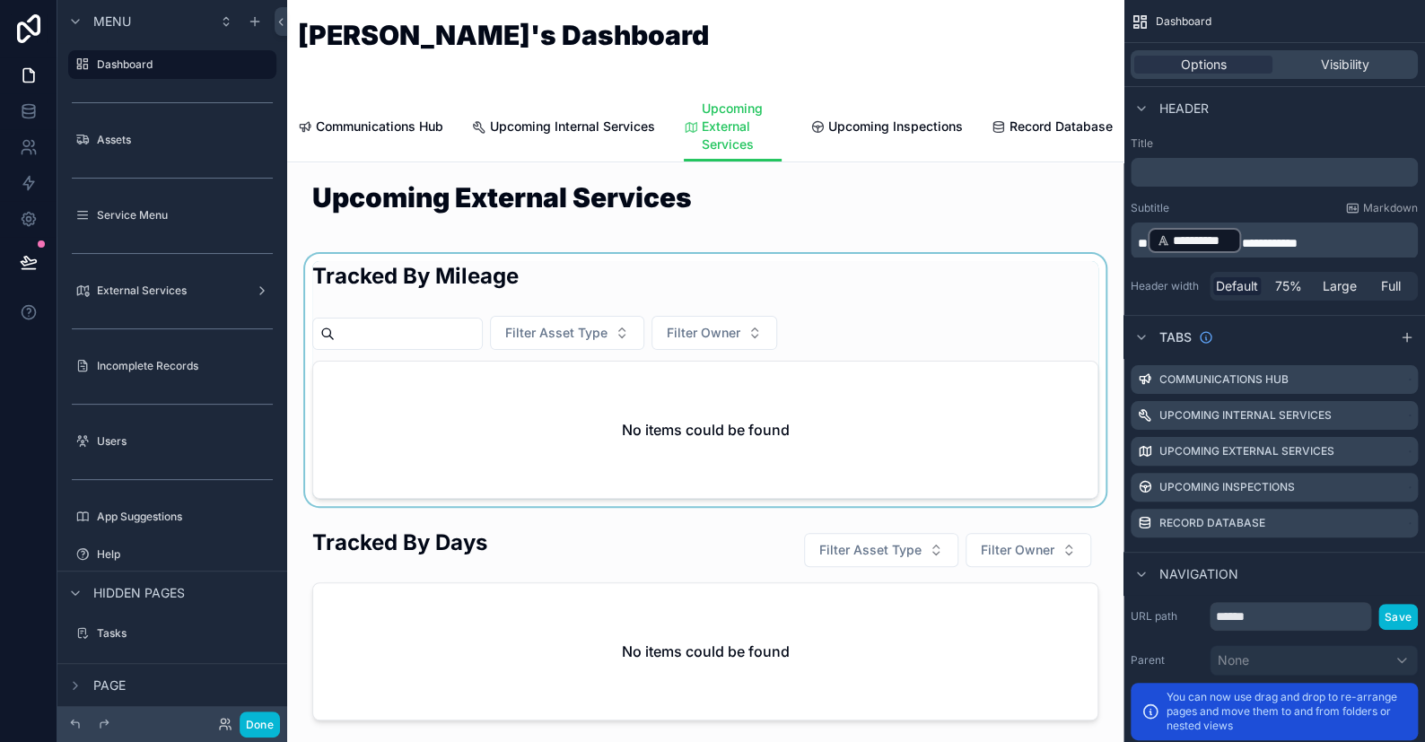
click at [723, 426] on div "scrollable content" at bounding box center [706, 380] width 808 height 252
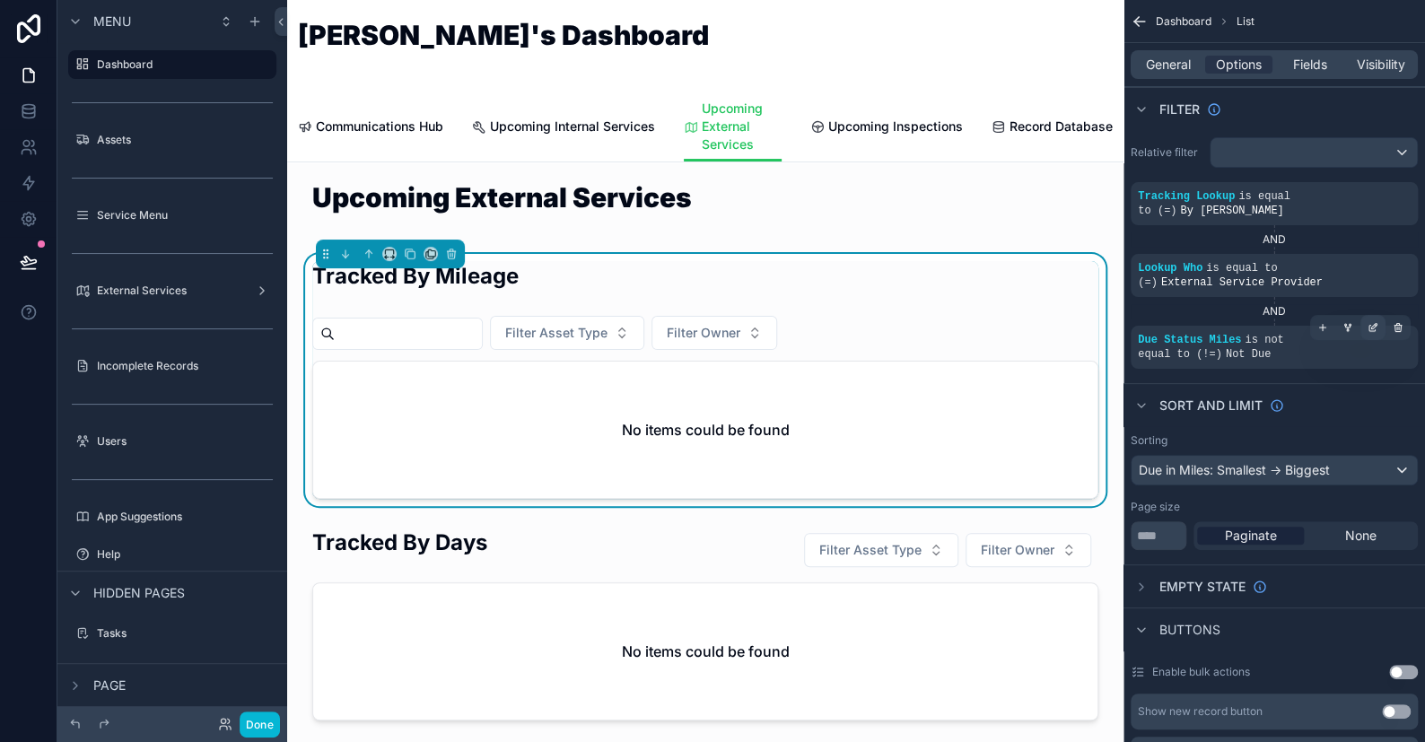
click at [1373, 323] on icon "scrollable content" at bounding box center [1374, 325] width 5 height 5
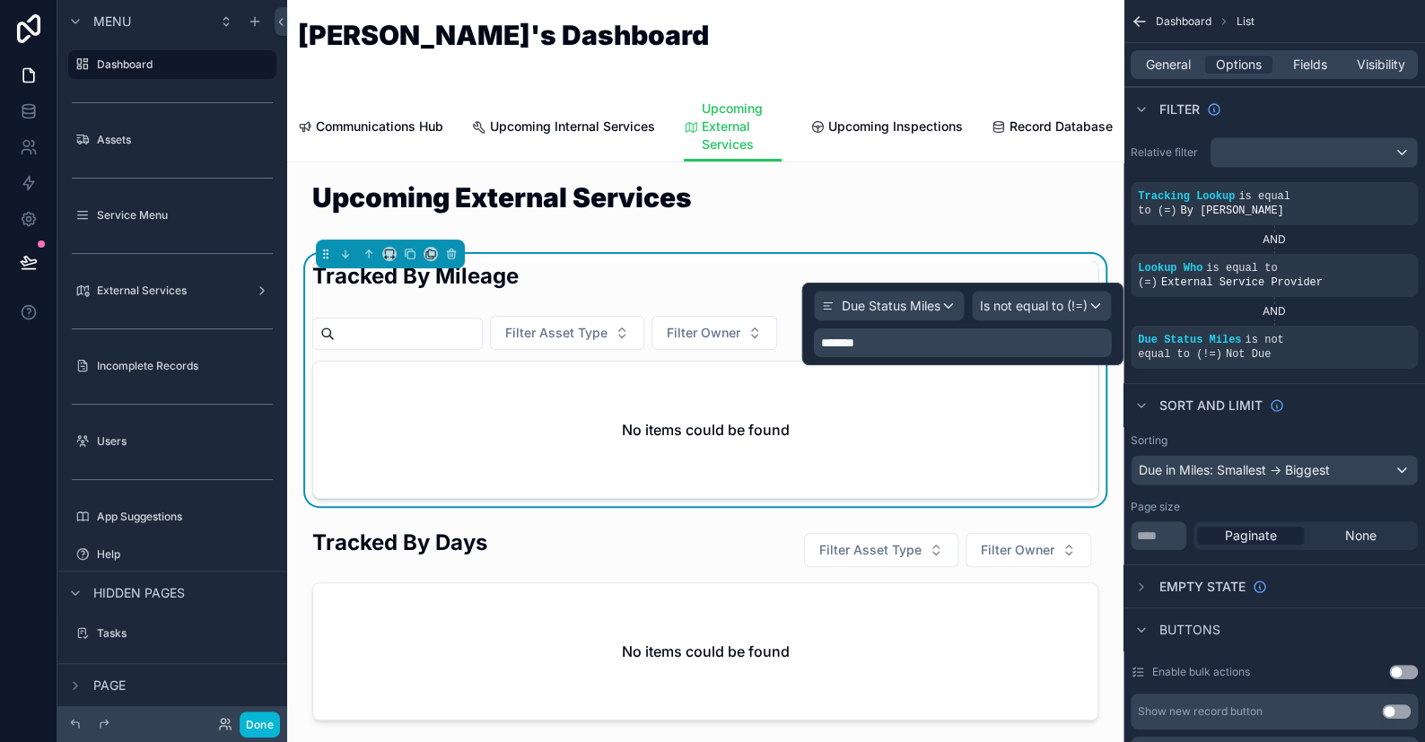
click at [877, 338] on p "*******" at bounding box center [964, 343] width 287 height 18
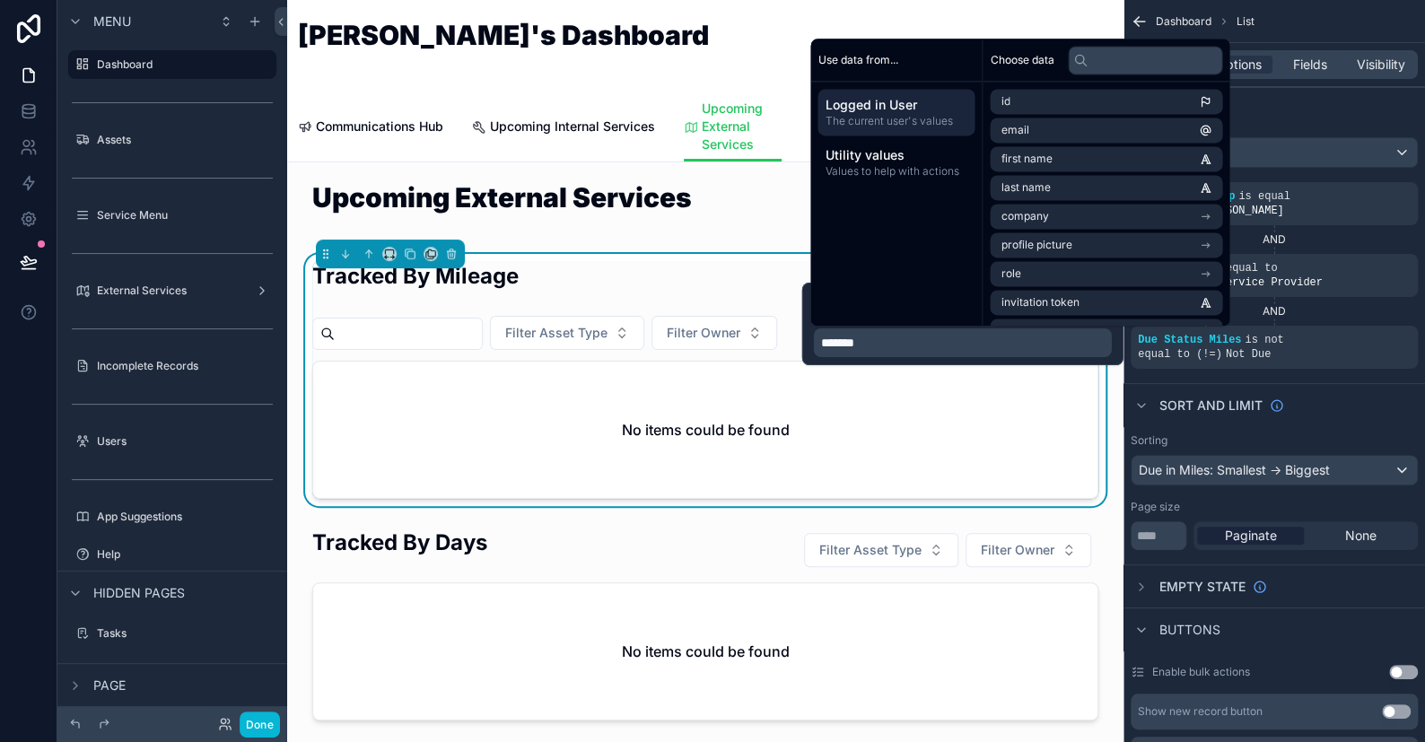
click at [958, 348] on p "*******" at bounding box center [964, 343] width 287 height 18
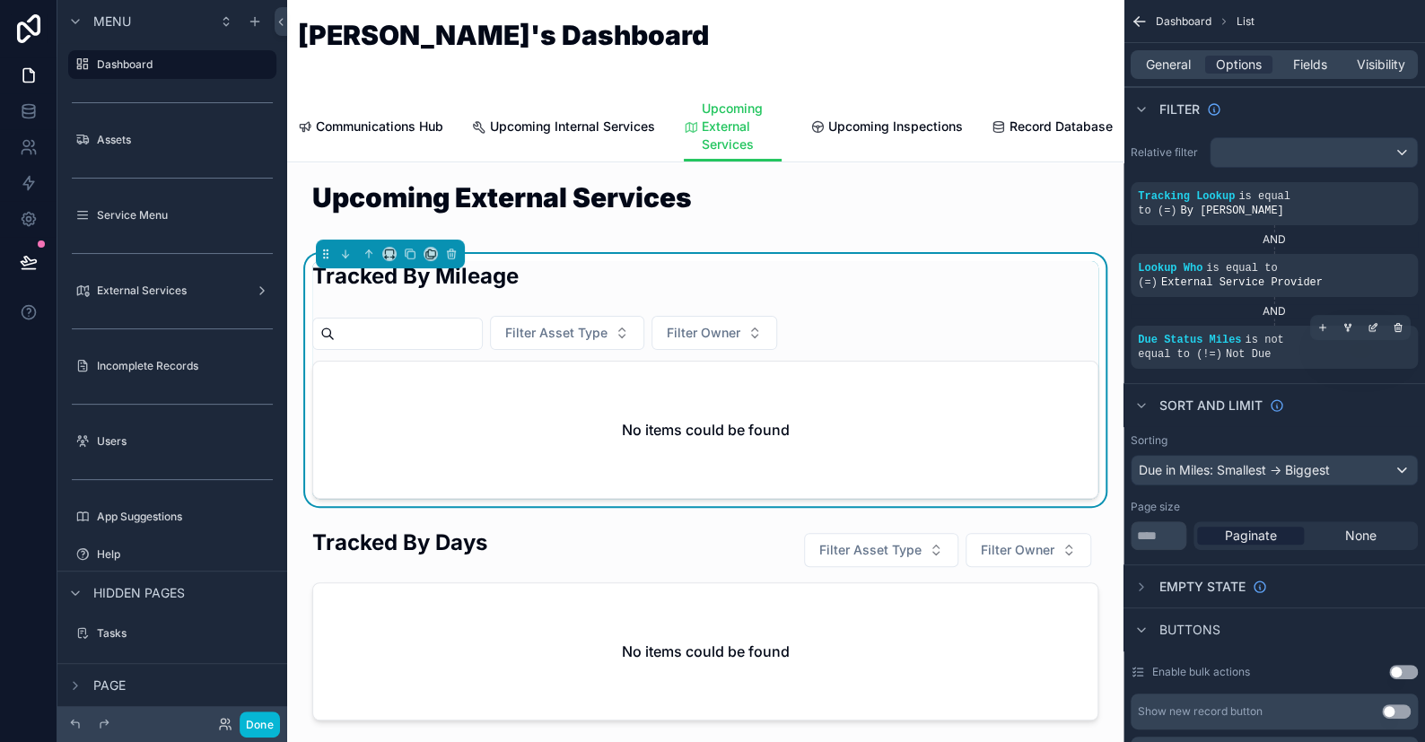
click at [1243, 348] on span "Not Due" at bounding box center [1248, 354] width 45 height 13
click at [1400, 322] on icon "scrollable content" at bounding box center [1398, 327] width 11 height 11
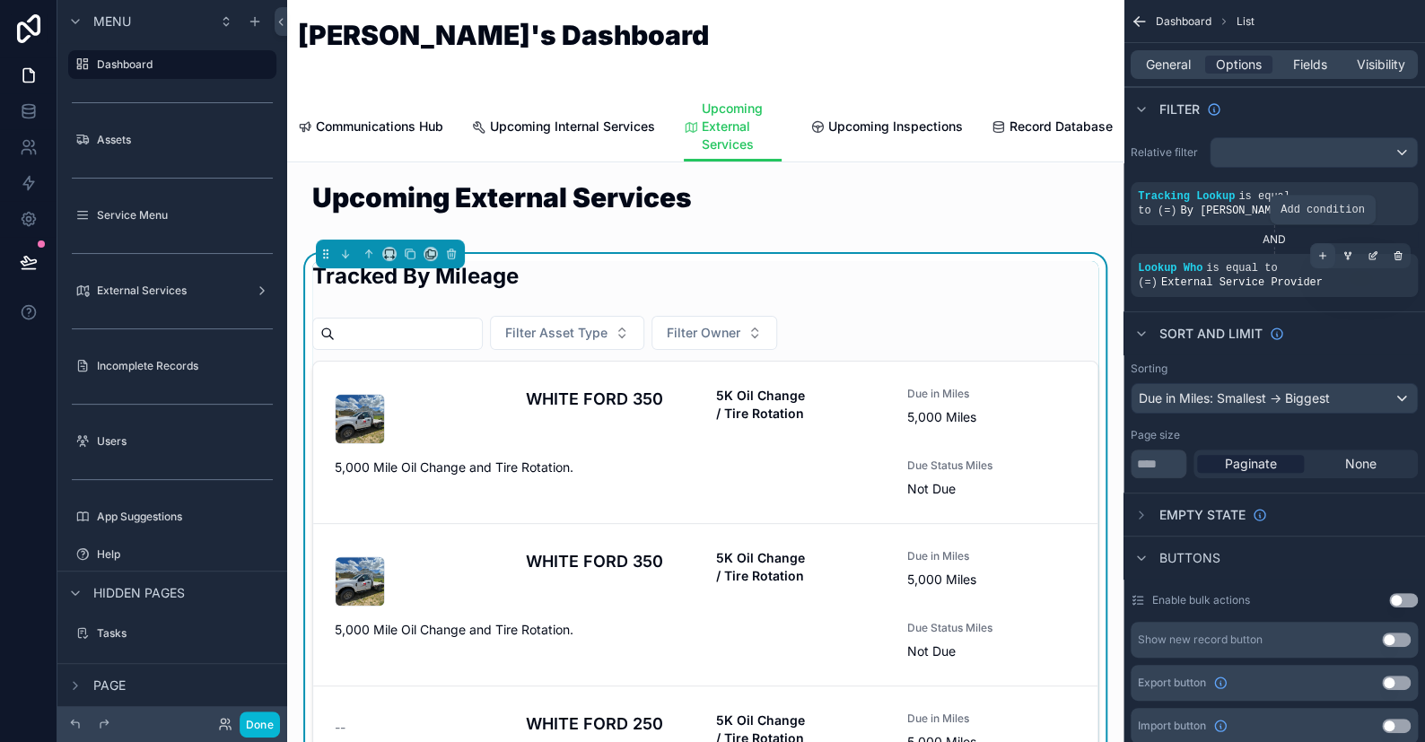
click at [1321, 256] on icon "scrollable content" at bounding box center [1323, 256] width 6 height 0
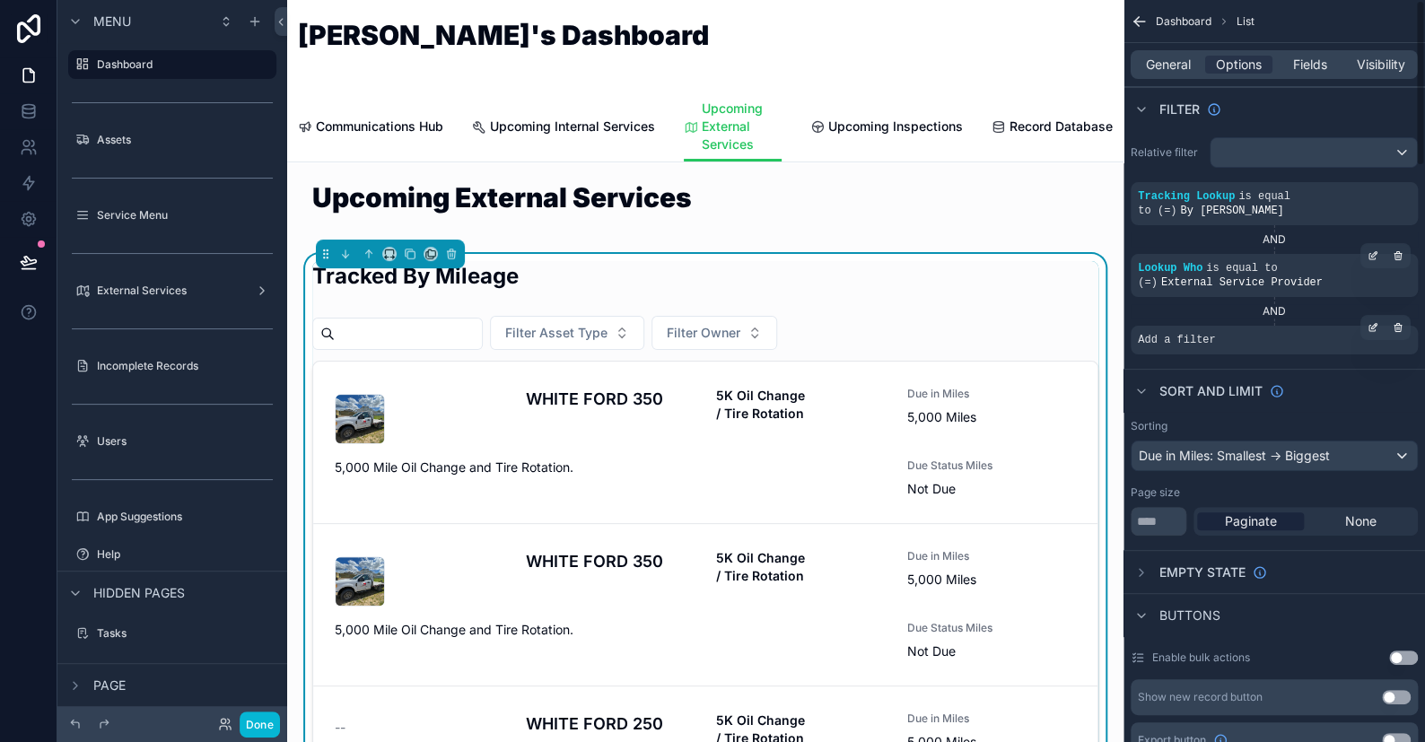
click at [1212, 333] on span "Add a filter" at bounding box center [1176, 340] width 77 height 14
click at [1377, 315] on div "scrollable content" at bounding box center [1373, 327] width 25 height 25
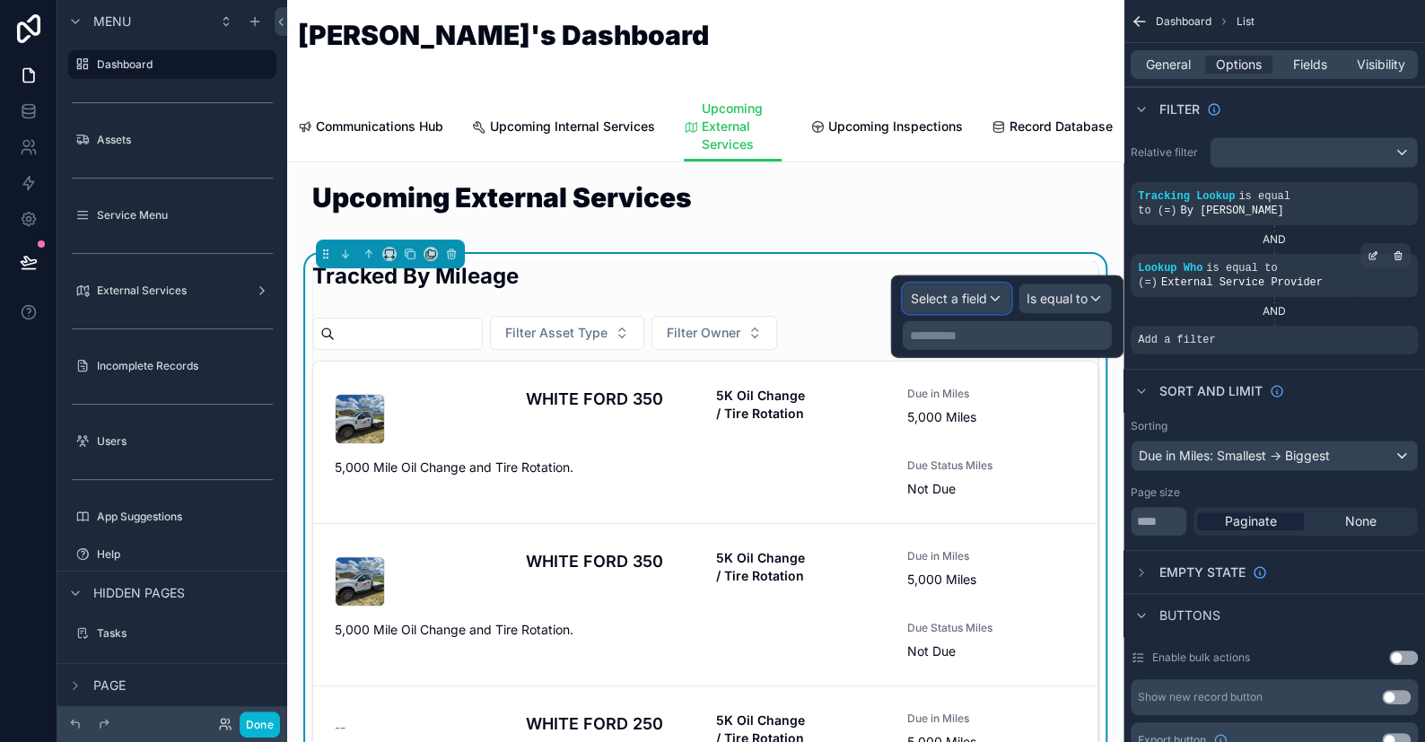
click at [1002, 295] on div "Select a field" at bounding box center [957, 299] width 107 height 29
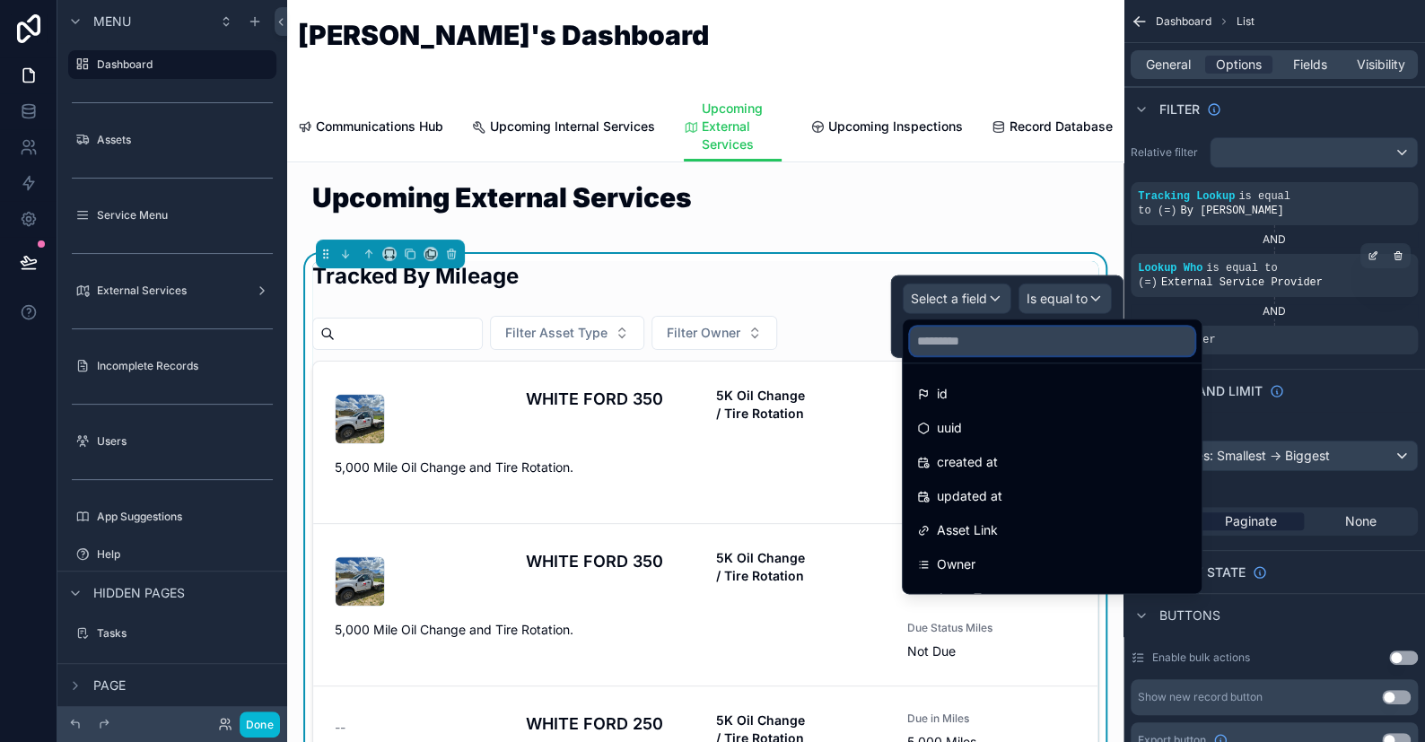
click at [975, 335] on input "text" at bounding box center [1052, 341] width 285 height 29
type input "***"
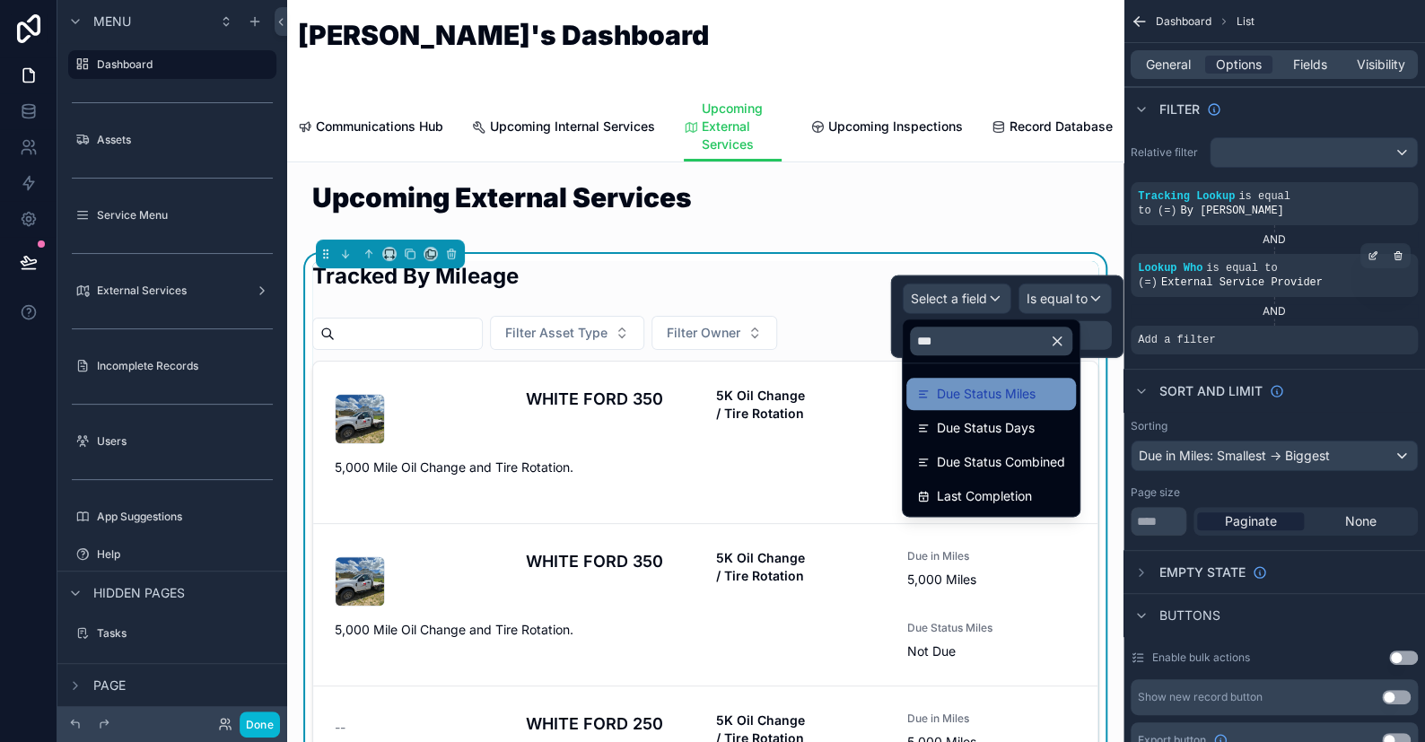
click at [1011, 400] on span "Due Status Miles" at bounding box center [986, 394] width 99 height 22
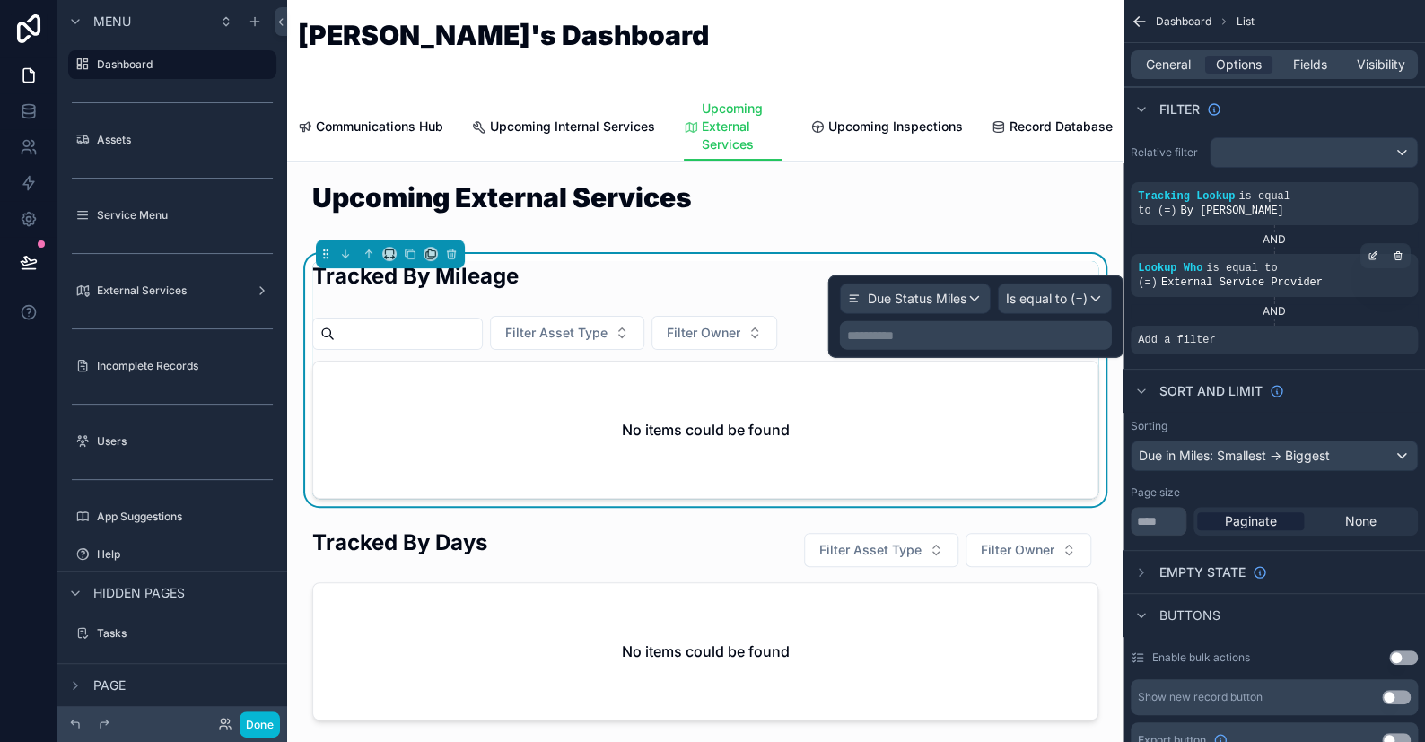
click at [984, 339] on p "**********" at bounding box center [977, 336] width 261 height 18
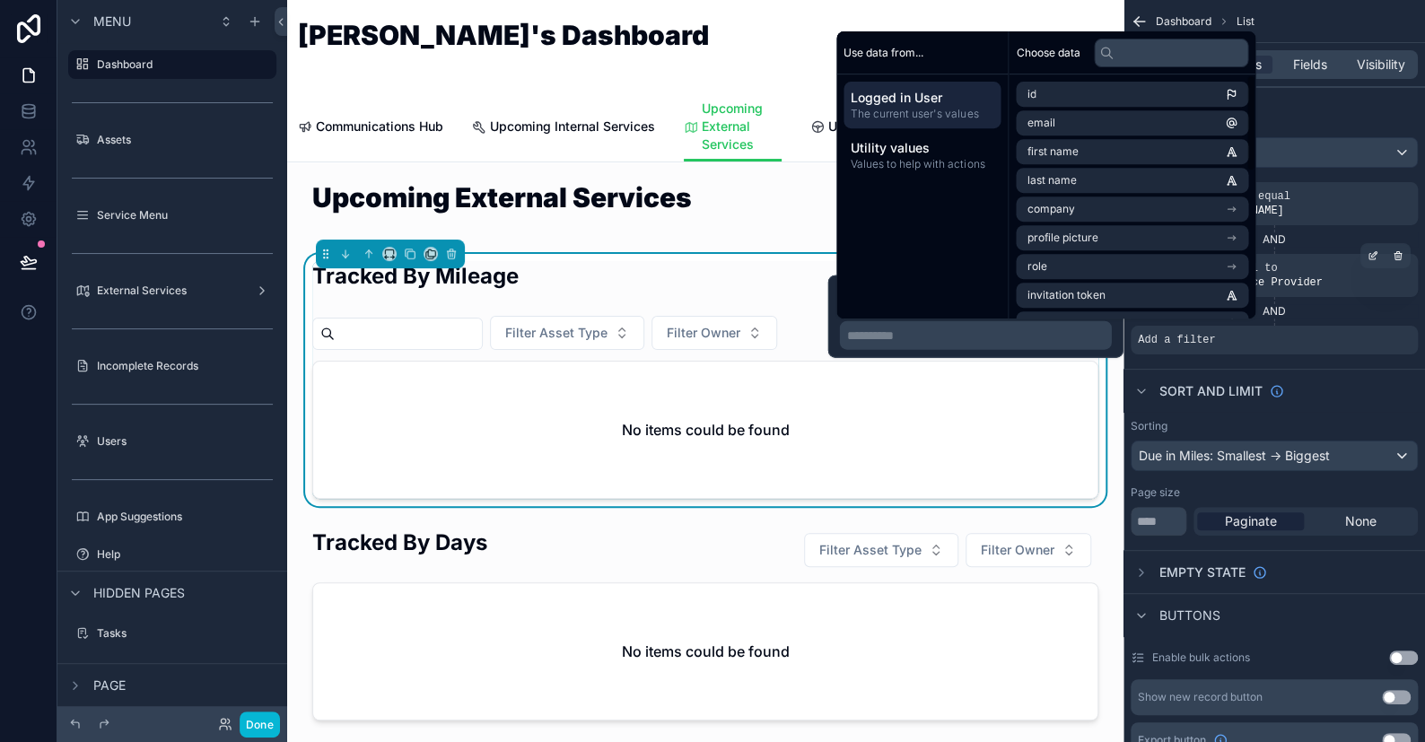
click at [1039, 329] on p "**********" at bounding box center [977, 336] width 261 height 18
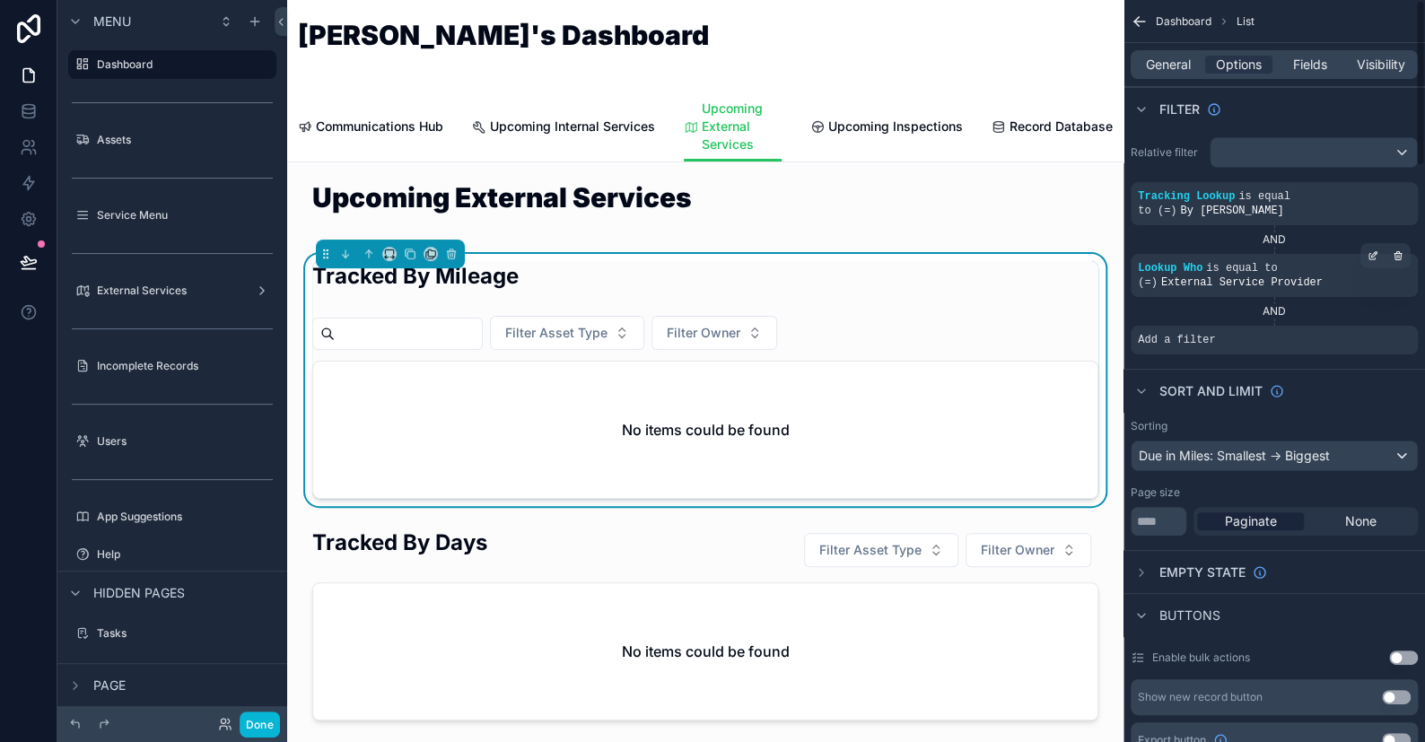
click at [1335, 372] on div "Sort And Limit" at bounding box center [1275, 390] width 302 height 43
drag, startPoint x: 1272, startPoint y: 324, endPoint x: 1372, endPoint y: 326, distance: 99.7
click at [1276, 326] on div "Add a filter" at bounding box center [1274, 340] width 287 height 29
click at [1376, 322] on div "scrollable content" at bounding box center [1373, 327] width 25 height 25
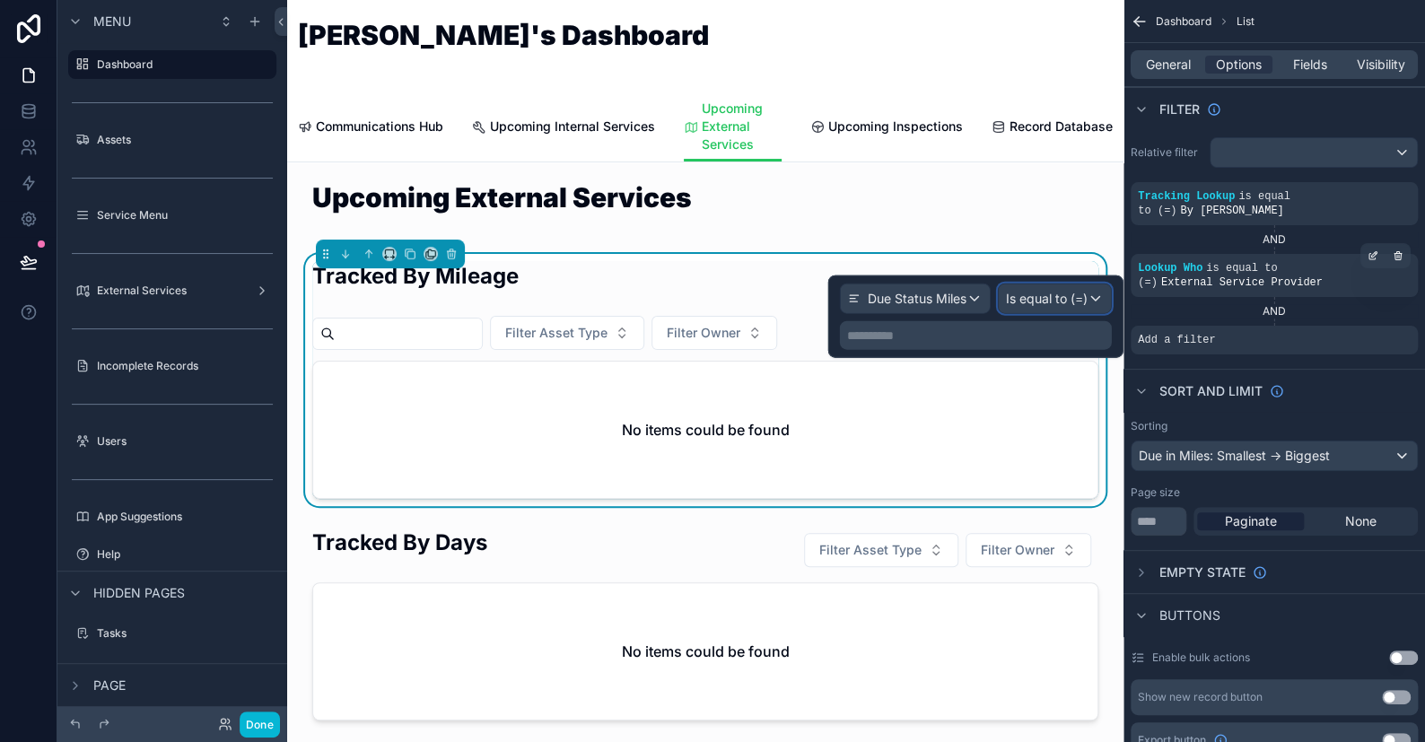
click at [1063, 305] on span "Is equal to (=)" at bounding box center [1047, 299] width 82 height 18
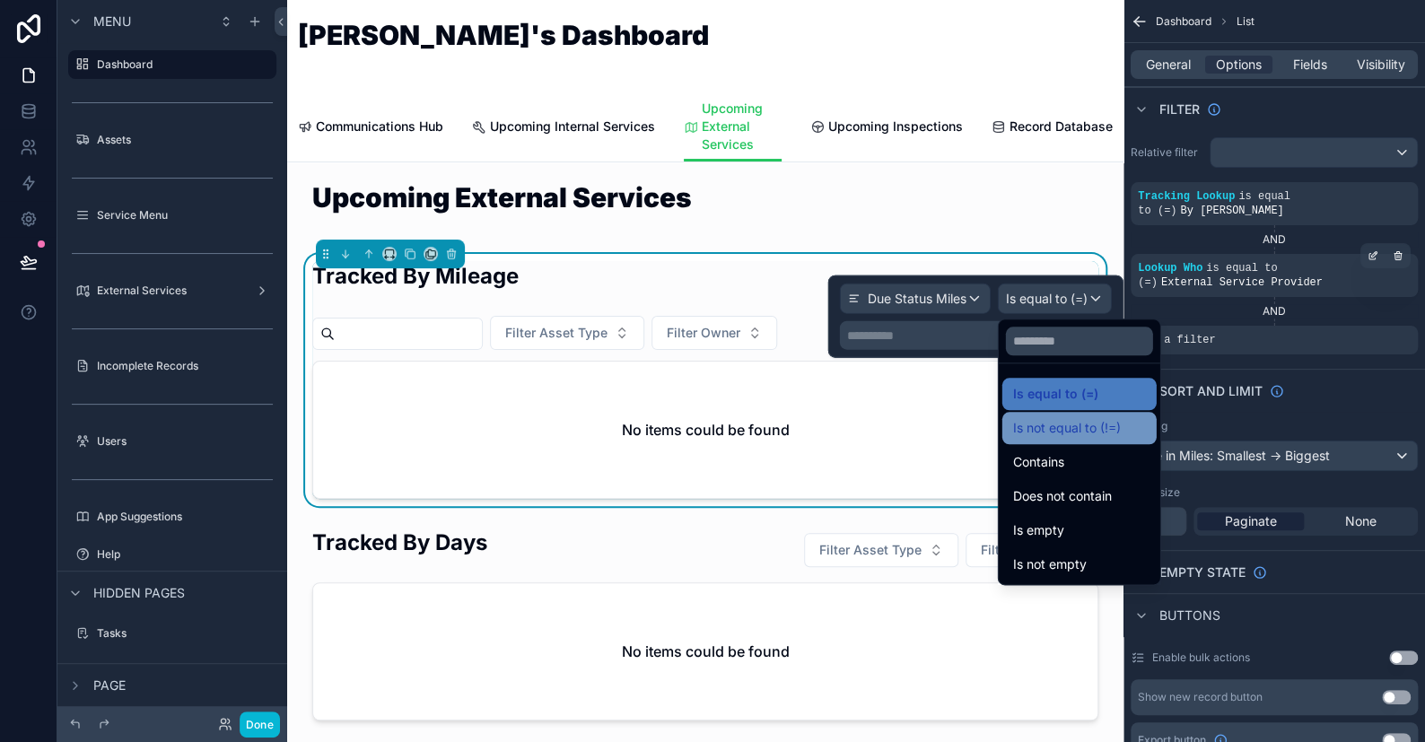
click at [1048, 422] on span "Is not equal to (!=)" at bounding box center [1067, 428] width 108 height 22
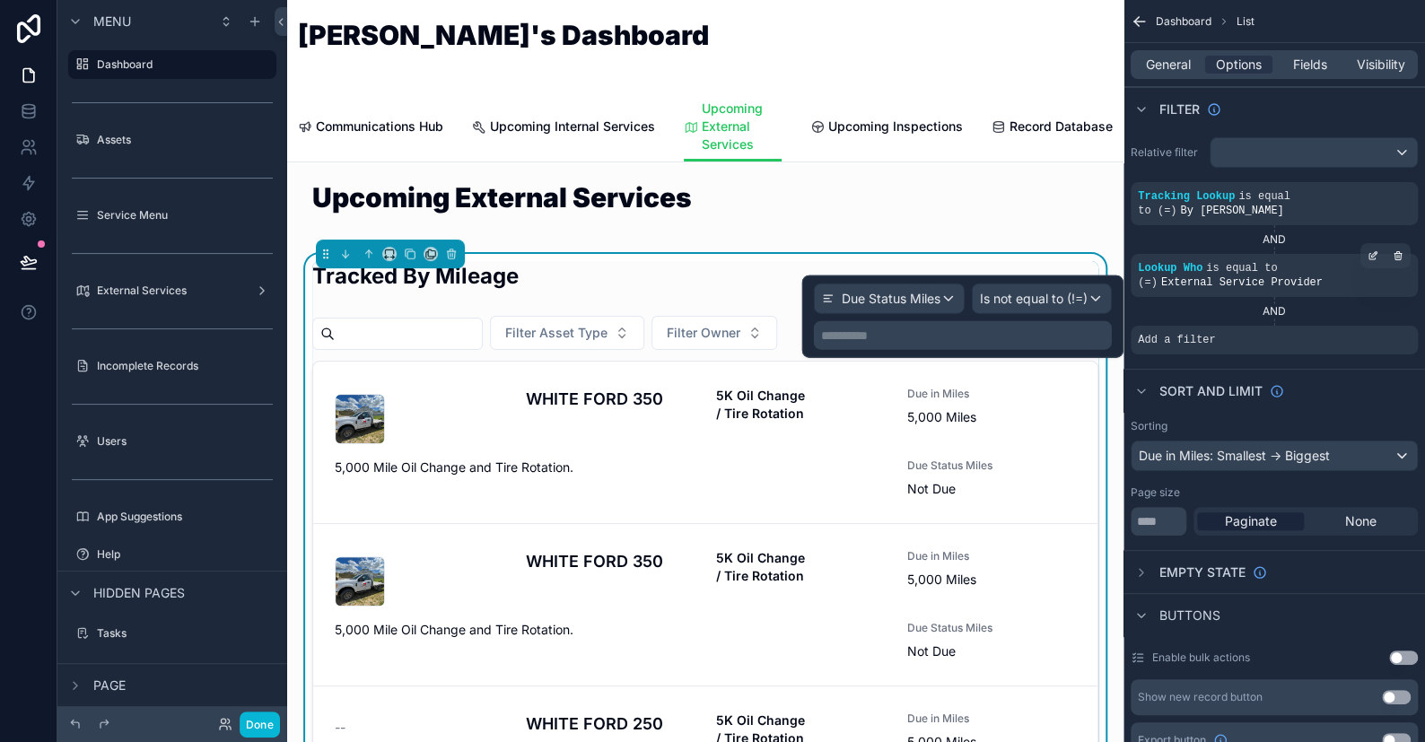
click at [897, 338] on p "**********" at bounding box center [964, 336] width 287 height 18
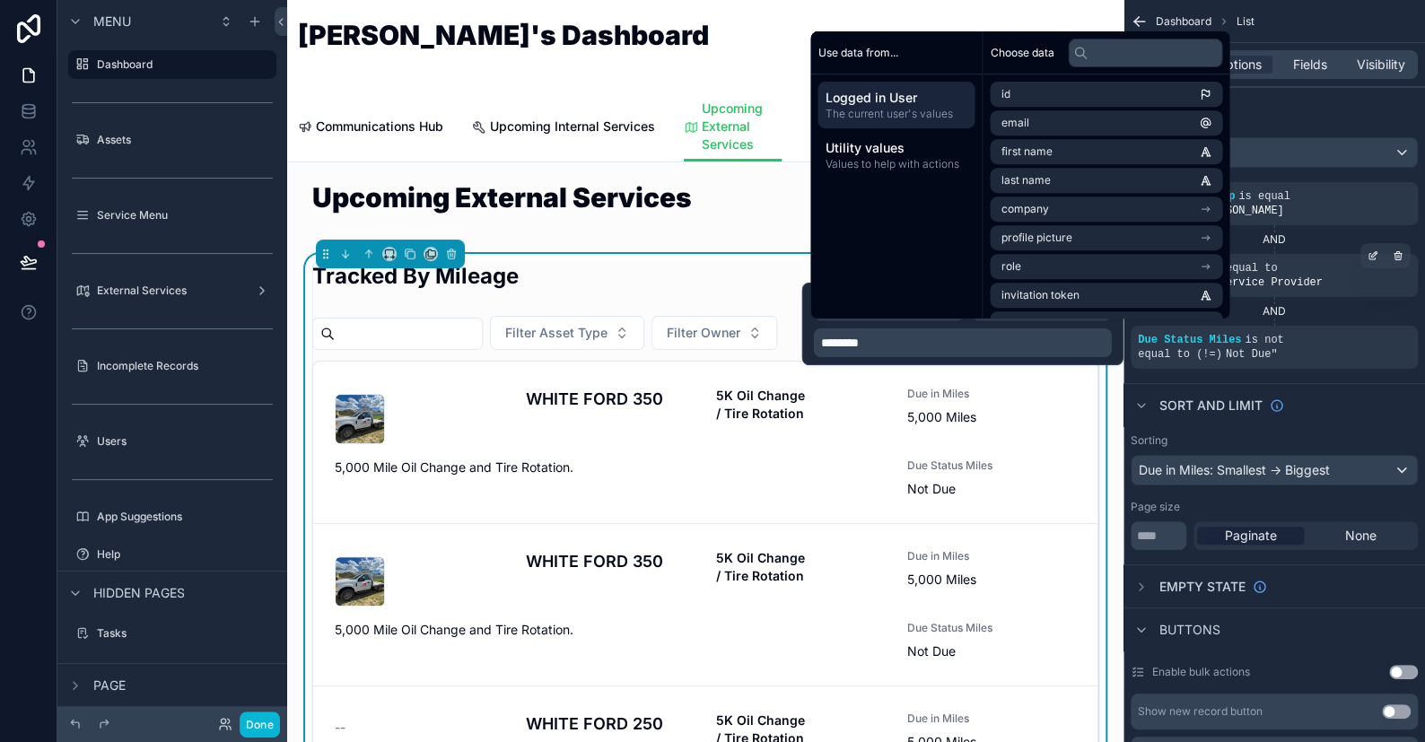
click at [819, 338] on div "********" at bounding box center [963, 343] width 298 height 29
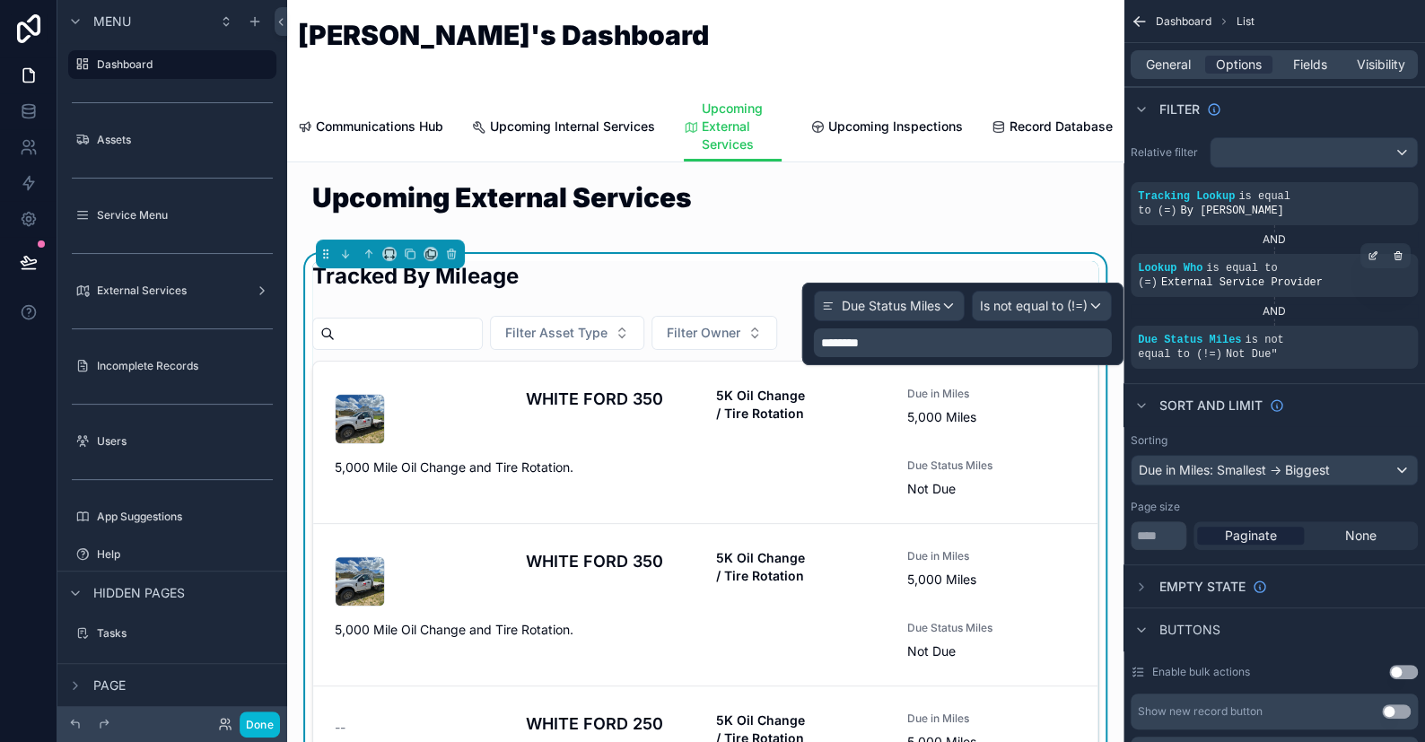
click at [821, 338] on span "********" at bounding box center [840, 343] width 38 height 13
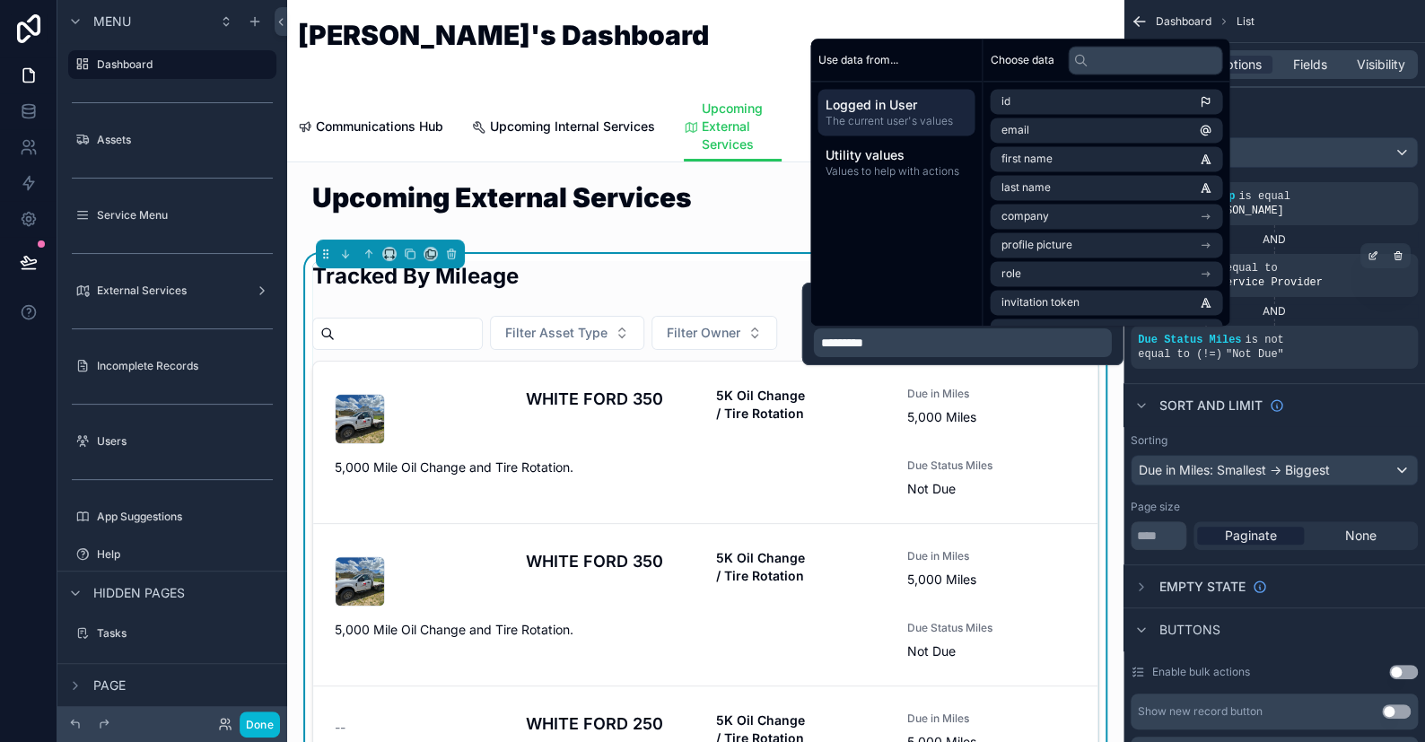
click at [908, 339] on p "*********" at bounding box center [964, 343] width 287 height 18
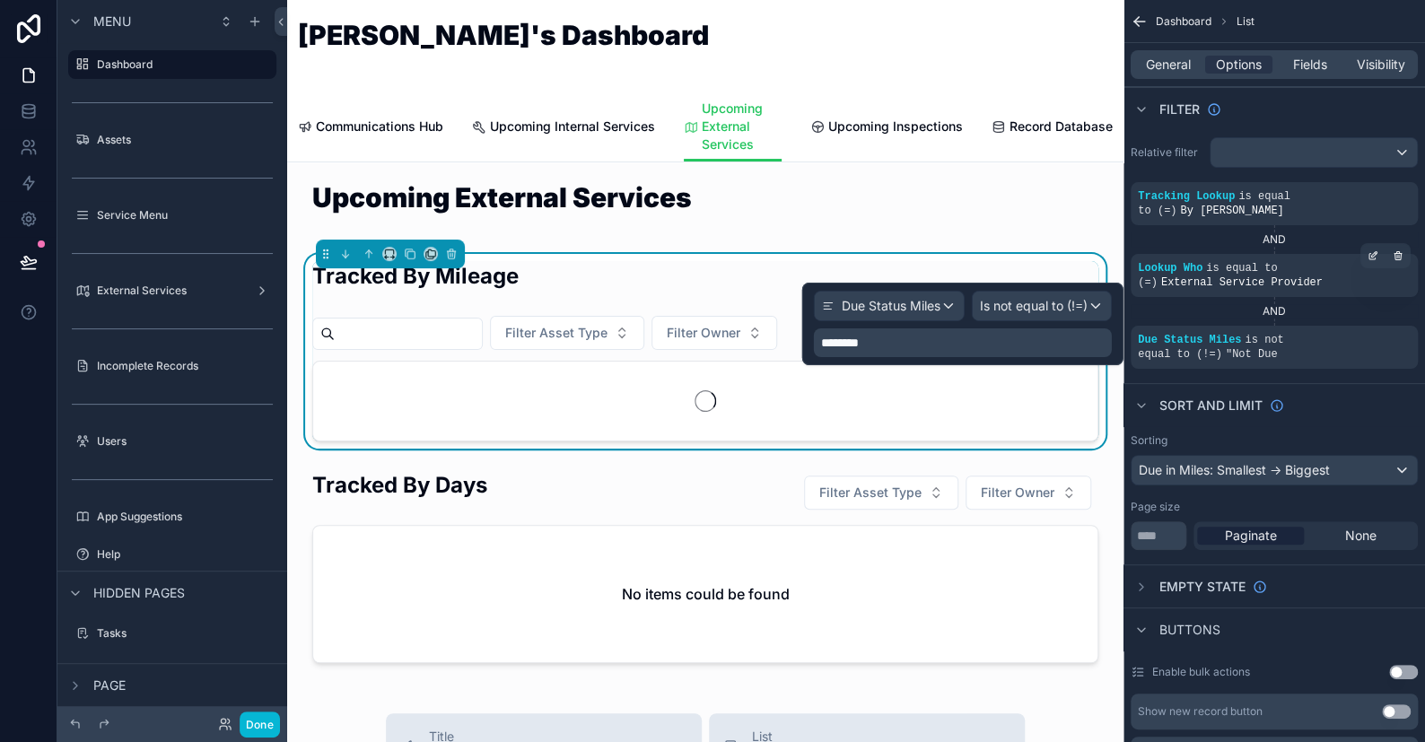
click at [825, 346] on span "********" at bounding box center [840, 343] width 38 height 13
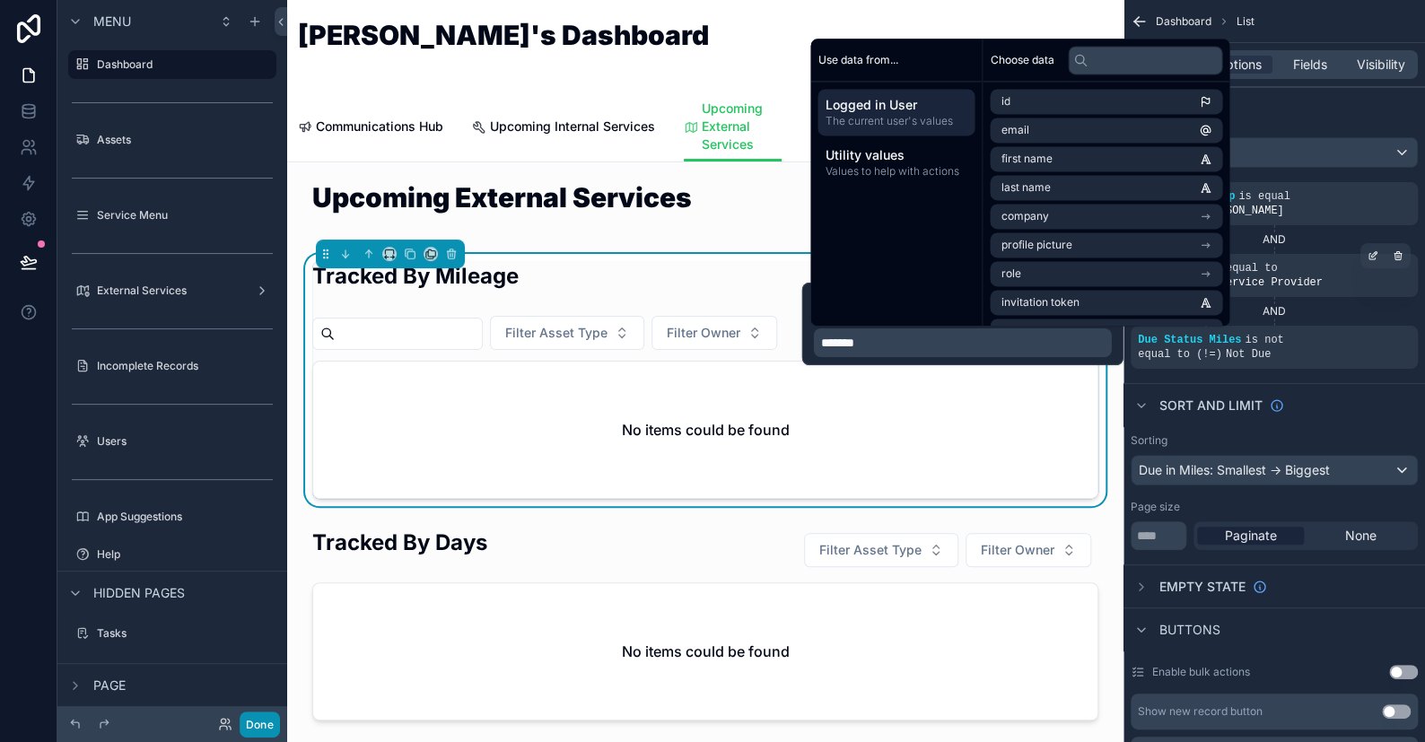
click at [262, 723] on button "Done" at bounding box center [260, 725] width 40 height 26
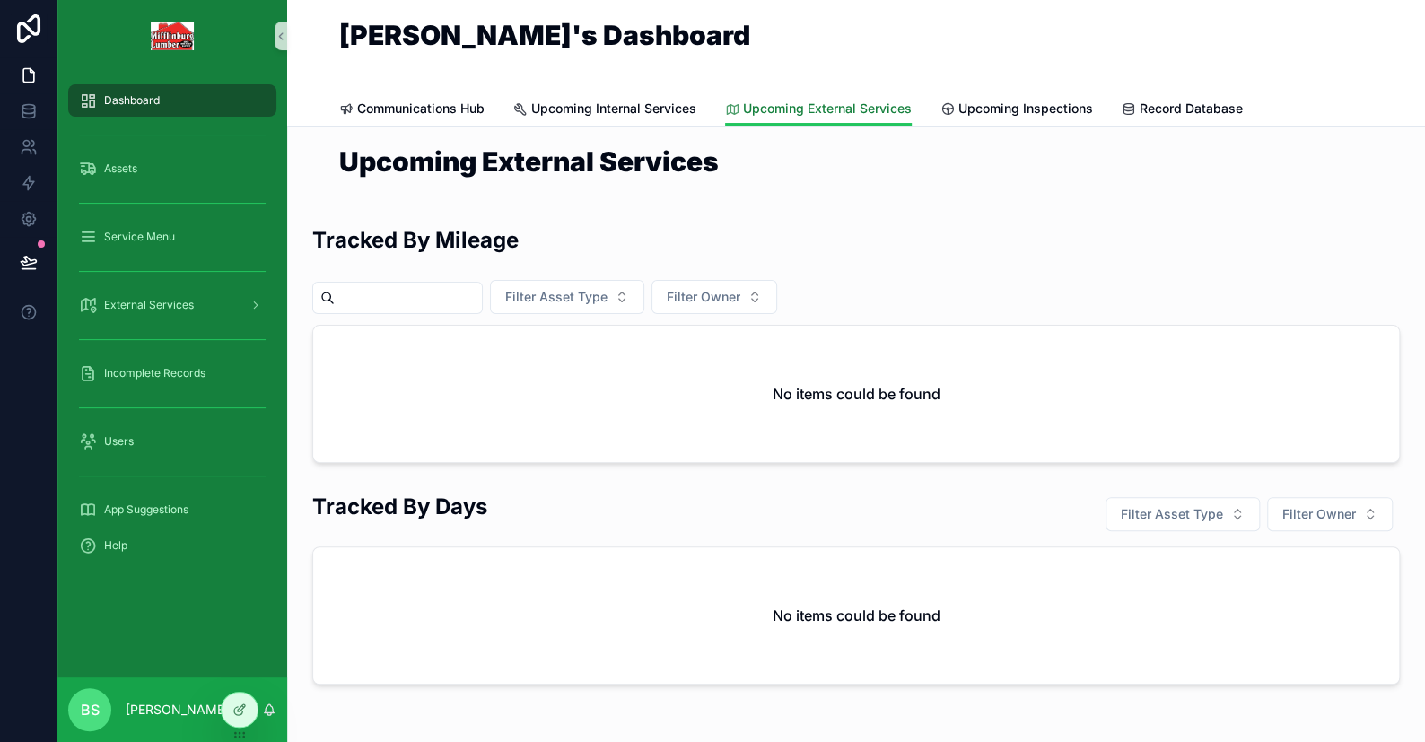
click at [767, 105] on span "Upcoming External Services" at bounding box center [827, 109] width 169 height 18
click at [618, 370] on div "No items could be found" at bounding box center [856, 394] width 1086 height 136
click at [230, 698] on div at bounding box center [240, 710] width 36 height 34
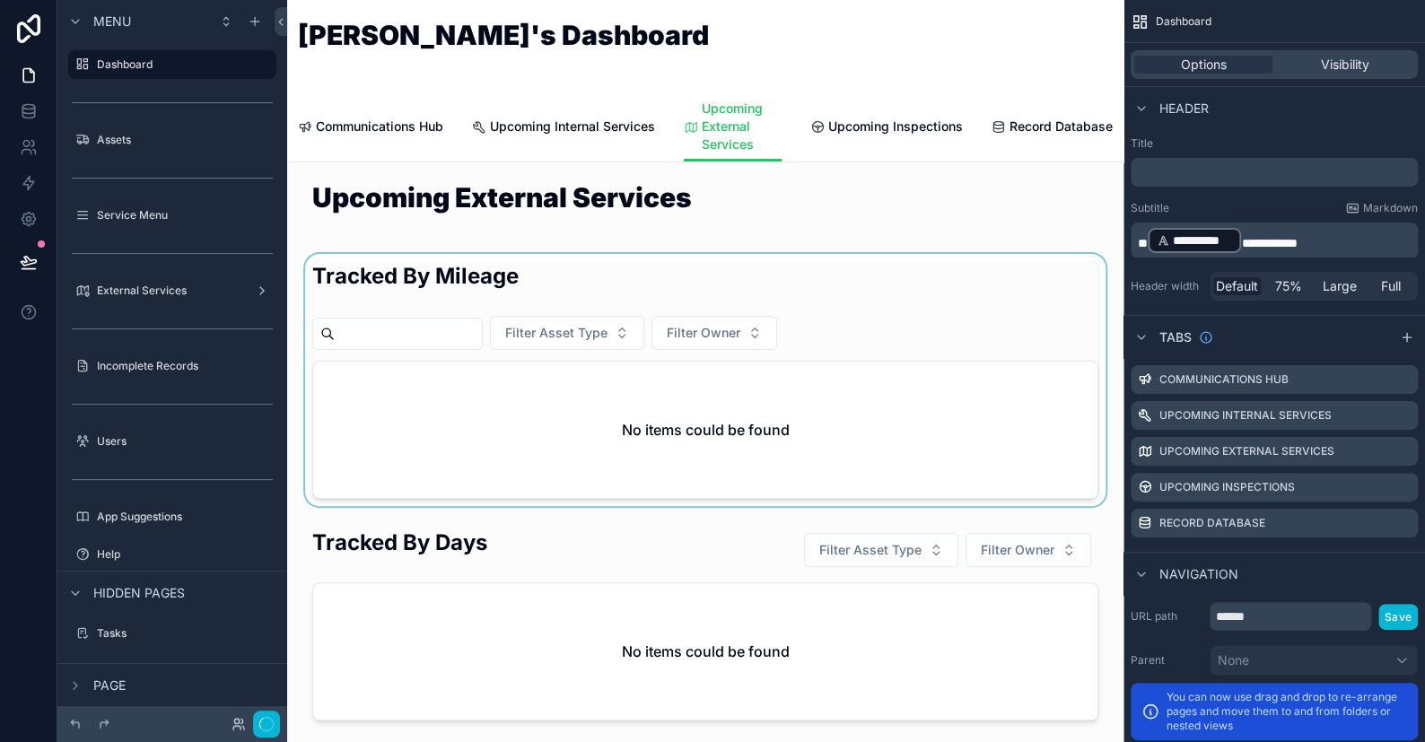
click at [748, 459] on div "scrollable content" at bounding box center [706, 380] width 808 height 252
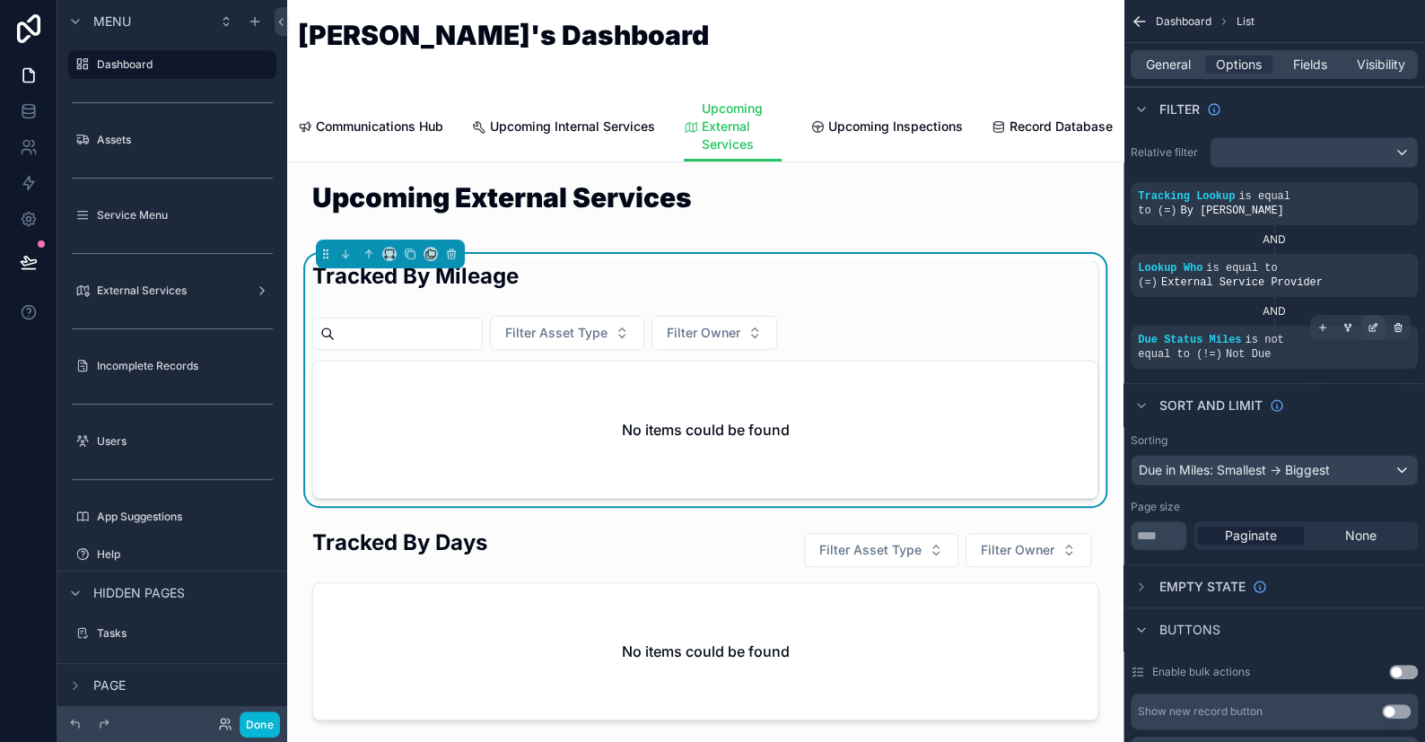
click at [1368, 322] on icon "scrollable content" at bounding box center [1373, 327] width 11 height 11
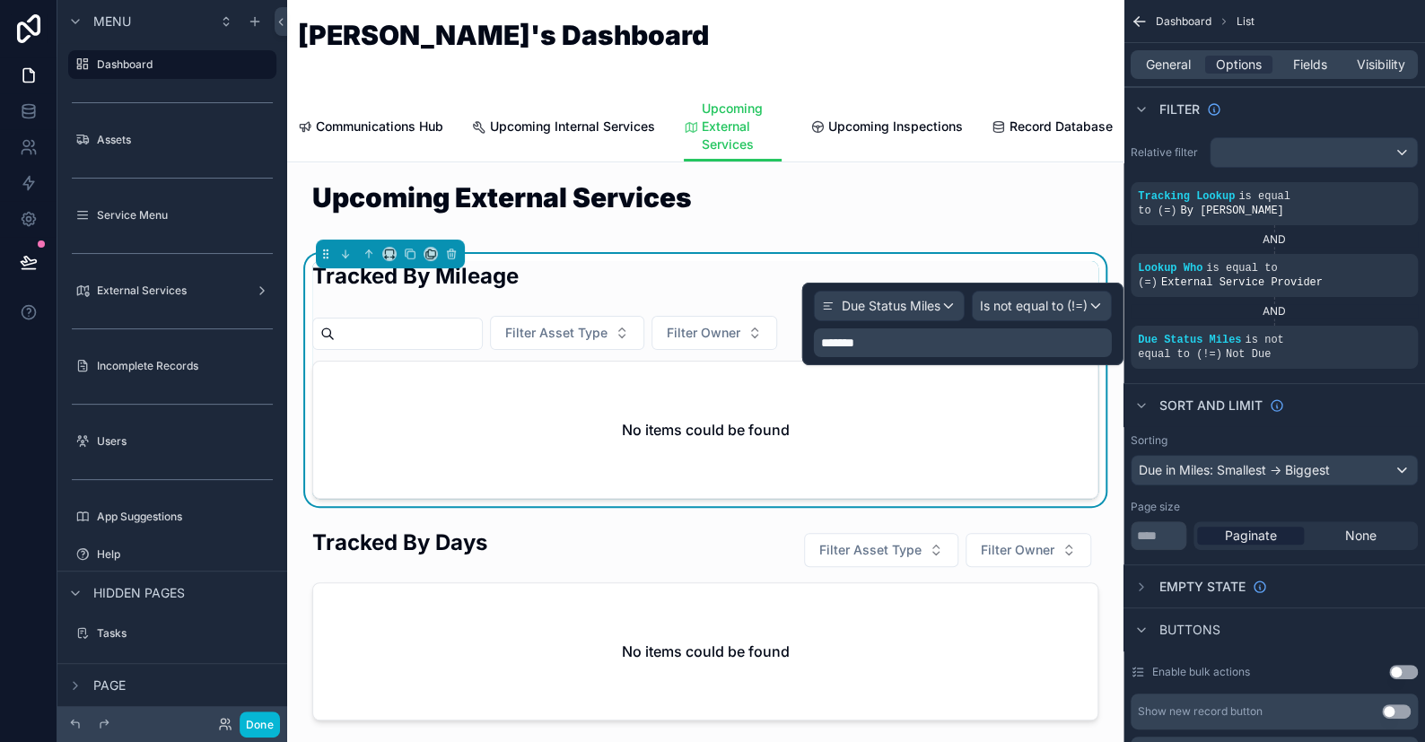
click at [1069, 350] on p "*******" at bounding box center [964, 343] width 287 height 18
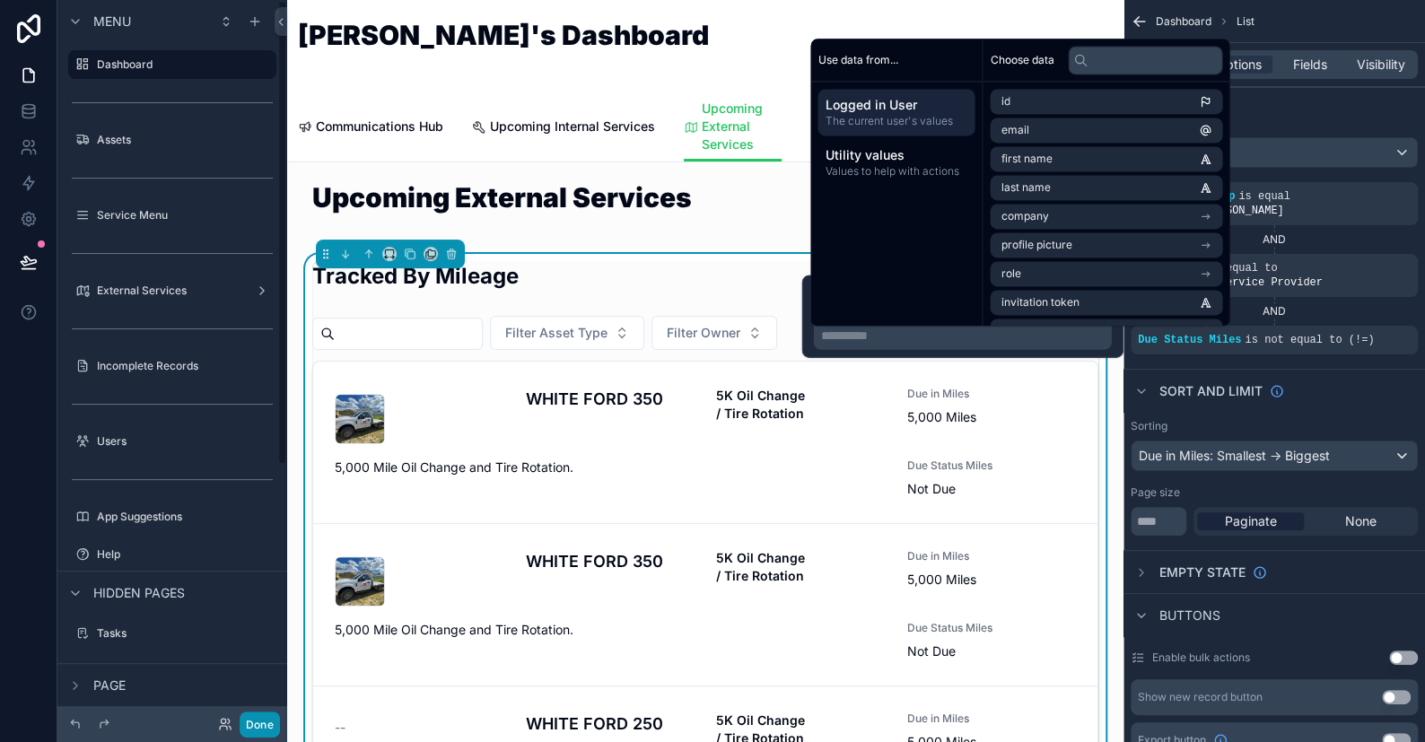
click at [260, 720] on button "Done" at bounding box center [260, 725] width 40 height 26
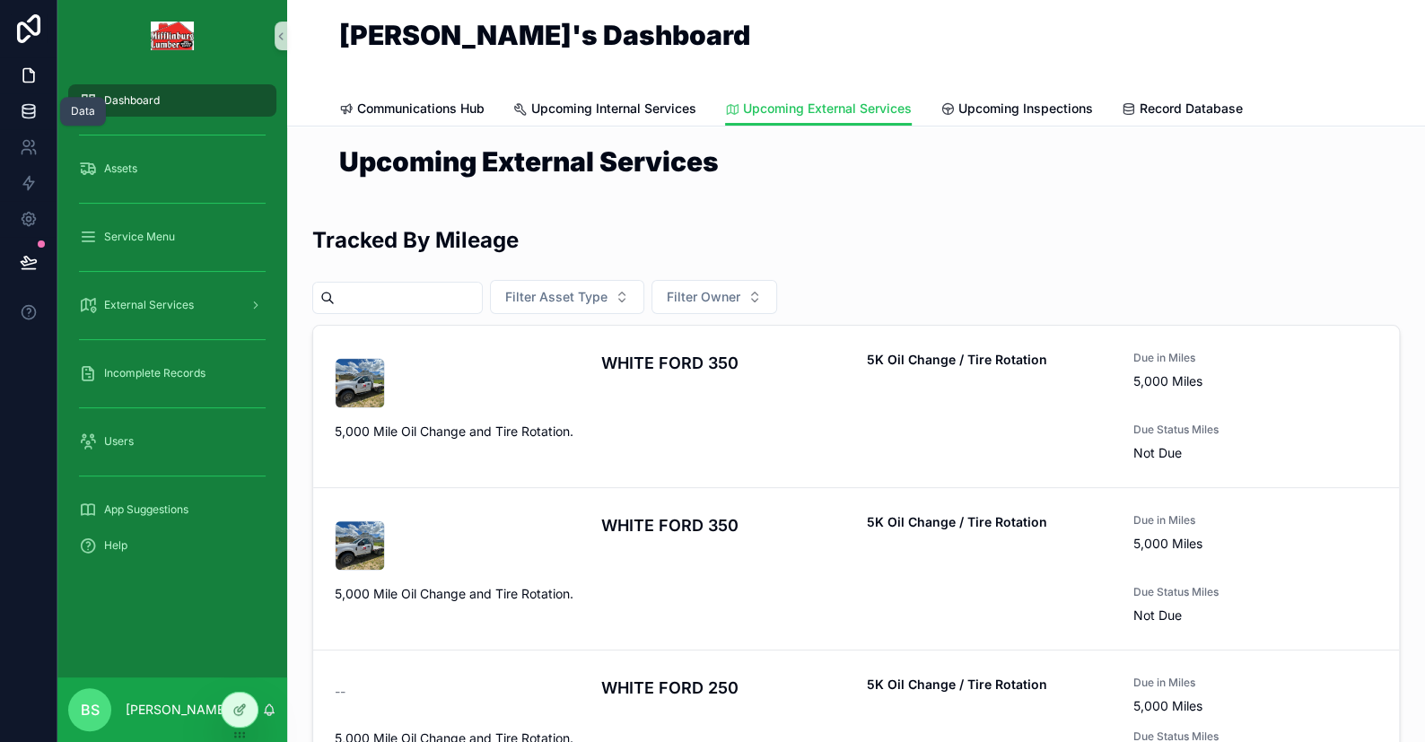
click at [14, 115] on link at bounding box center [28, 111] width 57 height 36
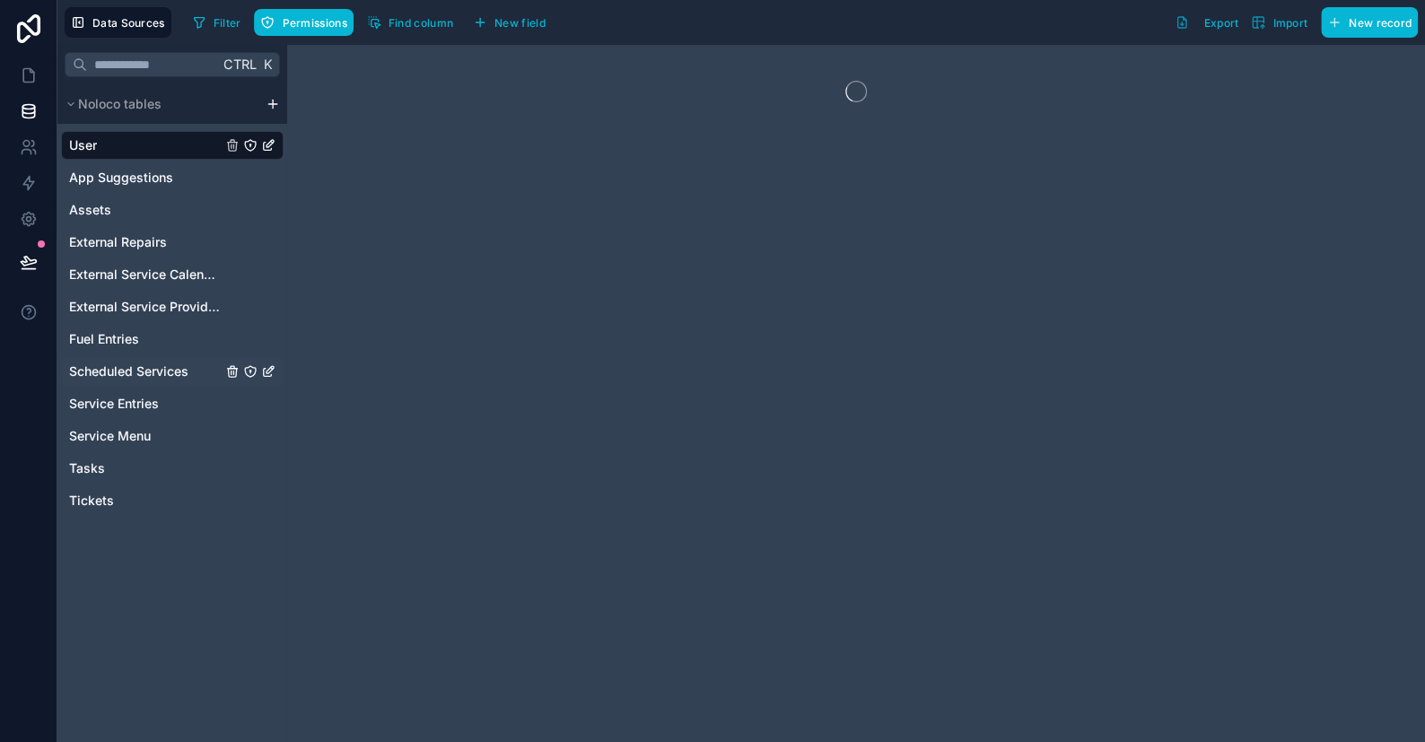
click at [126, 372] on span "Scheduled Services" at bounding box center [128, 372] width 119 height 18
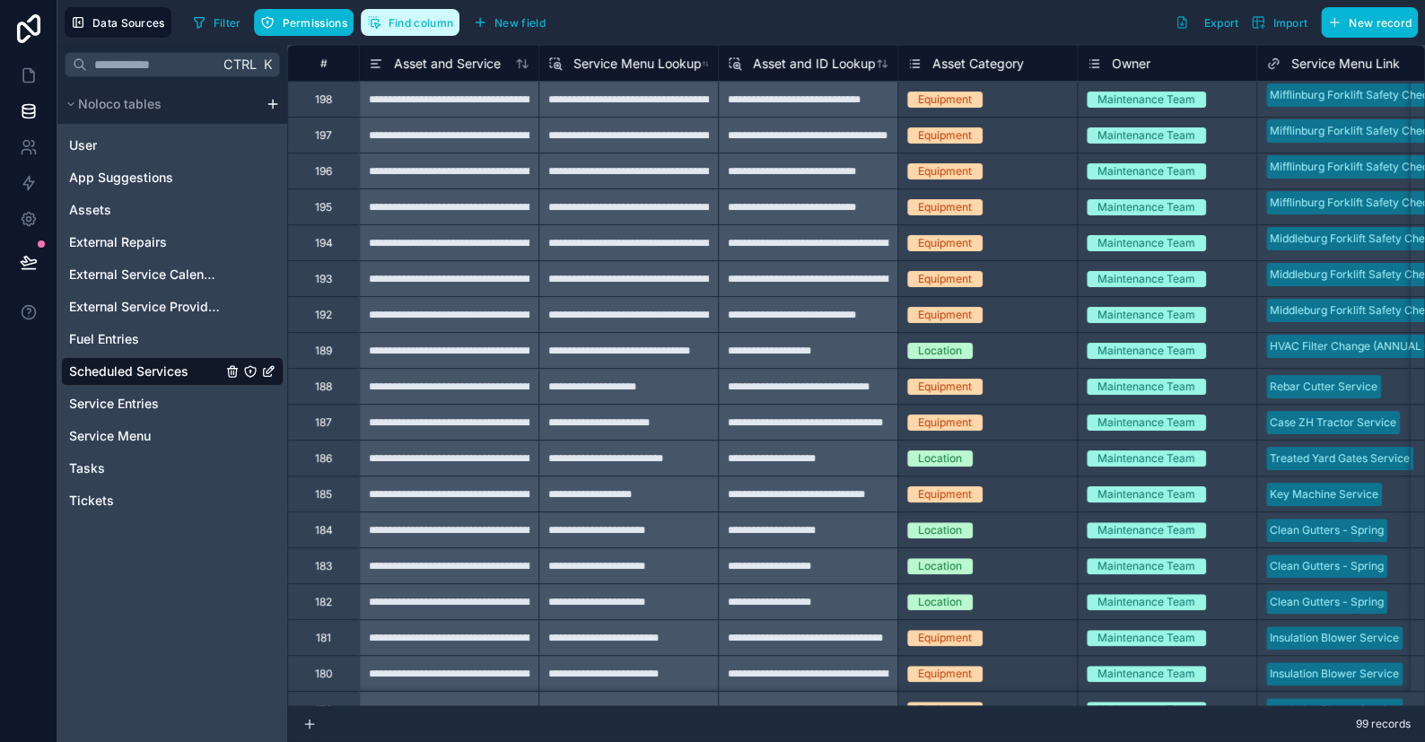
click at [400, 18] on span "Find column" at bounding box center [421, 22] width 65 height 13
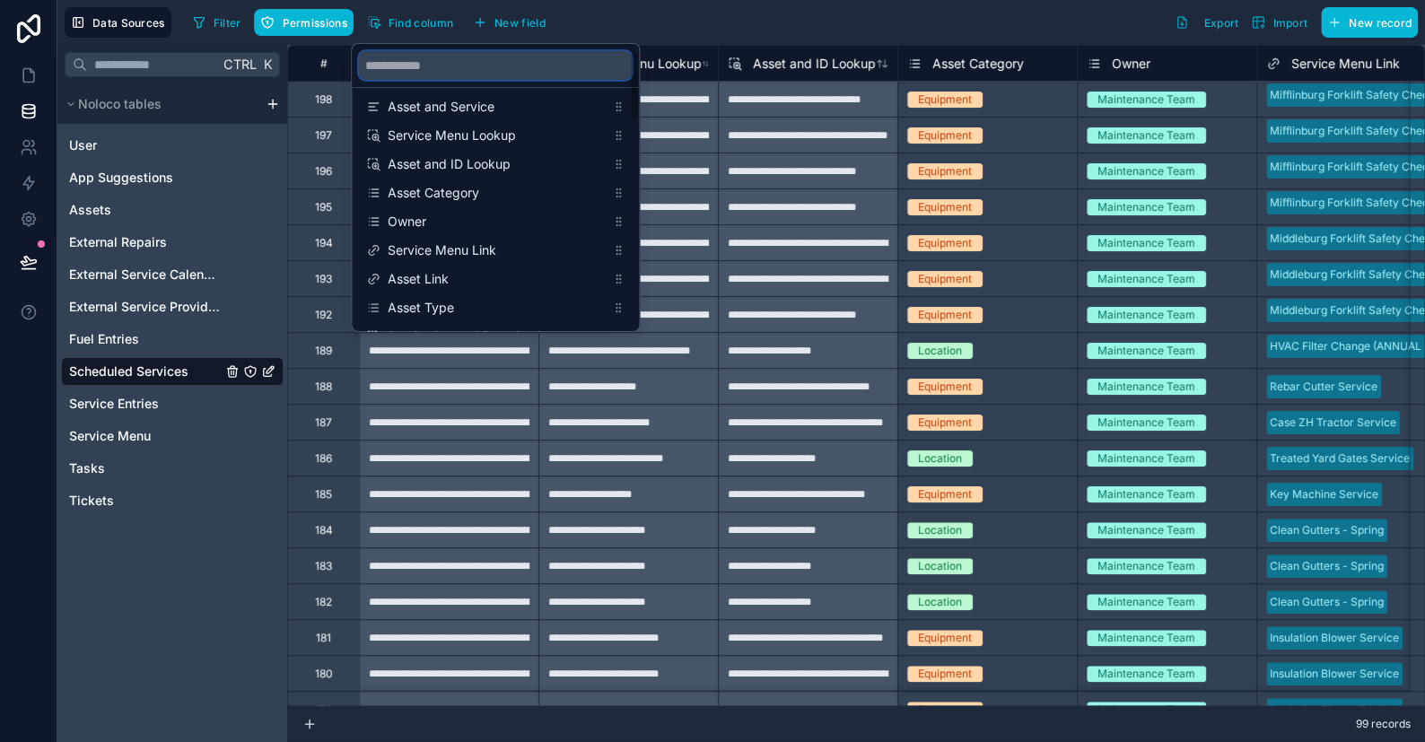
click at [408, 72] on input "scrollable content" at bounding box center [495, 65] width 273 height 29
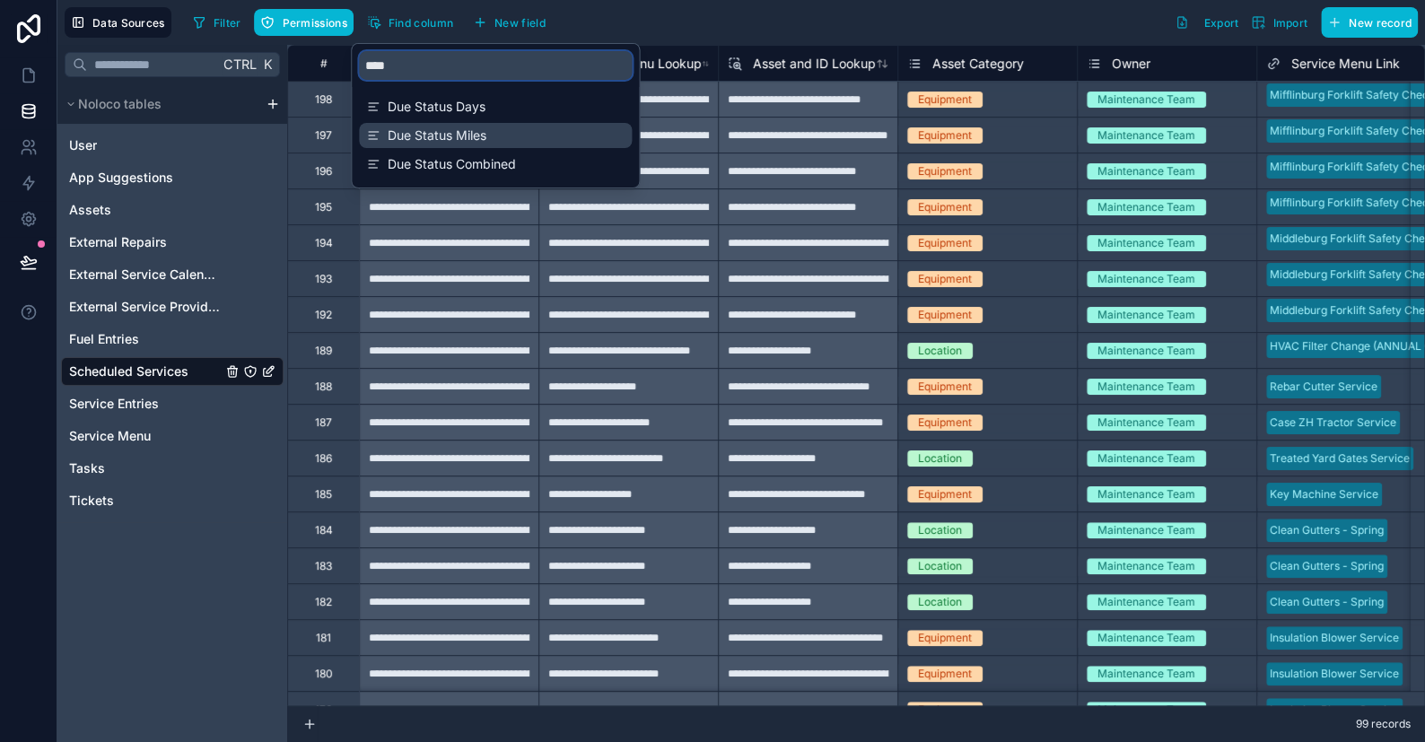
type input "****"
click at [448, 141] on span "Due Status Miles" at bounding box center [496, 136] width 217 height 18
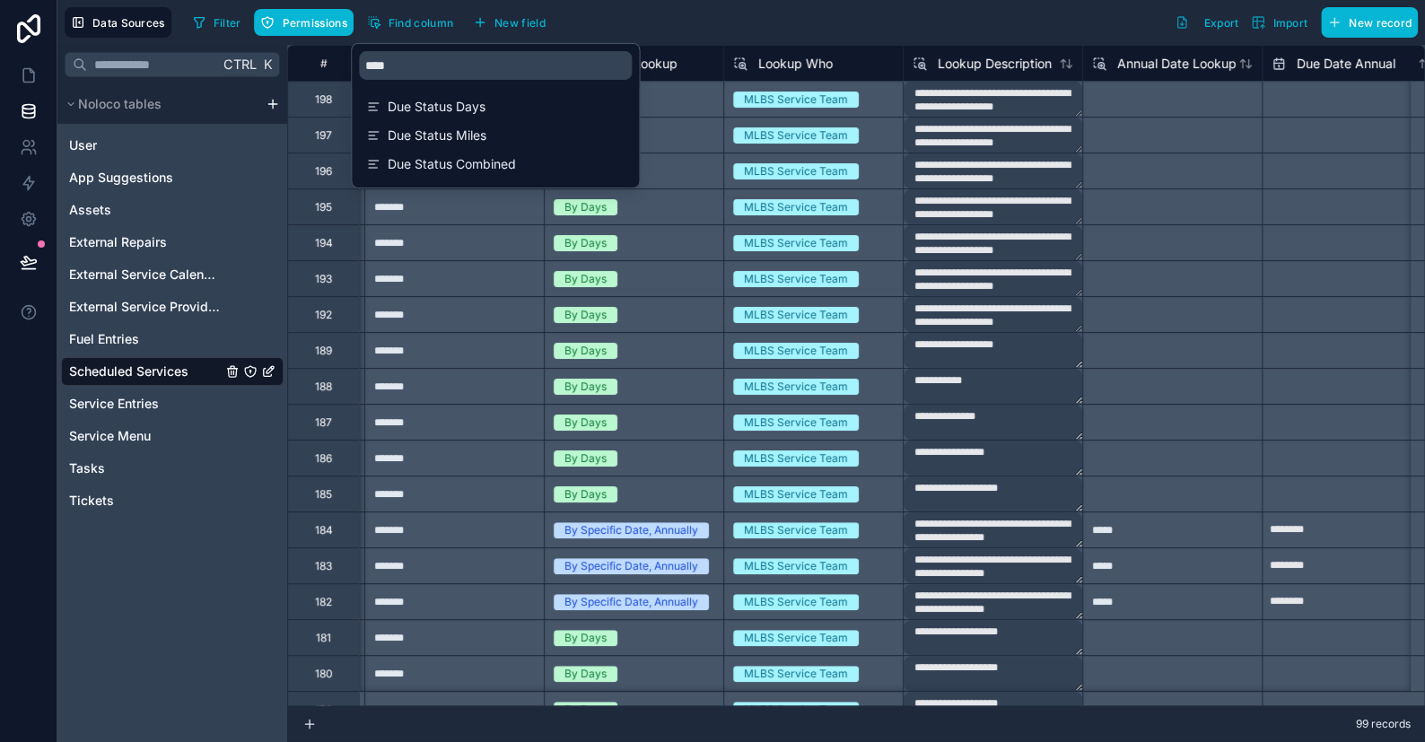
click at [592, 28] on div "Filter Permissions Find column New field Export Import New record" at bounding box center [802, 22] width 1232 height 31
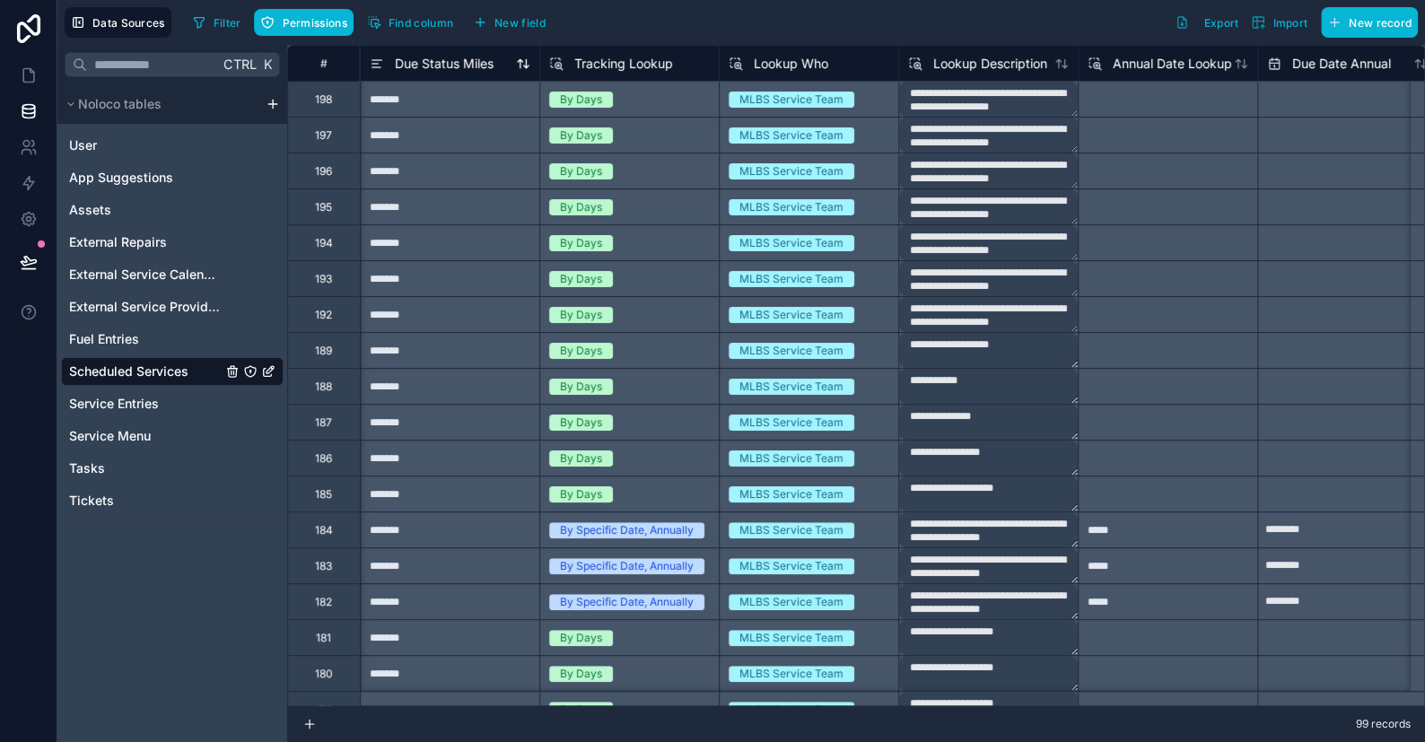
click at [439, 62] on span "Due Status Miles" at bounding box center [444, 64] width 99 height 18
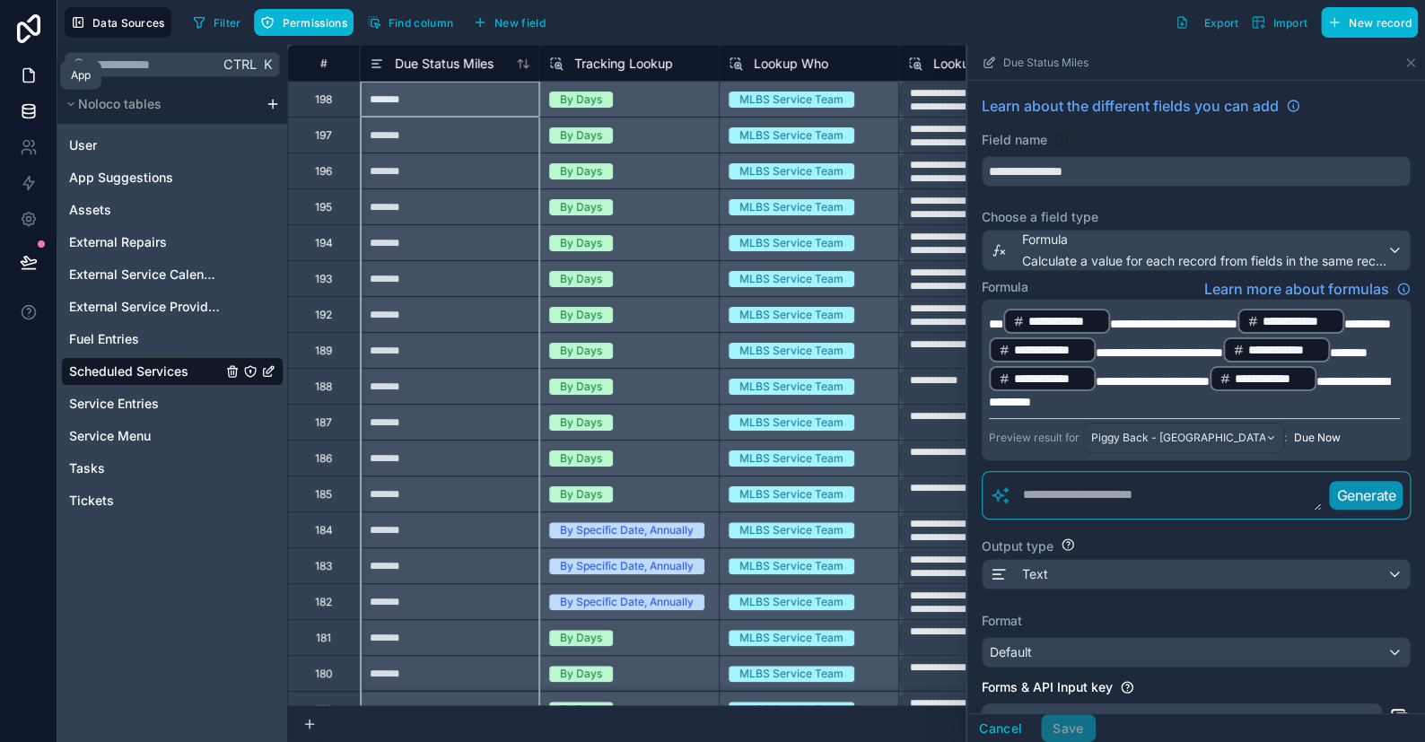
click at [23, 80] on icon at bounding box center [28, 75] width 11 height 13
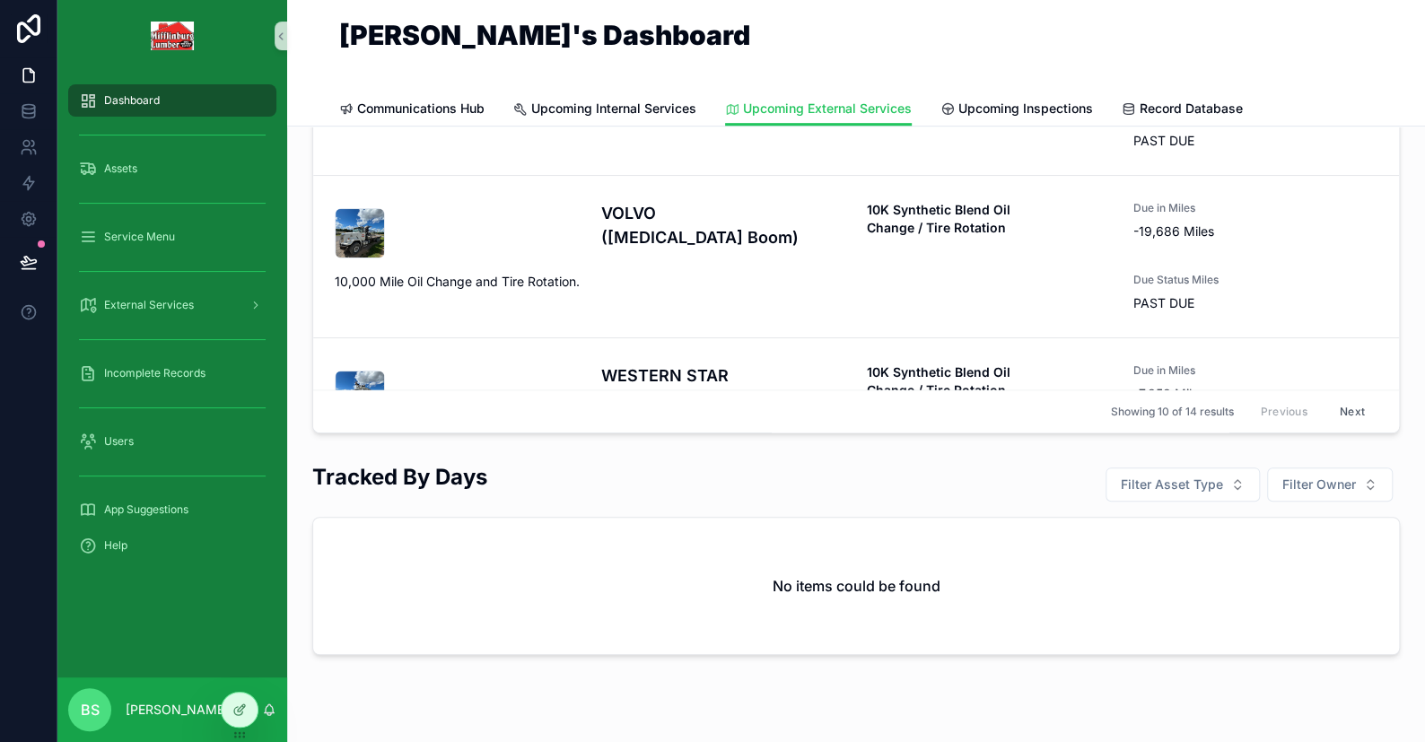
scroll to position [1109, 0]
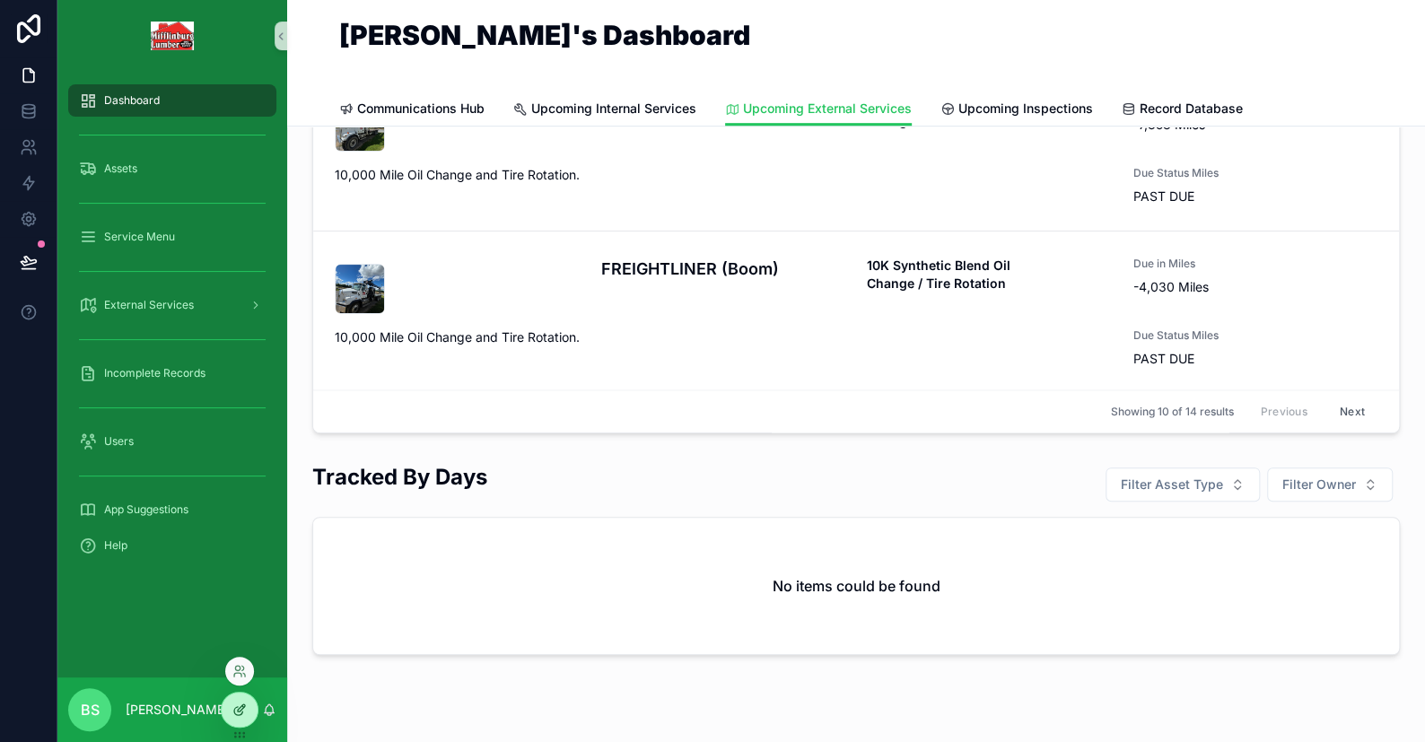
click at [238, 715] on icon at bounding box center [239, 710] width 14 height 14
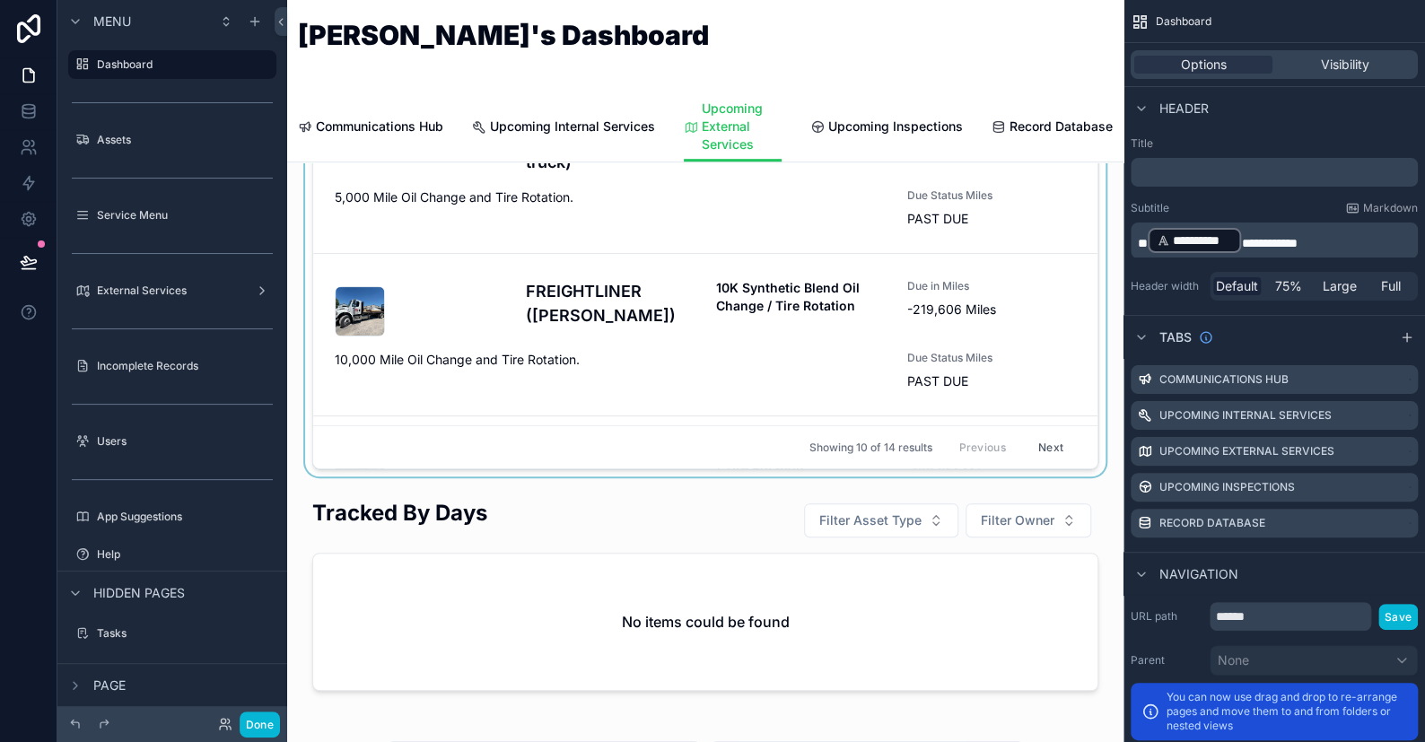
click at [882, 363] on div "scrollable content" at bounding box center [706, 141] width 808 height 671
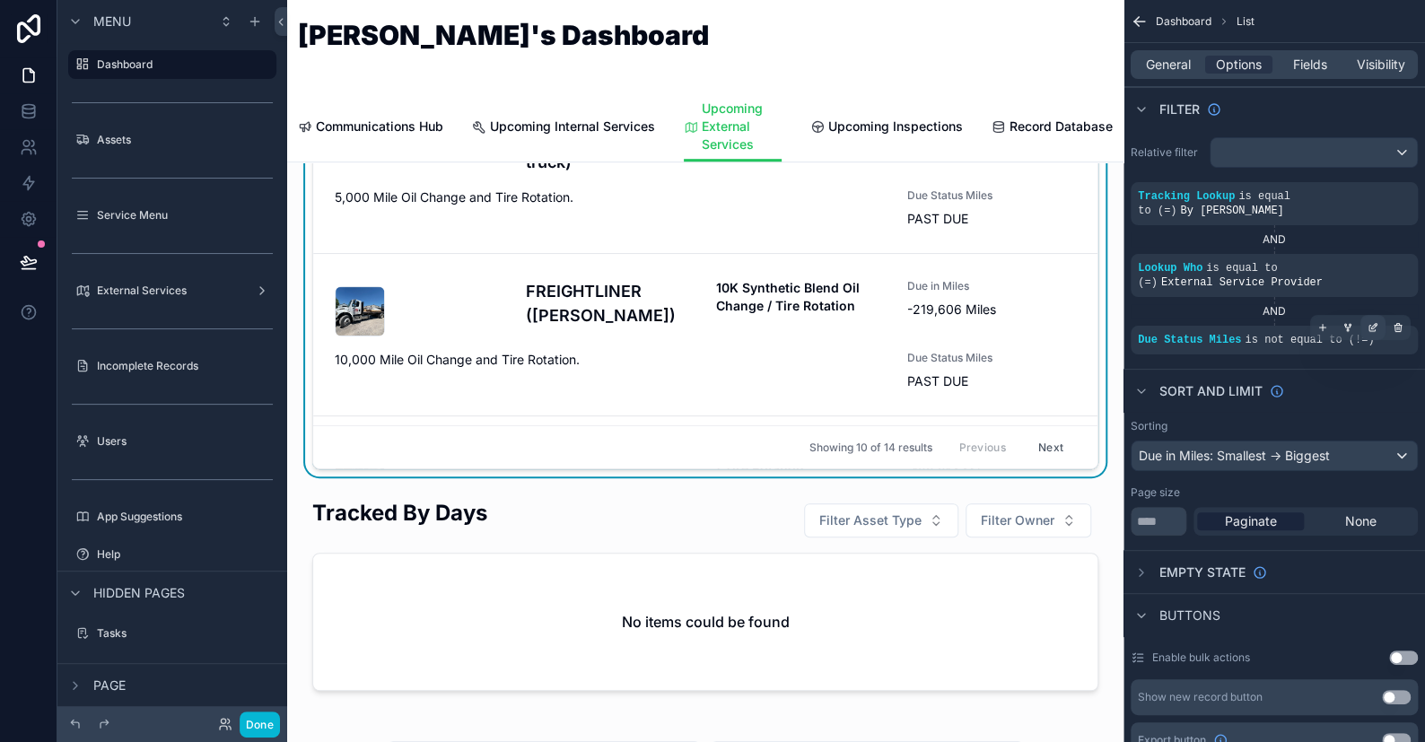
click at [1371, 322] on icon "scrollable content" at bounding box center [1373, 327] width 11 height 11
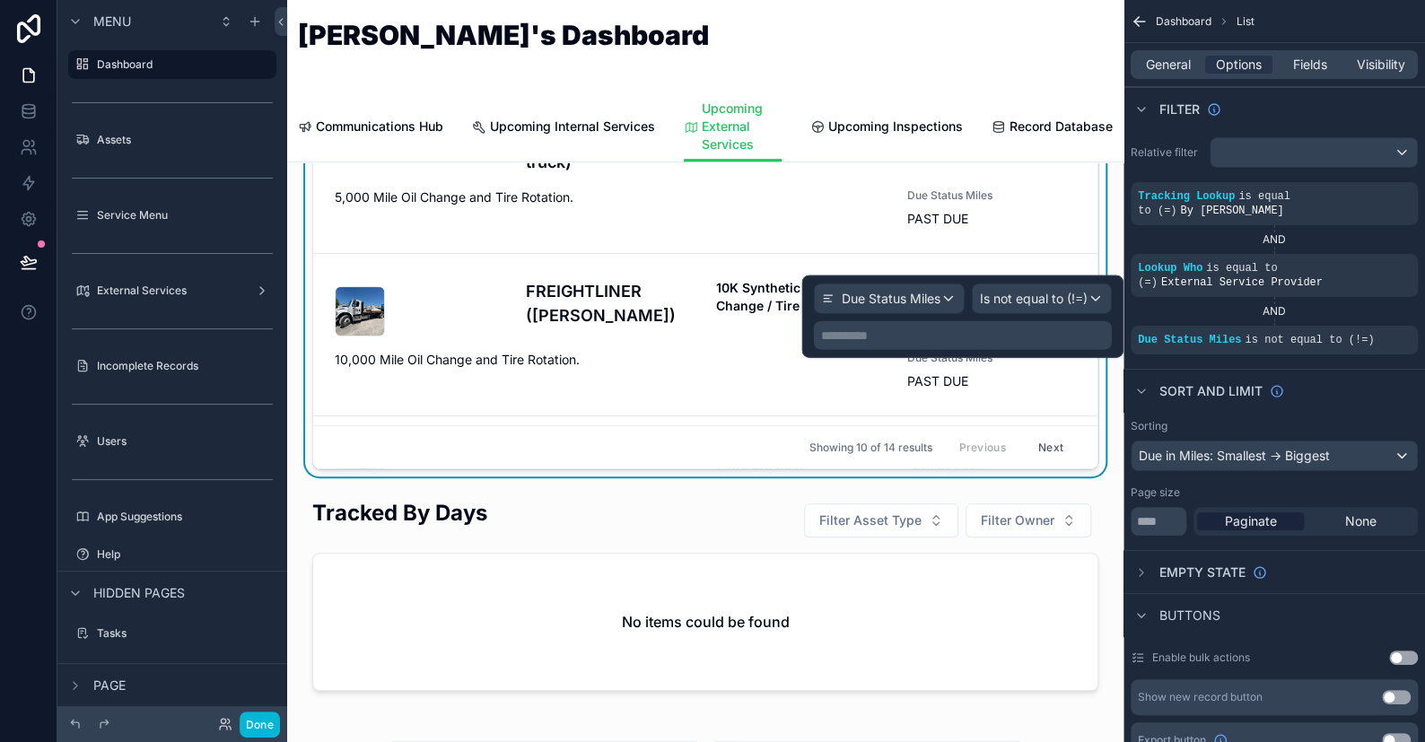
click at [889, 332] on p "**********" at bounding box center [964, 336] width 287 height 18
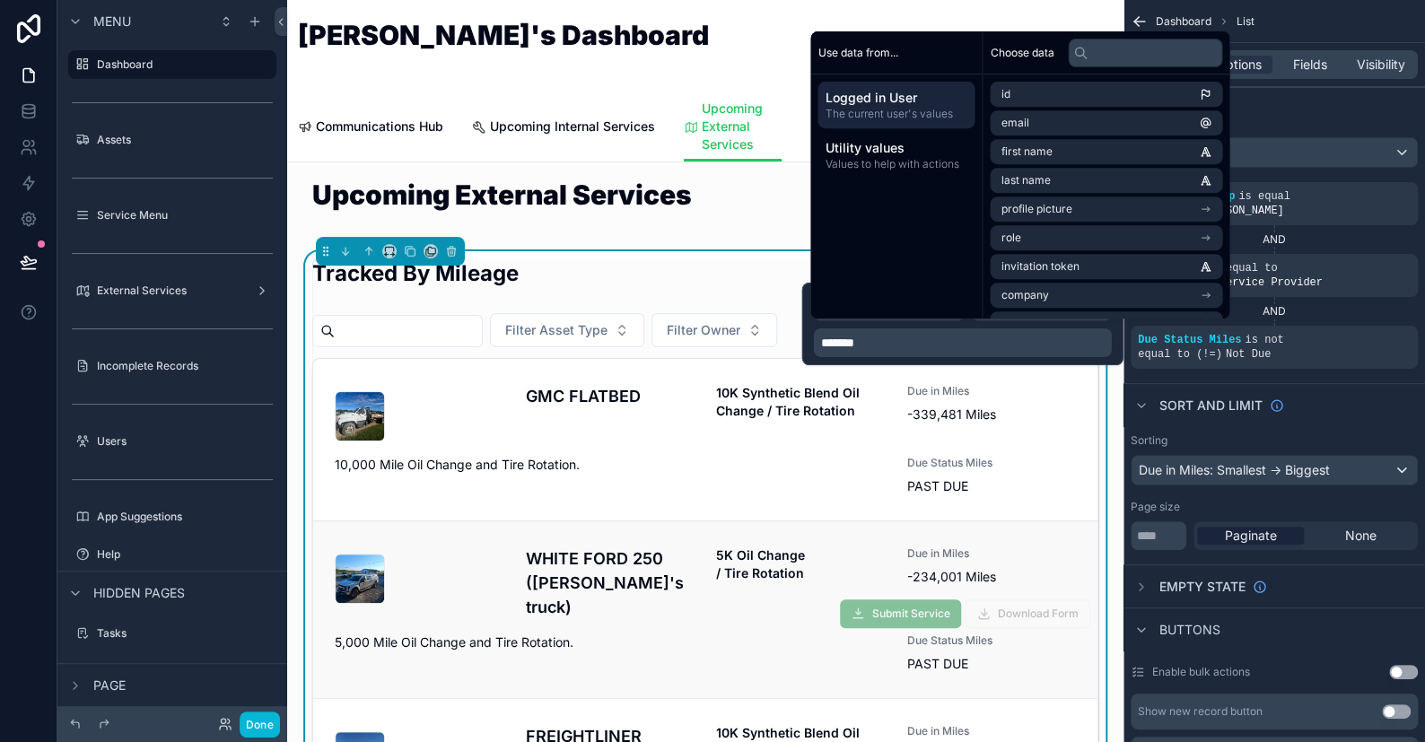
scroll to position [0, 0]
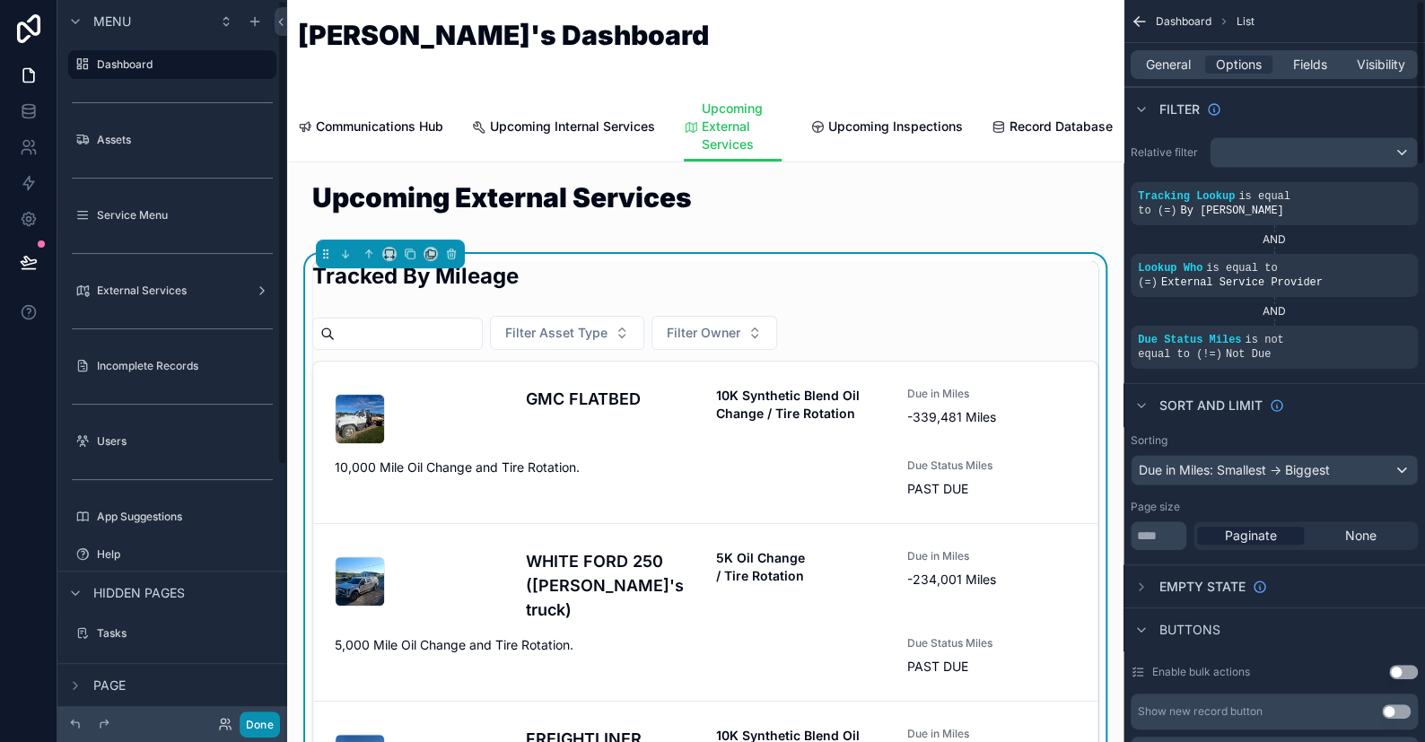
click at [258, 716] on button "Done" at bounding box center [260, 725] width 40 height 26
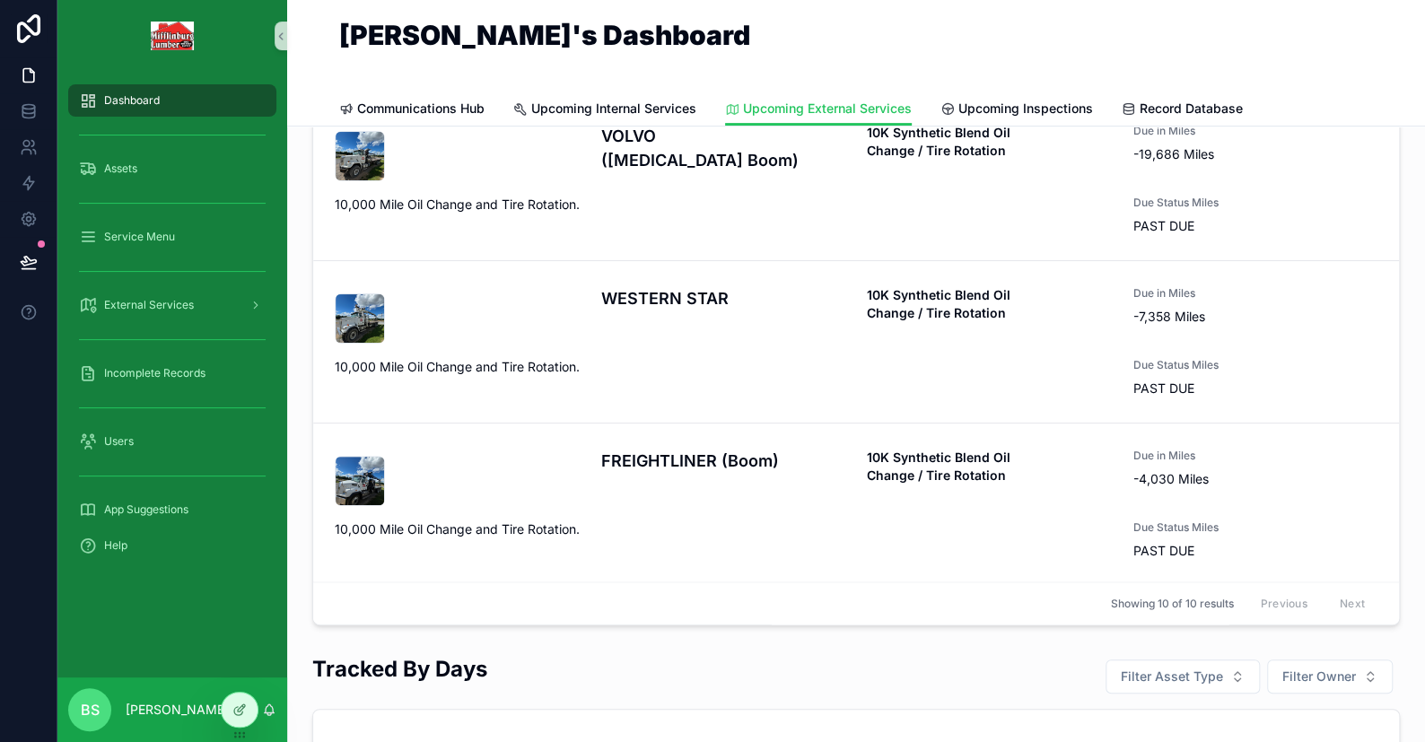
scroll to position [510, 0]
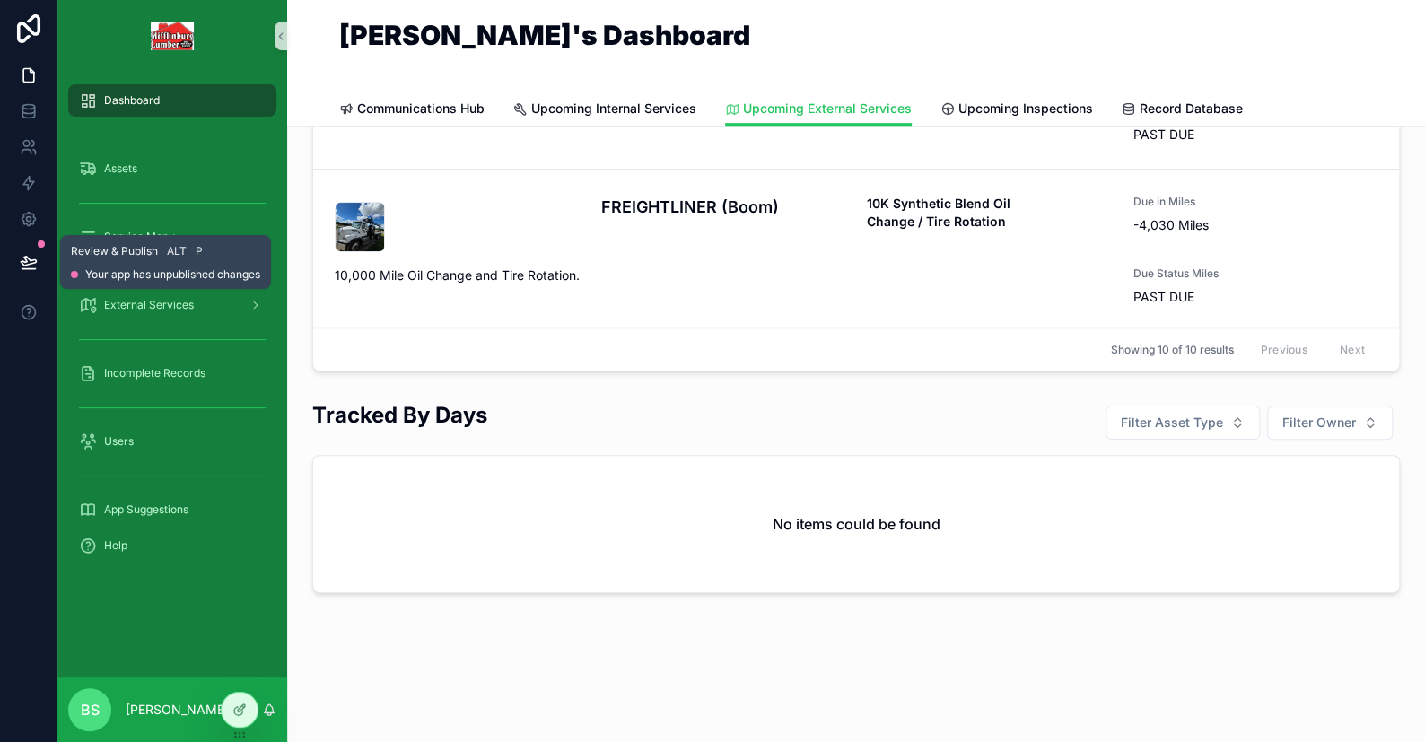
click at [38, 260] on button at bounding box center [28, 262] width 39 height 50
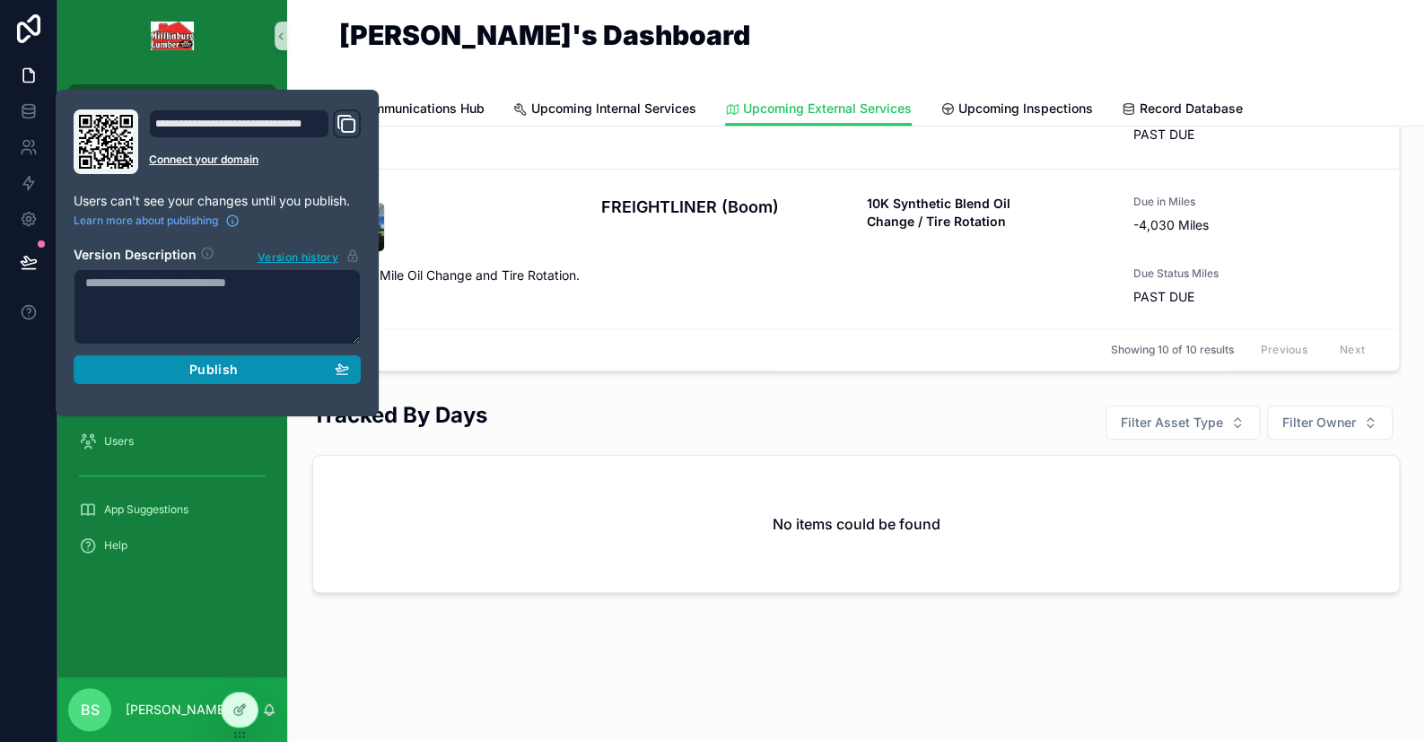
click at [314, 367] on div "Publish" at bounding box center [217, 370] width 264 height 16
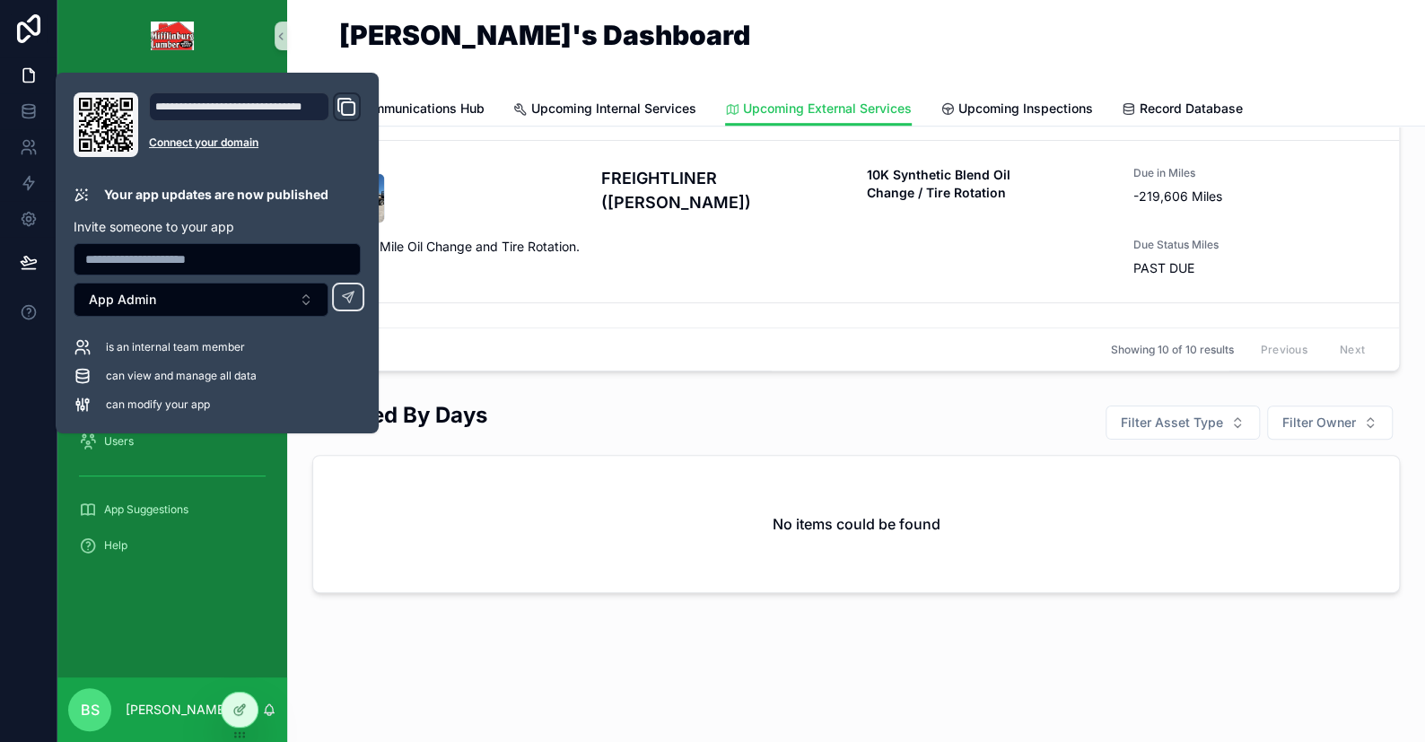
click at [538, 659] on div "Upcoming External Services Tracked By Mileage Filter Asset Type Filter Owner GM…" at bounding box center [856, 166] width 1138 height 1099
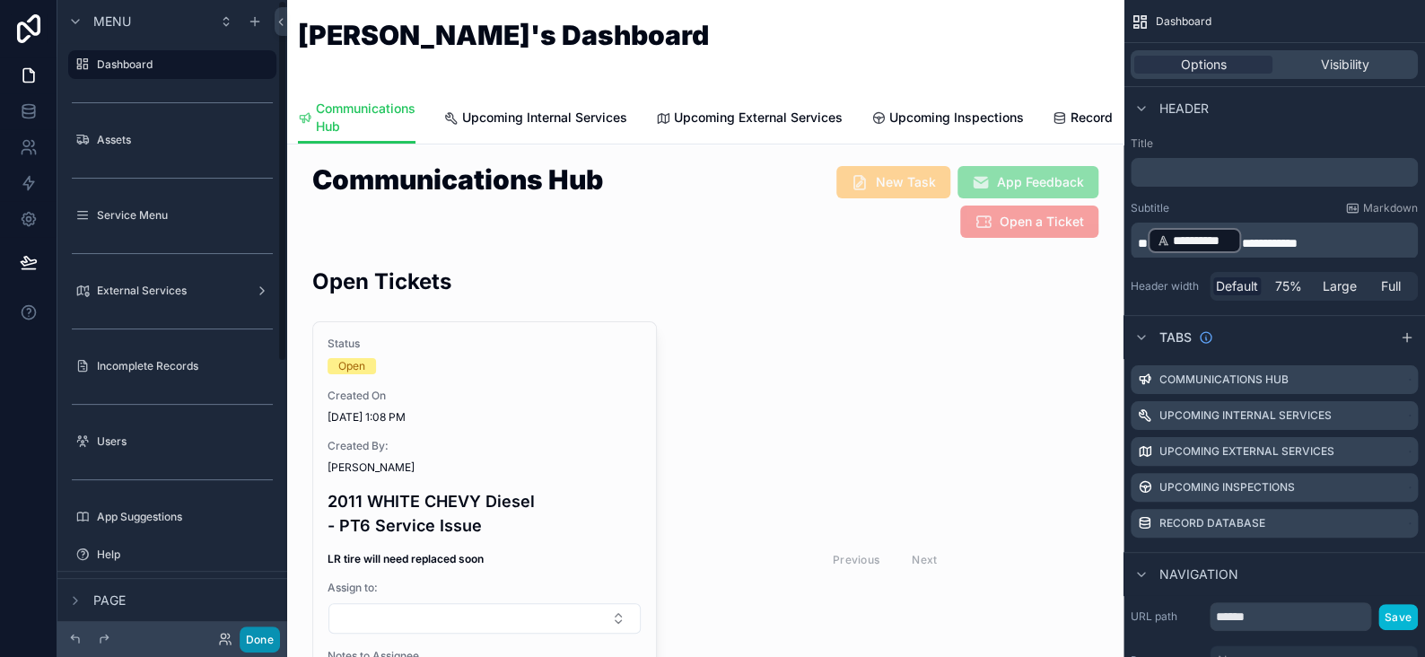
drag, startPoint x: 247, startPoint y: 638, endPoint x: 267, endPoint y: 634, distance: 21.1
click at [247, 638] on button "Done" at bounding box center [260, 640] width 40 height 26
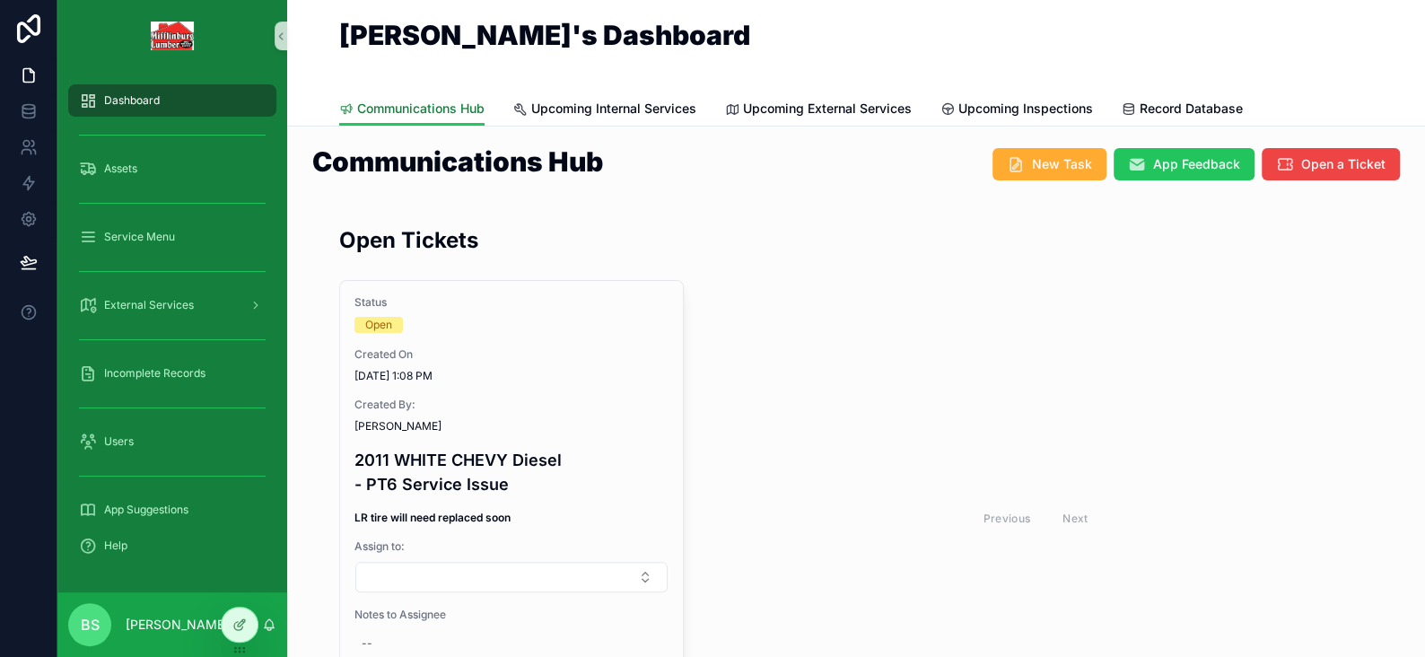
click at [430, 101] on span "Communications Hub" at bounding box center [420, 109] width 127 height 18
click at [242, 626] on icon at bounding box center [239, 625] width 14 height 14
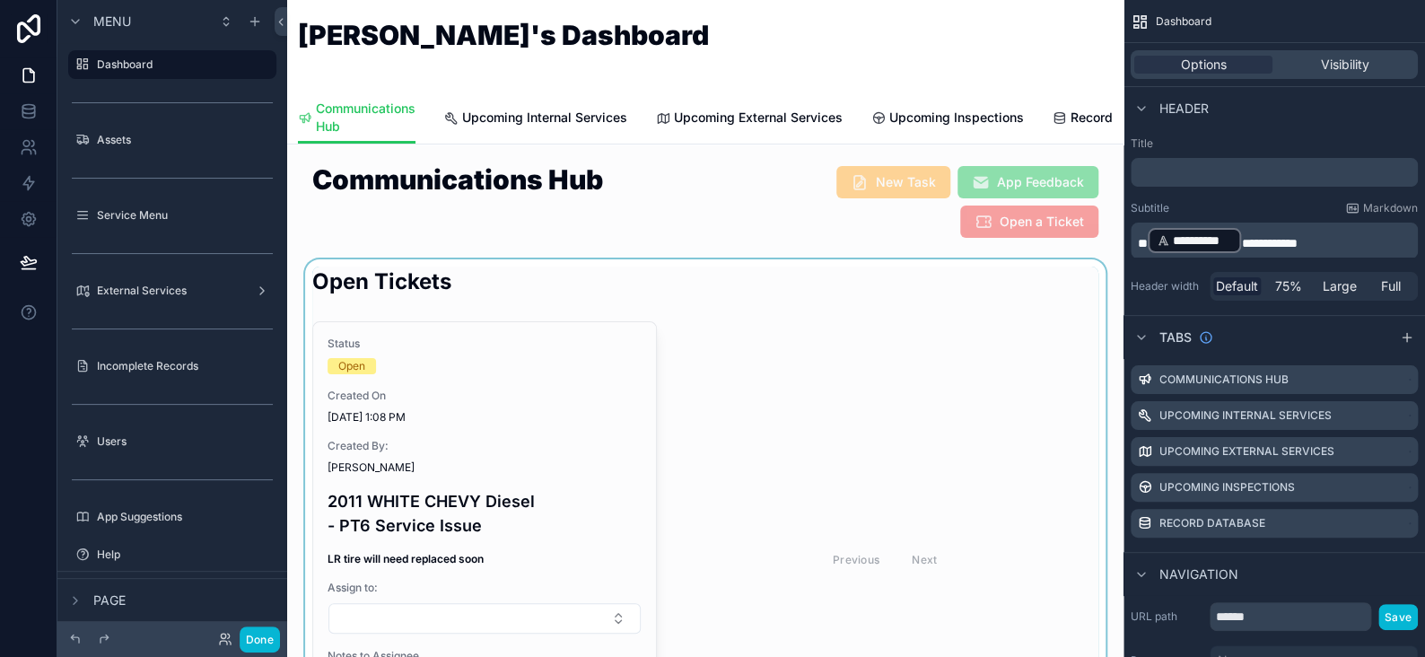
click at [495, 280] on div "scrollable content" at bounding box center [706, 531] width 808 height 545
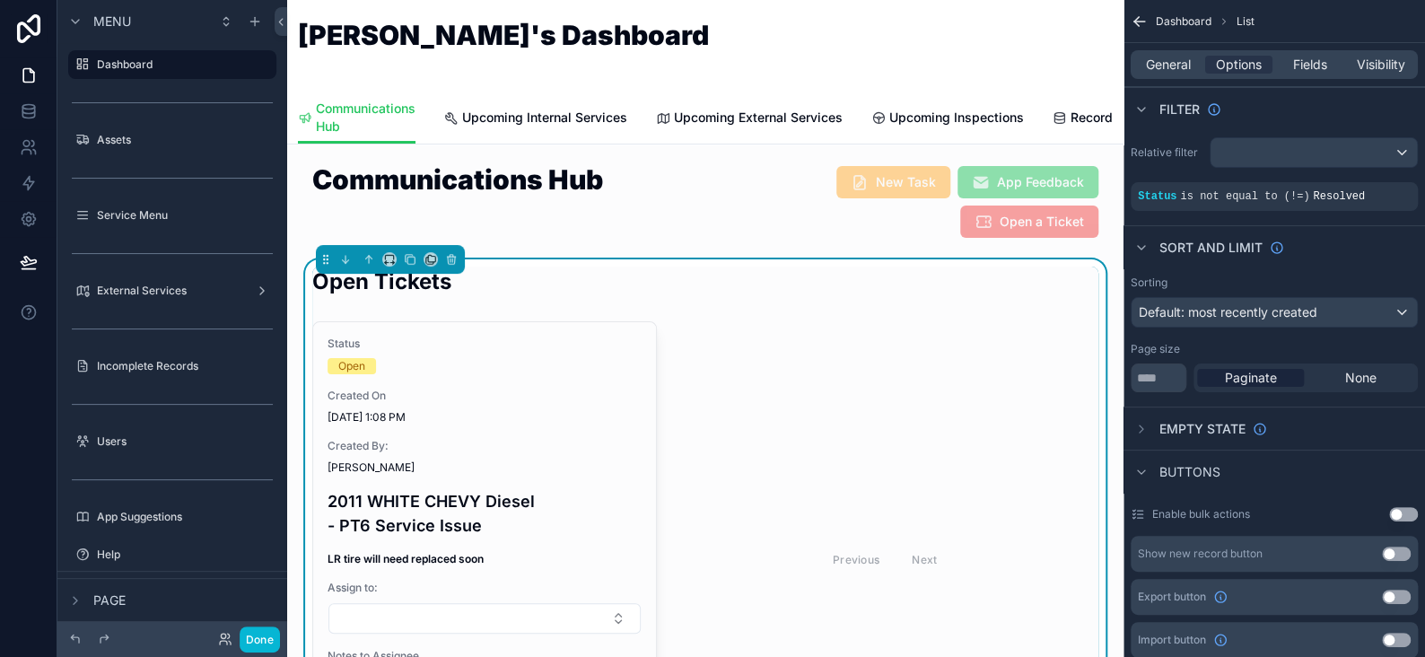
click at [539, 285] on div "Open Tickets" at bounding box center [705, 289] width 786 height 44
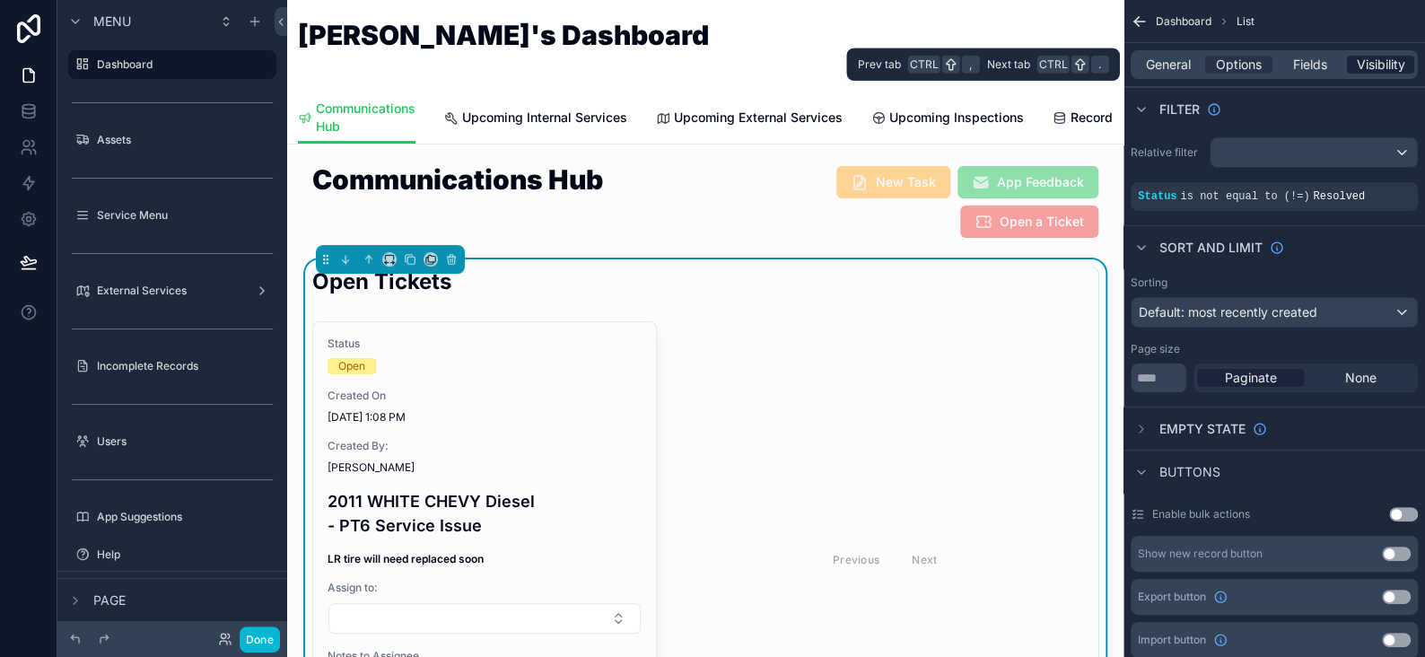
click at [1395, 66] on span "Visibility" at bounding box center [1381, 65] width 48 height 18
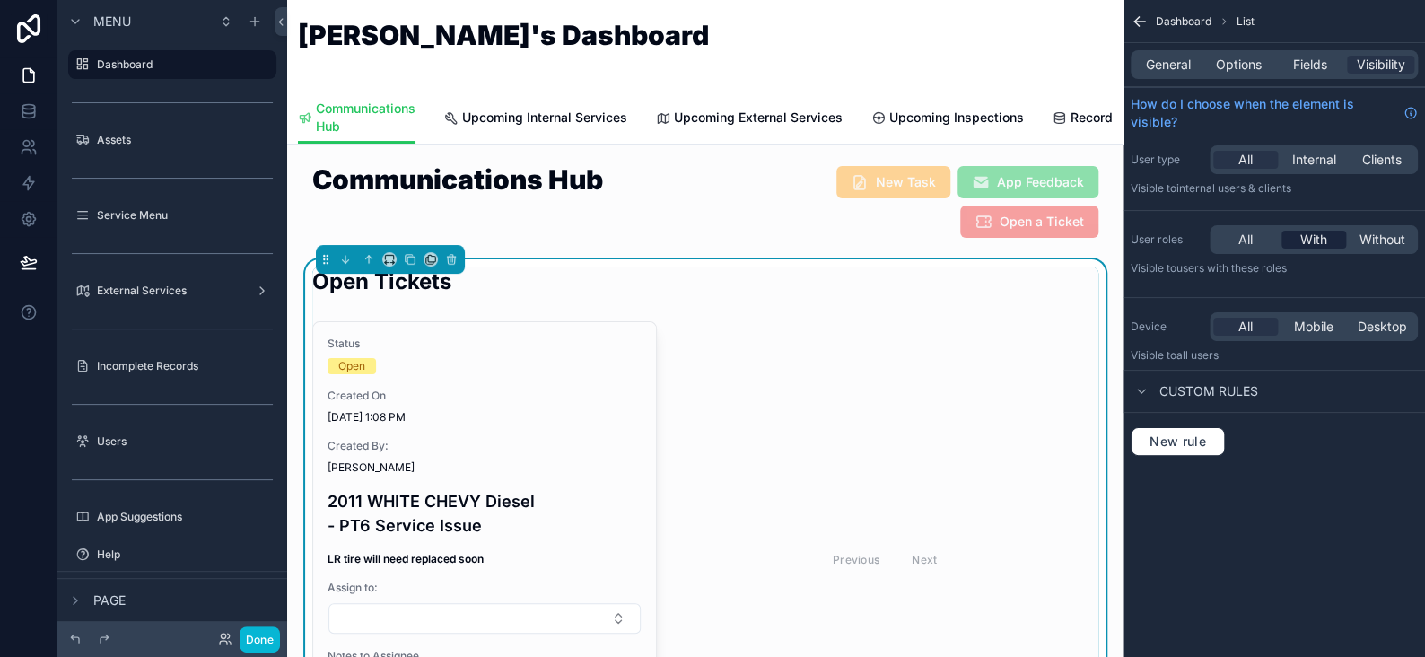
click at [1324, 241] on span "With" at bounding box center [1314, 240] width 27 height 18
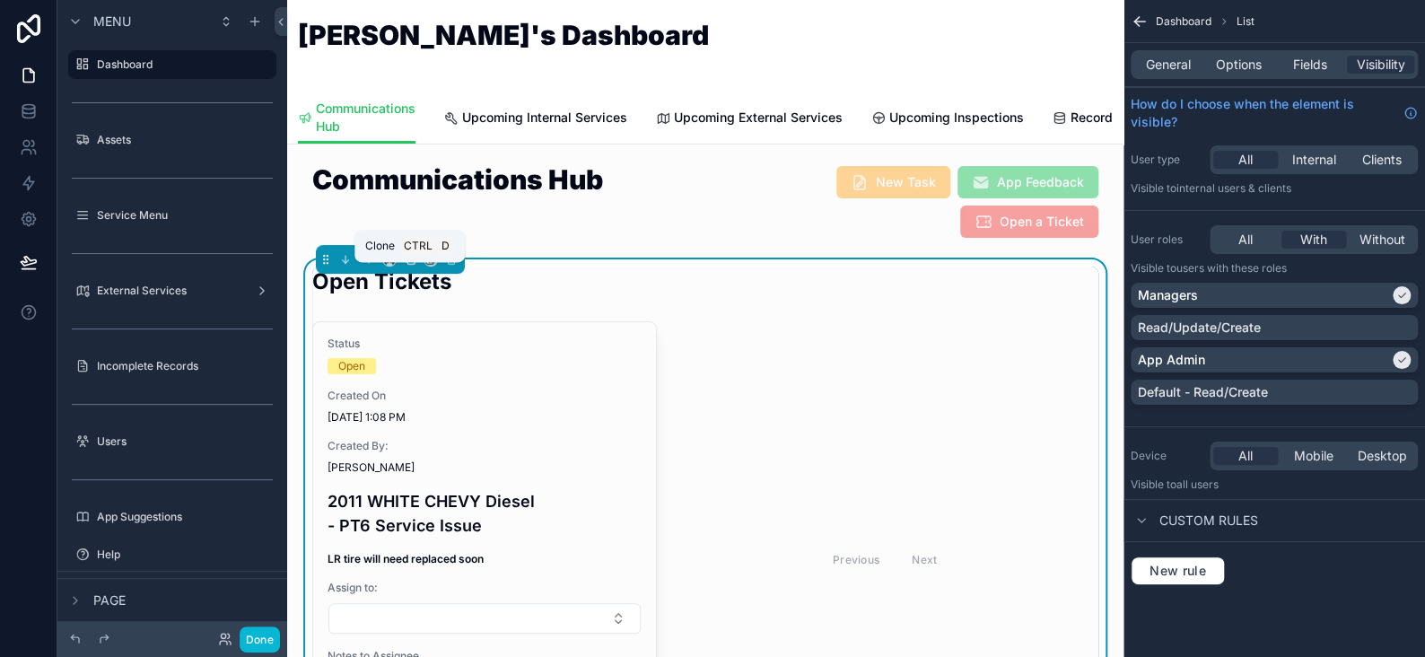
click at [414, 264] on icon "scrollable content" at bounding box center [411, 260] width 7 height 7
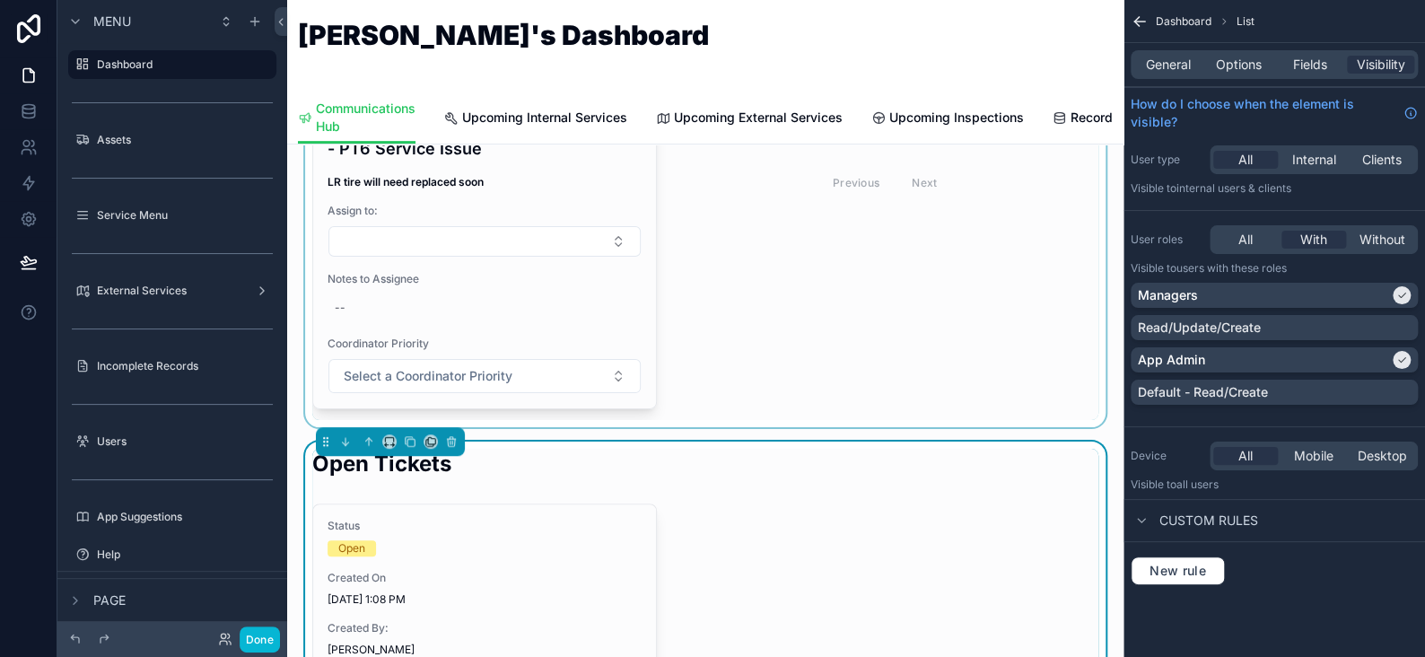
scroll to position [539, 0]
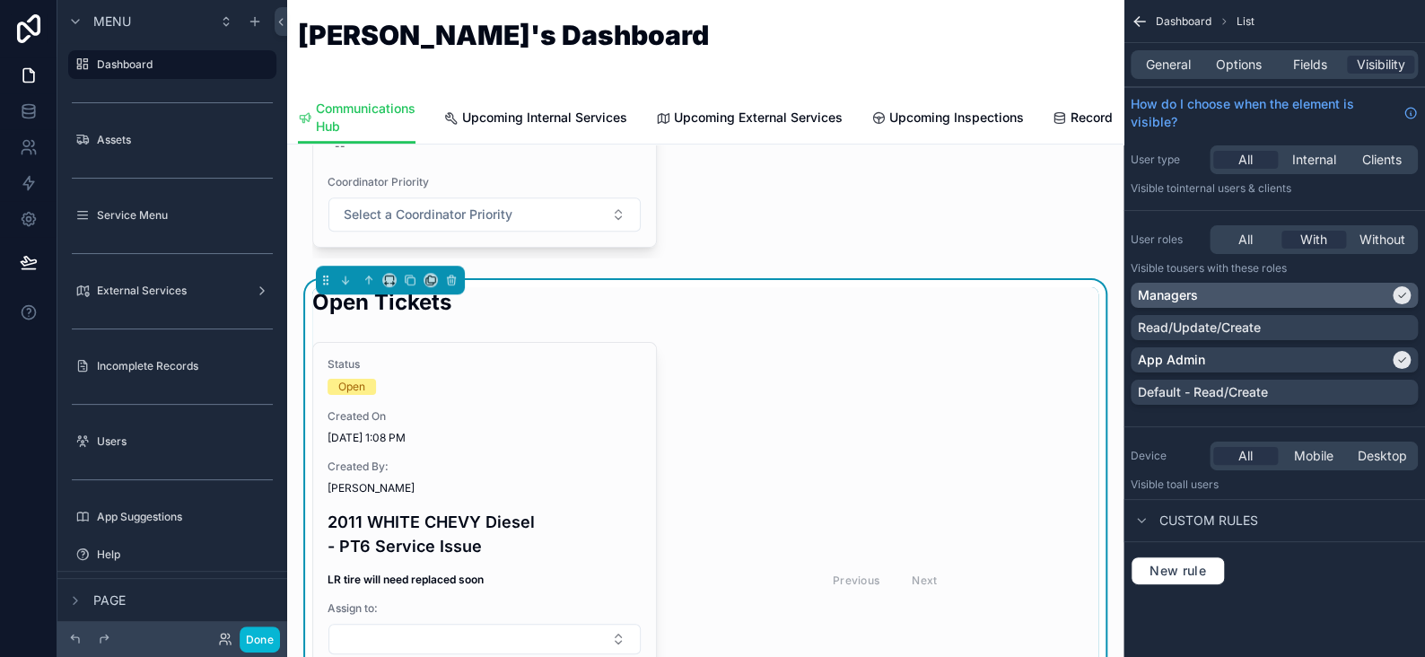
click at [1391, 290] on div "Managers" at bounding box center [1274, 295] width 273 height 18
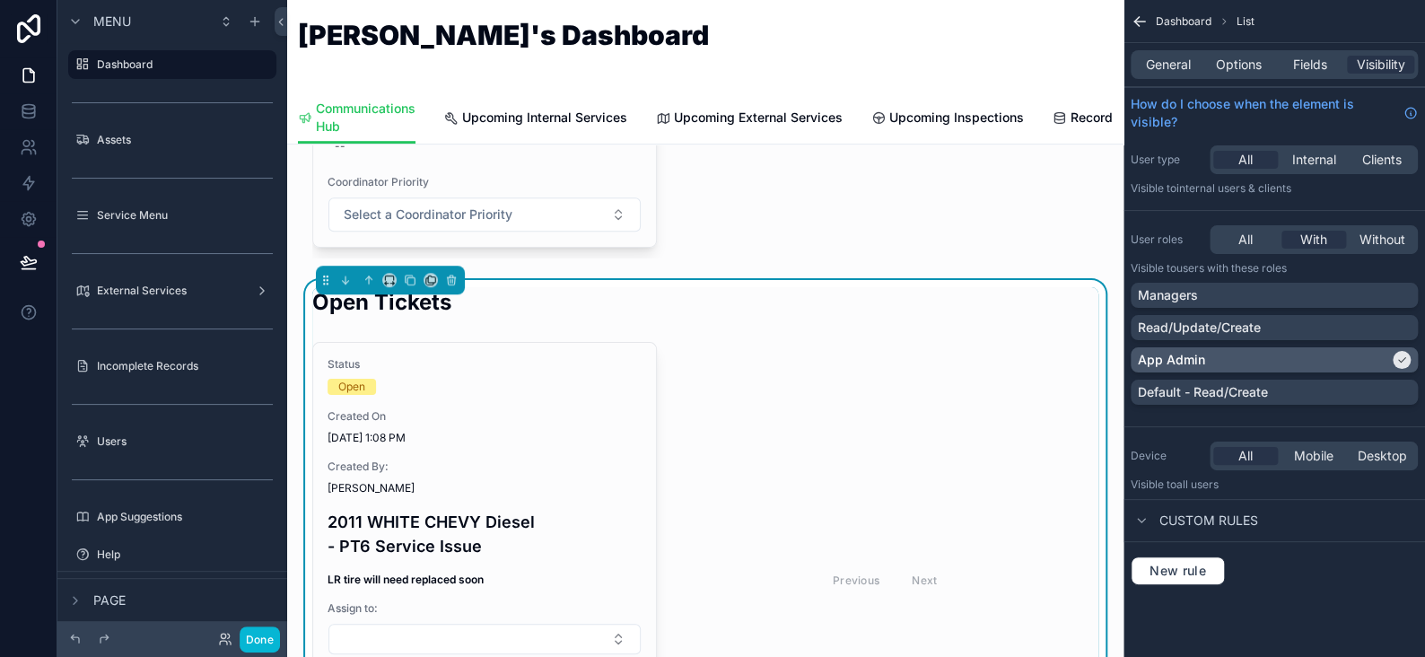
click at [1398, 355] on icon "scrollable content" at bounding box center [1402, 360] width 11 height 11
click at [1394, 326] on div "Read/Update/Create" at bounding box center [1274, 328] width 273 height 18
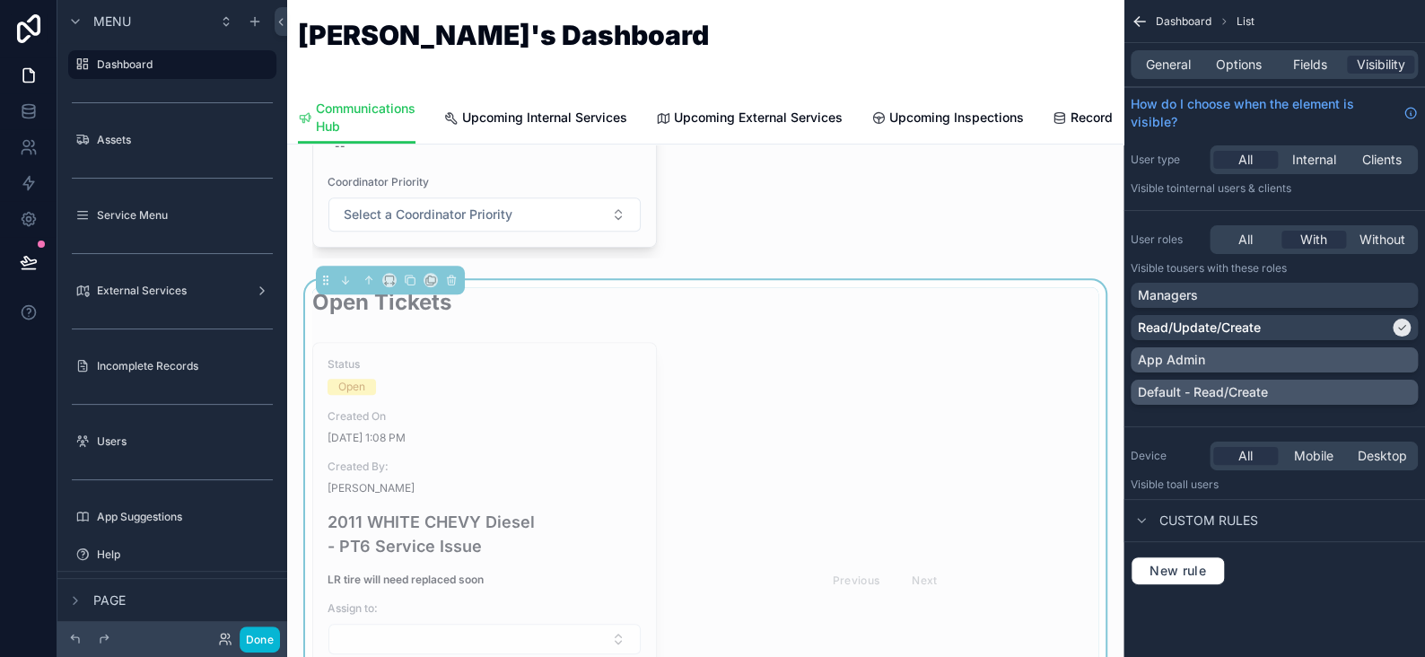
click at [1360, 383] on div "Default - Read/Create" at bounding box center [1274, 392] width 273 height 18
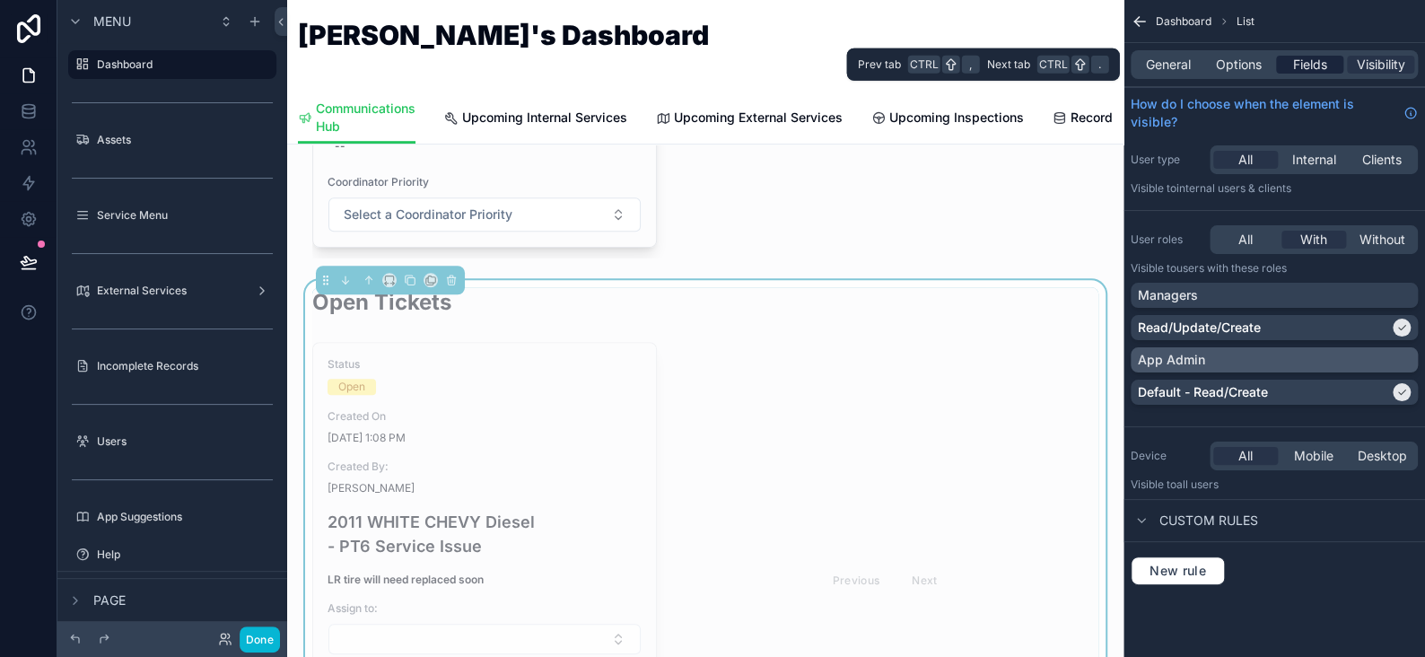
click at [1302, 66] on span "Fields" at bounding box center [1310, 65] width 34 height 18
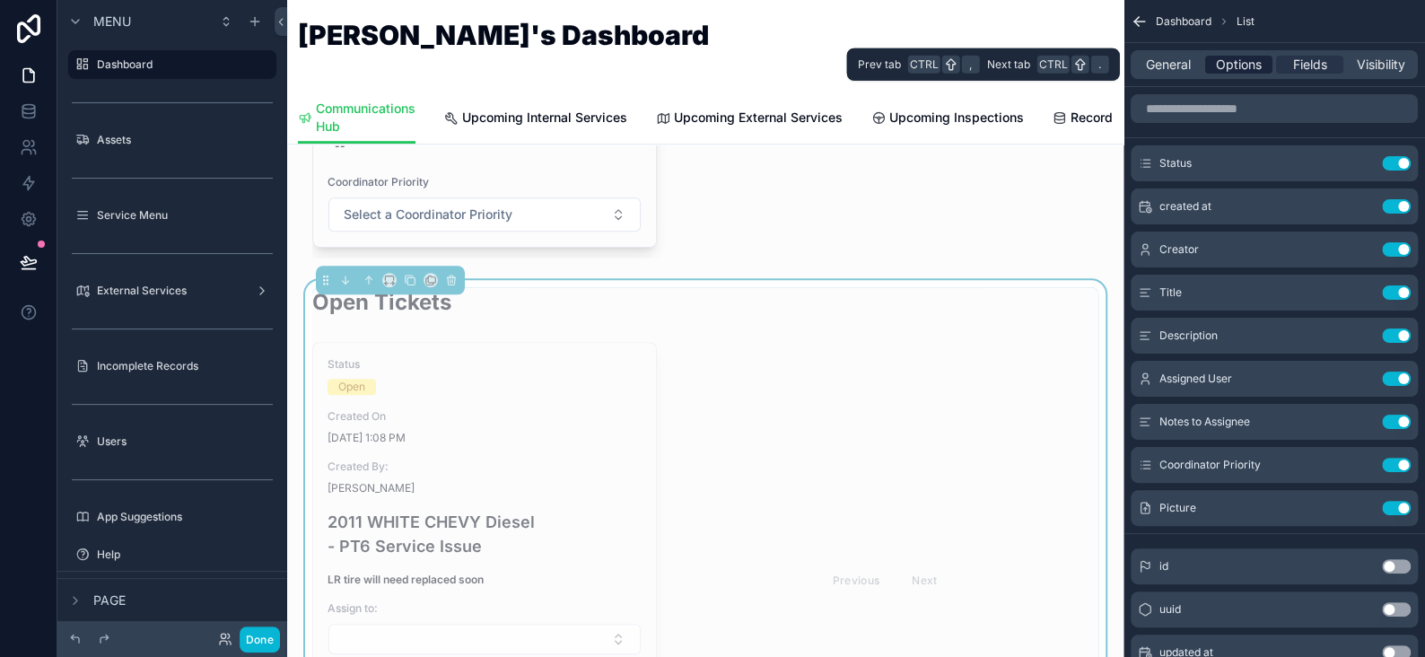
click at [1229, 64] on span "Options" at bounding box center [1239, 65] width 46 height 18
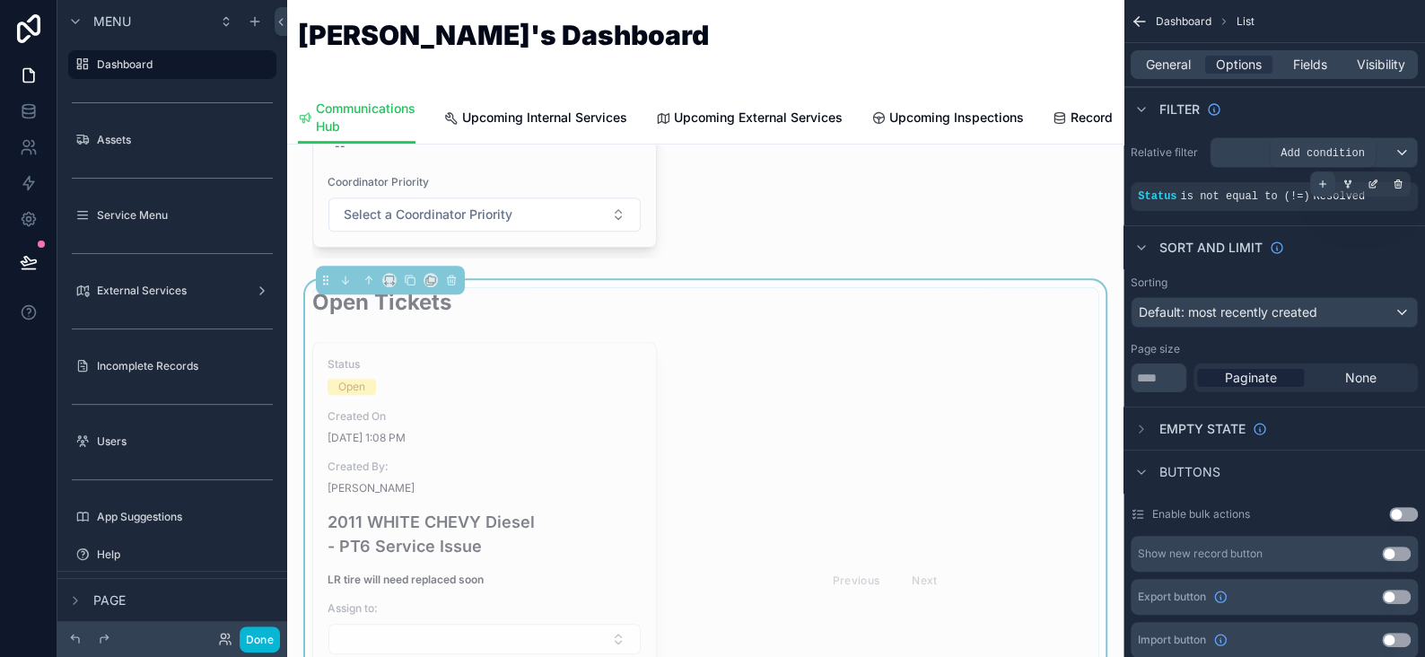
click at [1327, 180] on icon "scrollable content" at bounding box center [1323, 184] width 11 height 11
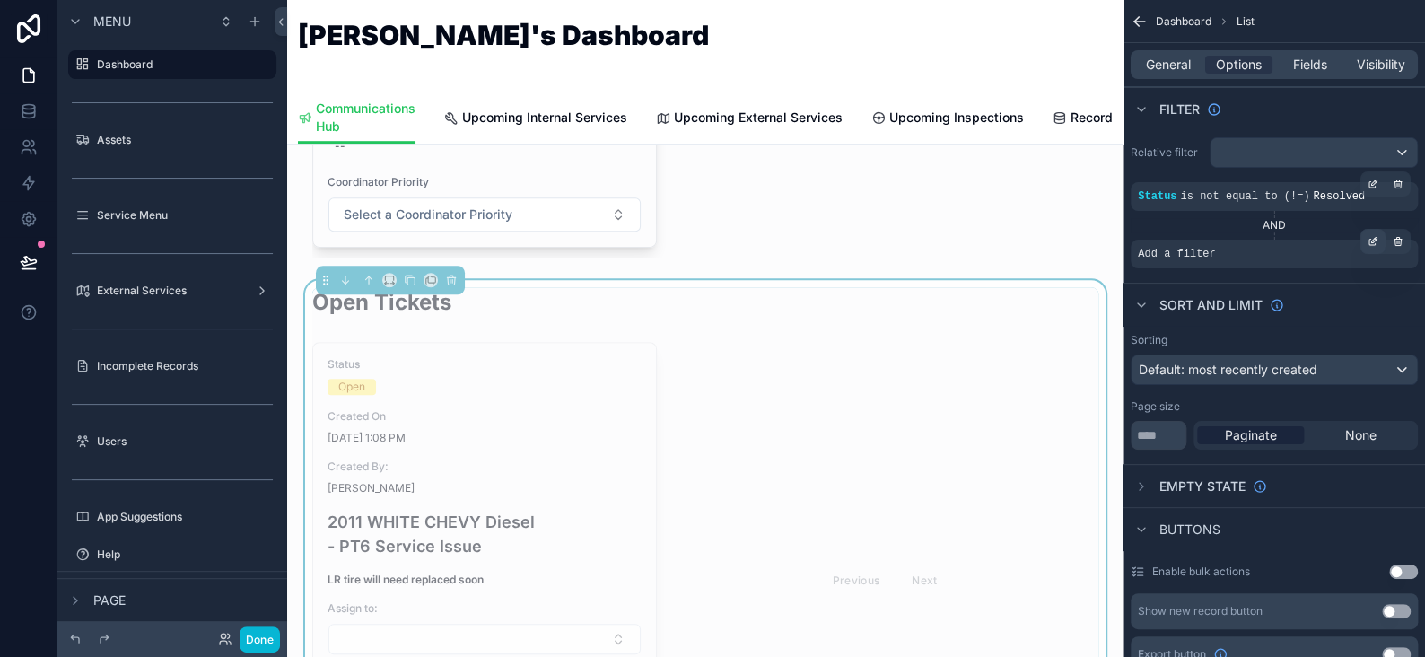
click at [1370, 244] on icon "scrollable content" at bounding box center [1373, 243] width 6 height 6
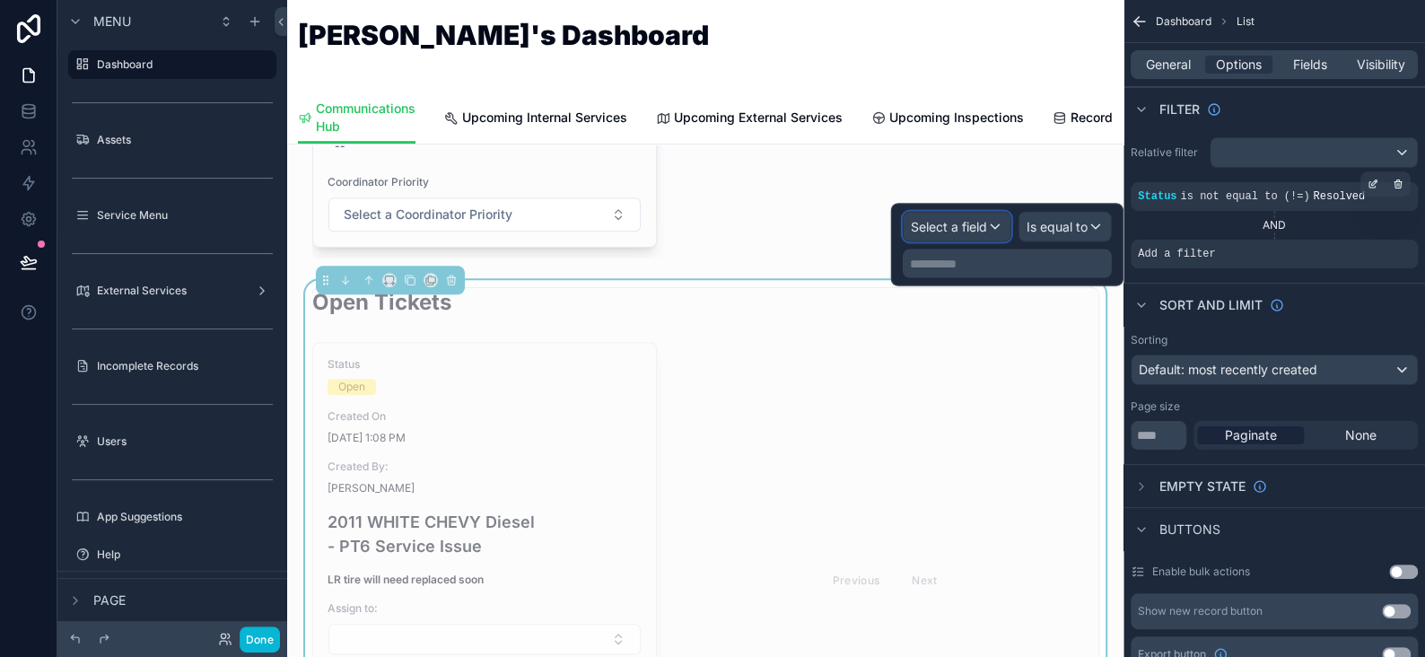
click at [951, 220] on span "Select a field" at bounding box center [949, 225] width 76 height 15
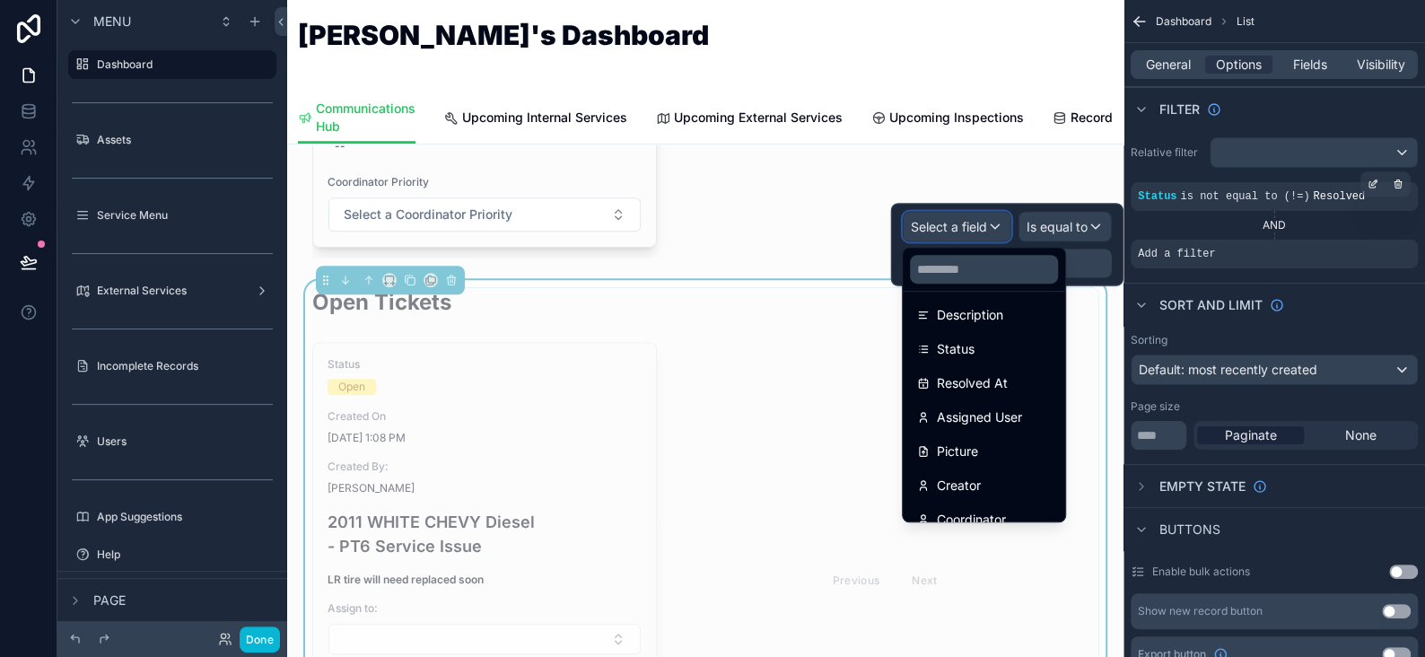
scroll to position [180, 0]
click at [997, 412] on span "Assigned User" at bounding box center [979, 416] width 85 height 22
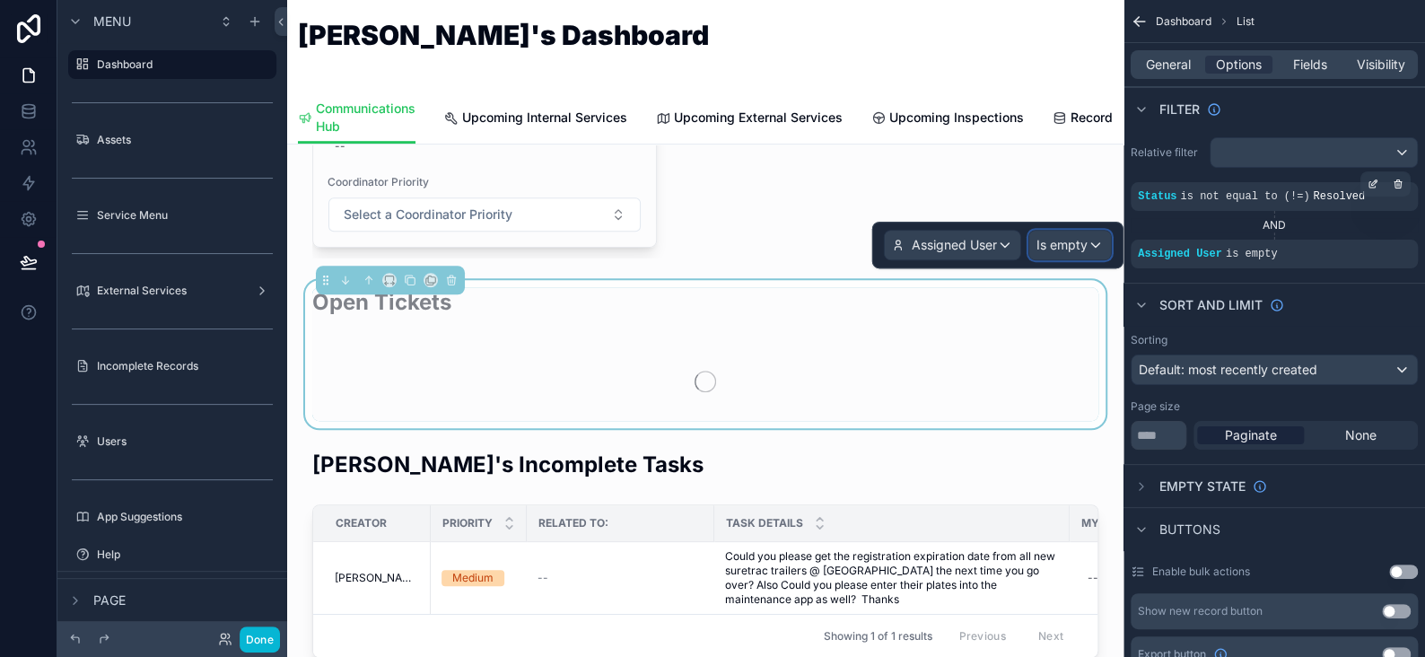
click at [1055, 242] on span "Is empty" at bounding box center [1062, 245] width 51 height 18
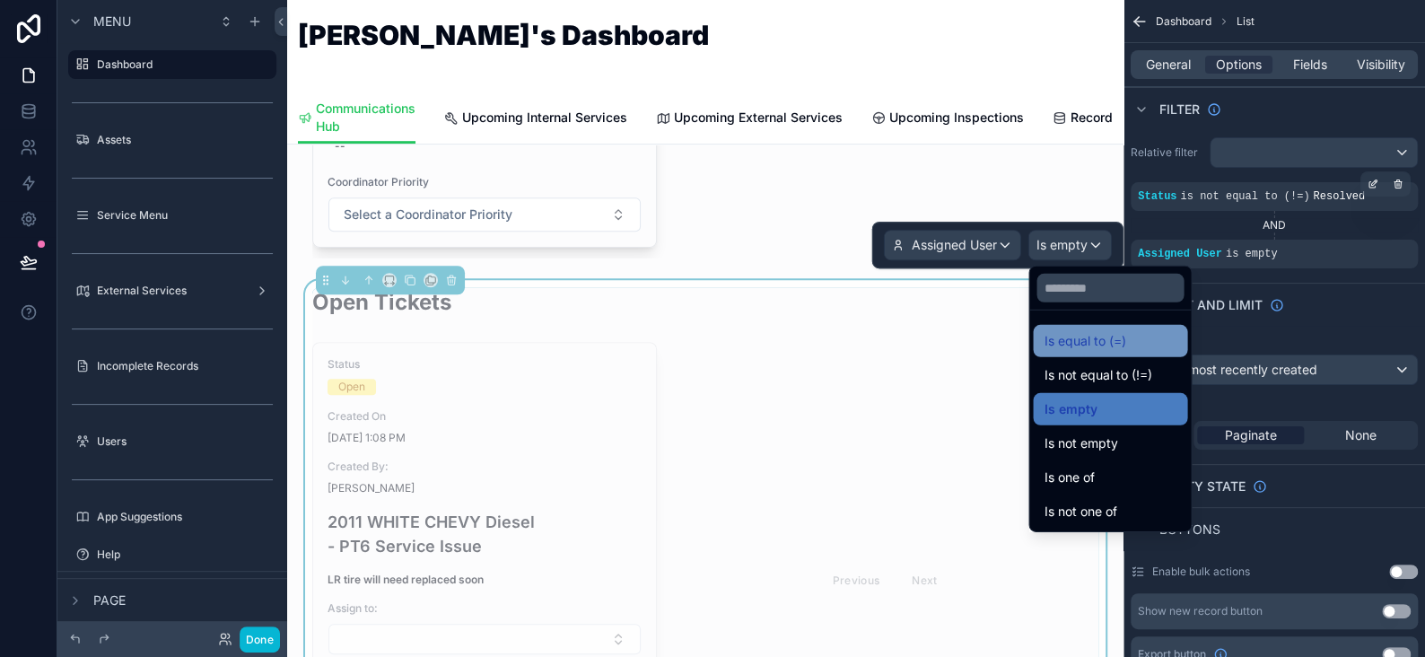
click at [1068, 337] on span "Is equal to (=)" at bounding box center [1085, 341] width 82 height 22
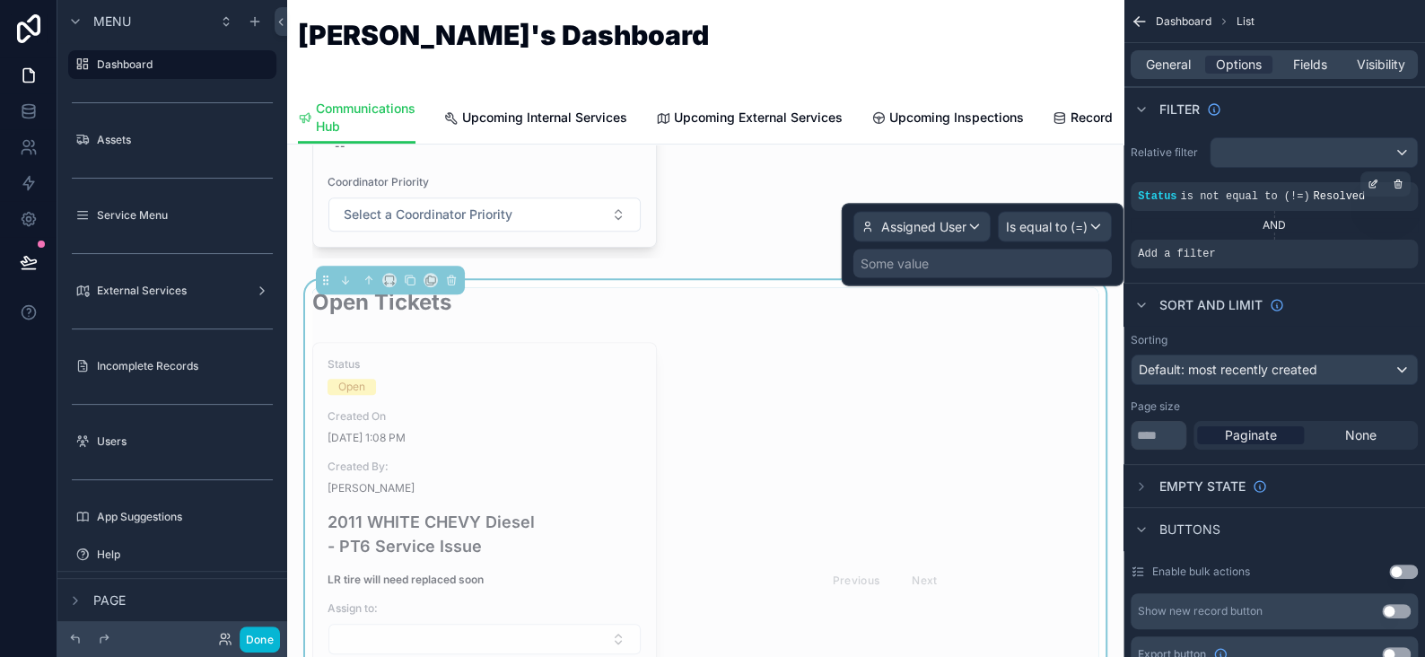
click at [881, 261] on div "Some value" at bounding box center [895, 263] width 68 height 18
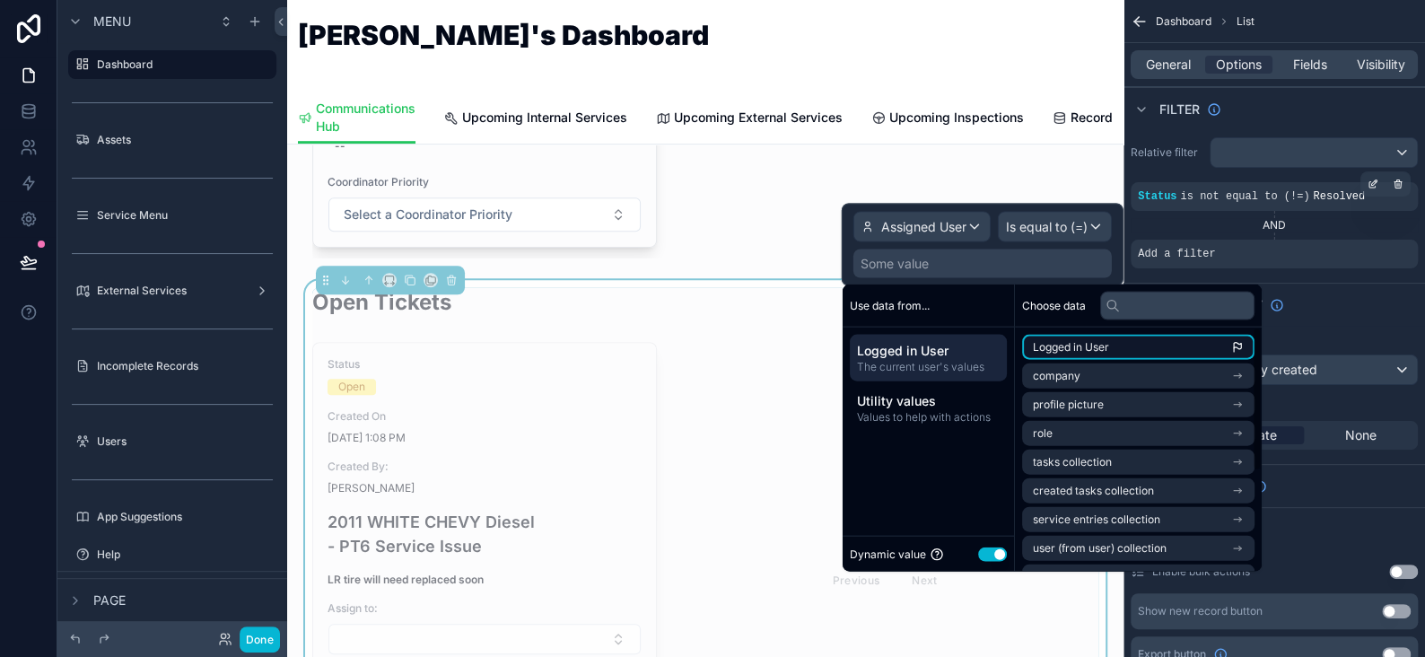
click at [1088, 340] on span "Logged in User" at bounding box center [1071, 347] width 76 height 14
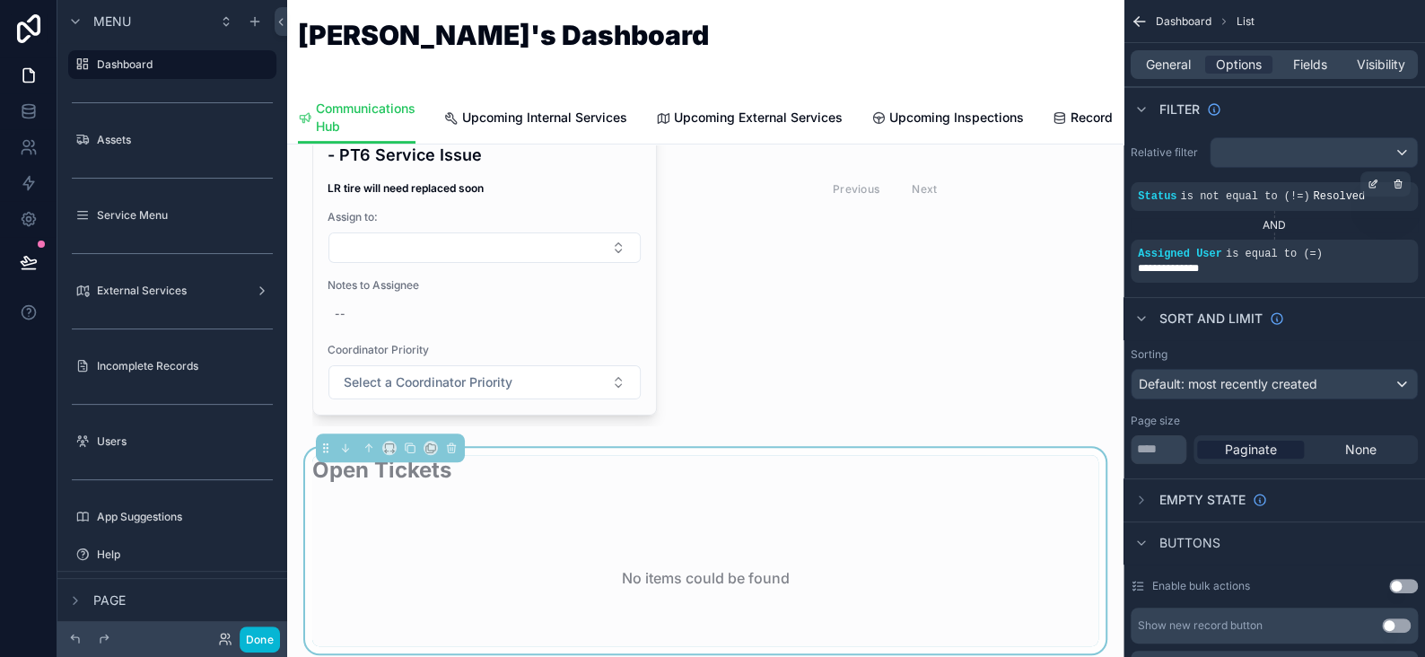
scroll to position [448, 0]
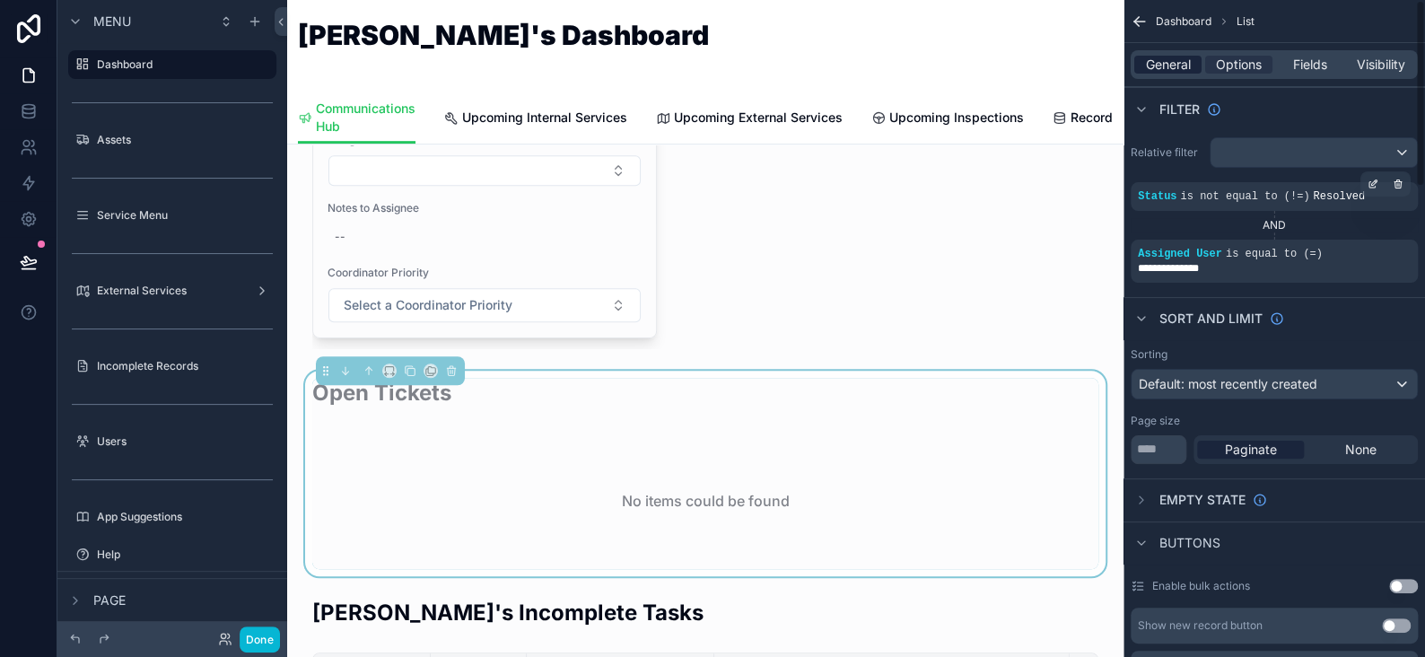
click at [1171, 70] on span "General" at bounding box center [1168, 65] width 45 height 18
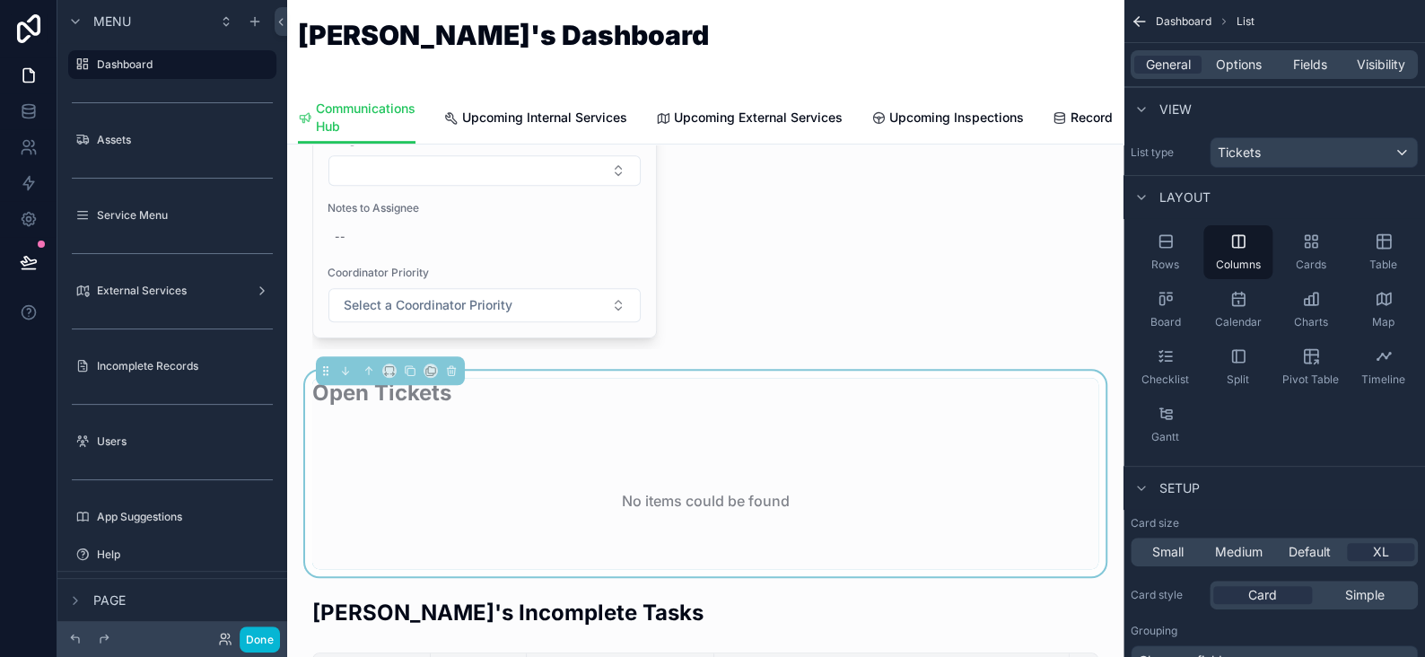
click at [684, 394] on div "Open Tickets" at bounding box center [705, 400] width 786 height 44
click at [1223, 67] on span "Options" at bounding box center [1239, 65] width 46 height 18
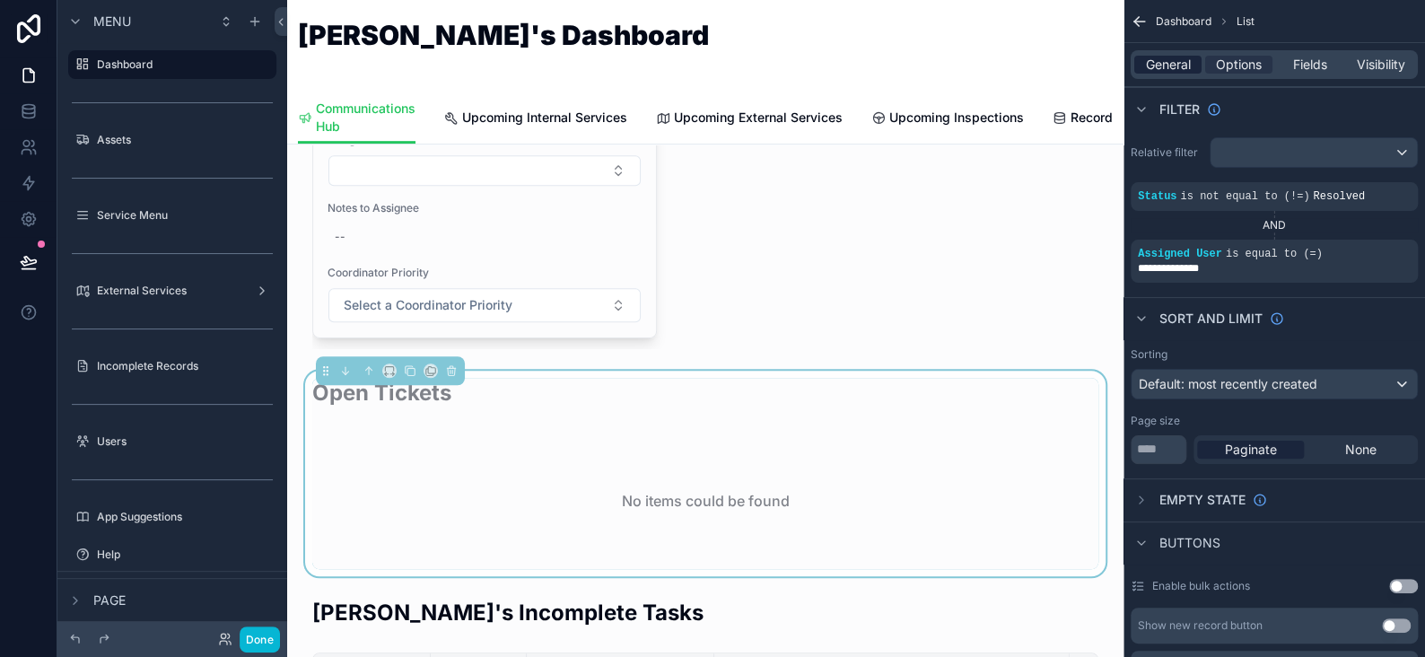
click at [1178, 71] on span "General" at bounding box center [1168, 65] width 45 height 18
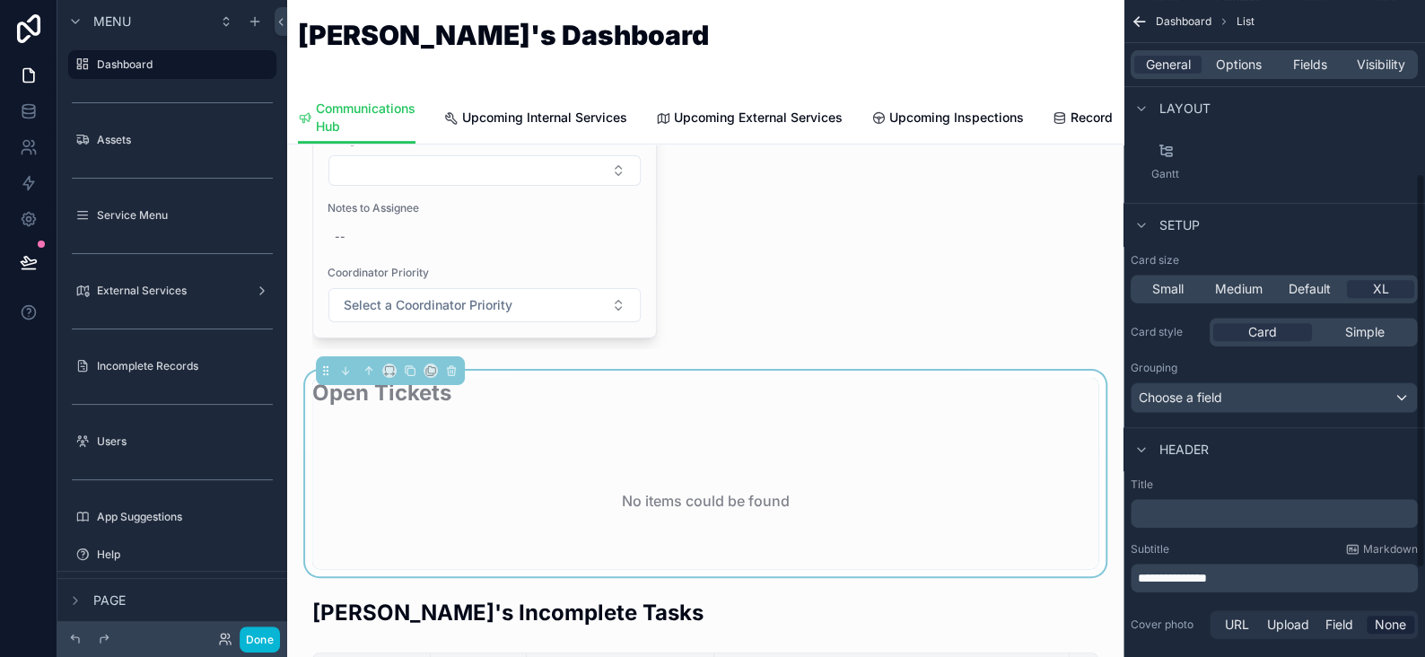
scroll to position [359, 0]
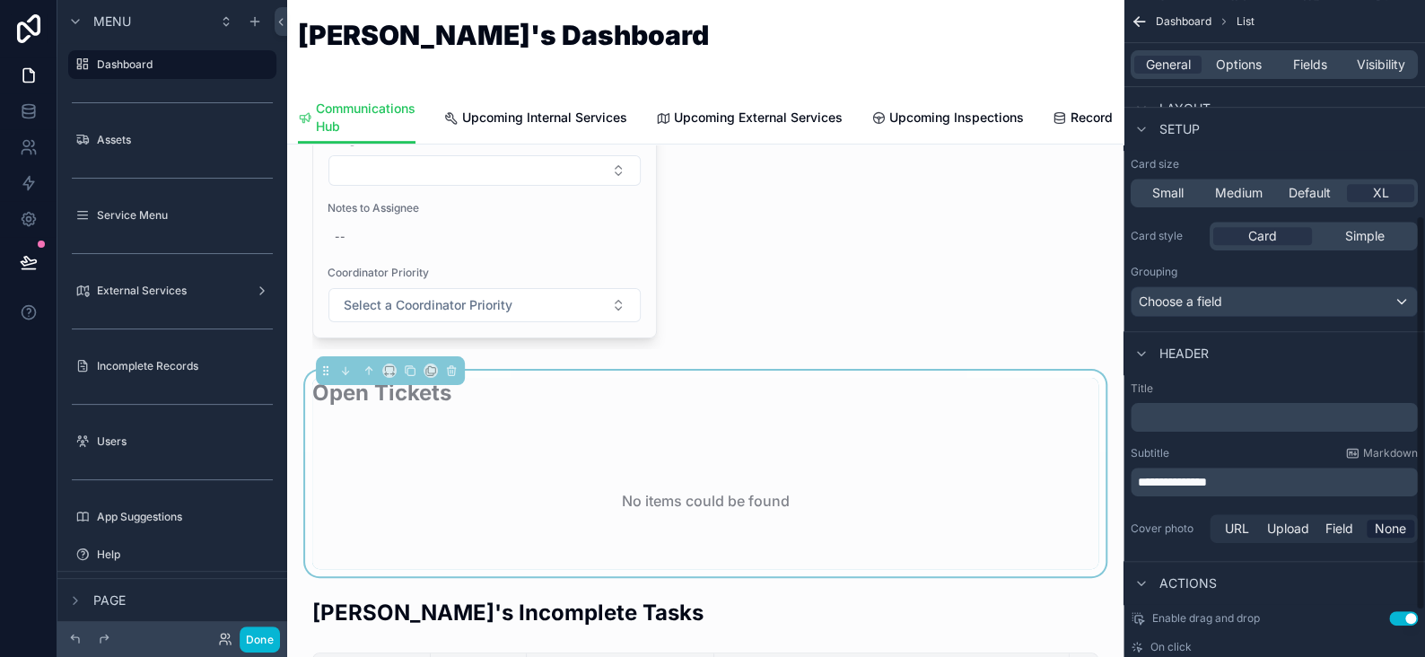
click at [1158, 477] on span "**********" at bounding box center [1172, 482] width 69 height 13
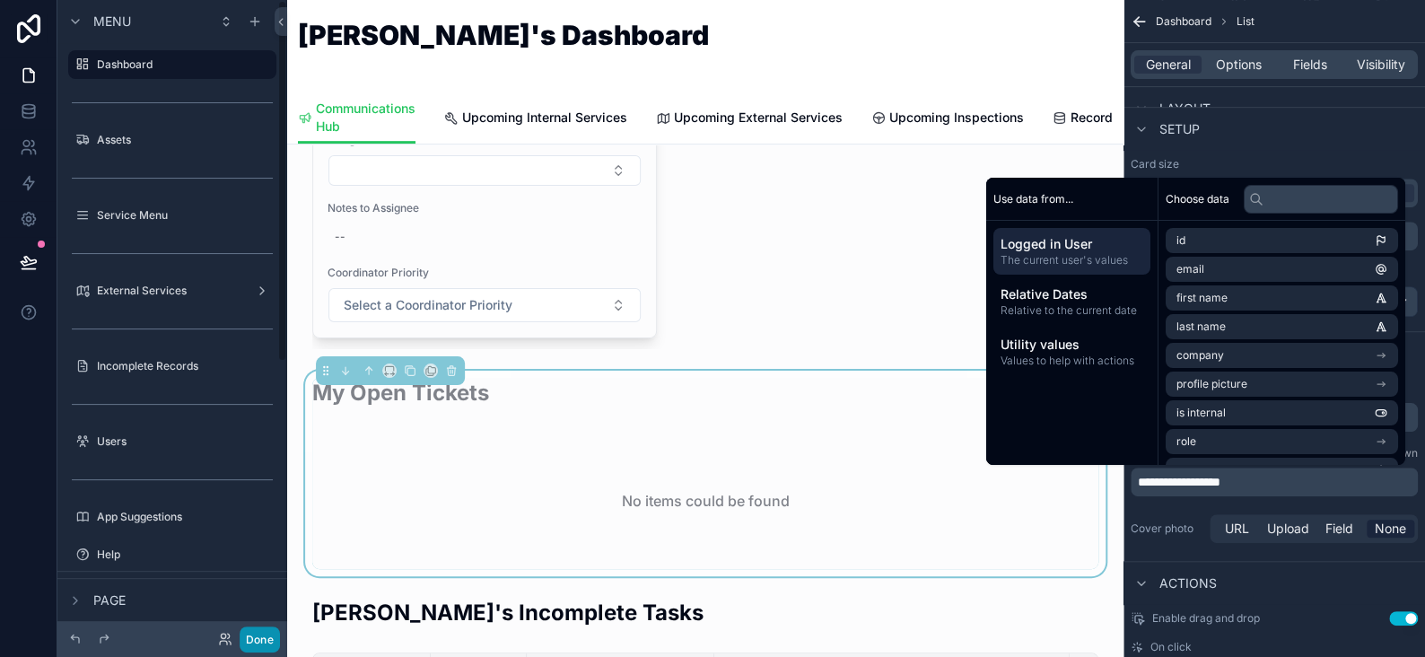
click at [256, 643] on button "Done" at bounding box center [260, 640] width 40 height 26
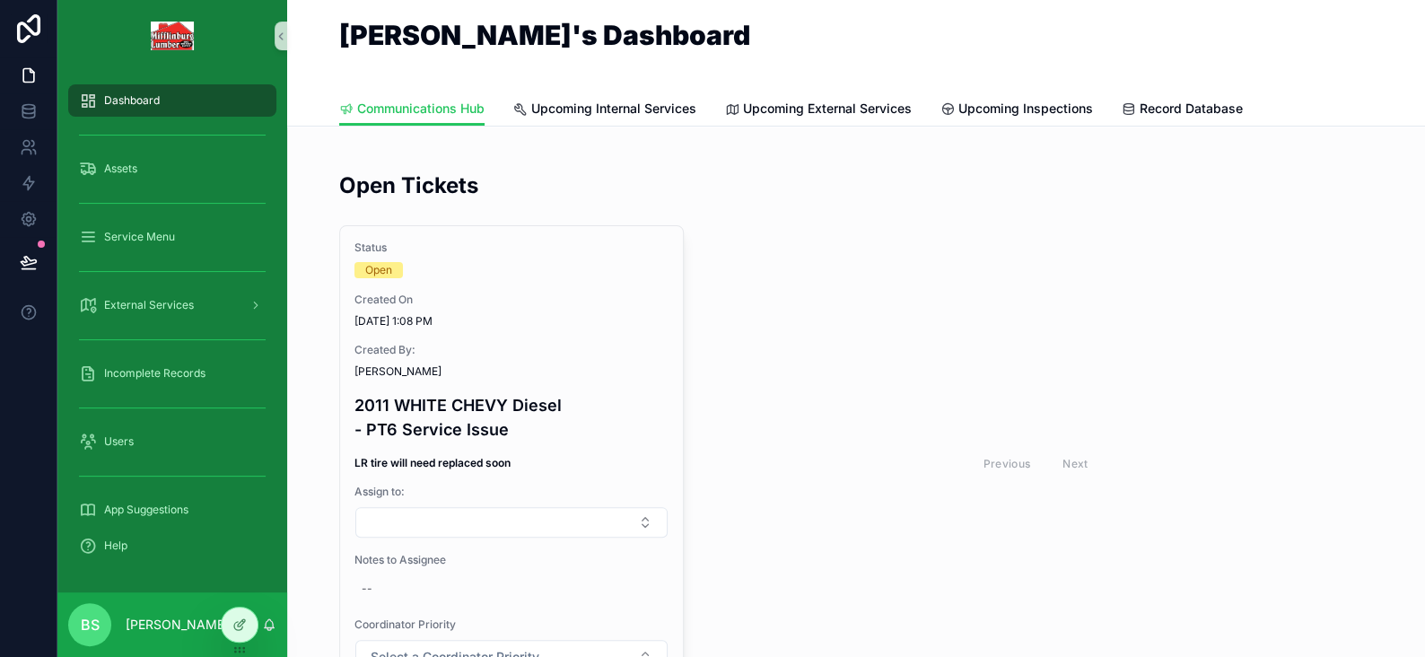
scroll to position [0, 0]
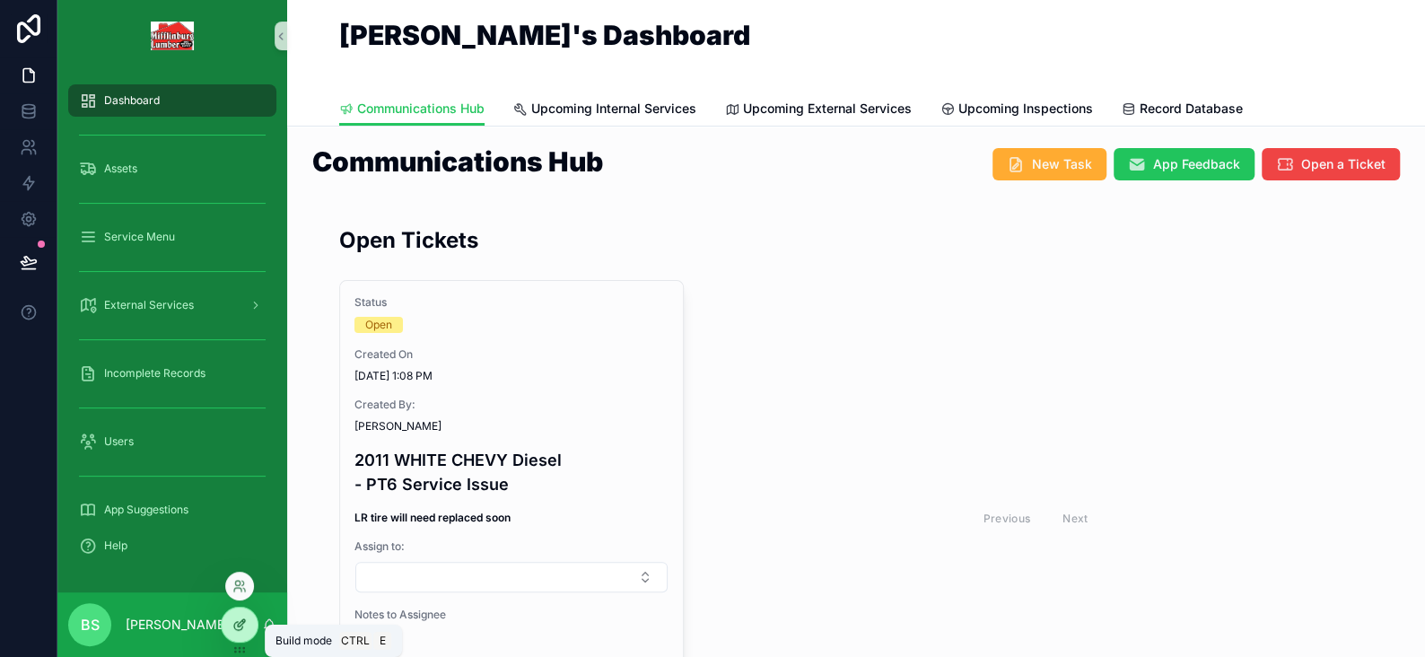
click at [230, 623] on div at bounding box center [240, 625] width 36 height 34
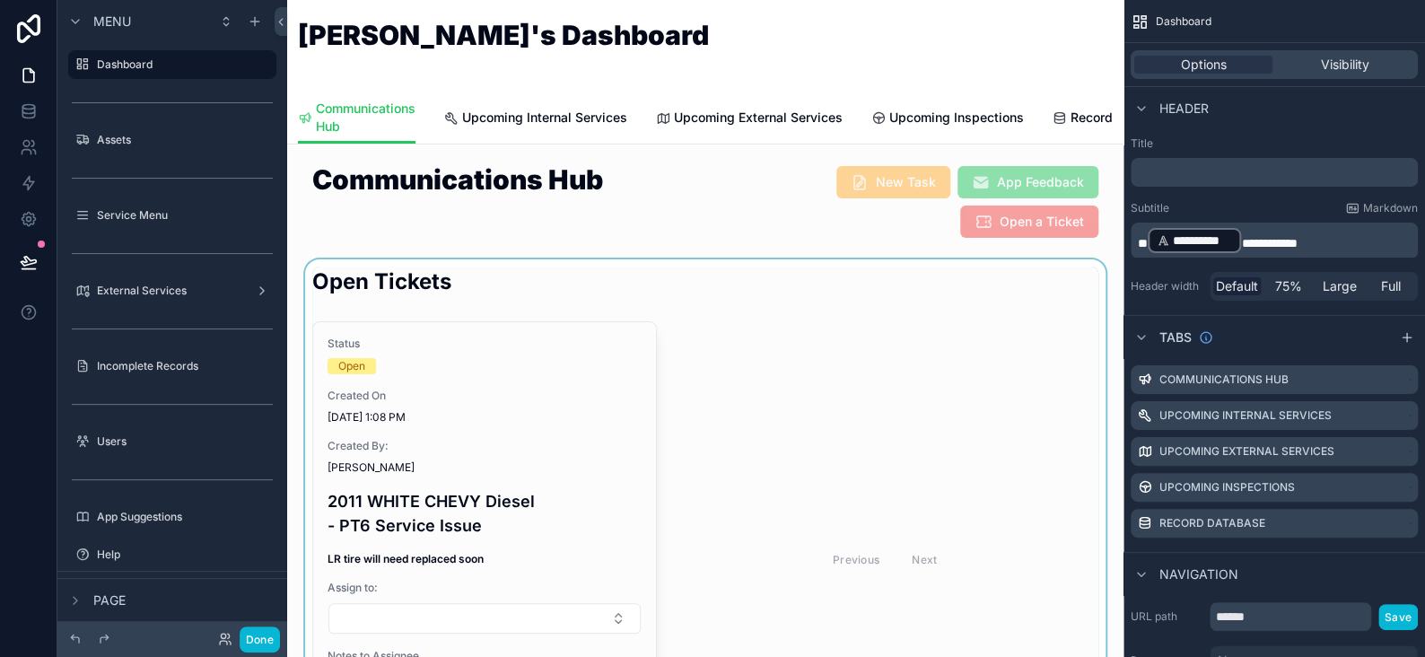
click at [590, 292] on div "scrollable content" at bounding box center [706, 531] width 808 height 545
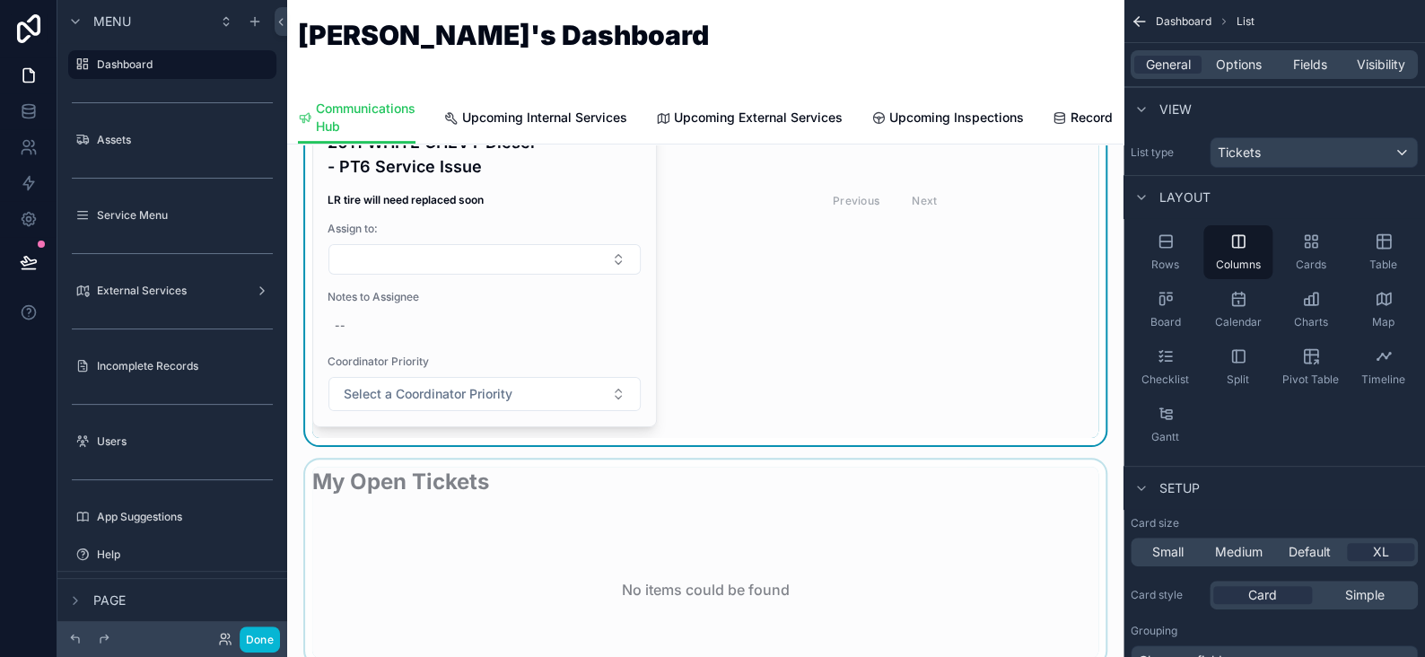
scroll to position [539, 0]
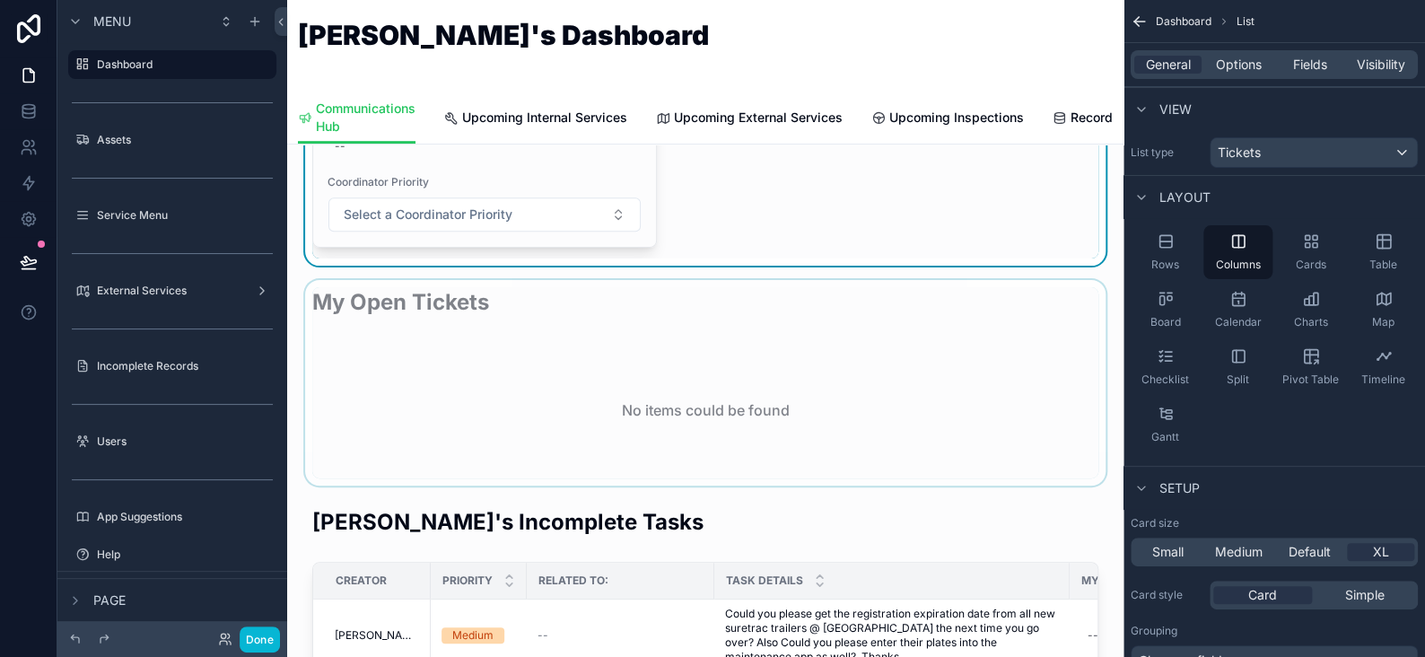
click at [469, 346] on div "scrollable content" at bounding box center [706, 383] width 808 height 206
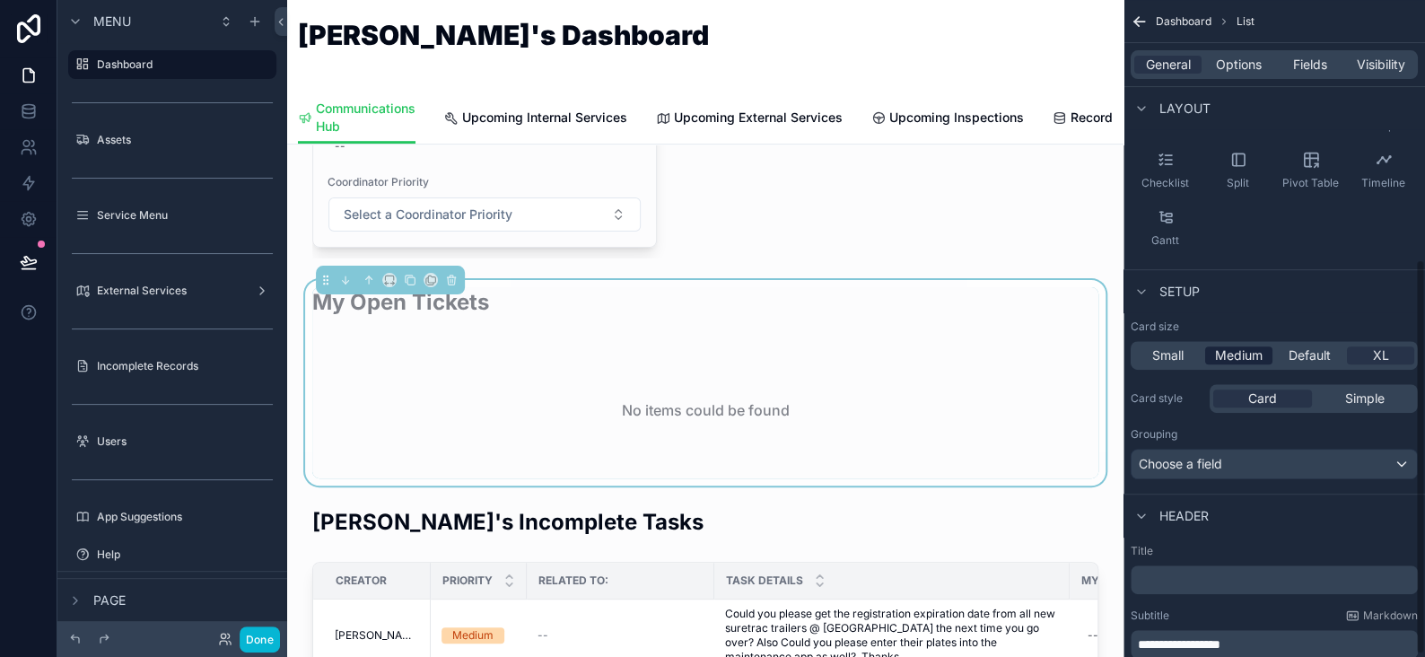
scroll to position [435, 0]
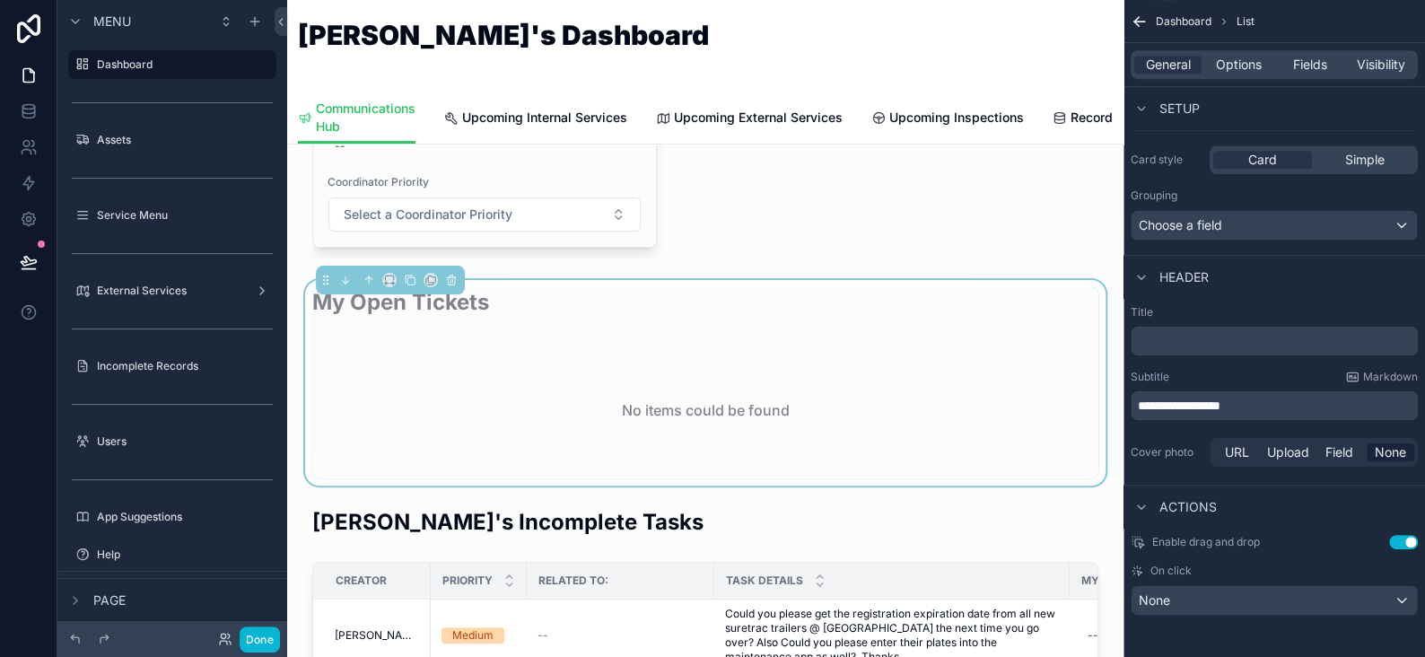
click at [1185, 407] on span "**********" at bounding box center [1179, 405] width 83 height 13
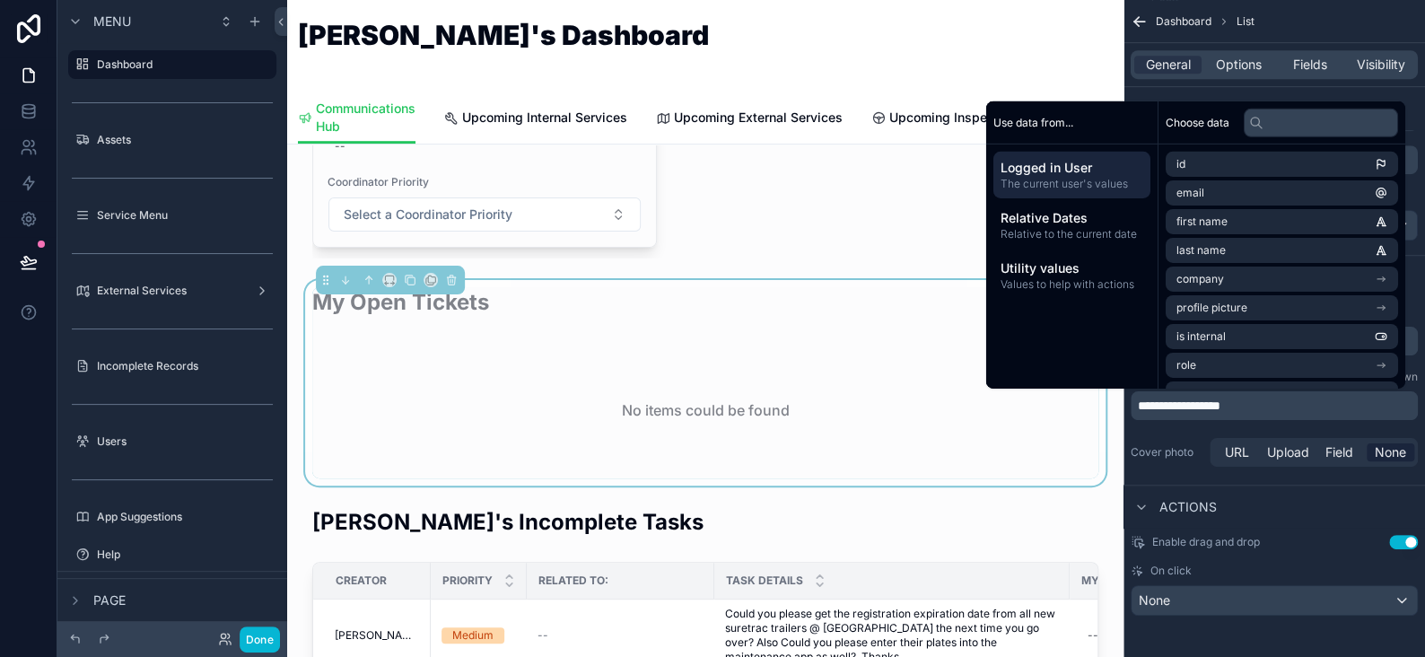
click at [1180, 407] on span "**********" at bounding box center [1179, 405] width 83 height 13
click at [1257, 401] on p "**********" at bounding box center [1276, 406] width 276 height 18
click at [252, 643] on button "Done" at bounding box center [260, 640] width 40 height 26
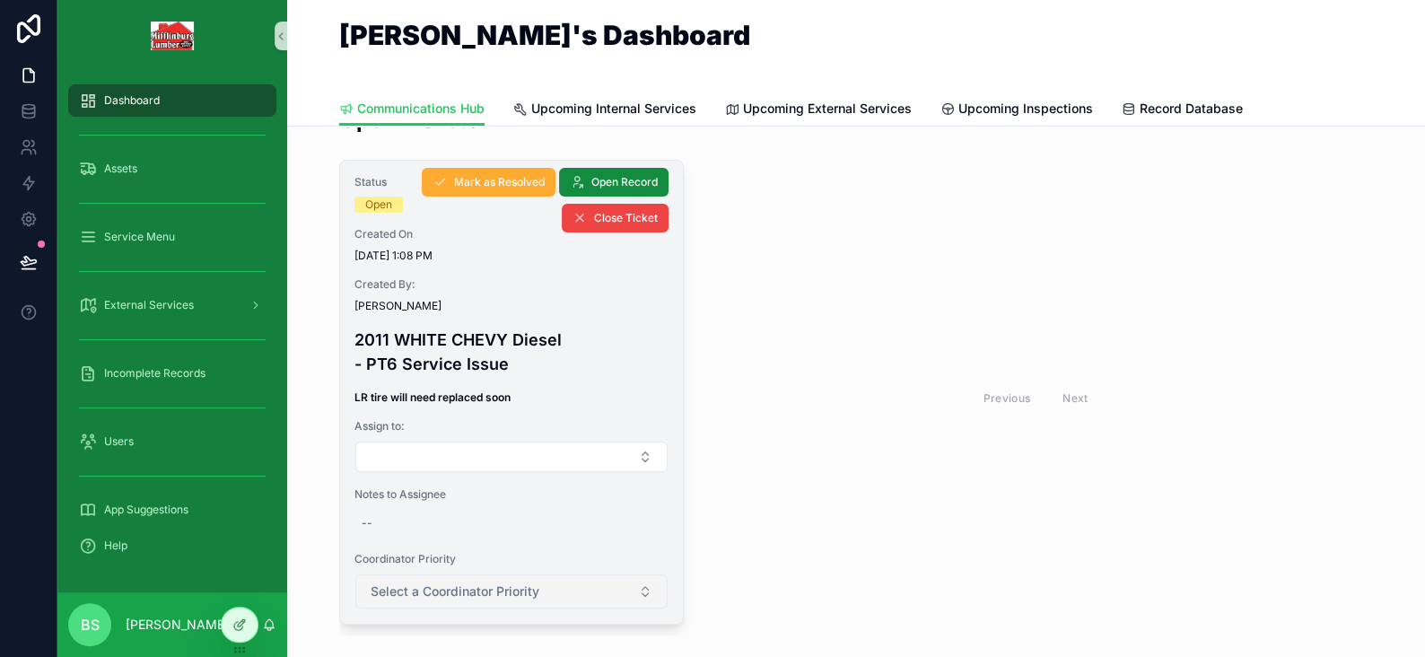
scroll to position [90, 0]
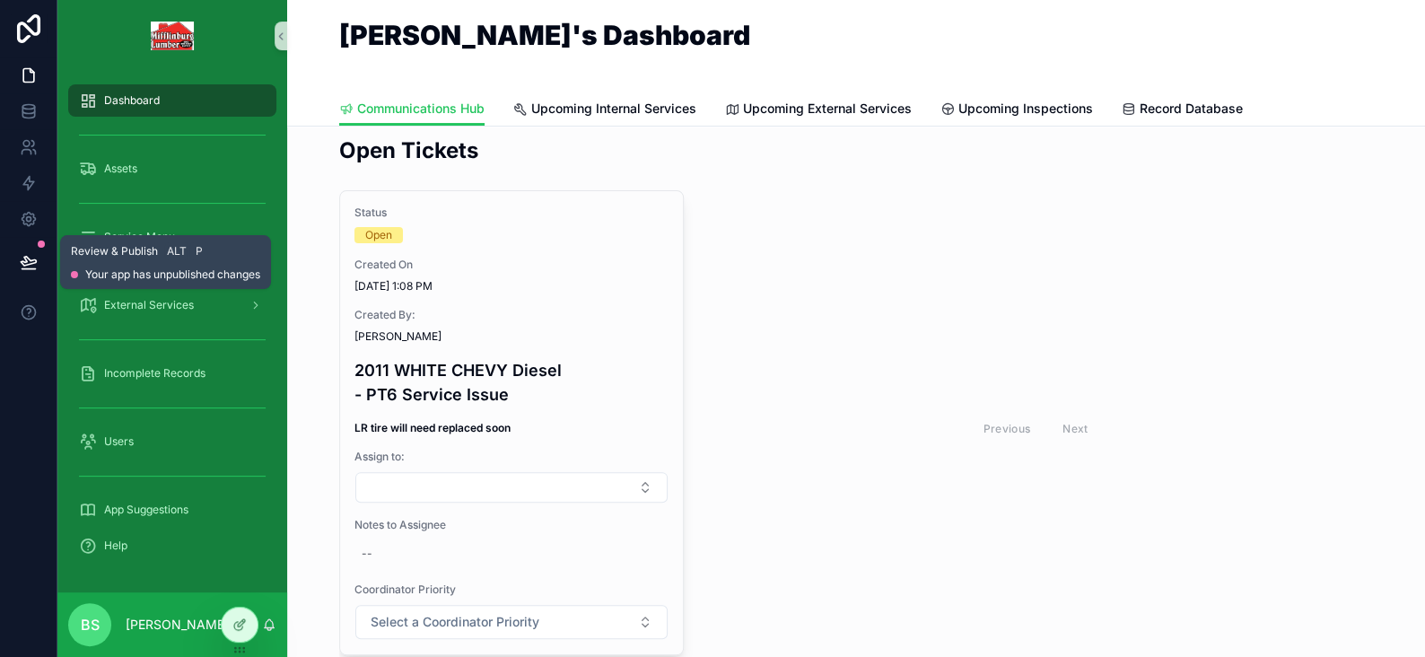
click at [36, 262] on icon at bounding box center [29, 262] width 18 height 18
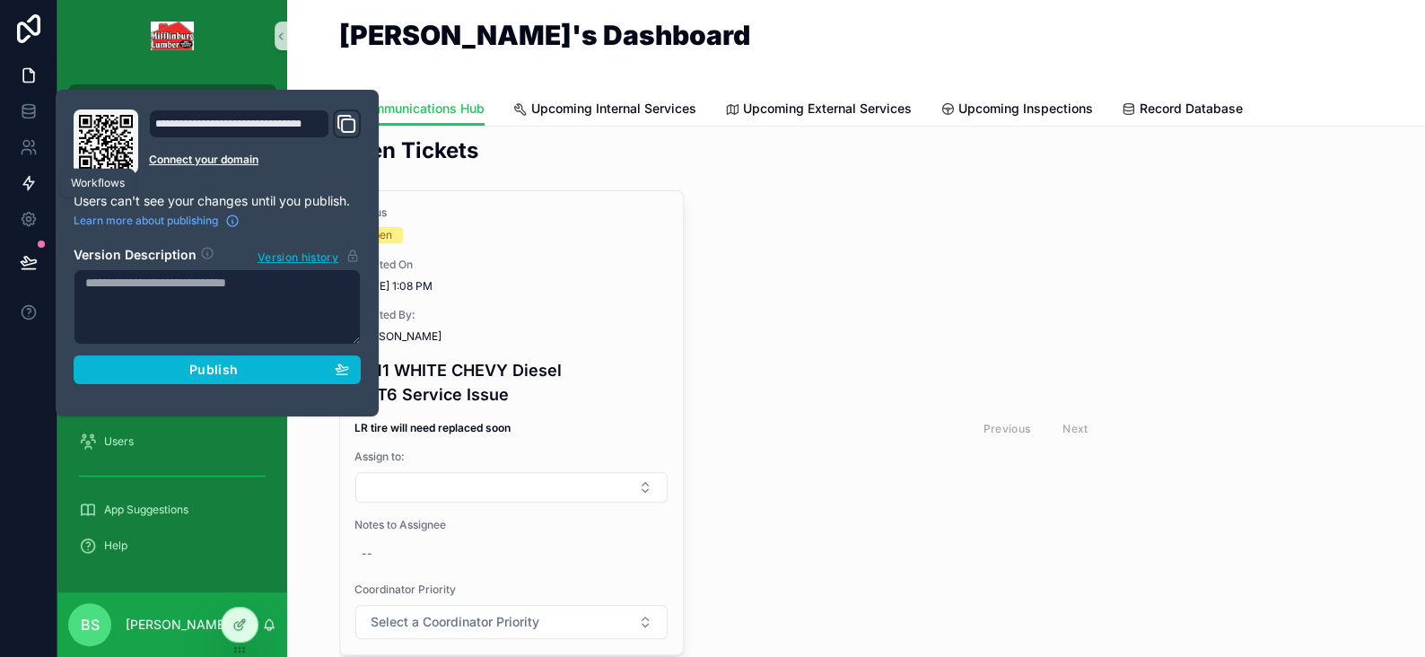
click at [25, 174] on icon at bounding box center [29, 183] width 18 height 18
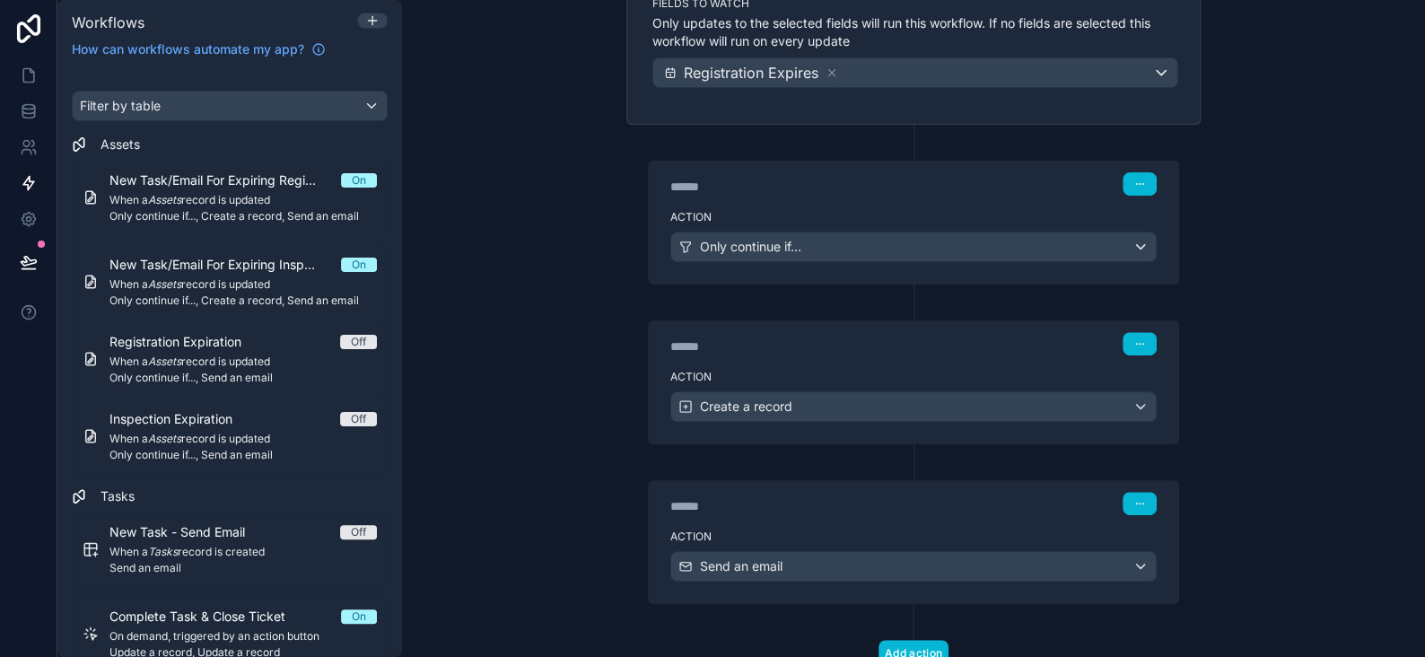
scroll to position [300, 0]
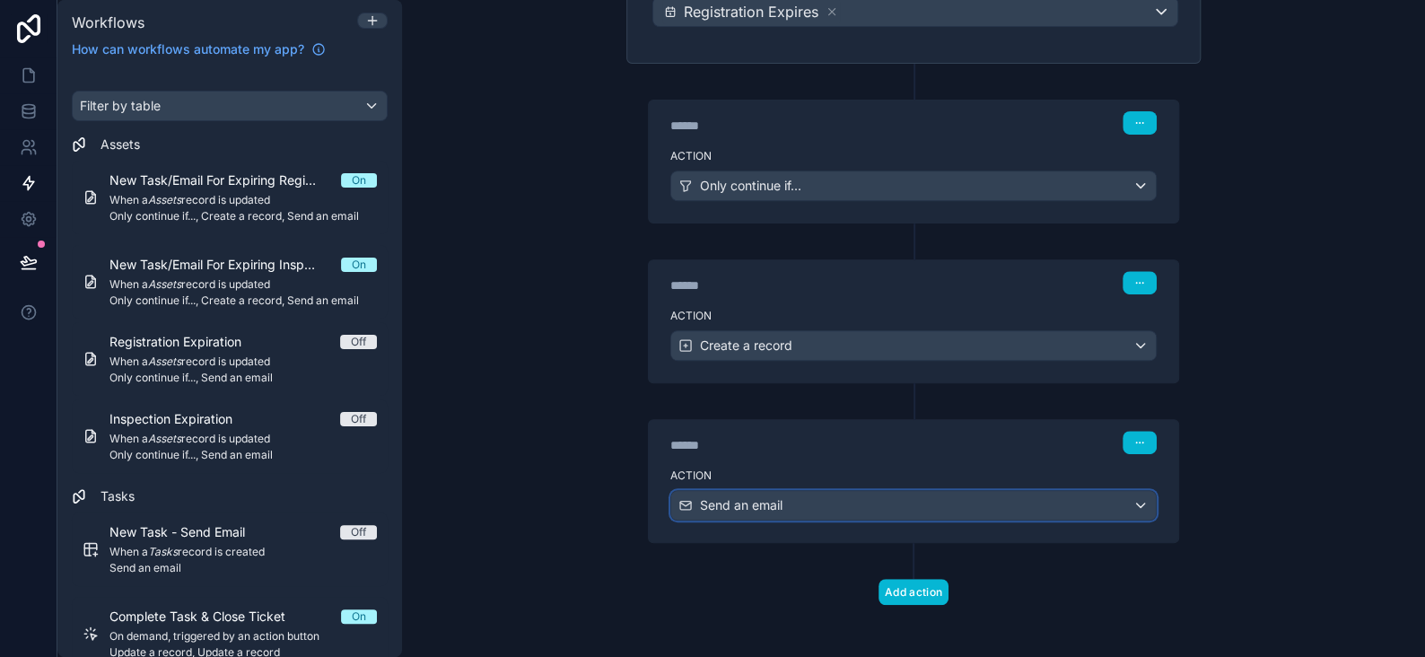
click at [774, 496] on span "Send an email" at bounding box center [741, 505] width 83 height 18
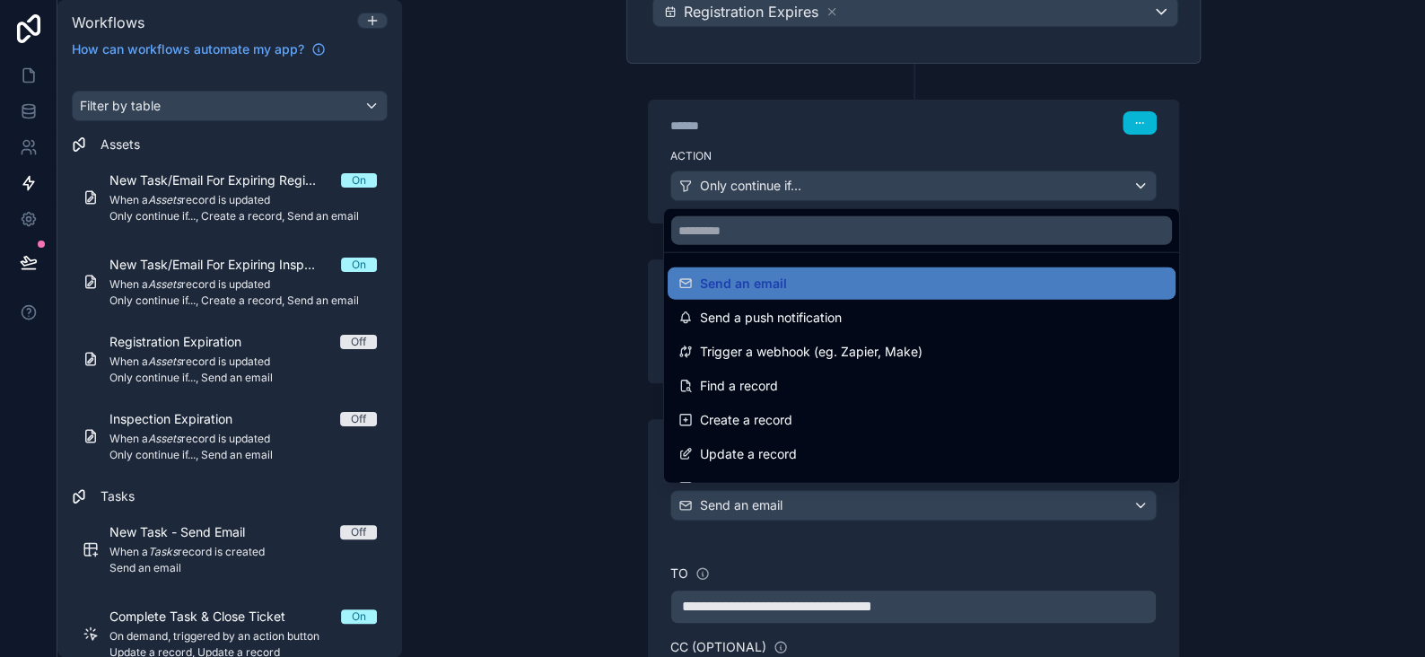
click at [774, 496] on div at bounding box center [712, 328] width 1425 height 657
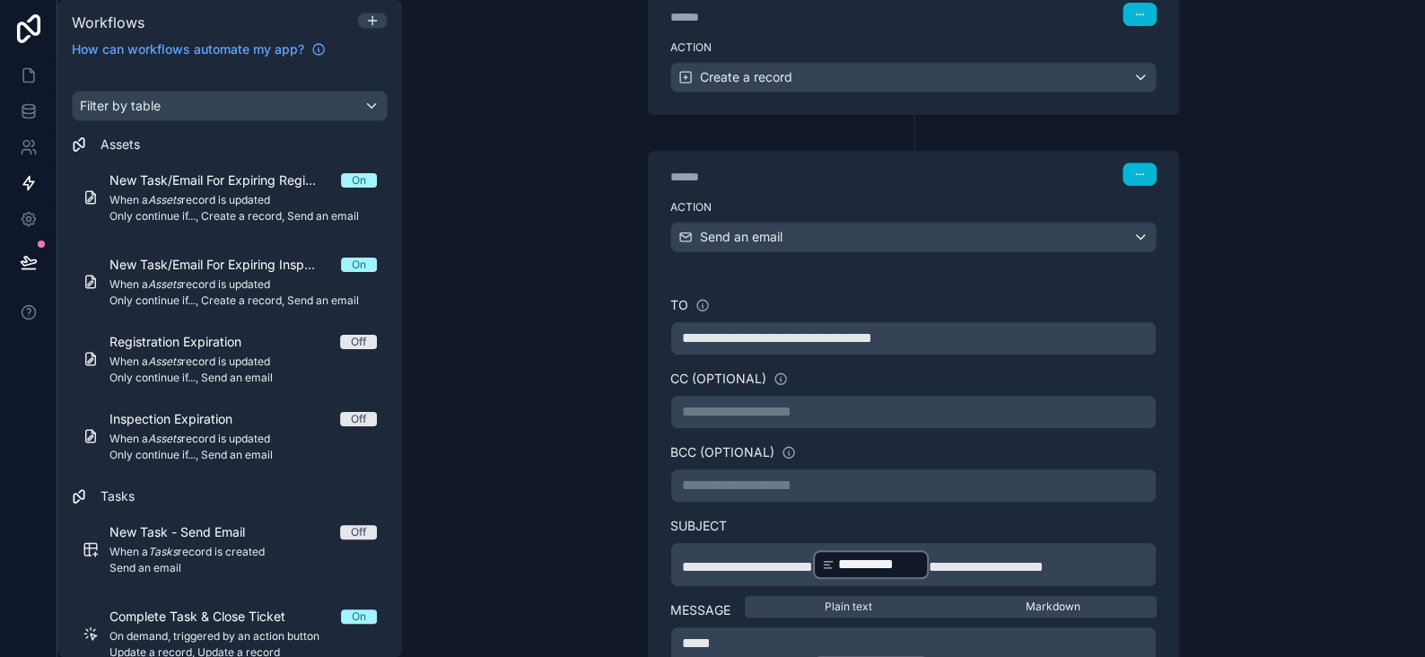
scroll to position [569, 0]
drag, startPoint x: 969, startPoint y: 331, endPoint x: 633, endPoint y: 330, distance: 335.7
click at [633, 330] on div "**********" at bounding box center [914, 564] width 574 height 901
click at [718, 330] on span "**********" at bounding box center [777, 336] width 190 height 13
drag, startPoint x: 774, startPoint y: 334, endPoint x: 651, endPoint y: 335, distance: 123.0
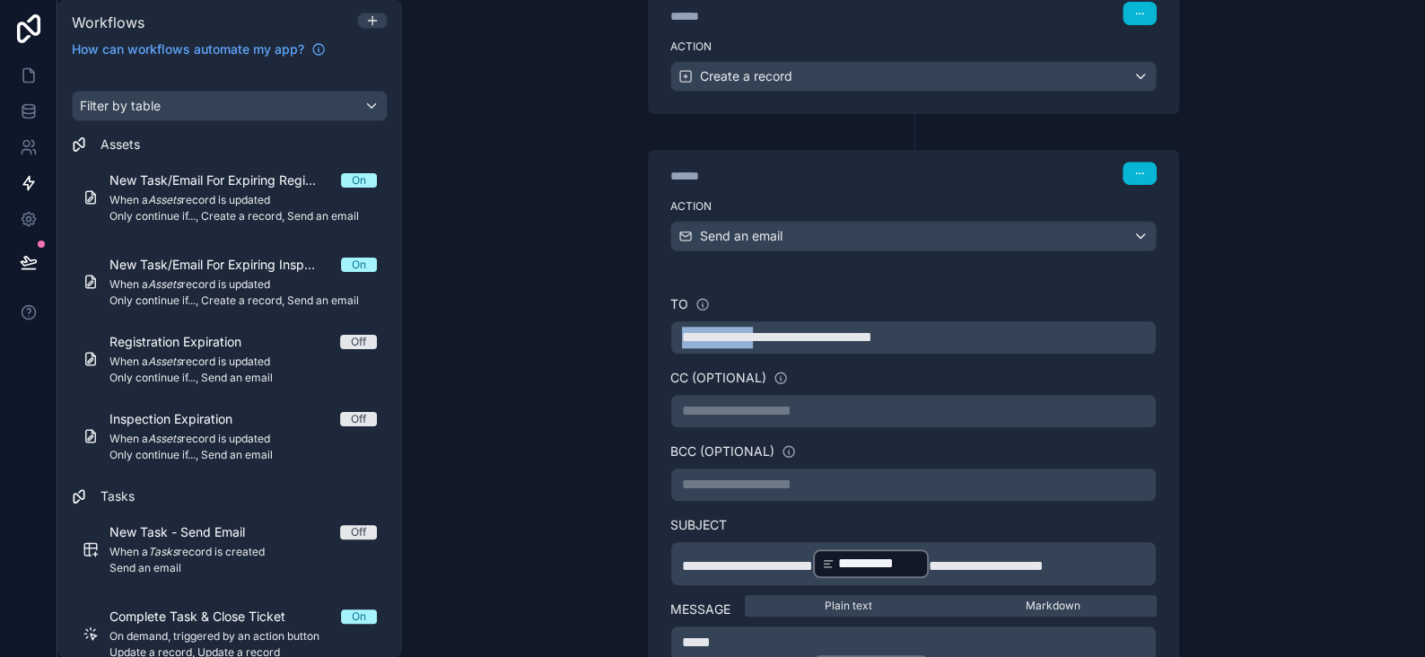
click at [651, 335] on div "**********" at bounding box center [914, 620] width 530 height 694
click at [1224, 335] on div "**********" at bounding box center [913, 328] width 1023 height 657
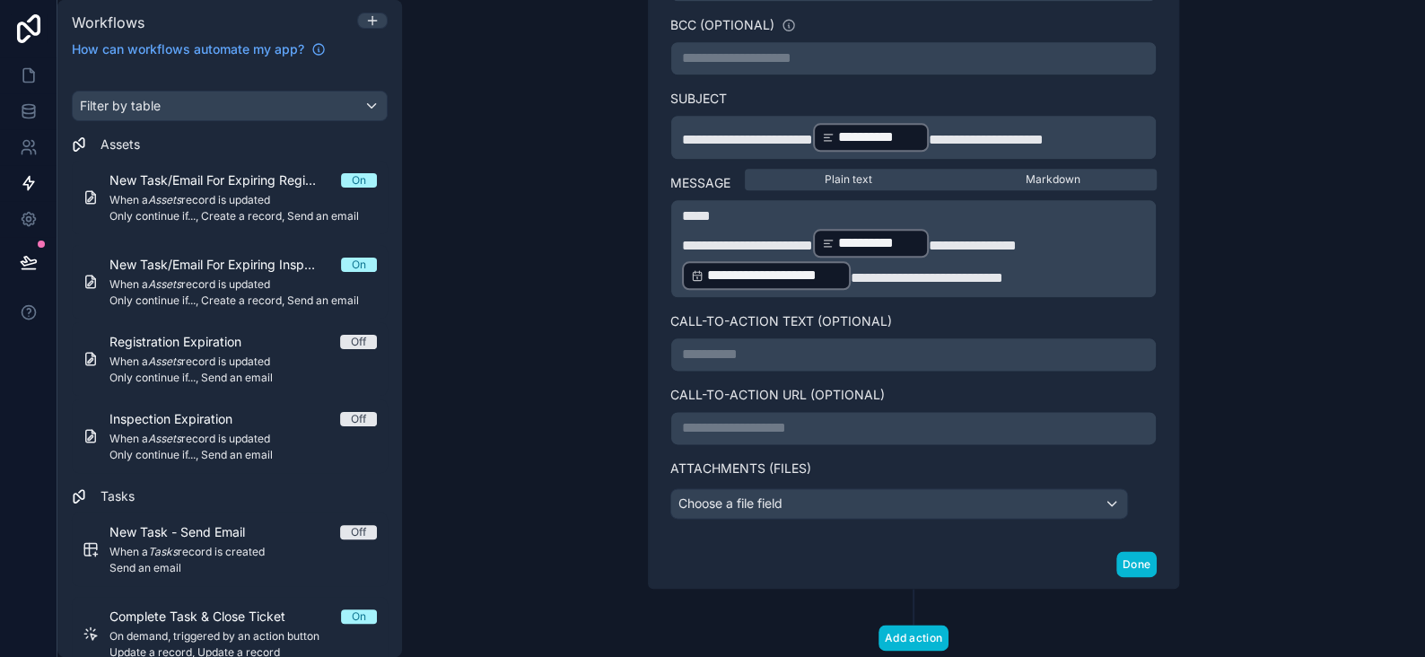
scroll to position [1036, 0]
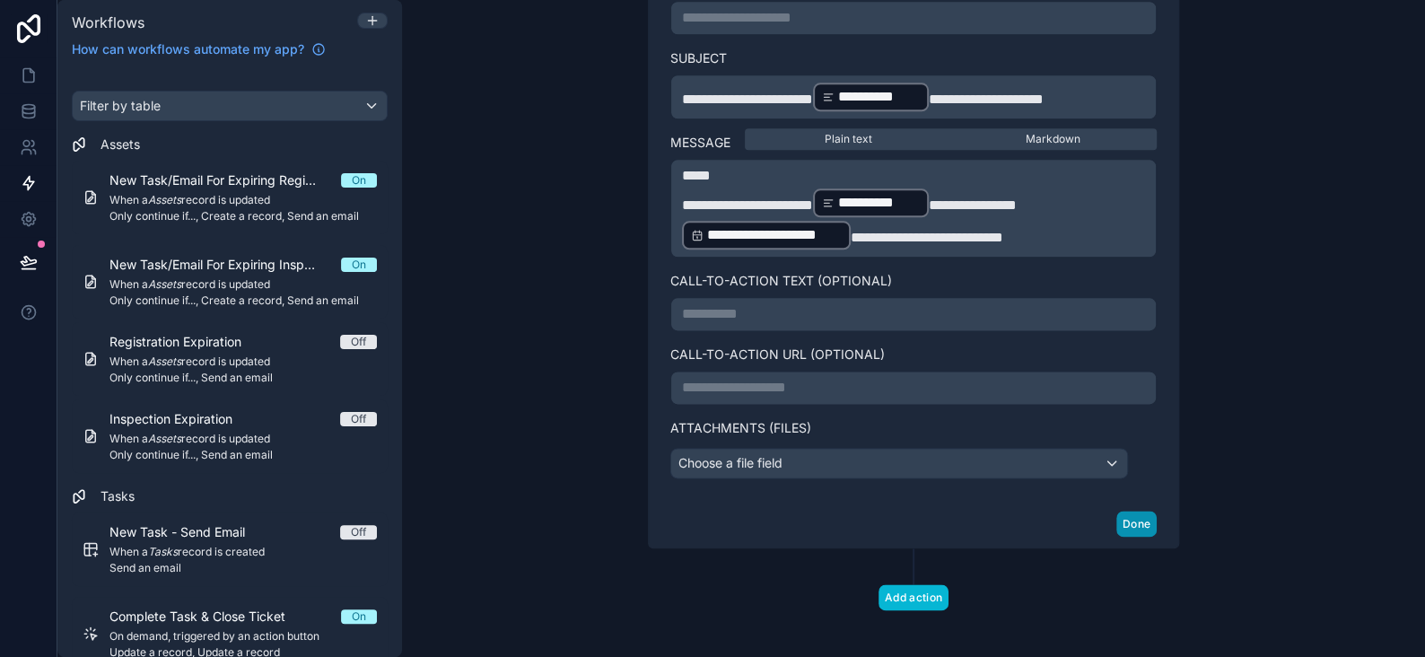
click at [1125, 511] on button "Done" at bounding box center [1137, 524] width 40 height 26
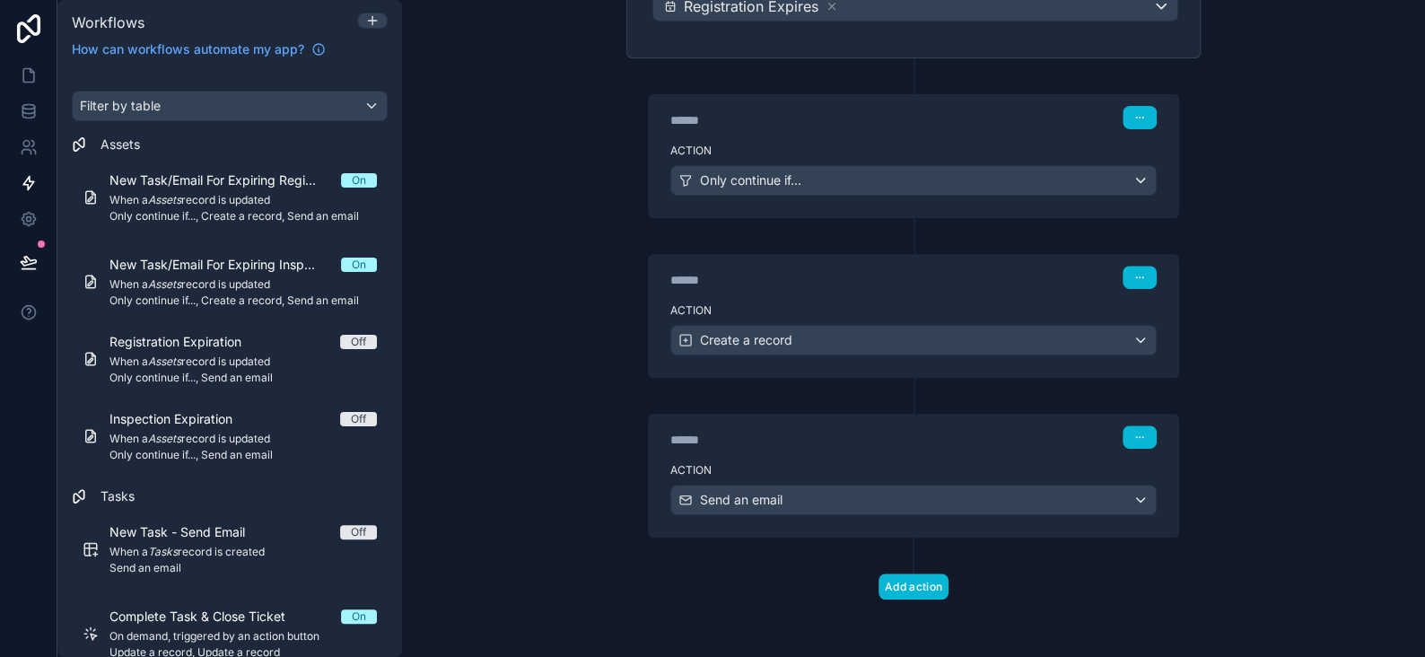
scroll to position [300, 0]
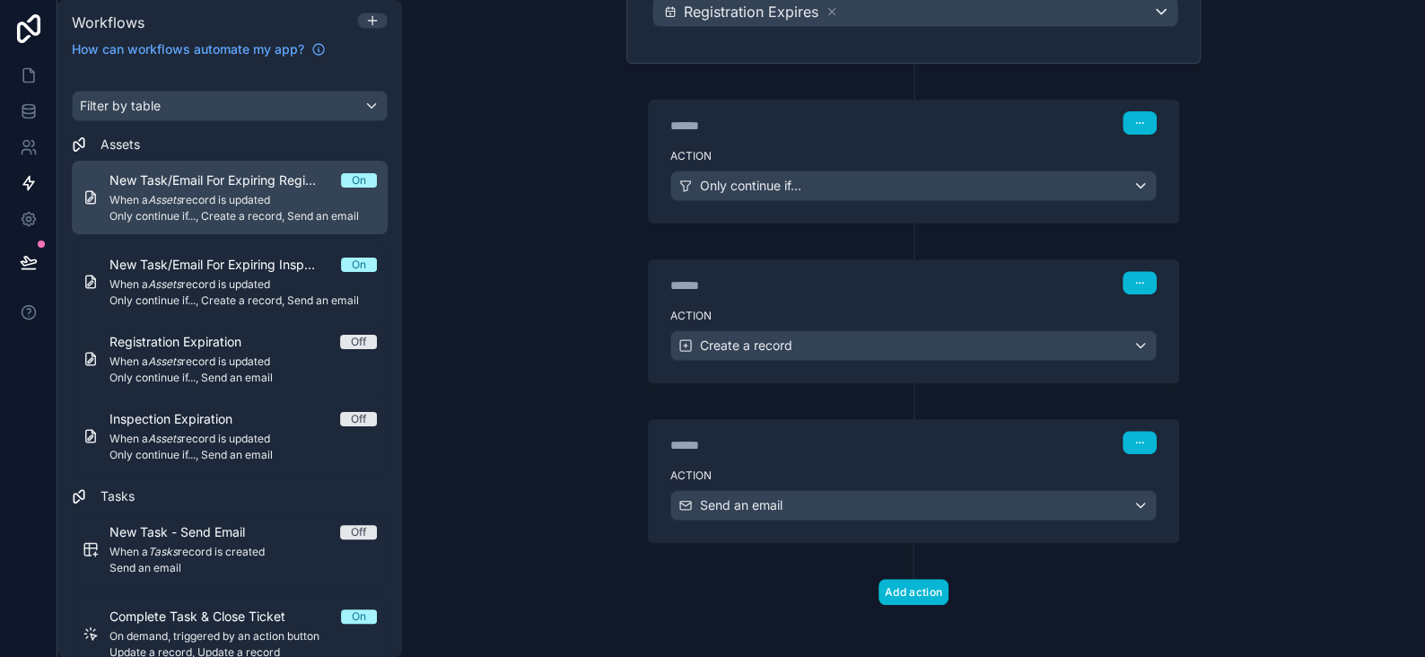
click at [193, 205] on span "When a Assets record is updated" at bounding box center [243, 200] width 267 height 14
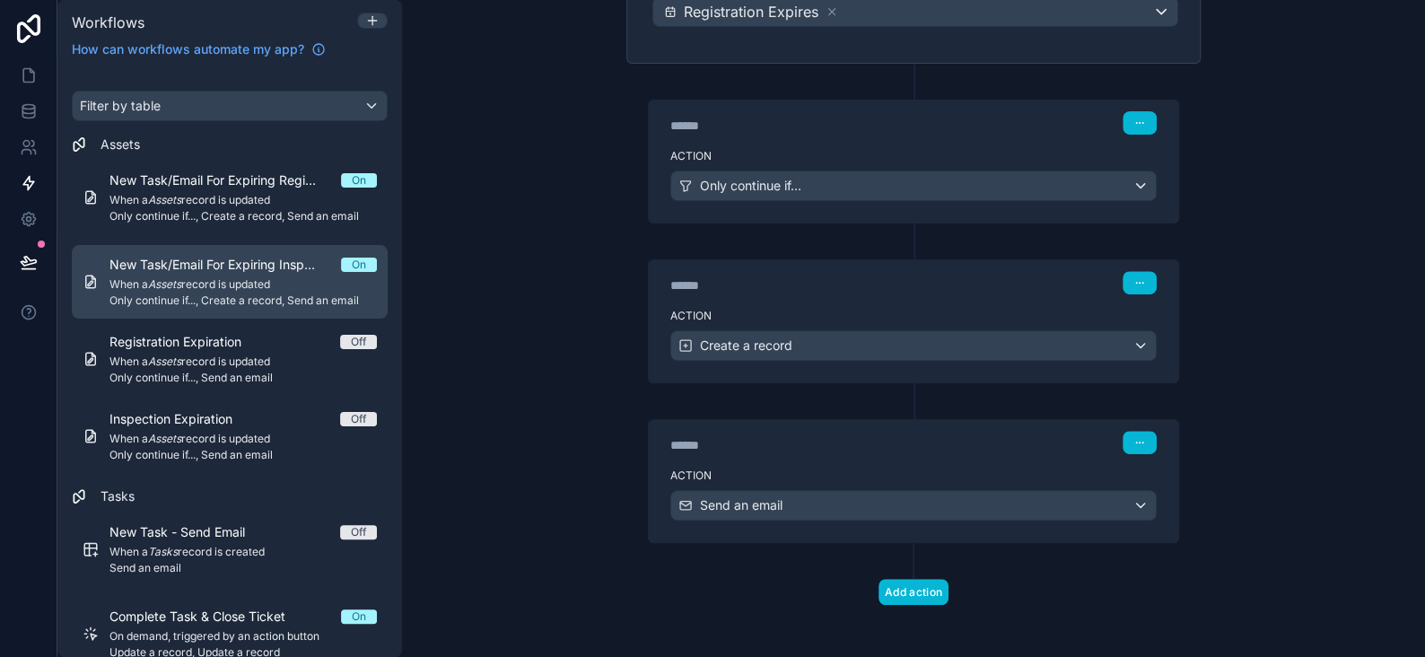
click at [206, 269] on span "New Task/Email For Expiring Inspections" at bounding box center [226, 265] width 232 height 18
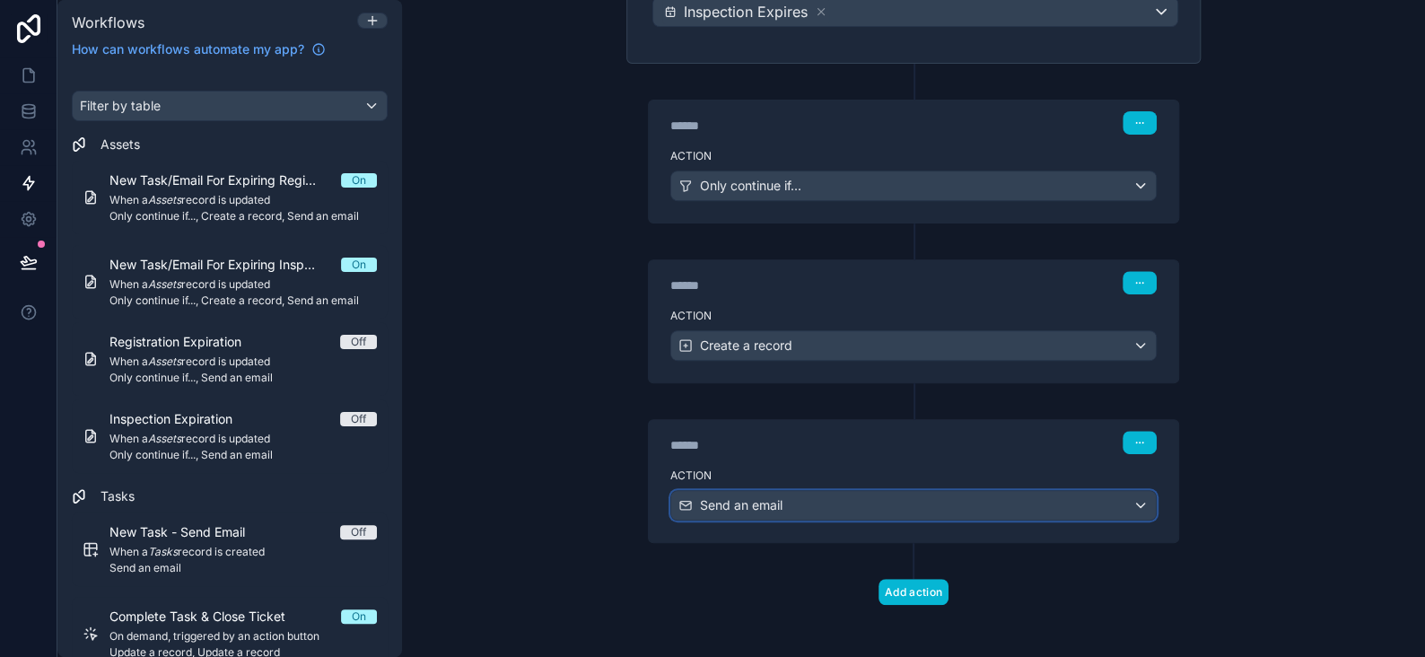
click at [843, 505] on div "Send an email" at bounding box center [913, 505] width 485 height 29
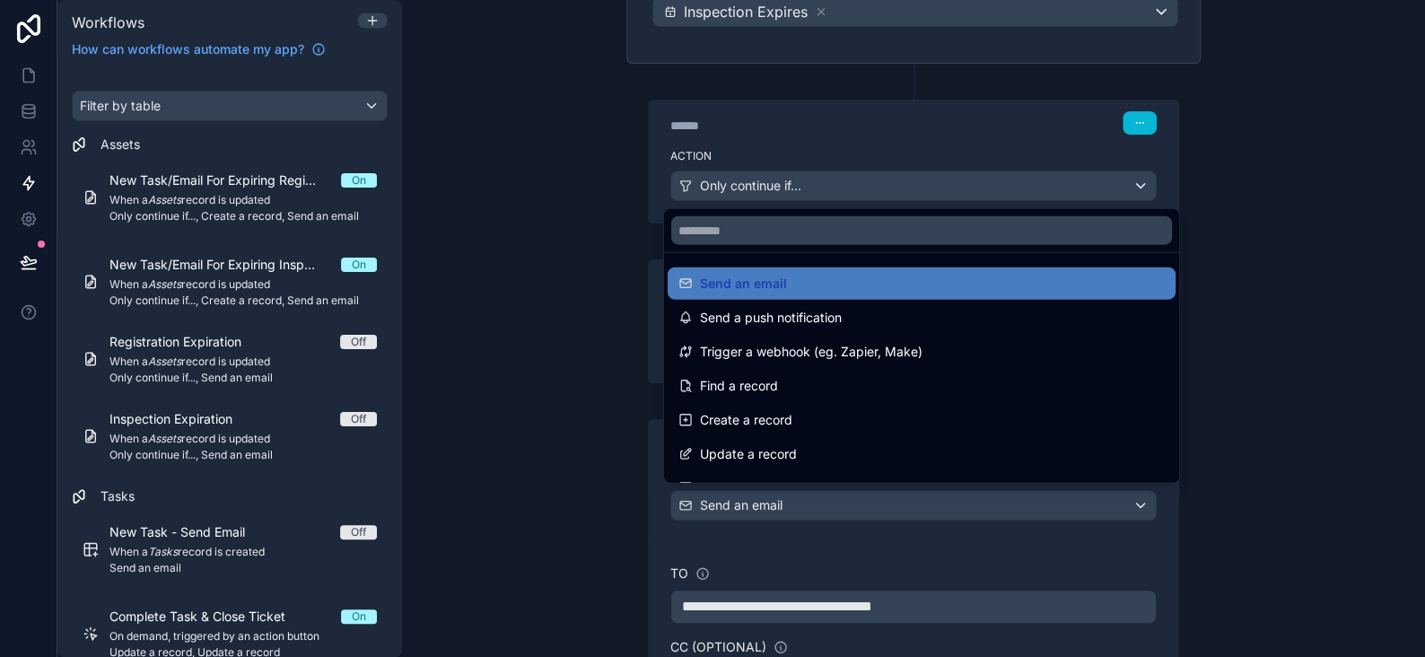
click at [843, 505] on div at bounding box center [712, 328] width 1425 height 657
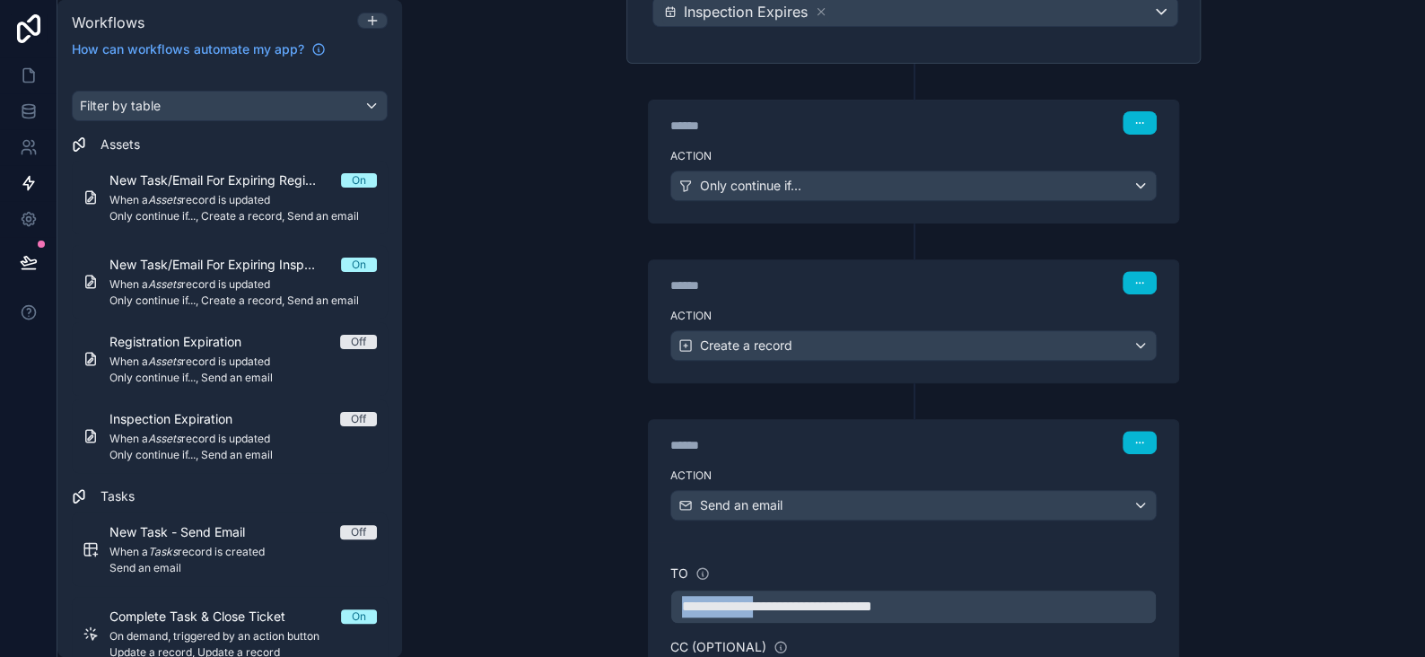
drag, startPoint x: 777, startPoint y: 598, endPoint x: 557, endPoint y: 576, distance: 221.0
click at [583, 595] on div "**********" at bounding box center [913, 328] width 1023 height 657
click at [1270, 473] on div "**********" at bounding box center [913, 328] width 1023 height 657
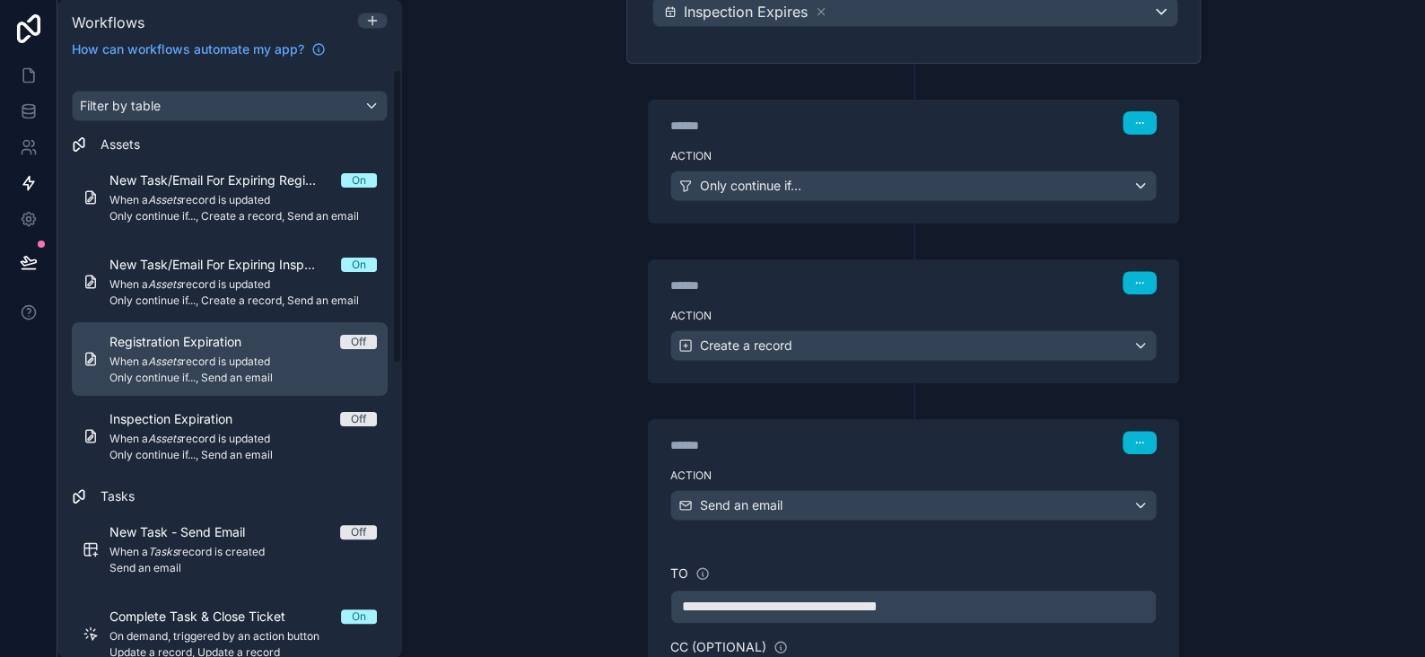
click at [216, 346] on span "Registration Expiration" at bounding box center [186, 342] width 153 height 18
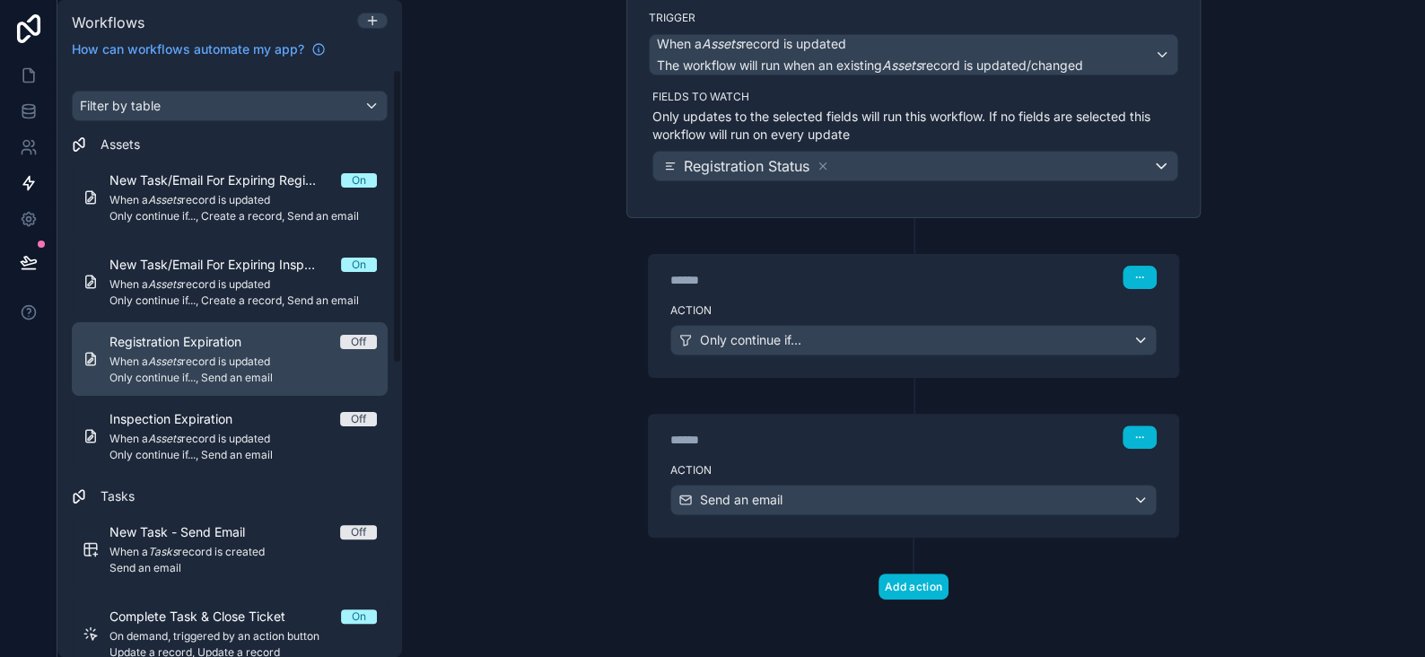
scroll to position [141, 0]
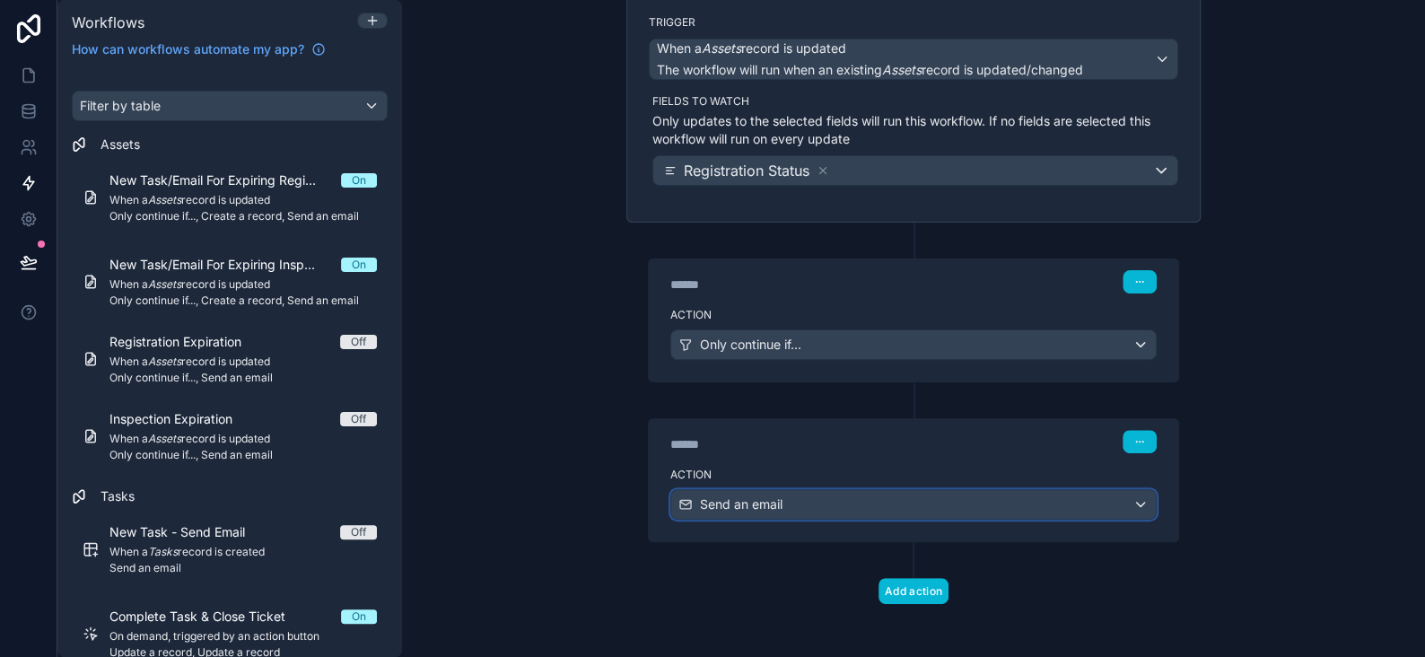
click at [774, 501] on span "Send an email" at bounding box center [741, 504] width 83 height 18
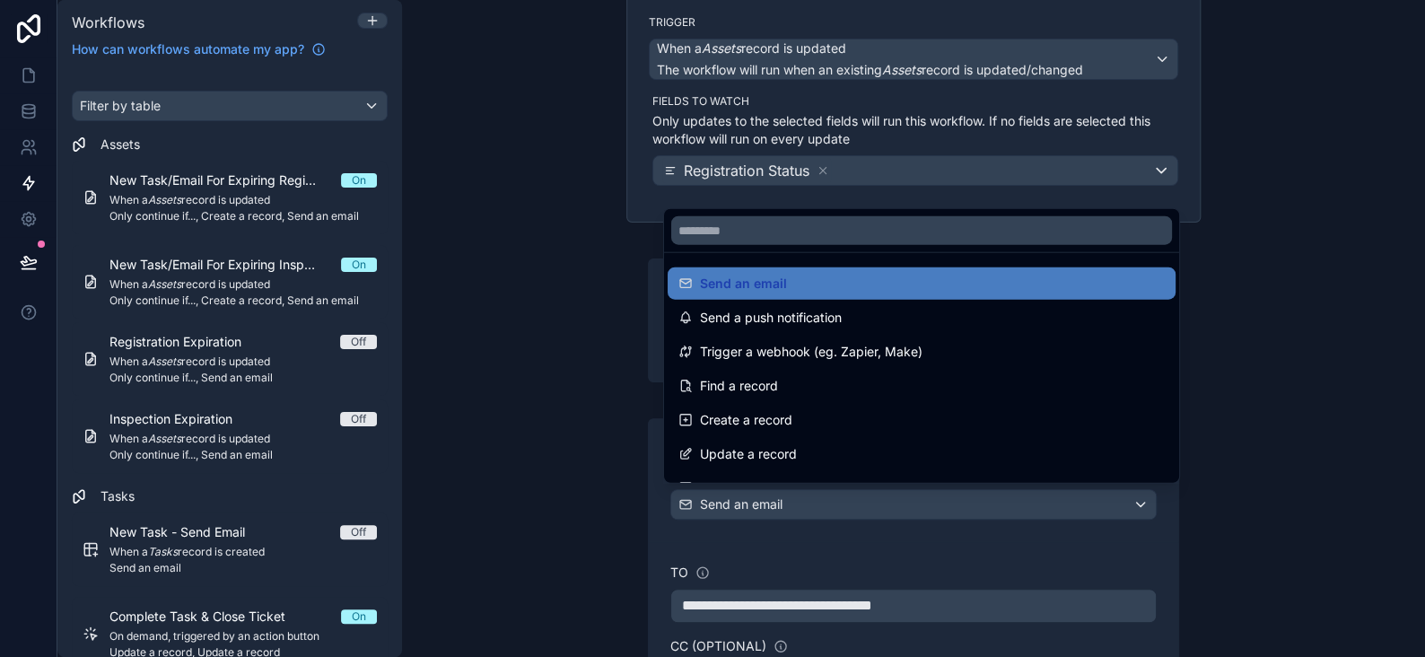
click at [774, 501] on div at bounding box center [712, 328] width 1425 height 657
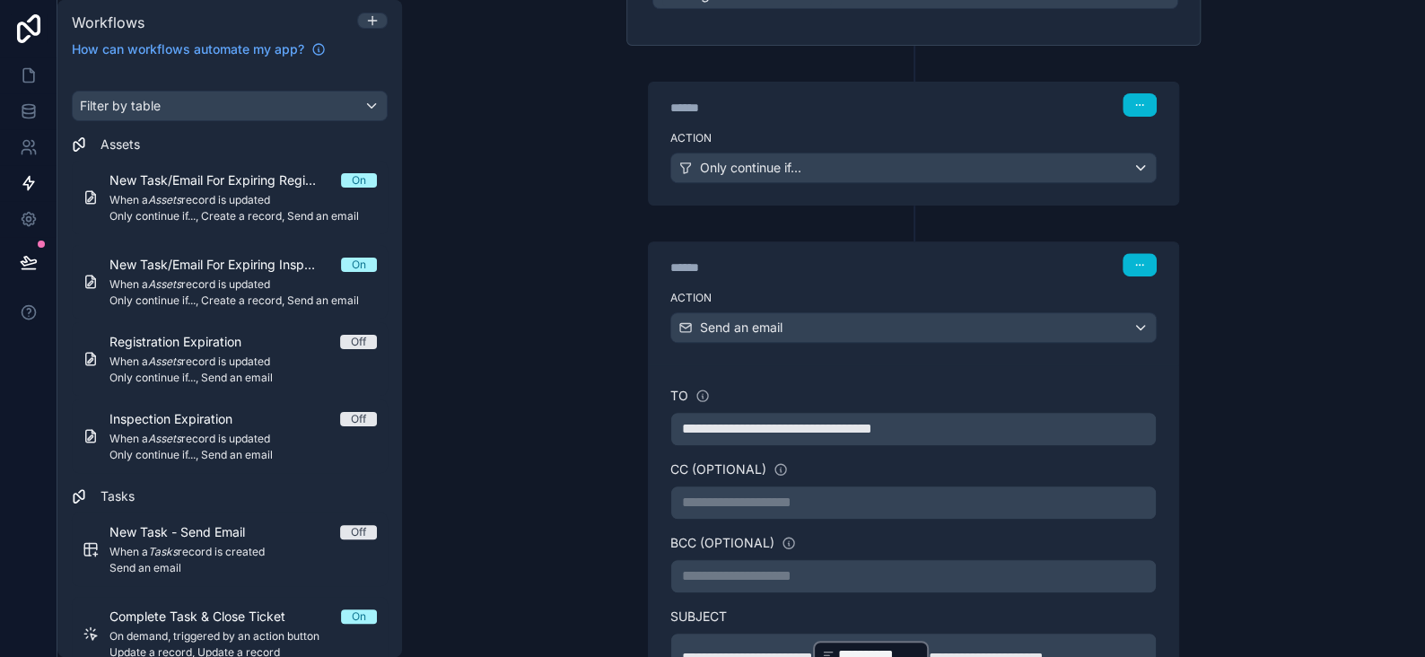
scroll to position [320, 0]
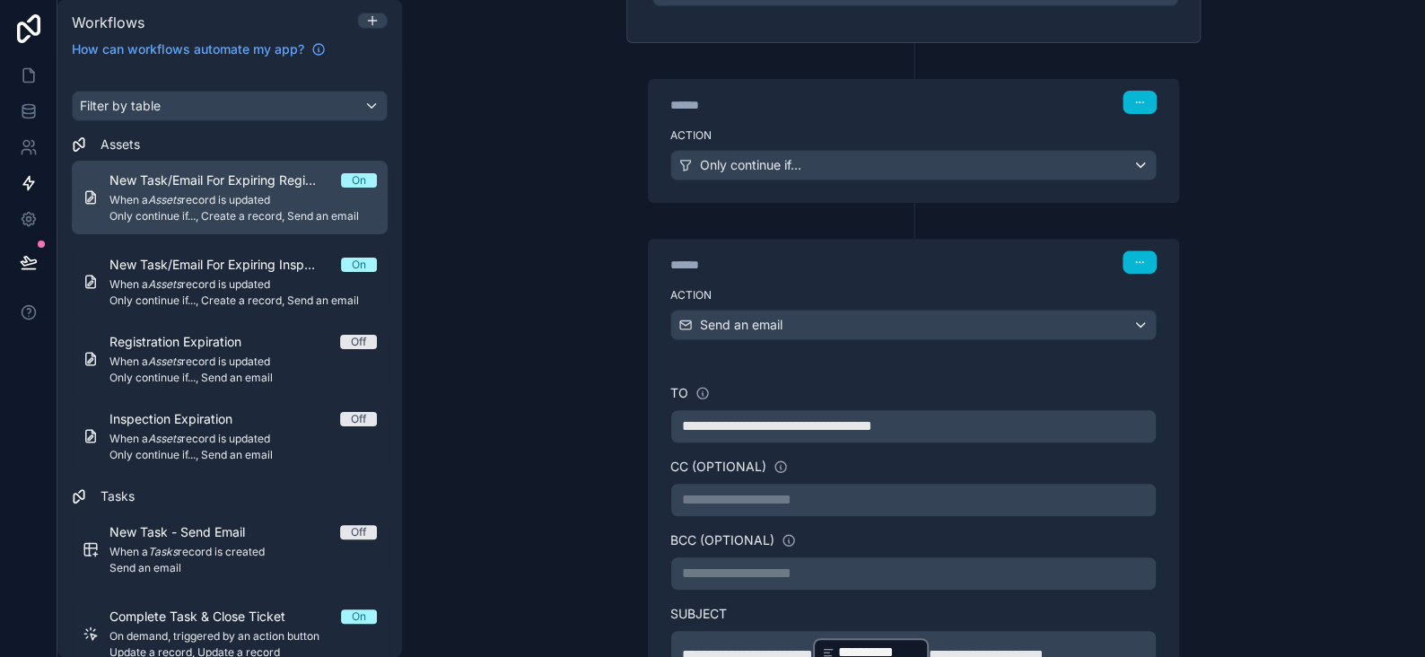
click at [255, 191] on div "New Task/Email For Expiring Registration On When a Assets record is updated Onl…" at bounding box center [243, 197] width 267 height 52
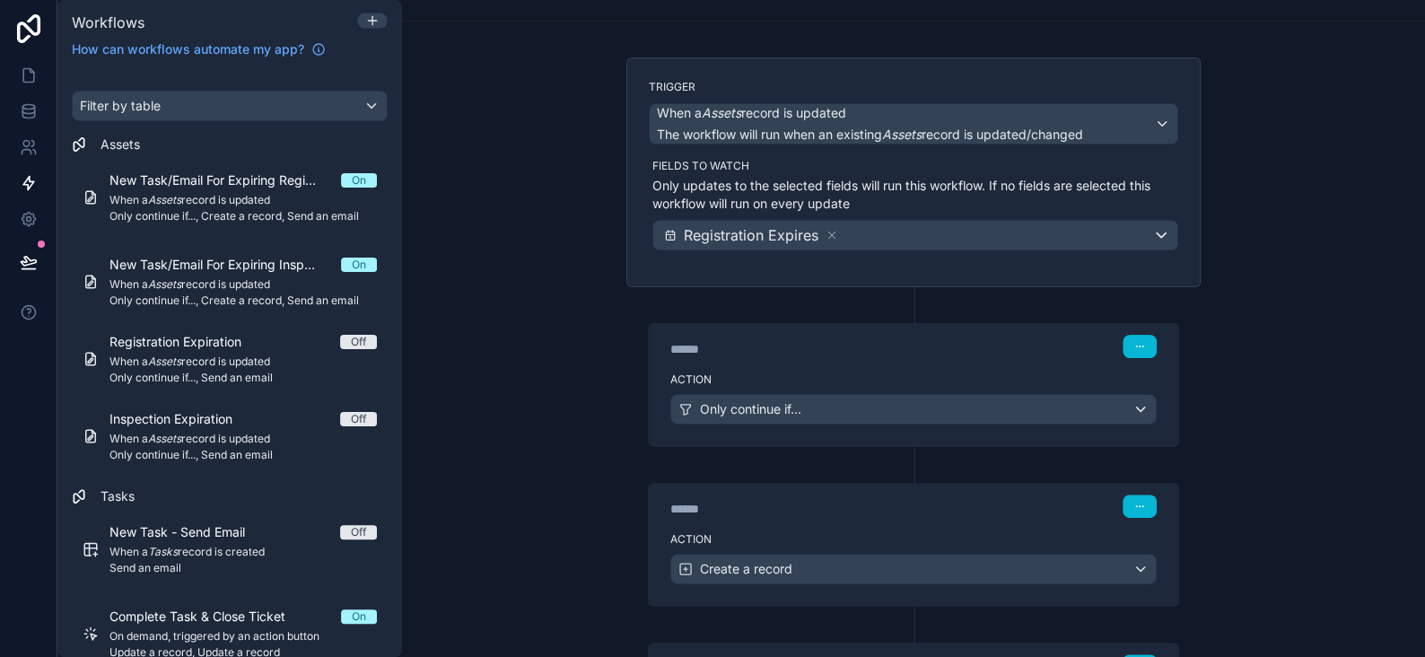
scroll to position [180, 0]
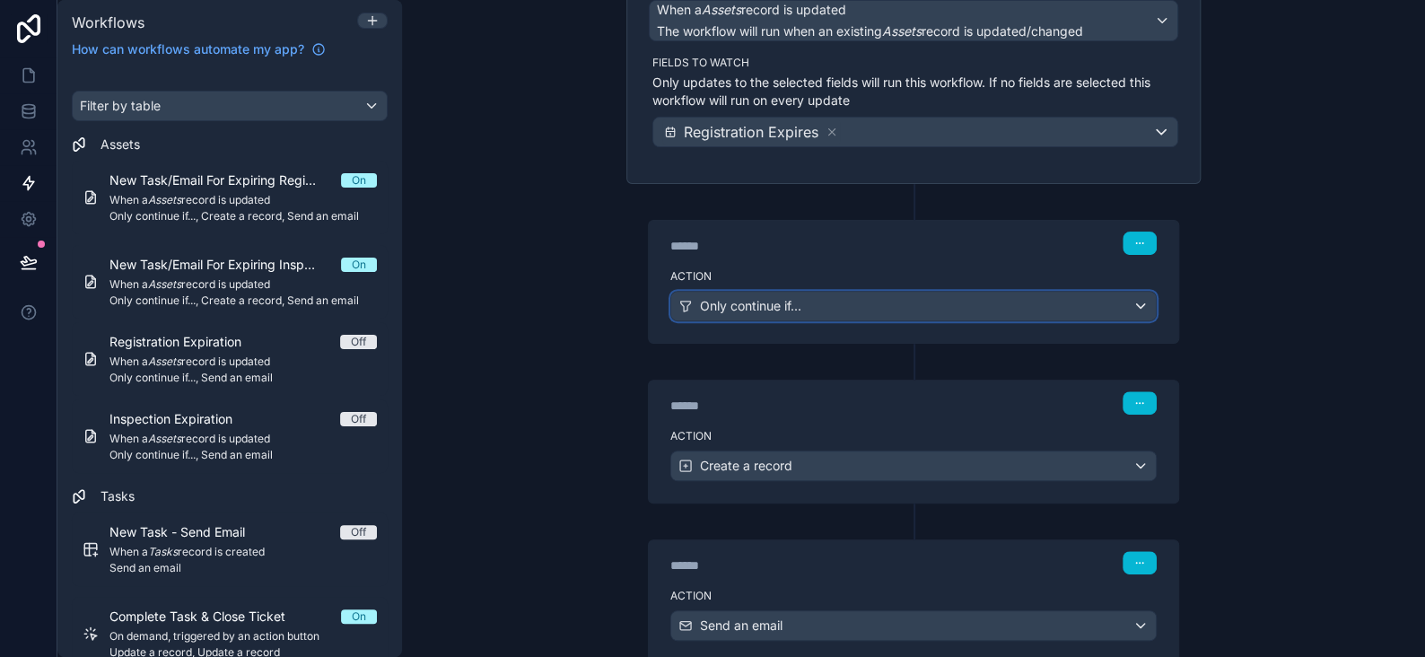
click at [799, 302] on div "Only continue if..." at bounding box center [913, 306] width 485 height 29
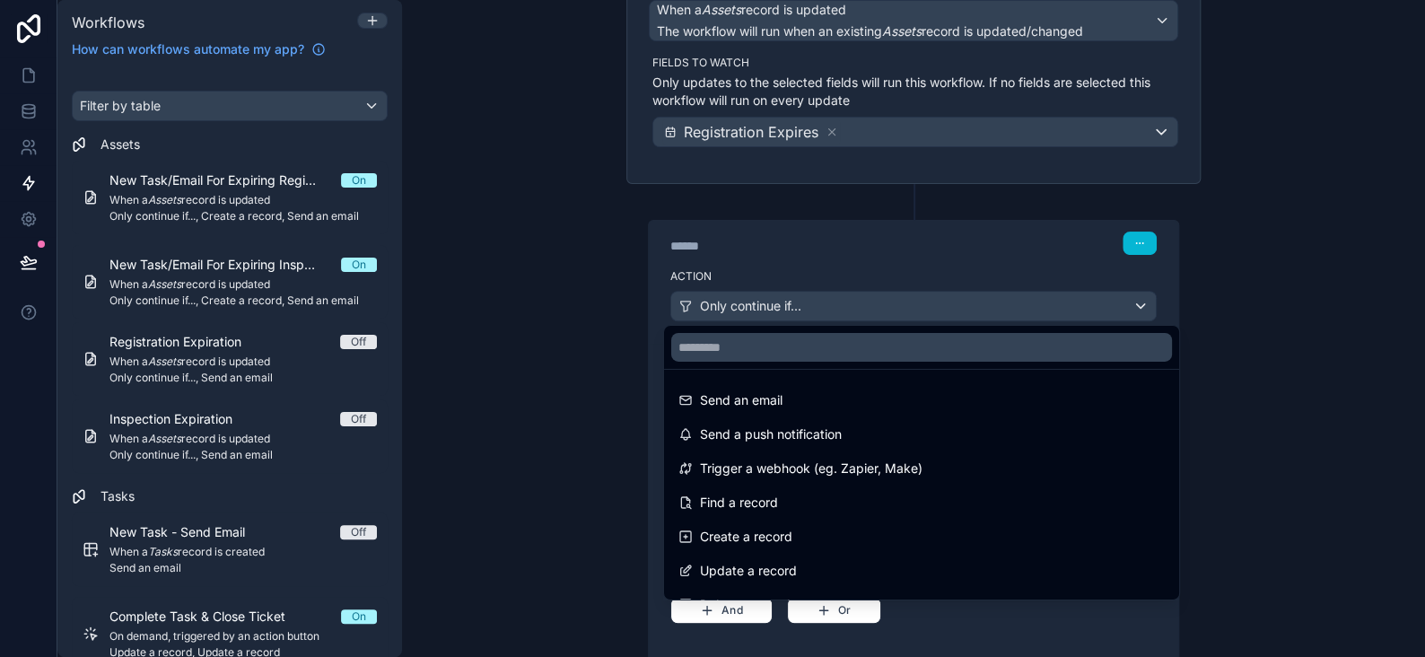
click at [799, 302] on div at bounding box center [712, 328] width 1425 height 657
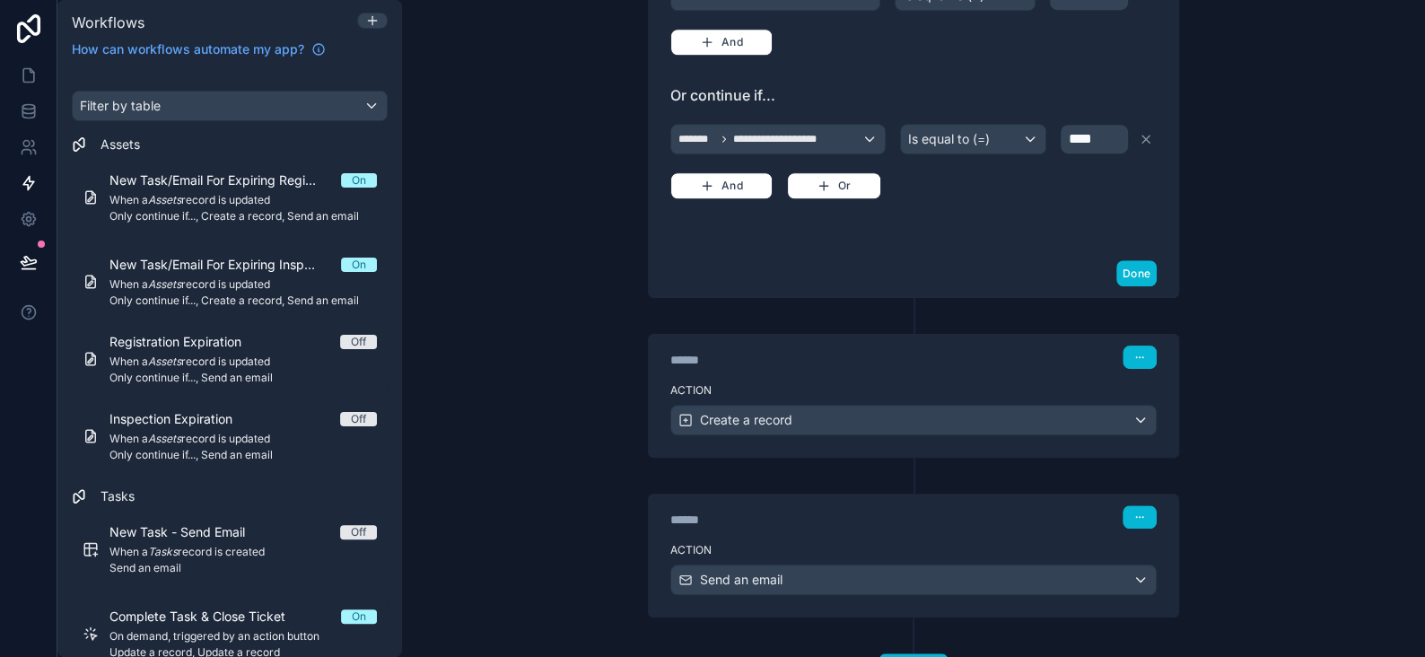
scroll to position [677, 0]
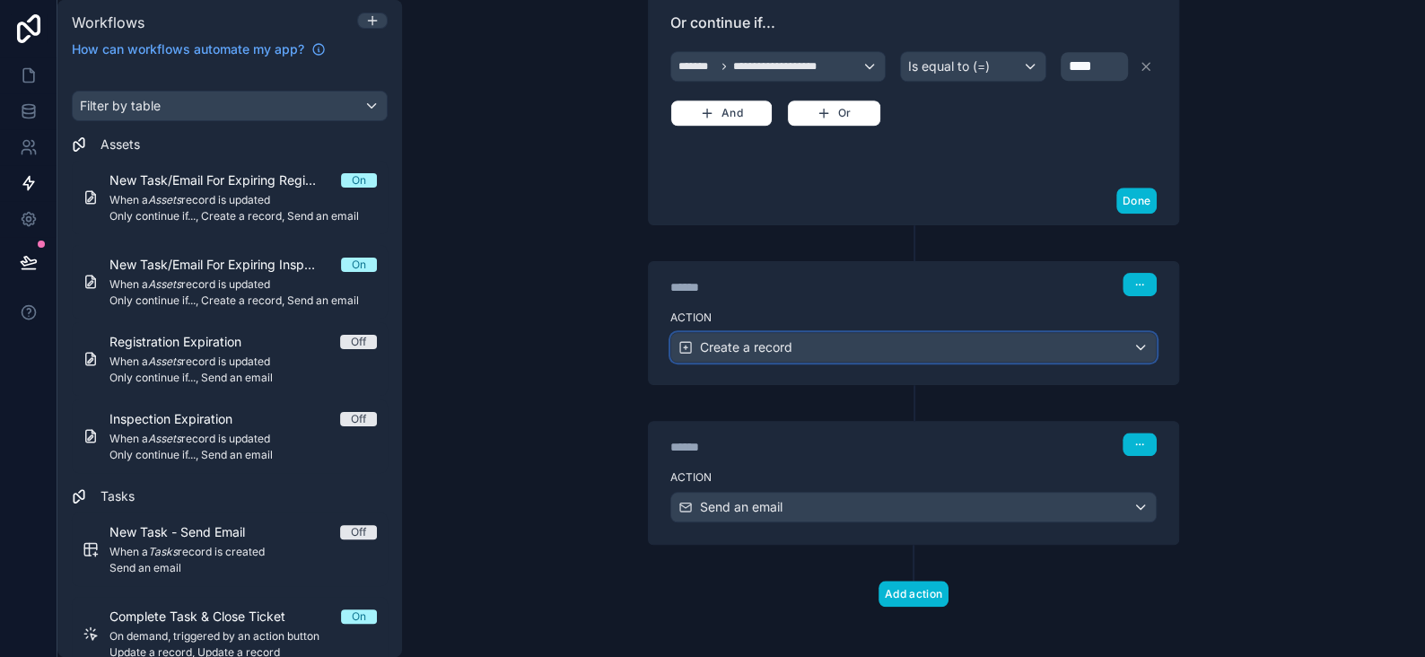
click at [759, 333] on div "Create a record" at bounding box center [913, 347] width 485 height 29
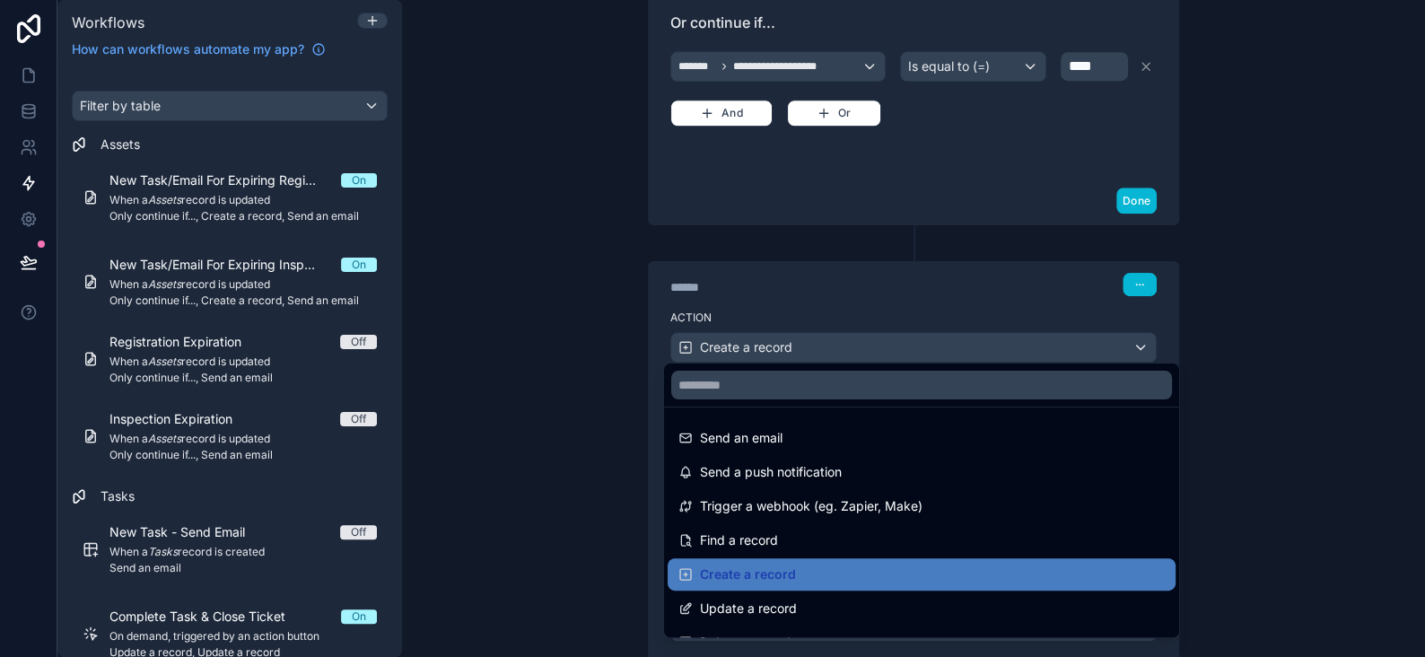
click at [759, 331] on div at bounding box center [712, 328] width 1425 height 657
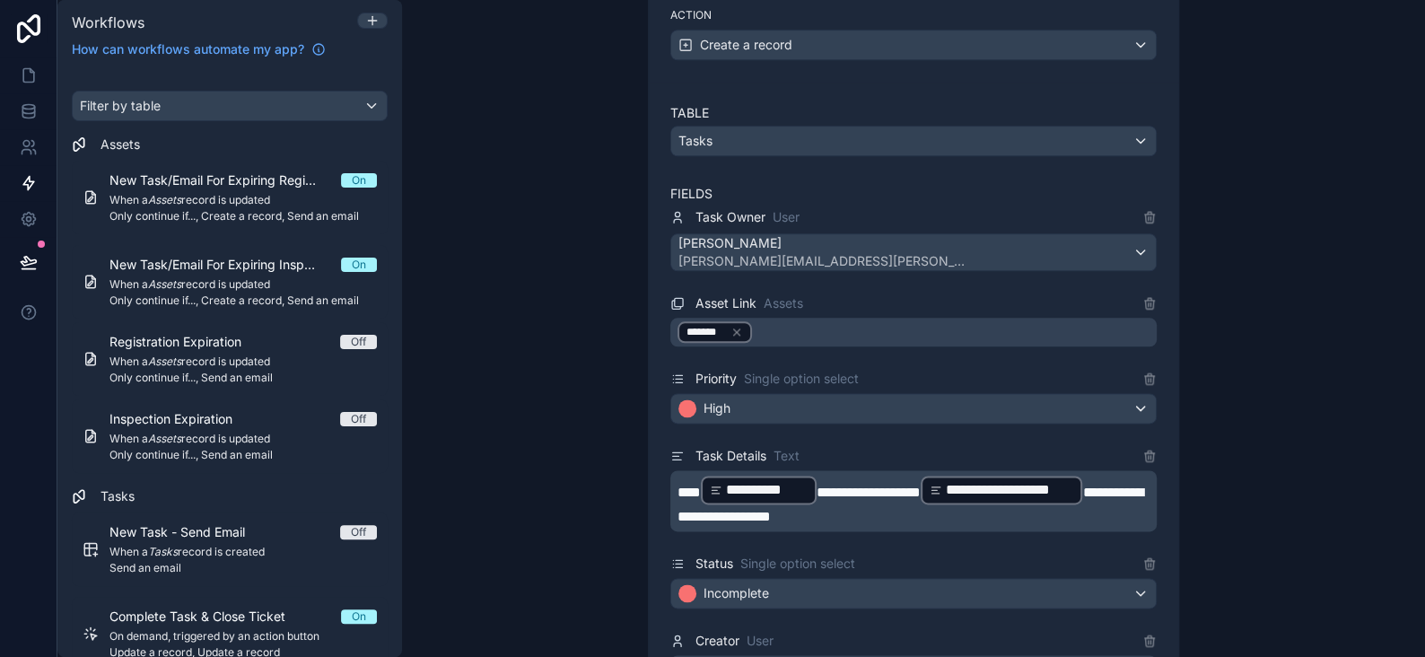
scroll to position [1077, 0]
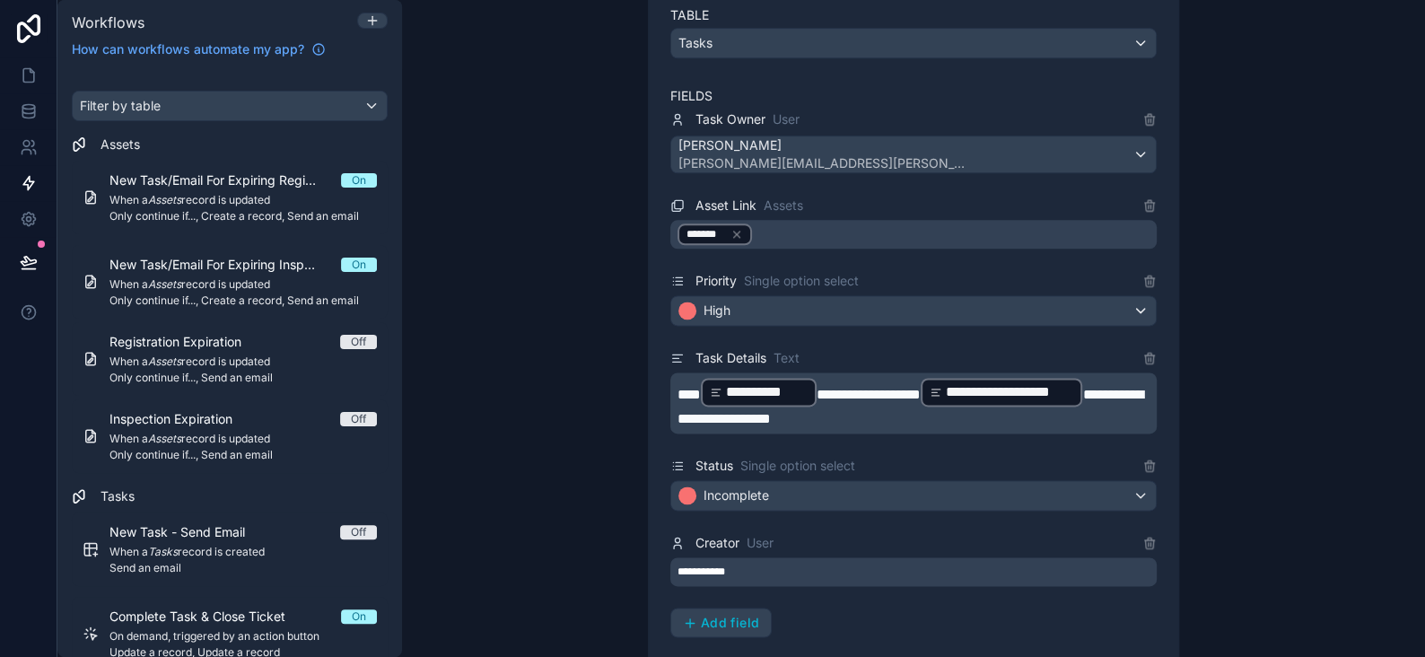
click at [756, 557] on div "**********" at bounding box center [914, 571] width 487 height 29
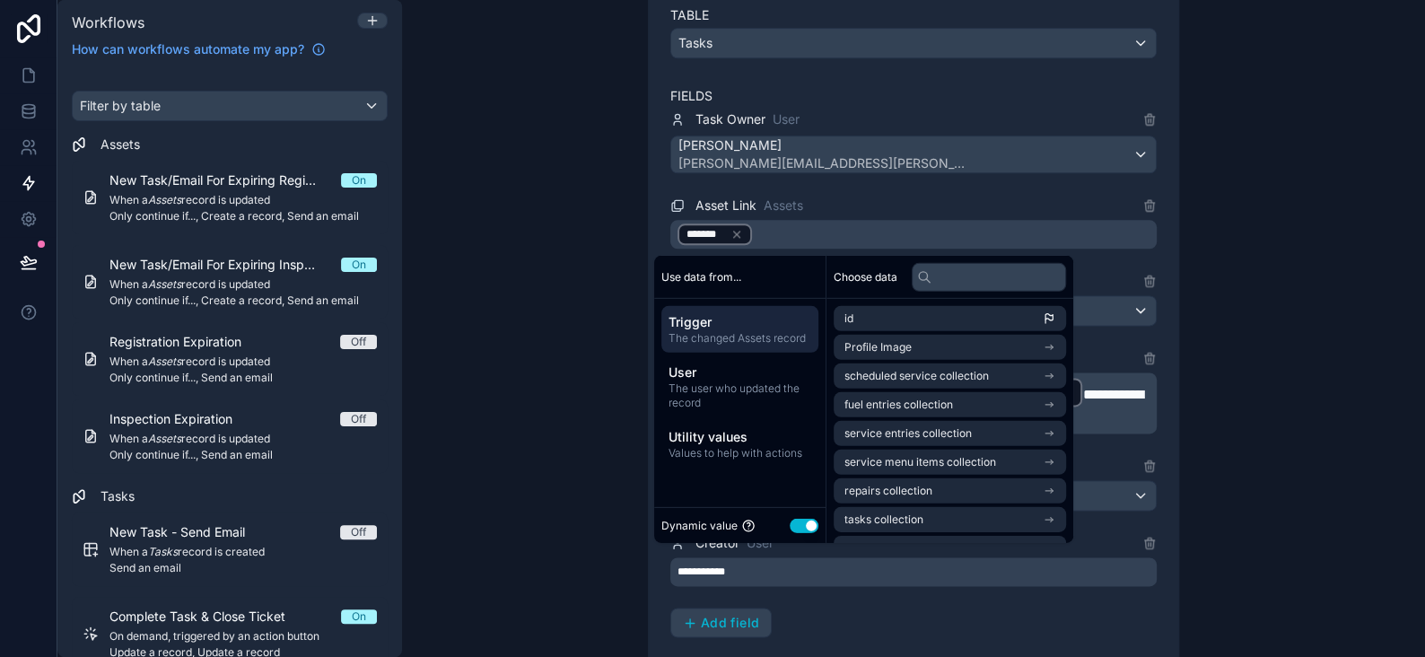
click at [594, 350] on div "**********" at bounding box center [913, 328] width 1023 height 657
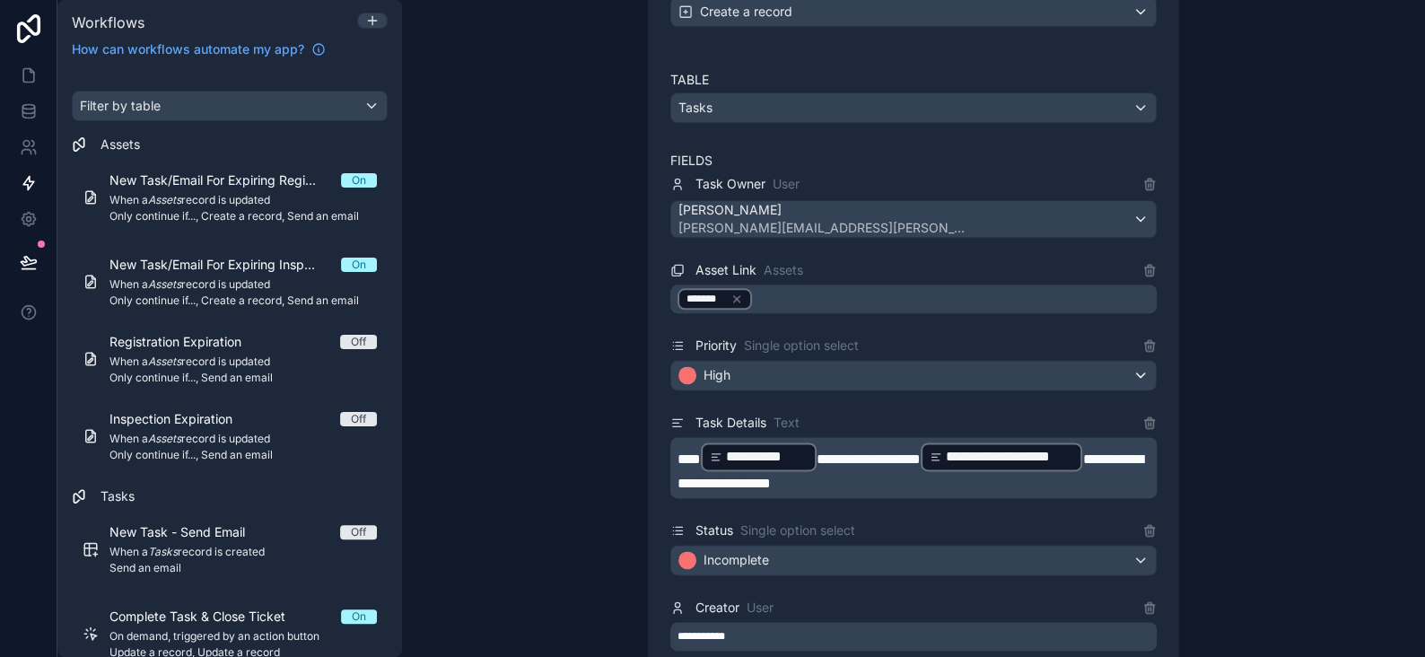
scroll to position [987, 0]
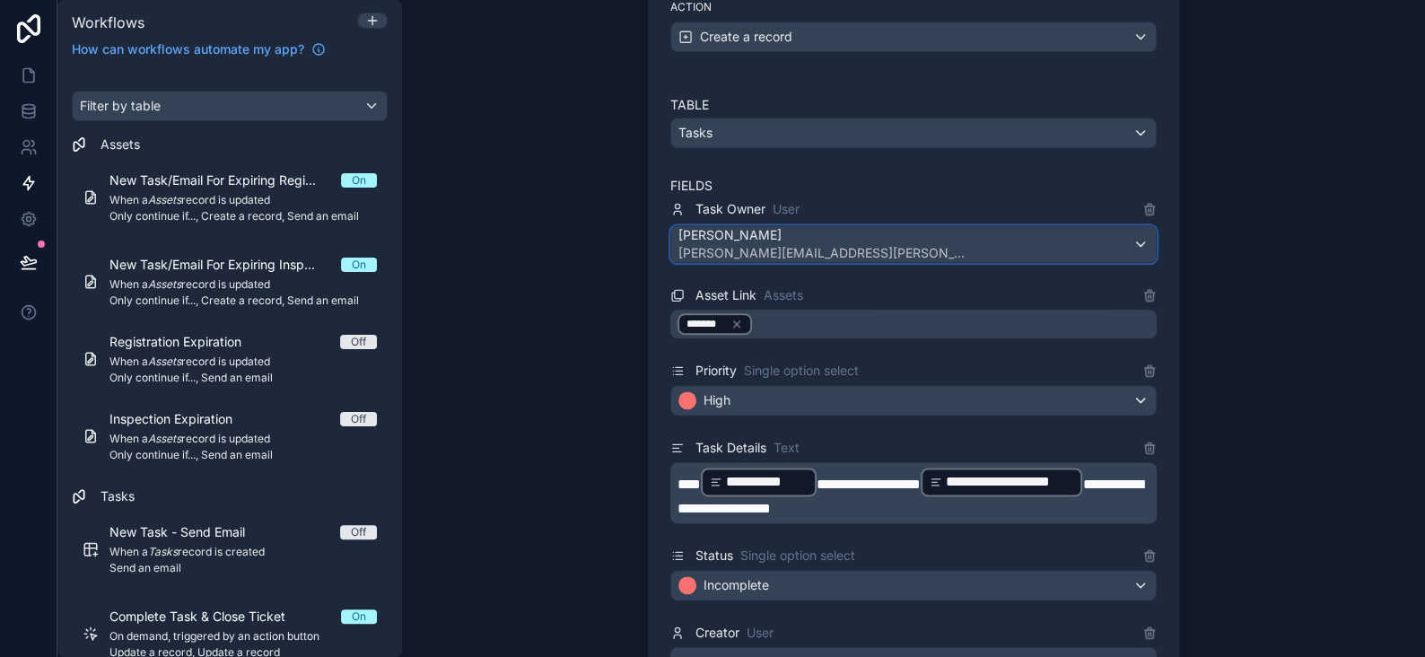
click at [765, 246] on span "brian.sommers@mifflinburglumber.com" at bounding box center [822, 253] width 287 height 18
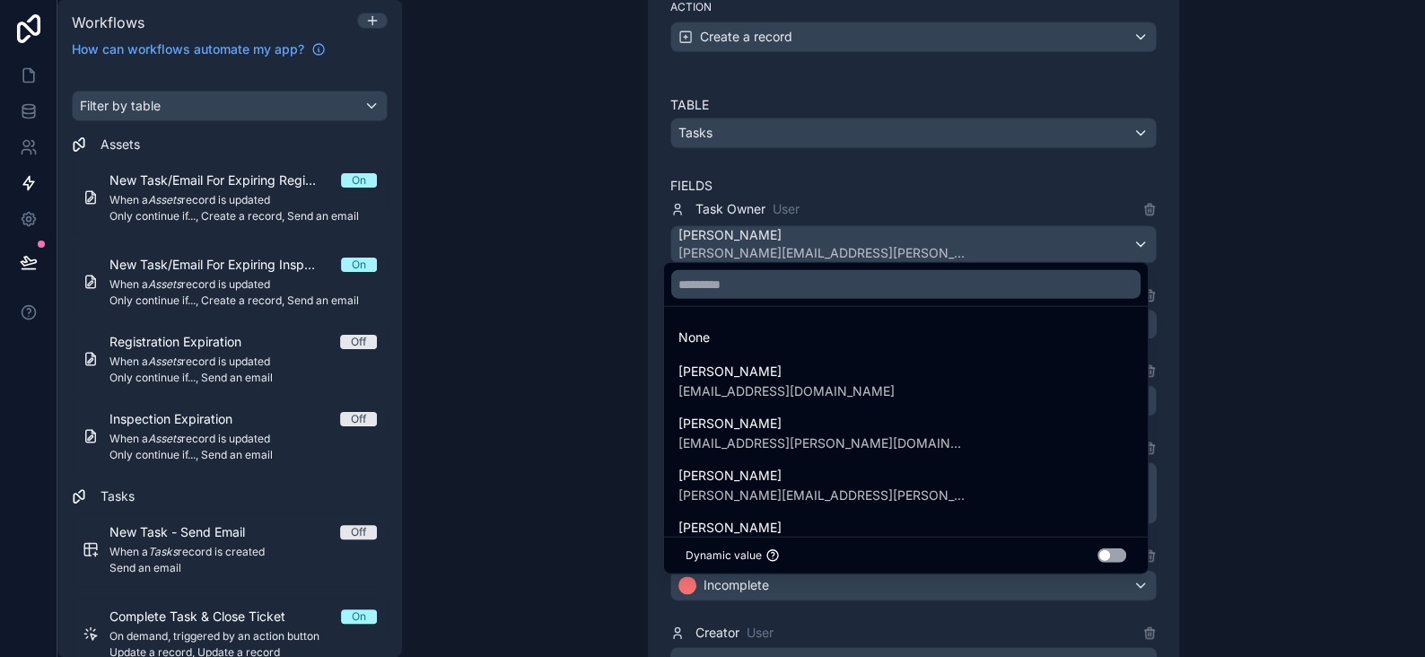
click at [1388, 335] on div at bounding box center [712, 328] width 1425 height 657
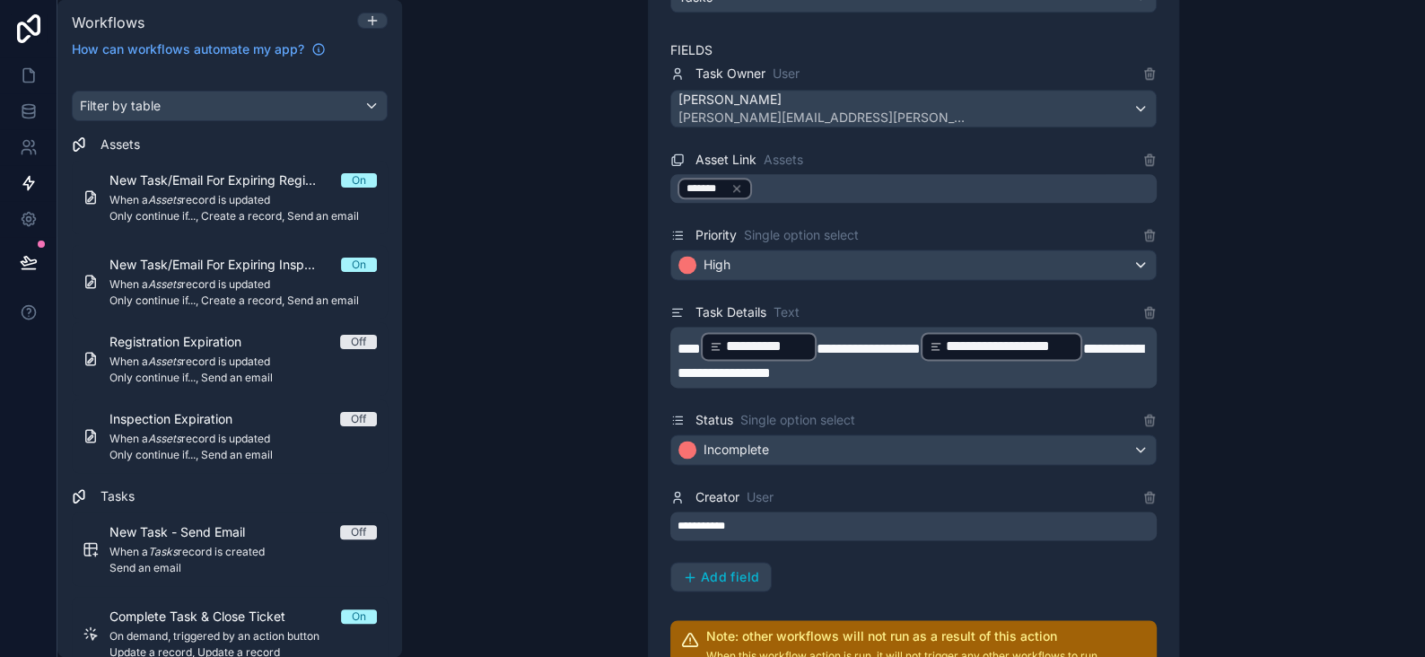
scroll to position [897, 0]
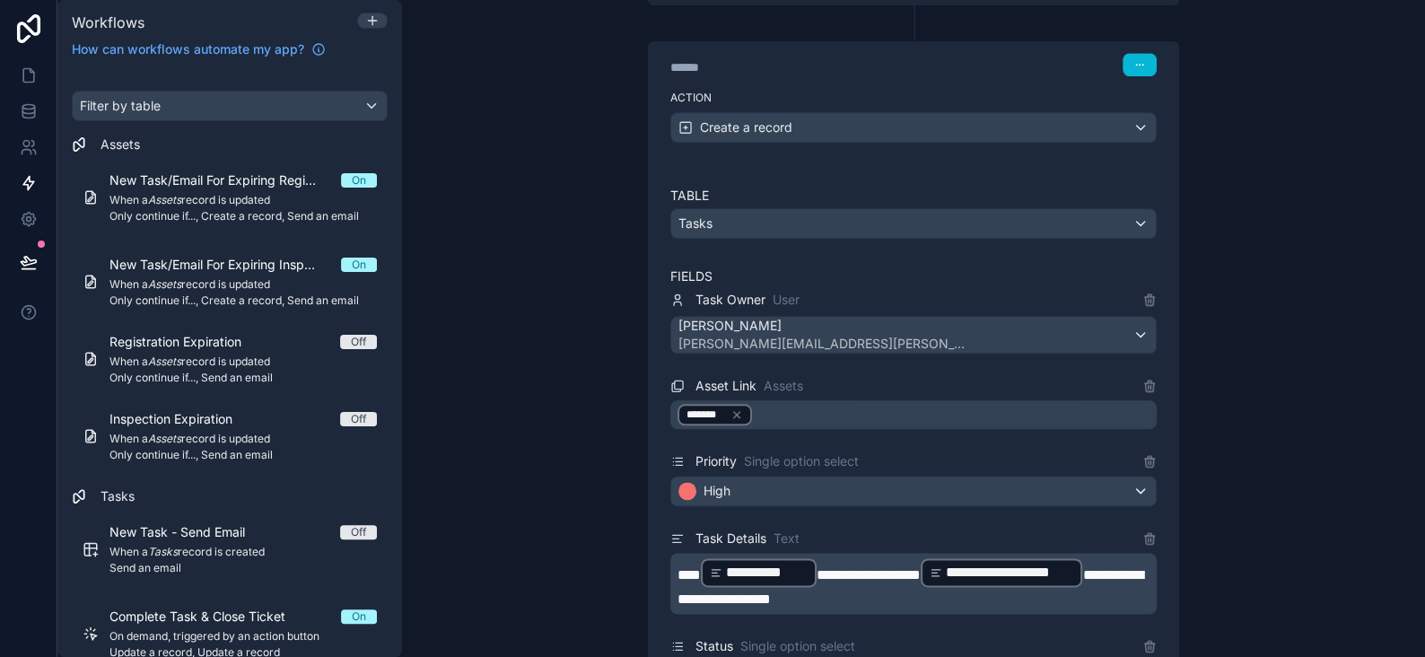
click at [1206, 127] on div "**********" at bounding box center [913, 241] width 603 height 2009
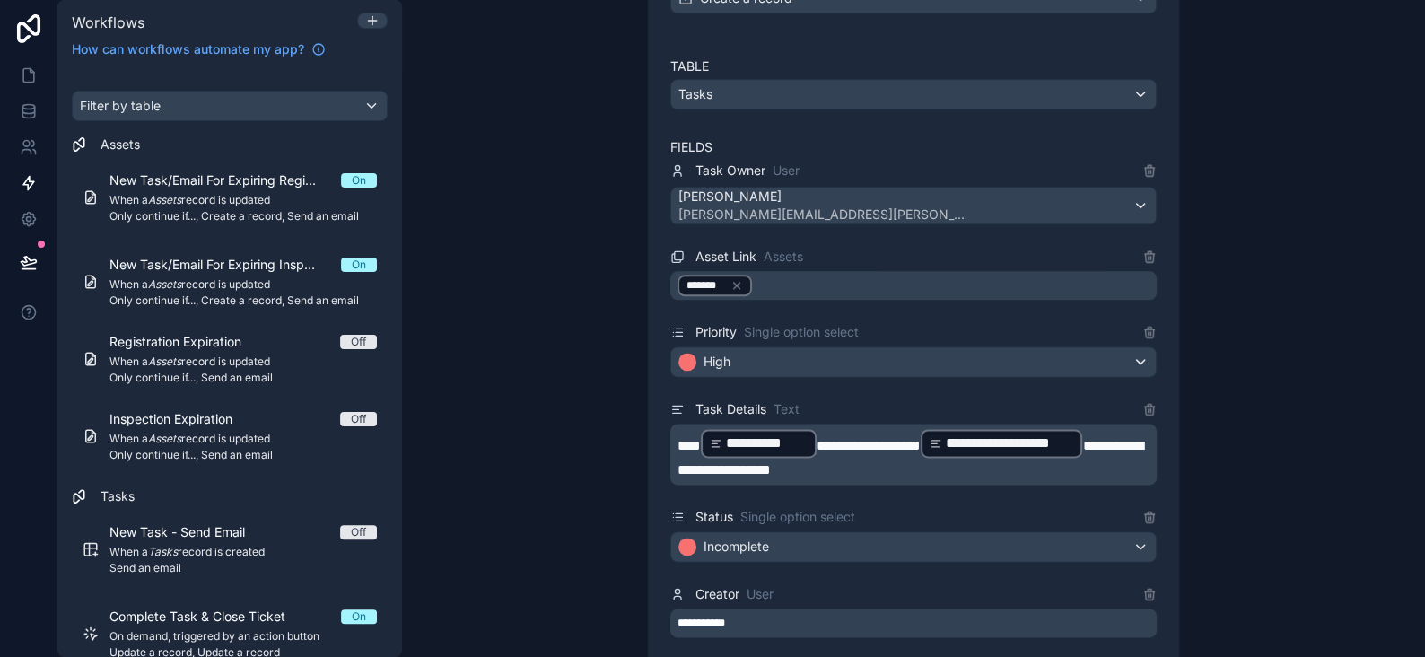
scroll to position [667, 0]
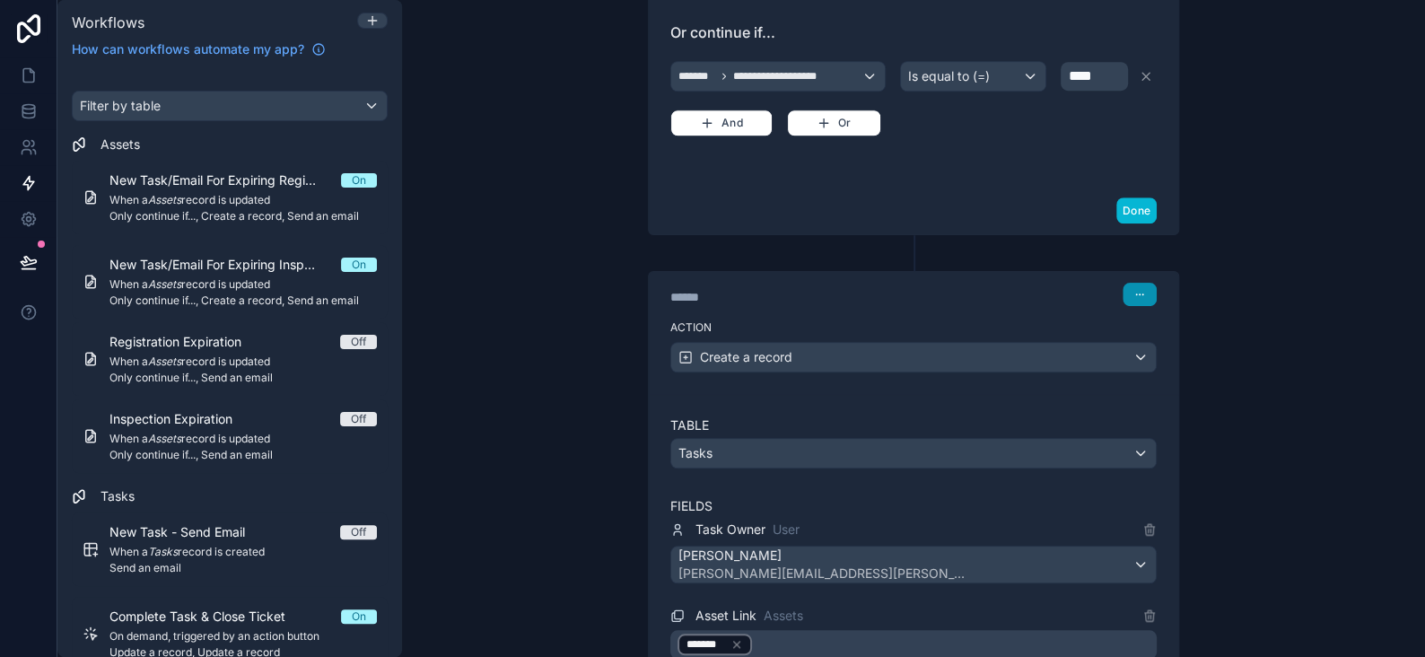
click at [1135, 290] on icon "button" at bounding box center [1140, 294] width 11 height 11
click at [1158, 355] on span "Delete" at bounding box center [1167, 358] width 33 height 14
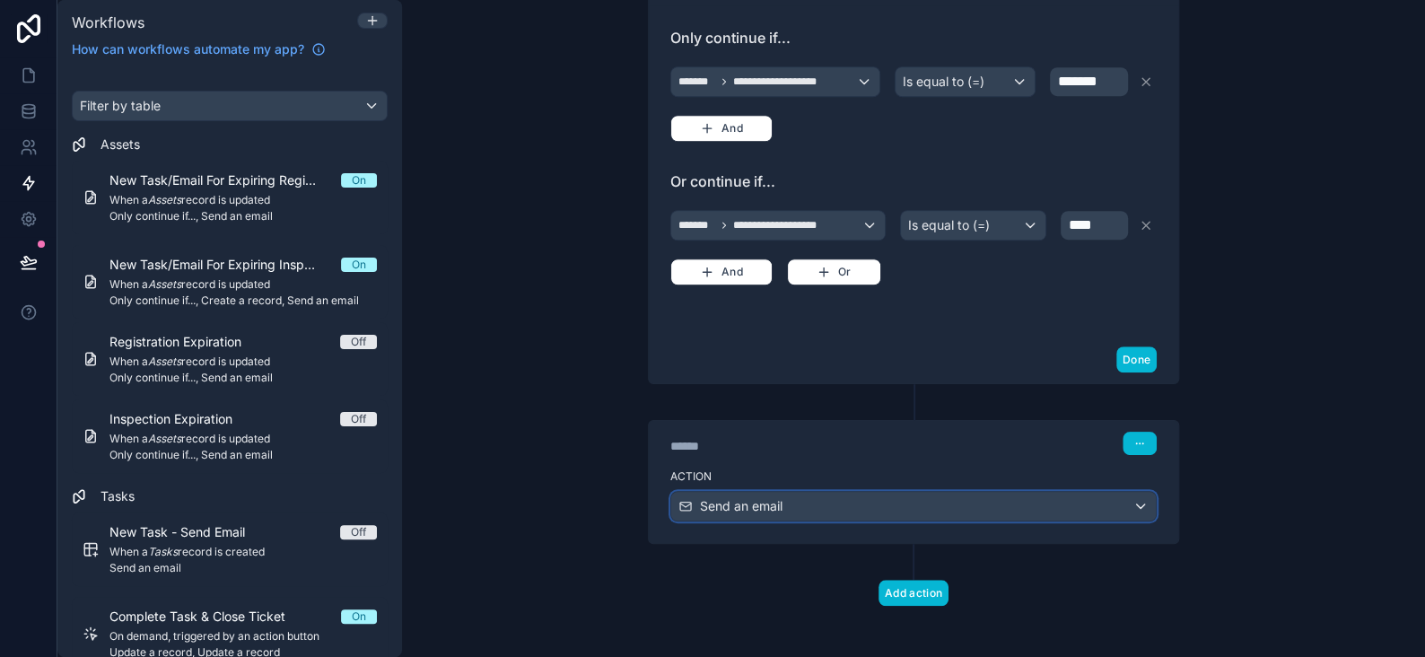
click at [794, 496] on div "Send an email" at bounding box center [913, 506] width 485 height 29
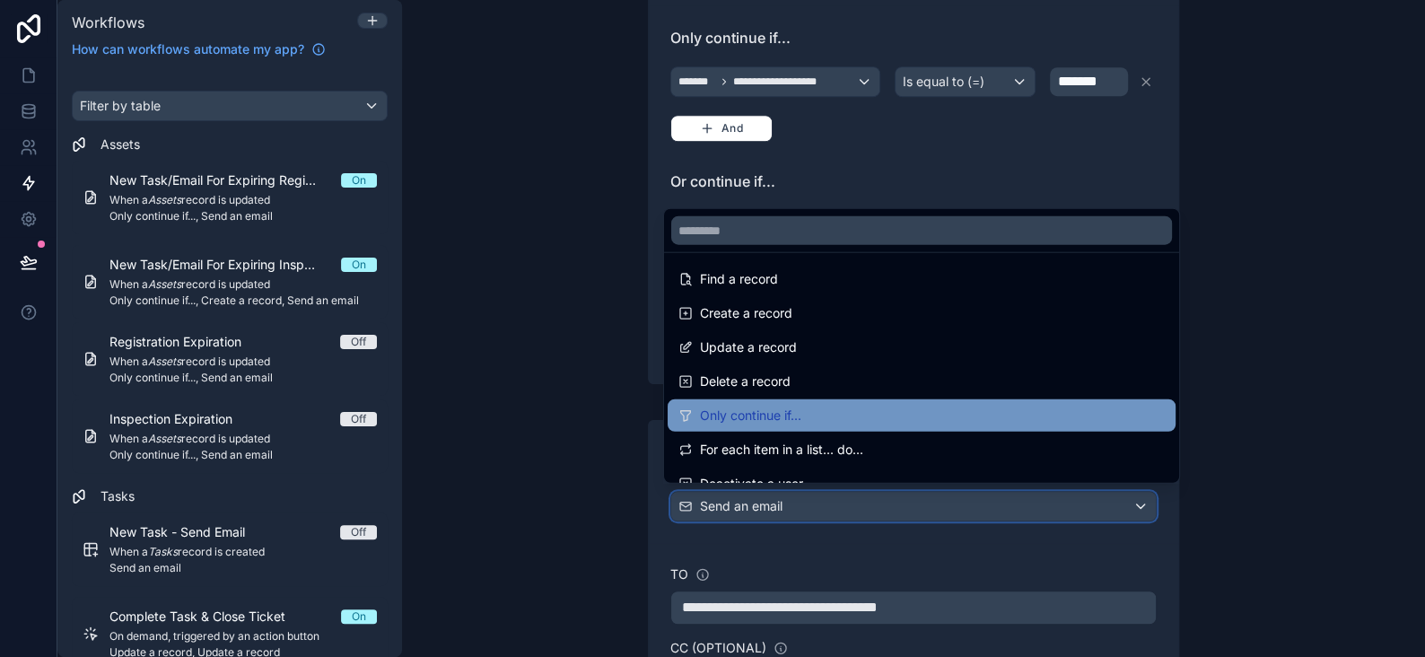
scroll to position [269, 0]
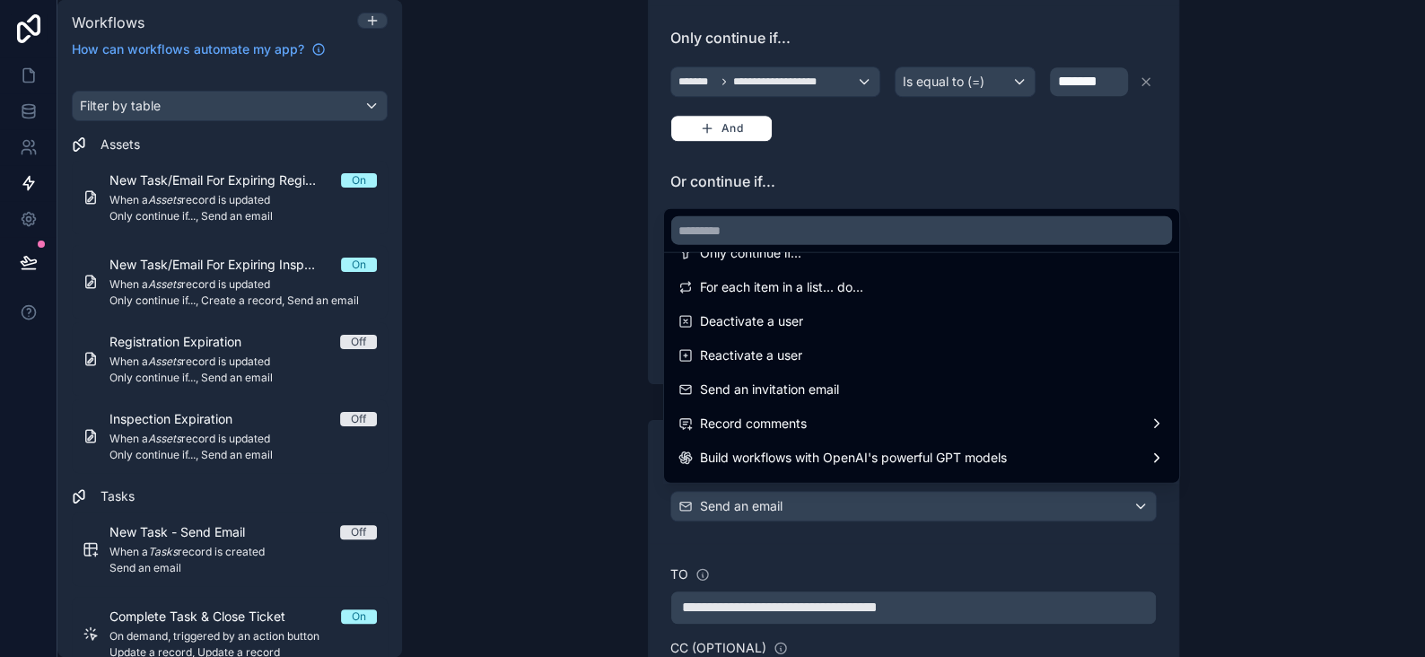
click at [1348, 359] on div at bounding box center [712, 328] width 1425 height 657
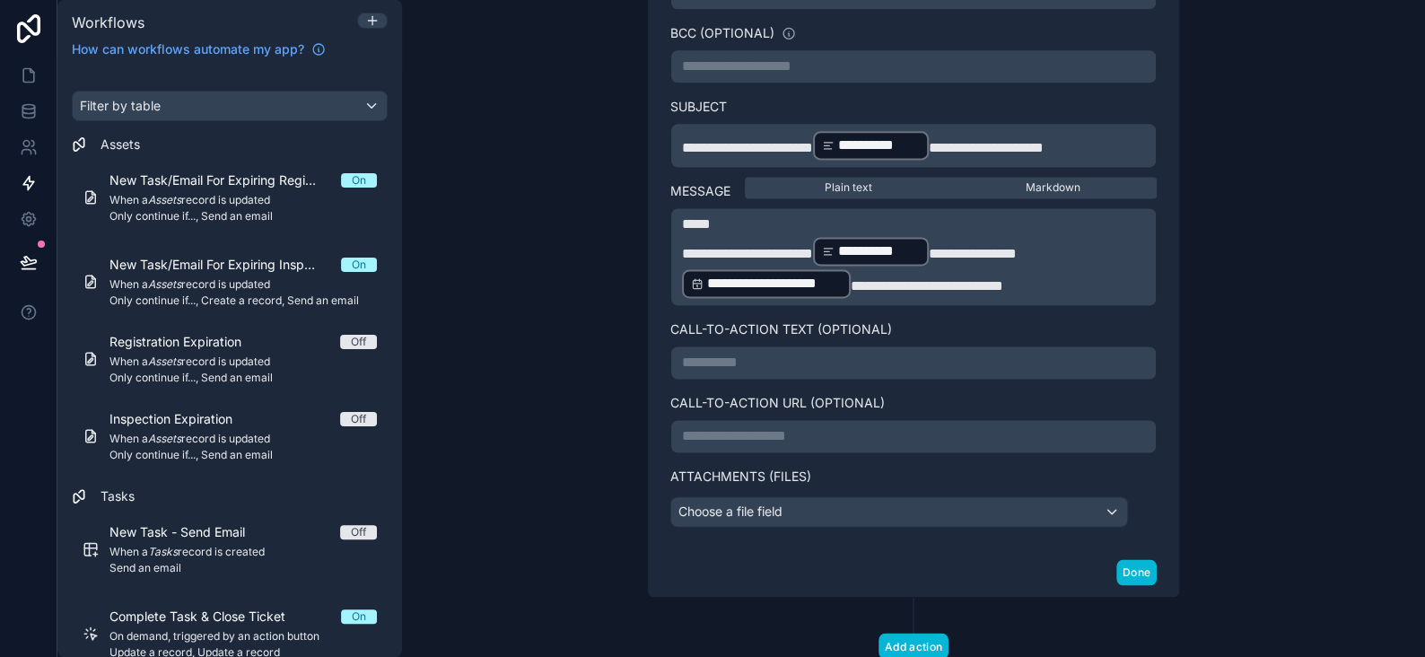
scroll to position [1236, 0]
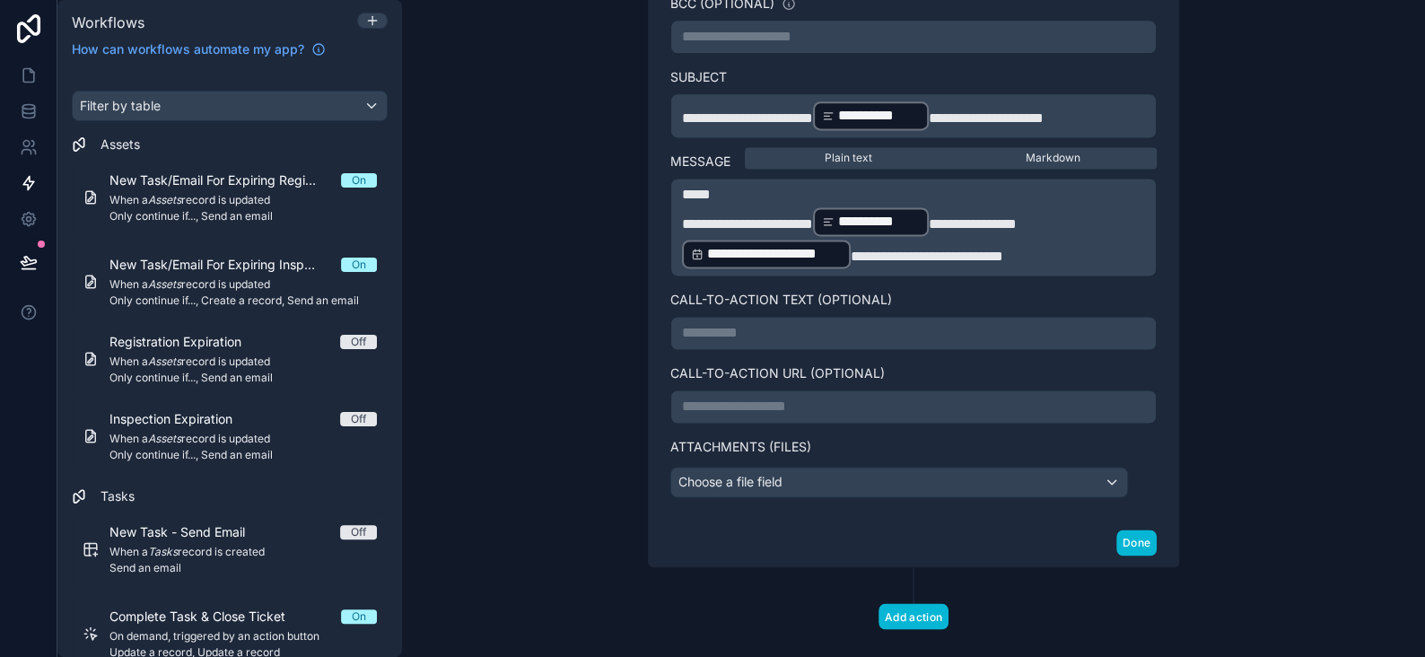
click at [711, 402] on p "**********" at bounding box center [913, 407] width 463 height 22
click at [1250, 421] on div "**********" at bounding box center [913, 328] width 1023 height 657
click at [739, 331] on p "**********" at bounding box center [913, 333] width 463 height 22
click at [1130, 530] on button "Done" at bounding box center [1137, 543] width 40 height 26
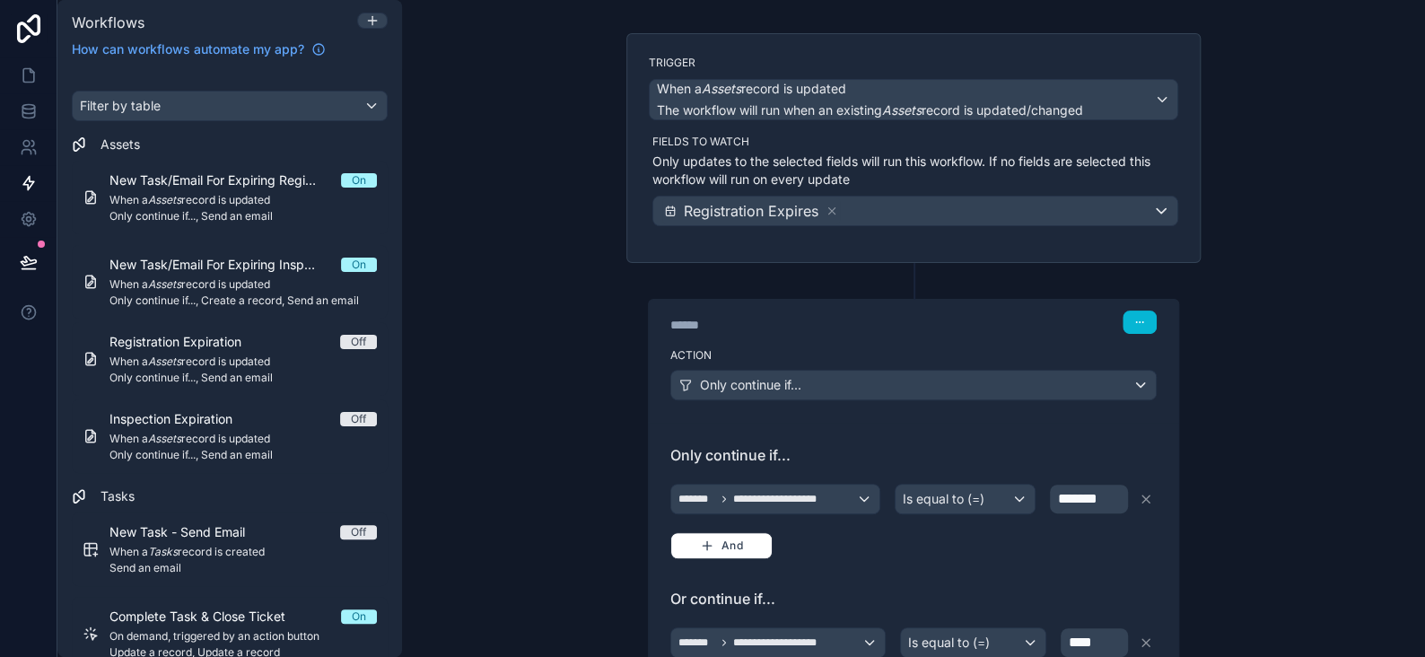
scroll to position [0, 0]
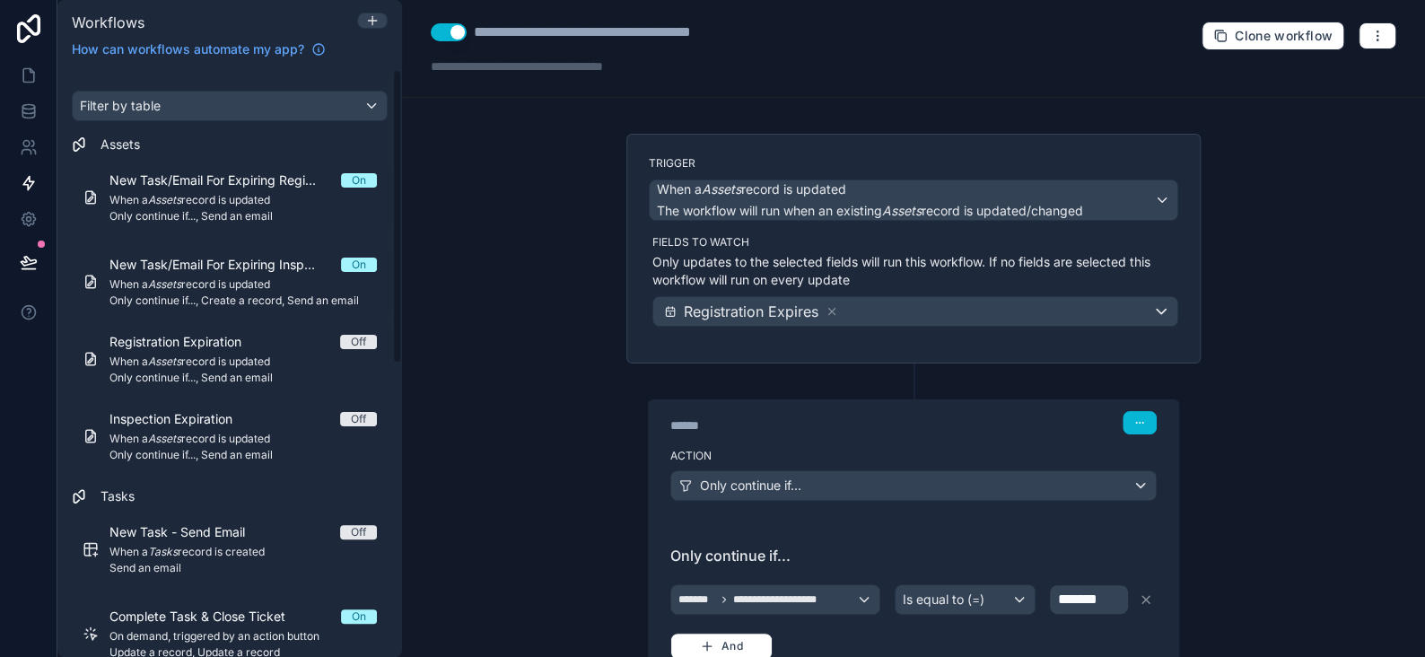
click at [550, 38] on div "**********" at bounding box center [620, 33] width 292 height 22
click at [546, 30] on div "**********" at bounding box center [620, 33] width 292 height 22
click at [1352, 304] on div "**********" at bounding box center [913, 328] width 1023 height 657
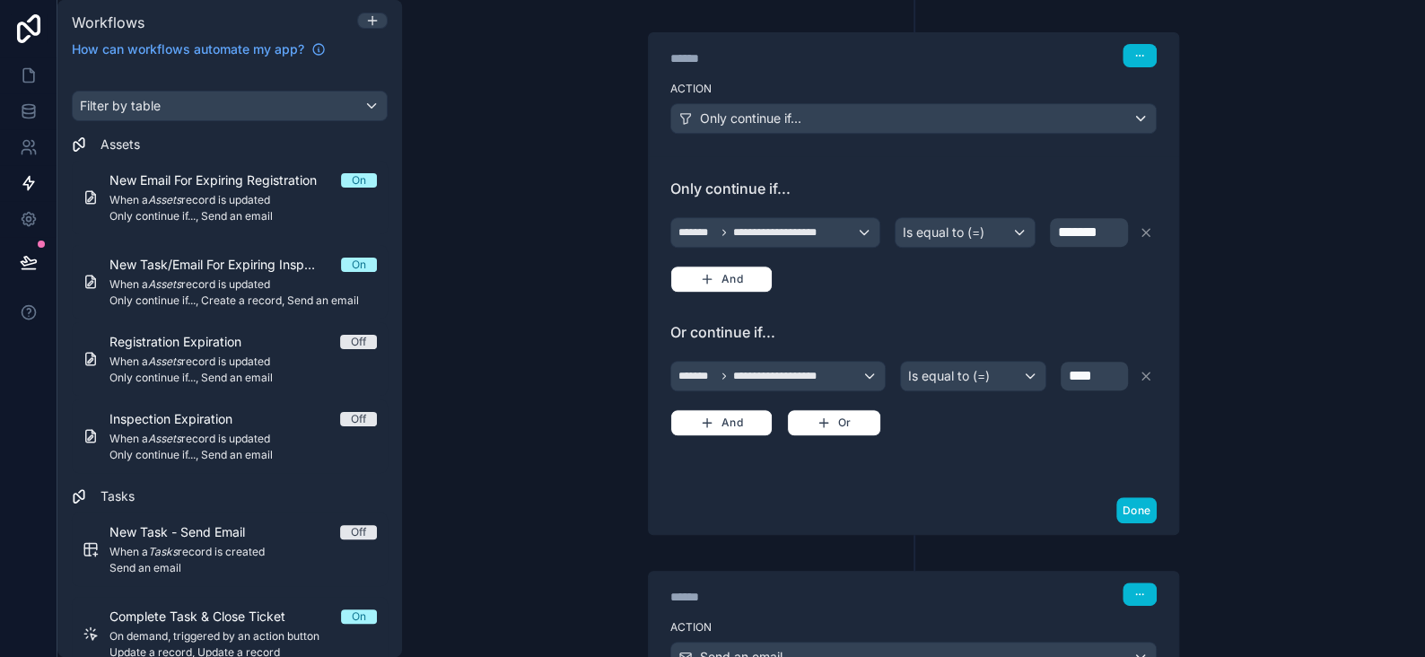
scroll to position [518, 0]
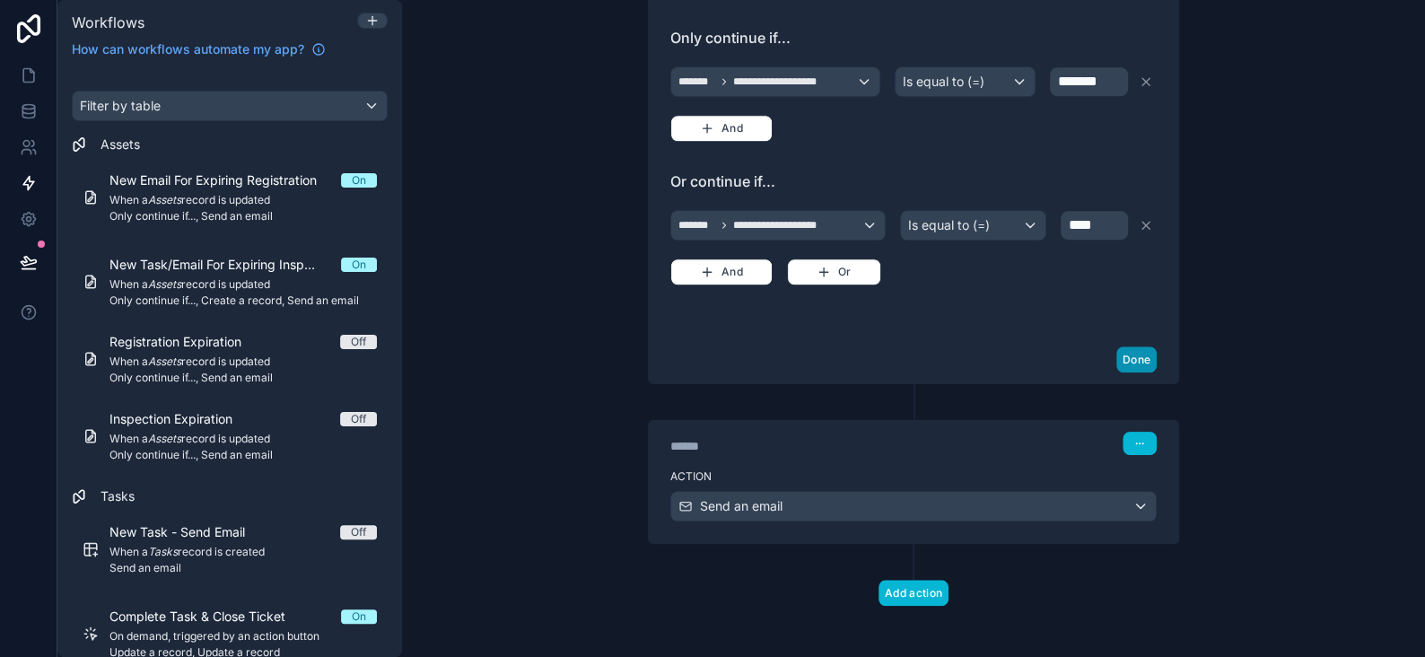
click at [1131, 353] on button "Done" at bounding box center [1137, 359] width 40 height 26
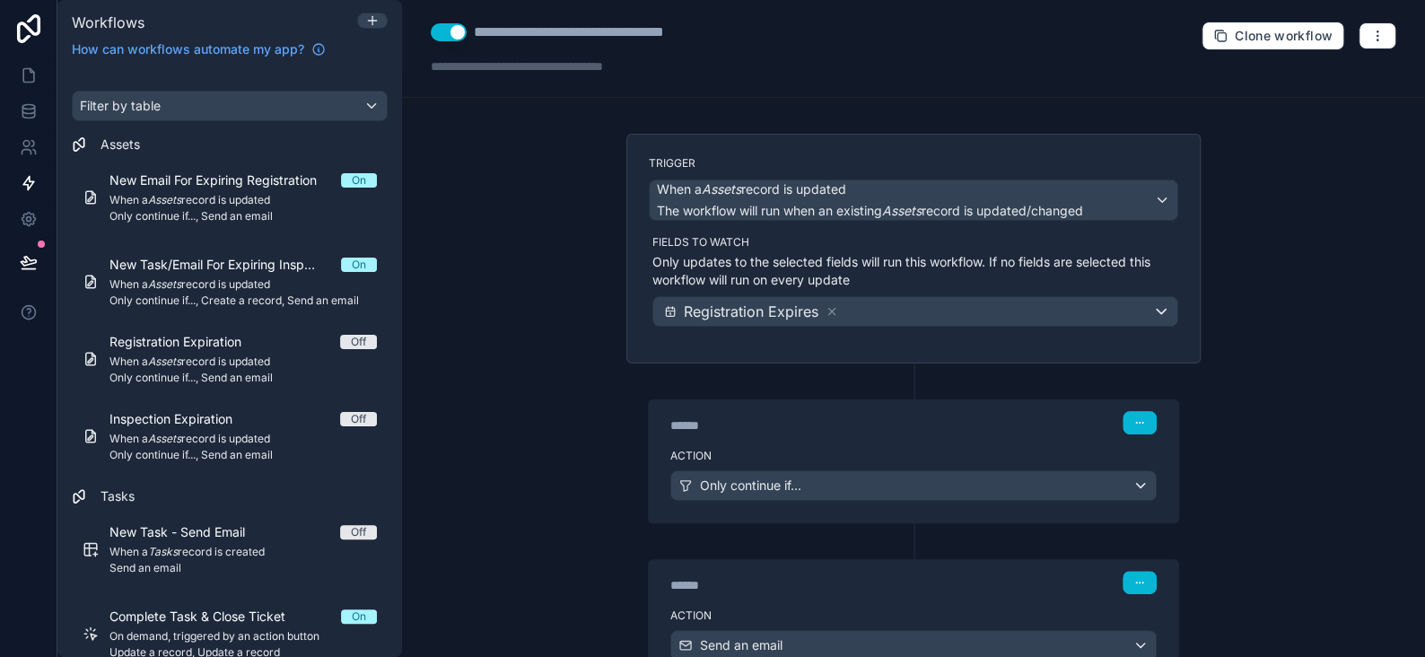
scroll to position [90, 0]
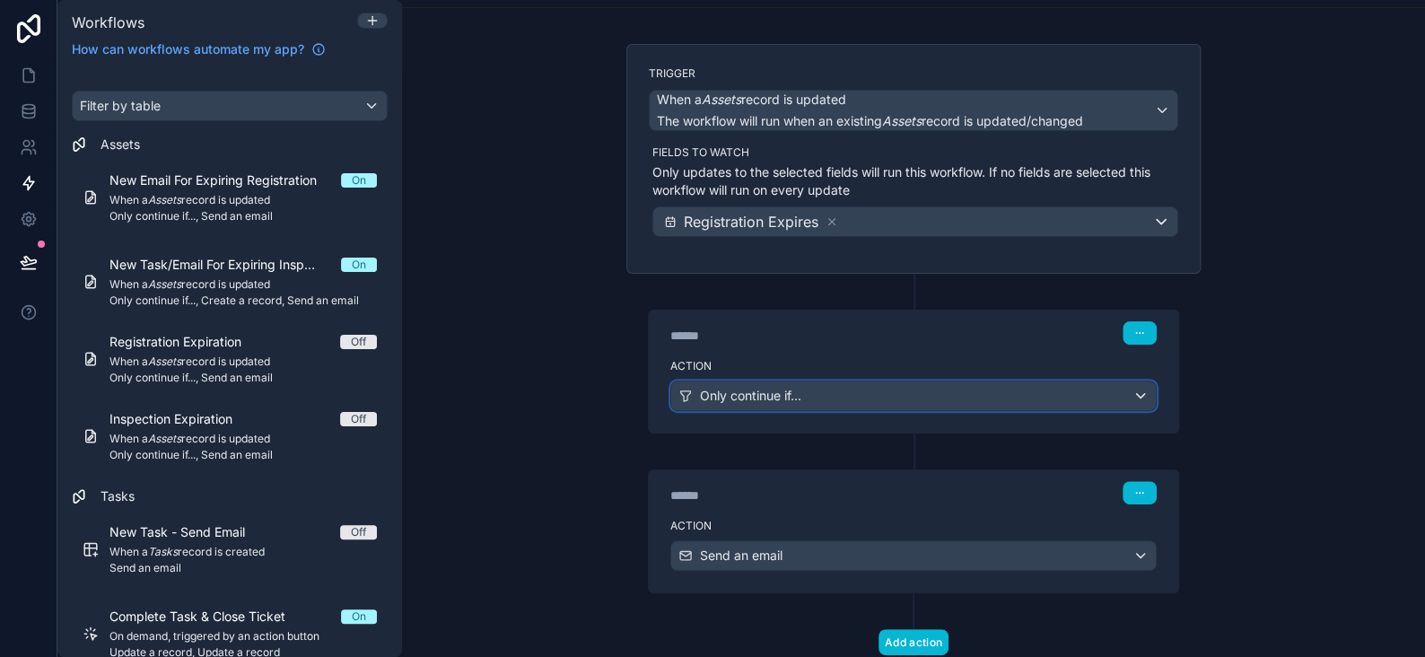
click at [732, 395] on span "Only continue if..." at bounding box center [750, 396] width 101 height 18
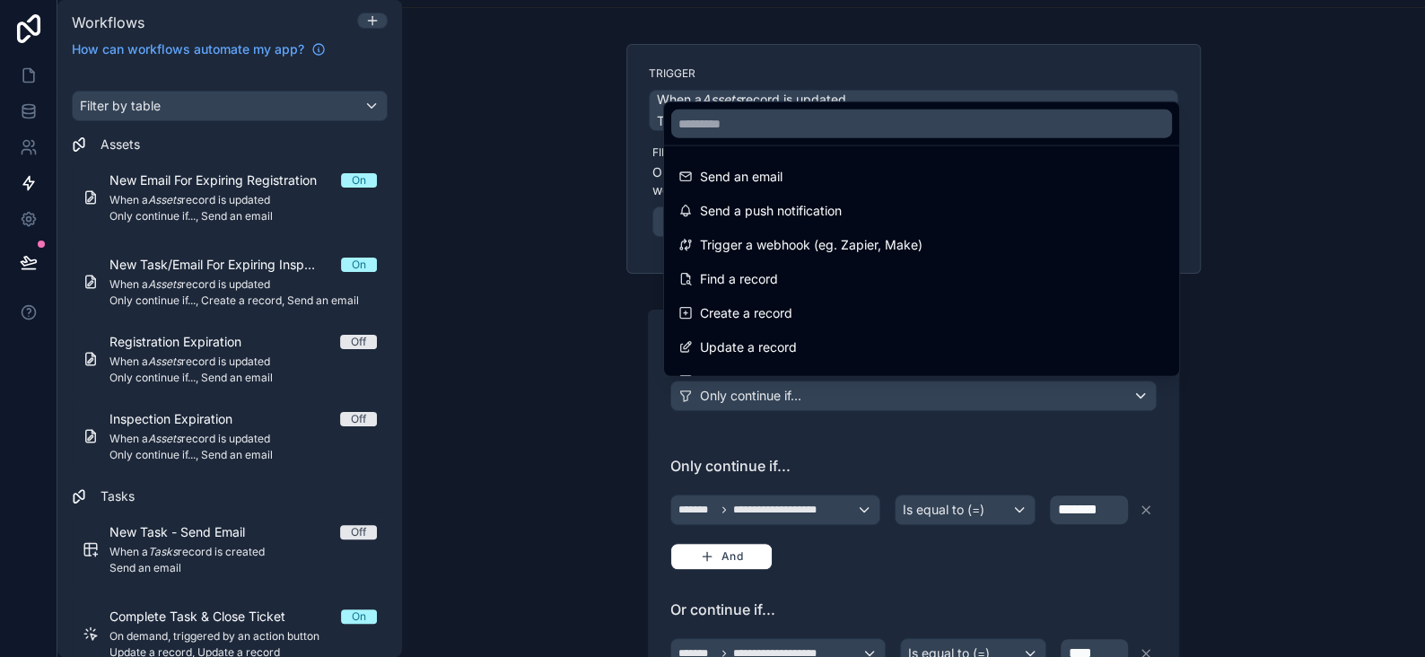
click at [734, 396] on div at bounding box center [712, 328] width 1425 height 657
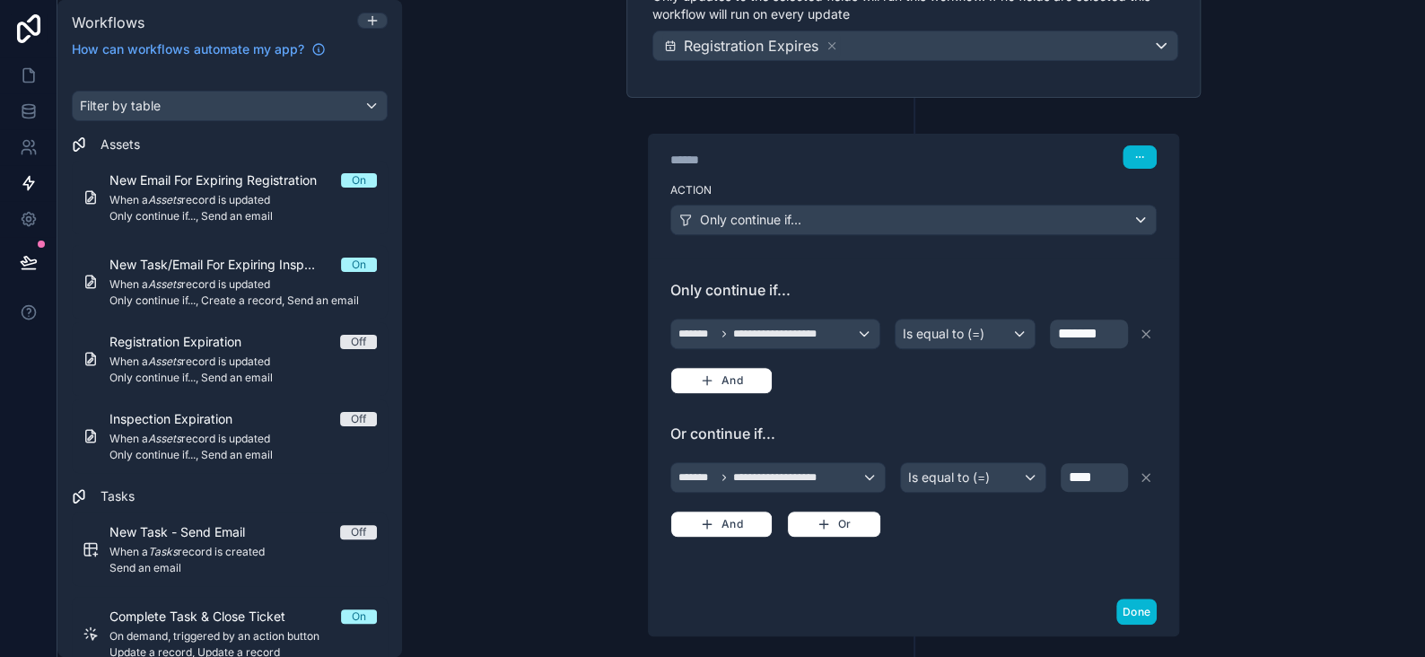
scroll to position [269, 0]
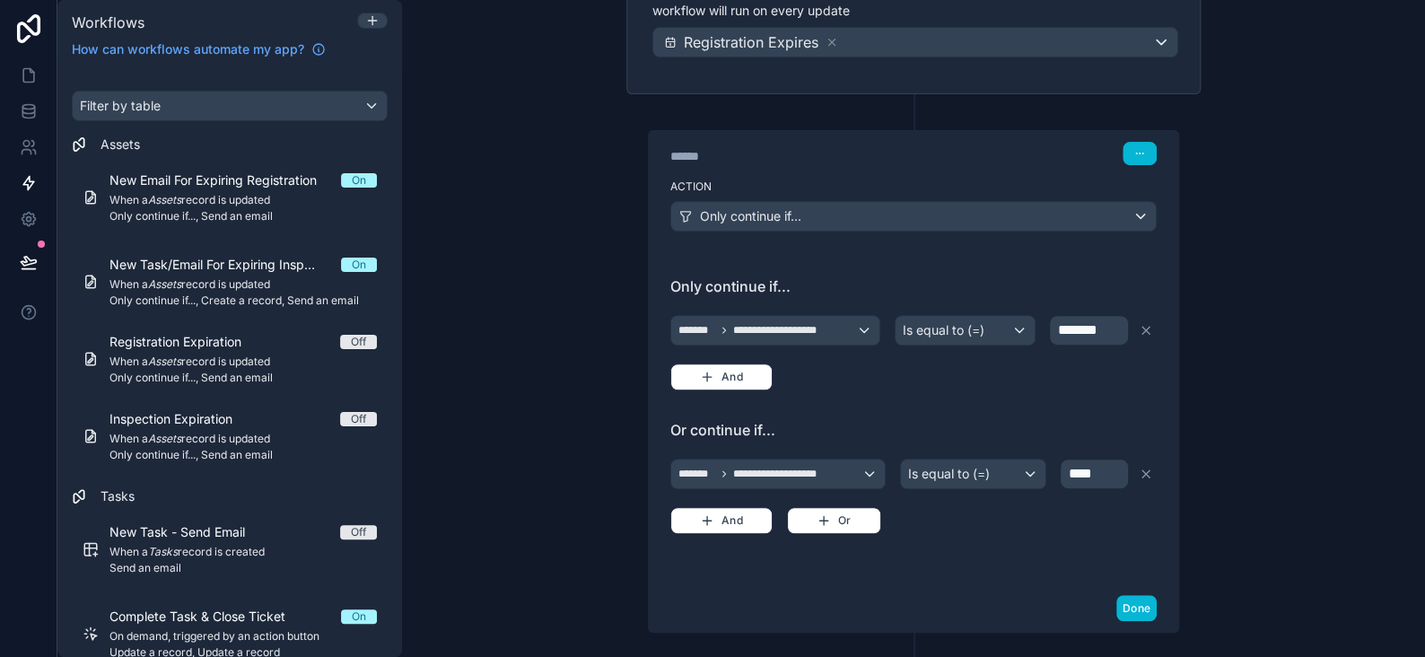
click at [1294, 345] on div "**********" at bounding box center [913, 328] width 1023 height 657
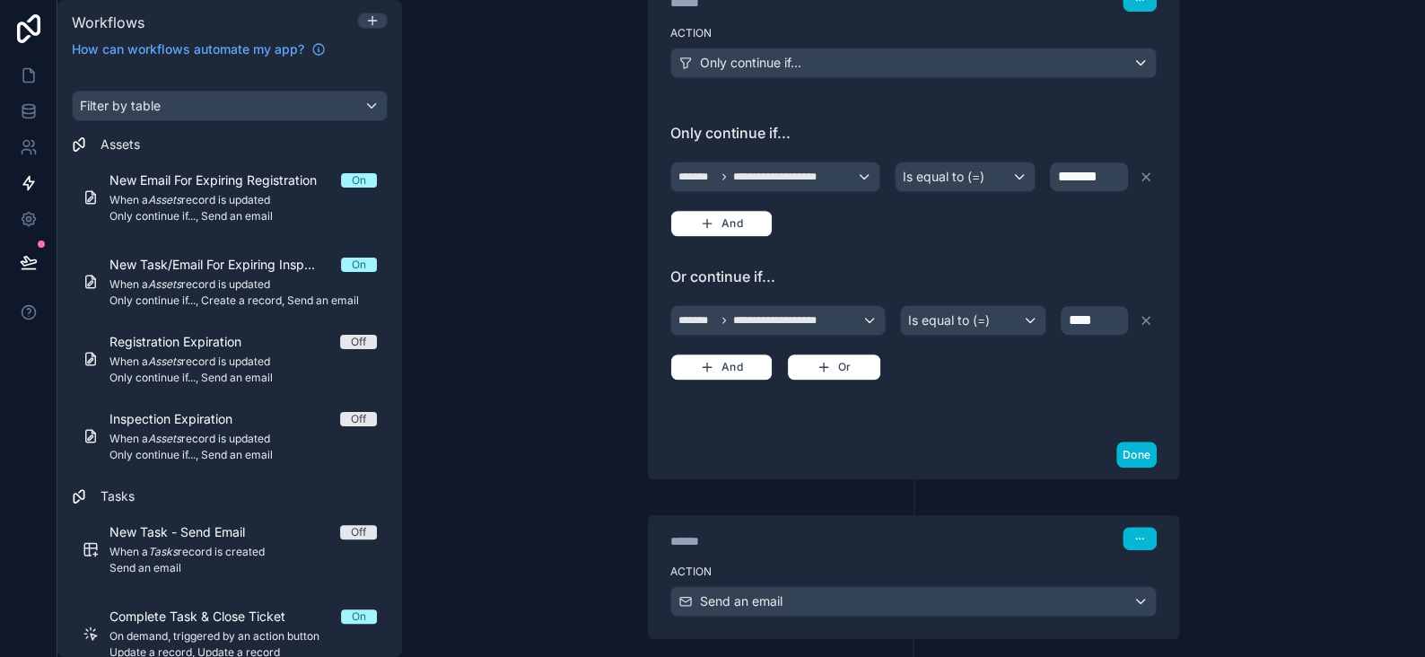
scroll to position [518, 0]
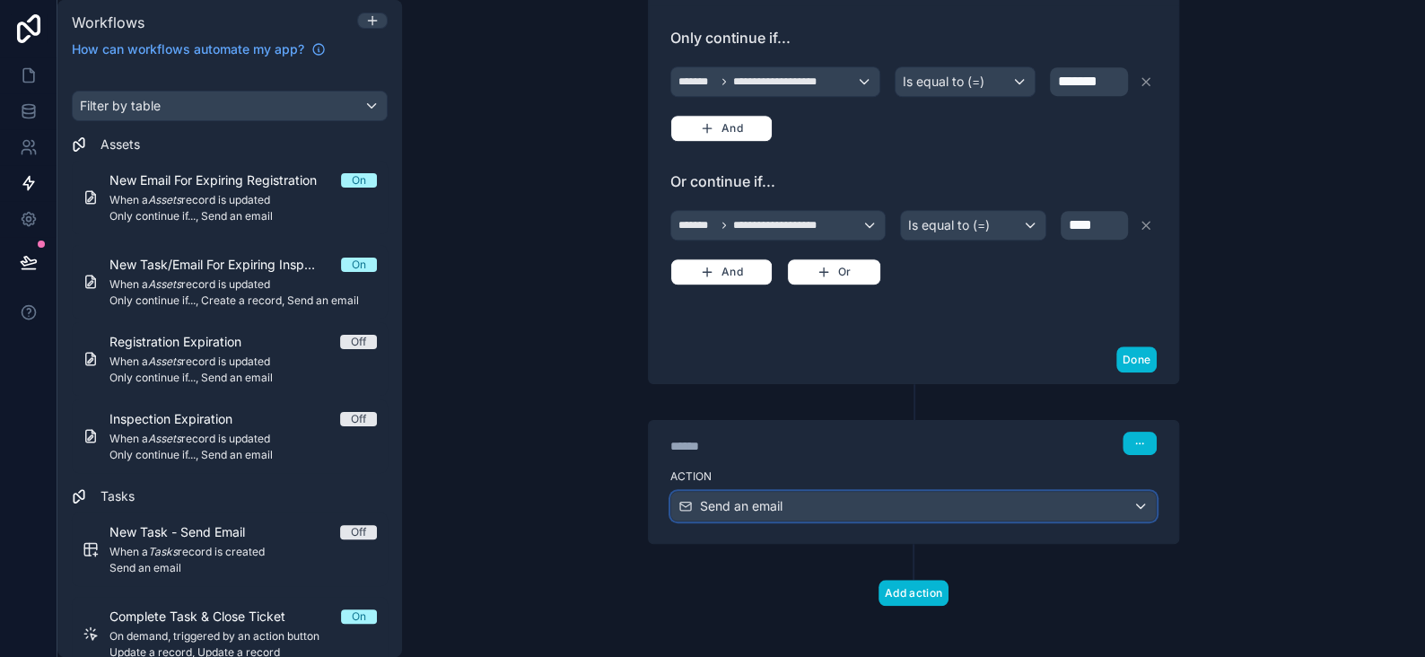
click at [803, 498] on div "Send an email" at bounding box center [913, 506] width 485 height 29
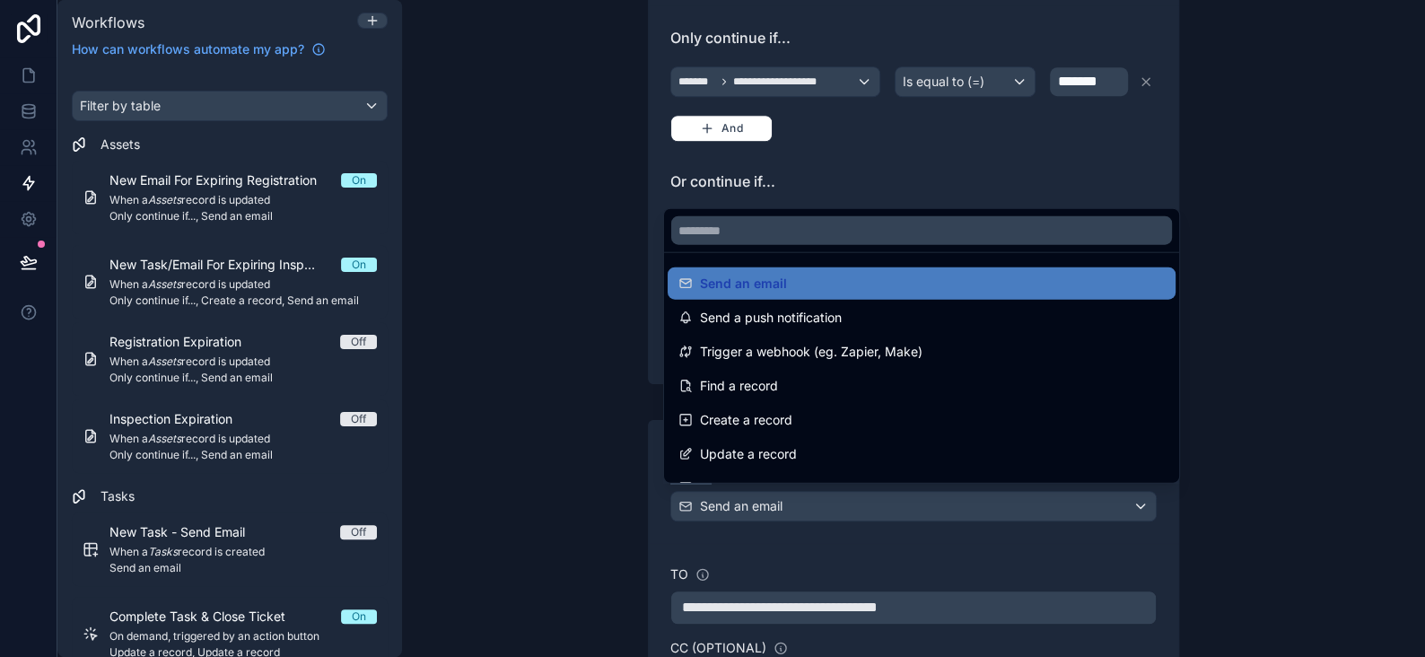
click at [803, 498] on div at bounding box center [712, 328] width 1425 height 657
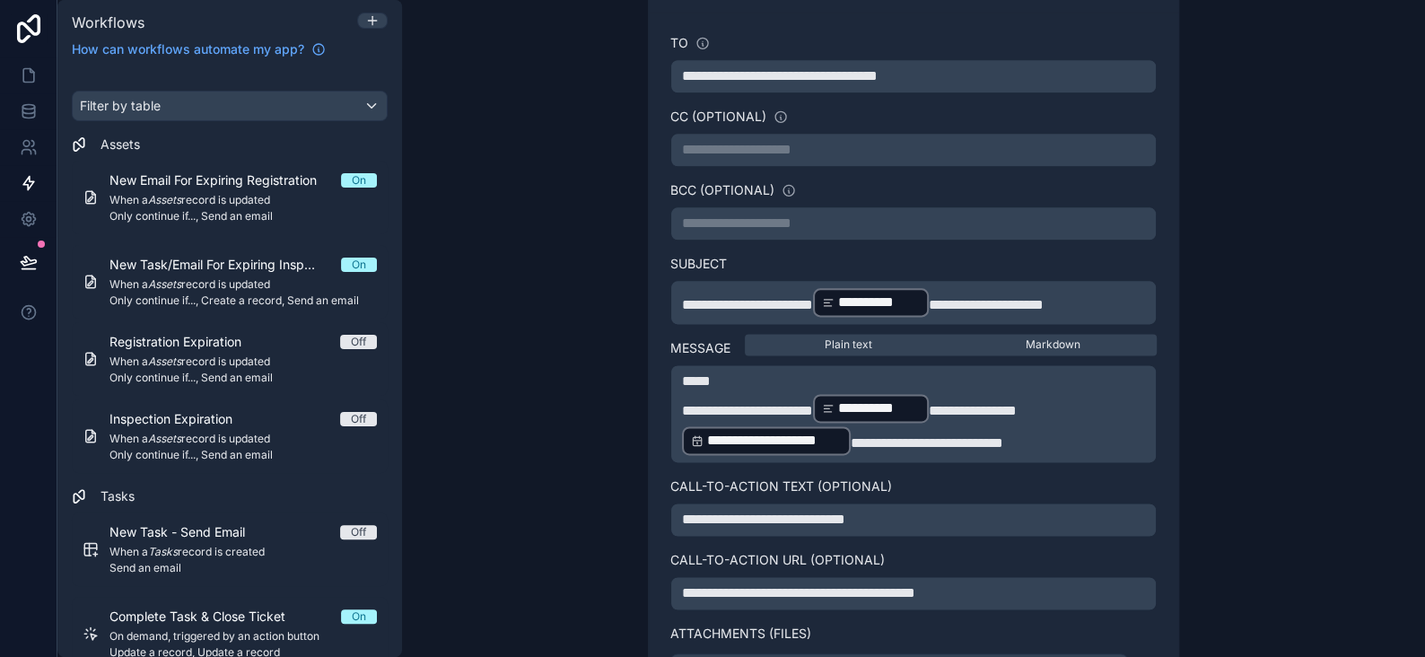
scroll to position [1146, 0]
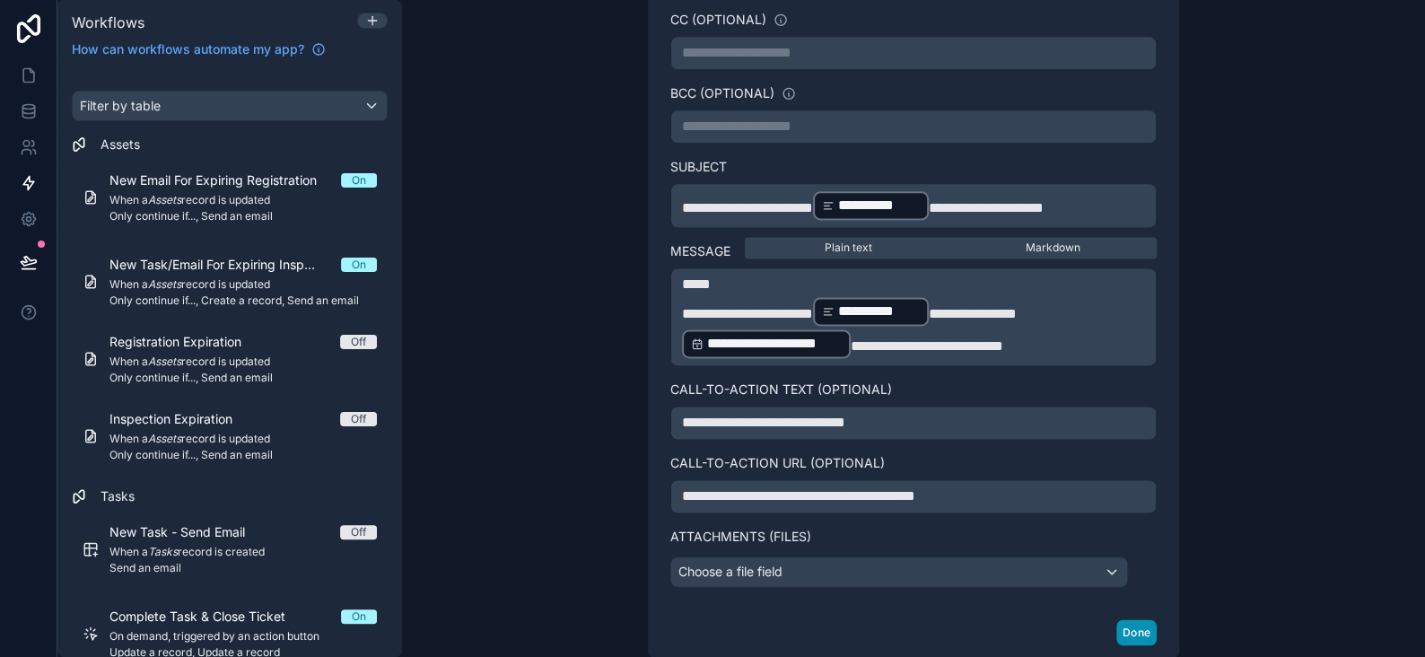
click at [1129, 623] on button "Done" at bounding box center [1137, 632] width 40 height 26
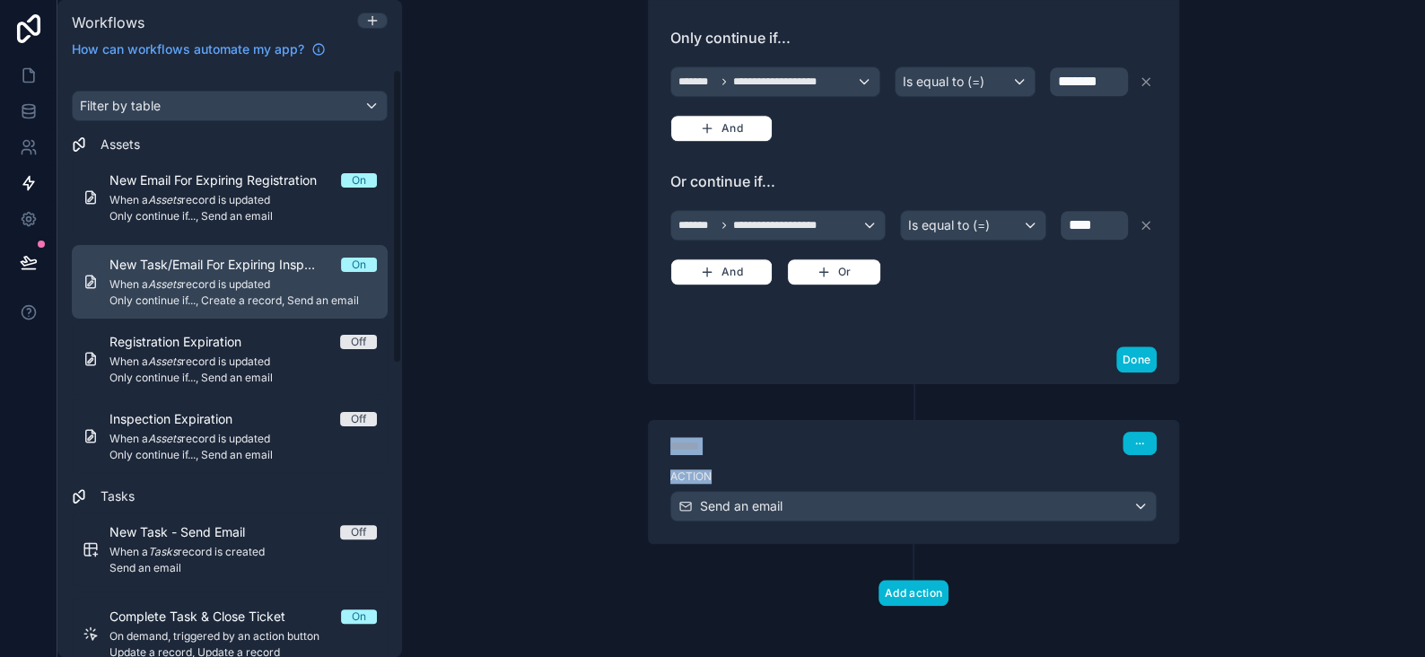
click at [172, 274] on div "New Task/Email For Expiring Inspections On When a Assets record is updated Only…" at bounding box center [243, 282] width 267 height 52
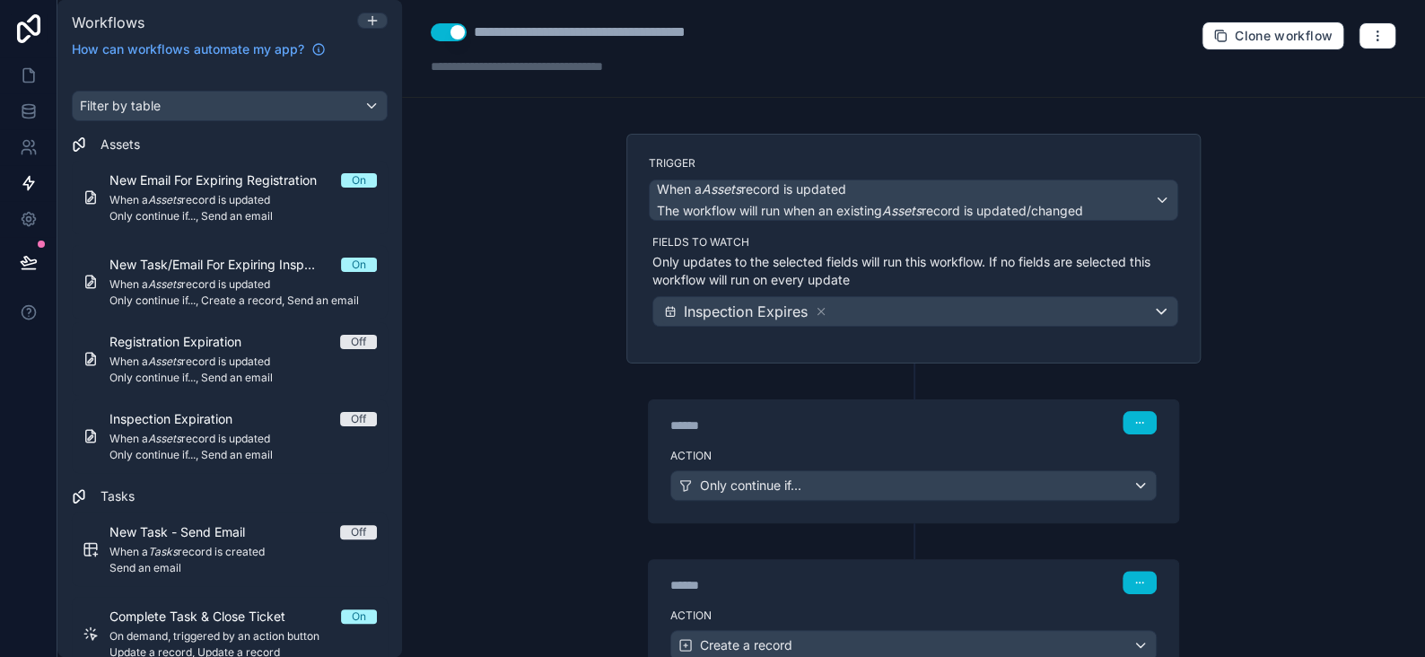
click at [545, 39] on div "**********" at bounding box center [619, 33] width 290 height 22
type div "**********"
click at [1344, 267] on div "**********" at bounding box center [913, 328] width 1023 height 657
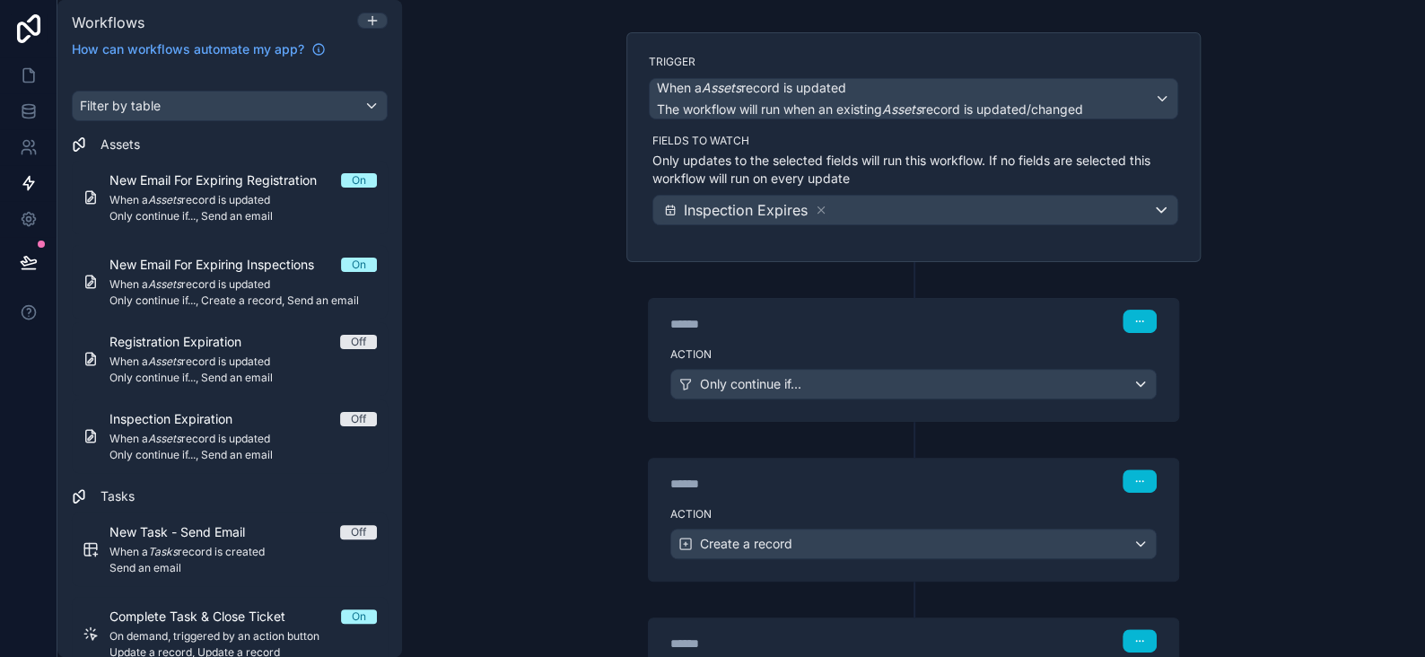
scroll to position [180, 0]
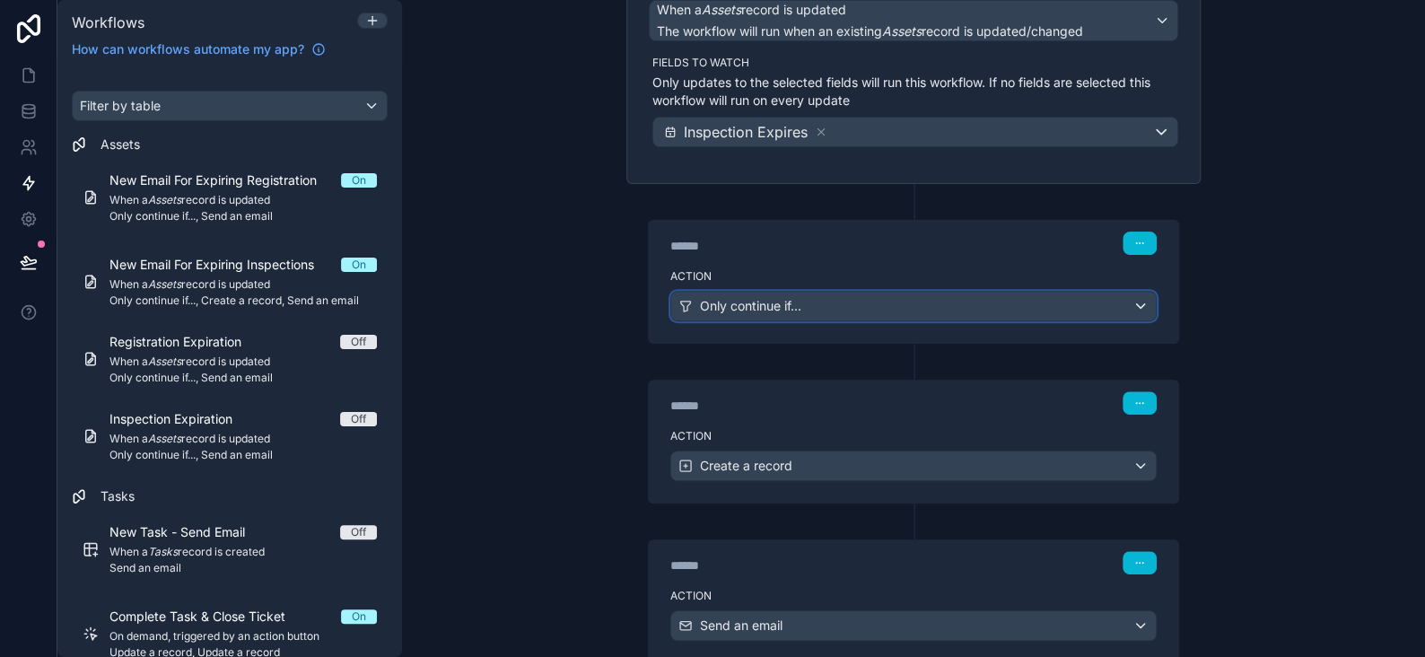
click at [756, 299] on span "Only continue if..." at bounding box center [750, 306] width 101 height 18
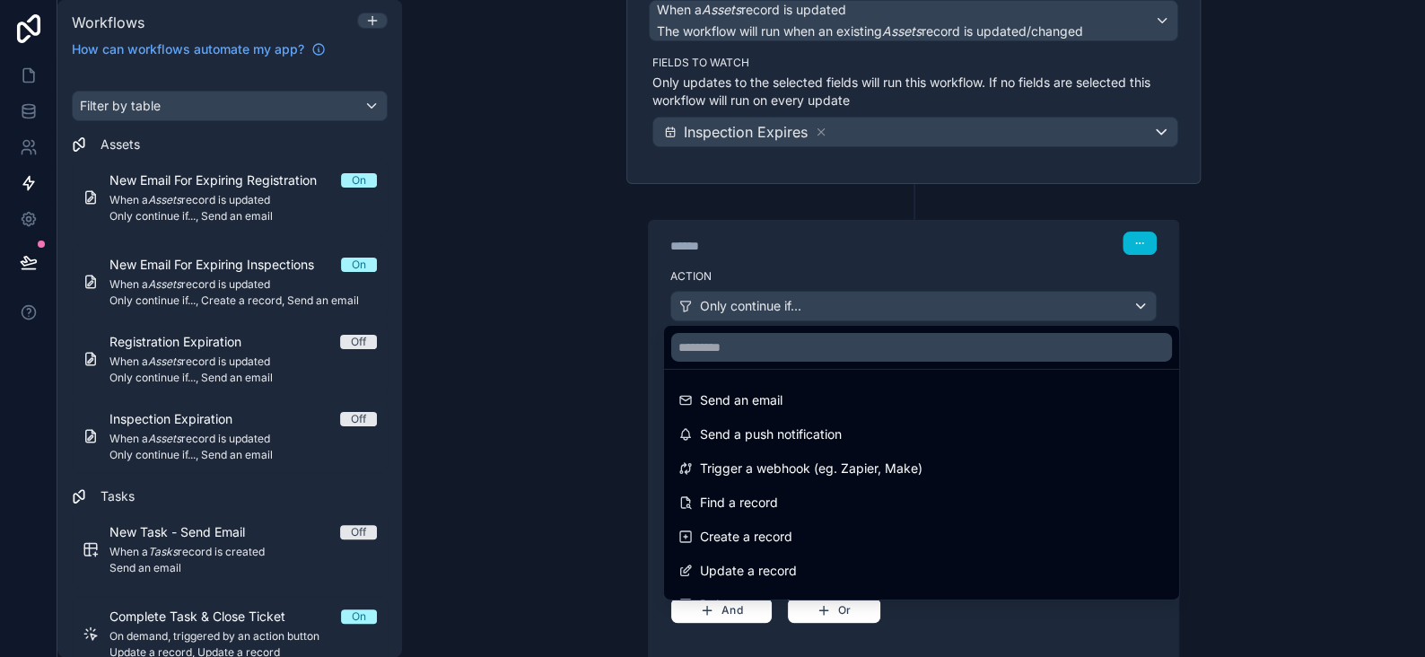
click at [756, 299] on div at bounding box center [712, 328] width 1425 height 657
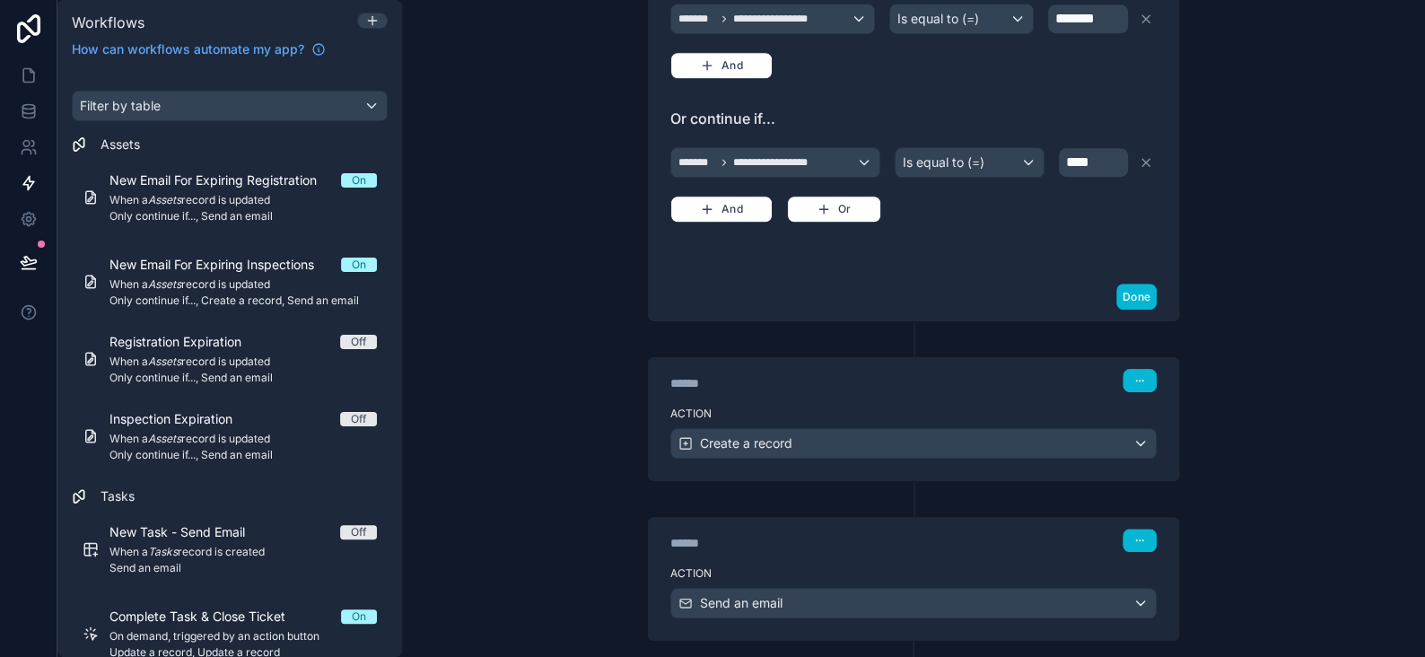
scroll to position [628, 0]
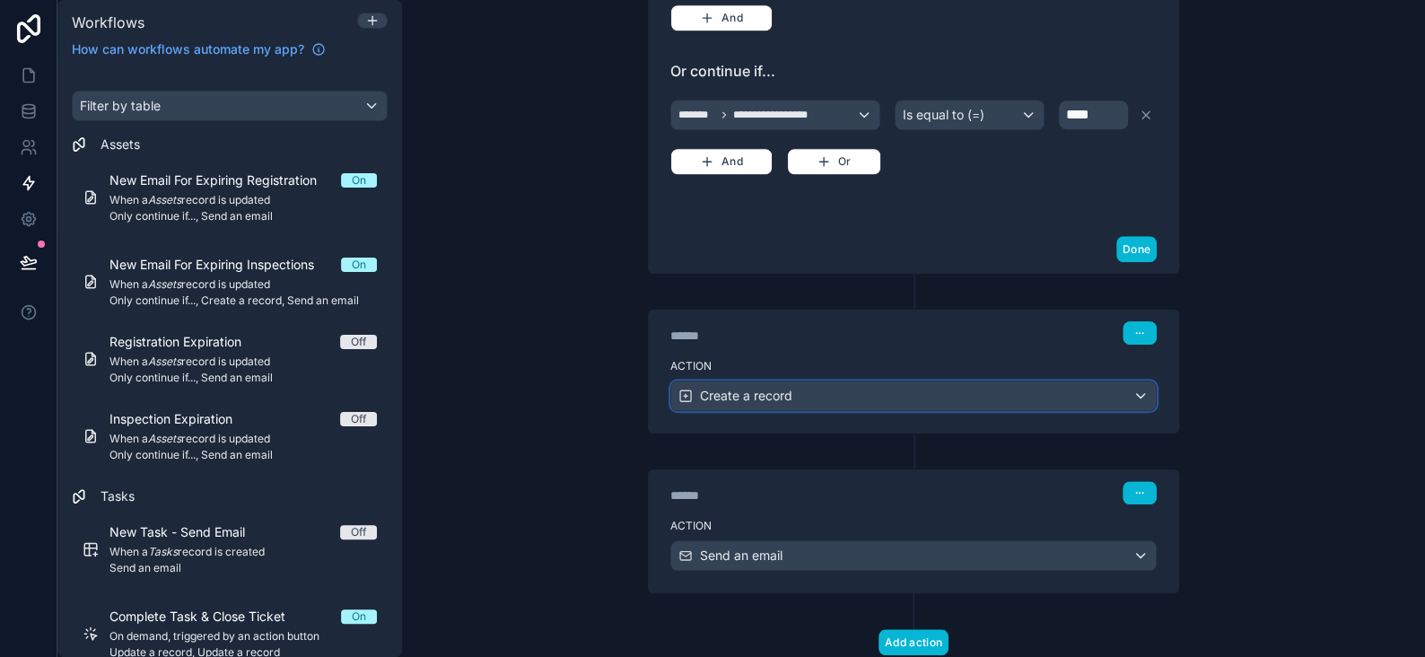
click at [732, 395] on span "Create a record" at bounding box center [746, 396] width 92 height 18
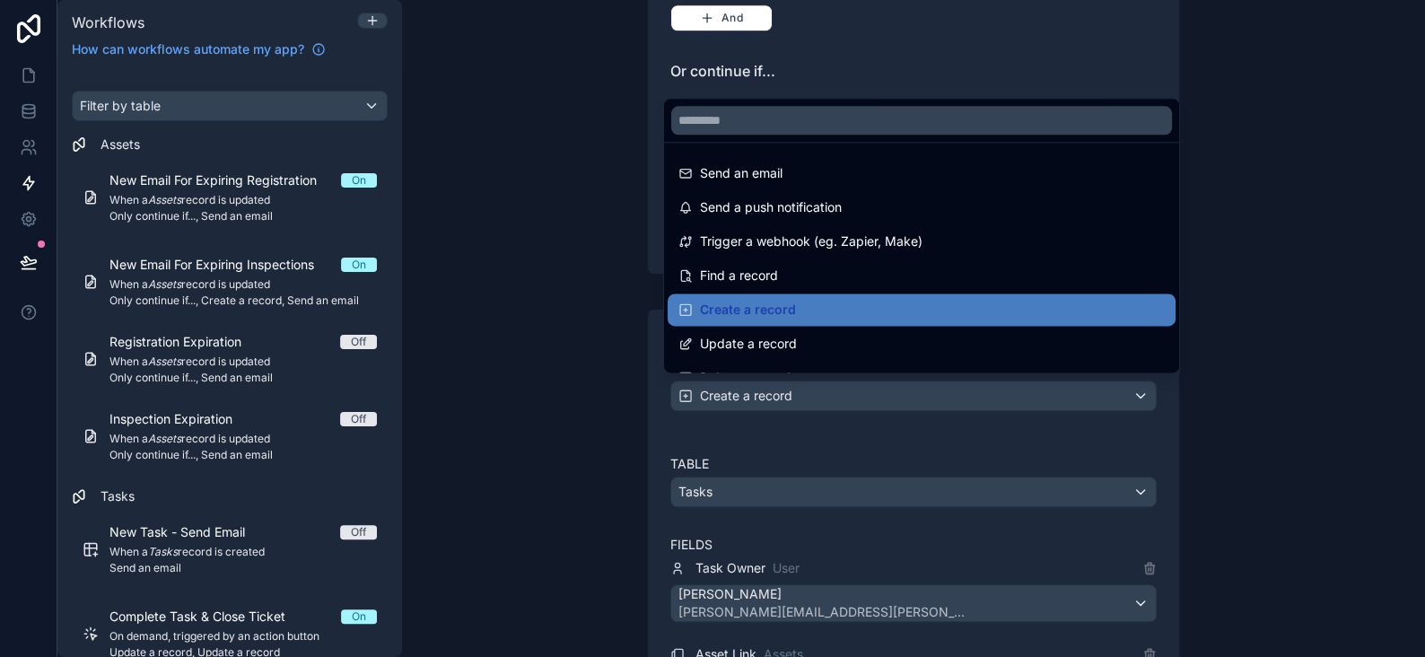
click at [732, 395] on div at bounding box center [712, 328] width 1425 height 657
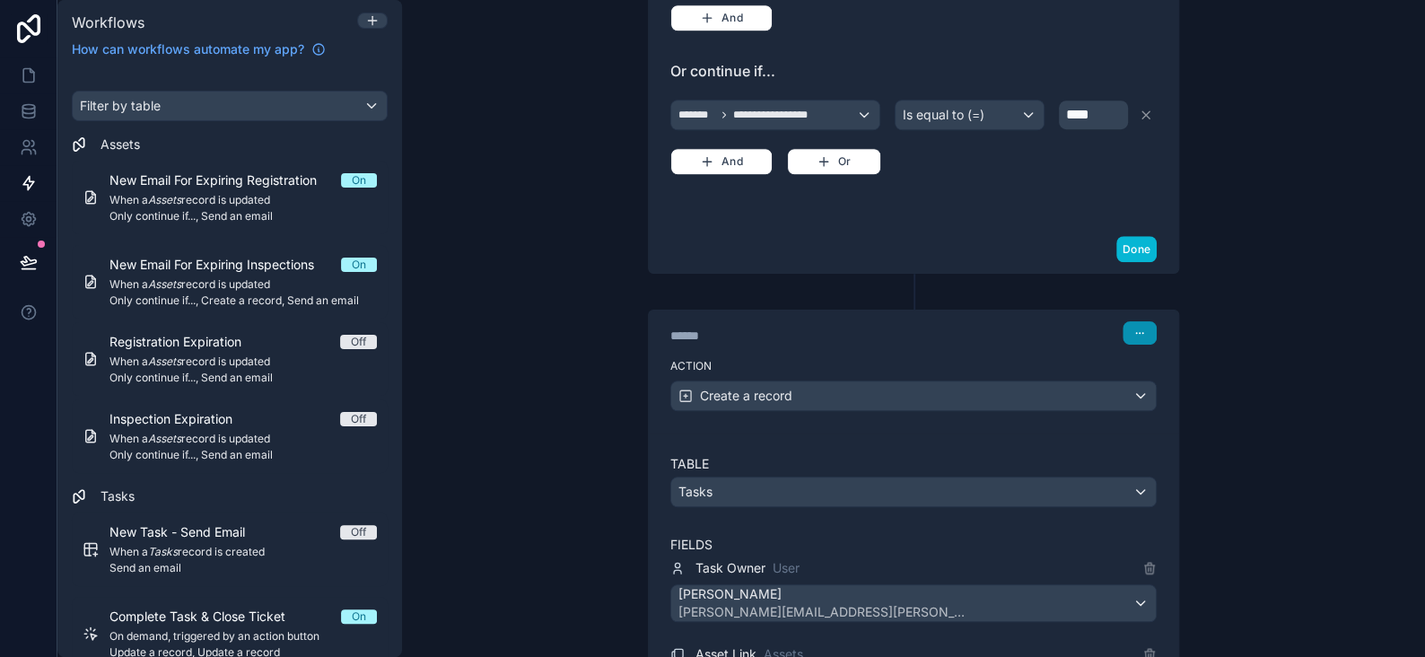
click at [1144, 330] on button "button" at bounding box center [1140, 332] width 34 height 23
click at [1151, 390] on span "Delete" at bounding box center [1167, 397] width 33 height 14
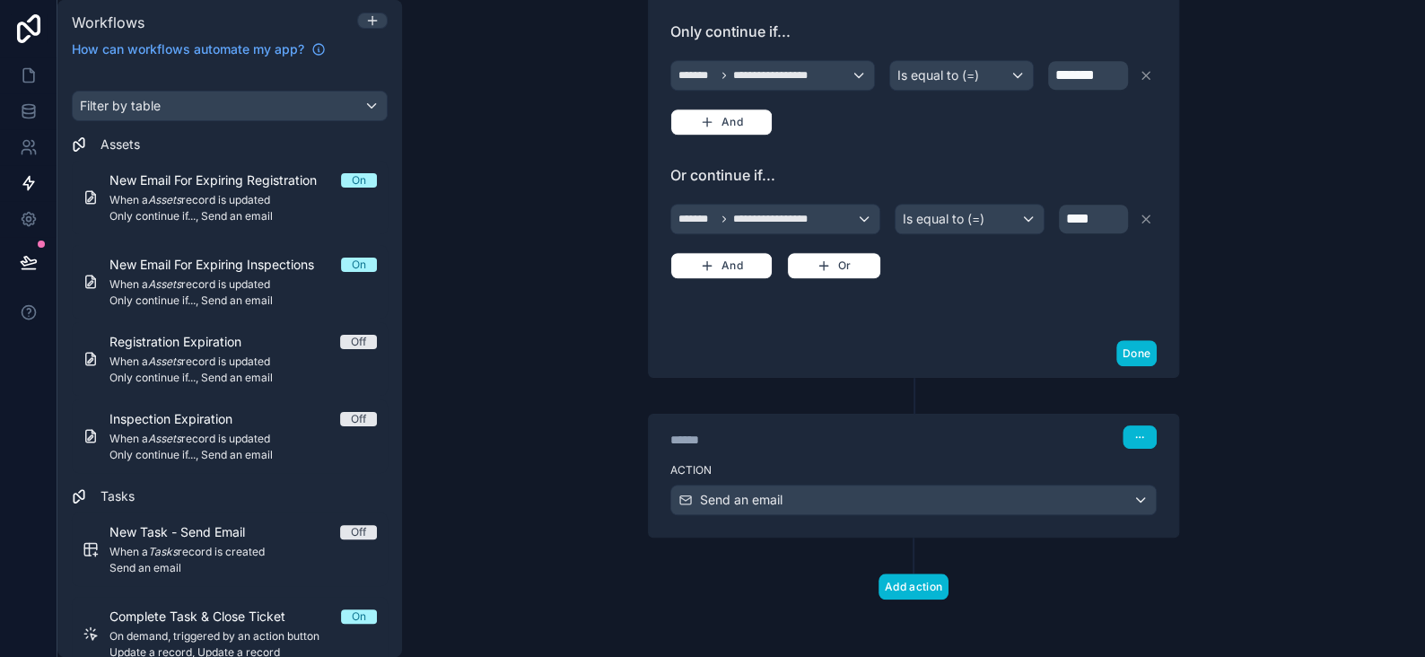
scroll to position [518, 0]
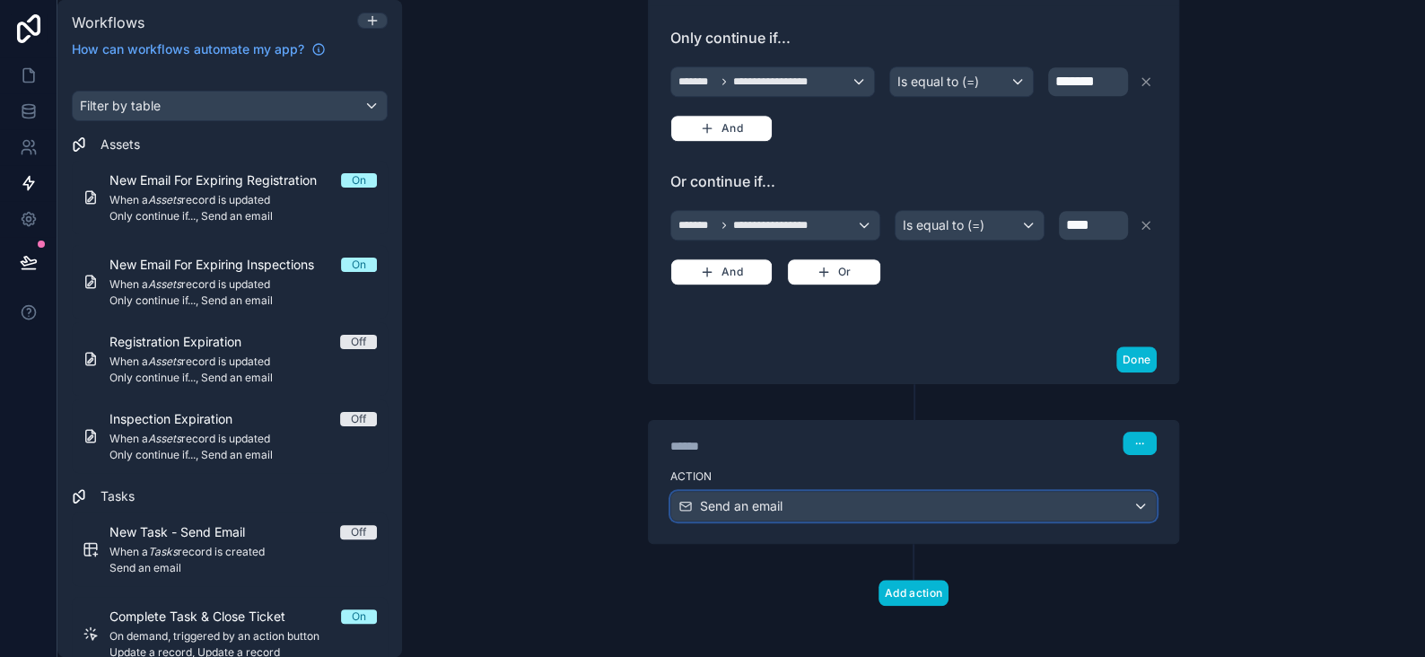
click at [842, 503] on div "Send an email" at bounding box center [913, 506] width 485 height 29
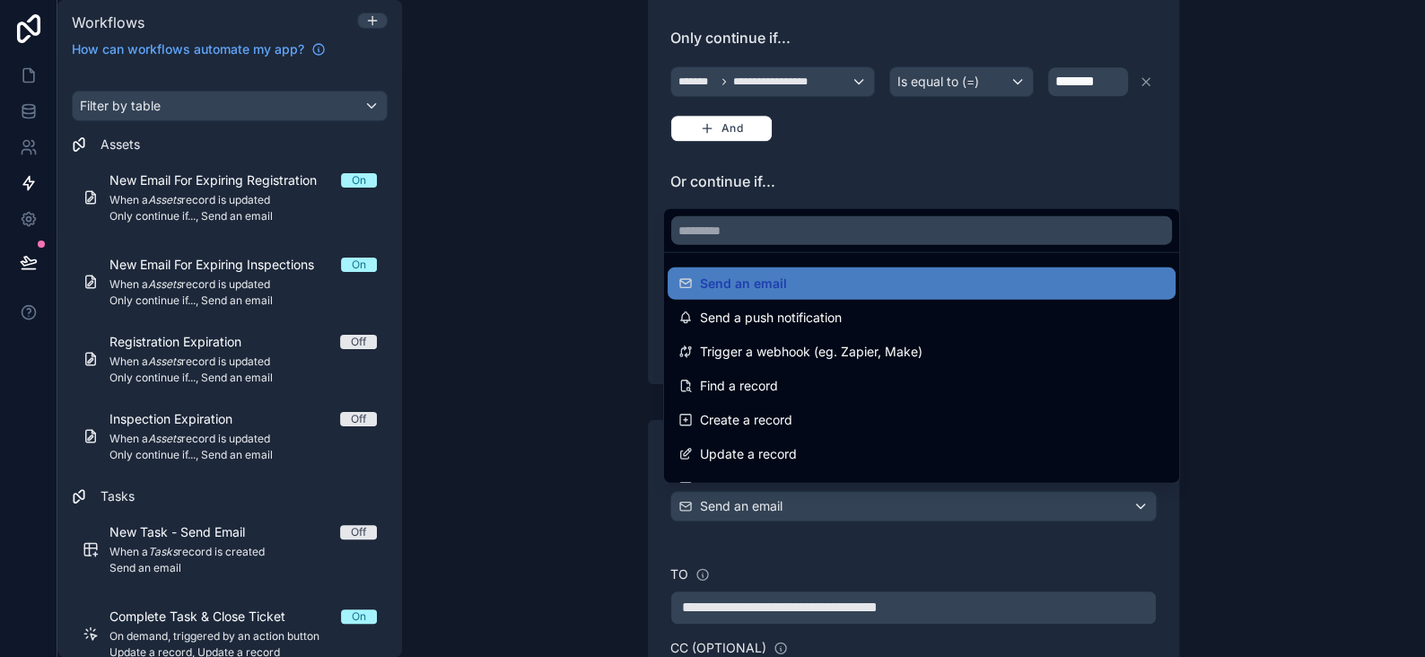
click at [842, 503] on div at bounding box center [712, 328] width 1425 height 657
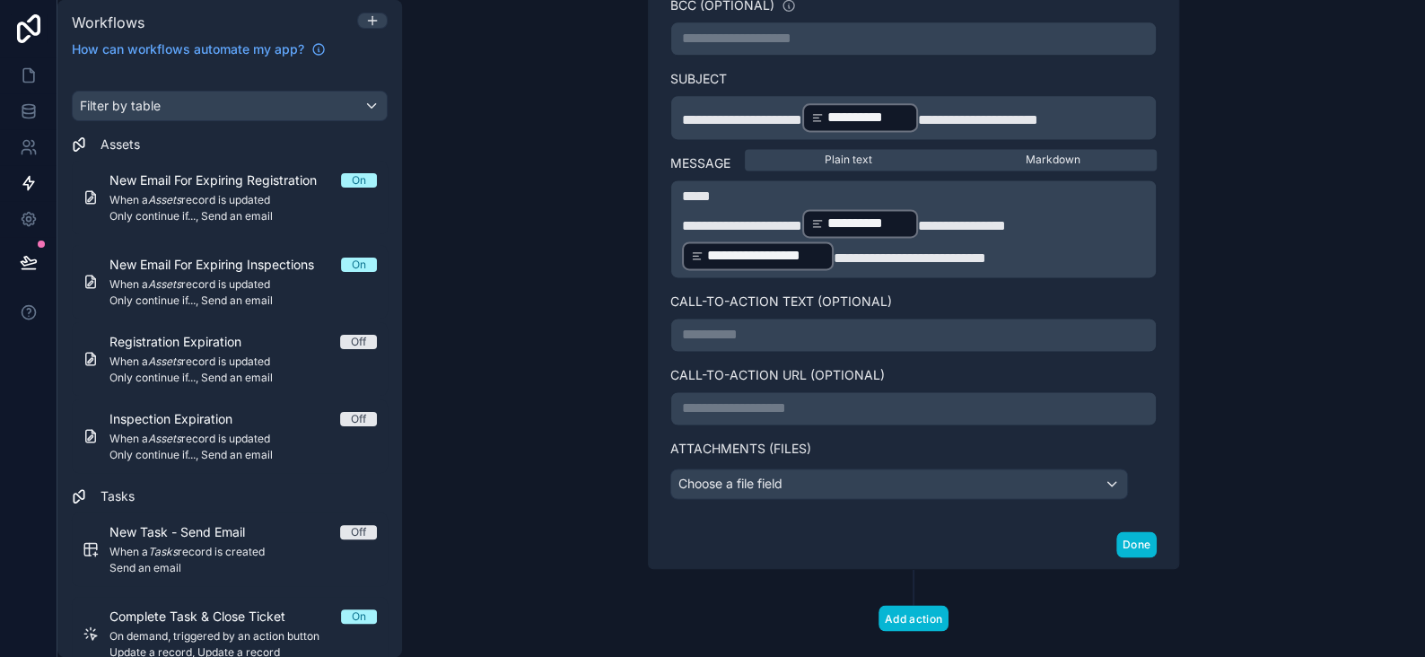
scroll to position [1236, 0]
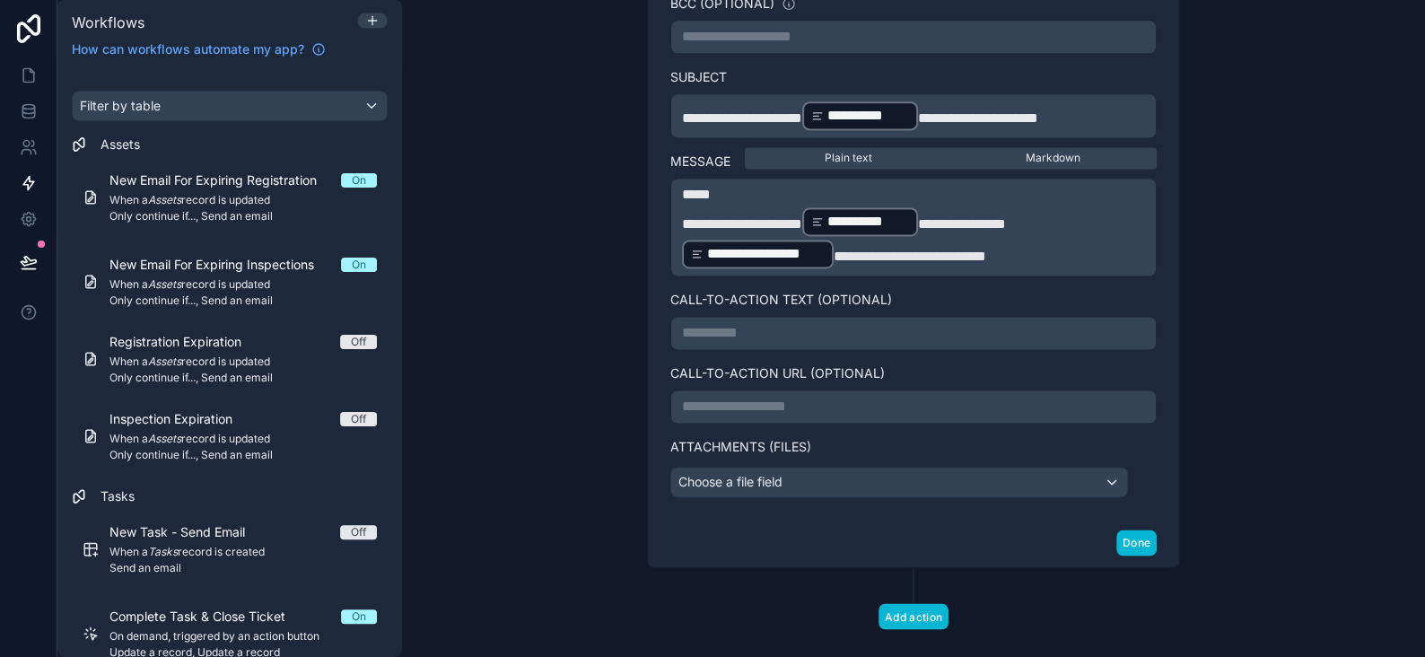
click at [692, 396] on p "**********" at bounding box center [913, 407] width 463 height 22
click at [1228, 396] on div "**********" at bounding box center [913, 328] width 1023 height 657
click at [696, 329] on p "**********" at bounding box center [913, 333] width 463 height 22
click at [717, 326] on span "**********" at bounding box center [761, 332] width 158 height 13
click at [1133, 531] on button "Done" at bounding box center [1137, 543] width 40 height 26
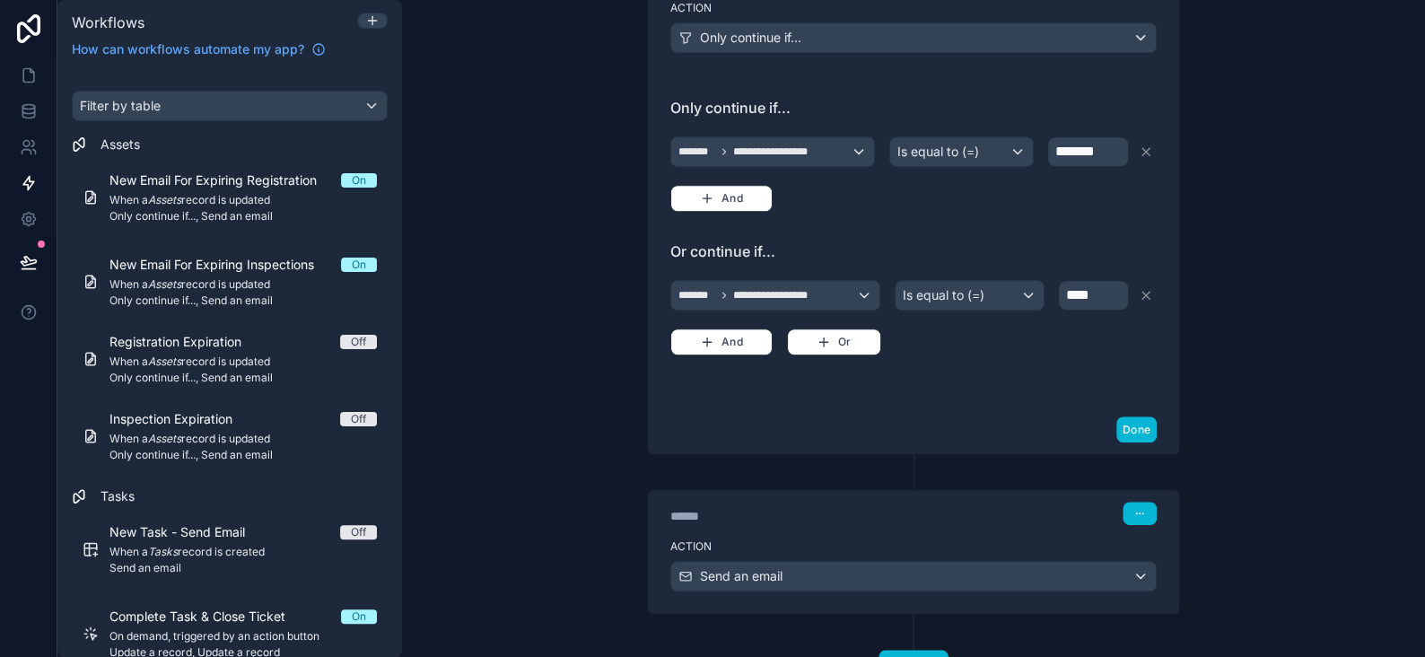
scroll to position [518, 0]
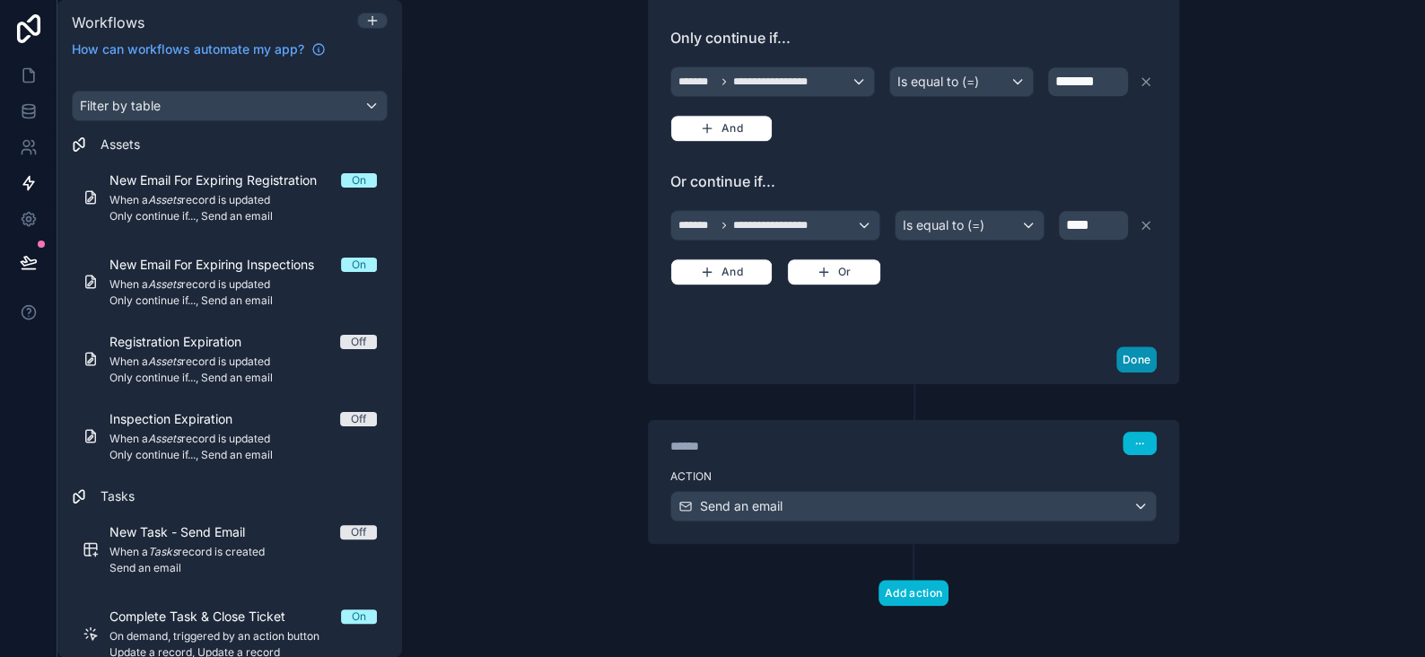
click at [1129, 351] on button "Done" at bounding box center [1137, 359] width 40 height 26
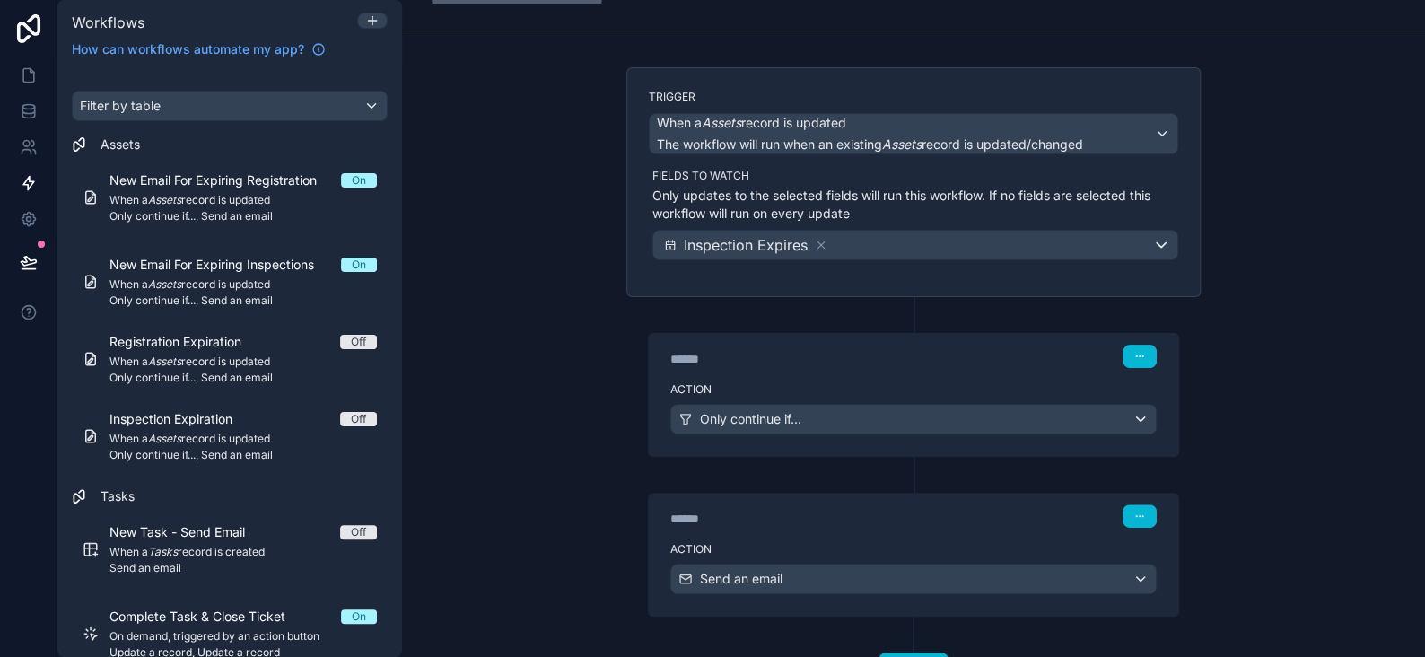
scroll to position [0, 0]
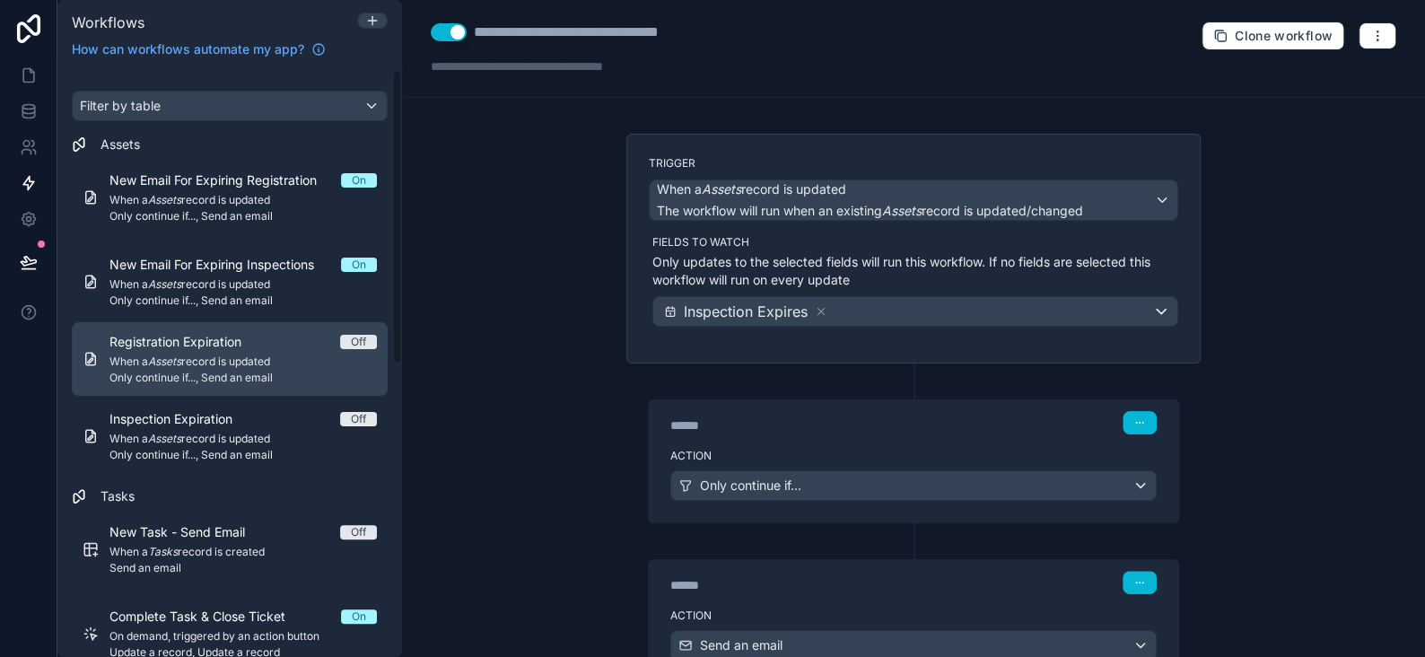
click at [213, 346] on span "Registration Expiration" at bounding box center [186, 342] width 153 height 18
click at [252, 375] on span "Only continue if..., Send an email" at bounding box center [243, 378] width 267 height 14
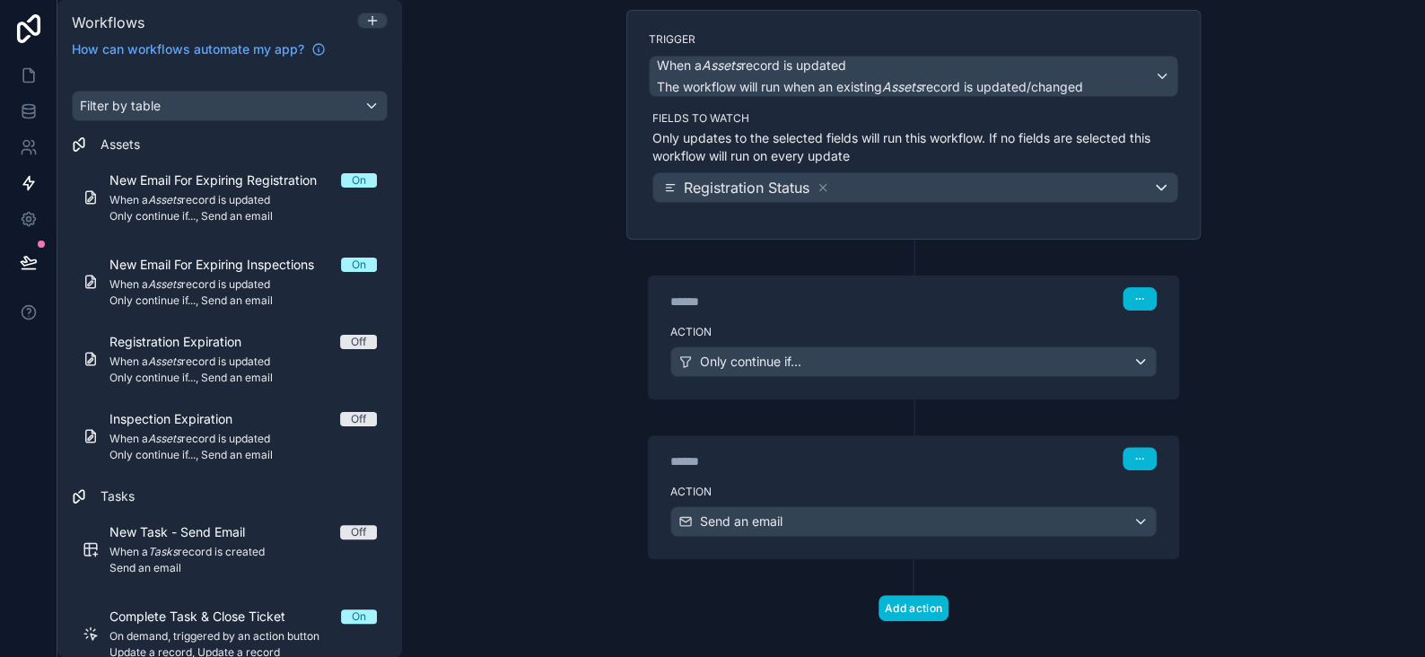
scroll to position [141, 0]
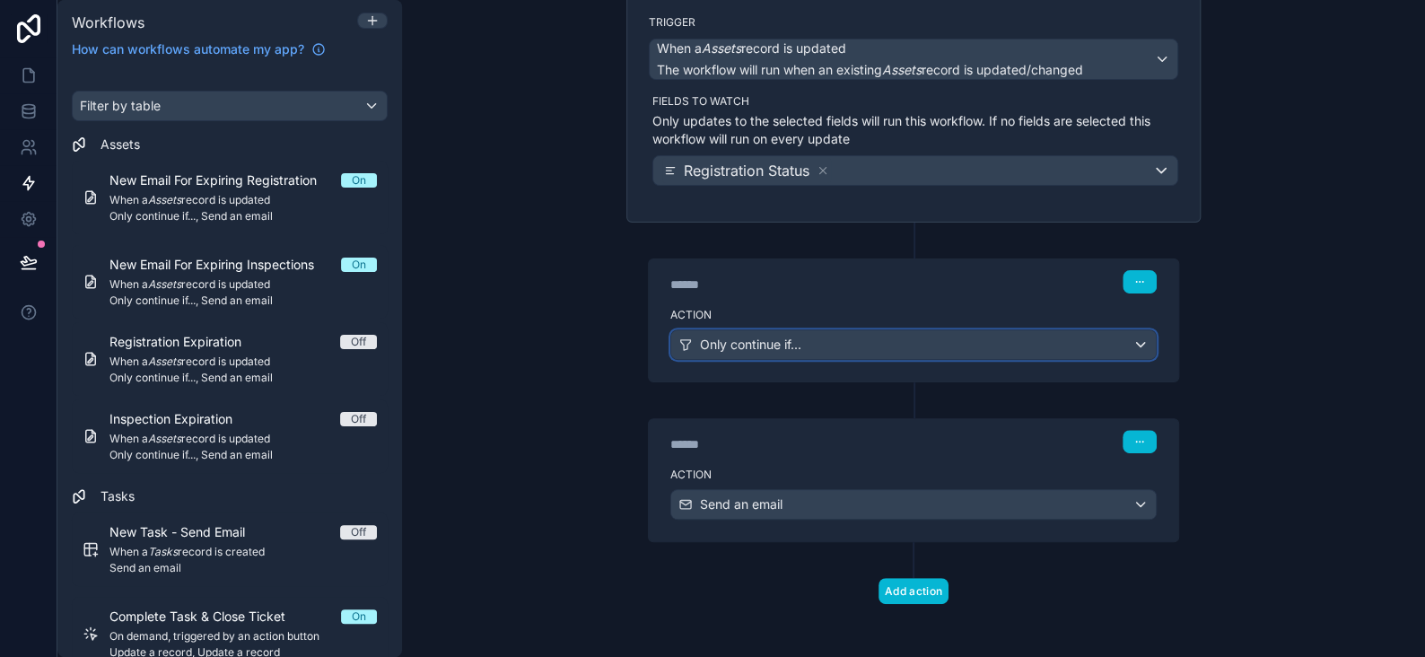
click at [778, 341] on span "Only continue if..." at bounding box center [750, 345] width 101 height 18
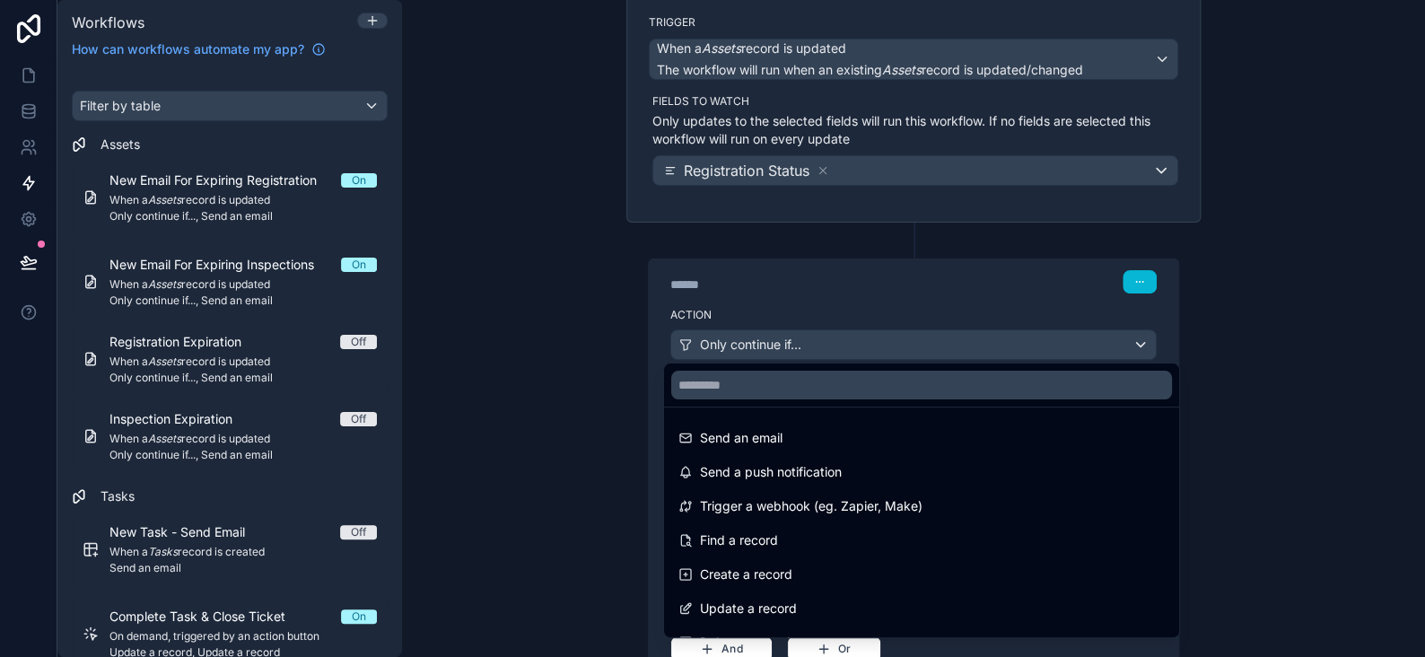
click at [778, 341] on div at bounding box center [712, 328] width 1425 height 657
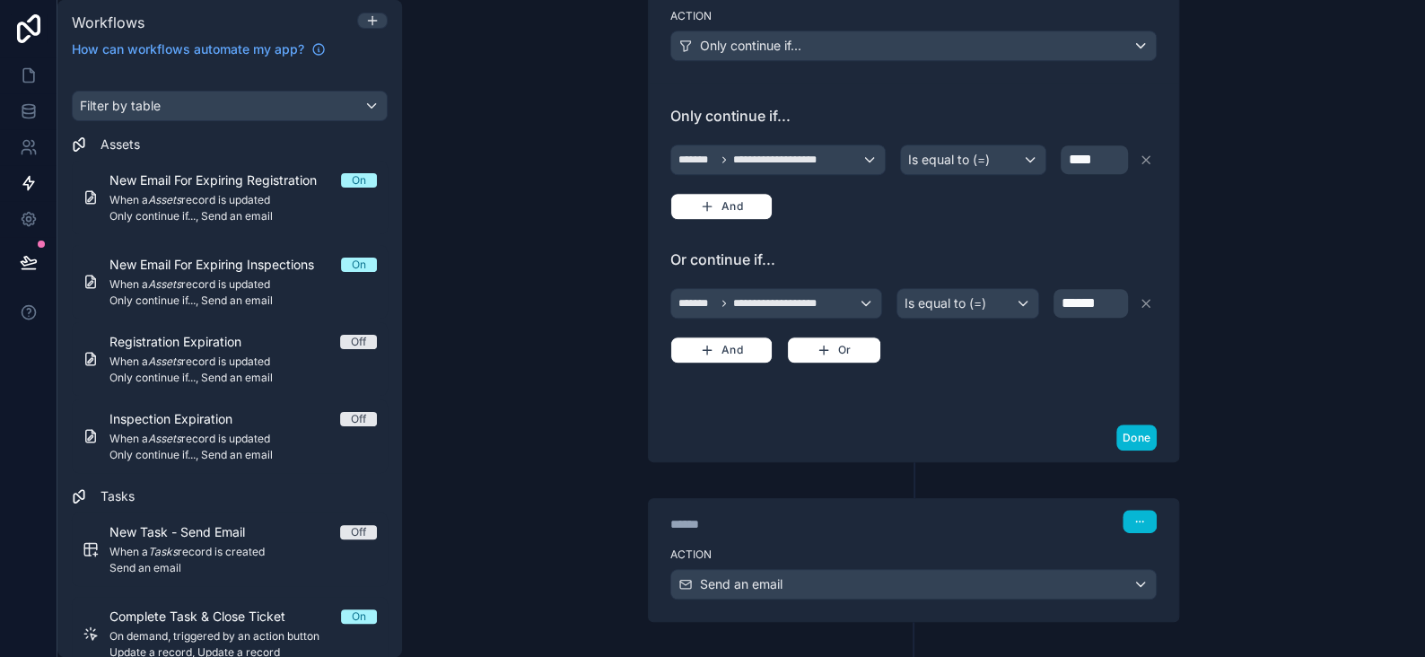
scroll to position [518, 0]
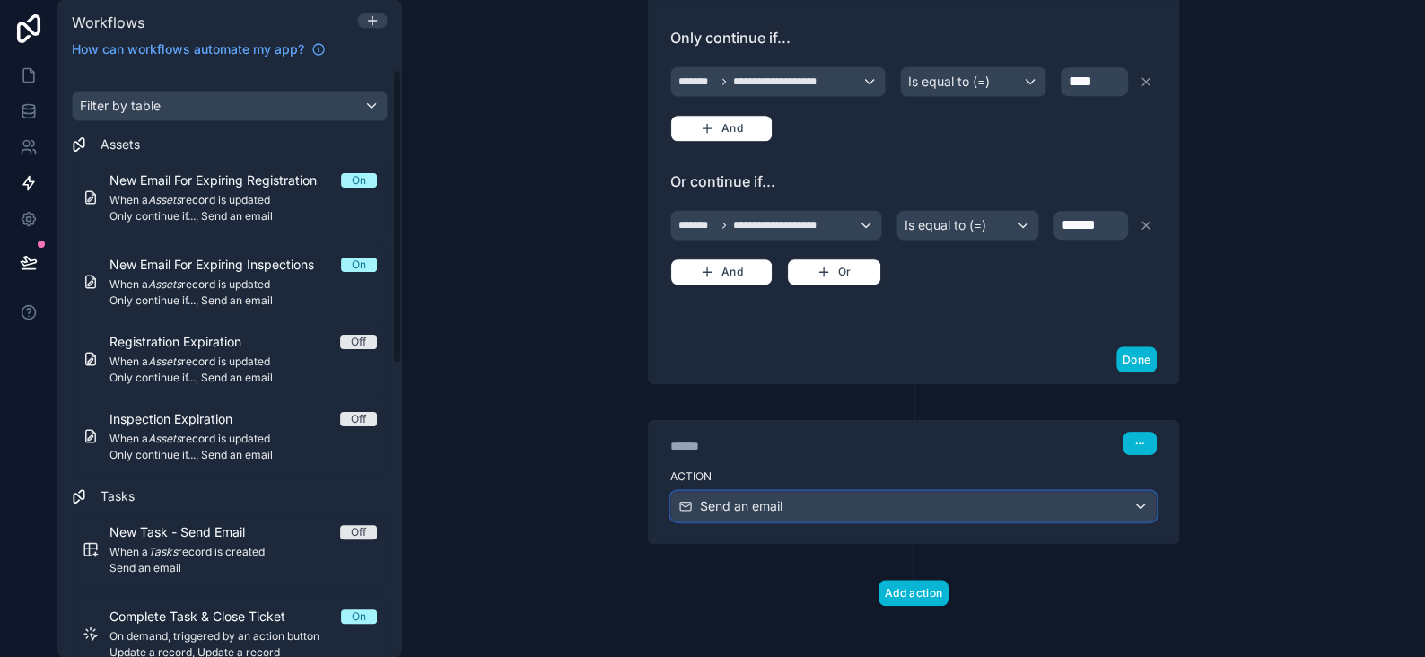
click at [817, 493] on div "Send an email" at bounding box center [913, 506] width 485 height 29
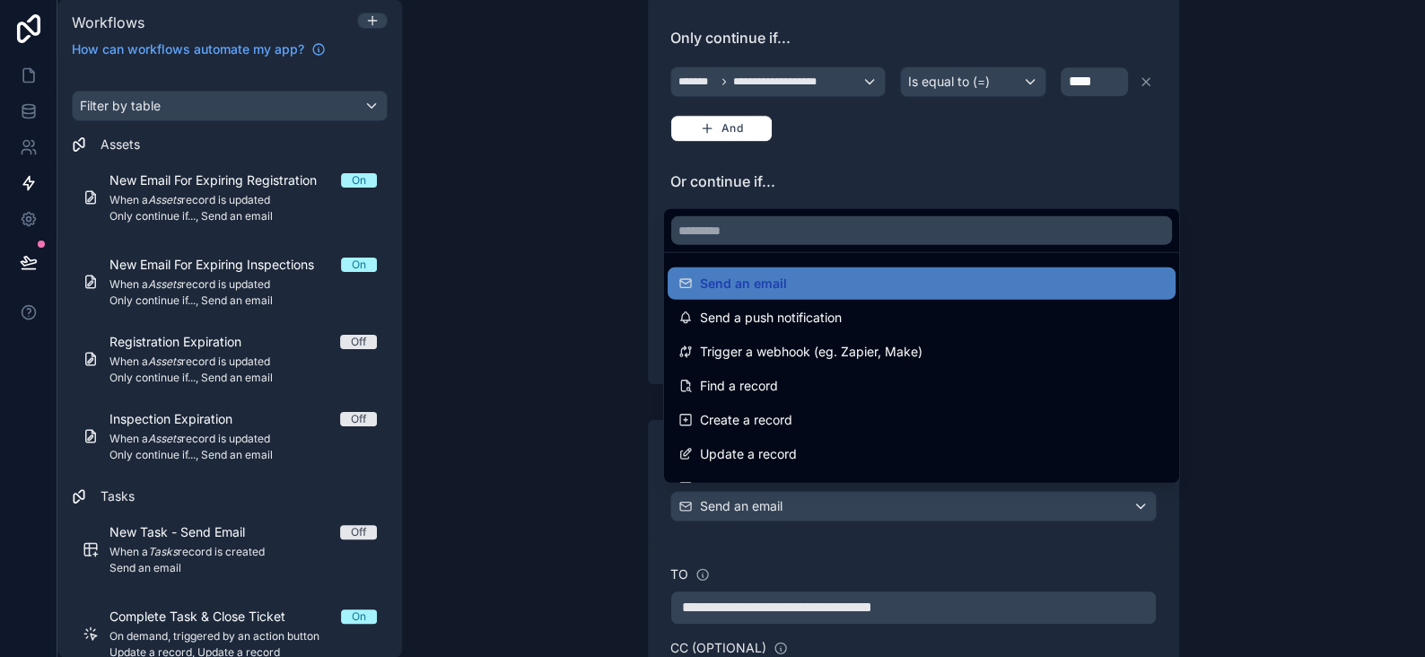
click at [817, 493] on div at bounding box center [712, 328] width 1425 height 657
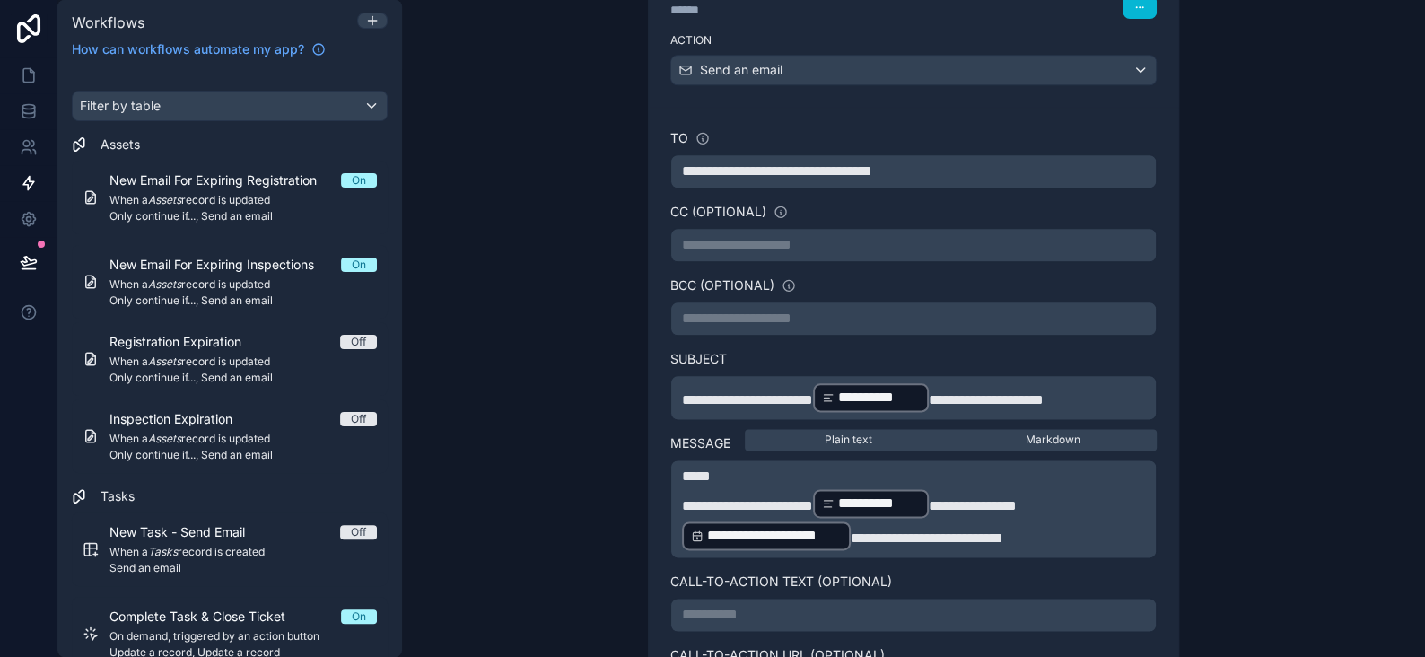
scroll to position [967, 0]
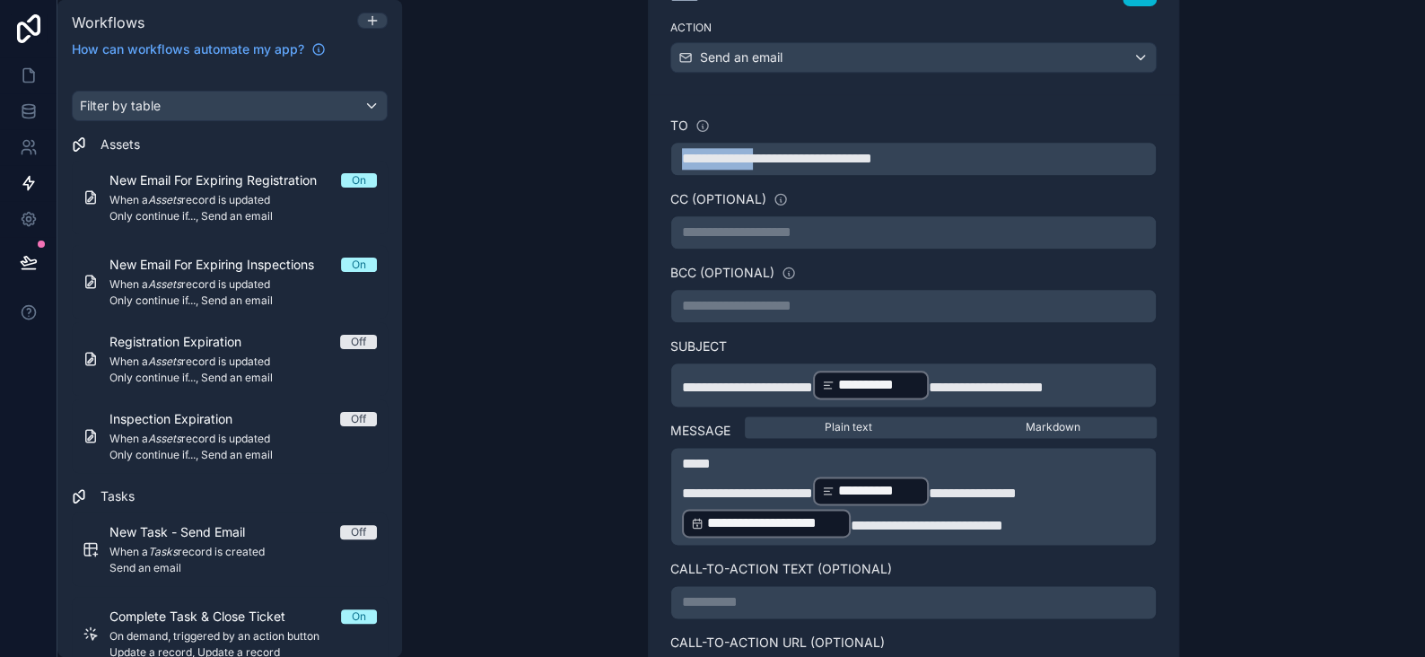
drag, startPoint x: 773, startPoint y: 152, endPoint x: 636, endPoint y: 153, distance: 136.5
click at [636, 153] on div "**********" at bounding box center [914, 385] width 574 height 901
click at [1261, 363] on div "**********" at bounding box center [913, 328] width 1023 height 657
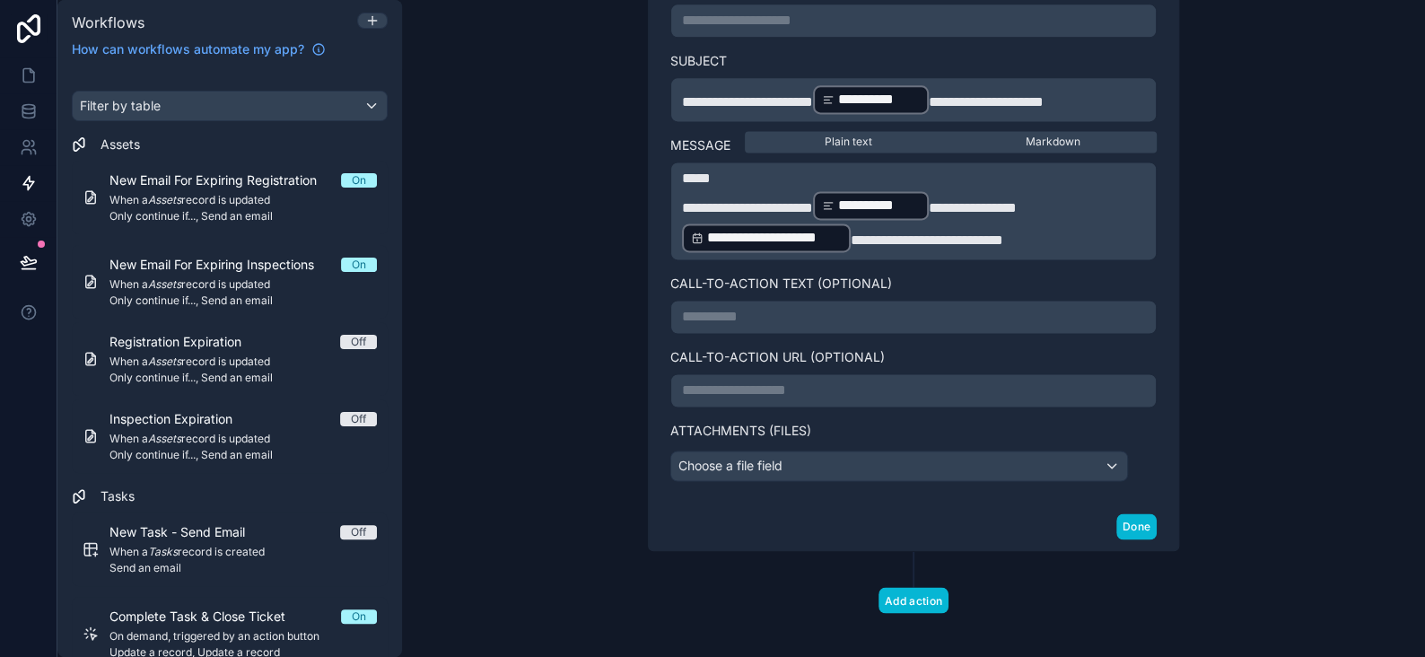
scroll to position [1254, 0]
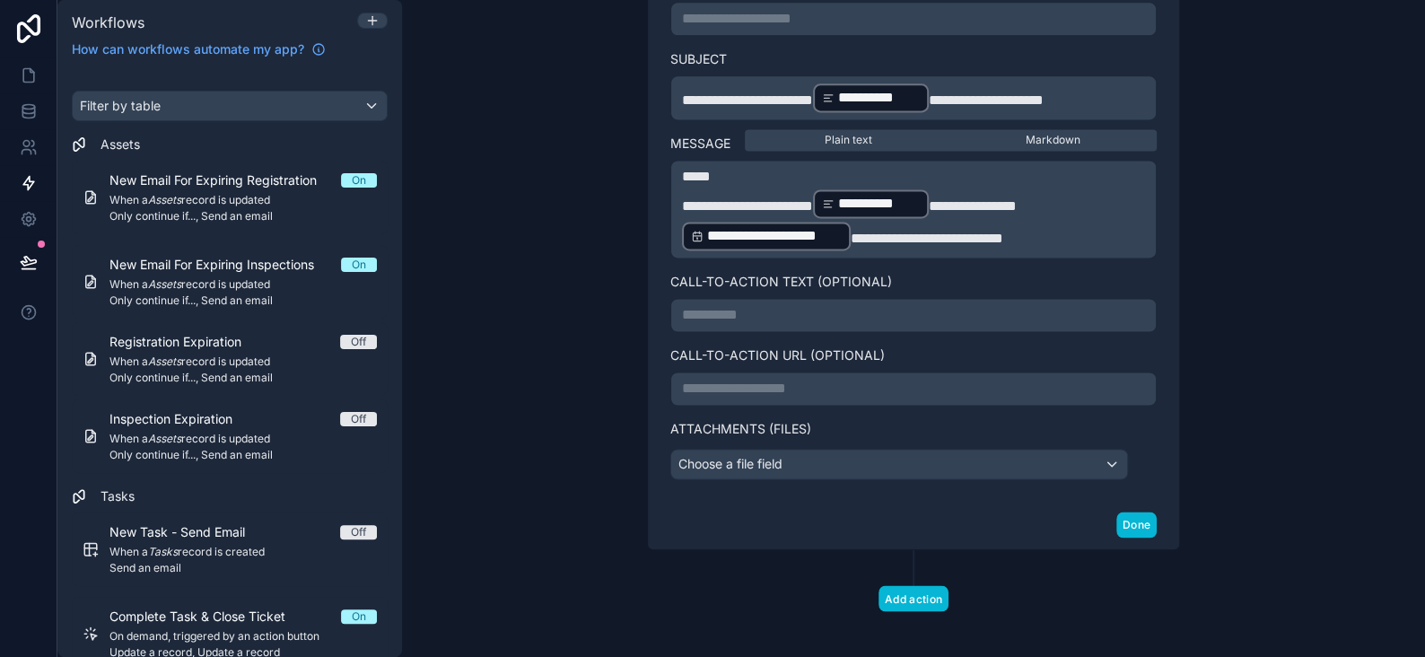
click at [748, 389] on p "**********" at bounding box center [913, 389] width 463 height 22
click at [1132, 309] on p "**********" at bounding box center [913, 315] width 463 height 22
click at [1144, 518] on button "Done" at bounding box center [1137, 525] width 40 height 26
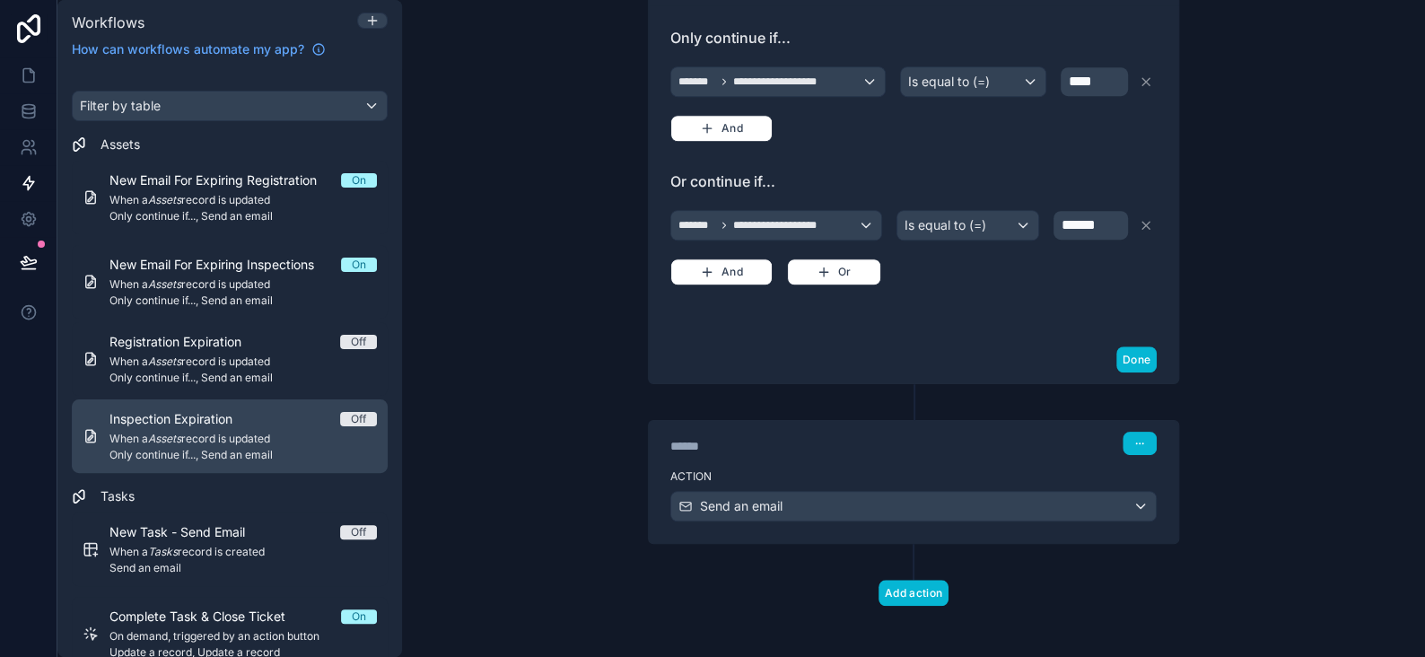
click at [210, 425] on span "Inspection Expiration" at bounding box center [182, 419] width 145 height 18
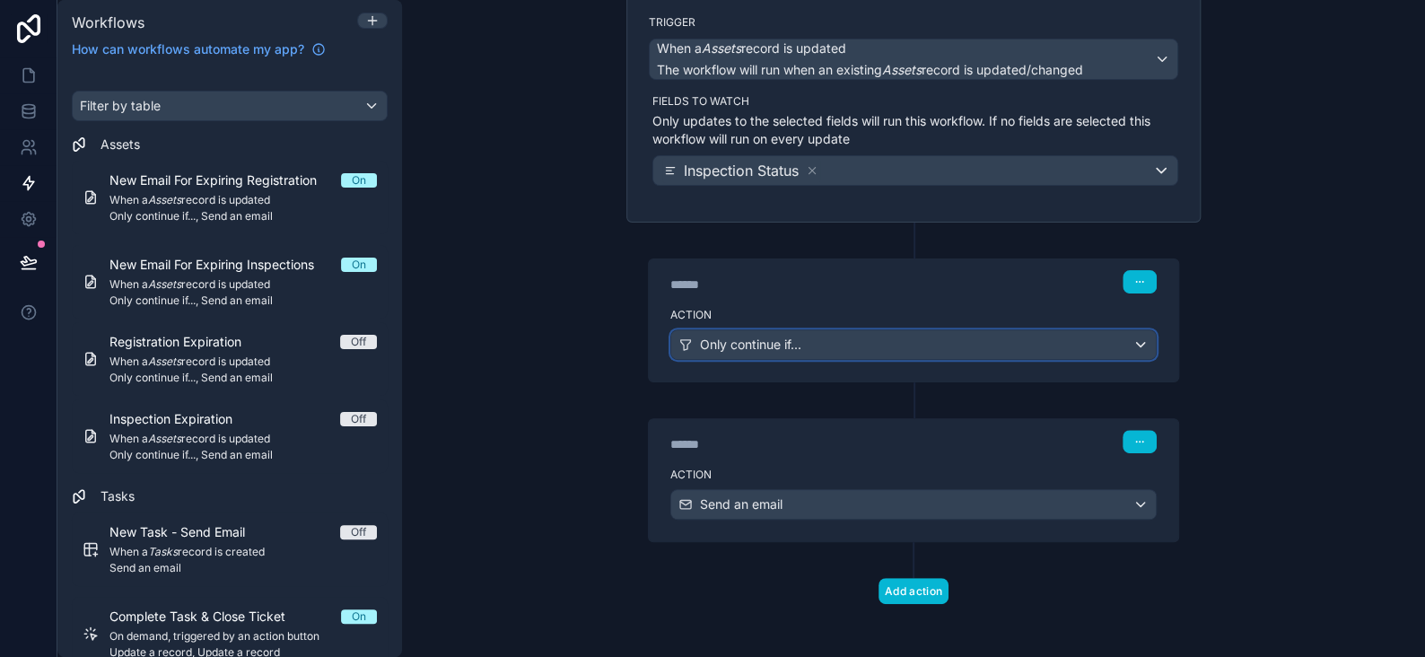
click at [966, 343] on div "Only continue if..." at bounding box center [913, 344] width 485 height 29
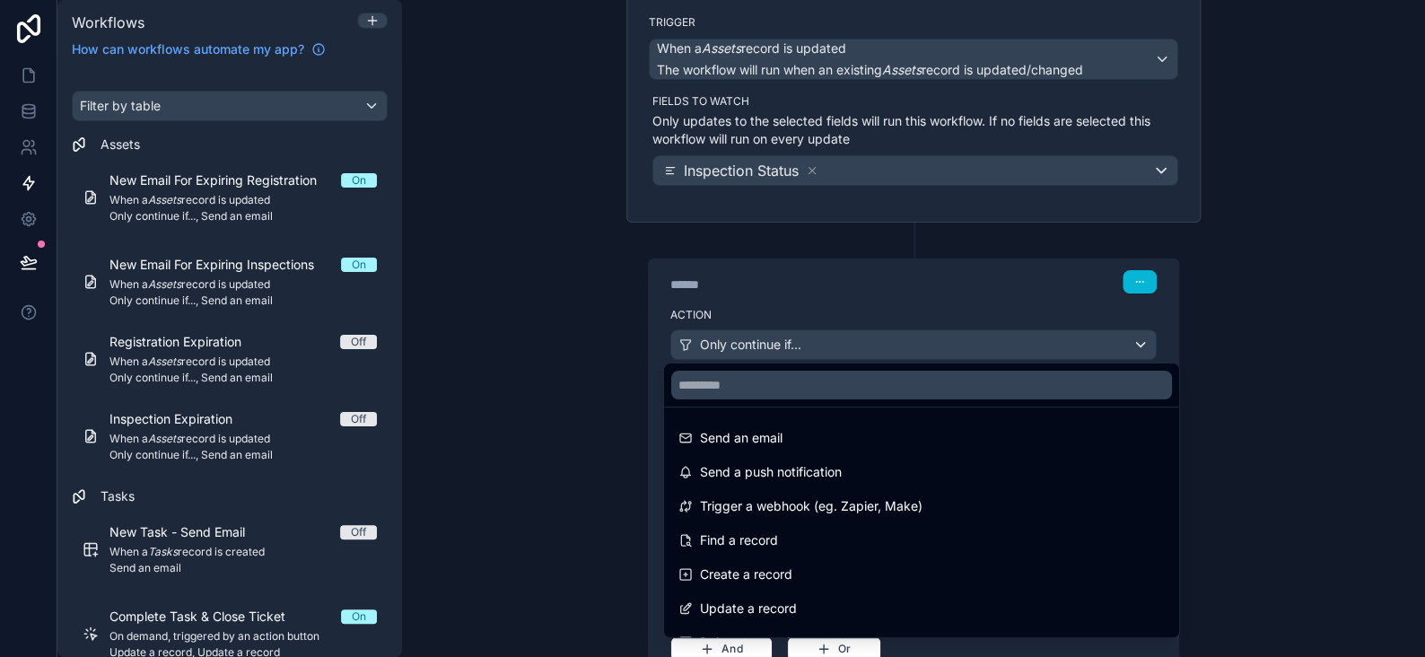
click at [966, 343] on div at bounding box center [712, 328] width 1425 height 657
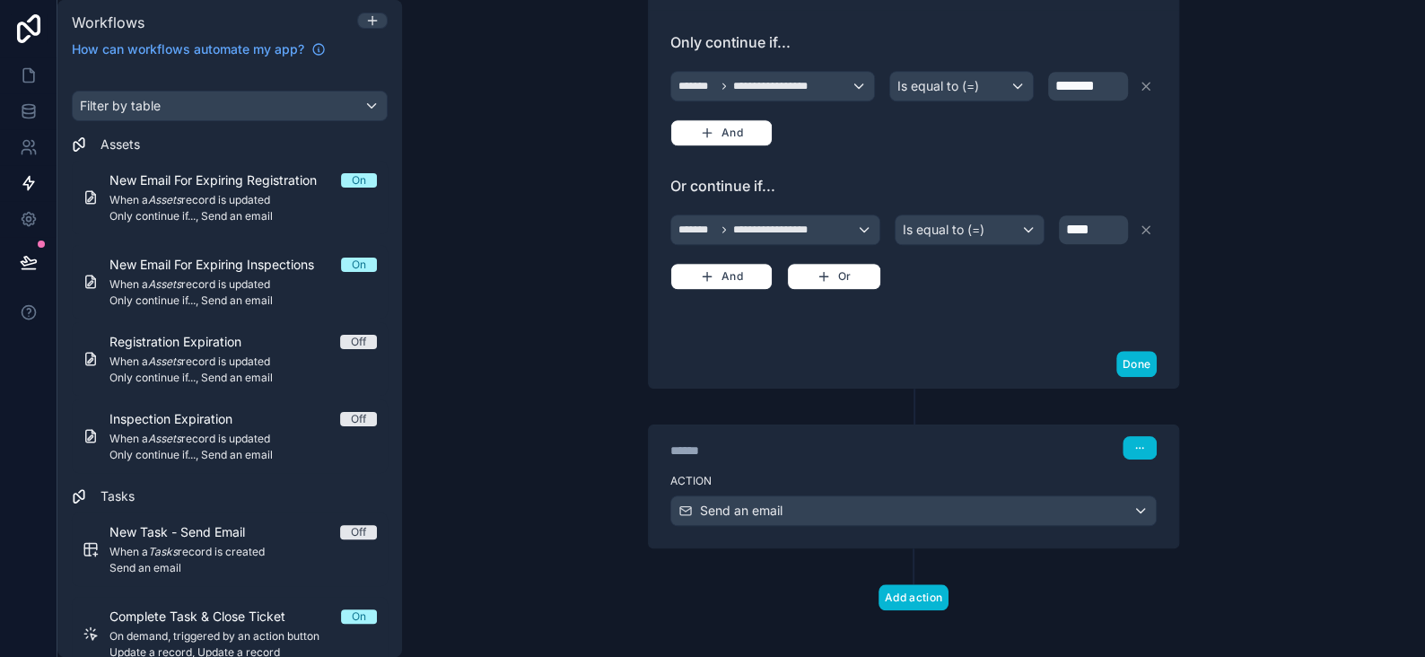
scroll to position [518, 0]
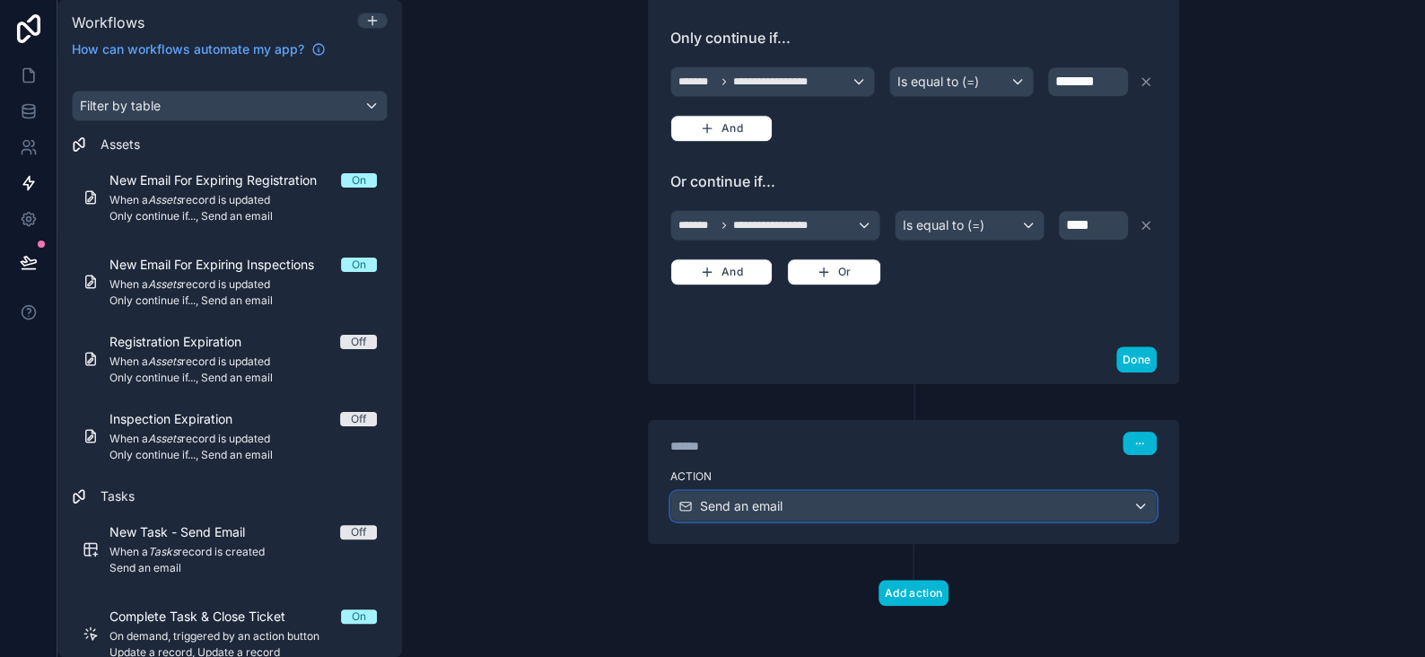
click at [691, 492] on div "Send an email" at bounding box center [913, 506] width 485 height 29
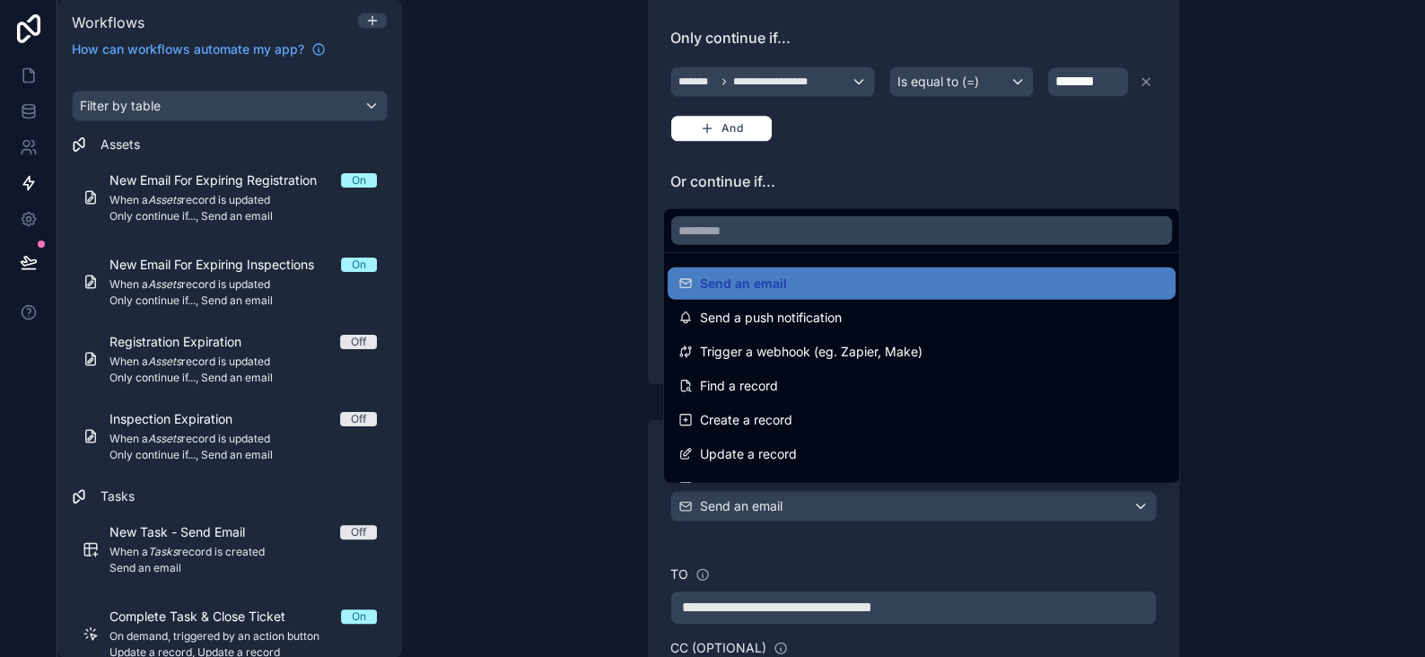
click at [691, 487] on div at bounding box center [712, 328] width 1425 height 657
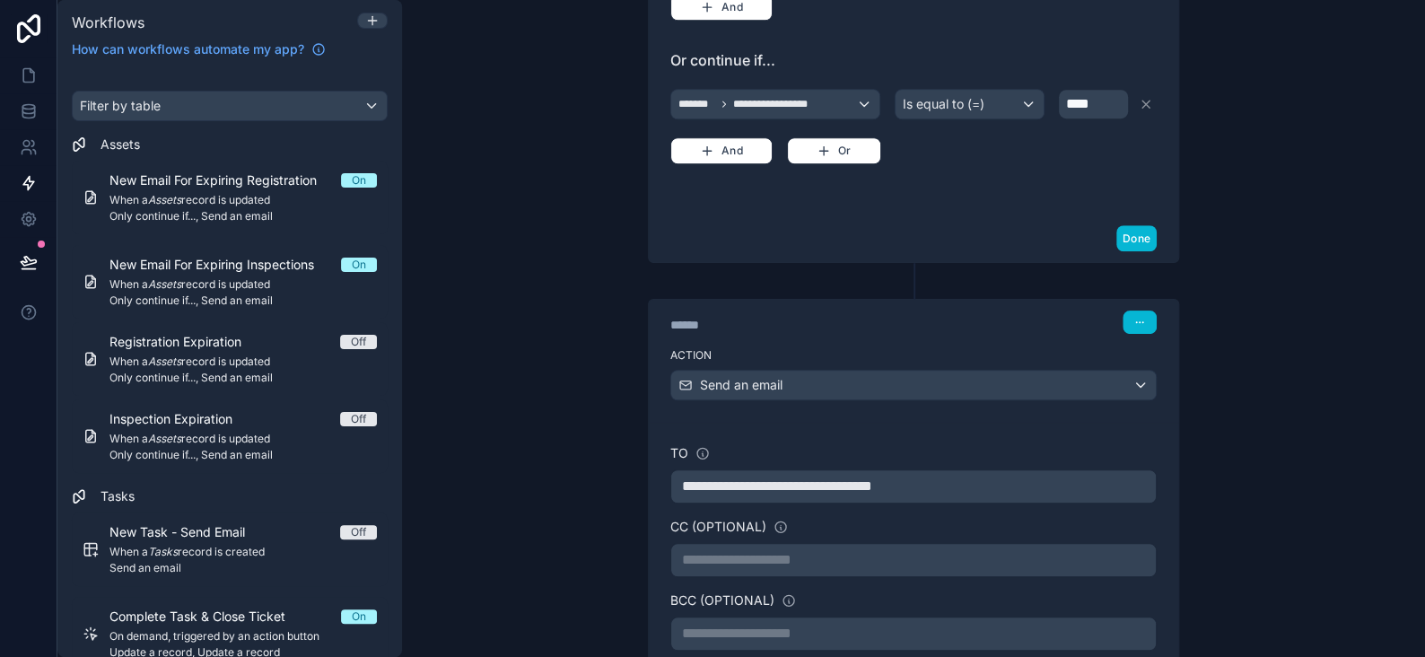
scroll to position [787, 0]
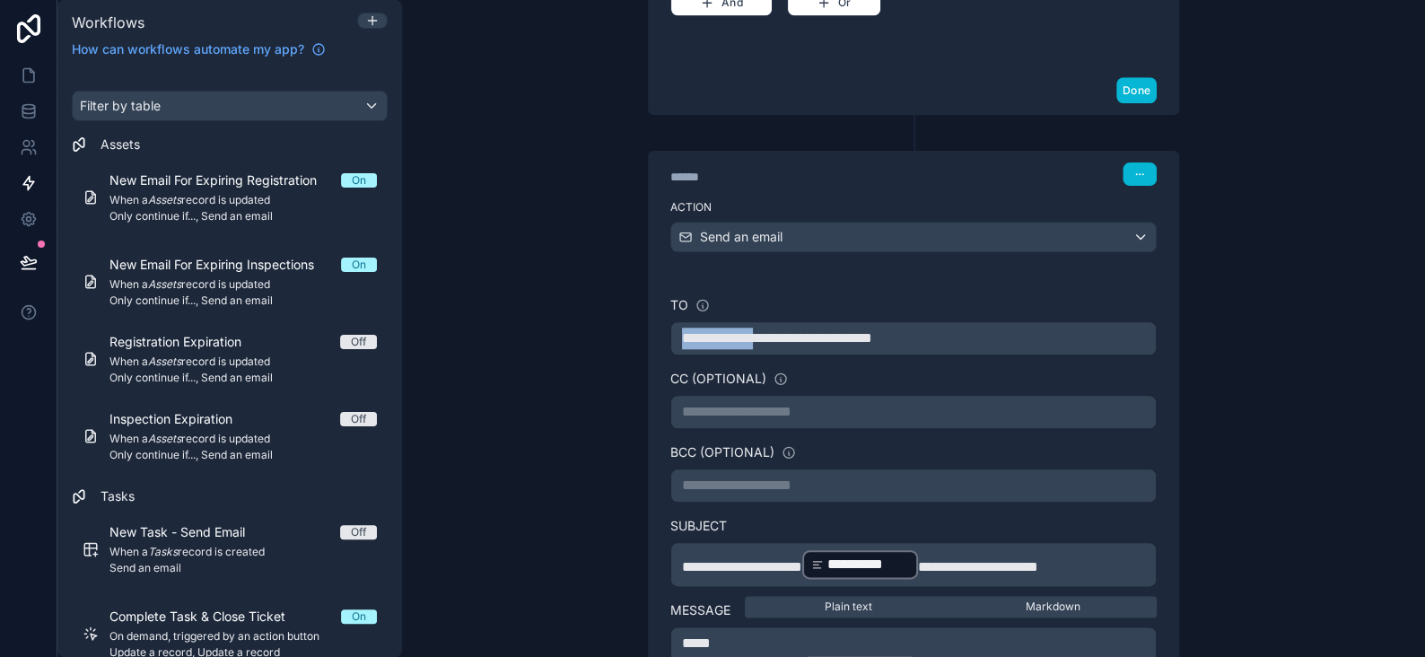
drag, startPoint x: 774, startPoint y: 335, endPoint x: 551, endPoint y: 333, distance: 222.6
click at [553, 334] on div "**********" at bounding box center [913, 328] width 1023 height 657
click at [1255, 331] on div "**********" at bounding box center [913, 328] width 1023 height 657
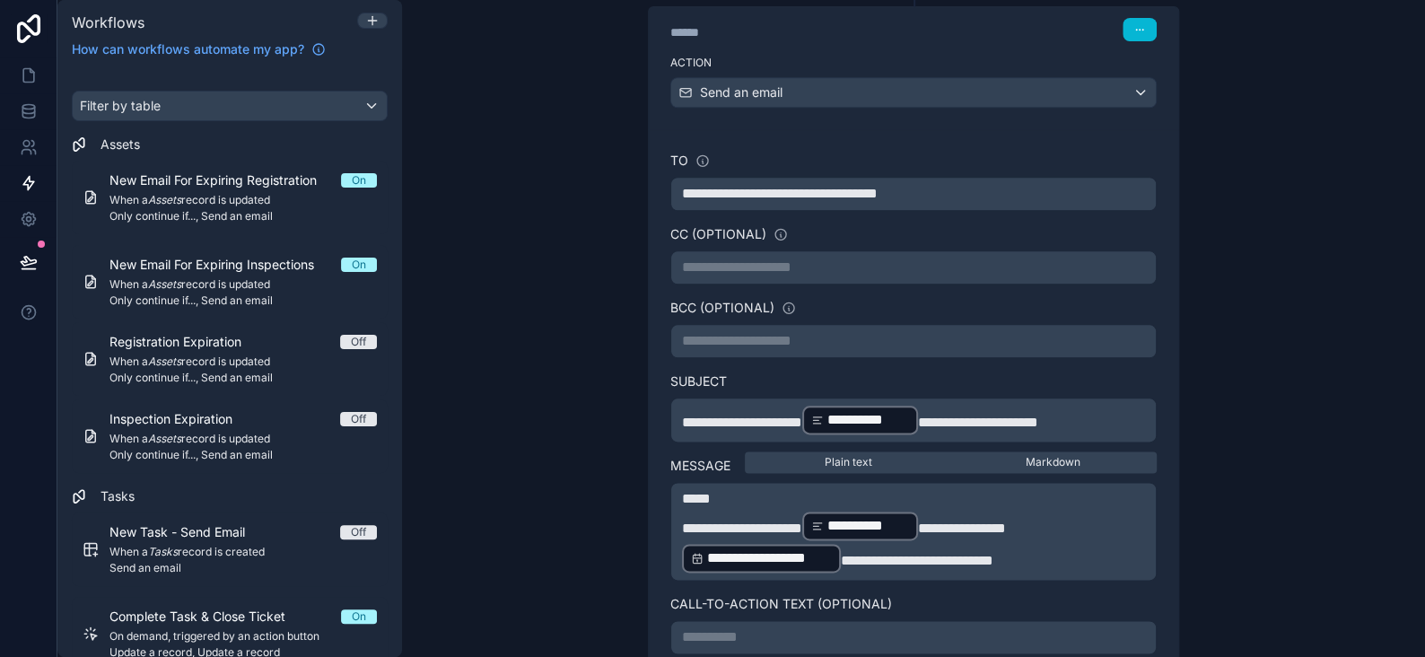
scroll to position [1146, 0]
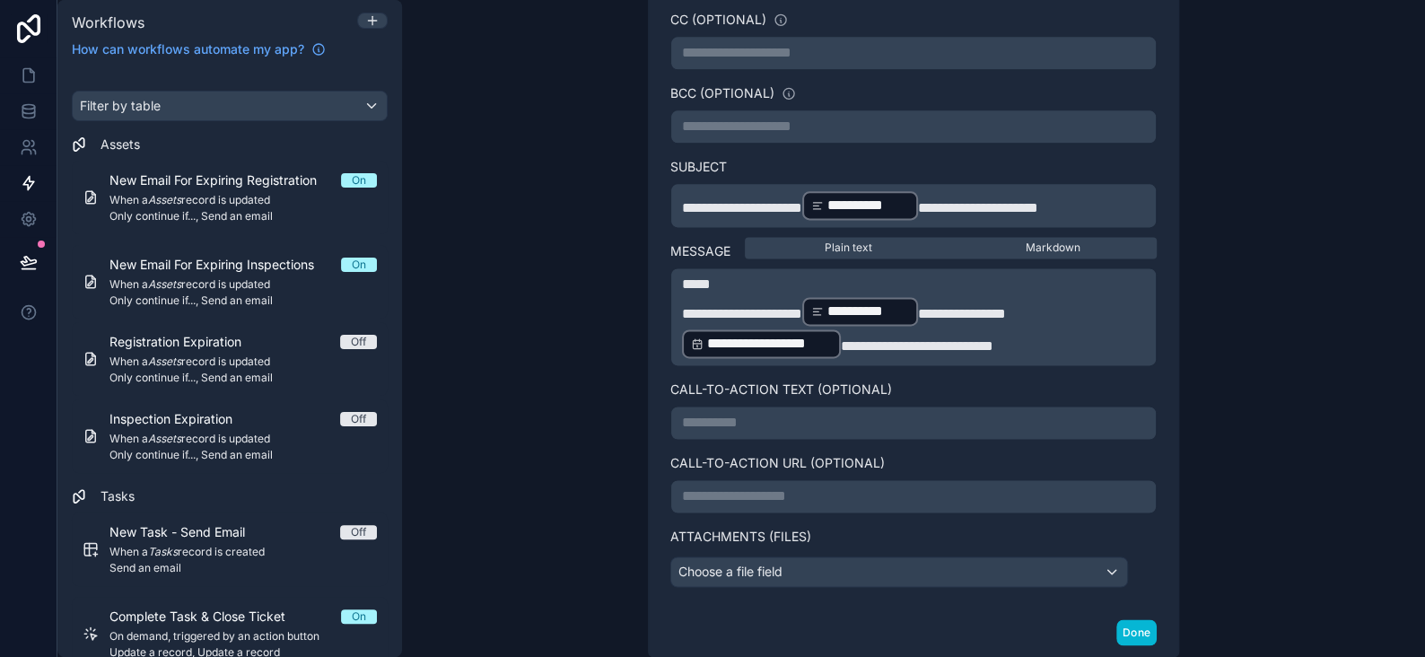
click at [731, 421] on p "**********" at bounding box center [913, 423] width 463 height 22
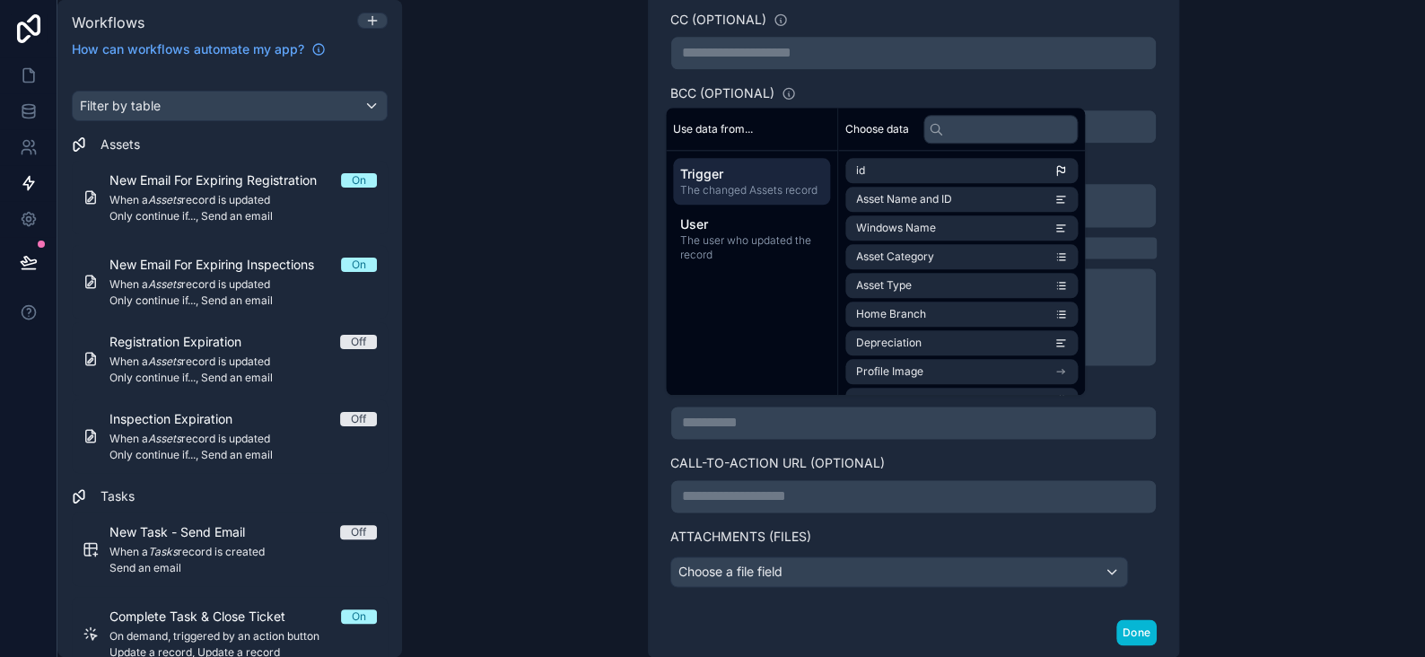
click at [722, 486] on p "**********" at bounding box center [913, 497] width 463 height 22
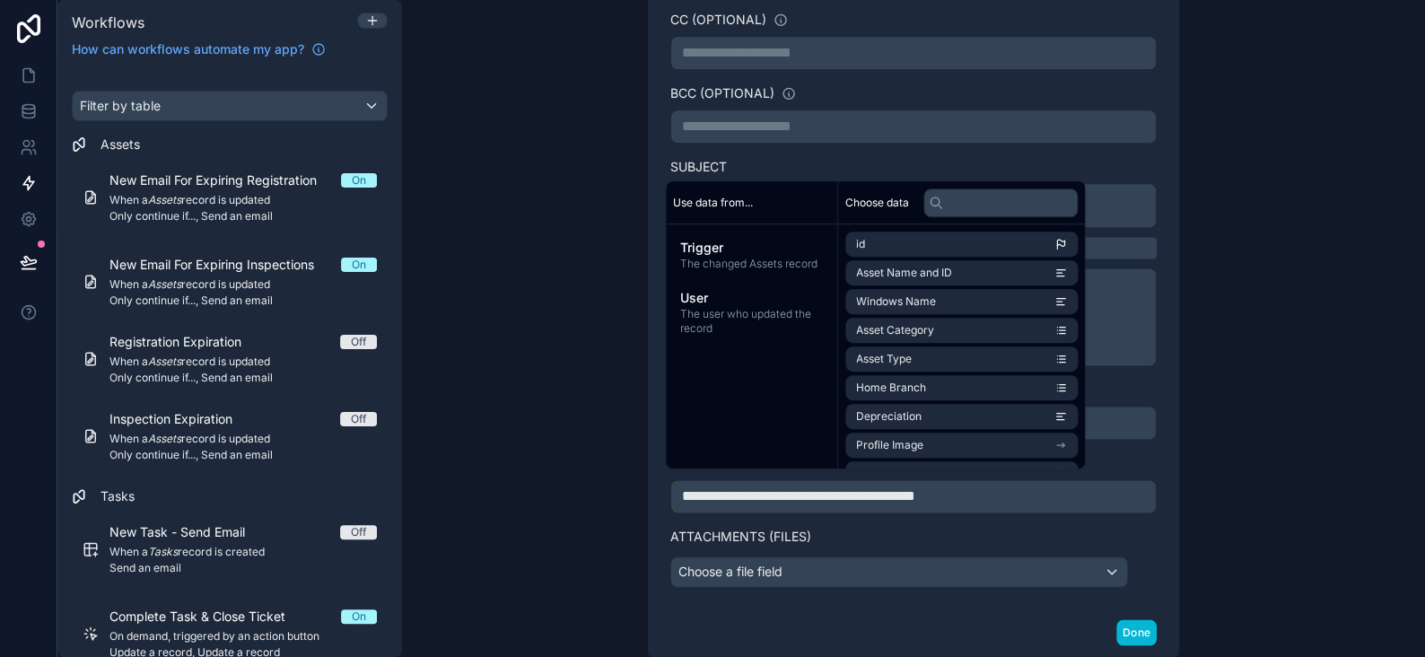
click at [1080, 487] on p "**********" at bounding box center [913, 497] width 463 height 22
drag, startPoint x: 584, startPoint y: 398, endPoint x: 646, endPoint y: 400, distance: 62.0
click at [585, 398] on div "**********" at bounding box center [913, 328] width 1023 height 657
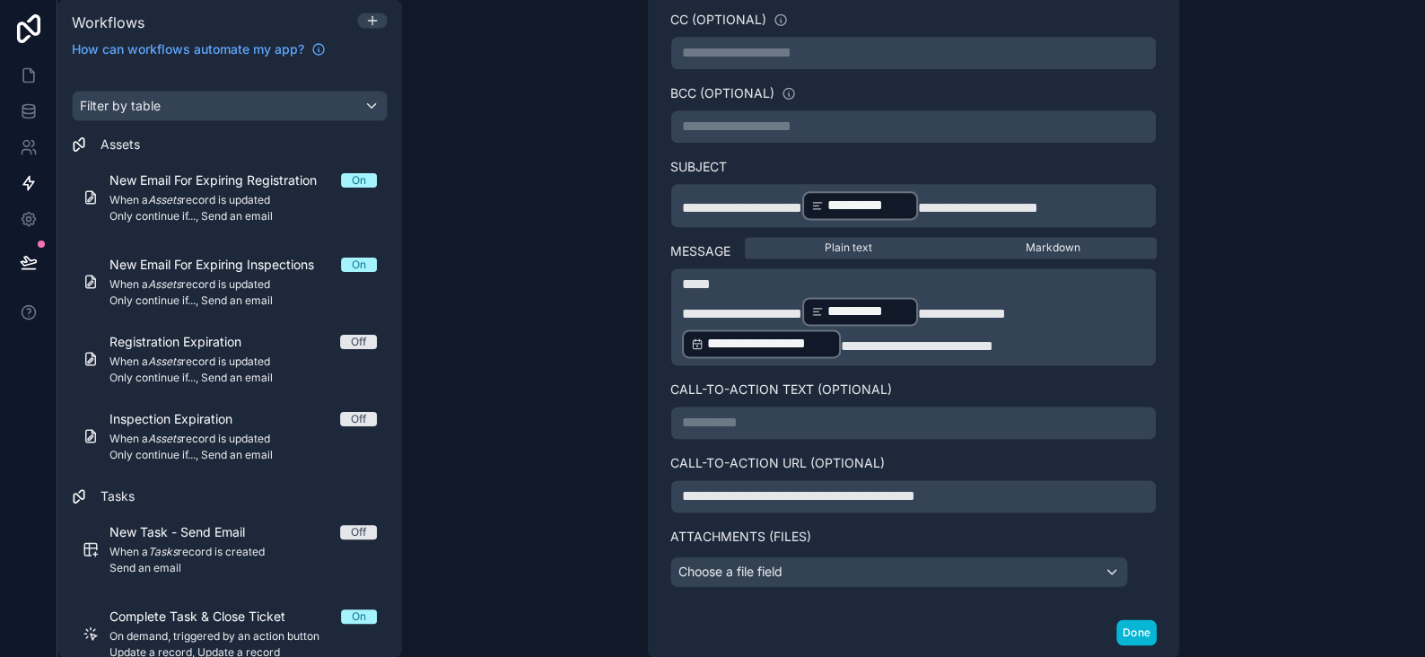
click at [694, 412] on p "**********" at bounding box center [913, 423] width 463 height 22
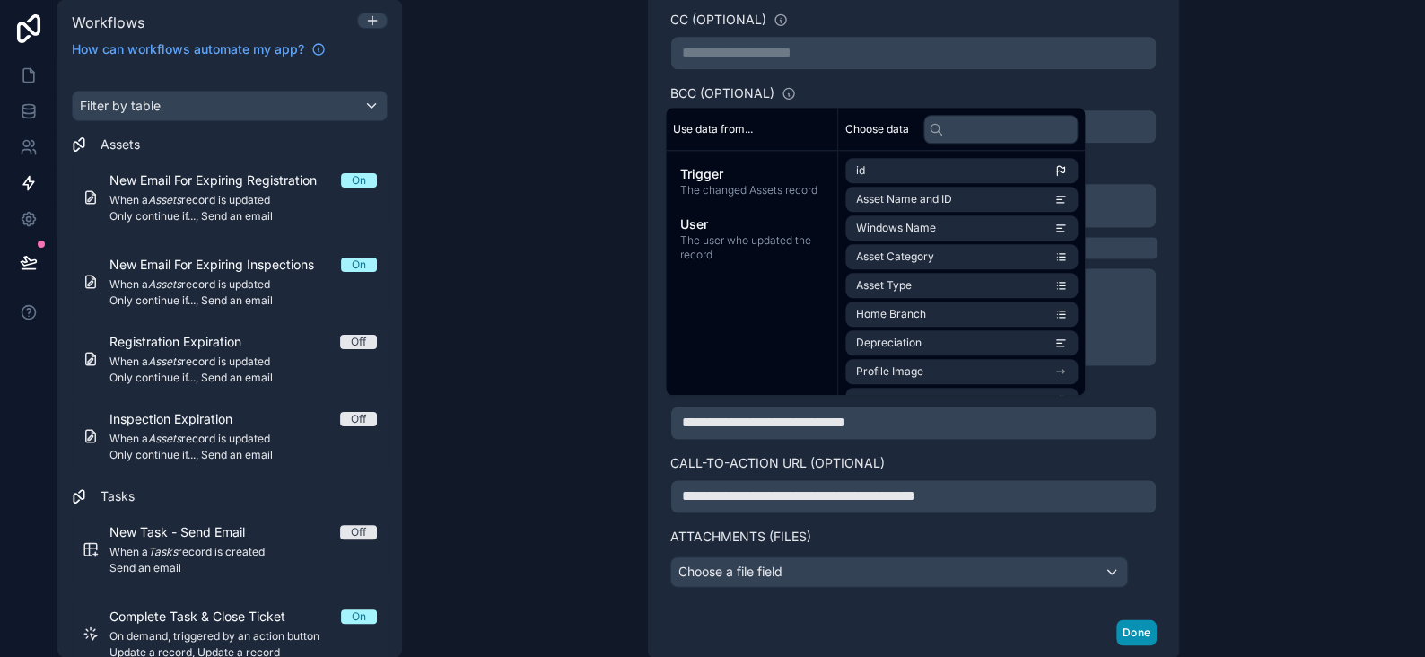
click at [1121, 619] on button "Done" at bounding box center [1137, 632] width 40 height 26
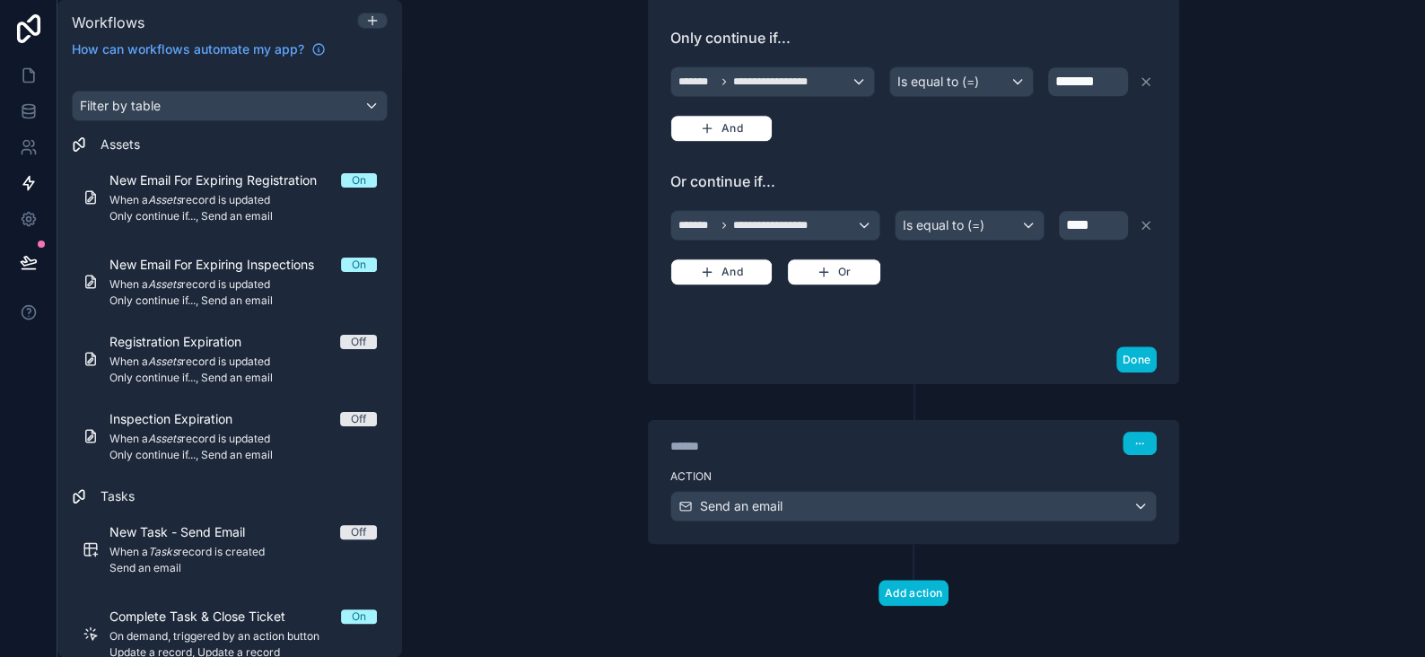
click at [504, 248] on div "**********" at bounding box center [913, 328] width 1023 height 657
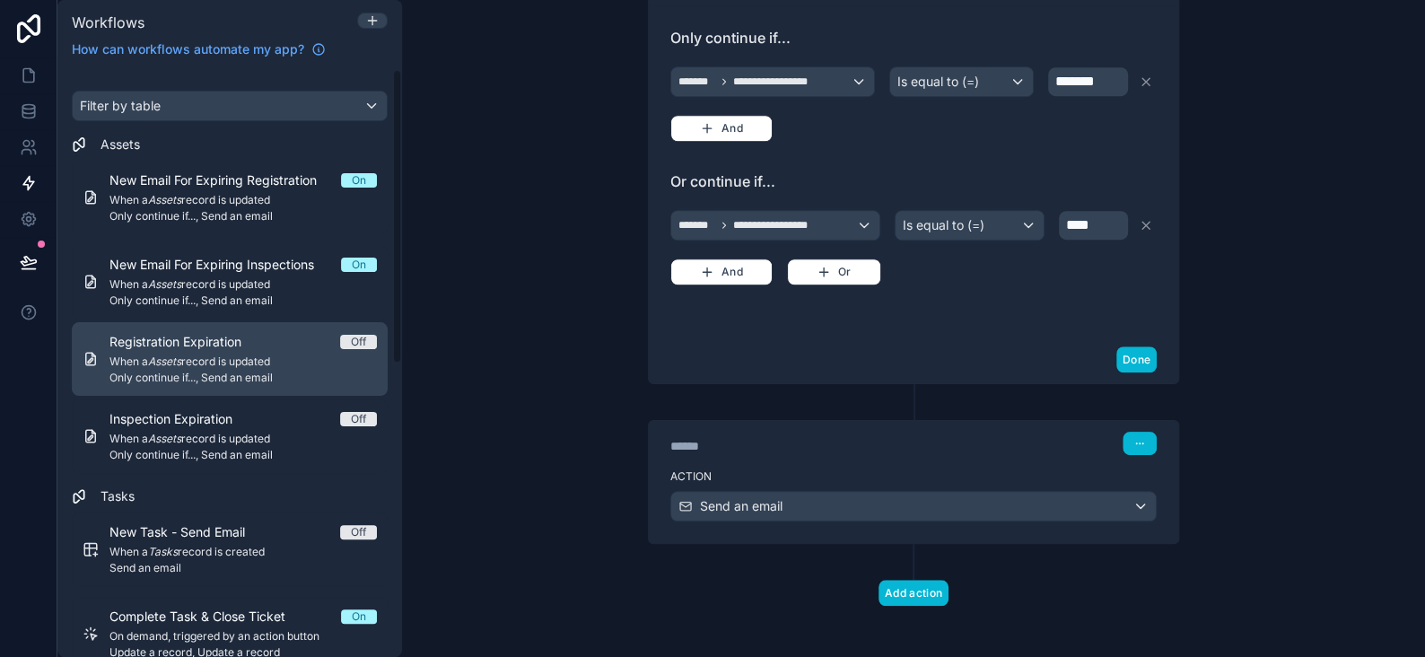
click at [153, 338] on span "Registration Expiration" at bounding box center [186, 342] width 153 height 18
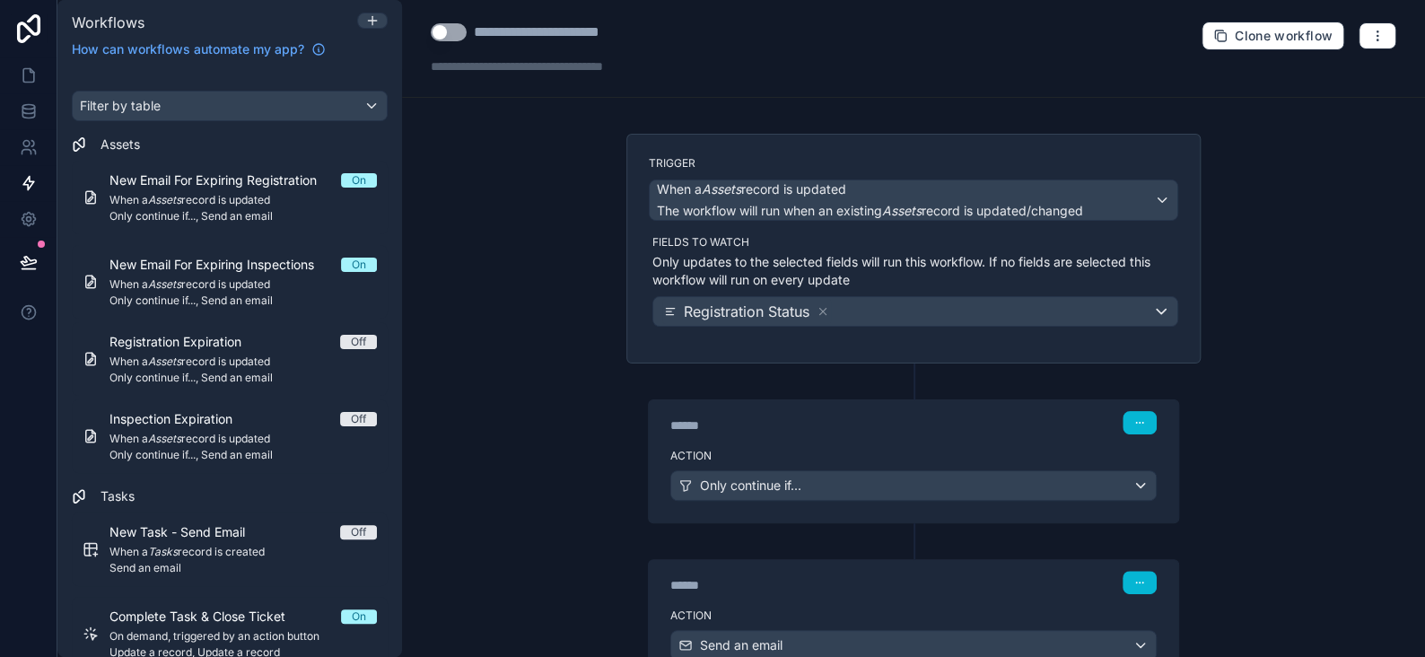
click at [451, 33] on button "Use setting" at bounding box center [449, 32] width 36 height 18
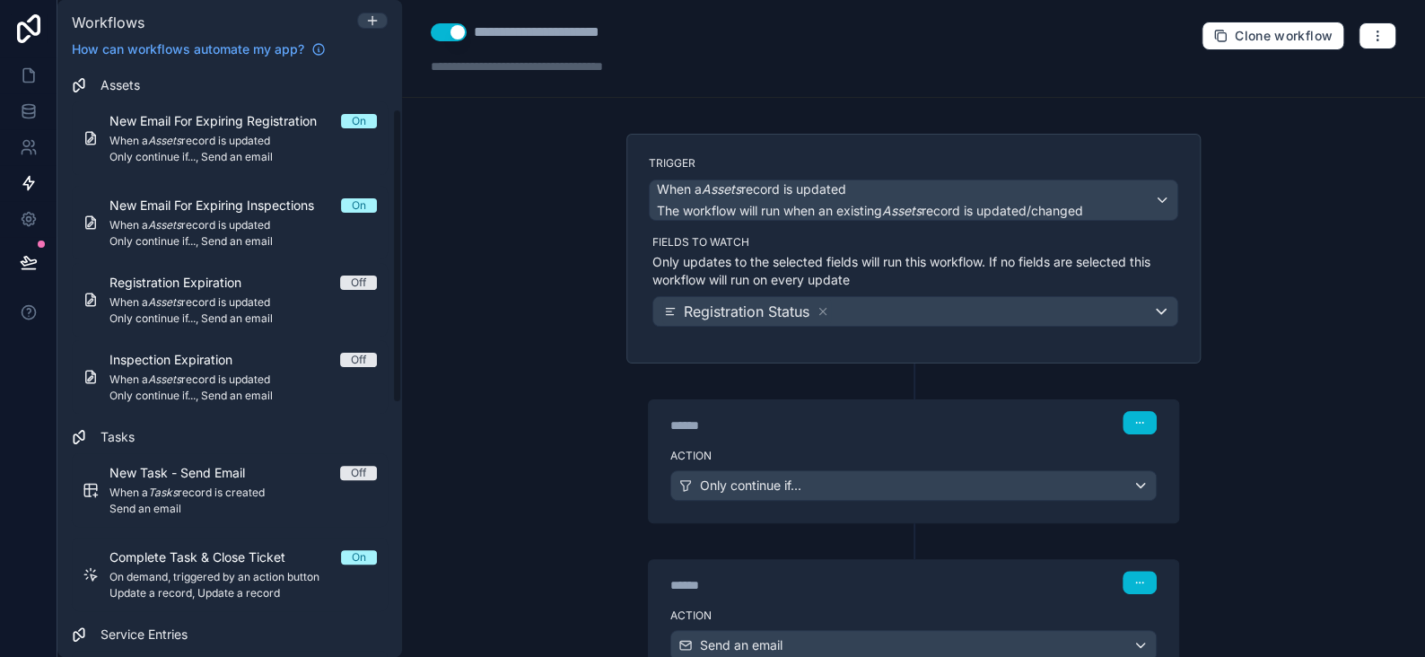
scroll to position [90, 0]
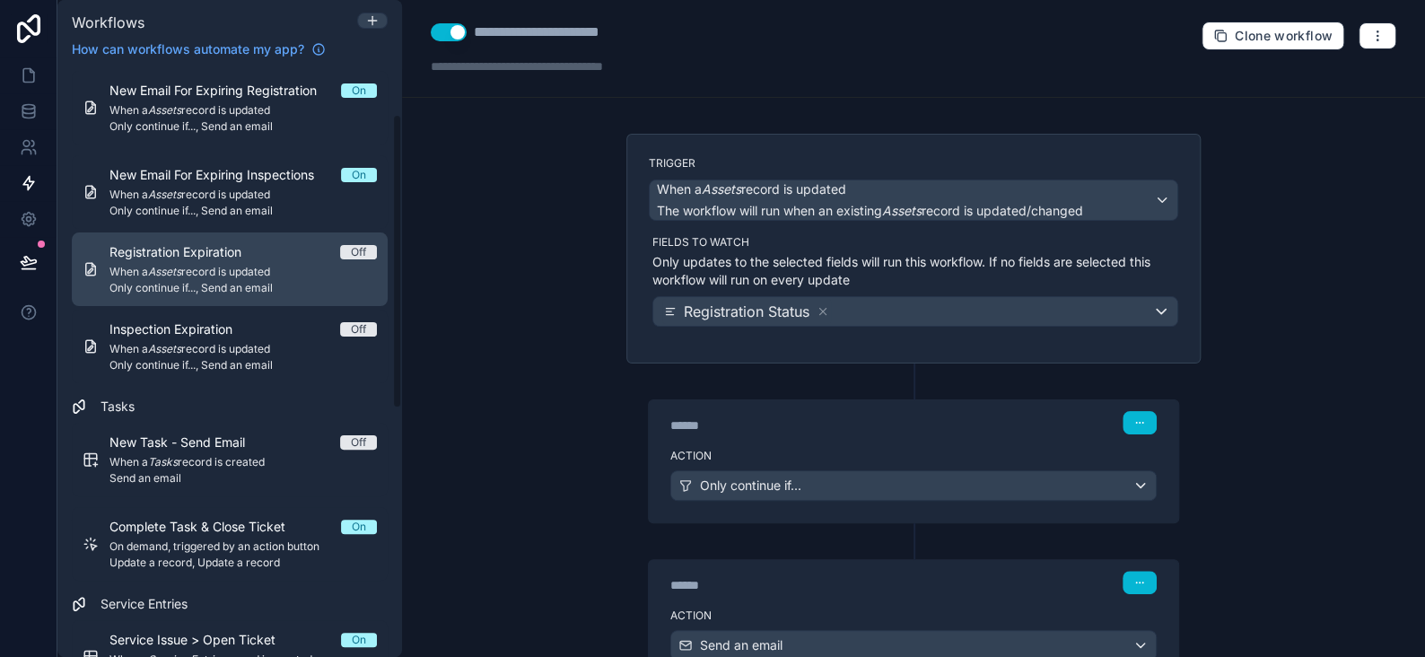
click at [171, 265] on em "Assets" at bounding box center [164, 271] width 33 height 13
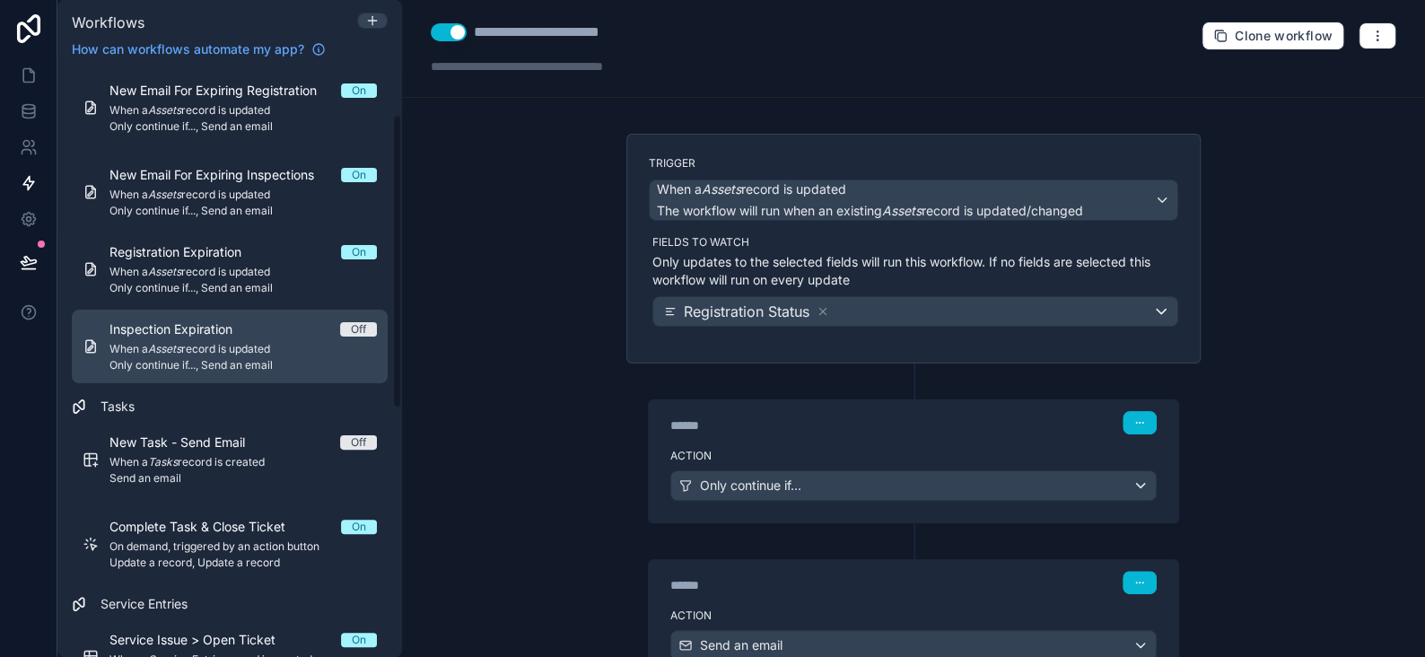
click at [188, 344] on span "When a Assets record is updated" at bounding box center [243, 349] width 267 height 14
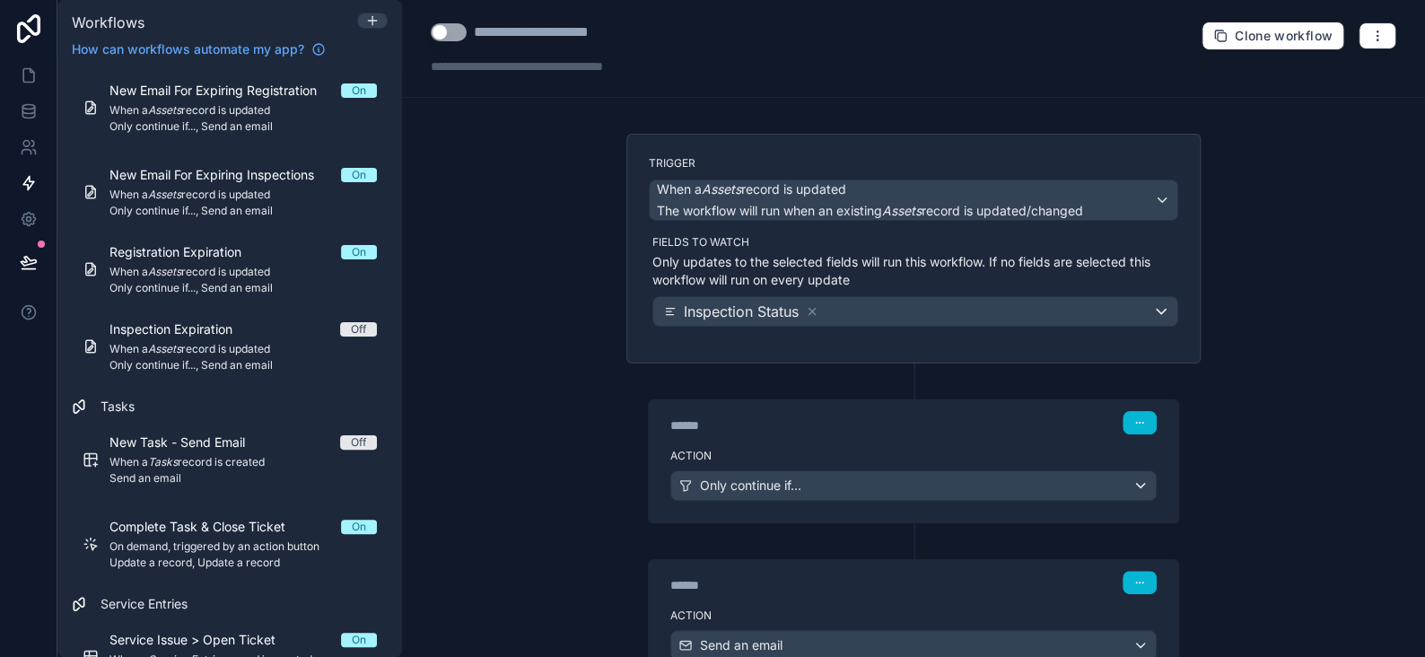
click at [437, 32] on button "Use setting" at bounding box center [449, 32] width 36 height 18
click at [475, 267] on div "**********" at bounding box center [913, 328] width 1023 height 657
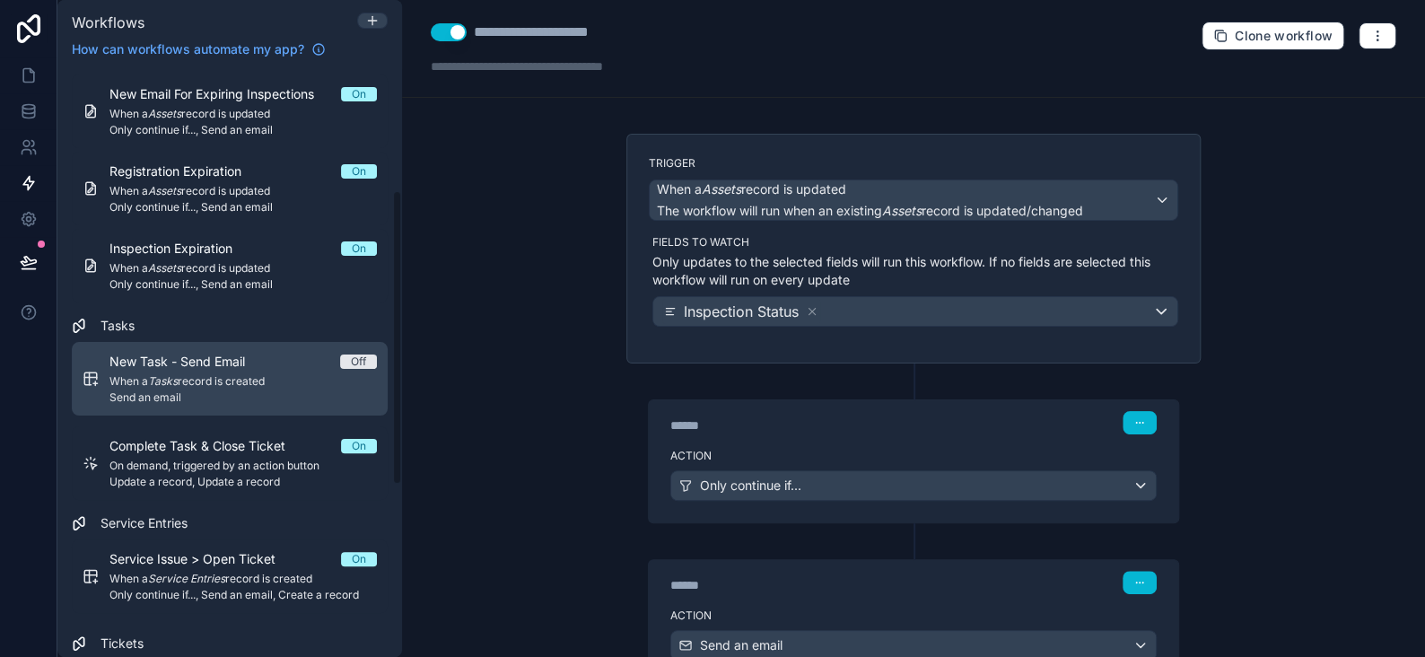
scroll to position [269, 0]
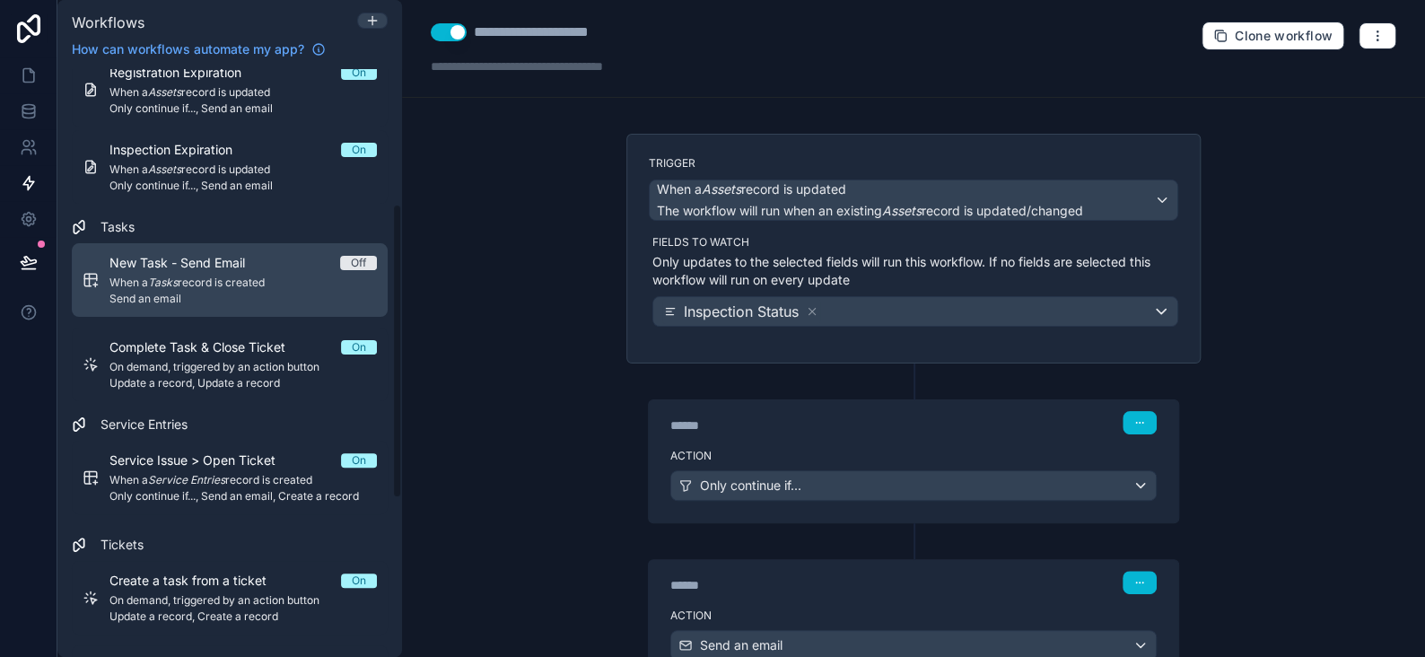
click at [175, 276] on em "Tasks" at bounding box center [163, 282] width 30 height 13
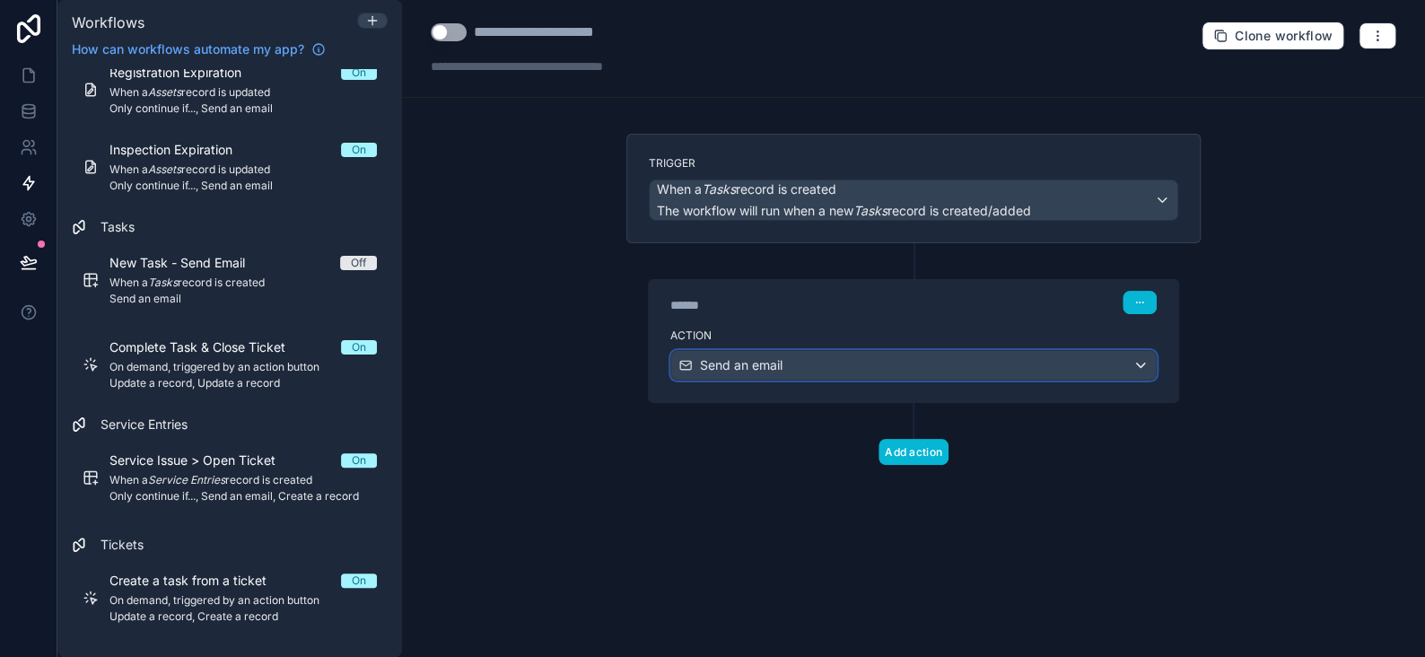
click at [802, 363] on div "Send an email" at bounding box center [913, 365] width 485 height 29
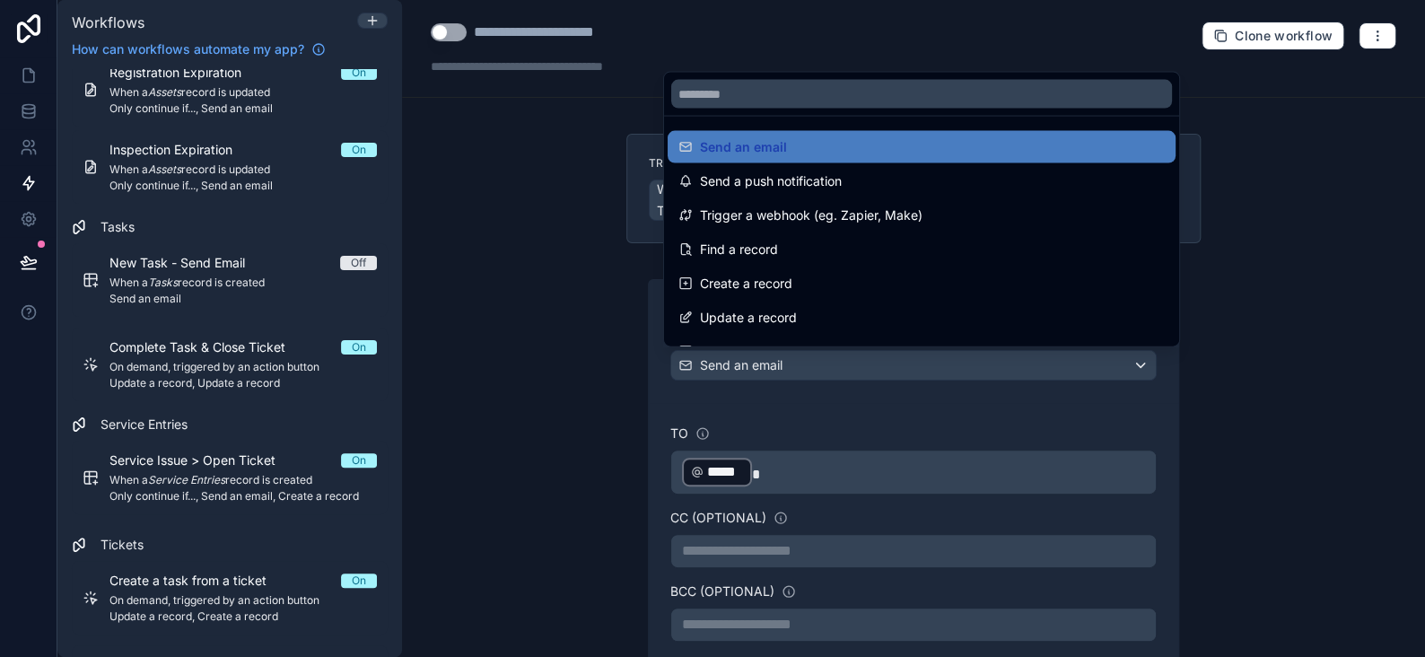
click at [802, 363] on div at bounding box center [712, 328] width 1425 height 657
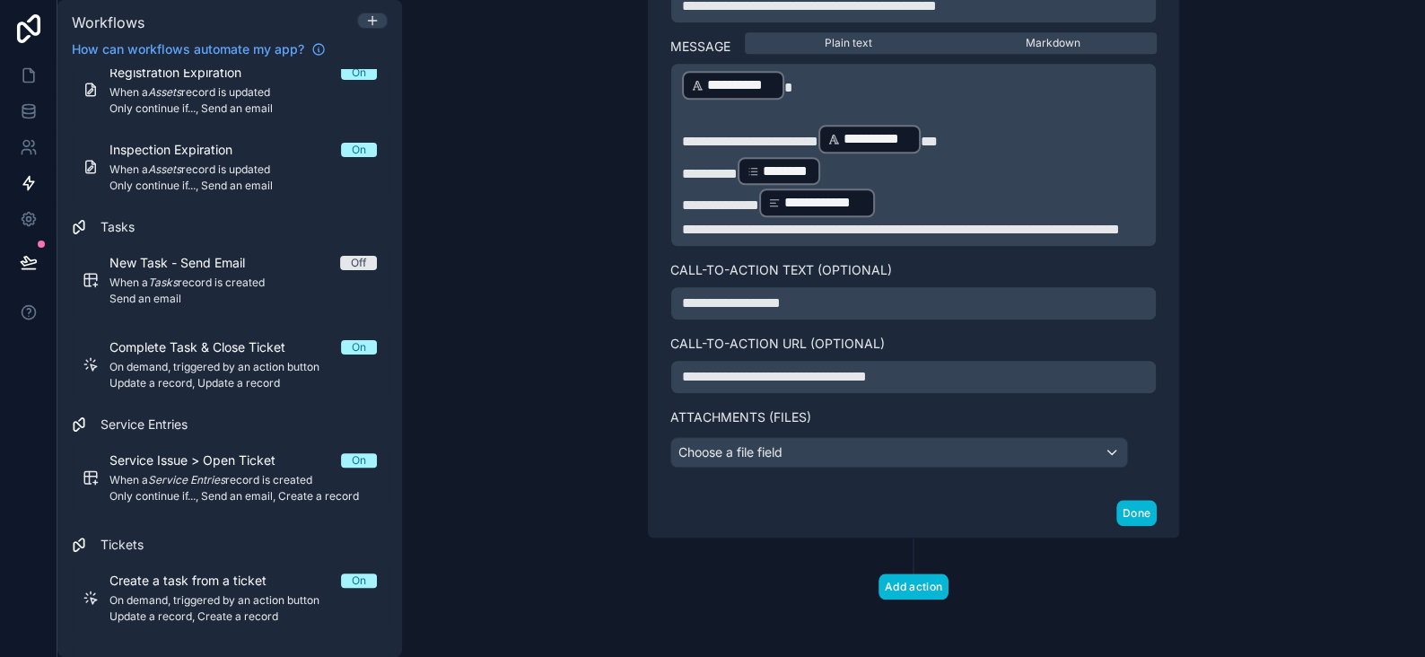
scroll to position [705, 0]
click at [1118, 509] on button "Done" at bounding box center [1137, 513] width 40 height 26
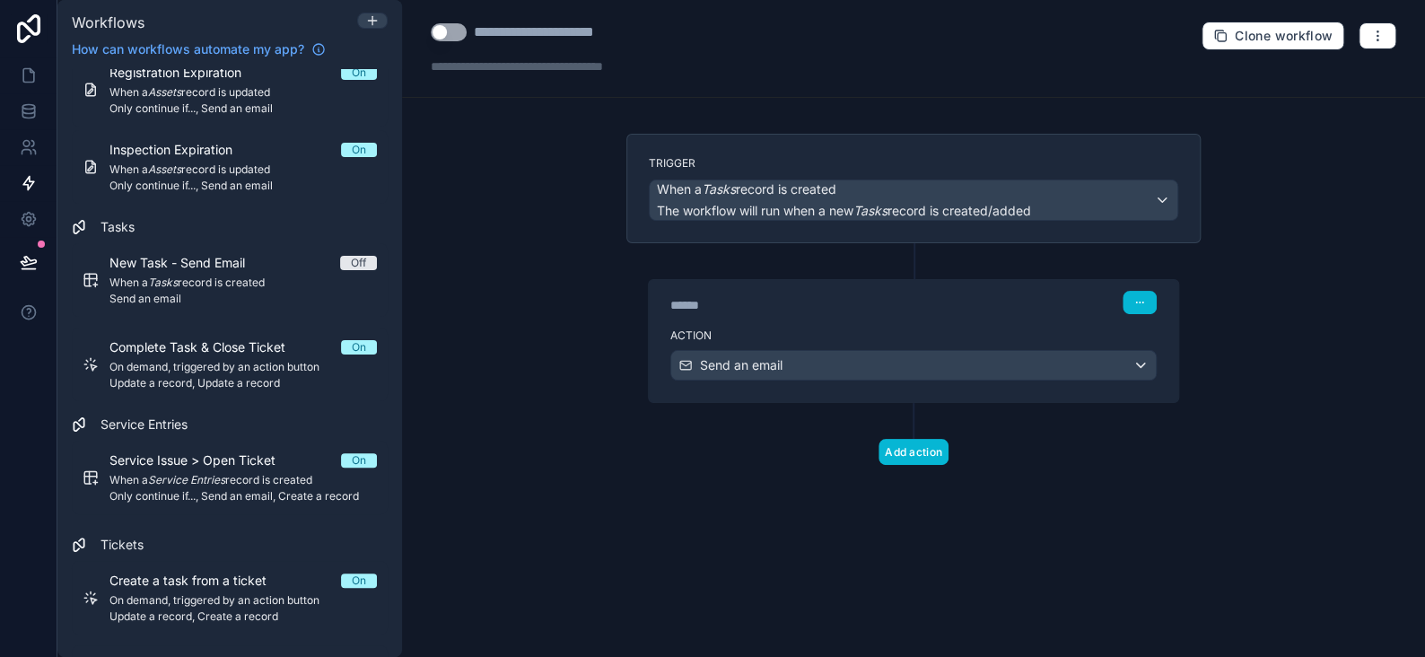
scroll to position [0, 0]
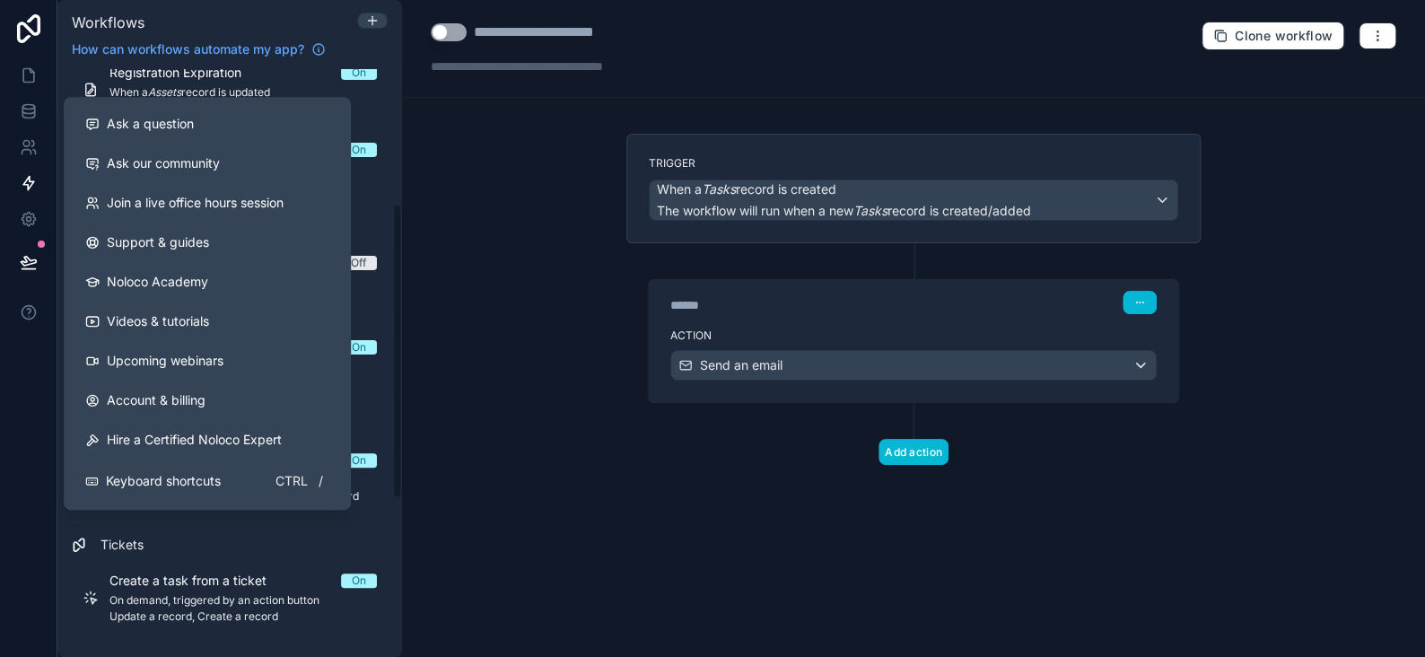
click at [504, 359] on div "**********" at bounding box center [913, 328] width 1023 height 657
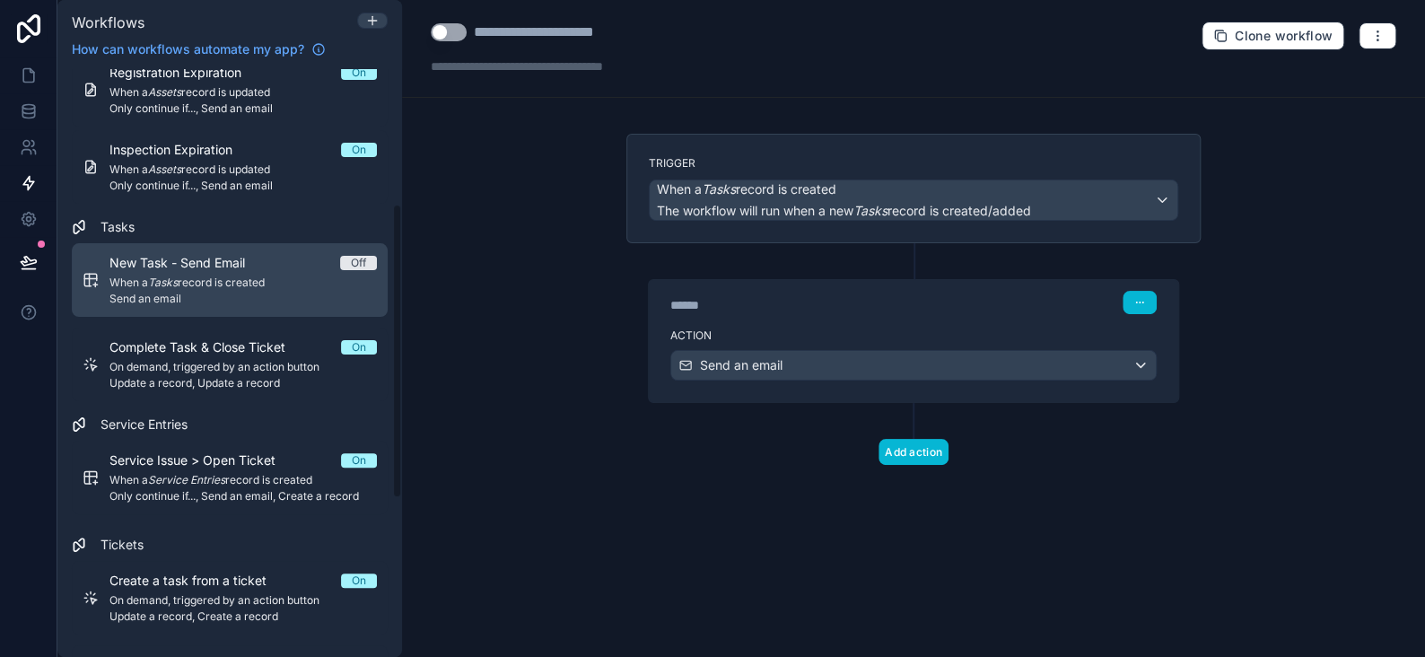
click at [217, 276] on span "When a Tasks record is created" at bounding box center [243, 283] width 267 height 14
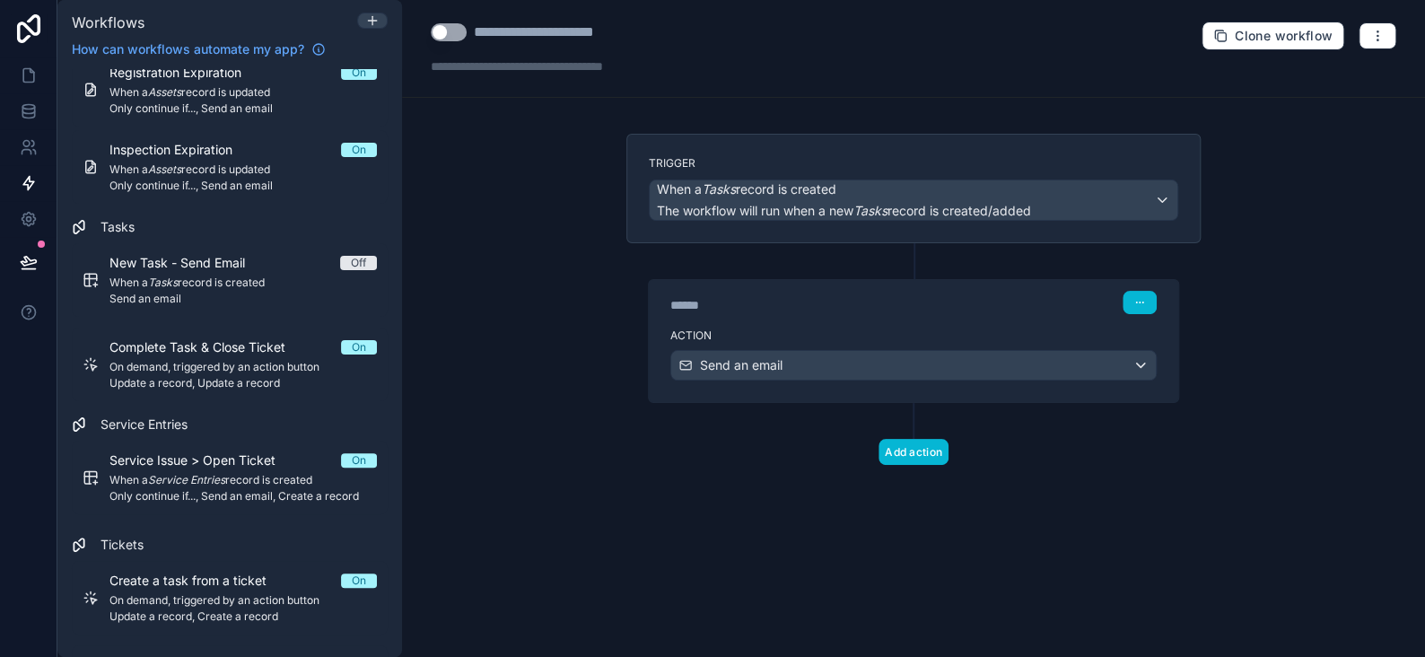
click at [444, 32] on button "Use setting" at bounding box center [449, 32] width 36 height 18
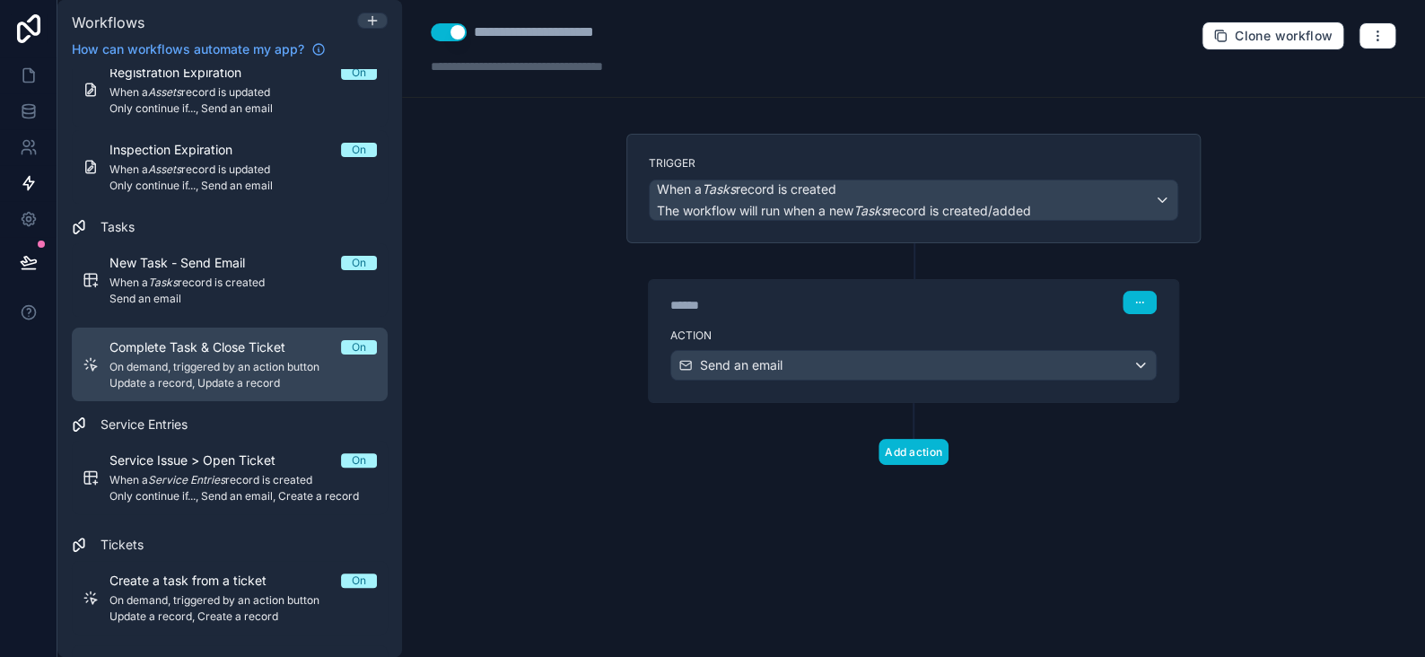
click at [219, 367] on span "On demand, triggered by an action button" at bounding box center [243, 367] width 267 height 14
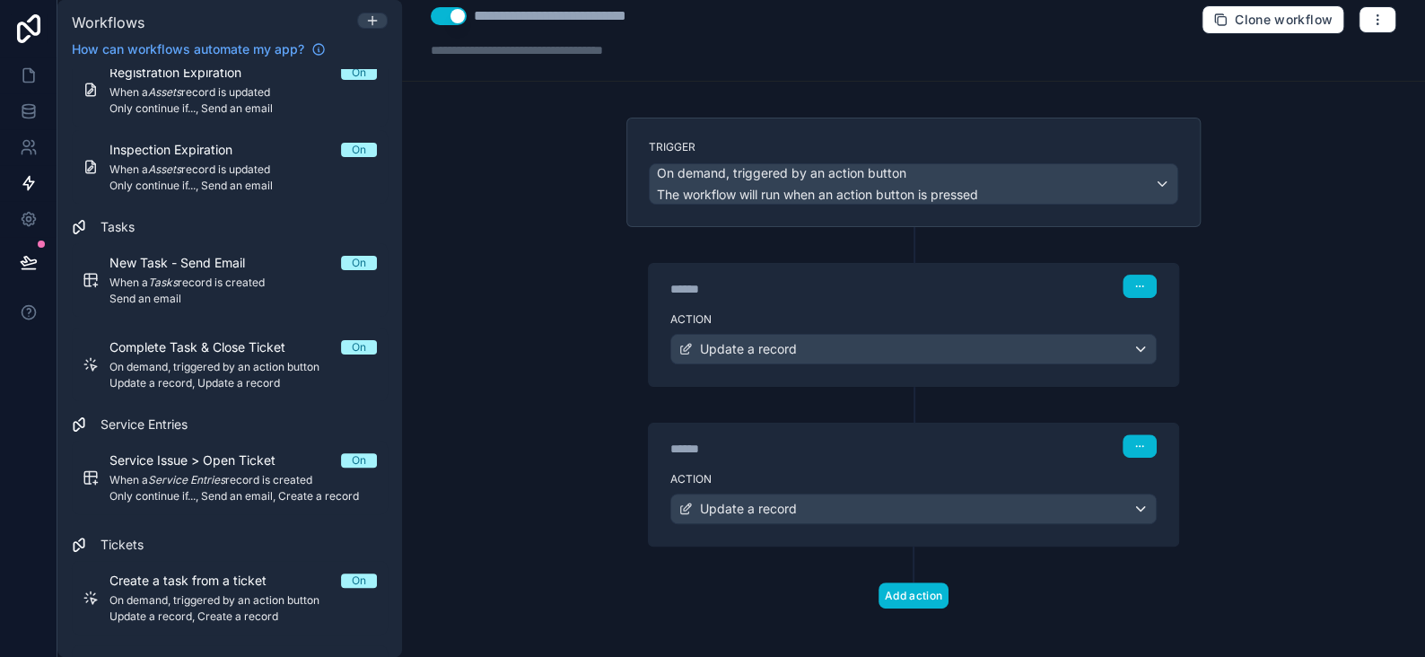
scroll to position [21, 0]
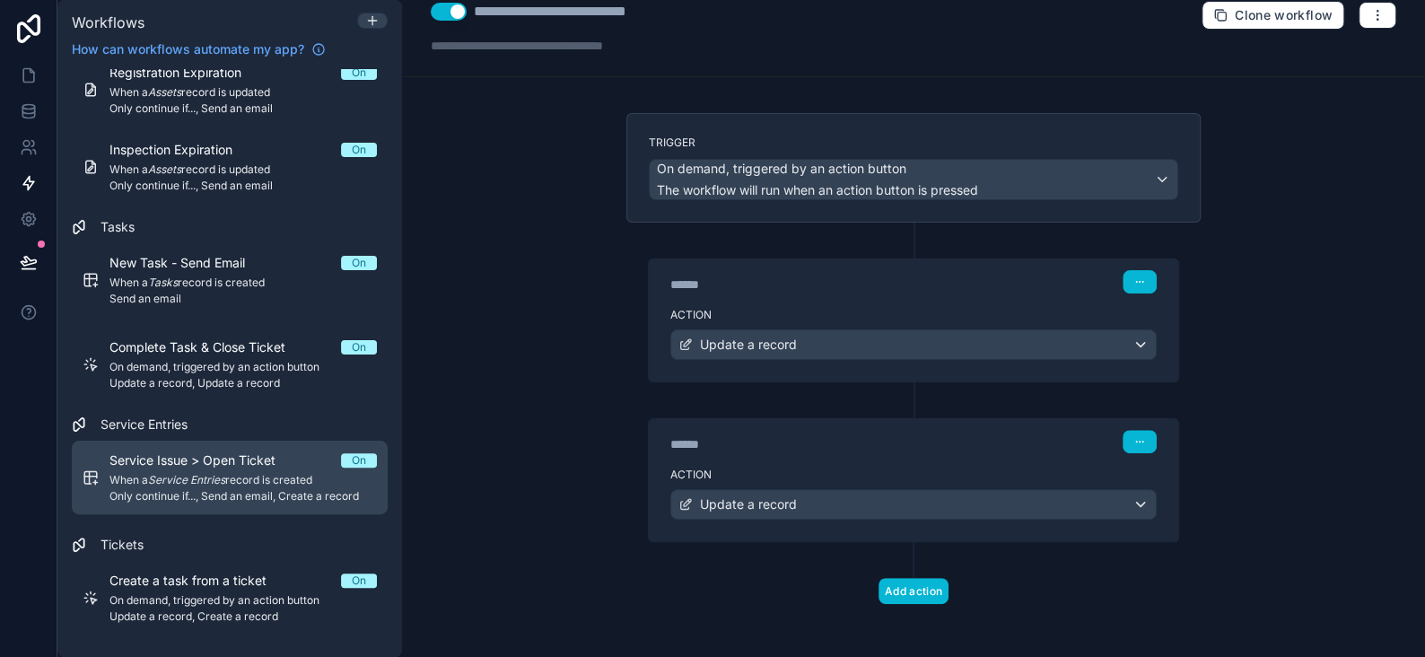
click at [203, 473] on em "Service Entries" at bounding box center [186, 479] width 77 height 13
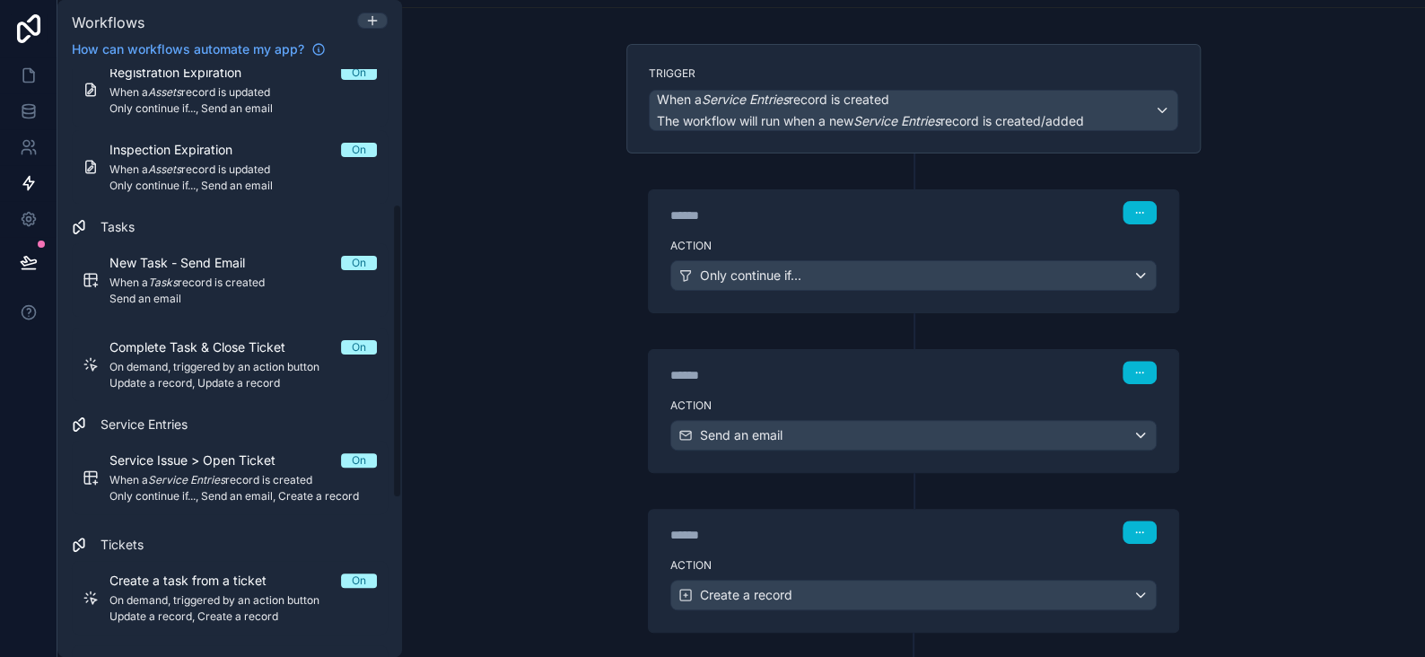
scroll to position [180, 0]
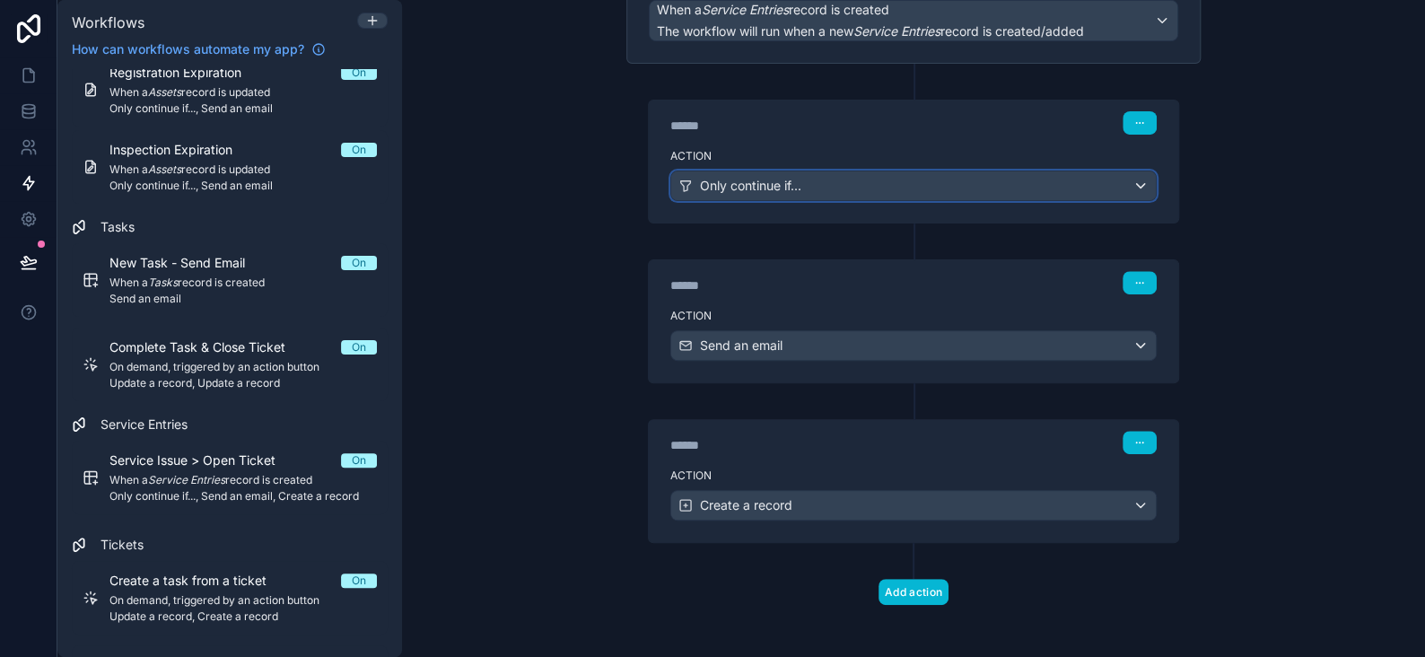
click at [703, 177] on span "Only continue if..." at bounding box center [750, 186] width 101 height 18
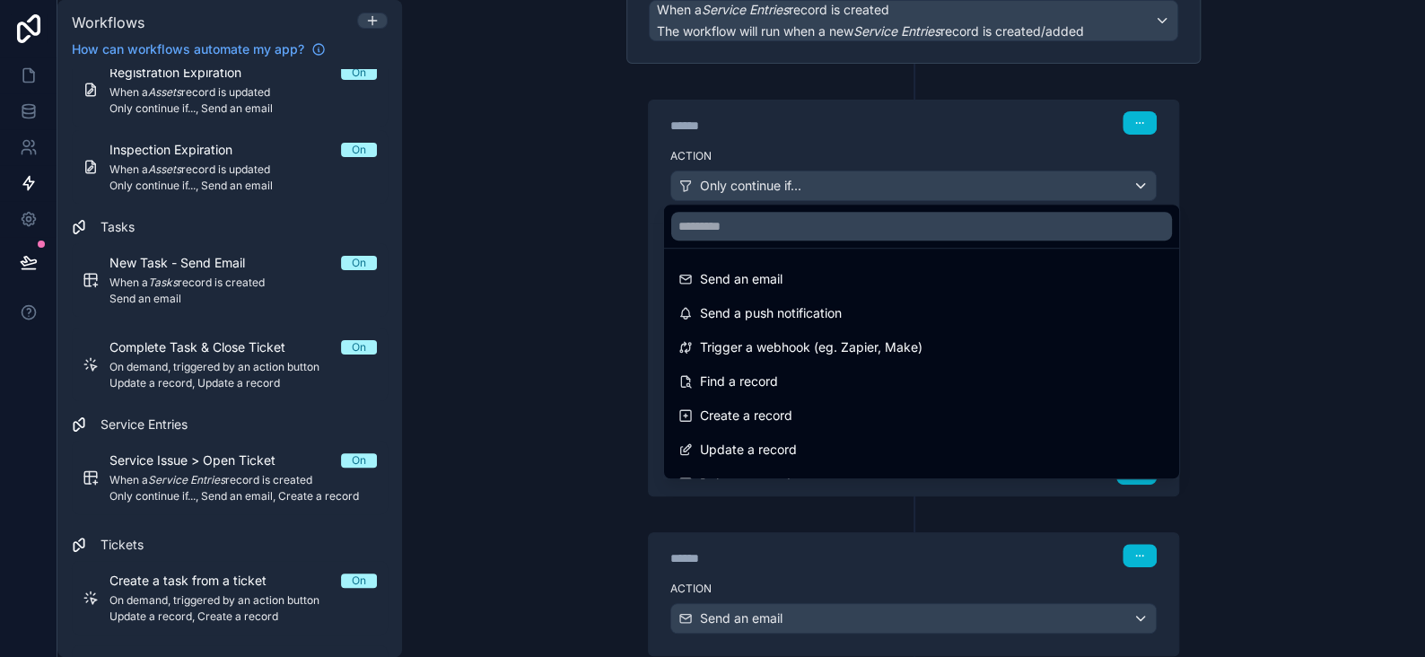
click at [703, 175] on div at bounding box center [712, 328] width 1425 height 657
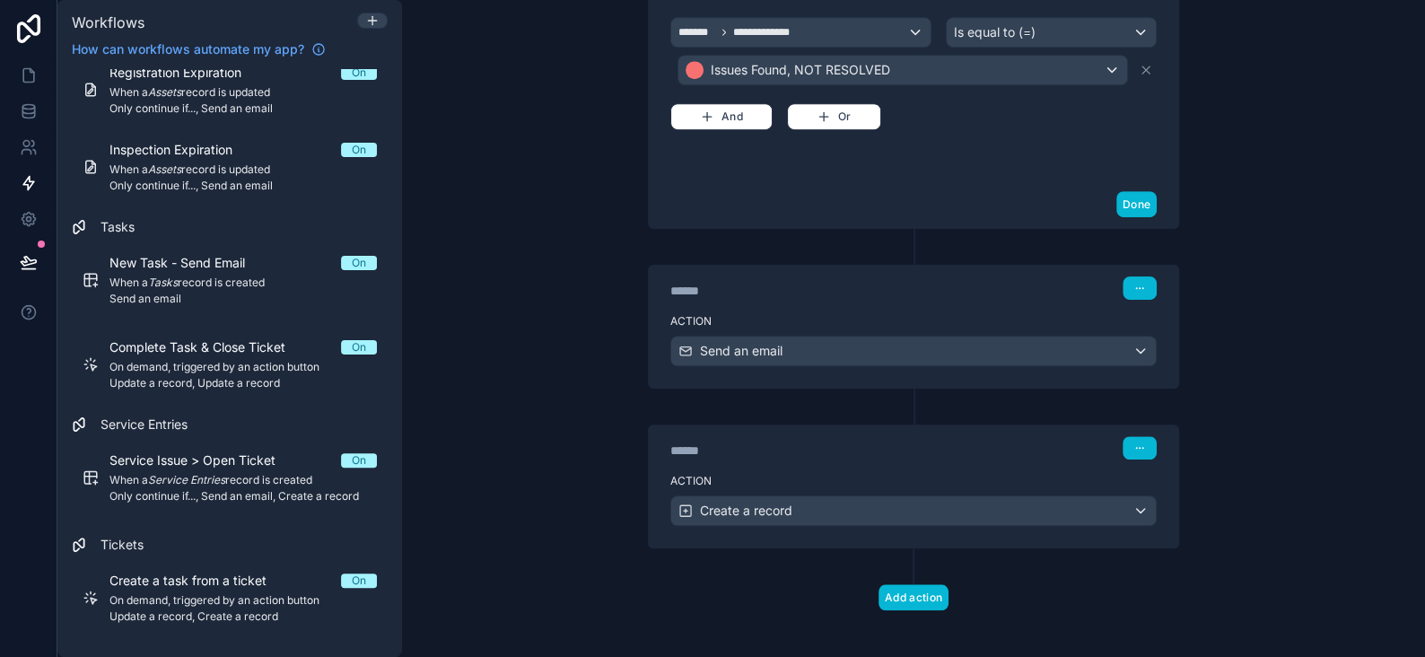
scroll to position [452, 0]
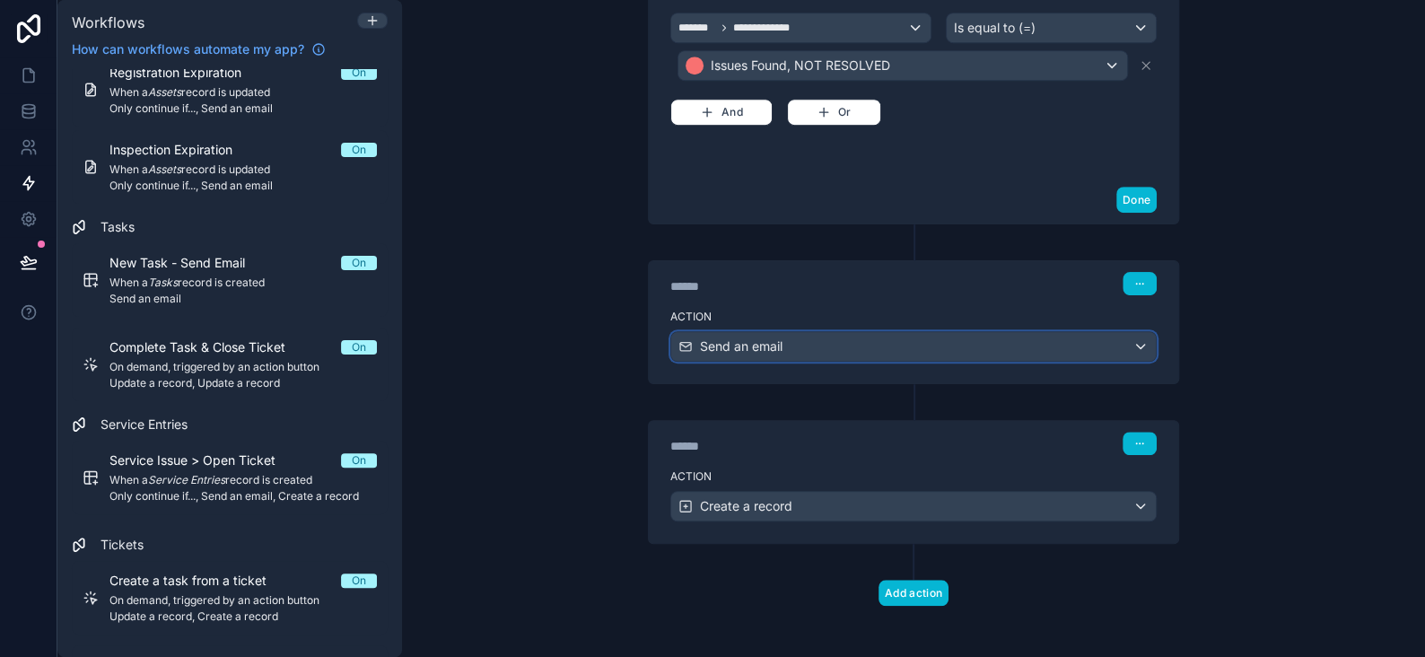
click at [731, 346] on span "Send an email" at bounding box center [741, 347] width 83 height 18
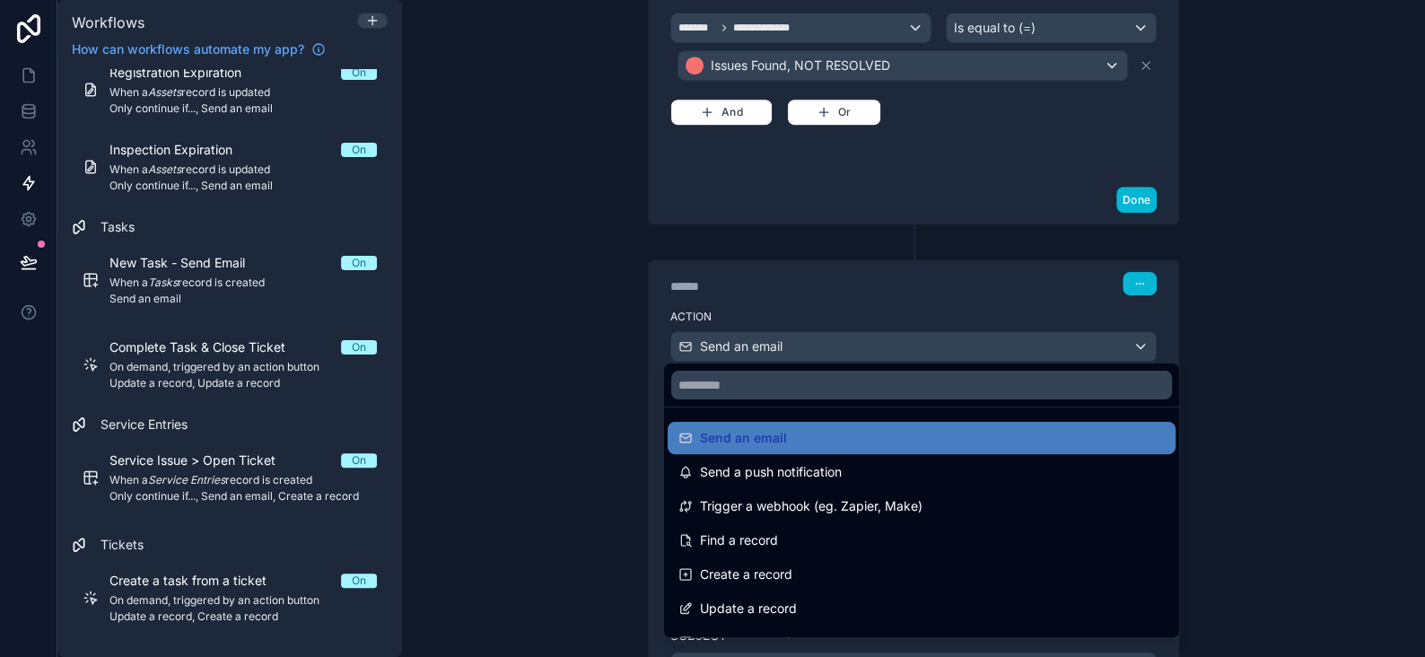
click at [731, 346] on div at bounding box center [712, 328] width 1425 height 657
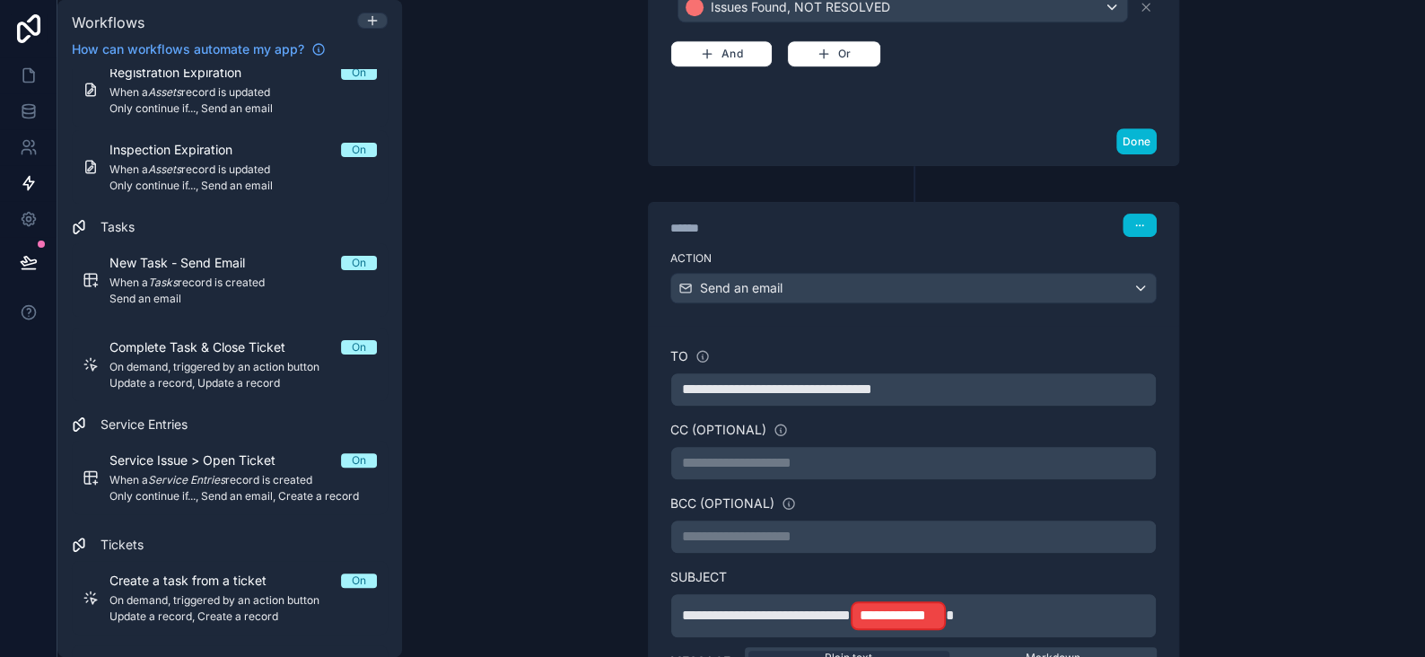
scroll to position [541, 0]
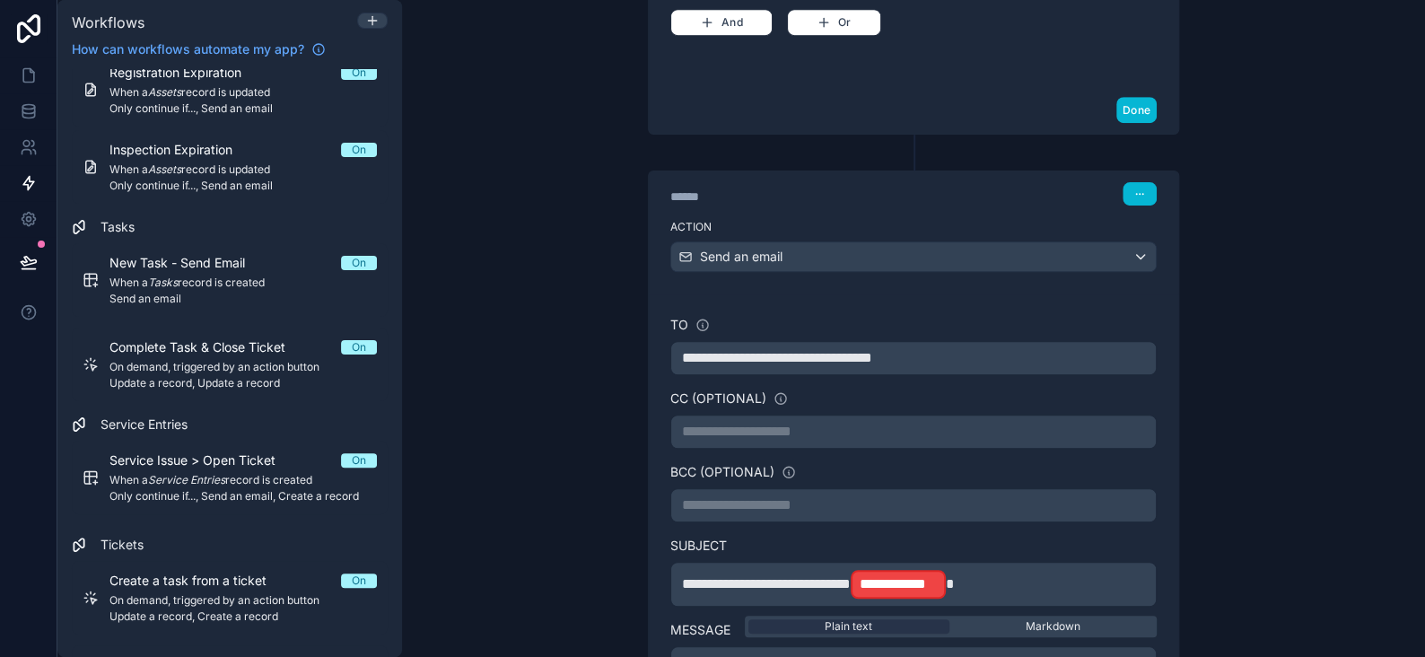
click at [937, 580] on span "**********" at bounding box center [898, 585] width 77 height 22
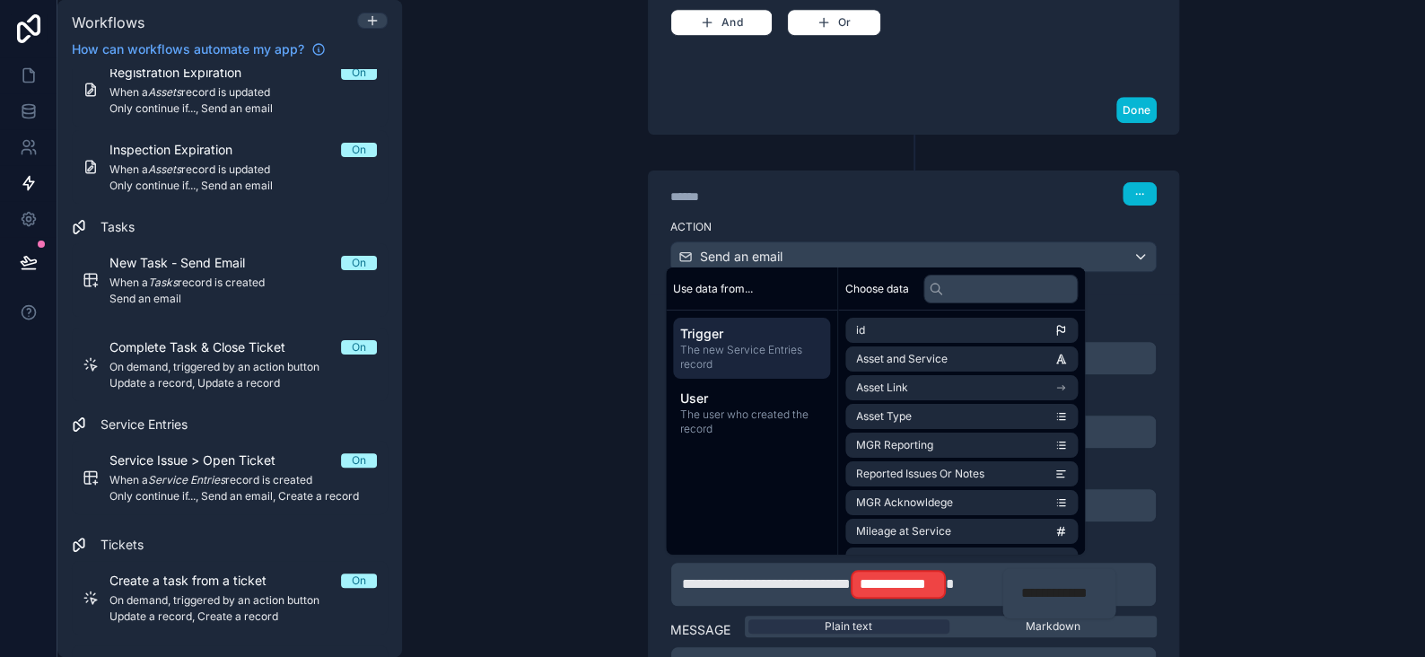
click at [1248, 464] on div "**********" at bounding box center [913, 328] width 1023 height 657
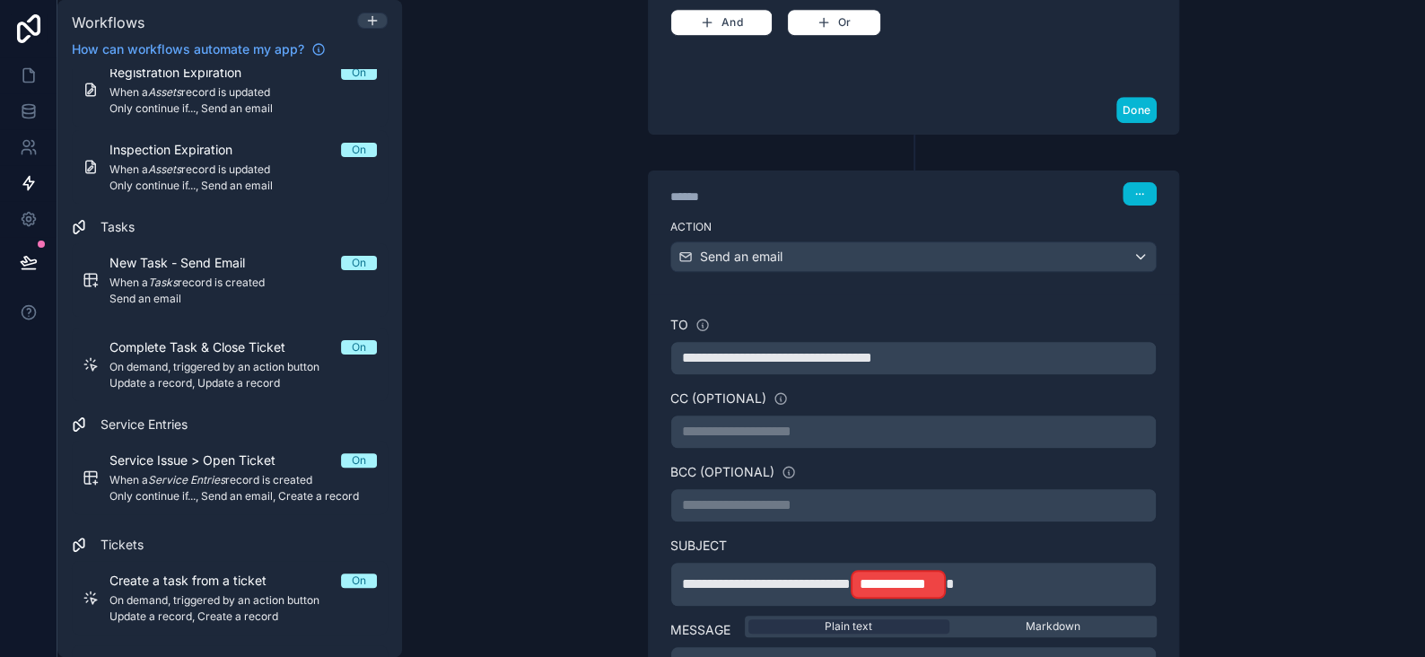
click at [930, 574] on span "**********" at bounding box center [898, 585] width 77 height 22
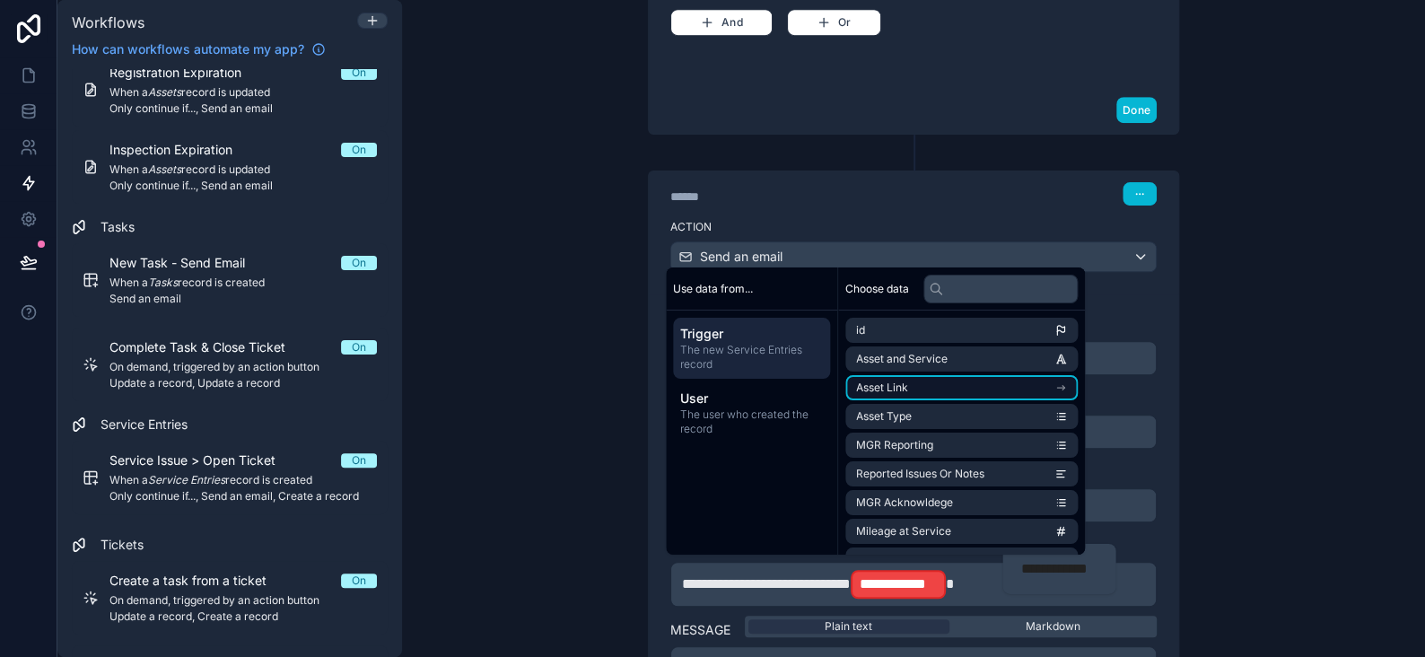
click at [918, 391] on li "Asset Link" at bounding box center [962, 387] width 232 height 25
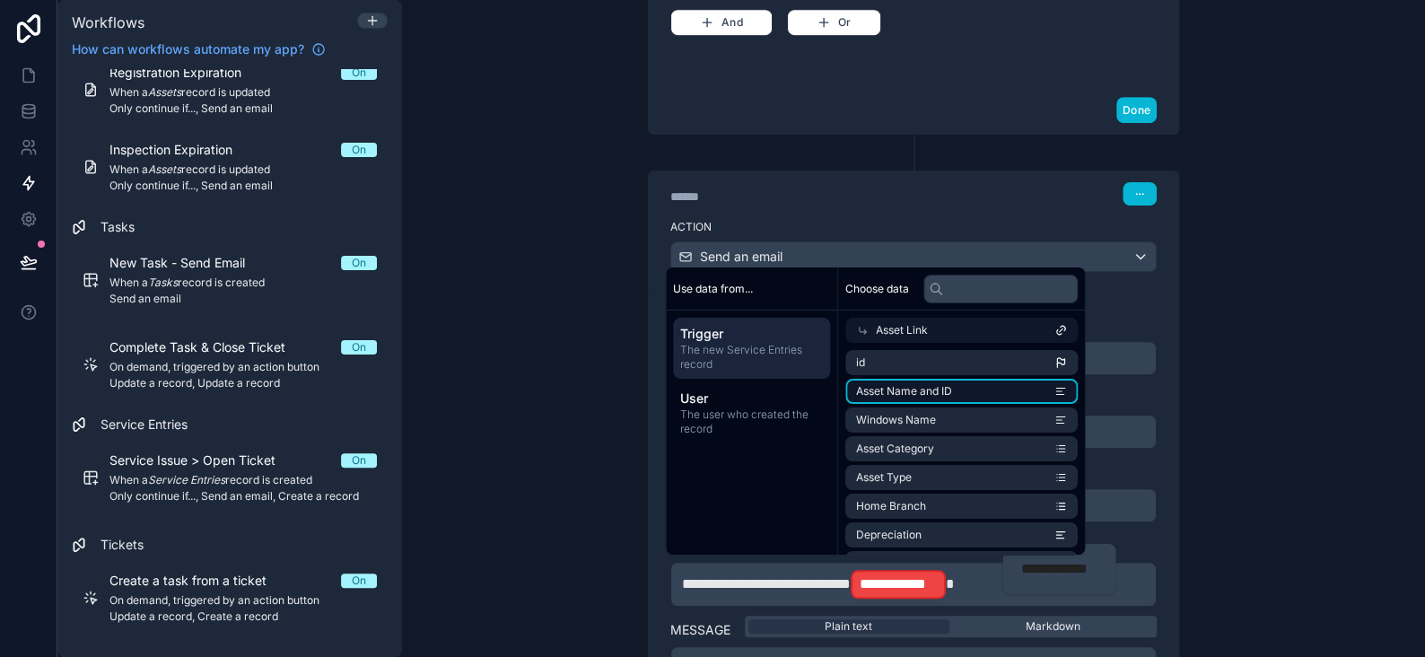
click at [927, 388] on span "Asset Name and ID" at bounding box center [904, 391] width 96 height 14
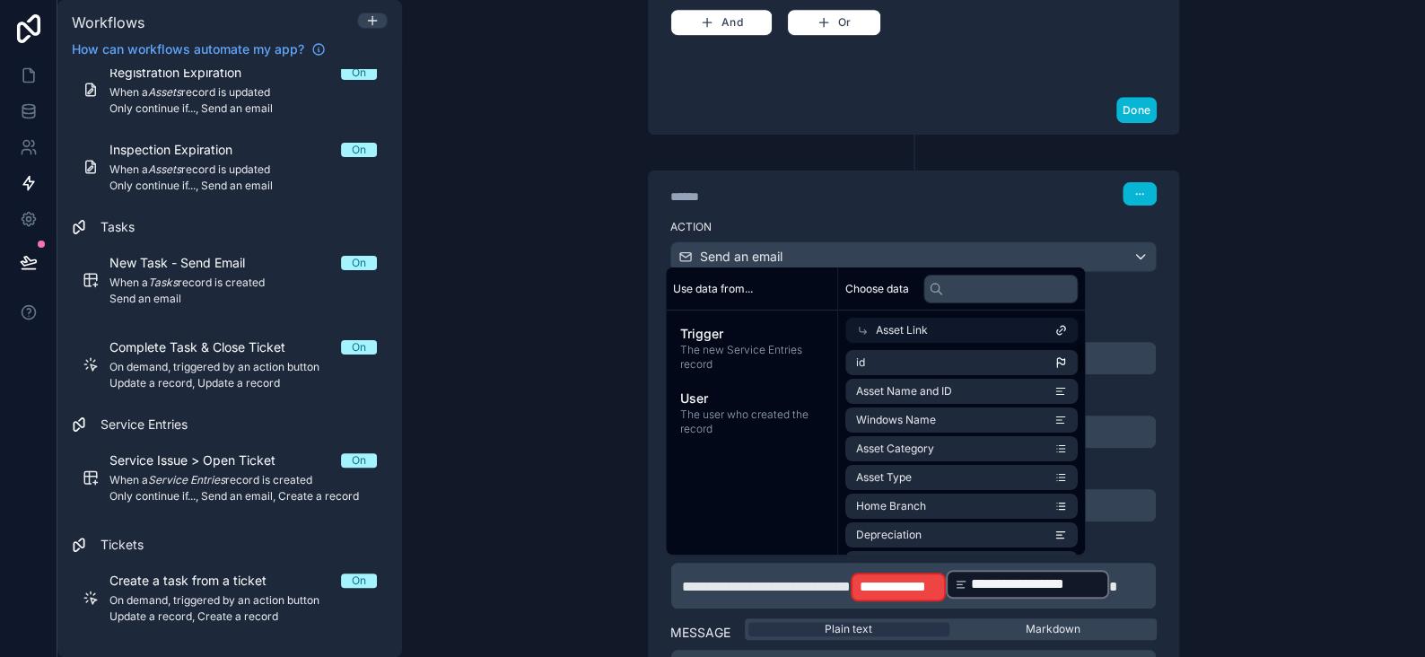
click at [1039, 581] on p "**********" at bounding box center [913, 585] width 463 height 35
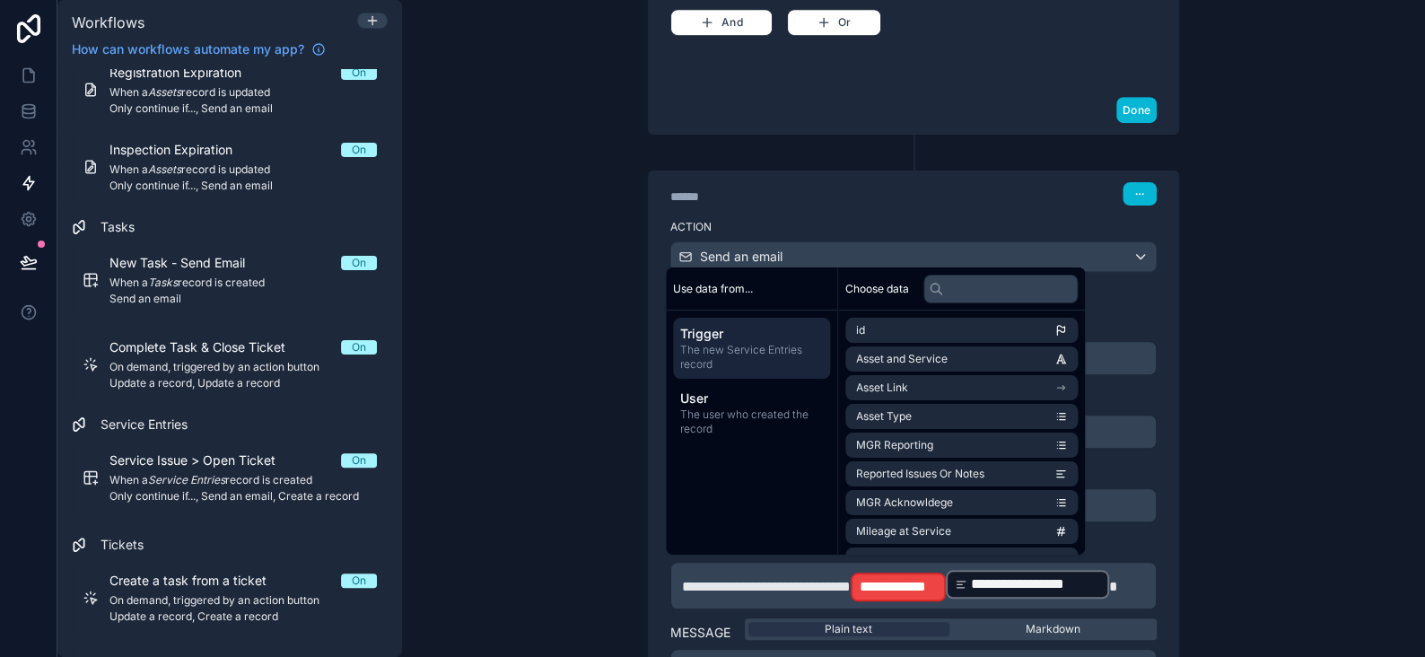
click at [1039, 581] on p "**********" at bounding box center [913, 585] width 463 height 35
click at [673, 607] on div "**********" at bounding box center [914, 586] width 487 height 48
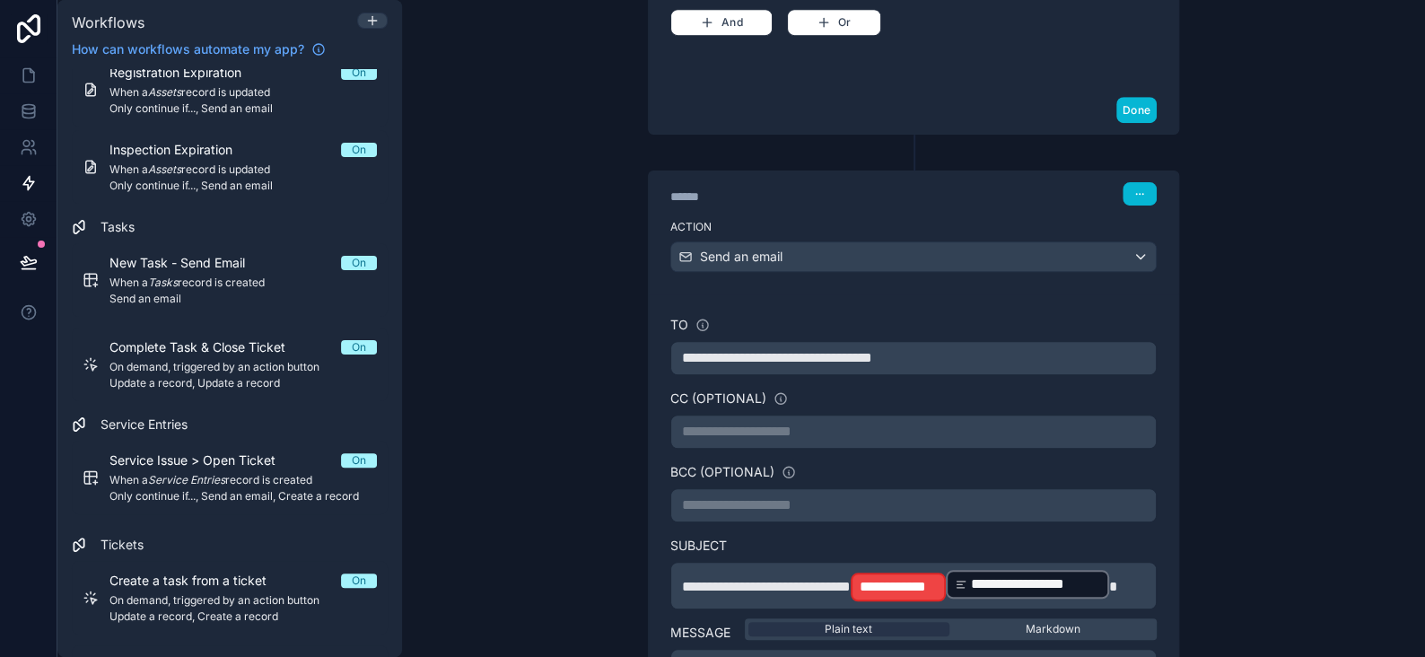
click at [851, 580] on span "**********" at bounding box center [766, 586] width 169 height 13
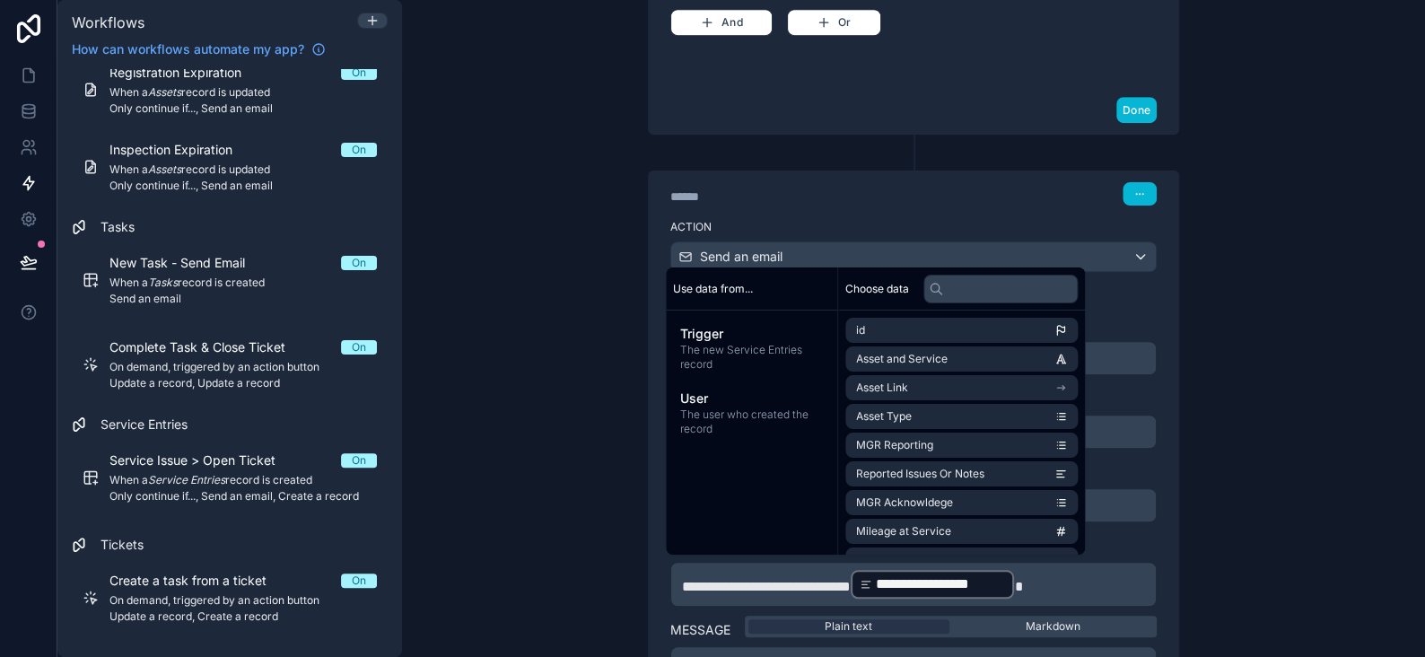
click at [1241, 480] on div "**********" at bounding box center [913, 328] width 1023 height 657
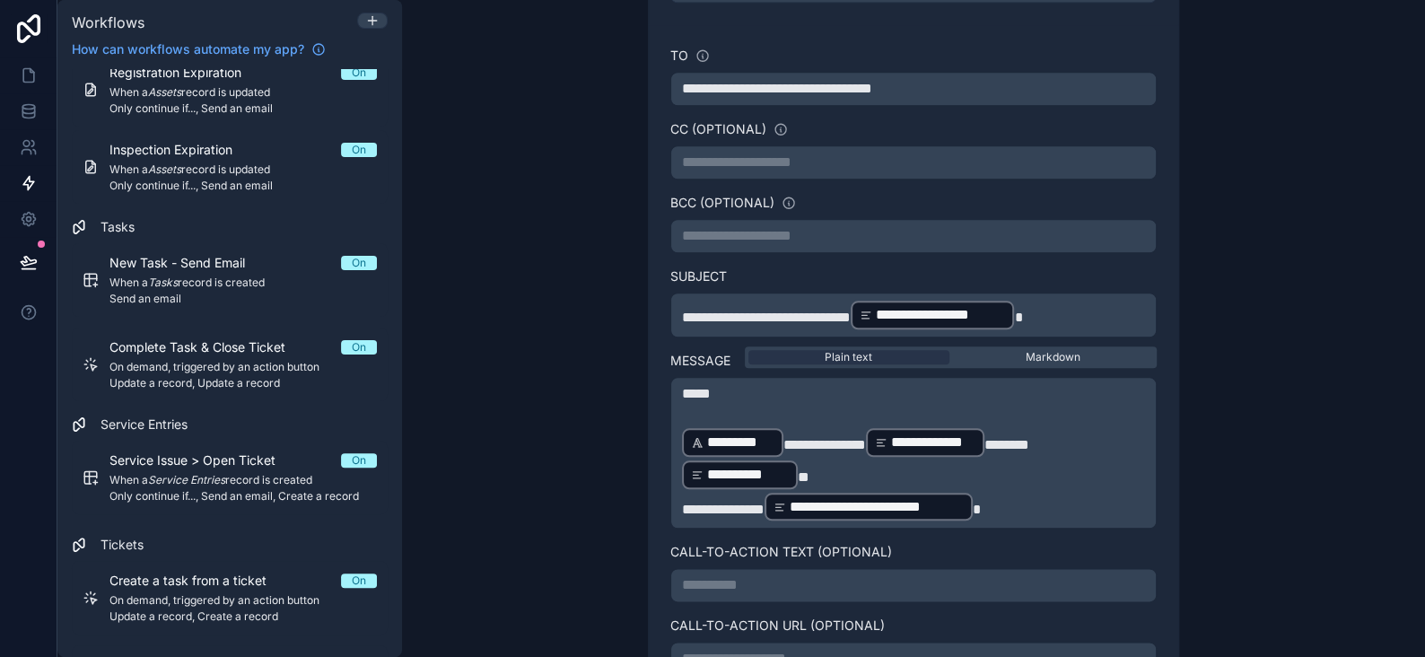
scroll to position [631, 0]
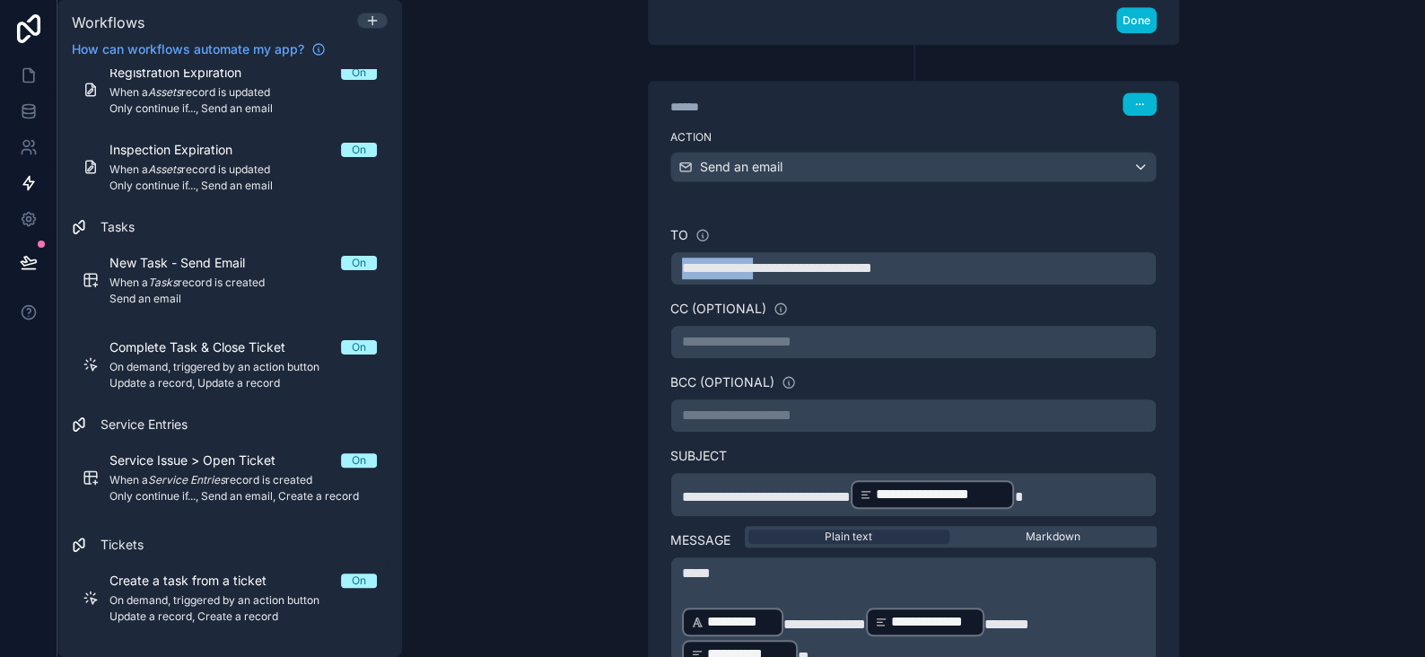
drag, startPoint x: 775, startPoint y: 267, endPoint x: 667, endPoint y: 267, distance: 107.7
click at [671, 267] on div "**********" at bounding box center [914, 268] width 487 height 34
click at [929, 270] on p "**********" at bounding box center [913, 269] width 463 height 22
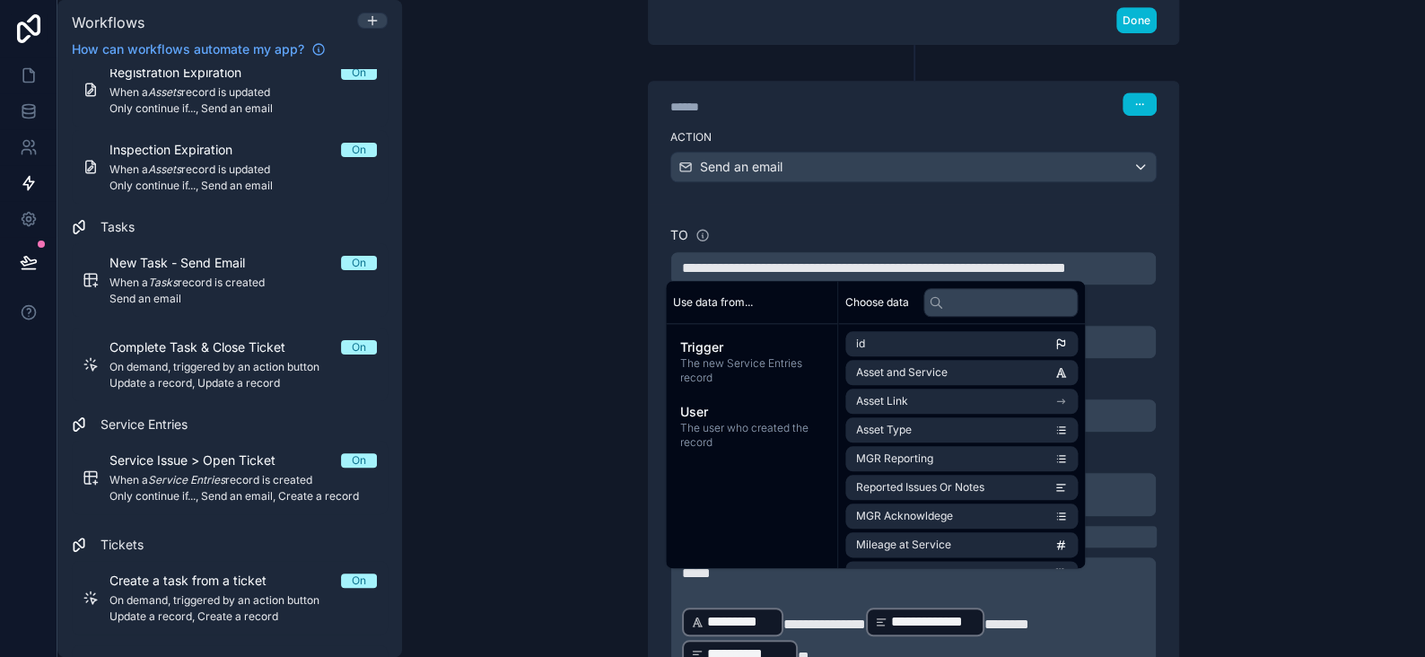
click at [1258, 155] on div "**********" at bounding box center [913, 328] width 1023 height 657
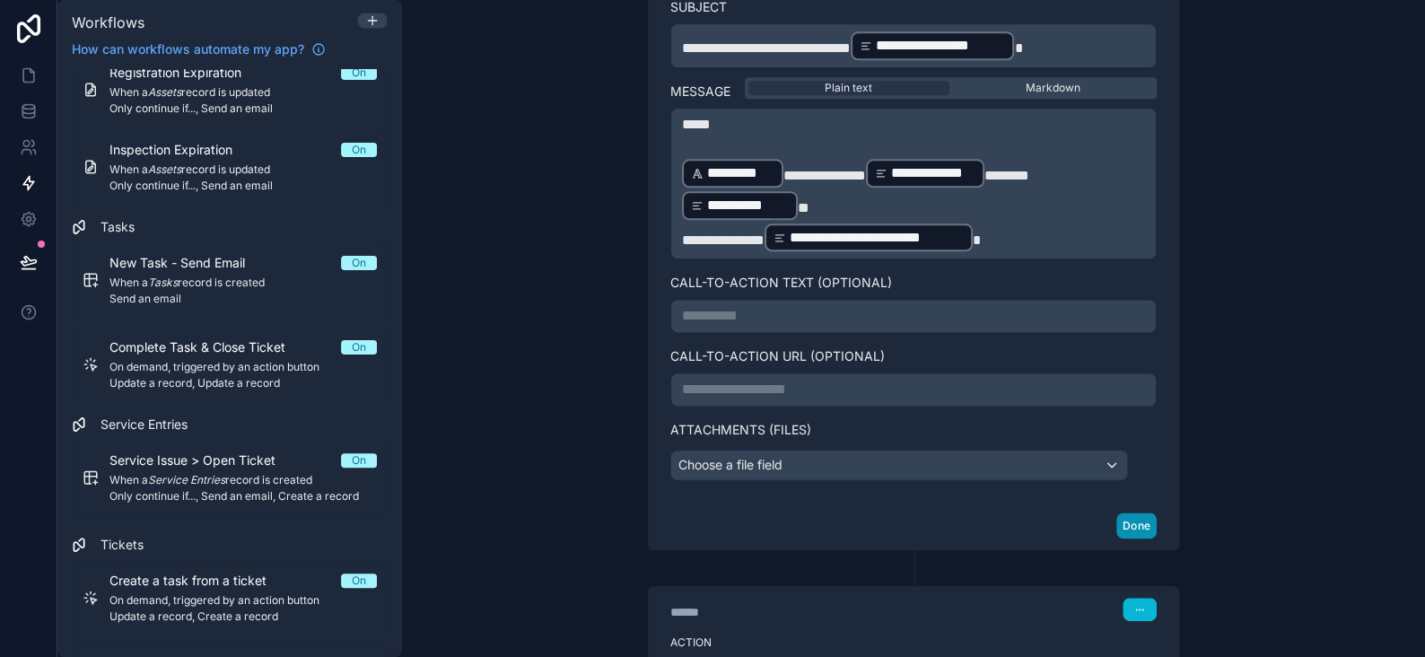
click at [1119, 539] on button "Done" at bounding box center [1137, 526] width 40 height 26
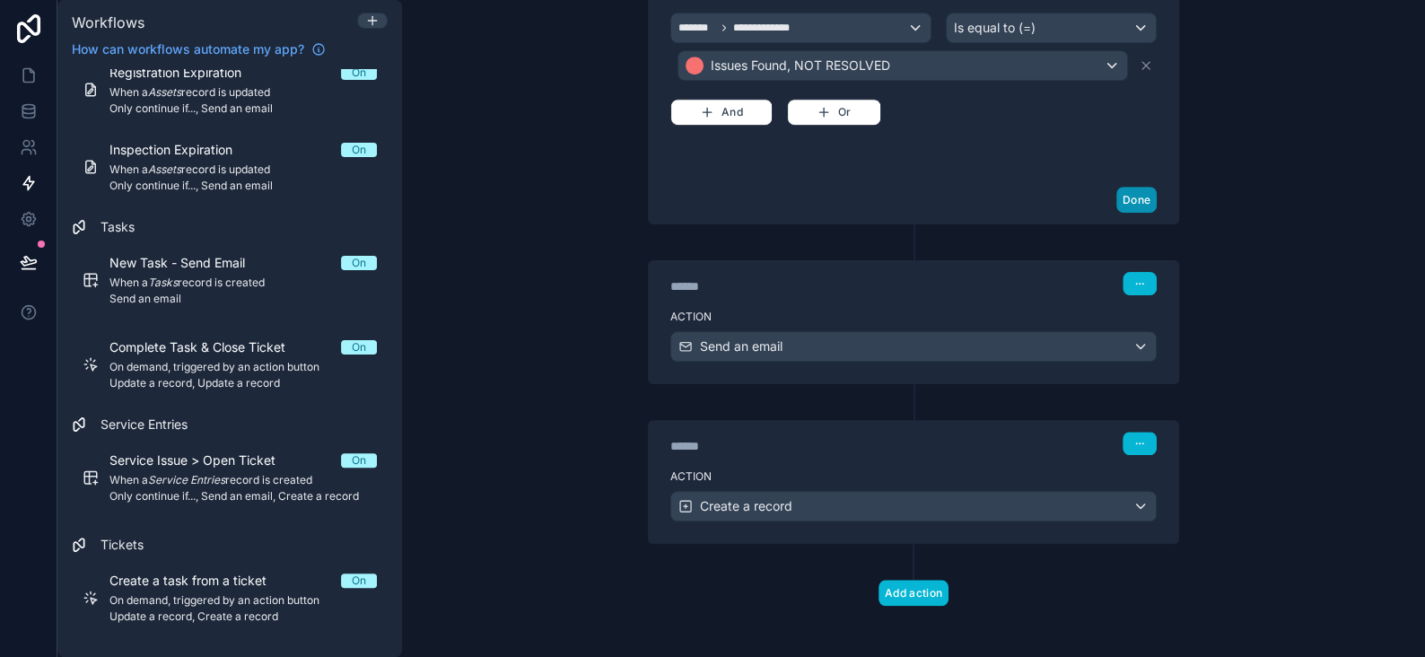
click at [1138, 195] on button "Done" at bounding box center [1137, 200] width 40 height 26
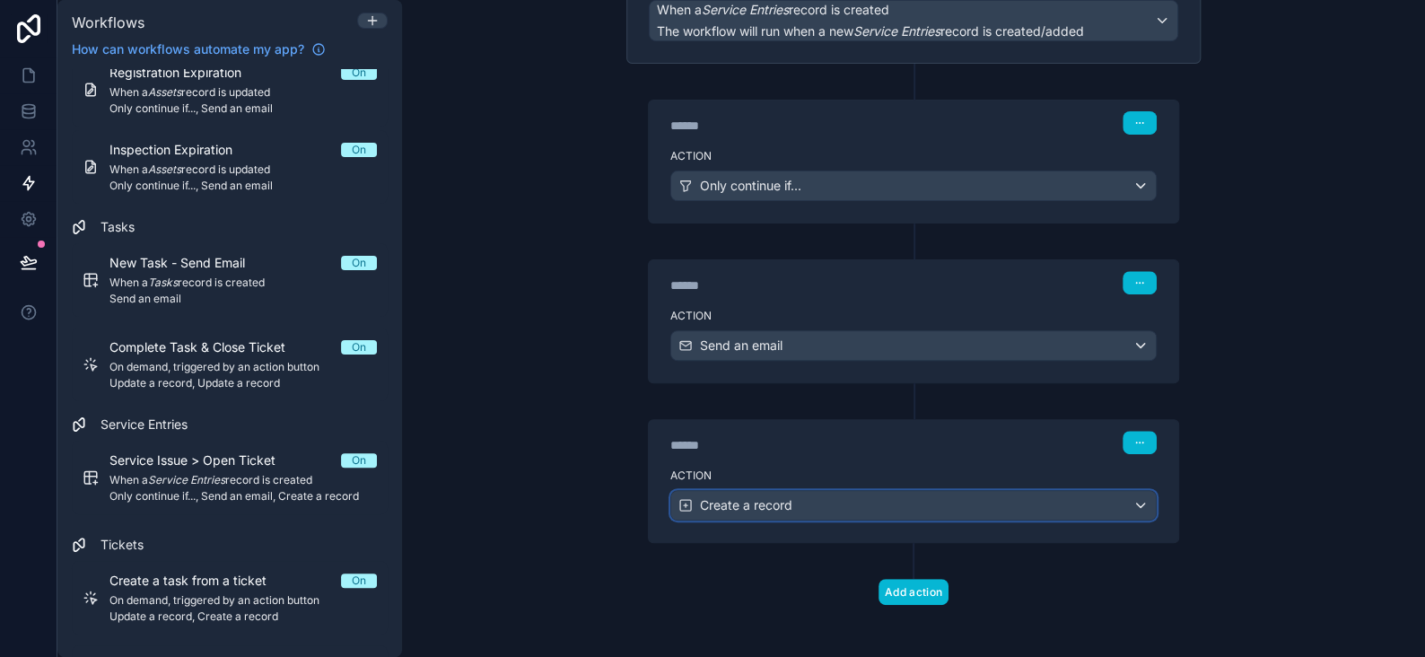
click at [738, 504] on span "Create a record" at bounding box center [746, 505] width 92 height 18
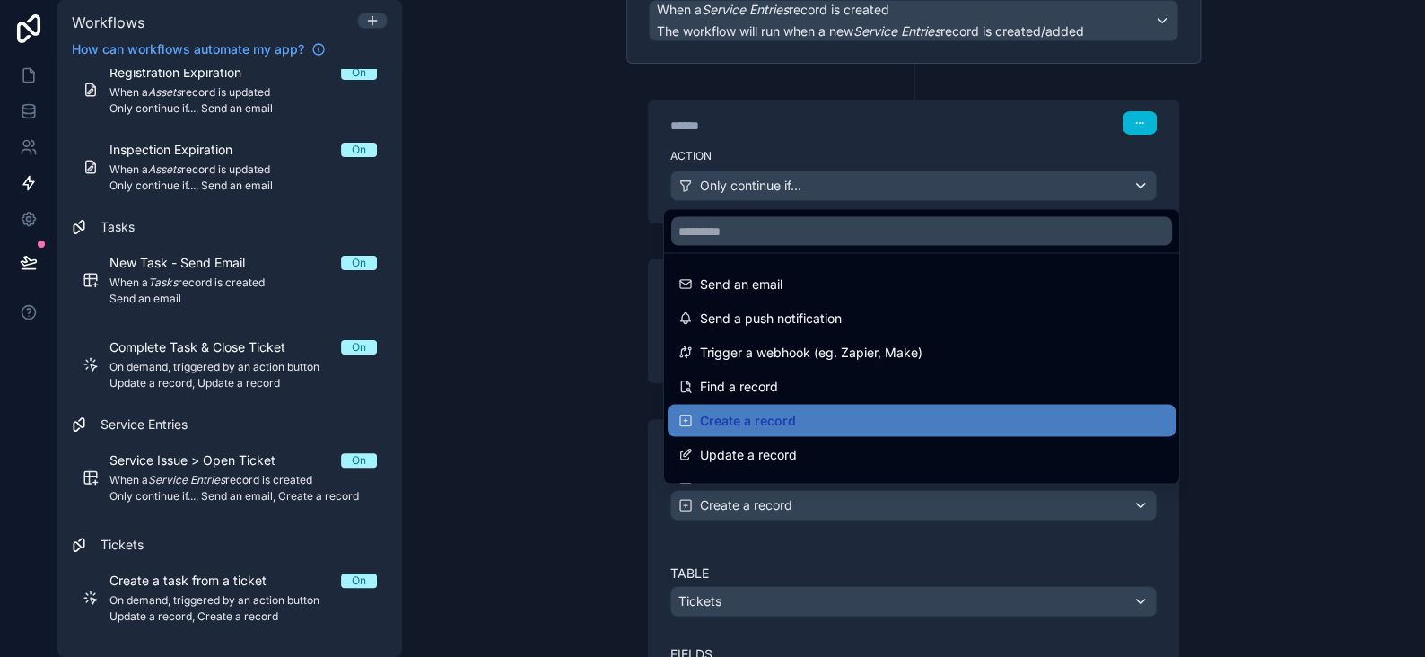
click at [738, 504] on div at bounding box center [712, 328] width 1425 height 657
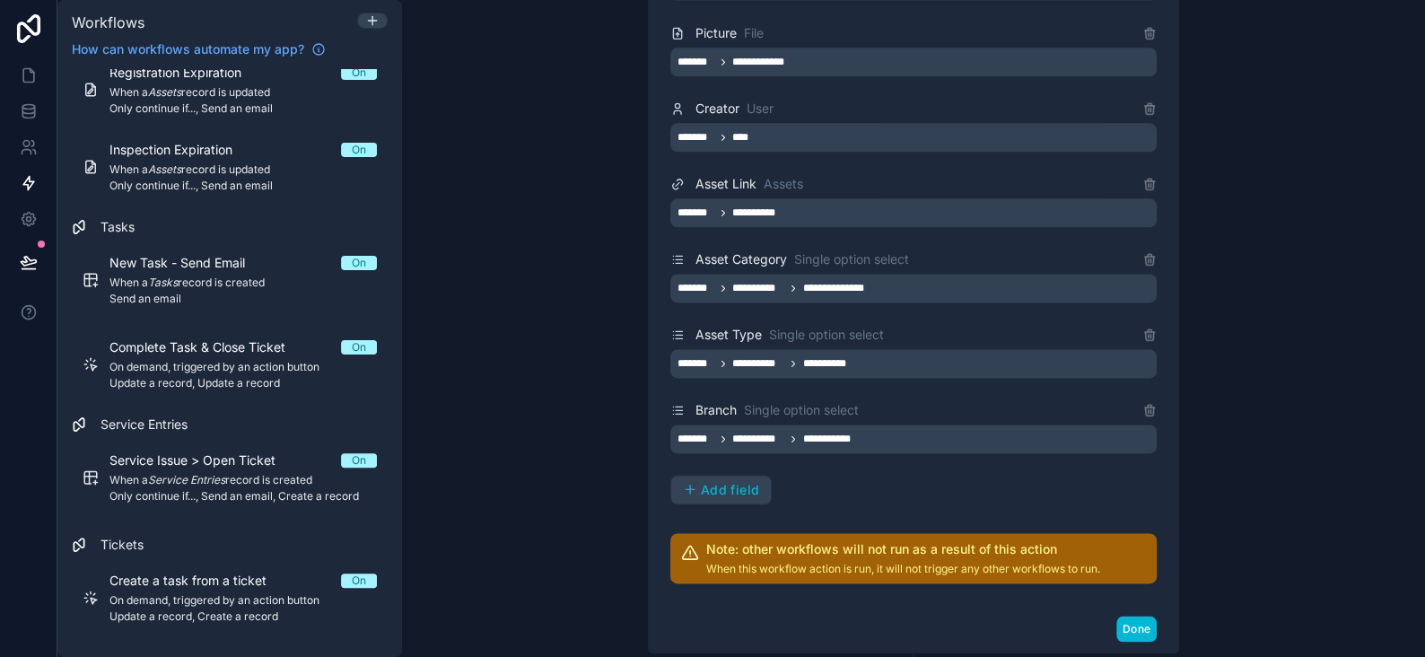
scroll to position [1077, 0]
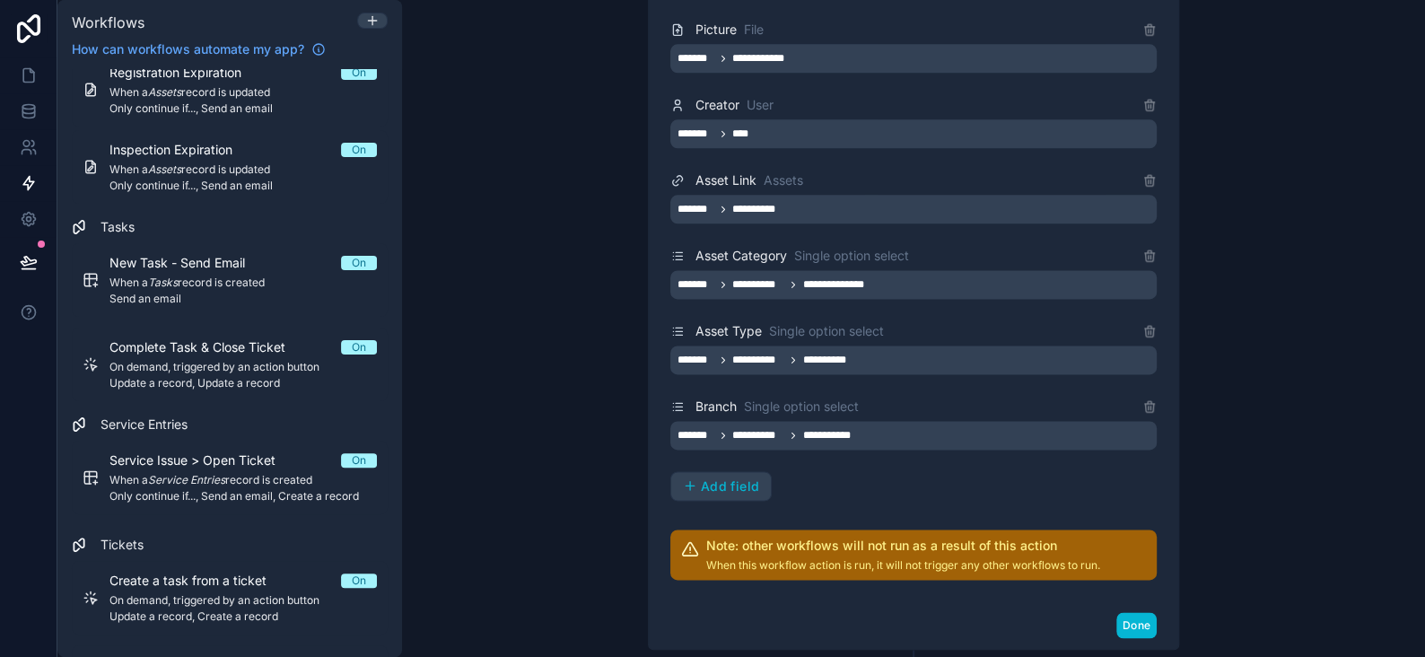
click at [1318, 381] on div "**********" at bounding box center [913, 328] width 1023 height 657
click at [1128, 624] on button "Done" at bounding box center [1137, 625] width 40 height 26
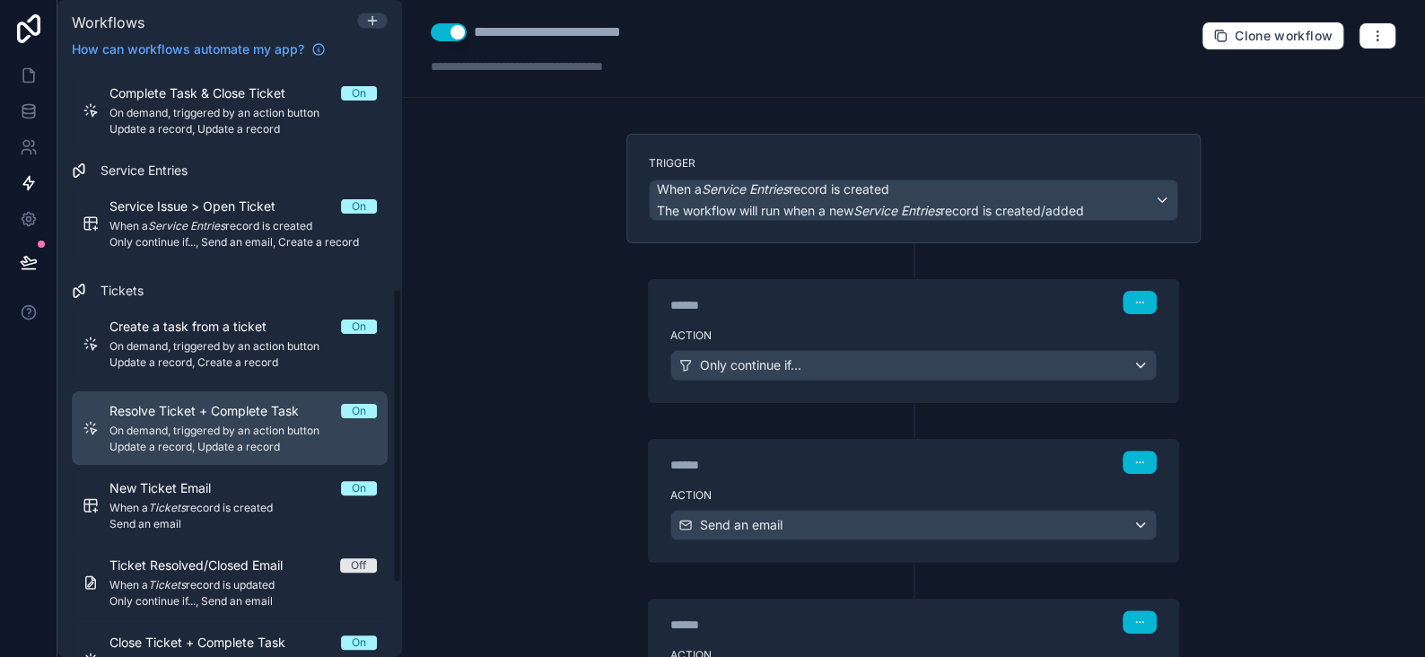
scroll to position [539, 0]
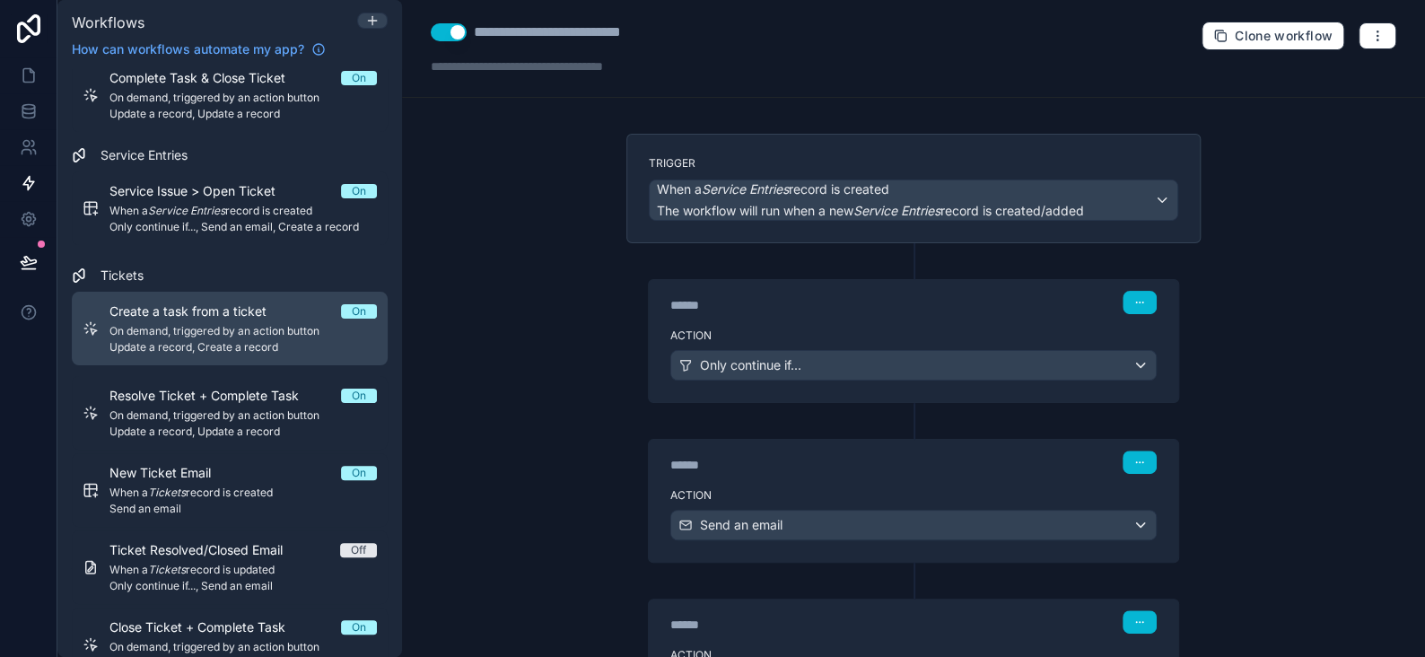
click at [175, 331] on span "On demand, triggered by an action button" at bounding box center [243, 331] width 267 height 14
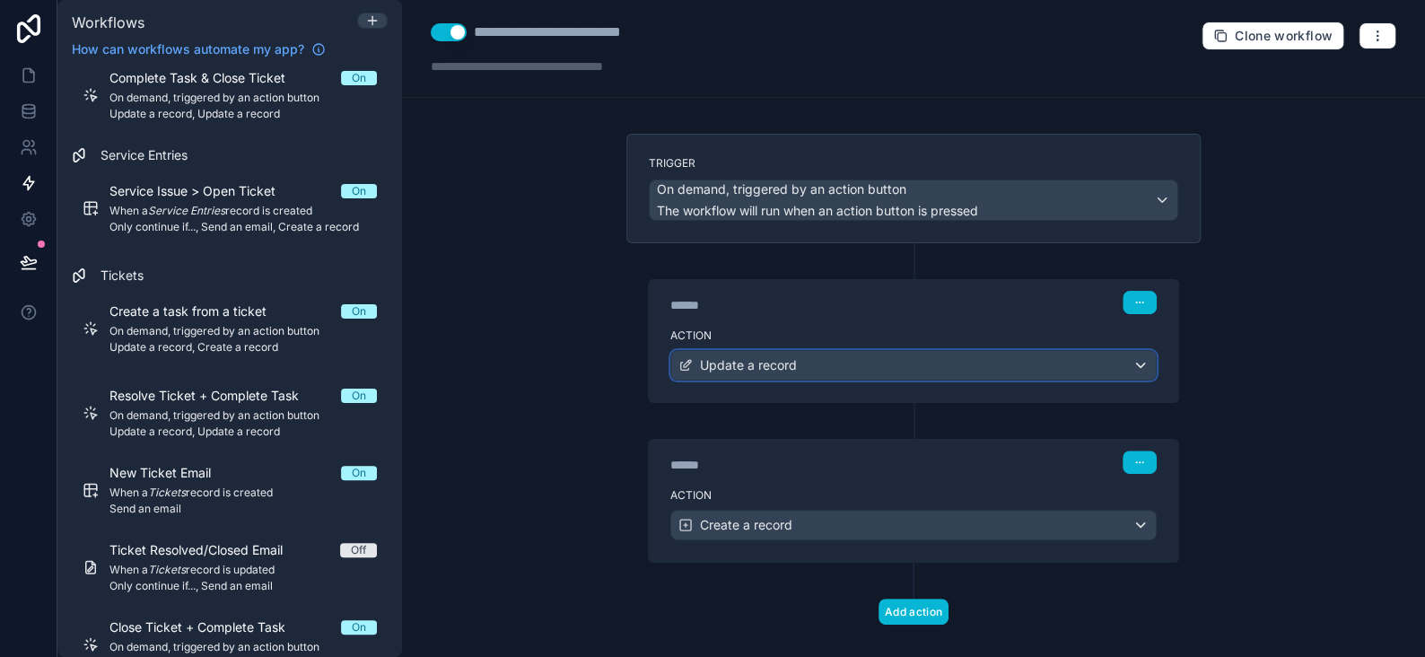
click at [793, 368] on div "Update a record" at bounding box center [913, 365] width 485 height 29
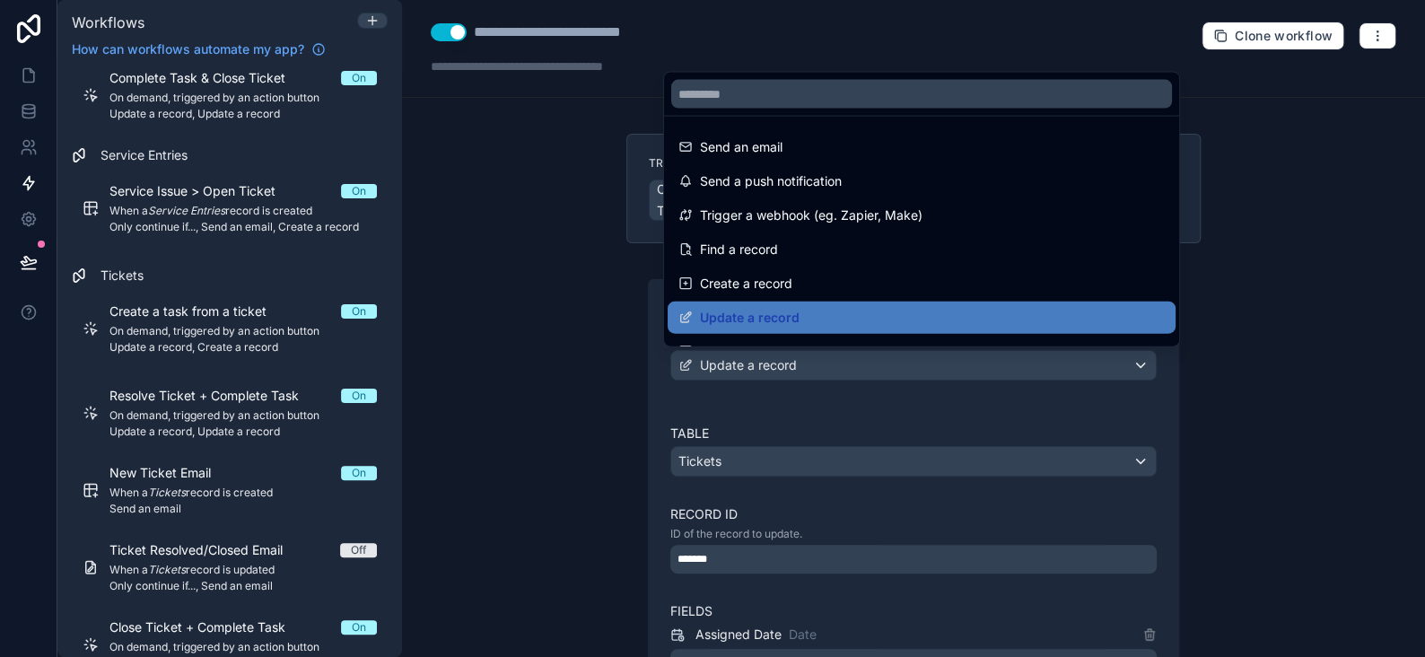
click at [793, 368] on div at bounding box center [712, 328] width 1425 height 657
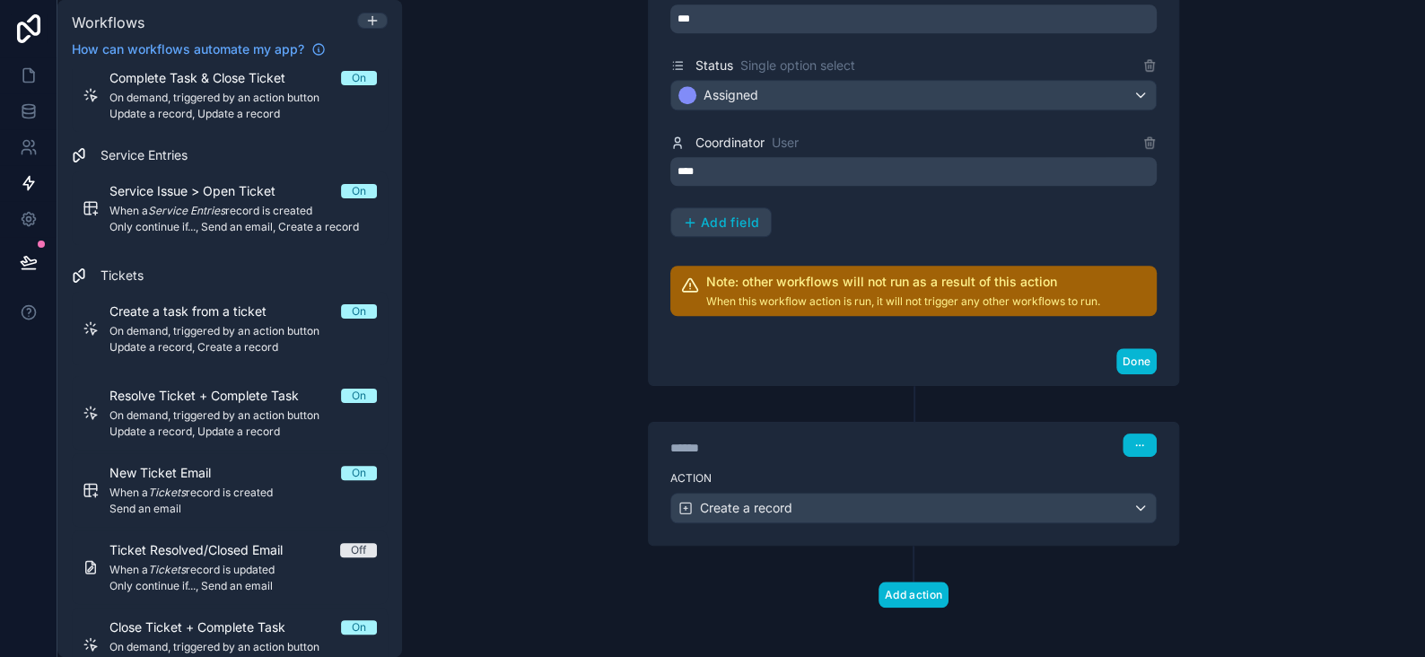
scroll to position [647, 0]
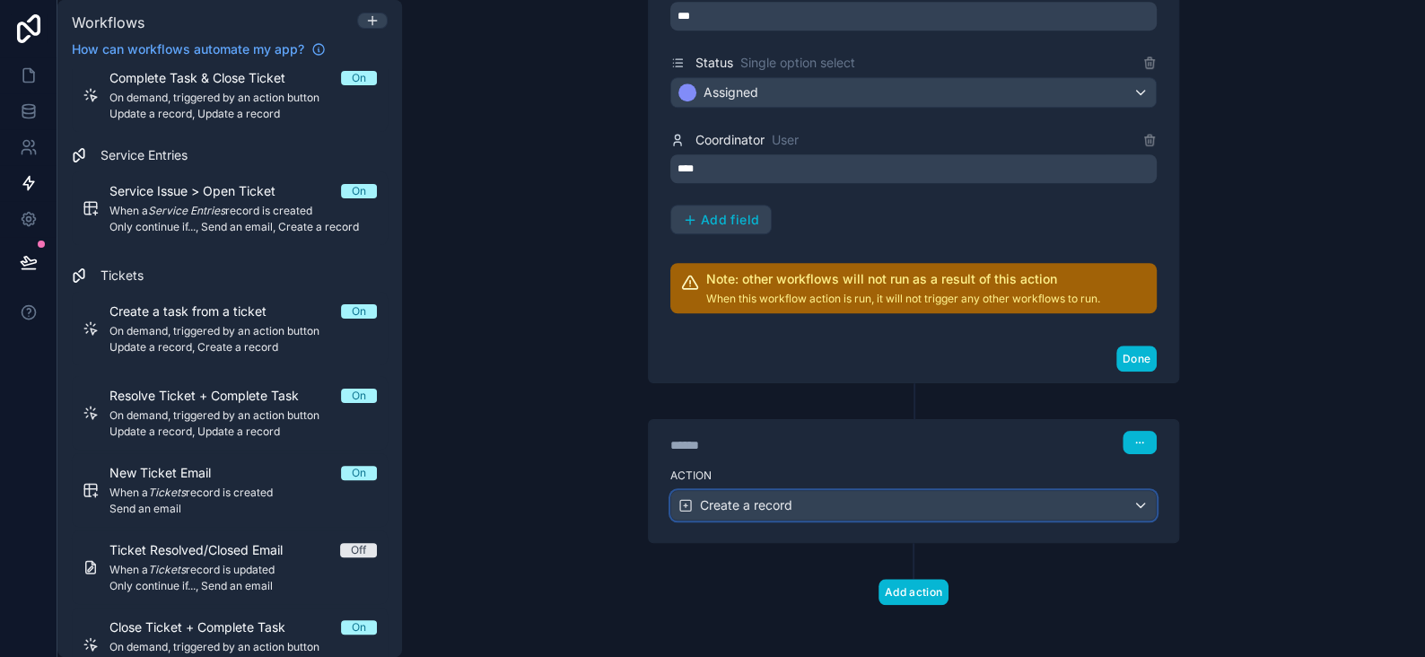
click at [803, 499] on div "Create a record" at bounding box center [913, 505] width 485 height 29
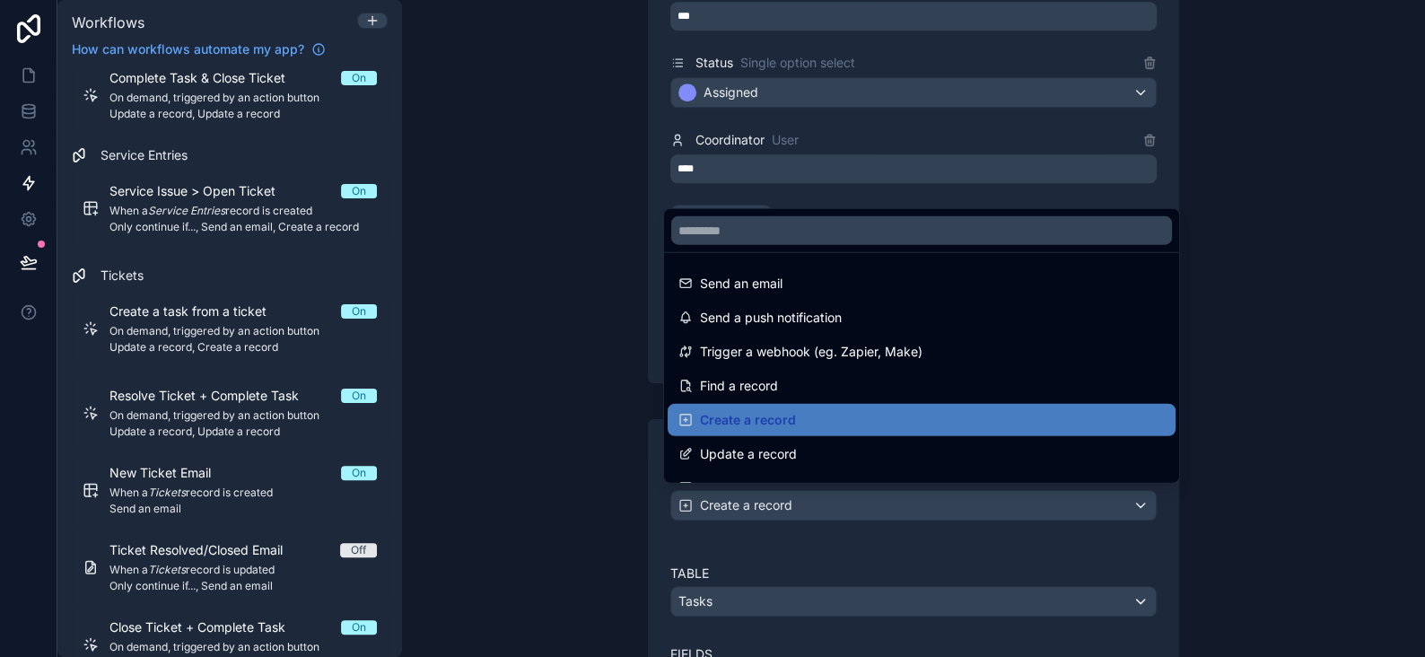
click at [803, 499] on div at bounding box center [712, 328] width 1425 height 657
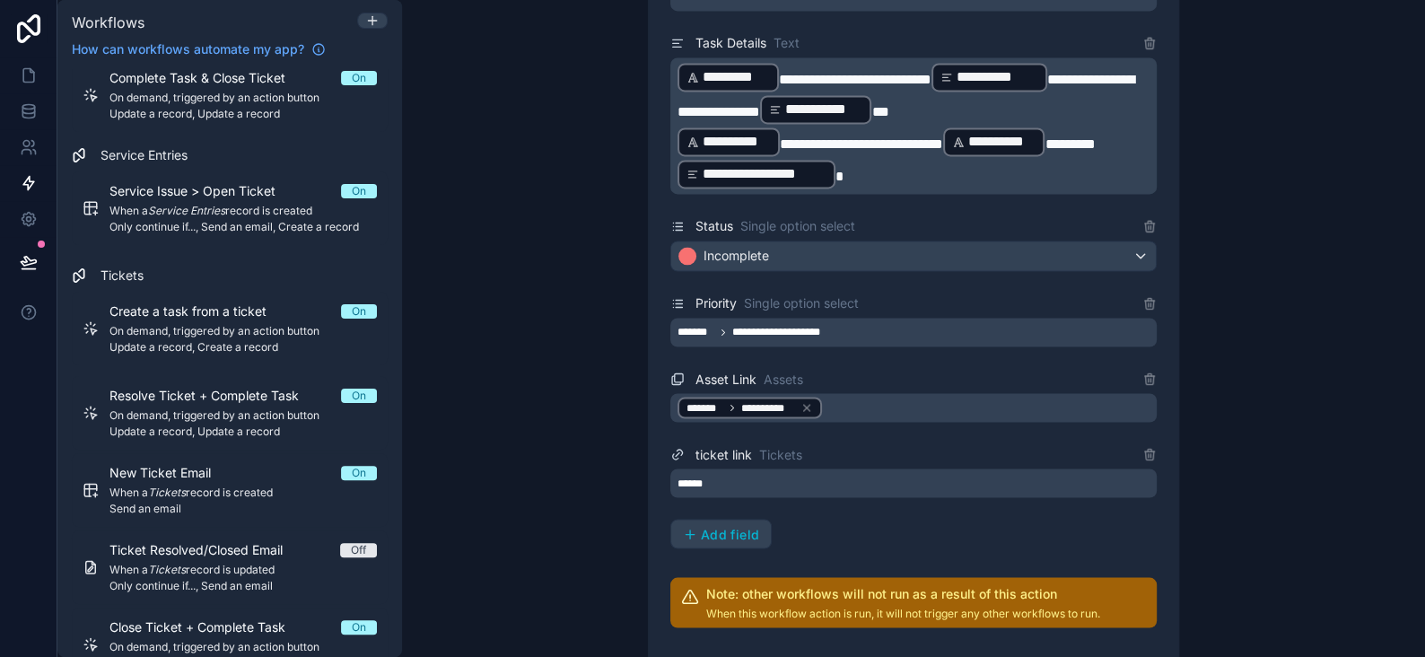
scroll to position [1545, 0]
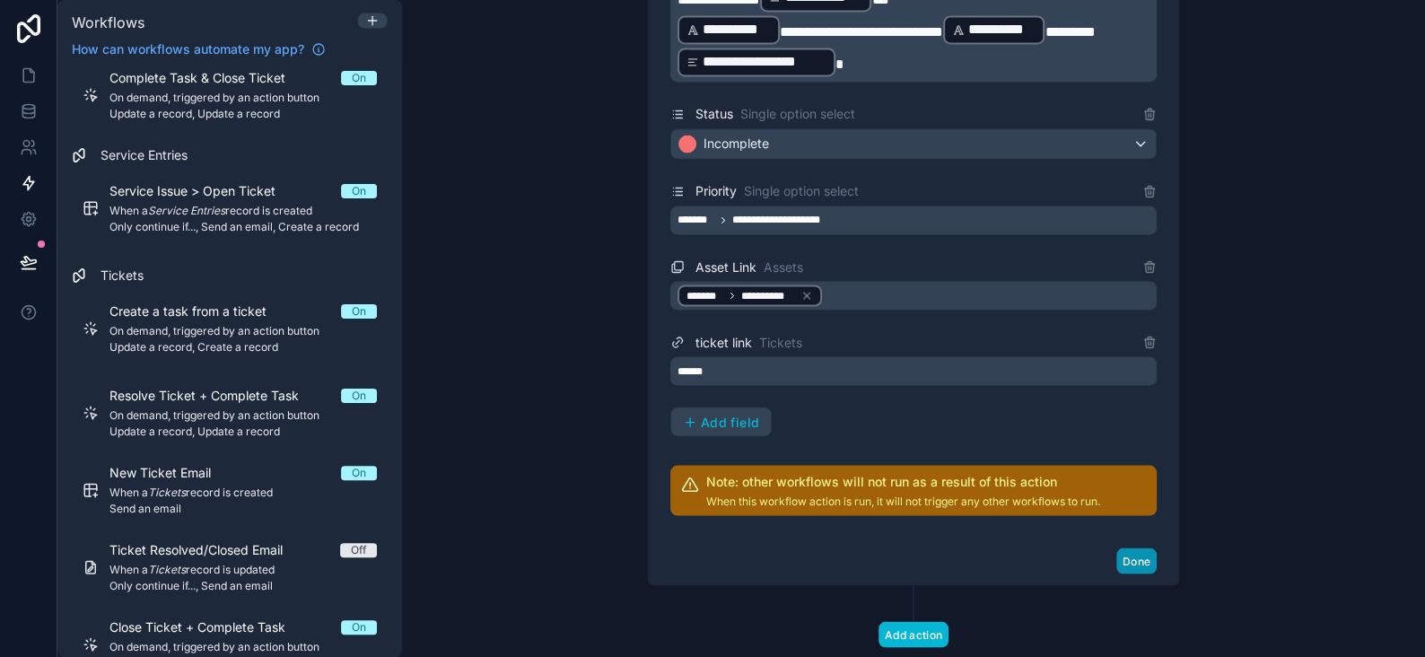
click at [1133, 554] on button "Done" at bounding box center [1137, 561] width 40 height 26
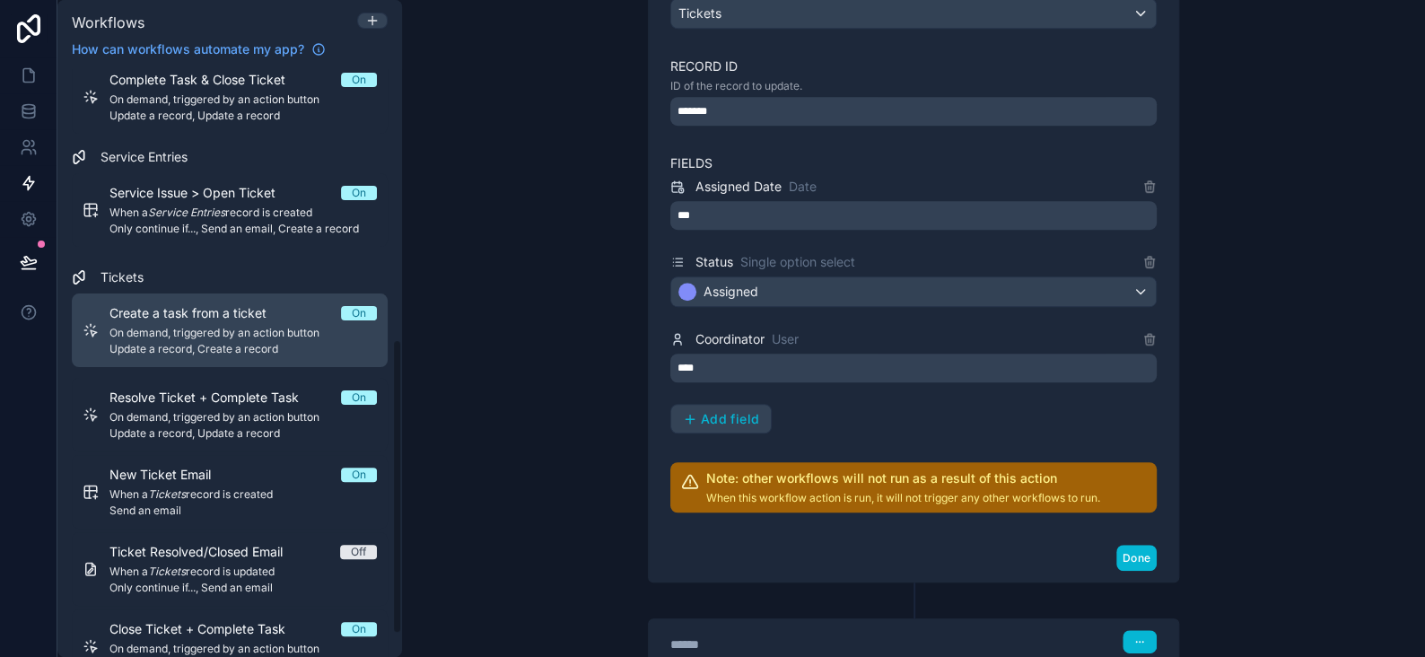
scroll to position [539, 0]
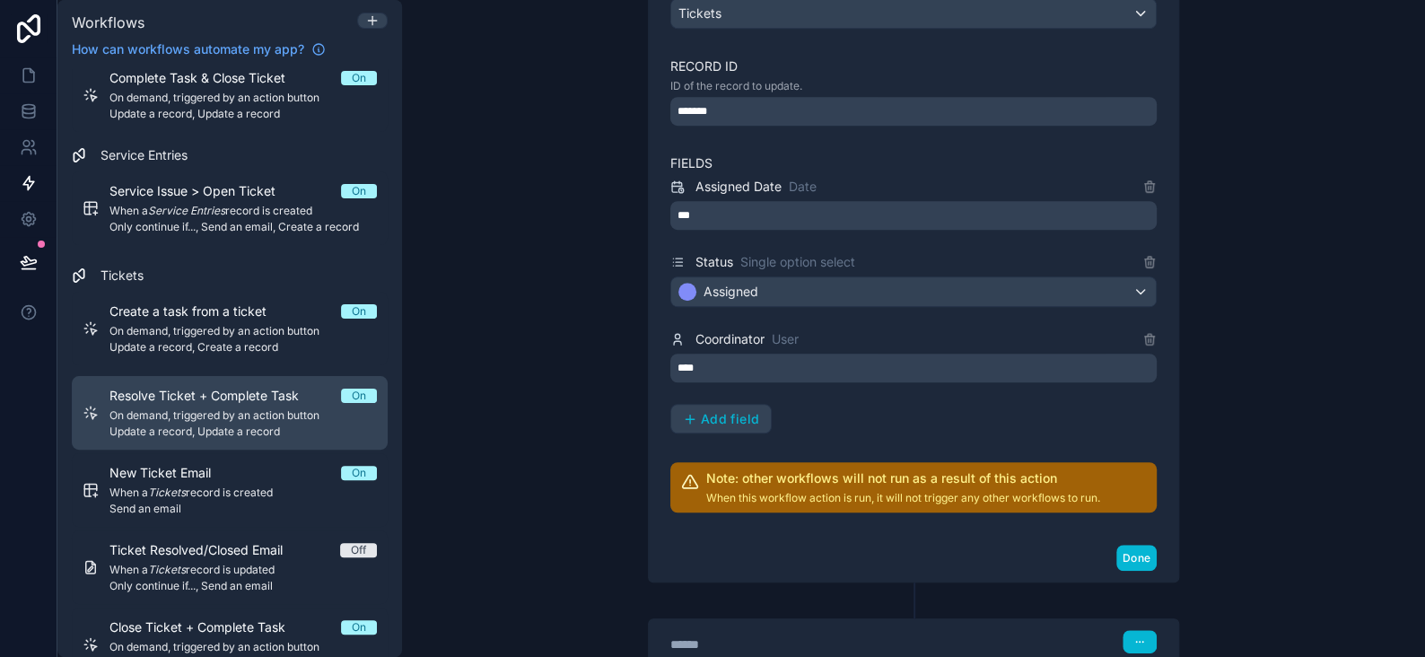
click at [224, 426] on span "Update a record, Update a record" at bounding box center [243, 432] width 267 height 14
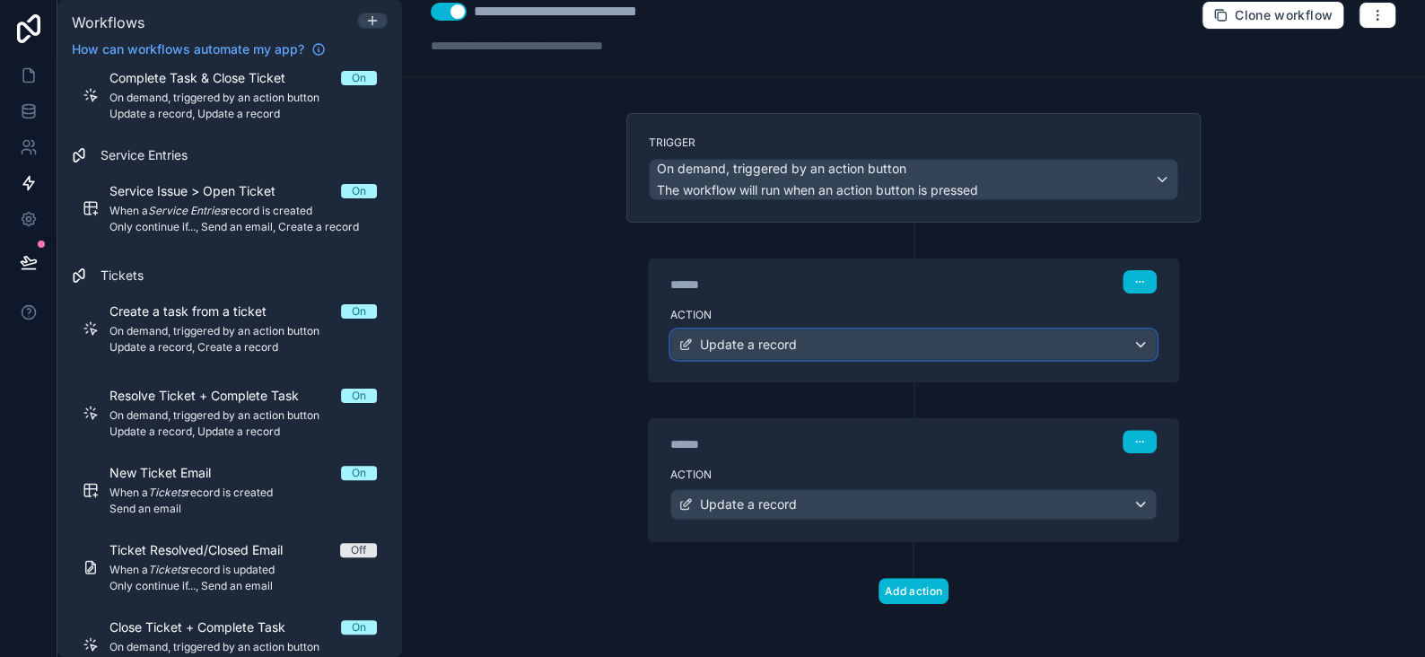
click at [736, 345] on span "Update a record" at bounding box center [748, 345] width 97 height 18
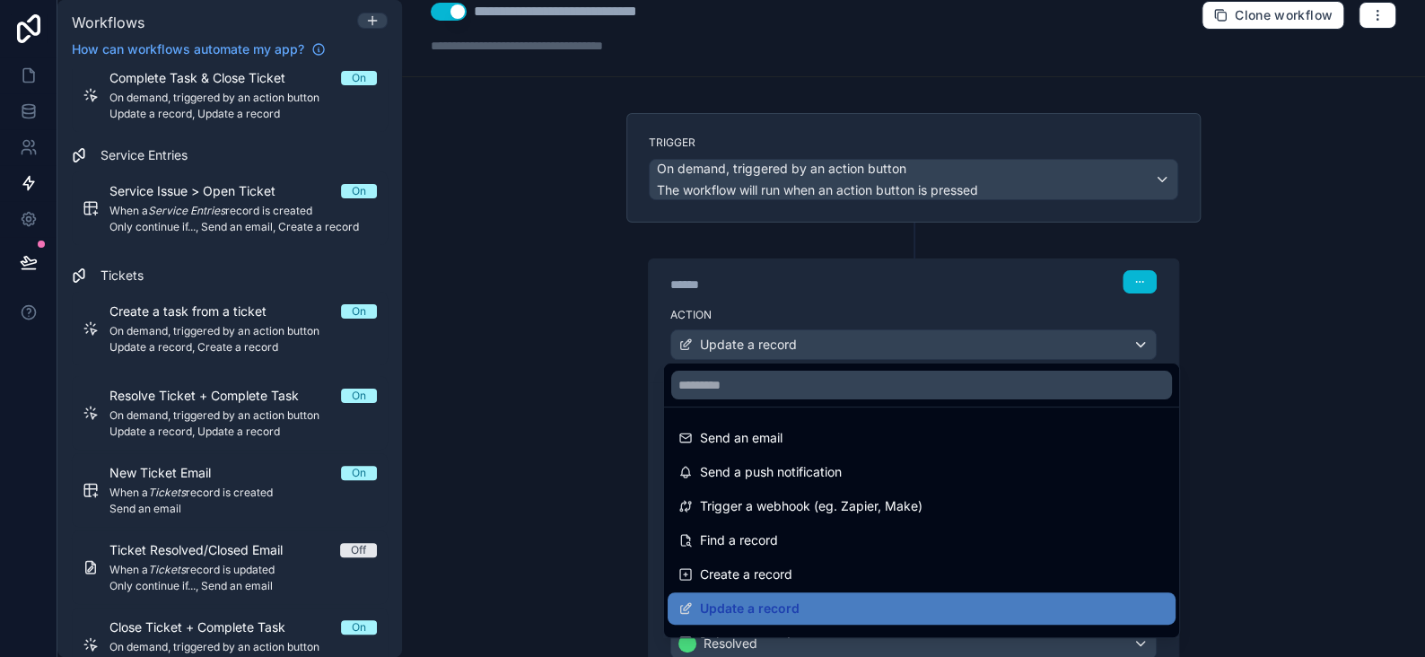
click at [736, 345] on div at bounding box center [712, 328] width 1425 height 657
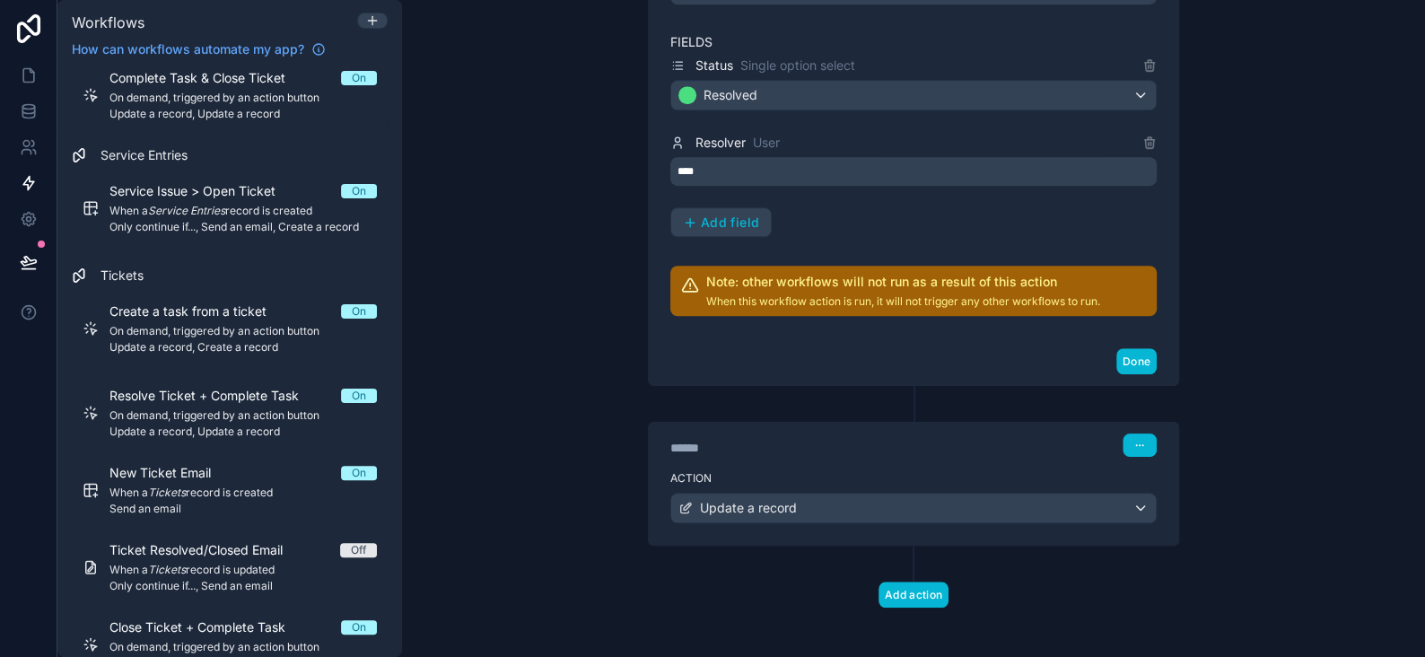
scroll to position [572, 0]
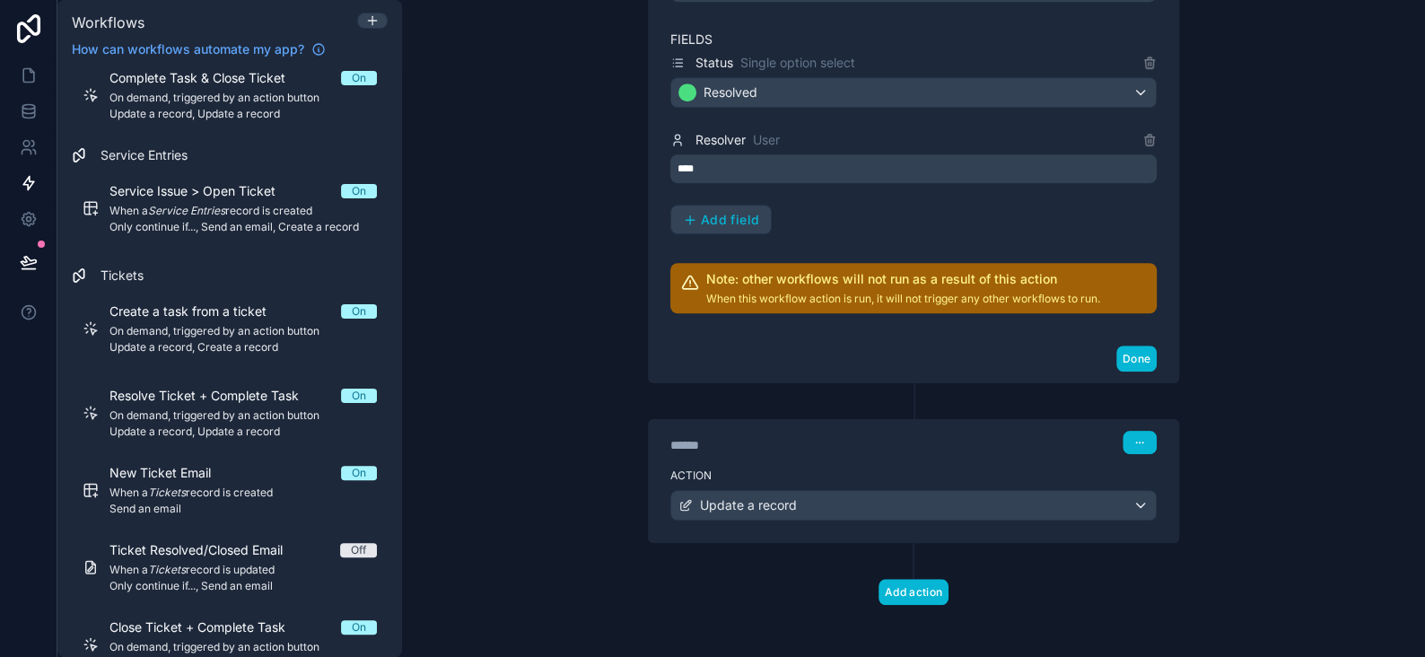
click at [721, 164] on div "****" at bounding box center [914, 168] width 487 height 29
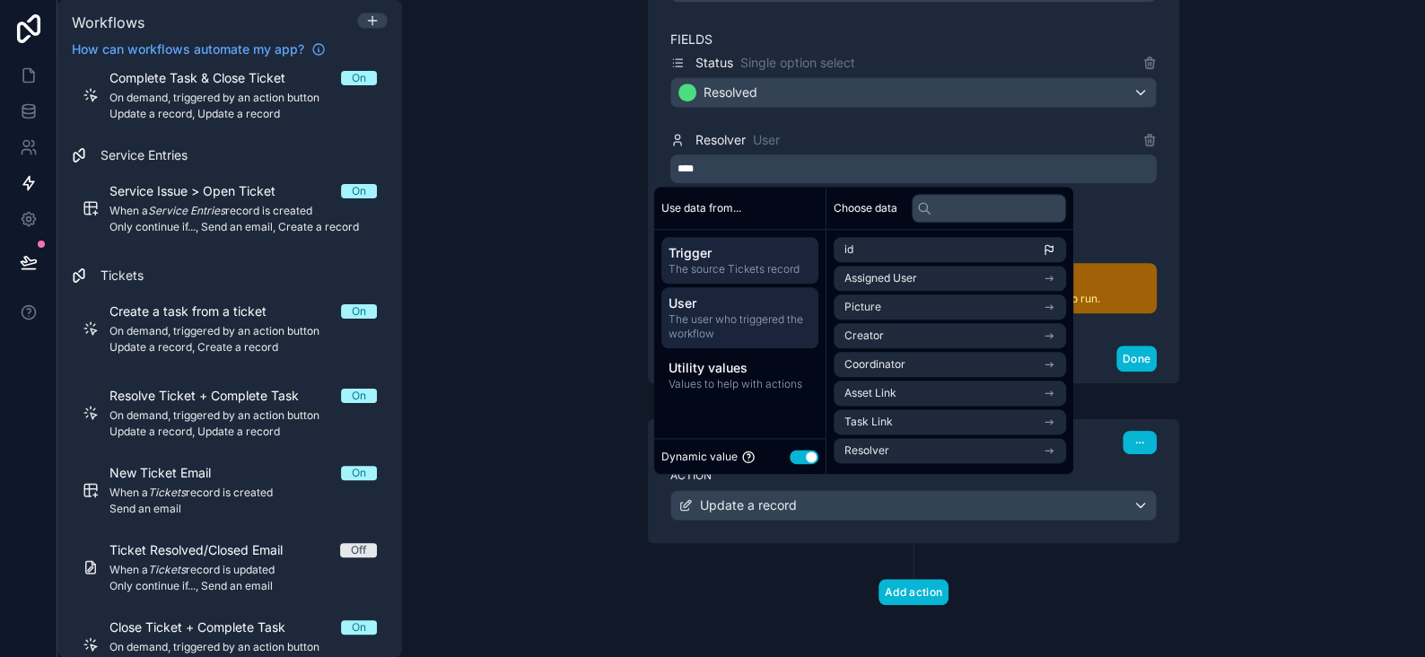
click at [732, 334] on span "The user who triggered the workflow" at bounding box center [740, 326] width 143 height 29
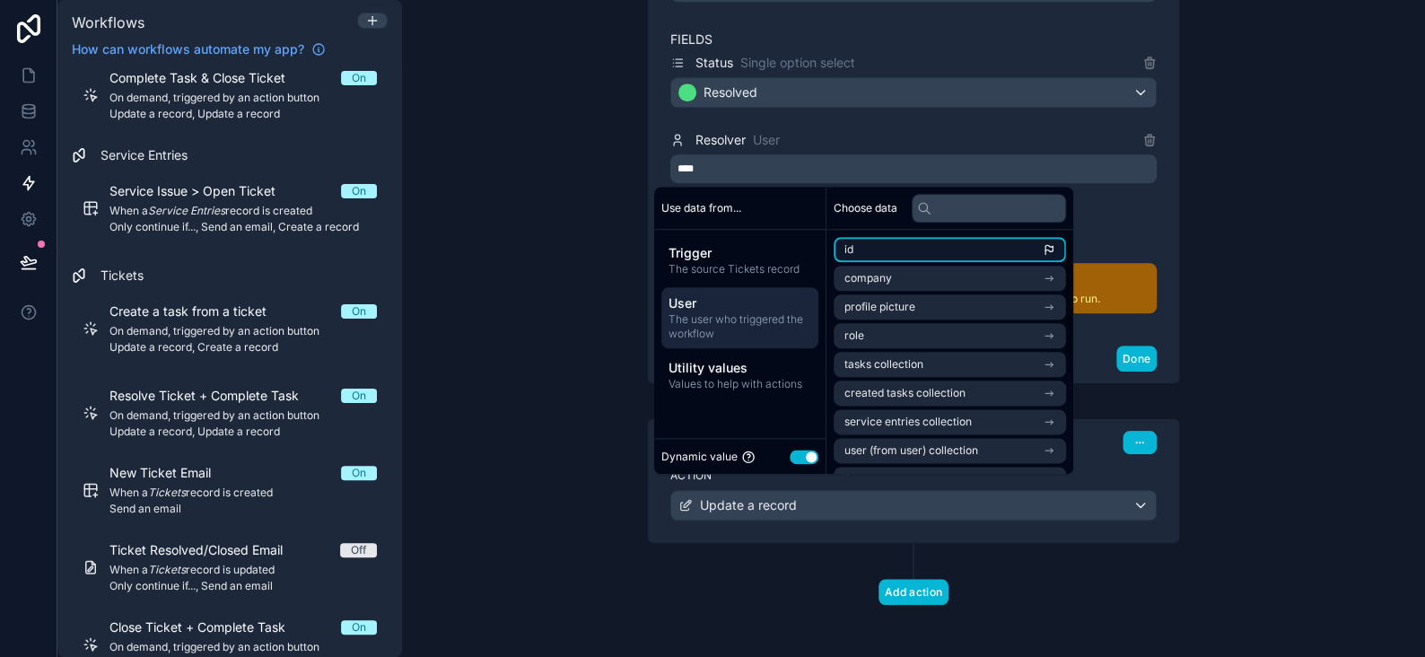
click at [923, 249] on li "id" at bounding box center [950, 249] width 232 height 25
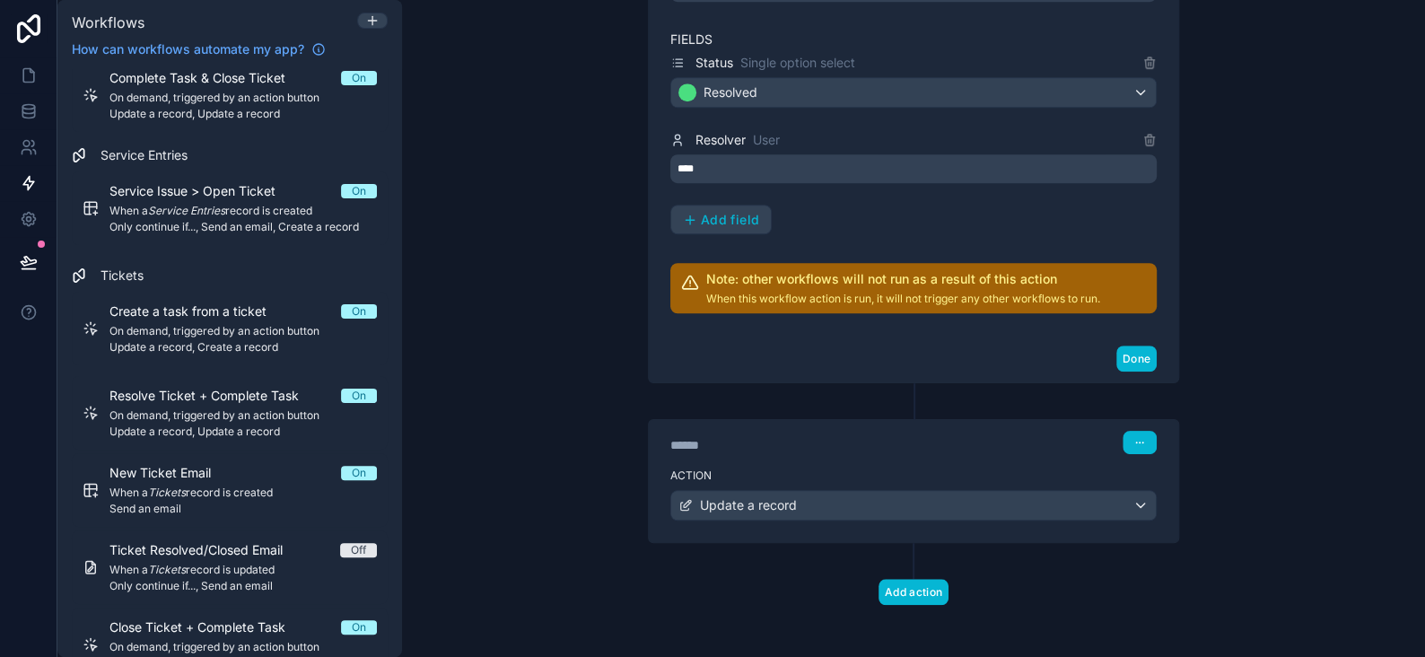
click at [1282, 145] on div "**********" at bounding box center [913, 328] width 1023 height 657
click at [753, 496] on span "Update a record" at bounding box center [748, 505] width 97 height 18
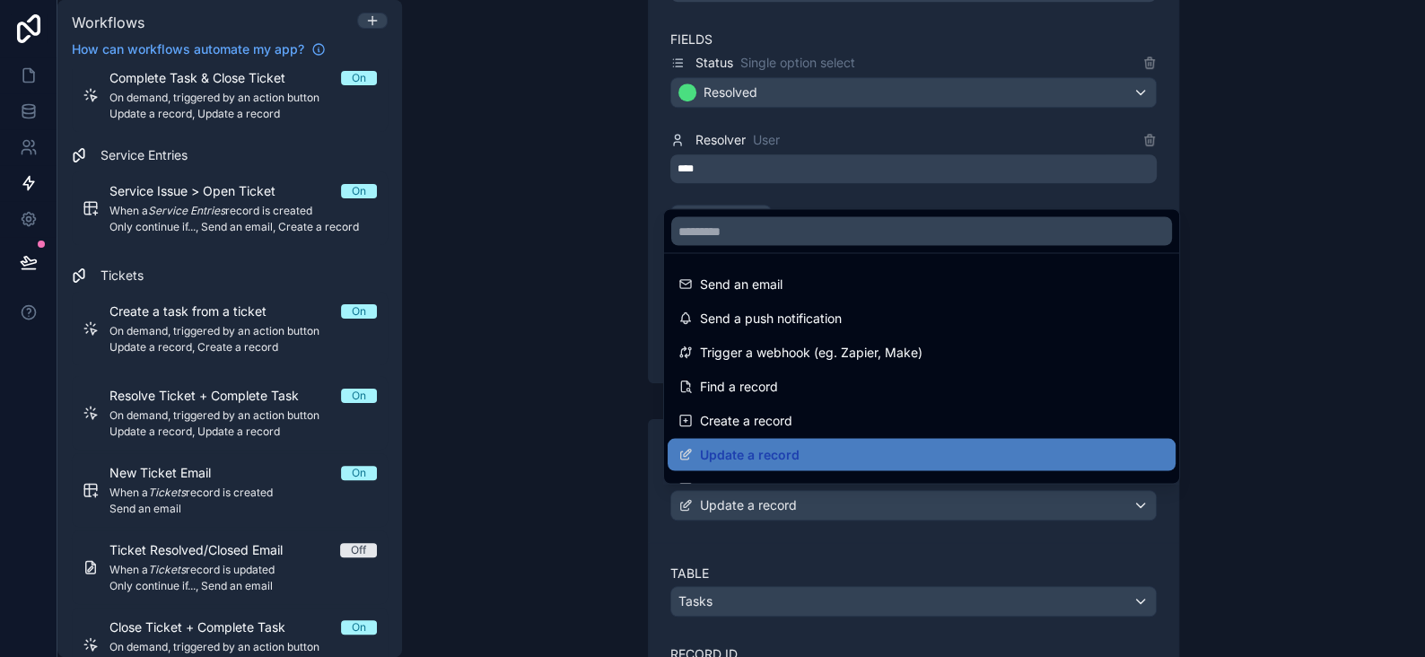
click at [753, 492] on div at bounding box center [712, 328] width 1425 height 657
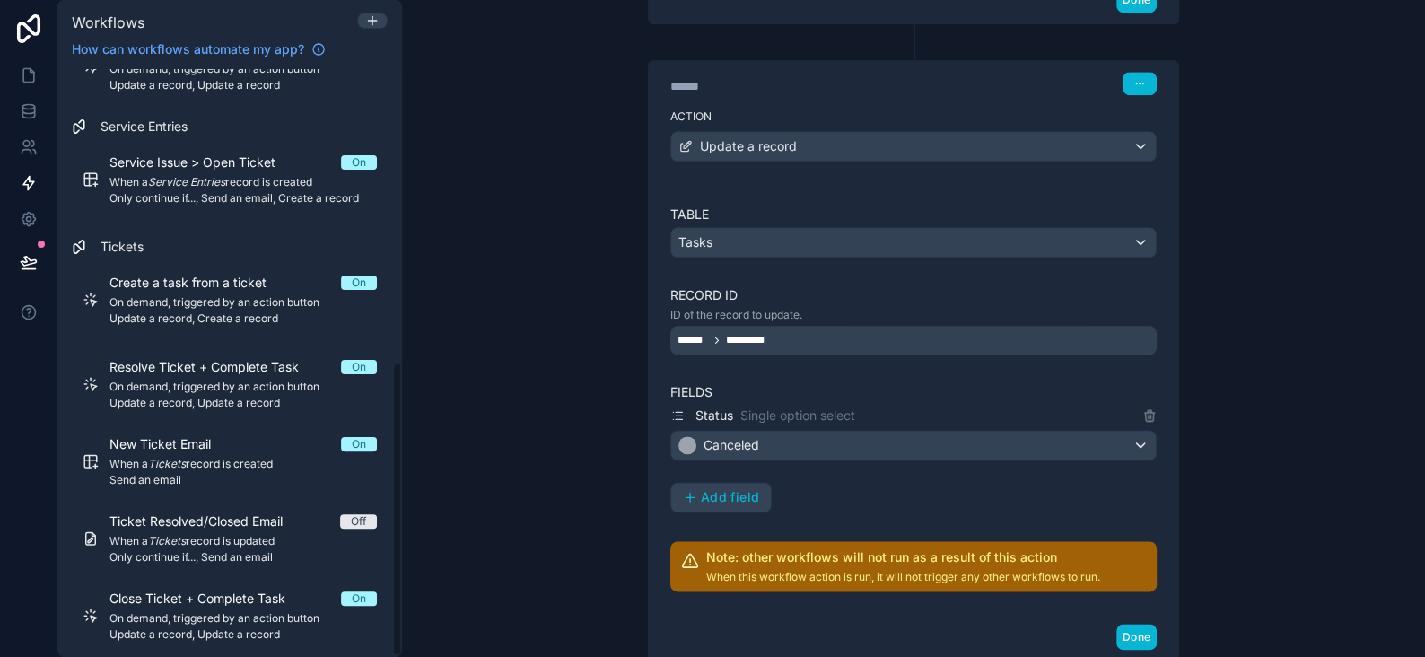
scroll to position [583, 0]
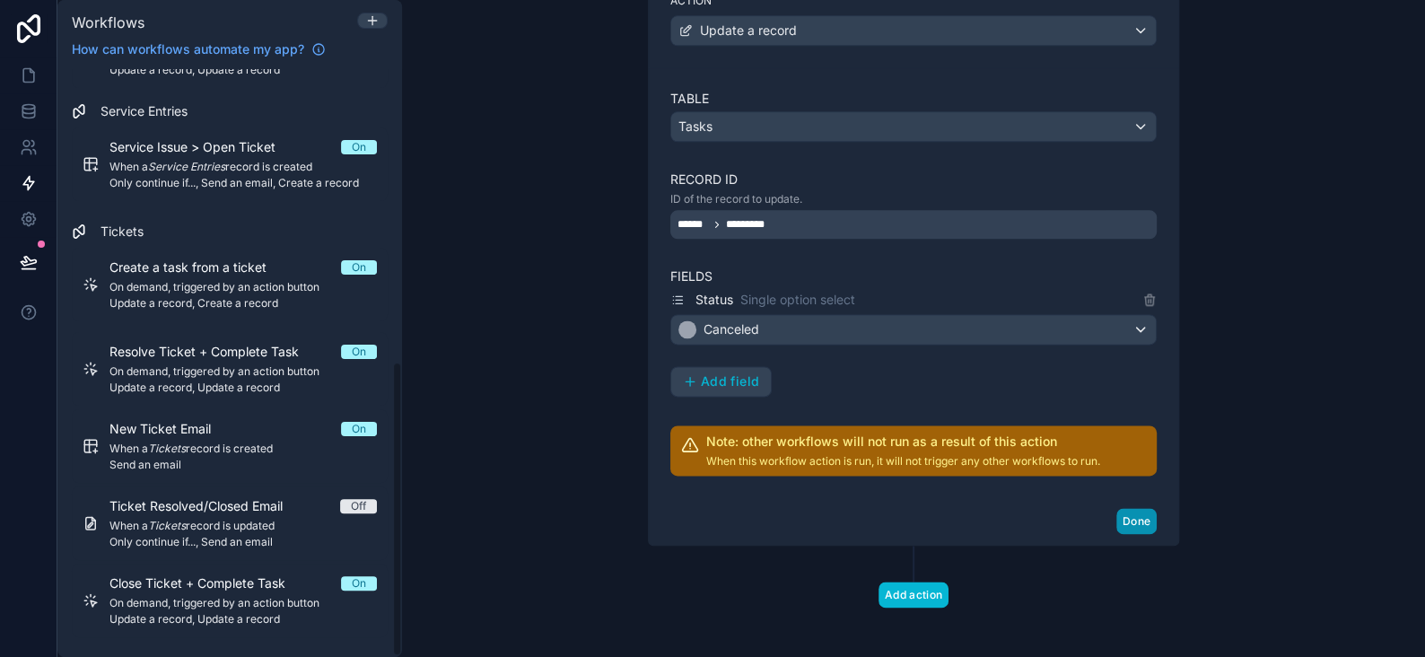
click at [1119, 514] on button "Done" at bounding box center [1137, 521] width 40 height 26
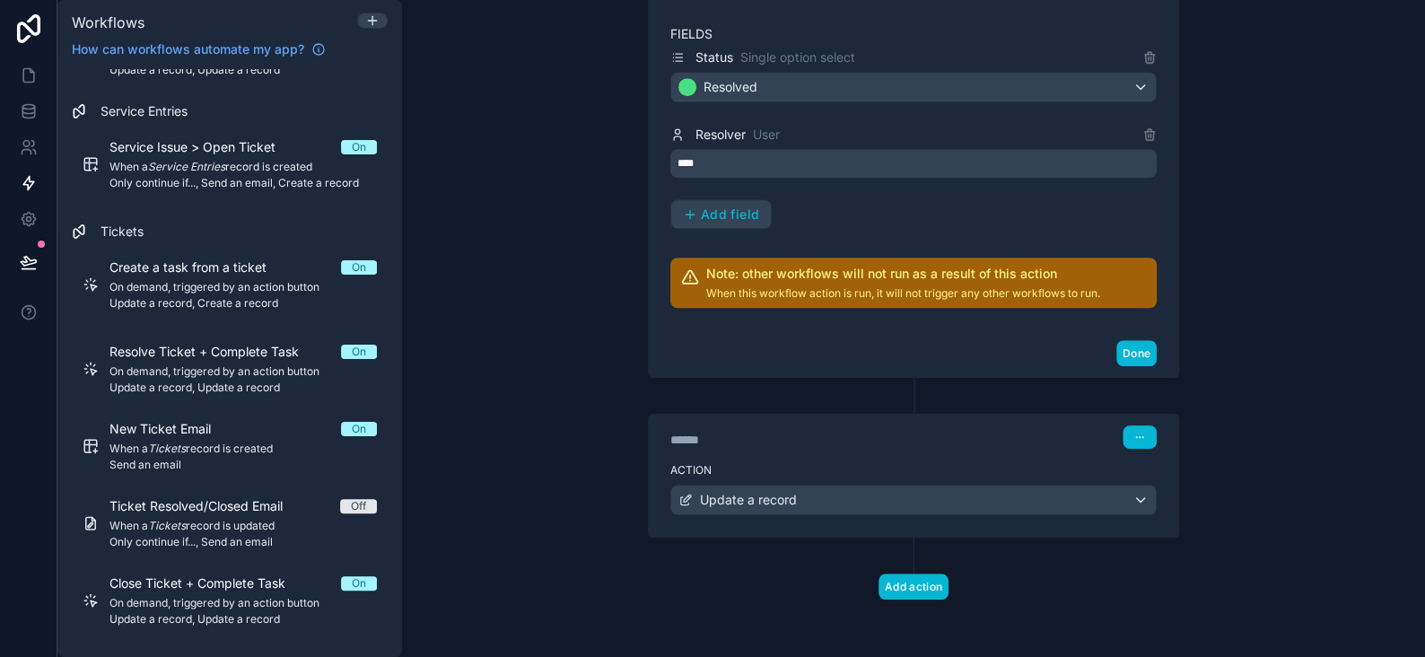
scroll to position [572, 0]
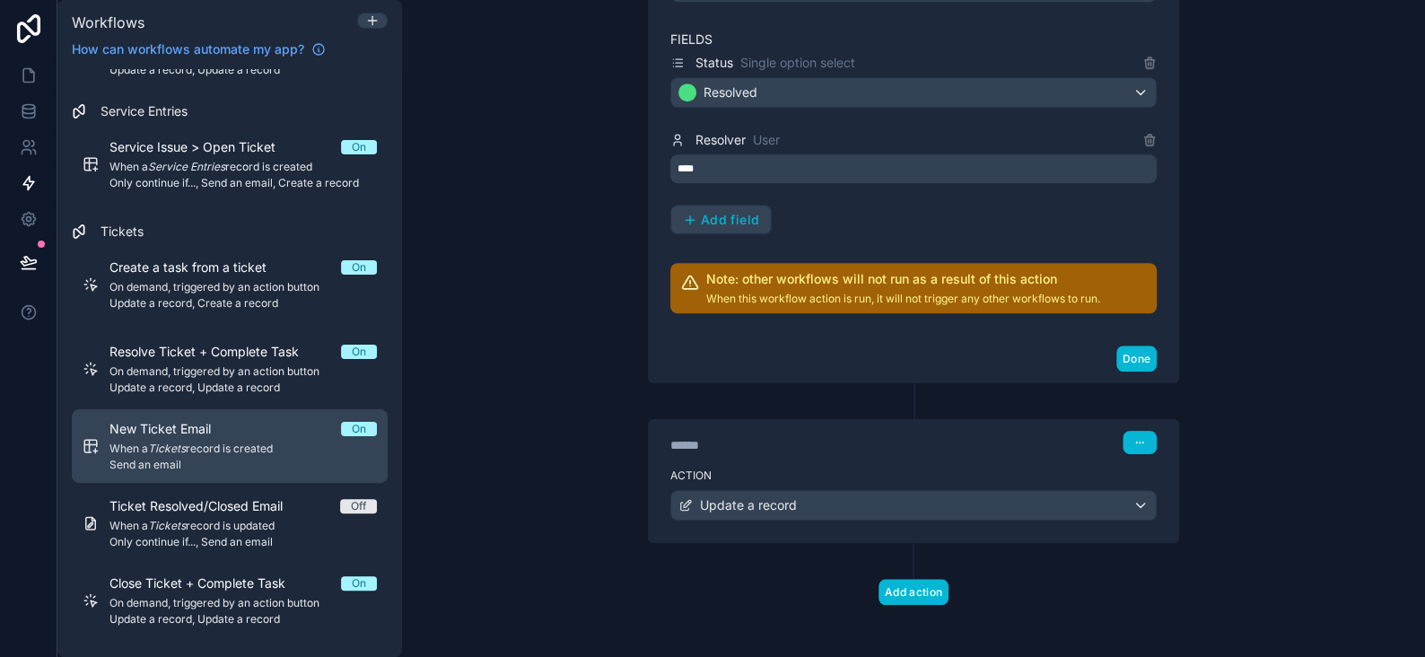
click at [184, 448] on em "Tickets" at bounding box center [167, 448] width 38 height 13
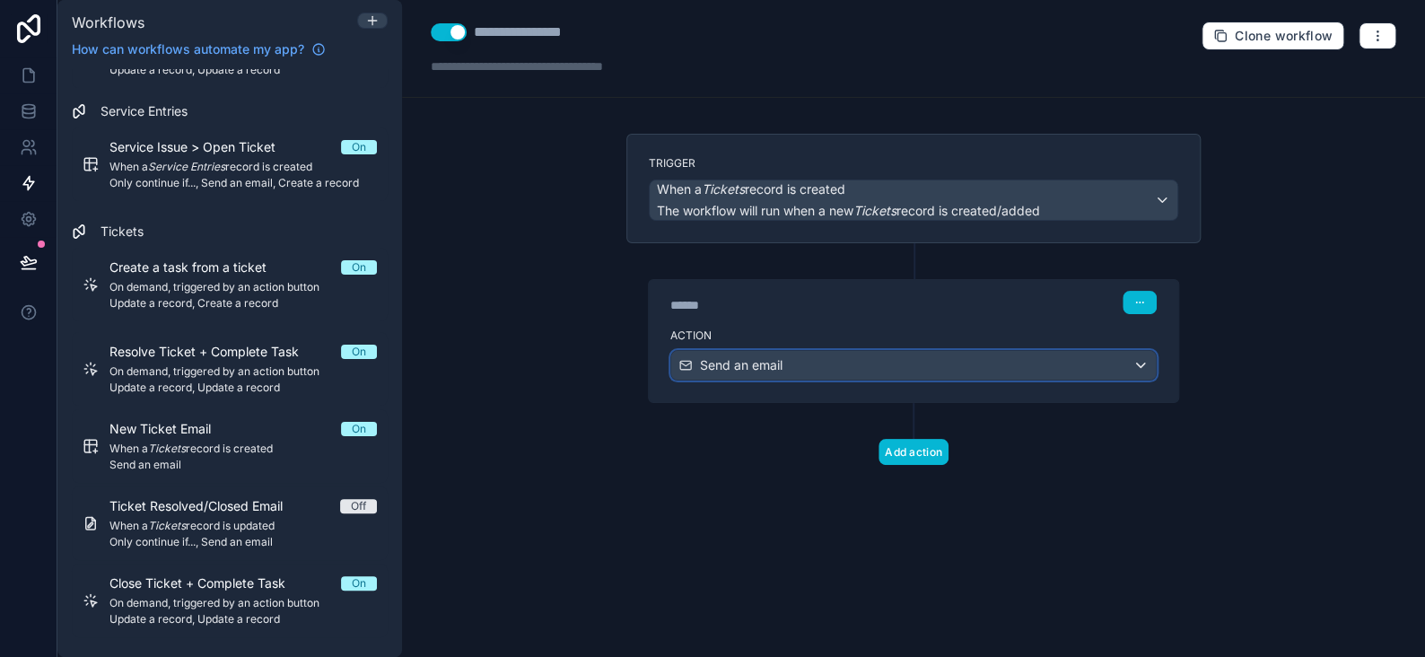
click at [781, 368] on span "Send an email" at bounding box center [741, 365] width 83 height 18
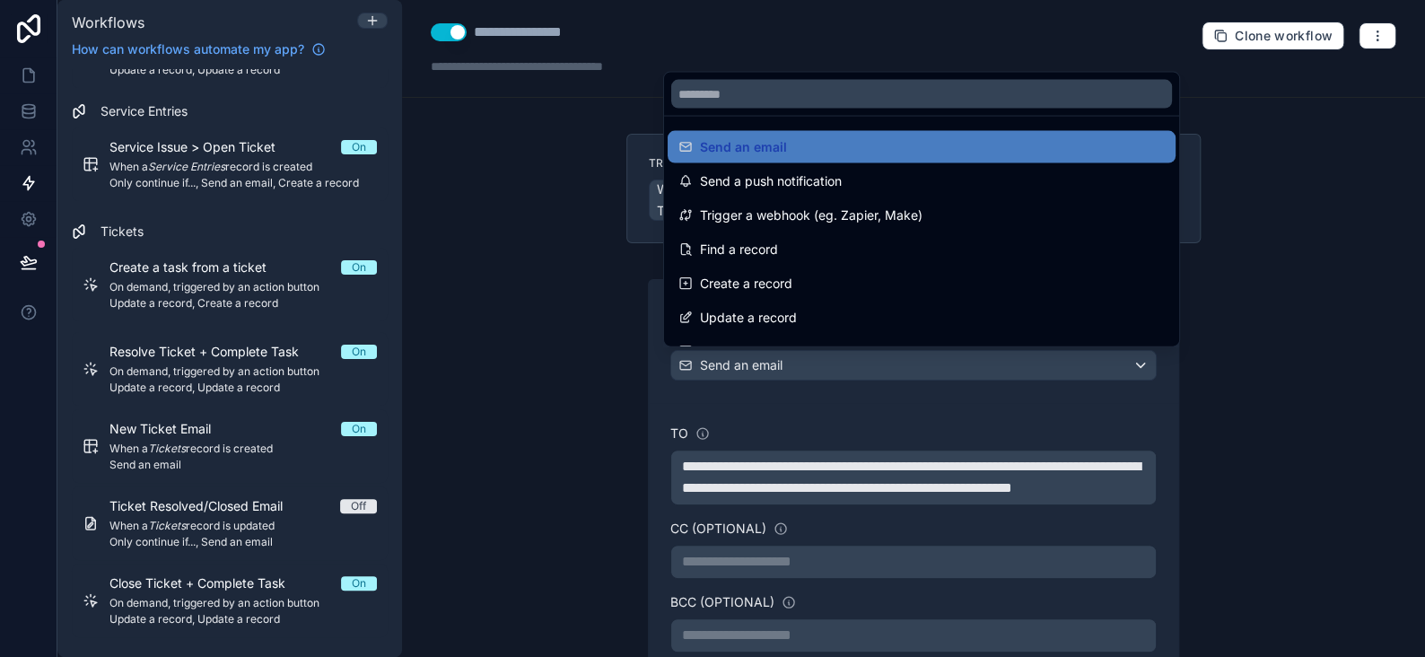
click at [781, 368] on div at bounding box center [712, 328] width 1425 height 657
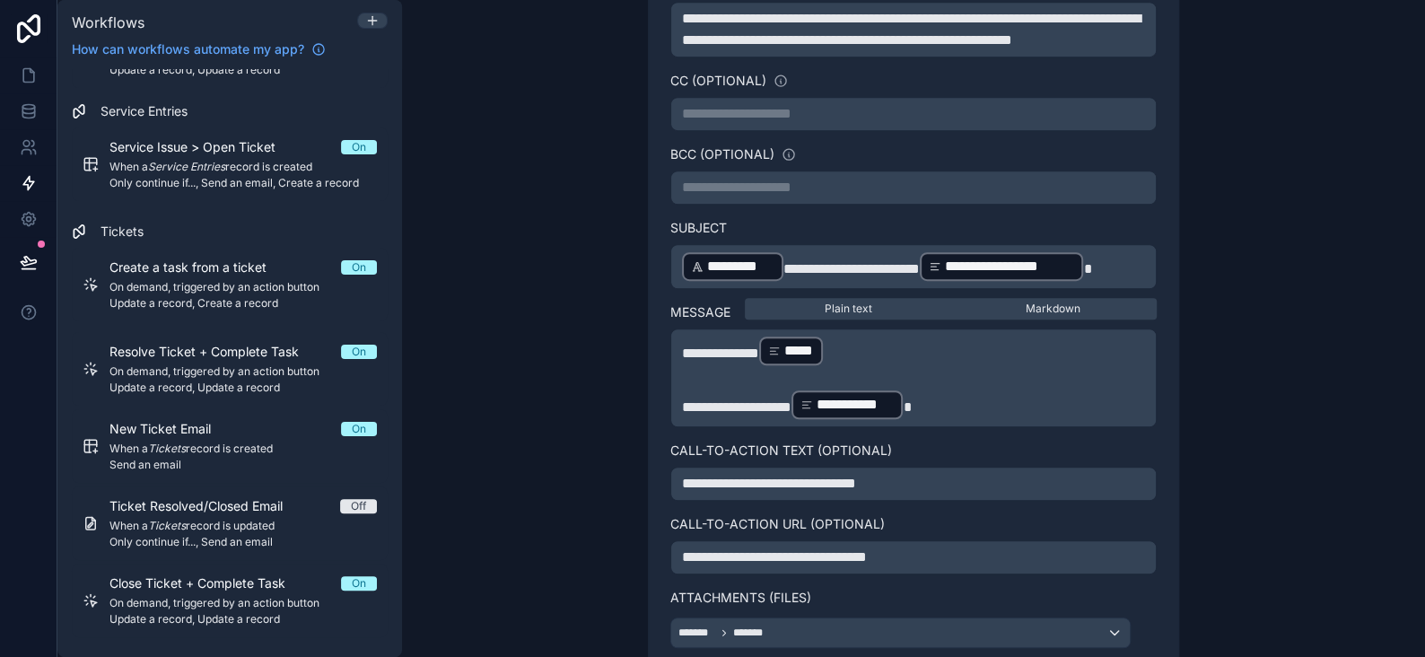
scroll to position [628, 0]
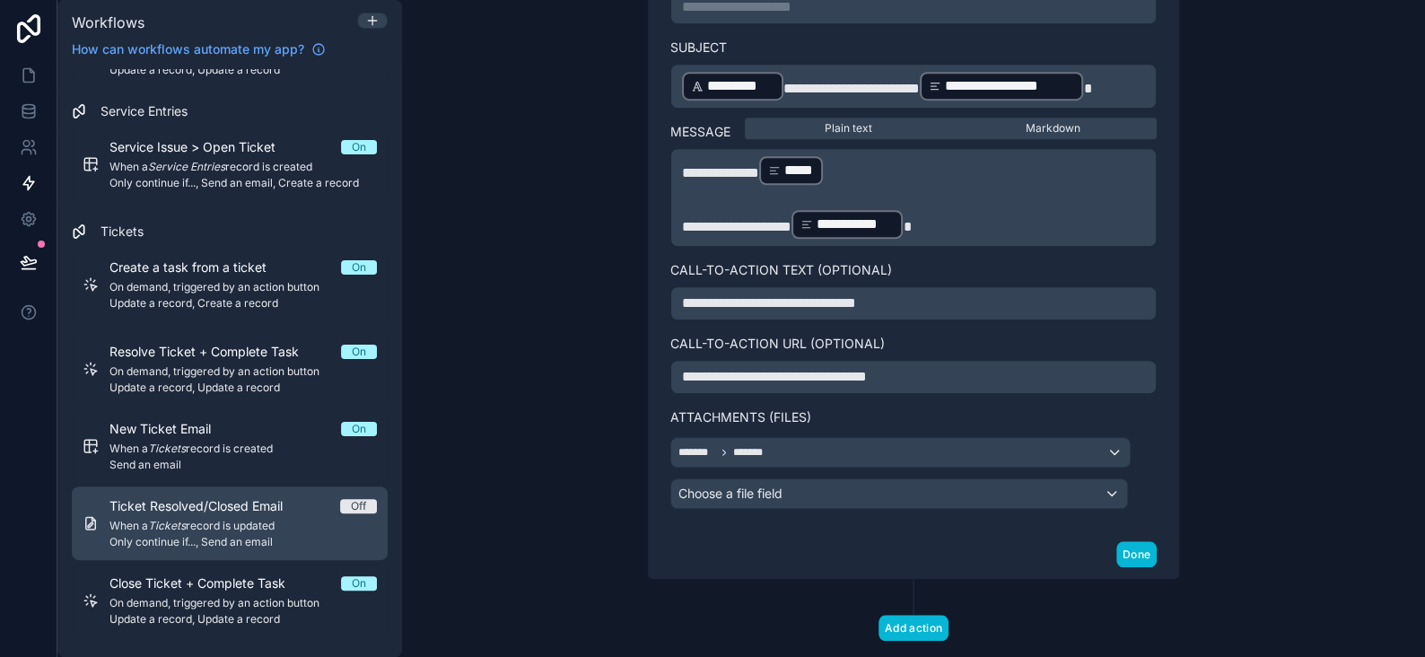
click at [228, 497] on span "Ticket Resolved/Closed Email" at bounding box center [207, 506] width 195 height 18
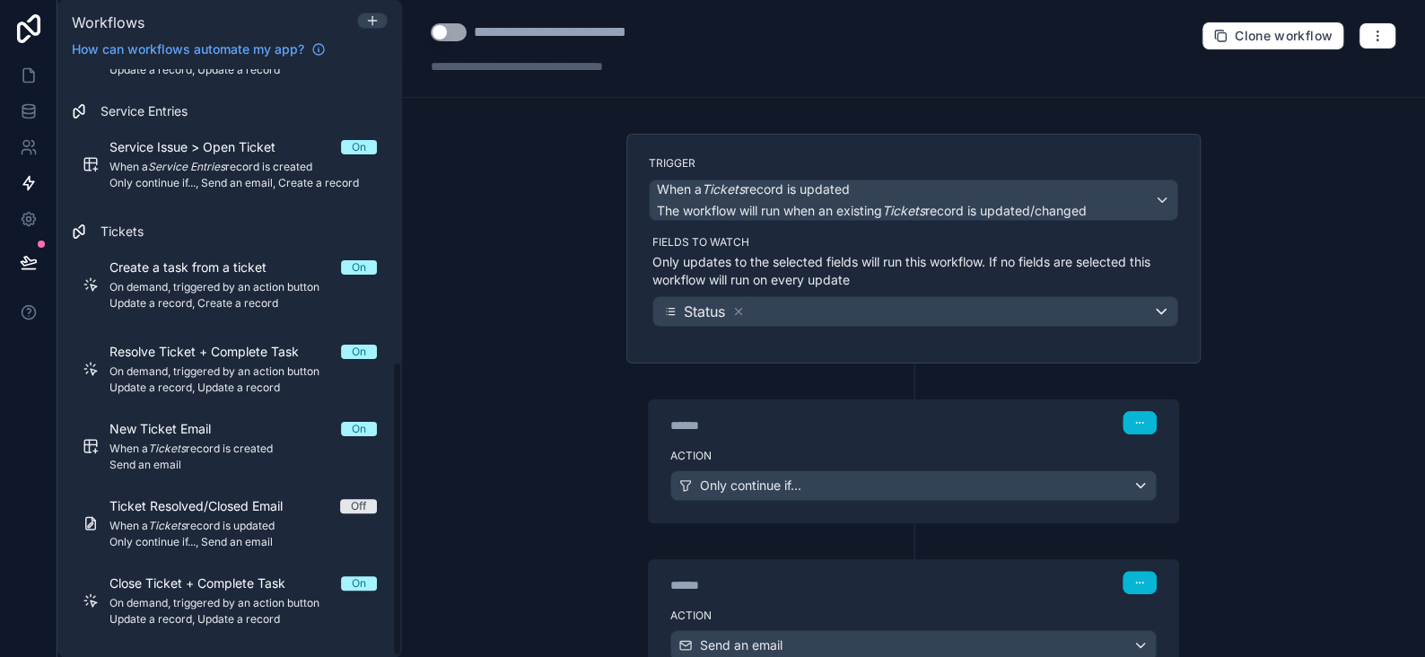
click at [435, 39] on button "Use setting" at bounding box center [449, 32] width 36 height 18
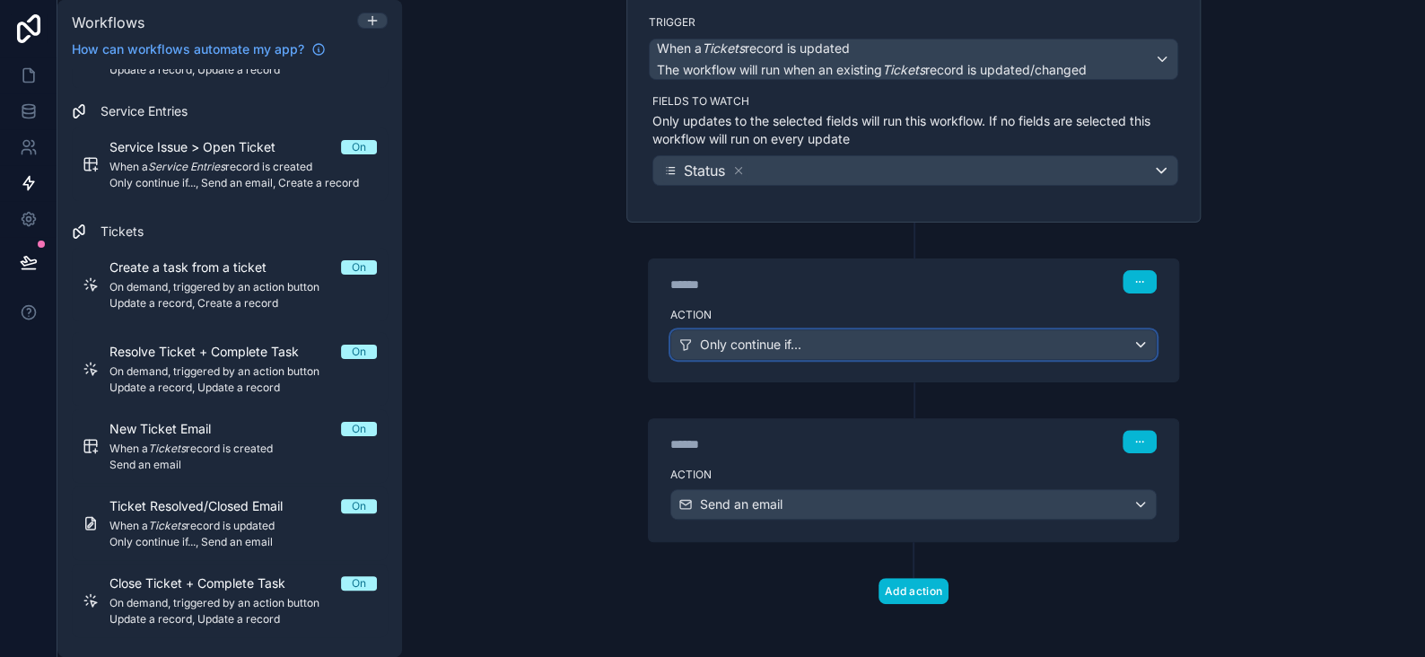
click at [723, 337] on span "Only continue if..." at bounding box center [750, 345] width 101 height 18
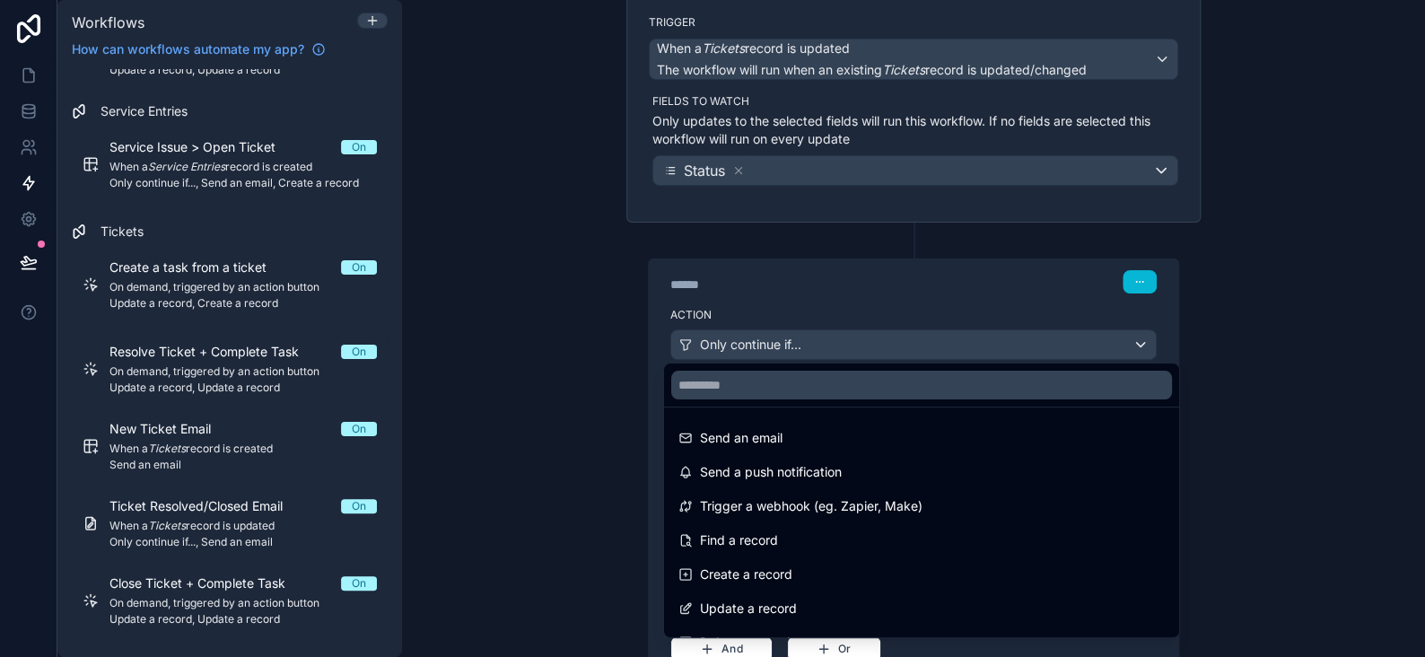
click at [723, 337] on div at bounding box center [712, 328] width 1425 height 657
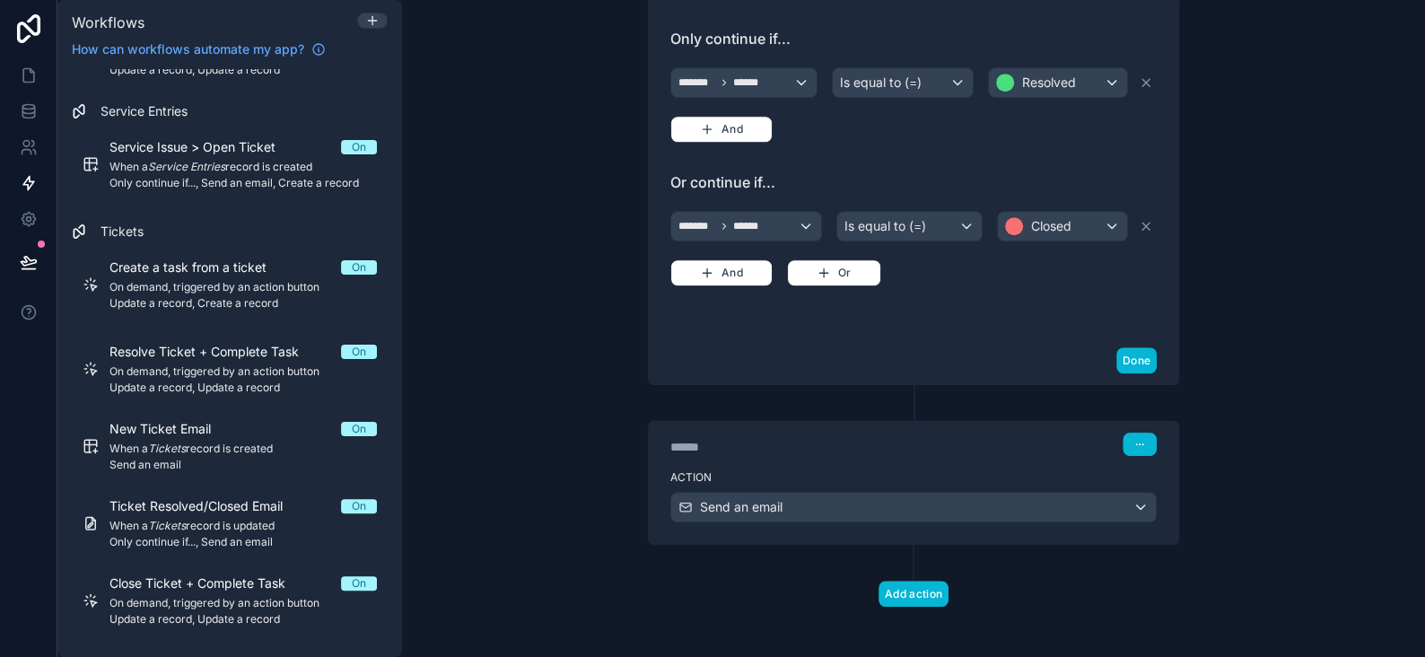
scroll to position [518, 0]
click at [722, 508] on span "Send an email" at bounding box center [741, 506] width 83 height 18
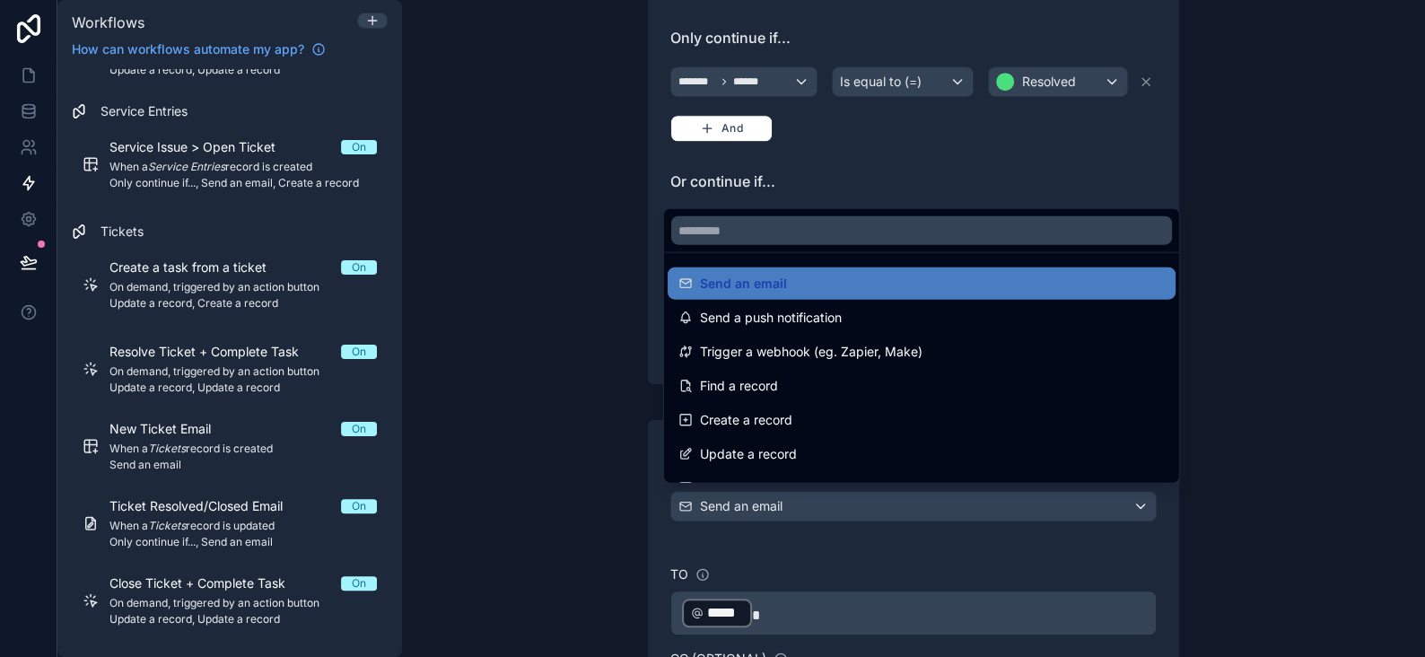
click at [722, 508] on div at bounding box center [712, 328] width 1425 height 657
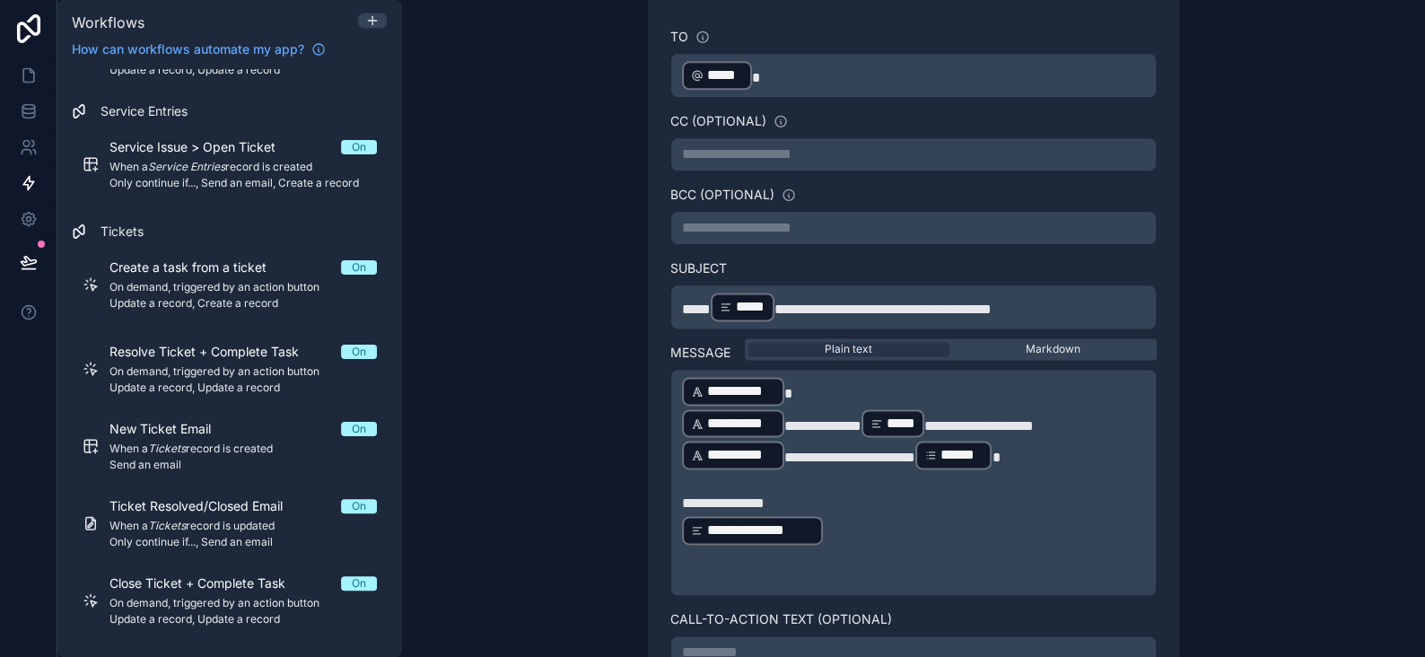
scroll to position [1057, 0]
click at [1026, 447] on p "**********" at bounding box center [913, 454] width 463 height 32
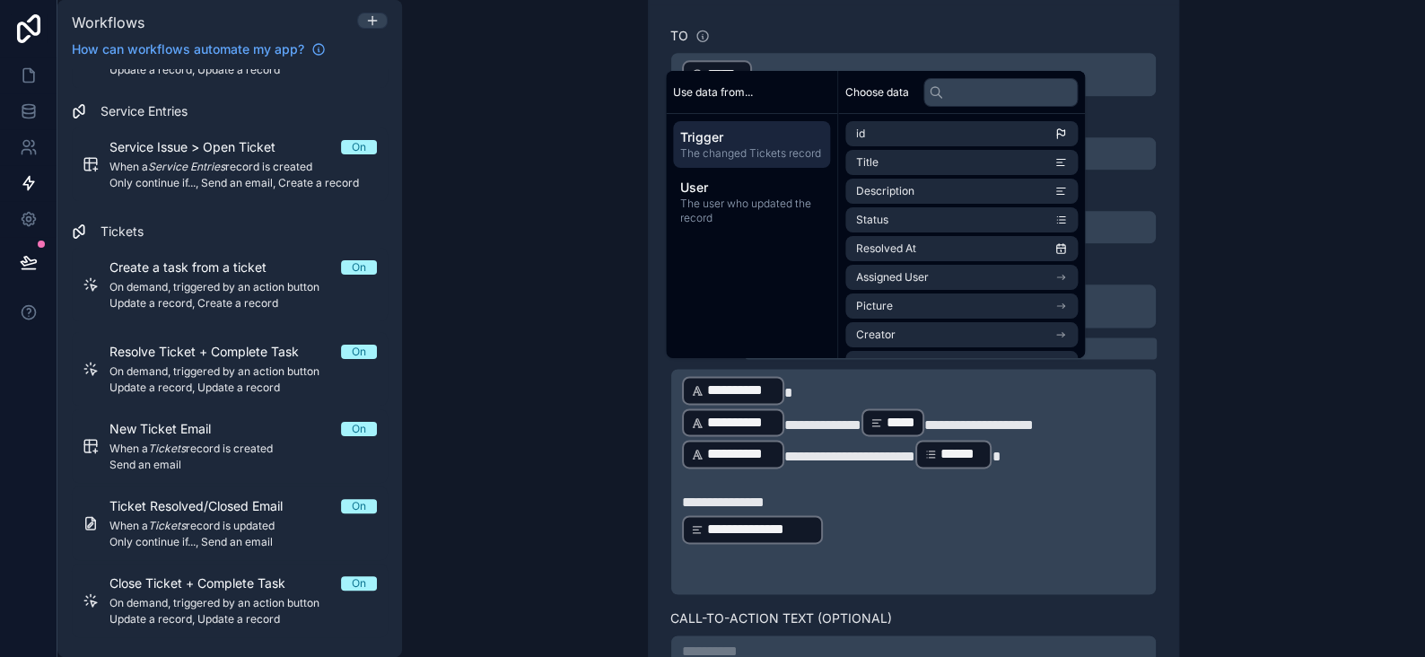
click at [824, 513] on p "**********" at bounding box center [913, 529] width 463 height 32
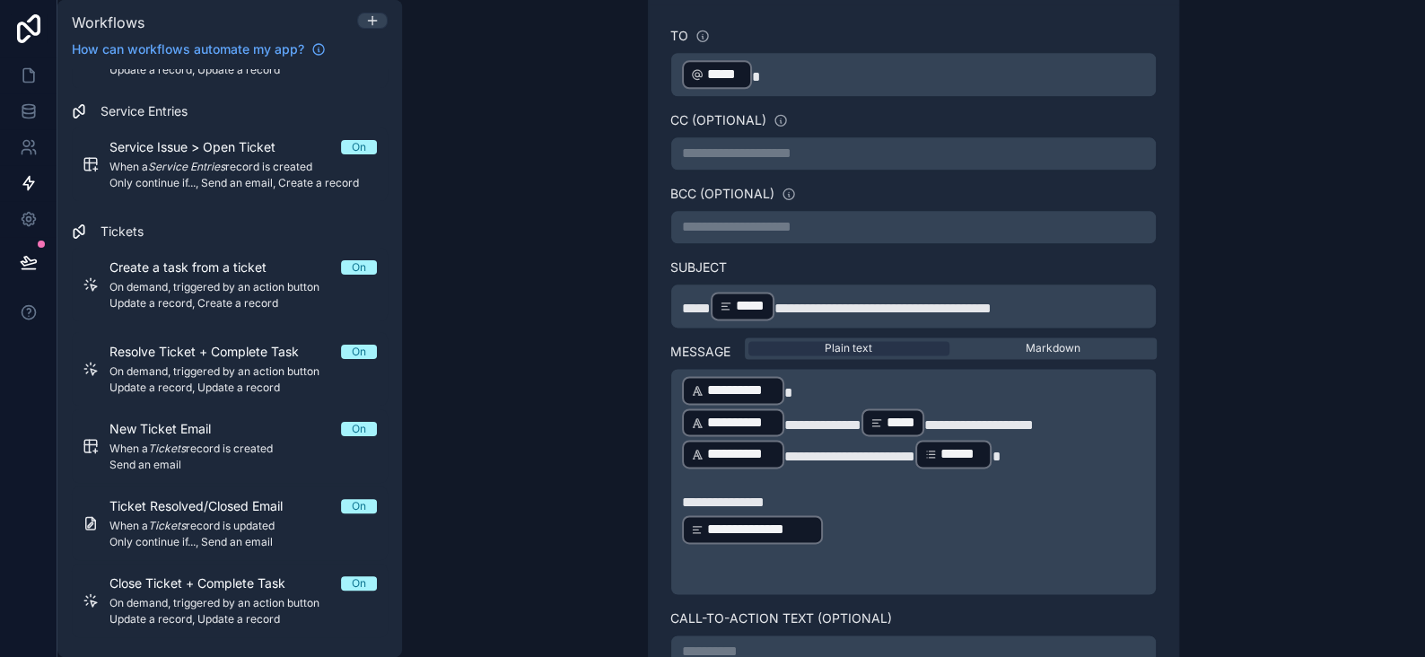
click at [682, 495] on span "**********" at bounding box center [723, 501] width 83 height 13
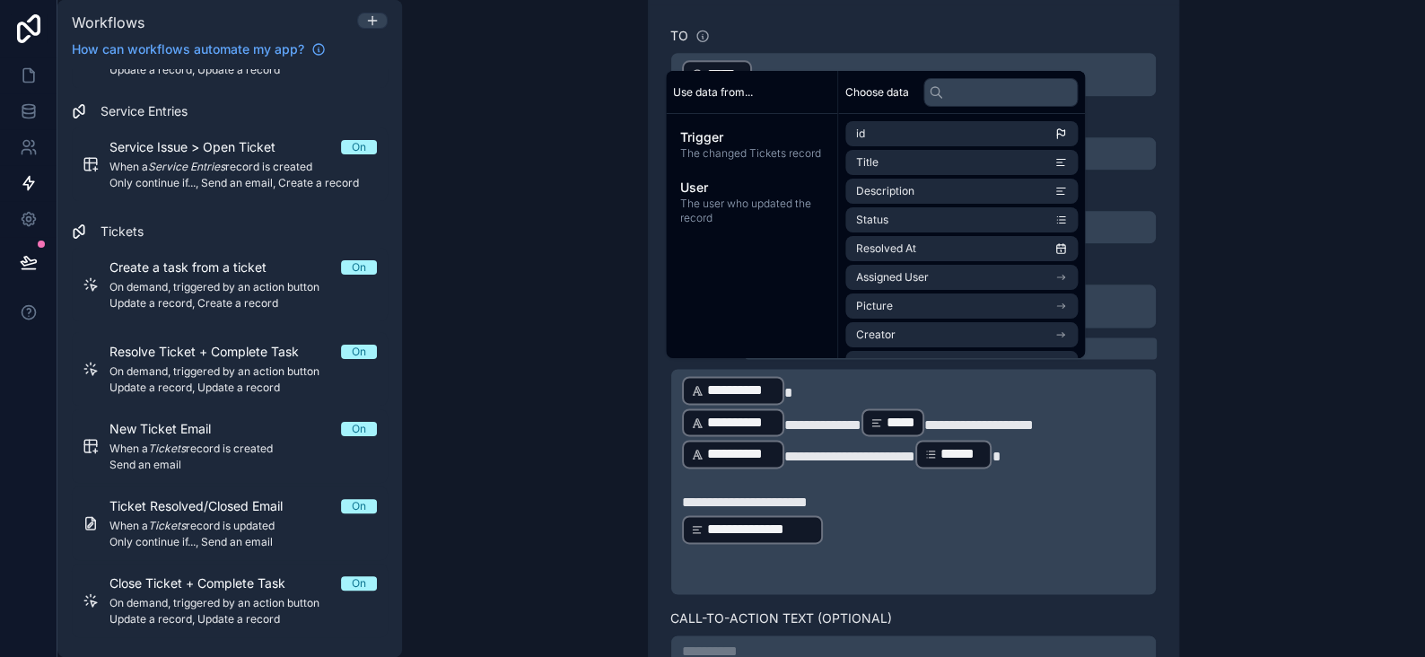
click at [808, 495] on span "**********" at bounding box center [745, 501] width 126 height 13
click at [829, 516] on p "**********" at bounding box center [913, 529] width 463 height 32
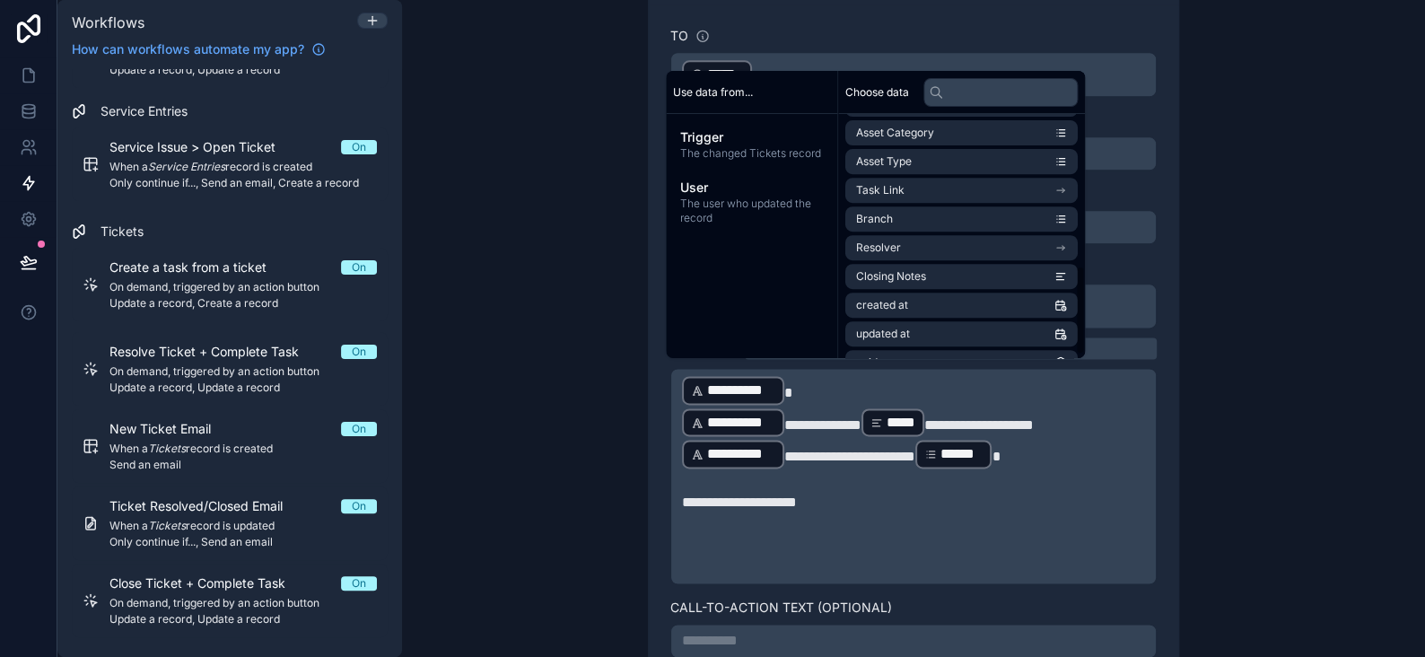
scroll to position [426, 0]
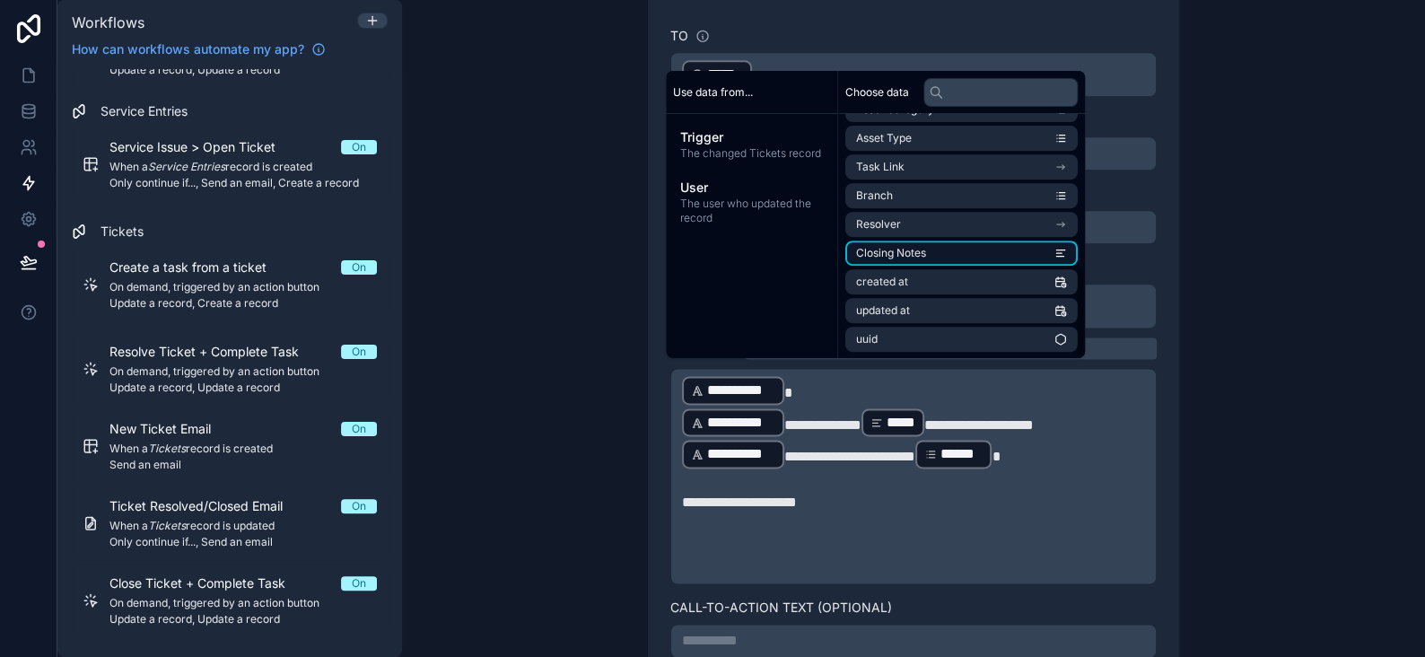
click at [928, 251] on li "Closing Notes" at bounding box center [962, 253] width 232 height 25
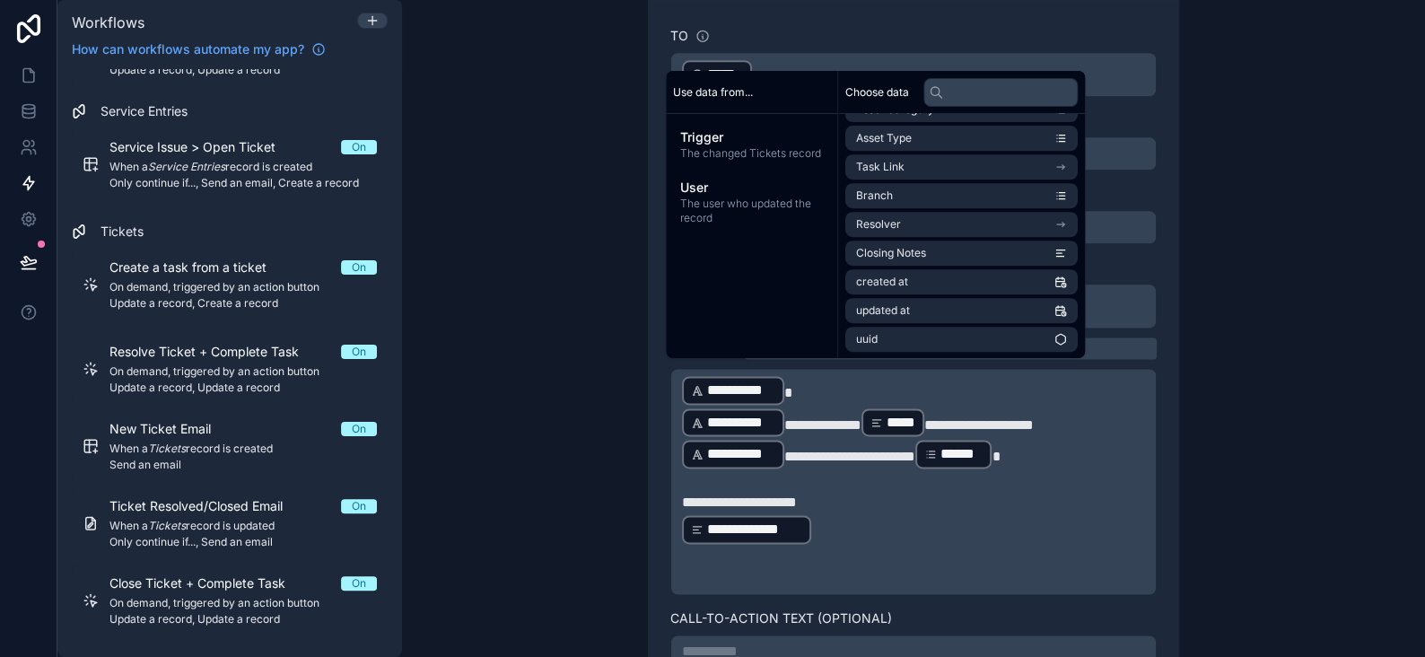
click at [849, 522] on p "**********" at bounding box center [913, 529] width 463 height 32
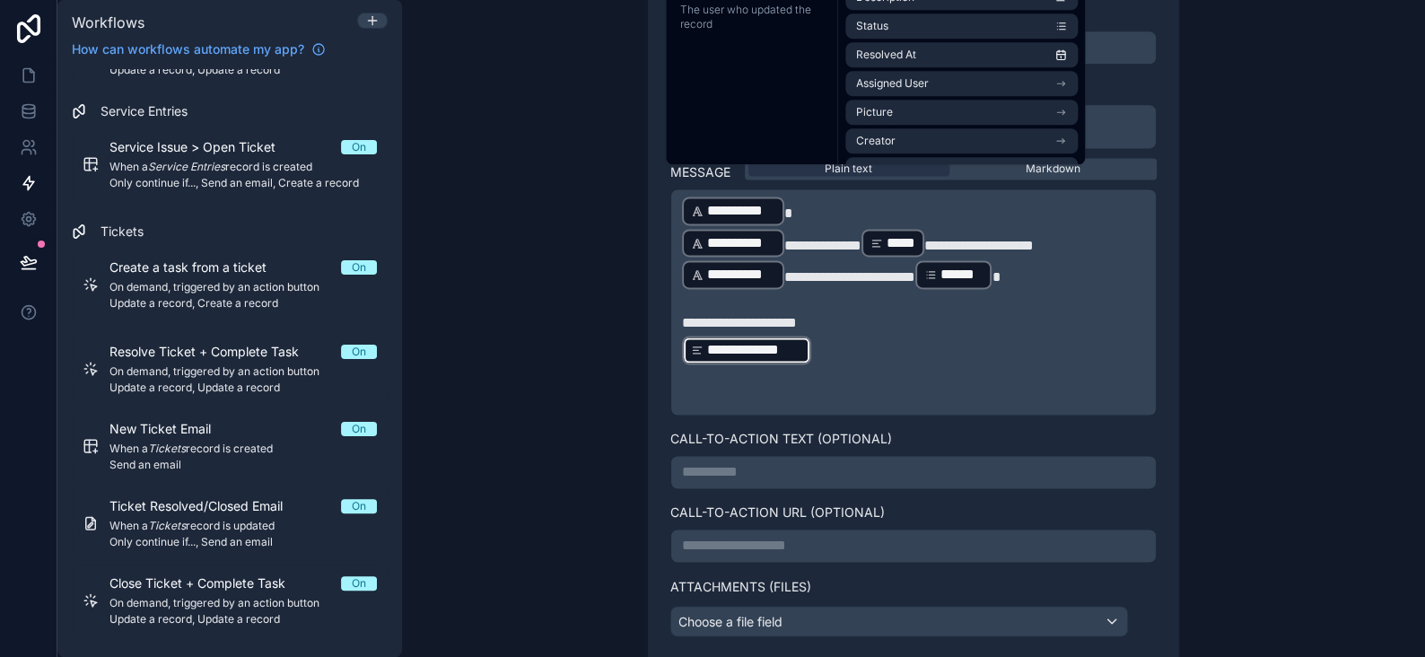
scroll to position [1392, 0]
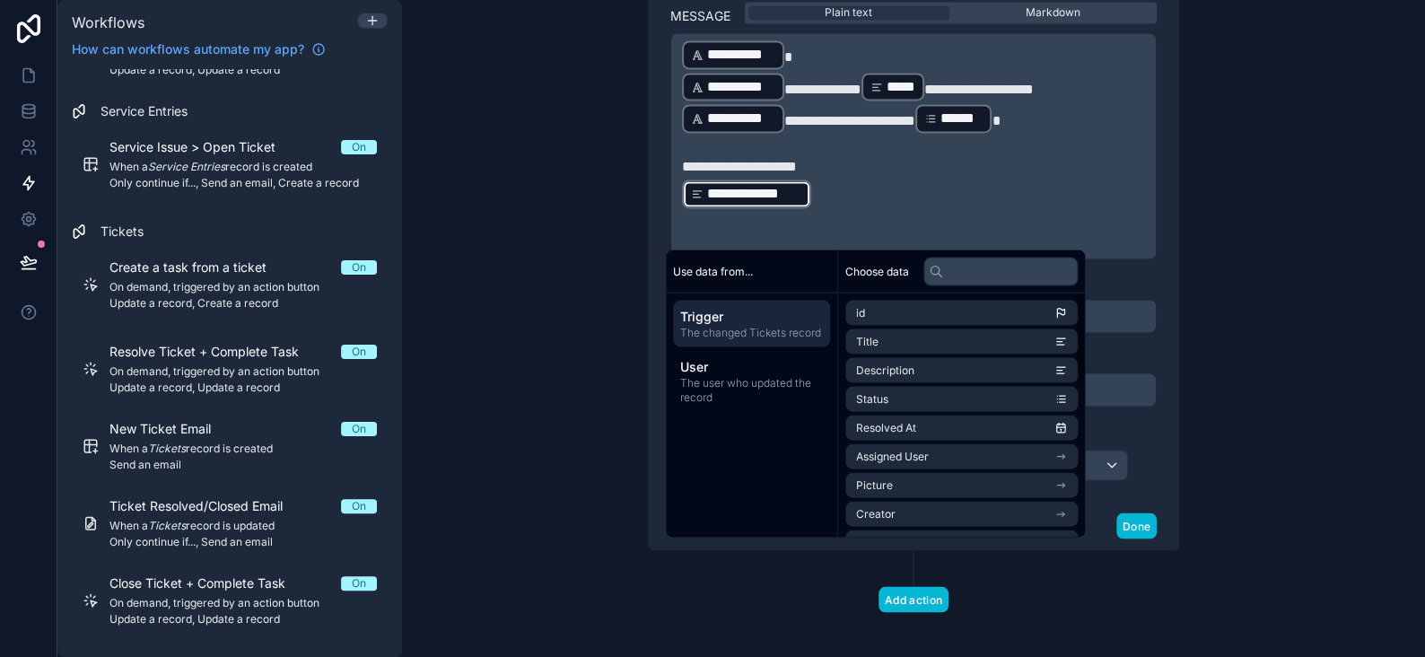
click at [1224, 230] on div "**********" at bounding box center [913, 328] width 1023 height 657
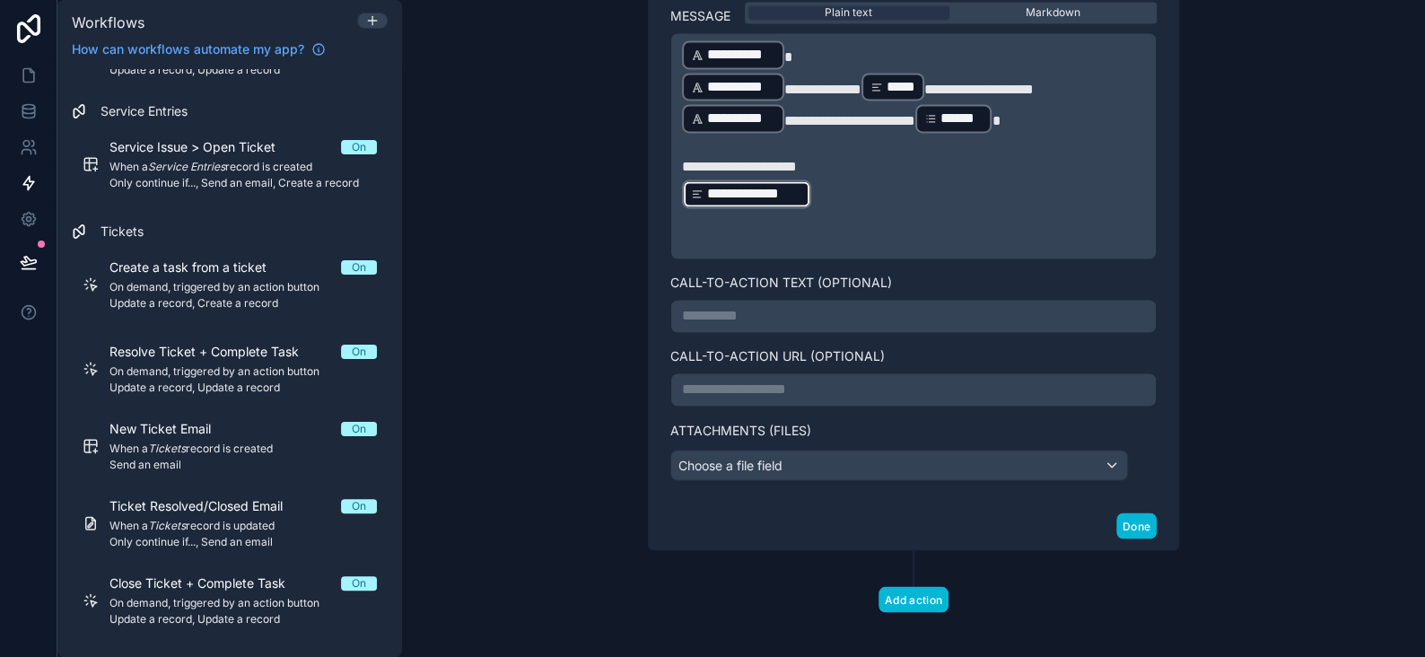
click at [755, 379] on p "**********" at bounding box center [913, 390] width 463 height 22
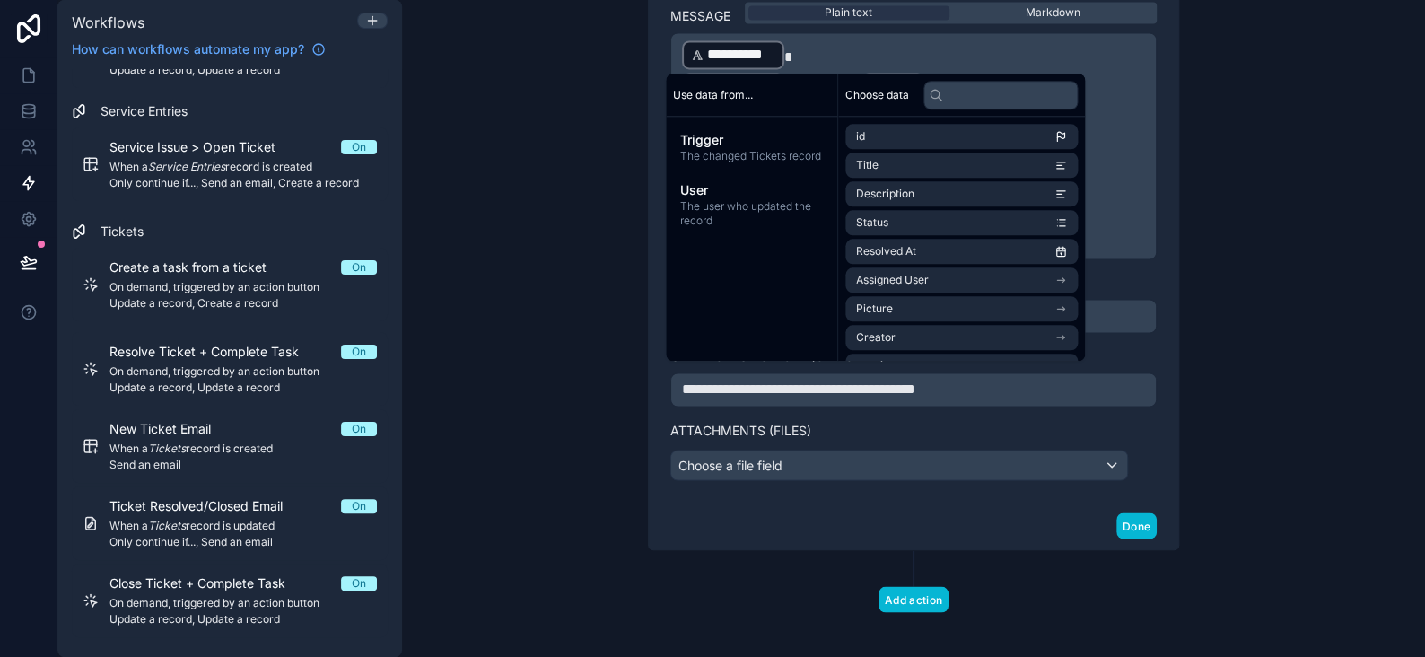
click at [1306, 326] on div "**********" at bounding box center [913, 328] width 1023 height 657
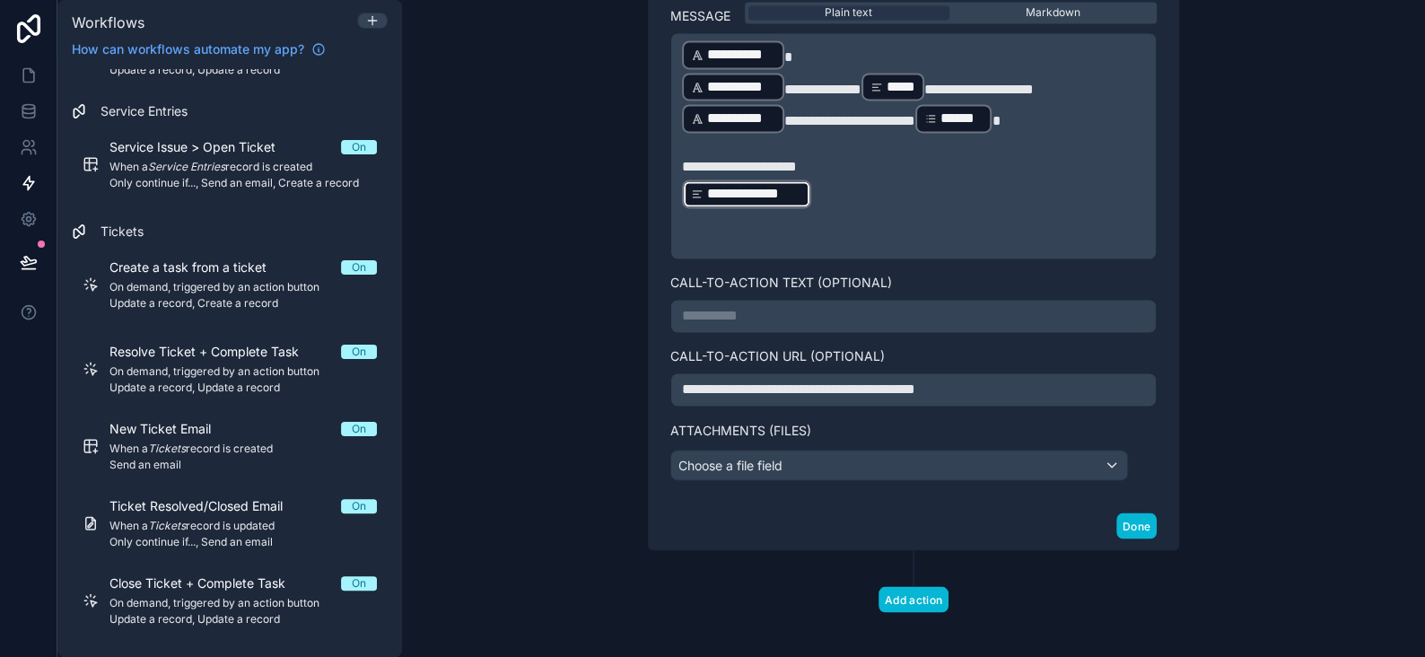
click at [755, 309] on p "**********" at bounding box center [913, 316] width 463 height 22
click at [750, 309] on span "**********" at bounding box center [734, 315] width 104 height 13
click at [1117, 513] on button "Done" at bounding box center [1137, 526] width 40 height 26
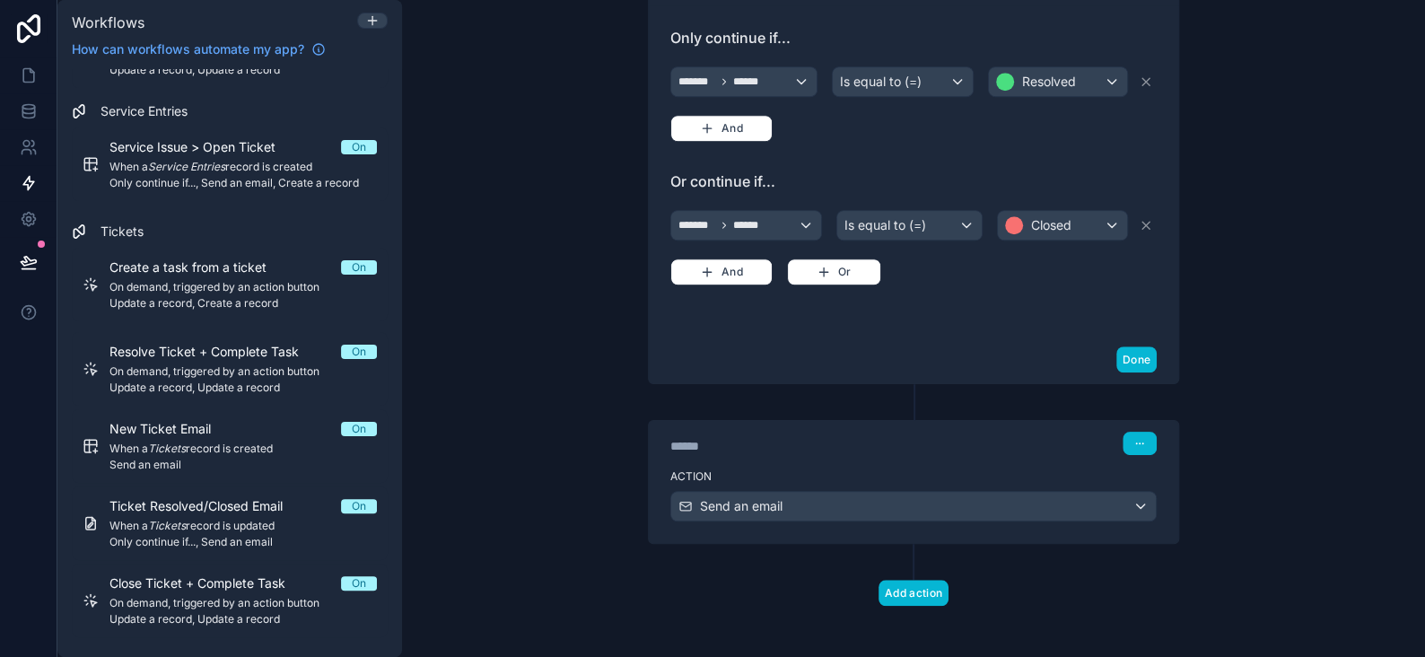
click at [1249, 327] on div "**********" at bounding box center [913, 328] width 1023 height 657
click at [1310, 266] on div "**********" at bounding box center [913, 328] width 1023 height 657
click at [35, 261] on icon at bounding box center [28, 261] width 15 height 9
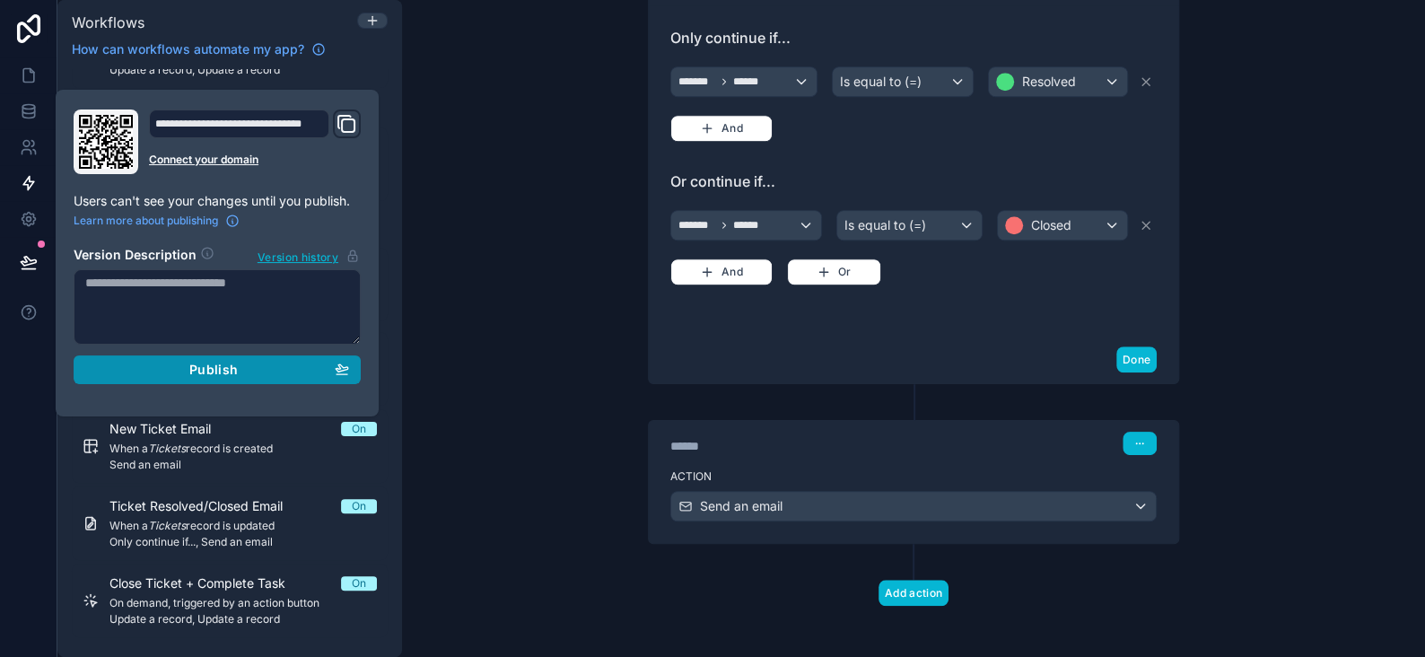
click at [188, 365] on div "Publish" at bounding box center [217, 370] width 264 height 16
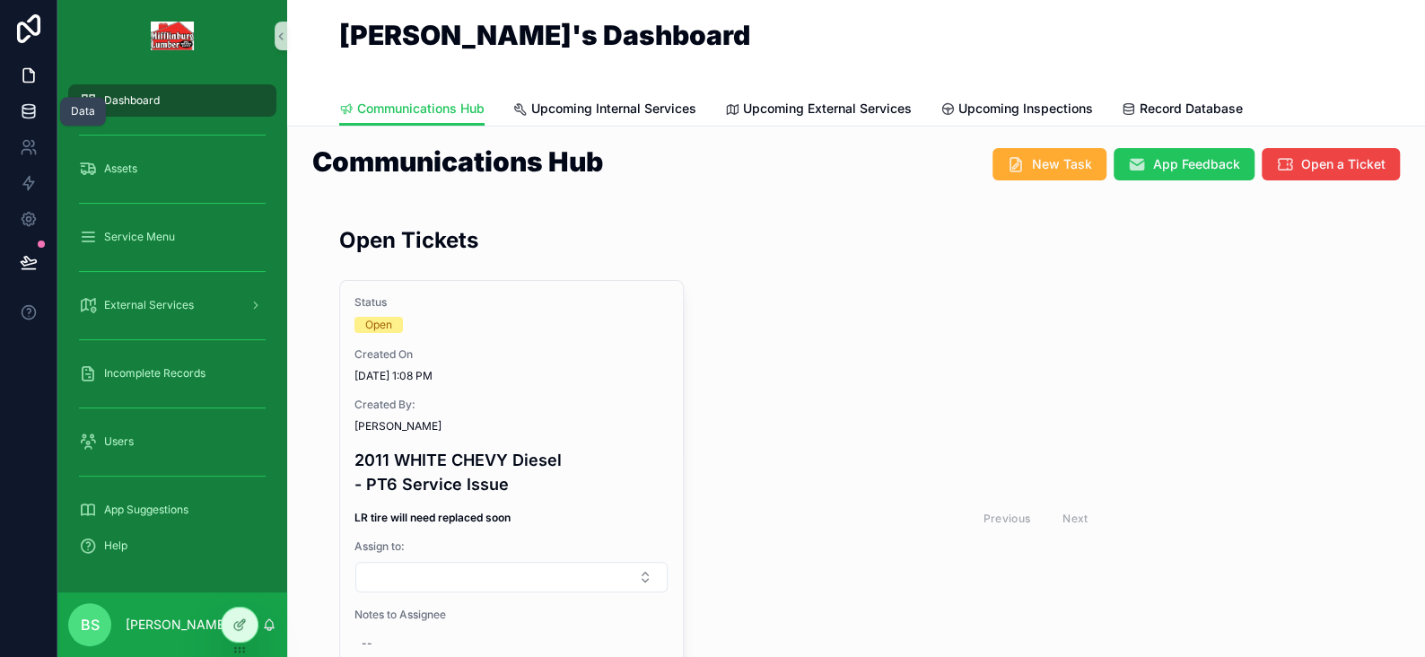
click at [17, 103] on link at bounding box center [28, 111] width 57 height 36
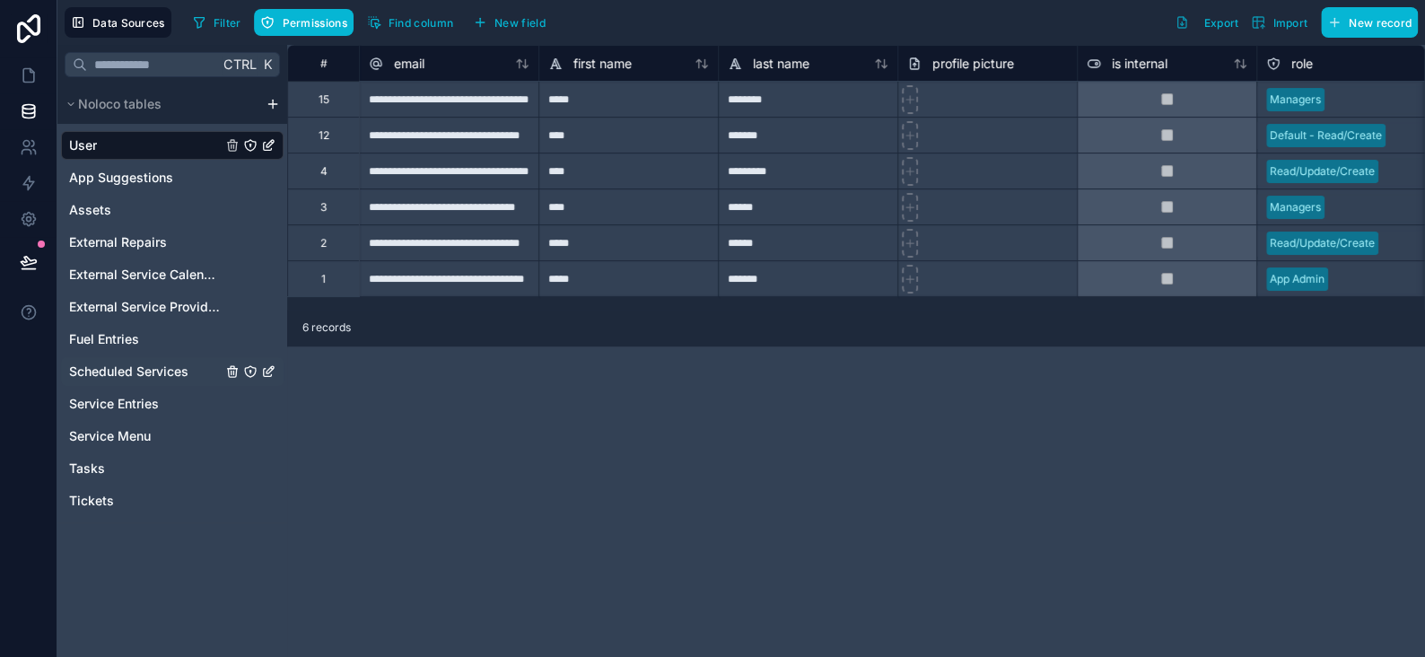
click at [152, 378] on span "Scheduled Services" at bounding box center [128, 372] width 119 height 18
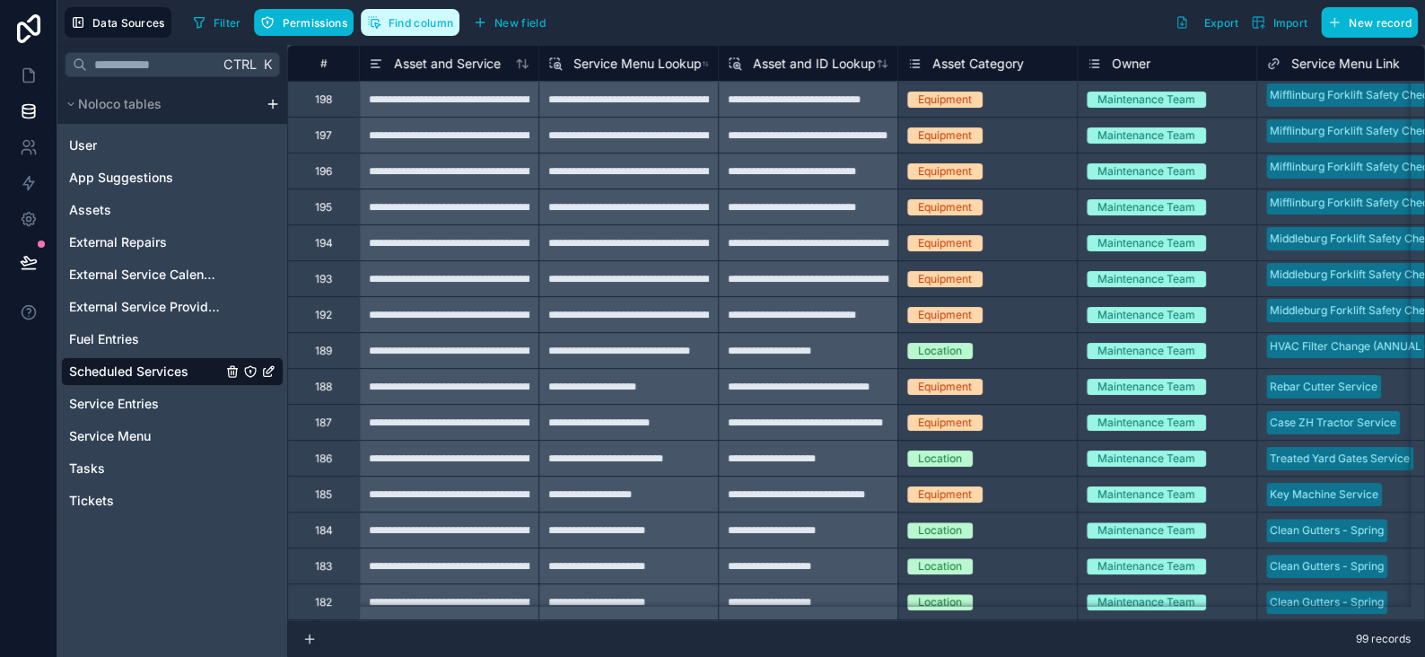
click at [434, 31] on button "Find column" at bounding box center [410, 22] width 99 height 27
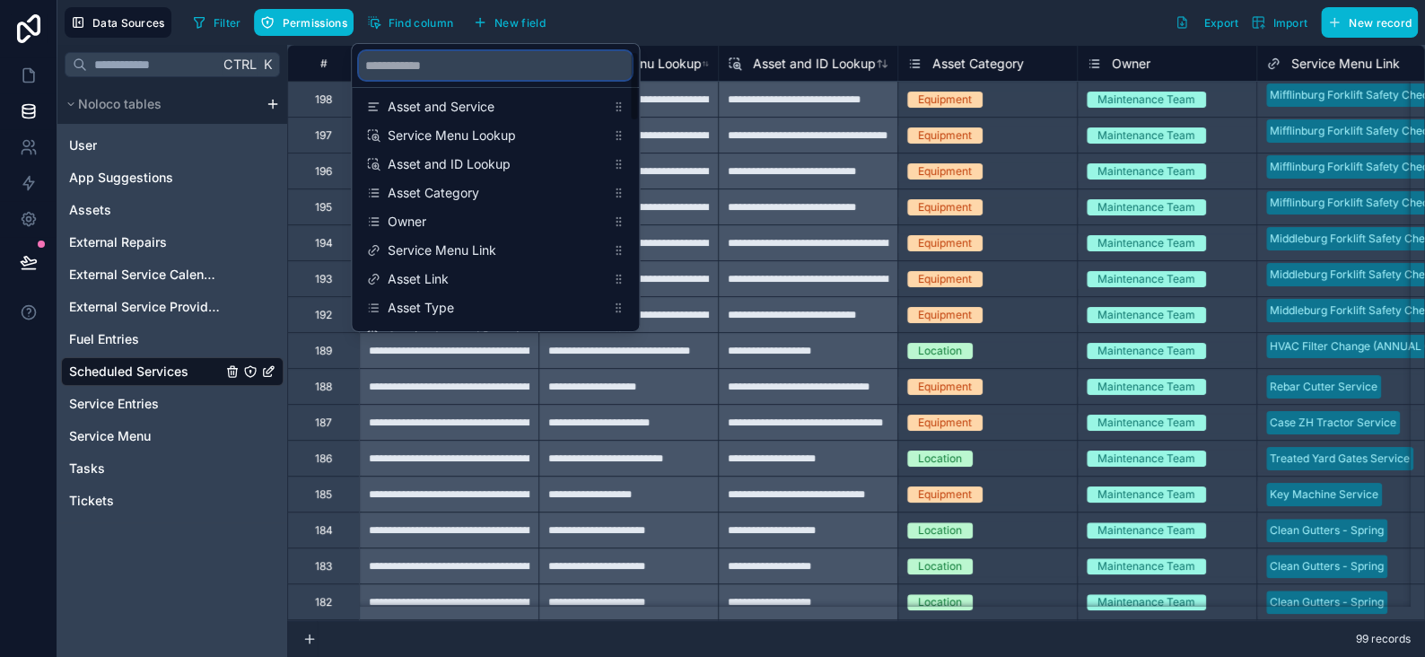
click at [434, 67] on input "scrollable content" at bounding box center [495, 65] width 273 height 29
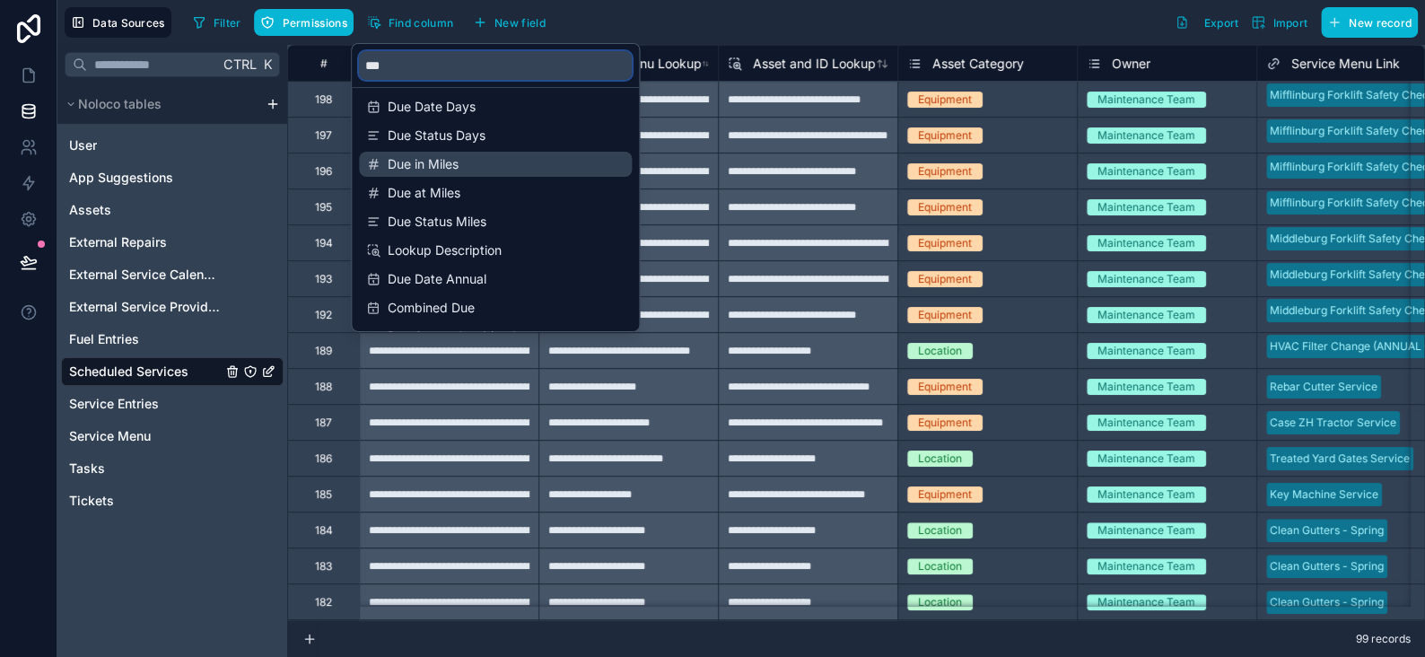
type input "***"
click at [441, 159] on span "Due in Miles" at bounding box center [496, 164] width 217 height 18
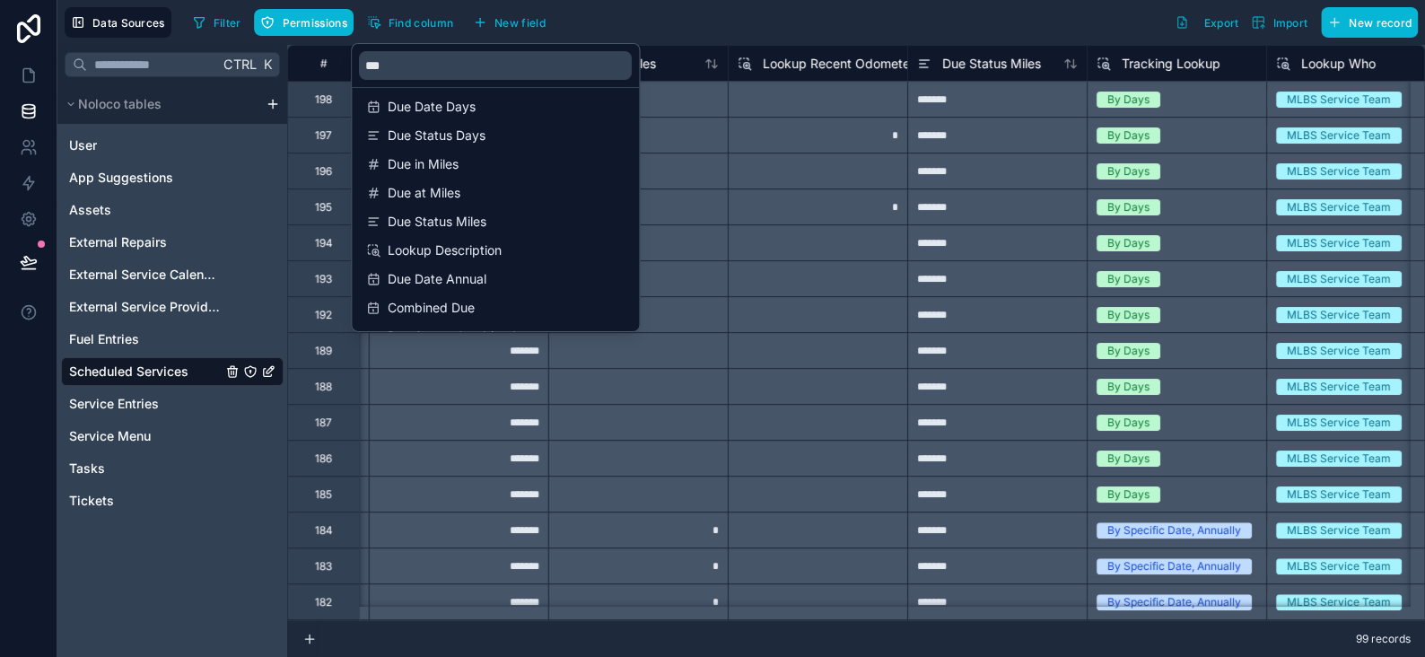
scroll to position [0, 3052]
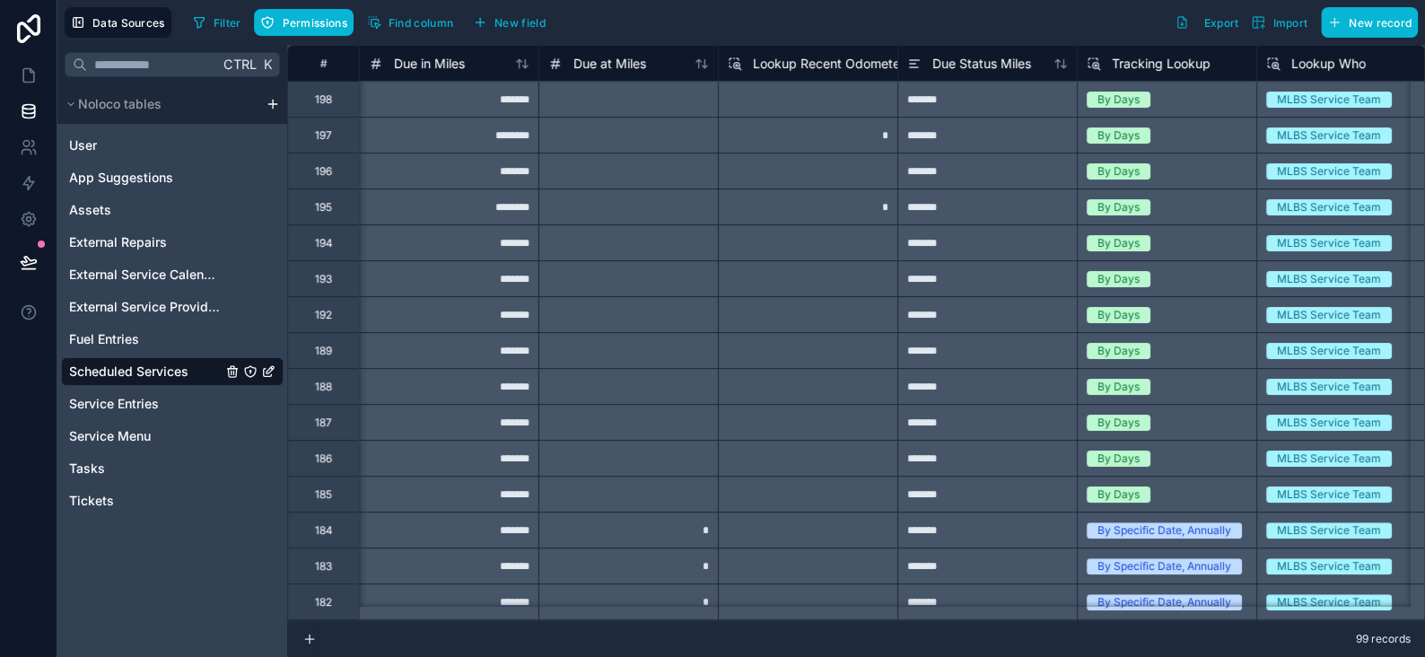
click at [681, 19] on div "Filter Permissions Find column New field Export Import New record" at bounding box center [802, 22] width 1232 height 31
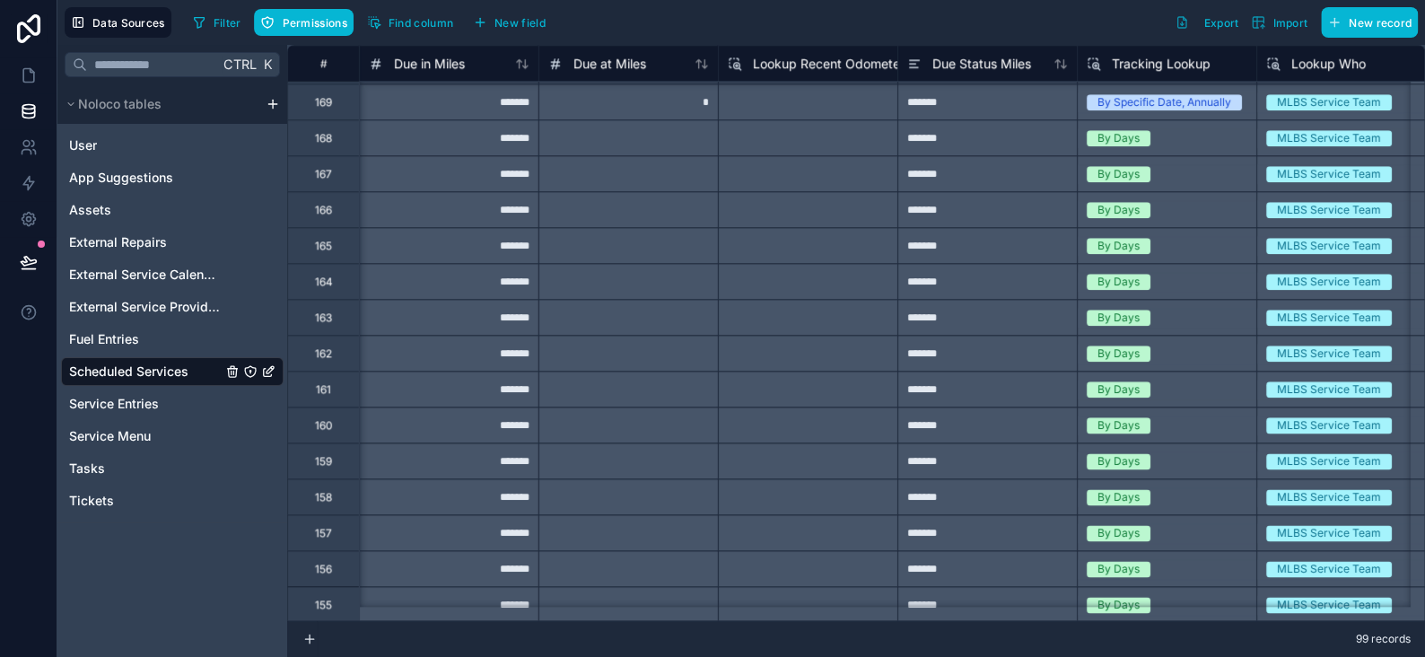
scroll to position [249, 3052]
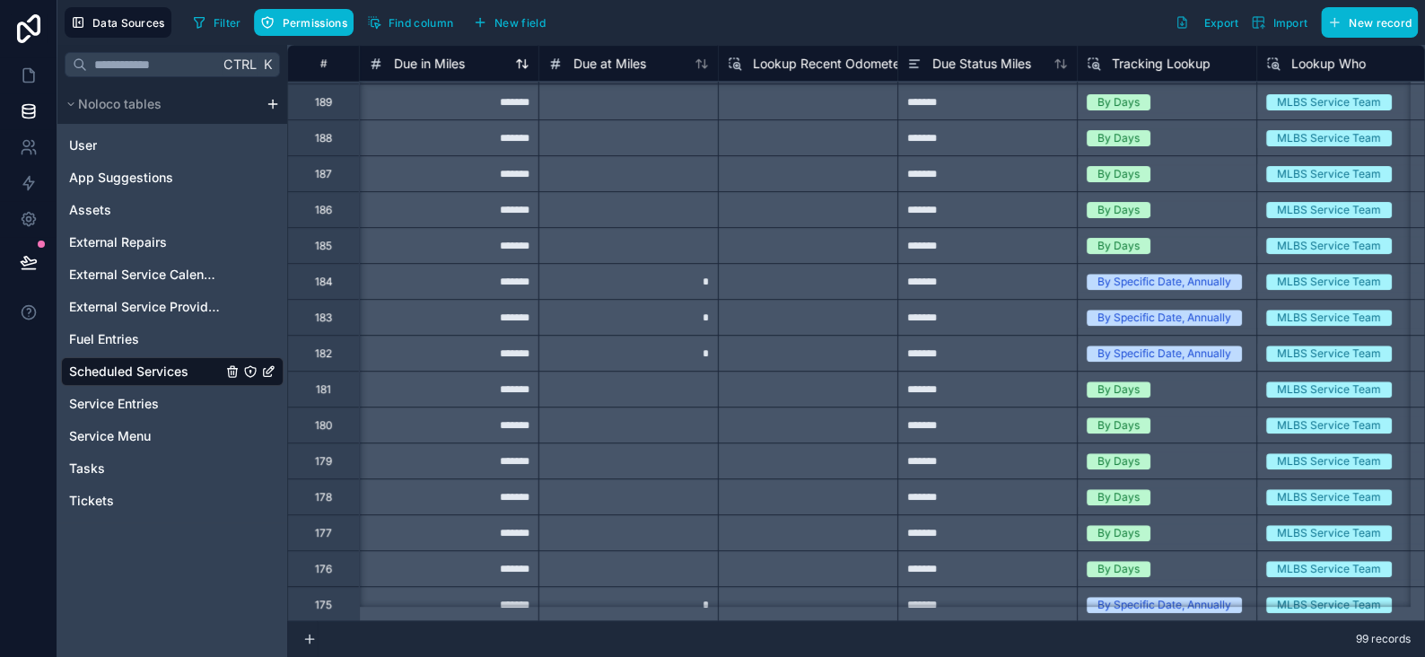
click at [445, 73] on div "Due in Miles" at bounding box center [417, 64] width 96 height 22
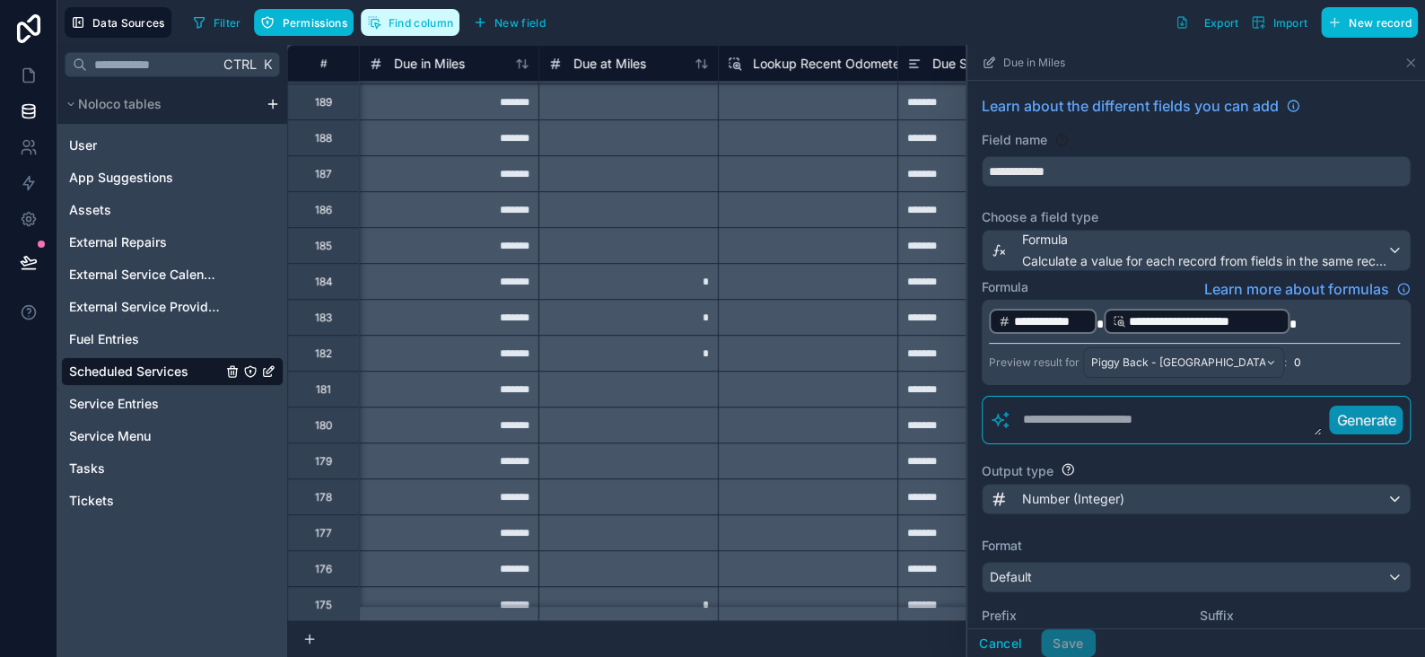
click at [395, 30] on button "Find column" at bounding box center [410, 22] width 99 height 27
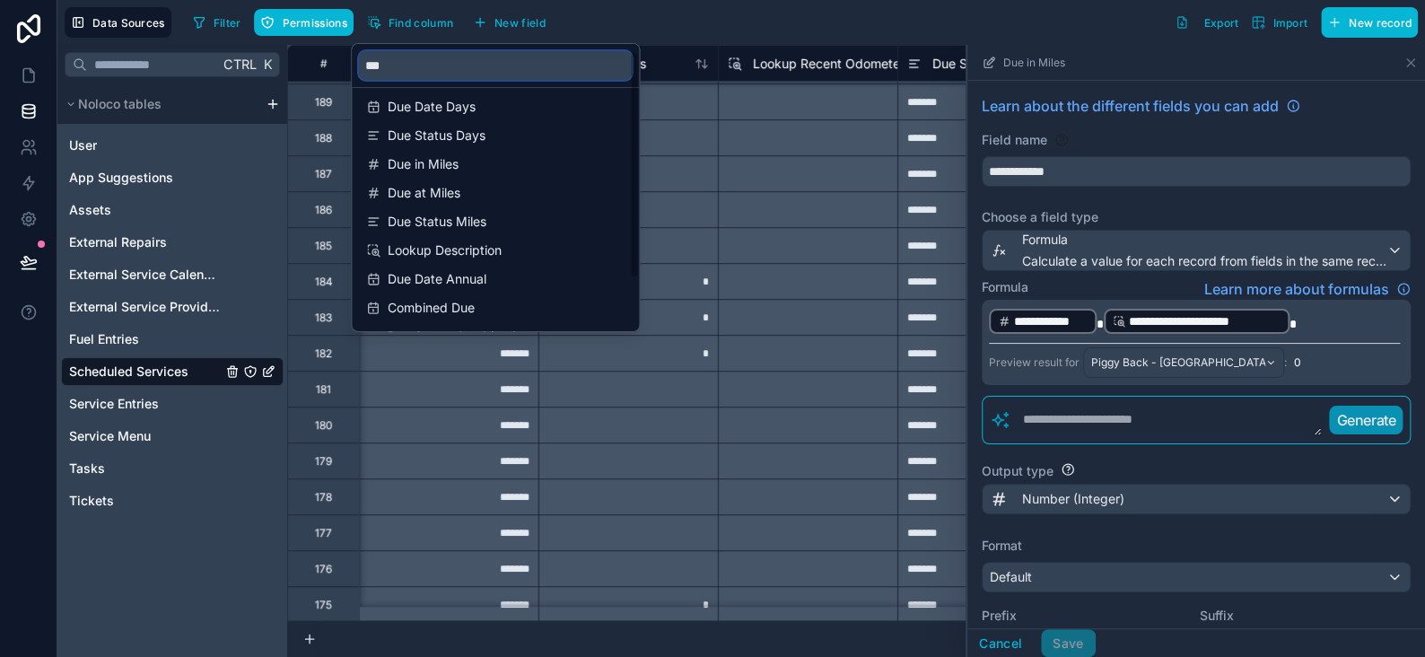
click at [416, 59] on input "***" at bounding box center [495, 65] width 273 height 29
type input "*"
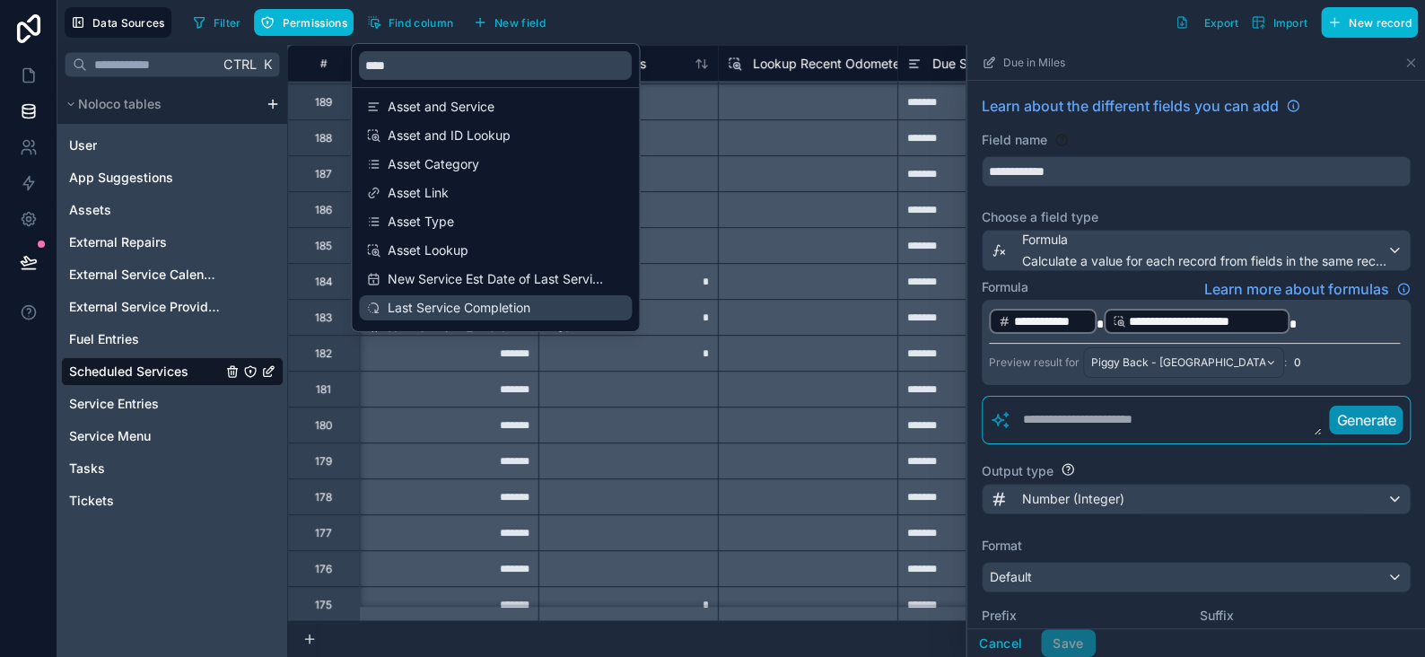
click at [442, 308] on span "Last Service Completion" at bounding box center [496, 308] width 217 height 18
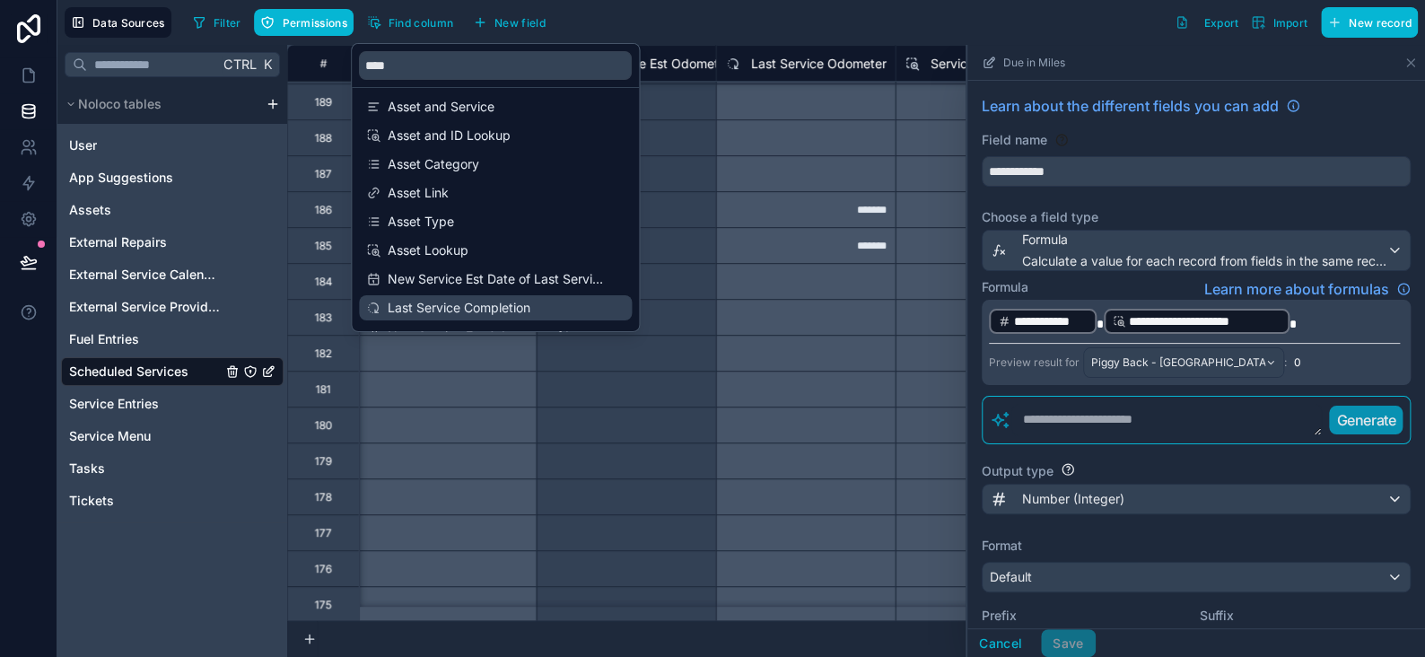
scroll to position [249, 2334]
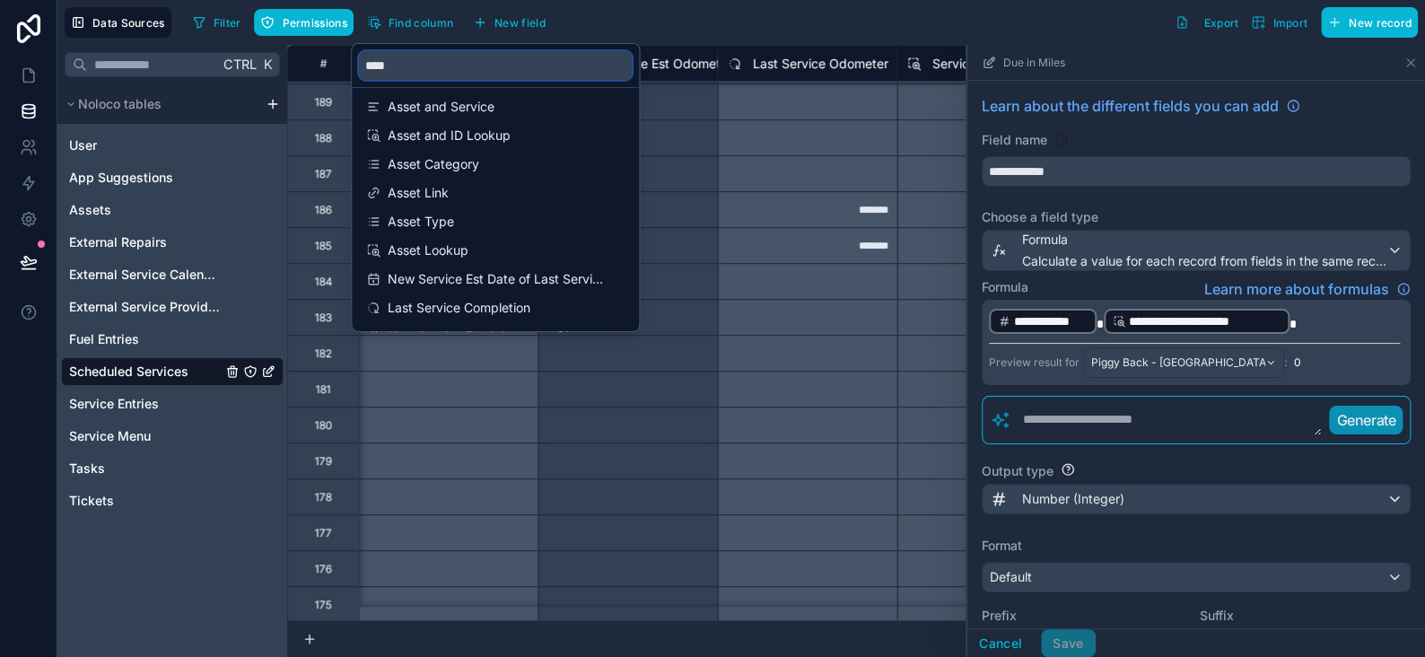
click at [427, 69] on input "****" at bounding box center [495, 65] width 273 height 29
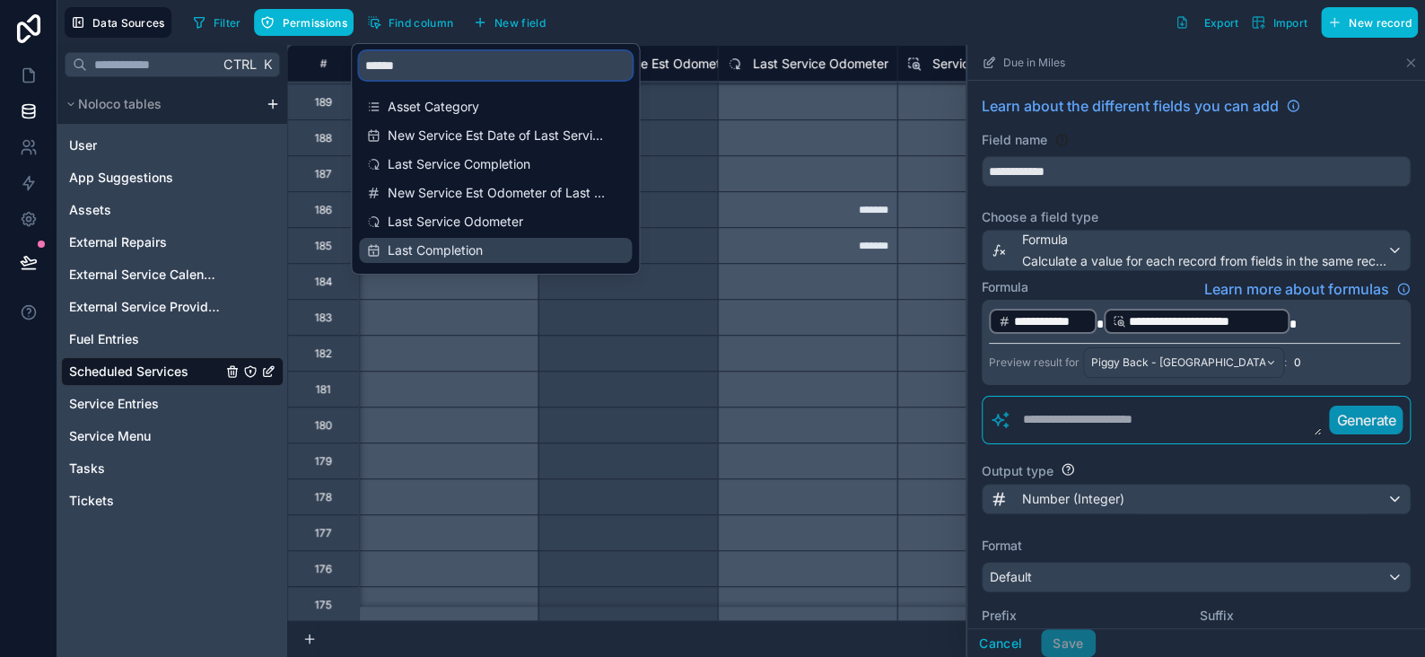
type input "******"
click at [430, 244] on span "Last Completion" at bounding box center [496, 250] width 217 height 18
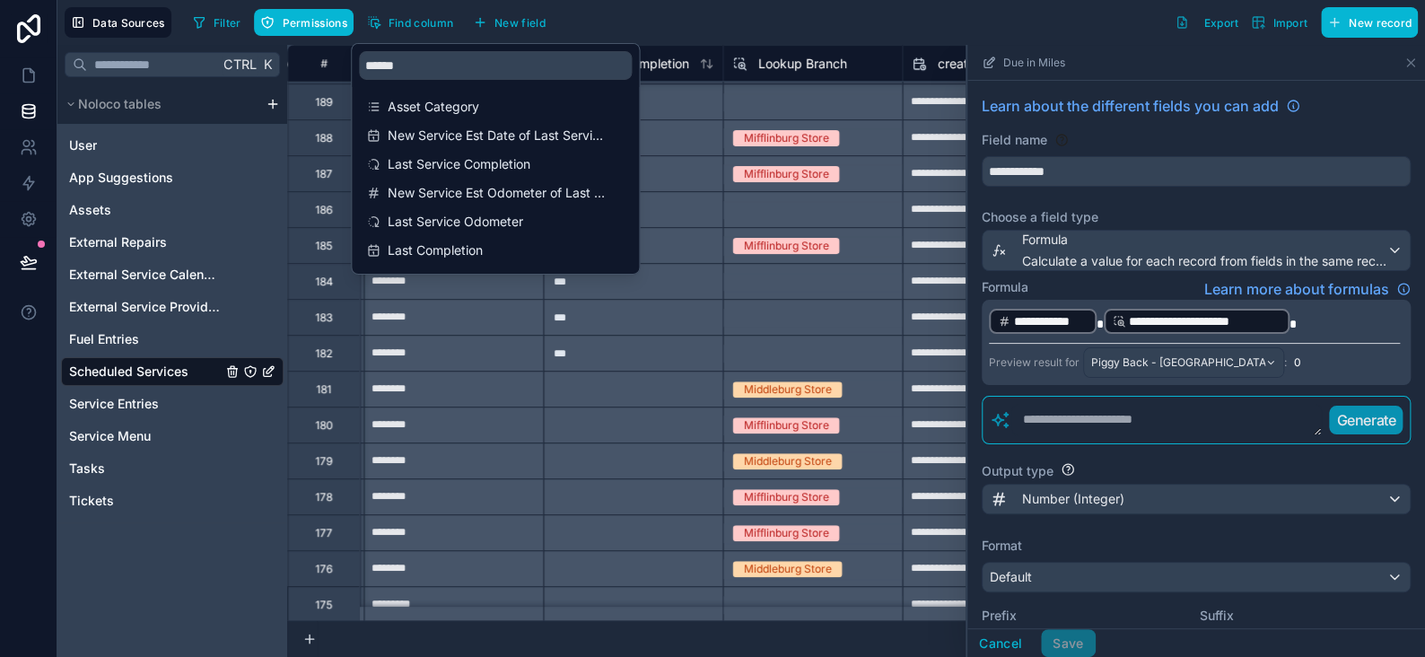
scroll to position [249, 5206]
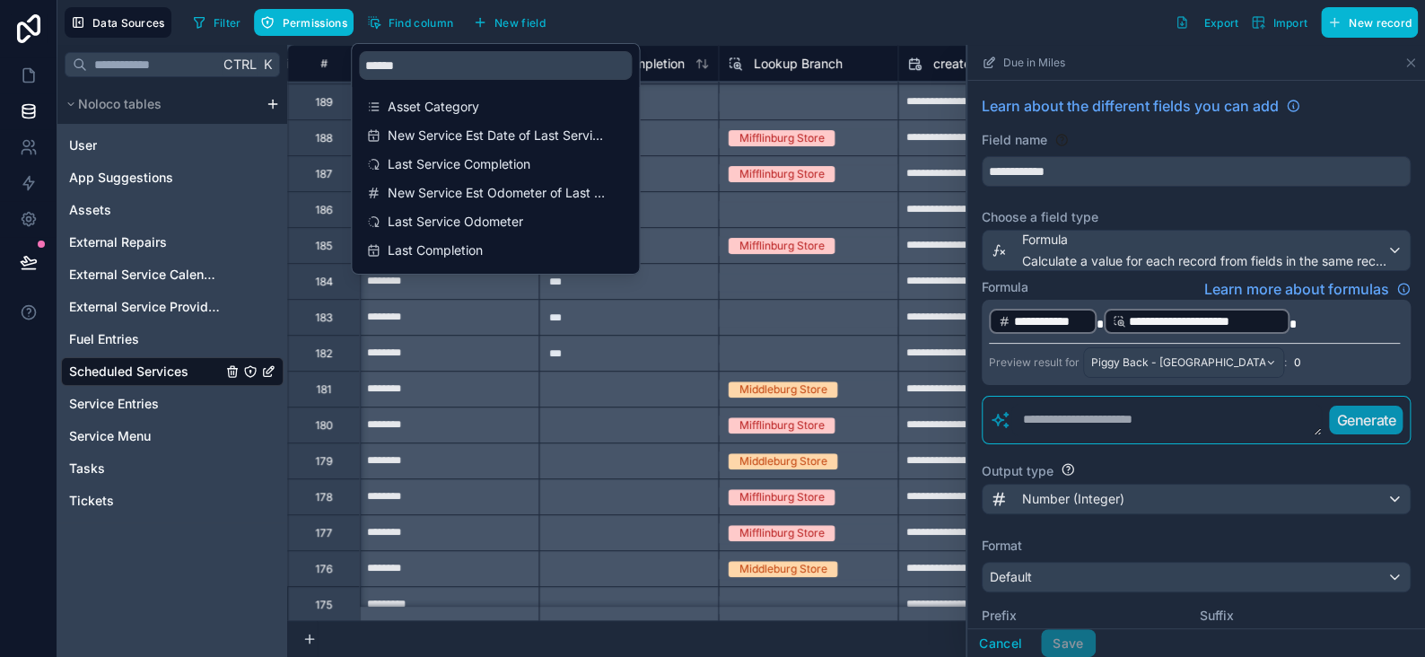
click at [618, 26] on div "Filter Permissions Find column New field Export Import New record" at bounding box center [802, 22] width 1232 height 31
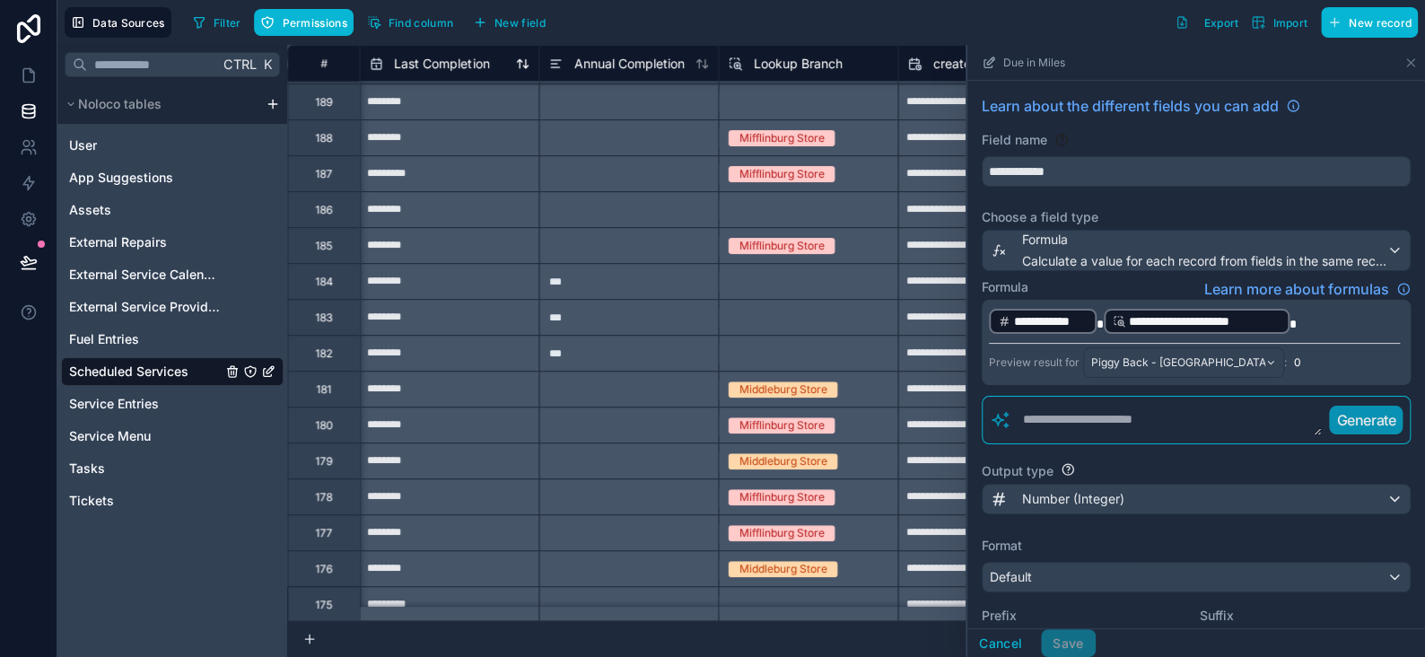
click at [459, 65] on span "Last Completion" at bounding box center [441, 64] width 95 height 18
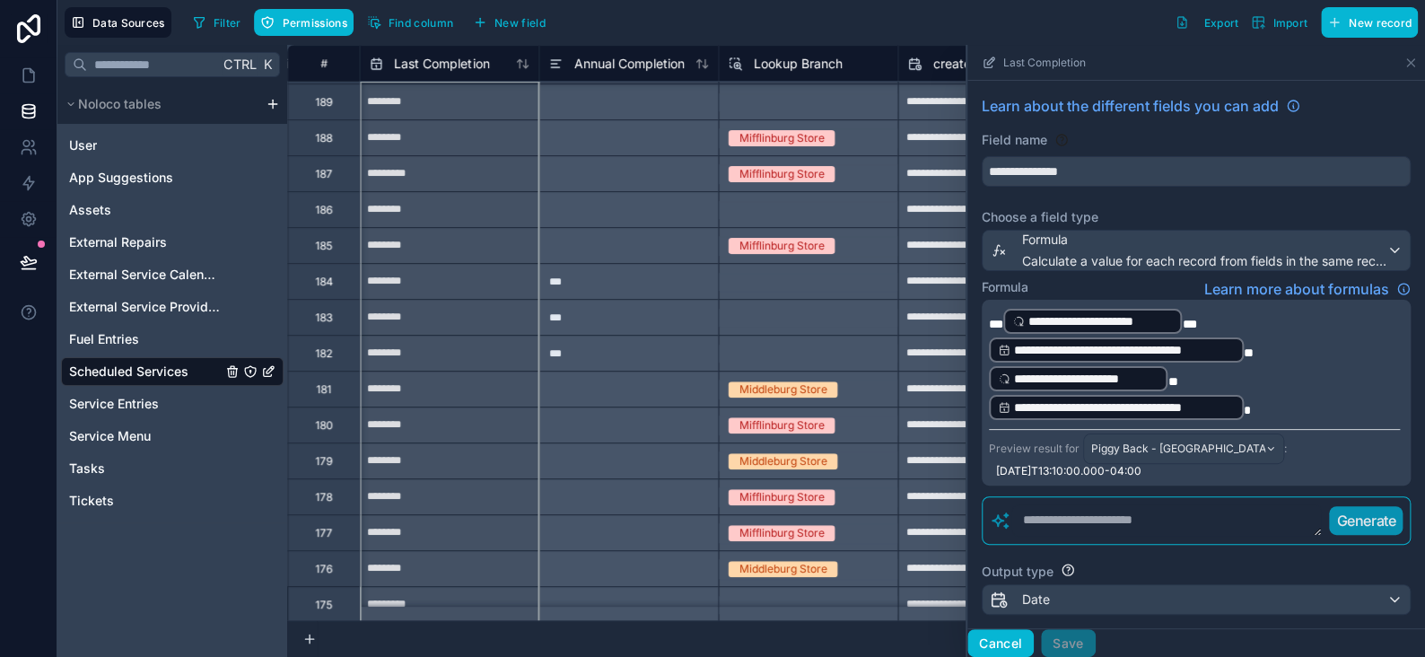
click at [1004, 635] on button "Cancel" at bounding box center [1001, 643] width 66 height 29
